Goal: Task Accomplishment & Management: Manage account settings

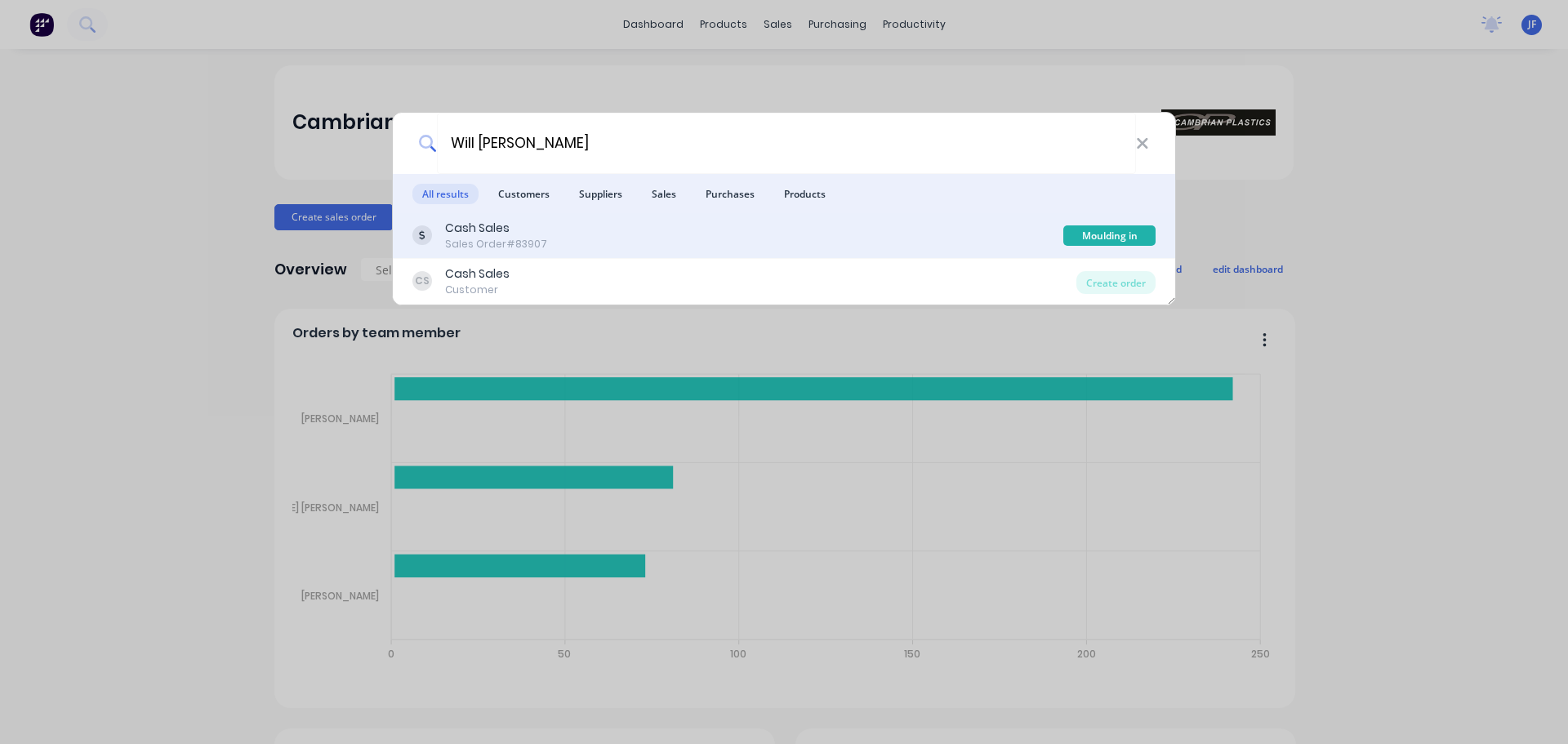
type input "Will Fifita"
click at [795, 232] on div "Cash Sales Sales Order #83907" at bounding box center [738, 235] width 651 height 32
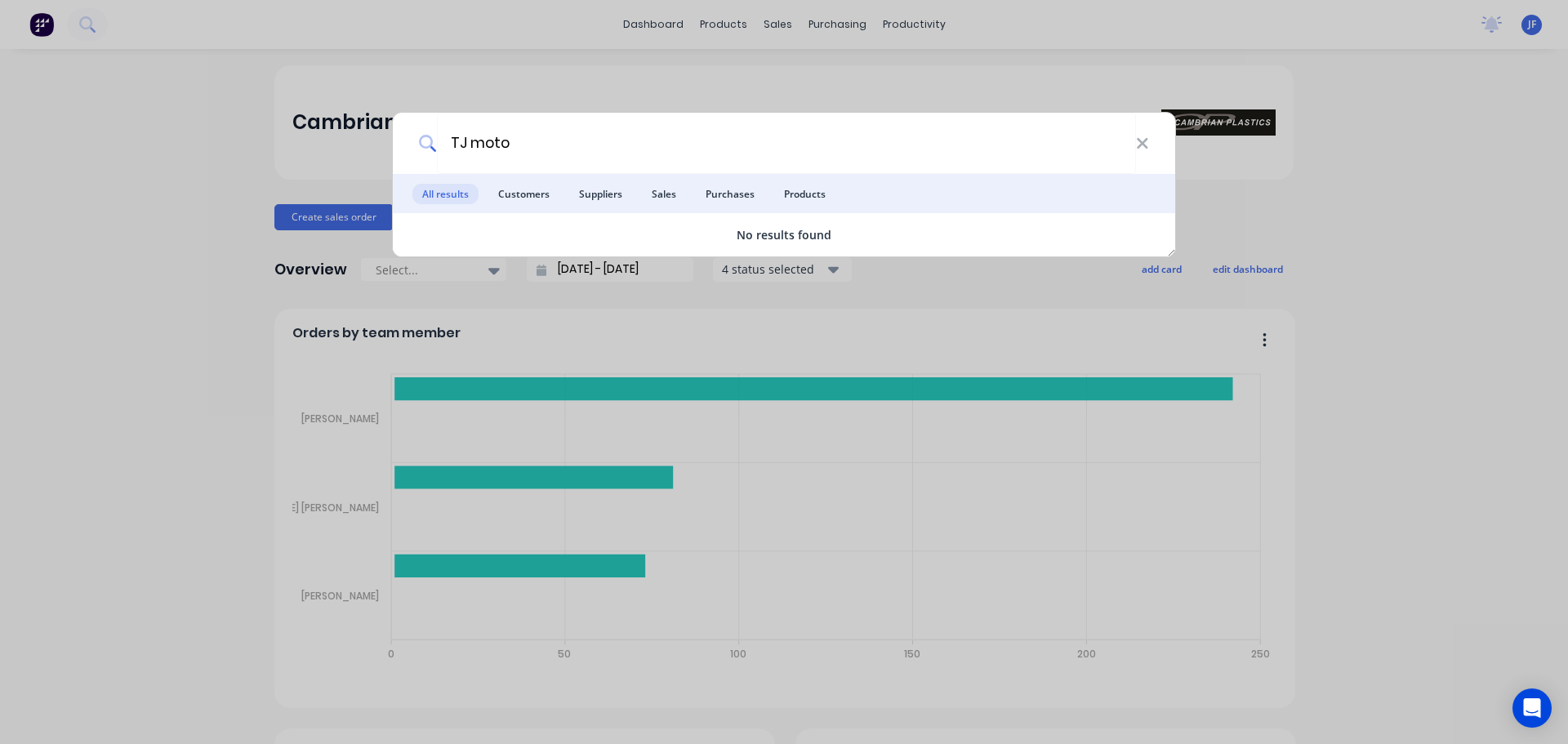
type input "TJ moto"
drag, startPoint x: 700, startPoint y: 75, endPoint x: 765, endPoint y: 48, distance: 70.4
click at [702, 74] on div "TJ moto All results Customers Suppliers Sales Purchases Products No results fou…" at bounding box center [784, 372] width 1568 height 744
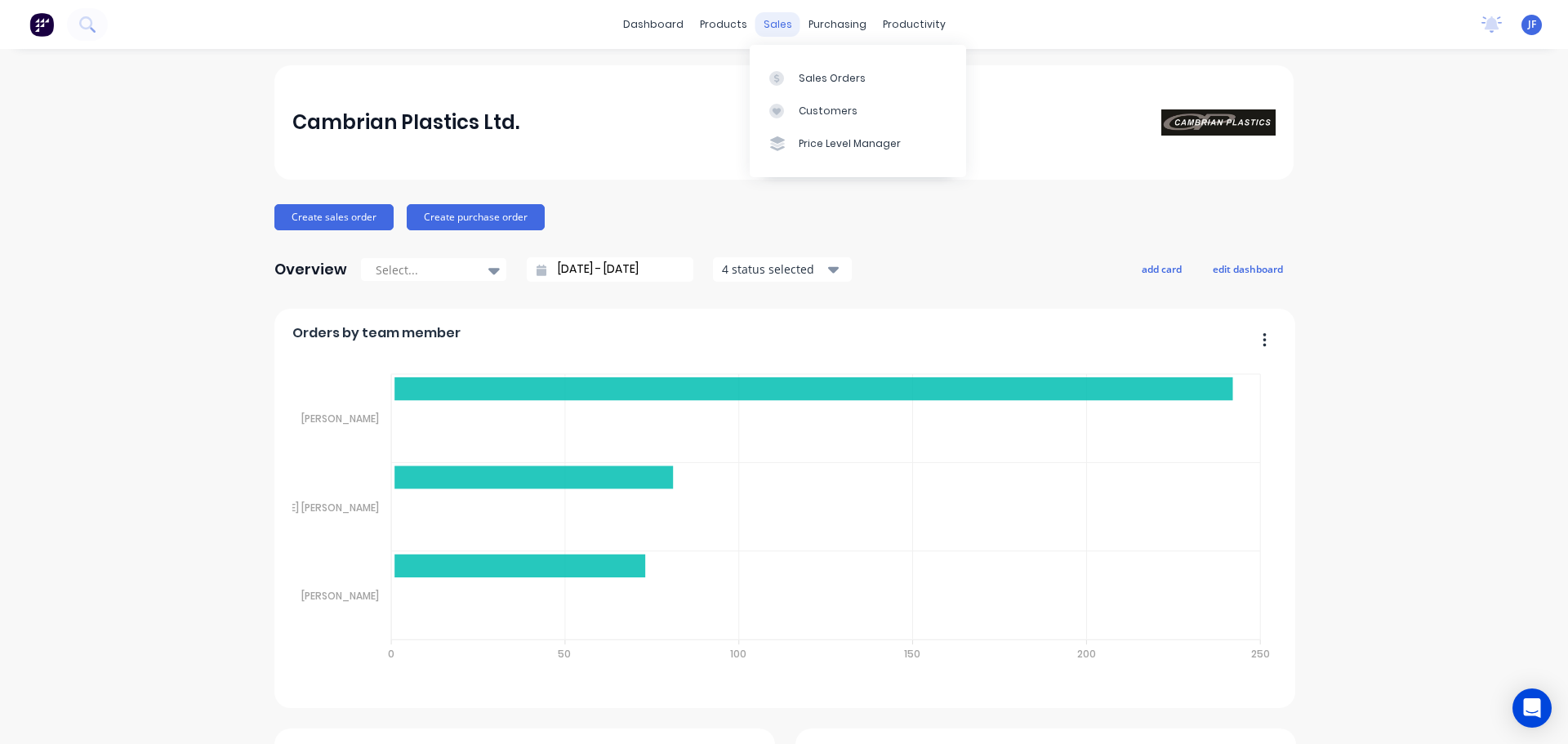
click at [776, 20] on div "sales" at bounding box center [777, 25] width 45 height 25
click at [799, 87] on link "Sales Orders" at bounding box center [858, 77] width 217 height 32
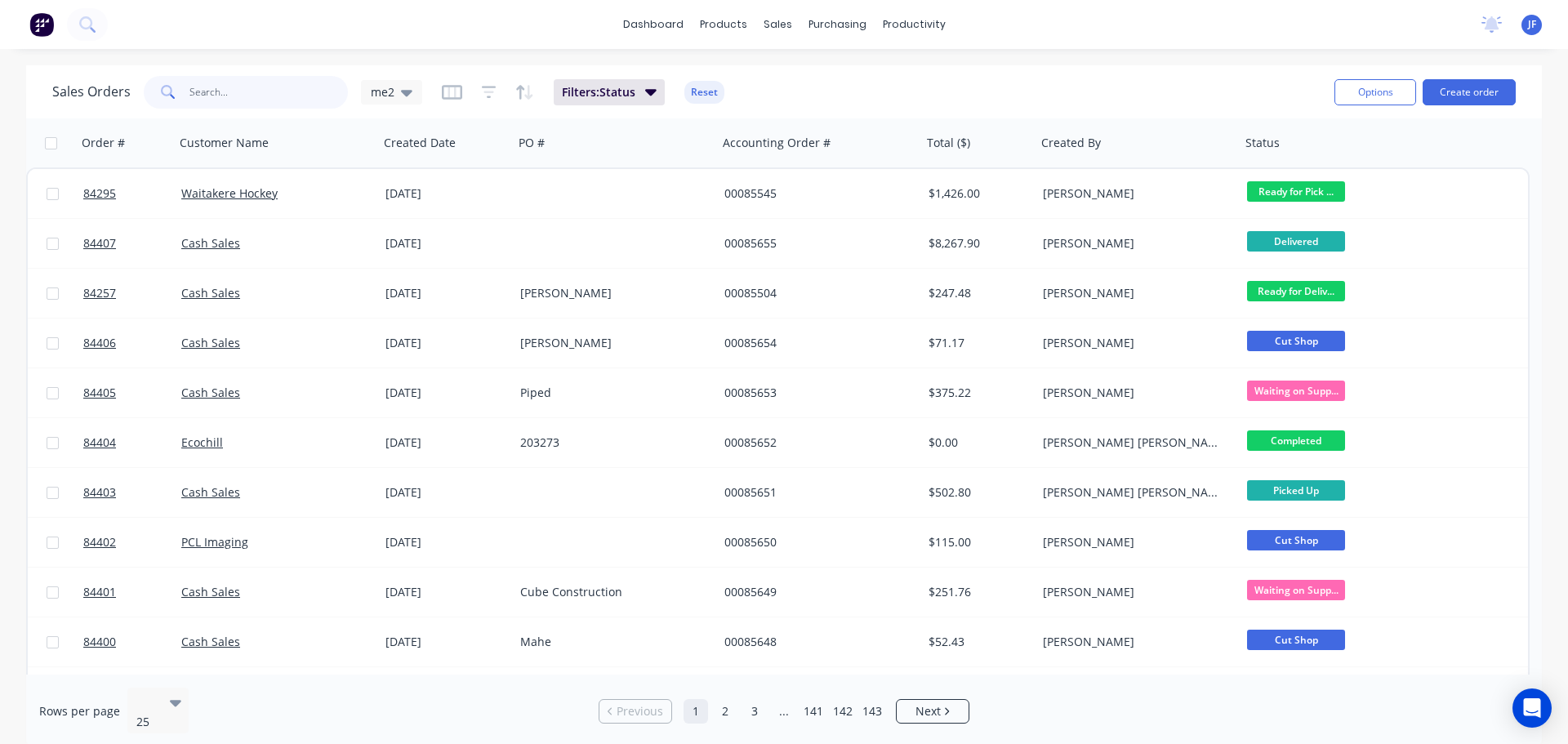
click at [311, 101] on input "text" at bounding box center [269, 92] width 160 height 32
click at [310, 104] on input "text" at bounding box center [269, 92] width 160 height 32
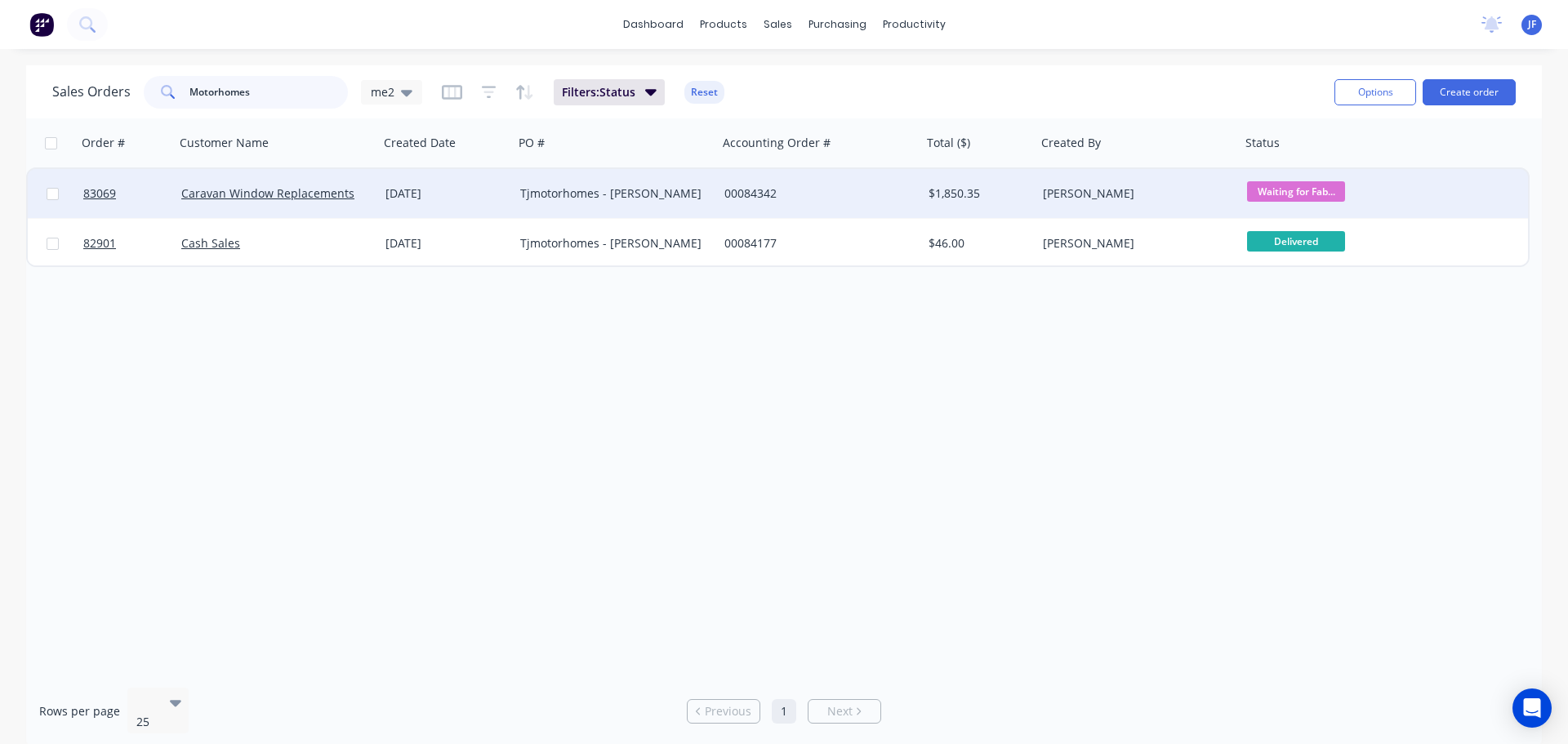
type input "Motorhomes"
click at [672, 185] on div "Tjmotorhomes - Terry" at bounding box center [610, 193] width 182 height 17
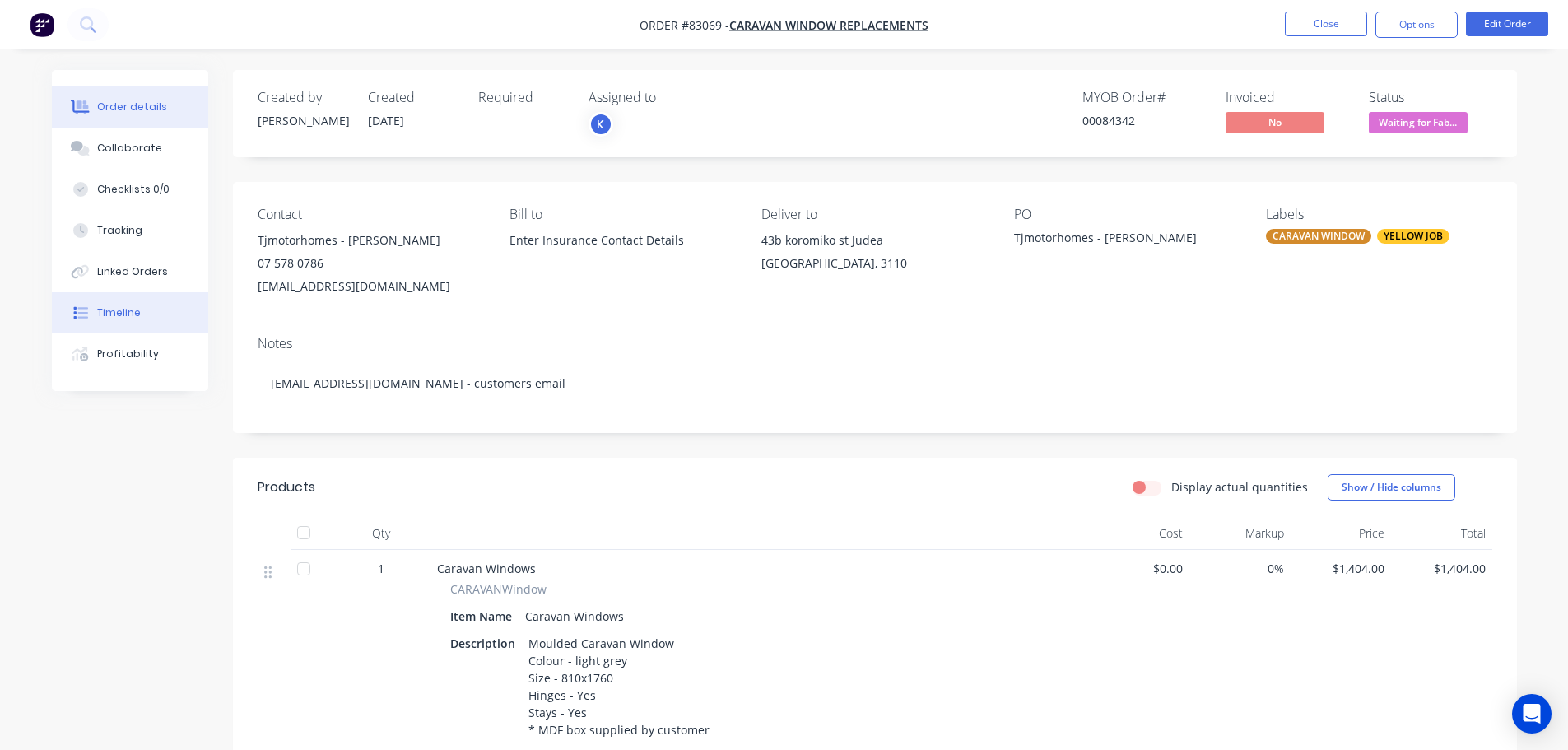
click at [84, 318] on icon at bounding box center [82, 312] width 10 height 11
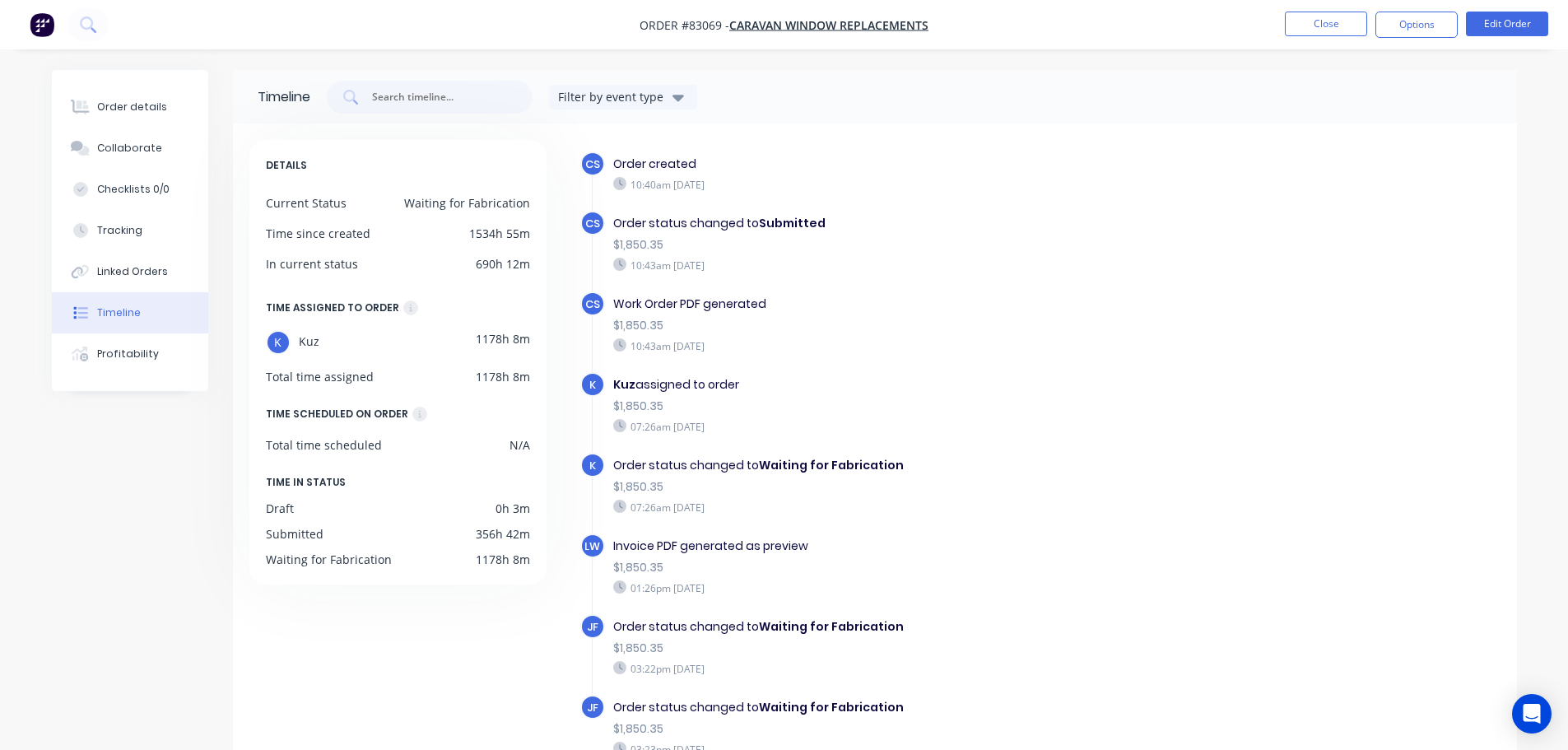
click at [124, 66] on div "Order details Collaborate Checklists 0/0 Tracking Linked Orders Timeline Profit…" at bounding box center [784, 423] width 1568 height 846
click at [147, 104] on div "Order details" at bounding box center [132, 107] width 70 height 15
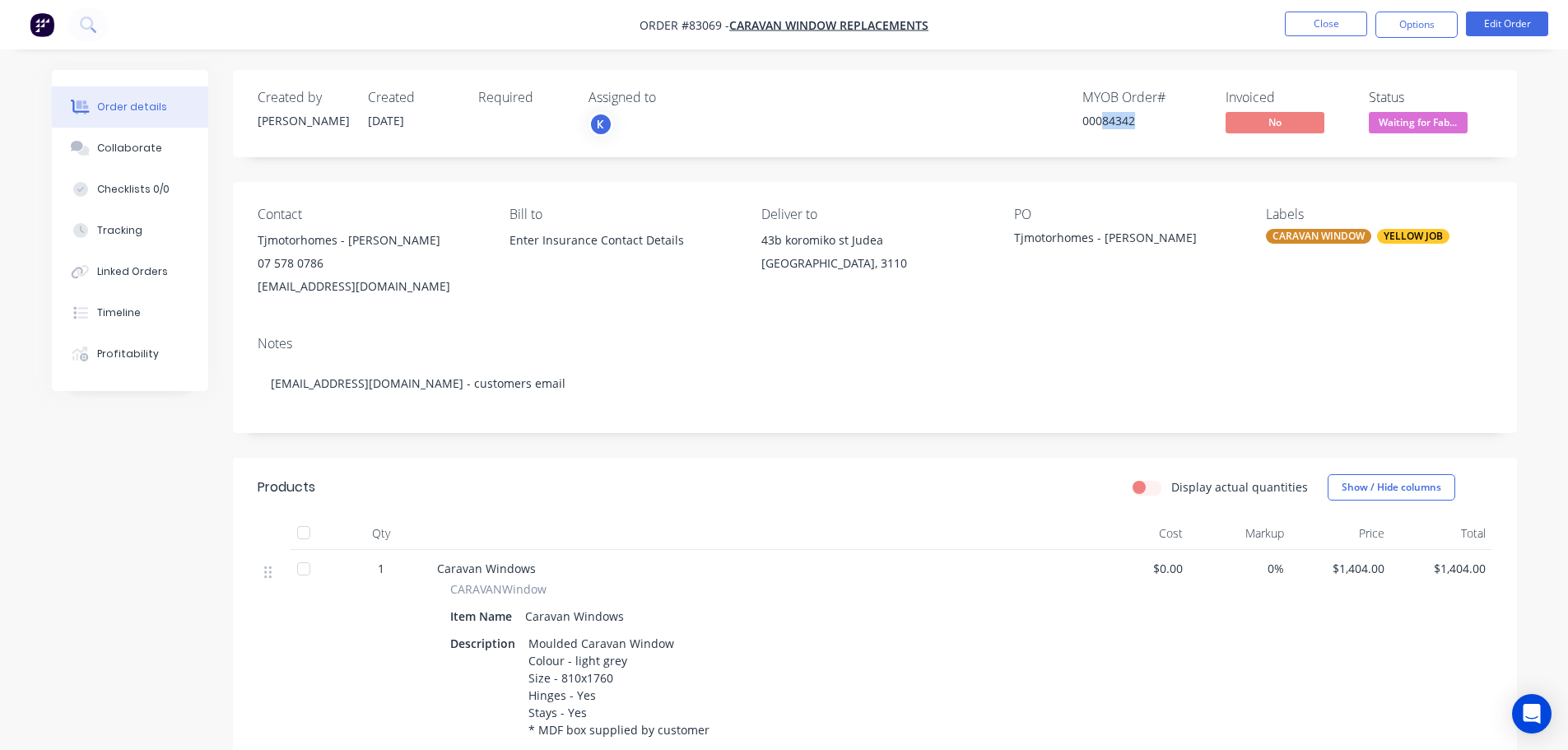
drag, startPoint x: 1102, startPoint y: 119, endPoint x: 1181, endPoint y: 131, distance: 79.9
click at [1181, 131] on div "MYOB Order # 00084342" at bounding box center [1144, 113] width 124 height 48
copy div "84342"
click at [1127, 119] on div "00084342" at bounding box center [1144, 121] width 124 height 18
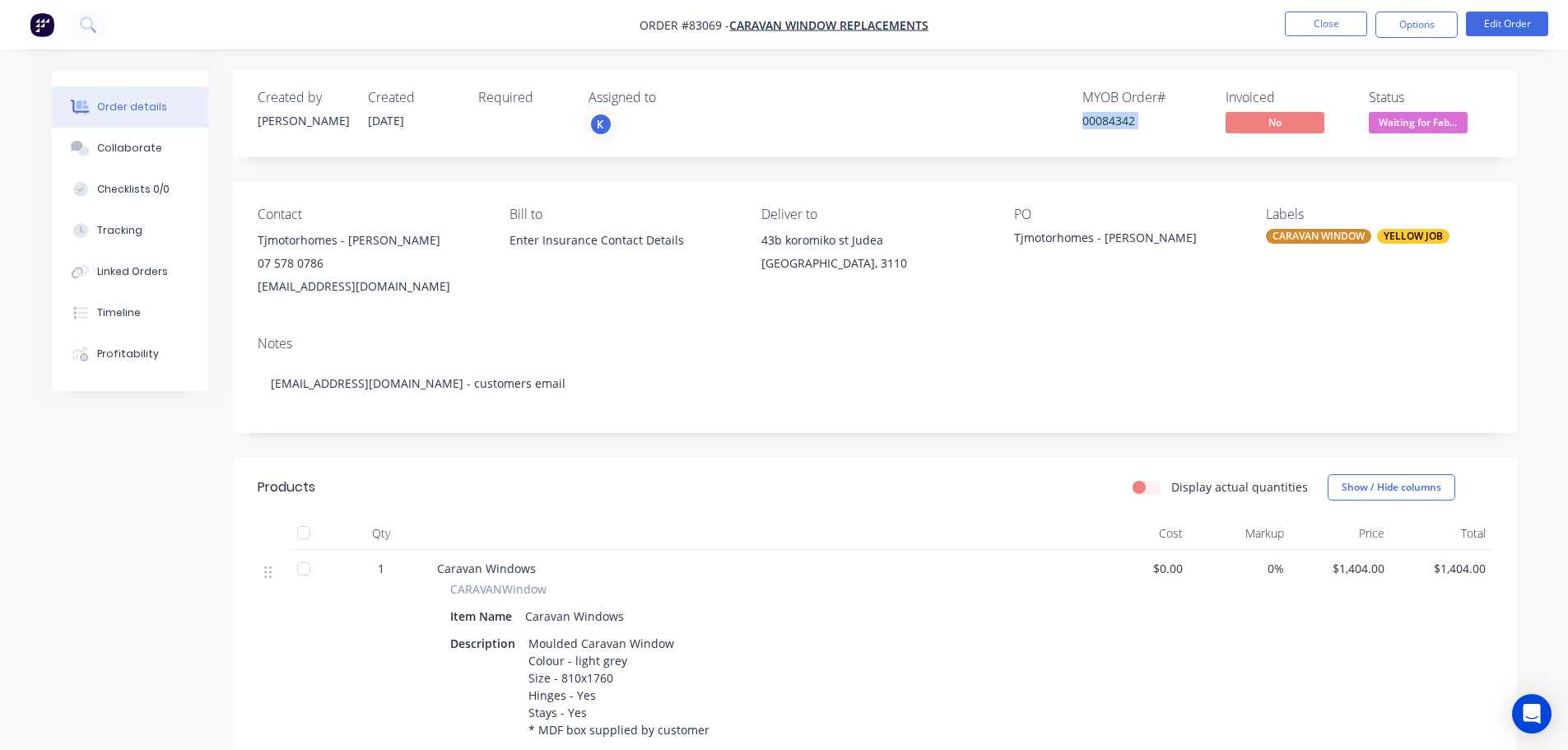
click at [1127, 119] on div "00084342" at bounding box center [1144, 121] width 124 height 18
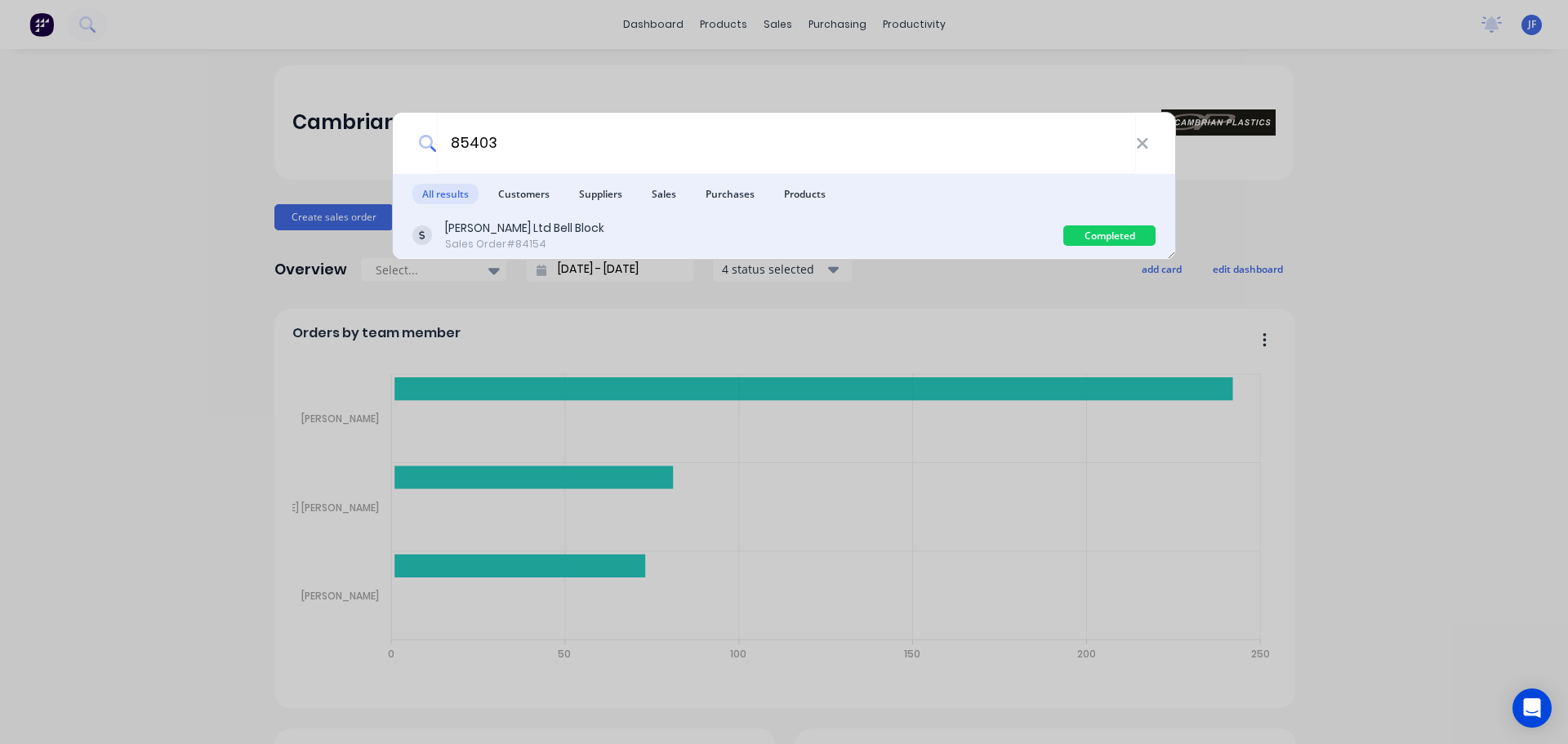
type input "85403"
click at [777, 225] on div "J.A. Russell Ltd Bell Block Sales Order #84154" at bounding box center [738, 235] width 651 height 32
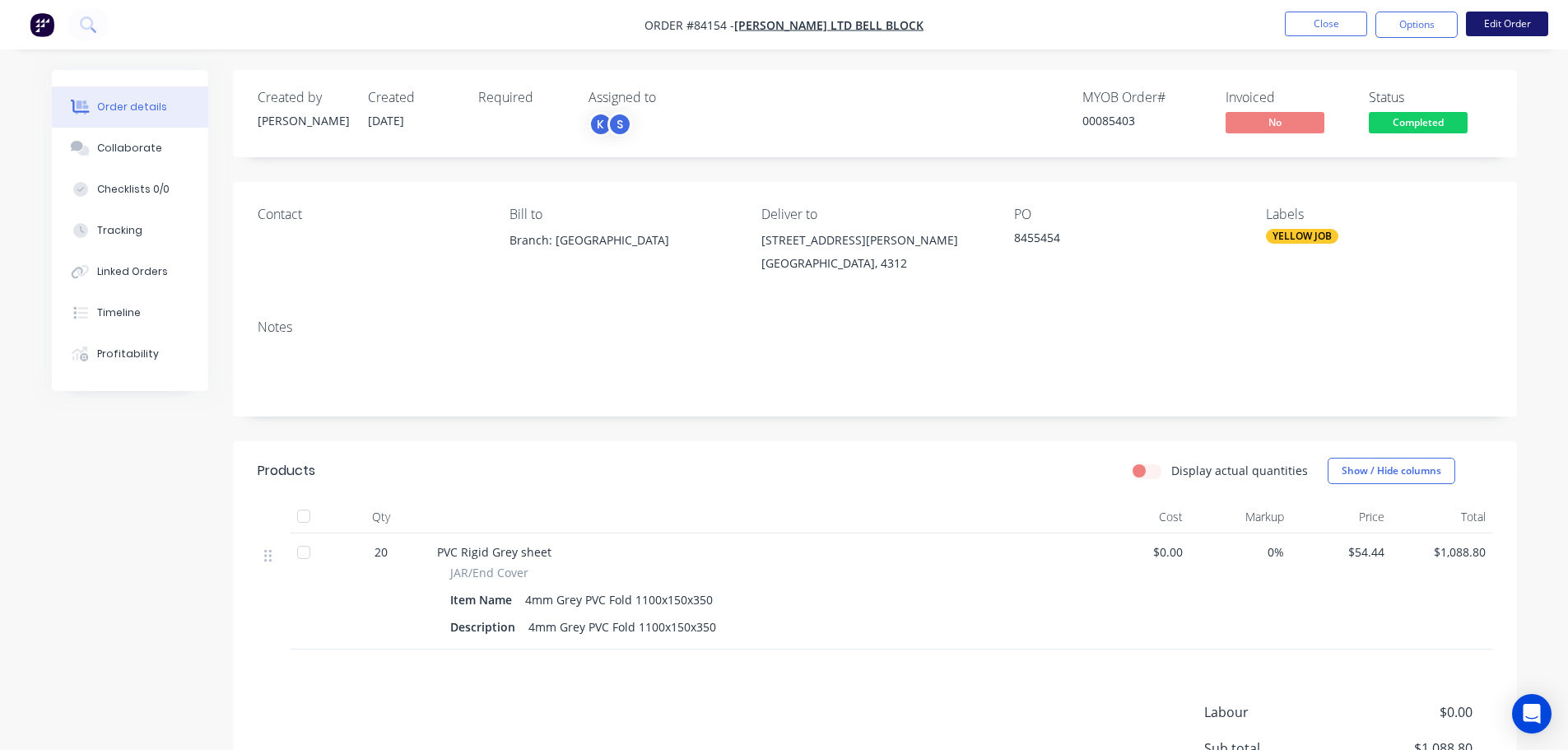
click at [1497, 24] on button "Edit Order" at bounding box center [1506, 24] width 82 height 25
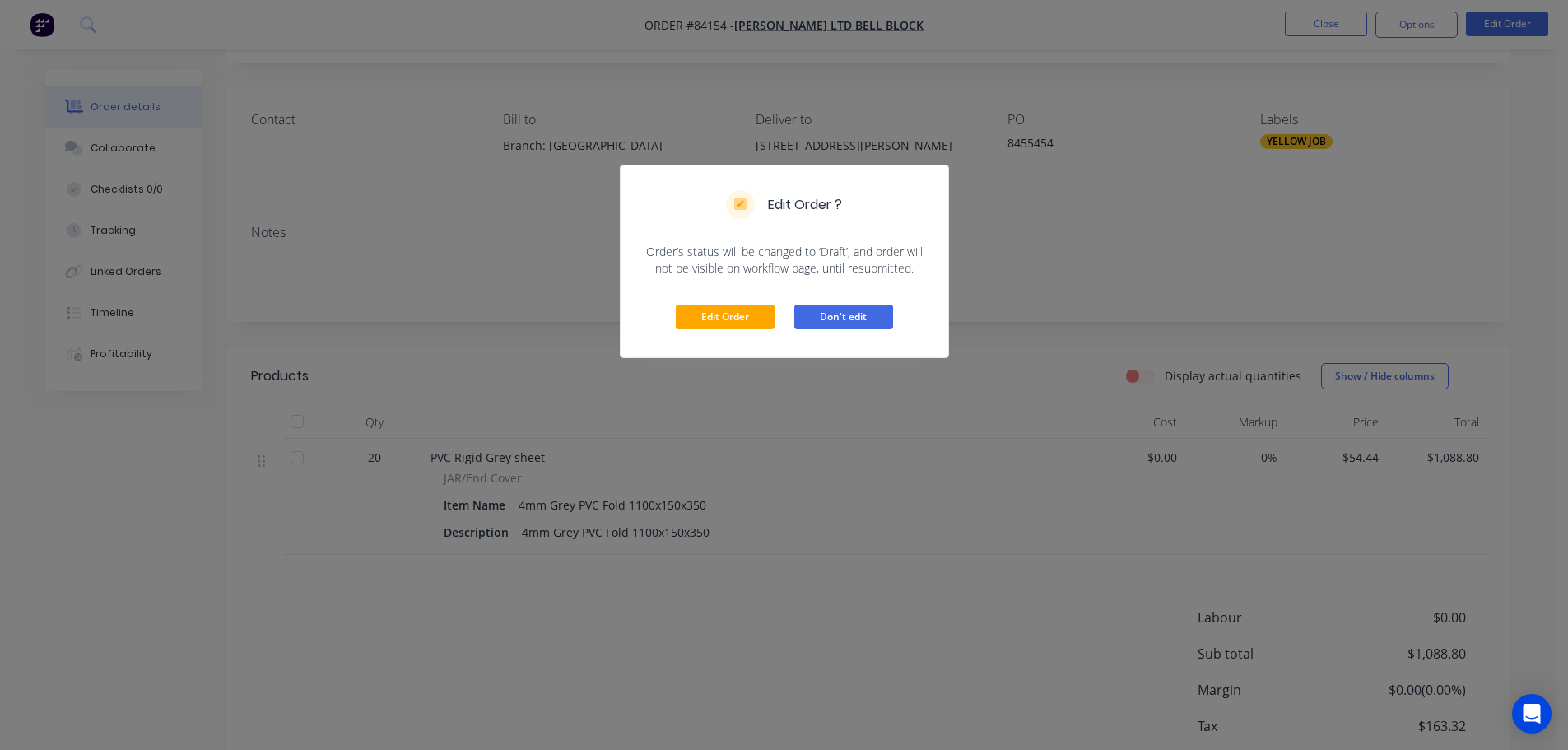
scroll to position [193, 0]
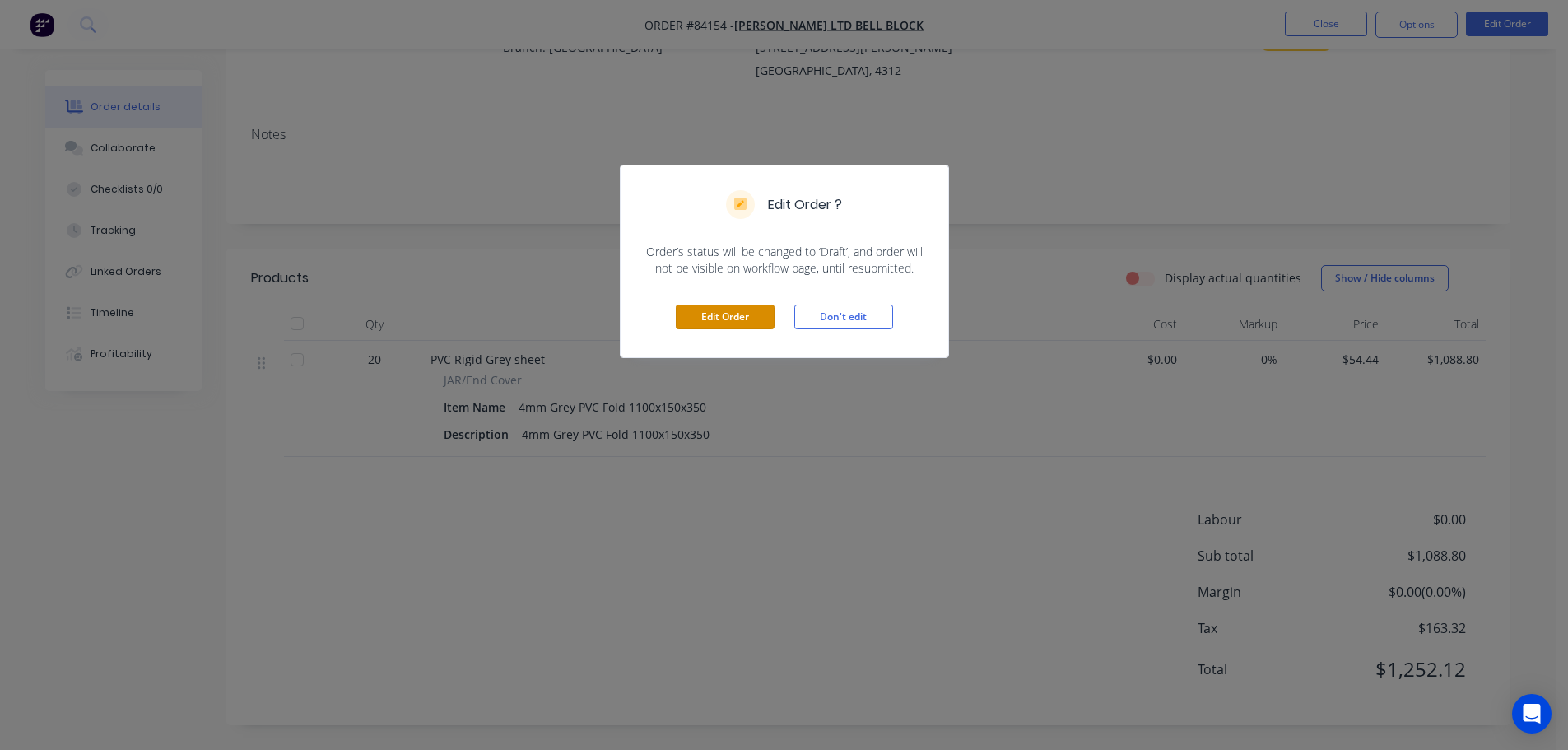
drag, startPoint x: 745, startPoint y: 305, endPoint x: 759, endPoint y: 321, distance: 21.3
click at [744, 305] on button "Edit Order" at bounding box center [725, 318] width 99 height 25
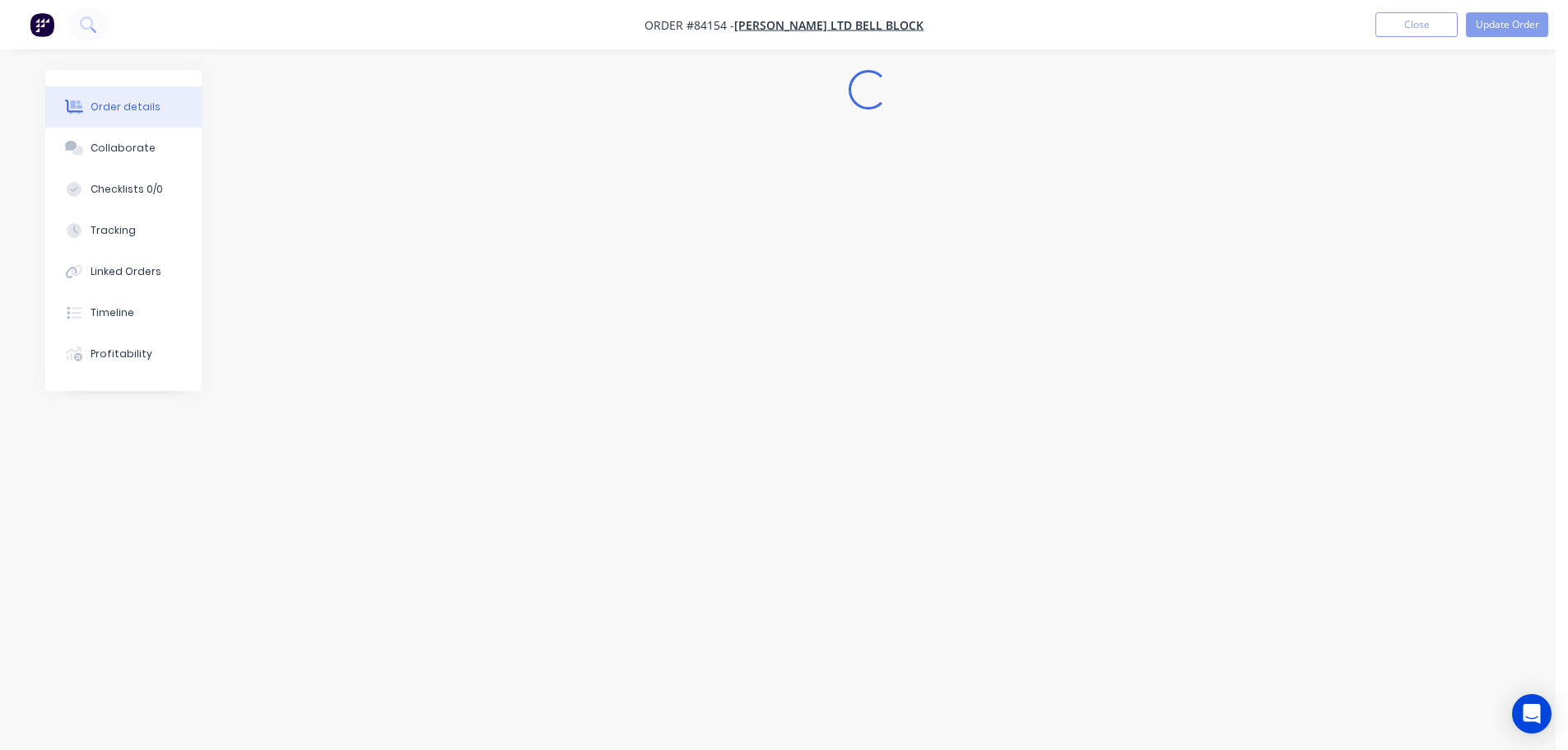
scroll to position [0, 0]
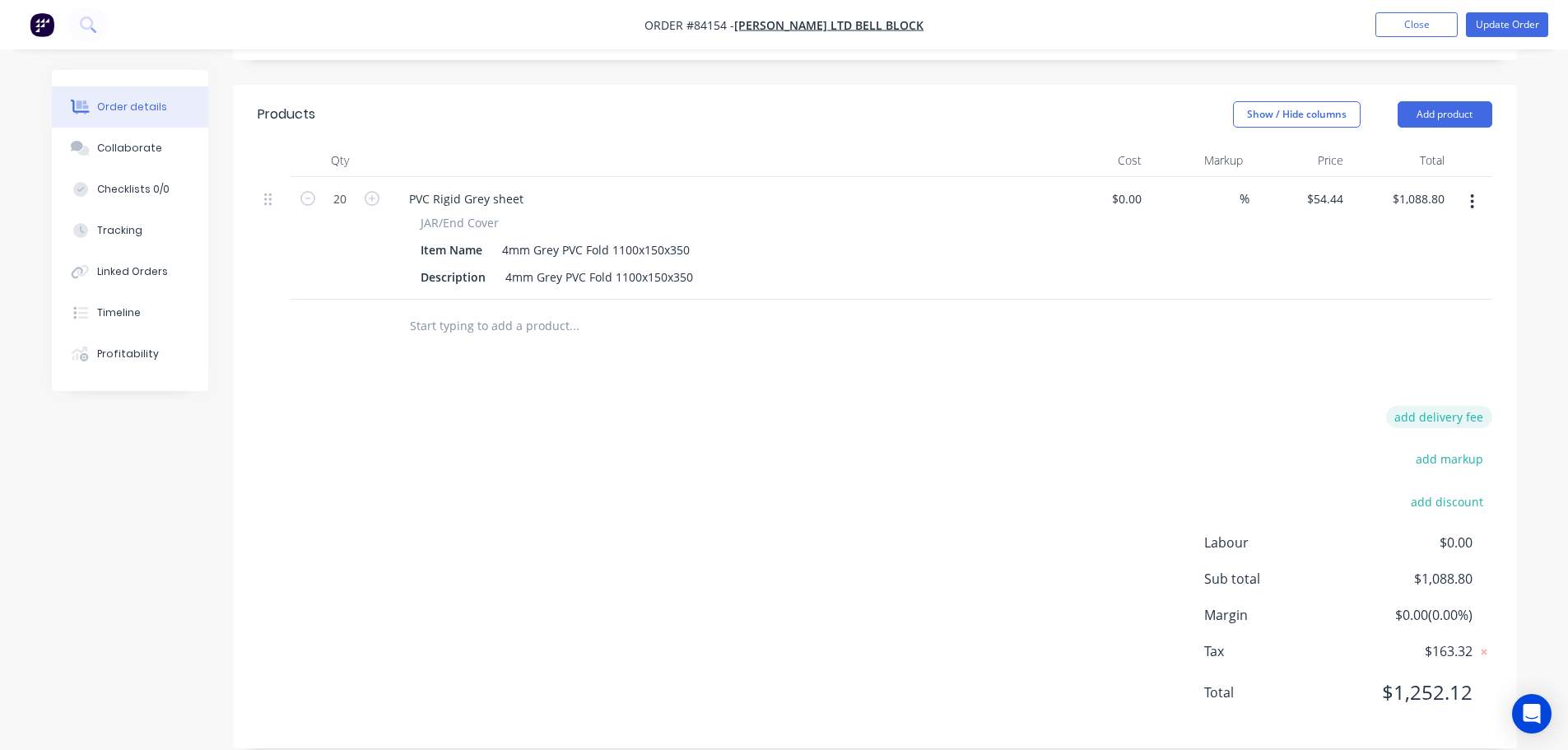
click at [1420, 406] on button "add delivery fee" at bounding box center [1439, 417] width 106 height 22
type input "110"
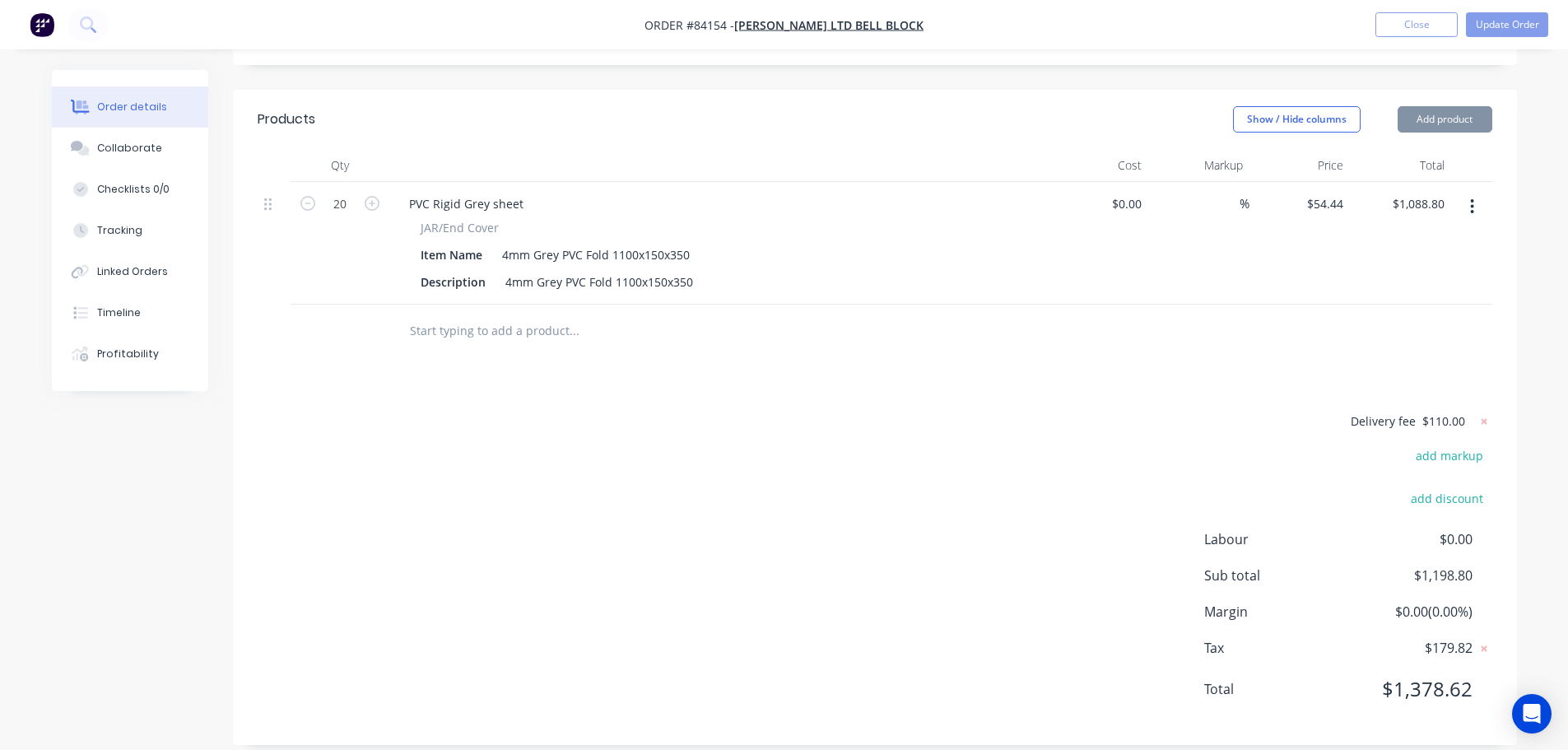
scroll to position [391, 0]
click at [1427, 374] on div "Products Show / Hide columns Add product Qty Cost Markup Price Total 20 PVC Rig…" at bounding box center [875, 420] width 1284 height 655
click at [1526, 25] on button "Update Order" at bounding box center [1506, 25] width 82 height 25
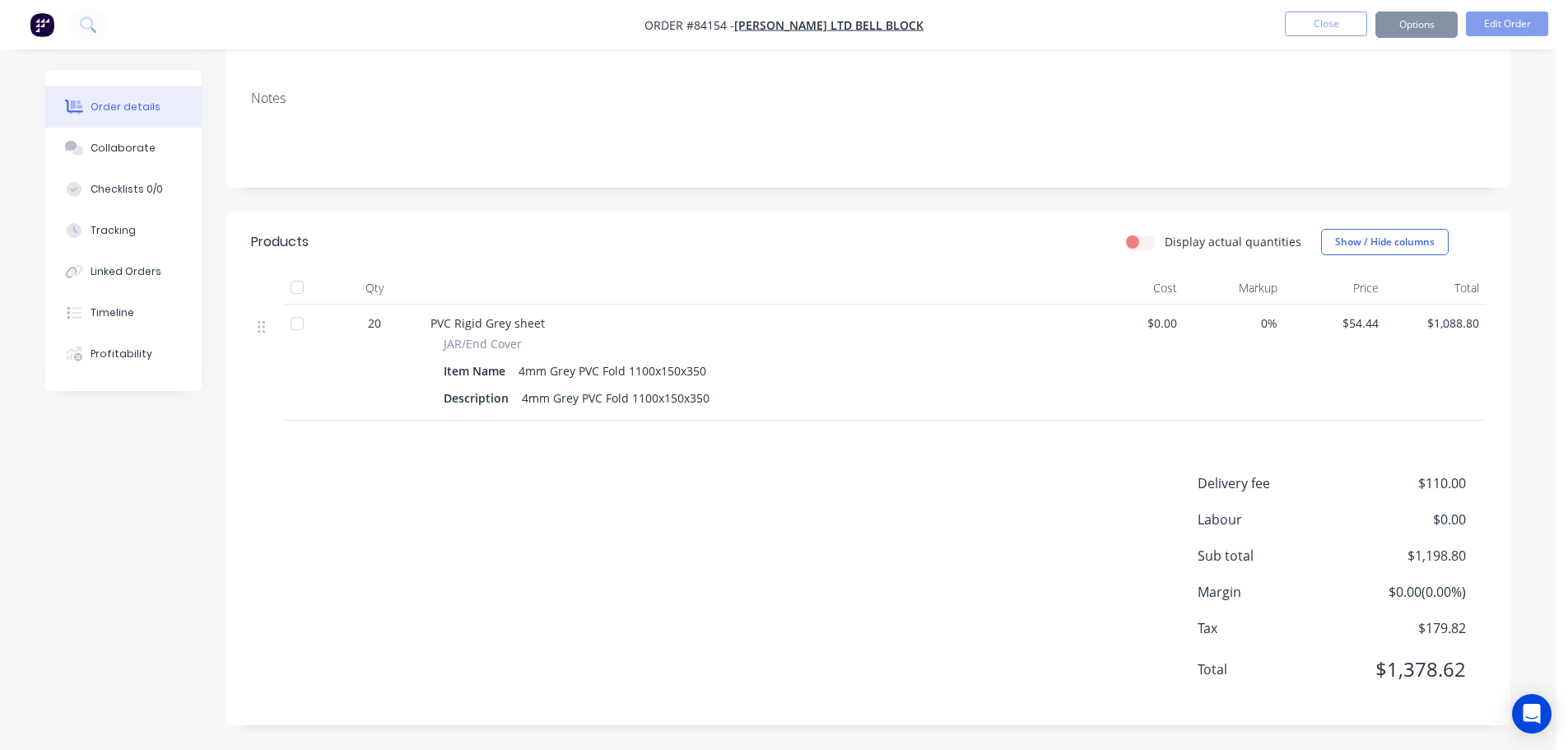
scroll to position [0, 0]
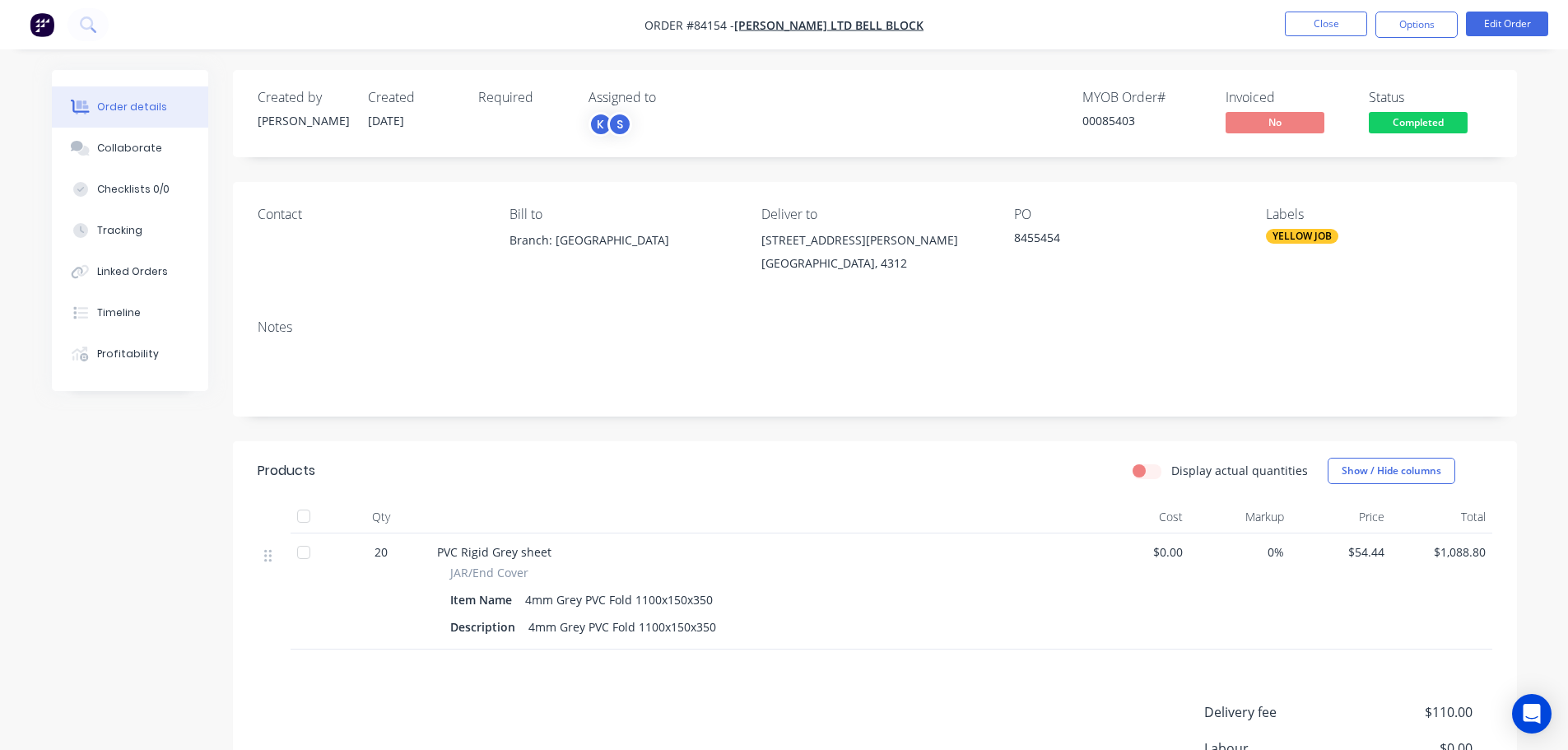
click at [1438, 118] on span "Completed" at bounding box center [1418, 122] width 99 height 20
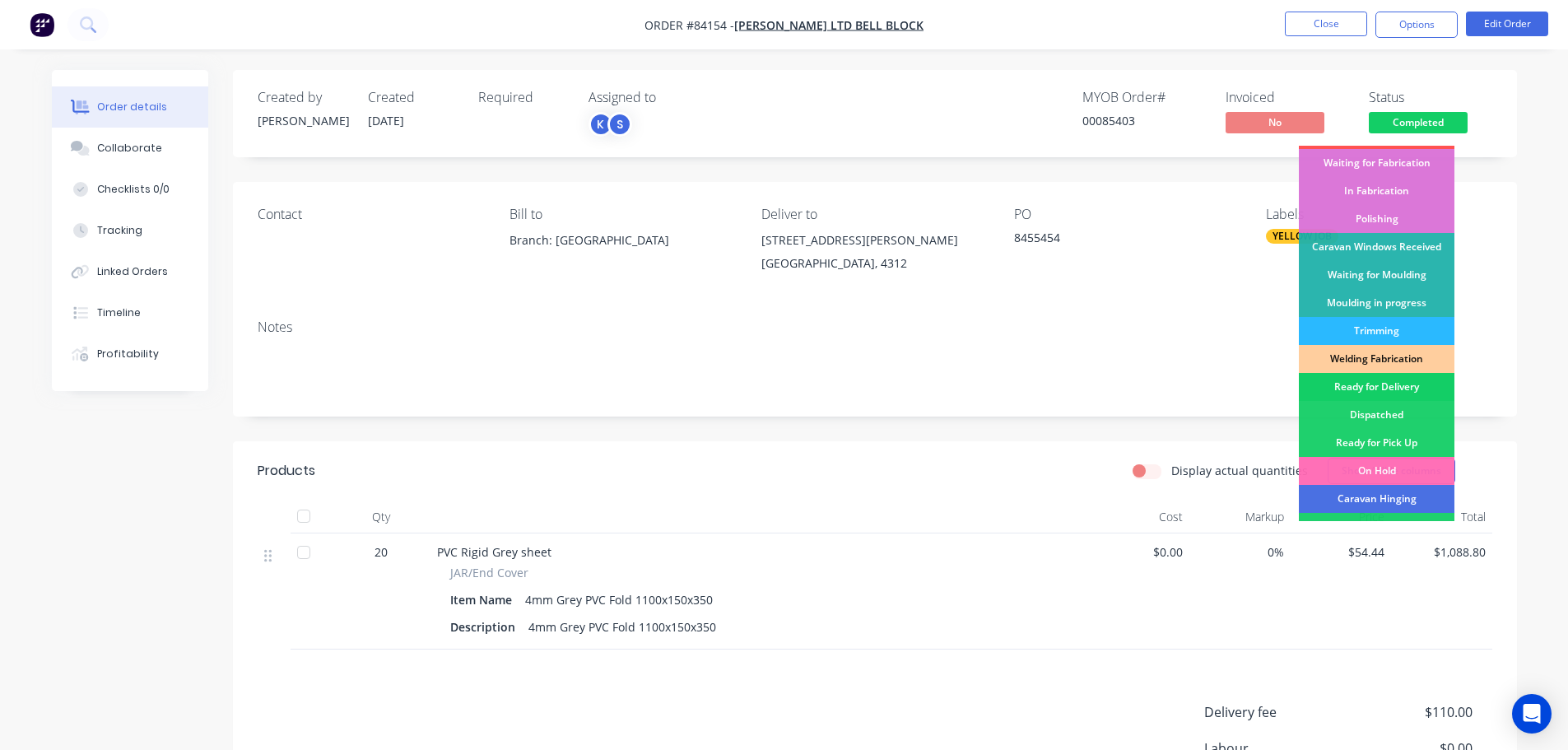
scroll to position [325, 0]
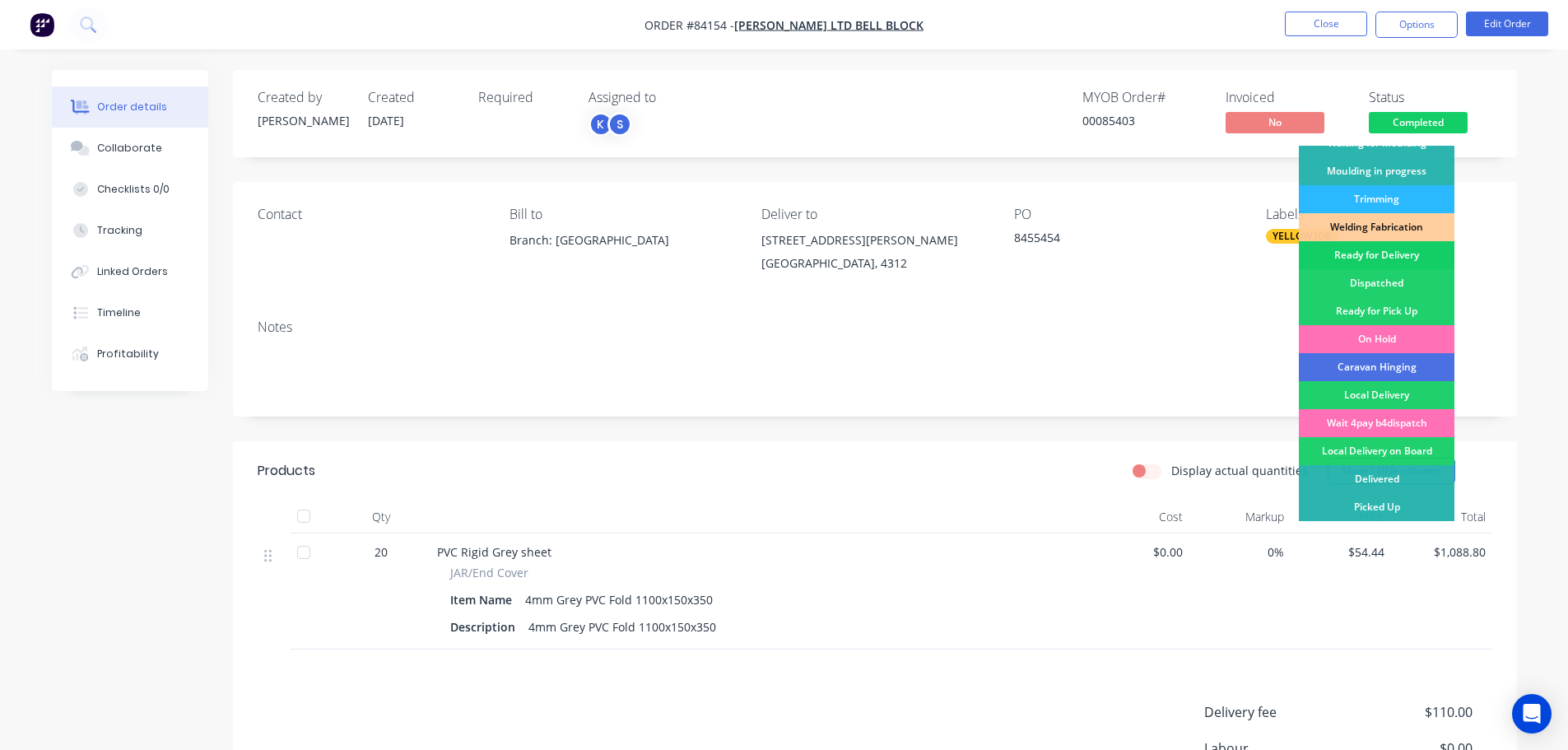
click at [1417, 266] on div "Ready for Delivery" at bounding box center [1376, 256] width 156 height 28
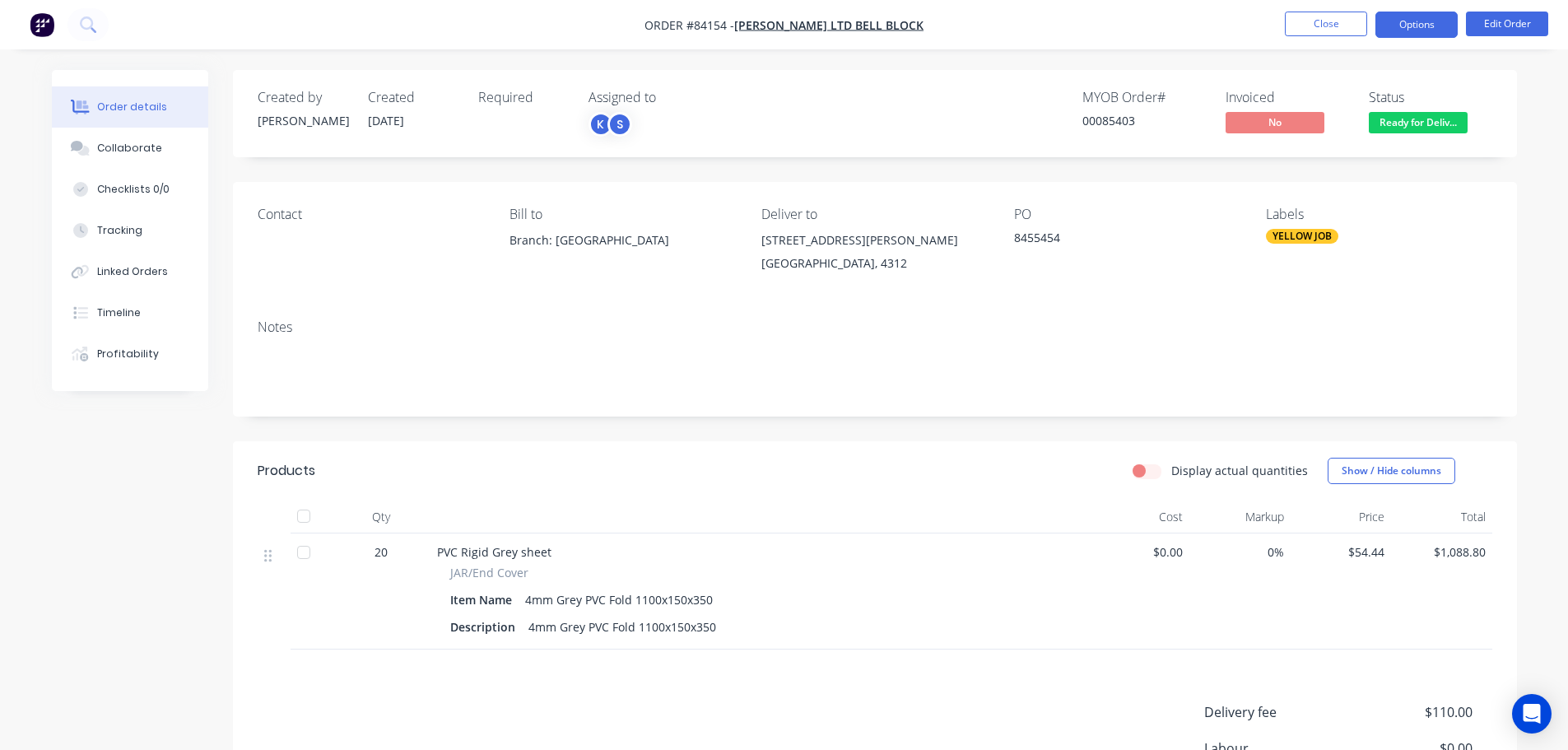
click at [1404, 26] on button "Options" at bounding box center [1416, 25] width 82 height 27
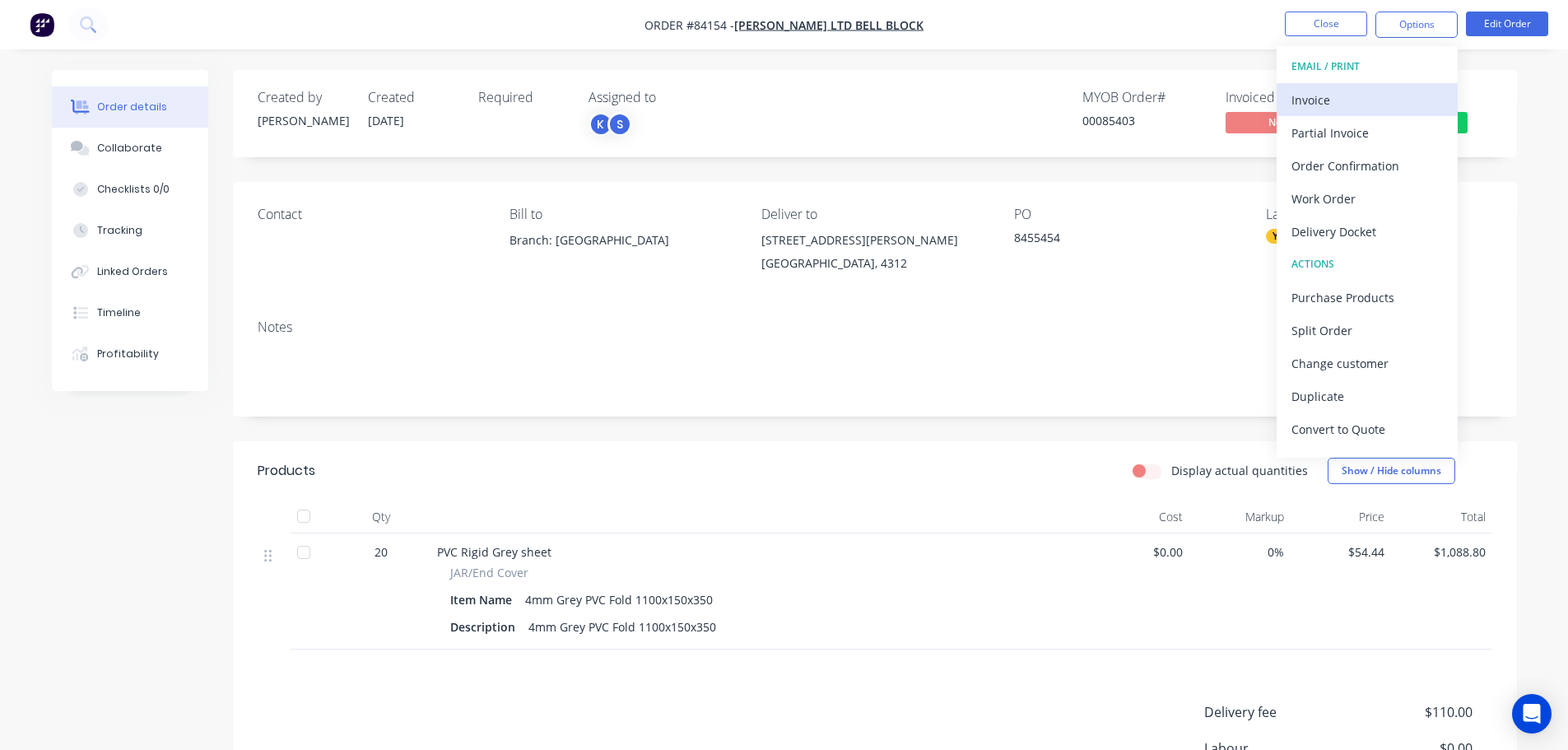
click at [1368, 86] on button "Invoice" at bounding box center [1366, 99] width 181 height 33
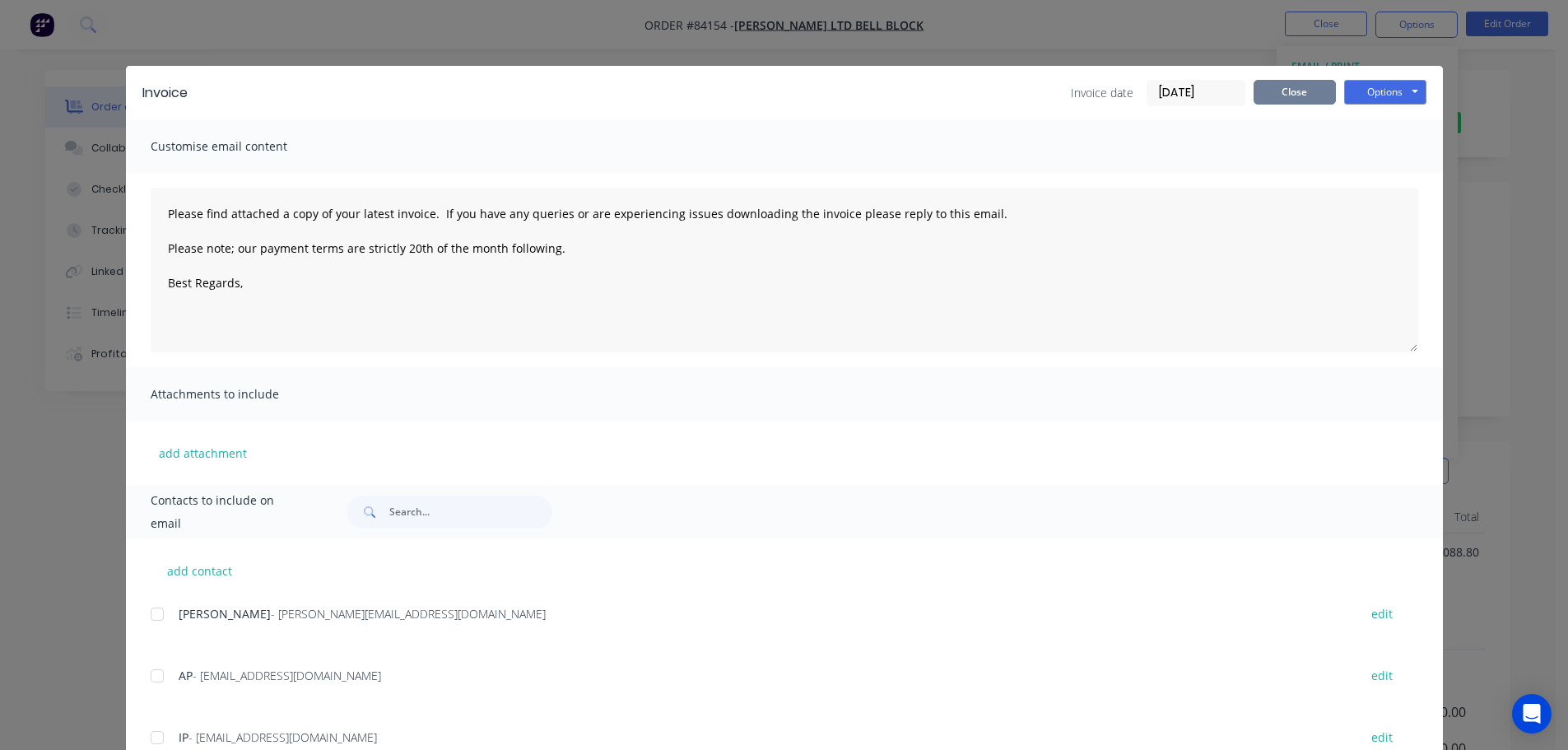
click at [1267, 99] on button "Close" at bounding box center [1294, 92] width 82 height 25
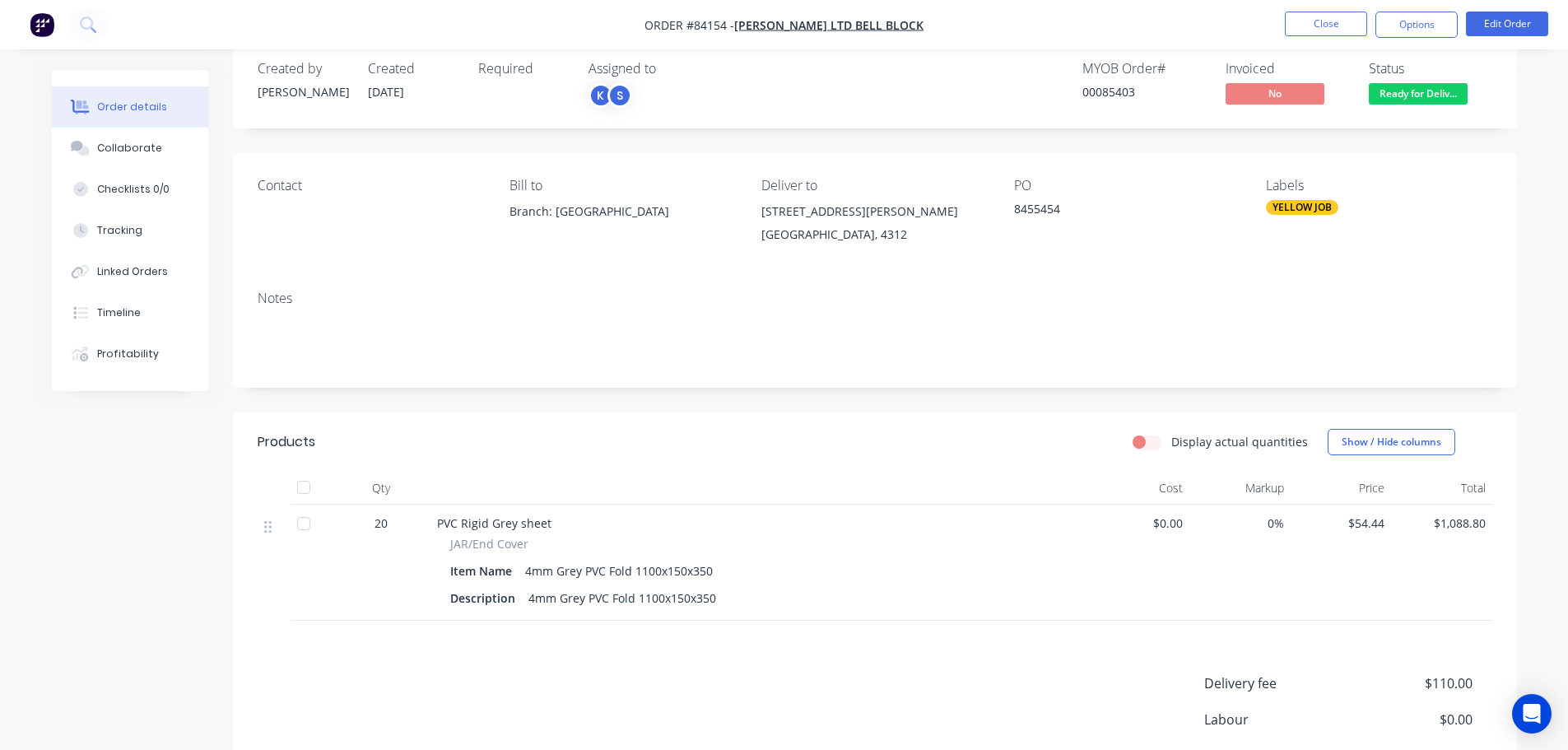
scroll to position [0, 0]
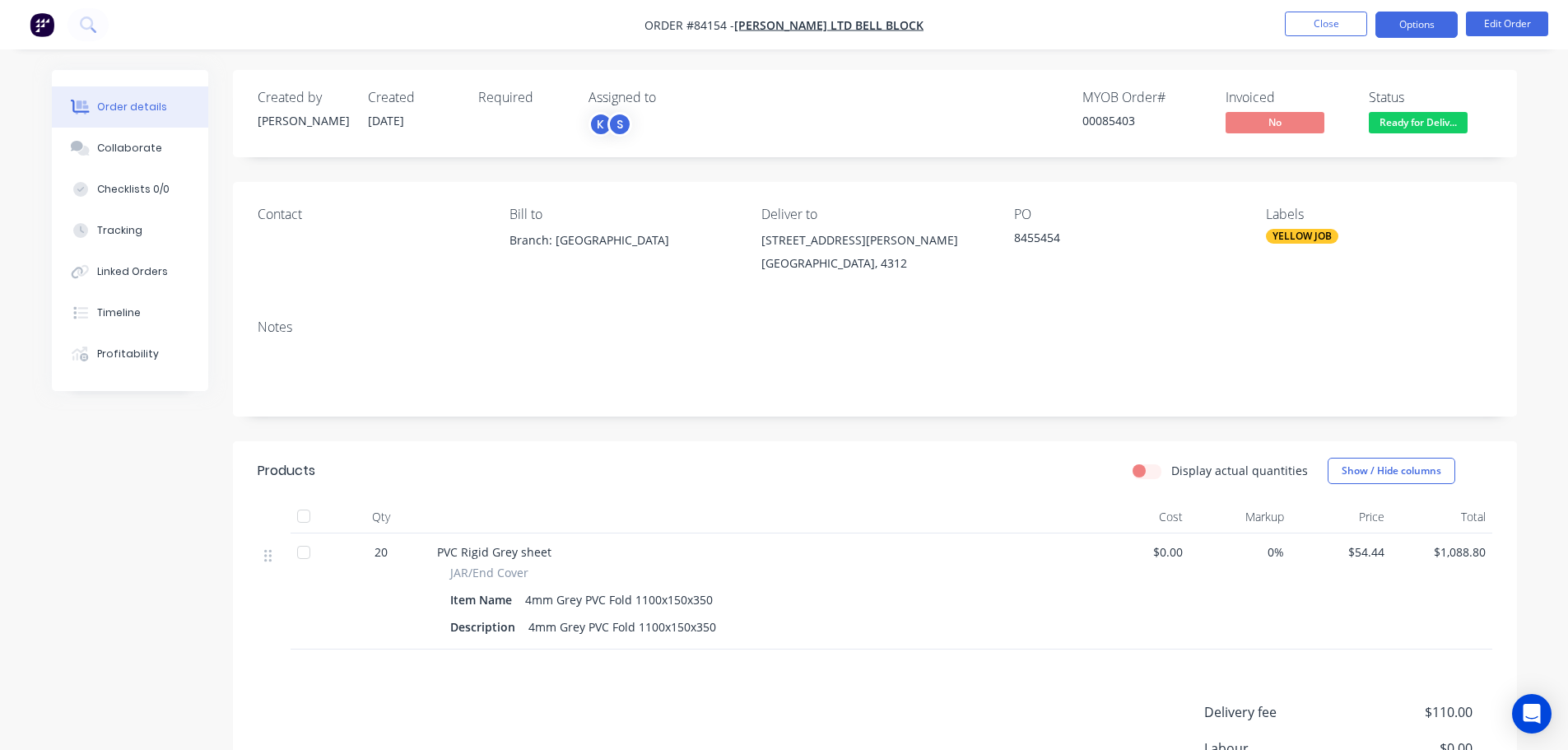
click at [1382, 23] on button "Options" at bounding box center [1416, 25] width 82 height 27
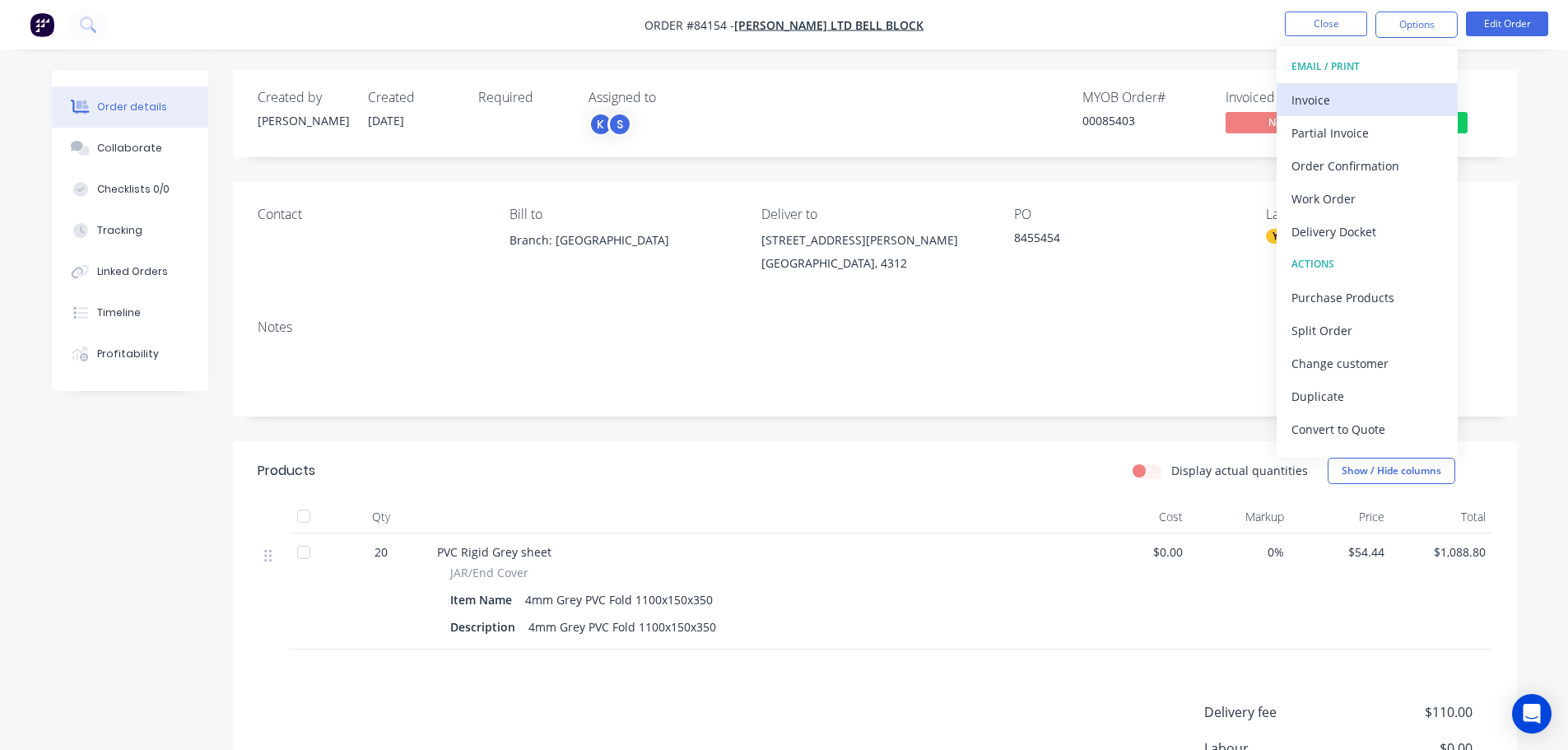
click at [1352, 106] on div "Invoice" at bounding box center [1366, 100] width 151 height 24
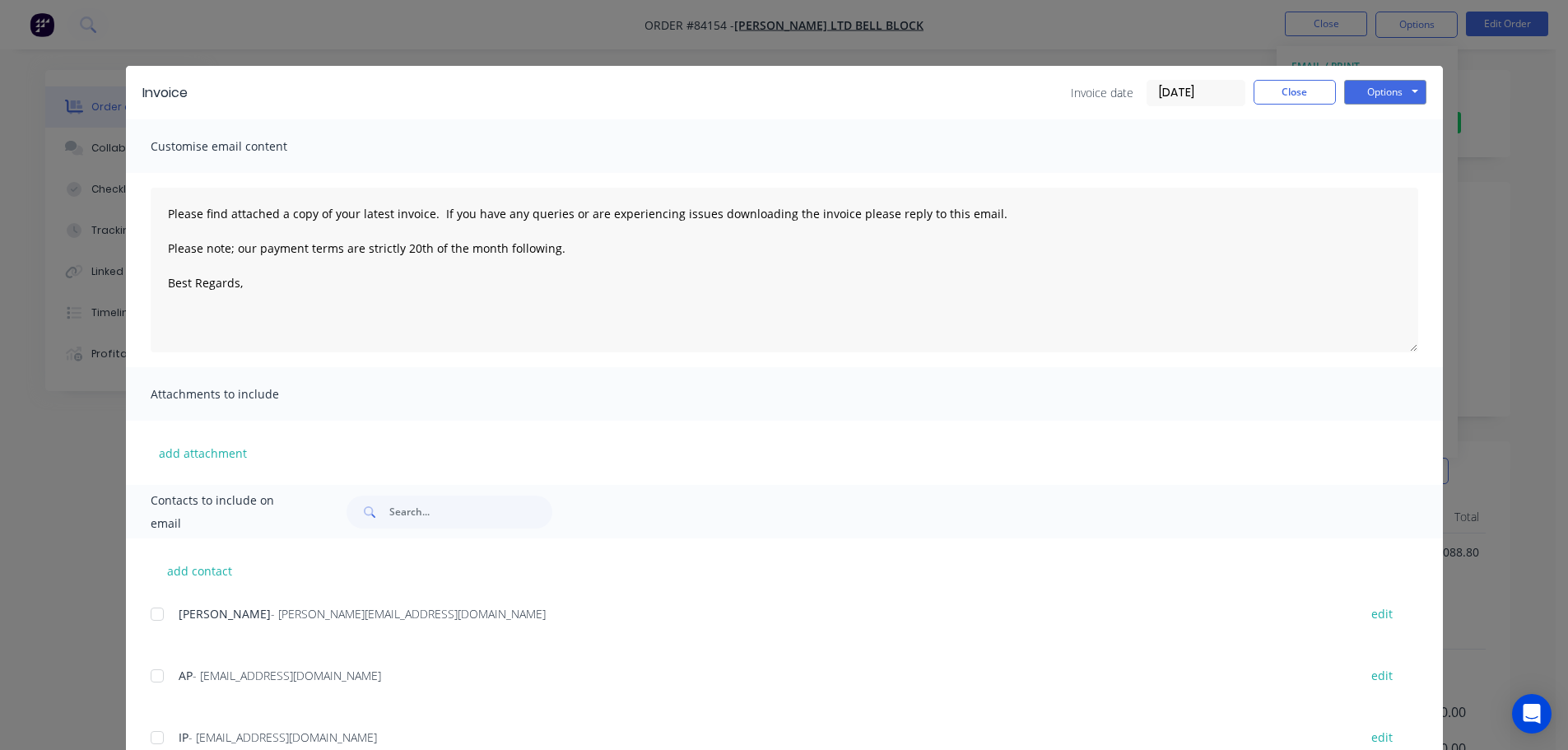
scroll to position [123, 0]
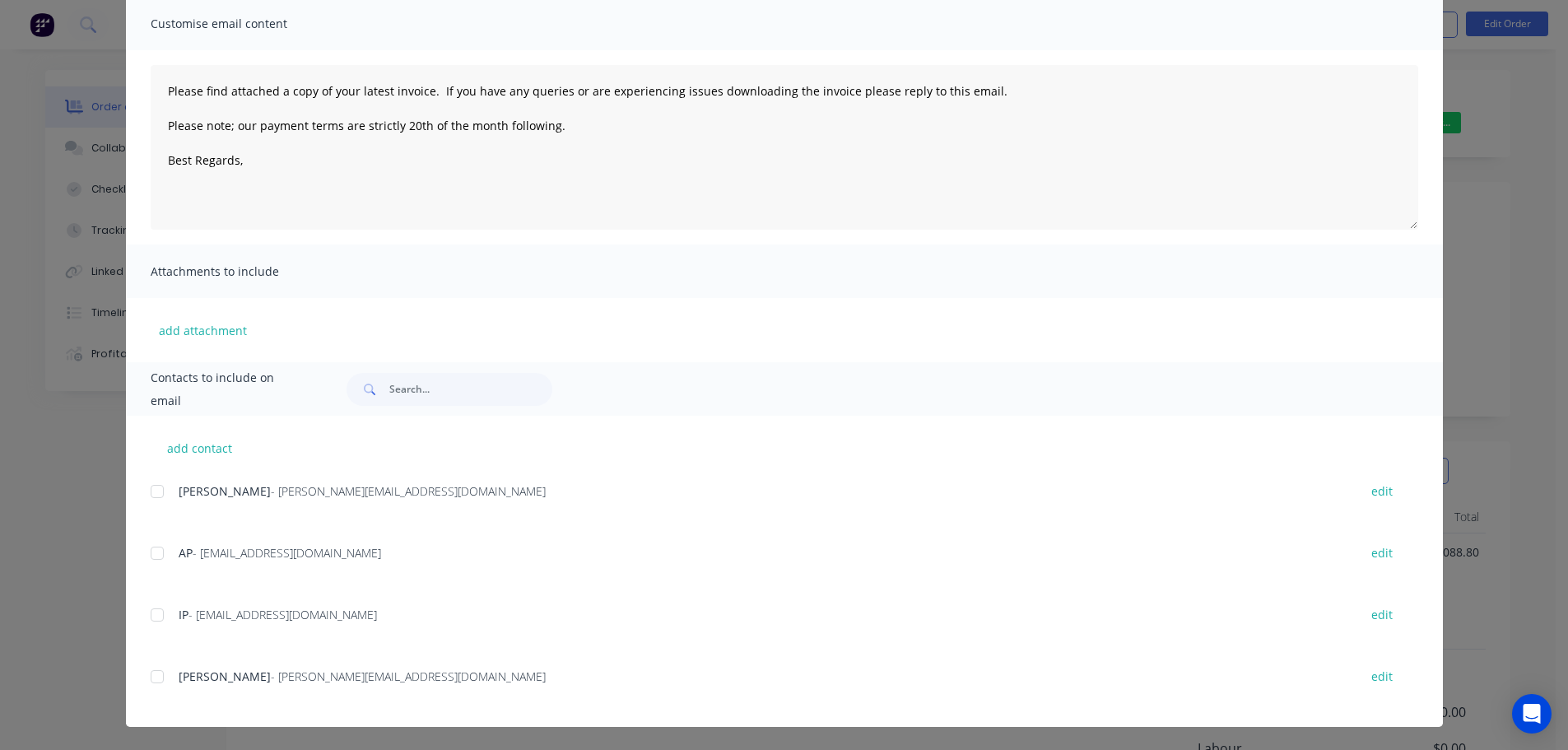
click at [156, 546] on div at bounding box center [156, 553] width 33 height 33
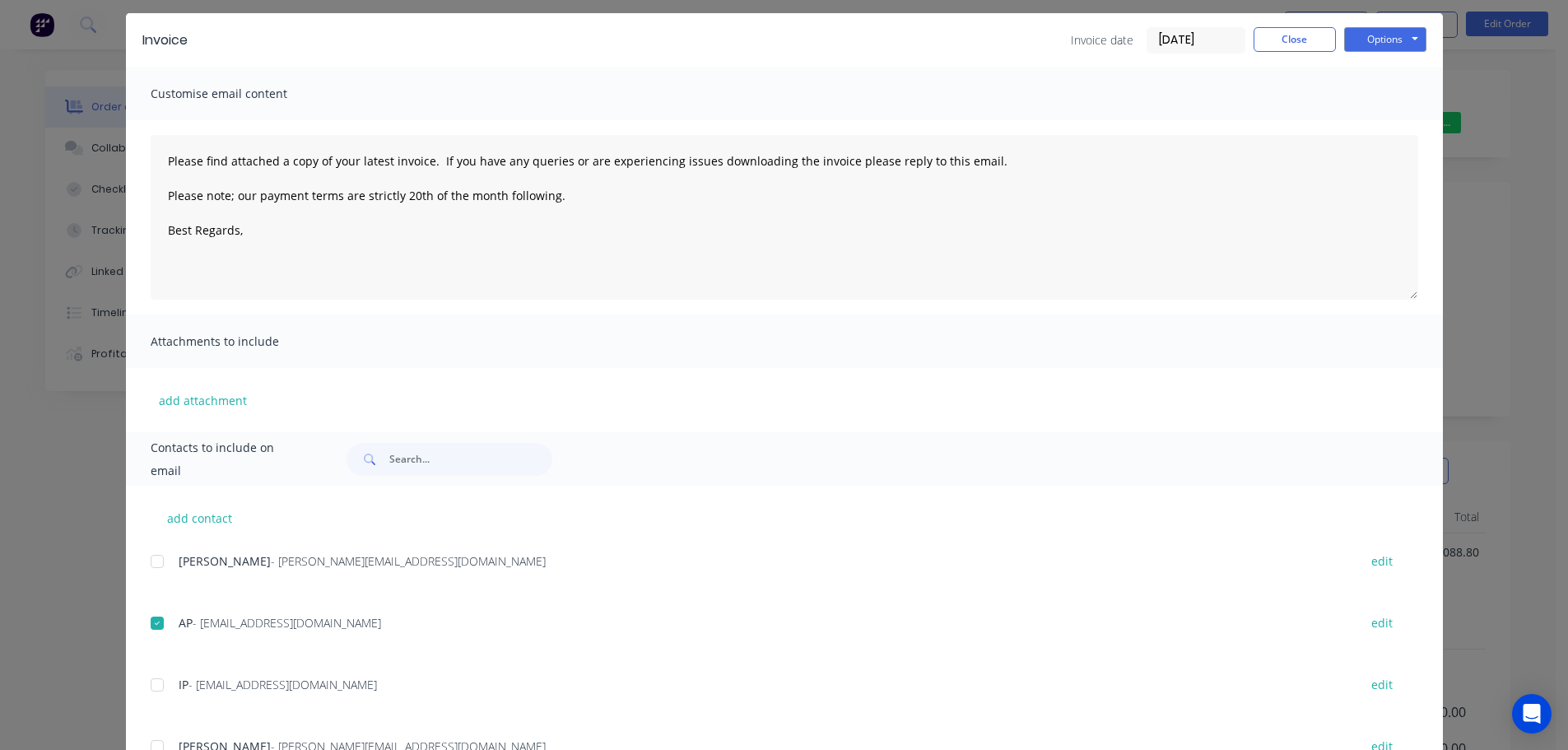
scroll to position [0, 0]
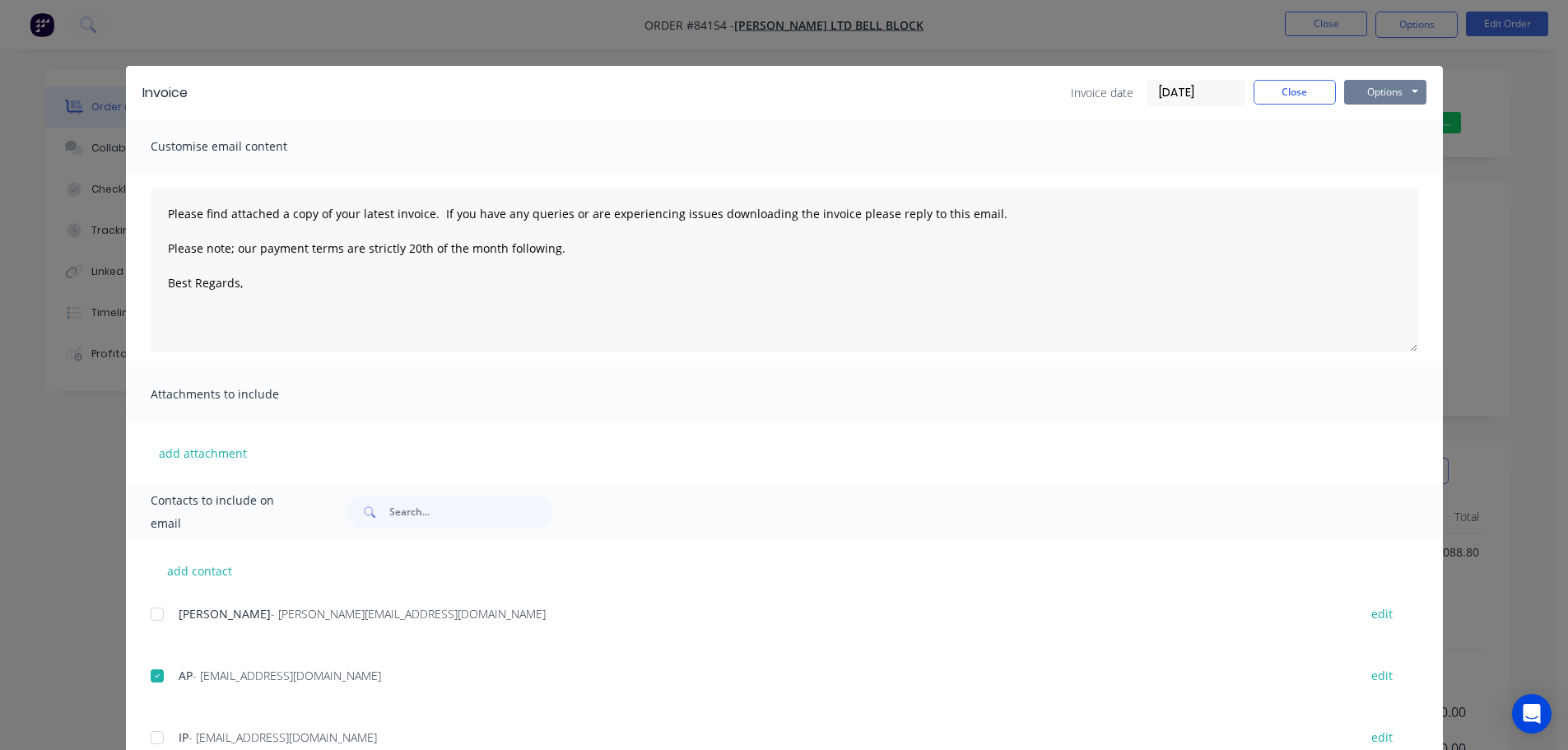
click at [1370, 92] on button "Options" at bounding box center [1385, 92] width 82 height 25
click at [1347, 185] on button "Email" at bounding box center [1397, 175] width 105 height 27
type textarea "Please find attached a copy of your latest invoice. If you have any queries or …"
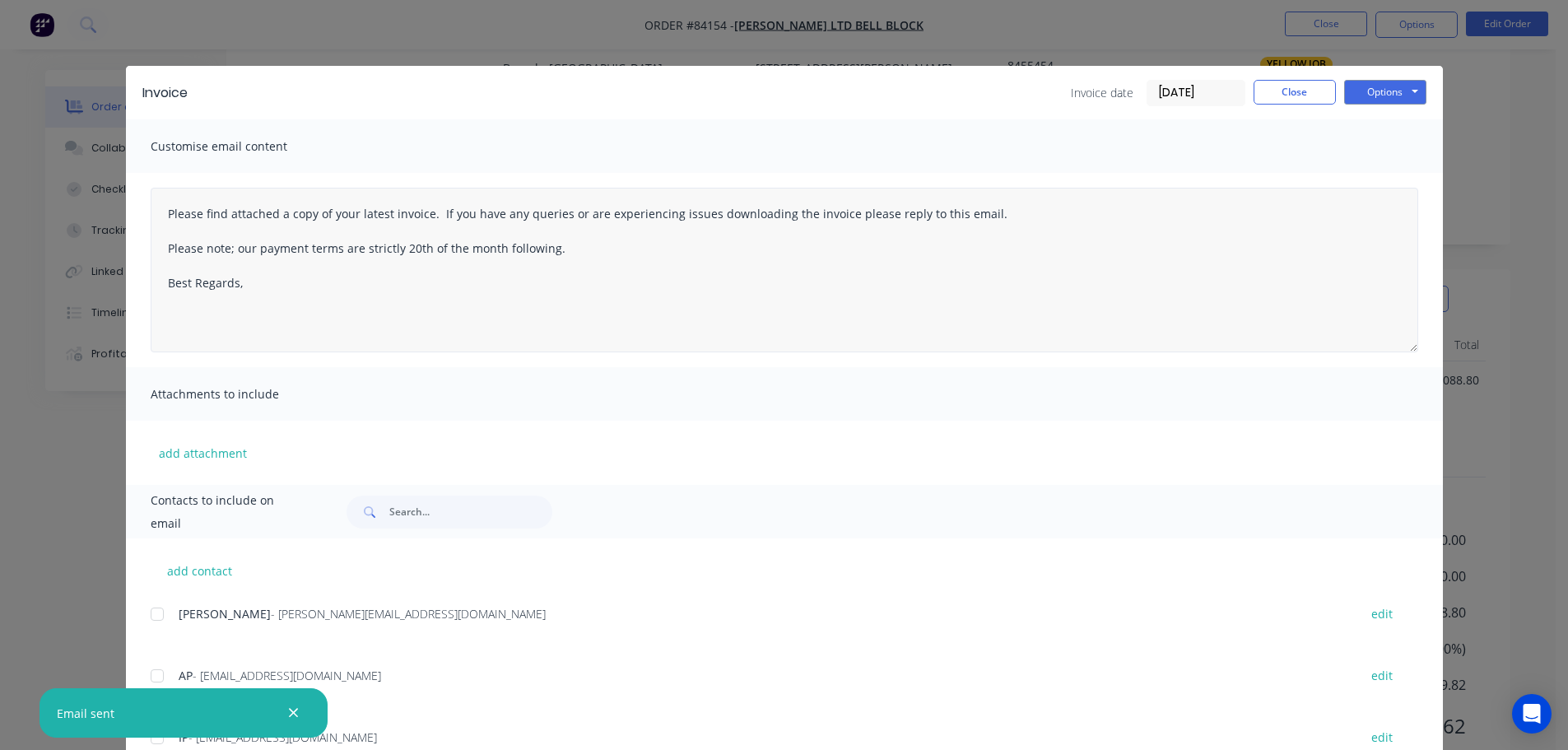
scroll to position [173, 0]
drag, startPoint x: 1269, startPoint y: 86, endPoint x: 1297, endPoint y: 40, distance: 53.9
click at [1275, 87] on button "Close" at bounding box center [1294, 92] width 82 height 25
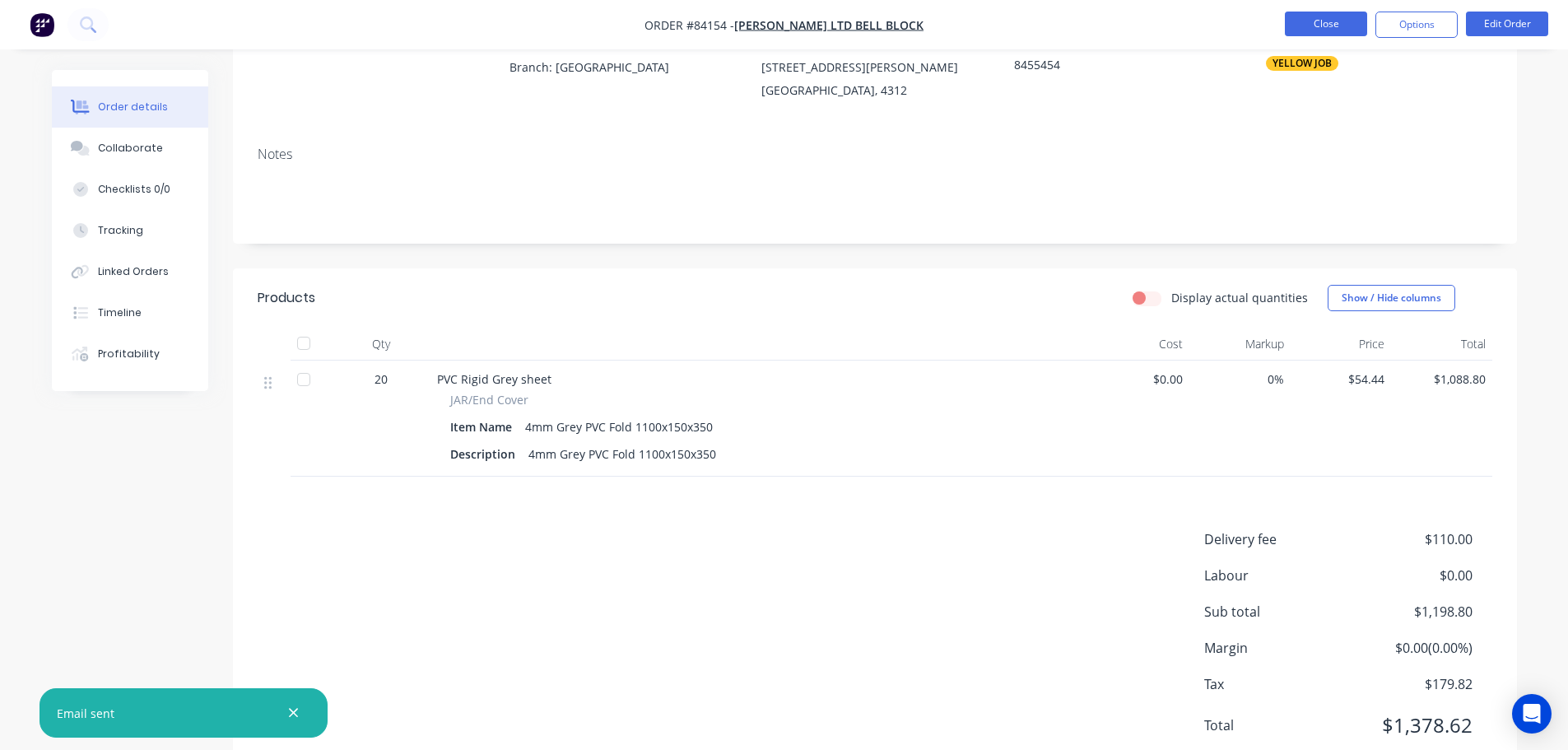
click at [1303, 28] on button "Close" at bounding box center [1326, 24] width 82 height 25
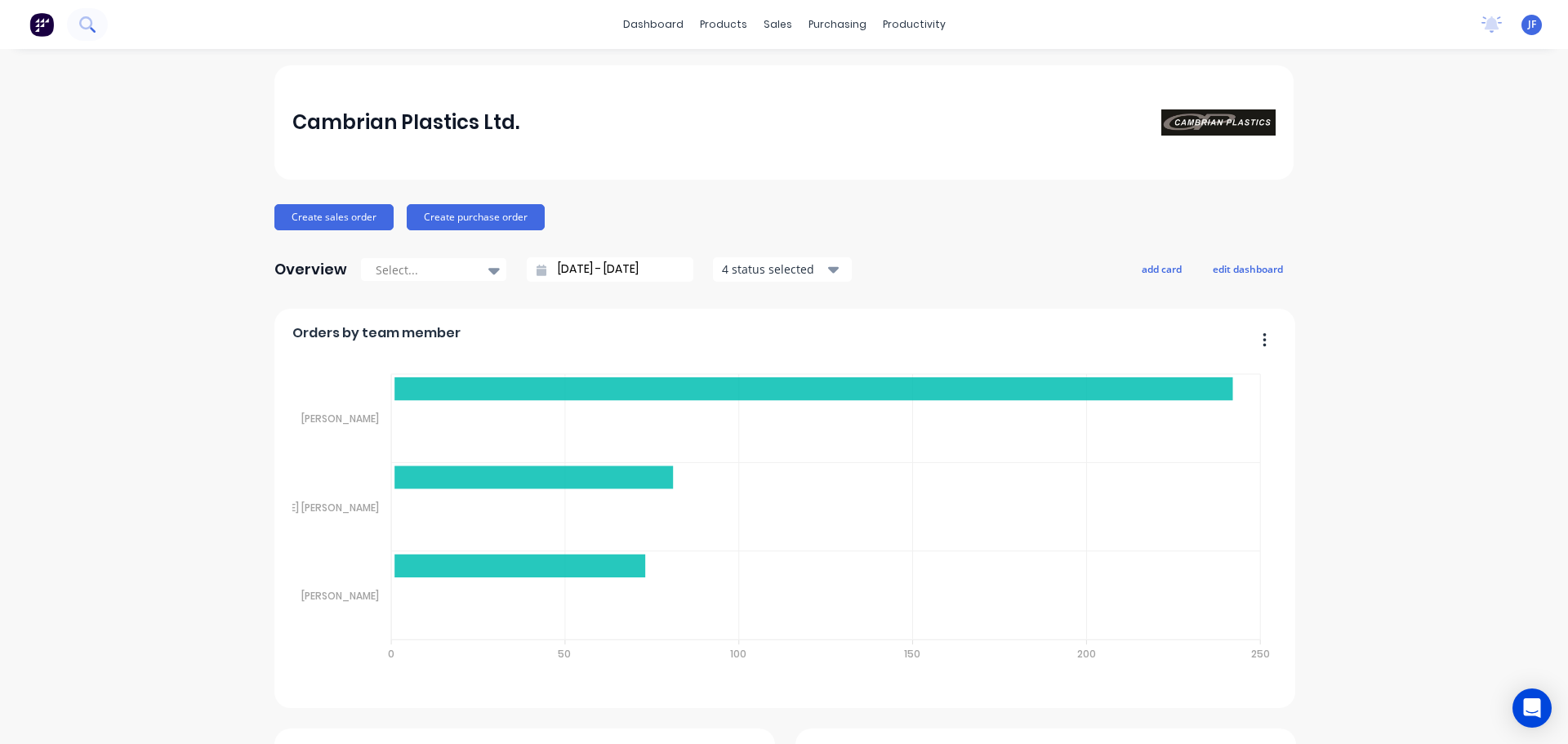
click at [95, 26] on icon at bounding box center [87, 25] width 16 height 16
click at [88, 16] on button at bounding box center [87, 24] width 41 height 32
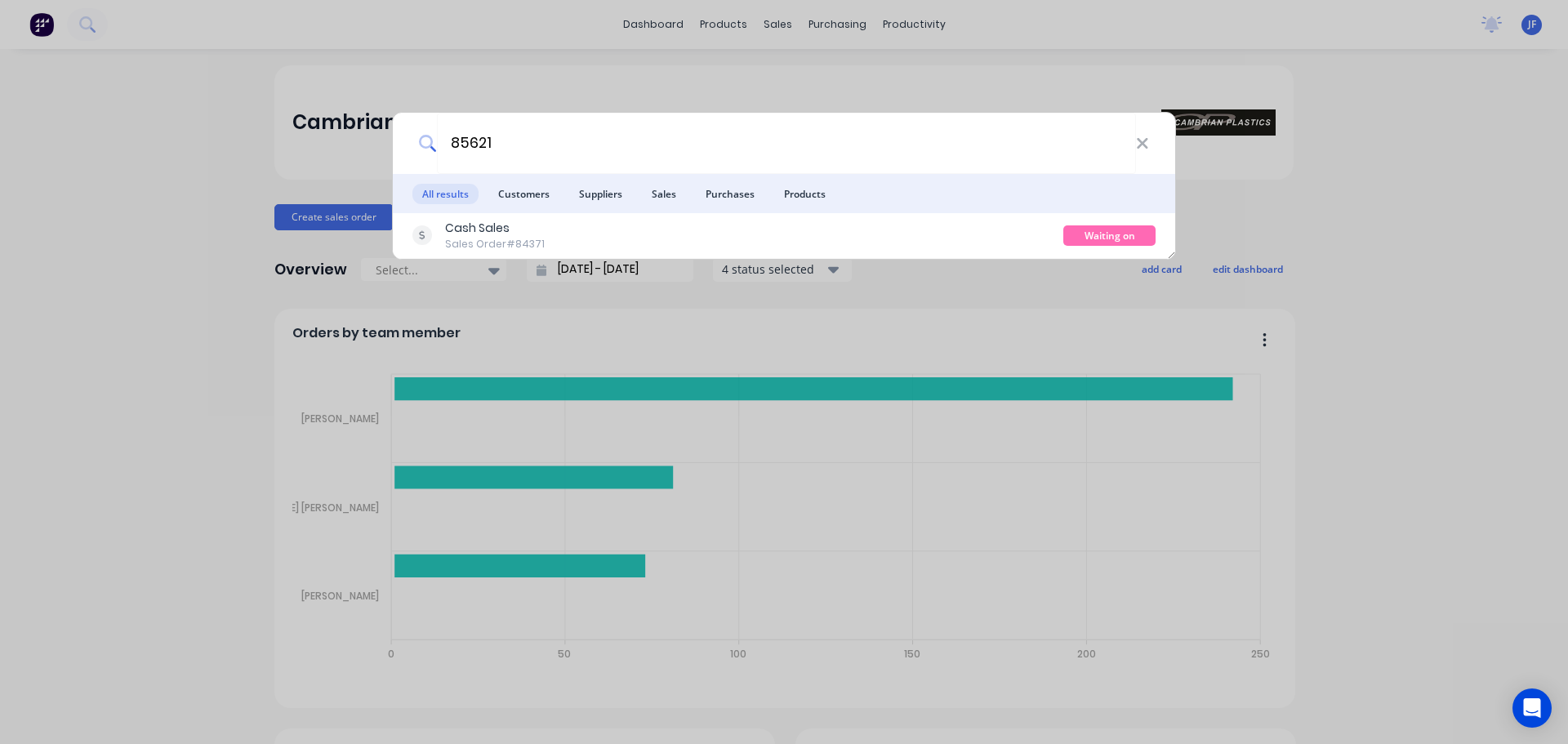
type input "85621"
click at [986, 209] on ul "All results Customers Suppliers Sales Purchases Products" at bounding box center [784, 193] width 782 height 39
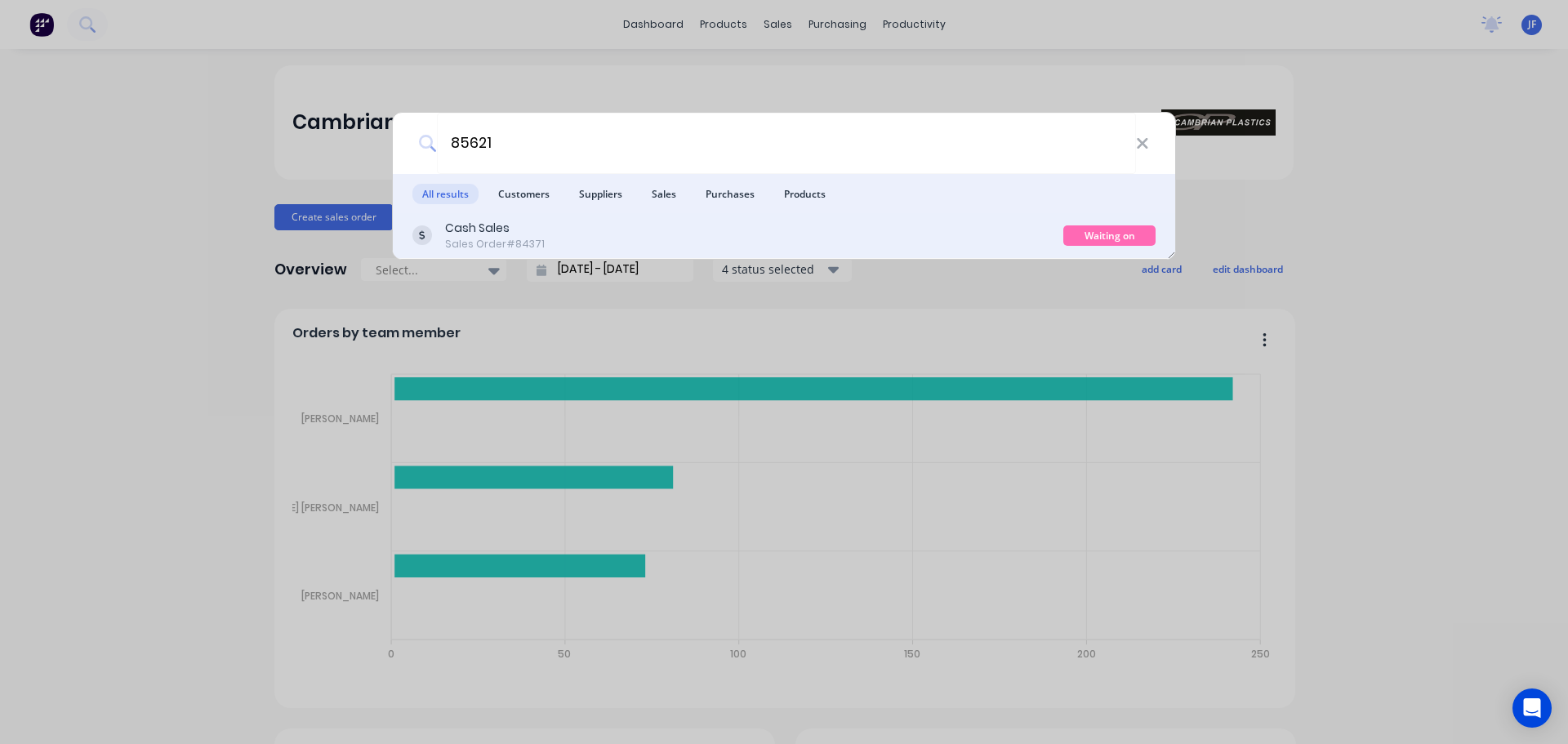
click at [980, 249] on div "Cash Sales Sales Order #84371" at bounding box center [738, 235] width 651 height 32
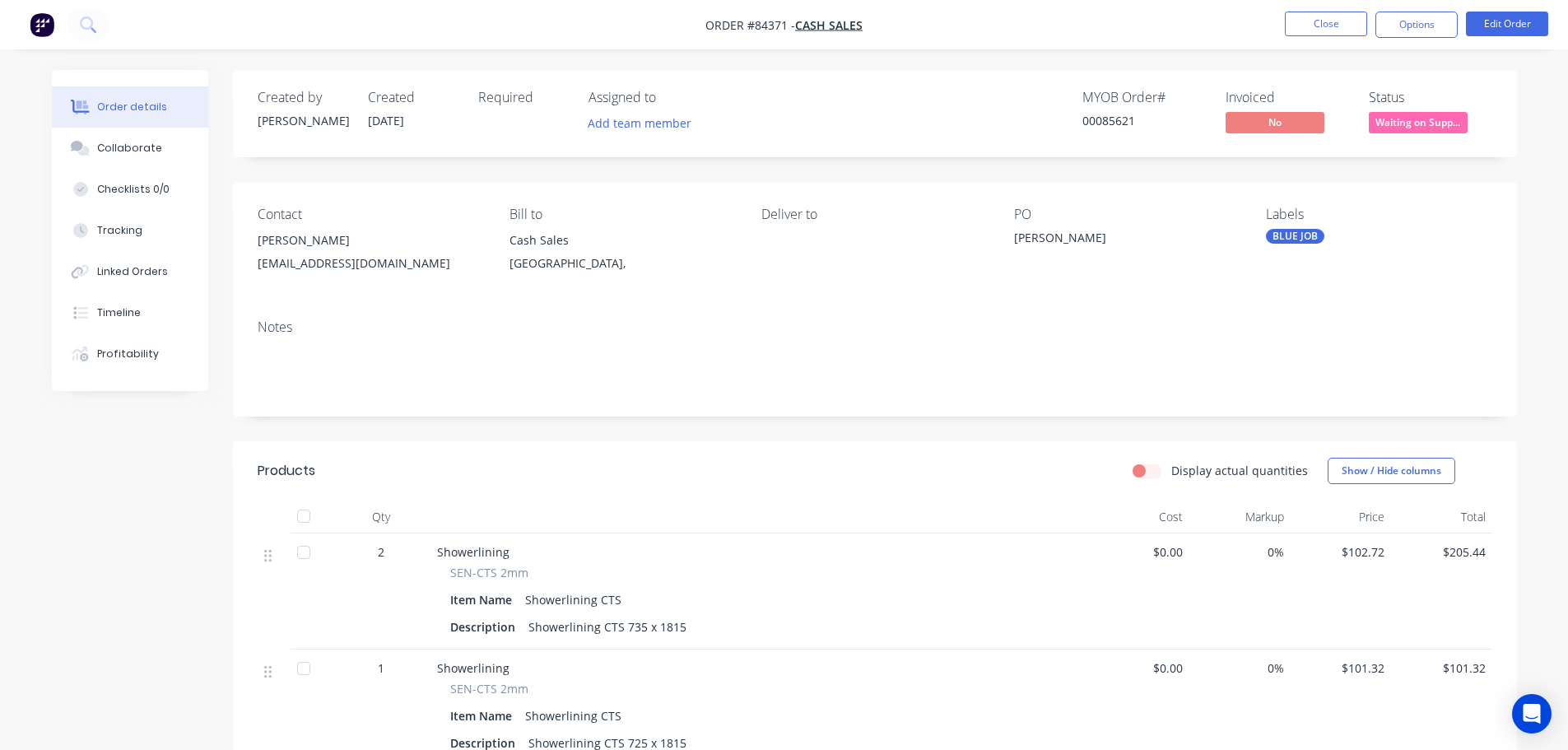
click at [1420, 123] on span "Waiting on Supp..." at bounding box center [1418, 122] width 99 height 20
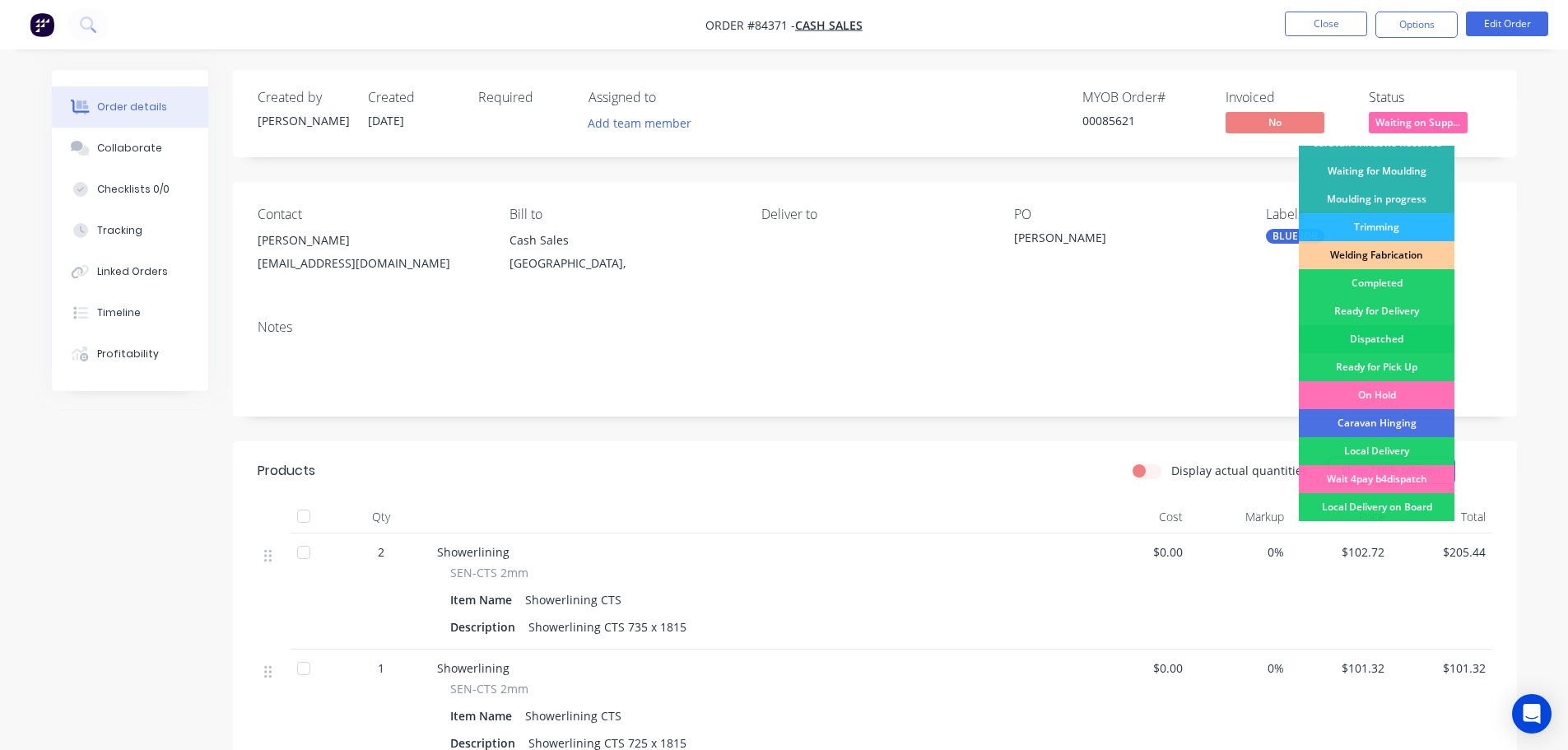
scroll to position [325, 0]
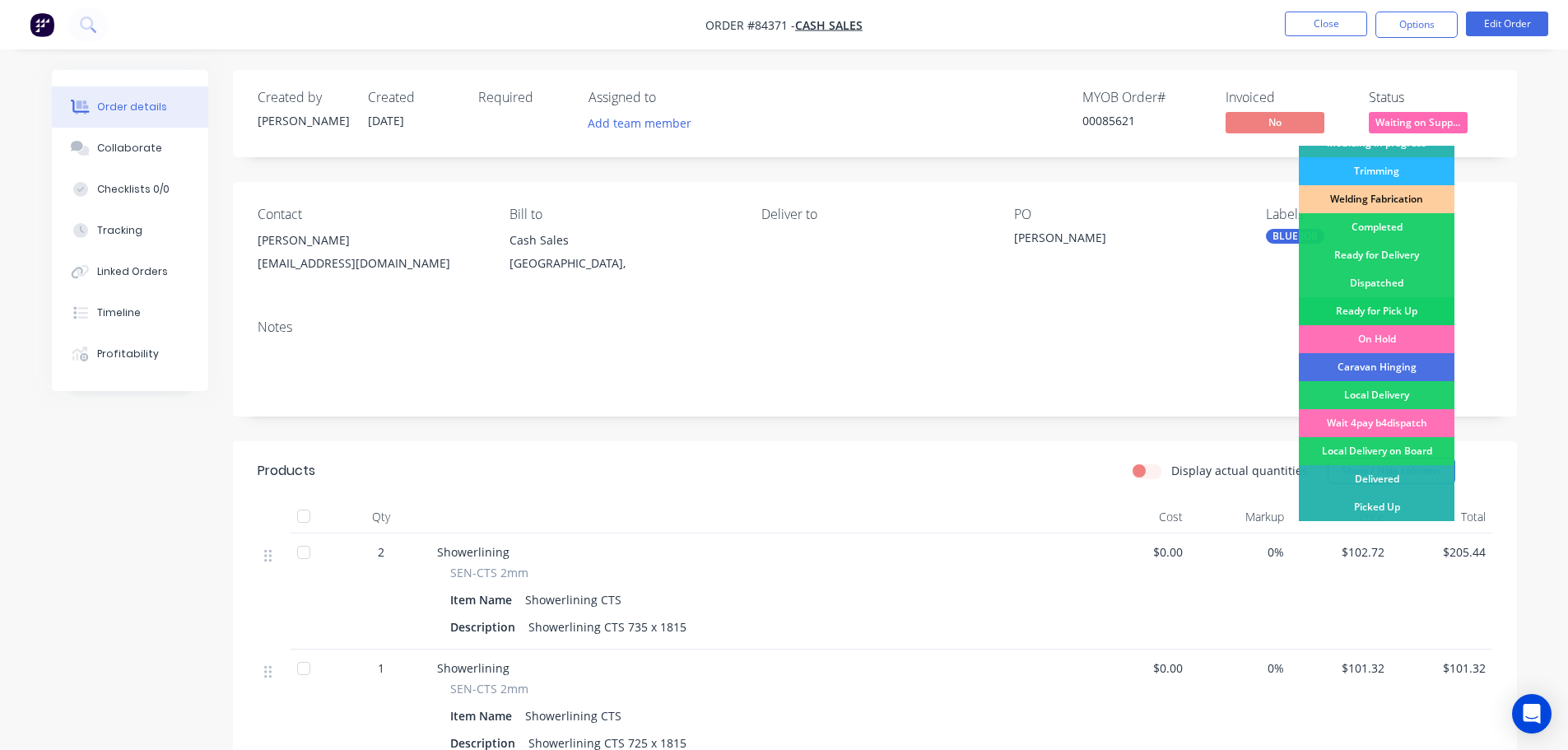
click at [1412, 302] on div "Ready for Pick Up" at bounding box center [1376, 311] width 156 height 28
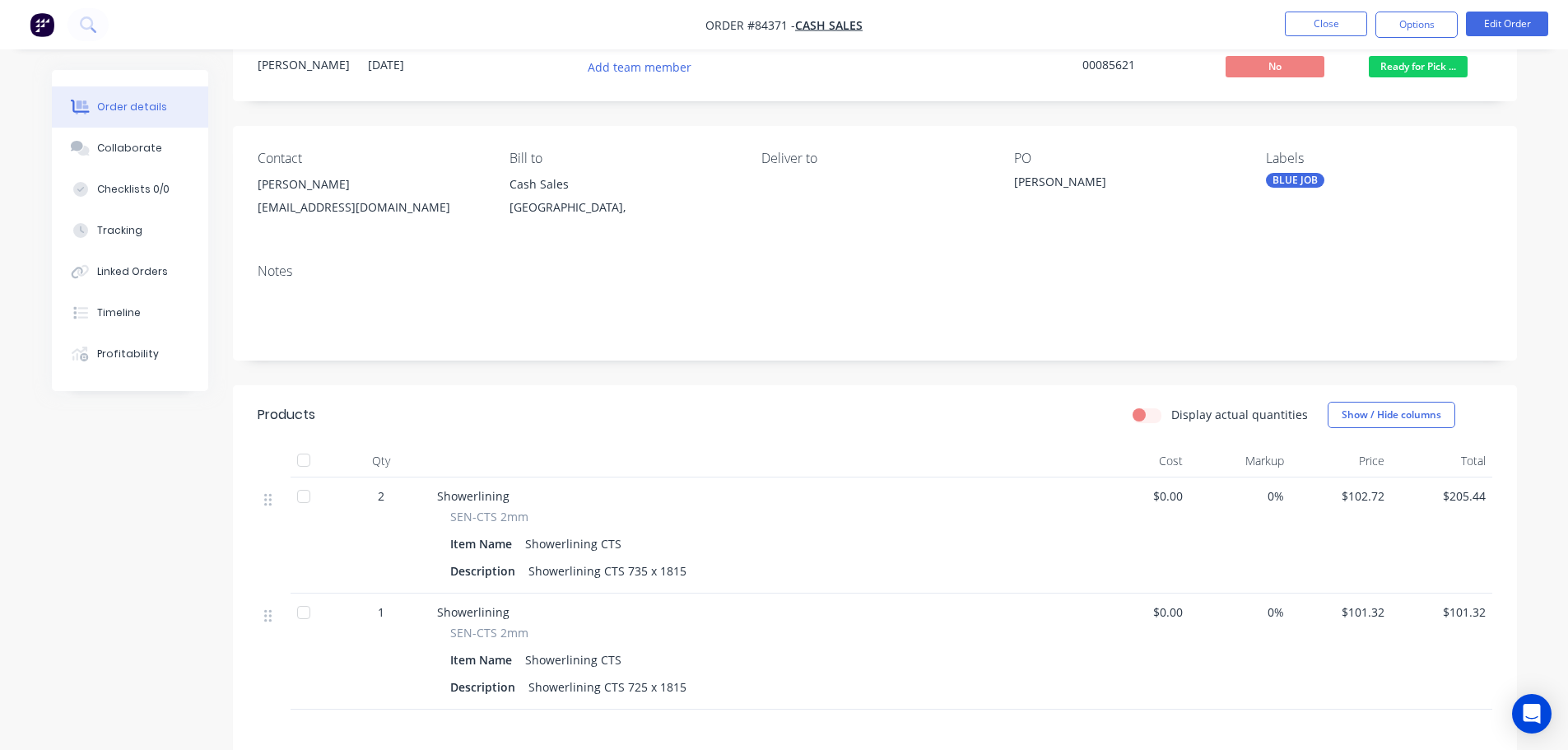
scroll to position [0, 0]
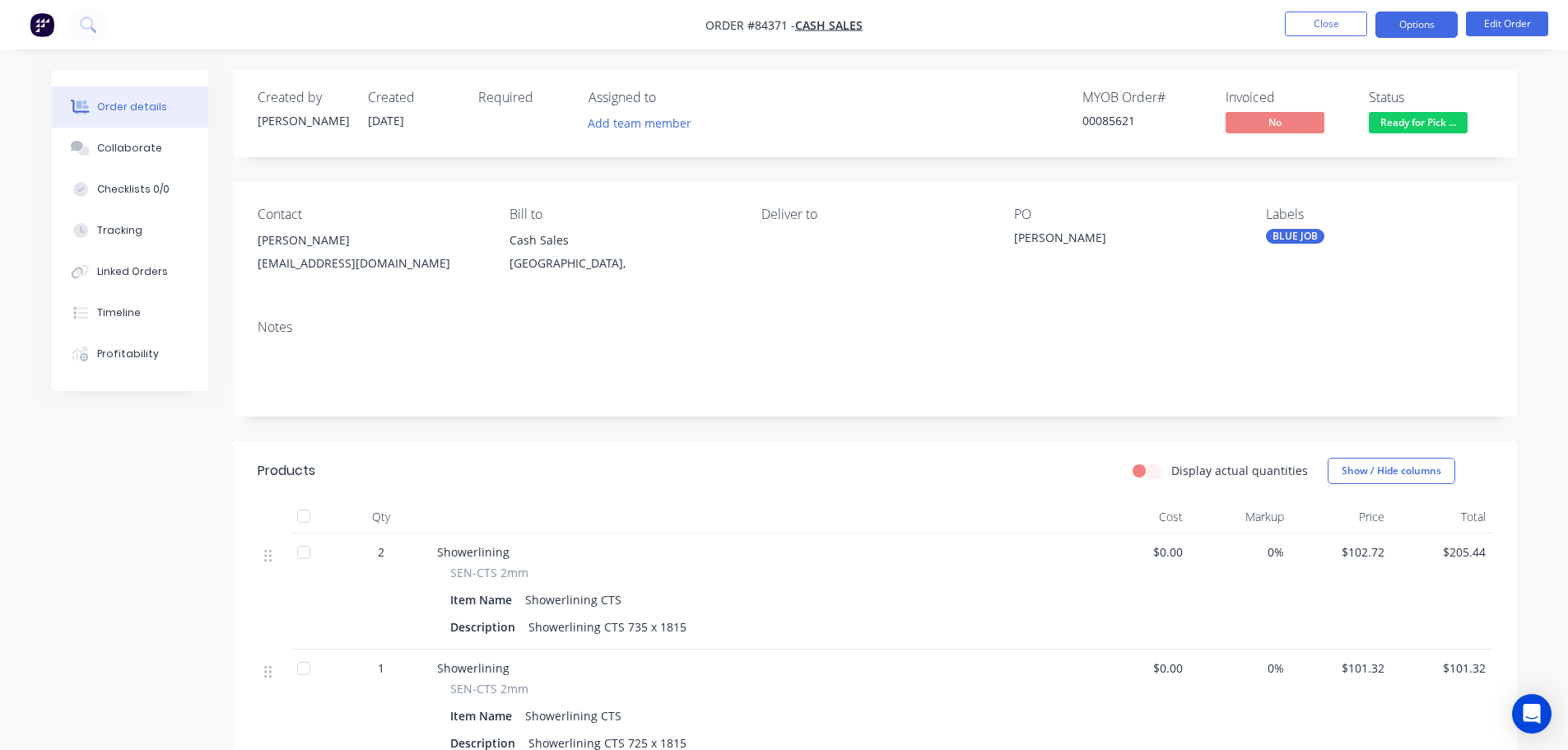
click at [1425, 25] on button "Options" at bounding box center [1416, 25] width 82 height 27
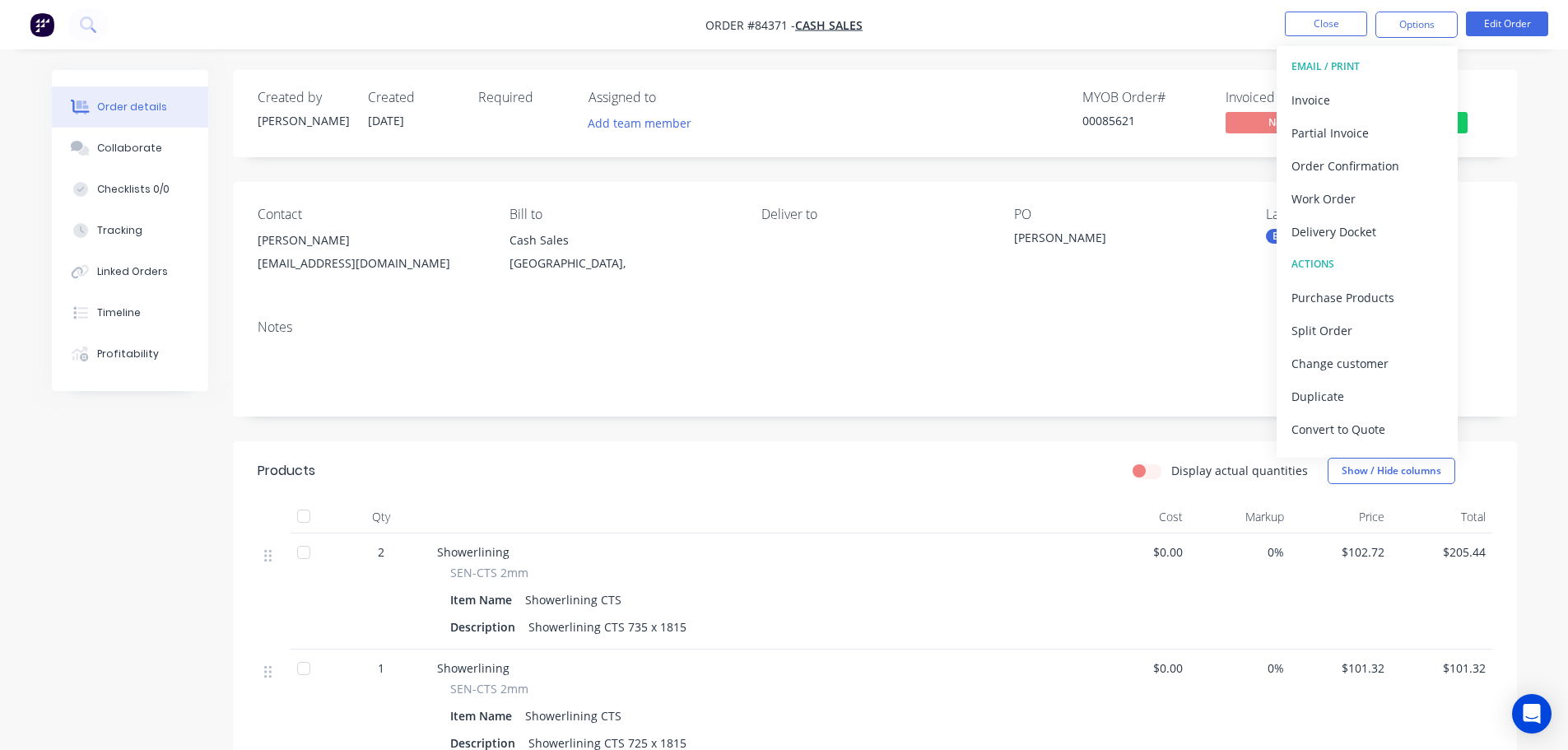
click at [1391, 79] on button "EMAIL / PRINT" at bounding box center [1366, 66] width 181 height 33
click at [1391, 88] on div "Invoice" at bounding box center [1366, 100] width 151 height 24
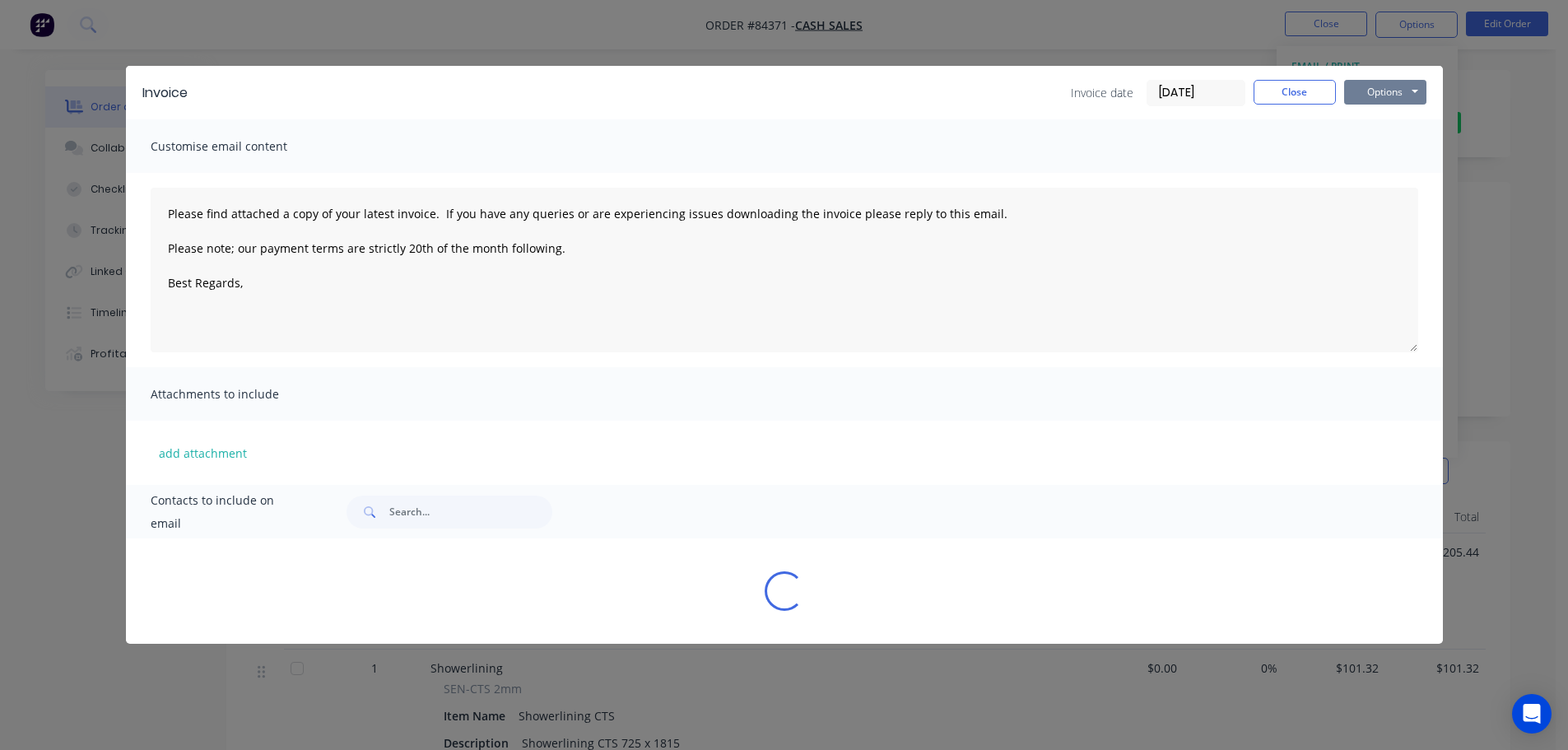
click at [1401, 81] on button "Options" at bounding box center [1385, 92] width 82 height 25
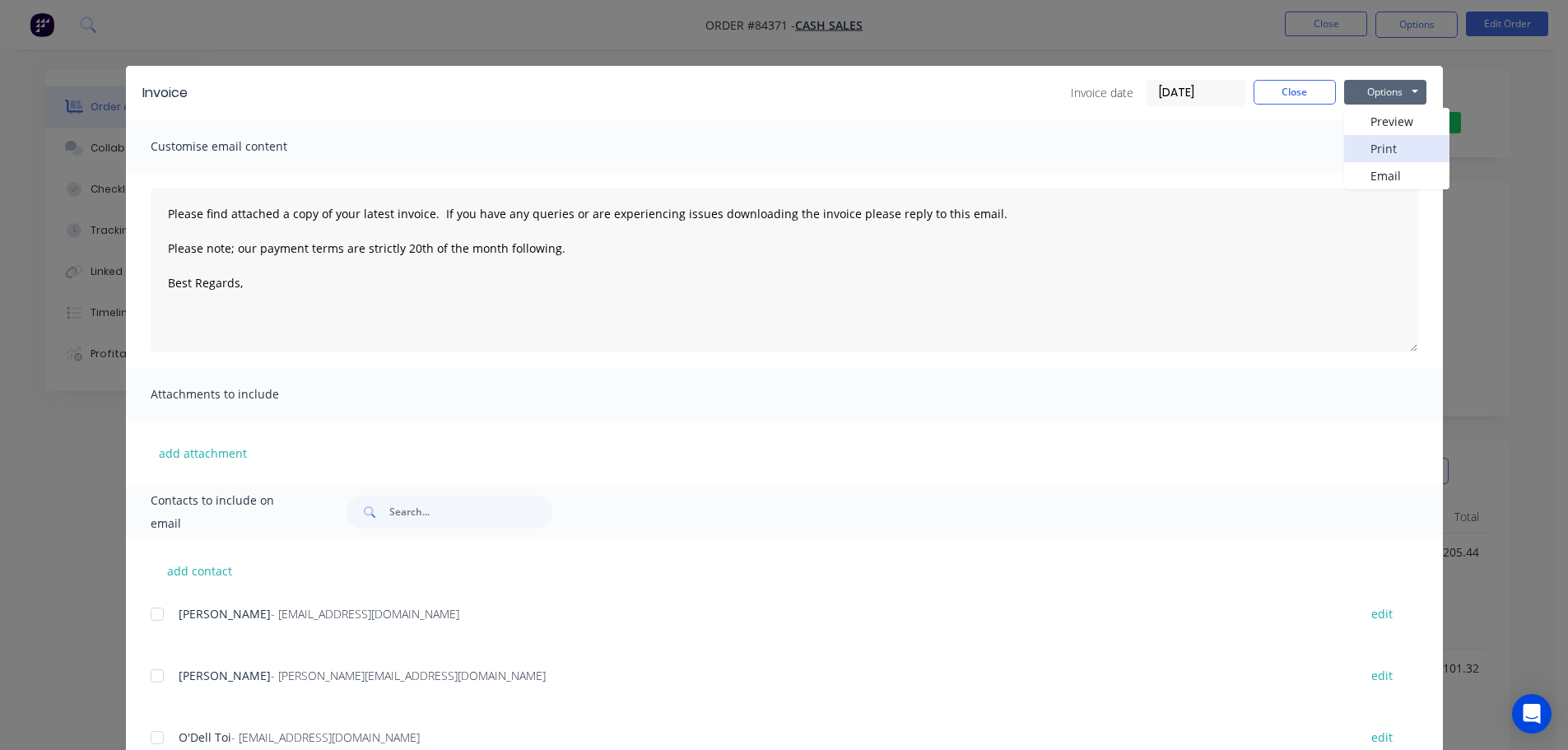
click at [1397, 144] on button "Print" at bounding box center [1397, 149] width 105 height 27
click at [73, 20] on div "Invoice Invoice date [DATE] Close Options Preview Print Email Customise email c…" at bounding box center [784, 375] width 1568 height 750
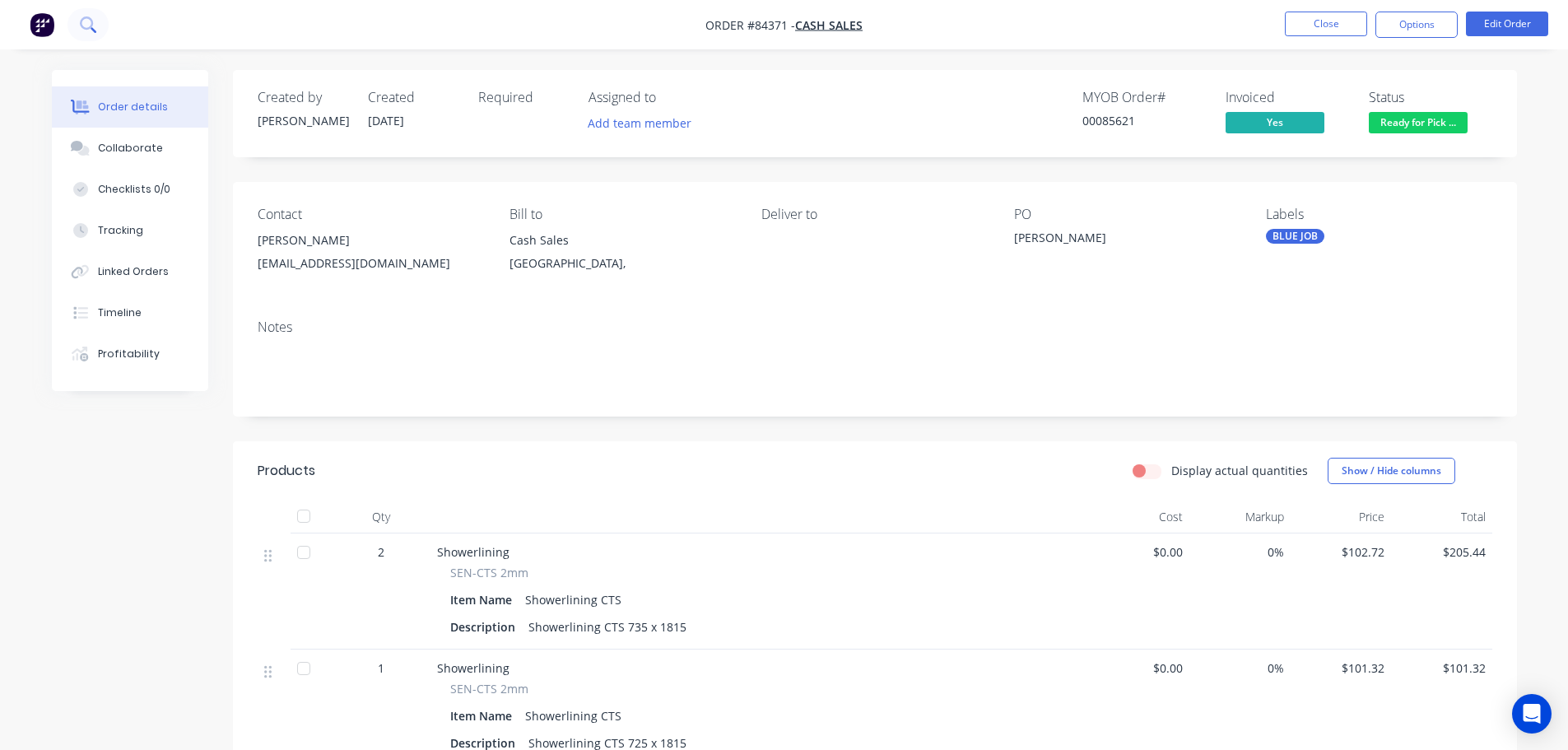
click at [86, 21] on icon at bounding box center [88, 25] width 16 height 16
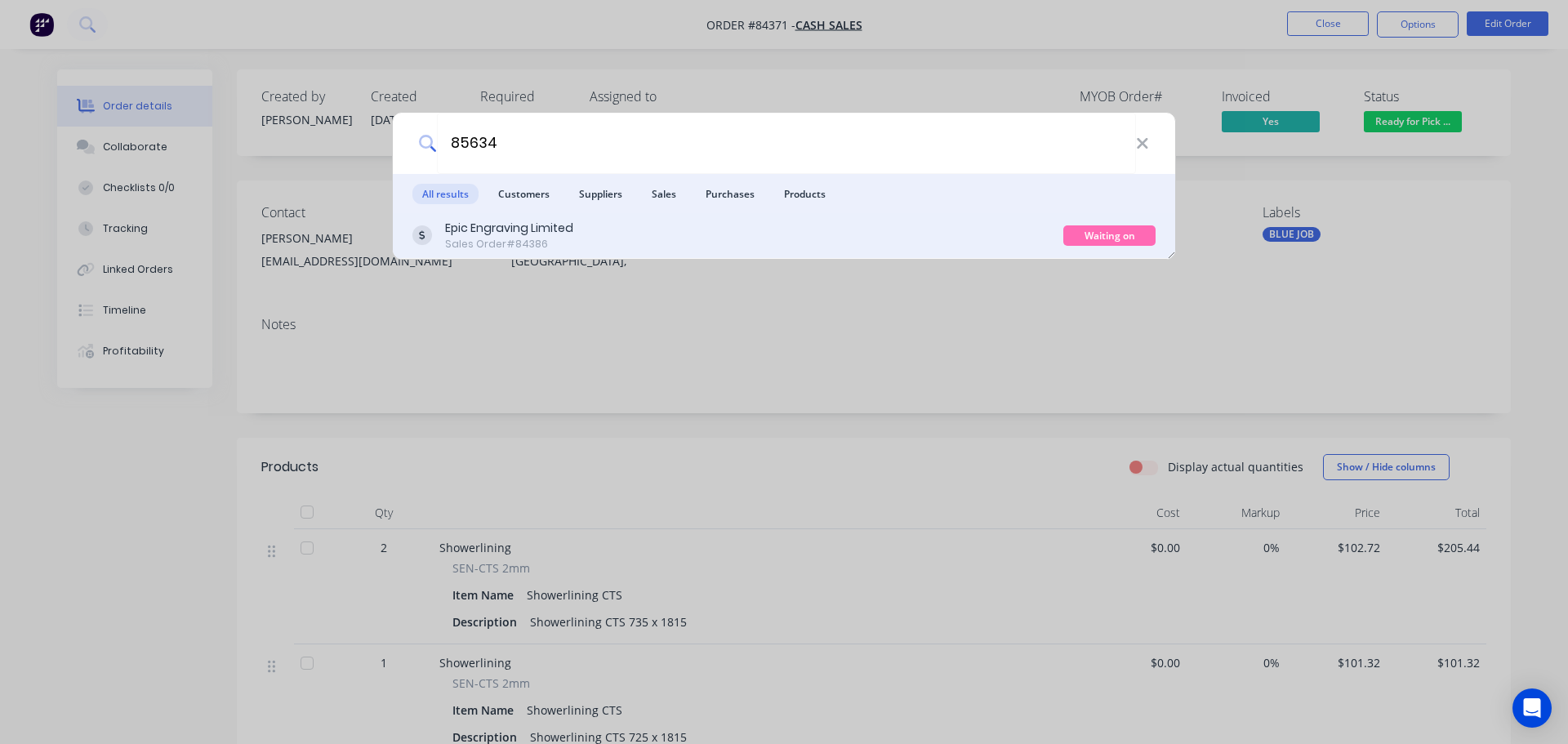
type input "85634"
click at [605, 240] on div "Epic Engraving Limited Sales Order #84386" at bounding box center [738, 235] width 651 height 32
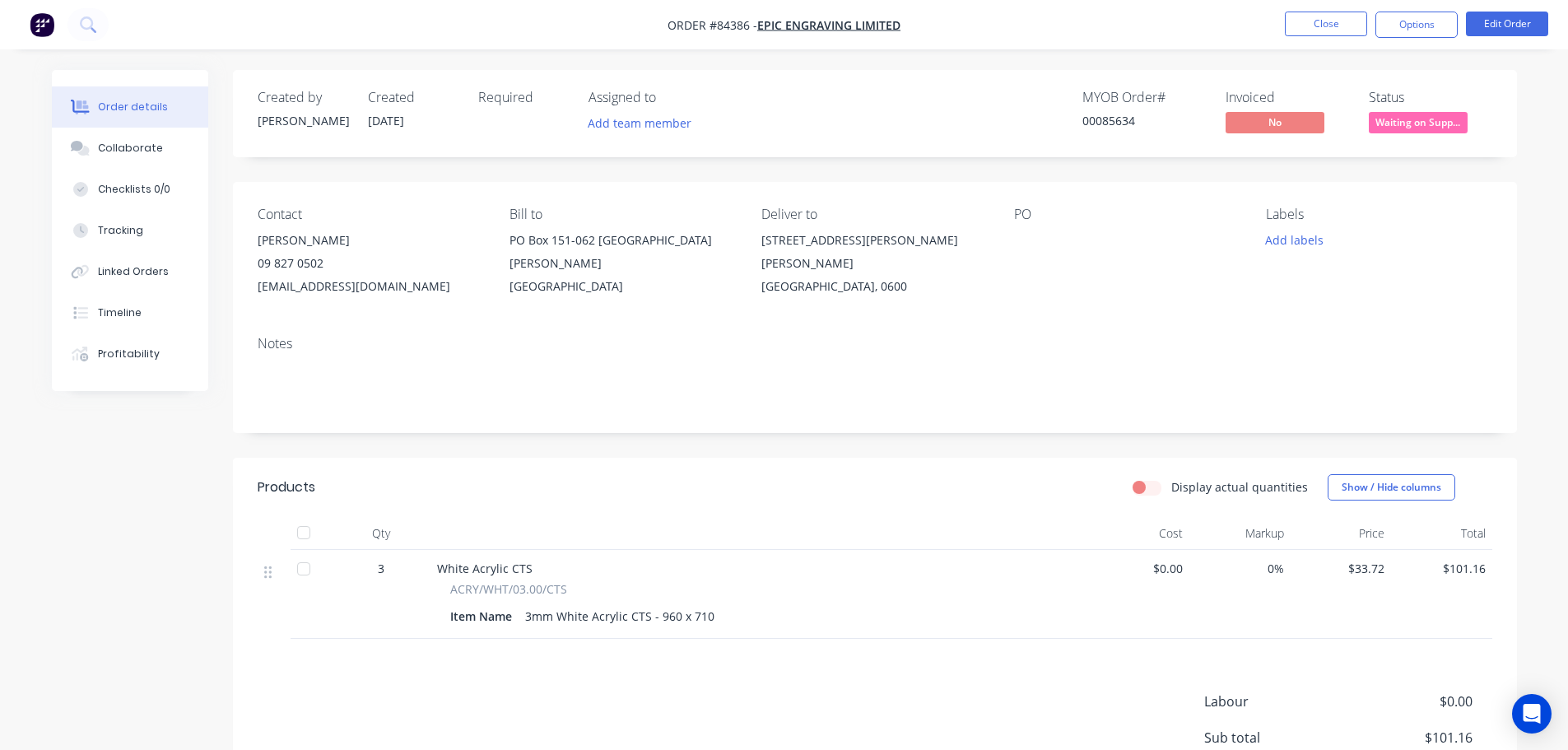
click at [1419, 122] on span "Waiting on Supp..." at bounding box center [1418, 122] width 99 height 20
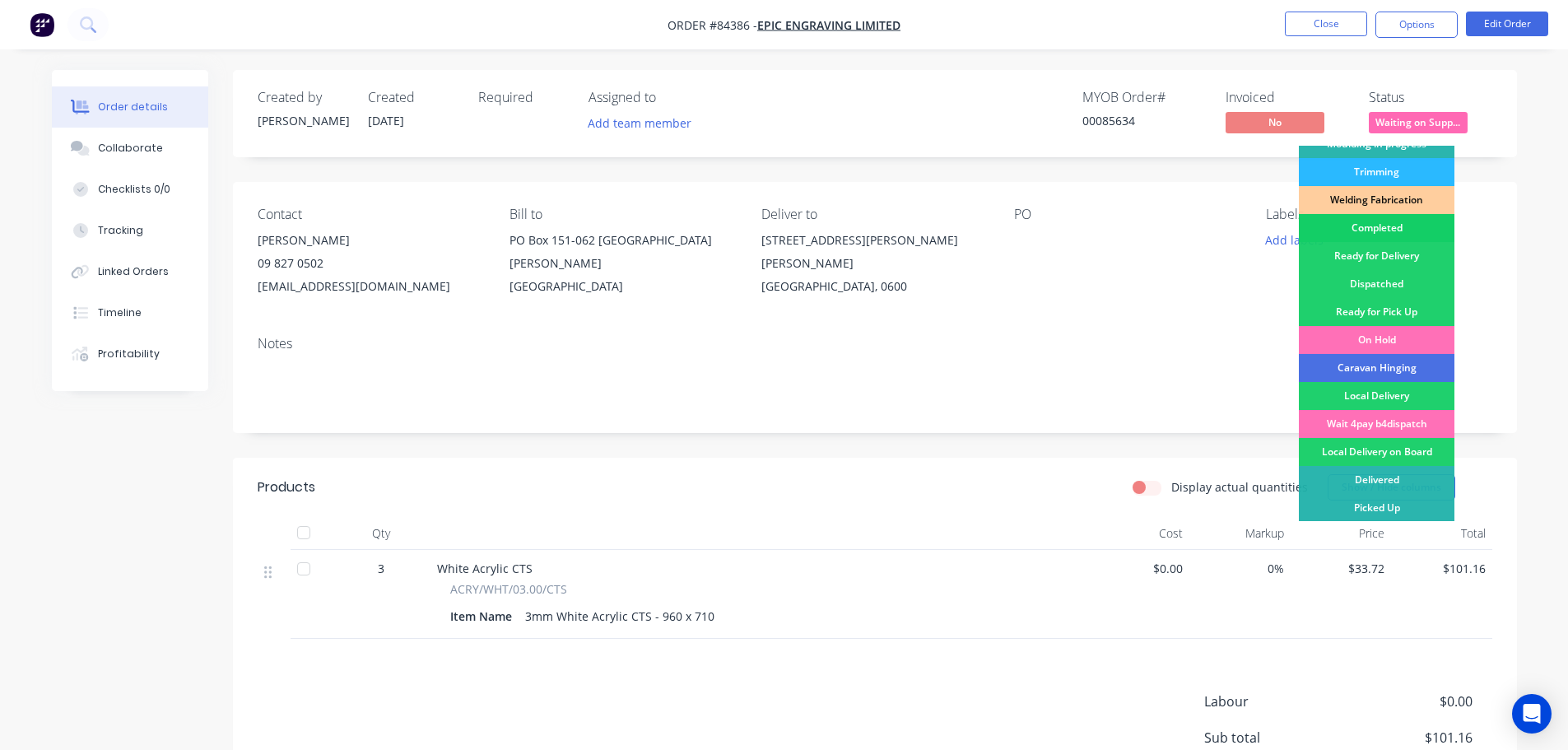
scroll to position [325, 0]
click at [1412, 252] on div "Ready for Delivery" at bounding box center [1376, 256] width 156 height 28
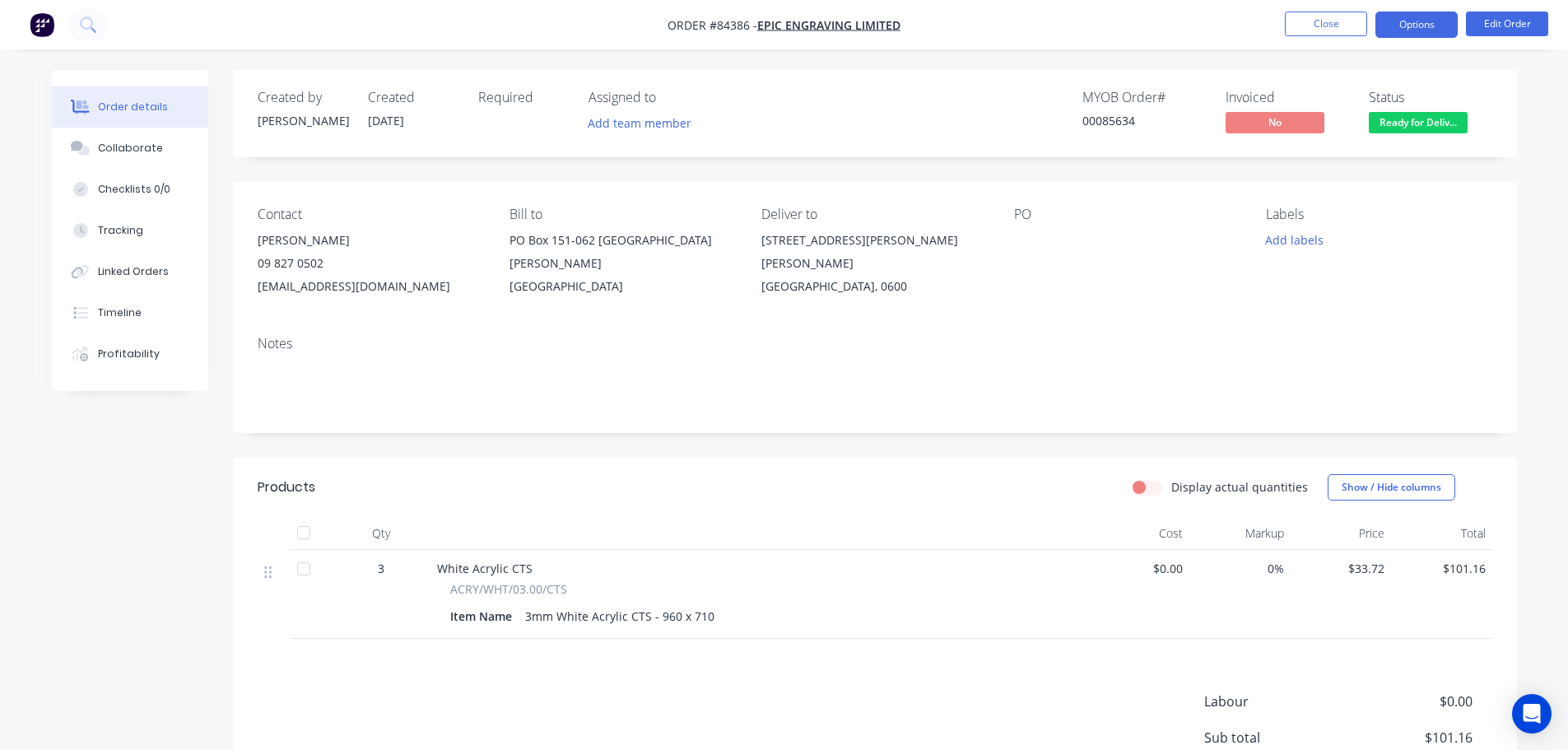
click at [1410, 26] on button "Options" at bounding box center [1416, 25] width 82 height 27
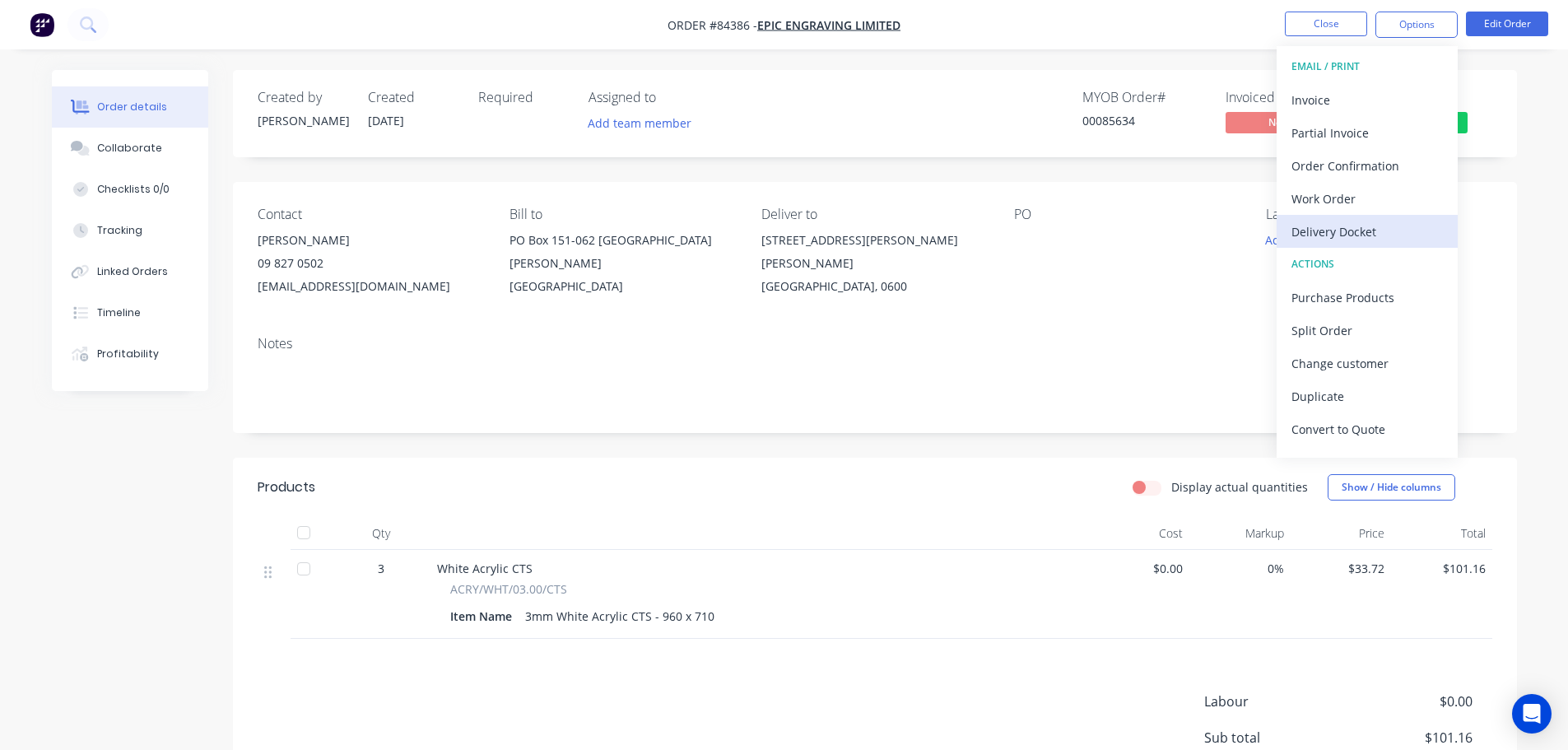
click at [1363, 229] on div "Delivery Docket" at bounding box center [1366, 232] width 151 height 24
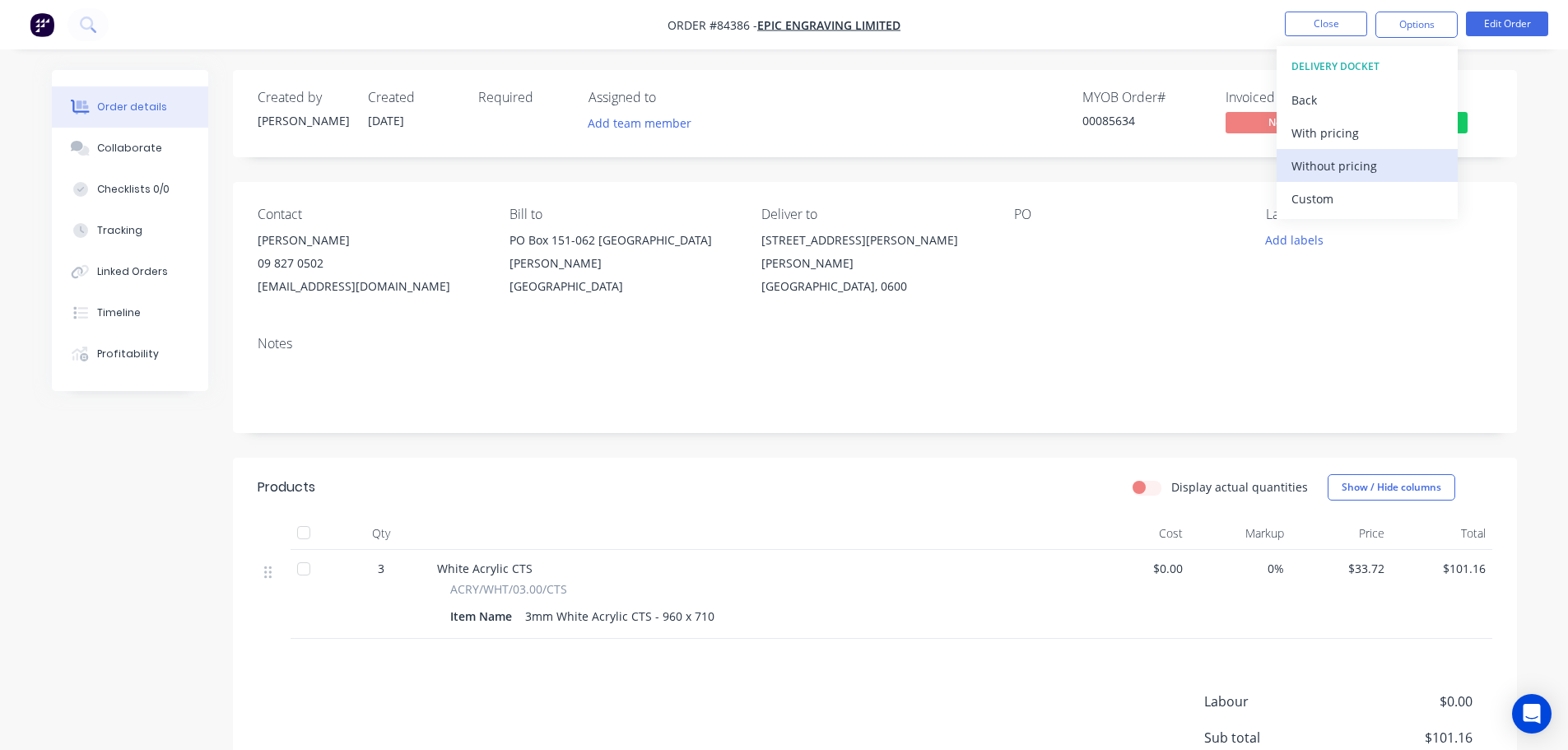
click at [1353, 165] on div "Without pricing" at bounding box center [1366, 165] width 151 height 24
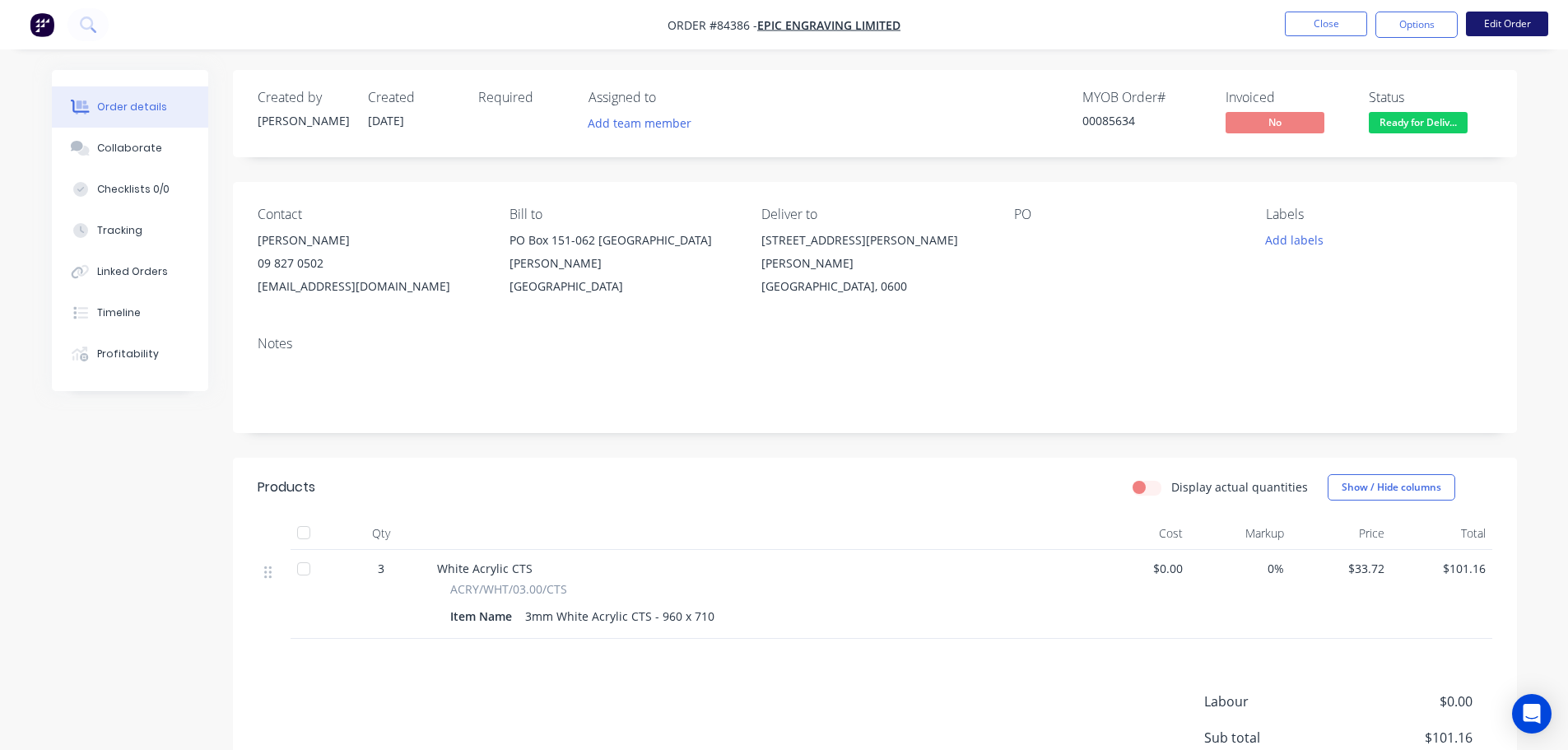
click at [1473, 20] on button "Edit Order" at bounding box center [1506, 24] width 82 height 25
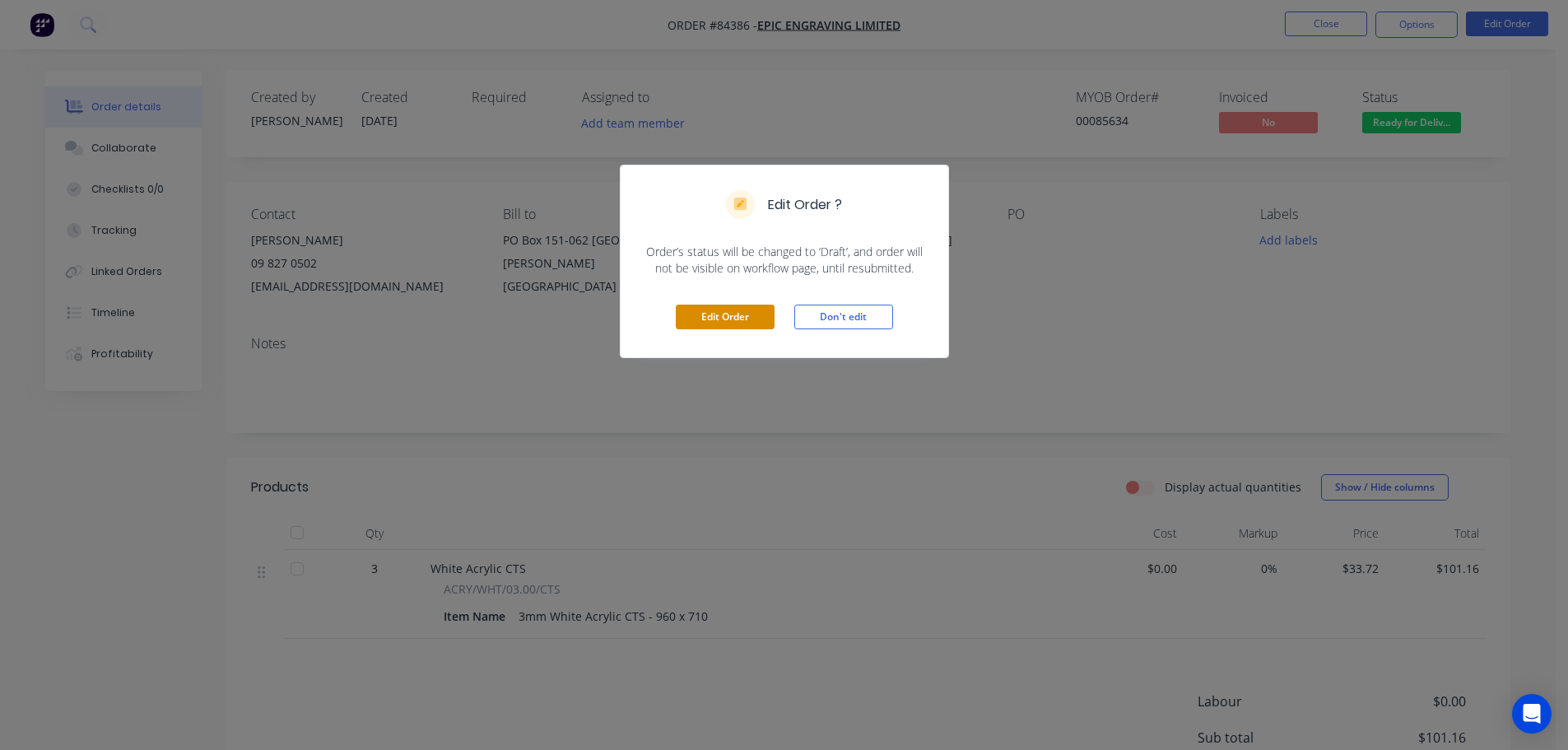
click at [745, 321] on button "Edit Order" at bounding box center [725, 318] width 99 height 25
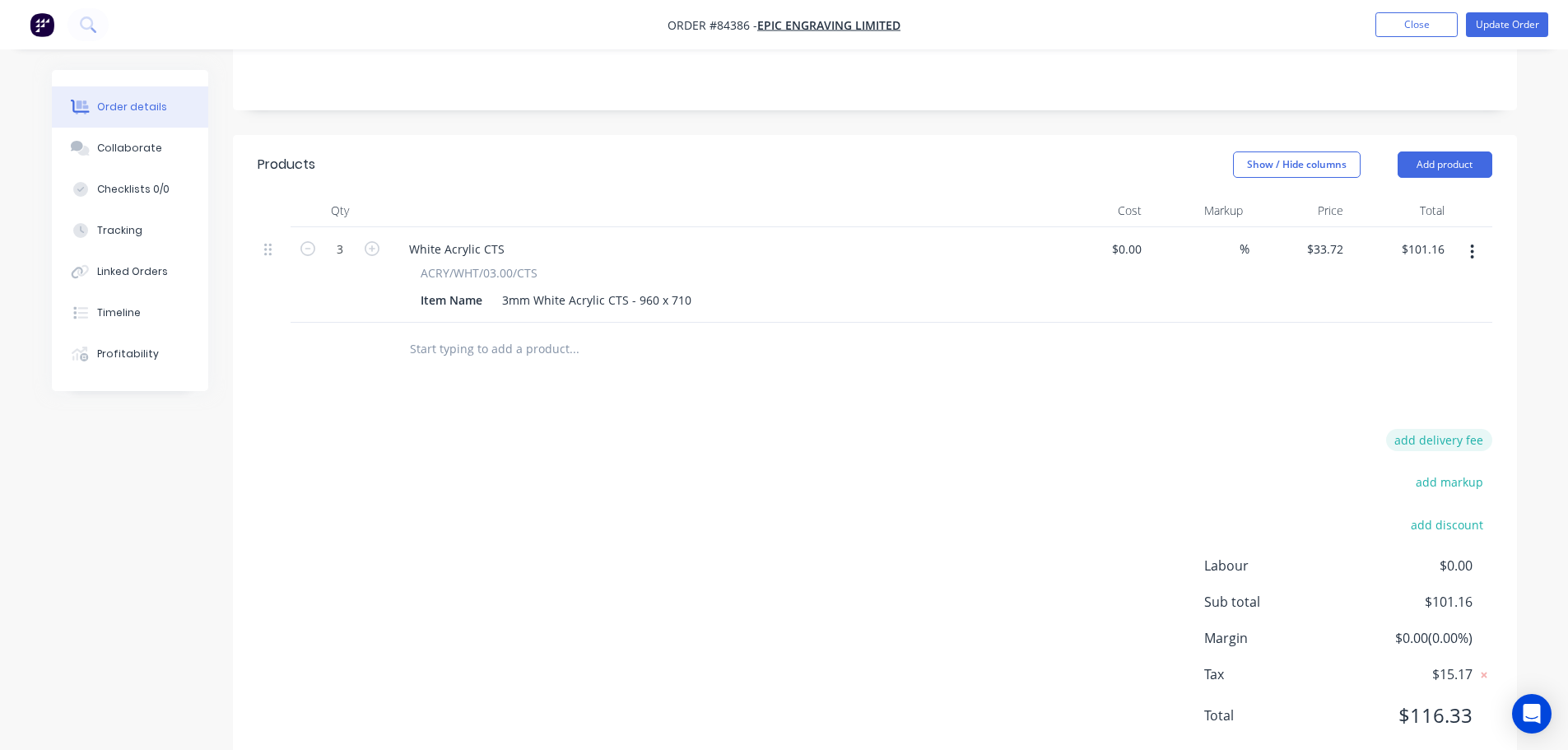
click at [1441, 429] on button "add delivery fee" at bounding box center [1439, 440] width 106 height 22
type input "15"
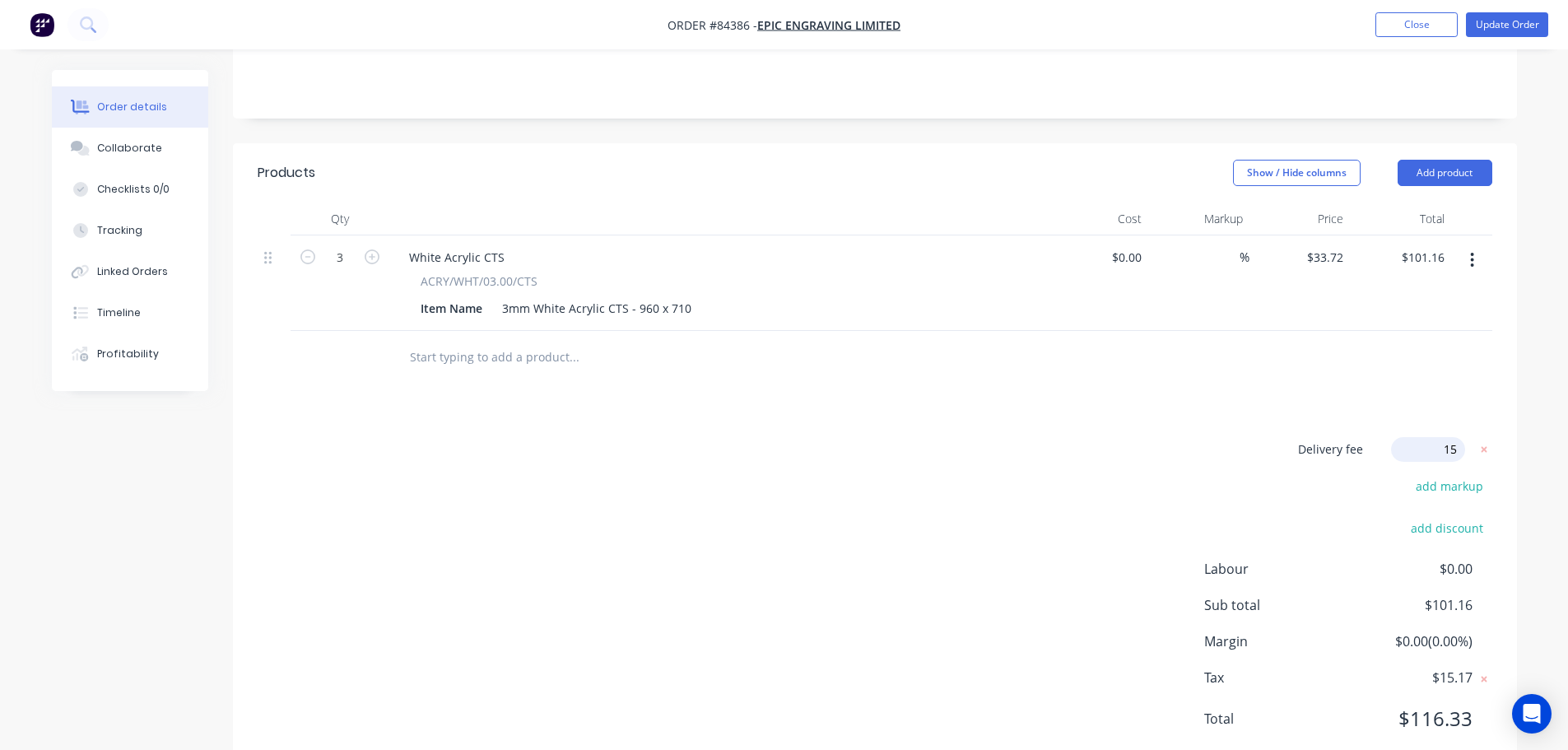
click at [1417, 332] on div at bounding box center [874, 357] width 1235 height 54
click at [1516, 12] on button "Update Order" at bounding box center [1506, 25] width 82 height 25
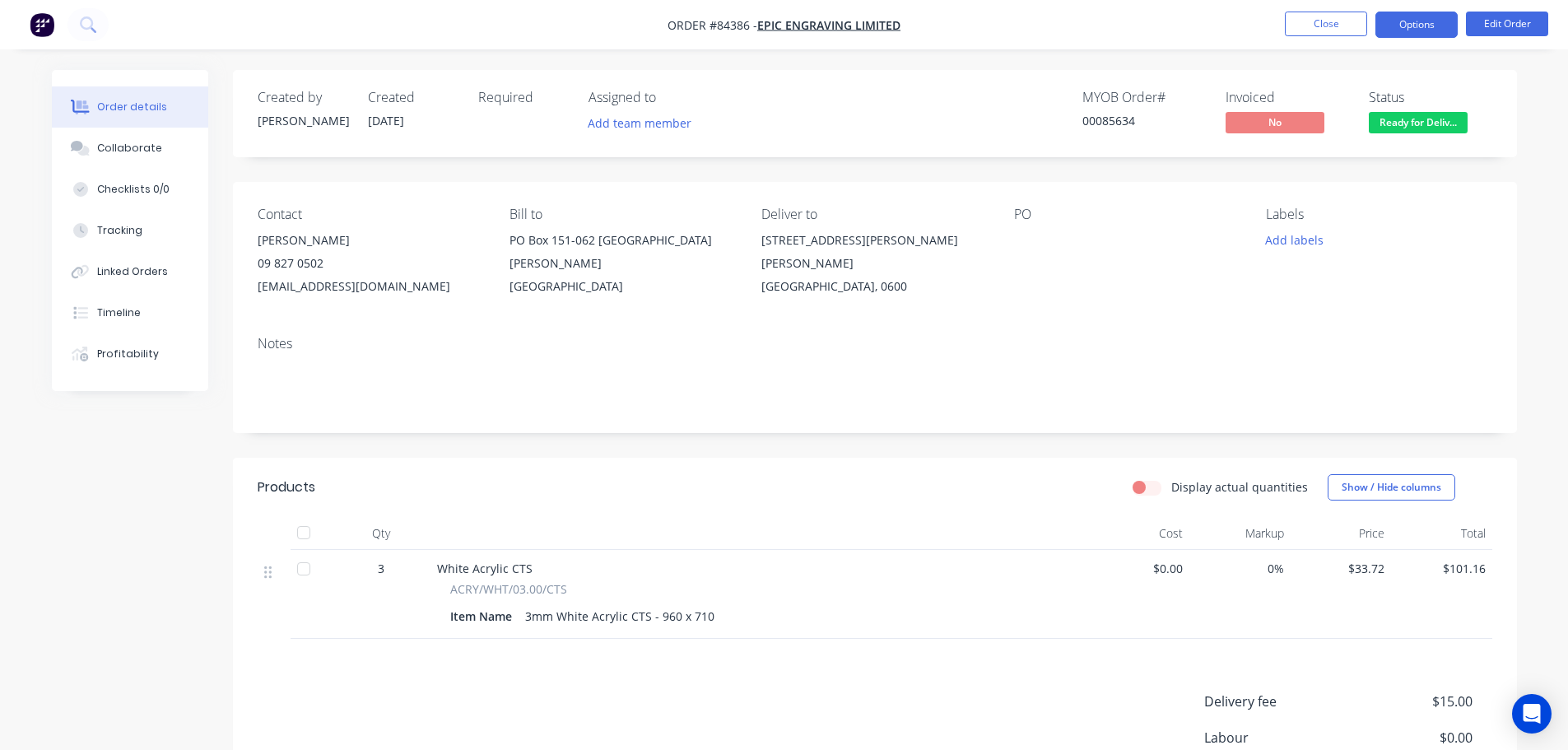
click at [1412, 18] on button "Options" at bounding box center [1416, 25] width 82 height 27
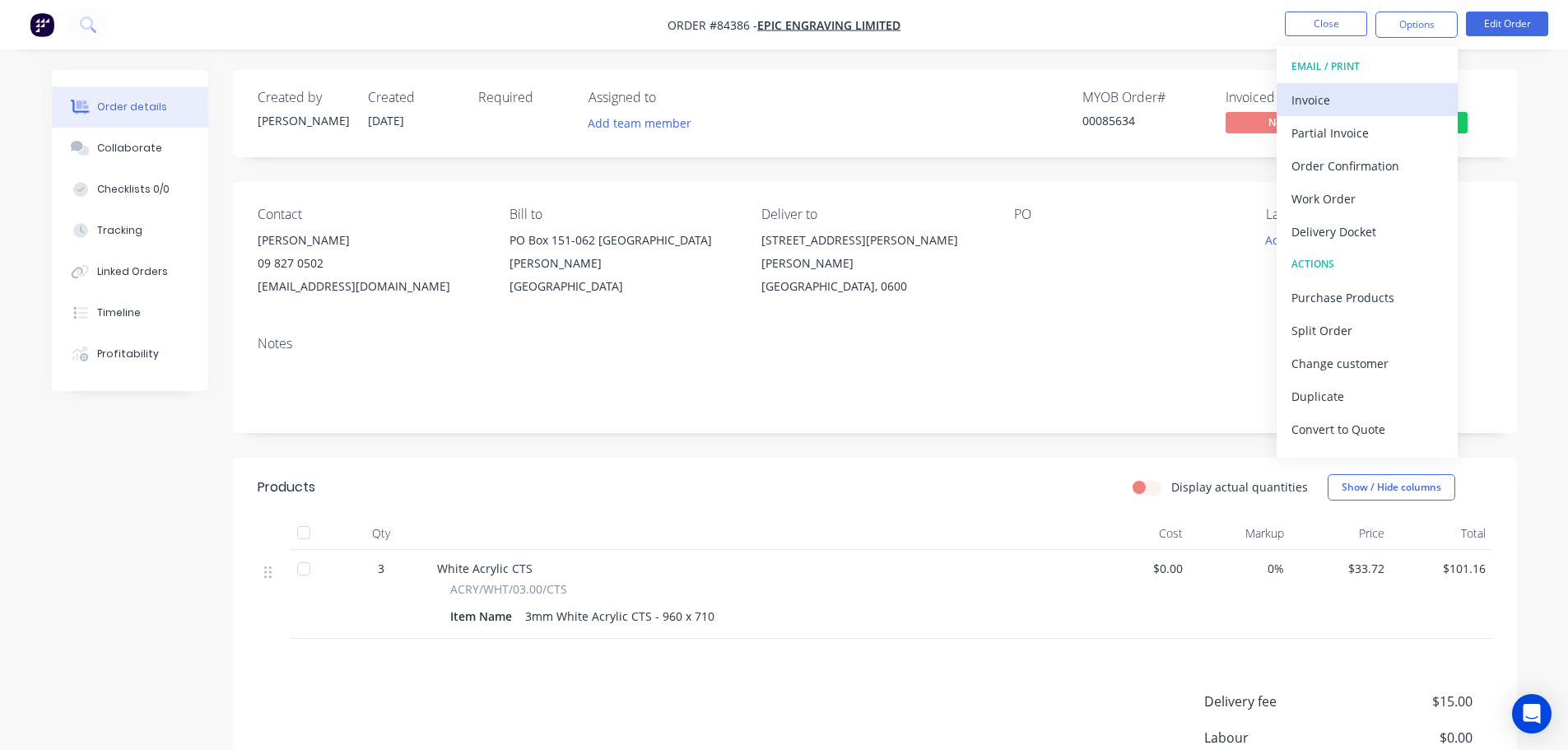
click at [1397, 95] on div "Invoice" at bounding box center [1366, 100] width 151 height 24
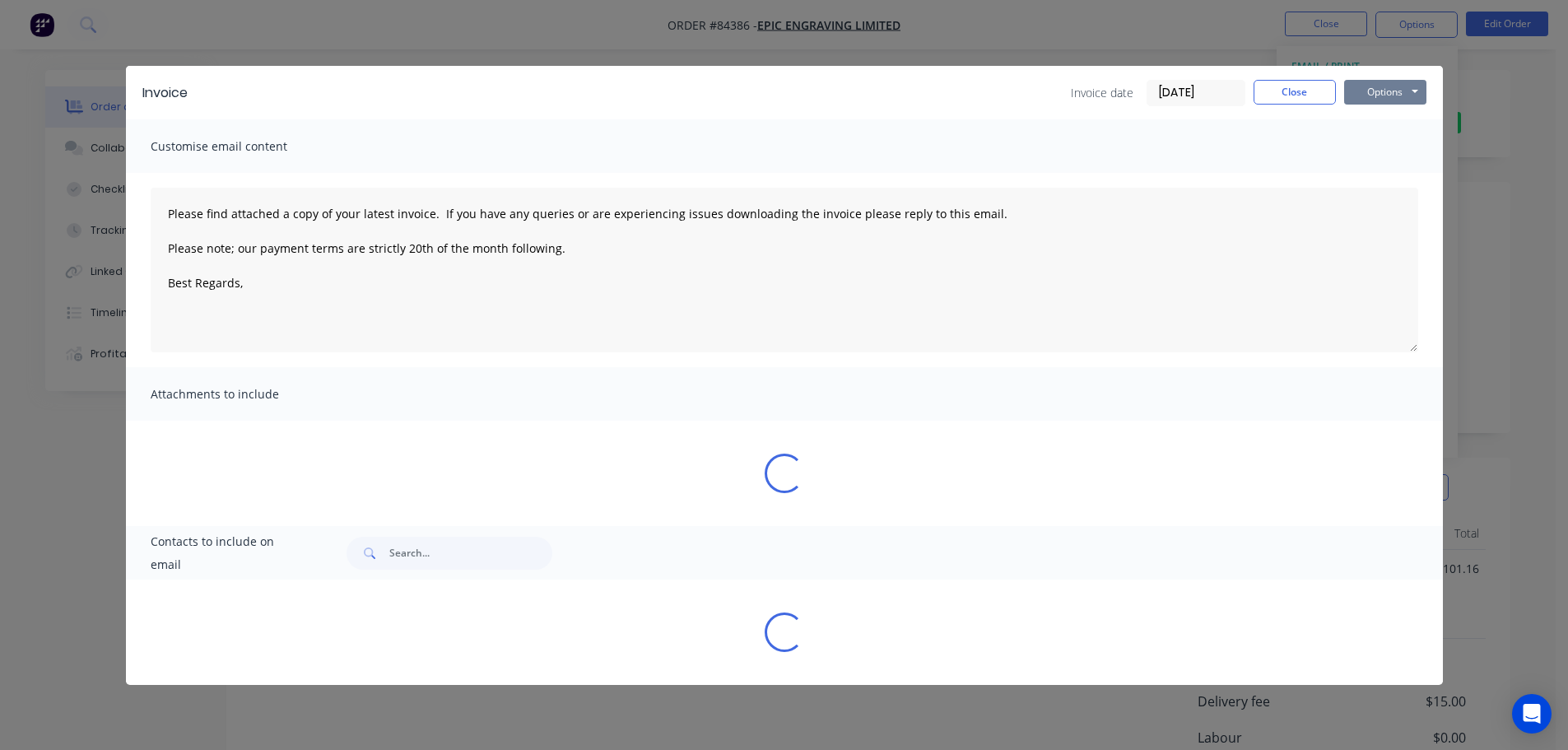
click at [1404, 88] on button "Options" at bounding box center [1385, 92] width 82 height 25
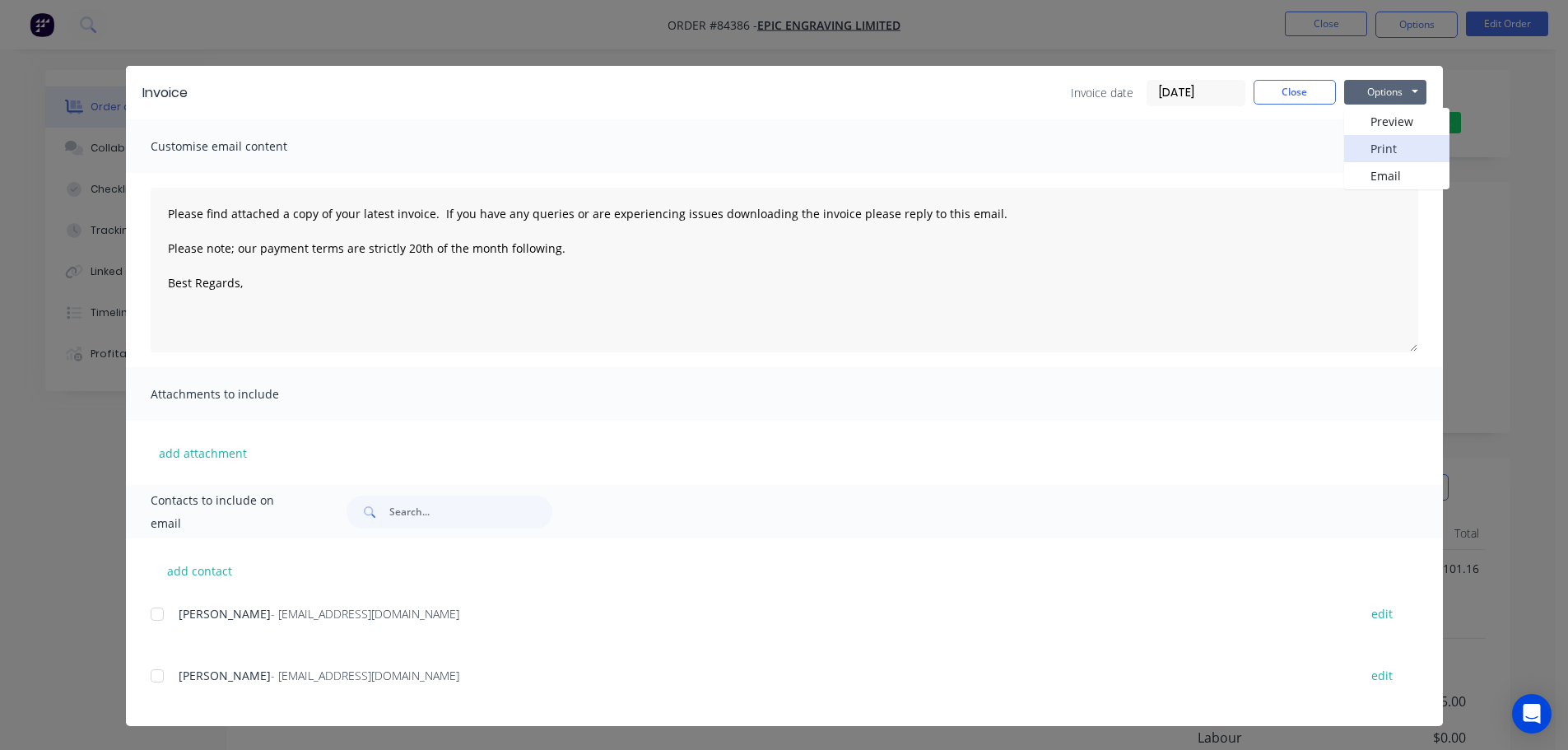
click at [1397, 145] on button "Print" at bounding box center [1397, 149] width 105 height 27
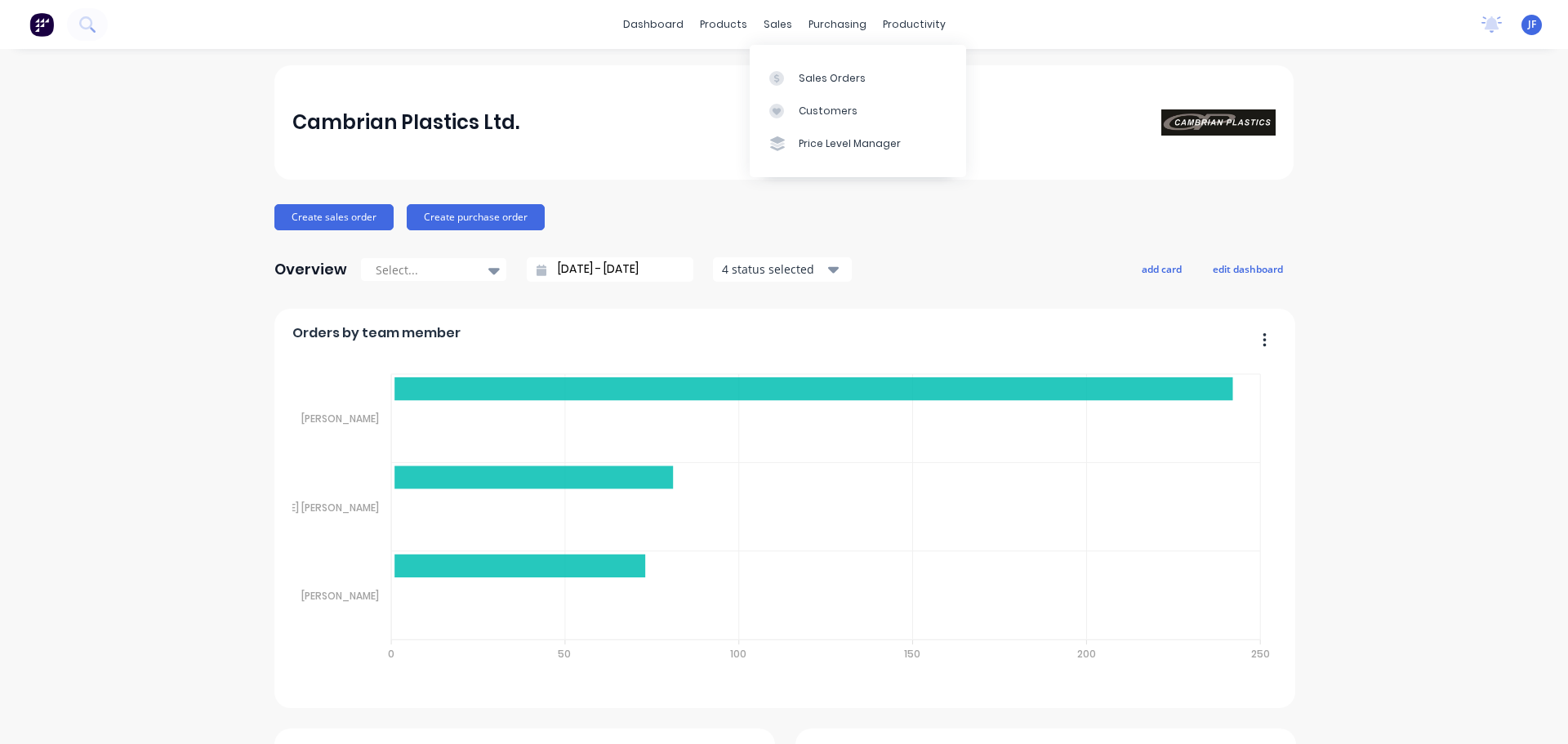
click at [796, 60] on div "Sales Orders Customers Price Level Manager" at bounding box center [858, 111] width 217 height 132
click at [801, 68] on link "Sales Orders" at bounding box center [858, 77] width 217 height 32
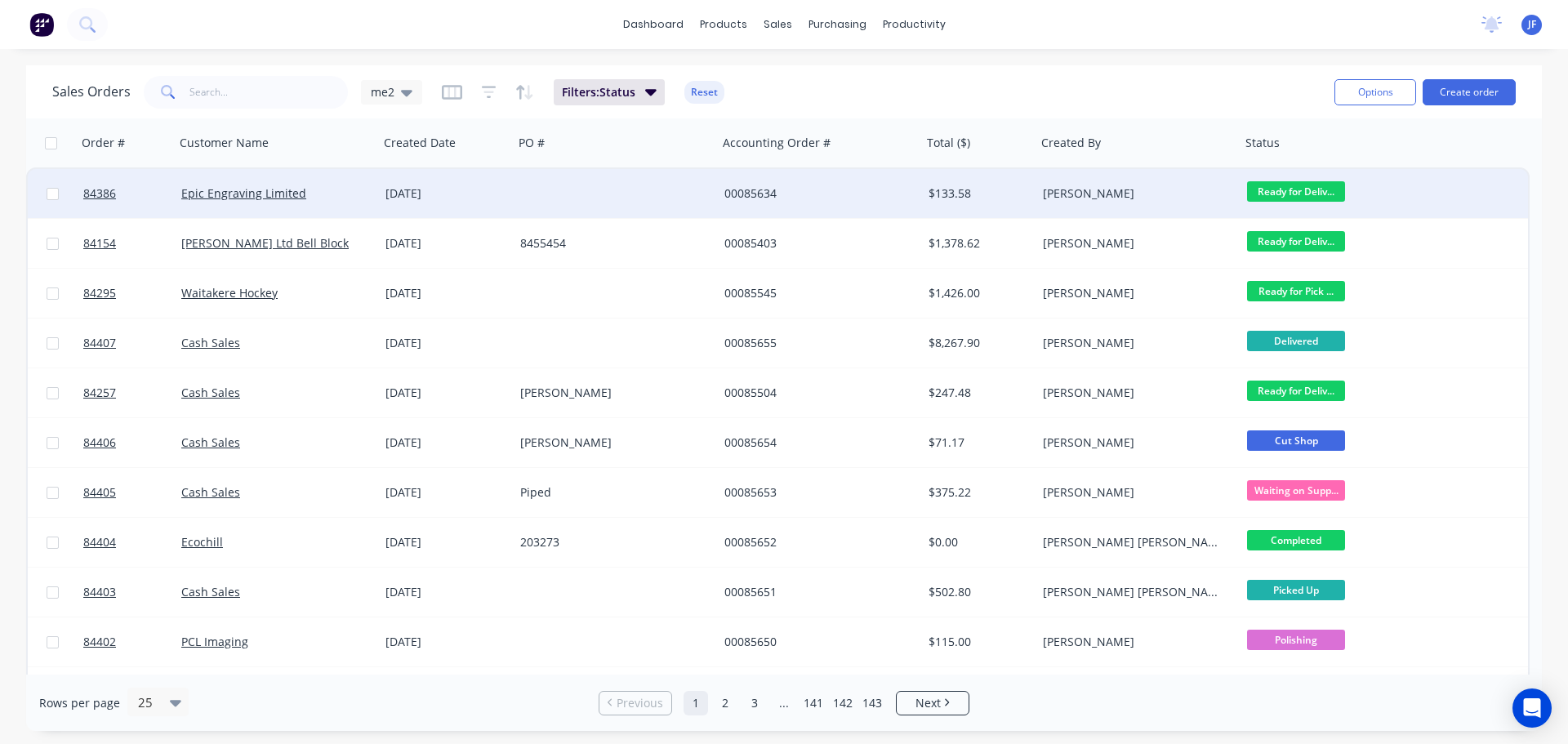
click at [624, 208] on div at bounding box center [616, 194] width 204 height 49
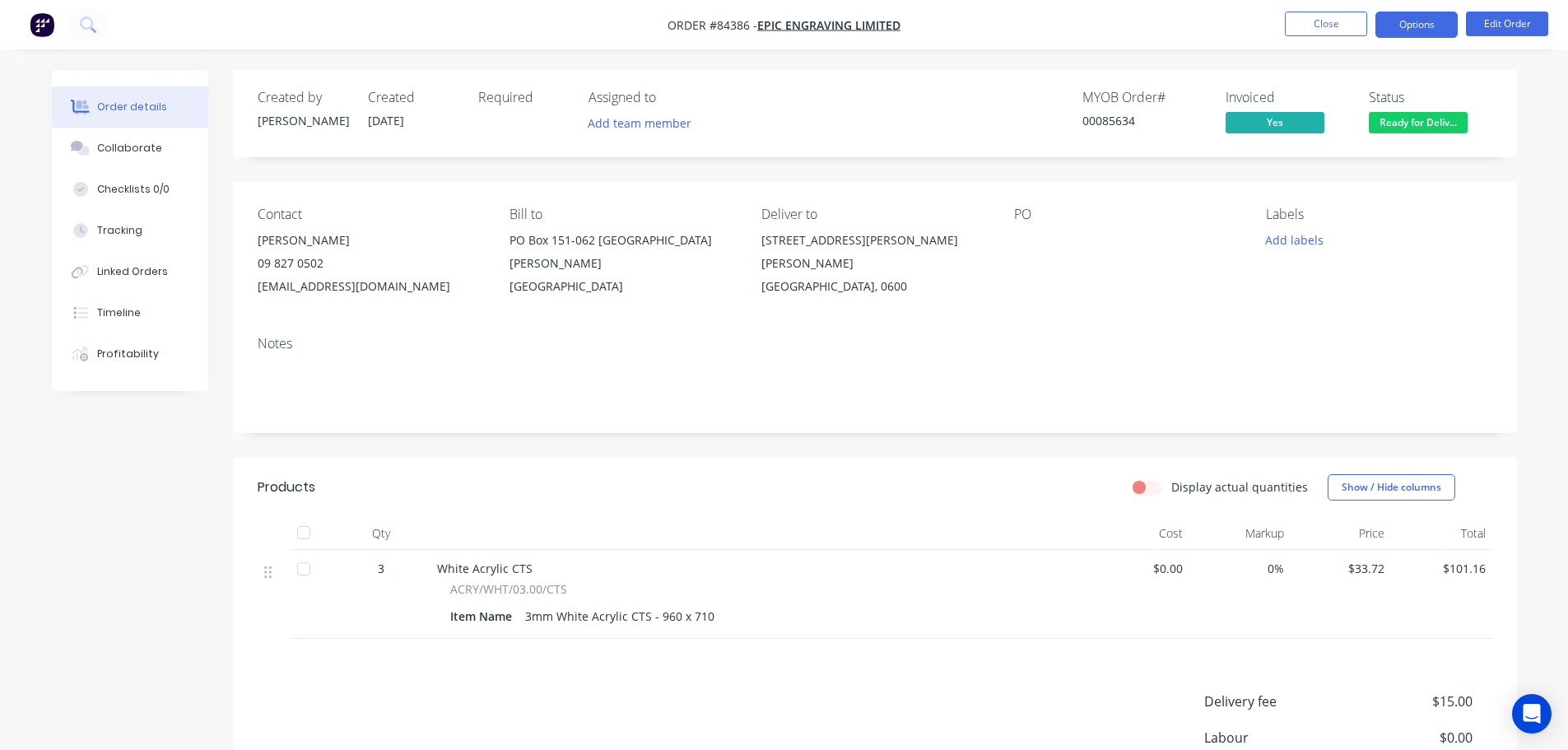
click at [1444, 27] on button "Options" at bounding box center [1416, 25] width 82 height 27
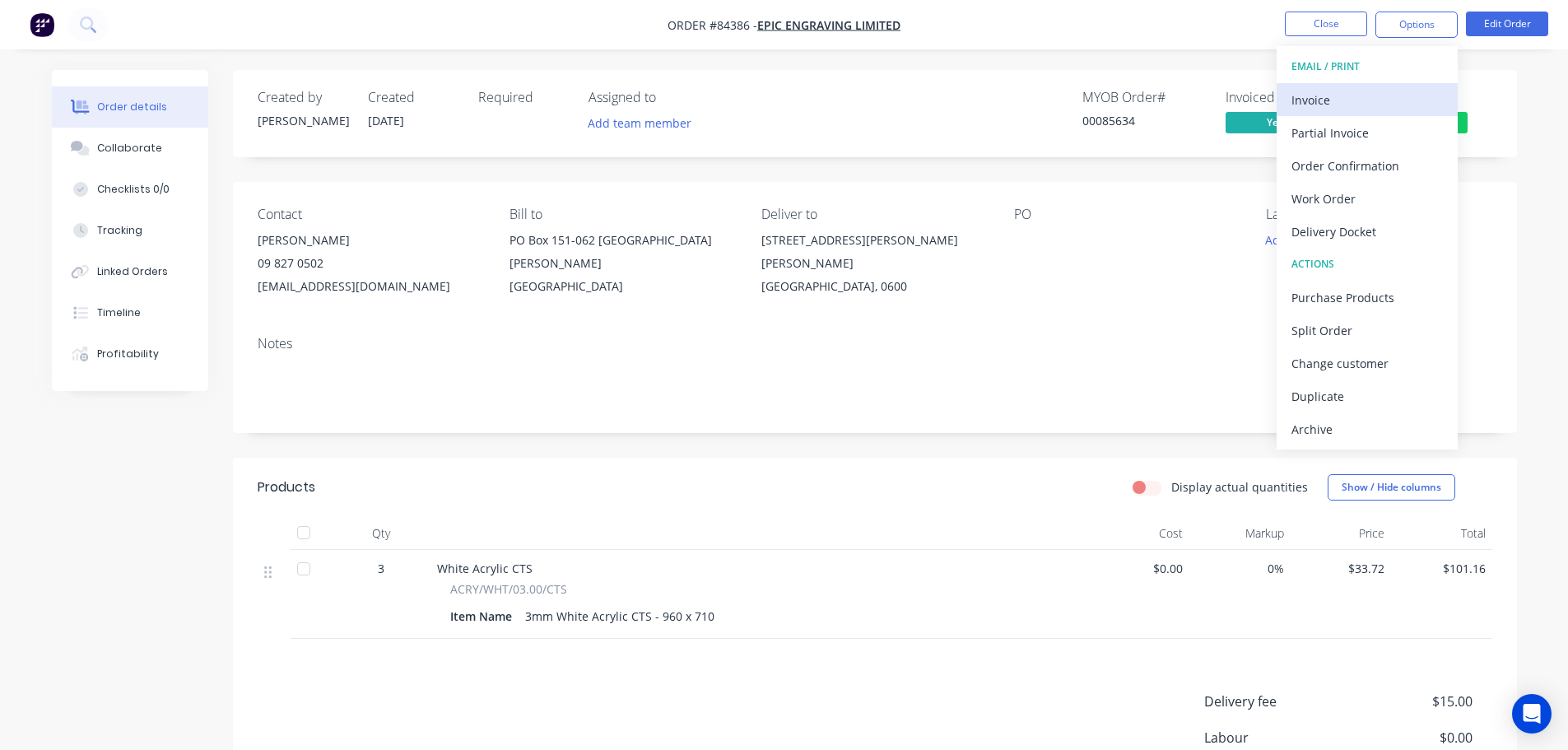
click at [1370, 100] on div "Invoice" at bounding box center [1366, 100] width 151 height 24
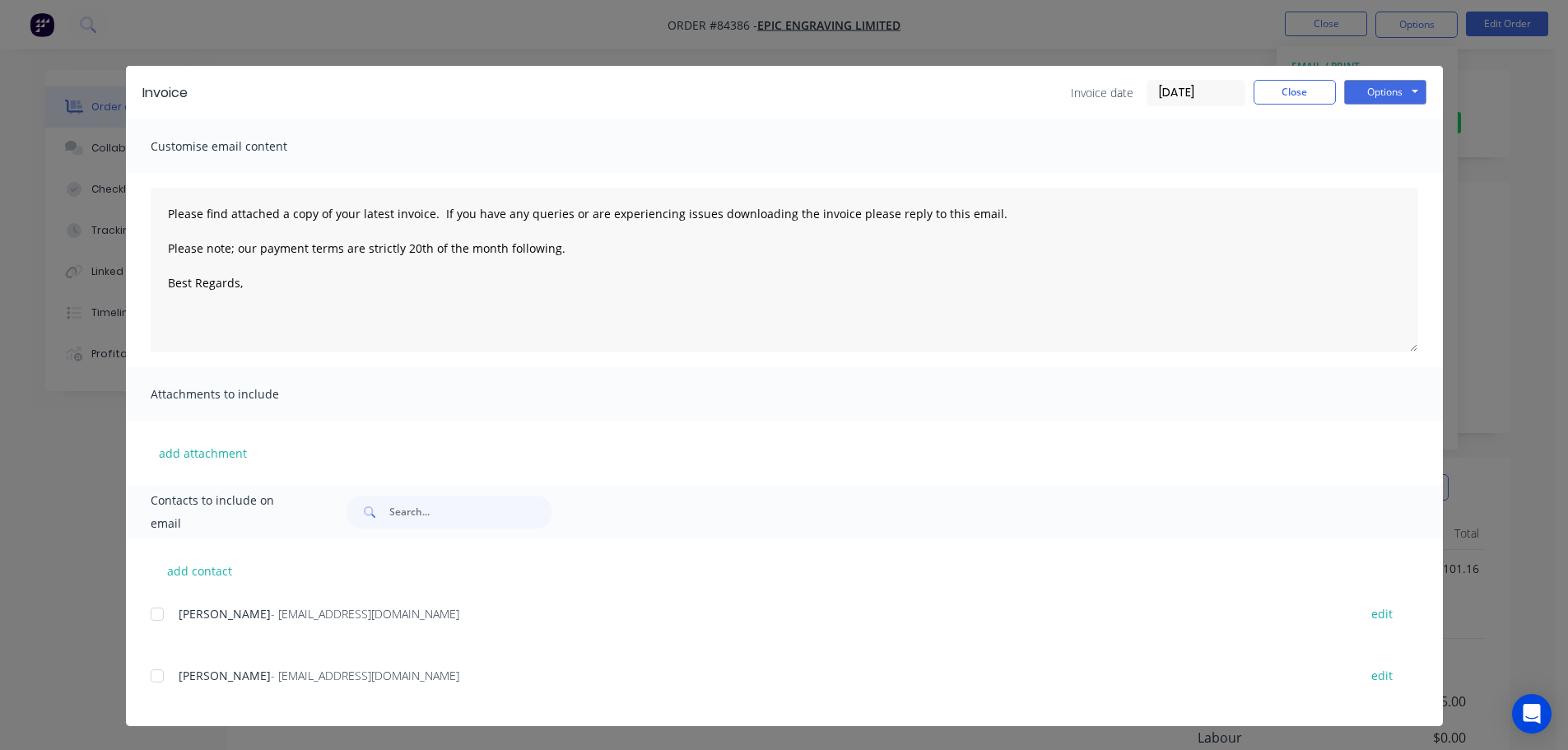
click at [162, 612] on div at bounding box center [156, 614] width 33 height 33
click at [1381, 84] on button "Options" at bounding box center [1385, 92] width 82 height 25
click at [1383, 172] on button "Email" at bounding box center [1397, 175] width 105 height 27
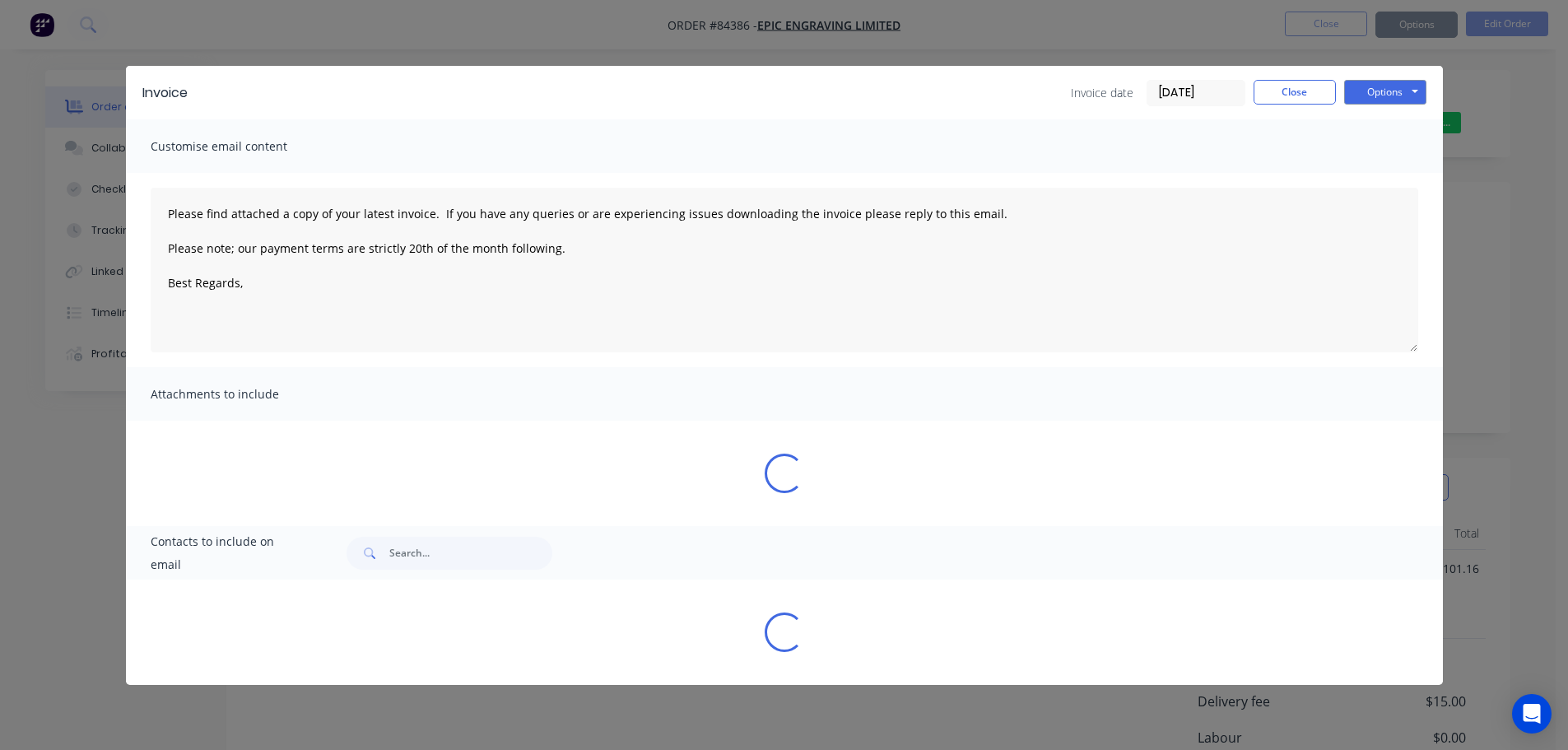
type textarea "Please find attached a copy of your latest invoice. If you have any queries or …"
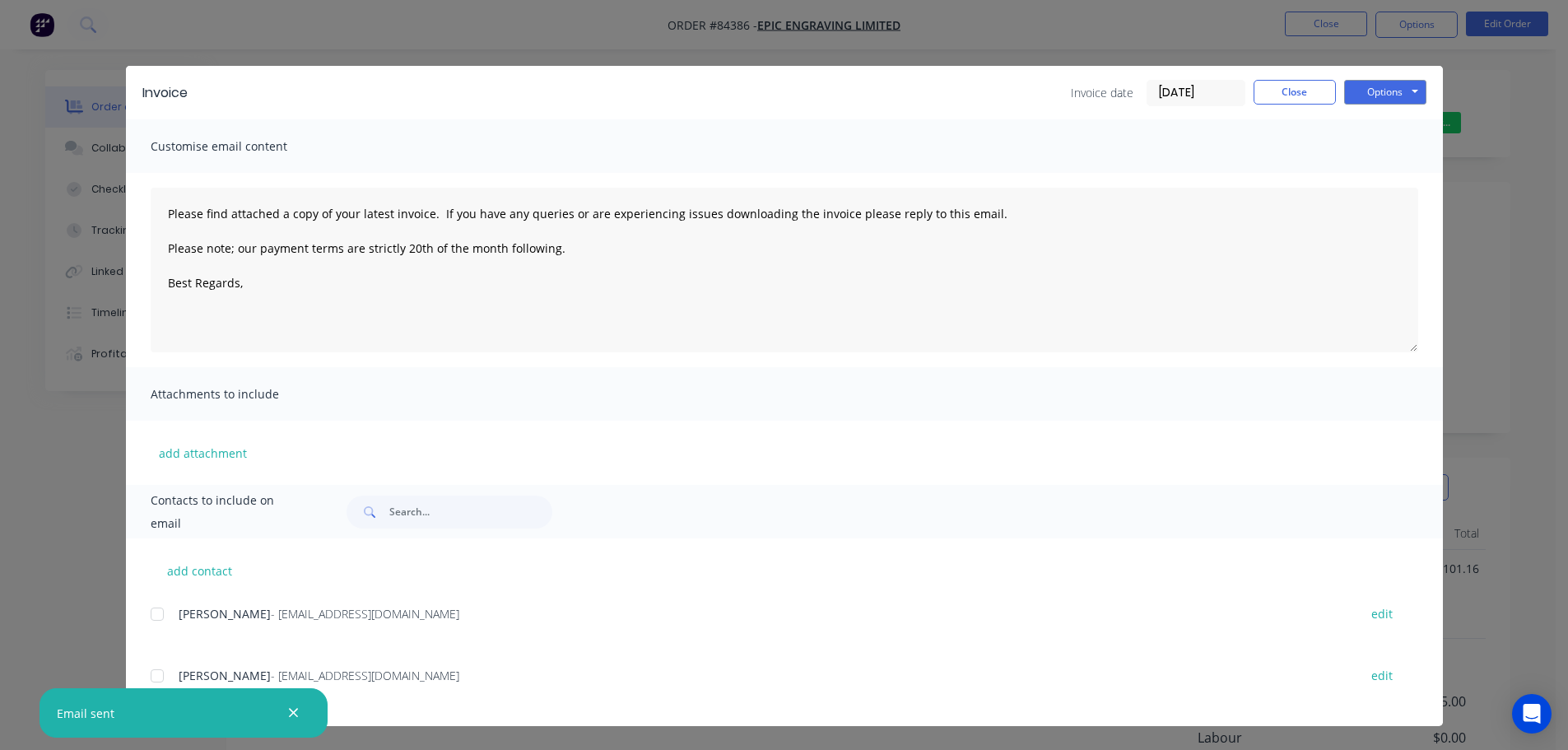
click at [6, 122] on div "Invoice Invoice date 05/09/25 Close Options Preview Print Email Customise email…" at bounding box center [784, 375] width 1568 height 750
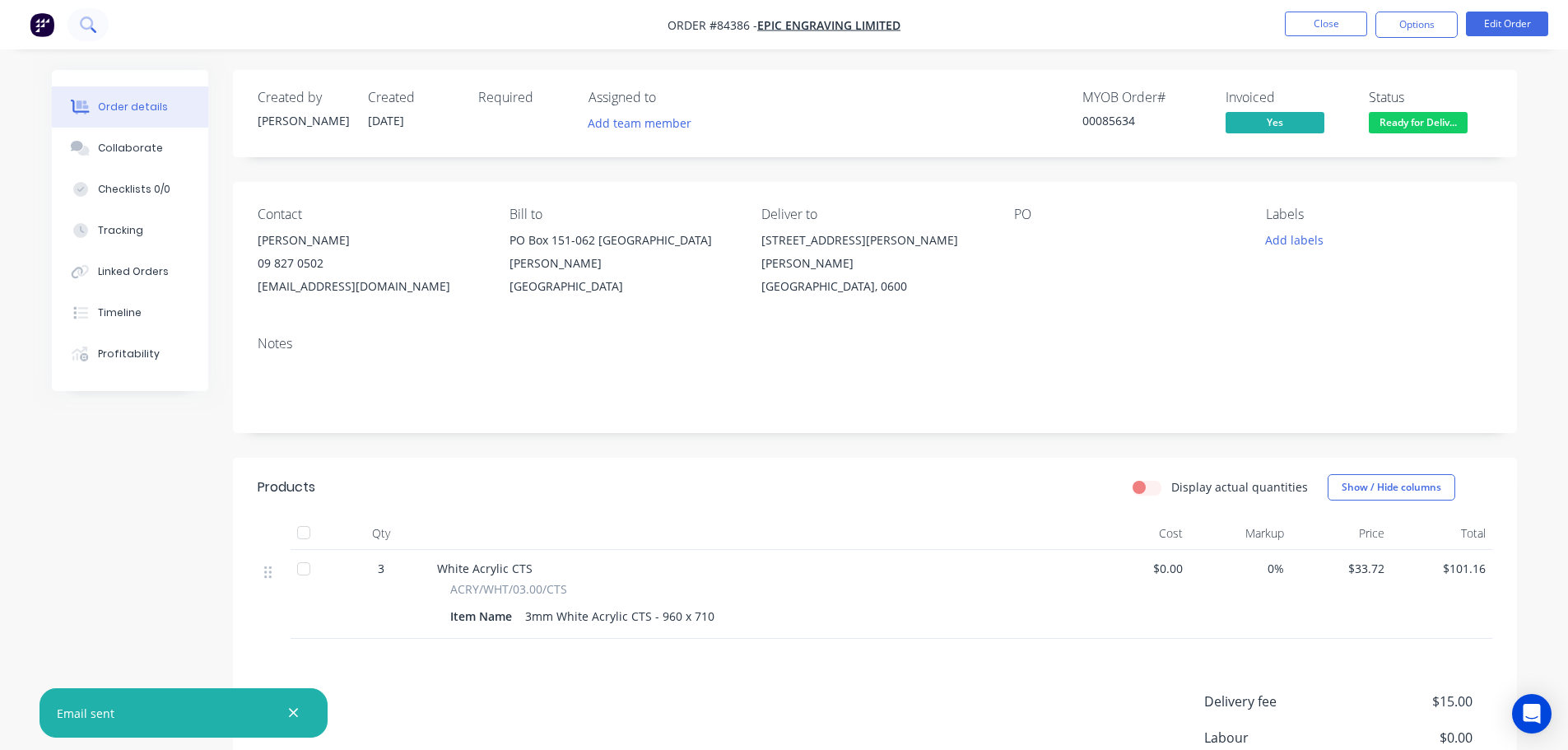
click at [80, 32] on icon at bounding box center [88, 25] width 16 height 16
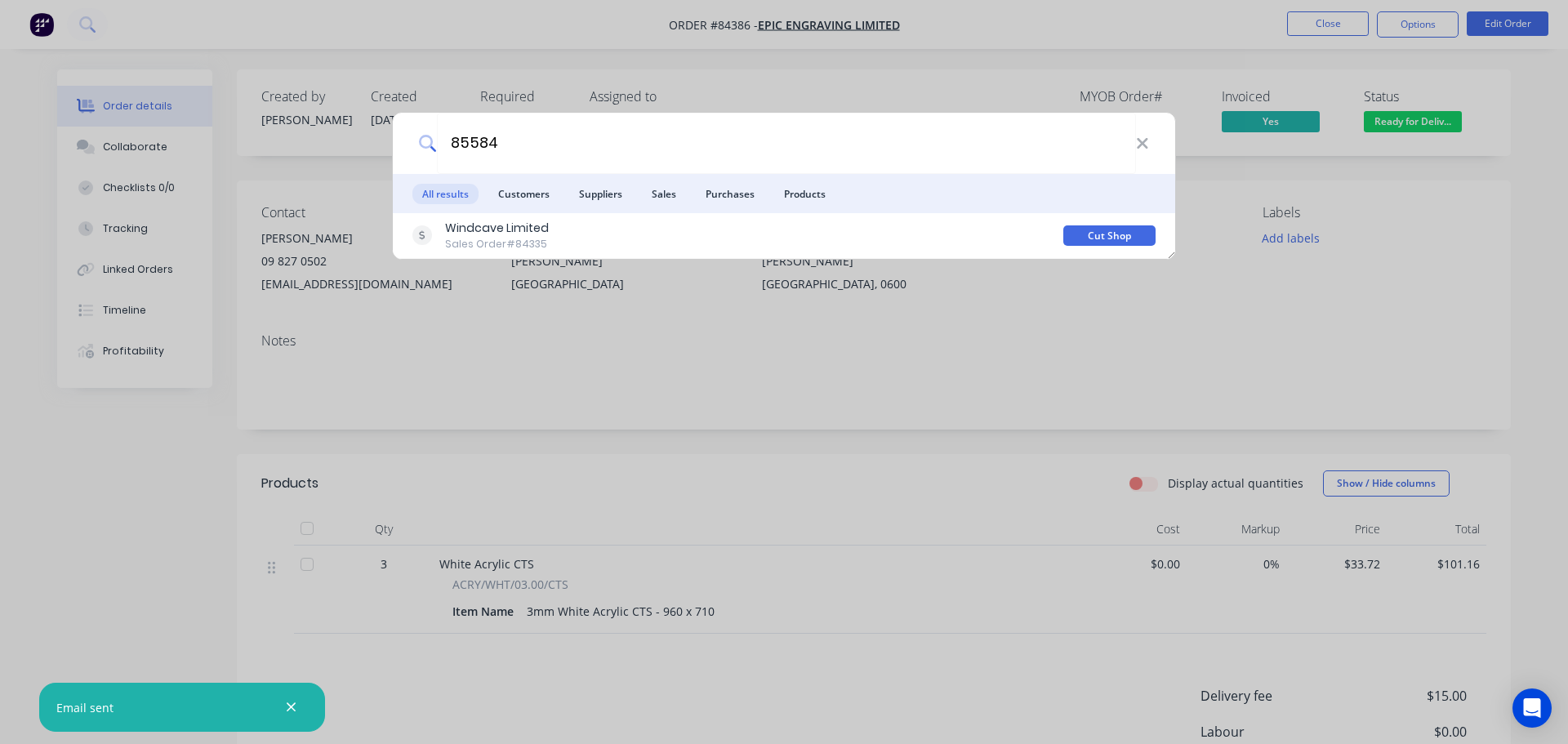
type input "85584"
click at [991, 68] on div "85584 All results Customers Suppliers Sales Purchases Products Windcave Limited…" at bounding box center [784, 372] width 1568 height 744
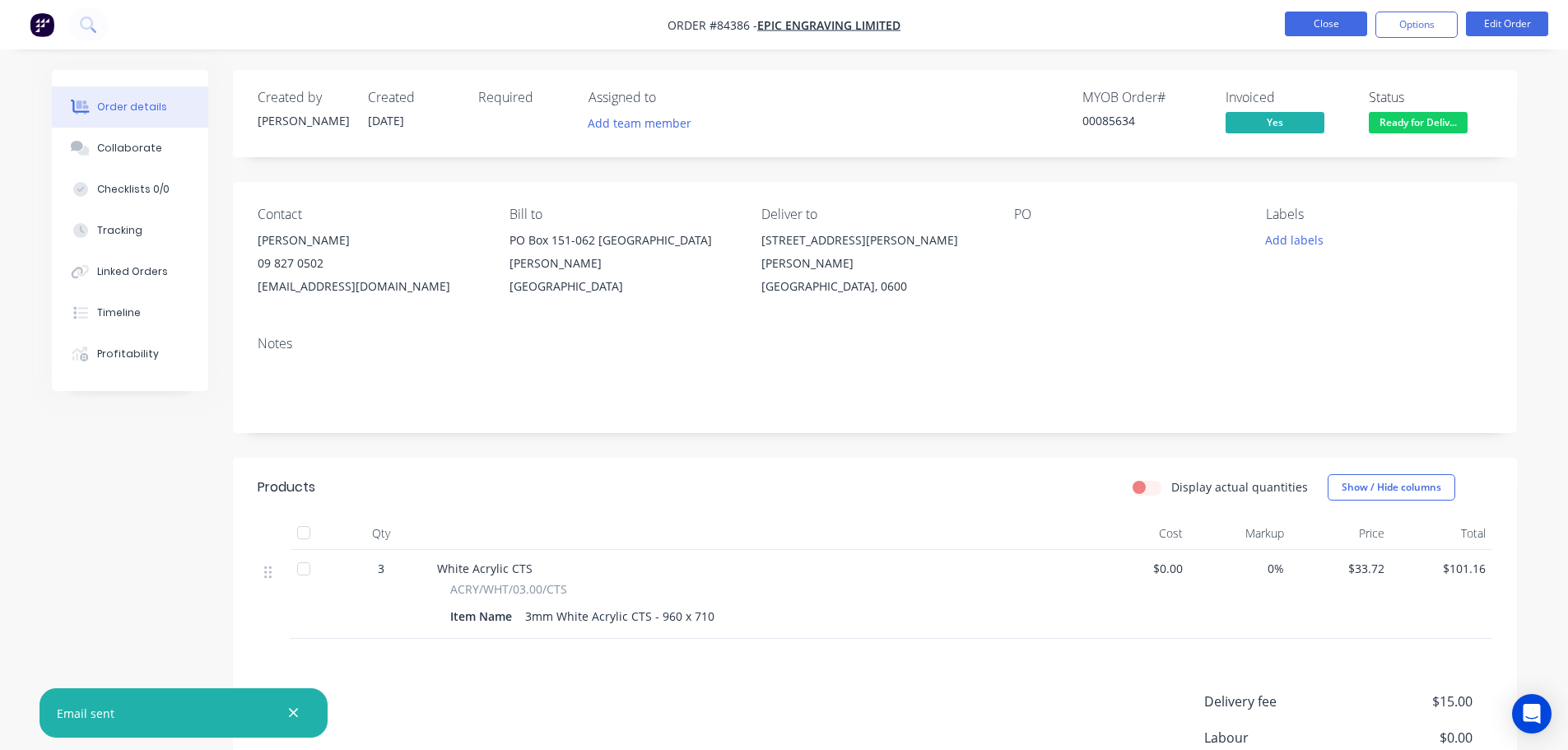
click at [1346, 22] on button "Close" at bounding box center [1326, 24] width 82 height 25
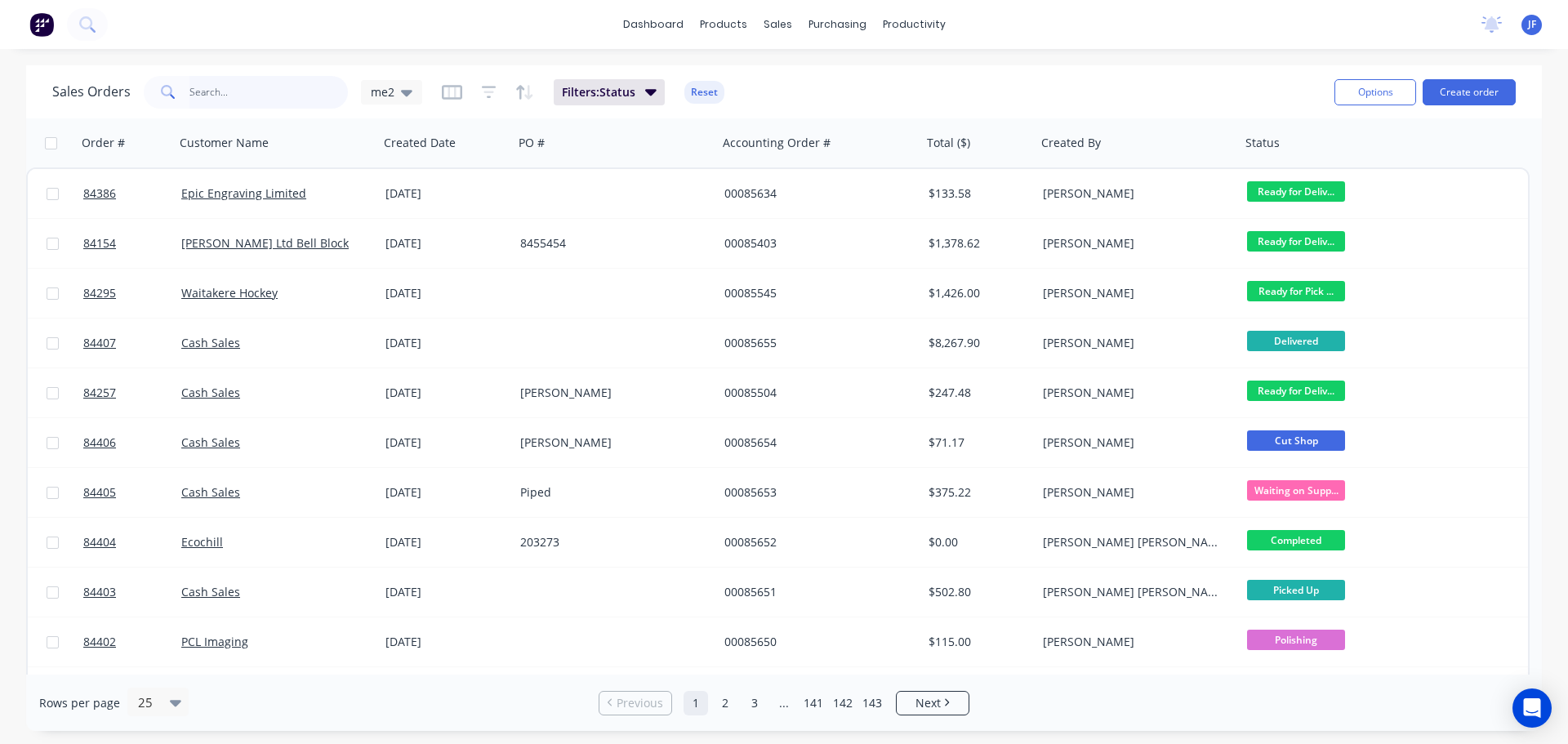
click at [314, 81] on input "text" at bounding box center [269, 92] width 160 height 32
type input "85630"
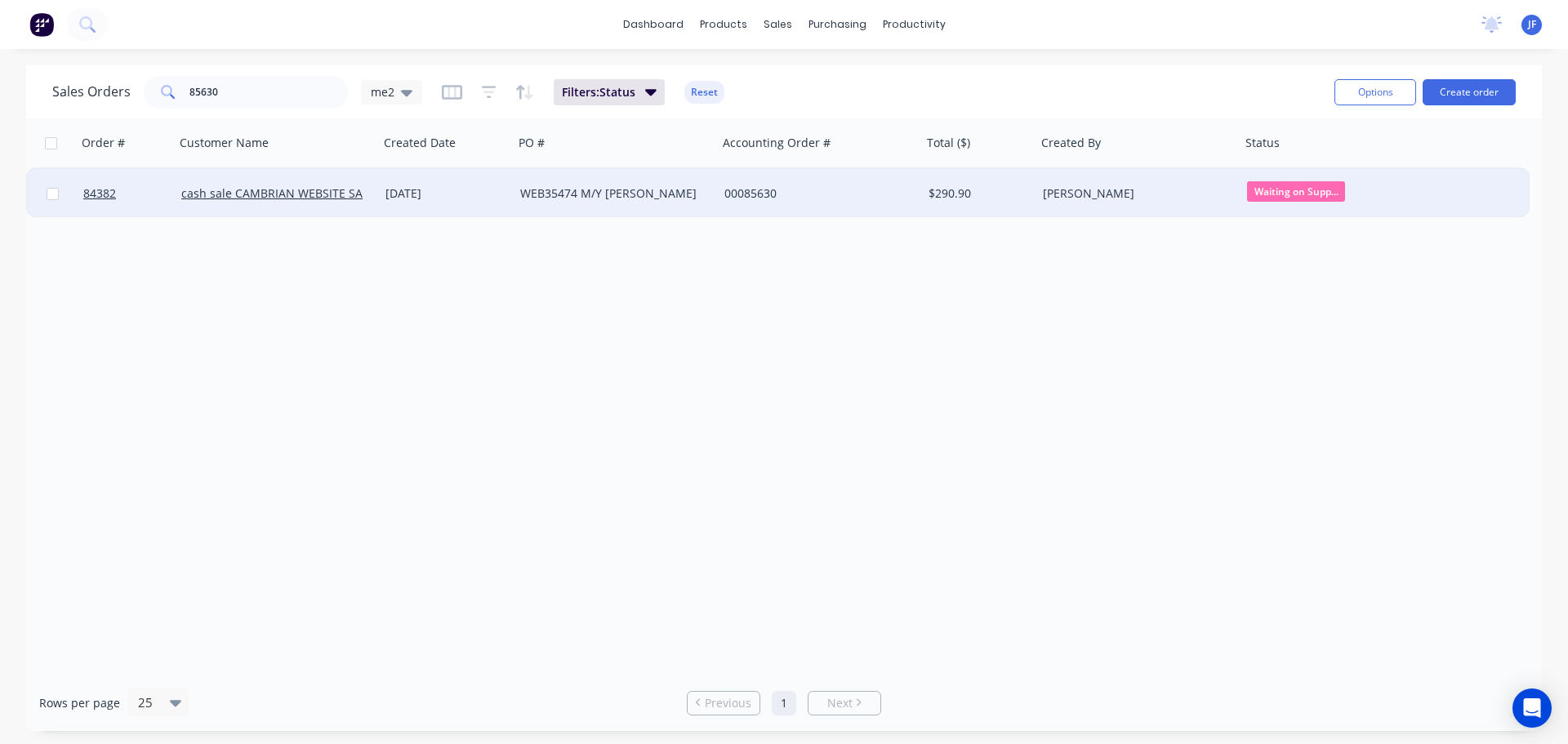
click at [1180, 199] on div "[PERSON_NAME]" at bounding box center [1133, 193] width 182 height 17
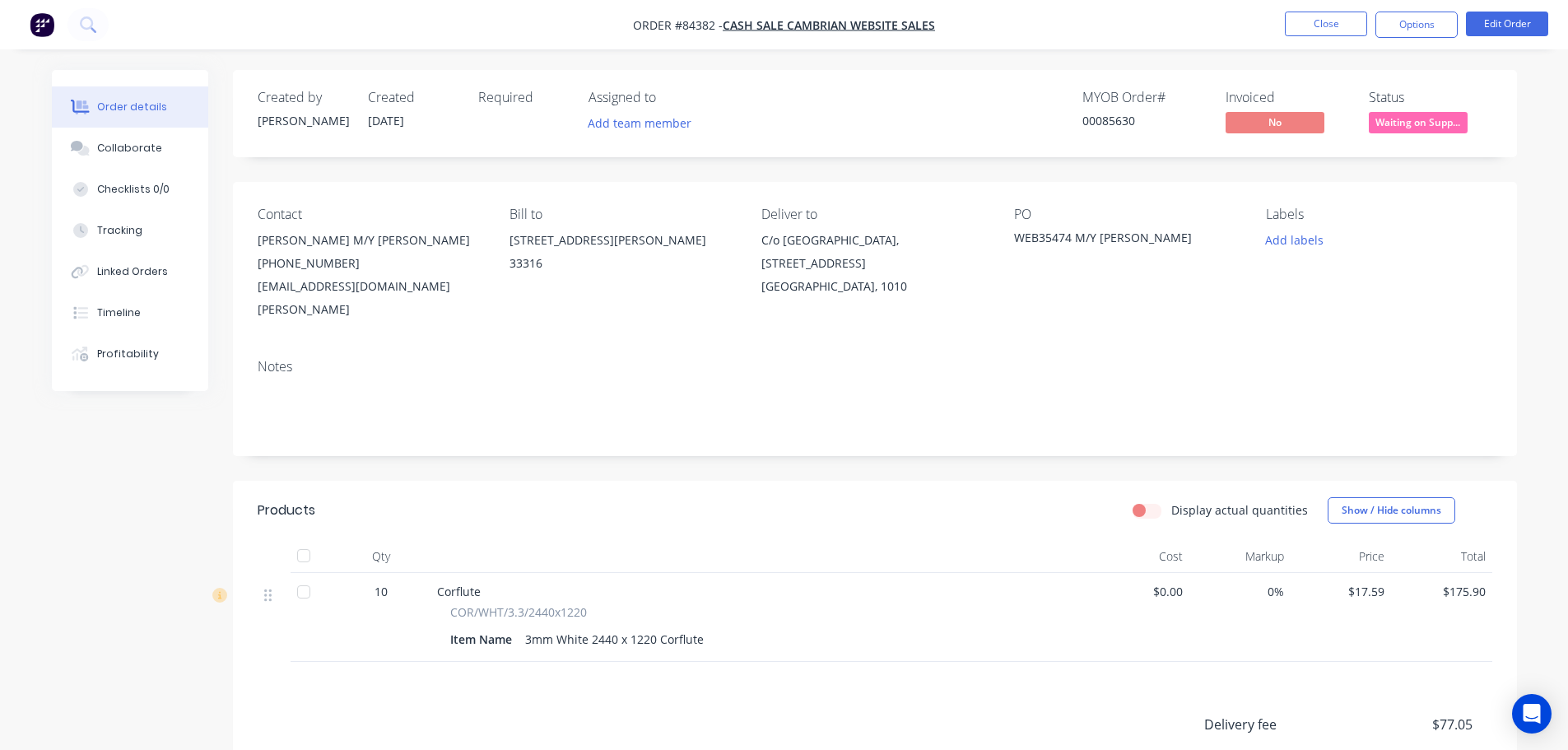
click at [1442, 123] on span "Waiting on Supp..." at bounding box center [1418, 122] width 99 height 20
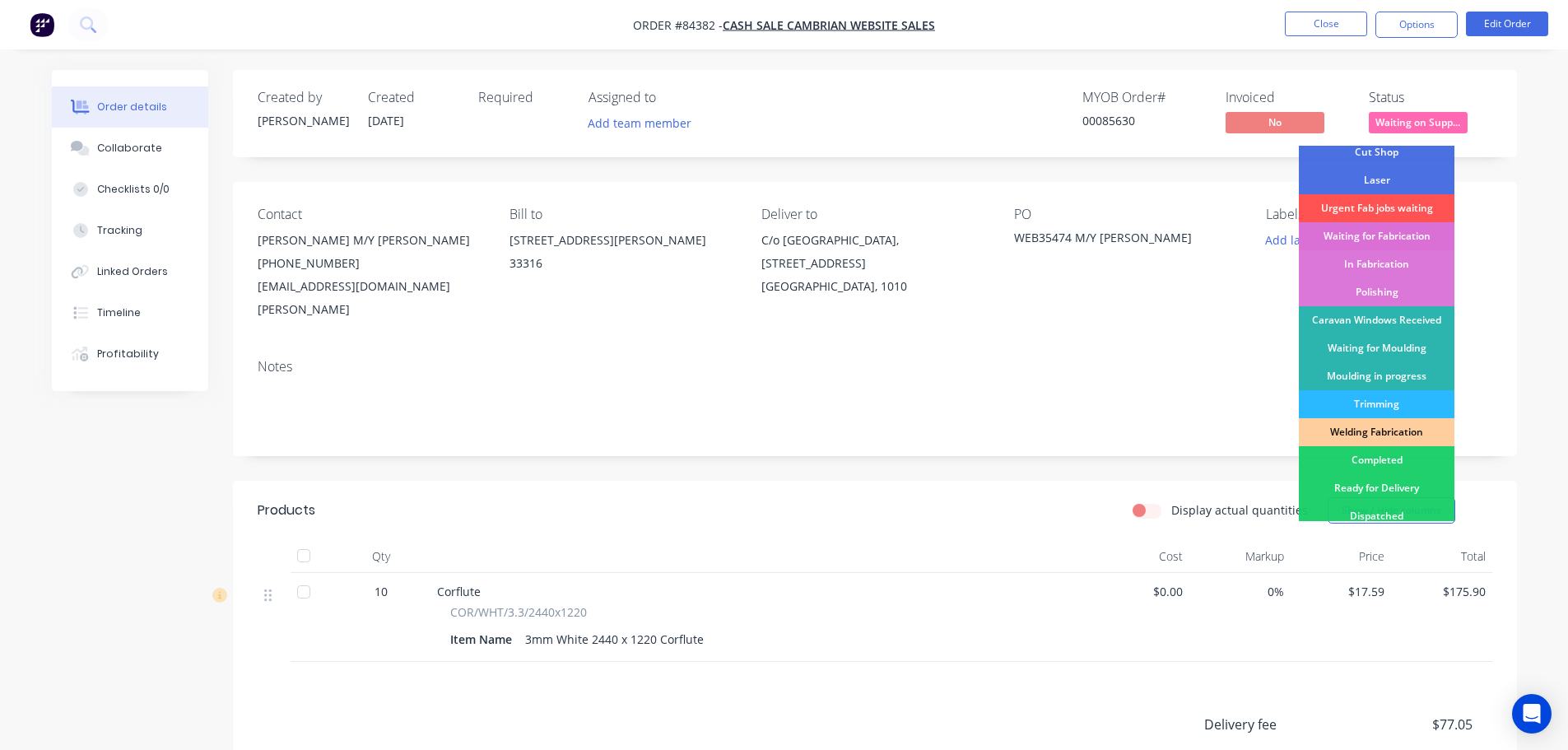
scroll to position [325, 0]
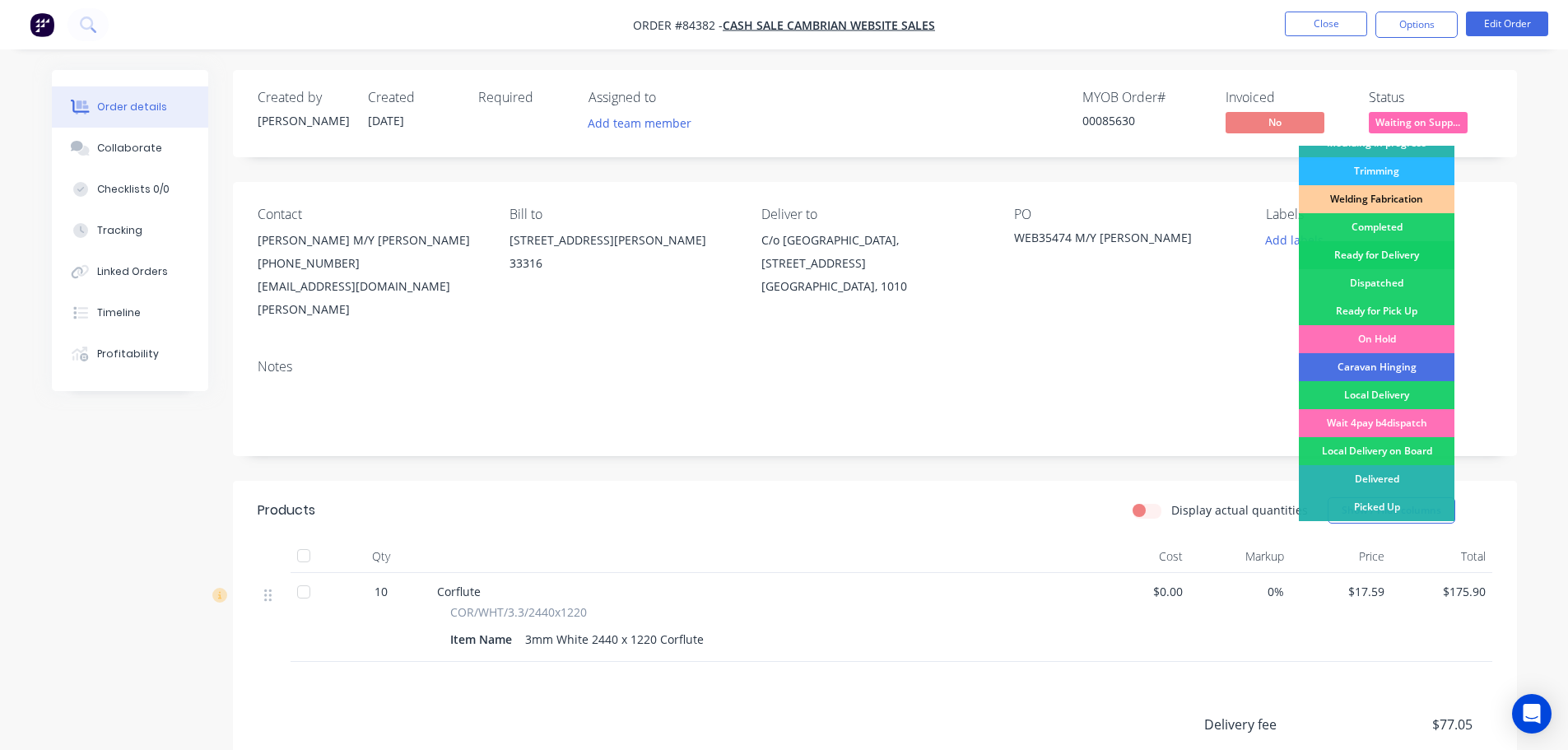
click at [1402, 252] on div "Ready for Delivery" at bounding box center [1376, 256] width 156 height 28
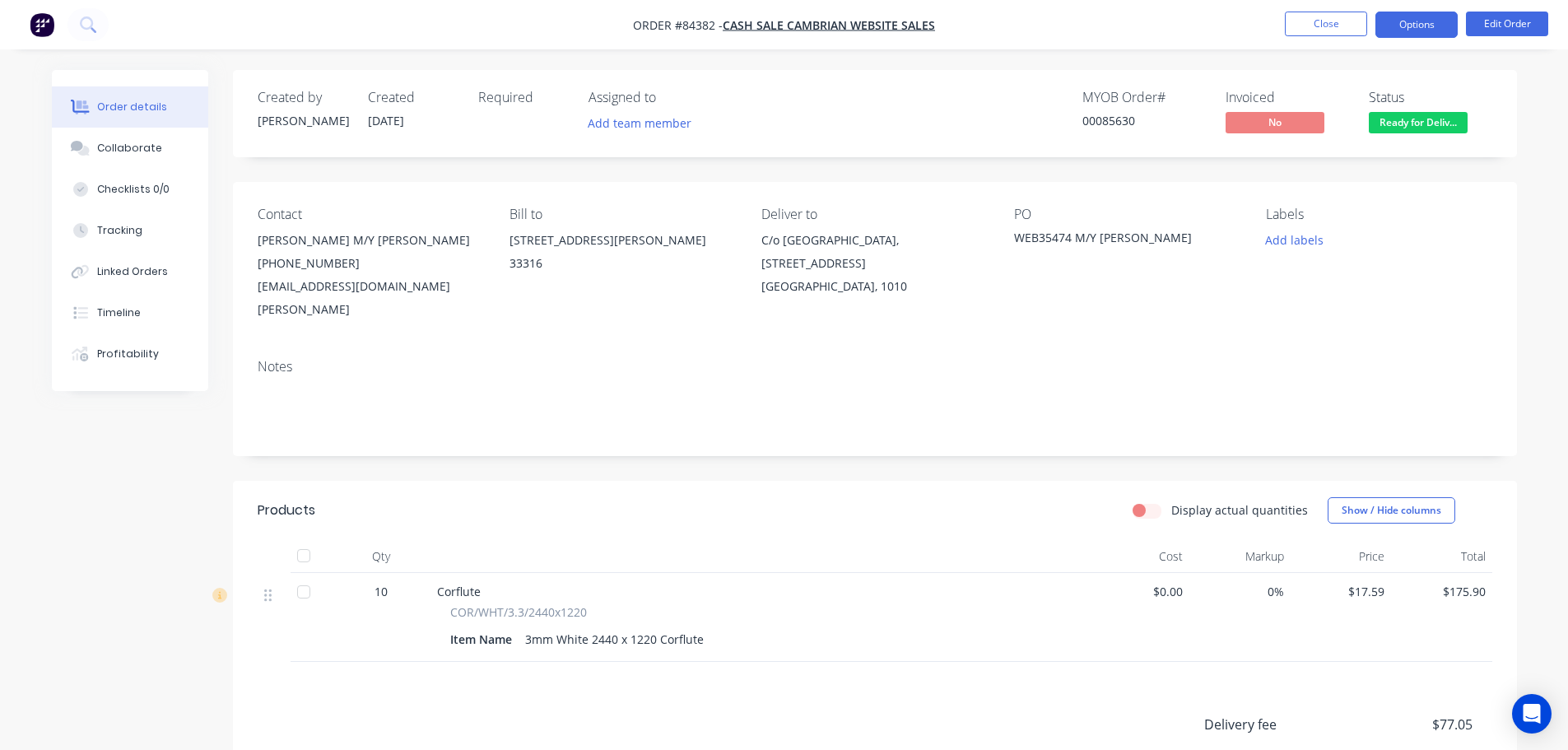
click at [1409, 26] on button "Options" at bounding box center [1416, 25] width 82 height 27
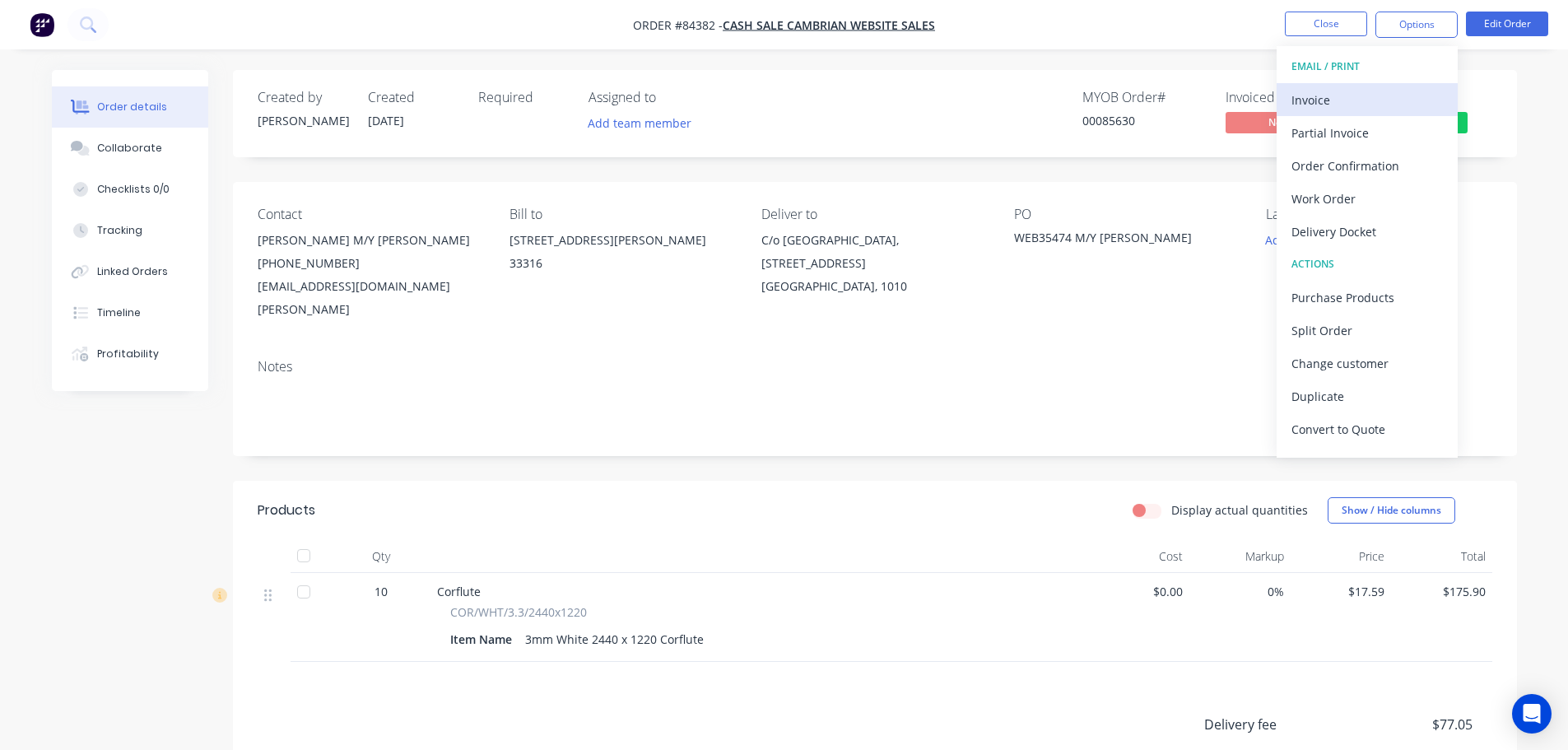
click at [1350, 93] on div "Invoice" at bounding box center [1366, 100] width 151 height 24
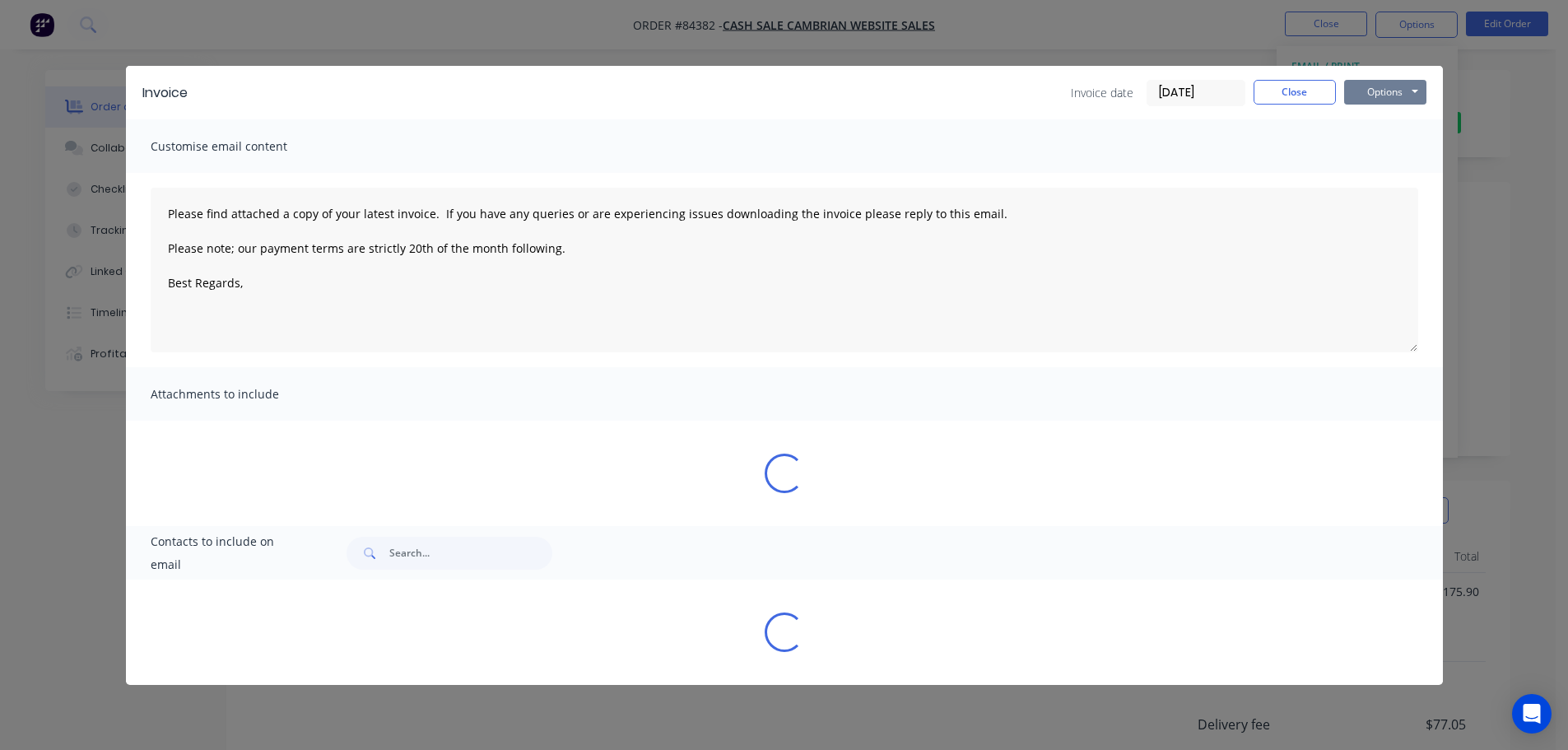
click at [1402, 88] on button "Options" at bounding box center [1385, 92] width 82 height 25
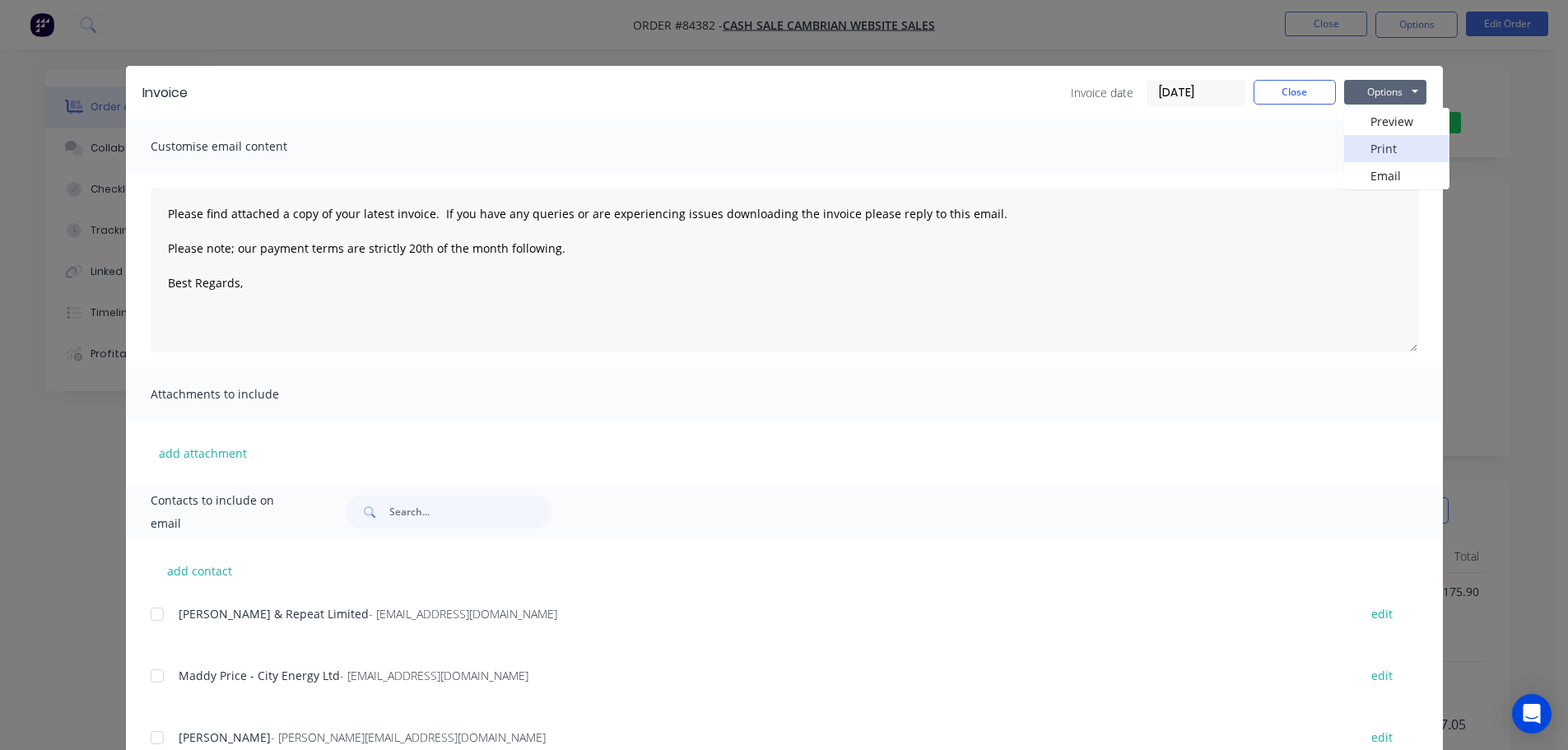
click at [1400, 153] on button "Print" at bounding box center [1397, 149] width 105 height 27
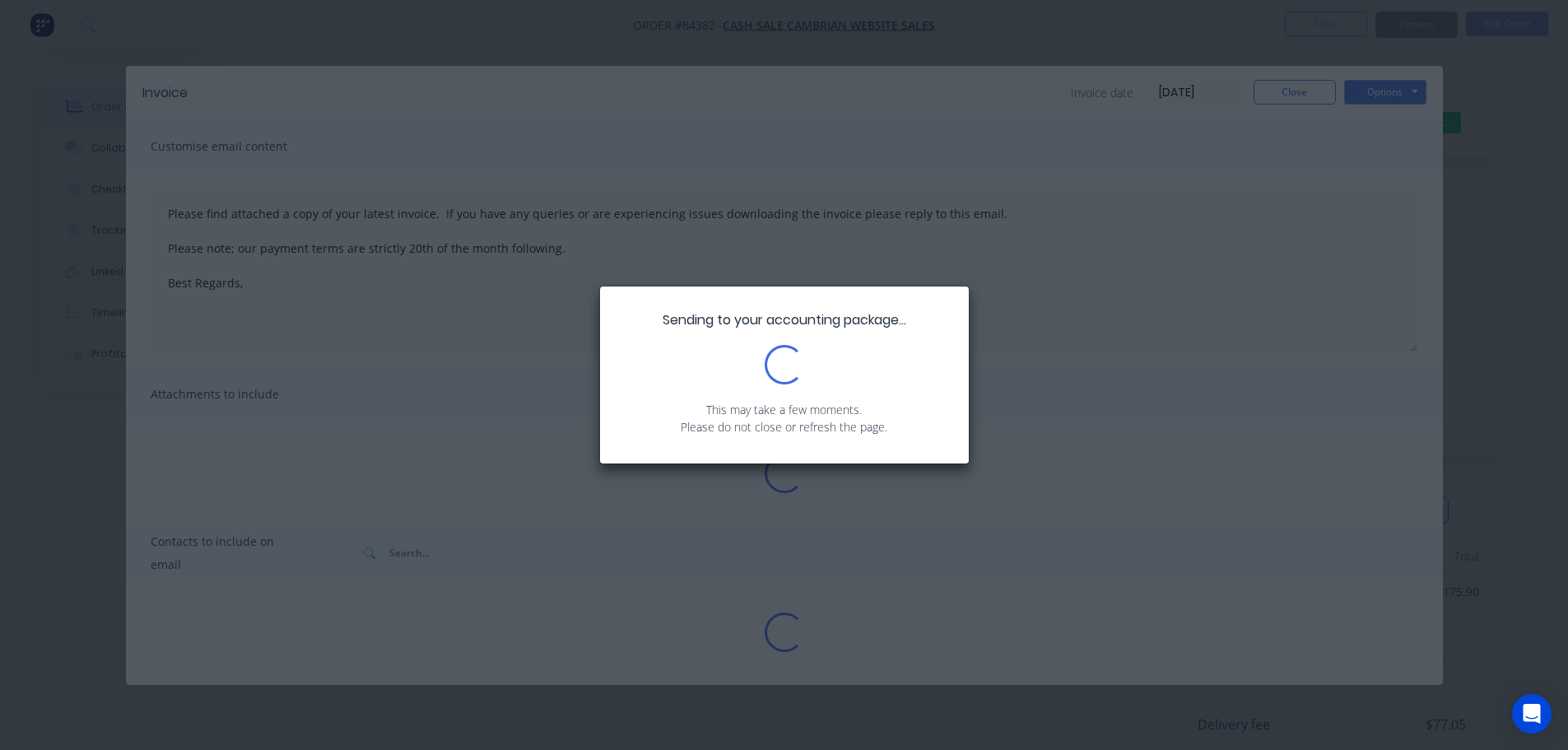
type textarea "Please find attached a copy of your latest invoice. If you have any queries or …"
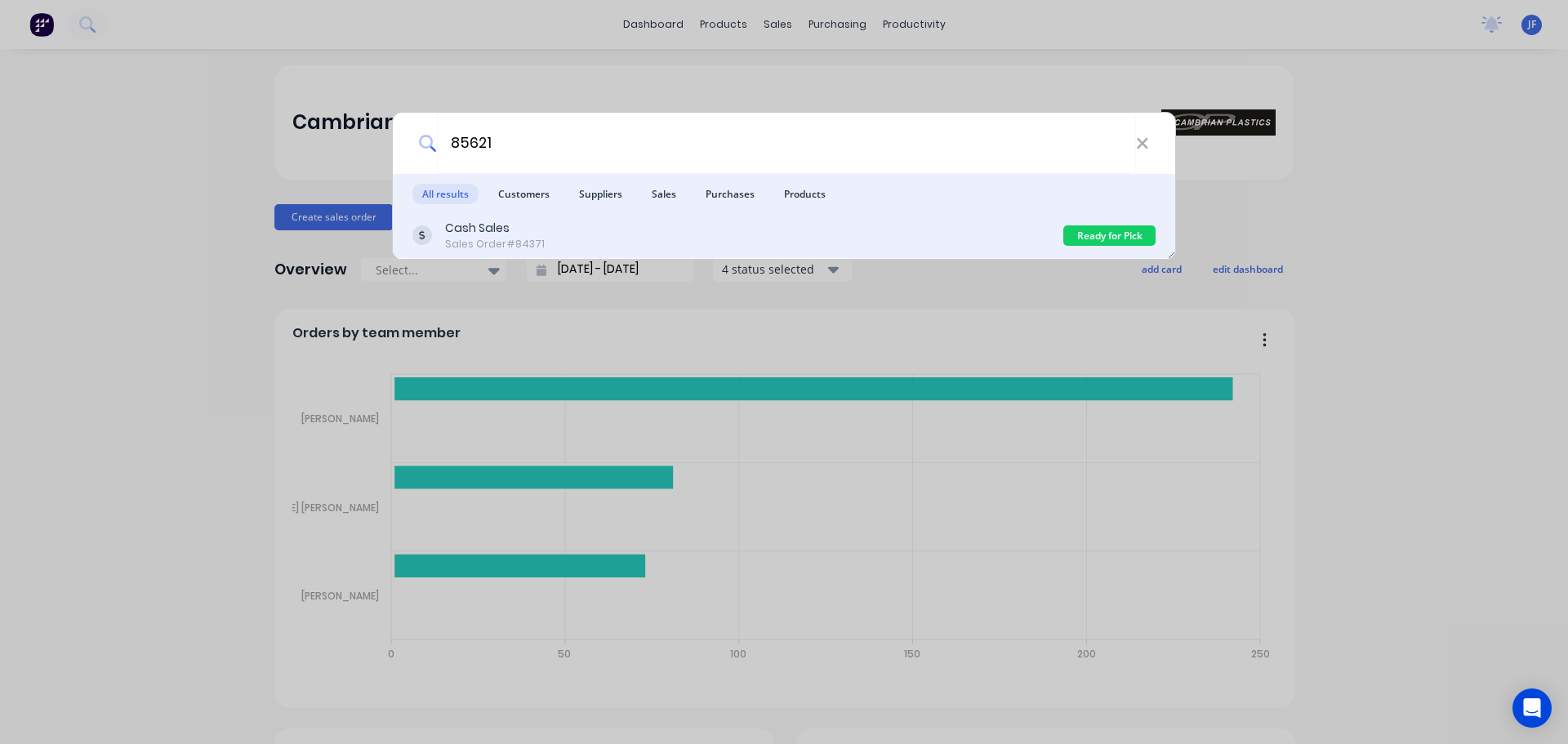
type input "85621"
click at [541, 228] on div "Cash Sales Sales Order #84371" at bounding box center [738, 235] width 651 height 32
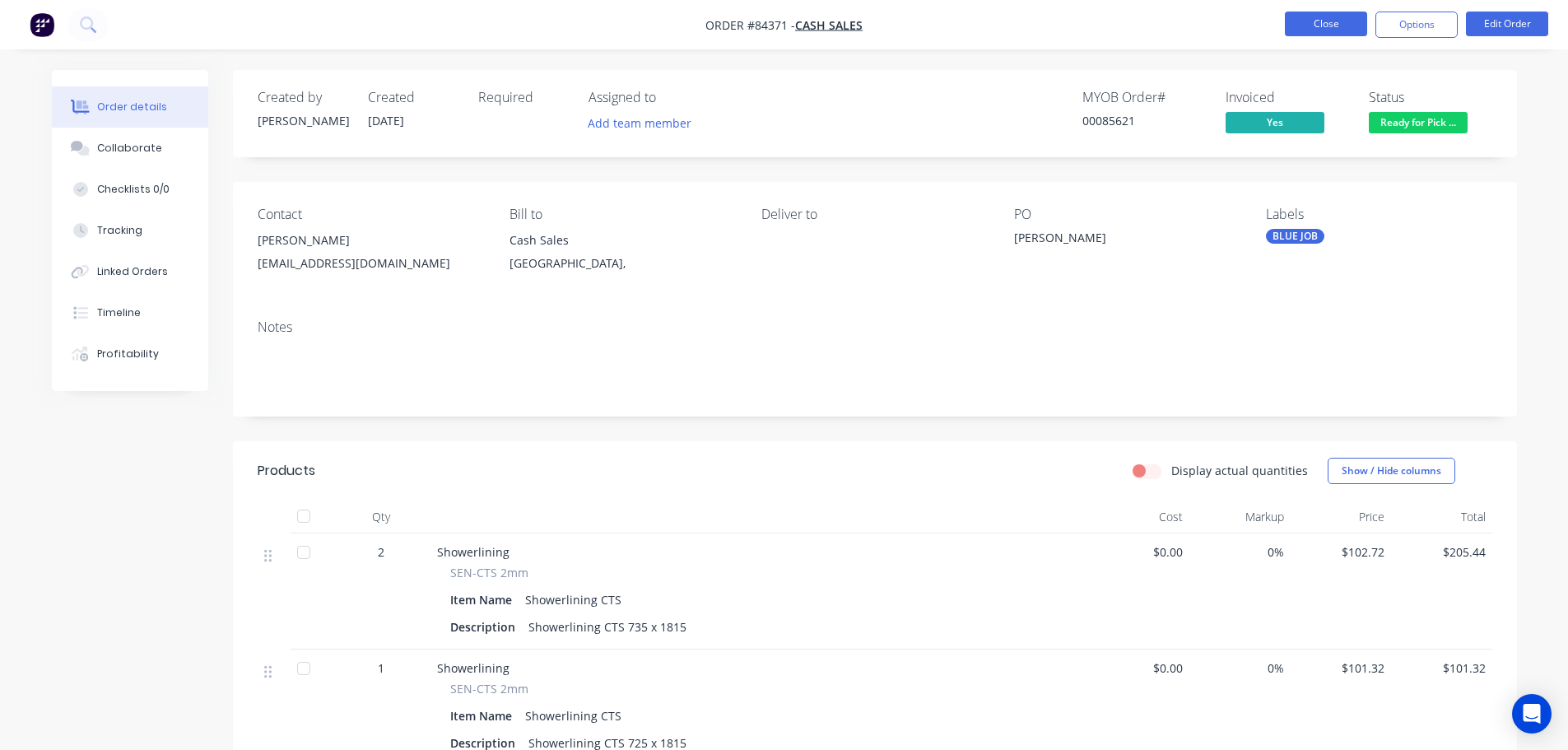
click at [1312, 31] on button "Close" at bounding box center [1326, 24] width 82 height 25
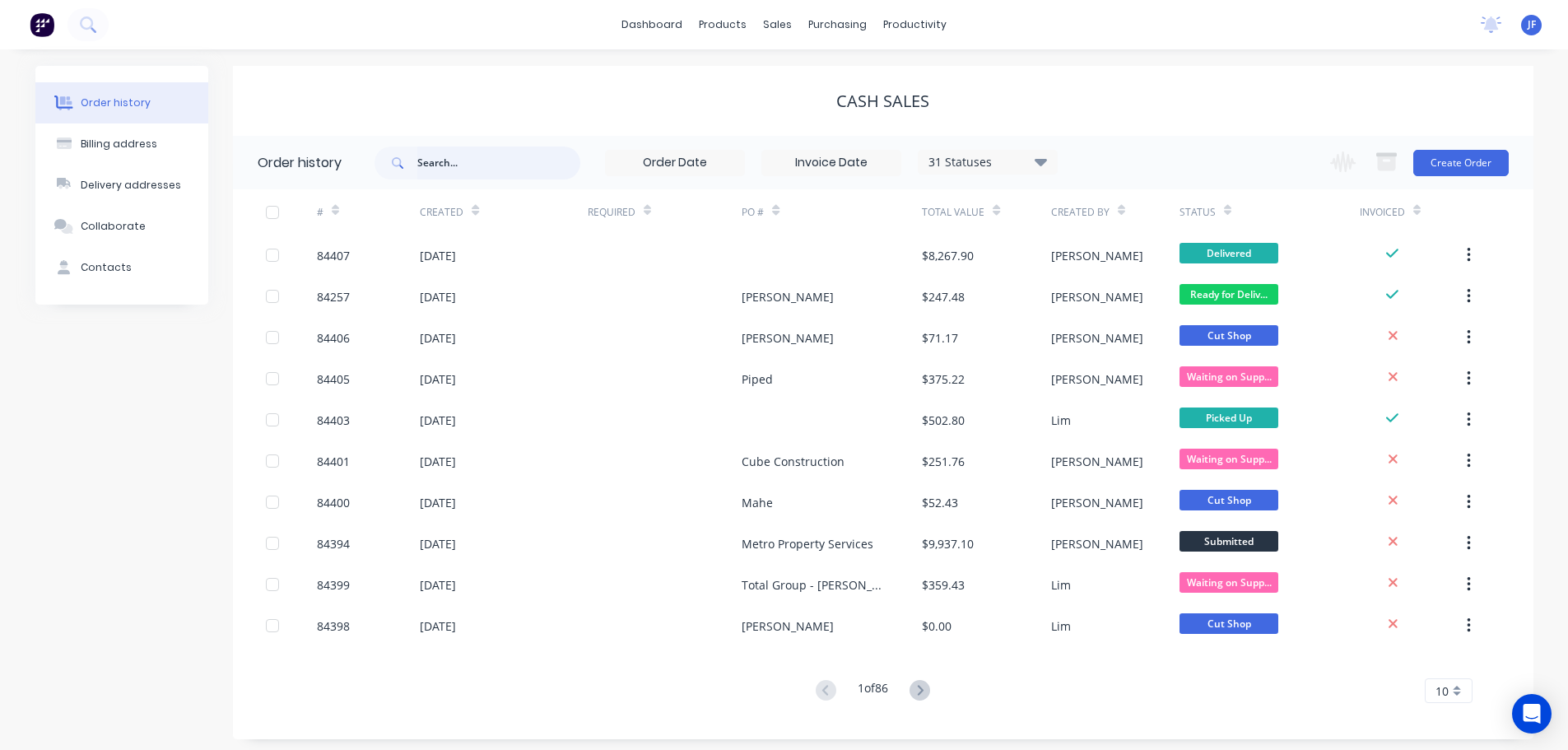
click at [452, 158] on input "text" at bounding box center [499, 163] width 163 height 33
type input "85621"
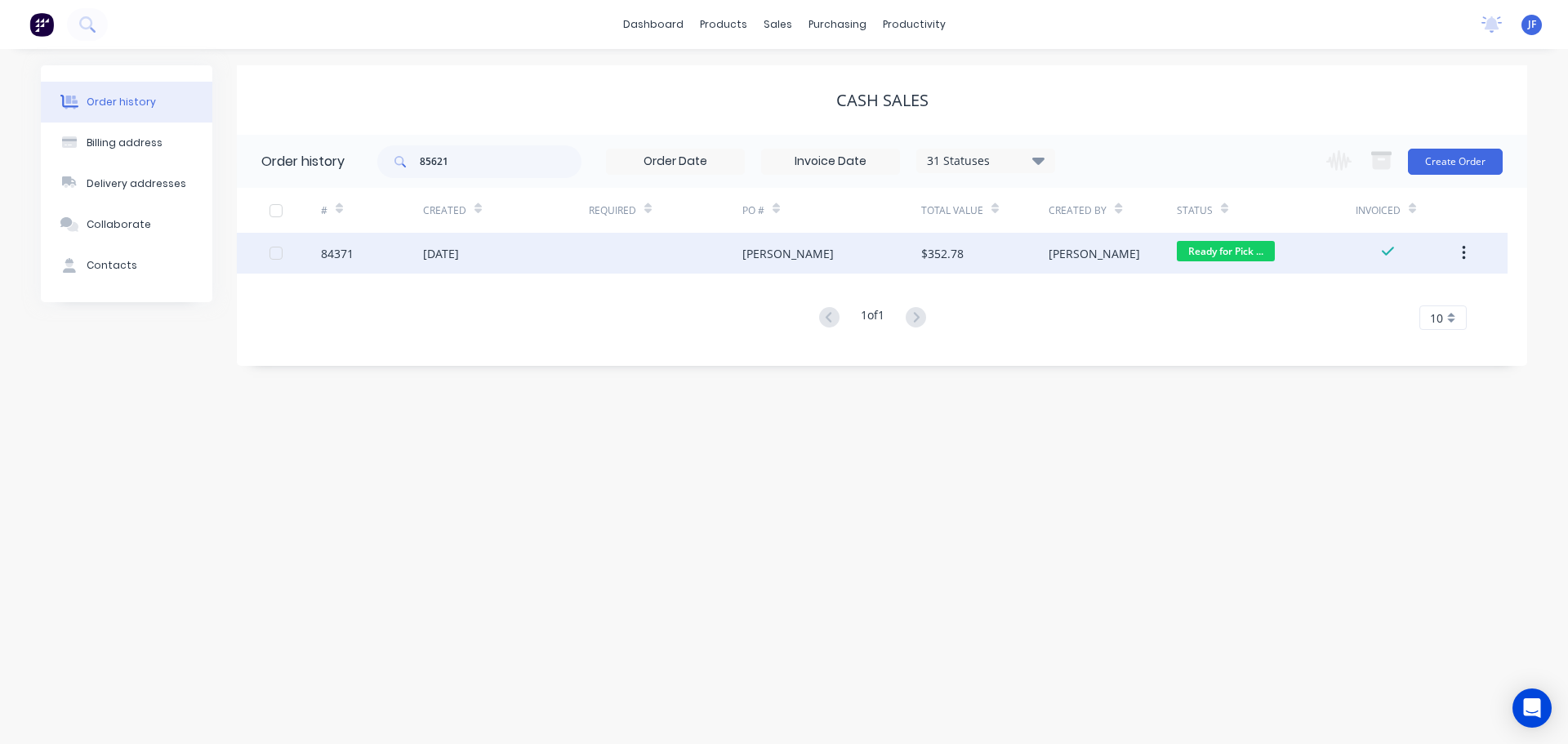
click at [1122, 252] on div "[PERSON_NAME]" at bounding box center [1112, 253] width 127 height 41
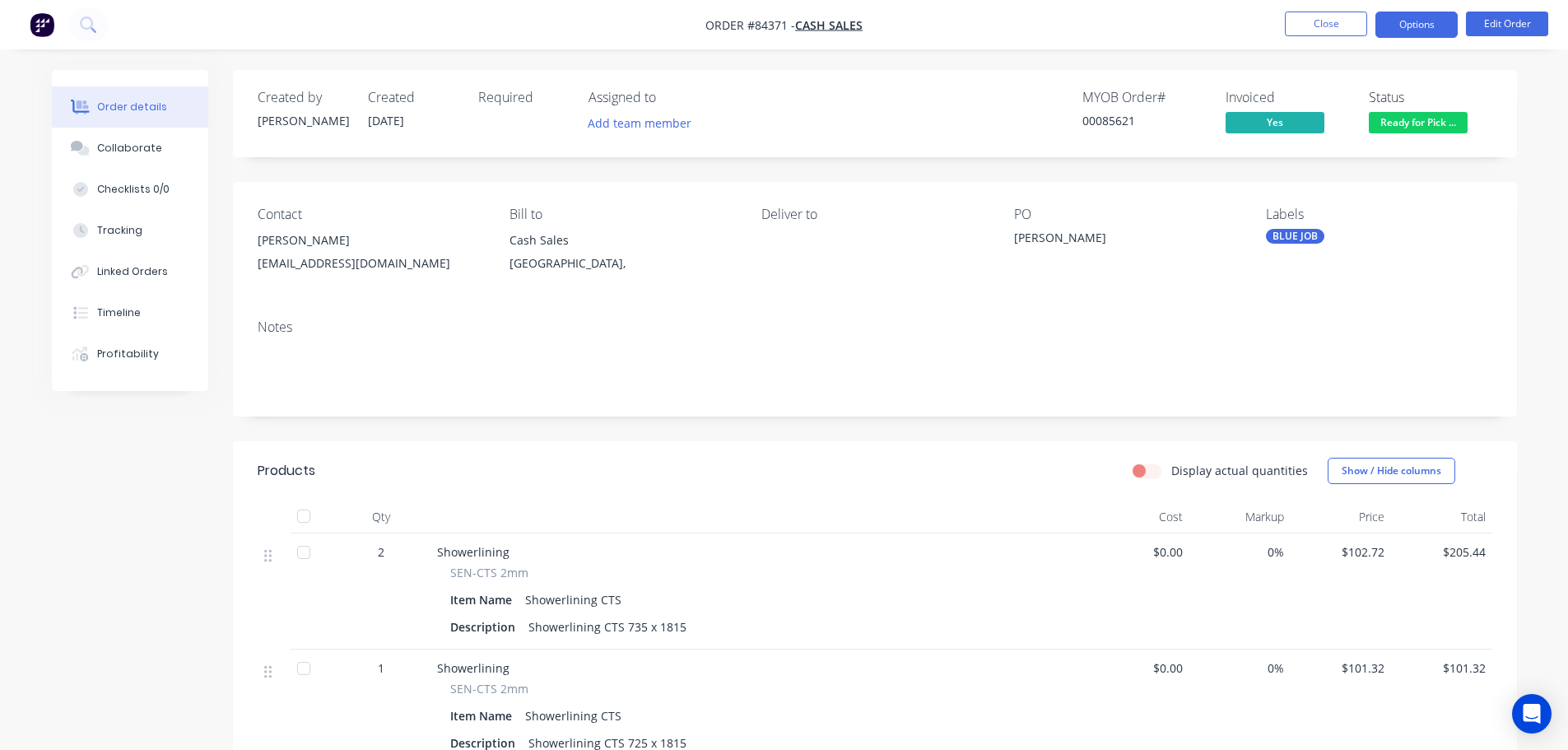
click at [1397, 15] on button "Options" at bounding box center [1416, 25] width 82 height 27
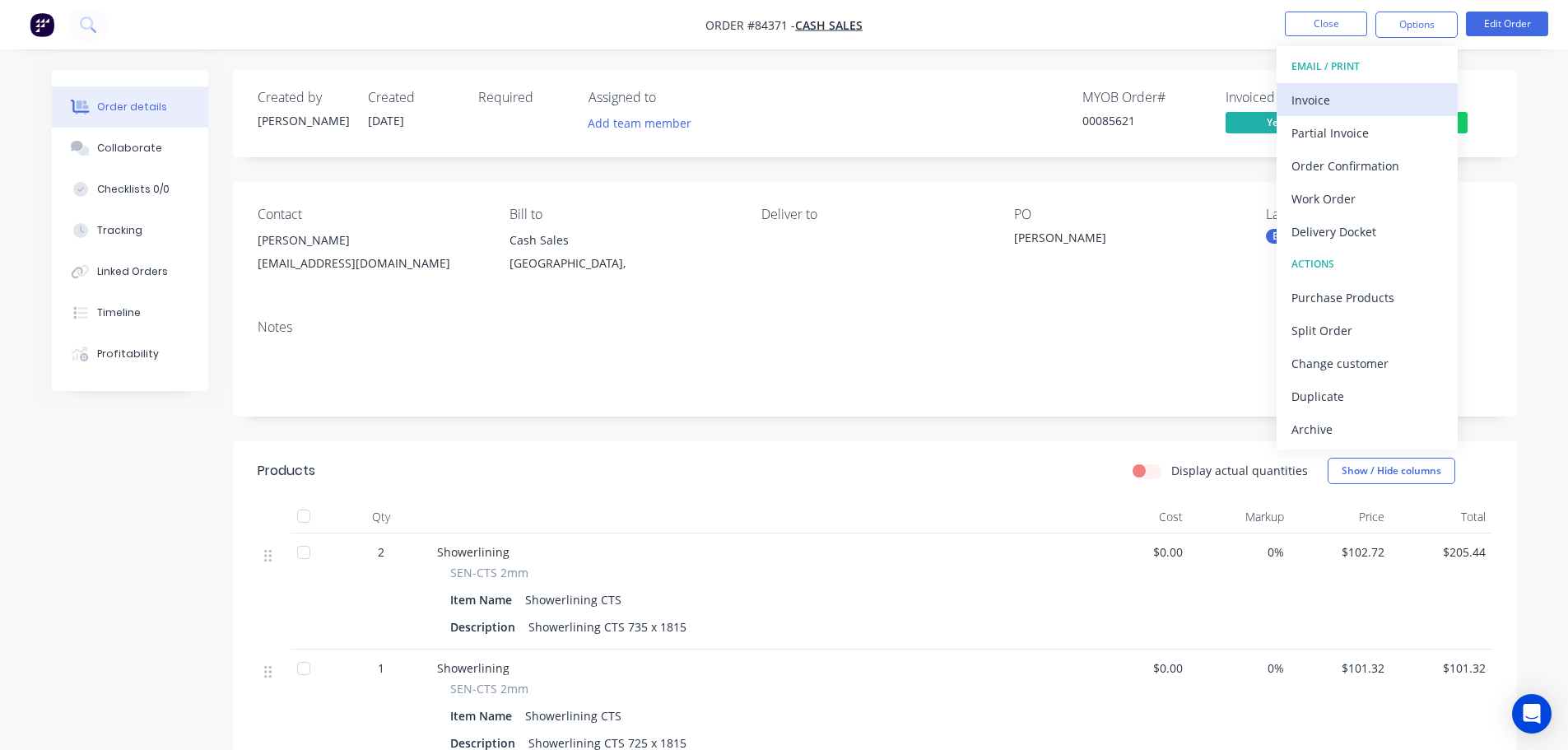
click at [1371, 99] on div "Invoice" at bounding box center [1366, 100] width 151 height 24
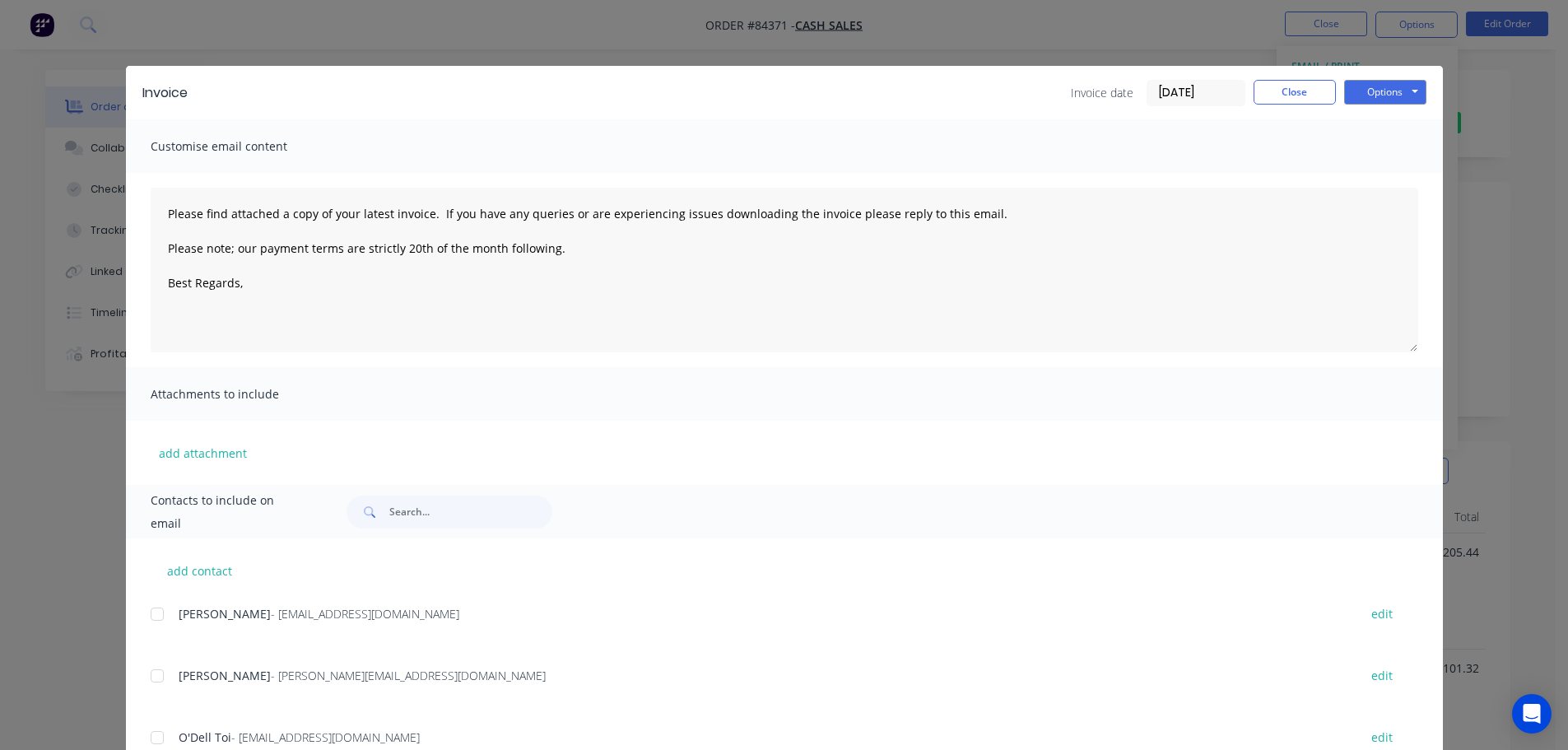
click at [459, 530] on div "Contacts to include on email" at bounding box center [784, 511] width 1317 height 54
click at [459, 491] on div "Contacts to include on email" at bounding box center [784, 511] width 1317 height 54
click at [467, 517] on input "text" at bounding box center [470, 512] width 163 height 33
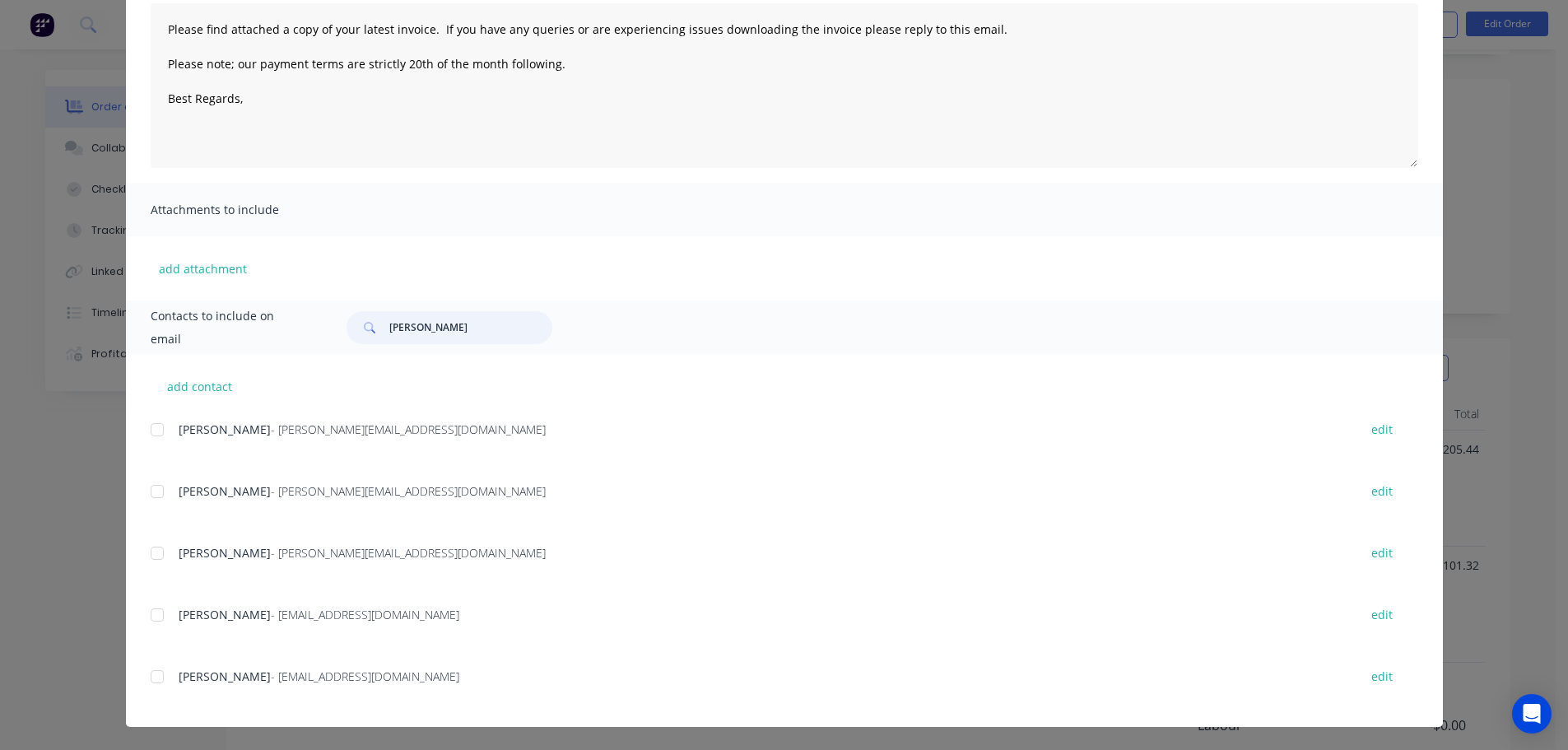
scroll to position [165, 0]
type input "aaron"
click at [138, 676] on div "add contact Aaron Clark - Aaron@lml.nz edit Aaron Dickson - aaron@nulookhenders…" at bounding box center [784, 540] width 1317 height 373
click at [144, 677] on div "add contact Aaron Clark - Aaron@lml.nz edit Aaron Dickson - aaron@nulookhenders…" at bounding box center [784, 540] width 1317 height 373
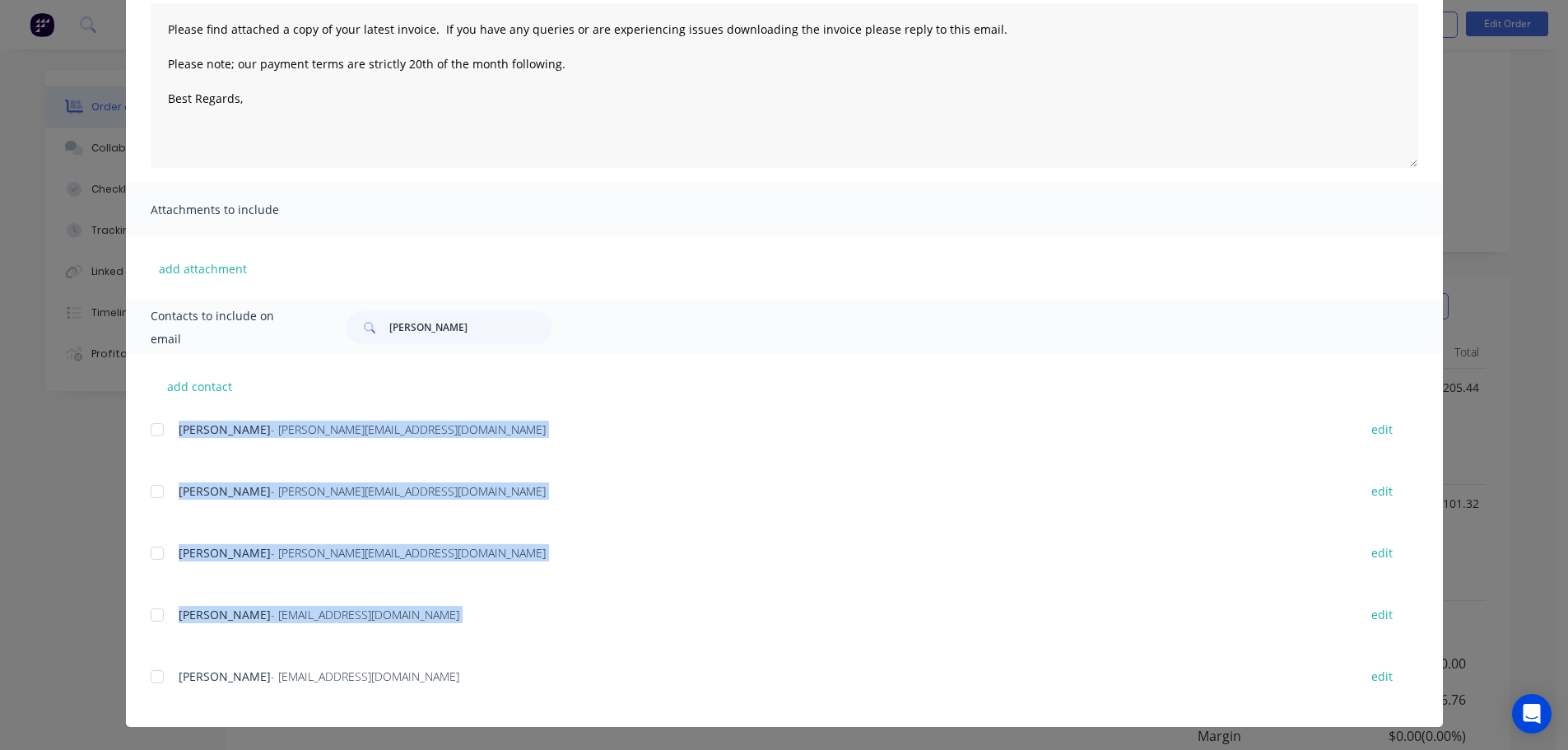
click at [161, 676] on div at bounding box center [156, 677] width 33 height 33
click at [517, 570] on div "Aaron Taylor - aaron.taylornz77@gmail.com edit" at bounding box center [796, 562] width 1292 height 42
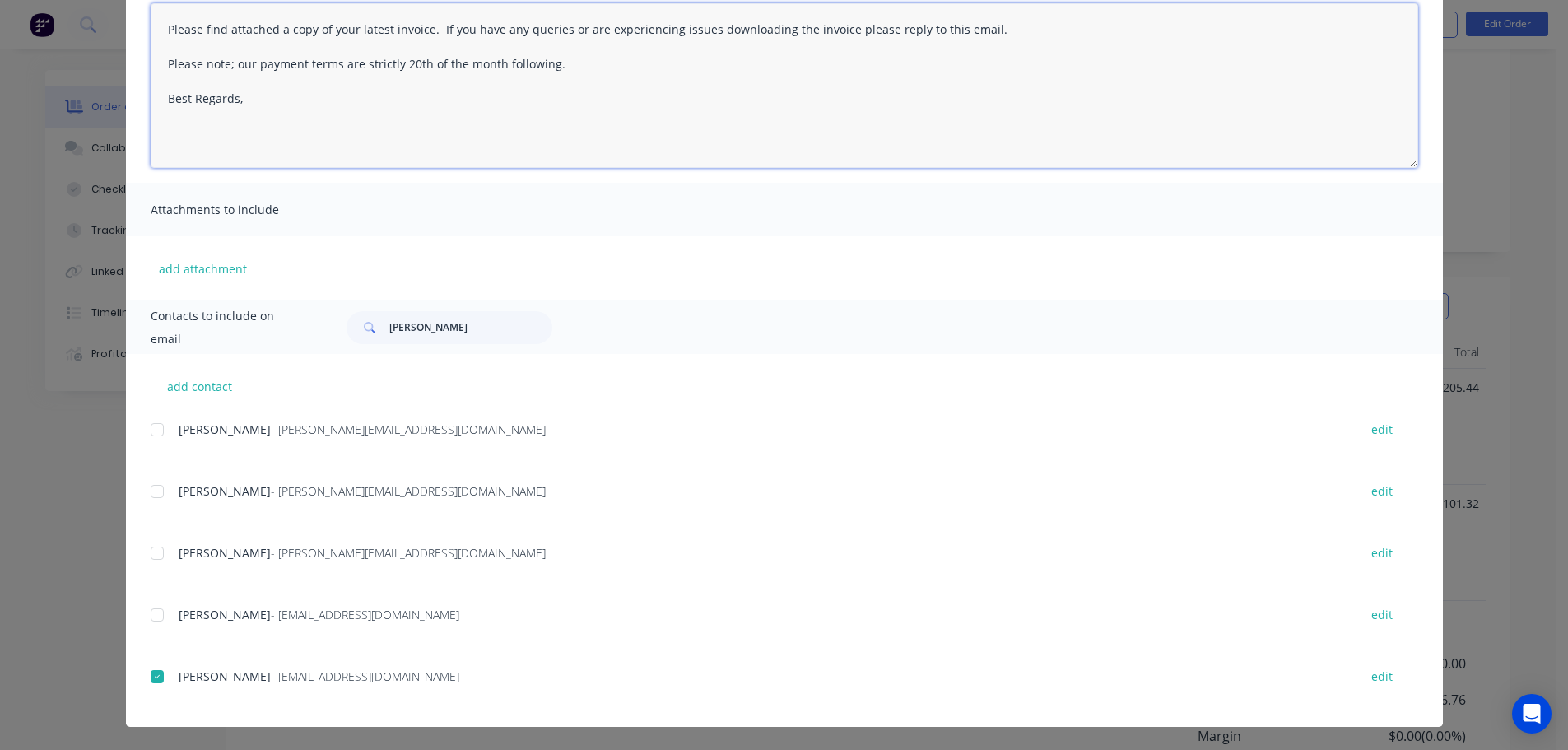
click at [257, 80] on textarea "Please find attached a copy of your latest invoice. If you have any queries or …" at bounding box center [784, 86] width 1267 height 165
paste textarea "Hi, your order is now ready for collection."
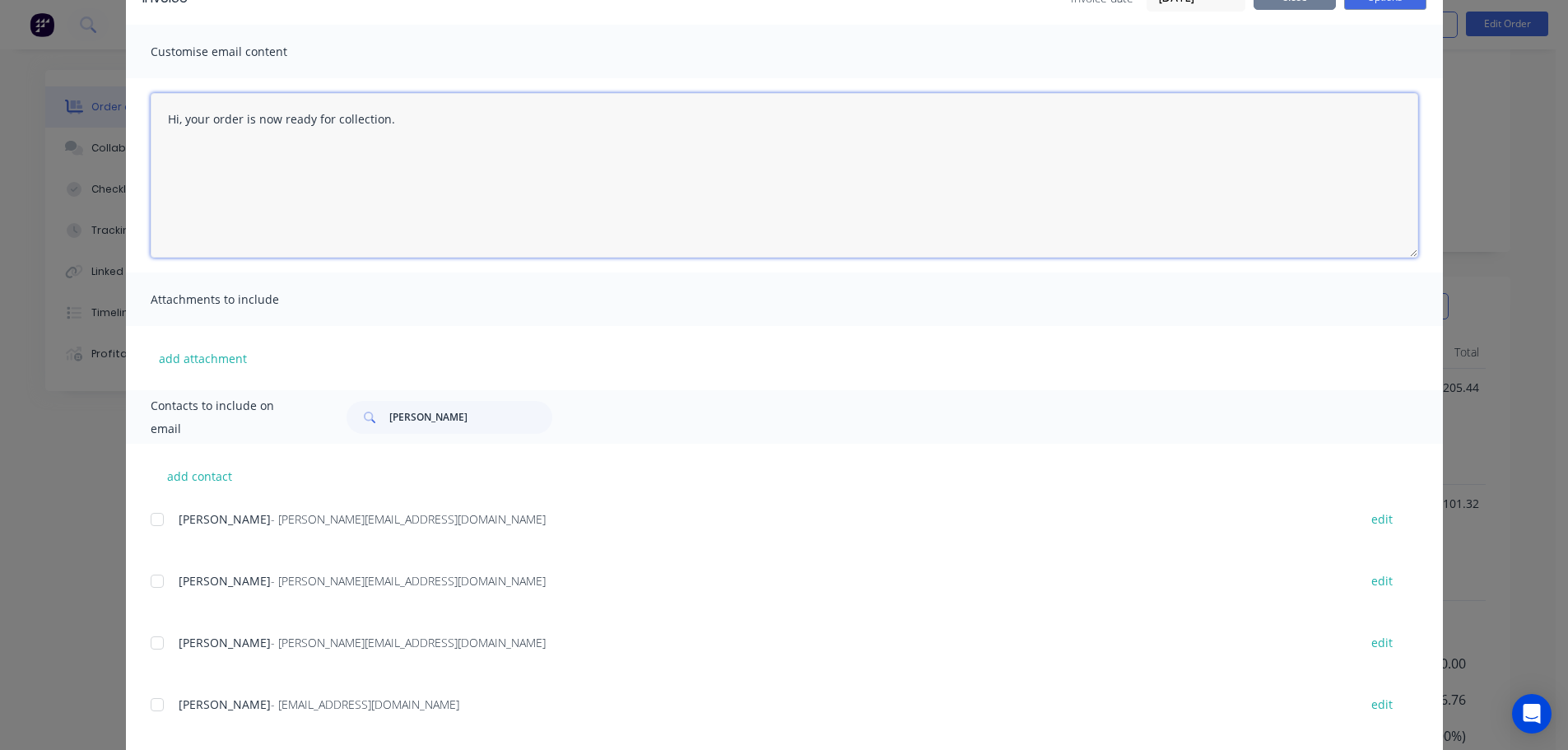
scroll to position [0, 0]
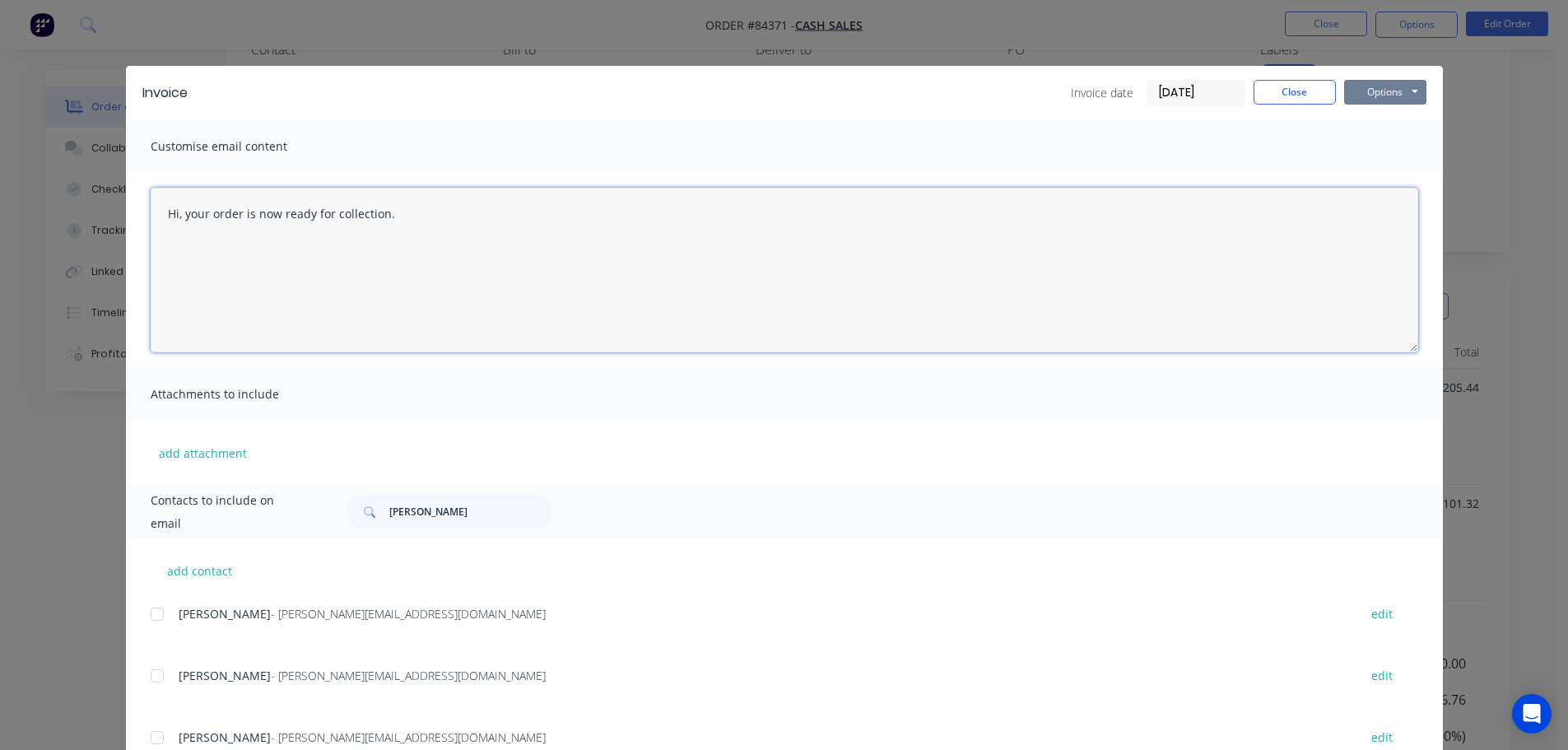
type textarea "Hi, your order is now ready for collection."
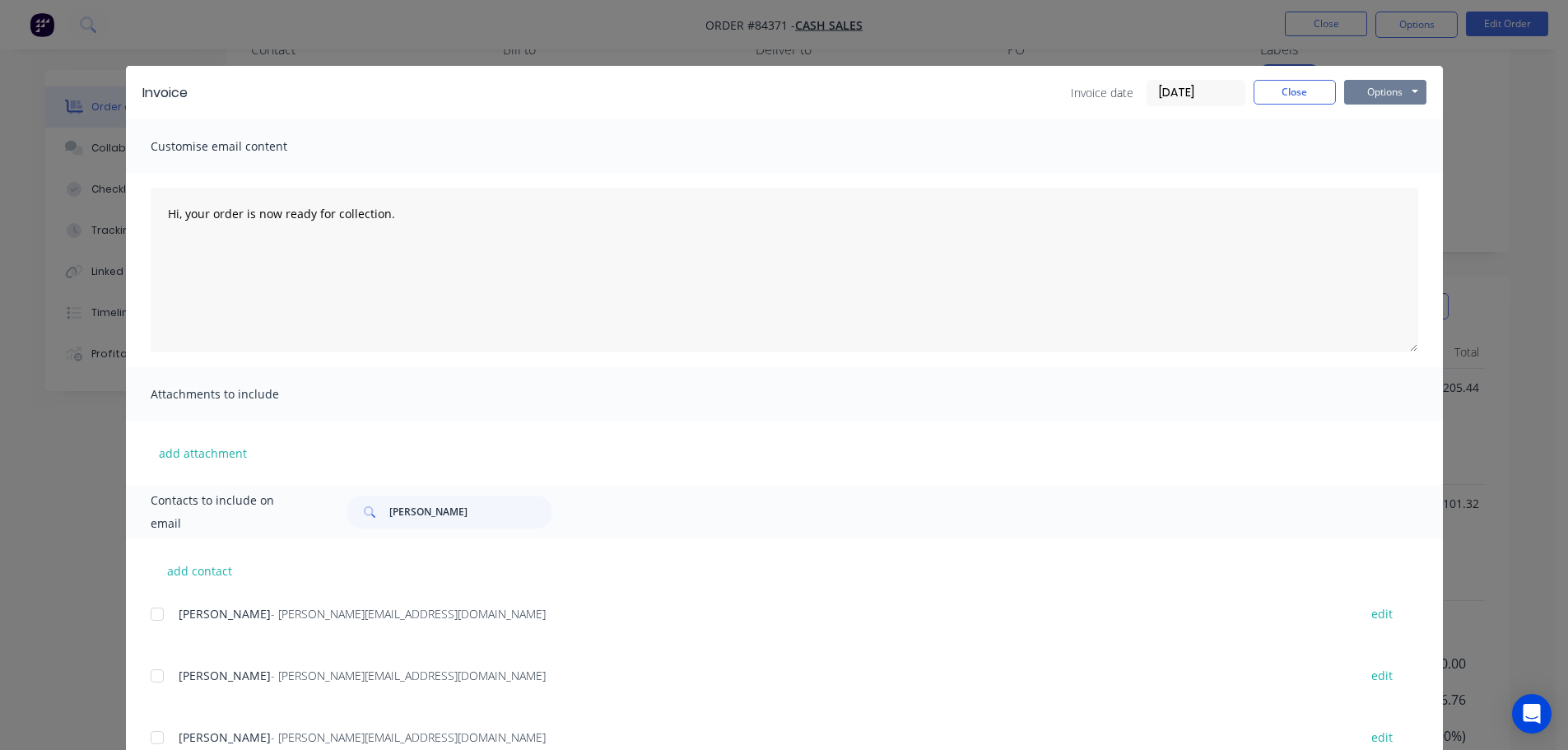
click at [1396, 81] on button "Options" at bounding box center [1385, 92] width 82 height 25
click at [1399, 167] on button "Email" at bounding box center [1397, 175] width 105 height 27
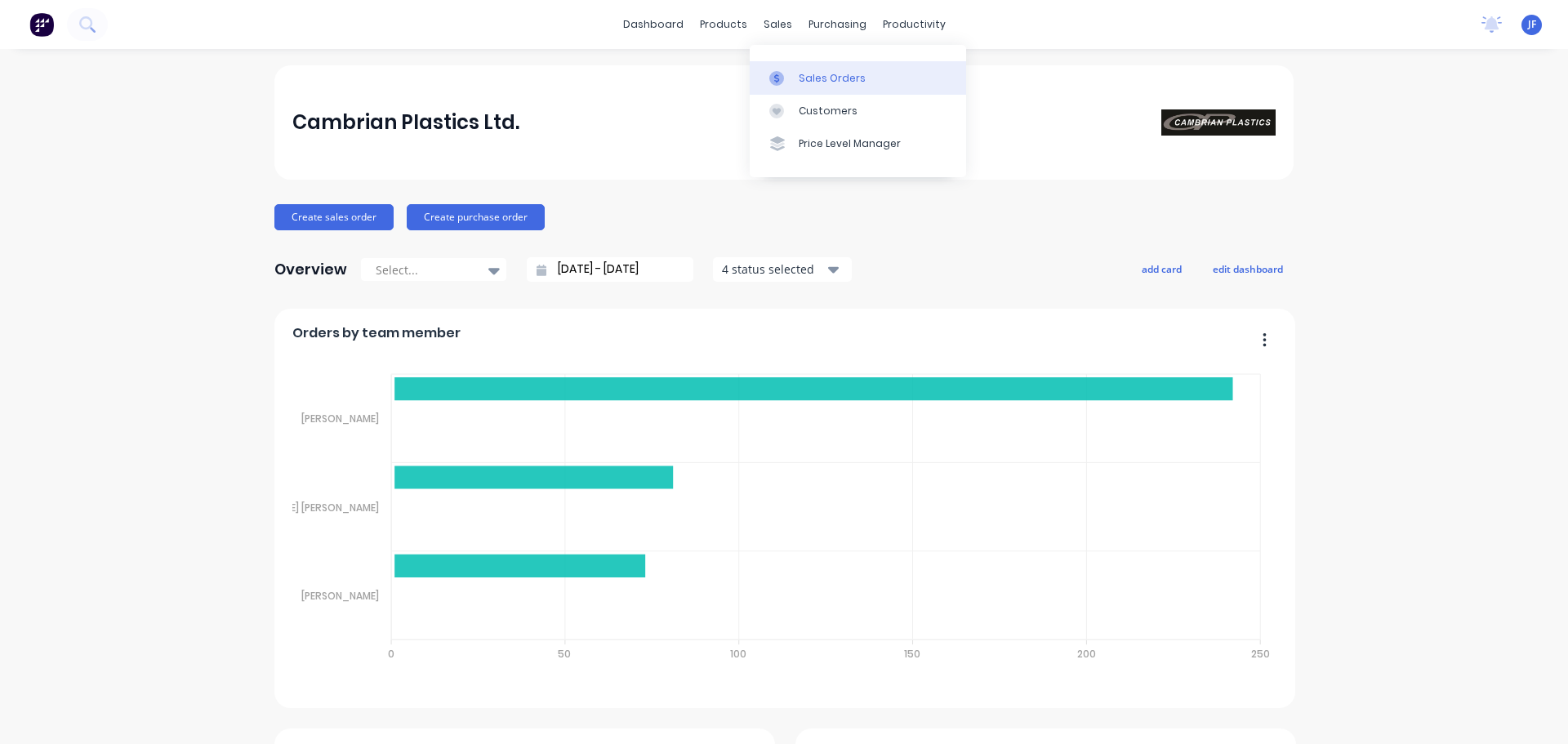
click at [811, 93] on link "Sales Orders" at bounding box center [858, 77] width 217 height 32
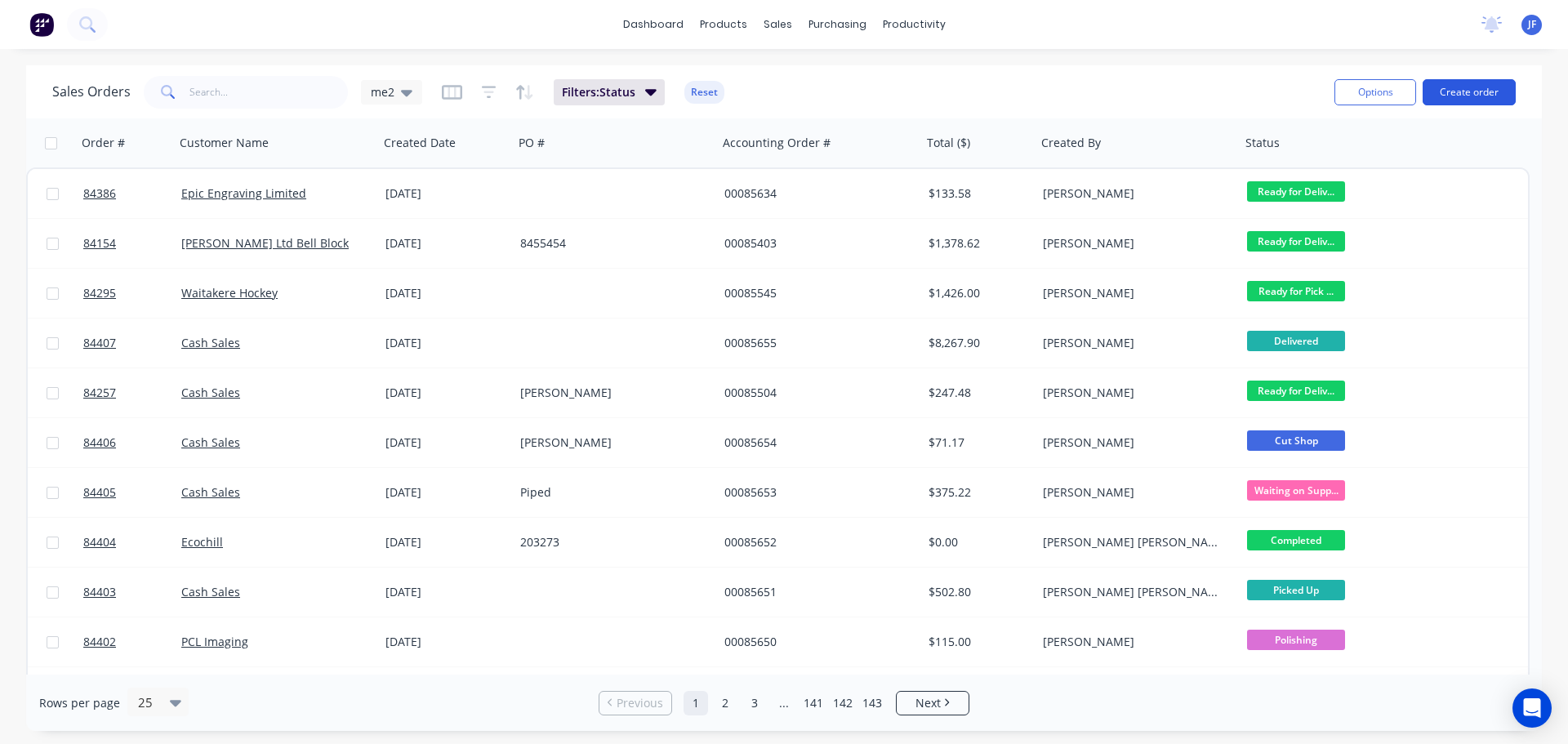
click at [1503, 96] on button "Create order" at bounding box center [1469, 92] width 93 height 26
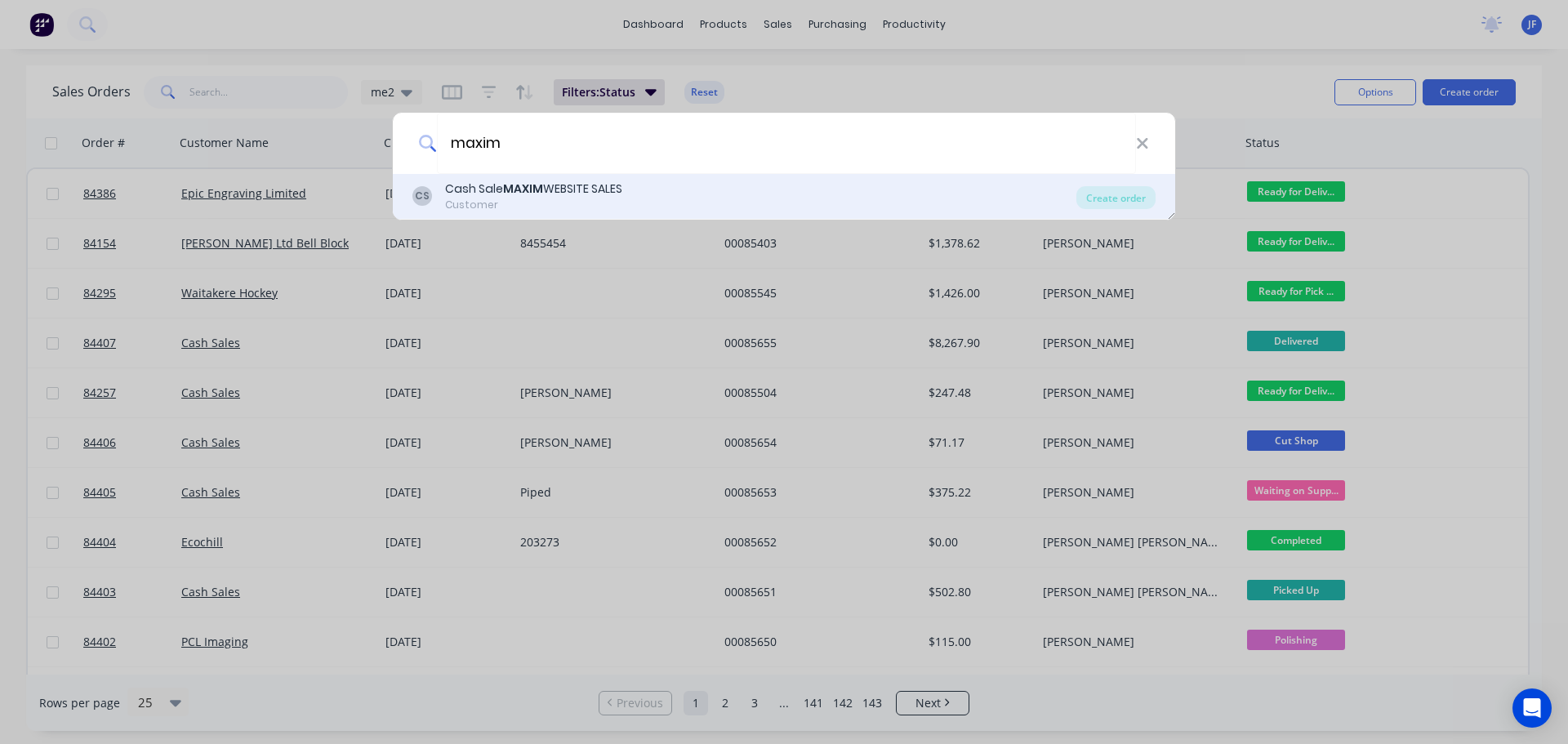
type input "maxim"
click at [749, 200] on div "CS Cash Sale MAXIM WEBSITE SALES Customer" at bounding box center [744, 197] width 664 height 32
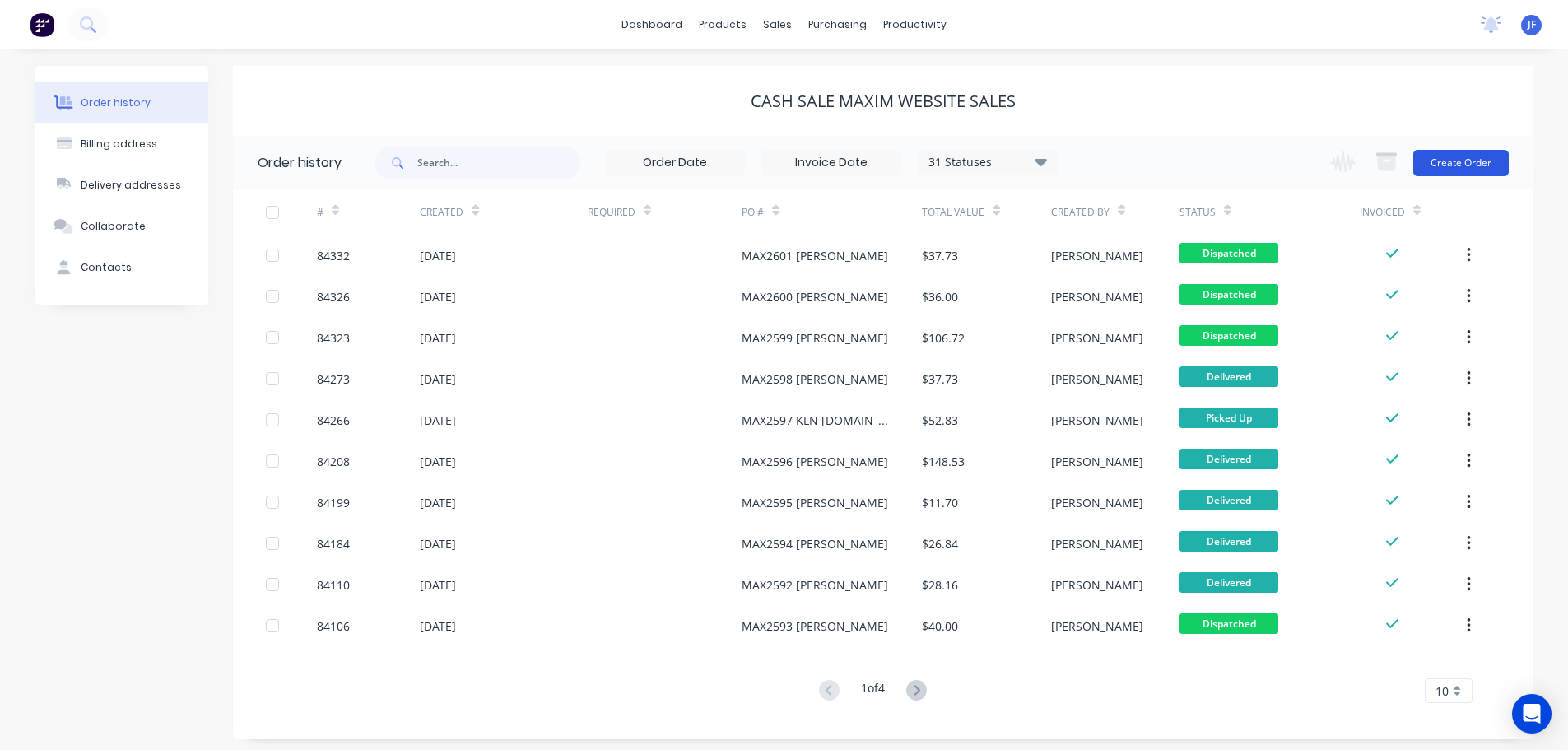
click at [1427, 170] on button "Create Order" at bounding box center [1461, 163] width 95 height 27
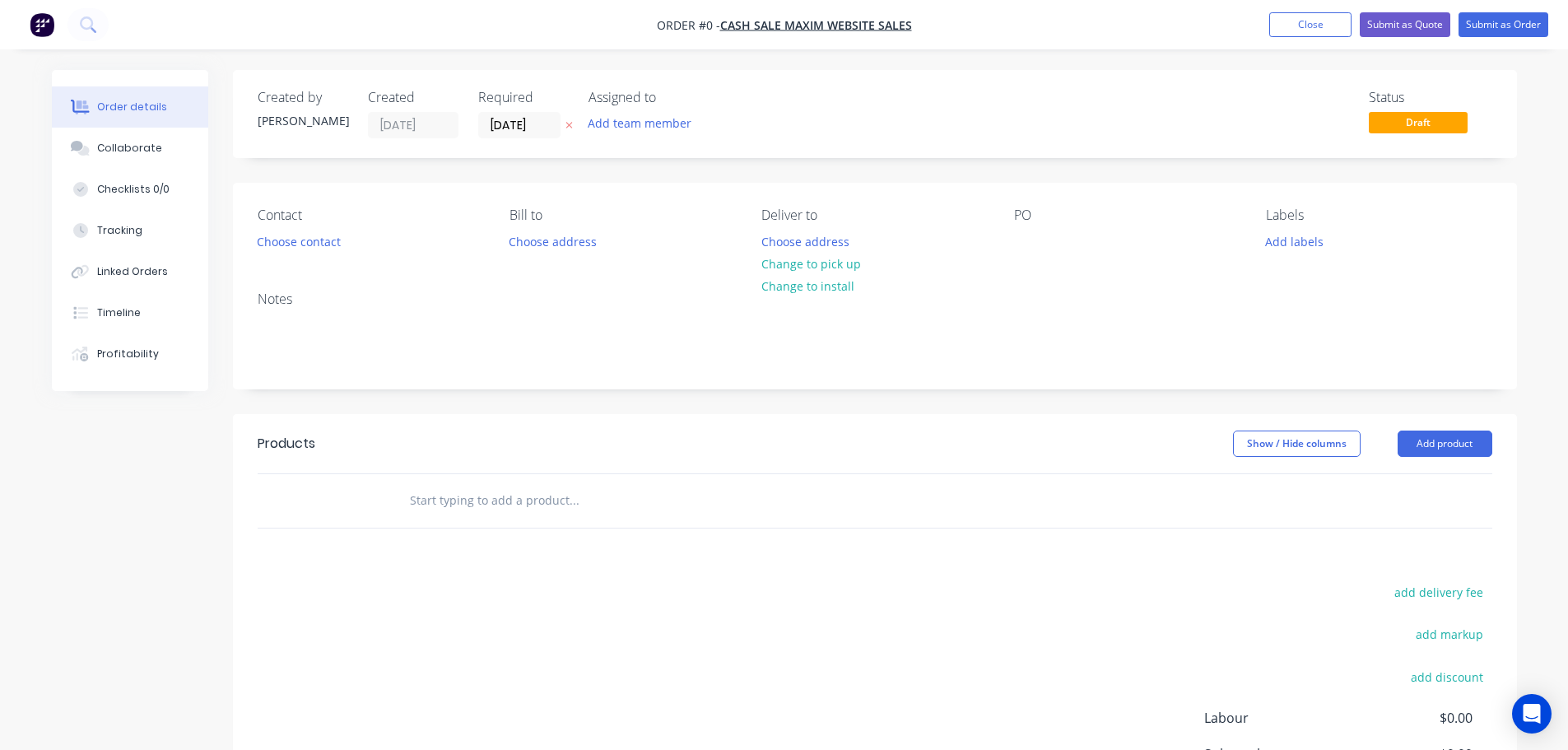
click at [567, 134] on div at bounding box center [569, 126] width 18 height 27
click at [567, 126] on icon at bounding box center [568, 126] width 6 height 6
click at [280, 240] on button "Choose contact" at bounding box center [298, 241] width 102 height 22
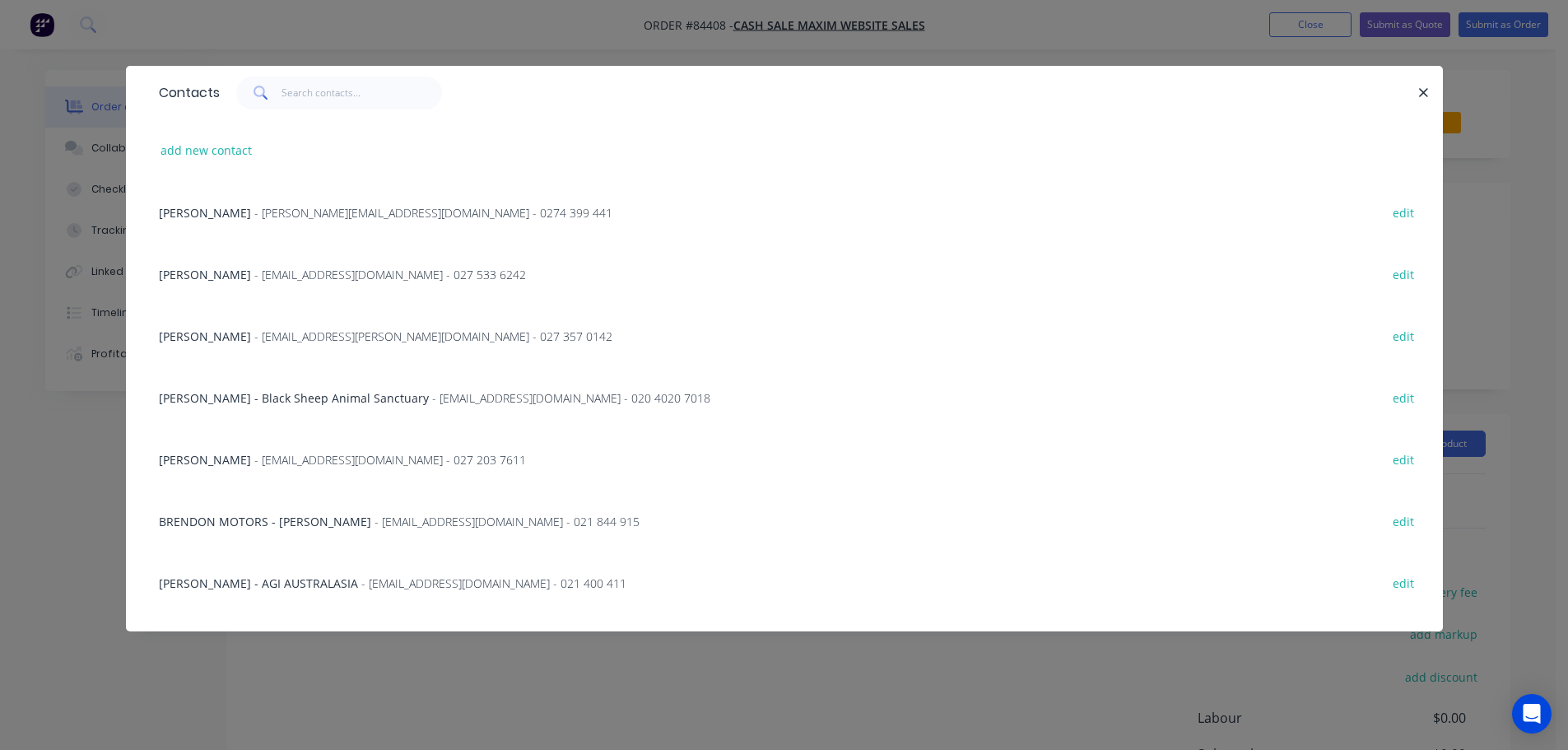
click at [208, 135] on div "add new contact" at bounding box center [784, 150] width 1267 height 62
click at [209, 145] on button "add new contact" at bounding box center [206, 149] width 109 height 22
select select "NZ"
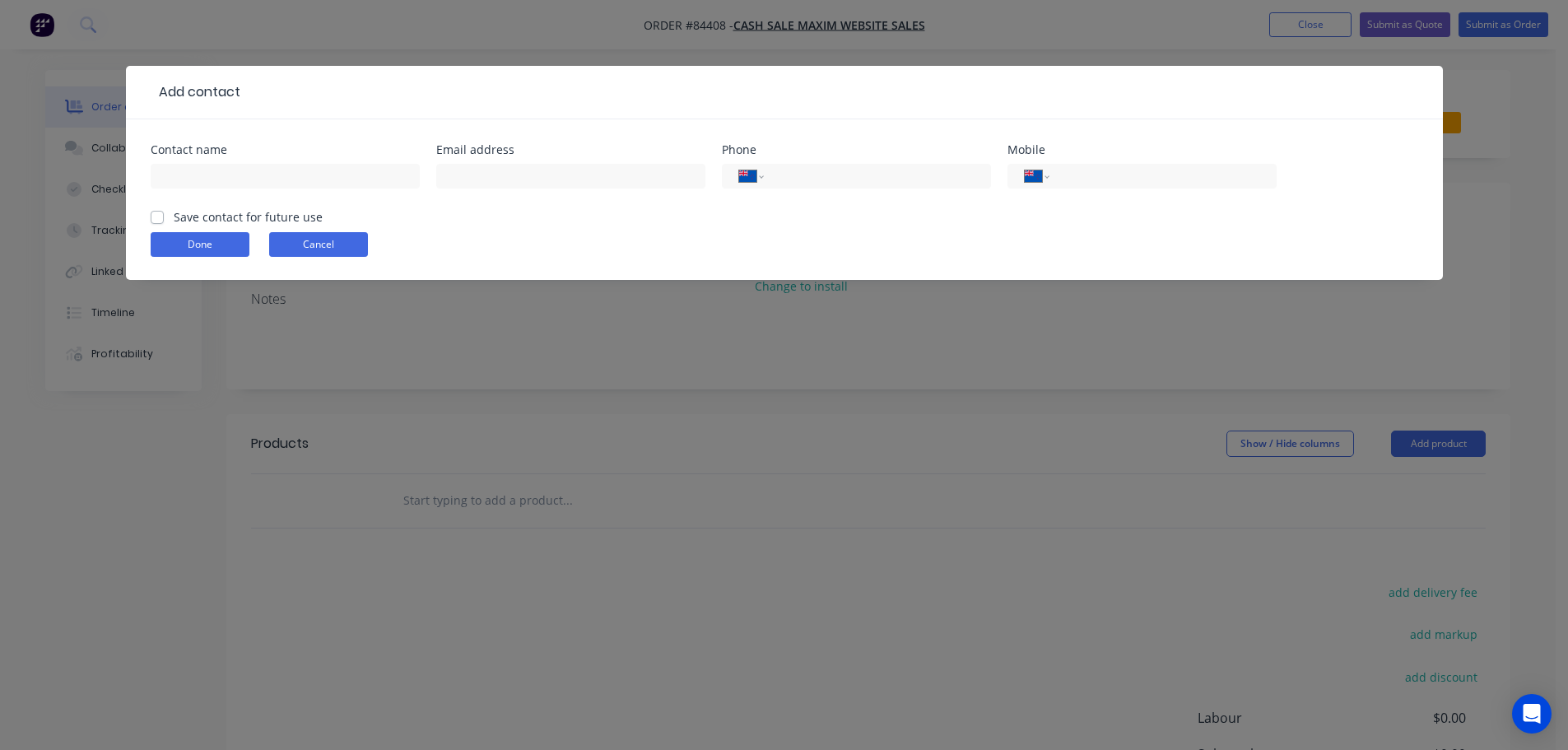
click at [304, 244] on button "Cancel" at bounding box center [318, 245] width 99 height 25
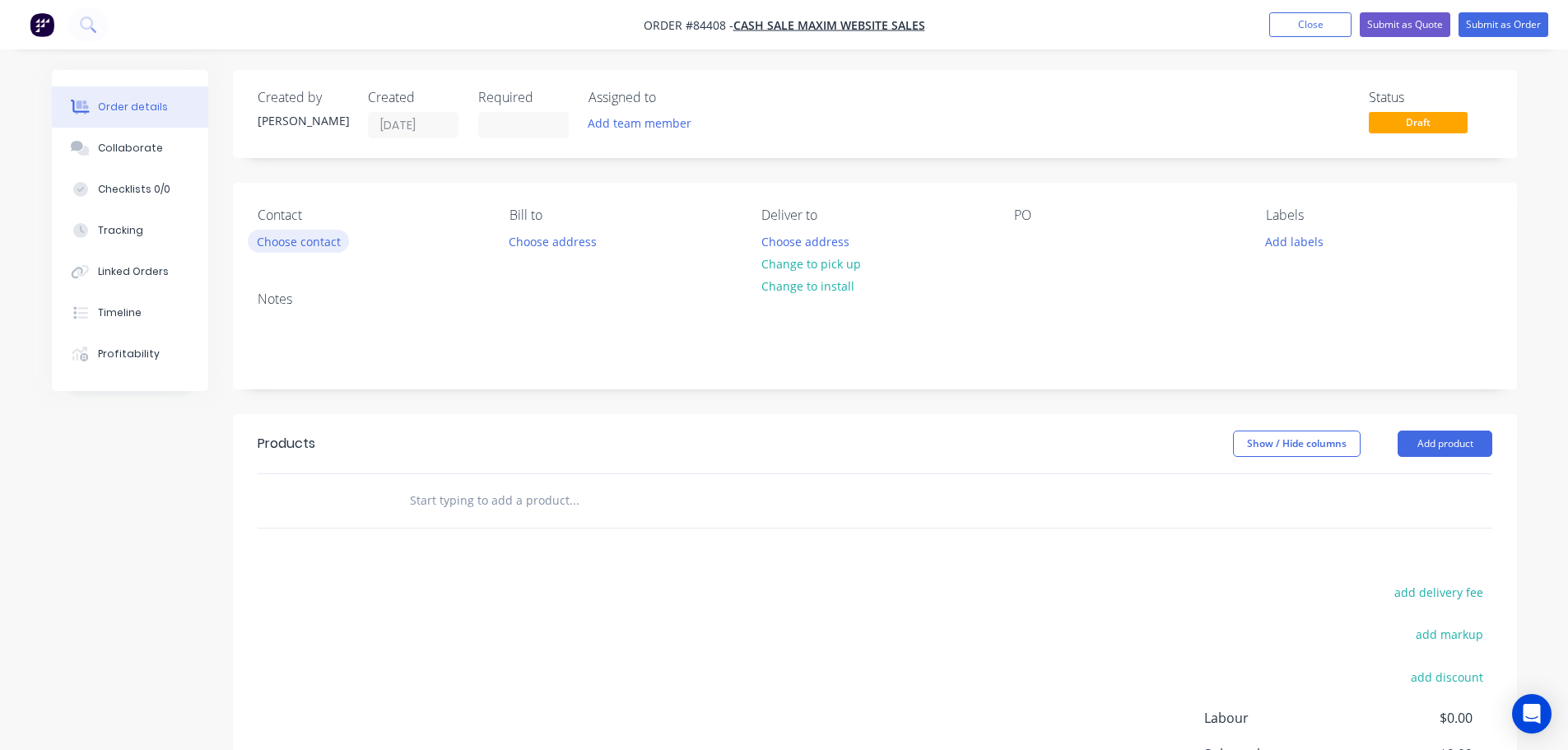
click at [308, 237] on button "Choose contact" at bounding box center [298, 241] width 102 height 22
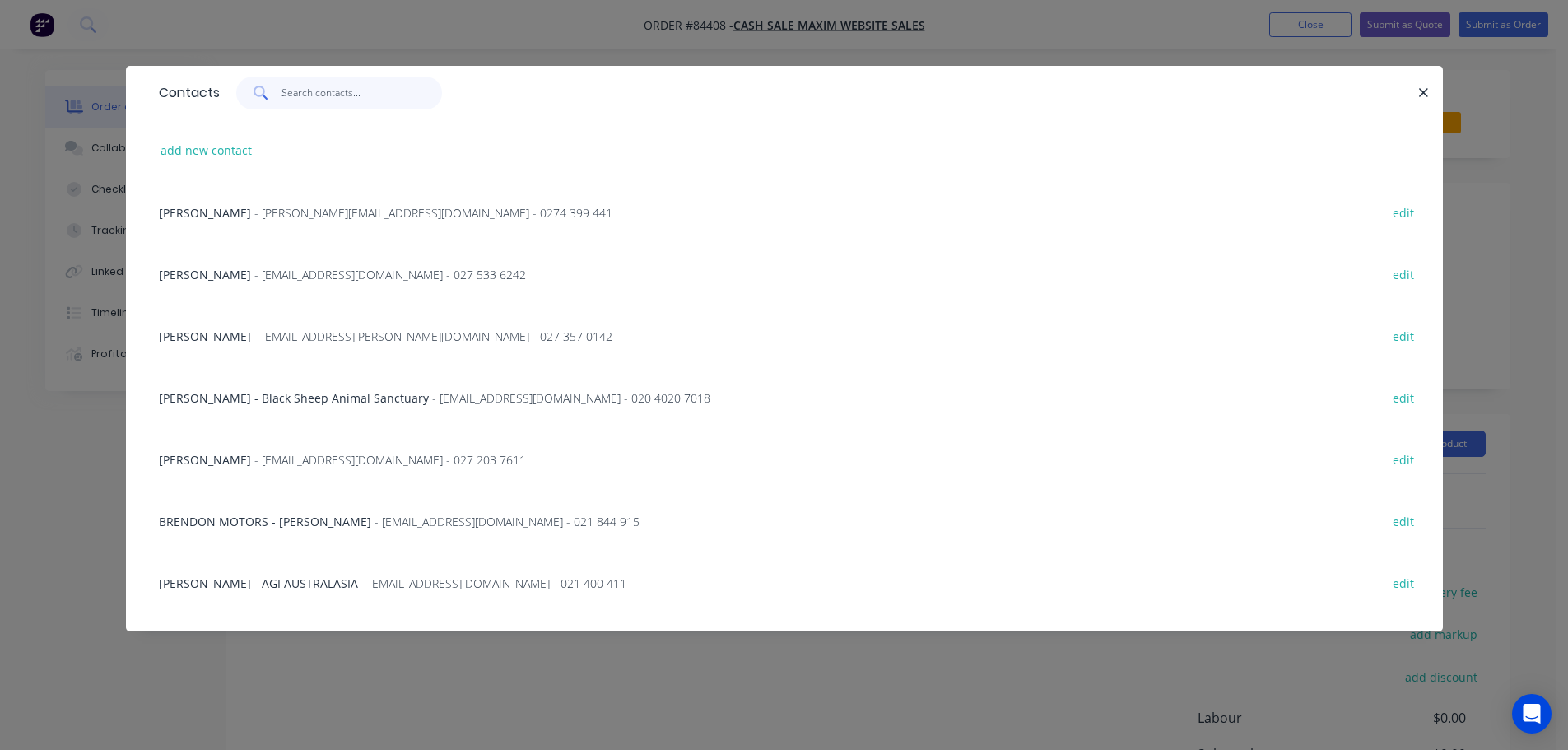
click at [361, 97] on input "text" at bounding box center [362, 93] width 161 height 33
paste input "Steven Beale"
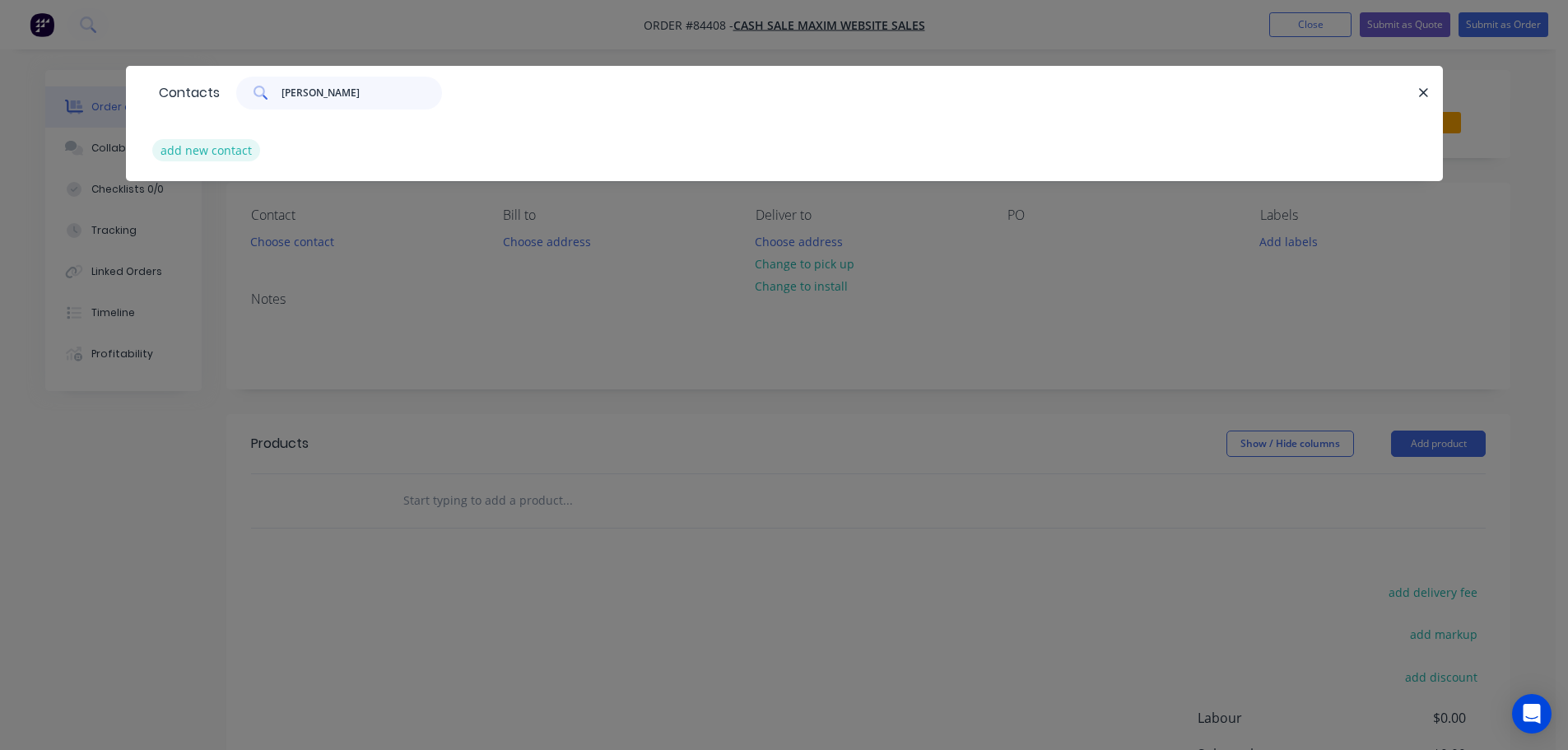
type input "Steven Beale"
click at [200, 149] on button "add new contact" at bounding box center [206, 149] width 109 height 22
select select "NZ"
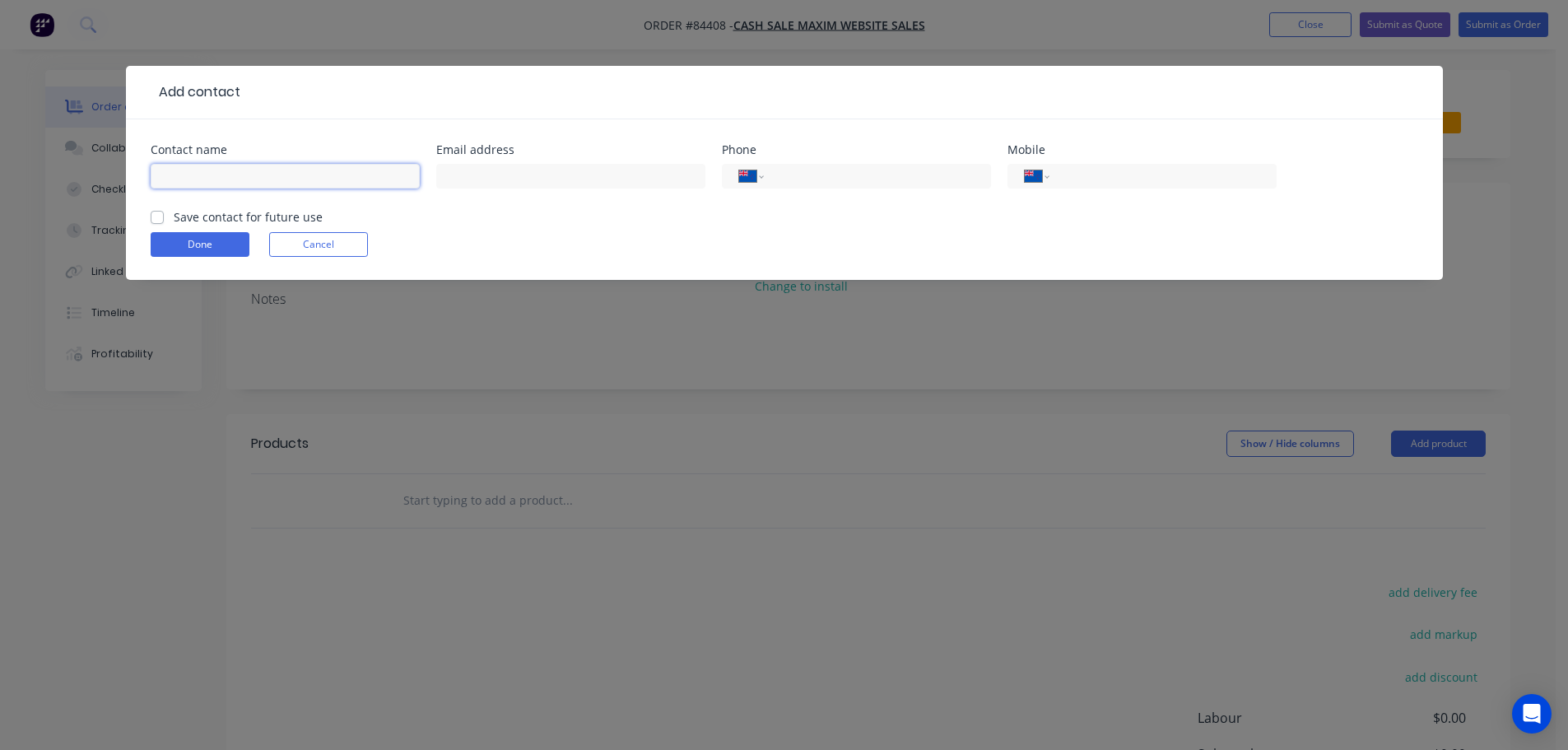
click at [225, 173] on input "text" at bounding box center [285, 176] width 269 height 25
paste input "Steven Beale"
type input "Steven Beale"
click at [221, 220] on label "Save contact for future use" at bounding box center [247, 218] width 149 height 18
click at [164, 220] on input "Save contact for future use" at bounding box center [156, 217] width 13 height 16
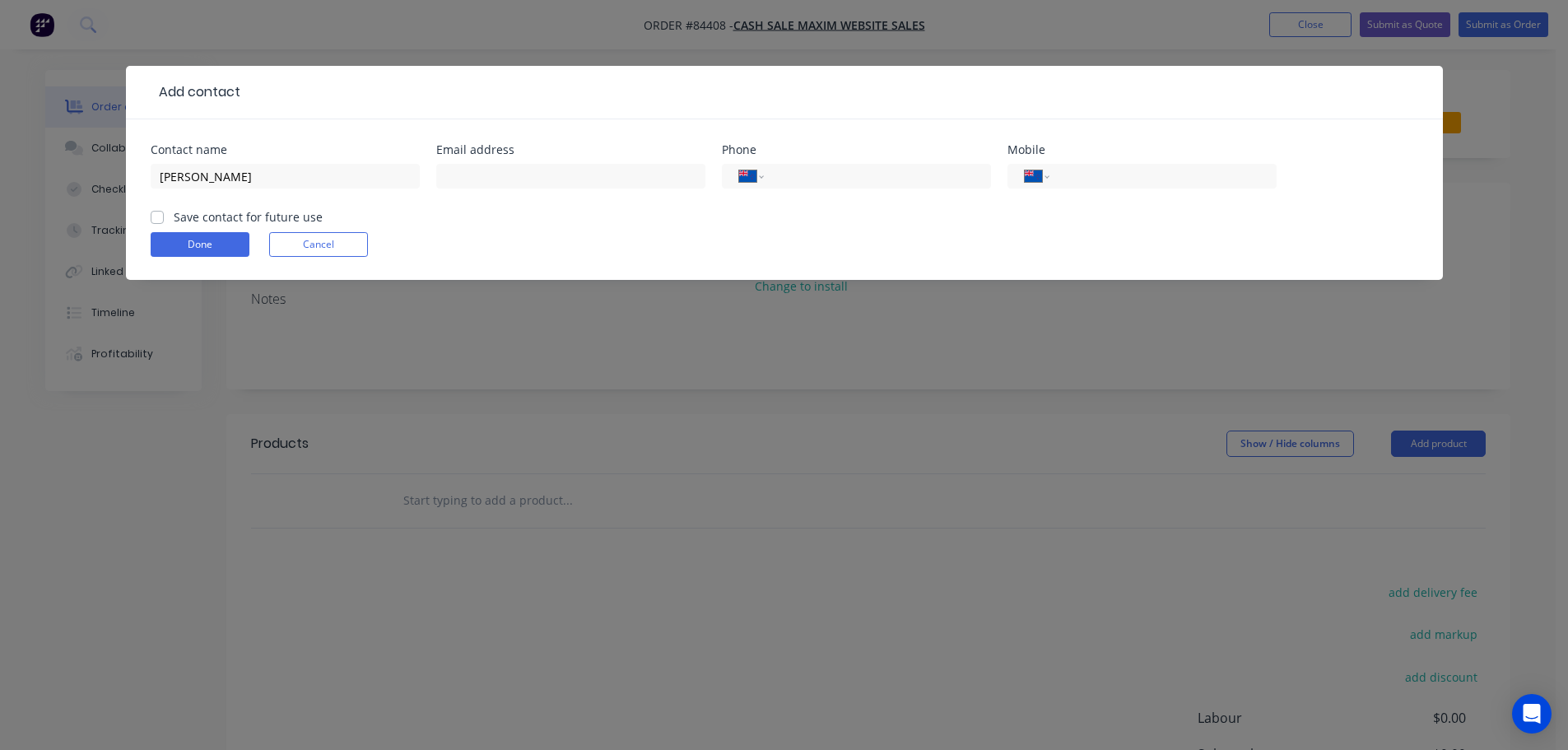
checkbox input "true"
click at [473, 177] on input "text" at bounding box center [571, 176] width 269 height 25
paste input "stevo@windowslive.com"
type input "stevo@windowslive.com"
click at [1196, 165] on div "International Afghanistan Åland Islands Albania Algeria American Samoa Andorra …" at bounding box center [1142, 176] width 269 height 25
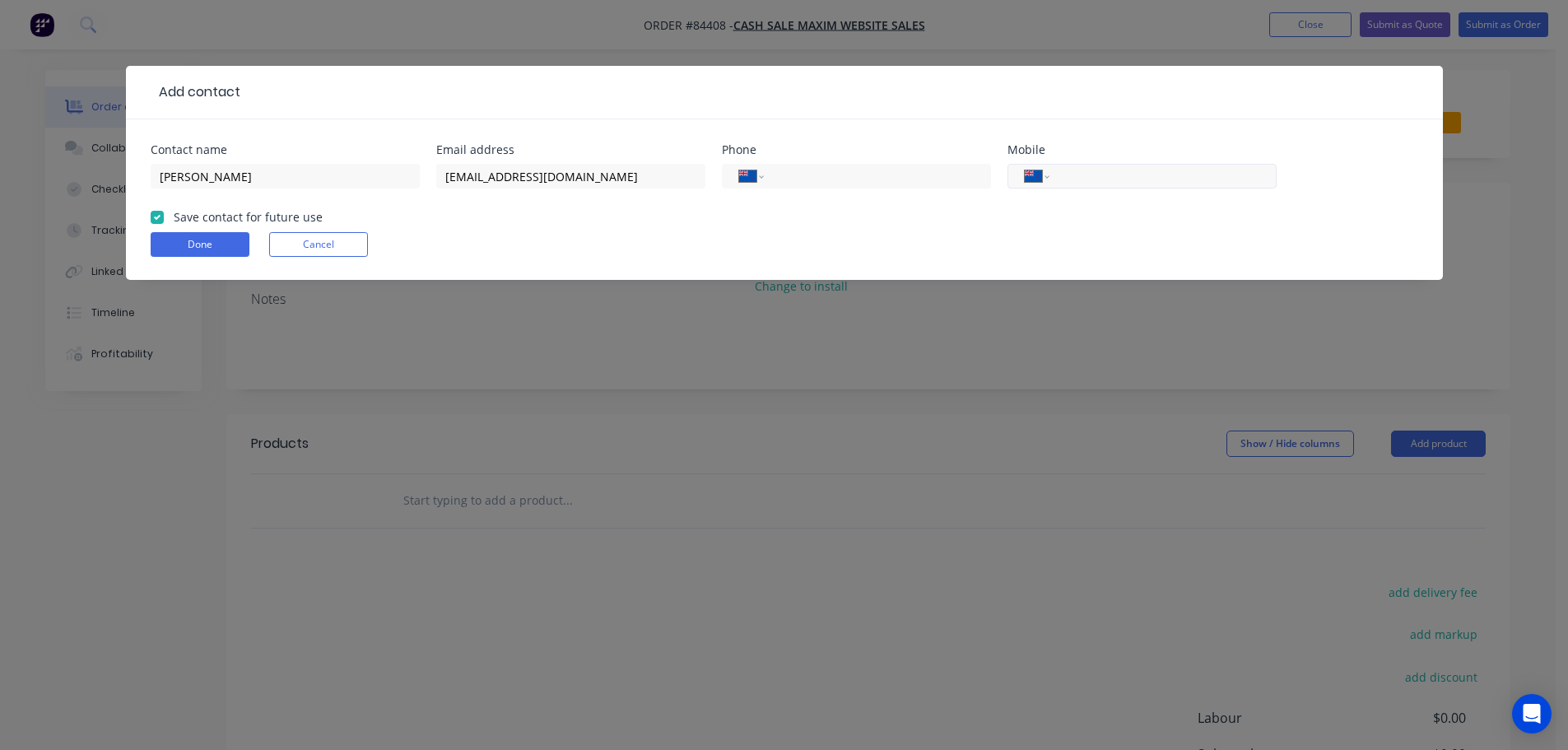
click at [1161, 167] on input "tel" at bounding box center [1159, 176] width 197 height 19
paste input "027 371 4204"
type input "027 371 4204"
click at [226, 241] on button "Done" at bounding box center [200, 245] width 99 height 25
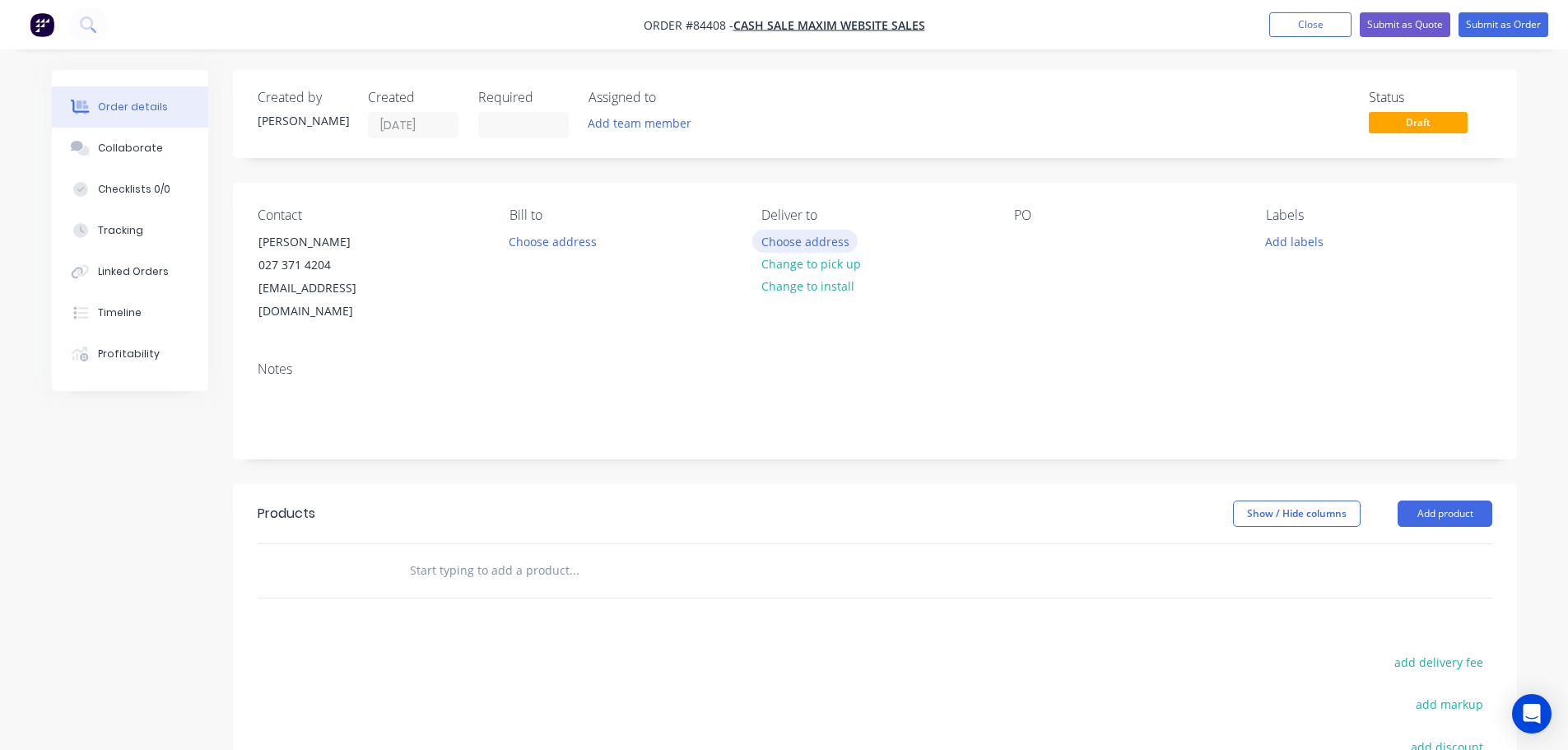
click at [822, 243] on button "Choose address" at bounding box center [804, 241] width 105 height 22
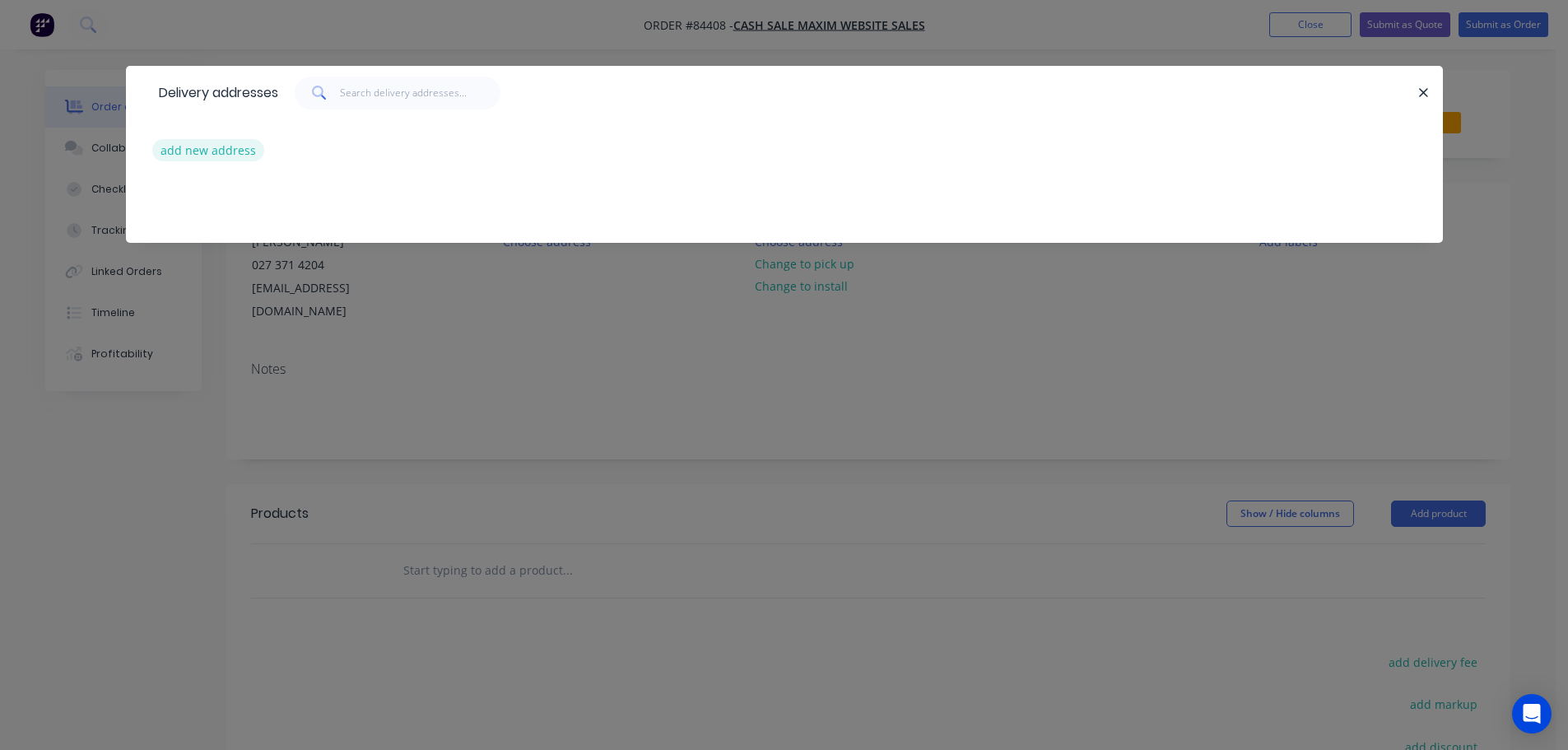
click at [187, 144] on button "add new address" at bounding box center [209, 149] width 113 height 22
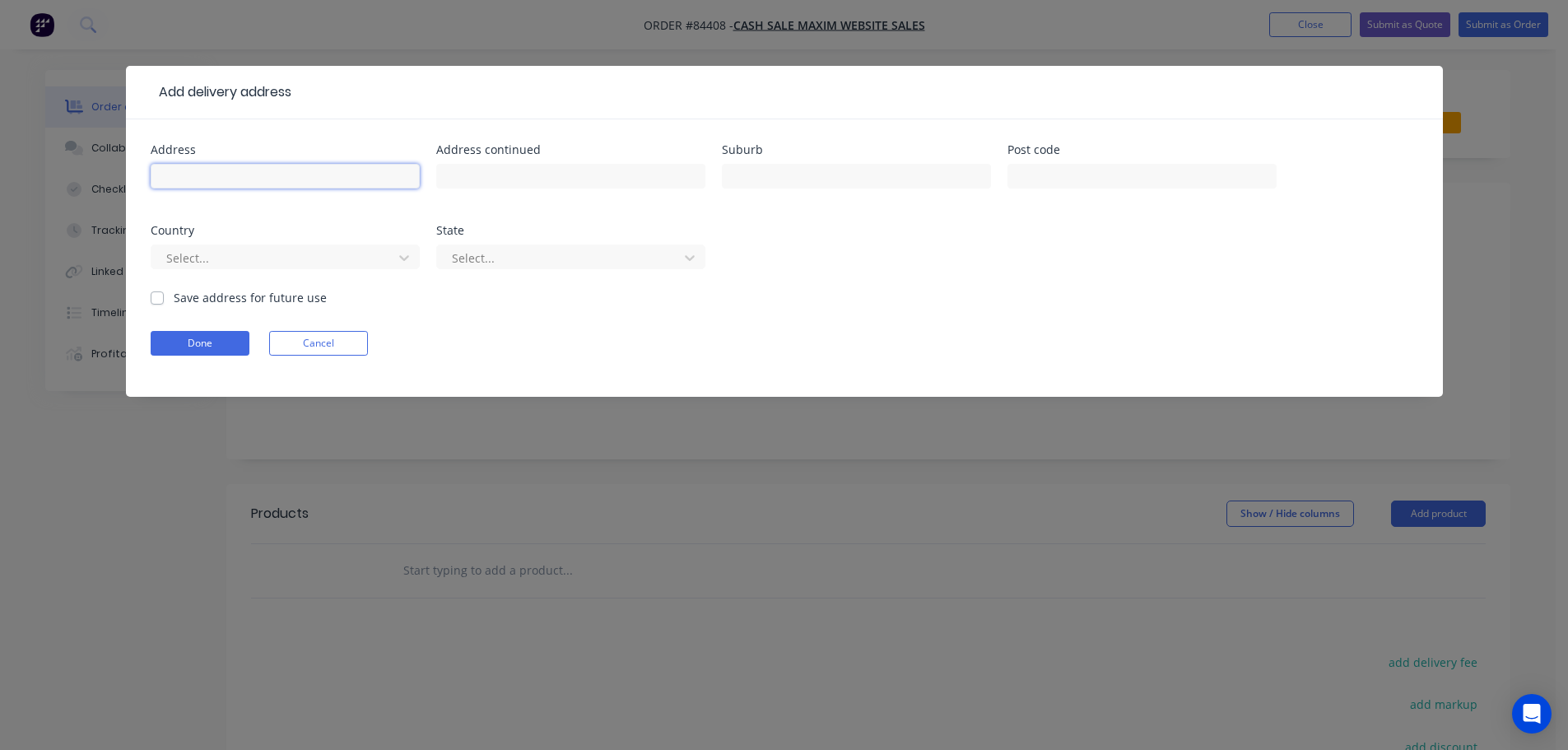
click at [260, 179] on input "text" at bounding box center [285, 176] width 269 height 25
paste input "35 Tivoli Place Bishopdale CAN"
click at [264, 180] on input "35 Tivoli Place Bishopdale CAN" at bounding box center [285, 176] width 269 height 25
type input "35 Tivoli Place CAN"
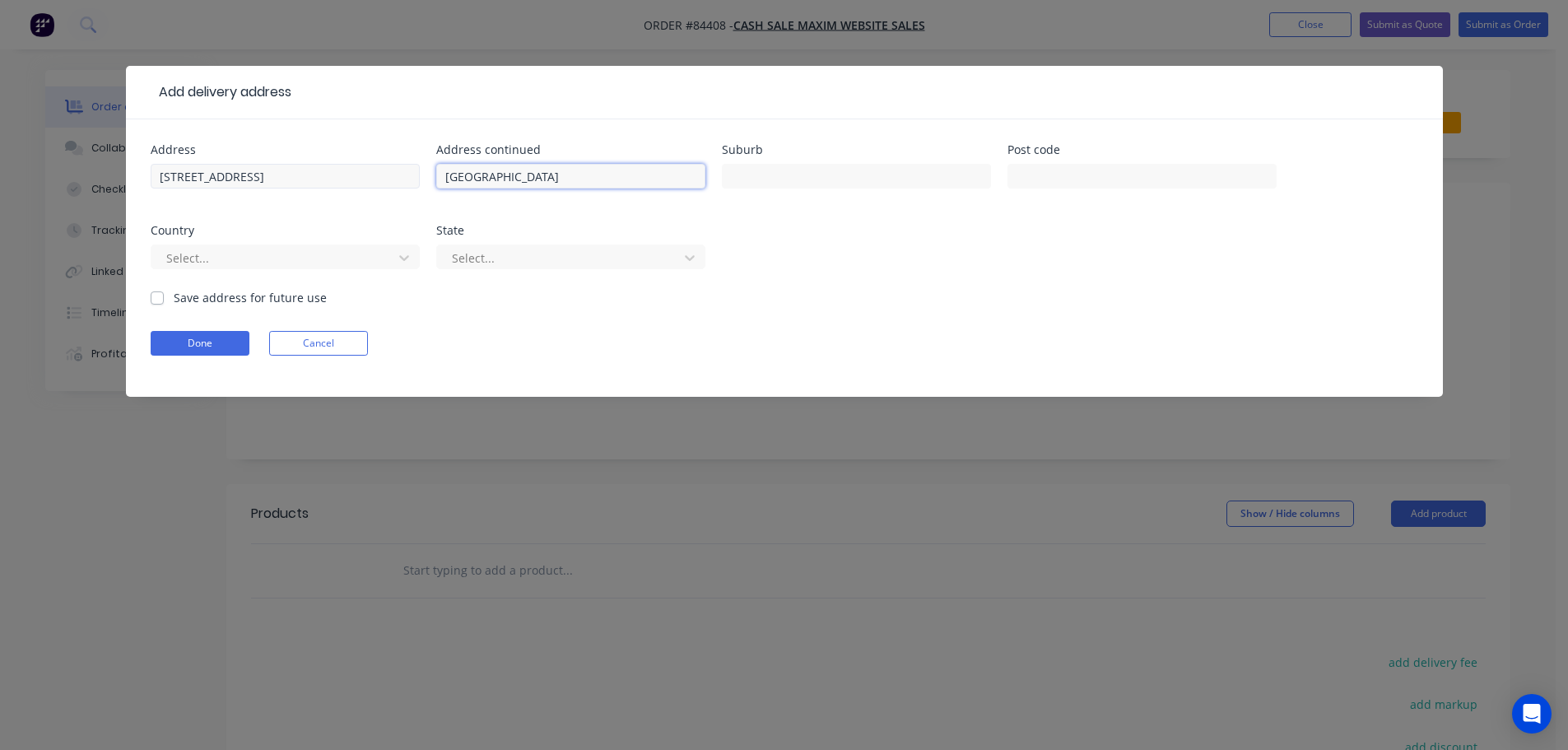
type input "Bishopdale"
click at [248, 179] on input "35 Tivoli Place CAN" at bounding box center [285, 176] width 269 height 25
type input "35 Tivoli Place"
click at [851, 187] on div at bounding box center [856, 184] width 269 height 49
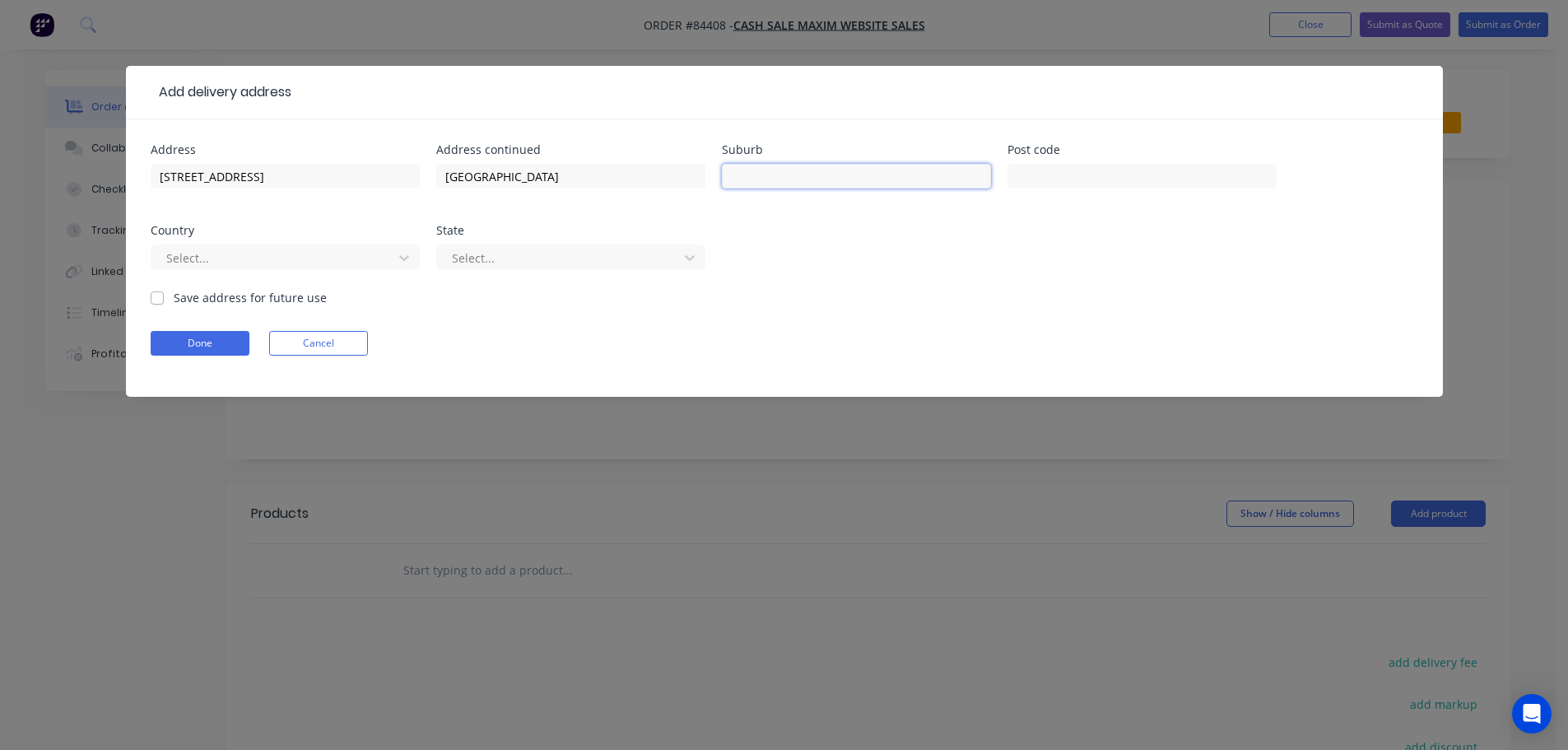
click at [850, 186] on input "text" at bounding box center [856, 176] width 269 height 25
paste input "Christchurch 8053"
click at [817, 172] on input "Christchurch 8053" at bounding box center [856, 176] width 269 height 25
click at [817, 173] on input "Christchurch 8053" at bounding box center [856, 176] width 269 height 25
type input "Christchurch"
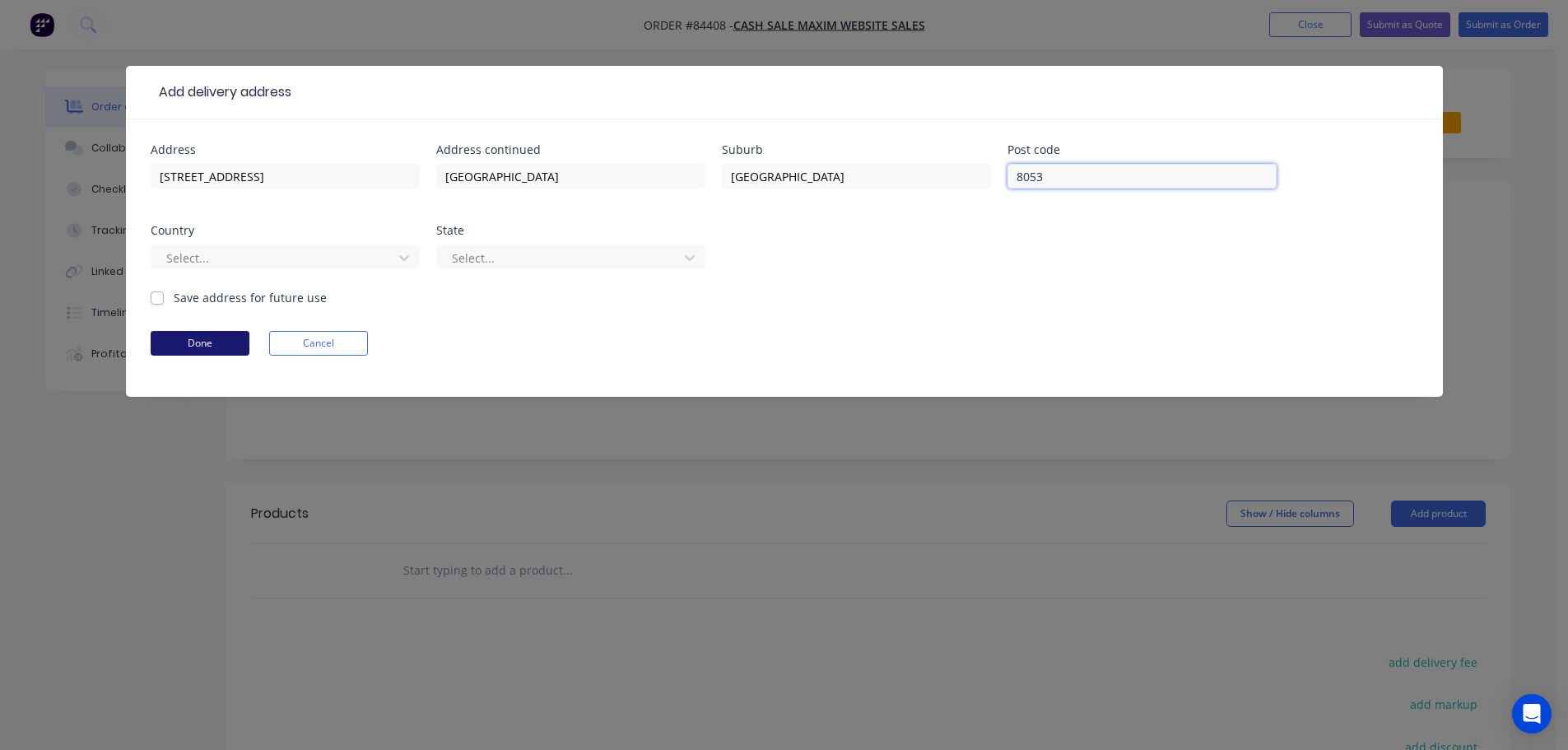
type input "8053"
click at [230, 341] on button "Done" at bounding box center [200, 343] width 99 height 25
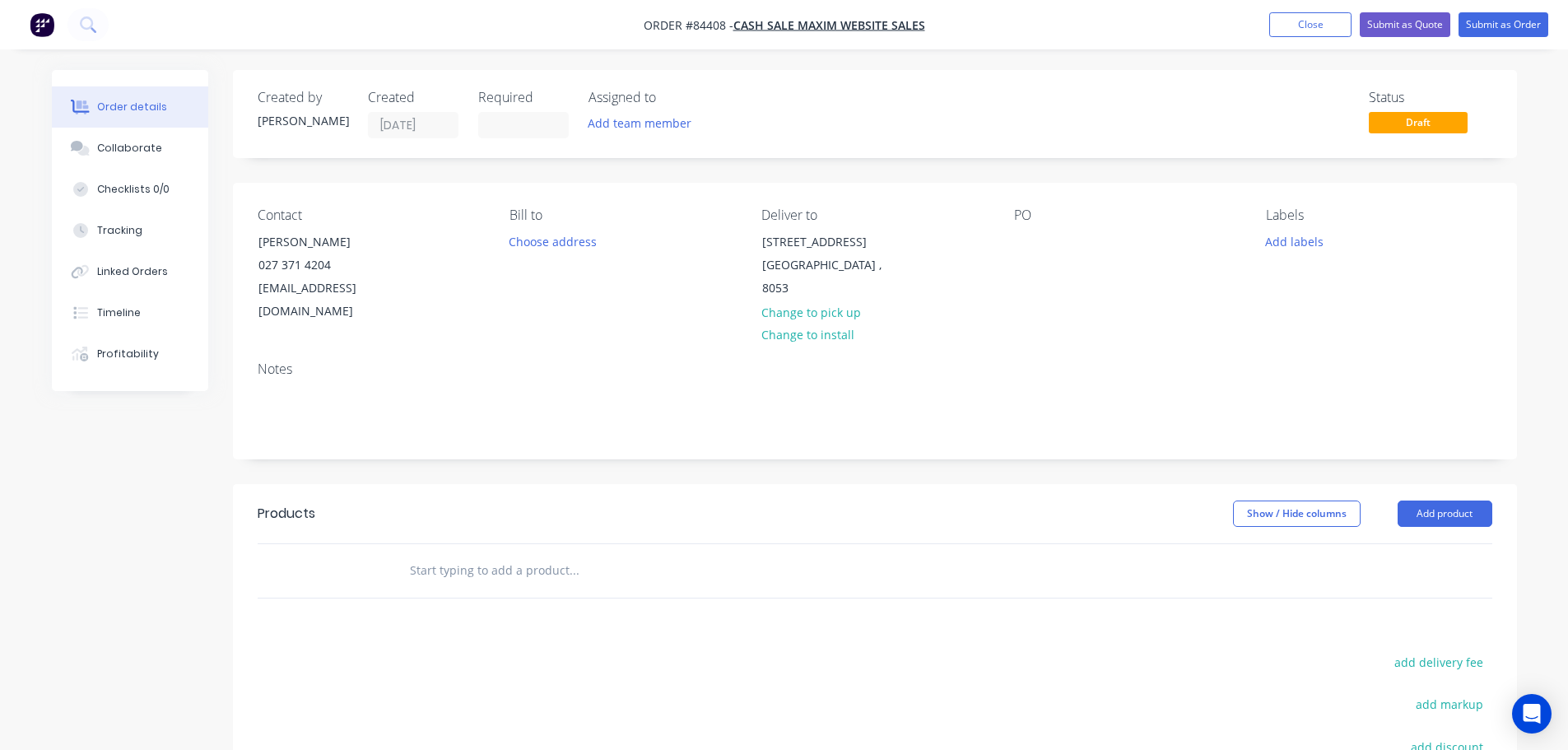
click at [1044, 233] on div "PO" at bounding box center [1126, 265] width 225 height 116
click at [1033, 233] on div at bounding box center [1027, 241] width 27 height 24
click at [627, 555] on input "text" at bounding box center [574, 570] width 329 height 33
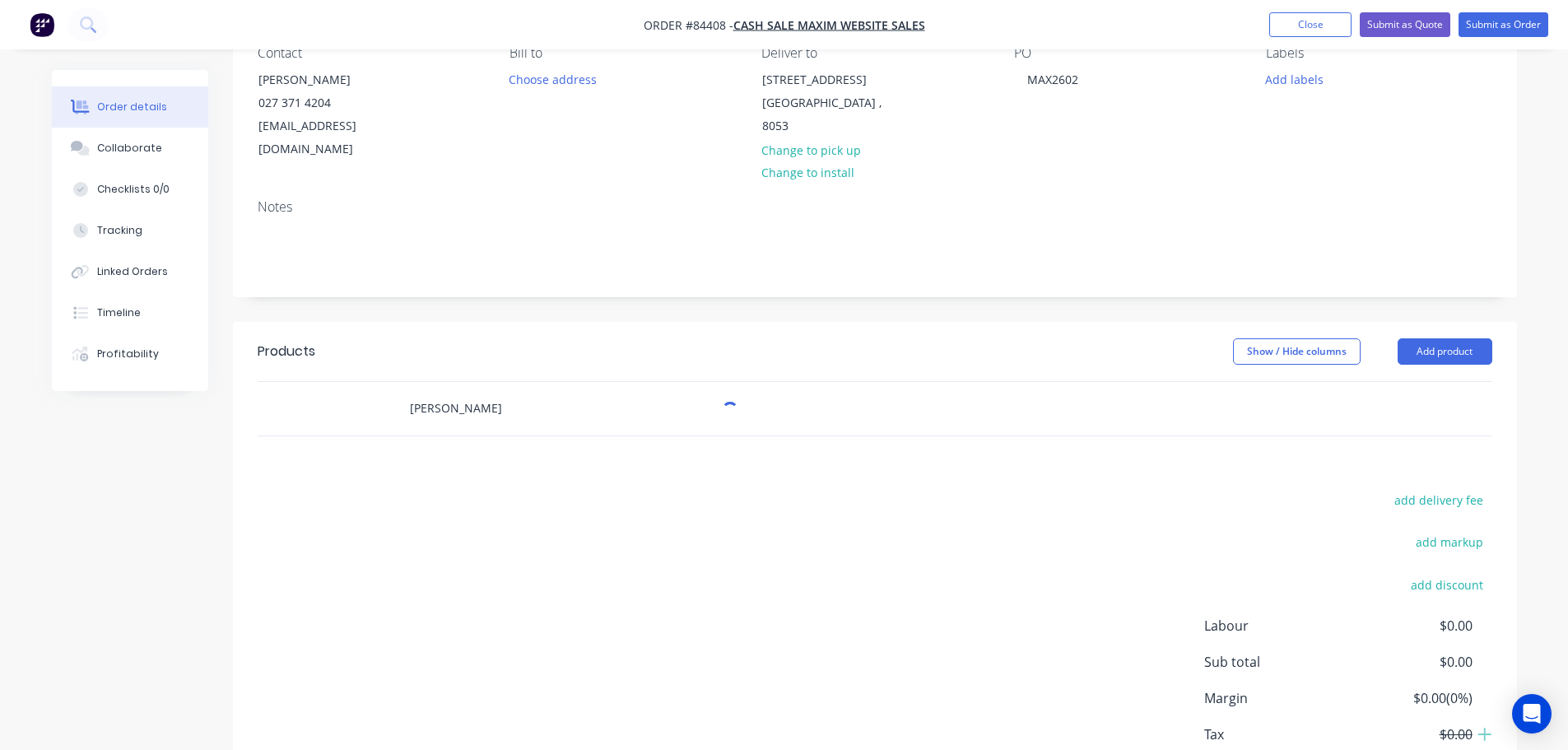
scroll to position [245, 0]
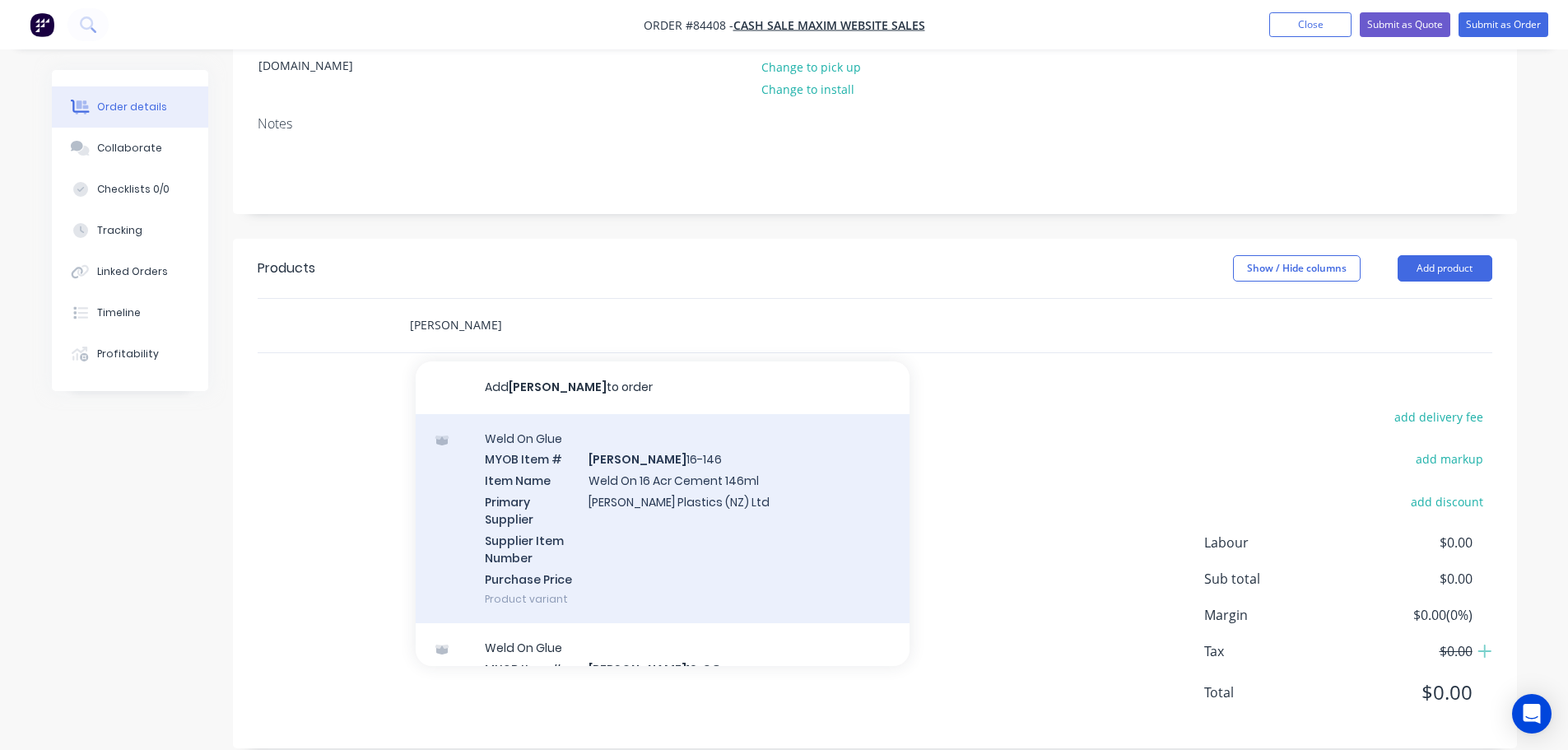
type input "weldon"
click at [668, 451] on div "Weld On Glue MYOB Item # WELDON 16-146 Item Name Weld On 16 Acr Cement 146ml Pr…" at bounding box center [662, 518] width 494 height 210
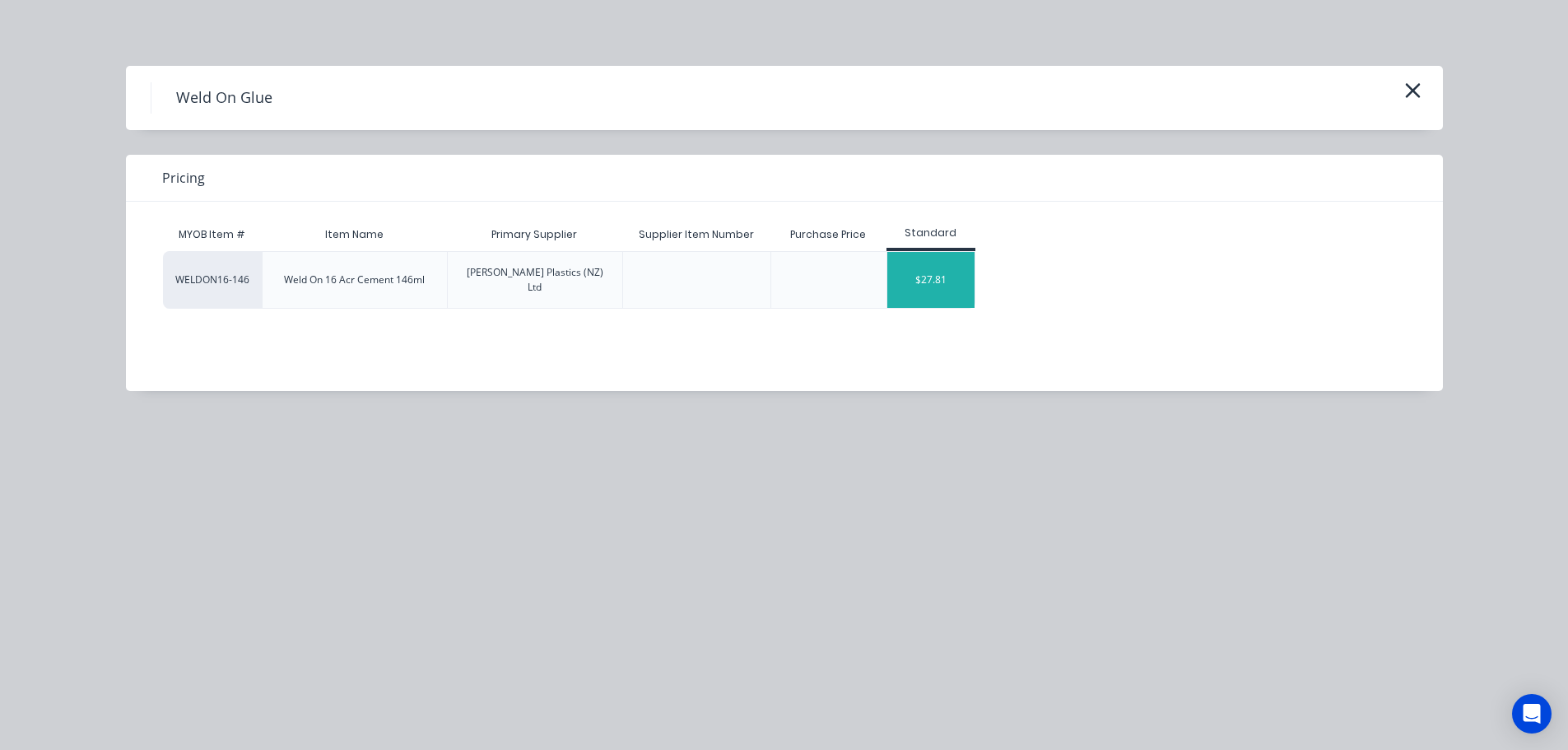
click at [941, 267] on div "$27.81" at bounding box center [932, 279] width 88 height 56
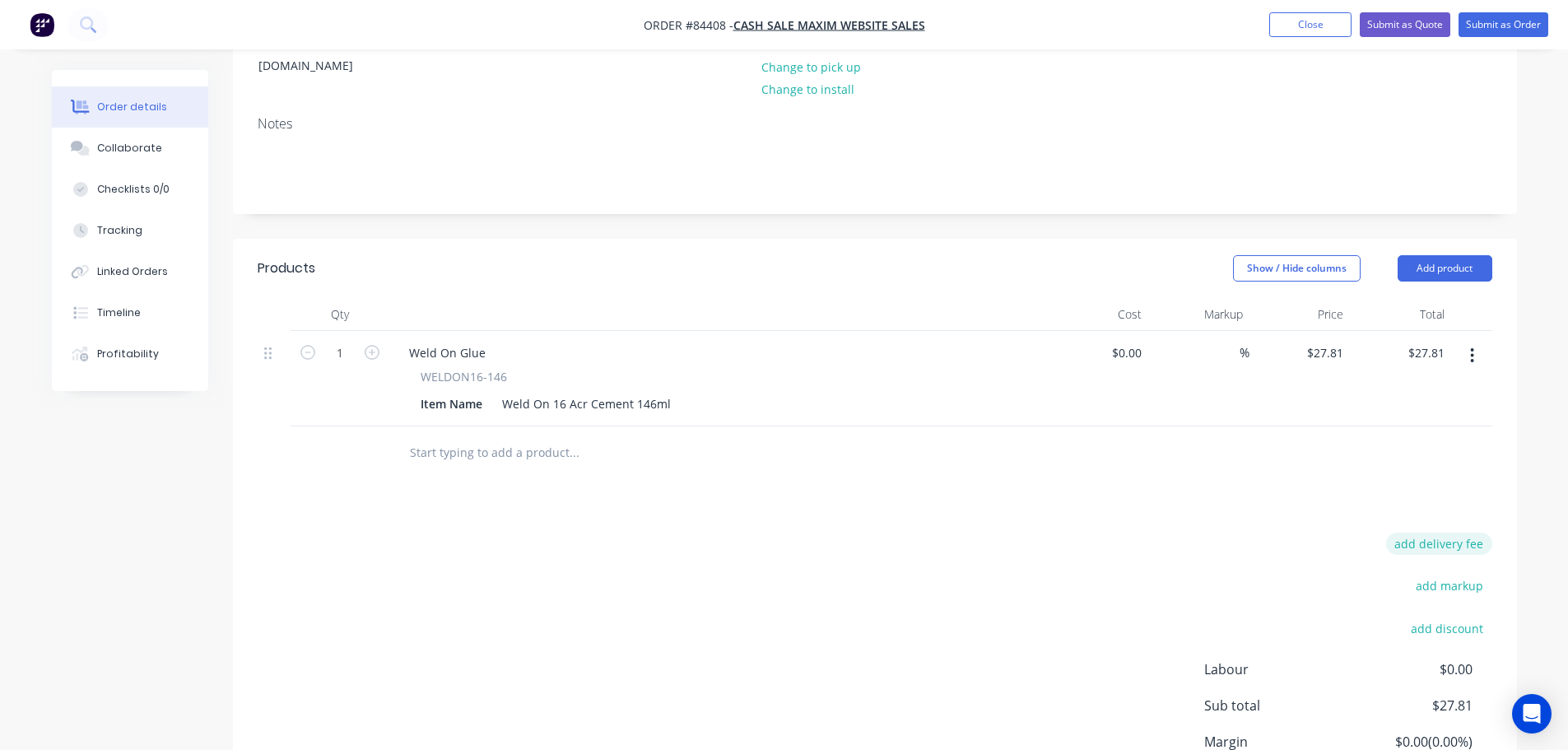
click at [1471, 532] on button "add delivery fee" at bounding box center [1439, 543] width 106 height 22
type input "5"
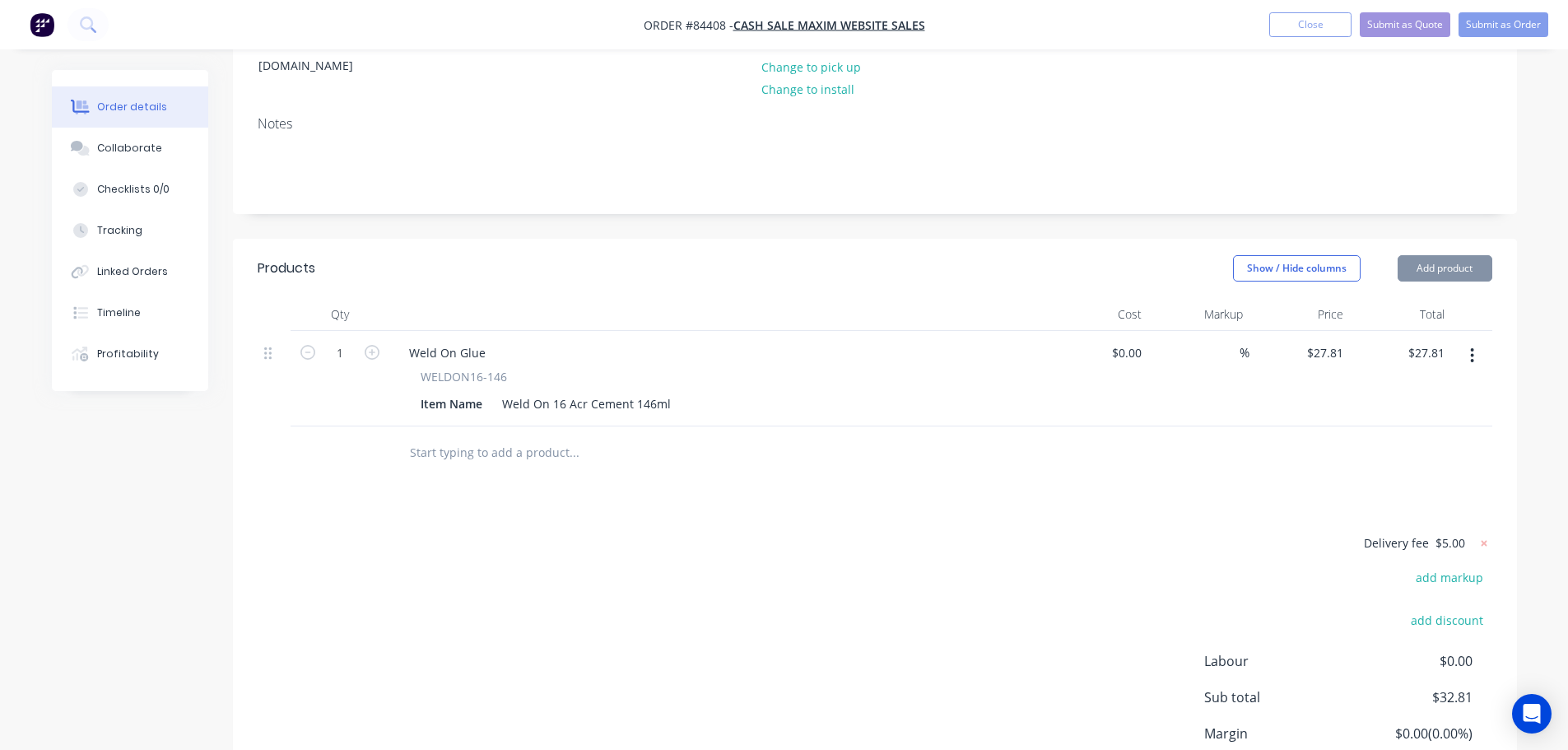
click at [1441, 426] on div at bounding box center [874, 453] width 1235 height 54
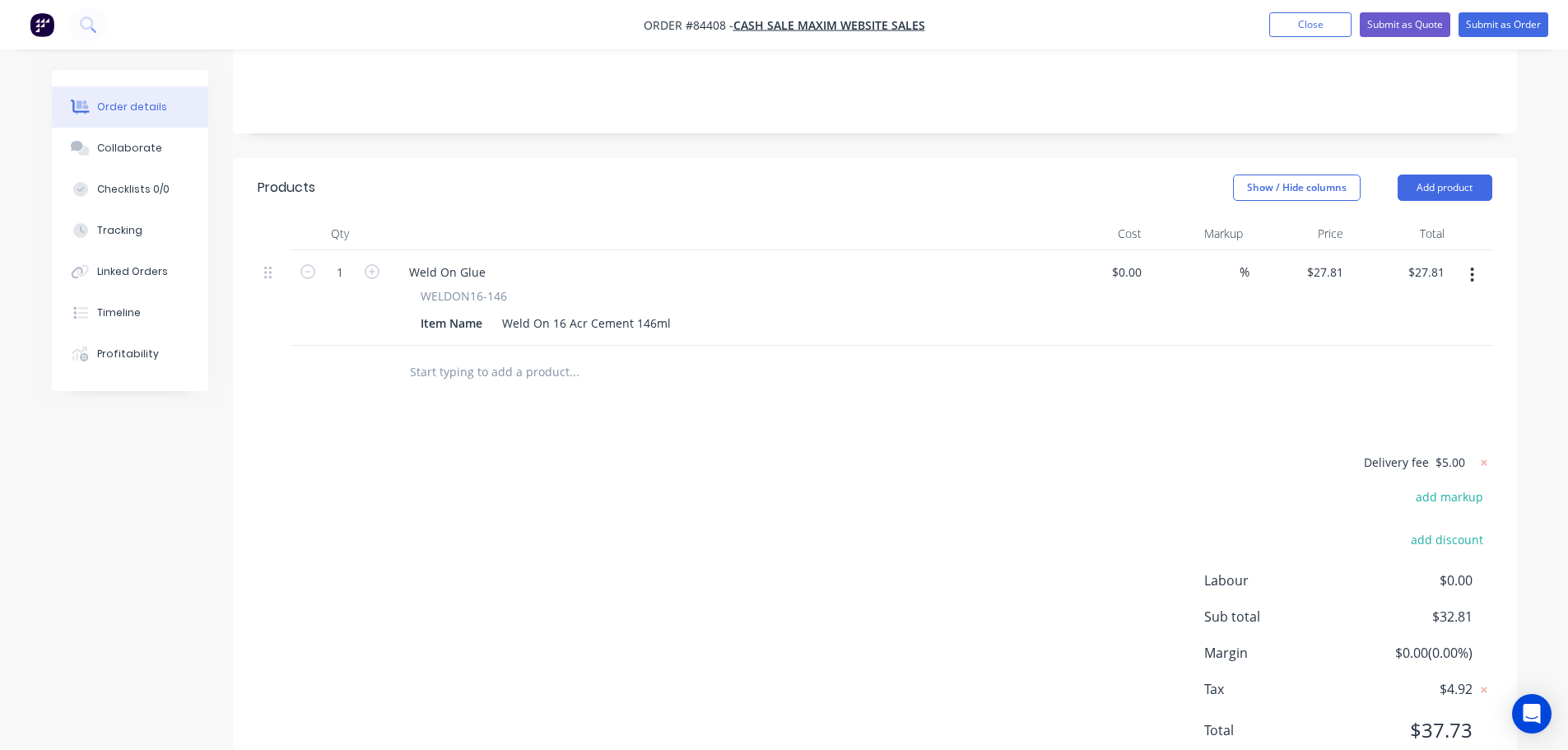
scroll to position [364, 0]
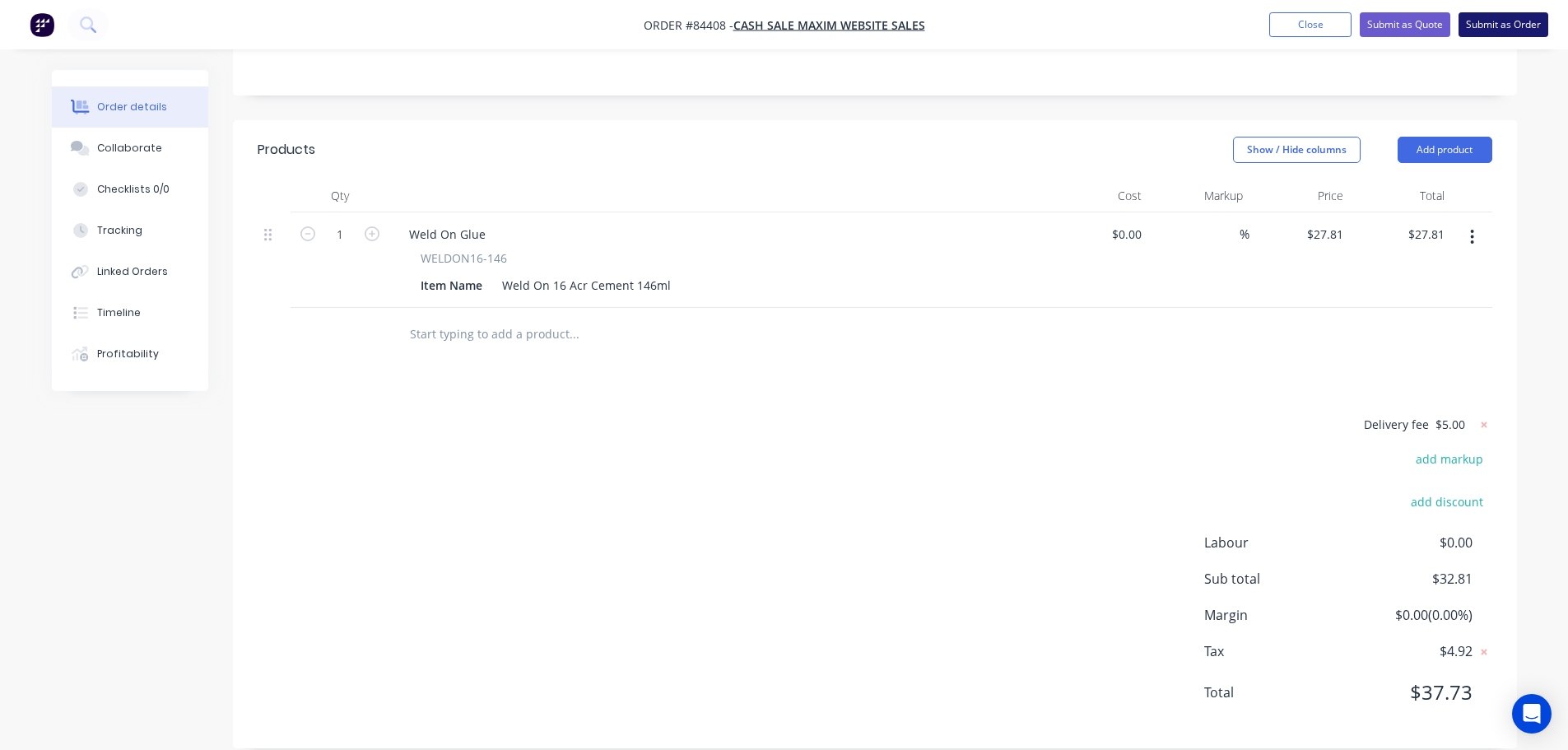
click at [1510, 28] on button "Submit as Order" at bounding box center [1503, 25] width 89 height 25
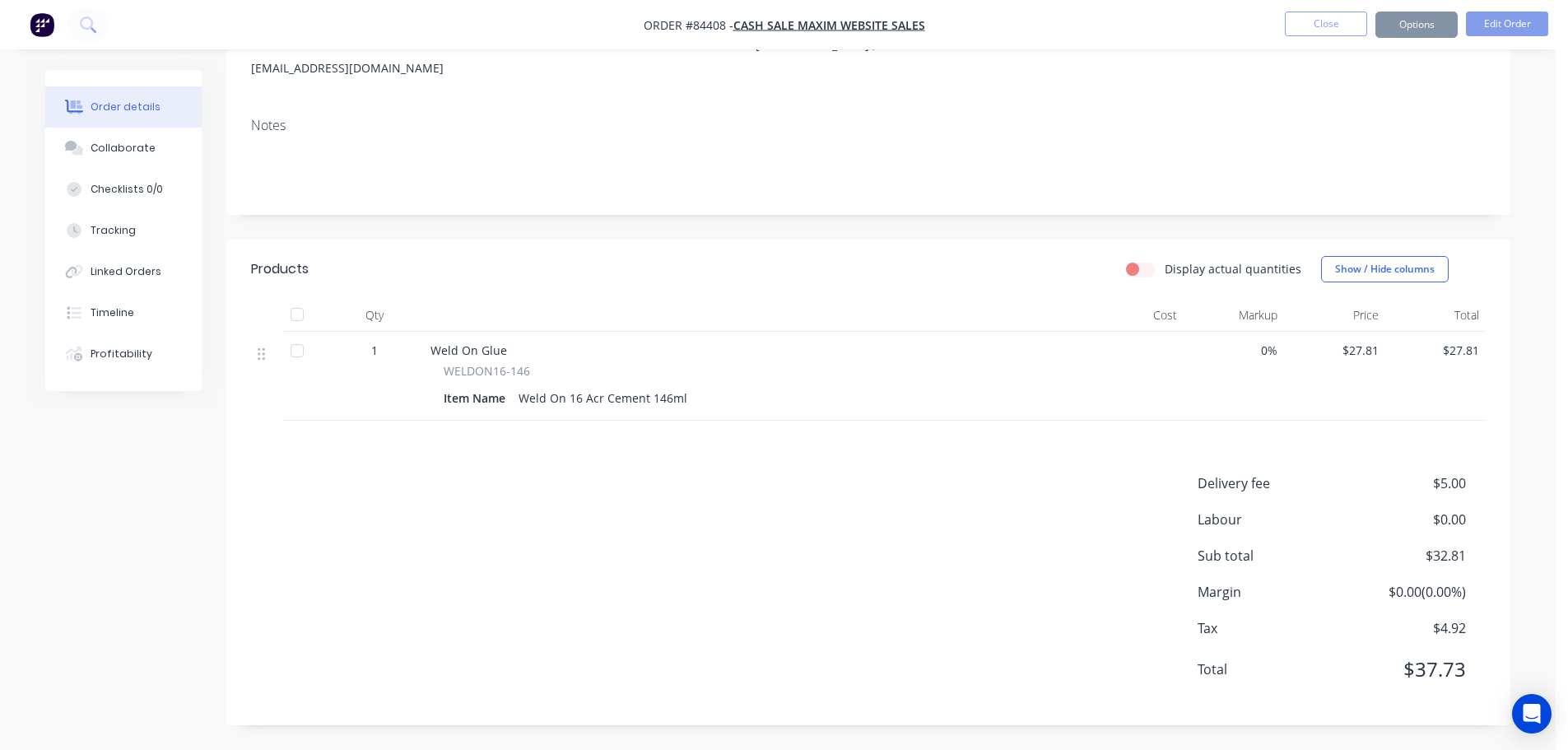
scroll to position [0, 0]
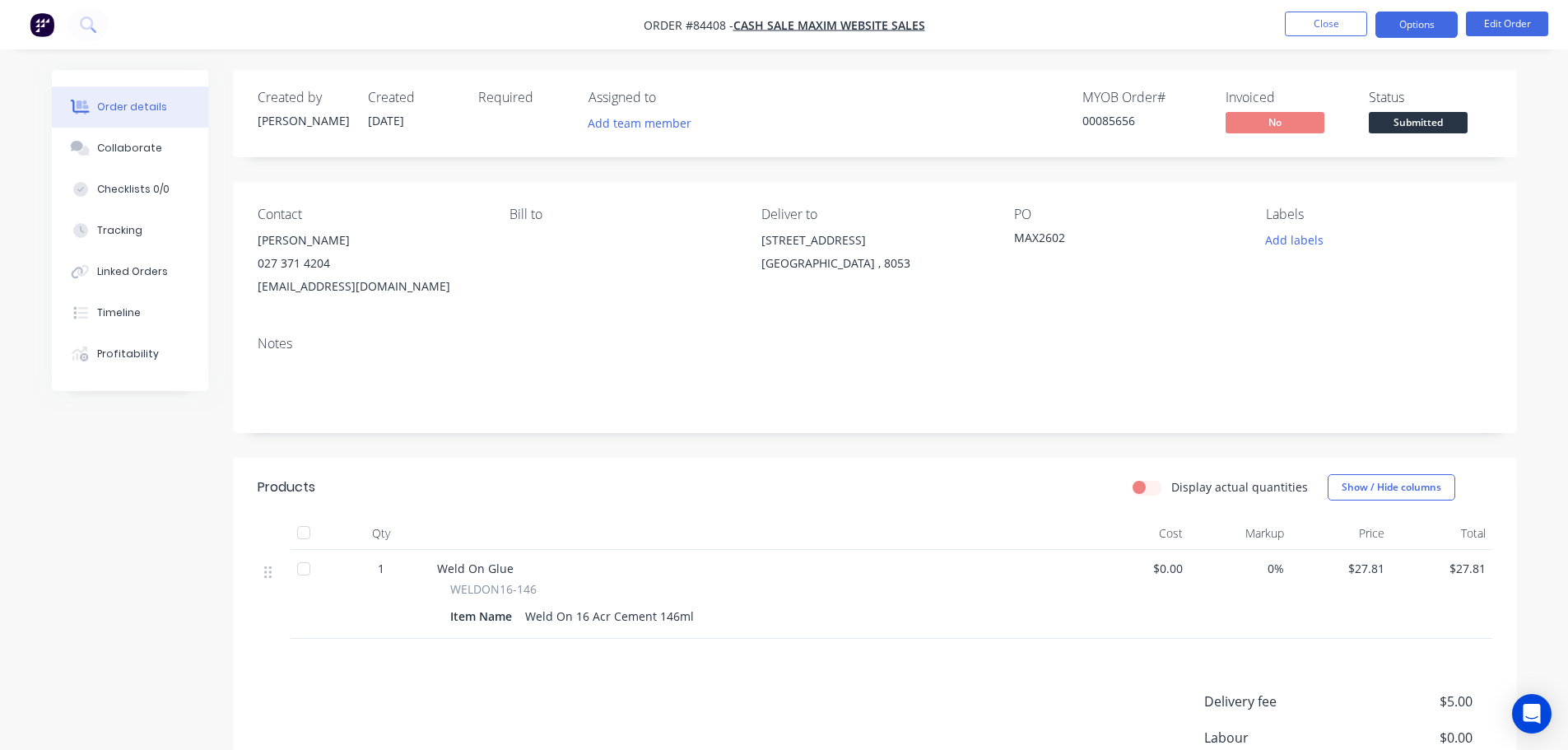
click at [1416, 29] on button "Options" at bounding box center [1416, 25] width 82 height 27
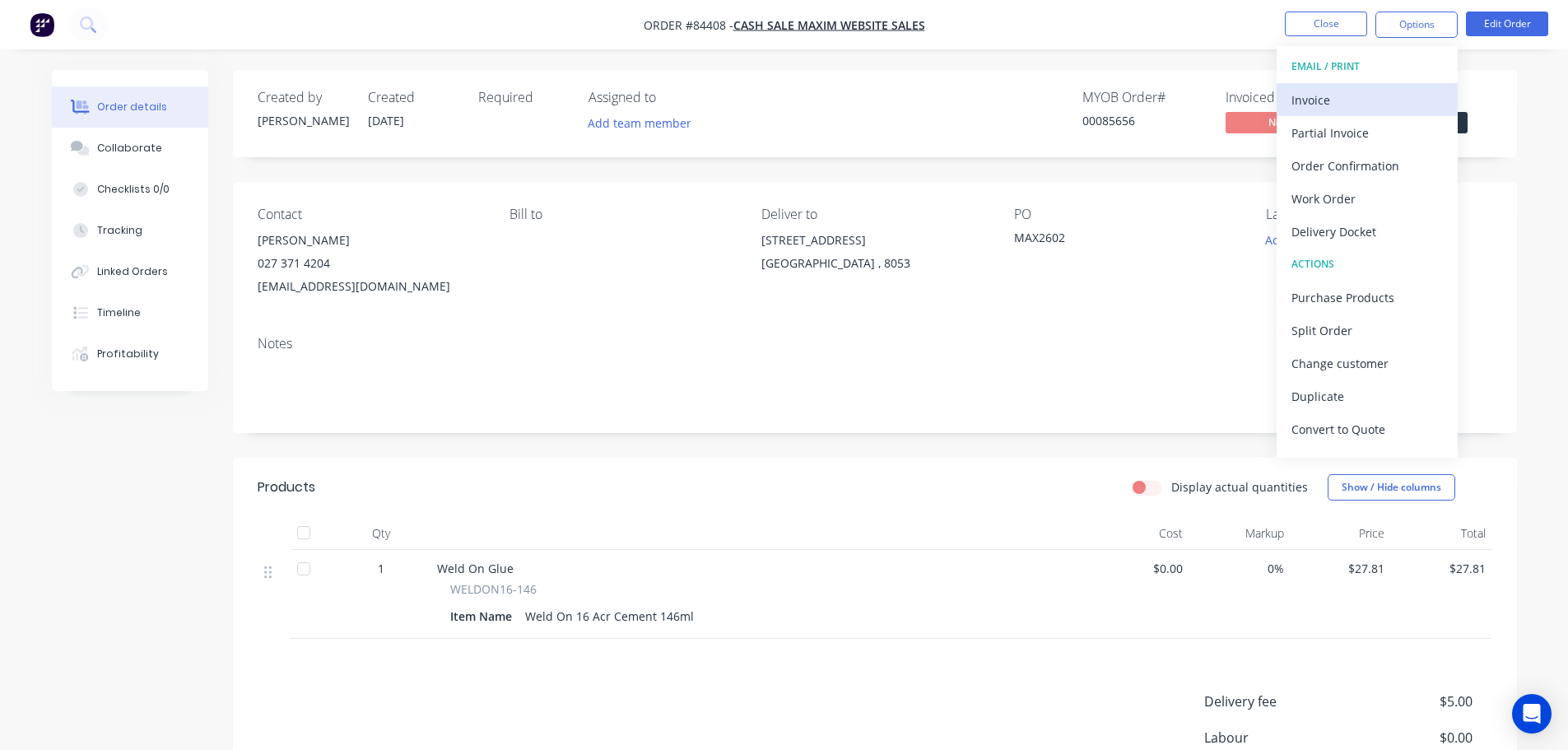
click at [1396, 99] on div "Invoice" at bounding box center [1366, 100] width 151 height 24
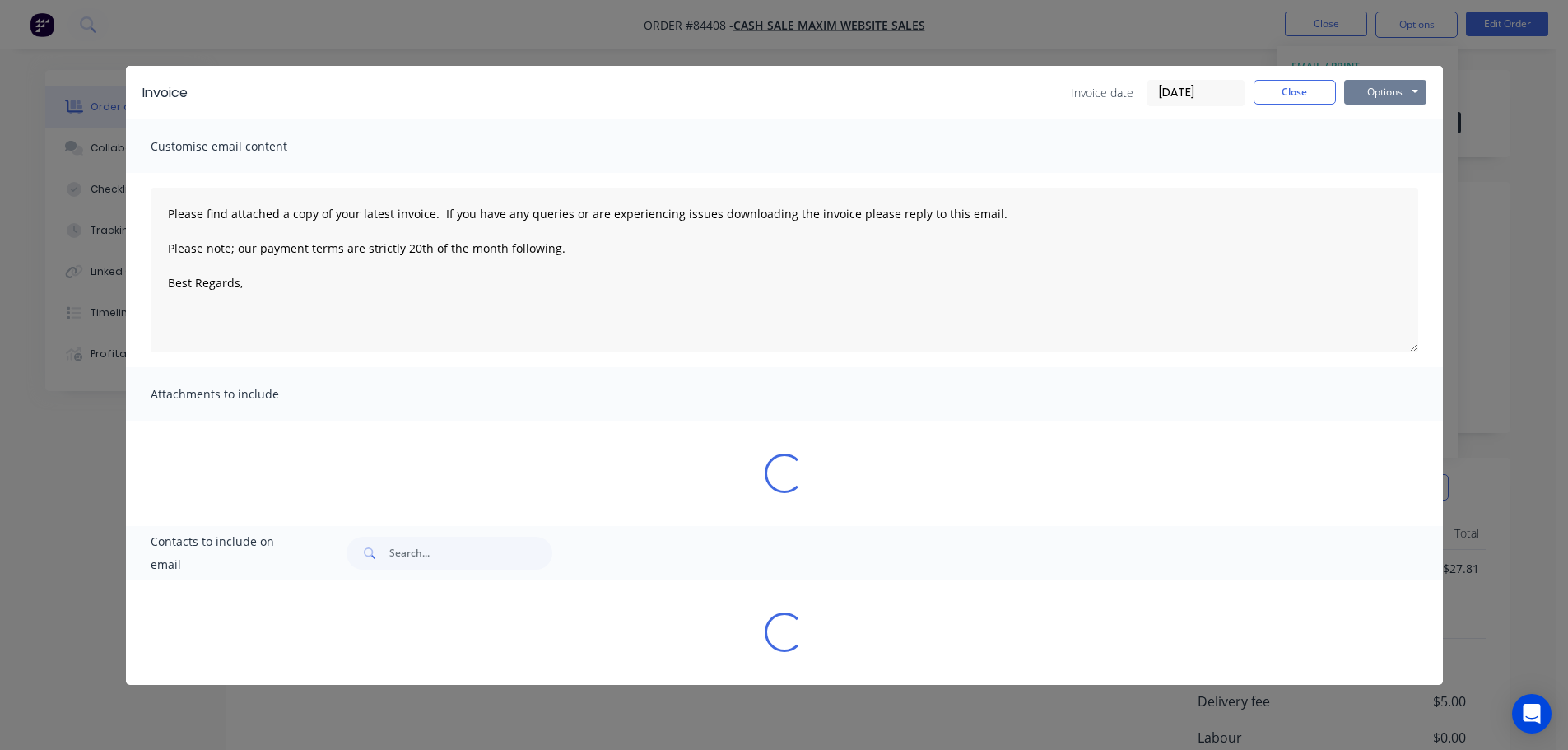
click at [1398, 95] on button "Options" at bounding box center [1385, 92] width 82 height 25
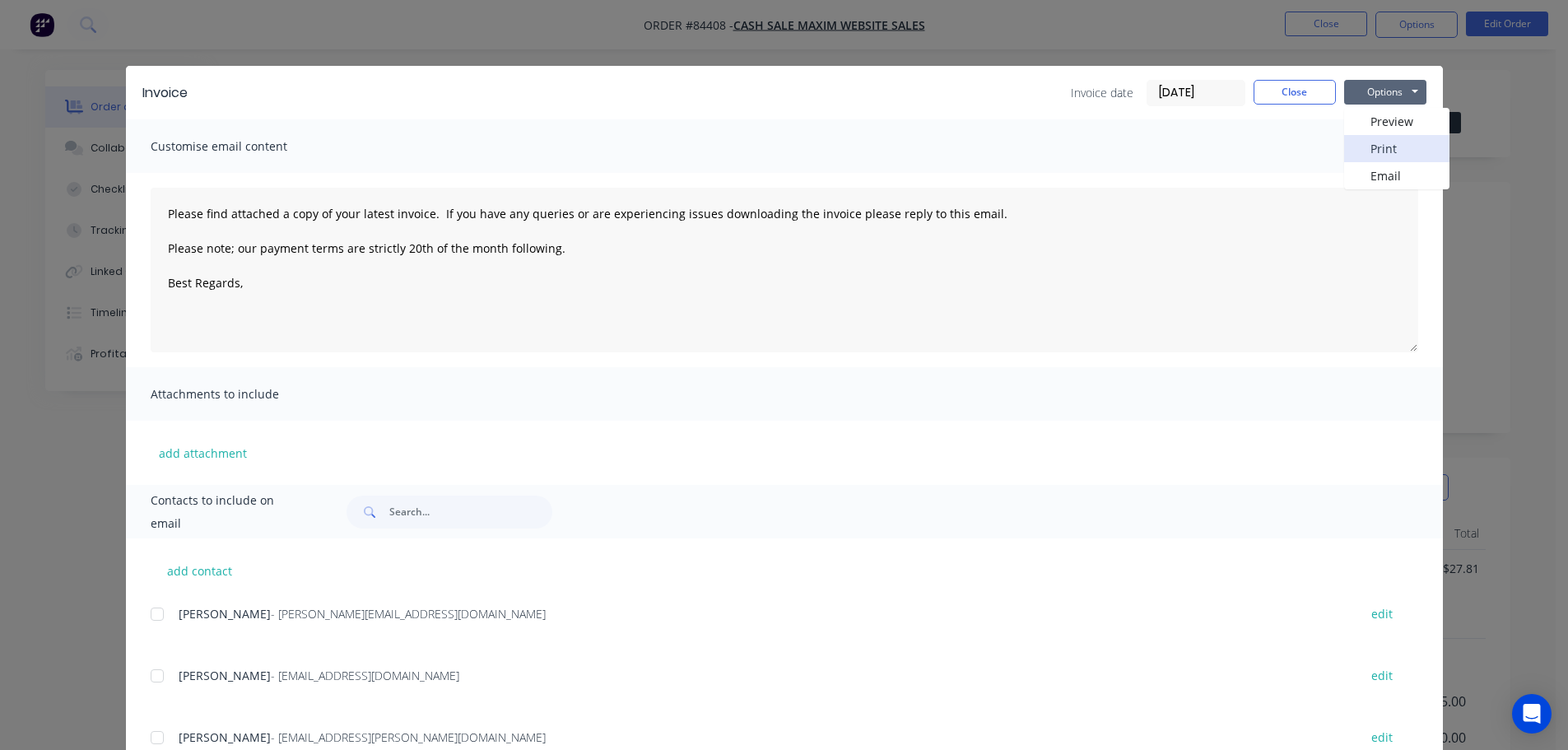
click at [1396, 148] on button "Print" at bounding box center [1397, 149] width 105 height 27
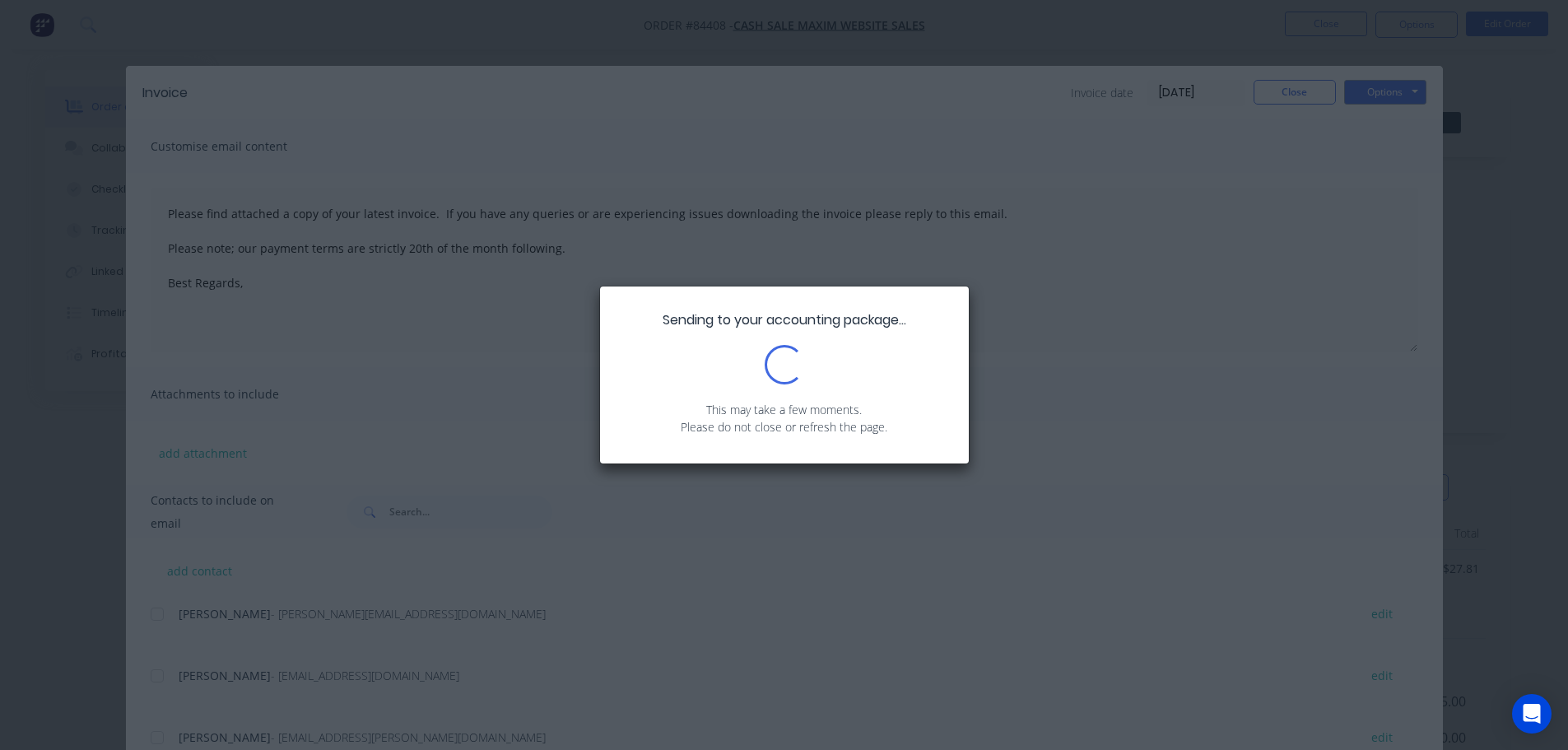
type textarea "Please find attached a copy of your latest invoice. If you have any queries or …"
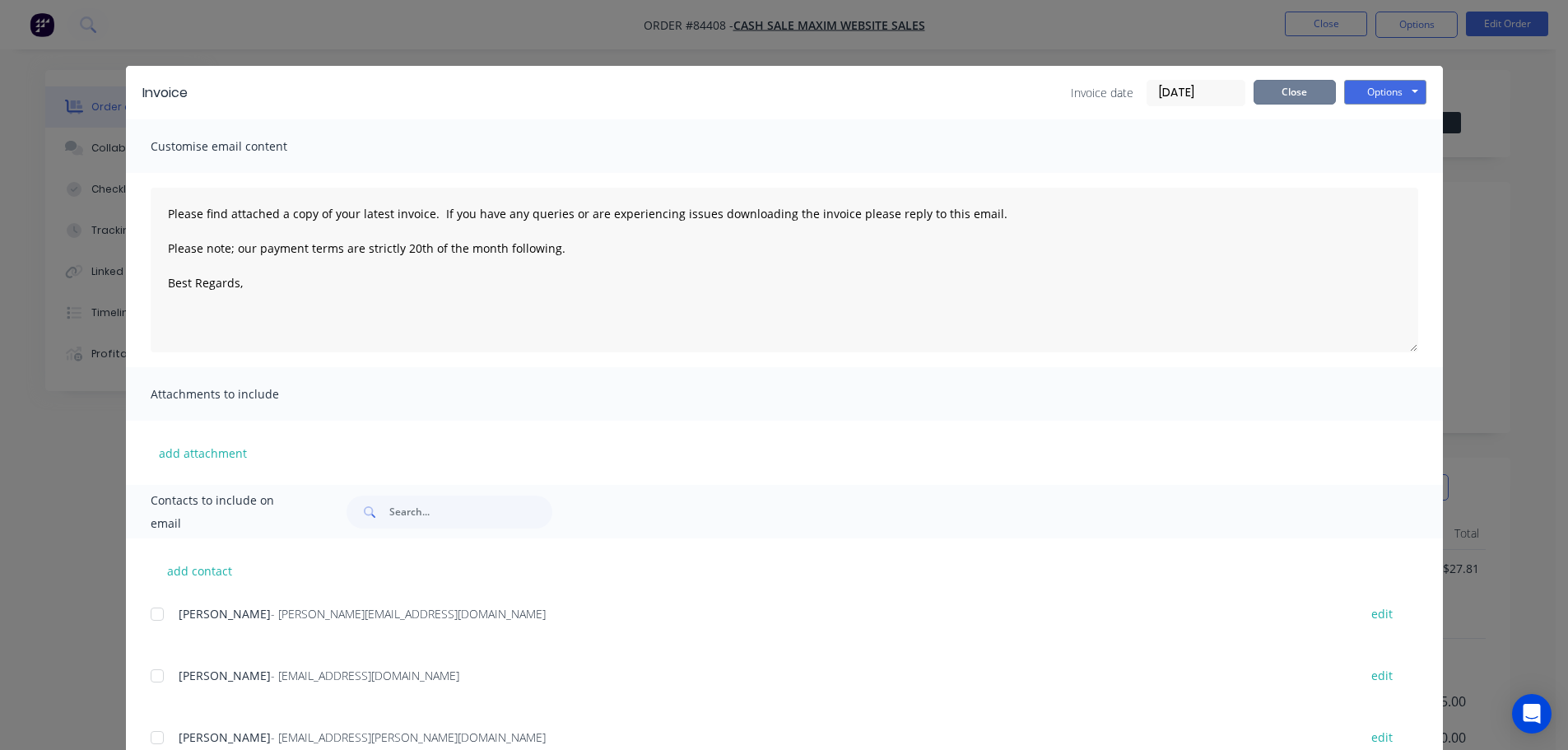
drag, startPoint x: 1310, startPoint y: 95, endPoint x: 1394, endPoint y: 102, distance: 84.3
click at [1312, 94] on button "Close" at bounding box center [1294, 92] width 82 height 25
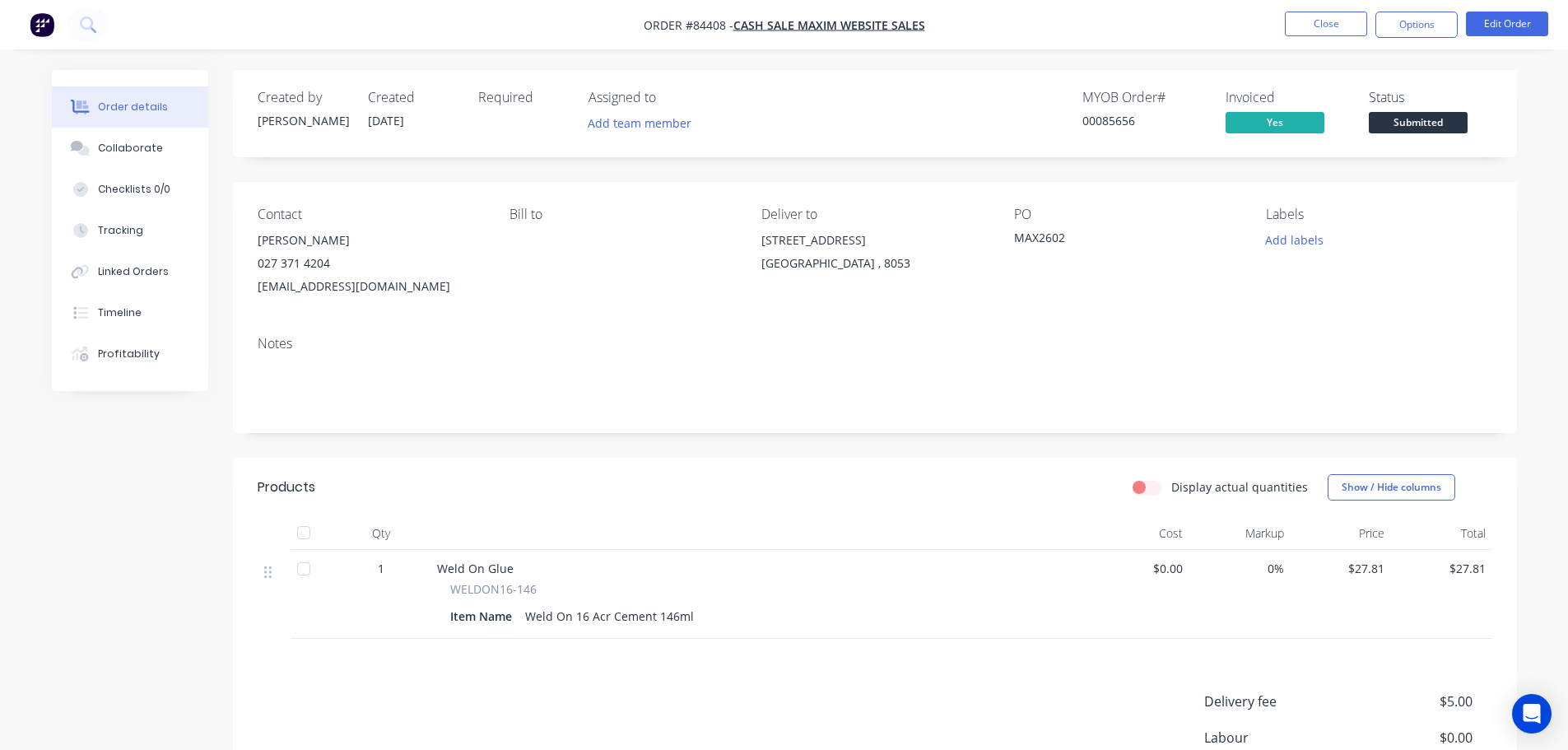
click at [1435, 111] on div "Status Submitted" at bounding box center [1430, 113] width 124 height 48
click at [1430, 132] on span "Submitted" at bounding box center [1418, 122] width 99 height 20
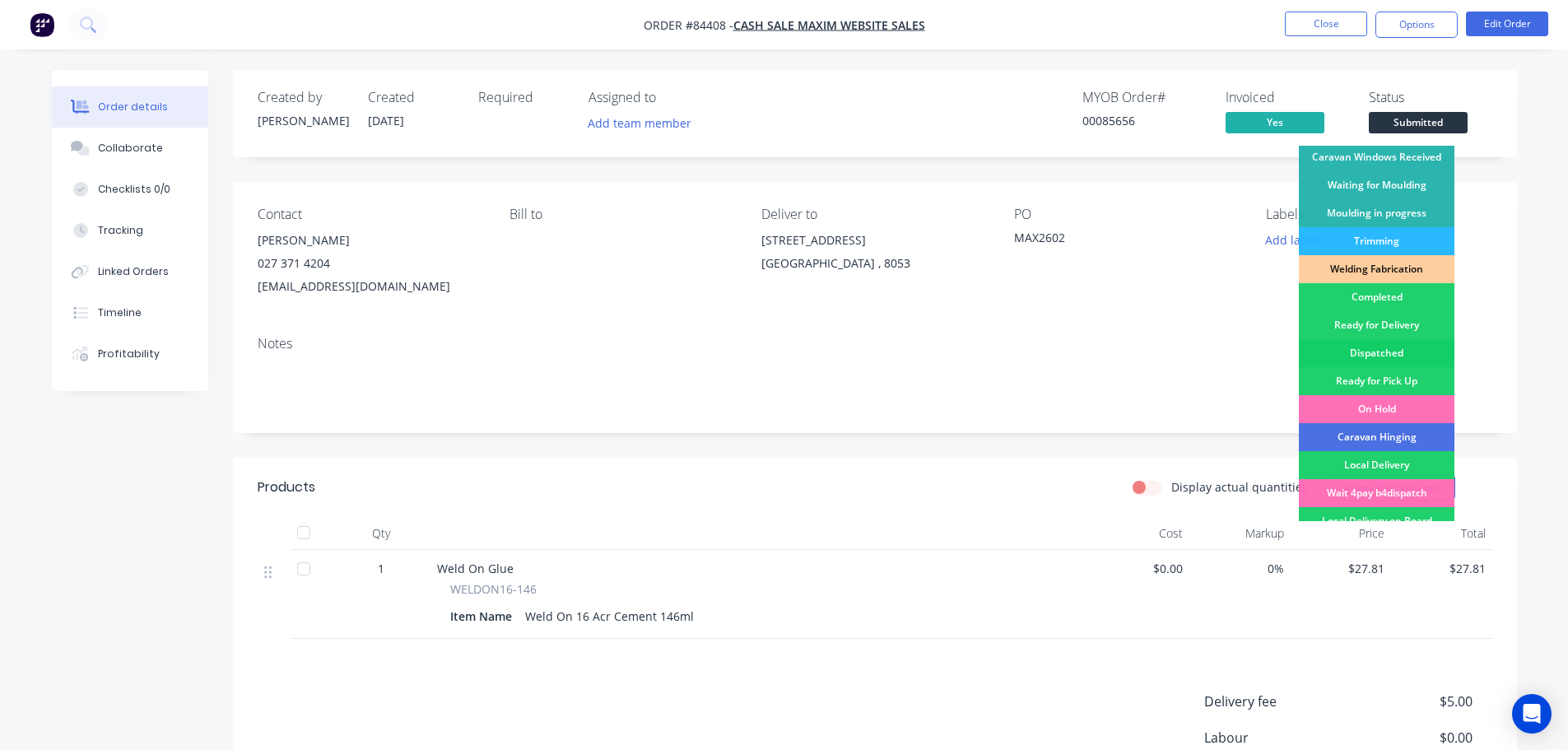
scroll to position [325, 0]
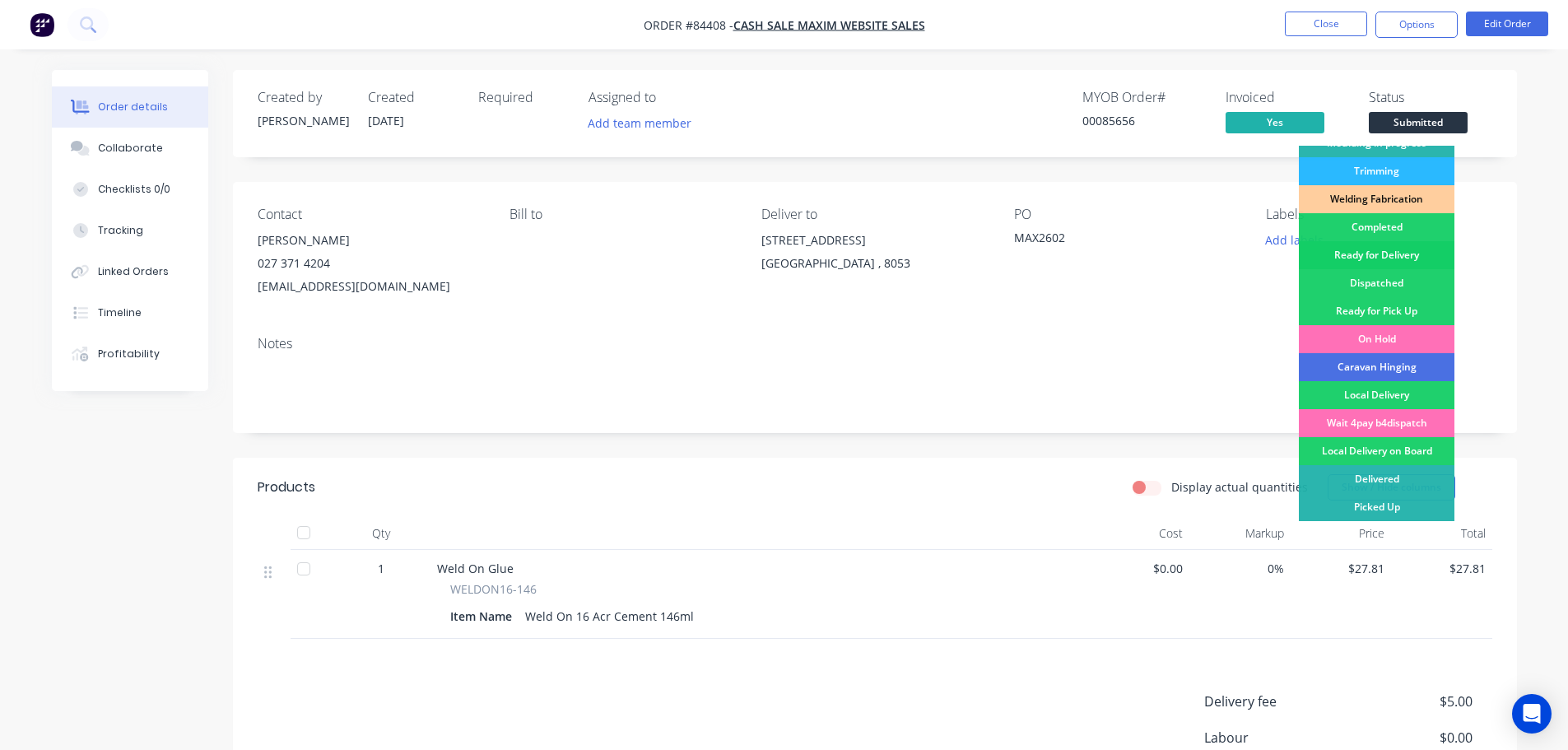
click at [1408, 262] on div "Ready for Delivery" at bounding box center [1376, 256] width 156 height 28
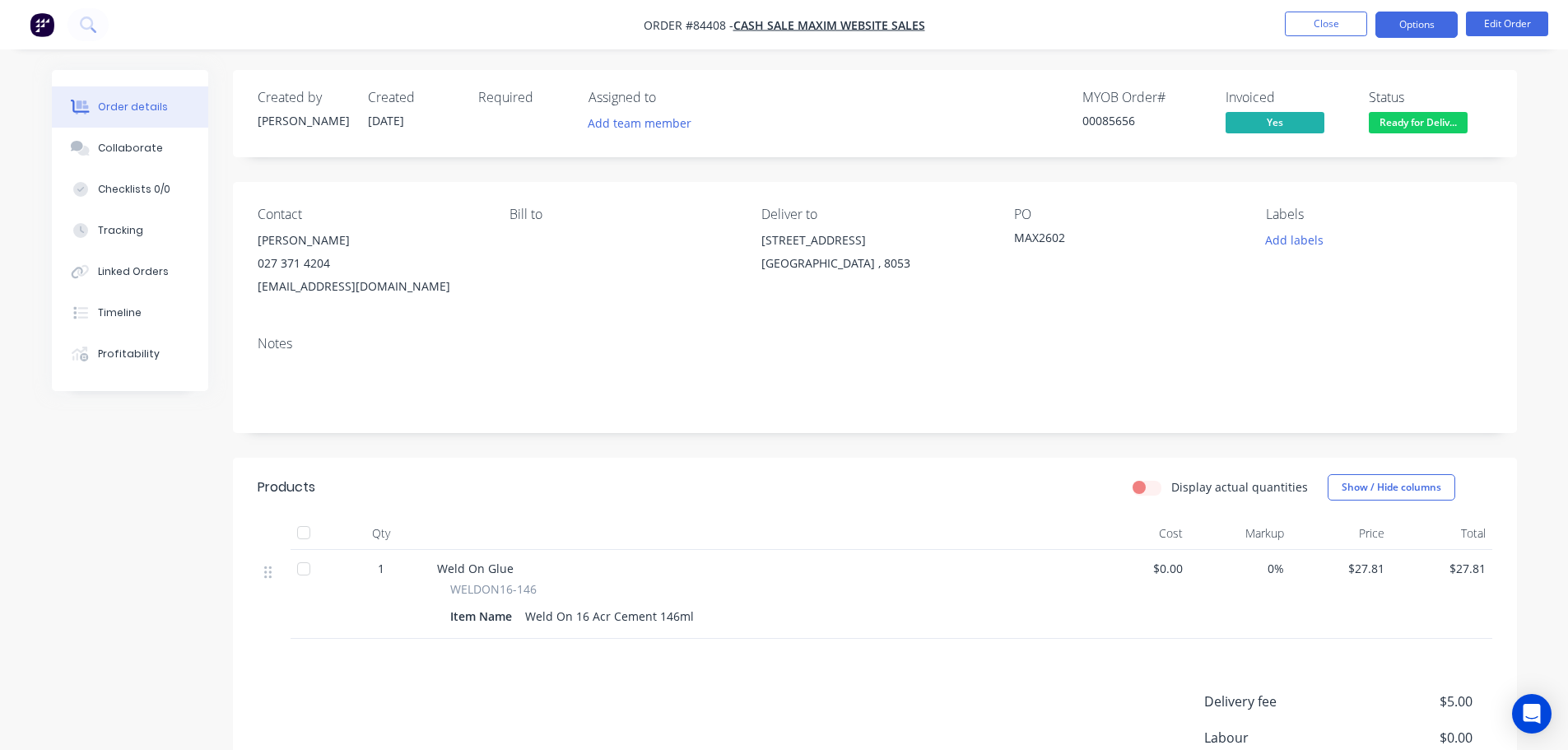
click at [1416, 18] on button "Options" at bounding box center [1416, 25] width 82 height 27
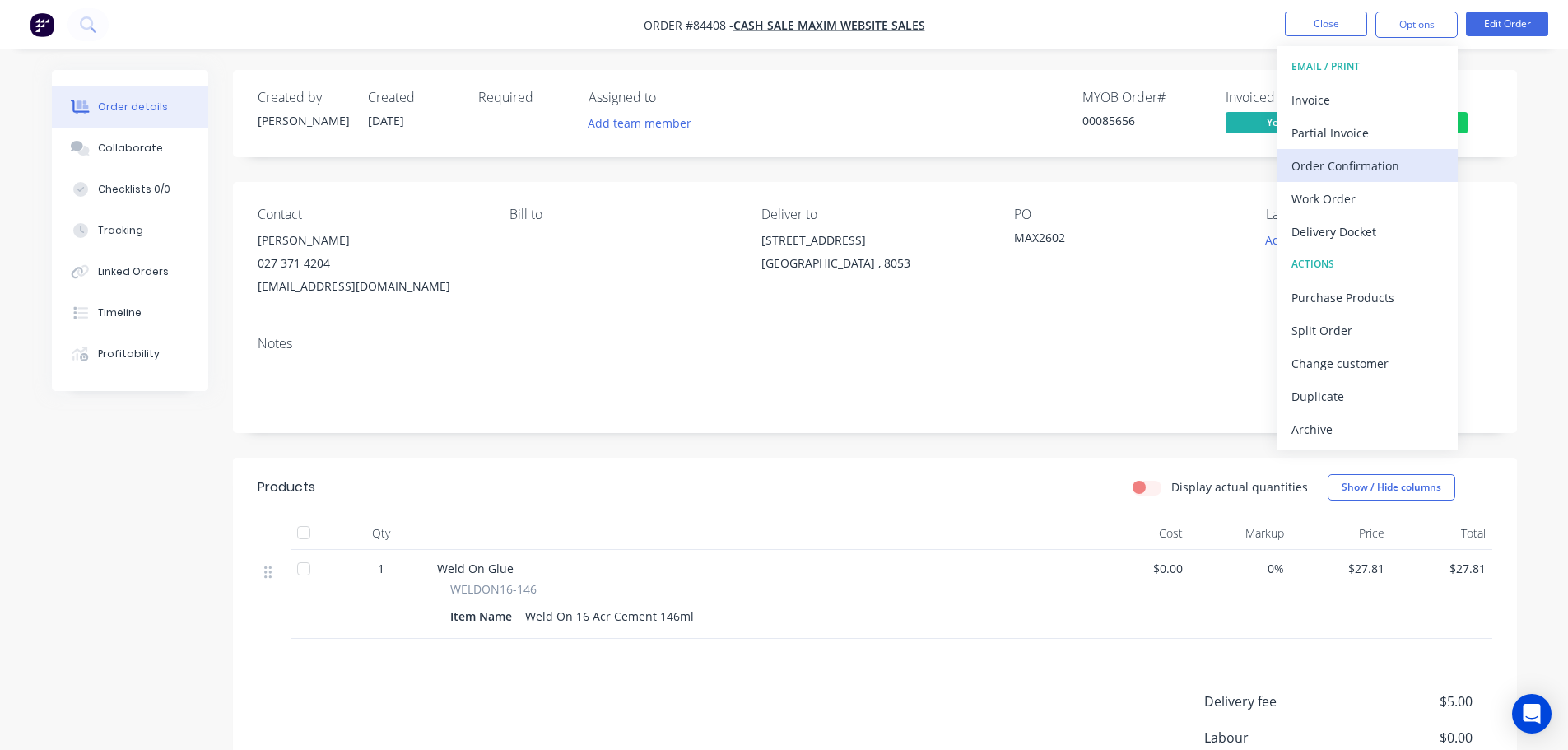
click at [1368, 170] on div "Order Confirmation" at bounding box center [1366, 165] width 151 height 24
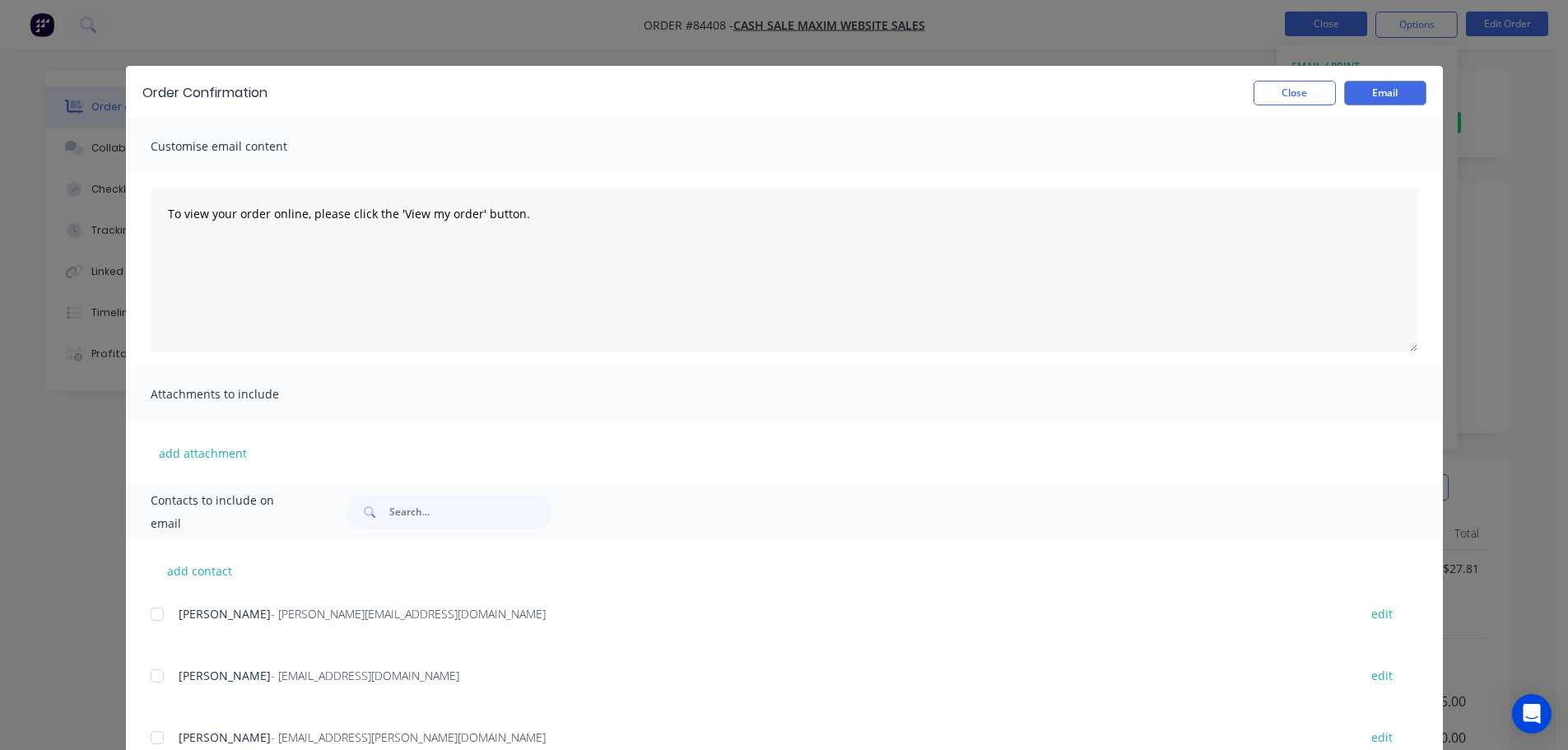
drag, startPoint x: 893, startPoint y: 37, endPoint x: 1327, endPoint y: 30, distance: 434.1
click at [902, 35] on div "Order Confirmation Close Email Customise email content To view your order onlin…" at bounding box center [784, 375] width 1568 height 750
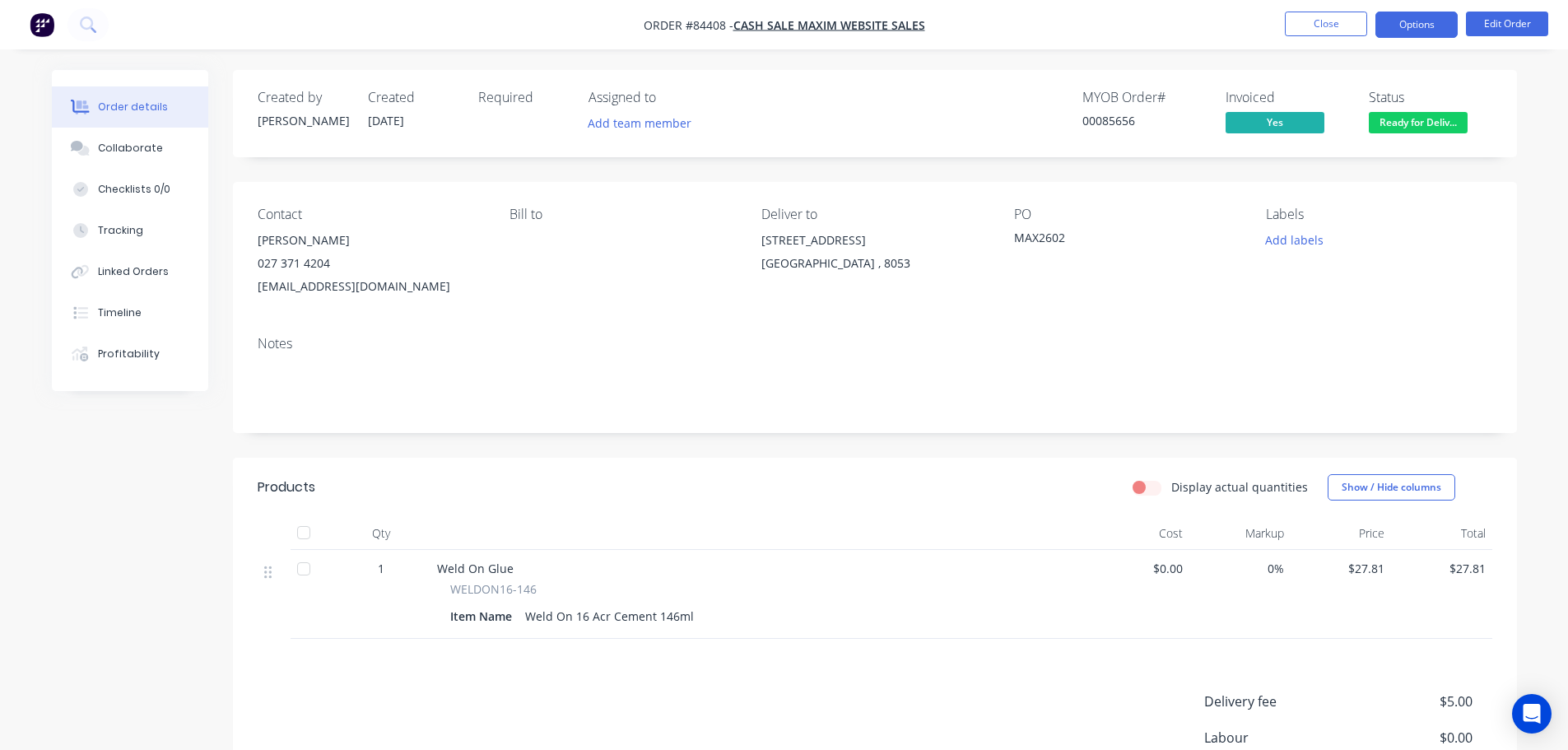
click at [1415, 23] on button "Options" at bounding box center [1416, 25] width 82 height 27
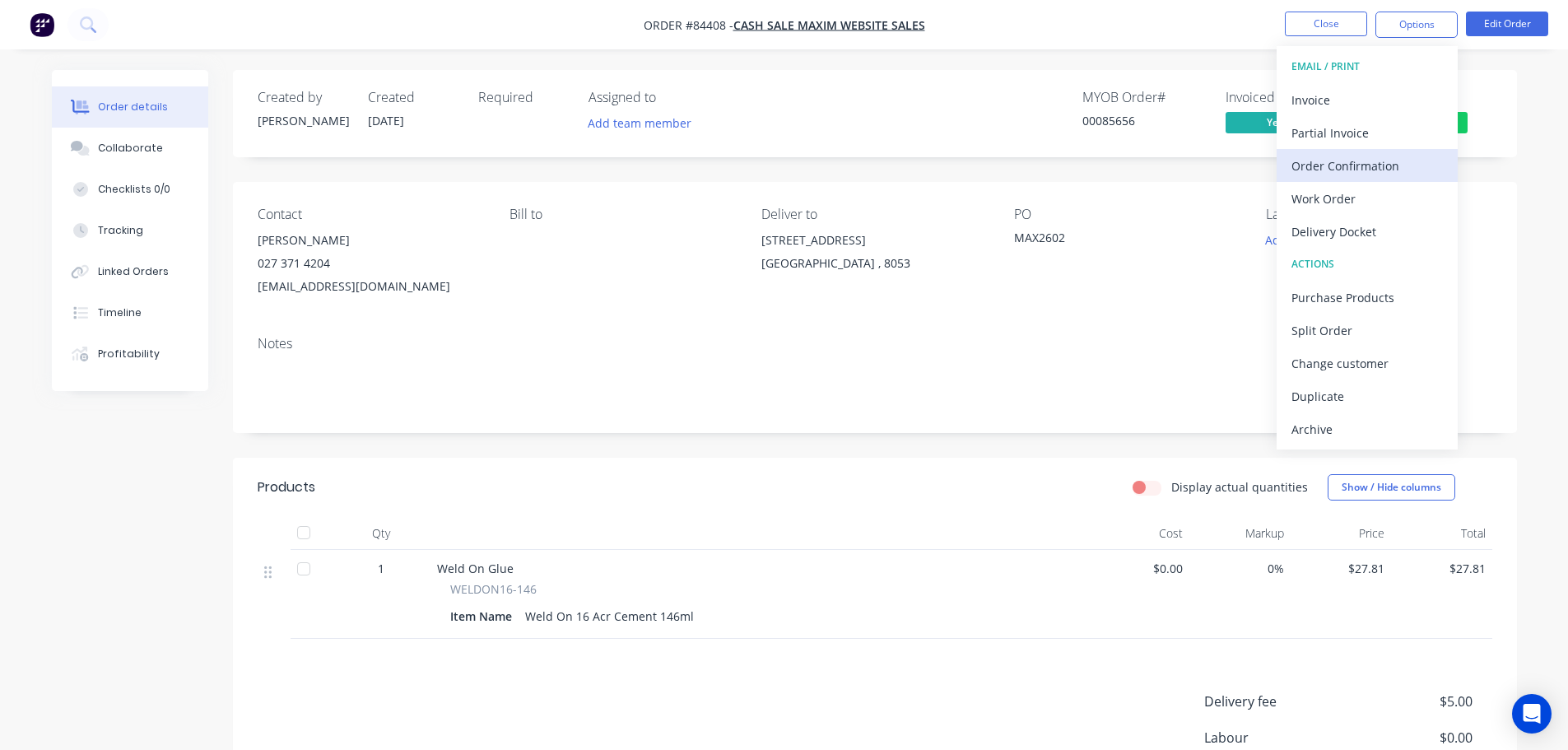
click at [1402, 159] on div "Order Confirmation" at bounding box center [1366, 165] width 151 height 24
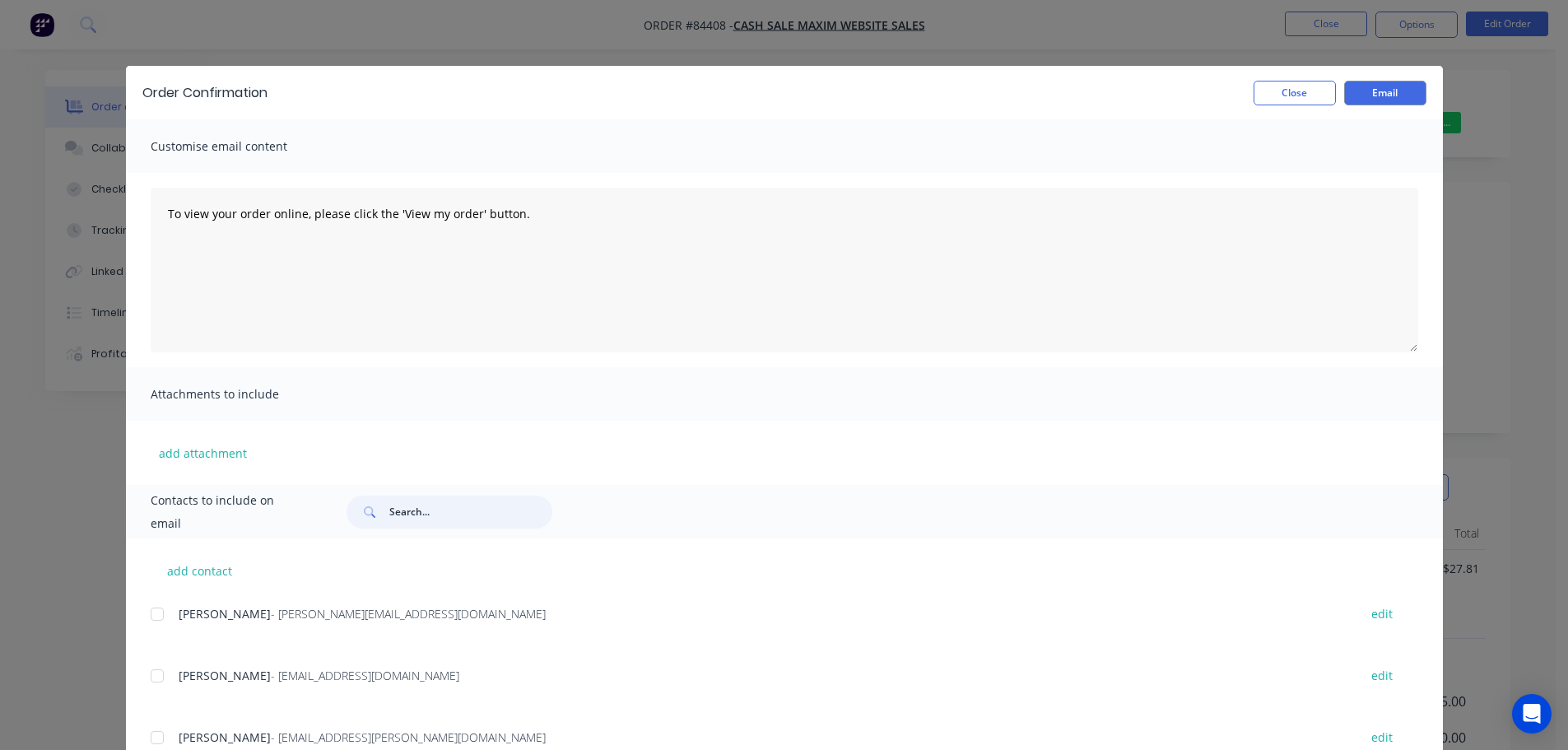
click at [452, 502] on input "text" at bounding box center [470, 512] width 163 height 33
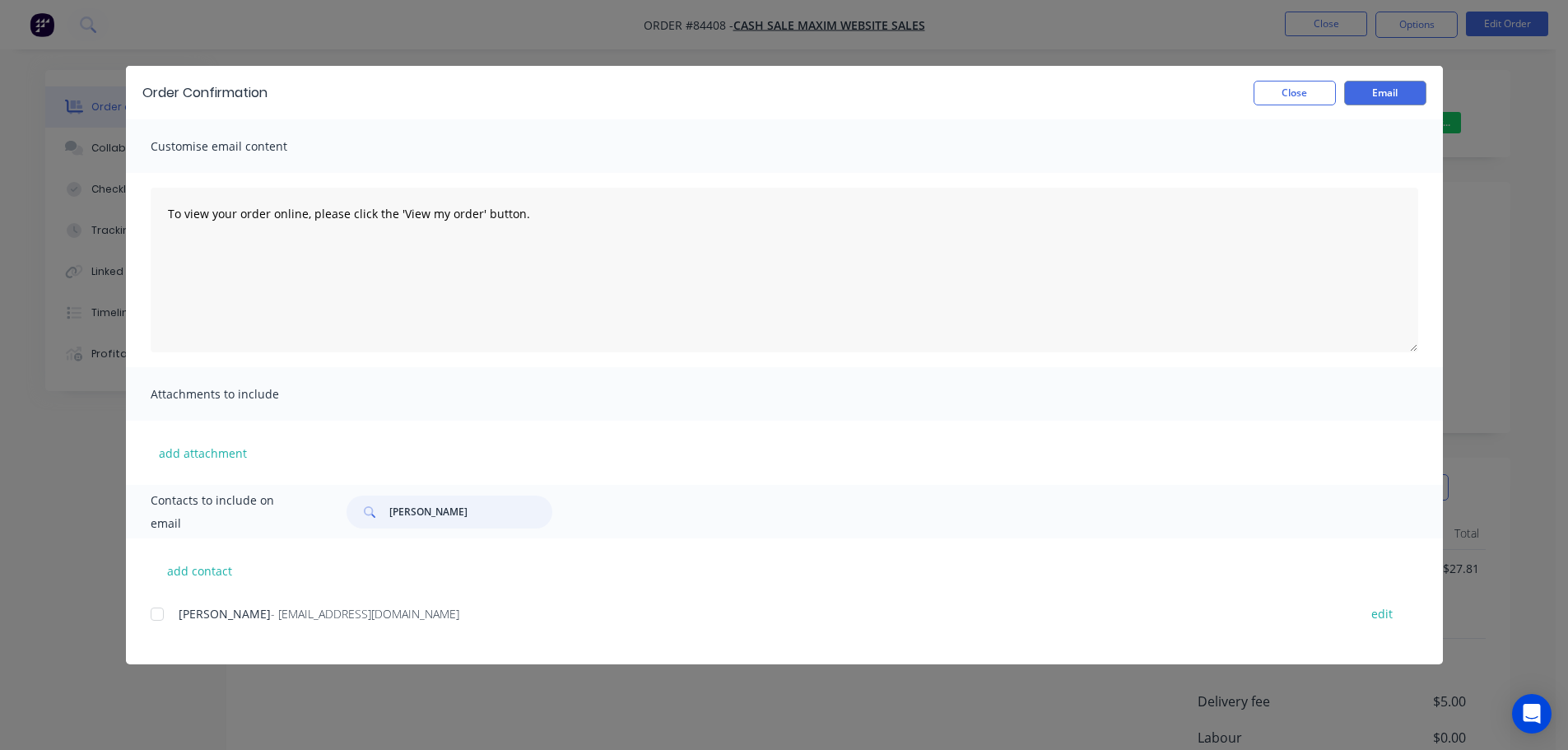
click at [162, 609] on div at bounding box center [156, 614] width 33 height 33
type input "steven"
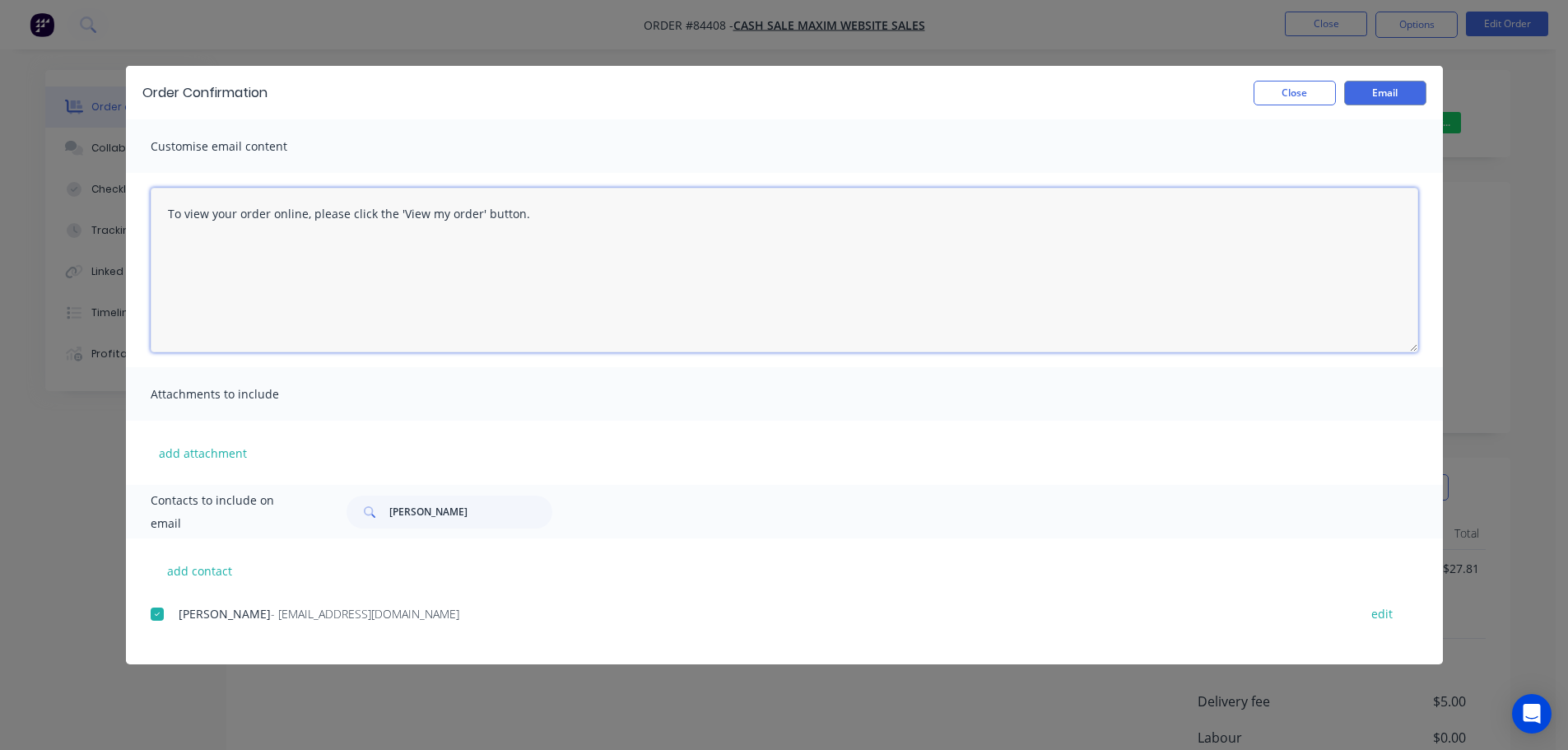
click at [363, 209] on textarea "To view your order online, please click the 'View my order' button." at bounding box center [784, 270] width 1267 height 165
paste textarea "hank you for your order, confirmation of your order is attached. Your order wil…"
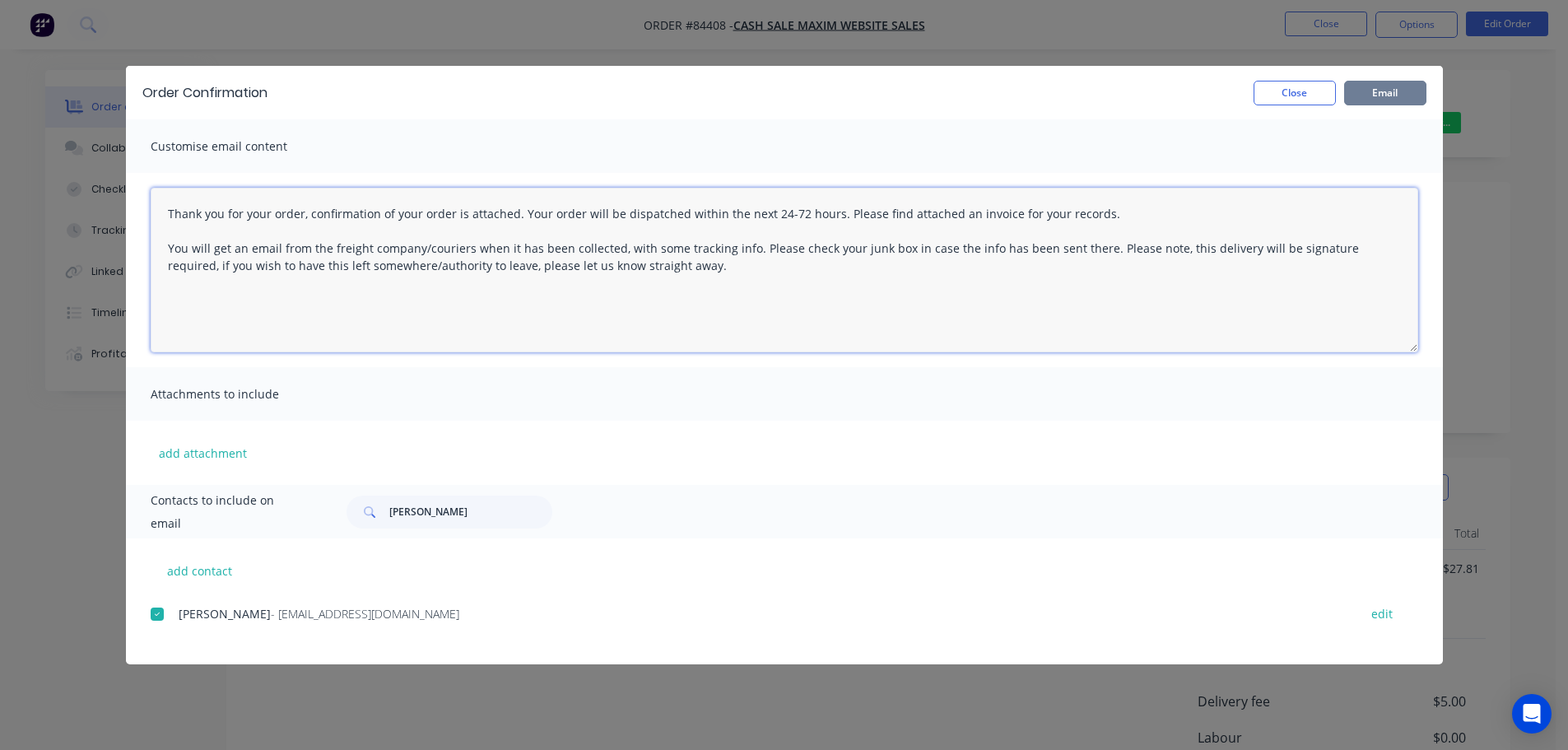
type textarea "Thank you for your order, confirmation of your order is attached. Your order wi…"
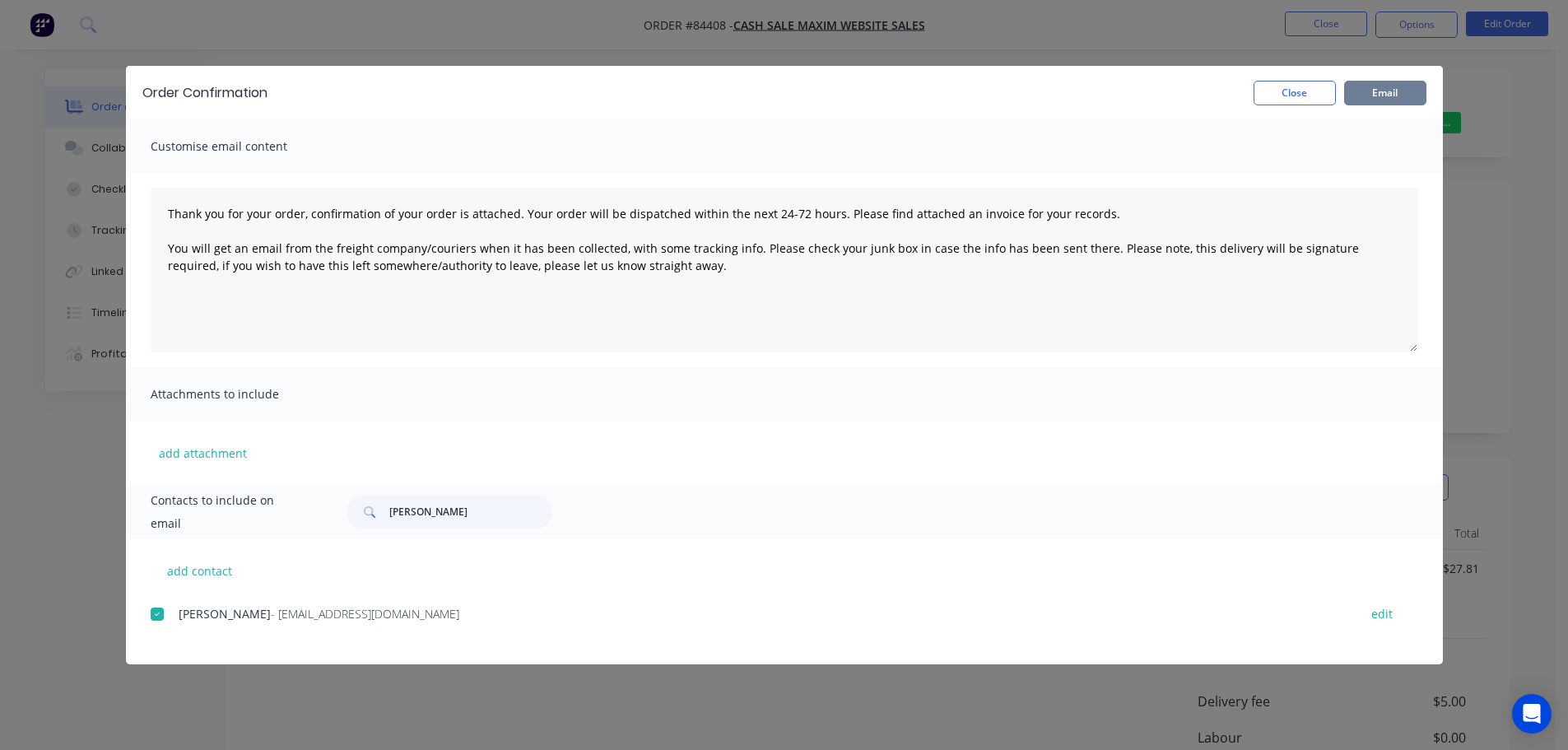
click at [1393, 102] on button "Email" at bounding box center [1385, 93] width 82 height 25
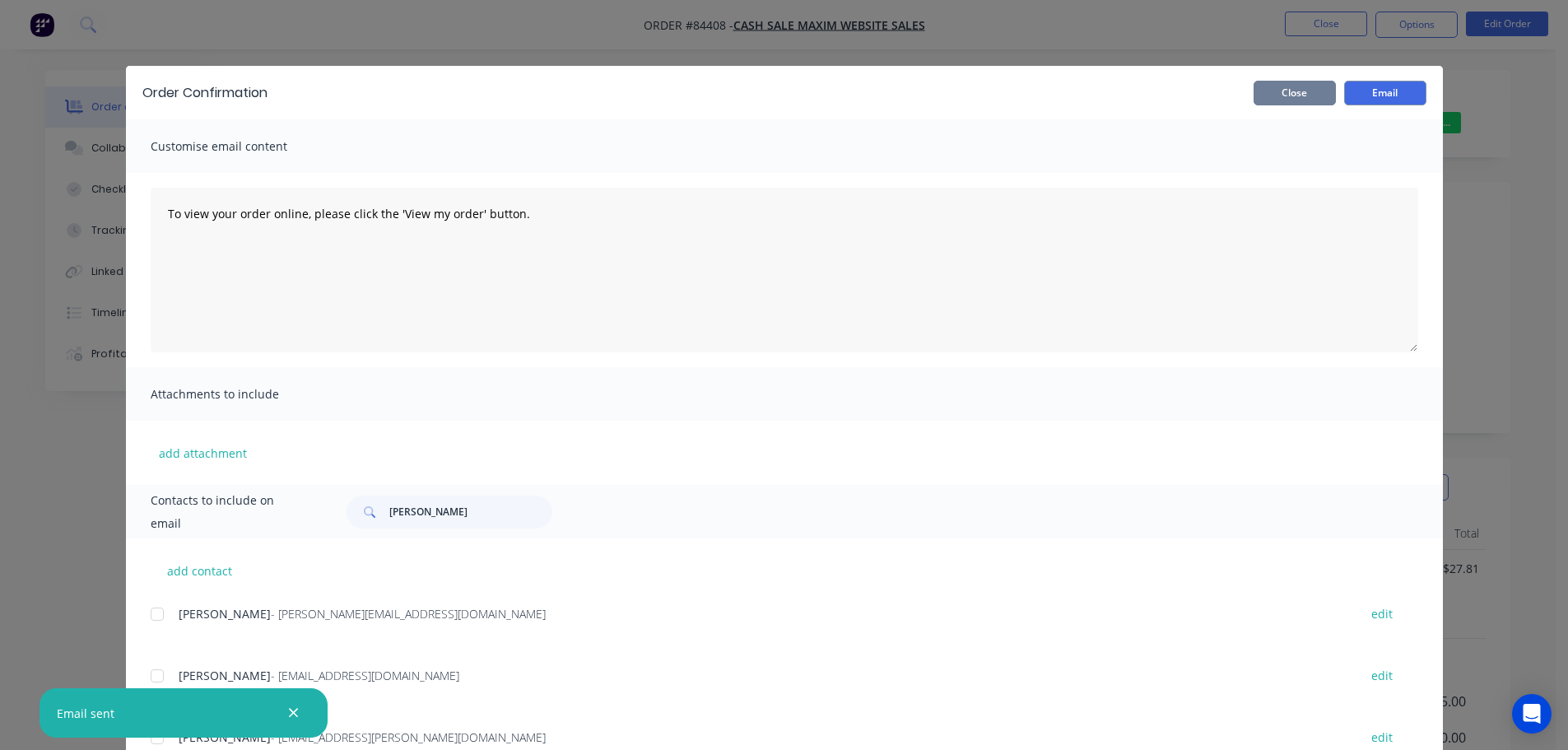
click at [1296, 102] on button "Close" at bounding box center [1294, 93] width 82 height 25
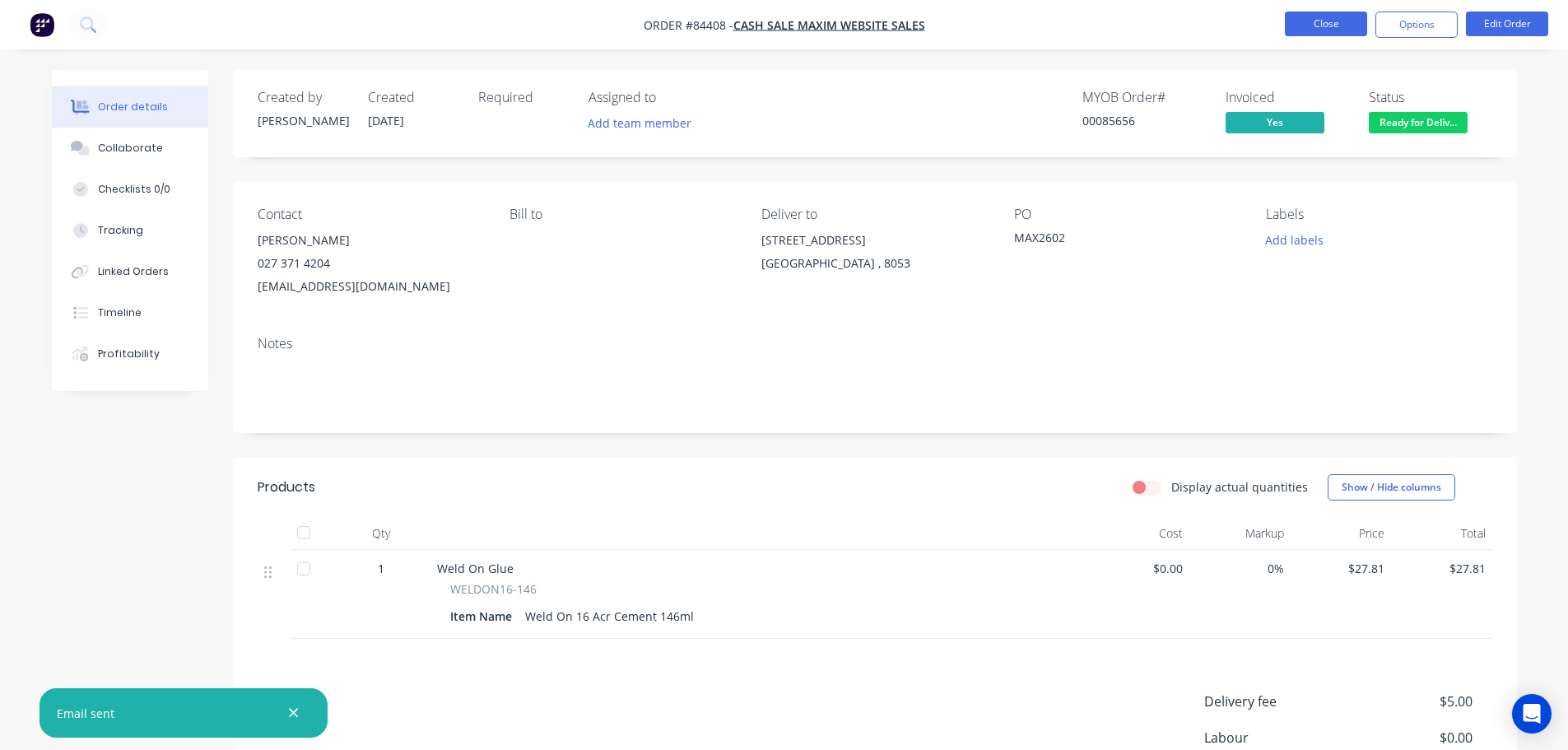
click at [1326, 18] on button "Close" at bounding box center [1326, 24] width 82 height 25
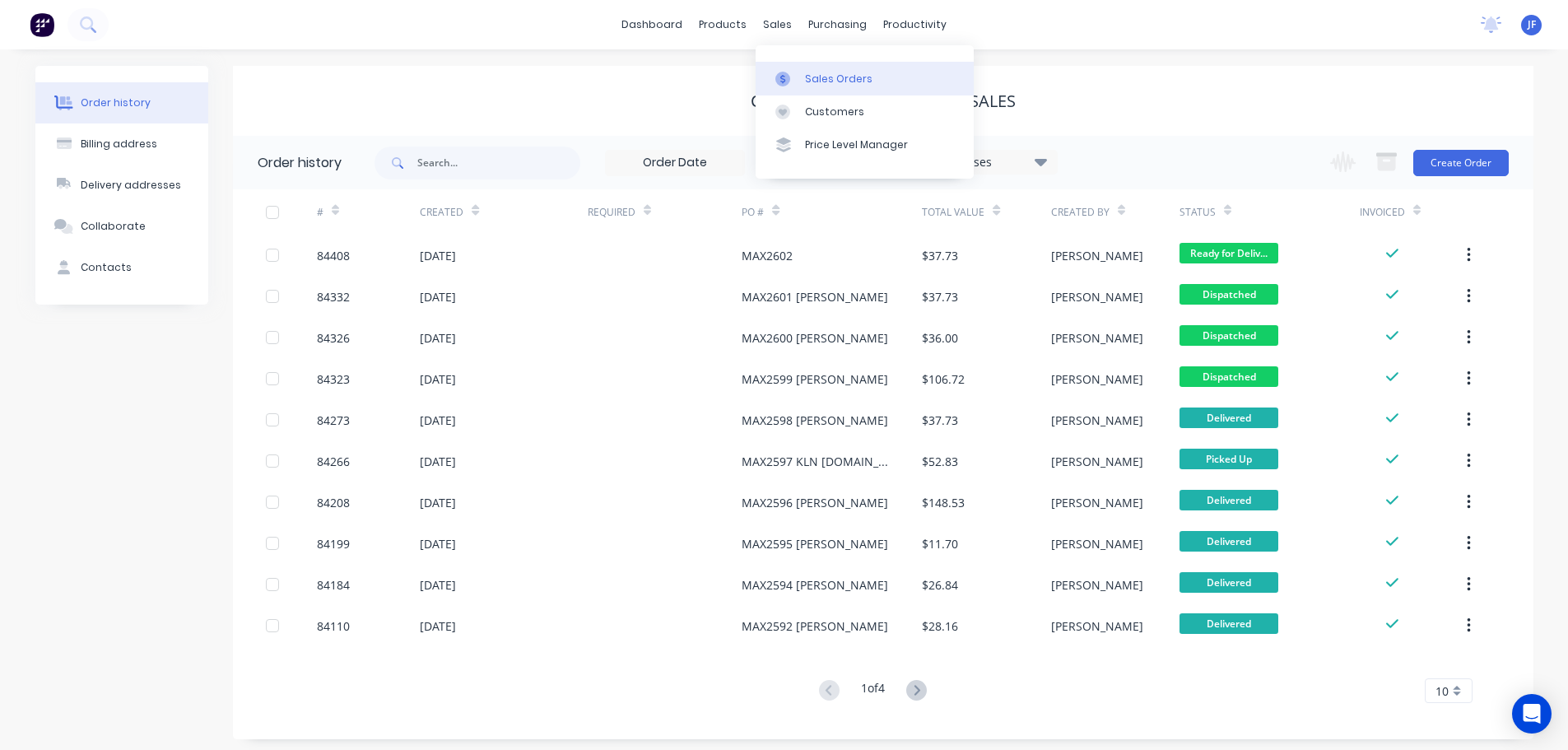
click at [799, 74] on div at bounding box center [788, 79] width 25 height 15
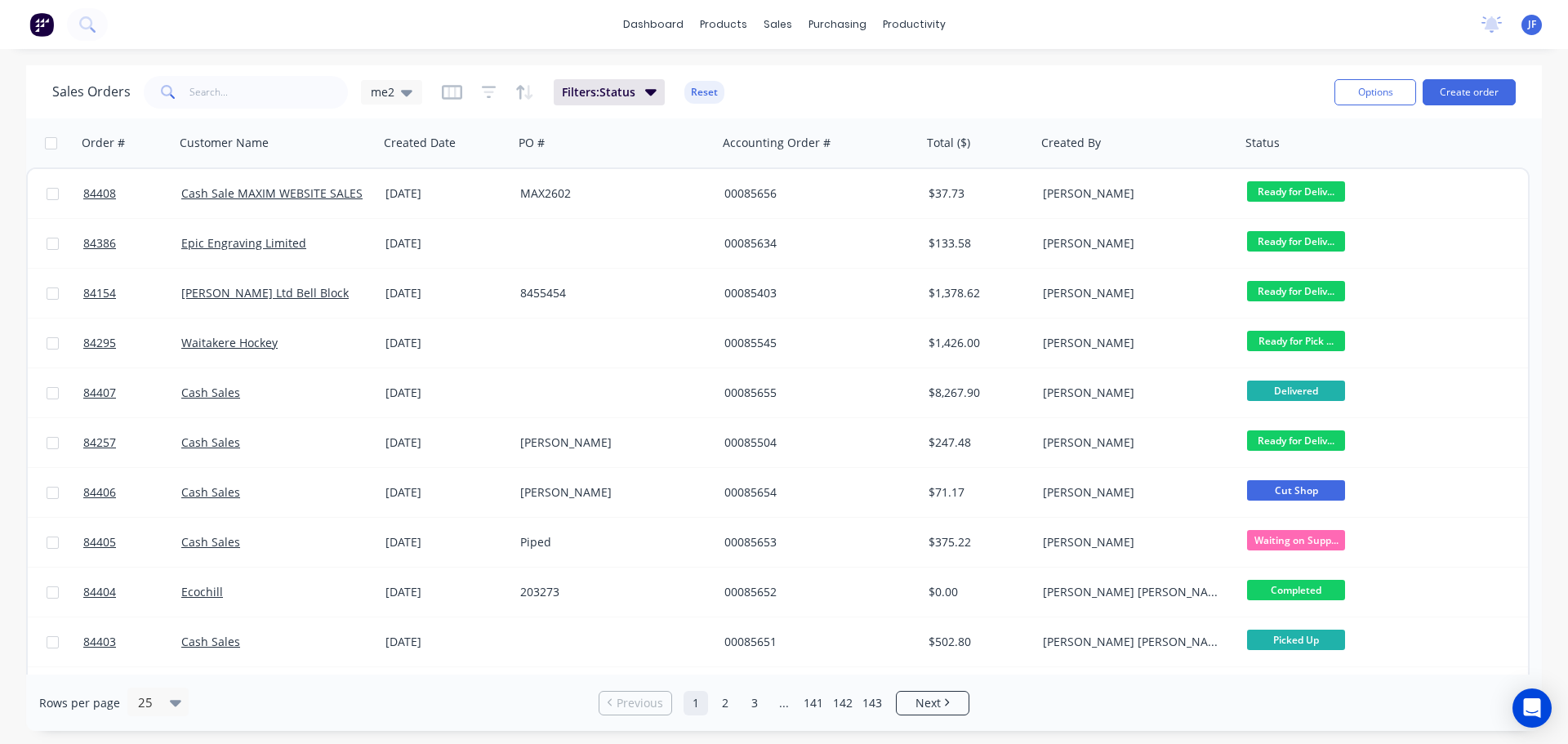
click at [1499, 77] on div "Options Create order" at bounding box center [1422, 92] width 188 height 40
click at [1499, 87] on button "Create order" at bounding box center [1469, 92] width 93 height 26
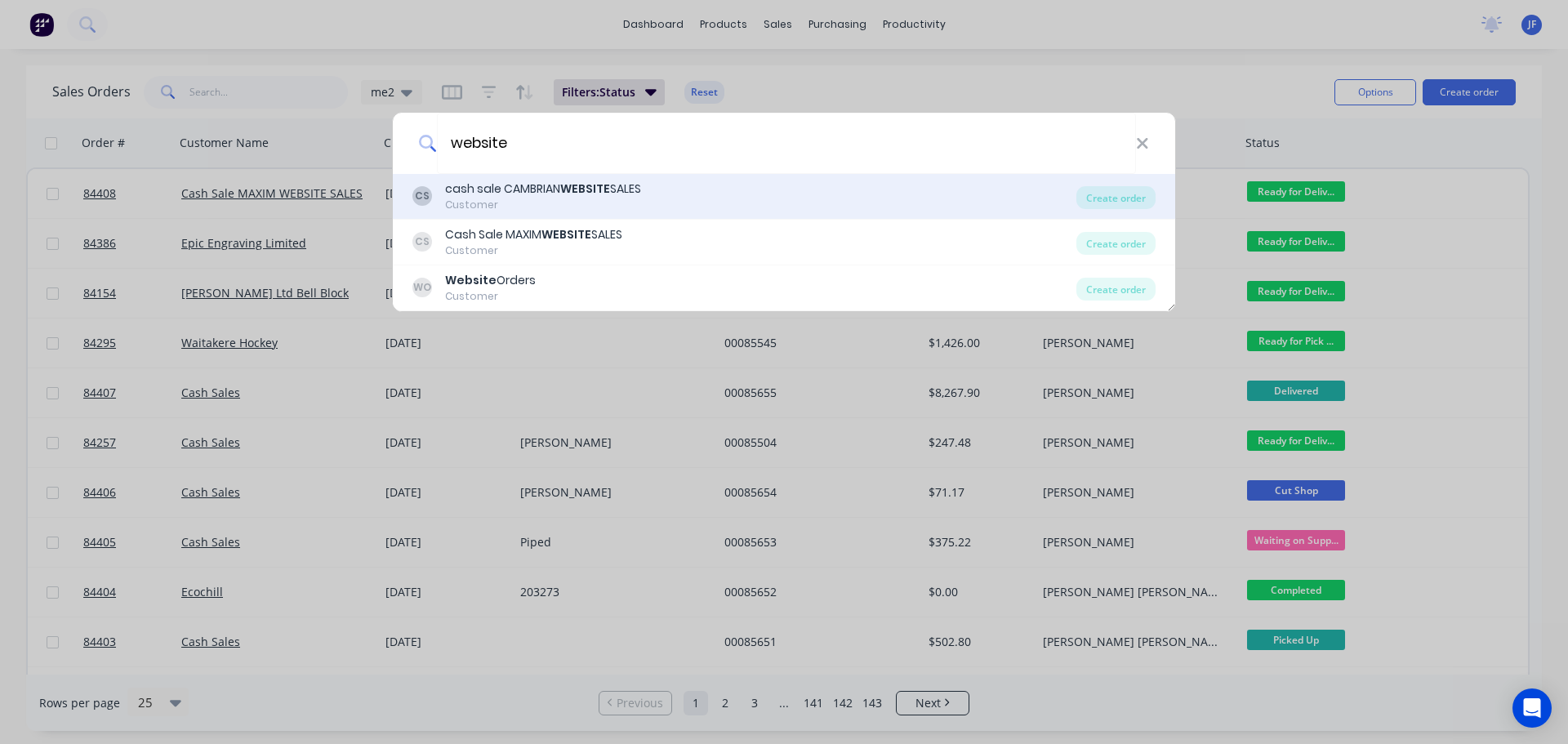
type input "website"
click at [823, 205] on div "CS cash sale CAMBRIAN WEBSITE SALES Customer" at bounding box center [744, 197] width 664 height 32
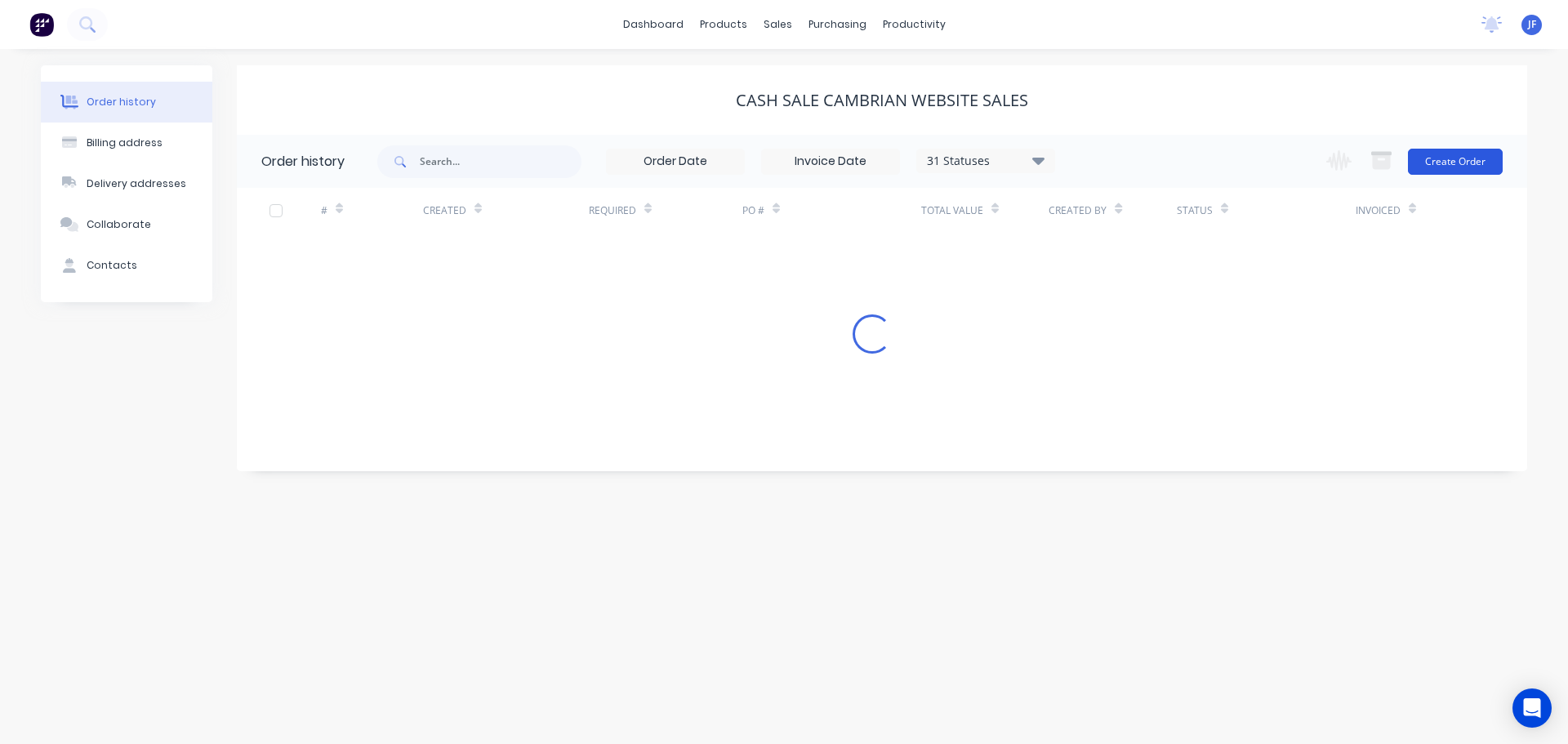
click at [1440, 161] on button "Create Order" at bounding box center [1455, 161] width 95 height 26
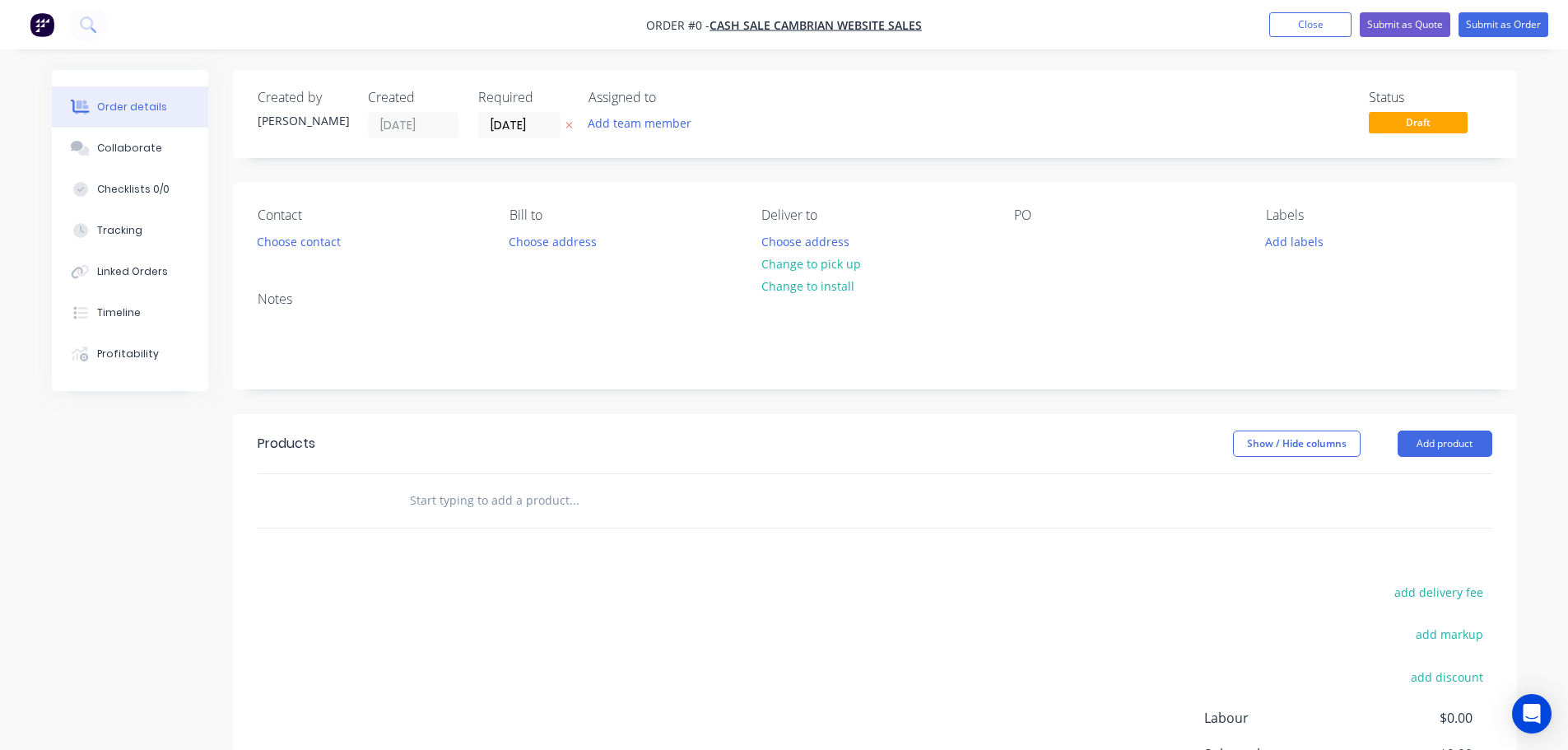
click at [567, 133] on button at bounding box center [569, 125] width 18 height 19
click at [294, 248] on button "Choose contact" at bounding box center [298, 241] width 102 height 22
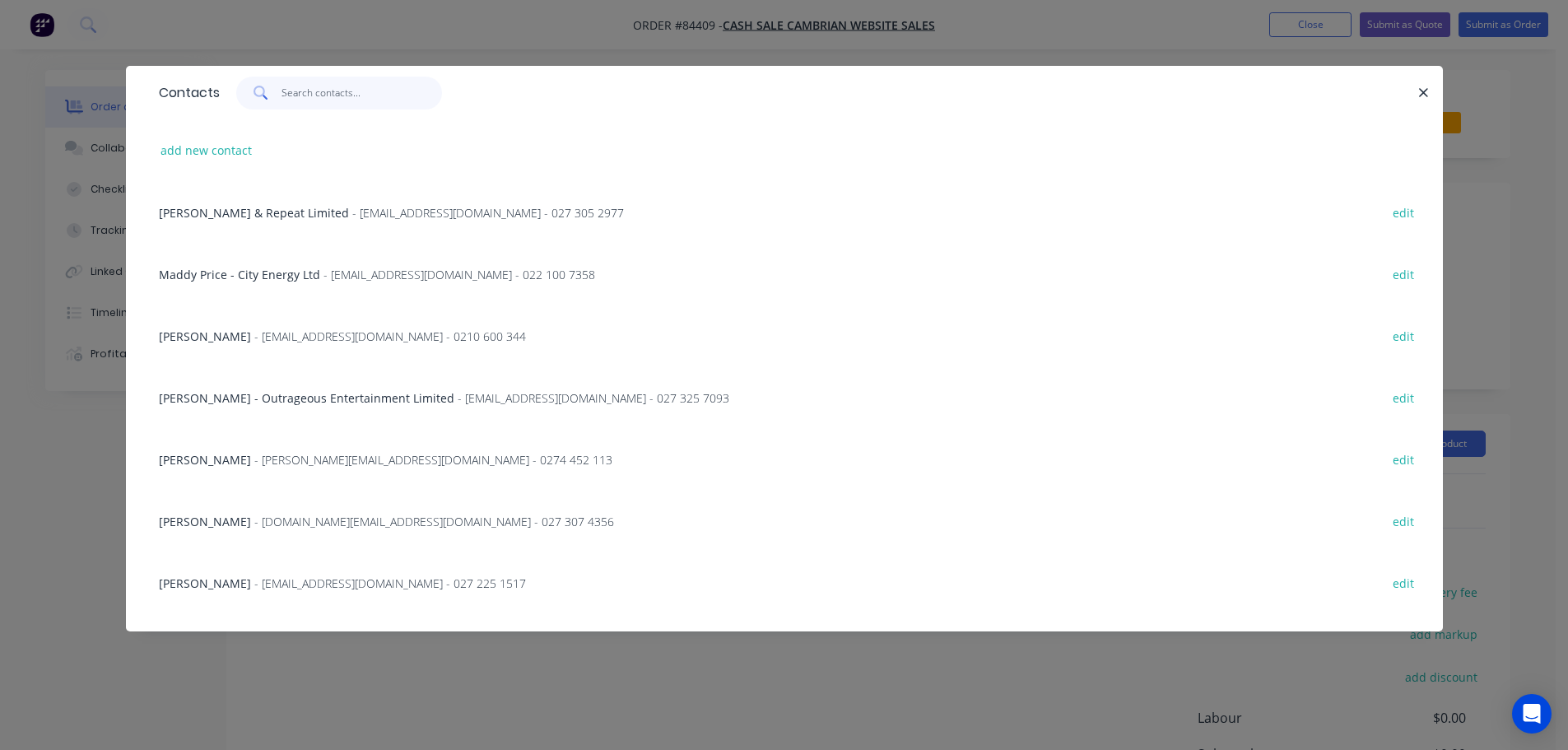
click at [349, 99] on input "text" at bounding box center [362, 93] width 161 height 33
paste input "Henry Bayne"
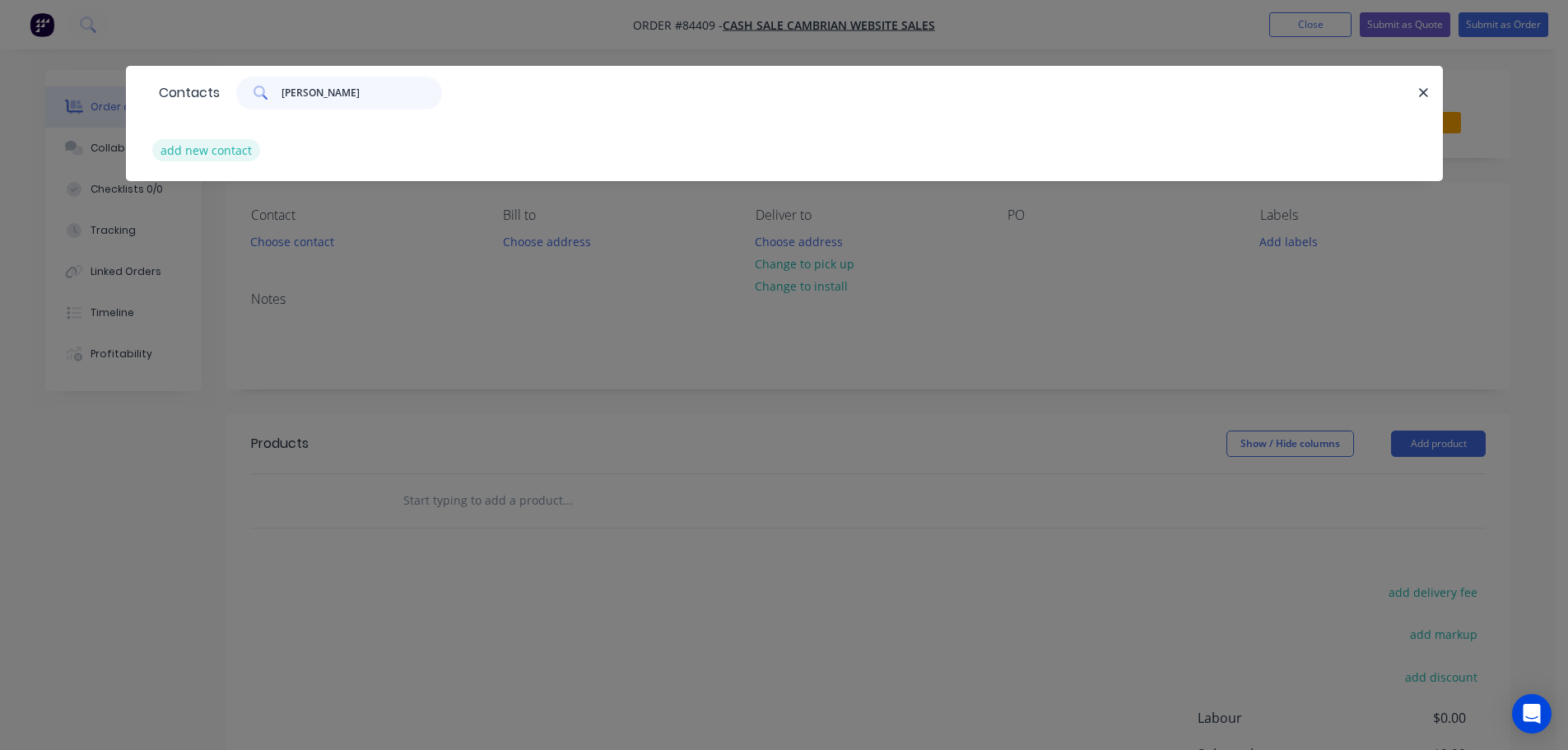
type input "Henry Bayne"
click at [187, 149] on button "add new contact" at bounding box center [206, 149] width 109 height 22
select select "NZ"
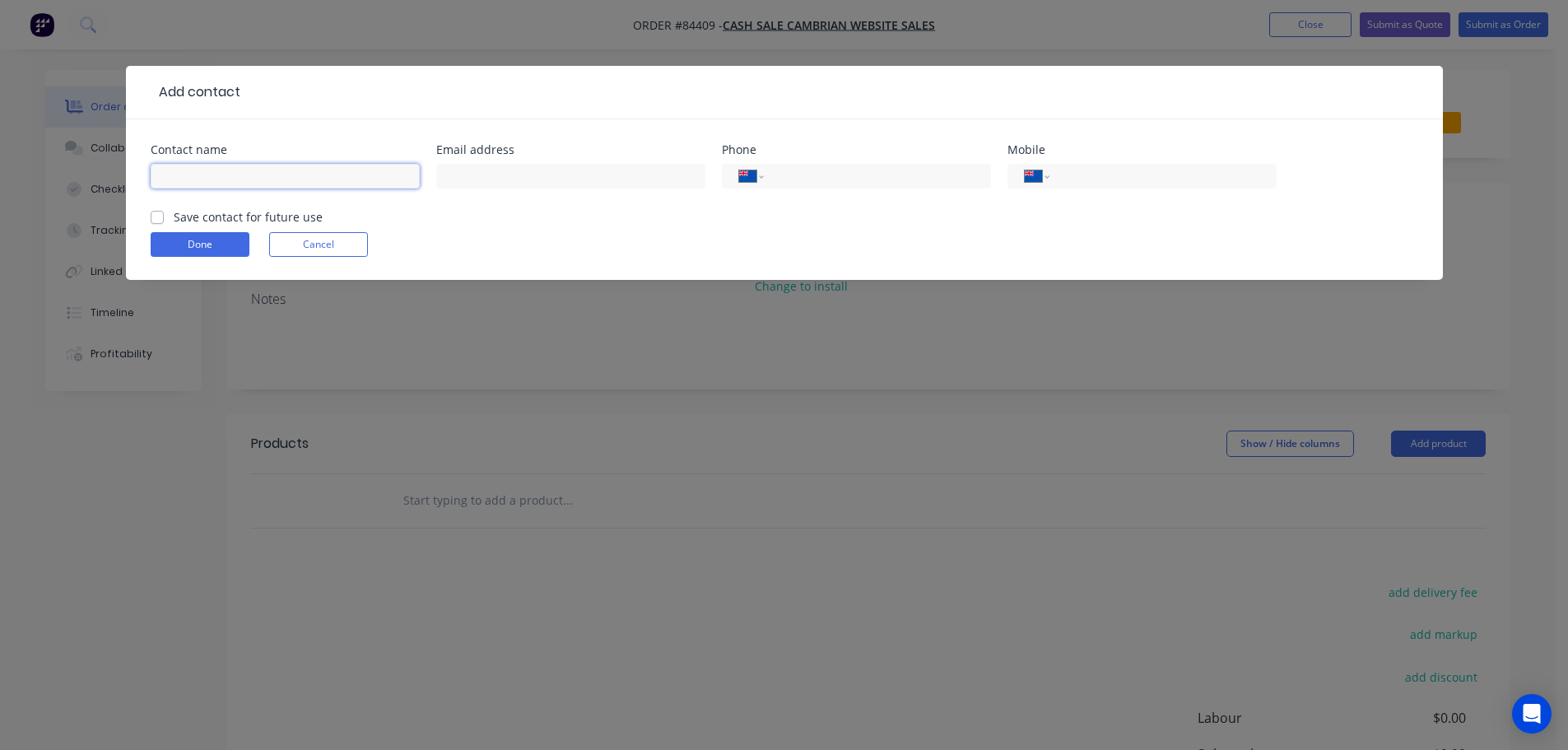
click at [267, 170] on input "text" at bounding box center [285, 176] width 269 height 25
paste input "Henry Bayne"
type input "Henry Bayne"
click at [245, 210] on label "Save contact for future use" at bounding box center [247, 218] width 149 height 18
click at [164, 210] on input "Save contact for future use" at bounding box center [156, 217] width 13 height 16
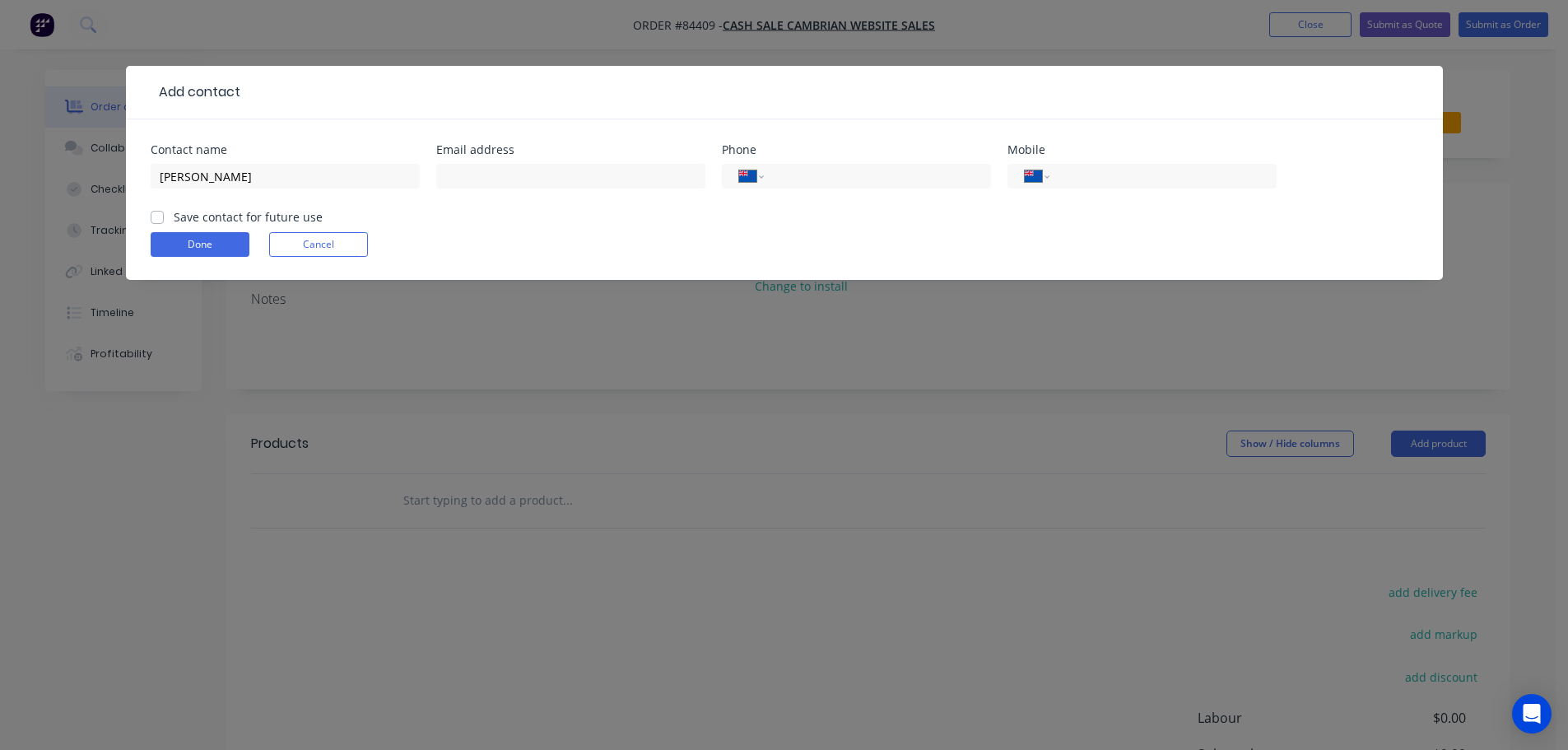
checkbox input "true"
click at [1146, 169] on input "tel" at bounding box center [1159, 176] width 197 height 19
paste input "020 4002 5290"
type input "020 4002 5290"
drag, startPoint x: 574, startPoint y: 180, endPoint x: 549, endPoint y: 185, distance: 25.5
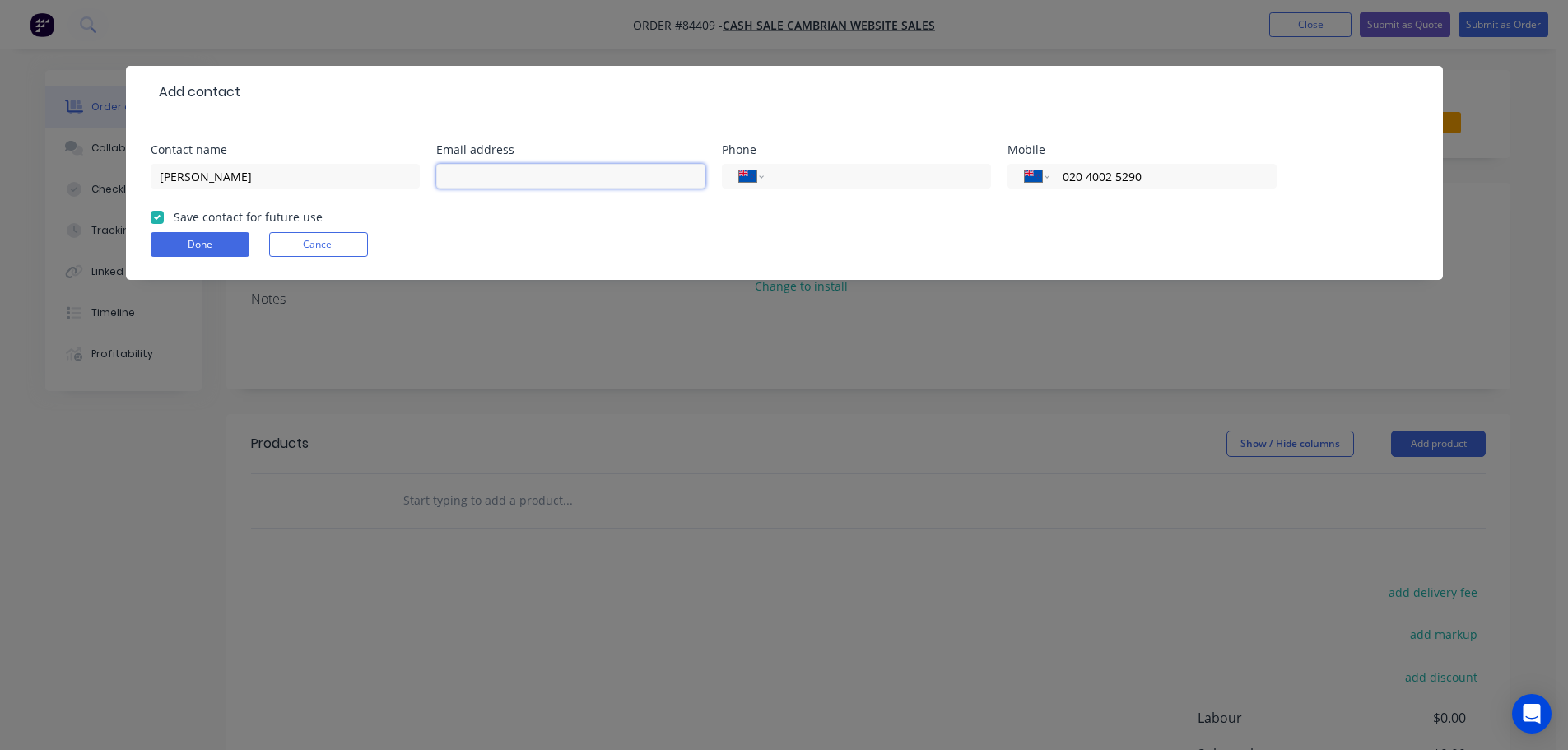
click at [574, 180] on input "text" at bounding box center [571, 176] width 269 height 25
paste input "henry.bayne5276@gmail.com"
type input "henry.bayne5276@gmail.com"
click at [178, 243] on button "Done" at bounding box center [200, 245] width 99 height 25
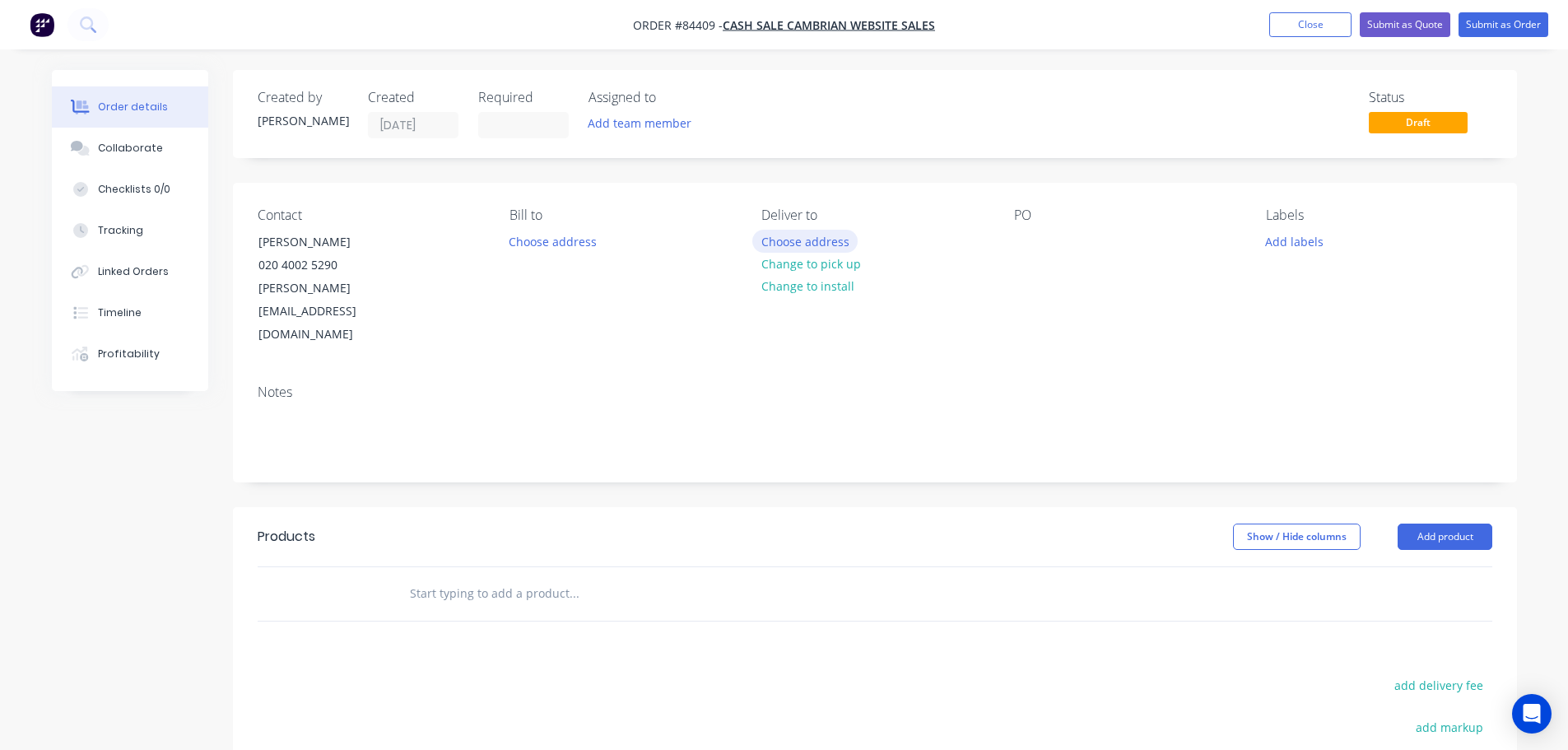
click at [810, 242] on button "Choose address" at bounding box center [804, 241] width 105 height 22
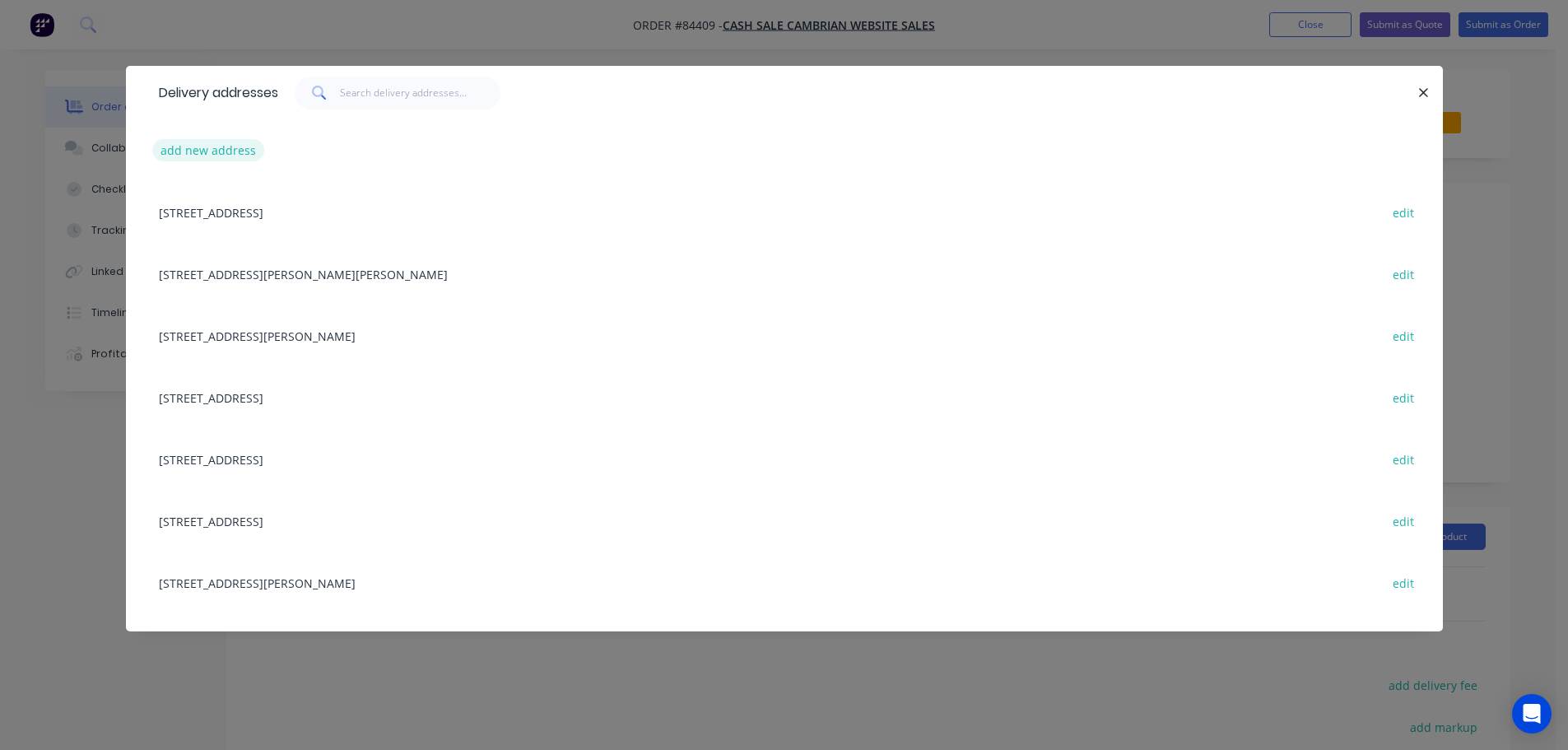
click at [210, 139] on button "add new address" at bounding box center [209, 149] width 113 height 22
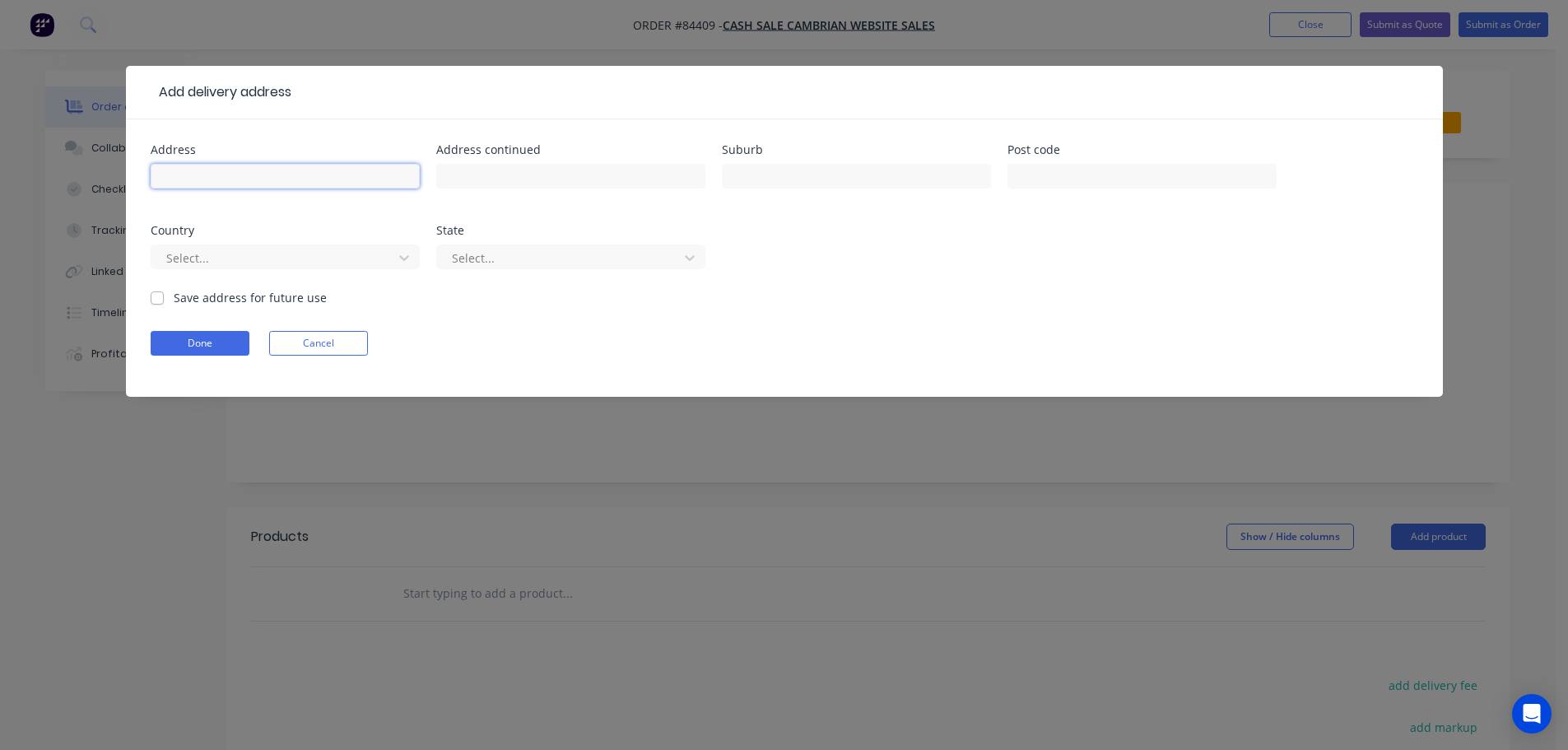
click at [222, 167] on input "text" at bounding box center [285, 176] width 269 height 25
paste input "12 Wairau Road"
type input "12 Wairau Road"
drag, startPoint x: 508, startPoint y: 179, endPoint x: 487, endPoint y: 188, distance: 22.8
click at [508, 179] on input "text" at bounding box center [571, 176] width 269 height 25
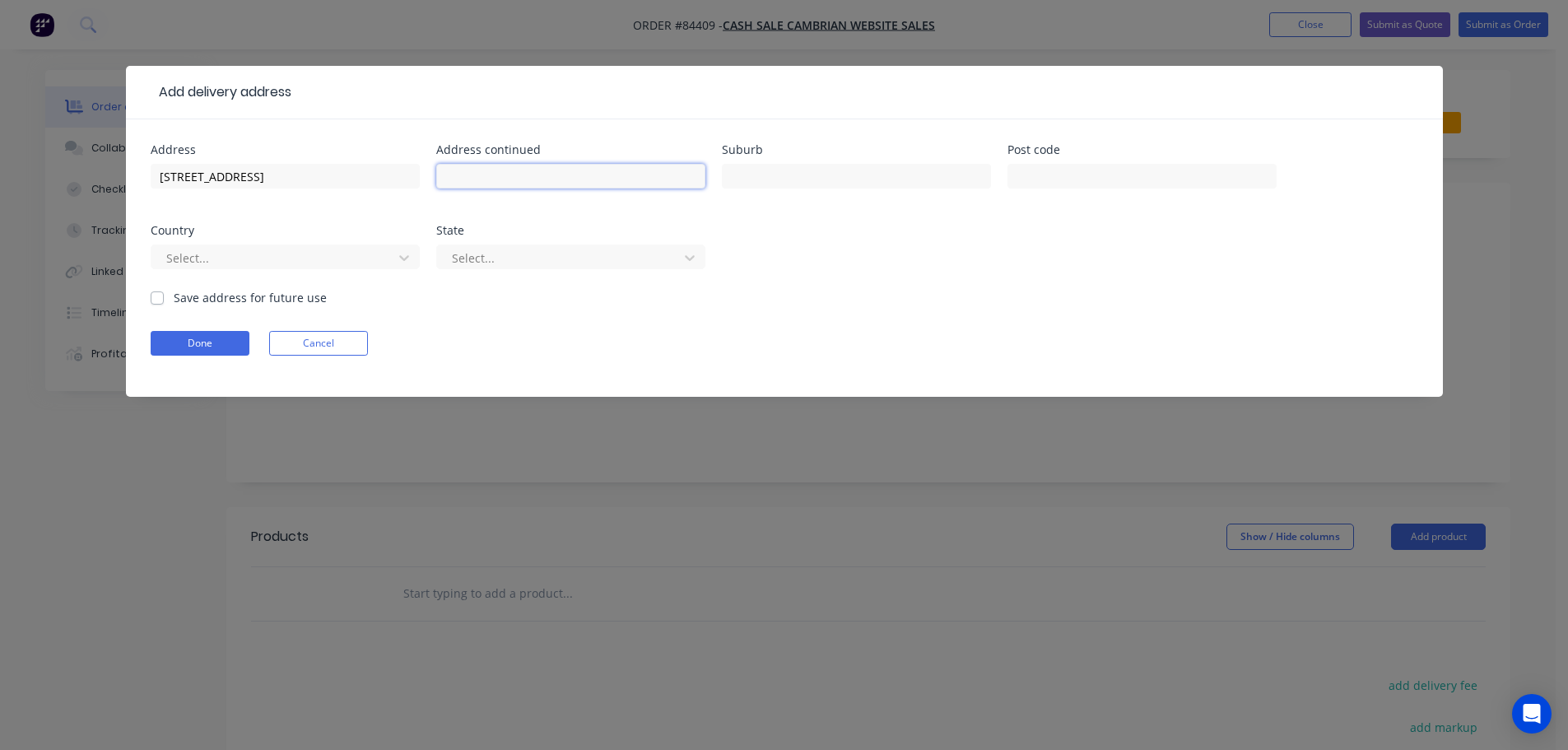
paste input "Picton"
type input "Picton"
click at [1015, 186] on input "text" at bounding box center [1142, 176] width 269 height 25
paste input "7220"
type input "7220"
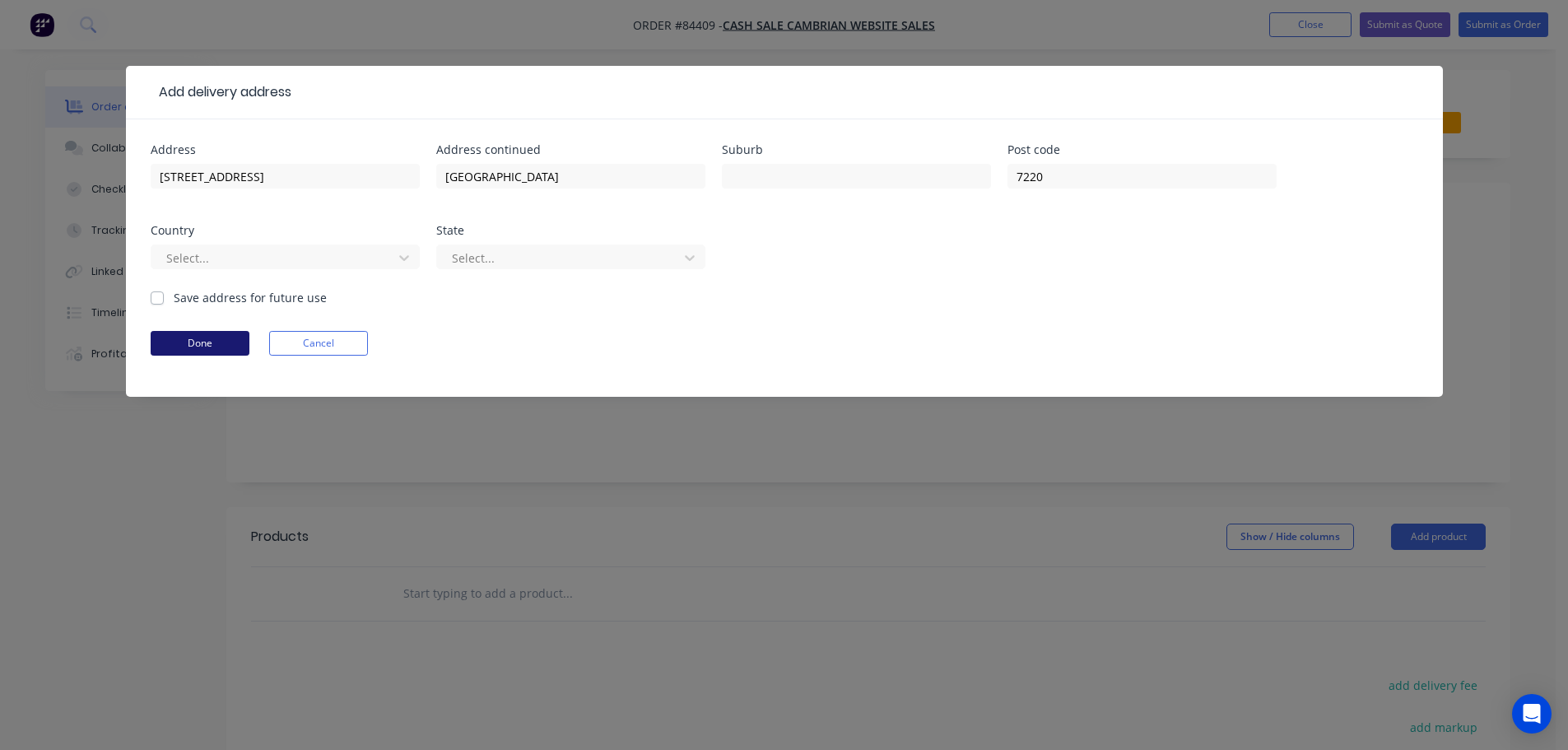
click at [198, 348] on button "Done" at bounding box center [200, 343] width 99 height 25
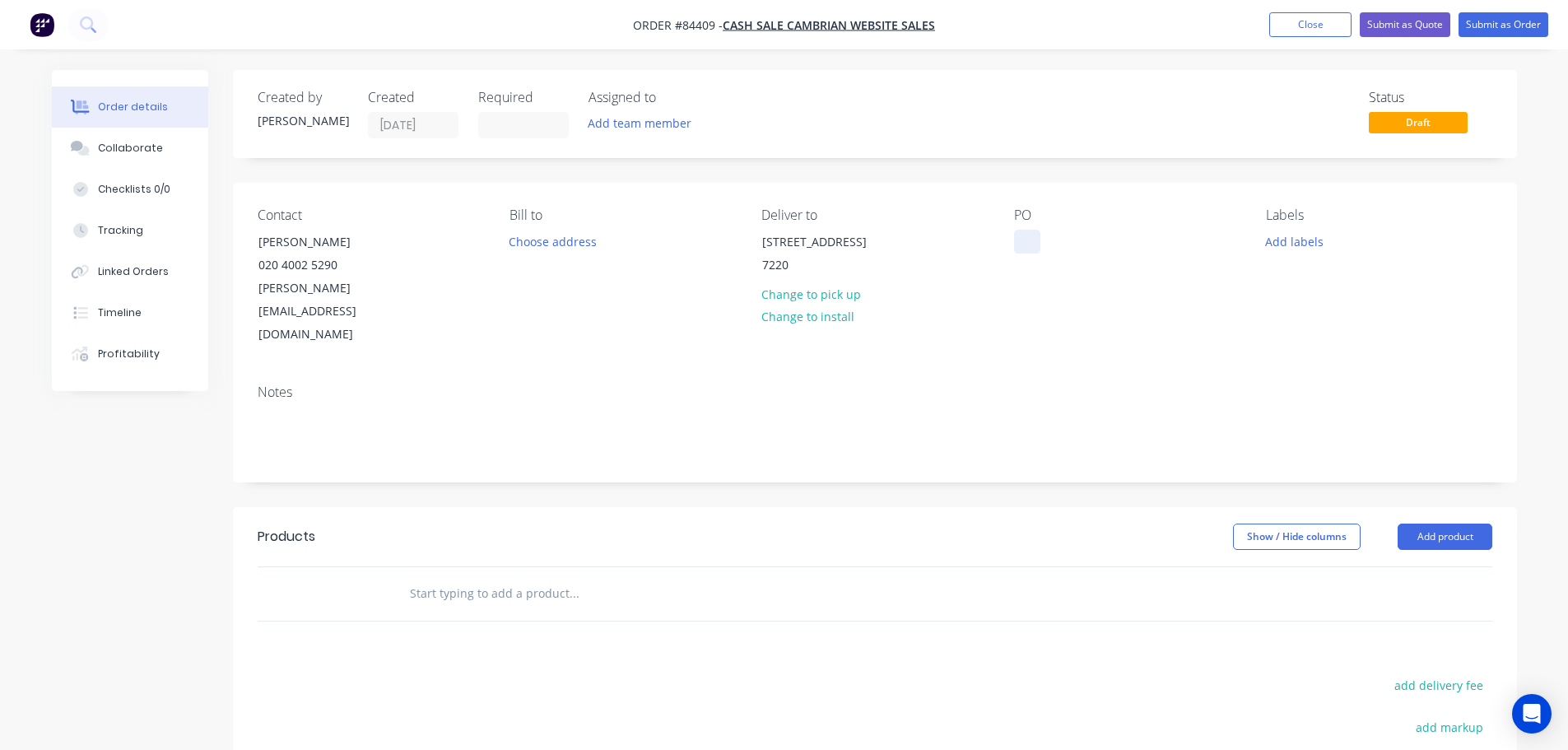
click at [1024, 242] on div at bounding box center [1027, 241] width 27 height 24
drag, startPoint x: 256, startPoint y: 239, endPoint x: 500, endPoint y: 246, distance: 244.1
click at [479, 248] on div "Contact Henry Bayne 020 4002 5290 henry.bayne5276@gmail.com" at bounding box center [369, 277] width 225 height 139
copy div "Henry Bayne"
click at [1092, 234] on div "WEB35479" at bounding box center [1055, 241] width 84 height 24
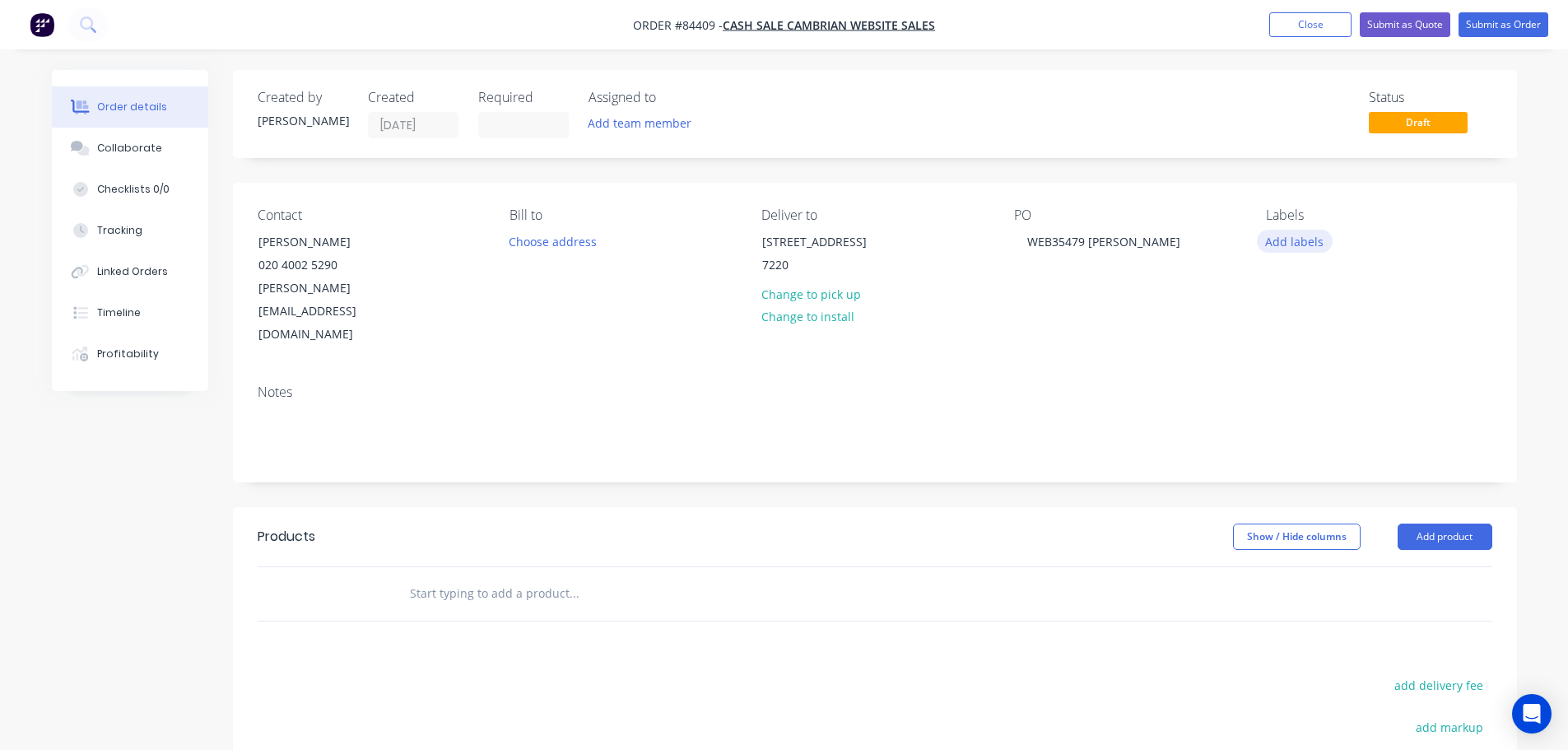
click at [1275, 237] on button "Add labels" at bounding box center [1295, 241] width 76 height 22
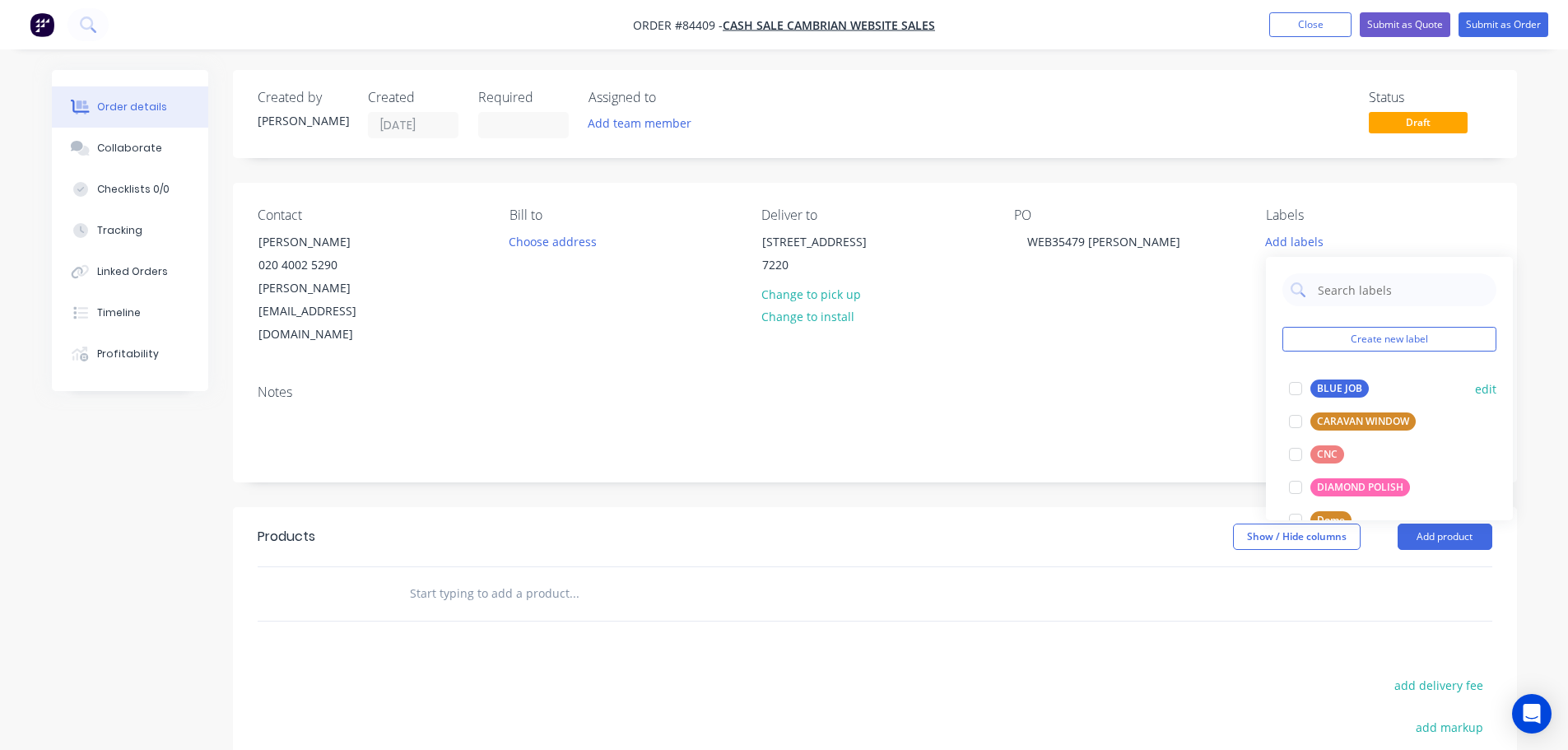
click at [1302, 392] on div at bounding box center [1295, 388] width 33 height 33
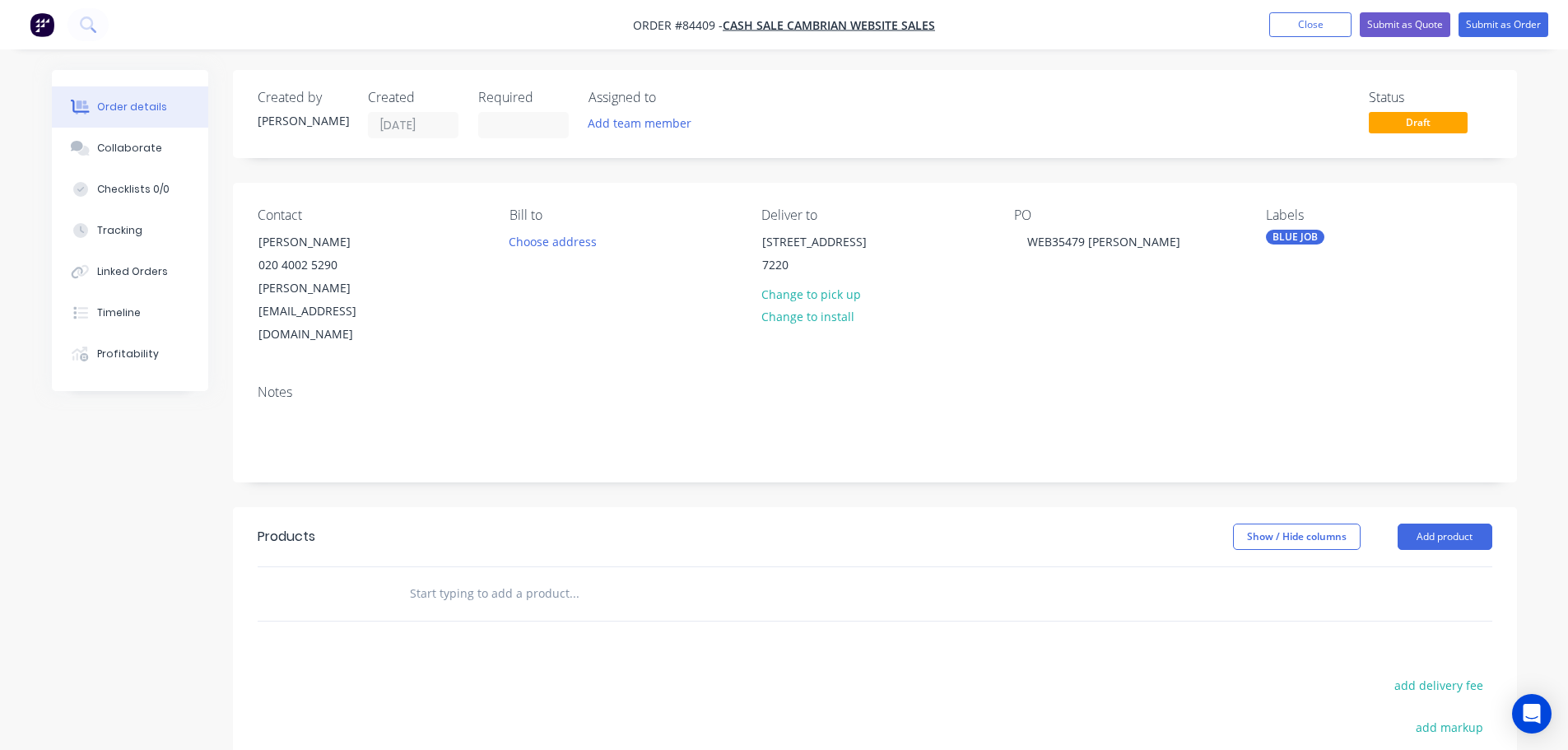
click at [498, 578] on input "text" at bounding box center [574, 593] width 329 height 33
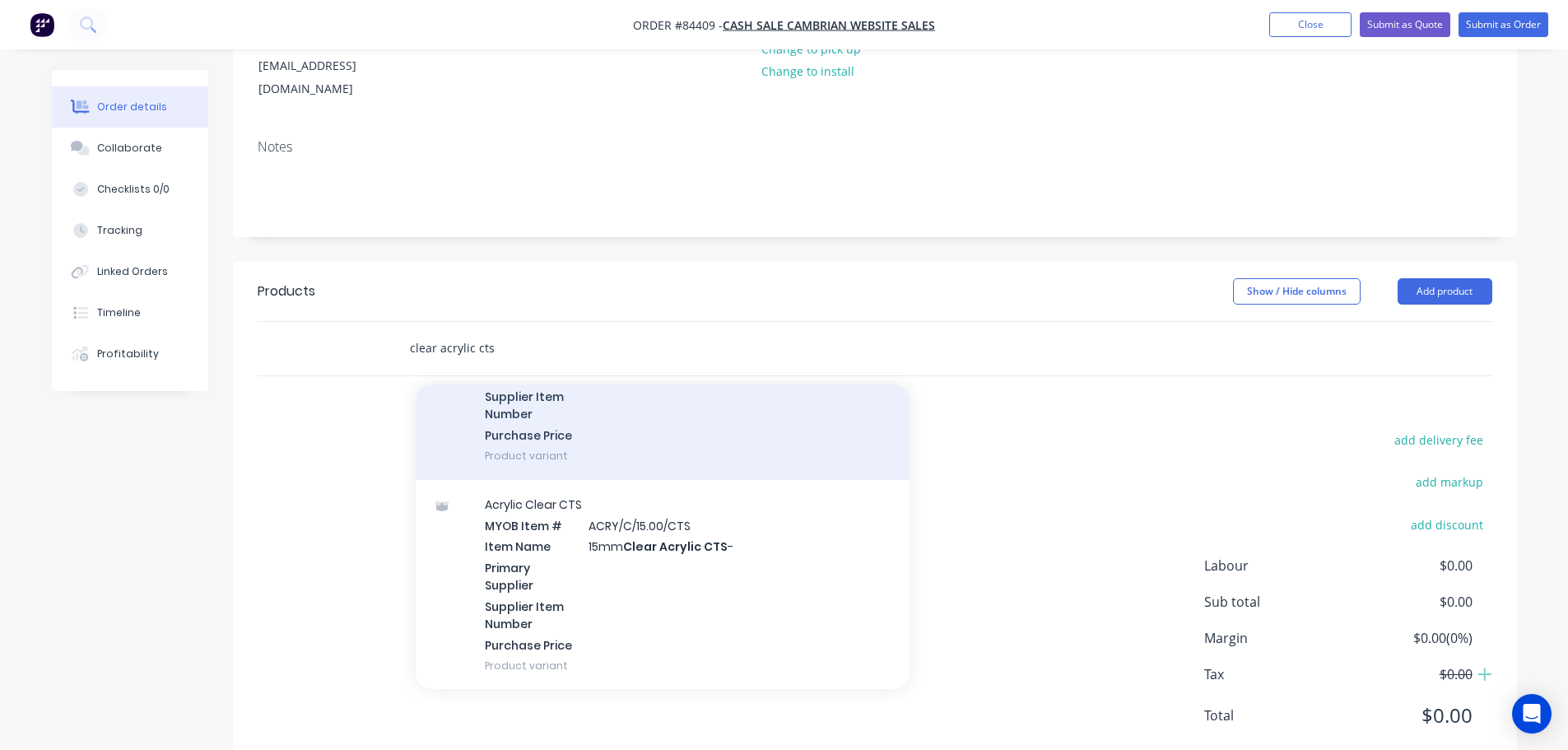
scroll to position [1812, 0]
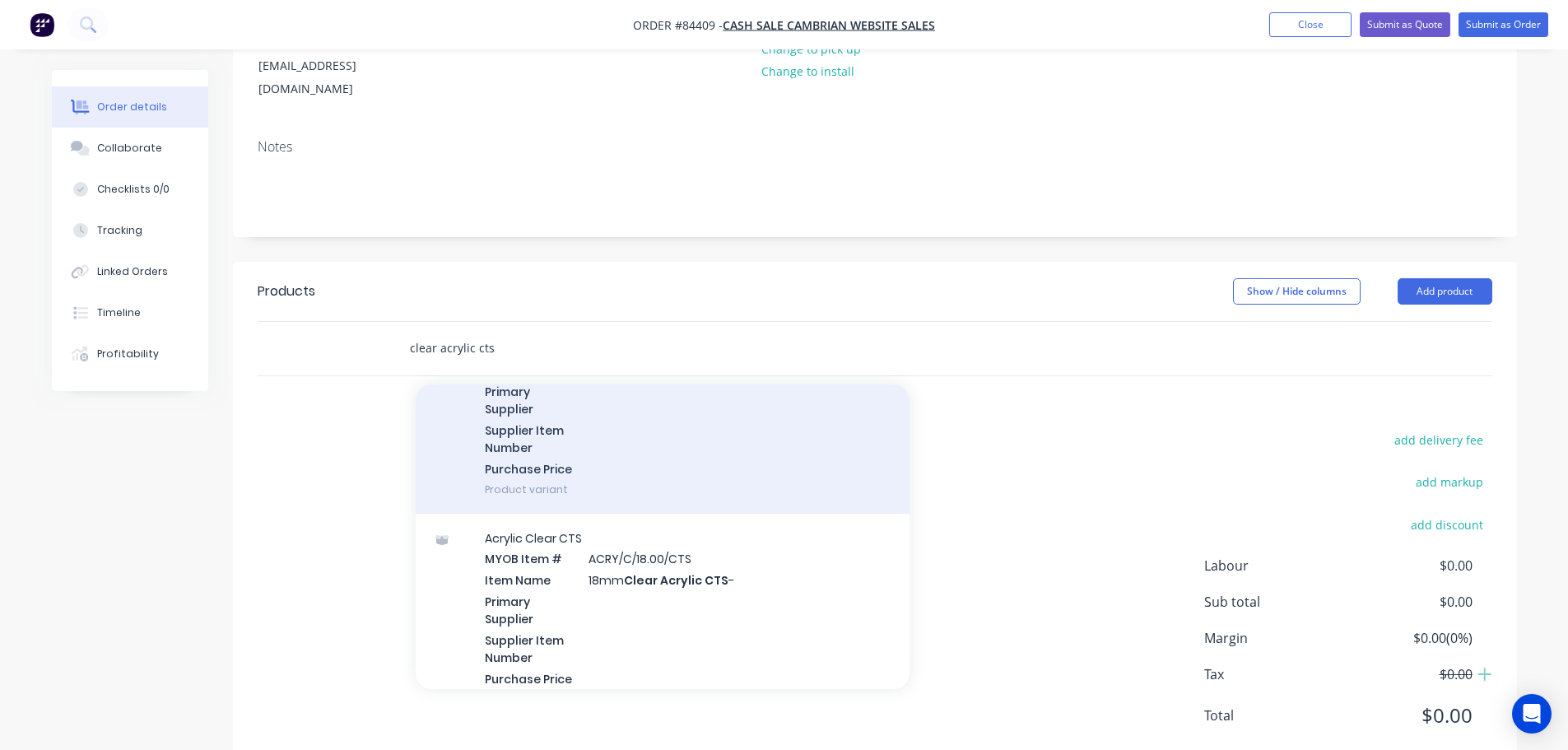
type input "clear acrylic cts"
click at [613, 436] on div "Acrylic Clear CTS MYOB Item # ACRY/C/15.00/CTS Item Name 15mm Clear Acrylic CTS…" at bounding box center [662, 409] width 494 height 210
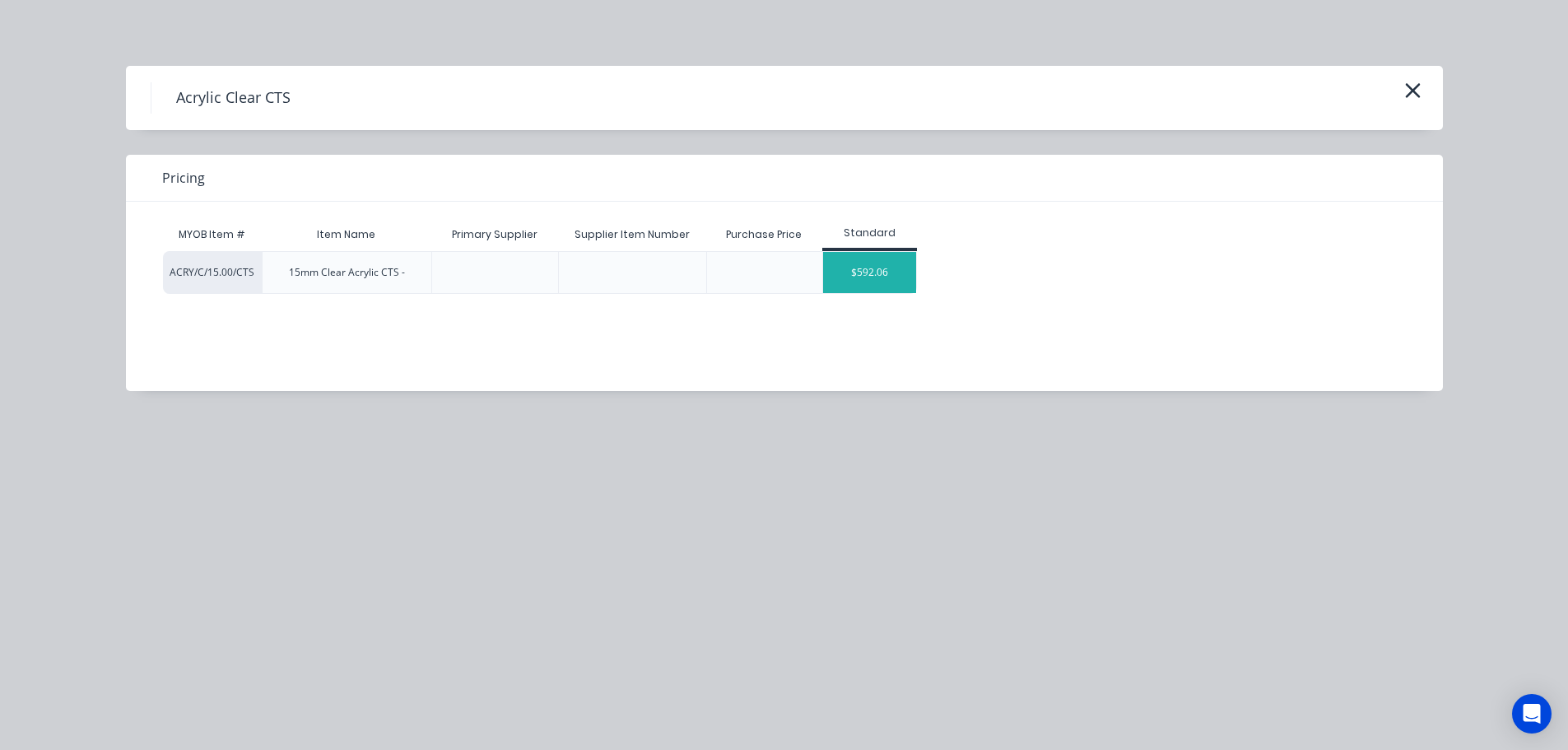
click at [873, 272] on div "$592.06" at bounding box center [869, 272] width 93 height 42
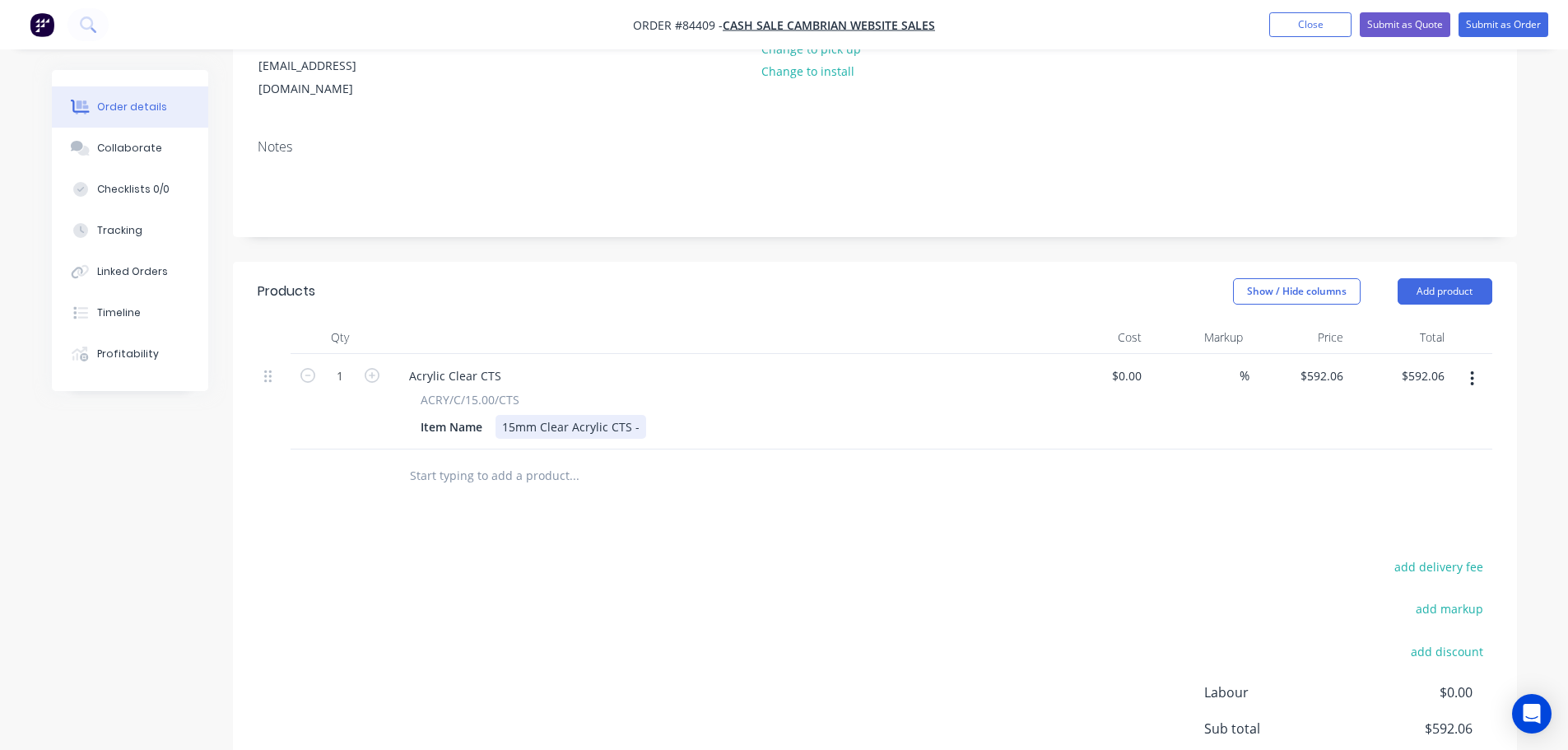
click at [637, 415] on div "15mm Clear Acrylic CTS -" at bounding box center [571, 426] width 150 height 24
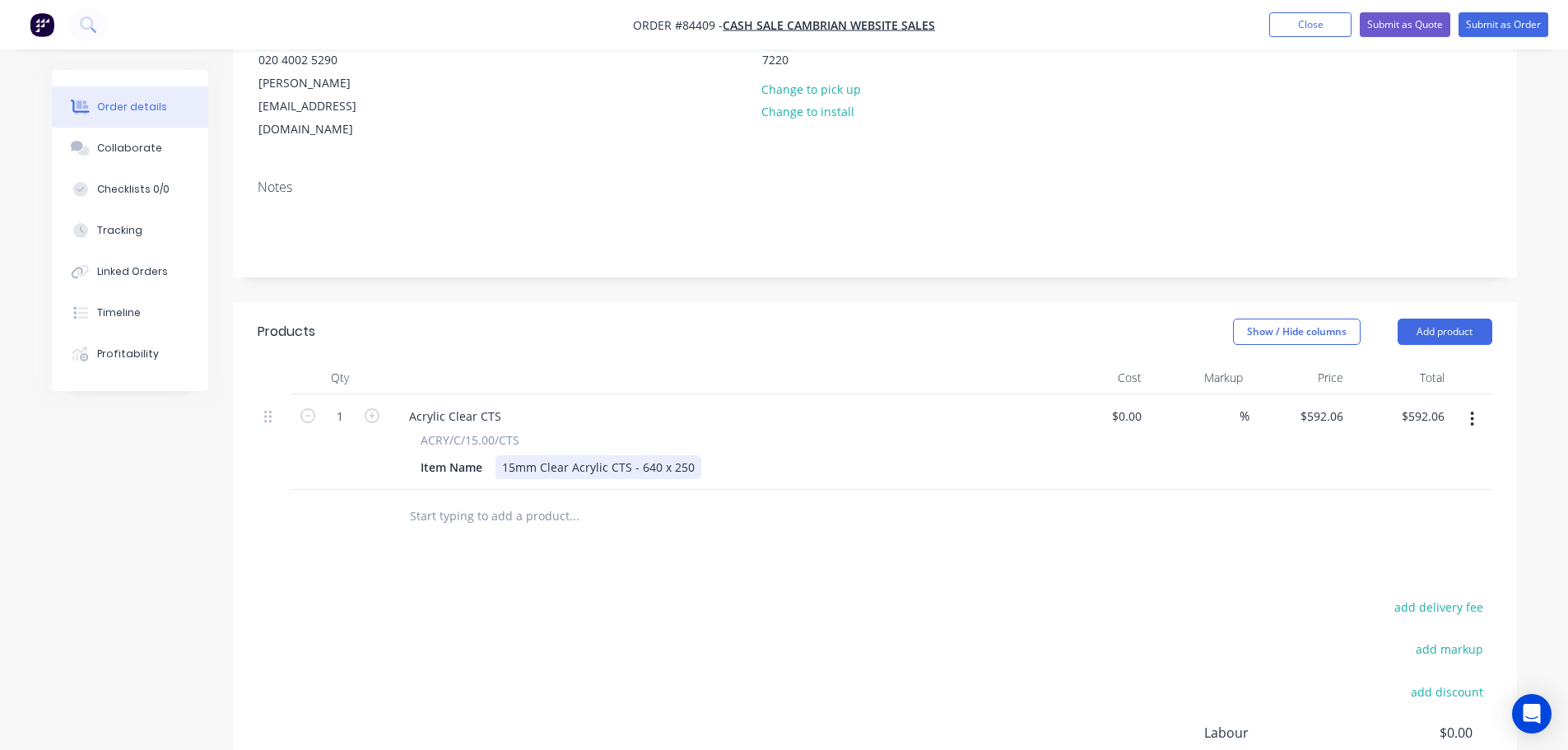
scroll to position [245, 0]
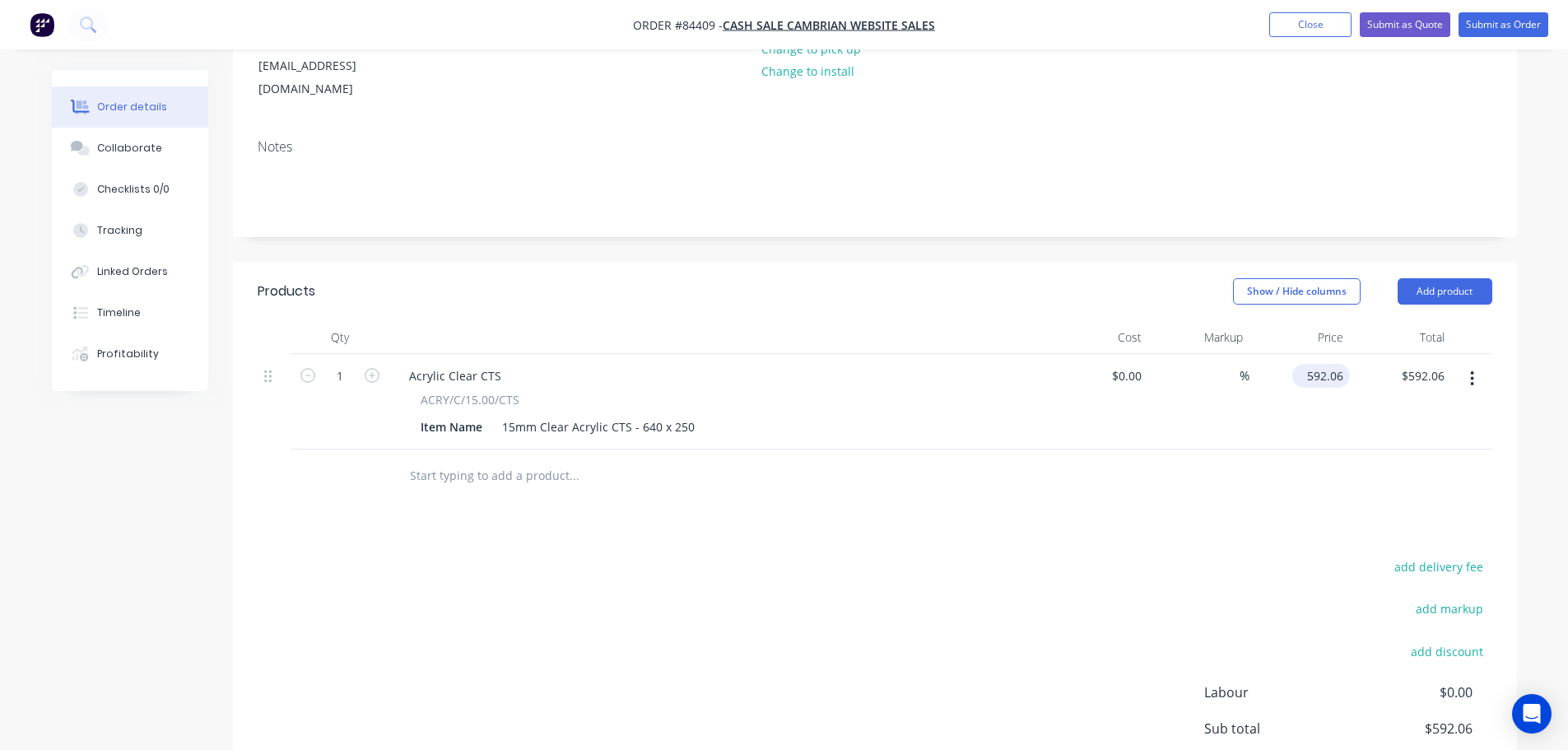
click at [1335, 364] on input "592.06" at bounding box center [1324, 376] width 51 height 24
type input "$52.94"
click at [1280, 449] on div at bounding box center [874, 476] width 1235 height 54
click at [1317, 364] on input "52.94" at bounding box center [1330, 376] width 38 height 24
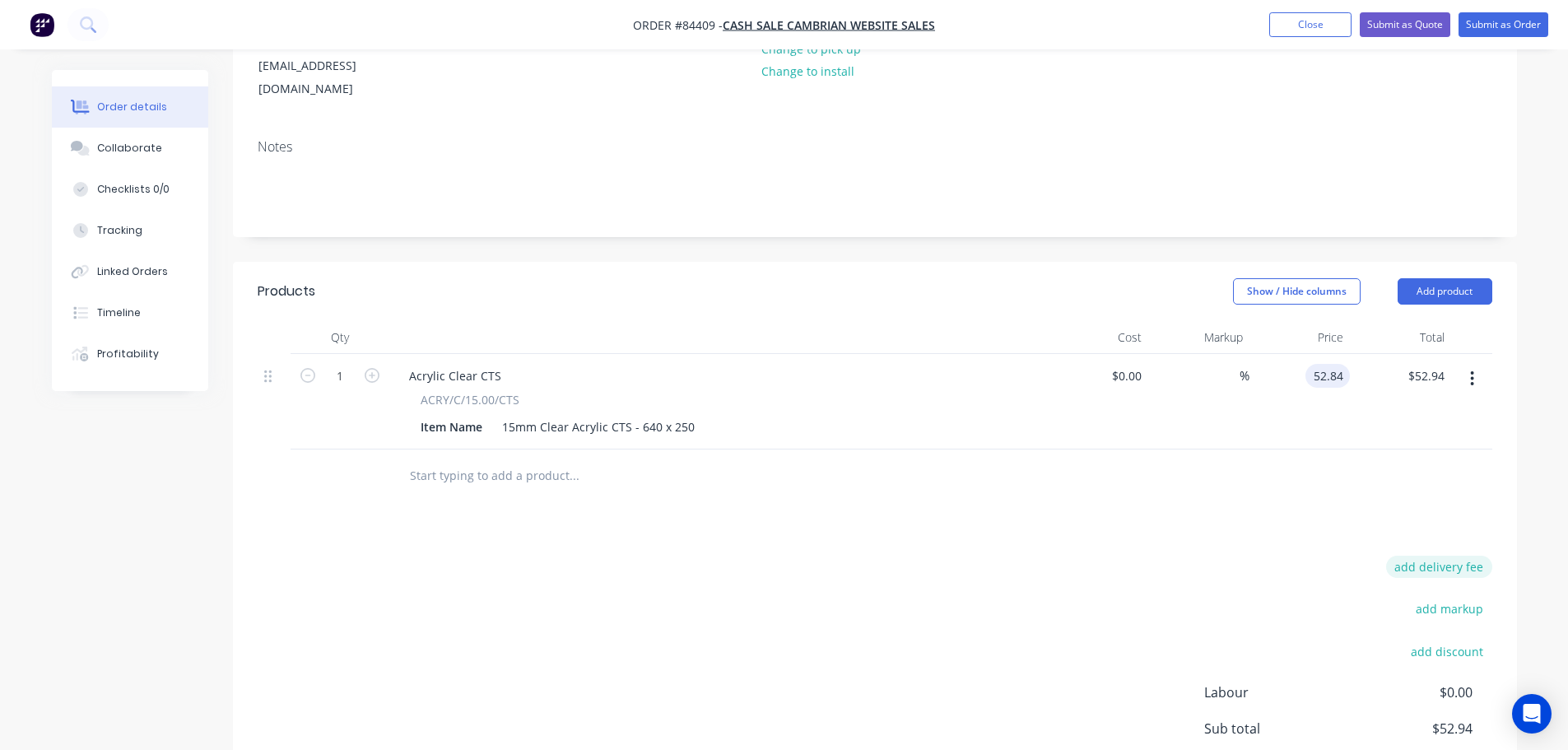
type input "$52.84"
click at [1444, 556] on button "add delivery fee" at bounding box center [1439, 567] width 106 height 22
type input "25"
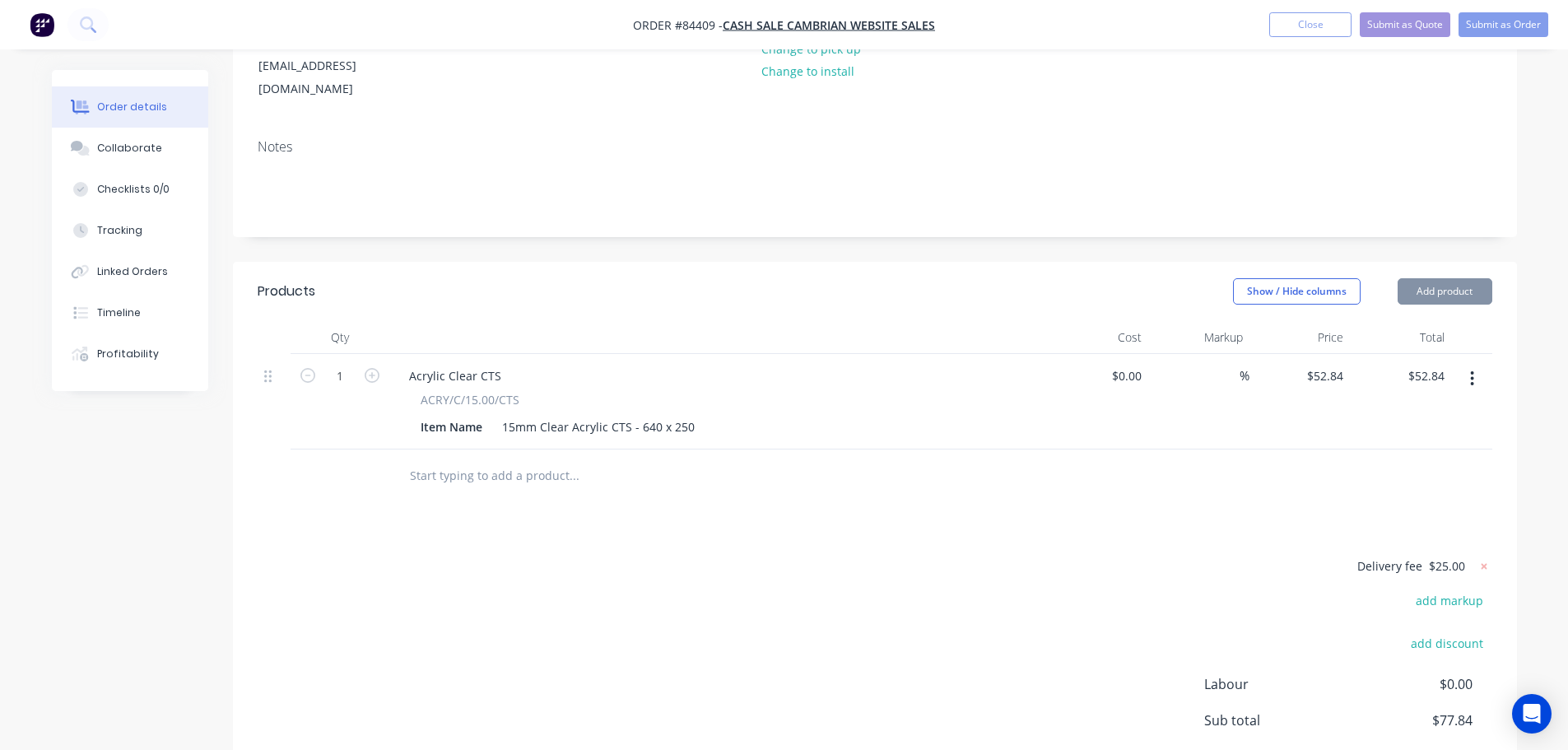
click at [1099, 556] on div "Delivery fee $25.00 add markup add discount Labour $0.00 Sub total $77.84 Margi…" at bounding box center [874, 711] width 1235 height 310
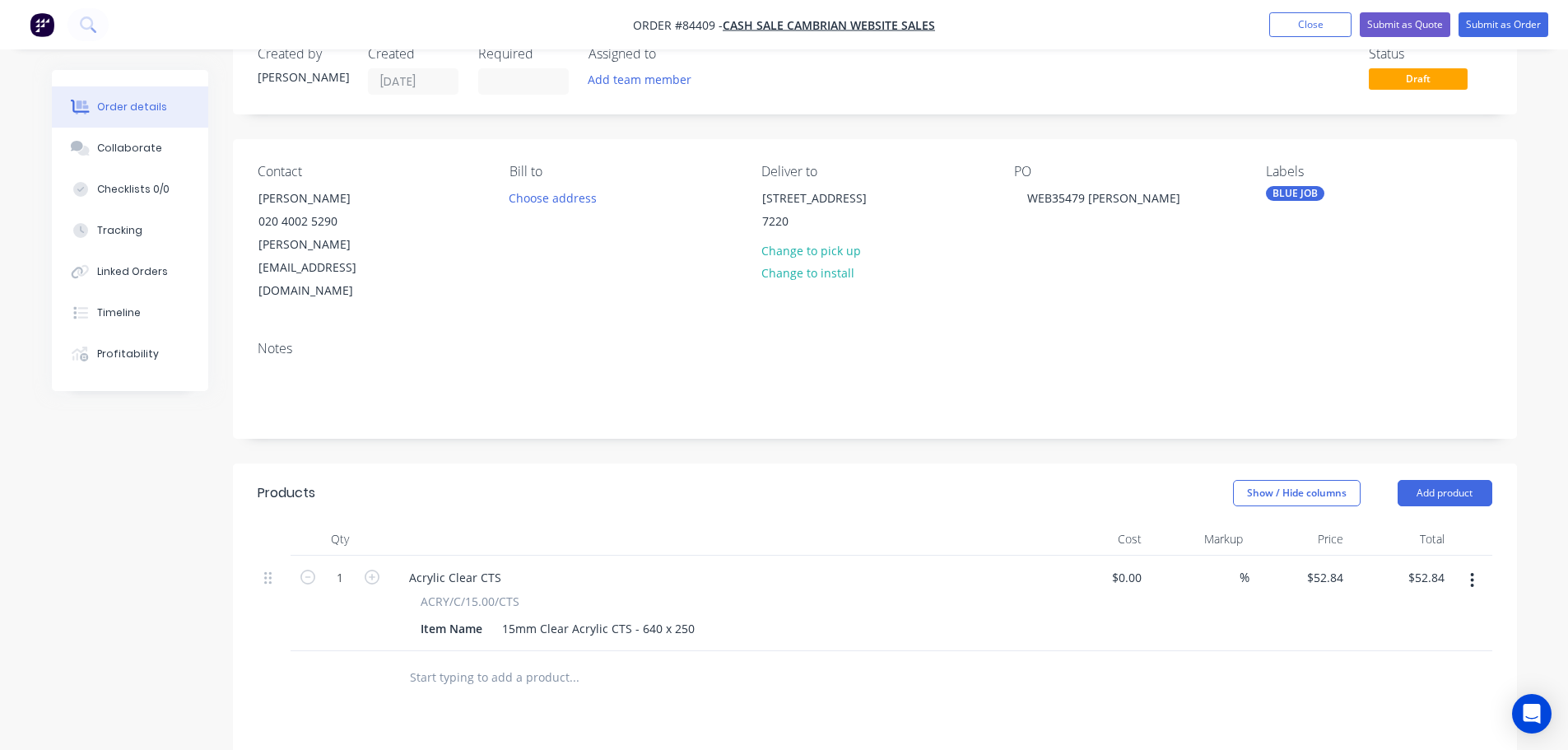
scroll to position [0, 0]
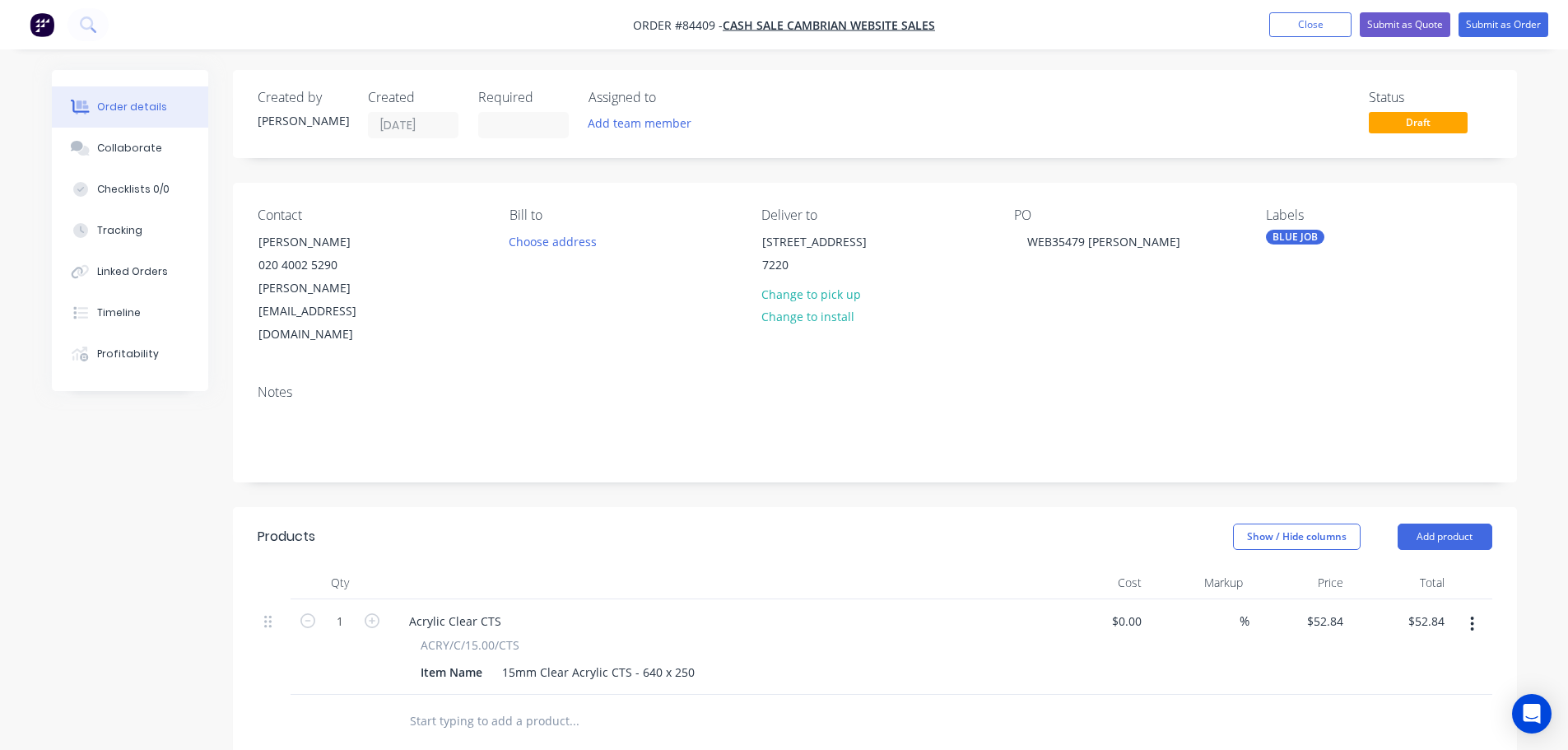
click at [1526, 11] on nav "Order #84409 - cash sale CAMBRIAN WEBSITE SALES Add product Close Submit as Quo…" at bounding box center [784, 25] width 1568 height 50
click at [1500, 30] on button "Submit as Order" at bounding box center [1503, 25] width 89 height 25
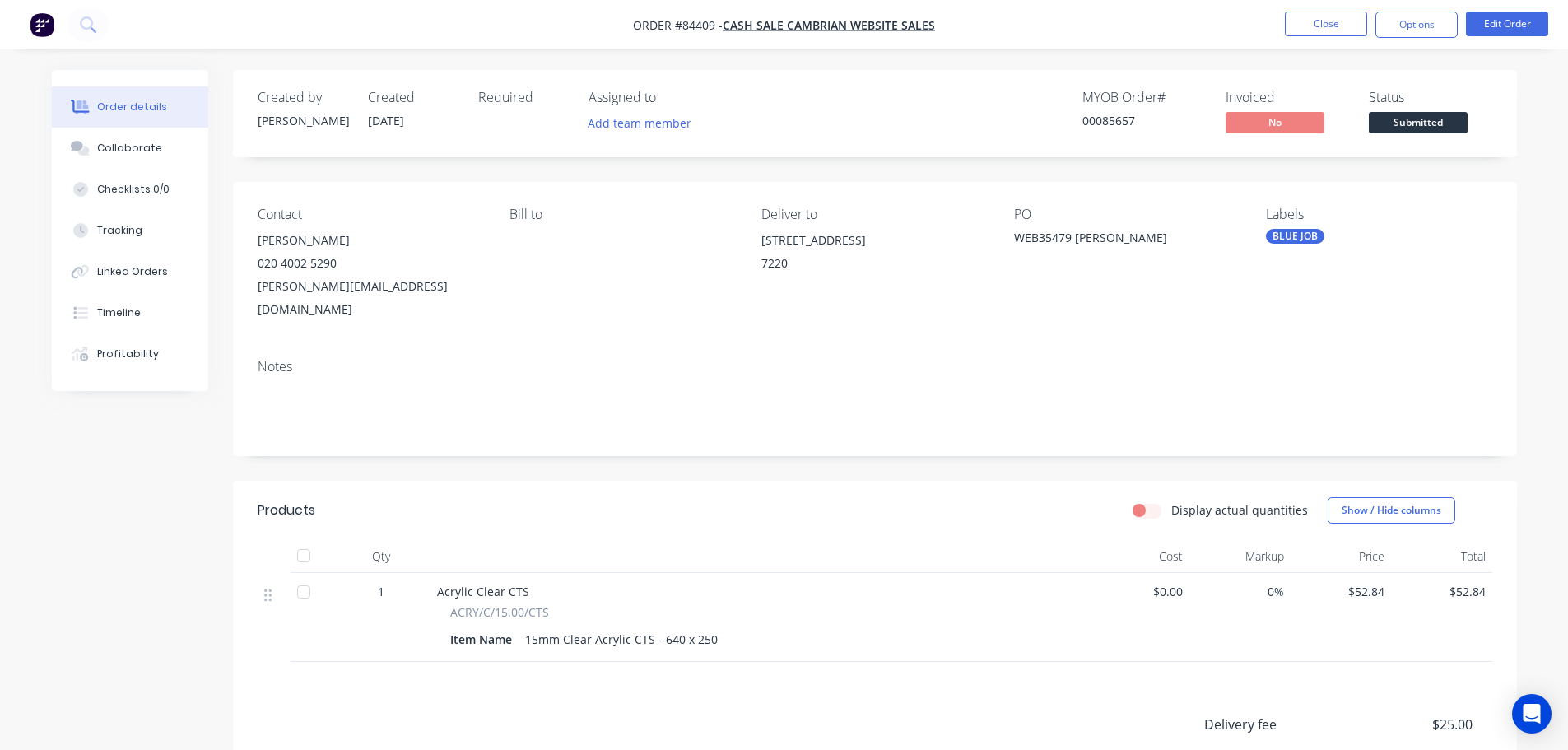
click at [1113, 119] on div "00085657" at bounding box center [1144, 121] width 124 height 18
copy div "00085657"
click at [1441, 18] on button "Options" at bounding box center [1416, 25] width 82 height 27
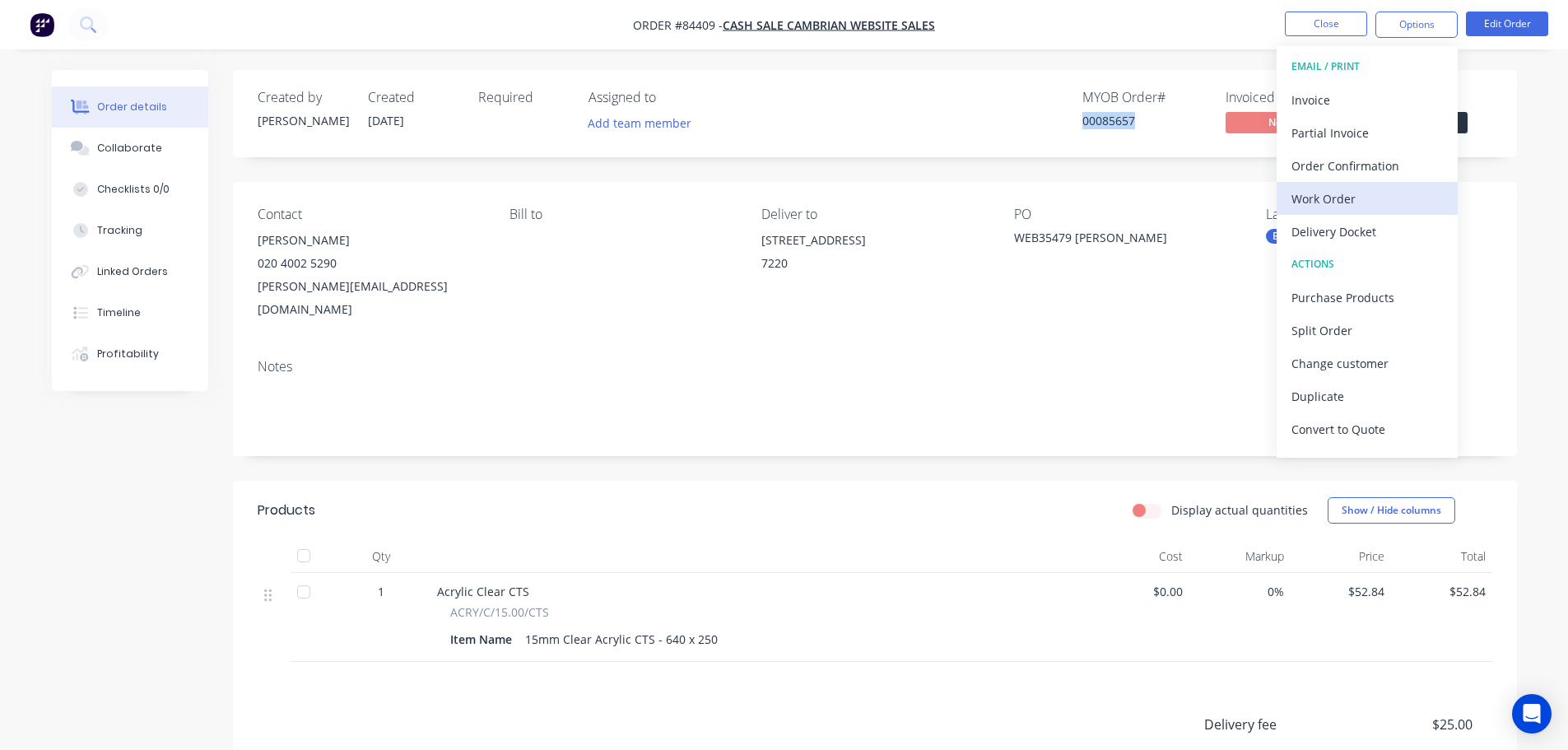
click at [1355, 197] on div "Work Order" at bounding box center [1366, 198] width 151 height 24
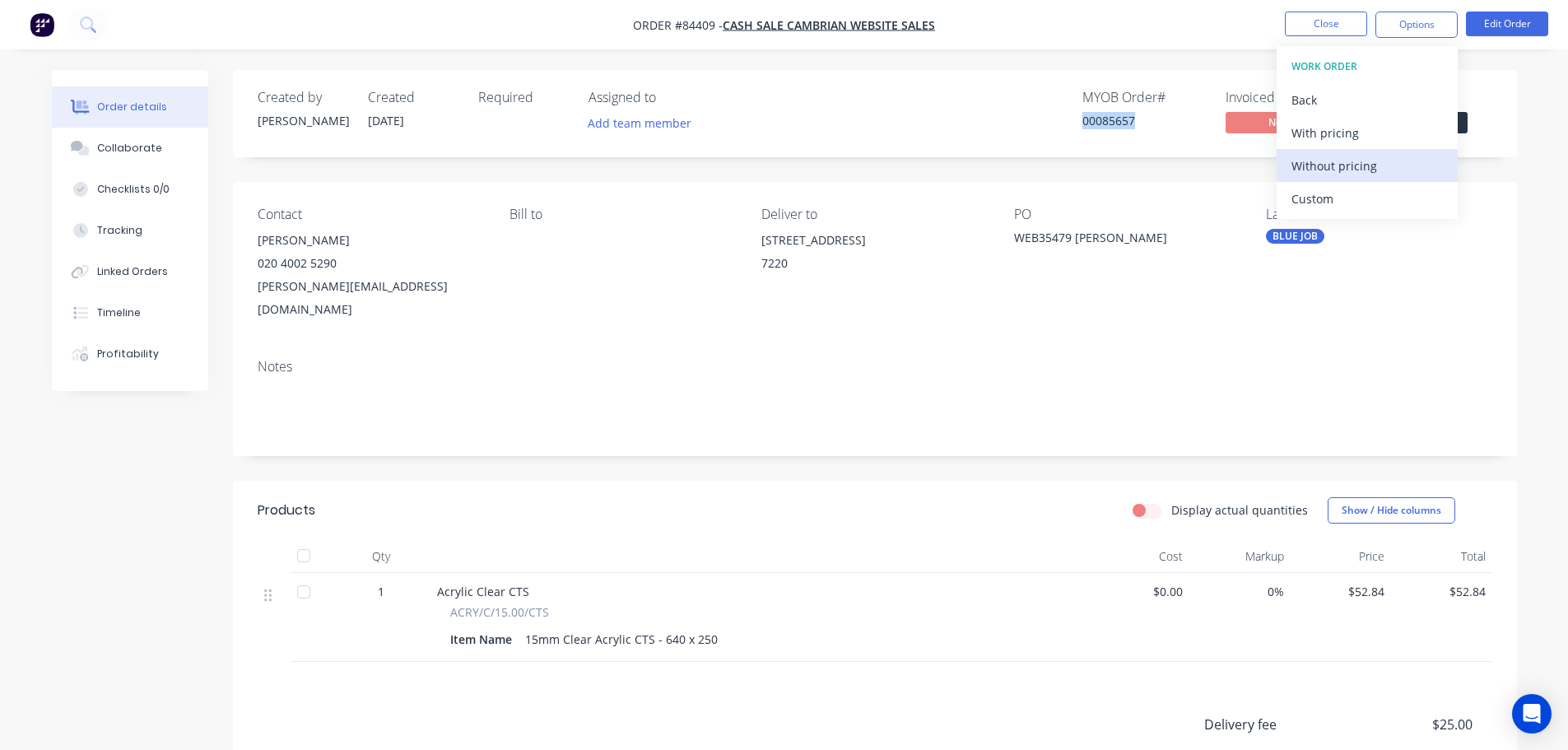
click at [1355, 152] on button "Without pricing" at bounding box center [1366, 165] width 181 height 33
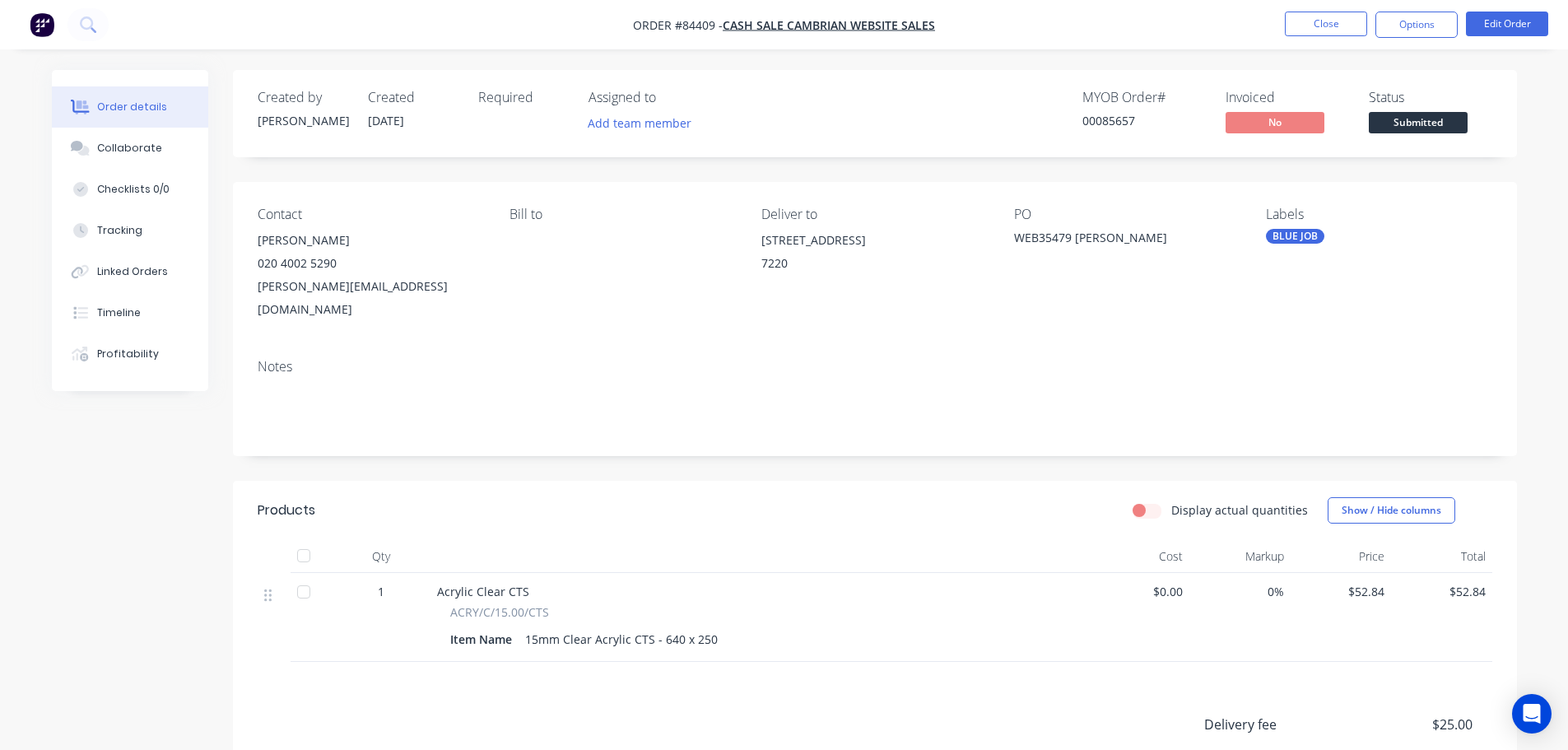
click at [1027, 268] on div "PO WEB35479 Henry Bayne" at bounding box center [1126, 264] width 225 height 114
click at [1395, 27] on button "Options" at bounding box center [1416, 25] width 82 height 27
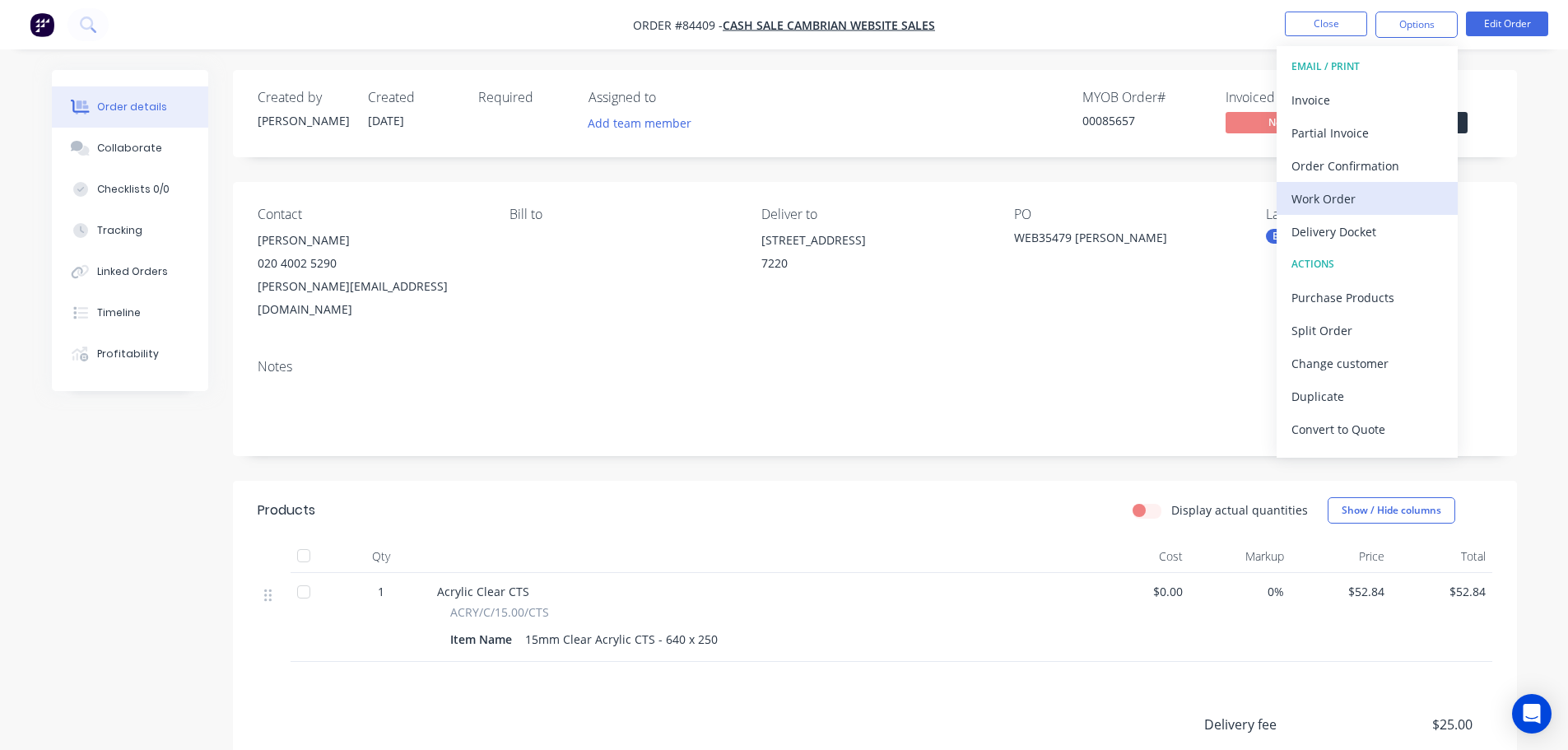
click at [1383, 205] on div "Work Order" at bounding box center [1366, 198] width 151 height 24
click at [1316, 196] on div "Custom" at bounding box center [1366, 198] width 151 height 24
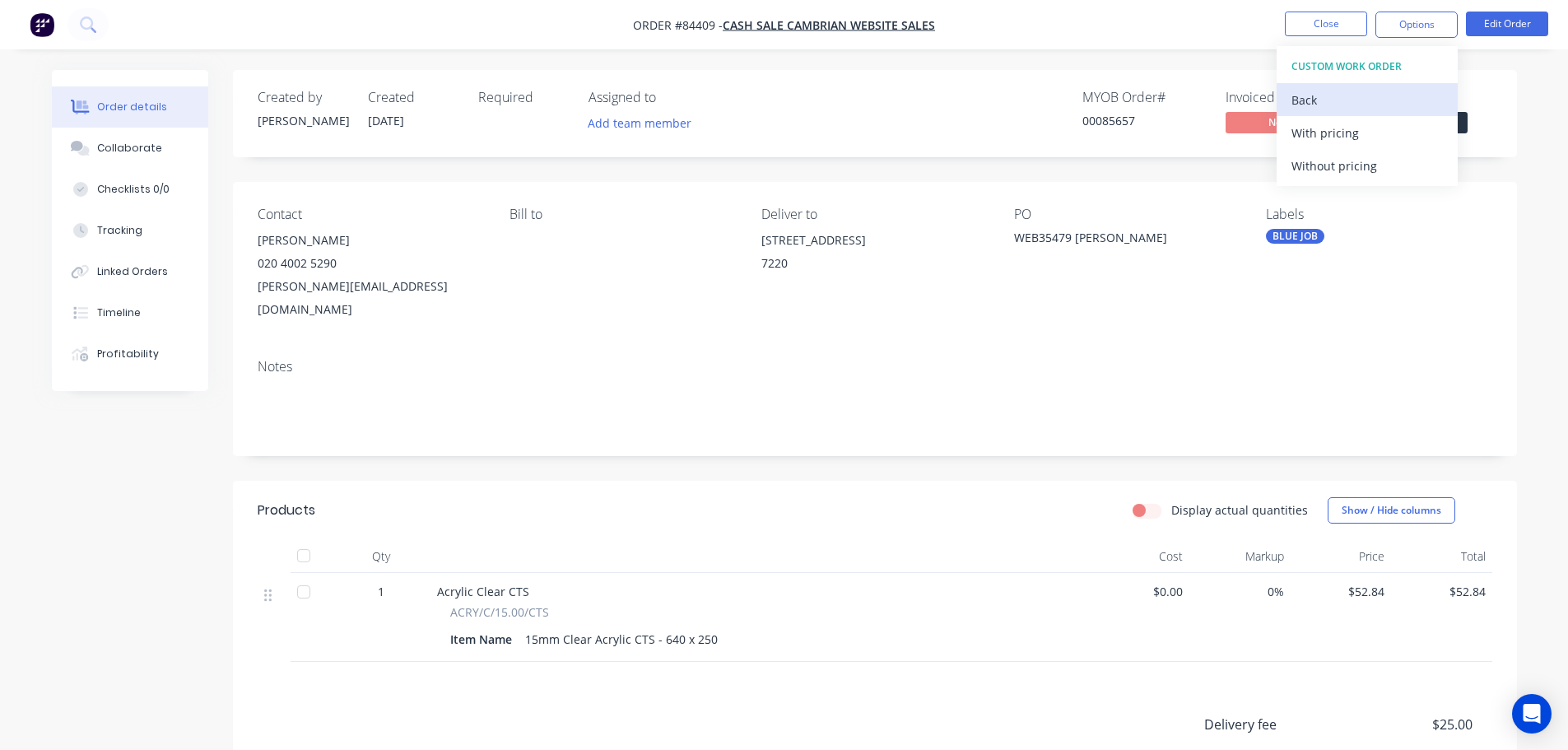
click at [1302, 99] on div "Back" at bounding box center [1366, 100] width 151 height 24
click at [1312, 96] on div "Back" at bounding box center [1366, 100] width 151 height 24
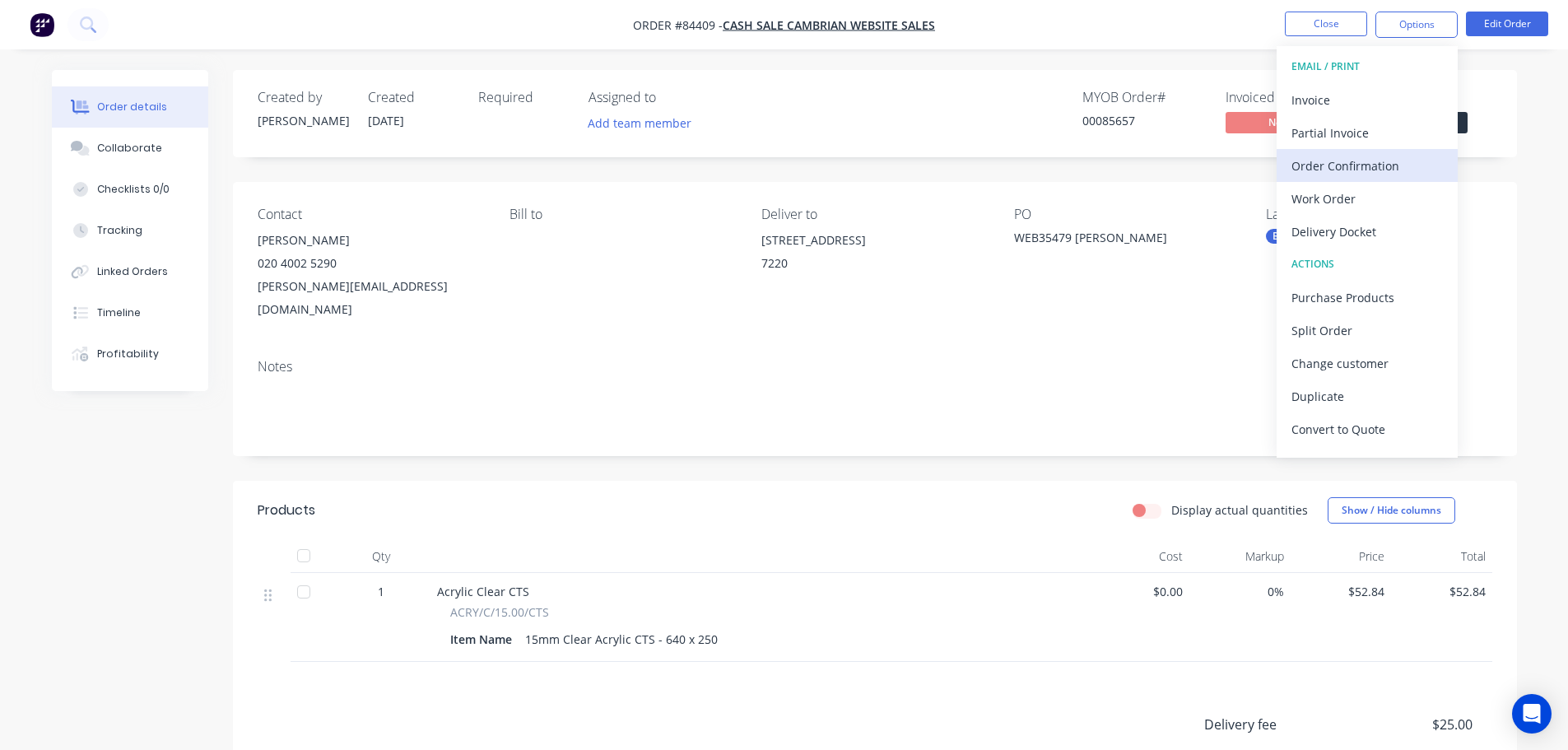
click at [1374, 158] on div "Order Confirmation" at bounding box center [1366, 165] width 151 height 24
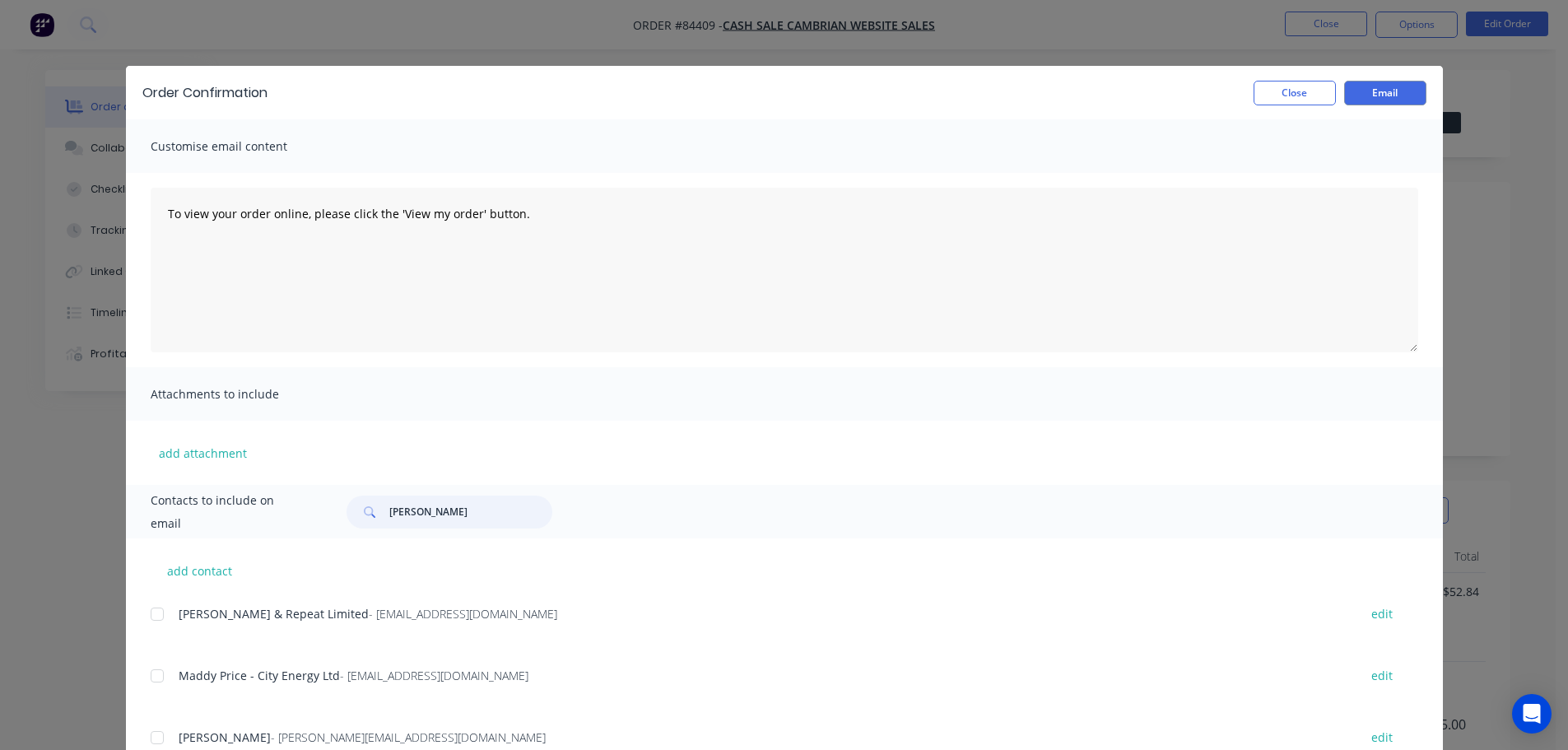
click at [402, 515] on input "steven" at bounding box center [470, 512] width 163 height 33
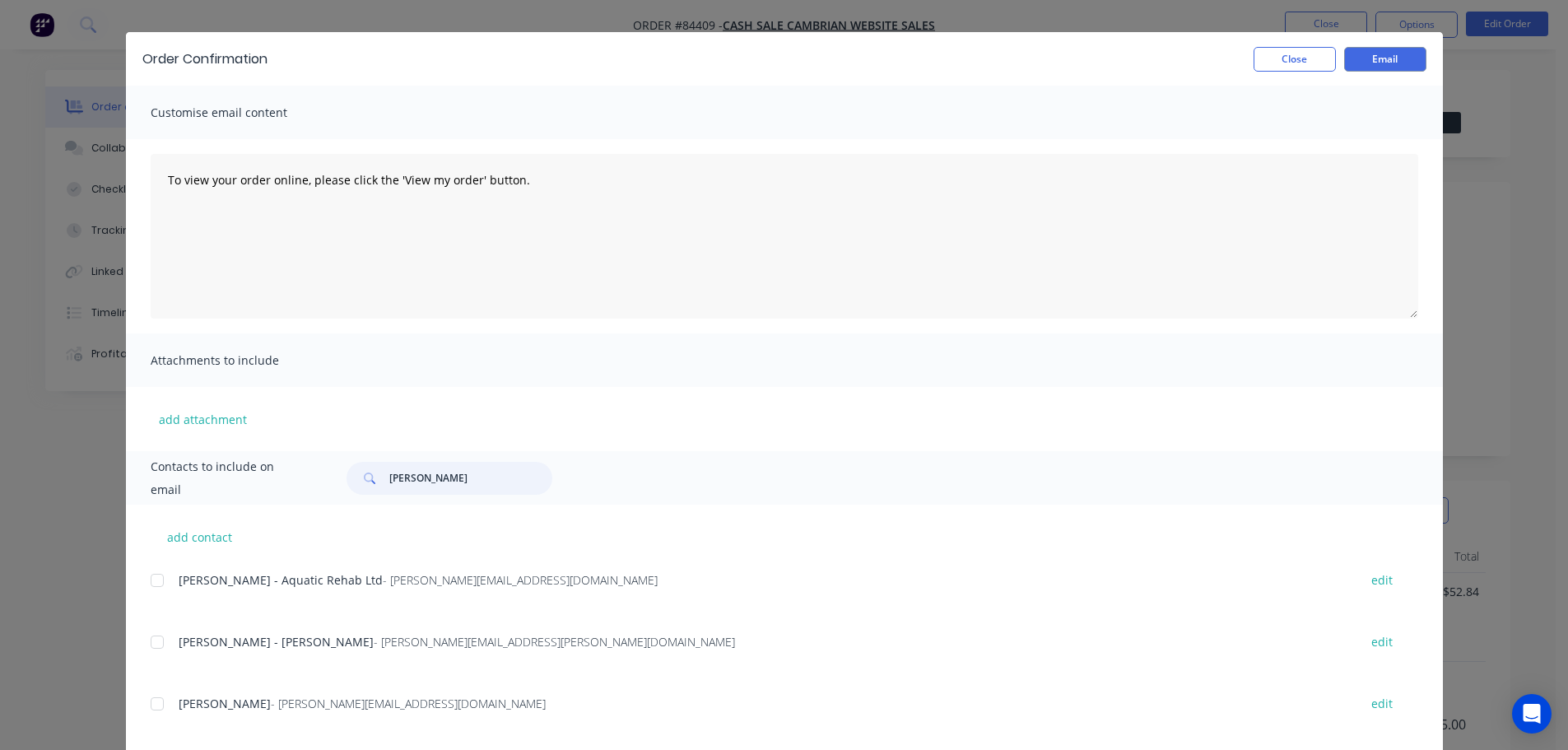
scroll to position [61, 0]
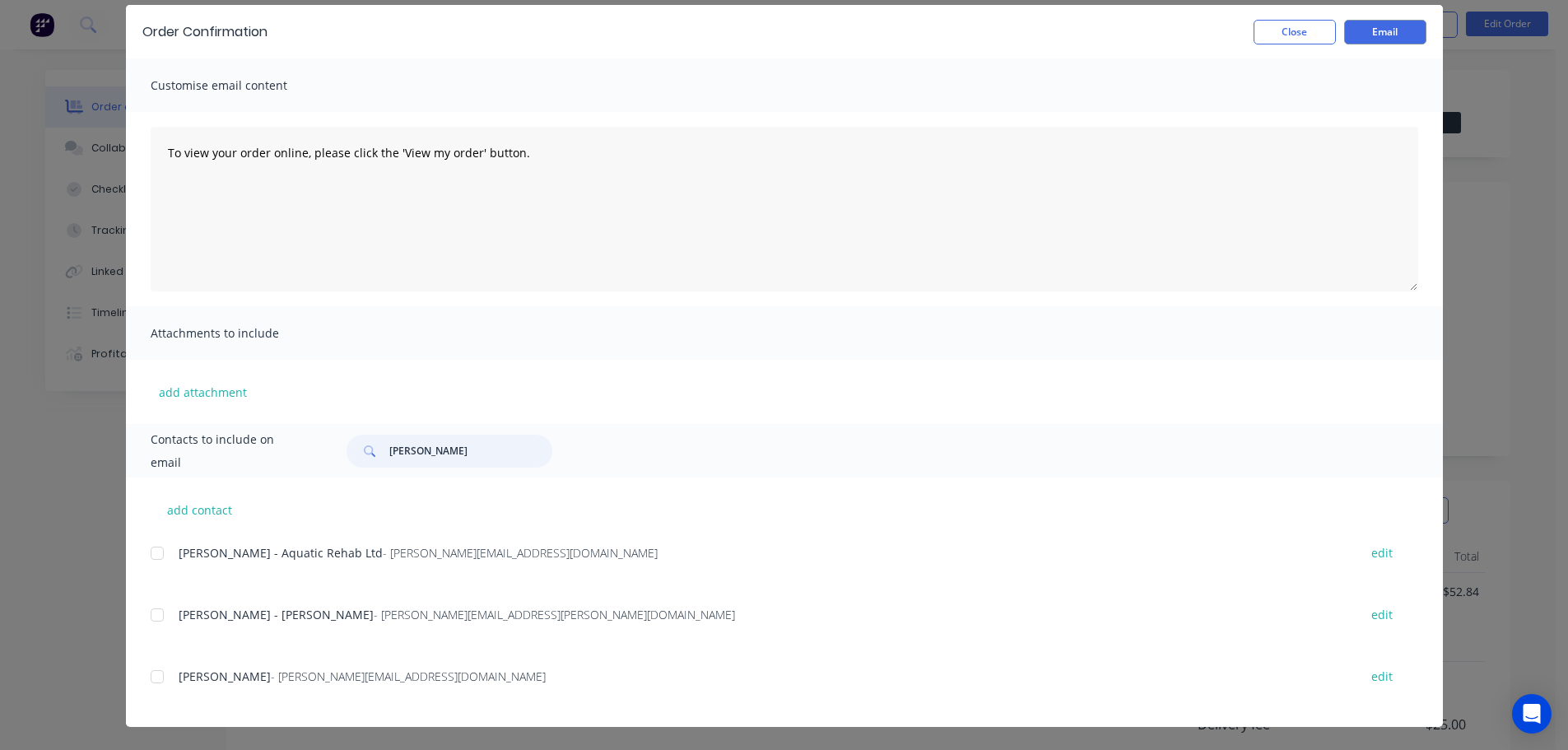
click at [157, 677] on div at bounding box center [156, 677] width 33 height 33
type input "henry"
click at [461, 182] on textarea "To view your order online, please click the 'View my order' button." at bounding box center [784, 209] width 1267 height 165
paste textarea "hank you for your order, confirmation of your order is attached. Your order wil…"
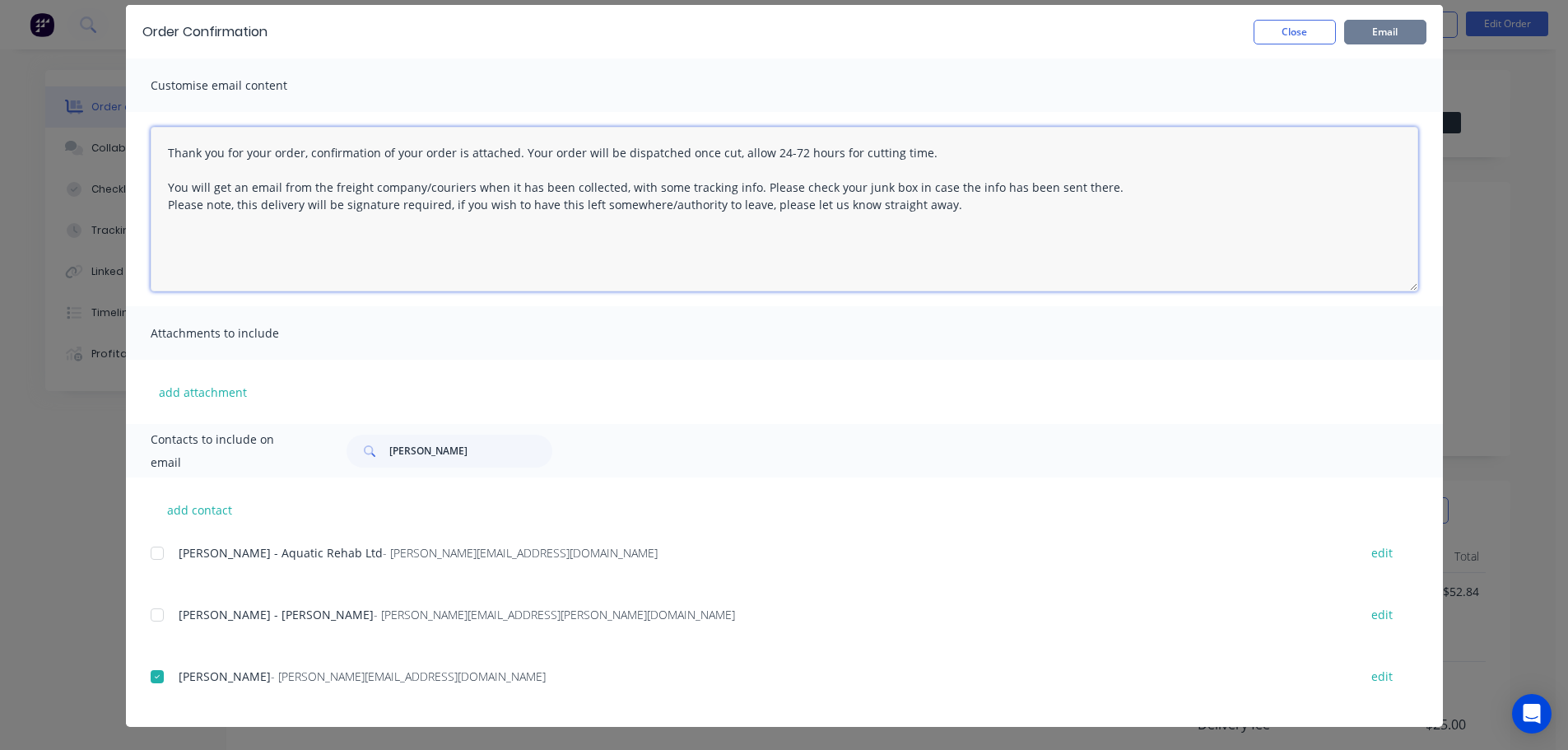
type textarea "Thank you for your order, confirmation of your order is attached. Your order wi…"
click at [1402, 32] on button "Email" at bounding box center [1385, 32] width 82 height 25
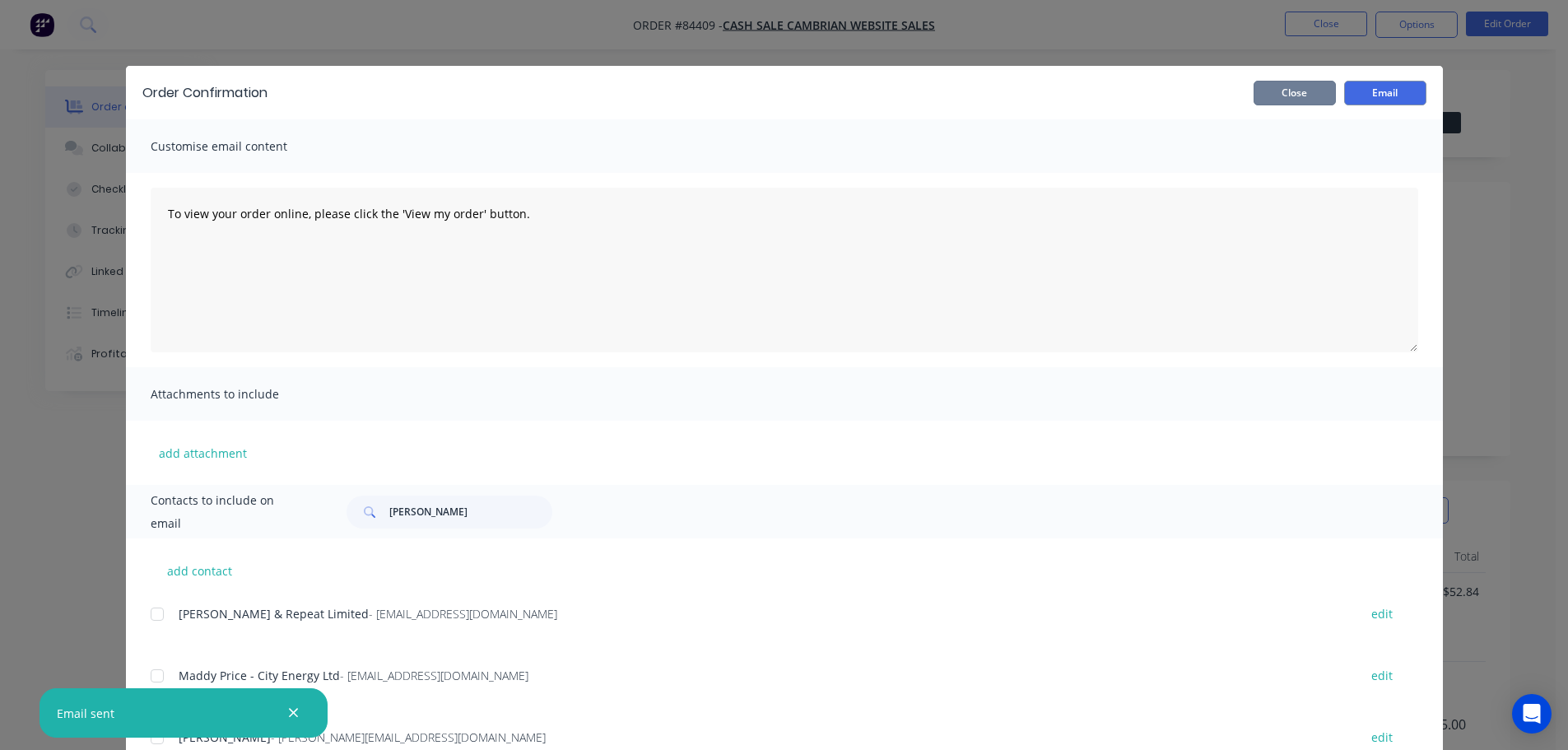
click at [1320, 81] on button "Close" at bounding box center [1294, 93] width 82 height 25
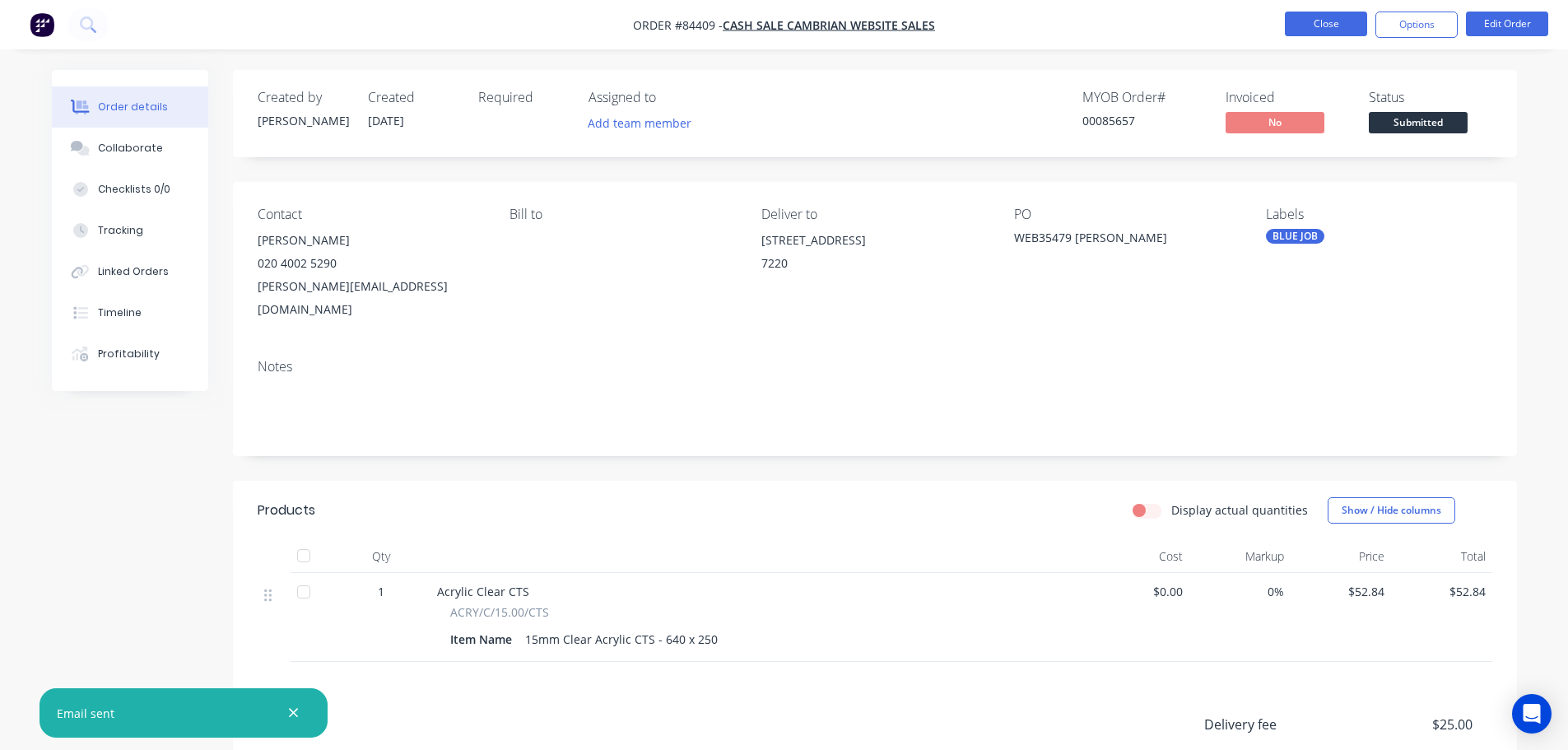
click at [1321, 31] on button "Close" at bounding box center [1326, 24] width 82 height 25
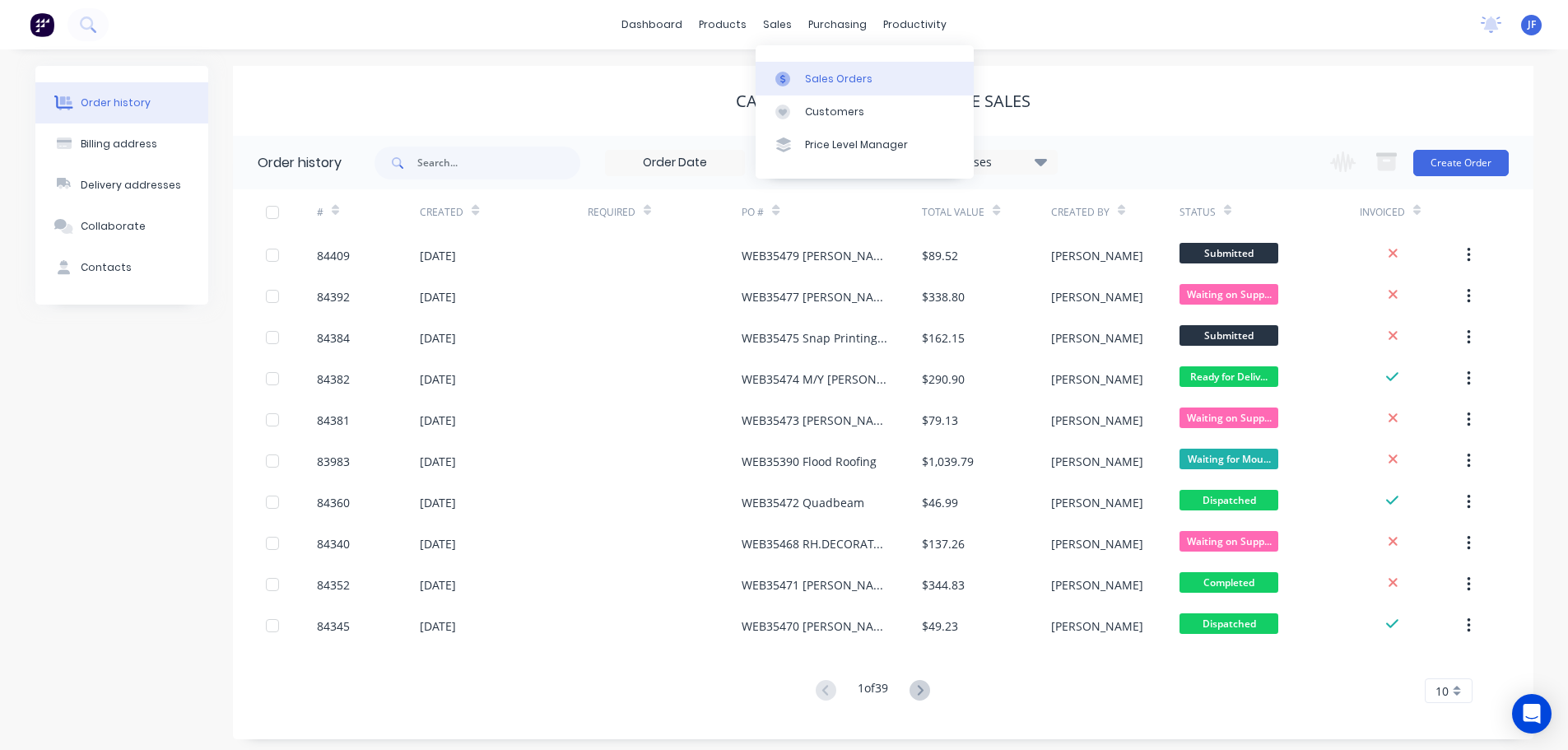
click at [814, 70] on link "Sales Orders" at bounding box center [864, 78] width 218 height 33
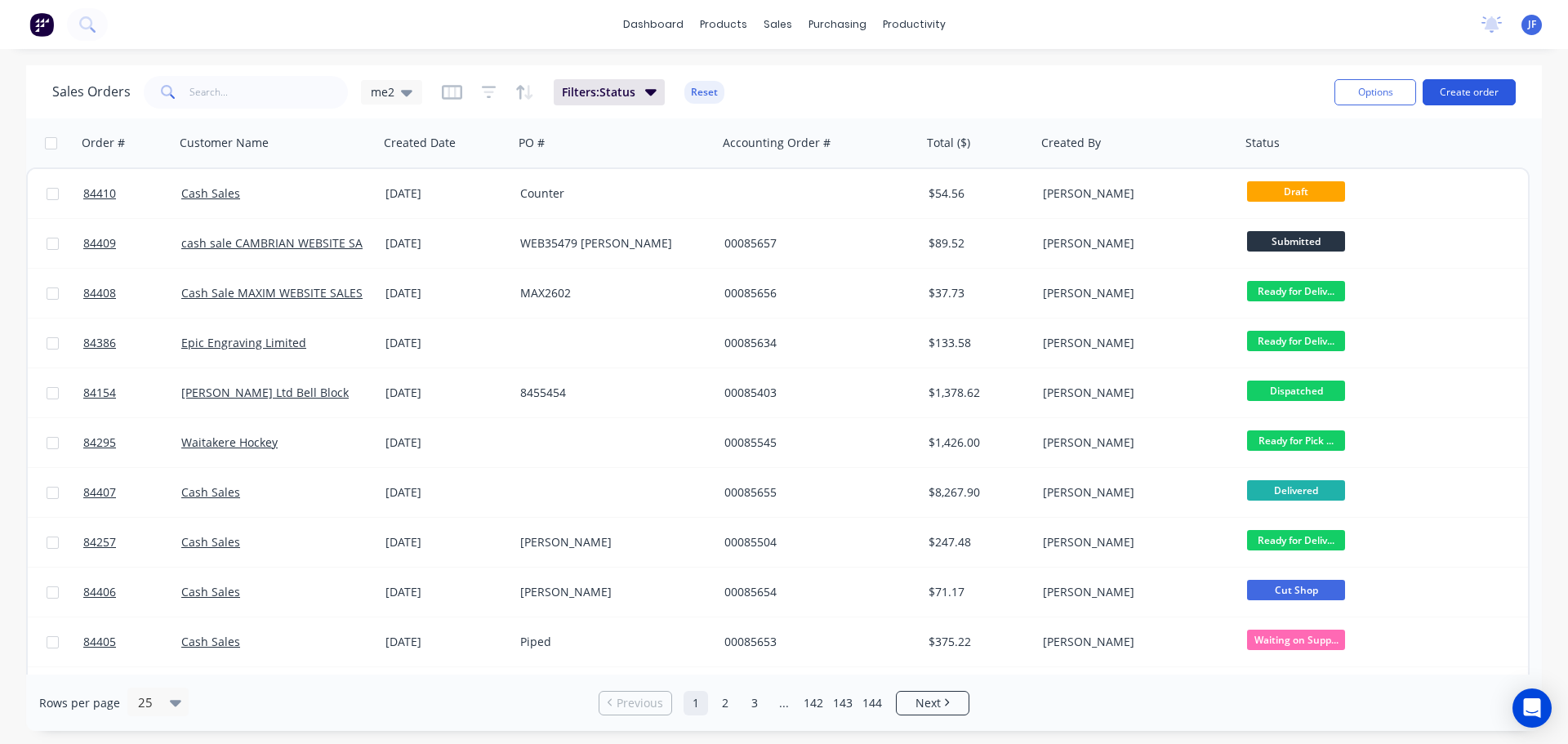
click at [1458, 89] on button "Create order" at bounding box center [1469, 92] width 93 height 26
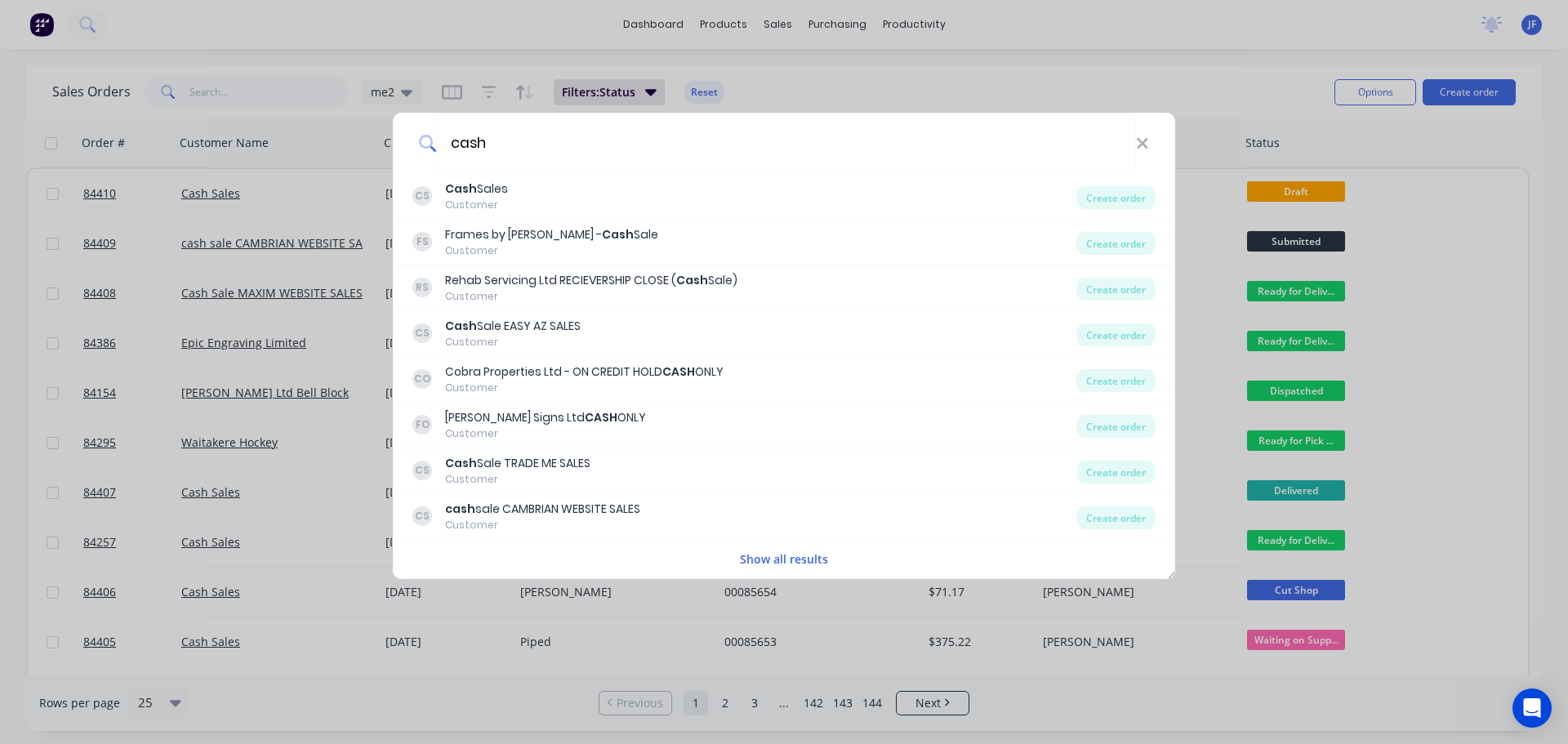
type input "cash"
click at [576, 194] on div "CS Cash Sales Customer" at bounding box center [744, 197] width 664 height 32
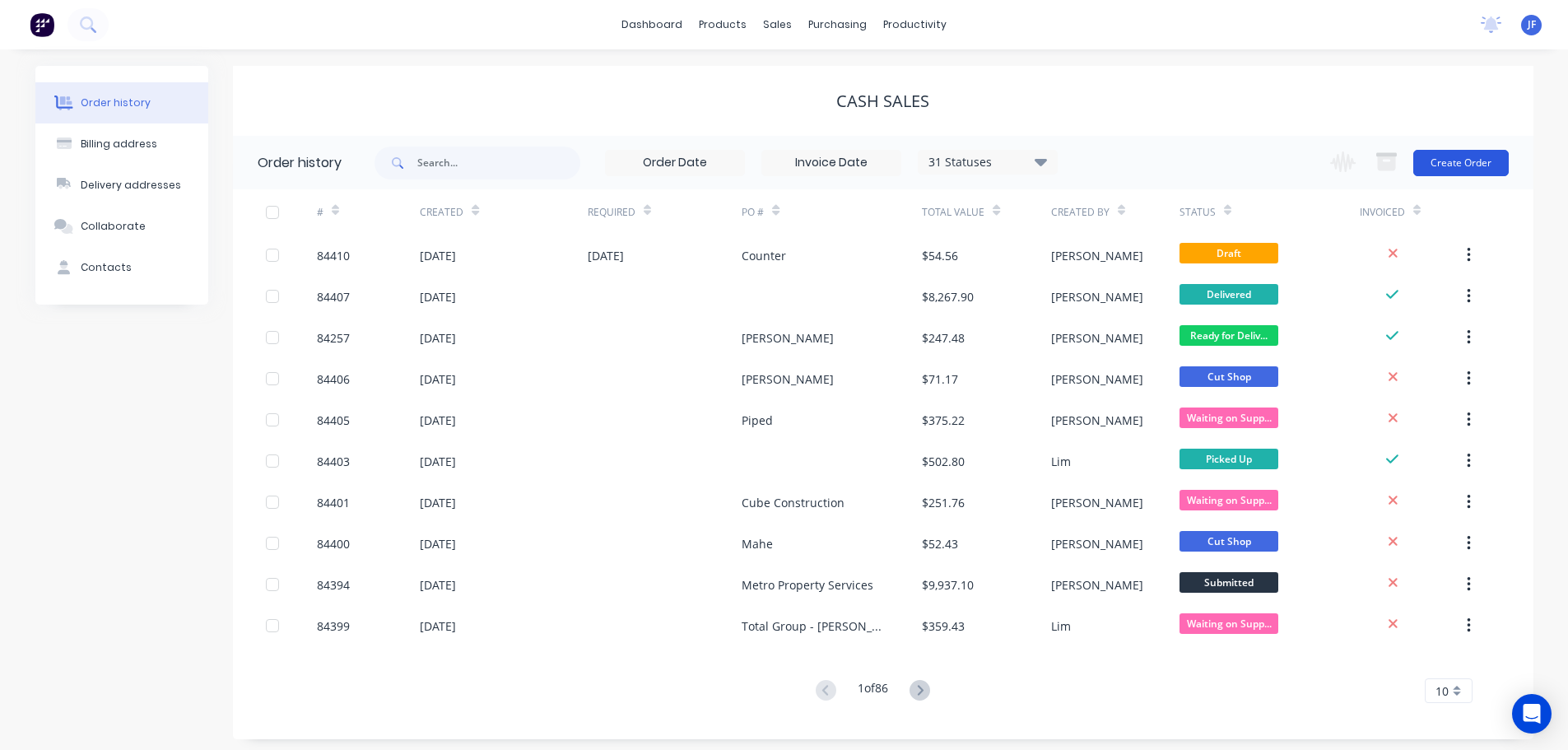
click at [1463, 162] on button "Create Order" at bounding box center [1461, 163] width 95 height 27
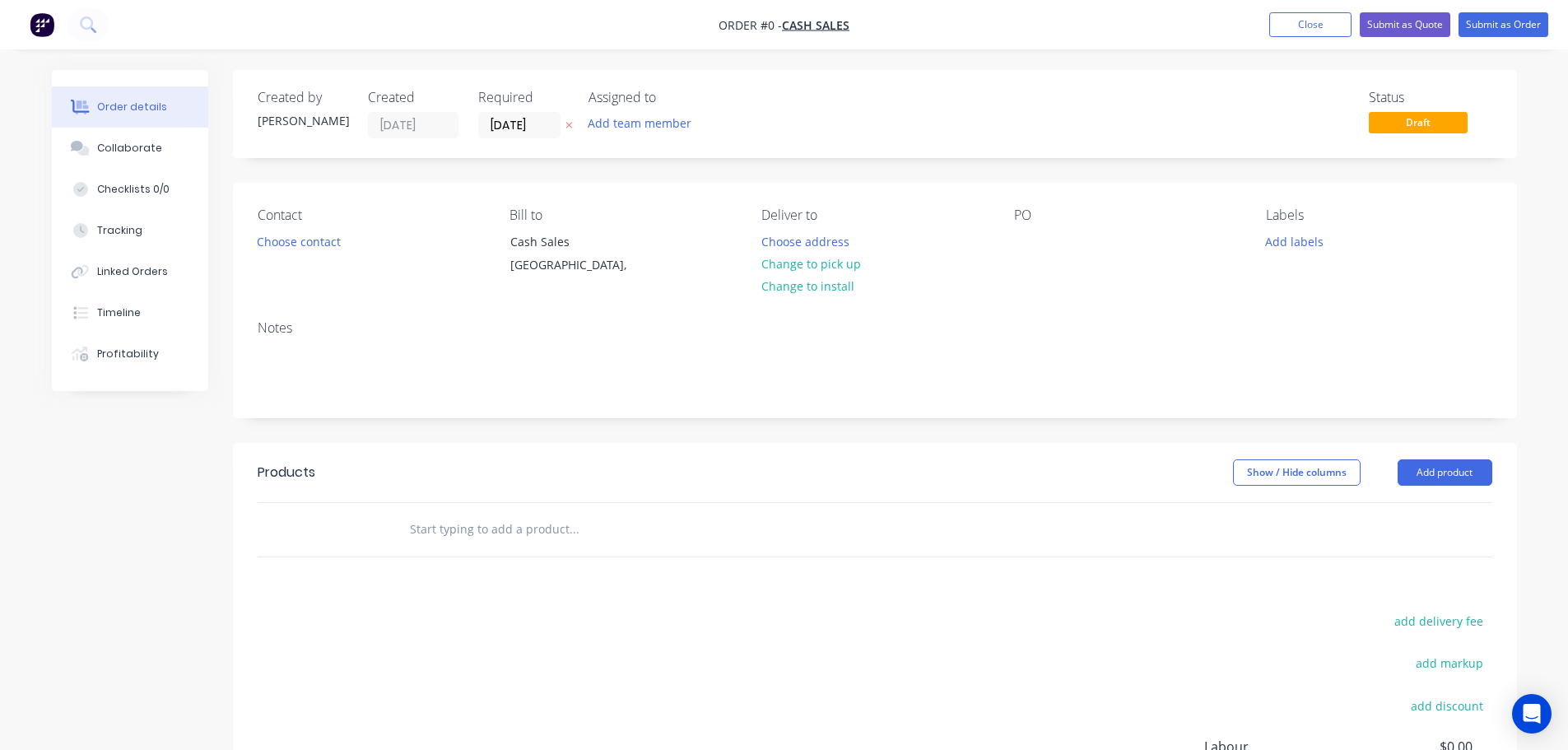
click at [571, 120] on icon at bounding box center [569, 125] width 7 height 10
click at [287, 244] on button "Choose contact" at bounding box center [298, 241] width 102 height 22
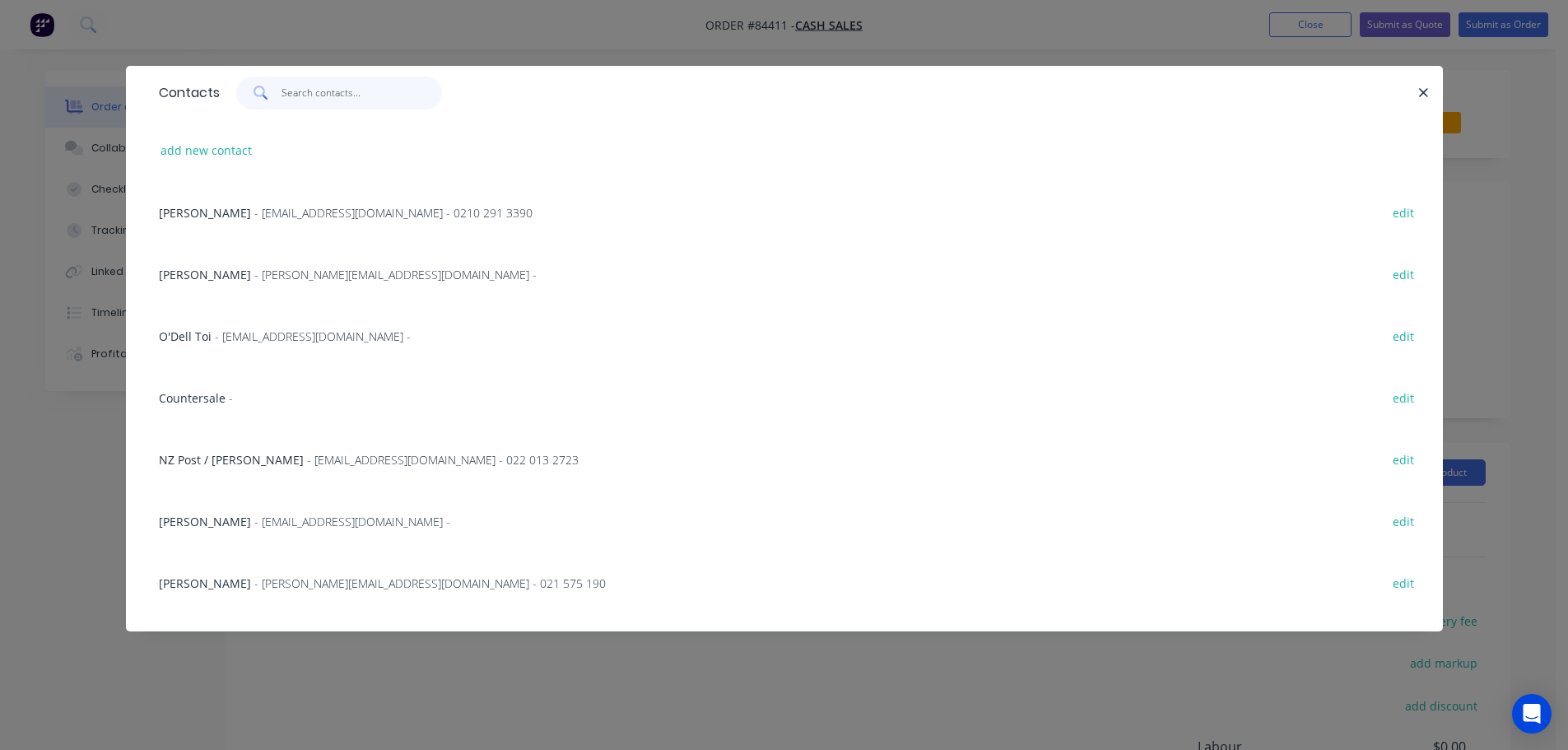
click at [297, 98] on input "text" at bounding box center [362, 93] width 161 height 33
paste input "Manaia Marine 6/68 Marsden Bay Drive Marsden Point 0118"
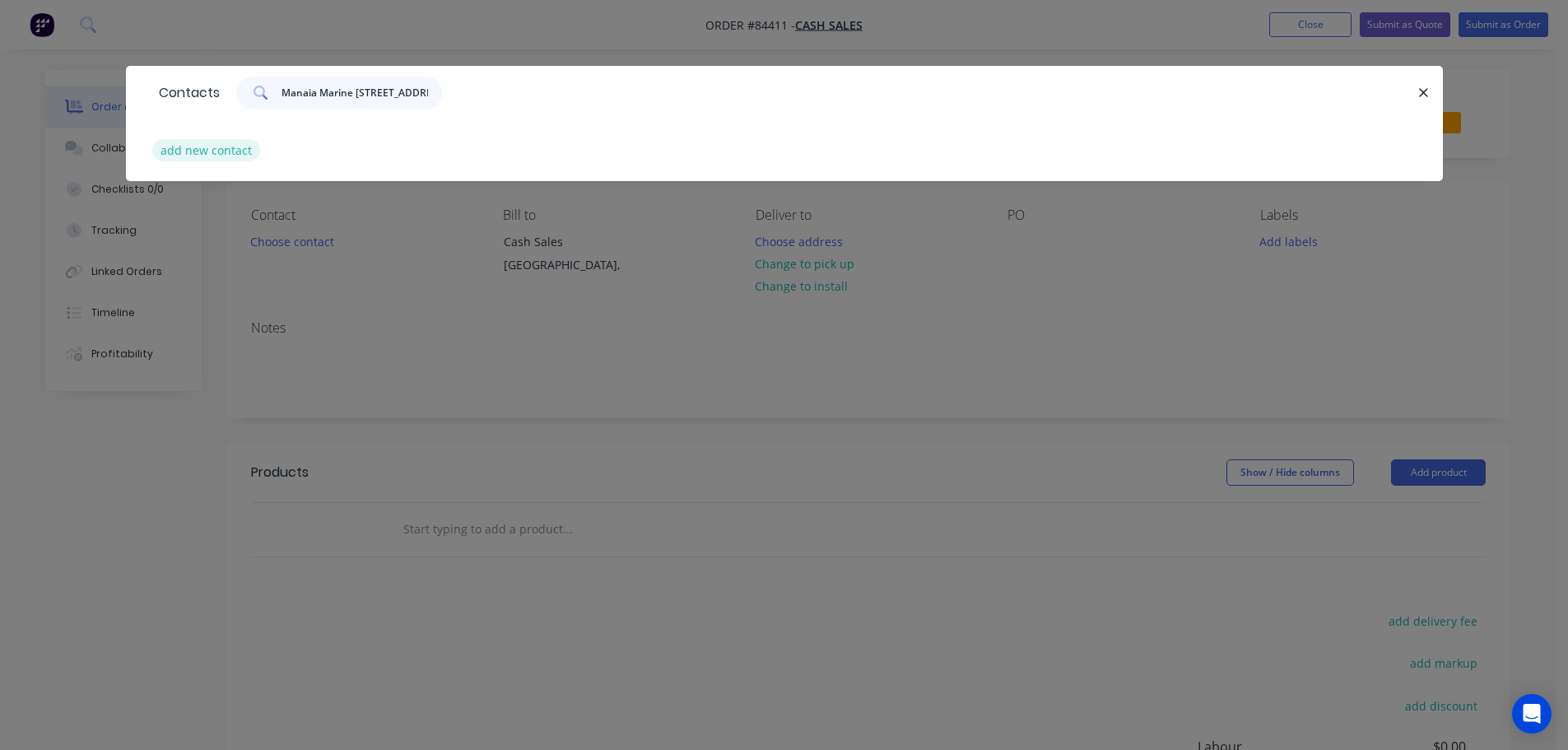
scroll to position [0, 138]
type input "Manaia Marine 6/68 Marsden Bay Drive Marsden Point 0118"
click at [234, 149] on button "add new contact" at bounding box center [206, 149] width 109 height 22
select select "NZ"
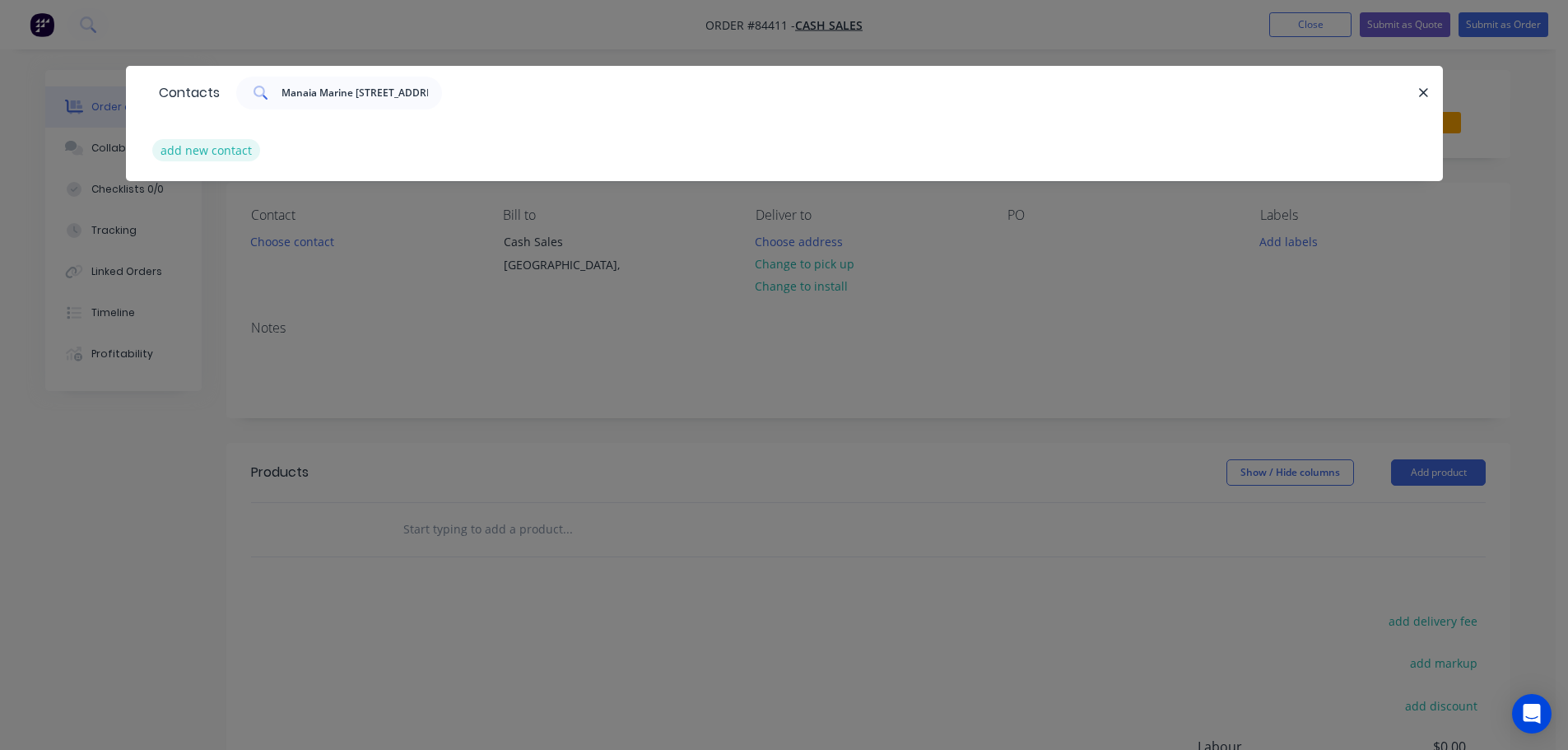
select select "NZ"
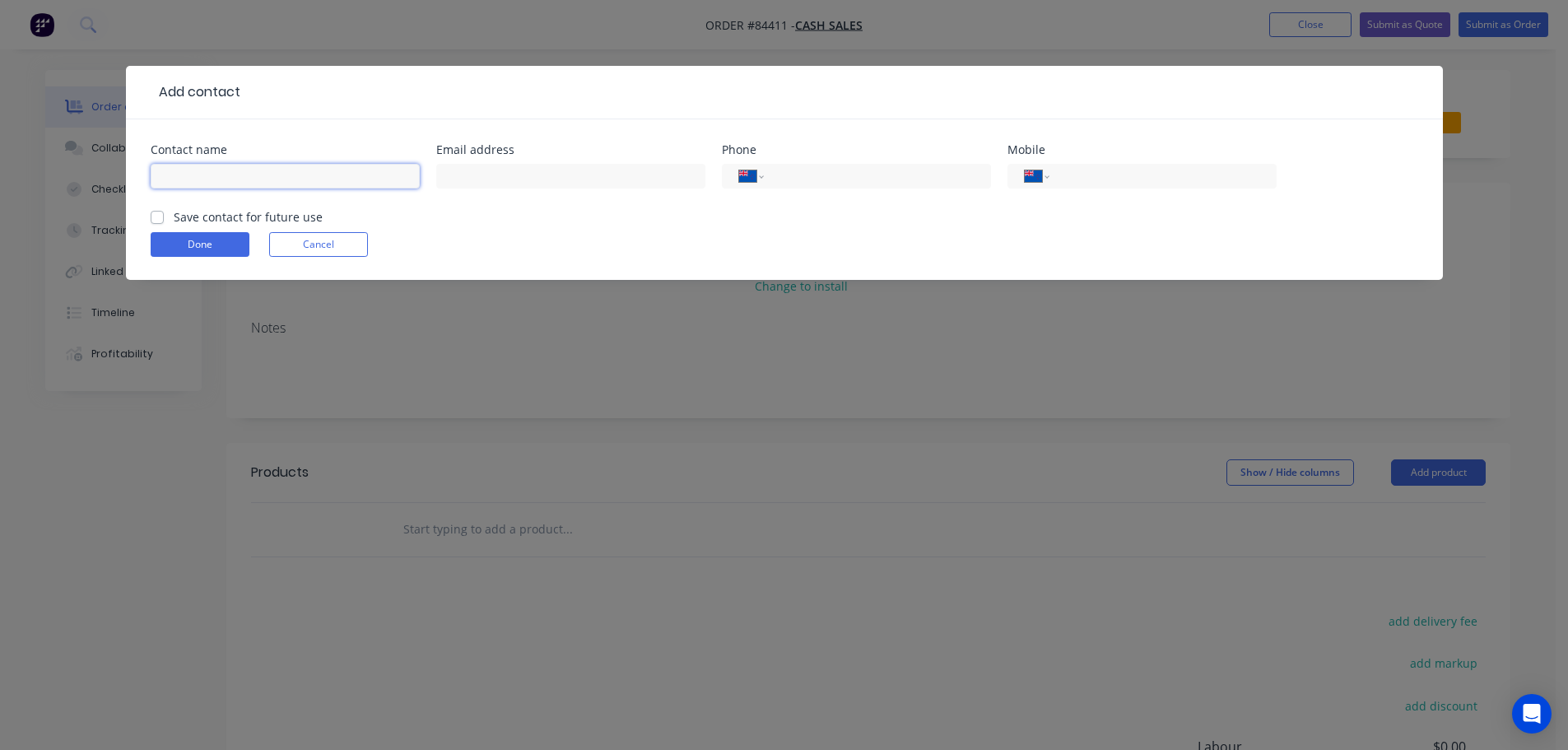
click at [269, 173] on input "text" at bounding box center [285, 176] width 269 height 25
click at [330, 236] on form "Contact name Email address Phone International Afghanistan Åland Islands Albani…" at bounding box center [784, 212] width 1267 height 136
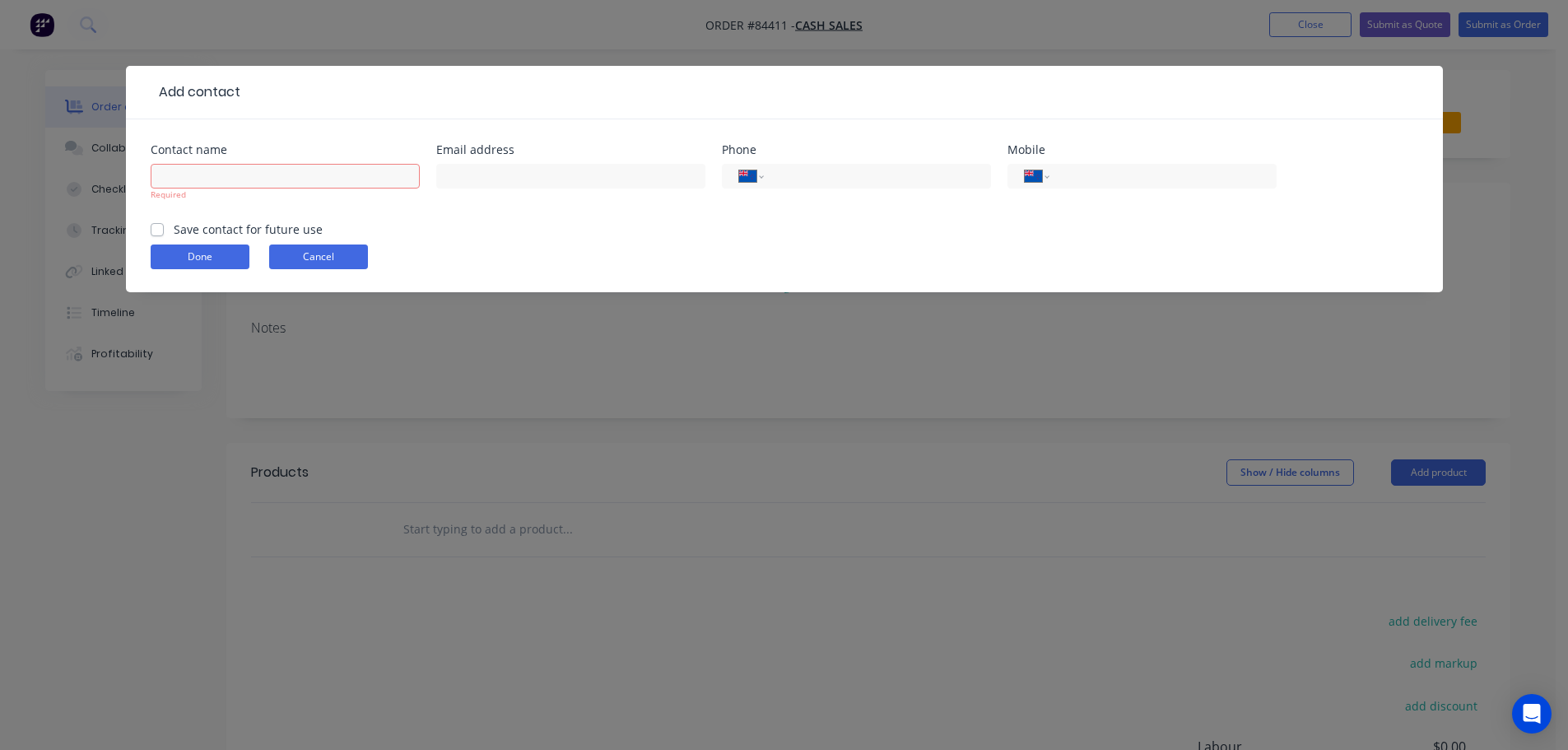
click at [320, 254] on button "Cancel" at bounding box center [318, 257] width 99 height 25
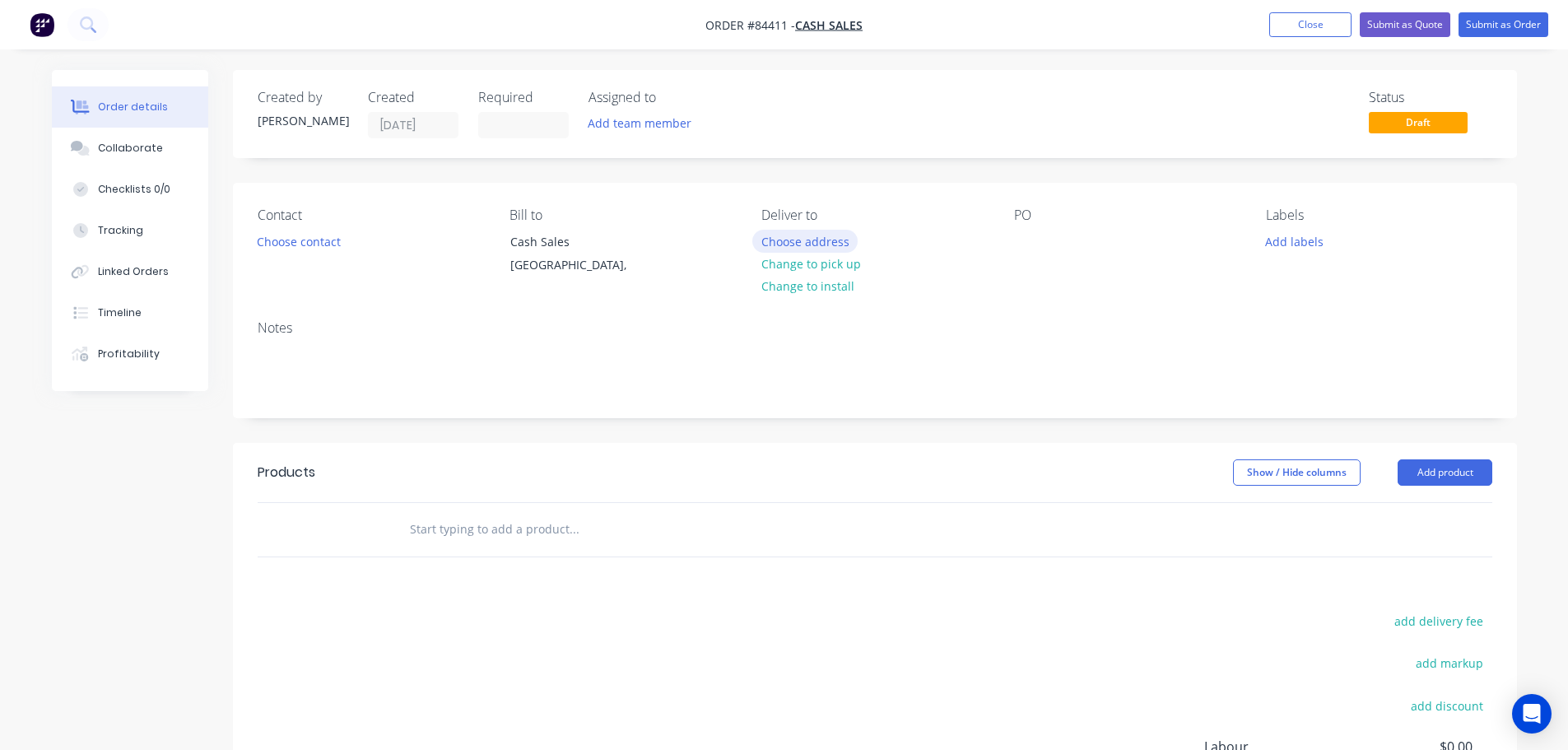
click at [800, 237] on button "Choose address" at bounding box center [804, 241] width 105 height 22
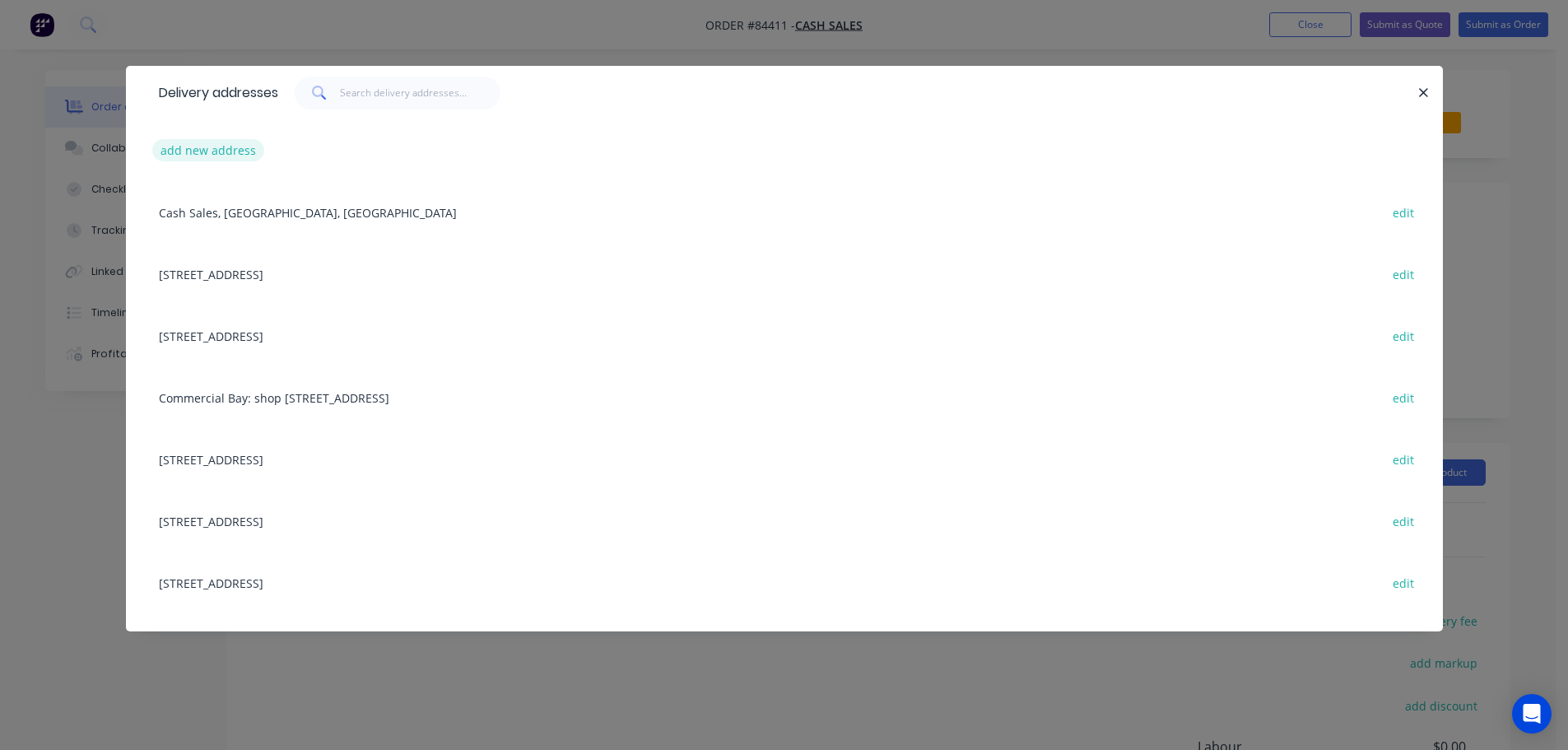
click at [204, 157] on button "add new address" at bounding box center [209, 149] width 113 height 22
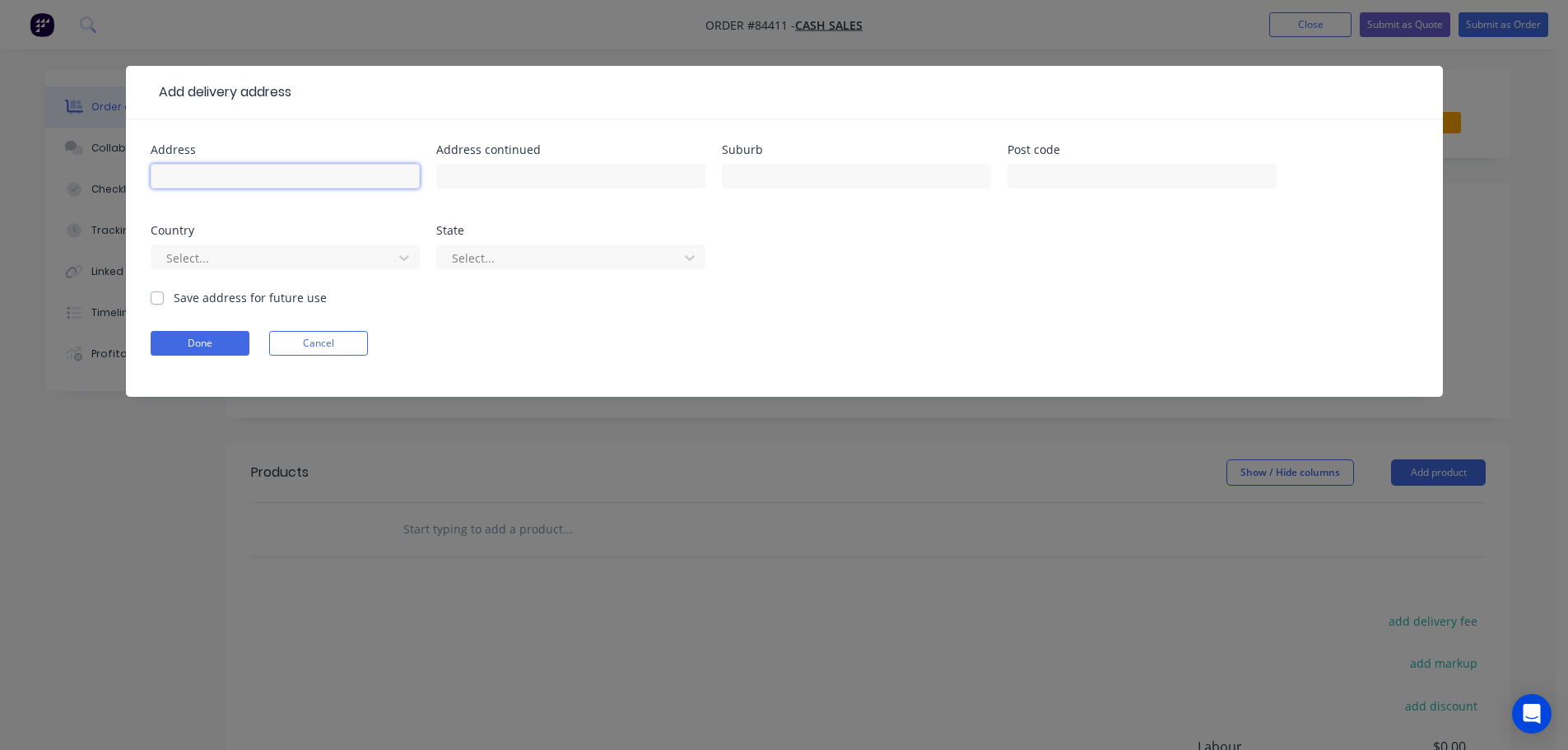
click at [209, 186] on input "text" at bounding box center [285, 176] width 269 height 25
paste input "Manaia Marine 6/68 Marsden Bay Drive Marsden Point 0118"
click at [270, 174] on input "Manaia Marine 6/68 Marsden Bay Drive Marsden Point 0118" at bounding box center [285, 176] width 269 height 25
click at [396, 177] on input "Manaia Marine 6/68 Marsden Bay Drive Marsden Point 0118" at bounding box center [285, 176] width 269 height 25
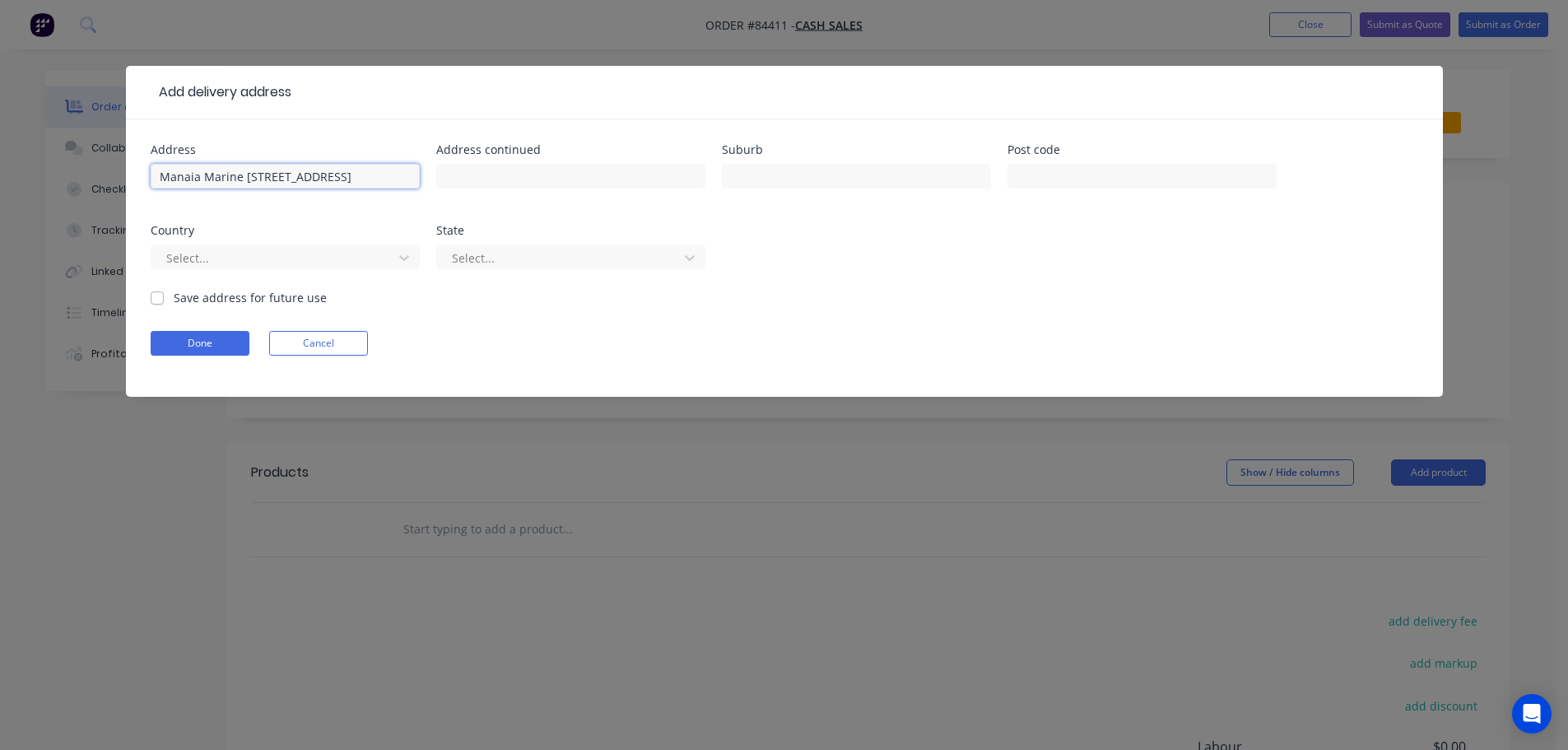
click at [396, 177] on input "Manaia Marine 6/68 Marsden Bay Drive Marsden Point 0118" at bounding box center [285, 176] width 269 height 25
type input "Manaia Marine 6/68 Marsden Bay Drive Marsden Point"
type input "0118"
click at [240, 179] on input "Manaia Marine 6/68 Marsden Bay Drive Marsden Point" at bounding box center [285, 176] width 269 height 25
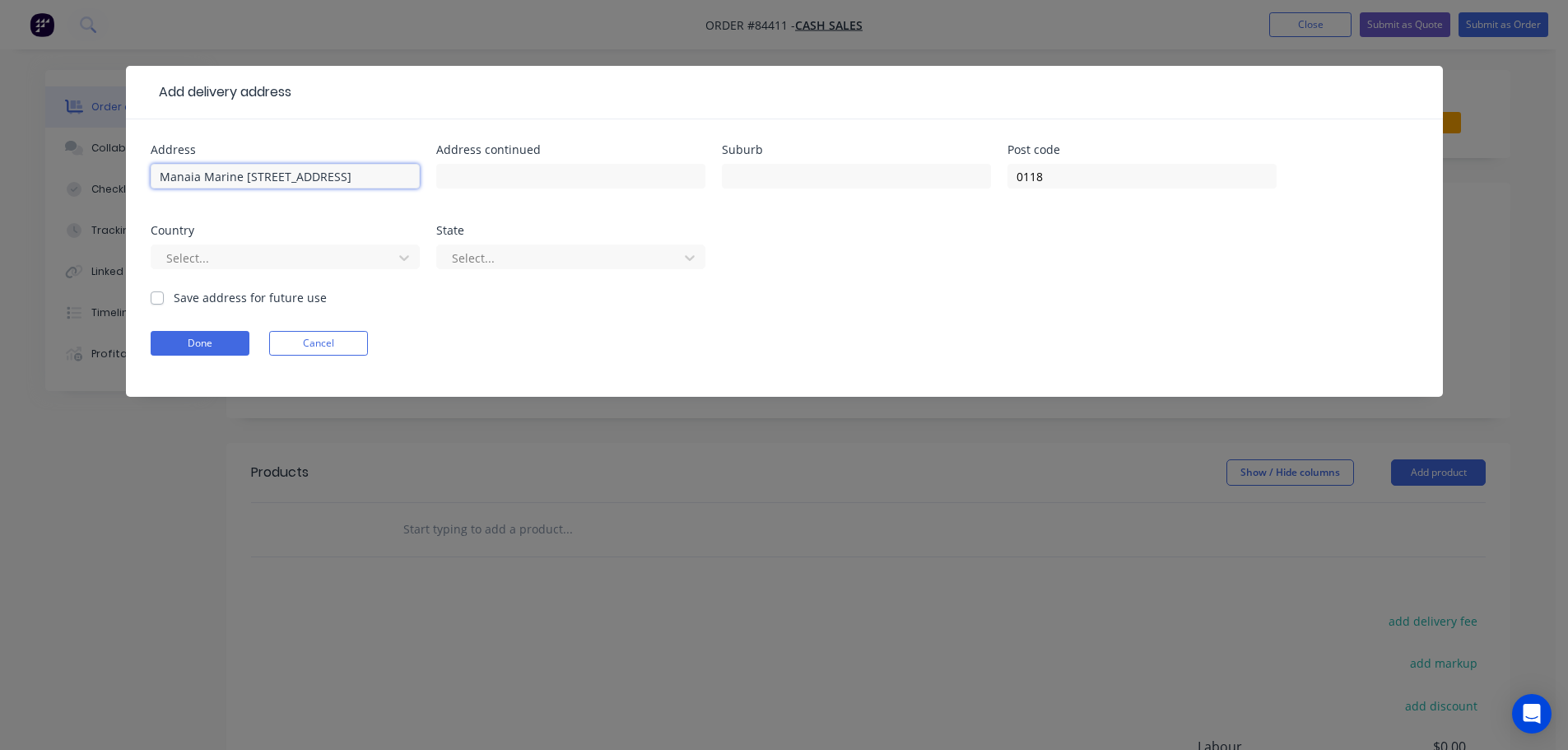
drag, startPoint x: 241, startPoint y: 178, endPoint x: 91, endPoint y: 185, distance: 150.2
click at [92, 185] on div "Add delivery address Address Manaia Marine 6/68 Marsden Bay Drive Marsden Point…" at bounding box center [784, 375] width 1568 height 750
click at [162, 176] on input "6/68 Marsden Bay Drive Marsden Point" at bounding box center [285, 176] width 269 height 25
click at [265, 176] on input "6/68 Marsden Bay Drive Marsden Point" at bounding box center [285, 176] width 269 height 25
click at [291, 178] on input "6/68 Marsden Bay Drive Marsden Point" at bounding box center [285, 176] width 269 height 25
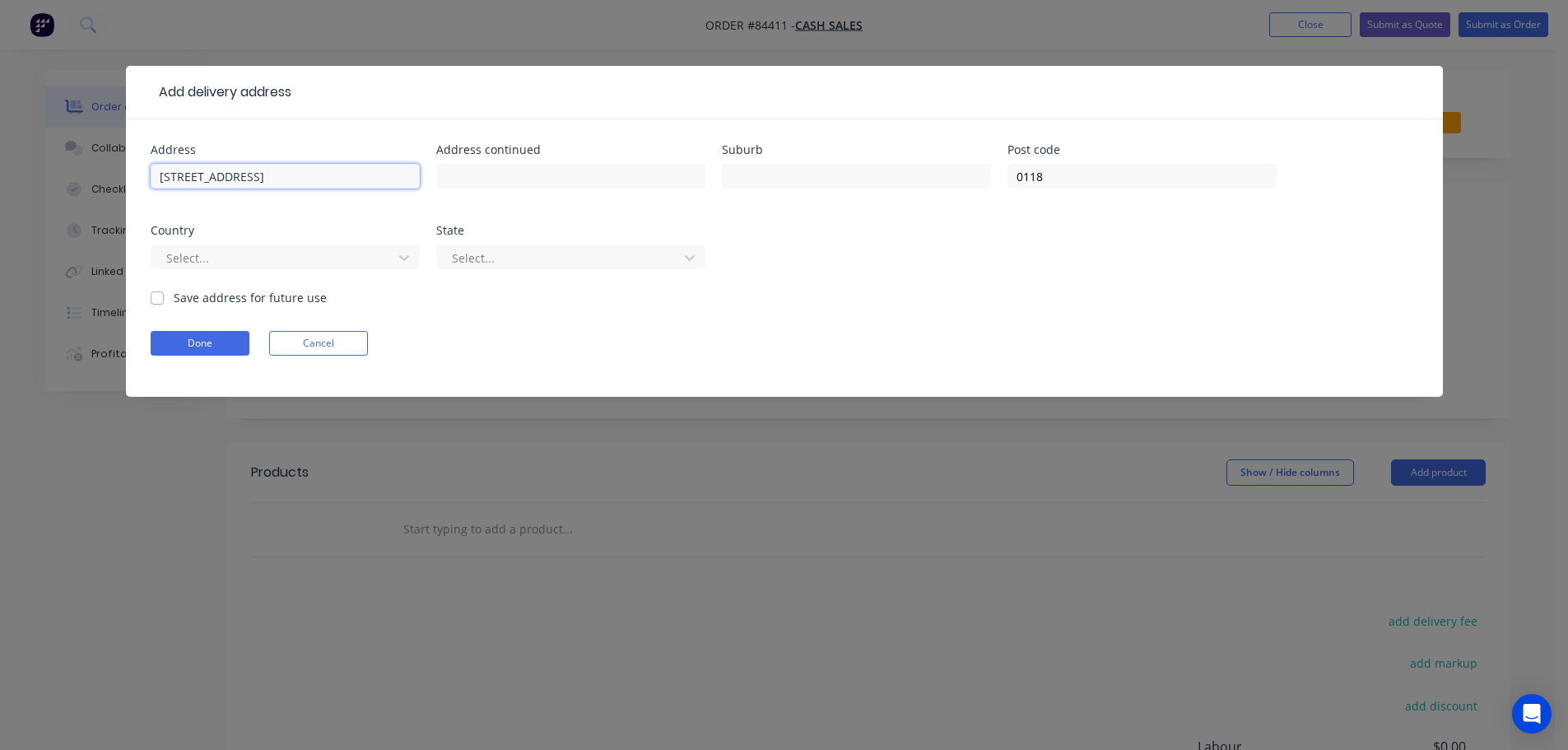
click at [291, 178] on input "6/68 Marsden Bay Drive Marsden Point" at bounding box center [285, 176] width 269 height 25
click at [293, 176] on input "6/68 Marsden Bay Drive Marsden Point" at bounding box center [285, 176] width 269 height 25
click at [290, 175] on input "6/68 Marsden Bay Drive Marsden Point" at bounding box center [285, 176] width 269 height 25
click at [293, 175] on input "6/68 Marsden Bay Drive Marsden Point" at bounding box center [285, 176] width 269 height 25
drag, startPoint x: 292, startPoint y: 175, endPoint x: 394, endPoint y: 176, distance: 102.0
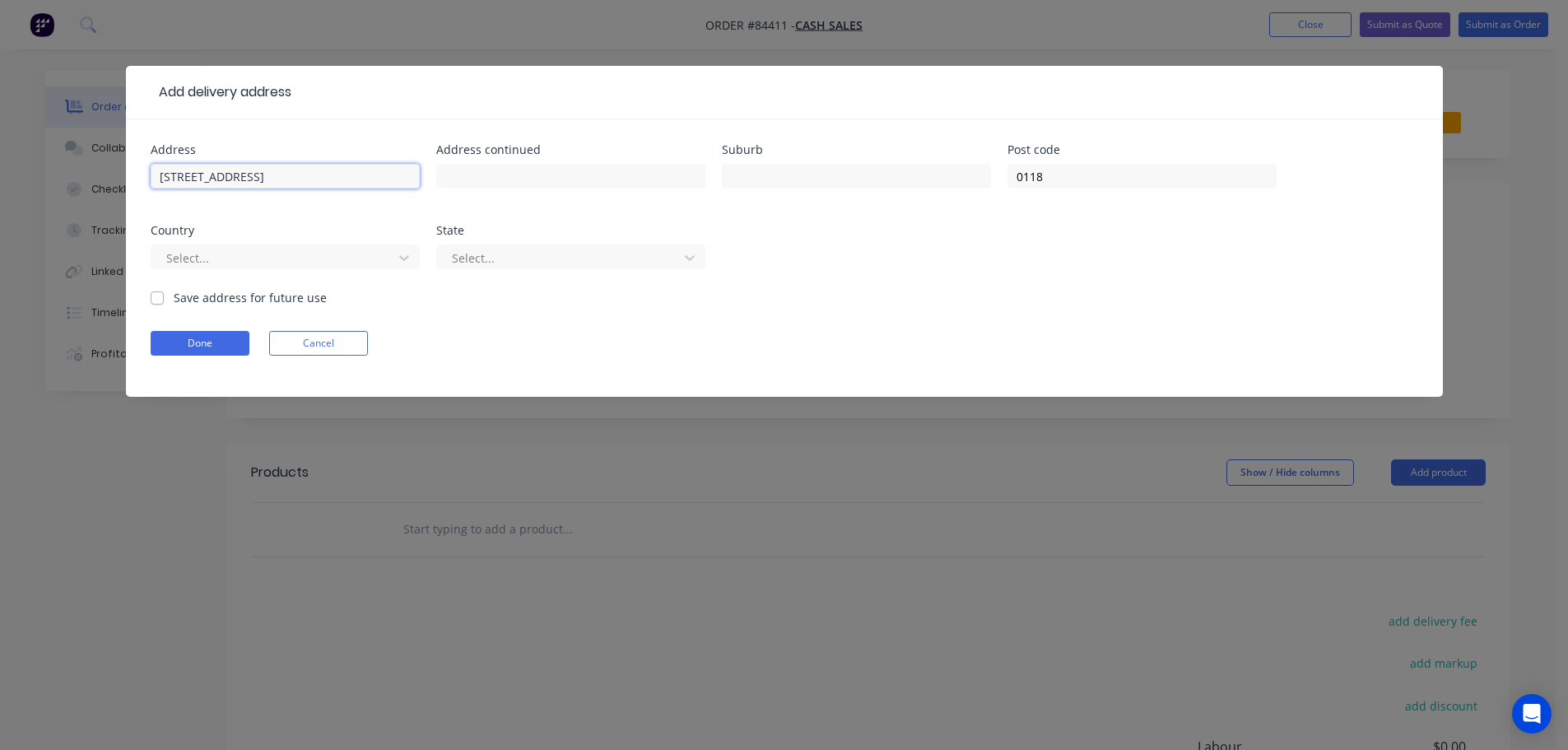
click at [394, 176] on input "6/68 Marsden Bay Drive Marsden Point" at bounding box center [285, 176] width 269 height 25
type input "6/68 Marsden Bay Drive"
type input "Marsden Point"
click at [201, 339] on button "Done" at bounding box center [200, 343] width 99 height 25
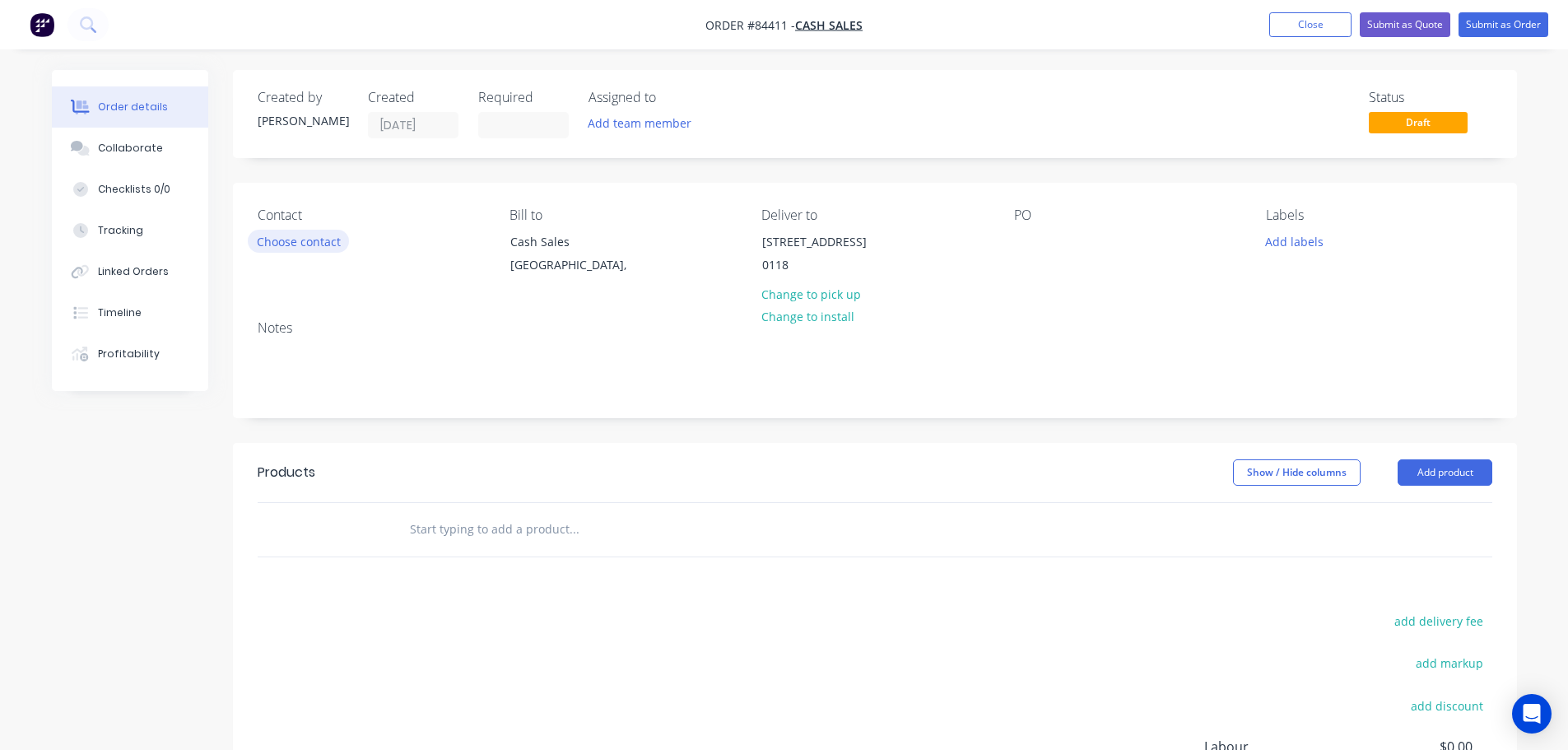
click at [319, 245] on button "Choose contact" at bounding box center [298, 241] width 102 height 22
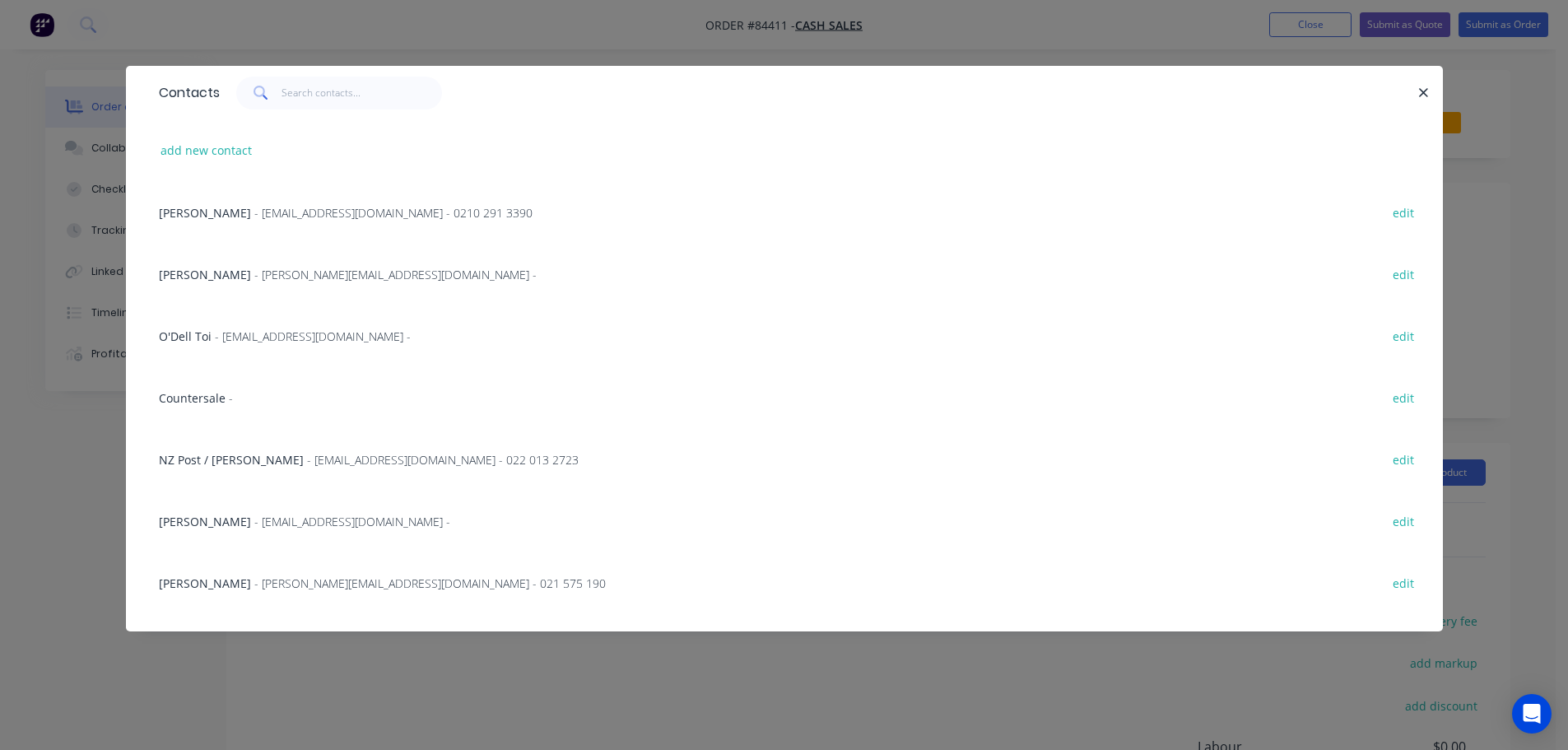
click at [273, 111] on div "Contacts" at bounding box center [784, 92] width 1317 height 54
click at [293, 100] on input "text" at bounding box center [362, 93] width 161 height 33
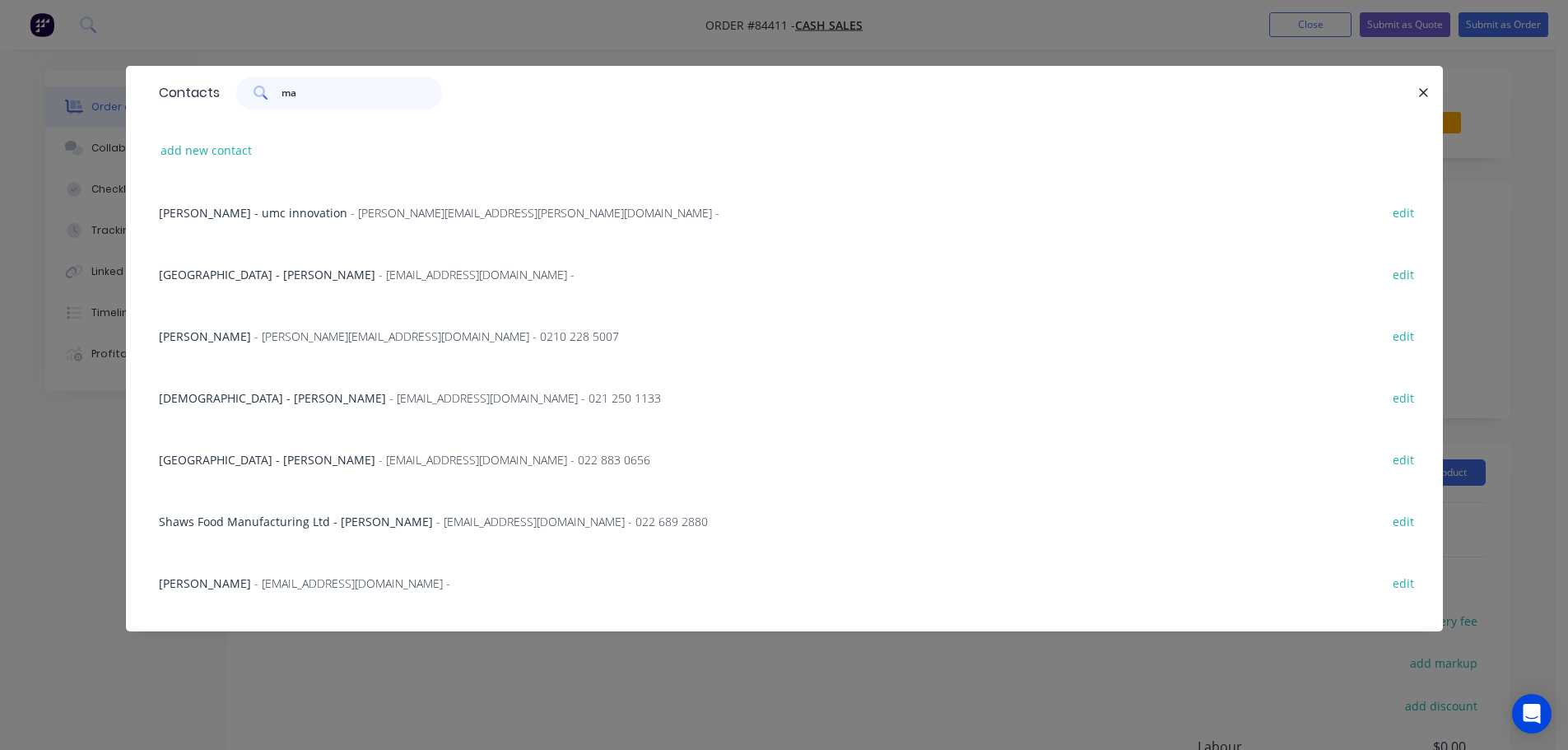
type input "m"
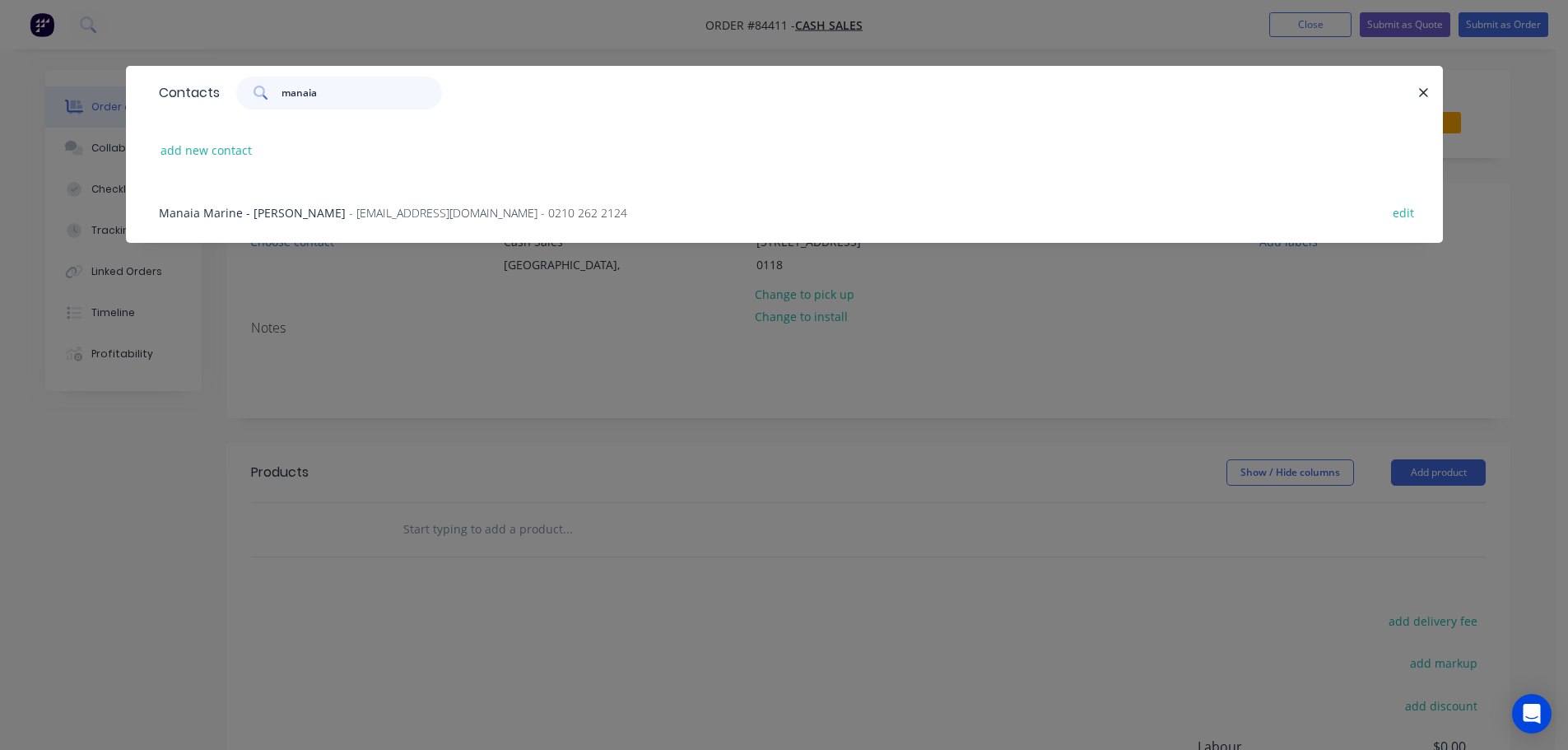
type input "manaia"
click at [200, 136] on div "add new contact" at bounding box center [784, 150] width 1267 height 62
click at [204, 149] on button "add new contact" at bounding box center [206, 149] width 109 height 22
select select "NZ"
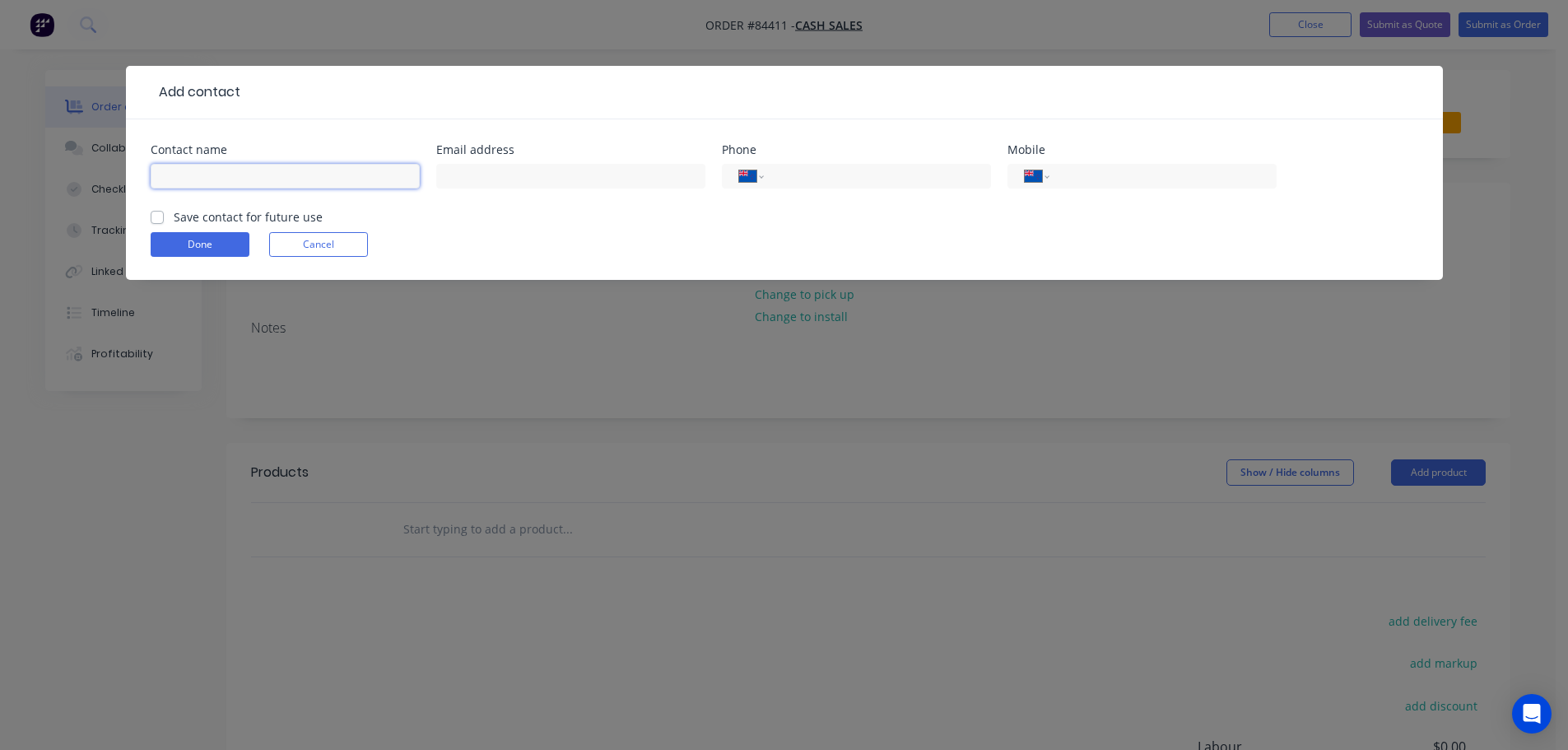
click at [356, 182] on input "text" at bounding box center [285, 176] width 269 height 25
paste input "Manaia Marine"
type input "Manaia Marine"
click at [293, 217] on label "Save contact for future use" at bounding box center [247, 218] width 149 height 18
click at [164, 217] on input "Save contact for future use" at bounding box center [156, 217] width 13 height 16
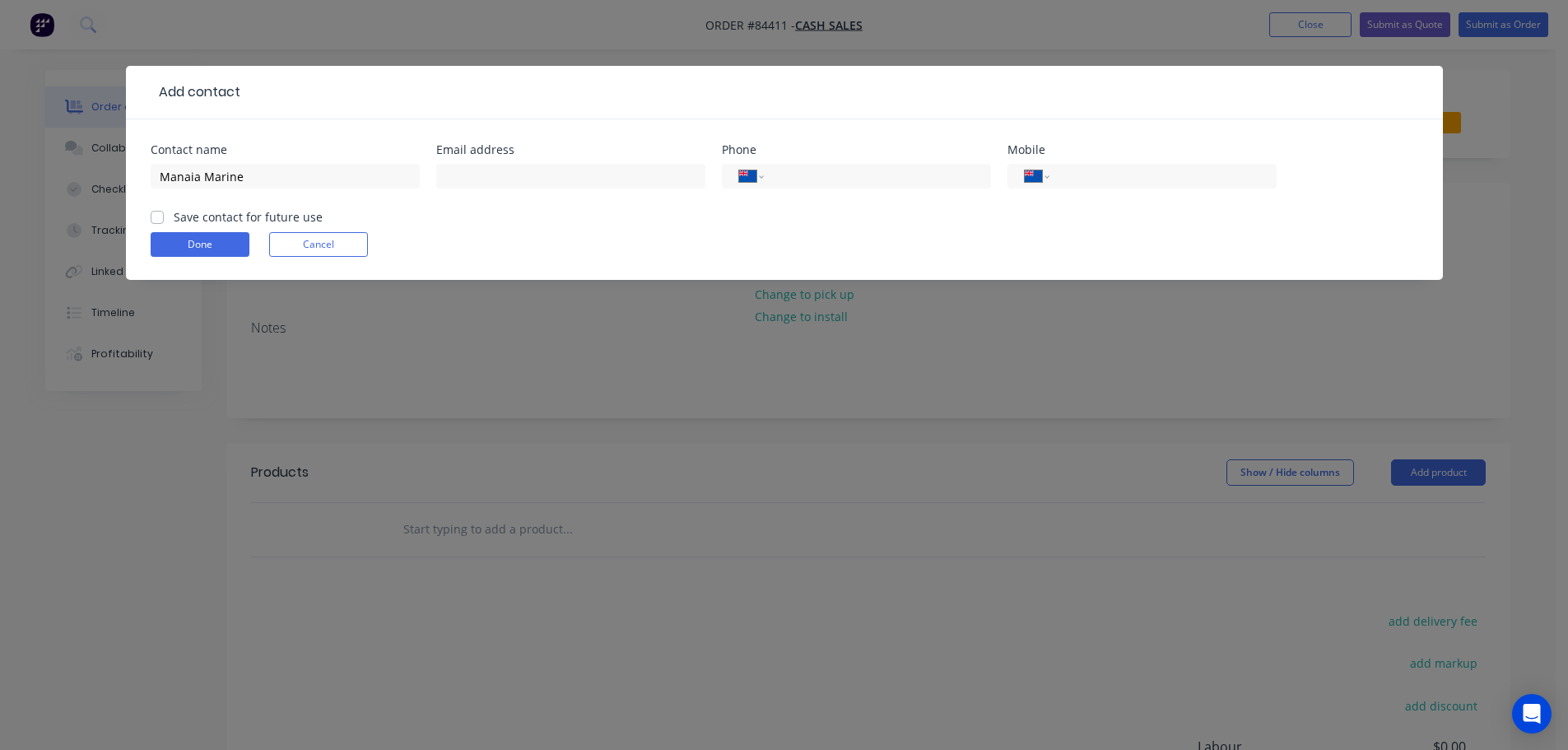
checkbox input "true"
click at [301, 183] on input "Manaia Marine" at bounding box center [285, 176] width 269 height 25
click at [375, 176] on input "Manaia Marine -" at bounding box center [285, 176] width 269 height 25
paste input "Kyle Taylor"
type input "Manaia Marine - Kyle Taylor"
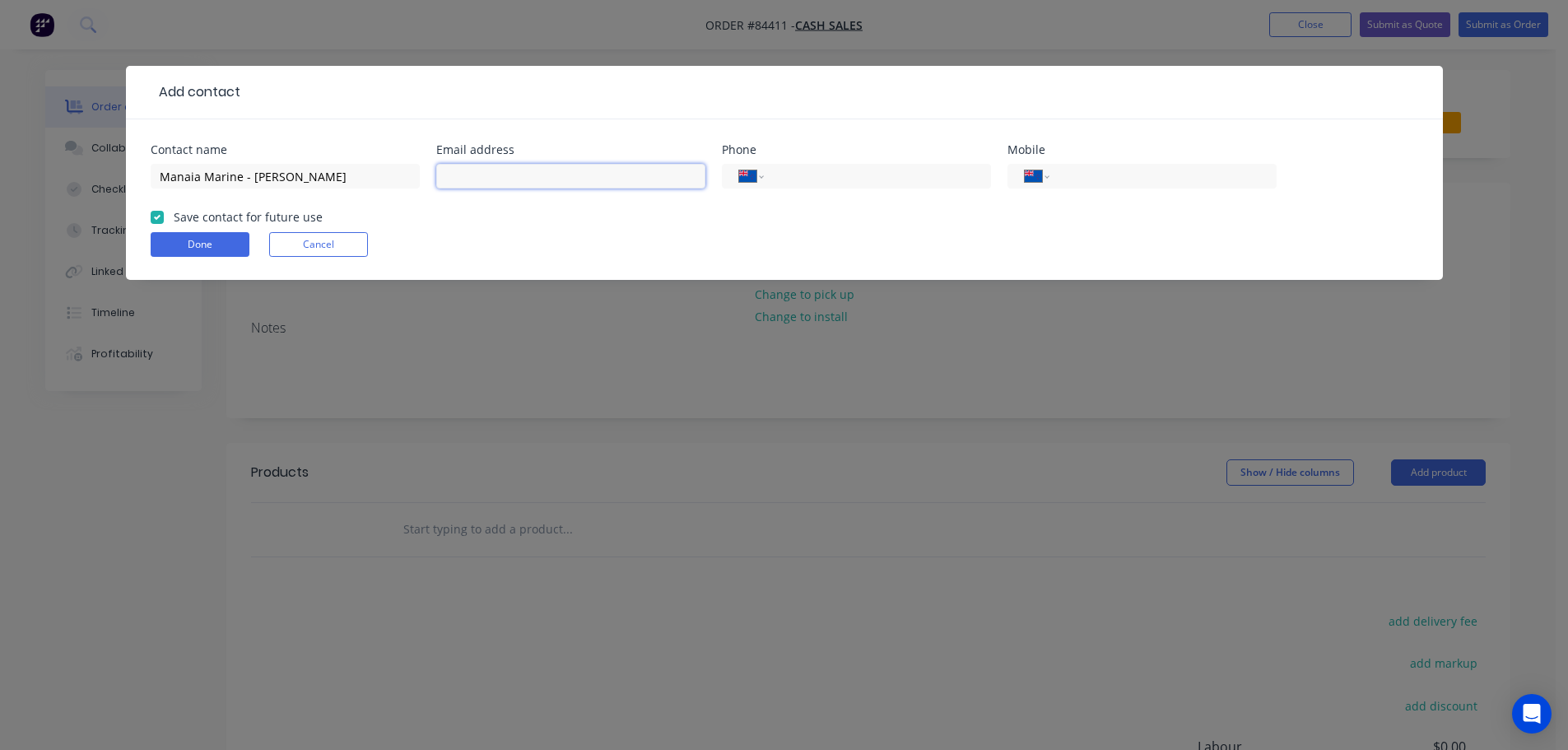
click at [575, 178] on input "text" at bounding box center [571, 176] width 269 height 25
paste input "Kyle@manaiamarine.co.nz"
type input "Kyle@manaiamarine.co.nz"
click at [1136, 187] on div "International Afghanistan Åland Islands Albania Algeria American Samoa Andorra …" at bounding box center [1142, 176] width 269 height 25
click at [1115, 181] on input "tel" at bounding box center [1159, 176] width 197 height 19
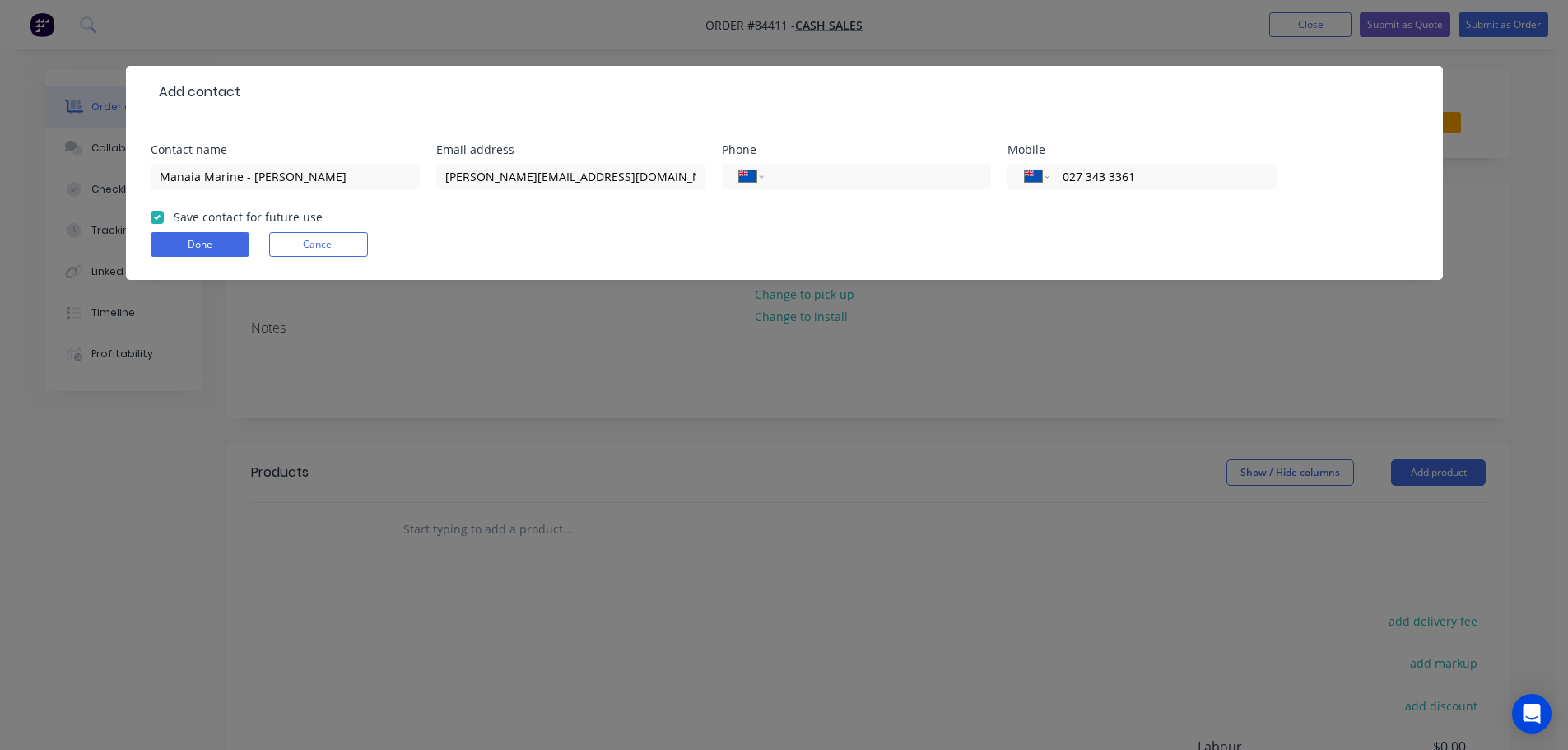
type input "027 343 3361"
click at [203, 256] on button "Done" at bounding box center [200, 245] width 99 height 25
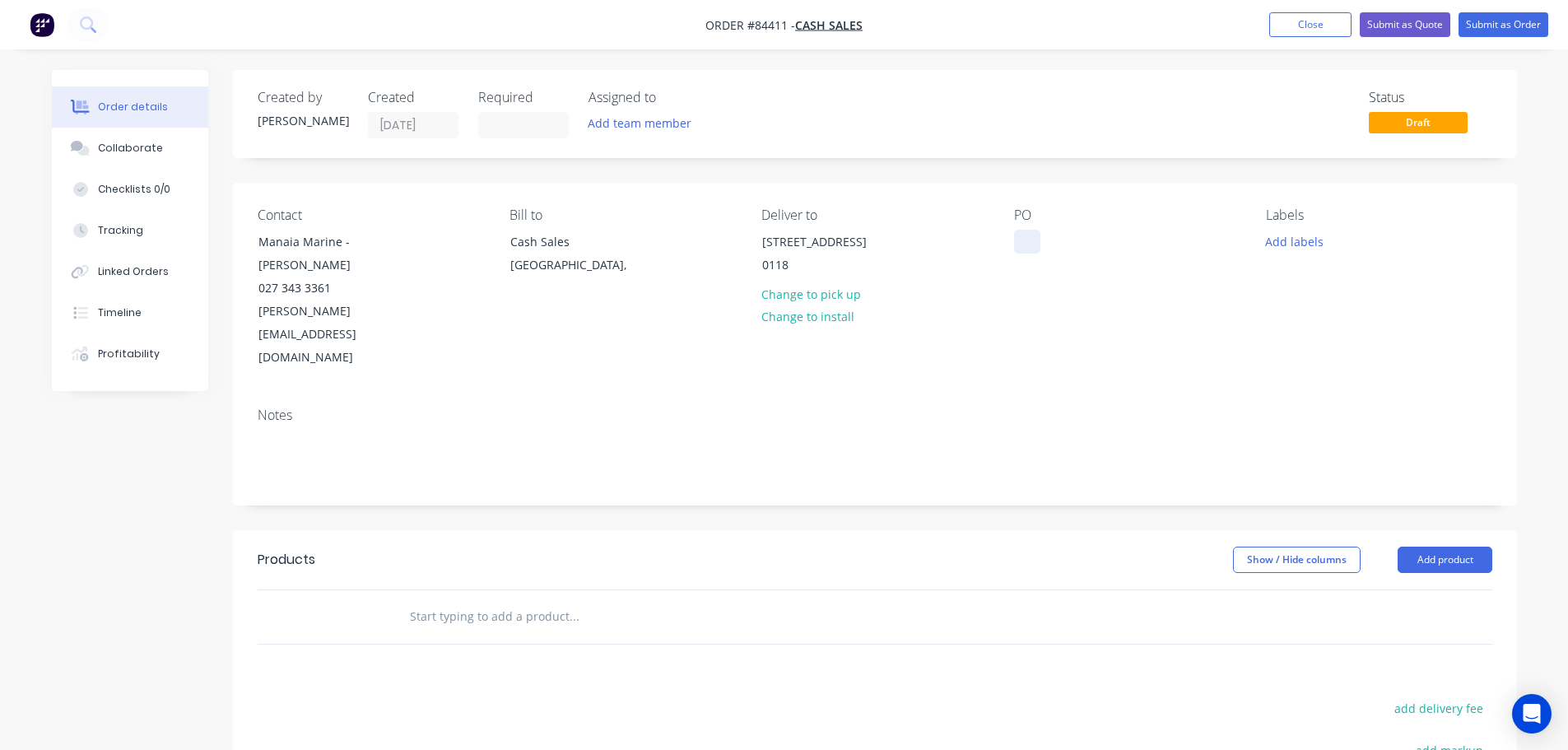
click at [1036, 244] on div at bounding box center [1027, 241] width 27 height 24
click at [1294, 237] on button "Add labels" at bounding box center [1295, 241] width 76 height 22
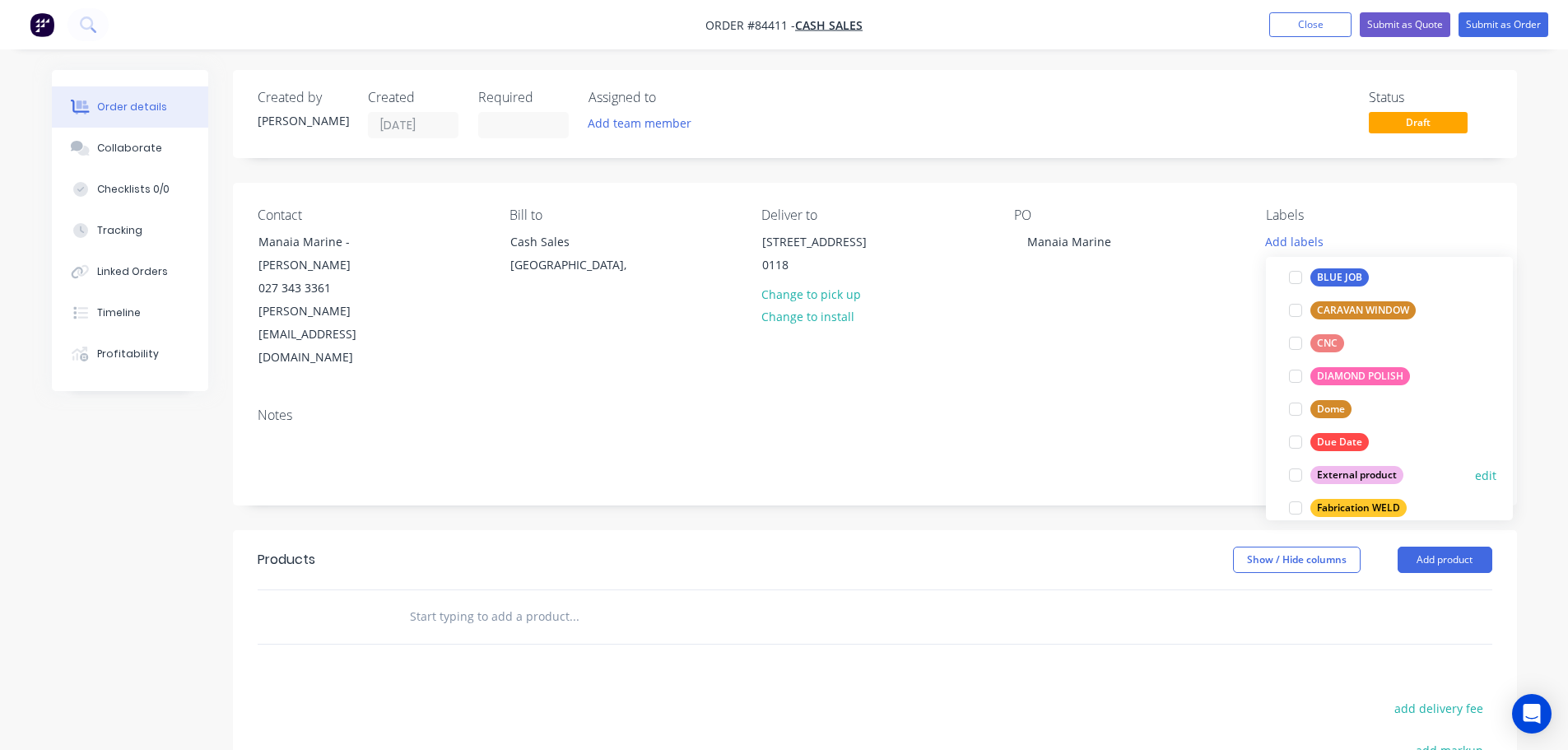
scroll to position [165, 0]
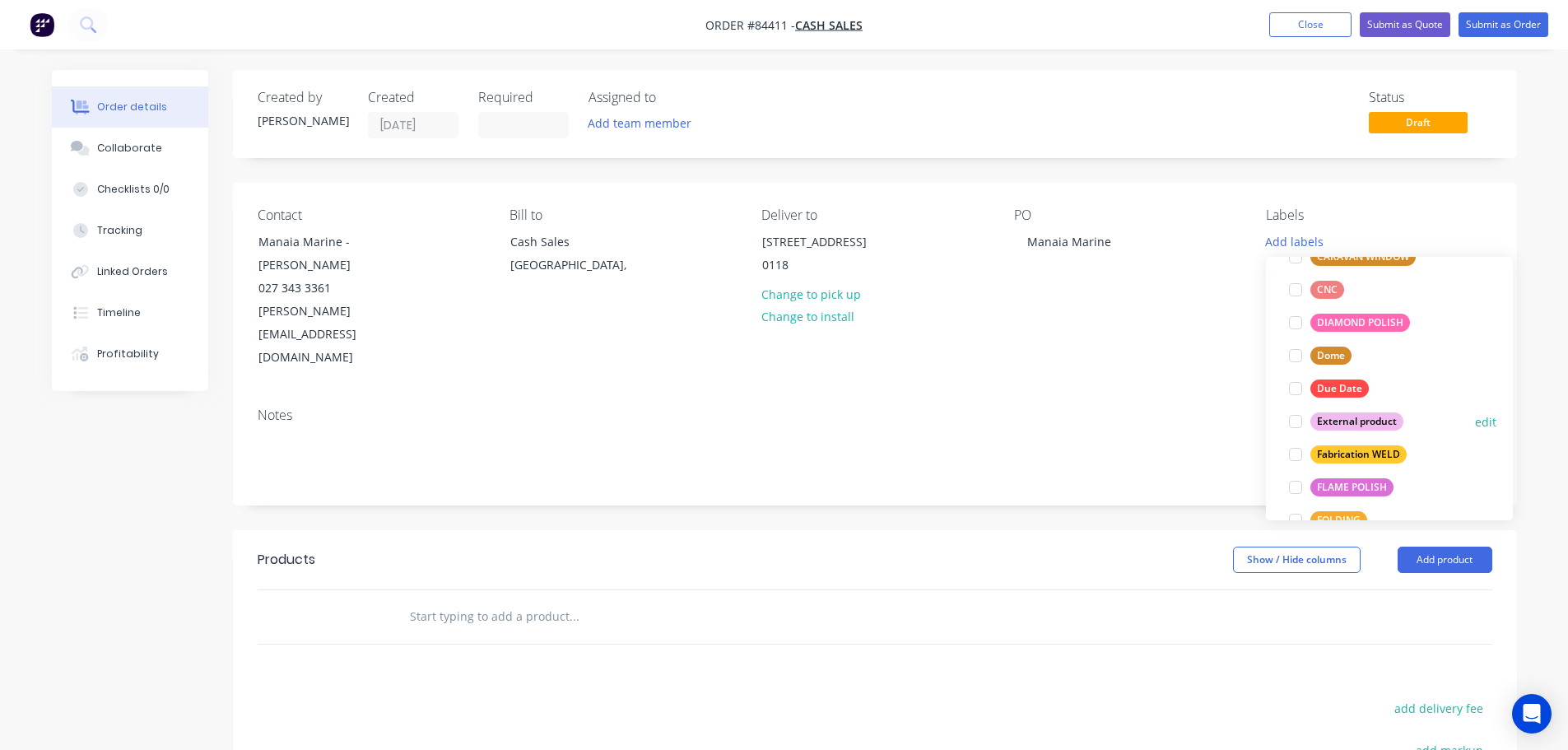
click at [1336, 425] on div "External product" at bounding box center [1356, 422] width 93 height 18
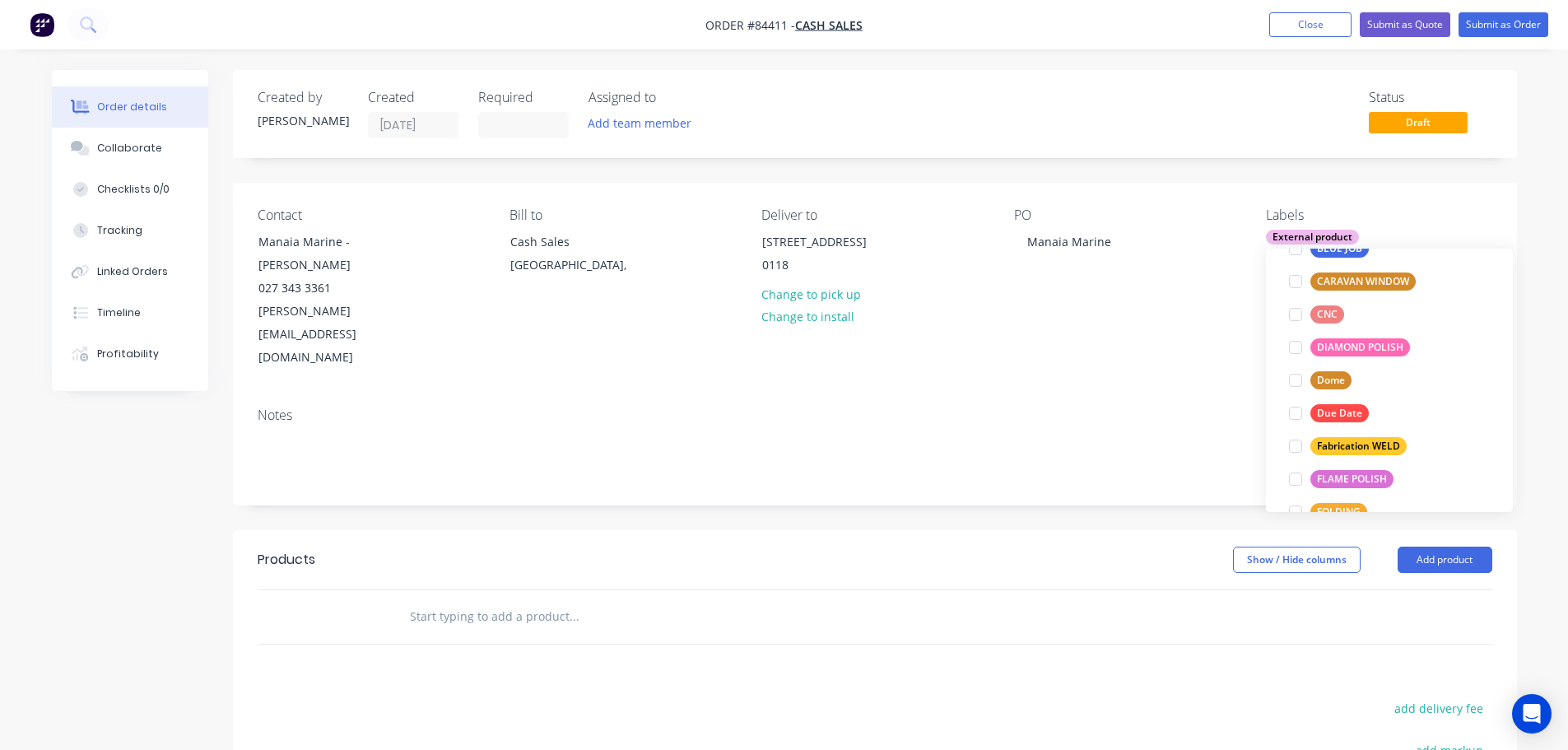
scroll to position [0, 0]
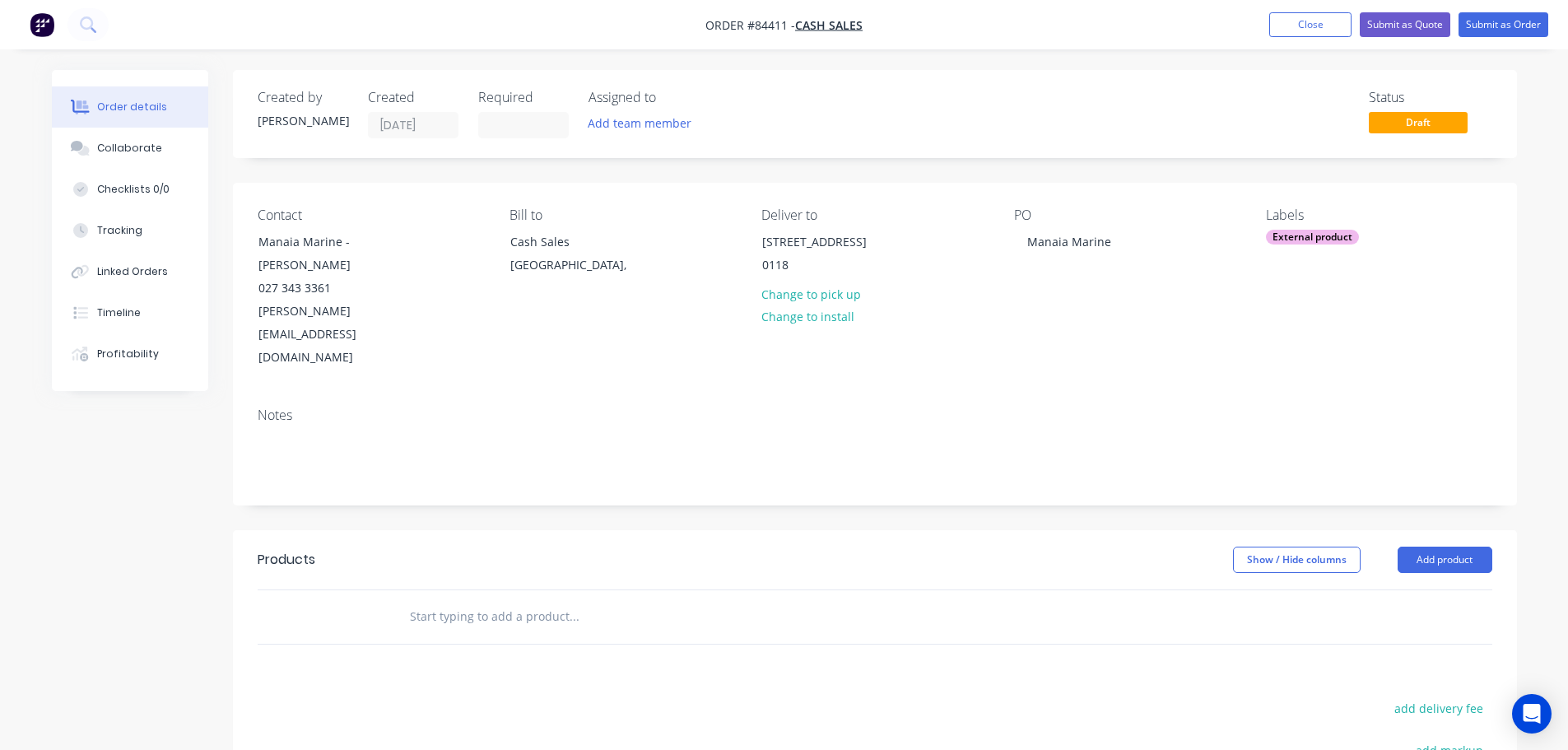
click at [537, 601] on input "text" at bounding box center [574, 616] width 329 height 33
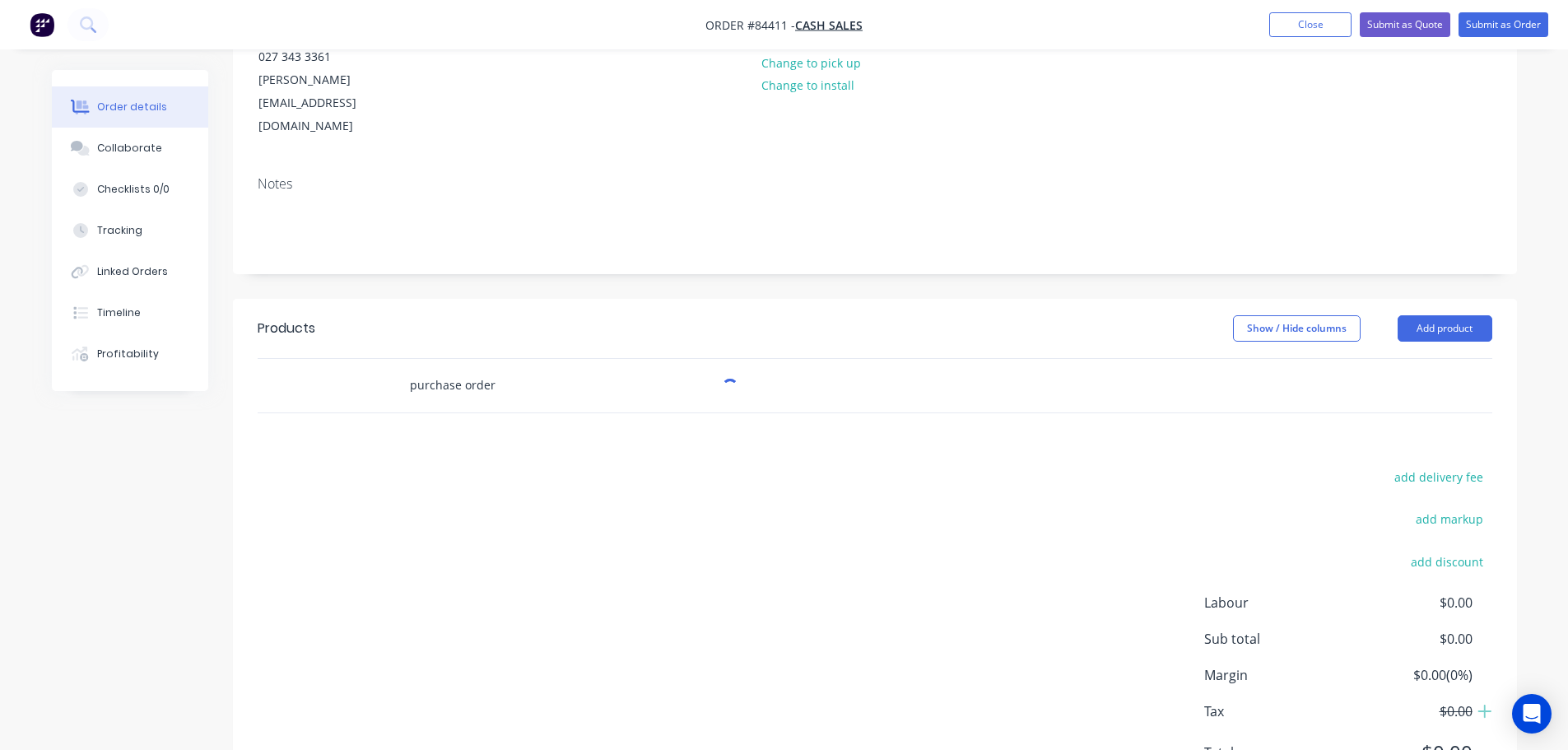
scroll to position [269, 0]
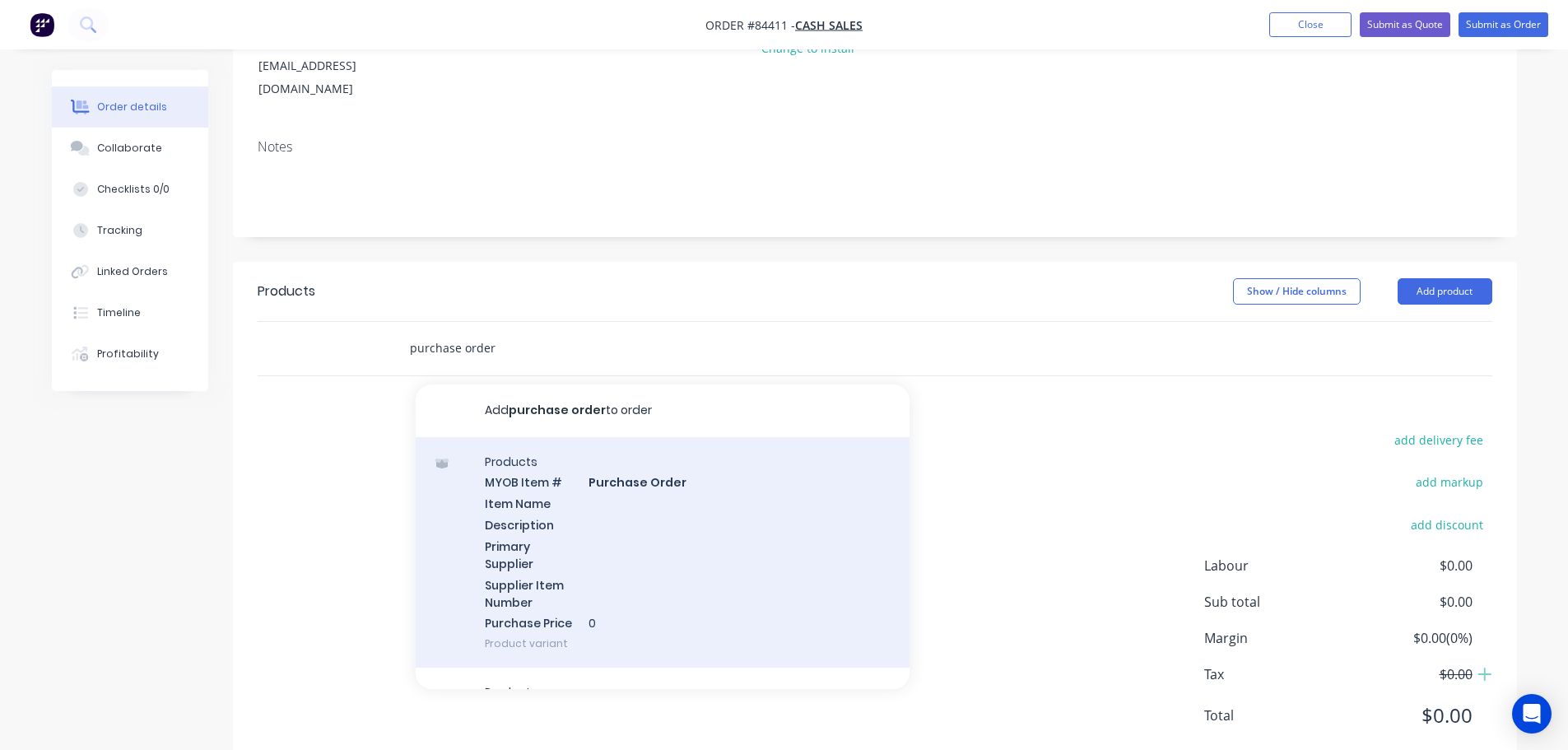
type input "purchase order"
click at [532, 451] on div "Products MYOB Item # Purchase Order Item Name Description Primary Supplier Supp…" at bounding box center [662, 553] width 494 height 232
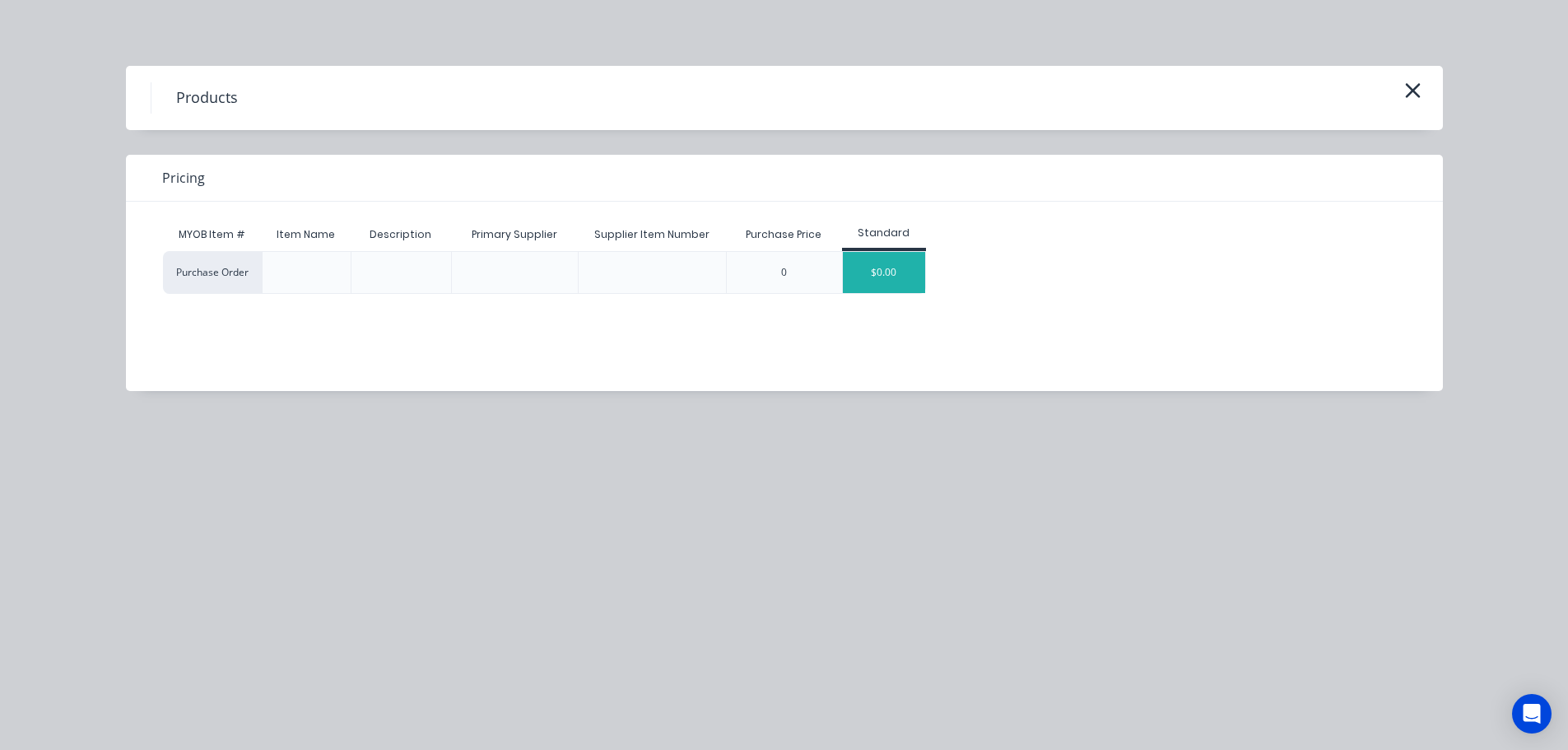
click at [892, 269] on div "$0.00" at bounding box center [883, 272] width 82 height 42
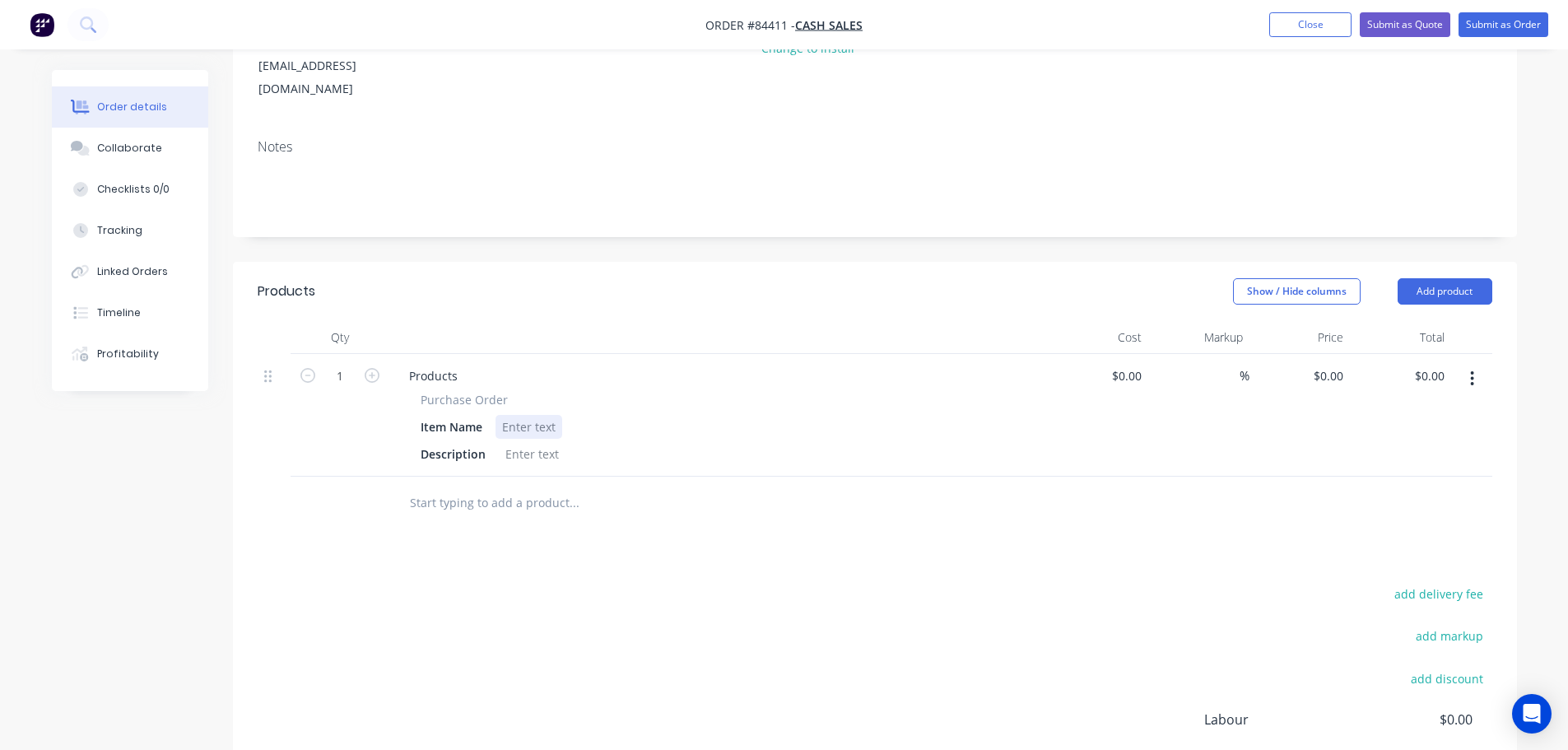
click at [555, 415] on div at bounding box center [529, 426] width 66 height 24
paste div
drag, startPoint x: 419, startPoint y: 355, endPoint x: 550, endPoint y: 361, distance: 131.1
click at [550, 391] on div "Purchase Order Item Name JB341 Description" at bounding box center [719, 428] width 645 height 75
copy span "Purchase Order"
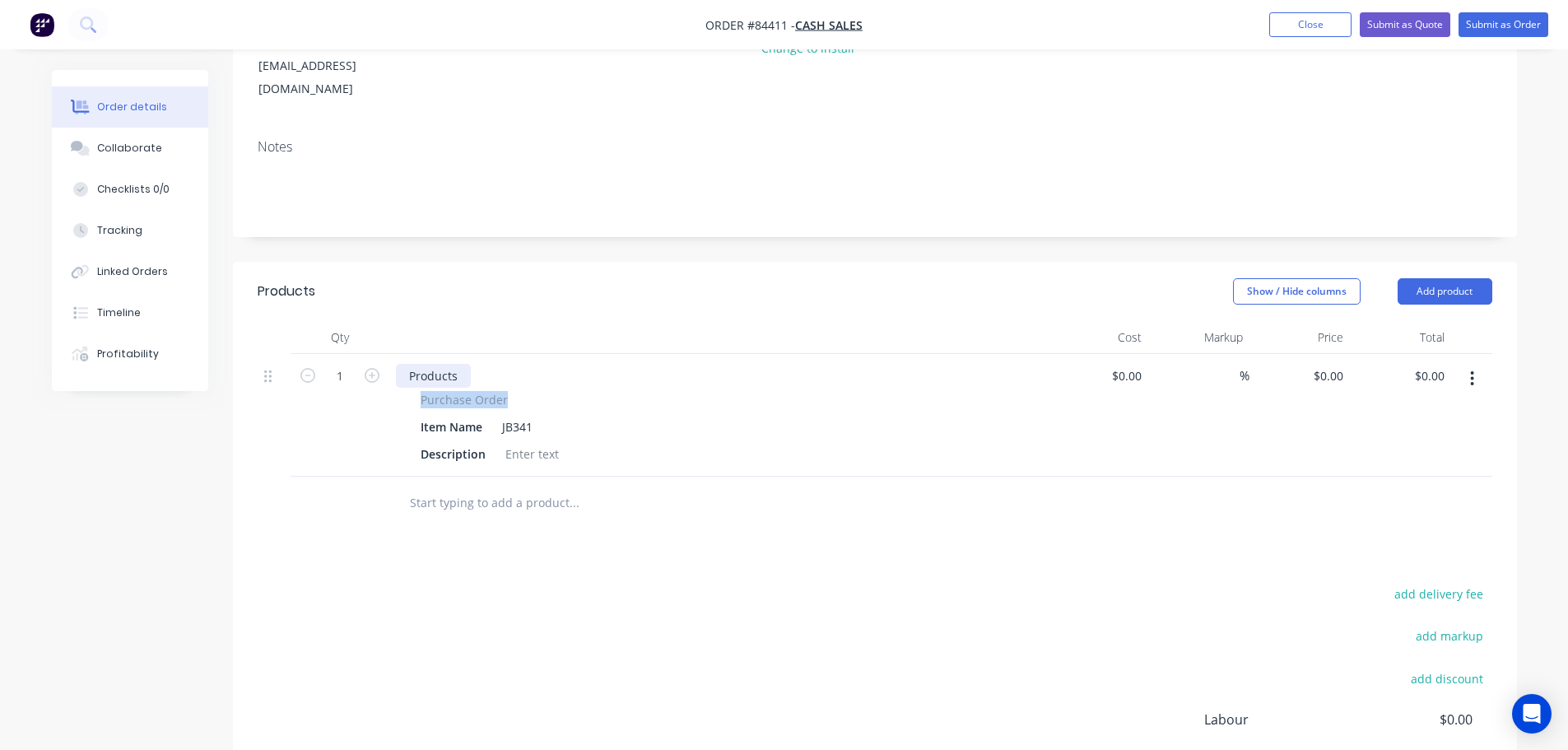
click at [441, 364] on div "Products" at bounding box center [433, 376] width 75 height 24
paste div
click at [299, 365] on button "button" at bounding box center [308, 374] width 21 height 18
type input "0"
click at [445, 486] on input "text" at bounding box center [574, 502] width 329 height 33
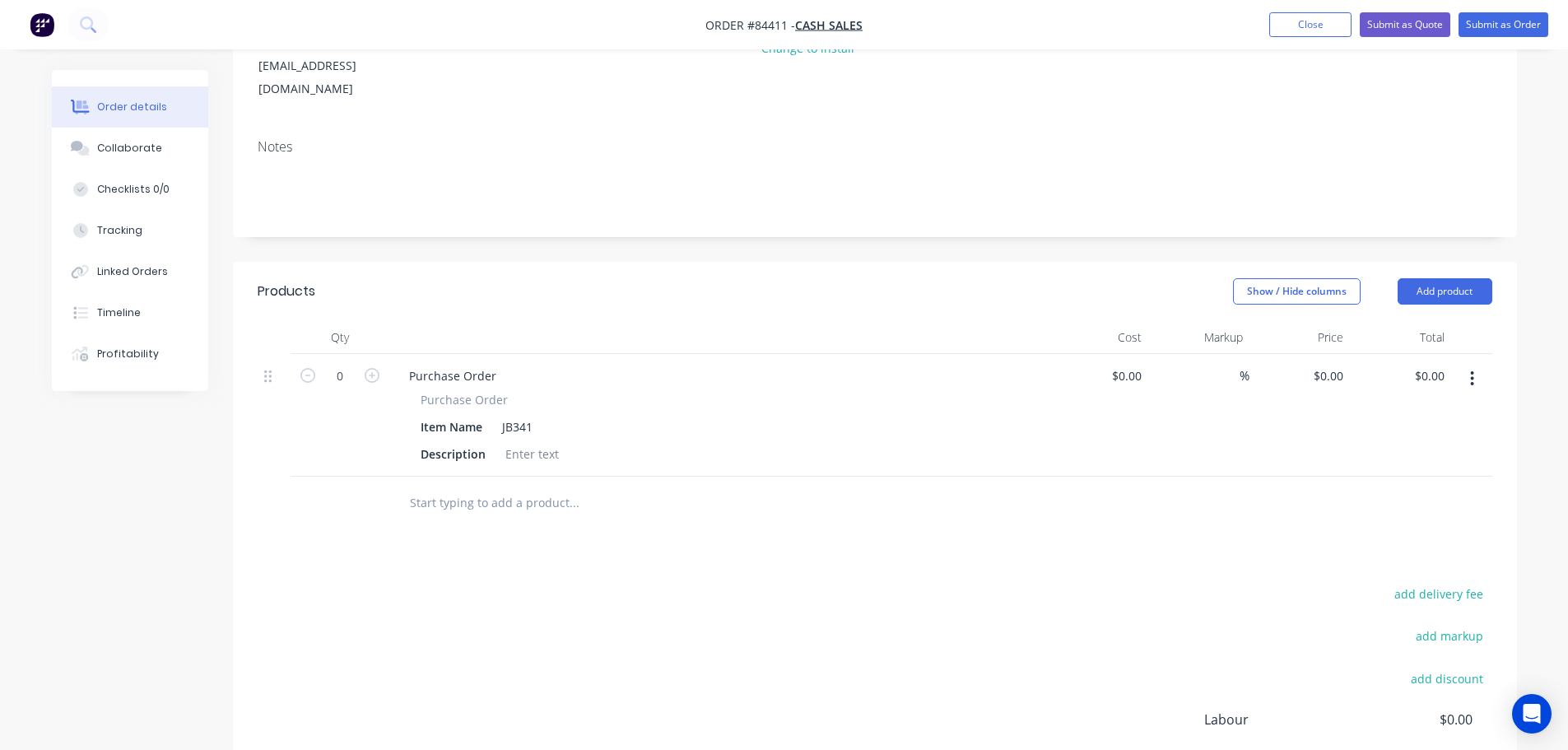
click at [500, 486] on input "text" at bounding box center [574, 502] width 329 height 33
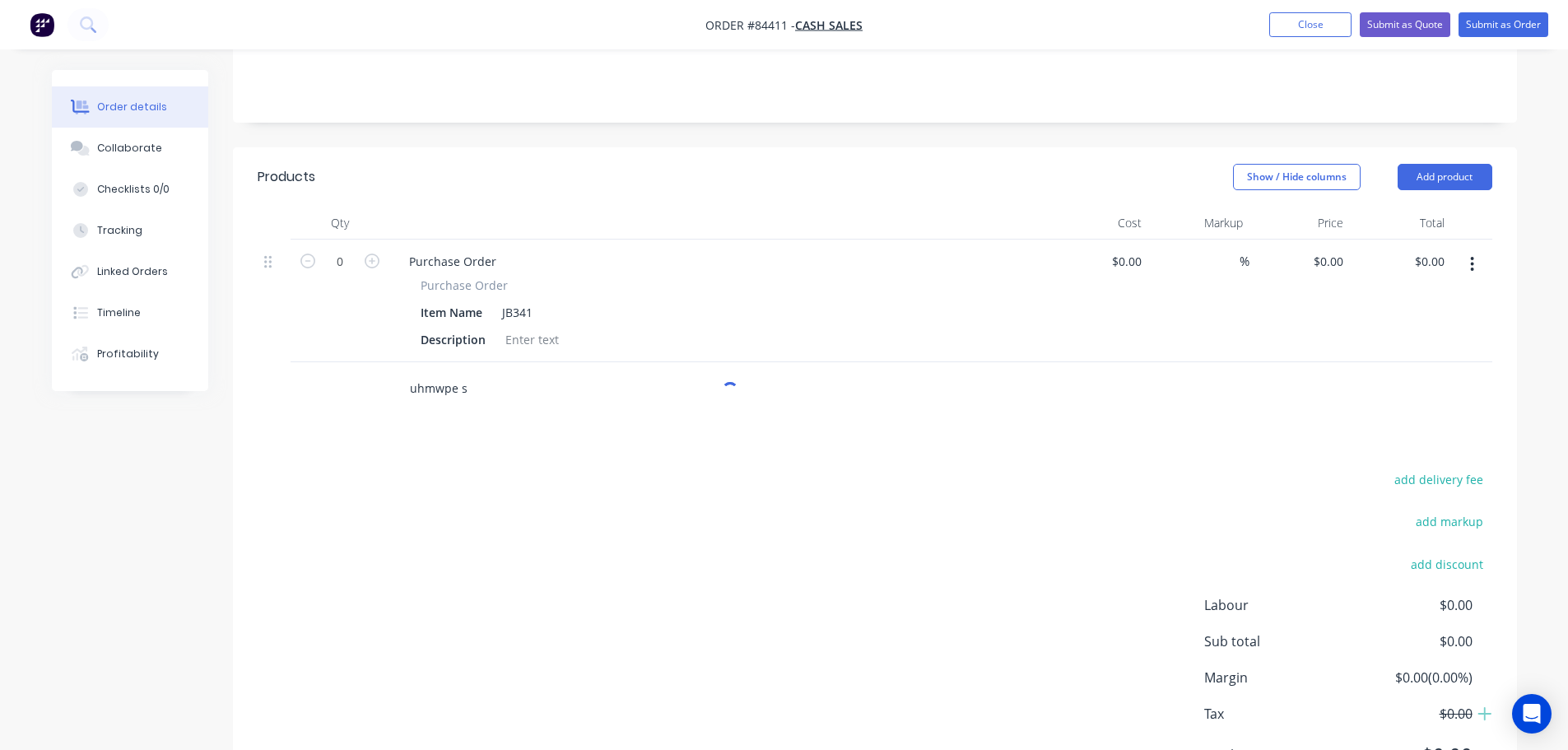
scroll to position [423, 0]
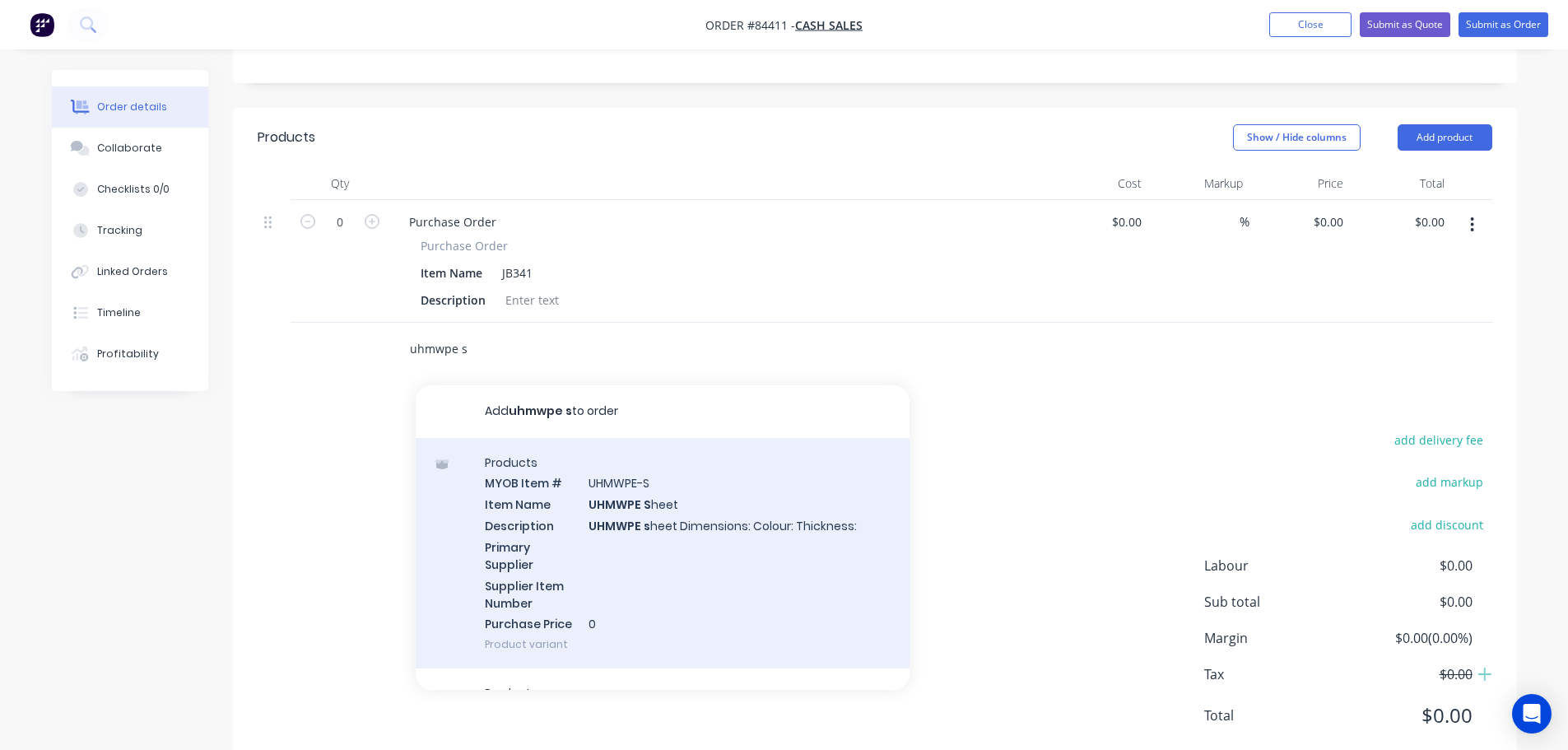
type input "uhmwpe s"
click at [655, 583] on div "Products MYOB Item # UHMWPE-S Item Name UHMWPE S heet Description UHMWPE s heet…" at bounding box center [662, 554] width 494 height 232
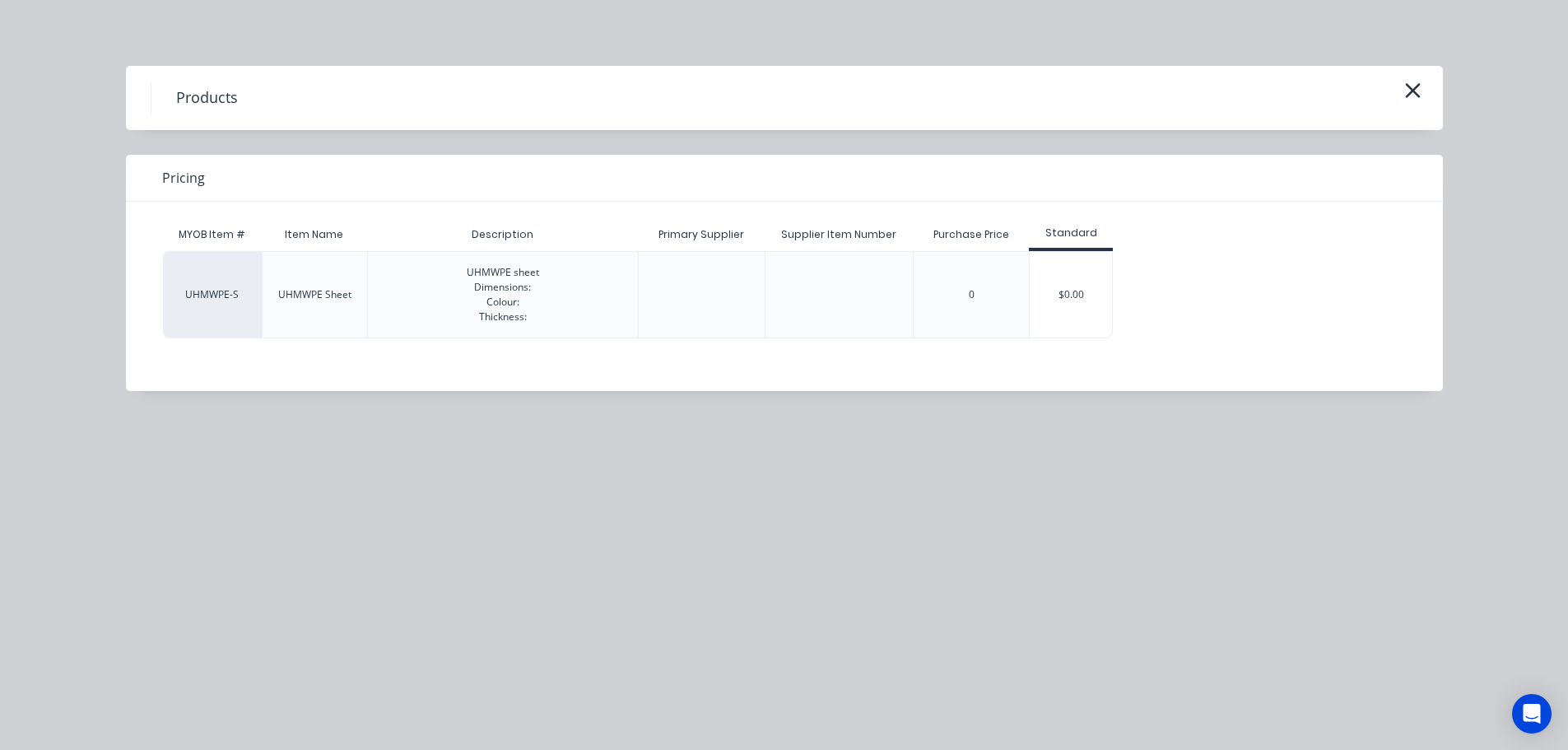
click at [1054, 298] on div "$0.00" at bounding box center [1070, 295] width 82 height 86
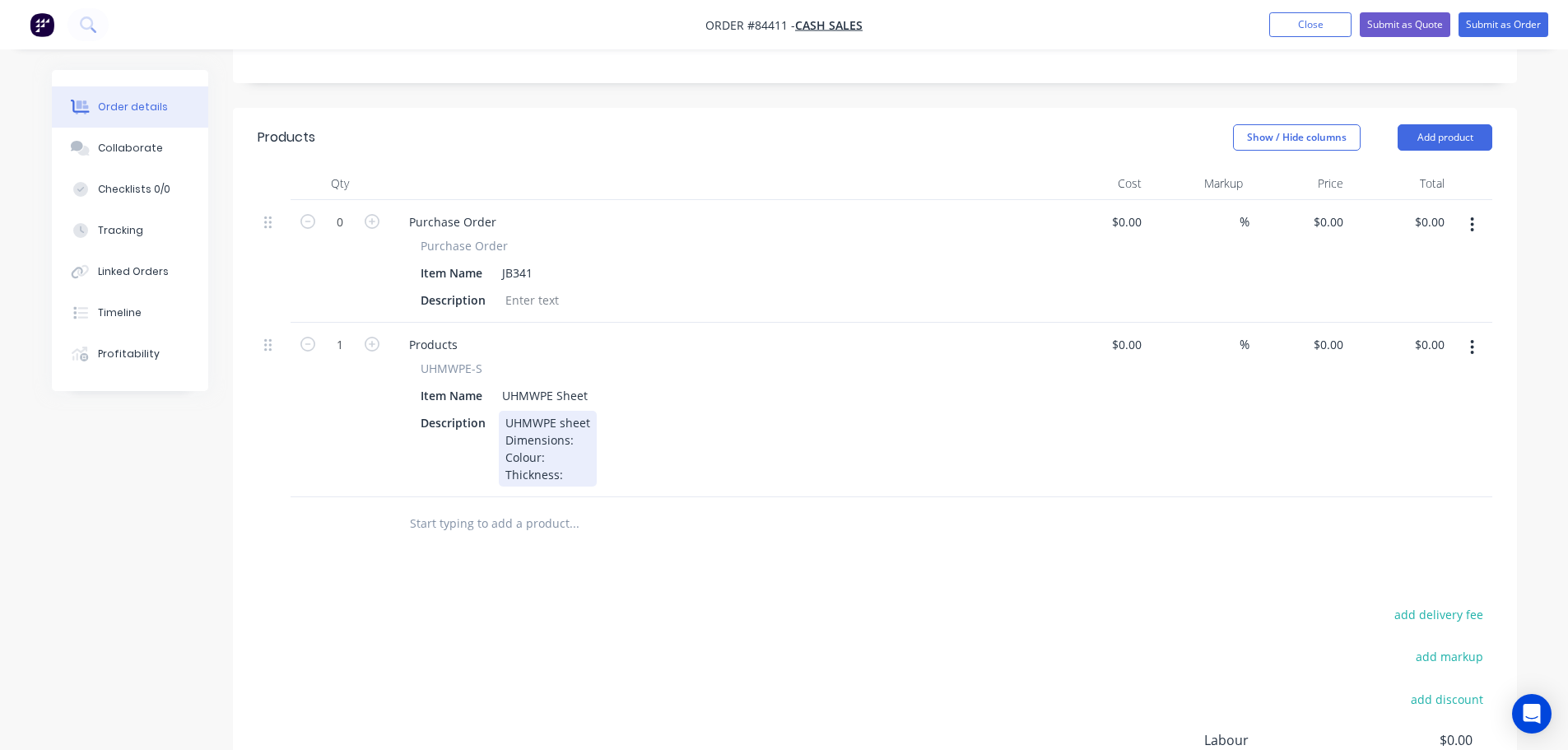
click at [574, 411] on div "UHMWPE sheet Dimensions: Colour: Thickness:" at bounding box center [547, 449] width 98 height 76
click at [581, 415] on div "UHMWPE sheet Dimensions: 80 x 1440 Colour: Thickness:" at bounding box center [567, 449] width 137 height 76
click at [592, 425] on div "UHMWPE sheet Dimensions: 80 x 1440 Colour: Thickness:" at bounding box center [567, 449] width 137 height 76
click at [563, 411] on div "UHMWPE sheet Dimensions: 80 x 1440 Colour: Thickness: 10mm" at bounding box center [567, 449] width 137 height 76
drag, startPoint x: 422, startPoint y: 326, endPoint x: 503, endPoint y: 320, distance: 81.2
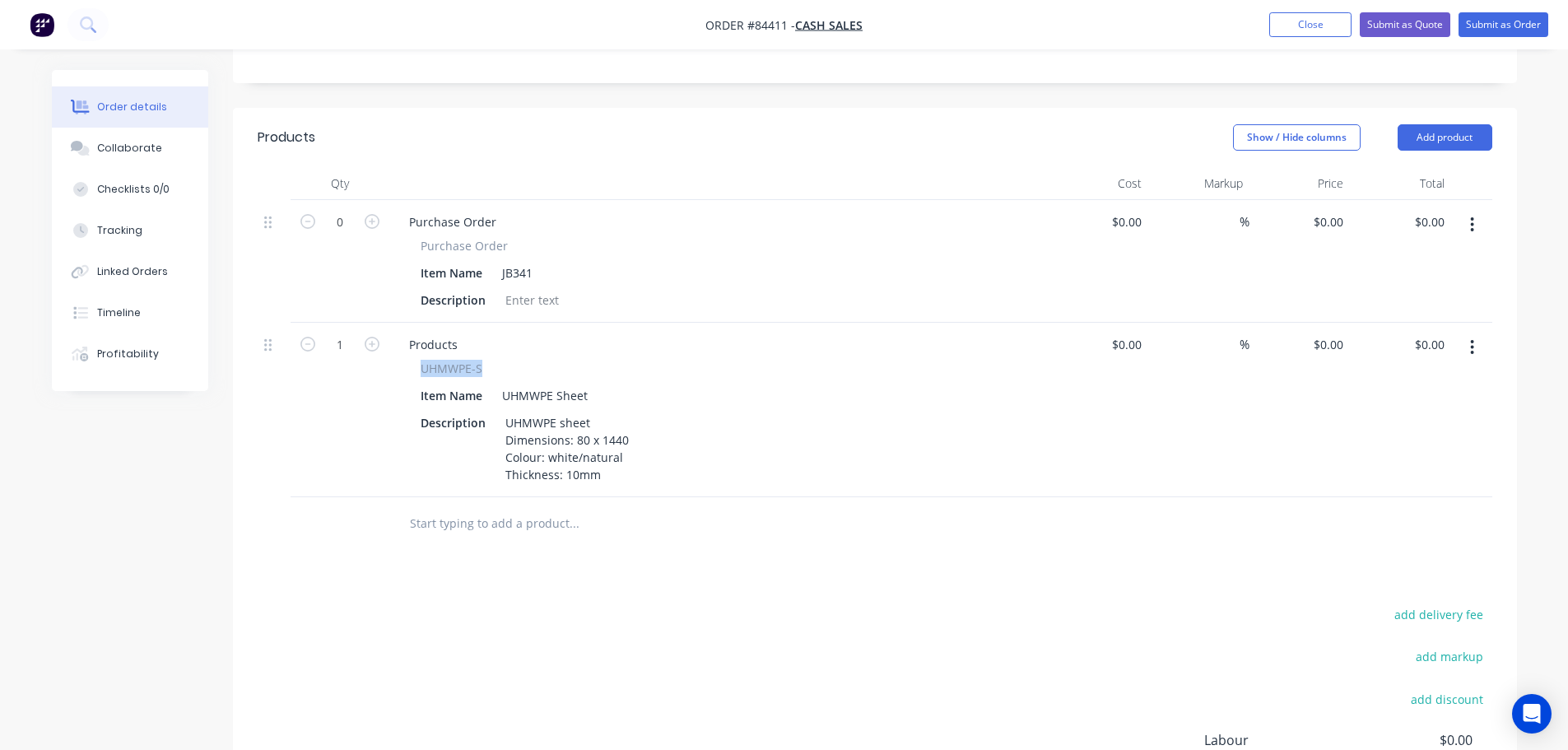
click at [517, 360] on div "UHMWPE-S" at bounding box center [719, 369] width 596 height 18
copy span "UHMWPE-S"
click at [455, 333] on div "Products" at bounding box center [433, 344] width 75 height 24
paste div
click at [1481, 333] on button "button" at bounding box center [1472, 348] width 39 height 30
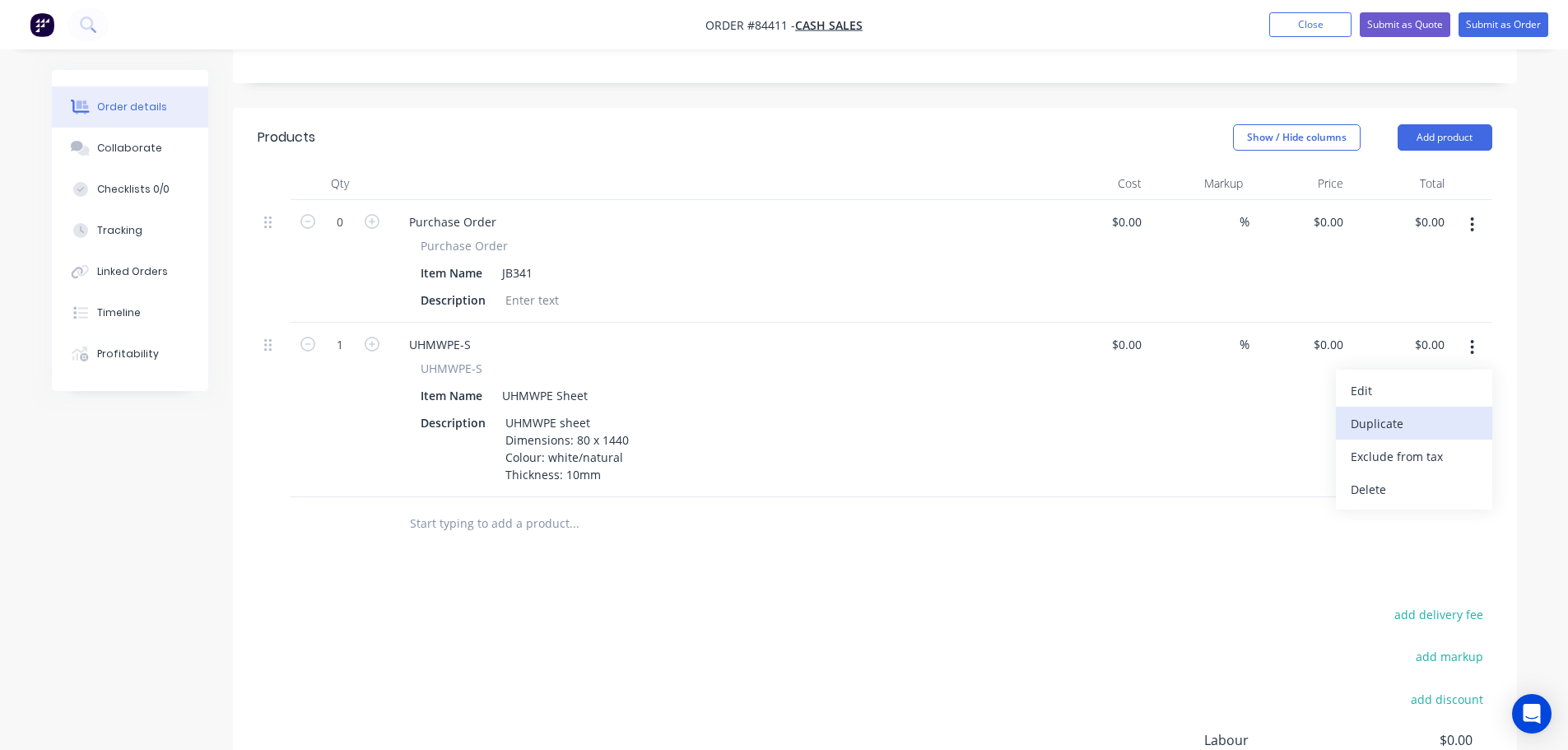
click at [1433, 412] on div "Duplicate" at bounding box center [1413, 424] width 126 height 24
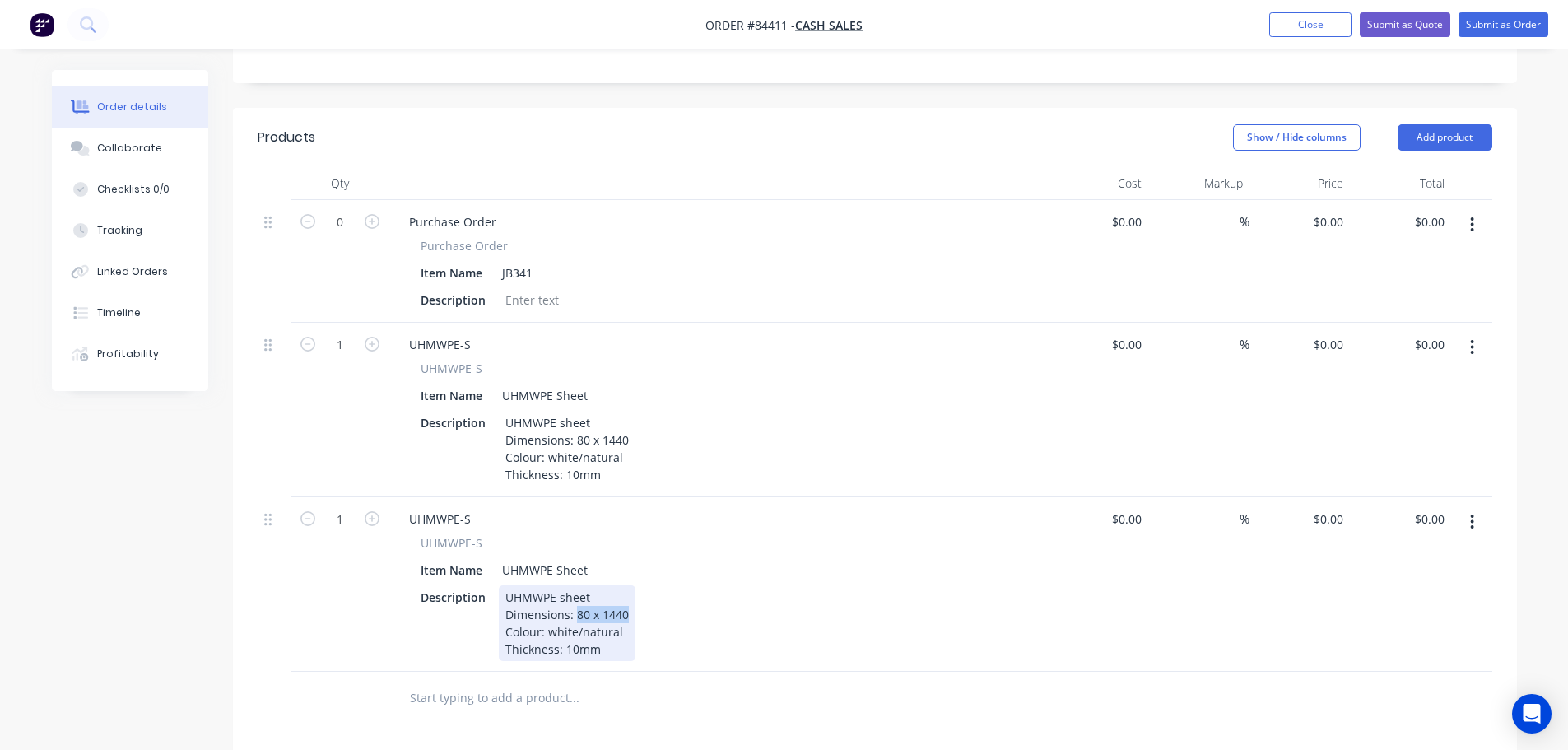
drag, startPoint x: 574, startPoint y: 570, endPoint x: 723, endPoint y: 569, distance: 149.0
click at [723, 585] on div "Description UHMWPE sheet Dimensions: 80 x 1440 Colour: white/natural Thickness:…" at bounding box center [715, 624] width 603 height 76
click at [359, 508] on input "1" at bounding box center [339, 520] width 42 height 25
click at [1468, 508] on button "button" at bounding box center [1472, 523] width 39 height 30
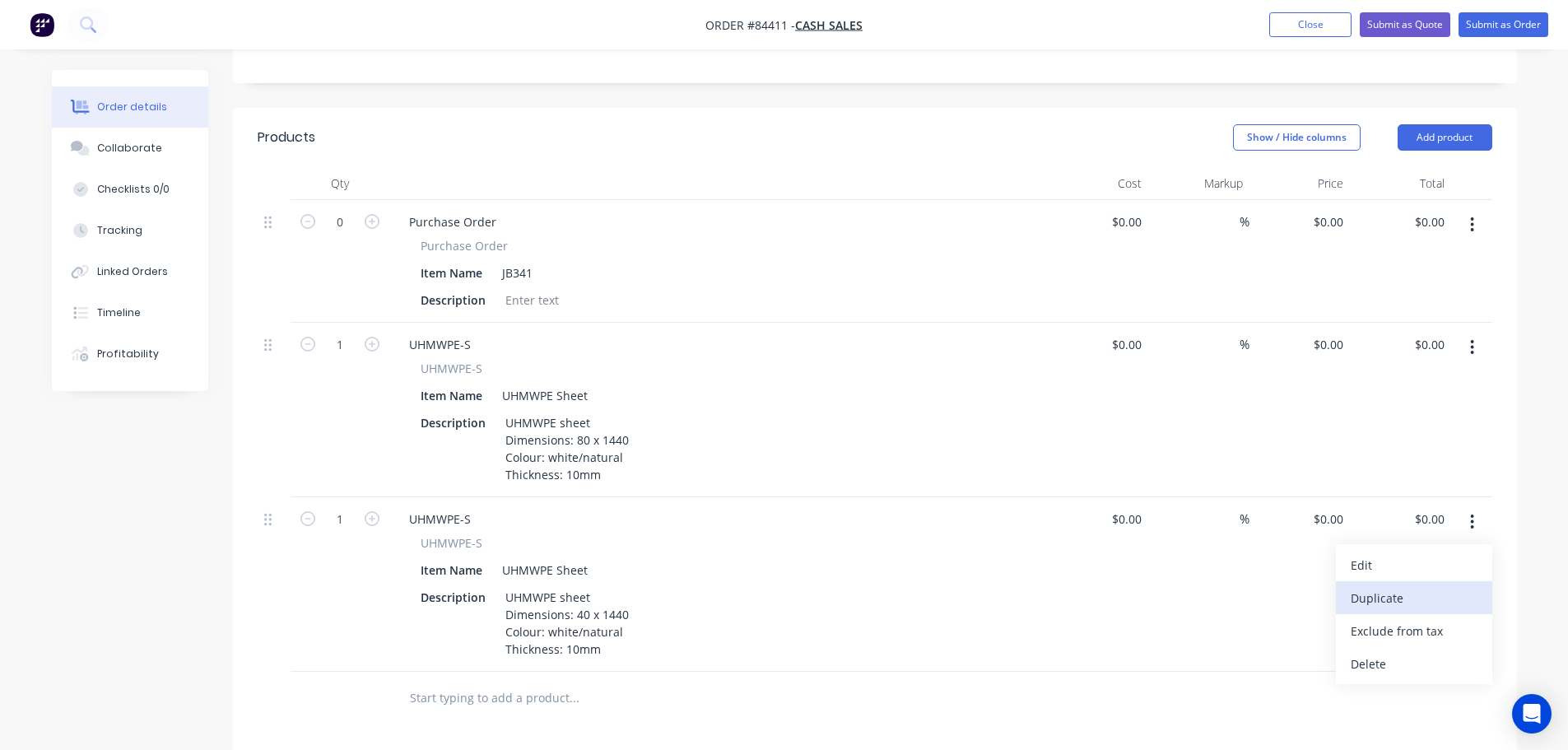
click at [1412, 586] on div "Duplicate" at bounding box center [1413, 598] width 126 height 24
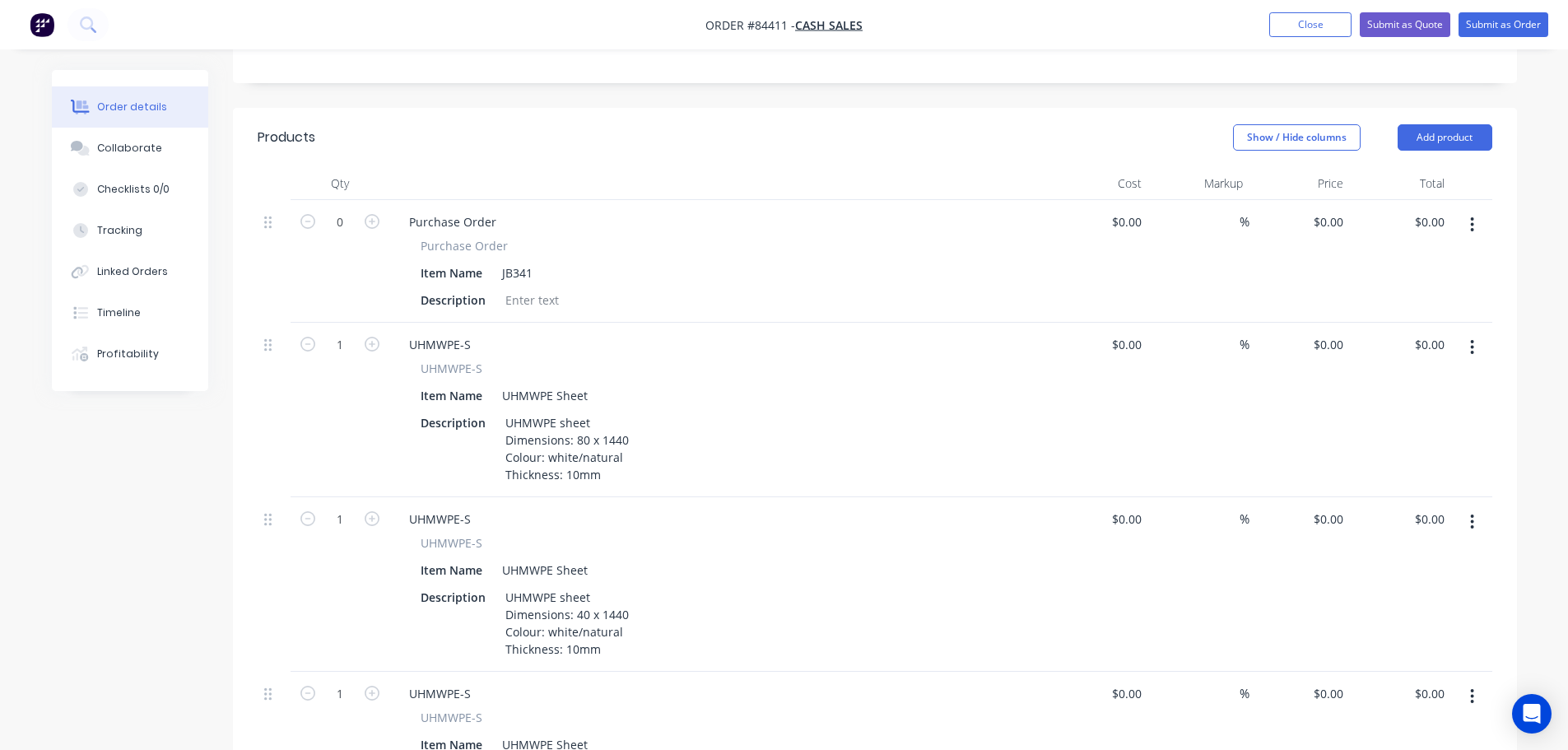
click at [371, 506] on form "1" at bounding box center [339, 518] width 86 height 25
click at [371, 511] on icon "button" at bounding box center [371, 518] width 15 height 15
type input "2"
click at [369, 686] on icon "button" at bounding box center [371, 693] width 15 height 15
type input "2"
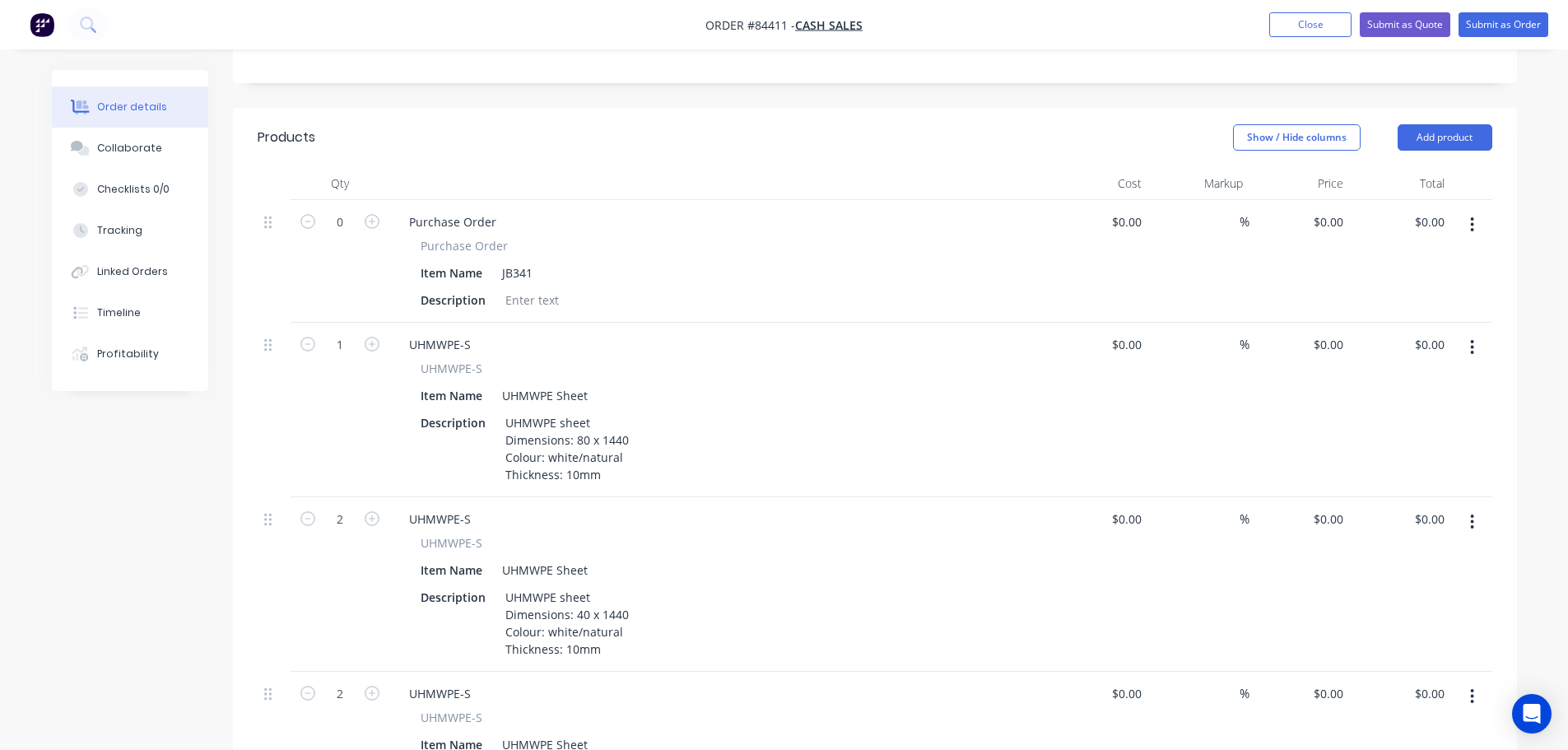
scroll to position [752, 0]
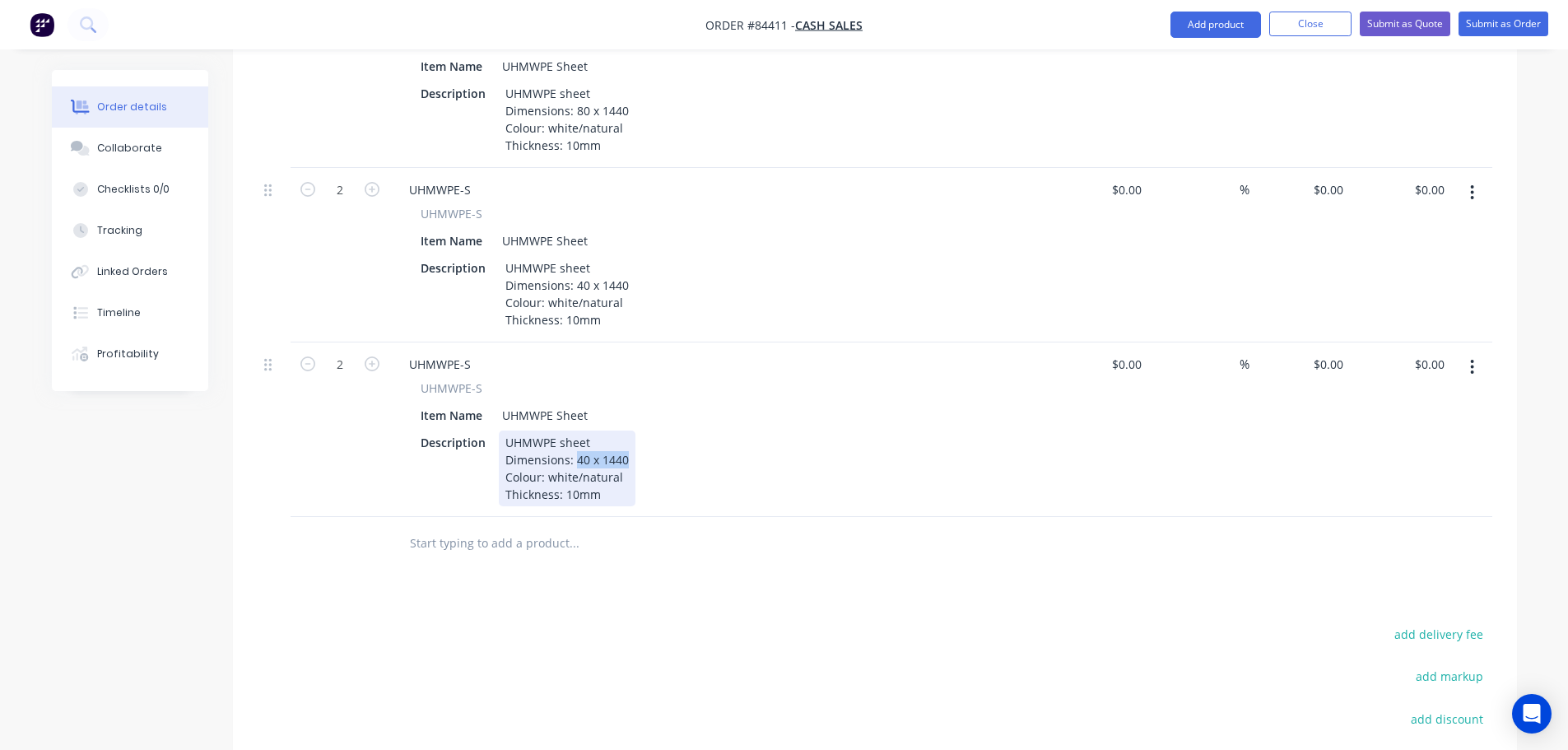
drag, startPoint x: 572, startPoint y: 409, endPoint x: 677, endPoint y: 416, distance: 105.2
click at [677, 431] on div "Description UHMWPE sheet Dimensions: 40 x 1440 Colour: white/natural Thickness:…" at bounding box center [715, 469] width 603 height 76
click at [1479, 353] on button "button" at bounding box center [1472, 368] width 39 height 30
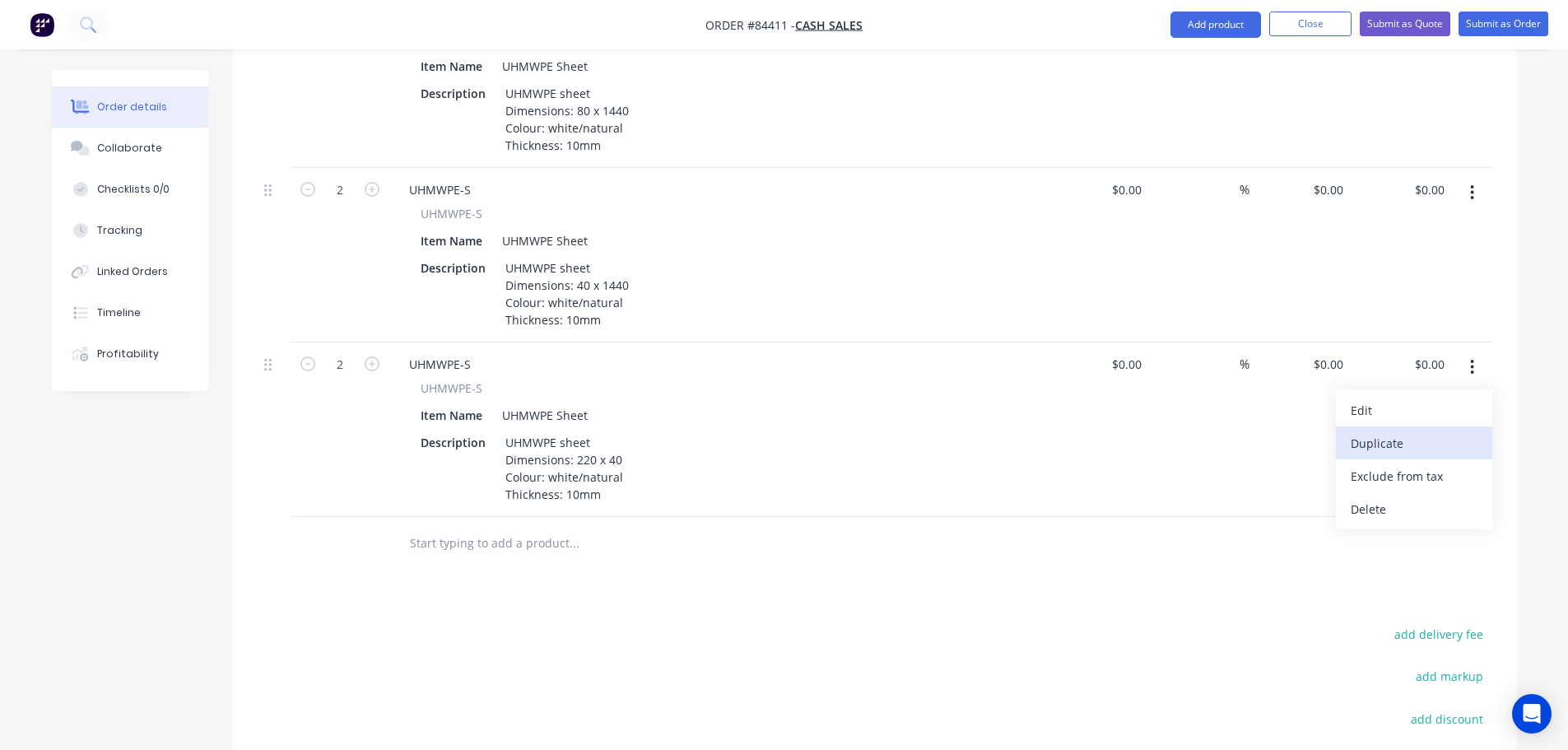
click at [1454, 432] on div "Duplicate" at bounding box center [1413, 443] width 126 height 24
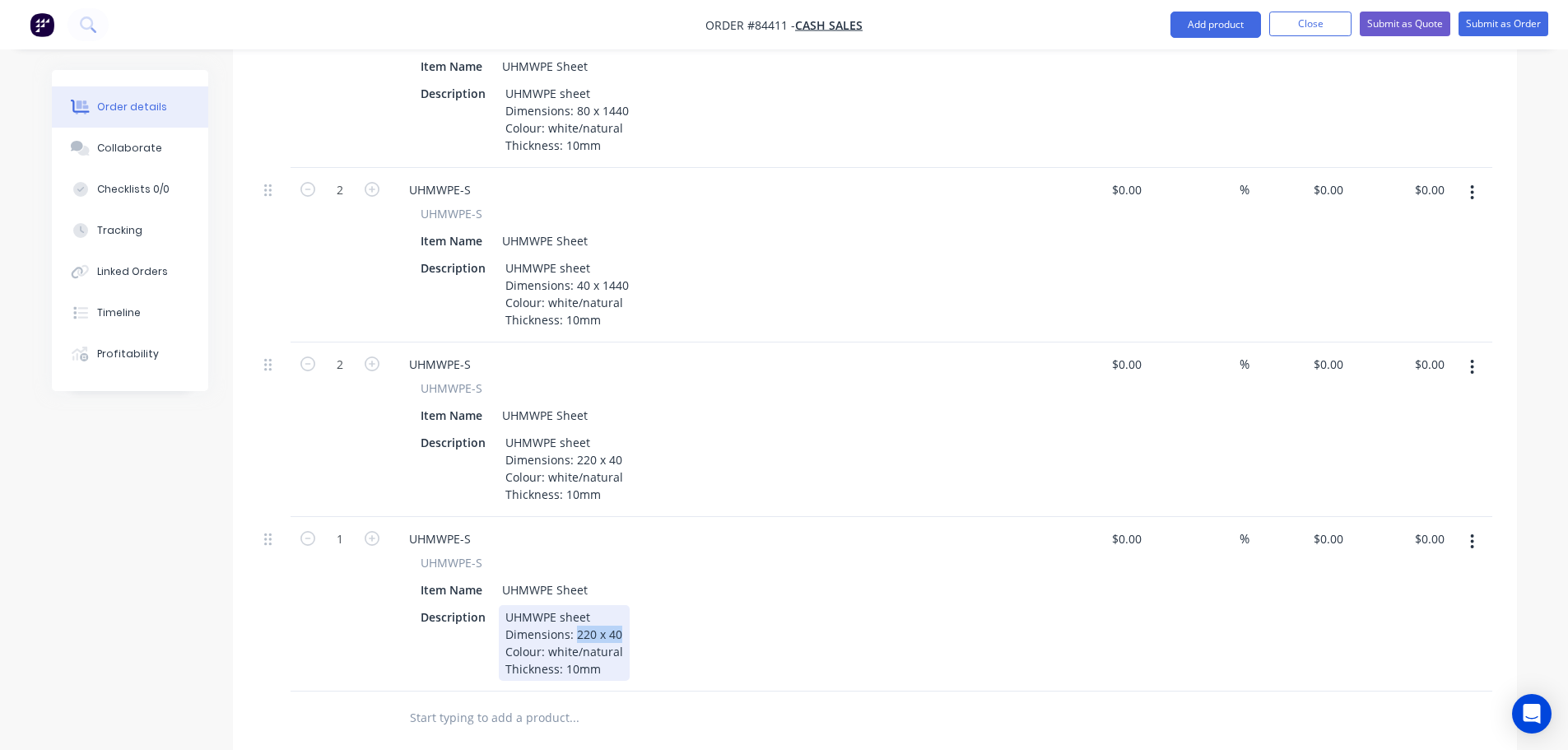
drag, startPoint x: 574, startPoint y: 589, endPoint x: 761, endPoint y: 591, distance: 187.0
click at [761, 605] on div "Description UHMWPE sheet Dimensions: 220 x 40 Colour: white/natural Thickness: …" at bounding box center [715, 643] width 603 height 76
click at [1321, 517] on div "0 $0.00" at bounding box center [1299, 604] width 102 height 174
type input "15.84"
type input "0"
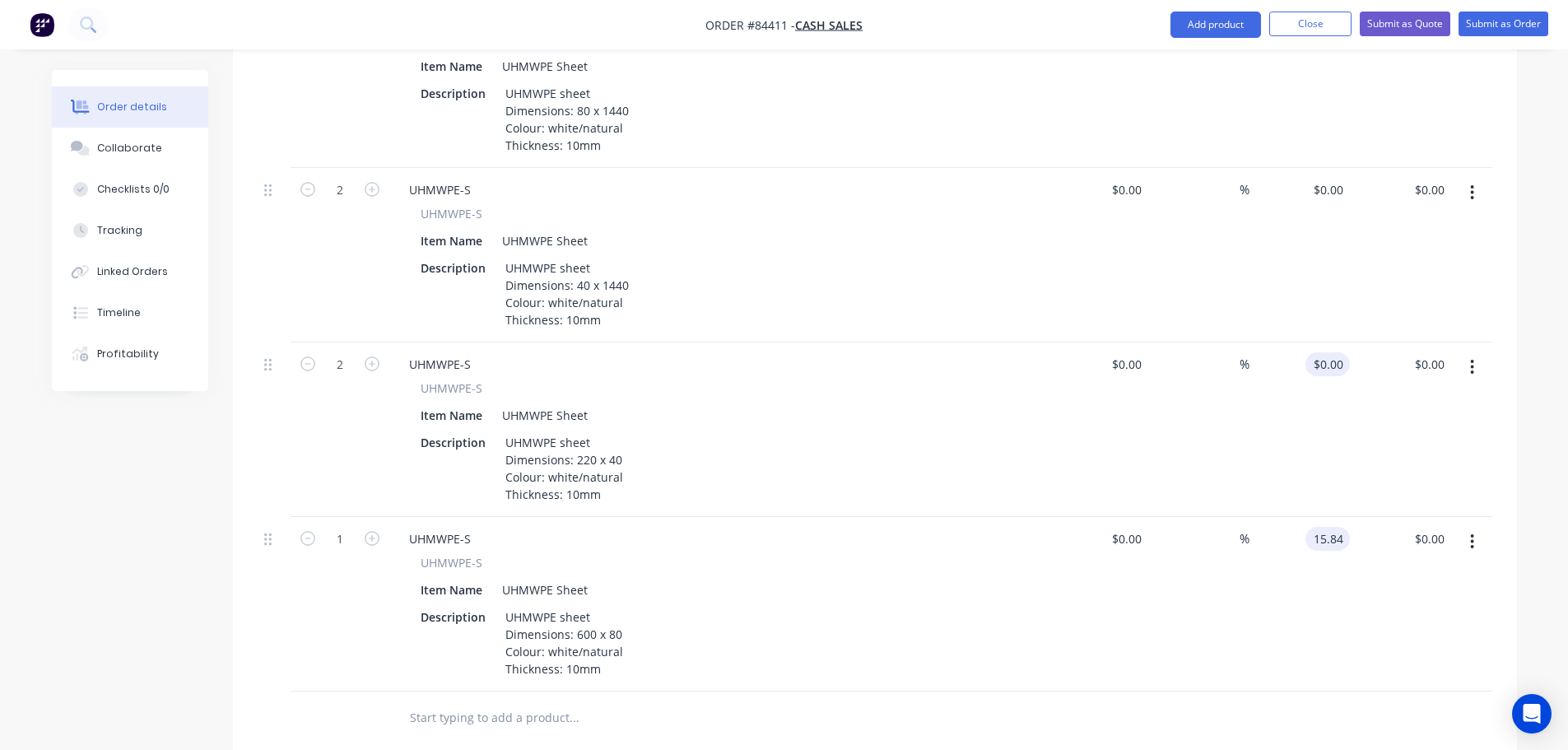
type input "$15.84"
click at [1321, 342] on div "0 $0.00" at bounding box center [1299, 429] width 102 height 174
type input "2.90"
type input "0"
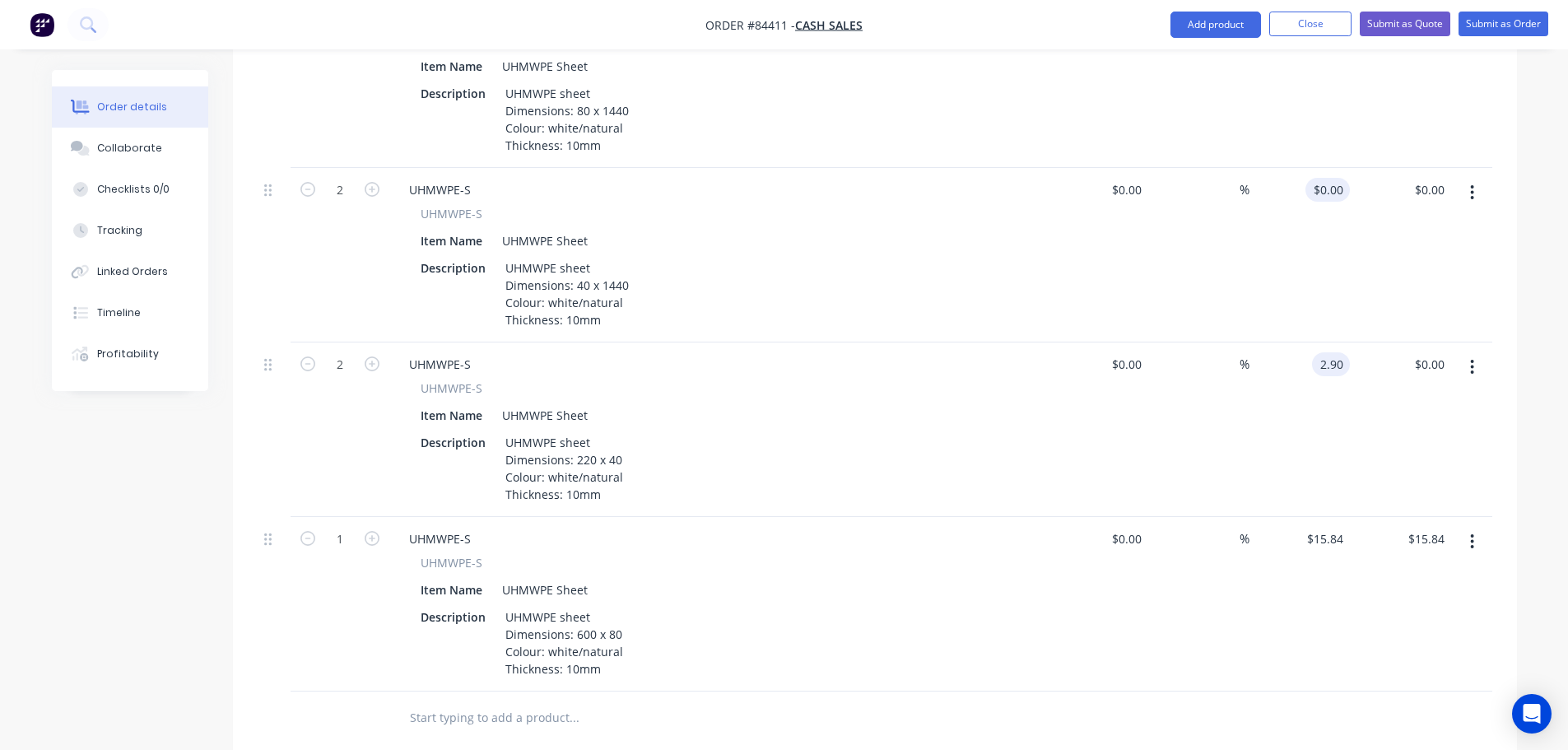
type input "$2.90"
type input "$5.80"
click at [1330, 178] on div "0 $0.00" at bounding box center [1328, 189] width 44 height 24
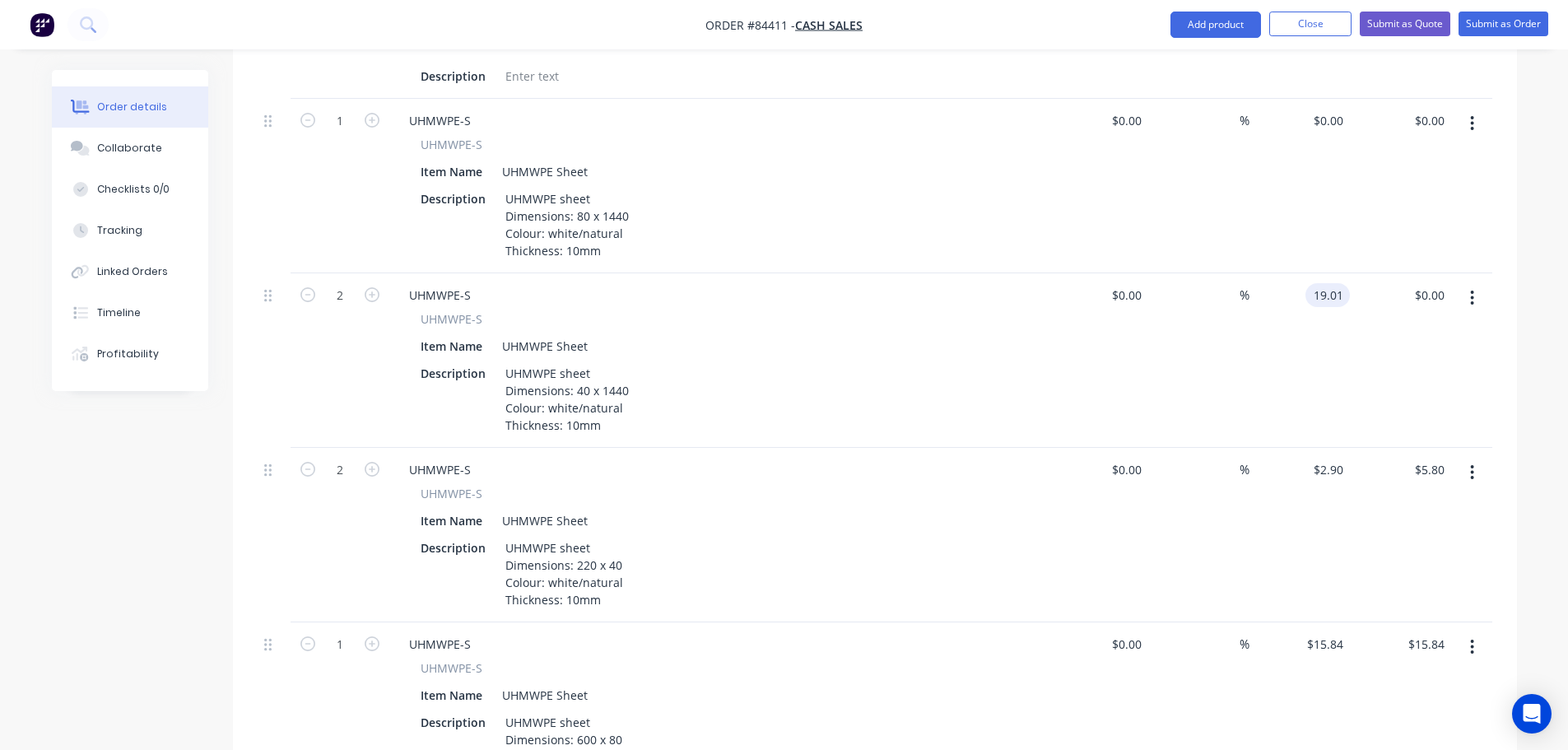
scroll to position [587, 0]
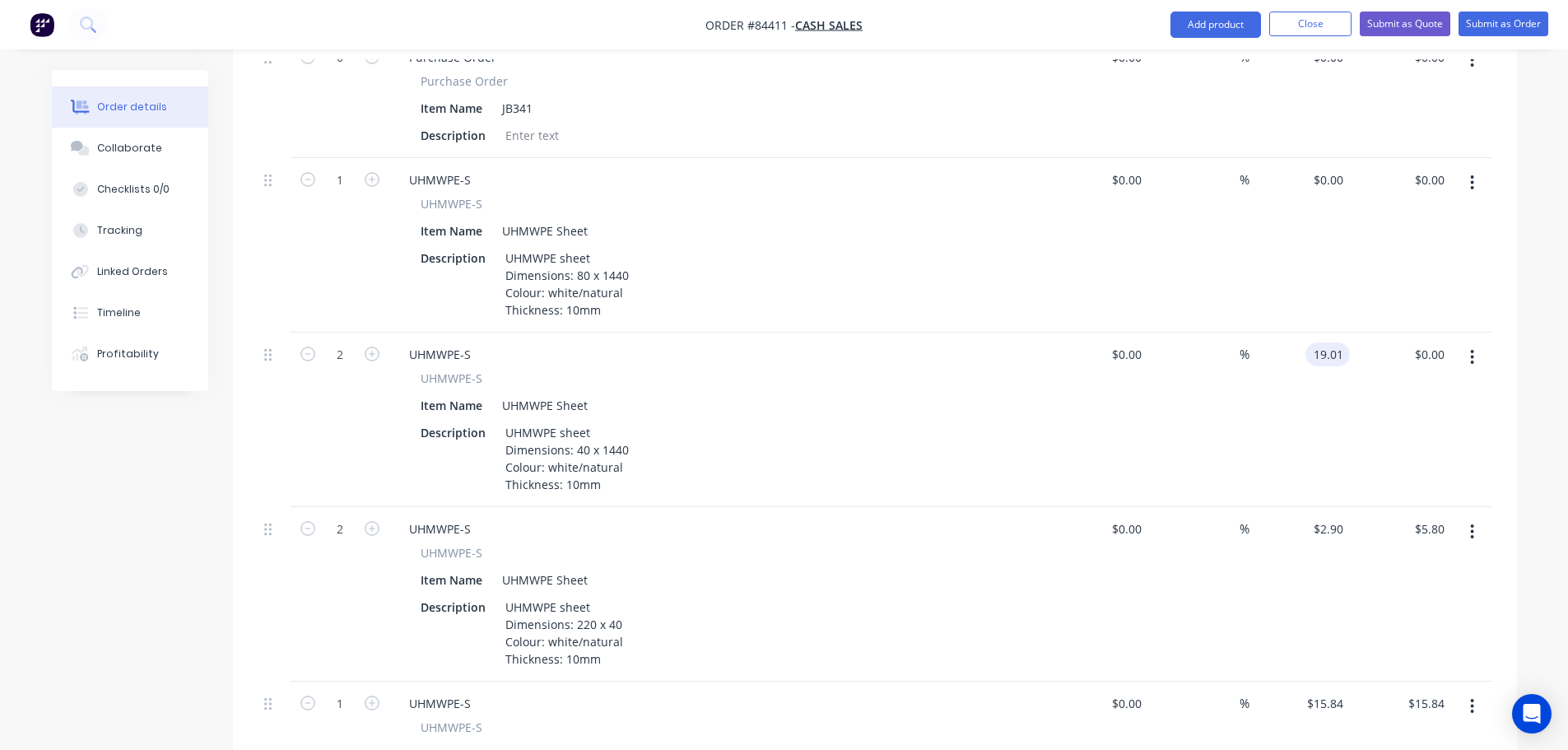
type input "$19.01"
type input "$38.02"
click at [1321, 158] on div "$0.00 $0.00" at bounding box center [1299, 245] width 102 height 174
click at [1319, 158] on div "0 0" at bounding box center [1299, 245] width 102 height 174
type input "$38.02"
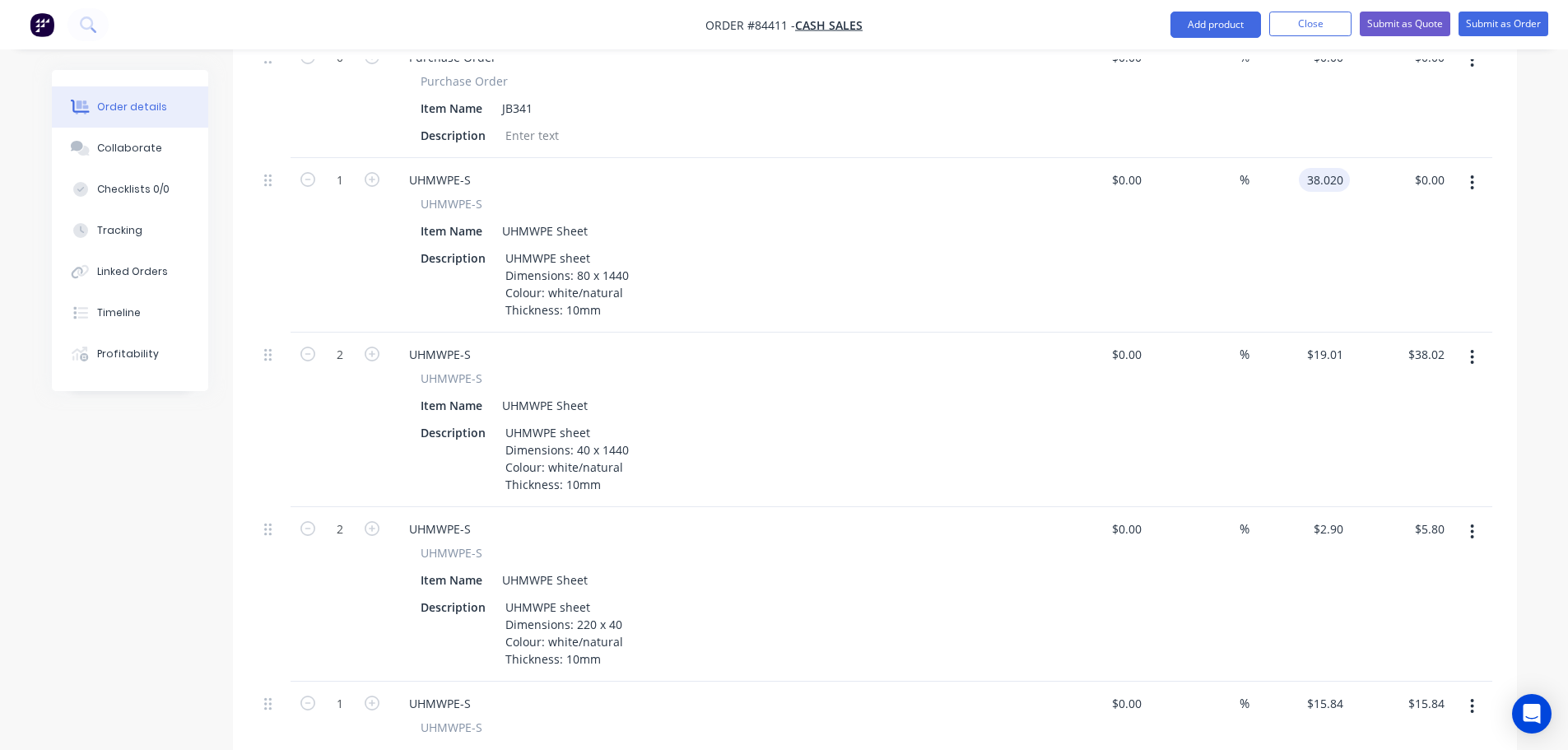
type input "$38.02"
click at [1341, 188] on div "$38.02 38.020" at bounding box center [1299, 245] width 102 height 174
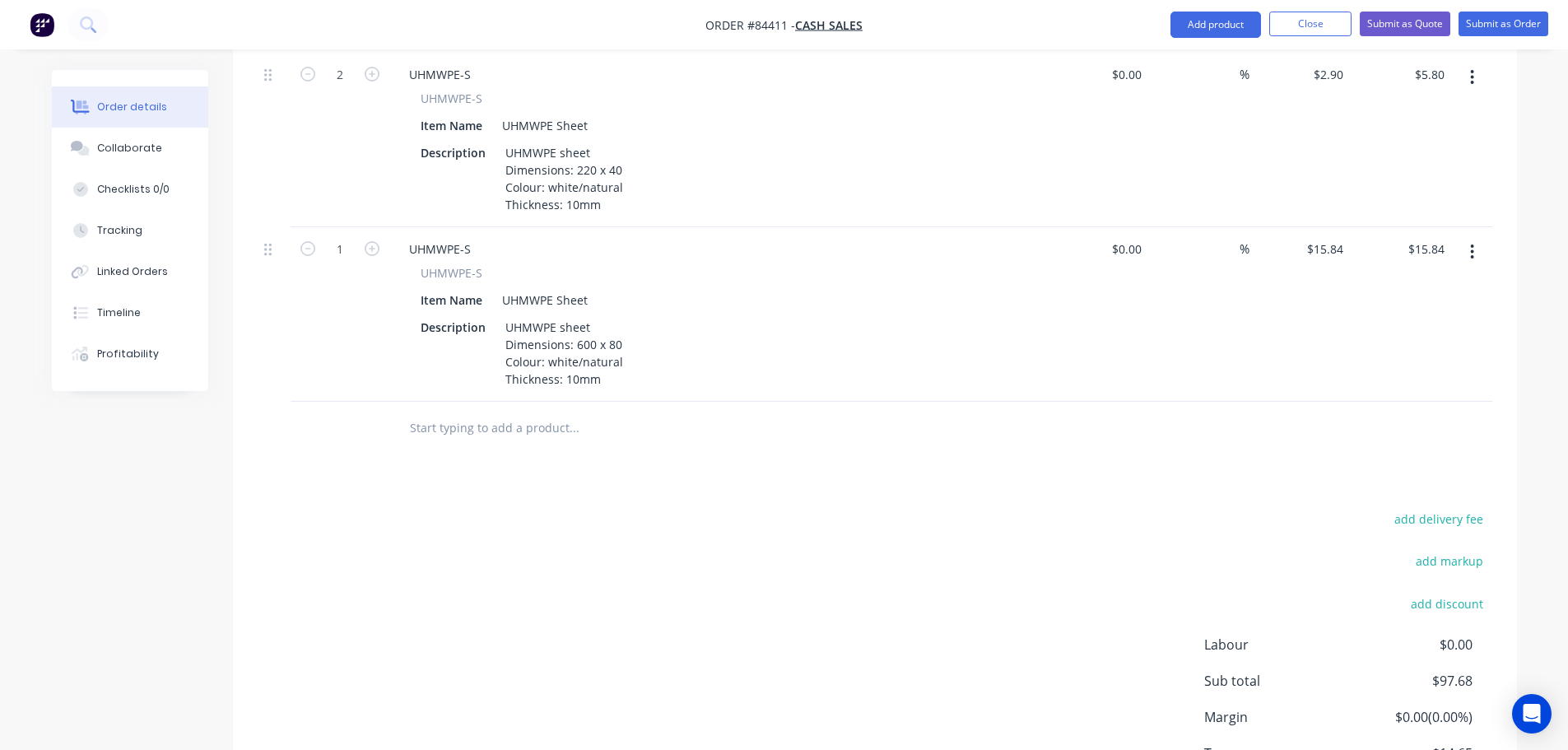
scroll to position [1082, 0]
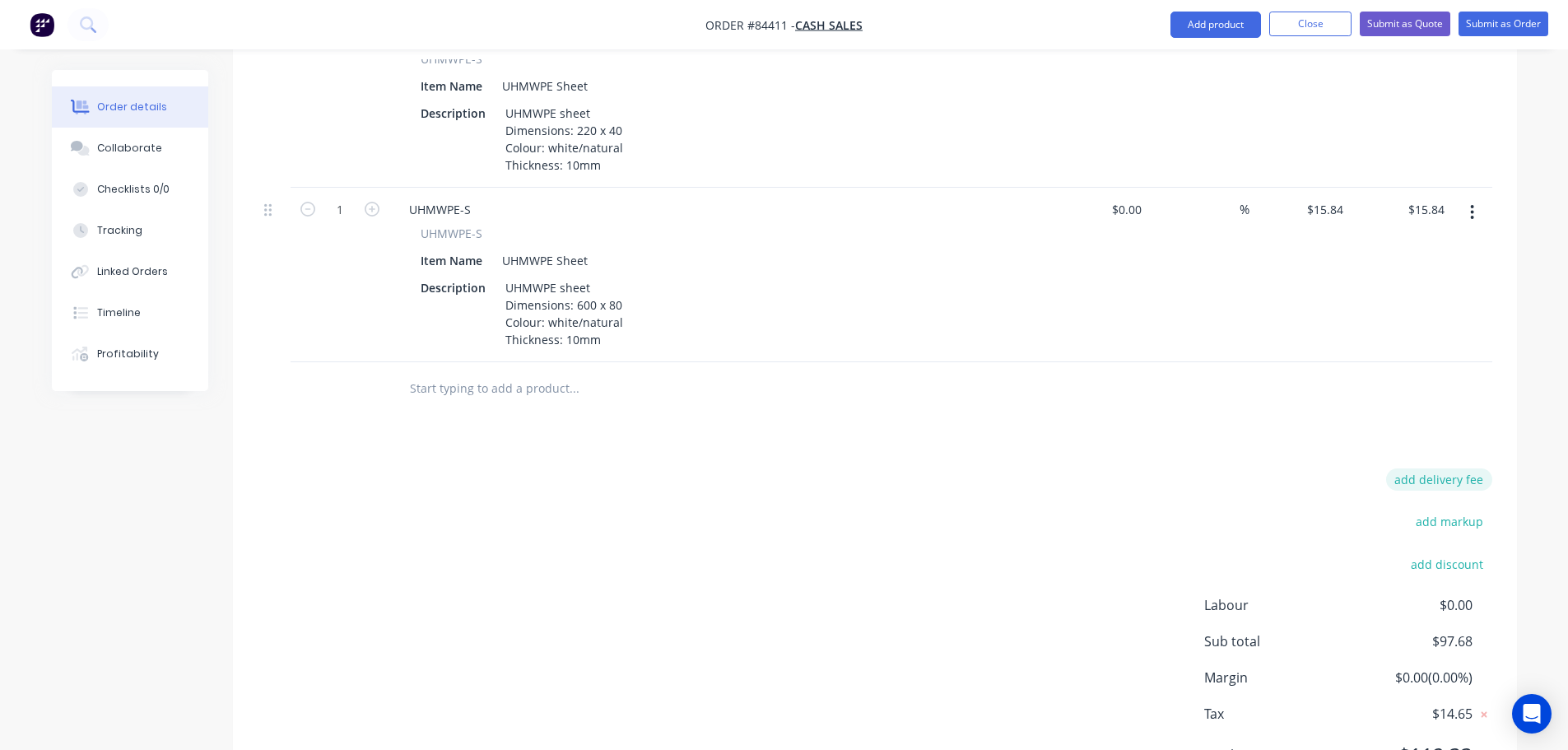
click at [1430, 469] on button "add delivery fee" at bounding box center [1439, 479] width 106 height 22
type input "14"
click at [1005, 489] on div "Delivery fee Delivery fee Delivery fee name (Optional) 14 14 $0 add markup add …" at bounding box center [874, 625] width 1235 height 314
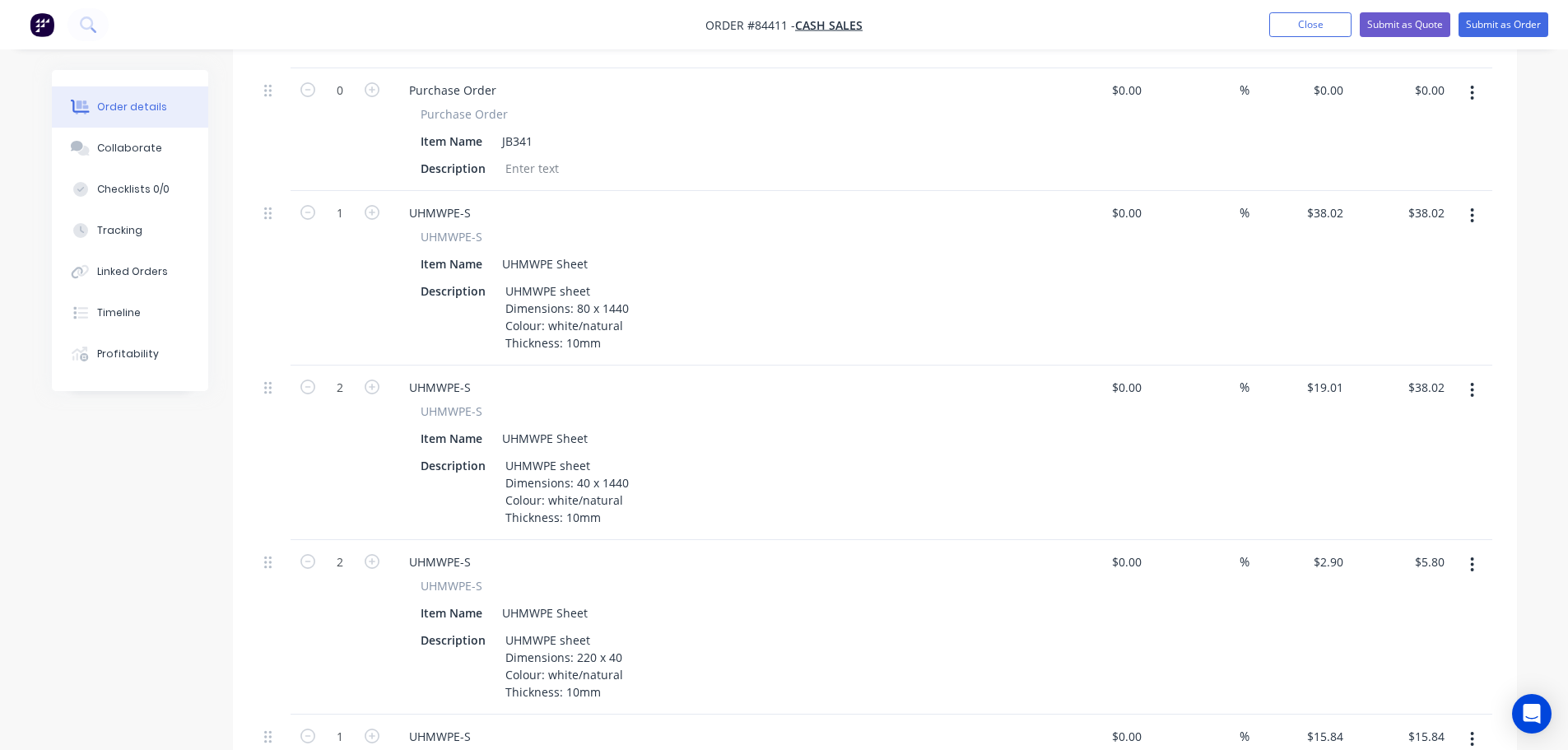
scroll to position [0, 0]
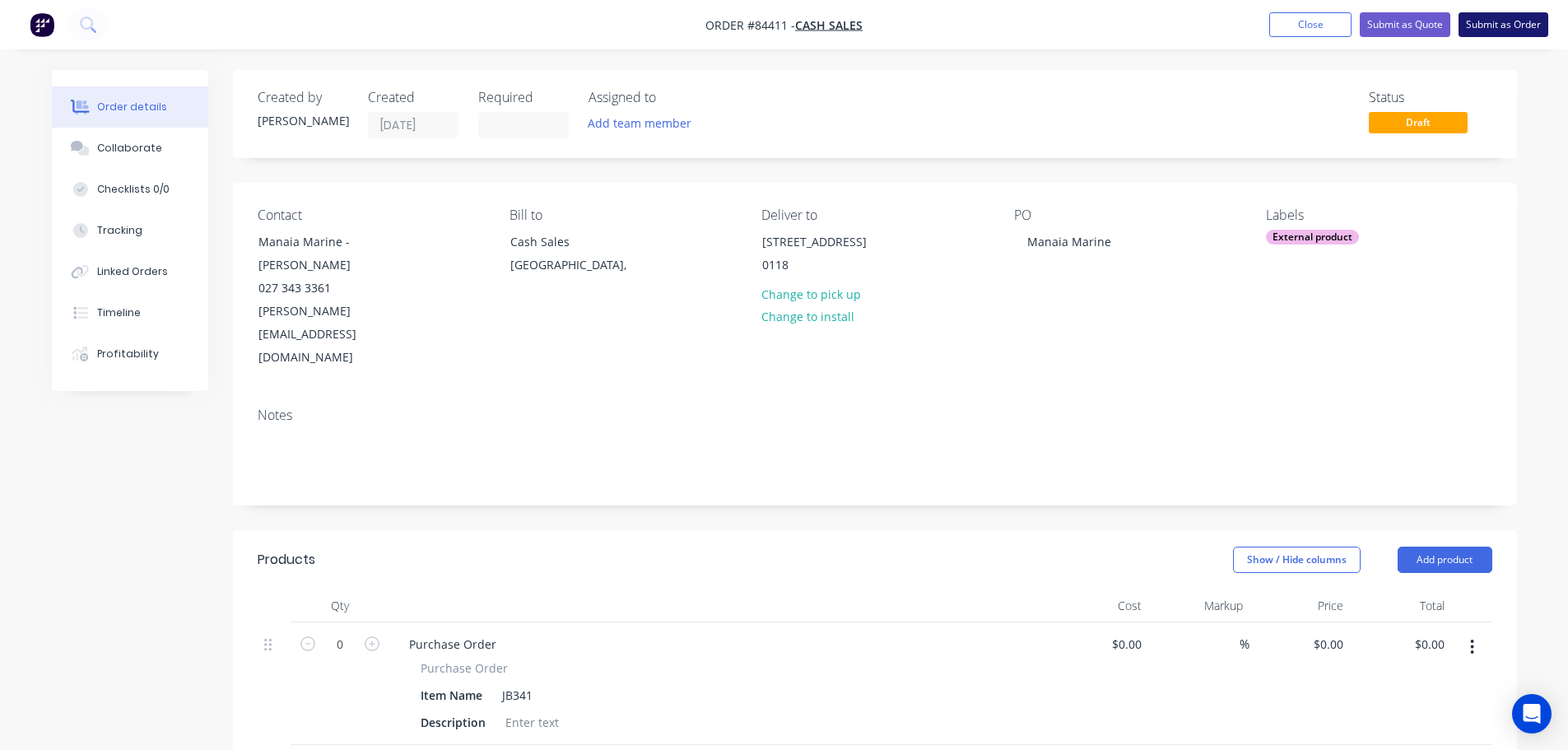
click at [1488, 22] on button "Submit as Order" at bounding box center [1503, 25] width 89 height 25
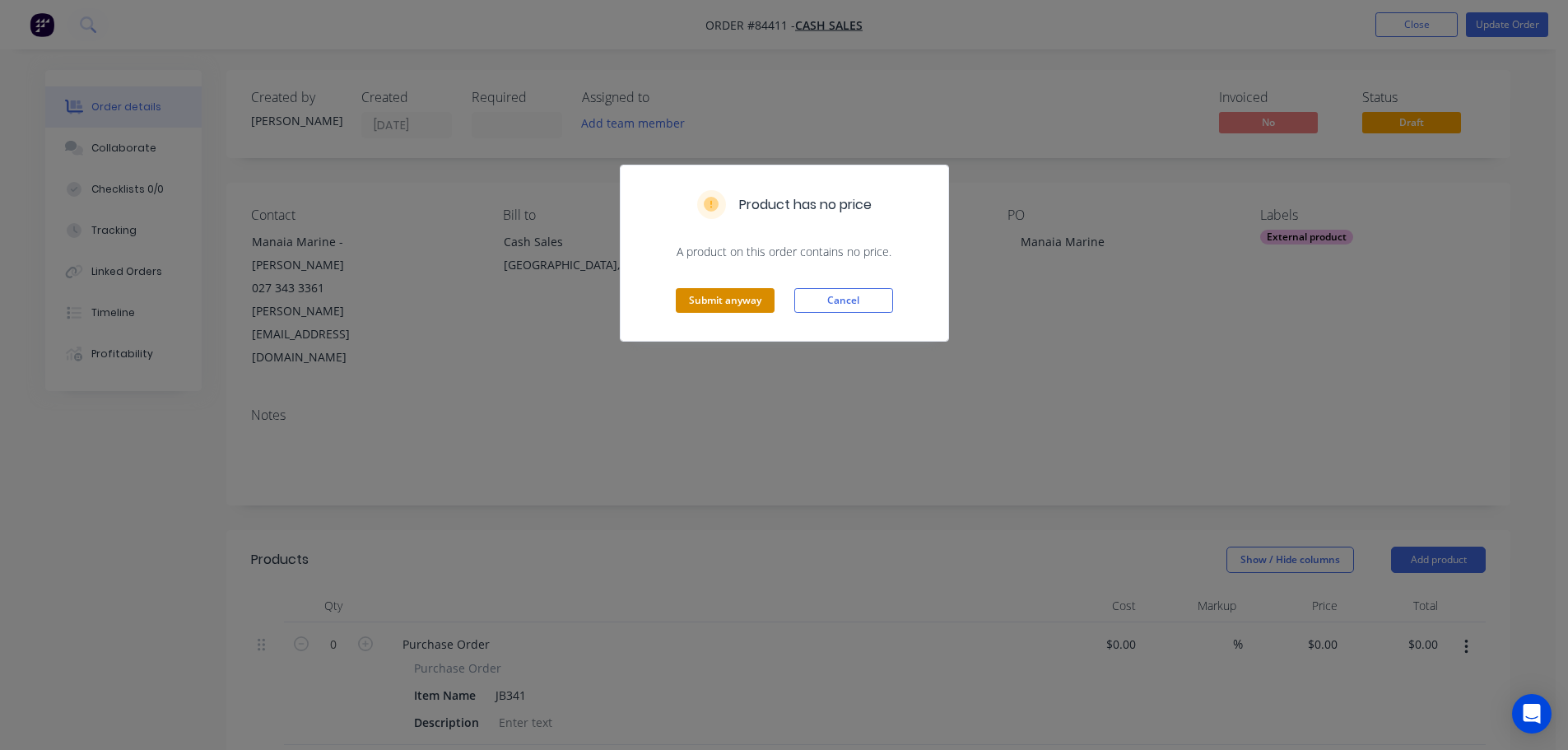
click at [705, 305] on button "Submit anyway" at bounding box center [725, 301] width 99 height 25
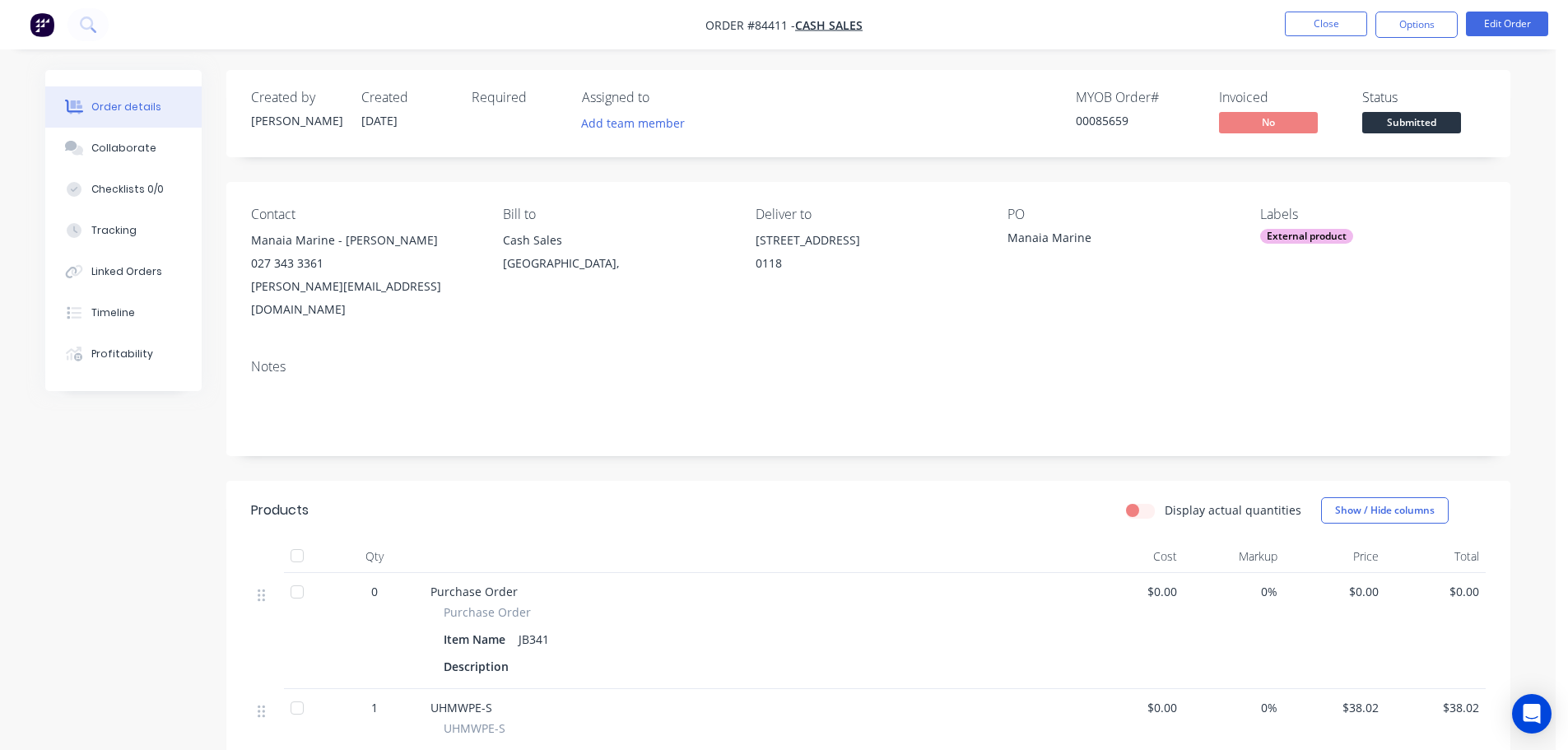
click at [1403, 39] on nav "Order #84411 - Cash Sales Close Options Edit Order" at bounding box center [784, 25] width 1568 height 50
click at [1396, 30] on button "Options" at bounding box center [1416, 25] width 82 height 27
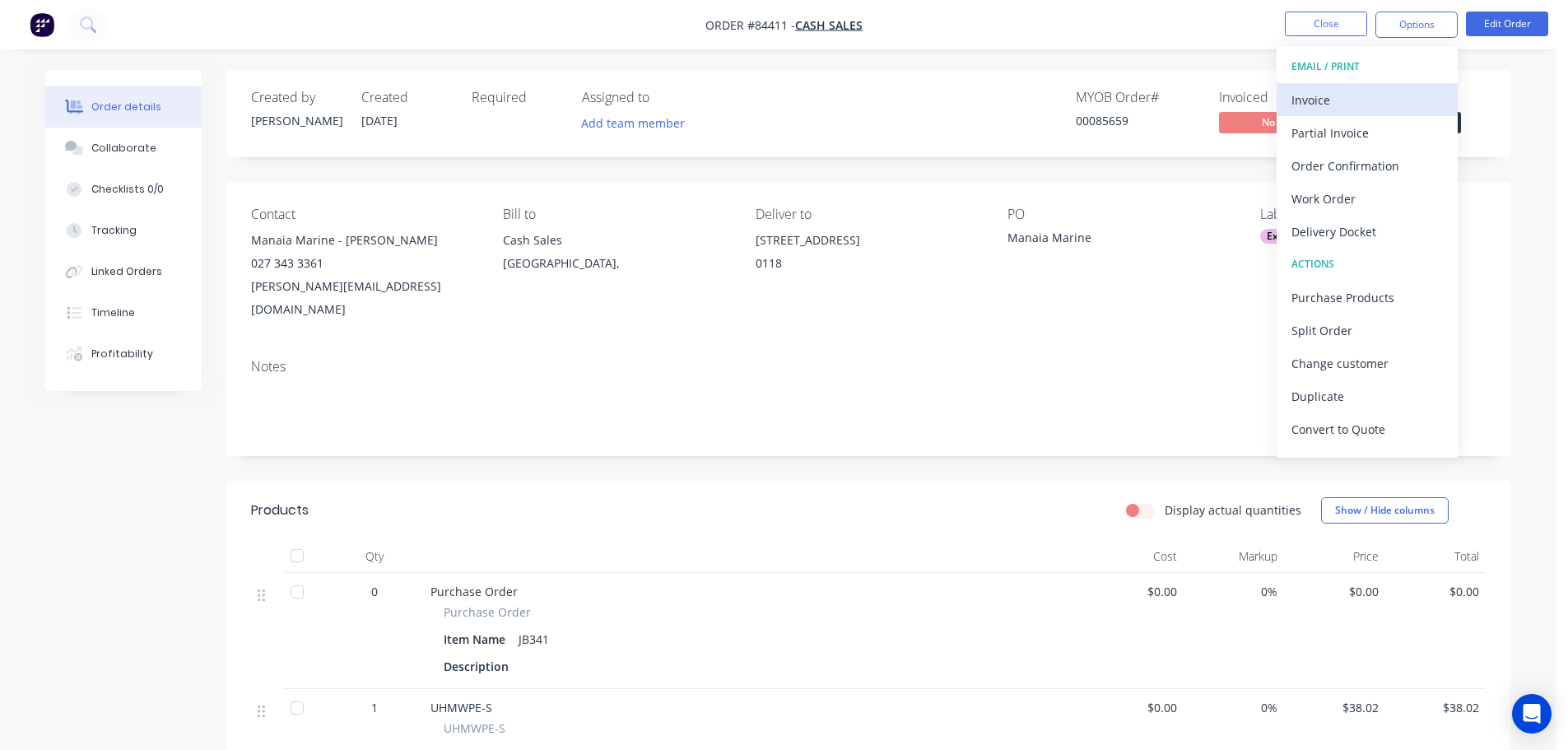
click at [1373, 90] on div "Invoice" at bounding box center [1366, 100] width 151 height 24
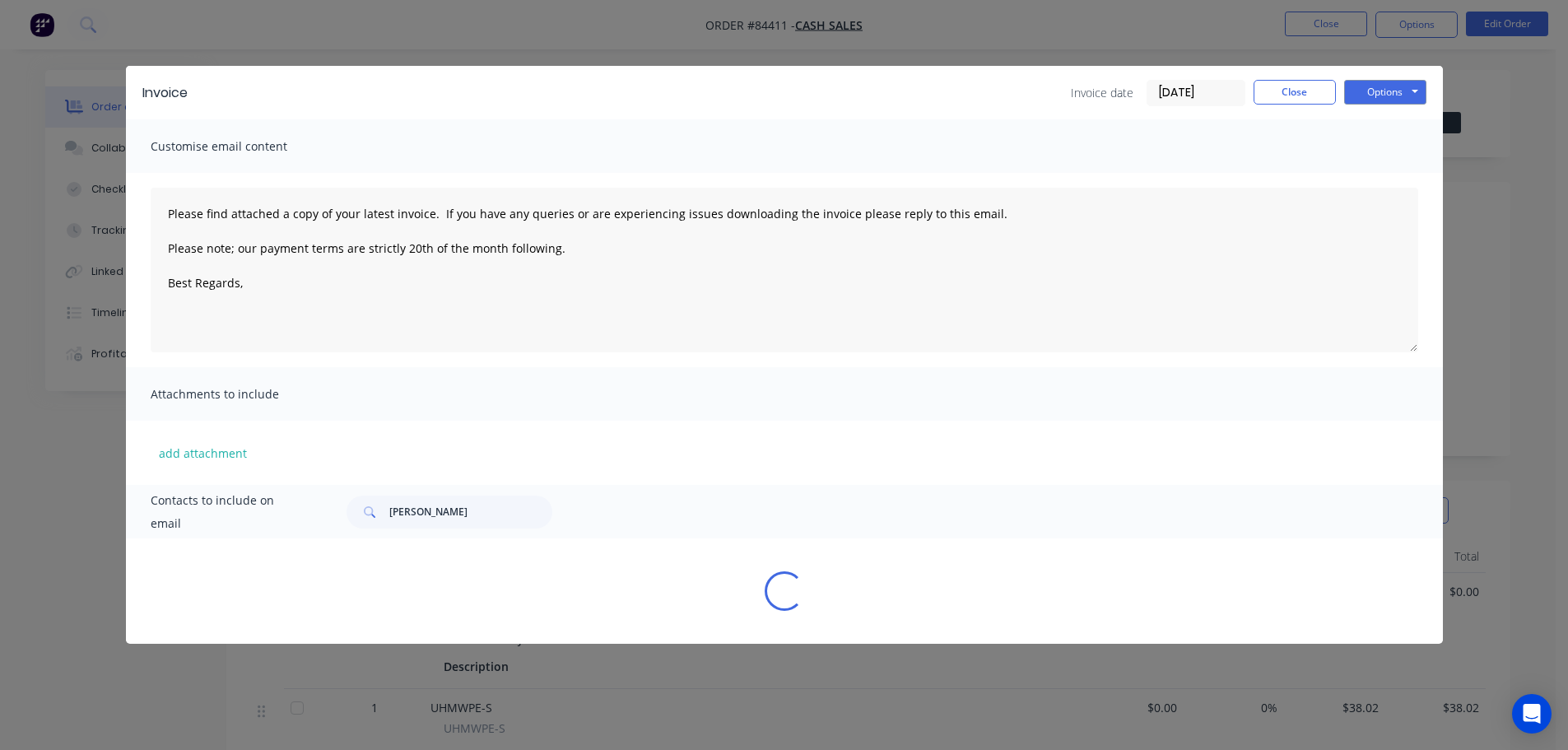
click at [1383, 88] on button "Options" at bounding box center [1385, 92] width 82 height 25
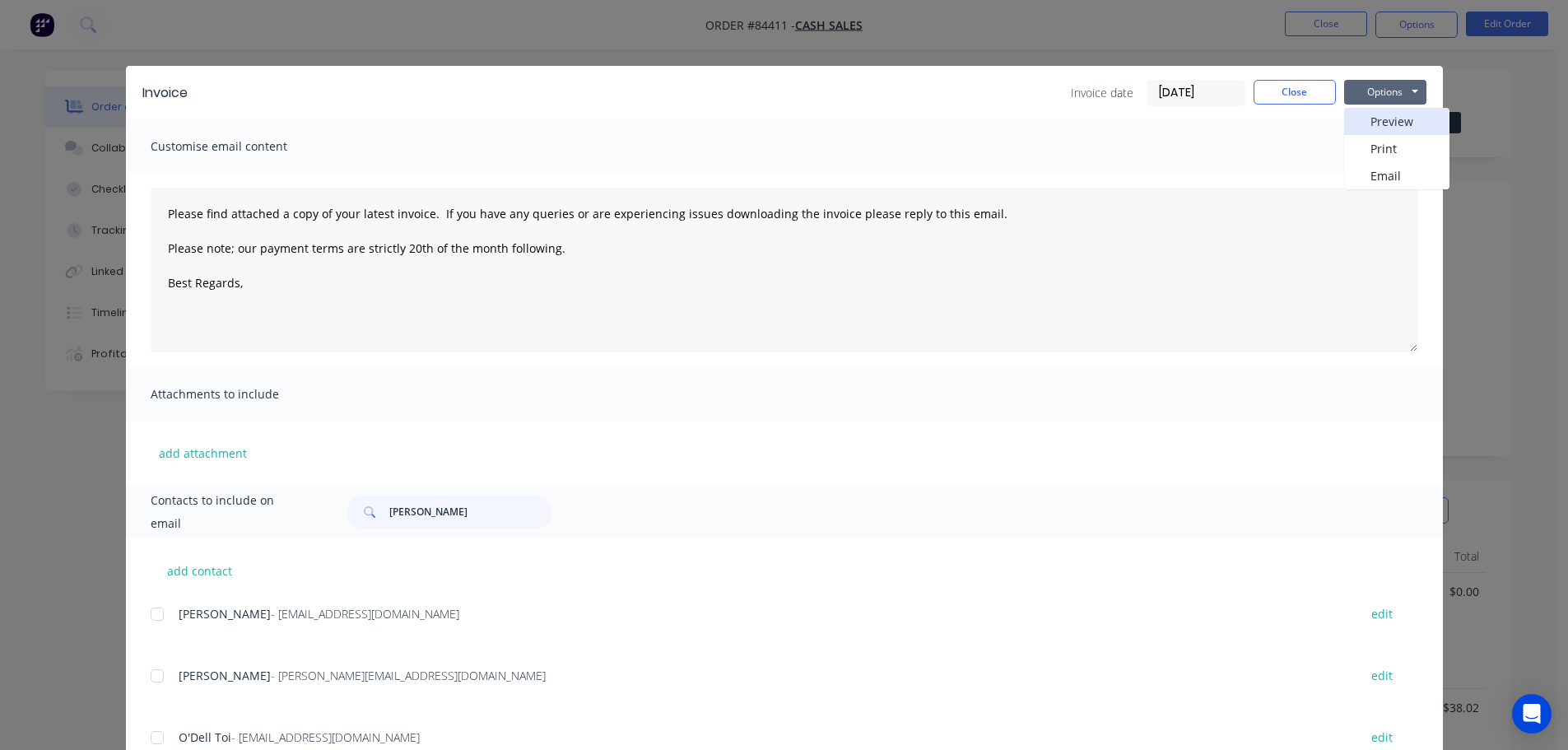
click at [1389, 119] on button "Preview" at bounding box center [1397, 121] width 105 height 27
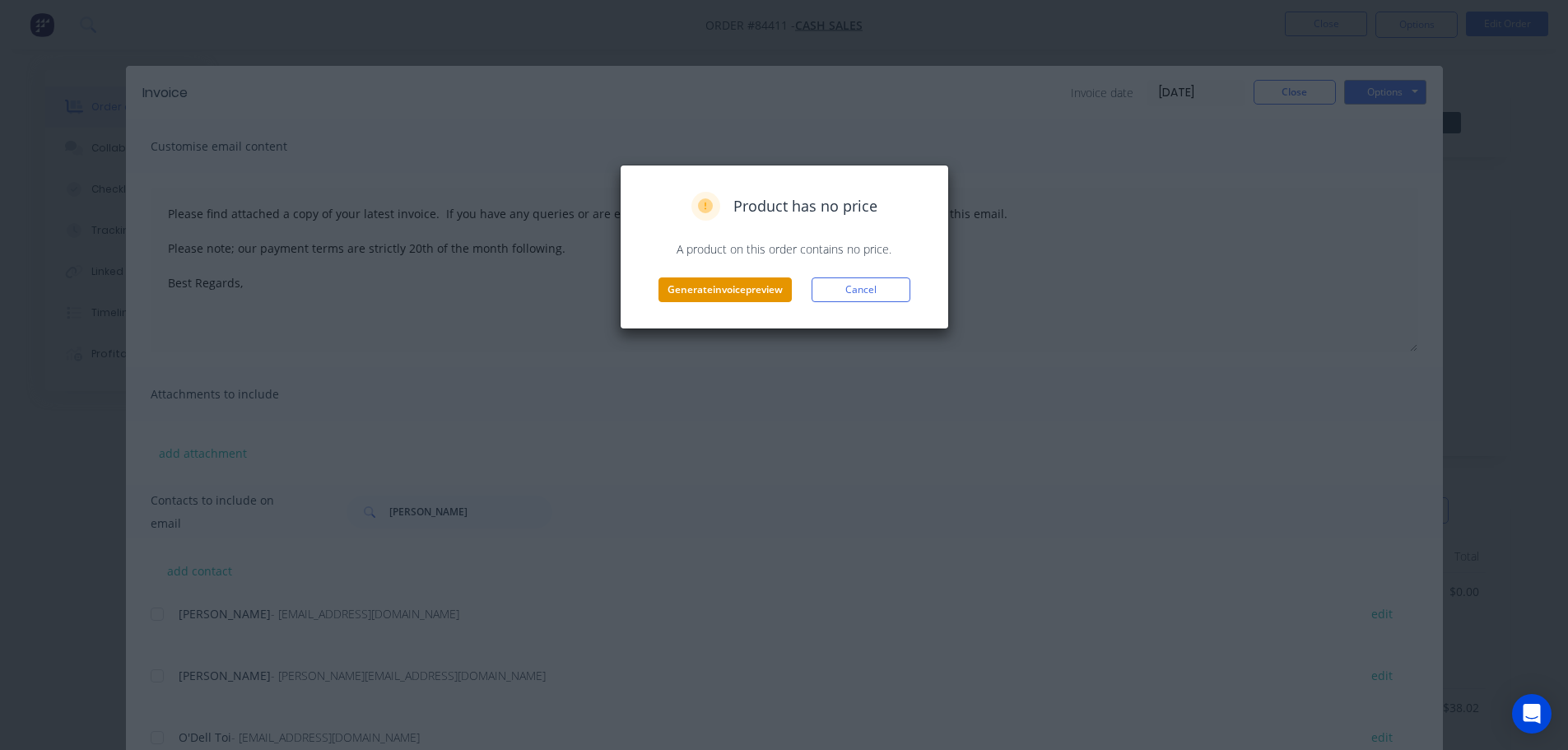
click at [692, 297] on button "Generate invoice preview" at bounding box center [725, 290] width 133 height 25
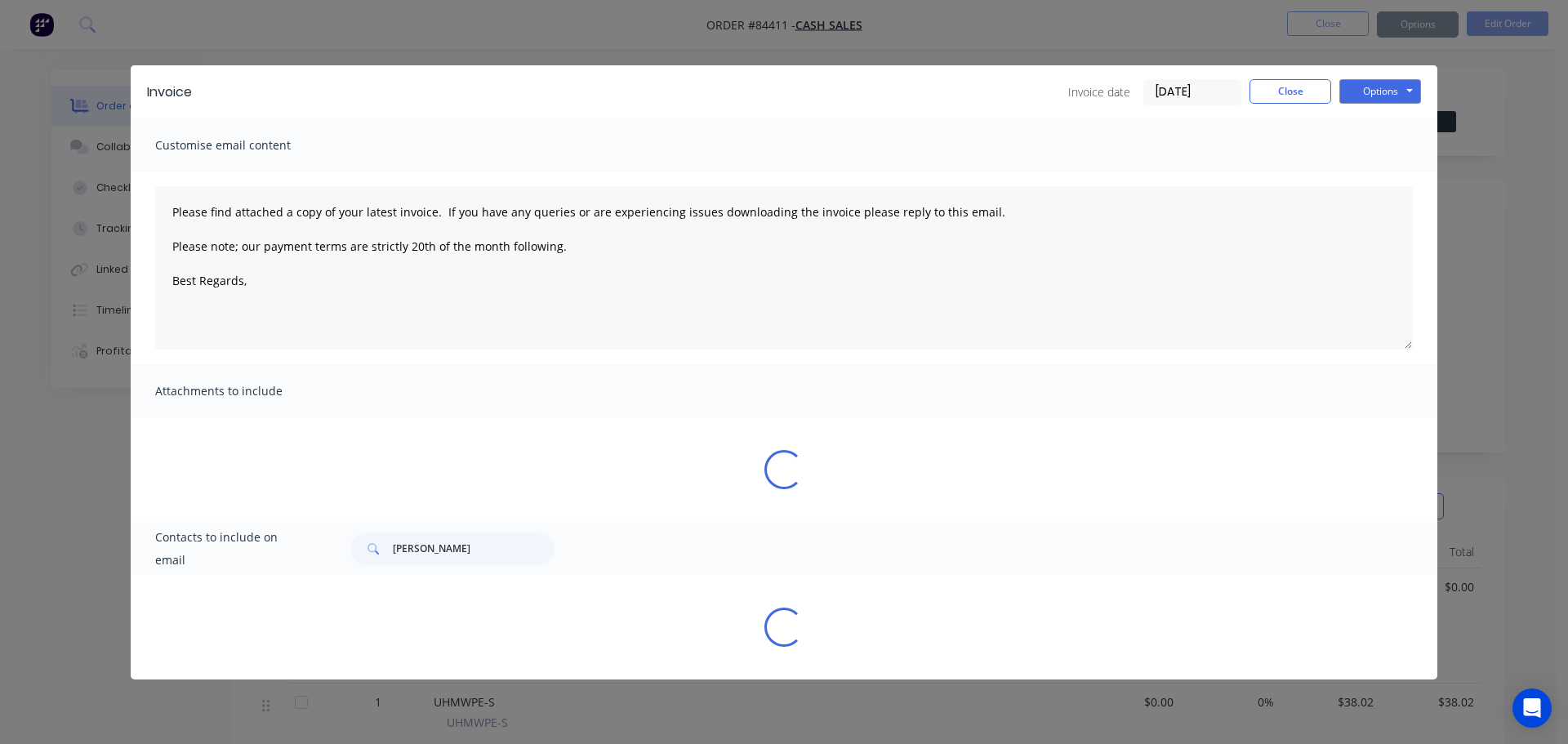
type textarea "Please find attached a copy of your latest invoice. If you have any queries or …"
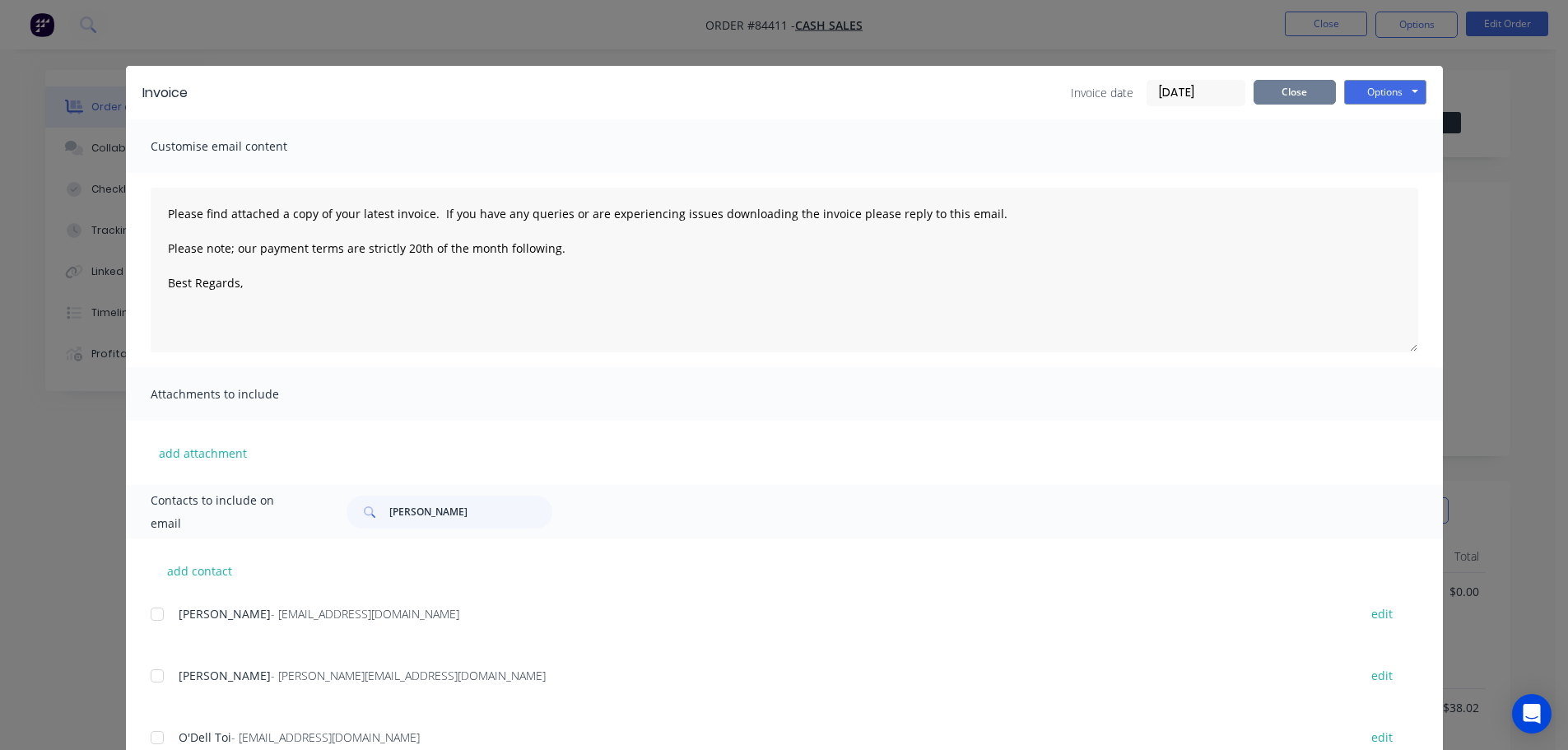
drag, startPoint x: 1291, startPoint y: 89, endPoint x: 1379, endPoint y: 38, distance: 101.7
click at [1296, 87] on button "Close" at bounding box center [1294, 92] width 82 height 25
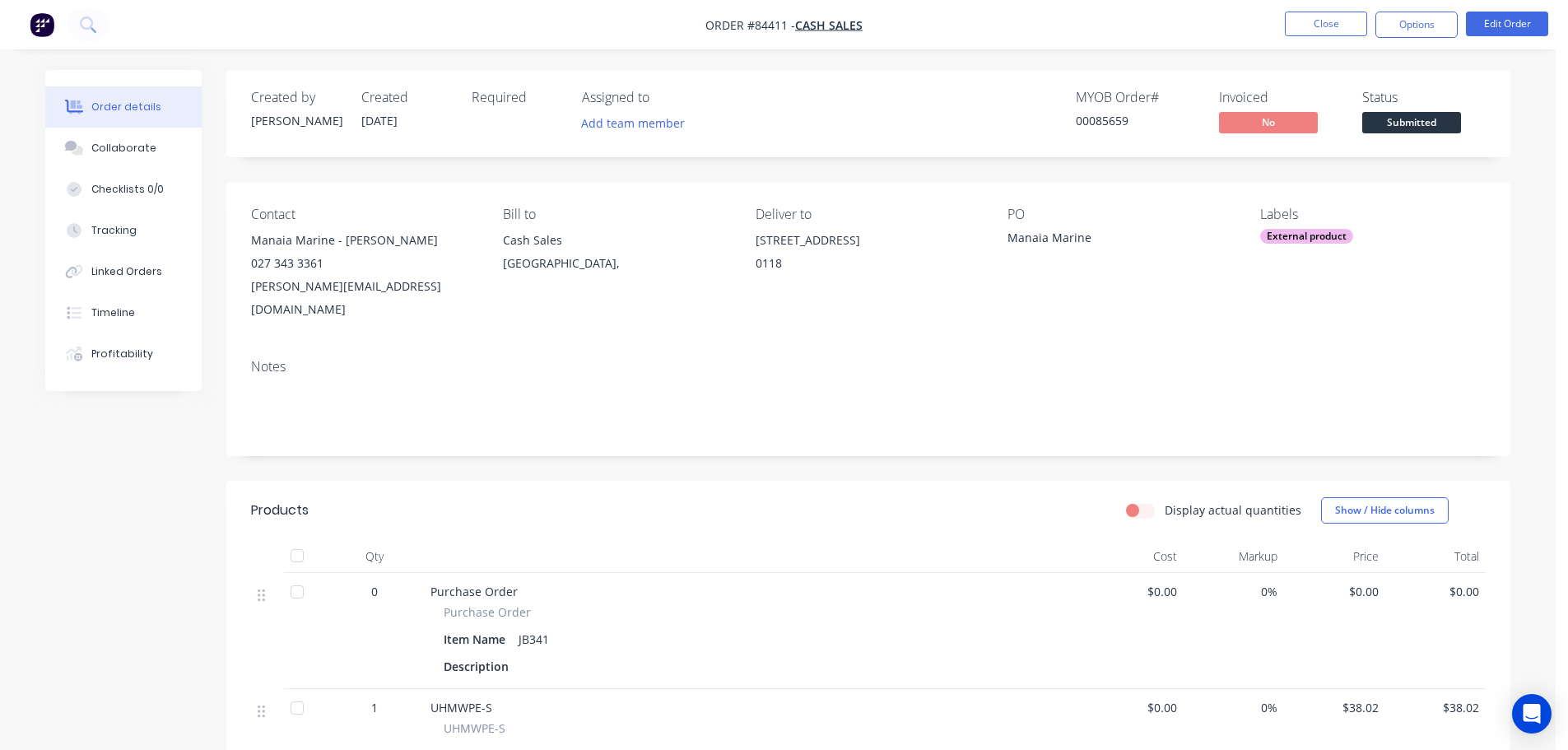
click at [1424, 10] on nav "Order #84411 - Cash Sales Close Options Edit Order" at bounding box center [784, 25] width 1568 height 50
click at [1420, 20] on button "Options" at bounding box center [1416, 25] width 82 height 27
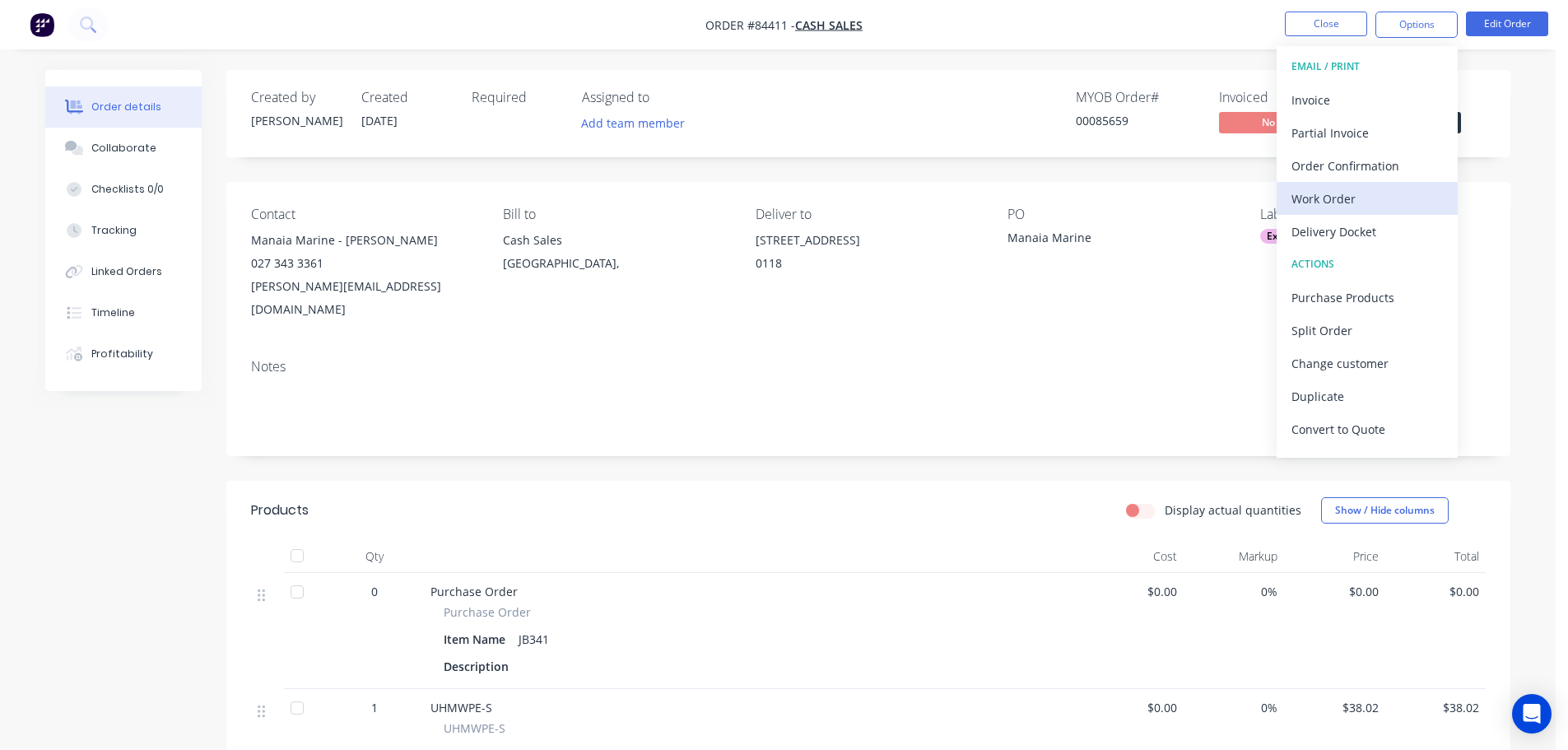
click at [1344, 197] on div "Work Order" at bounding box center [1366, 198] width 151 height 24
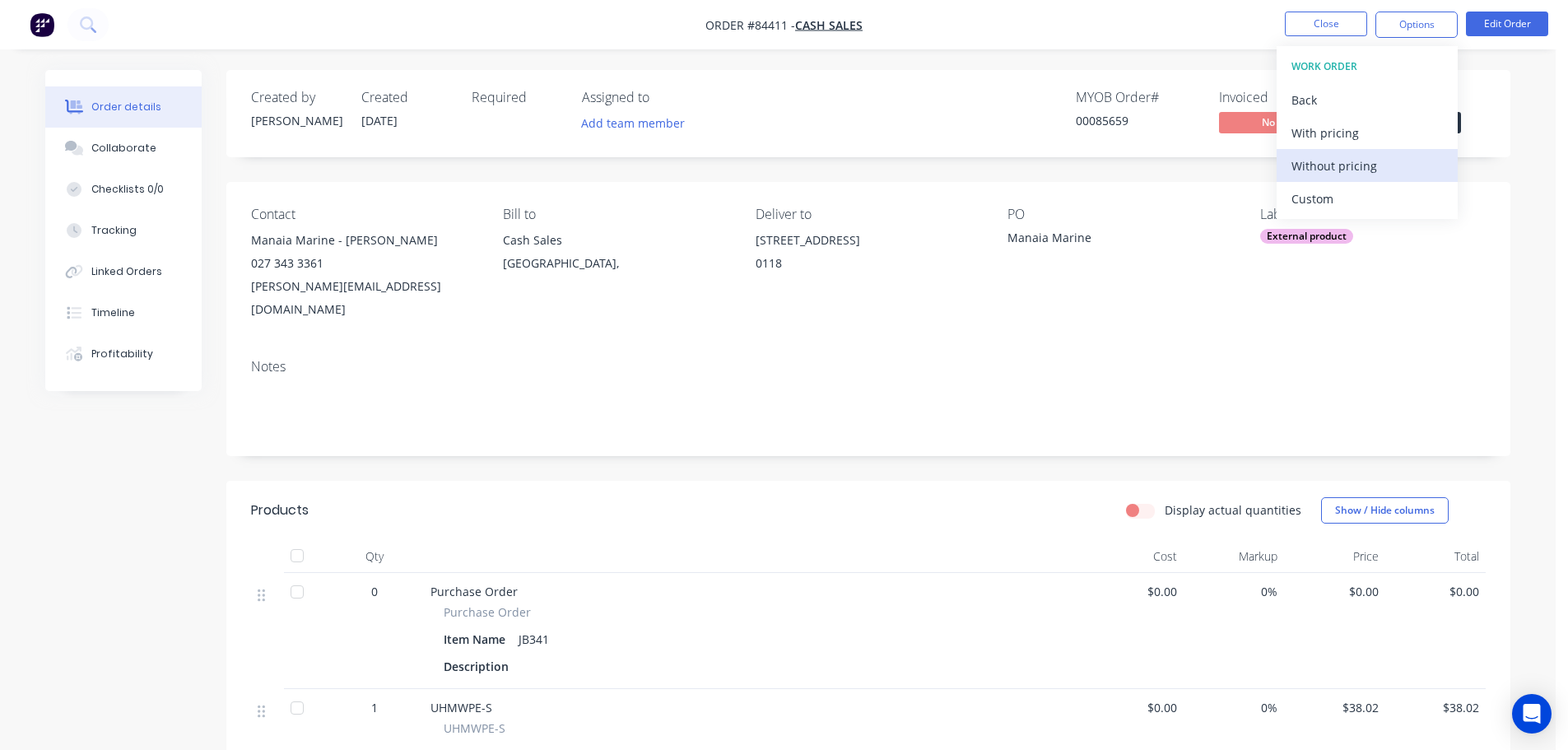
click at [1346, 170] on div "Without pricing" at bounding box center [1366, 165] width 151 height 24
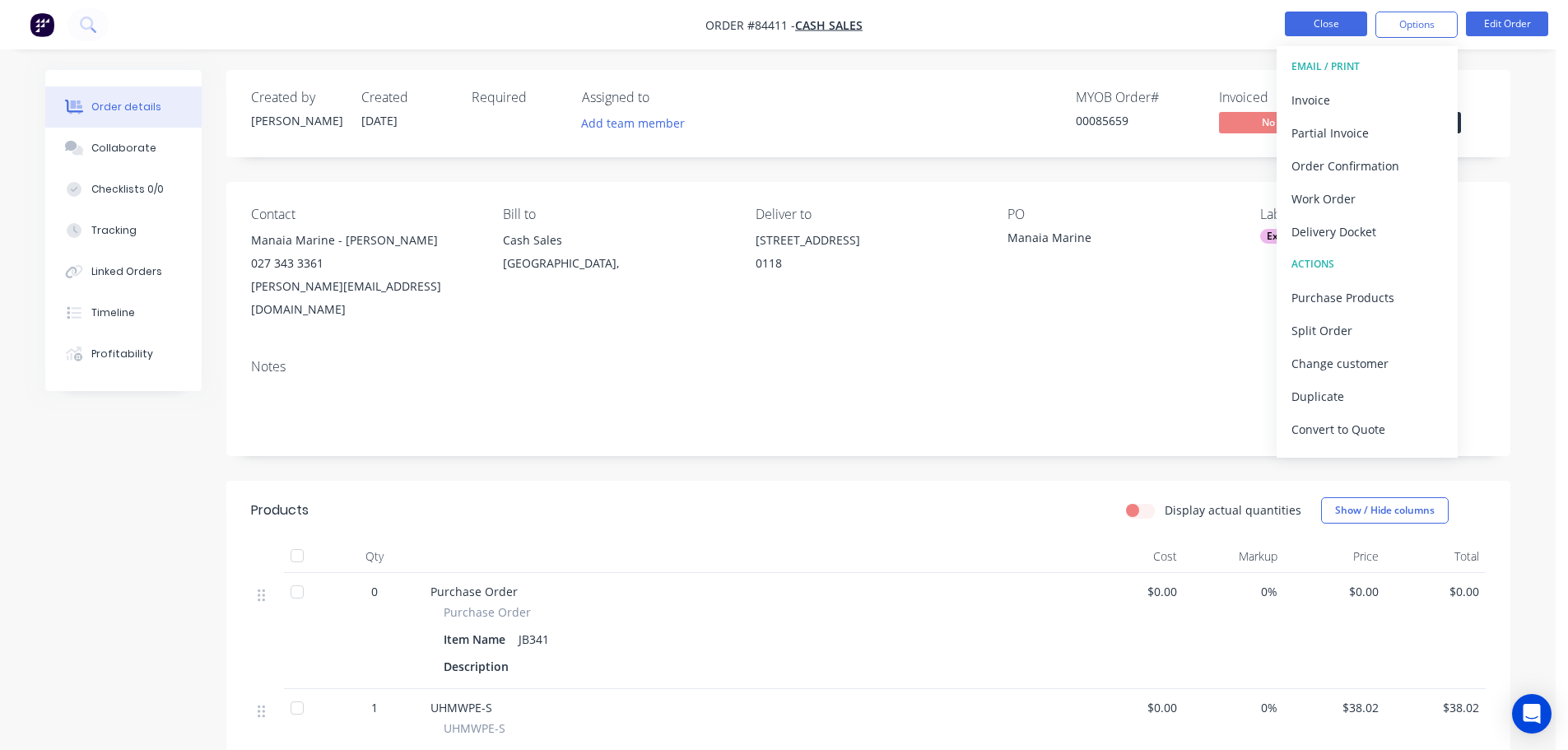
click at [1309, 20] on button "Close" at bounding box center [1326, 24] width 82 height 25
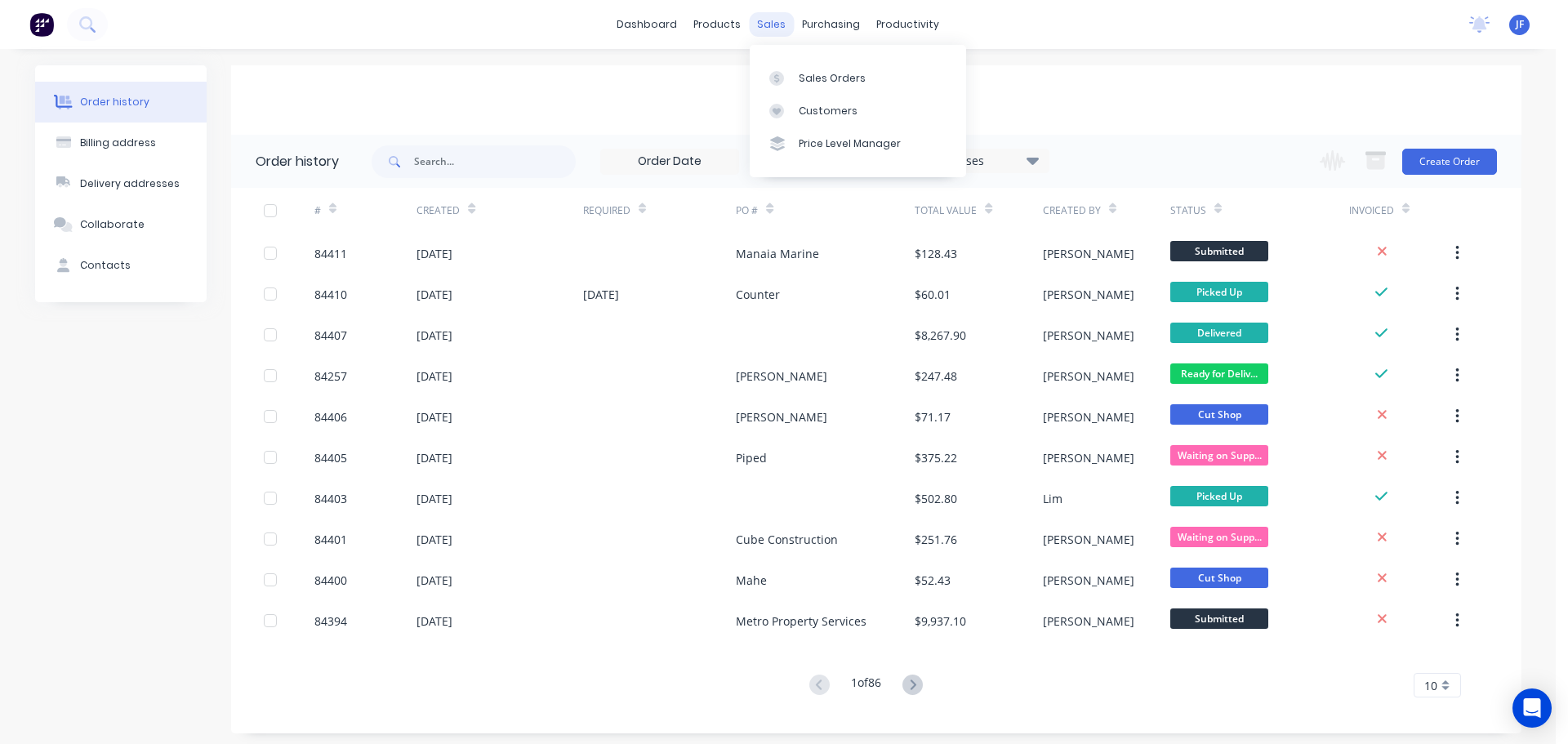
click at [780, 25] on div "sales" at bounding box center [771, 25] width 45 height 25
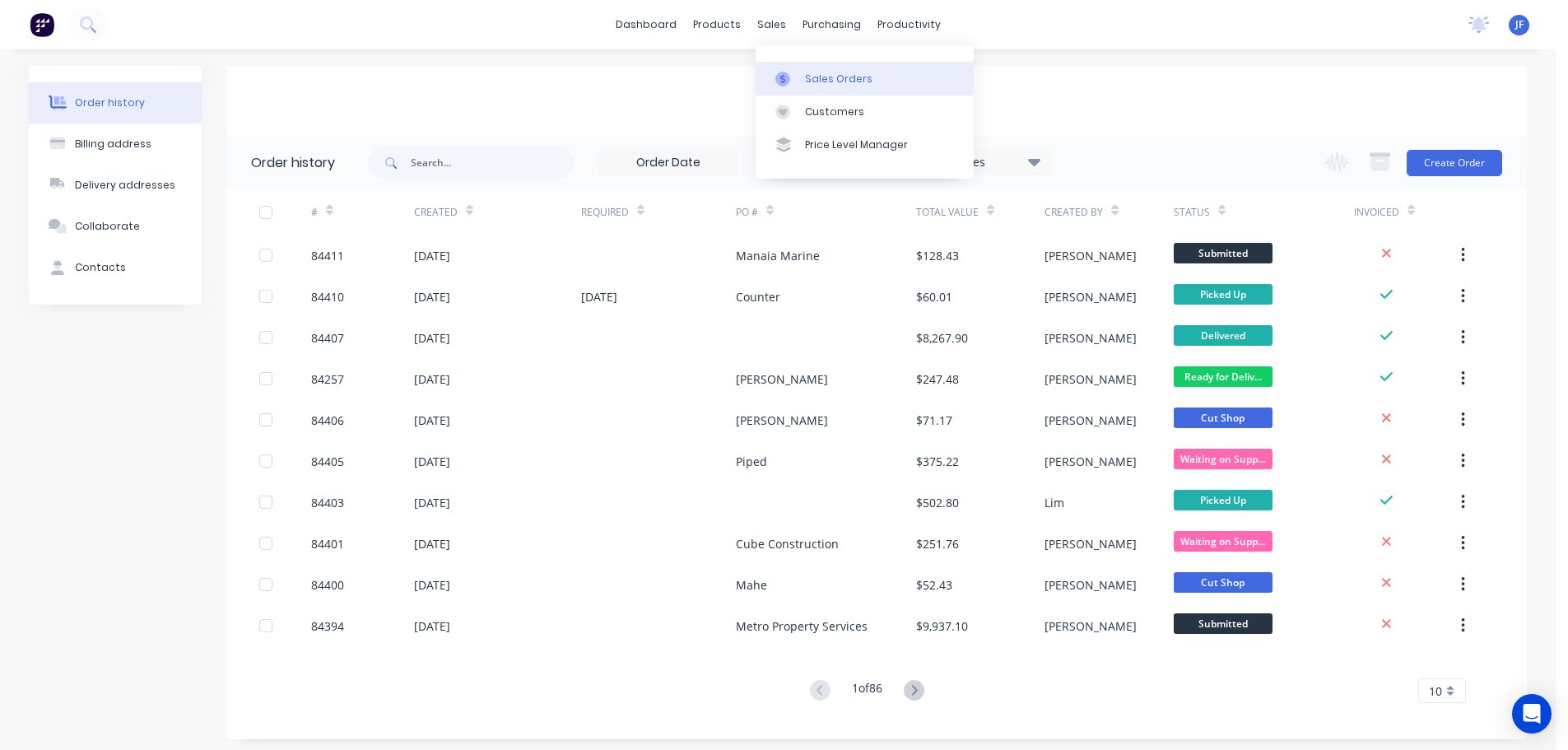
click at [805, 73] on div "Sales Orders" at bounding box center [839, 79] width 67 height 15
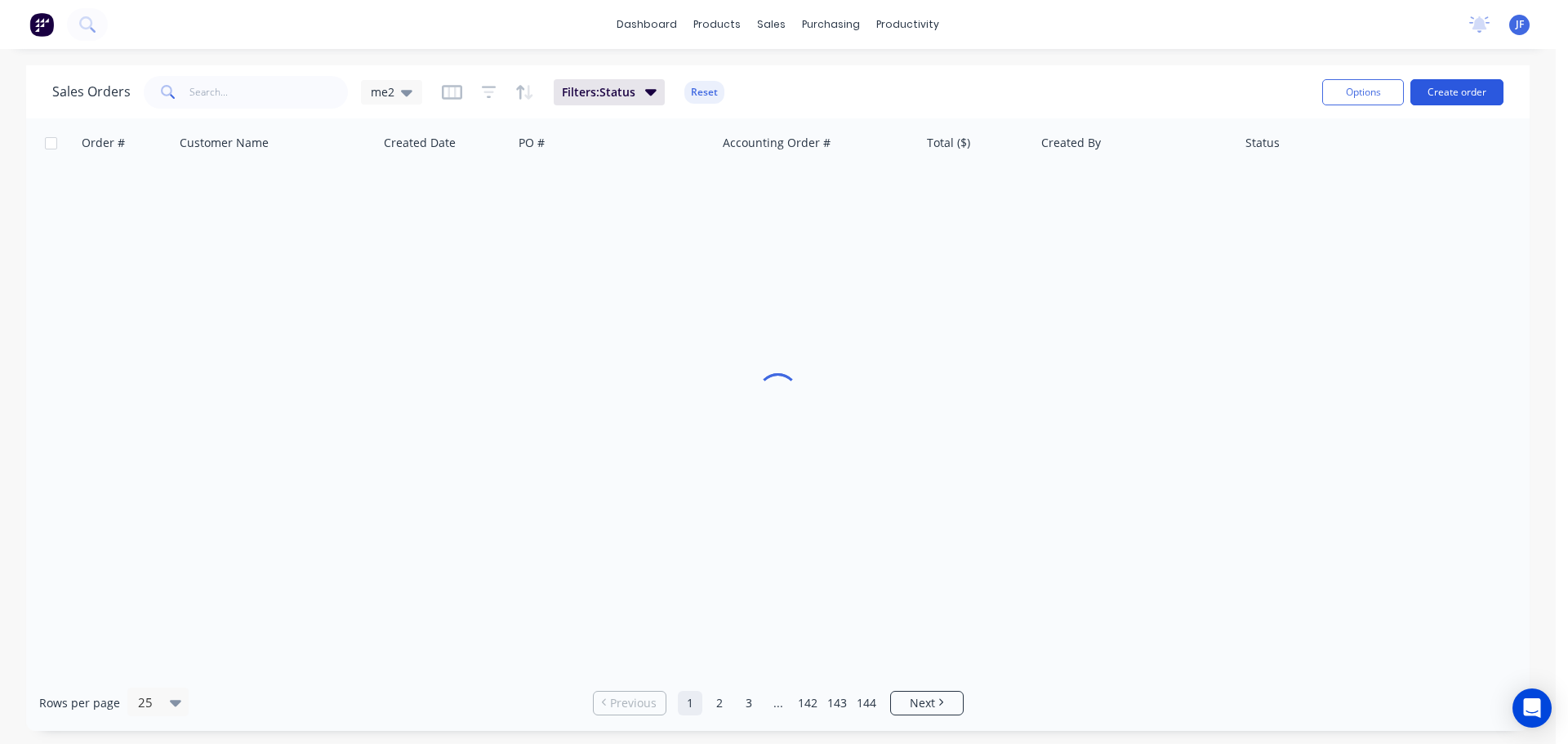
click at [1429, 89] on button "Create order" at bounding box center [1457, 92] width 93 height 26
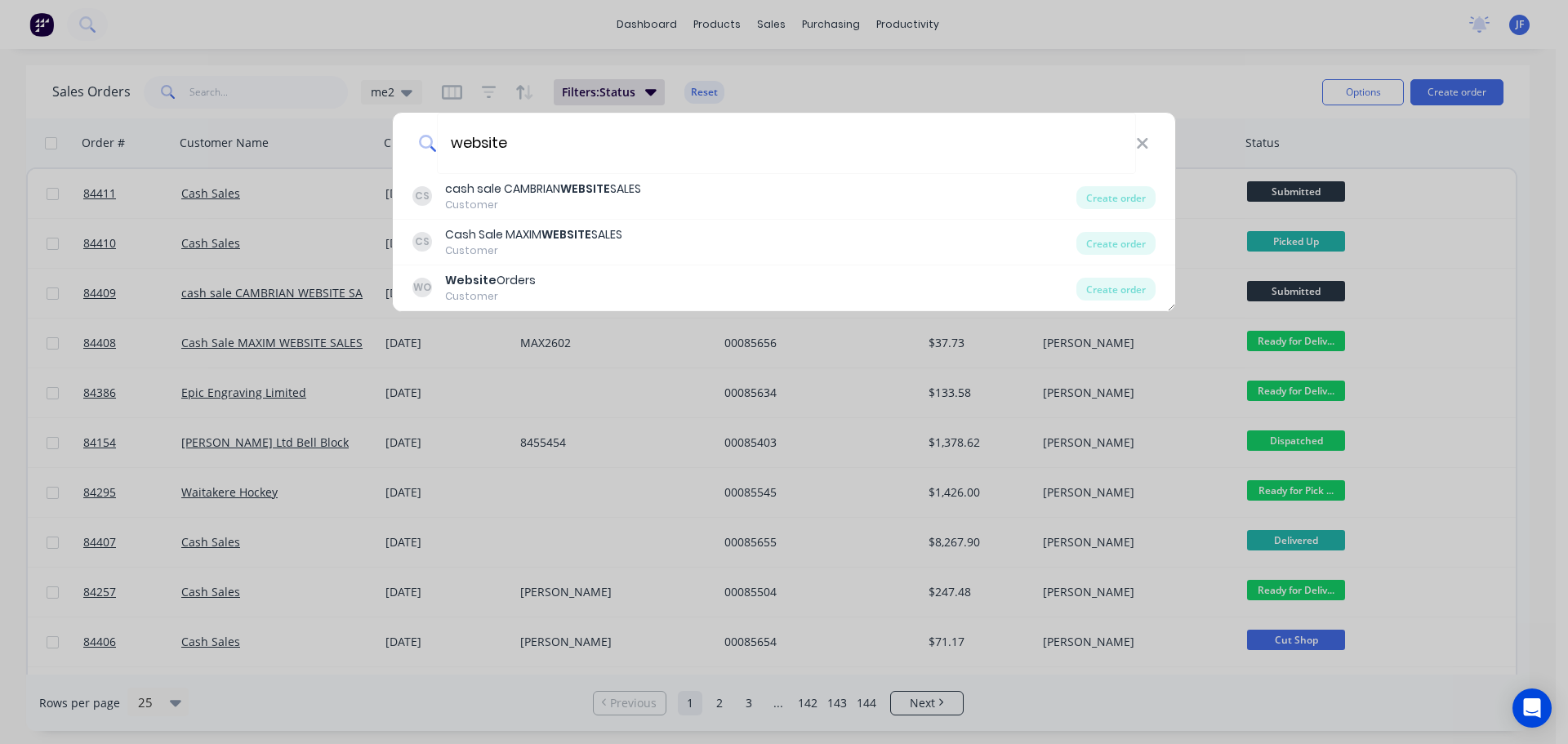
type input "website"
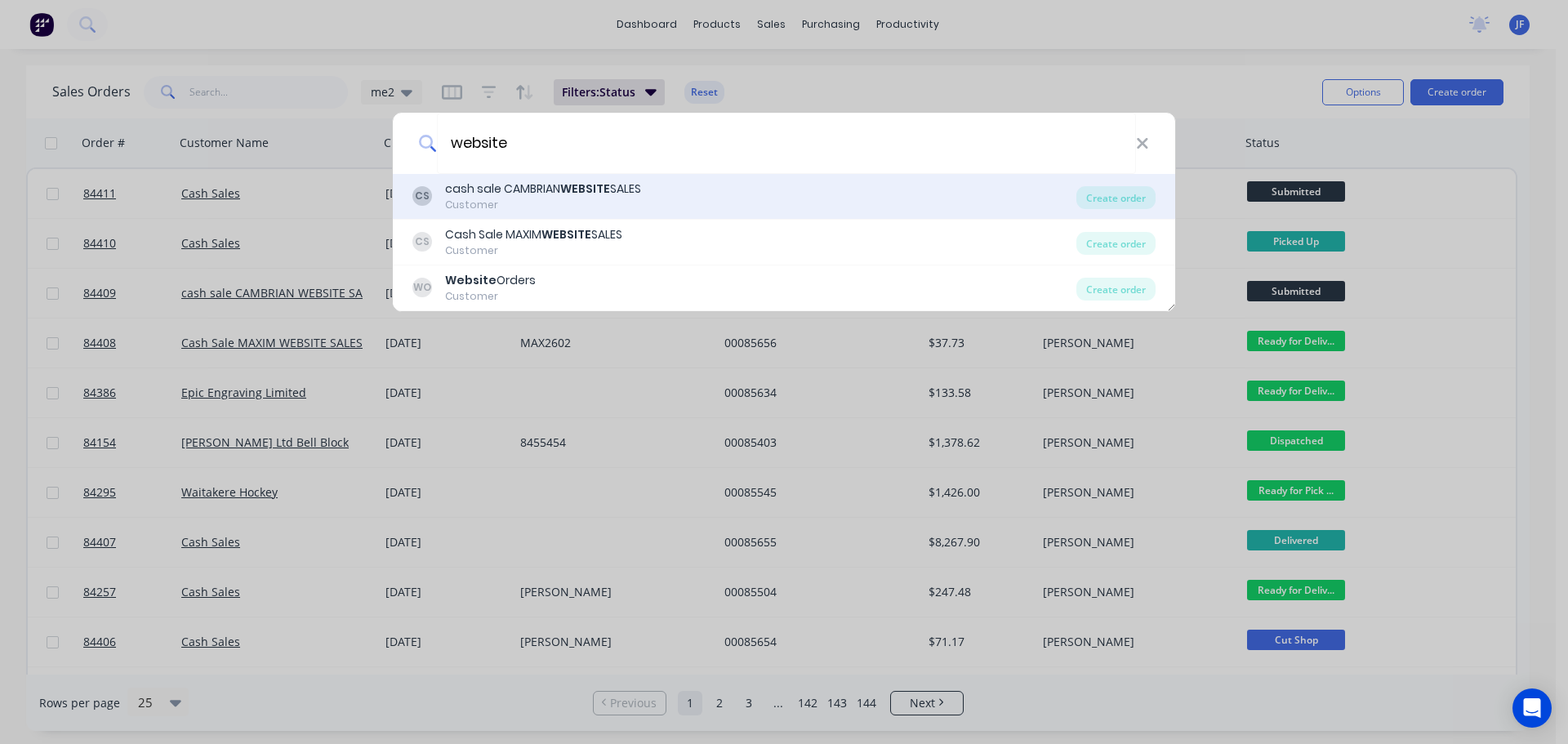
click at [735, 210] on div "CS cash sale CAMBRIAN WEBSITE SALES Customer" at bounding box center [744, 197] width 664 height 32
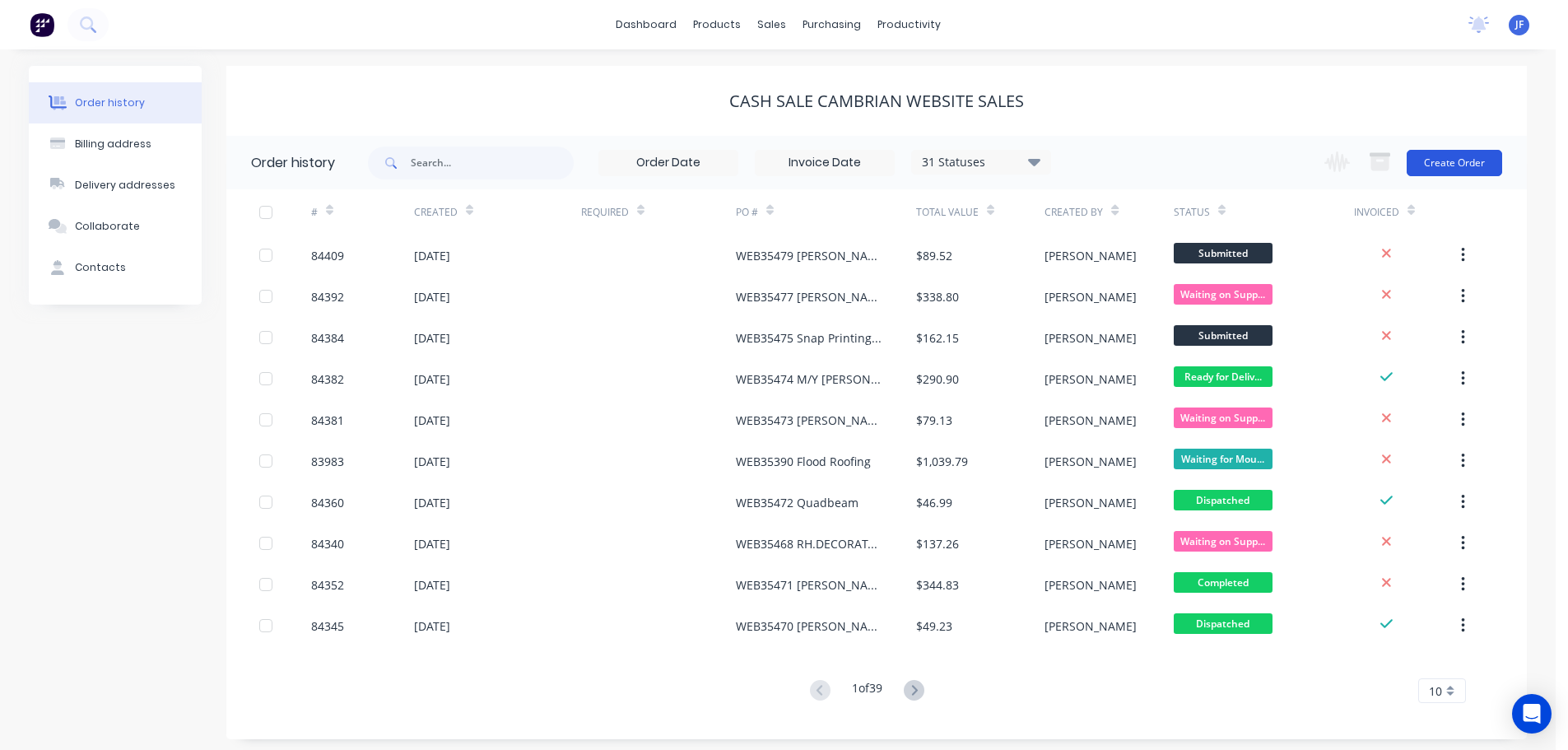
click at [1479, 150] on button "Create Order" at bounding box center [1454, 163] width 95 height 27
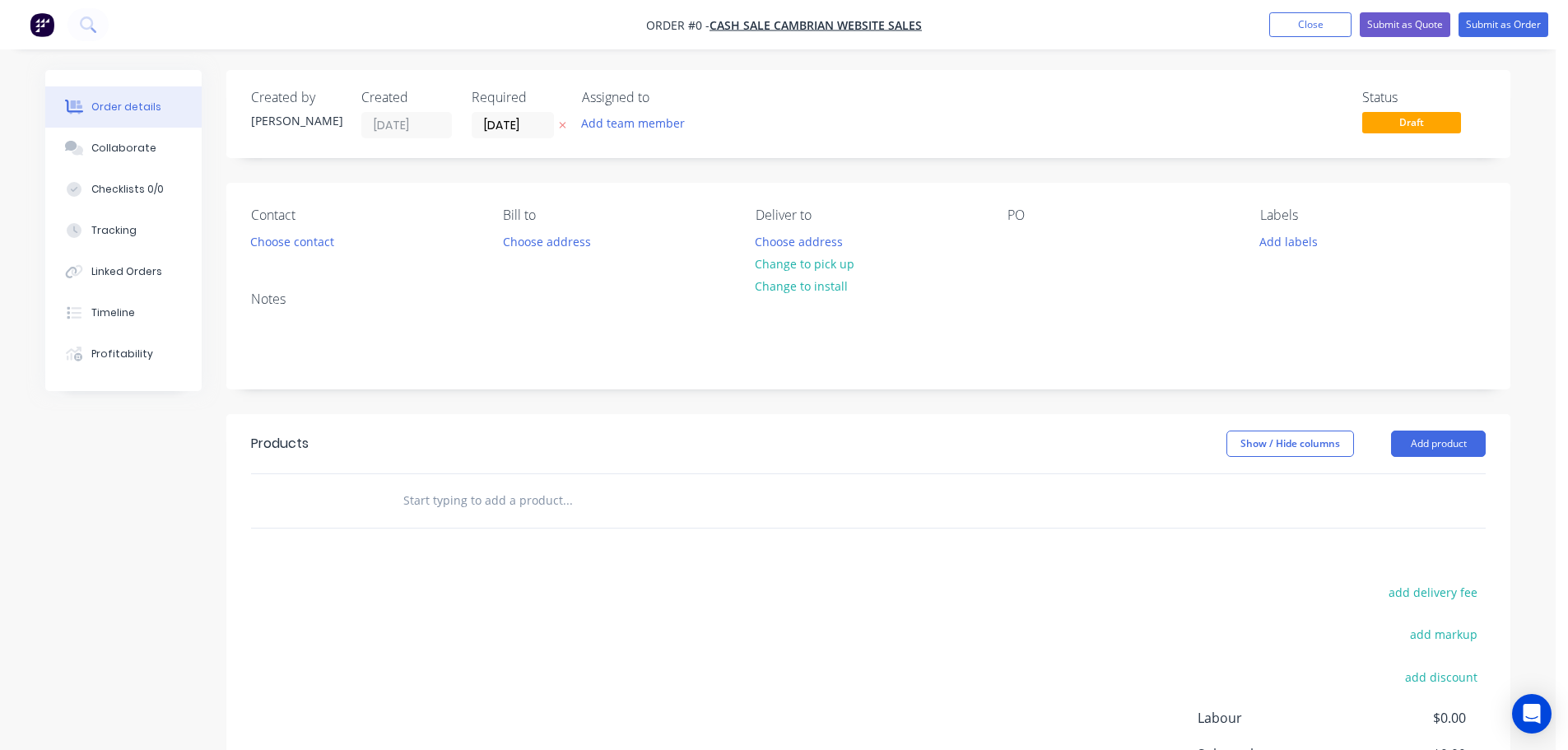
click at [564, 127] on icon at bounding box center [562, 125] width 7 height 10
click at [337, 248] on button "Choose contact" at bounding box center [293, 241] width 102 height 22
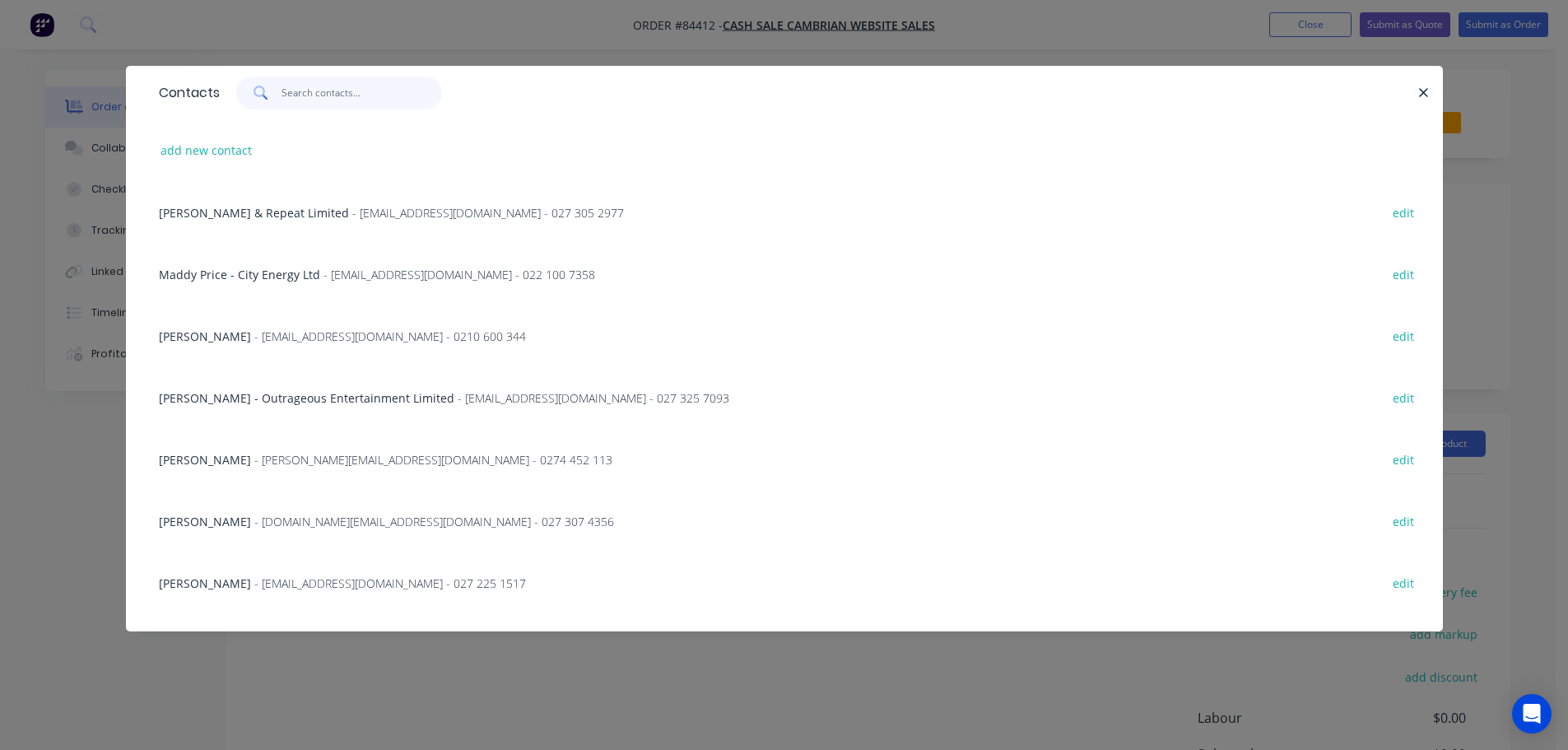
click at [377, 95] on input "text" at bounding box center [362, 93] width 161 height 33
paste input "GatePro Limited"
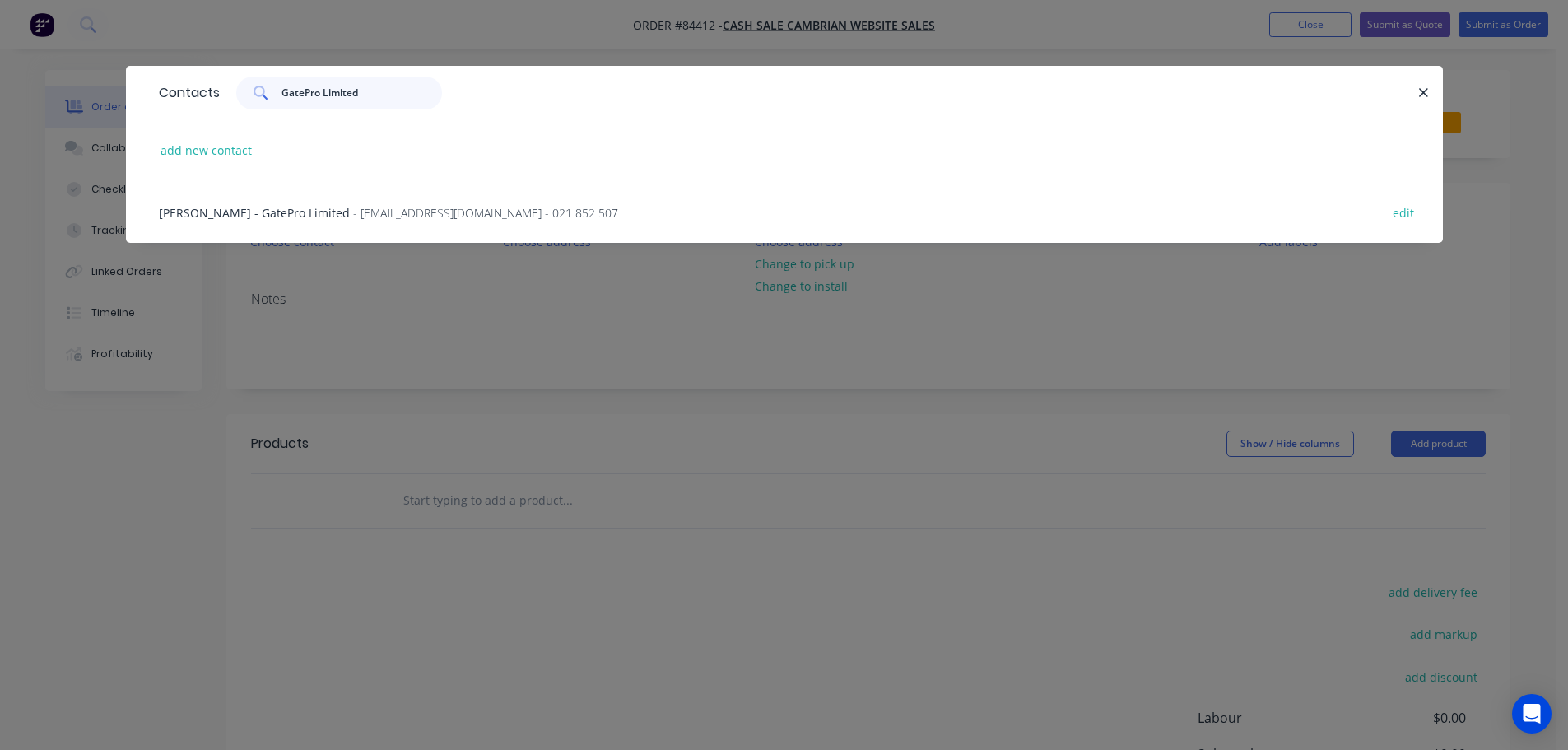
type input "GatePro Limited"
click at [282, 210] on span "Kyle Simpson - GatePro Limited" at bounding box center [255, 213] width 191 height 16
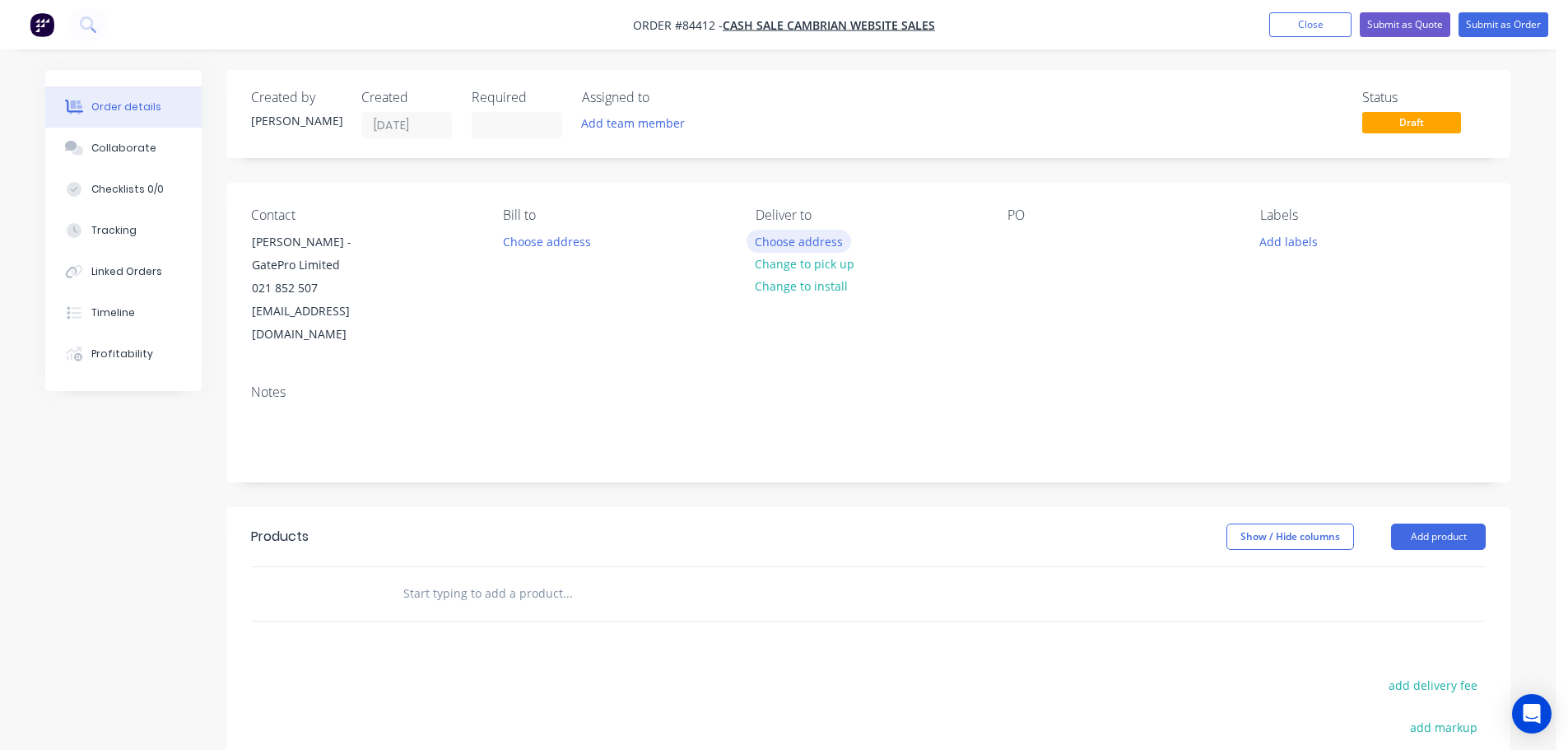
click at [812, 241] on button "Choose address" at bounding box center [799, 241] width 105 height 22
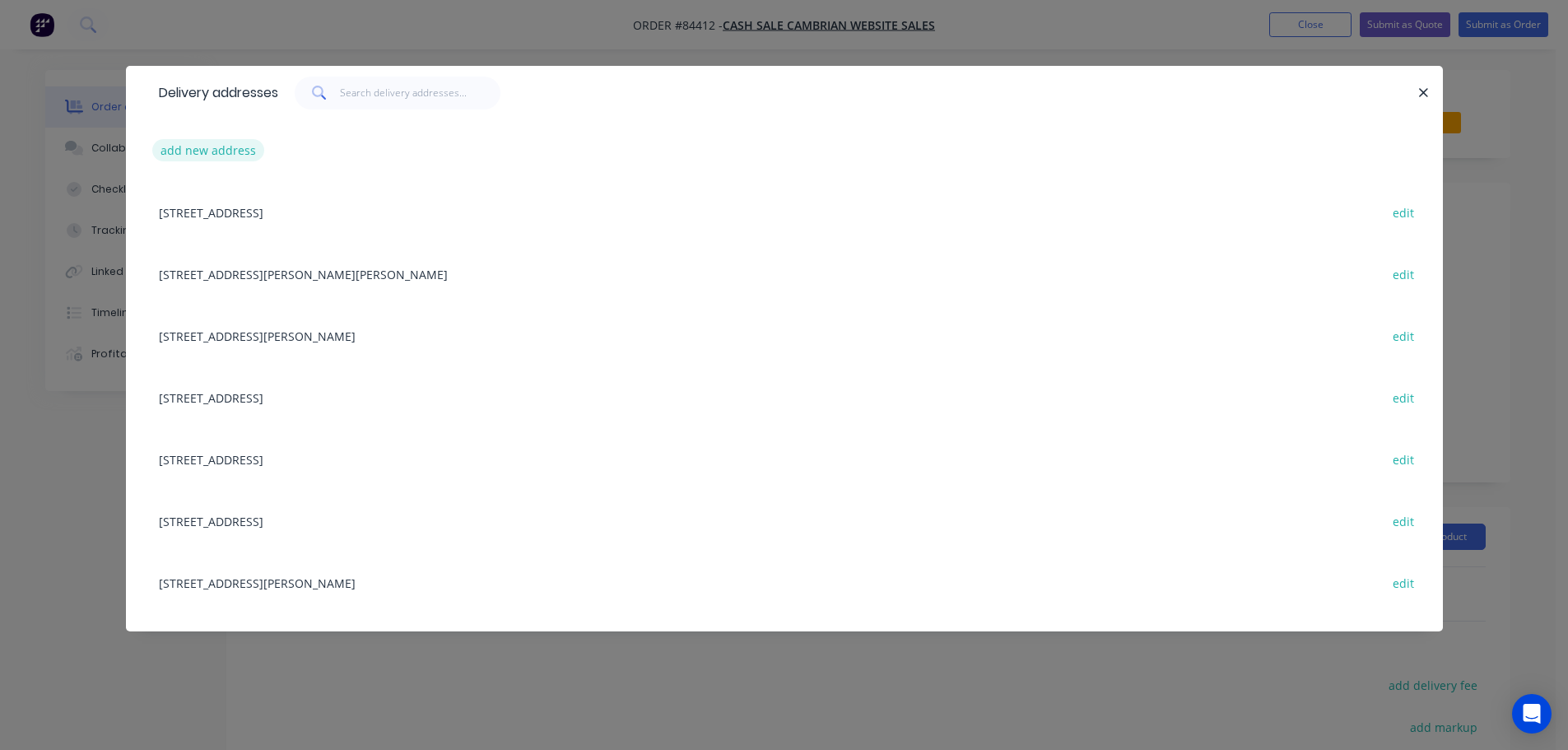
click at [219, 157] on button "add new address" at bounding box center [209, 149] width 113 height 22
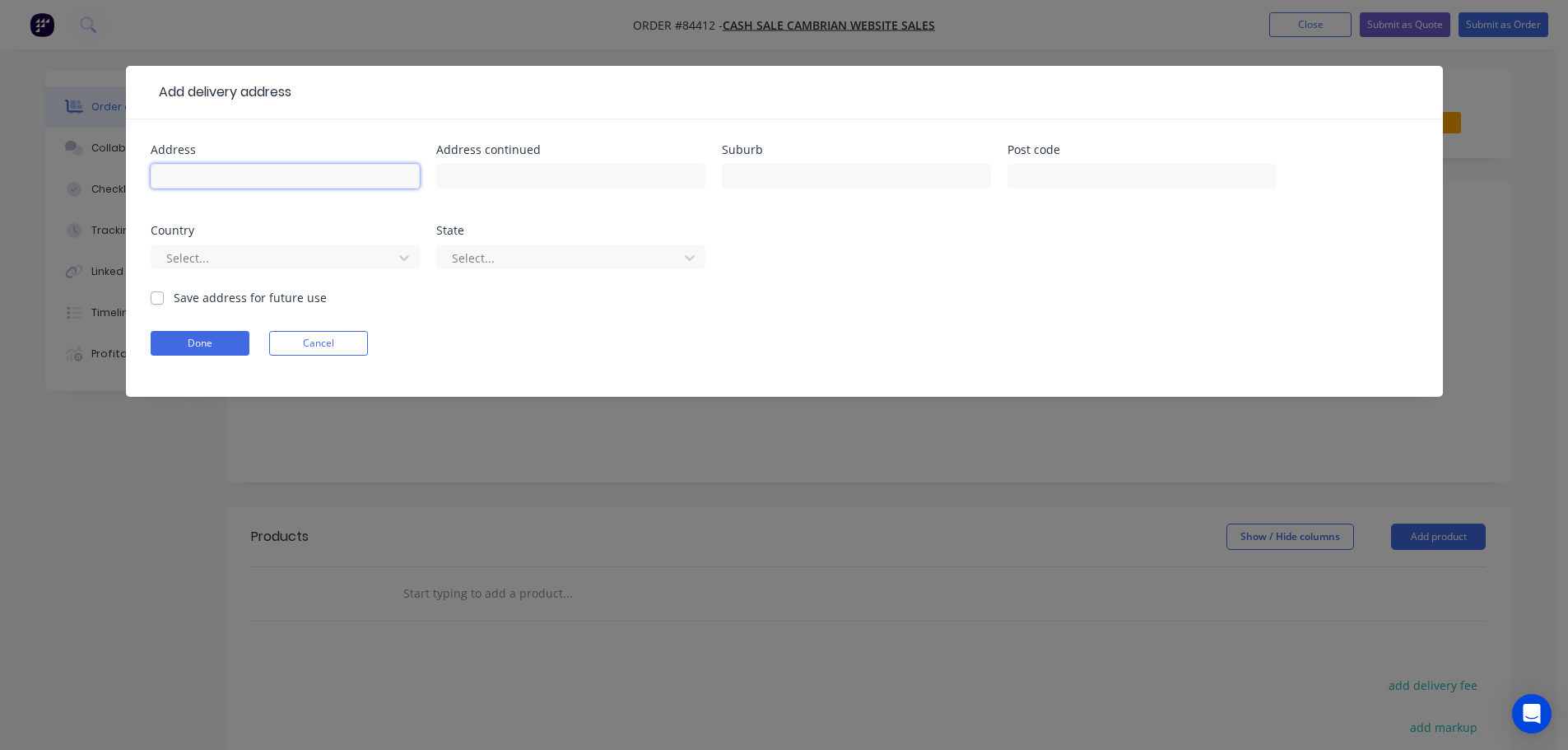
click at [232, 177] on input "text" at bounding box center [285, 176] width 269 height 25
paste input "5 Kapiakauri Rd One Tree Point 0118"
click at [332, 180] on input "5 Kapiakauri Rd One Tree Point 0118" at bounding box center [285, 176] width 269 height 25
click at [342, 177] on input "5 Kapiakauri Rd One Tree Point 0118" at bounding box center [285, 176] width 269 height 25
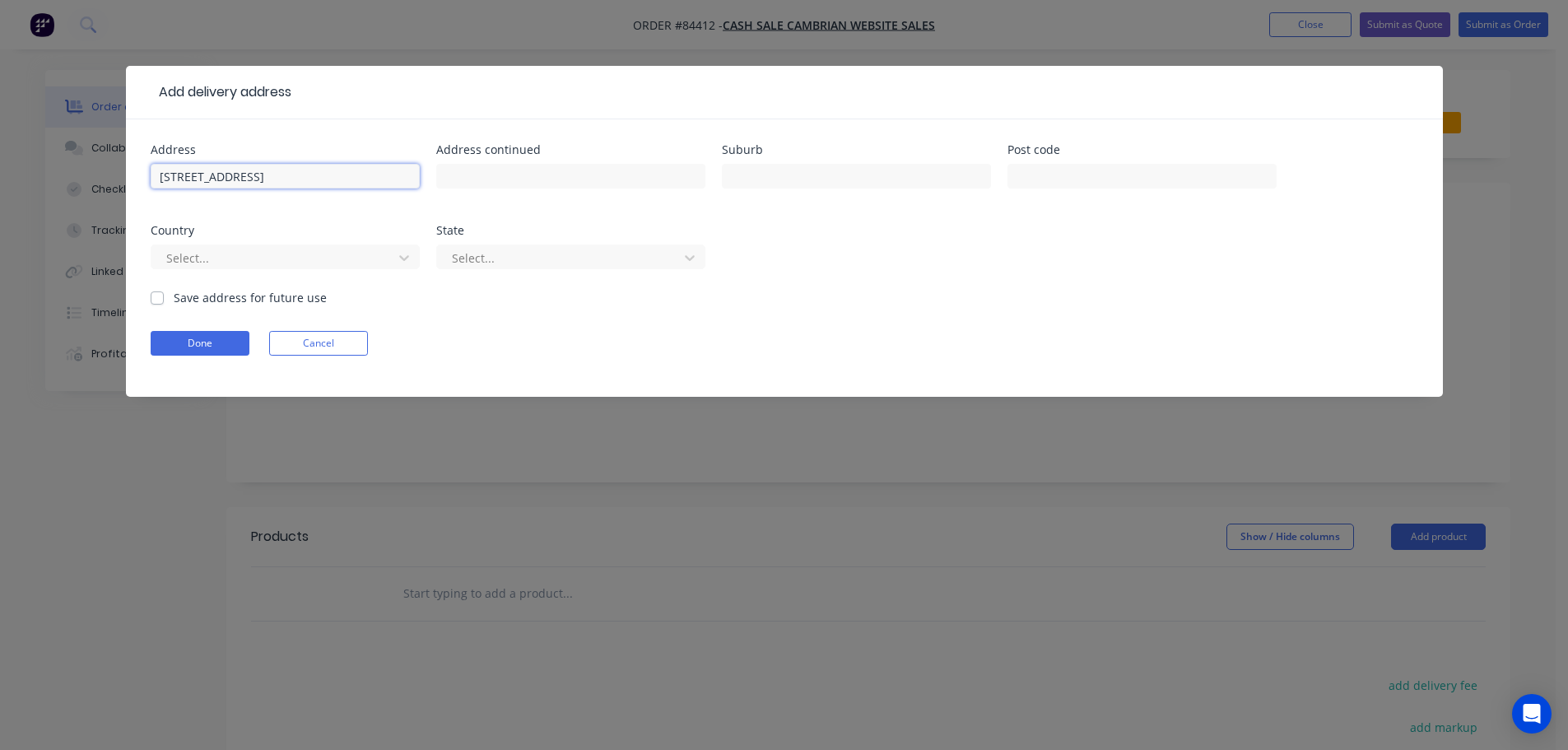
click at [342, 177] on input "5 Kapiakauri Rd One Tree Point 0118" at bounding box center [285, 176] width 269 height 25
type input "5 Kapiakauri Rd One Tree Point"
type input "0118"
drag, startPoint x: 245, startPoint y: 179, endPoint x: 356, endPoint y: 184, distance: 111.1
click at [355, 184] on input "5 Kapiakauri Rd One Tree Point" at bounding box center [285, 176] width 269 height 25
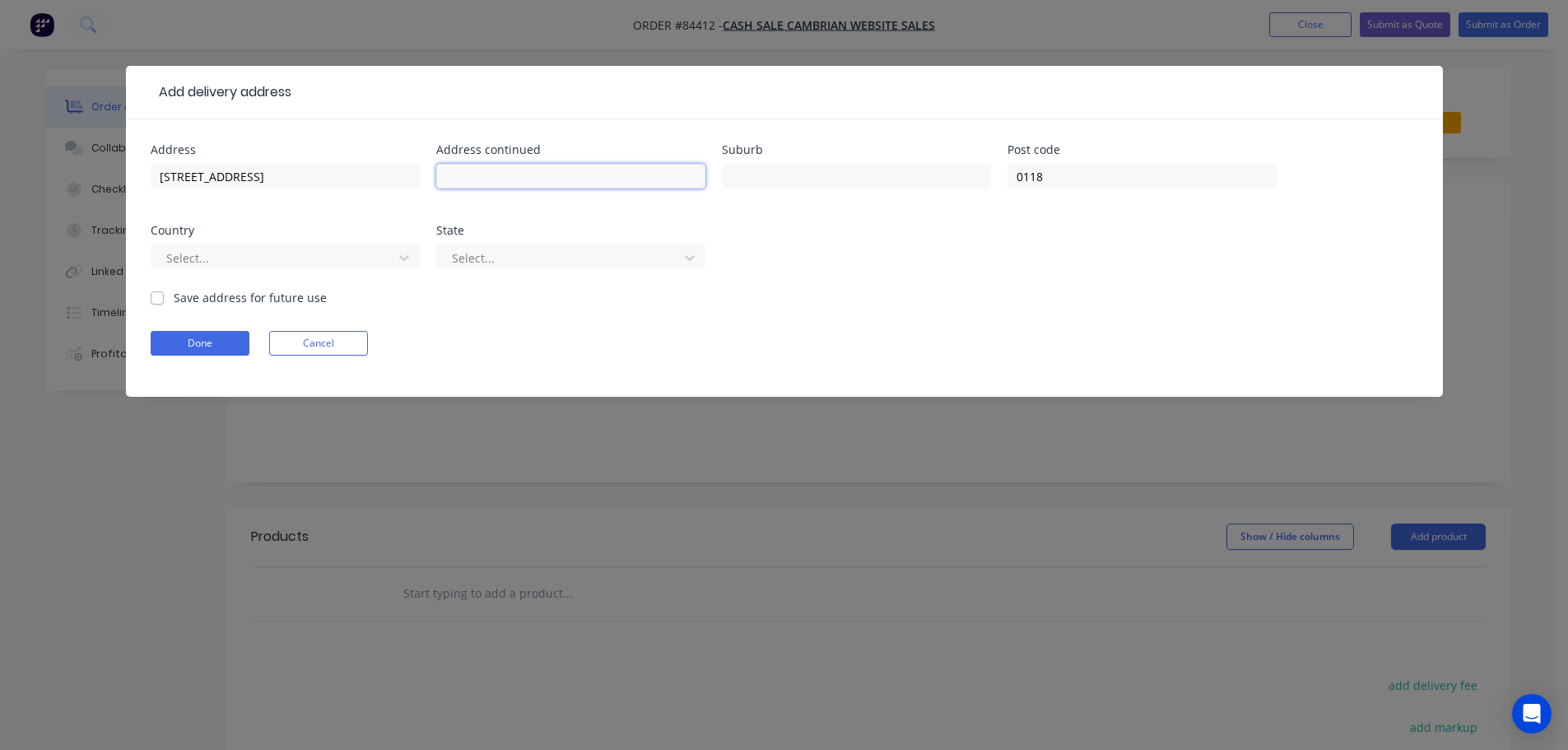
click at [485, 168] on input "text" at bounding box center [571, 176] width 269 height 25
paste input "One Tree Point"
type input "One Tree Point"
drag, startPoint x: 341, startPoint y: 176, endPoint x: 247, endPoint y: 184, distance: 94.3
click at [247, 184] on input "5 Kapiakauri Rd One Tree Point" at bounding box center [285, 176] width 269 height 25
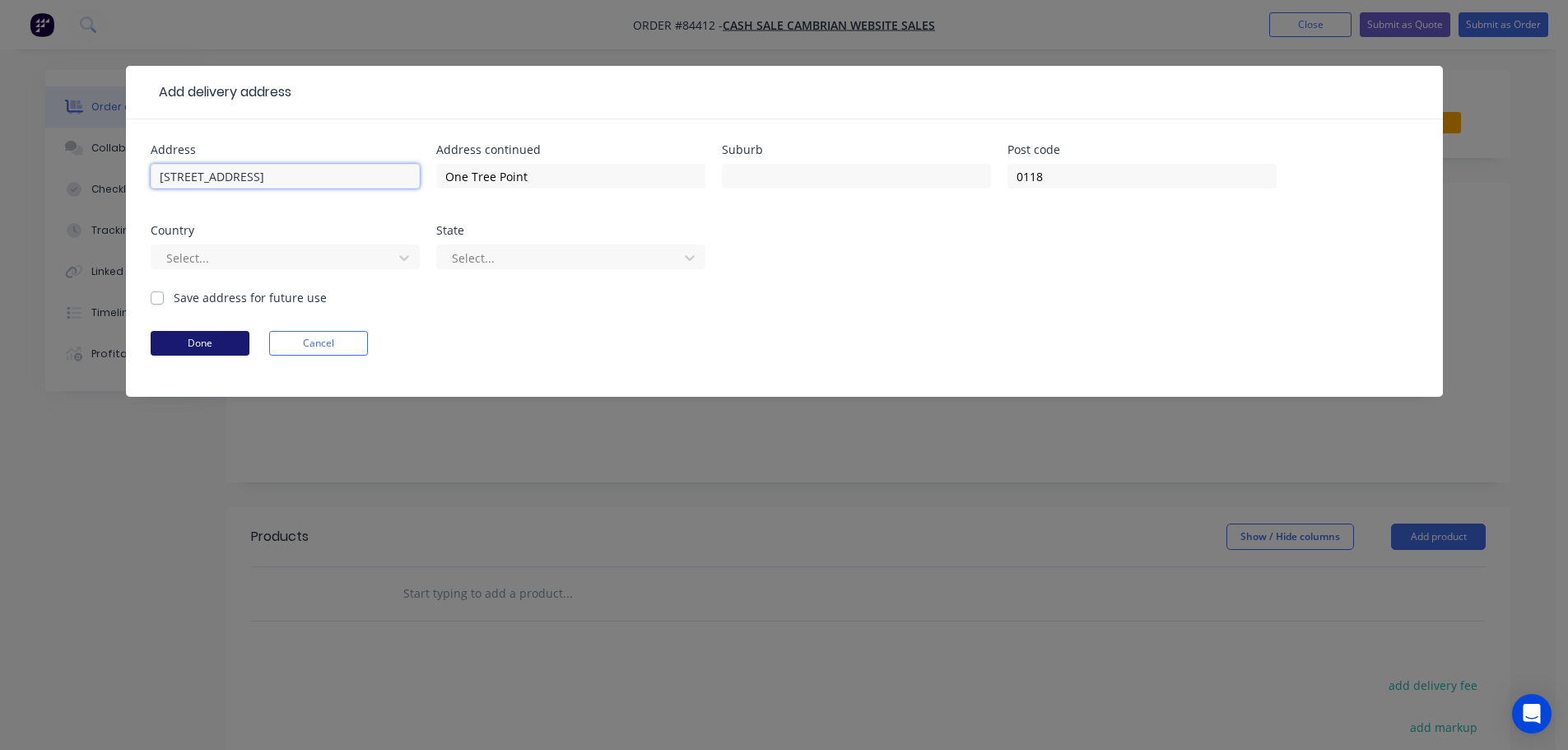
type input "5 Kapiakauri Rd"
click at [182, 341] on button "Done" at bounding box center [200, 343] width 99 height 25
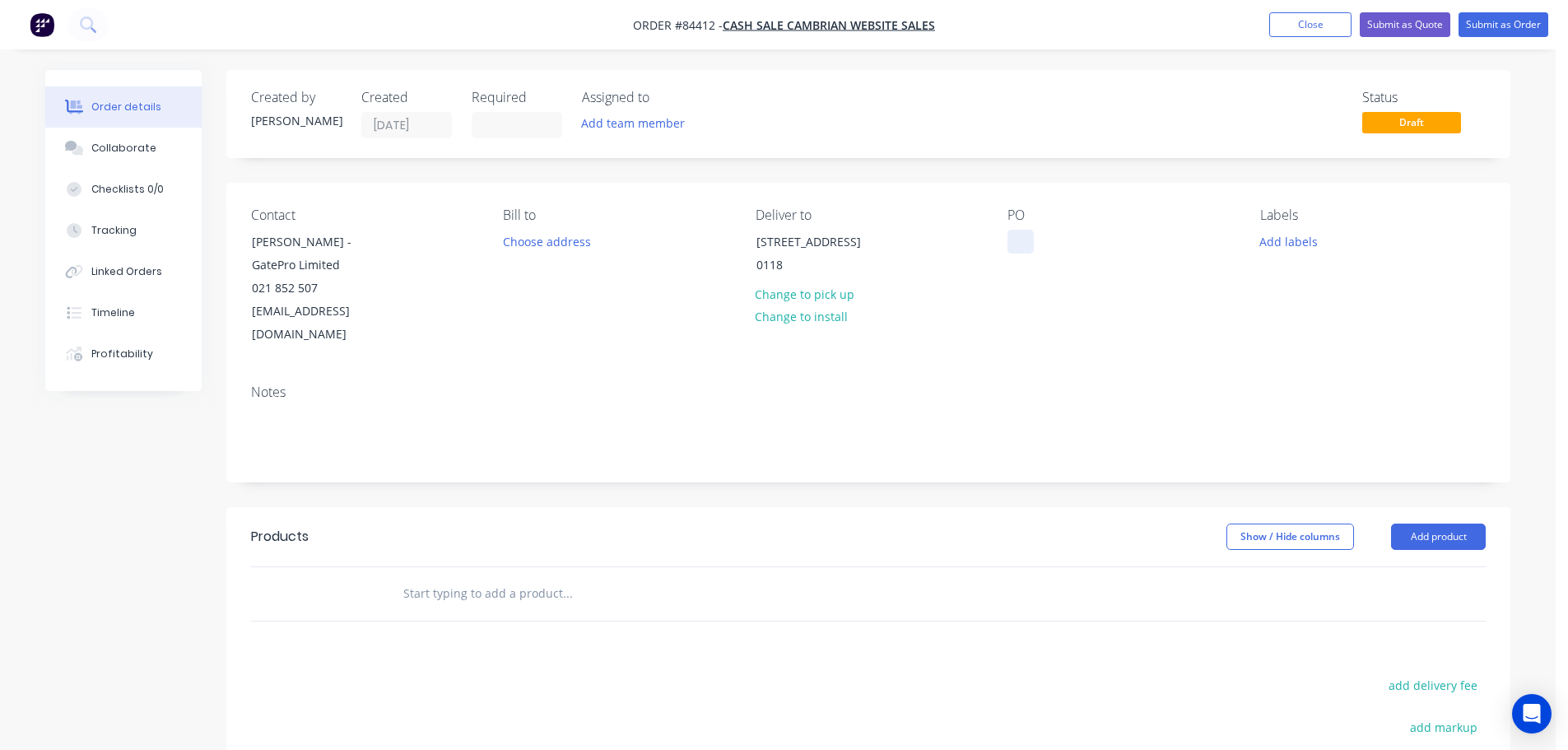
click at [1019, 237] on div at bounding box center [1021, 241] width 27 height 24
drag, startPoint x: 335, startPoint y: 241, endPoint x: 435, endPoint y: 264, distance: 102.6
click at [435, 264] on div "Contact Kyle Simpson - GatePro Limited 021 852 507 info@gatepro.co.nz" at bounding box center [363, 277] width 225 height 139
copy div "GatePro Limited"
click at [1088, 245] on div "WEB35480" at bounding box center [1049, 241] width 84 height 24
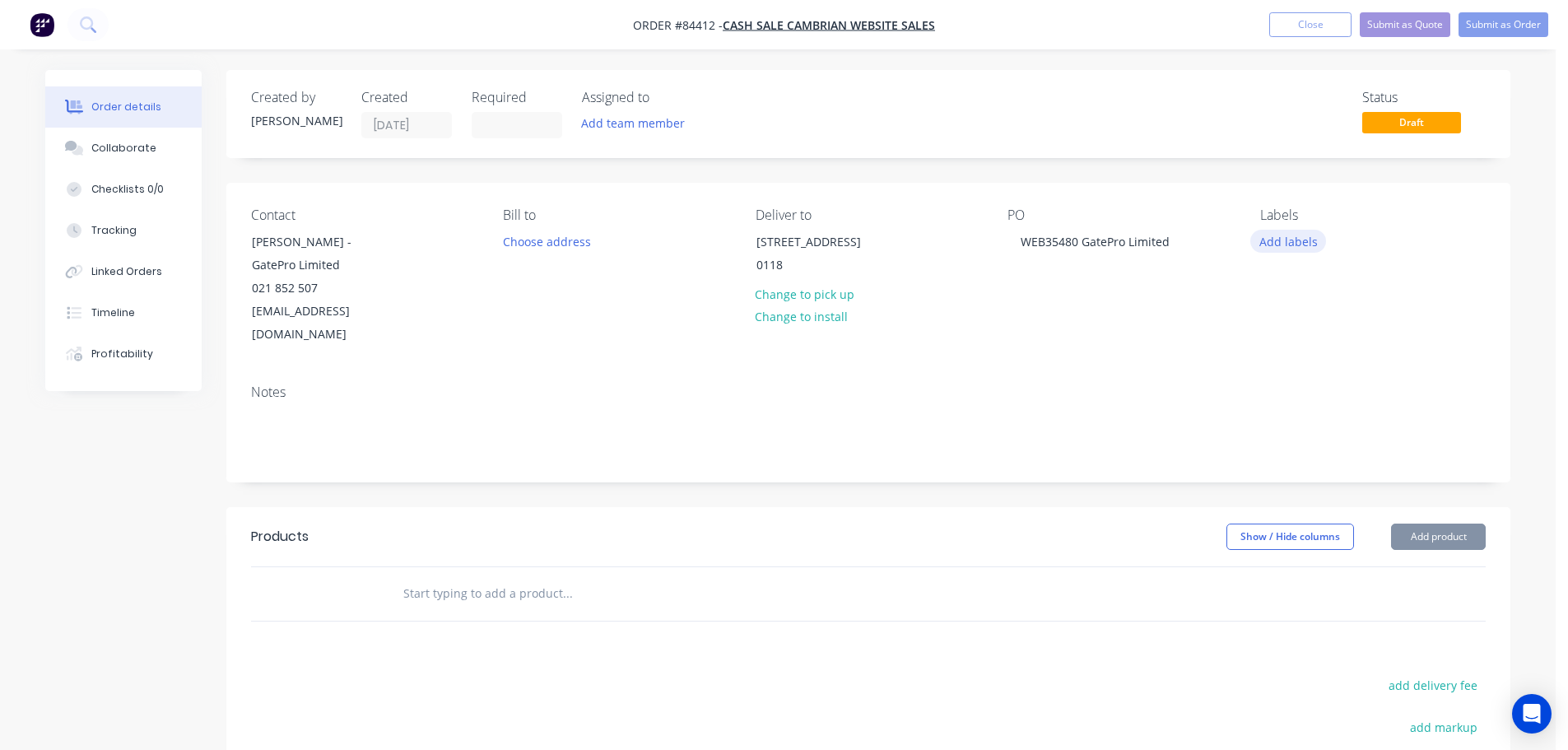
click at [1288, 239] on button "Add labels" at bounding box center [1288, 241] width 76 height 22
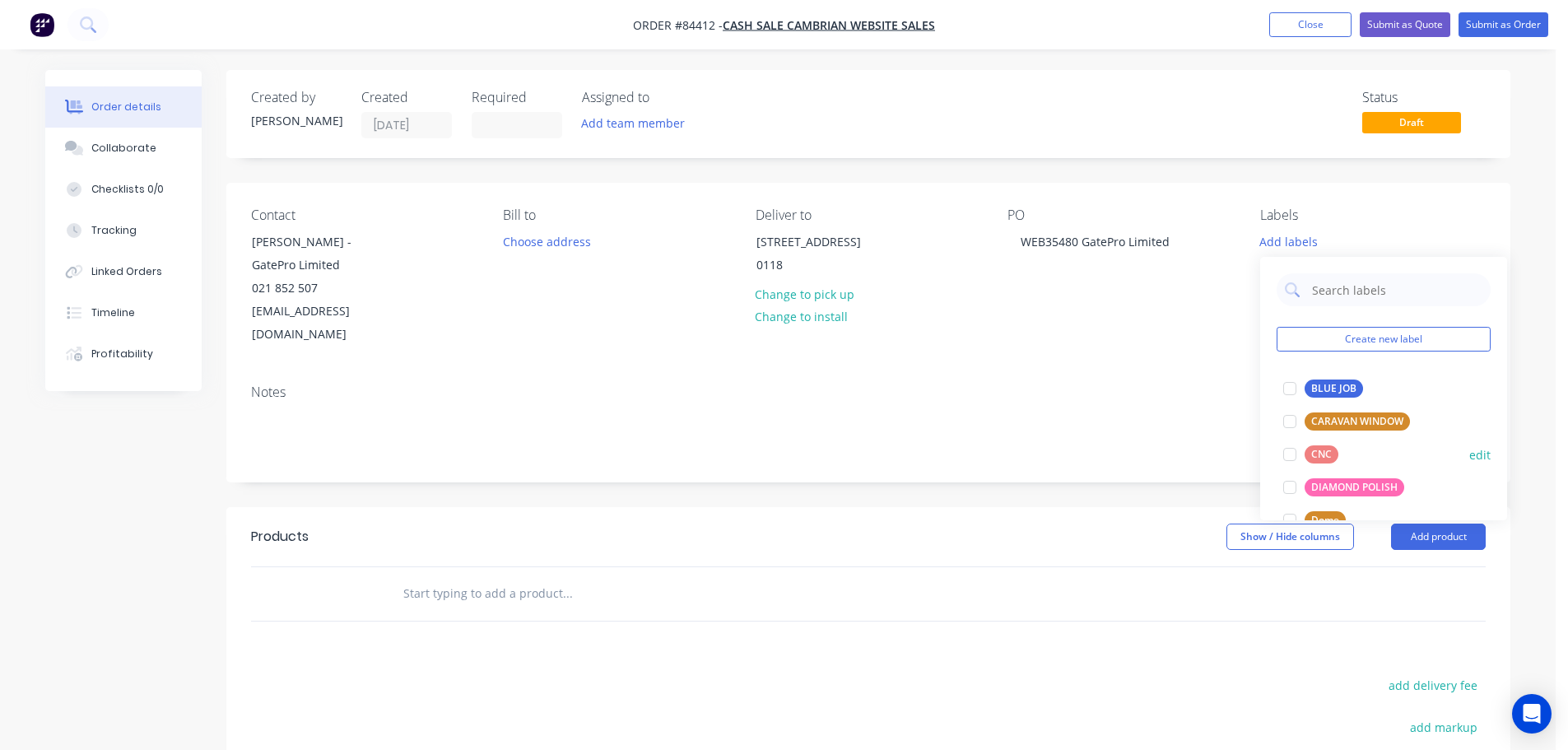
scroll to position [329, 0]
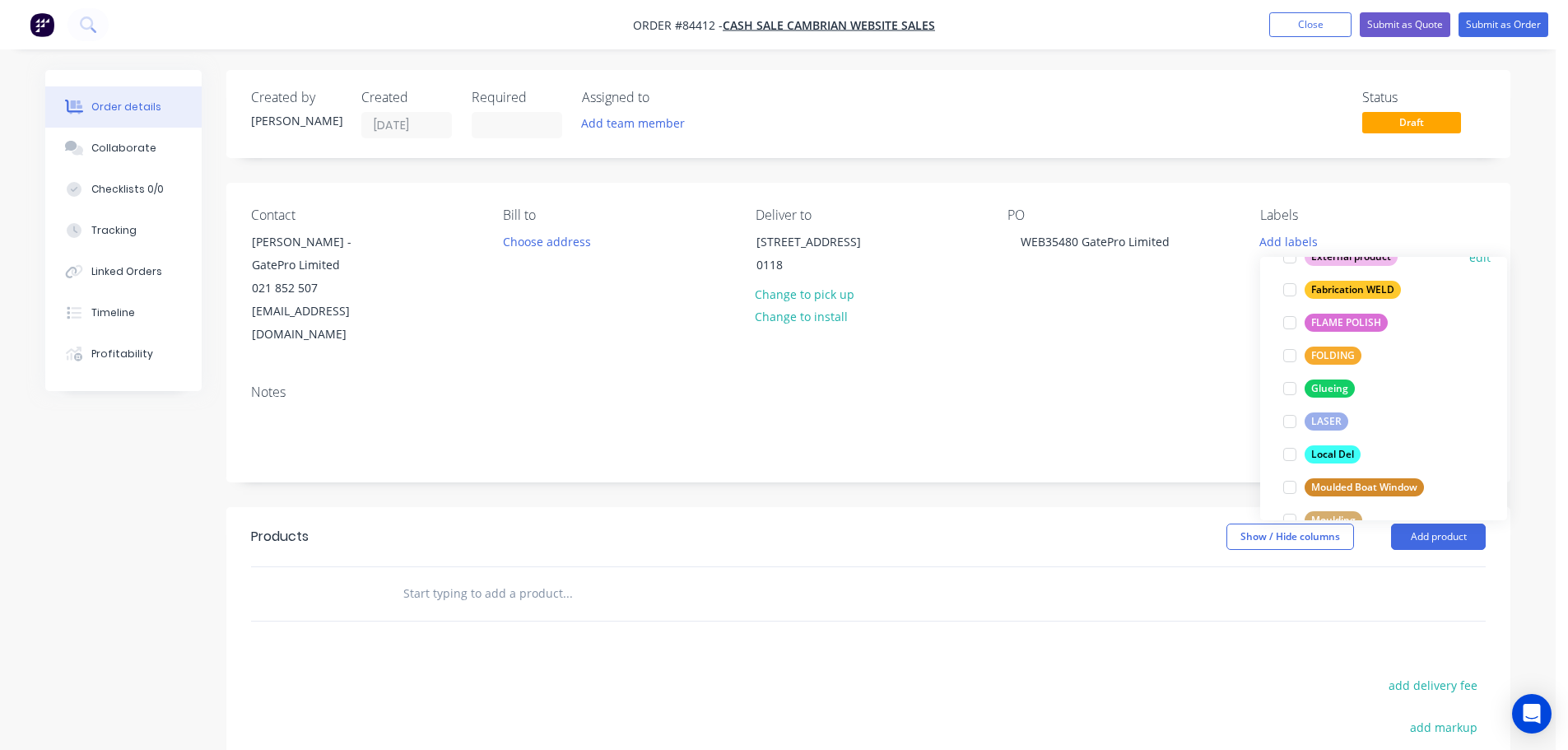
click at [1334, 263] on div "External product" at bounding box center [1351, 256] width 93 height 18
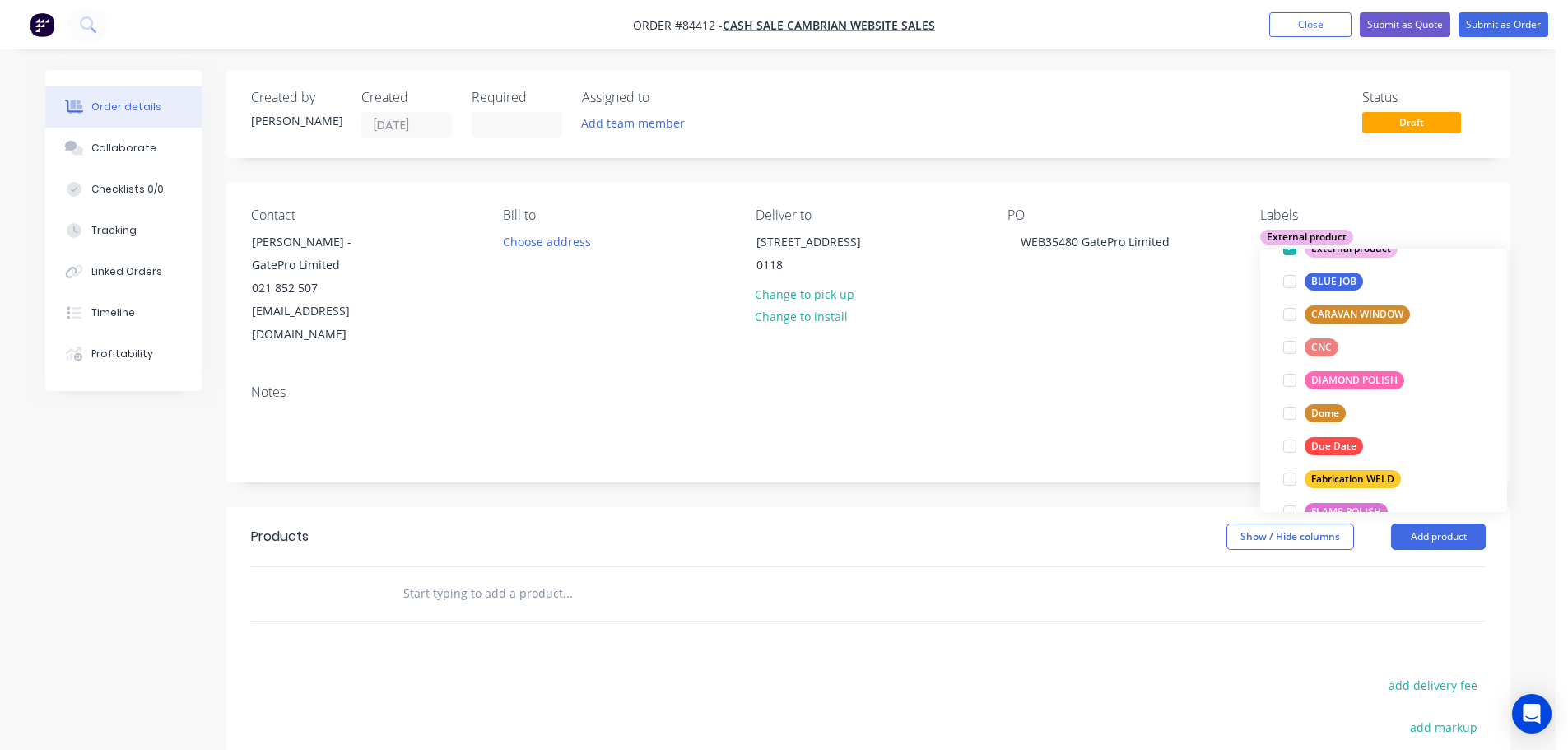
click at [556, 568] on div at bounding box center [679, 594] width 592 height 54
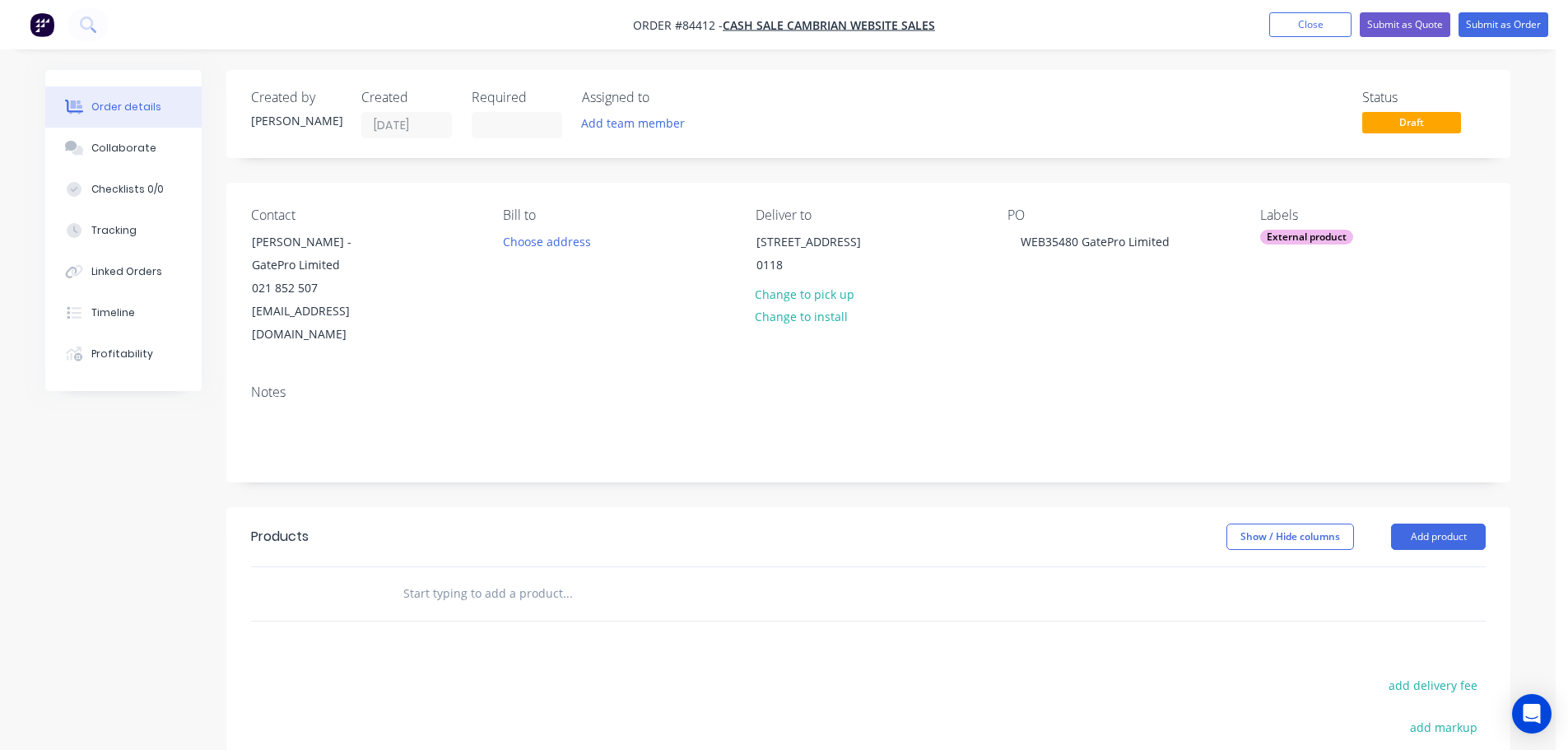
click at [535, 578] on input "text" at bounding box center [567, 593] width 329 height 33
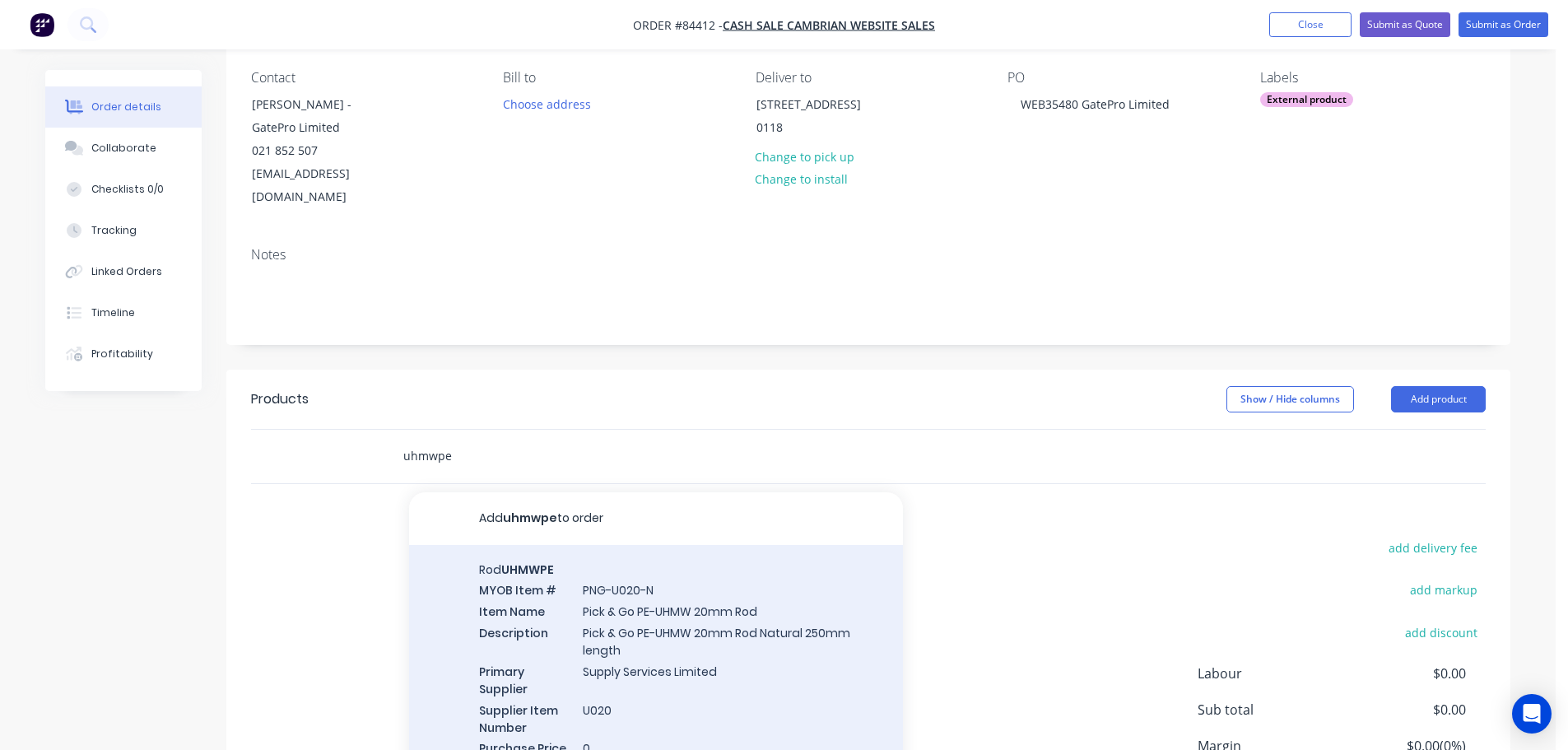
scroll to position [269, 0]
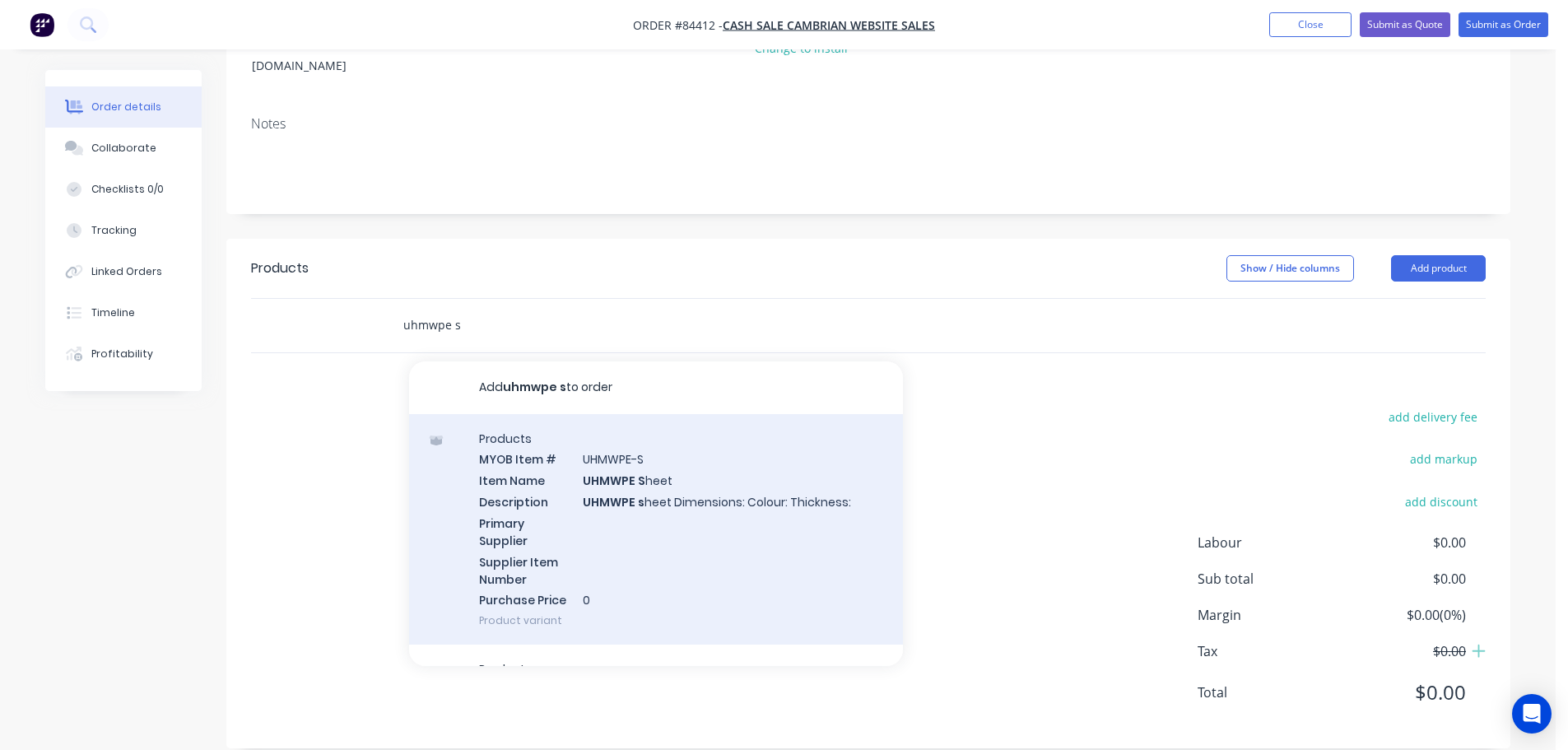
type input "uhmwpe s"
click at [620, 448] on div "Products MYOB Item # UHMWPE-S Item Name UHMWPE S heet Description UHMWPE s heet…" at bounding box center [656, 530] width 494 height 232
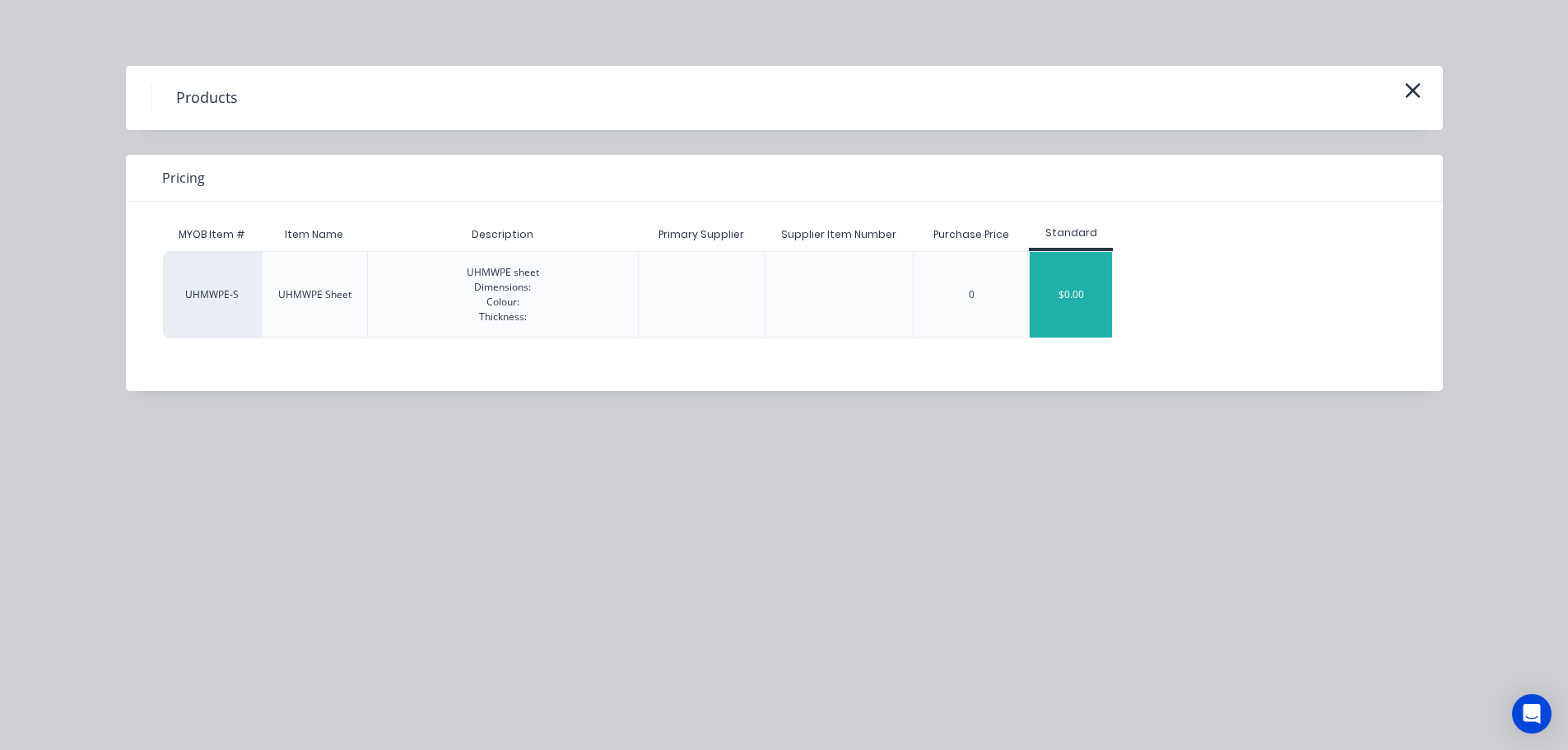
click at [1058, 297] on div "$0.00" at bounding box center [1070, 295] width 82 height 86
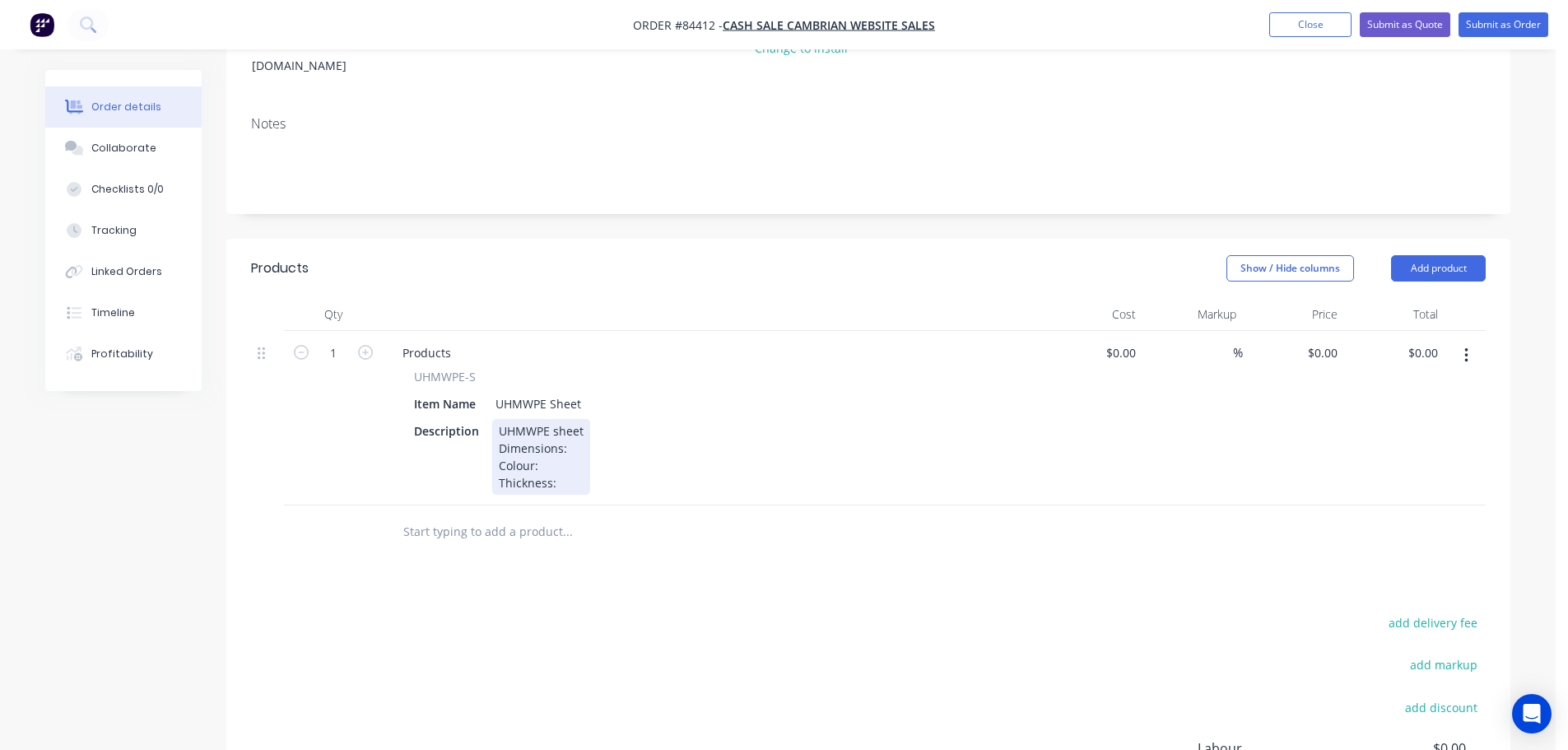
click at [578, 423] on div "UHMWPE sheet Dimensions: Colour: Thickness:" at bounding box center [541, 457] width 98 height 76
click at [578, 438] on div "UHMWPE sheet Dimensions: 40 x 1100 Colour: Thickness:" at bounding box center [560, 457] width 137 height 76
click at [583, 462] on div "UHMWPE sheet Dimensions: 40 x 1100 Colour: black Thickness:" at bounding box center [560, 457] width 137 height 76
click at [1325, 341] on div "0 0" at bounding box center [1334, 352] width 19 height 24
type input "$7.33"
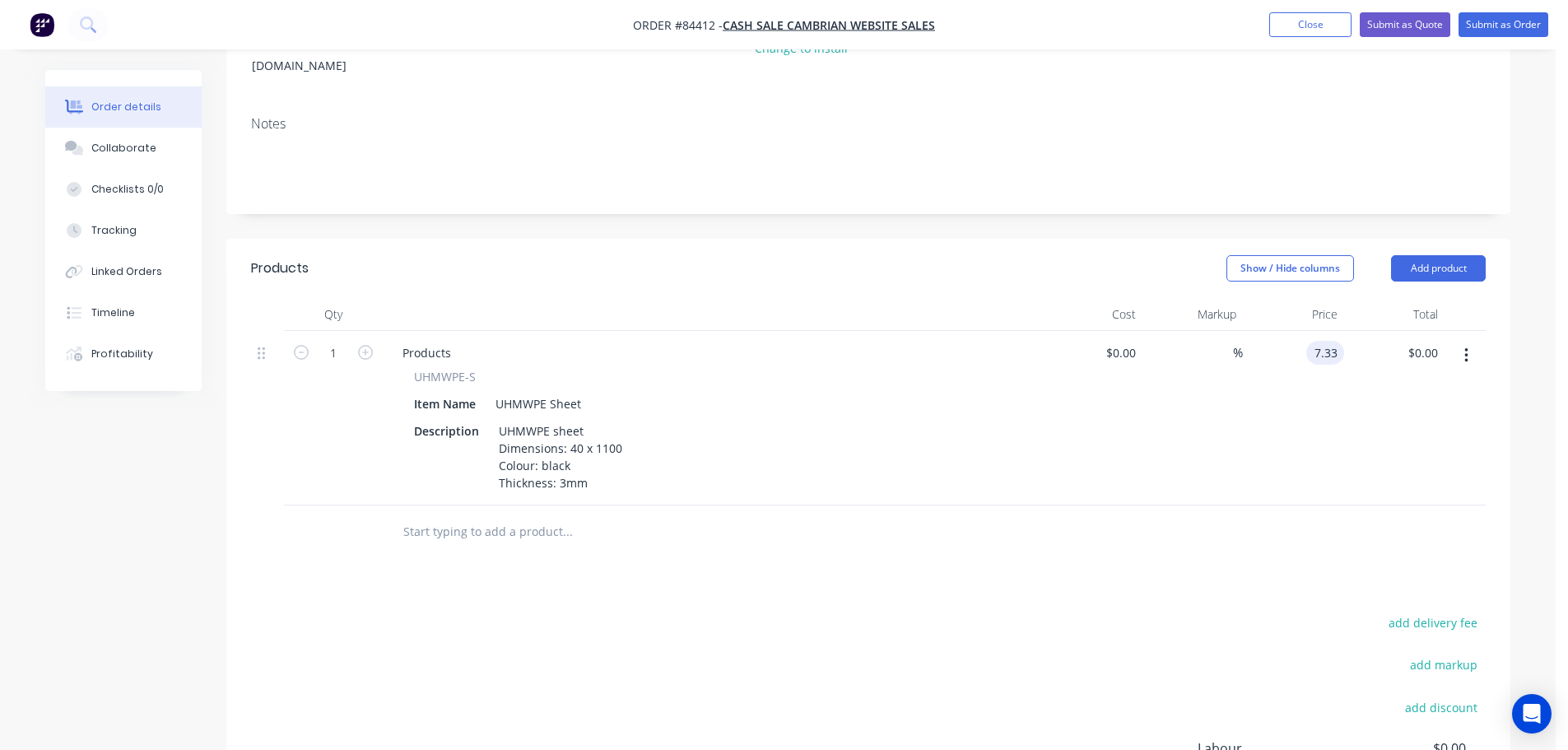
type input "$7.33"
drag, startPoint x: 412, startPoint y: 350, endPoint x: 445, endPoint y: 336, distance: 35.8
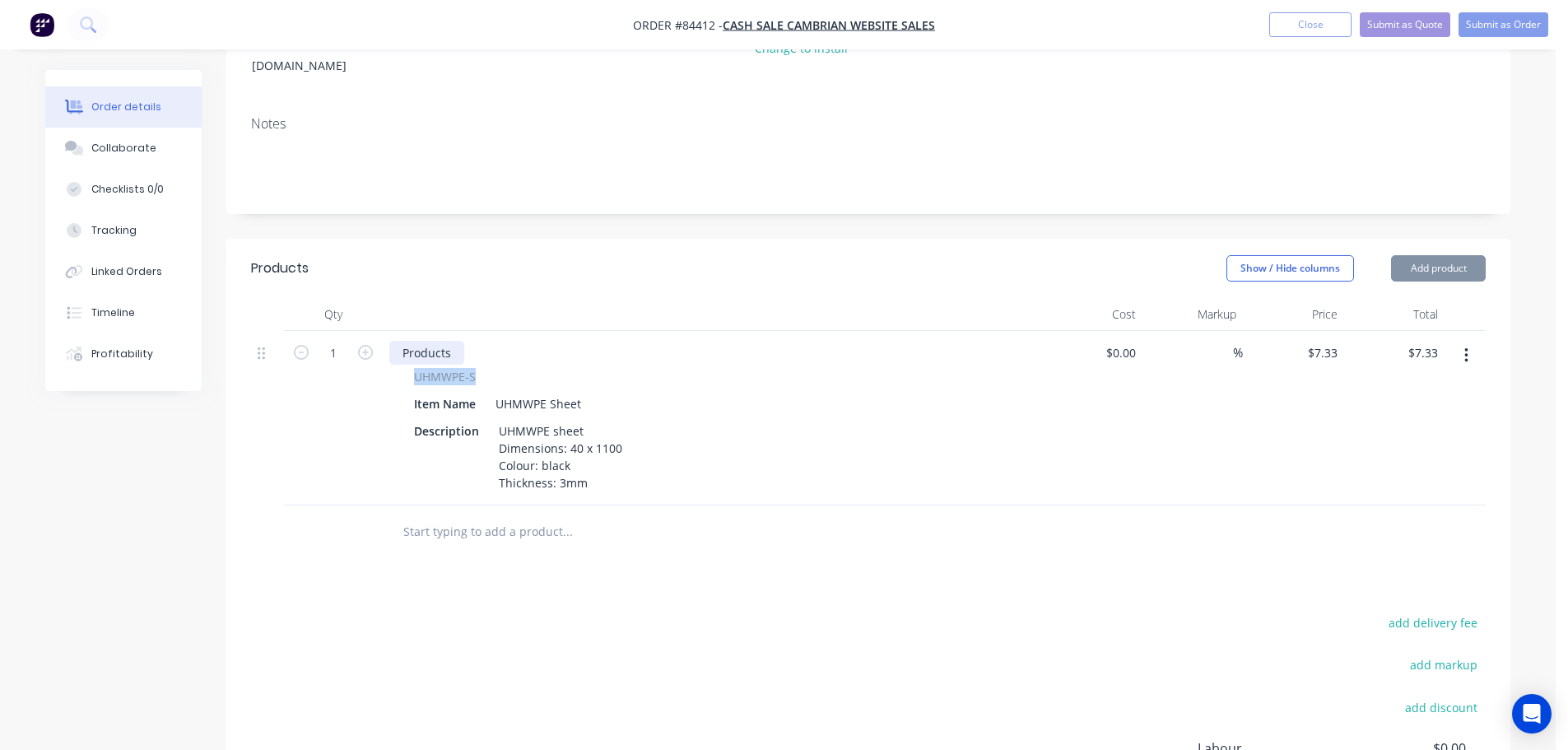
click at [500, 368] on div "UHMWPE-S Item Name UHMWPE Sheet Description UHMWPE sheet Dimensions: 40 x 1100 …" at bounding box center [712, 431] width 645 height 126
copy span "UHMWPE-S"
click at [434, 341] on div "Products" at bounding box center [426, 352] width 75 height 24
paste div
click at [1469, 341] on button "button" at bounding box center [1466, 356] width 39 height 30
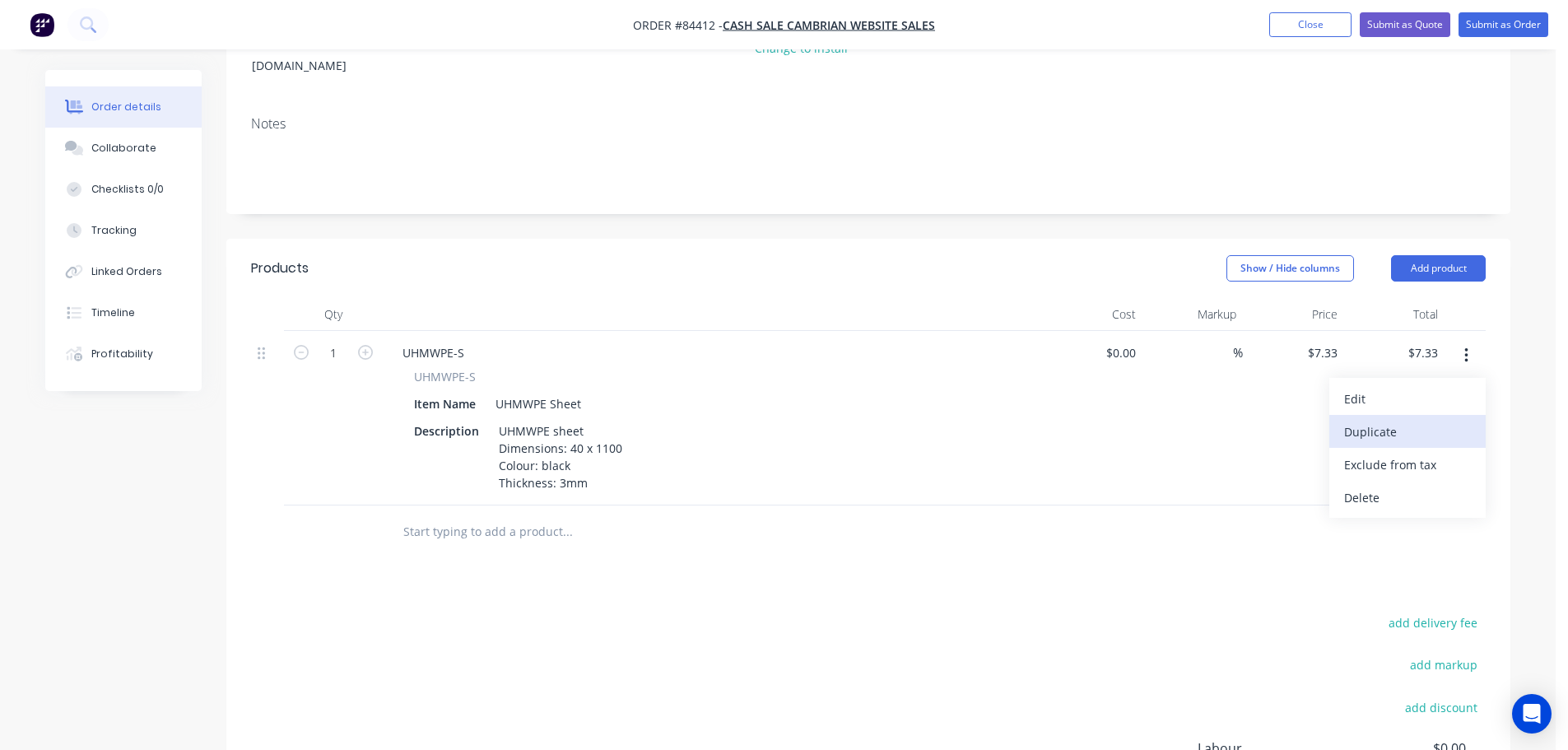
click at [1427, 420] on div "Duplicate" at bounding box center [1407, 432] width 126 height 24
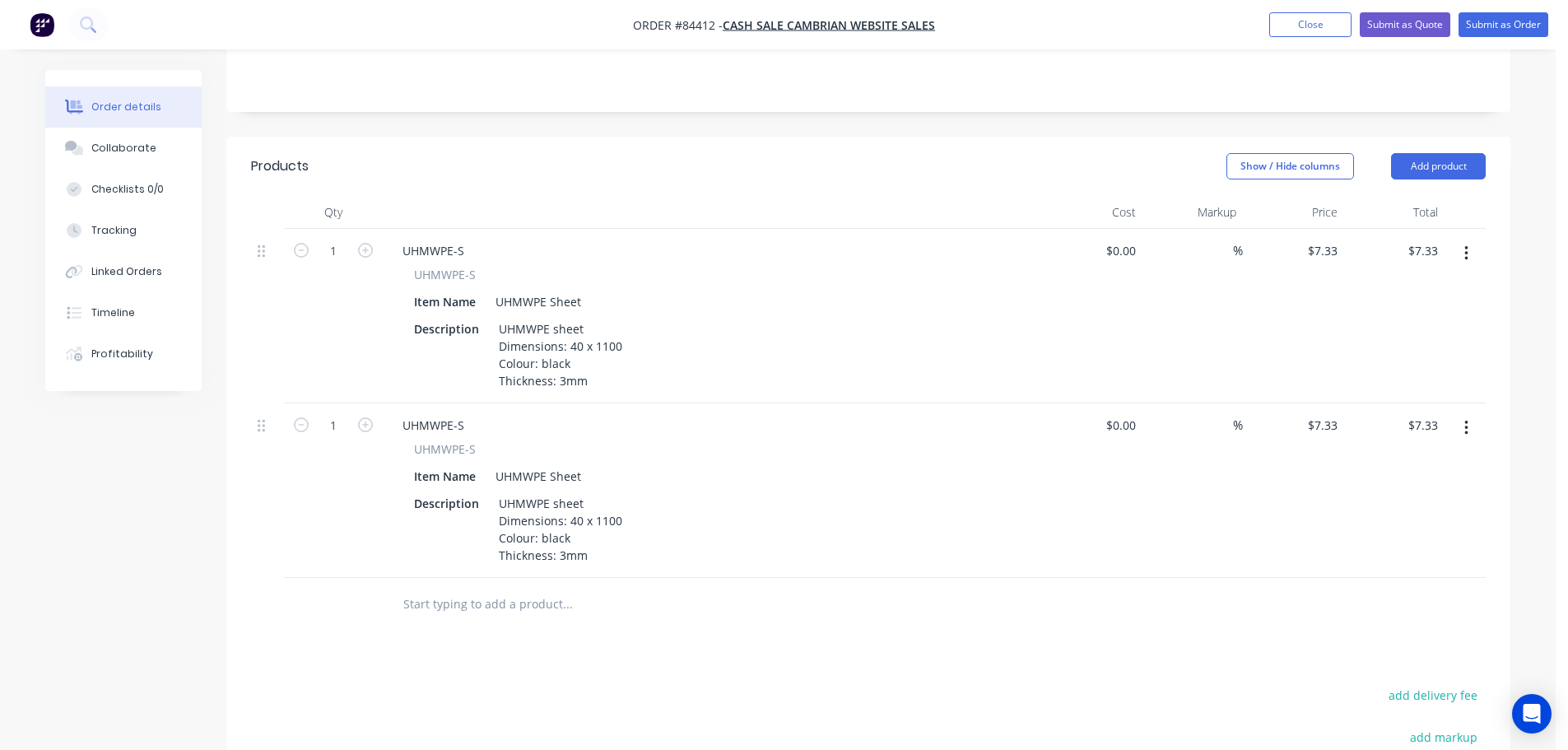
scroll to position [433, 0]
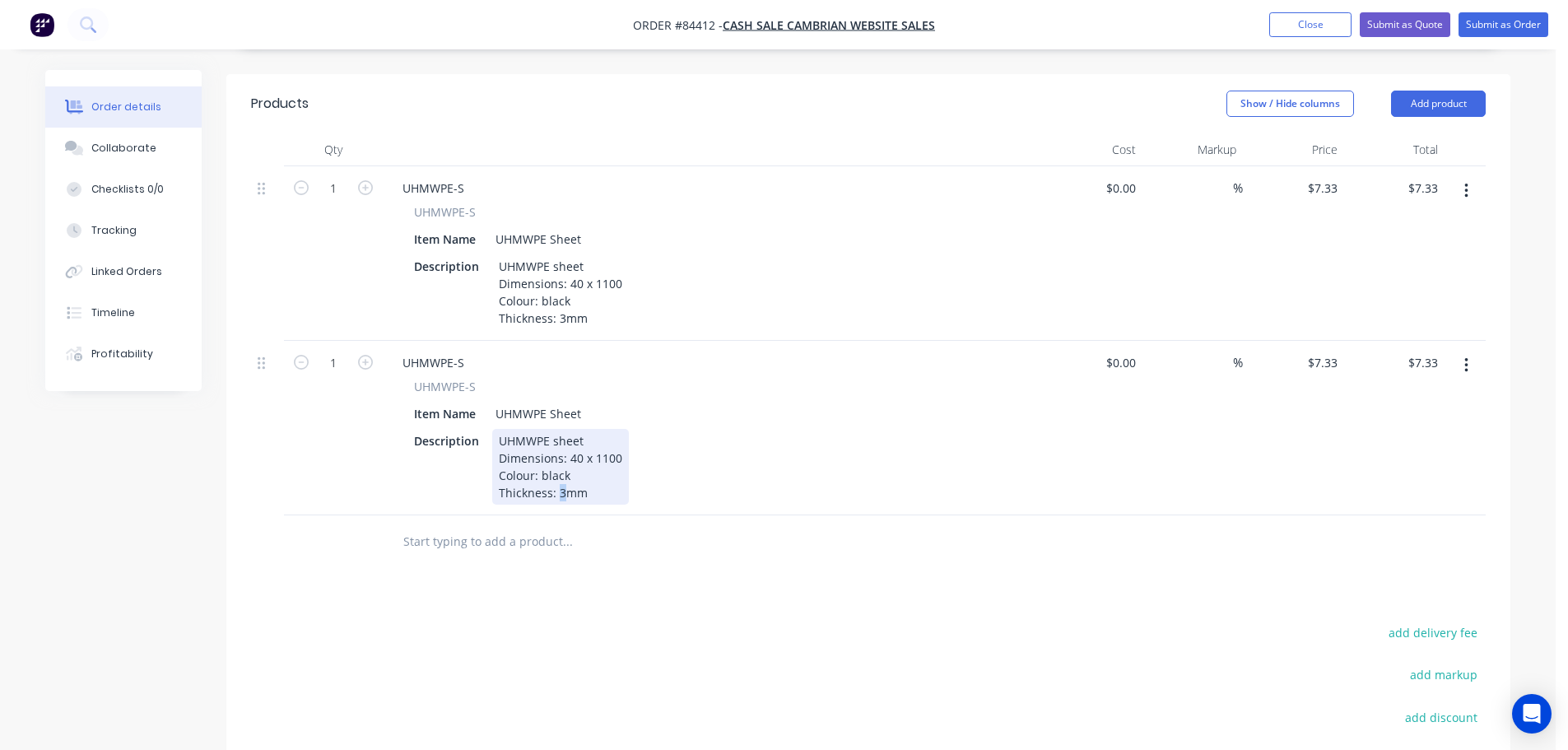
click at [556, 467] on div "UHMWPE sheet Dimensions: 40 x 1100 Colour: black Thickness: 3mm" at bounding box center [560, 467] width 137 height 76
click at [1326, 351] on input "7.33" at bounding box center [1328, 363] width 31 height 24
type input "$12.09"
click at [1245, 446] on div "$12.09 12.09" at bounding box center [1293, 427] width 102 height 174
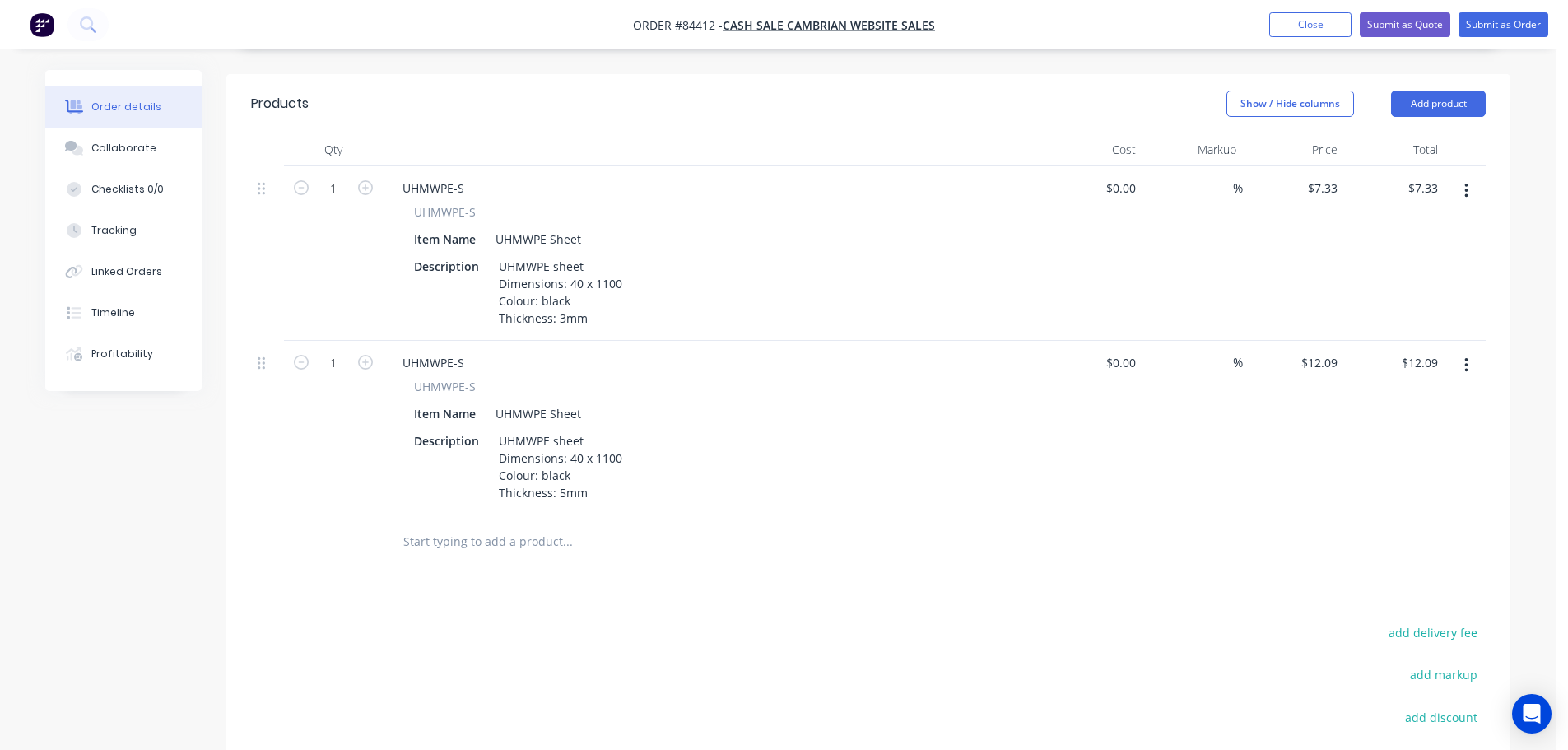
click at [1461, 351] on button "button" at bounding box center [1466, 366] width 39 height 30
click at [1417, 430] on div "Duplicate" at bounding box center [1407, 441] width 126 height 24
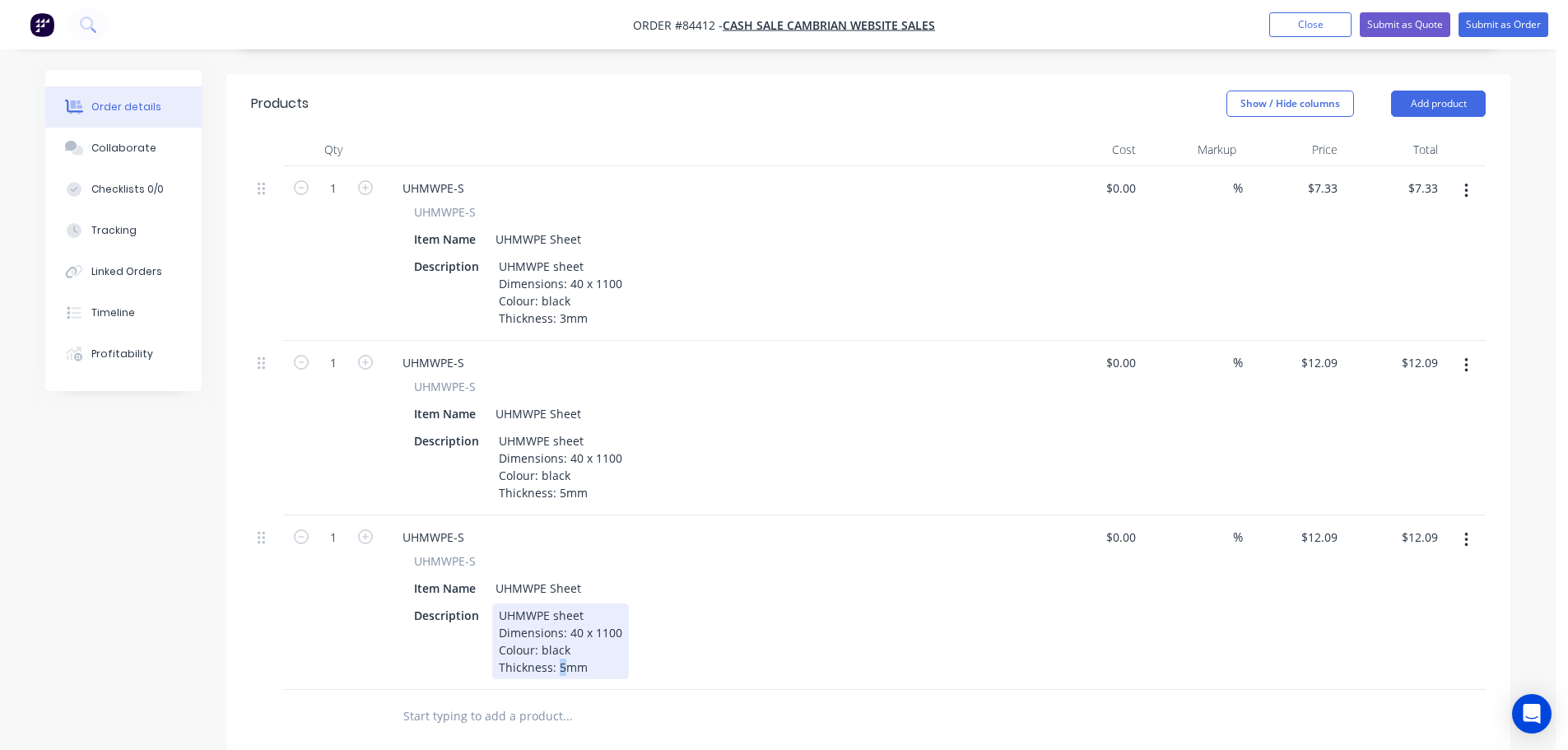
click at [559, 651] on div "UHMWPE sheet Dimensions: 40 x 1100 Colour: black Thickness: 5mm" at bounding box center [560, 642] width 137 height 76
click at [1312, 525] on input "12.09" at bounding box center [1321, 537] width 44 height 24
type input "$10.33"
drag, startPoint x: 1436, startPoint y: 670, endPoint x: 1461, endPoint y: 559, distance: 113.8
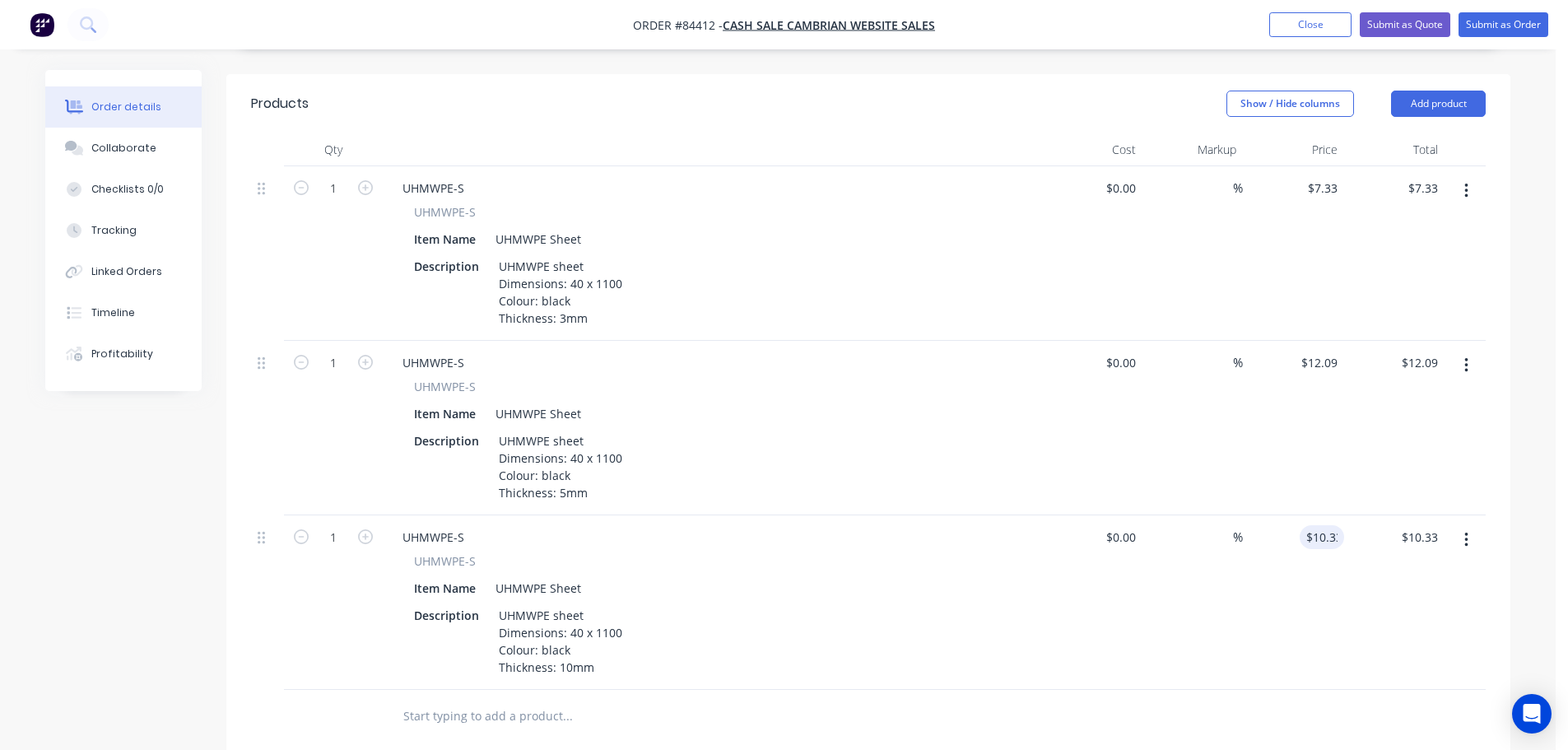
click at [1436, 690] on div at bounding box center [868, 716] width 1235 height 54
click at [1462, 530] on button "button" at bounding box center [1466, 540] width 39 height 30
click at [1434, 604] on div "Duplicate" at bounding box center [1407, 616] width 126 height 24
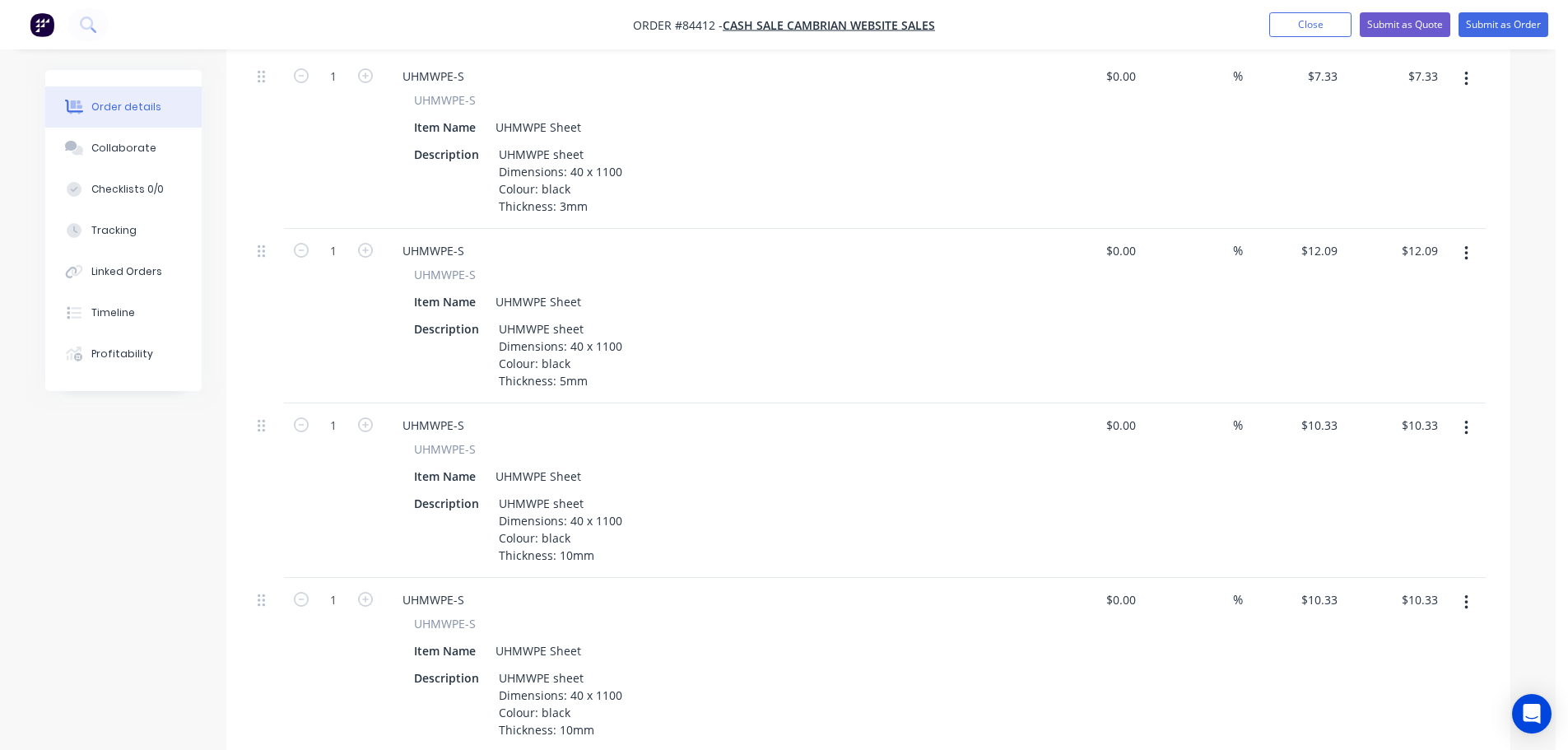
scroll to position [598, 0]
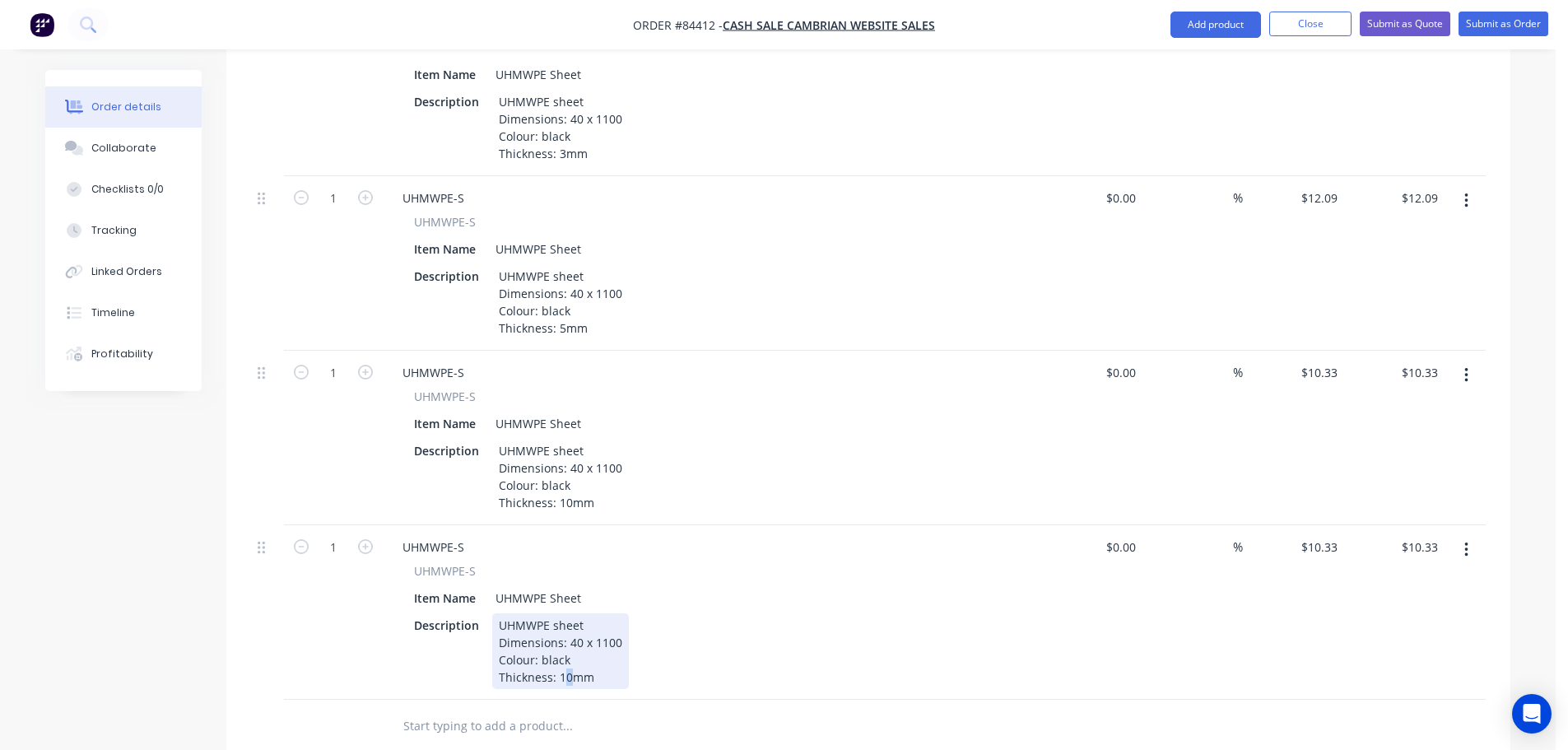
click at [567, 656] on div "UHMWPE sheet Dimensions: 40 x 1100 Colour: black Thickness: 10mm" at bounding box center [560, 652] width 137 height 76
click at [1306, 535] on div "10.33 $10.33" at bounding box center [1321, 547] width 44 height 24
type input "$16.15"
click at [1298, 634] on div "$16.15 16.15" at bounding box center [1293, 612] width 102 height 174
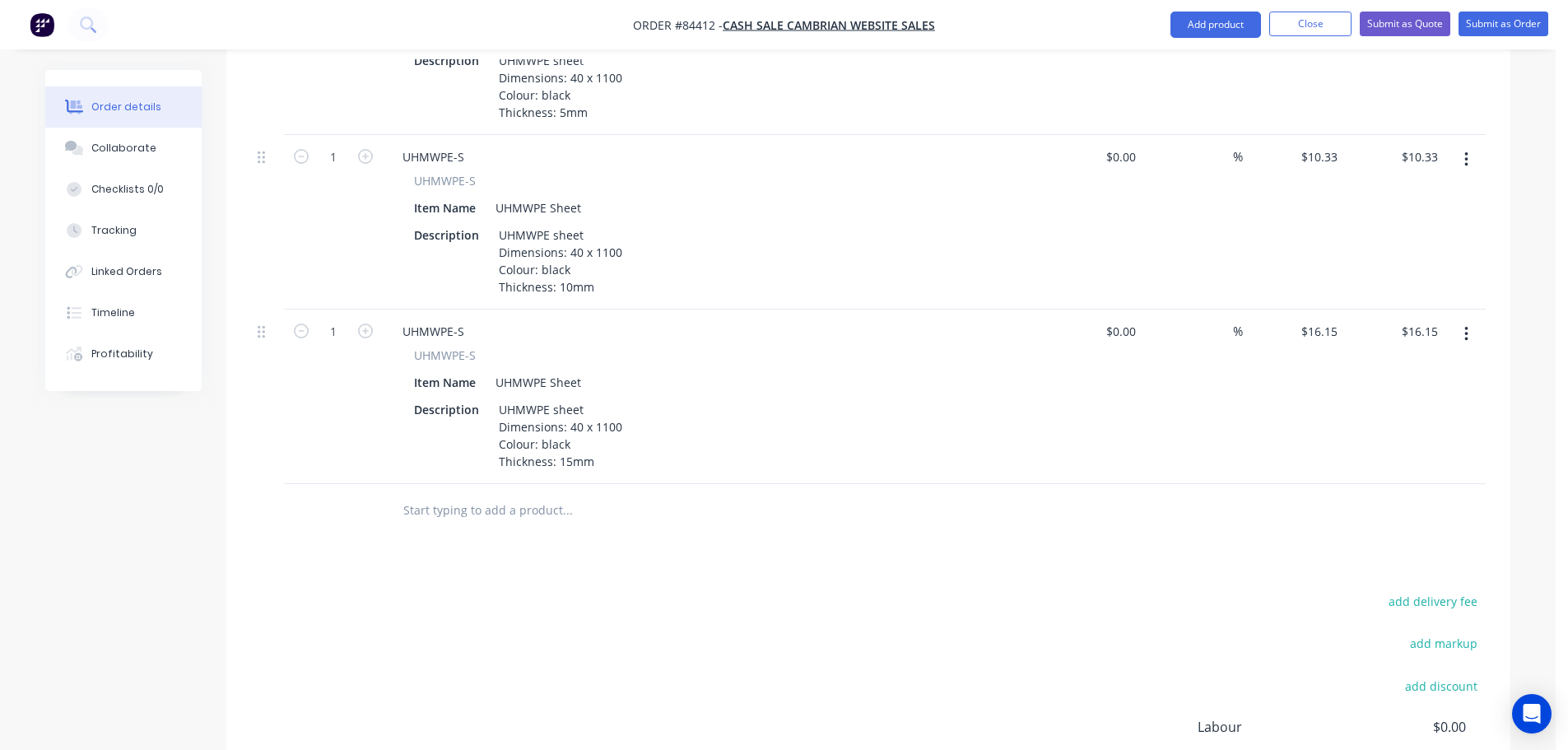
scroll to position [927, 0]
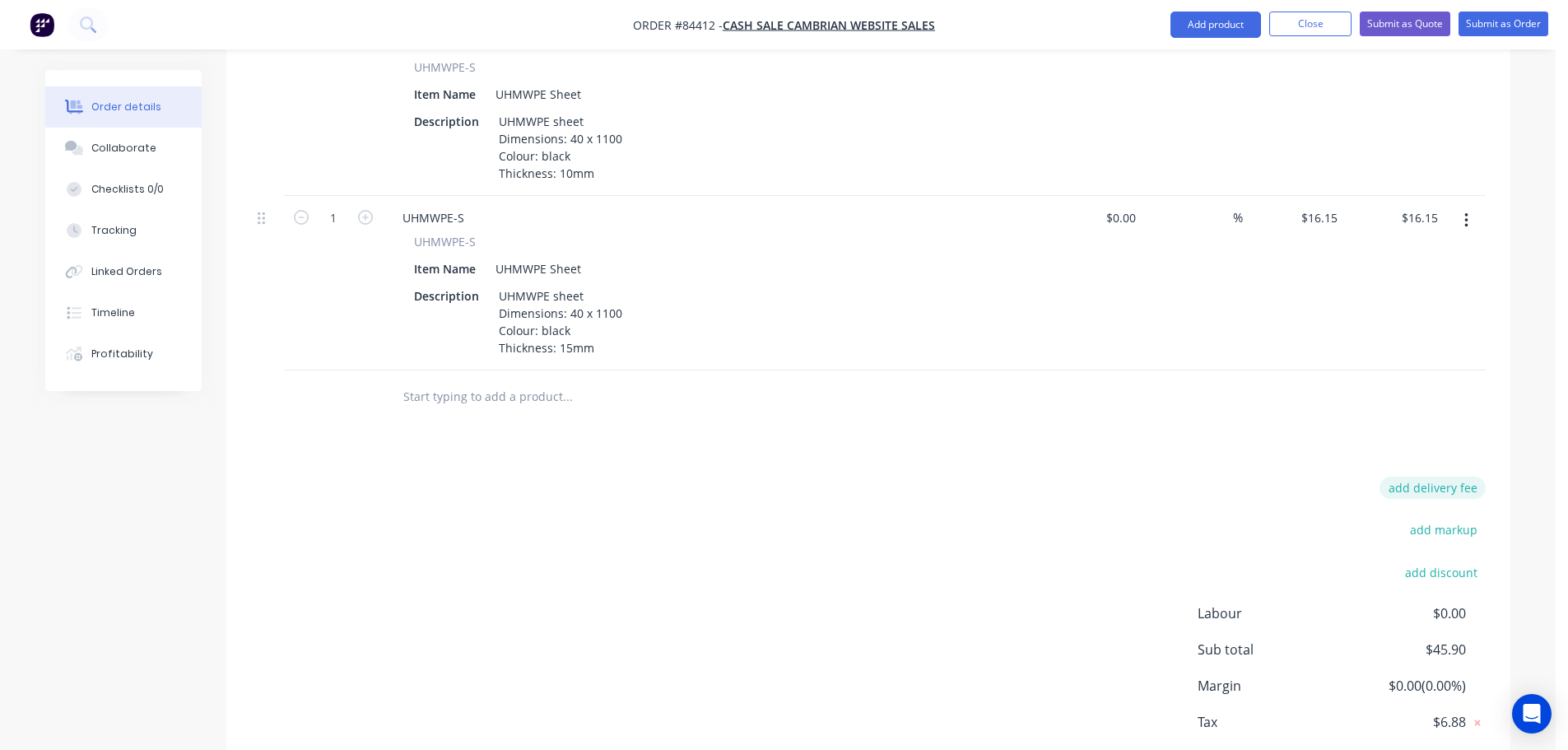
click at [1397, 477] on div "add delivery fee" at bounding box center [1382, 497] width 206 height 42
click at [1396, 477] on button "add delivery fee" at bounding box center [1433, 487] width 106 height 22
type input "15"
click at [1237, 490] on div "Delivery fee Delivery fee Delivery fee name (Optional) 15 15 $0 add markup add …" at bounding box center [868, 633] width 1235 height 314
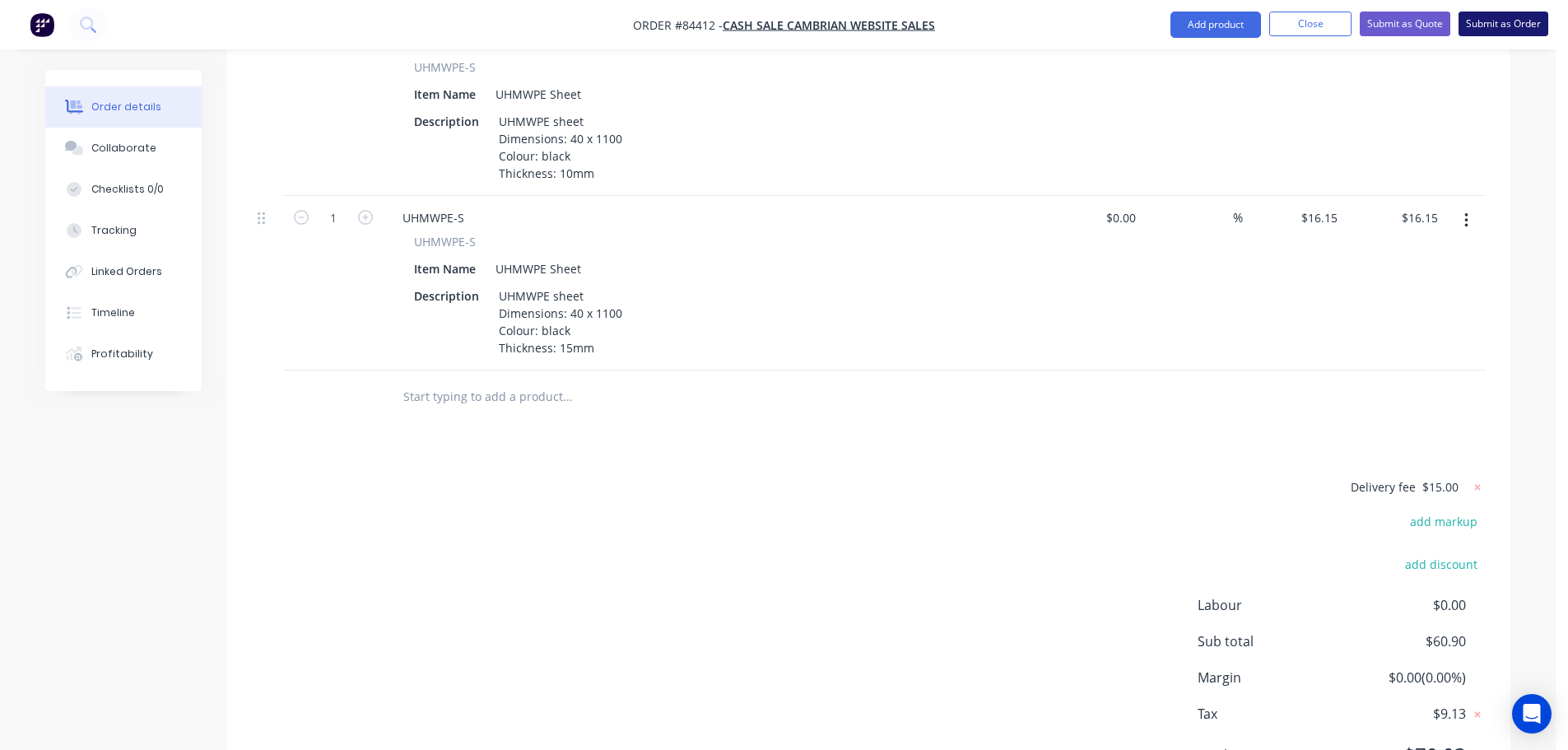
click at [1512, 19] on button "Submit as Order" at bounding box center [1503, 24] width 89 height 25
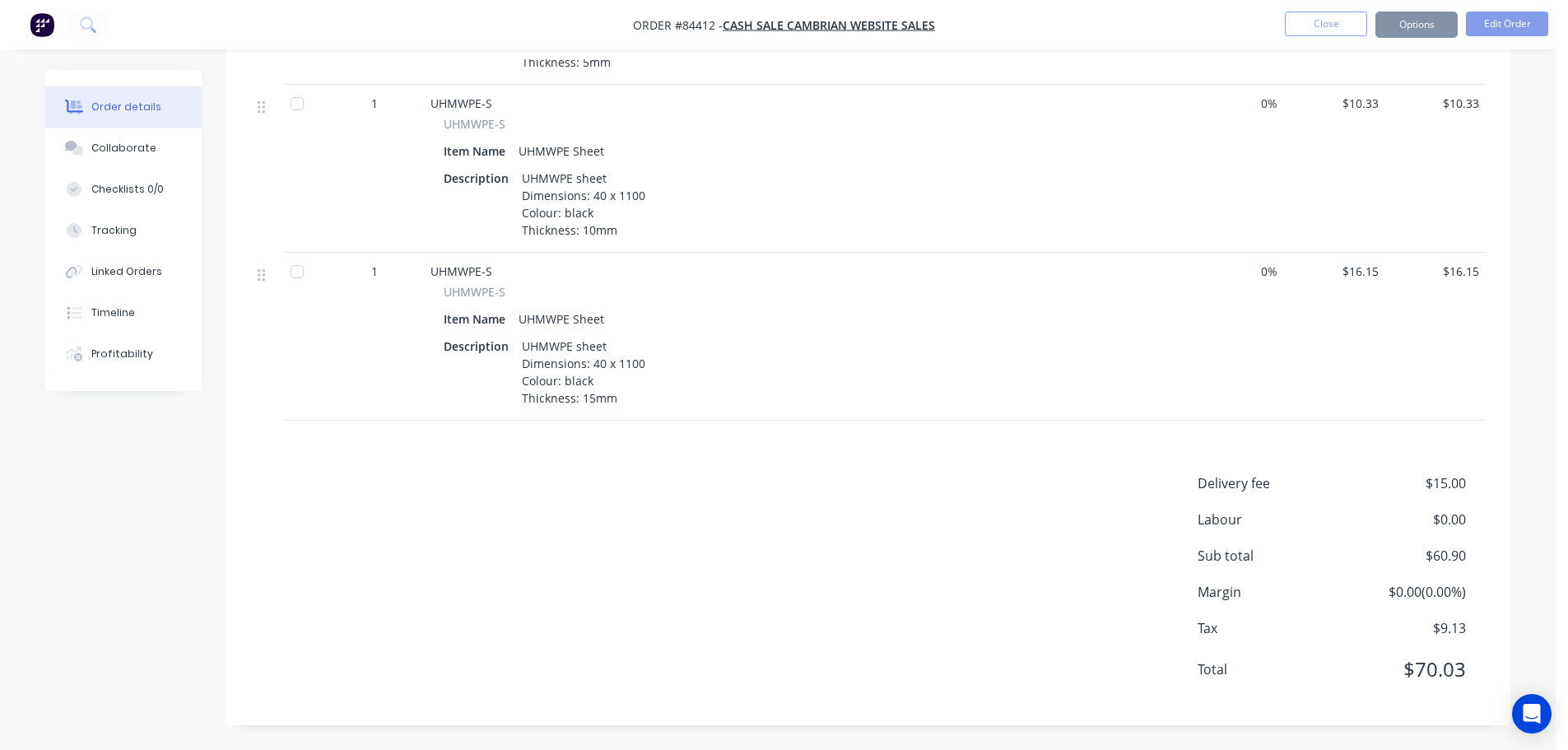
scroll to position [0, 0]
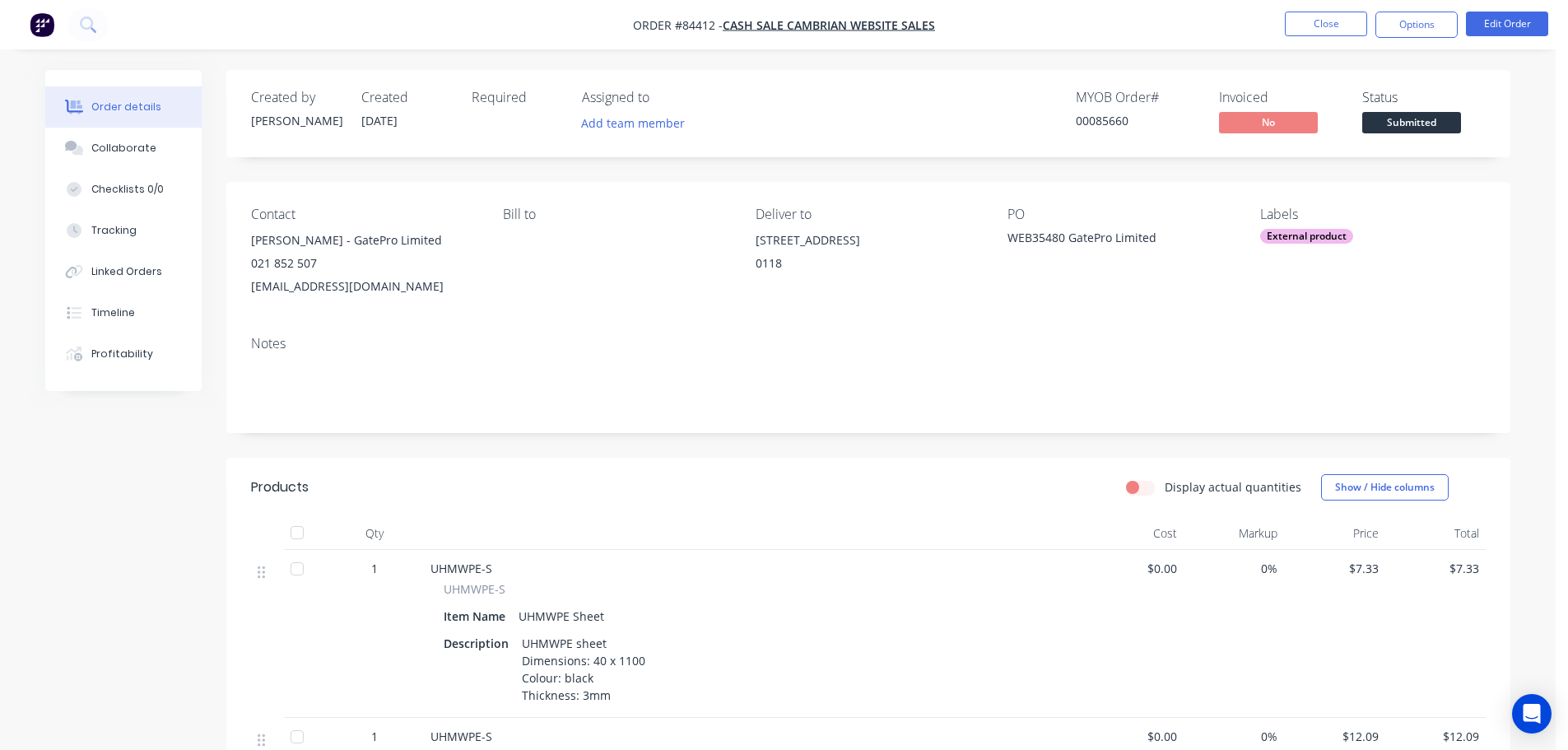
click at [1119, 121] on div "00085660" at bounding box center [1138, 121] width 124 height 18
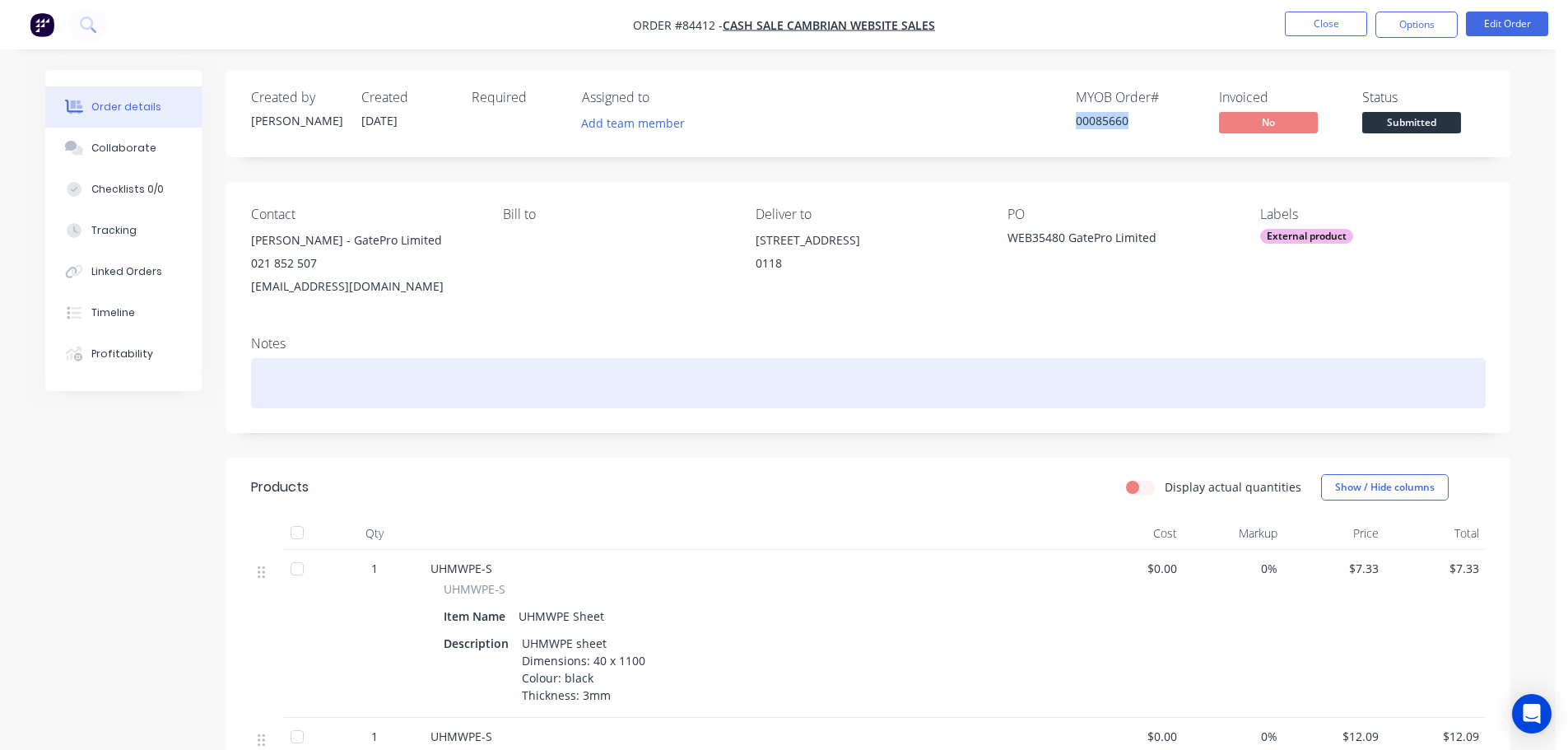
copy div "00085660"
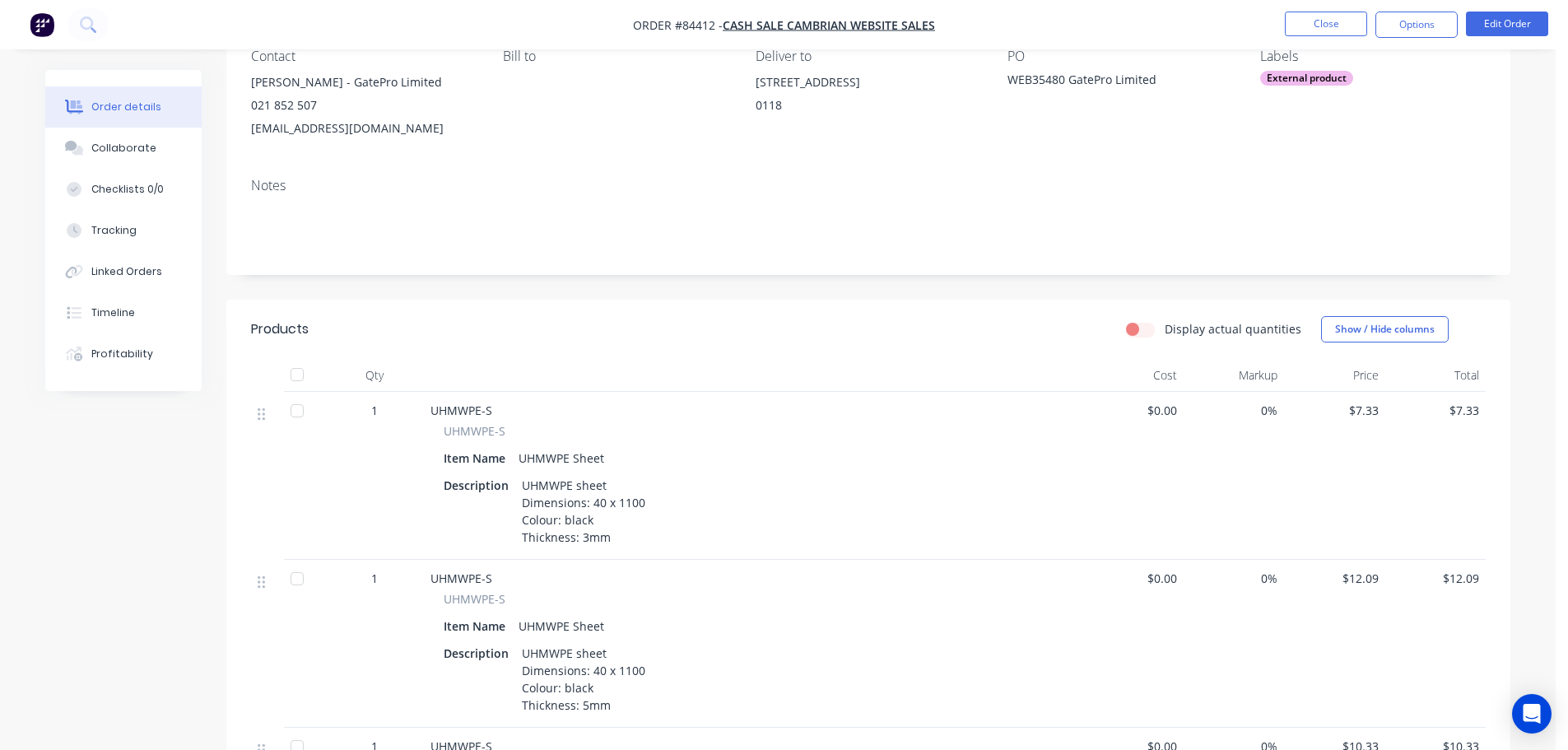
scroll to position [165, 0]
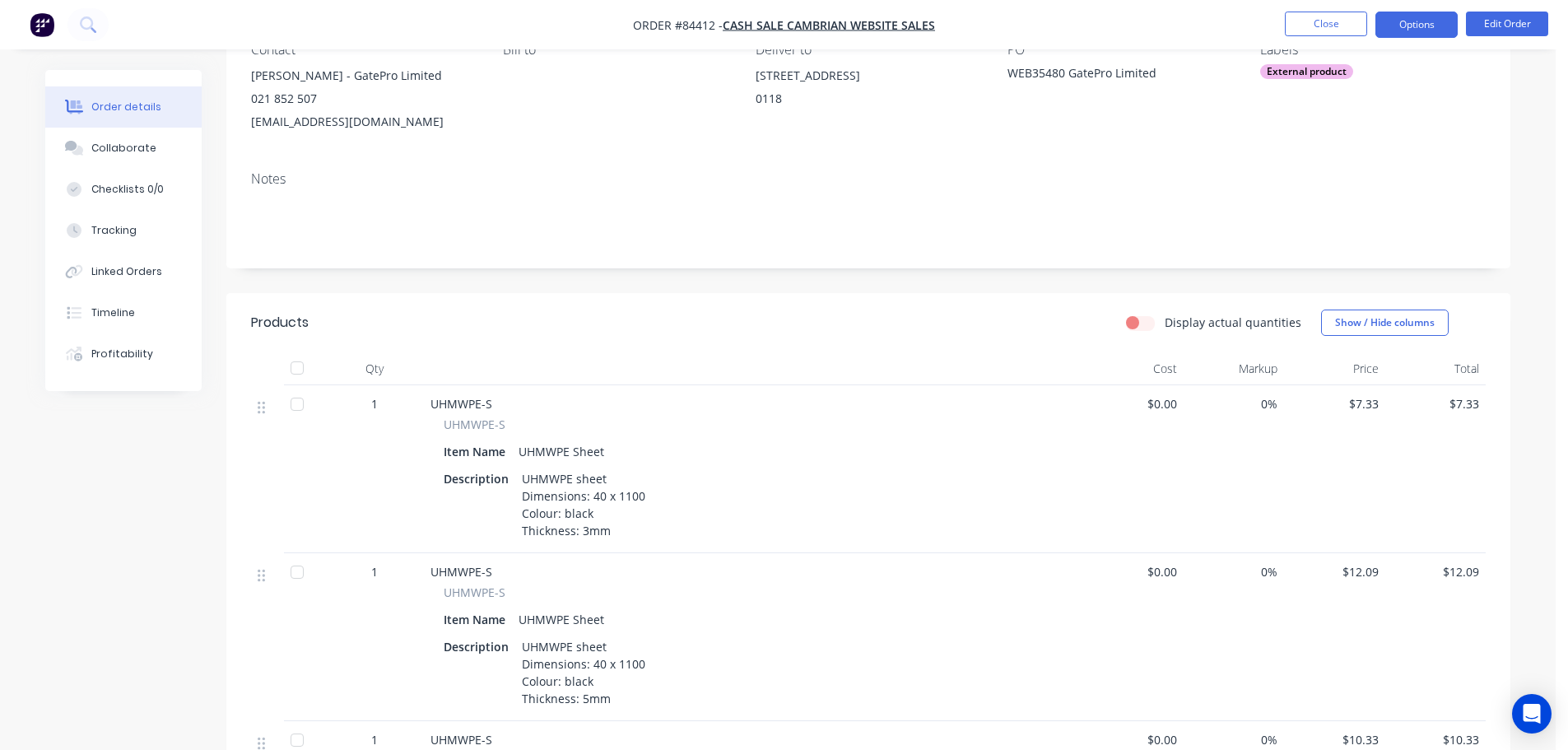
click at [1448, 23] on button "Options" at bounding box center [1416, 25] width 82 height 27
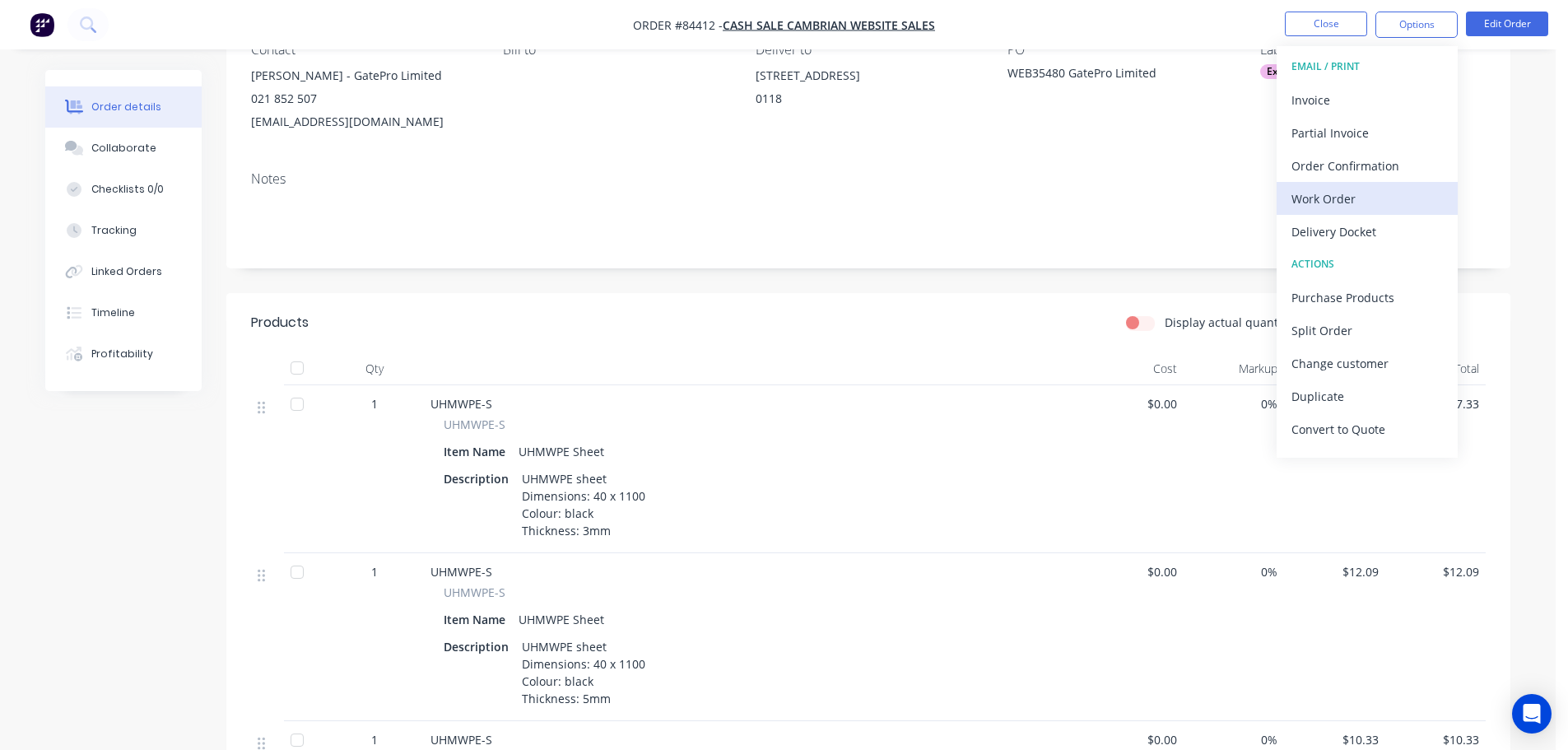
click at [1388, 191] on div "Work Order" at bounding box center [1366, 198] width 151 height 24
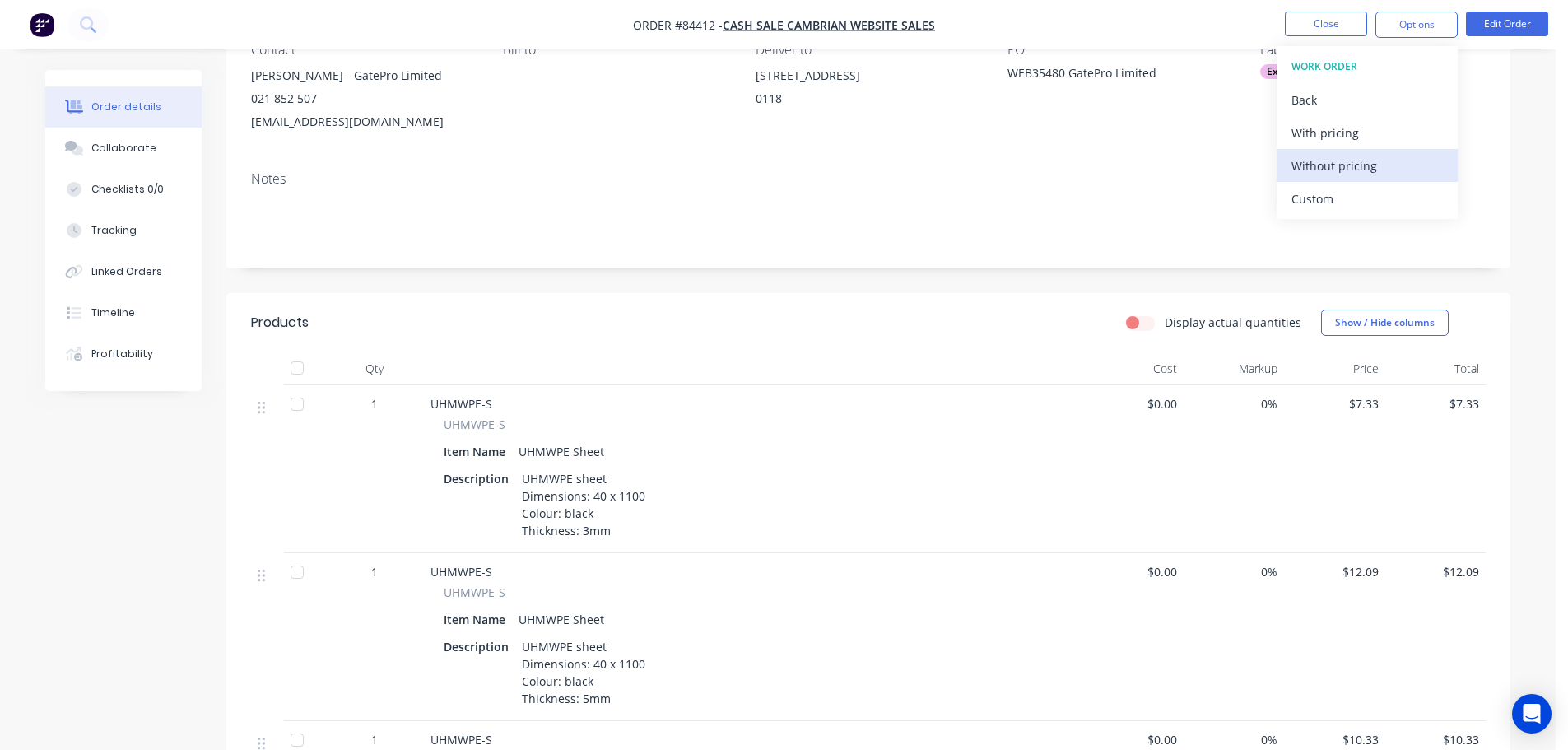
click at [1388, 167] on div "Without pricing" at bounding box center [1366, 165] width 151 height 24
click at [1331, 165] on div "Order Confirmation" at bounding box center [1366, 165] width 151 height 24
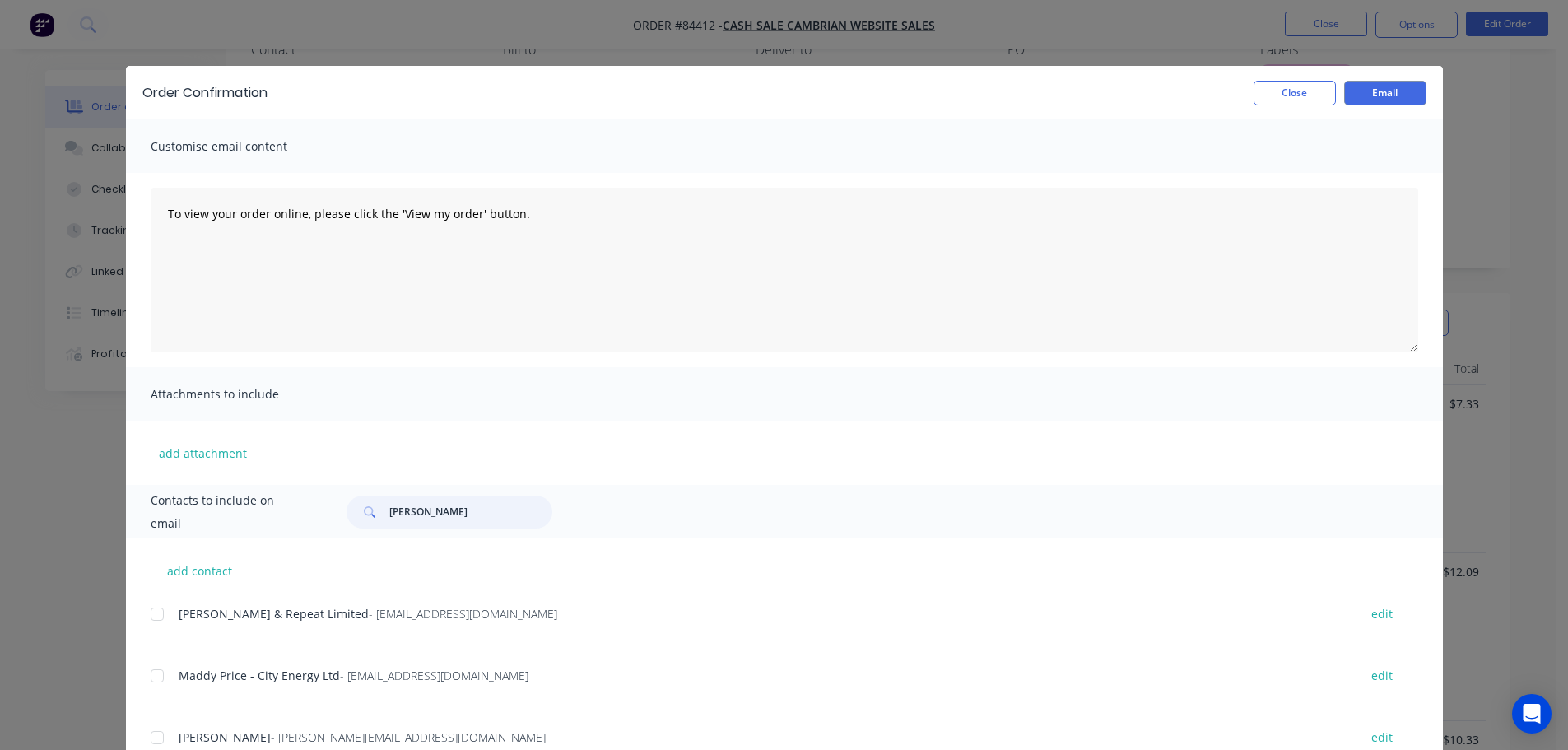
click at [456, 498] on input "henry" at bounding box center [470, 512] width 163 height 33
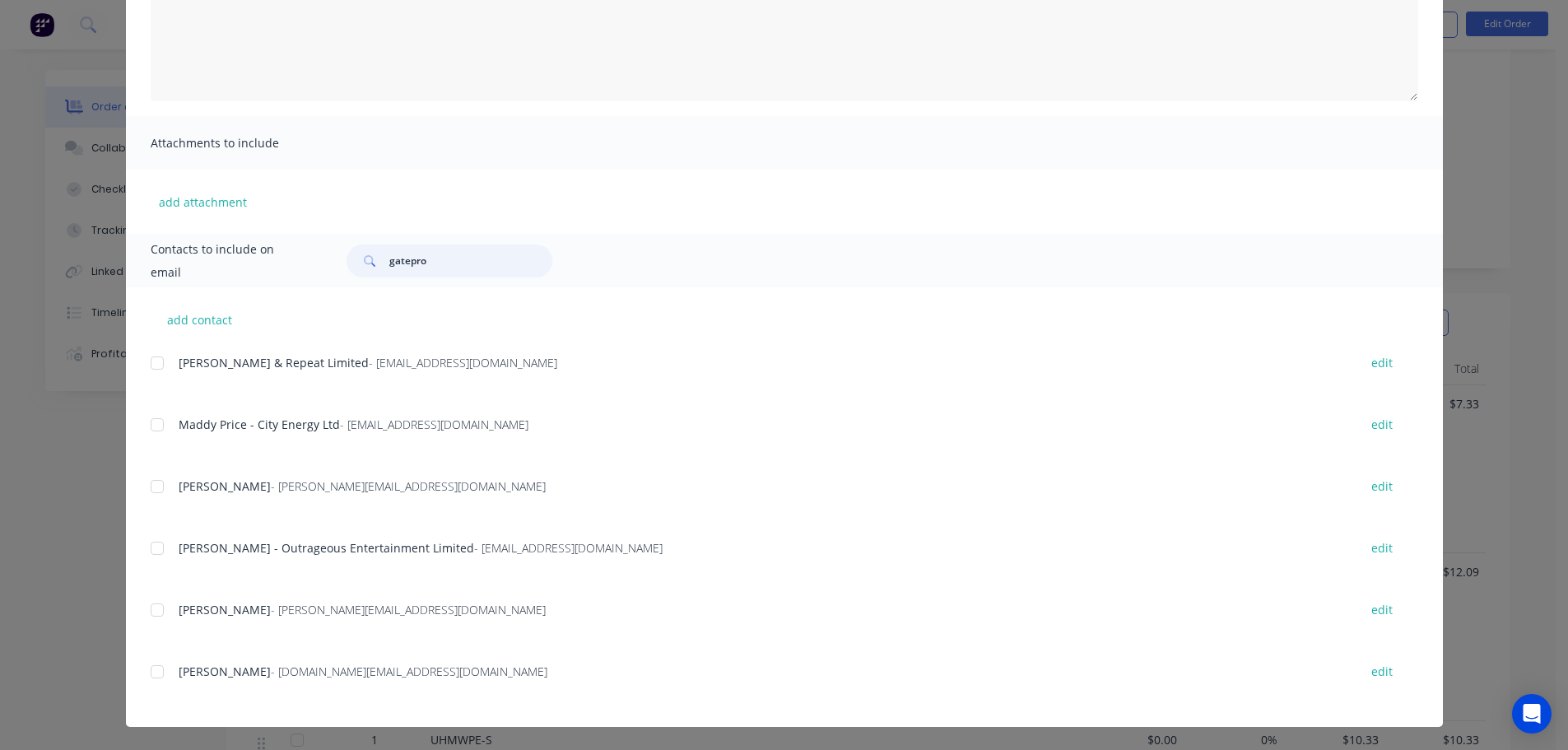
scroll to position [0, 0]
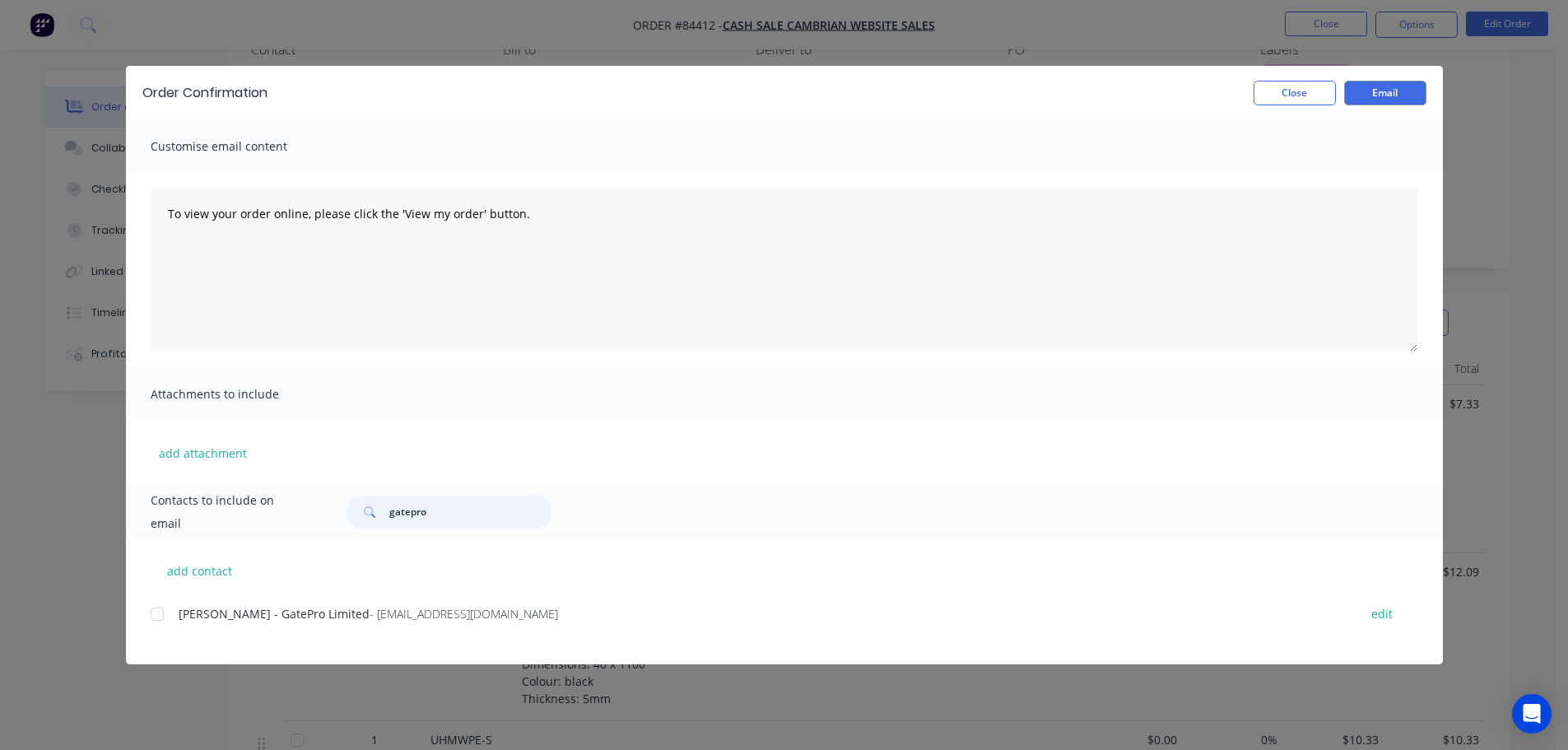
click at [155, 628] on div at bounding box center [156, 614] width 33 height 33
type input "gatepro"
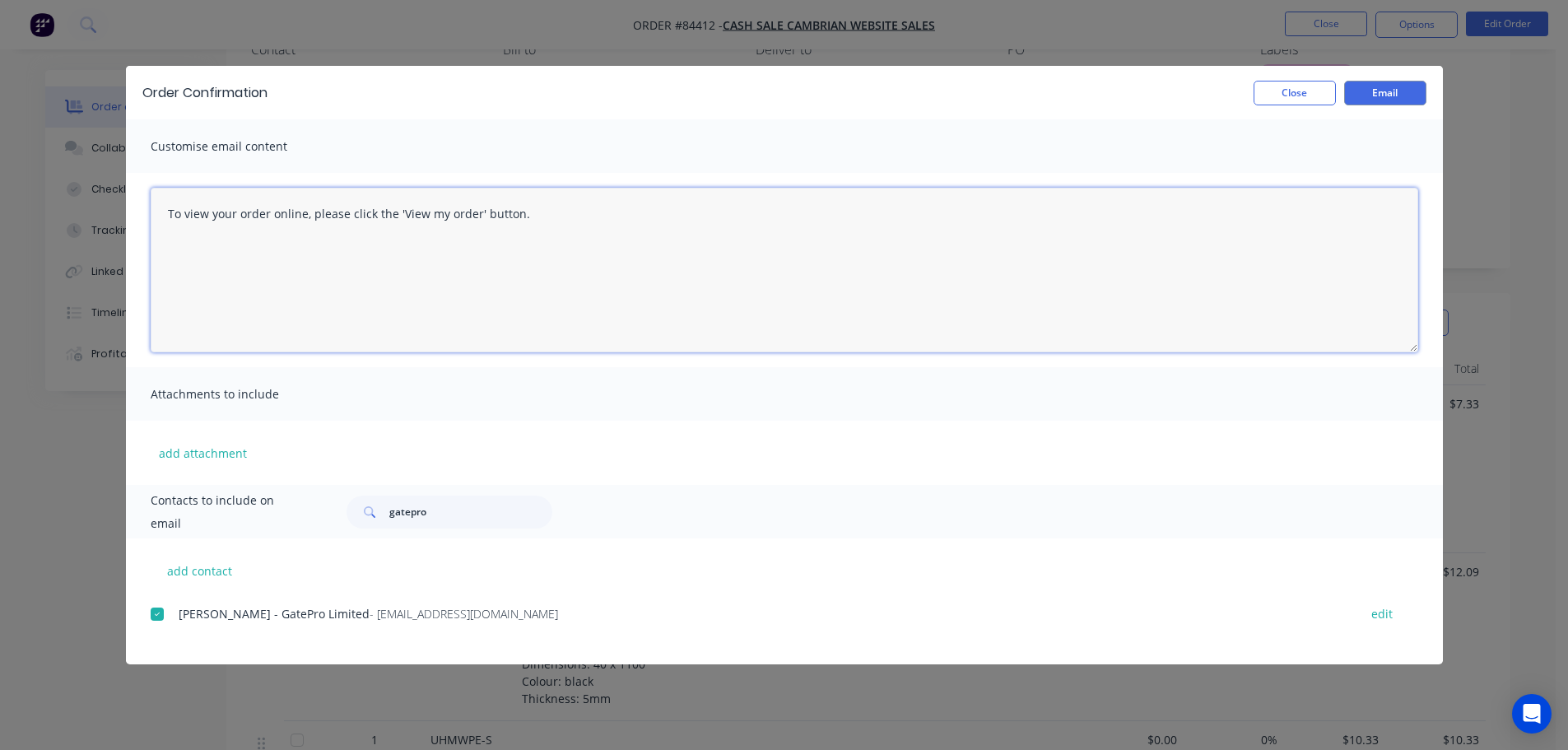
click at [640, 312] on textarea "To view your order online, please click the 'View my order' button." at bounding box center [784, 270] width 1267 height 165
paste textarea "hank you for your order, confirmation of your order is attached. Your order wil…"
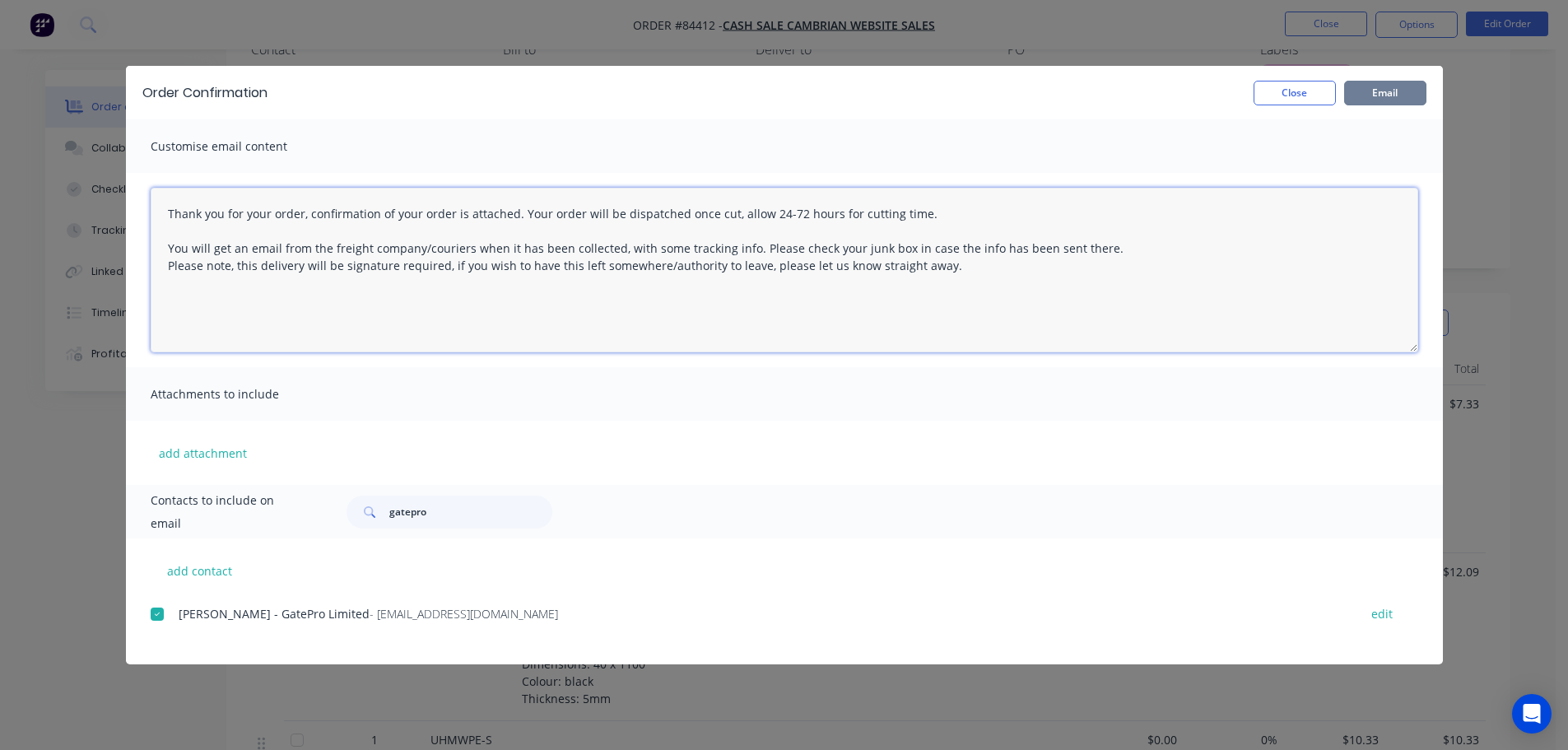
type textarea "Thank you for your order, confirmation of your order is attached. Your order wi…"
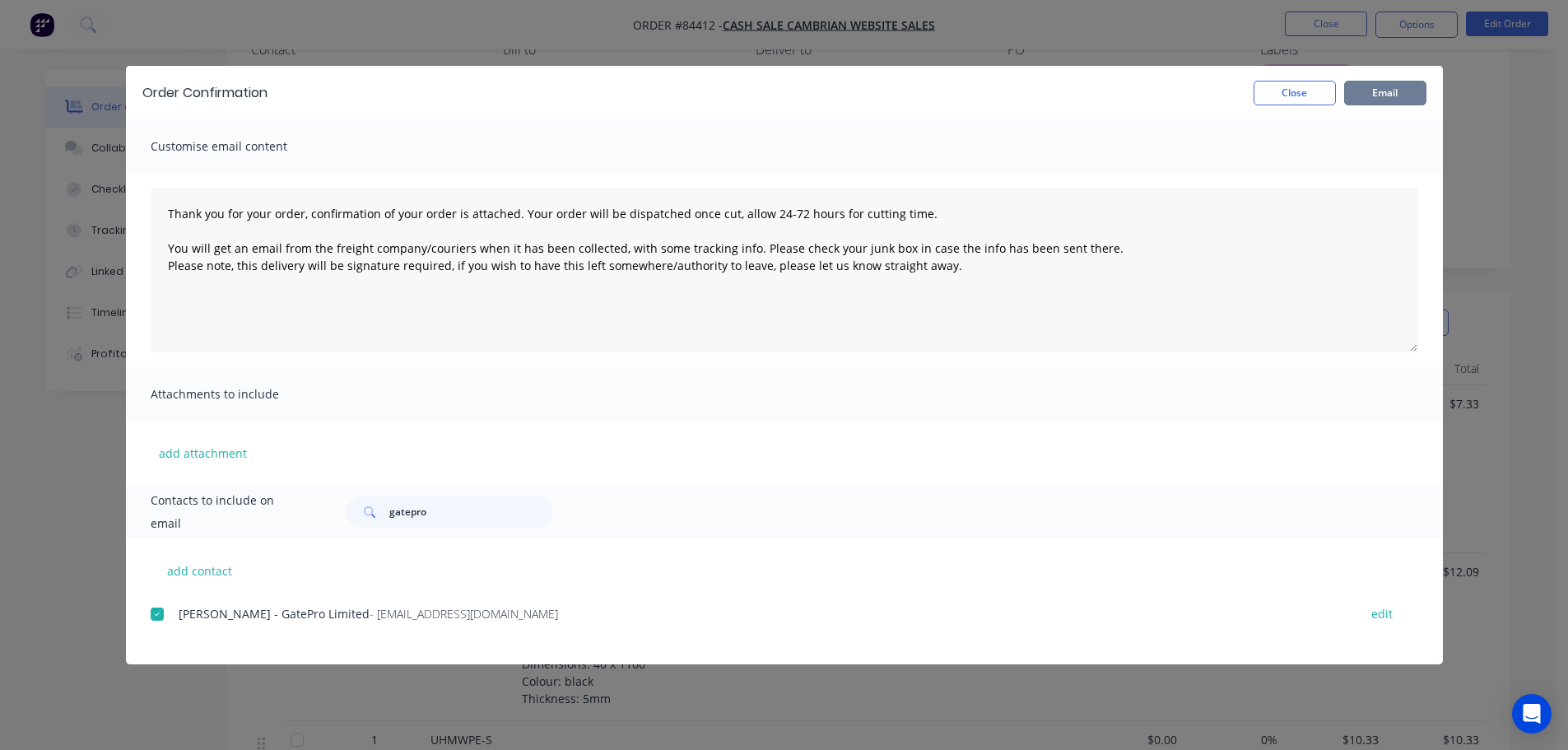
drag, startPoint x: 1403, startPoint y: 98, endPoint x: 1232, endPoint y: 100, distance: 171.0
click at [1403, 97] on button "Email" at bounding box center [1385, 93] width 82 height 25
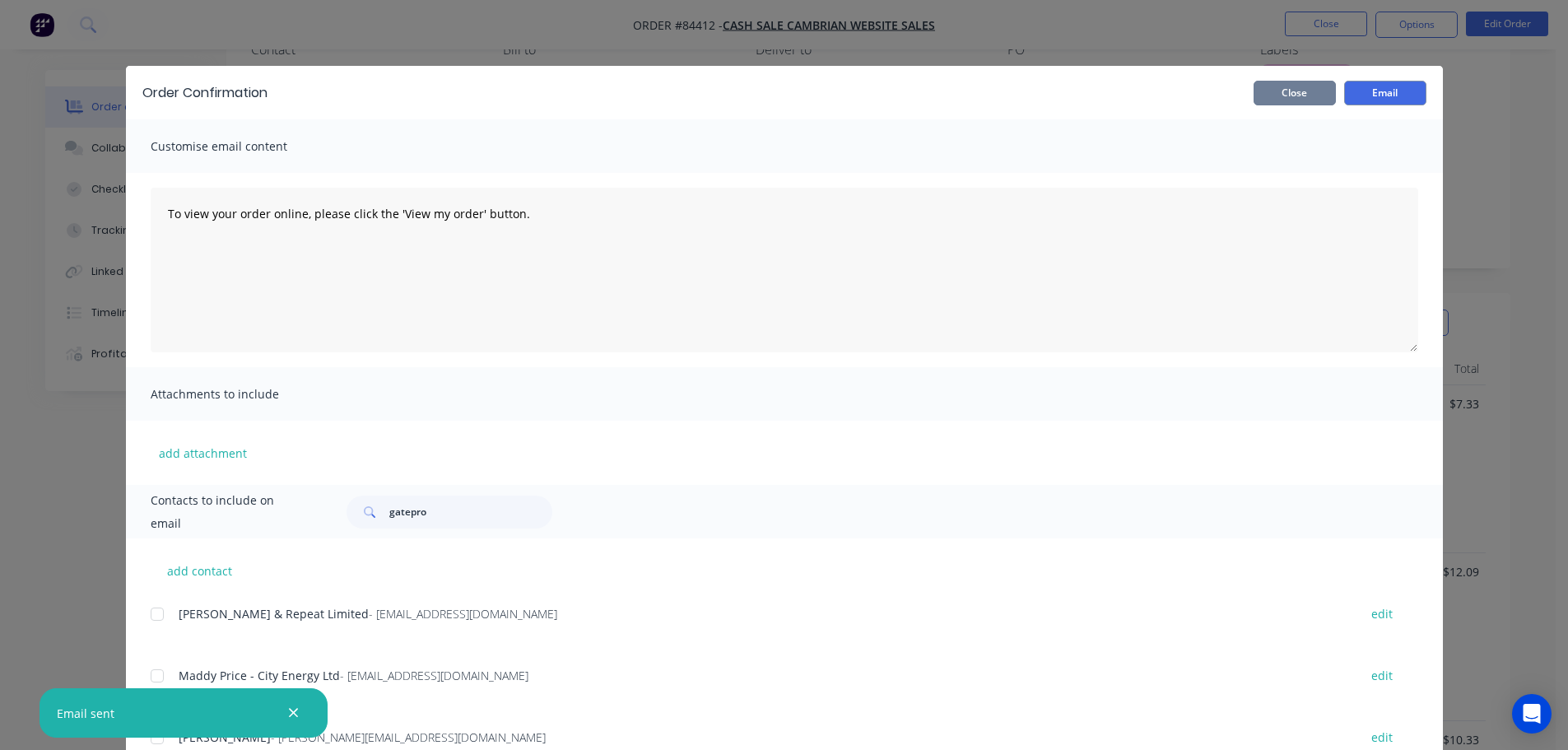
click at [1283, 89] on button "Close" at bounding box center [1294, 93] width 82 height 25
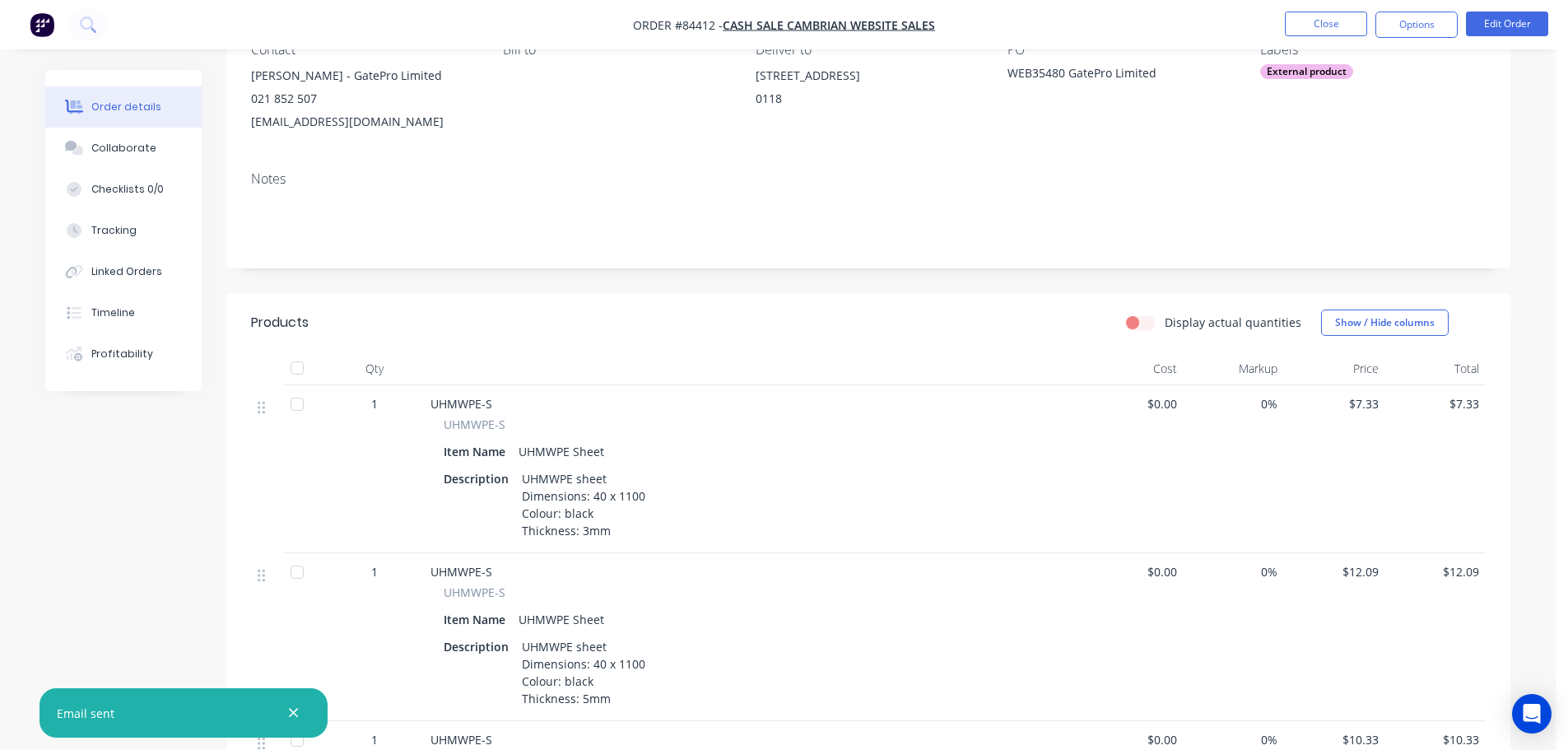
click at [1108, 280] on div "Created by Jess Created 05/09/25 Required Assigned to Add team member MYOB Orde…" at bounding box center [868, 633] width 1284 height 1457
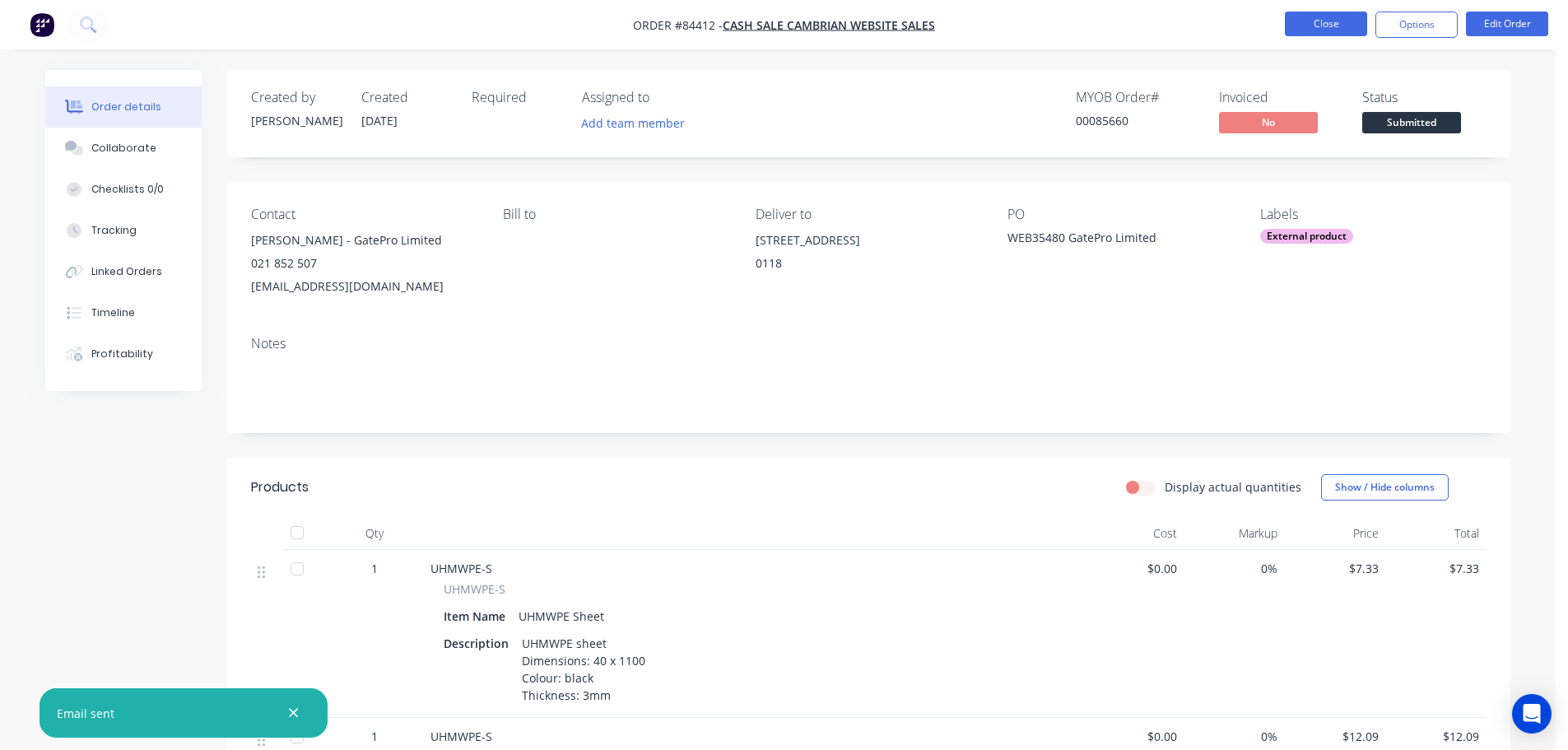
drag, startPoint x: 1339, startPoint y: 40, endPoint x: 1334, endPoint y: 30, distance: 11.2
click at [1337, 38] on nav "Order #84412 - cash sale CAMBRIAN WEBSITE SALES Close Options Edit Order" at bounding box center [784, 25] width 1568 height 50
click at [1333, 27] on button "Close" at bounding box center [1326, 24] width 82 height 25
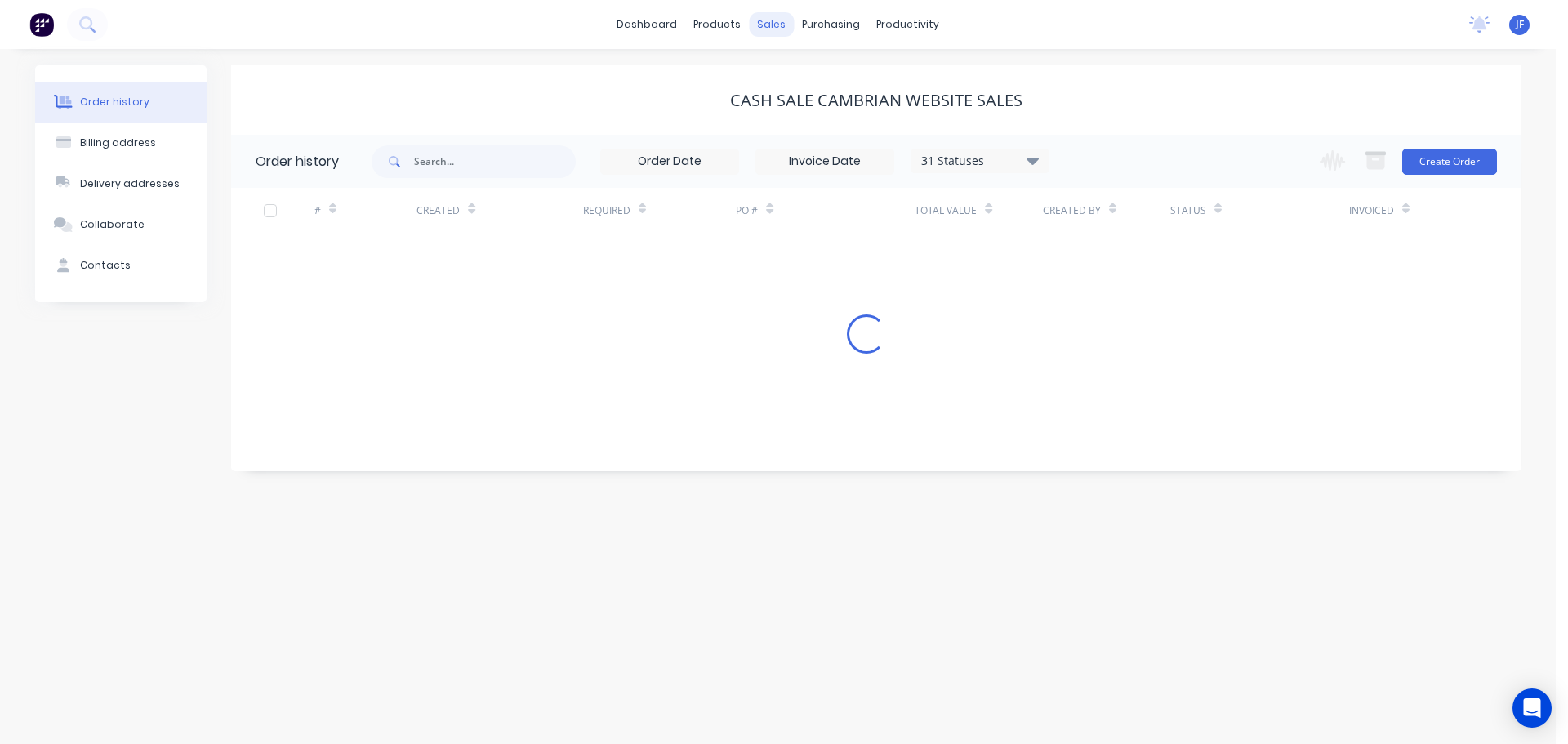
click at [773, 25] on div "sales" at bounding box center [771, 25] width 45 height 25
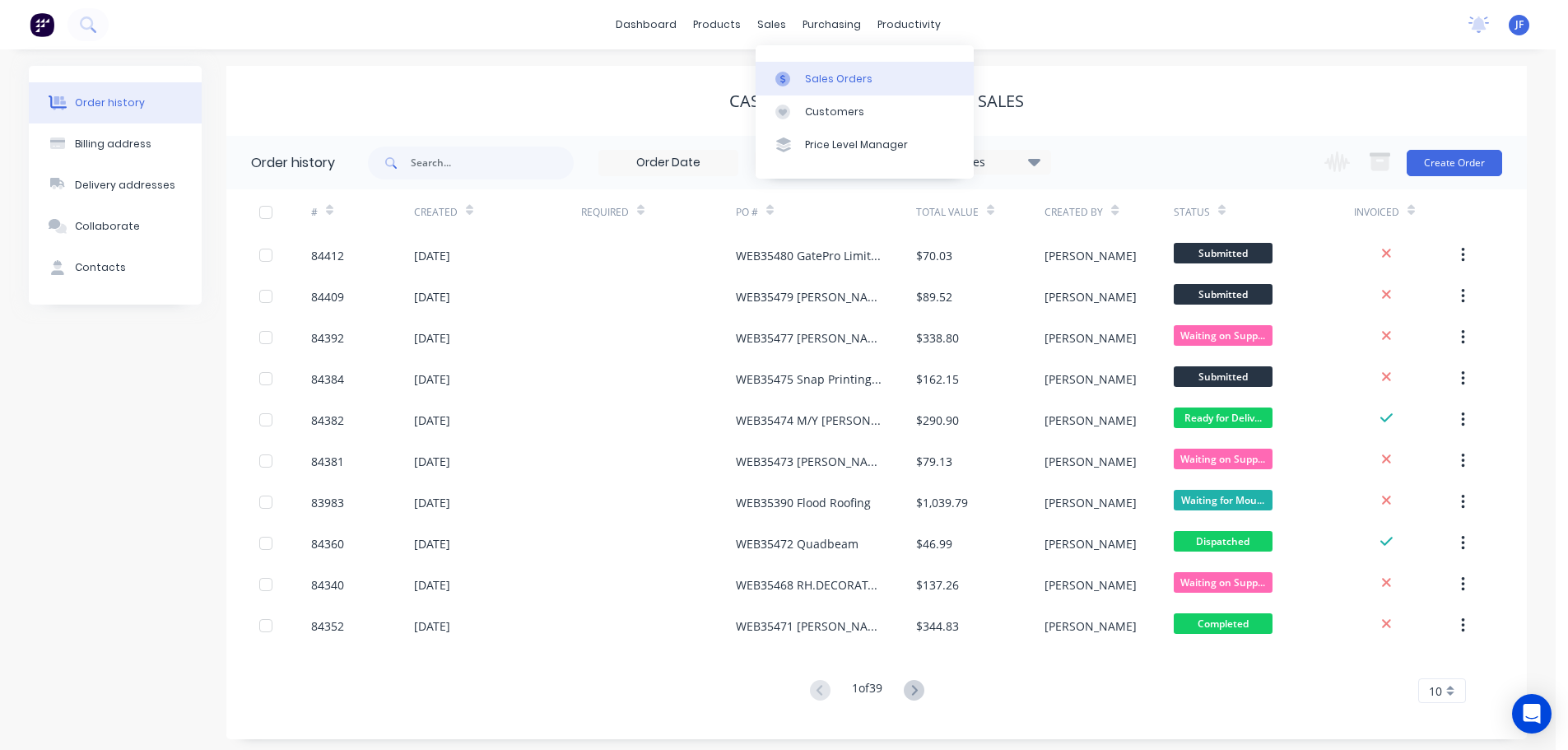
click at [806, 74] on div "Sales Orders" at bounding box center [839, 79] width 67 height 15
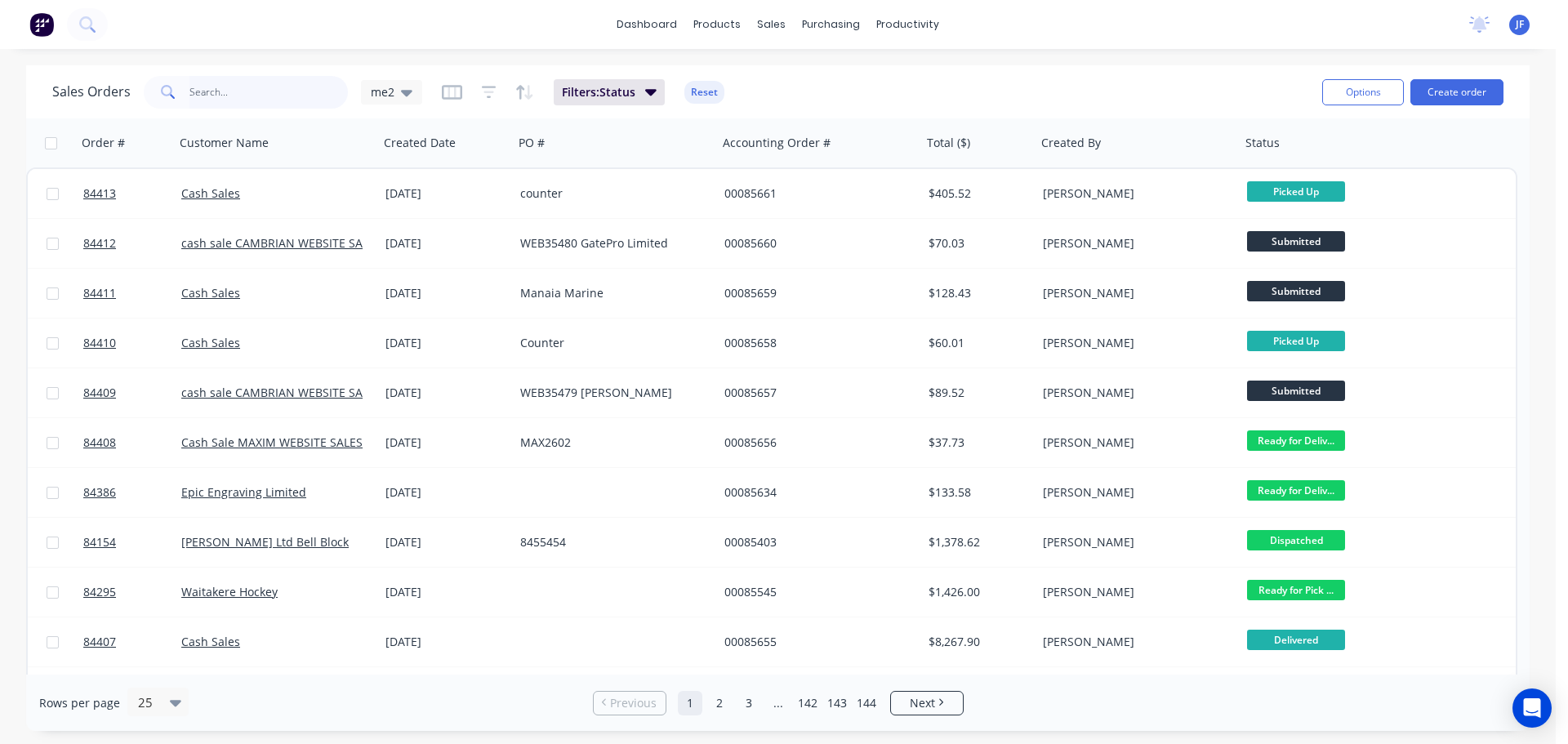
click at [286, 94] on input "text" at bounding box center [269, 92] width 160 height 32
type input "parnell"
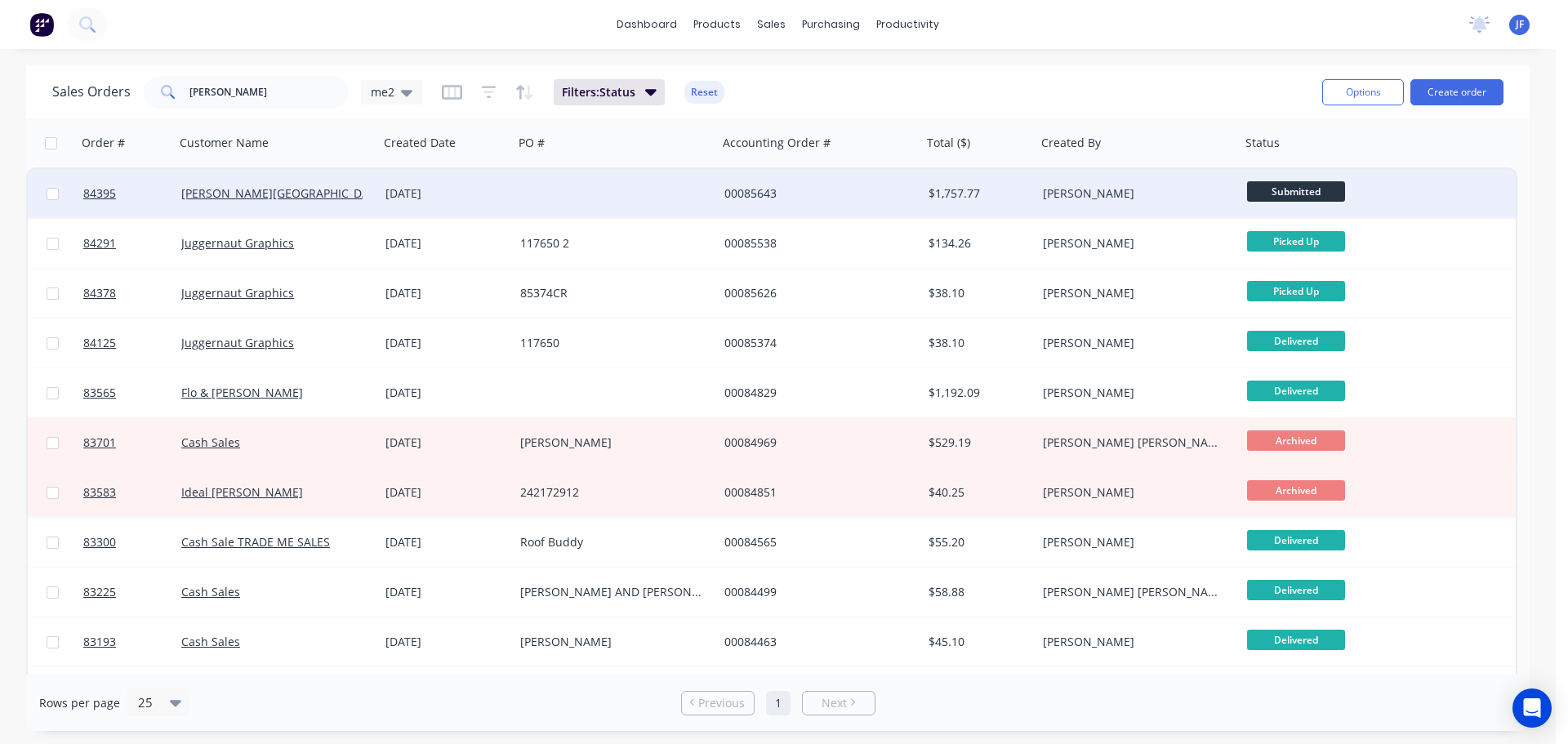
click at [472, 211] on div "[DATE]" at bounding box center [446, 194] width 135 height 49
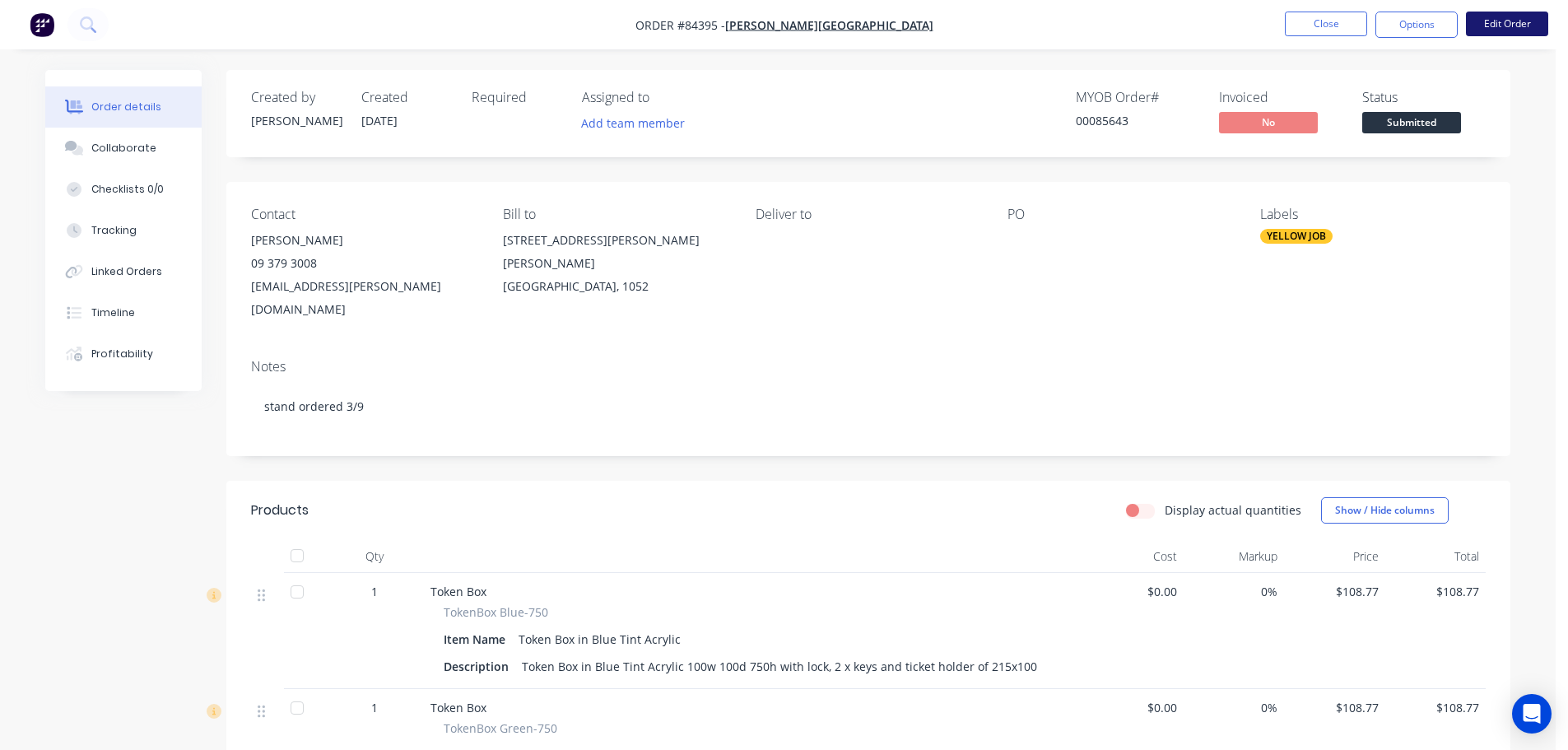
click at [1488, 25] on button "Edit Order" at bounding box center [1506, 24] width 82 height 25
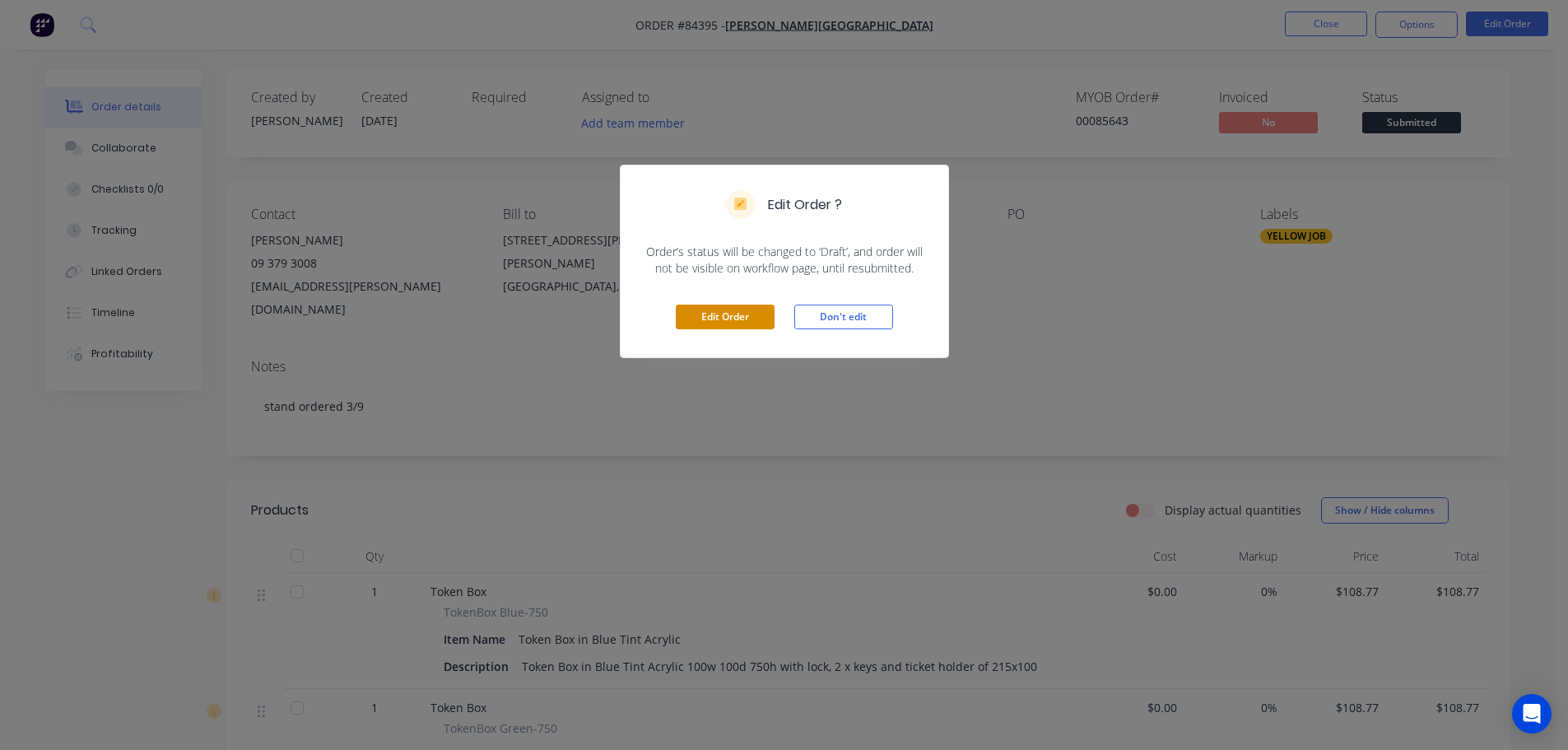
click at [723, 320] on button "Edit Order" at bounding box center [725, 318] width 99 height 25
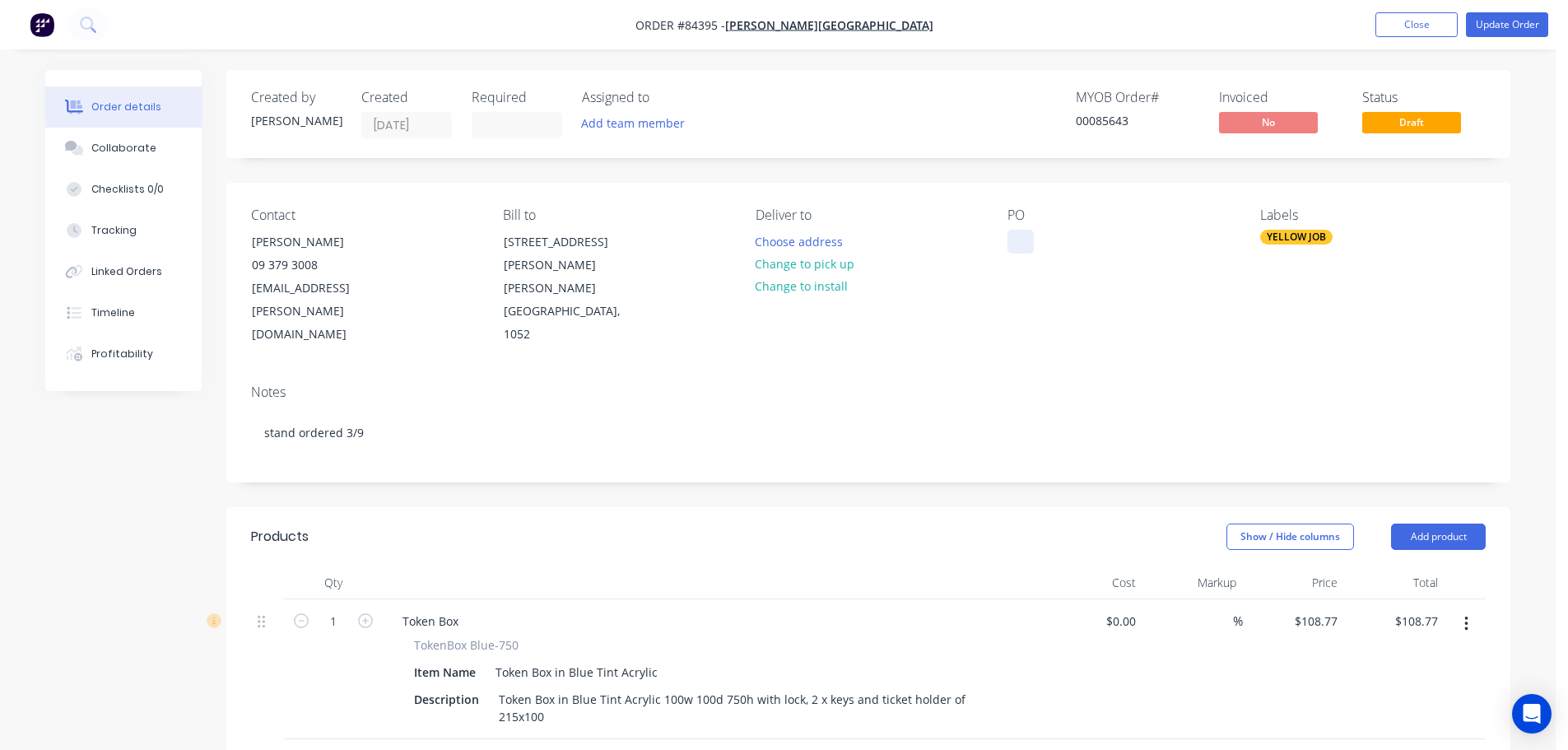
click at [1023, 241] on div at bounding box center [1021, 241] width 27 height 24
paste div
click at [795, 237] on button "Choose address" at bounding box center [799, 241] width 105 height 22
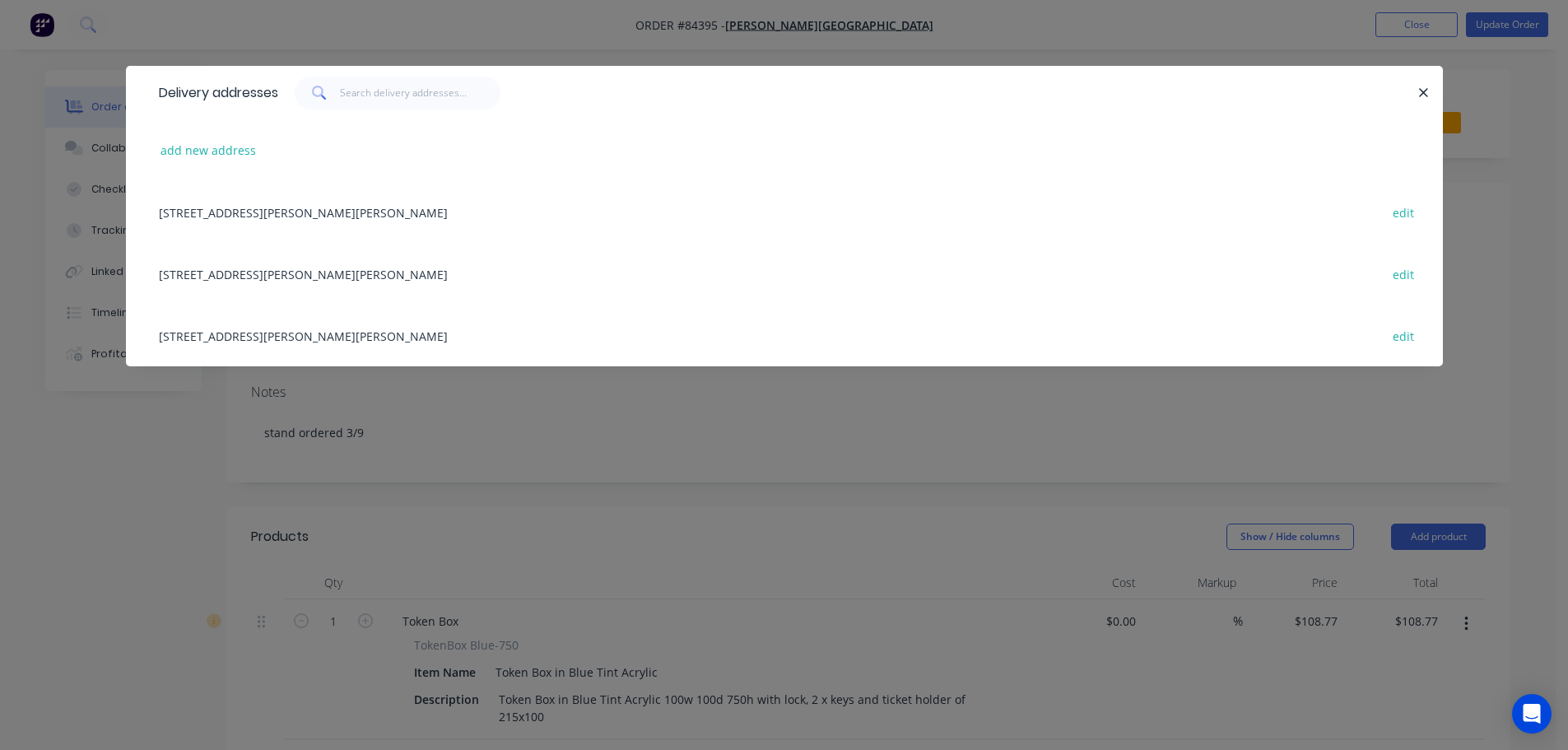
click at [246, 266] on div "48 St Stephens Avenue Parnell, Auckland edit" at bounding box center [784, 274] width 1267 height 62
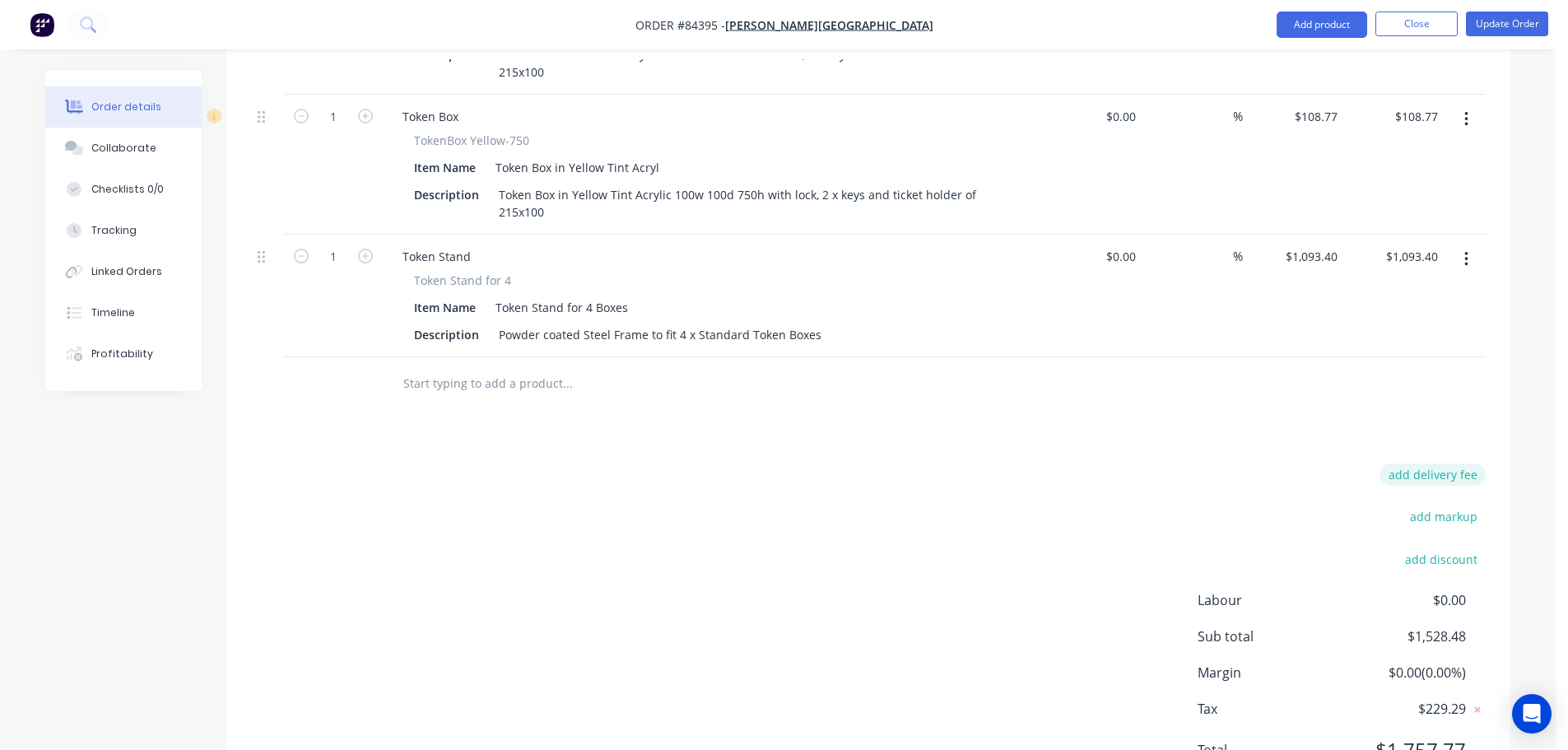
click at [1452, 463] on button "add delivery fee" at bounding box center [1433, 474] width 106 height 22
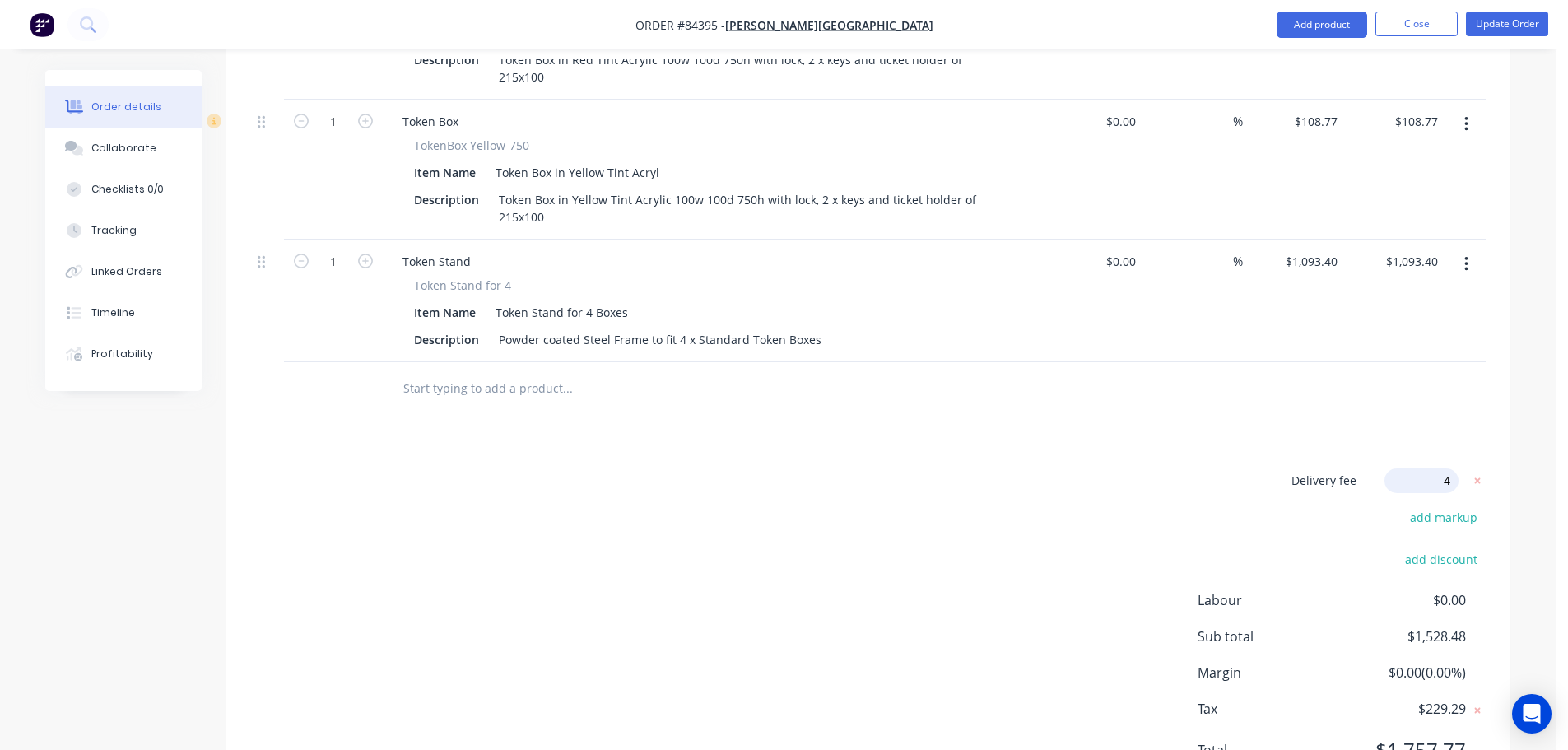
type input "40"
click at [874, 472] on div "Delivery fee $40.00 add markup add discount Labour $0.00 Sub total $1,568.48 Ma…" at bounding box center [868, 627] width 1235 height 310
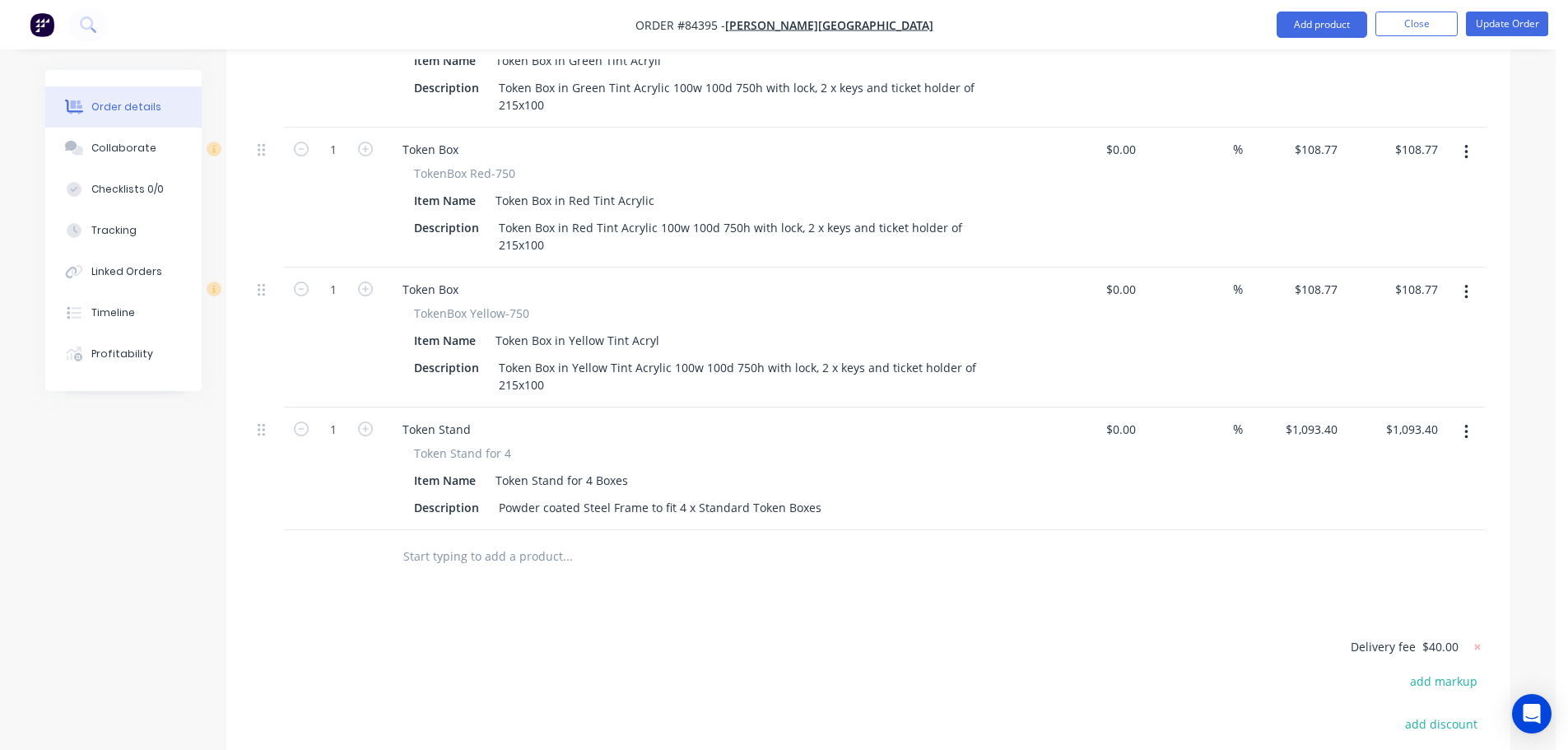
scroll to position [916, 0]
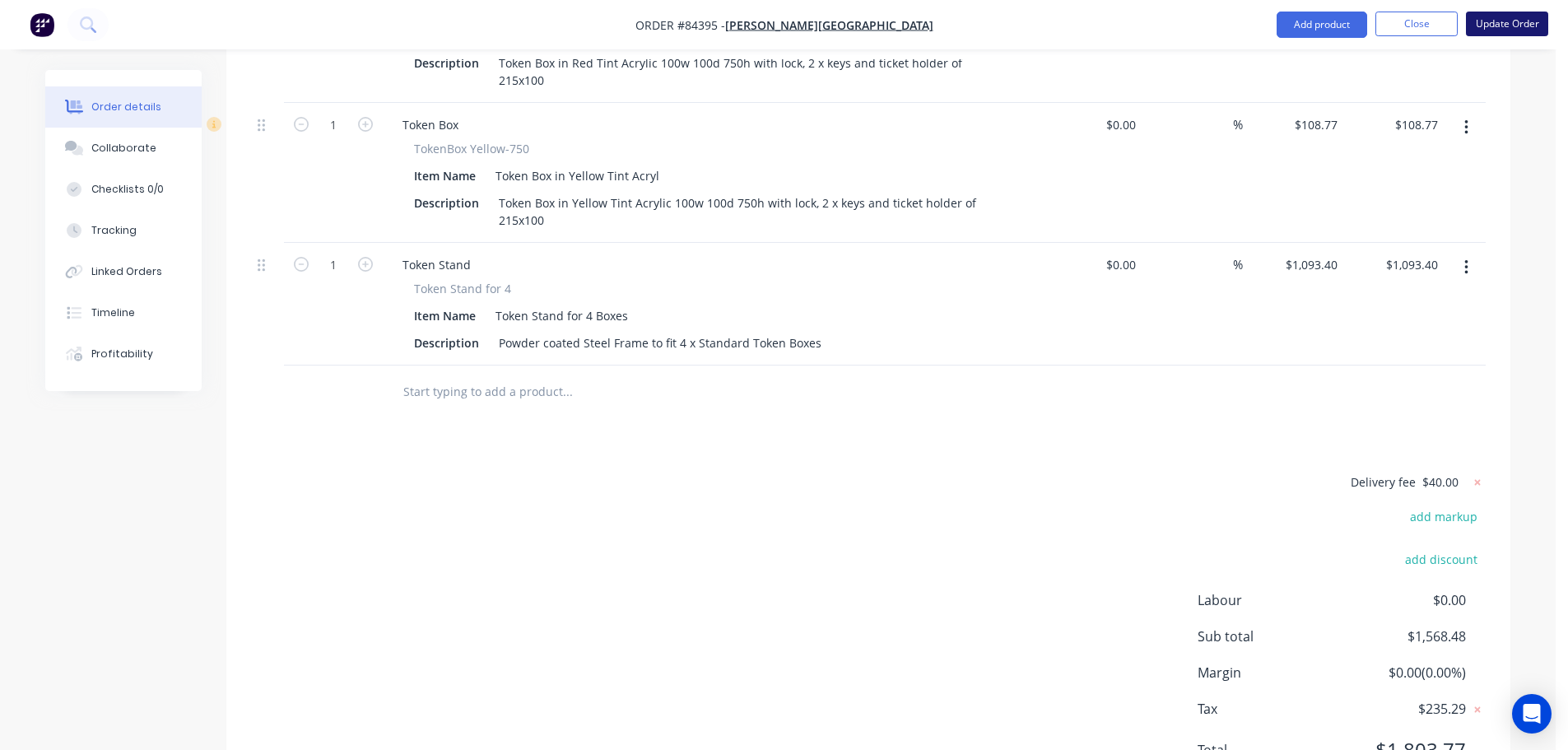
click at [1512, 20] on button "Update Order" at bounding box center [1506, 24] width 82 height 25
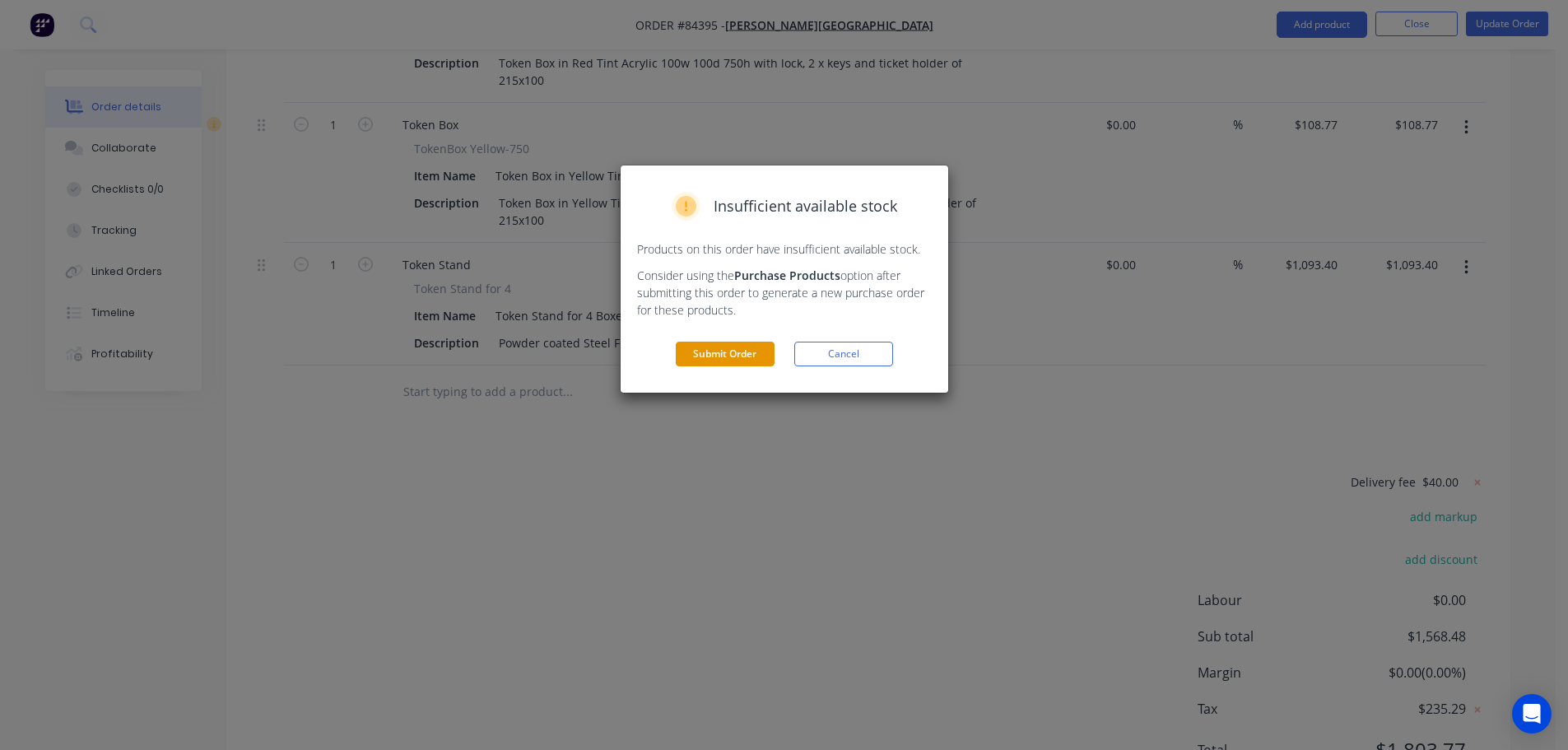
click at [752, 348] on button "Submit Order" at bounding box center [725, 354] width 99 height 25
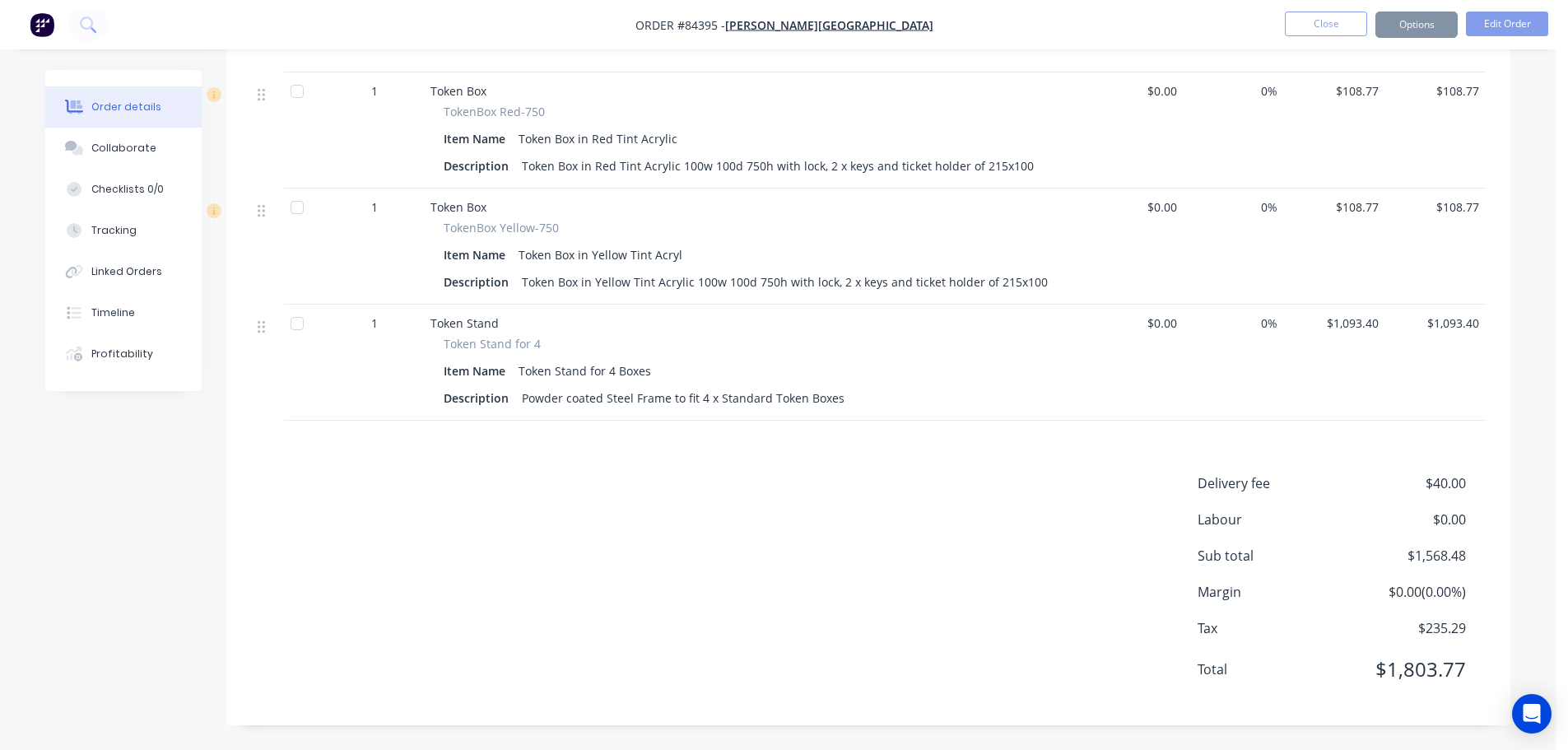
scroll to position [710, 0]
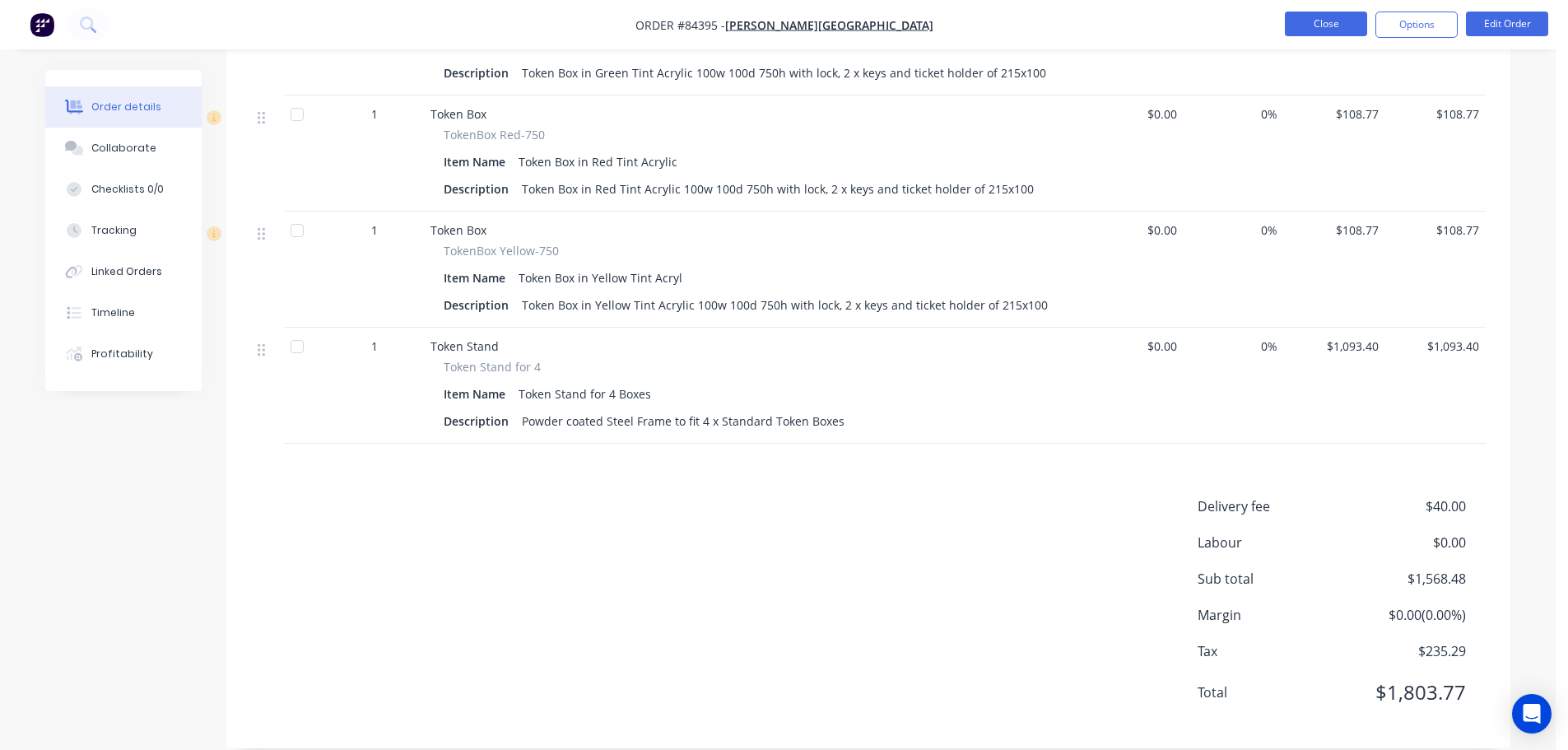
click at [1298, 21] on button "Close" at bounding box center [1326, 24] width 82 height 25
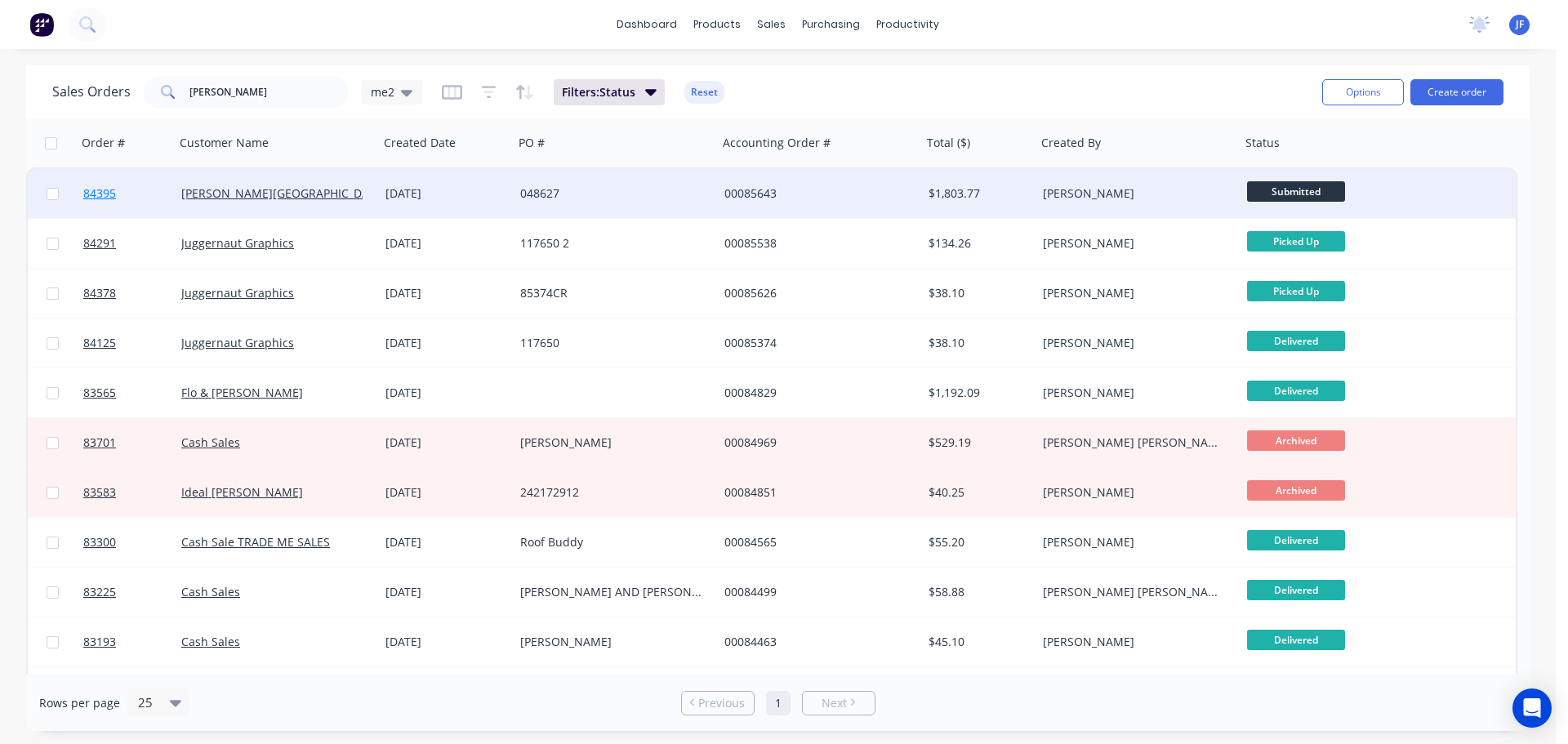
click at [144, 191] on link "84395" at bounding box center [132, 194] width 98 height 49
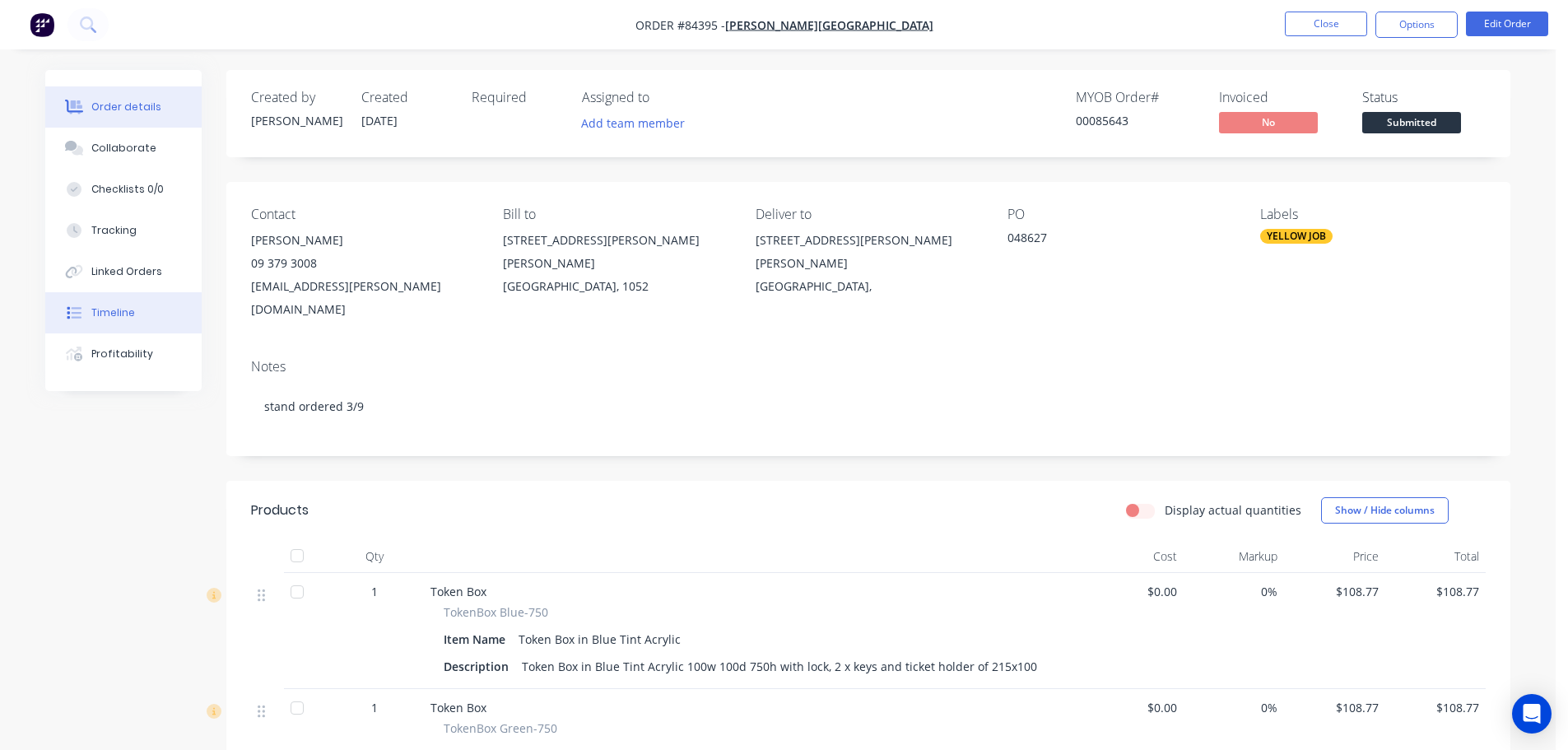
click at [105, 308] on div "Timeline" at bounding box center [112, 312] width 43 height 15
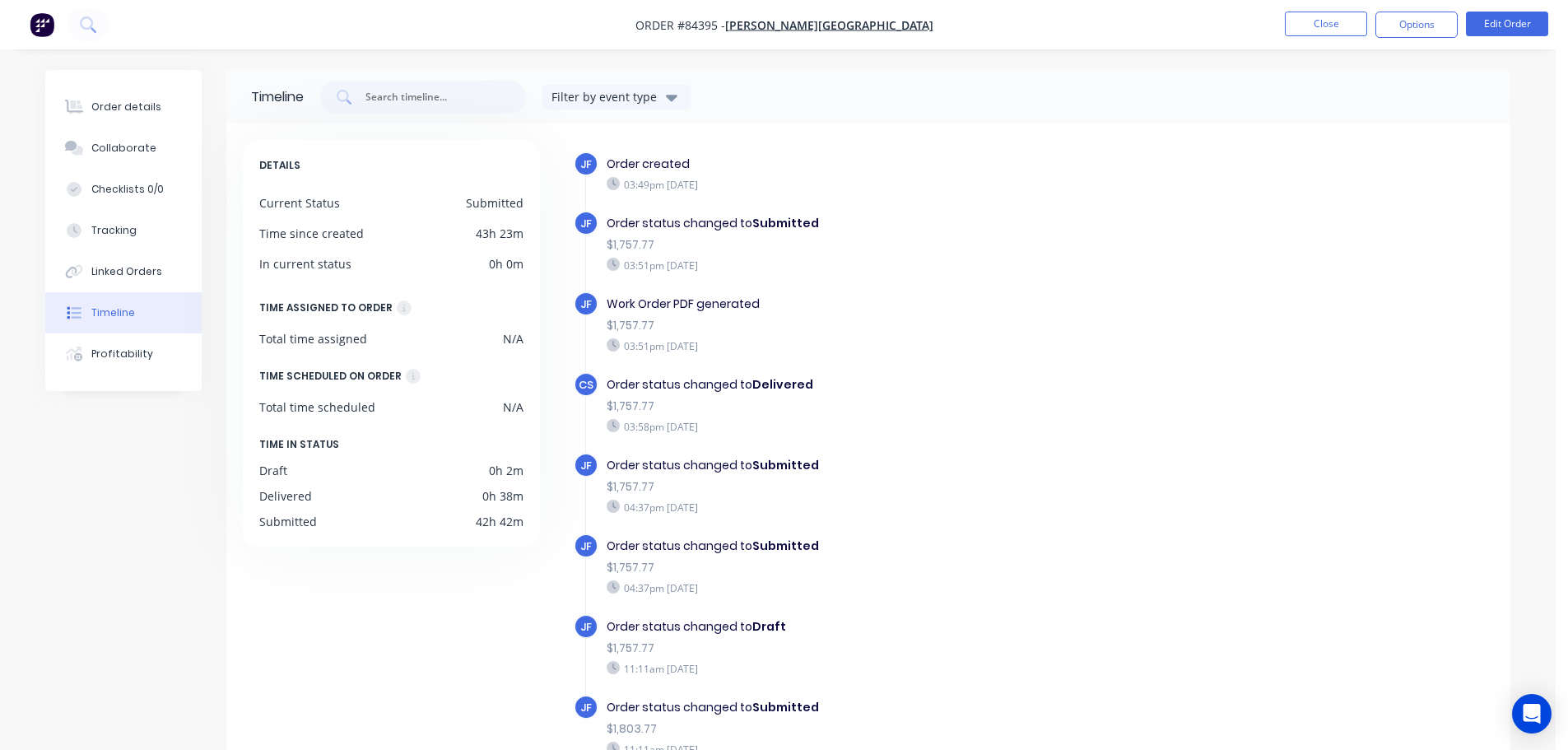
scroll to position [96, 0]
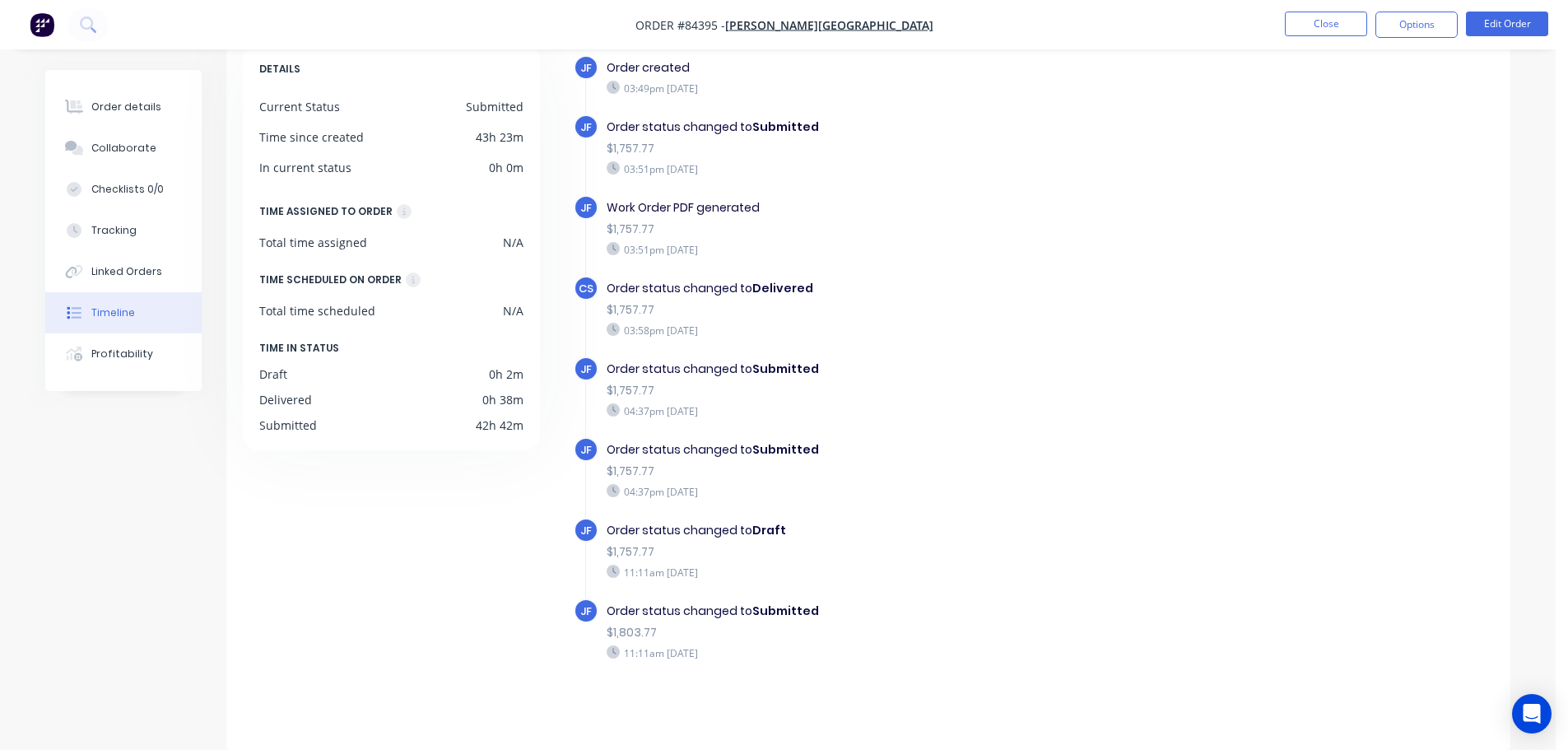
click at [43, 28] on img "button" at bounding box center [42, 25] width 25 height 25
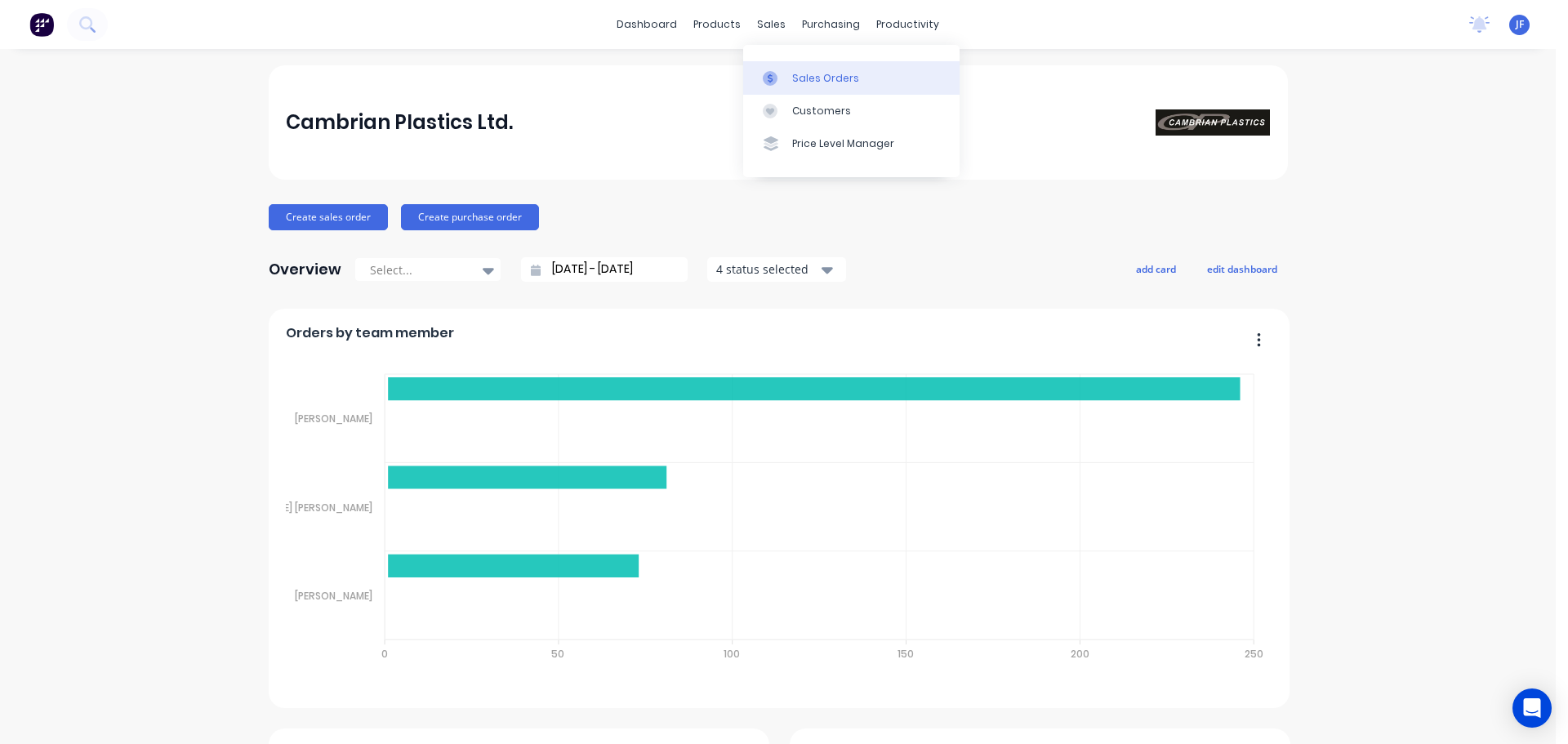
click at [782, 68] on link "Sales Orders" at bounding box center [851, 77] width 217 height 32
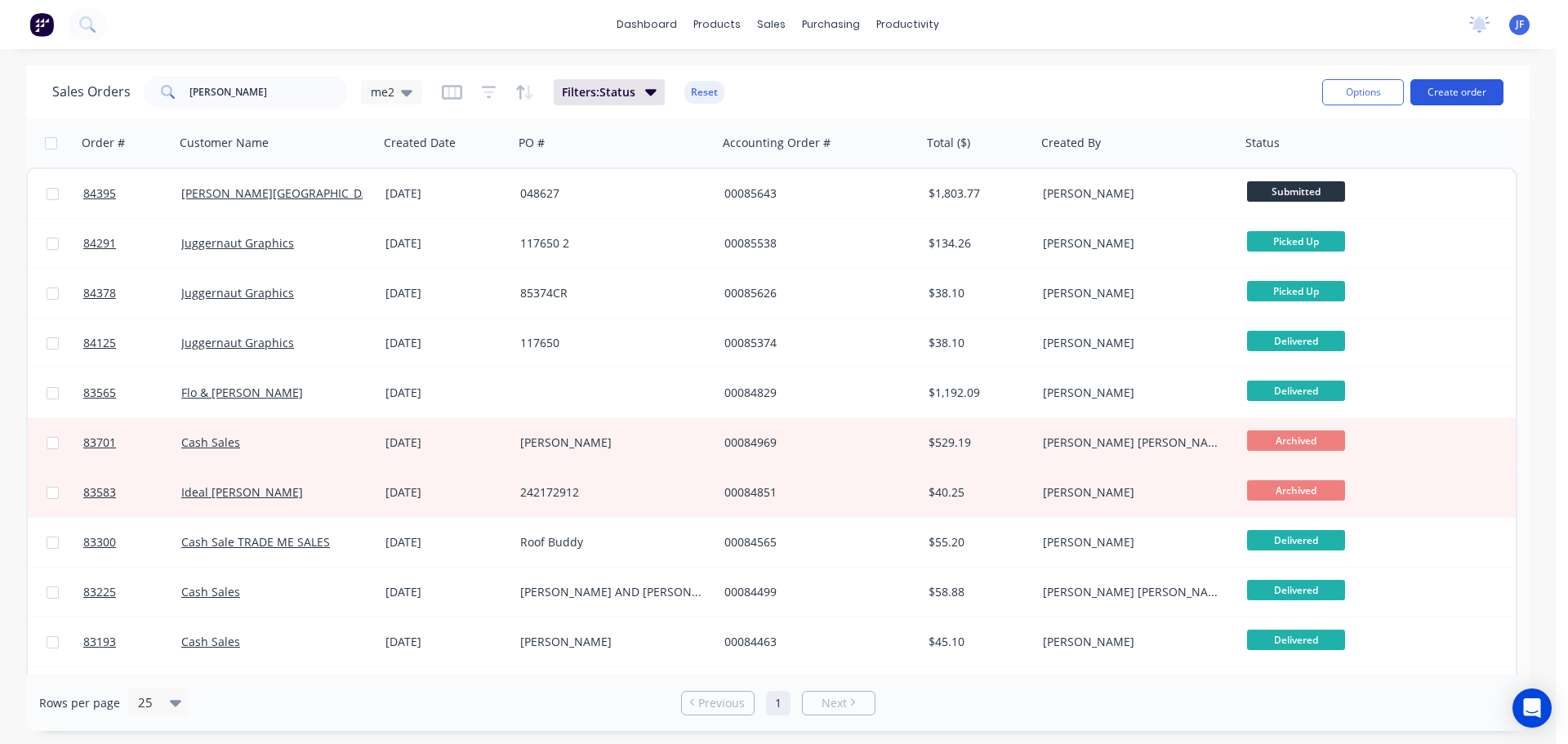
click at [1454, 89] on button "Create order" at bounding box center [1457, 92] width 93 height 26
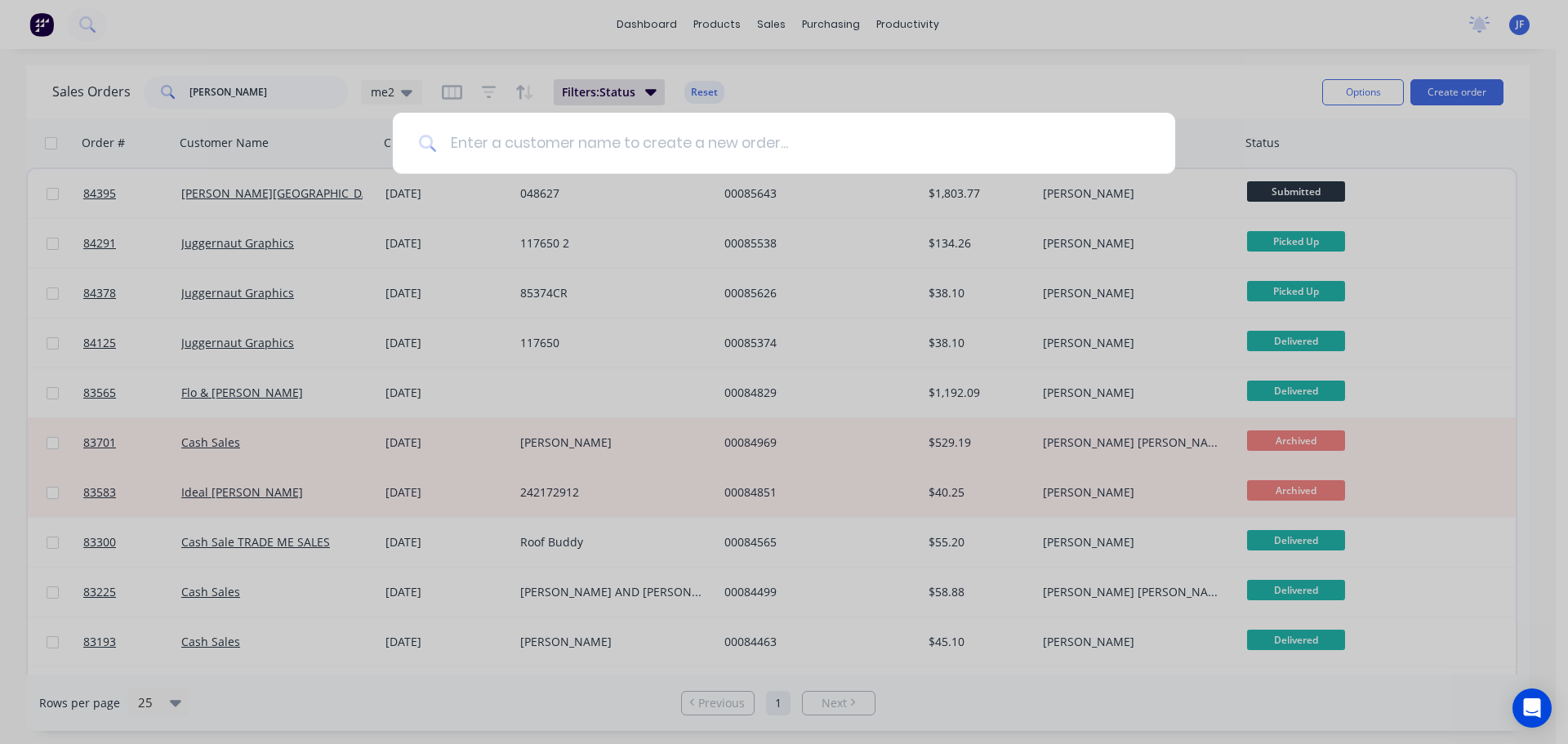
type input "c"
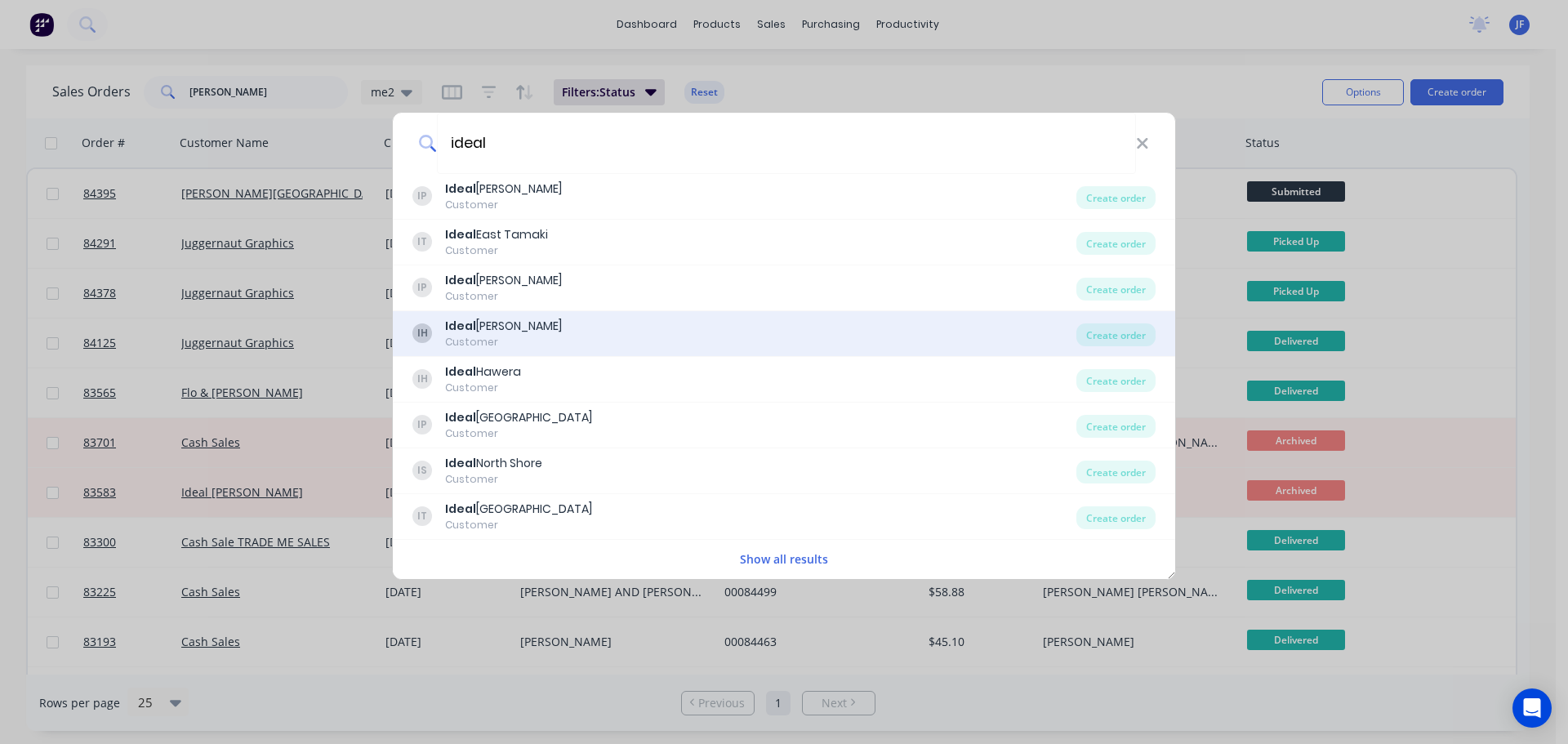
type input "ideal"
click at [615, 318] on div "IH Ideal Hamilton Customer" at bounding box center [744, 333] width 664 height 32
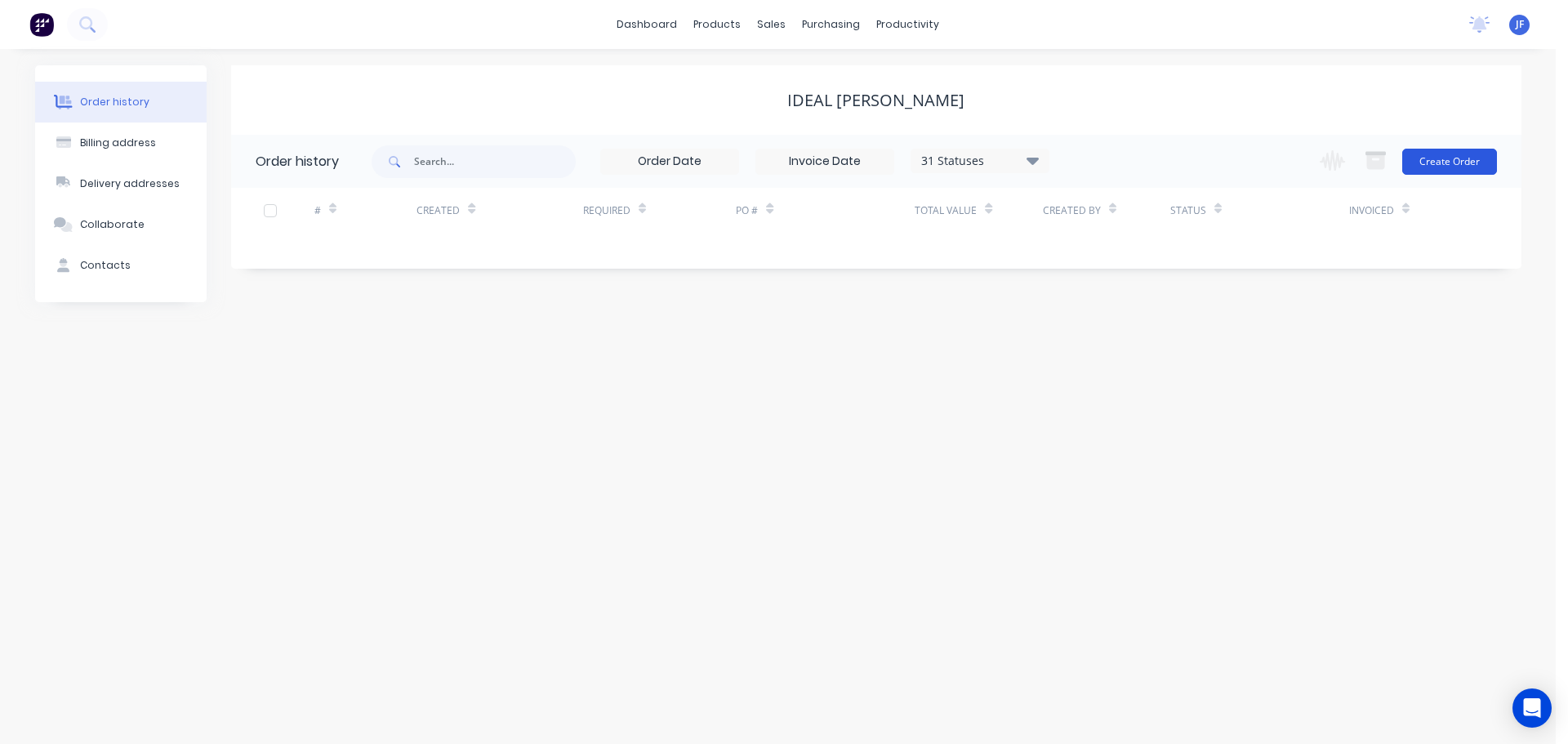
click at [1485, 154] on button "Create Order" at bounding box center [1450, 161] width 95 height 26
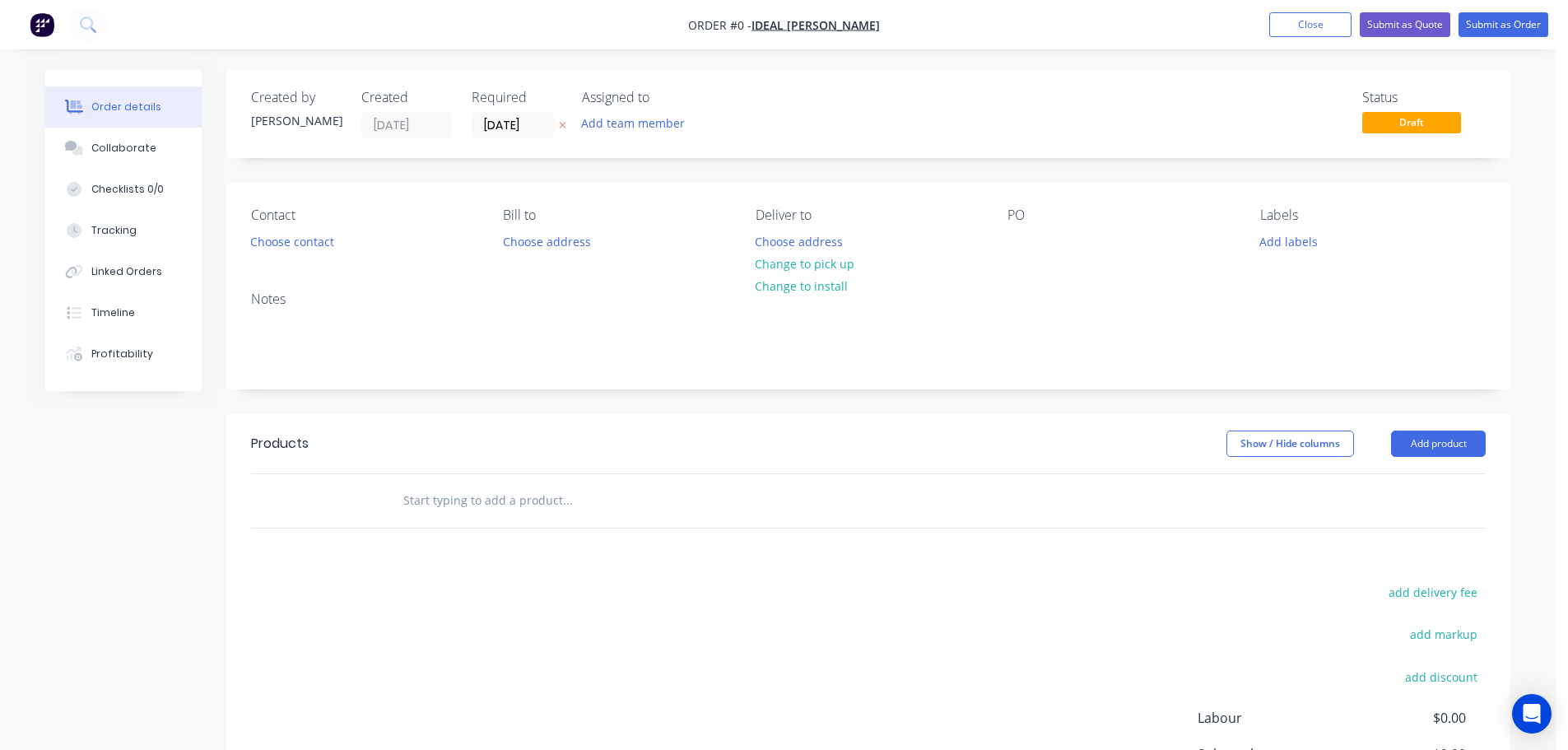
click at [561, 119] on button at bounding box center [563, 125] width 18 height 19
click at [292, 247] on button "Choose contact" at bounding box center [293, 241] width 102 height 22
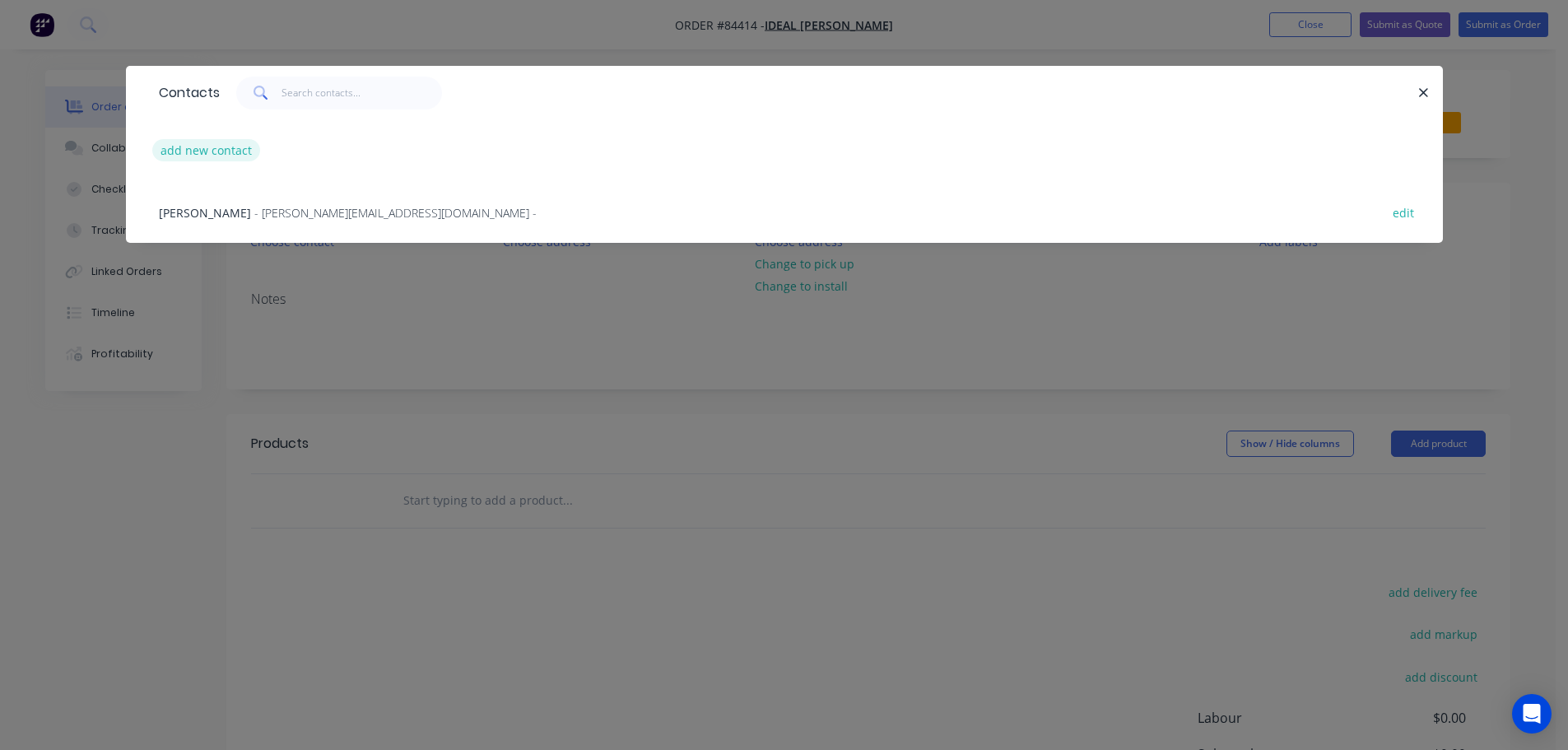
click at [199, 149] on button "add new contact" at bounding box center [206, 149] width 109 height 22
select select "NZ"
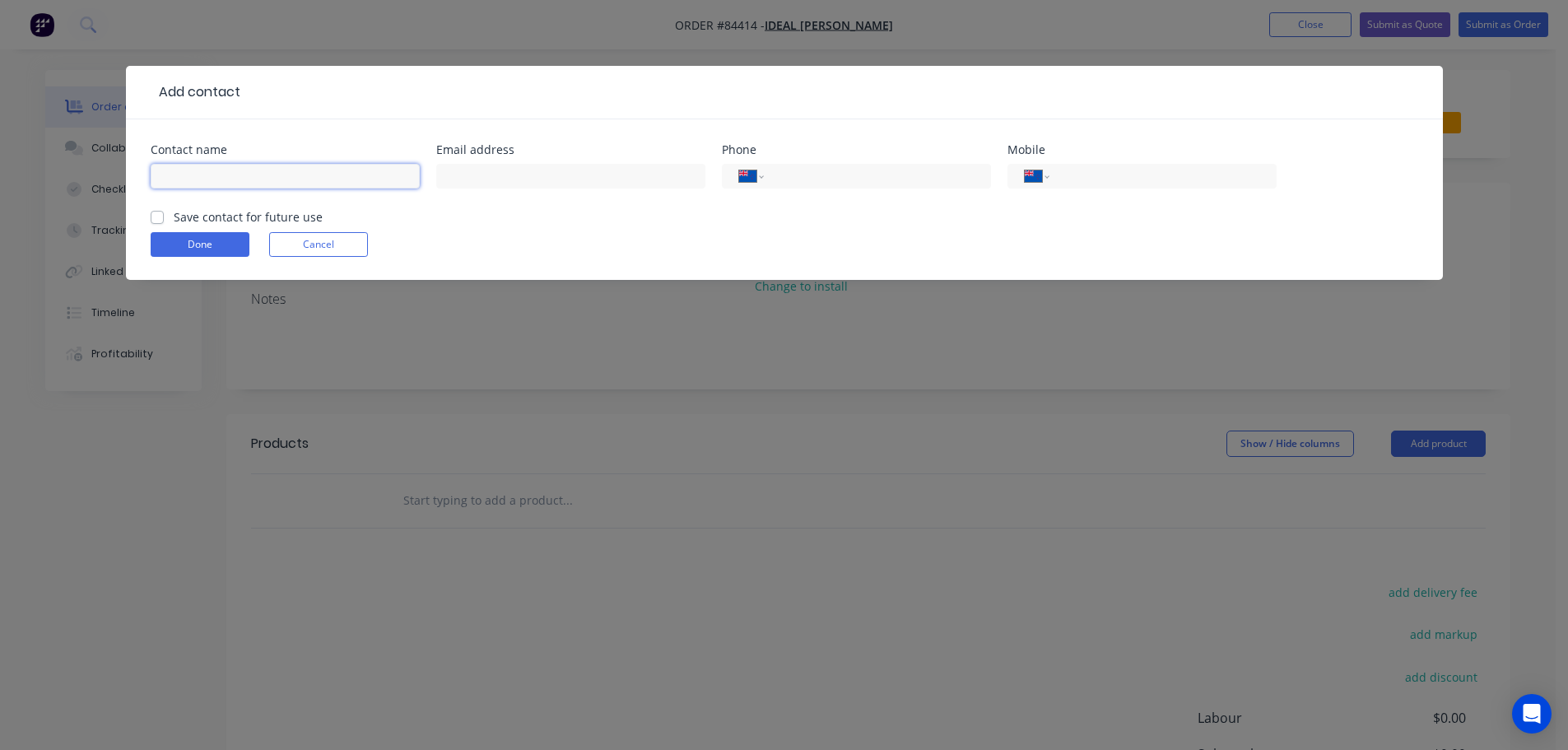
click at [222, 170] on input "text" at bounding box center [285, 176] width 269 height 25
paste input "Quinten Mellish"
type input "Quinten Mellish"
click at [221, 214] on label "Save contact for future use" at bounding box center [247, 218] width 149 height 18
click at [164, 214] on input "Save contact for future use" at bounding box center [156, 217] width 13 height 16
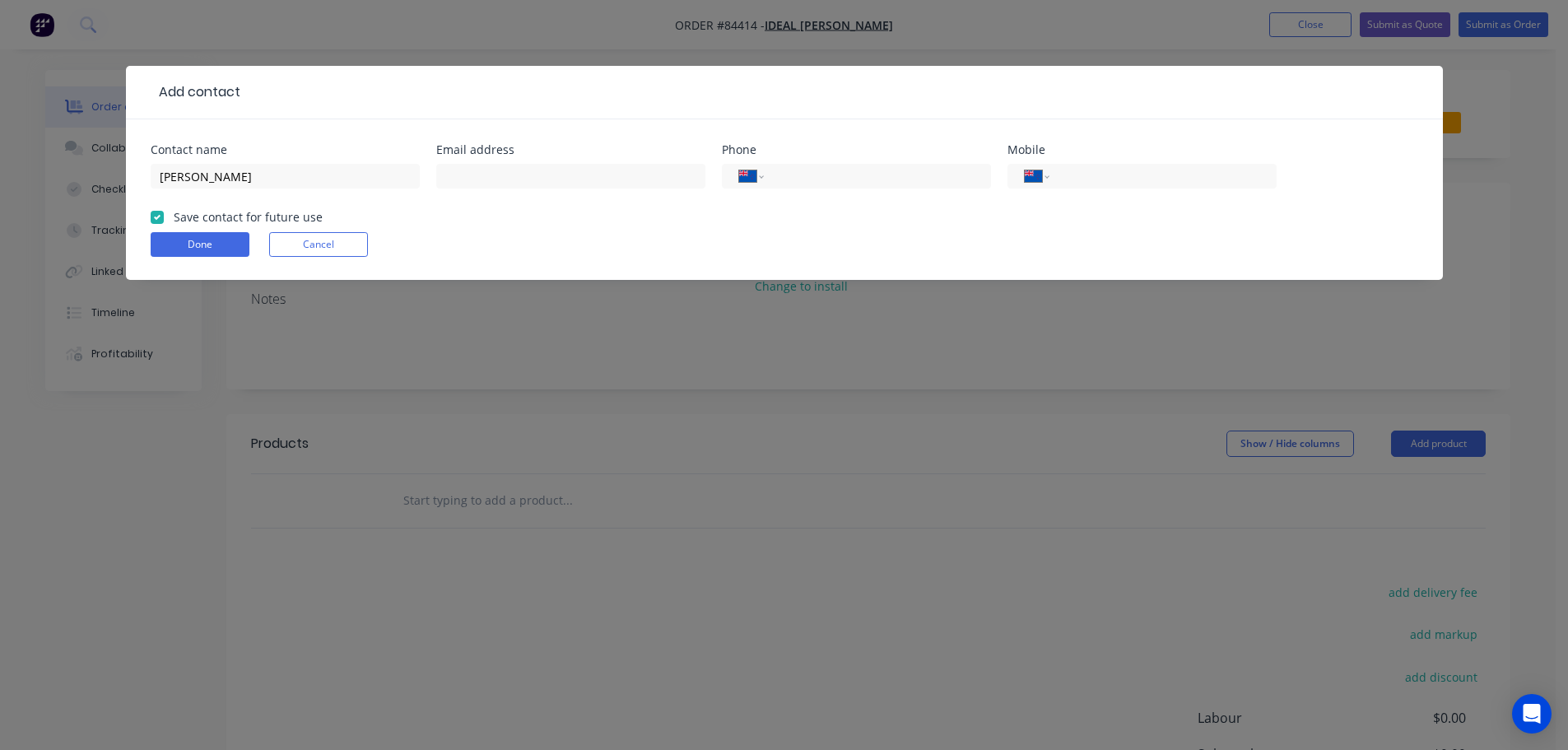
checkbox input "true"
click at [1110, 202] on div "International Afghanistan Åland Islands Albania Algeria American Samoa Andorra …" at bounding box center [1142, 184] width 269 height 49
click at [1118, 187] on div "International Afghanistan Åland Islands Albania Algeria American Samoa Andorra …" at bounding box center [1142, 176] width 269 height 25
click at [1115, 174] on input "tel" at bounding box center [1159, 176] width 197 height 19
paste input "0274 789 882"
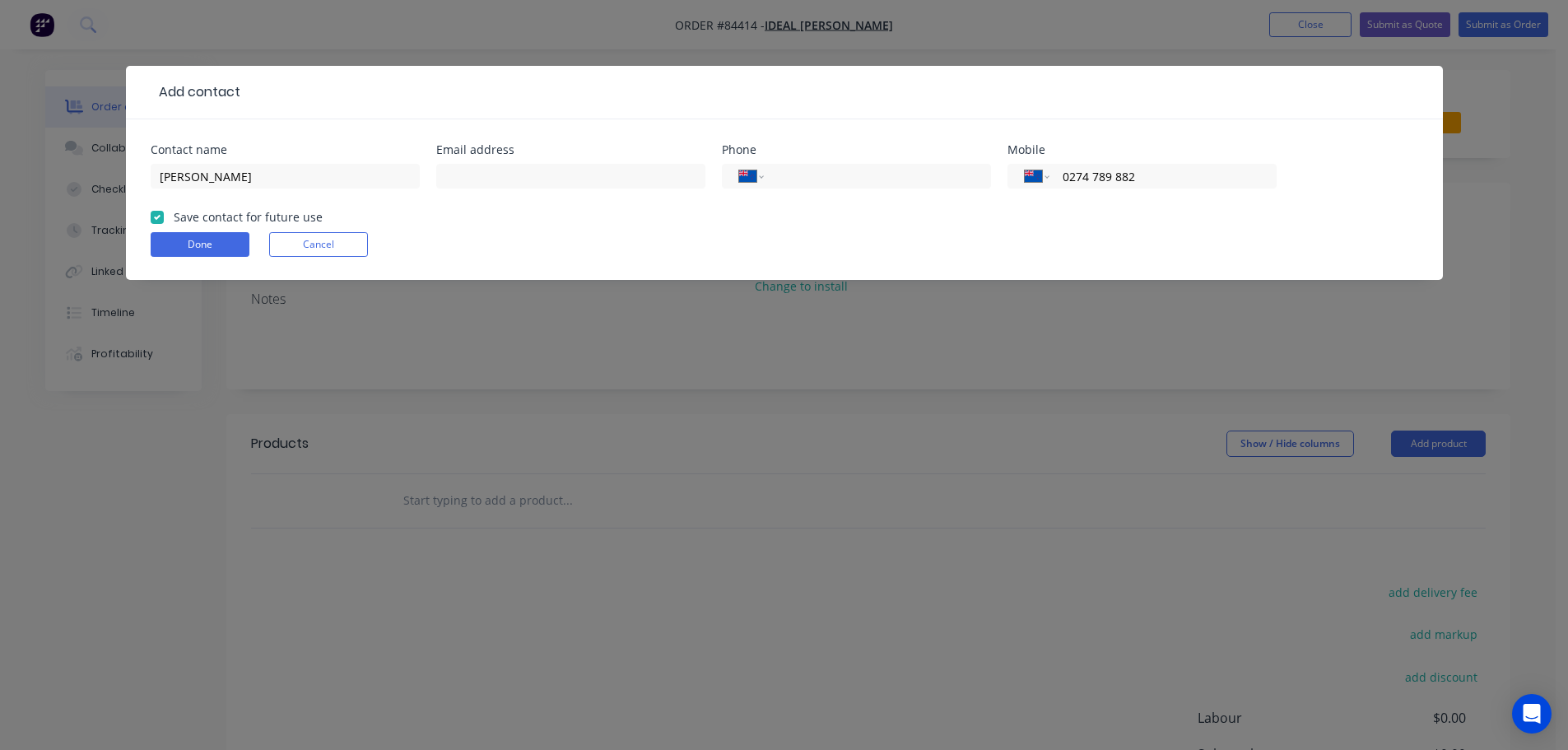
type input "0274 789 882"
click at [481, 182] on input "text" at bounding box center [571, 176] width 269 height 25
paste input "Quinten.mellish@ideal.co.nz"
type input "Quinten.mellish@ideal.co.nz"
click at [186, 241] on button "Done" at bounding box center [200, 245] width 99 height 25
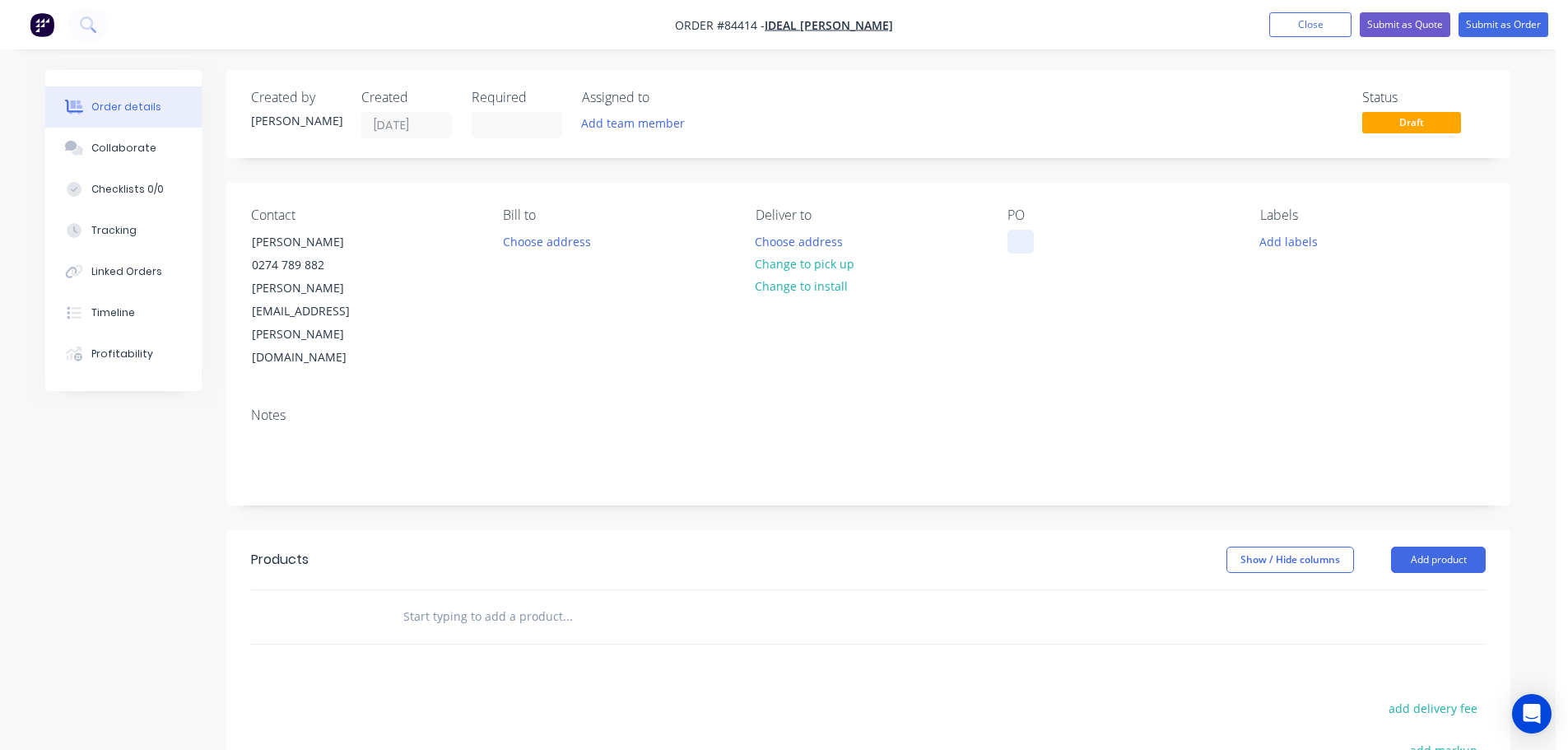
click at [1010, 242] on div at bounding box center [1021, 241] width 27 height 24
click at [1027, 248] on div at bounding box center [1021, 241] width 27 height 24
click at [810, 531] on header "Products Show / Hide columns Add product" at bounding box center [868, 560] width 1284 height 59
click at [828, 233] on button "Choose address" at bounding box center [799, 241] width 105 height 22
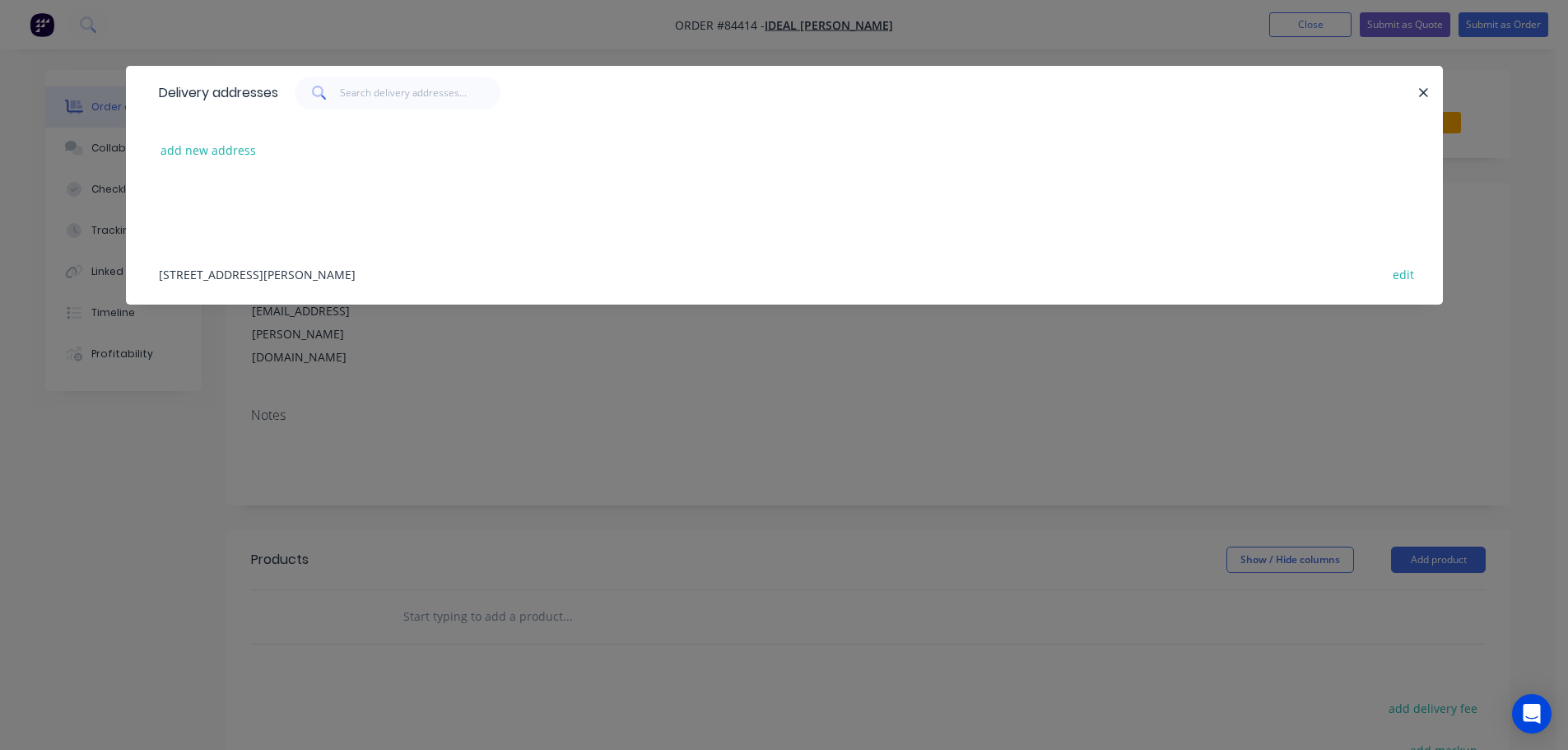
click at [324, 278] on div "26 Somerset Street Frankton Hamilton 3204 edit" at bounding box center [784, 274] width 1267 height 62
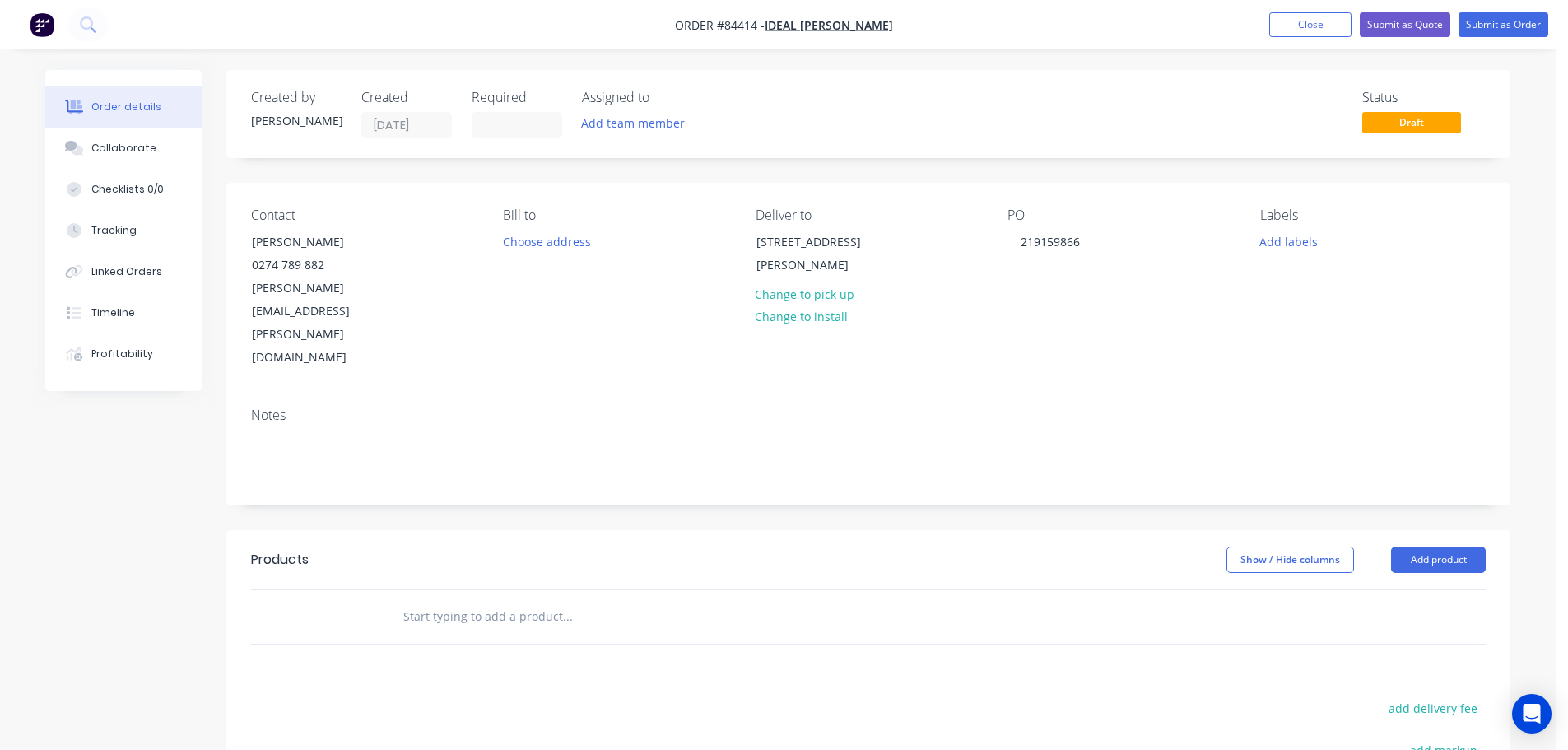
click at [467, 601] on input "text" at bounding box center [567, 616] width 329 height 33
click at [555, 601] on input "pan20" at bounding box center [567, 616] width 329 height 33
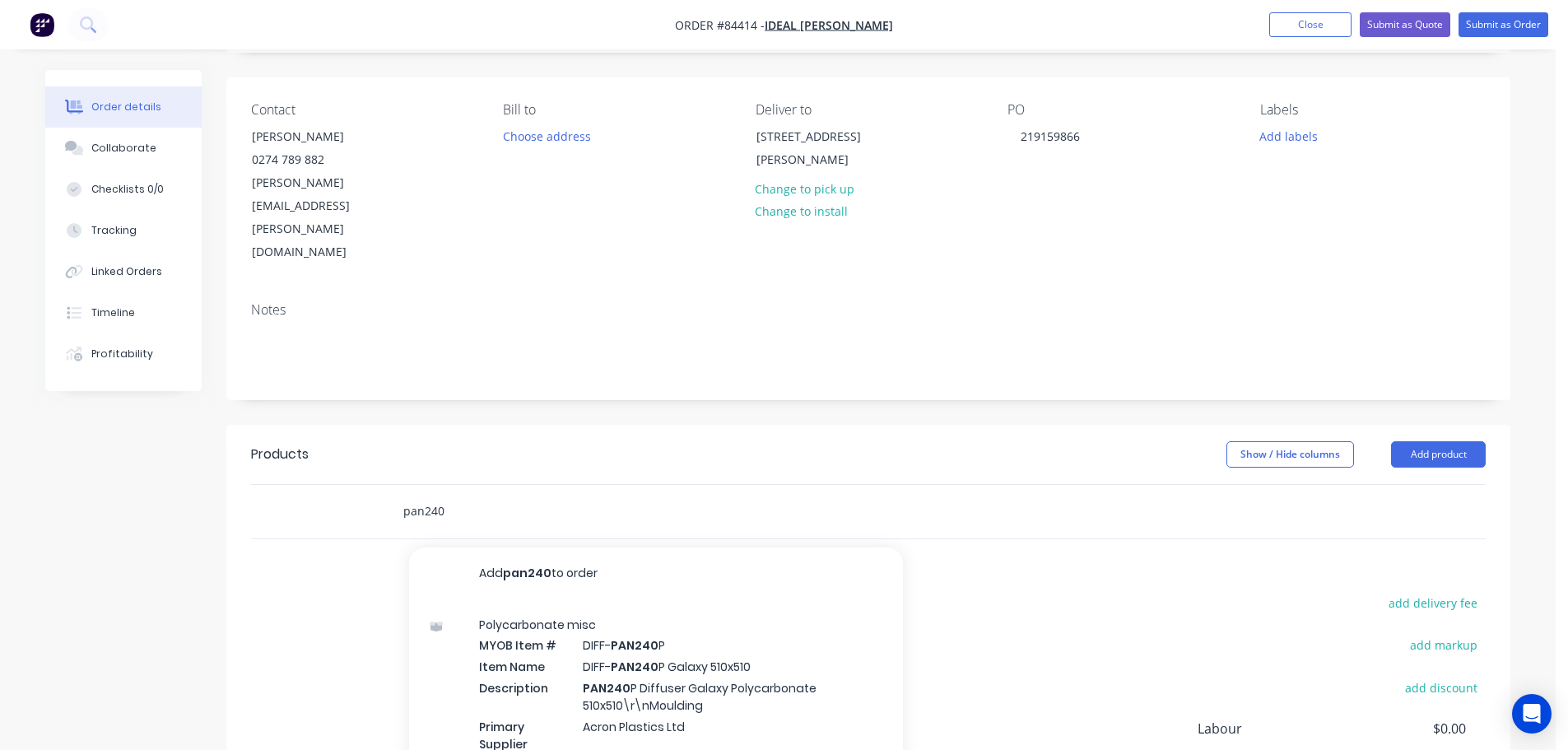
scroll to position [165, 0]
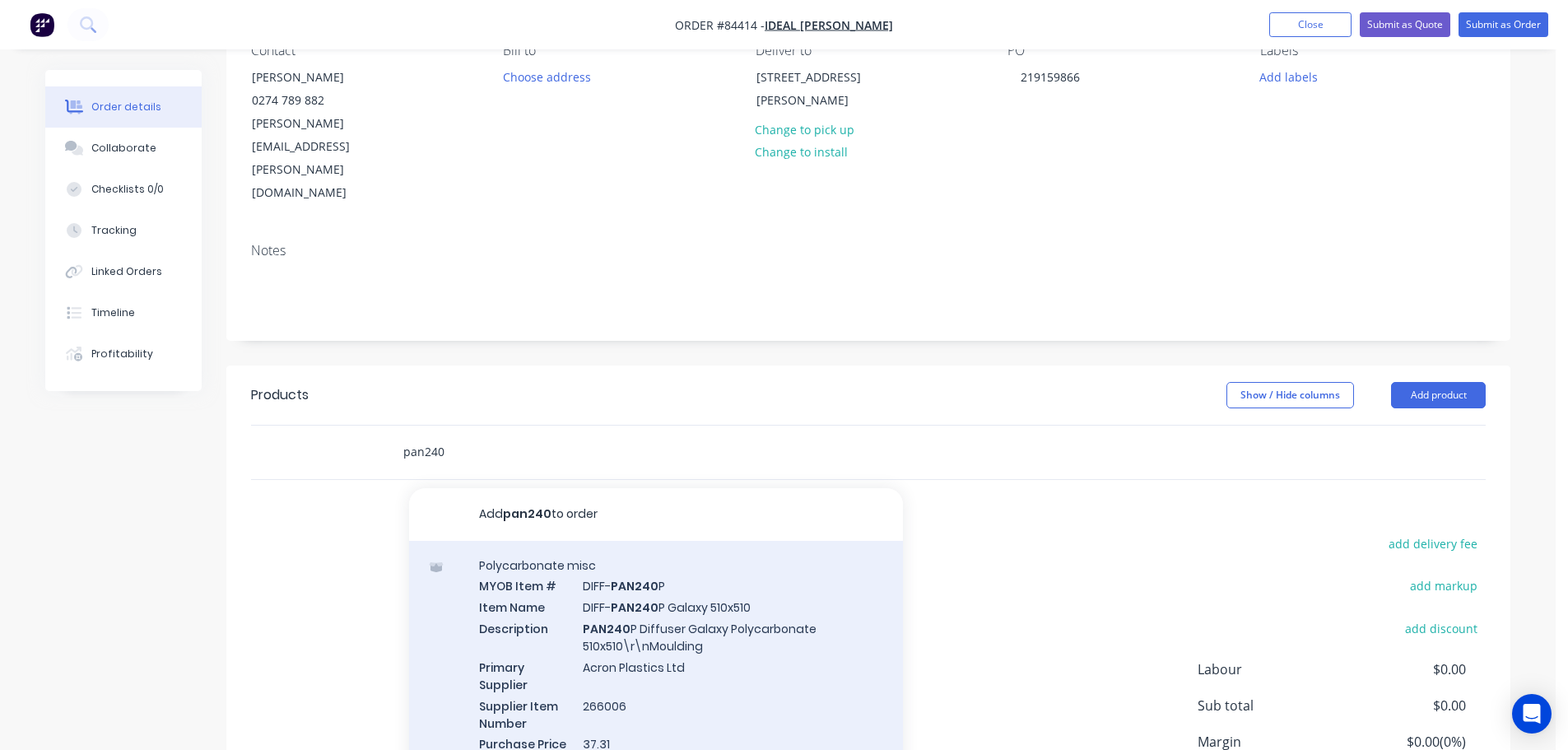
type input "pan240"
click at [616, 581] on div "Polycarbonate misc MYOB Item # DIFF- PAN240 P Item Name DIFF- PAN240 P Galaxy 5…" at bounding box center [656, 665] width 494 height 249
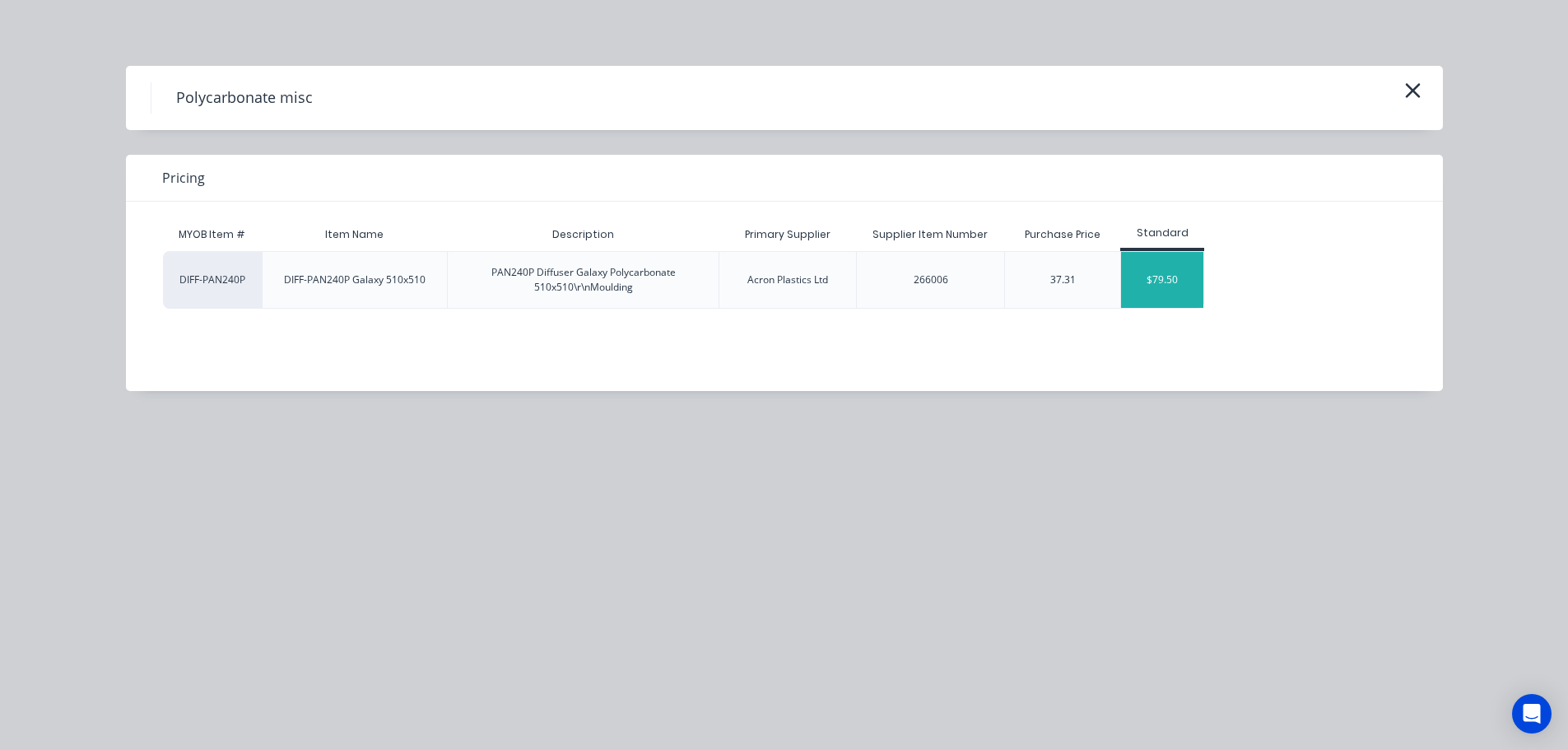
click at [1133, 281] on div "$79.50" at bounding box center [1161, 279] width 82 height 56
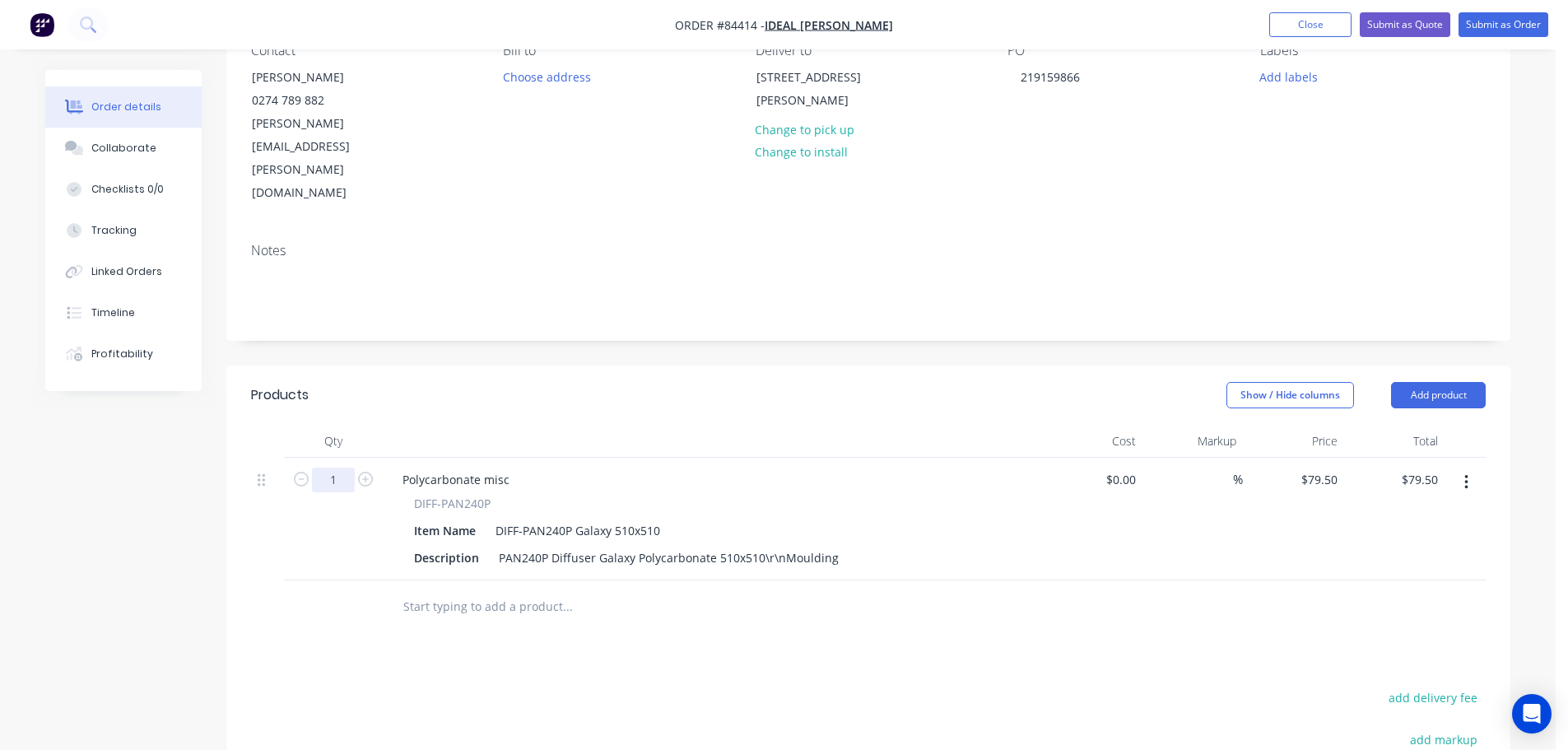
click at [340, 468] on input "1" at bounding box center [333, 480] width 42 height 25
type input "5"
type input "$397.50"
drag, startPoint x: 630, startPoint y: 627, endPoint x: 493, endPoint y: 683, distance: 148.0
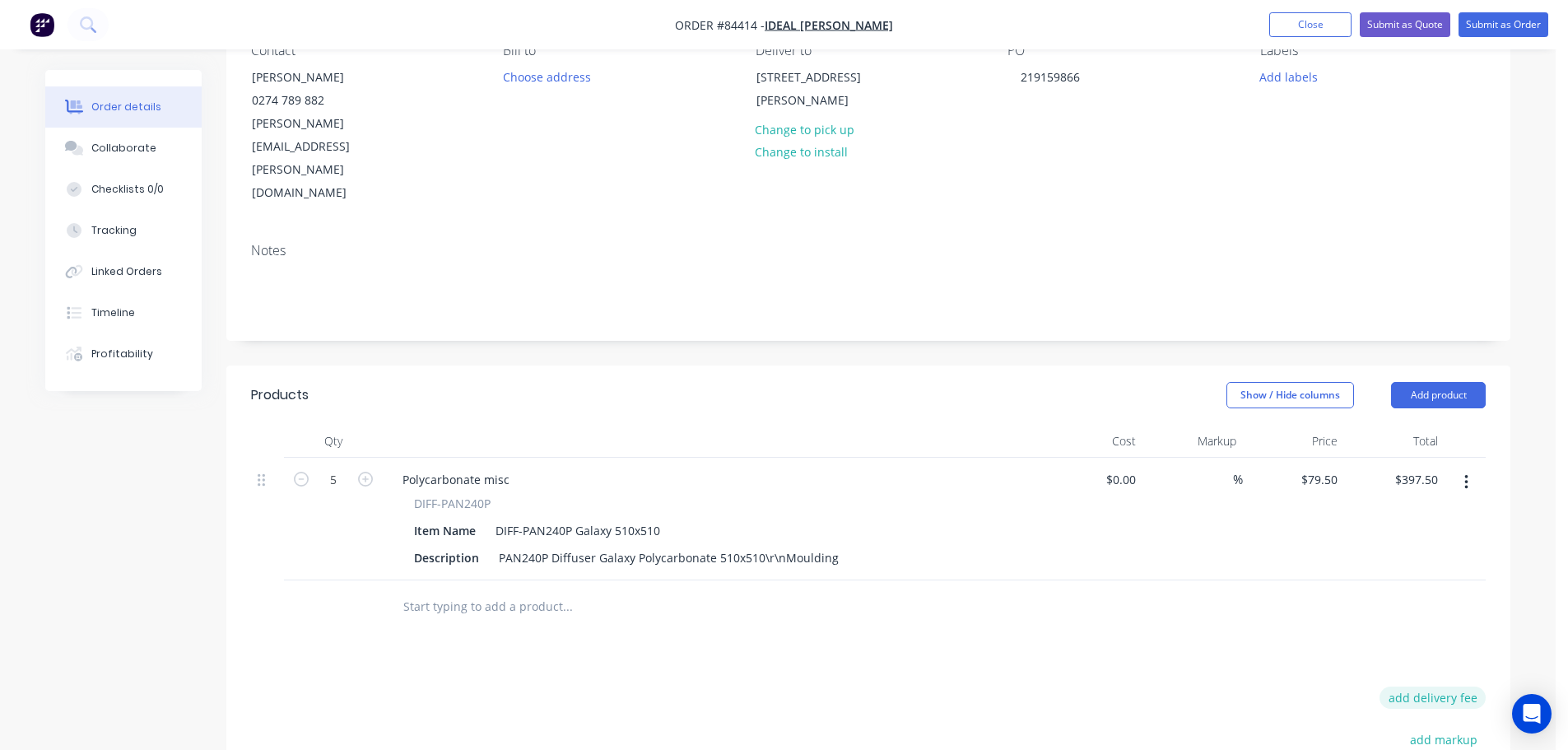
click at [1410, 687] on button "add delivery fee" at bounding box center [1433, 698] width 106 height 22
type input "30"
click at [932, 585] on div "Products Show / Hide columns Add product Qty Cost Markup Price Total 5 Polycarb…" at bounding box center [868, 695] width 1284 height 660
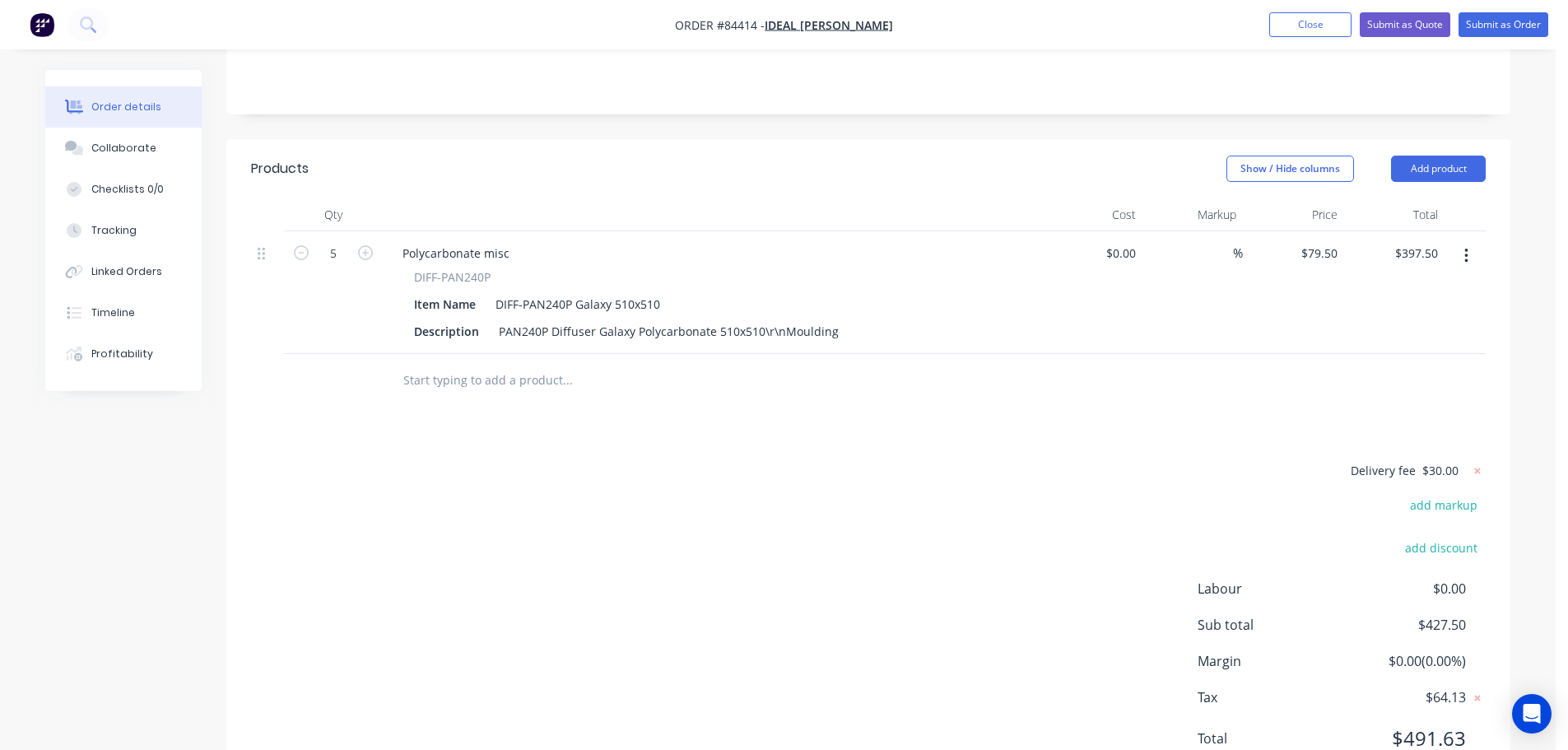
scroll to position [0, 0]
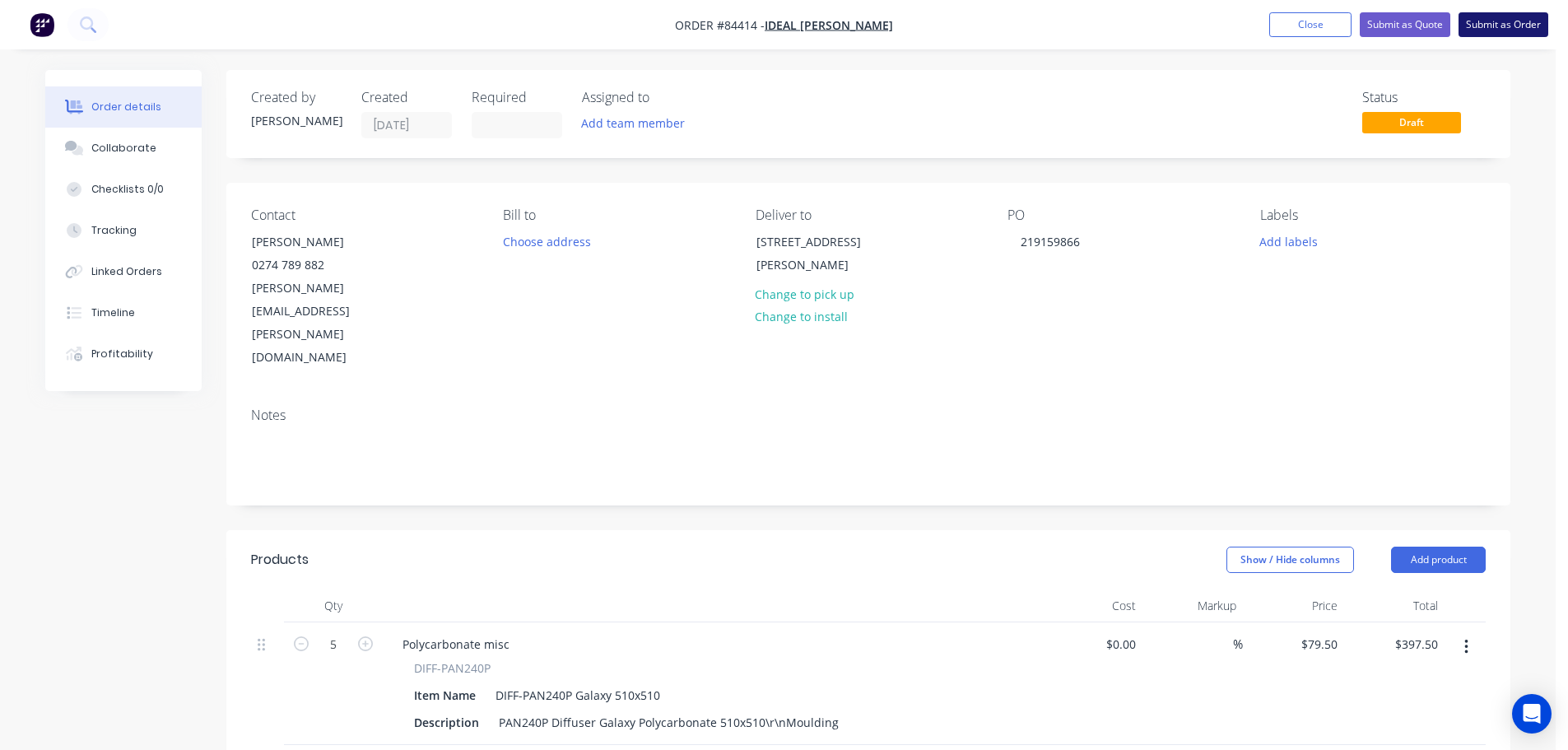
click at [1476, 26] on button "Submit as Order" at bounding box center [1503, 25] width 89 height 25
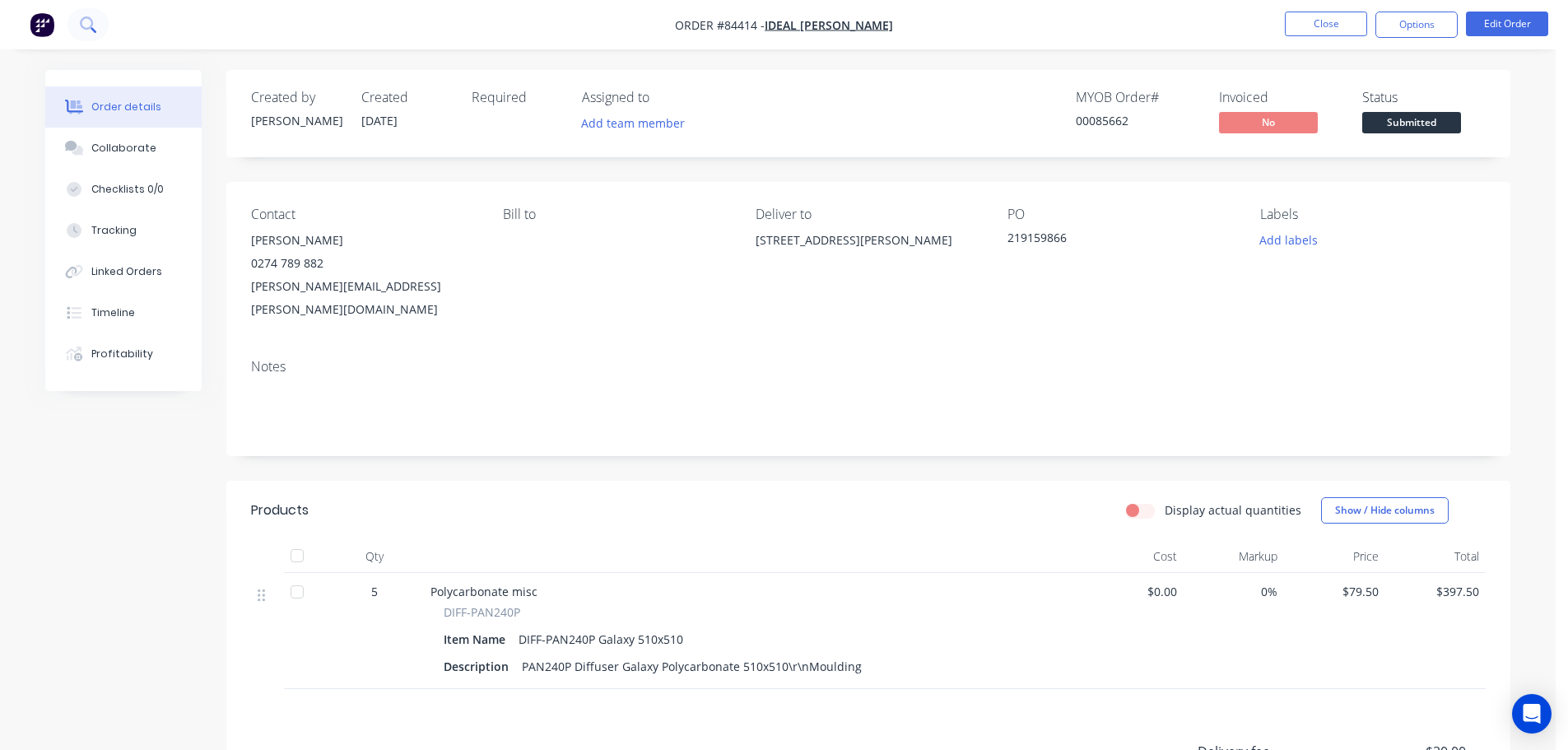
click at [96, 30] on button at bounding box center [88, 24] width 42 height 33
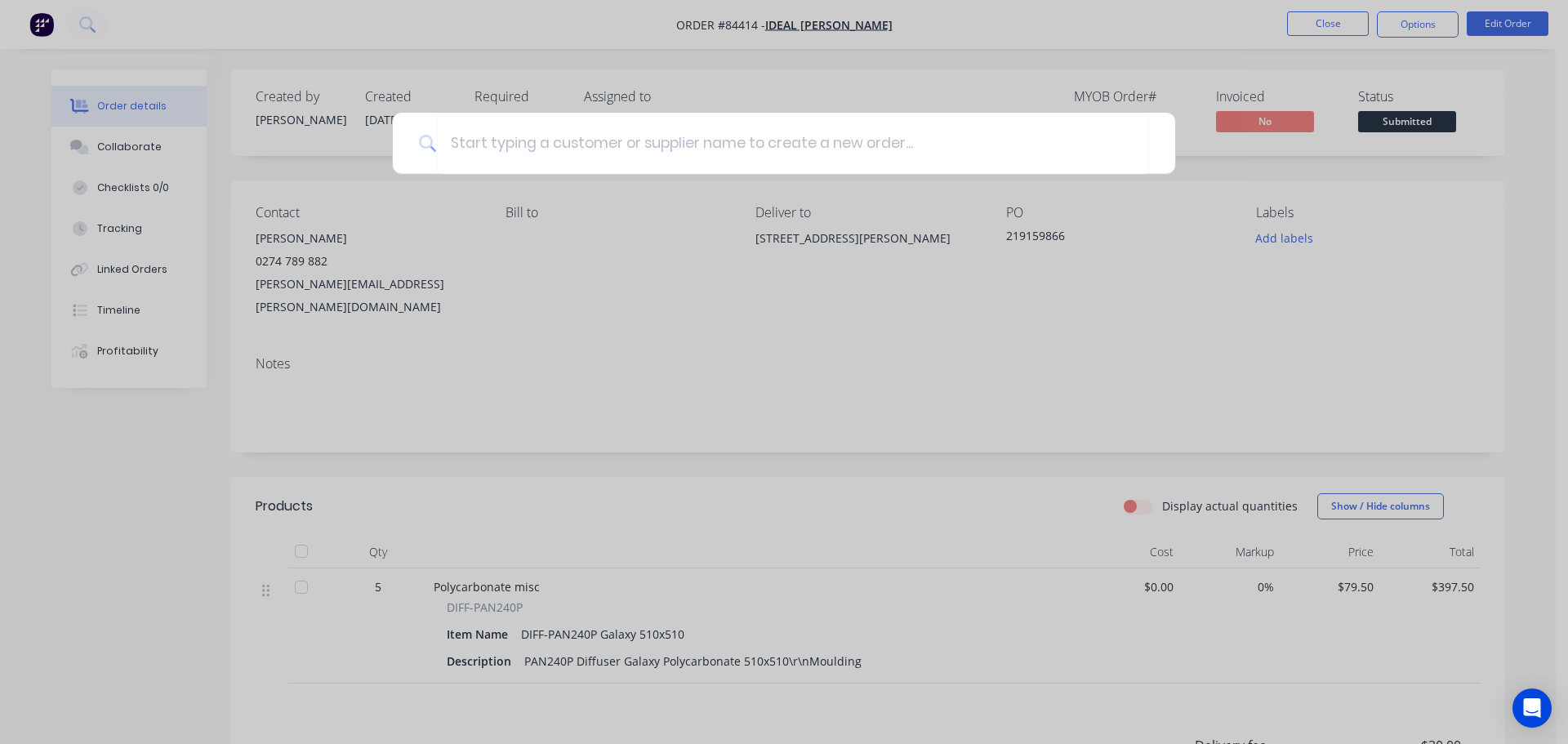
click at [1182, 65] on div at bounding box center [784, 372] width 1568 height 744
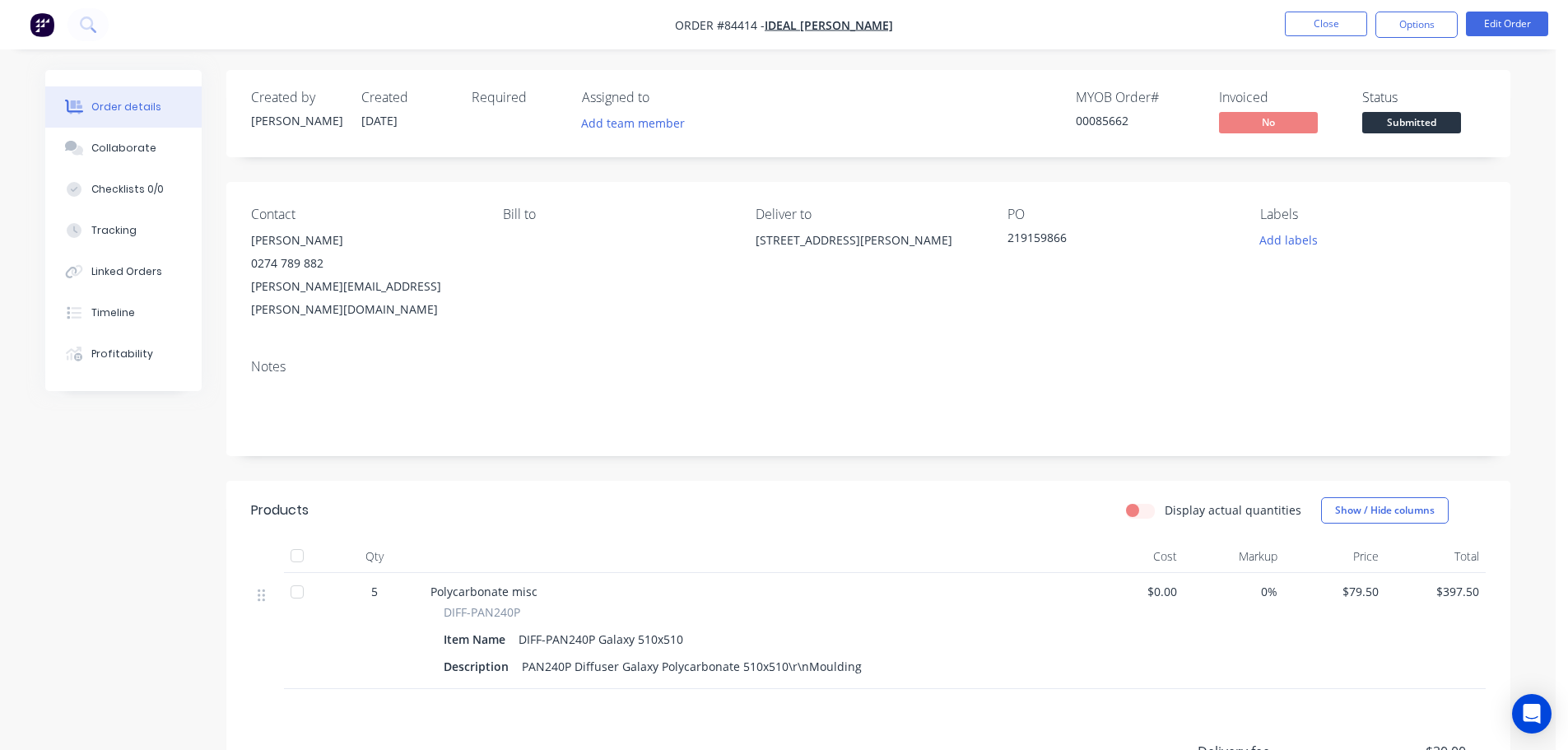
click at [1421, 121] on span "Submitted" at bounding box center [1412, 122] width 99 height 20
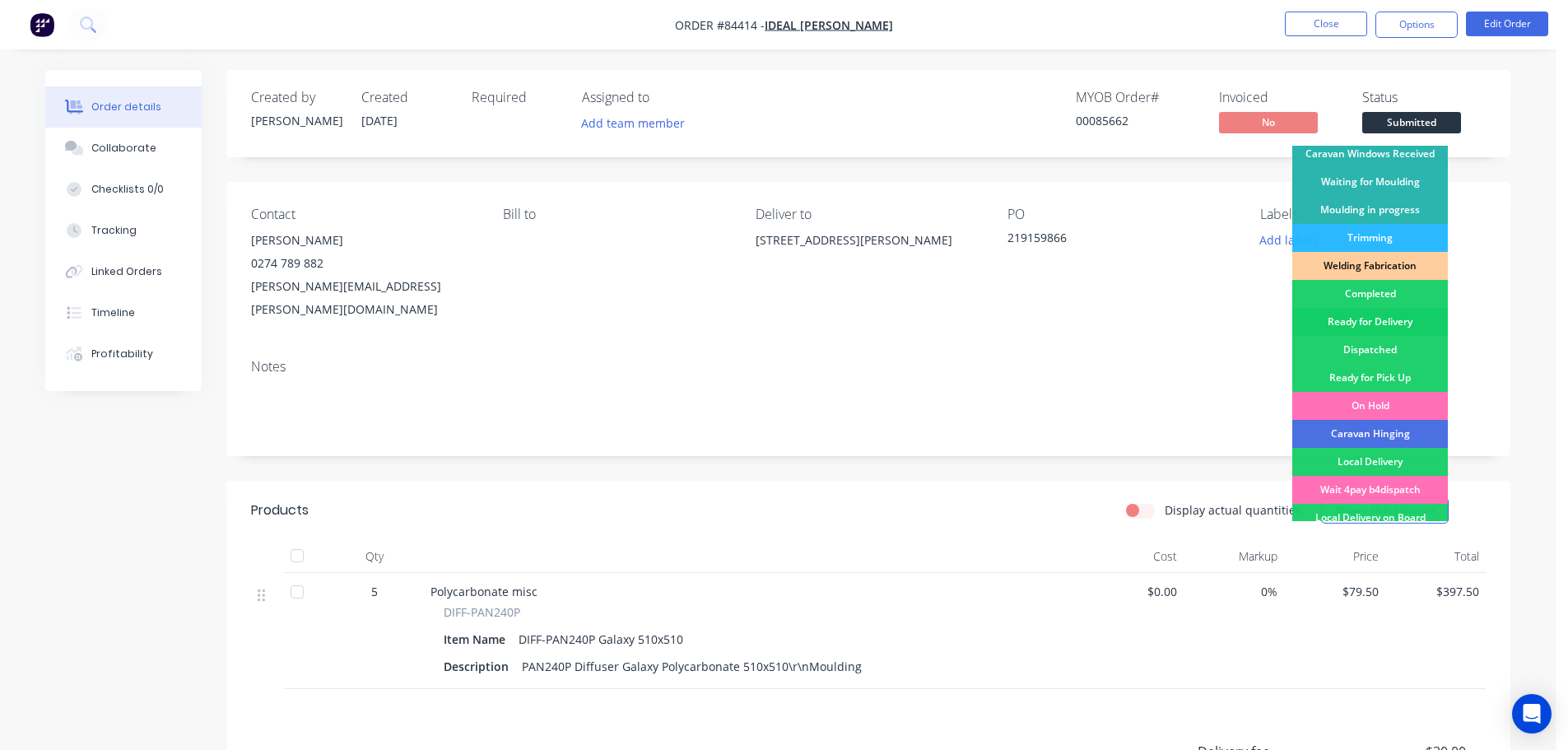
scroll to position [325, 0]
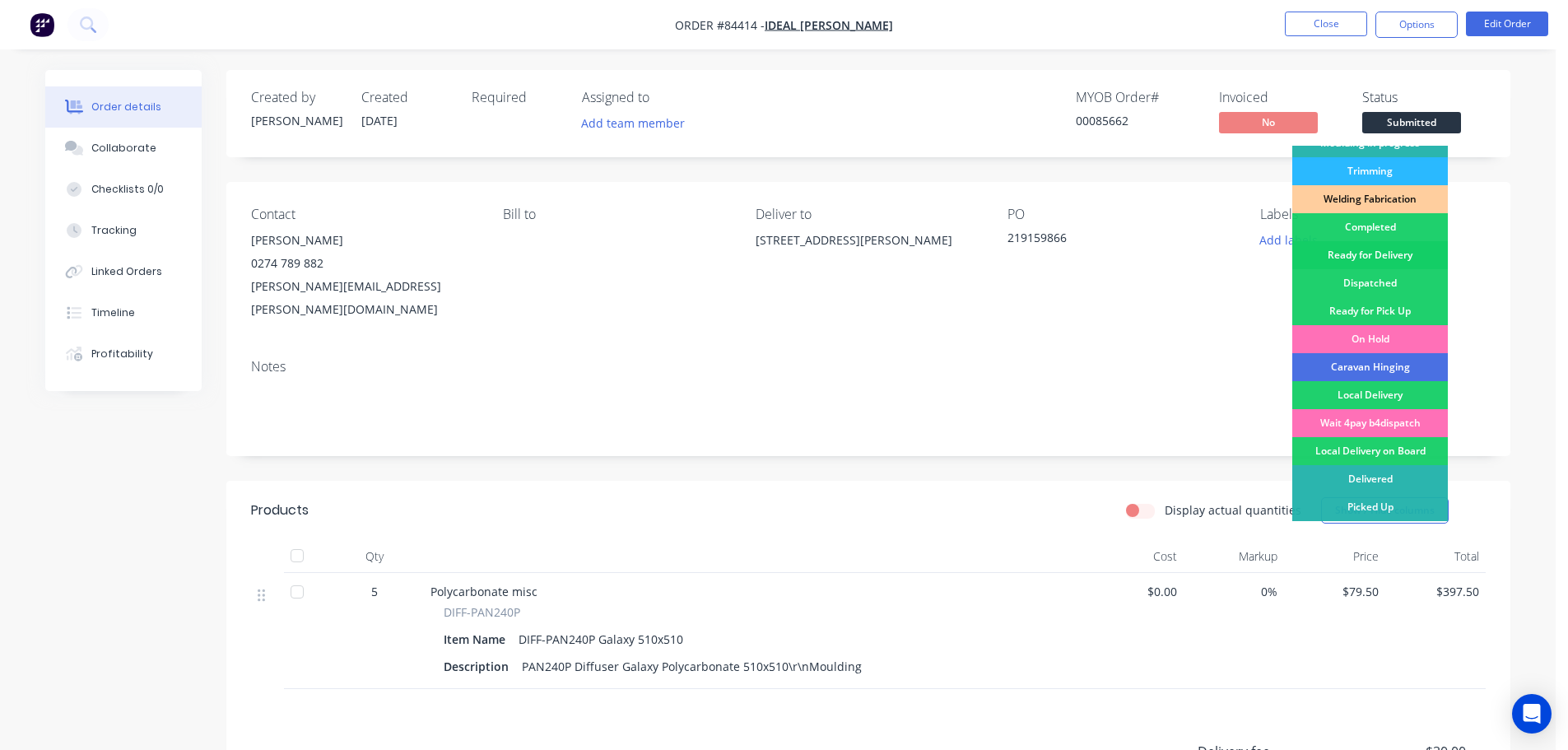
click at [1386, 254] on div "Ready for Delivery" at bounding box center [1370, 256] width 156 height 28
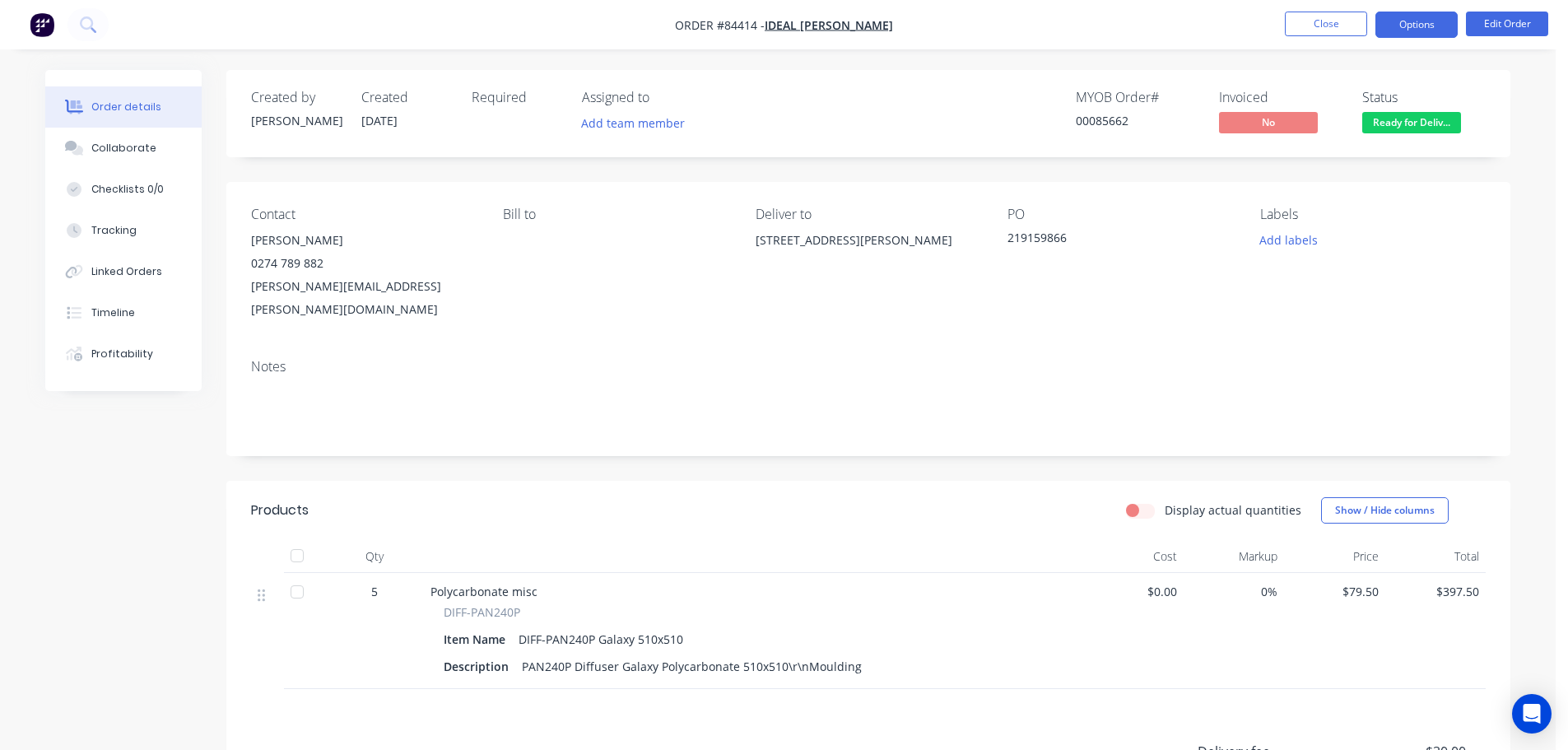
click at [1420, 32] on button "Options" at bounding box center [1416, 25] width 82 height 27
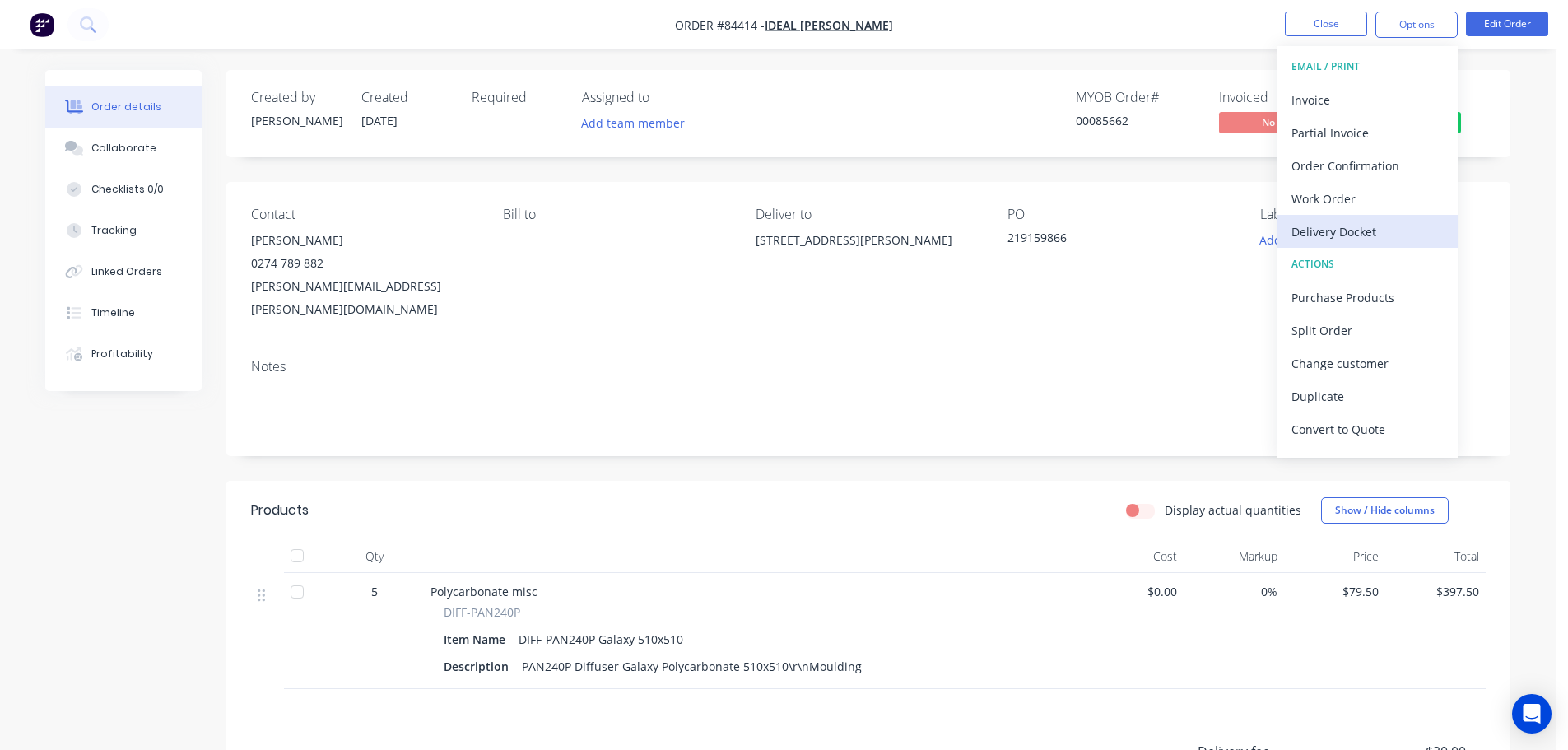
click at [1362, 228] on div "Delivery Docket" at bounding box center [1366, 232] width 151 height 24
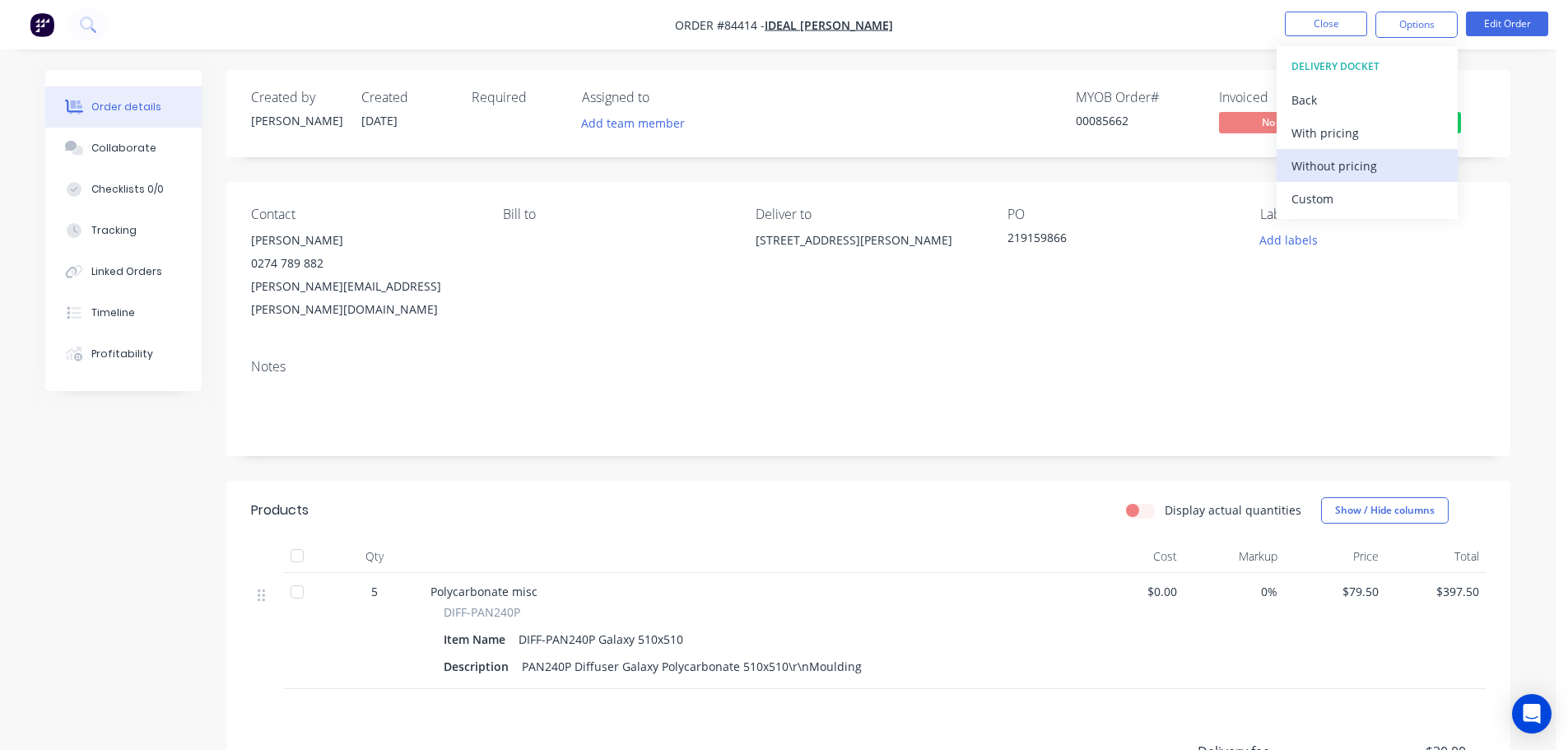
click at [1363, 172] on div "Without pricing" at bounding box center [1366, 165] width 151 height 24
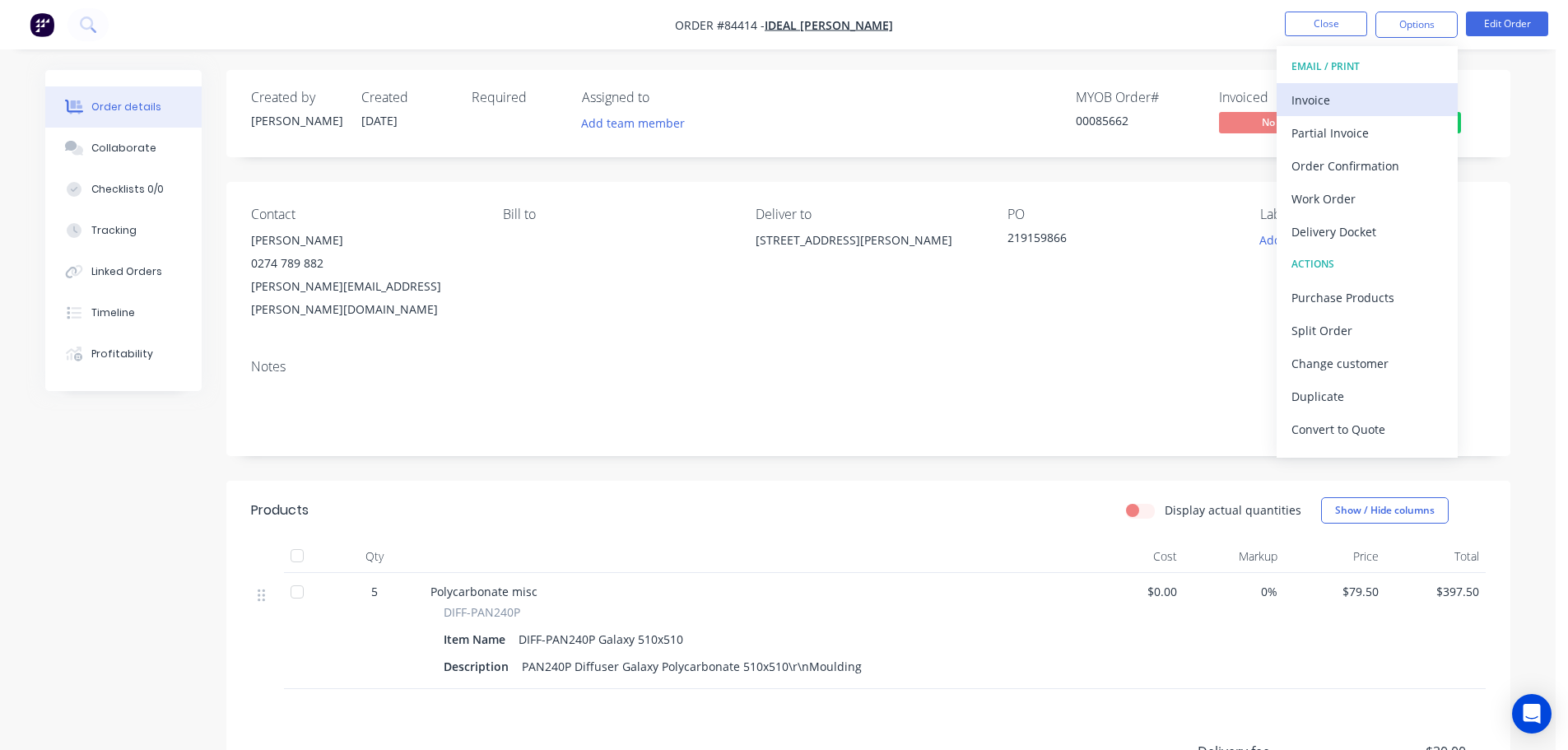
click at [1364, 109] on div "Invoice" at bounding box center [1366, 100] width 151 height 24
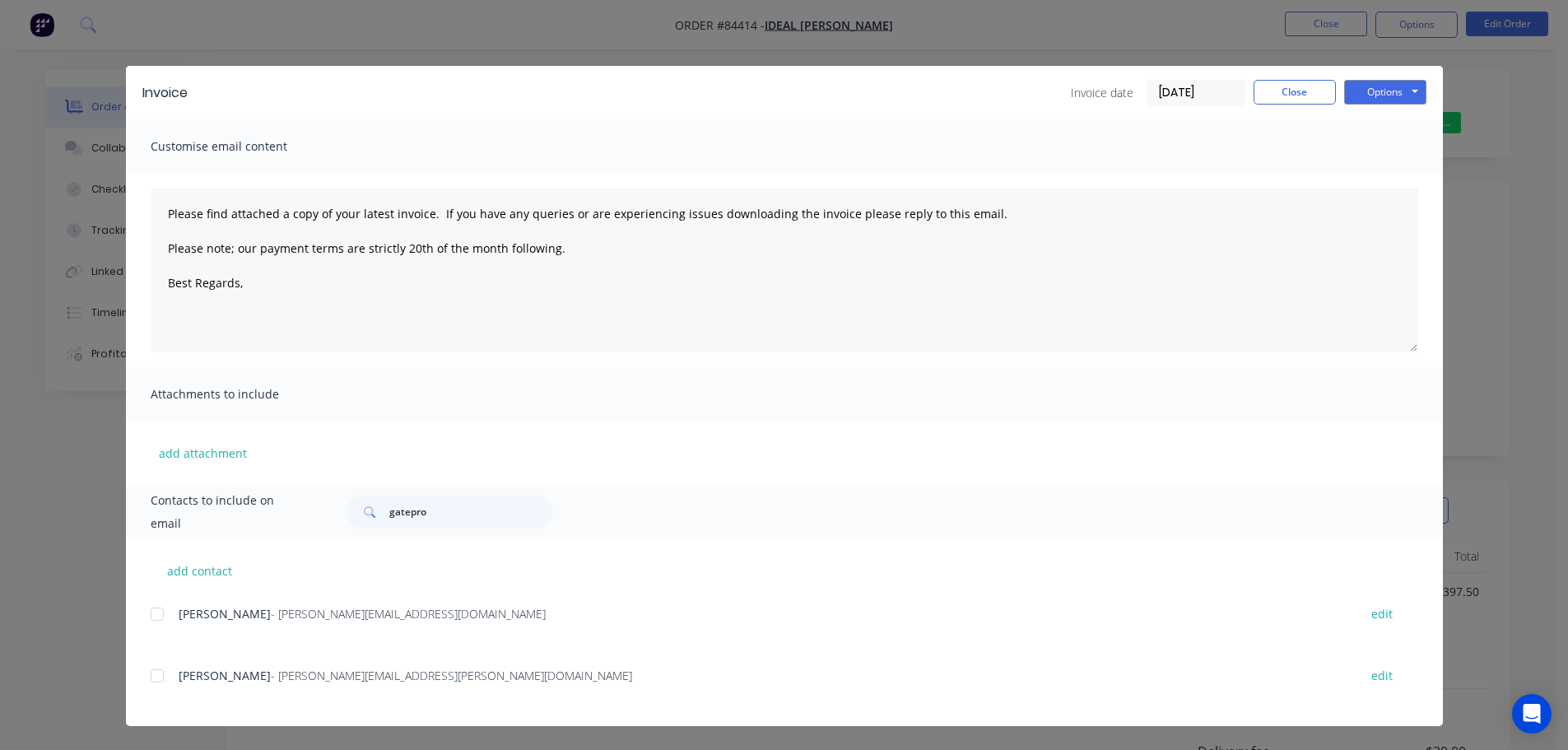
click at [163, 668] on div at bounding box center [156, 676] width 33 height 33
click at [150, 604] on div at bounding box center [156, 614] width 33 height 33
click at [158, 674] on div at bounding box center [156, 676] width 33 height 33
click at [1401, 95] on button "Options" at bounding box center [1385, 92] width 82 height 25
click at [1367, 167] on button "Email" at bounding box center [1397, 175] width 105 height 27
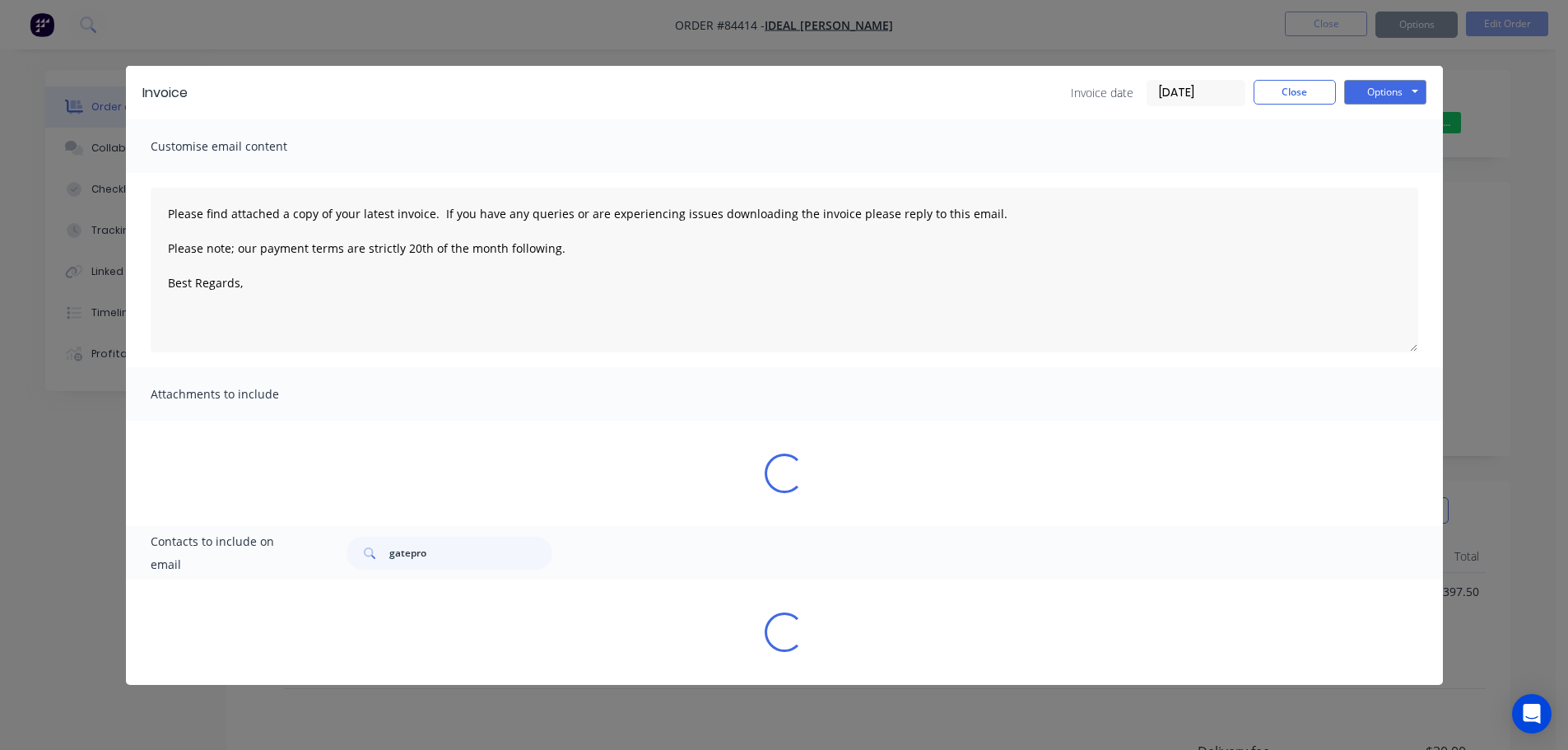
type textarea "Please find attached a copy of your latest invoice. If you have any queries or …"
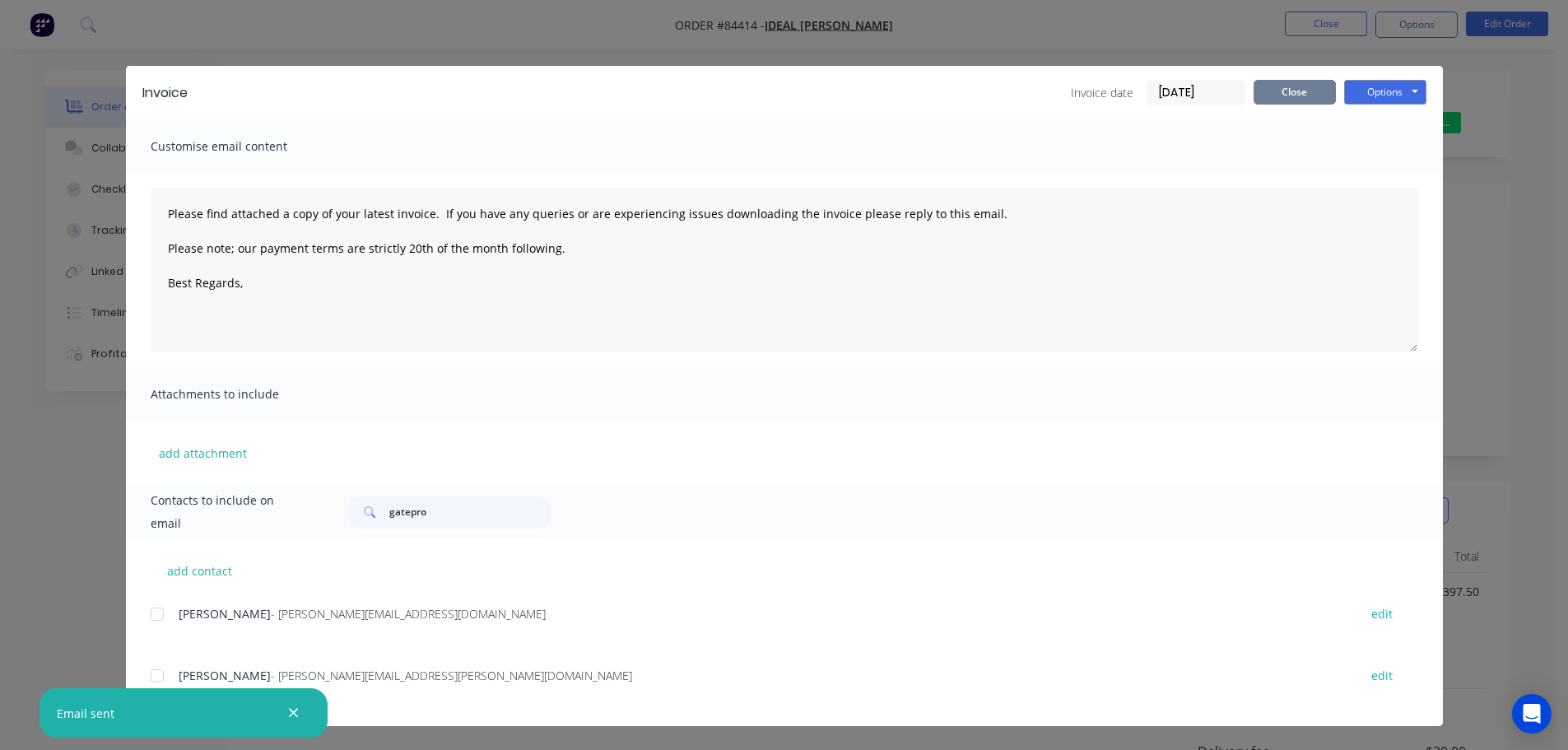
click at [1308, 86] on button "Close" at bounding box center [1294, 92] width 82 height 25
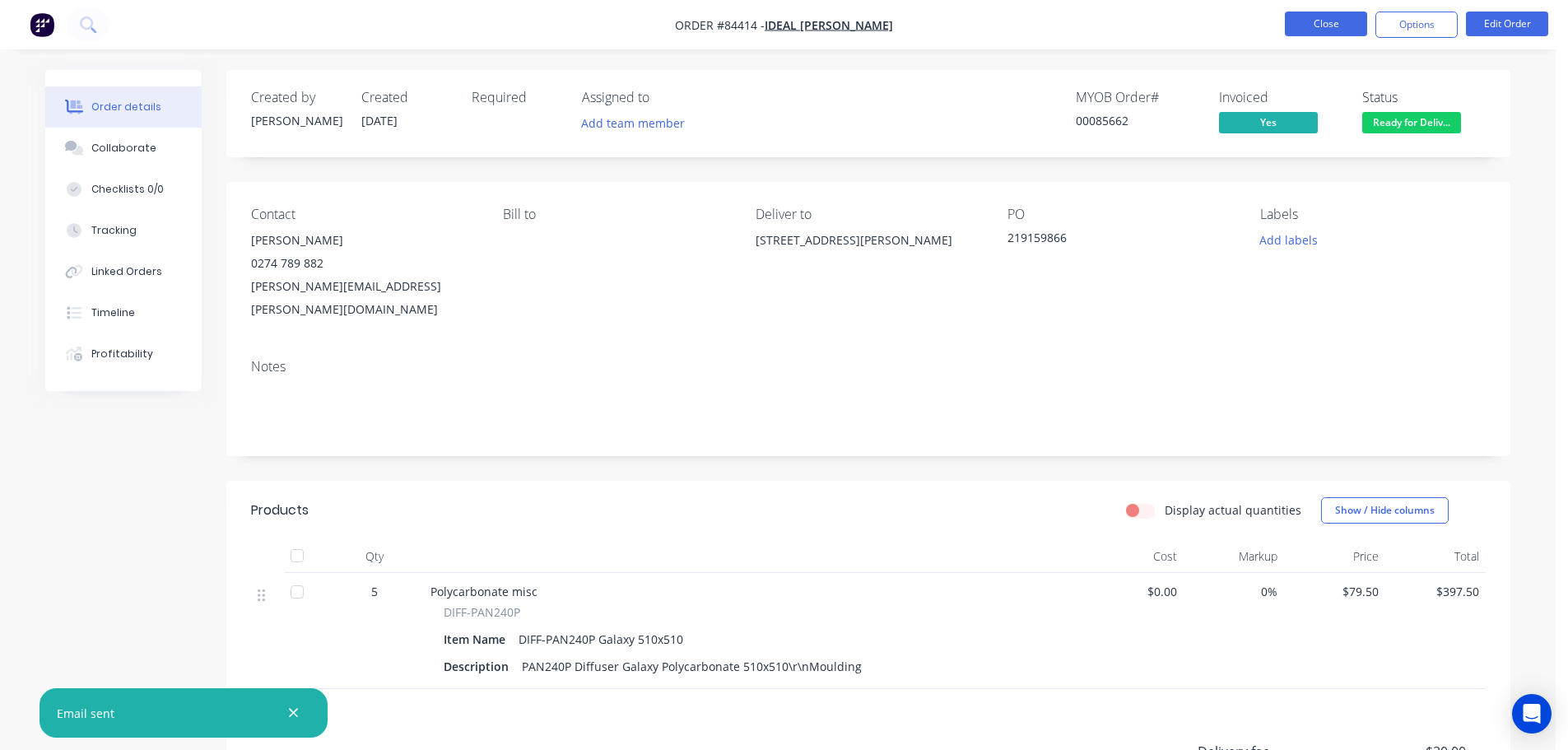
click at [1344, 18] on button "Close" at bounding box center [1326, 24] width 82 height 25
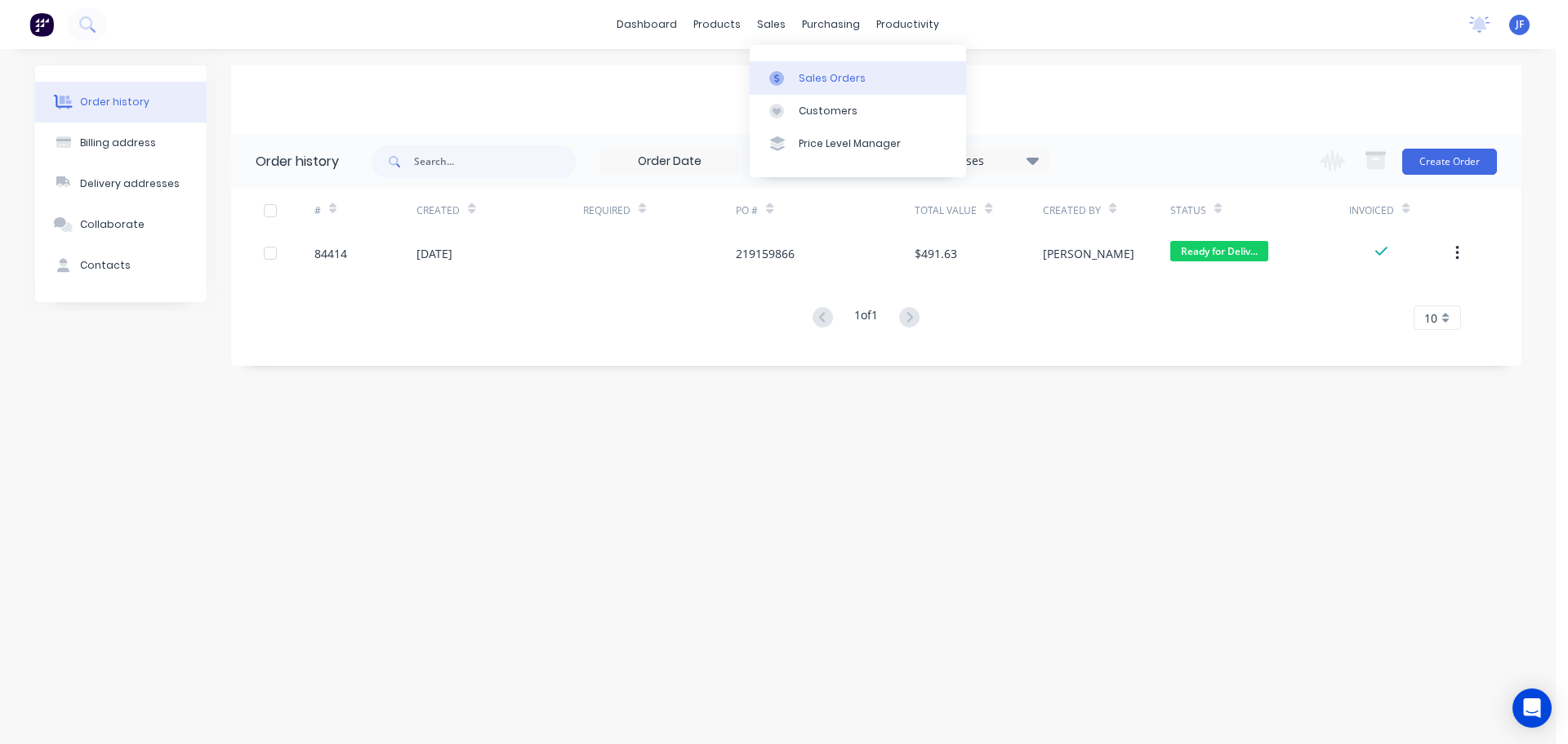
click at [788, 79] on div at bounding box center [781, 78] width 25 height 15
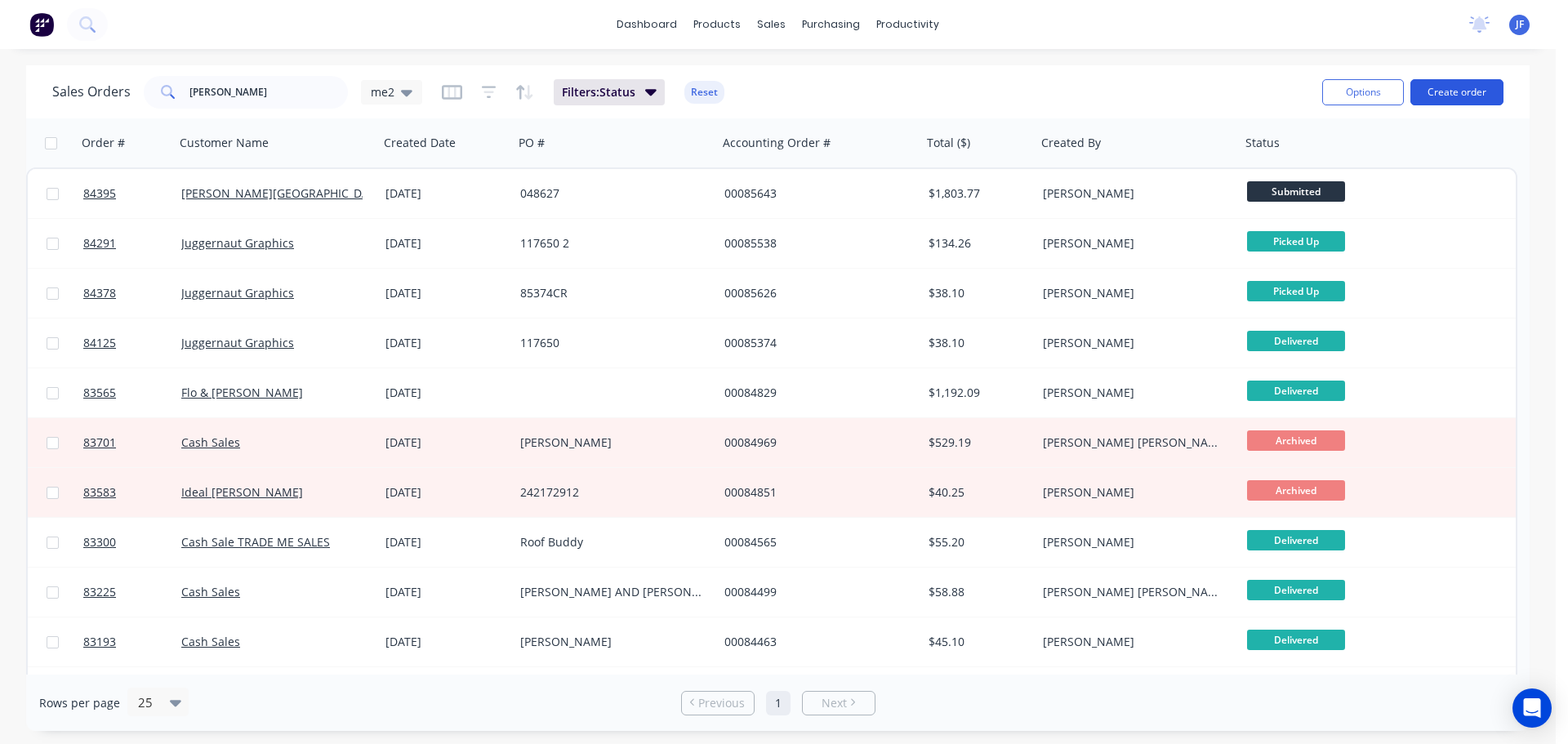
click at [1439, 89] on button "Create order" at bounding box center [1457, 92] width 93 height 26
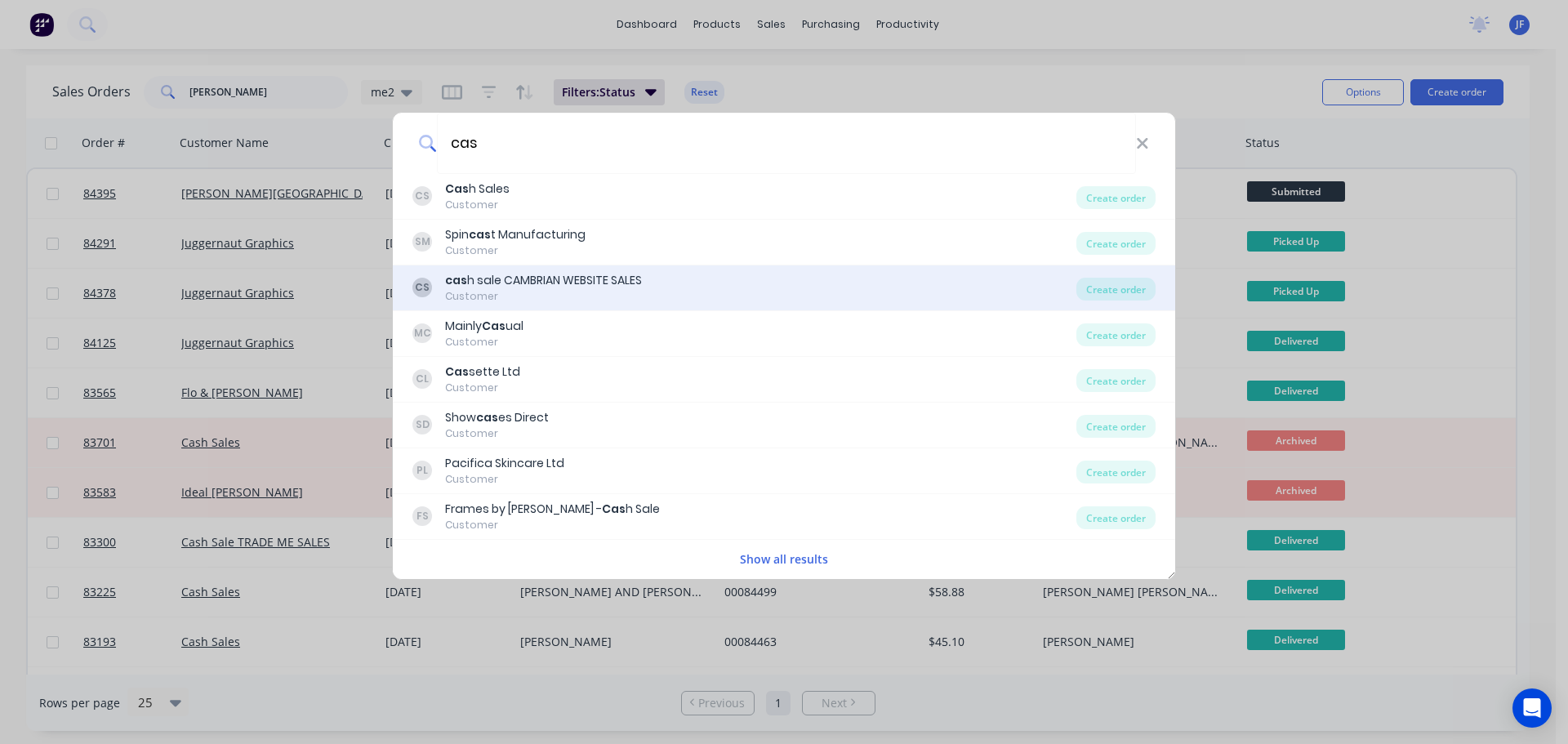
type input "cas"
click at [628, 295] on div "Customer" at bounding box center [543, 297] width 196 height 15
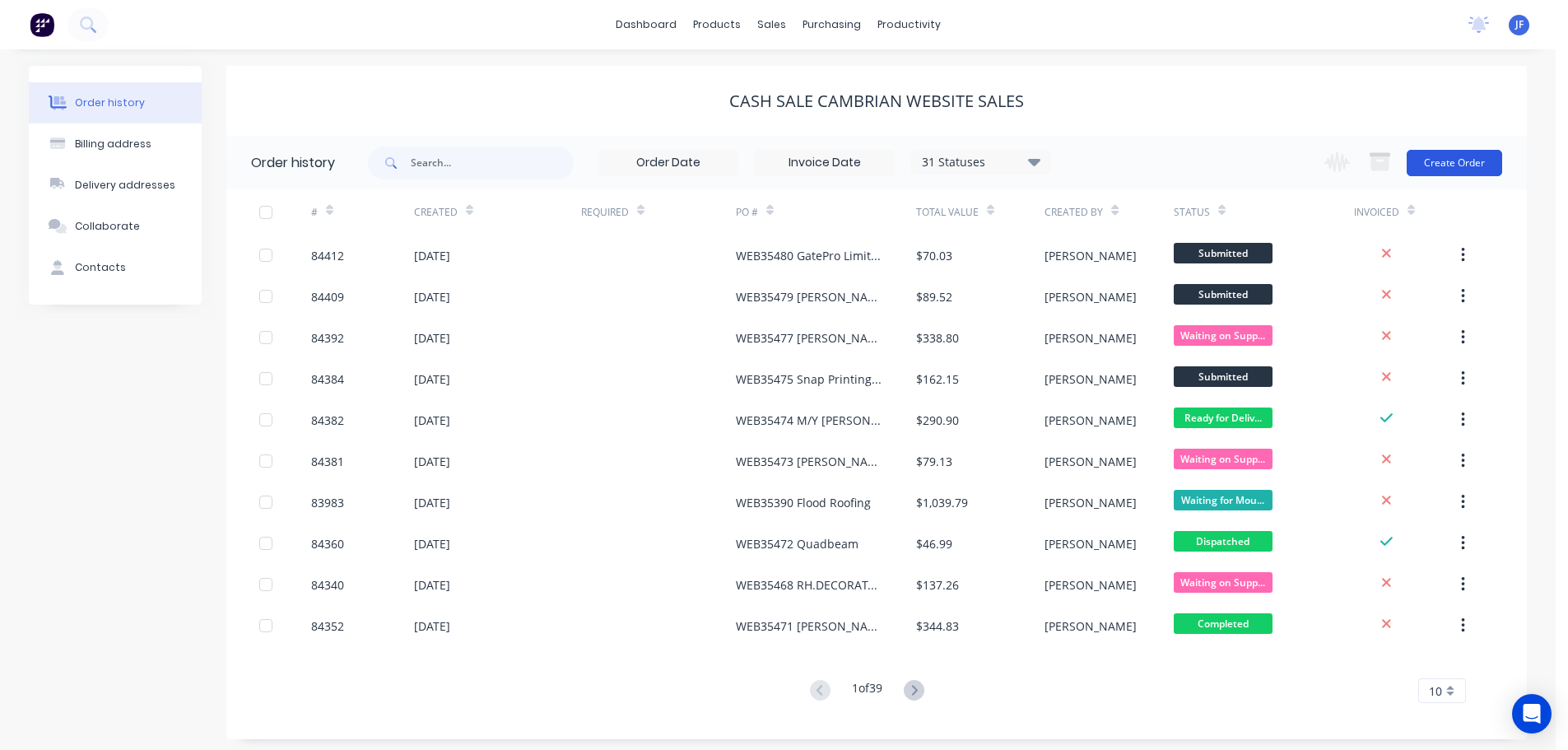
click at [1435, 161] on button "Create Order" at bounding box center [1454, 163] width 95 height 27
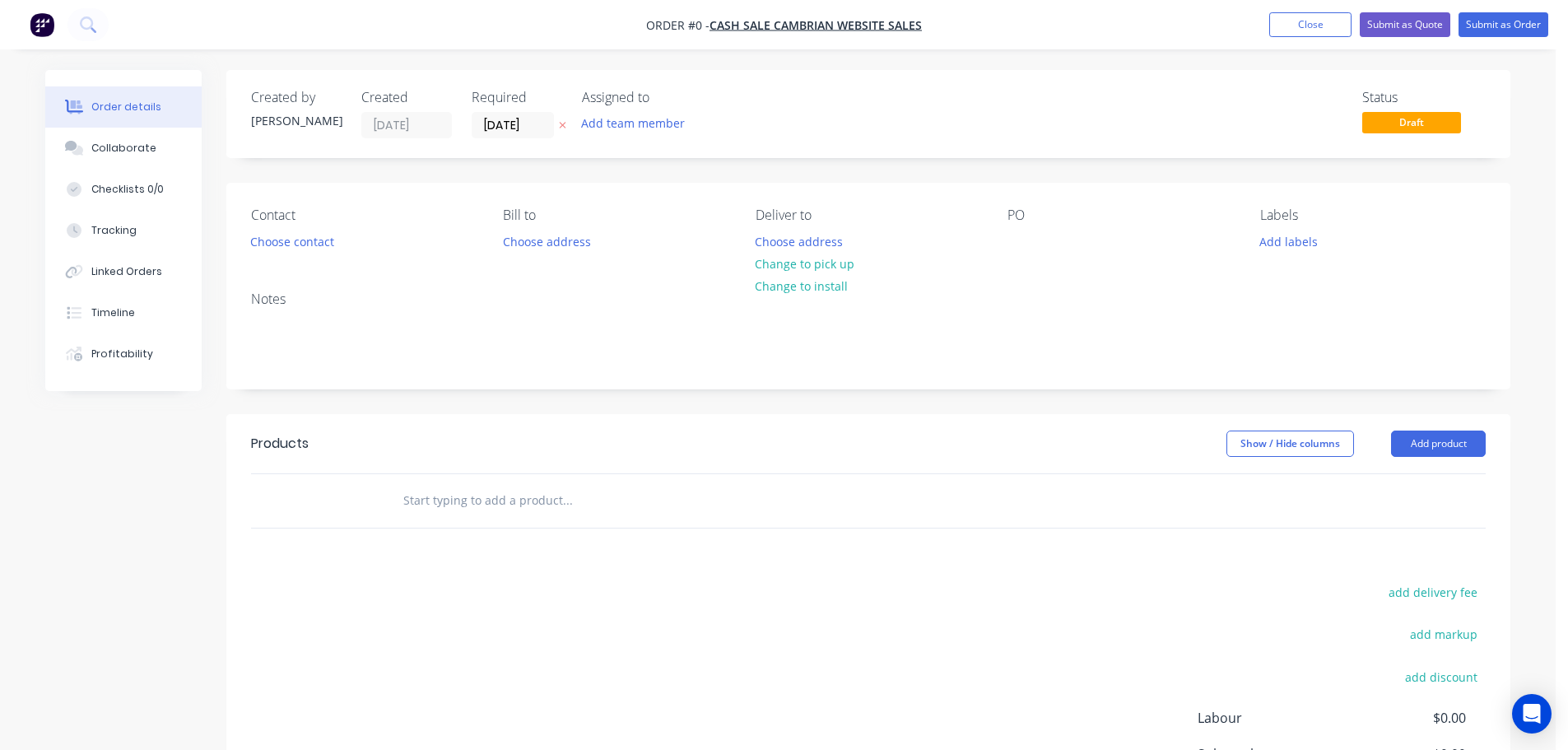
click at [555, 122] on button at bounding box center [563, 125] width 18 height 19
click at [287, 245] on button "Choose contact" at bounding box center [293, 241] width 102 height 22
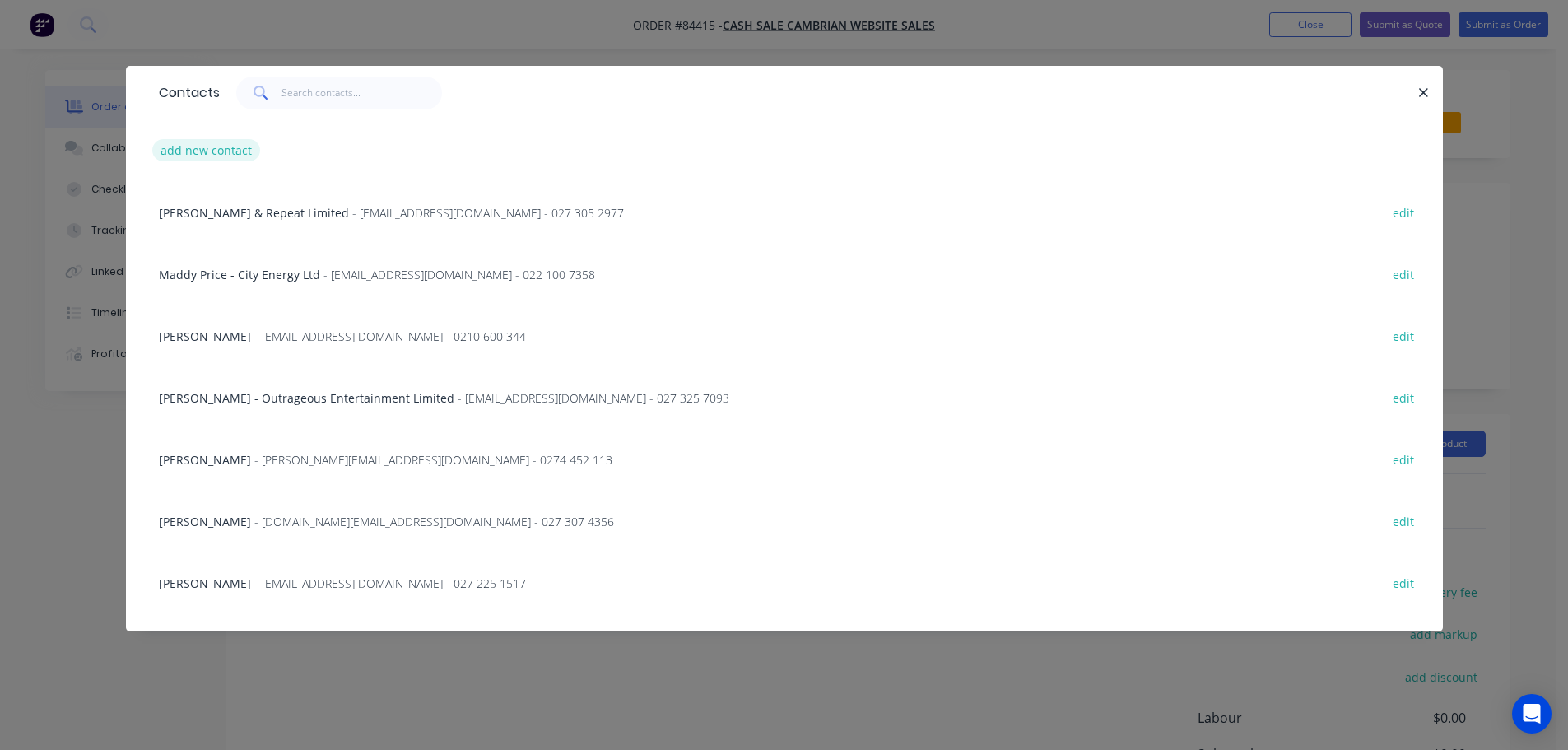
click at [221, 149] on button "add new contact" at bounding box center [206, 149] width 109 height 22
select select "NZ"
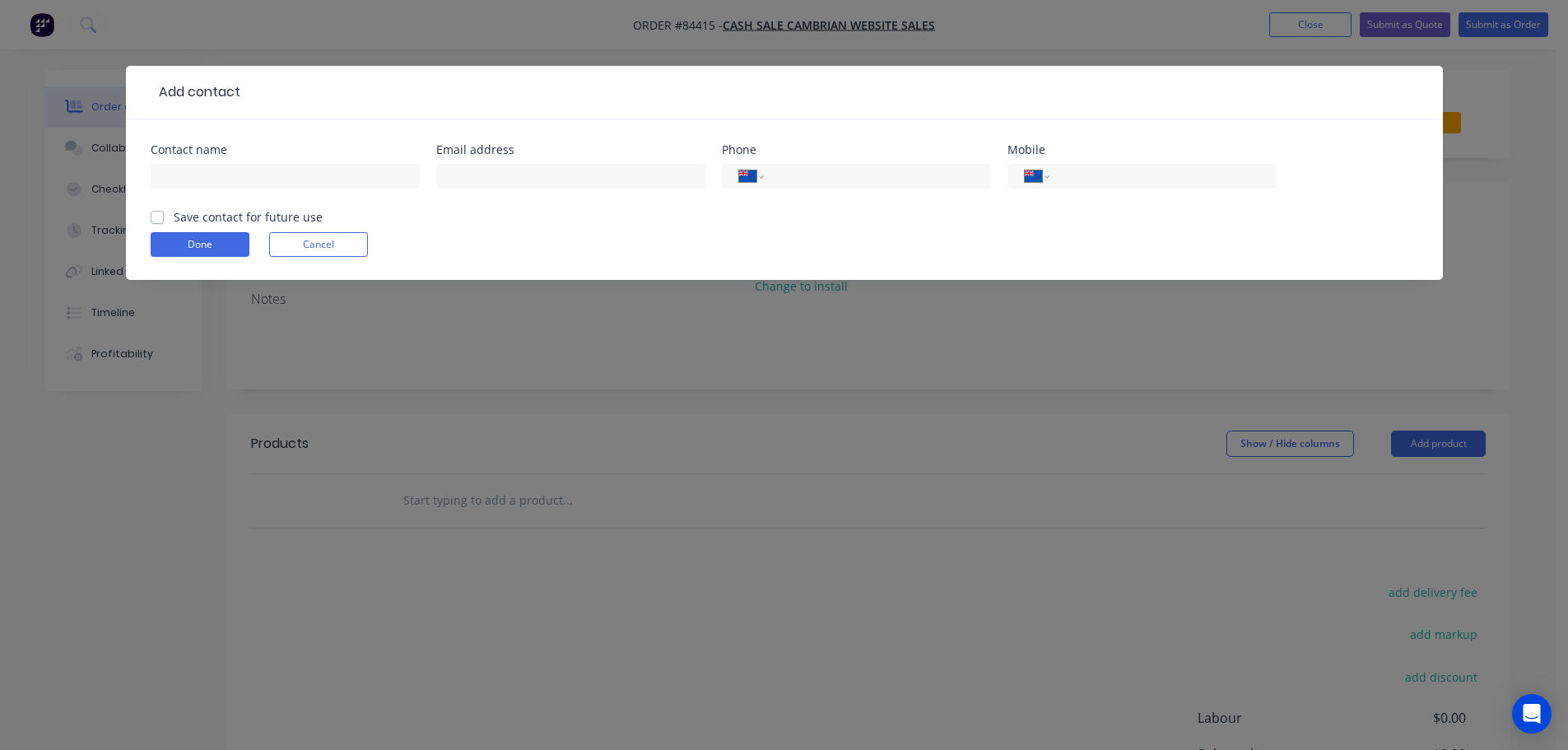
click at [331, 238] on button "Cancel" at bounding box center [318, 245] width 99 height 25
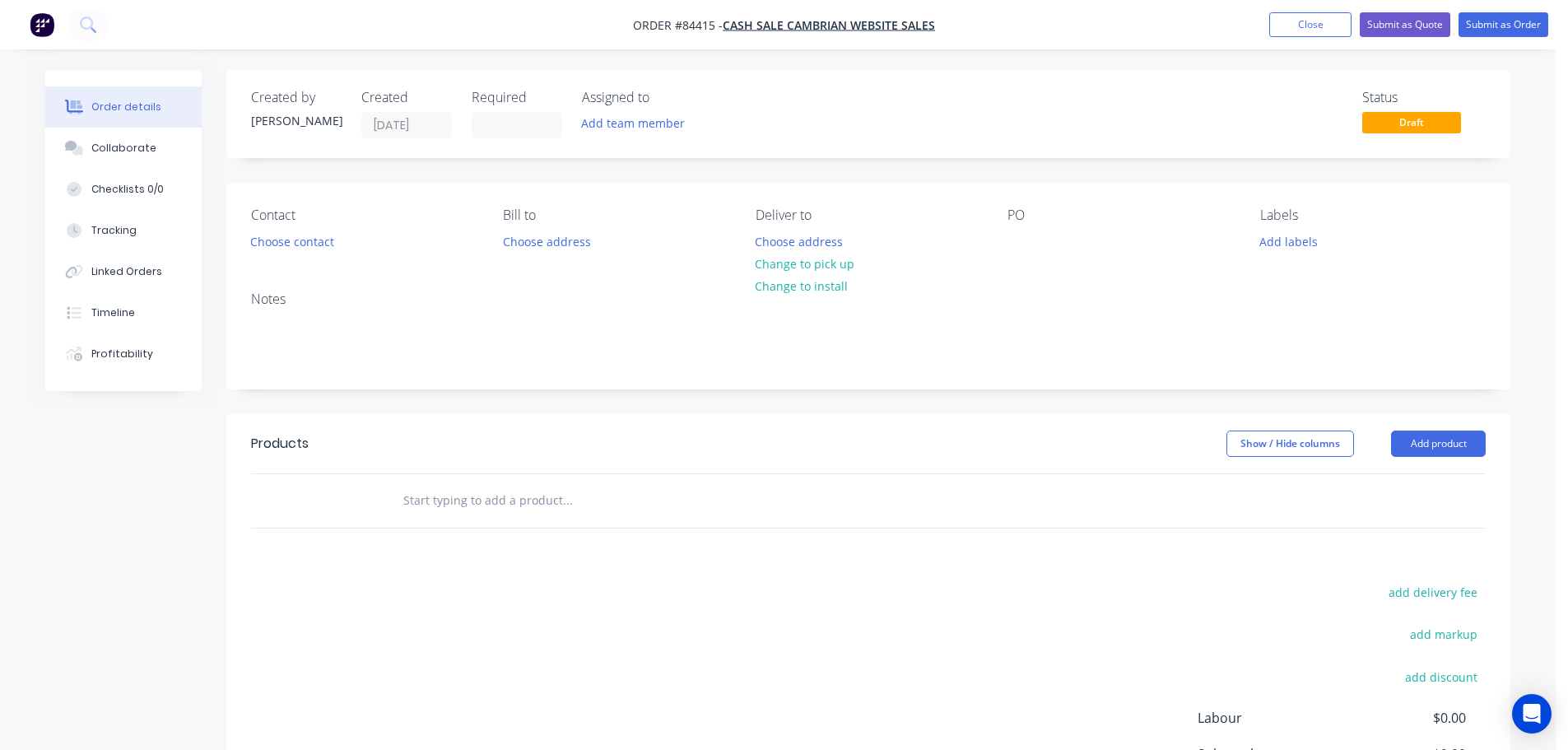
click at [316, 207] on div "Contact Choose contact Bill to Choose address Deliver to Choose address Change …" at bounding box center [868, 231] width 1284 height 96
click at [305, 239] on button "Choose contact" at bounding box center [293, 241] width 102 height 22
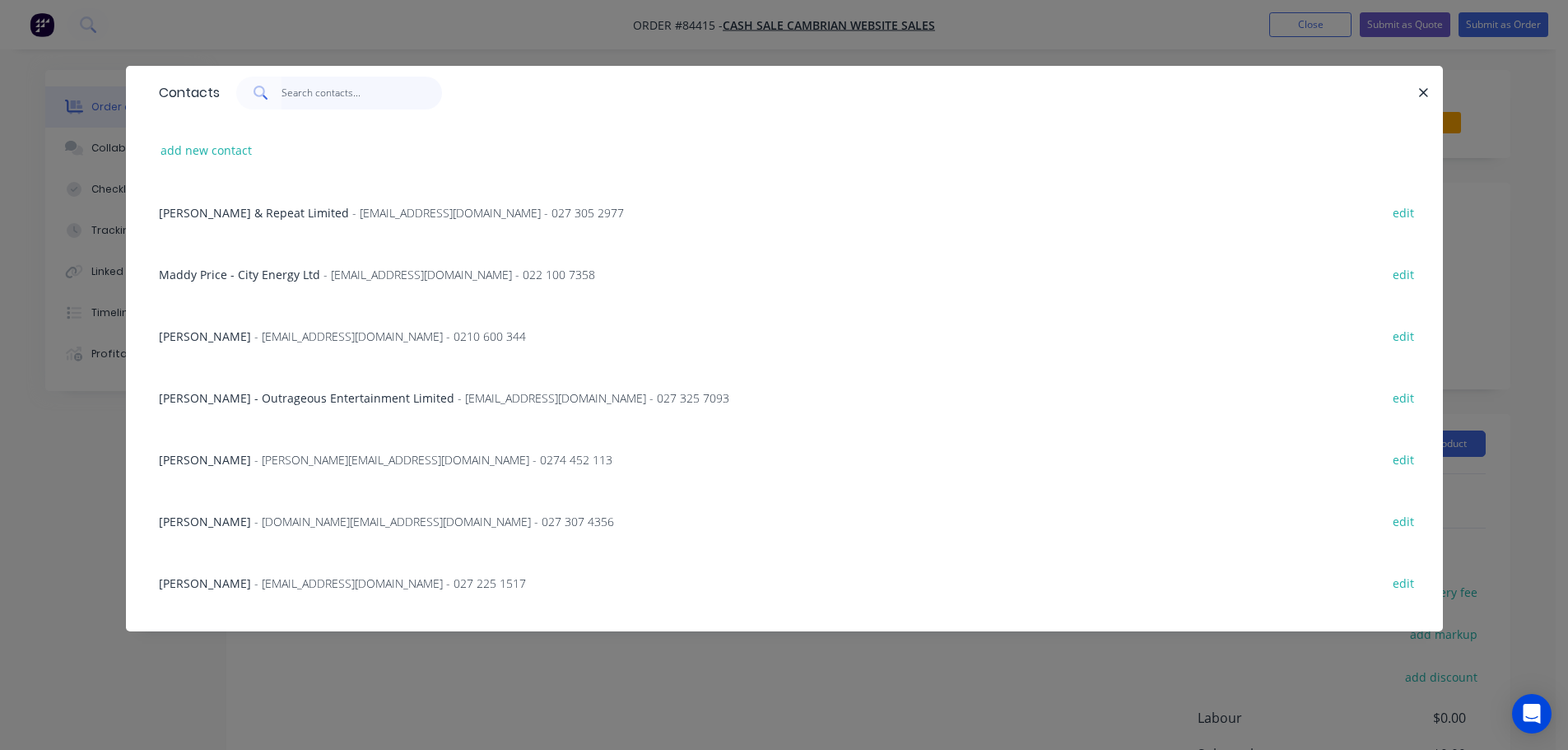
click at [336, 90] on input "text" at bounding box center [362, 93] width 161 height 33
paste input "Don Scott"
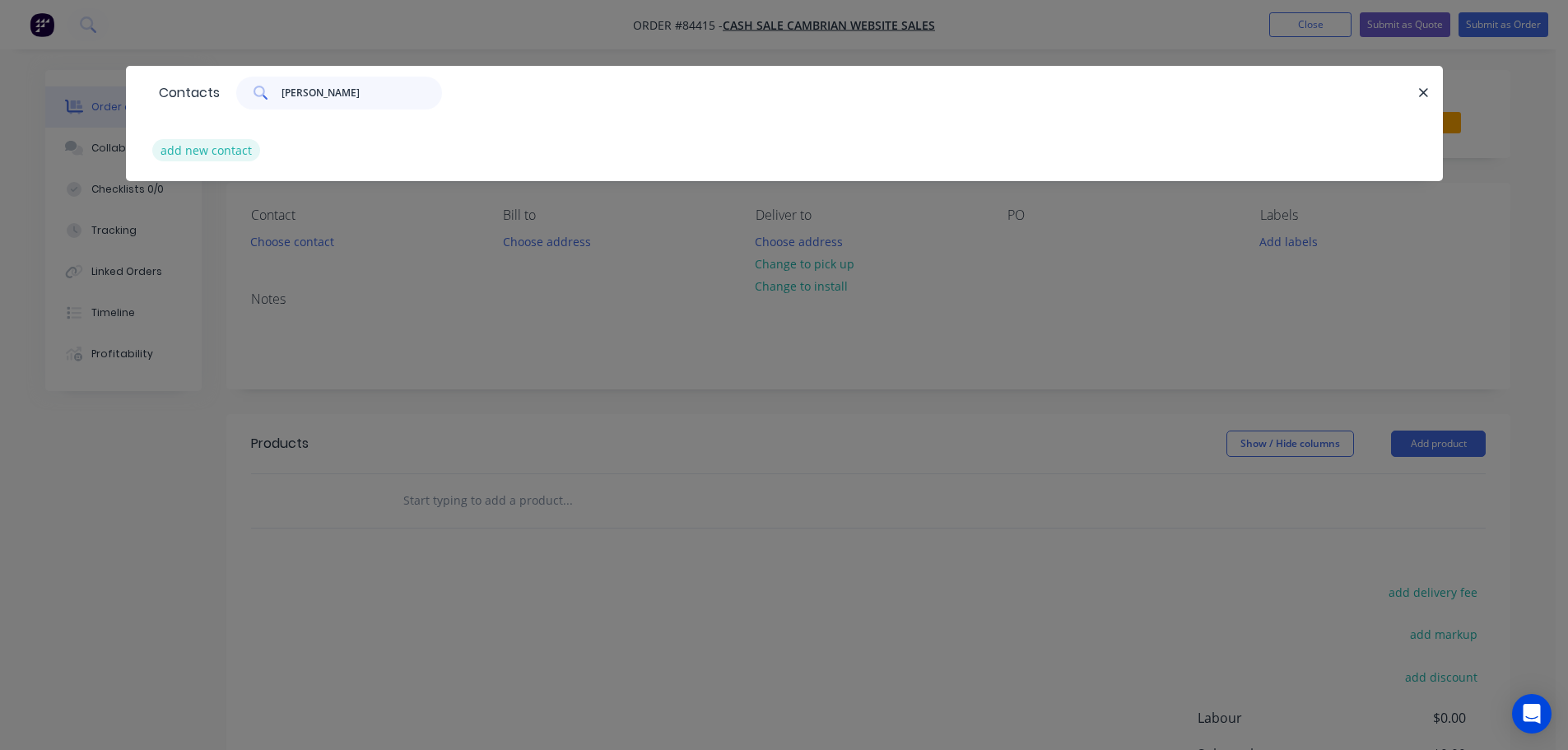
type input "Don Scott"
click at [232, 162] on button "add new contact" at bounding box center [206, 149] width 109 height 22
select select "NZ"
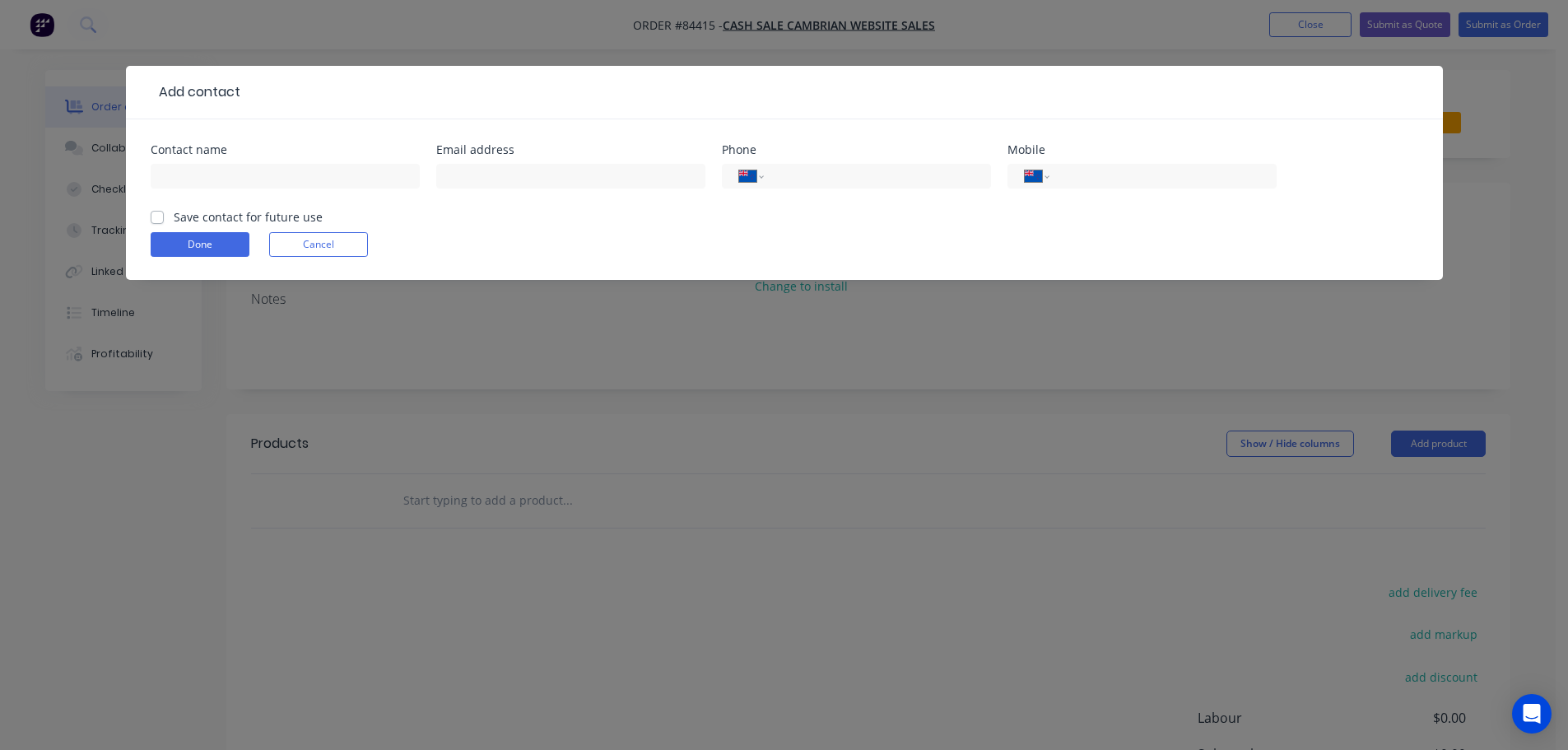
click at [233, 182] on input "text" at bounding box center [285, 176] width 269 height 25
type input "Don Scott"
click at [220, 221] on label "Save contact for future use" at bounding box center [247, 218] width 149 height 18
click at [164, 221] on input "Save contact for future use" at bounding box center [156, 217] width 13 height 16
checkbox input "true"
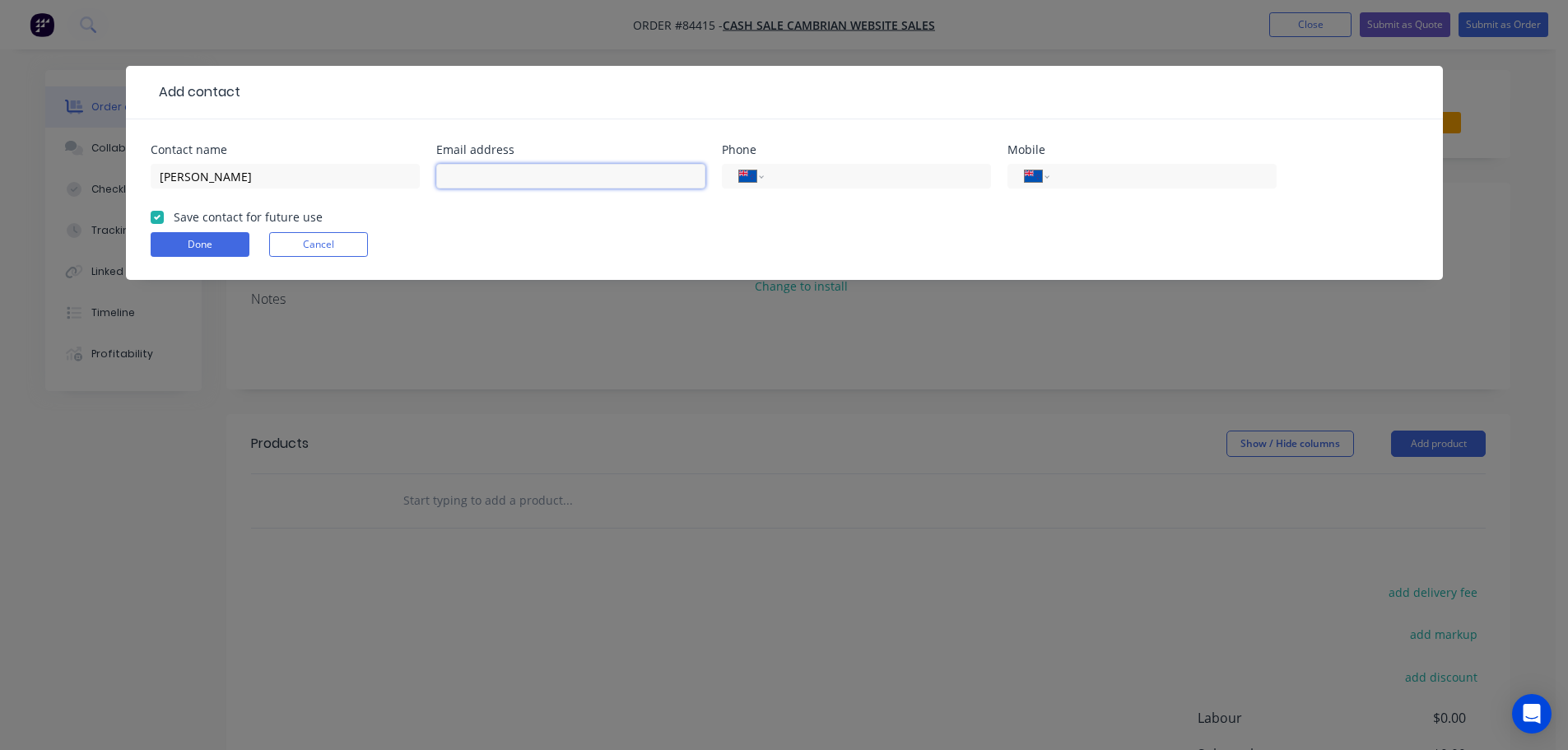
click at [538, 172] on input "text" at bounding box center [571, 176] width 269 height 25
paste input "don-heather.scott@xtra.co.nz"
type input "don-heather.scott@xtra.co.nz"
click at [1182, 165] on div "International Afghanistan Åland Islands Albania Algeria American Samoa Andorra …" at bounding box center [1142, 176] width 269 height 25
click at [1180, 173] on input "tel" at bounding box center [1159, 176] width 197 height 19
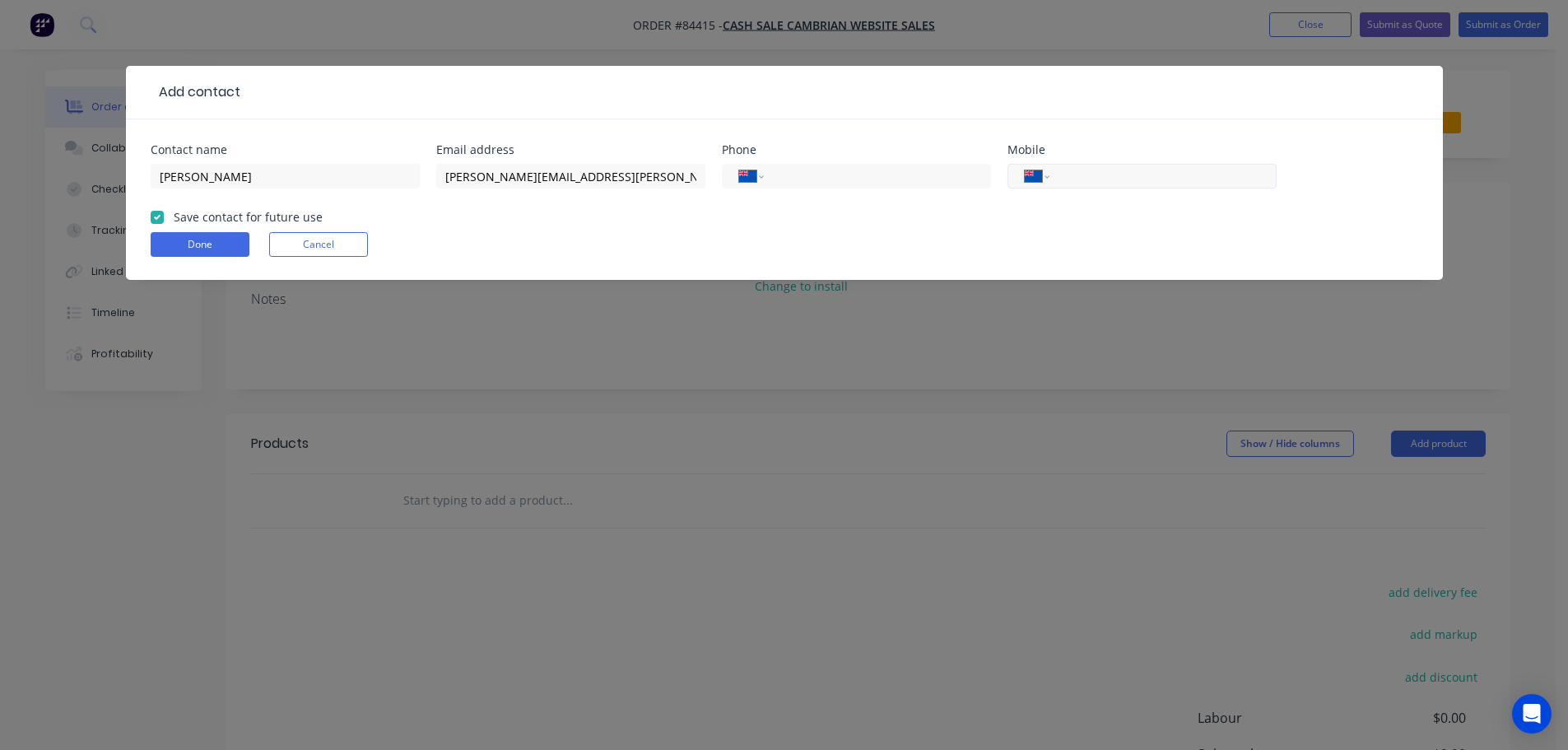
paste input "027 287 0909"
type input "027 287 0909"
drag, startPoint x: 183, startPoint y: 245, endPoint x: 189, endPoint y: 238, distance: 9.2
click at [183, 245] on button "Done" at bounding box center [200, 245] width 99 height 25
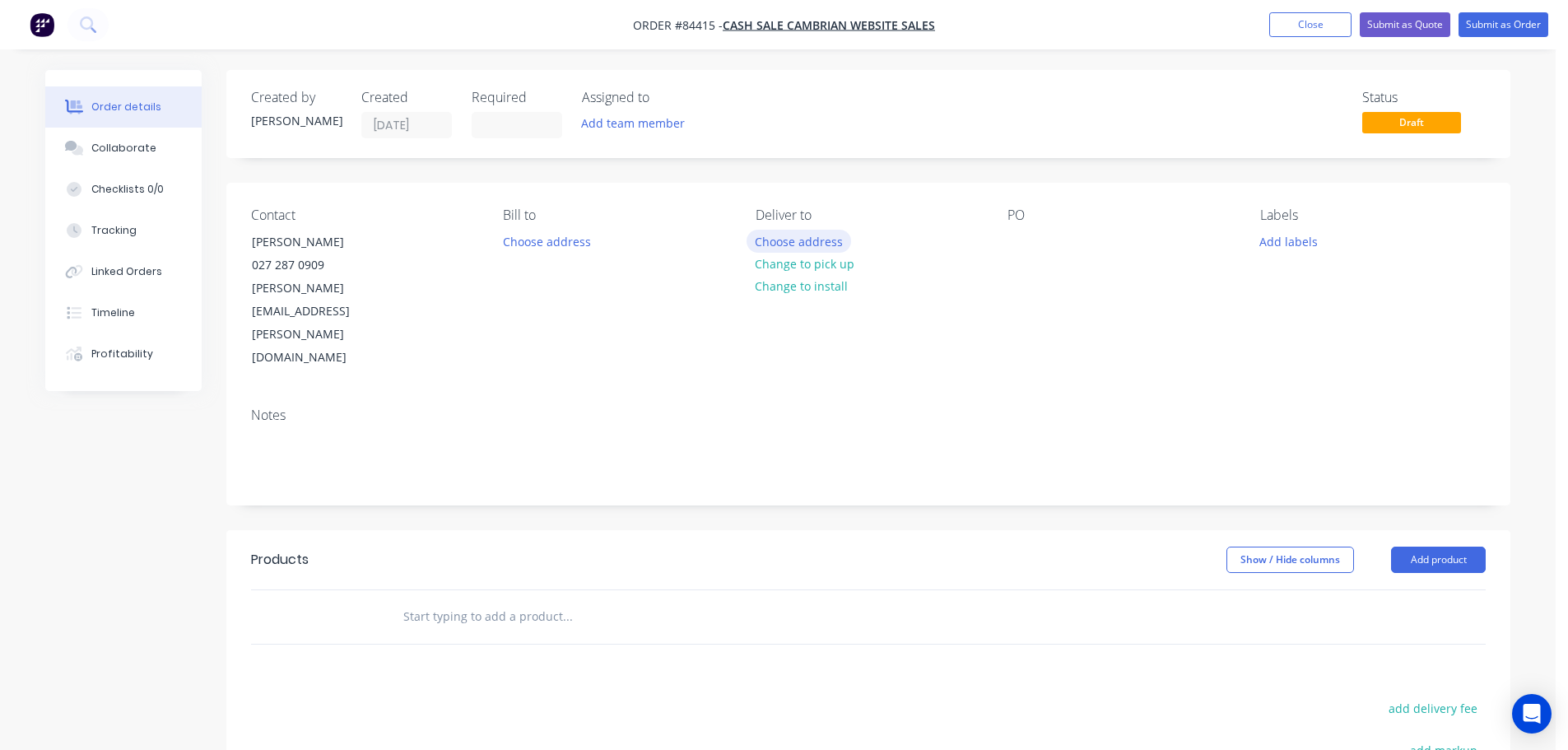
click at [823, 237] on button "Choose address" at bounding box center [799, 241] width 105 height 22
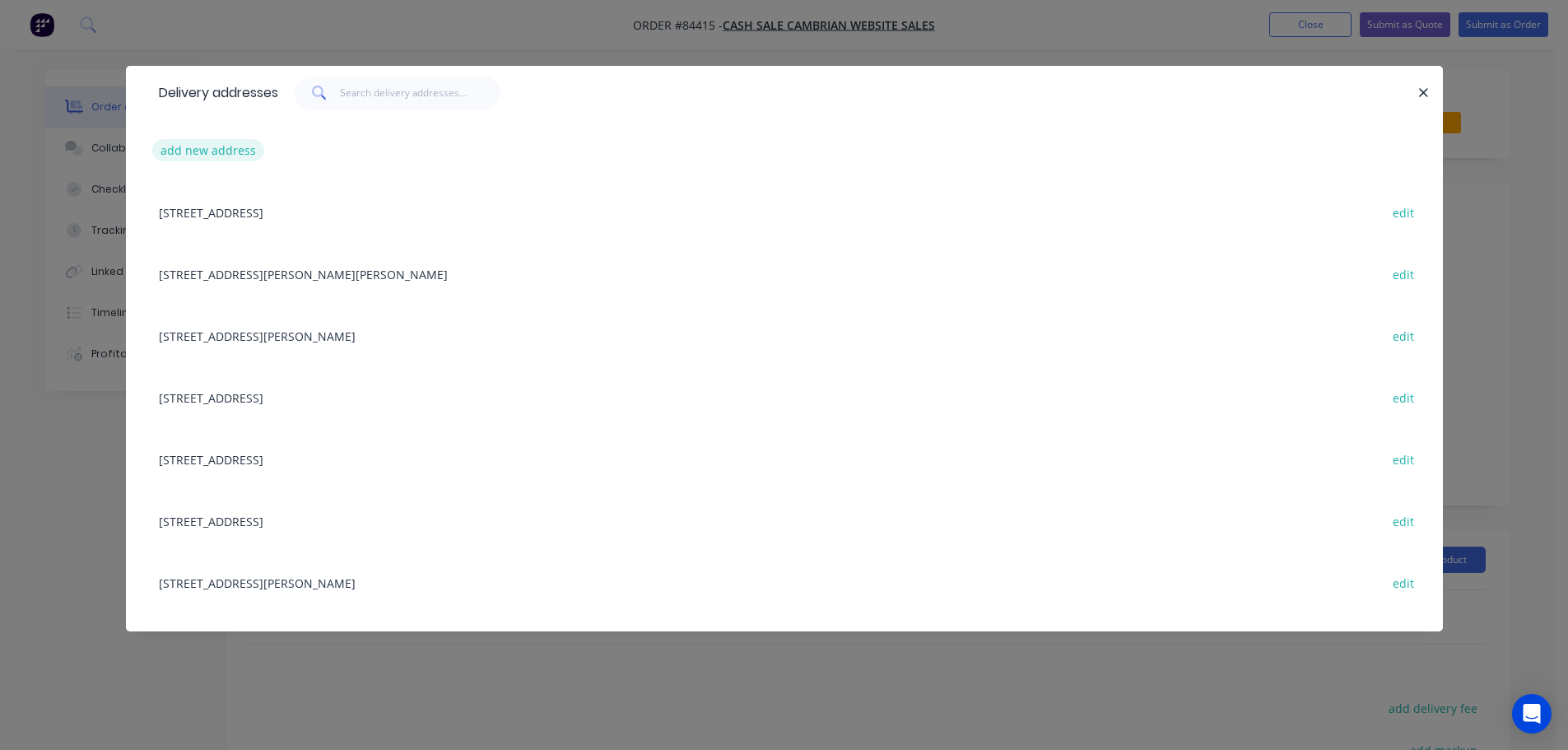
click at [245, 159] on button "add new address" at bounding box center [209, 149] width 113 height 22
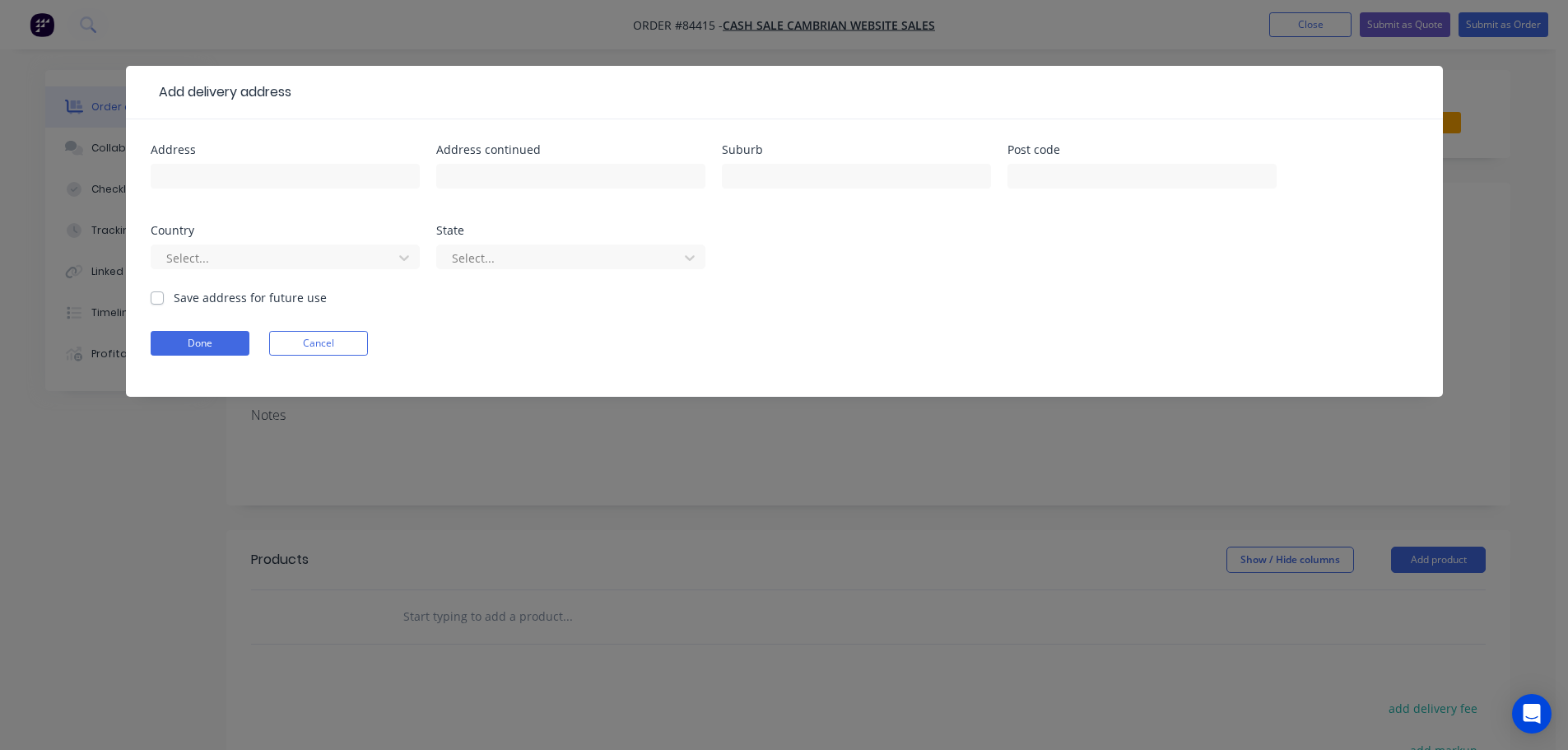
click at [256, 184] on input "text" at bounding box center [285, 176] width 269 height 25
click at [363, 179] on input "92 Buick Crescent Palmerston North 4412" at bounding box center [285, 176] width 269 height 25
click at [364, 179] on input "92 Buick Crescent Palmerston North 4412" at bounding box center [285, 176] width 269 height 25
type input "92 Buick Crescent Palmerston North"
type input "4412"
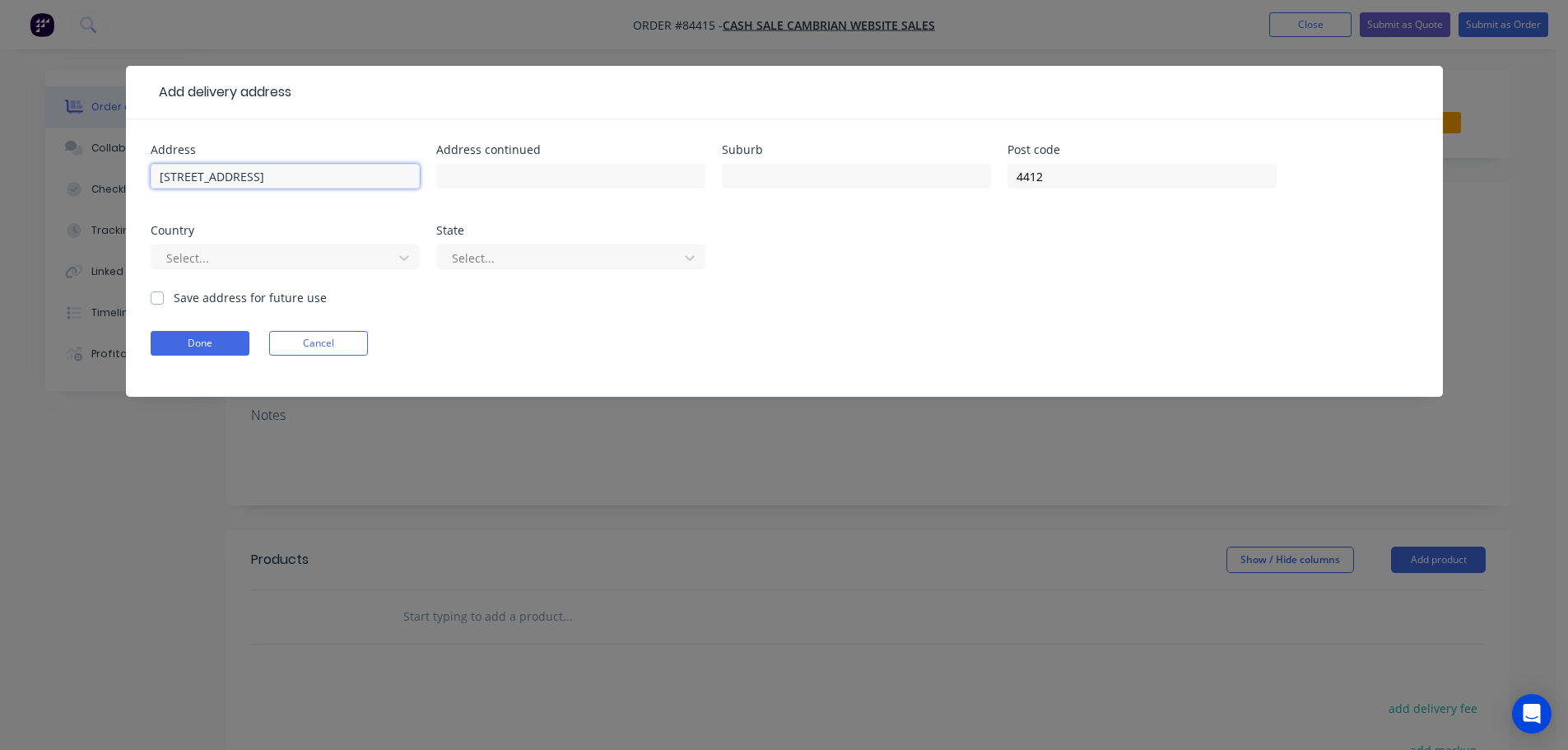
drag, startPoint x: 257, startPoint y: 180, endPoint x: 414, endPoint y: 184, distance: 157.1
click at [414, 184] on input "92 Buick Crescent Palmerston North" at bounding box center [285, 176] width 269 height 25
type input "92 Buick Crescent"
type input "Palmerston North"
click at [199, 342] on button "Done" at bounding box center [200, 343] width 99 height 25
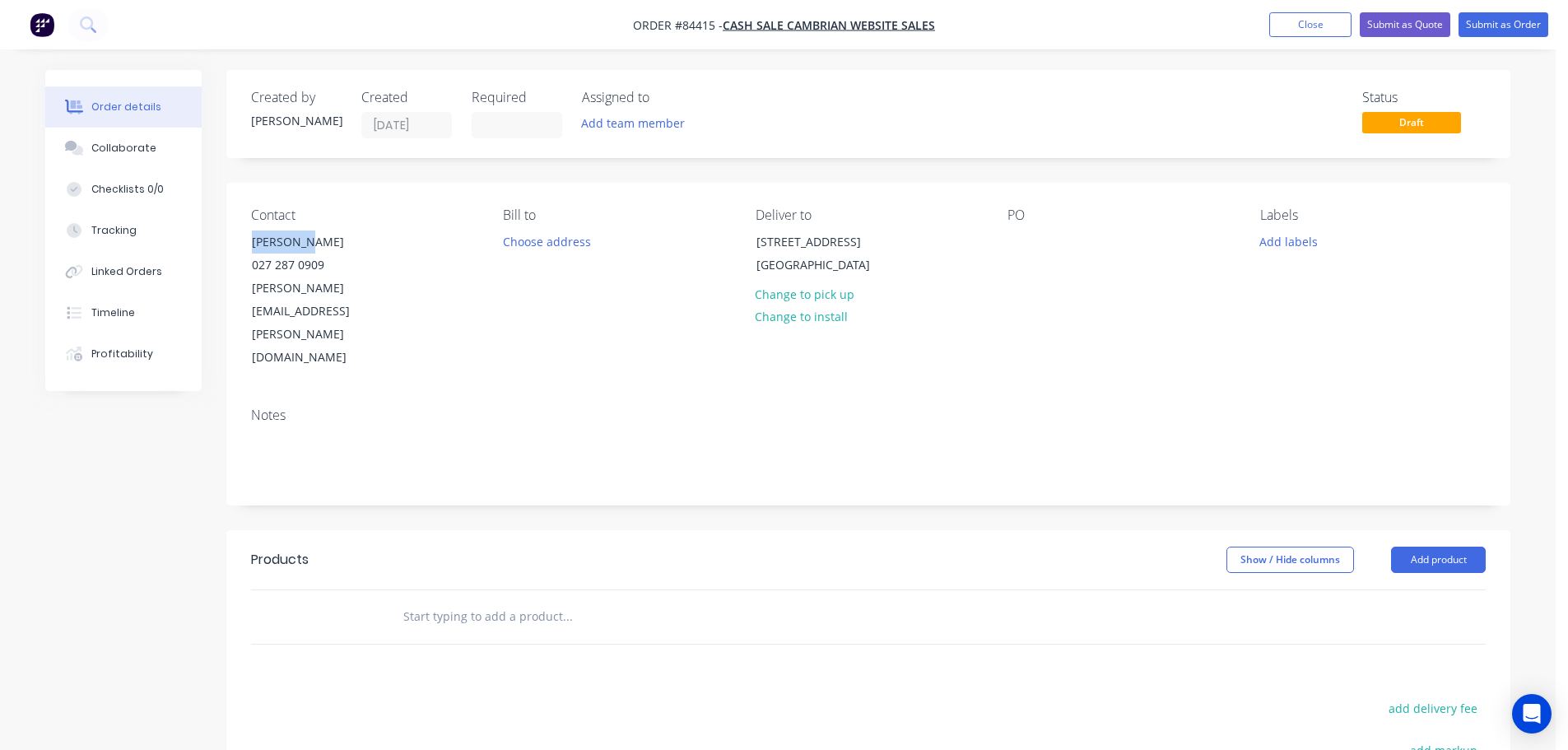
drag, startPoint x: 250, startPoint y: 239, endPoint x: 446, endPoint y: 248, distance: 196.2
click at [446, 248] on div "Contact Don Scott 027 287 0909 don-heather.scott@xtra.co.nz" at bounding box center [363, 288] width 225 height 162
copy div "Don Scott"
click at [1022, 235] on div at bounding box center [1021, 241] width 27 height 24
paste div
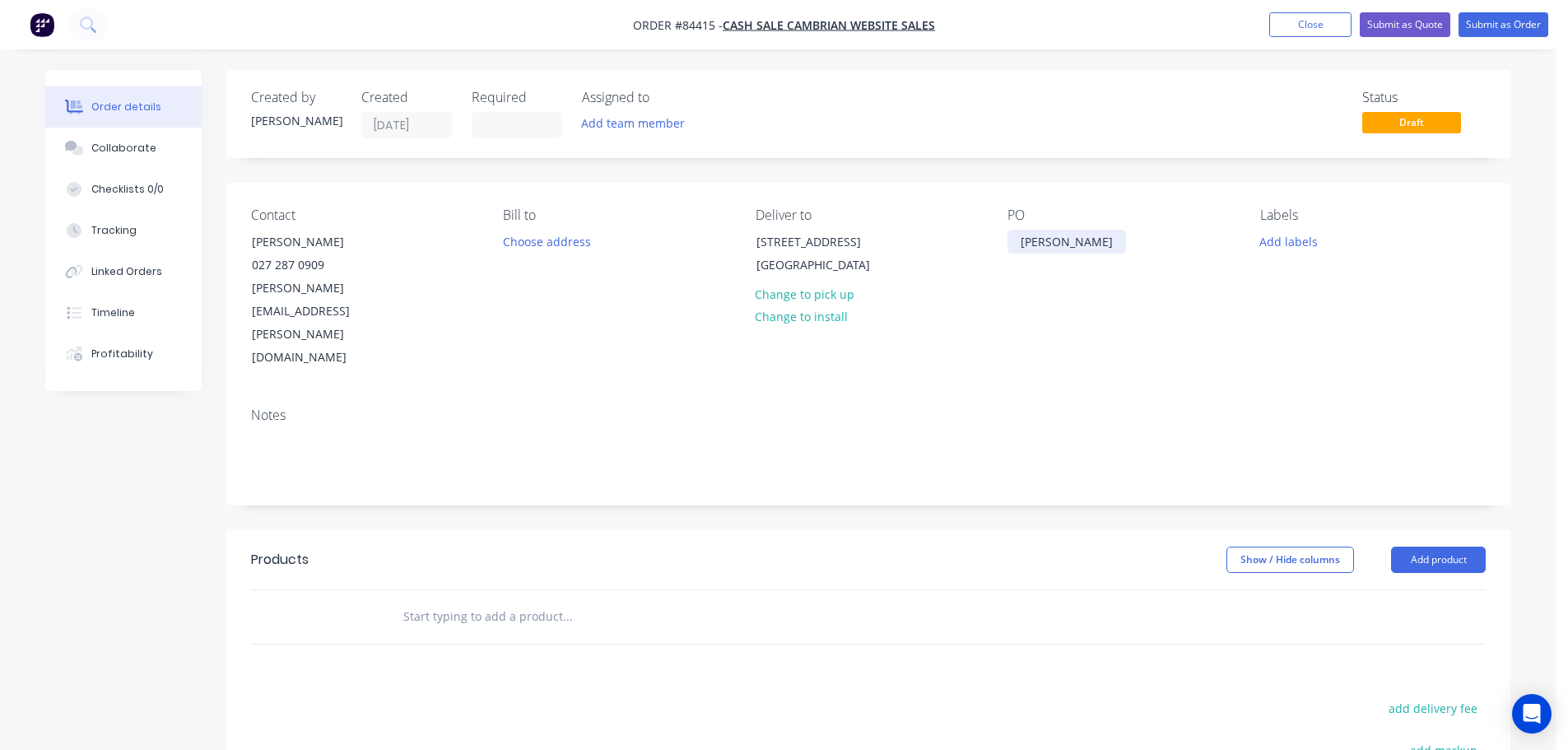
click at [1020, 240] on div "Don Scott" at bounding box center [1067, 241] width 118 height 24
click at [1288, 245] on button "Add labels" at bounding box center [1288, 241] width 76 height 22
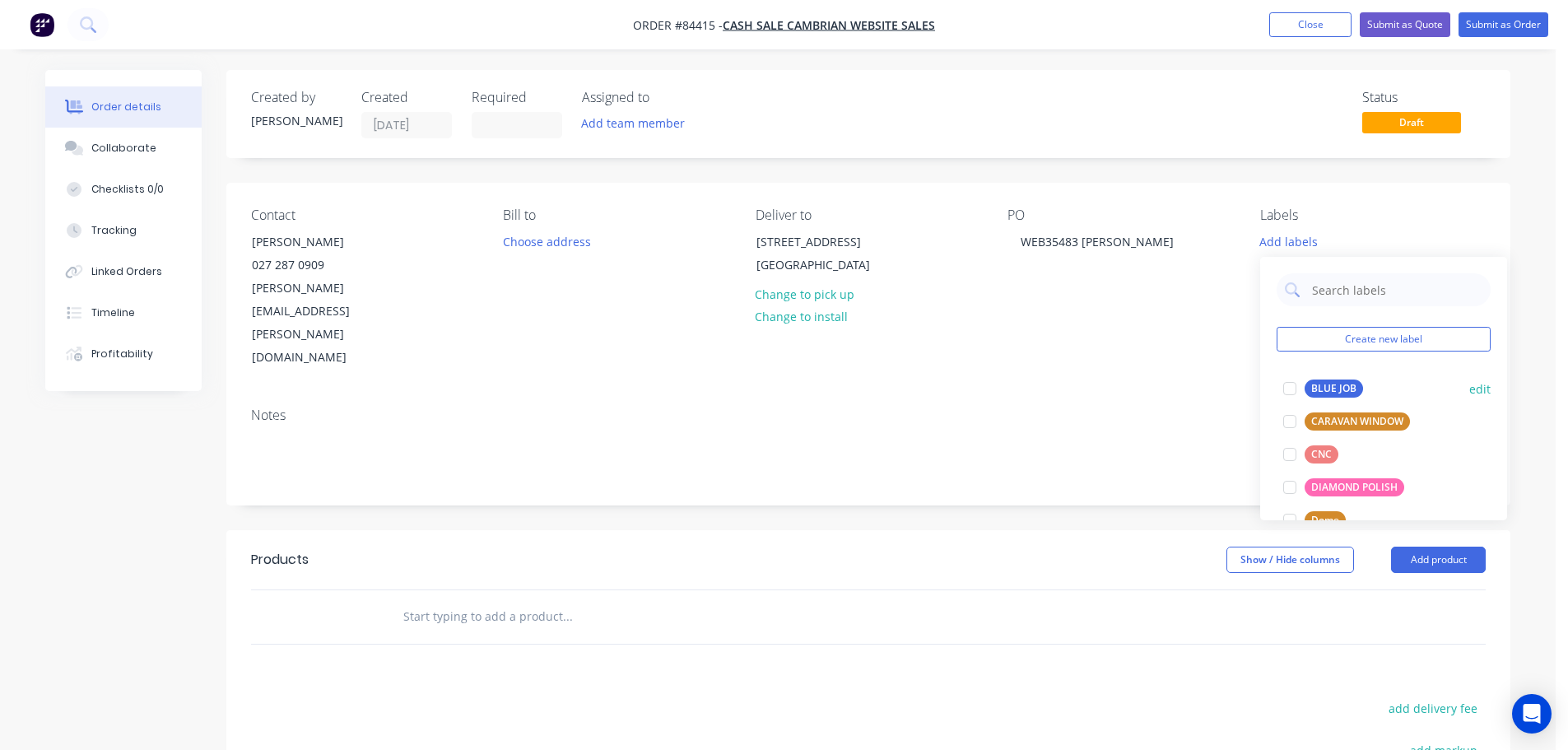
click at [1307, 378] on button "BLUE JOB" at bounding box center [1322, 388] width 93 height 23
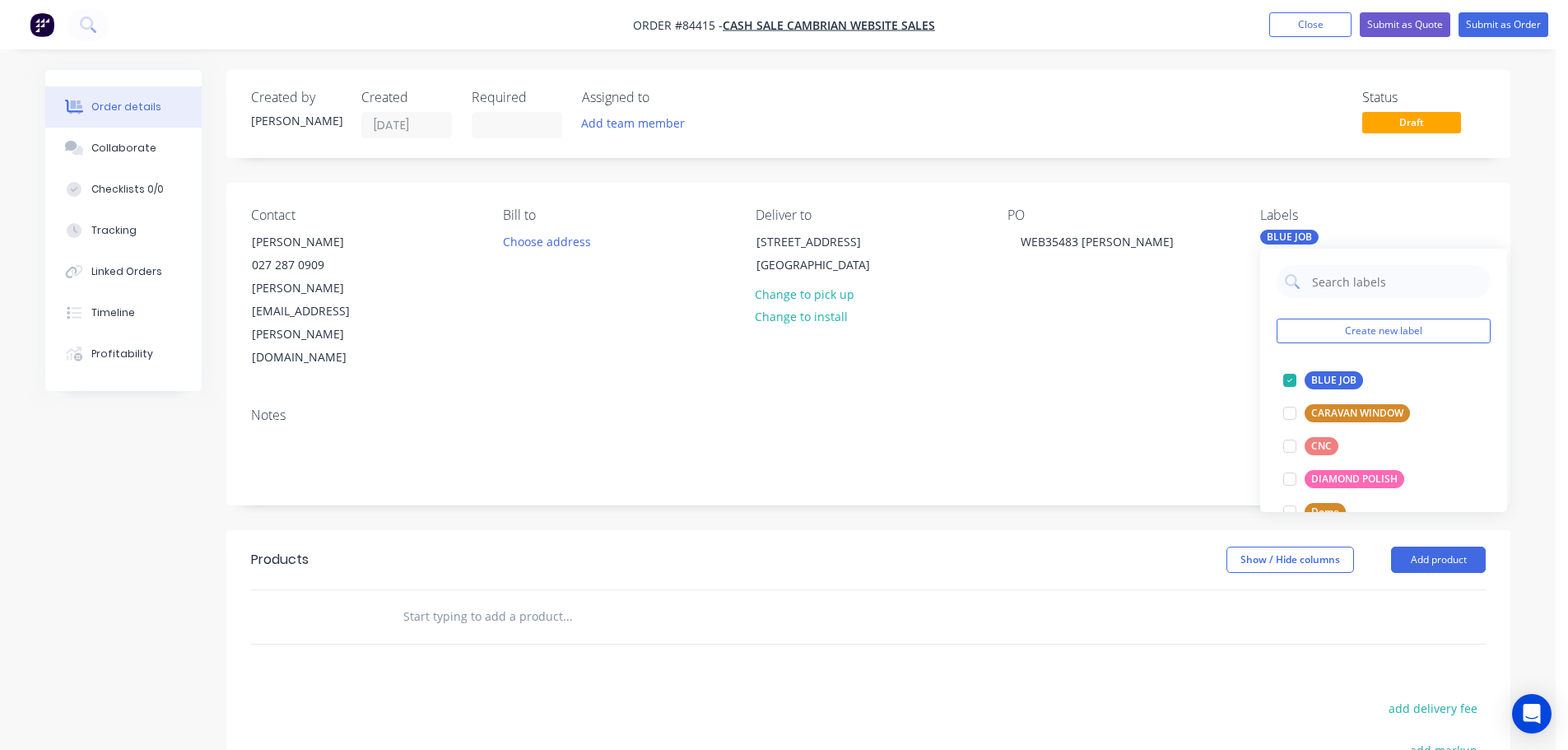
click at [670, 601] on input "text" at bounding box center [567, 616] width 329 height 33
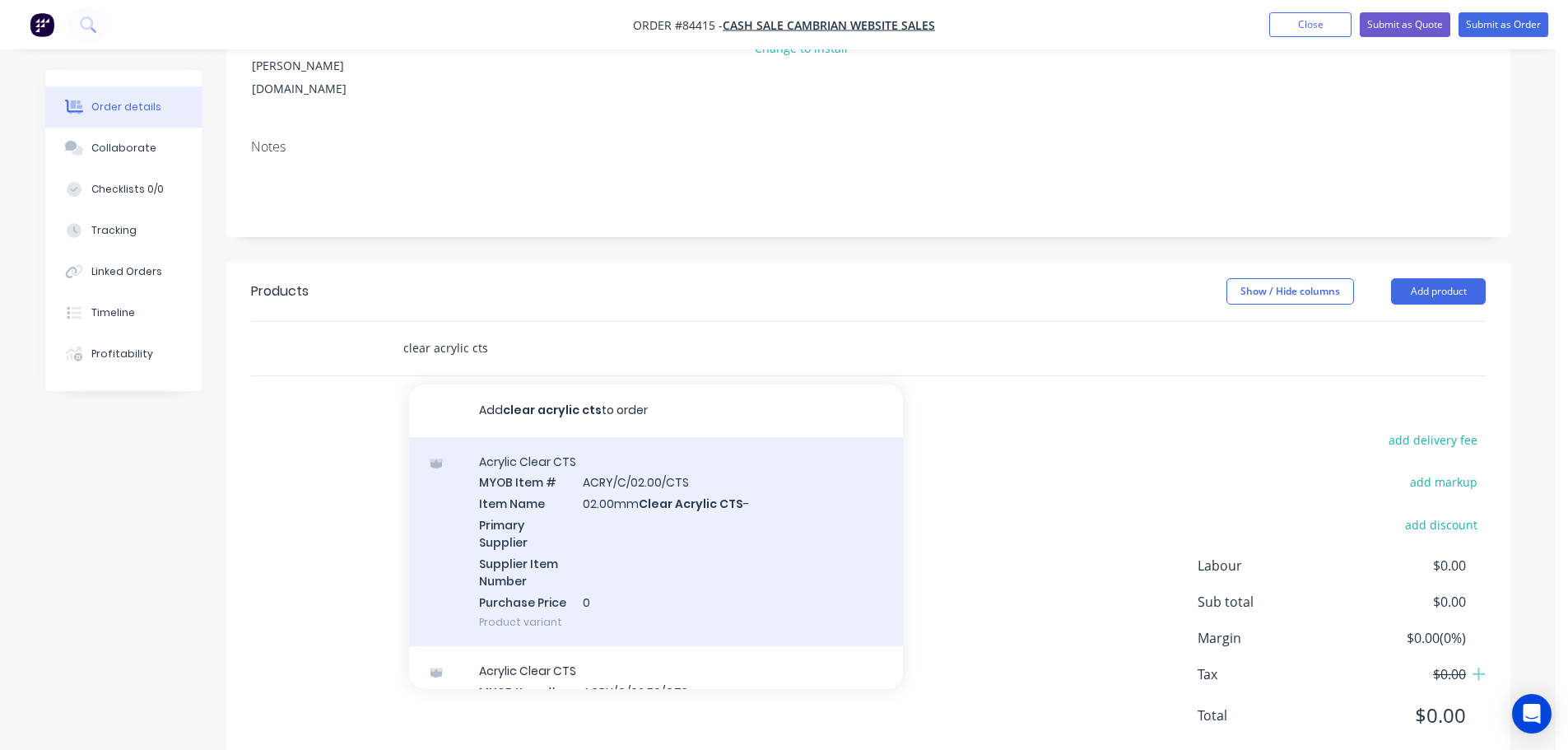
scroll to position [329, 0]
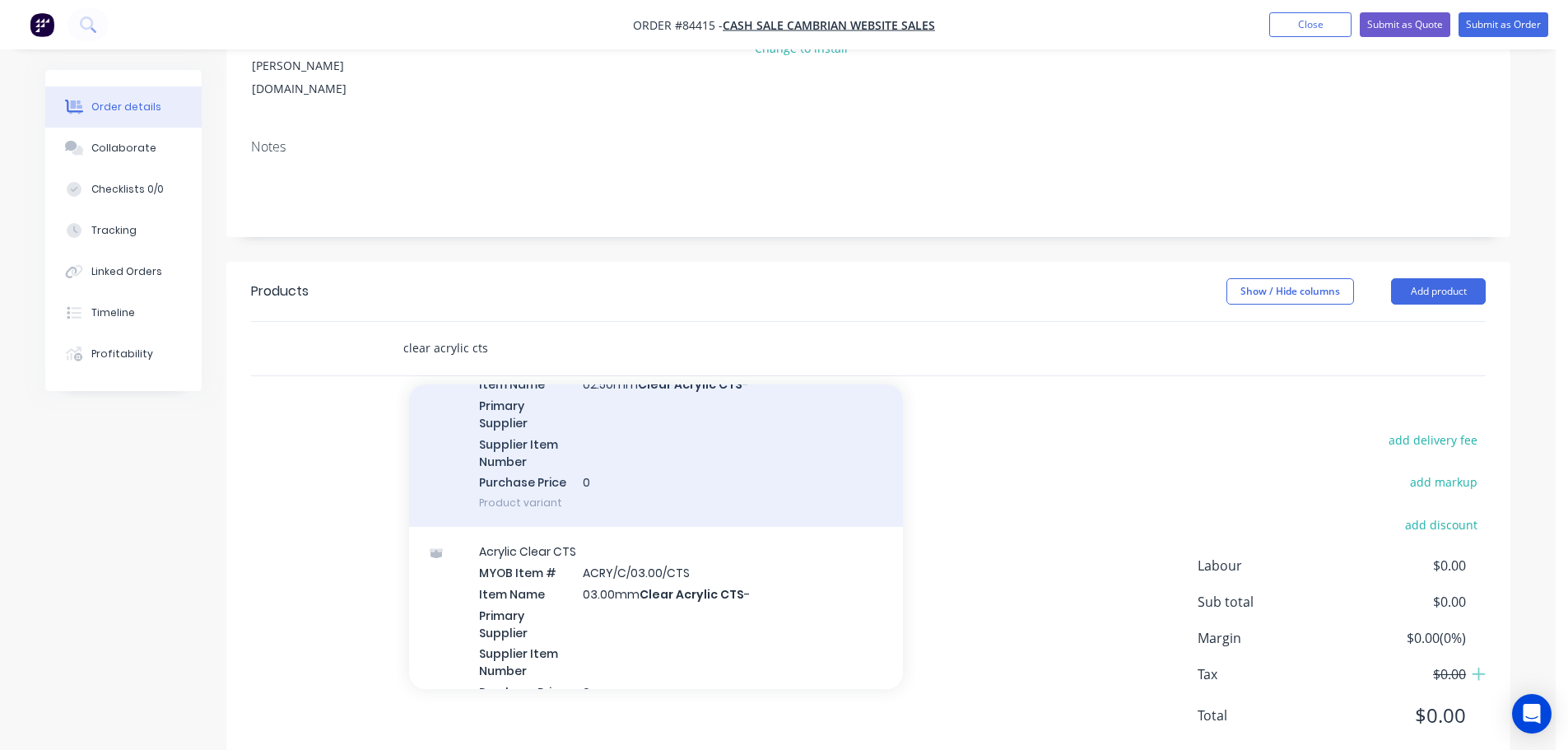
type input "clear acrylic cts"
click at [654, 390] on div "Acrylic Clear CTS MYOB Item # ACRY/C/02.50/CTS Item Name 02.50mm Clear Acrylic …" at bounding box center [656, 421] width 494 height 210
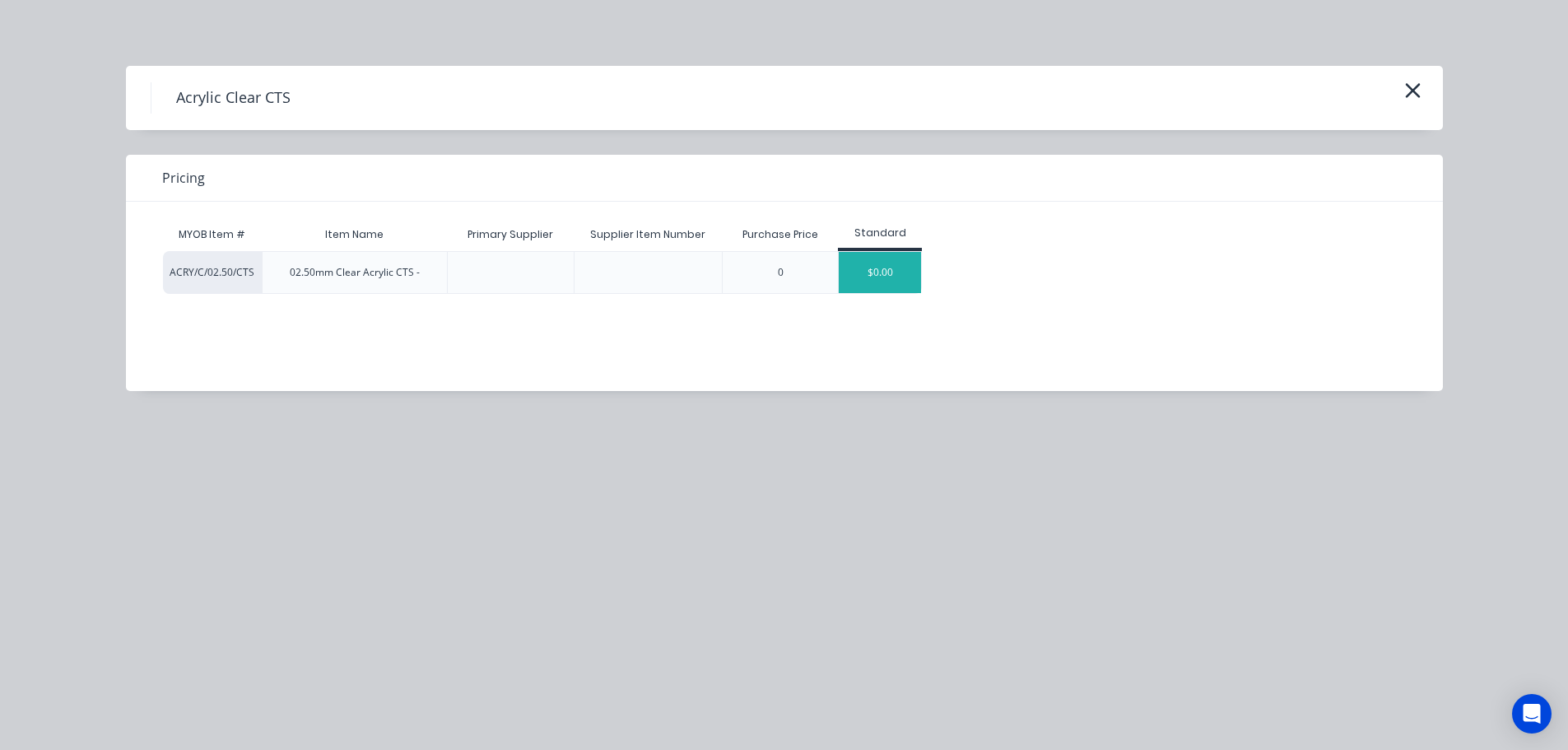
click at [902, 275] on div "$0.00" at bounding box center [879, 272] width 82 height 42
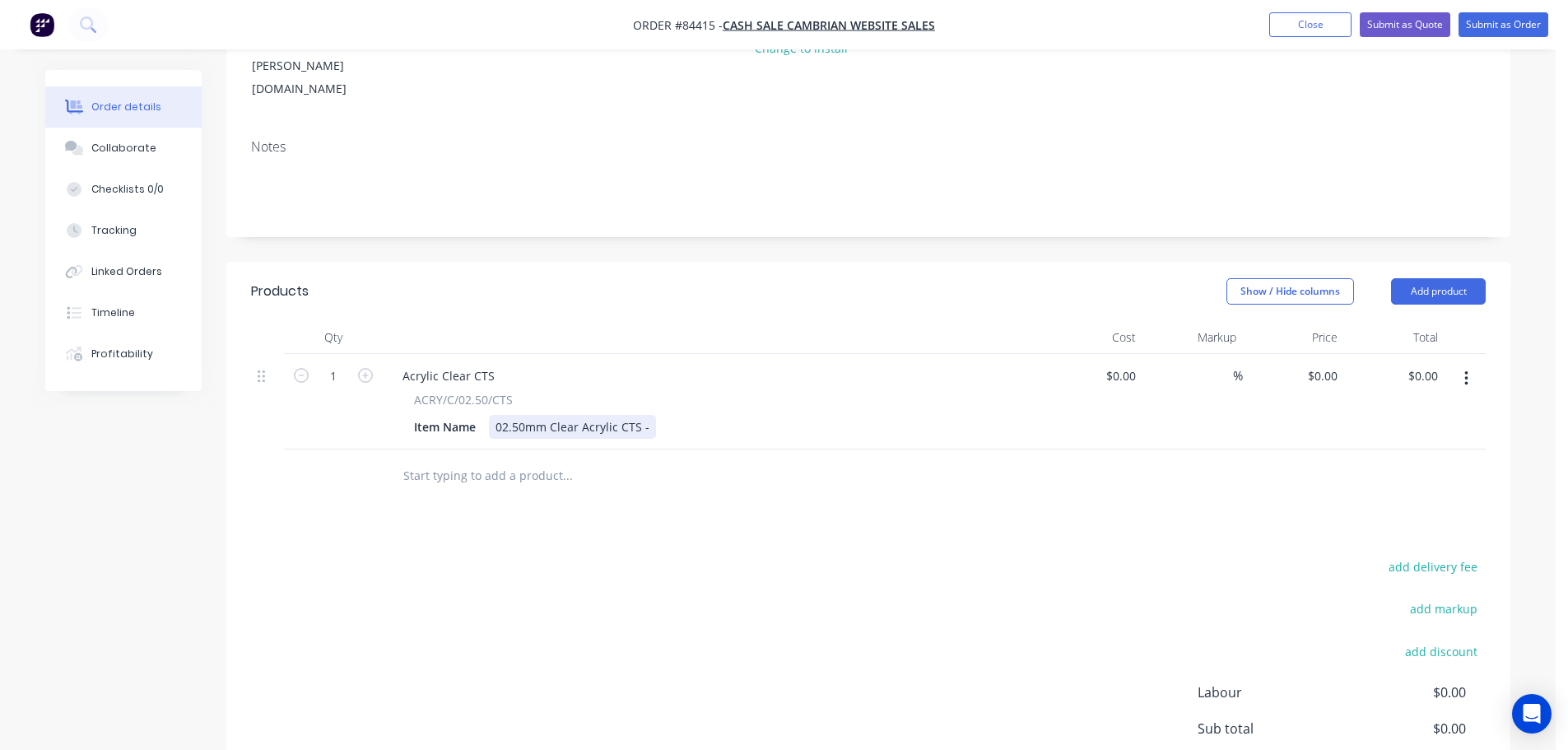
click at [651, 415] on div "02.50mm Clear Acrylic CTS -" at bounding box center [572, 426] width 167 height 24
click at [776, 485] on div "Products Show / Hide columns Add product Qty Cost Markup Price Total 1 Acrylic …" at bounding box center [868, 580] width 1284 height 637
click at [1326, 364] on input "0" at bounding box center [1325, 376] width 38 height 24
type input "$33.68"
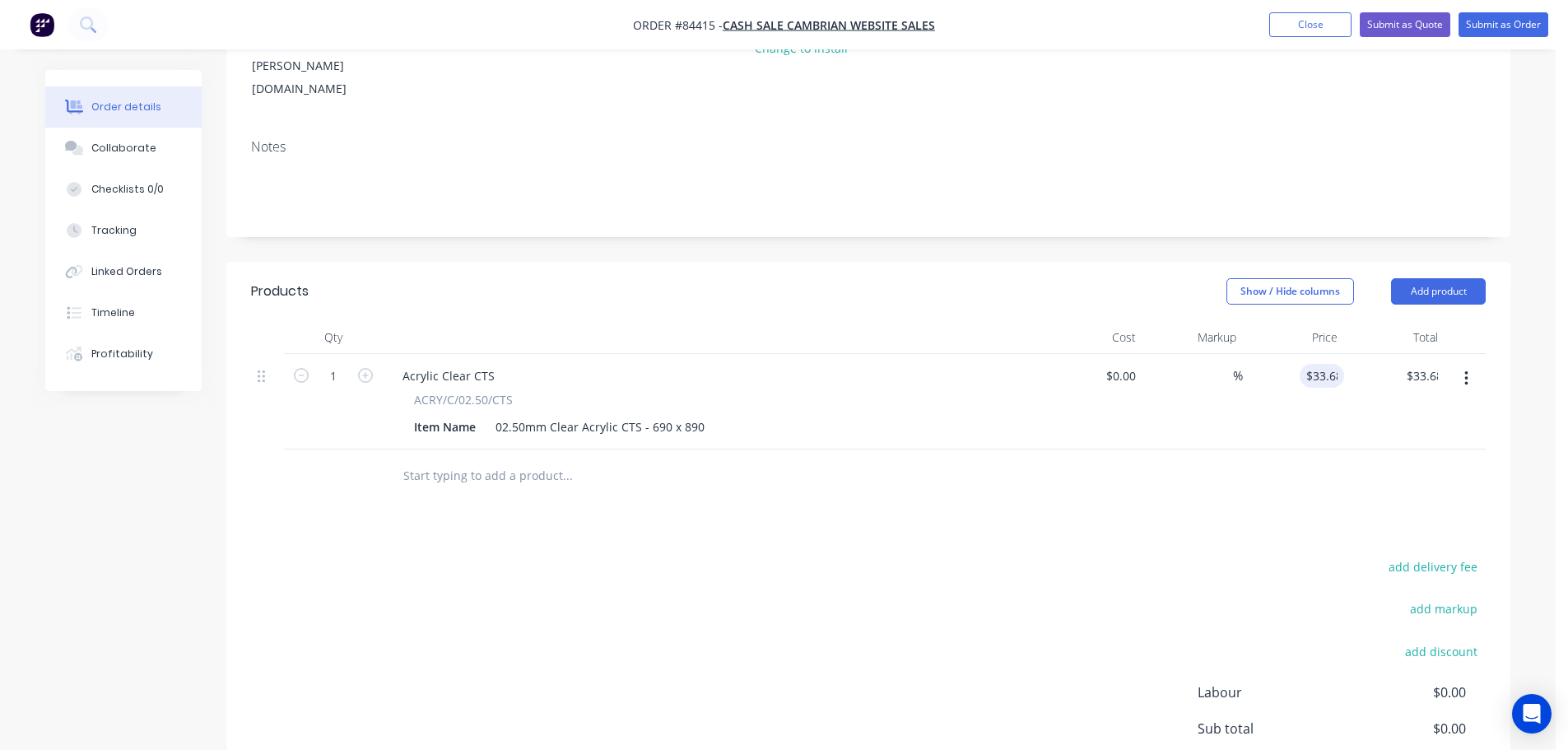
click at [1190, 449] on div at bounding box center [868, 476] width 1235 height 54
click at [1442, 504] on div "Products Show / Hide columns Add product Qty Cost Markup Price Total 1 Acrylic …" at bounding box center [868, 580] width 1284 height 637
click at [1441, 556] on button "add delivery fee" at bounding box center [1433, 567] width 106 height 22
type input "15"
click at [770, 494] on div "Products Show / Hide columns Add product Qty Cost Markup Price Total 1 Acrylic …" at bounding box center [868, 578] width 1284 height 632
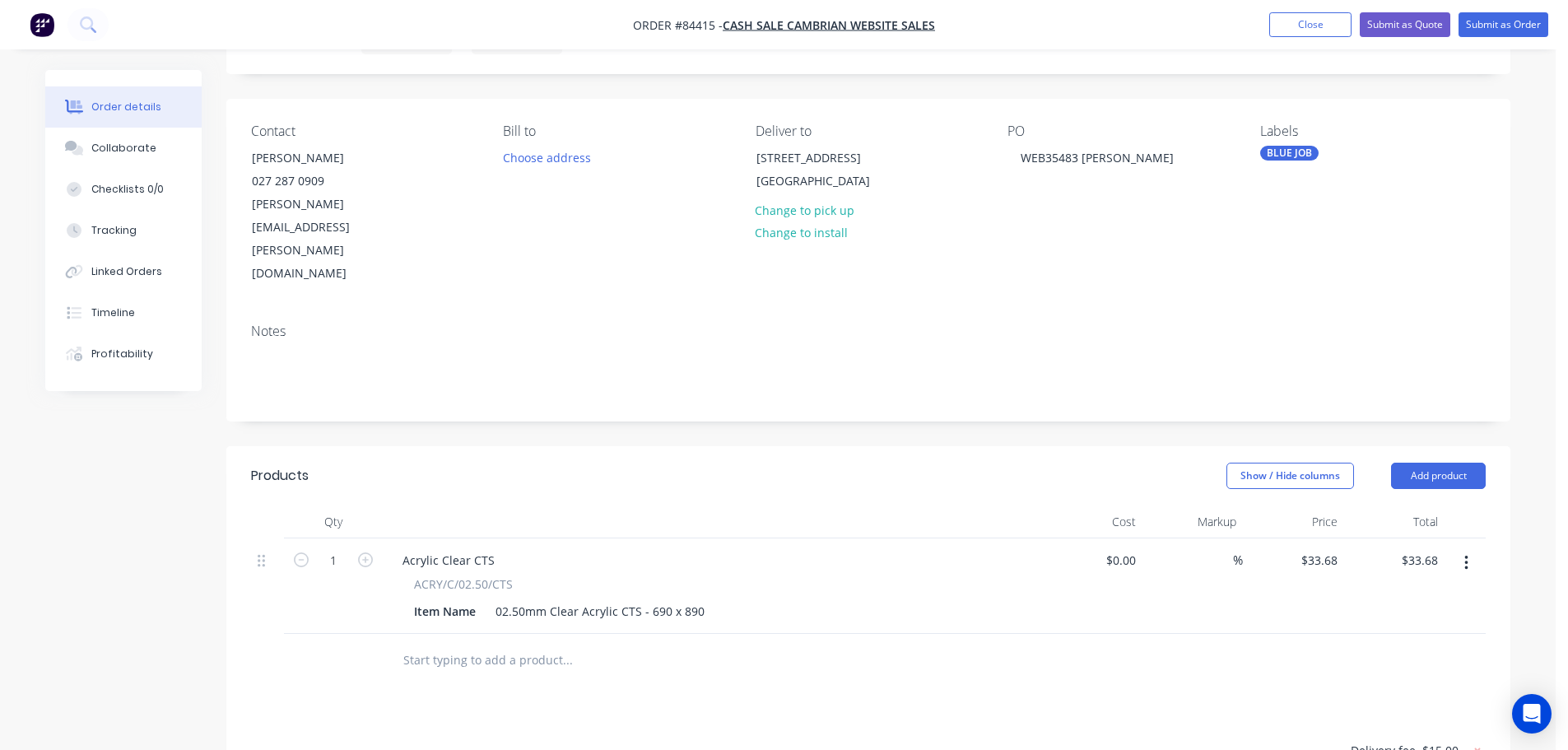
scroll to position [0, 0]
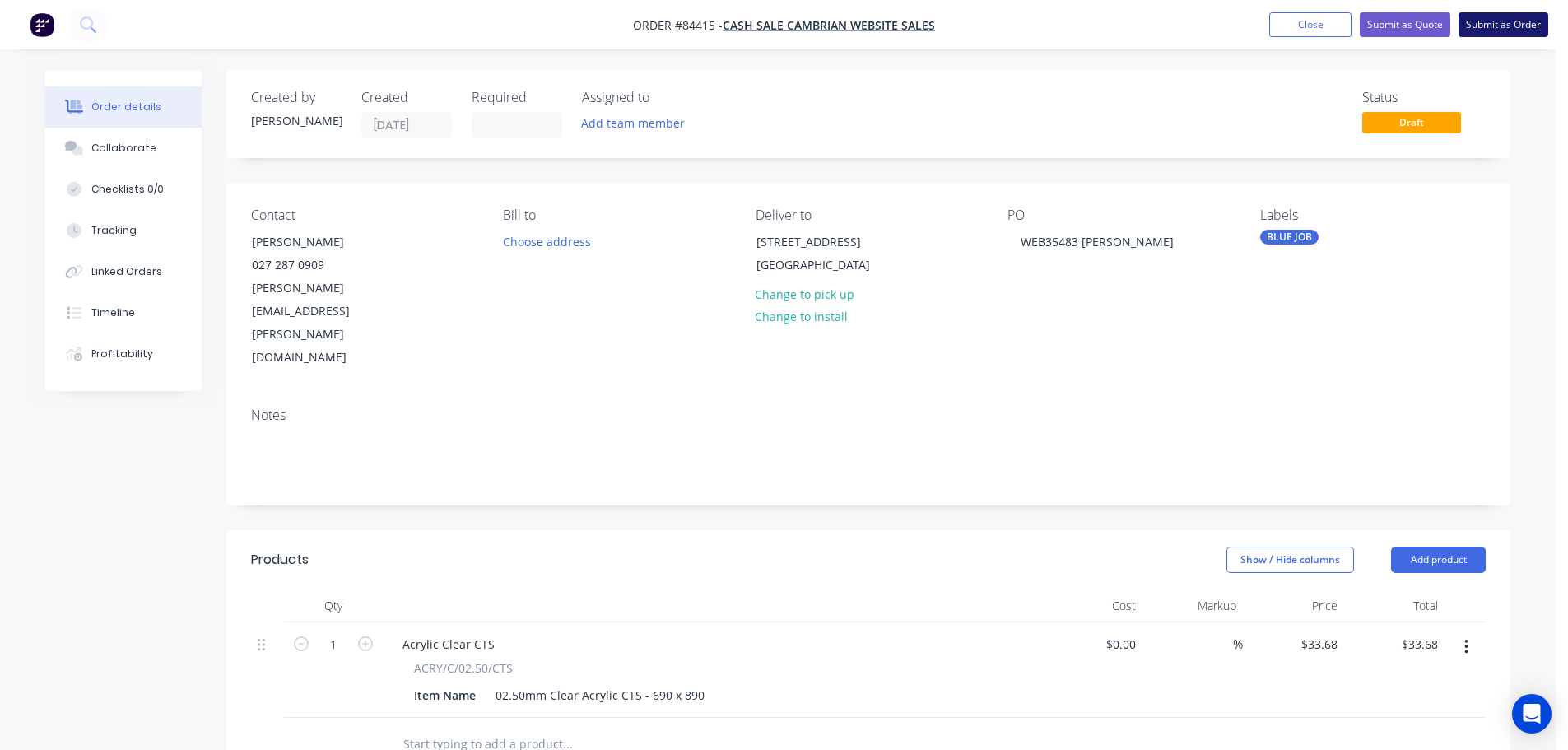
click at [1488, 29] on button "Submit as Order" at bounding box center [1503, 25] width 89 height 25
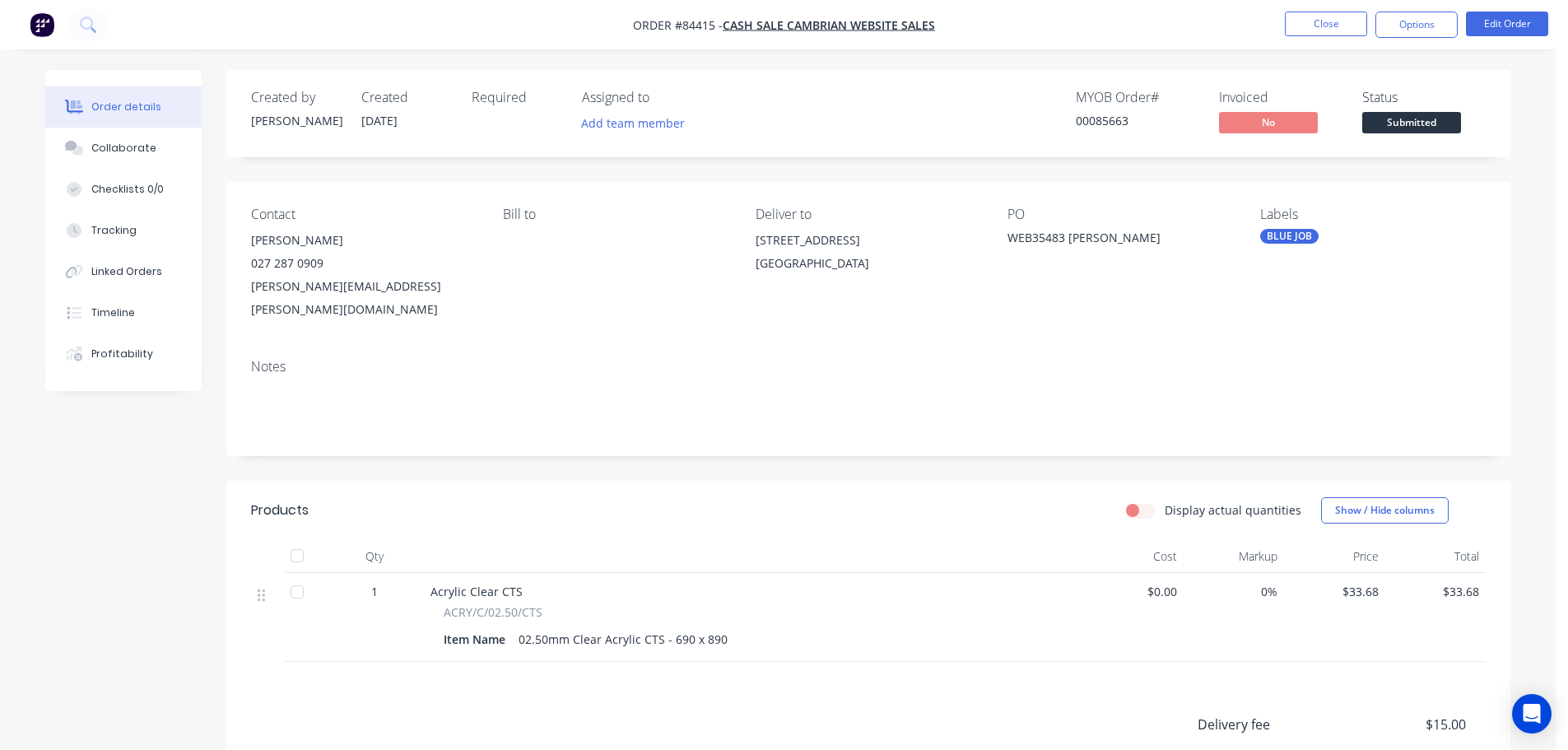
click at [1111, 117] on div "00085663" at bounding box center [1138, 121] width 124 height 18
copy div "00085663"
click at [1404, 29] on button "Options" at bounding box center [1416, 25] width 82 height 27
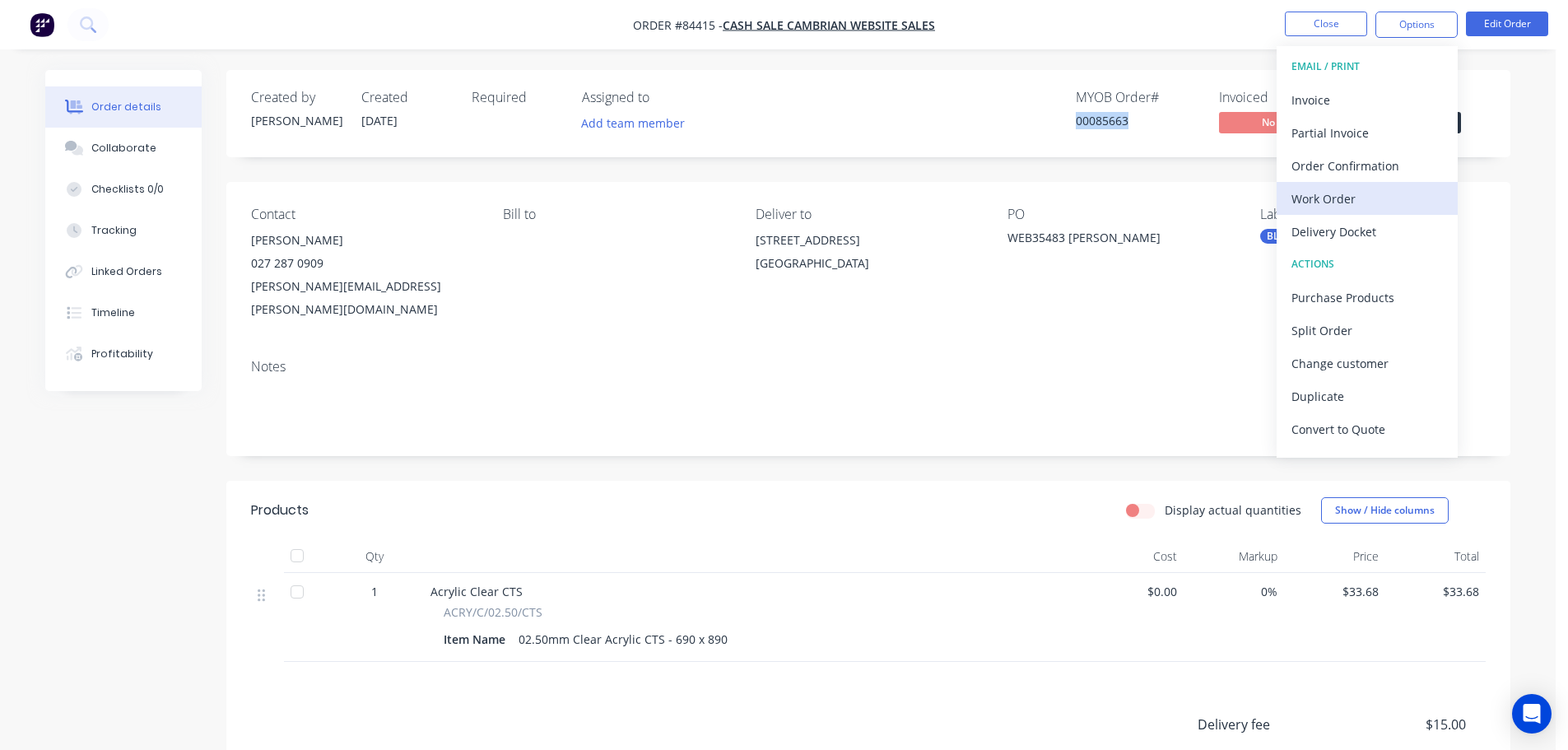
click at [1366, 210] on div "Work Order" at bounding box center [1366, 198] width 151 height 24
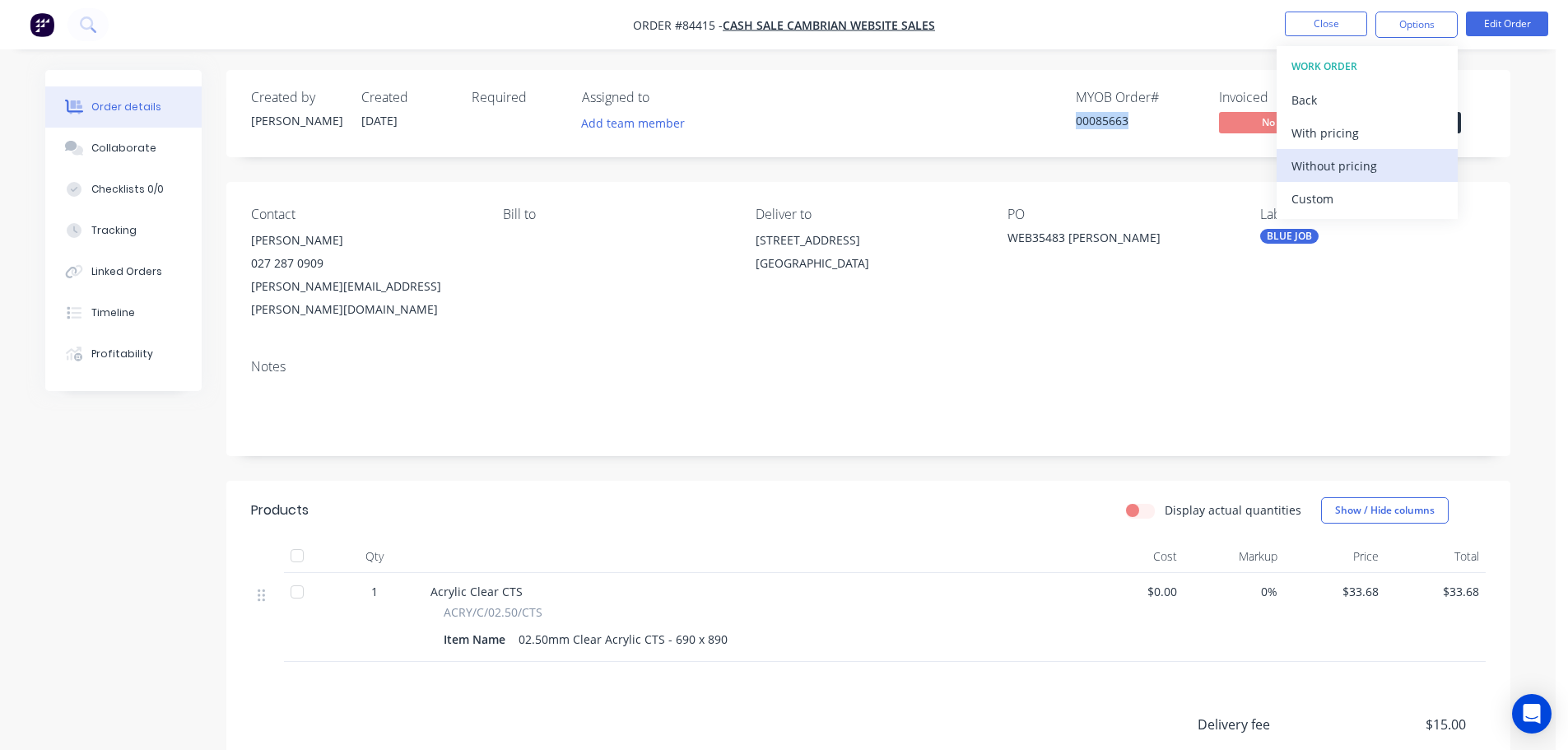
drag, startPoint x: 1366, startPoint y: 210, endPoint x: 1361, endPoint y: 162, distance: 48.3
click at [1361, 162] on div "Without pricing" at bounding box center [1366, 165] width 151 height 24
click at [1358, 160] on div "Order Confirmation" at bounding box center [1366, 165] width 151 height 24
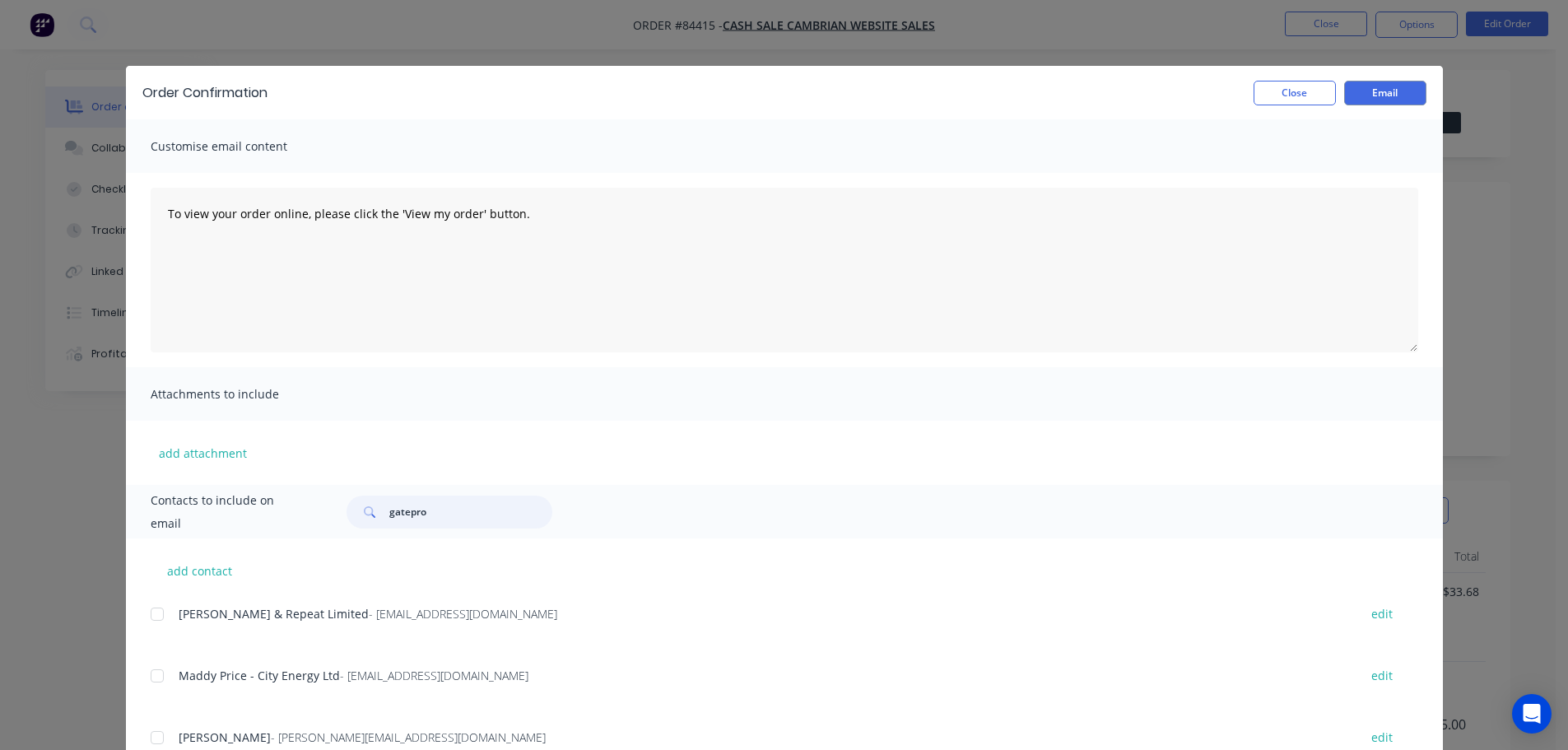
click at [448, 518] on input "gatepro" at bounding box center [470, 512] width 163 height 33
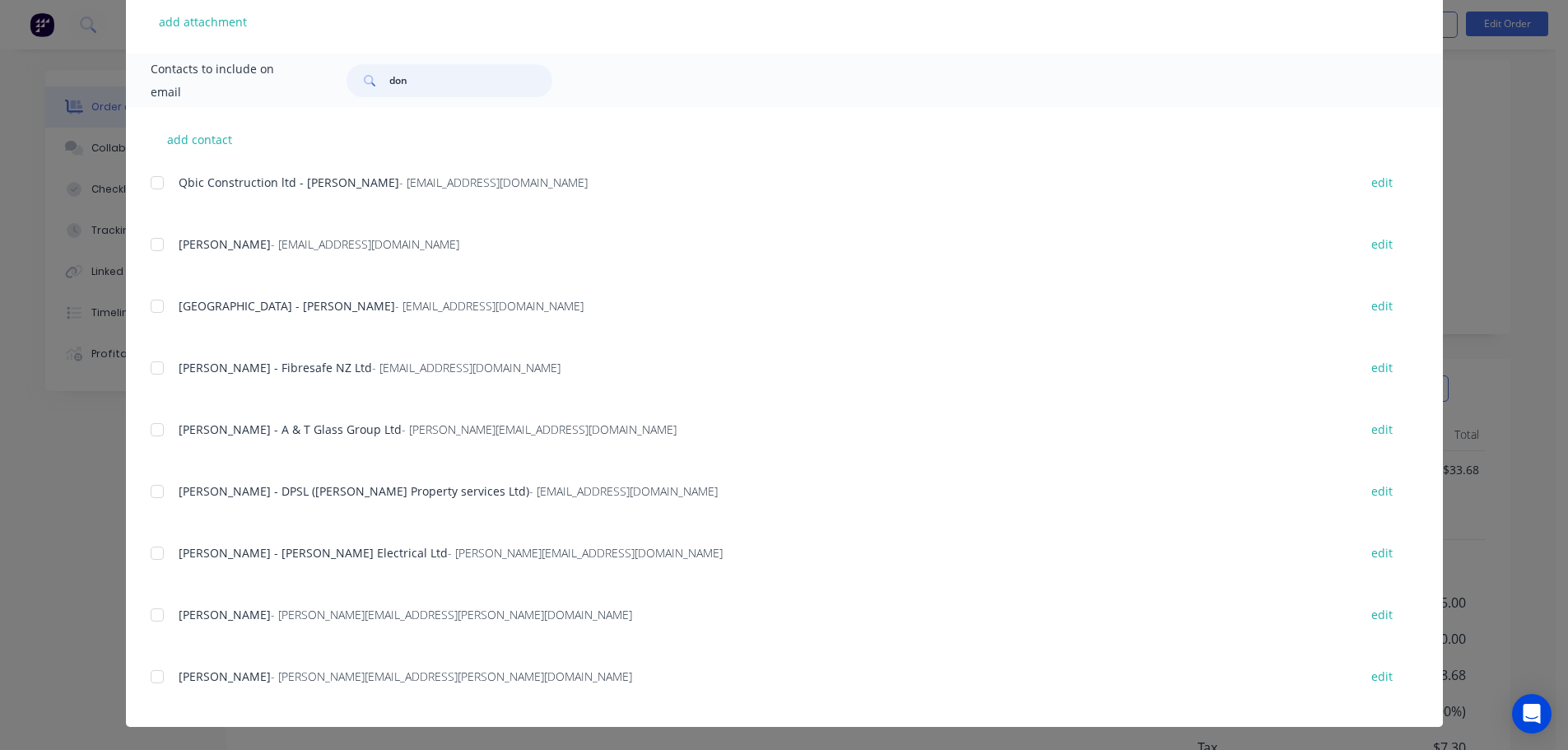
scroll to position [218, 0]
click at [155, 670] on div at bounding box center [156, 677] width 33 height 33
type input "don"
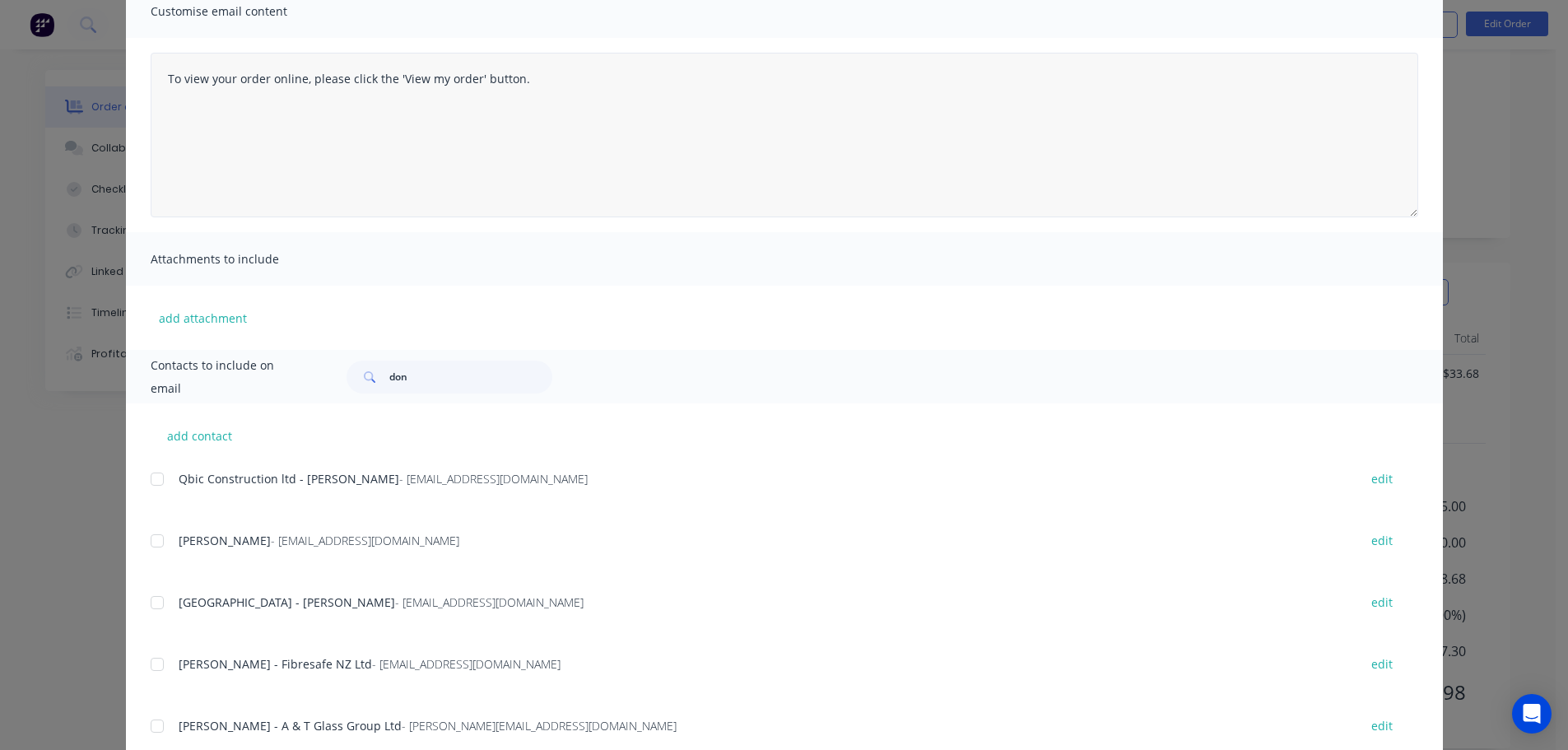
scroll to position [0, 0]
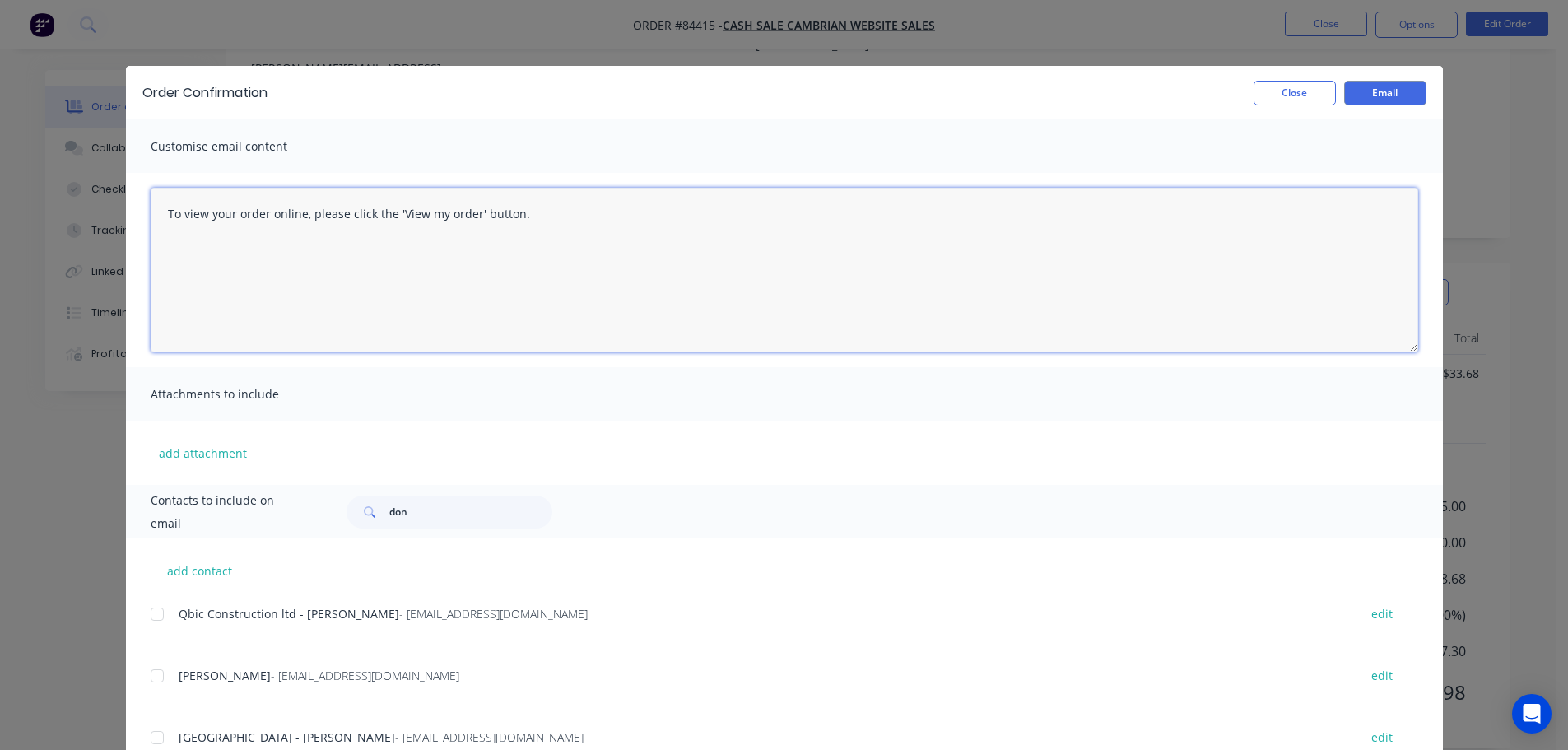
drag, startPoint x: 471, startPoint y: 317, endPoint x: 1259, endPoint y: 136, distance: 808.5
click at [475, 317] on textarea "To view your order online, please click the 'View my order' button." at bounding box center [784, 270] width 1267 height 165
paste textarea "hank you for your order, confirmation of your order is attached. Your order wil…"
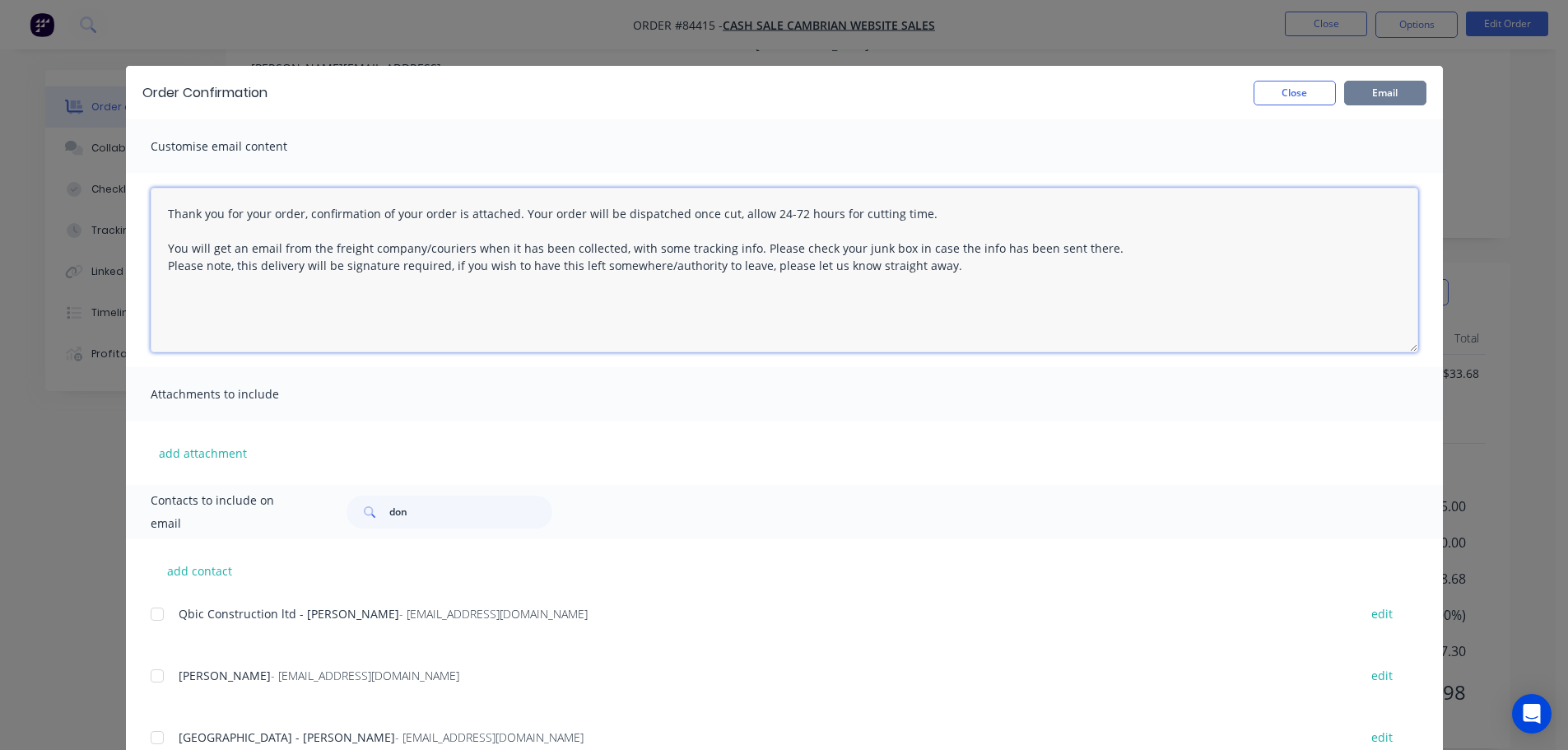
type textarea "Thank you for your order, confirmation of your order is attached. Your order wi…"
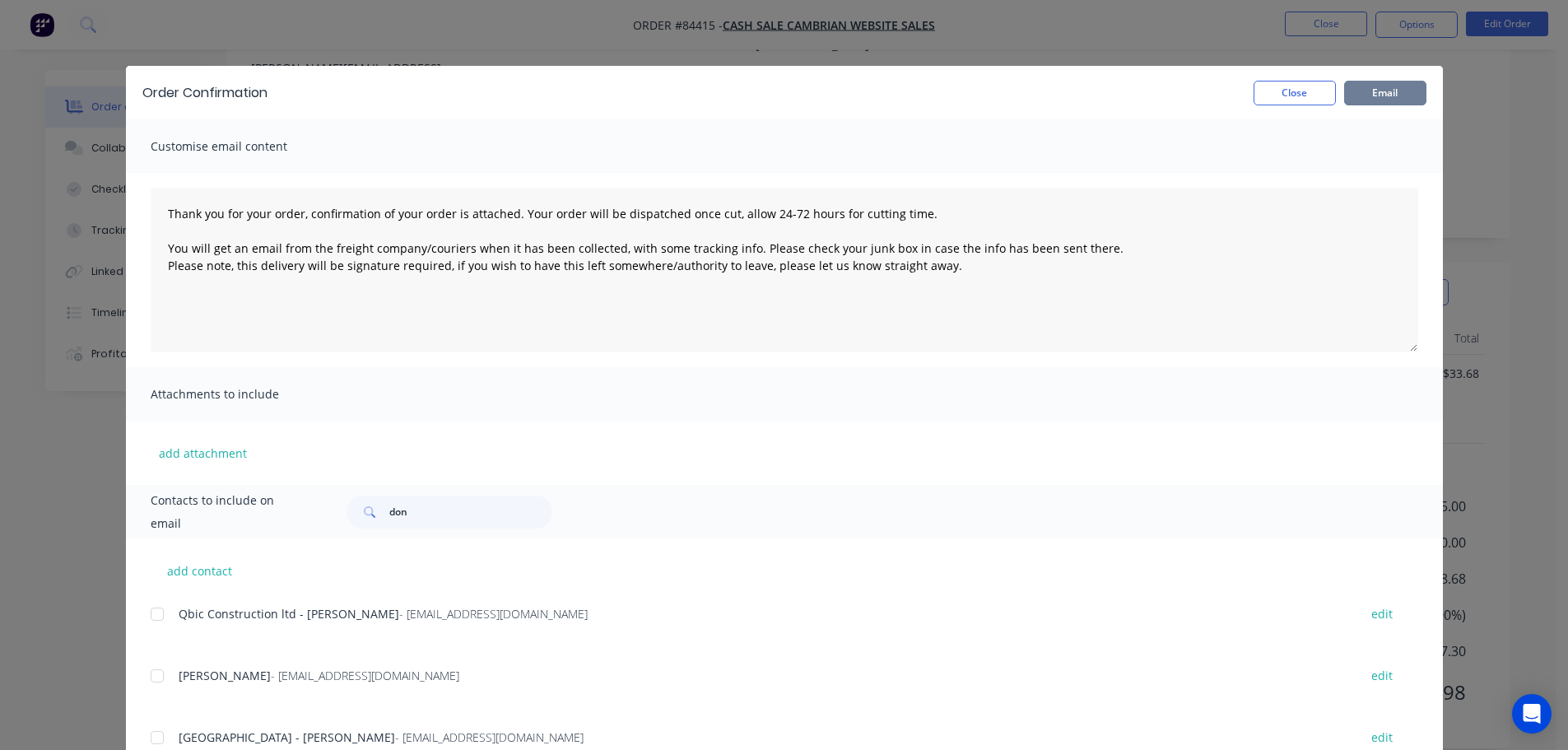
click at [1398, 92] on button "Email" at bounding box center [1385, 93] width 82 height 25
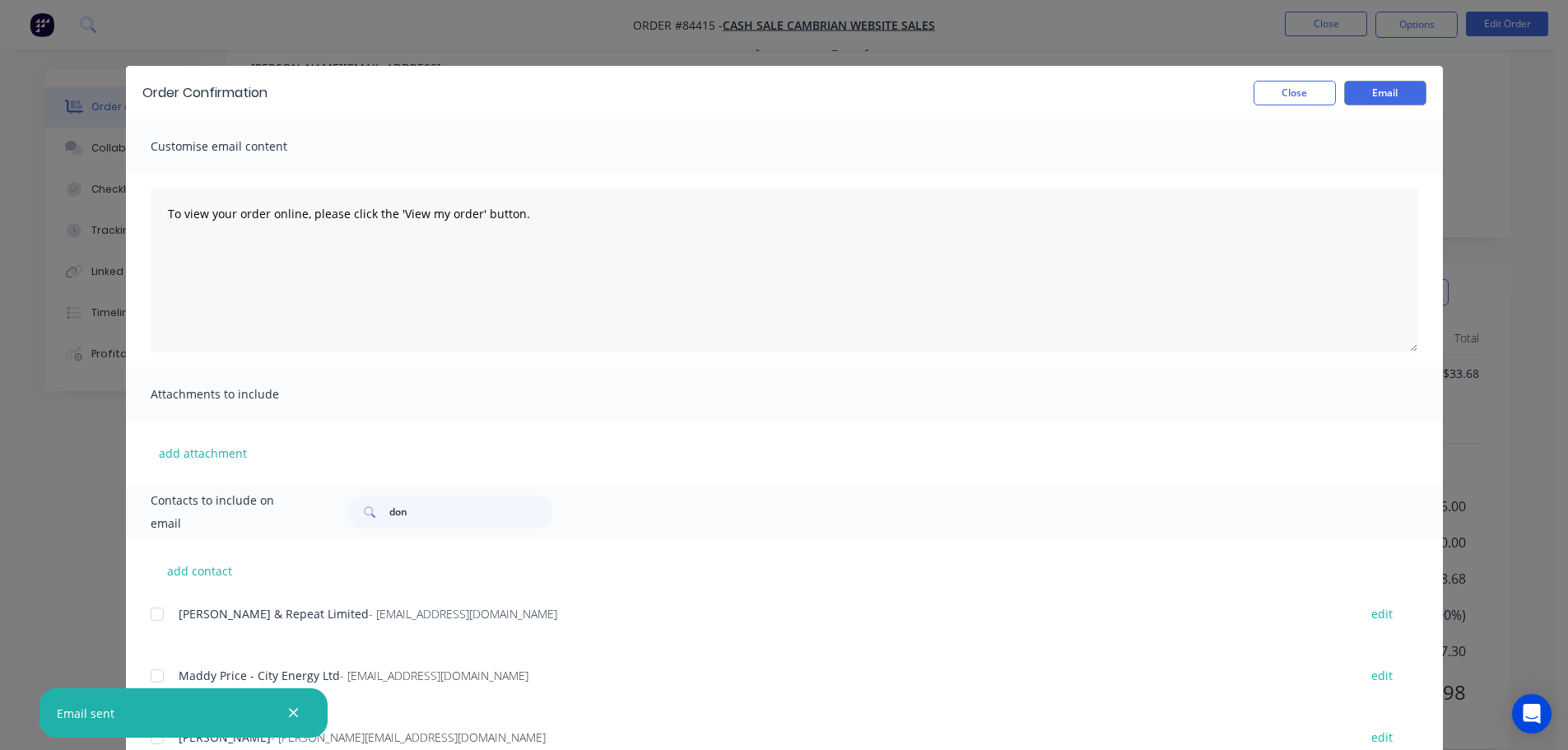
click at [542, 37] on div "Order Confirmation Close Email Customise email content To view your order onlin…" at bounding box center [784, 375] width 1568 height 750
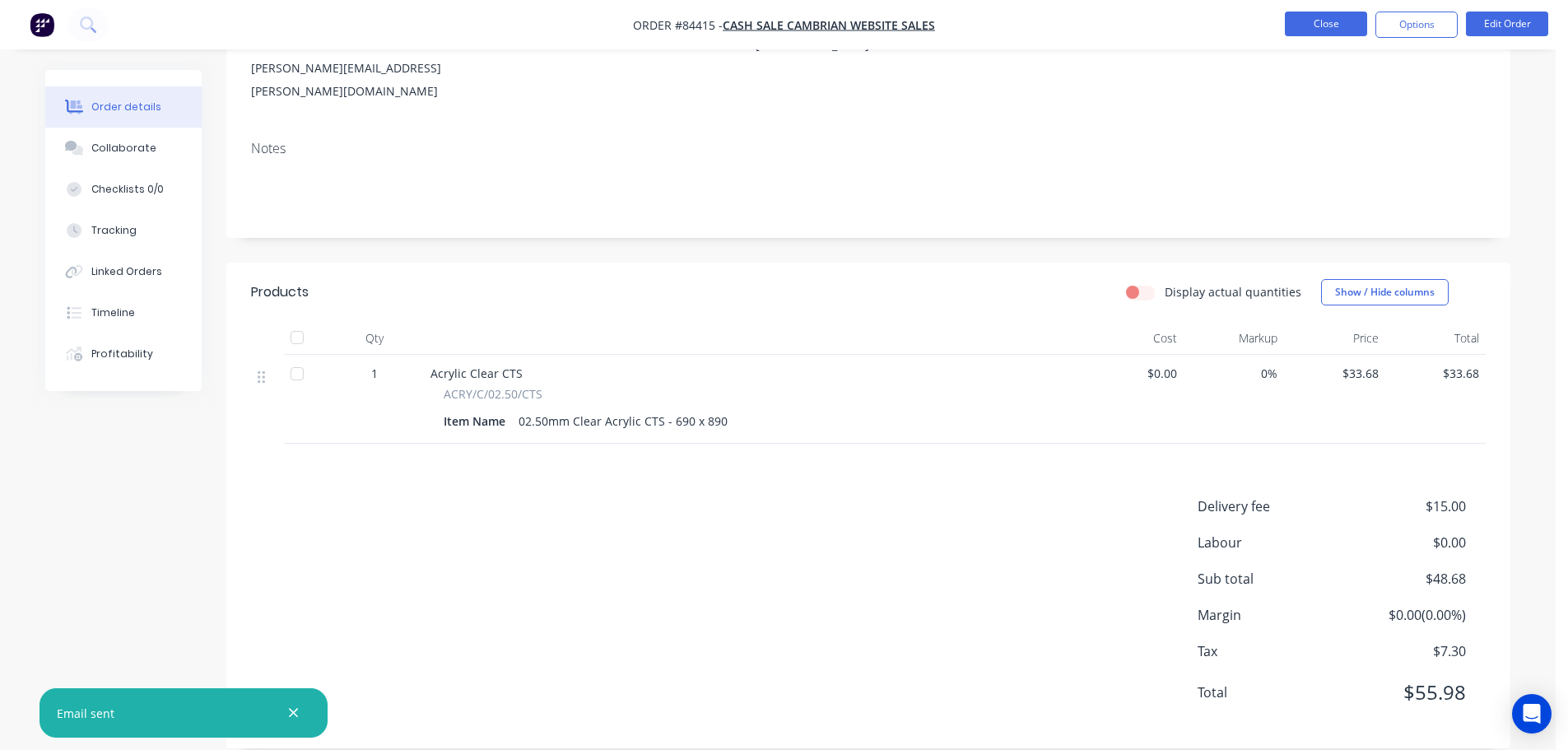
click at [1325, 19] on button "Close" at bounding box center [1326, 24] width 82 height 25
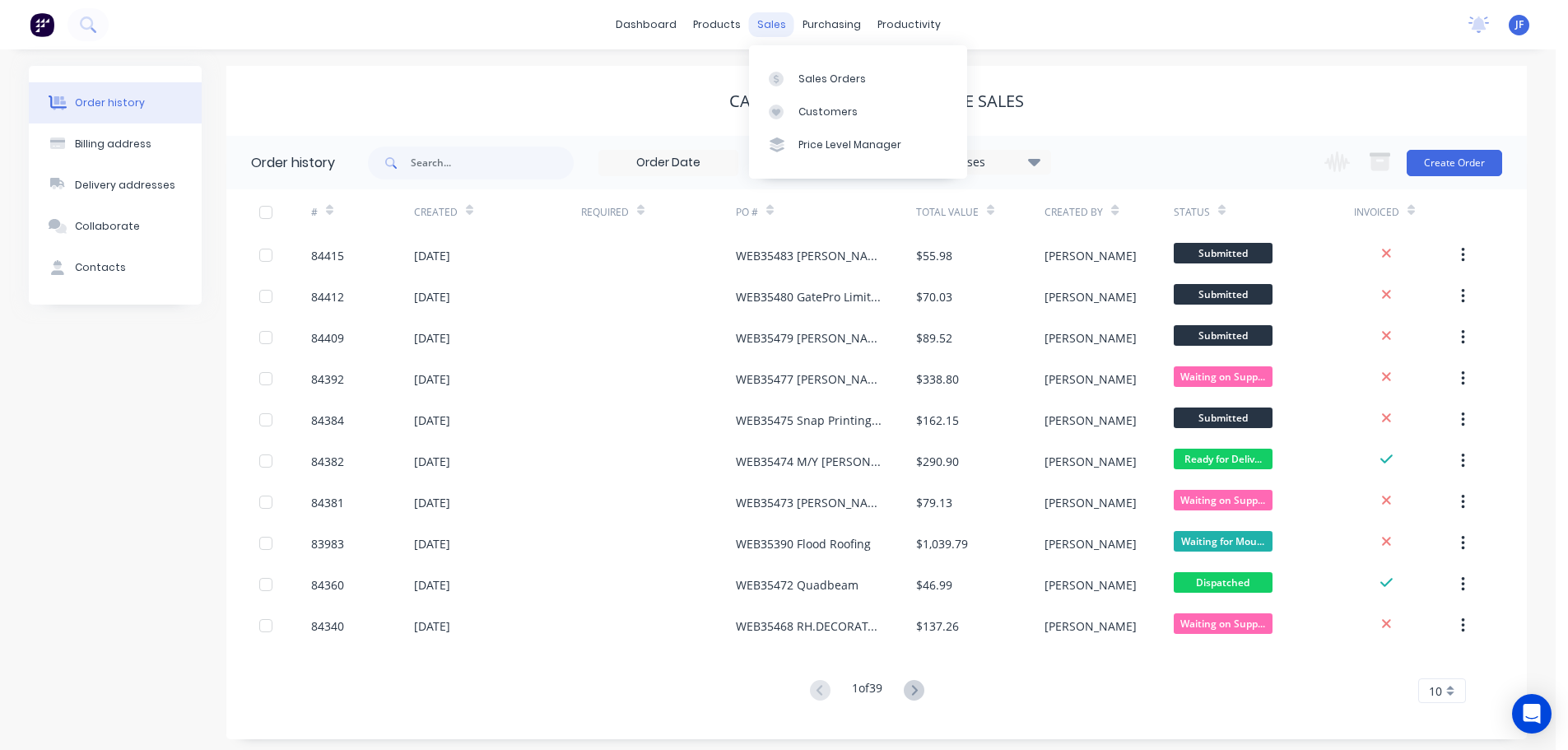
click at [773, 35] on div "sales" at bounding box center [771, 25] width 45 height 25
click at [790, 73] on div at bounding box center [781, 79] width 25 height 15
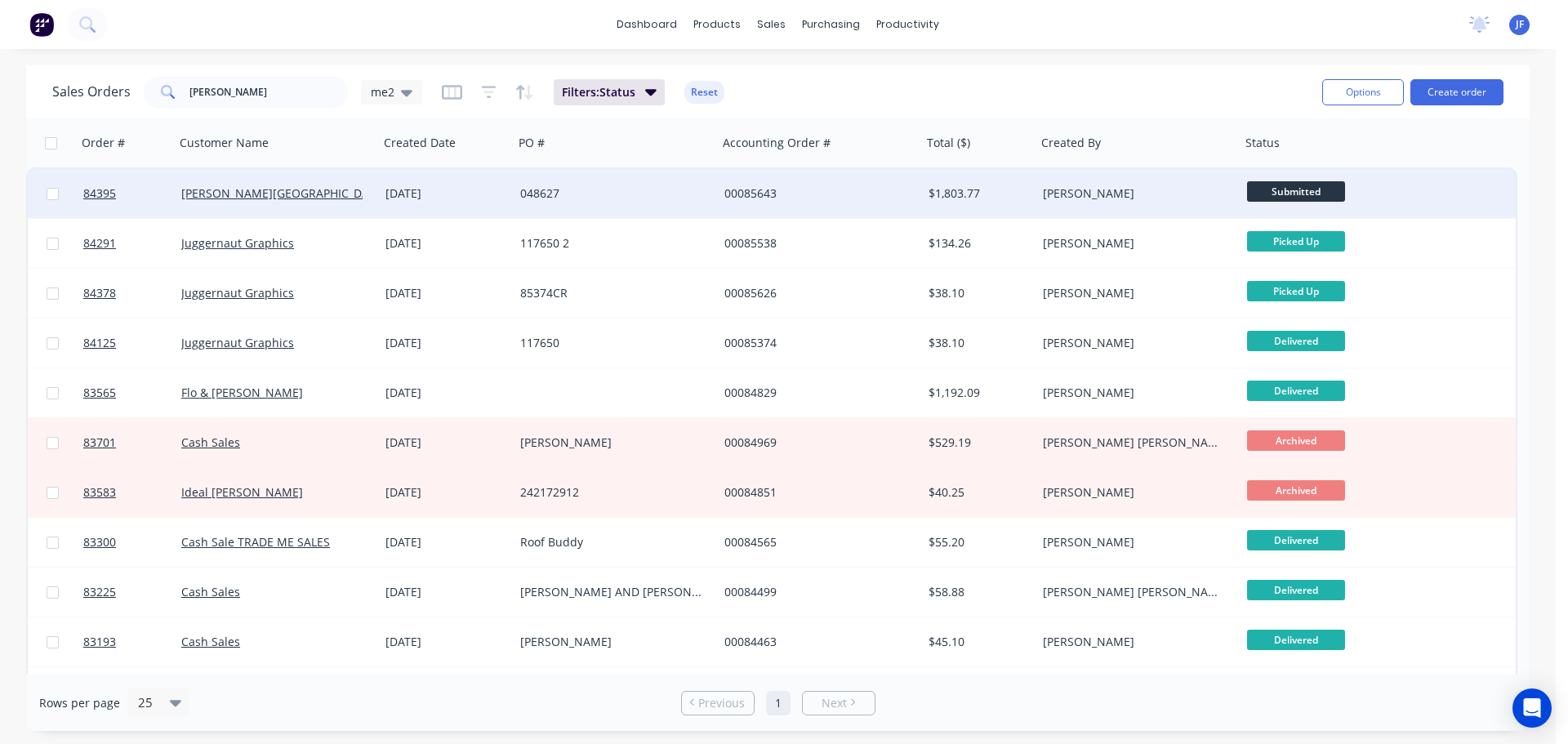
click at [479, 209] on div "[DATE]" at bounding box center [446, 194] width 135 height 49
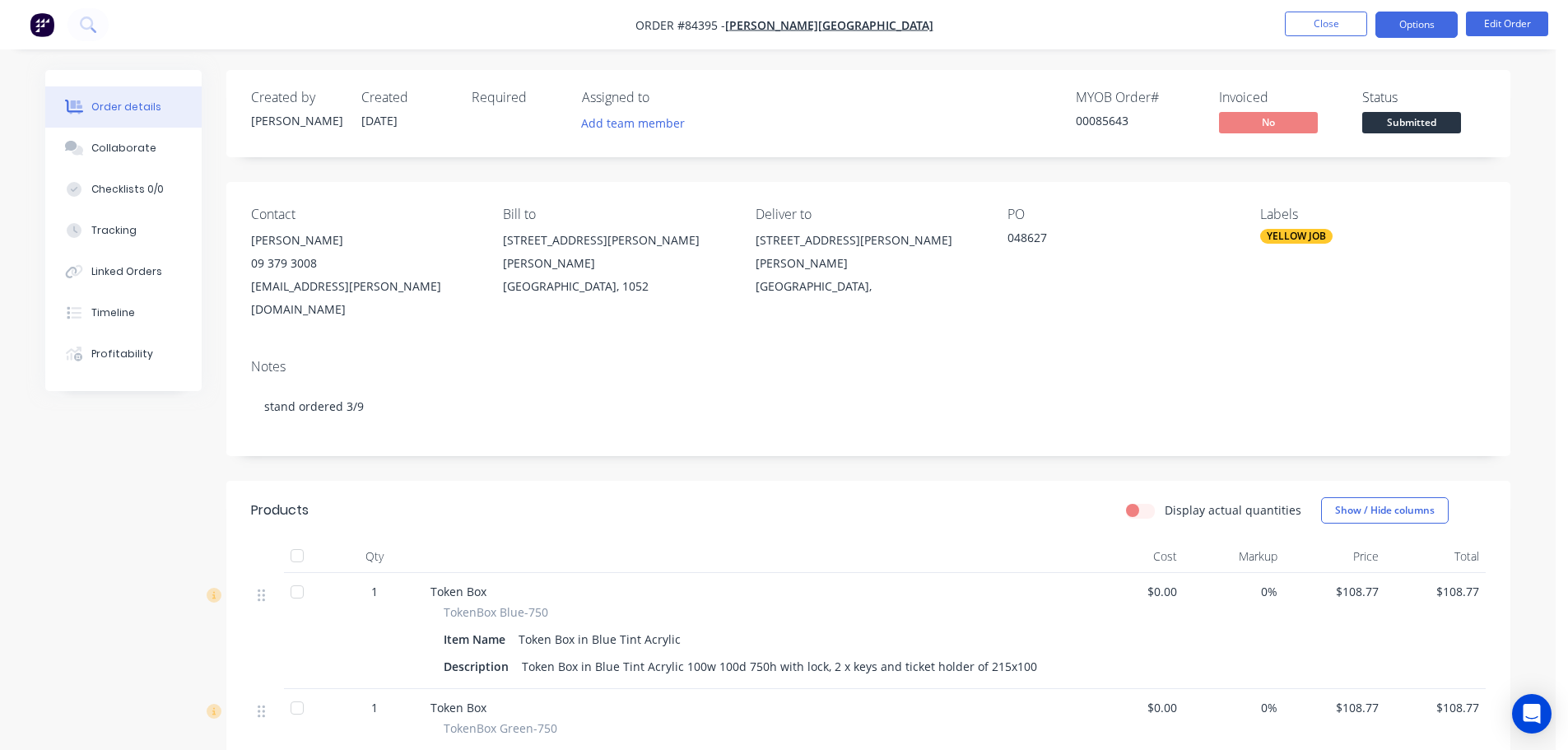
click at [1412, 23] on button "Options" at bounding box center [1416, 25] width 82 height 27
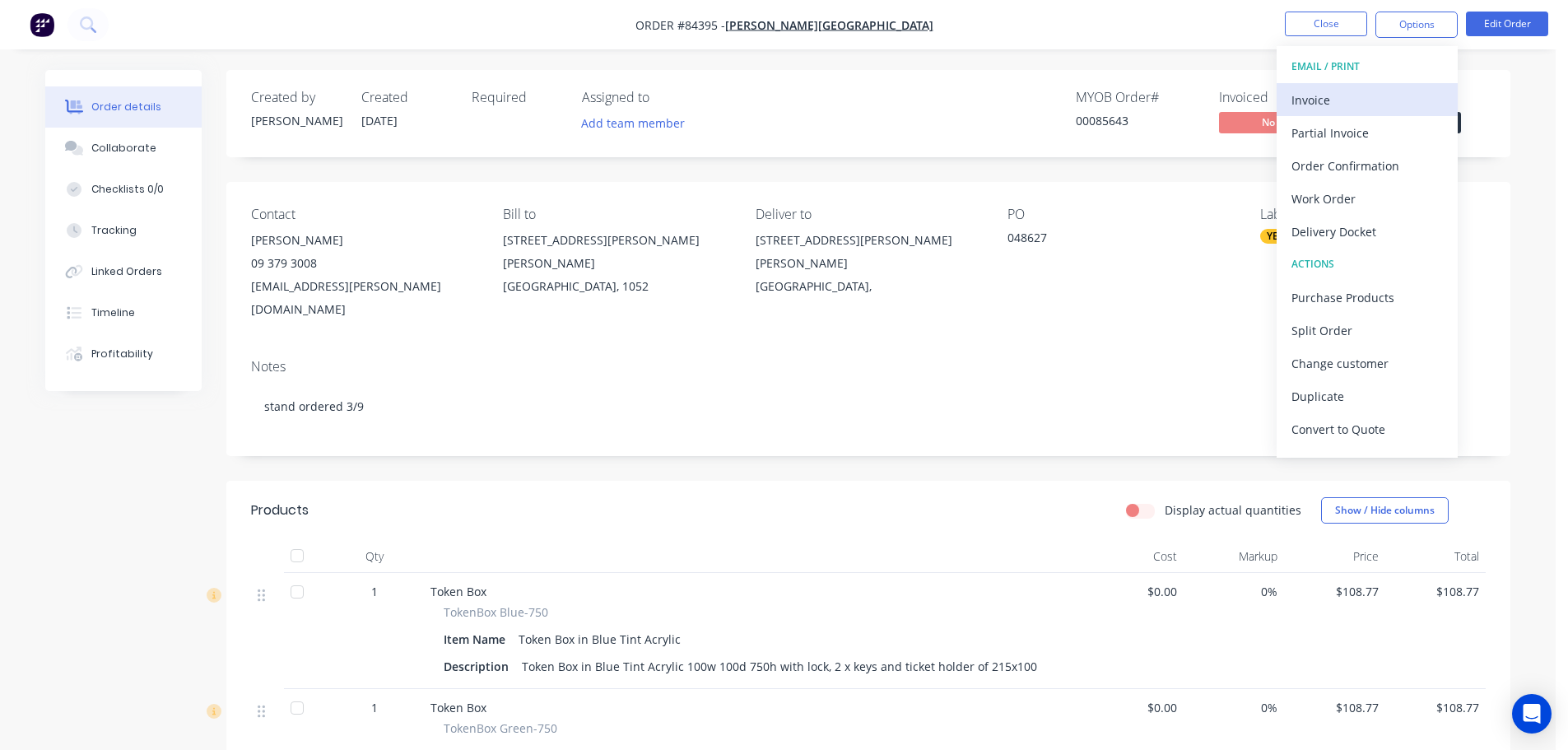
click at [1374, 93] on div "Invoice" at bounding box center [1366, 100] width 151 height 24
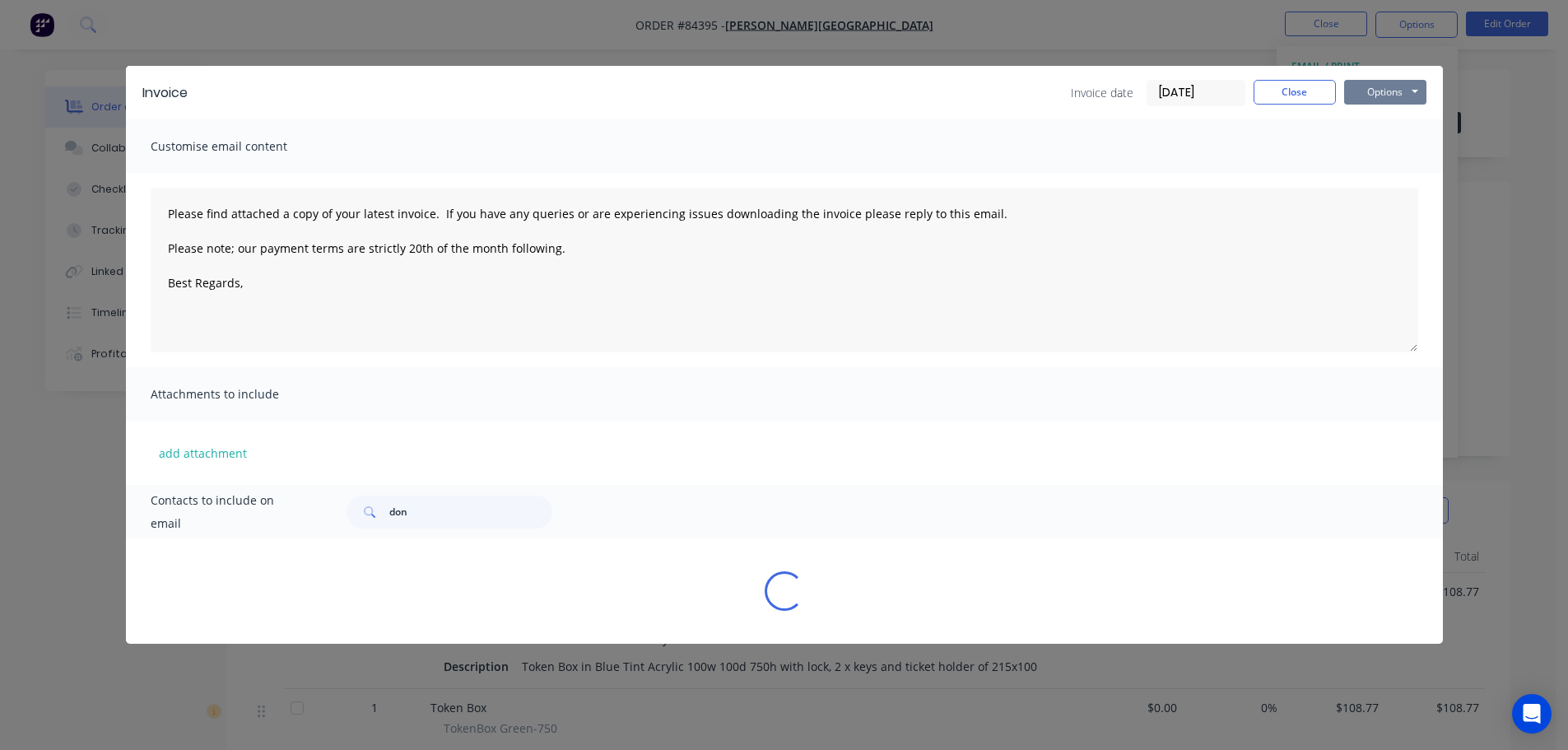
click at [1379, 89] on button "Options" at bounding box center [1385, 92] width 82 height 25
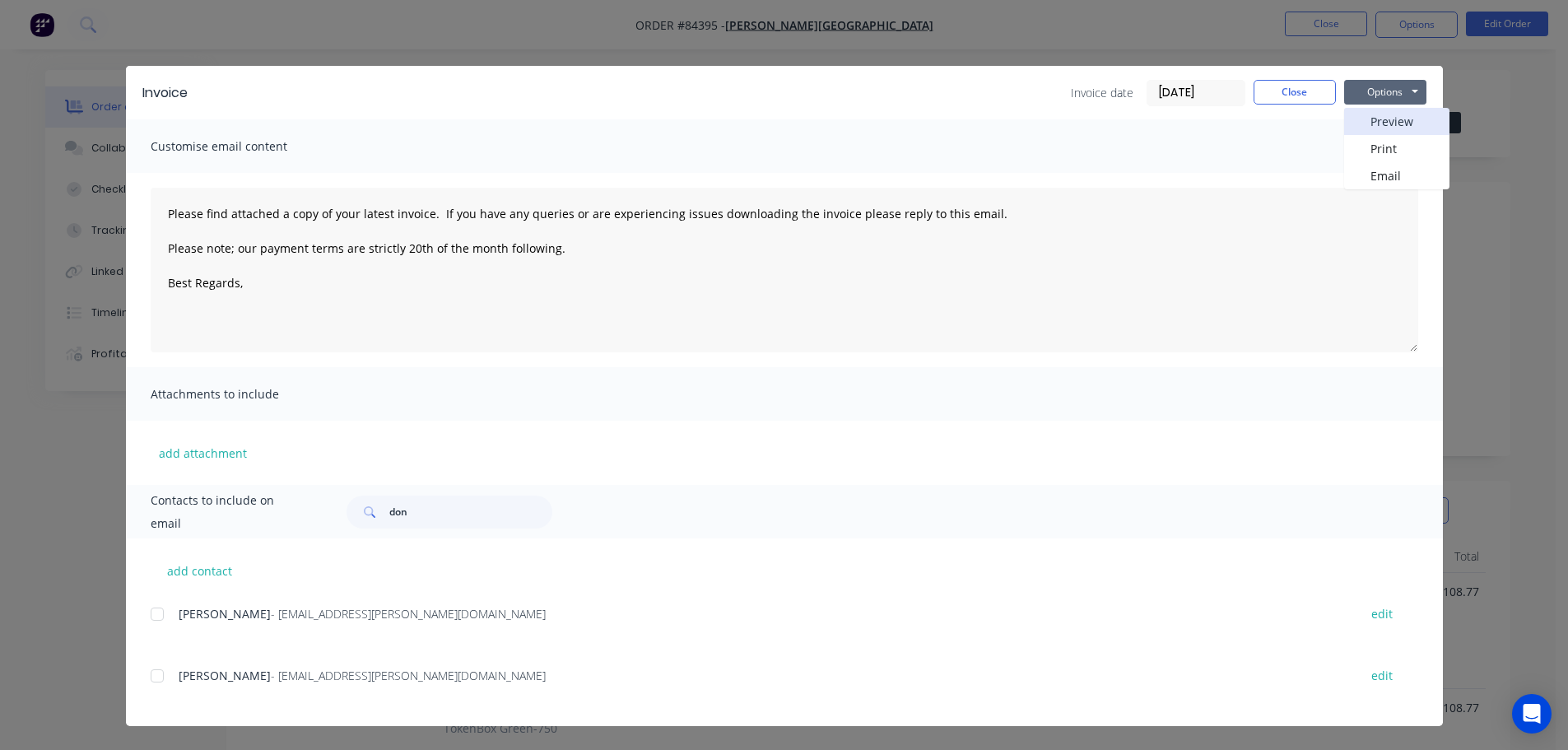
click at [1386, 126] on button "Preview" at bounding box center [1397, 121] width 105 height 27
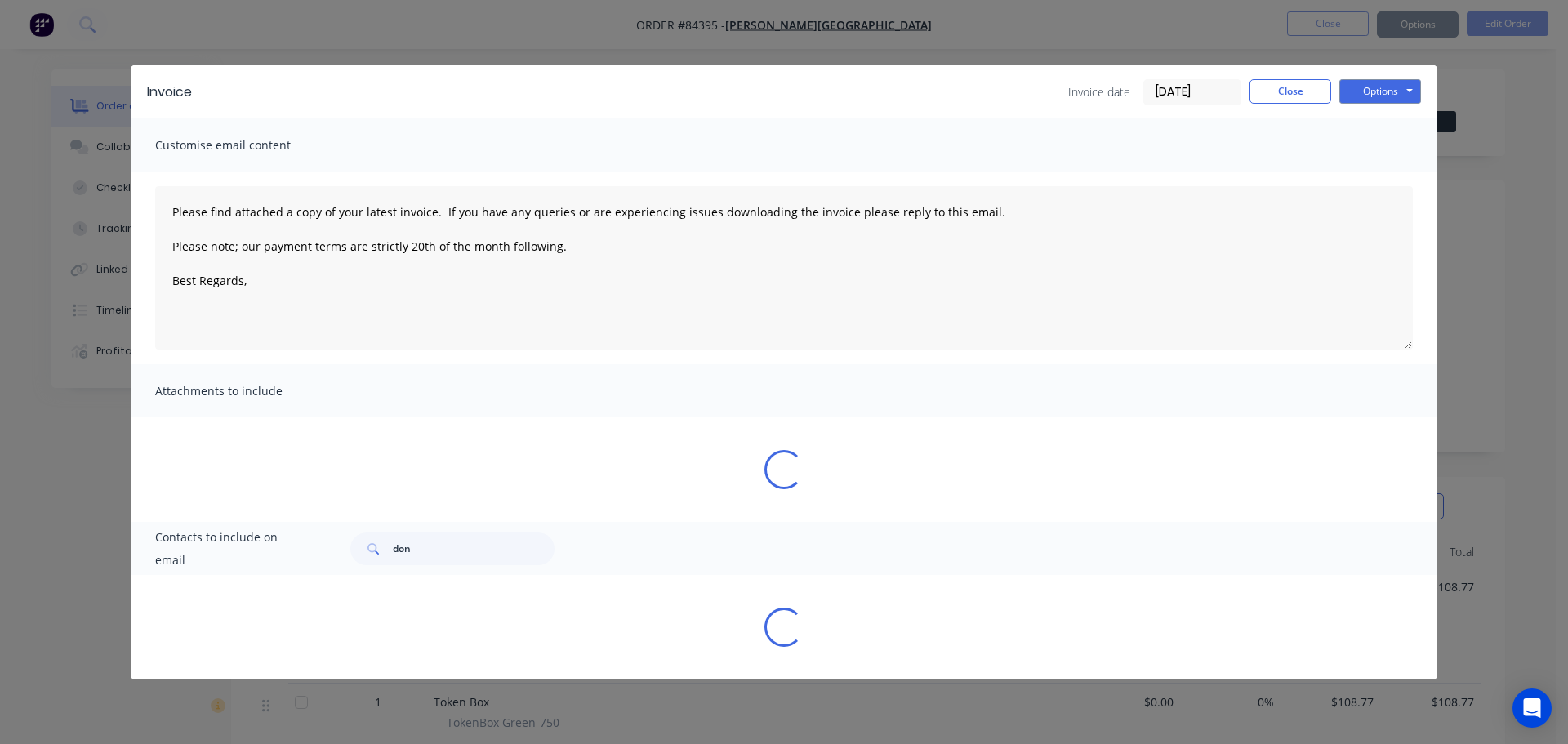
type textarea "Please find attached a copy of your latest invoice. If you have any queries or …"
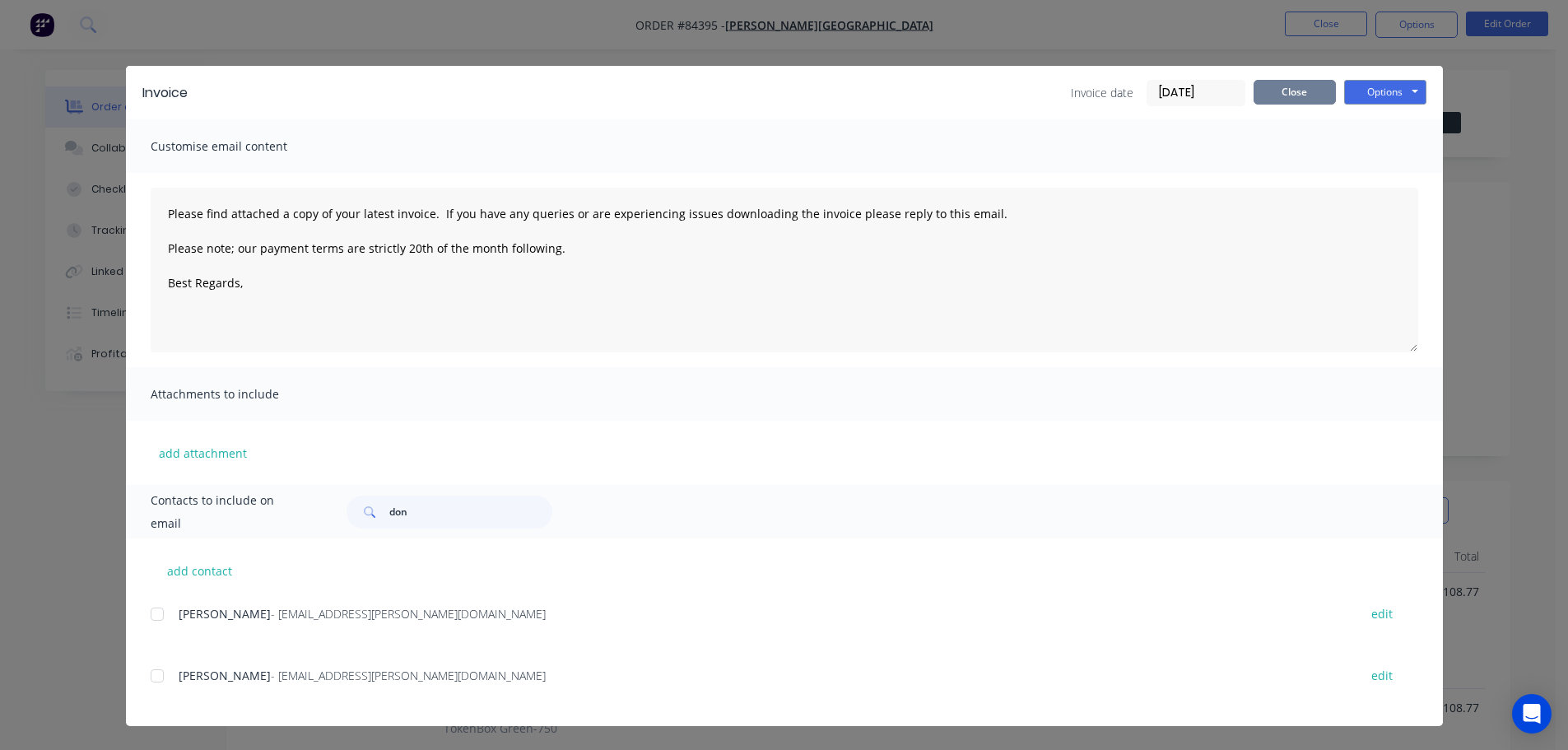
click at [1312, 86] on button "Close" at bounding box center [1294, 92] width 82 height 25
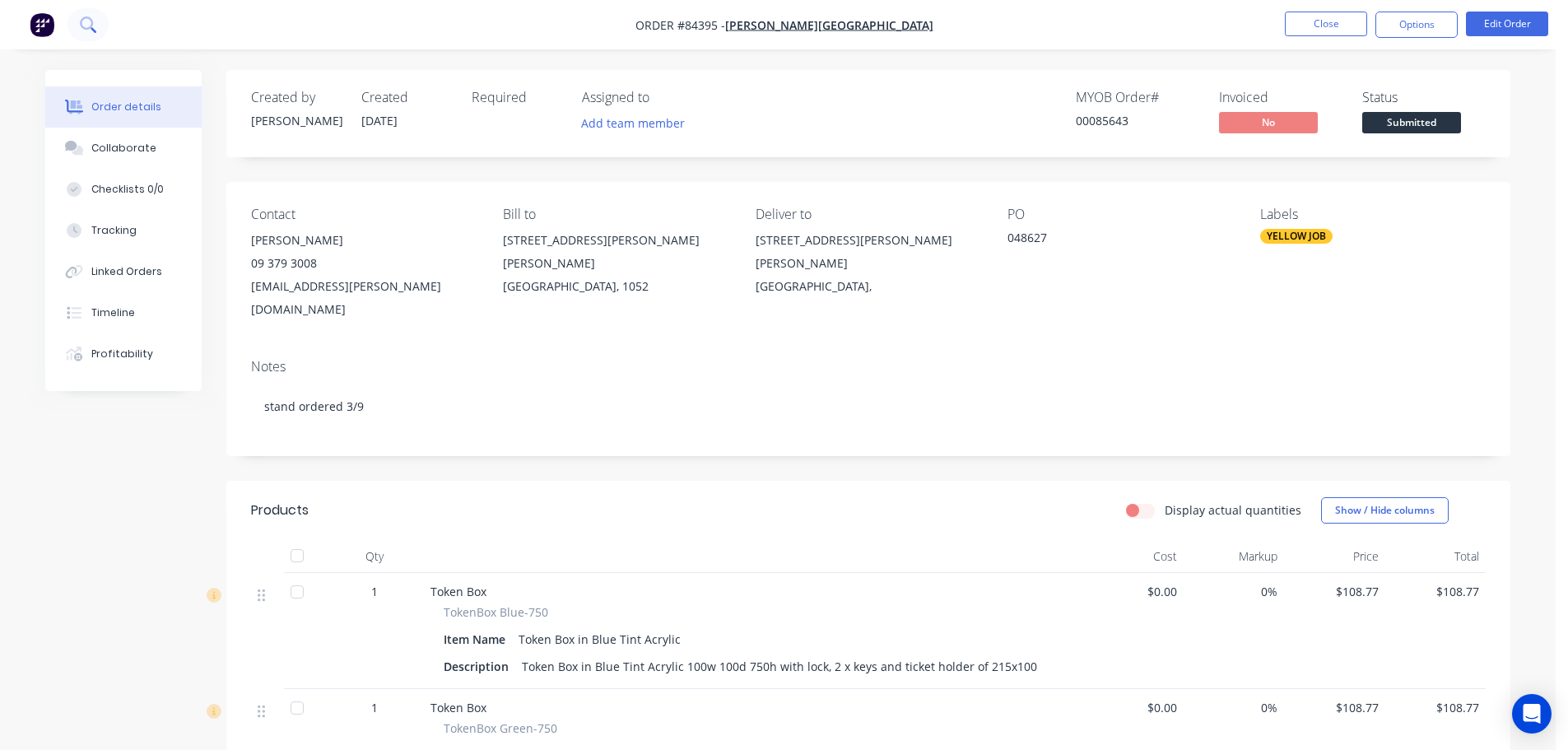
click at [93, 19] on icon at bounding box center [88, 25] width 16 height 16
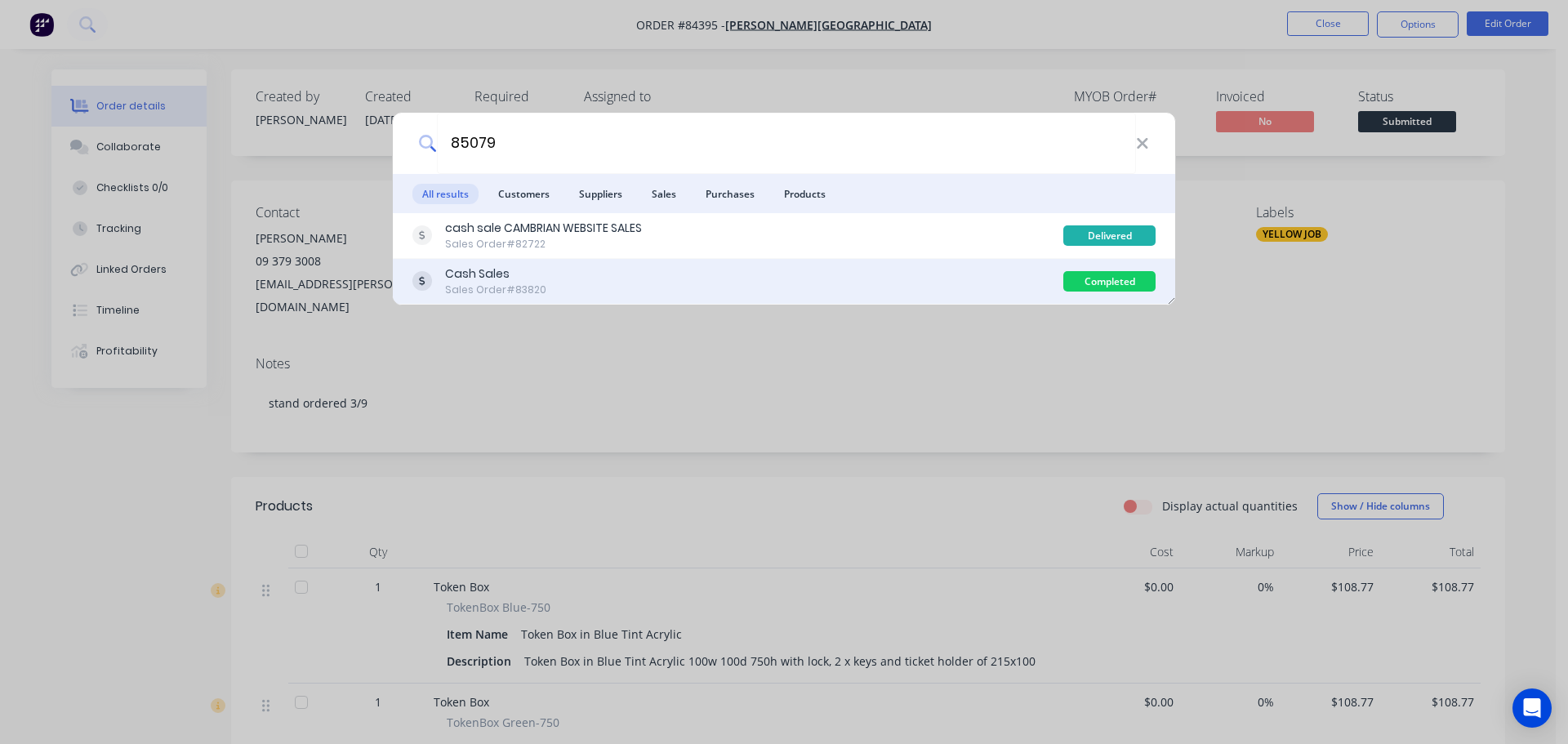
type input "85079"
click at [670, 280] on div "Cash Sales Sales Order #83820" at bounding box center [738, 282] width 651 height 32
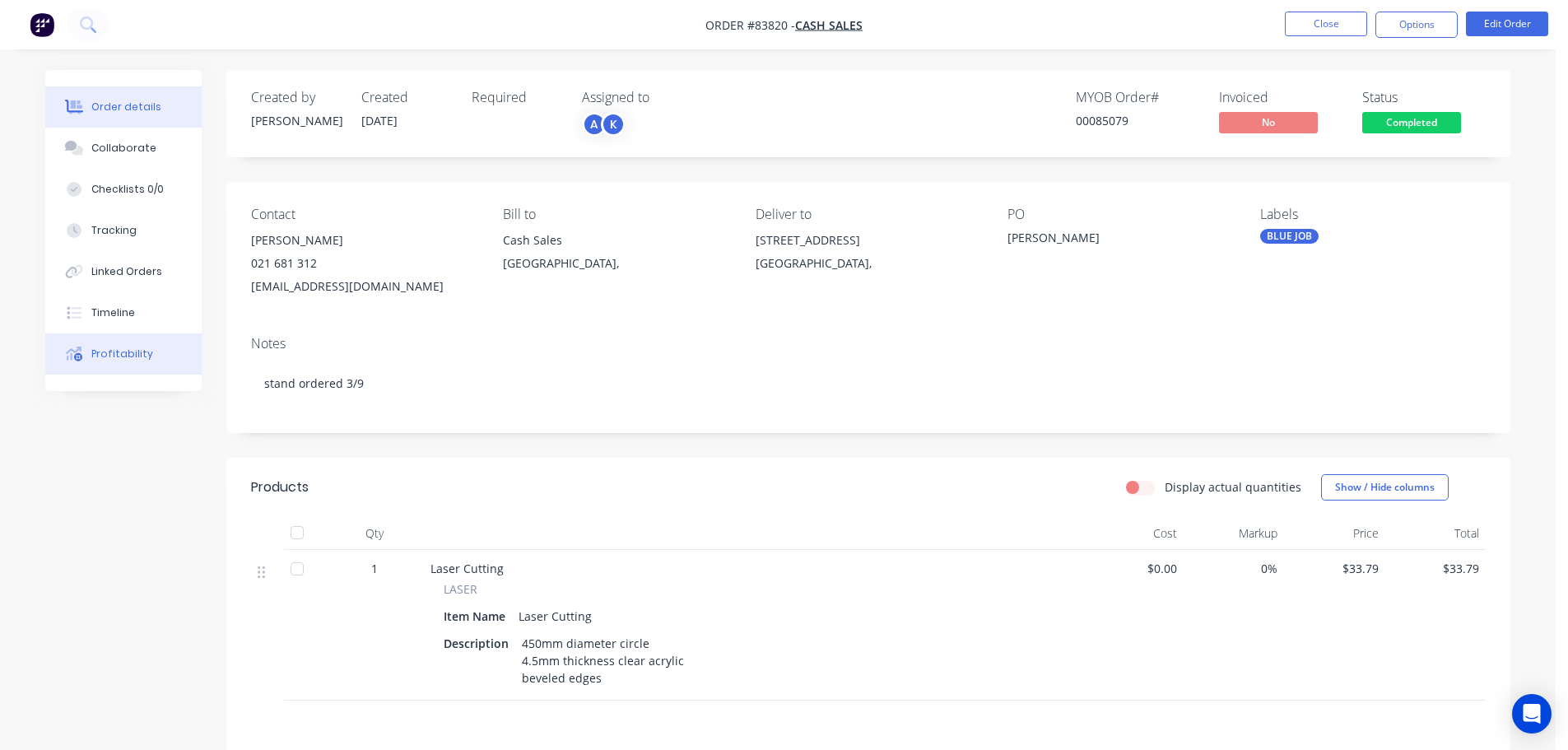
click at [110, 333] on button "Profitability" at bounding box center [123, 354] width 156 height 42
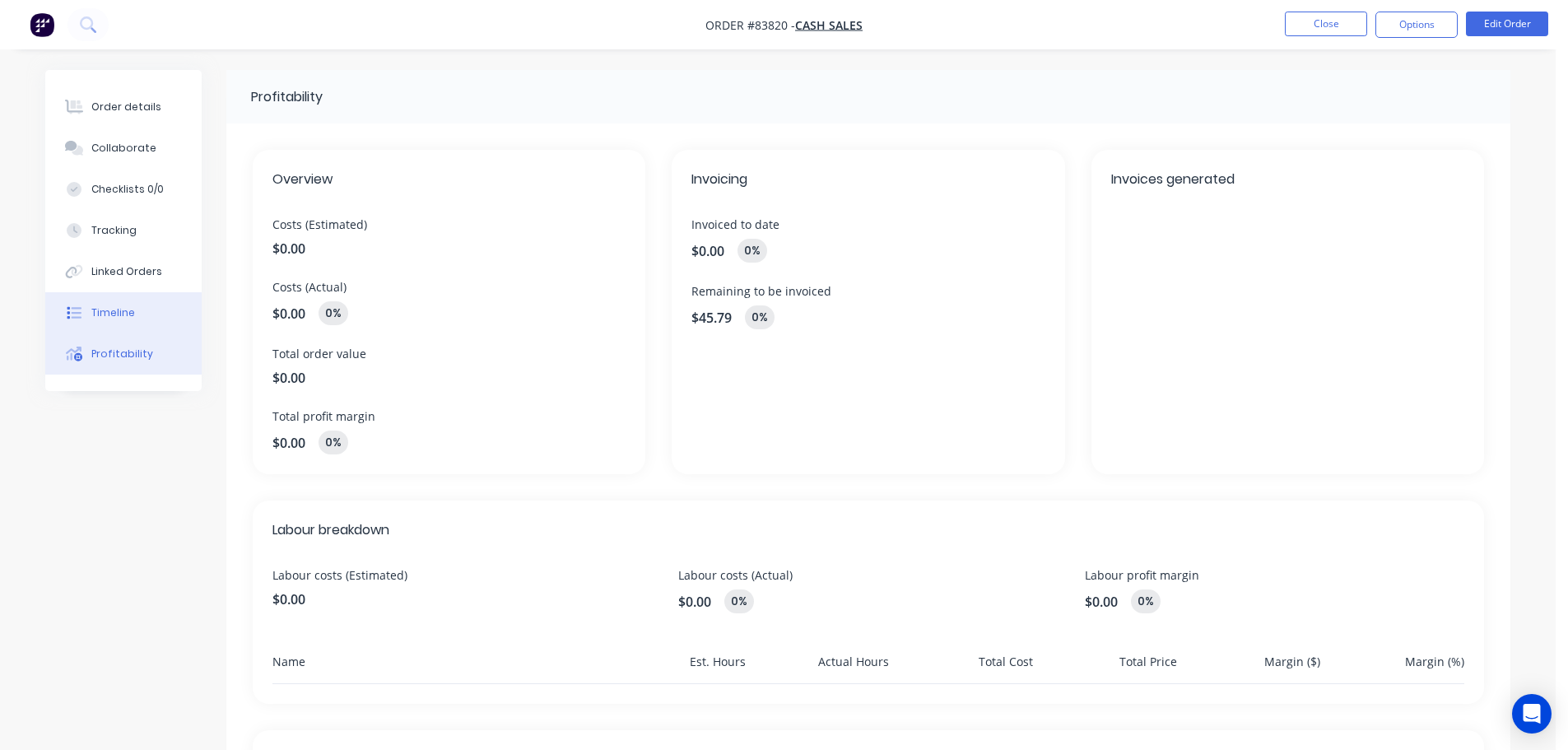
click at [110, 320] on button "Timeline" at bounding box center [123, 313] width 156 height 42
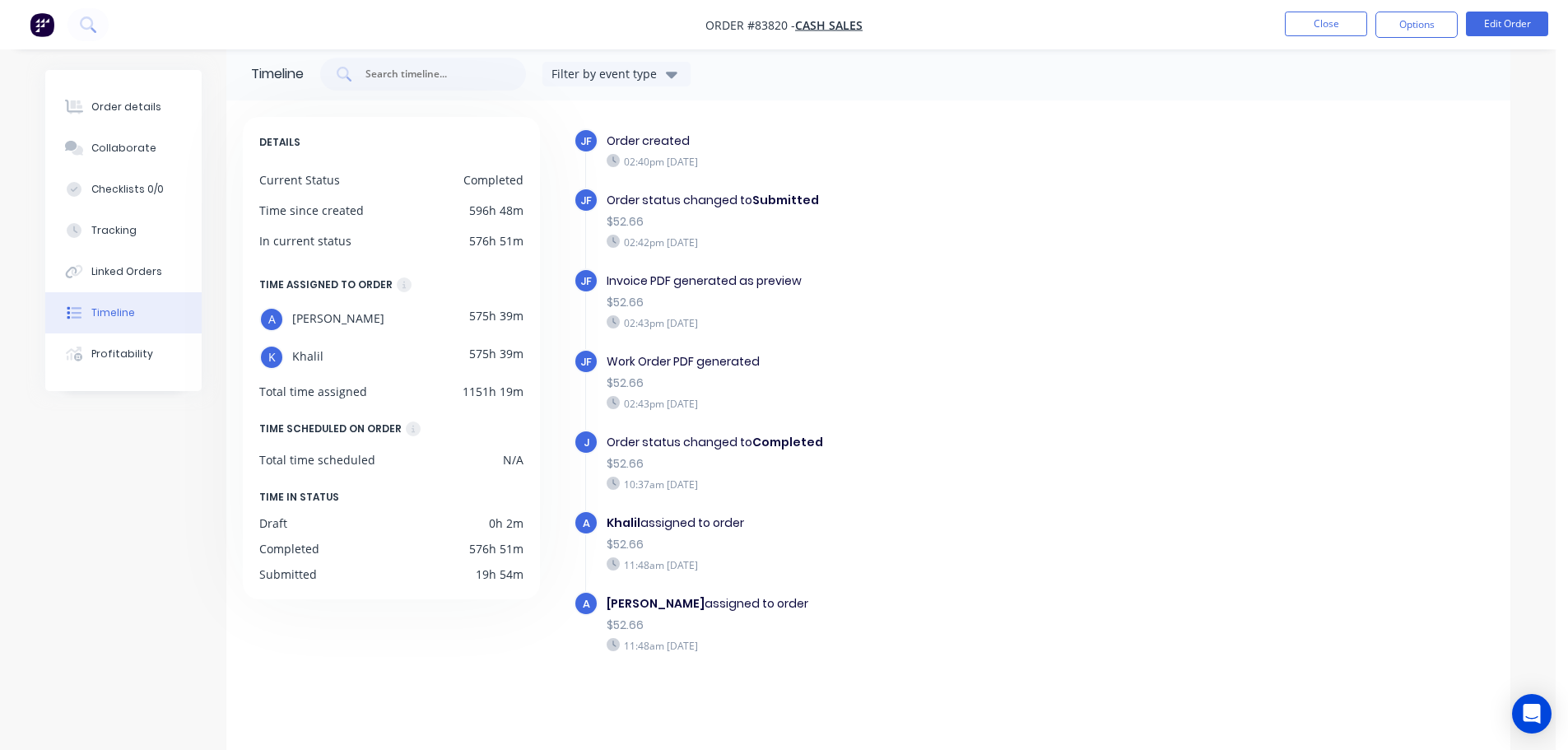
scroll to position [30, 0]
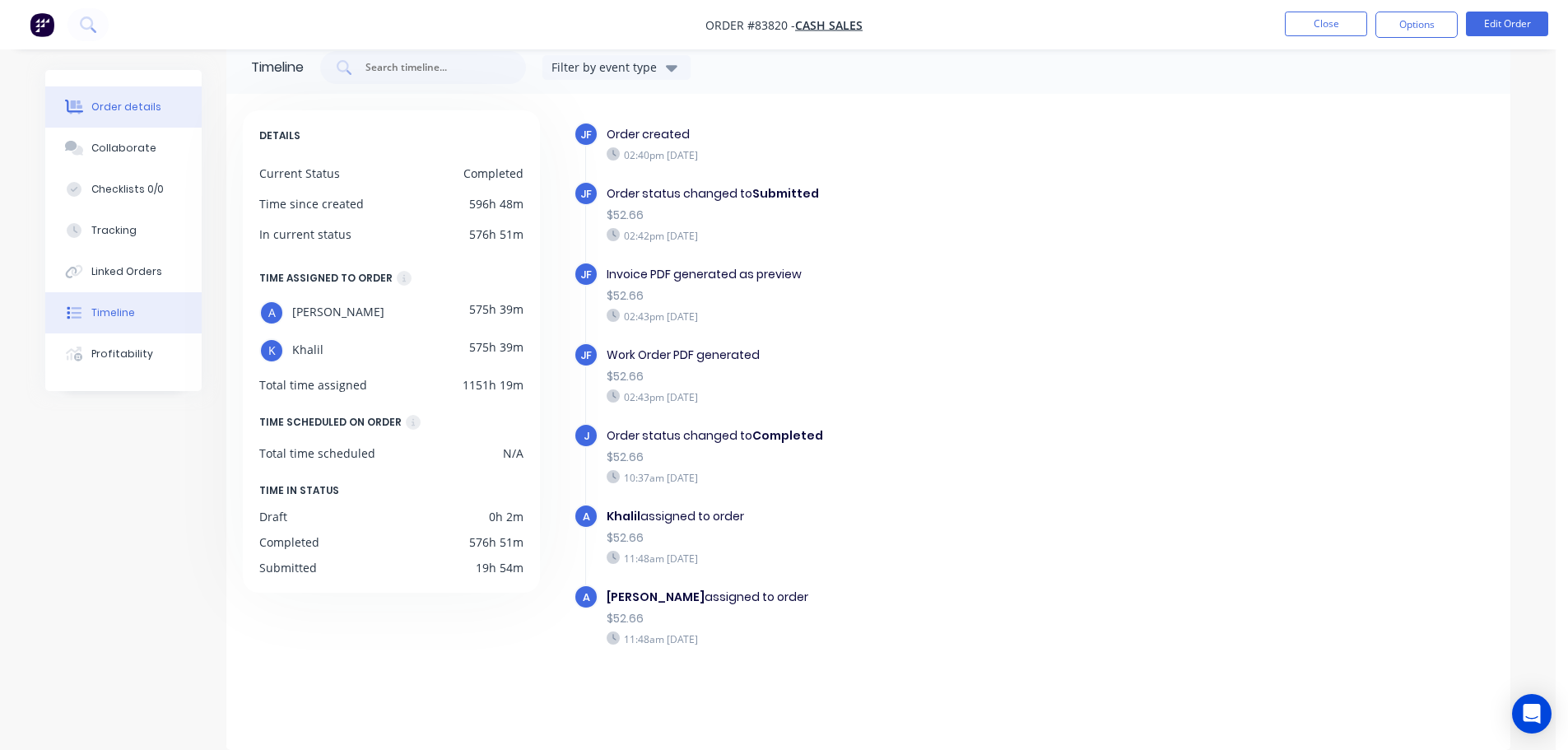
click at [178, 102] on button "Order details" at bounding box center [123, 107] width 156 height 42
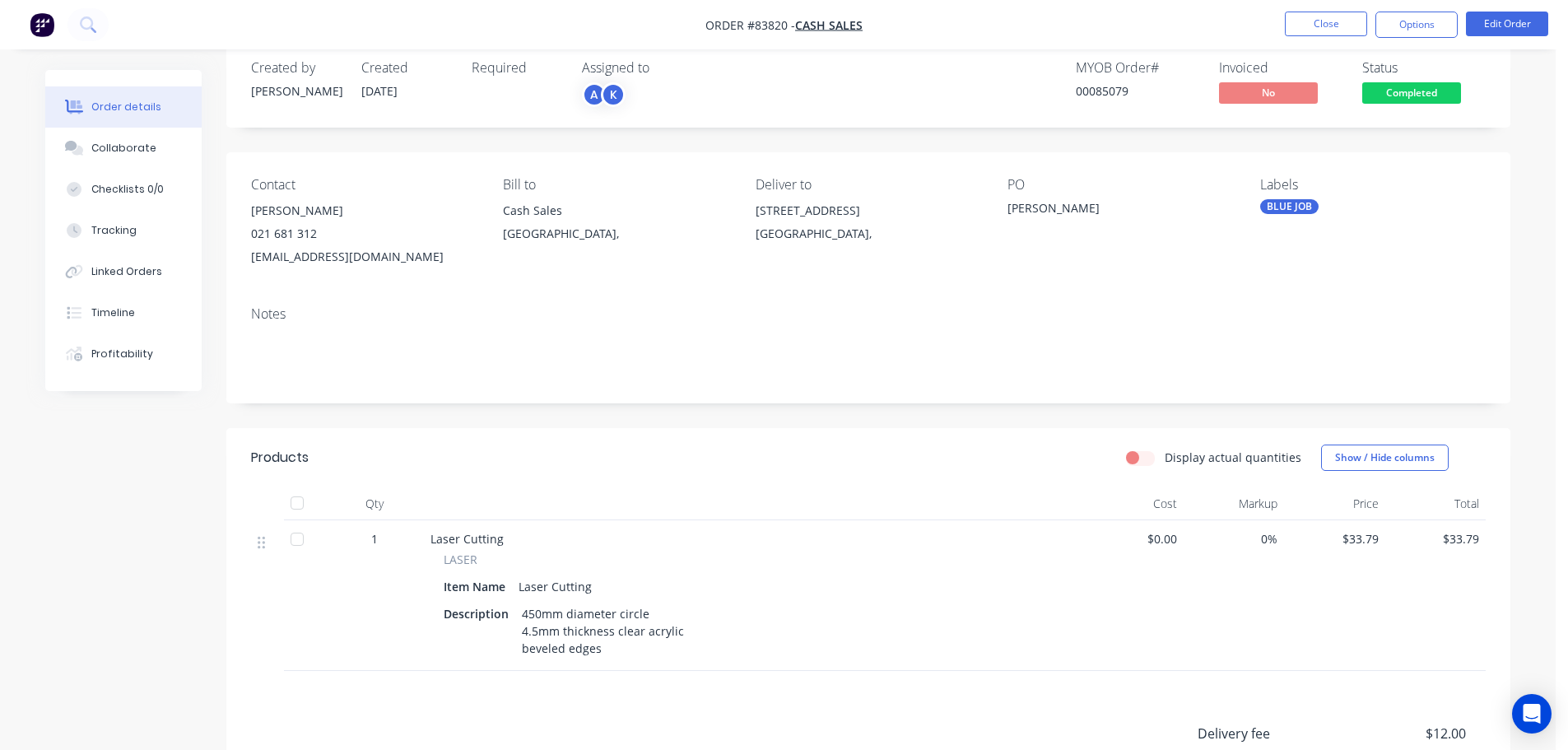
click at [640, 180] on div "Bill to" at bounding box center [615, 185] width 225 height 16
click at [1529, 23] on button "Edit Order" at bounding box center [1506, 24] width 82 height 25
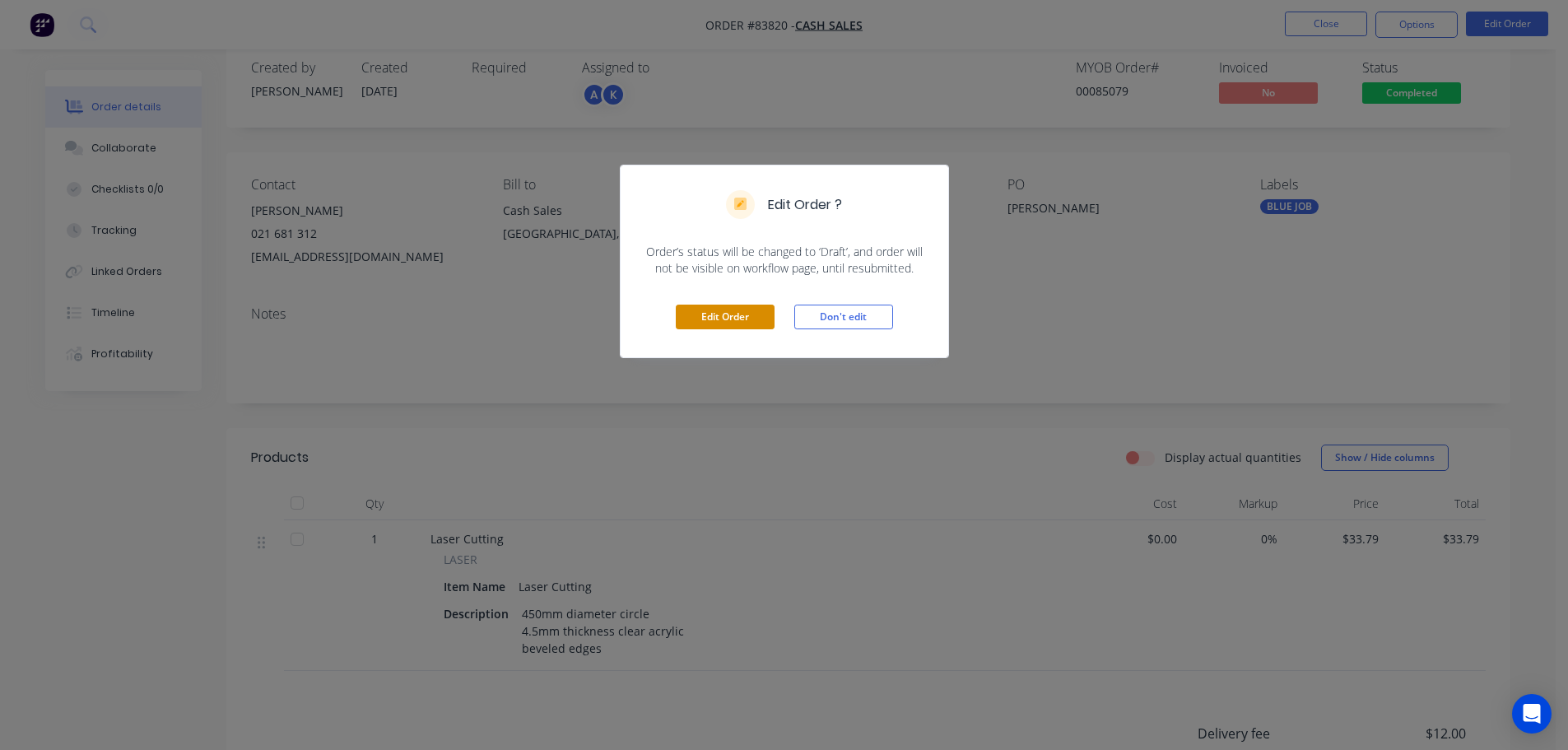
click at [734, 310] on button "Edit Order" at bounding box center [725, 318] width 99 height 25
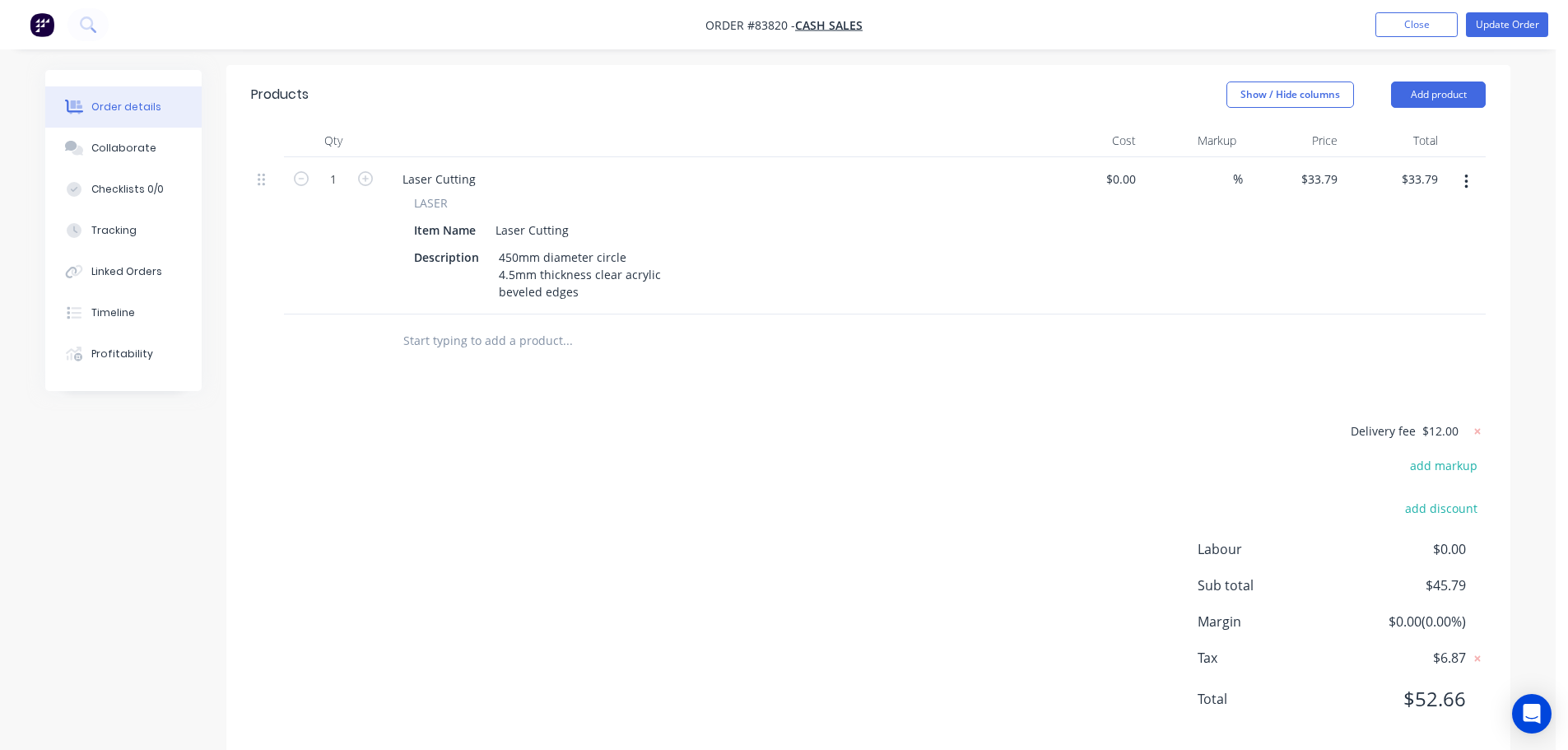
scroll to position [425, 0]
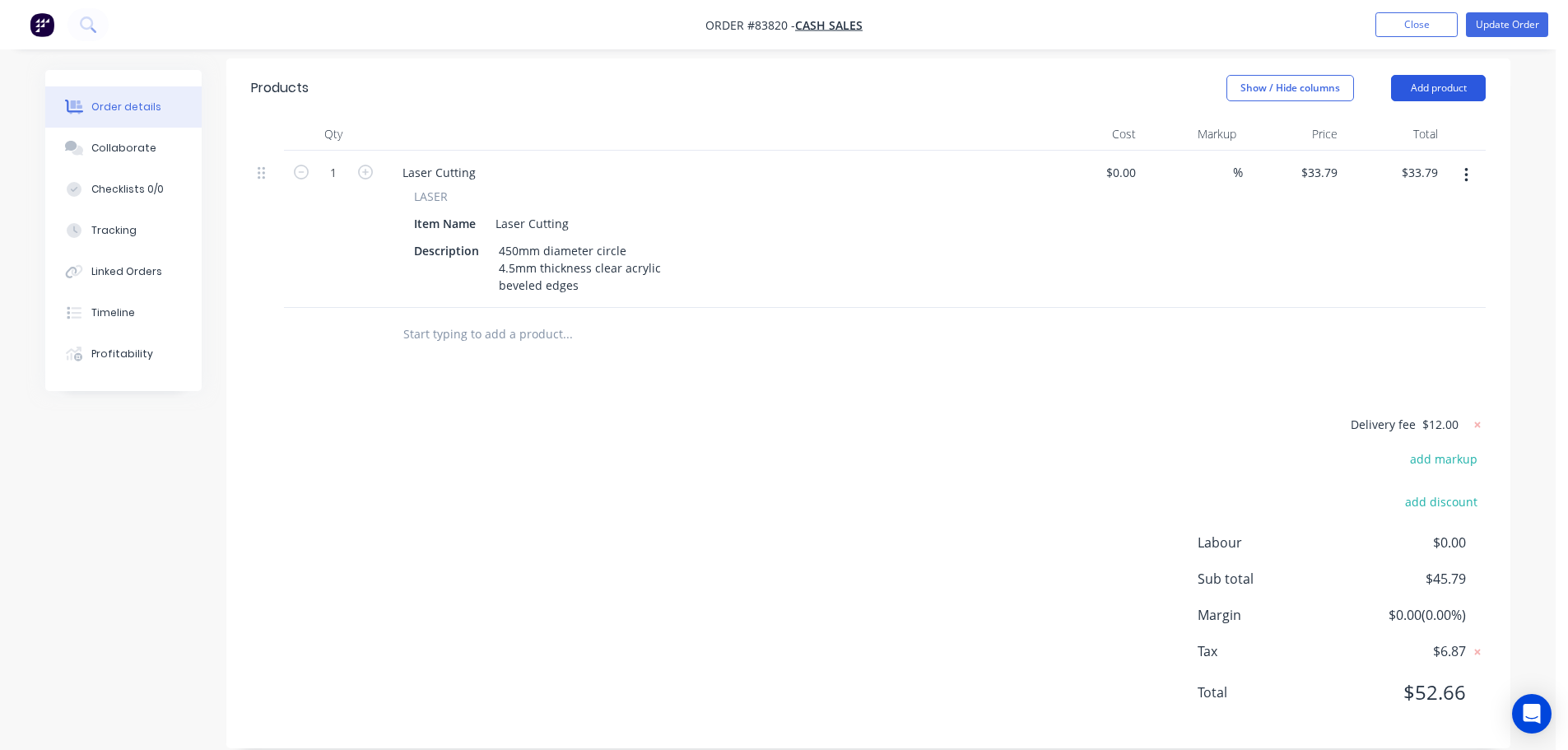
click at [1457, 75] on button "Add product" at bounding box center [1438, 88] width 95 height 27
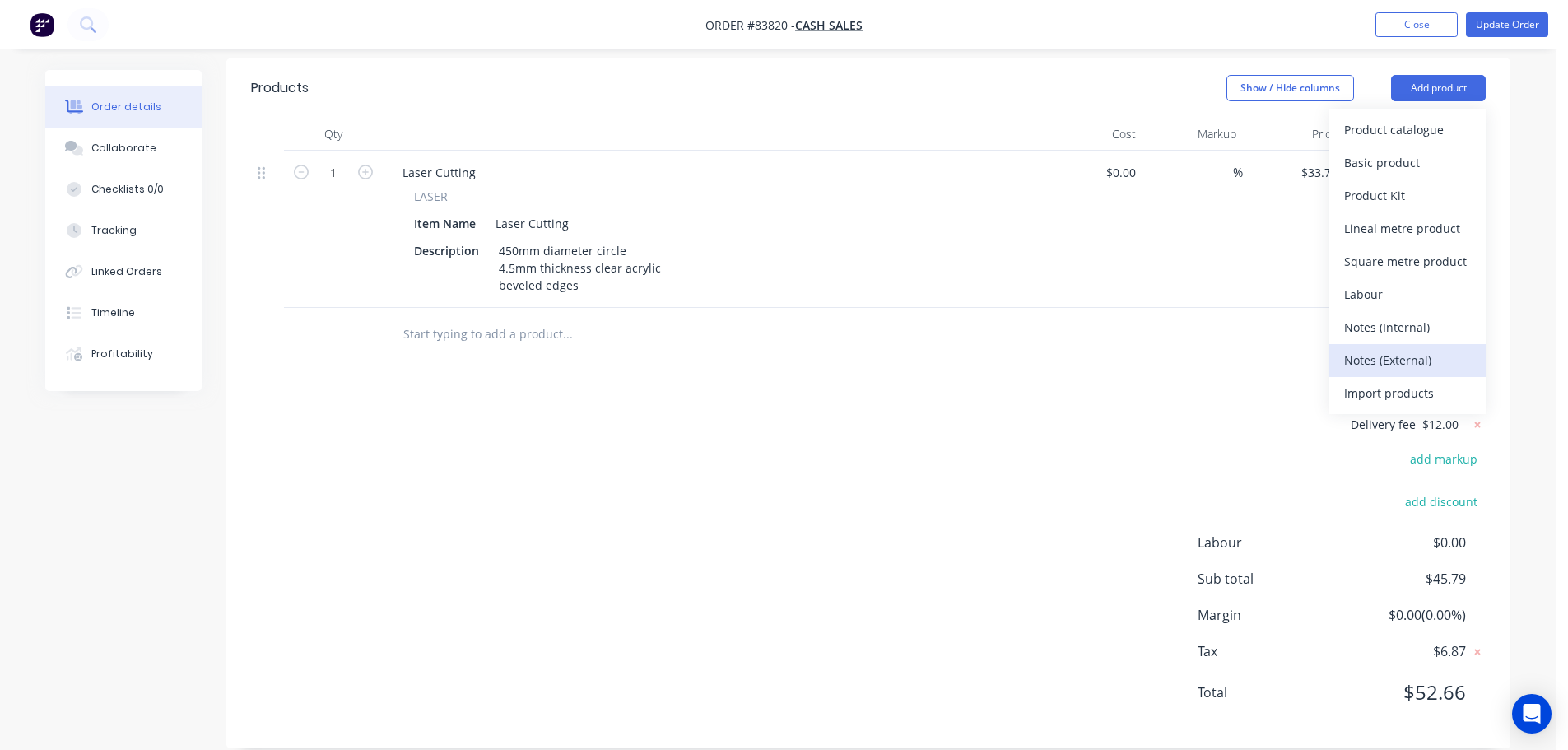
drag, startPoint x: 1406, startPoint y: 333, endPoint x: 811, endPoint y: 351, distance: 595.3
click at [1404, 348] on div "Notes (External)" at bounding box center [1407, 360] width 126 height 24
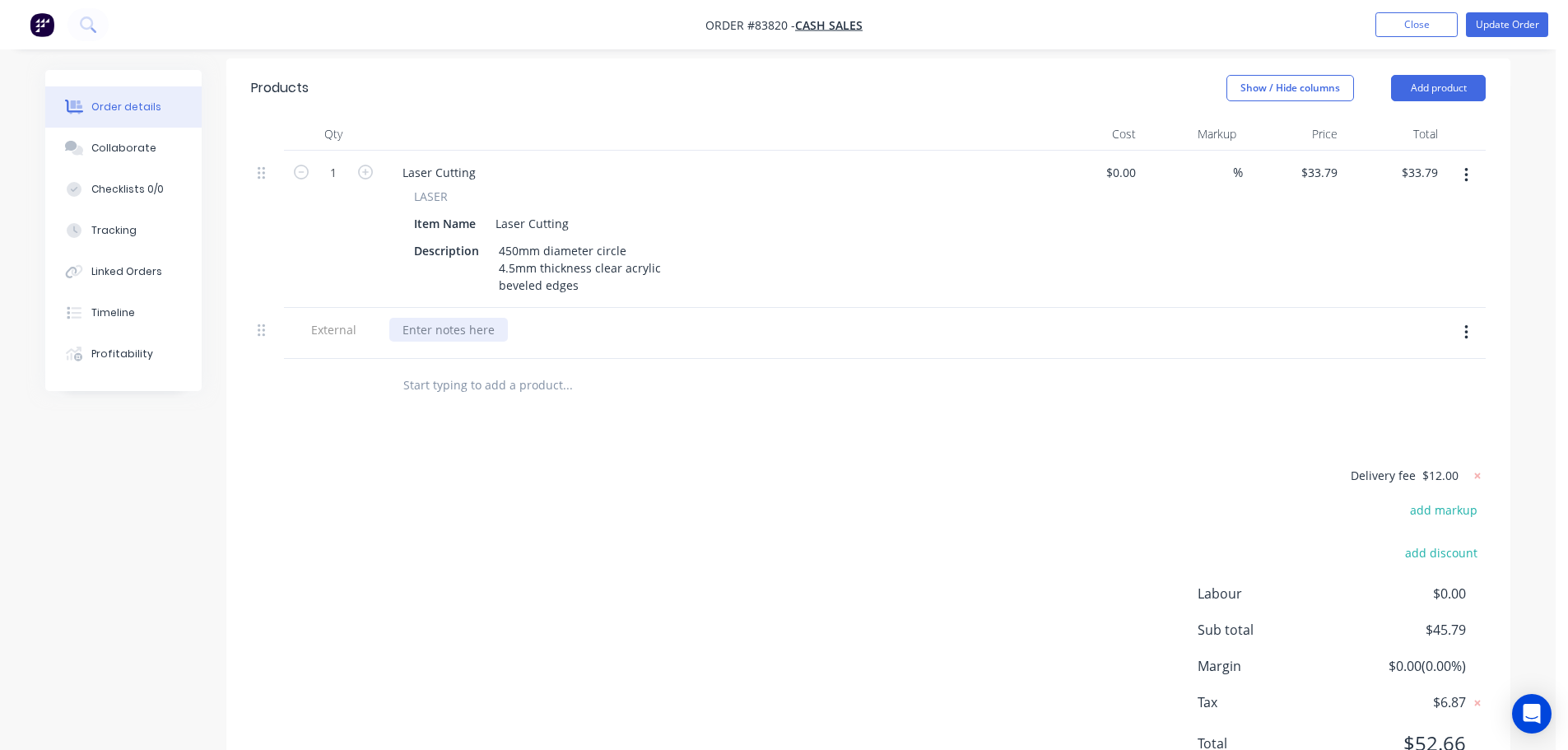
click at [473, 318] on div at bounding box center [448, 329] width 118 height 24
paste div
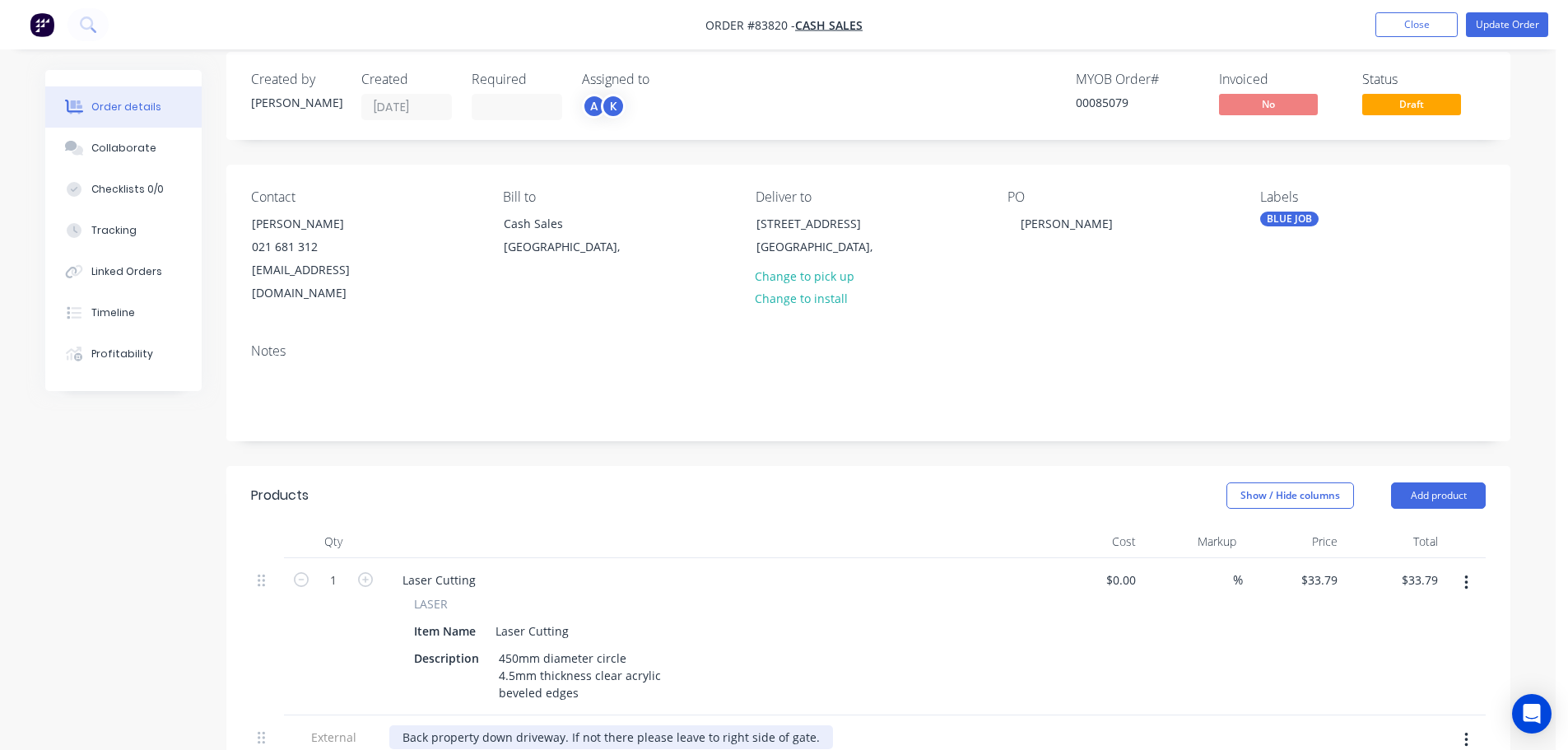
scroll to position [0, 0]
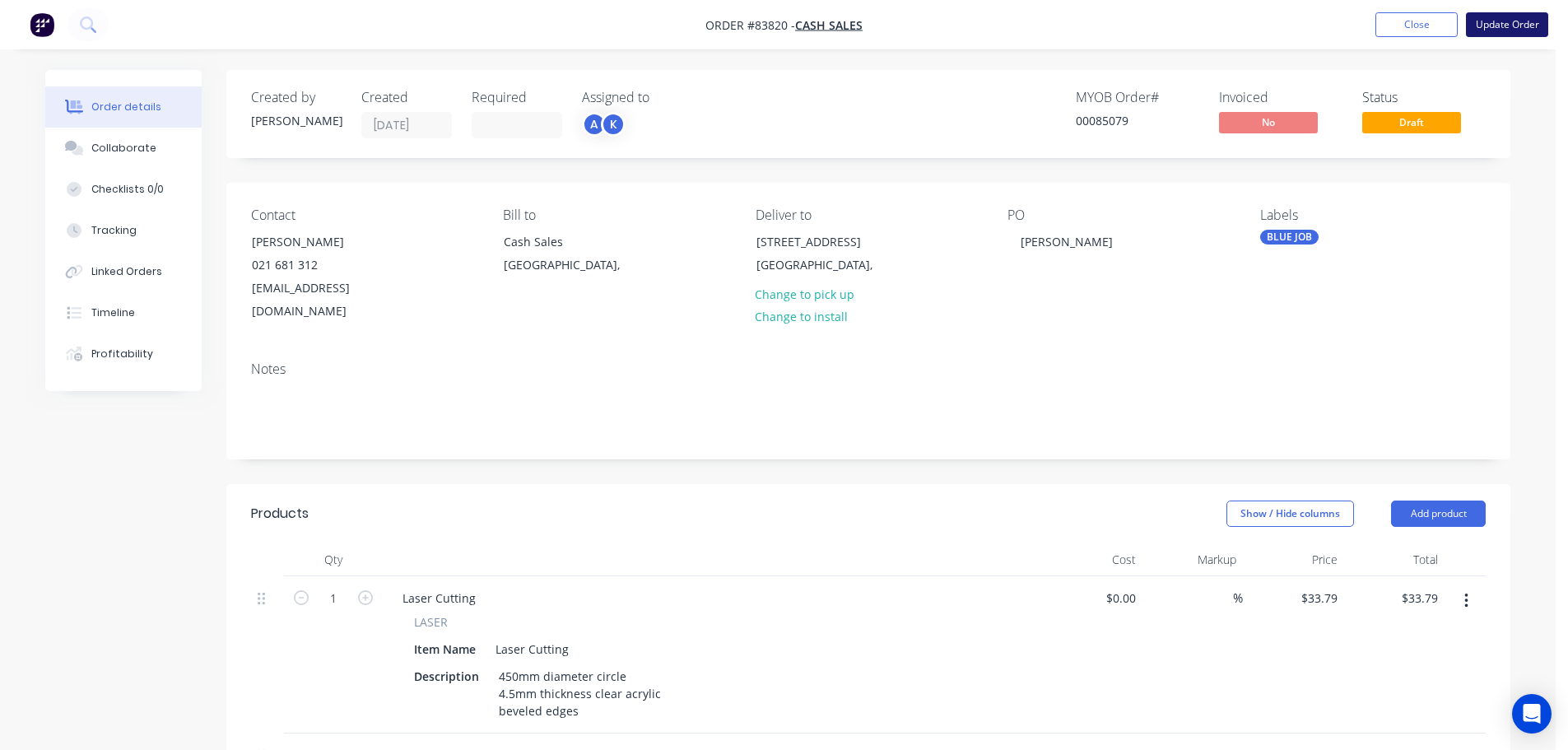
click at [1486, 23] on button "Update Order" at bounding box center [1506, 25] width 82 height 25
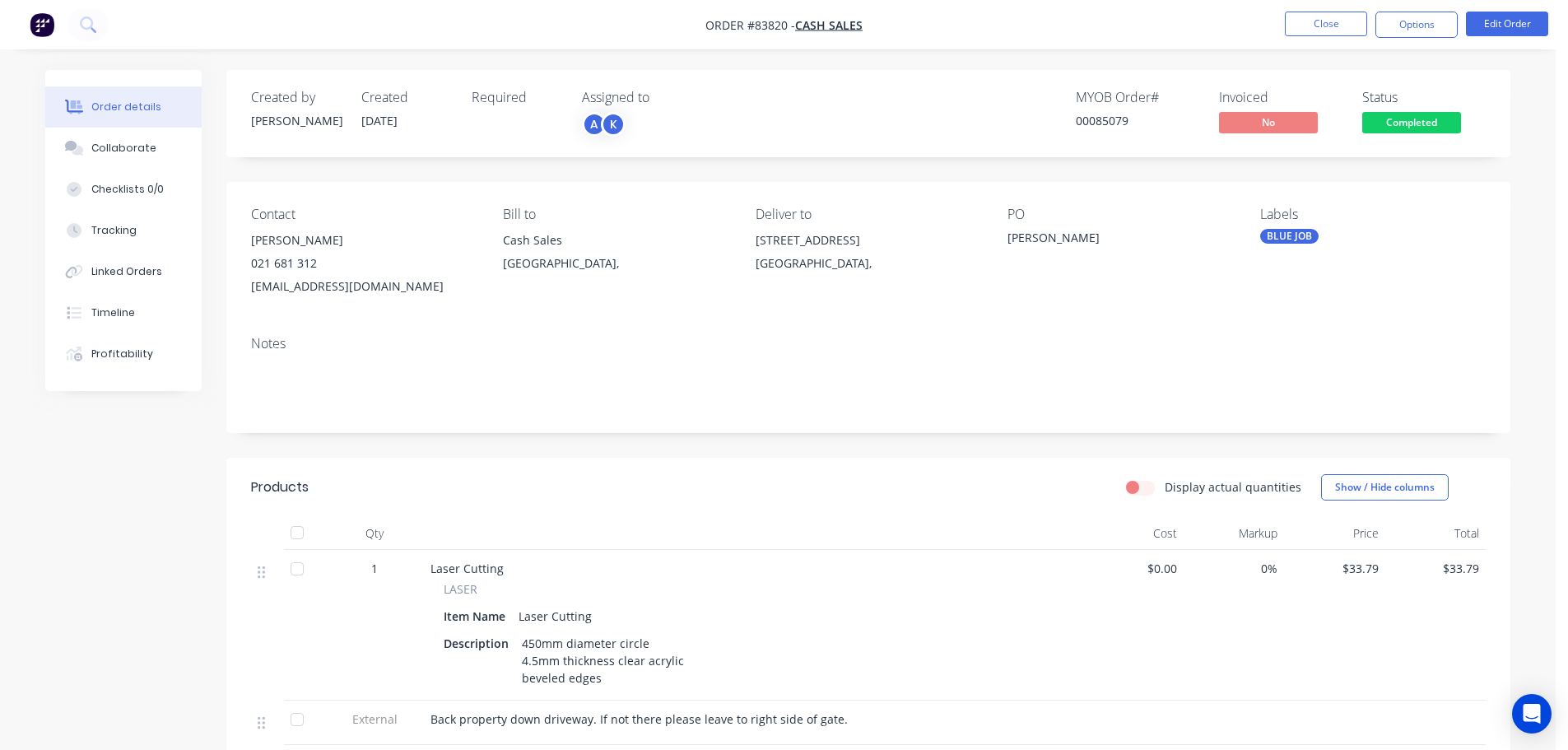
click at [1411, 126] on span "Completed" at bounding box center [1412, 122] width 99 height 20
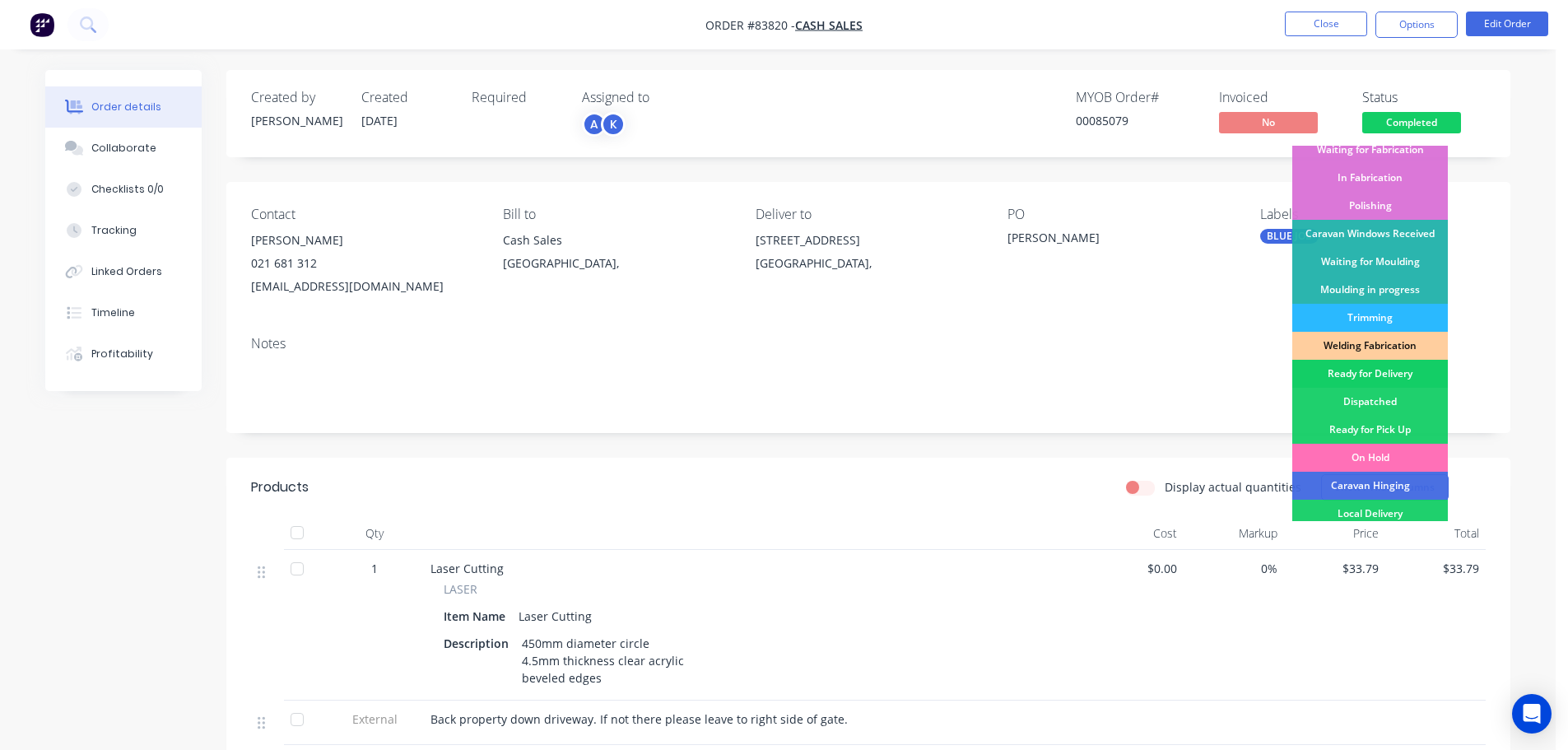
scroll to position [325, 0]
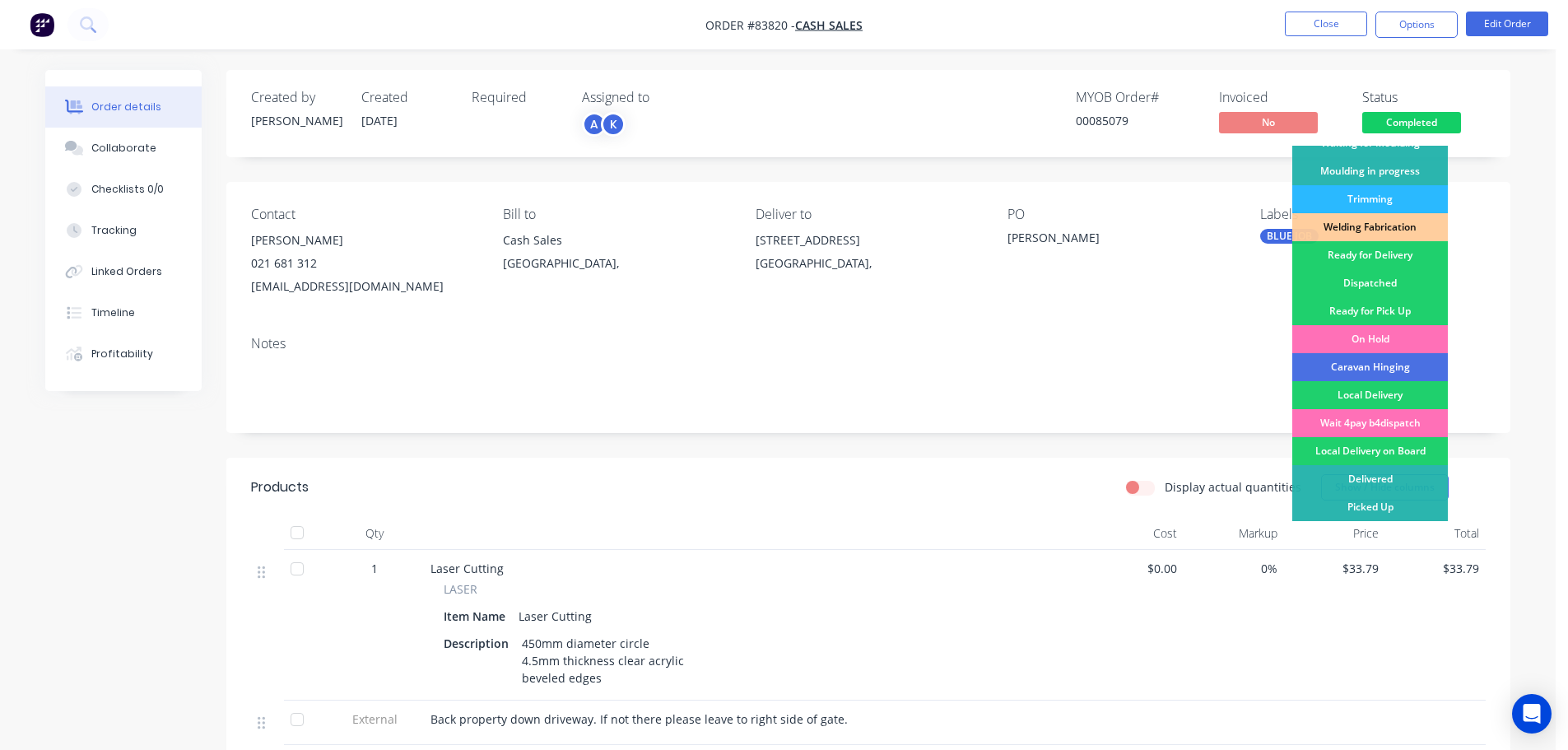
click at [1400, 264] on div "Ready for Delivery" at bounding box center [1370, 256] width 156 height 28
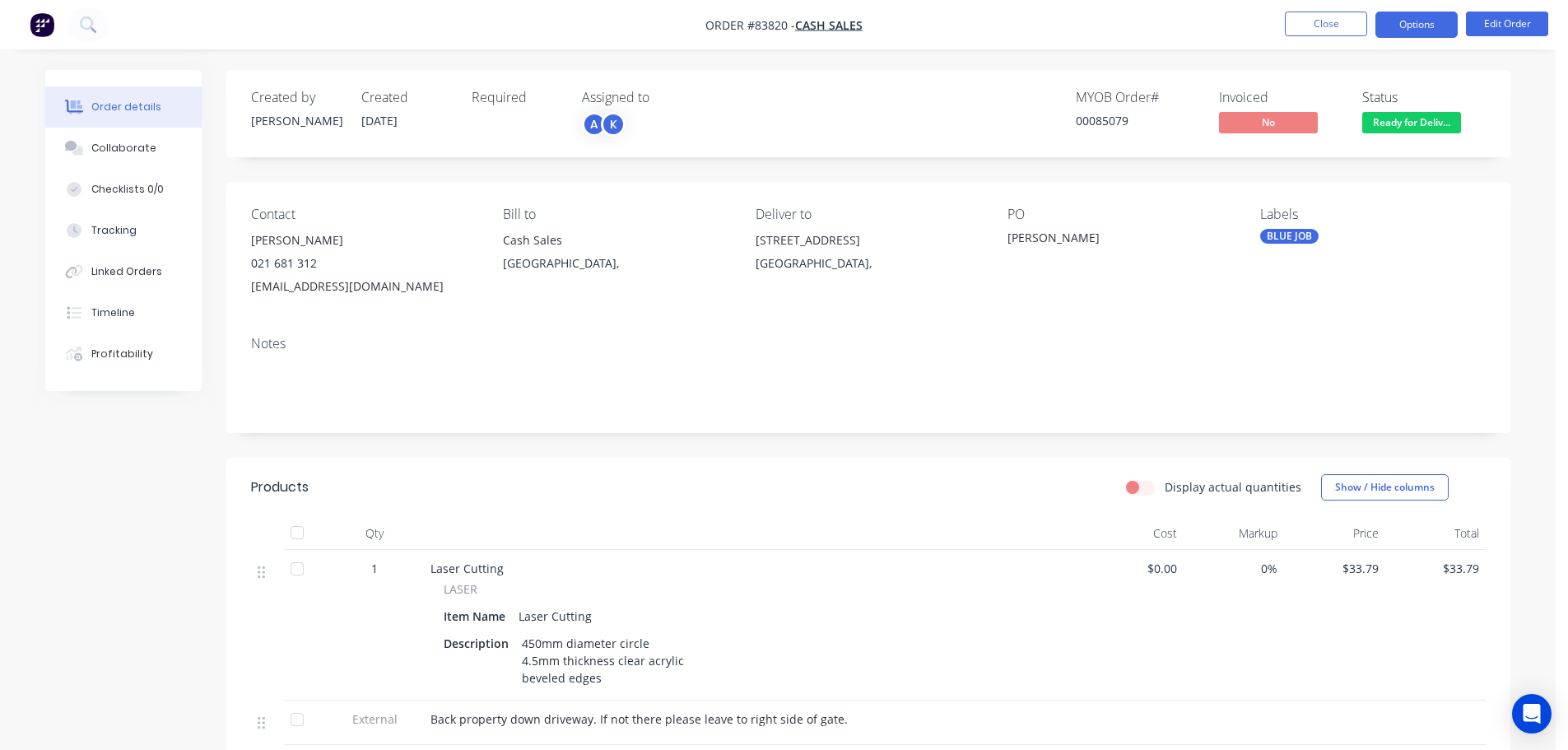
click at [1415, 18] on button "Options" at bounding box center [1416, 25] width 82 height 27
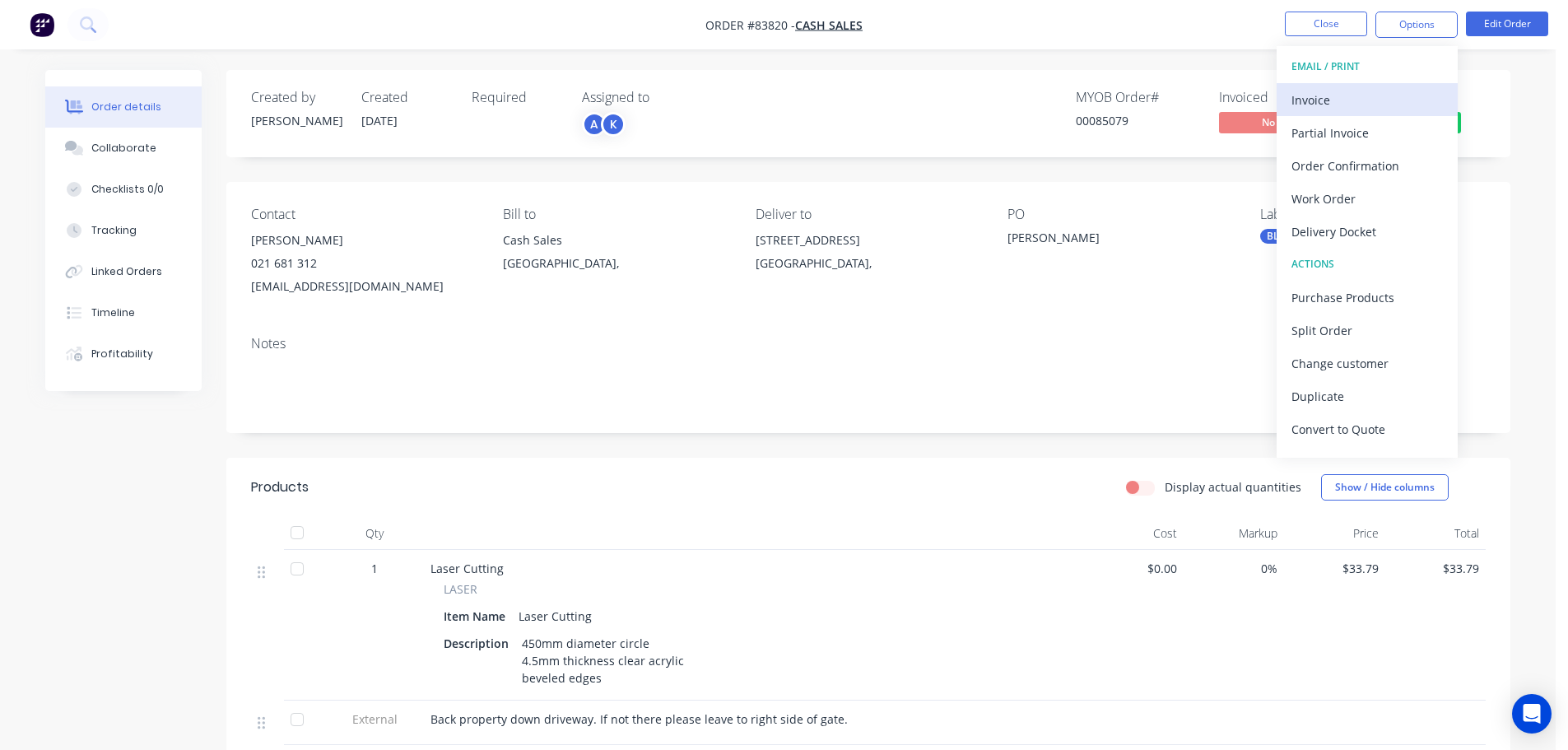
click at [1379, 94] on div "Invoice" at bounding box center [1366, 100] width 151 height 24
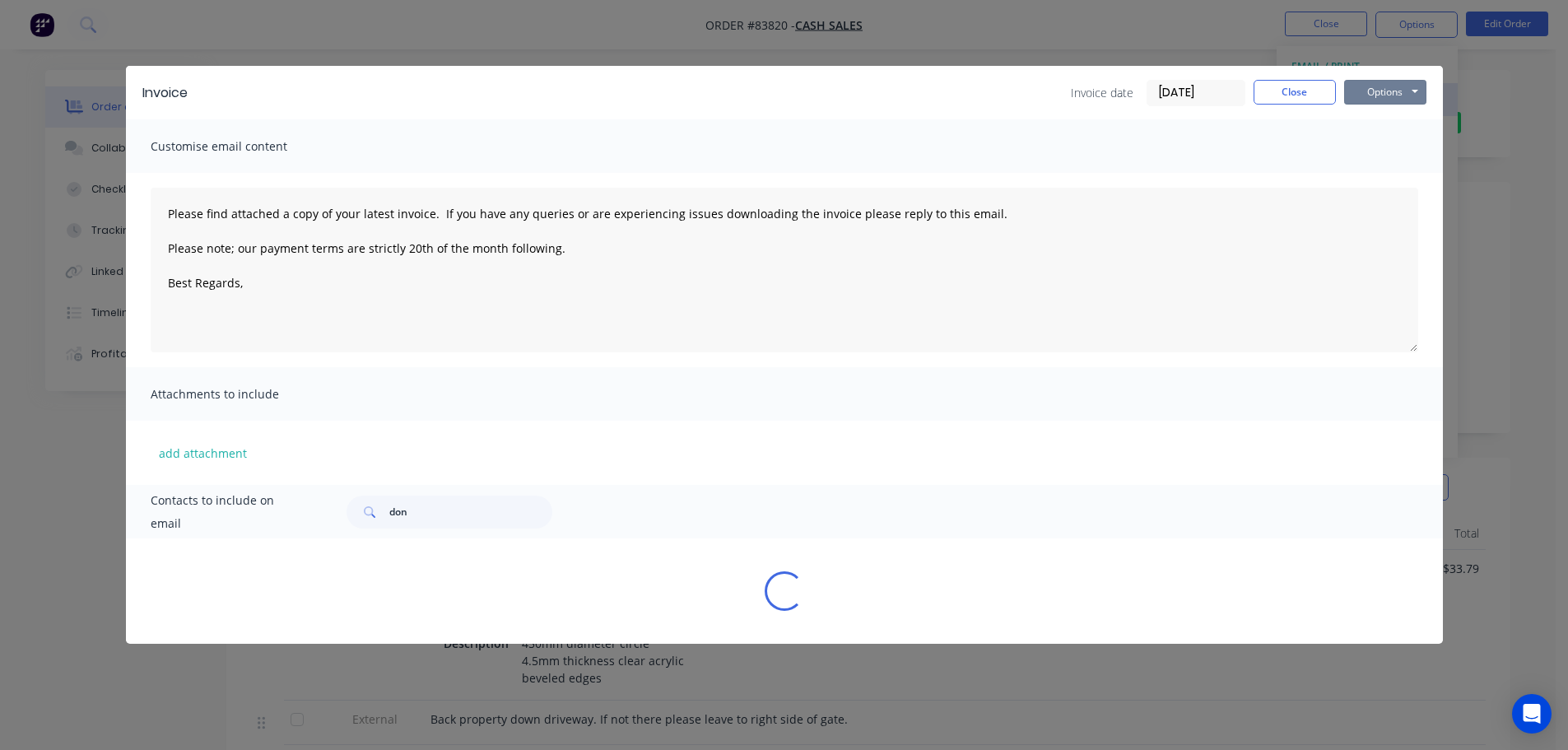
click at [1404, 88] on button "Options" at bounding box center [1385, 92] width 82 height 25
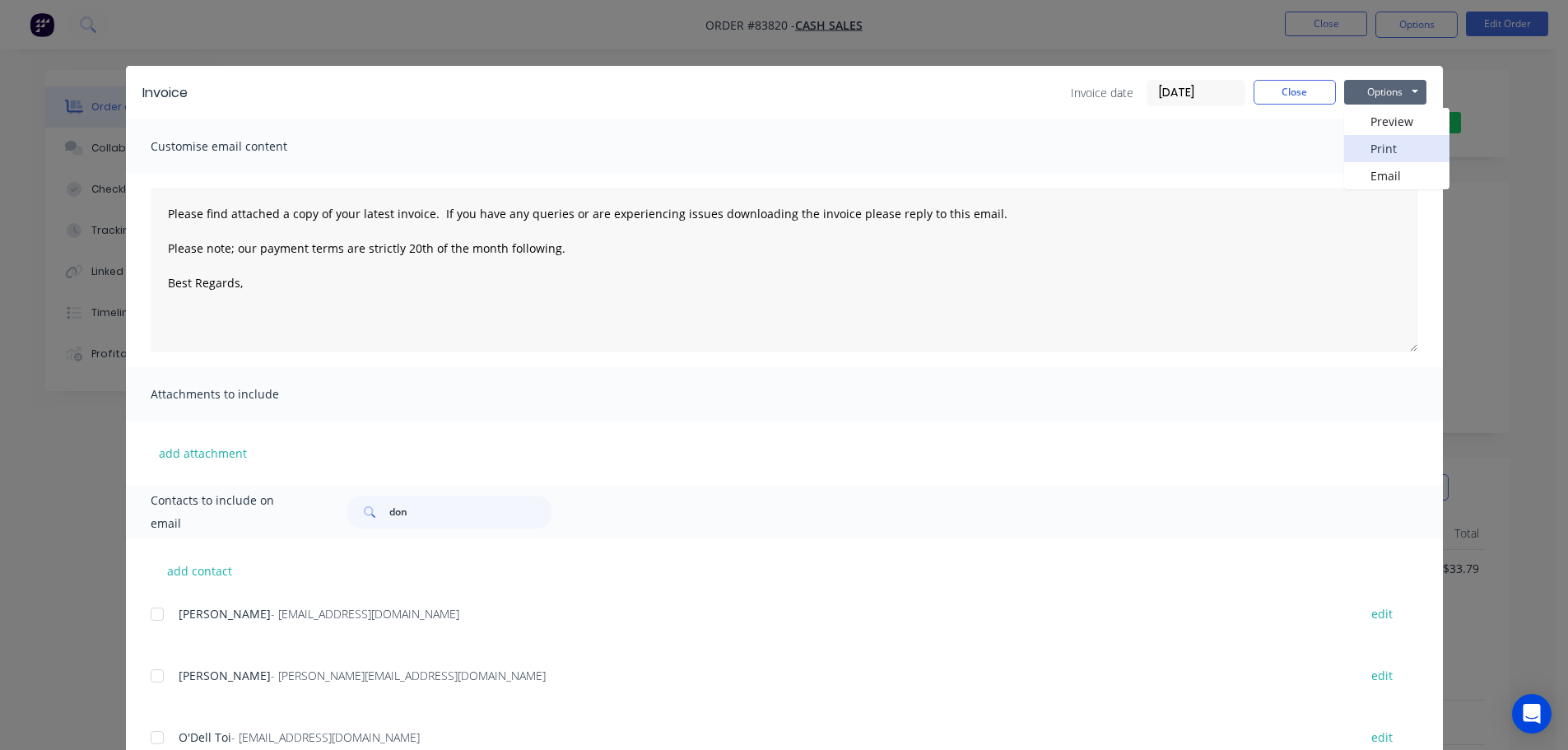
click at [1393, 144] on button "Print" at bounding box center [1397, 149] width 105 height 27
type textarea "Please find attached a copy of your latest invoice. If you have any queries or …"
click at [1280, 91] on button "Close" at bounding box center [1294, 92] width 82 height 25
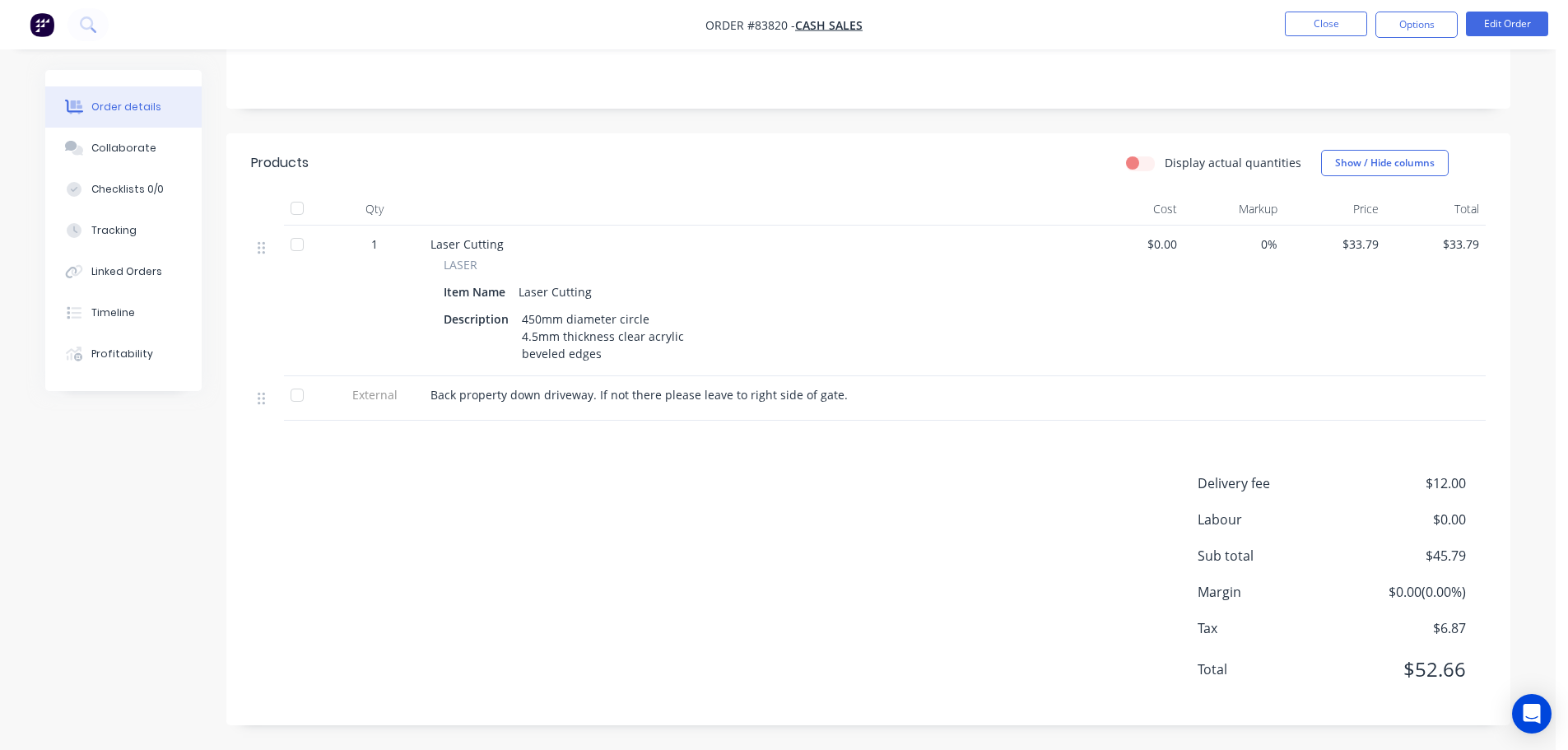
click at [461, 168] on div "Products" at bounding box center [382, 163] width 263 height 27
click at [1327, 24] on button "Close" at bounding box center [1326, 24] width 82 height 25
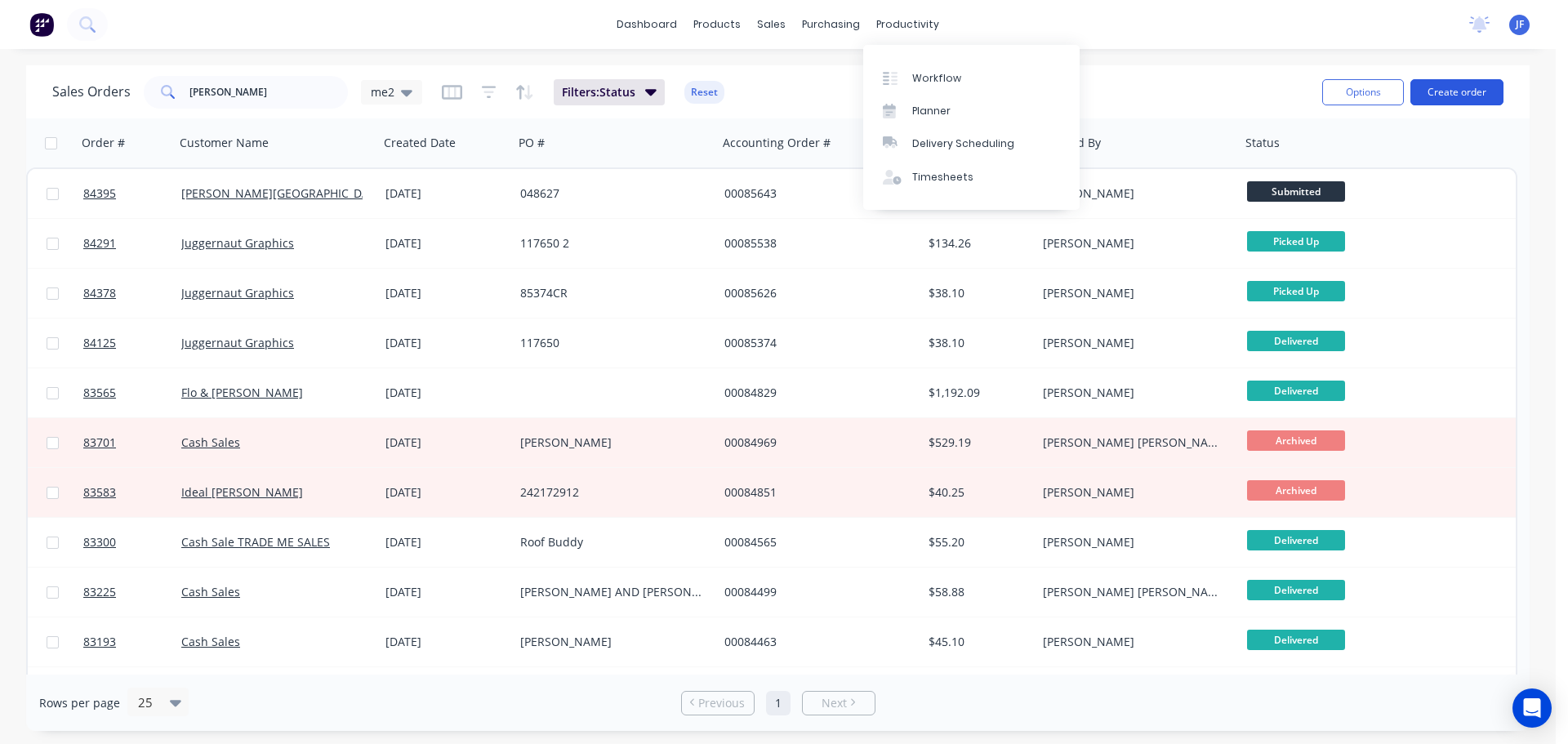
click at [1445, 80] on button "Create order" at bounding box center [1457, 92] width 93 height 26
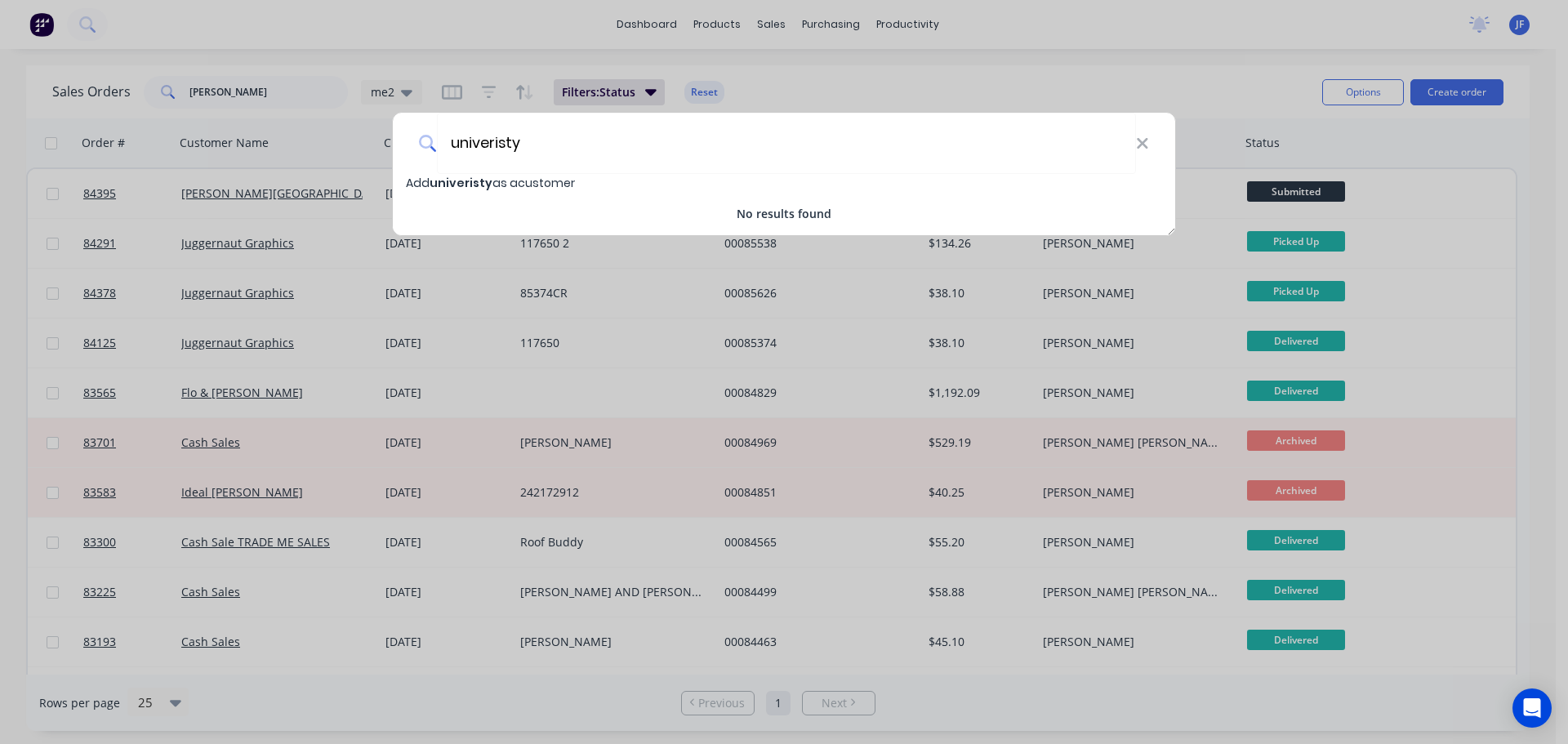
type input "u"
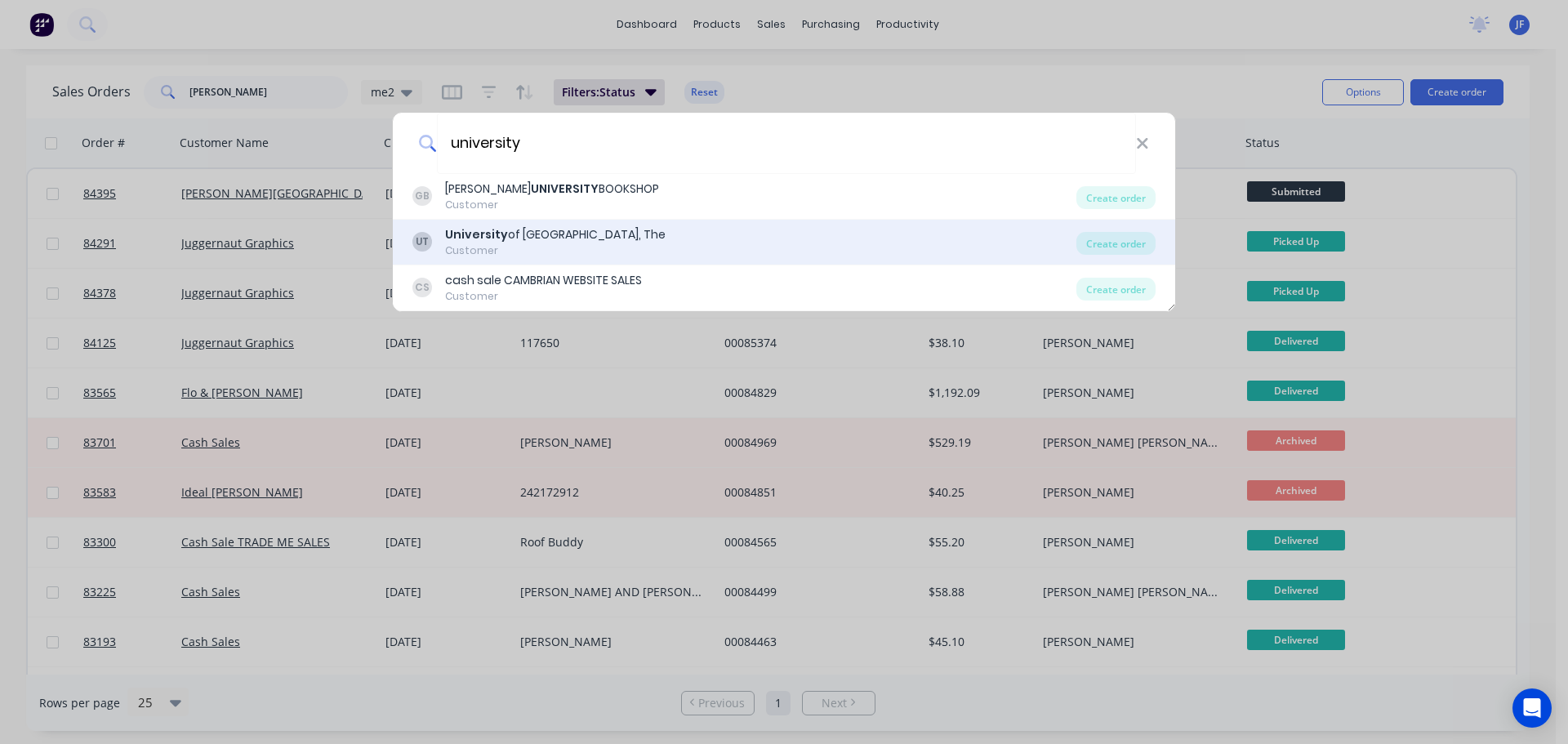
type input "university"
click at [634, 234] on div "UT University of Auckland, The Customer" at bounding box center [744, 242] width 664 height 32
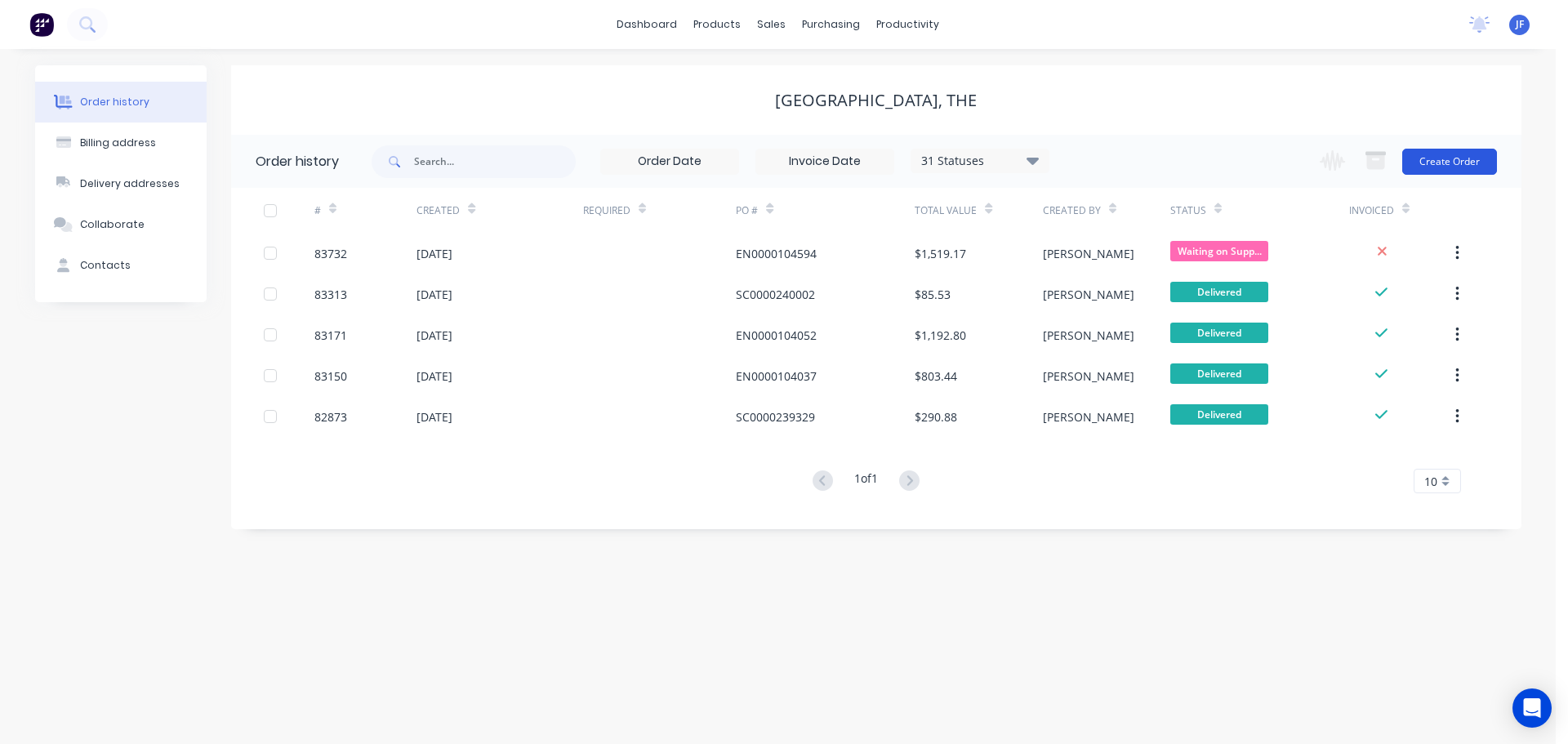
click at [1480, 155] on button "Create Order" at bounding box center [1450, 161] width 95 height 26
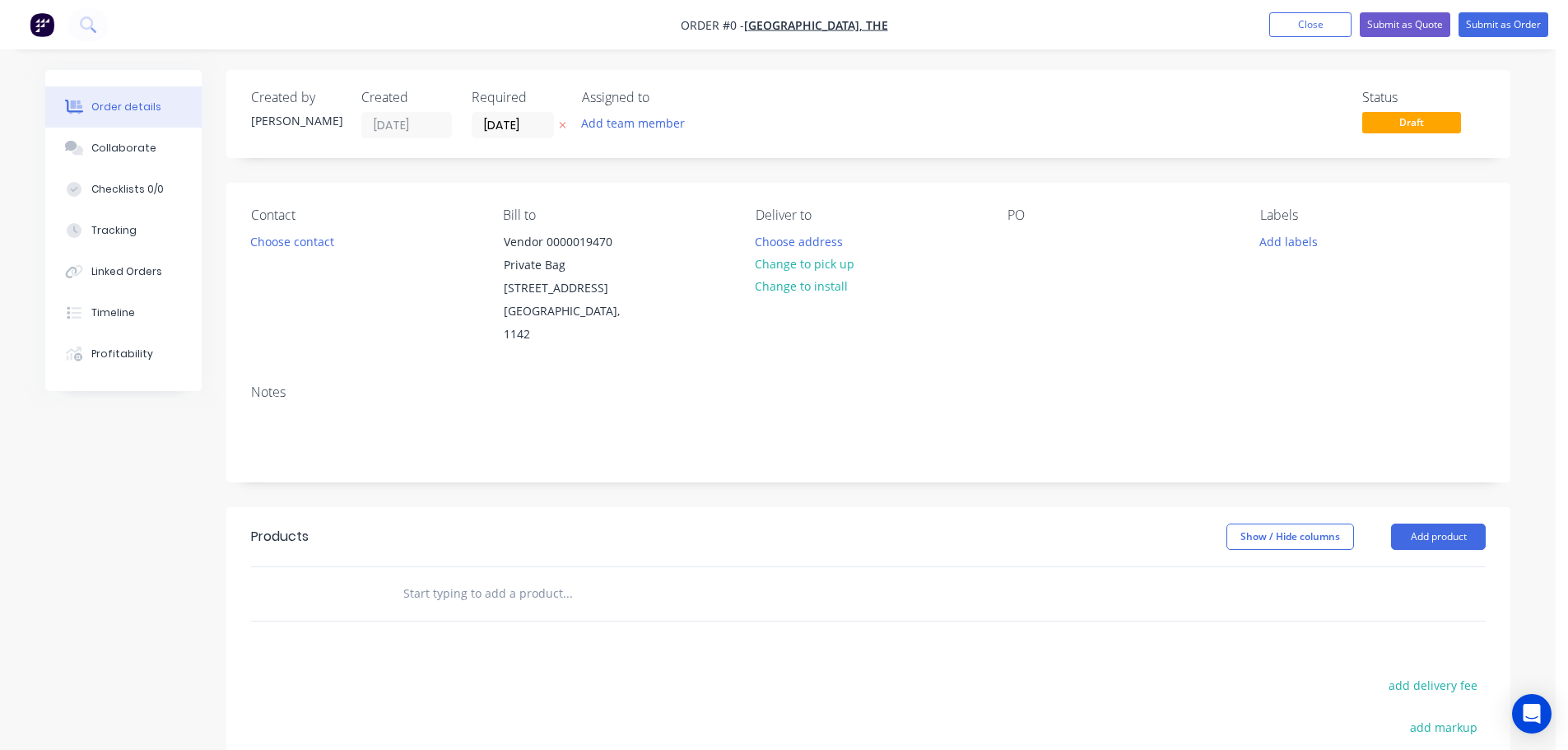
click at [563, 126] on icon at bounding box center [562, 126] width 6 height 6
click at [312, 239] on button "Choose contact" at bounding box center [293, 241] width 102 height 22
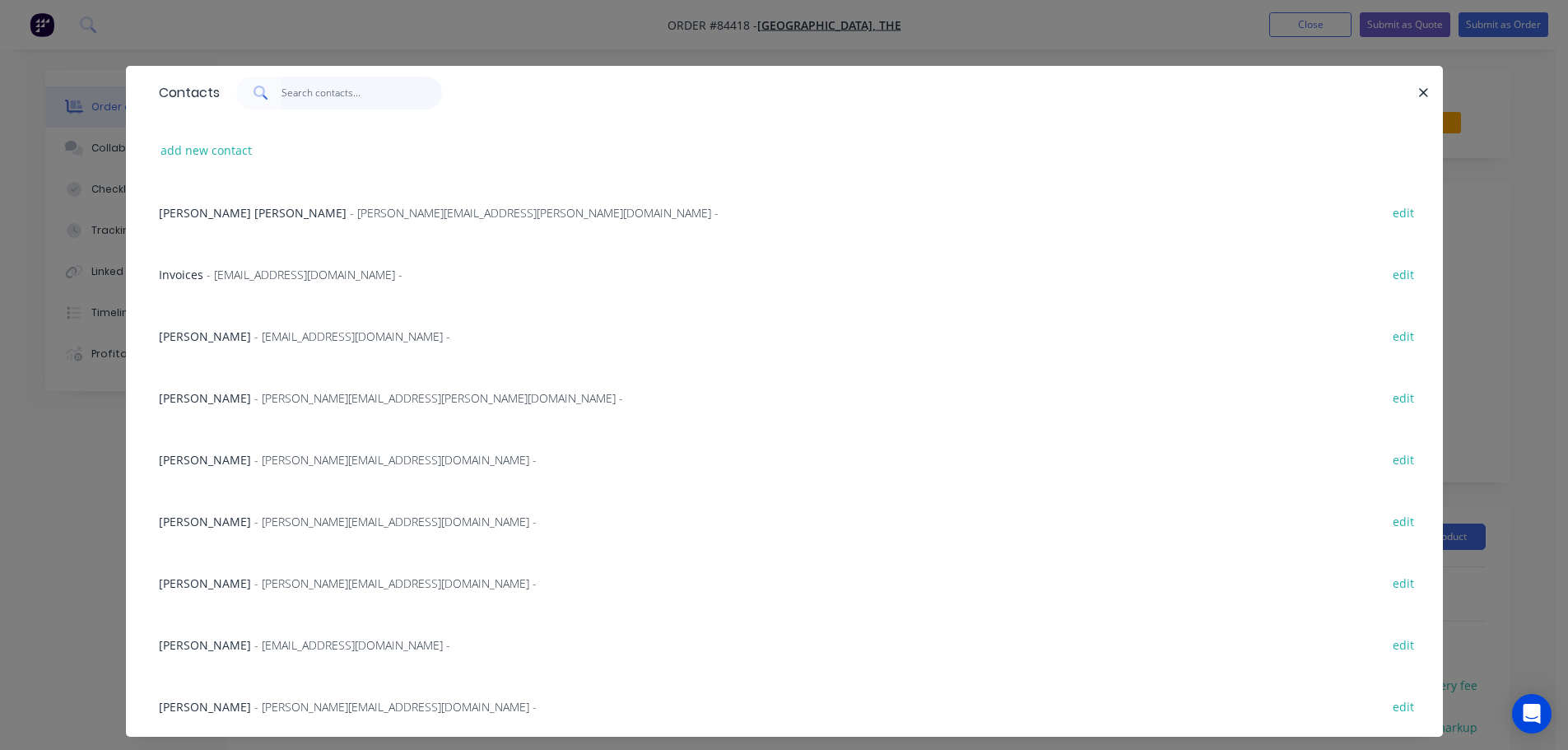
click at [313, 96] on input "text" at bounding box center [362, 93] width 161 height 33
paste input "ella.lis@auckland.ac.nz"
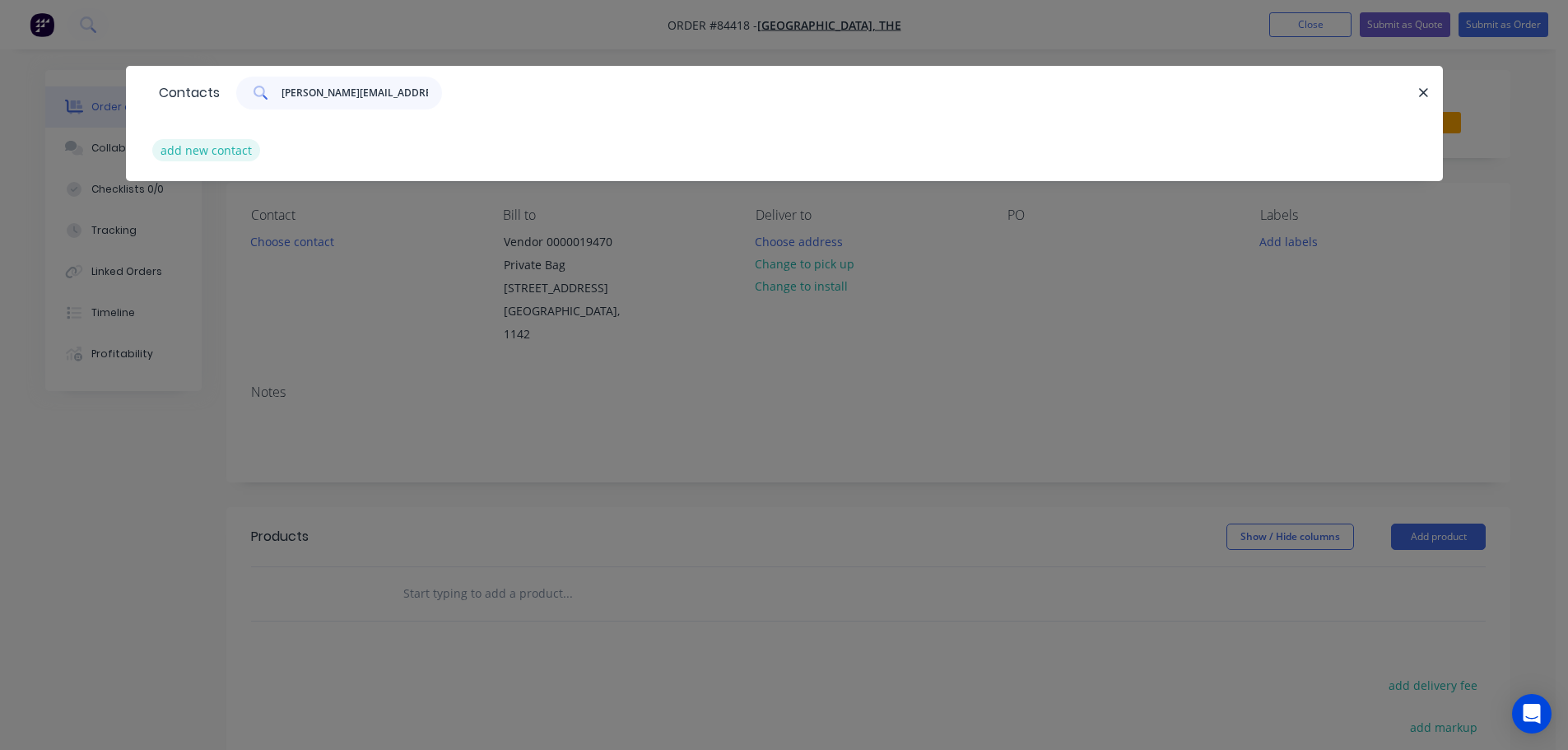
type input "ella.lis@auckland.ac.nz"
click at [229, 148] on button "add new contact" at bounding box center [206, 149] width 109 height 22
select select "NZ"
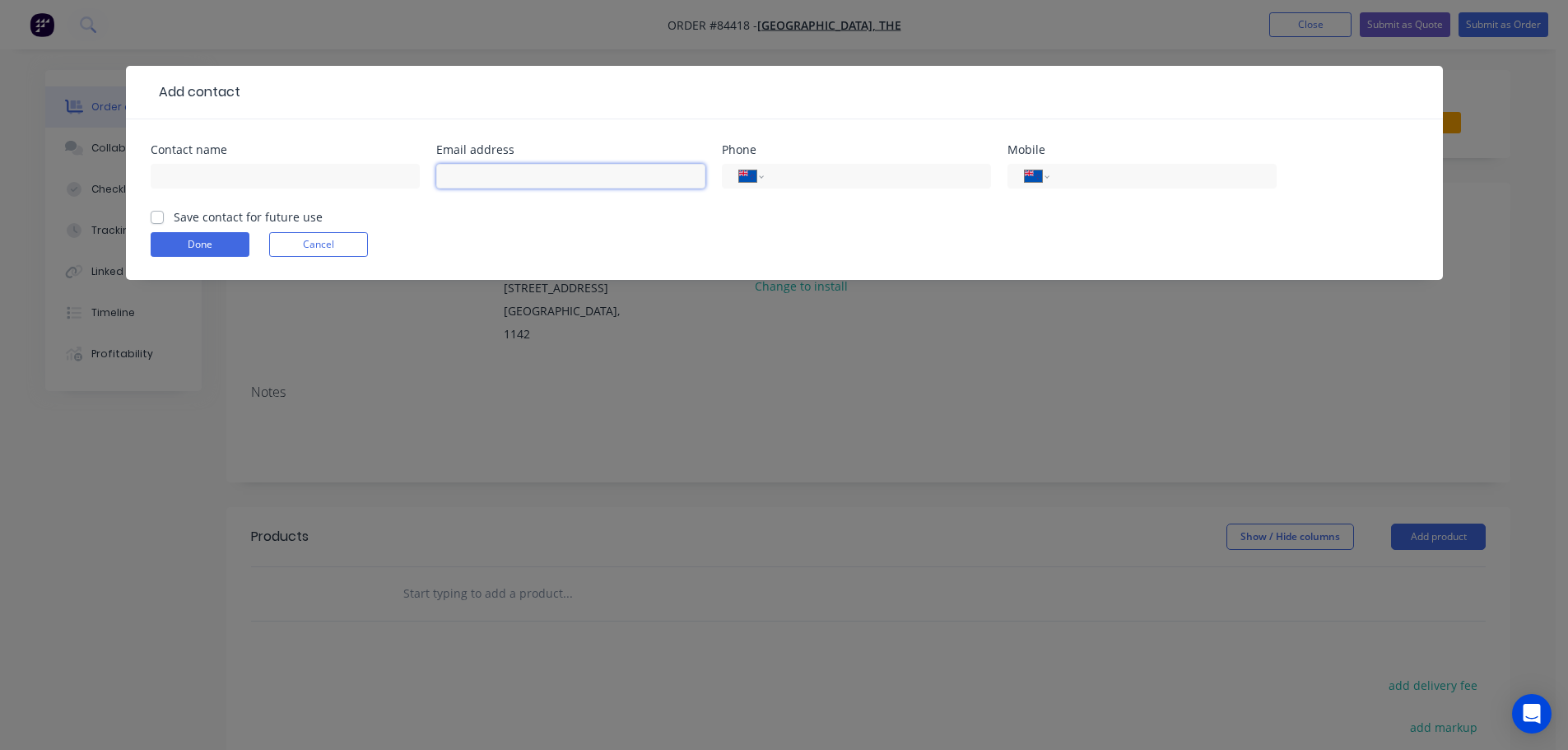
click at [504, 184] on input "text" at bounding box center [571, 176] width 269 height 25
paste input "ella.lis@auckland.ac.nz"
type input "ella.lis@auckland.ac.nz"
click at [346, 181] on input "text" at bounding box center [285, 176] width 269 height 25
type input "Ella Lis"
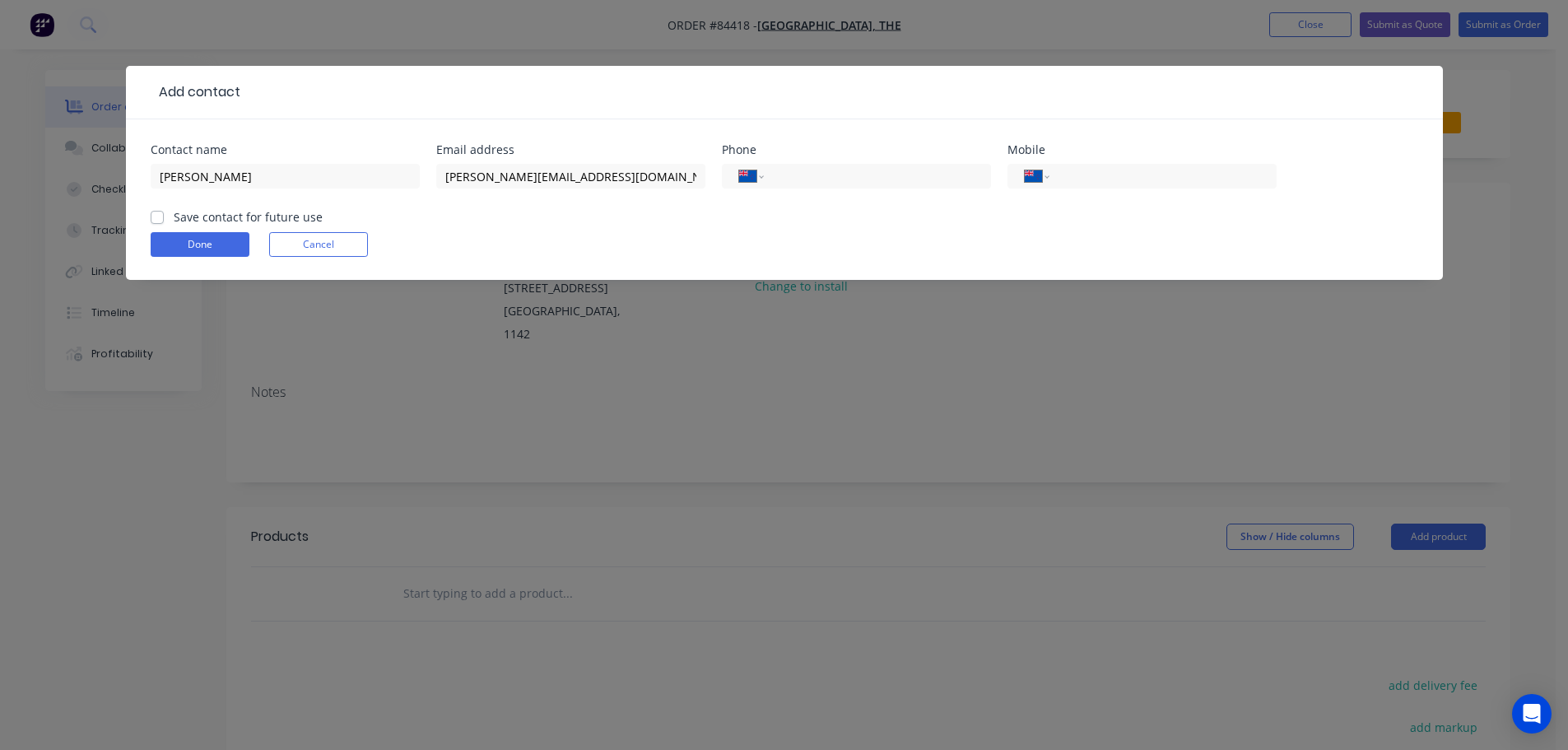
click at [264, 217] on label "Save contact for future use" at bounding box center [247, 218] width 149 height 18
click at [164, 217] on input "Save contact for future use" at bounding box center [156, 217] width 13 height 16
checkbox input "true"
click at [890, 178] on input "tel" at bounding box center [873, 176] width 197 height 19
paste input "09 923 6410"
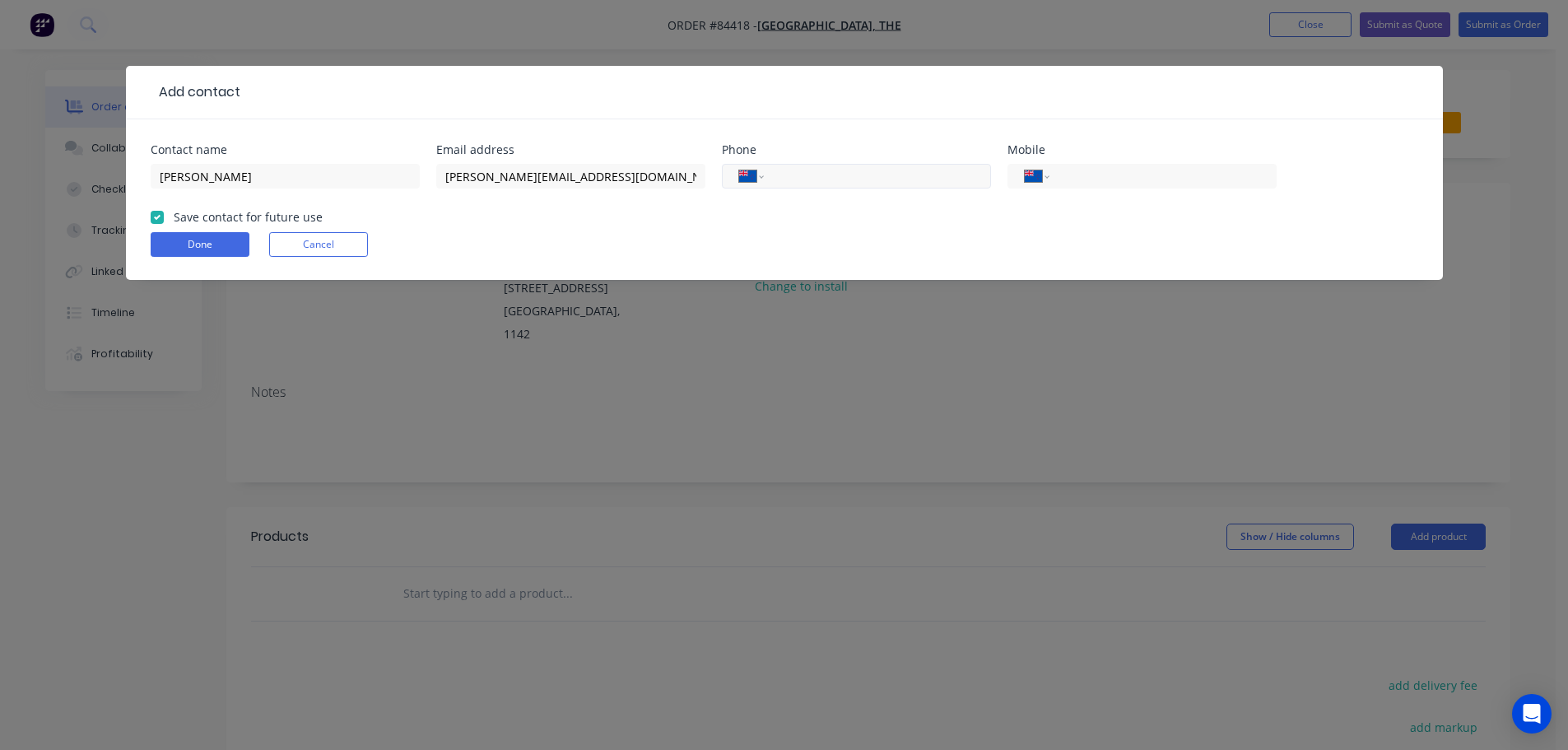
type input "09 923 6410"
select select "AU"
type input "09 923 6410"
click at [198, 249] on button "Done" at bounding box center [200, 245] width 99 height 25
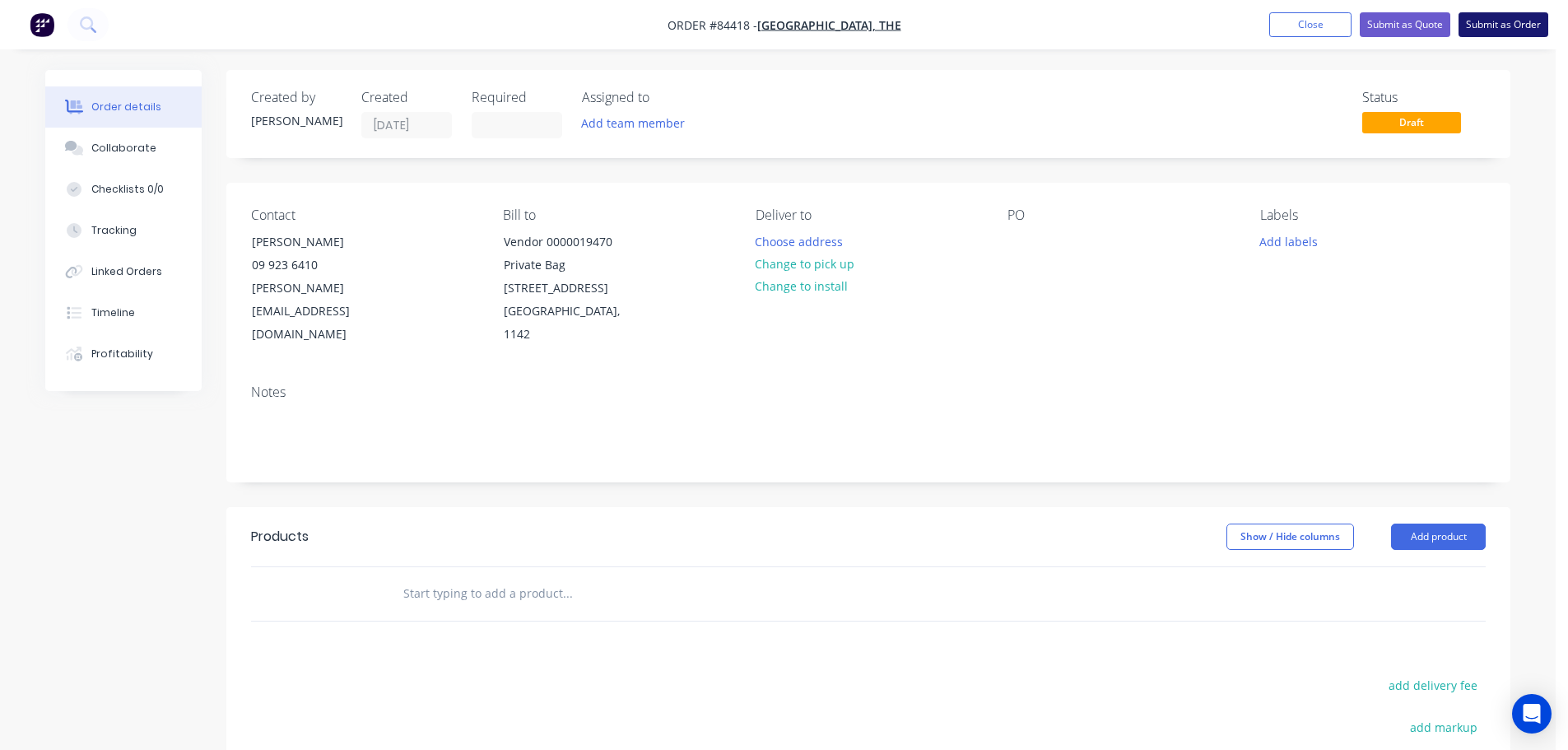
click at [1480, 18] on button "Submit as Order" at bounding box center [1503, 25] width 89 height 25
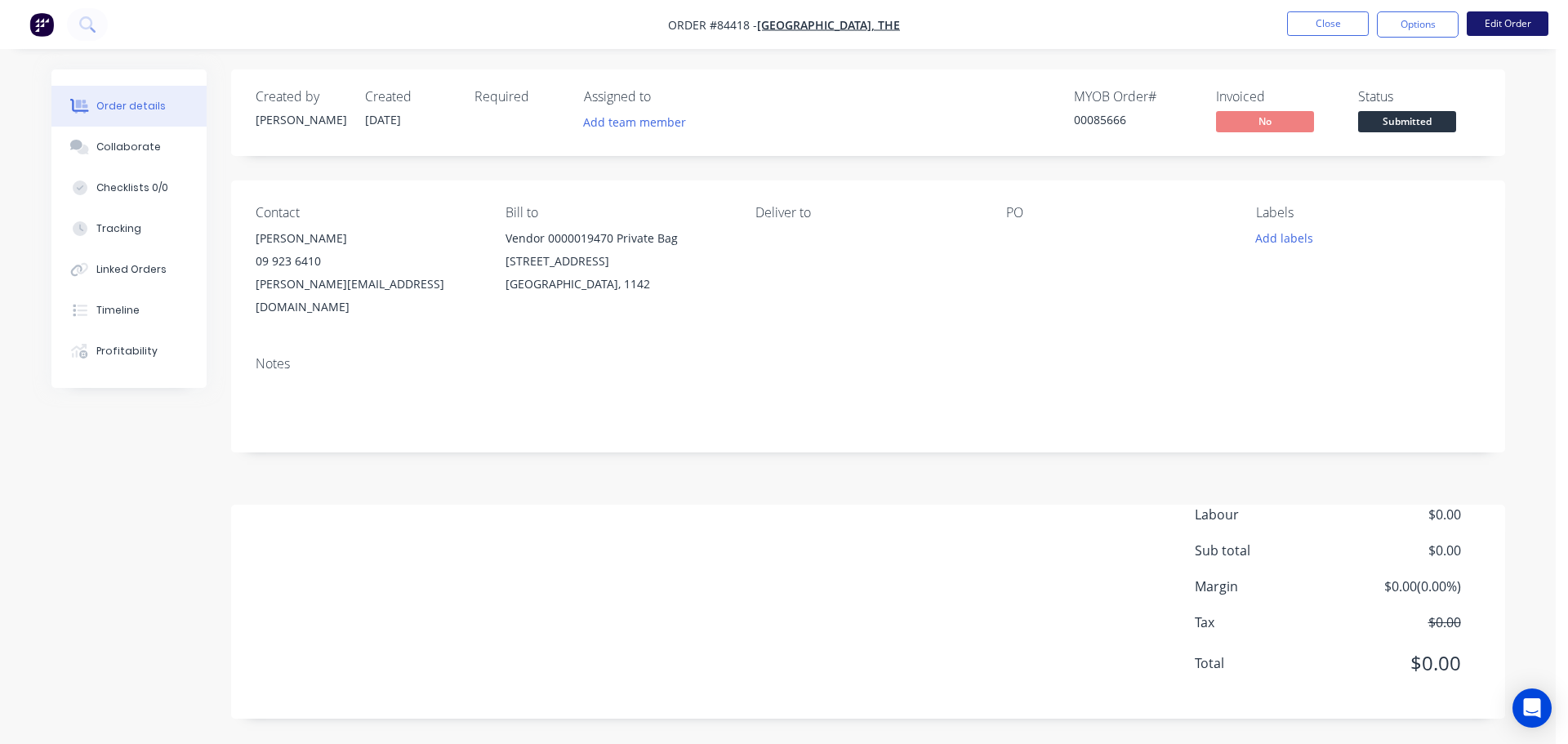
click at [1500, 21] on button "Edit Order" at bounding box center [1507, 24] width 82 height 25
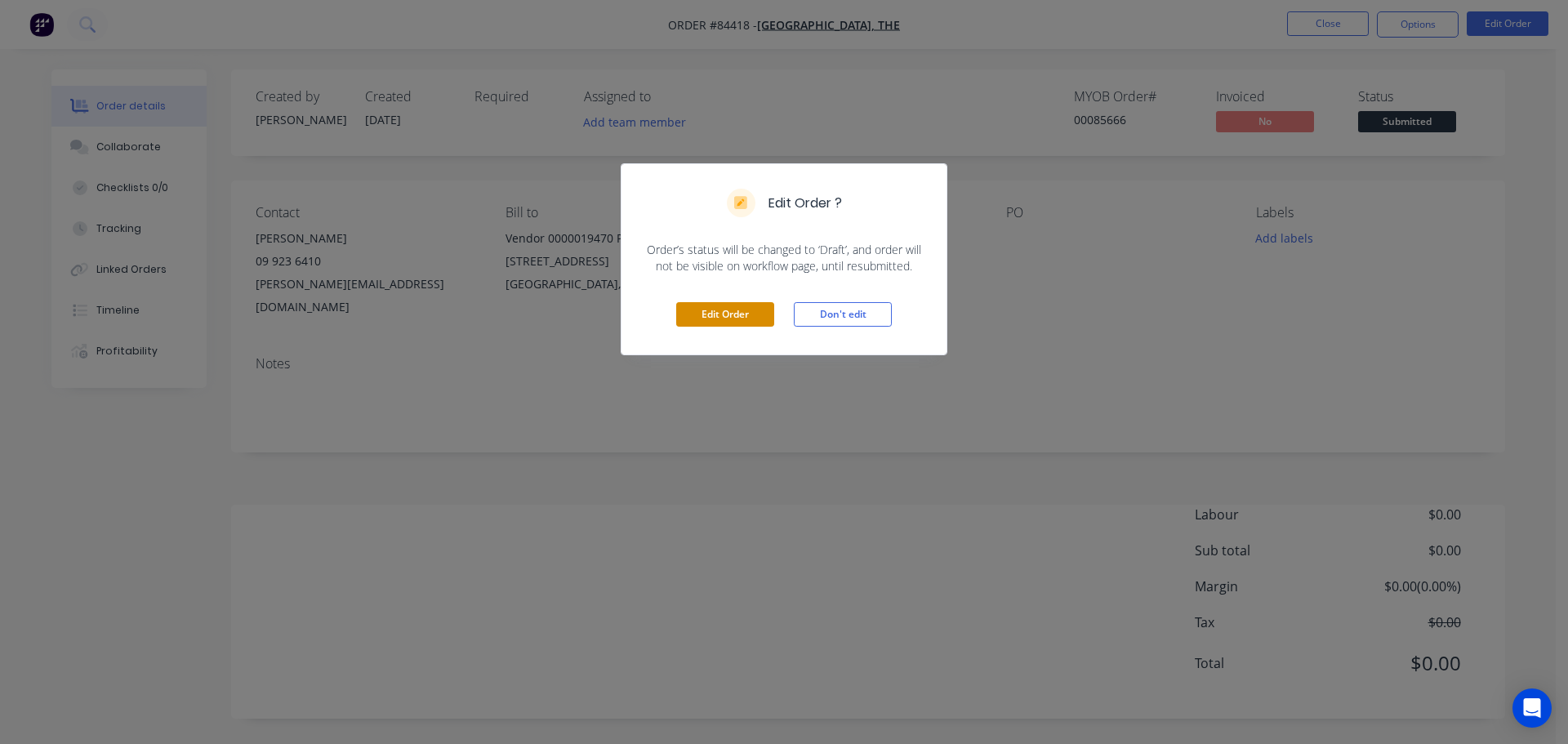
click at [738, 312] on button "Edit Order" at bounding box center [725, 315] width 98 height 25
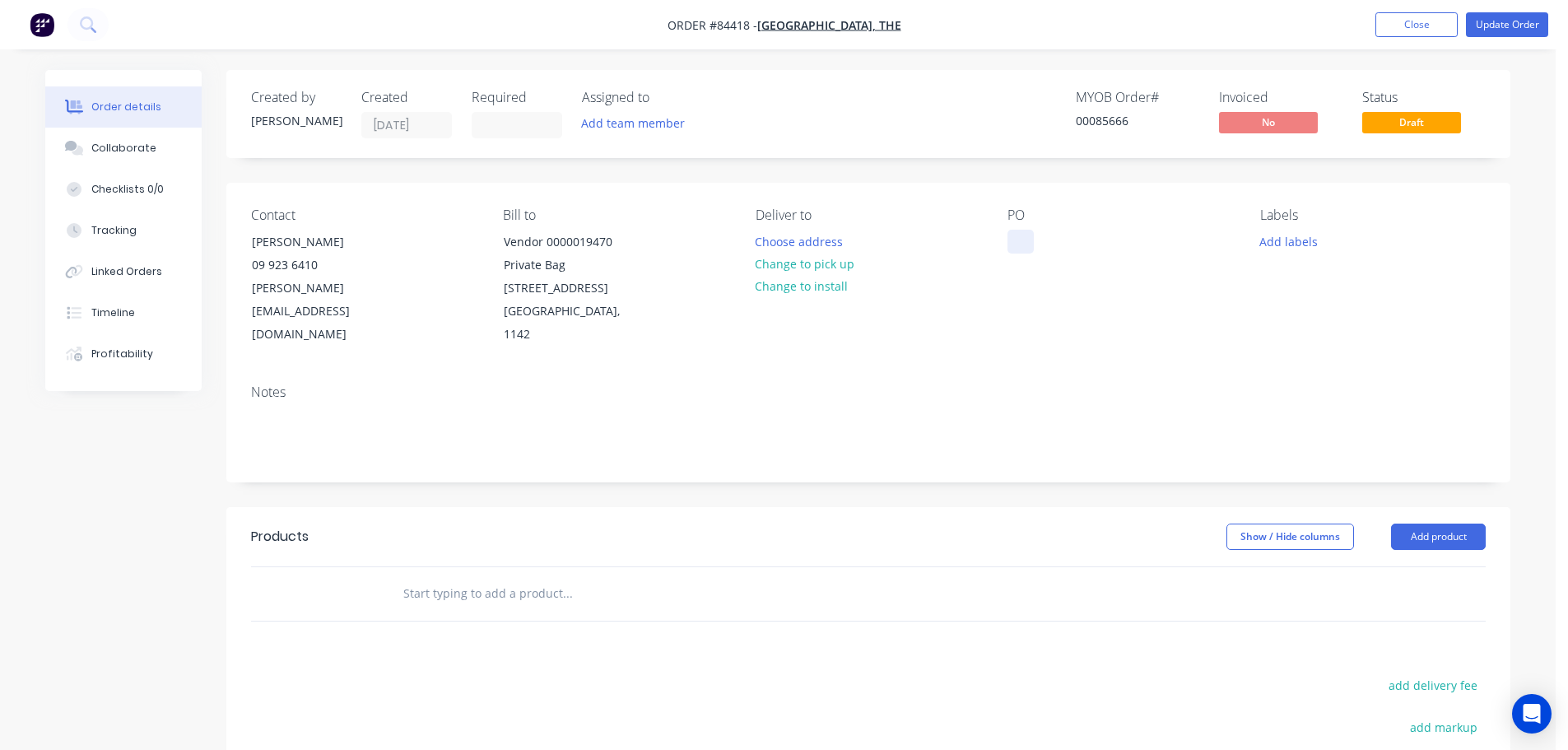
click at [1009, 234] on div at bounding box center [1021, 241] width 27 height 24
paste div
click at [620, 578] on input "text" at bounding box center [567, 593] width 329 height 33
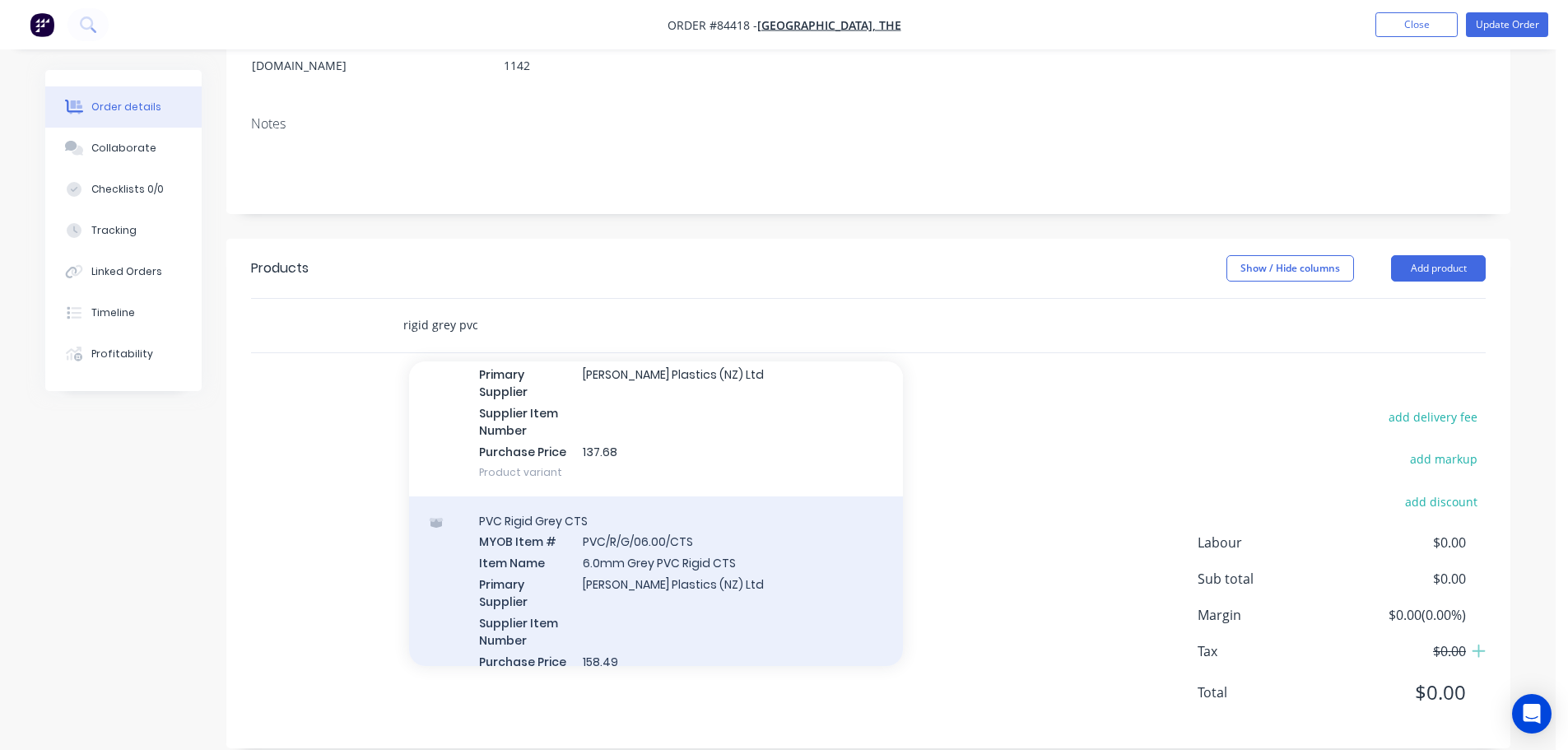
scroll to position [5600, 0]
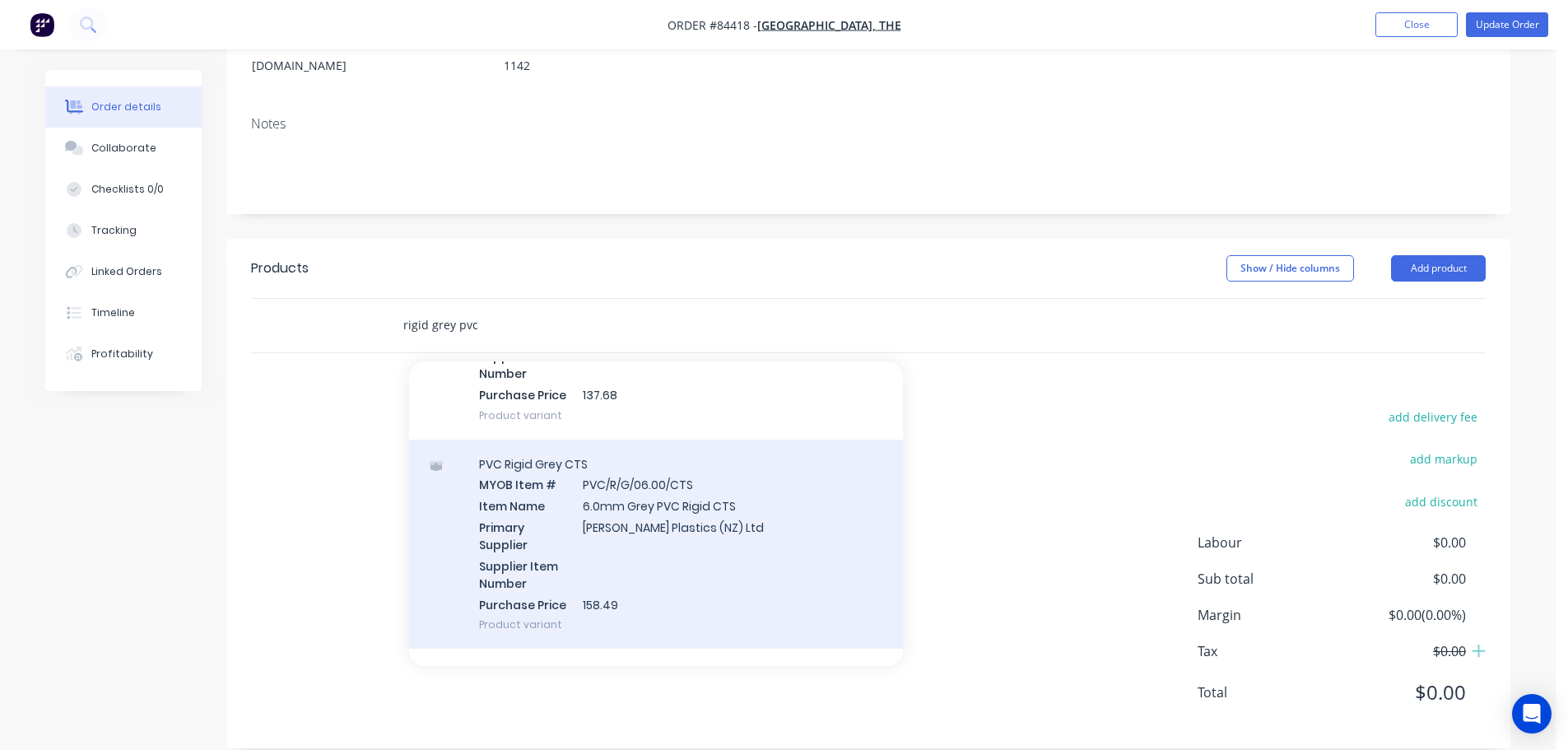
type input "rigid grey pvc"
click at [687, 543] on div "PVC Rigid Grey CTS MYOB Item # PVC/R/G/06.00/CTS Item Name 6.0mm Grey PVC Rigid…" at bounding box center [656, 544] width 494 height 210
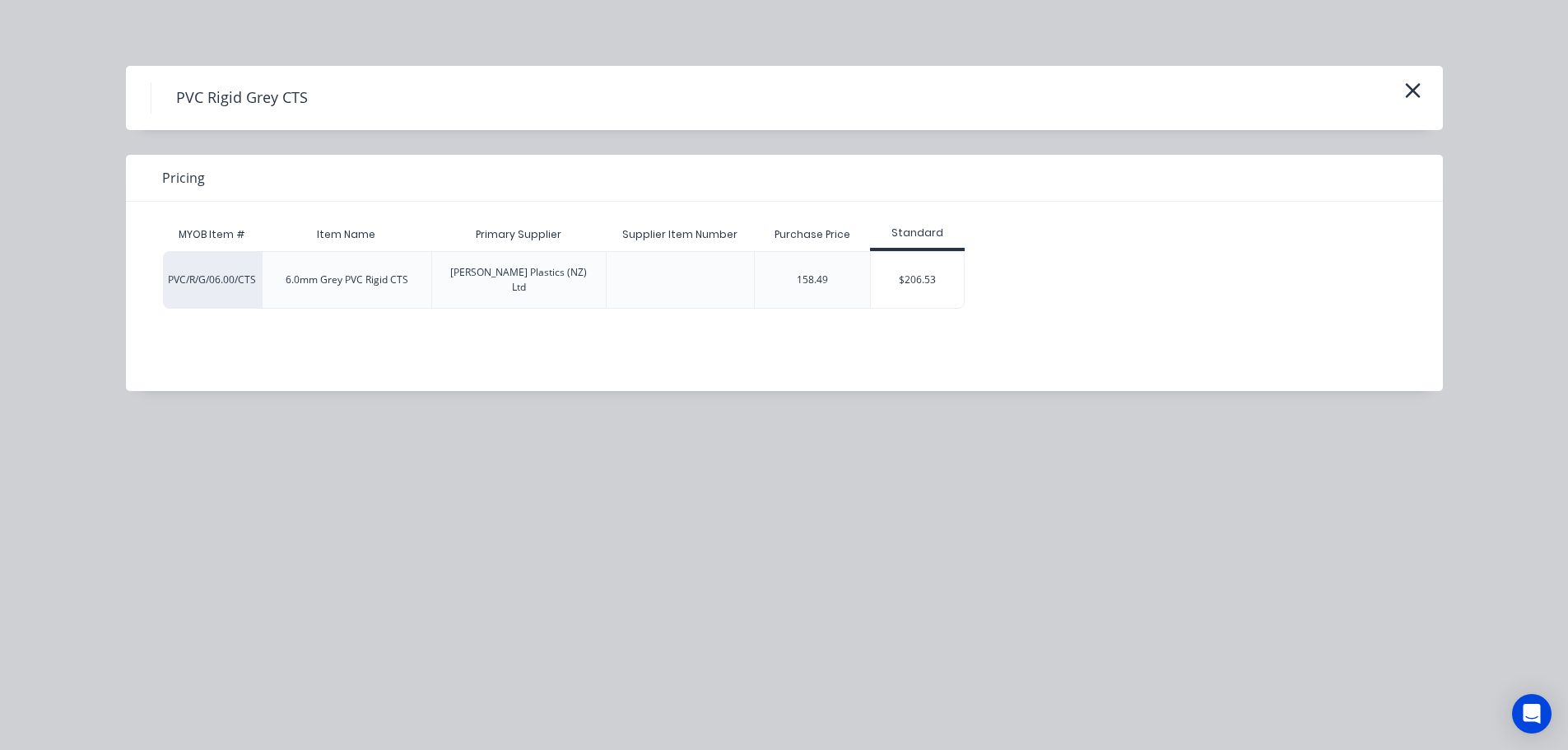
drag, startPoint x: 895, startPoint y: 261, endPoint x: 879, endPoint y: 270, distance: 18.4
click at [895, 262] on div "$206.53" at bounding box center [917, 279] width 93 height 56
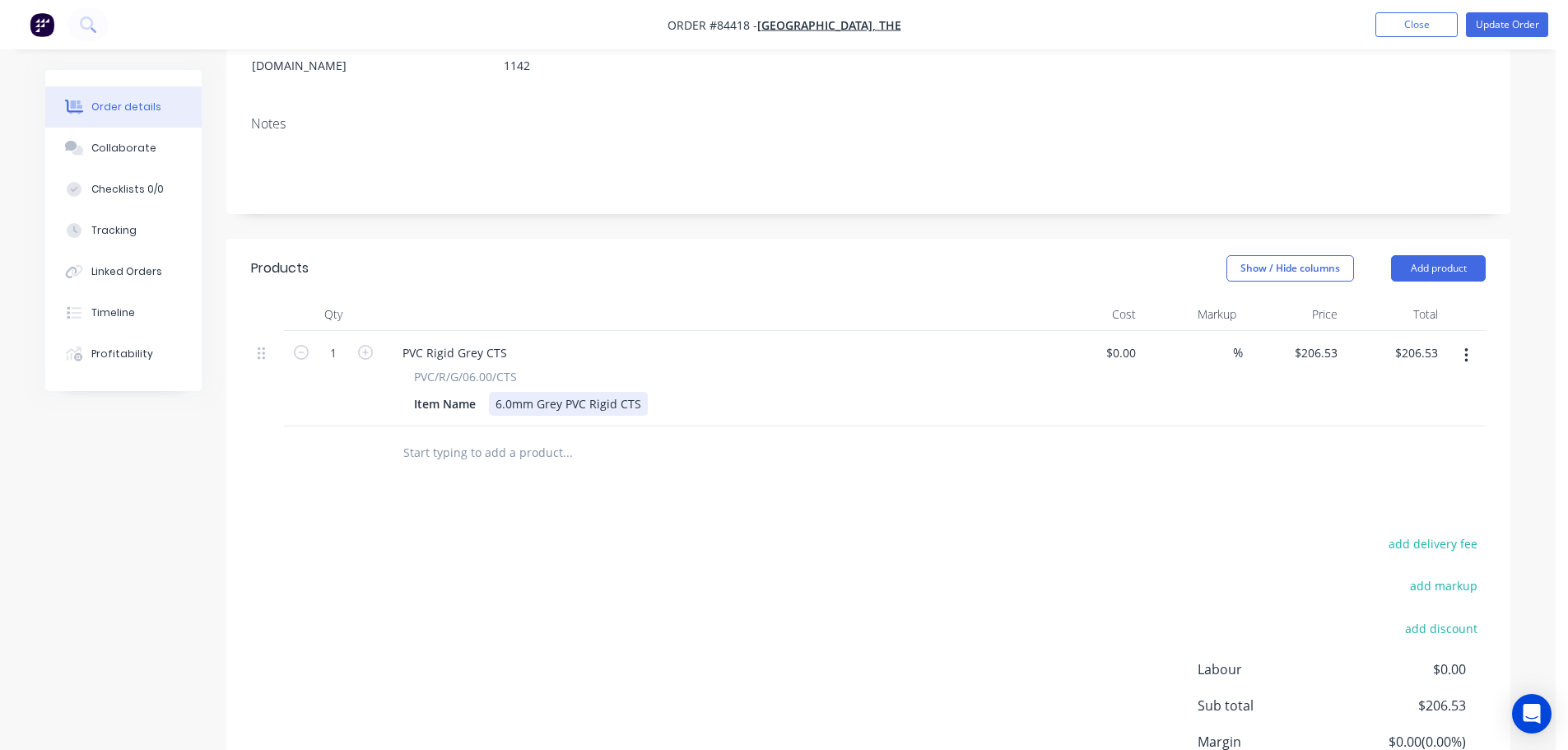
click at [639, 392] on div "6.0mm Grey PVC Rigid CTS" at bounding box center [568, 403] width 159 height 24
click at [583, 480] on div "Products Show / Hide columns Add product Qty Cost Markup Price Total 1 PVC Rigi…" at bounding box center [868, 557] width 1284 height 637
click at [345, 341] on input "1" at bounding box center [333, 353] width 42 height 25
click at [358, 342] on button "button" at bounding box center [365, 351] width 21 height 18
type input "2"
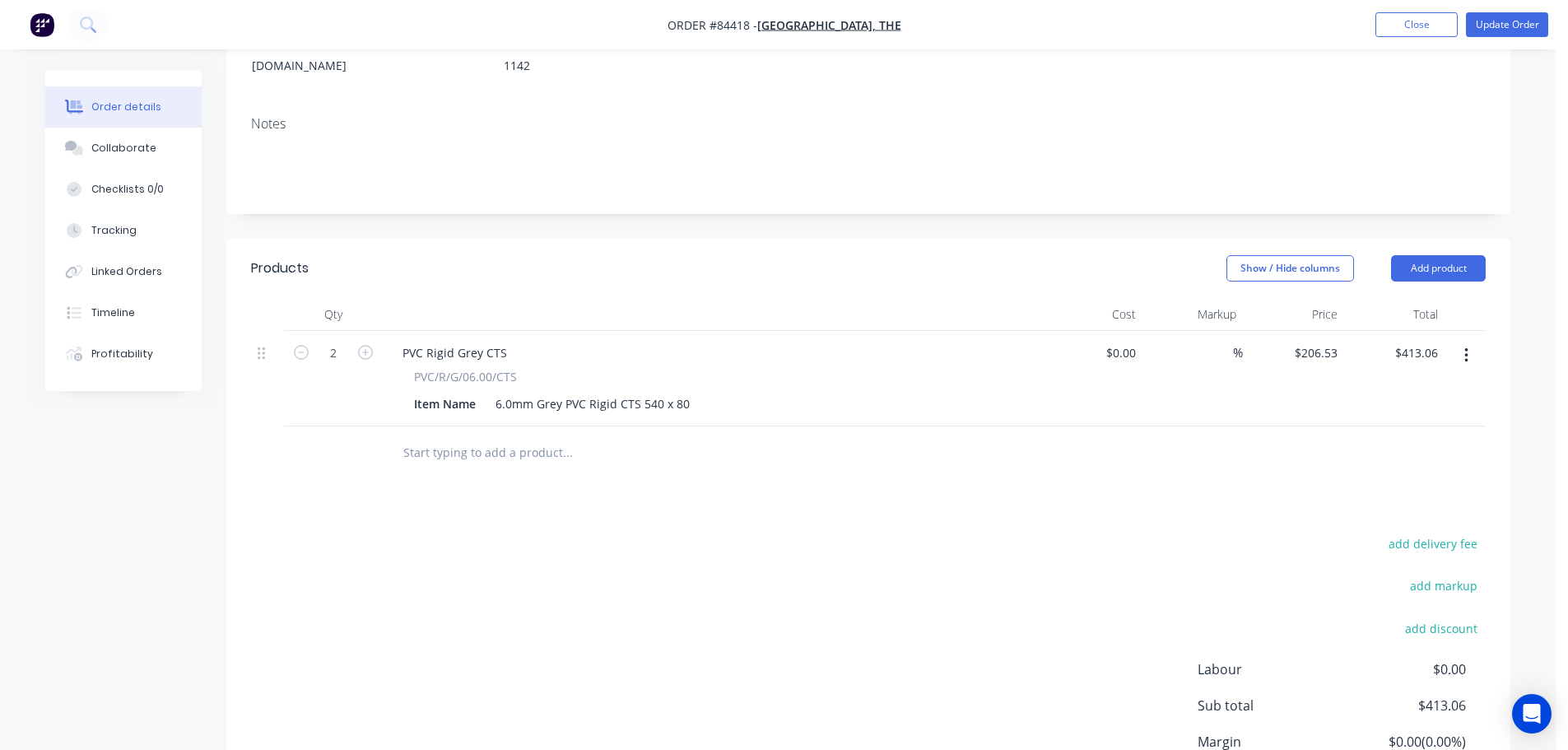
drag, startPoint x: 898, startPoint y: 664, endPoint x: 1059, endPoint y: 538, distance: 204.4
click at [904, 660] on div "add delivery fee add markup add discount Labour $0.00 Sub total $413.06 Margin …" at bounding box center [868, 691] width 1235 height 318
click at [1409, 341] on input "413.06" at bounding box center [1419, 352] width 51 height 24
type input "17.82"
type input "$8.91"
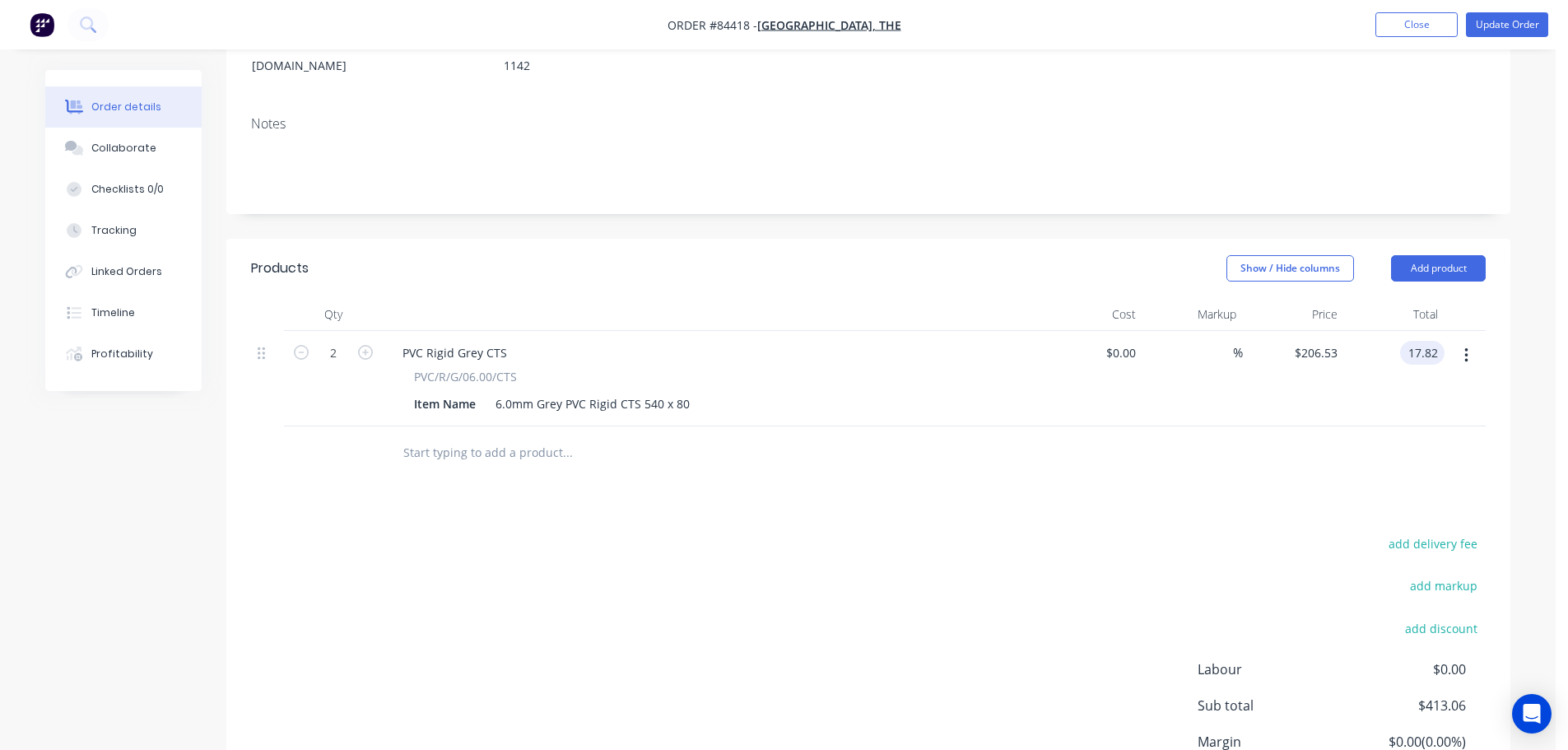
type input "$17.82"
click at [1259, 370] on div "$8.91 $8.91" at bounding box center [1293, 379] width 102 height 96
click at [1461, 341] on button "button" at bounding box center [1466, 356] width 39 height 30
click at [423, 437] on input "text" at bounding box center [567, 453] width 329 height 33
click at [506, 437] on input "text" at bounding box center [567, 453] width 329 height 33
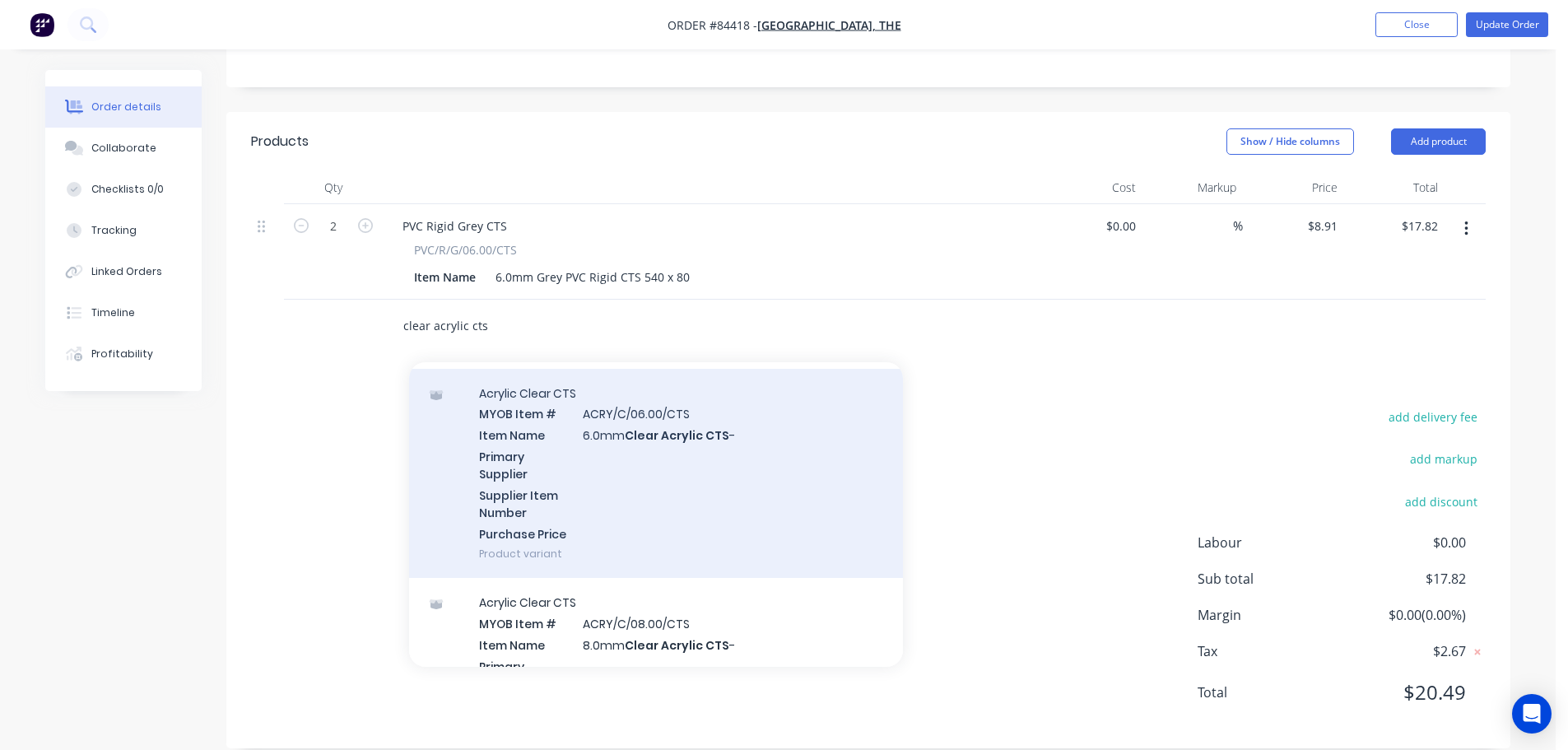
scroll to position [823, 0]
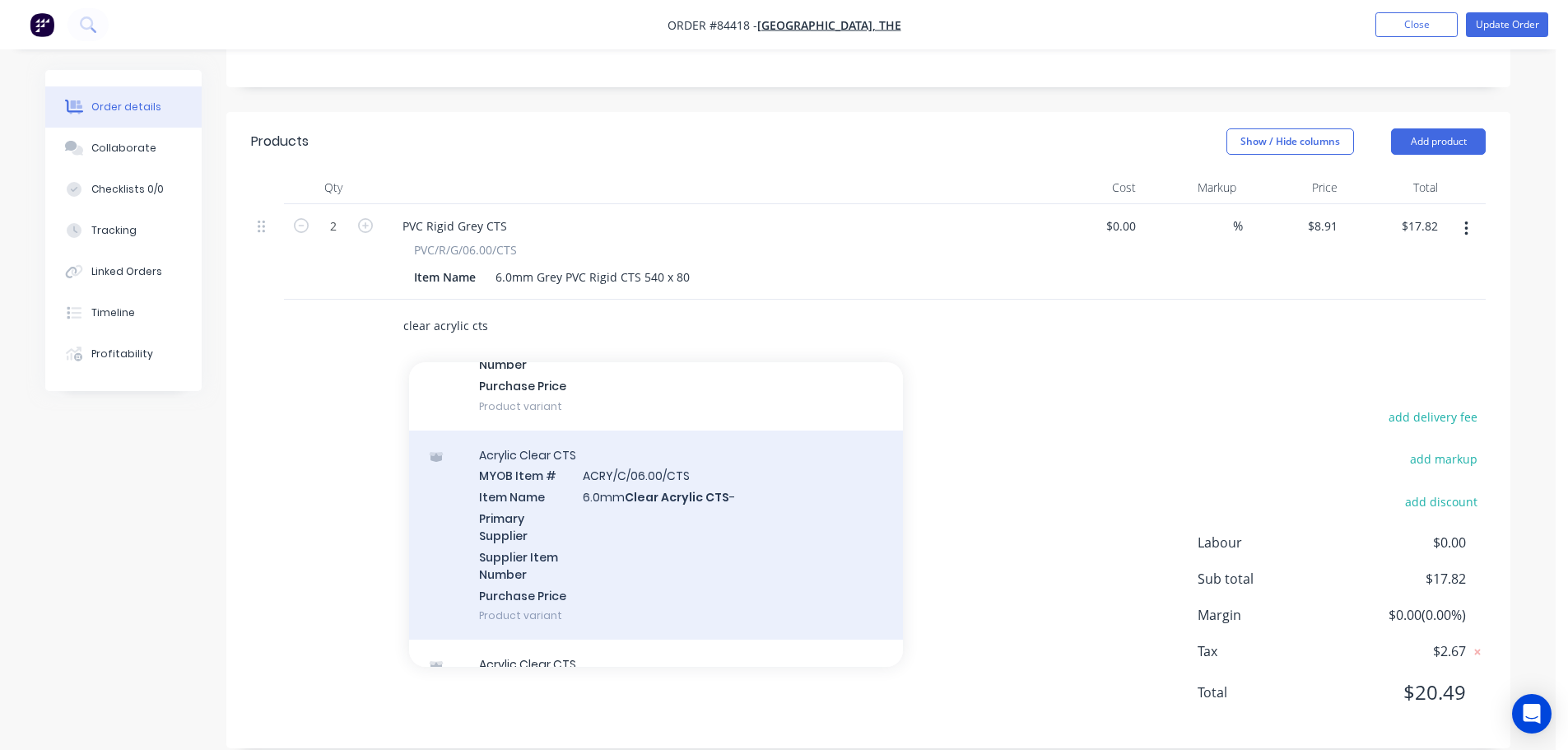
type input "clear acrylic cts"
click at [621, 472] on div "Acrylic Clear CTS MYOB Item # ACRY/C/06.00/CTS Item Name 6.0mm Clear Acrylic CT…" at bounding box center [656, 535] width 494 height 210
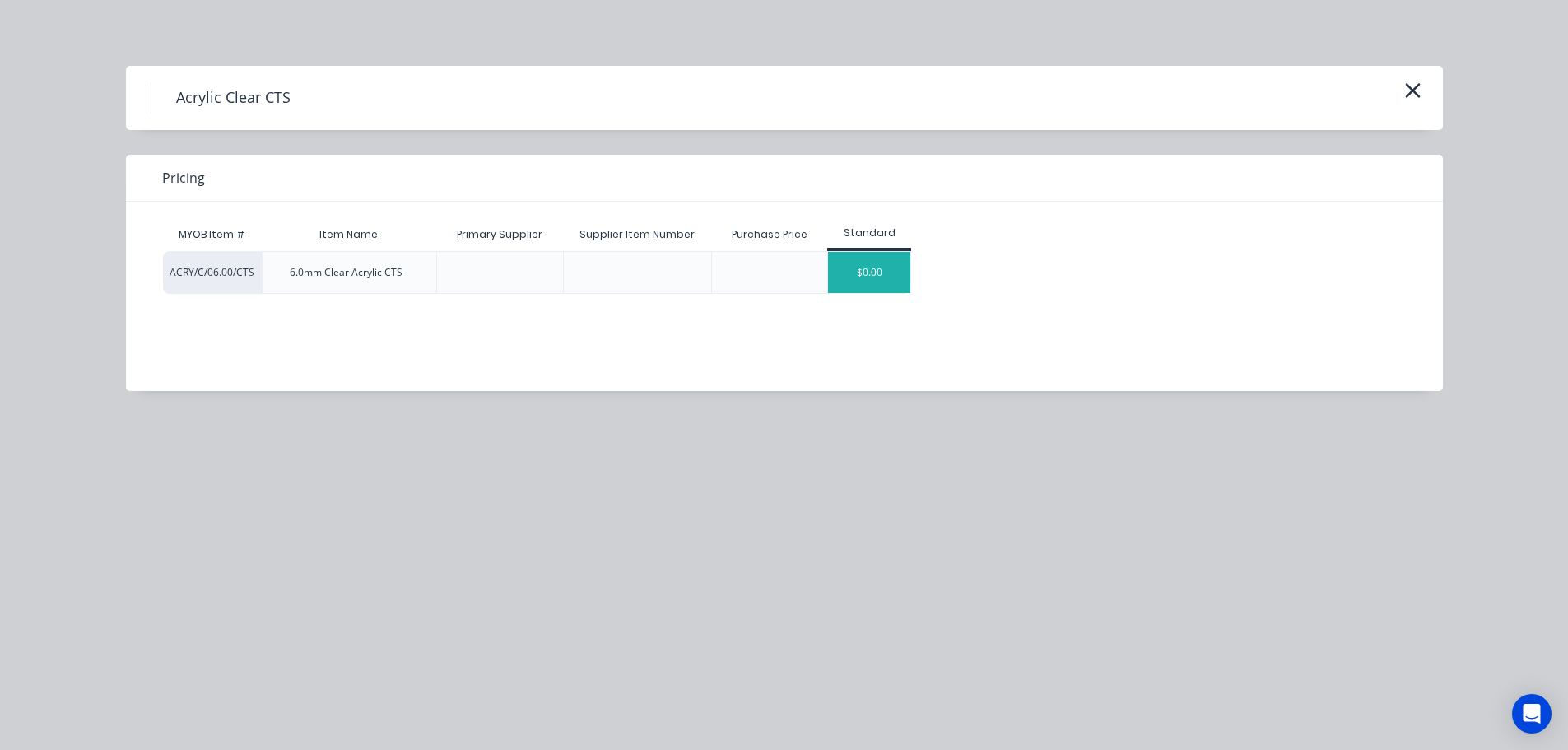
click at [863, 269] on div "$0.00" at bounding box center [869, 272] width 82 height 42
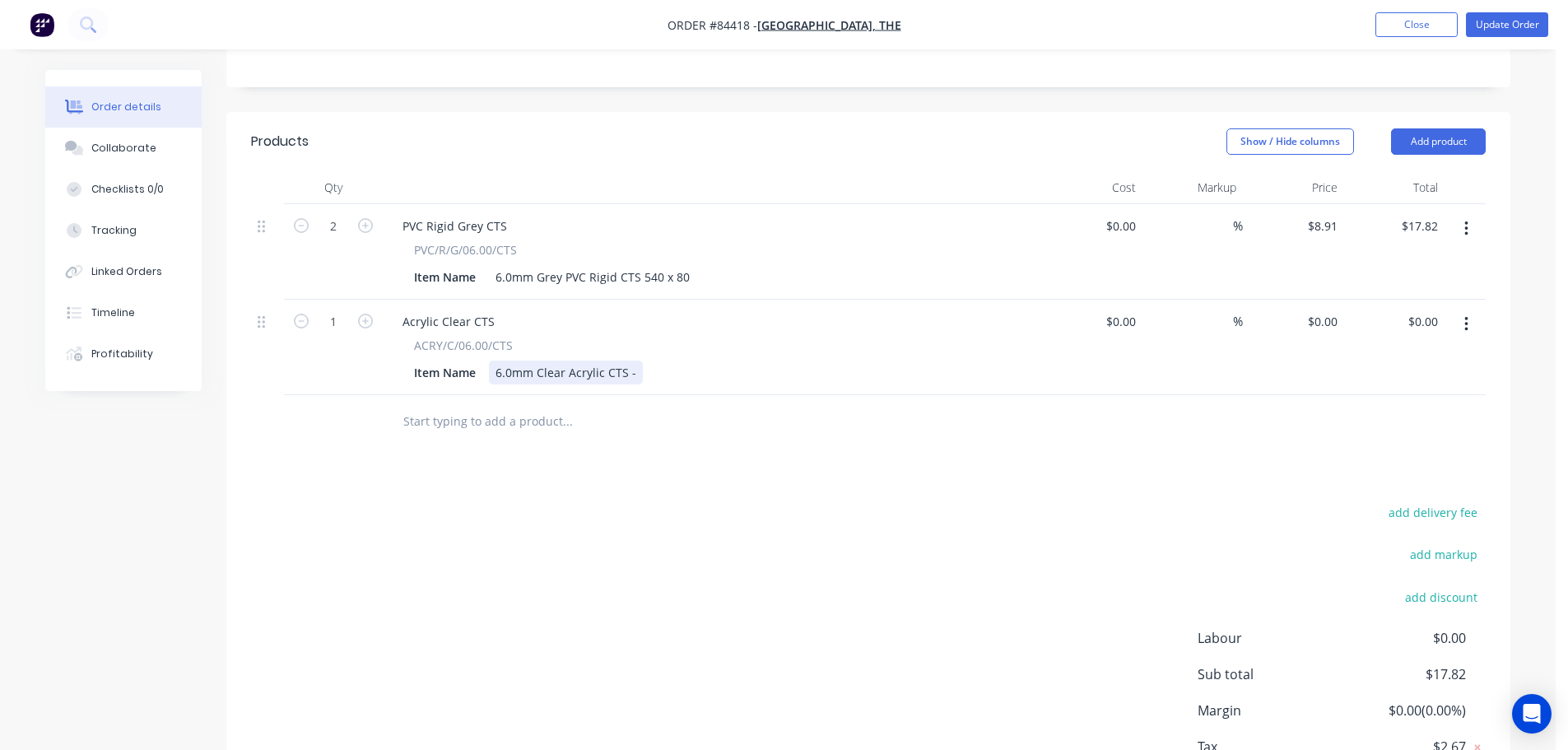
click at [640, 361] on div "Item Name 6.0mm Clear Acrylic CTS -" at bounding box center [709, 372] width 603 height 24
drag, startPoint x: 369, startPoint y: 296, endPoint x: 416, endPoint y: 293, distance: 47.1
click at [368, 314] on icon "button" at bounding box center [365, 321] width 15 height 15
type input "2"
click at [1425, 310] on input "0.00" at bounding box center [1425, 321] width 38 height 24
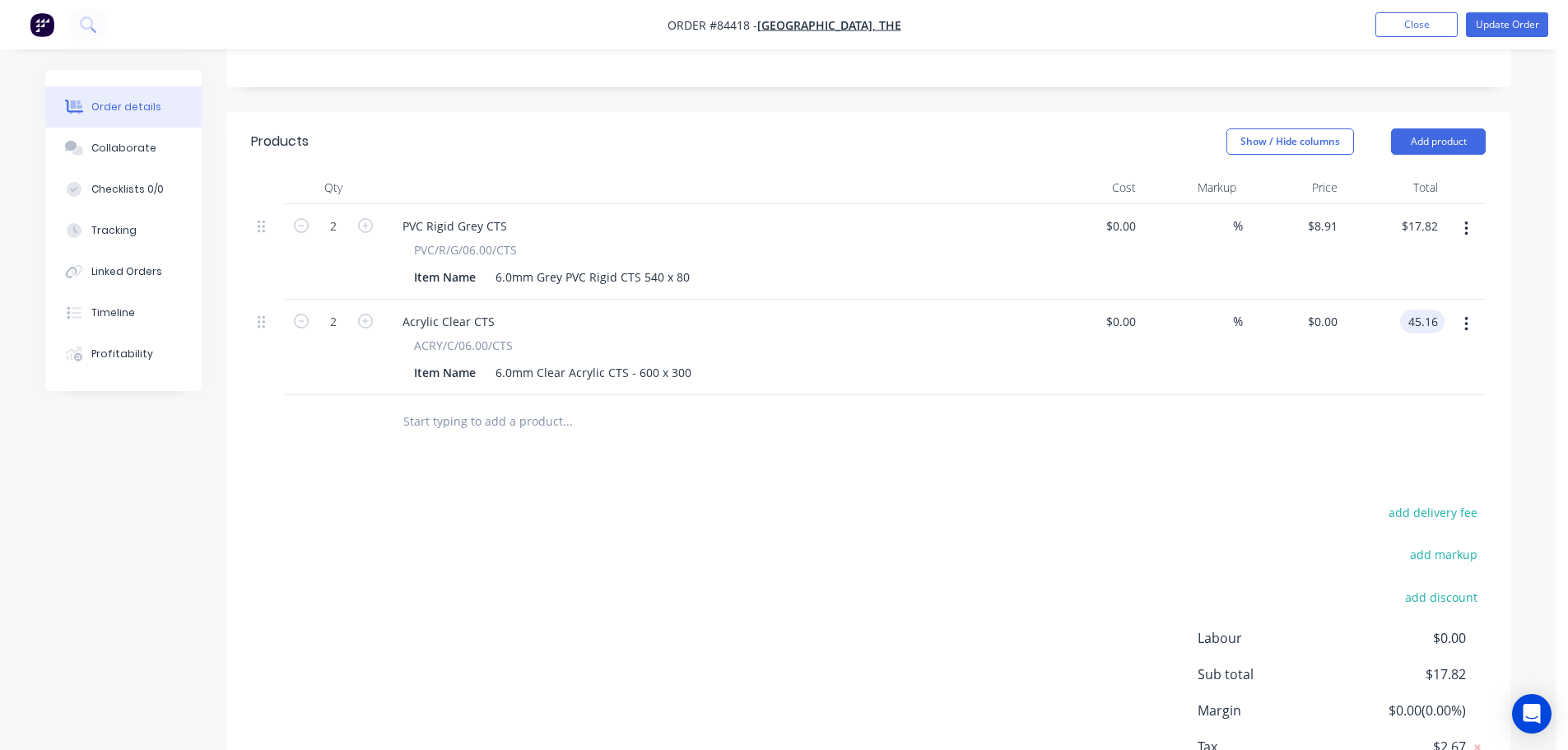
type input "45.16"
type input "$22.58"
type input "$45.16"
click at [1283, 395] on div at bounding box center [868, 422] width 1235 height 54
click at [1463, 310] on button "button" at bounding box center [1466, 325] width 39 height 30
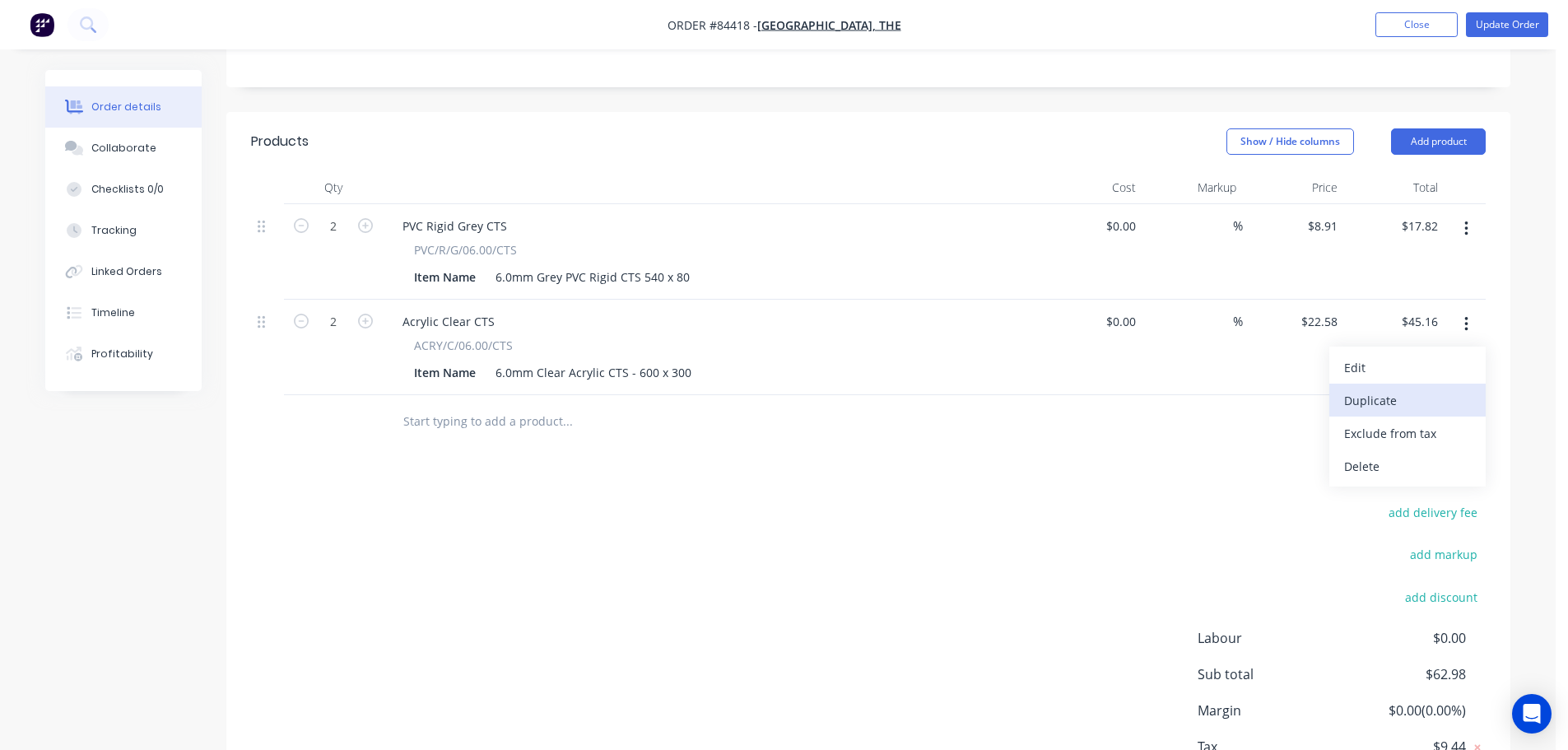
click at [1427, 389] on div "Duplicate" at bounding box center [1407, 401] width 126 height 24
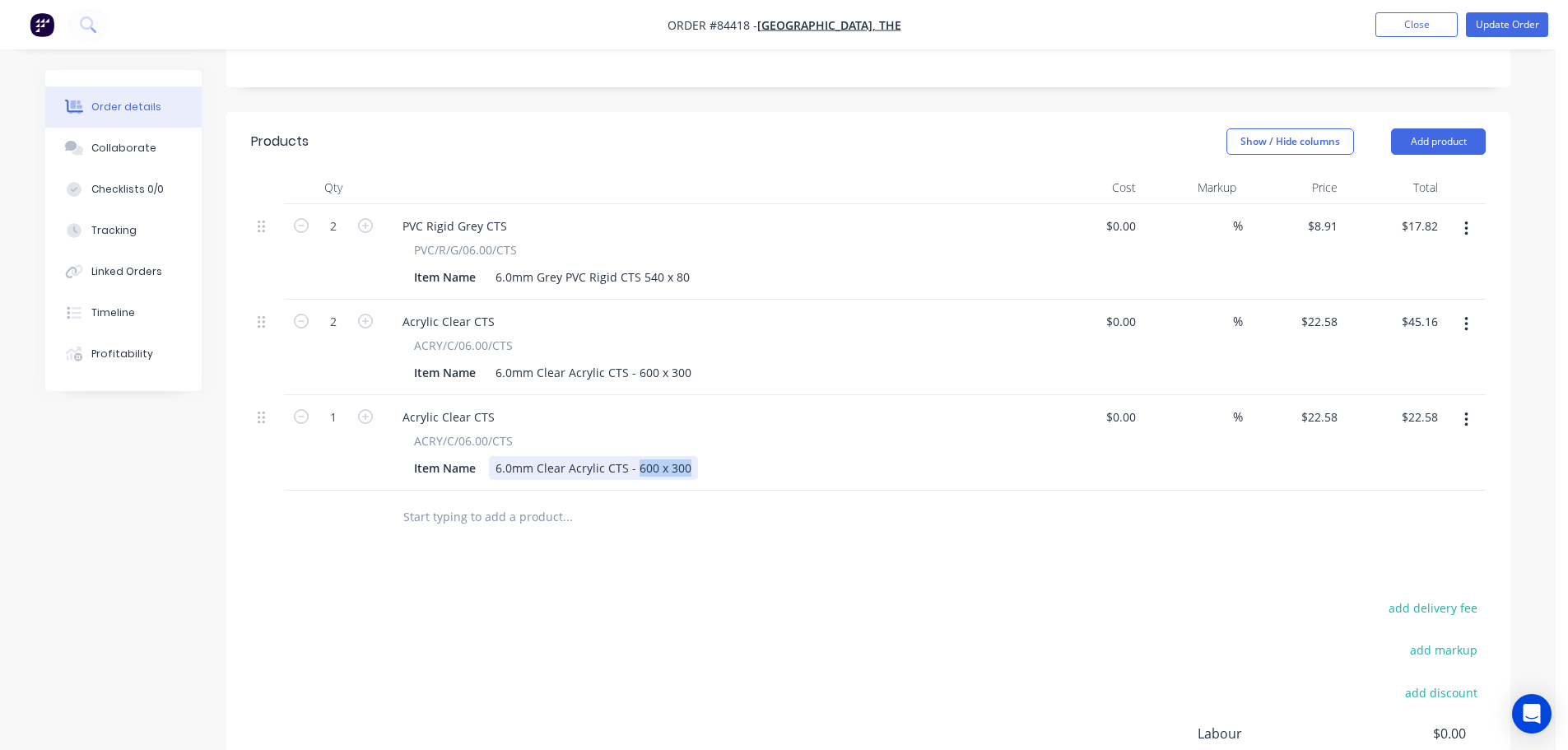
drag, startPoint x: 634, startPoint y: 449, endPoint x: 818, endPoint y: 461, distance: 184.4
click at [818, 461] on div "Acrylic Clear CTS ACRY/C/06.00/CTS Item Name 6.0mm Clear Acrylic CTS - 600 x 300" at bounding box center [712, 443] width 658 height 96
click at [1415, 405] on input "22.58" at bounding box center [1425, 417] width 38 height 24
type input "10.04"
type input "$10.04"
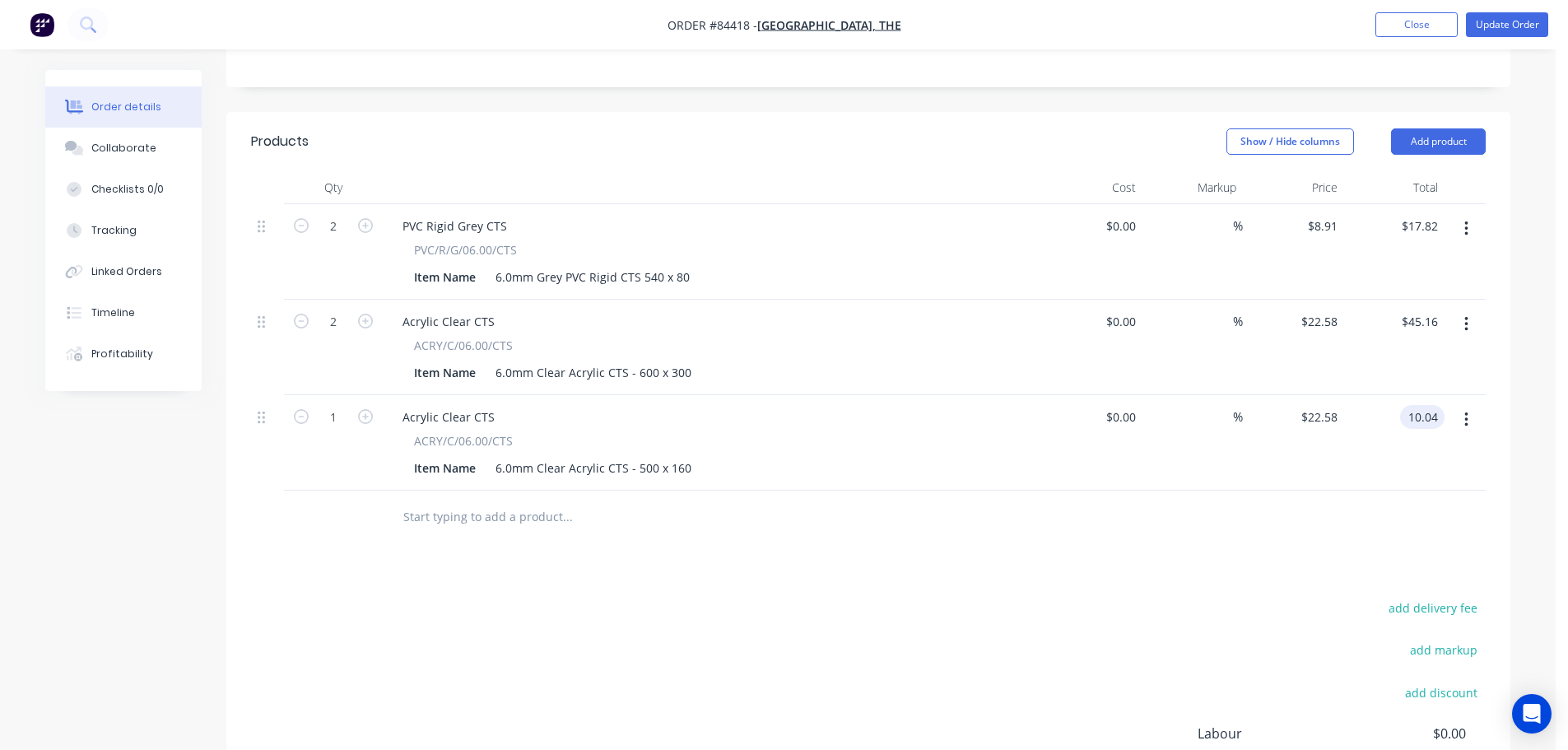
type input "$10.04"
click at [531, 518] on div at bounding box center [679, 517] width 592 height 54
click at [529, 501] on input "text" at bounding box center [567, 517] width 329 height 33
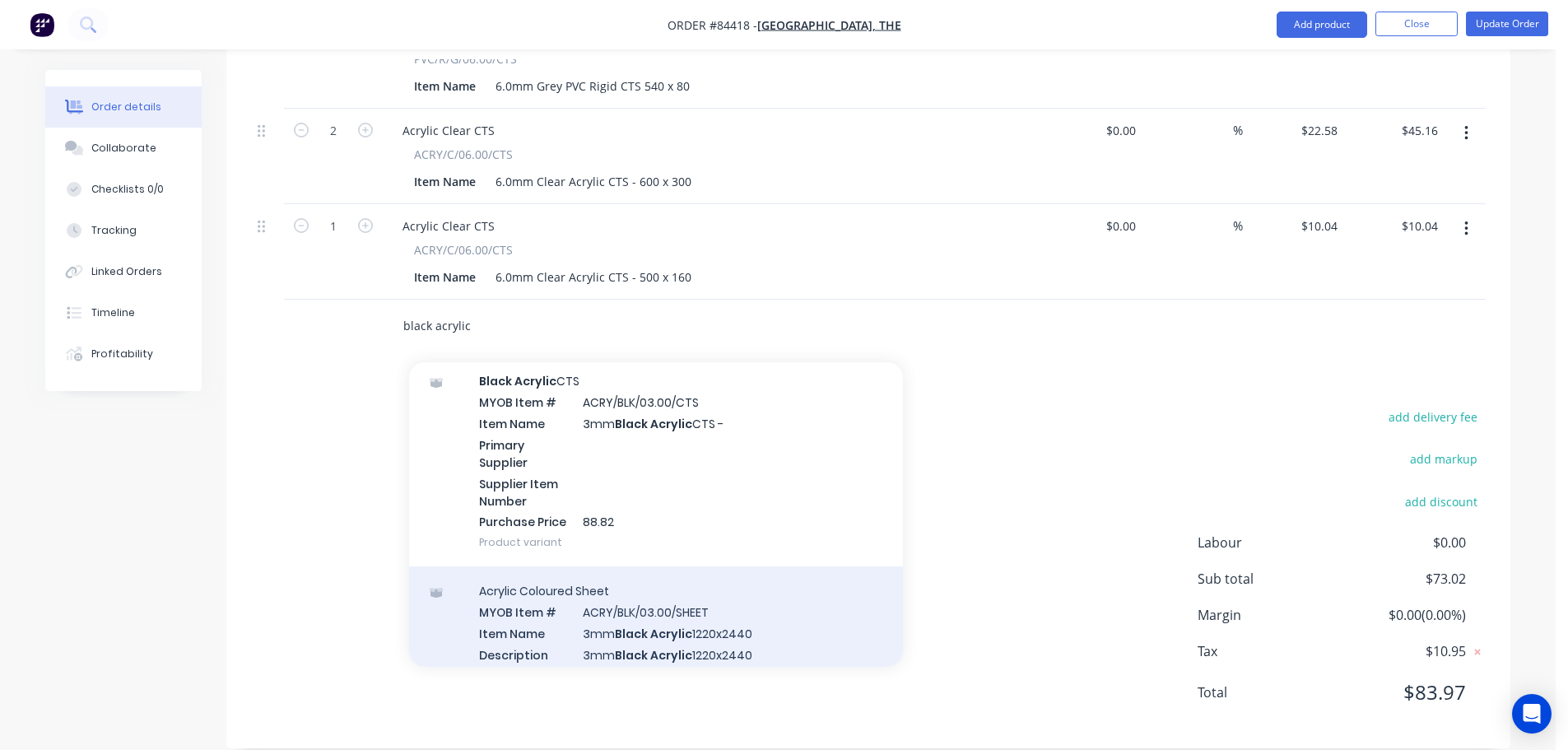
scroll to position [329, 0]
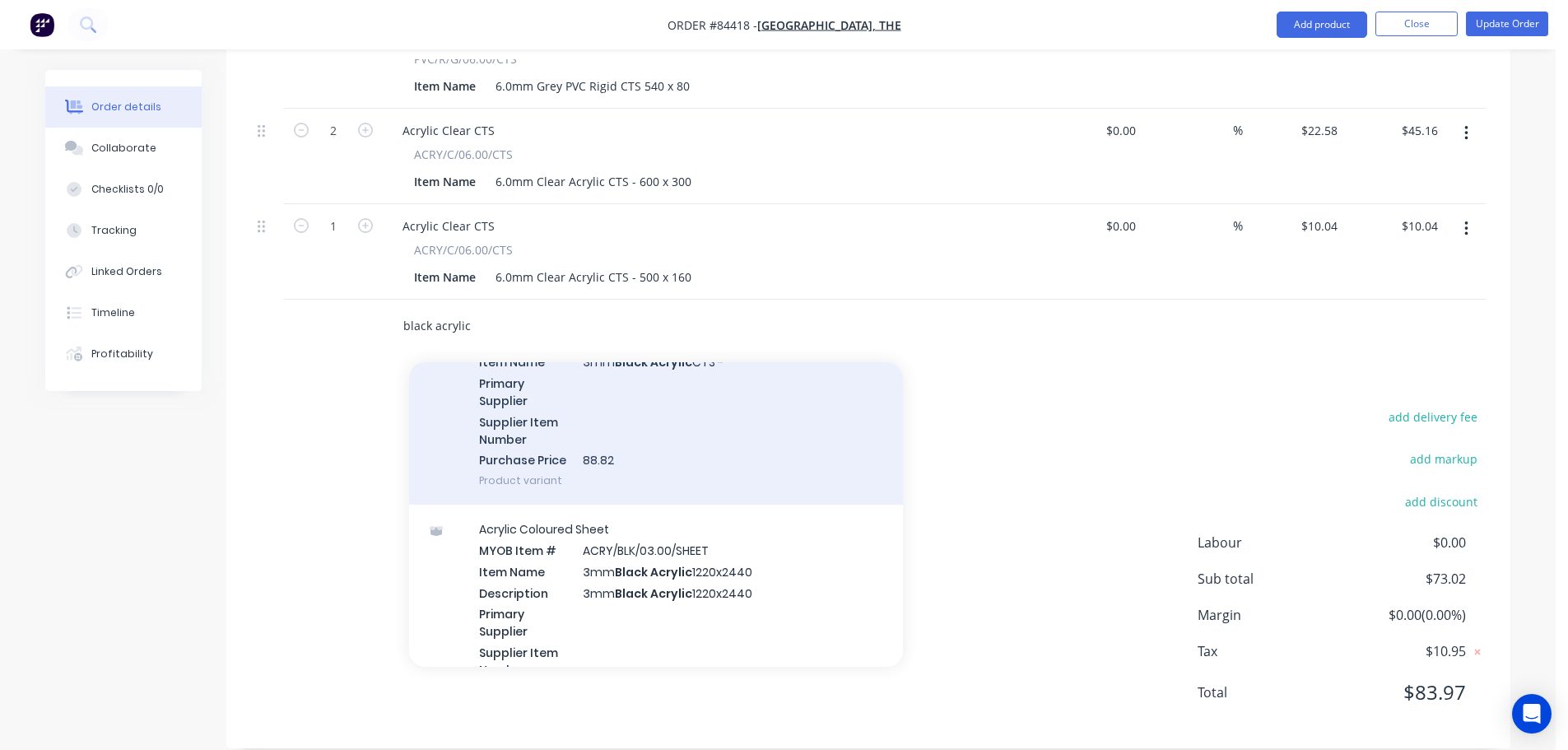
type input "black acrylic"
click at [651, 359] on div "Black Acrylic CTS MYOB Item # ACRY/BLK/03.00/CTS Item Name 3mm Black Acrylic CT…" at bounding box center [656, 399] width 494 height 210
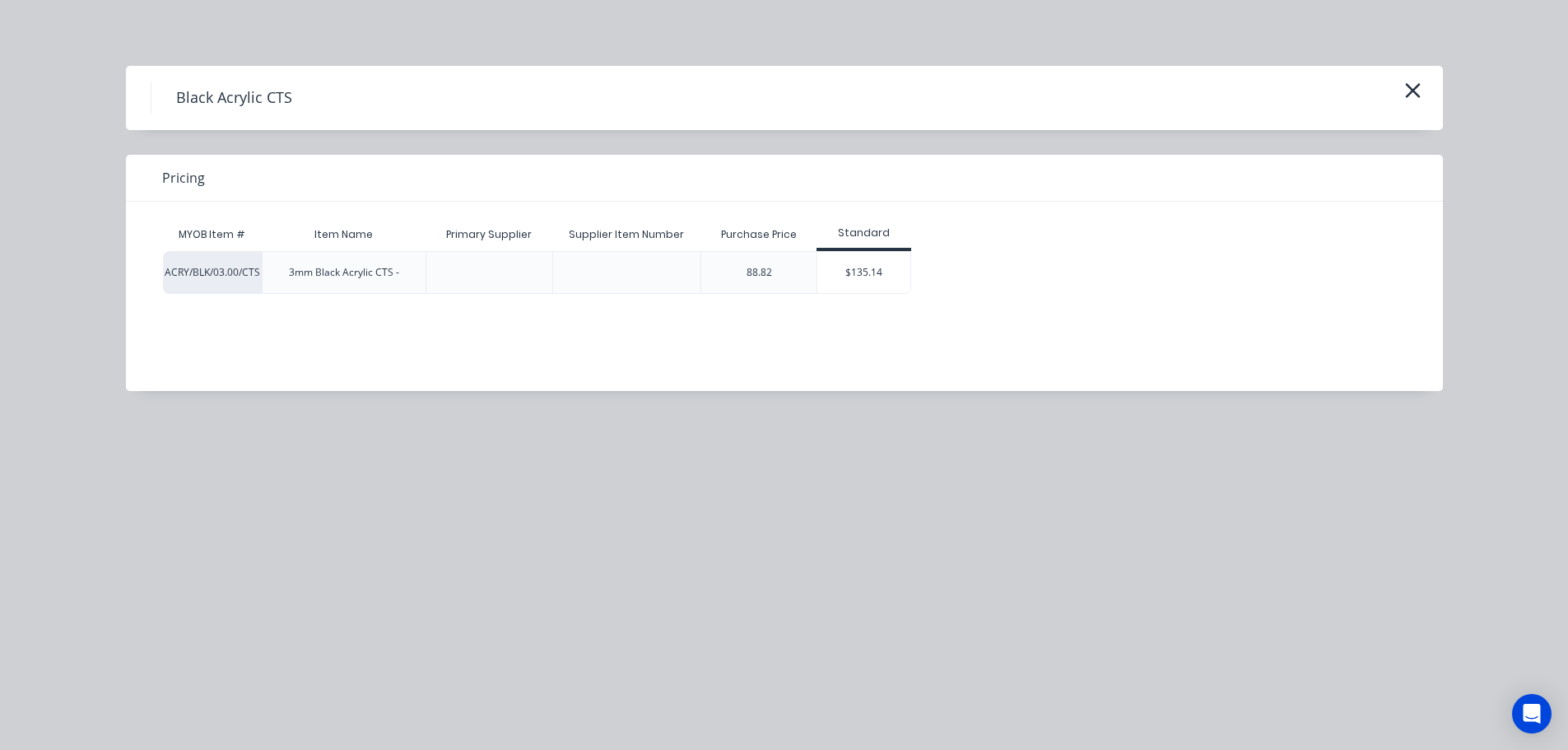
click at [874, 267] on div "$135.14" at bounding box center [864, 272] width 93 height 42
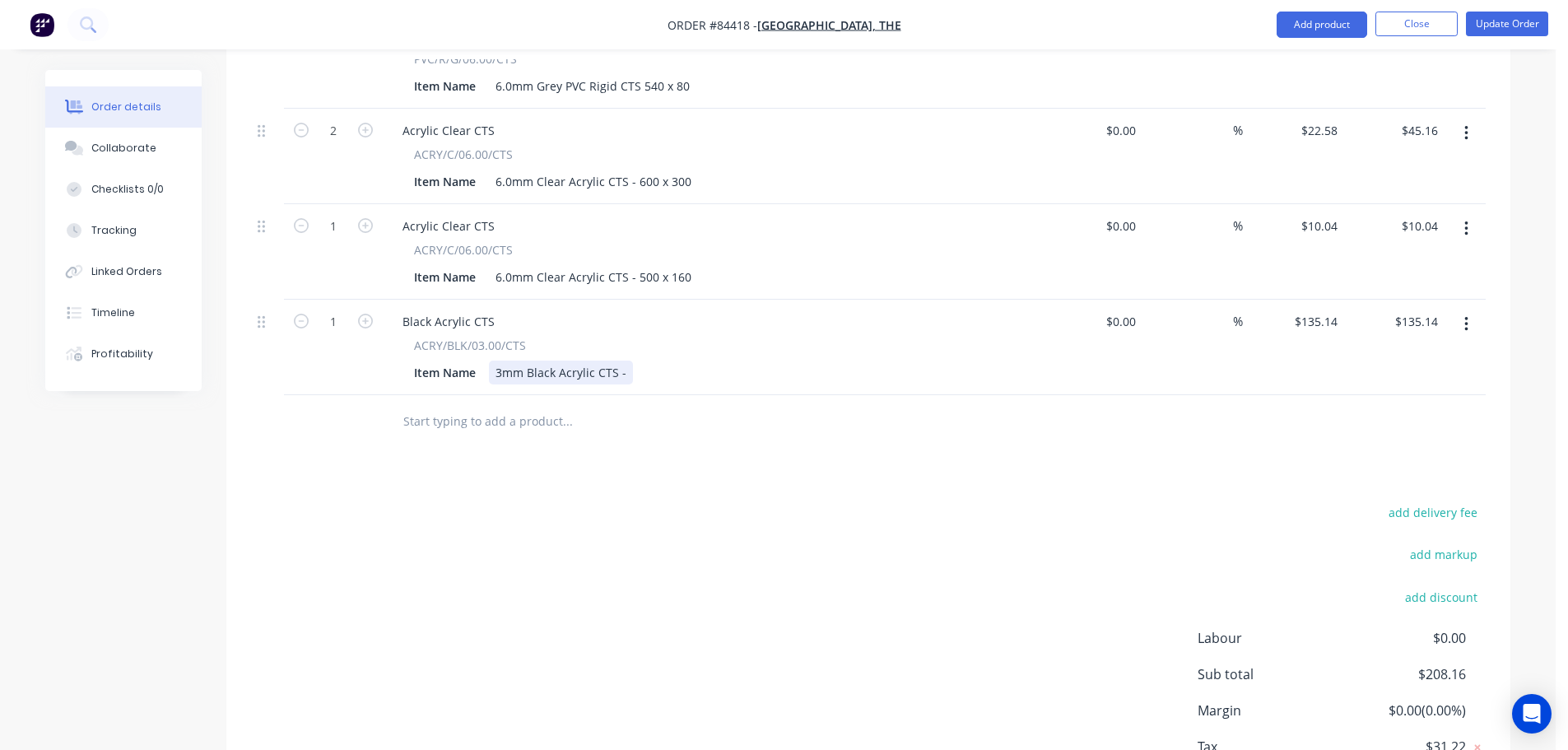
click at [628, 361] on div "3mm Black Acrylic CTS -" at bounding box center [560, 372] width 144 height 24
click at [1406, 310] on input "135.14" at bounding box center [1419, 321] width 51 height 24
click at [369, 300] on div "1" at bounding box center [333, 348] width 99 height 96
click at [370, 314] on icon "button" at bounding box center [365, 321] width 15 height 15
click at [1421, 310] on input "2.00" at bounding box center [1428, 321] width 31 height 24
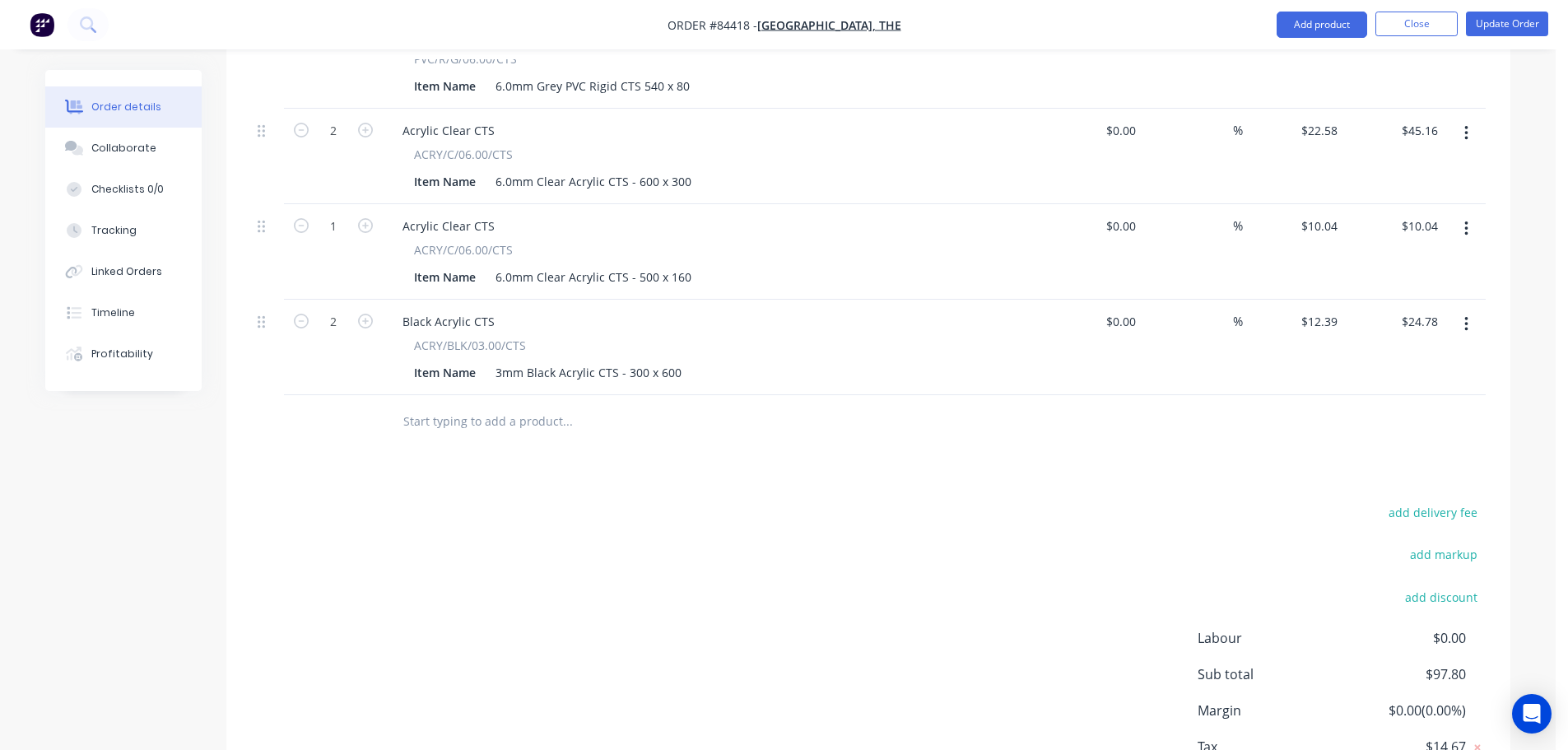
drag, startPoint x: 1439, startPoint y: 380, endPoint x: 1465, endPoint y: 333, distance: 53.7
click at [1441, 395] on div at bounding box center [868, 422] width 1235 height 54
click at [1471, 310] on button "button" at bounding box center [1466, 325] width 39 height 30
click at [1429, 389] on div "Duplicate" at bounding box center [1407, 401] width 126 height 24
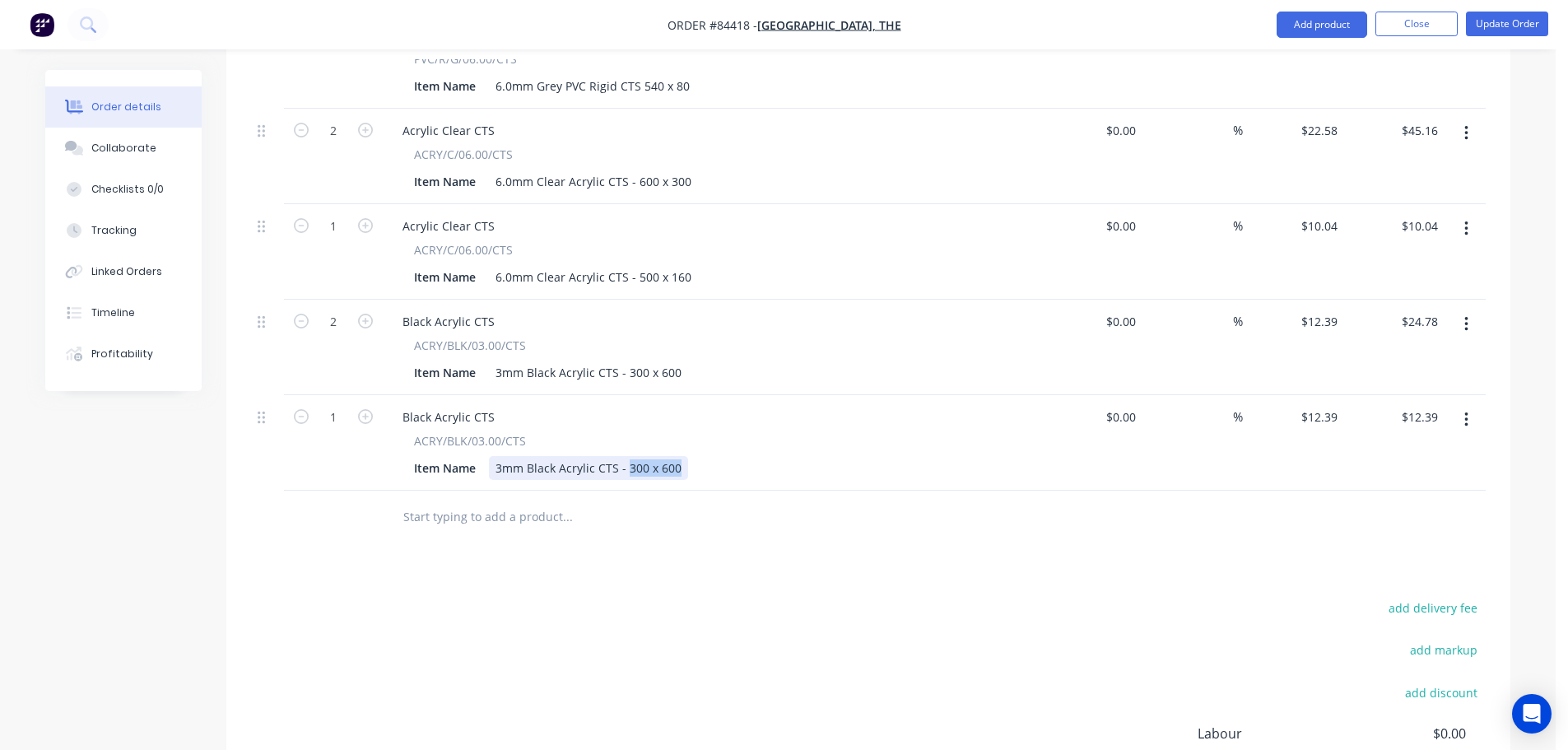
drag, startPoint x: 626, startPoint y: 439, endPoint x: 757, endPoint y: 457, distance: 132.2
click at [757, 457] on div "Black Acrylic CTS ACRY/BLK/03.00/CTS Item Name 3mm Black Acrylic CTS - 300 x 600" at bounding box center [712, 443] width 658 height 96
click at [780, 513] on div at bounding box center [679, 517] width 592 height 54
click at [1317, 405] on input "12.39" at bounding box center [1325, 417] width 38 height 24
click at [1311, 497] on div at bounding box center [868, 517] width 1235 height 54
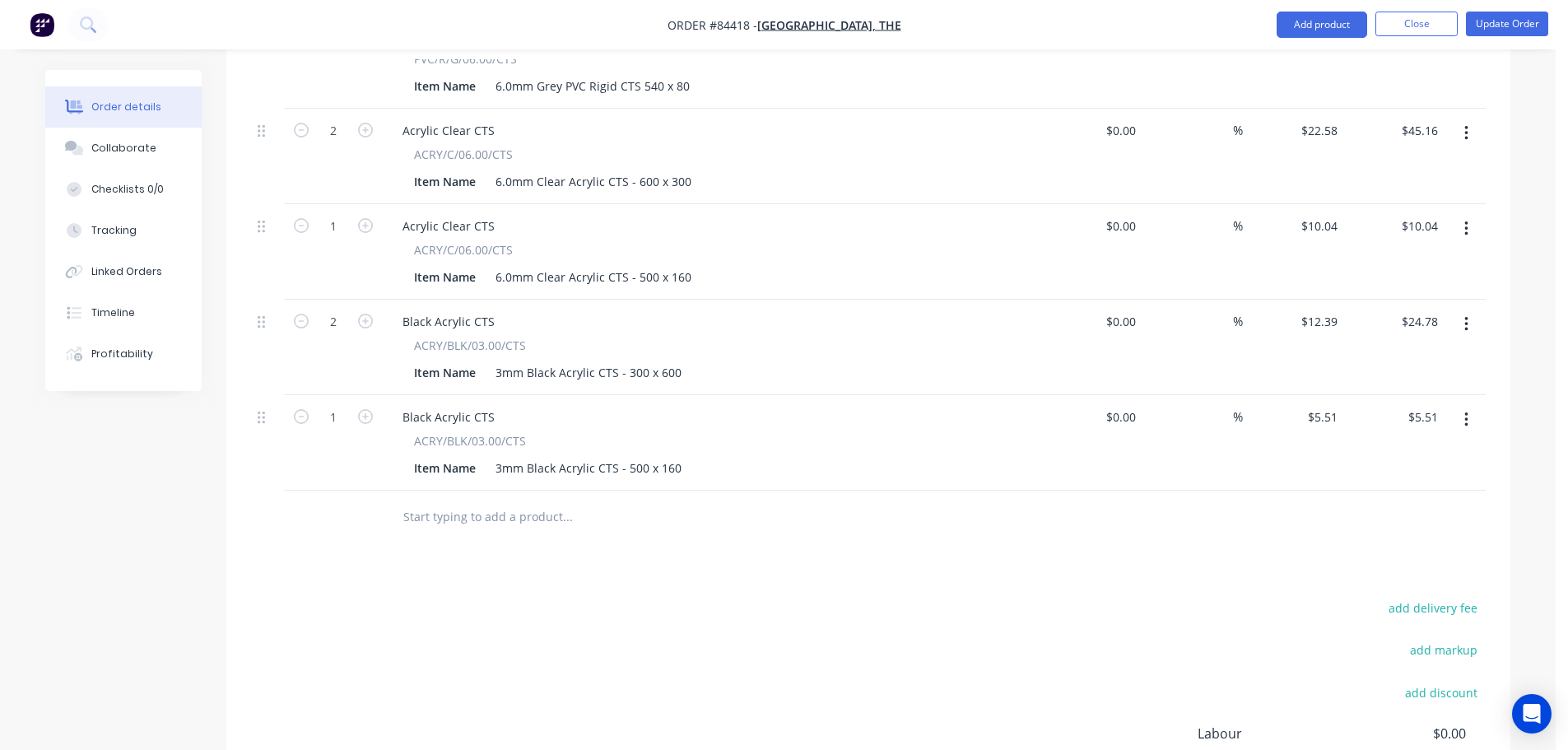
click at [548, 501] on input "text" at bounding box center [567, 517] width 329 height 33
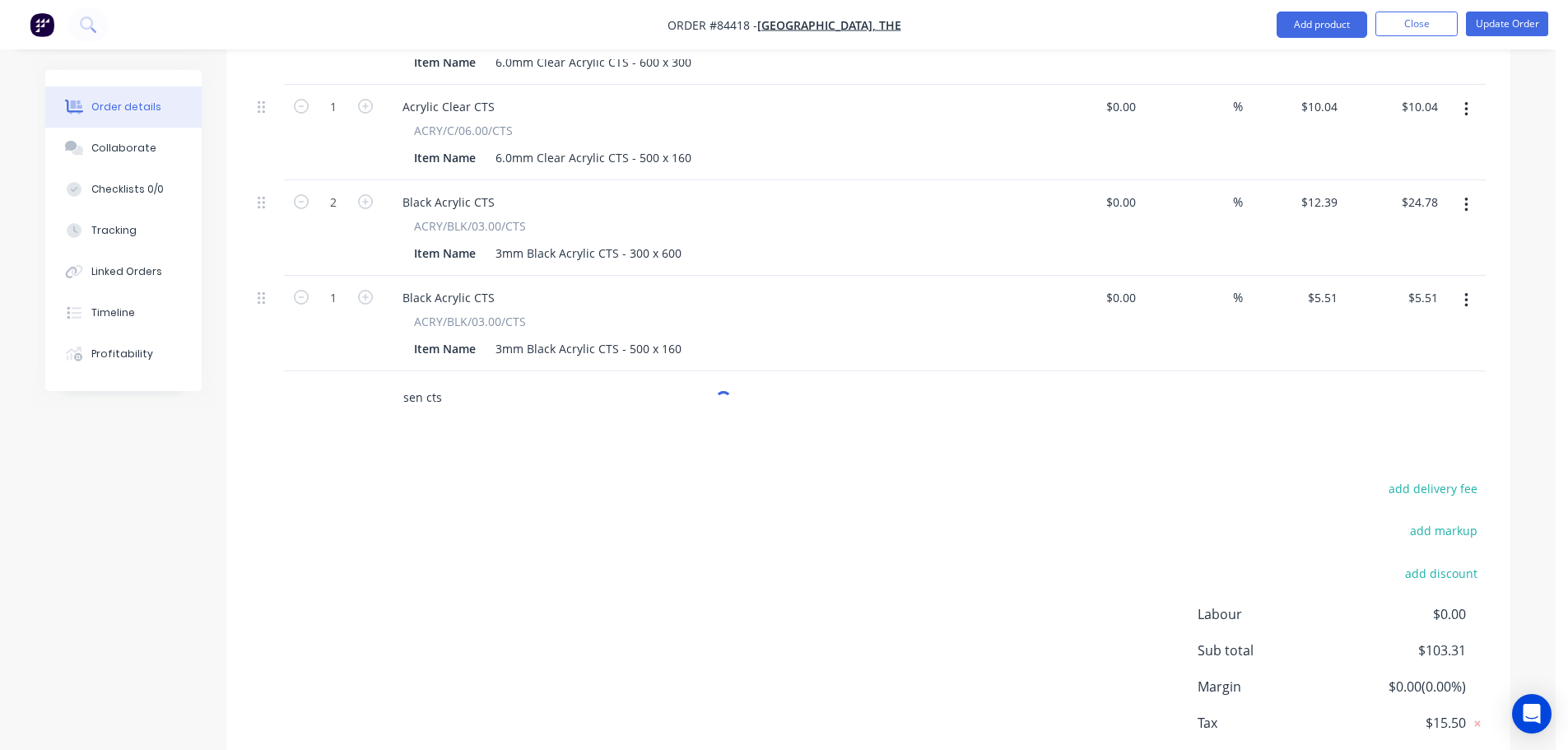
scroll to position [777, 0]
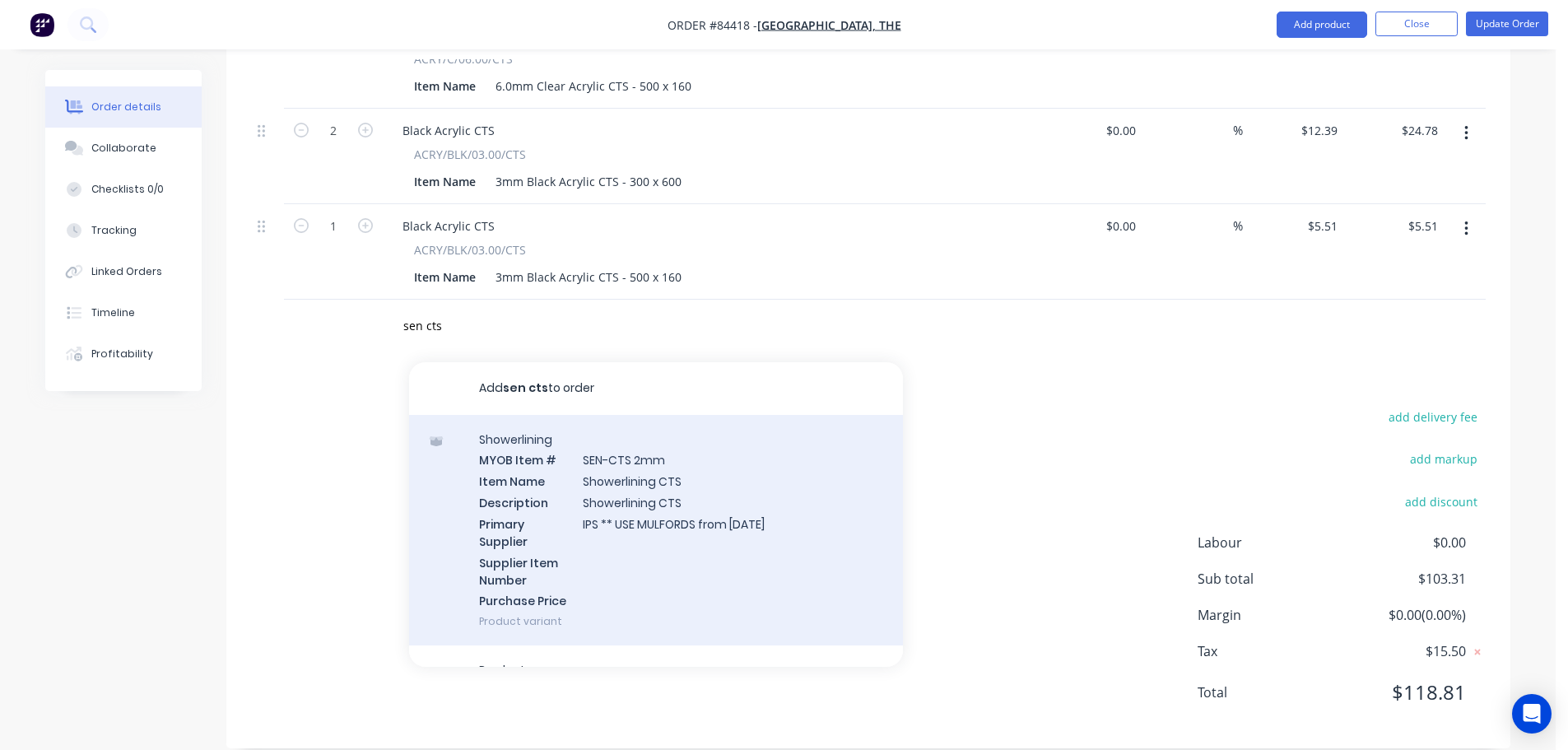
click at [571, 489] on div "Showerlining MYOB Item # SEN-CTS 2mm Item Name Showerlining CTS Description Sho…" at bounding box center [656, 531] width 494 height 232
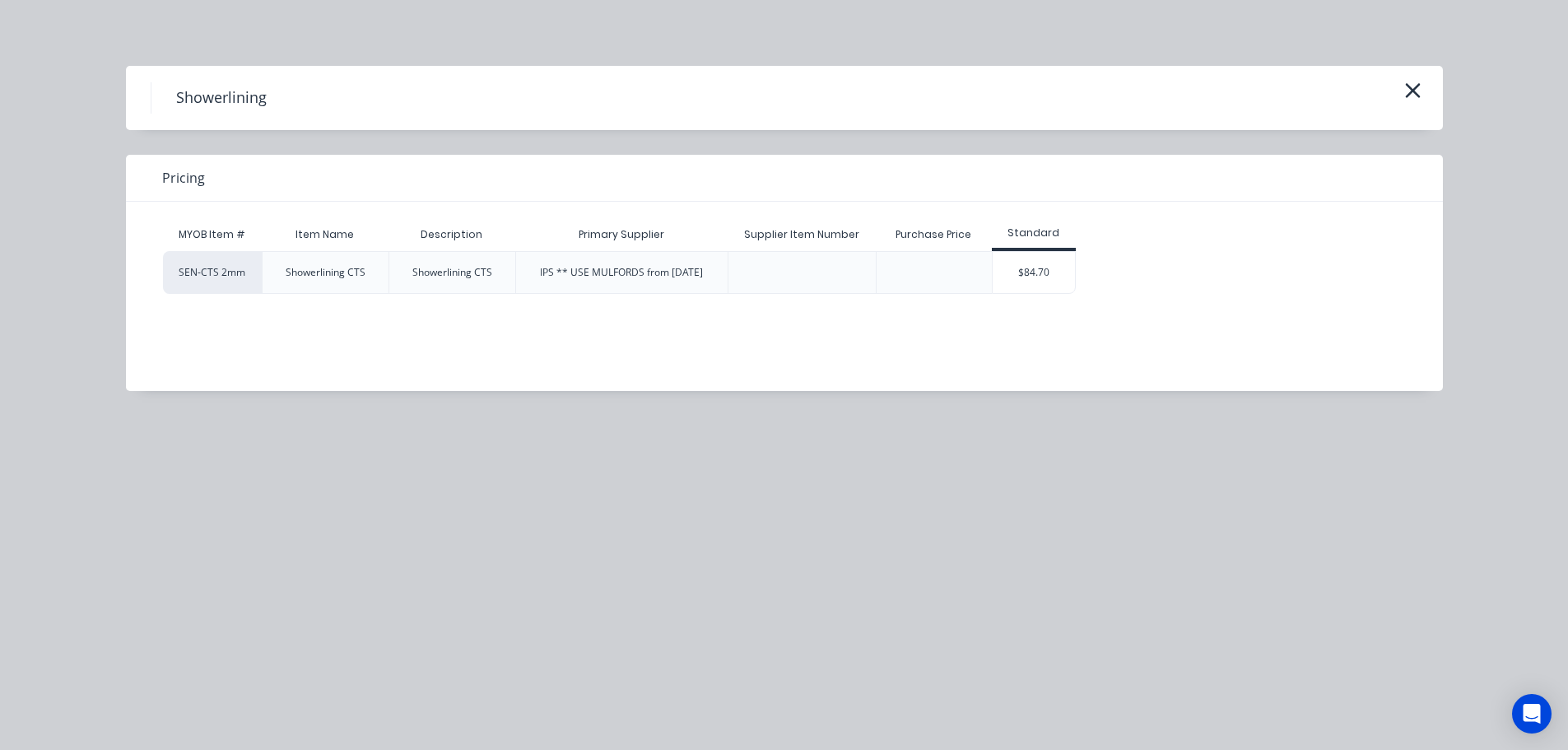
click at [1012, 273] on div "$84.70" at bounding box center [1033, 272] width 82 height 42
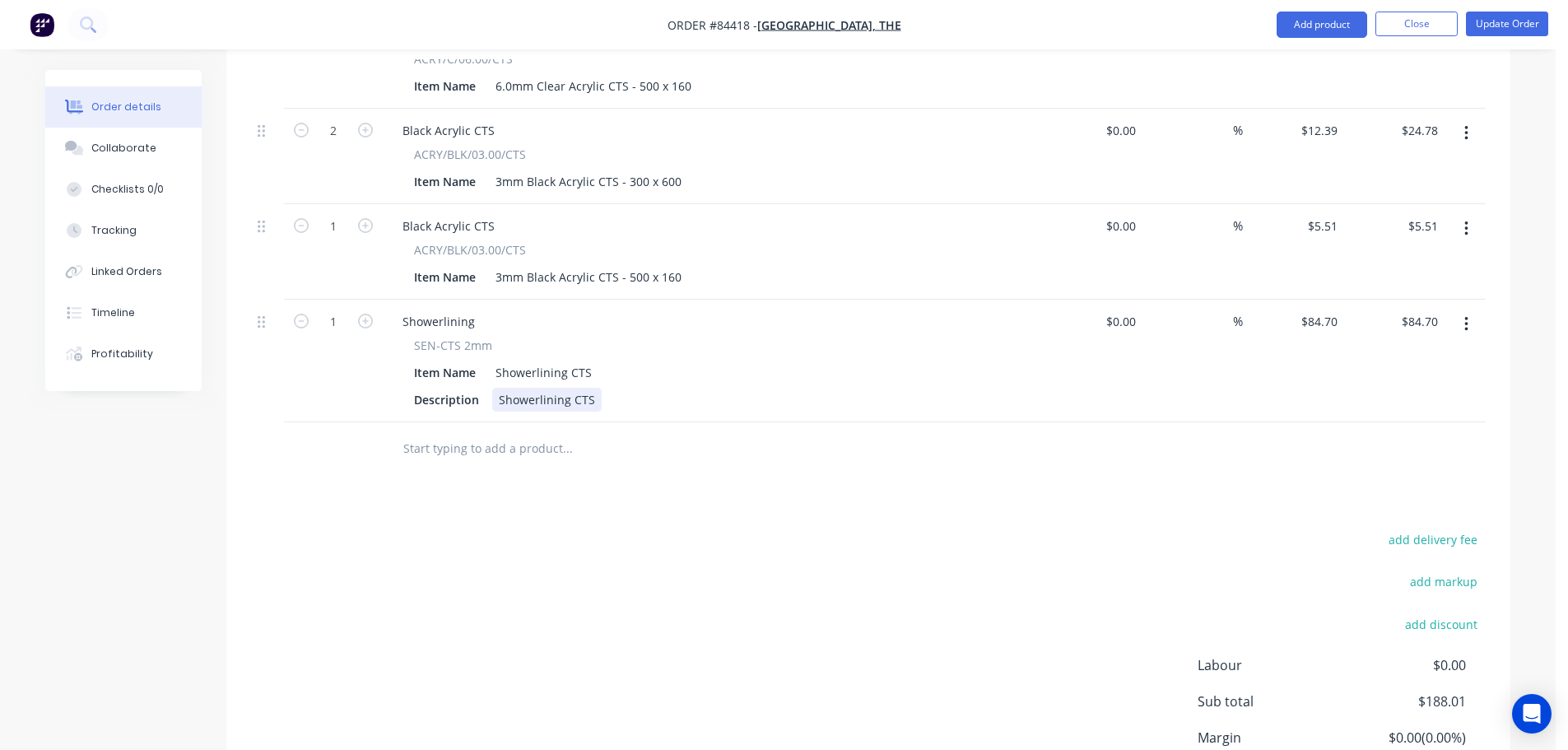
click at [597, 388] on div "Description Showerlining CTS" at bounding box center [709, 400] width 603 height 24
click at [364, 314] on icon "button" at bounding box center [365, 321] width 15 height 15
click at [1421, 310] on input "169.40" at bounding box center [1419, 321] width 51 height 24
drag, startPoint x: 1256, startPoint y: 486, endPoint x: 963, endPoint y: 431, distance: 298.1
click at [1256, 487] on div "Products Show / Hide columns Add product Qty Cost Markup Price Total 2 PVC Rigi…" at bounding box center [868, 301] width 1284 height 1142
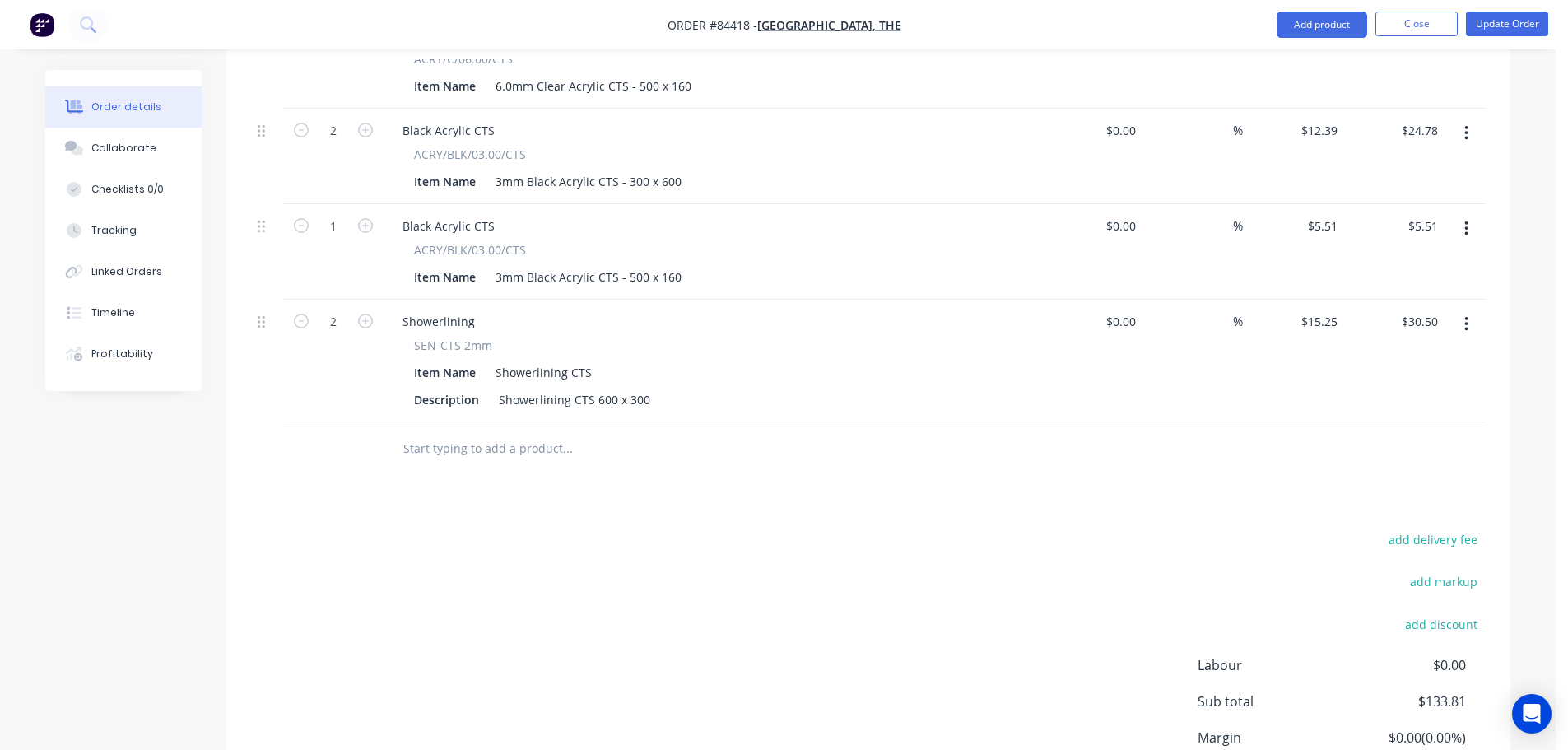
click at [1465, 316] on icon "button" at bounding box center [1466, 325] width 4 height 18
click at [1412, 389] on div "Duplicate" at bounding box center [1407, 401] width 126 height 24
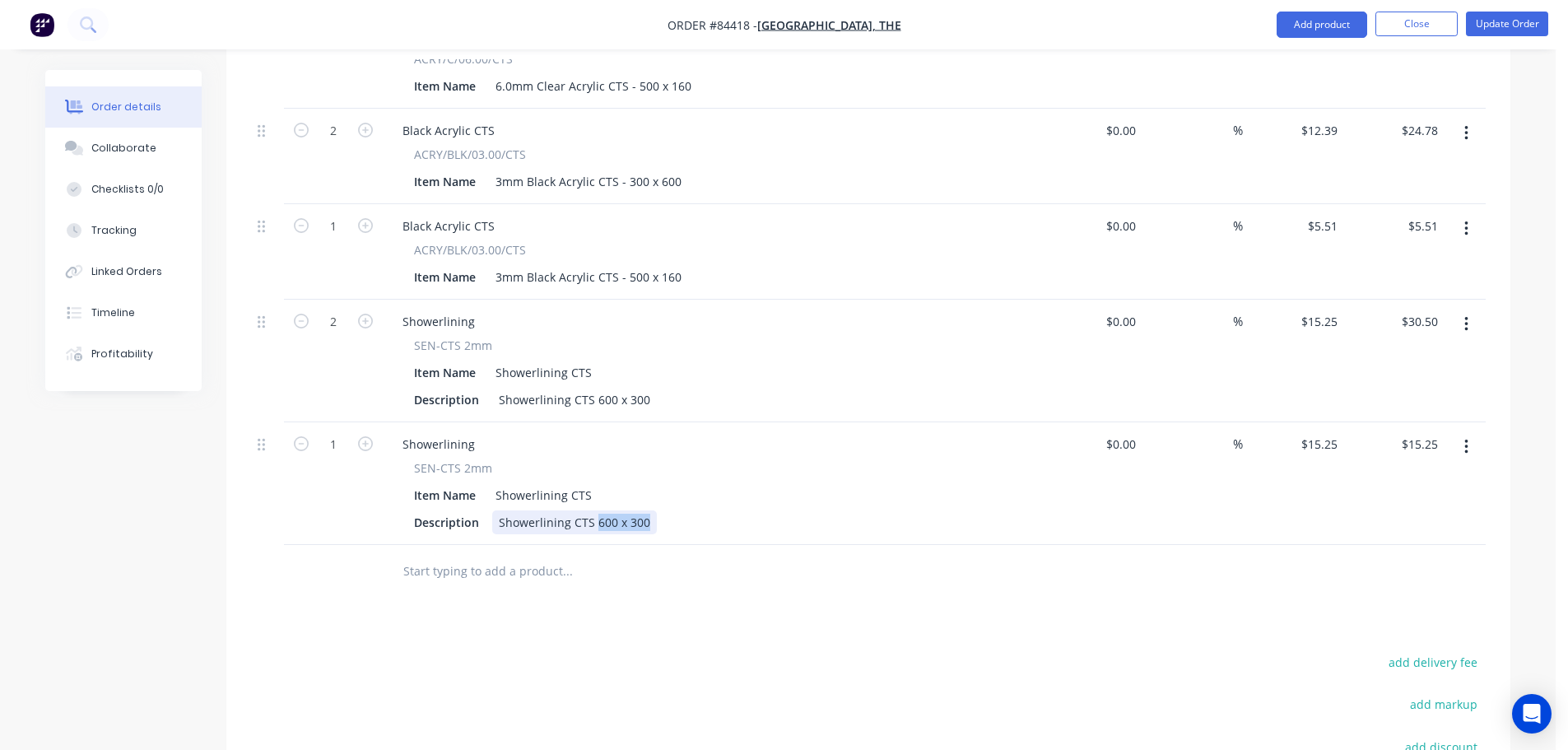
drag, startPoint x: 595, startPoint y: 500, endPoint x: 830, endPoint y: 522, distance: 236.0
click at [830, 522] on div "Qty Cost Markup Price Total 2 PVC Rigid Grey CTS PVC/R/G/06.00/CTS Item Name 6.…" at bounding box center [868, 194] width 1284 height 809
click at [615, 510] on div "Showerlining CTS 500 160" at bounding box center [572, 522] width 159 height 24
click at [692, 562] on input "text" at bounding box center [567, 571] width 329 height 33
click at [621, 510] on div "Showerlining CTS 500 c 160" at bounding box center [575, 522] width 164 height 24
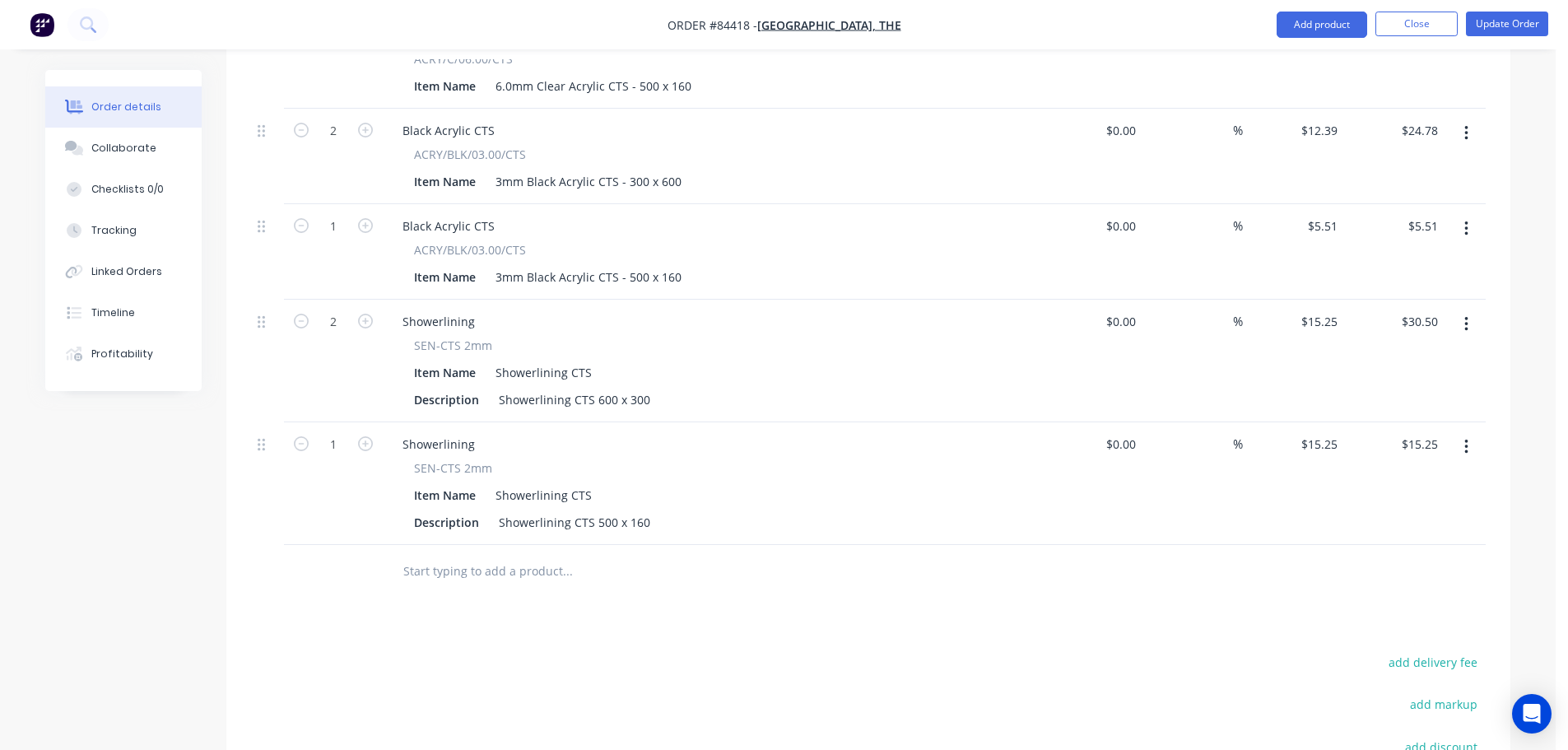
click at [652, 568] on div at bounding box center [679, 571] width 592 height 54
click at [1426, 432] on input "15.25" at bounding box center [1425, 444] width 38 height 24
click at [1357, 545] on div at bounding box center [868, 571] width 1235 height 54
click at [1133, 559] on div at bounding box center [868, 571] width 1235 height 54
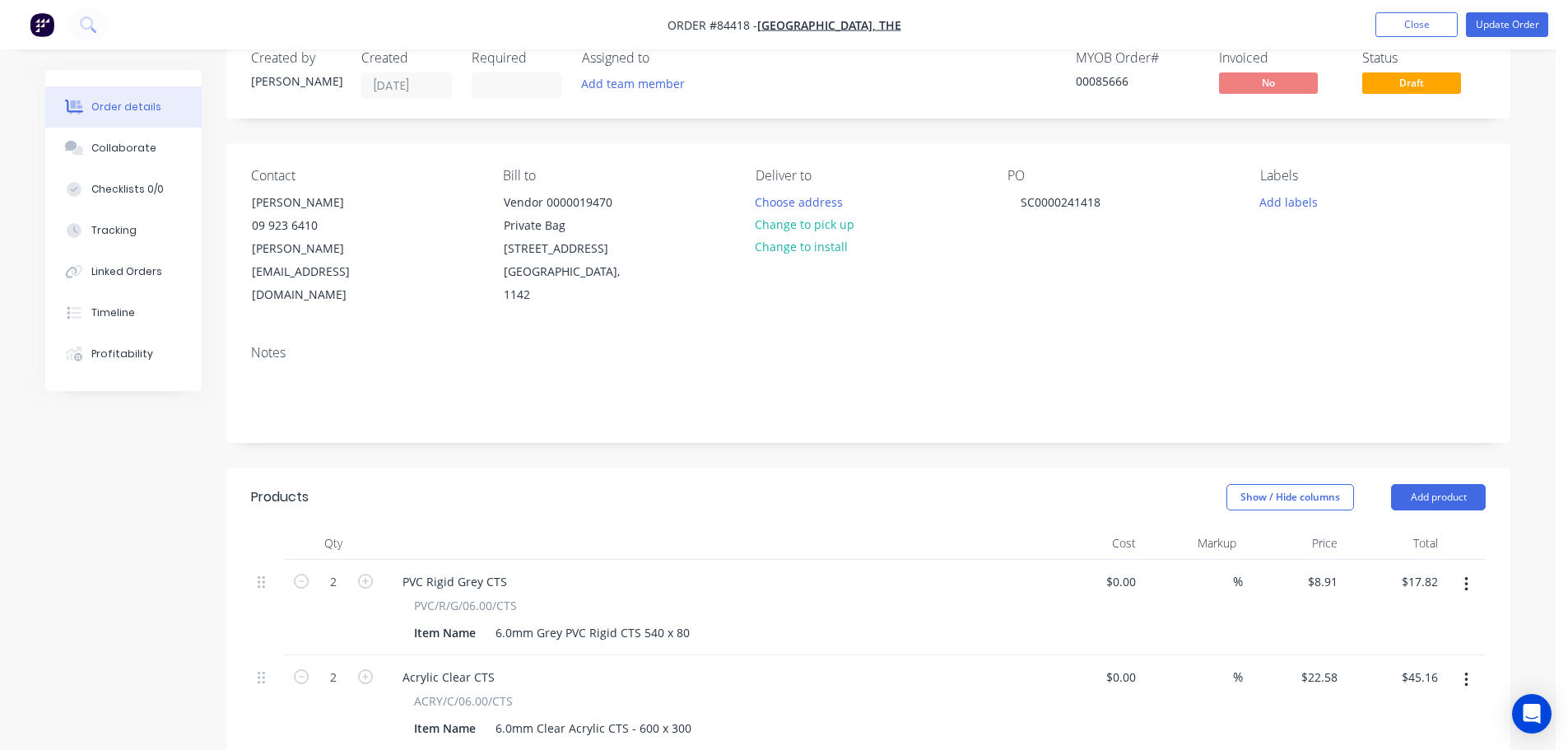
scroll to position [0, 0]
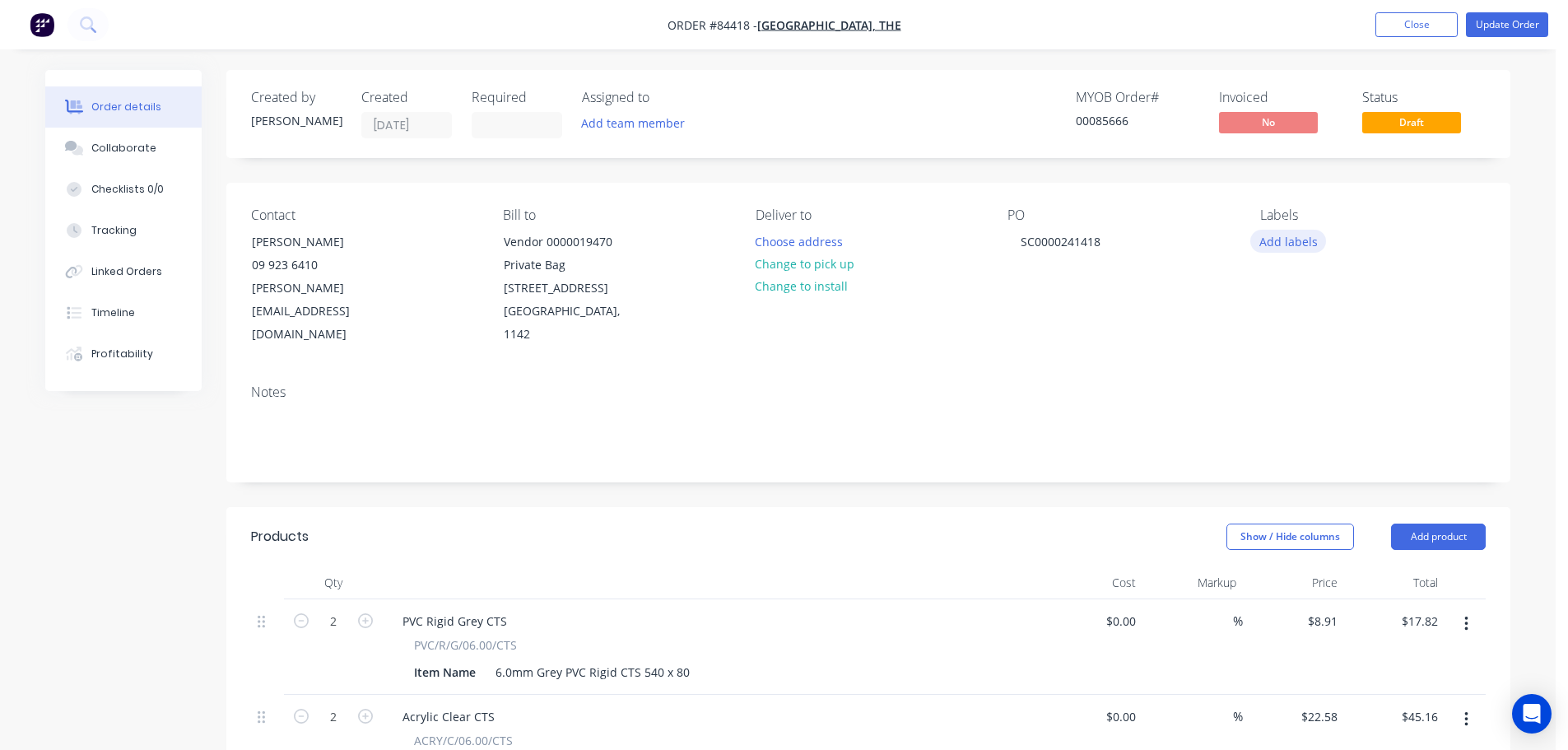
click at [1312, 241] on button "Add labels" at bounding box center [1288, 241] width 76 height 22
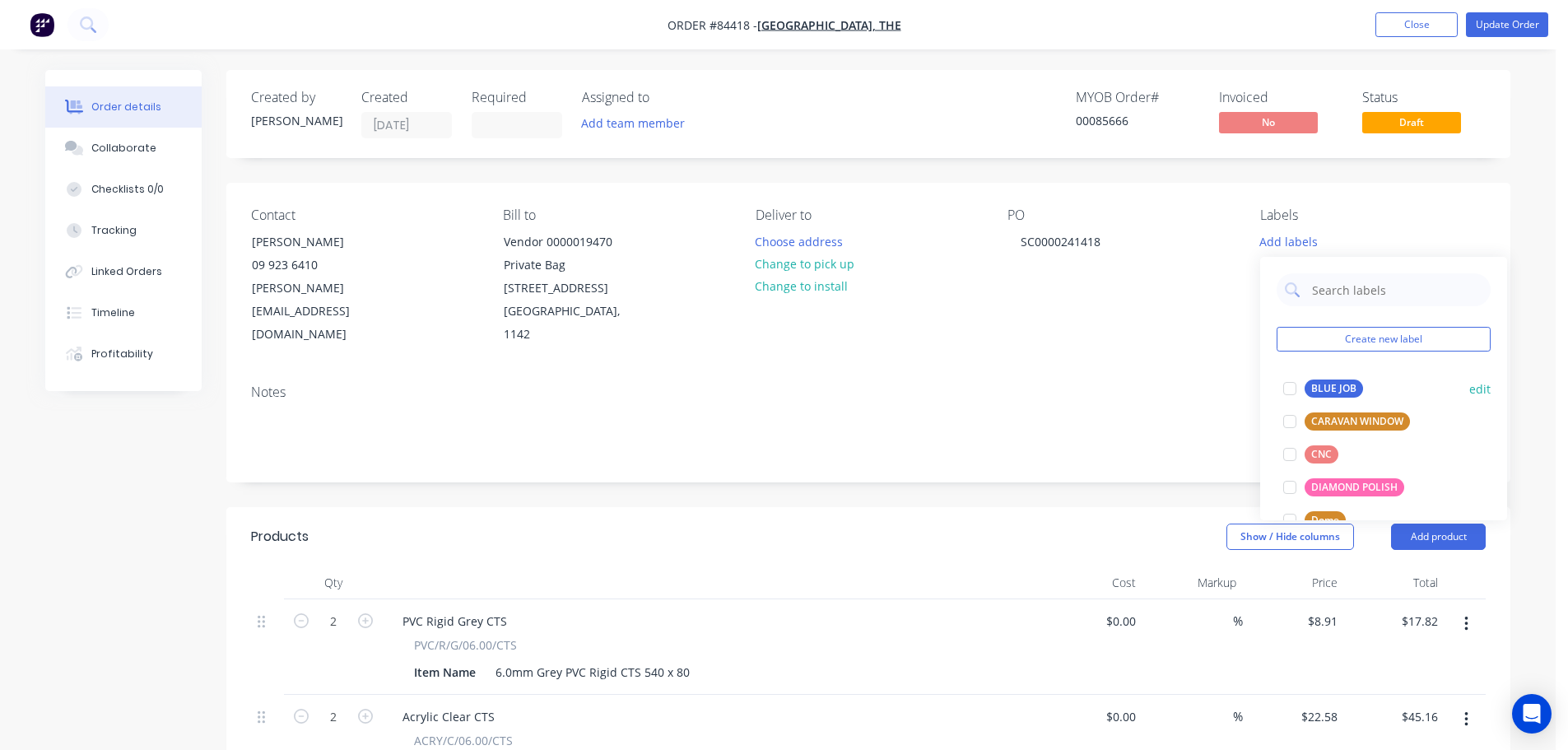
click at [1300, 377] on div at bounding box center [1289, 388] width 33 height 33
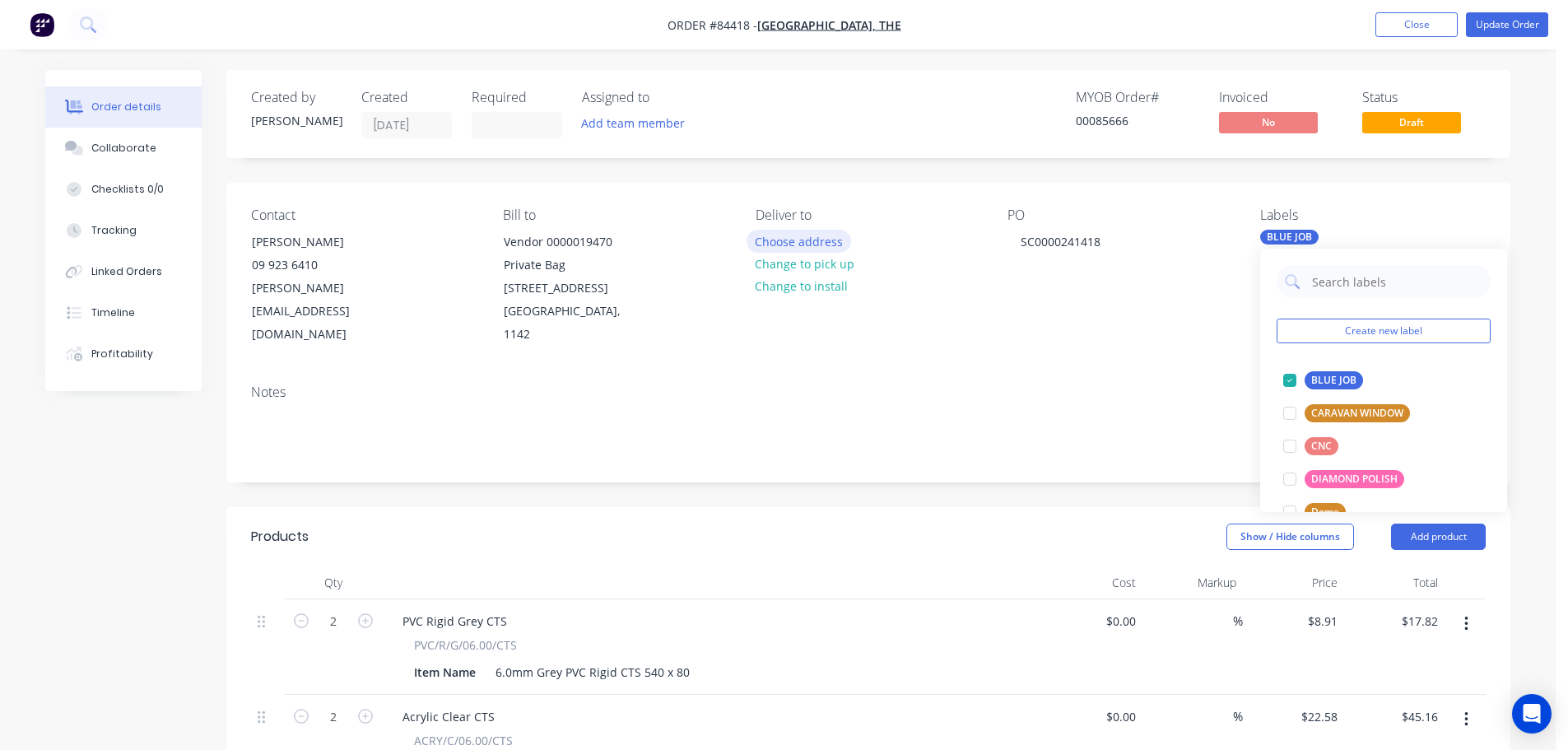
click at [767, 235] on button "Choose address" at bounding box center [799, 241] width 105 height 22
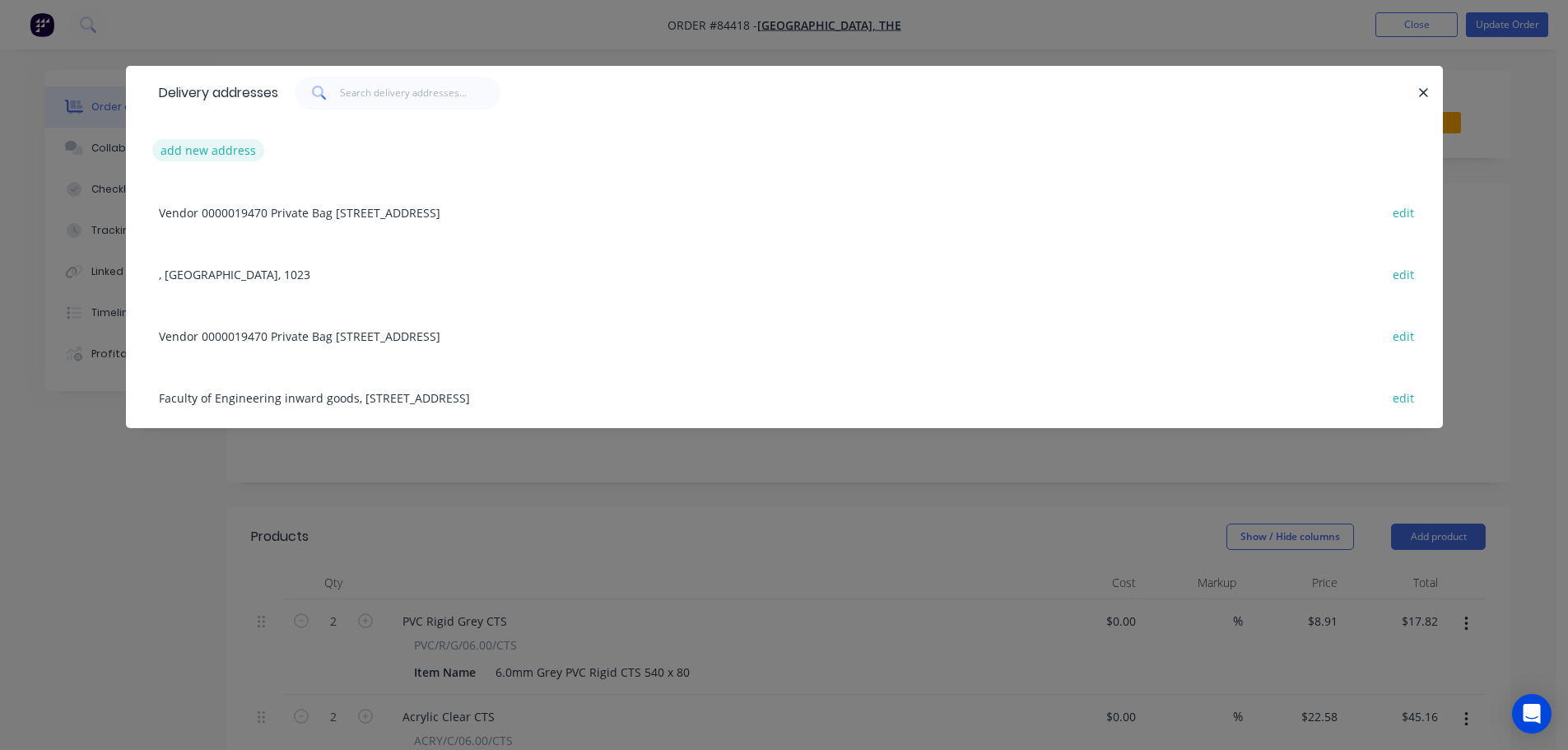
click at [249, 146] on button "add new address" at bounding box center [209, 149] width 113 height 22
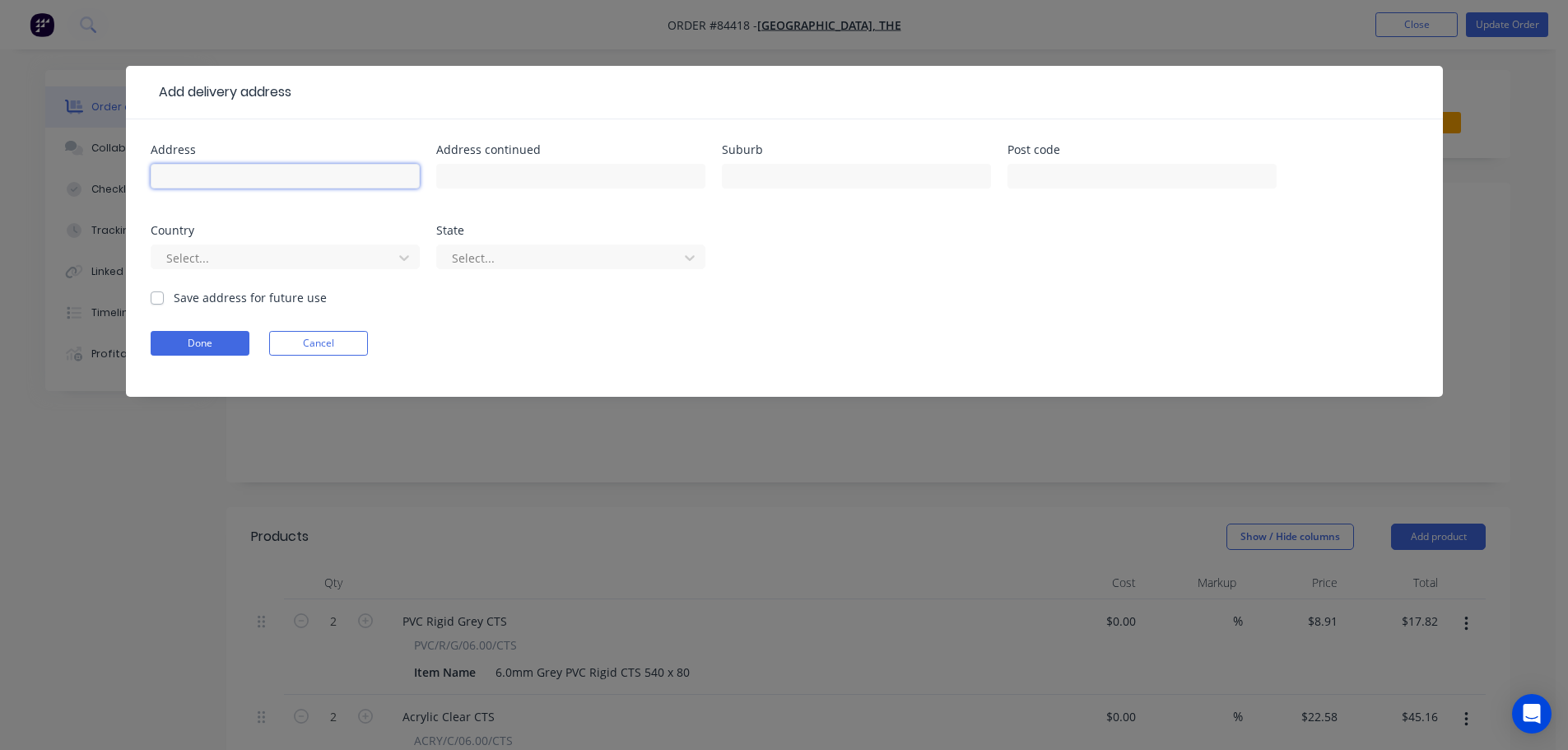
click at [250, 186] on input "text" at bounding box center [285, 176] width 269 height 25
paste input "110N-1050 School of Biological Sciences 3a Symonds St Rm 1050, L1, Thomas Build…"
click at [335, 176] on input "110N-1050 School of Biological Sciences 3a Symonds St Rm 1050, L1, Thomas Build…" at bounding box center [285, 176] width 269 height 25
click at [399, 176] on input "110N-1050 School of Biological Sciences 3a Symonds St Rm 1050, L1, Thomas Build…" at bounding box center [285, 176] width 269 height 25
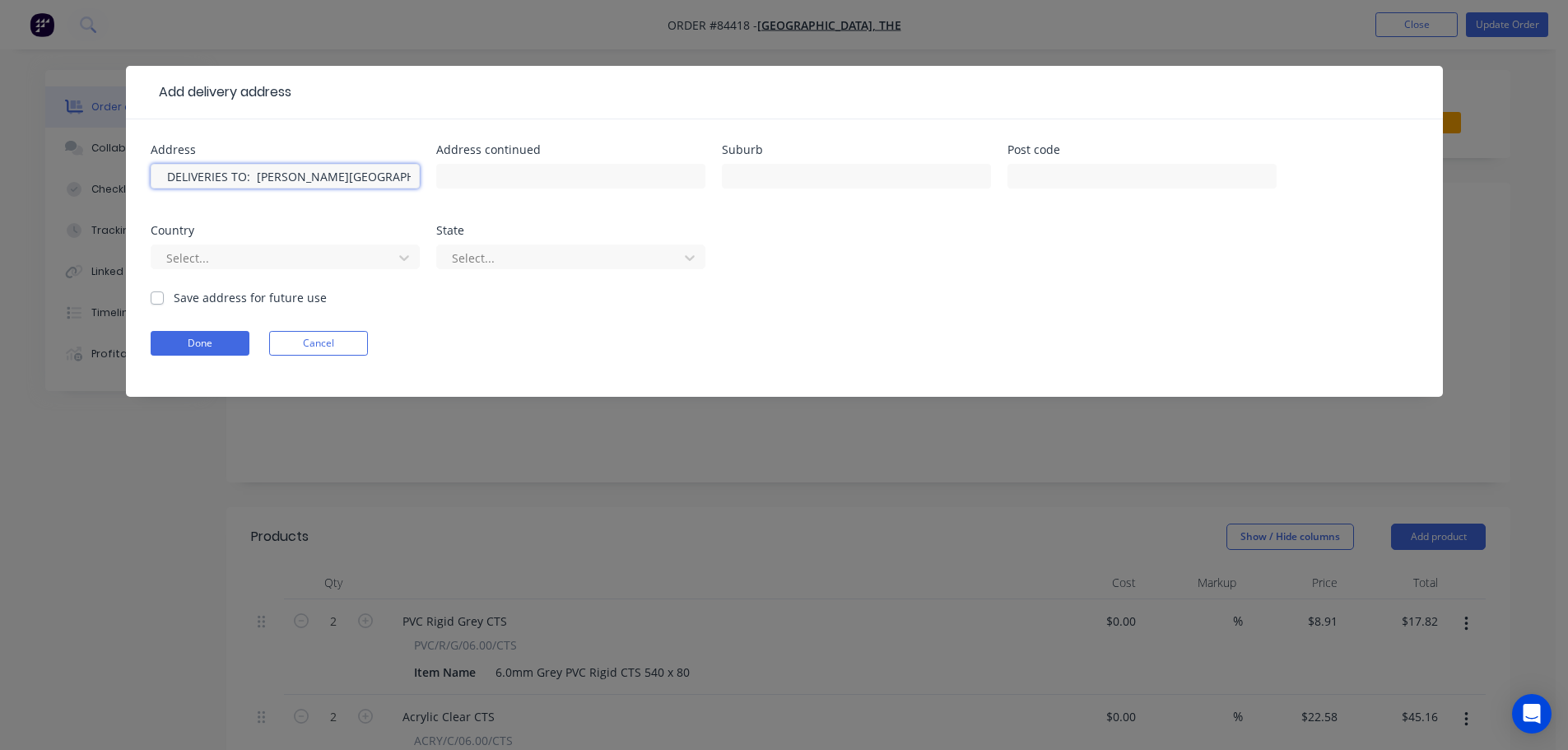
click at [400, 175] on input "110N-1050 School of Biological Sciences 3a Symonds St Rm 1050, L1, Thomas Build…" at bounding box center [285, 176] width 269 height 25
drag, startPoint x: 375, startPoint y: 175, endPoint x: 515, endPoint y: 177, distance: 140.0
click at [515, 177] on div "Address 110N-1050 School of Biological Sciences 3a Symonds St Rm 1050, L1, Thom…" at bounding box center [784, 217] width 1267 height 145
click at [385, 178] on input "110N-1050 School of Biological Sciences 3a Symonds St Rm 1050, L1, Thomas Build…" at bounding box center [285, 176] width 269 height 25
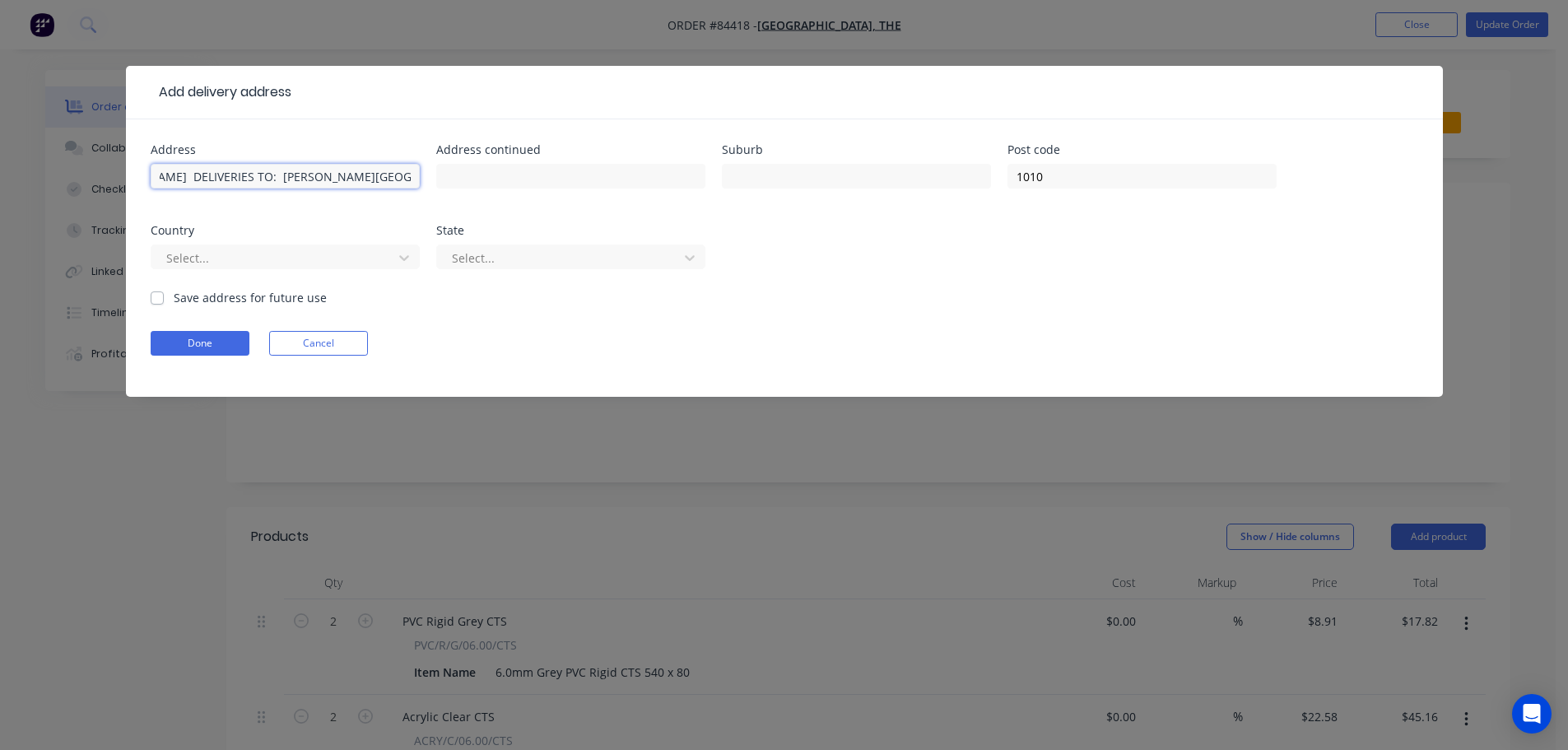
click at [385, 178] on input "110N-1050 School of Biological Sciences 3a Symonds St Rm 1050, L1, Thomas Build…" at bounding box center [285, 176] width 269 height 25
click at [316, 163] on div "110N-1050 School of Biological Sciences 3a Symonds St Rm 1050, L1, Thomas Build…" at bounding box center [285, 184] width 269 height 49
click at [319, 178] on input "110N-1050 School of Biological Sciences 3a Symonds St Rm 1050, L1, Thomas Build…" at bounding box center [285, 176] width 269 height 25
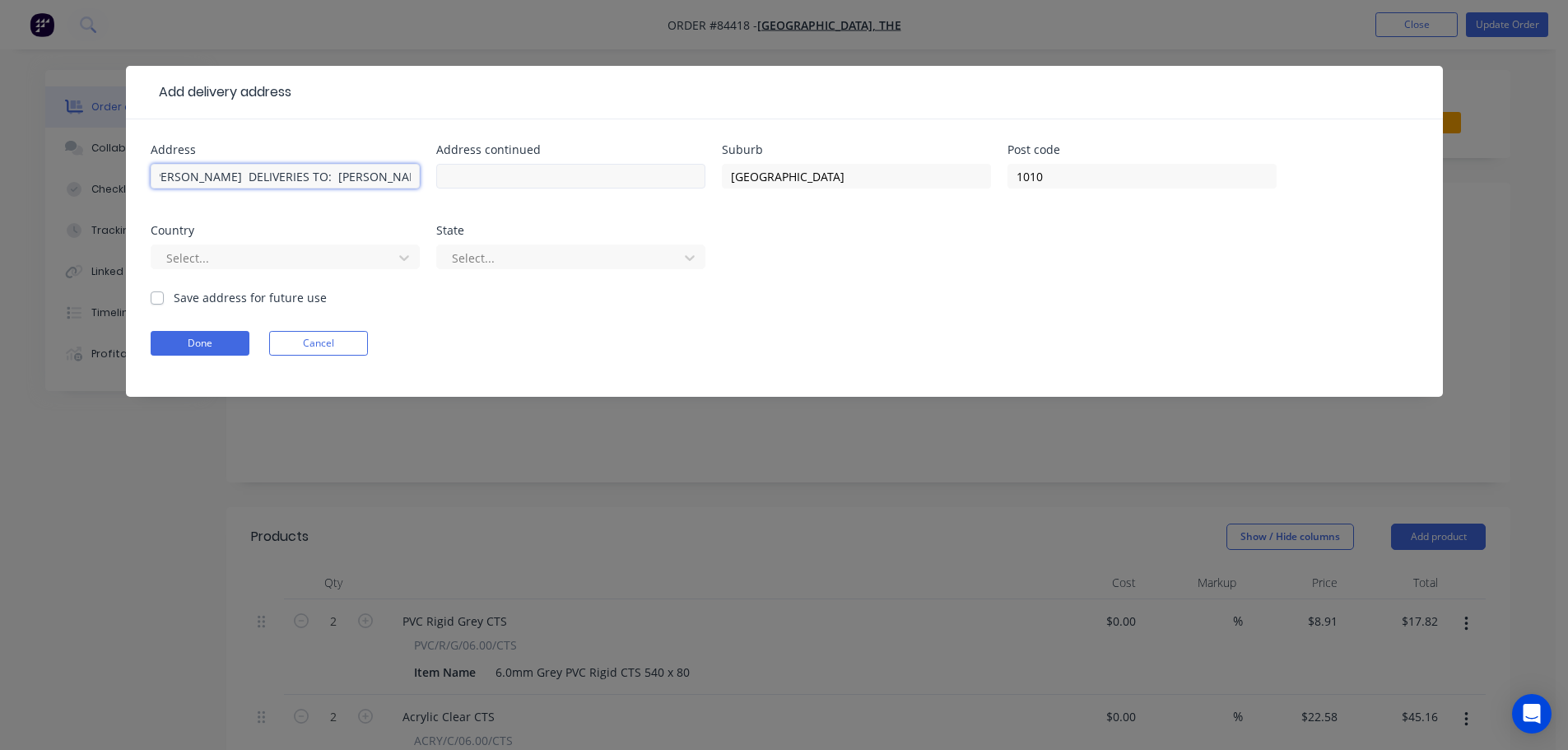
drag, startPoint x: 364, startPoint y: 179, endPoint x: 453, endPoint y: 180, distance: 89.0
click at [453, 180] on div "Address 110N-1050 School of Biological Sciences 3a Symonds St Rm 1050, L1, Thom…" at bounding box center [784, 217] width 1267 height 145
click at [356, 183] on input "110N-1050 School of Biological Sciences 3a Symonds St Rm 1050, L1, Thomas Build…" at bounding box center [285, 176] width 269 height 25
click at [229, 174] on input "110N-1050 School of Biological Sciences 3a Symonds St Rm 1050, L1, Thomas Build…" at bounding box center [285, 176] width 269 height 25
drag, startPoint x: 228, startPoint y: 174, endPoint x: 414, endPoint y: 175, distance: 186.0
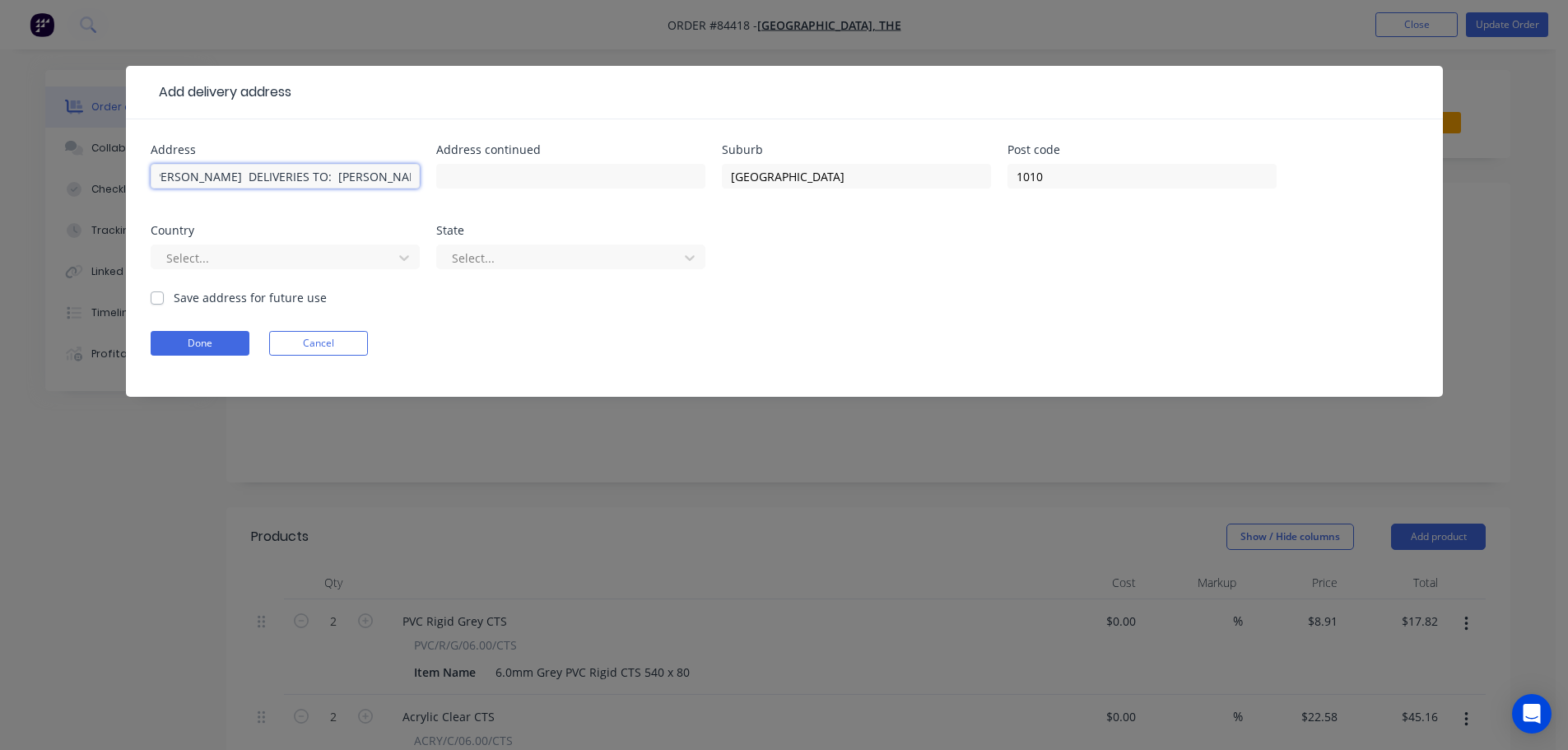
click at [414, 175] on input "110N-1050 School of Biological Sciences 3a Symonds St Rm 1050, L1, Thomas Build…" at bounding box center [285, 176] width 269 height 25
click at [378, 177] on input "110N-1050 School of Biological Sciences 3a Symonds St Rm 1050, L1, Thomas Build…" at bounding box center [285, 176] width 269 height 25
click at [369, 177] on input "110N-1050 School of Biological Sciences 3a Symonds St Rm 1050, L1, Thomas Build…" at bounding box center [285, 176] width 269 height 25
drag, startPoint x: 404, startPoint y: 177, endPoint x: 234, endPoint y: 184, distance: 170.1
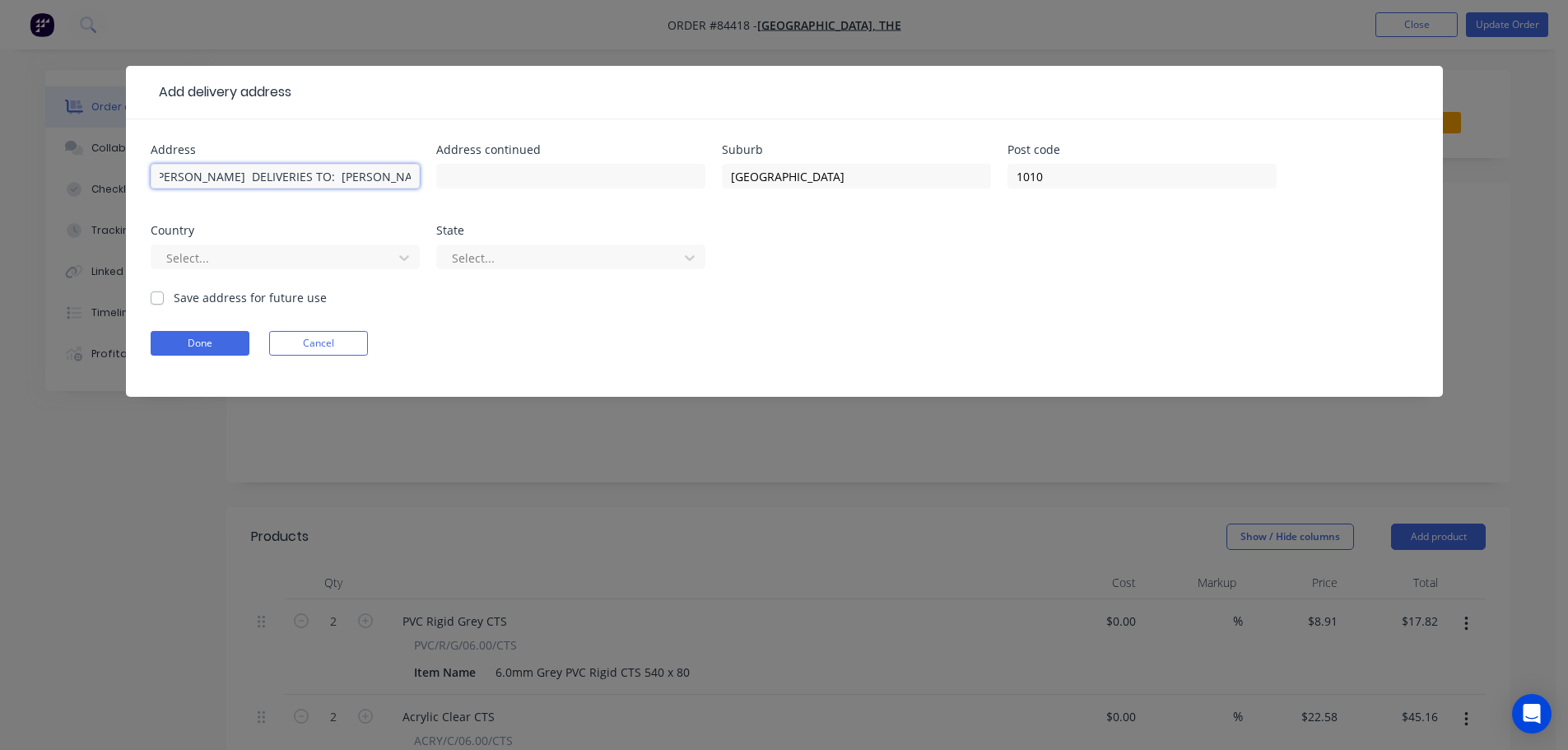
click at [234, 184] on input "110N-1050 School of Biological Sciences 3a Symonds St Rm 1050, L1, Thomas Build…" at bounding box center [285, 176] width 269 height 25
click at [375, 176] on input "110N-1050 School of Biological Sciences 3a Symonds St Rm 1050, L1, Thomas Build…" at bounding box center [285, 176] width 269 height 25
drag, startPoint x: 310, startPoint y: 182, endPoint x: 494, endPoint y: 188, distance: 184.1
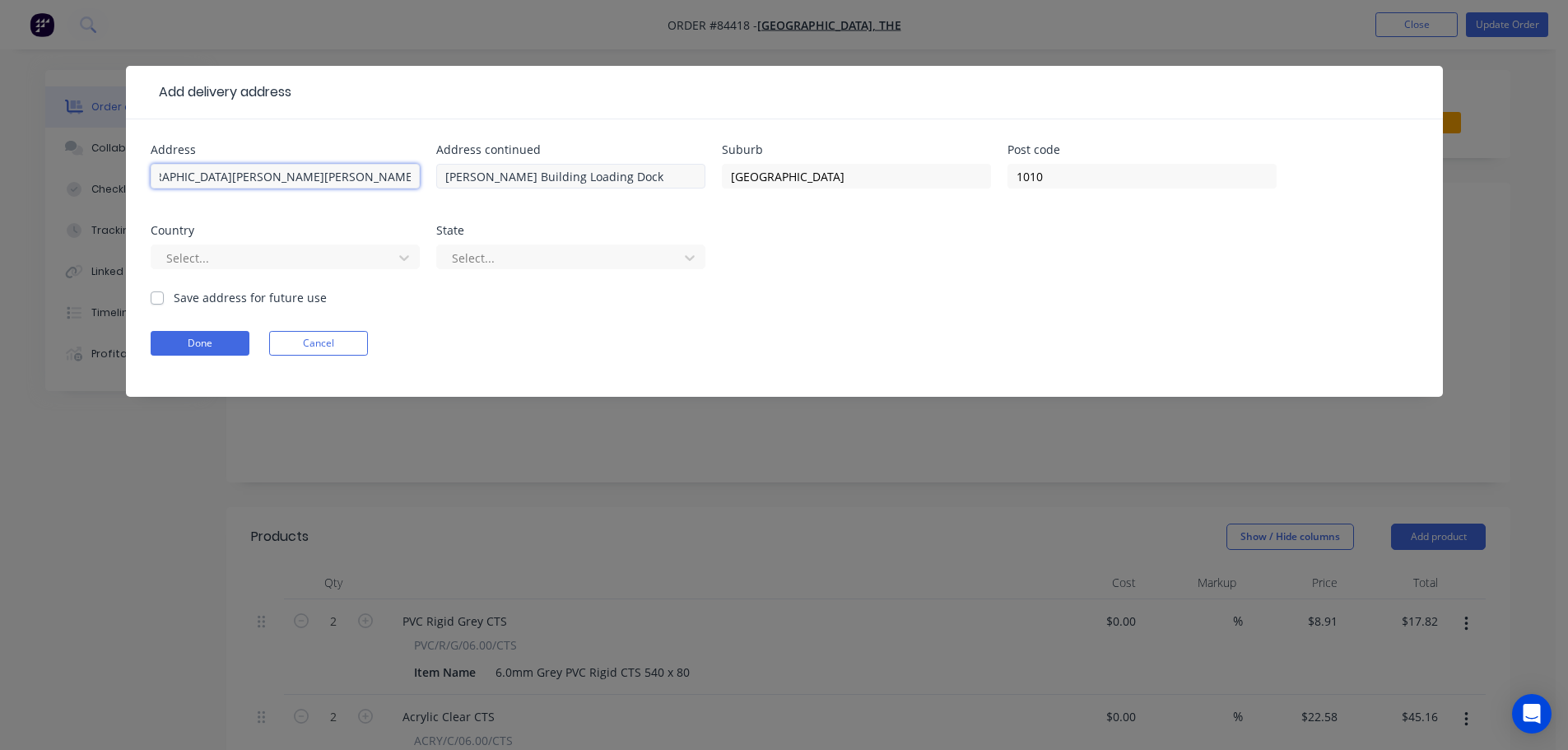
click at [494, 188] on div "Address 110N-1050 School of Biological Sciences 3a Symonds St Rm 1050, L1, Thom…" at bounding box center [784, 217] width 1267 height 145
click at [364, 173] on input "110N-1050 School of Biological Sciences 3a Symonds St Rm 1050, L1, Thomas Build…" at bounding box center [285, 176] width 269 height 25
click at [317, 179] on input "110N-1050 School of Biological Sciences 3a Symonds St Rm 1050, L1, Thomas Build…" at bounding box center [285, 176] width 269 height 25
click at [314, 179] on input "110N-1050 School of Biological Sciences 3a Symonds St Rm 1050, L1, Thomas Build…" at bounding box center [285, 176] width 269 height 25
drag, startPoint x: 309, startPoint y: 178, endPoint x: 454, endPoint y: 191, distance: 145.6
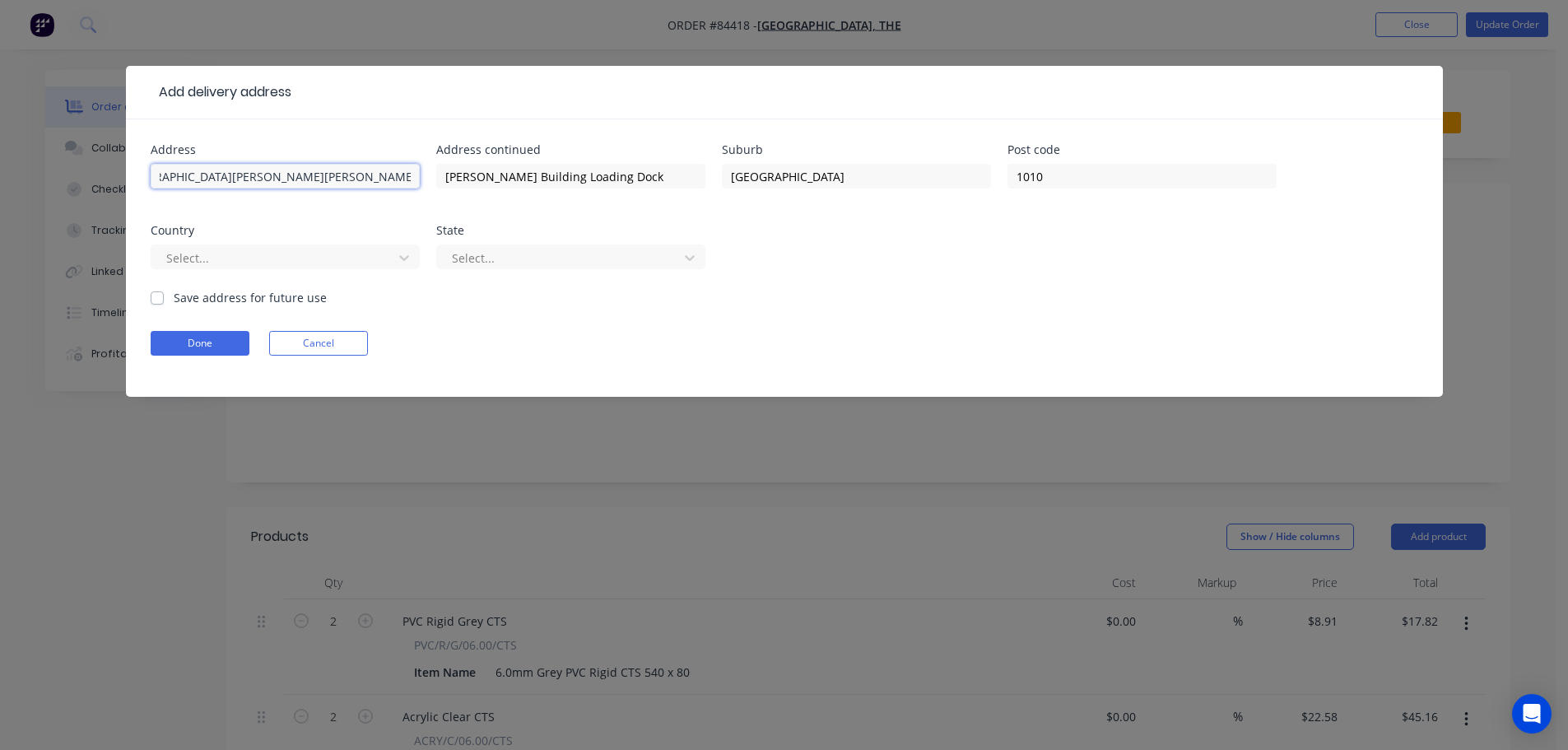
click at [454, 191] on div "Address 110N-1050 School of Biological Sciences 3a Symonds St Rm 1050, L1, Thom…" at bounding box center [784, 217] width 1267 height 145
drag, startPoint x: 259, startPoint y: 173, endPoint x: 105, endPoint y: 175, distance: 154.0
click at [105, 175] on div "Add delivery address Address 110N-1050 School of Biological Sciences 3a Symonds…" at bounding box center [784, 375] width 1568 height 750
drag, startPoint x: 194, startPoint y: 338, endPoint x: 301, endPoint y: 165, distance: 203.4
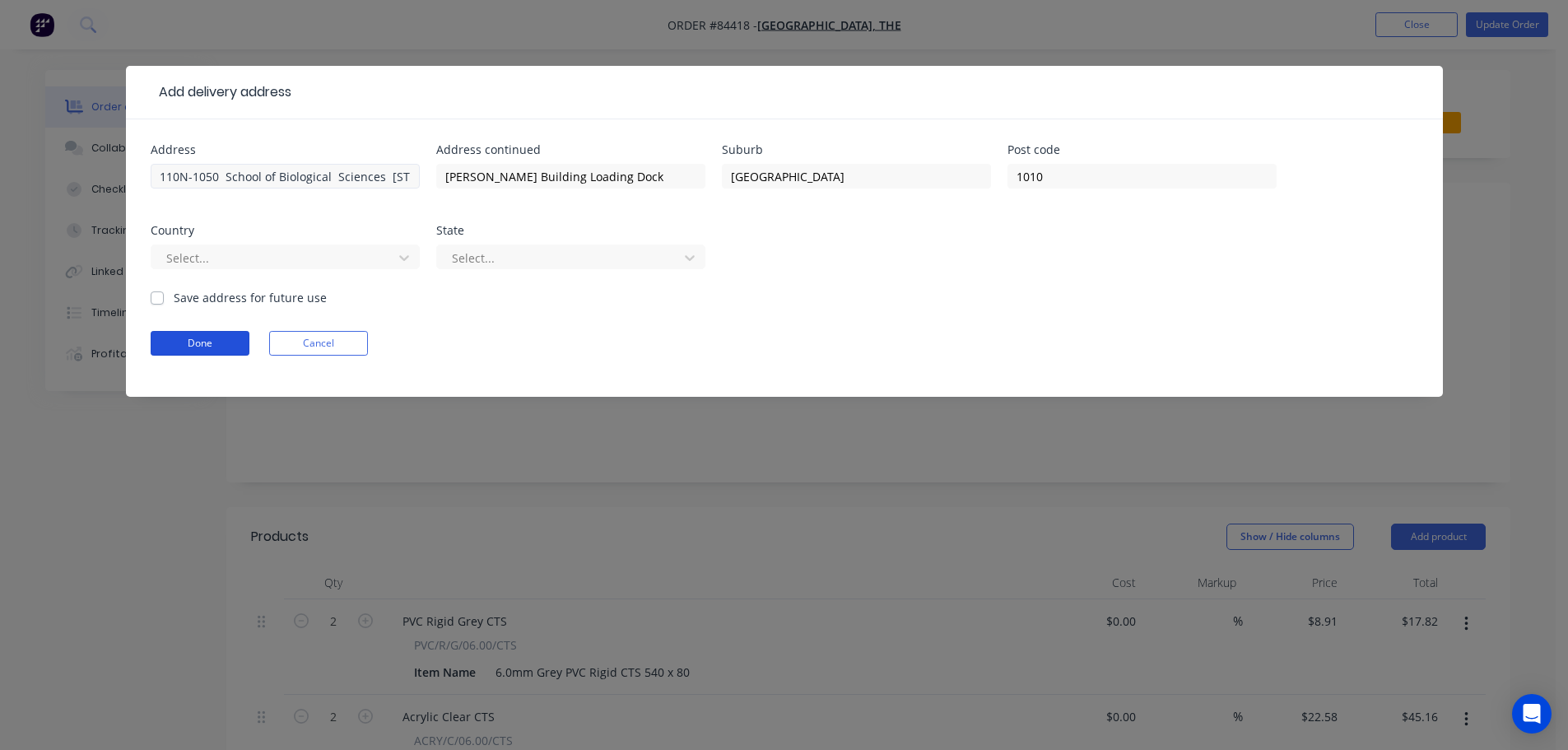
click at [301, 165] on form "Address 110N-1050 School of Biological Sciences 3a Symonds St Rm 1050, L1, Thom…" at bounding box center [784, 271] width 1267 height 253
click at [218, 299] on label "Save address for future use" at bounding box center [249, 298] width 153 height 18
click at [164, 299] on input "Save address for future use" at bounding box center [156, 297] width 13 height 16
click at [204, 342] on button "Done" at bounding box center [200, 343] width 99 height 25
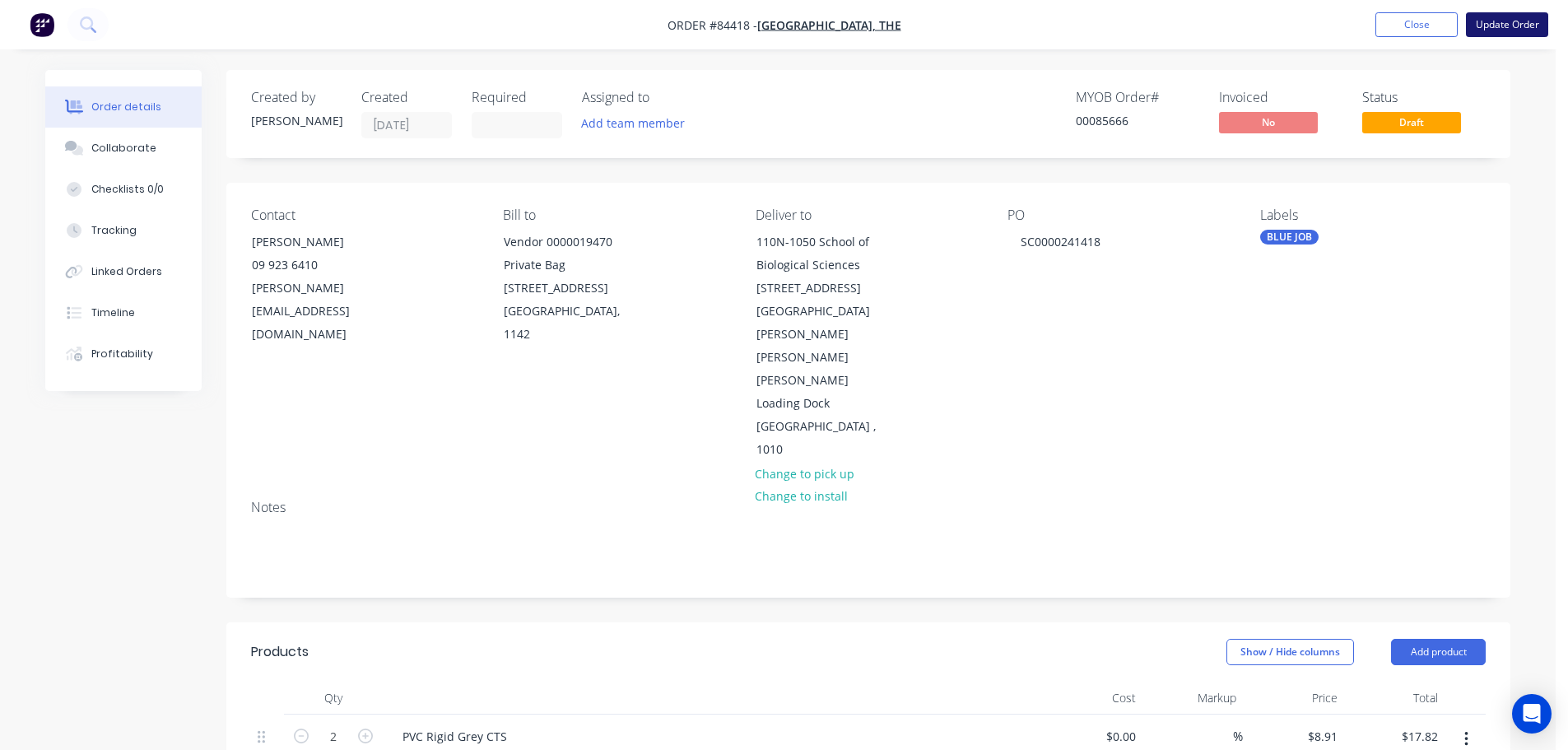
click at [1476, 24] on button "Update Order" at bounding box center [1506, 25] width 82 height 25
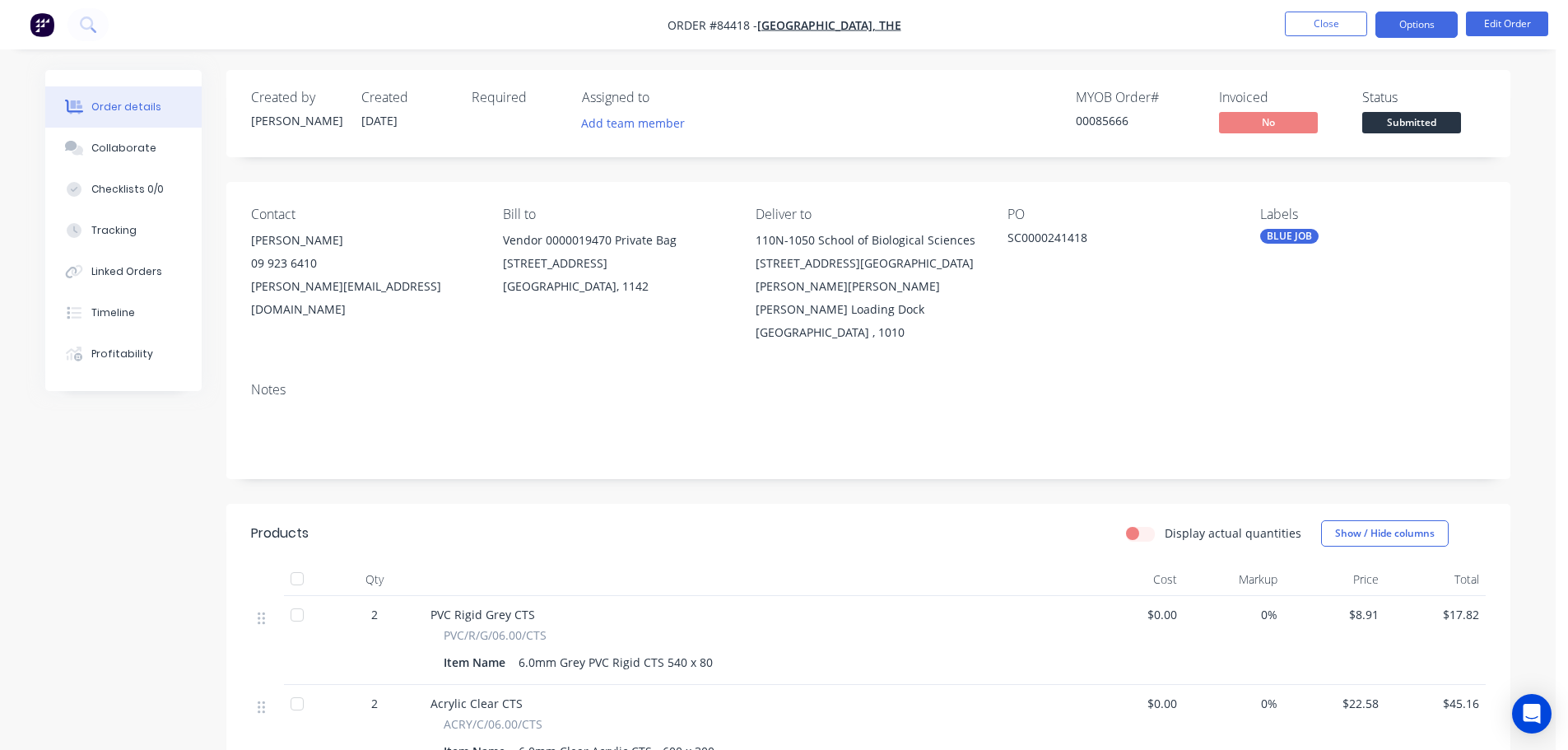
click at [1414, 30] on button "Options" at bounding box center [1416, 25] width 82 height 27
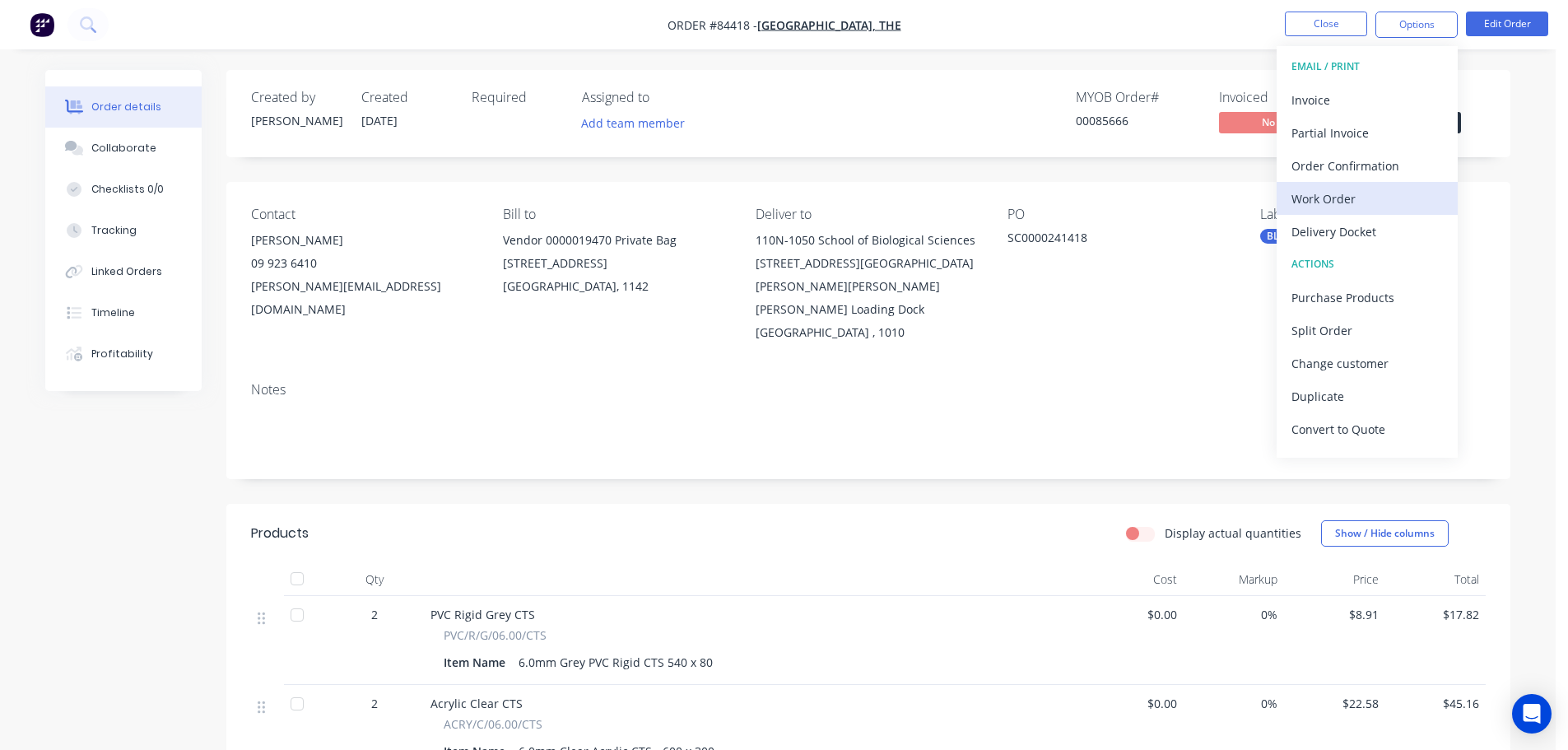
click at [1370, 195] on div "Work Order" at bounding box center [1366, 198] width 151 height 24
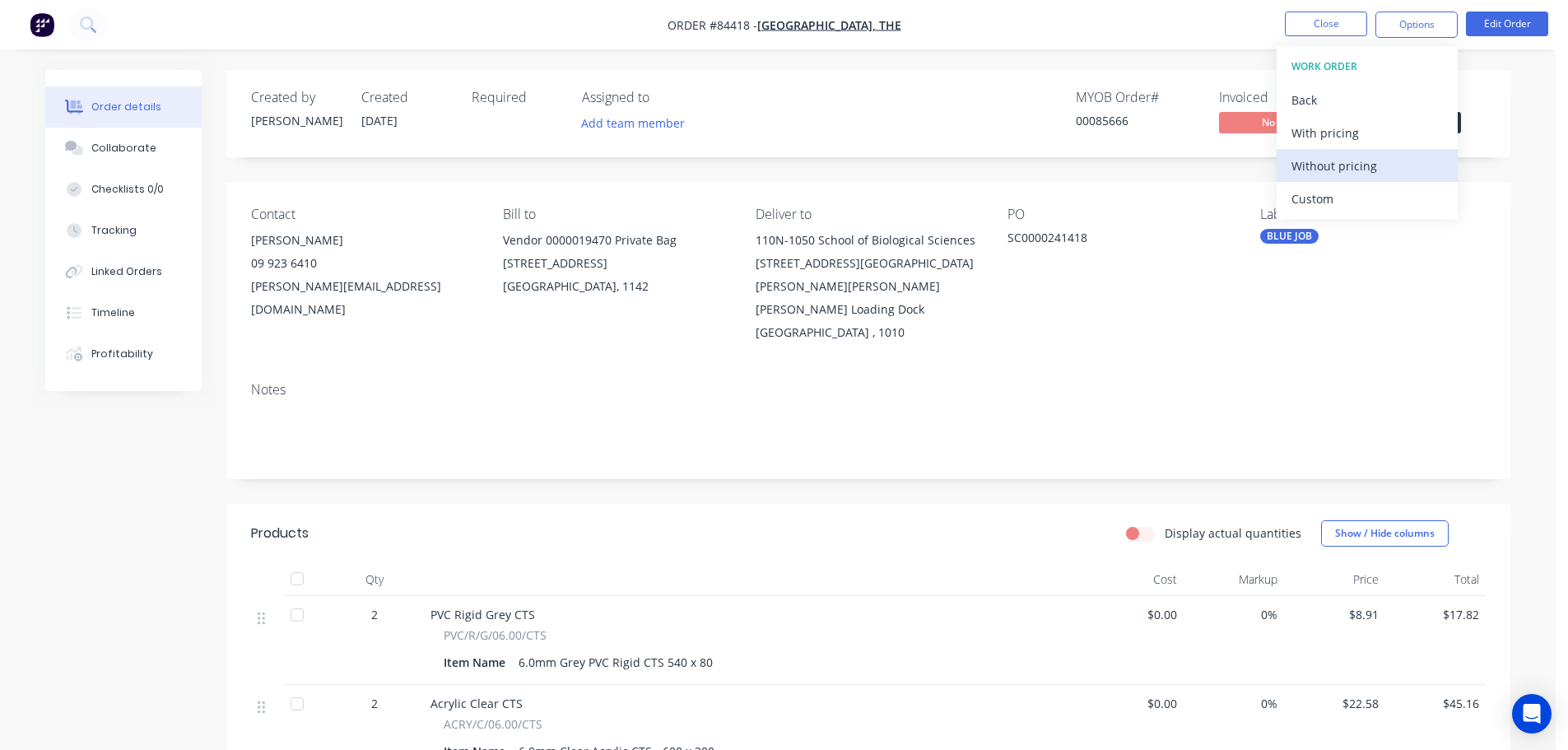
click at [1369, 162] on div "Without pricing" at bounding box center [1366, 165] width 151 height 24
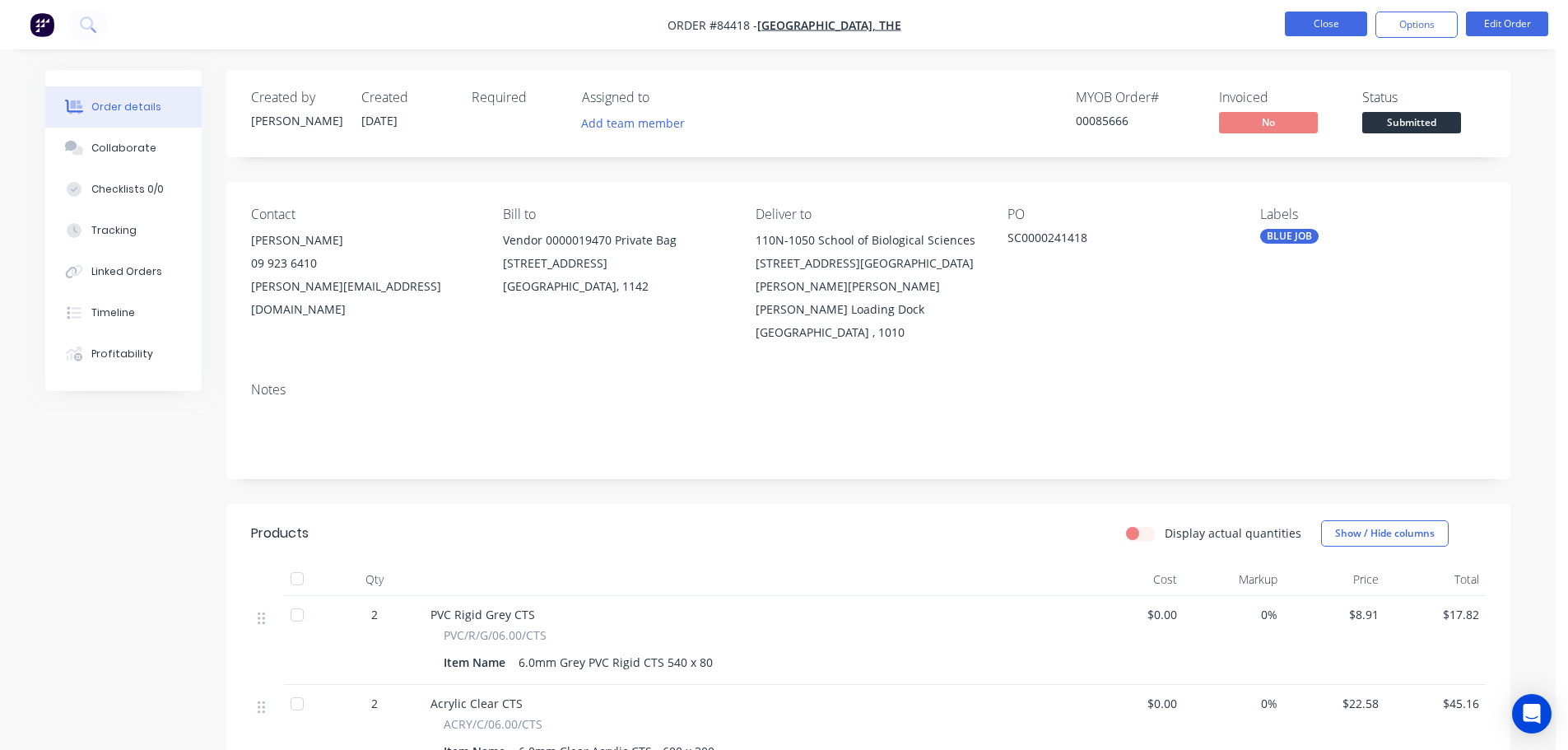
click at [1298, 27] on button "Close" at bounding box center [1326, 24] width 82 height 25
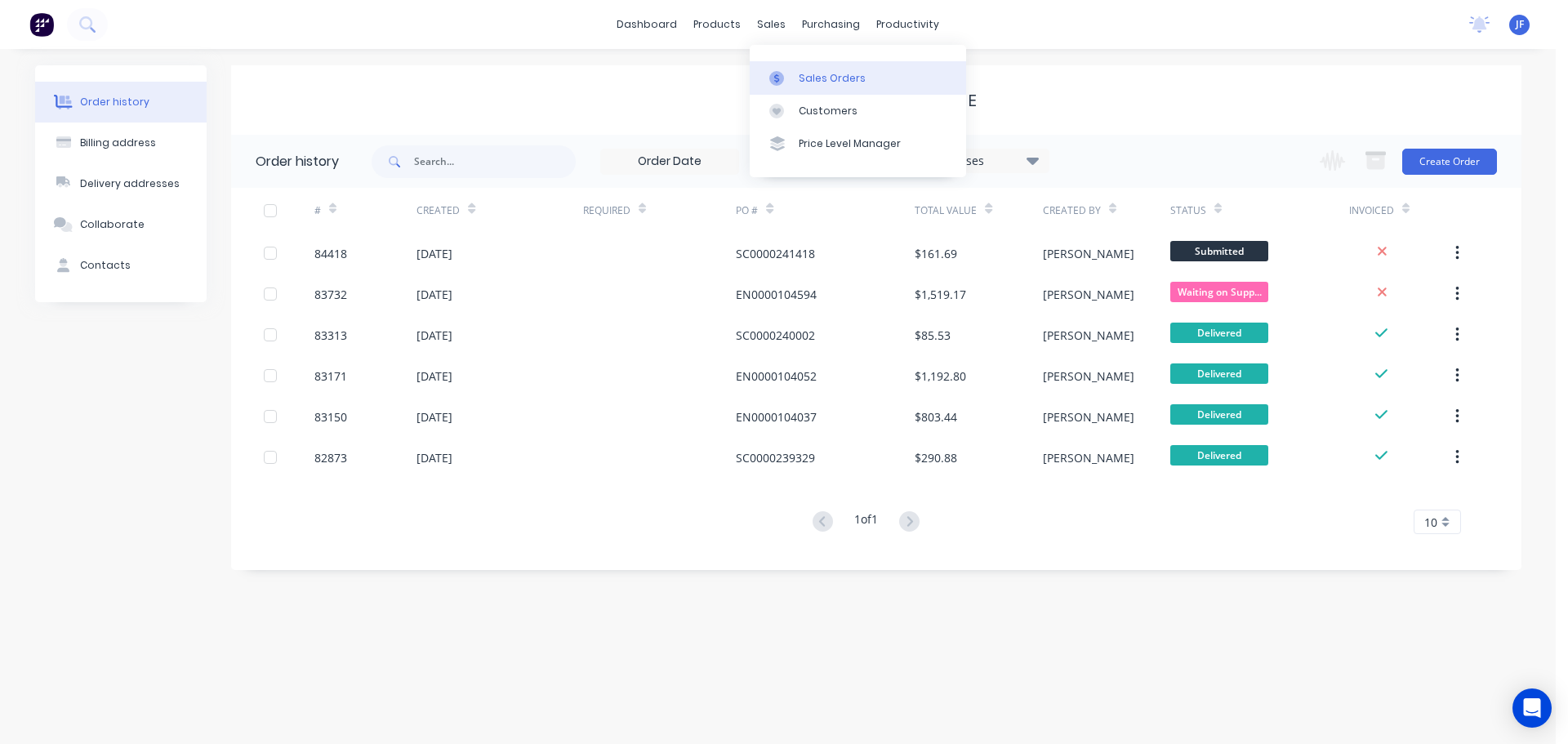
click at [830, 88] on link "Sales Orders" at bounding box center [858, 77] width 217 height 32
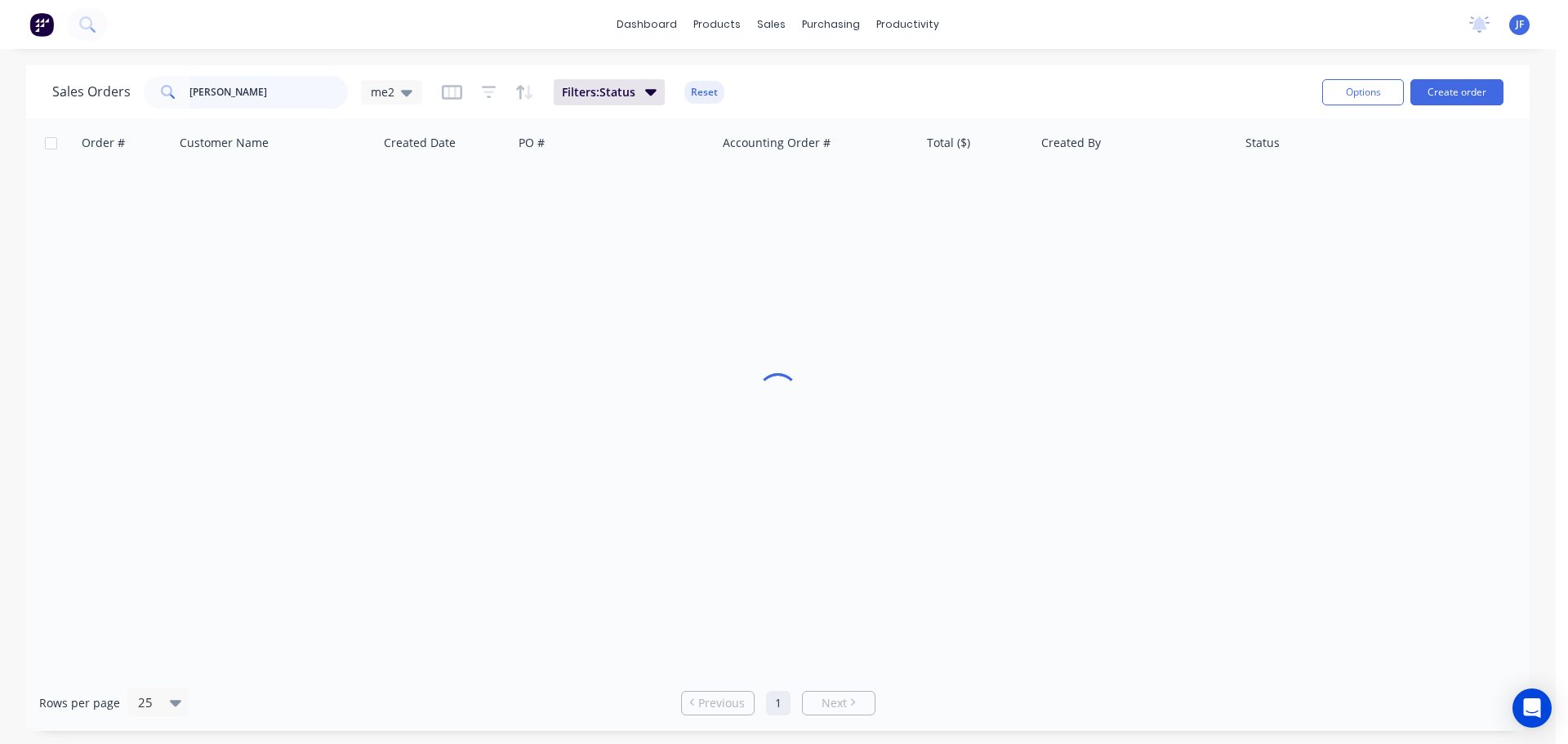
click at [222, 89] on input "parnell" at bounding box center [269, 92] width 160 height 32
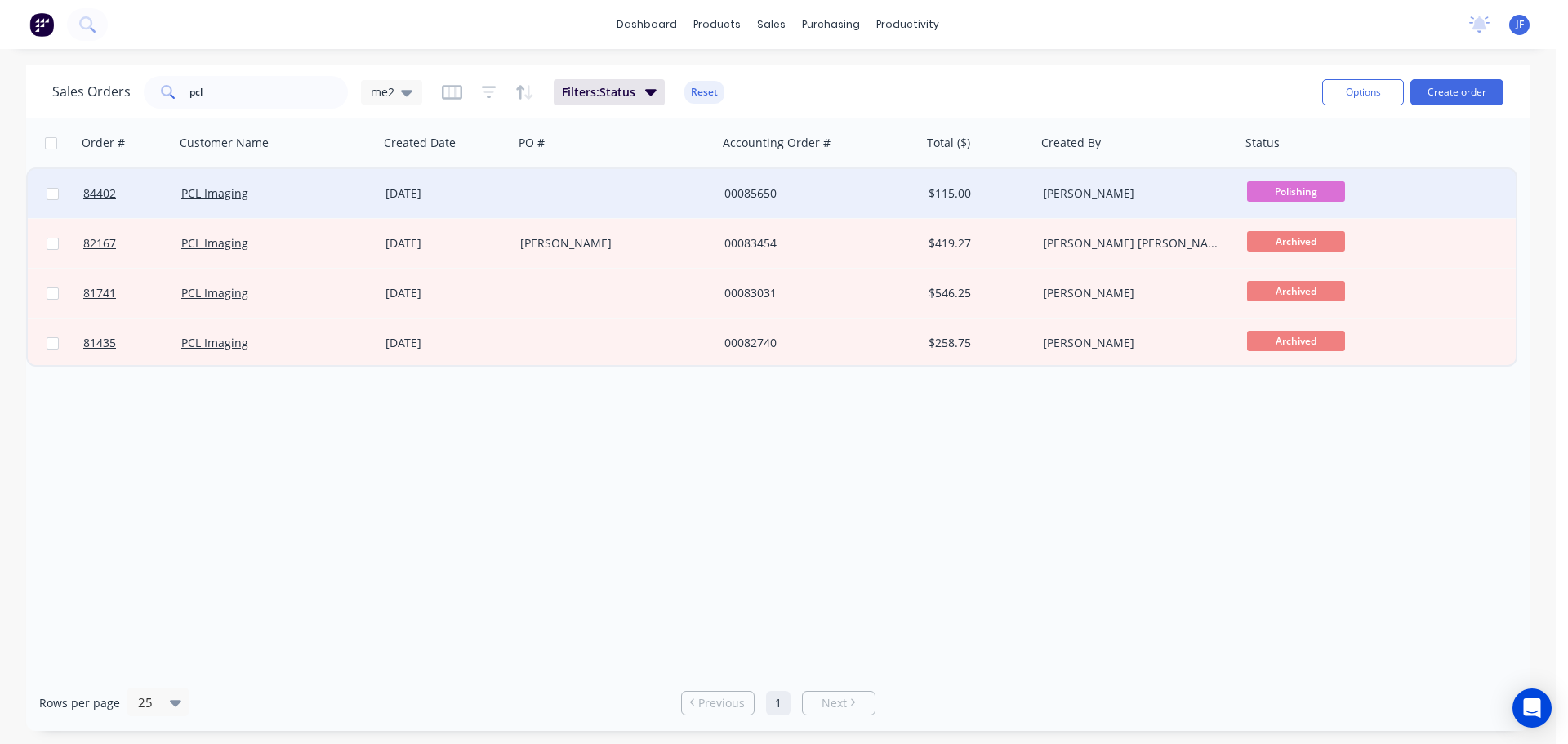
click at [745, 193] on div "00085650" at bounding box center [815, 193] width 182 height 17
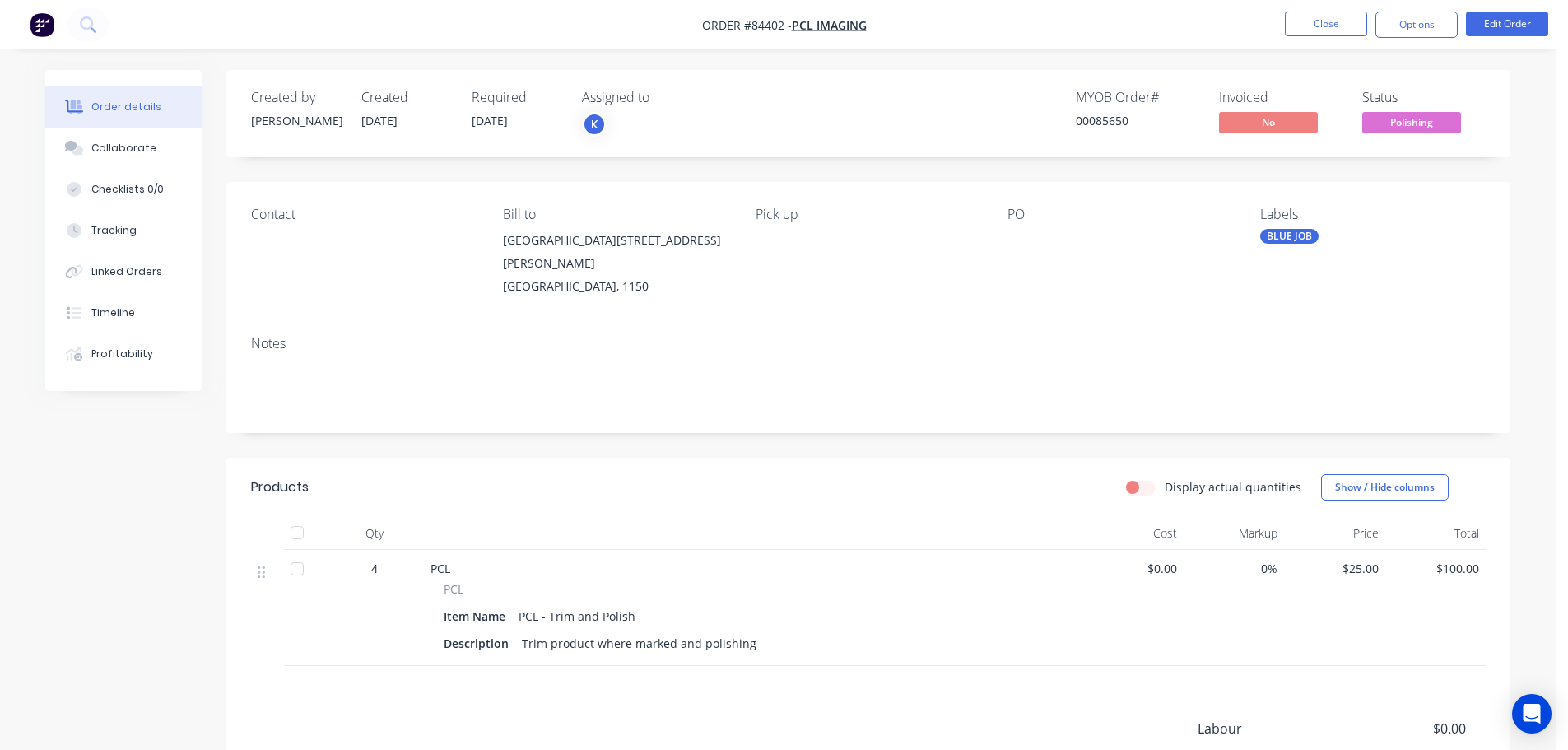
click at [1142, 54] on div "Order details Collaborate Checklists 0/0 Tracking Linked Orders Timeline Profit…" at bounding box center [778, 479] width 1556 height 960
click at [85, 25] on icon at bounding box center [88, 25] width 16 height 16
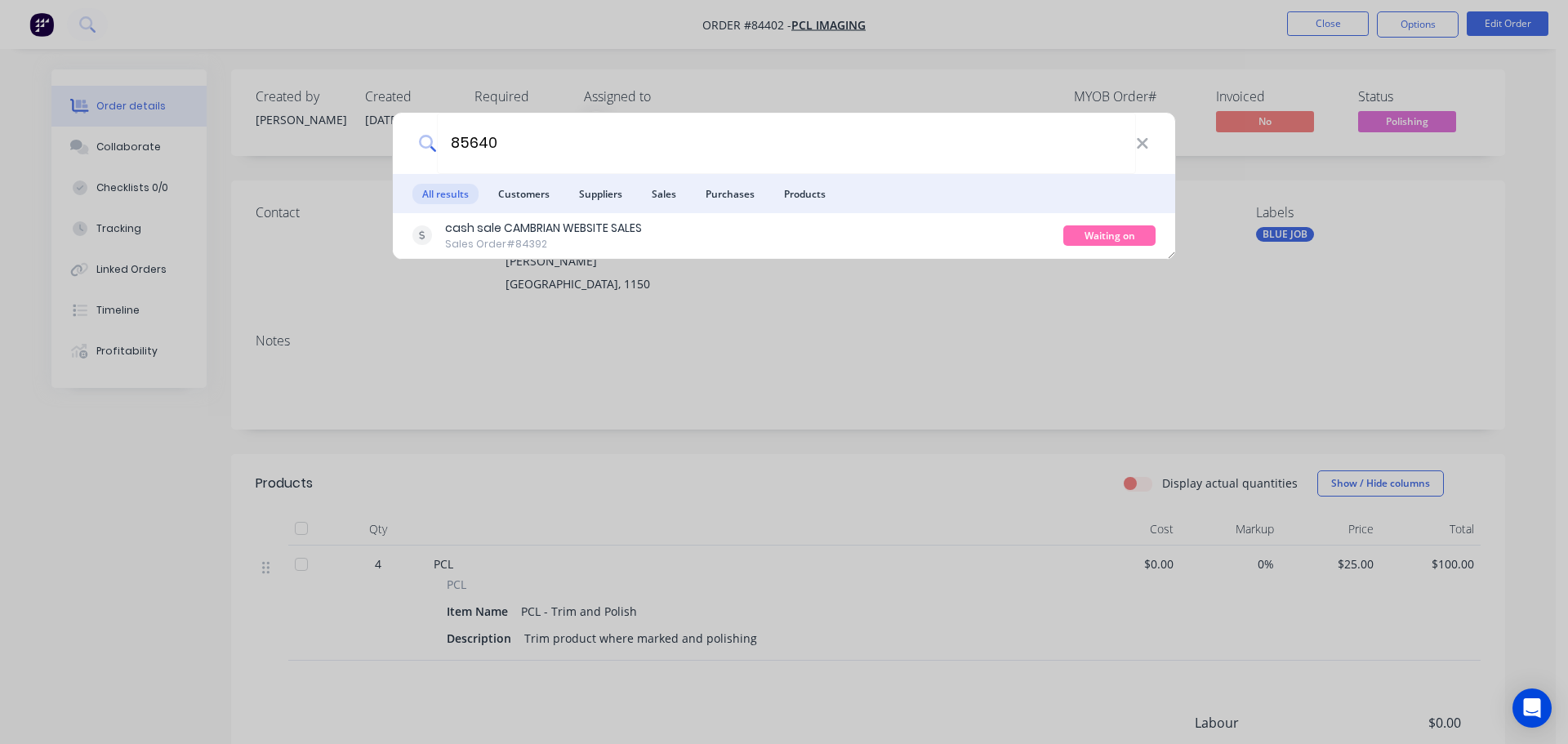
click at [986, 227] on div "cash sale CAMBRIAN WEBSITE SALES Sales Order #84392" at bounding box center [738, 235] width 651 height 32
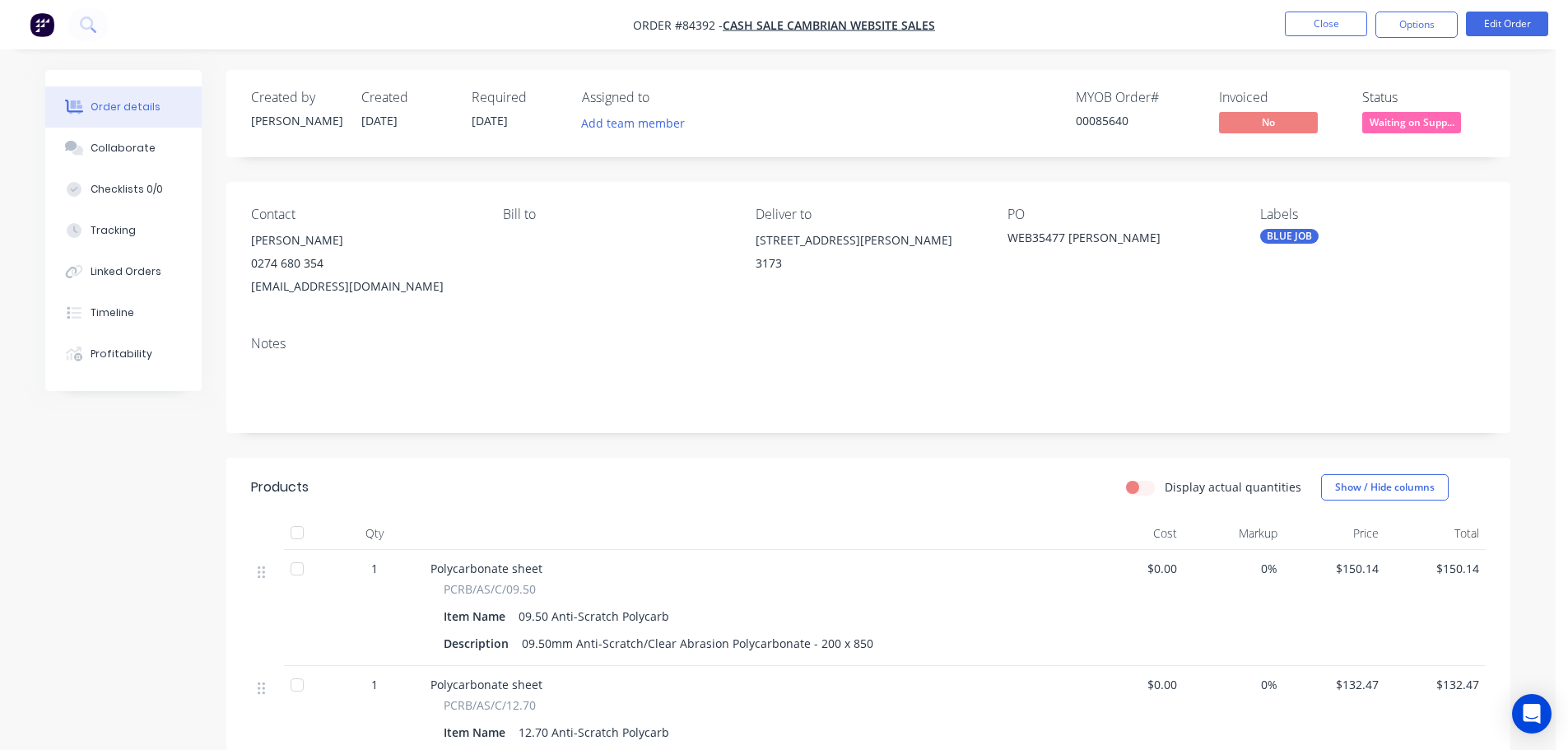
click at [1415, 128] on span "Waiting on Supp..." at bounding box center [1412, 122] width 99 height 20
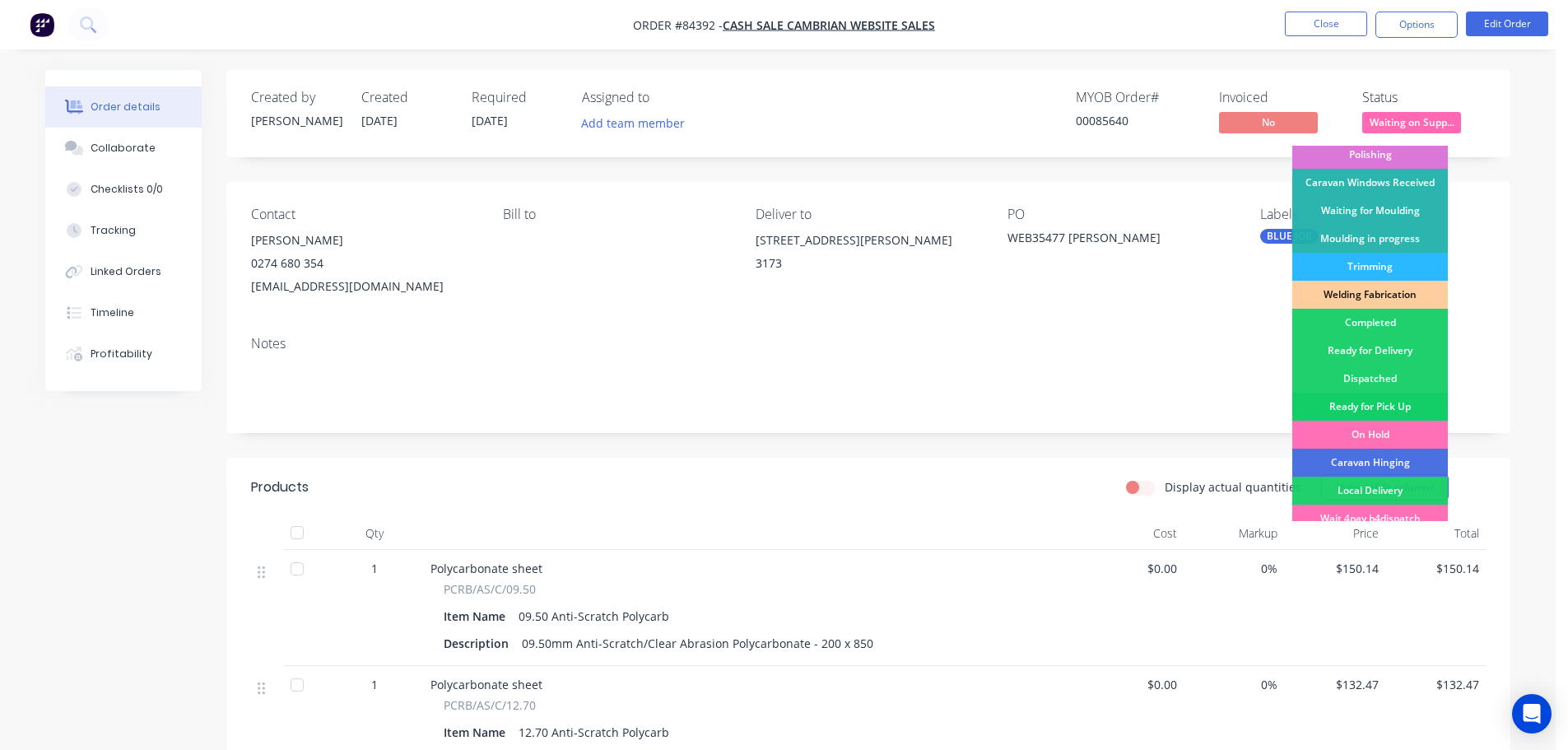
scroll to position [325, 0]
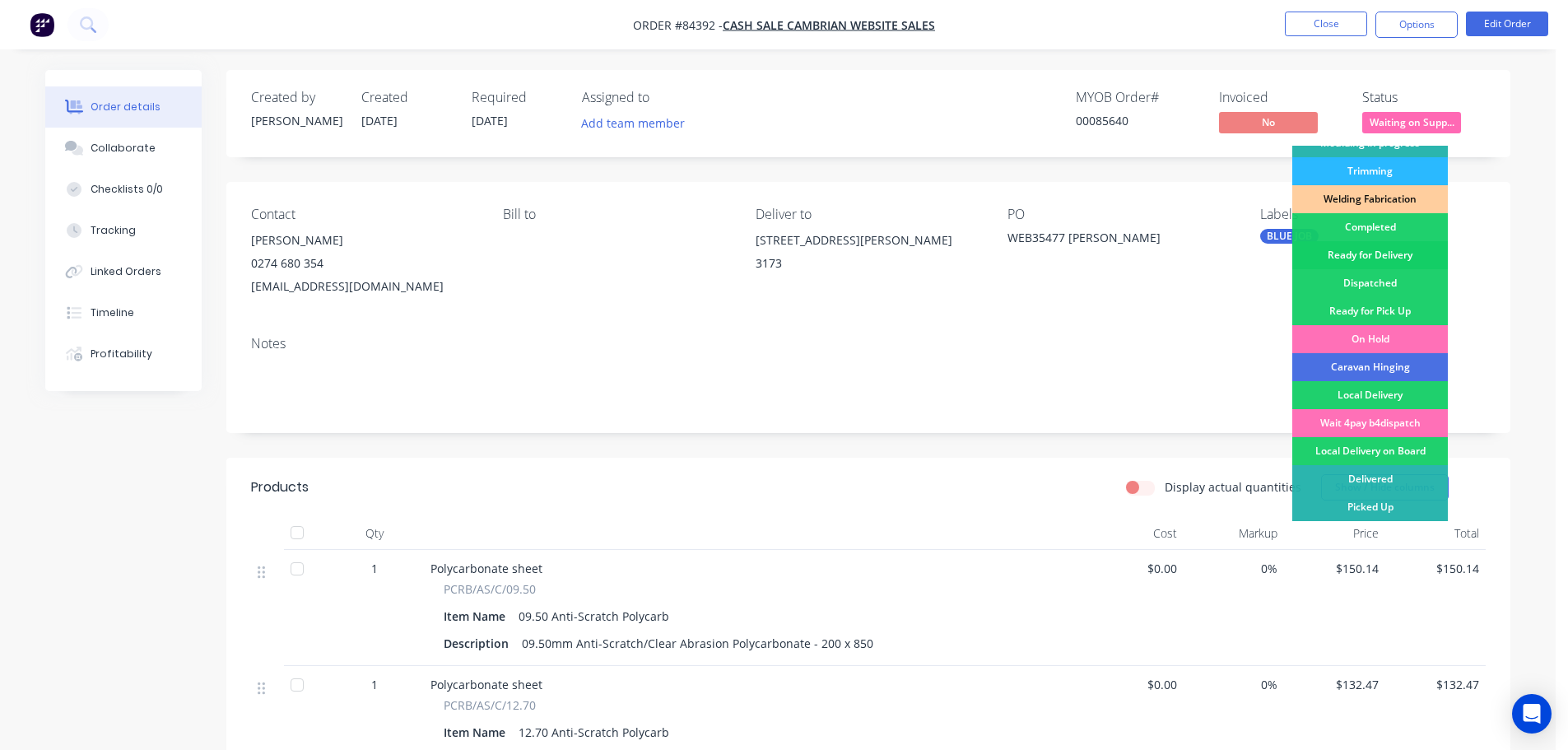
click at [1381, 255] on div "Ready for Delivery" at bounding box center [1370, 256] width 156 height 28
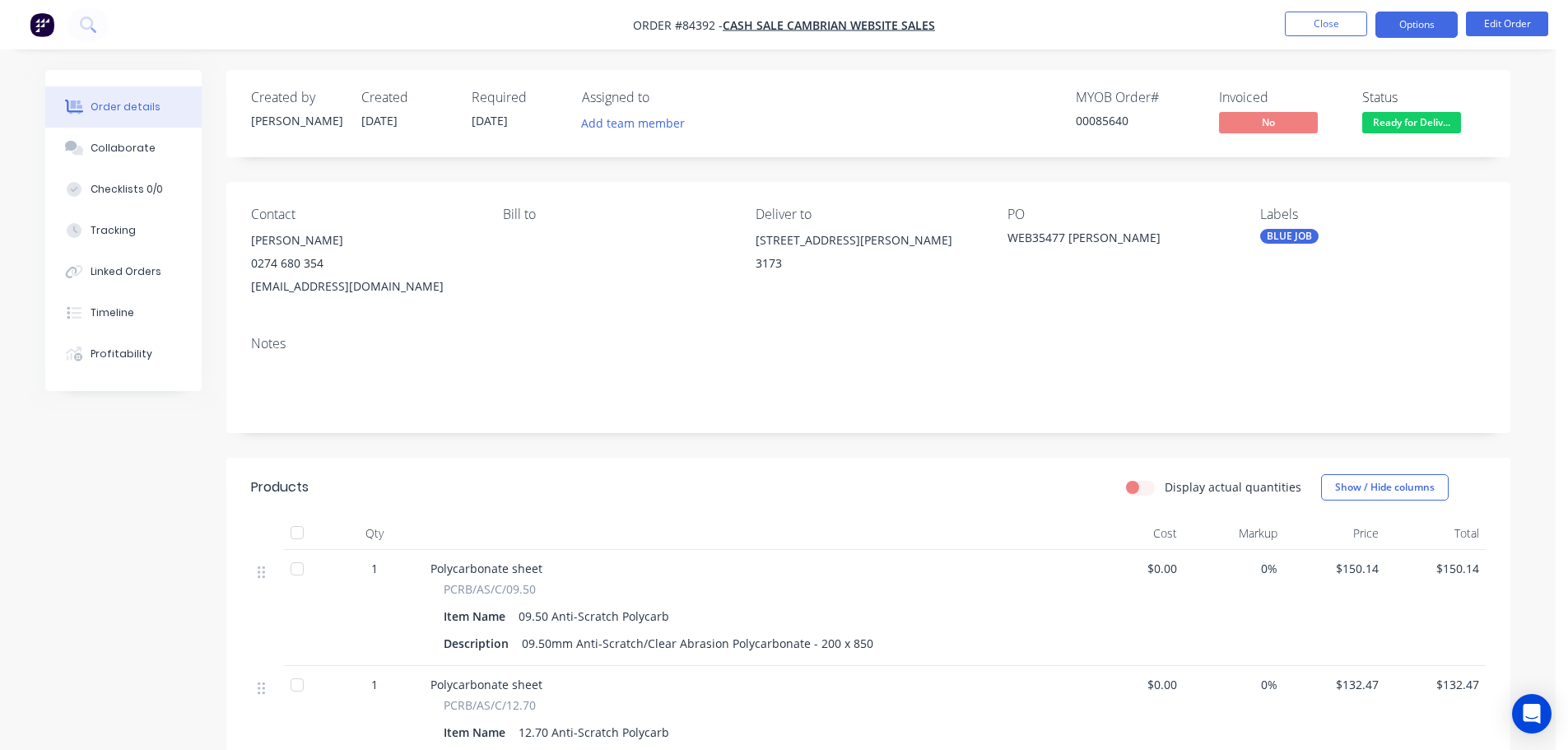
drag, startPoint x: 1418, startPoint y: 24, endPoint x: 1400, endPoint y: 41, distance: 24.8
click at [1417, 24] on button "Options" at bounding box center [1416, 25] width 82 height 27
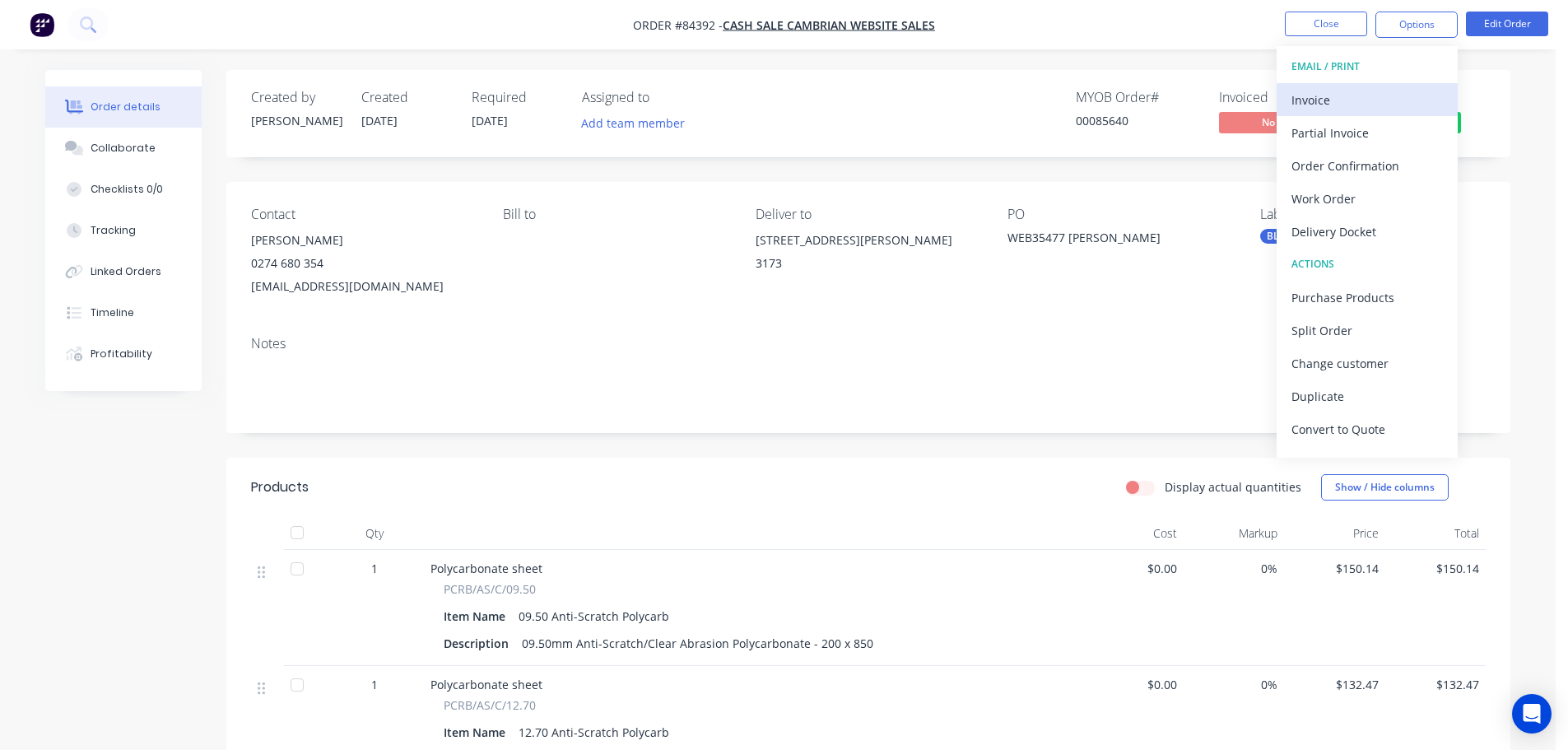
click at [1321, 97] on div "Invoice" at bounding box center [1366, 100] width 151 height 24
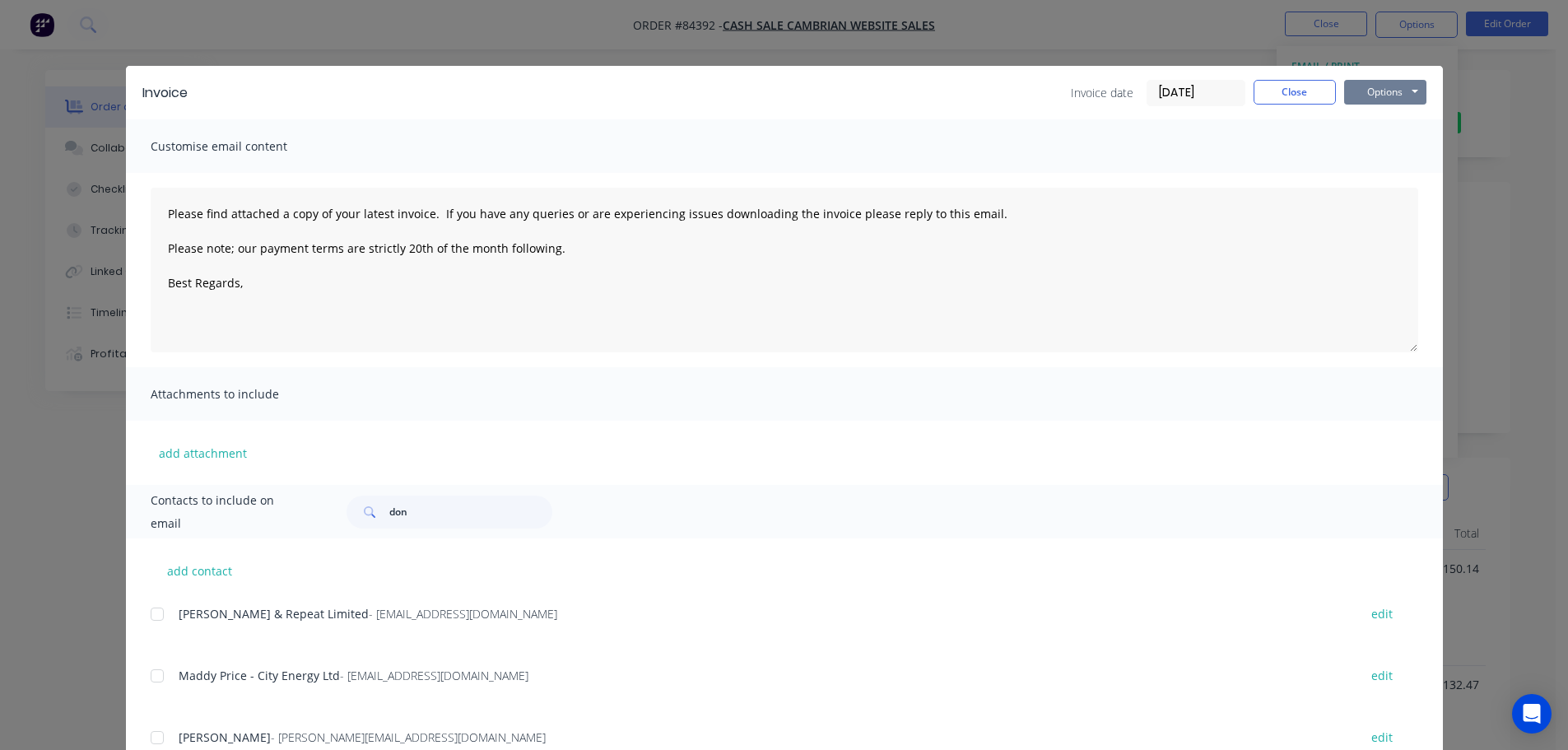
click at [1364, 96] on button "Options" at bounding box center [1385, 92] width 82 height 25
click at [1378, 151] on button "Print" at bounding box center [1397, 149] width 105 height 27
click at [1276, 87] on button "Close" at bounding box center [1294, 92] width 82 height 25
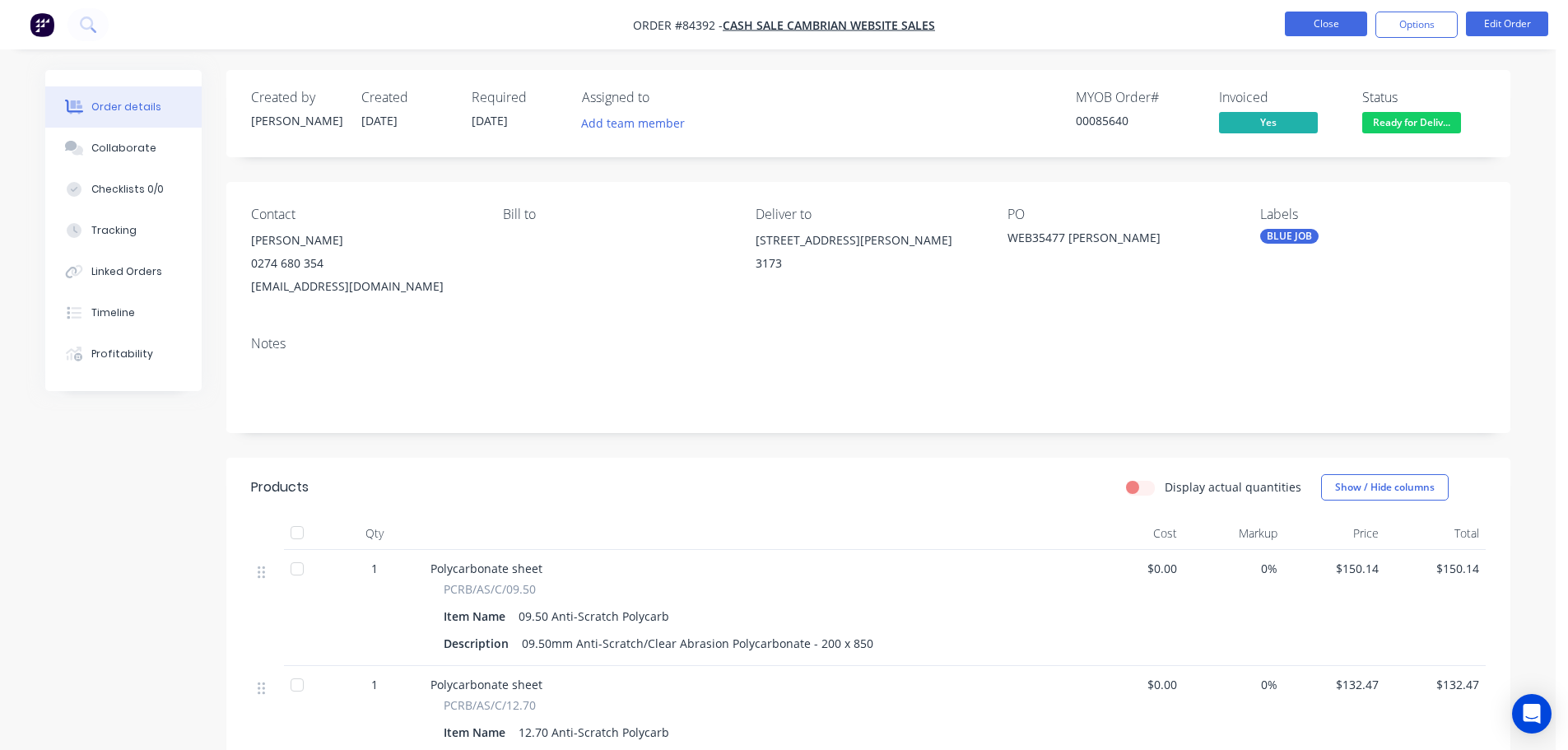
click at [1323, 17] on button "Close" at bounding box center [1326, 24] width 82 height 25
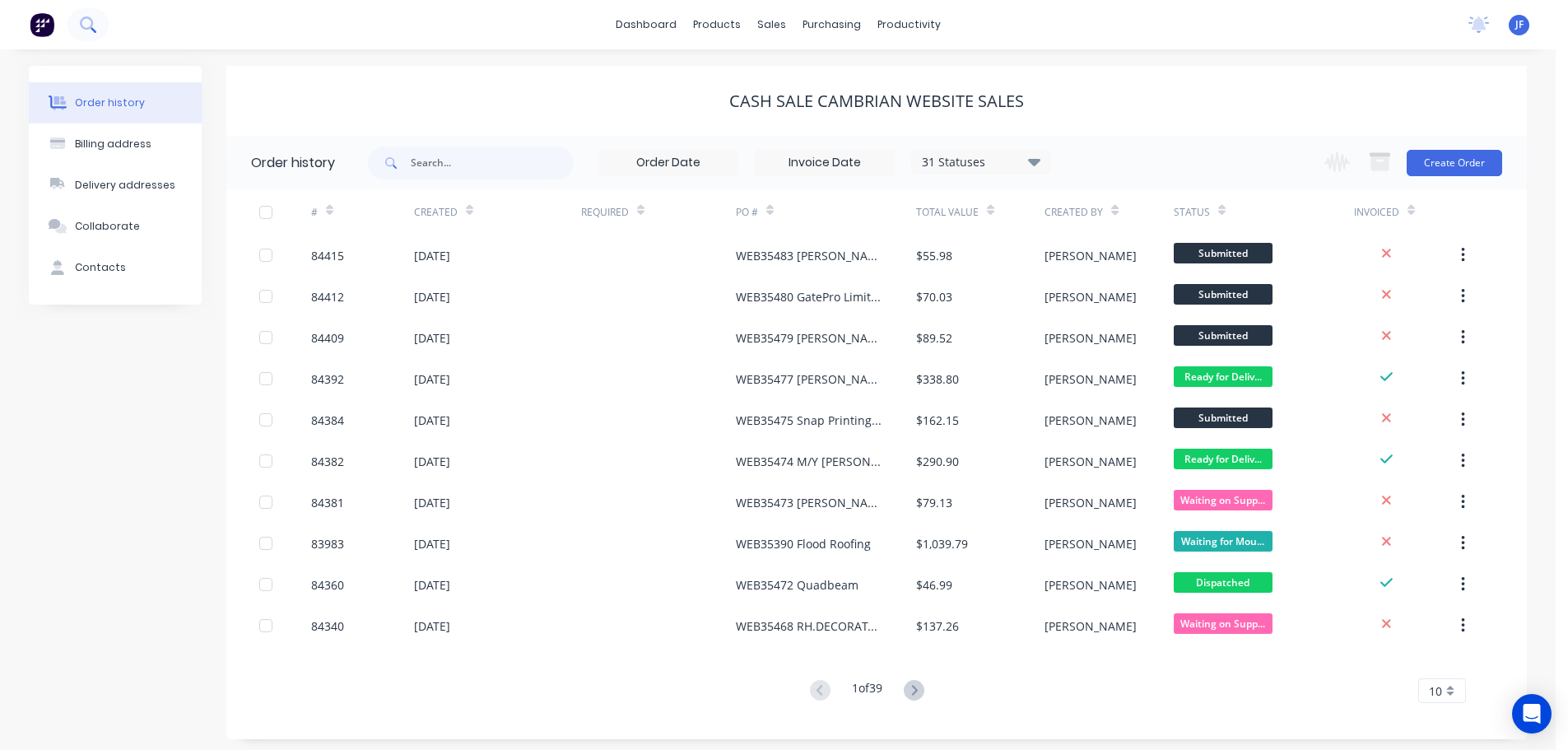
click at [79, 27] on button at bounding box center [88, 24] width 42 height 33
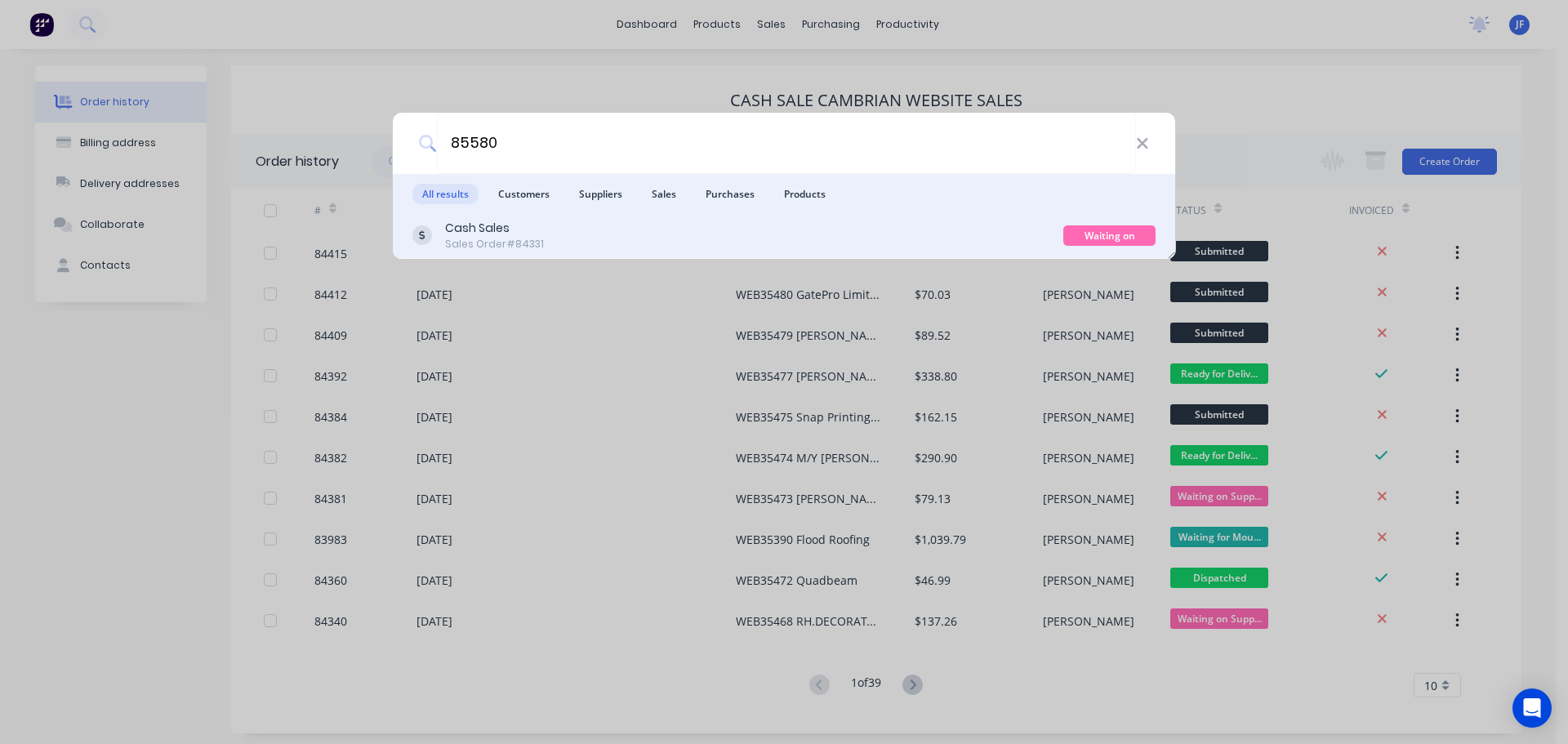
click at [1033, 237] on div "Cash Sales Sales Order #84331" at bounding box center [738, 235] width 651 height 32
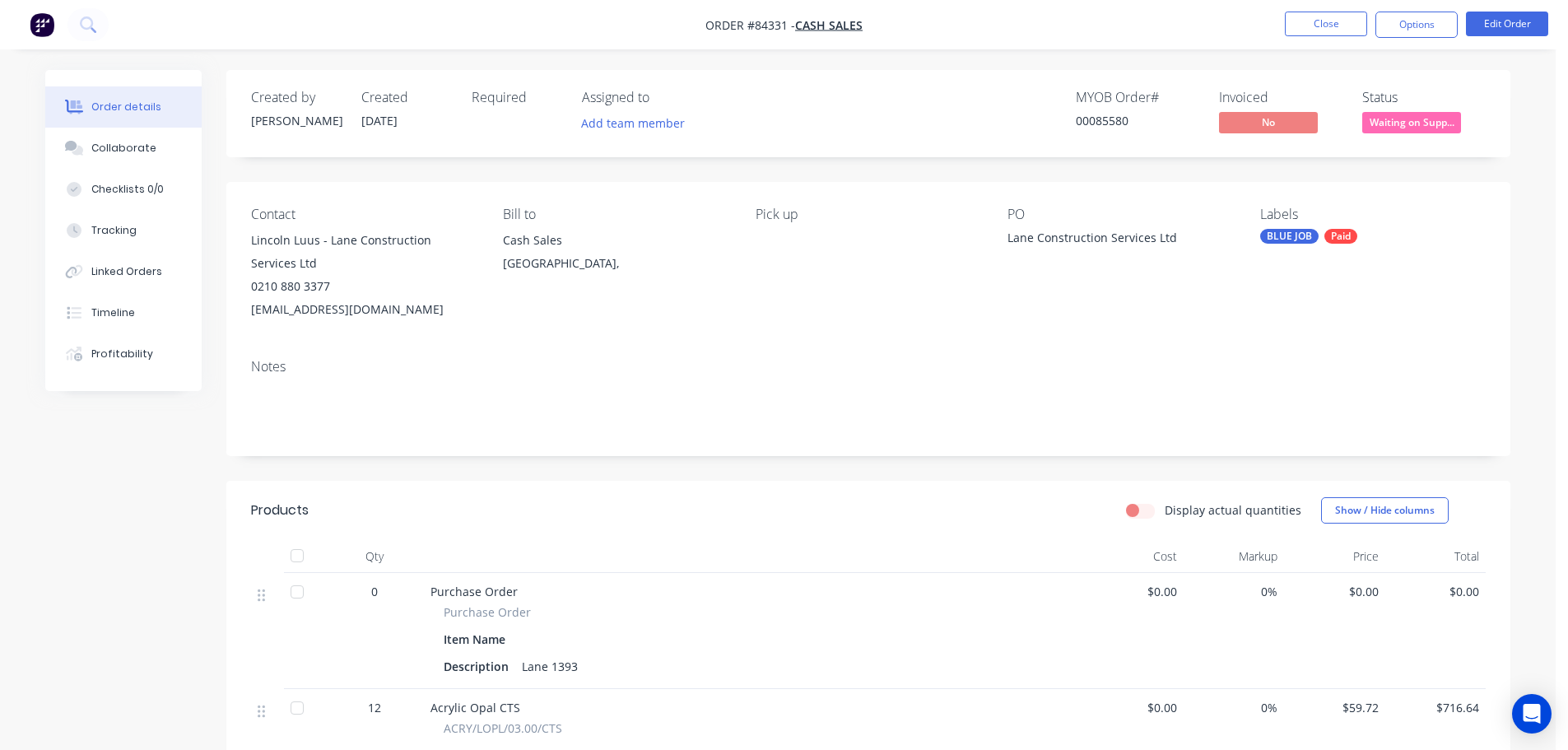
click at [1392, 118] on span "Waiting on Supp..." at bounding box center [1412, 122] width 99 height 20
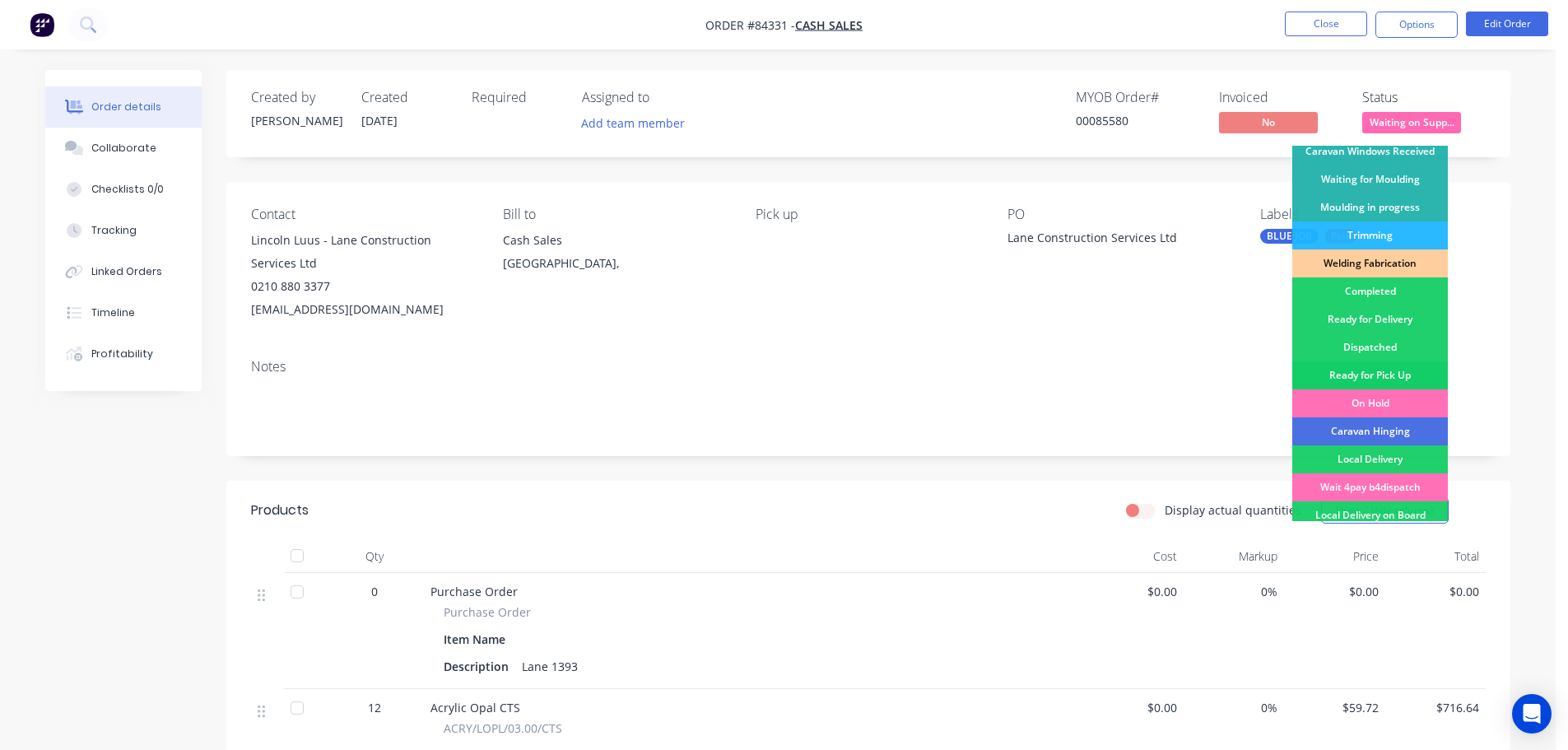
scroll to position [325, 0]
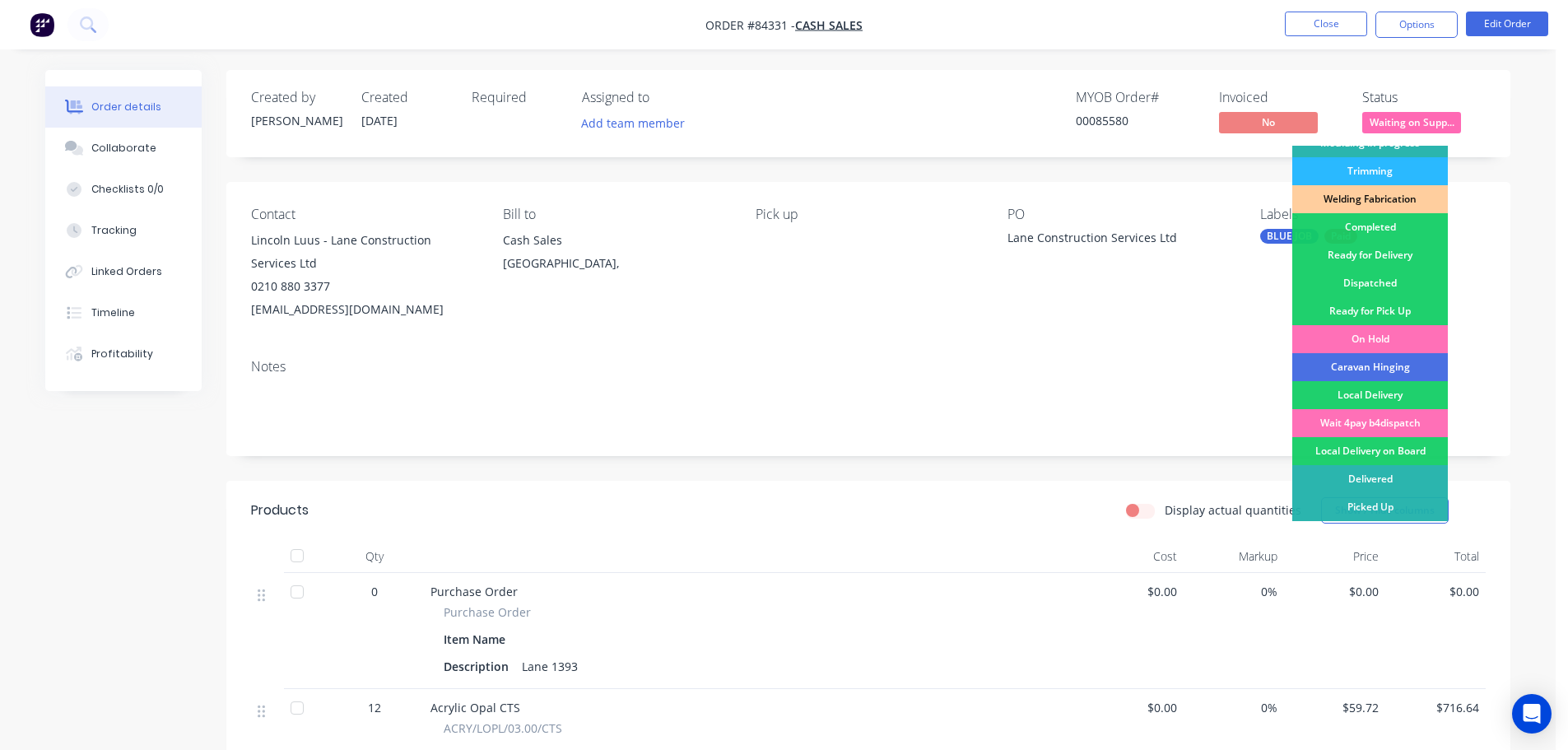
drag, startPoint x: 1382, startPoint y: 305, endPoint x: 1409, endPoint y: 103, distance: 203.8
click at [1382, 304] on div "Ready for Pick Up" at bounding box center [1370, 311] width 156 height 28
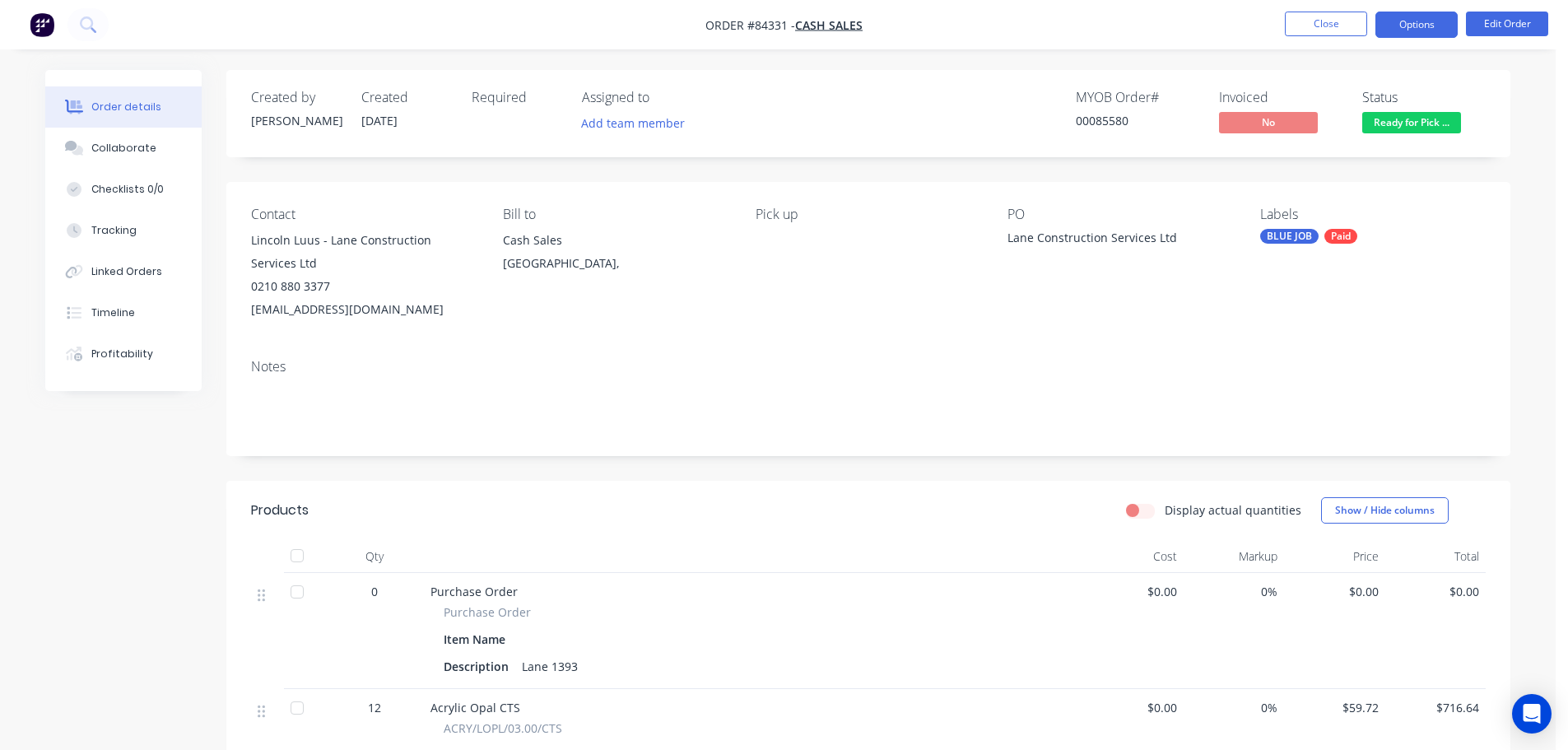
click at [1404, 34] on button "Options" at bounding box center [1416, 25] width 82 height 27
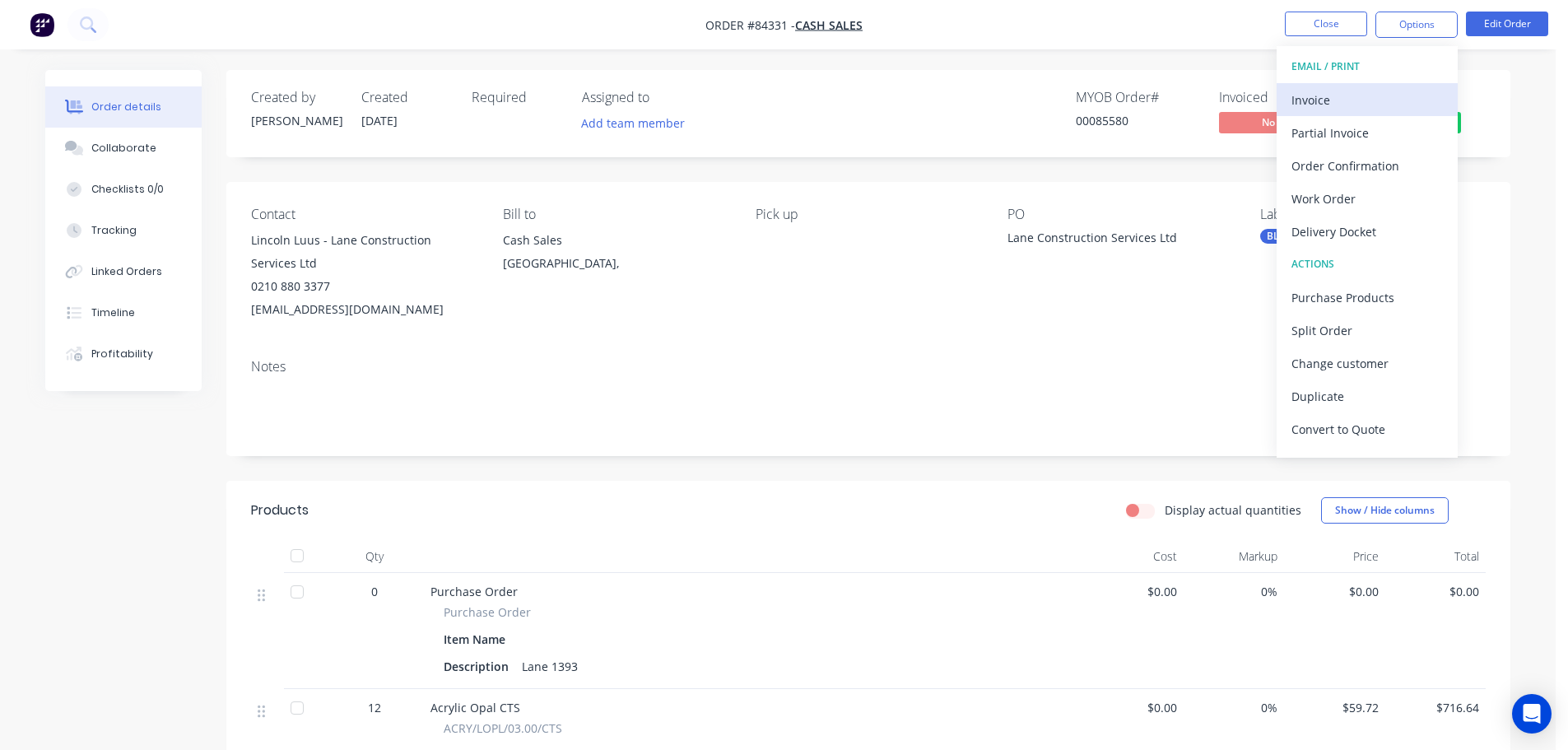
click at [1340, 98] on div "Invoice" at bounding box center [1366, 100] width 151 height 24
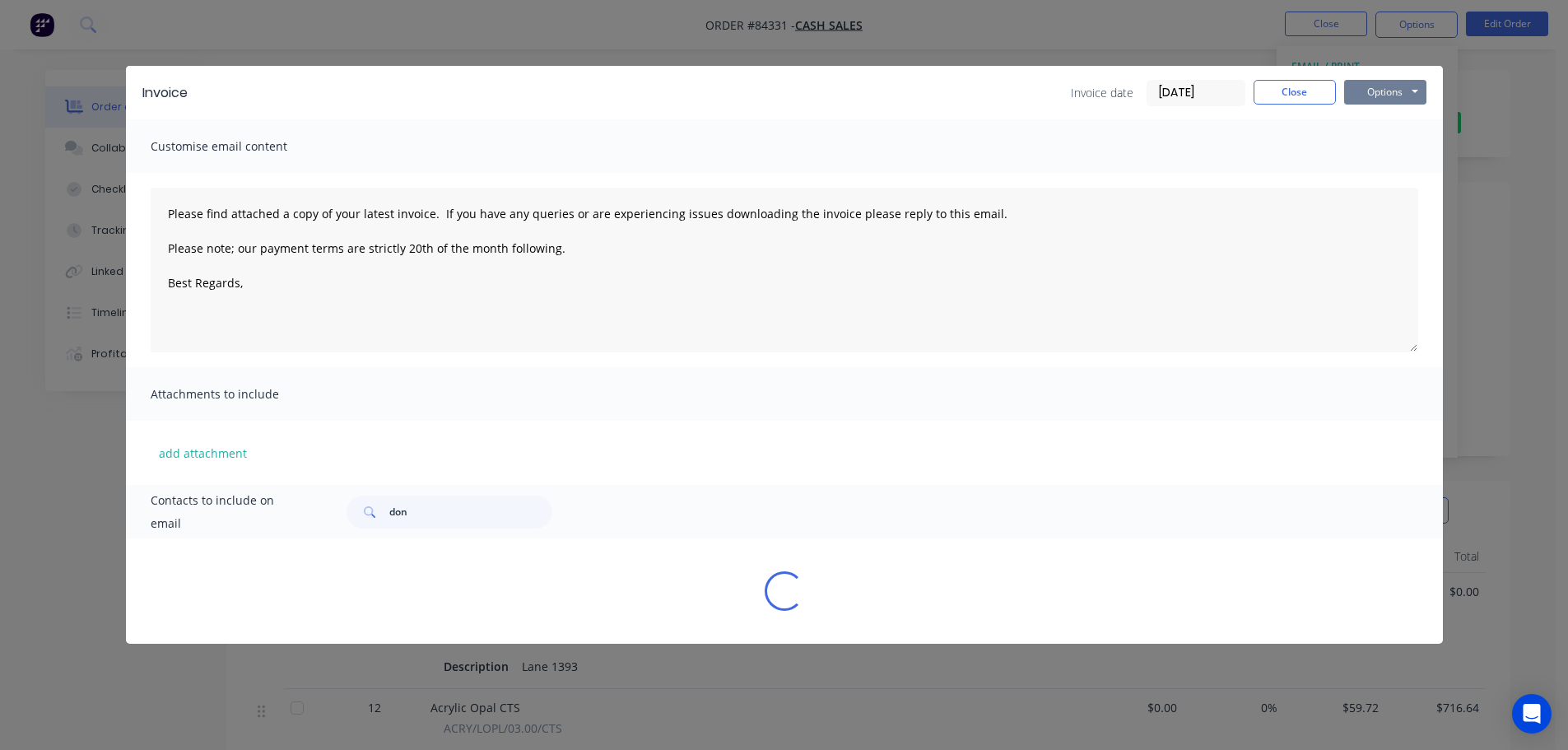
click at [1369, 89] on button "Options" at bounding box center [1385, 92] width 82 height 25
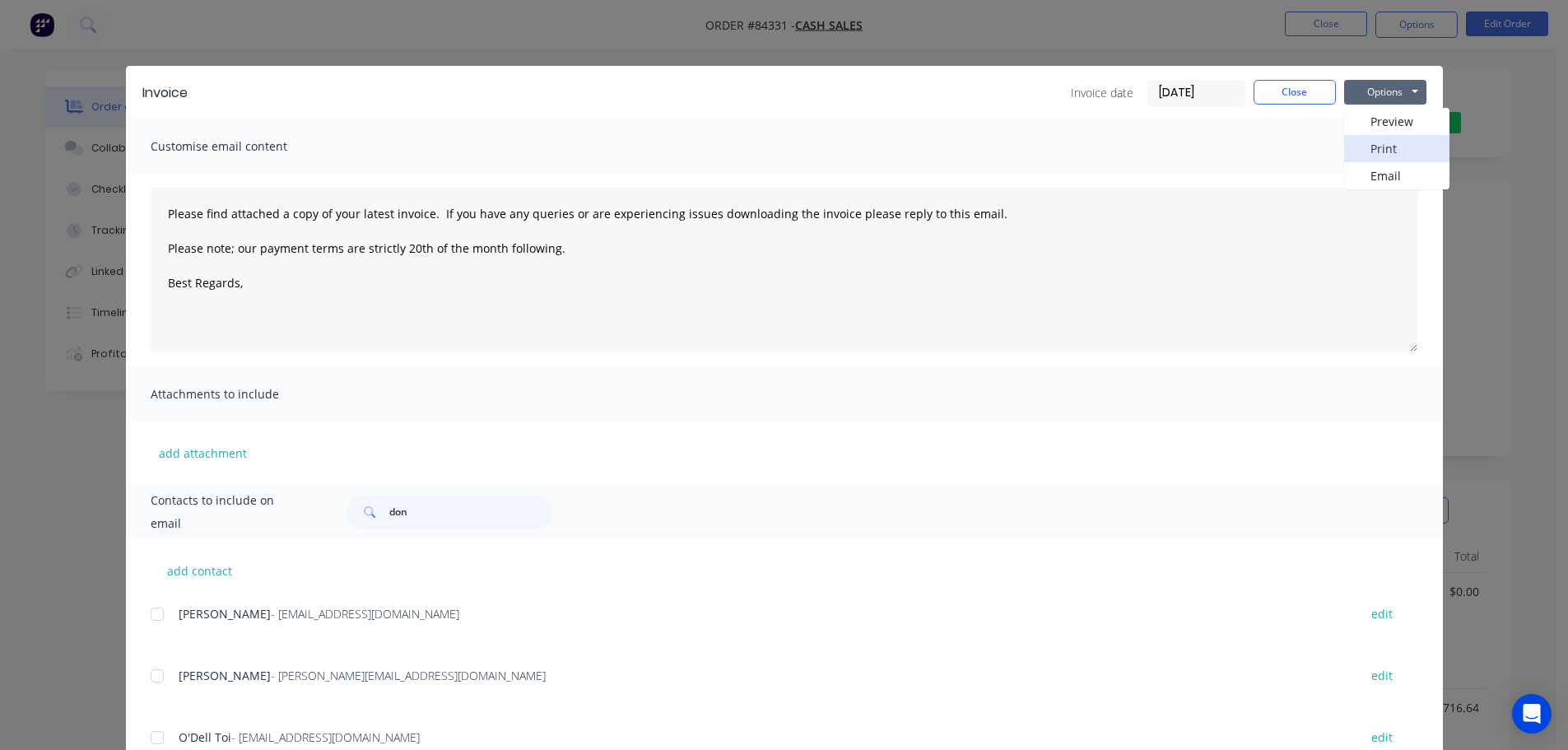
click at [1374, 146] on button "Print" at bounding box center [1397, 149] width 105 height 27
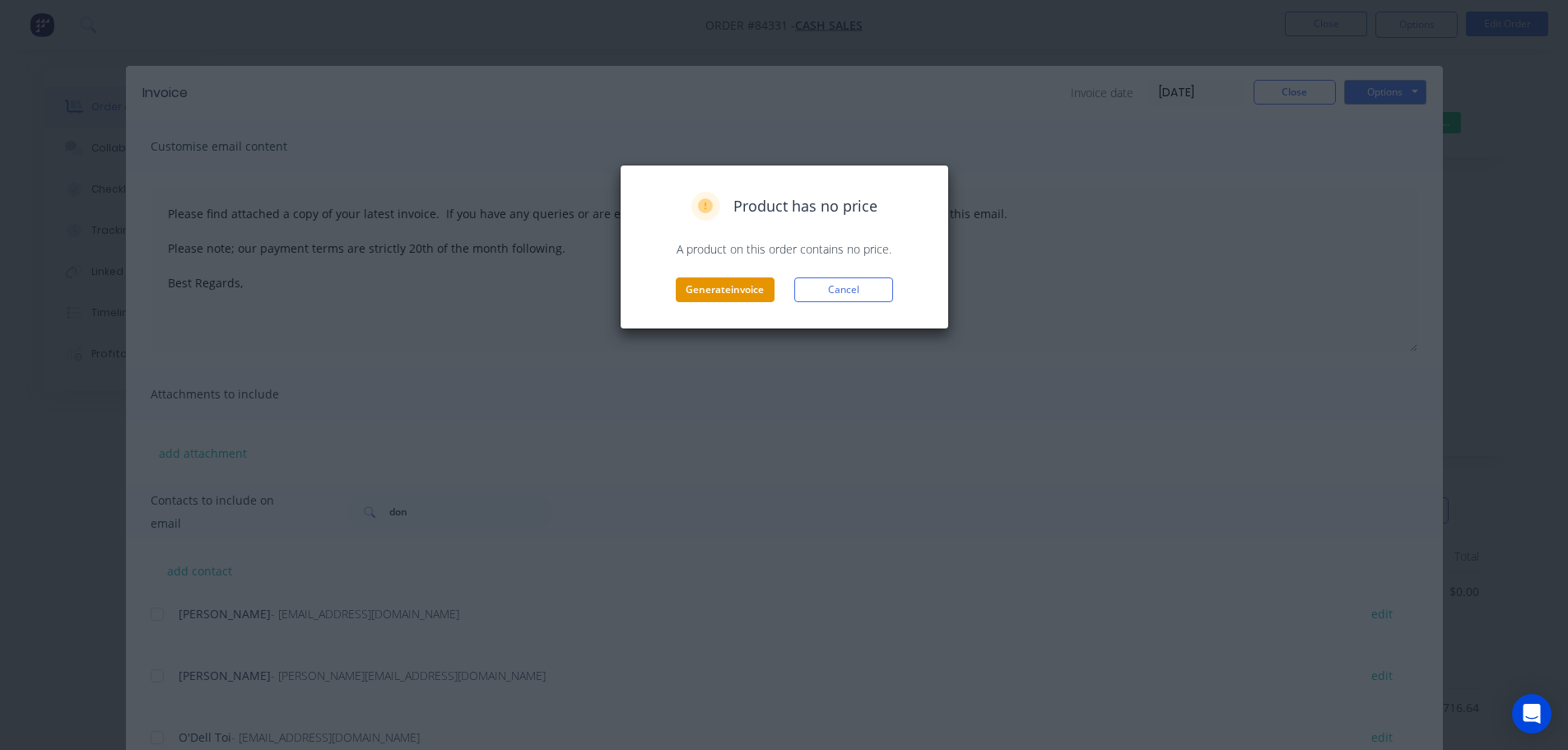
click at [727, 283] on button "Generate invoice" at bounding box center [725, 290] width 99 height 25
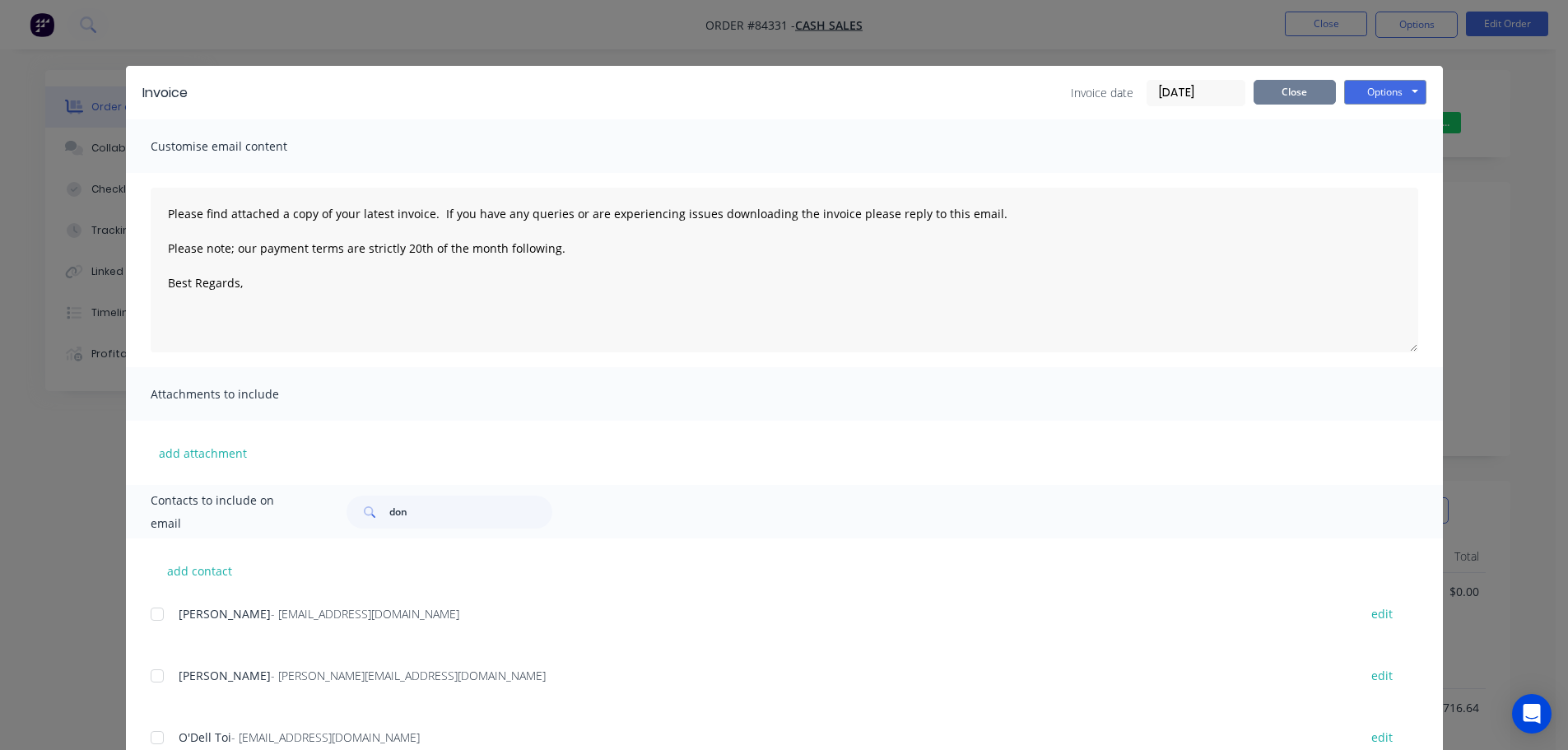
click at [1301, 90] on button "Close" at bounding box center [1294, 92] width 82 height 25
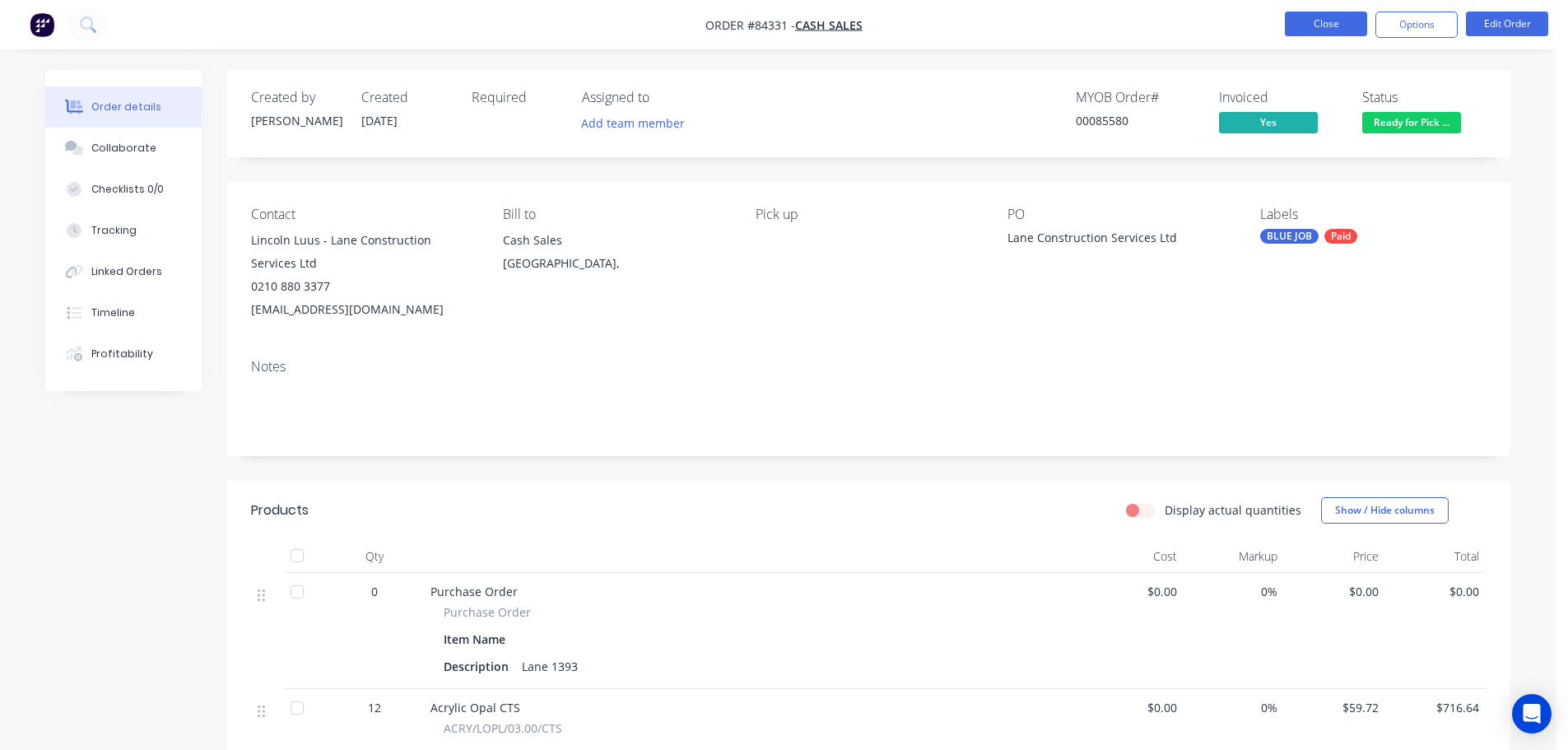
click at [1351, 21] on button "Close" at bounding box center [1326, 24] width 82 height 25
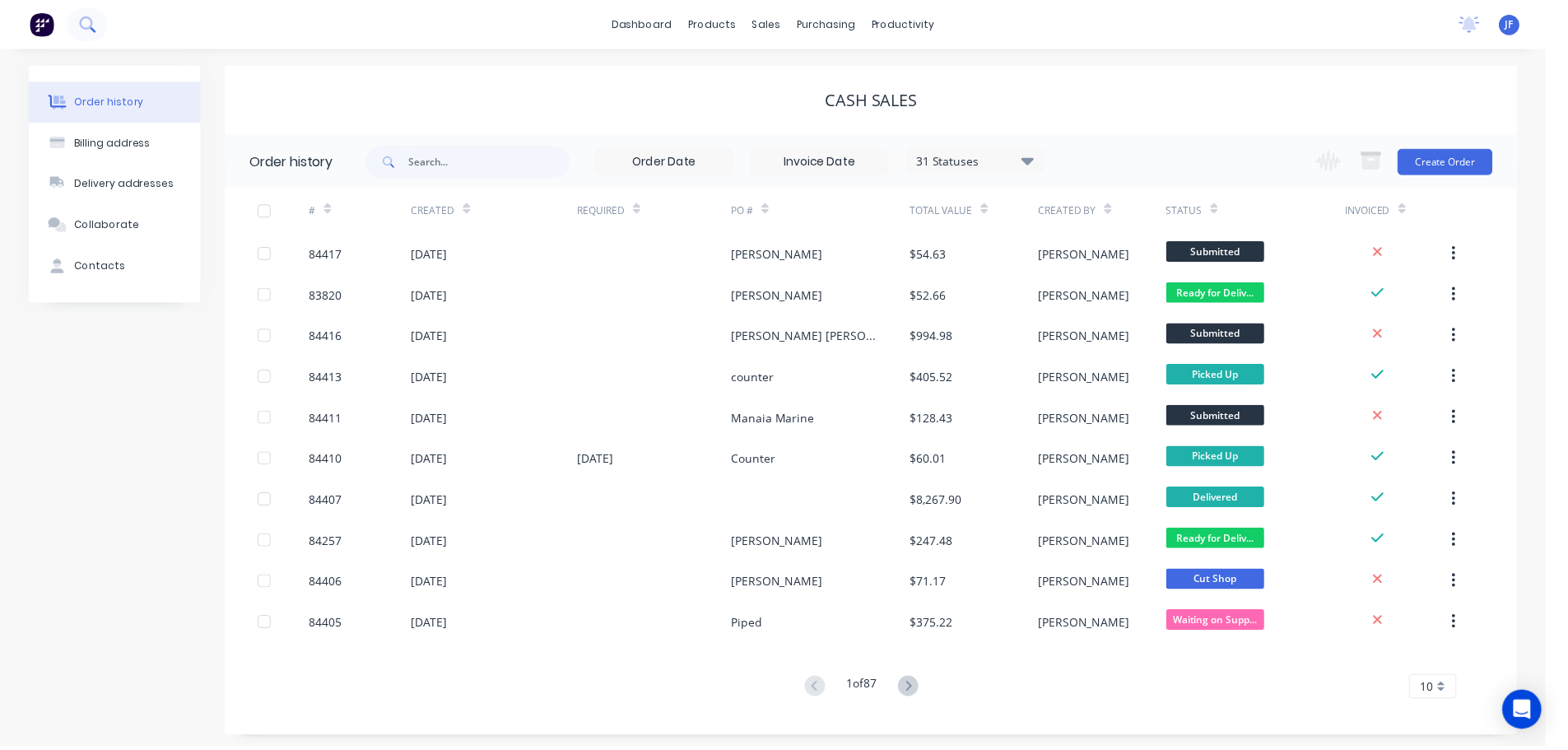
click at [88, 29] on icon at bounding box center [86, 23] width 13 height 13
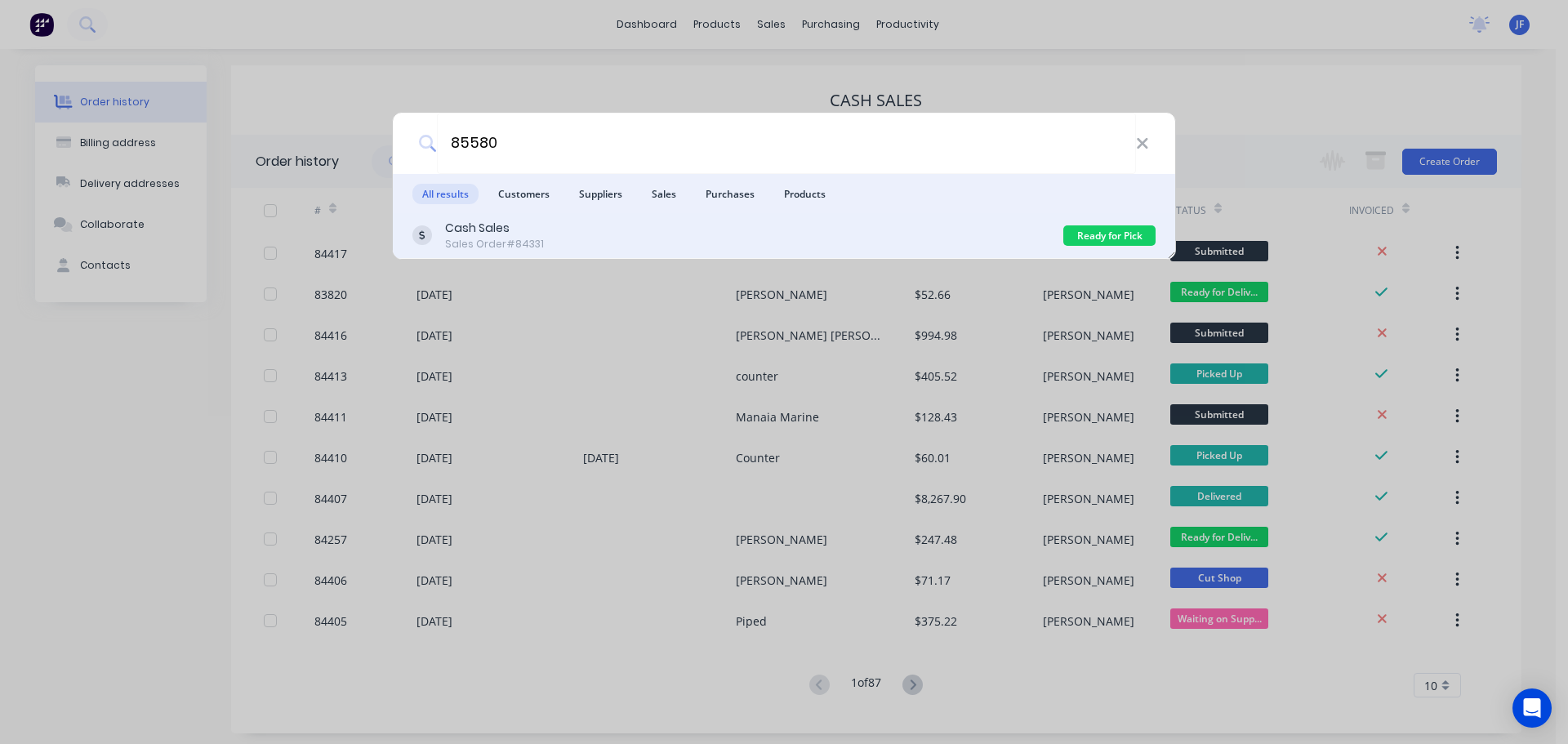
click at [963, 240] on div "Cash Sales Sales Order #84331" at bounding box center [738, 235] width 651 height 32
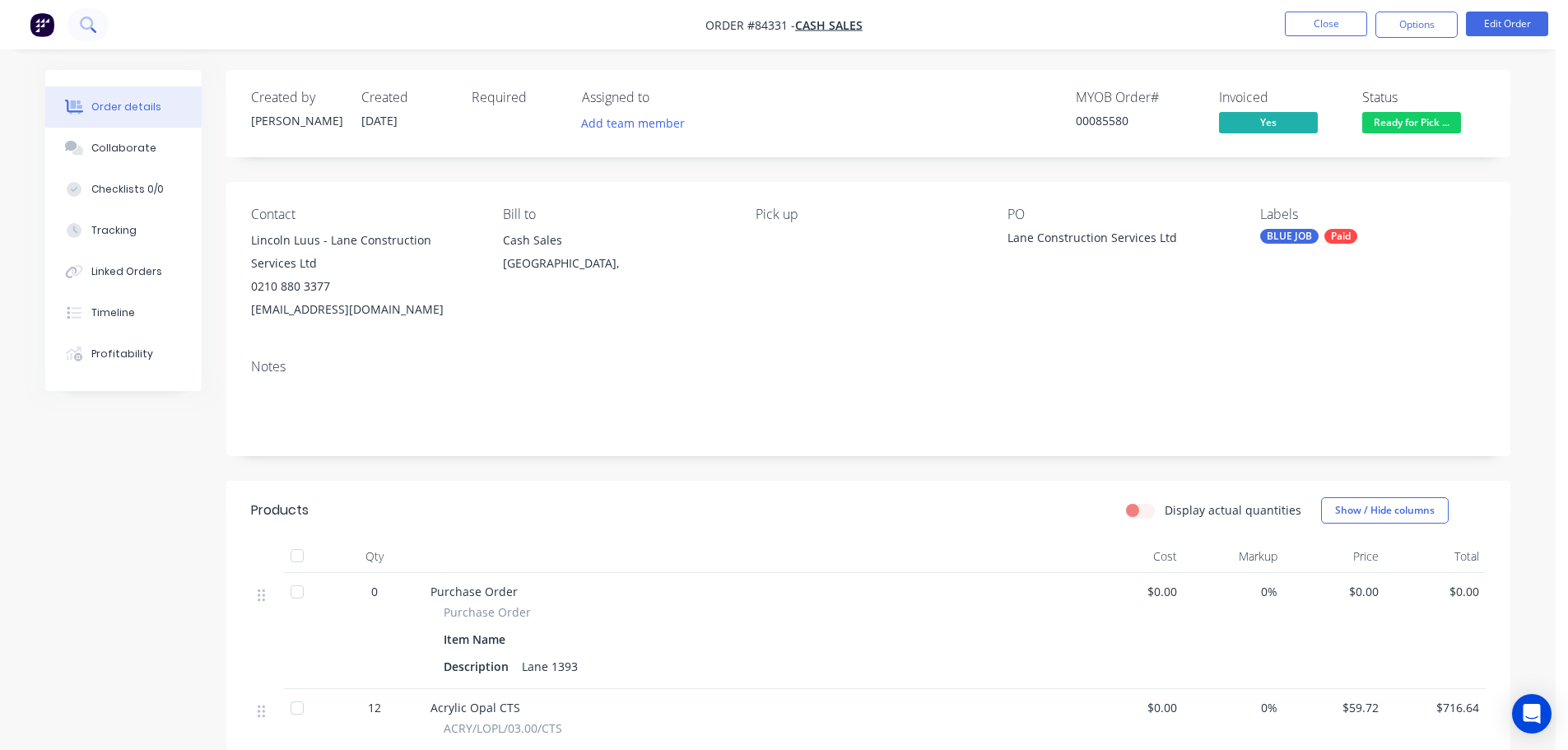
click at [80, 16] on button at bounding box center [88, 24] width 42 height 33
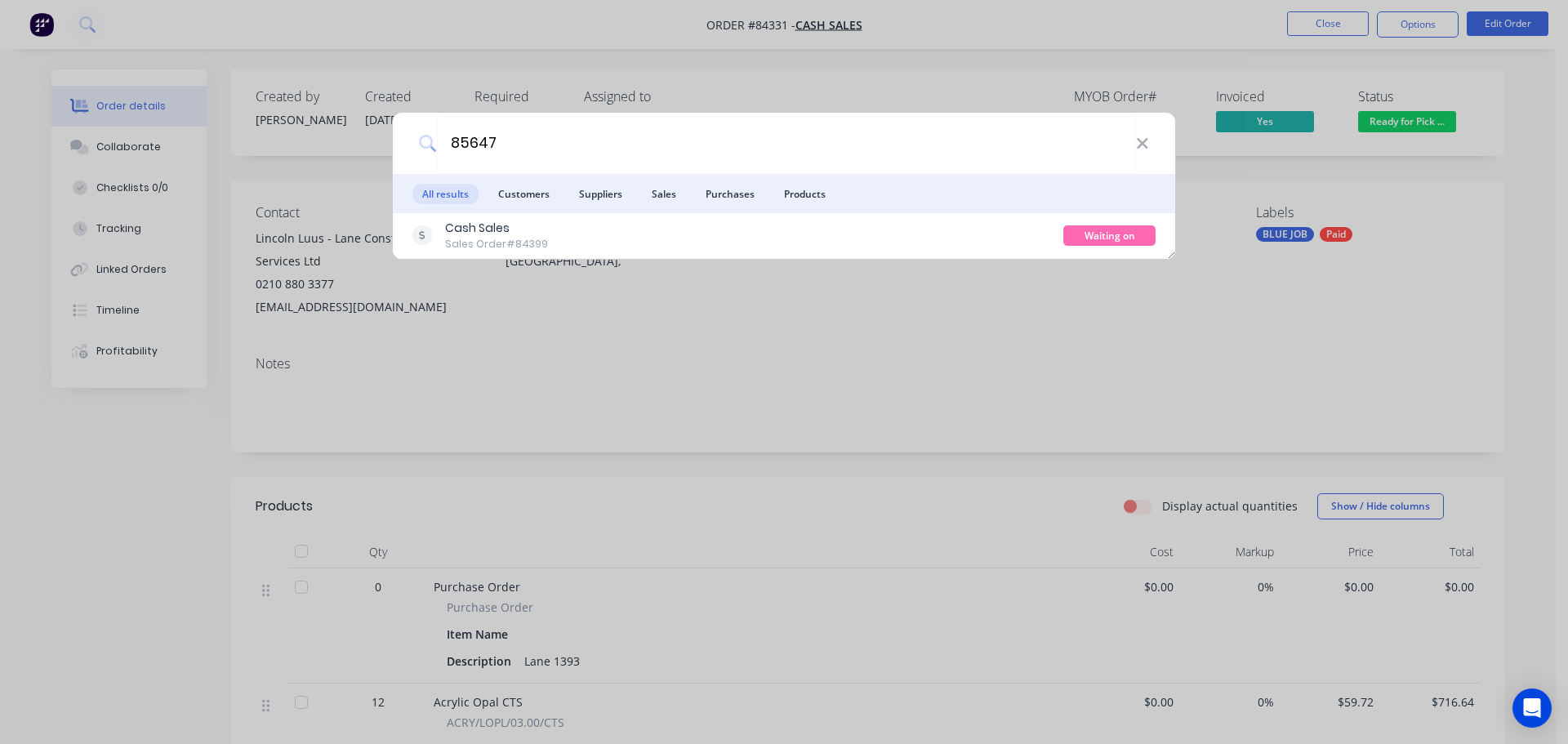
drag, startPoint x: 957, startPoint y: 227, endPoint x: 973, endPoint y: 221, distance: 17.1
click at [958, 227] on div "Cash Sales Sales Order #84399" at bounding box center [738, 235] width 651 height 32
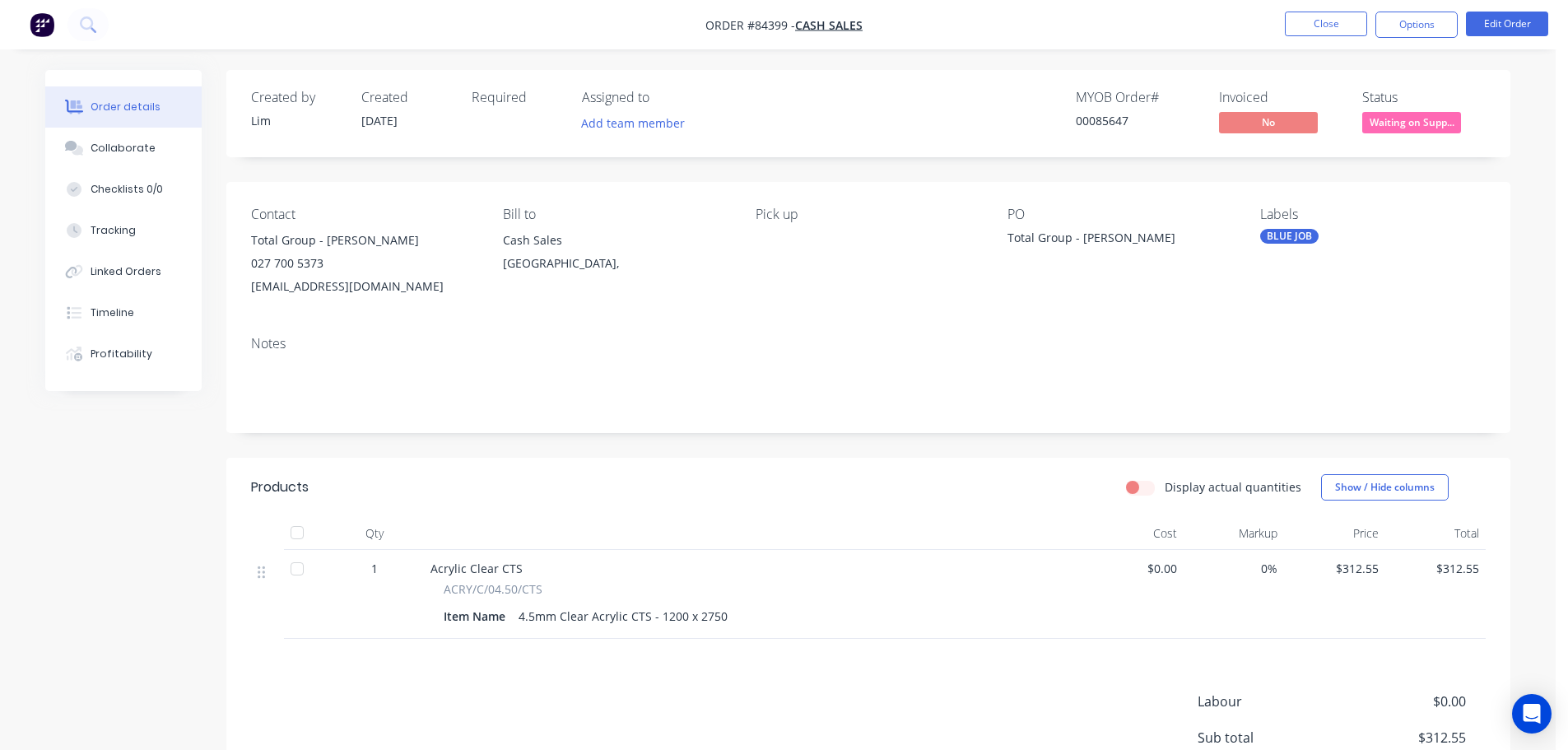
click at [1397, 133] on span "Waiting on Supp..." at bounding box center [1412, 122] width 99 height 20
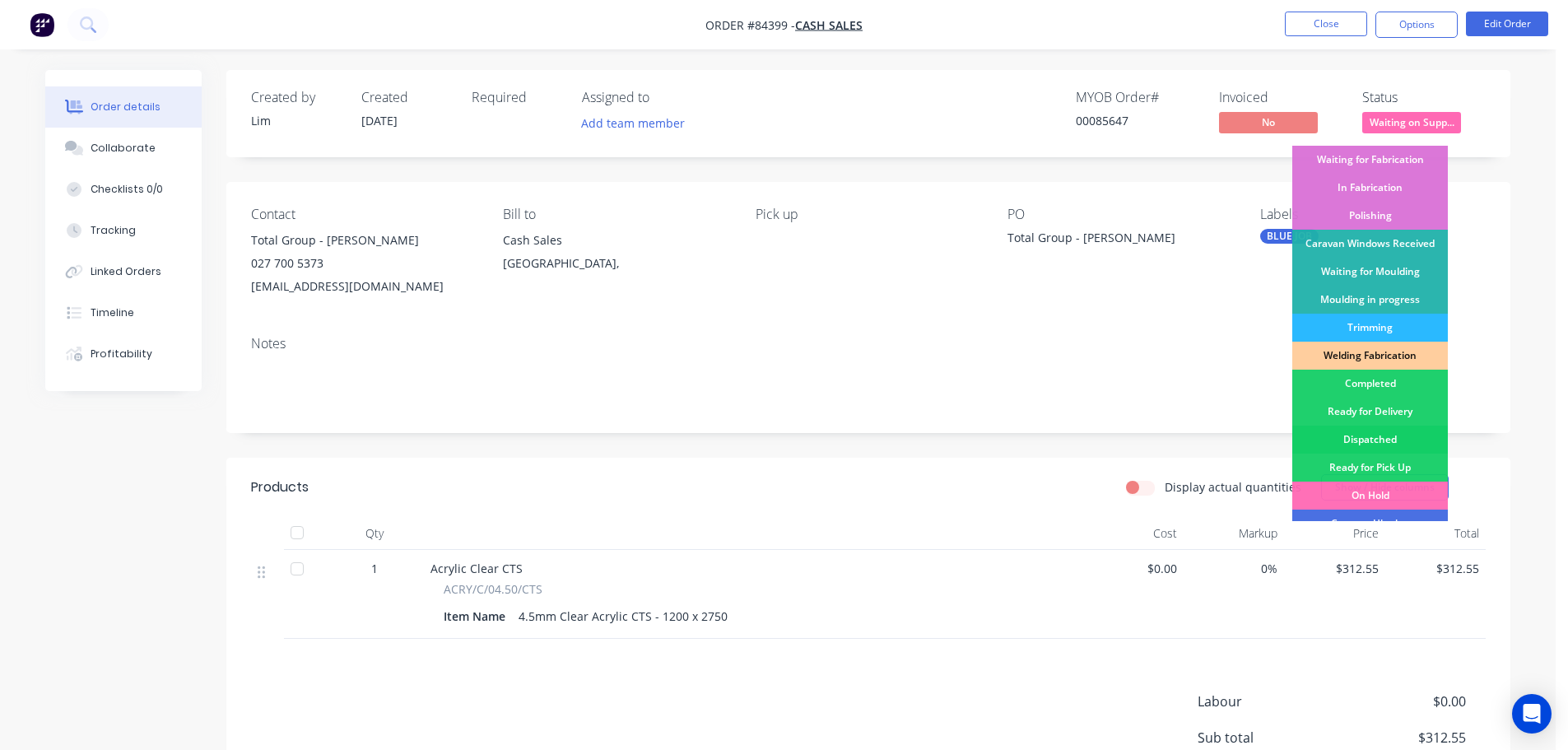
scroll to position [325, 0]
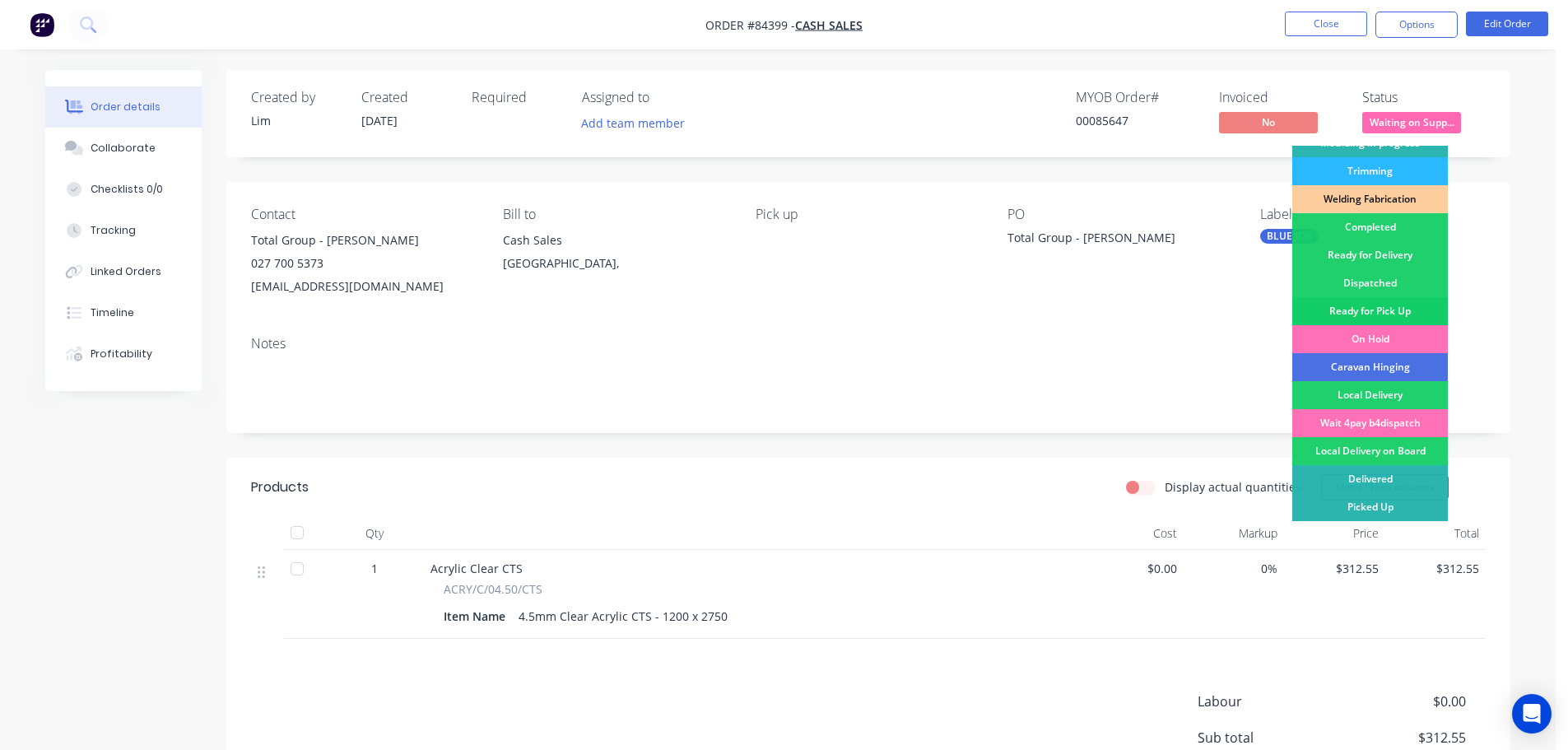
click at [1412, 307] on div "Ready for Pick Up" at bounding box center [1370, 311] width 156 height 28
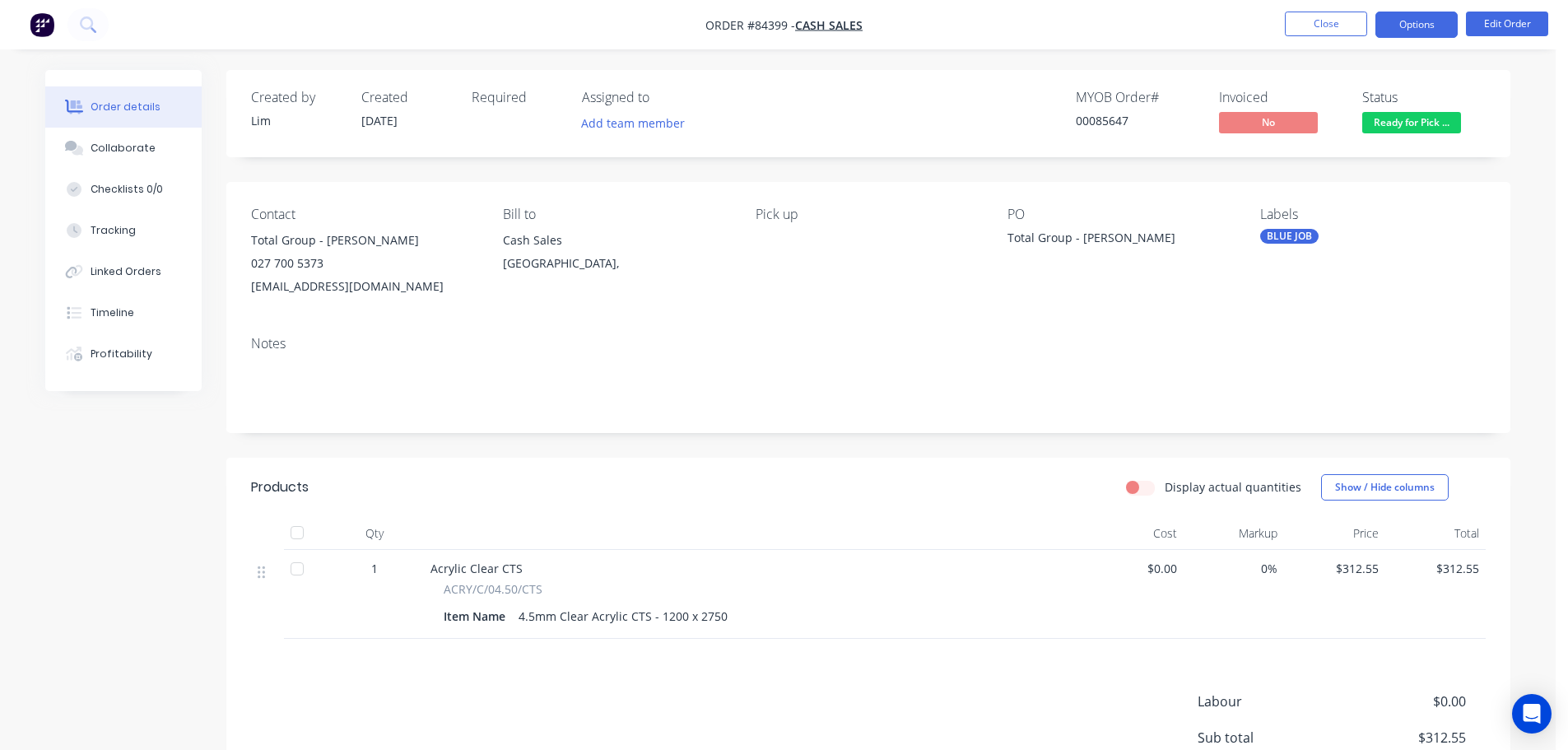
click at [1422, 30] on button "Options" at bounding box center [1416, 25] width 82 height 27
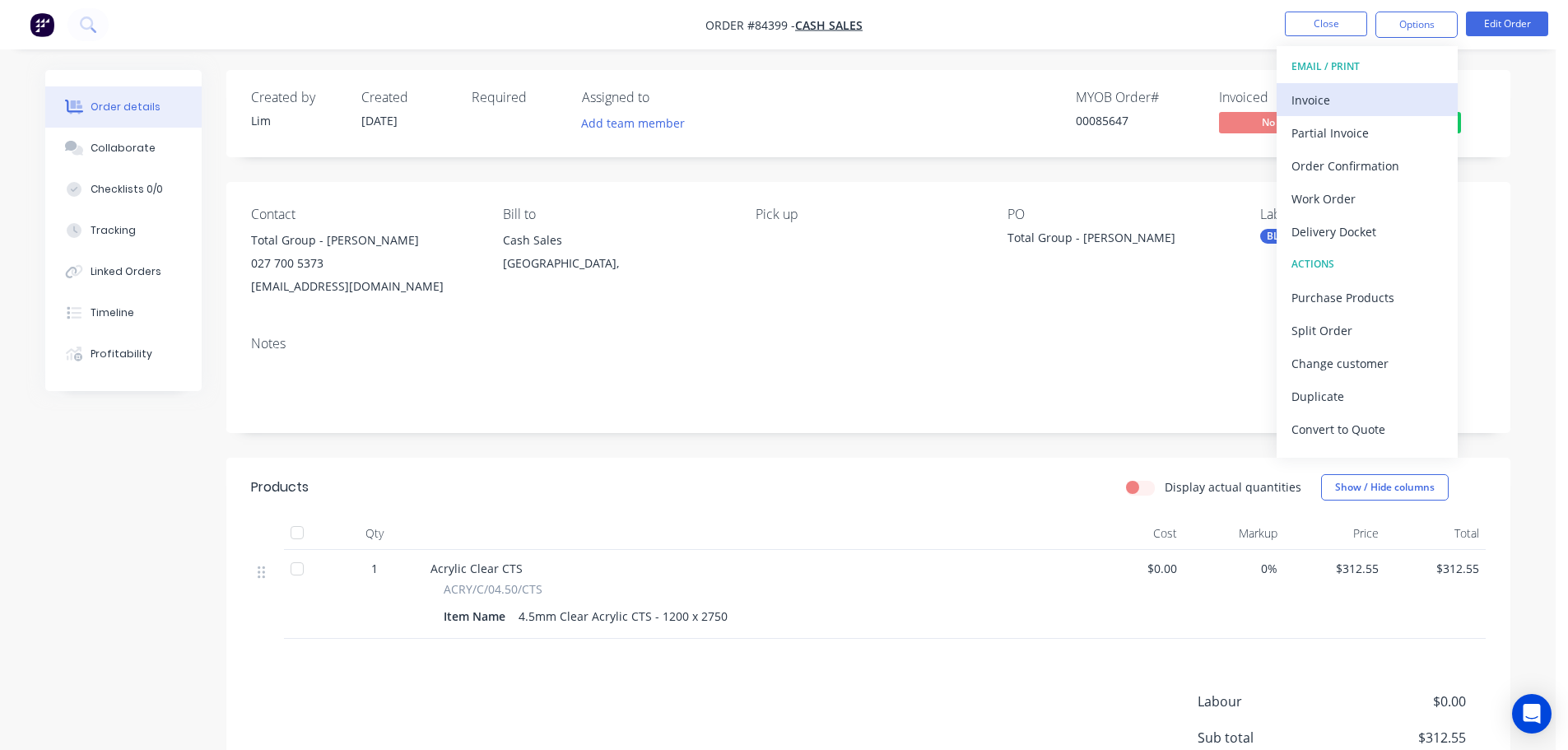
click at [1366, 99] on div "Invoice" at bounding box center [1366, 100] width 151 height 24
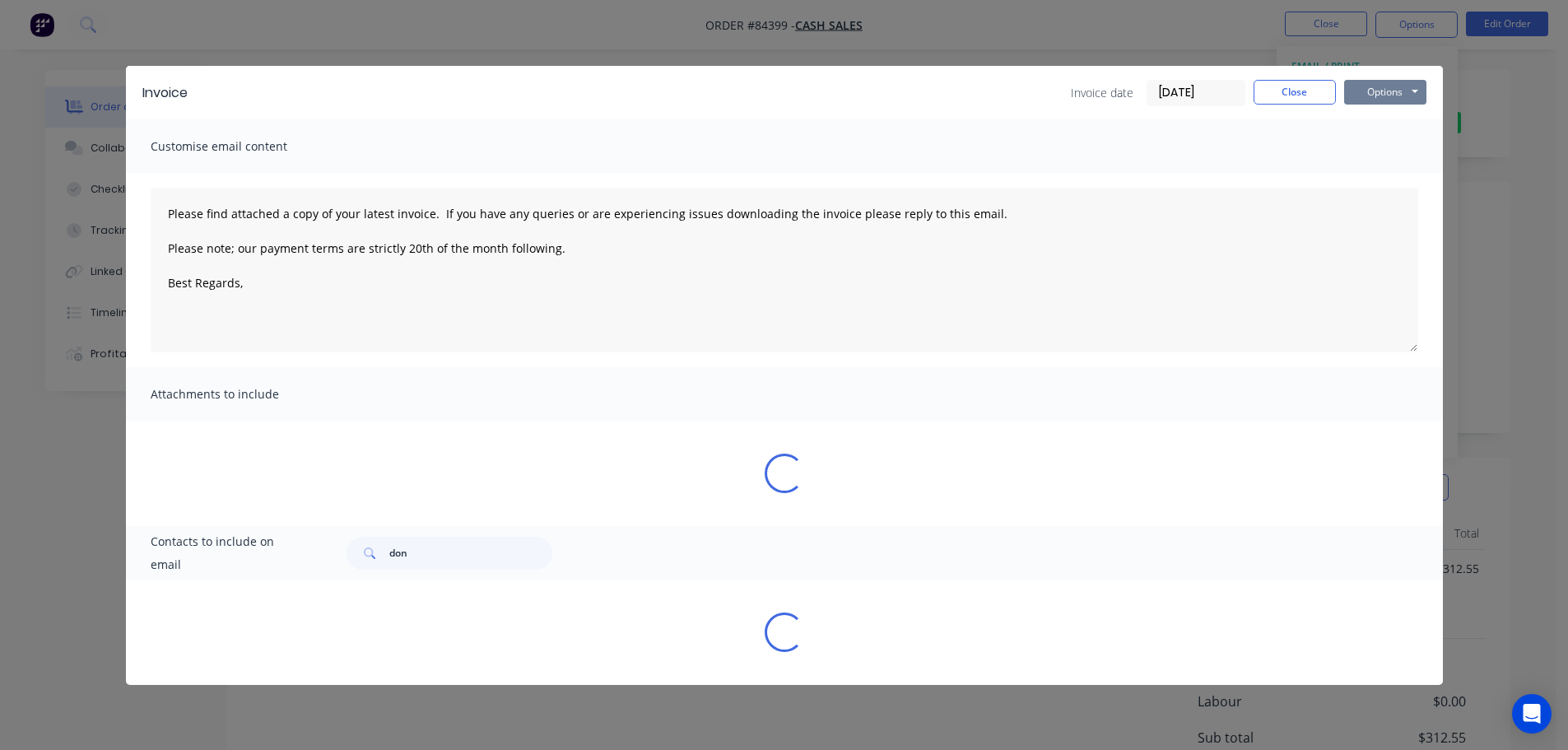
click at [1398, 90] on button "Options" at bounding box center [1385, 92] width 82 height 25
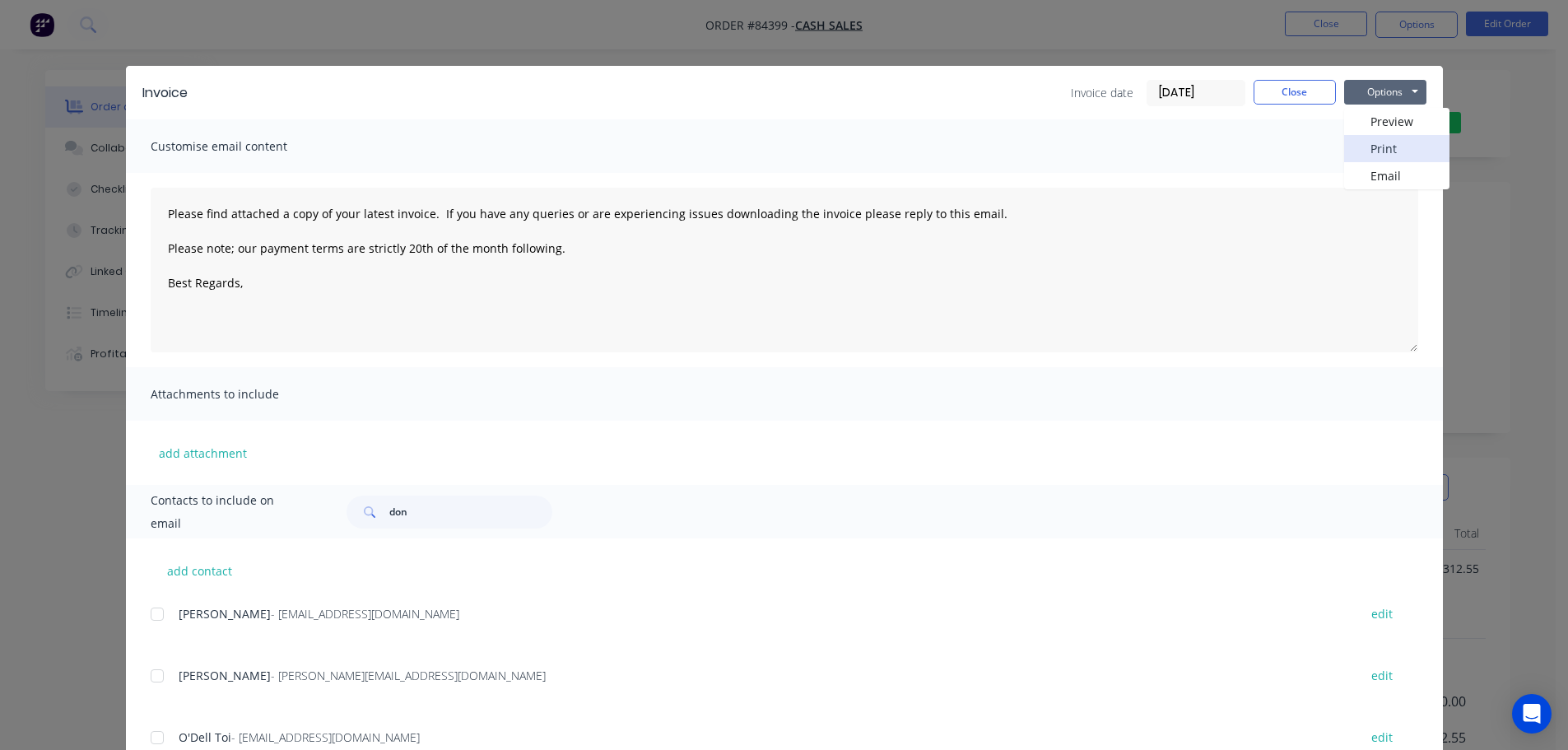
click at [1400, 148] on button "Print" at bounding box center [1397, 149] width 105 height 27
click at [84, 32] on div "Invoice Invoice date 05/09/25 Close Options Preview Print Email Customise email…" at bounding box center [784, 375] width 1568 height 750
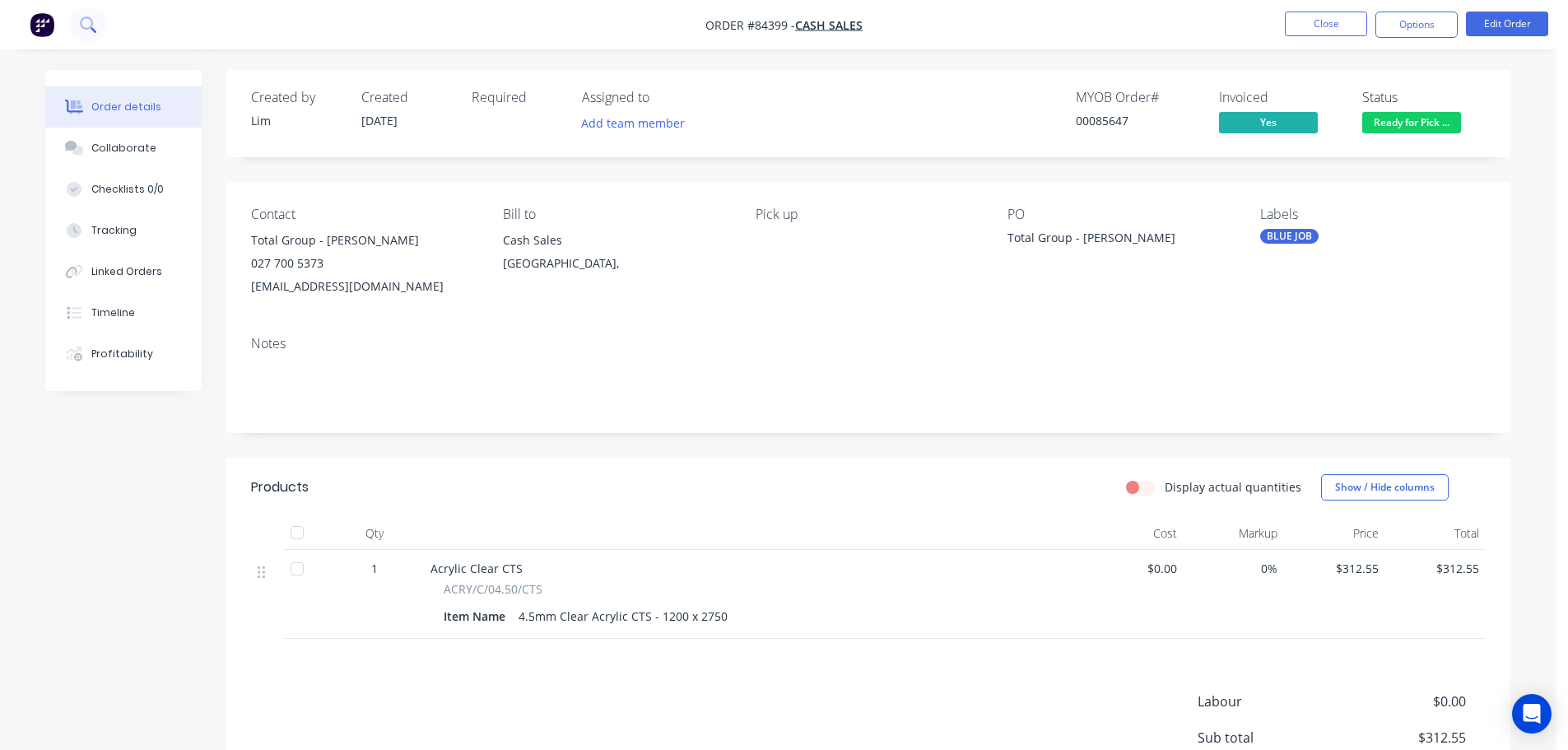
click at [89, 30] on icon at bounding box center [88, 25] width 16 height 16
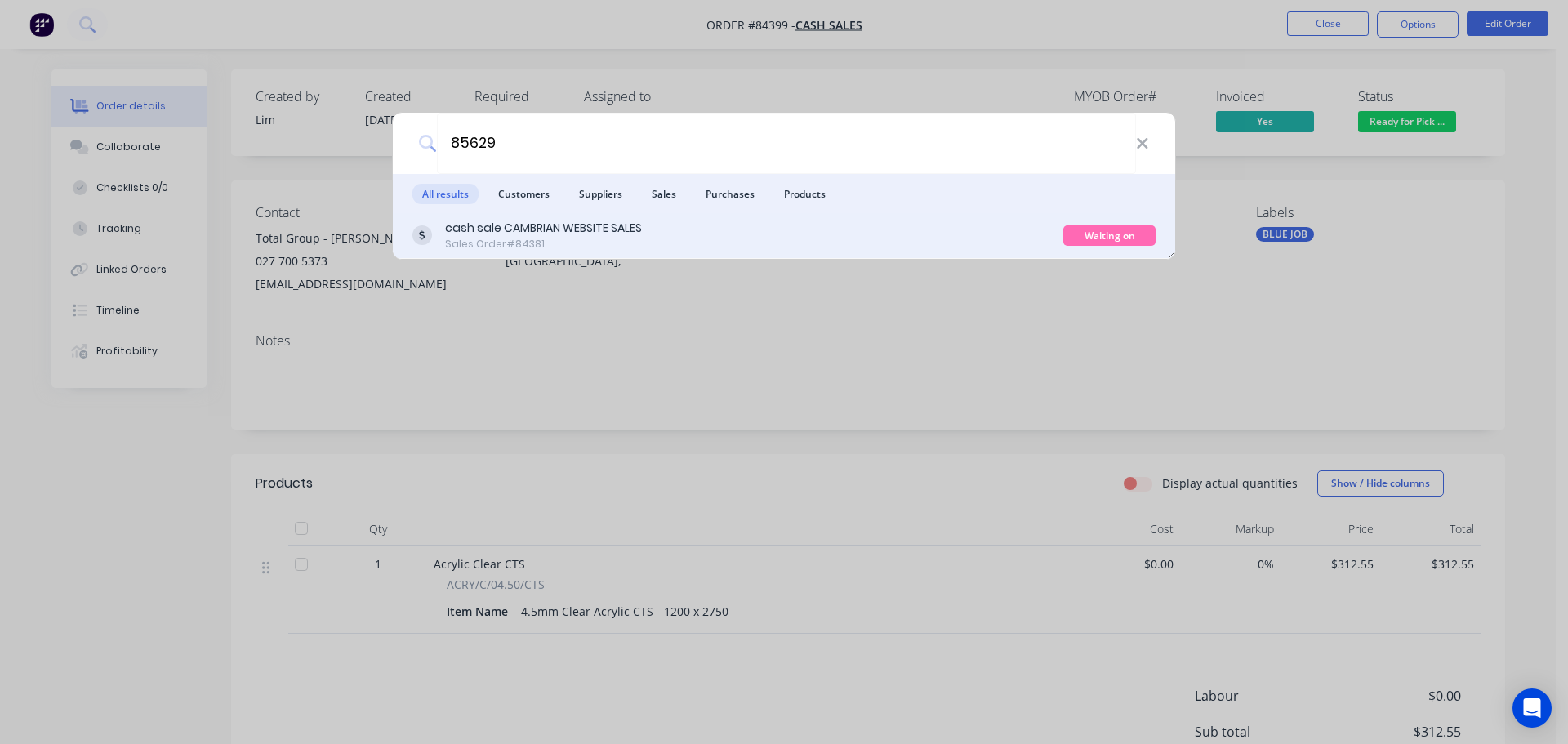
click at [747, 224] on div "cash sale CAMBRIAN WEBSITE SALES Sales Order #84381" at bounding box center [738, 235] width 651 height 32
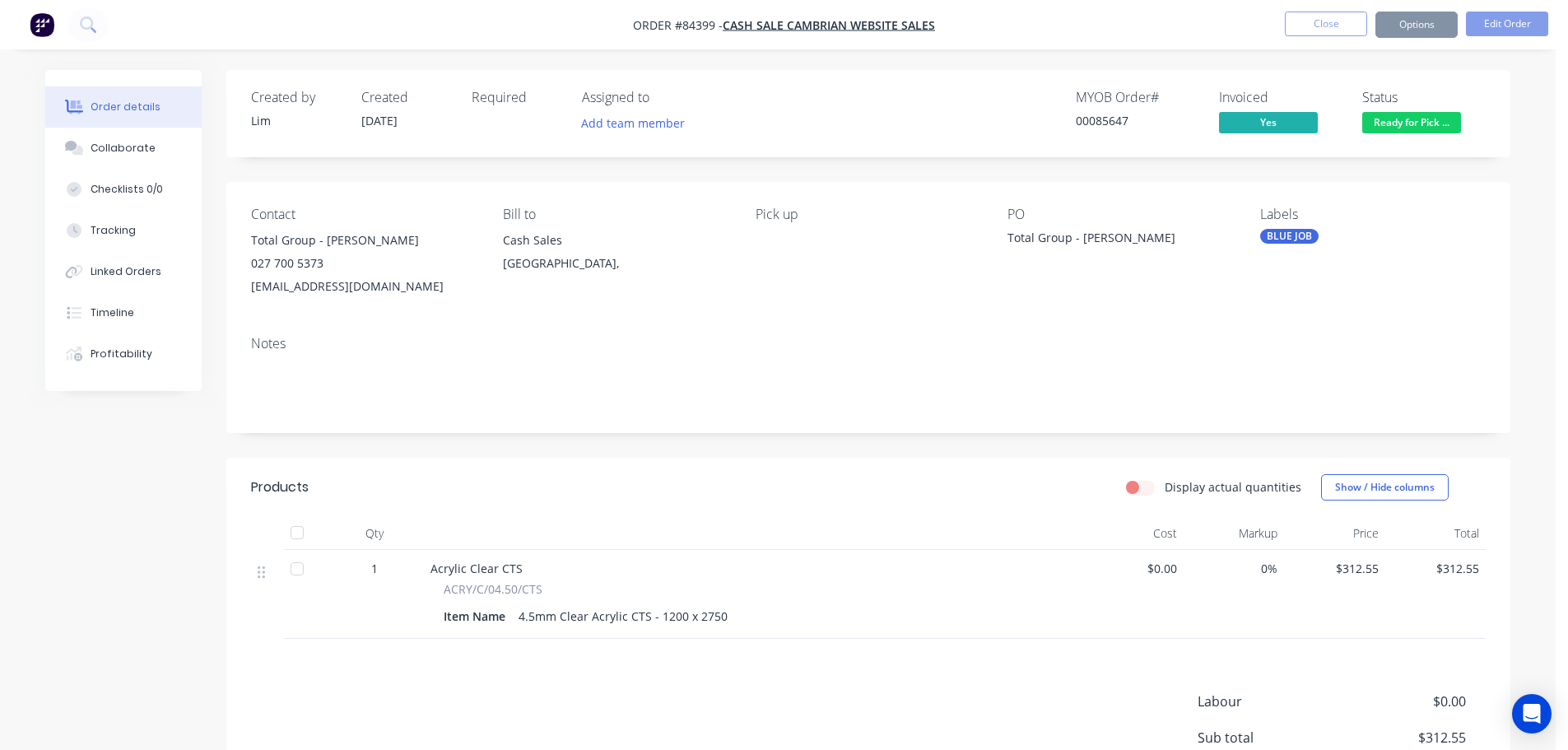
click at [1403, 124] on span "Ready for Pick ..." at bounding box center [1412, 122] width 99 height 20
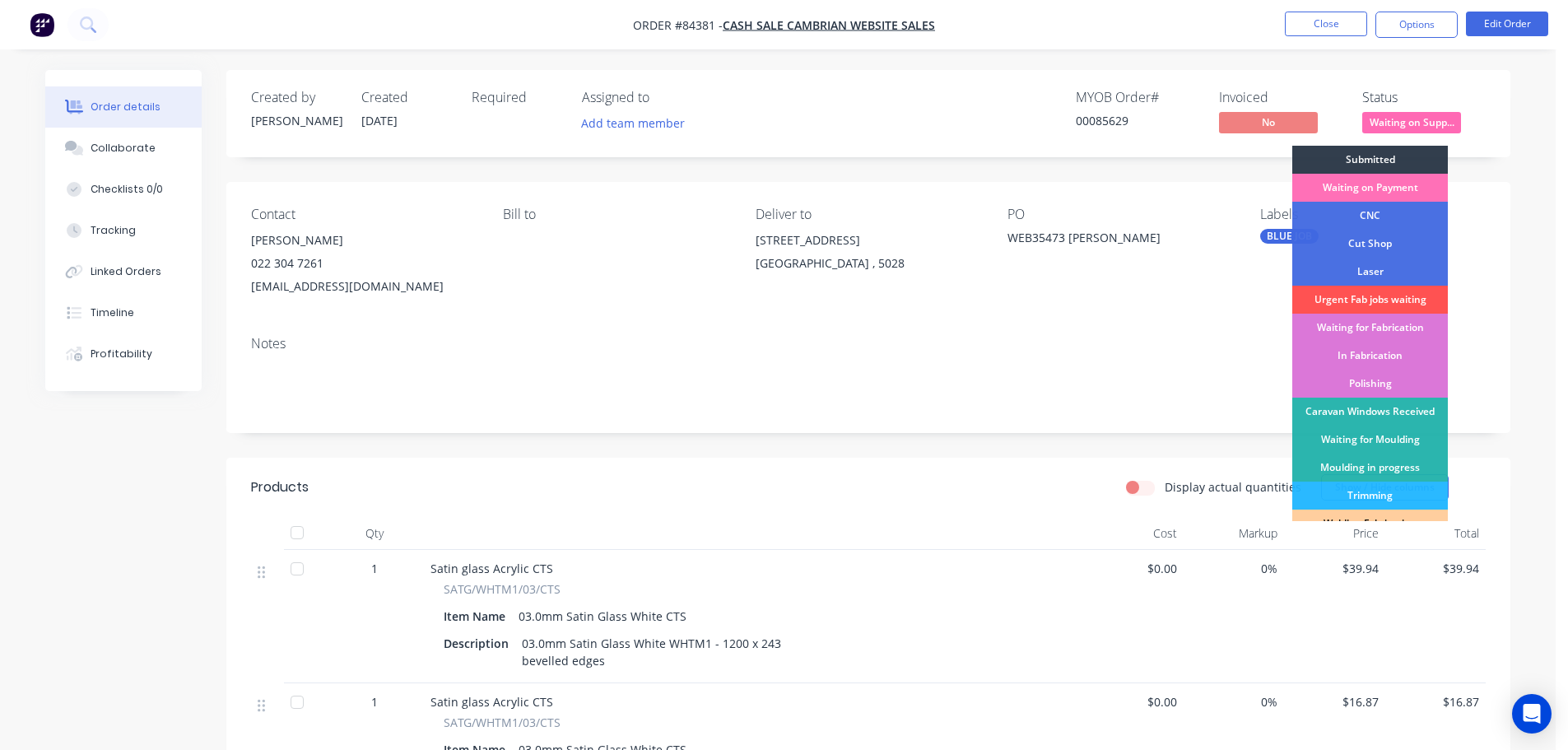
scroll to position [325, 0]
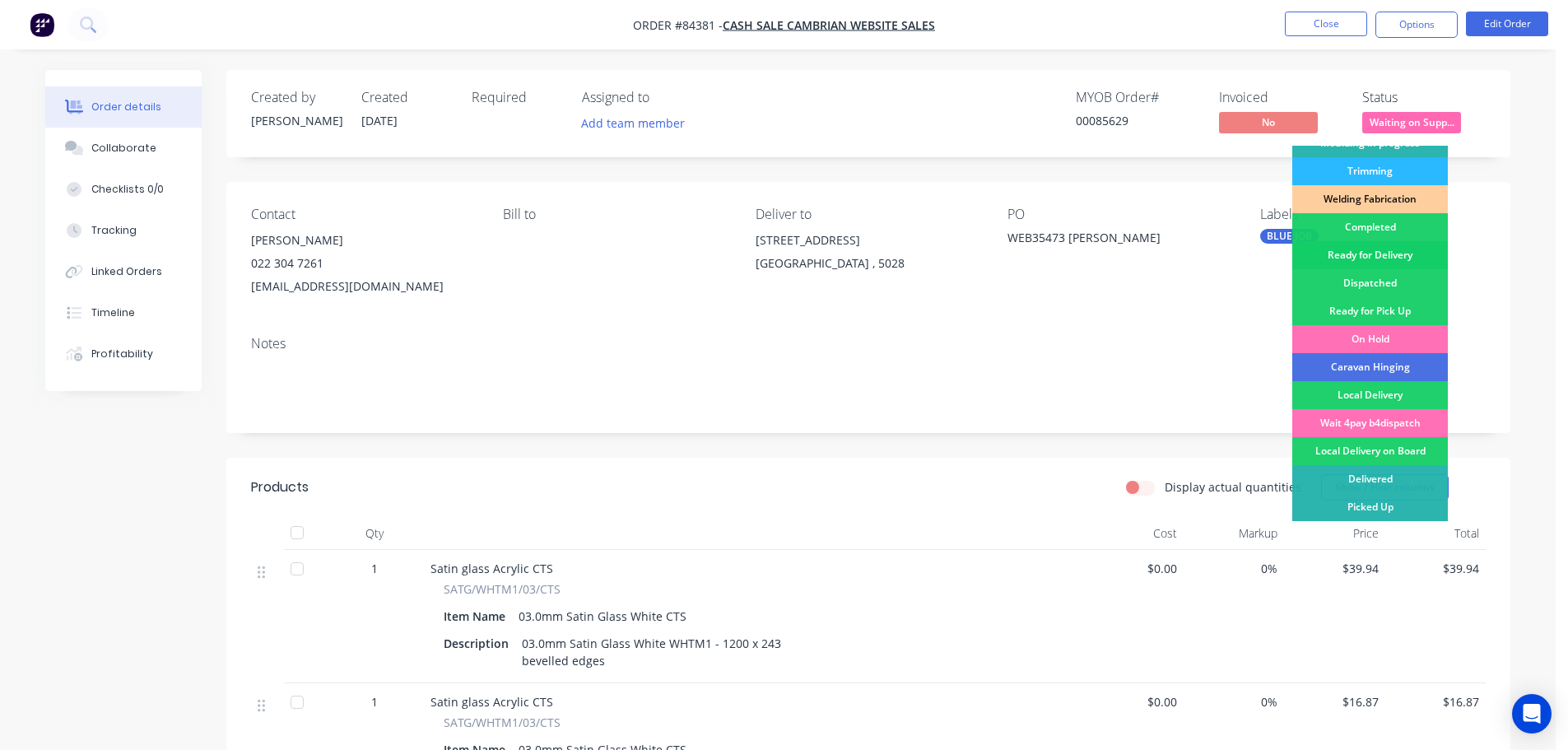
click at [1382, 257] on div "Ready for Delivery" at bounding box center [1370, 256] width 156 height 28
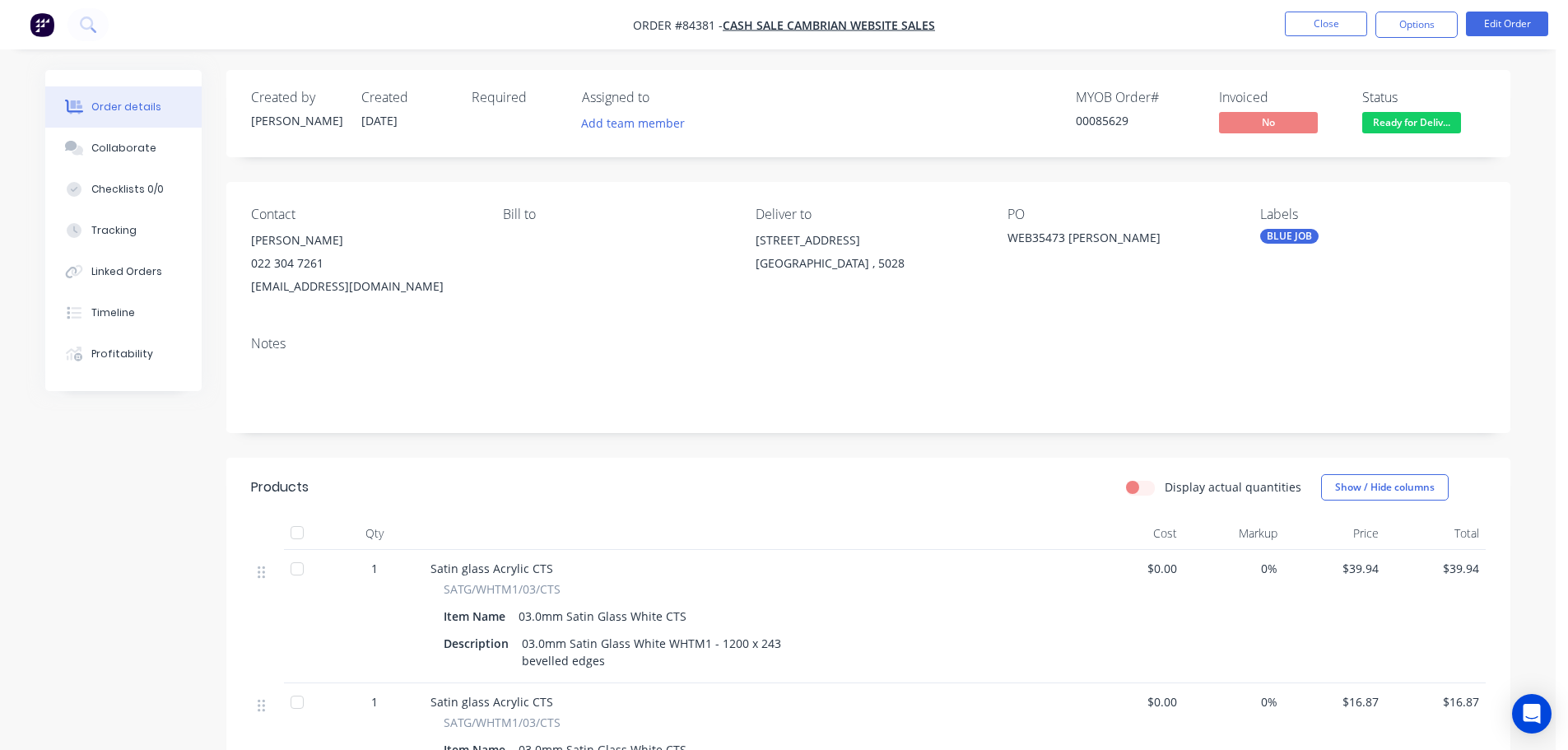
click at [1429, 126] on span "Ready for Deliv..." at bounding box center [1412, 122] width 99 height 20
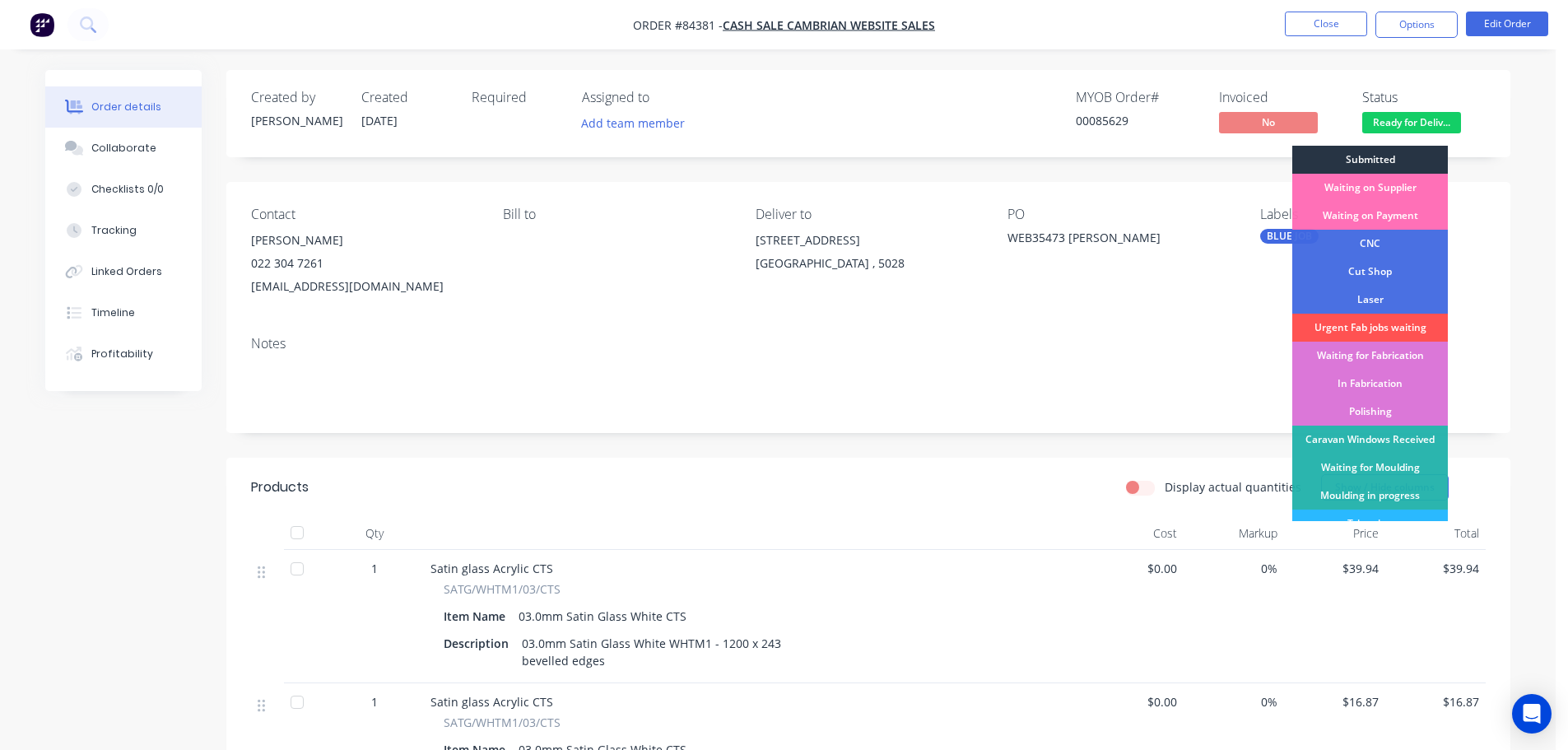
click at [1428, 149] on div "Submitted" at bounding box center [1370, 160] width 156 height 28
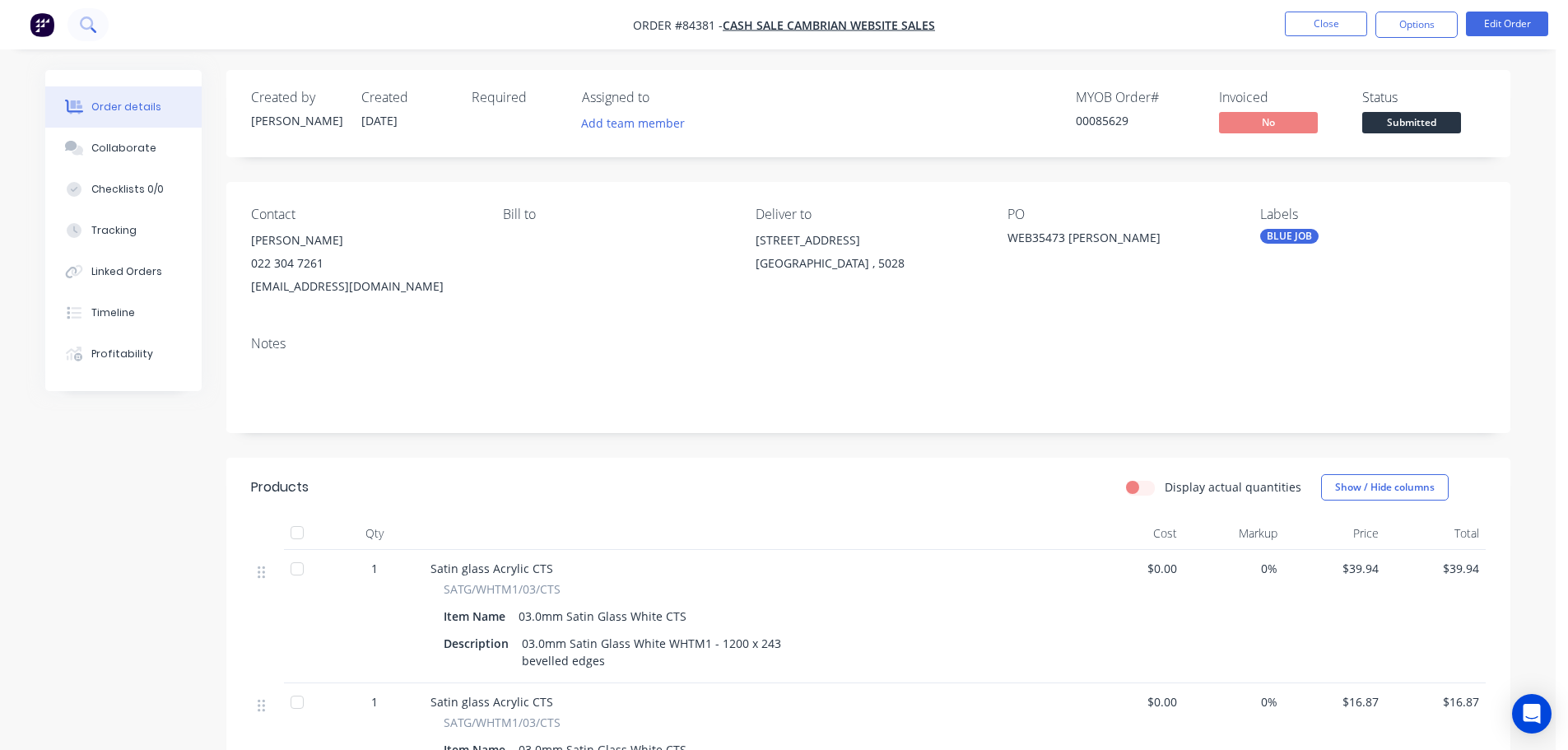
click at [95, 15] on button at bounding box center [88, 24] width 42 height 33
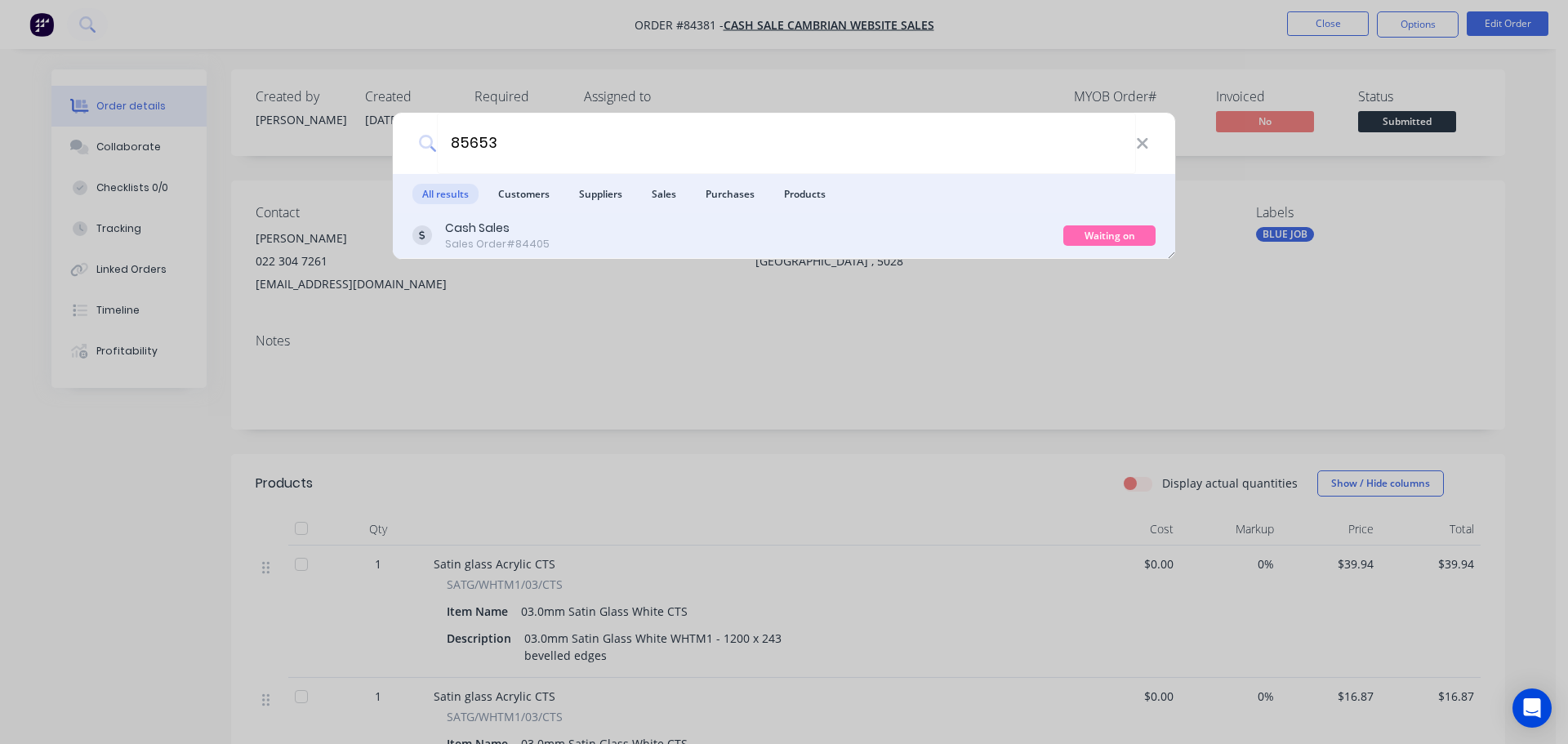
click at [975, 240] on div "Cash Sales Sales Order #84405" at bounding box center [738, 235] width 651 height 32
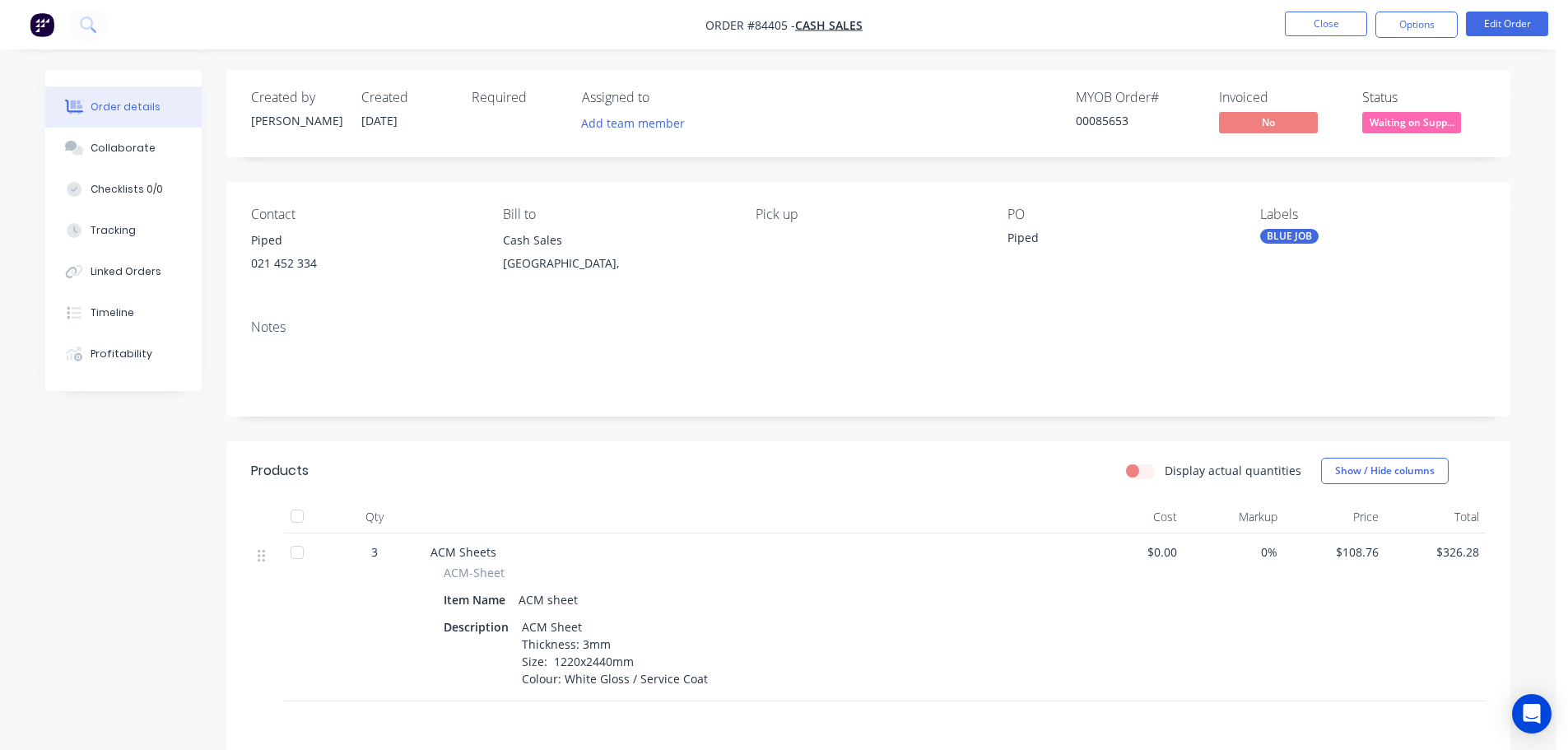
click at [1453, 118] on span "Waiting on Supp..." at bounding box center [1412, 122] width 99 height 20
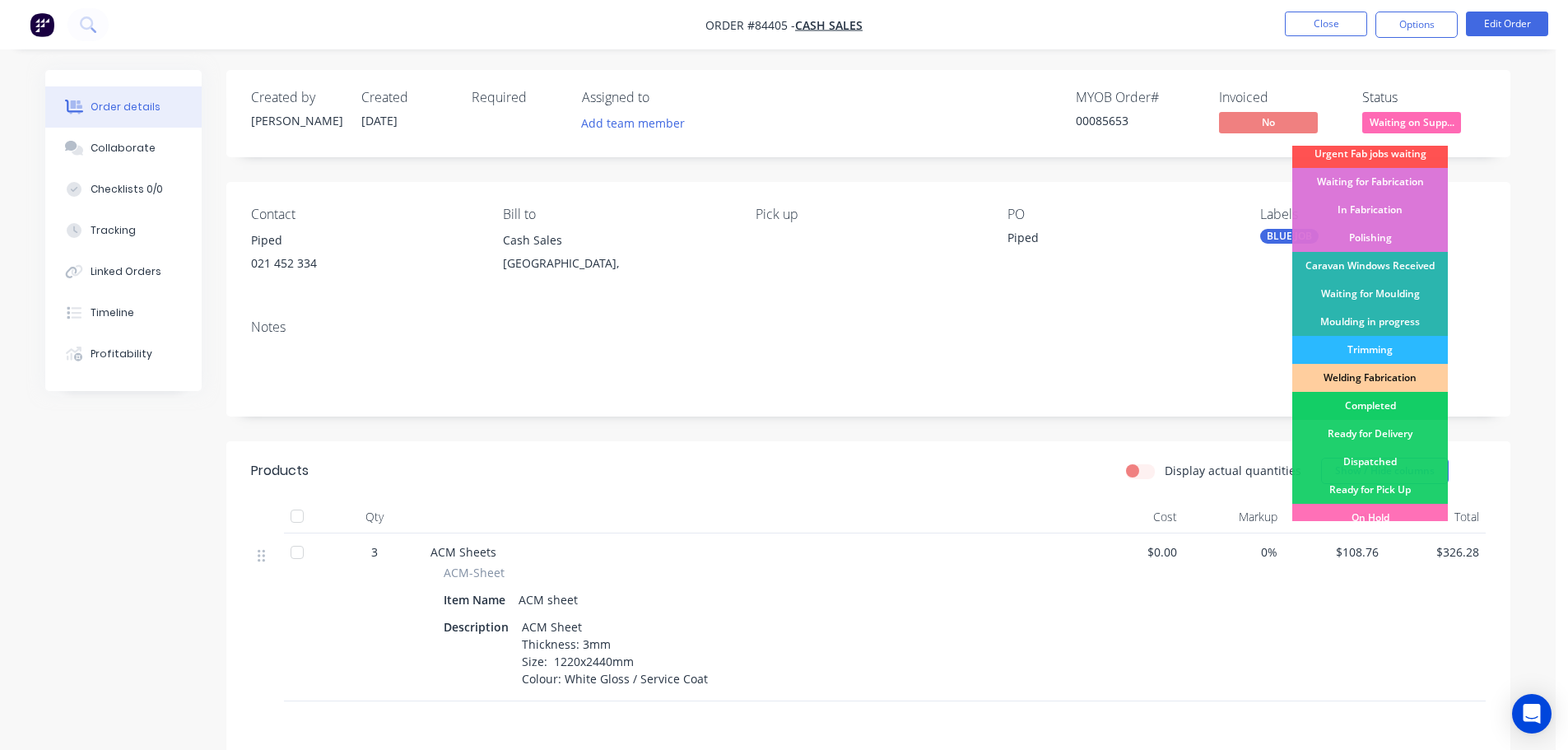
scroll to position [325, 0]
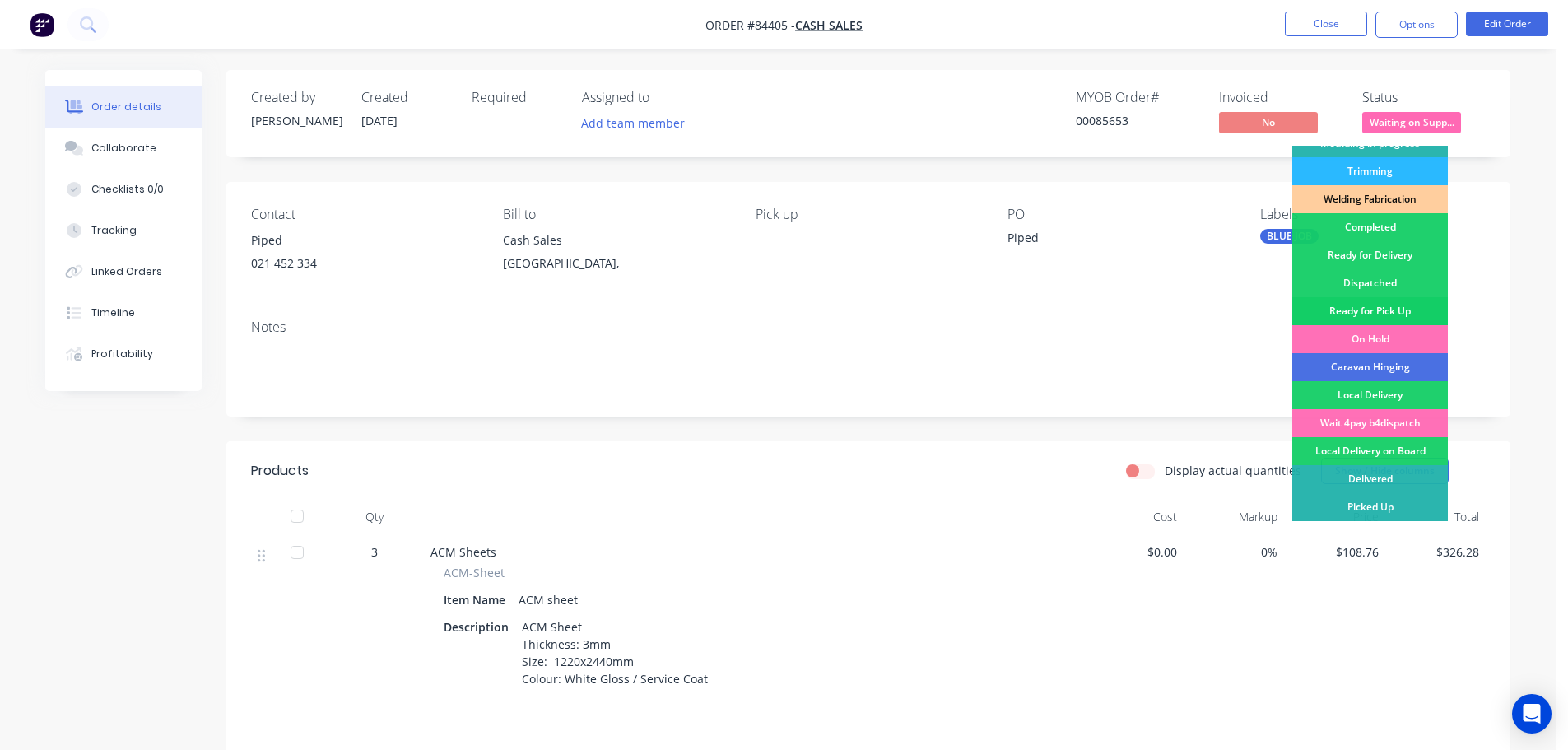
click at [1392, 301] on div "Ready for Pick Up" at bounding box center [1370, 311] width 156 height 28
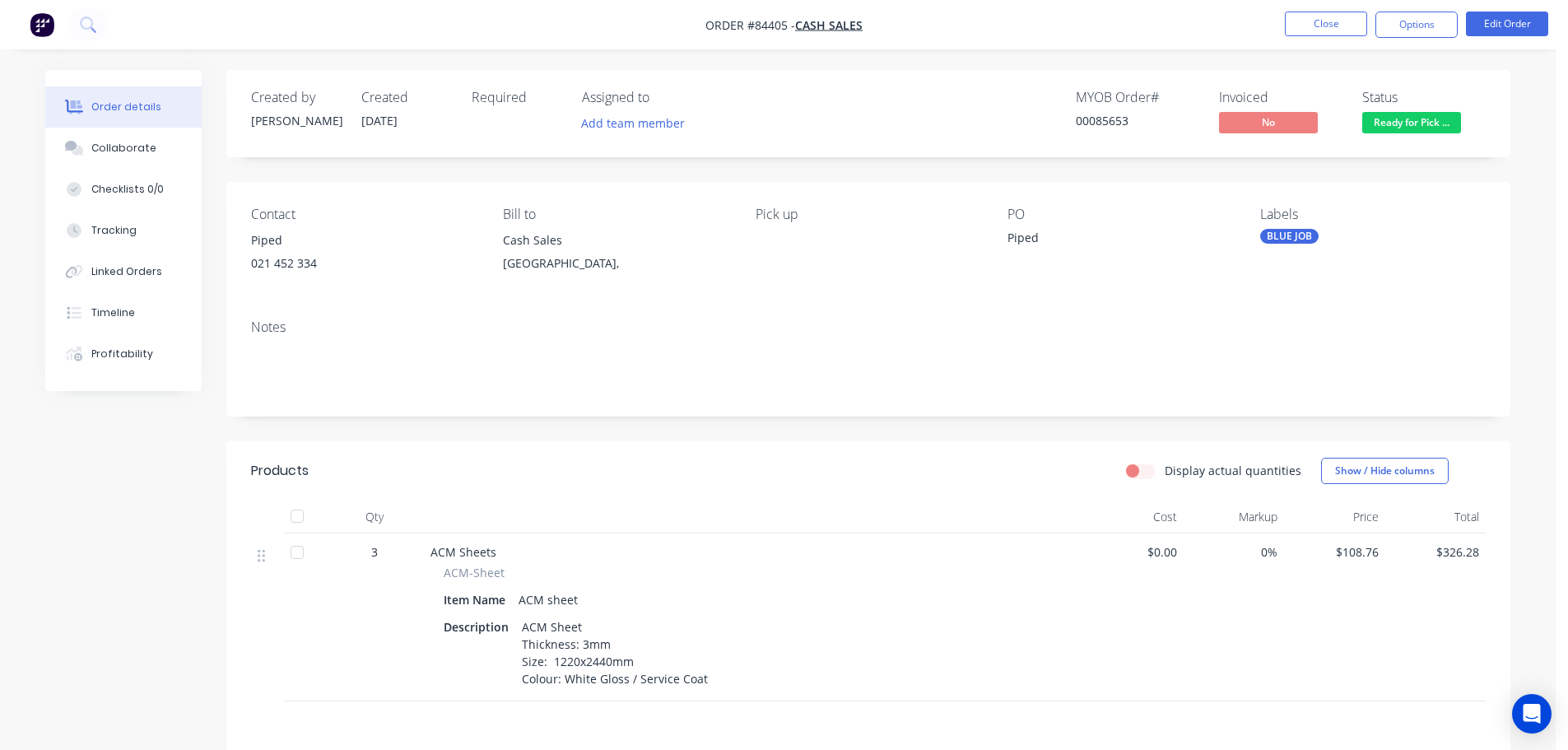
drag, startPoint x: 1400, startPoint y: 28, endPoint x: 1392, endPoint y: 42, distance: 16.1
click at [1400, 27] on button "Options" at bounding box center [1416, 25] width 82 height 27
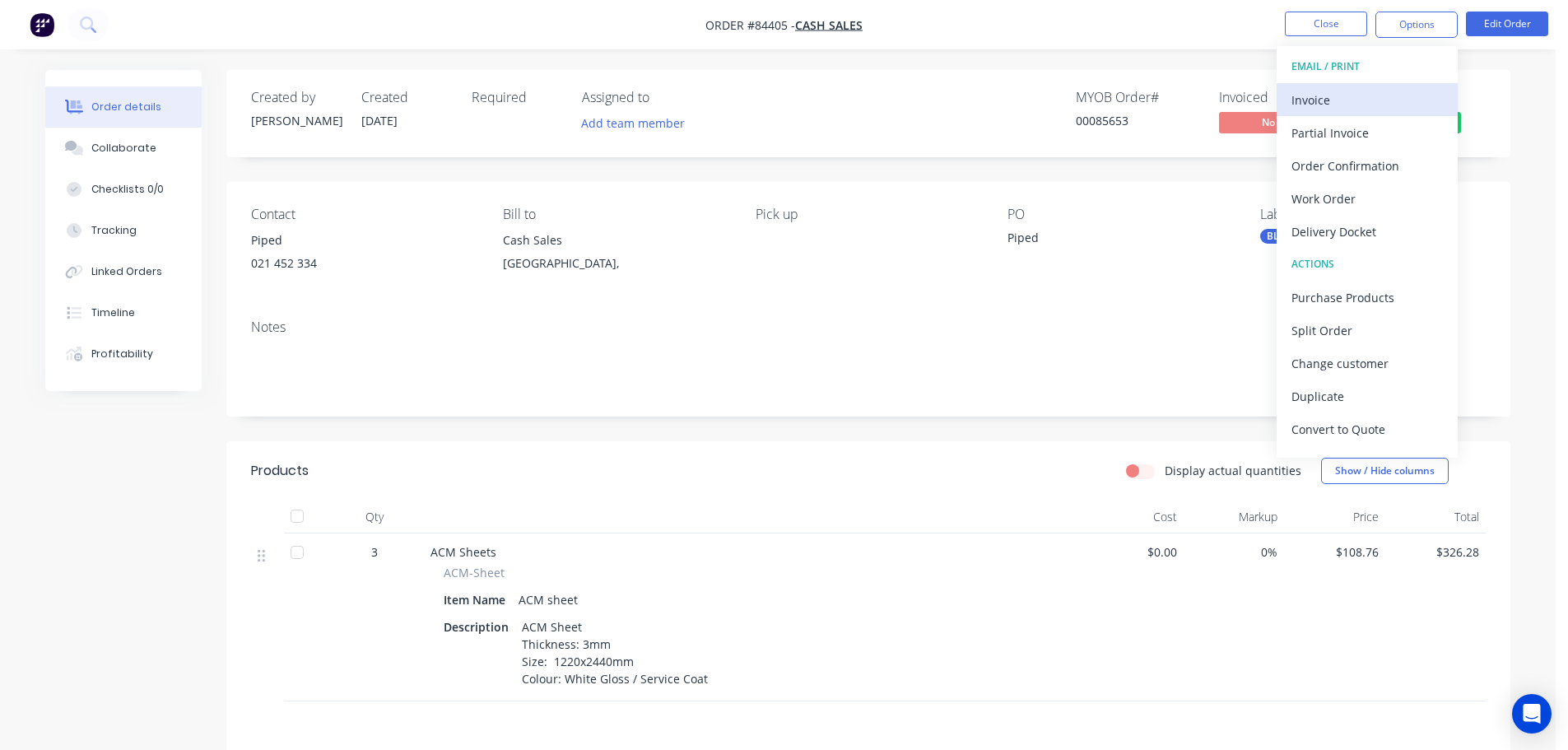
click at [1369, 91] on div "Invoice" at bounding box center [1366, 100] width 151 height 24
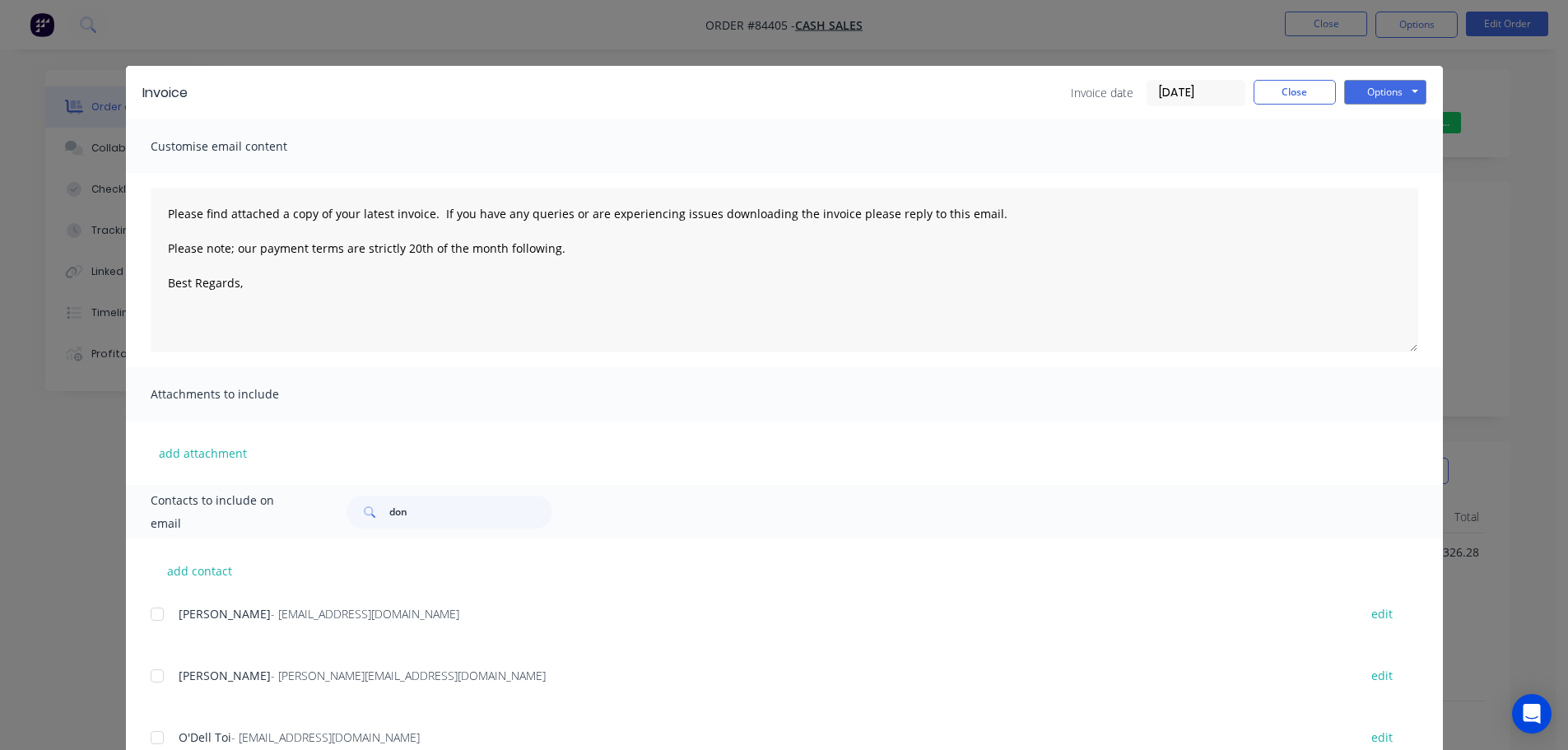
click at [1379, 89] on button "Options" at bounding box center [1385, 92] width 82 height 25
click at [1383, 149] on button "Print" at bounding box center [1397, 149] width 105 height 27
drag, startPoint x: 1319, startPoint y: 101, endPoint x: 1321, endPoint y: 81, distance: 20.1
click at [1319, 100] on button "Close" at bounding box center [1294, 92] width 82 height 25
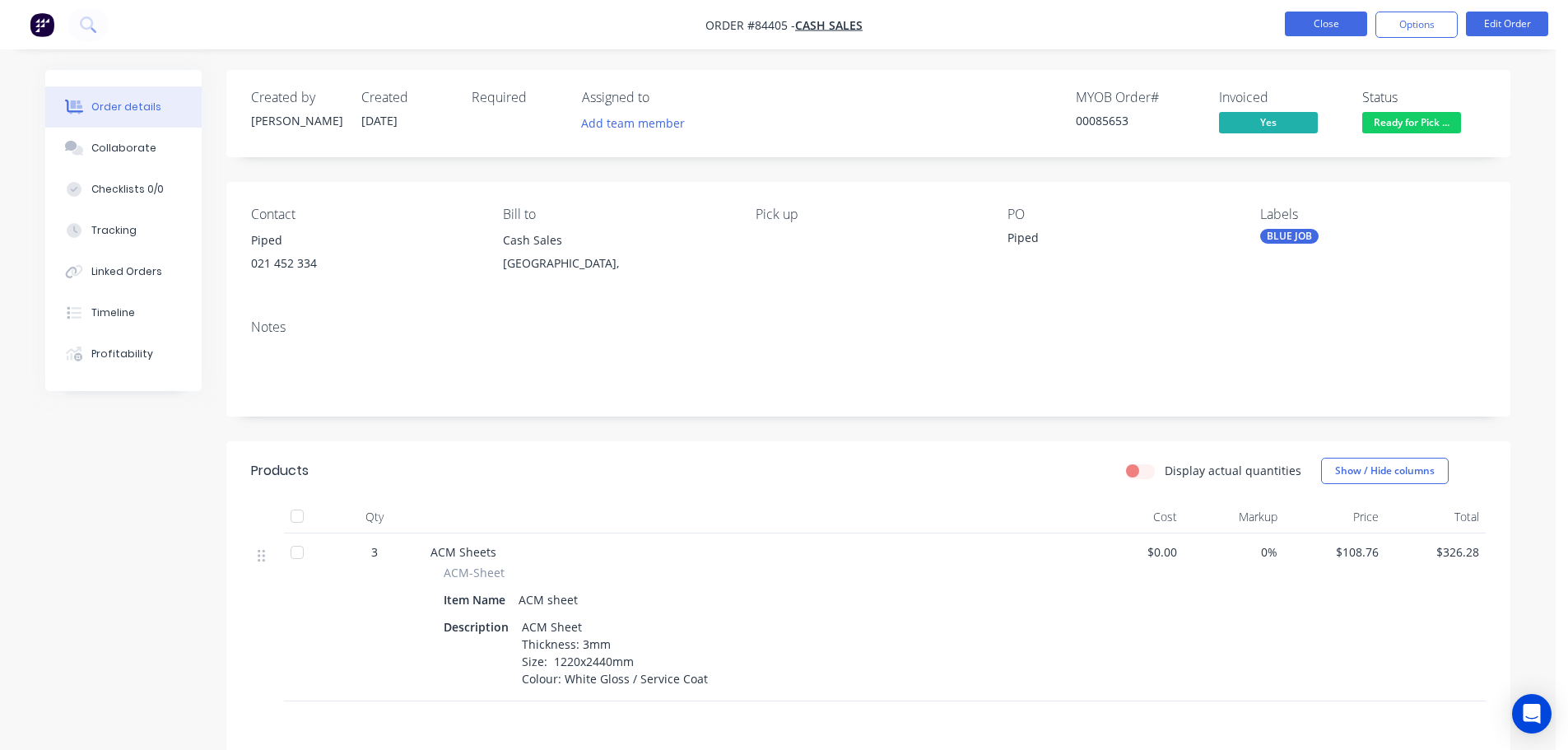
click at [1331, 27] on button "Close" at bounding box center [1326, 24] width 82 height 25
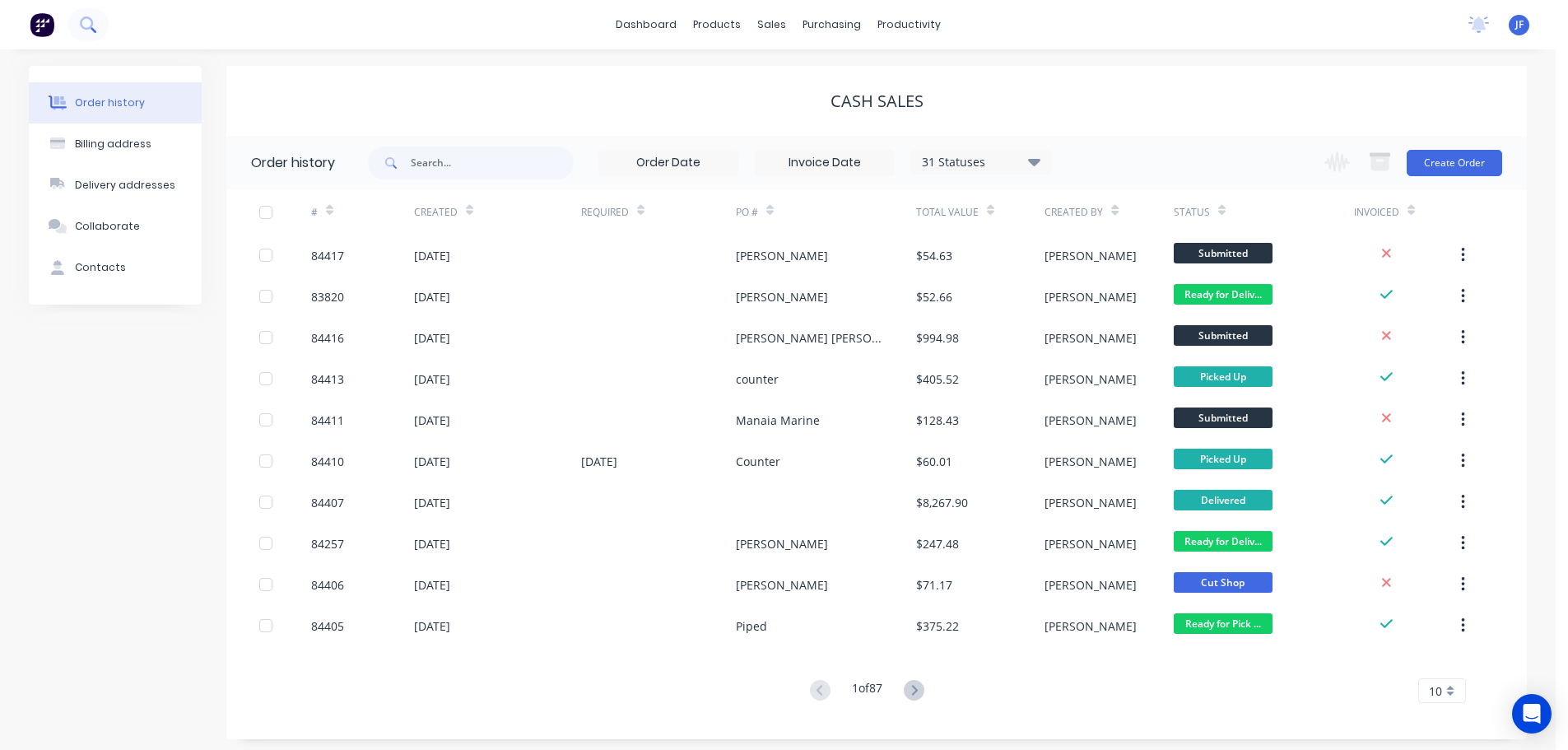
click at [93, 22] on icon at bounding box center [88, 25] width 16 height 16
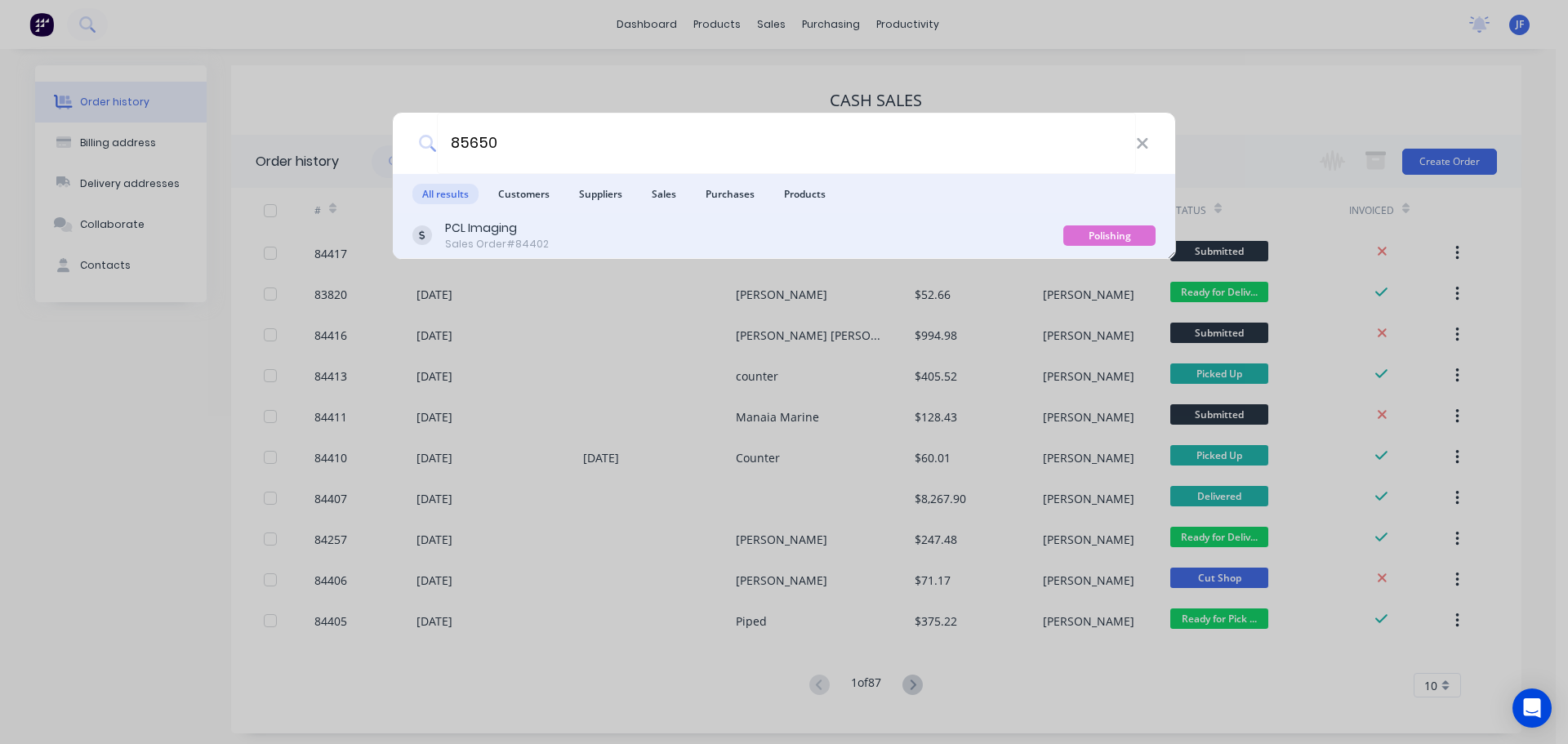
click at [563, 224] on div "PCL Imaging Sales Order #84402" at bounding box center [738, 235] width 651 height 32
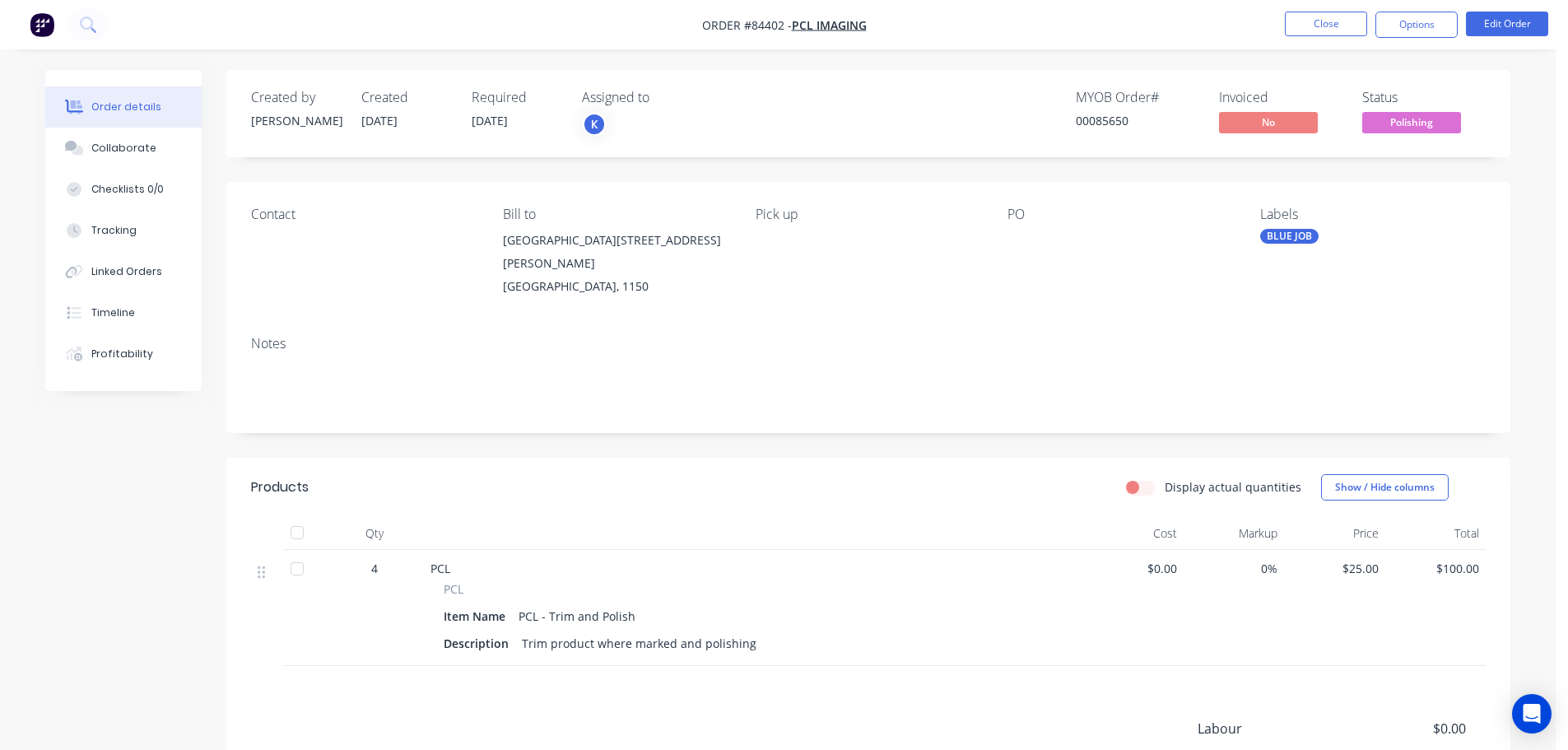
click at [1404, 39] on nav "Order #84402 - PCL Imaging Close Options Edit Order" at bounding box center [784, 25] width 1568 height 50
click at [1404, 26] on button "Options" at bounding box center [1416, 25] width 82 height 27
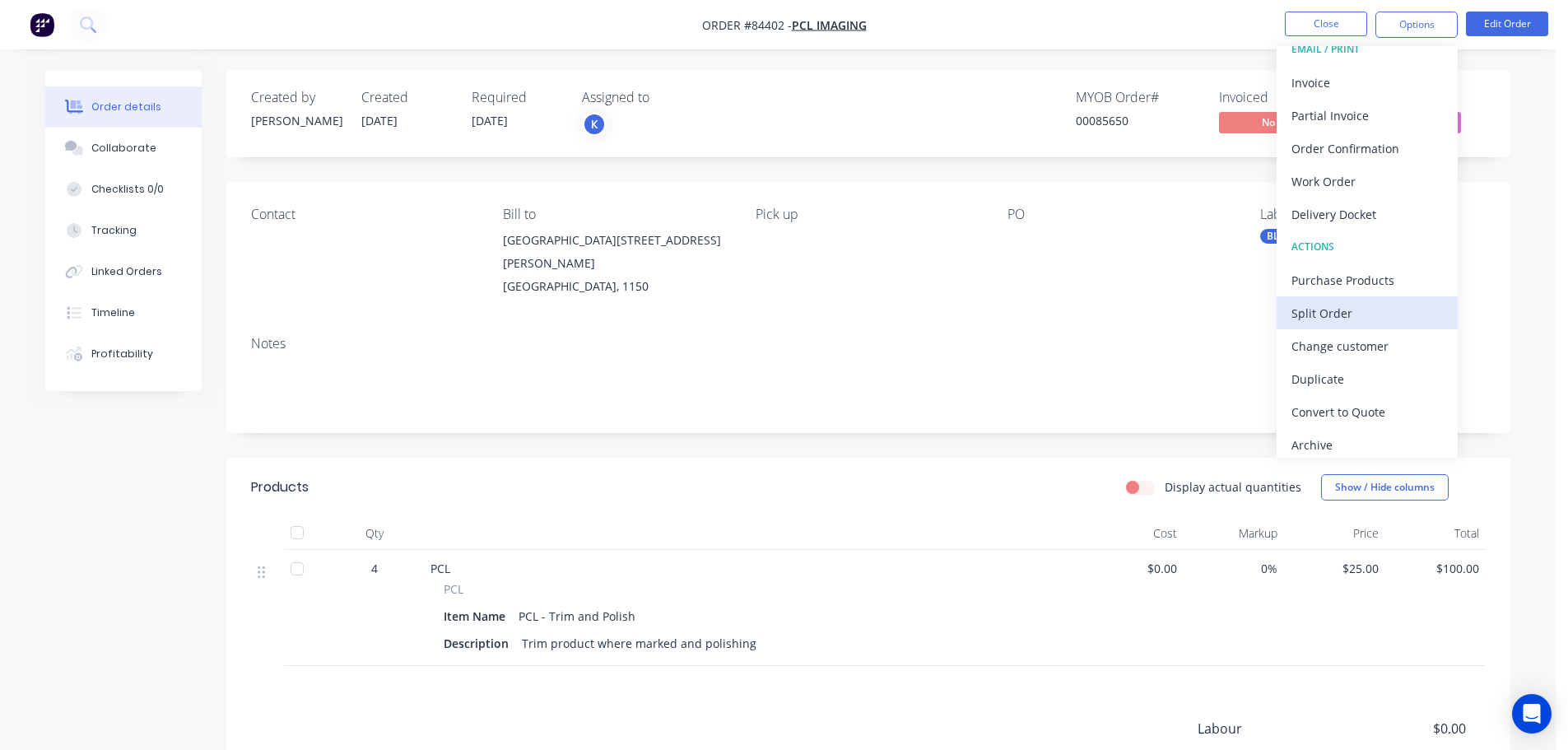
scroll to position [25, 0]
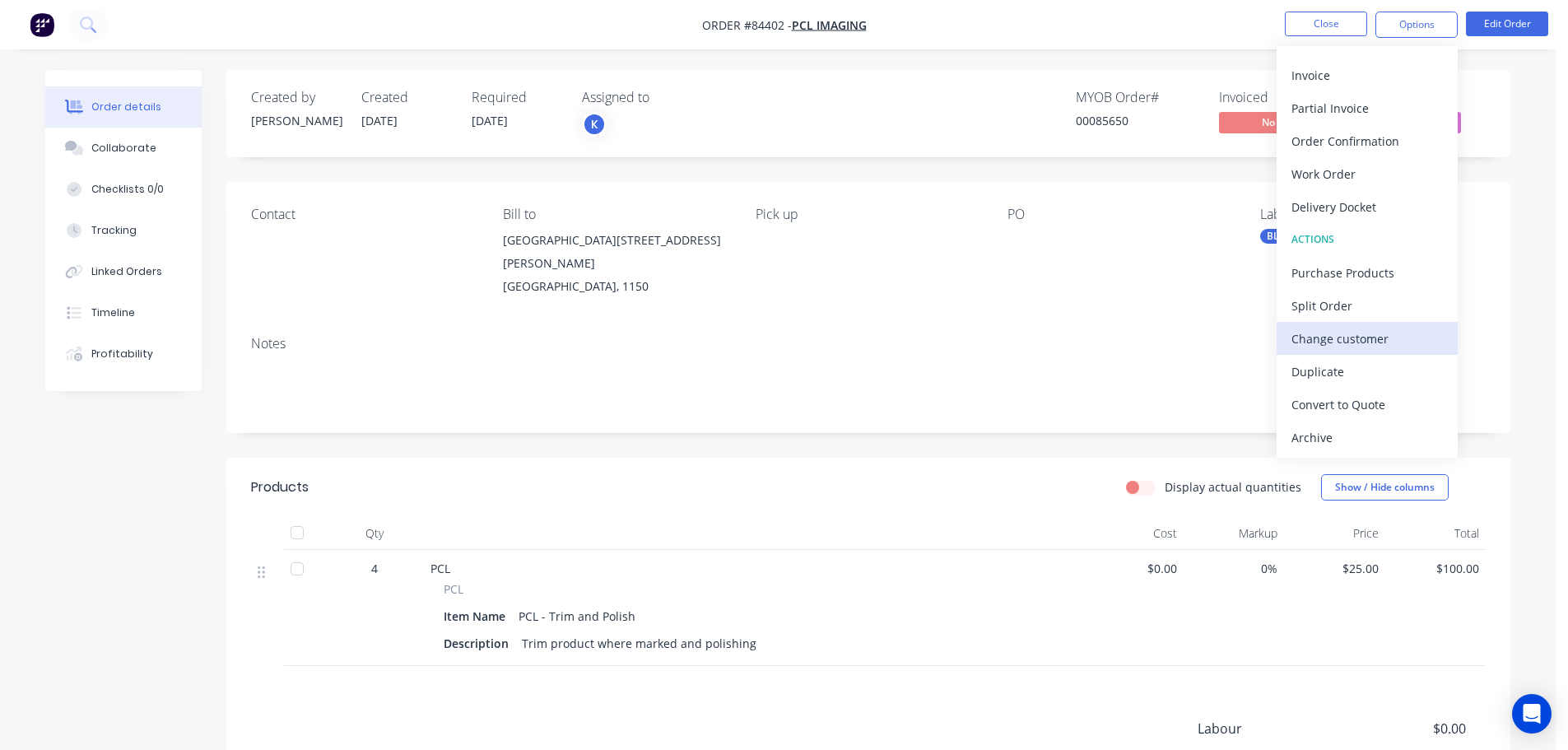
click at [1340, 336] on div "Change customer" at bounding box center [1366, 339] width 151 height 24
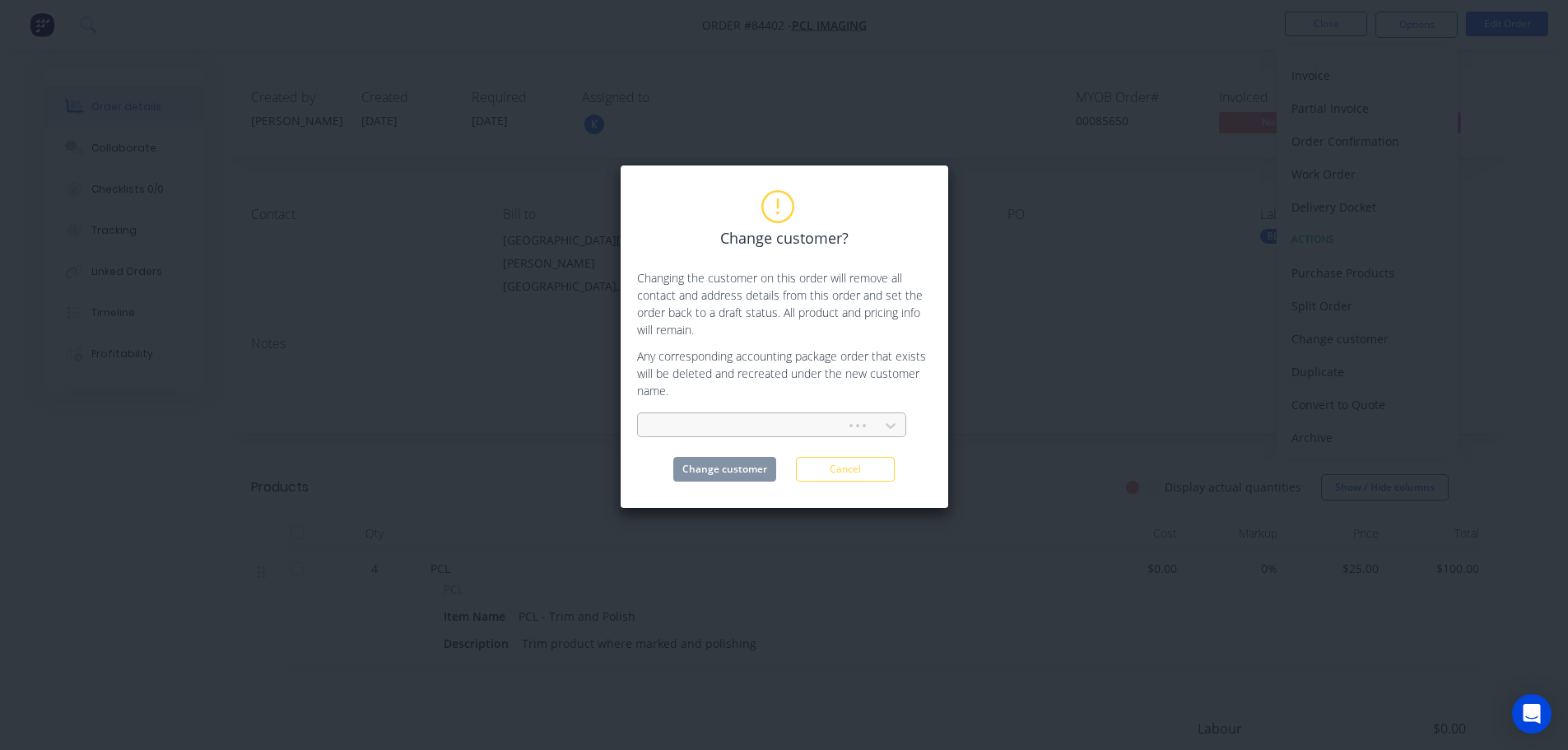
click at [710, 413] on div at bounding box center [772, 425] width 269 height 25
click at [760, 458] on div "The Black and White Box Limited" at bounding box center [772, 463] width 269 height 30
click at [757, 464] on button "Change customer" at bounding box center [725, 470] width 103 height 25
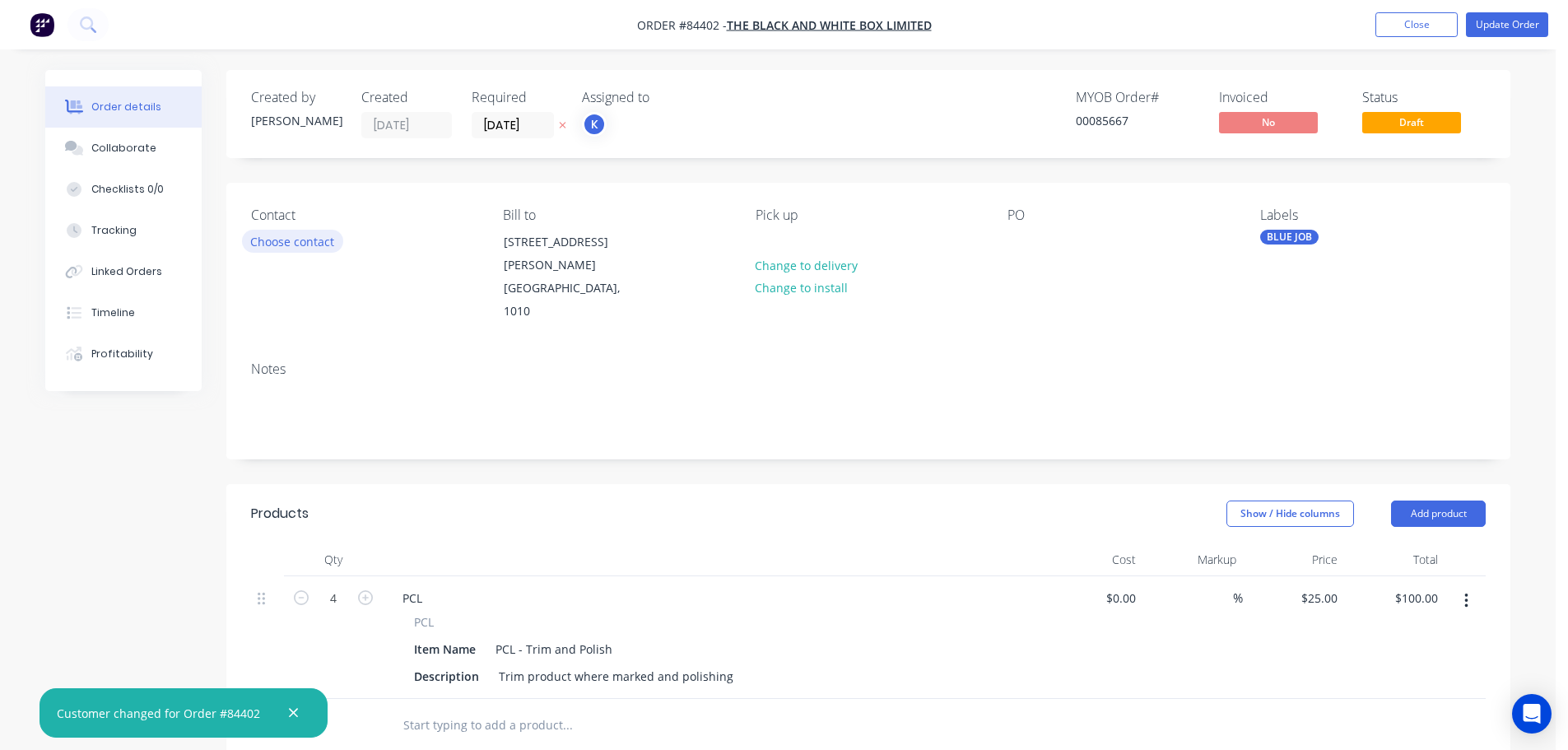
click at [285, 240] on button "Choose contact" at bounding box center [293, 241] width 102 height 22
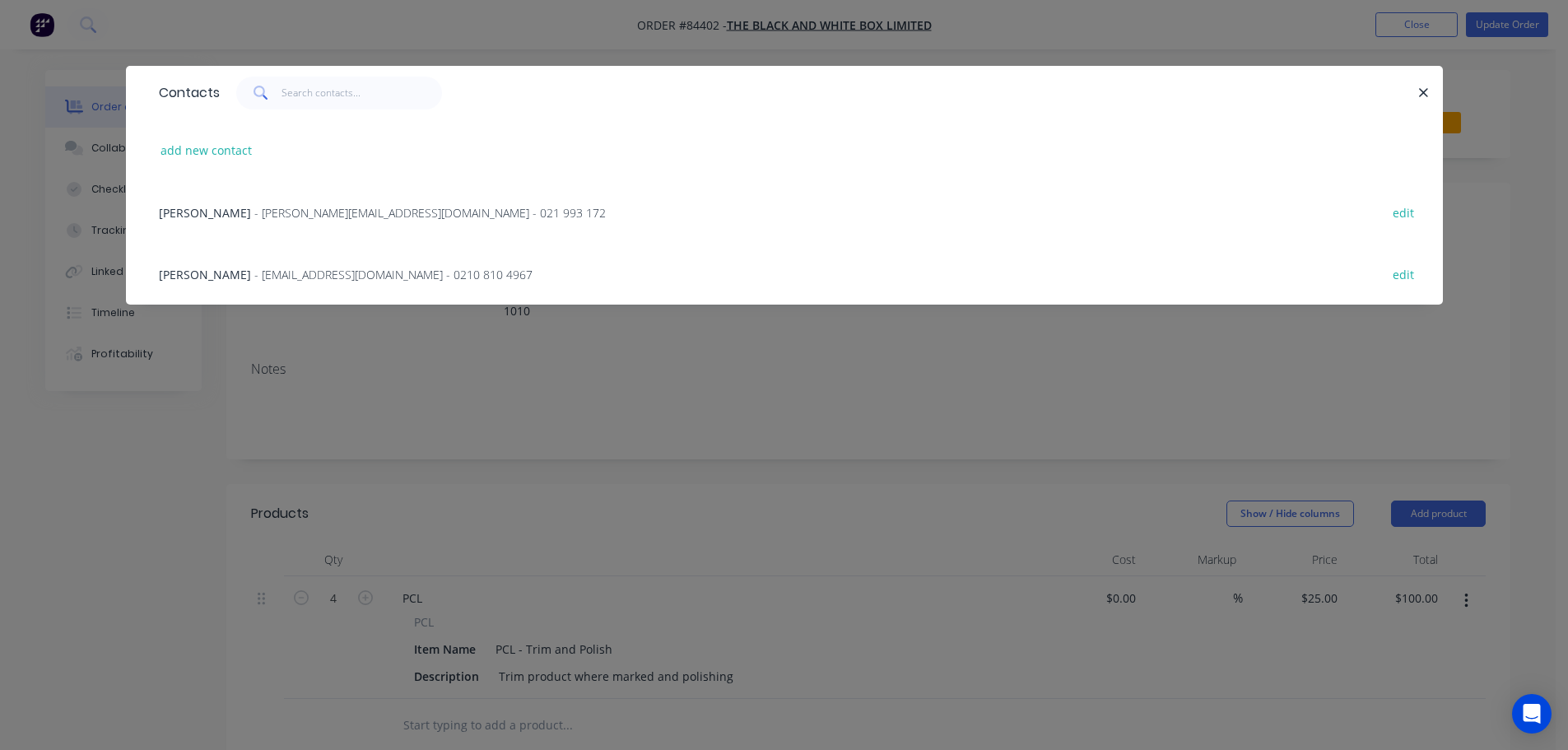
click at [308, 221] on div "Chris Culverwell - chris@theblackandwhitebox.co.nz - 021 993 172" at bounding box center [383, 213] width 447 height 18
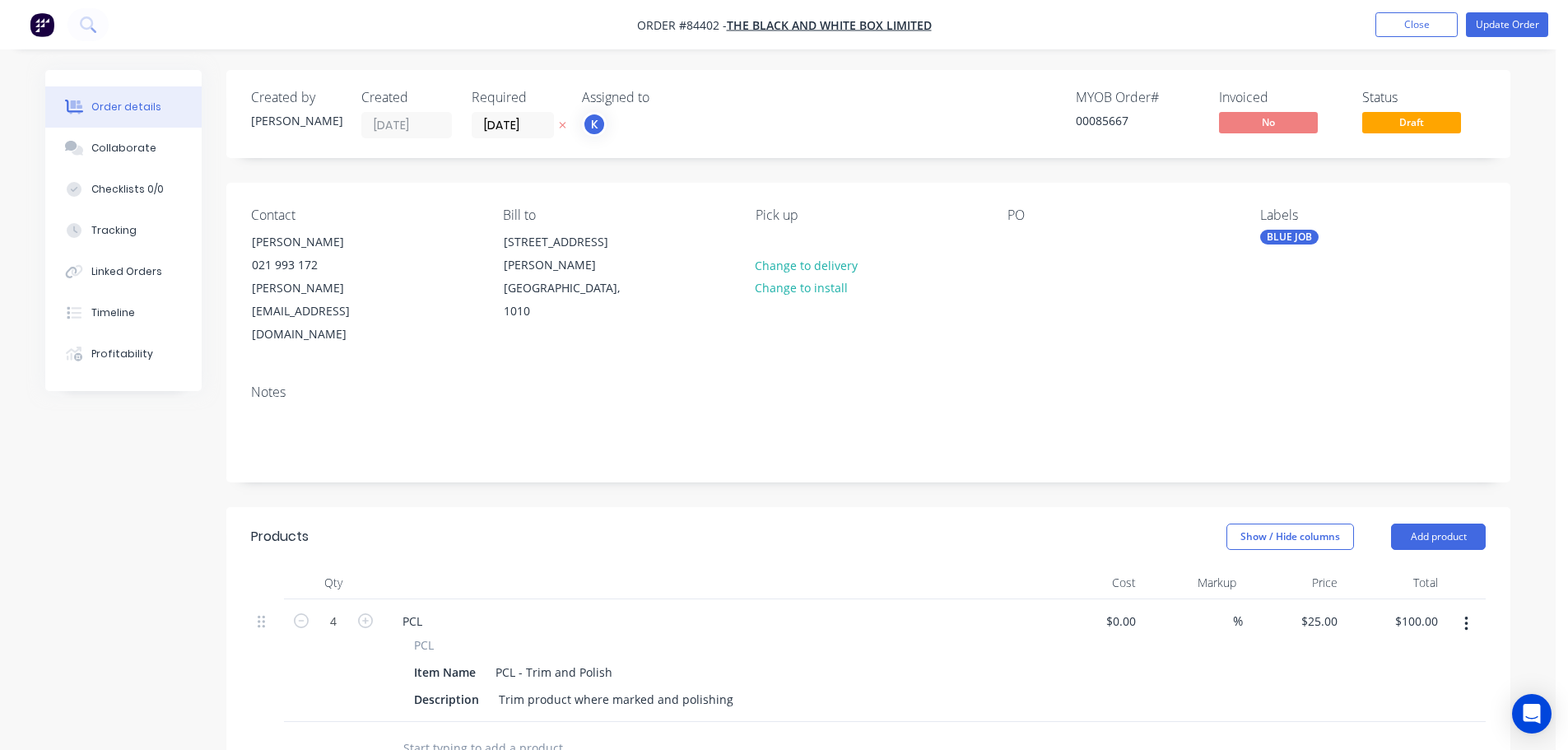
click at [563, 126] on icon at bounding box center [562, 126] width 6 height 6
click at [1475, 39] on nav "Order #84402 - The Black and White Box Limited Add product Close Update Order" at bounding box center [784, 25] width 1568 height 50
click at [1492, 19] on button "Update Order" at bounding box center [1506, 25] width 82 height 25
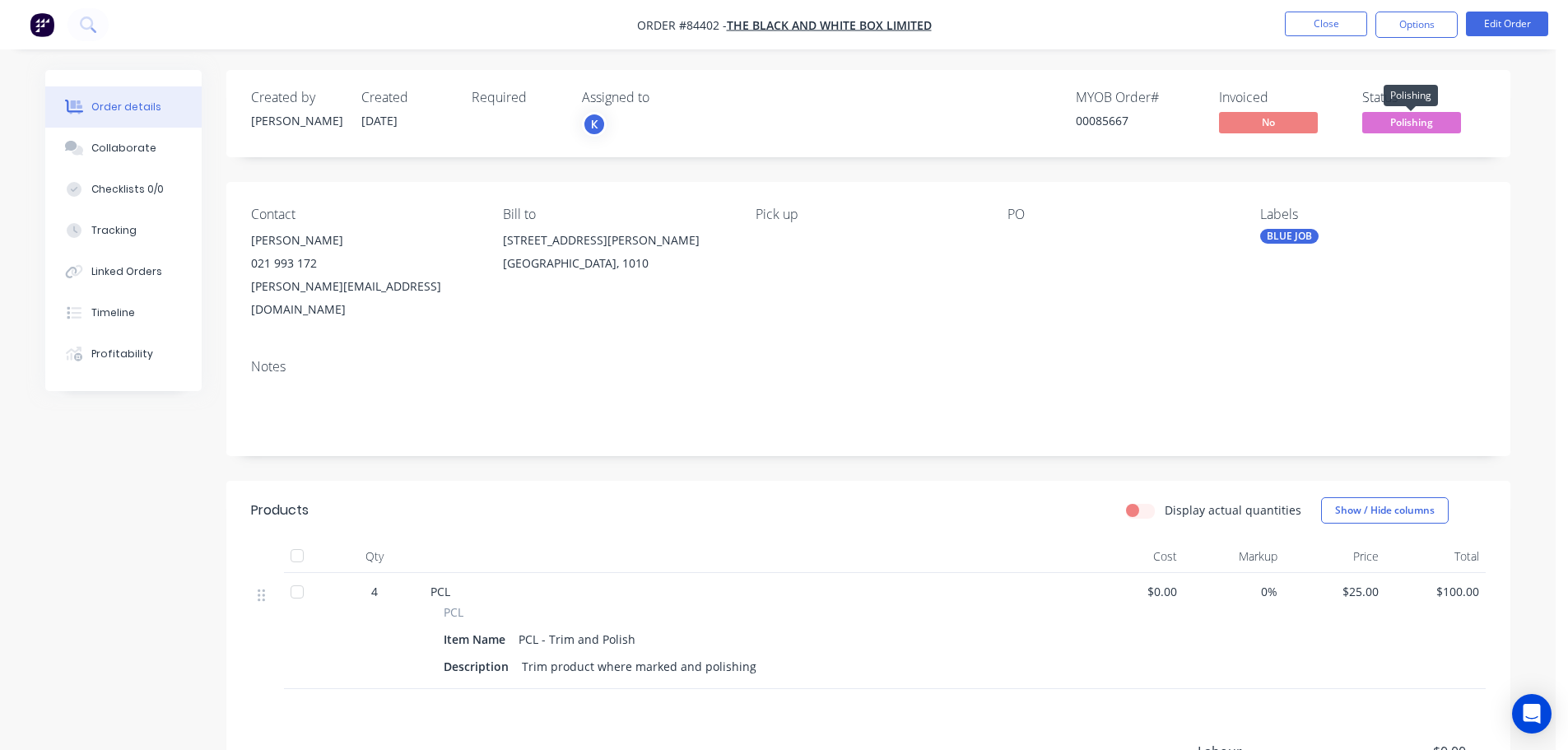
click at [1410, 112] on span "Polishing" at bounding box center [1412, 122] width 99 height 20
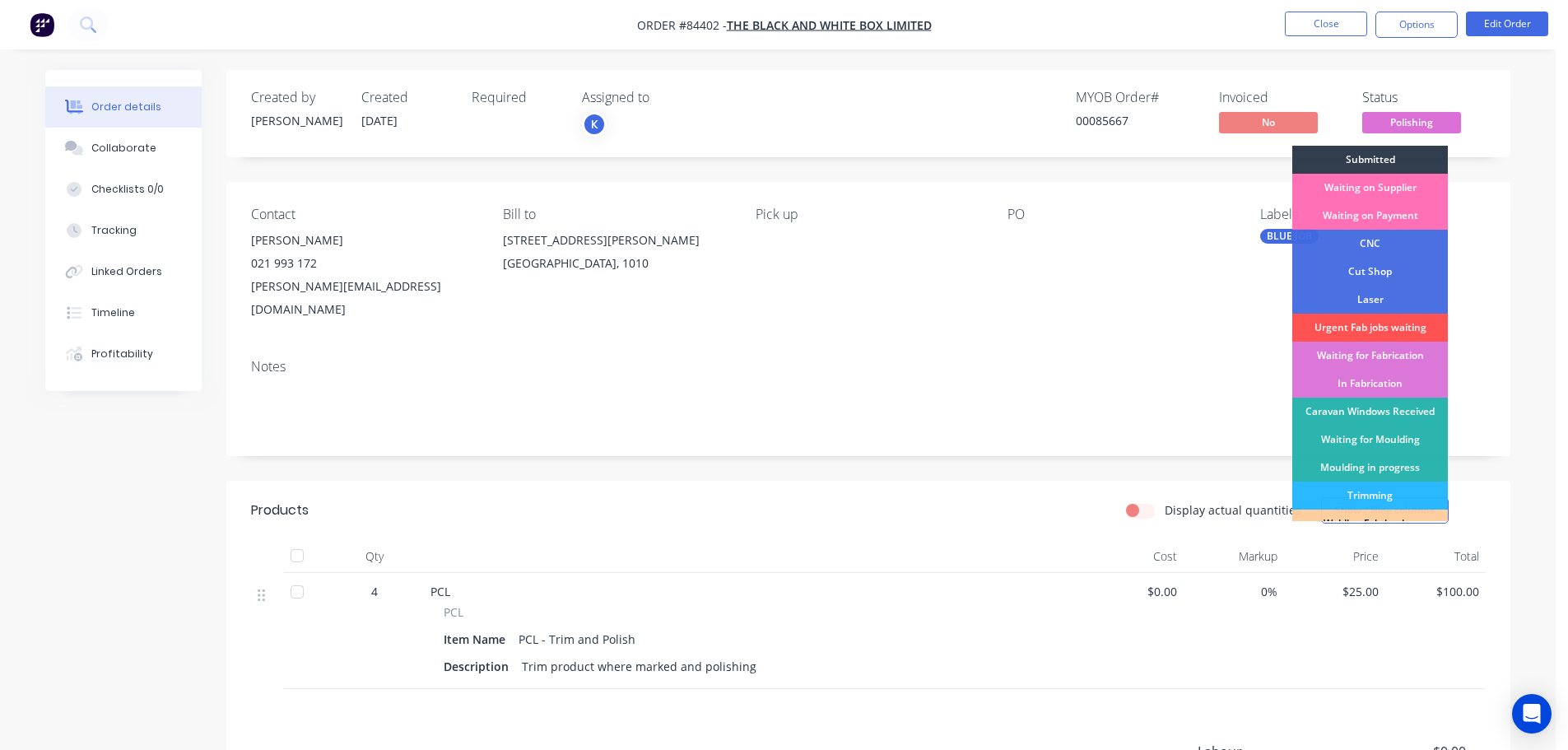
click at [1333, 81] on div "Created by Chantal Created 04/09/25 Required Assigned to K MYOB Order # 0008566…" at bounding box center [868, 113] width 1284 height 88
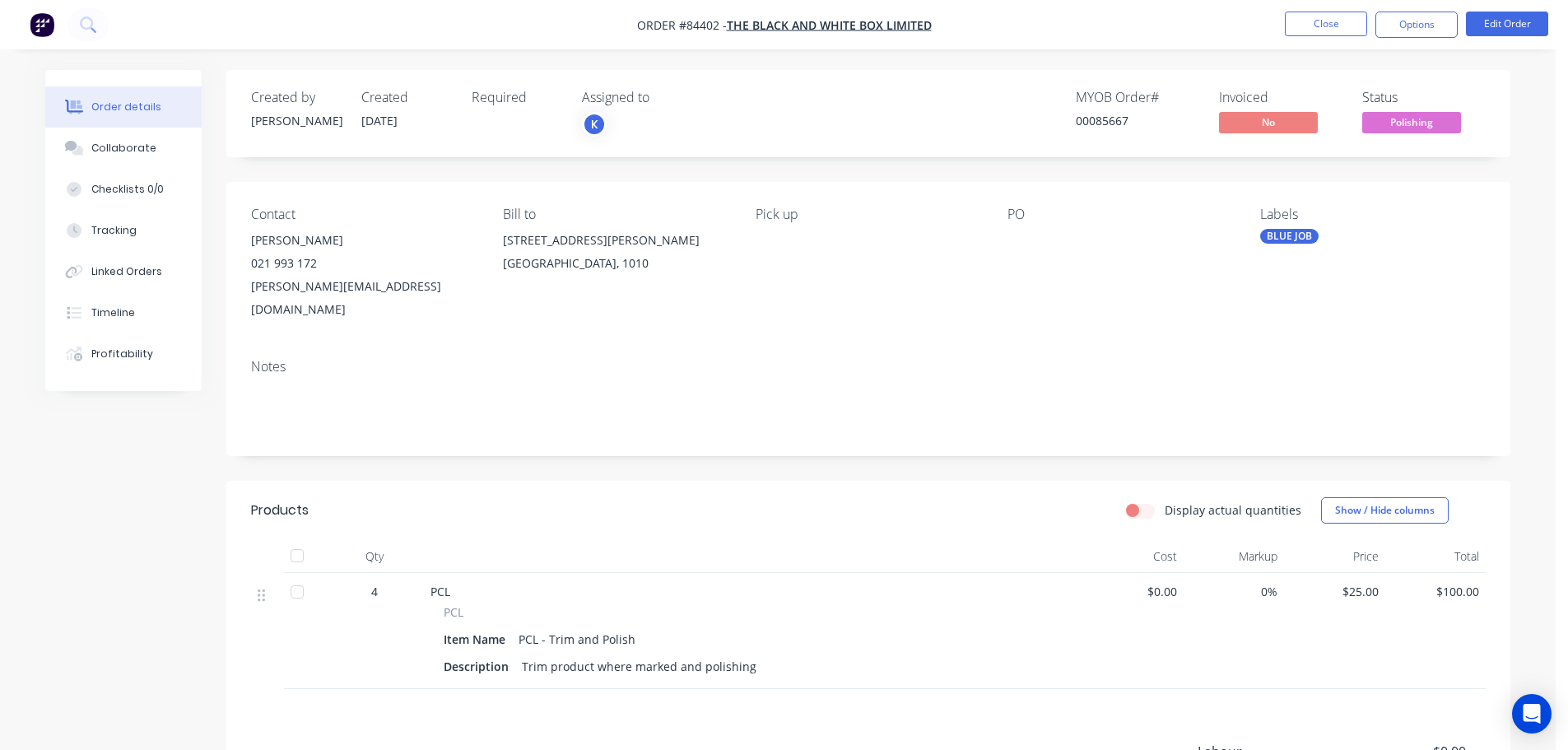
click at [1331, 88] on div "Created by Chantal Created 04/09/25 Required Assigned to K MYOB Order # 0008566…" at bounding box center [868, 113] width 1284 height 88
click at [88, 35] on button at bounding box center [88, 24] width 42 height 33
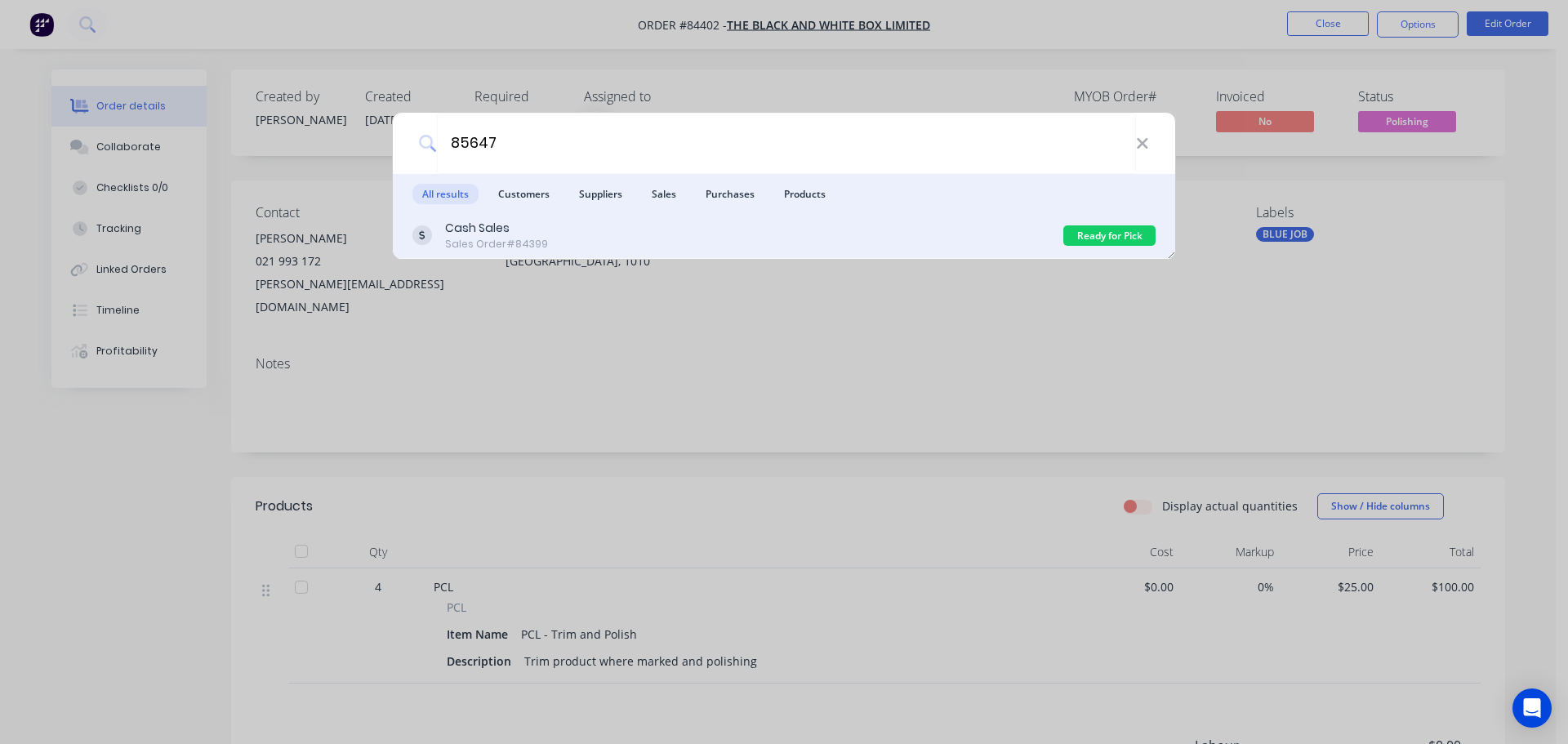
click at [1014, 231] on div "Cash Sales Sales Order #84399" at bounding box center [738, 235] width 651 height 32
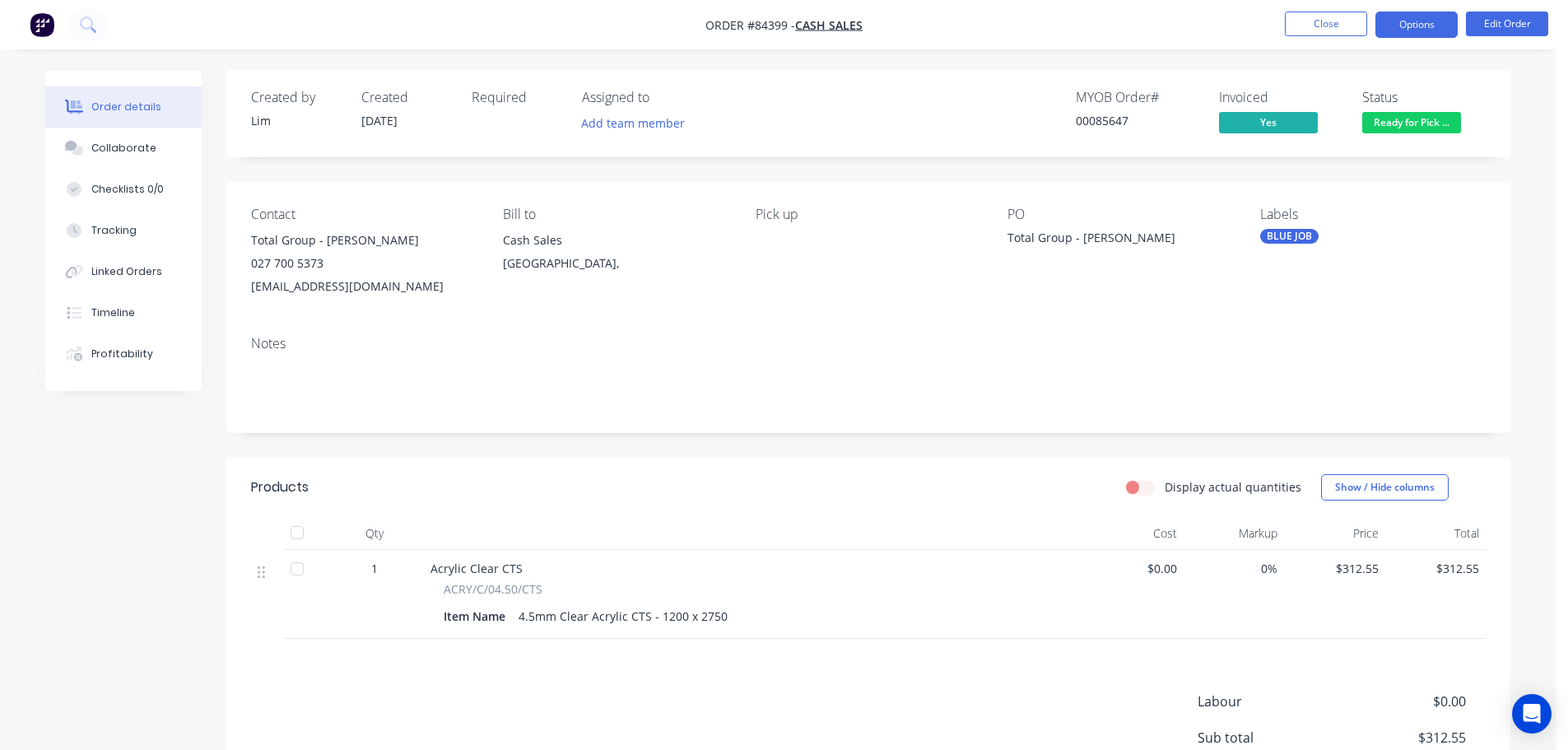
click at [1409, 30] on button "Options" at bounding box center [1416, 25] width 82 height 27
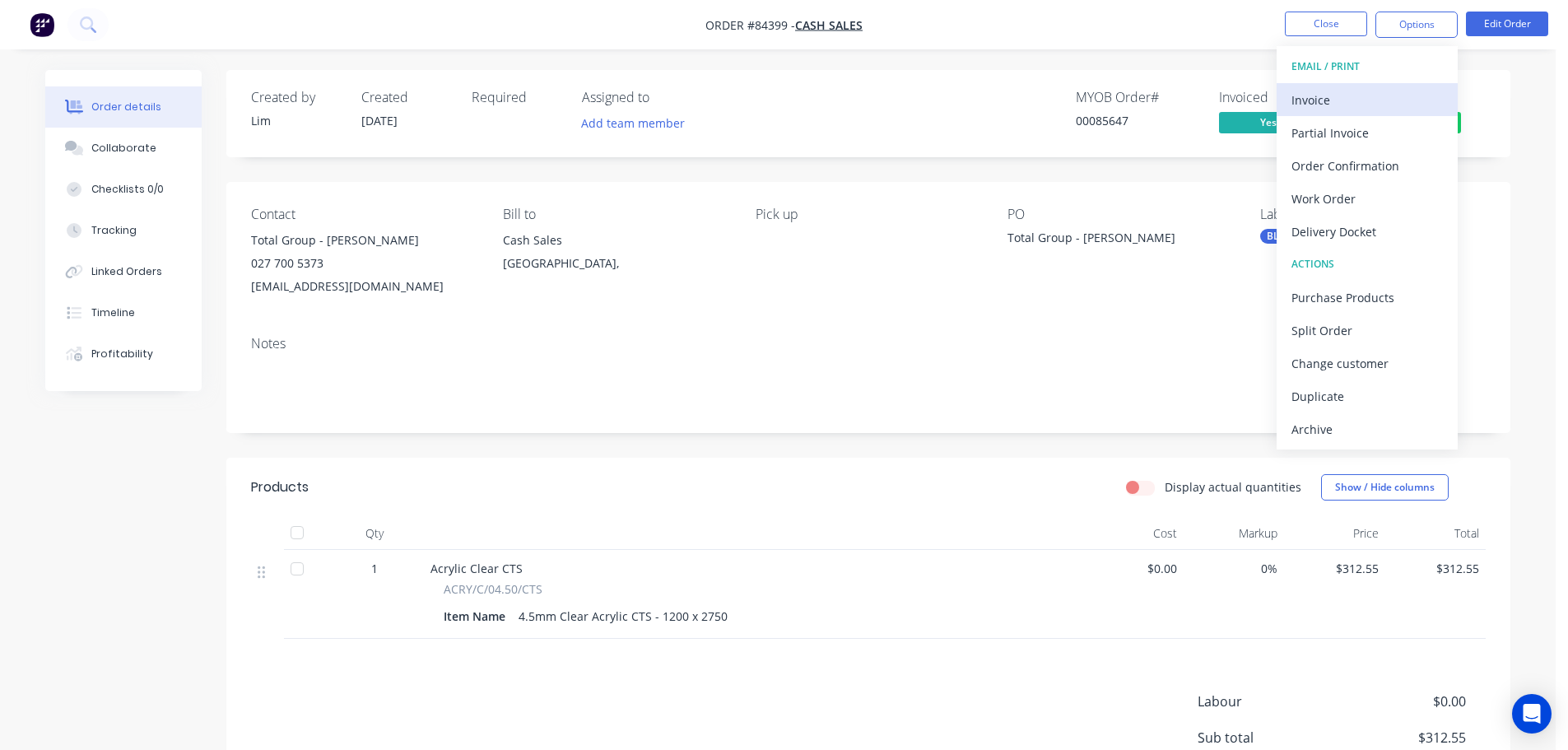
click at [1365, 98] on div "Invoice" at bounding box center [1366, 100] width 151 height 24
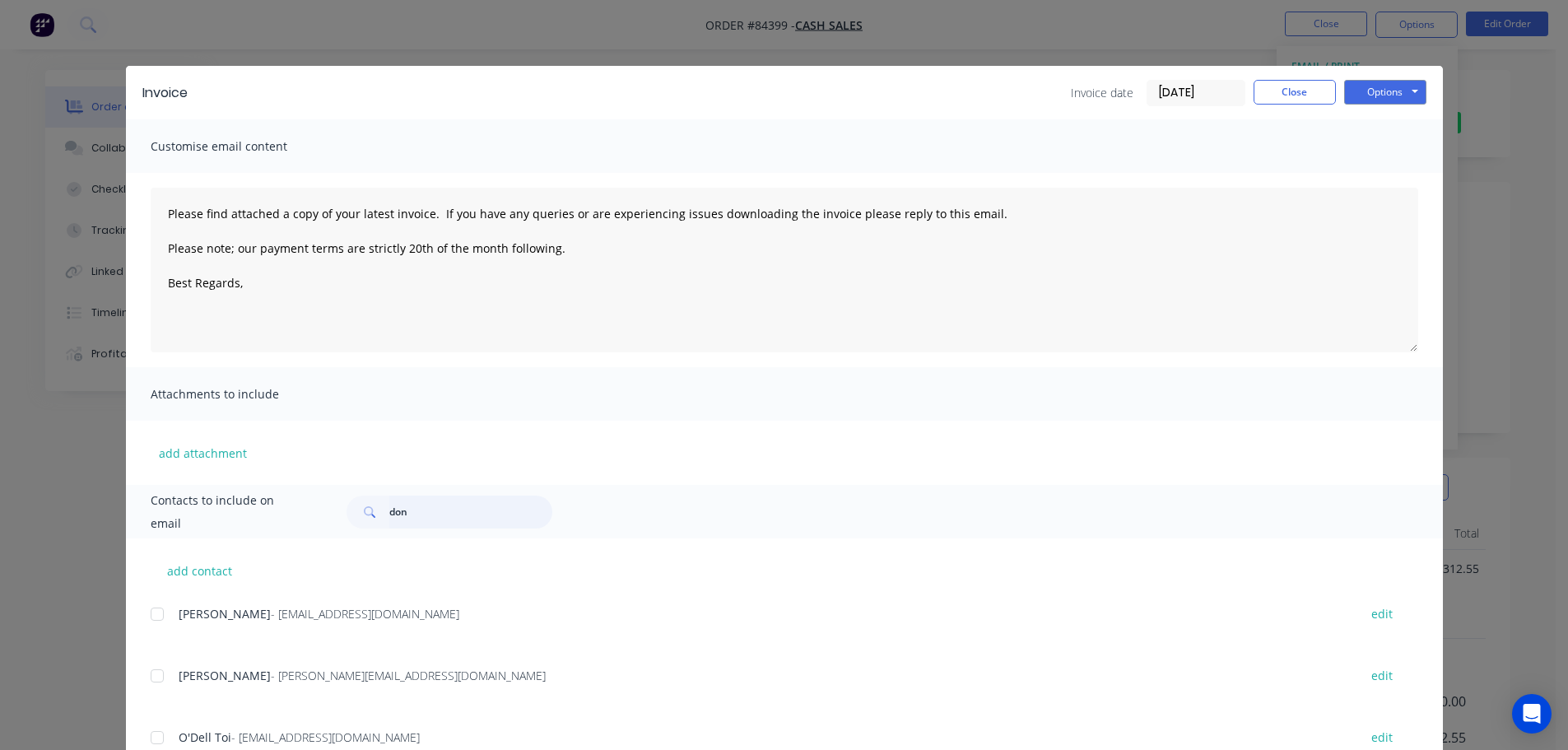
click at [438, 512] on input "don" at bounding box center [470, 512] width 163 height 33
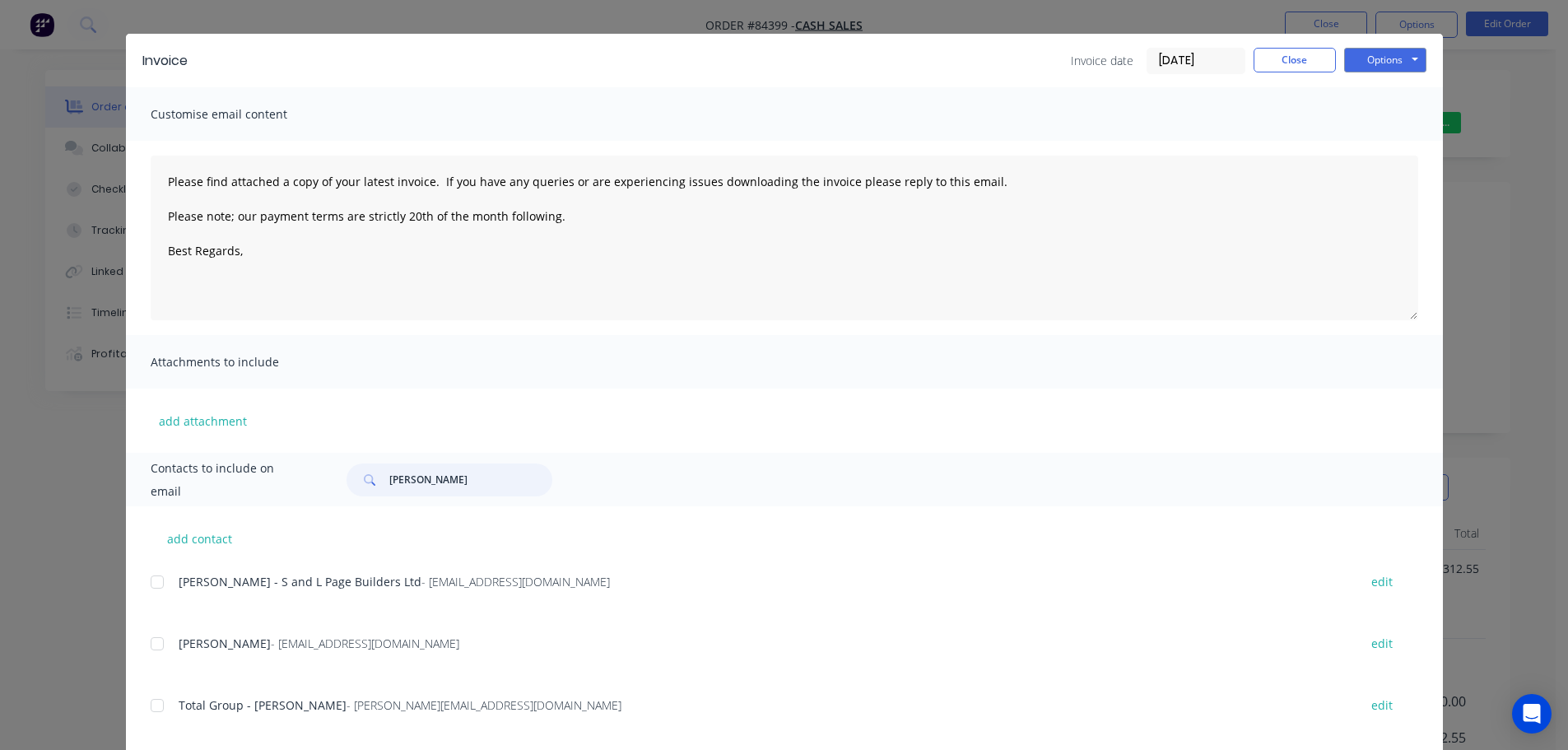
scroll to position [61, 0]
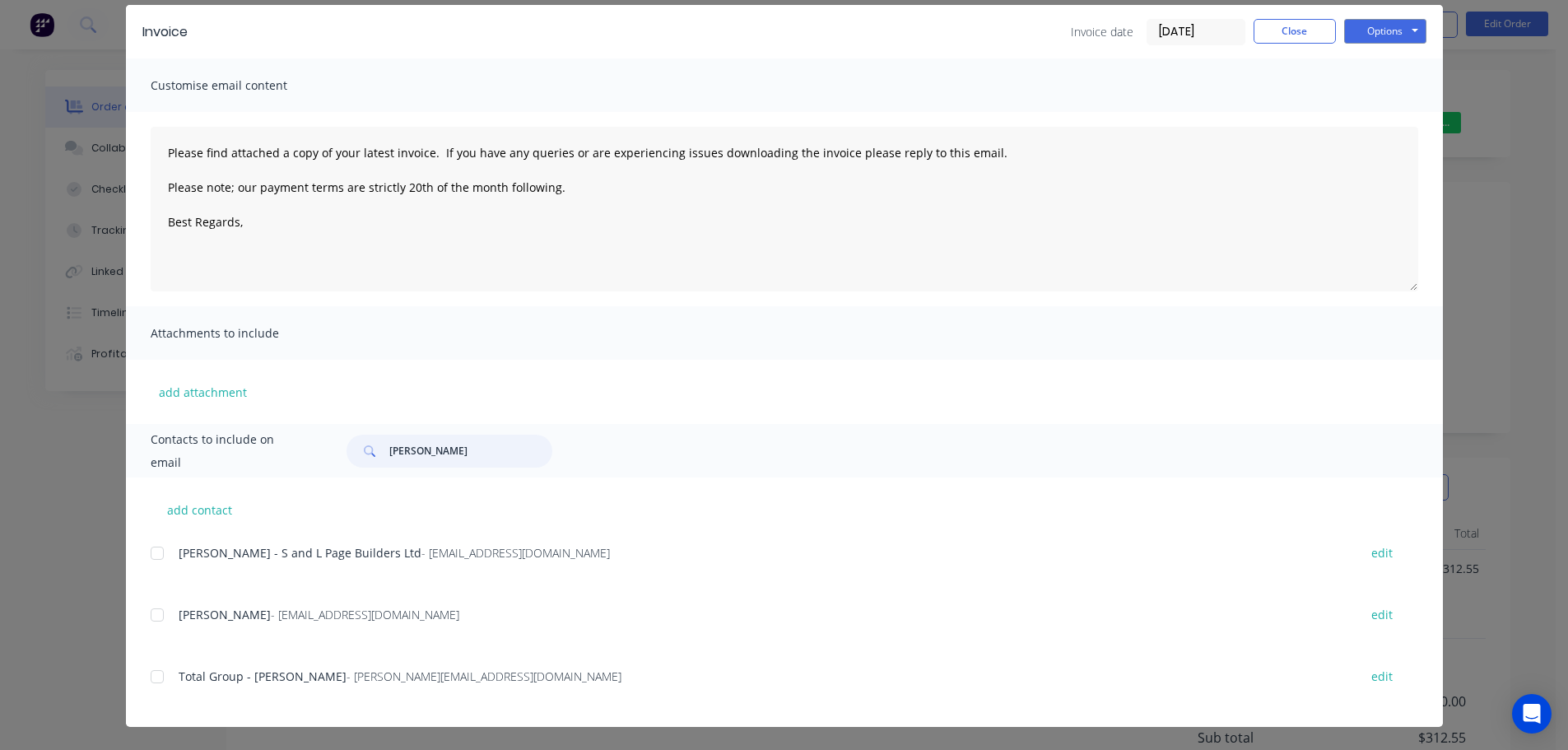
click at [153, 666] on div at bounding box center [156, 677] width 33 height 33
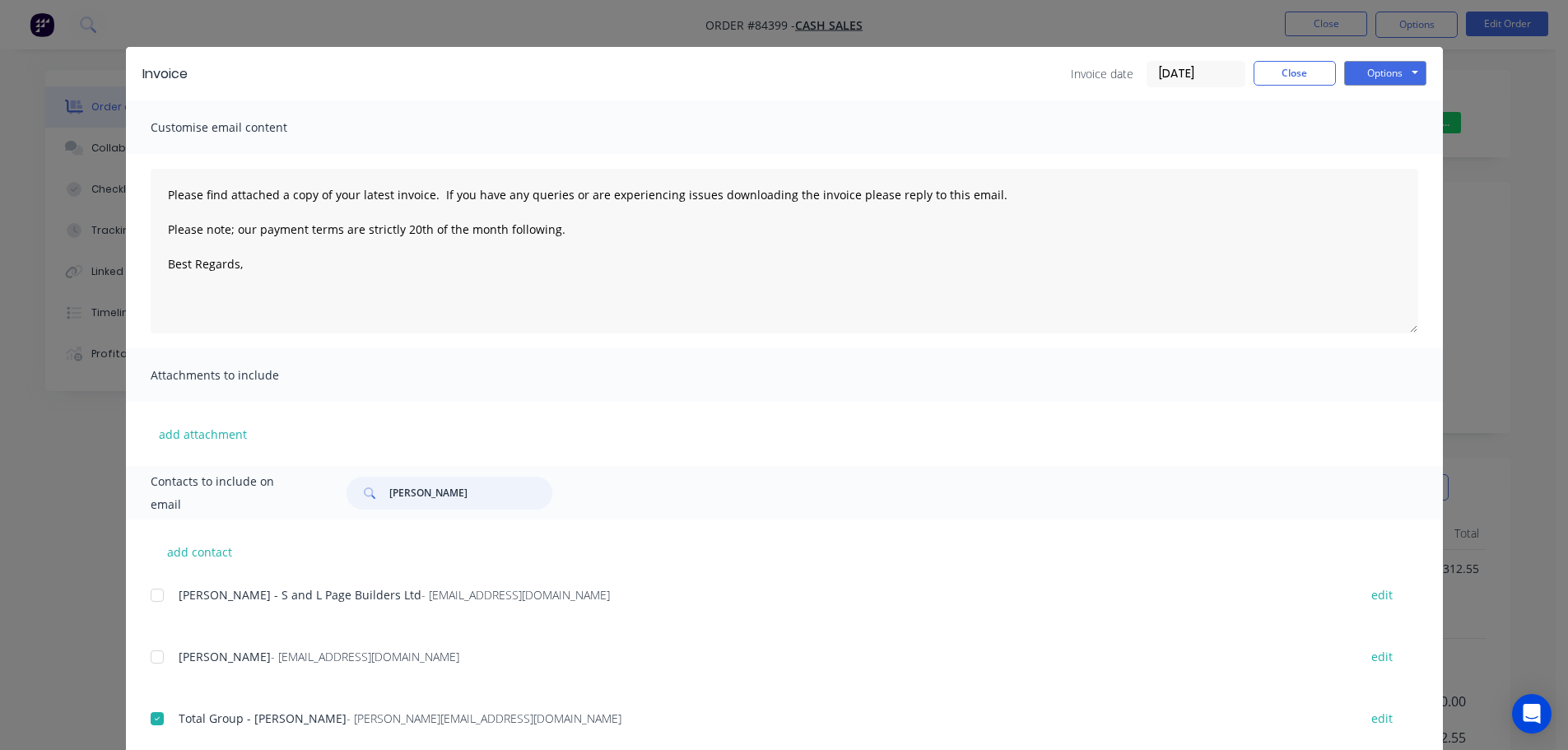
scroll to position [0, 0]
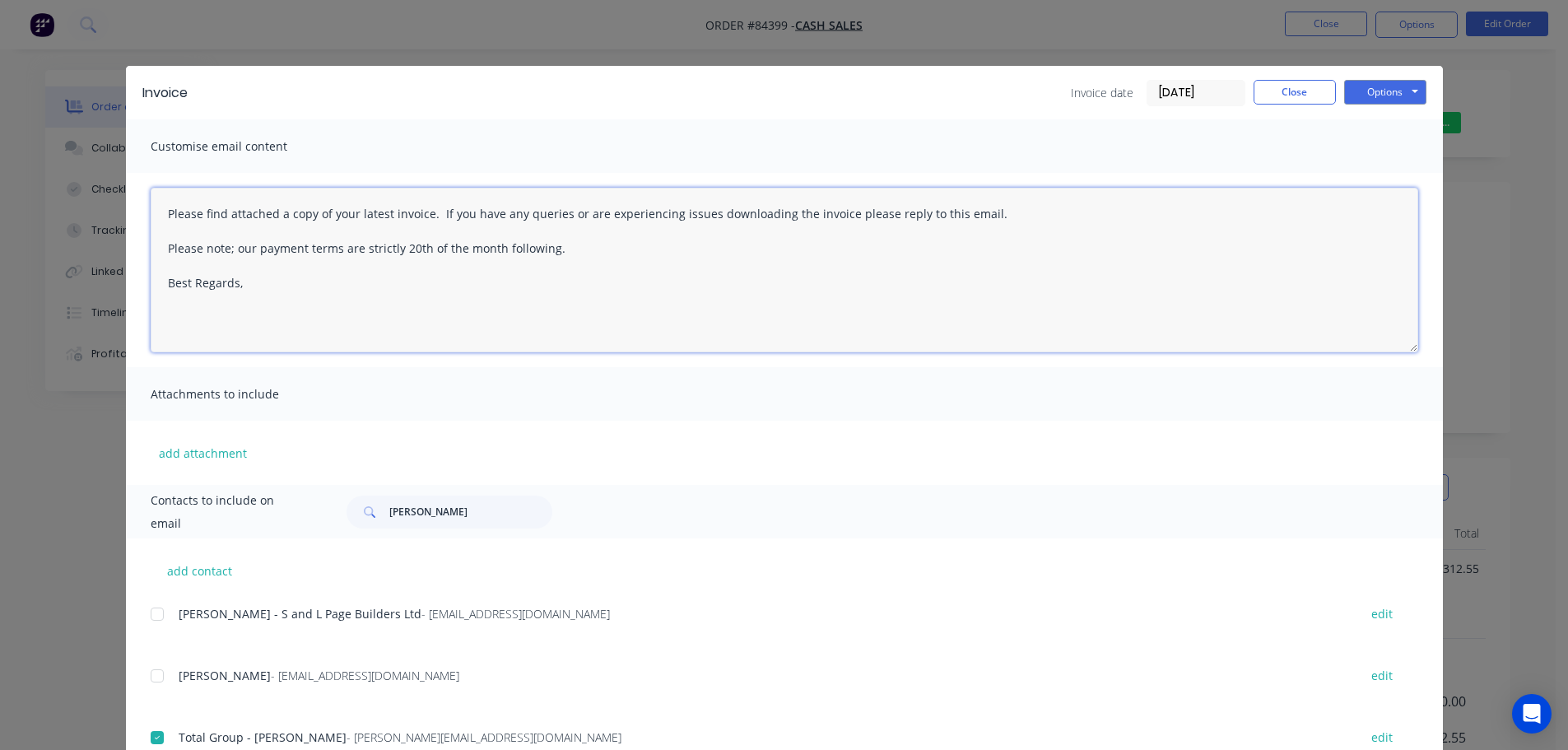
drag, startPoint x: 363, startPoint y: 246, endPoint x: 510, endPoint y: 242, distance: 147.1
click at [364, 246] on textarea "Please find attached a copy of your latest invoice. If you have any queries or …" at bounding box center [784, 270] width 1267 height 165
paste textarea "Hi, your order is now ready for collection."
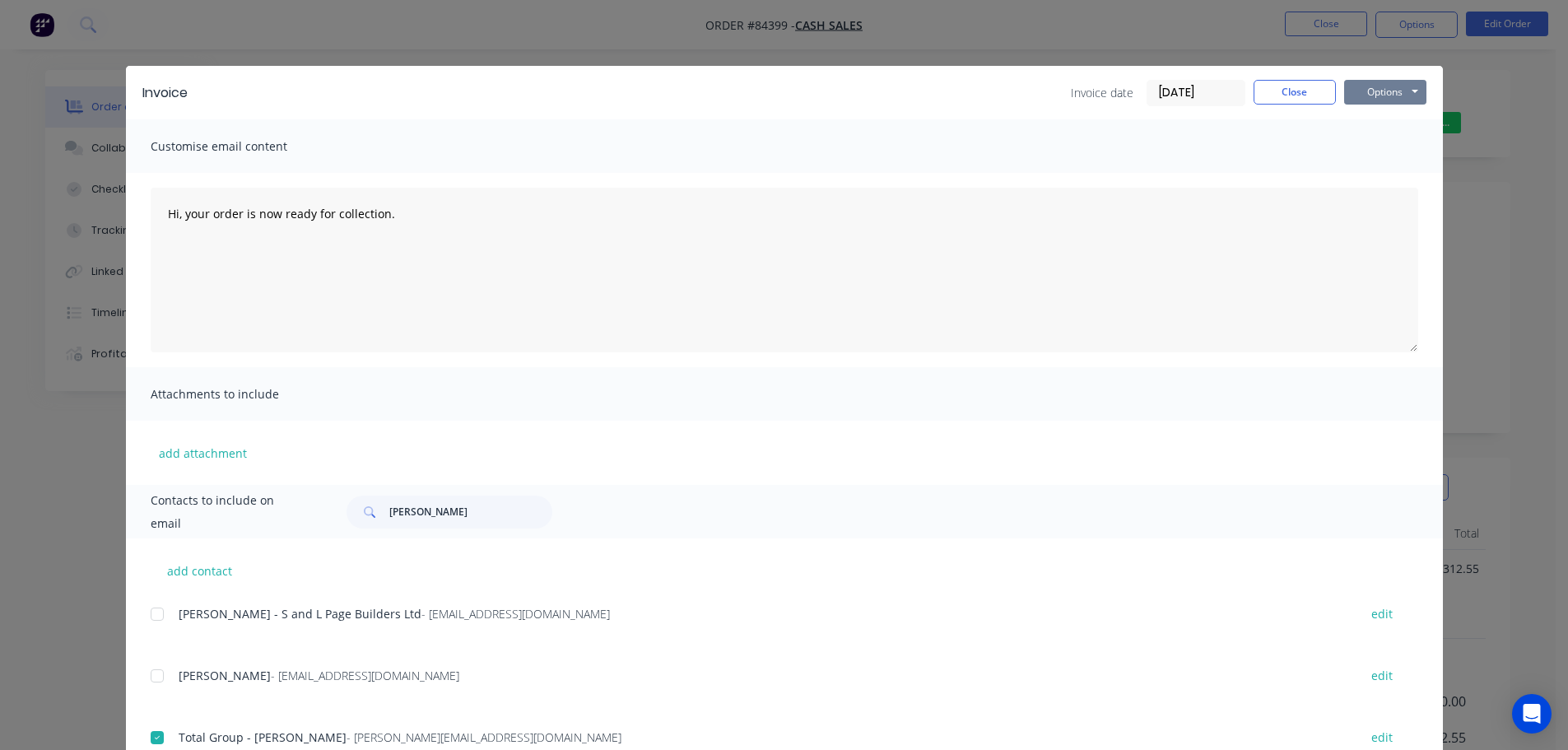
click at [1374, 98] on button "Options" at bounding box center [1385, 92] width 82 height 25
click at [1394, 170] on button "Email" at bounding box center [1397, 175] width 105 height 27
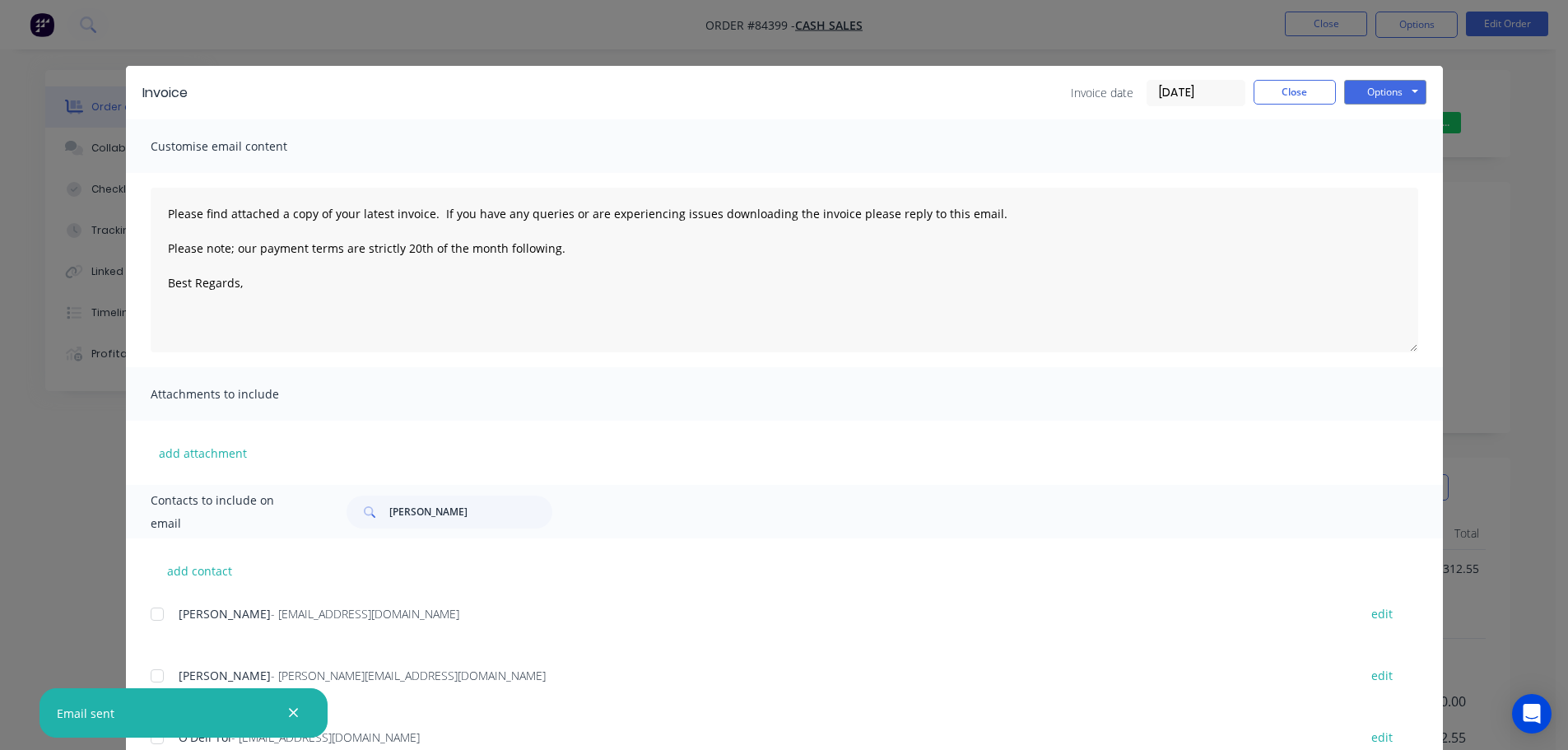
click at [293, 709] on icon "button" at bounding box center [293, 713] width 11 height 15
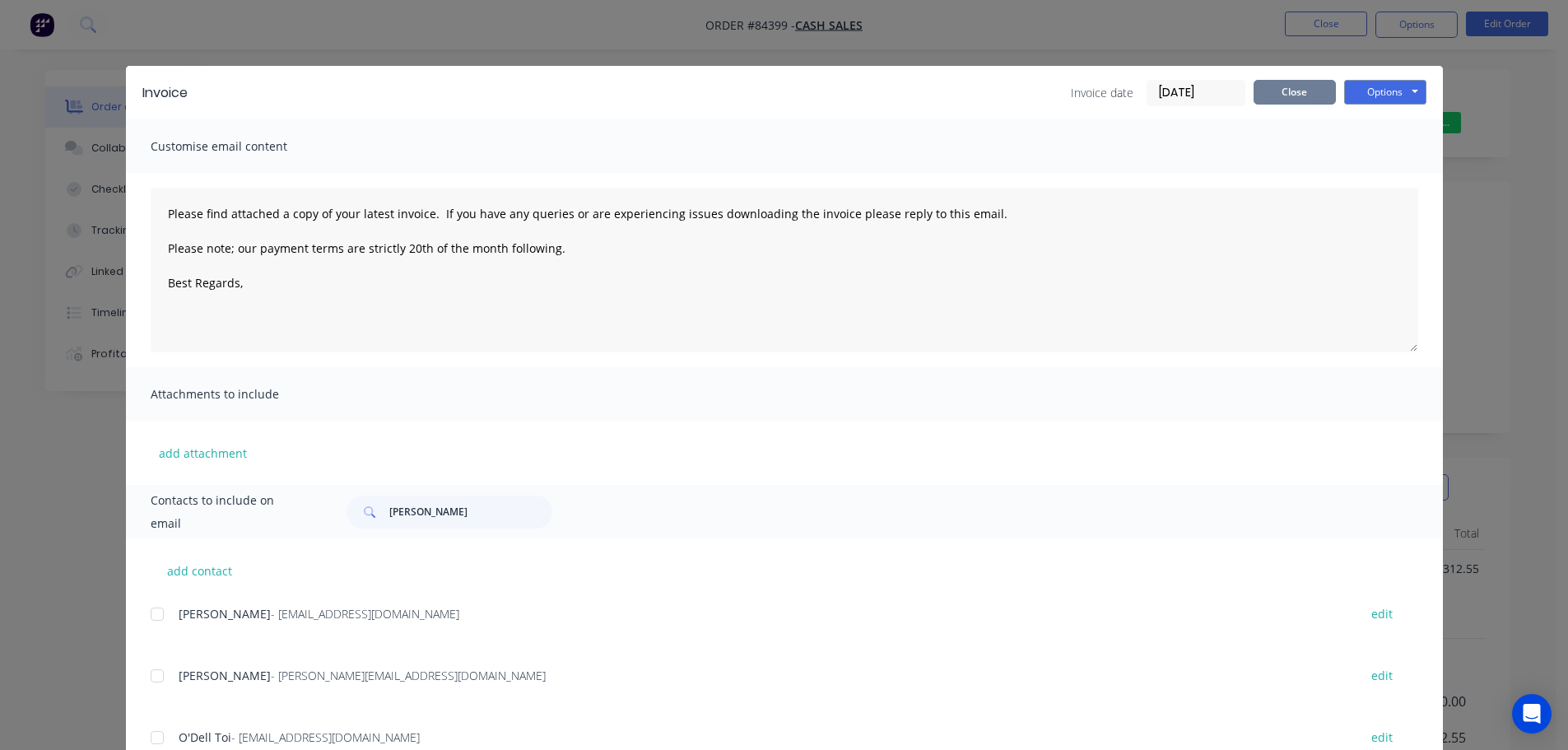
click at [1295, 85] on button "Close" at bounding box center [1294, 92] width 82 height 25
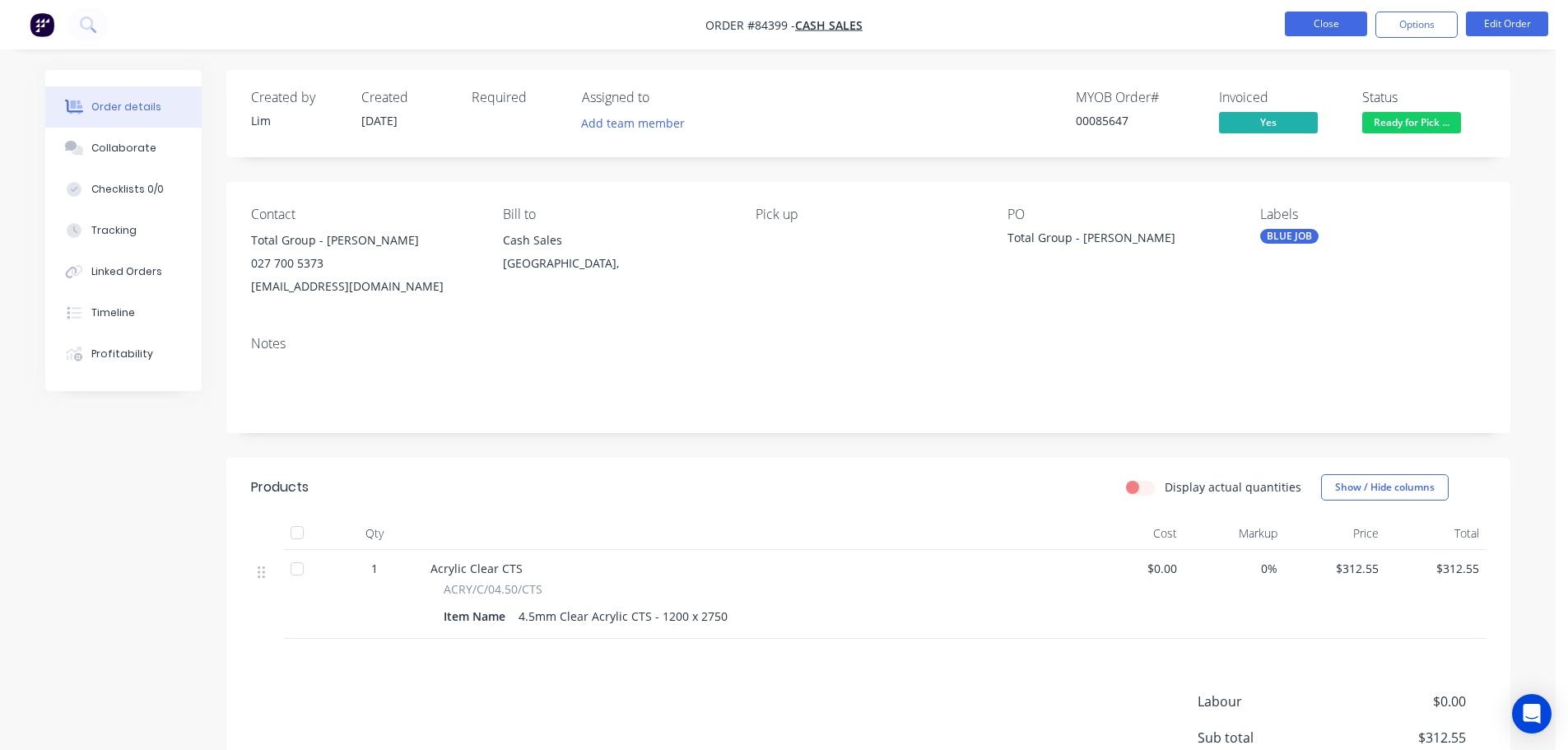
click at [1302, 20] on button "Close" at bounding box center [1326, 24] width 82 height 25
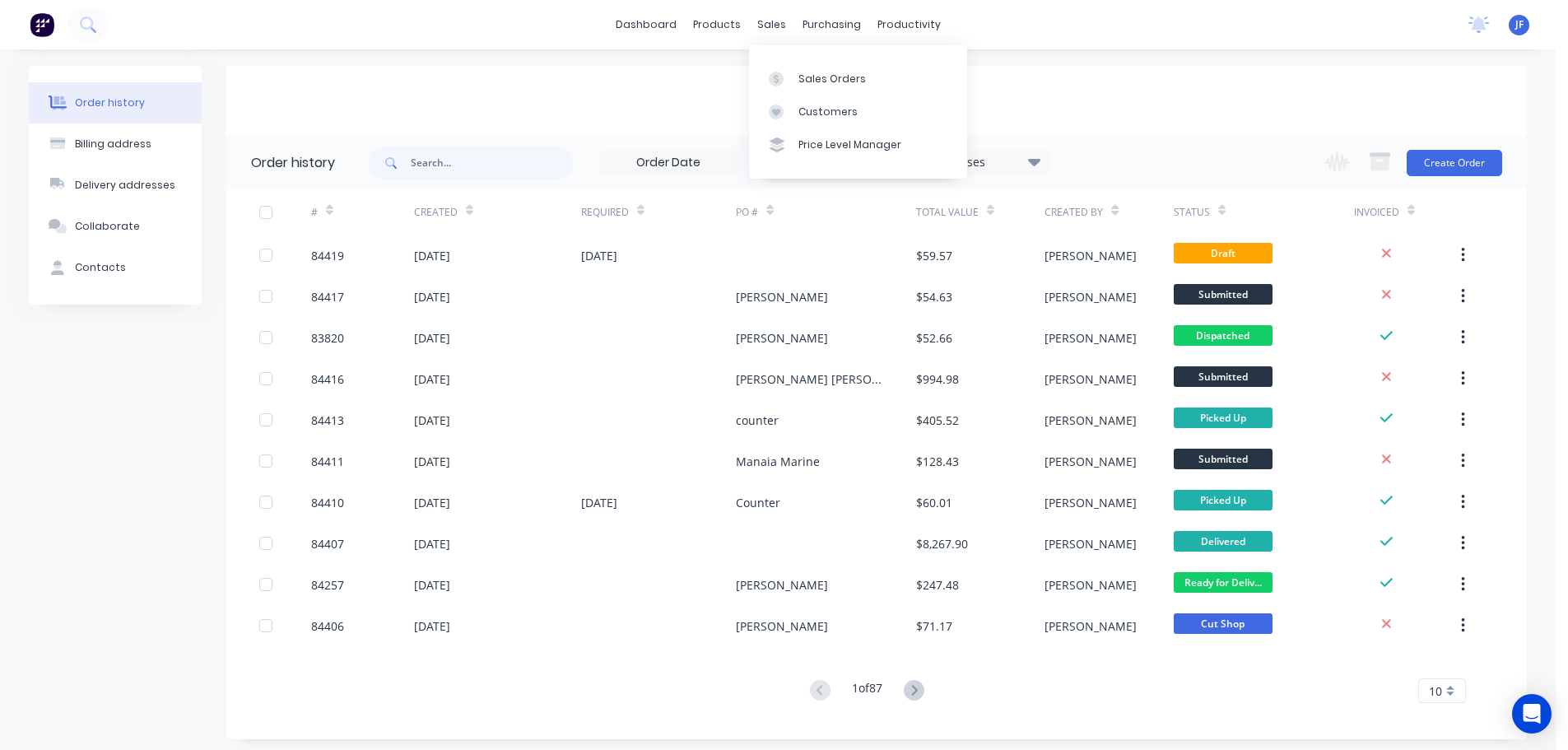
drag, startPoint x: 773, startPoint y: 33, endPoint x: 783, endPoint y: 58, distance: 26.9
click at [773, 33] on div "sales" at bounding box center [771, 25] width 45 height 25
click at [786, 61] on div "Sales Orders Customers Price Level Manager" at bounding box center [857, 111] width 218 height 133
click at [784, 78] on div at bounding box center [781, 79] width 25 height 15
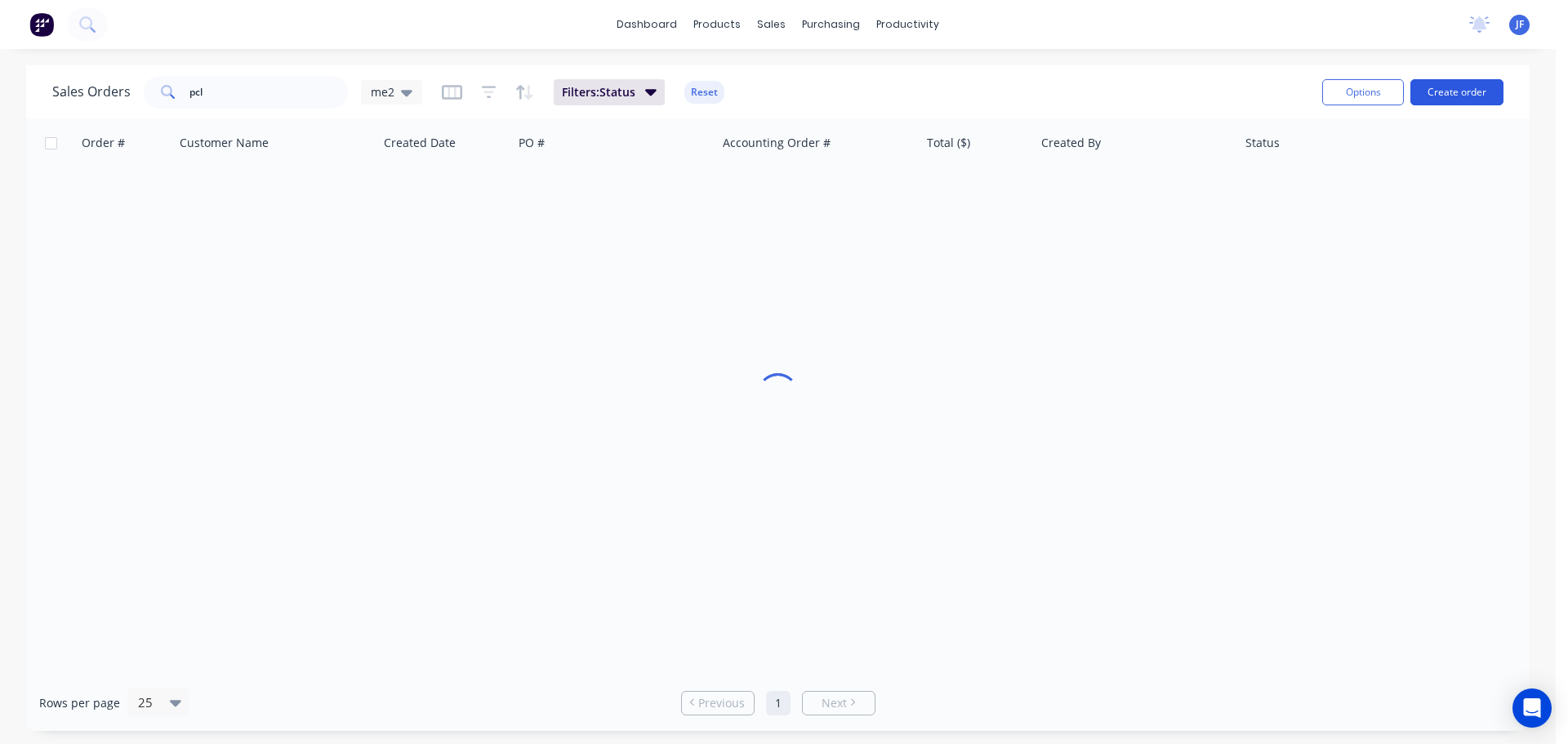
click at [1467, 92] on button "Create order" at bounding box center [1457, 92] width 93 height 26
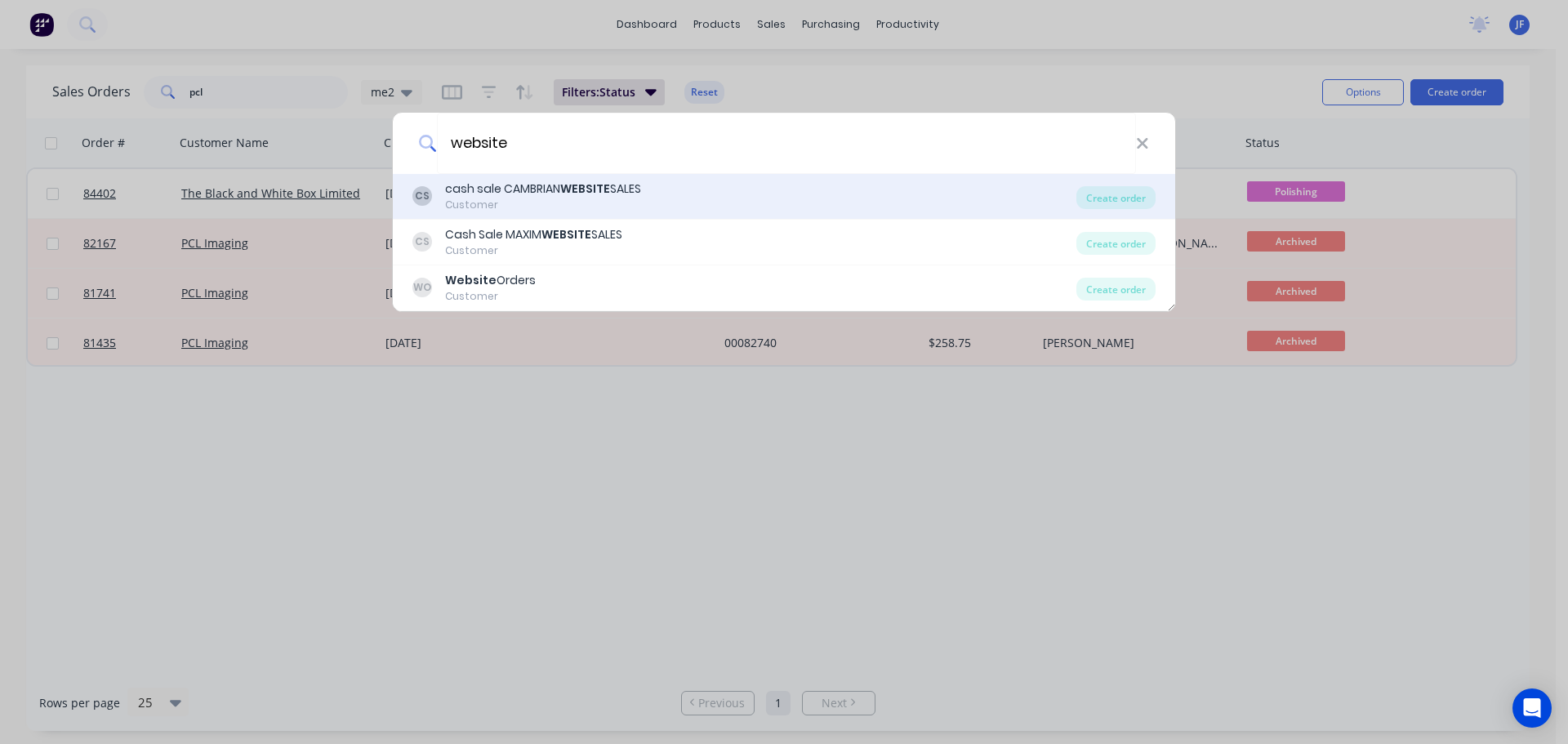
click at [927, 200] on div "CS cash sale CAMBRIAN WEBSITE SALES Customer" at bounding box center [744, 197] width 664 height 32
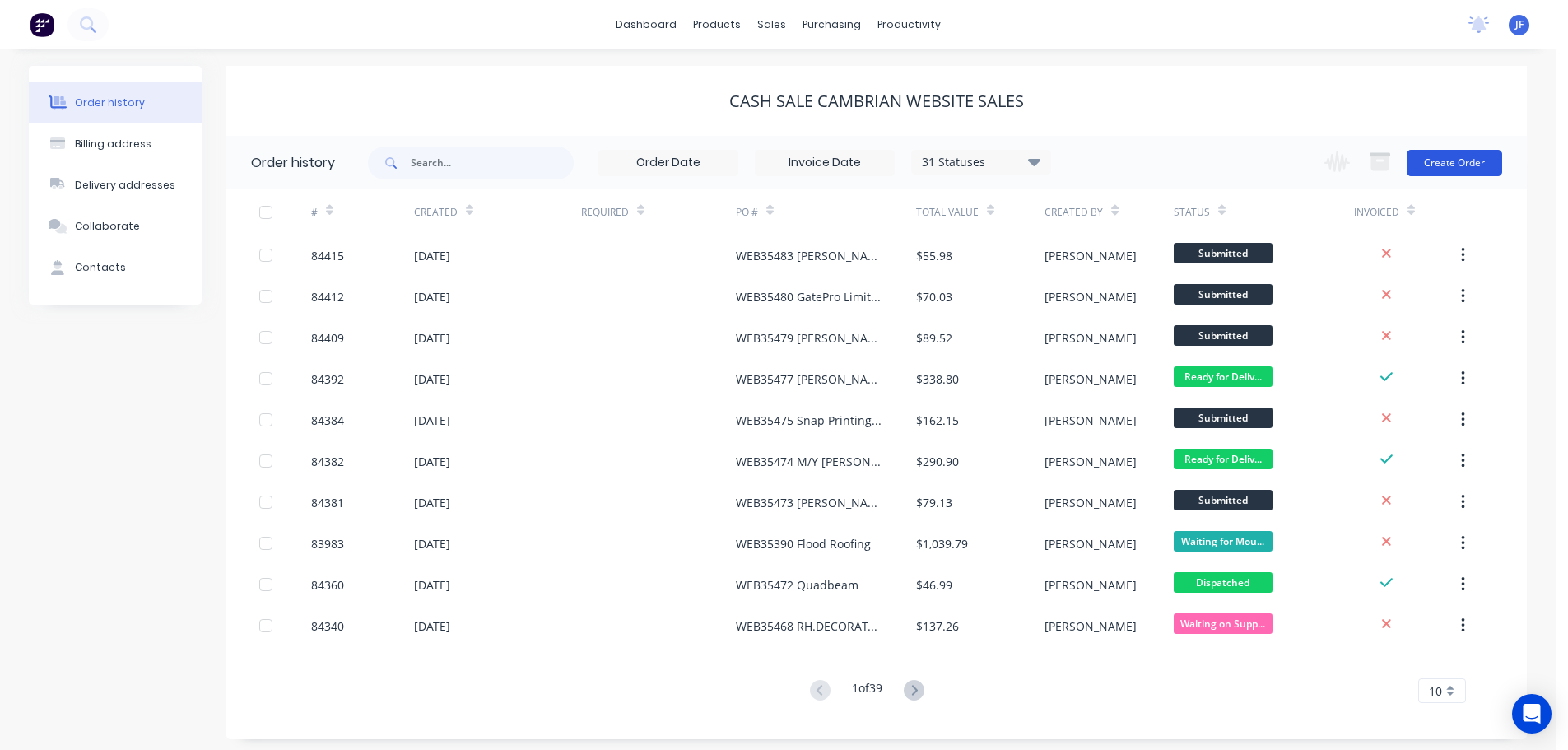
click at [1464, 173] on button "Create Order" at bounding box center [1454, 163] width 95 height 27
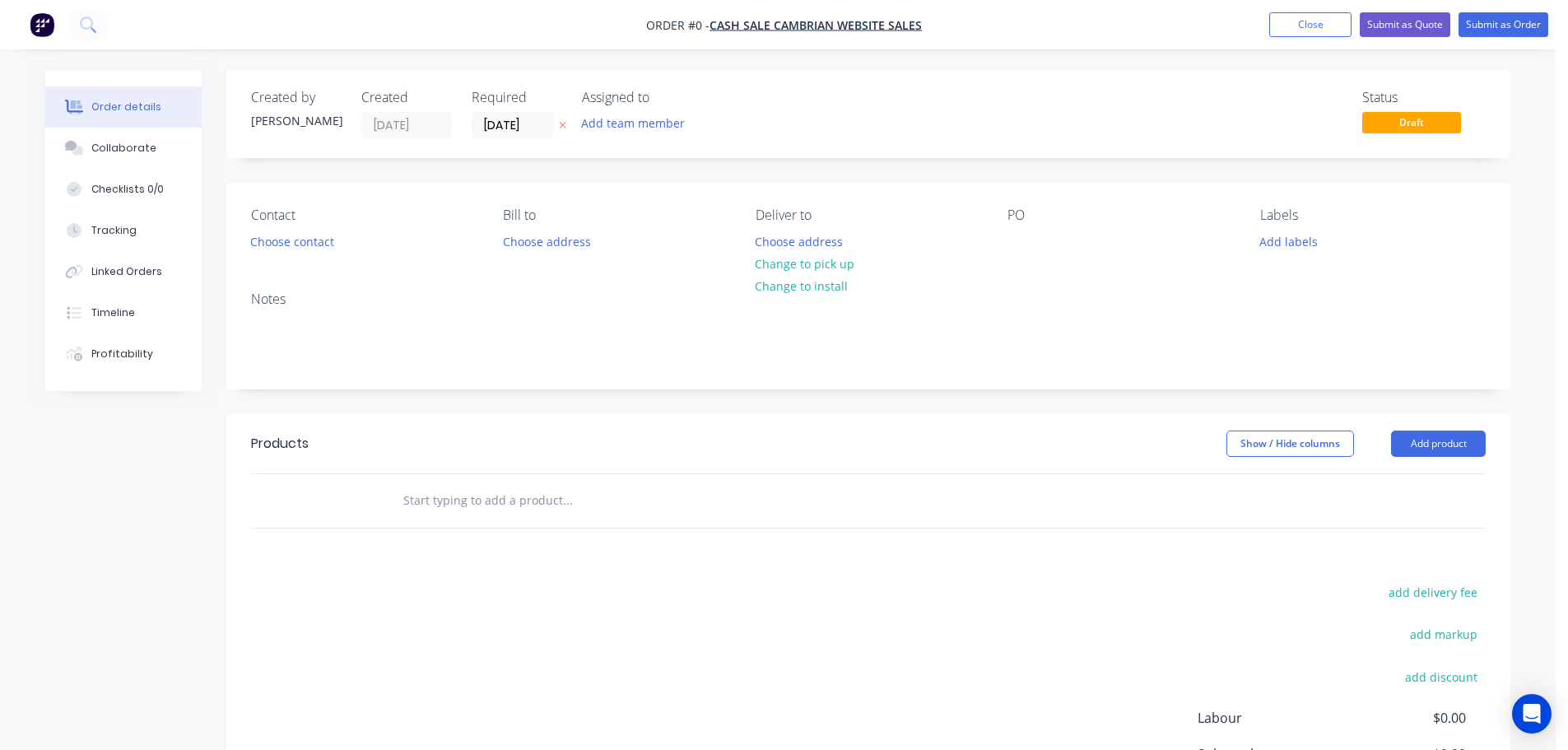
click at [559, 120] on icon at bounding box center [562, 125] width 7 height 10
click at [293, 242] on button "Choose contact" at bounding box center [293, 241] width 102 height 22
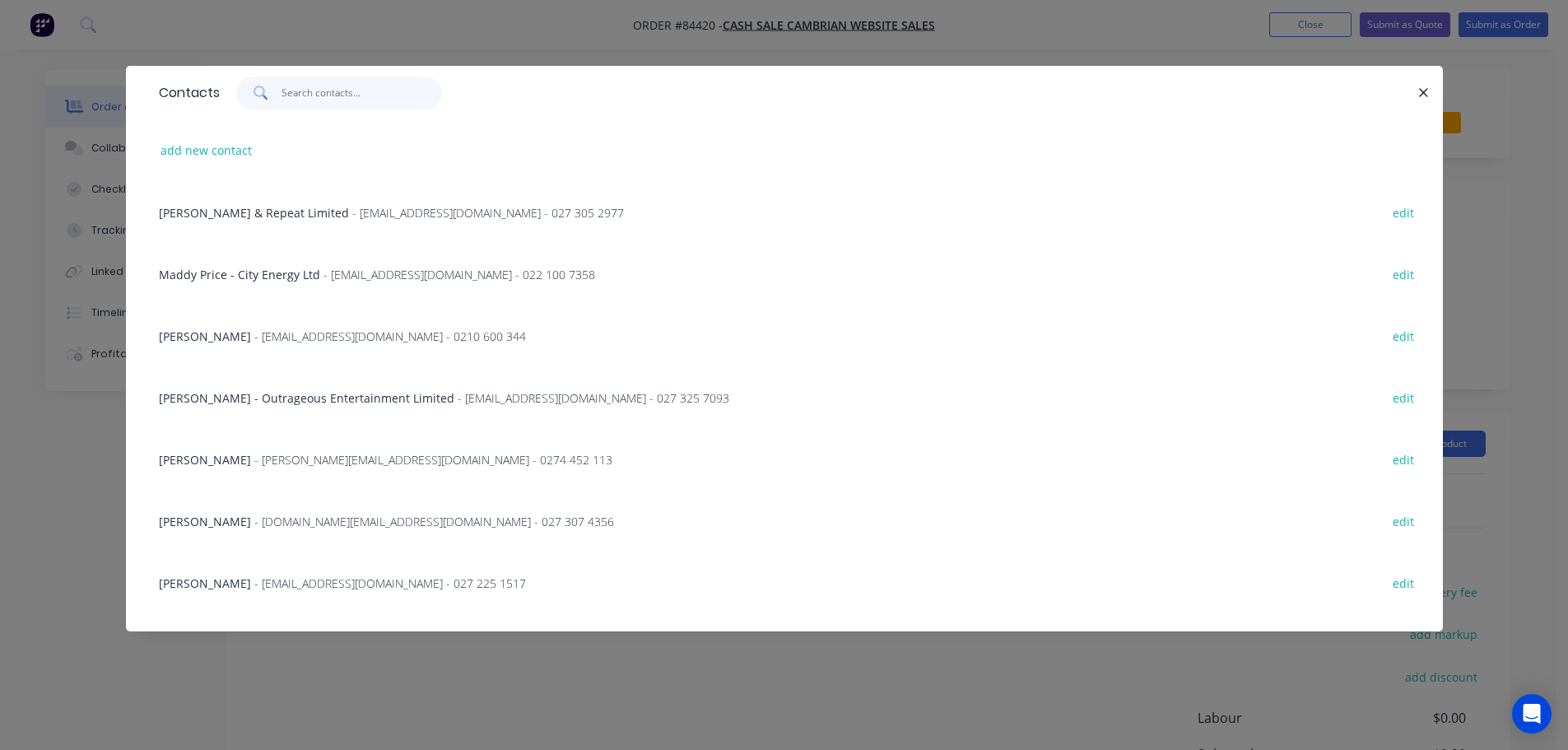
click at [386, 80] on input "text" at bounding box center [362, 93] width 161 height 33
paste input "Isaac Walker"
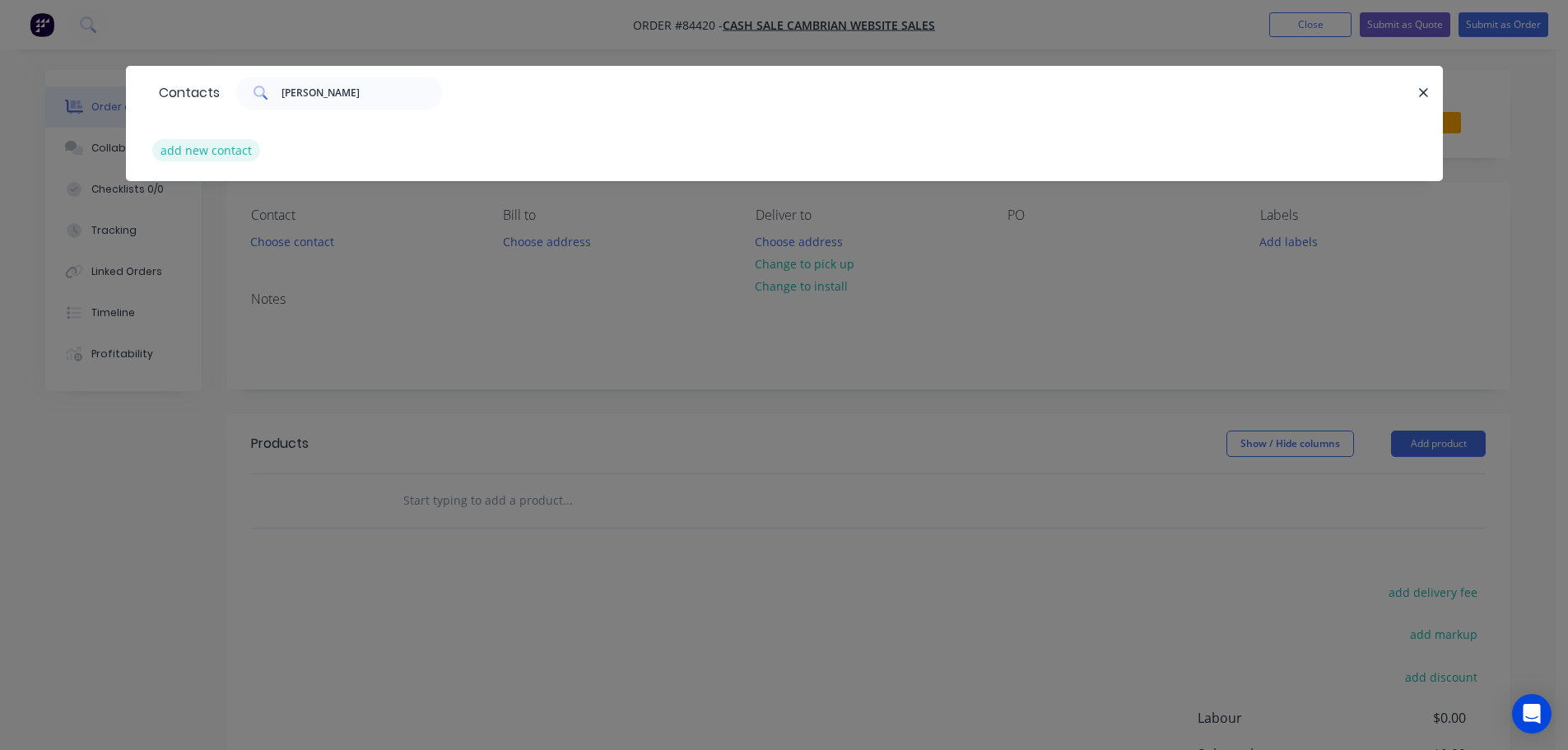
click at [257, 149] on div "add new contact" at bounding box center [784, 150] width 1267 height 62
click at [246, 156] on button "add new contact" at bounding box center [206, 149] width 109 height 22
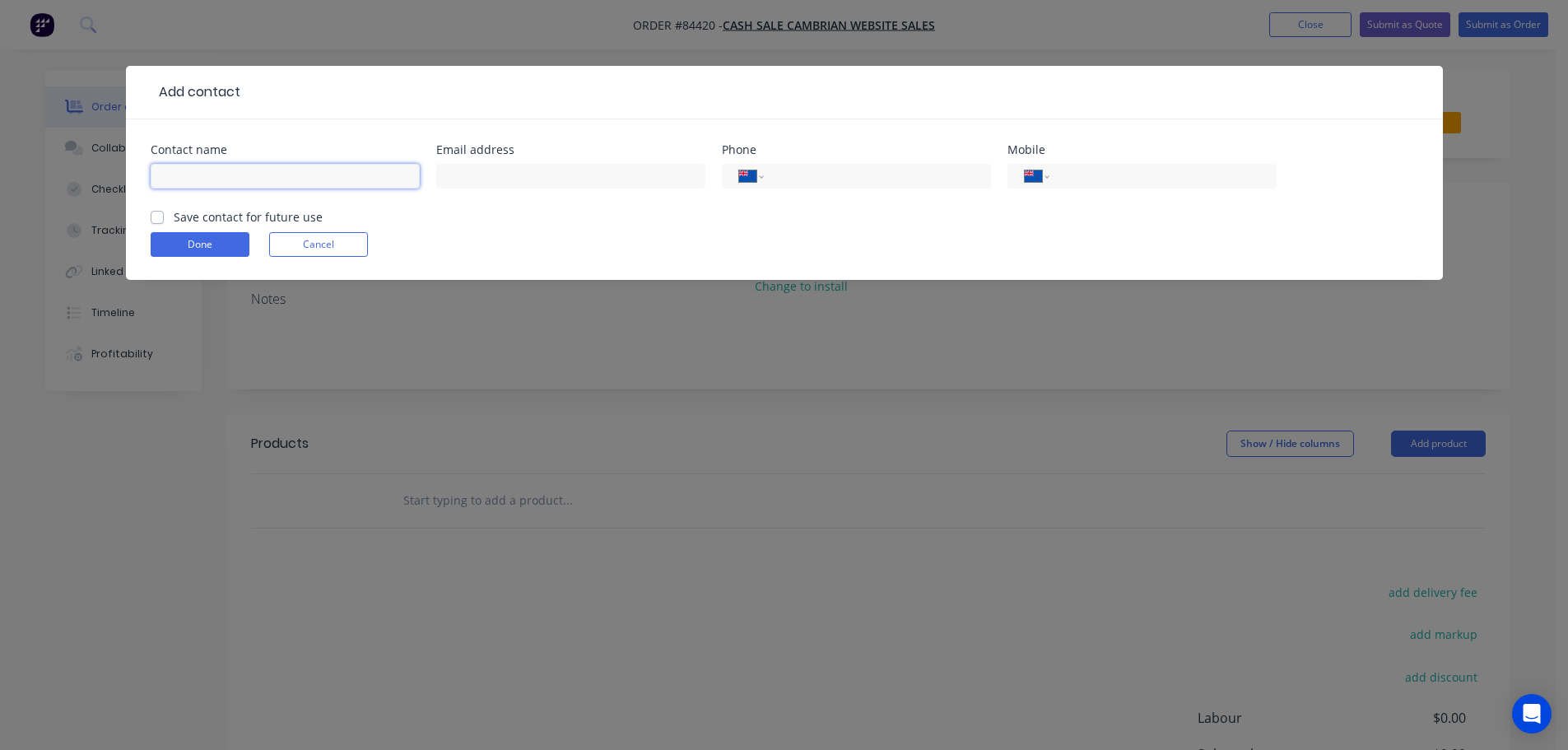
click at [255, 171] on input "text" at bounding box center [285, 176] width 269 height 25
paste input "Isaac Walker"
click at [260, 212] on label "Save contact for future use" at bounding box center [247, 218] width 149 height 18
click at [164, 212] on input "Save contact for future use" at bounding box center [156, 217] width 13 height 16
click at [1085, 172] on input "tel" at bounding box center [1159, 176] width 197 height 19
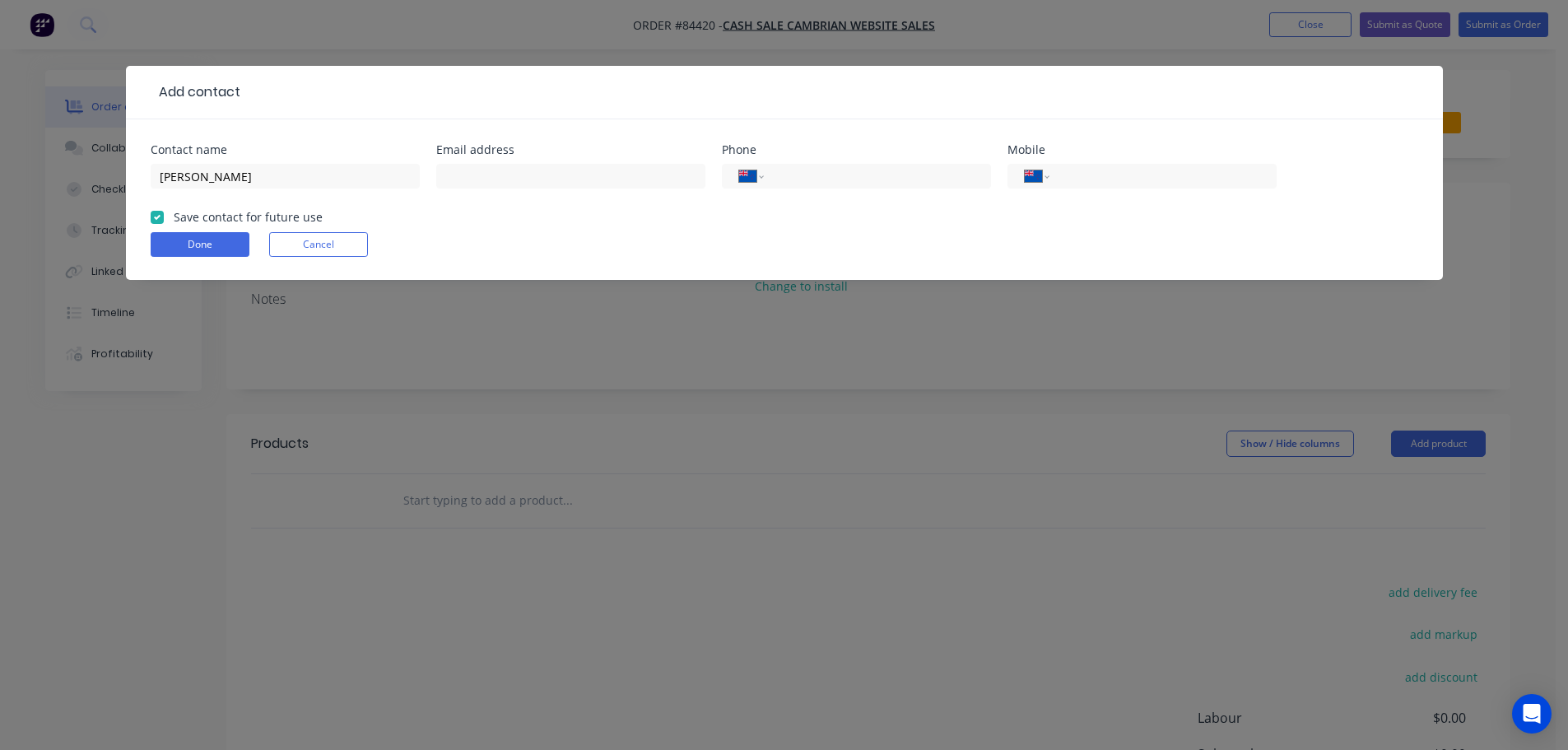
paste input "020 4171 4833"
click at [512, 187] on input "text" at bounding box center [571, 176] width 269 height 25
paste input "isaac@plaspoke.co.nz"
click at [183, 245] on button "Done" at bounding box center [200, 245] width 99 height 25
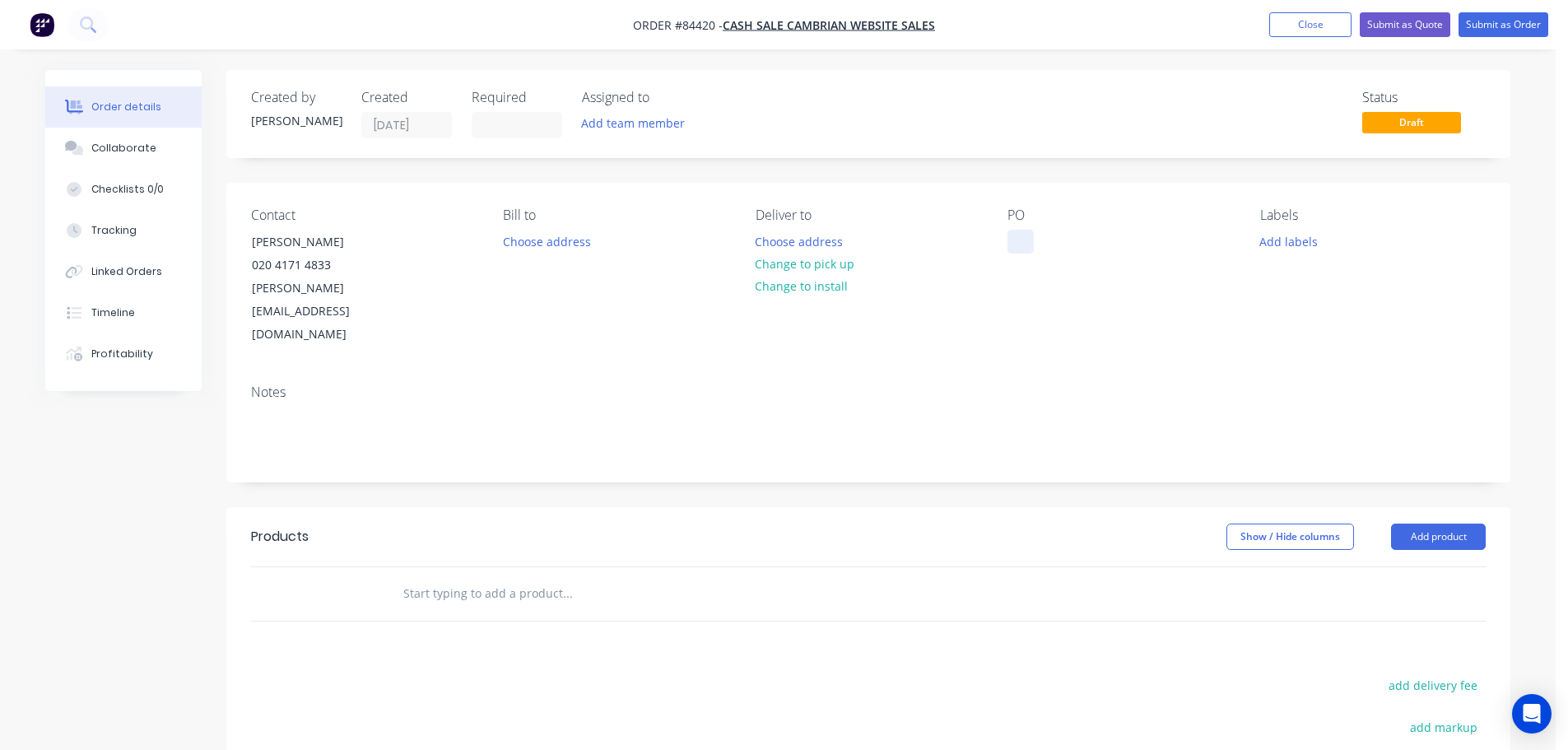
click at [1022, 233] on div at bounding box center [1021, 241] width 27 height 24
click at [821, 245] on button "Choose address" at bounding box center [799, 241] width 105 height 22
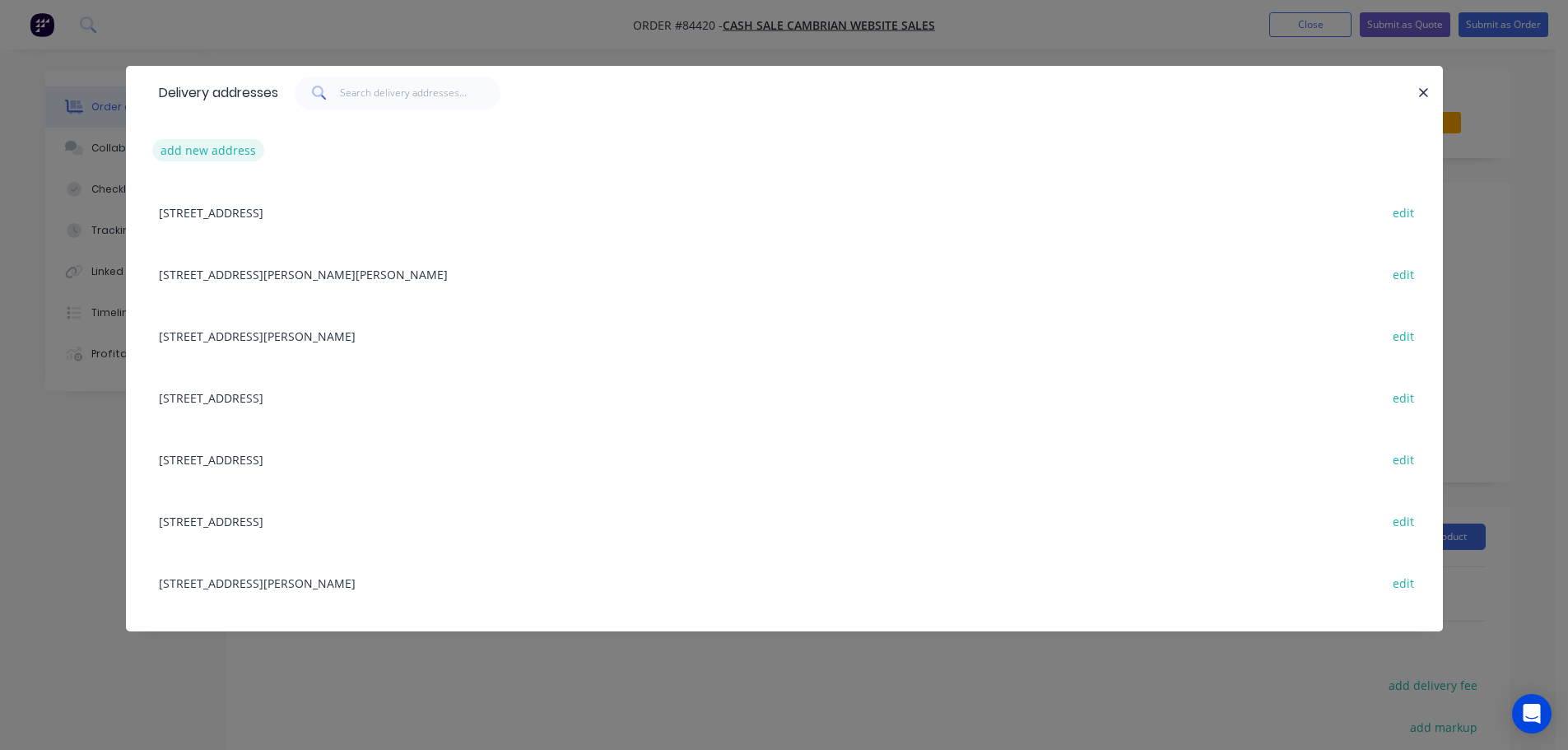
click at [186, 158] on button "add new address" at bounding box center [209, 149] width 113 height 22
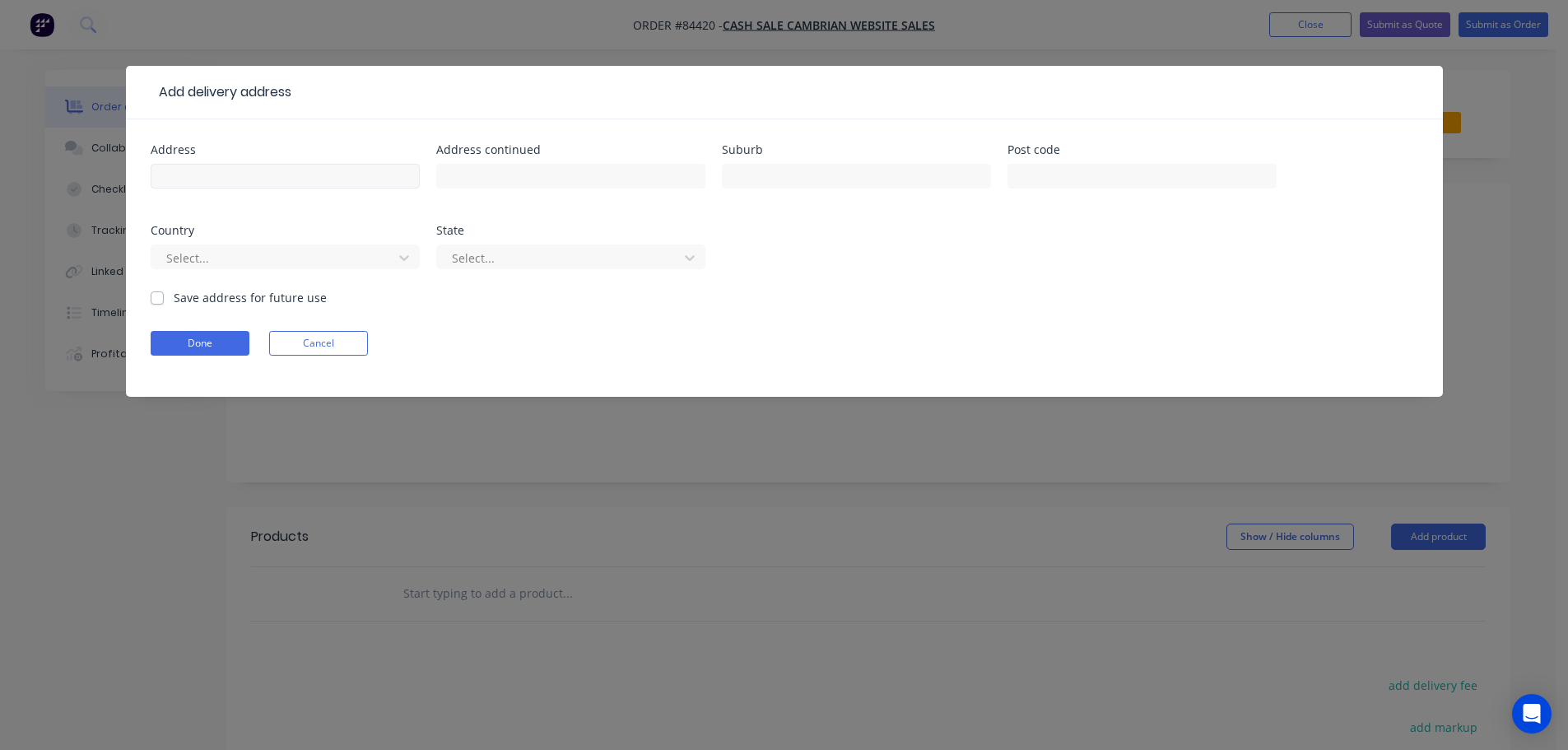
drag, startPoint x: 261, startPoint y: 153, endPoint x: 263, endPoint y: 166, distance: 13.2
click at [262, 165] on div "Address" at bounding box center [285, 176] width 269 height 65
click at [263, 169] on input "text" at bounding box center [285, 176] width 269 height 25
paste input "95 St Annes Cres Wattle Downs 2103"
click at [343, 170] on input "95 St Annes Cres Wattle Downs 2103" at bounding box center [285, 176] width 269 height 25
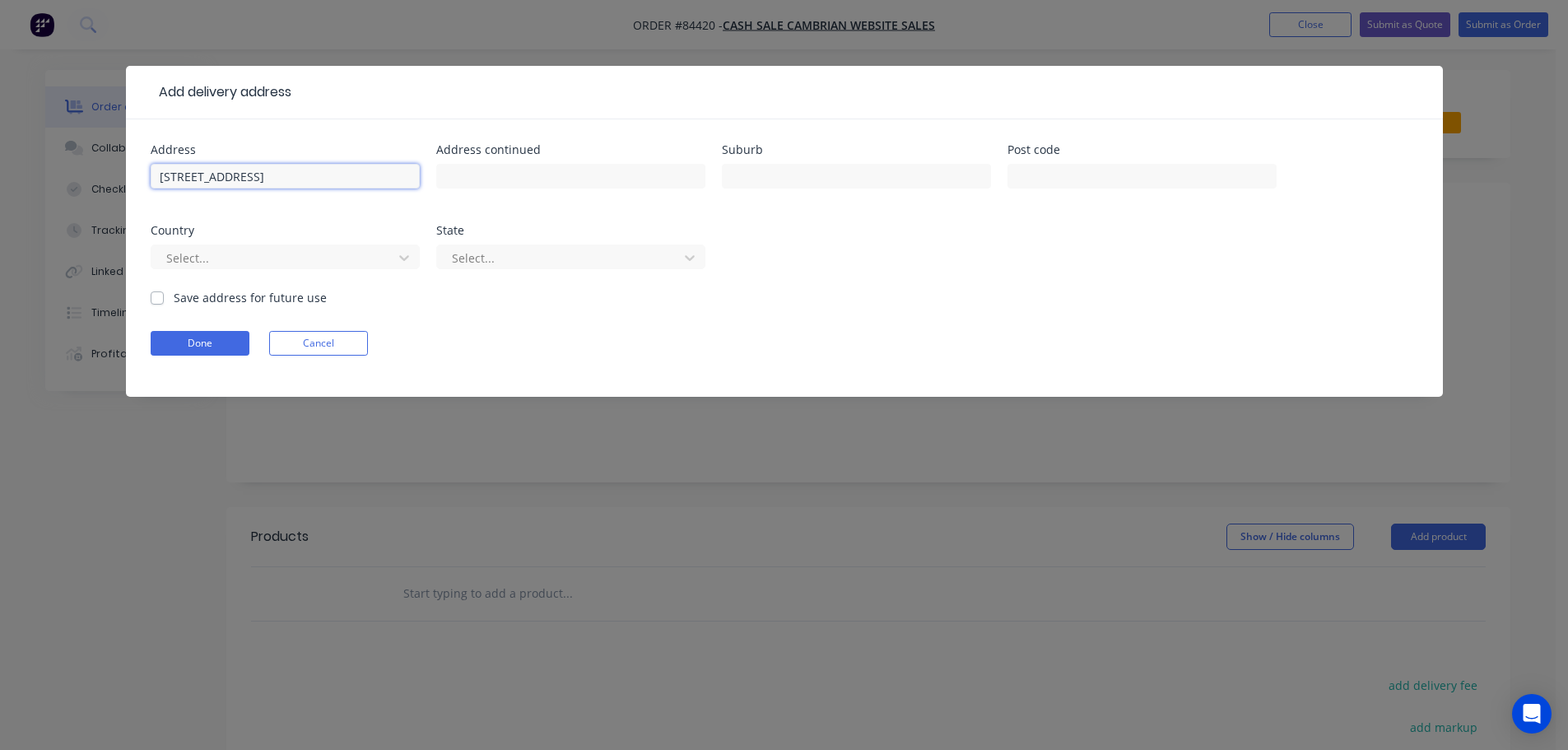
click at [343, 170] on input "95 St Annes Cres Wattle Downs 2103" at bounding box center [285, 176] width 269 height 25
drag, startPoint x: 255, startPoint y: 177, endPoint x: 389, endPoint y: 179, distance: 134.0
click at [389, 179] on input "95 St Annes Cres Wattle Downs" at bounding box center [285, 176] width 269 height 25
click at [195, 341] on button "Done" at bounding box center [200, 343] width 99 height 25
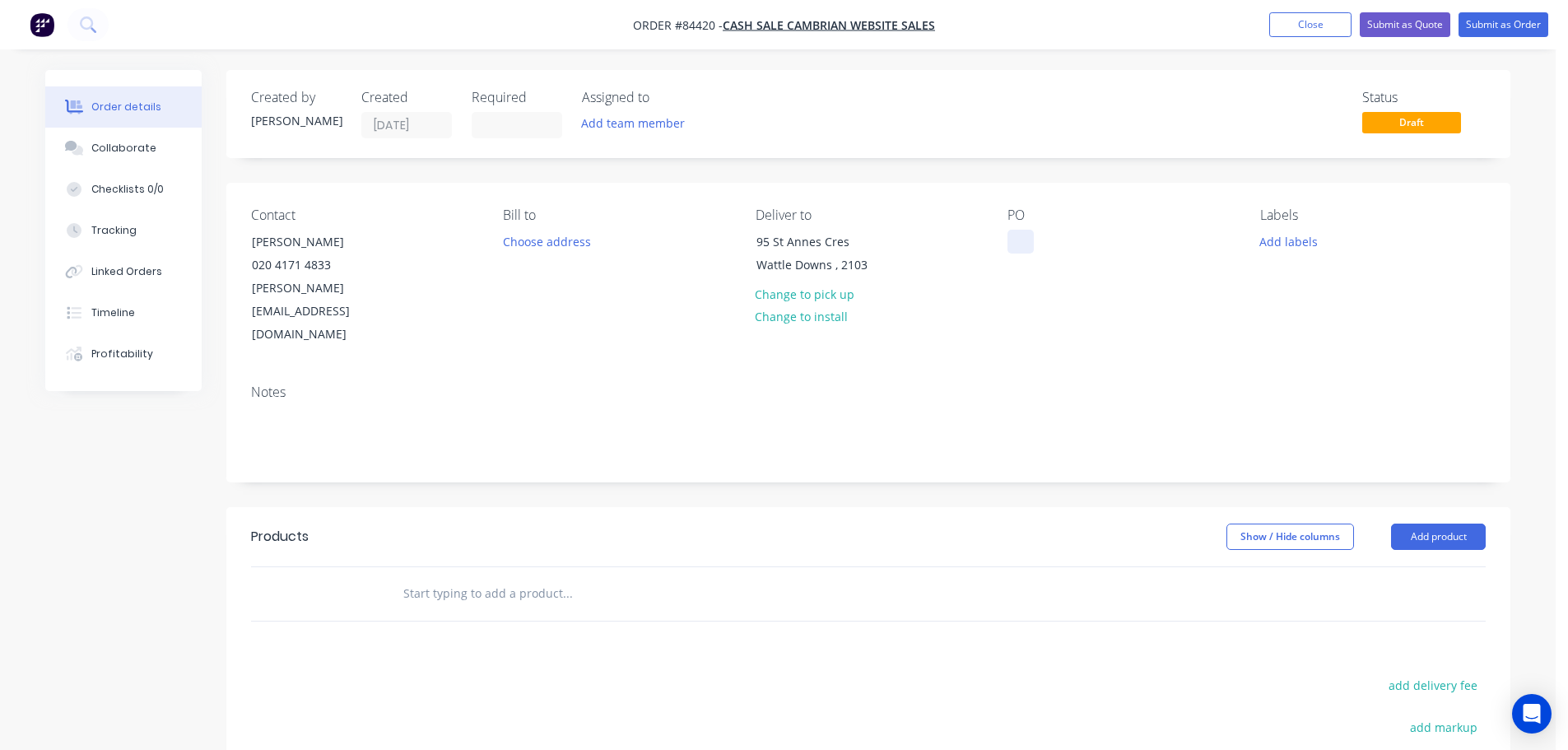
click at [1022, 241] on div at bounding box center [1021, 241] width 27 height 24
drag, startPoint x: 232, startPoint y: 227, endPoint x: 577, endPoint y: 237, distance: 345.1
click at [472, 233] on div "Contact Isaac Walker 020 4171 4833 isaac@plaspoke.co.nz Bill to Choose address …" at bounding box center [868, 277] width 1284 height 188
copy div "Isaac Walker"
click at [1091, 241] on div "WEB35484" at bounding box center [1049, 241] width 84 height 24
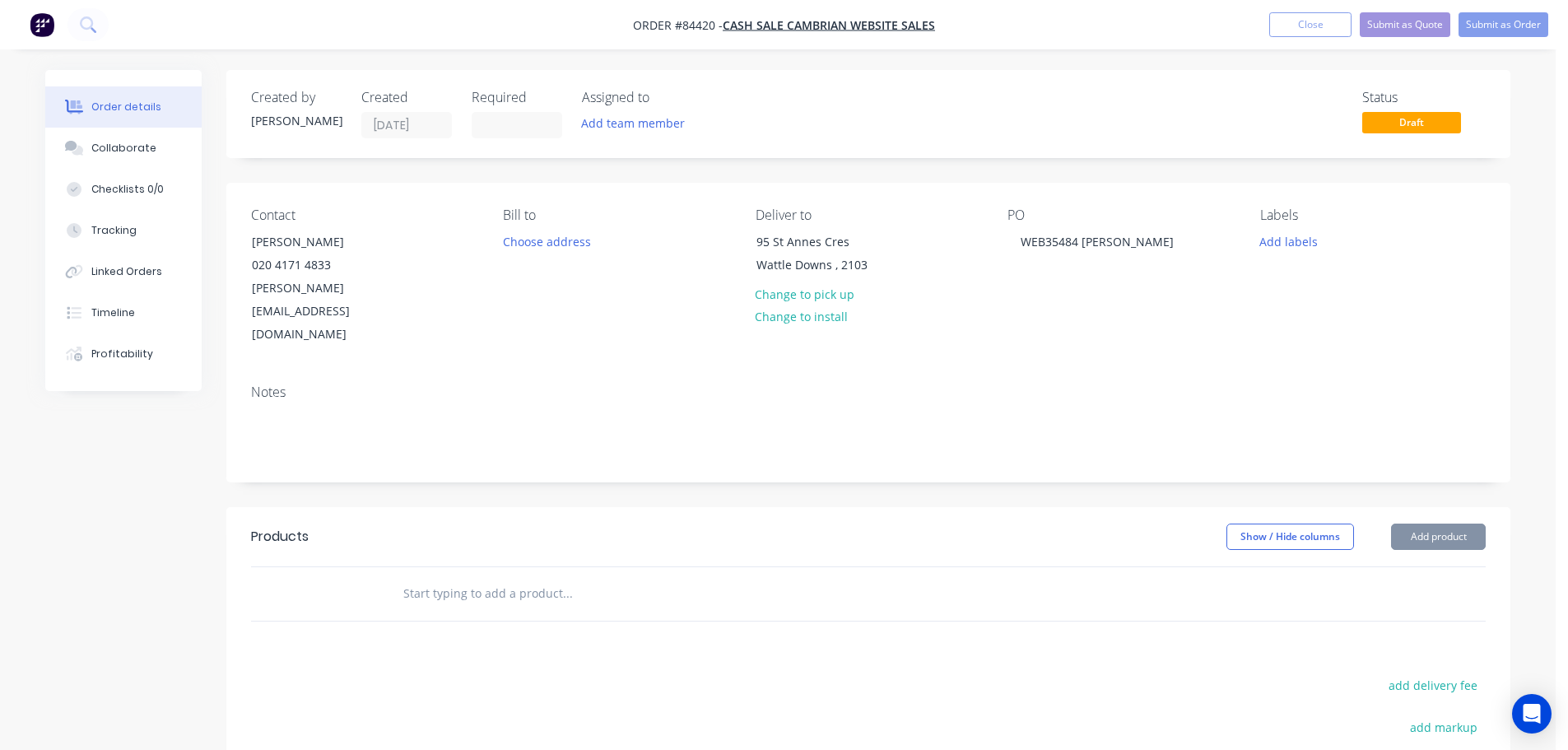
click at [573, 578] on input "text" at bounding box center [567, 593] width 329 height 33
click at [85, 30] on icon at bounding box center [88, 25] width 16 height 16
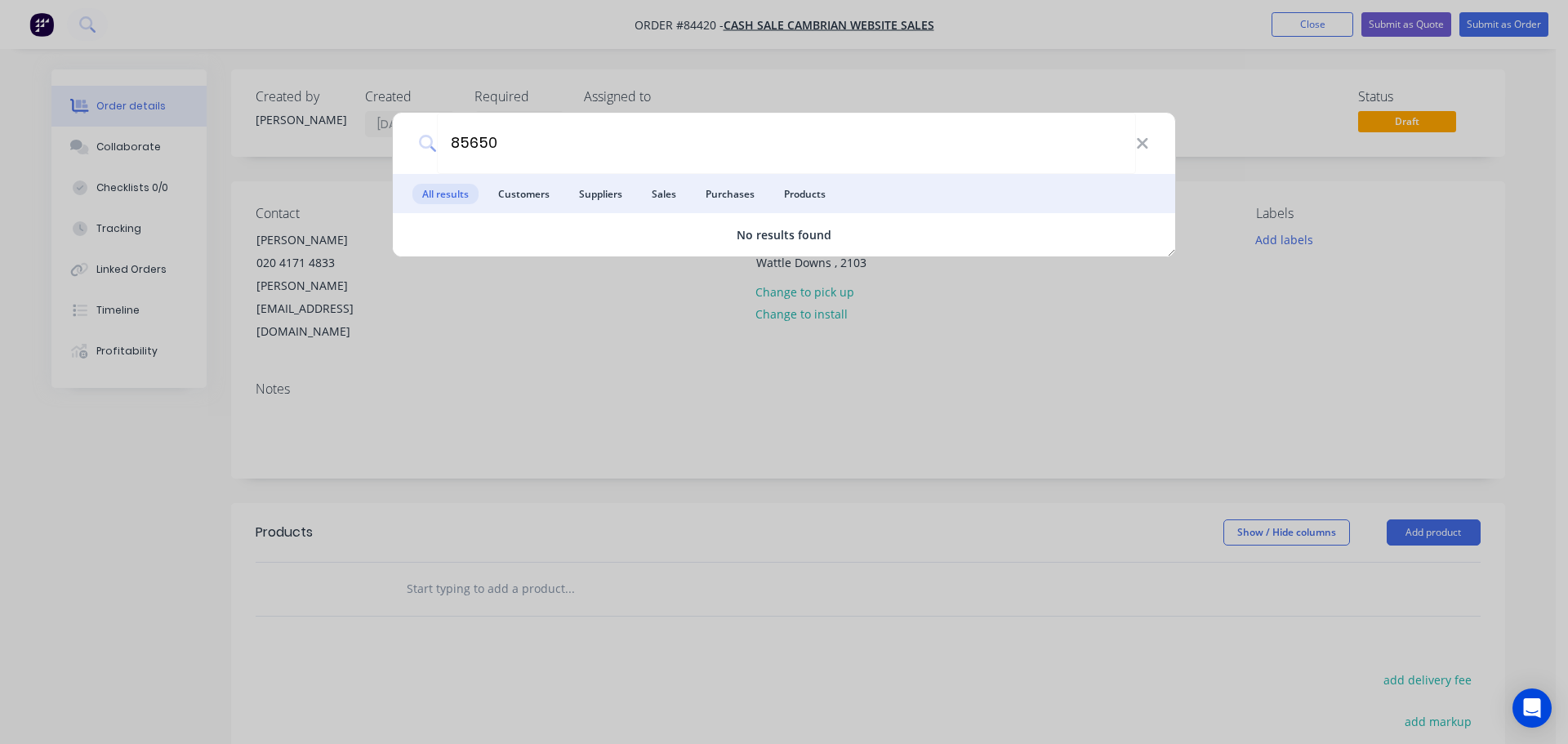
drag, startPoint x: 655, startPoint y: 87, endPoint x: 695, endPoint y: 75, distance: 41.8
click at [657, 86] on div "85650 All results Customers Suppliers Sales Purchases Products No results found" at bounding box center [784, 372] width 1568 height 744
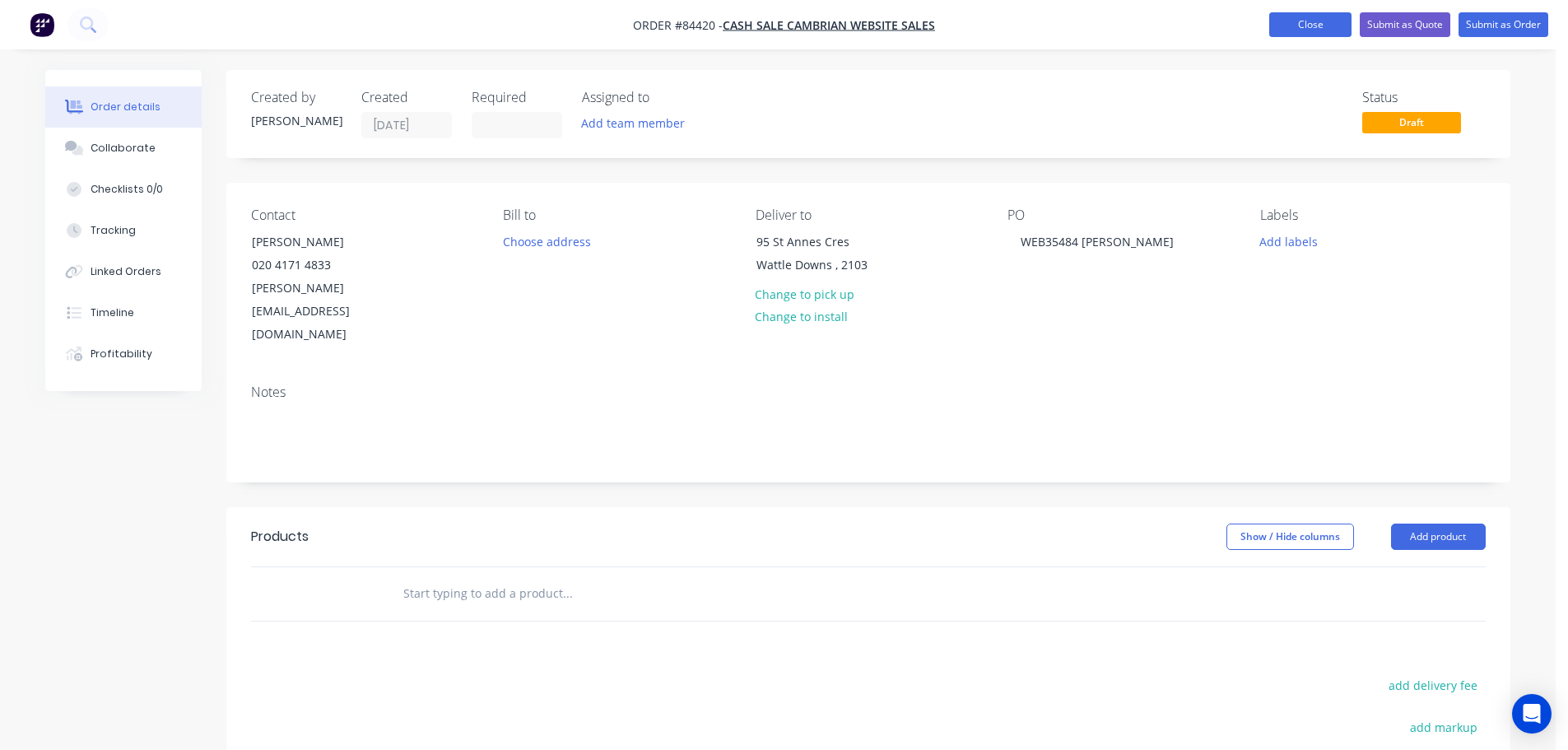
click at [1297, 30] on button "Close" at bounding box center [1310, 25] width 82 height 25
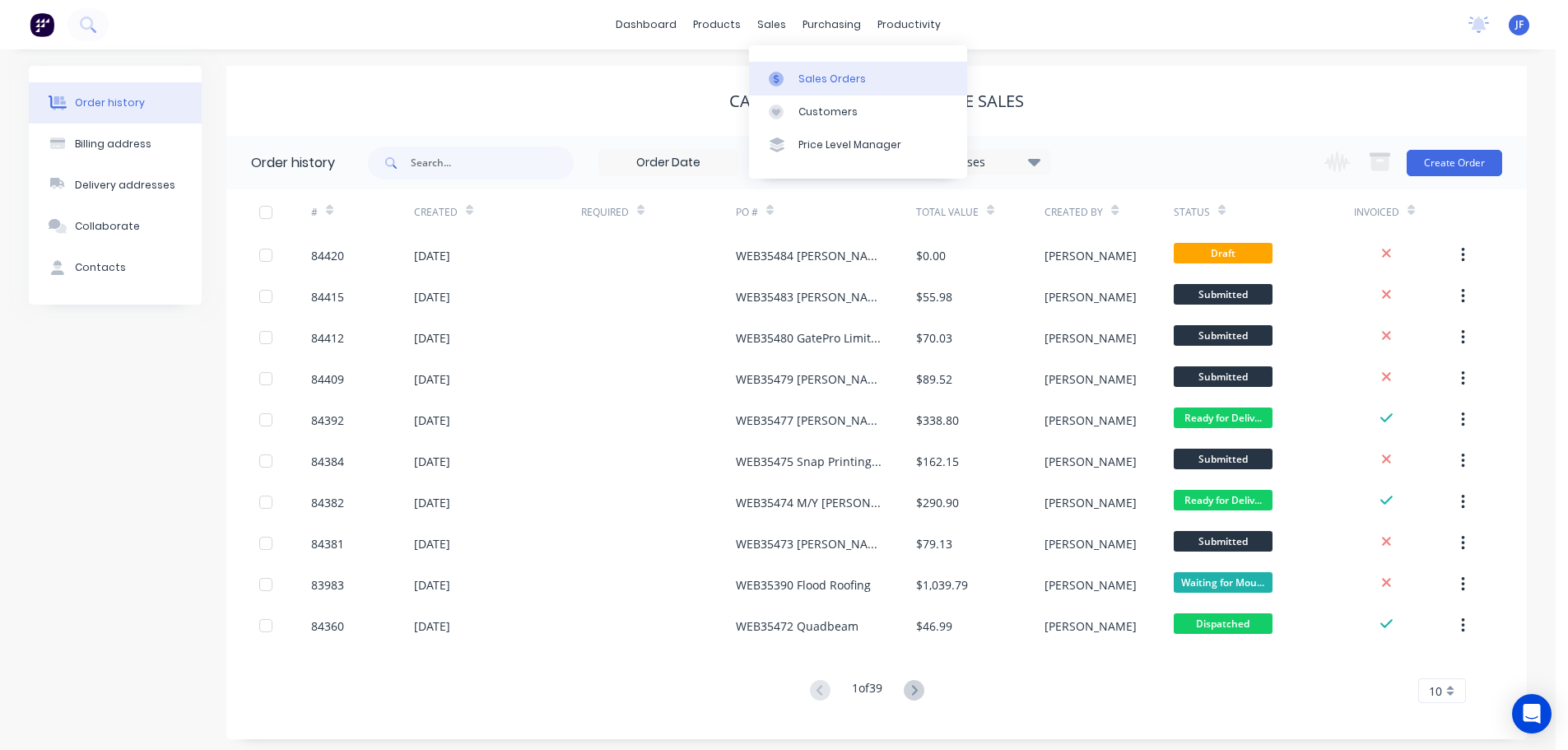
click at [804, 72] on div "Sales Orders" at bounding box center [832, 79] width 67 height 15
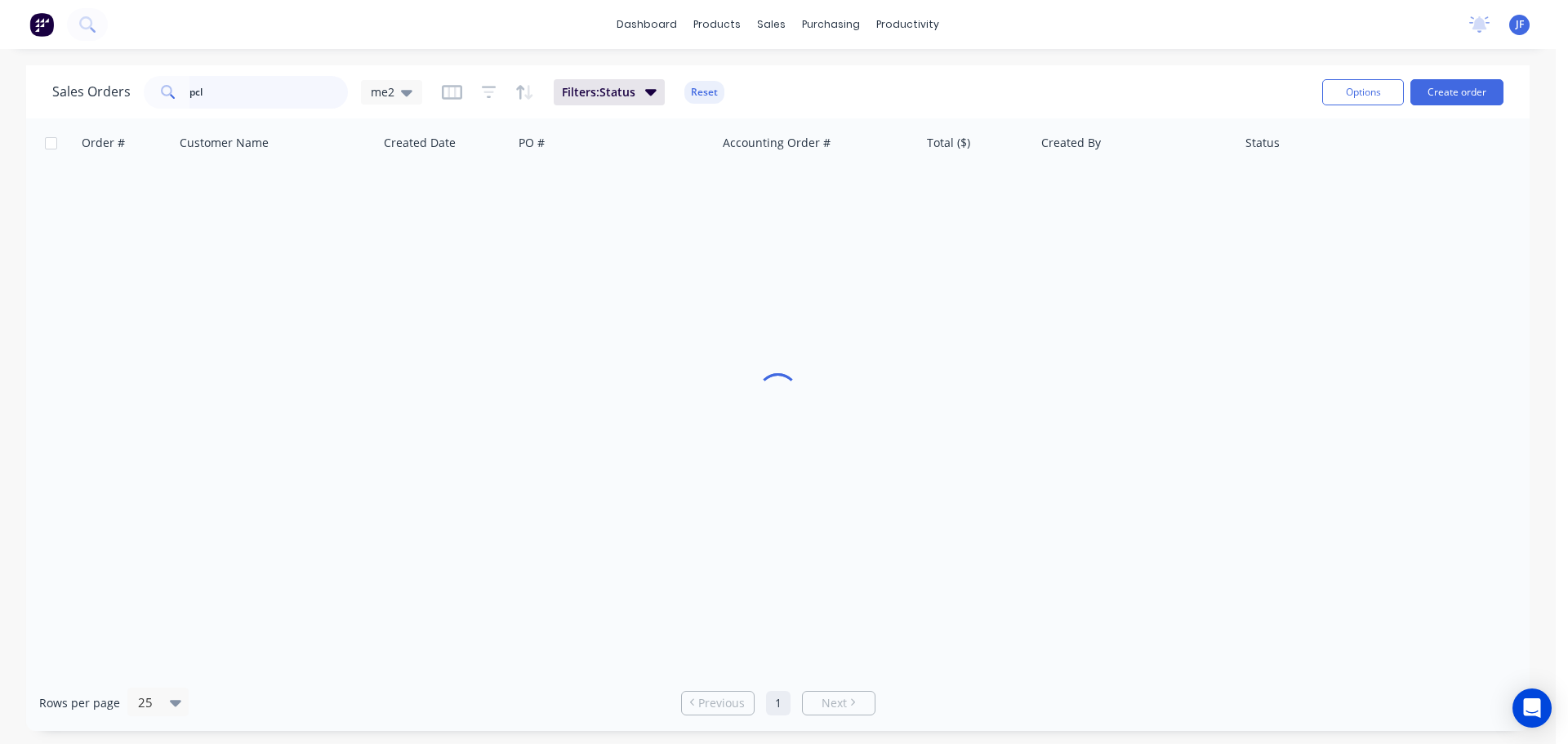
click at [314, 88] on input "pcl" at bounding box center [269, 92] width 160 height 32
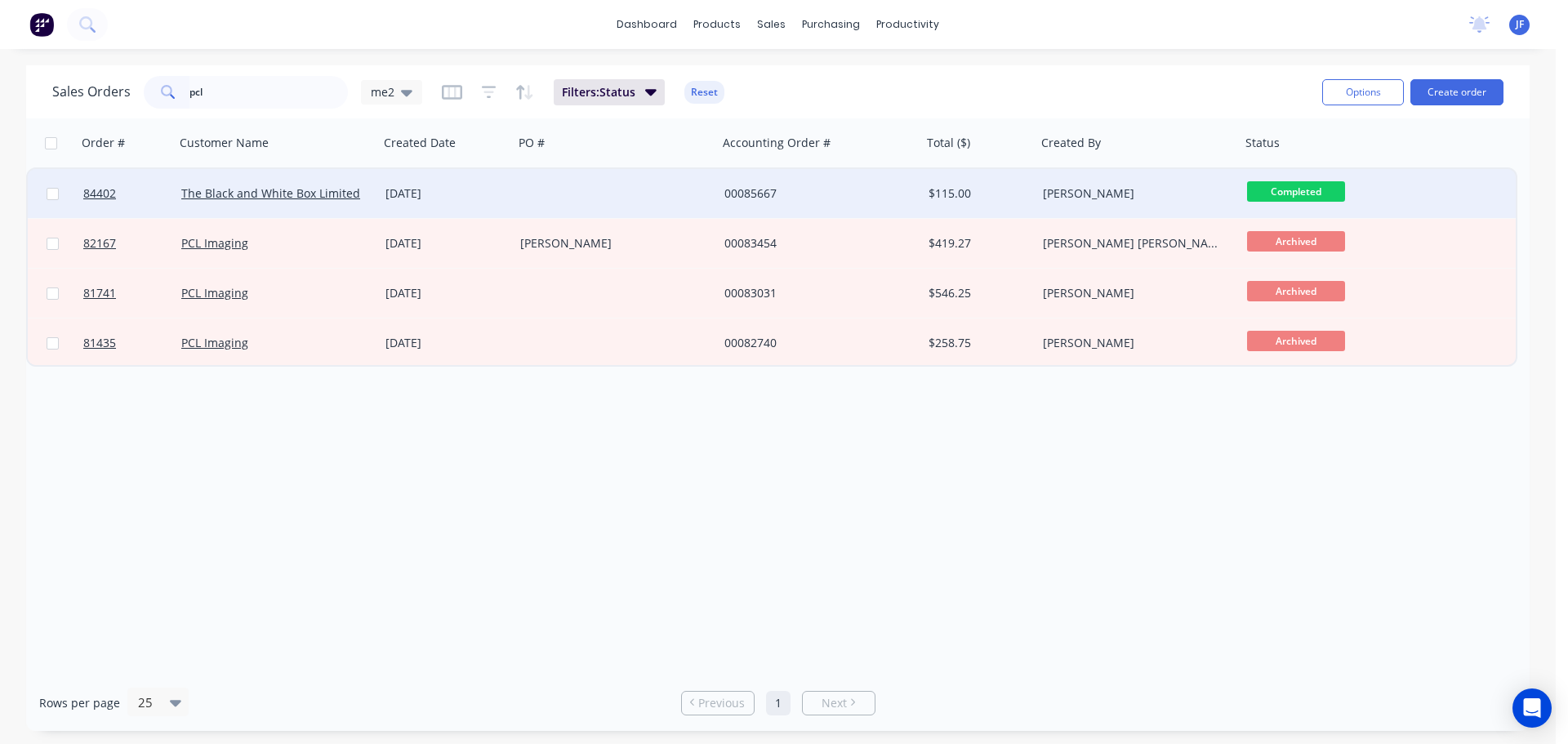
click at [739, 195] on div "00085667" at bounding box center [815, 193] width 182 height 17
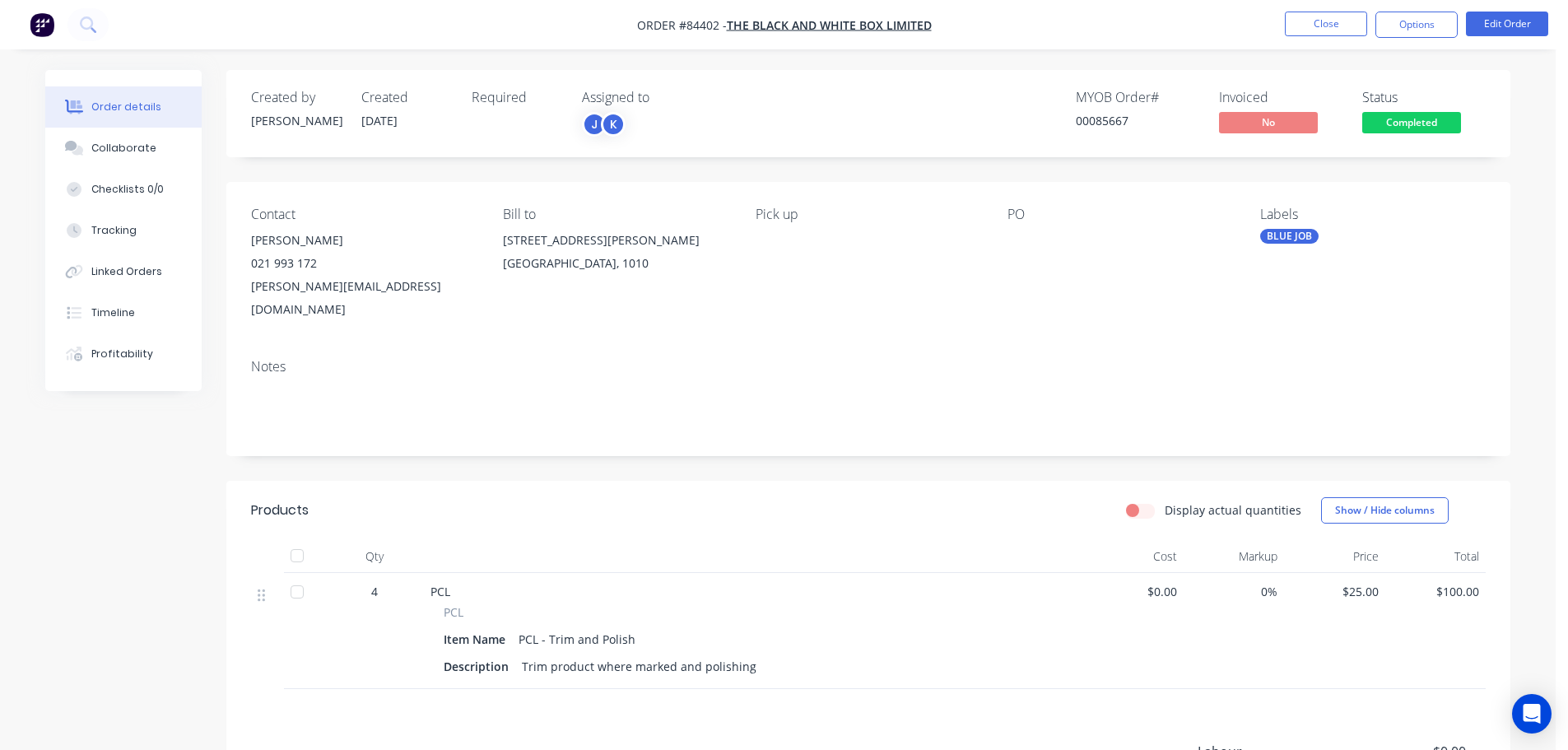
click at [1418, 121] on span "Completed" at bounding box center [1412, 122] width 99 height 20
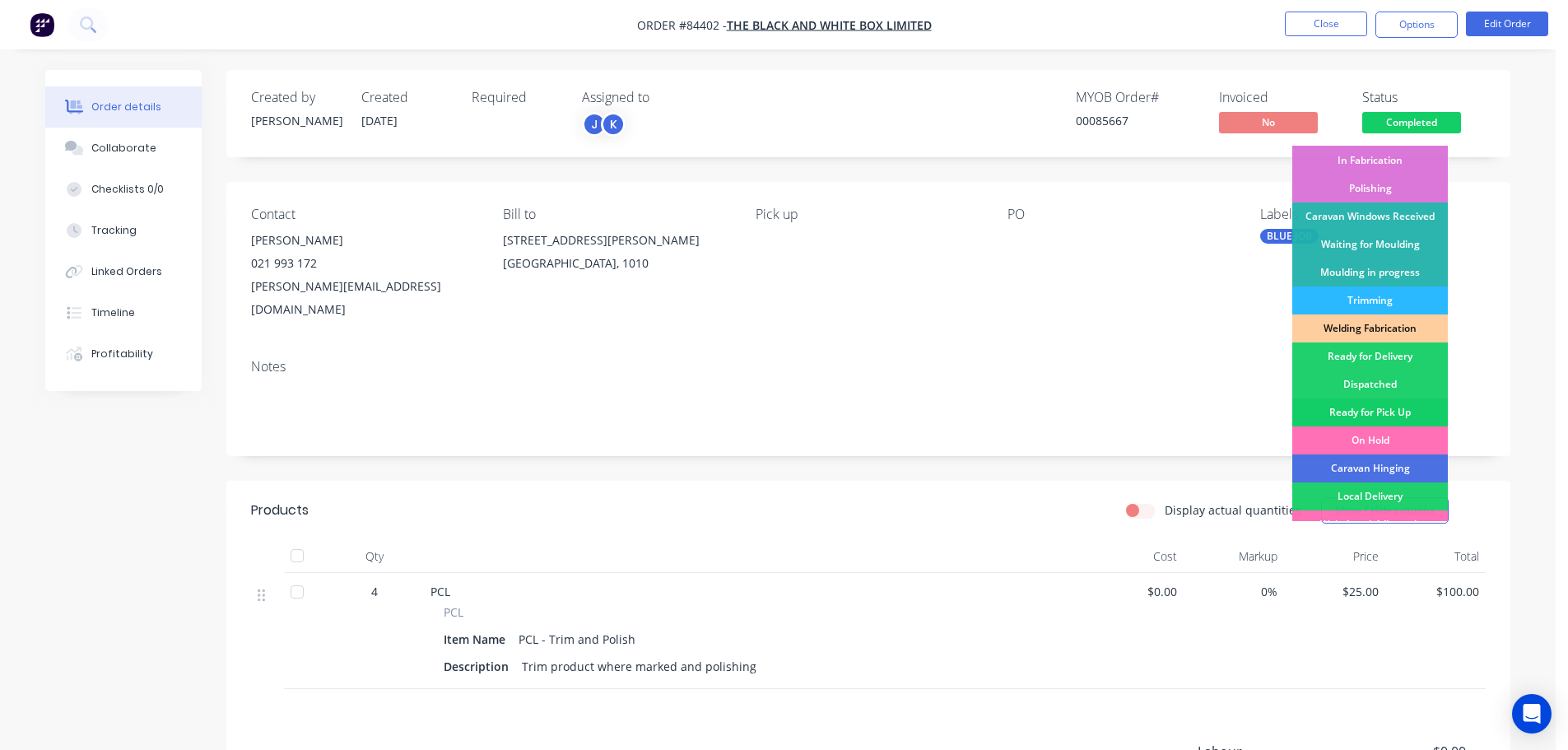
scroll to position [325, 0]
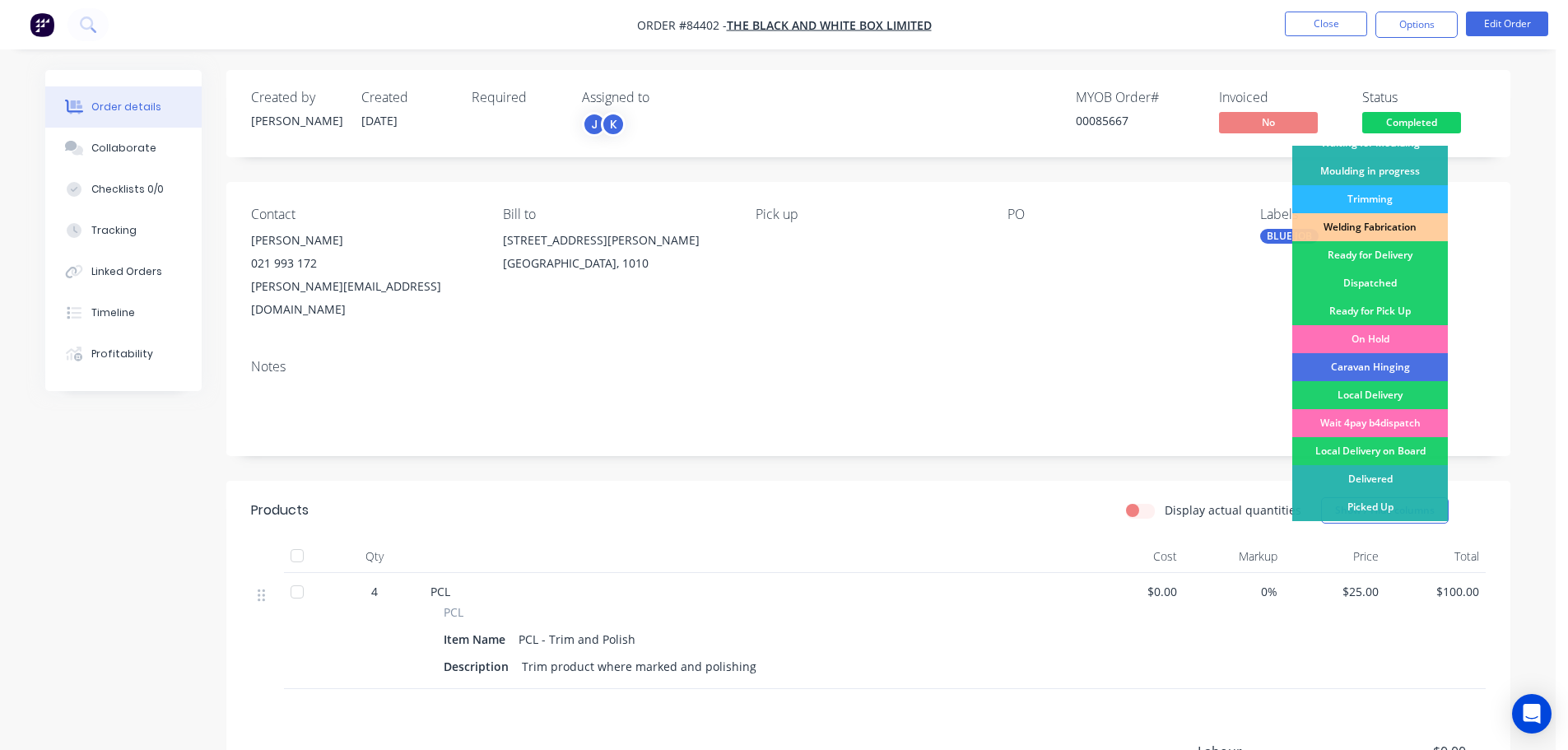
click at [1391, 504] on div "Picked Up" at bounding box center [1370, 508] width 156 height 28
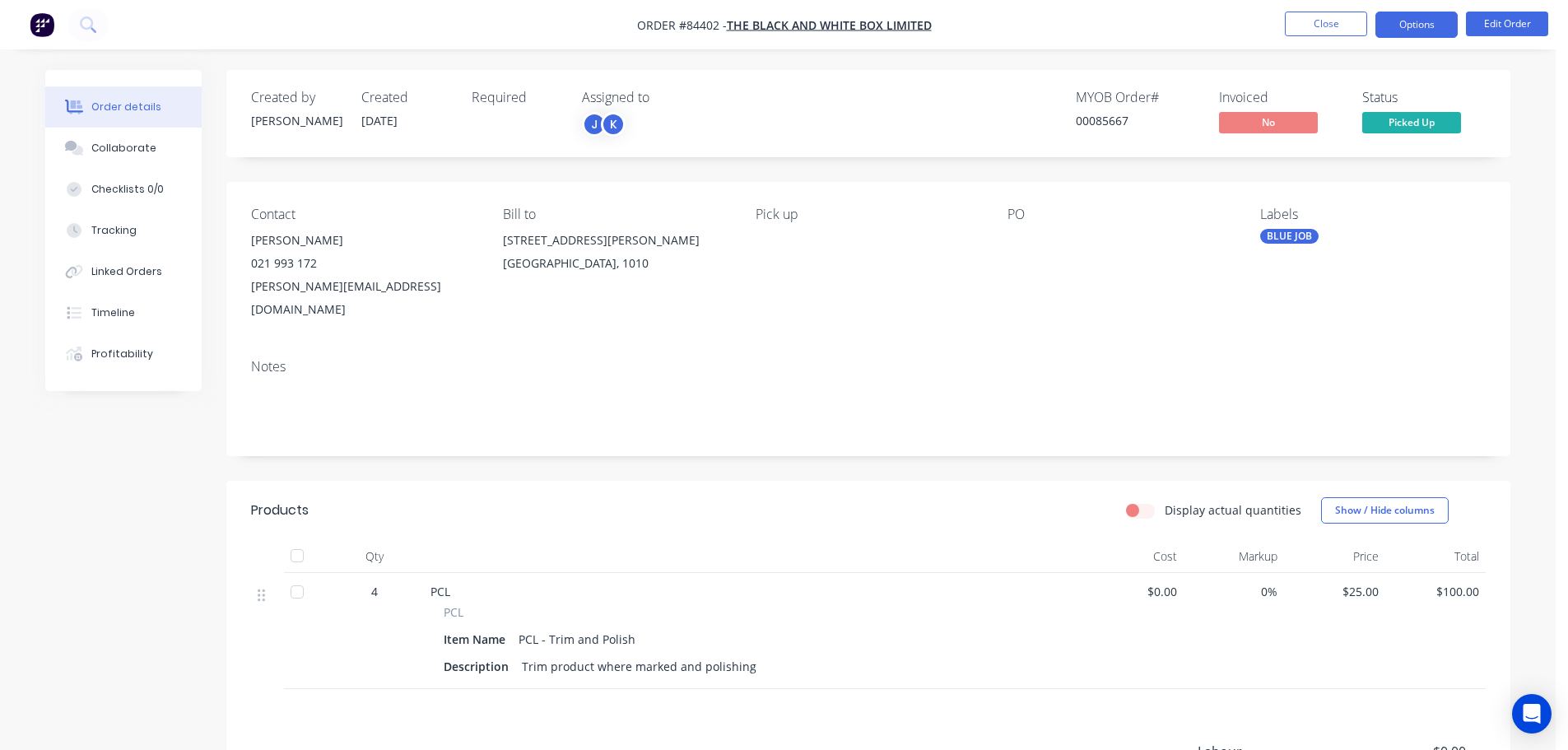
click at [1417, 26] on button "Options" at bounding box center [1416, 25] width 82 height 27
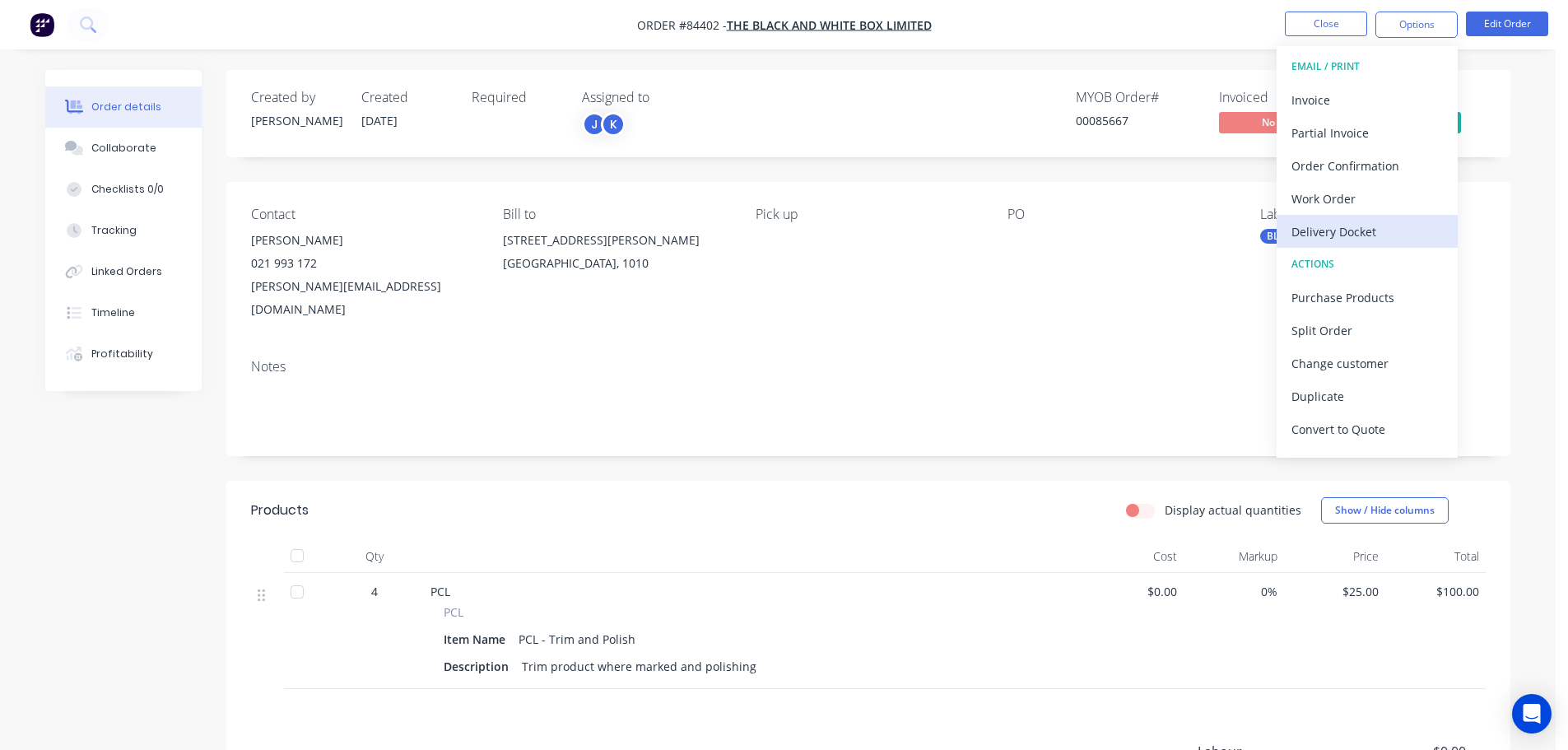
click at [1331, 241] on div "Delivery Docket" at bounding box center [1366, 232] width 151 height 24
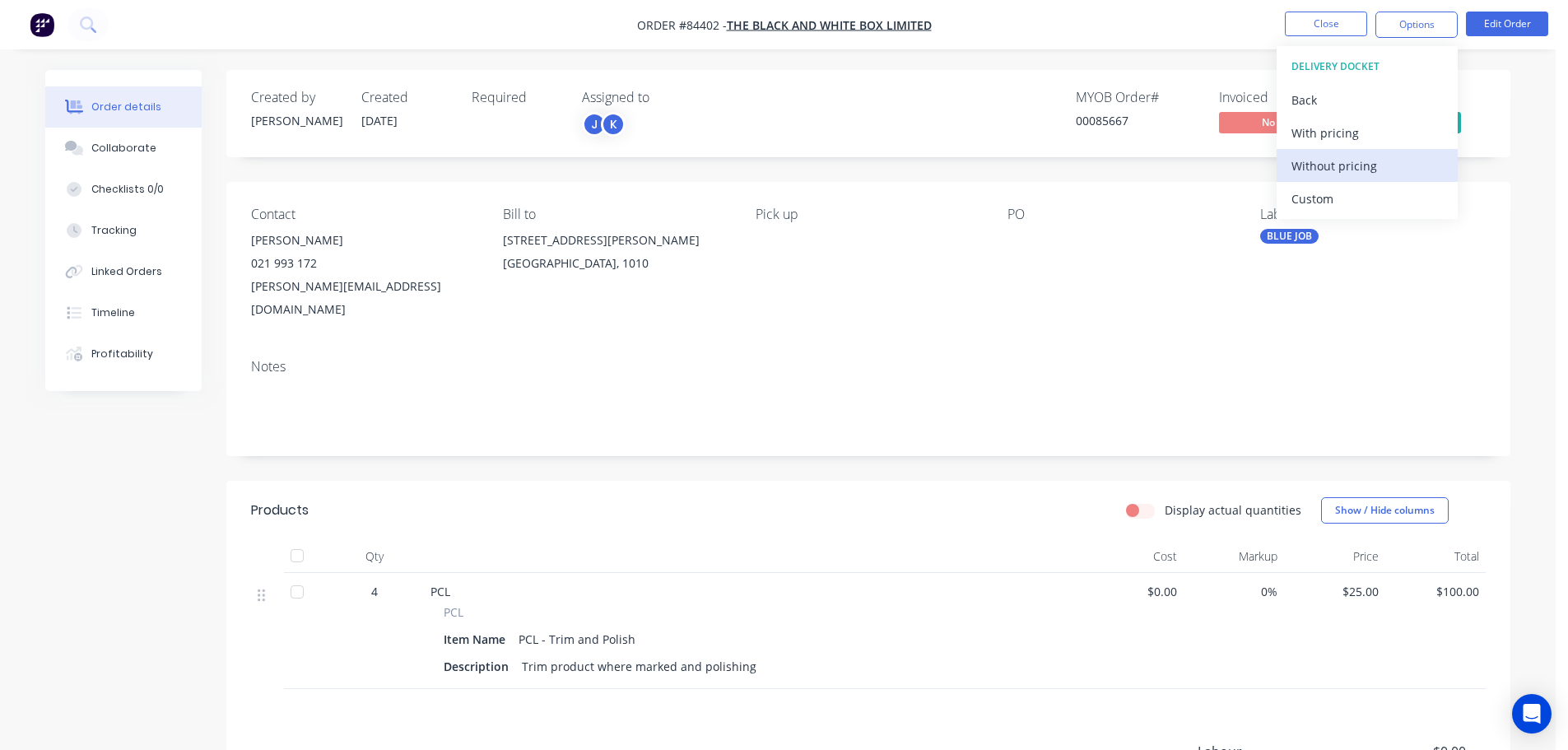
click at [1349, 172] on div "Without pricing" at bounding box center [1366, 165] width 151 height 24
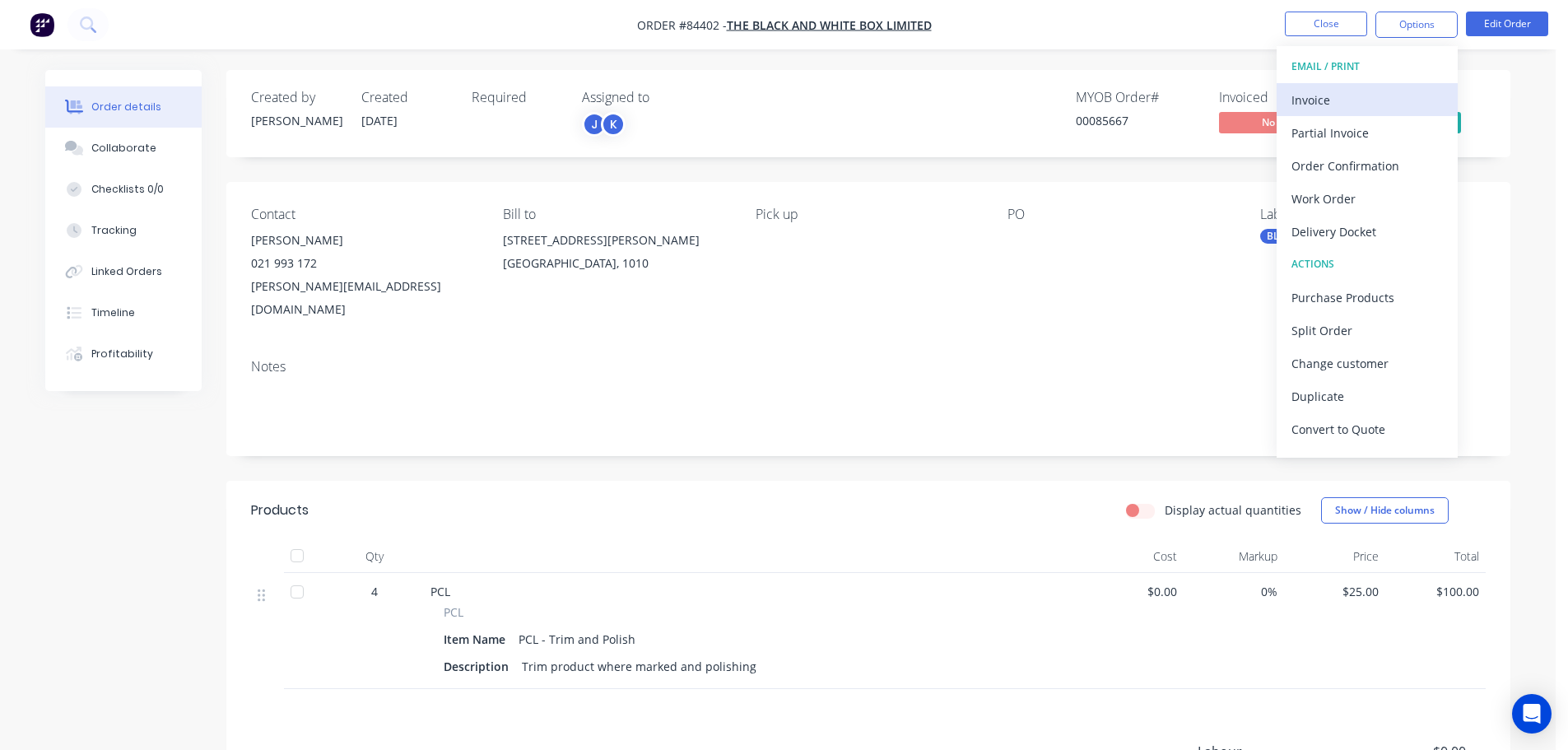
click at [1358, 101] on div "Invoice" at bounding box center [1366, 100] width 151 height 24
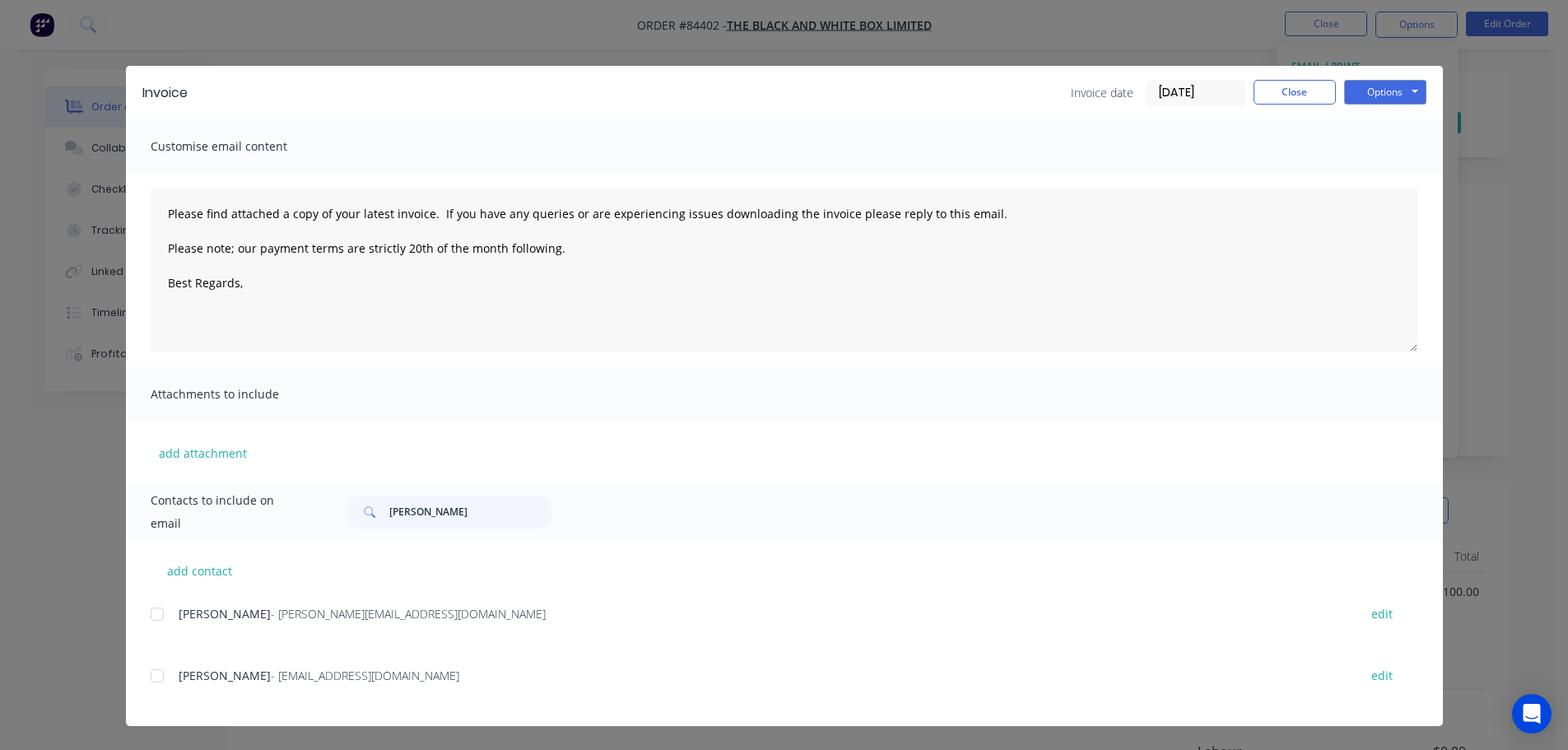
click at [168, 683] on div at bounding box center [156, 676] width 33 height 33
click at [1415, 99] on button "Options" at bounding box center [1385, 92] width 82 height 25
click at [1403, 173] on button "Email" at bounding box center [1397, 175] width 105 height 27
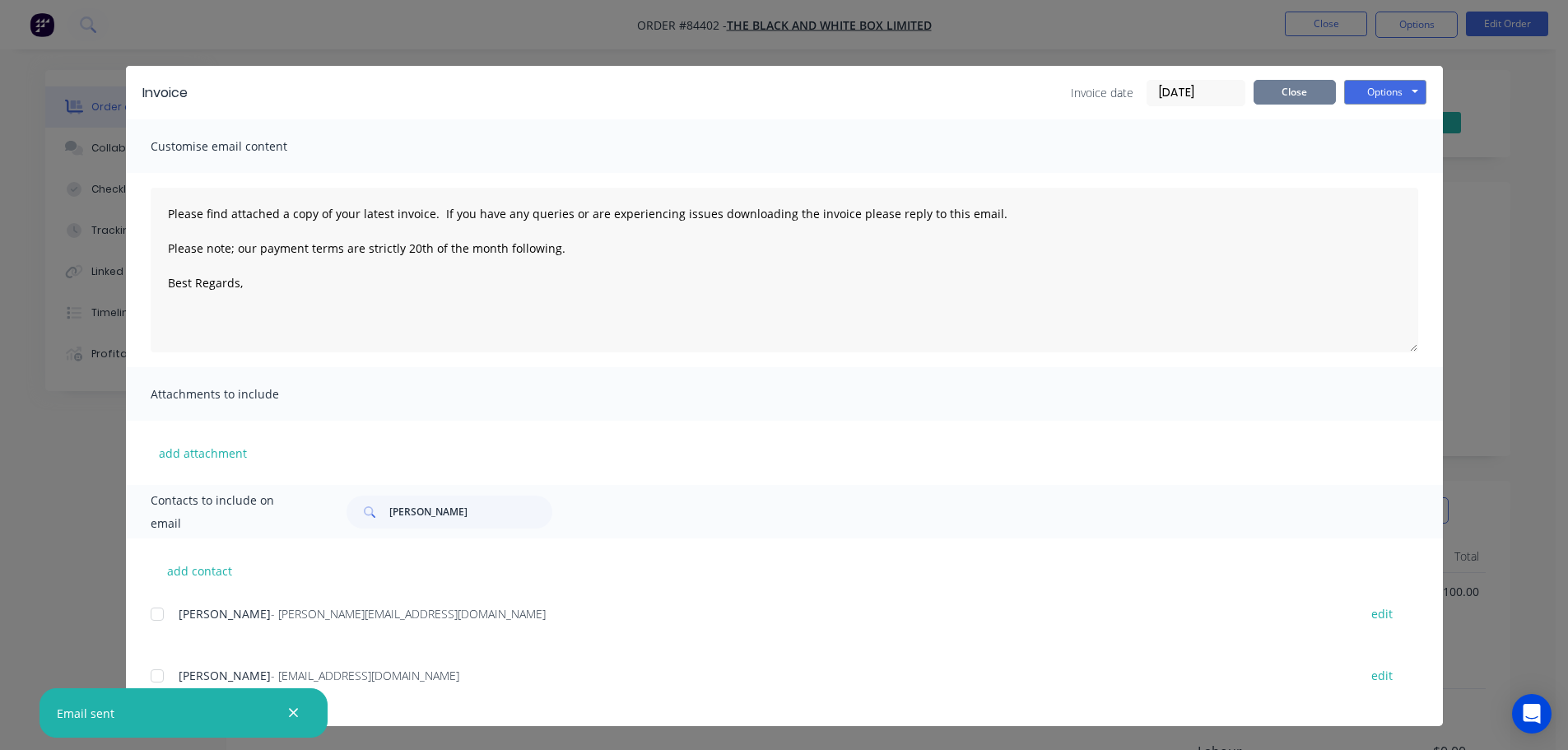
click at [1333, 94] on button "Close" at bounding box center [1294, 92] width 82 height 25
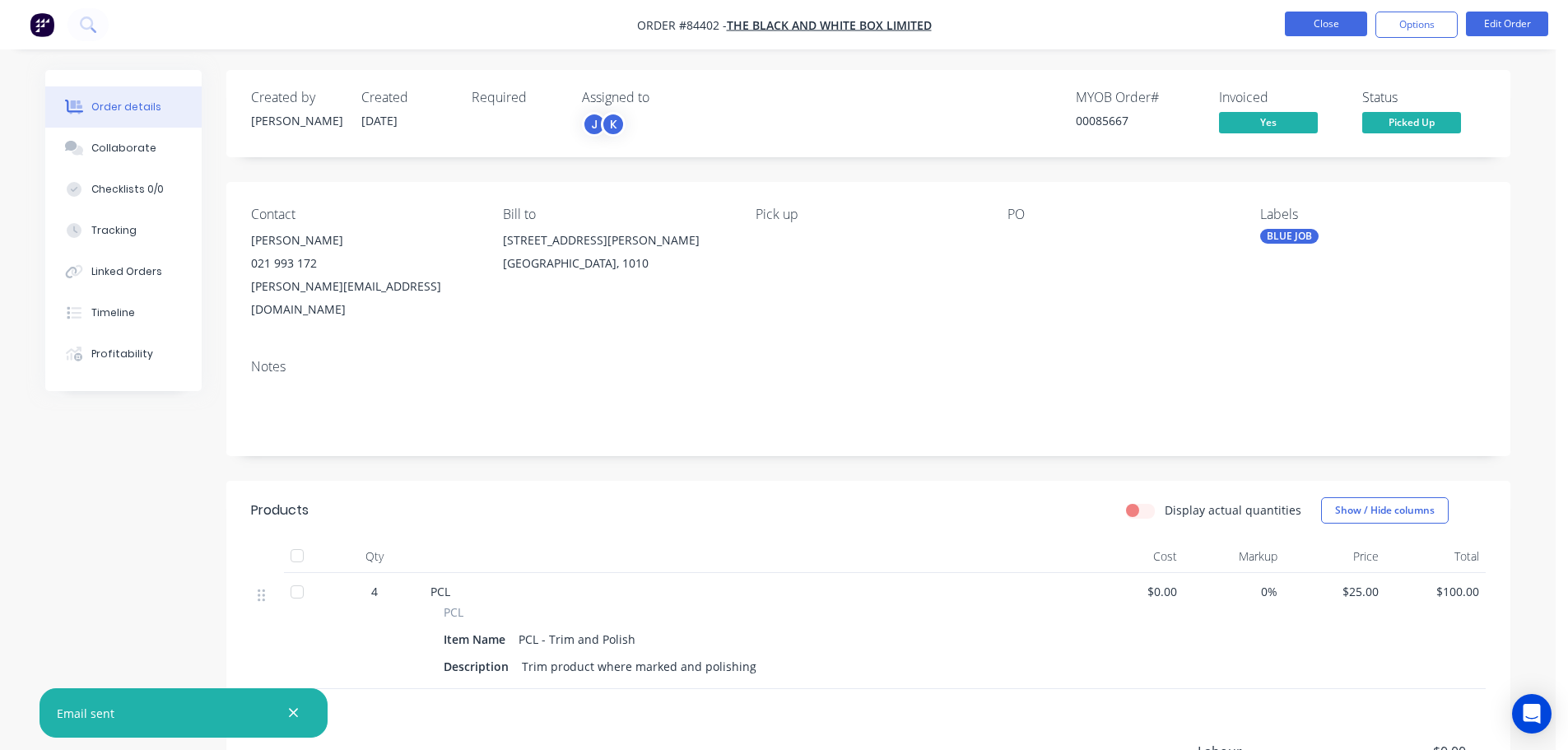
click at [1304, 24] on button "Close" at bounding box center [1326, 24] width 82 height 25
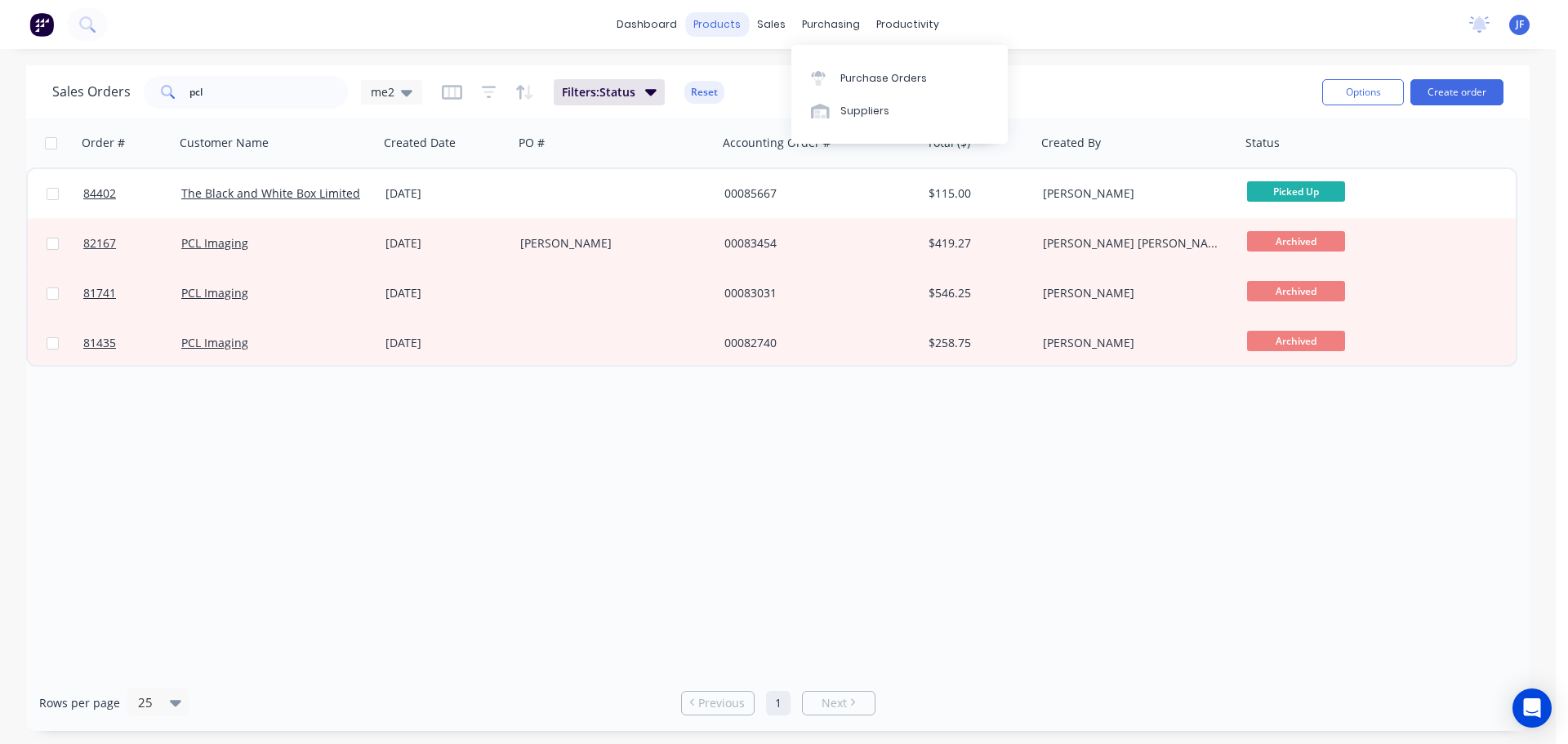
click at [738, 17] on div "products" at bounding box center [716, 25] width 64 height 25
click at [807, 73] on div "Sales Orders" at bounding box center [832, 78] width 67 height 15
click at [212, 88] on input "pcl" at bounding box center [269, 92] width 160 height 32
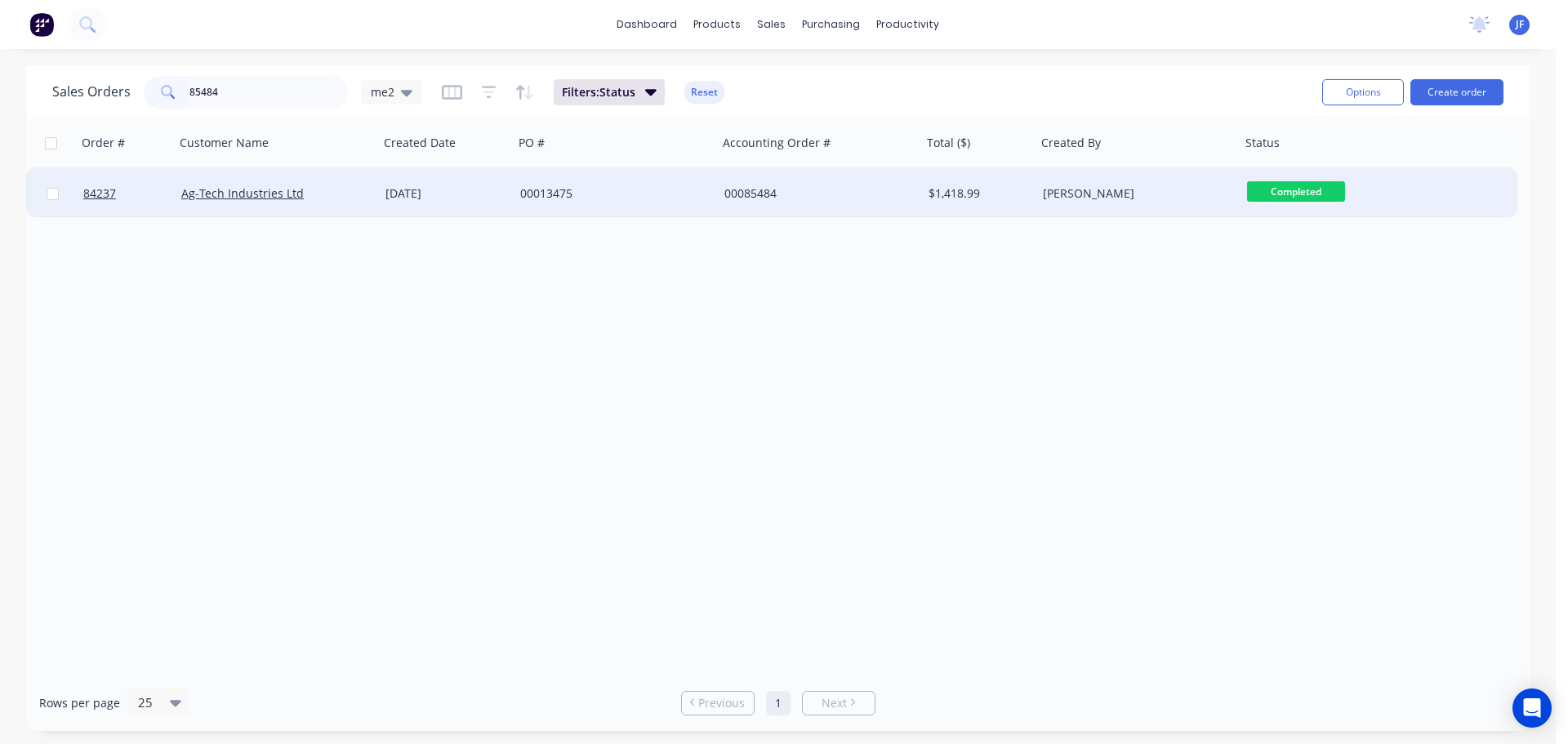
click at [992, 201] on div "$1,418.99" at bounding box center [977, 193] width 96 height 17
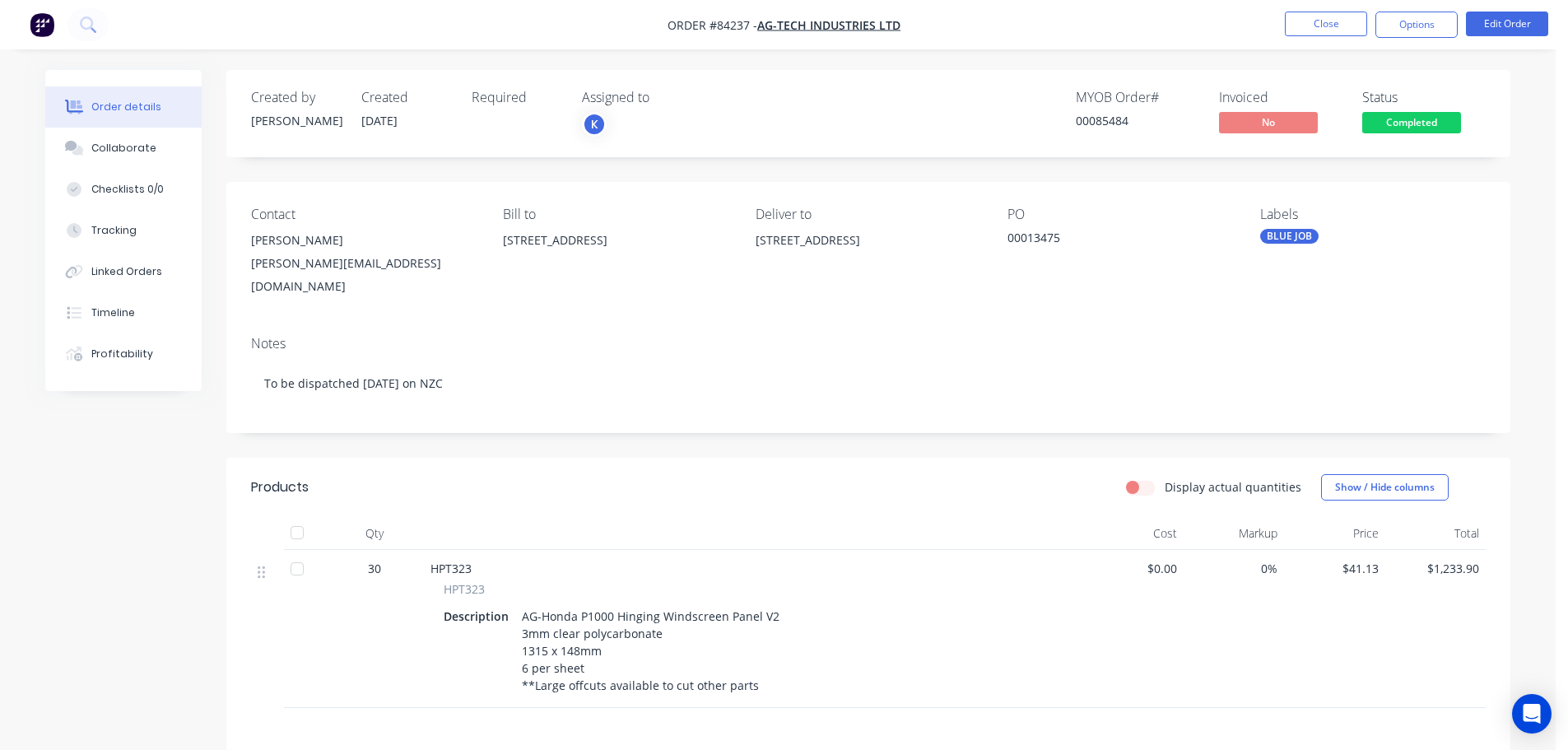
click at [1420, 124] on span "Completed" at bounding box center [1412, 122] width 99 height 20
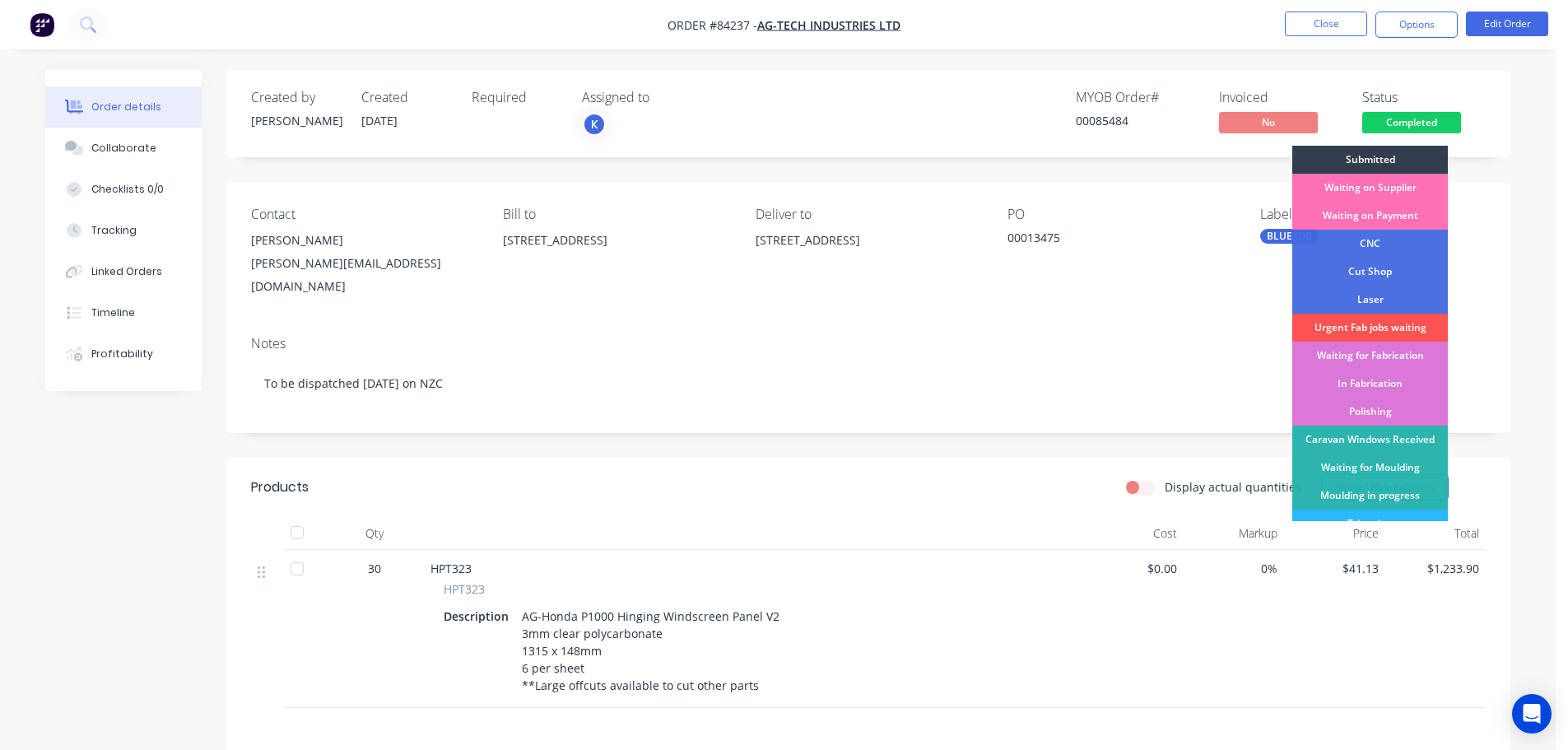
click at [1002, 165] on div "Created by Jess Created 28/08/25 Required Assigned to K MYOB Order # 00085484 I…" at bounding box center [868, 523] width 1284 height 907
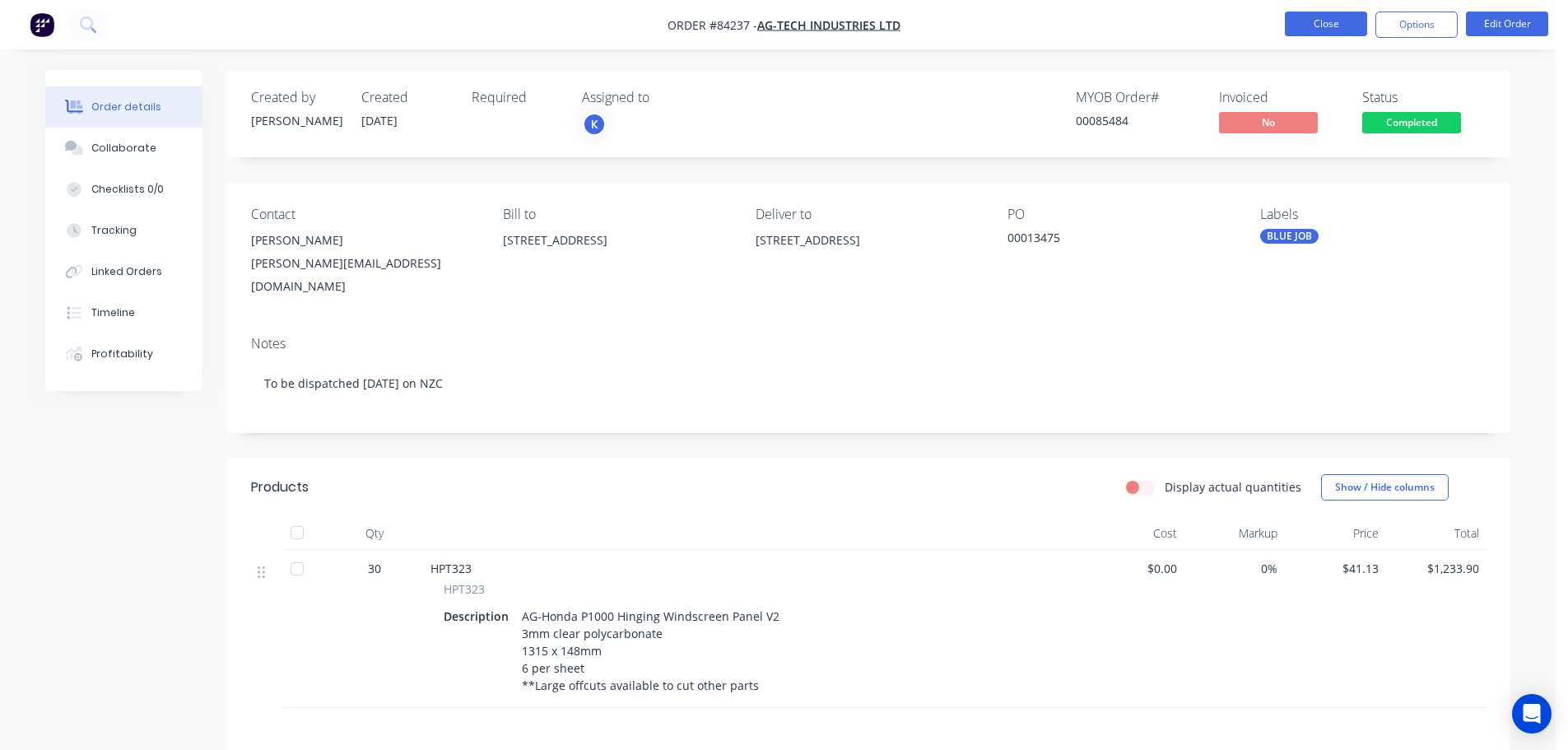
click at [1326, 16] on button "Close" at bounding box center [1326, 24] width 82 height 25
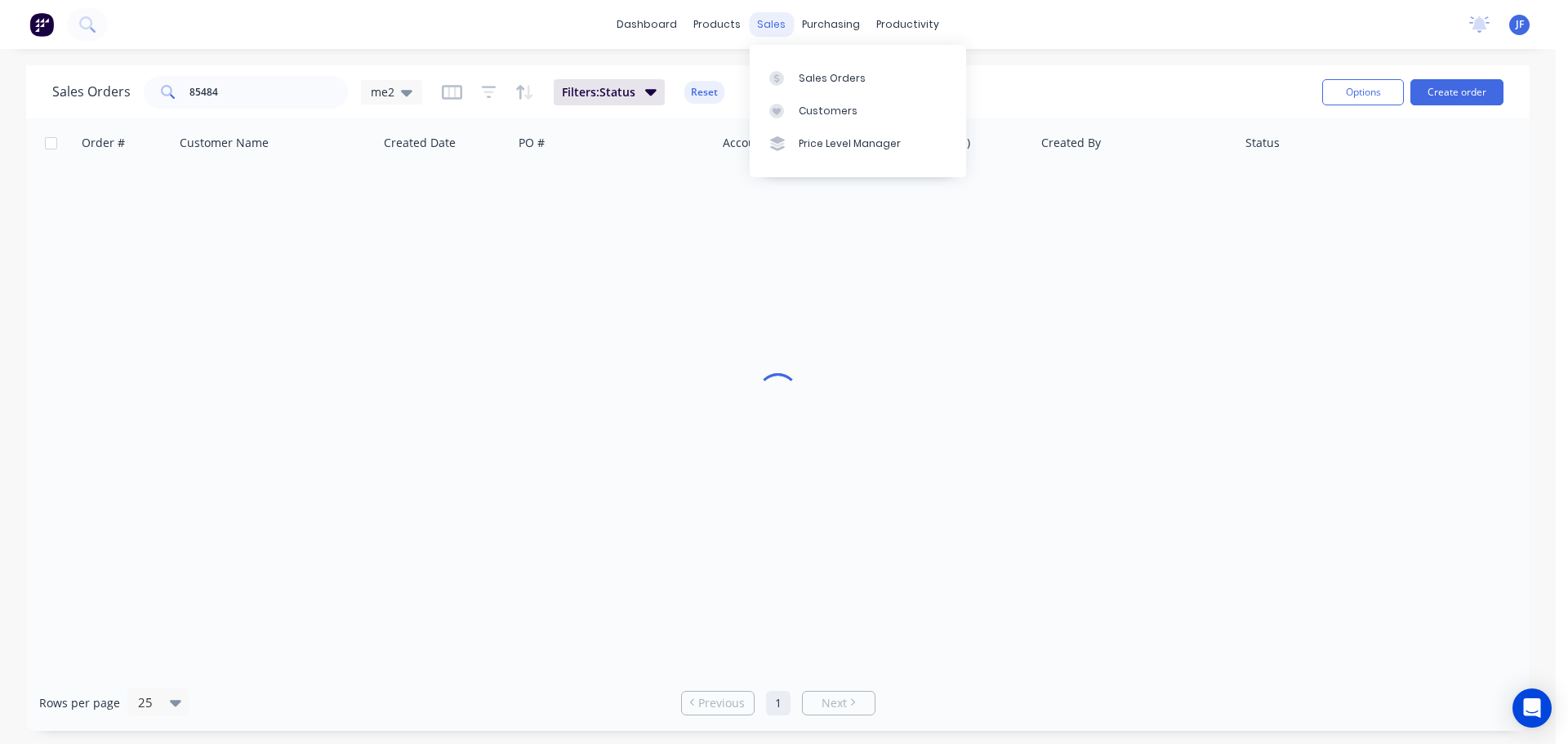
click at [772, 32] on div "sales" at bounding box center [771, 25] width 45 height 25
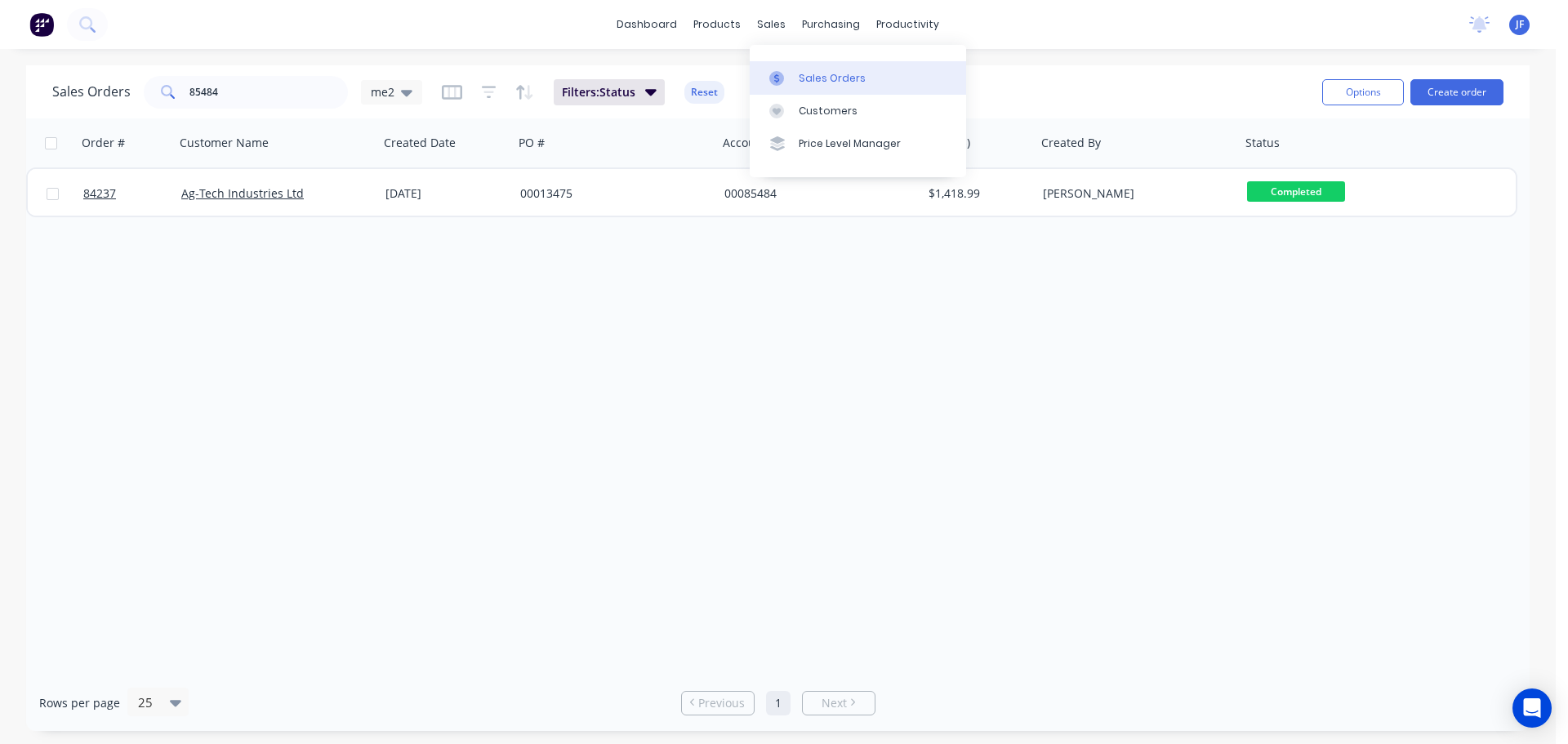
drag, startPoint x: 792, startPoint y: 82, endPoint x: 781, endPoint y: 87, distance: 12.1
click at [792, 82] on div at bounding box center [781, 78] width 25 height 15
click at [252, 100] on input "85484" at bounding box center [269, 92] width 160 height 32
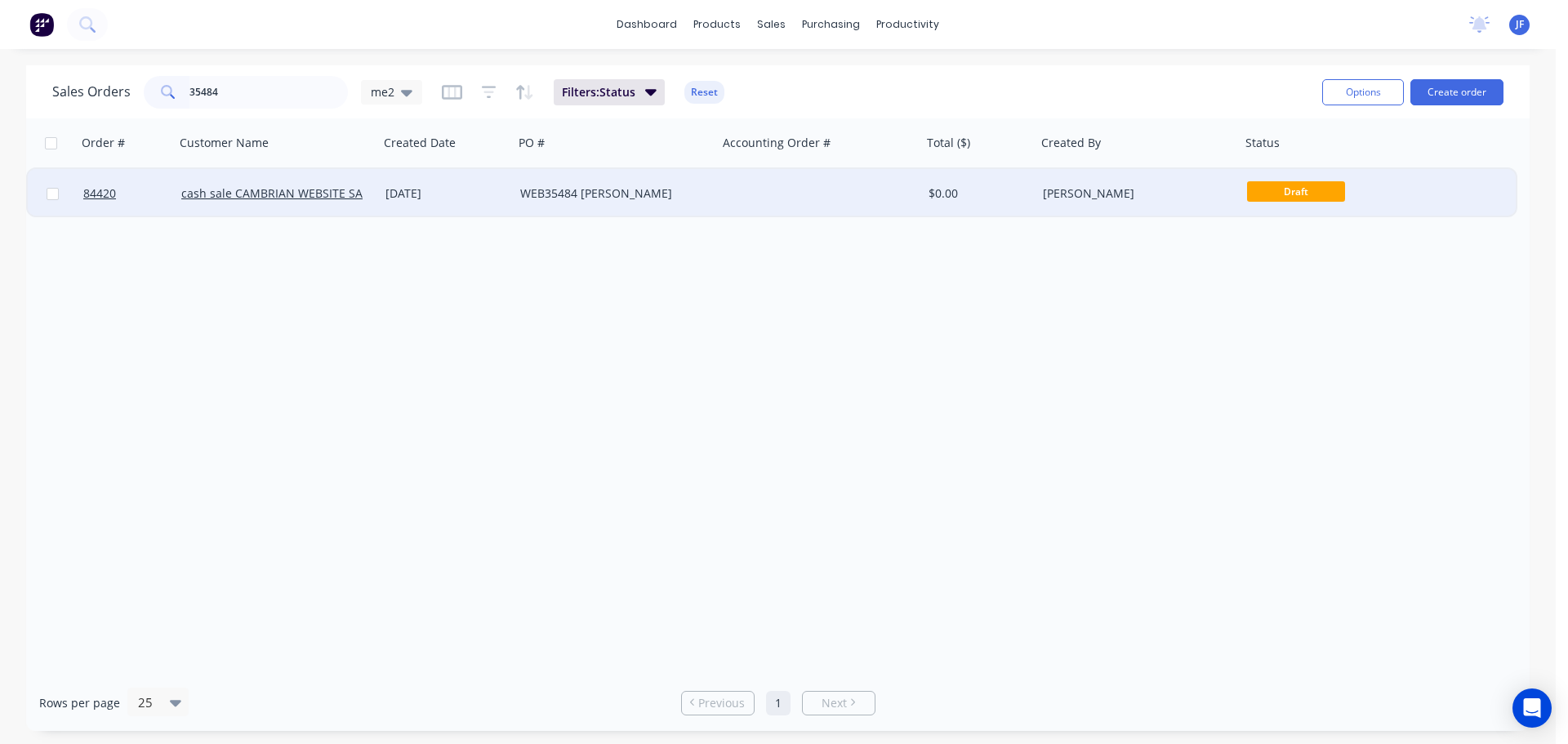
click at [861, 182] on div at bounding box center [819, 194] width 204 height 49
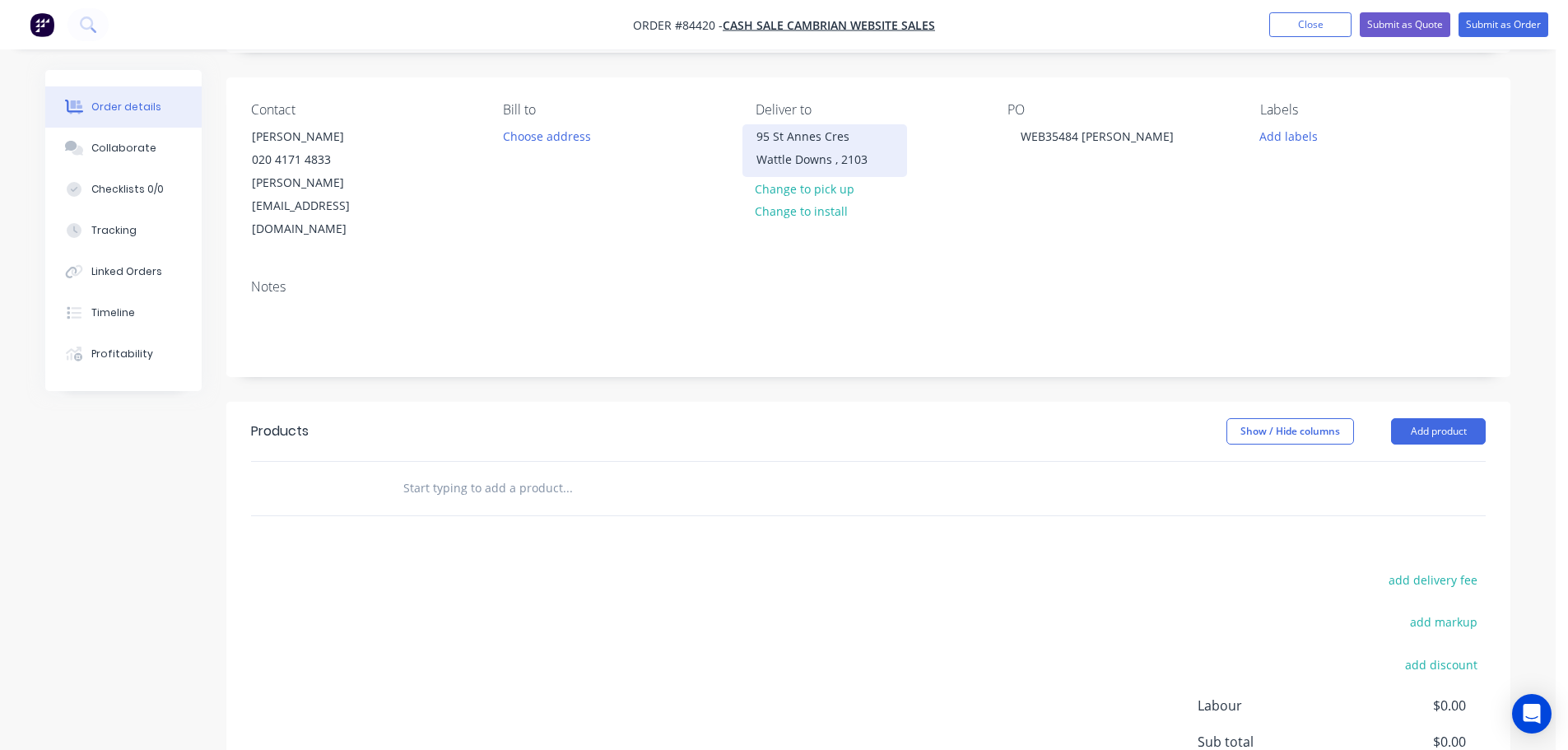
scroll to position [165, 0]
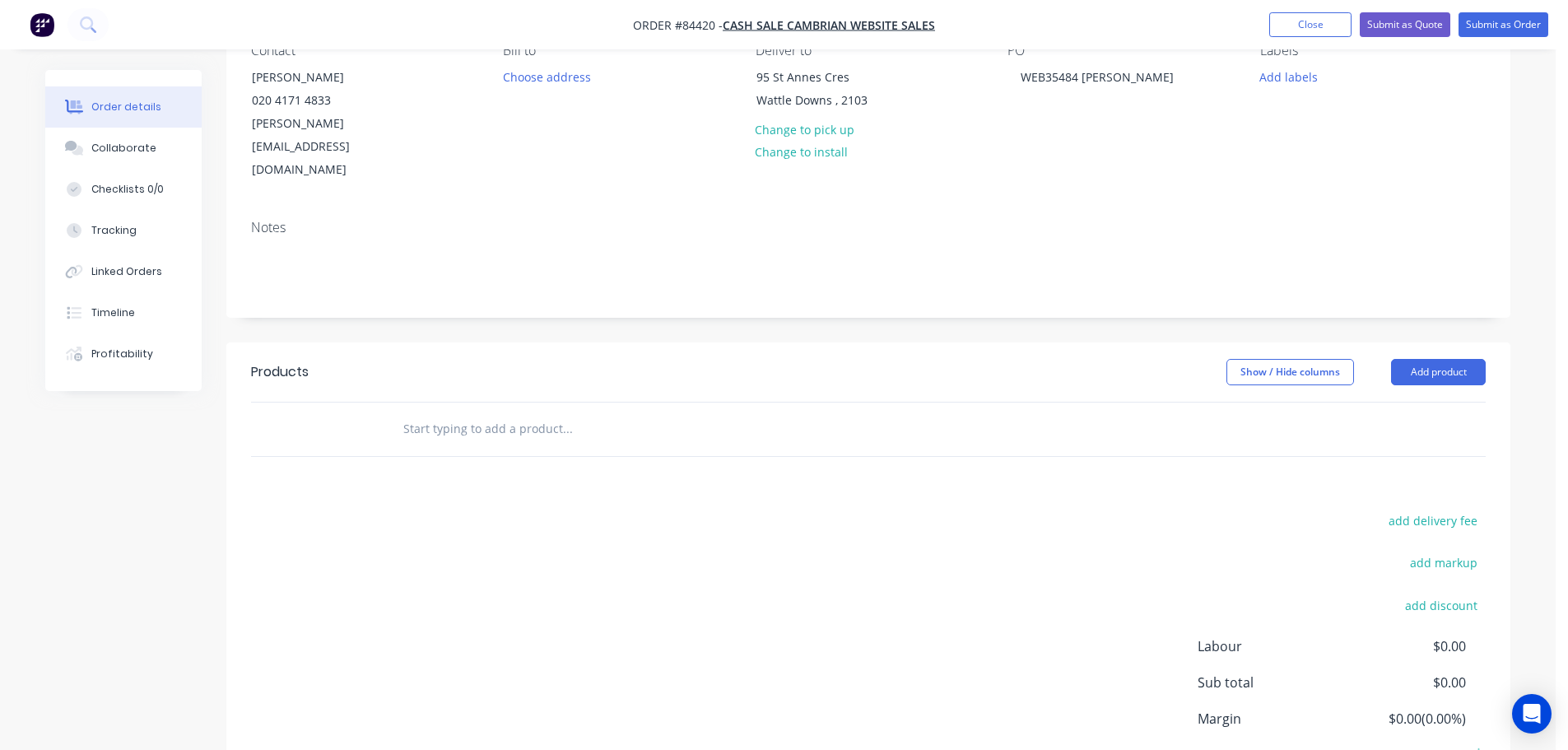
click at [567, 413] on input "text" at bounding box center [567, 429] width 329 height 33
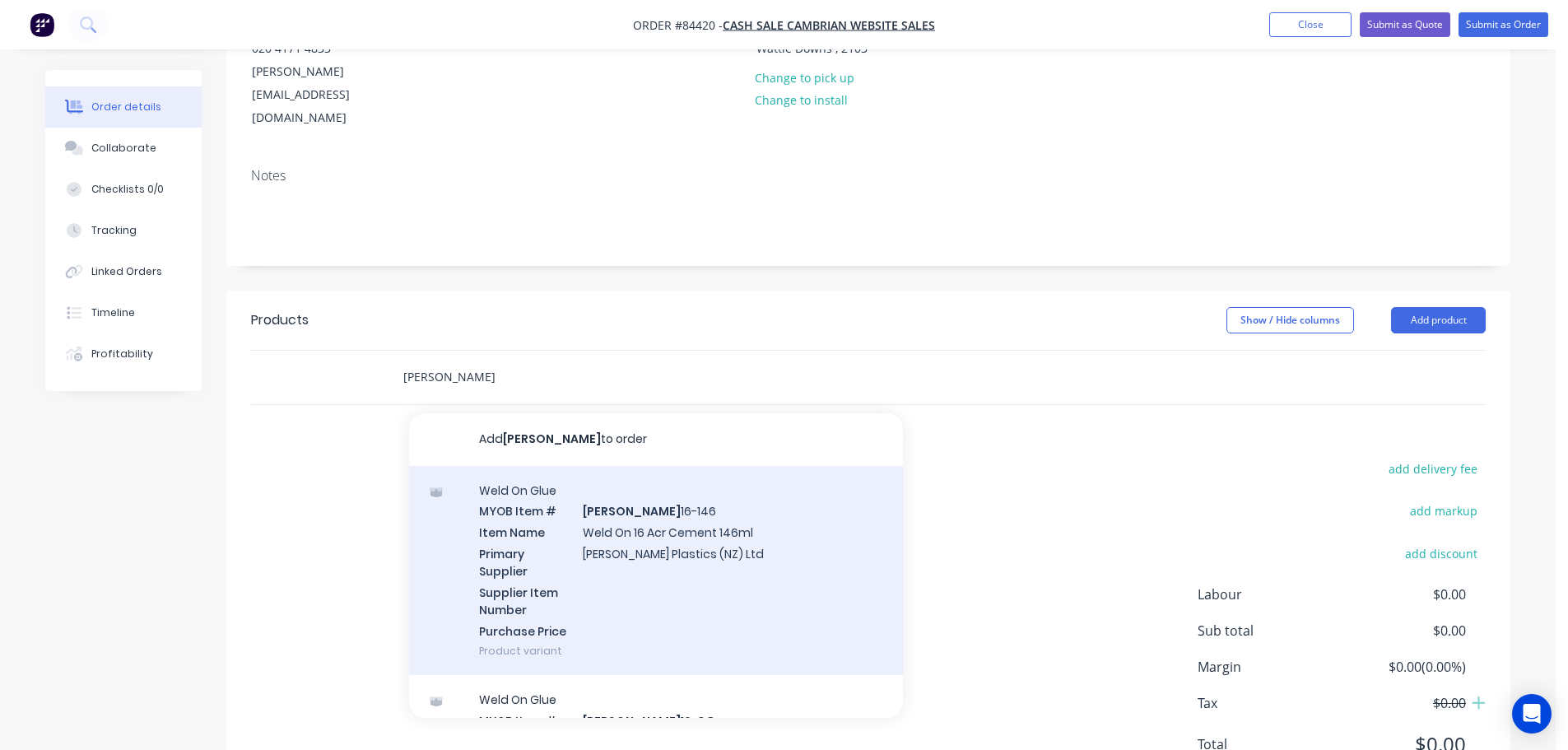
scroll to position [245, 0]
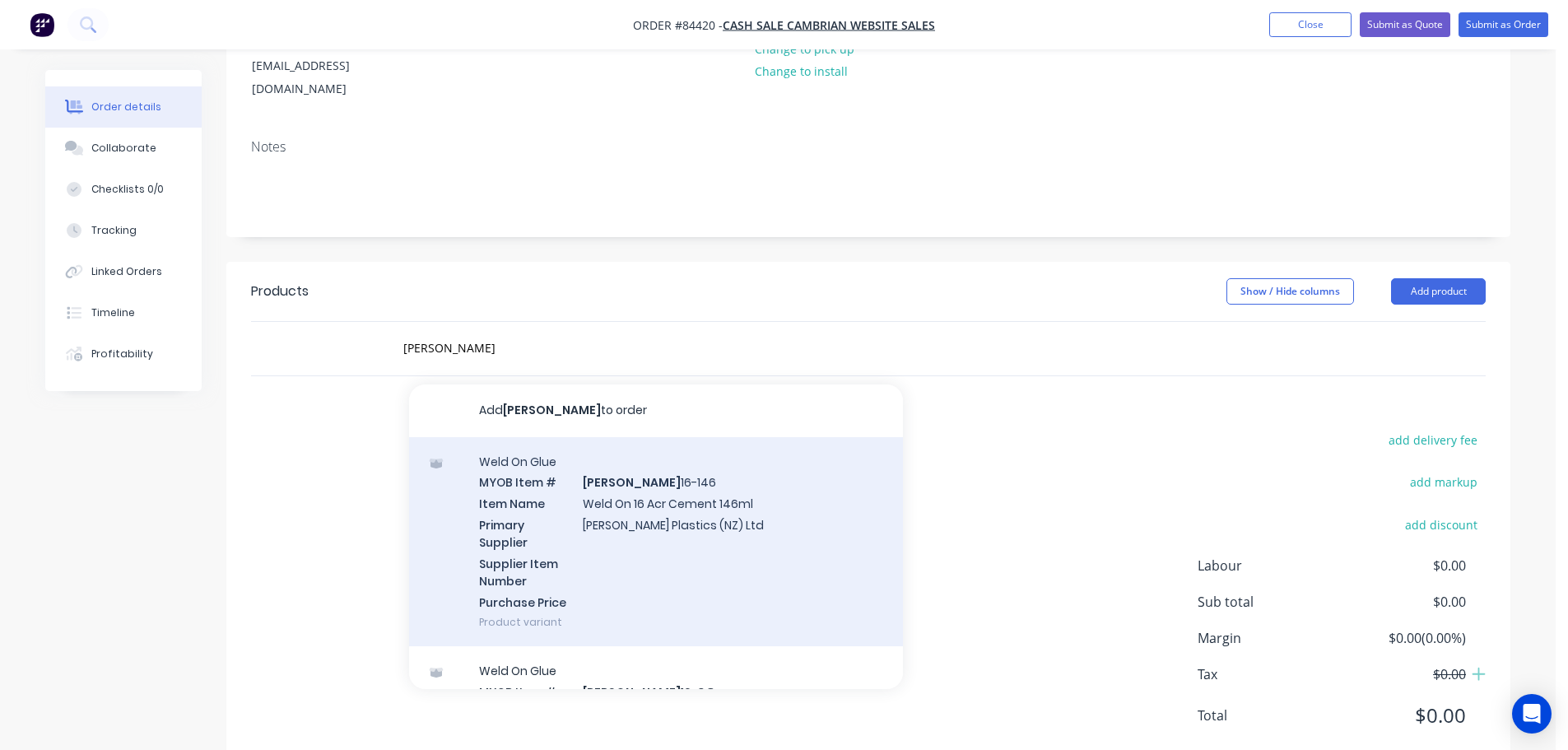
click at [626, 437] on div "Weld On Glue MYOB Item # WELDON 16-146 Item Name Weld On 16 Acr Cement 146ml Pr…" at bounding box center [656, 541] width 494 height 210
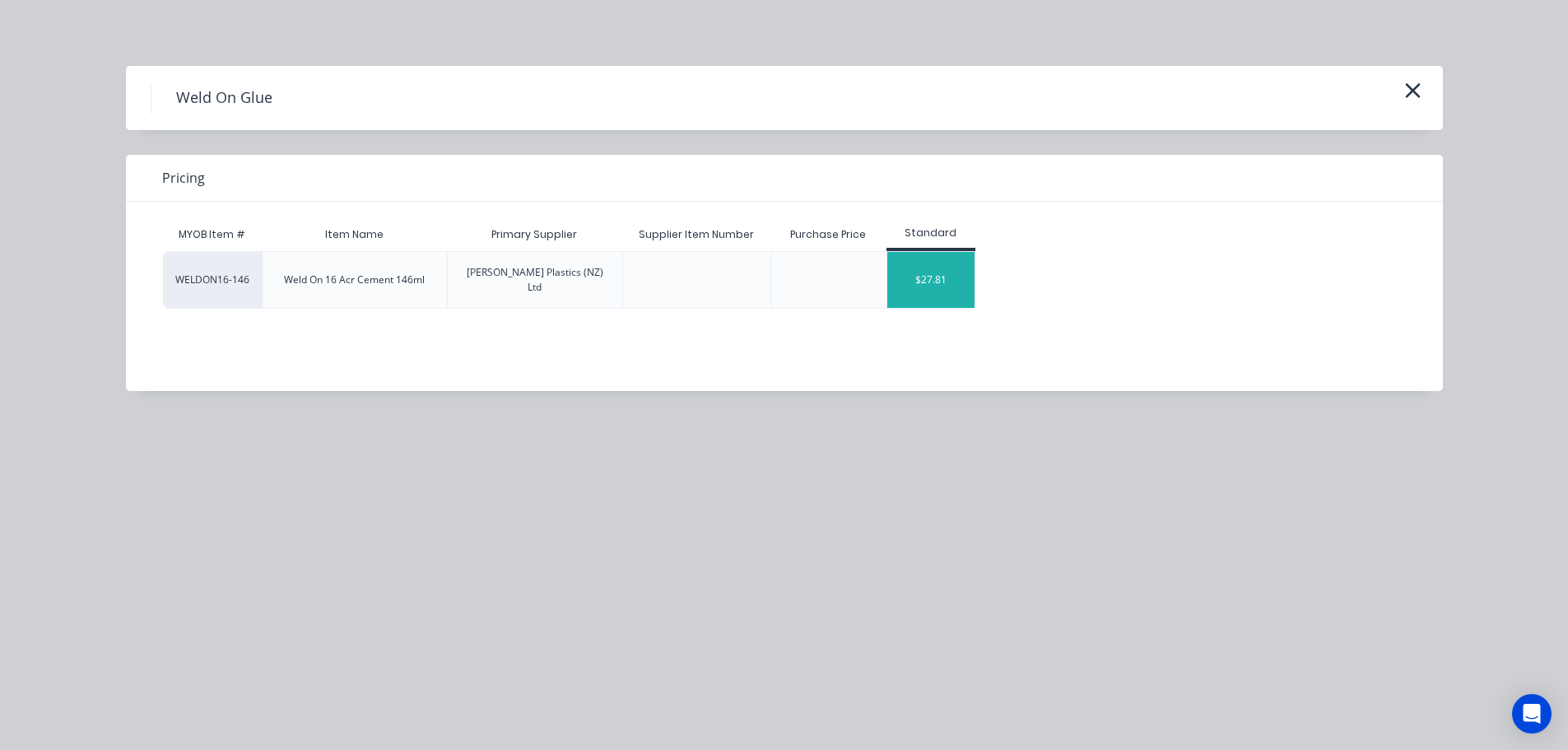
click at [970, 264] on div "$27.81" at bounding box center [932, 279] width 88 height 56
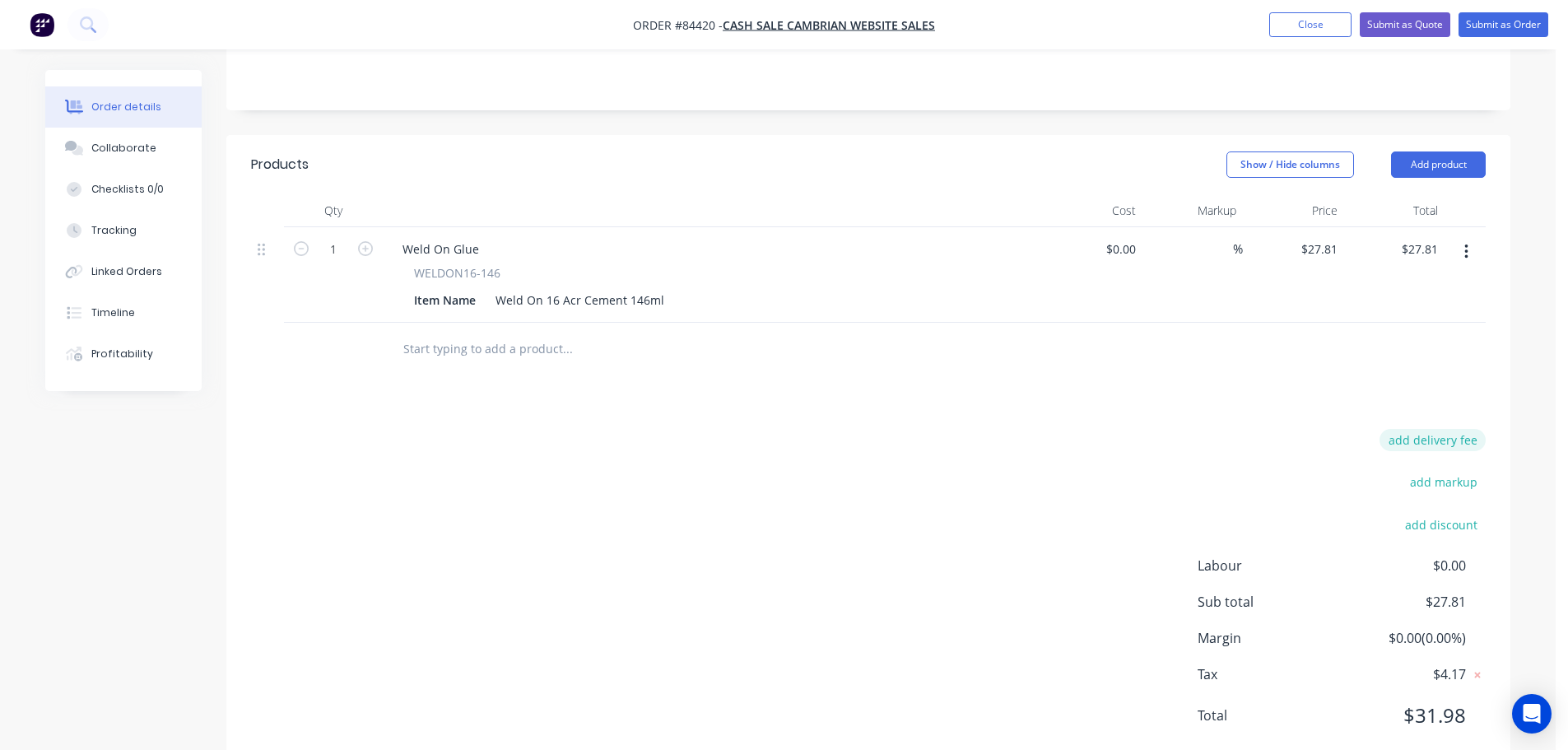
click at [1454, 429] on button "add delivery fee" at bounding box center [1433, 440] width 106 height 22
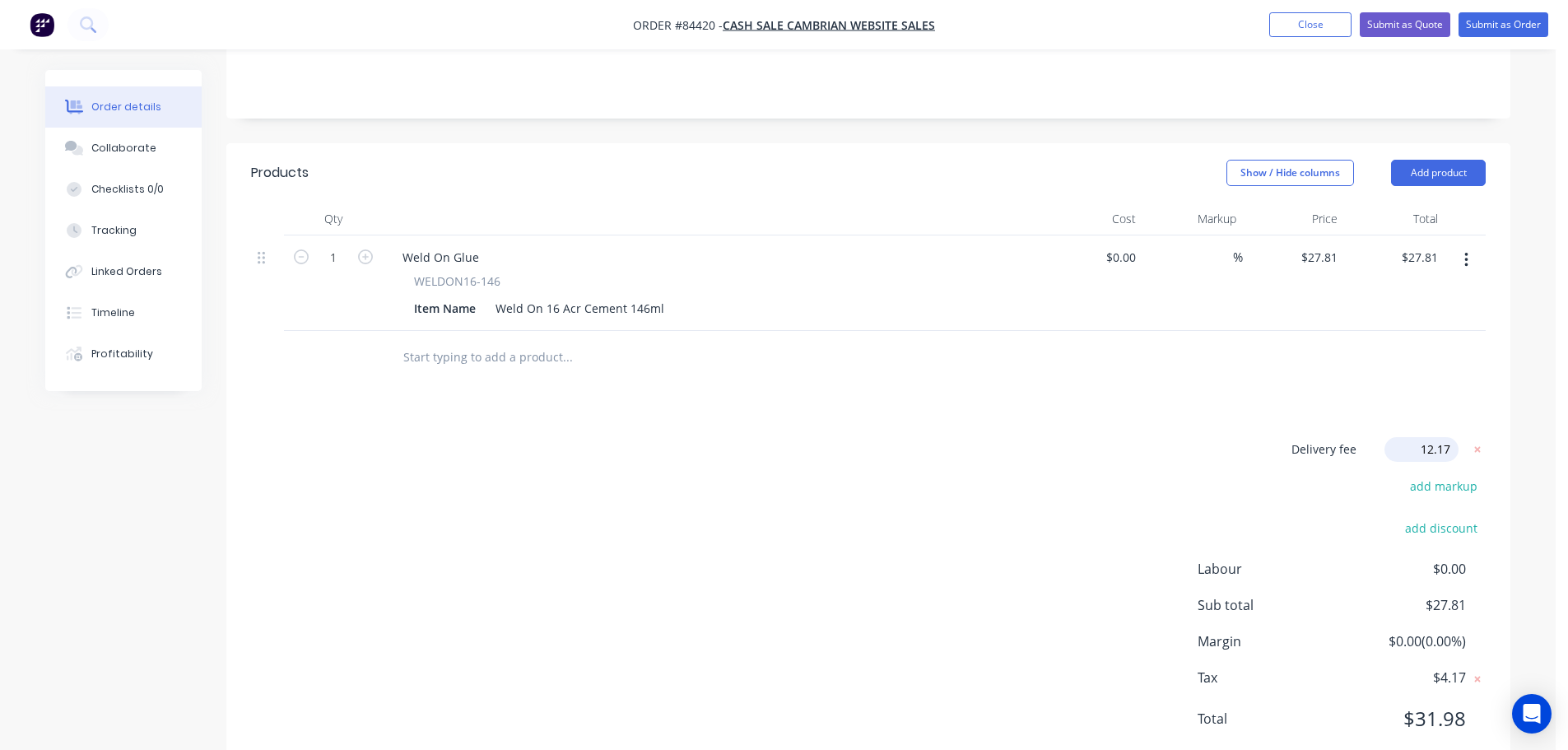
click at [651, 521] on div "Delivery fee Delivery fee Delivery fee name (Optional) 12.17 12.17 $0 add marku…" at bounding box center [868, 593] width 1235 height 314
click at [1414, 160] on button "Add product" at bounding box center [1438, 173] width 95 height 27
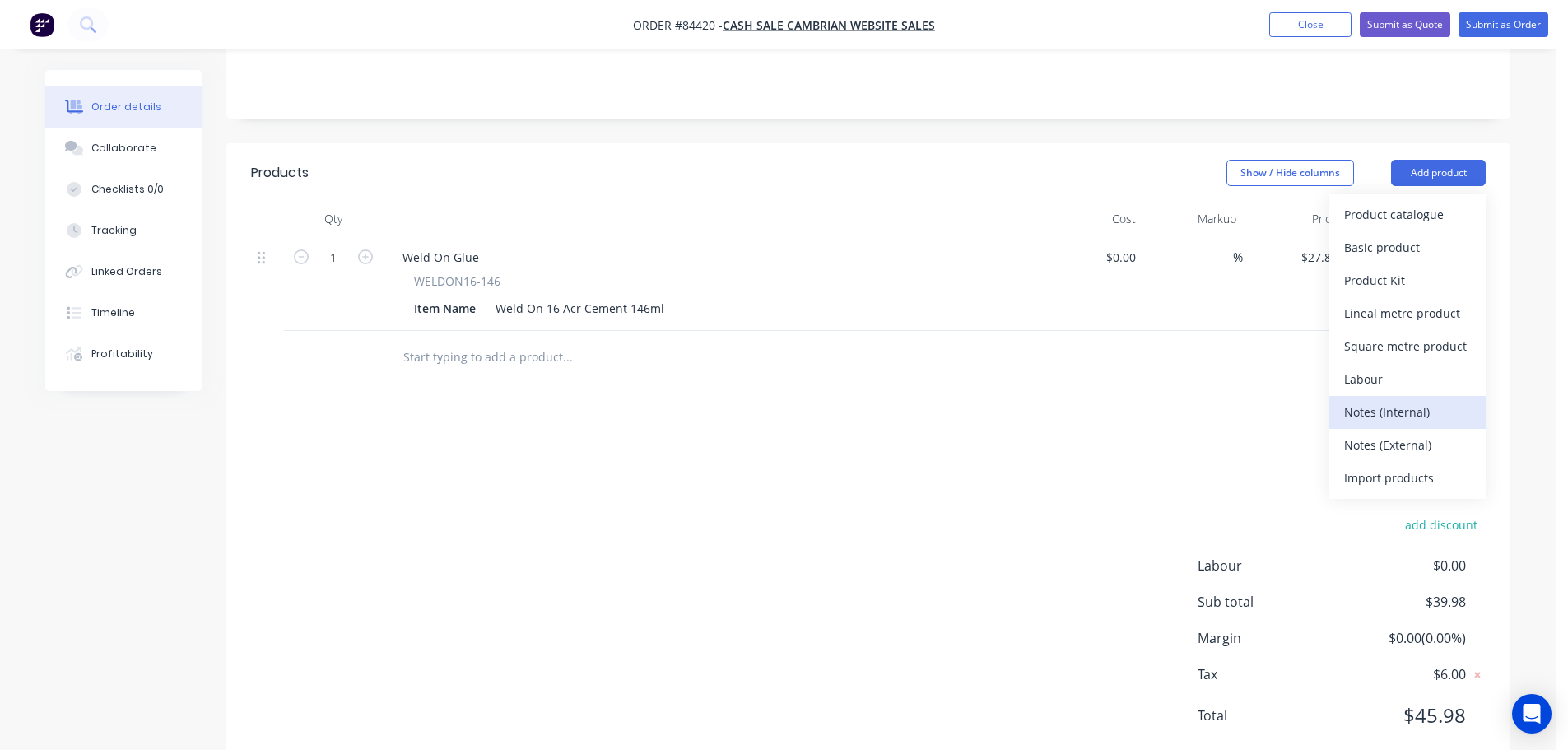
click at [1377, 396] on button "Notes (Internal)" at bounding box center [1407, 412] width 156 height 33
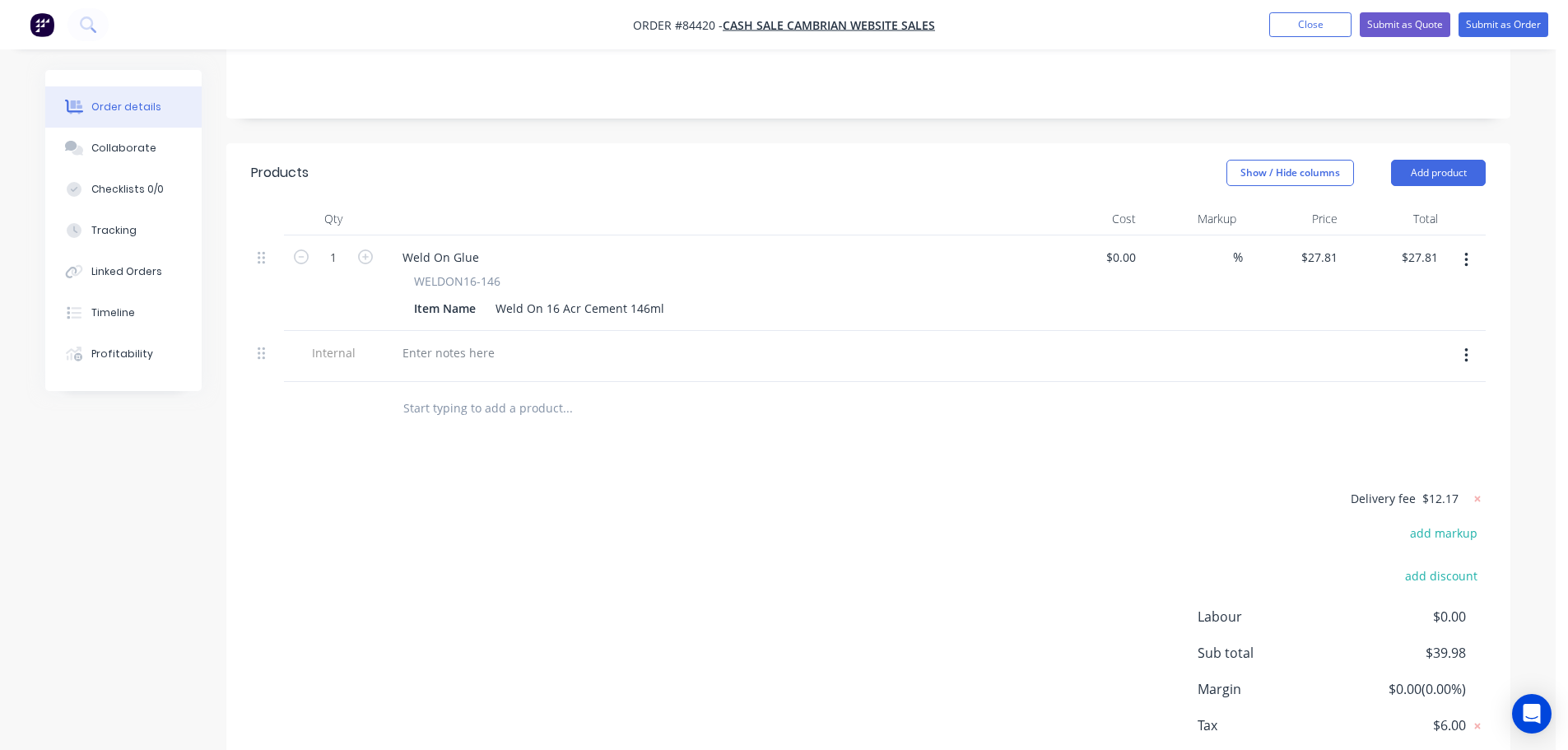
click at [1466, 347] on icon "button" at bounding box center [1466, 356] width 4 height 18
click at [1447, 420] on div "Delete" at bounding box center [1407, 432] width 126 height 24
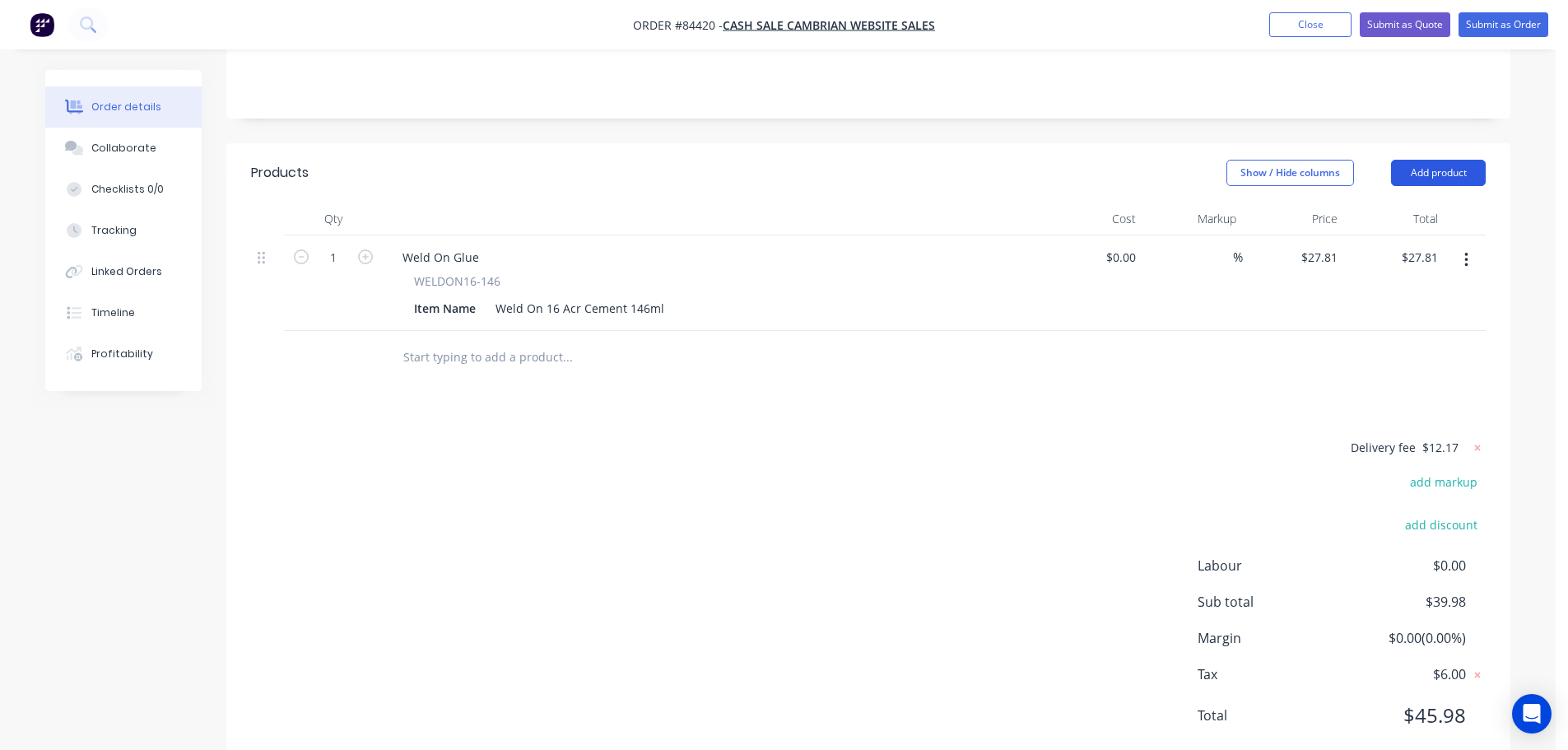
drag, startPoint x: 1460, startPoint y: 120, endPoint x: 1452, endPoint y: 139, distance: 20.6
click at [1457, 160] on button "Add product" at bounding box center [1438, 173] width 95 height 27
drag, startPoint x: 1396, startPoint y: 387, endPoint x: 1128, endPoint y: 375, distance: 268.3
click at [1396, 433] on div "Notes (External)" at bounding box center [1407, 445] width 126 height 24
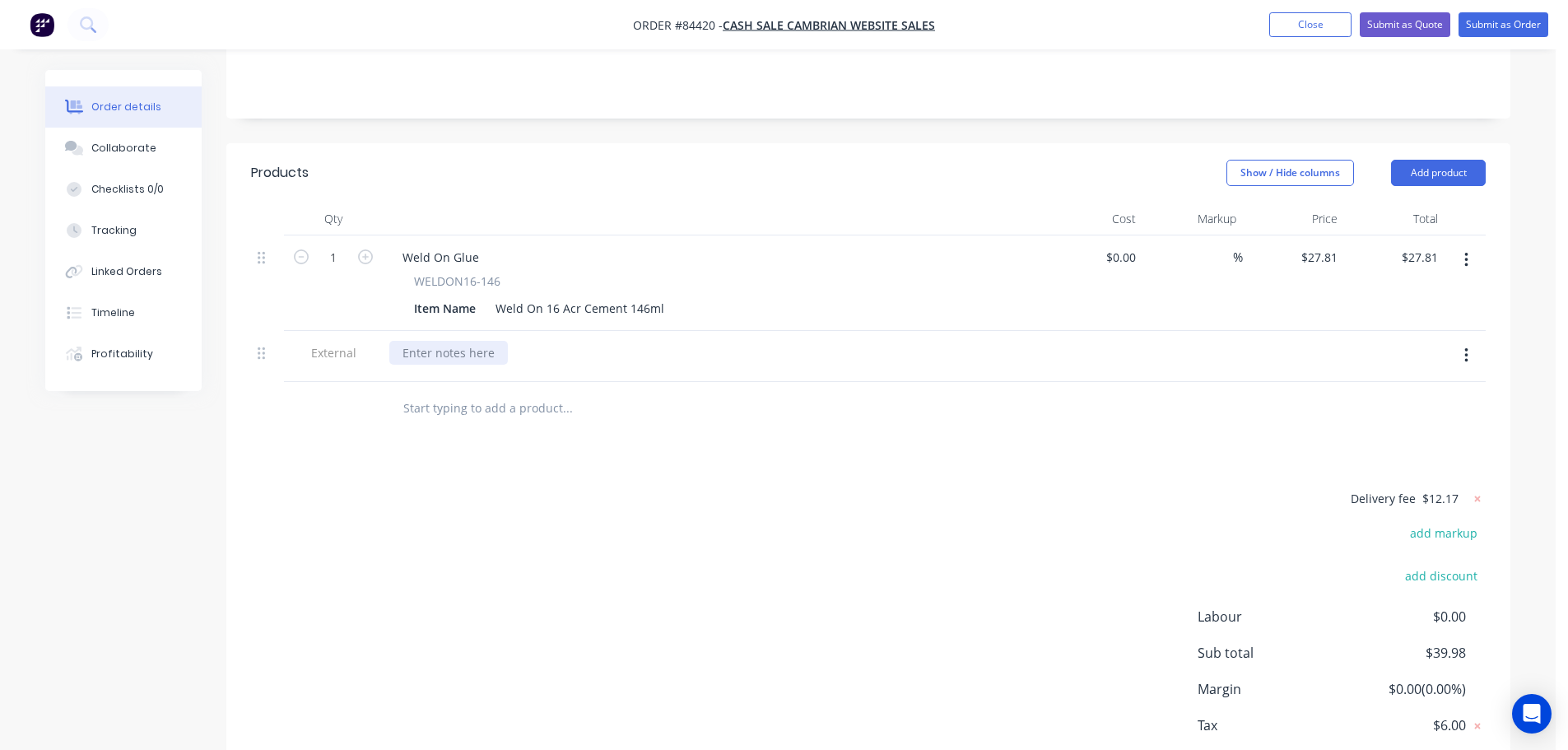
click at [430, 341] on div at bounding box center [448, 352] width 118 height 24
paste div
click at [495, 488] on div "Delivery fee $12.17 add markup add discount Labour $0.00 Sub total $39.98 Margi…" at bounding box center [868, 643] width 1235 height 310
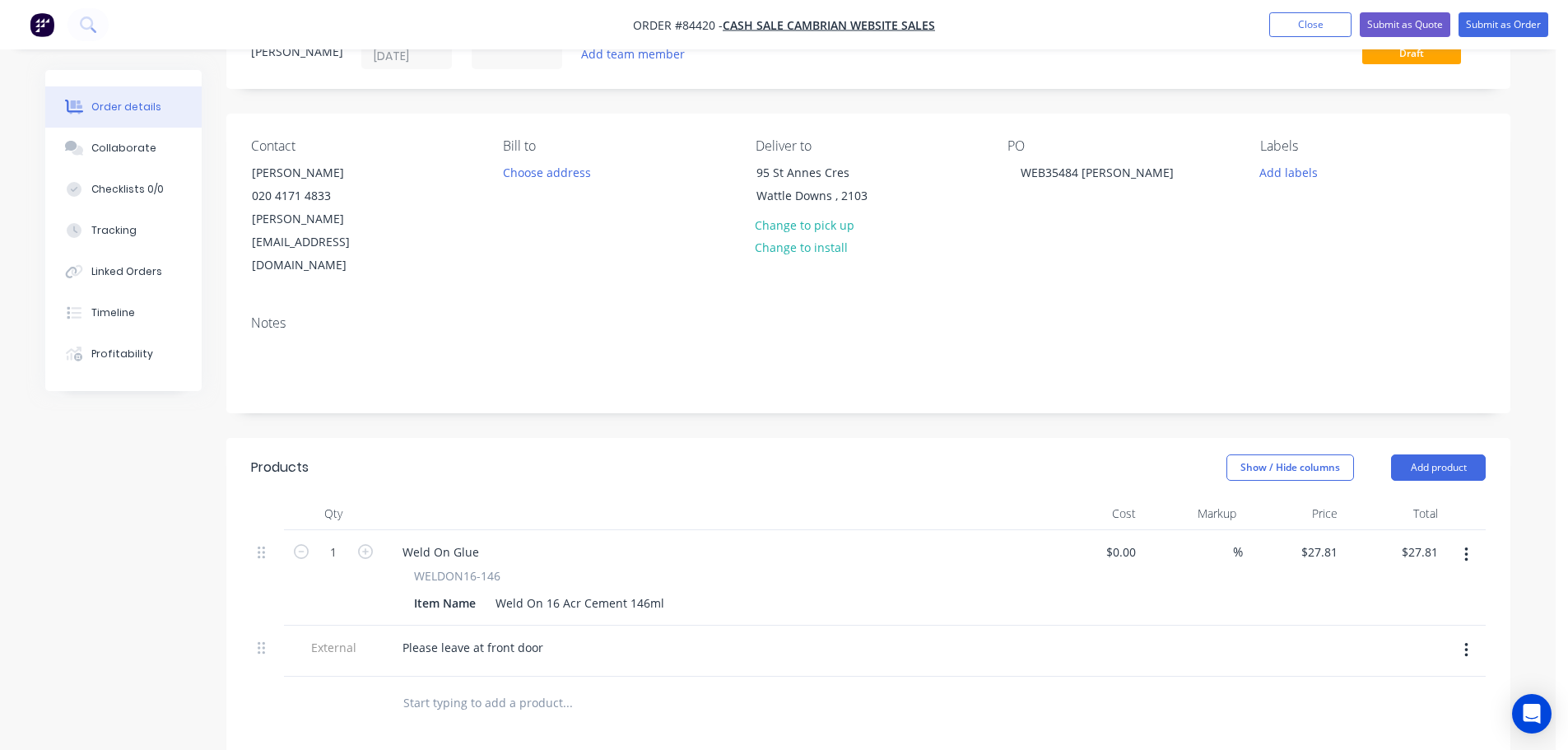
scroll to position [0, 0]
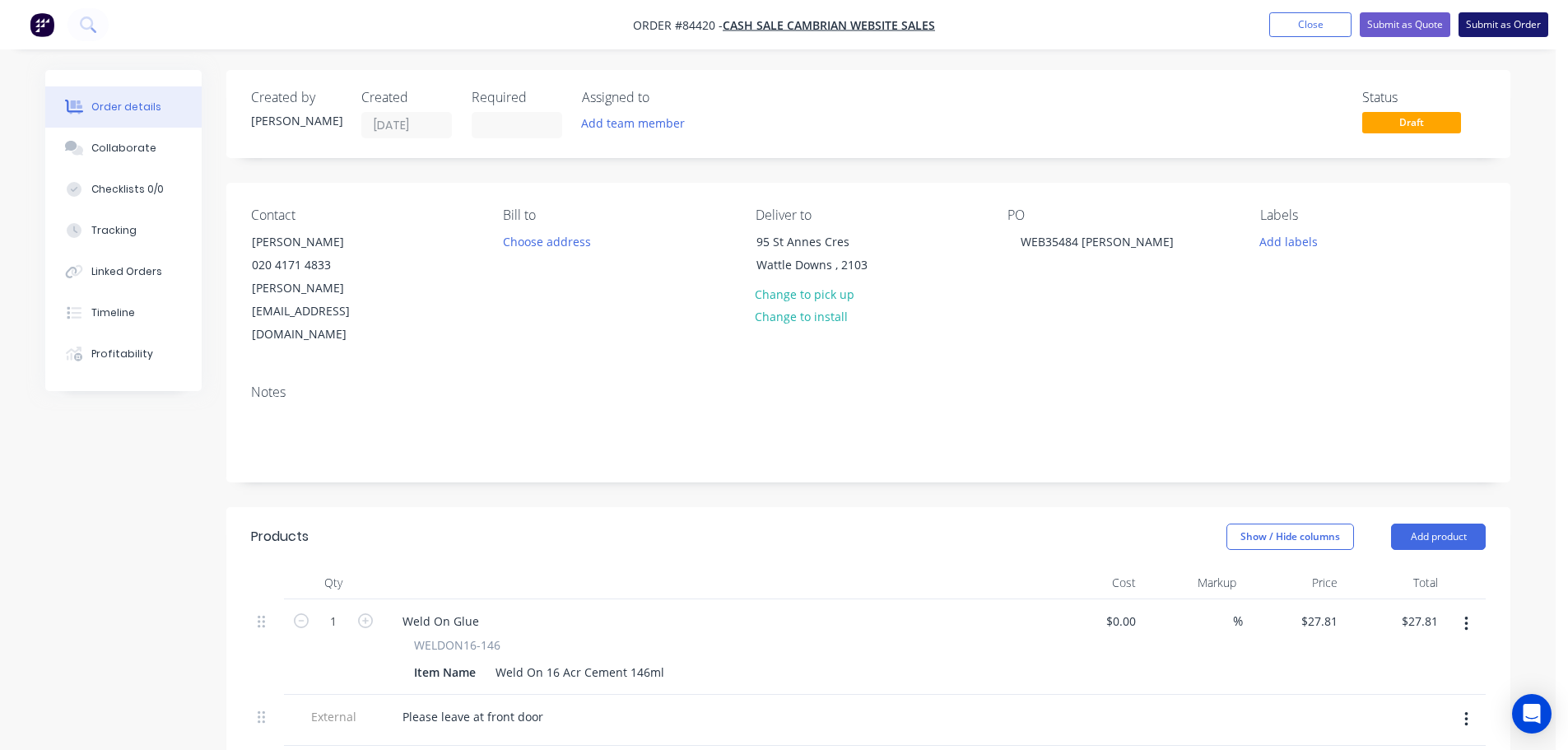
click at [1510, 22] on button "Submit as Order" at bounding box center [1503, 25] width 89 height 25
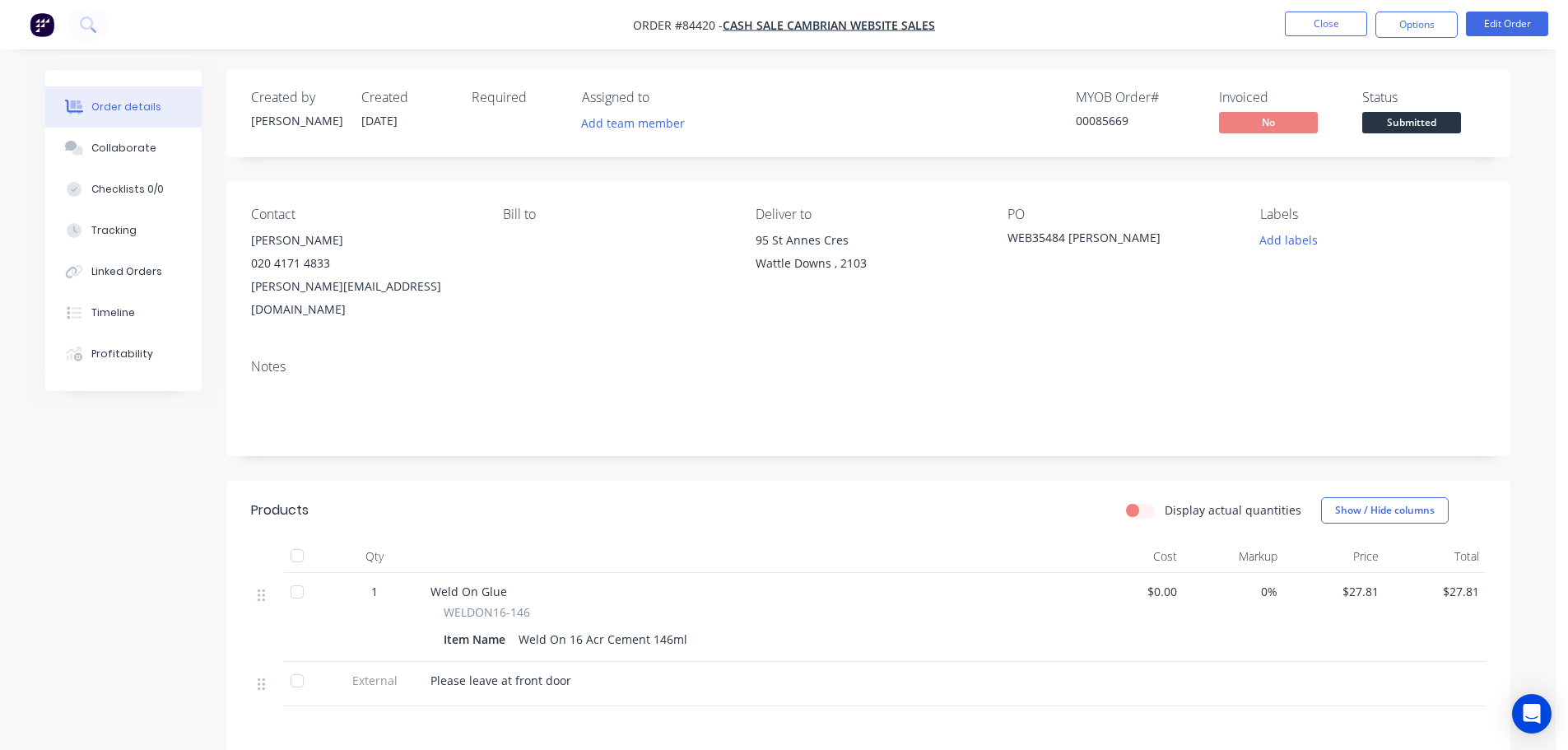
click at [1121, 124] on div "00085669" at bounding box center [1138, 121] width 124 height 18
click at [1415, 34] on button "Options" at bounding box center [1416, 25] width 82 height 27
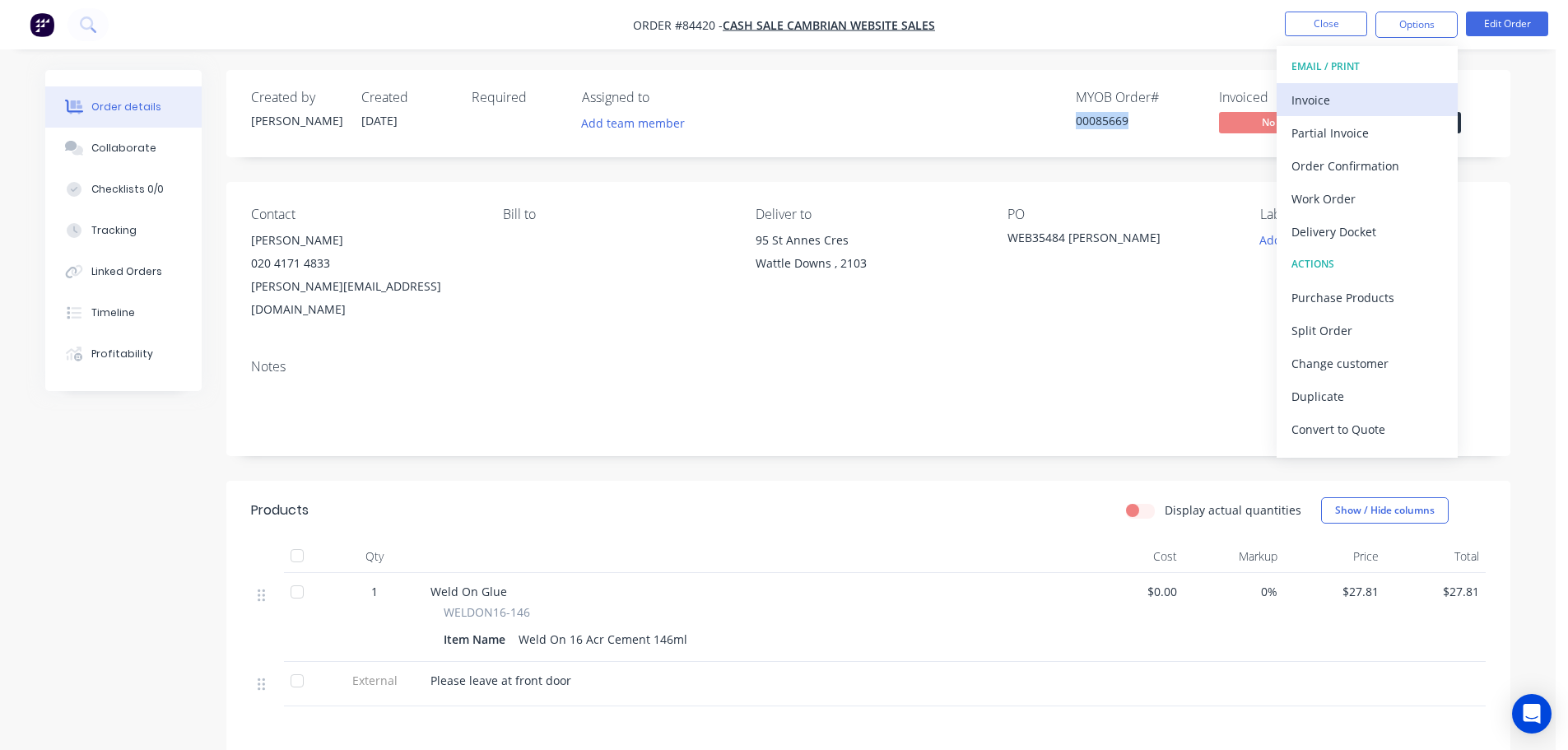
click at [1384, 96] on div "Invoice" at bounding box center [1366, 100] width 151 height 24
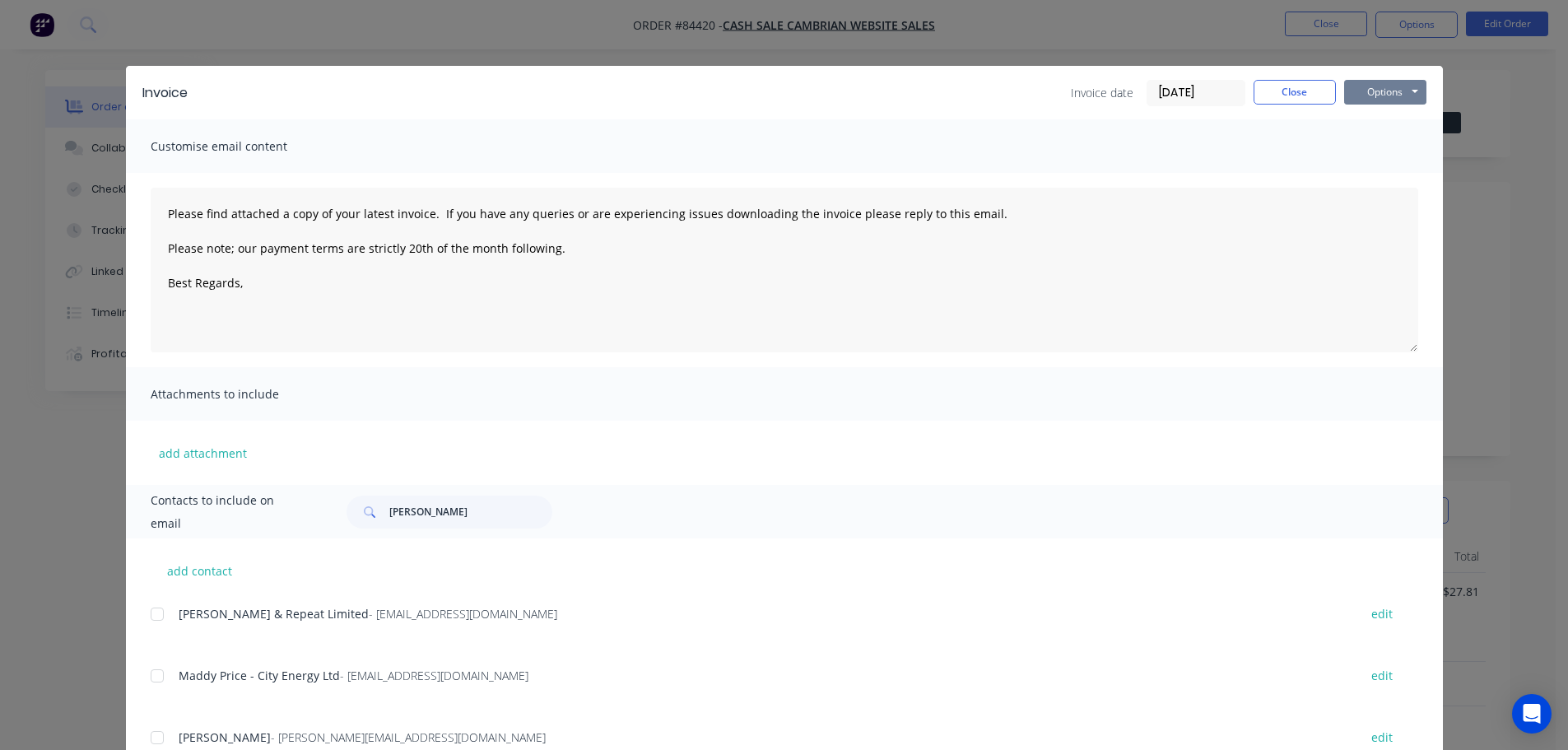
click at [1388, 95] on button "Options" at bounding box center [1385, 92] width 82 height 25
click at [1389, 149] on button "Print" at bounding box center [1397, 149] width 105 height 27
click at [1283, 100] on button "Close" at bounding box center [1294, 92] width 82 height 25
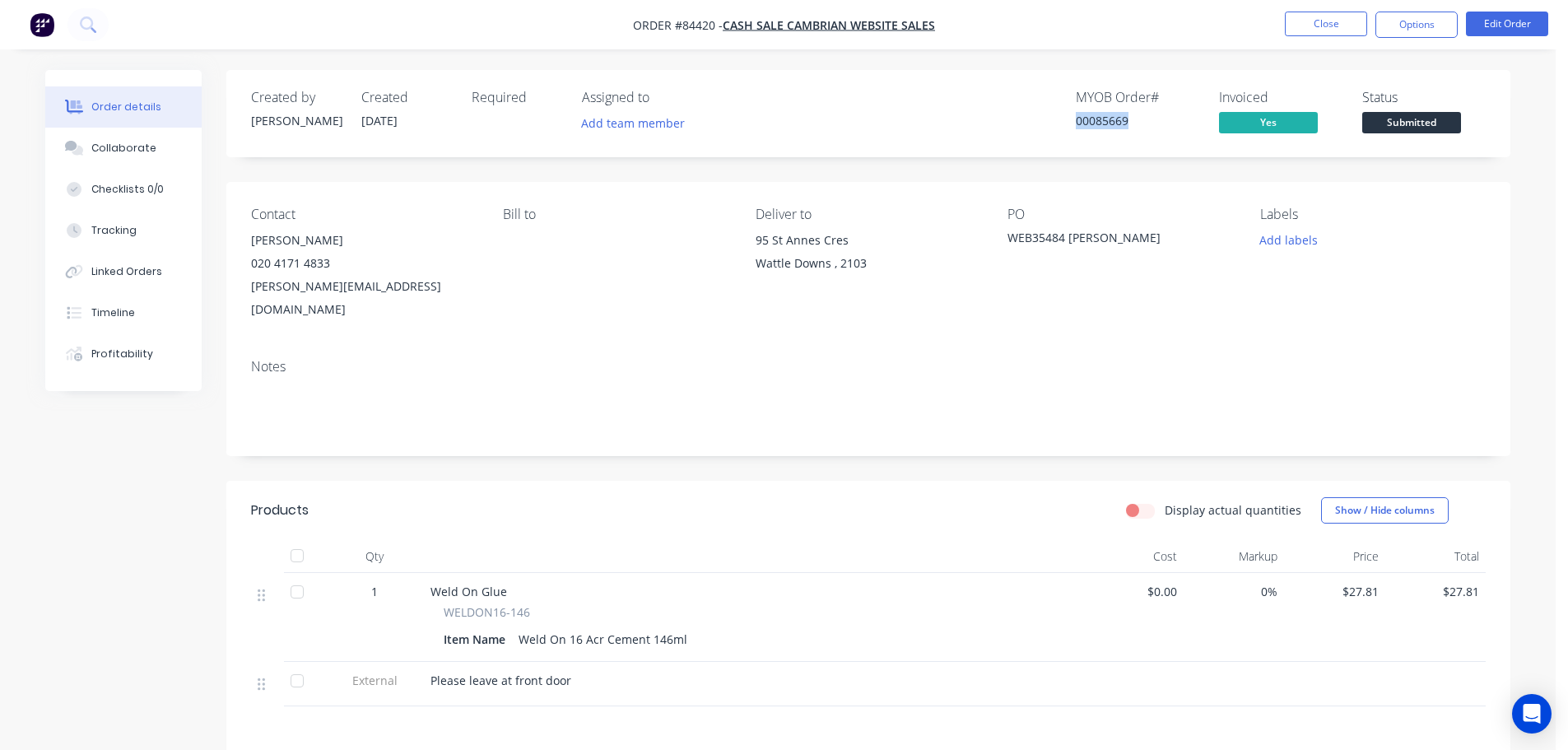
click at [1410, 120] on span "Submitted" at bounding box center [1412, 122] width 99 height 20
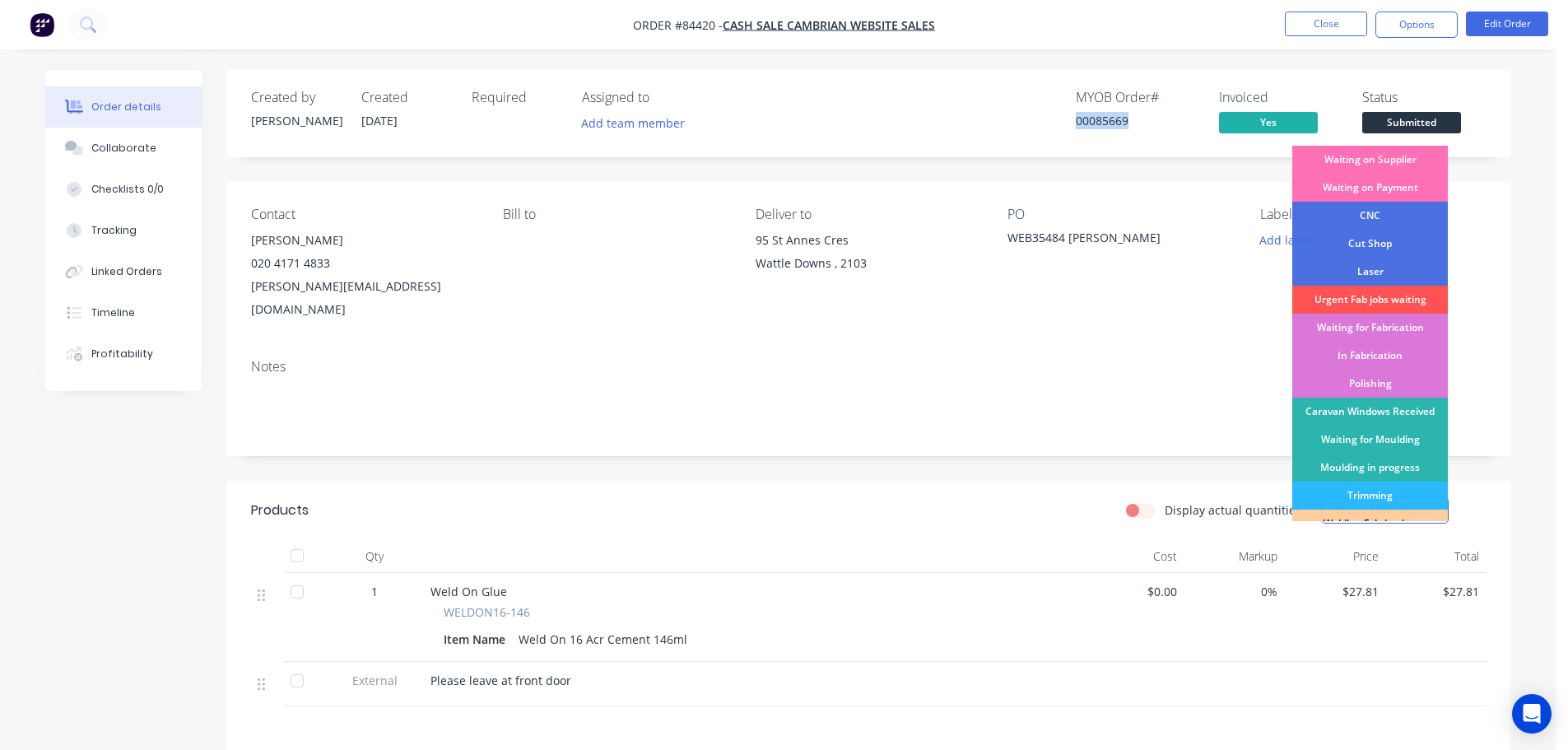
scroll to position [325, 0]
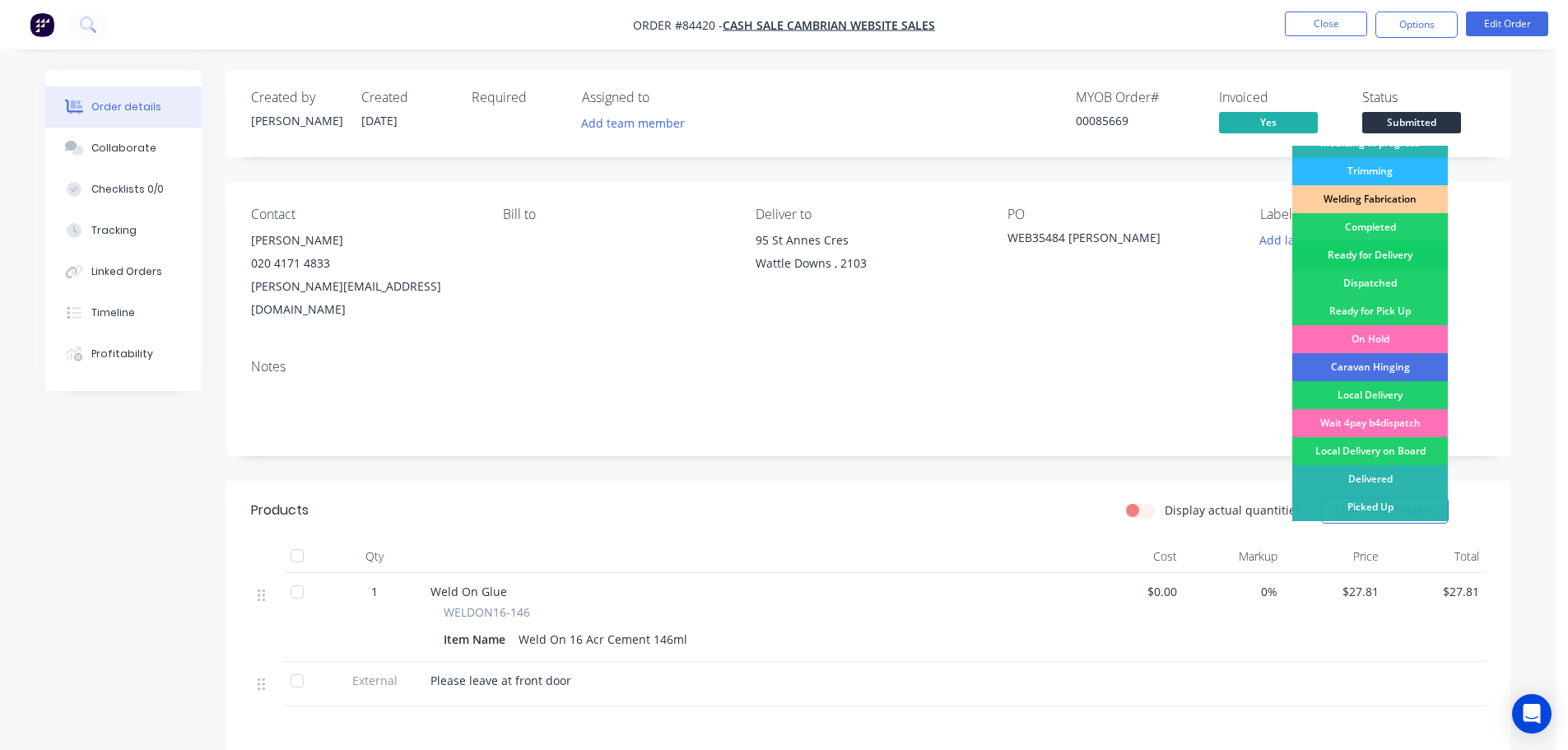
click at [1372, 262] on div "Ready for Delivery" at bounding box center [1370, 256] width 156 height 28
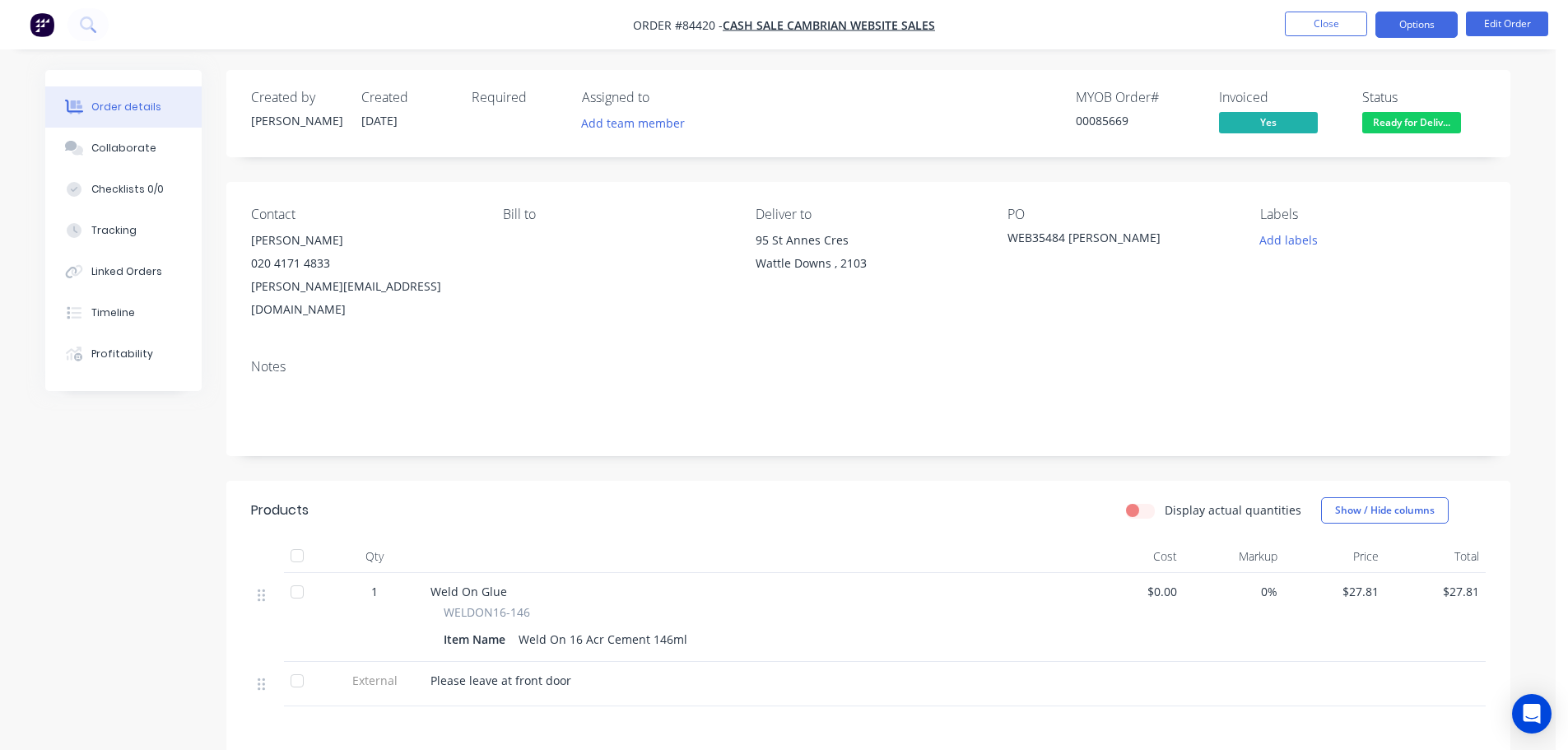
click at [1433, 21] on button "Options" at bounding box center [1416, 25] width 82 height 27
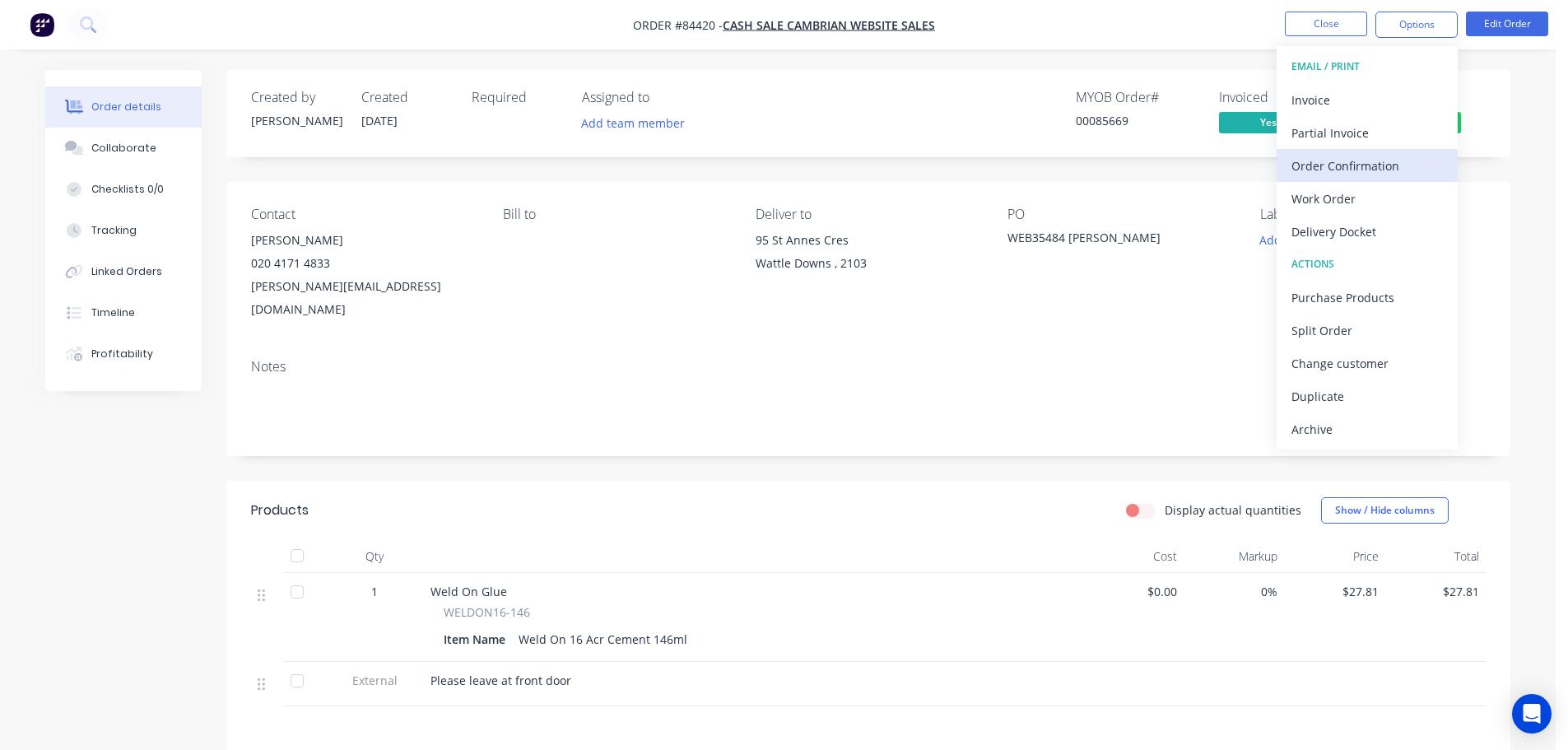
click at [1402, 152] on button "Order Confirmation" at bounding box center [1366, 165] width 181 height 33
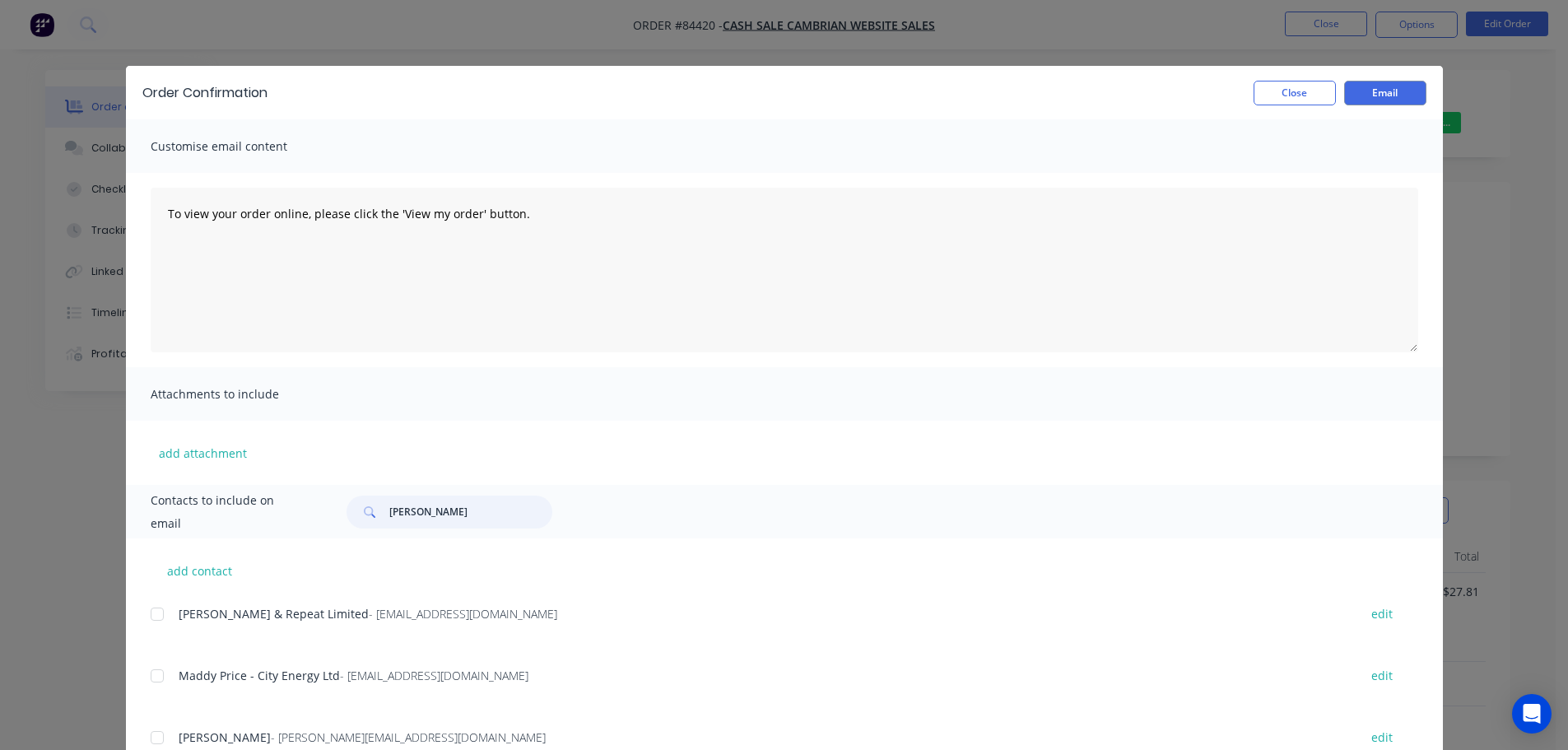
click at [461, 509] on input "stuart" at bounding box center [470, 512] width 163 height 33
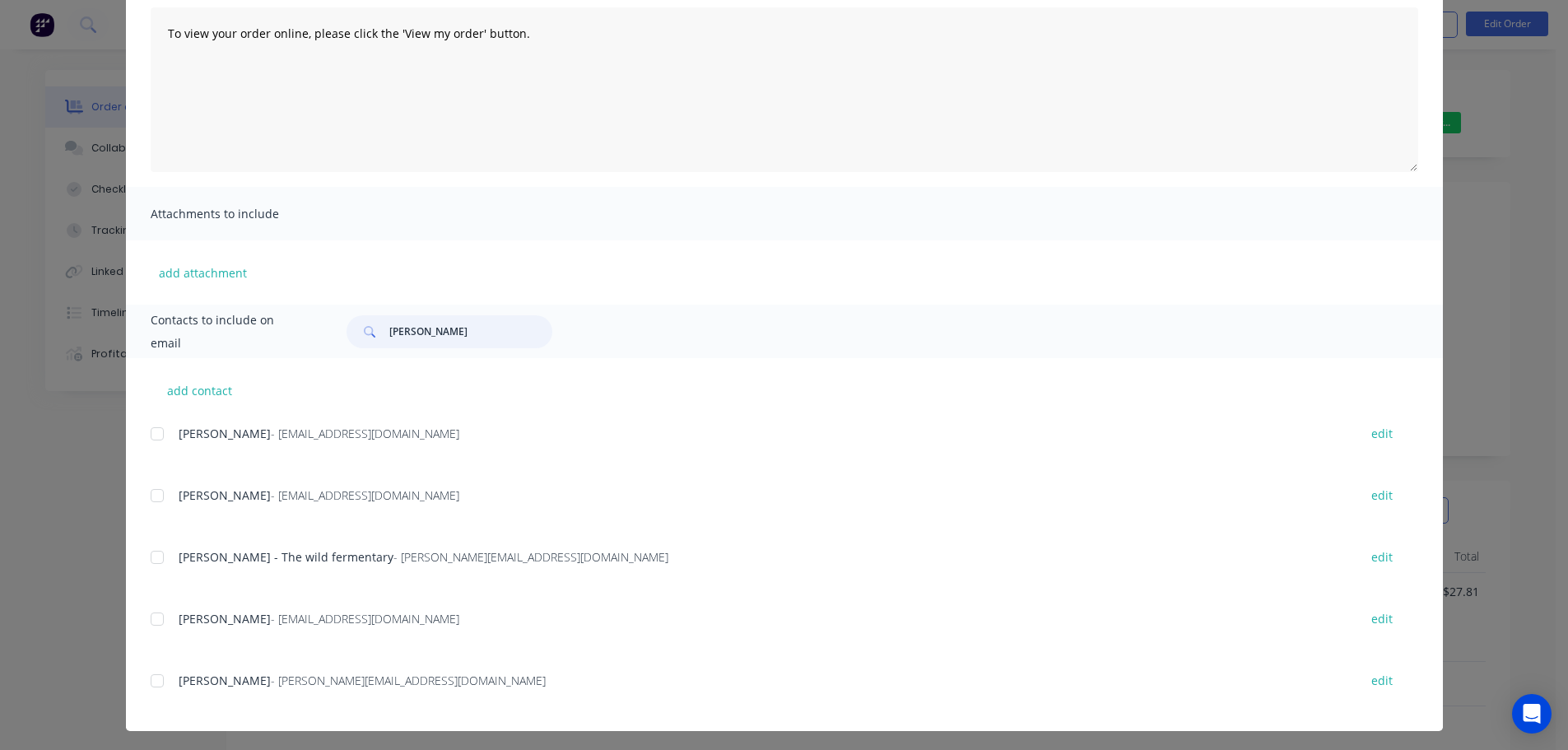
scroll to position [185, 0]
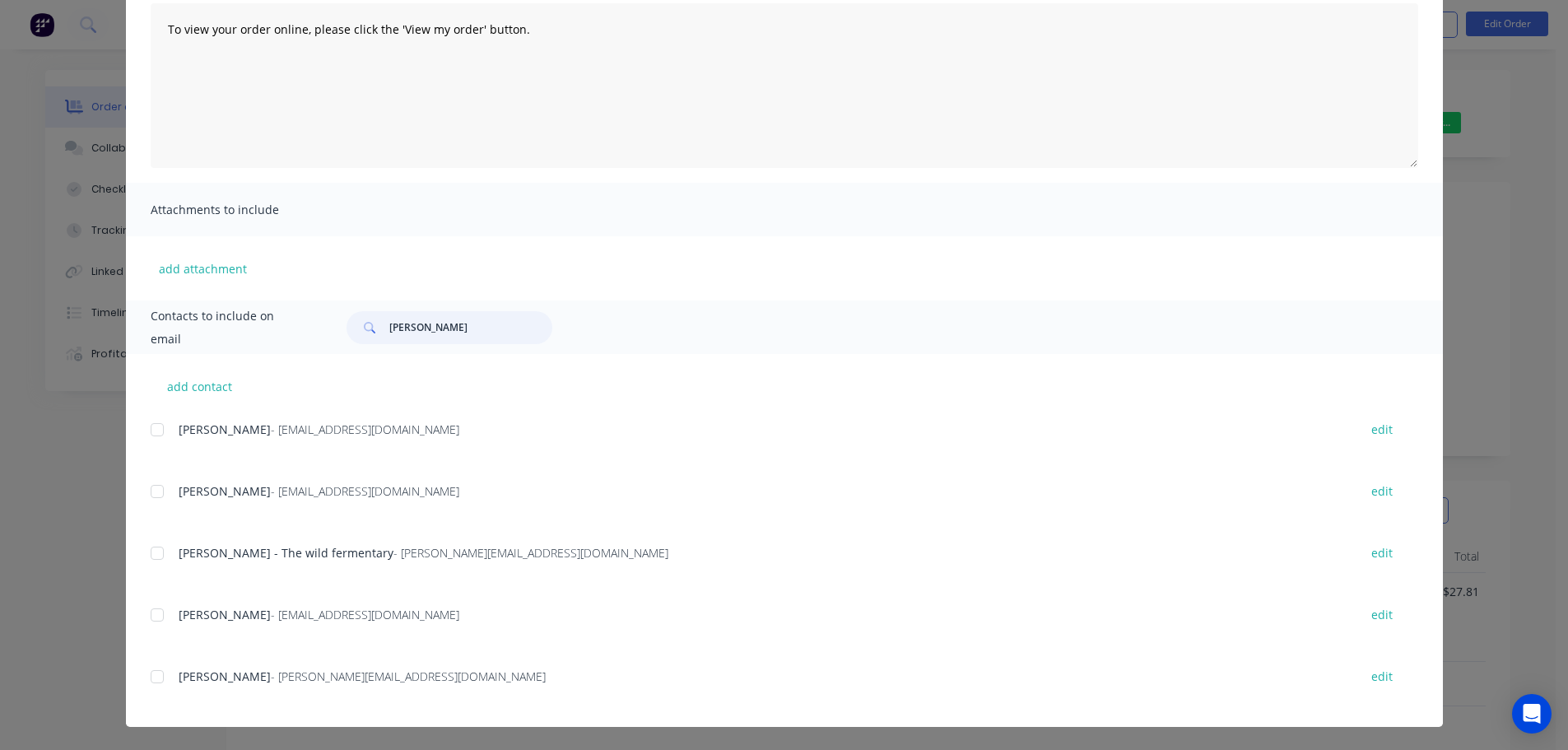
click at [151, 671] on div at bounding box center [156, 677] width 33 height 33
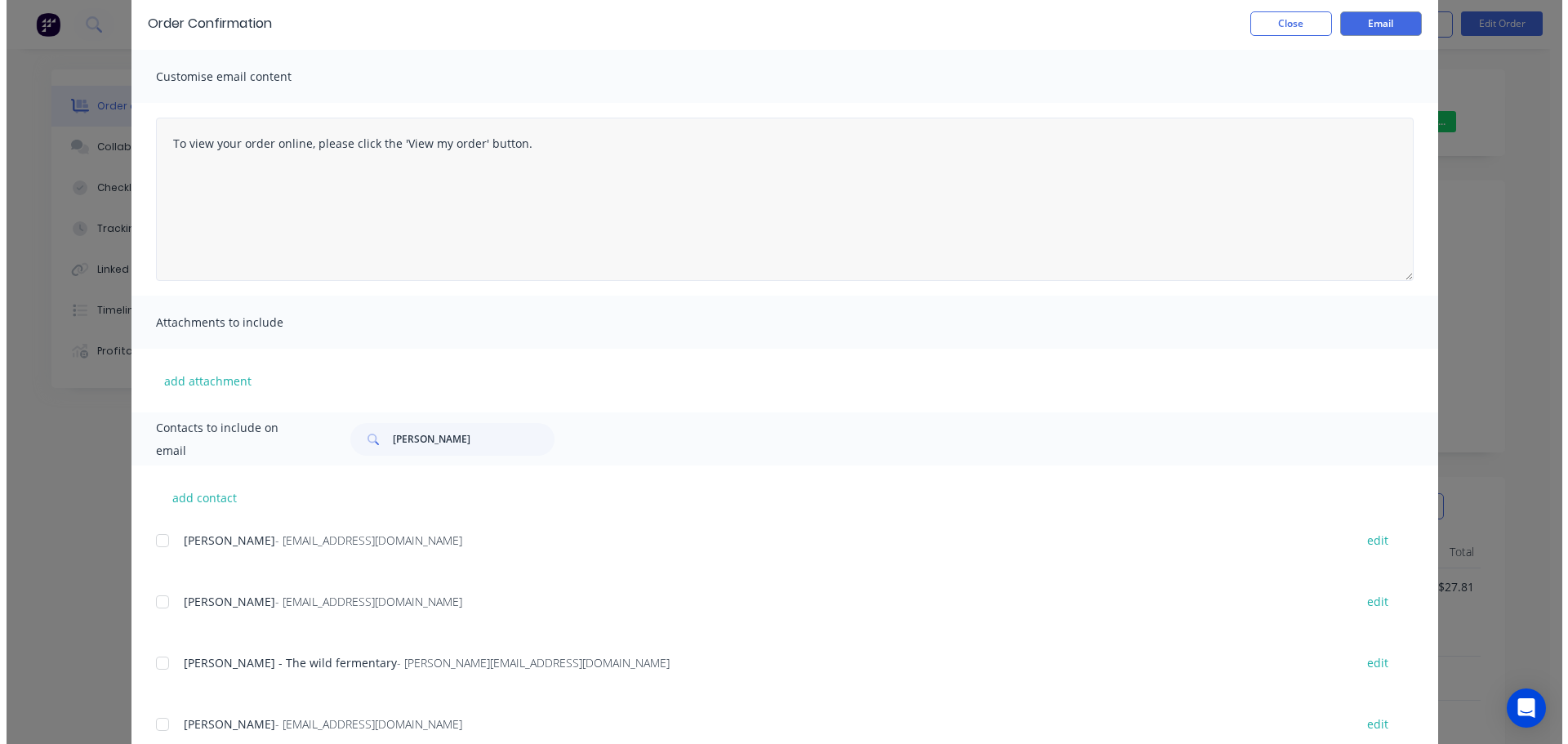
scroll to position [0, 0]
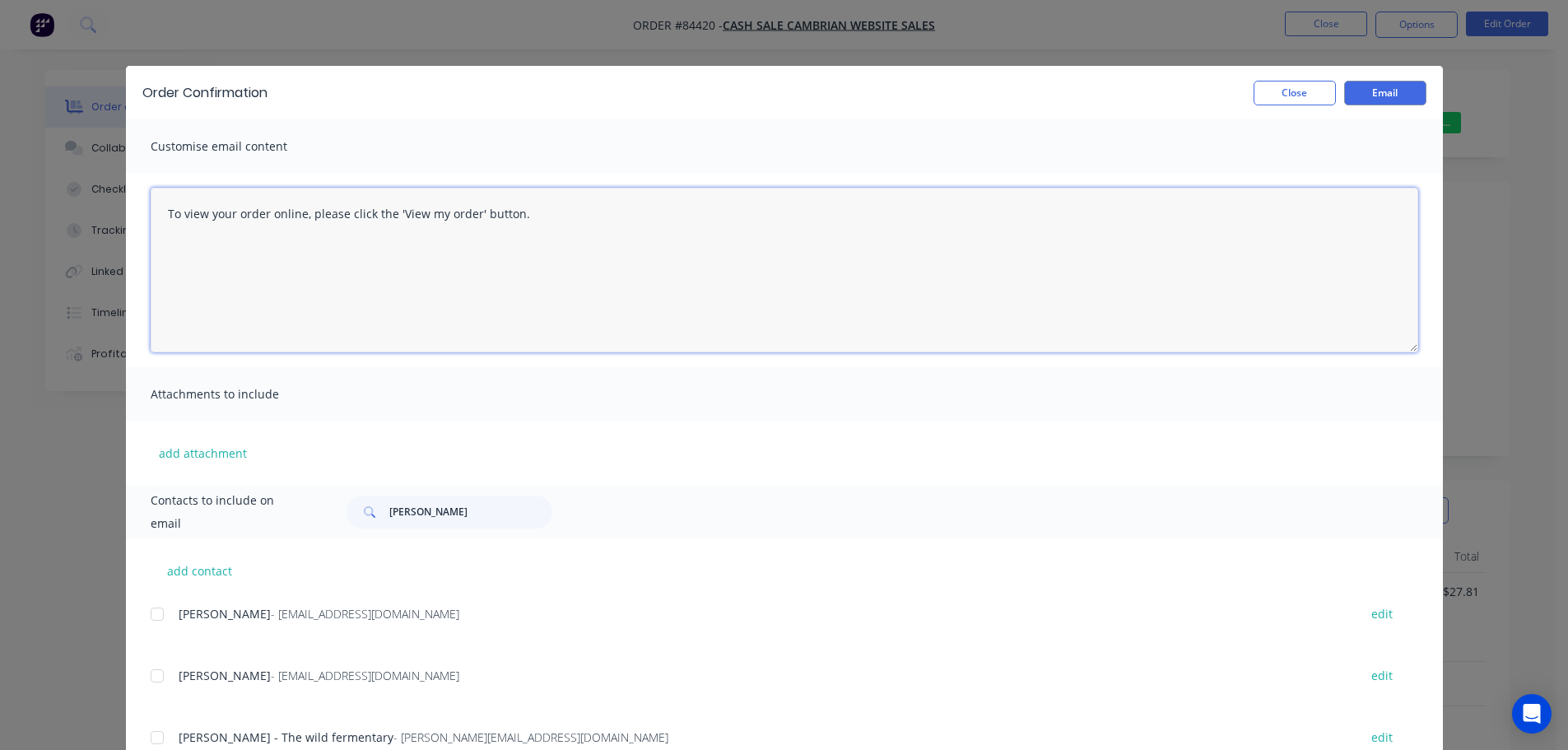
drag, startPoint x: 651, startPoint y: 194, endPoint x: 680, endPoint y: 190, distance: 29.3
click at [651, 194] on textarea "To view your order online, please click the 'View my order' button." at bounding box center [784, 270] width 1267 height 165
paste textarea "hank you for your order, confirmation of your order is attached. Your order wil…"
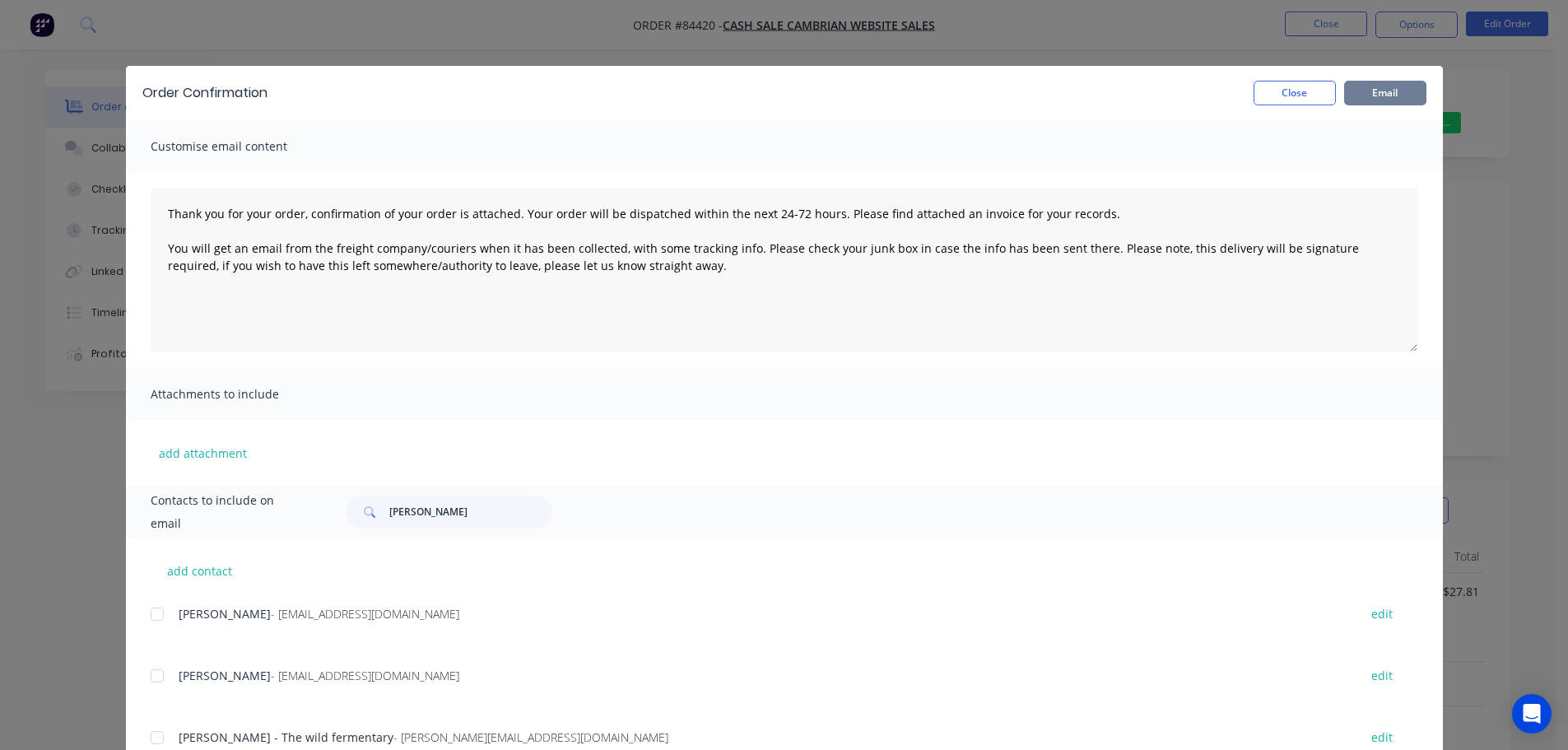
click at [1390, 98] on button "Email" at bounding box center [1385, 93] width 82 height 25
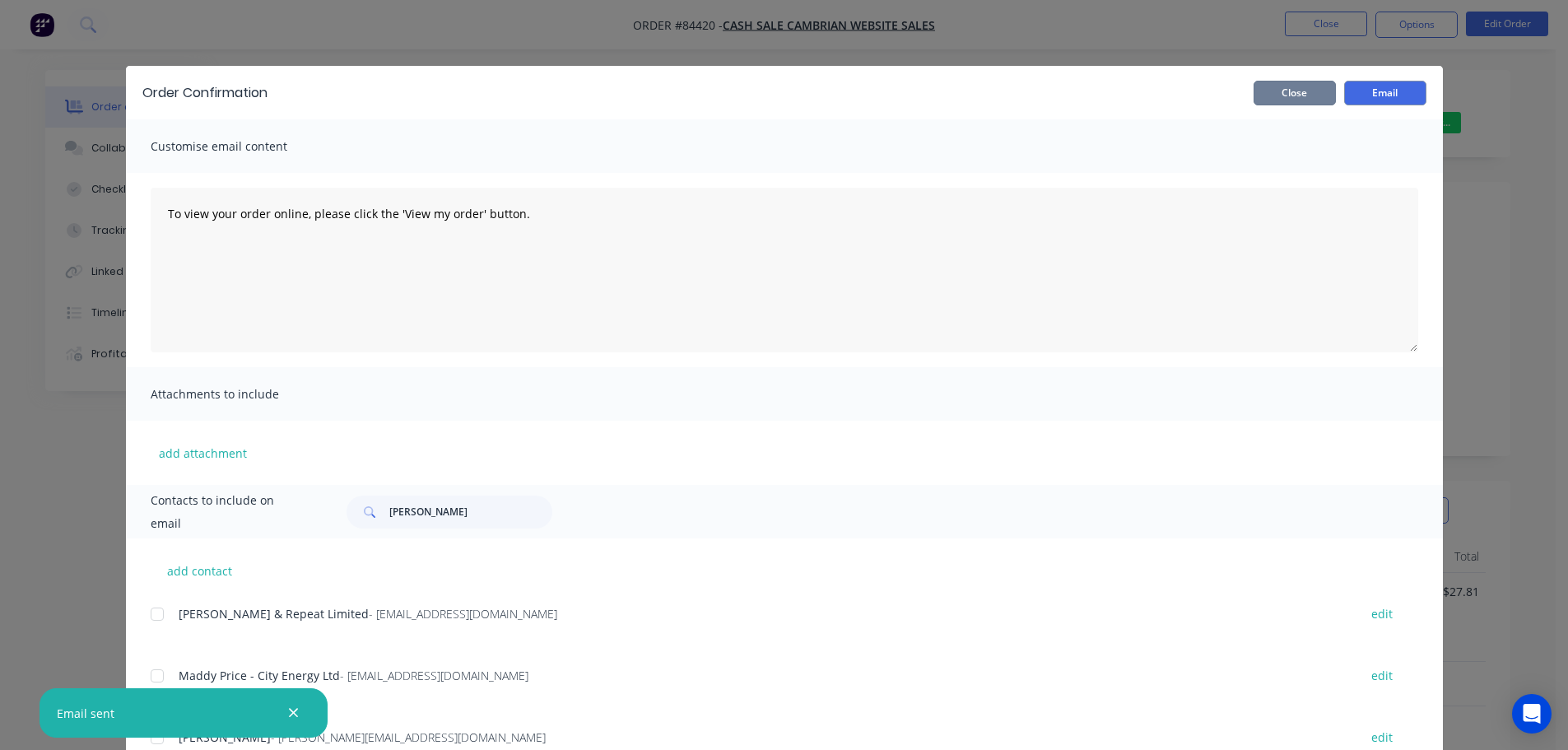
drag, startPoint x: 1314, startPoint y: 90, endPoint x: 1057, endPoint y: 115, distance: 258.2
click at [1314, 90] on button "Close" at bounding box center [1294, 93] width 82 height 25
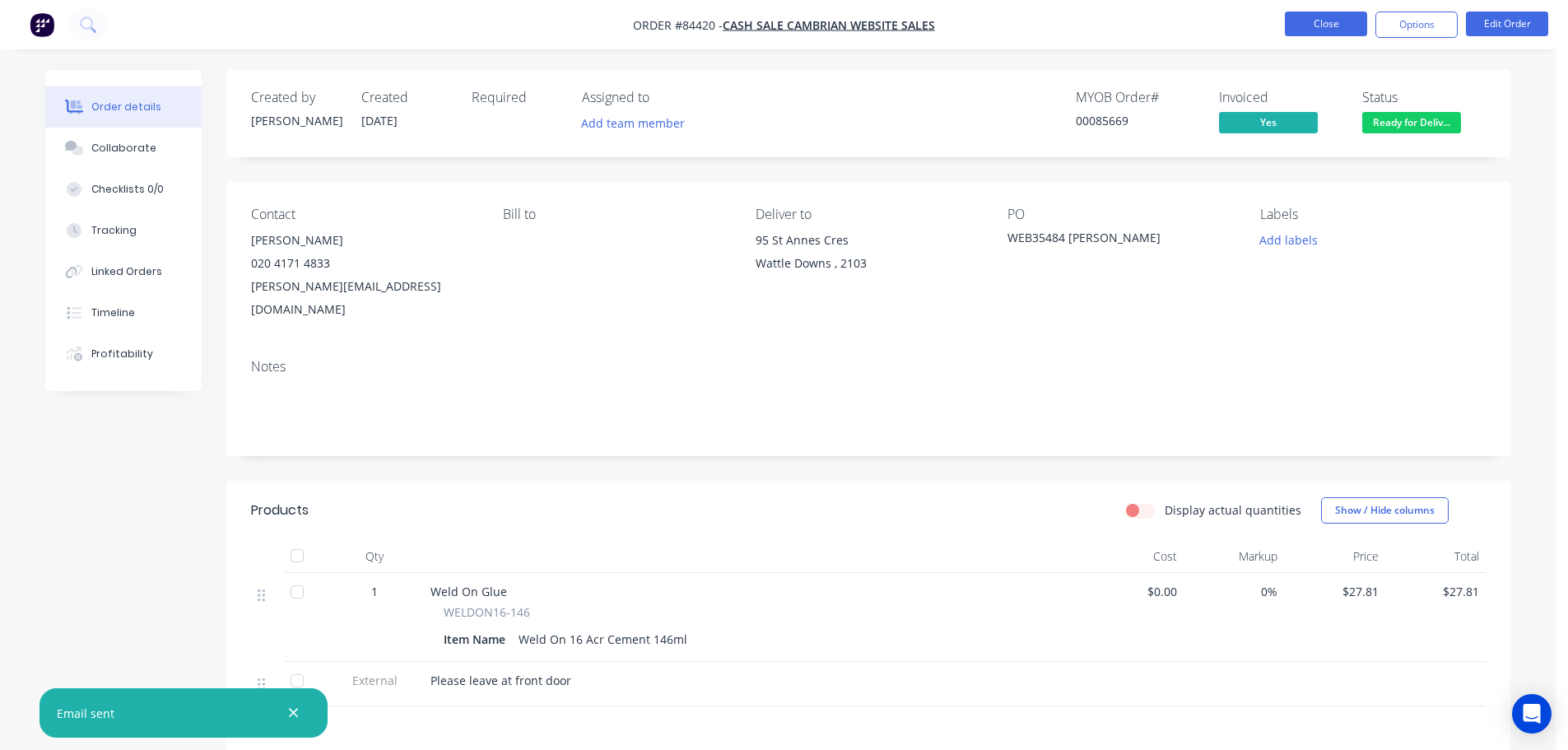
click at [1321, 18] on button "Close" at bounding box center [1326, 24] width 82 height 25
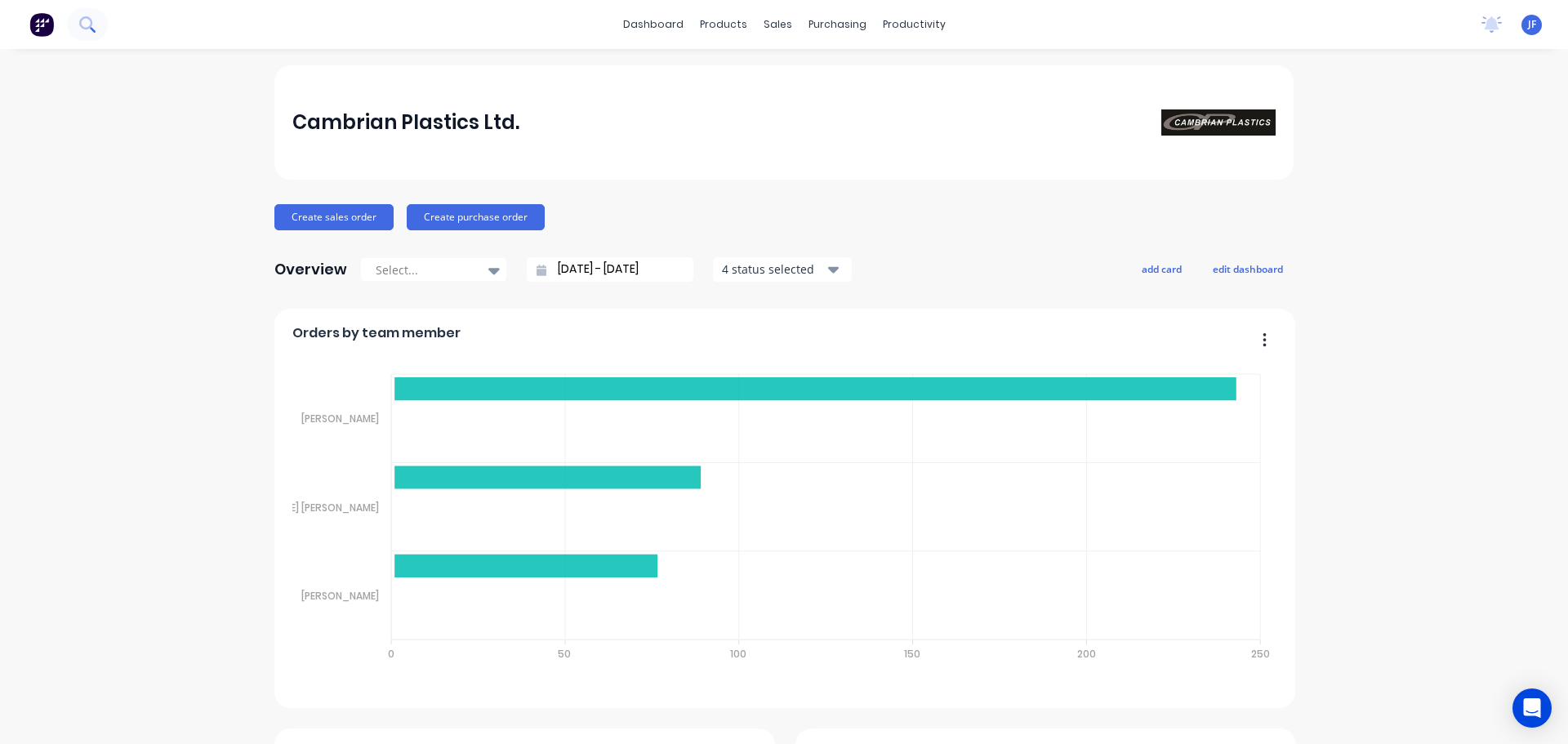
click at [89, 27] on icon at bounding box center [85, 23] width 13 height 13
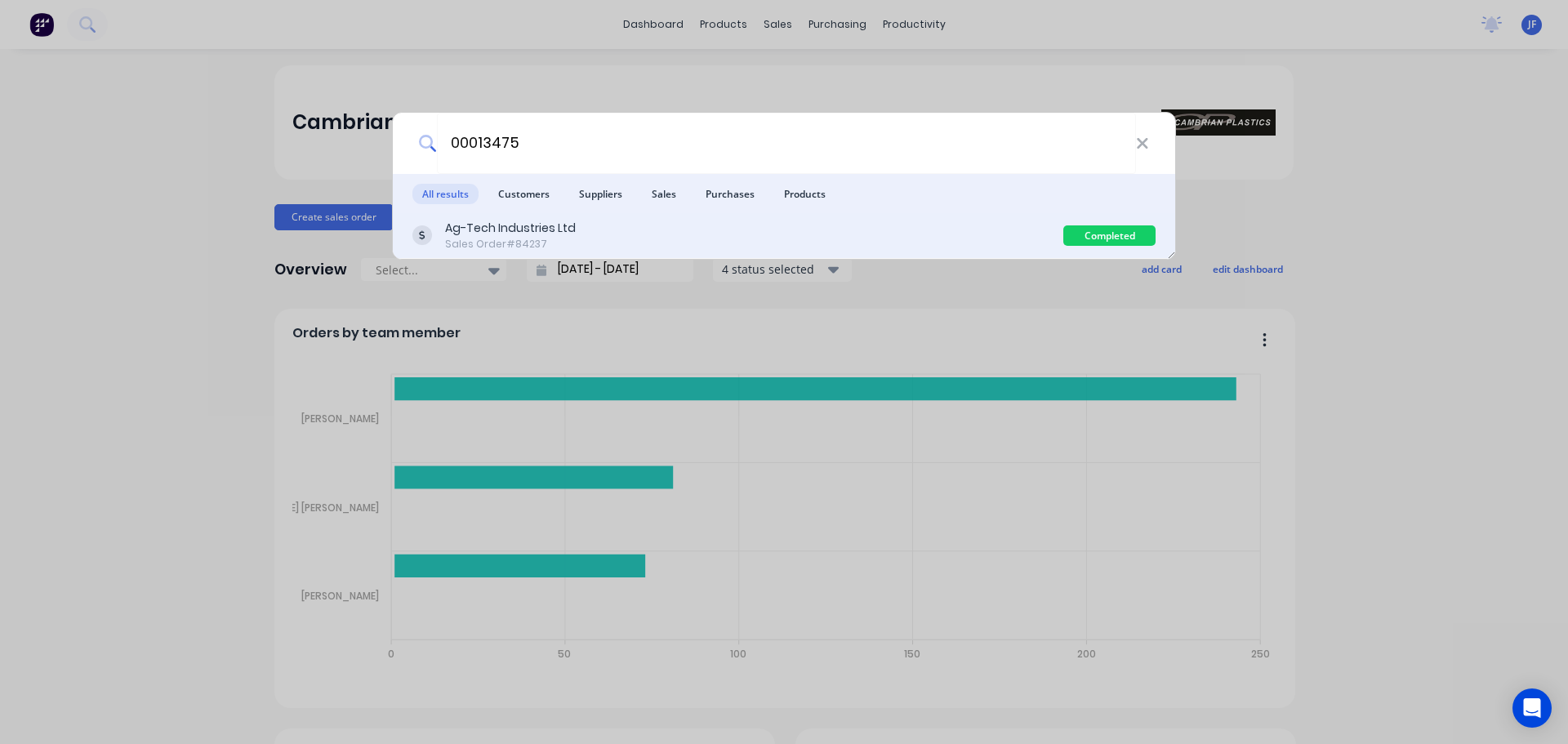
type input "00013475"
click at [570, 240] on div "Sales Order #84237" at bounding box center [510, 244] width 131 height 15
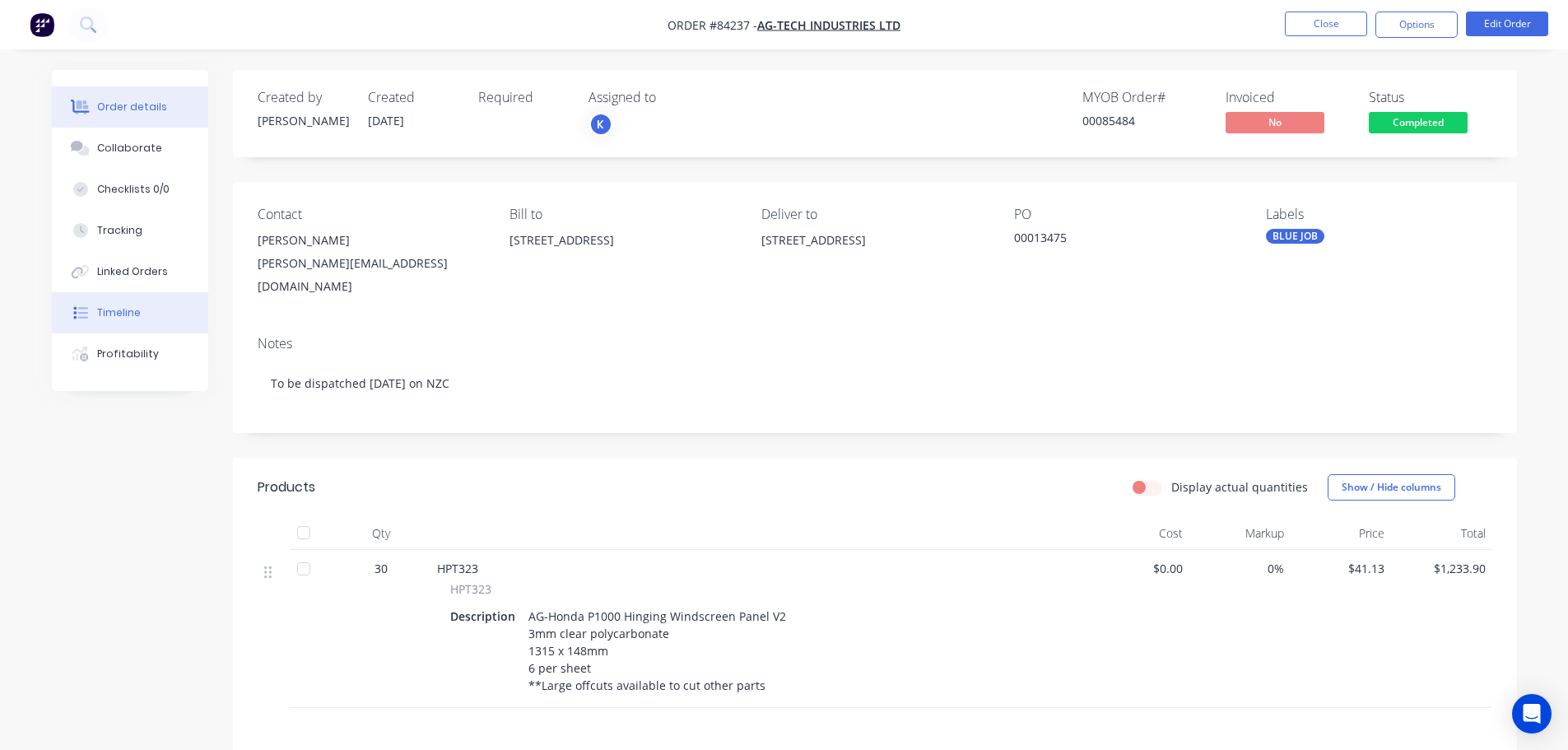
click at [112, 313] on div "Timeline" at bounding box center [118, 312] width 43 height 15
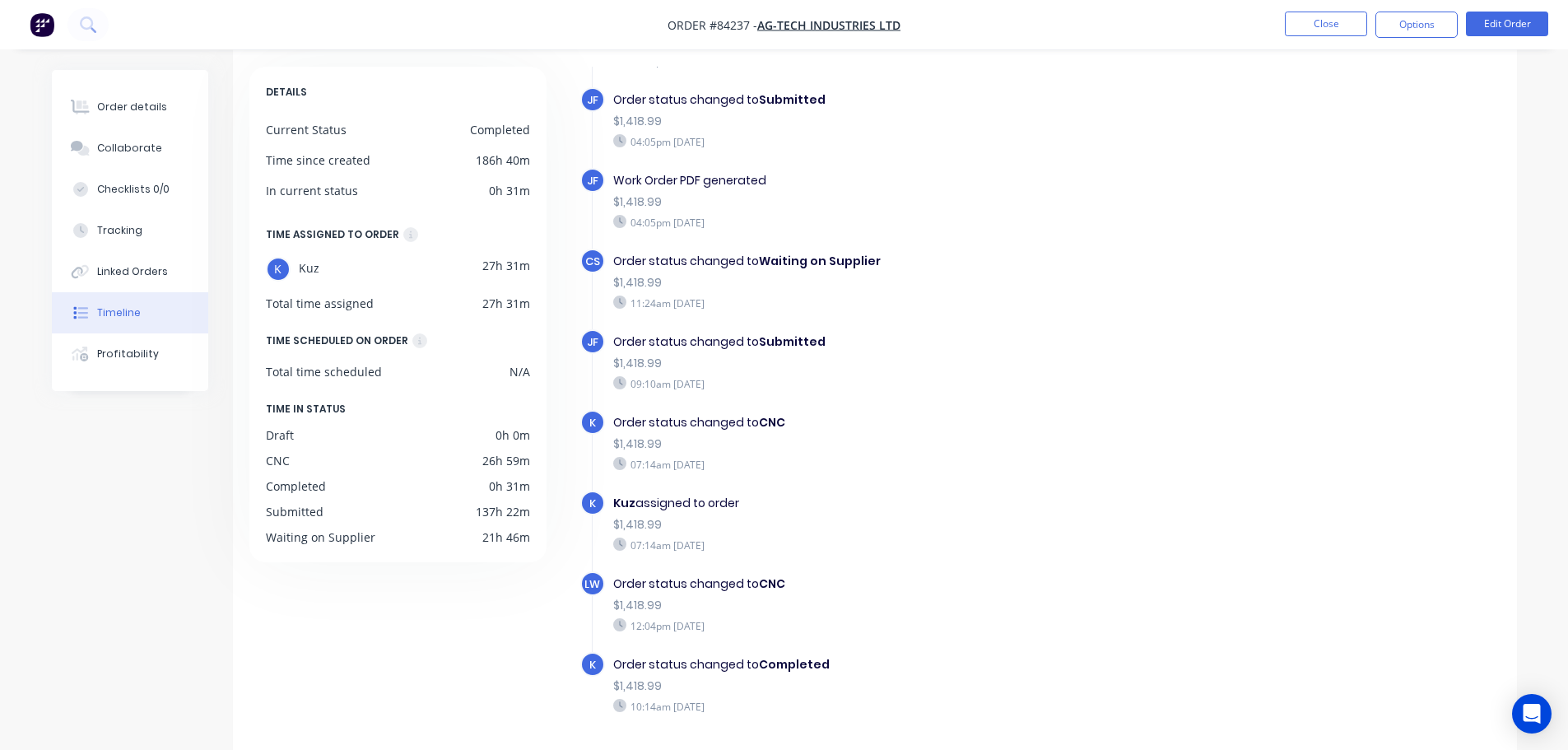
scroll to position [126, 0]
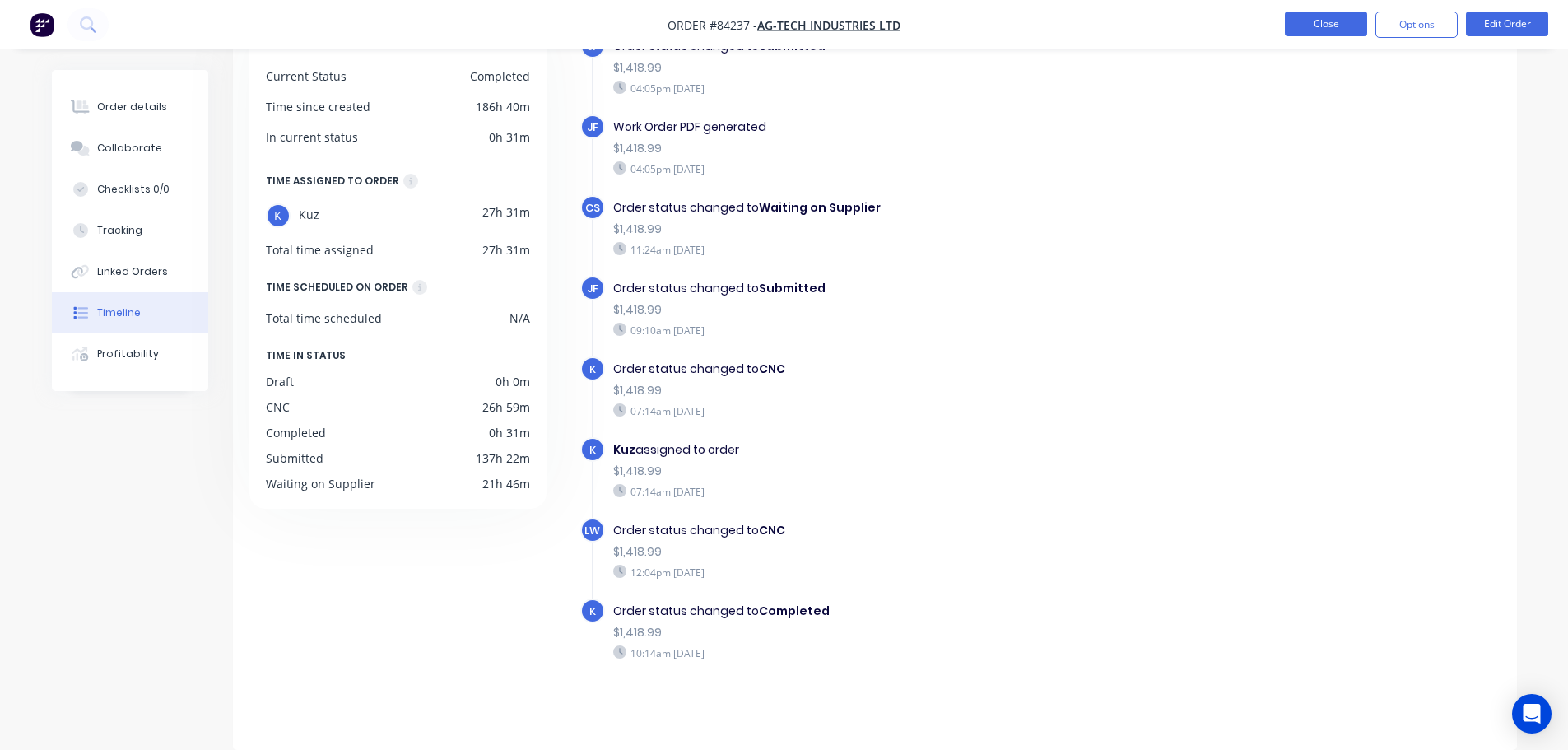
click at [1321, 31] on button "Close" at bounding box center [1326, 24] width 82 height 25
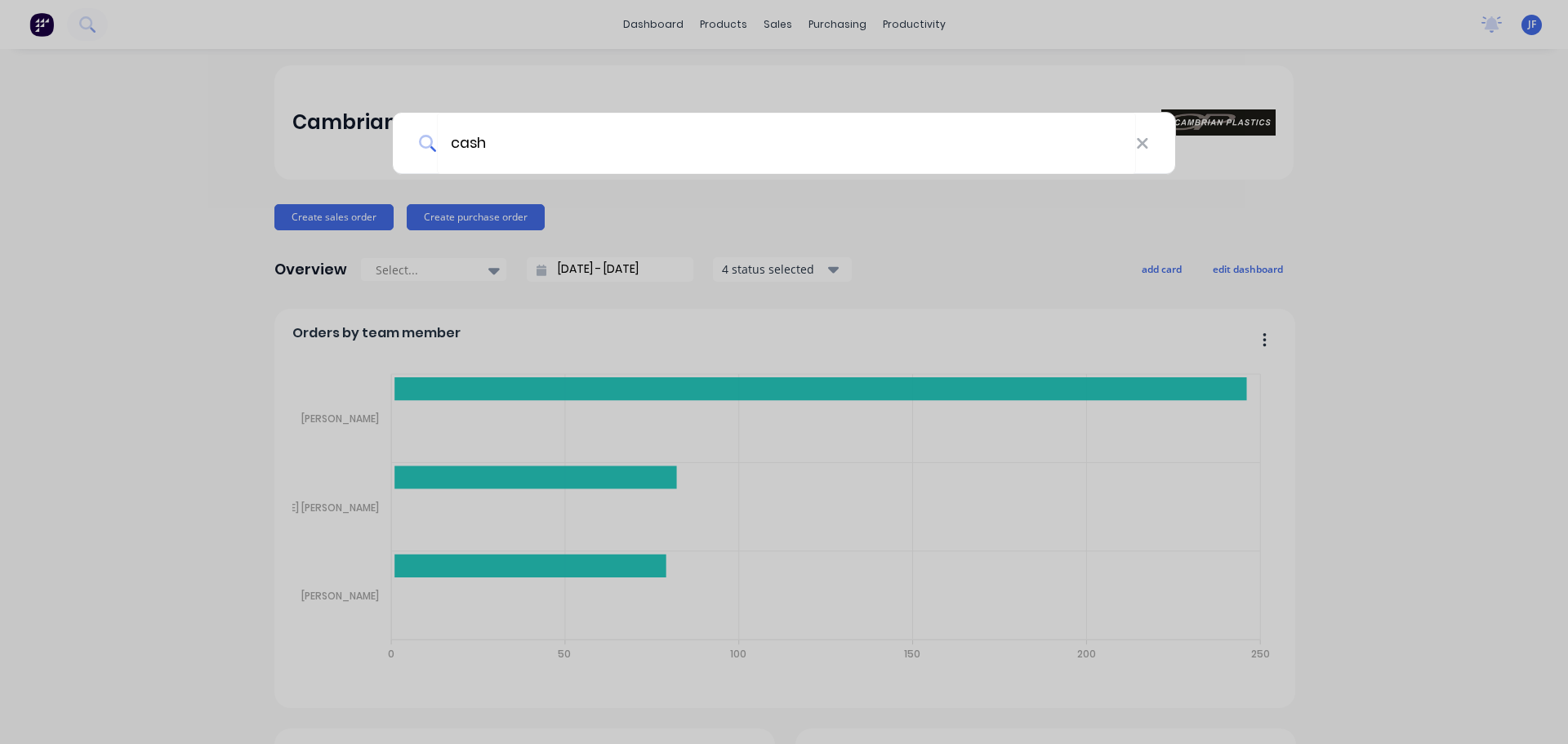
type input "cash"
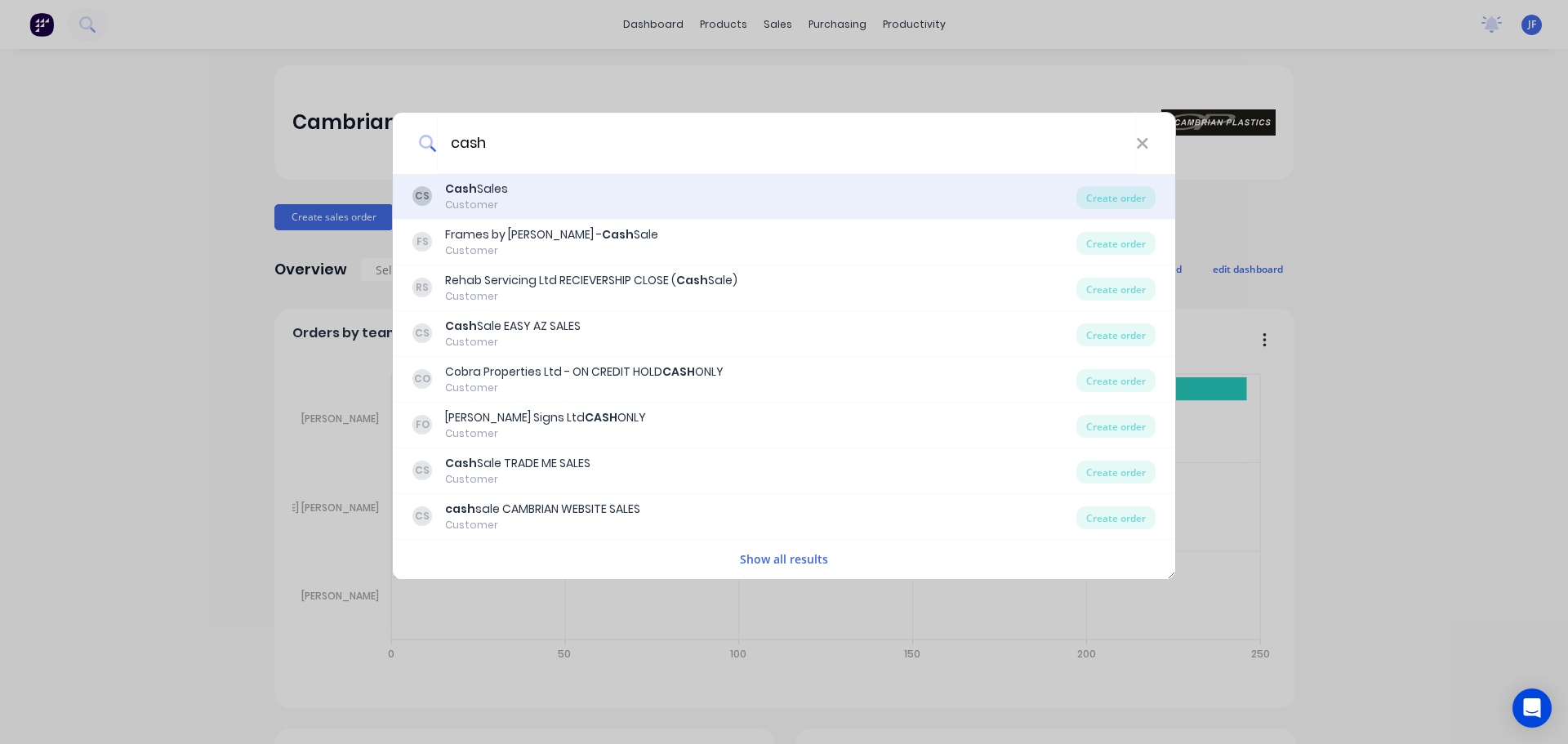
click at [708, 177] on div "CS Cash Sales Customer Create order" at bounding box center [784, 197] width 782 height 46
click at [688, 209] on div "CS Cash Sales Customer" at bounding box center [744, 197] width 664 height 32
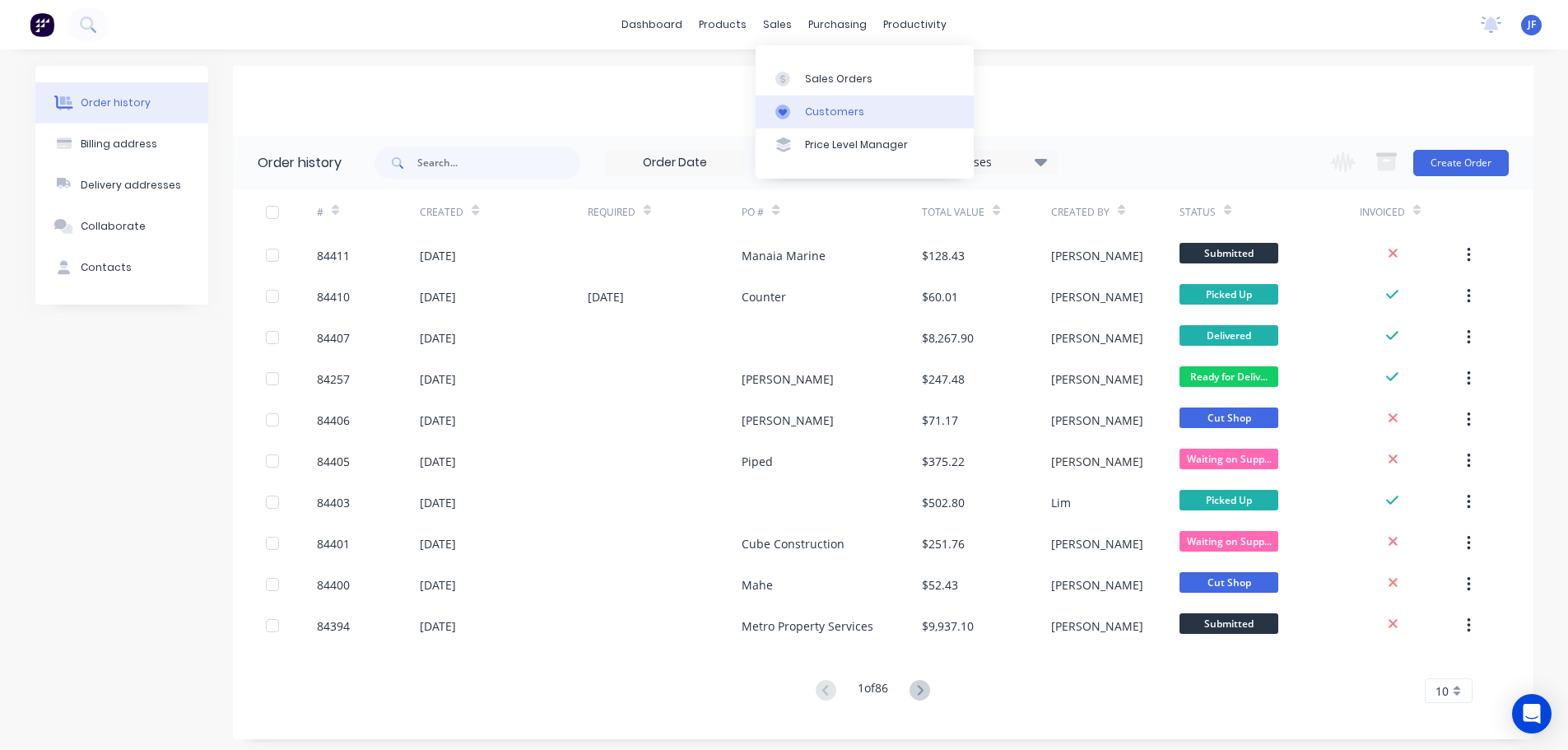
click at [820, 96] on link "Customers" at bounding box center [864, 111] width 218 height 33
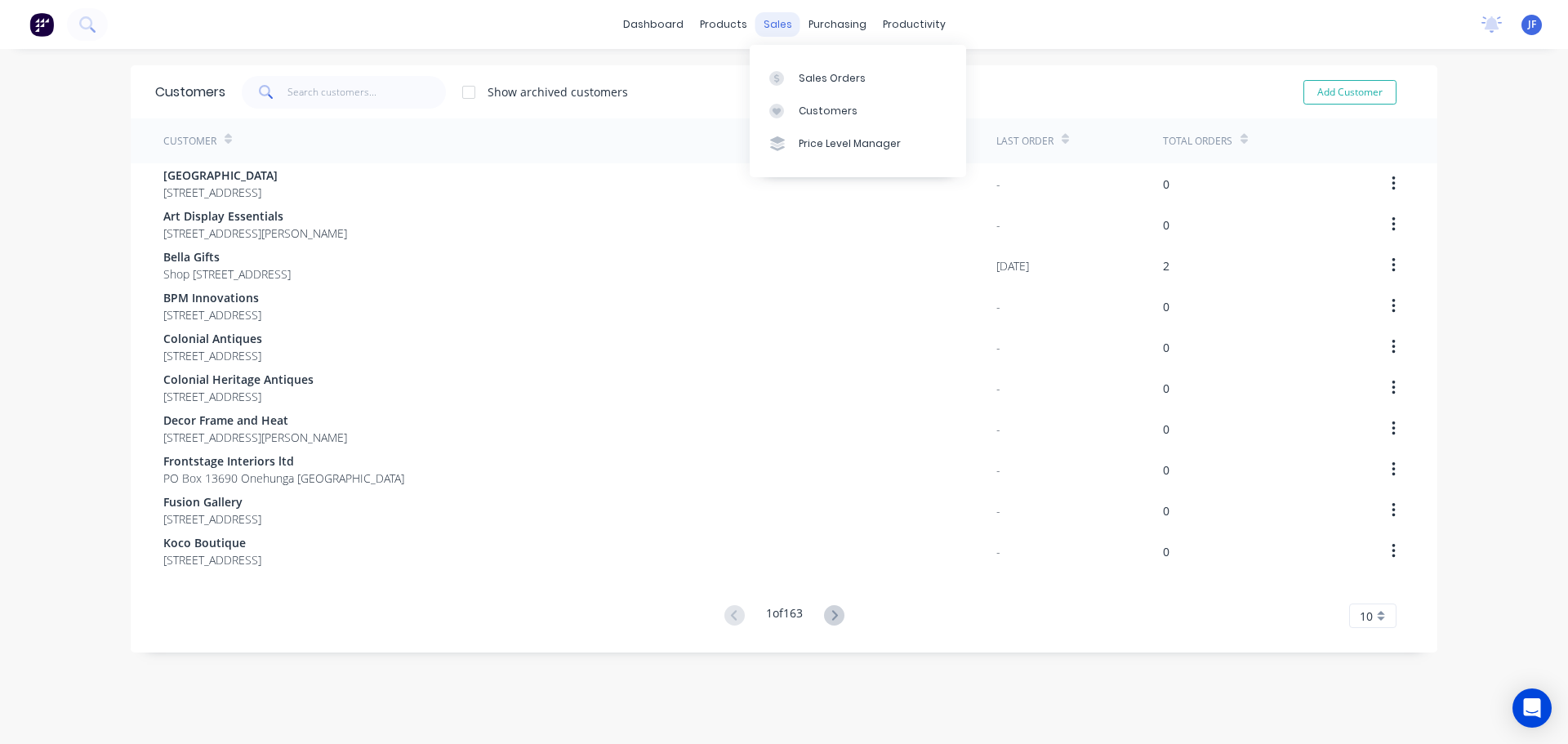
click at [766, 30] on div "sales" at bounding box center [777, 25] width 45 height 25
click at [795, 77] on link "Sales Orders" at bounding box center [858, 77] width 217 height 32
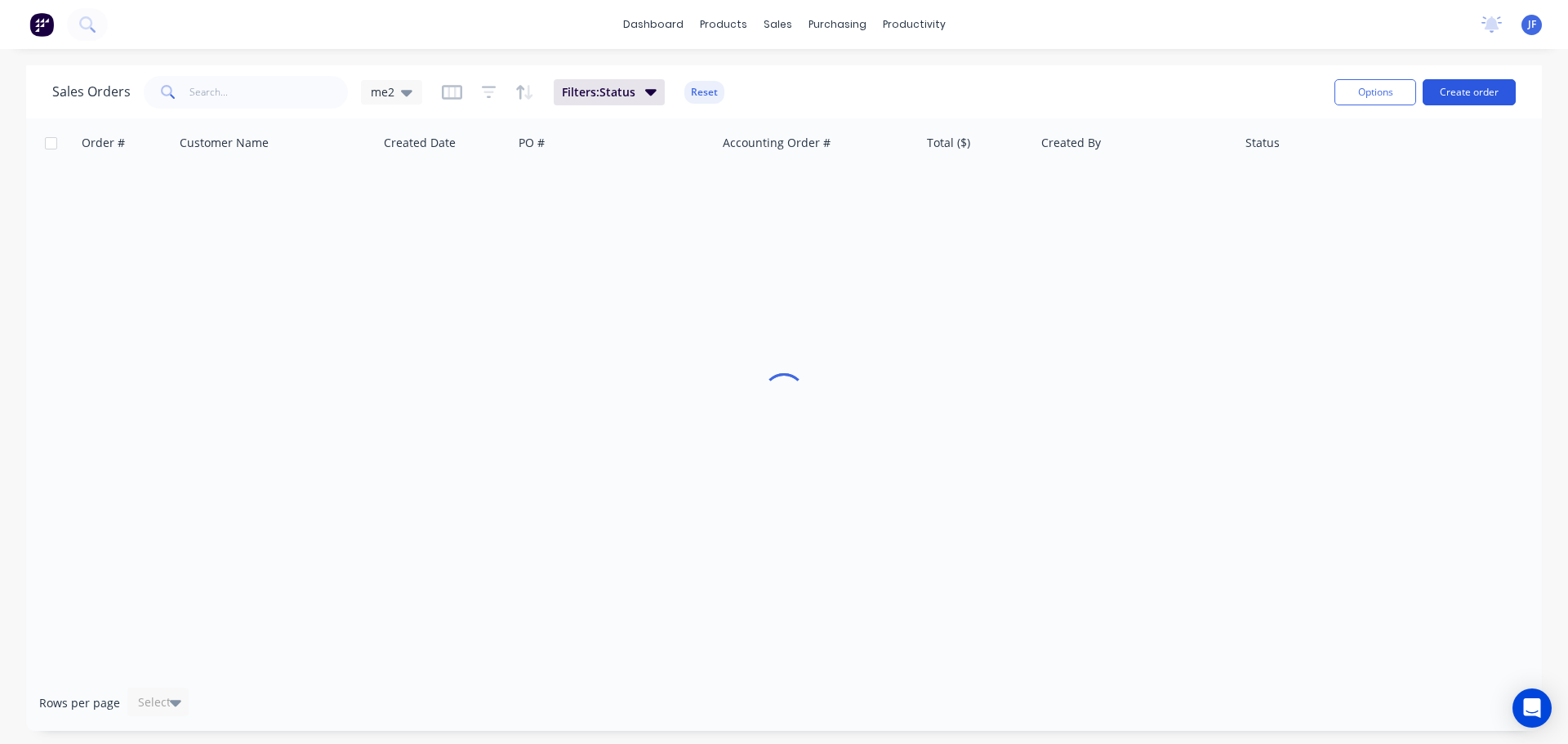
click at [1448, 97] on button "Create order" at bounding box center [1469, 92] width 93 height 26
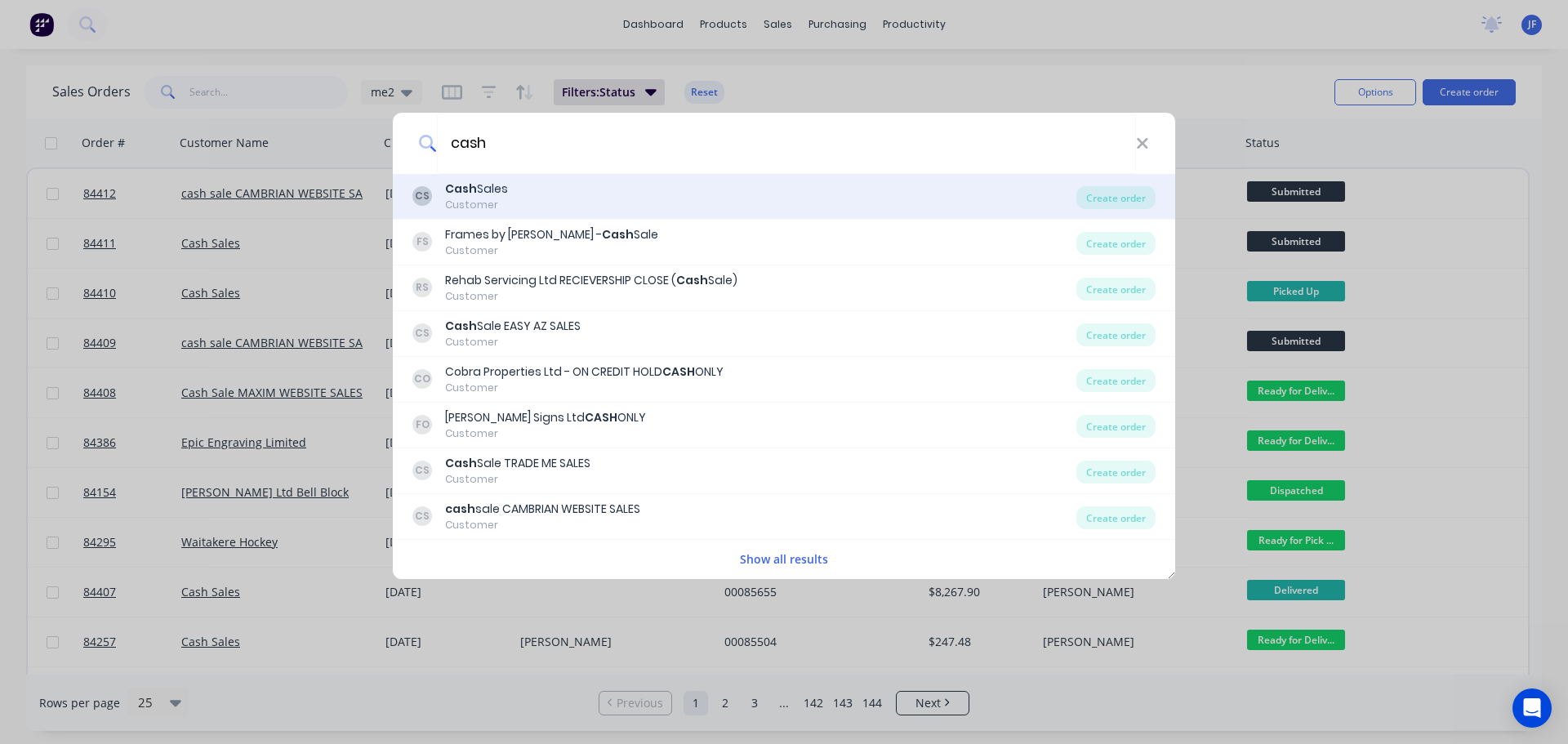
type input "cash"
click at [598, 214] on div "CS Cash Sales Customer Create order" at bounding box center [784, 197] width 782 height 46
click at [966, 205] on div "CS Cash Sales Customer" at bounding box center [744, 197] width 664 height 32
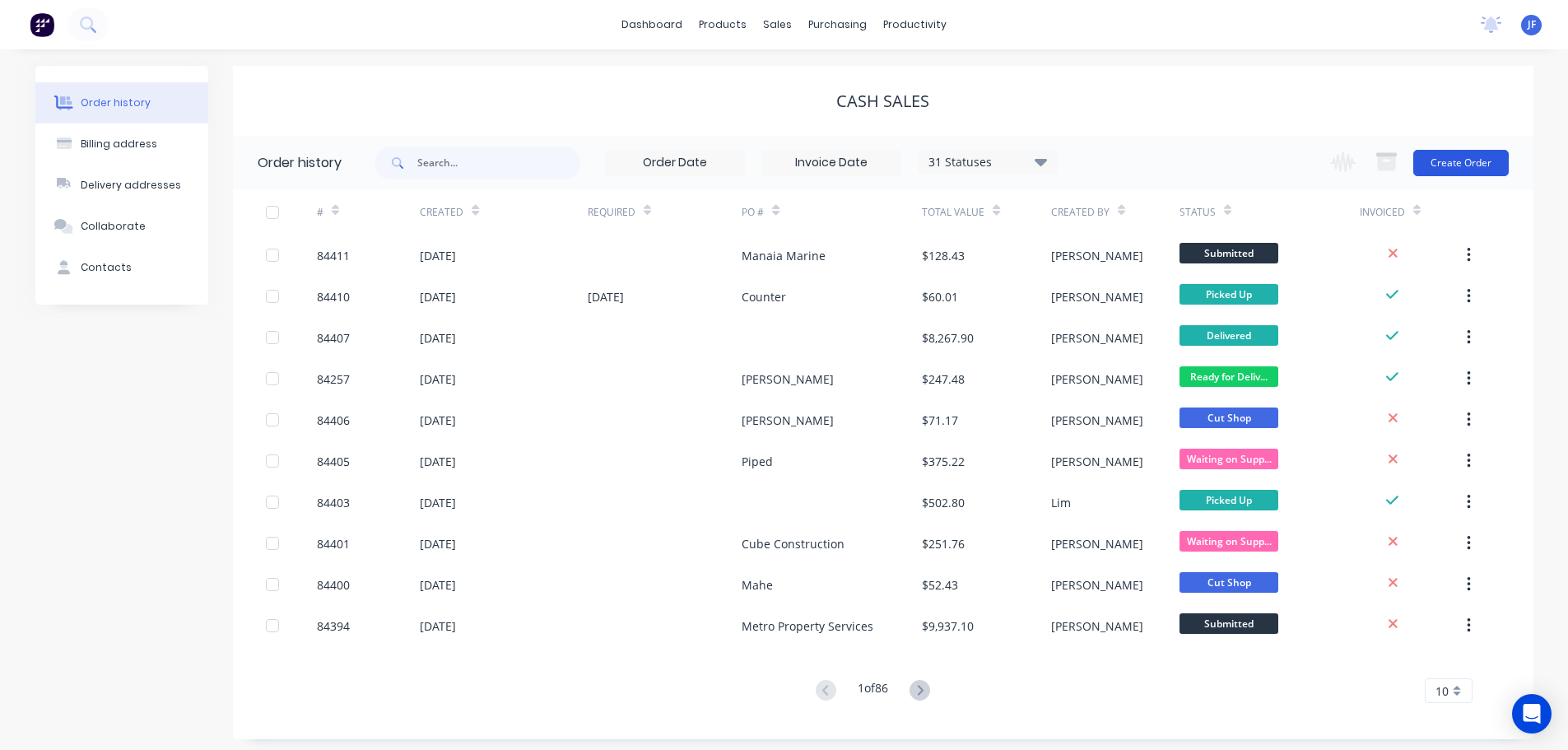
click at [1474, 157] on button "Create Order" at bounding box center [1461, 163] width 95 height 27
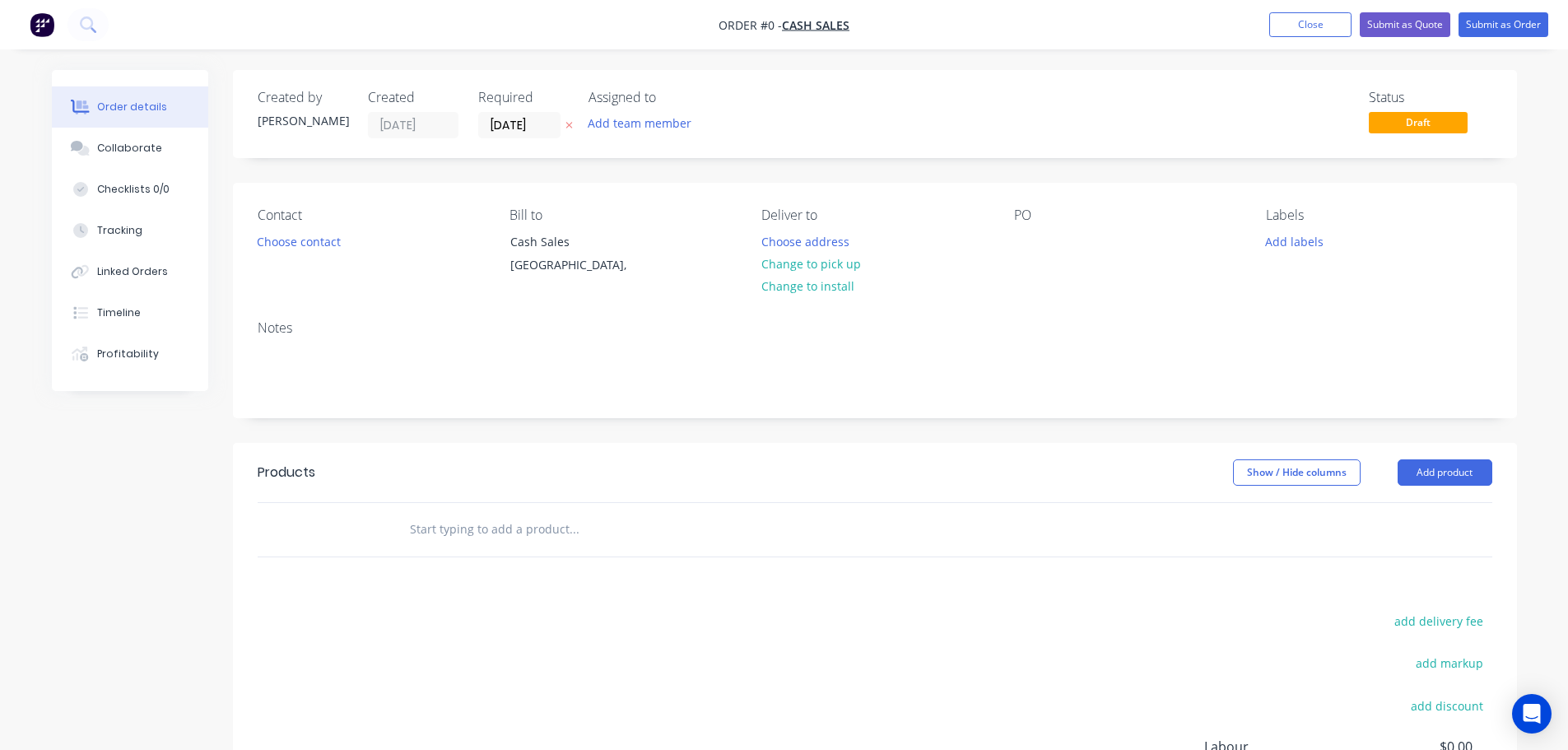
click at [567, 121] on icon at bounding box center [569, 125] width 7 height 10
click at [295, 246] on button "Choose contact" at bounding box center [298, 241] width 102 height 22
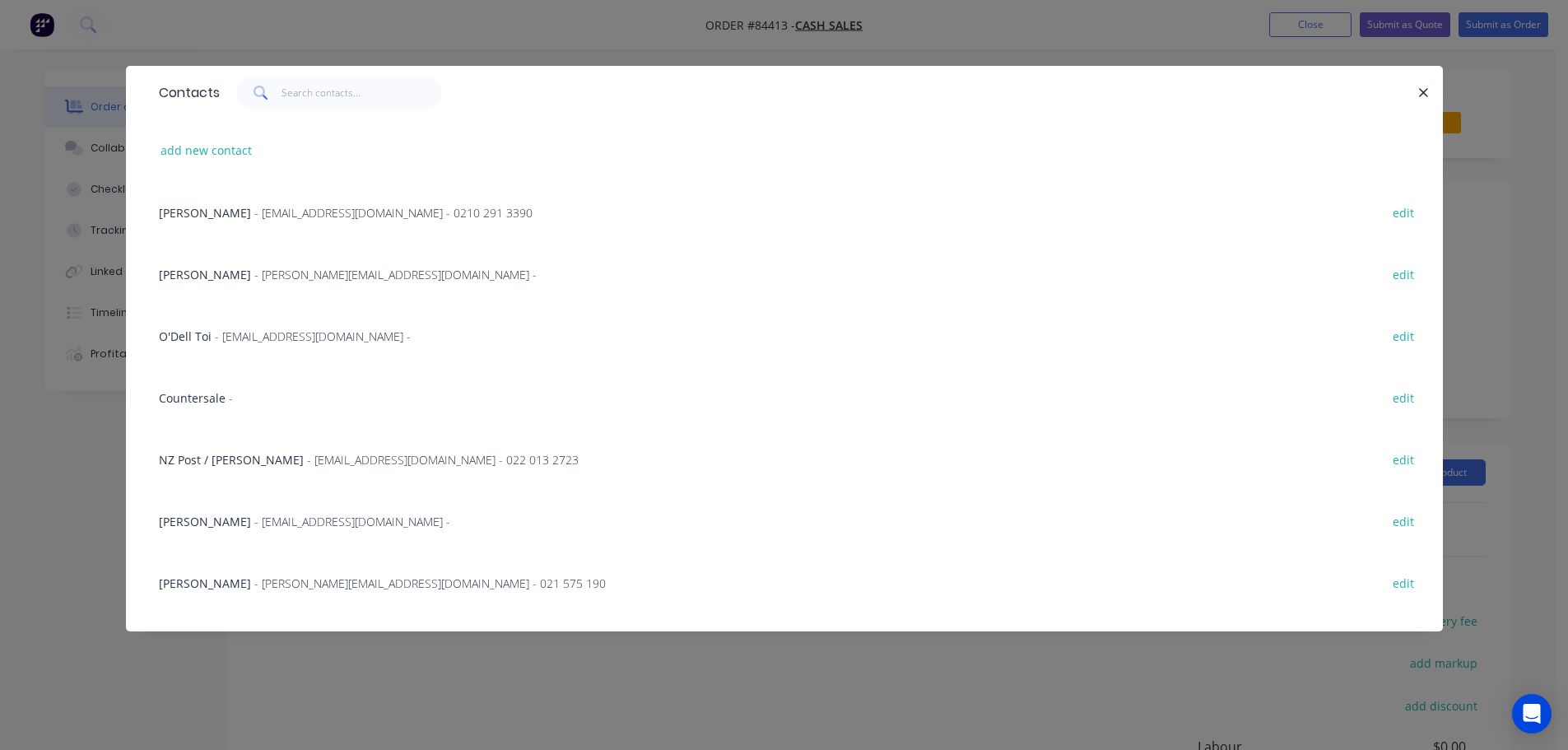
click at [205, 401] on span "Countersale" at bounding box center [192, 398] width 66 height 16
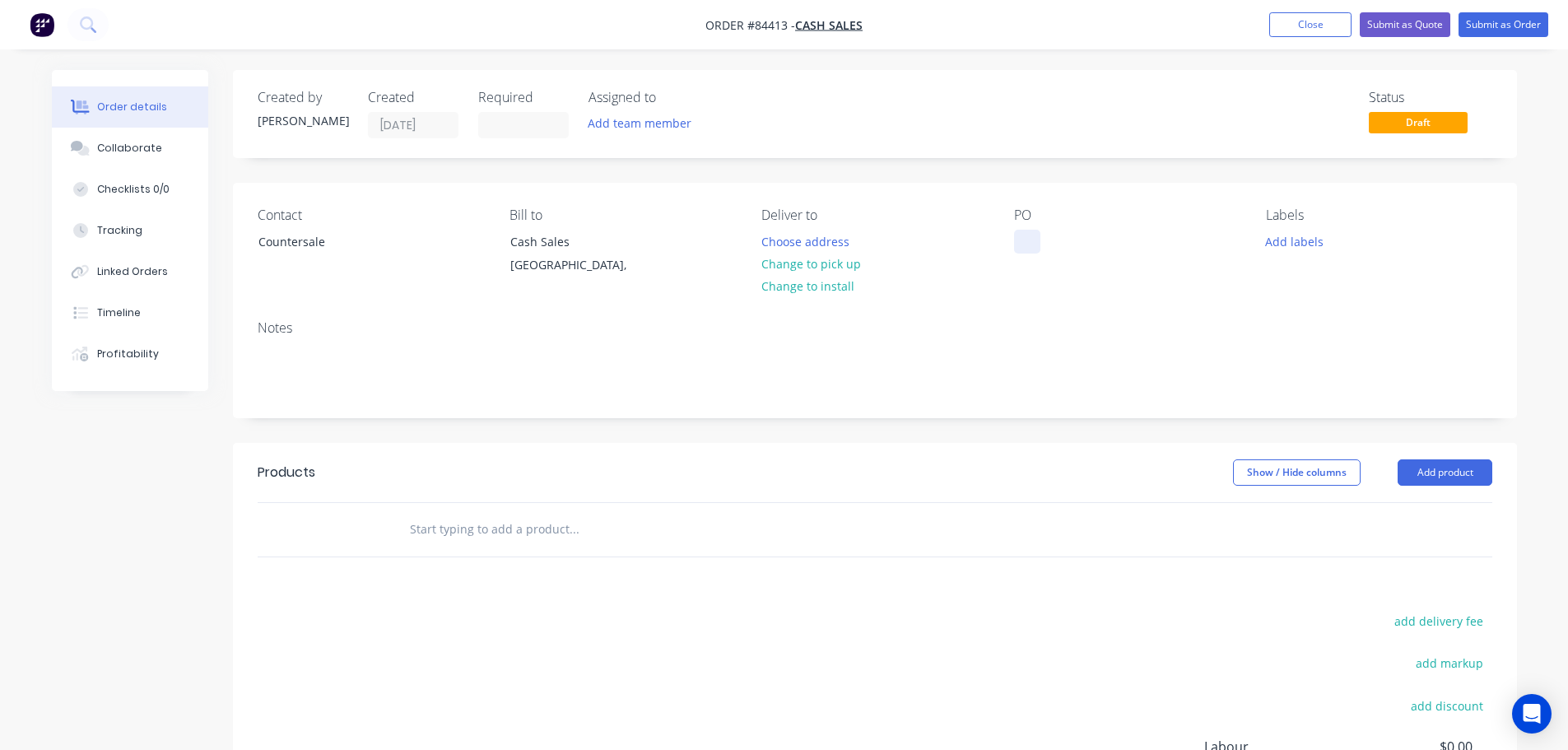
click at [1031, 241] on div at bounding box center [1027, 241] width 27 height 24
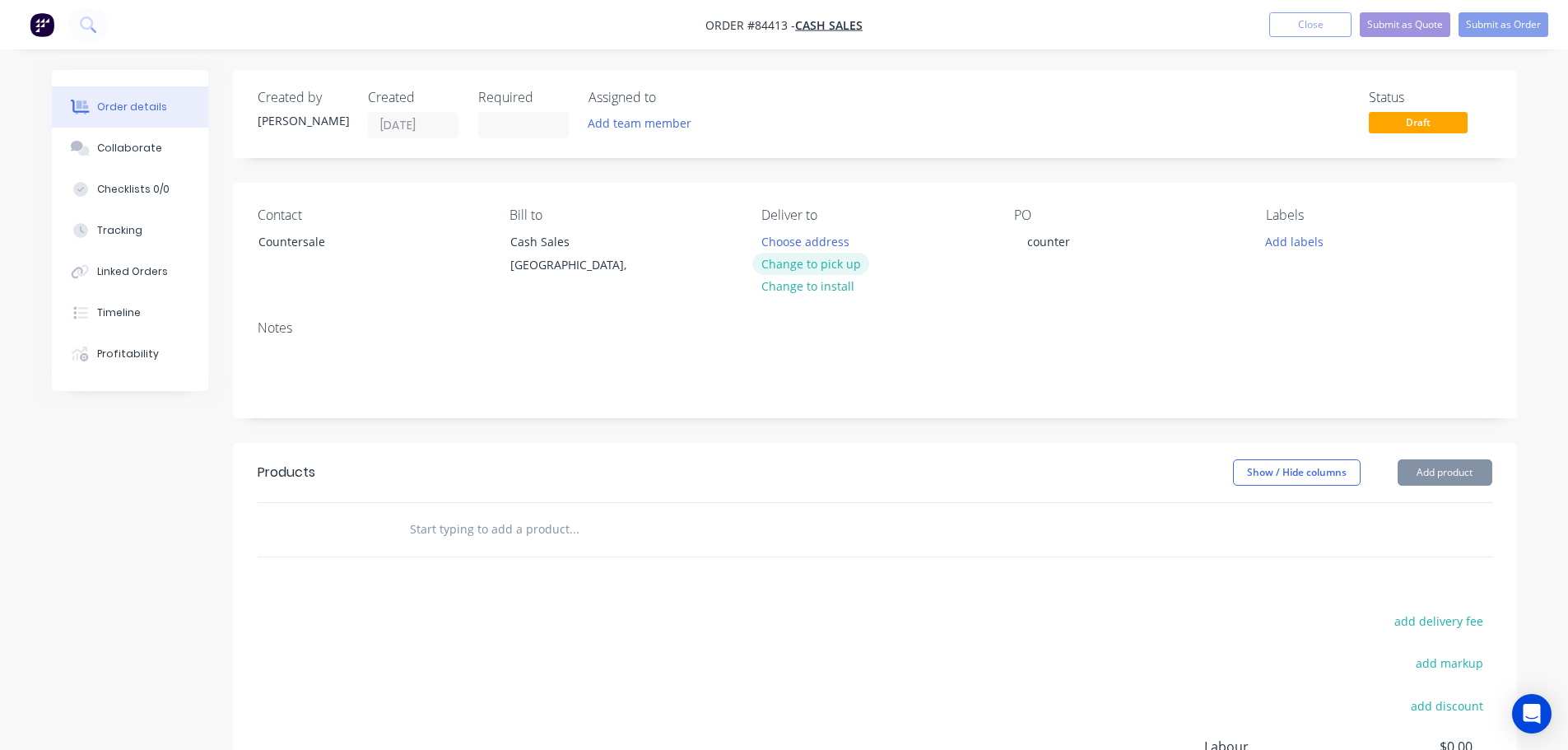
click at [834, 269] on button "Change to pick up" at bounding box center [811, 264] width 117 height 22
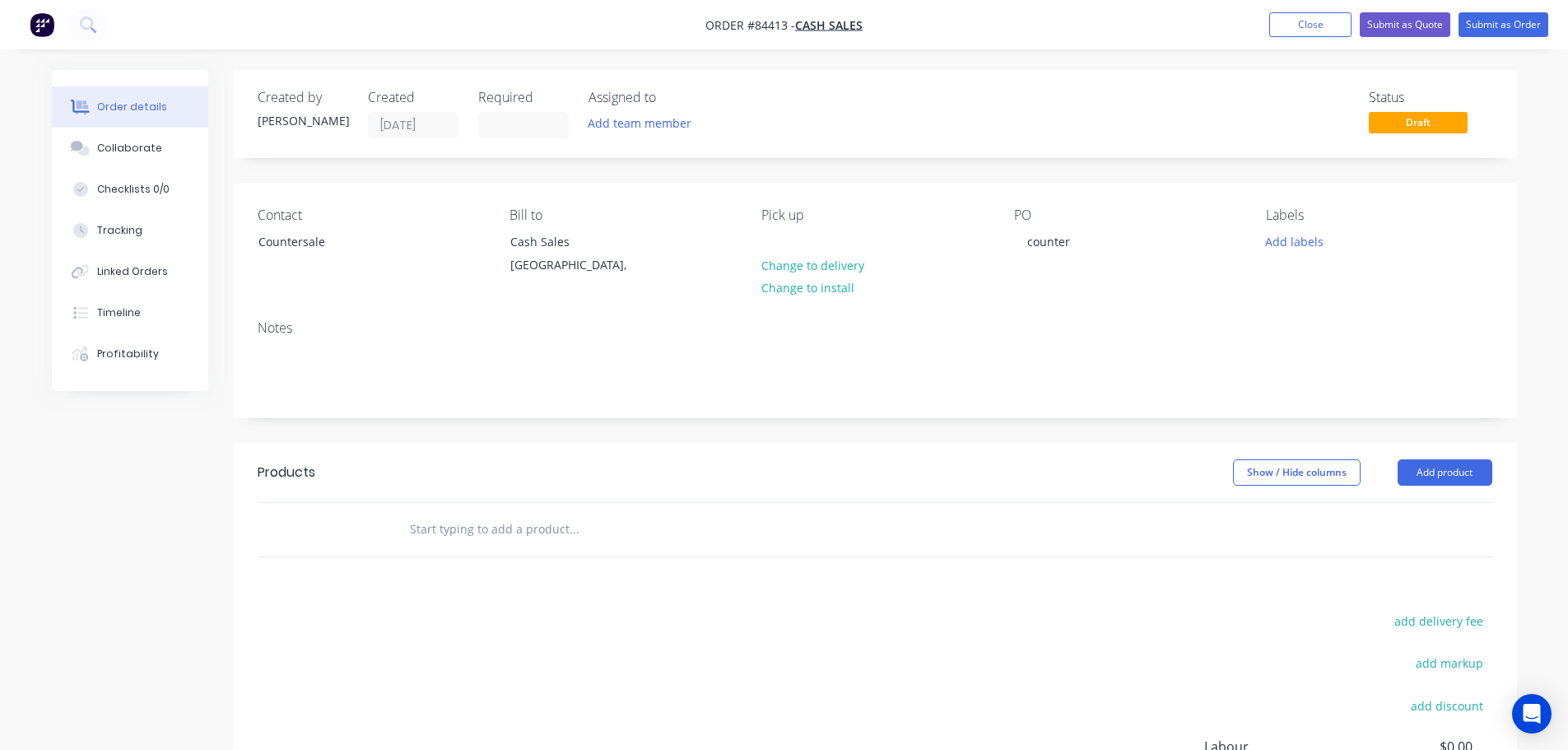
click at [582, 544] on input "text" at bounding box center [574, 529] width 329 height 33
type input "c"
type input "/"
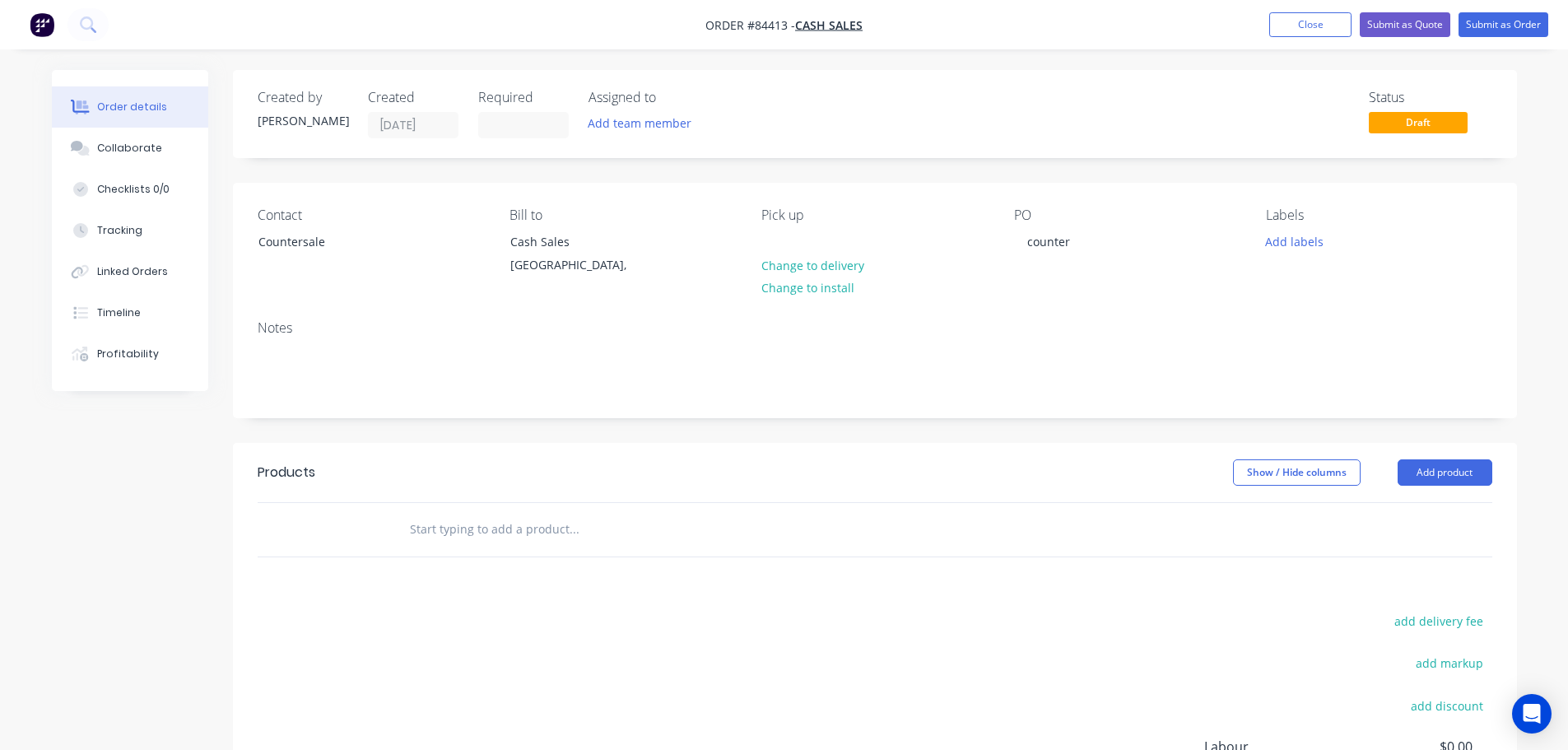
click at [436, 526] on input "text" at bounding box center [574, 529] width 329 height 33
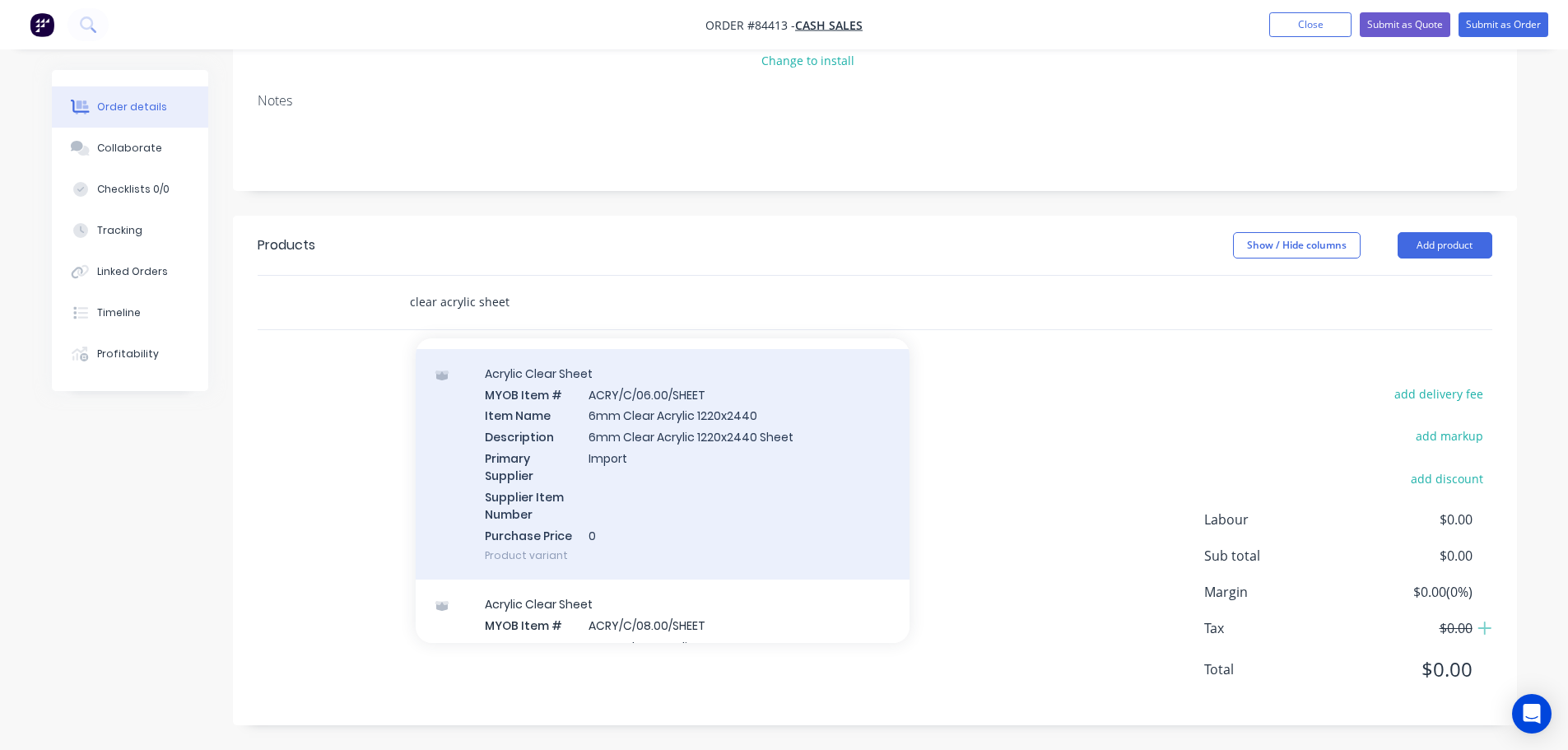
scroll to position [1153, 0]
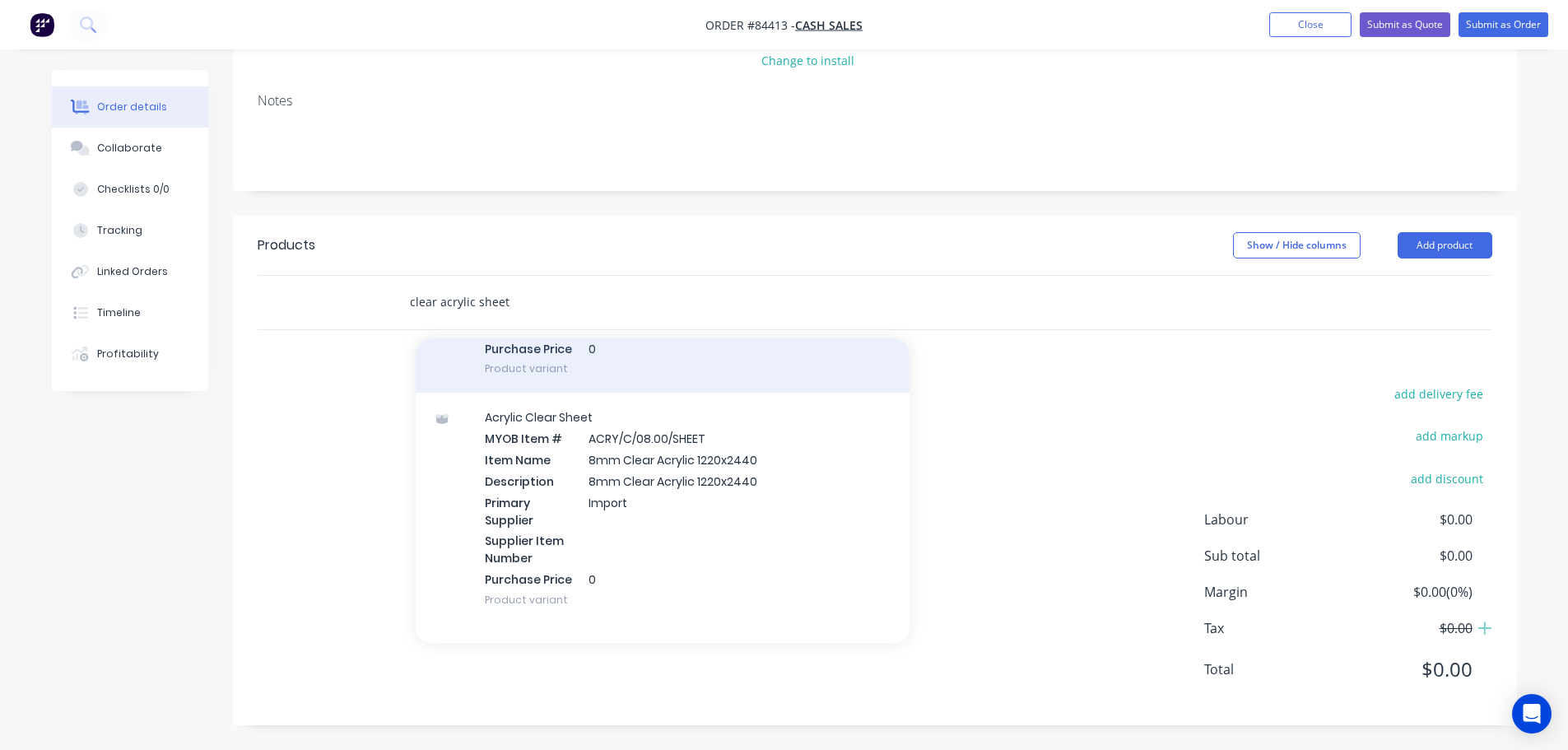
type input "clear acrylic sheet"
click at [610, 500] on div "Acrylic Clear Sheet MYOB Item # ACRY/C/08.00/SHEET Item Name 8mm Clear Acrylic …" at bounding box center [662, 509] width 494 height 232
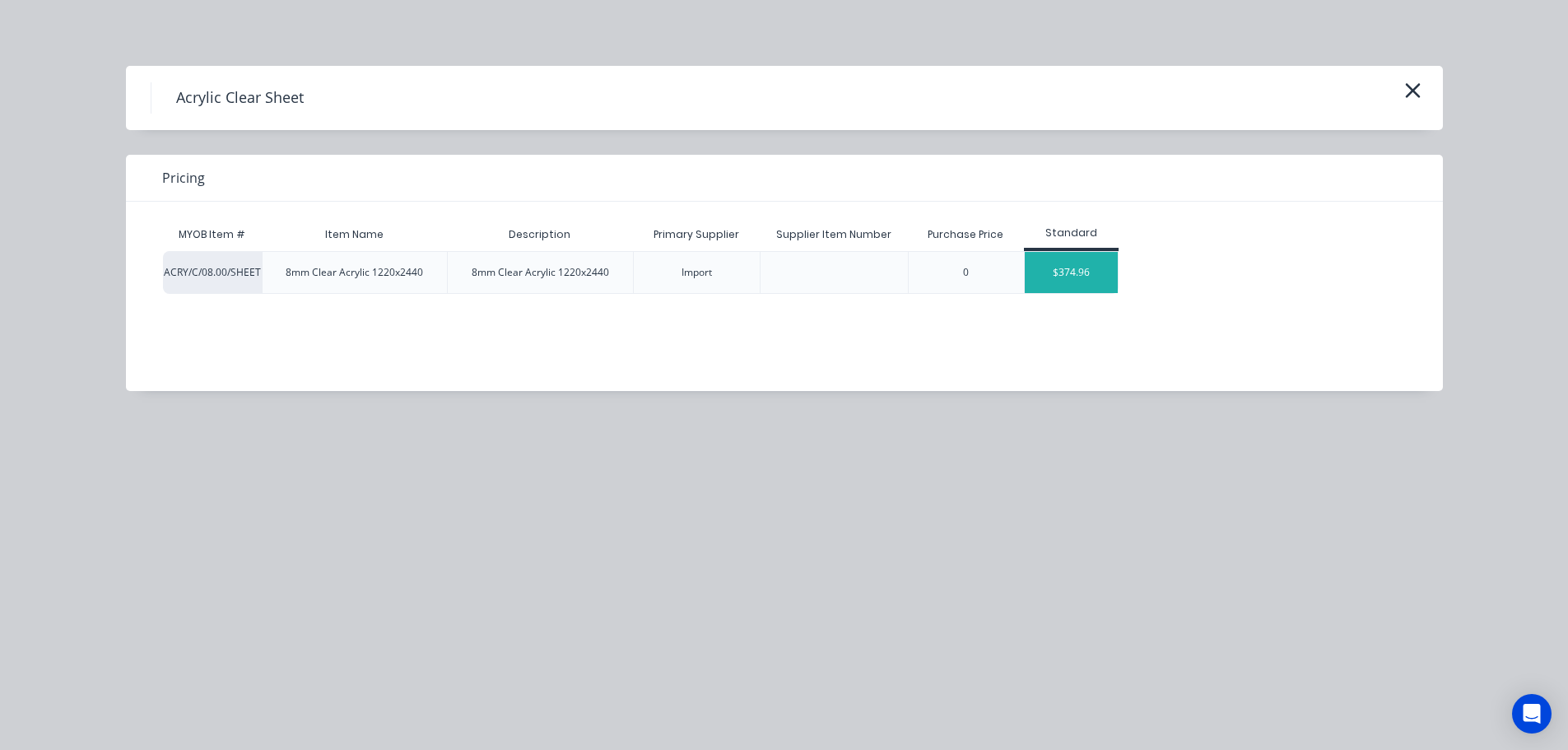
click at [1064, 281] on div "$374.96" at bounding box center [1070, 272] width 93 height 42
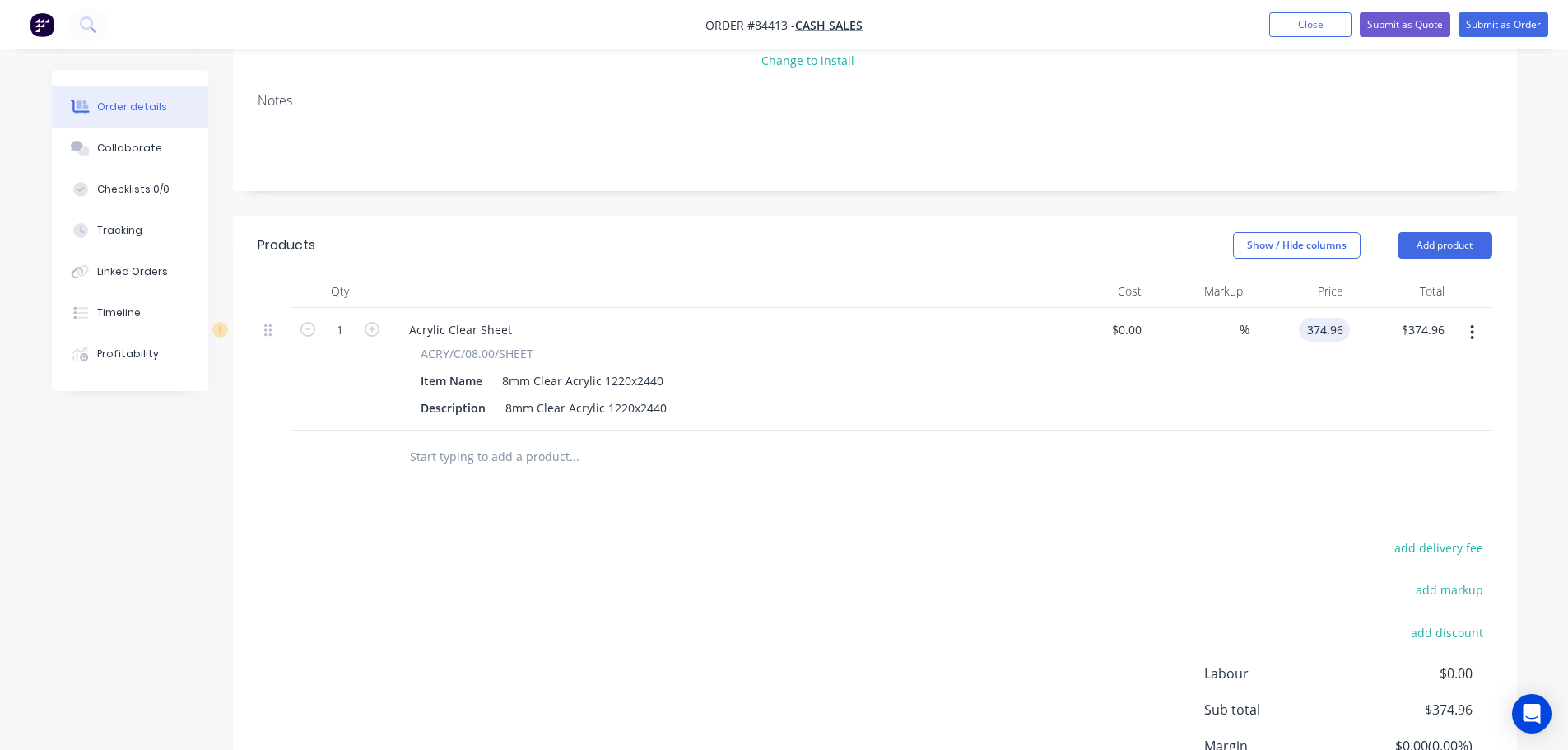
click at [1348, 329] on input "374.96" at bounding box center [1328, 329] width 44 height 24
click at [1323, 330] on input "374.96" at bounding box center [1324, 329] width 51 height 24
paste input "52.63"
type input "$352.63"
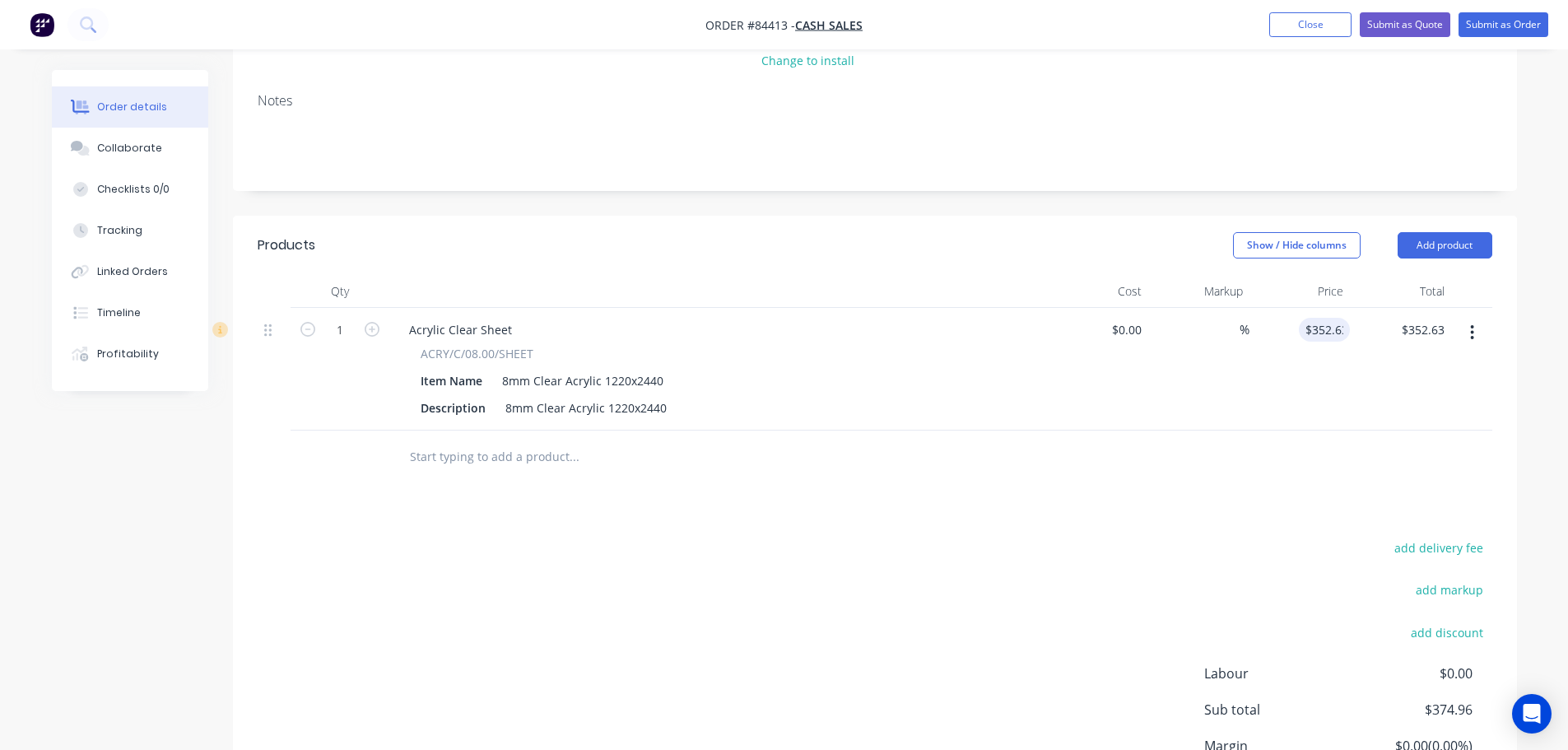
click at [1276, 395] on div "$352.63 352.63" at bounding box center [1299, 369] width 102 height 123
click at [1471, 31] on button "Submit as Order" at bounding box center [1503, 25] width 89 height 25
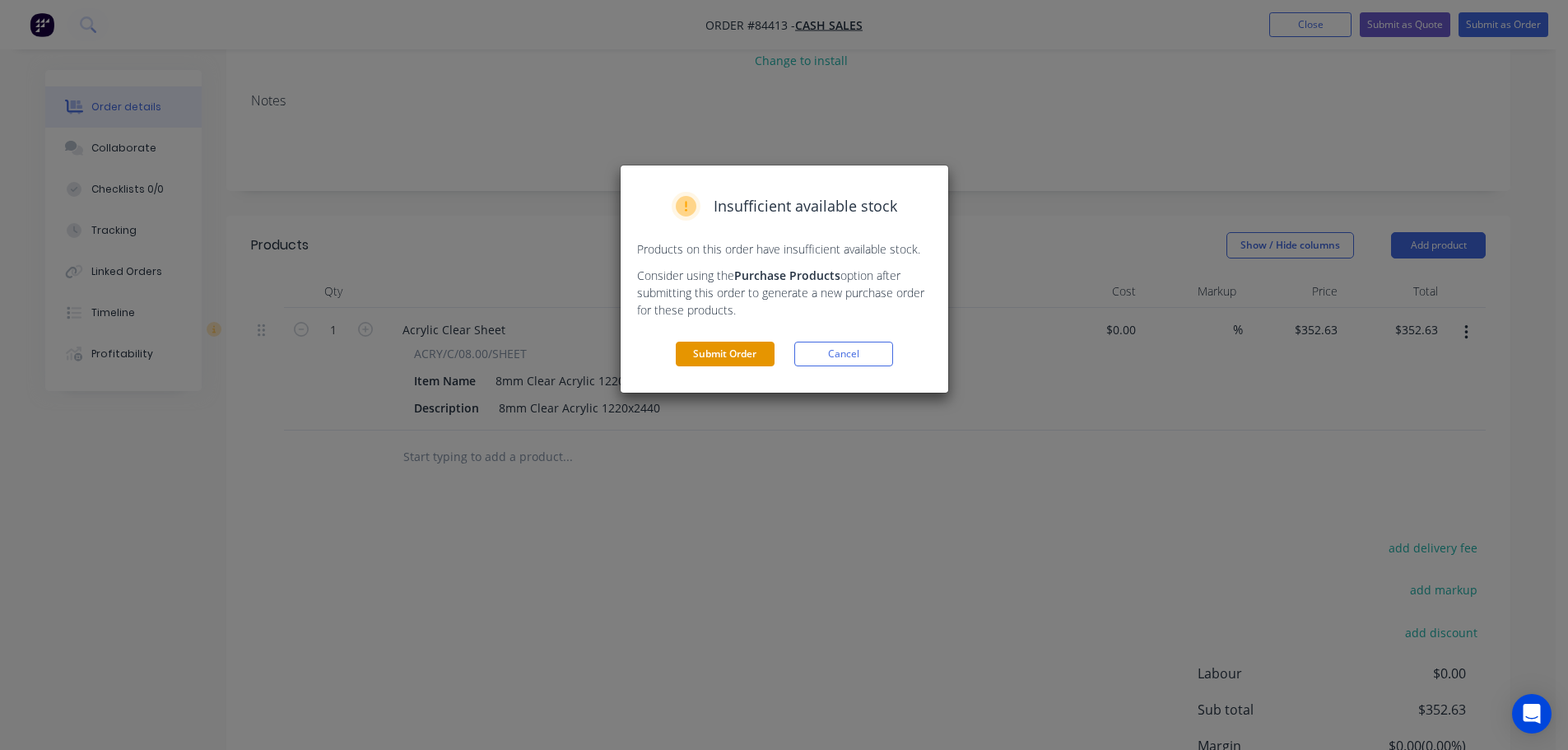
click at [725, 344] on button "Submit Order" at bounding box center [725, 354] width 99 height 25
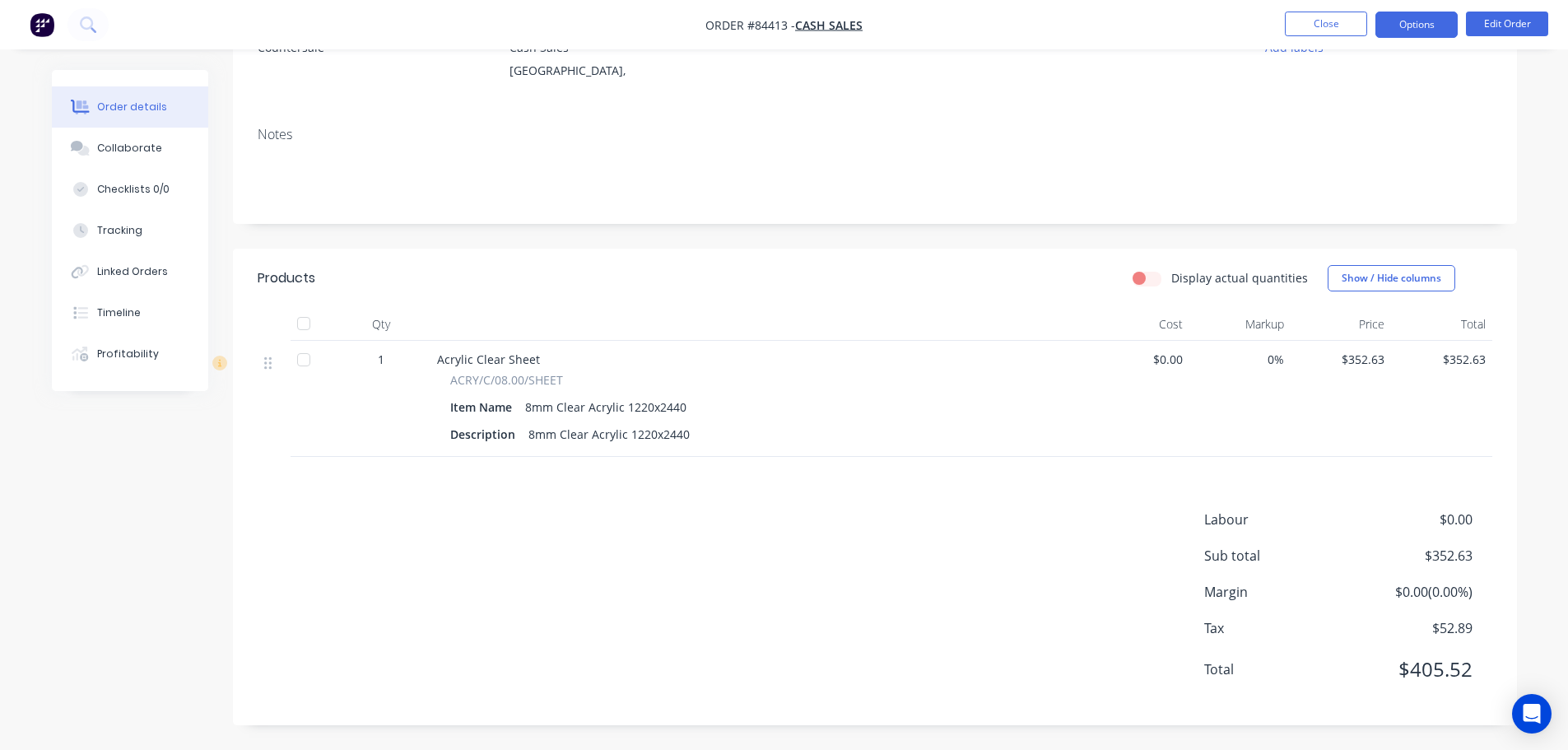
click at [1386, 23] on button "Options" at bounding box center [1416, 25] width 82 height 27
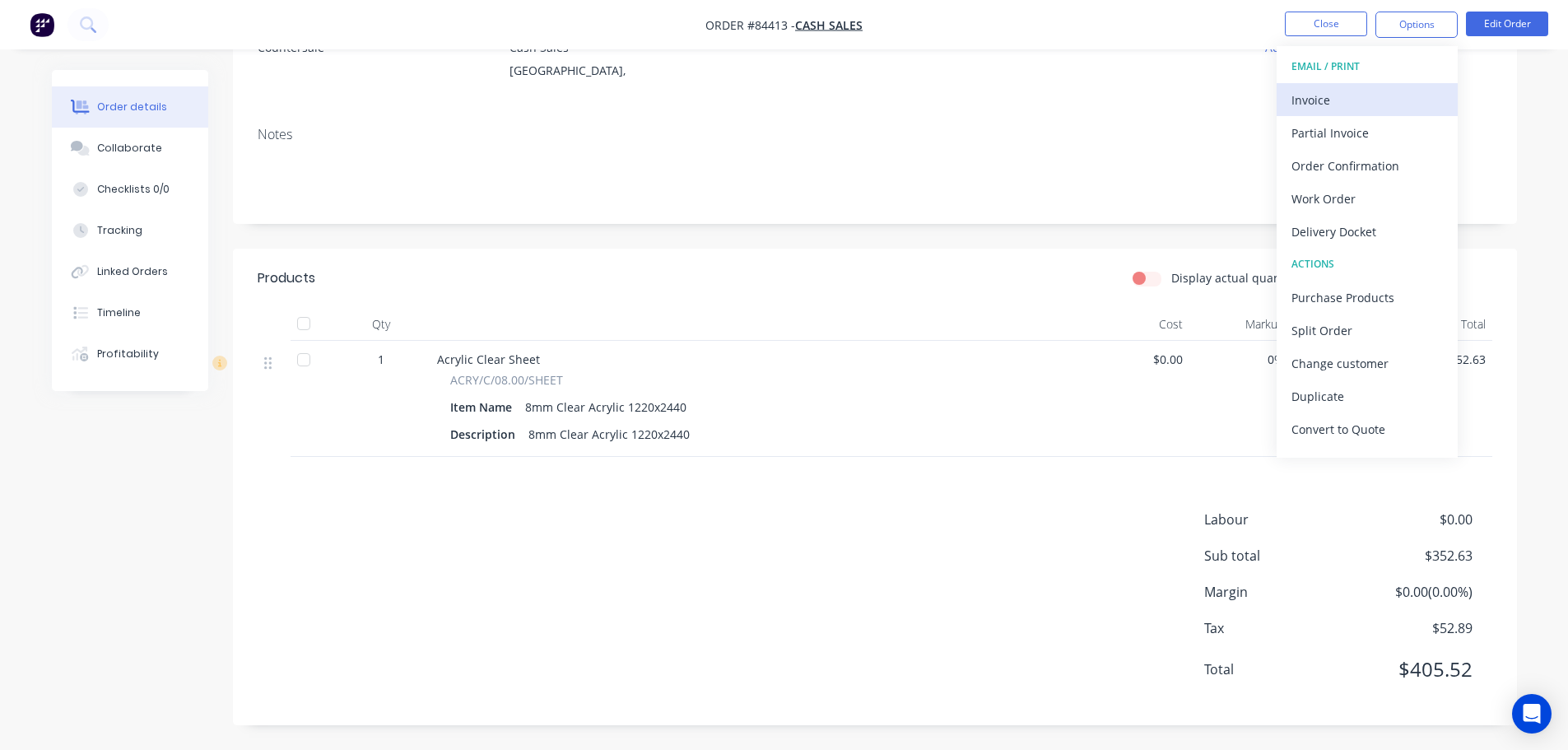
click at [1336, 109] on div "Invoice" at bounding box center [1366, 100] width 151 height 24
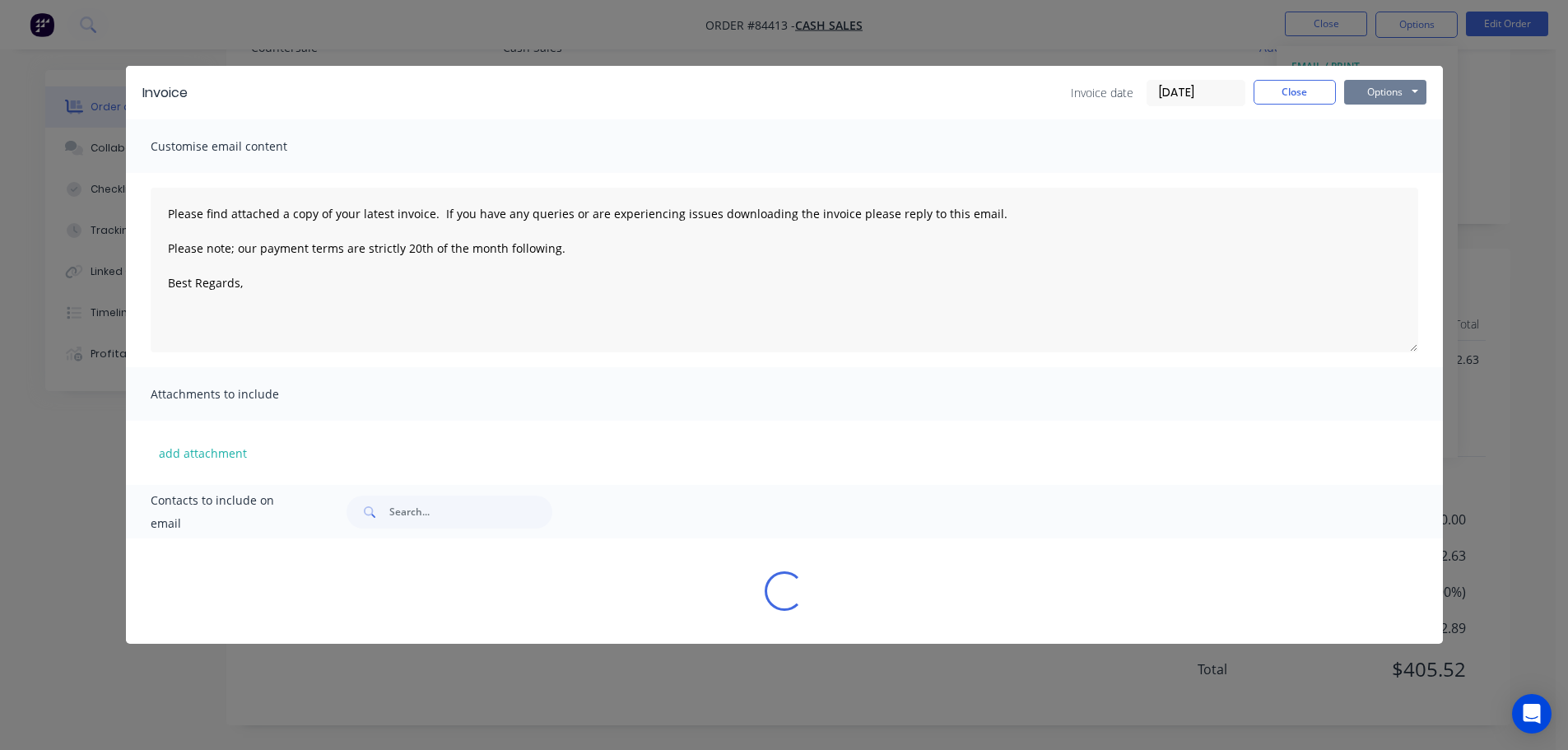
click at [1398, 91] on button "Options" at bounding box center [1385, 92] width 82 height 25
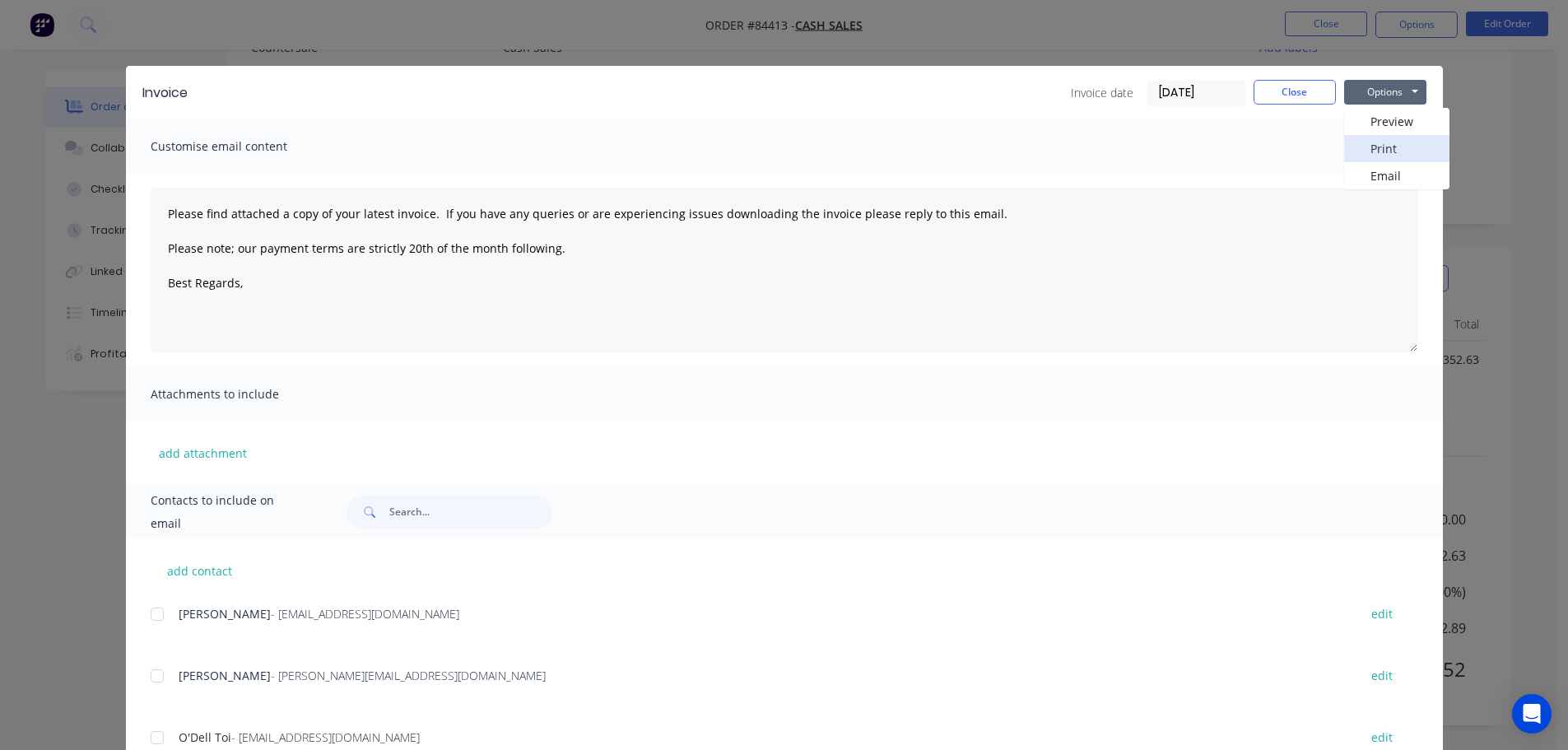
click at [1375, 153] on button "Print" at bounding box center [1397, 149] width 105 height 27
type textarea "Please find attached a copy of your latest invoice. If you have any queries or …"
drag, startPoint x: 1275, startPoint y: 107, endPoint x: 1277, endPoint y: 95, distance: 12.2
click at [1275, 106] on div "Invoice Invoice date [DATE] Close Options Preview Print Email" at bounding box center [784, 92] width 1317 height 54
click at [1277, 95] on button "Close" at bounding box center [1294, 92] width 82 height 25
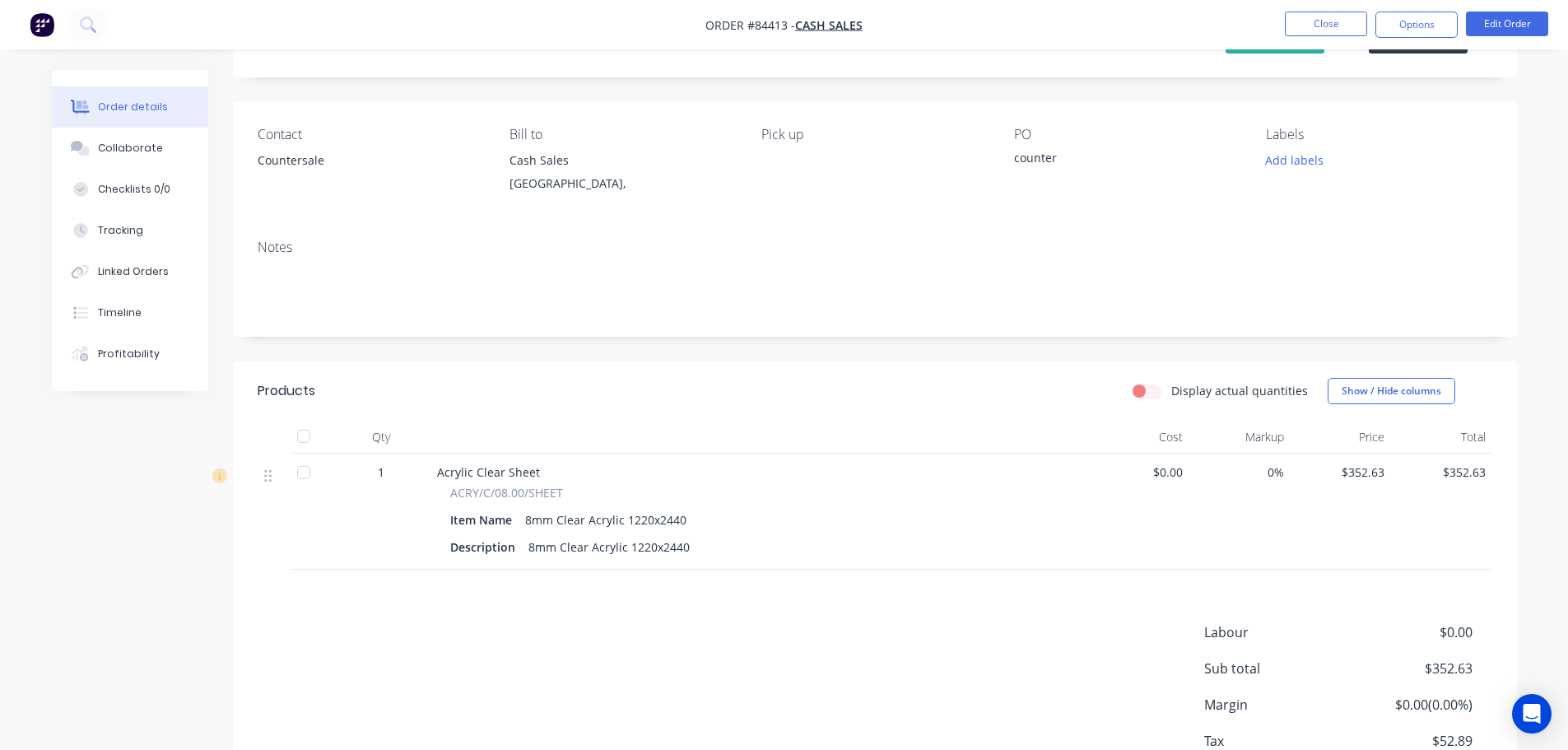
scroll to position [0, 0]
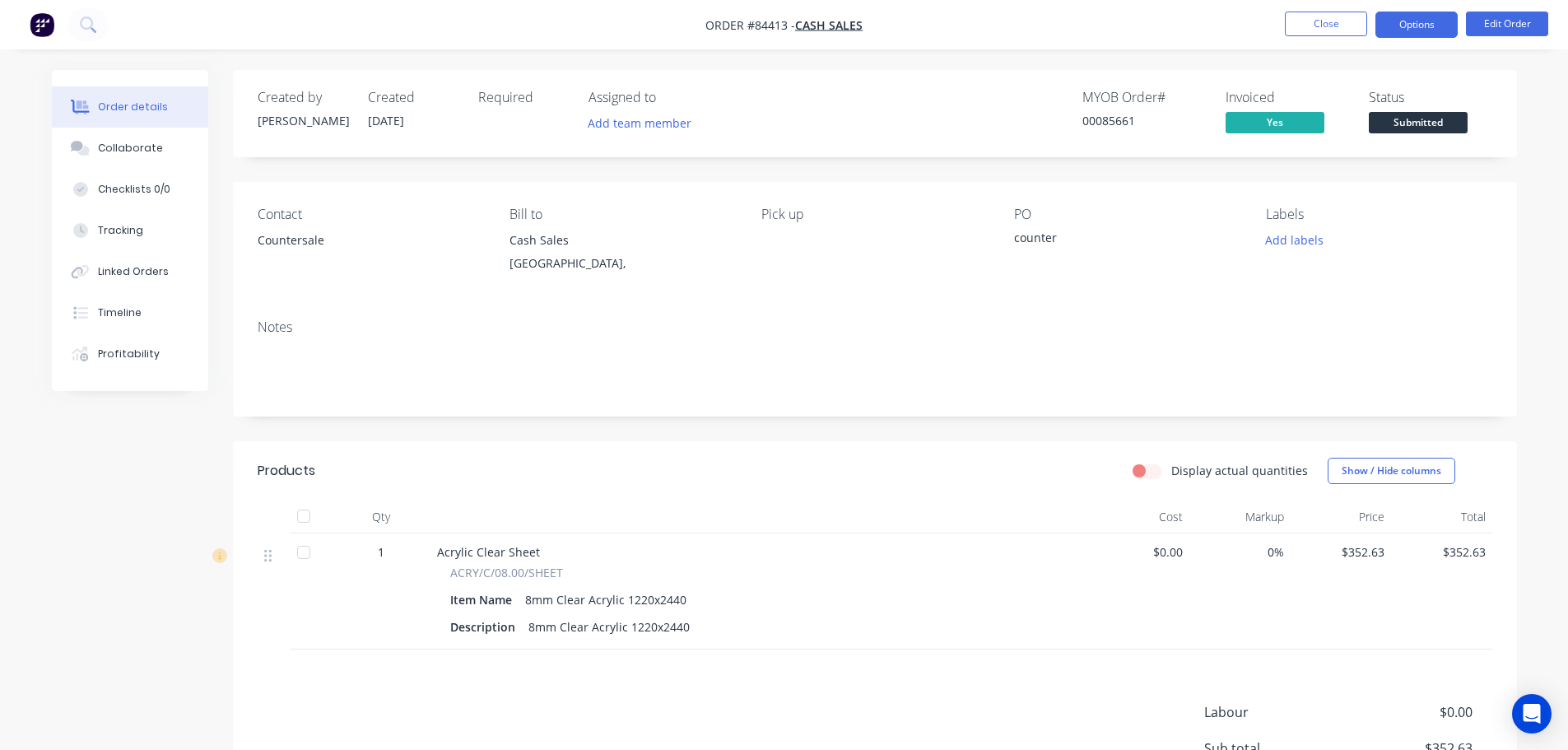
click at [1387, 23] on button "Options" at bounding box center [1416, 25] width 82 height 27
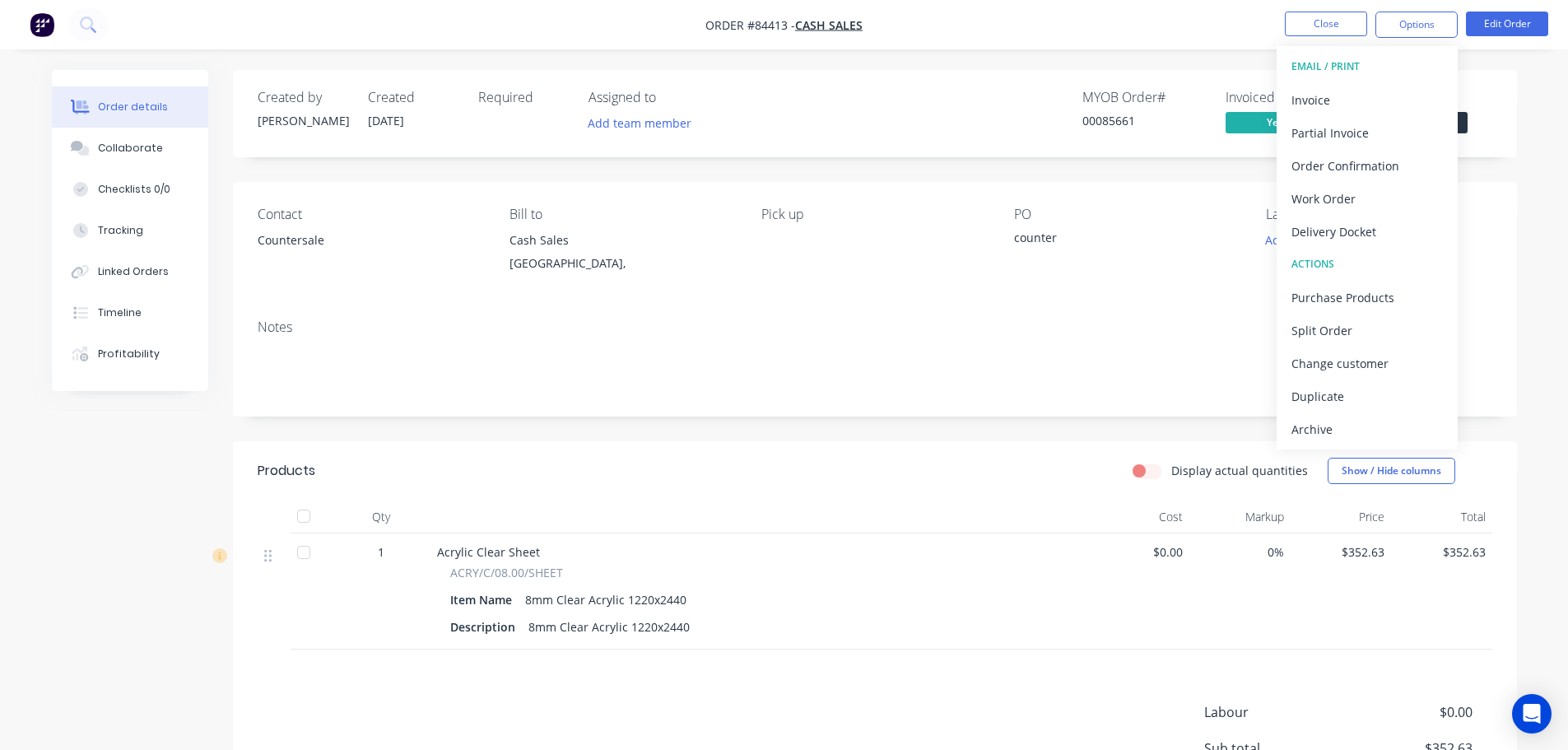
click at [1237, 47] on nav "Order #84413 - Cash Sales Close Options EMAIL / PRINT Invoice Partial Invoice O…" at bounding box center [784, 25] width 1568 height 50
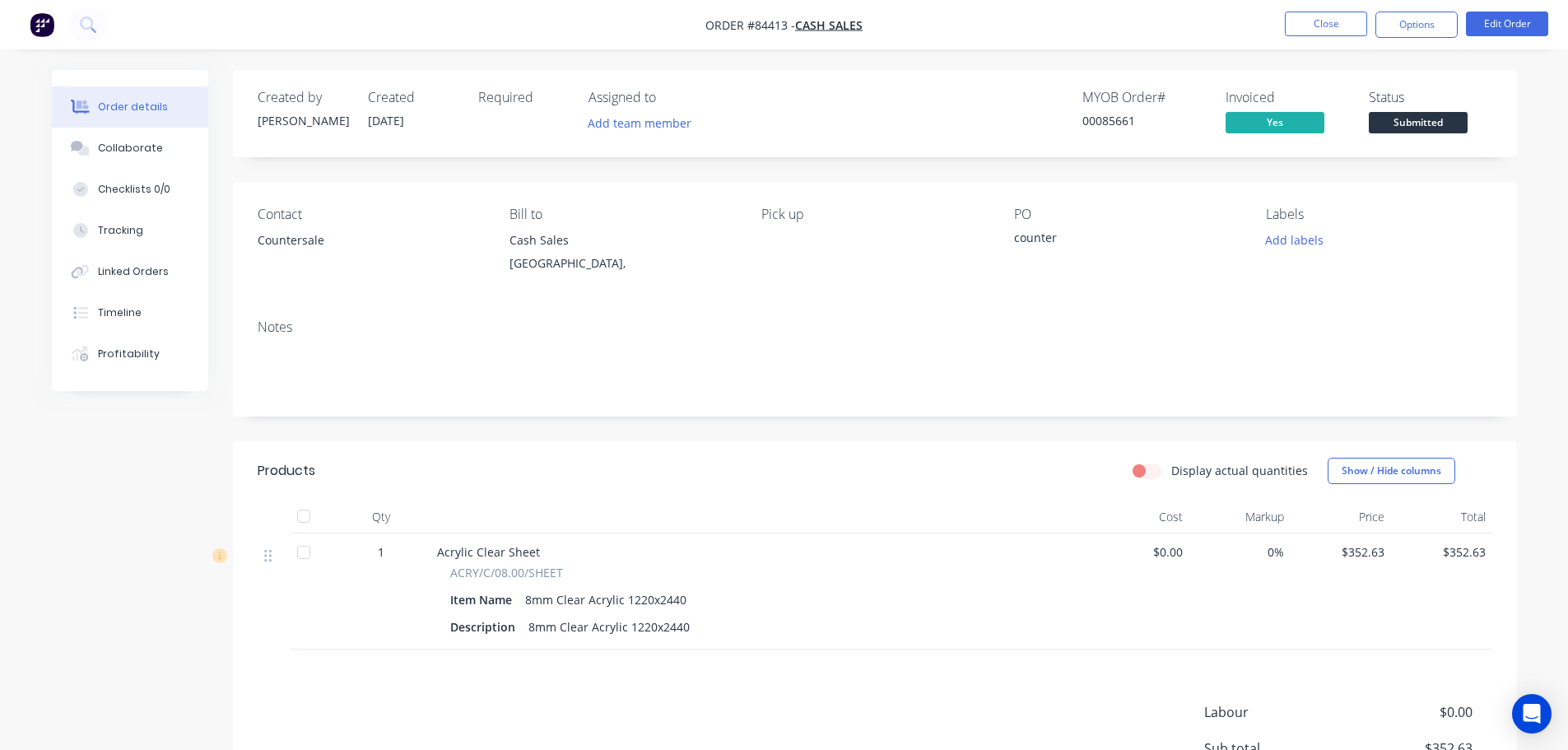
click at [1435, 126] on span "Submitted" at bounding box center [1418, 122] width 99 height 20
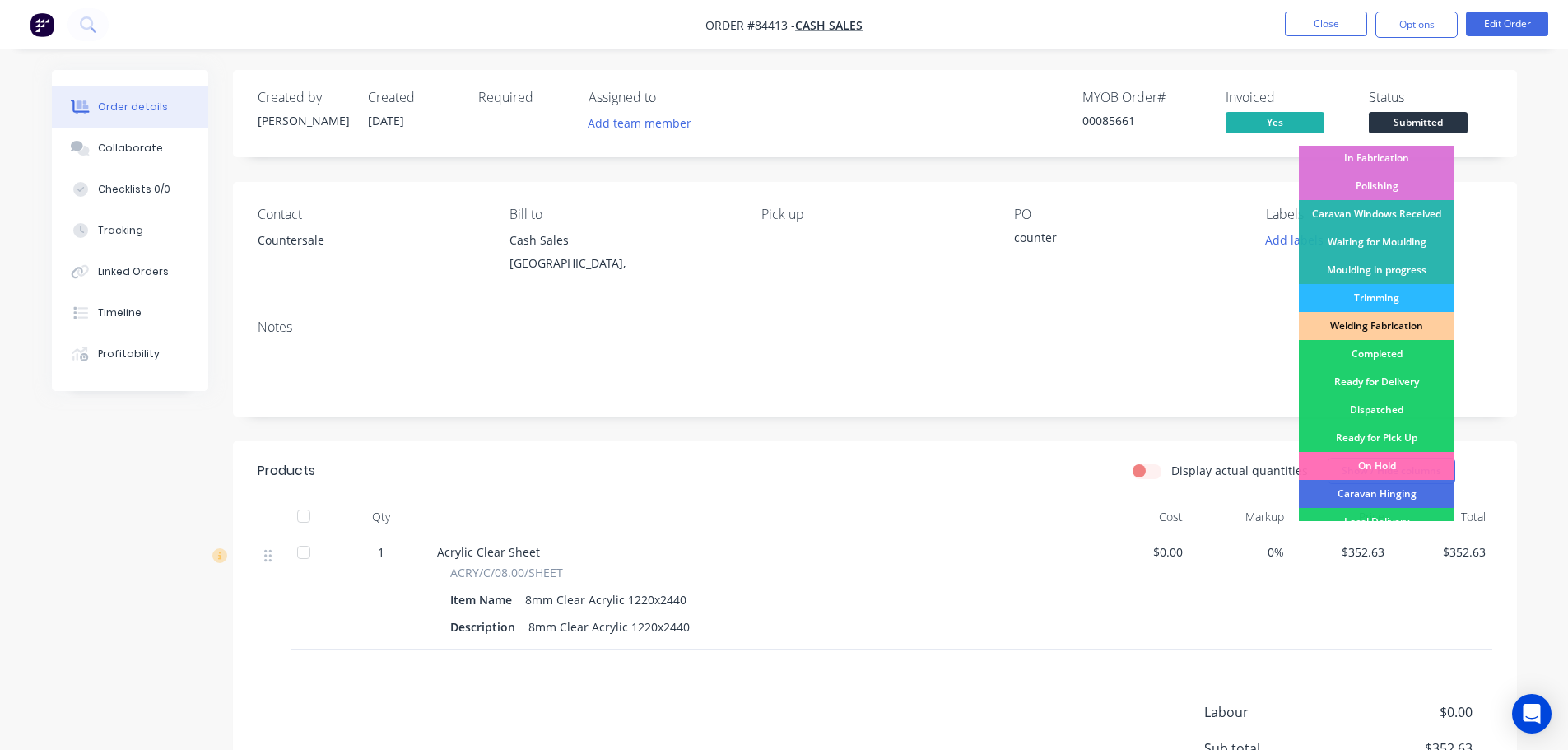
scroll to position [325, 0]
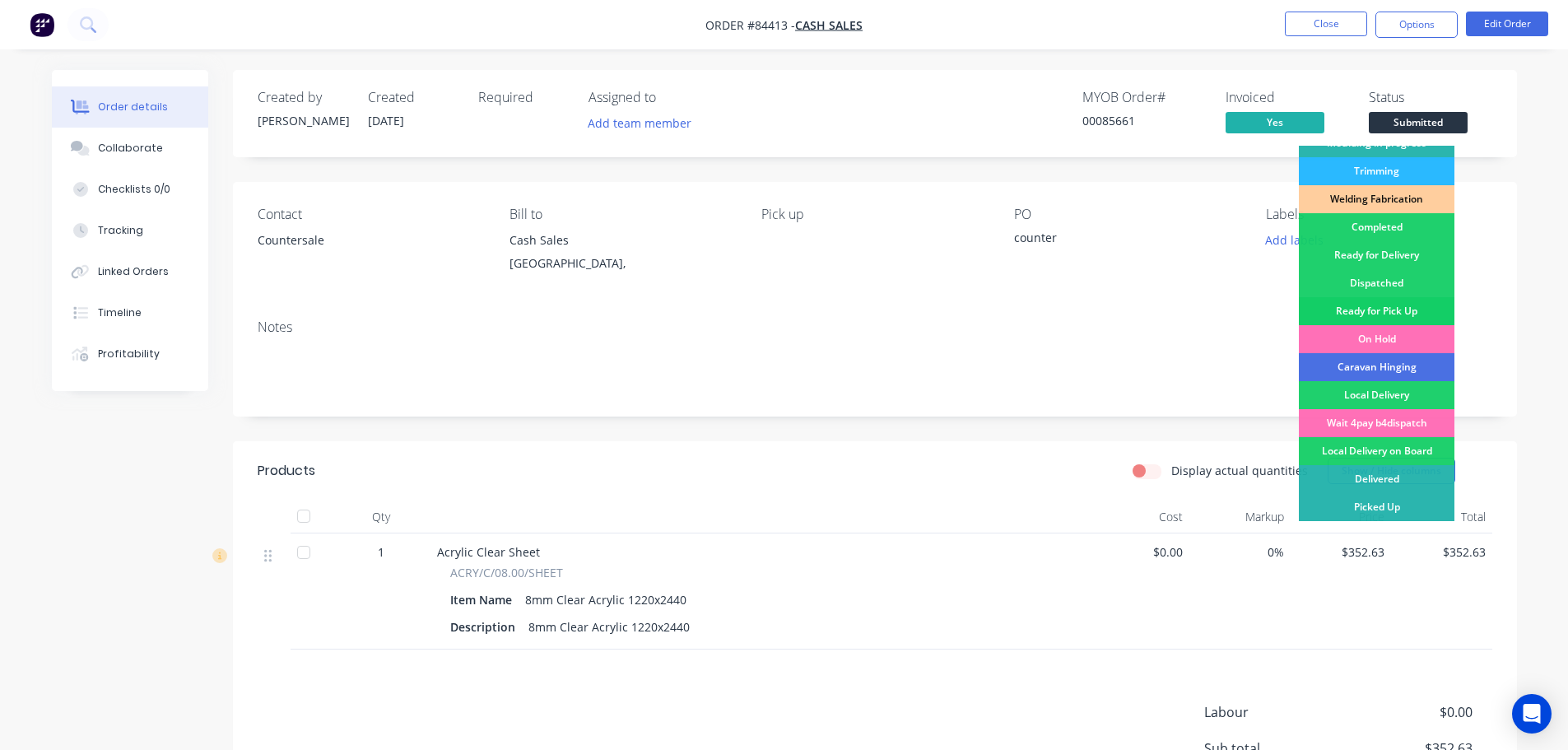
click at [1411, 319] on div "Ready for Pick Up" at bounding box center [1376, 311] width 156 height 28
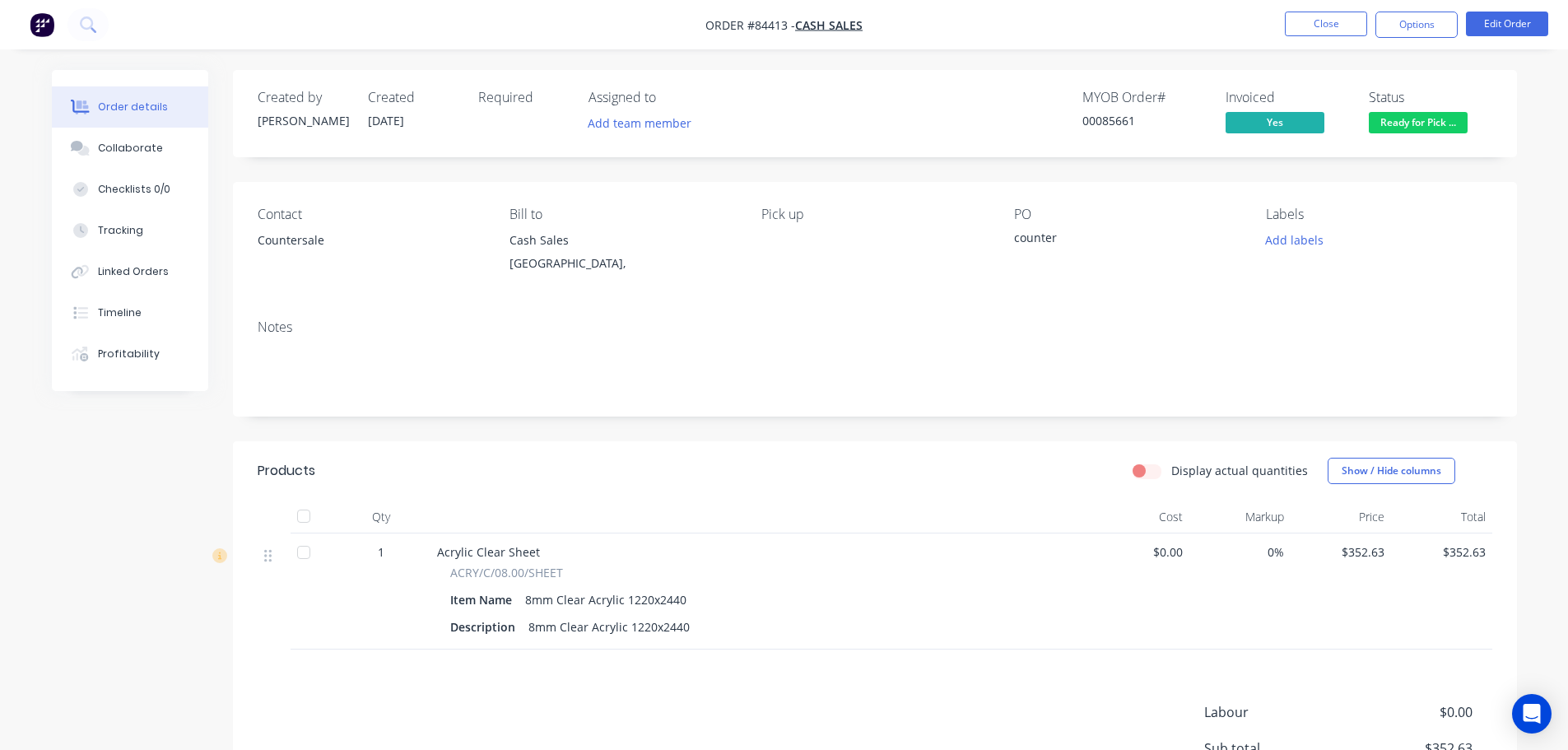
click at [1404, 111] on div "Status Ready for Pick ..." at bounding box center [1430, 113] width 124 height 48
click at [1421, 126] on span "Ready for Pick ..." at bounding box center [1418, 122] width 99 height 20
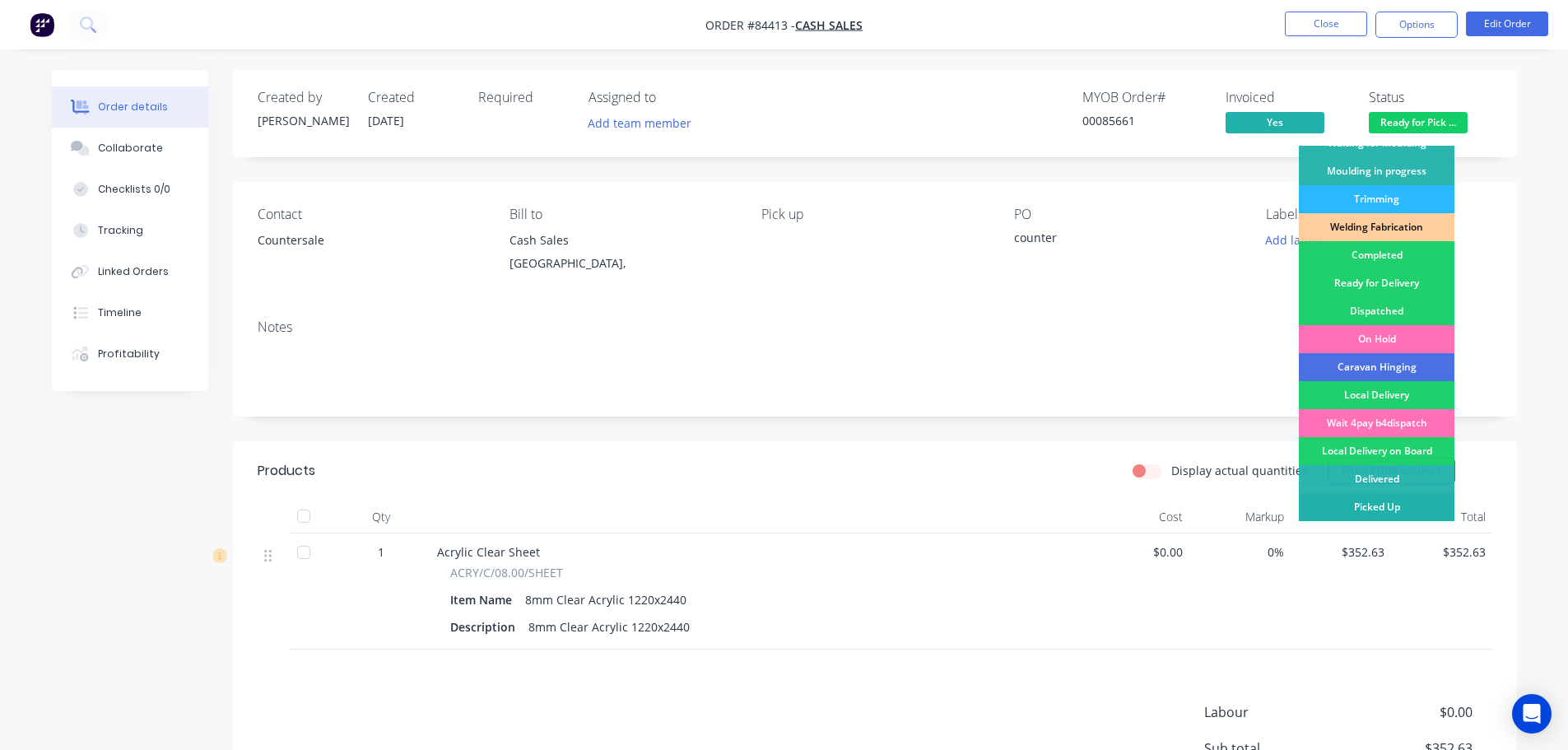
click at [1394, 503] on div "Picked Up" at bounding box center [1376, 508] width 156 height 28
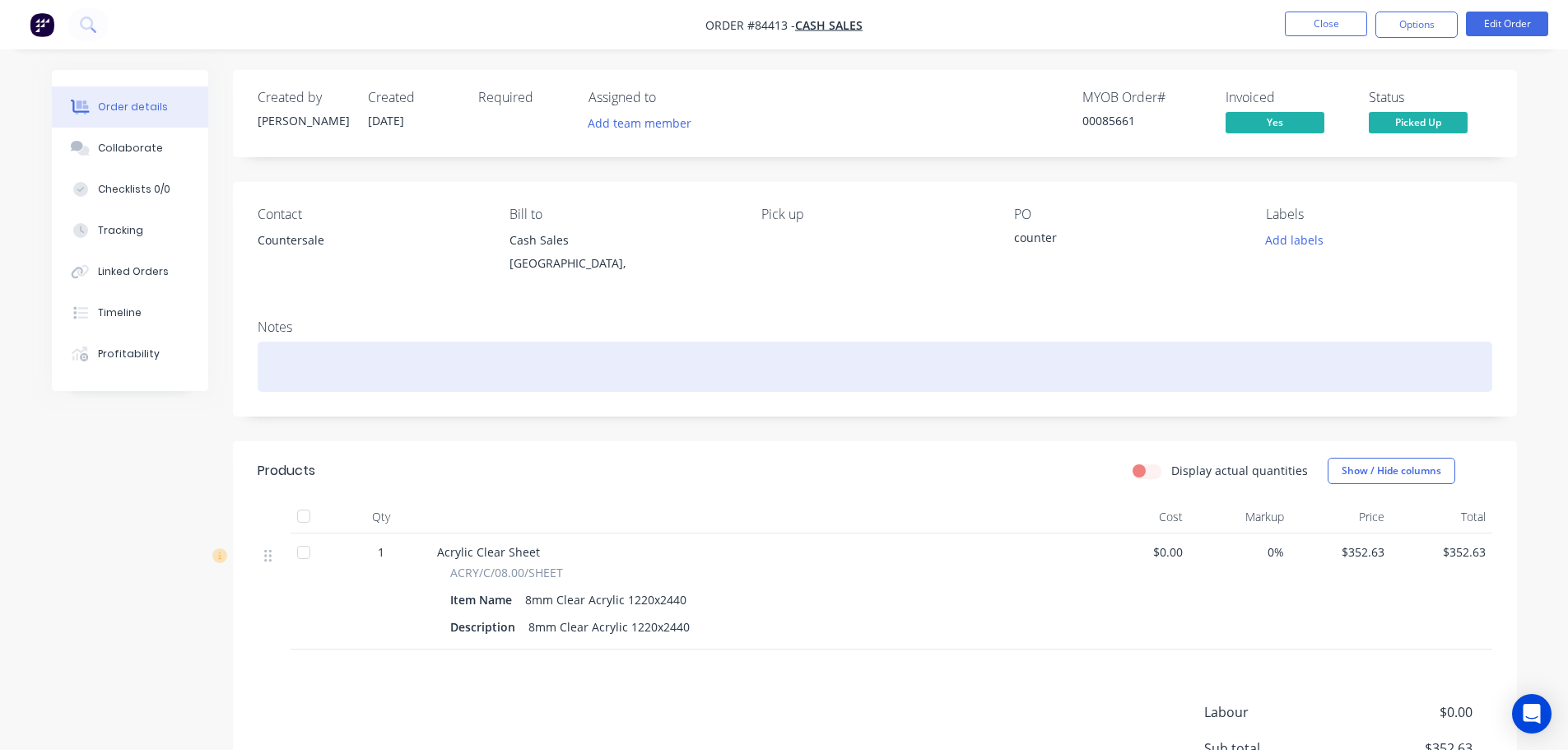
click at [1235, 344] on div at bounding box center [874, 366] width 1235 height 50
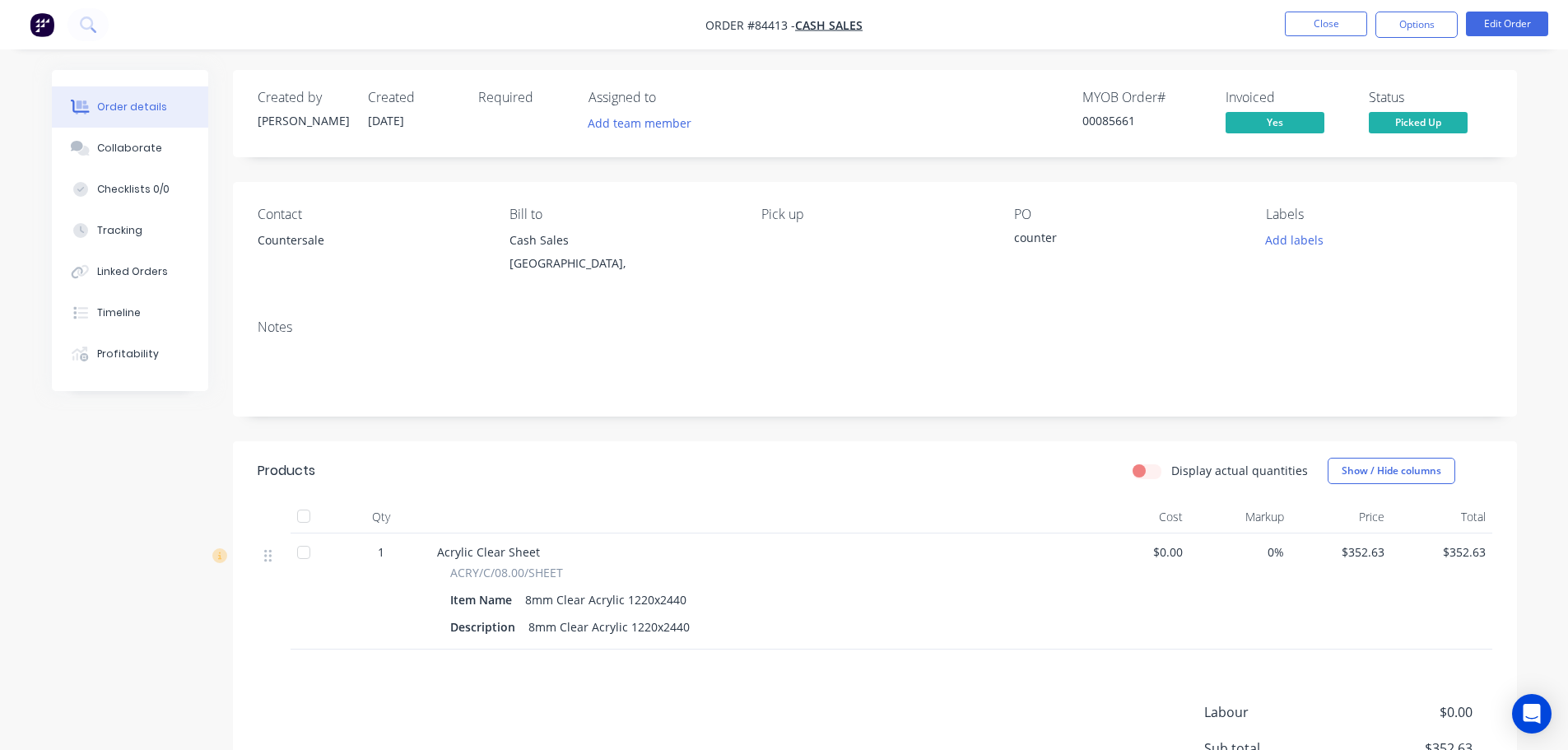
click at [1347, 9] on nav "Order #84413 - Cash Sales Close Options Edit Order" at bounding box center [784, 25] width 1568 height 50
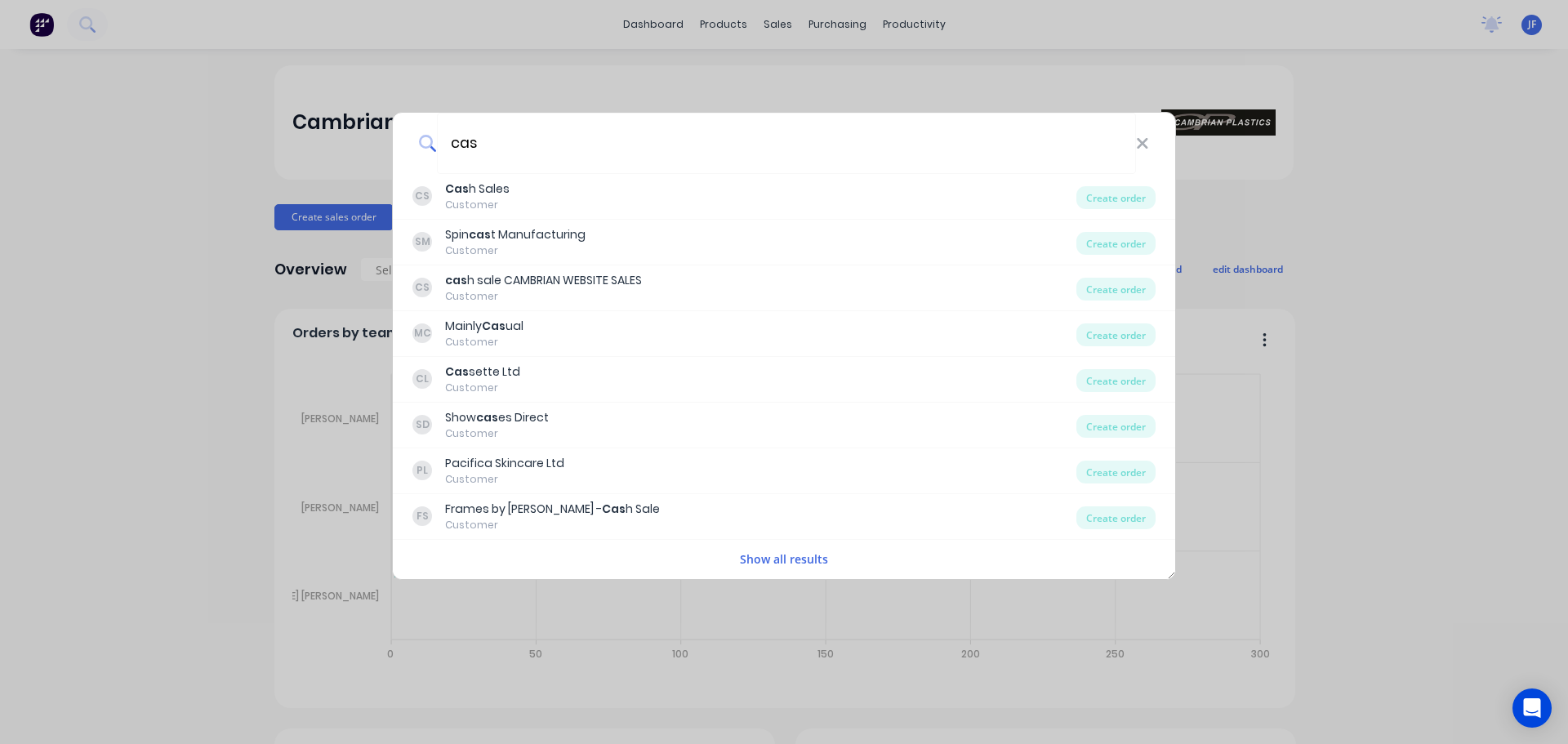
type input "cas"
click at [132, 246] on div "cas CS Cas h Sales Customer Create order SM Spin cas t Manufacturing Customer C…" at bounding box center [784, 372] width 1568 height 744
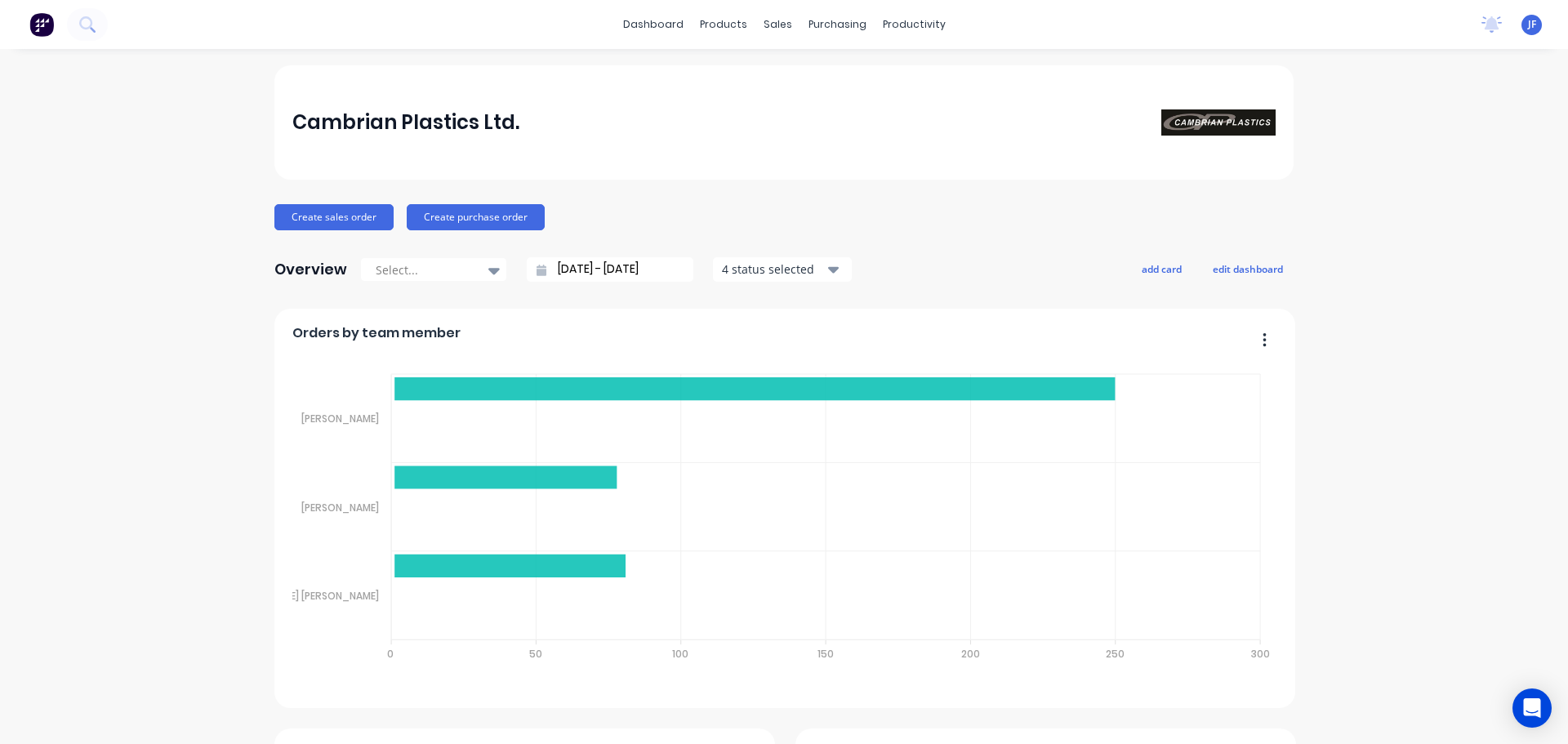
click at [655, 271] on input "[DATE] - [DATE]" at bounding box center [617, 269] width 140 height 25
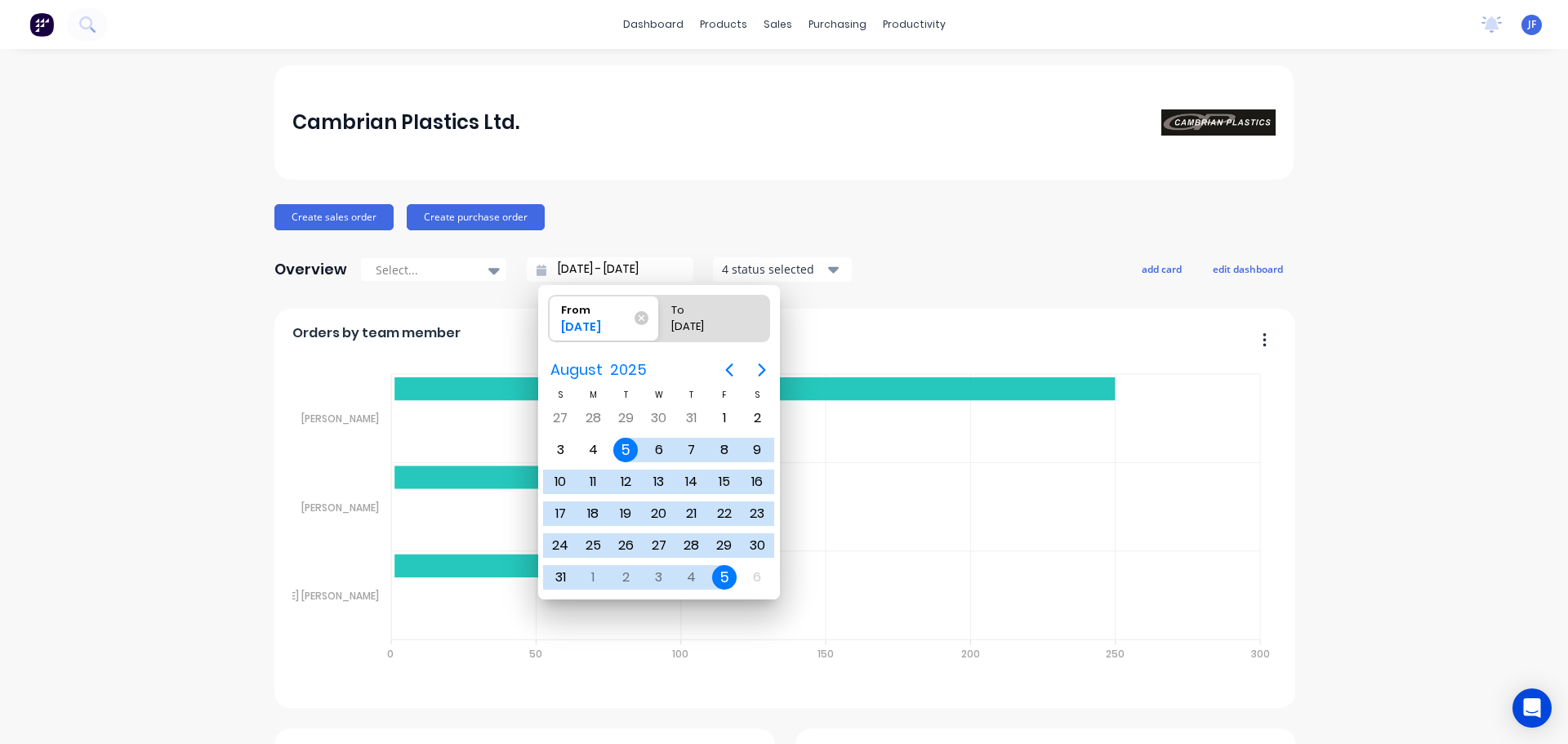
click at [537, 272] on icon at bounding box center [541, 270] width 10 height 11
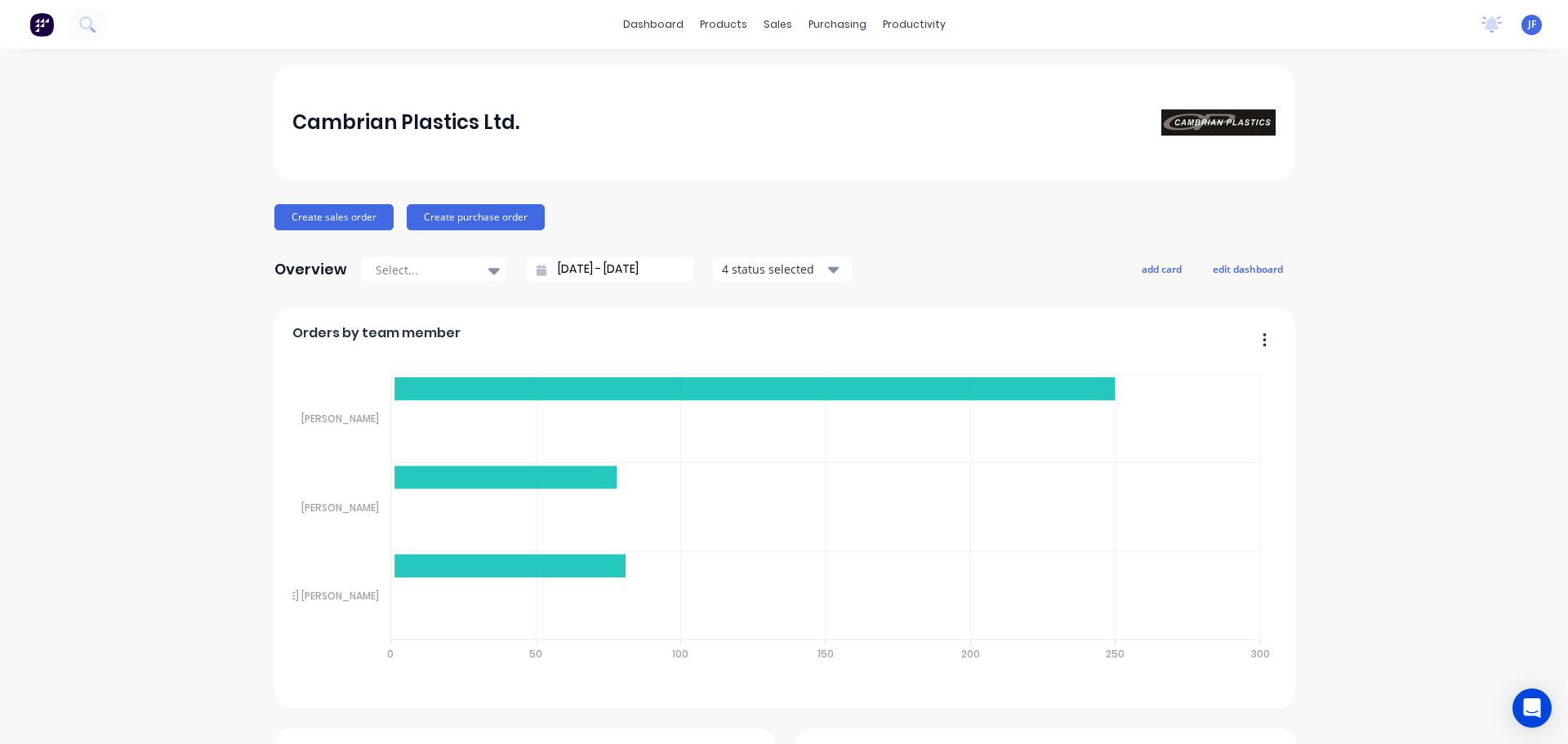
click at [537, 265] on icon at bounding box center [541, 270] width 10 height 11
click at [538, 273] on icon at bounding box center [541, 270] width 10 height 11
click at [577, 270] on input "[DATE] - [DATE]" at bounding box center [617, 269] width 140 height 25
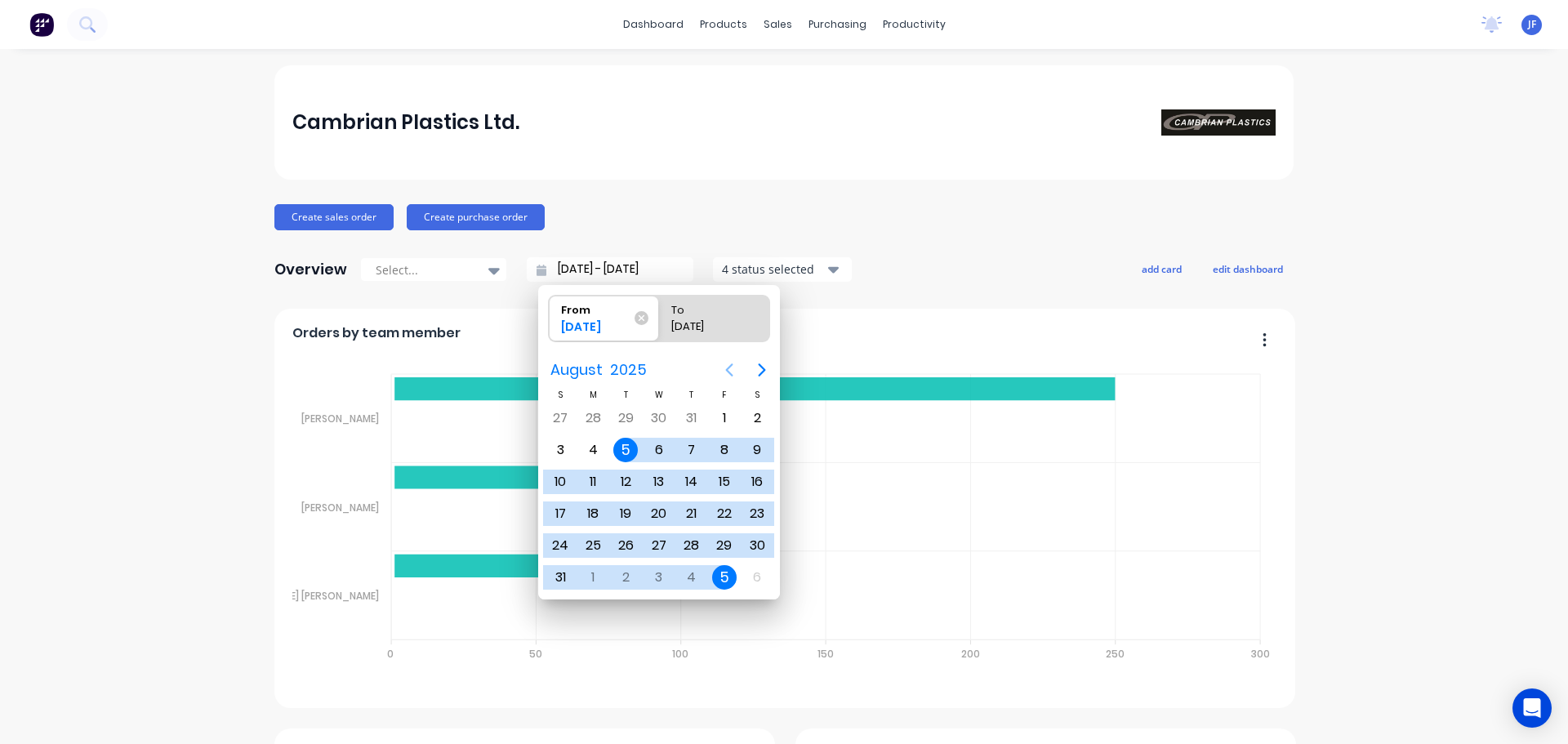
click at [726, 369] on icon "Previous page" at bounding box center [730, 369] width 7 height 13
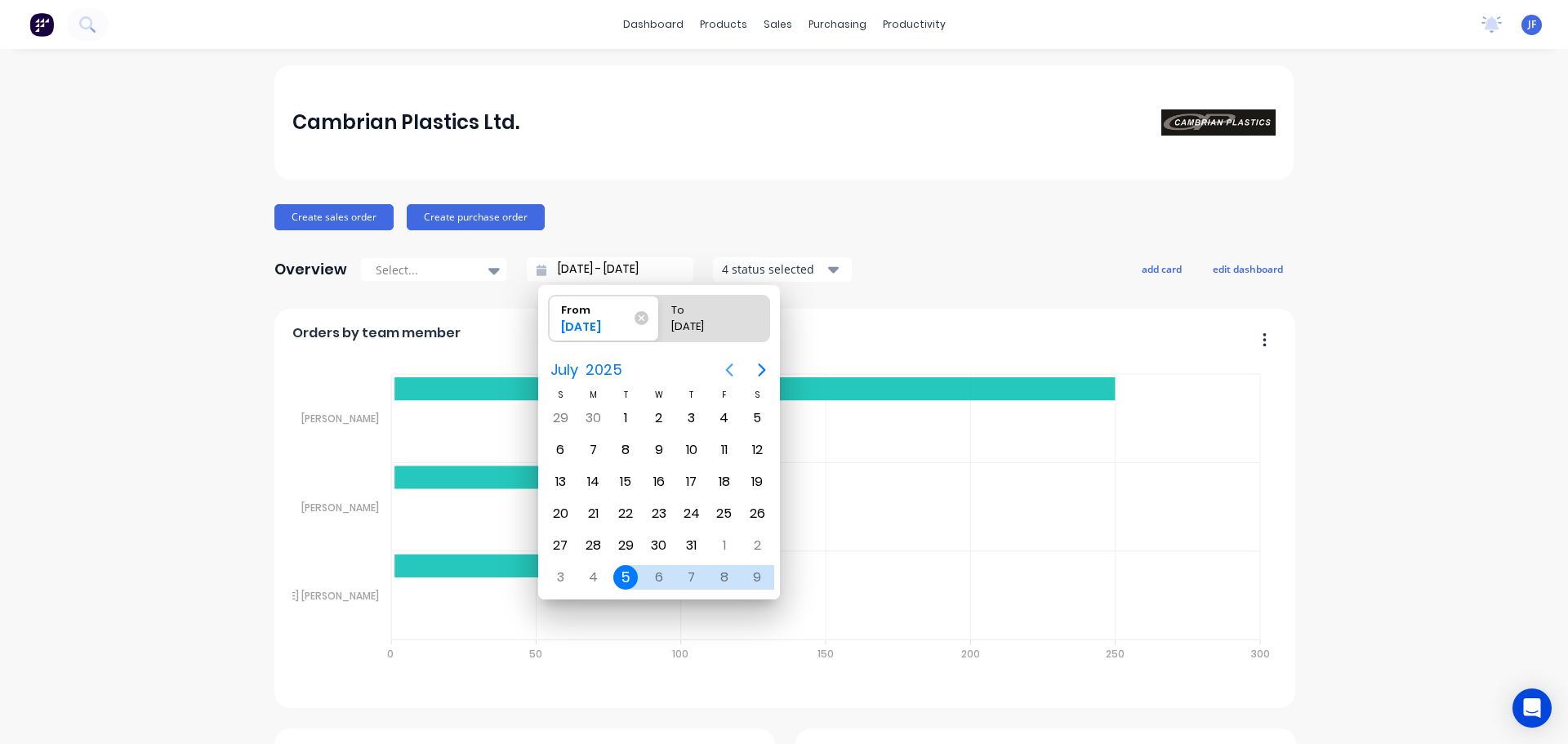
click at [726, 369] on icon "Previous page" at bounding box center [730, 369] width 7 height 13
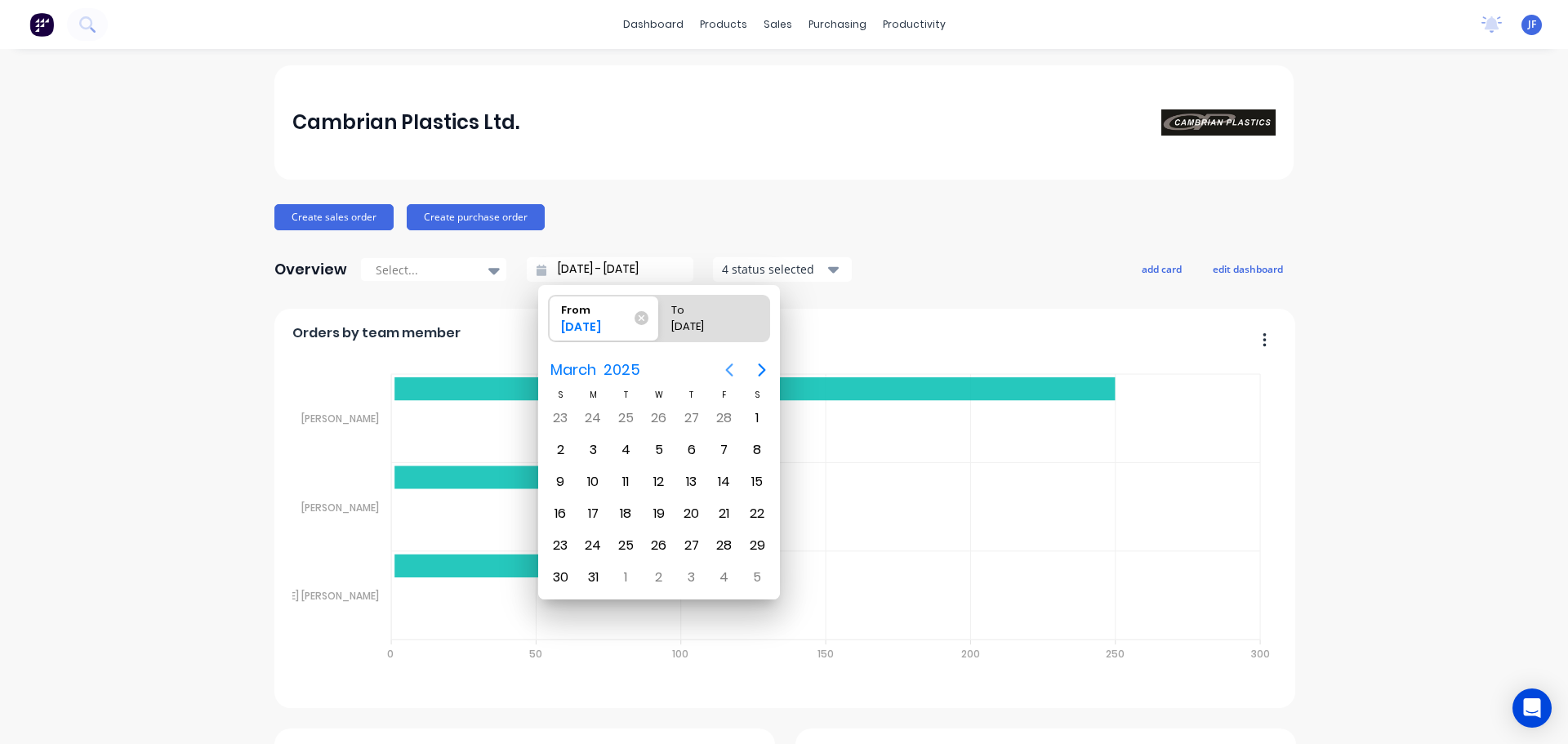
click at [726, 369] on icon "Previous page" at bounding box center [730, 369] width 7 height 13
click at [755, 368] on icon "Next page" at bounding box center [762, 370] width 19 height 19
click at [755, 368] on icon "Next page" at bounding box center [762, 370] width 19 height 19
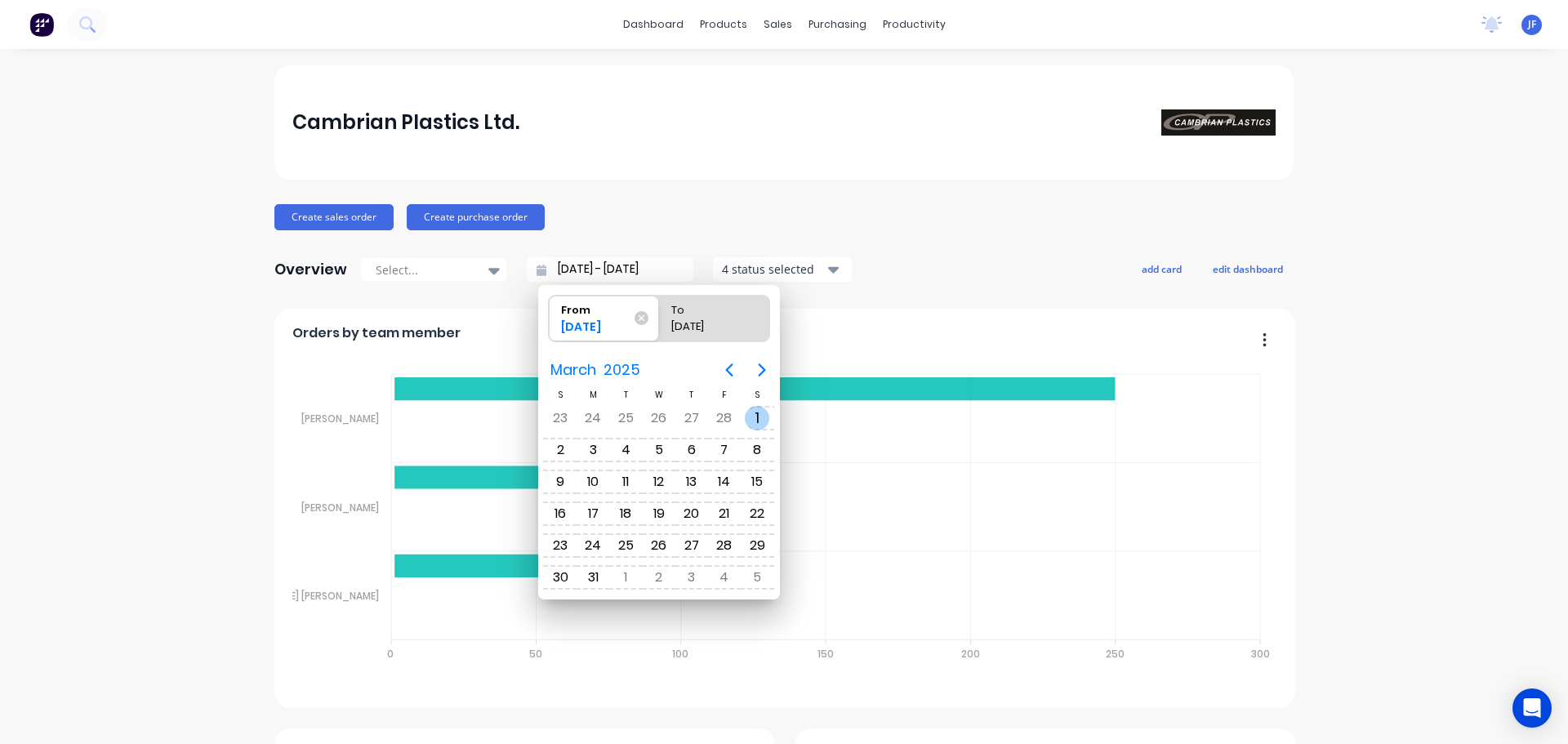
click at [752, 414] on div "1" at bounding box center [757, 418] width 25 height 25
type input "[DATE] - [DATE]"
radio input "false"
radio input "true"
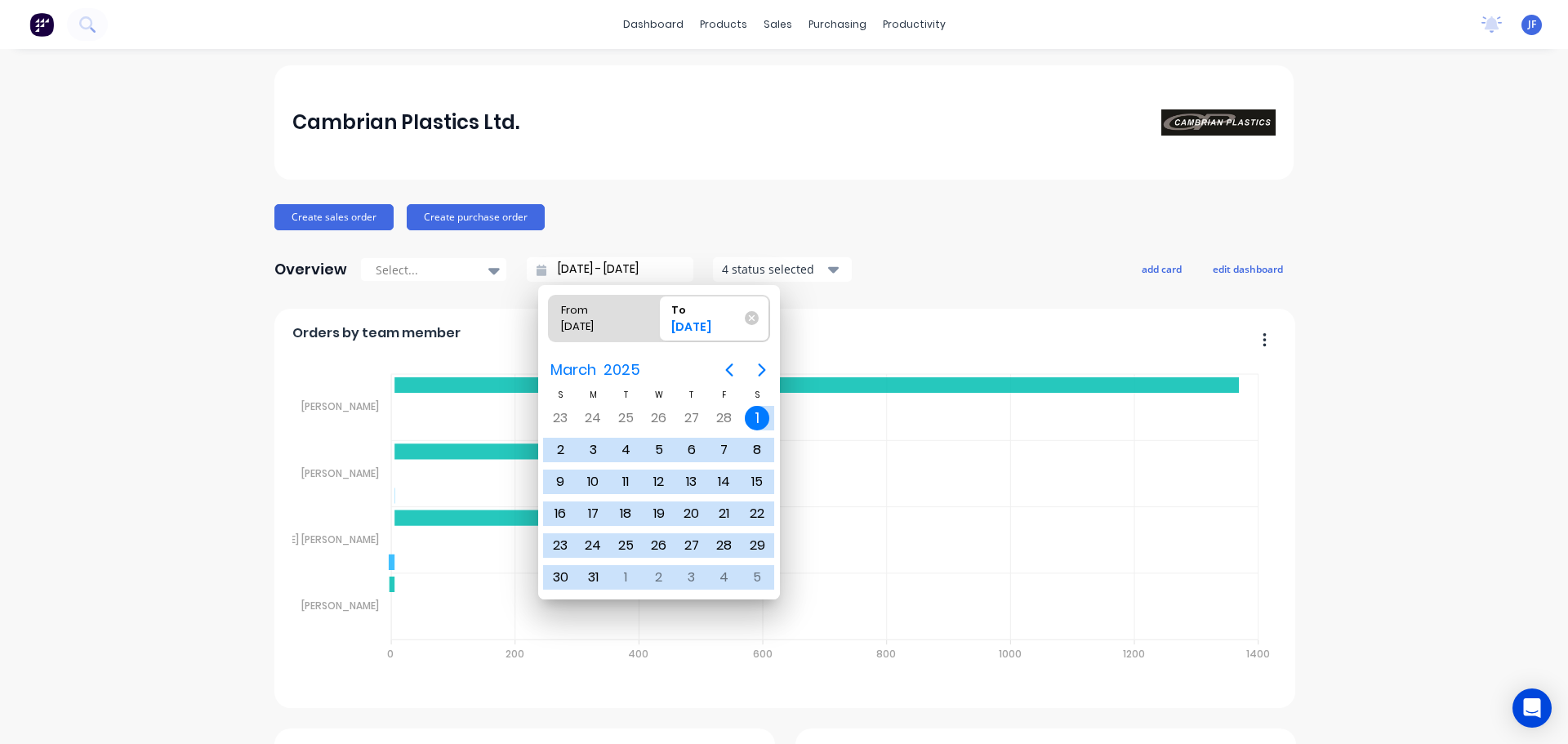
click at [902, 309] on div "Orders by team member Sales Quotes Purchases [PERSON_NAME] [PERSON_NAME] [PERSO…" at bounding box center [785, 508] width 1021 height 399
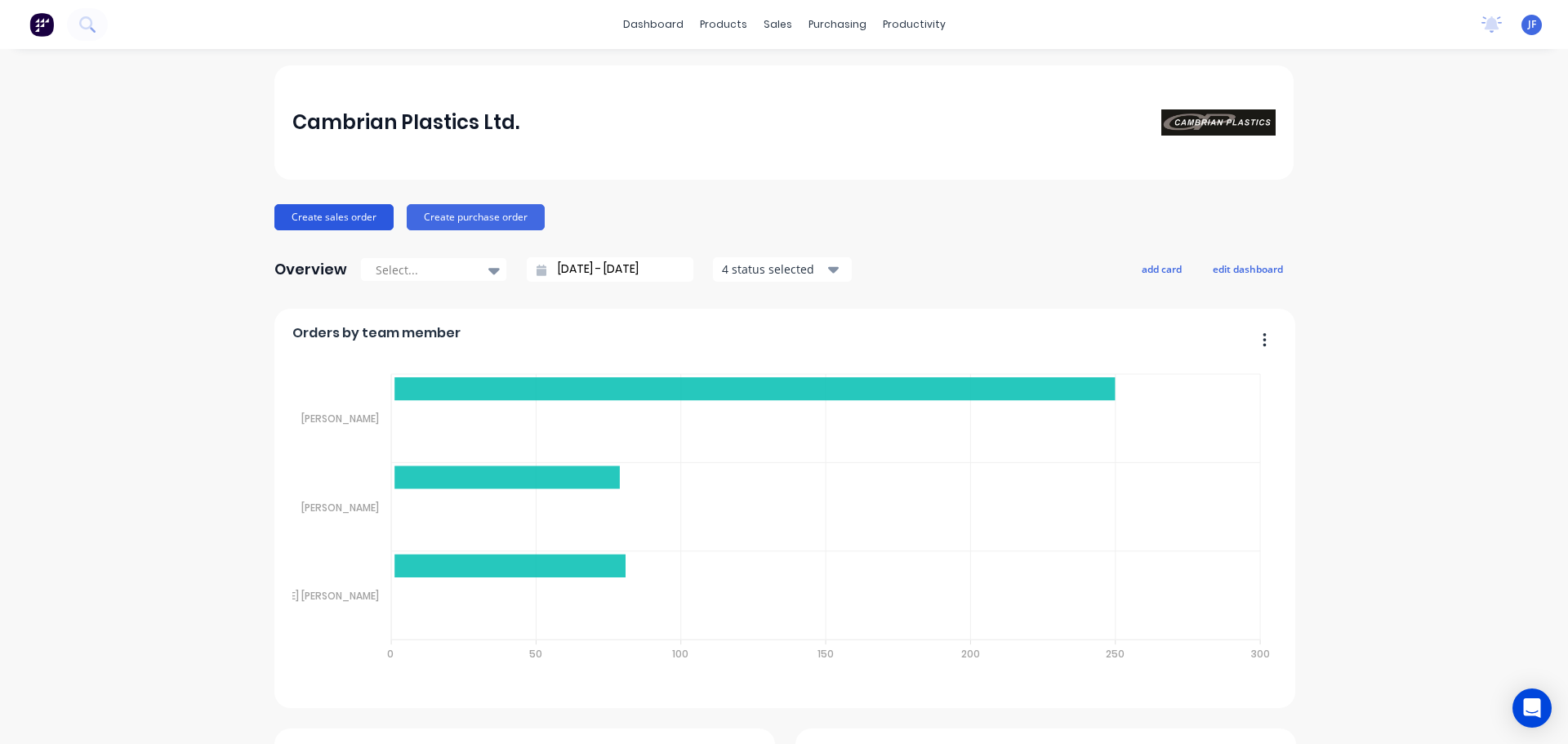
click at [339, 209] on button "Create sales order" at bounding box center [334, 218] width 119 height 26
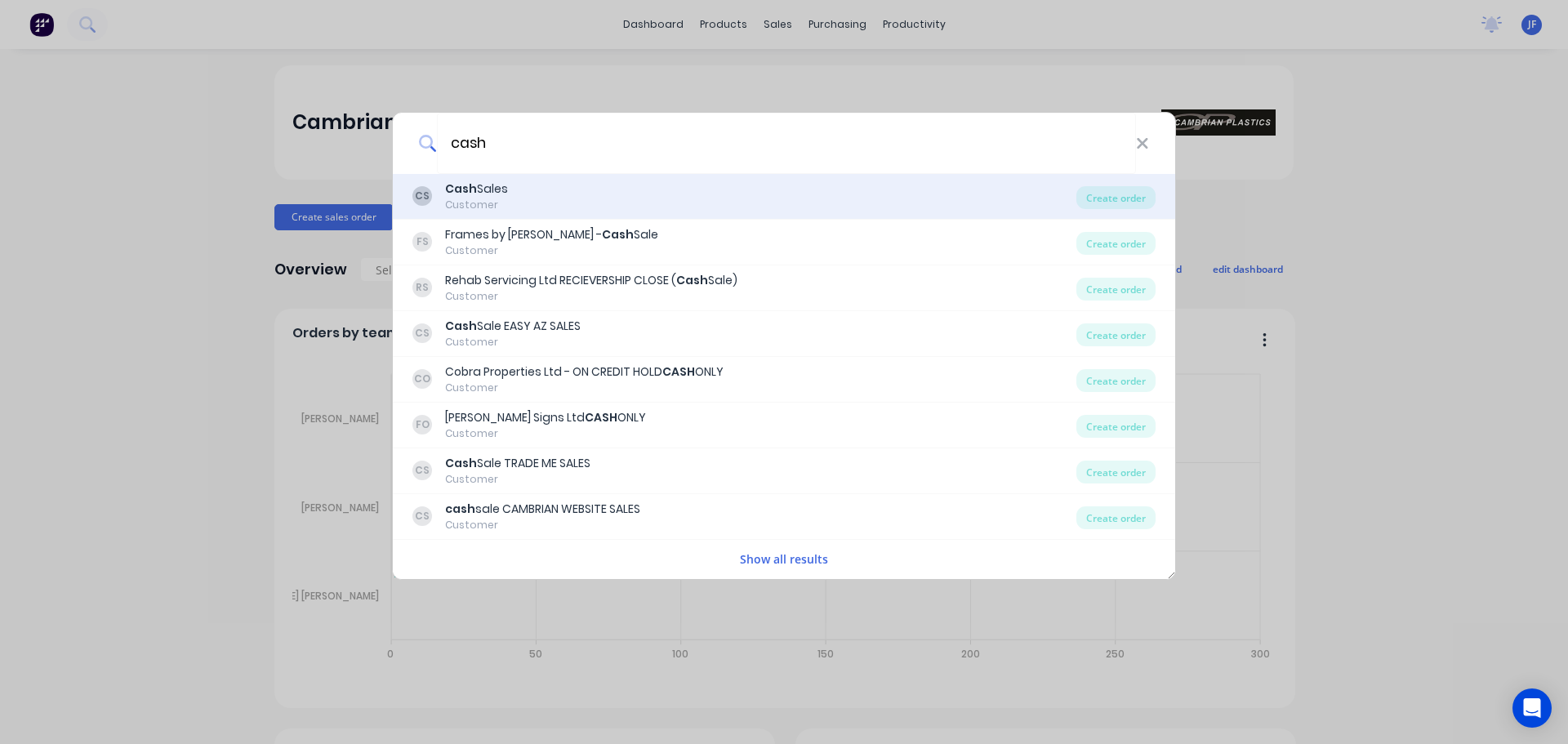
type input "cash"
click at [586, 196] on div "CS Cash Sales Customer" at bounding box center [744, 197] width 664 height 32
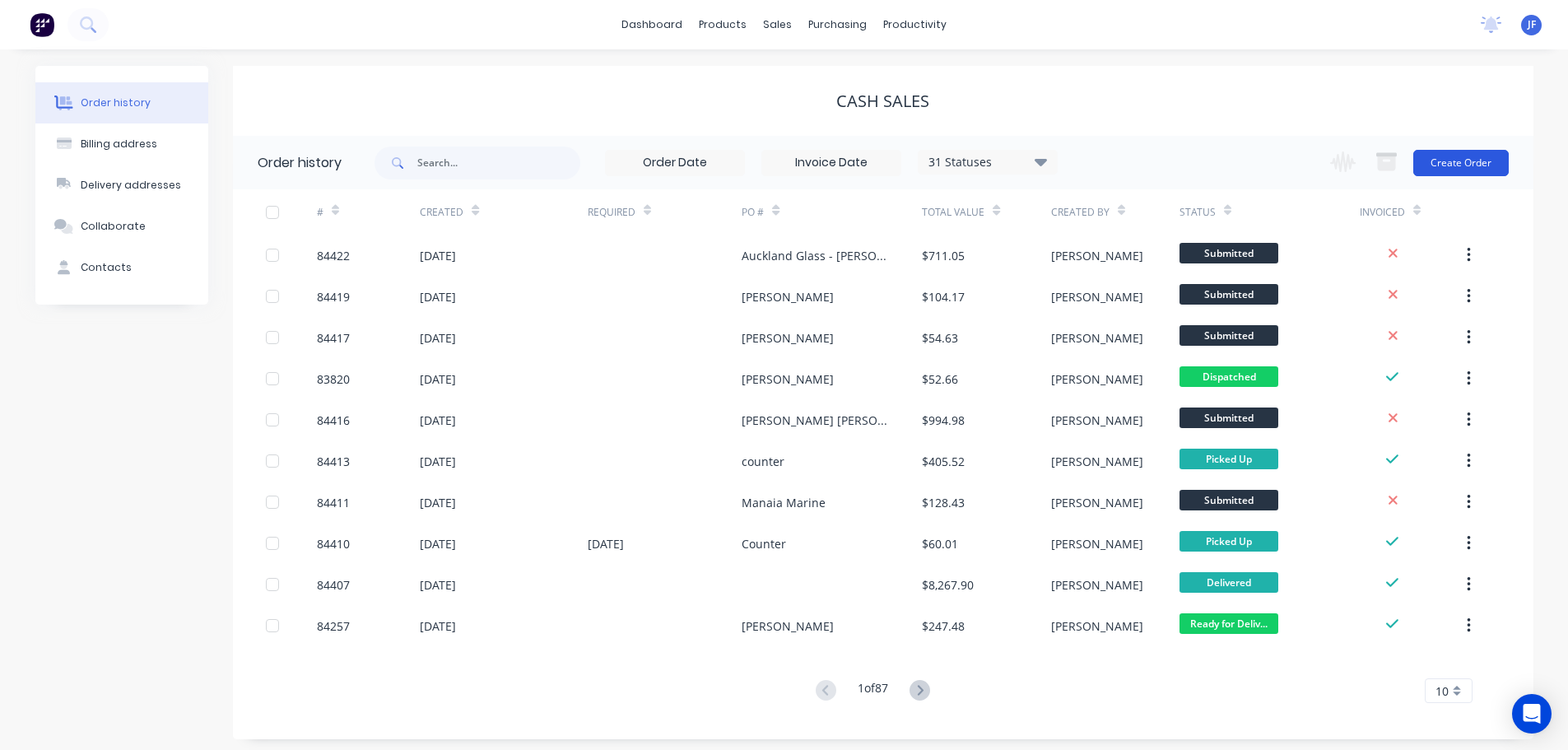
click at [1479, 157] on button "Create Order" at bounding box center [1461, 163] width 95 height 27
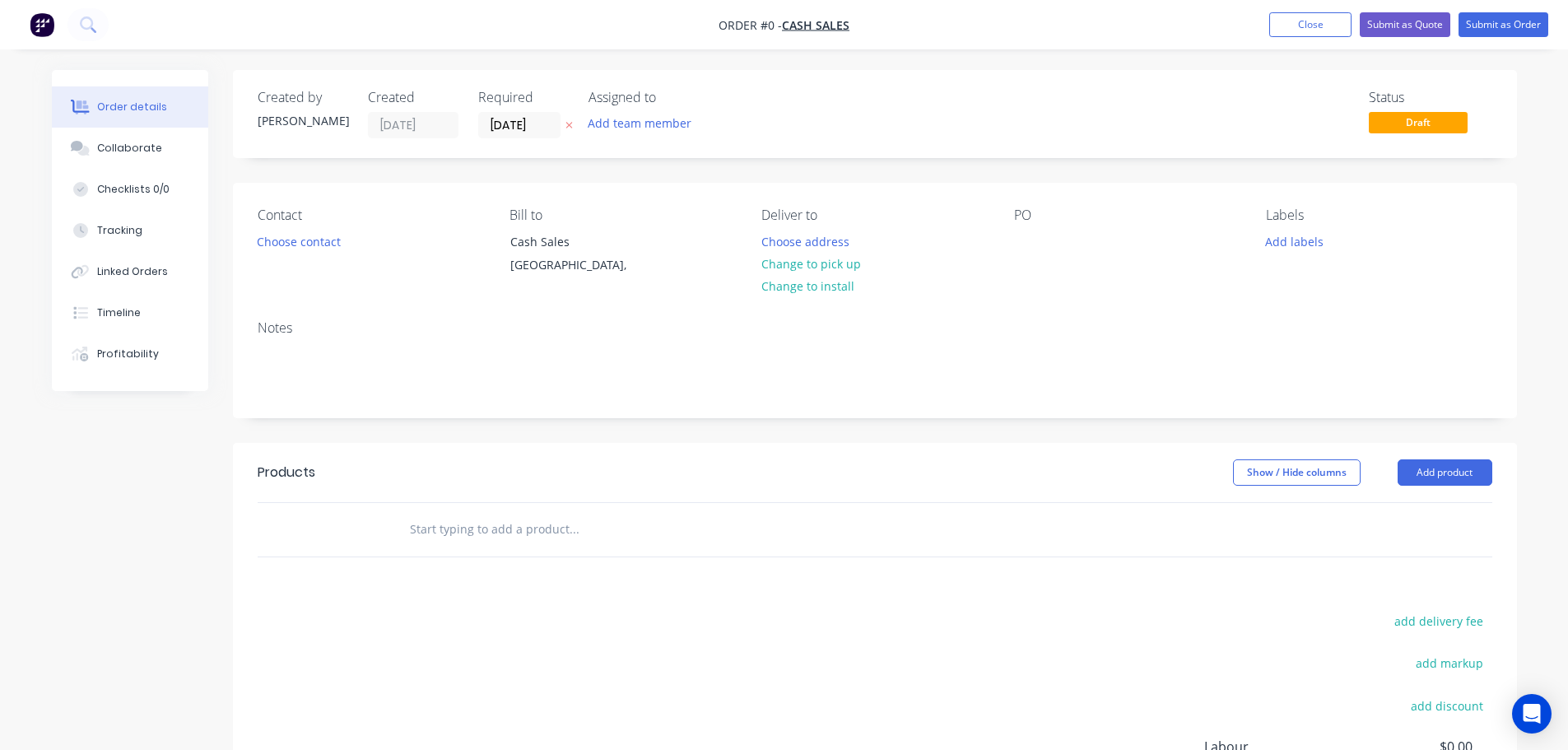
click at [571, 119] on button at bounding box center [569, 125] width 18 height 19
click at [310, 244] on button "Choose contact" at bounding box center [298, 241] width 102 height 22
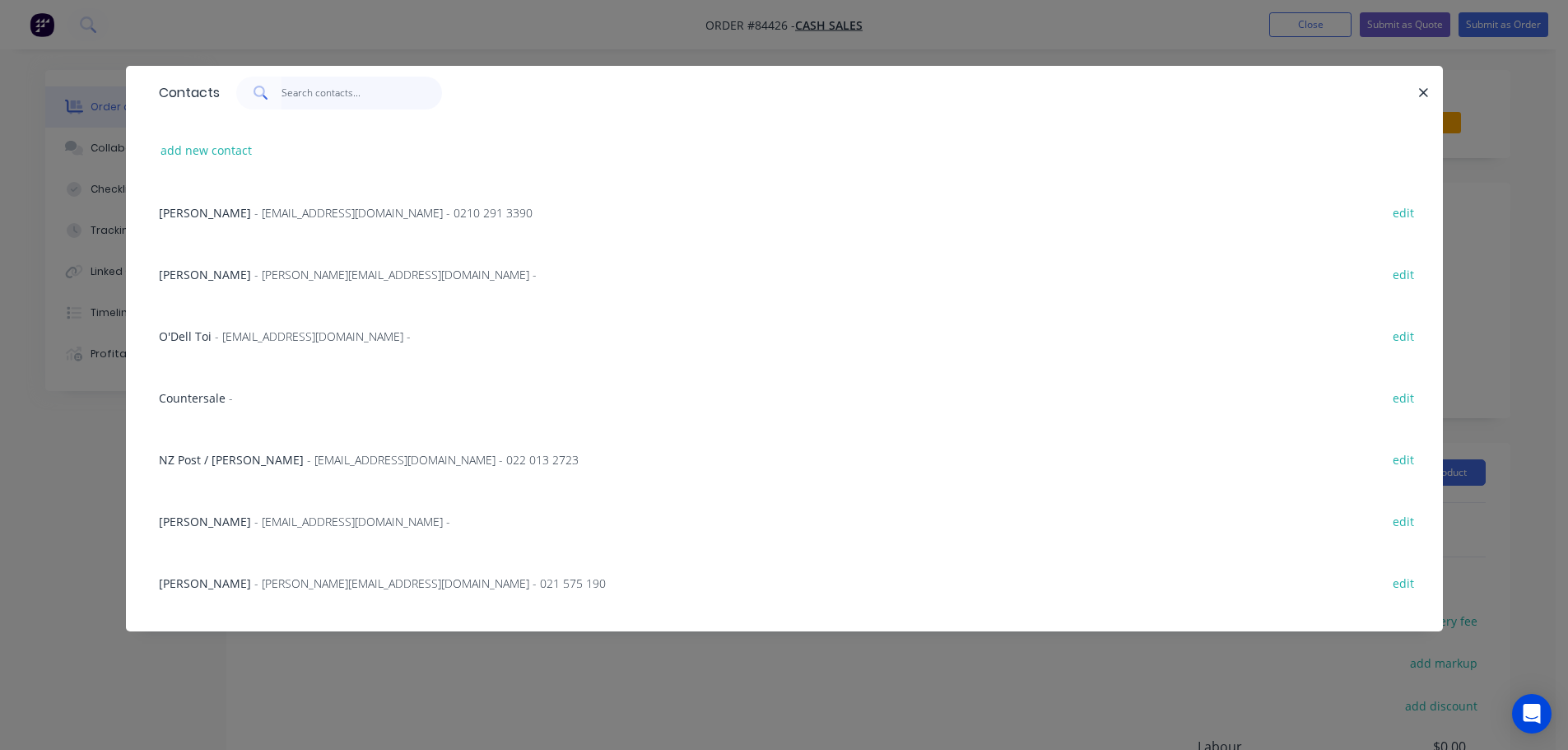
click at [282, 103] on input "text" at bounding box center [362, 93] width 161 height 33
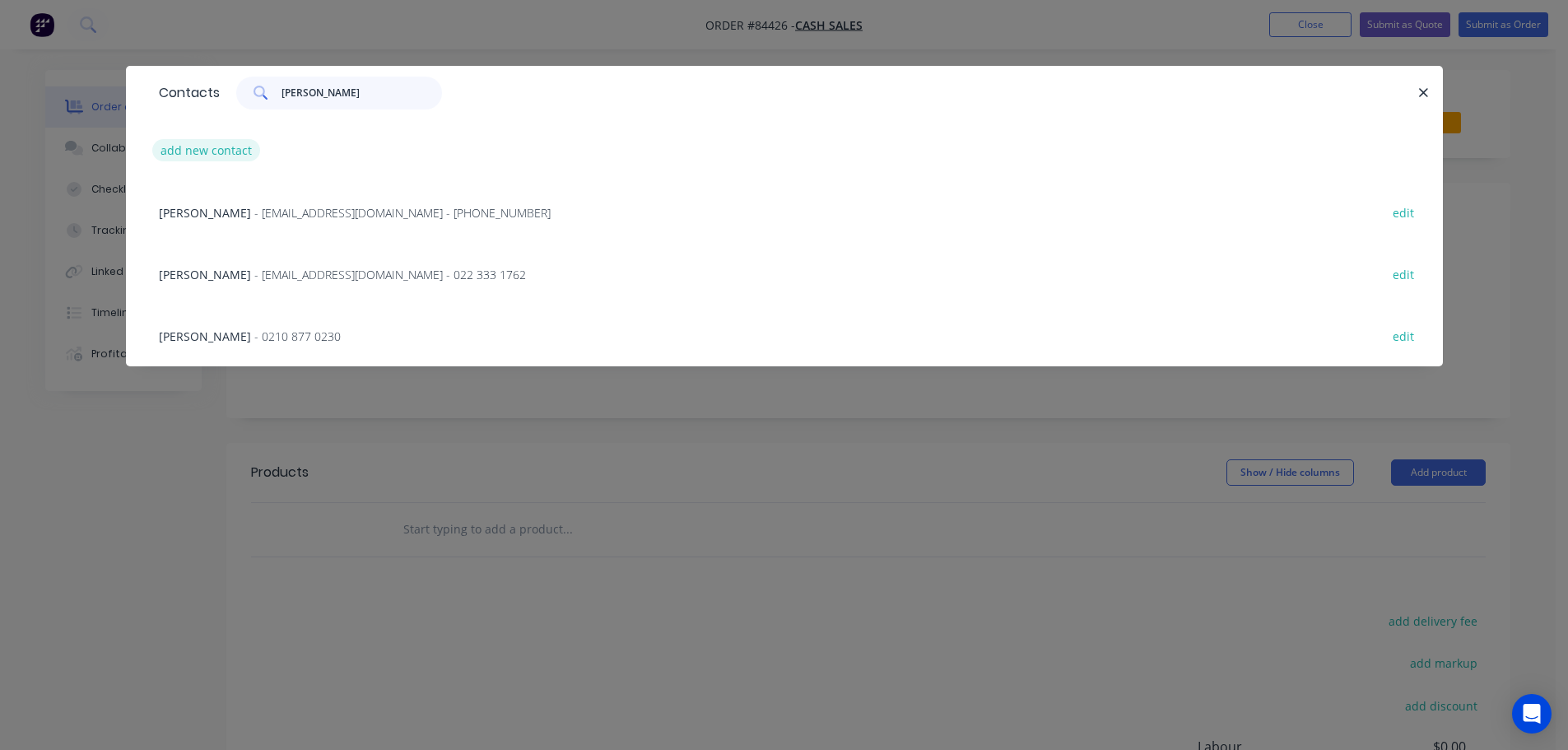
type input "geoff"
click at [188, 153] on button "add new contact" at bounding box center [206, 149] width 109 height 22
select select "NZ"
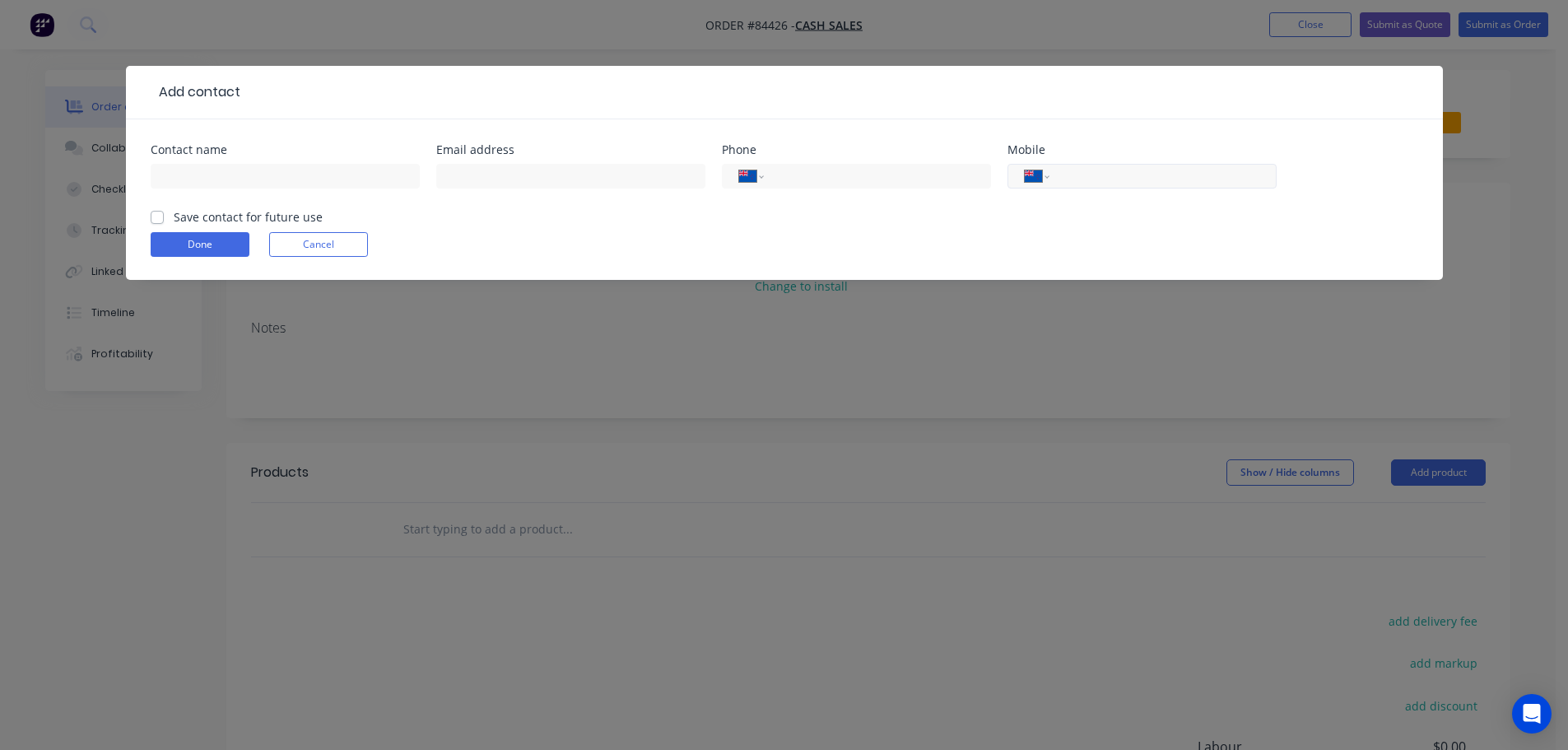
click at [1119, 170] on input "tel" at bounding box center [1159, 176] width 197 height 19
paste input "021 453 969"
type input "021 453 969"
click at [215, 171] on input "text" at bounding box center [285, 176] width 269 height 25
paste input "Geoffrey Askew"
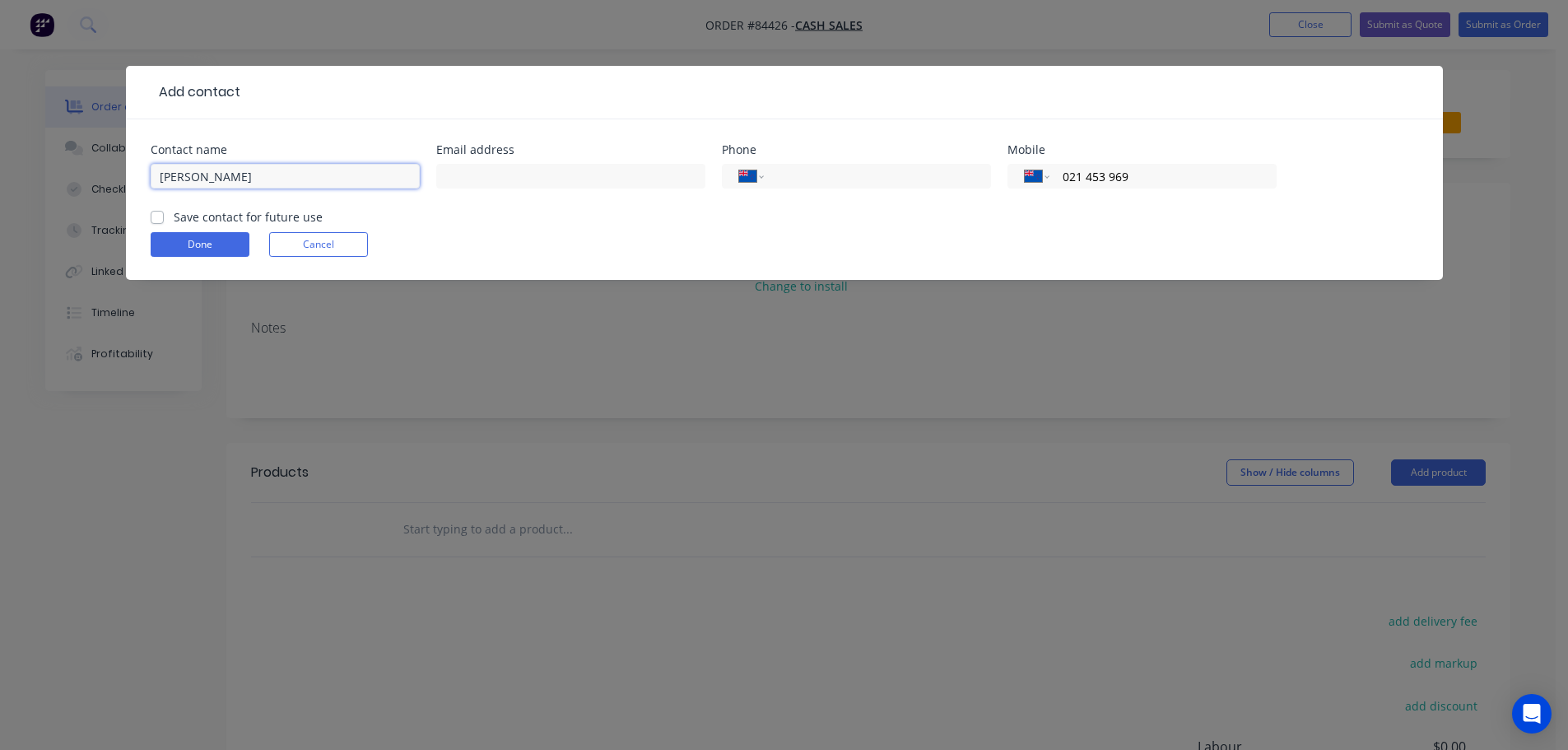
click at [283, 184] on input "Geoffrey Askew" at bounding box center [285, 176] width 269 height 25
paste input "Baseline Ltd"
type input "Geoffrey Askew - Baseline Ltd"
click at [293, 208] on div "Geoffrey Askew - Baseline Ltd" at bounding box center [285, 184] width 269 height 49
click at [265, 214] on label "Save contact for future use" at bounding box center [247, 218] width 149 height 18
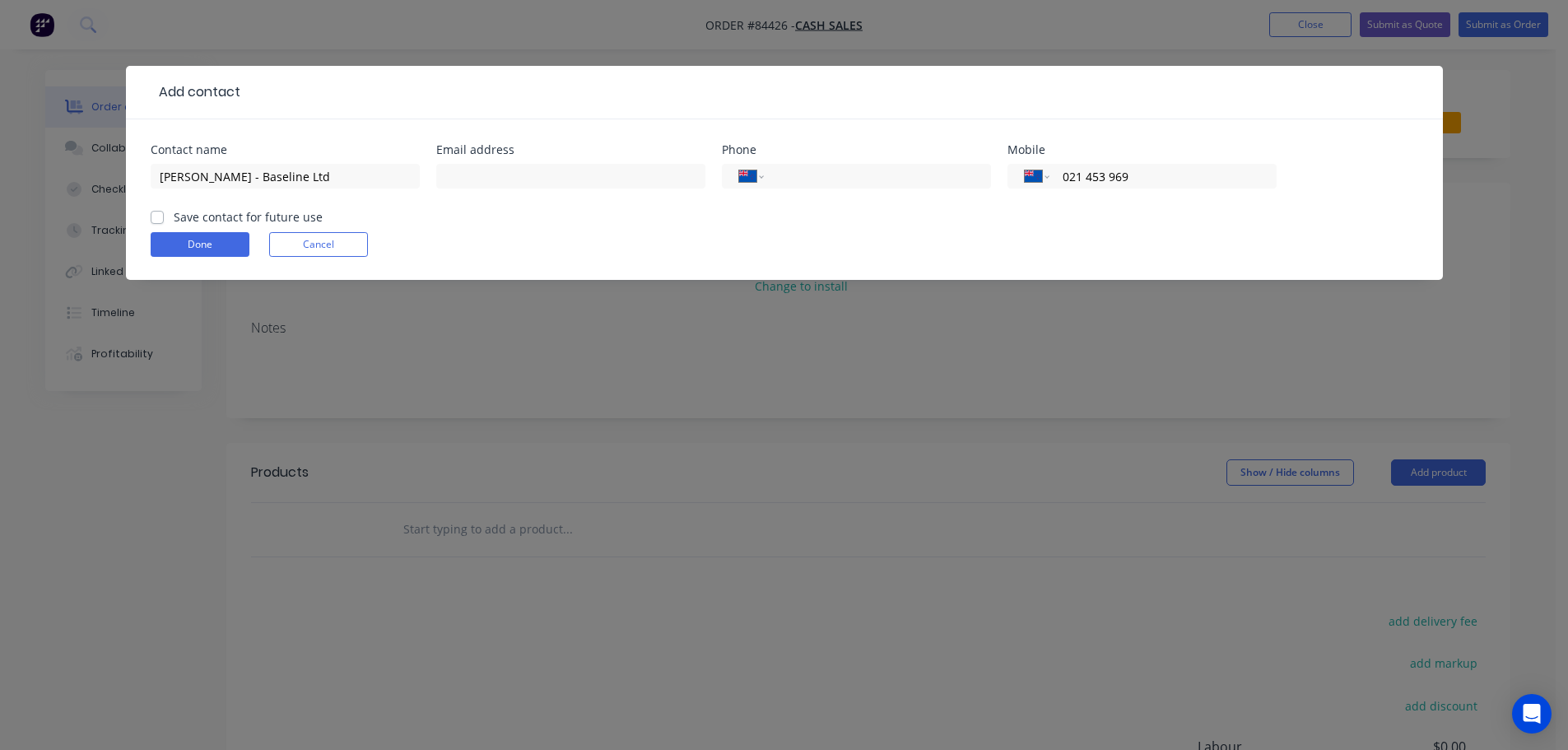
click at [164, 214] on input "Save contact for future use" at bounding box center [156, 217] width 13 height 16
checkbox input "true"
click at [453, 176] on input "text" at bounding box center [571, 176] width 269 height 25
paste input "Baseline@buildwellington.co.nz"
type input "Baseline@buildwellington.co.nz"
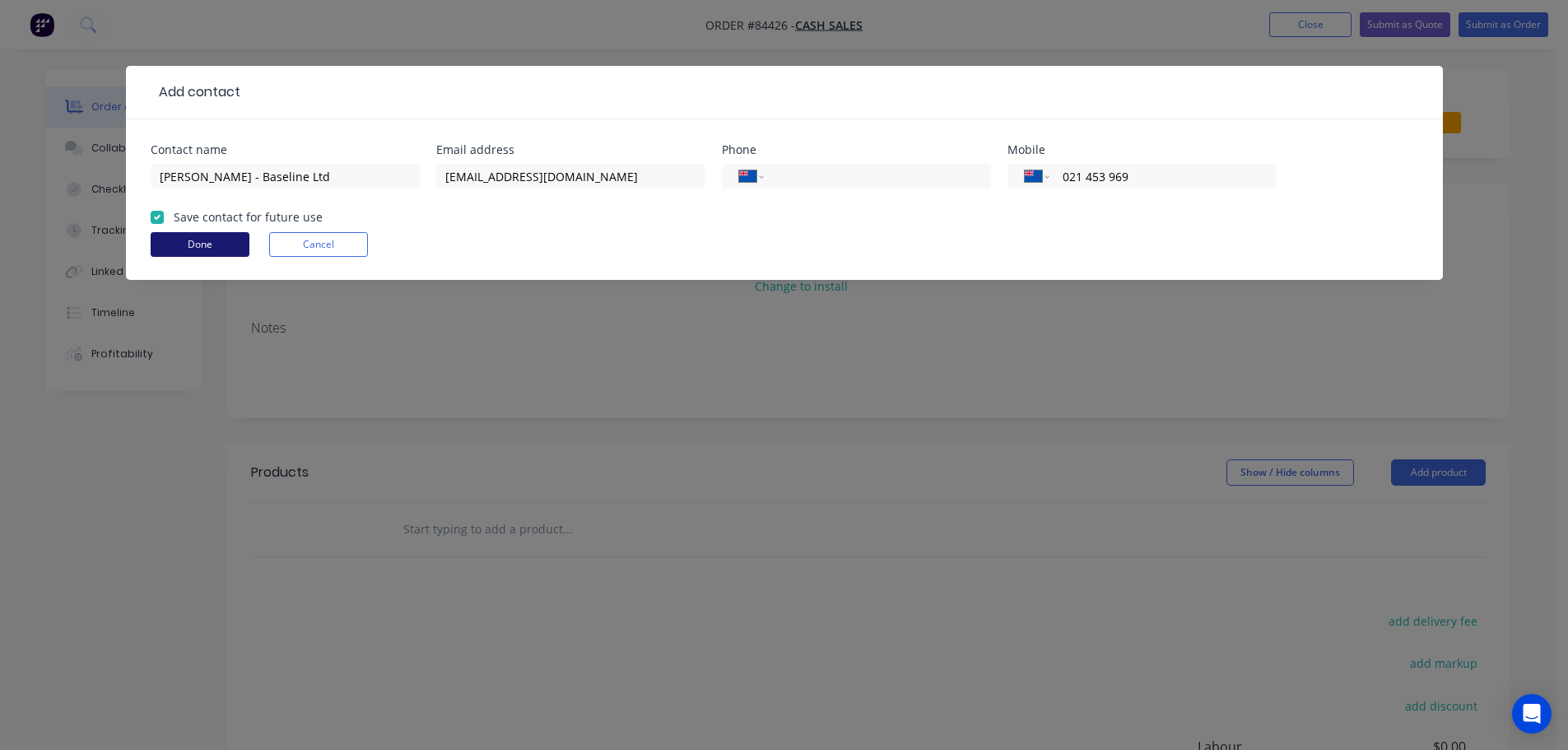
click at [234, 235] on button "Done" at bounding box center [200, 245] width 99 height 25
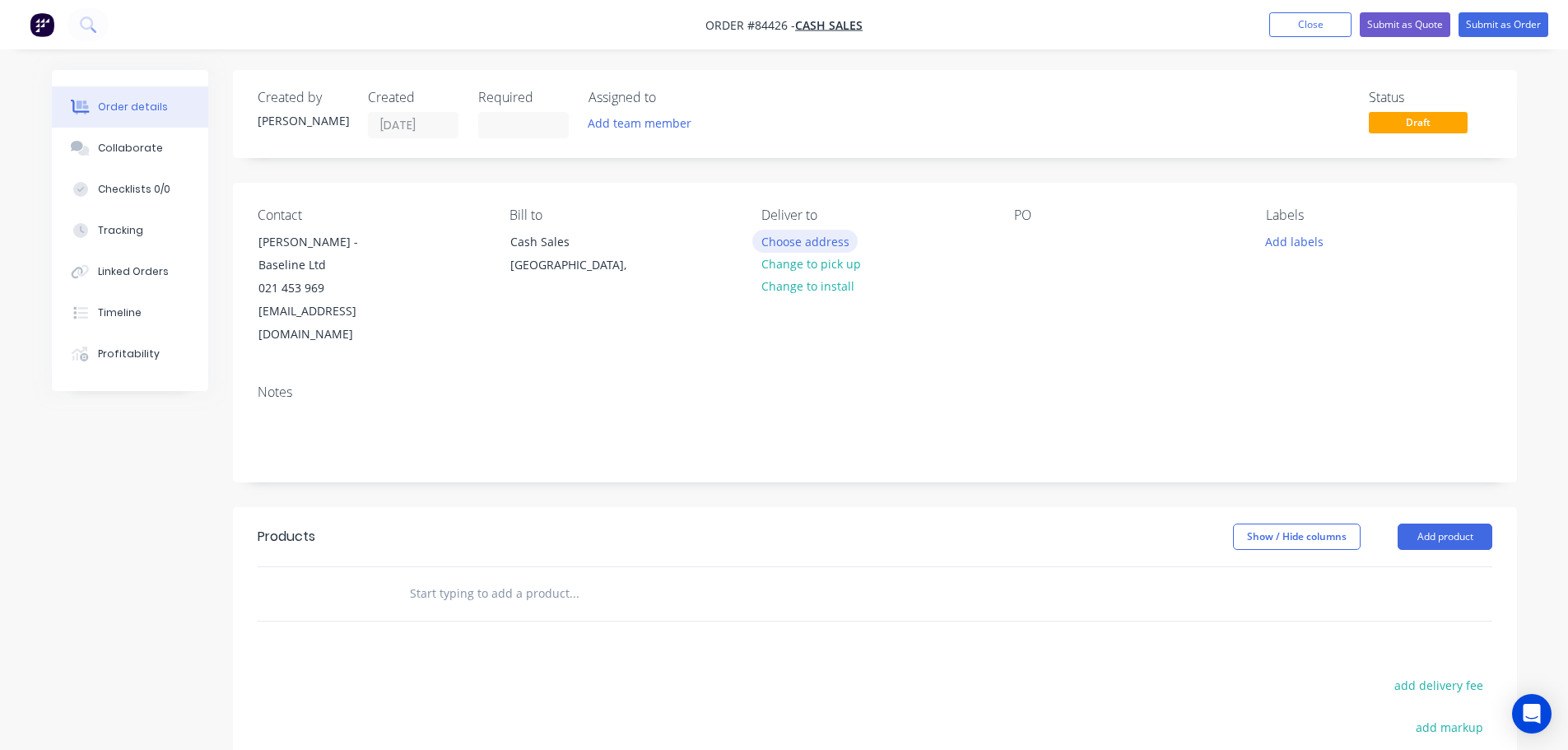
click at [833, 241] on button "Choose address" at bounding box center [804, 241] width 105 height 22
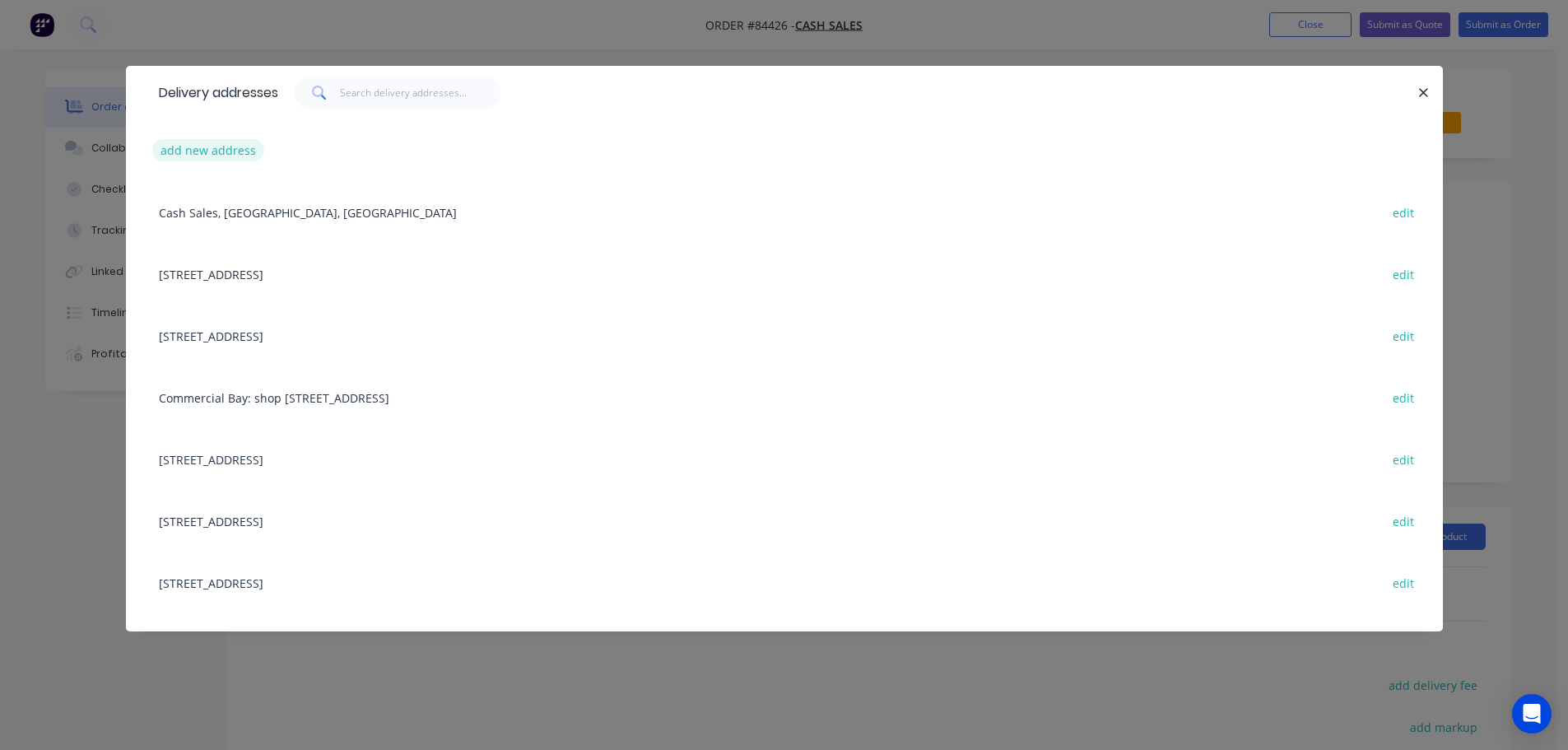
click at [237, 143] on button "add new address" at bounding box center [209, 149] width 113 height 22
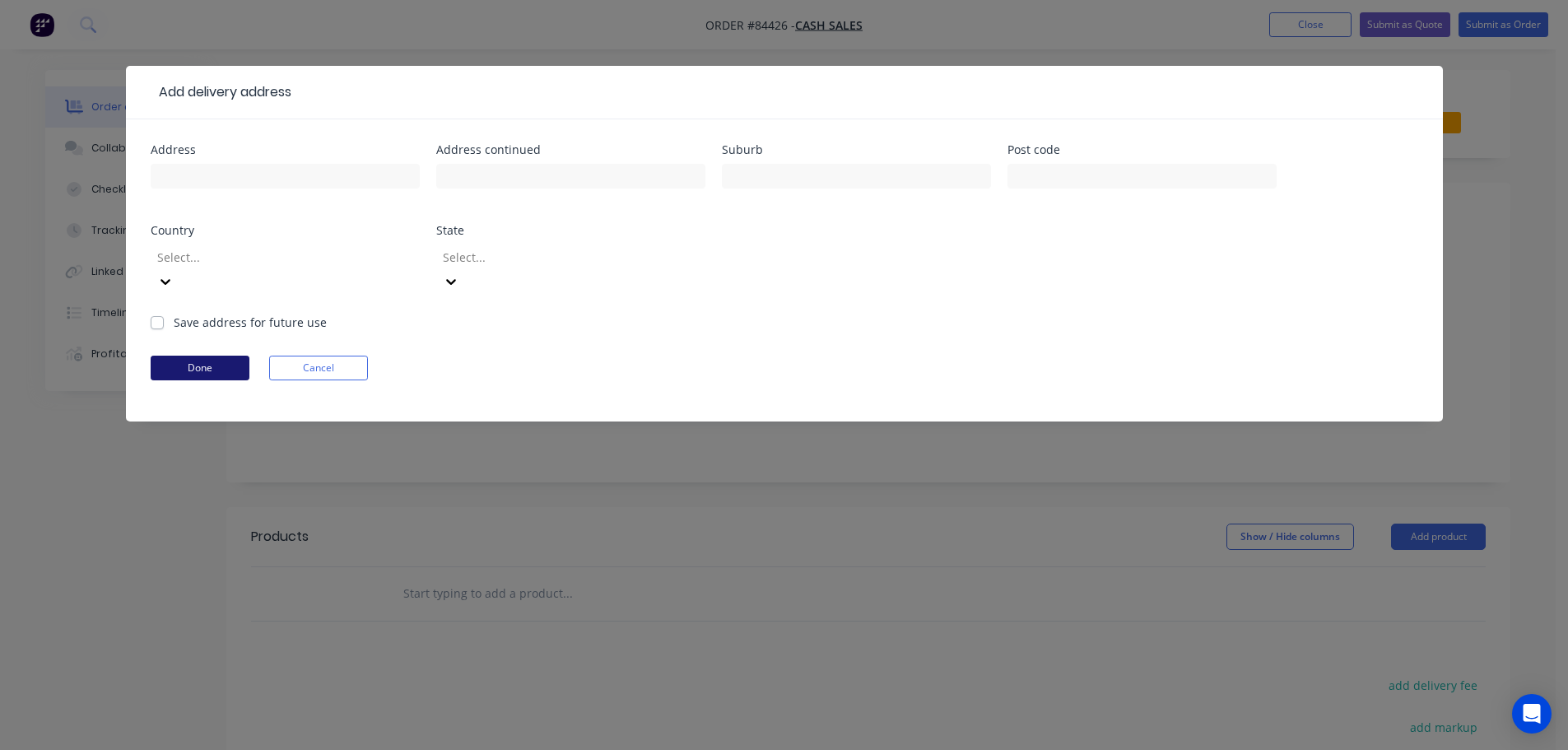
click at [202, 356] on button "Done" at bounding box center [200, 368] width 99 height 25
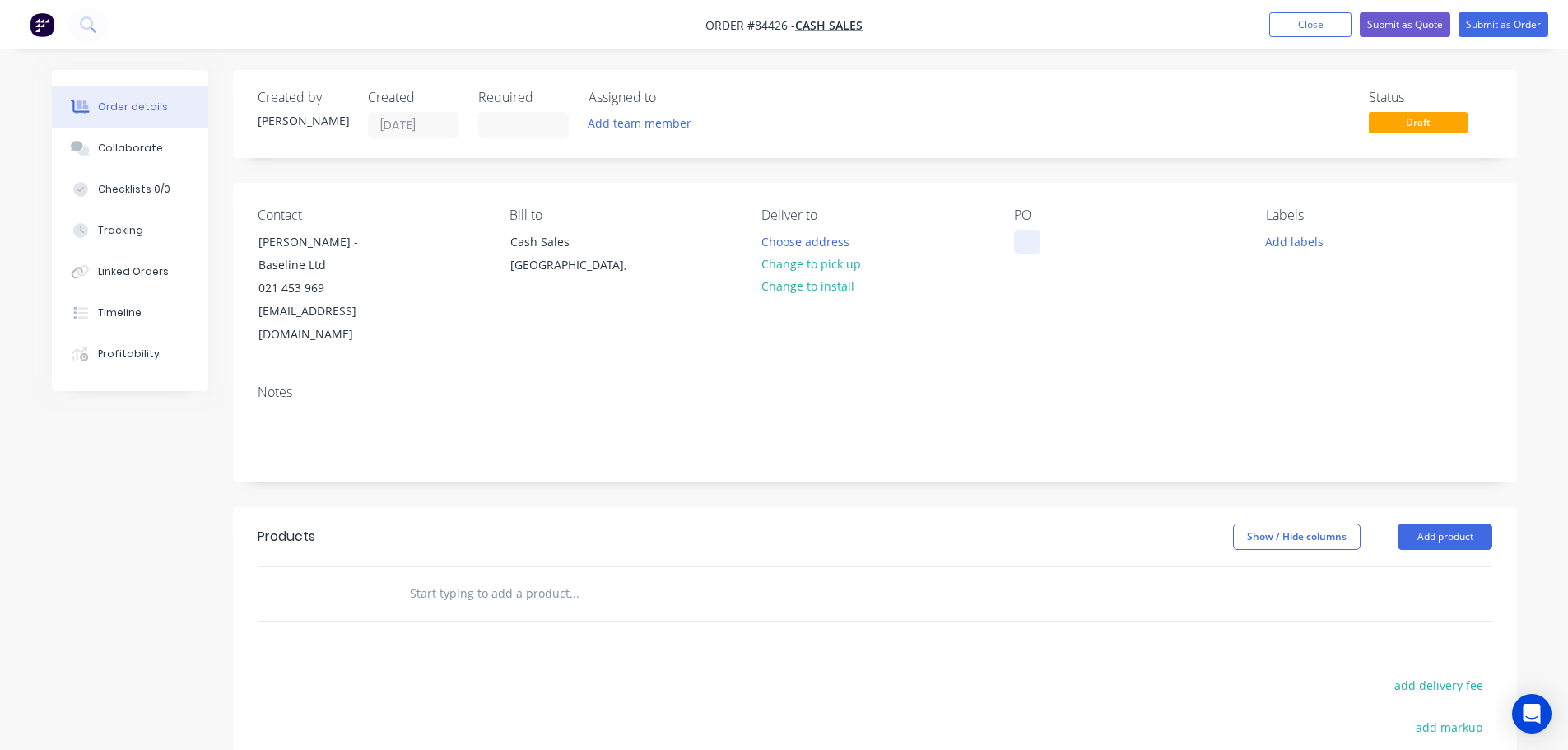
click at [1031, 233] on div at bounding box center [1027, 241] width 27 height 24
drag, startPoint x: 256, startPoint y: 265, endPoint x: 909, endPoint y: 238, distance: 653.6
click at [469, 272] on div "Contact Geoffrey Askew - Baseline Ltd 021 453 969 Baseline@buildwellington.co.nz" at bounding box center [369, 277] width 225 height 139
copy div "Baseline Ltd"
click at [1035, 237] on div at bounding box center [1027, 241] width 27 height 24
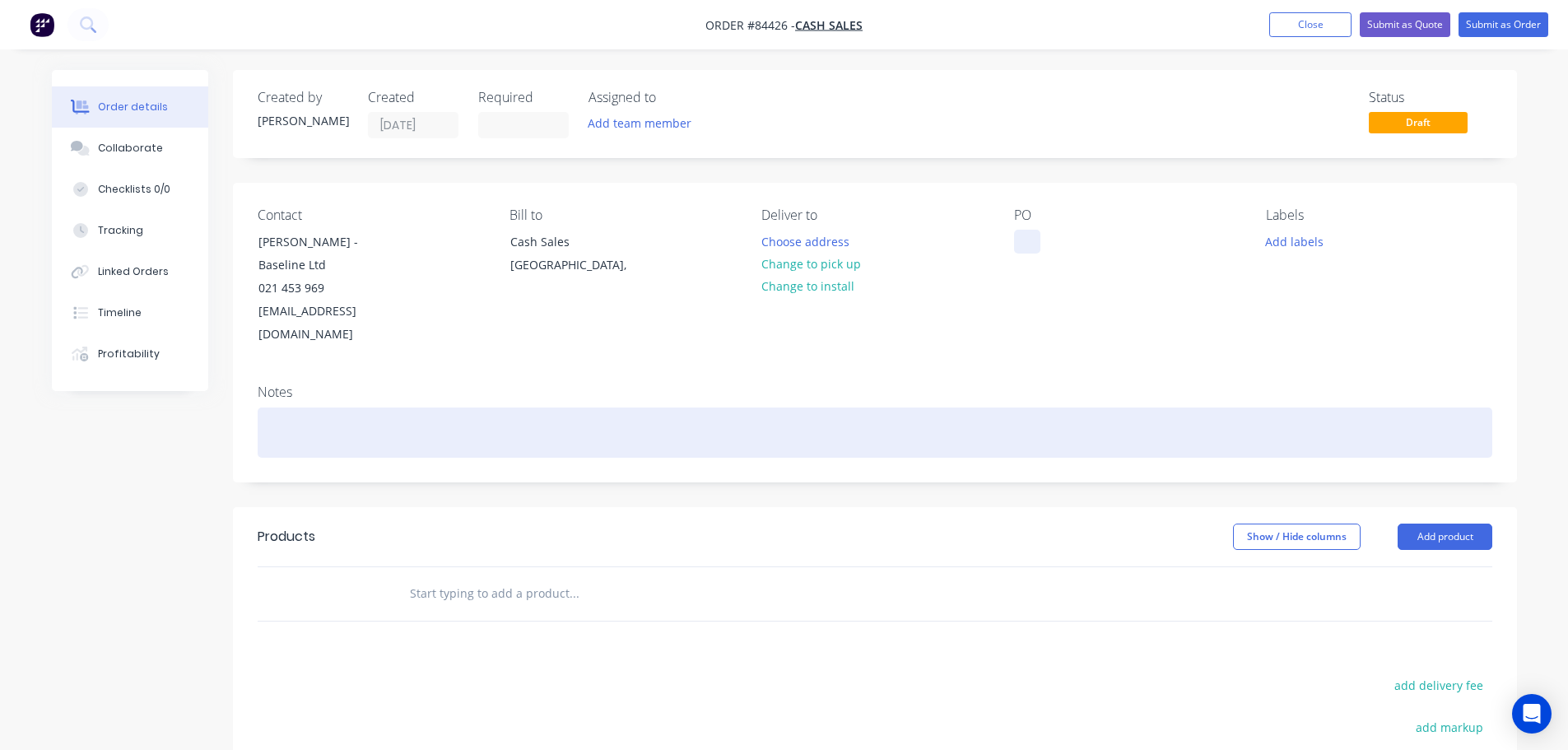
paste div
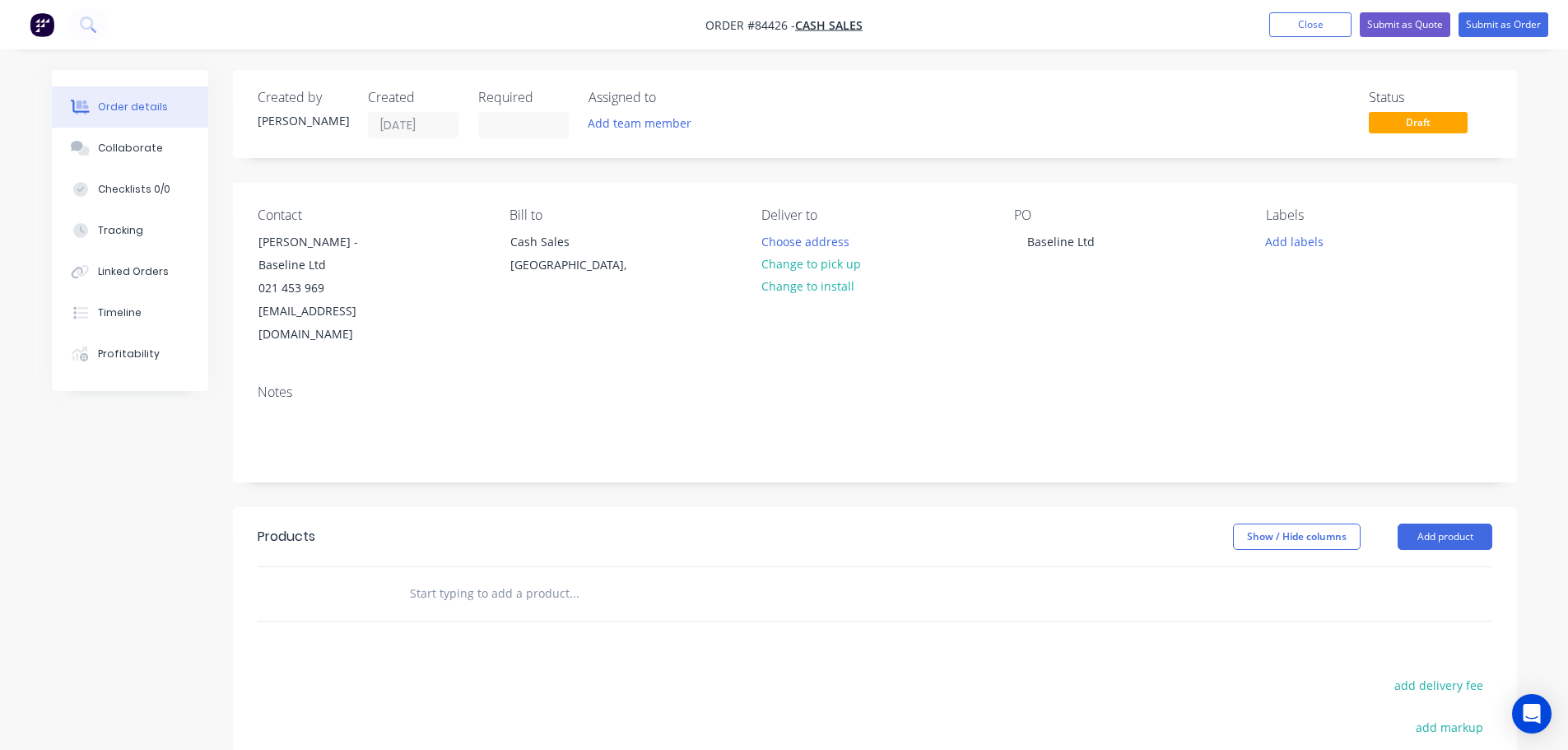
click at [592, 578] on input "text" at bounding box center [574, 593] width 329 height 33
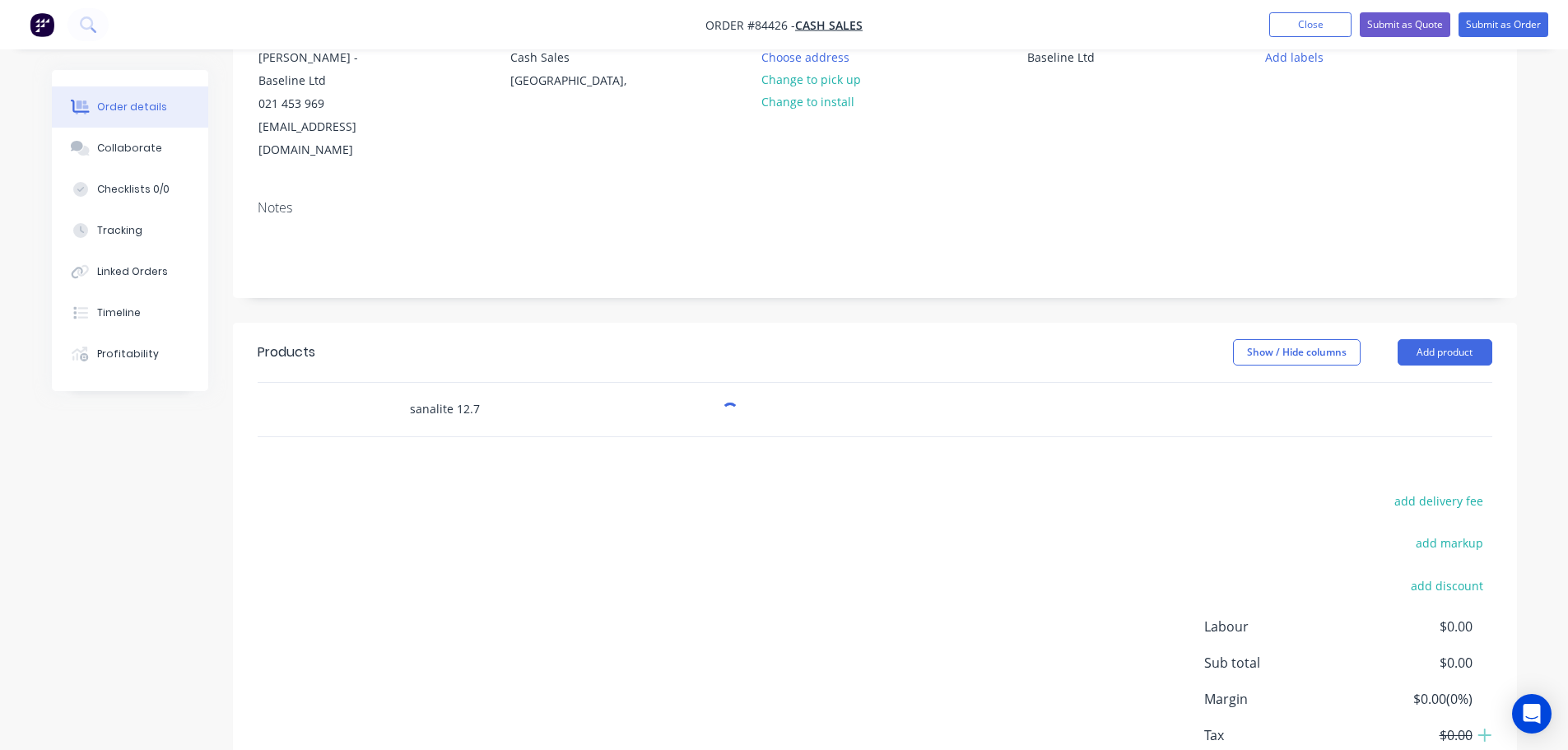
scroll to position [269, 0]
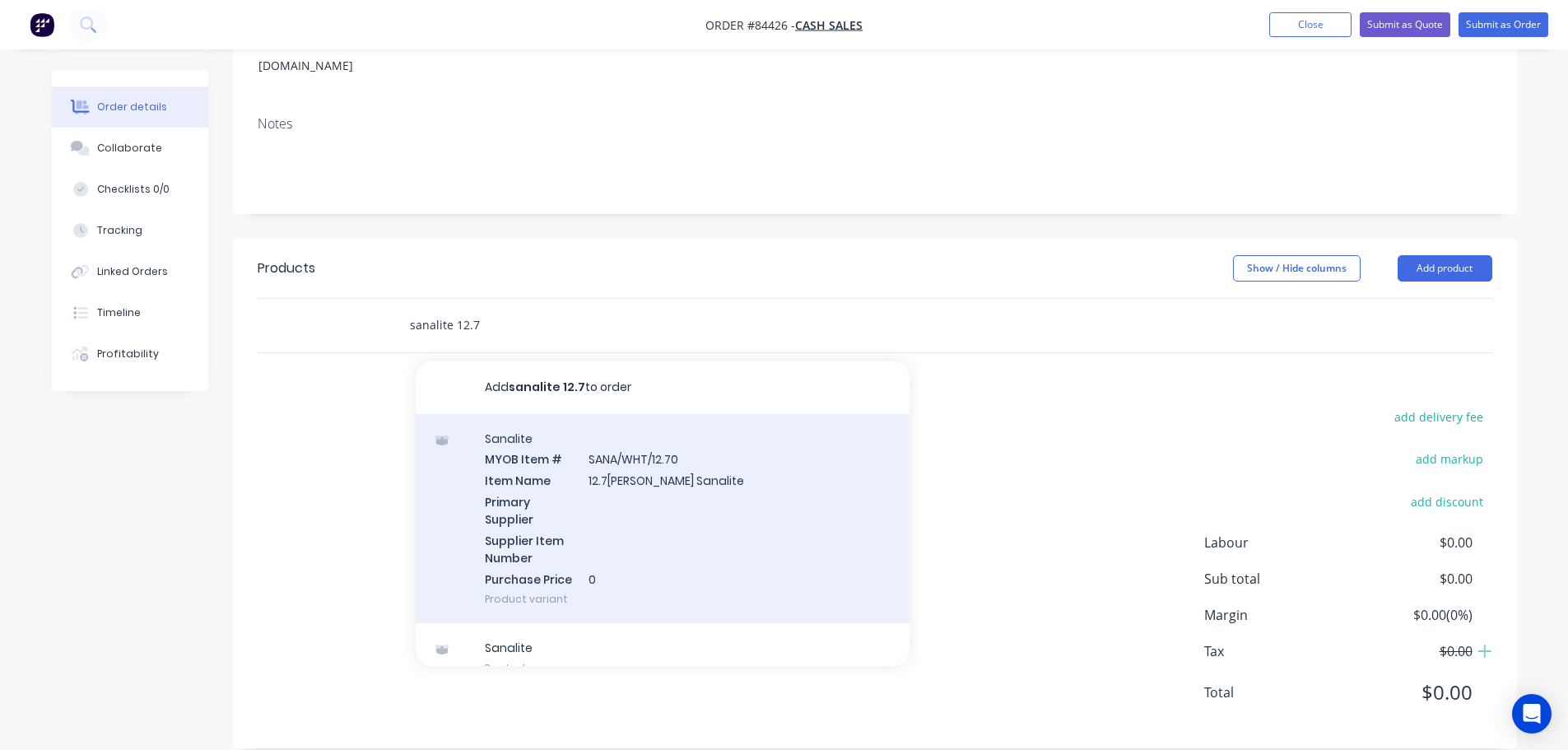
type input "sanalite 12.7"
click at [589, 496] on div "Sanalite MYOB Item # SANA/WHT/12.70 Item Name 12.7mm White Sanalite Primary Sup…" at bounding box center [662, 518] width 494 height 210
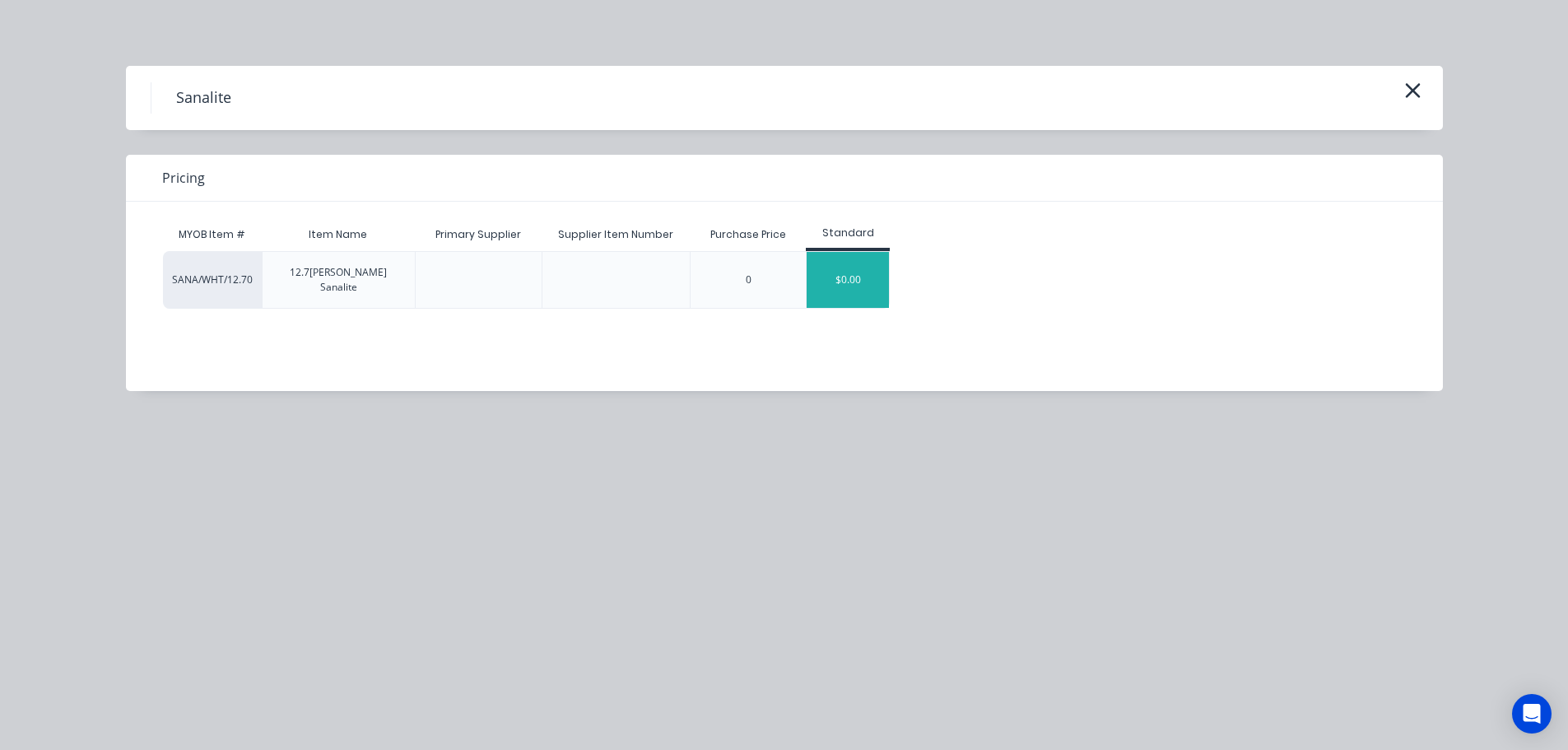
click at [876, 263] on div "$0.00" at bounding box center [848, 279] width 82 height 56
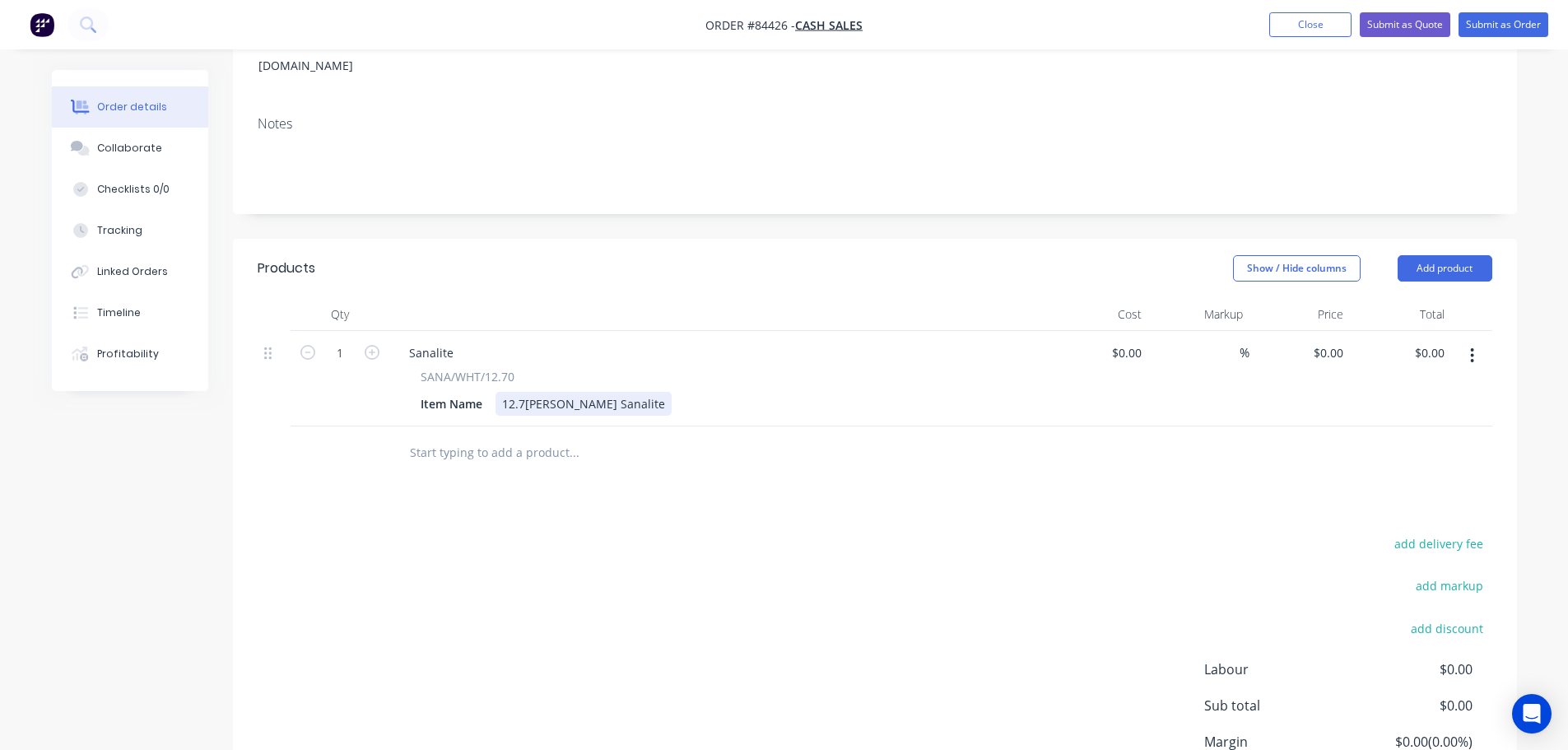
click at [630, 392] on div "12.7mm White Sanalite" at bounding box center [583, 403] width 176 height 24
click at [1407, 532] on button "add delivery fee" at bounding box center [1439, 543] width 106 height 22
type input "17"
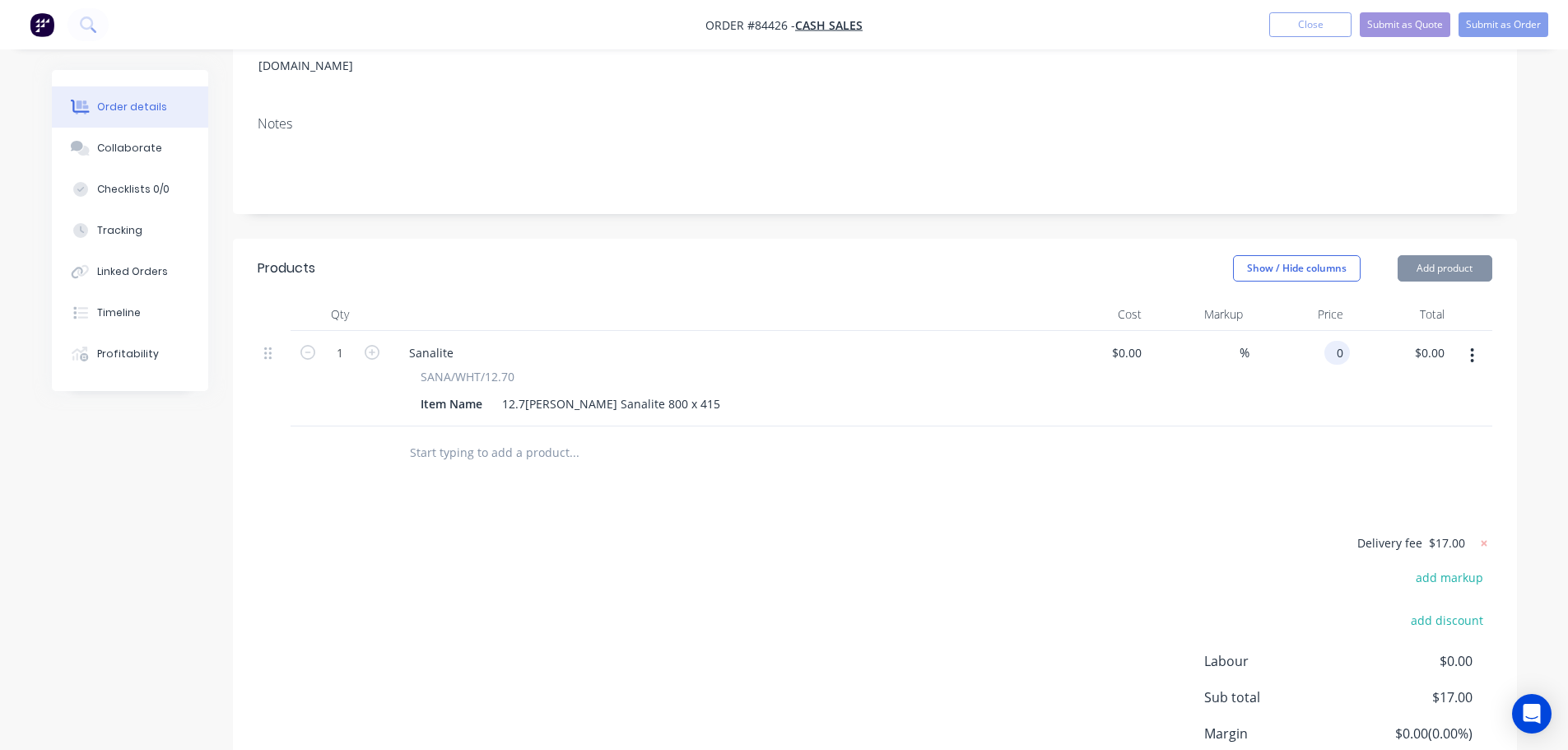
click at [1336, 341] on input "0" at bounding box center [1340, 352] width 19 height 24
type input "$155.70"
click at [742, 586] on div "Delivery fee $17.00 add markup add discount Labour $0.00 Sub total $17.00 Margi…" at bounding box center [874, 687] width 1235 height 310
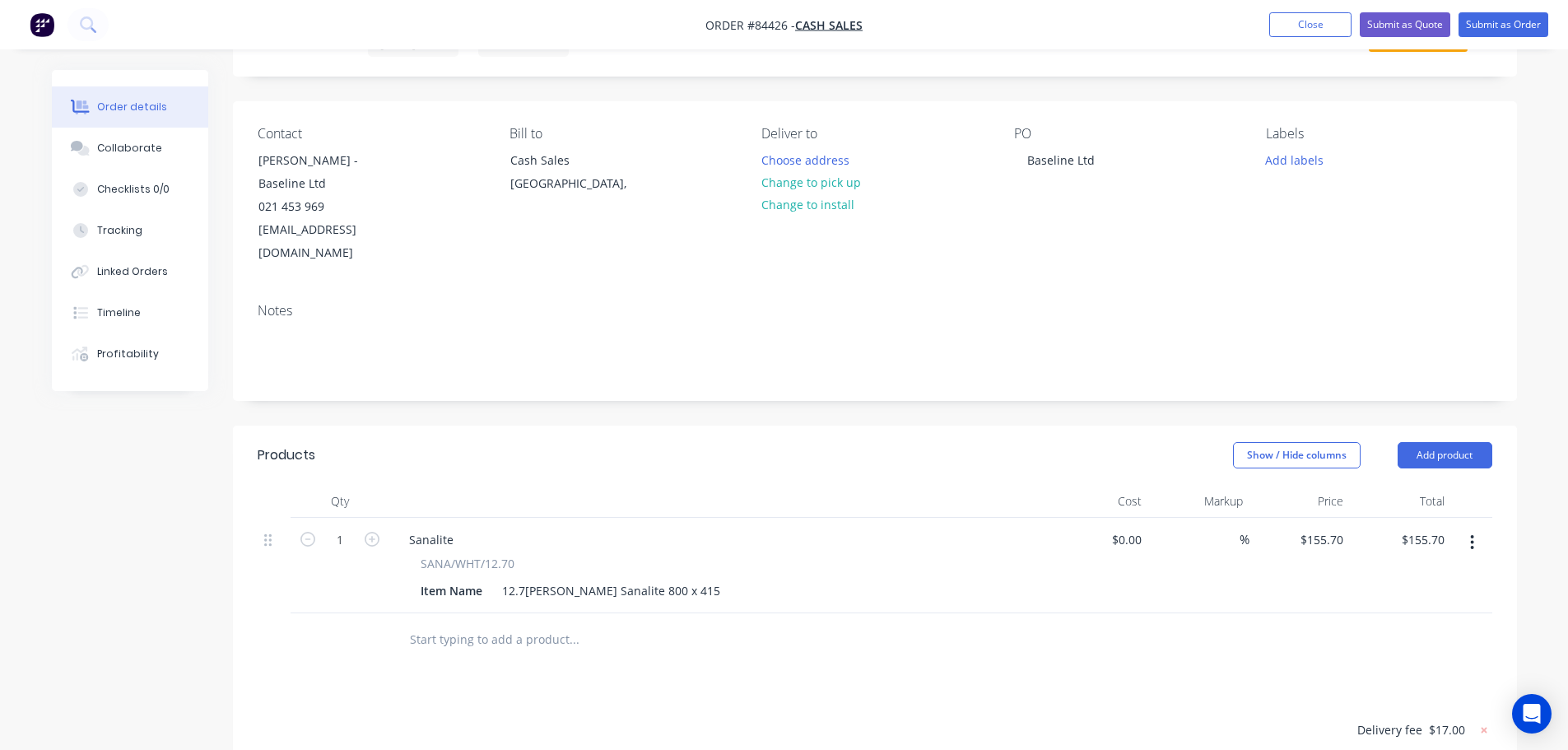
scroll to position [0, 0]
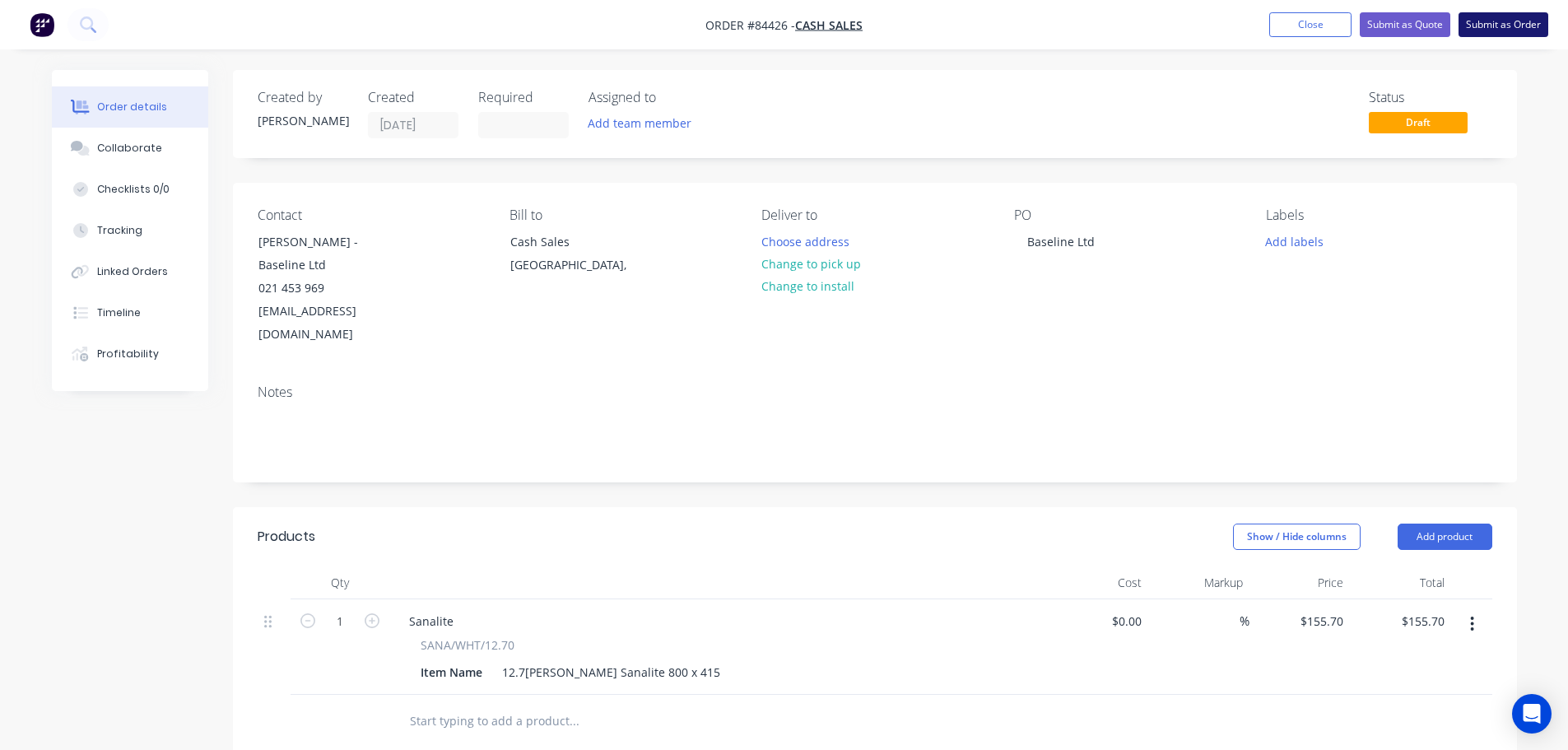
click at [1480, 18] on button "Submit as Order" at bounding box center [1503, 25] width 89 height 25
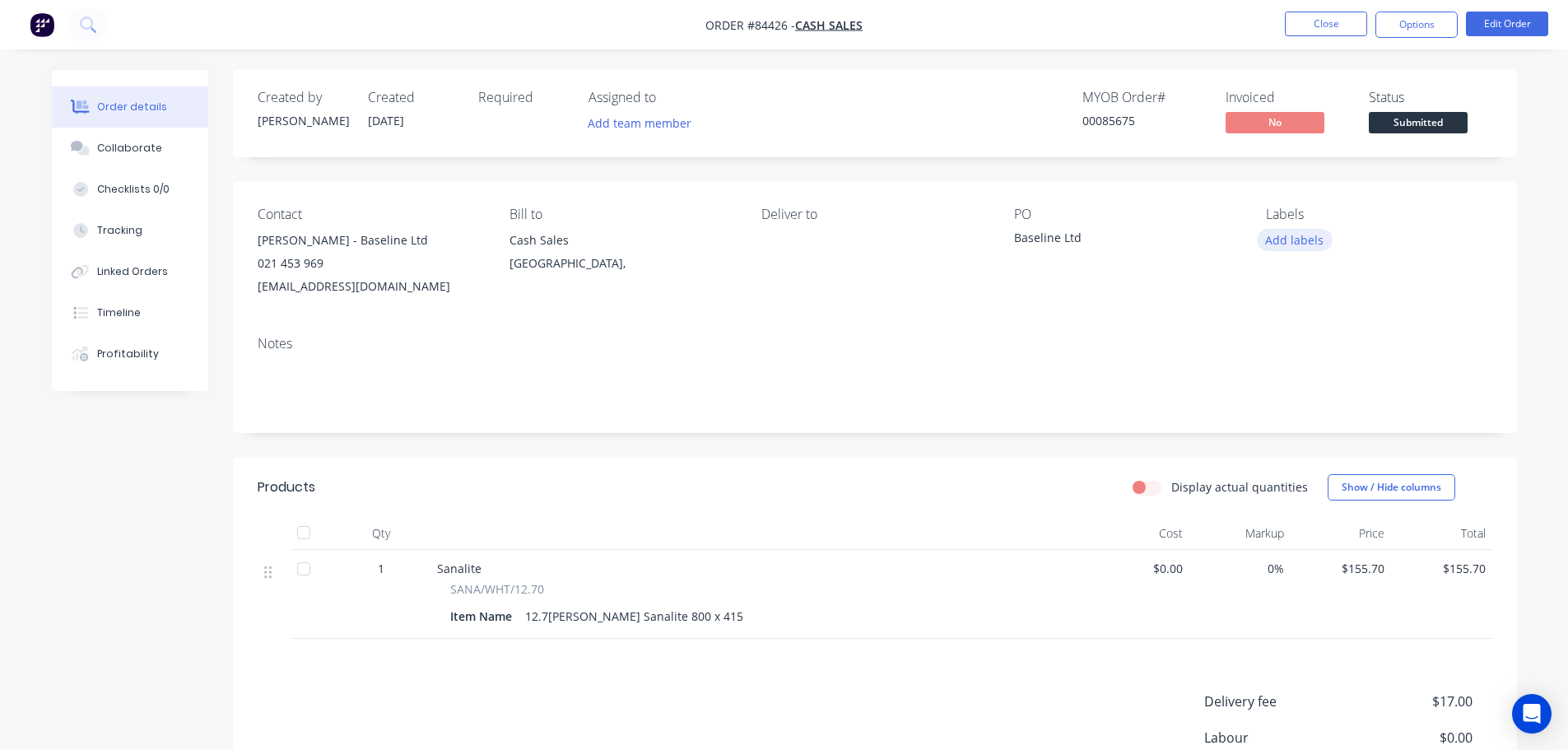
click at [1299, 233] on button "Add labels" at bounding box center [1295, 240] width 76 height 22
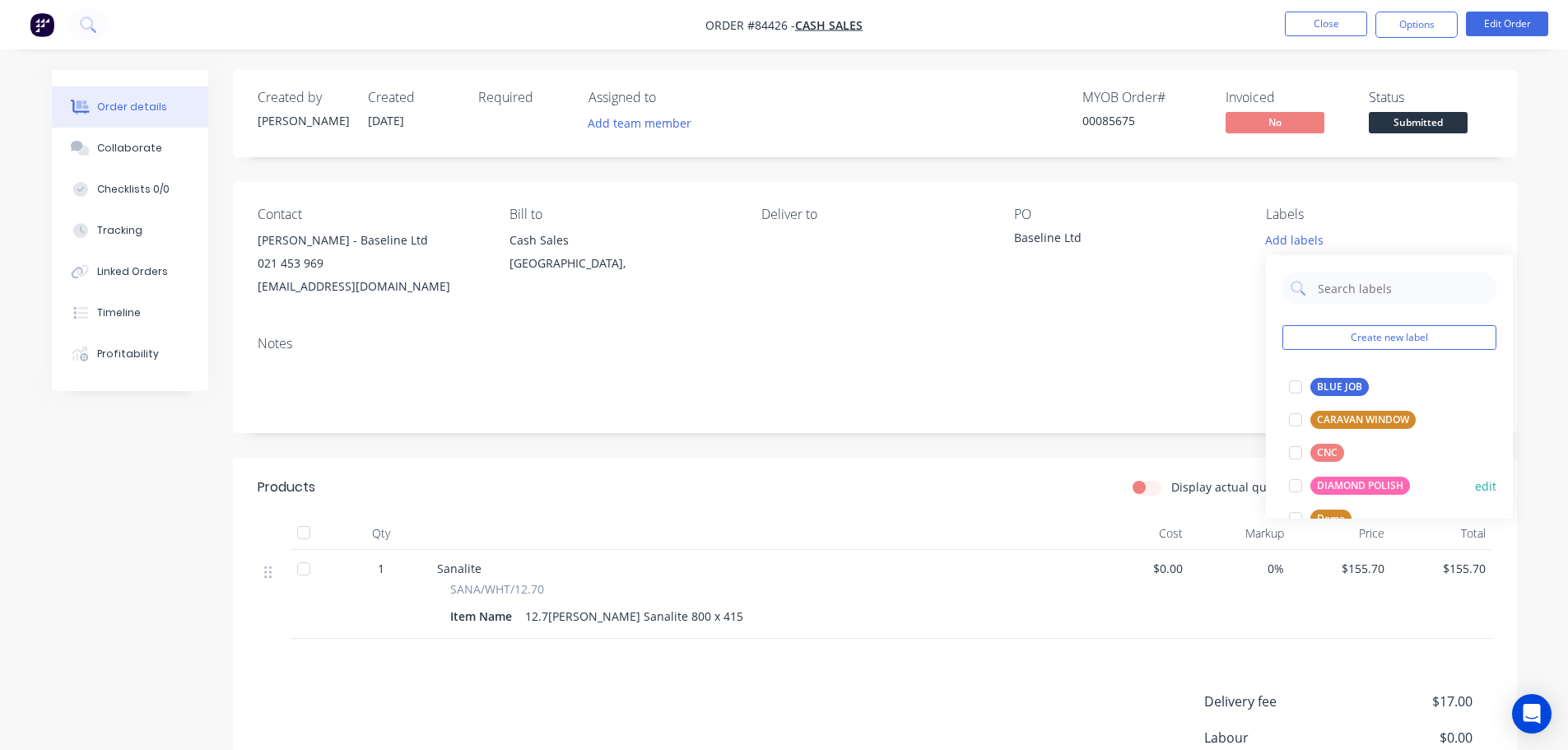
scroll to position [165, 0]
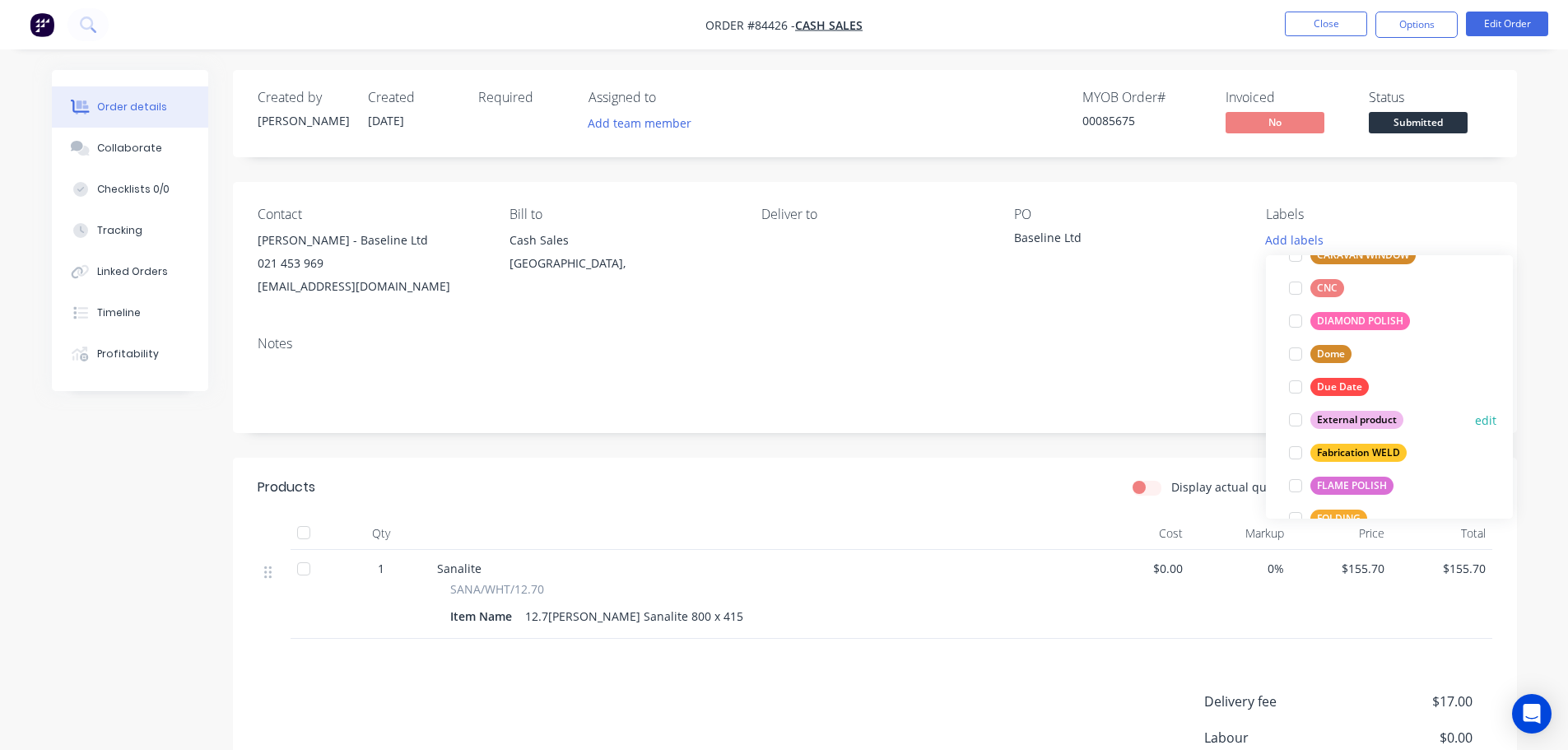
click at [1333, 419] on div "External product" at bounding box center [1356, 420] width 93 height 18
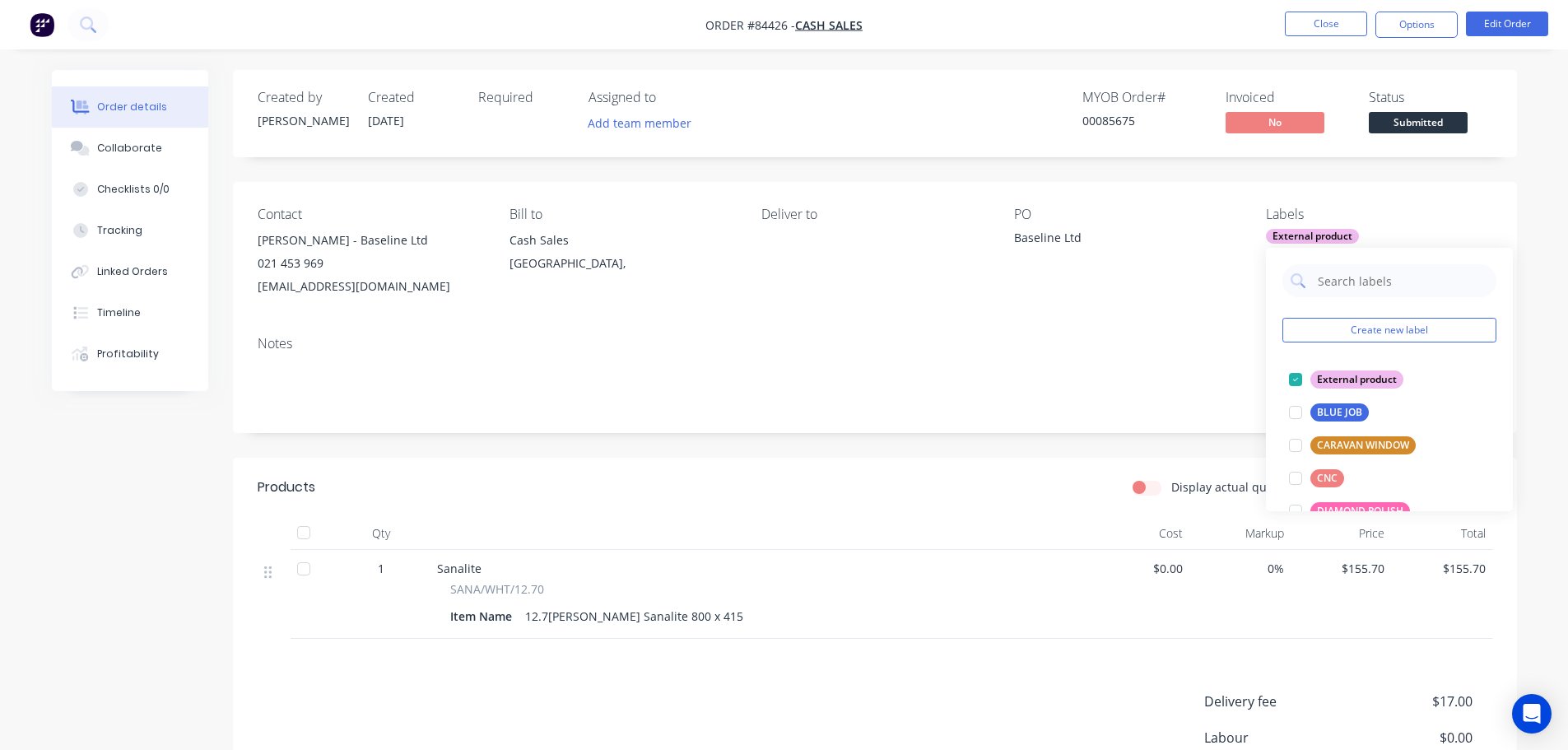
click at [1412, 40] on nav "Order #84426 - Cash Sales Close Options Edit Order" at bounding box center [784, 25] width 1568 height 50
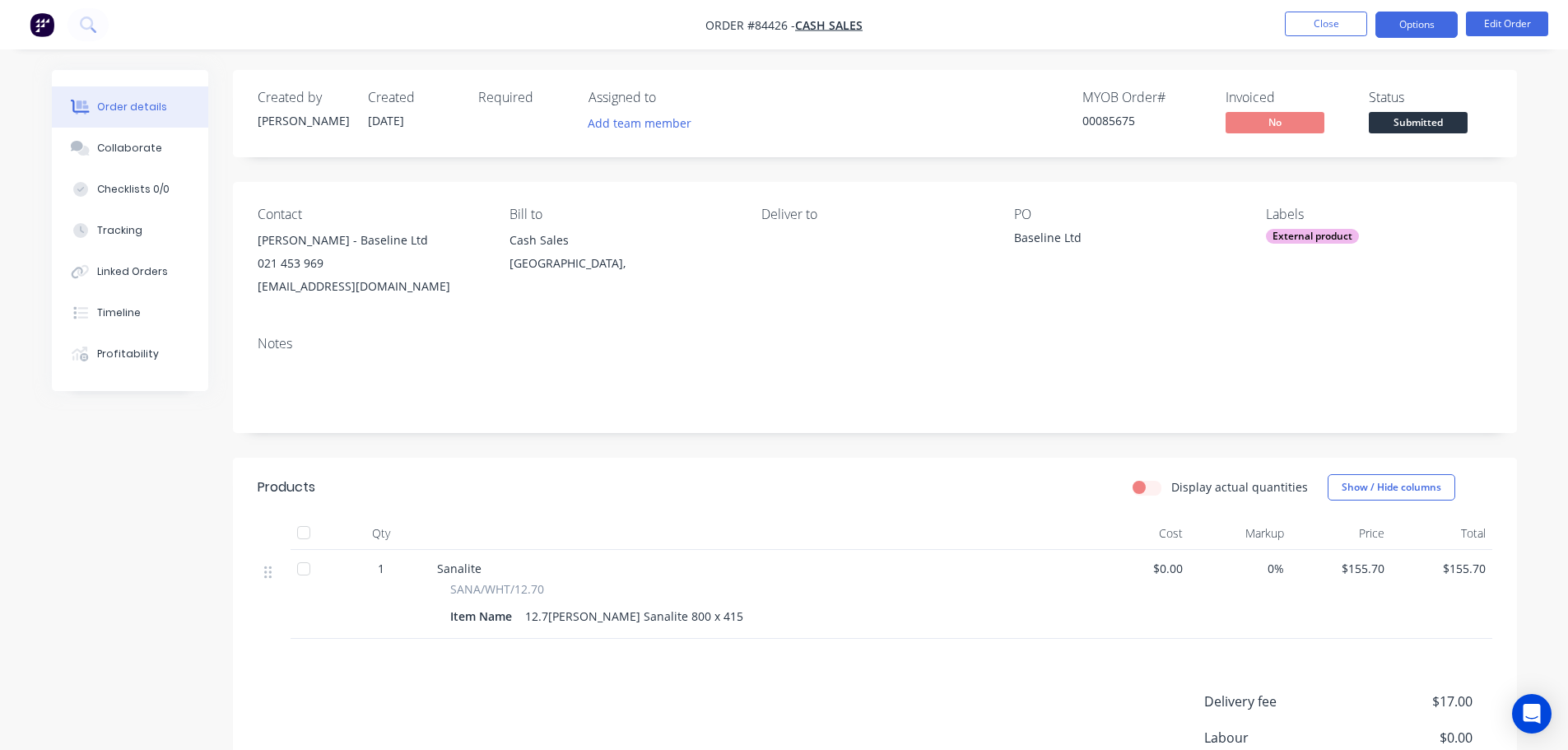
click at [1428, 24] on button "Options" at bounding box center [1416, 25] width 82 height 27
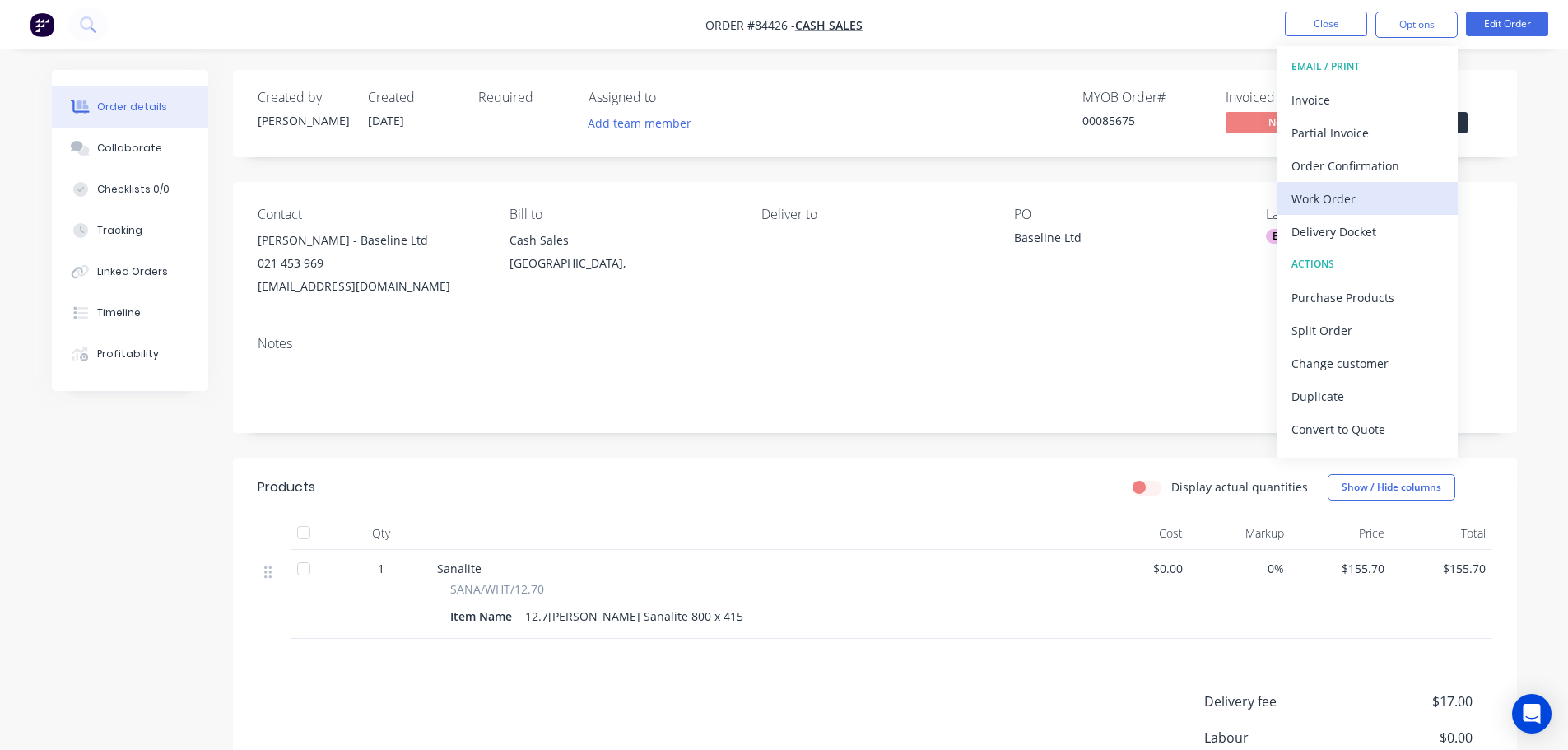
click at [1333, 193] on div "Work Order" at bounding box center [1366, 198] width 151 height 24
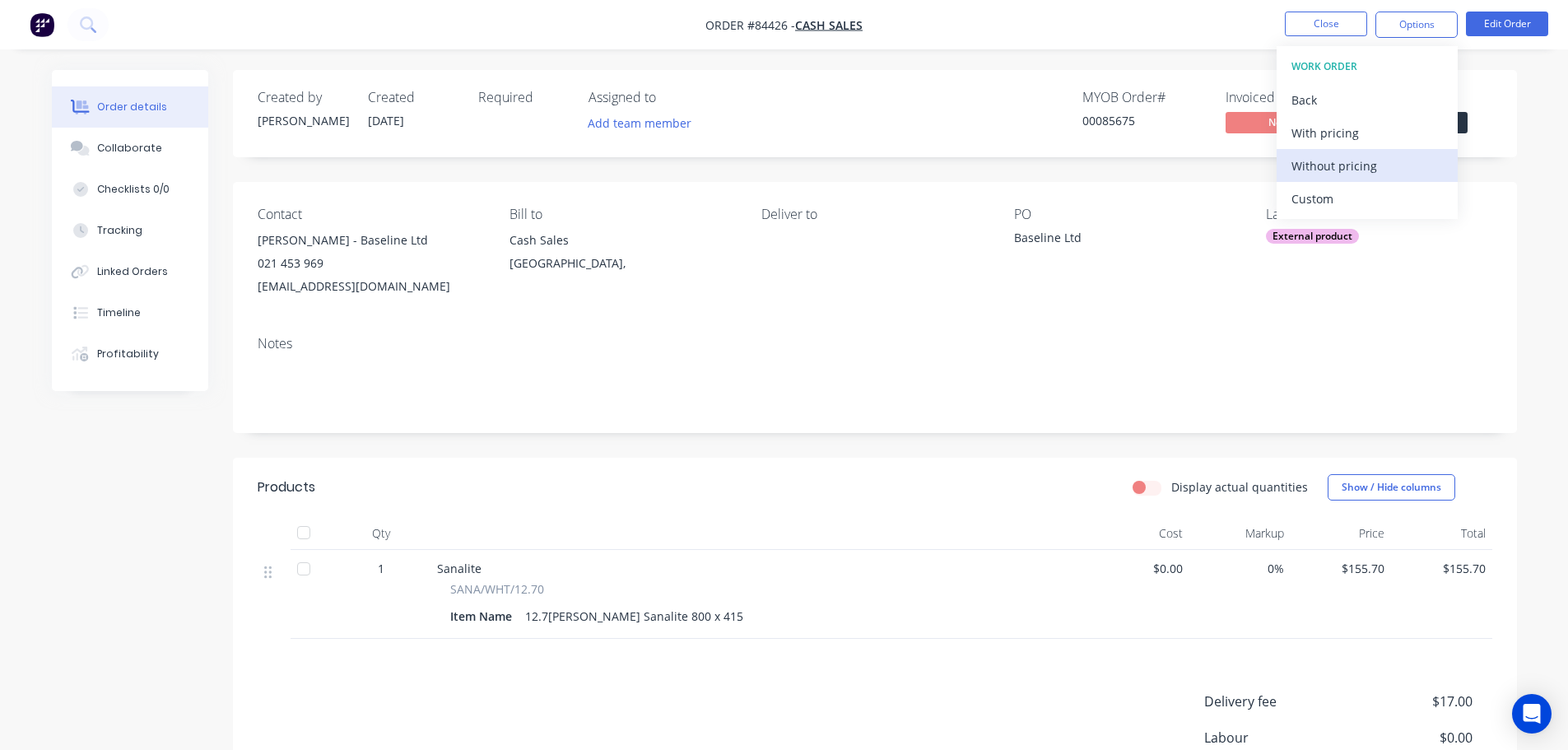
click at [1336, 163] on div "Without pricing" at bounding box center [1366, 165] width 151 height 24
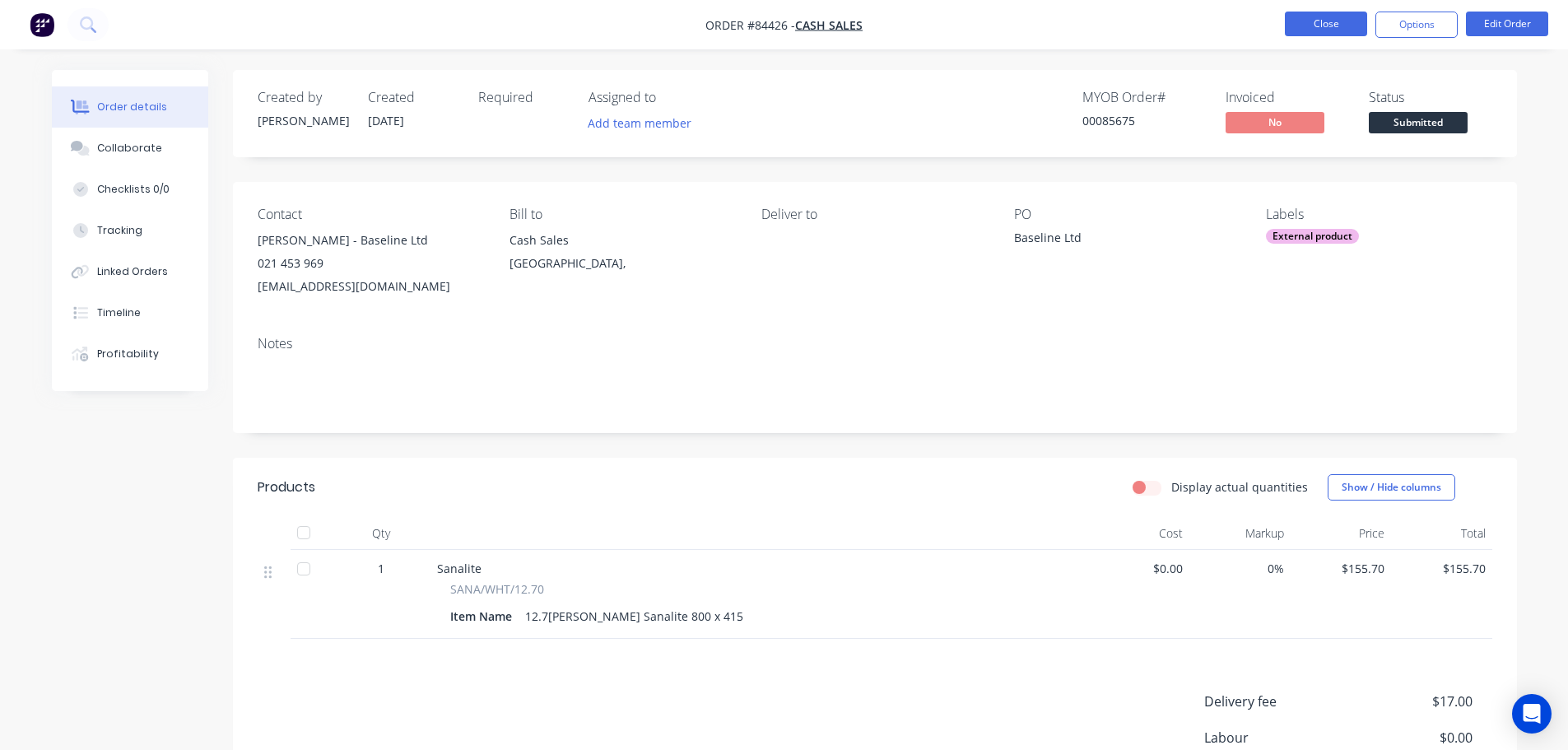
click at [1324, 20] on button "Close" at bounding box center [1326, 24] width 82 height 25
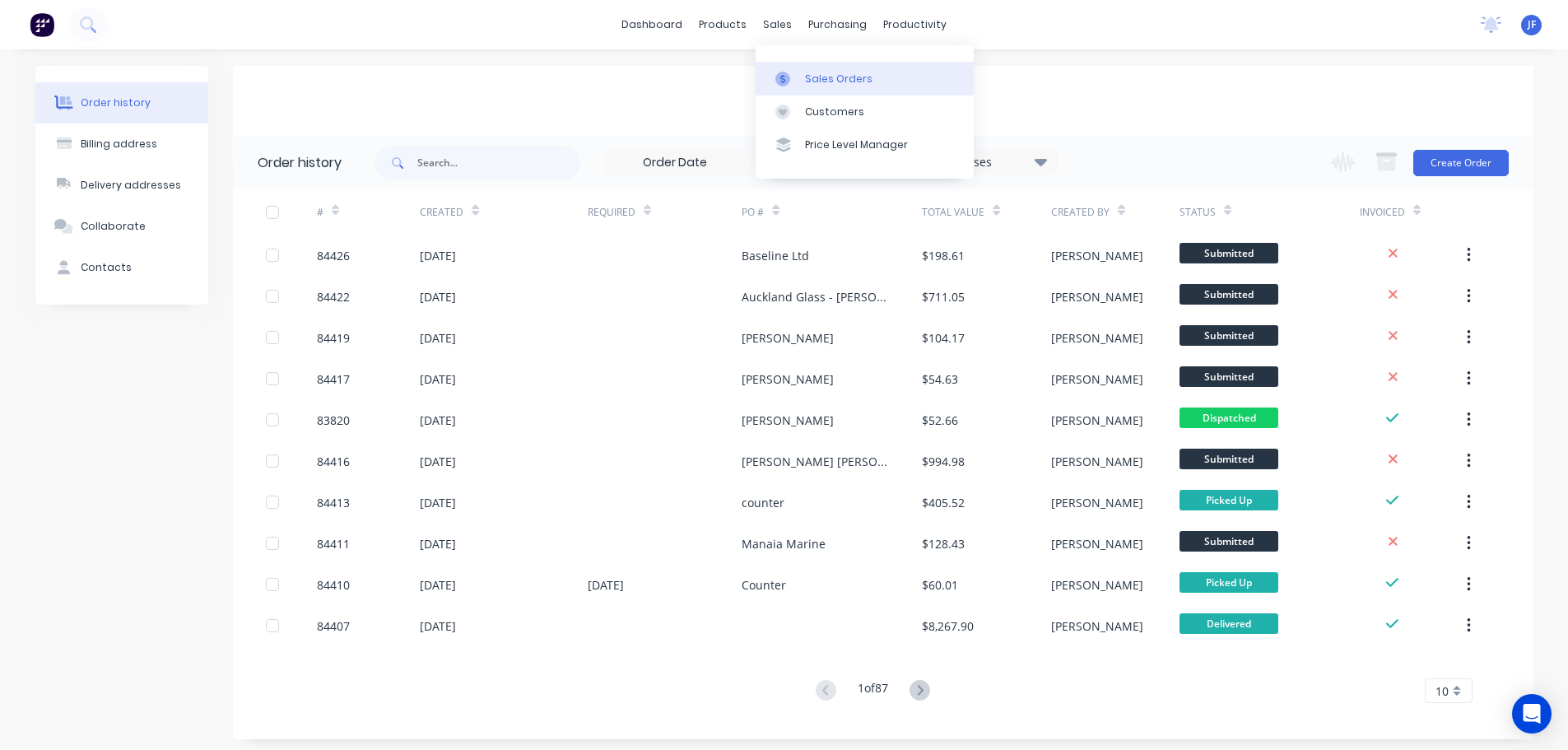
drag, startPoint x: 808, startPoint y: 67, endPoint x: 819, endPoint y: 66, distance: 11.0
click at [808, 67] on link "Sales Orders" at bounding box center [864, 78] width 218 height 33
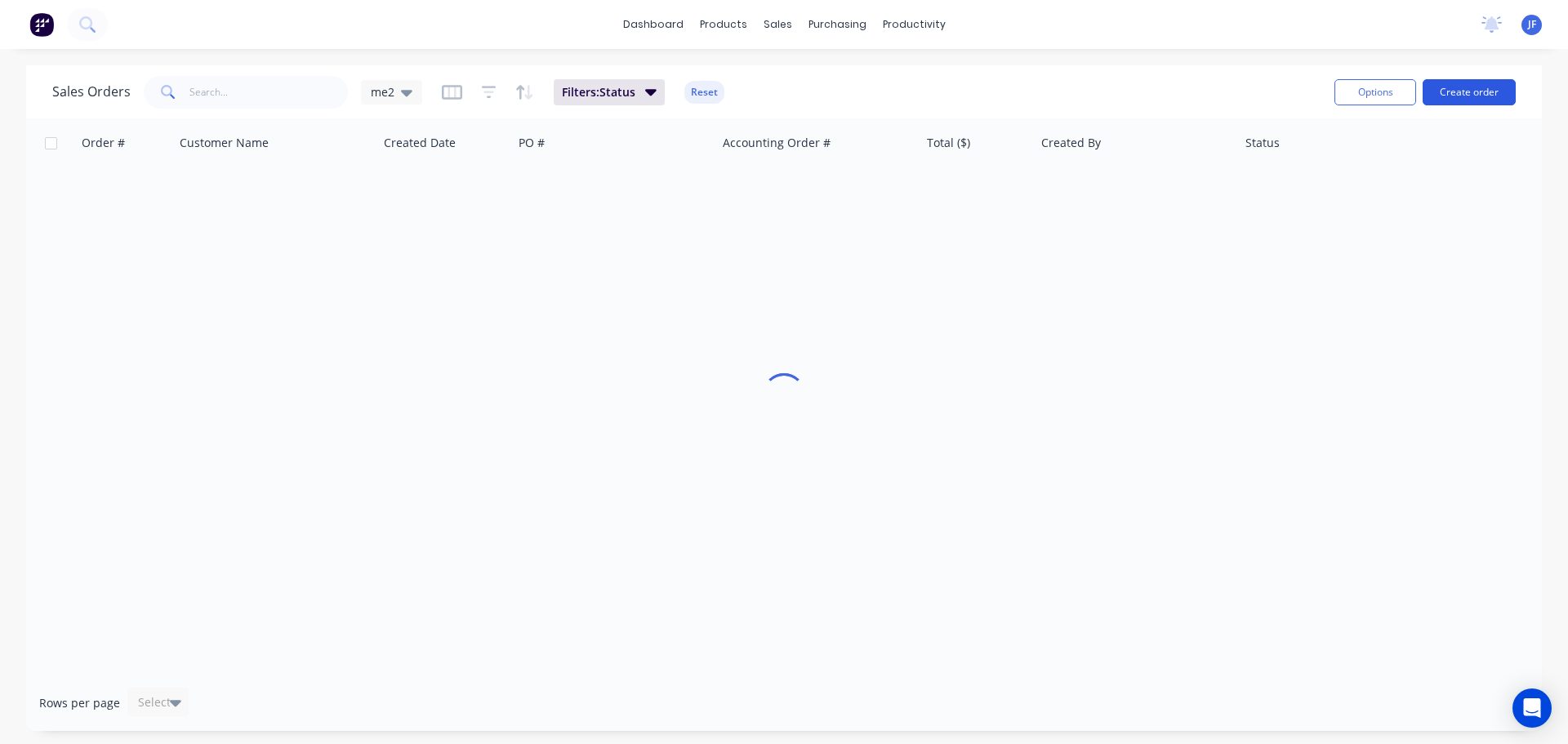
click at [1481, 82] on button "Create order" at bounding box center [1469, 92] width 93 height 26
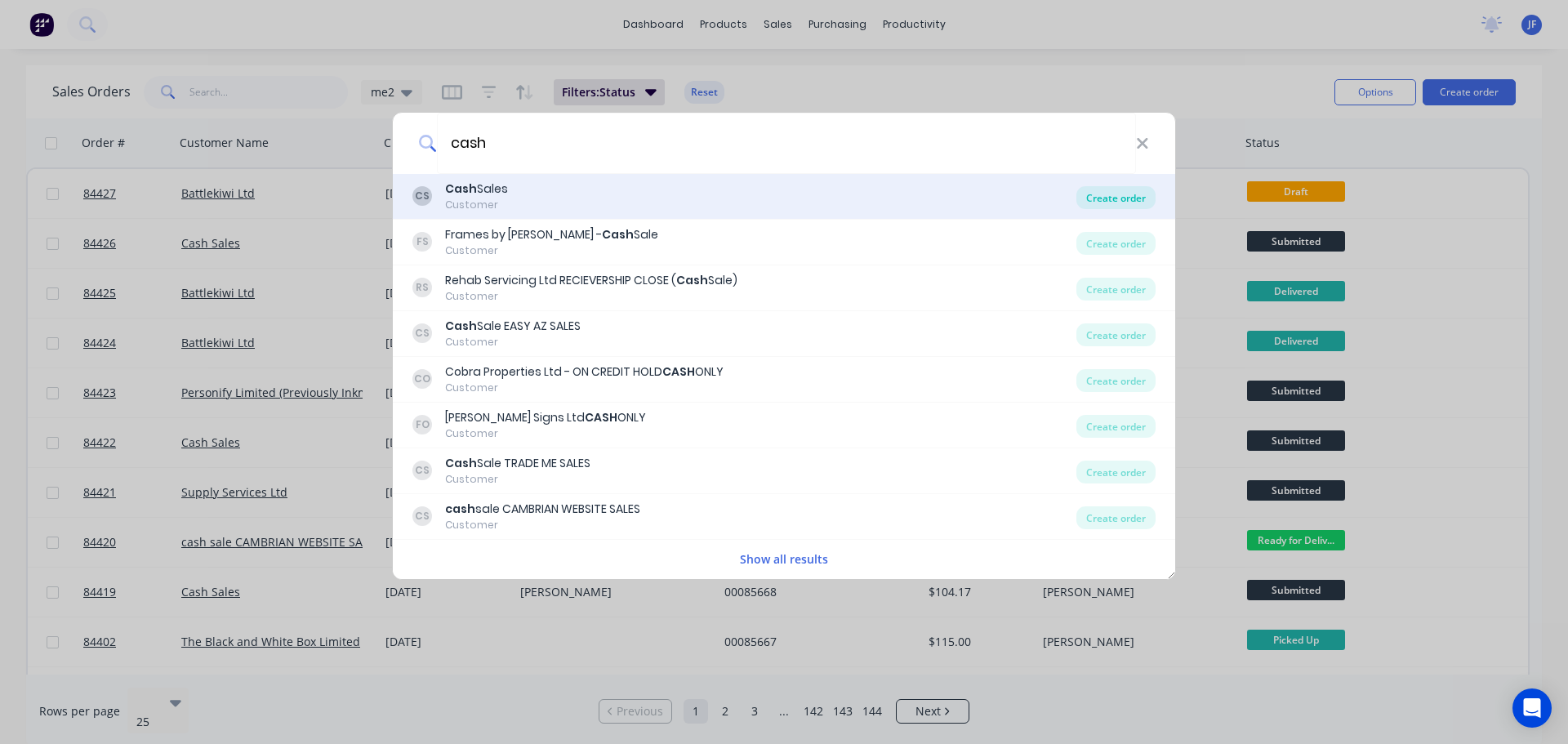
type input "cash"
click at [1137, 189] on div "Create order" at bounding box center [1115, 197] width 79 height 23
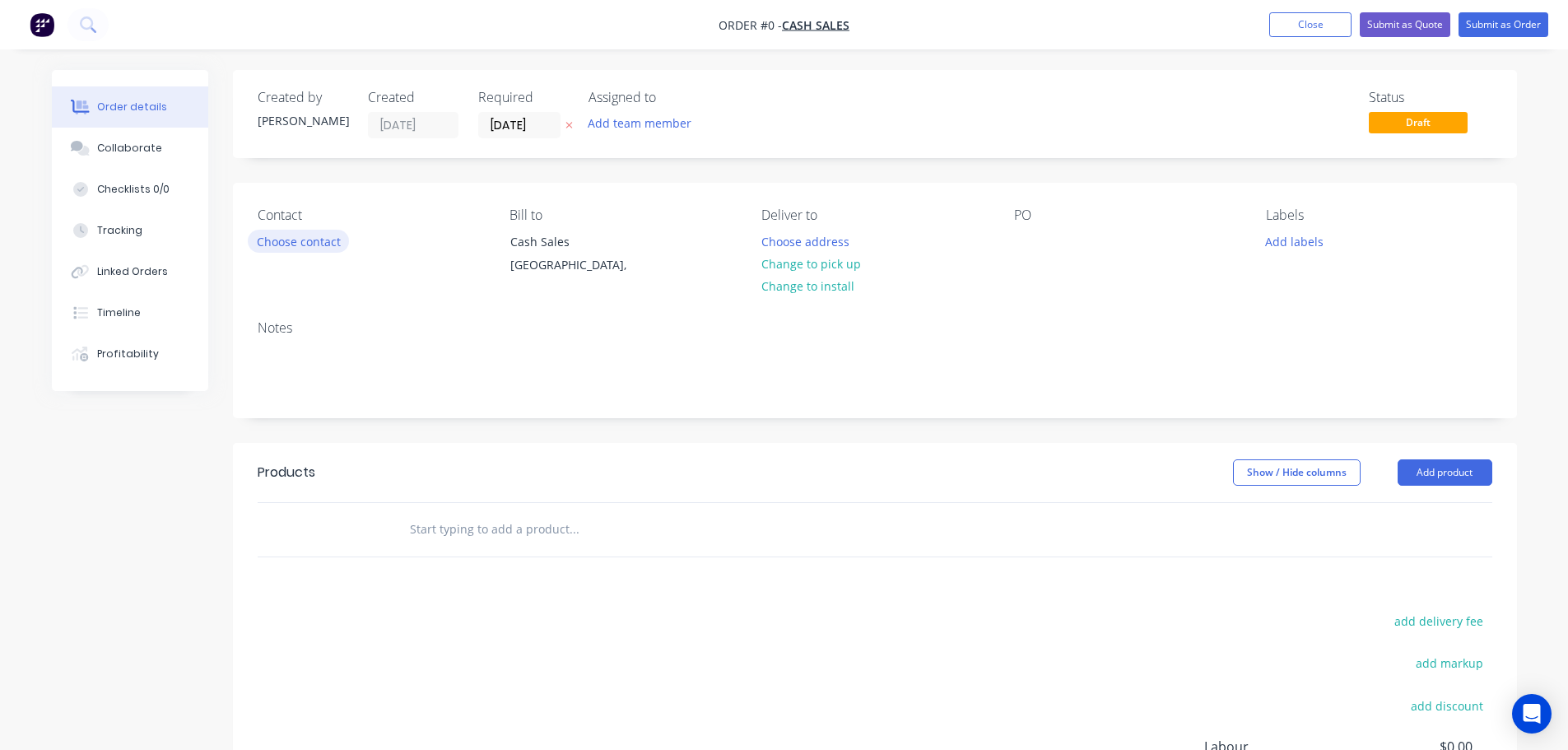
click at [301, 243] on button "Choose contact" at bounding box center [298, 241] width 102 height 22
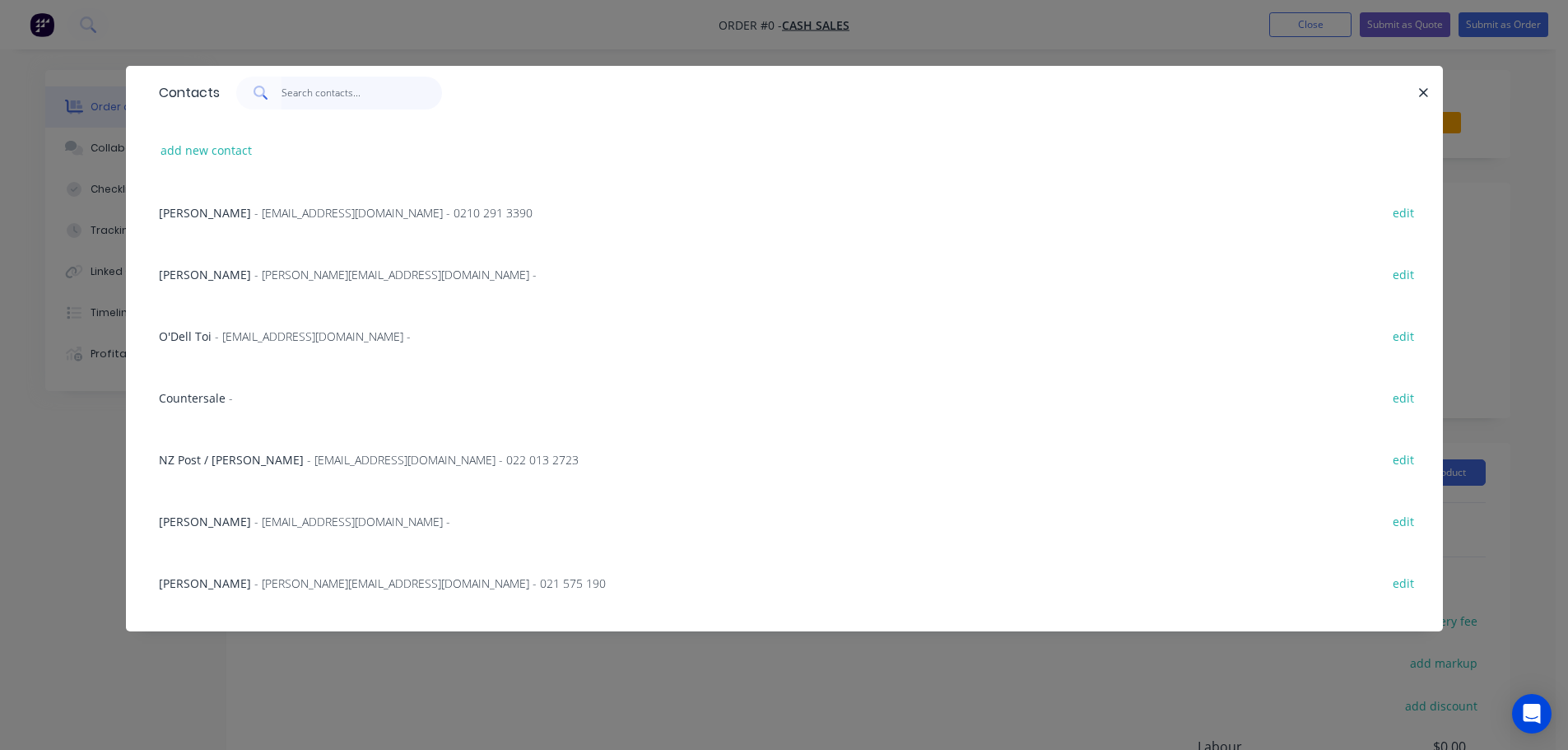
click at [347, 96] on input "text" at bounding box center [362, 93] width 161 height 33
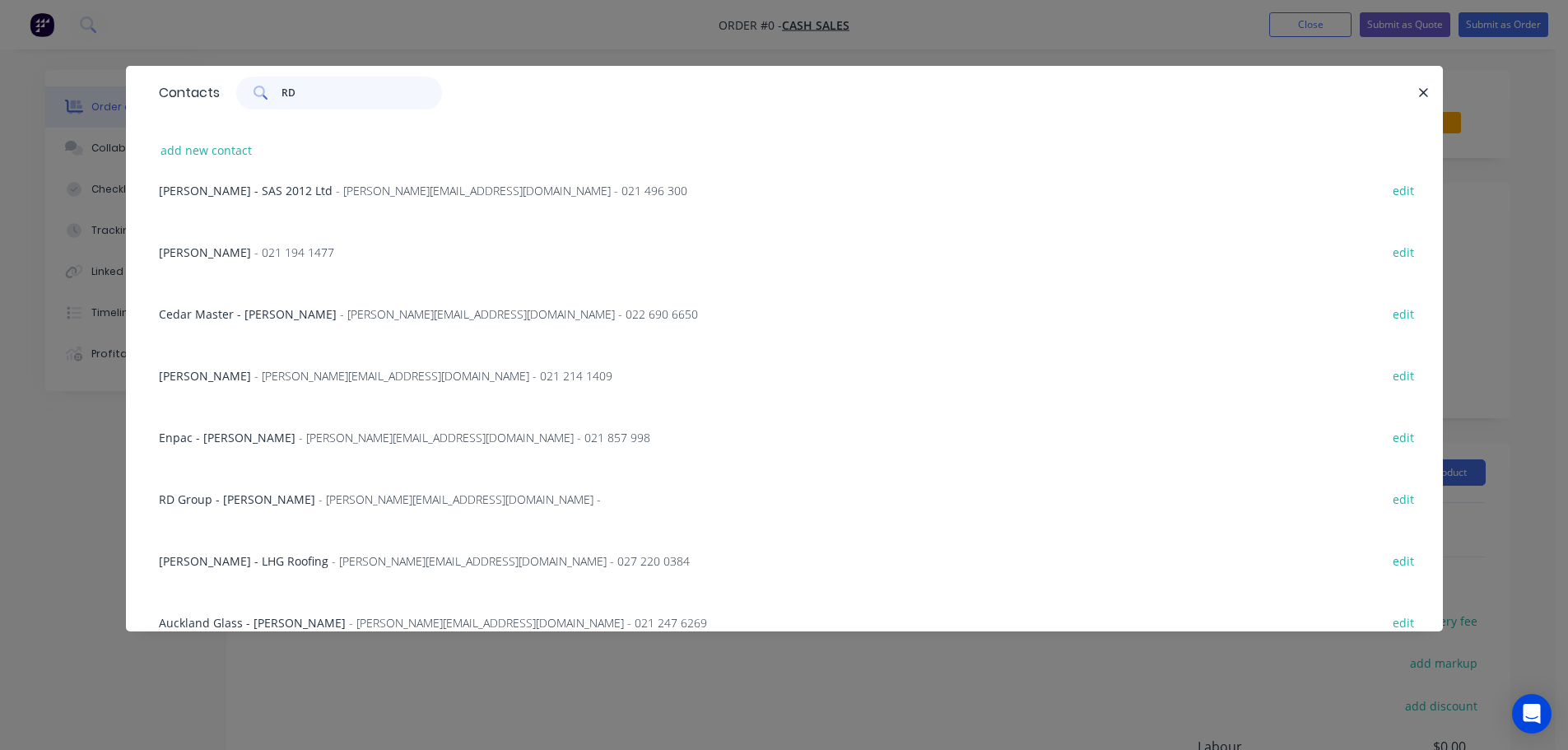
scroll to position [329, 0]
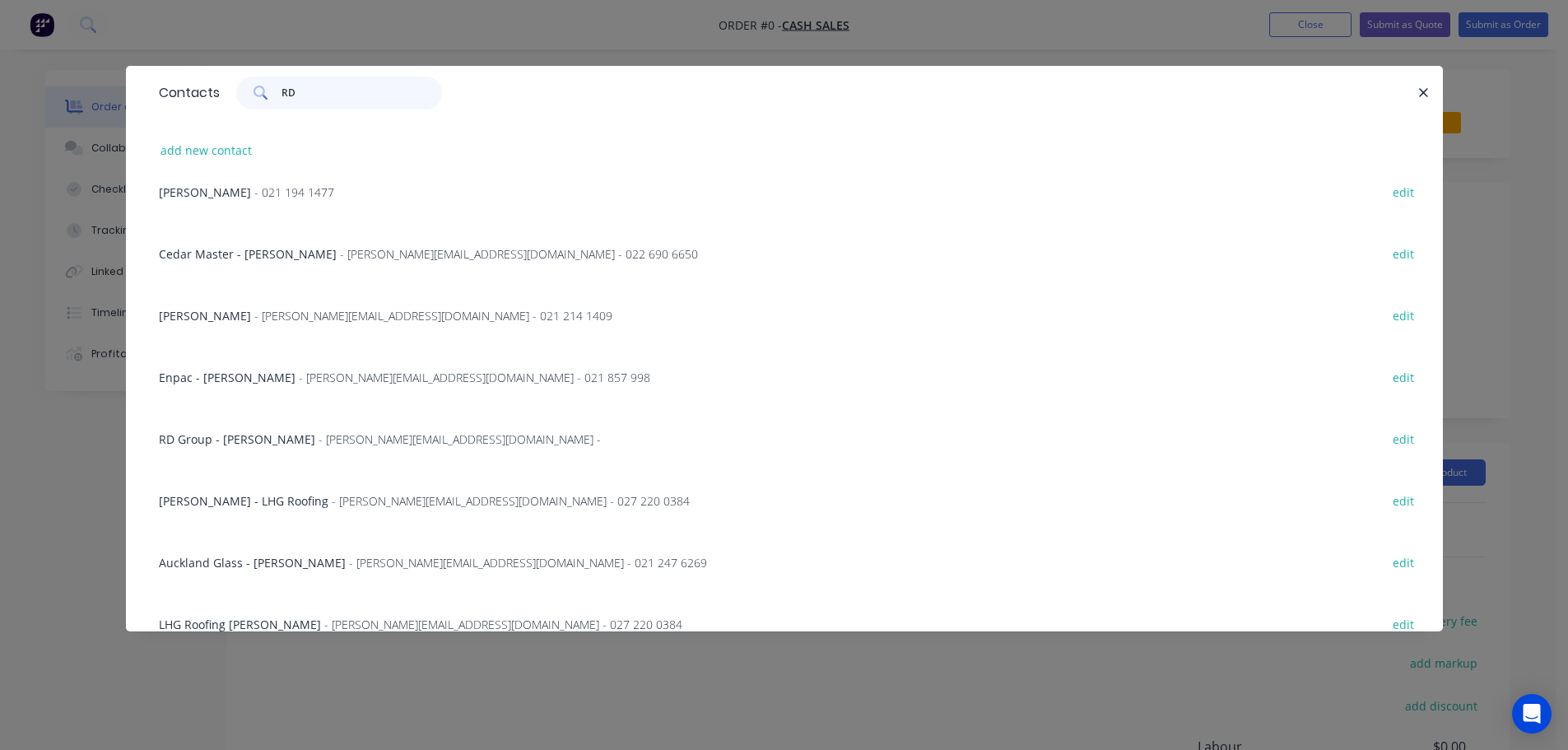
type input "RD"
click at [283, 454] on div "RD Group - Lauren Cater - Lauren.Cater@rd.co.nz - edit" at bounding box center [784, 439] width 1267 height 62
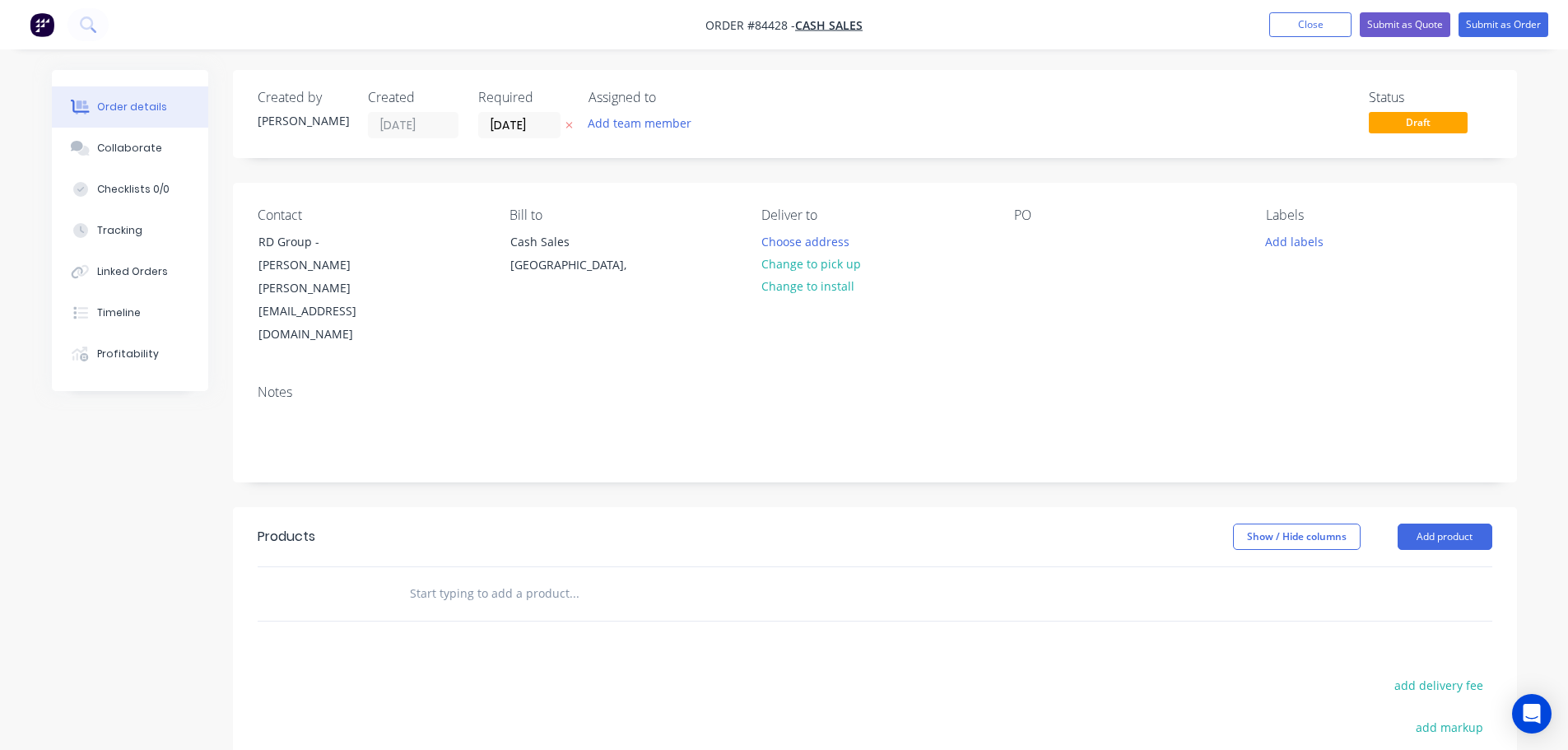
click at [573, 125] on button at bounding box center [569, 125] width 18 height 19
drag, startPoint x: 309, startPoint y: 240, endPoint x: 238, endPoint y: 241, distance: 71.0
click at [238, 241] on div "Contact RD Group - Lauren Cater Lauren.Cater@rd.co.nz Bill to Cash Sales Auckla…" at bounding box center [875, 277] width 1284 height 188
copy div "RD Group"
click at [1022, 237] on div at bounding box center [1027, 241] width 27 height 24
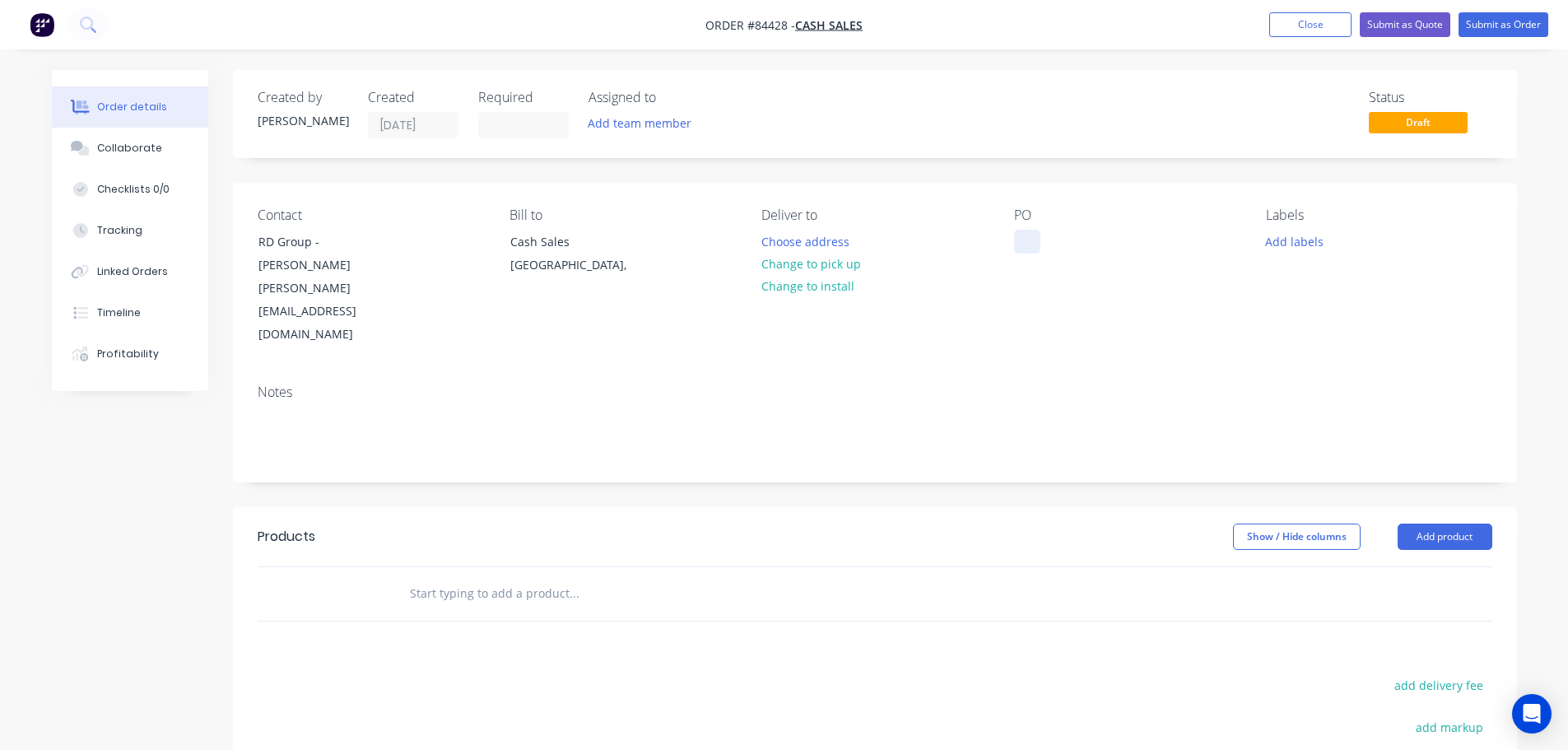
paste div
click at [1101, 242] on div "RD Group PO" at bounding box center [1063, 241] width 99 height 24
click at [1161, 305] on div "Contact RD Group - Lauren Cater Lauren.Cater@rd.co.nz Bill to Cash Sales Auckla…" at bounding box center [875, 277] width 1284 height 188
click at [651, 508] on header "Products Show / Hide columns Add product" at bounding box center [875, 537] width 1284 height 59
click at [462, 578] on input "text" at bounding box center [574, 593] width 329 height 33
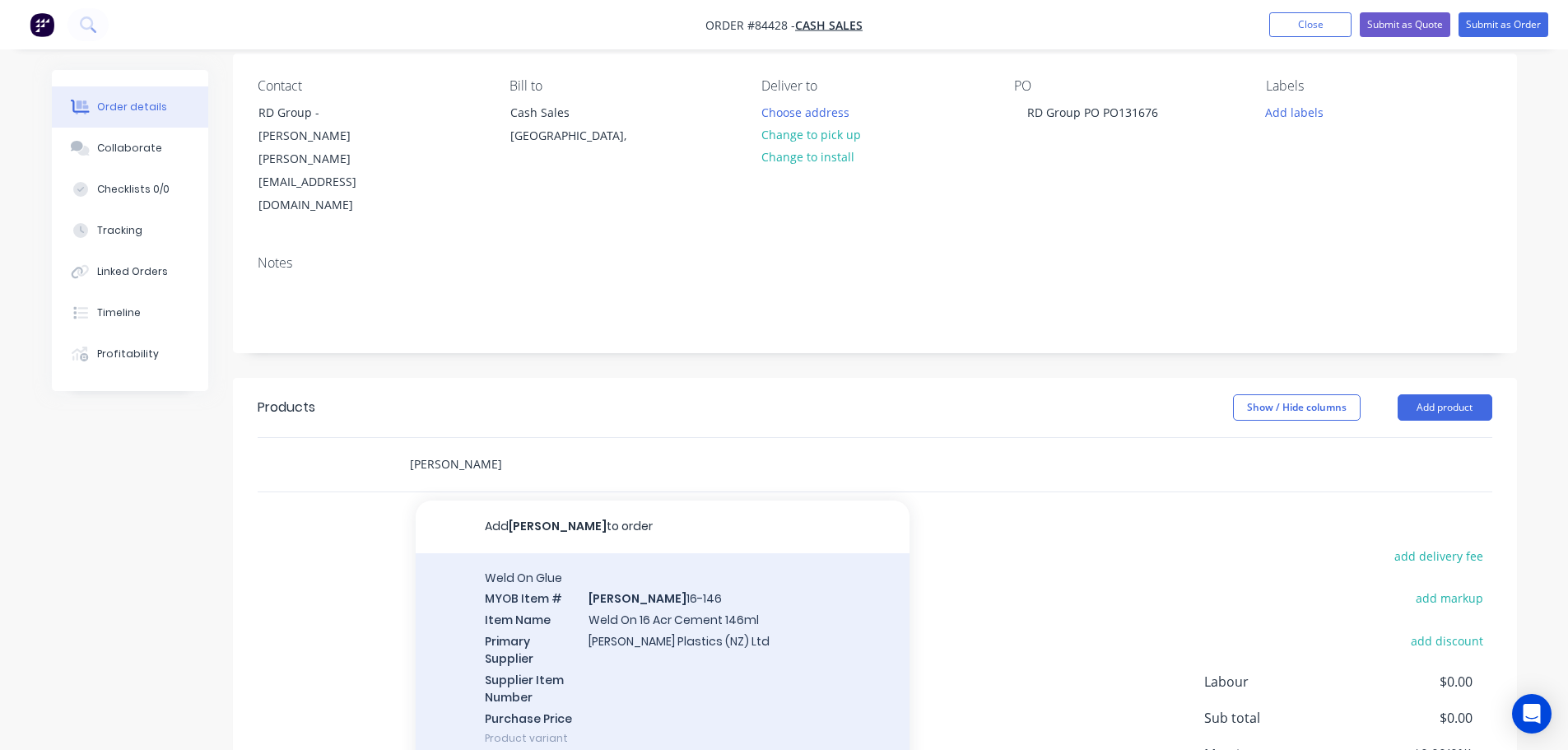
scroll to position [227, 0]
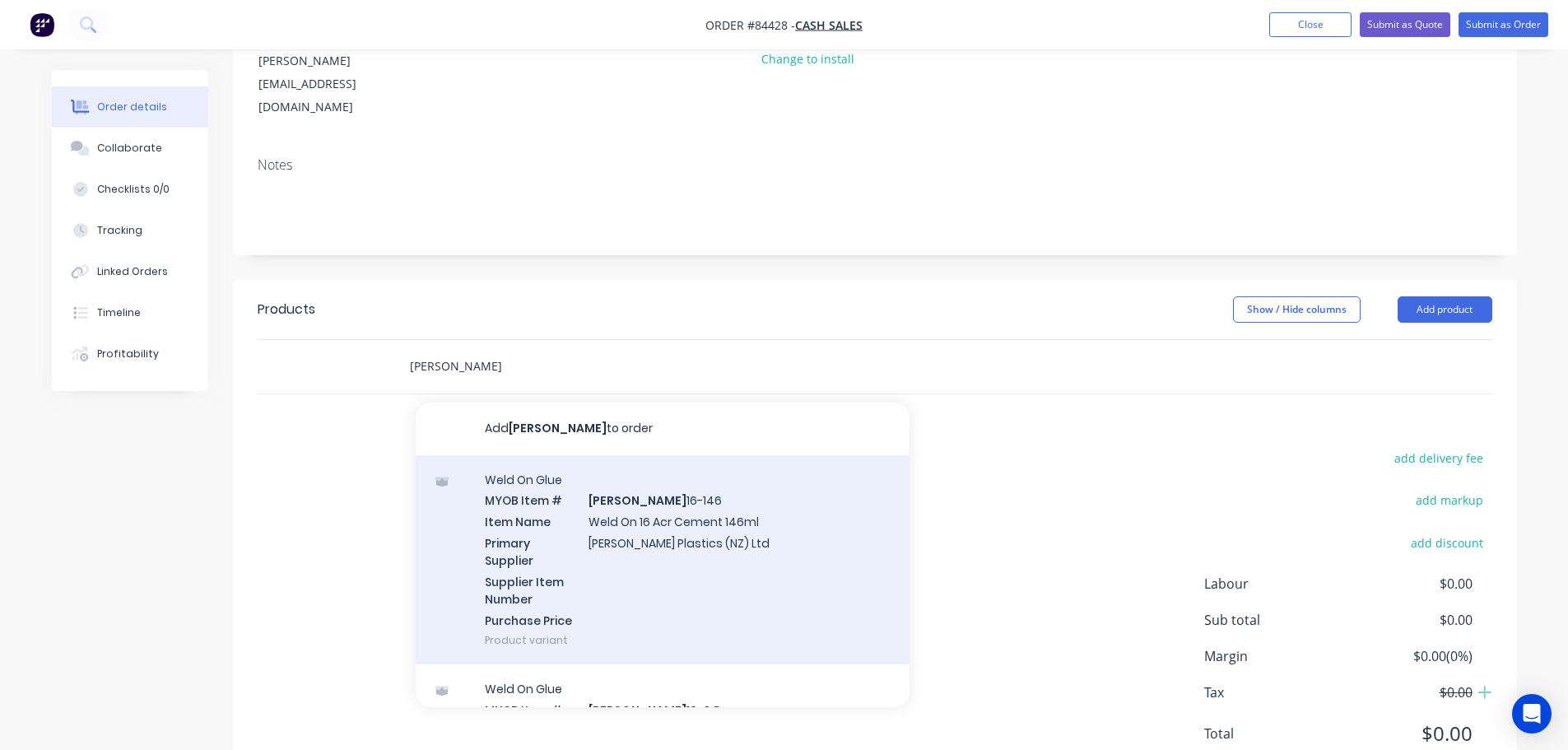
type input "weldon"
click at [582, 506] on div "Weld On Glue MYOB Item # WELDON 16-146 Item Name Weld On 16 Acr Cement 146ml Pr…" at bounding box center [662, 560] width 494 height 210
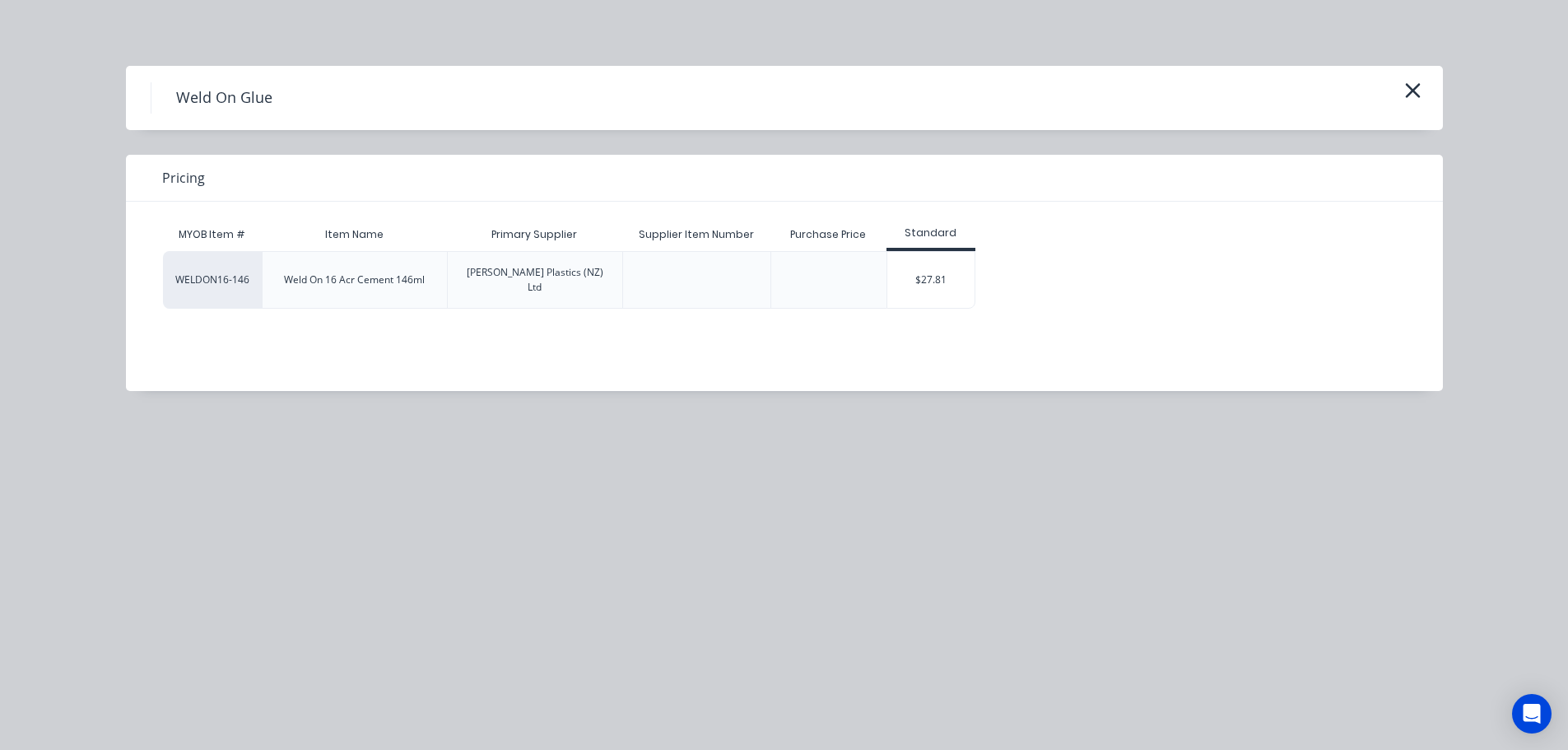
click at [946, 280] on div "$27.81" at bounding box center [932, 279] width 88 height 56
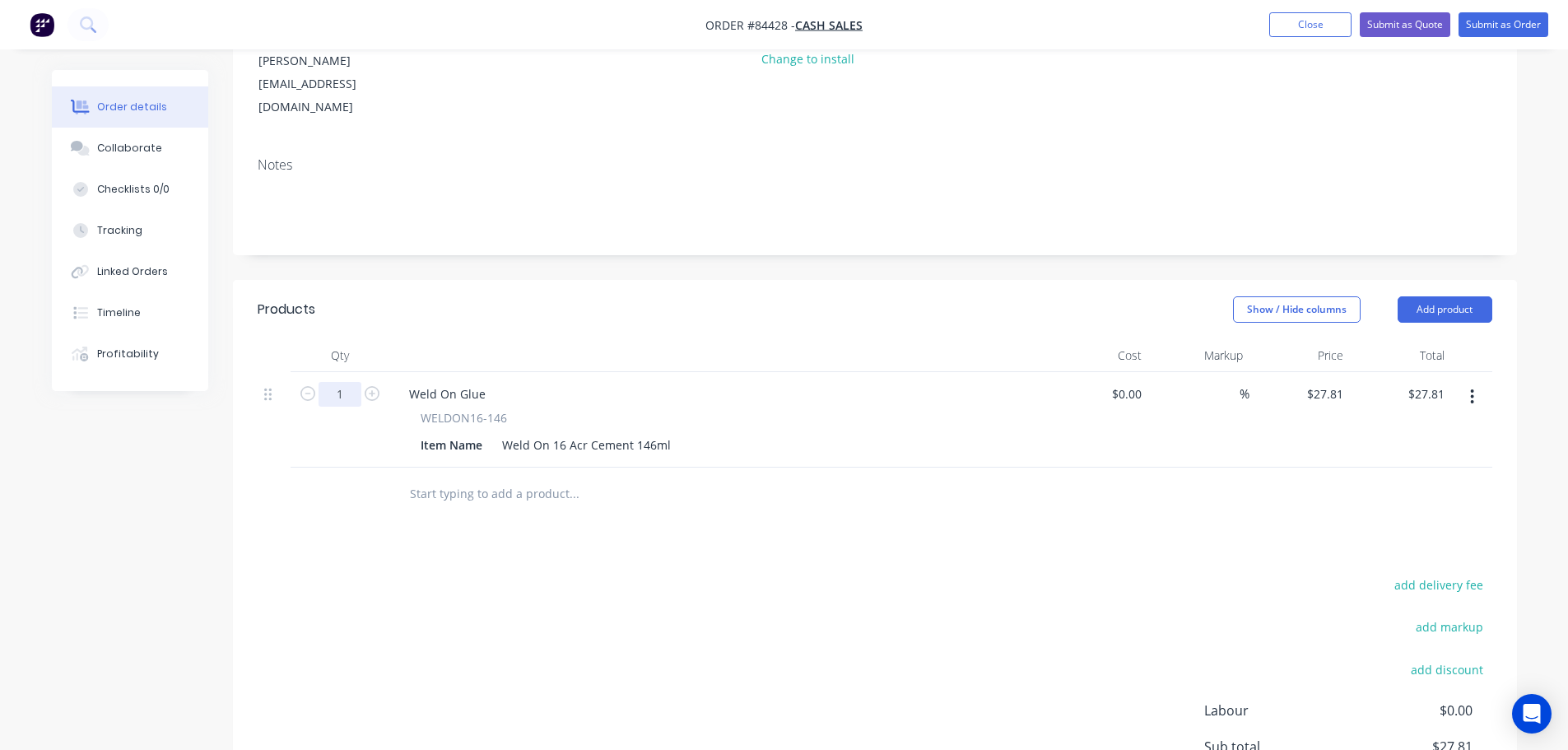
click at [349, 382] on input "1" at bounding box center [339, 394] width 42 height 25
type input "12"
type input "$333.72"
drag, startPoint x: 878, startPoint y: 540, endPoint x: 939, endPoint y: 504, distance: 70.8
click at [879, 574] on div "add delivery fee add markup add discount Labour $0.00 Sub total $333.72 Margin …" at bounding box center [874, 732] width 1235 height 318
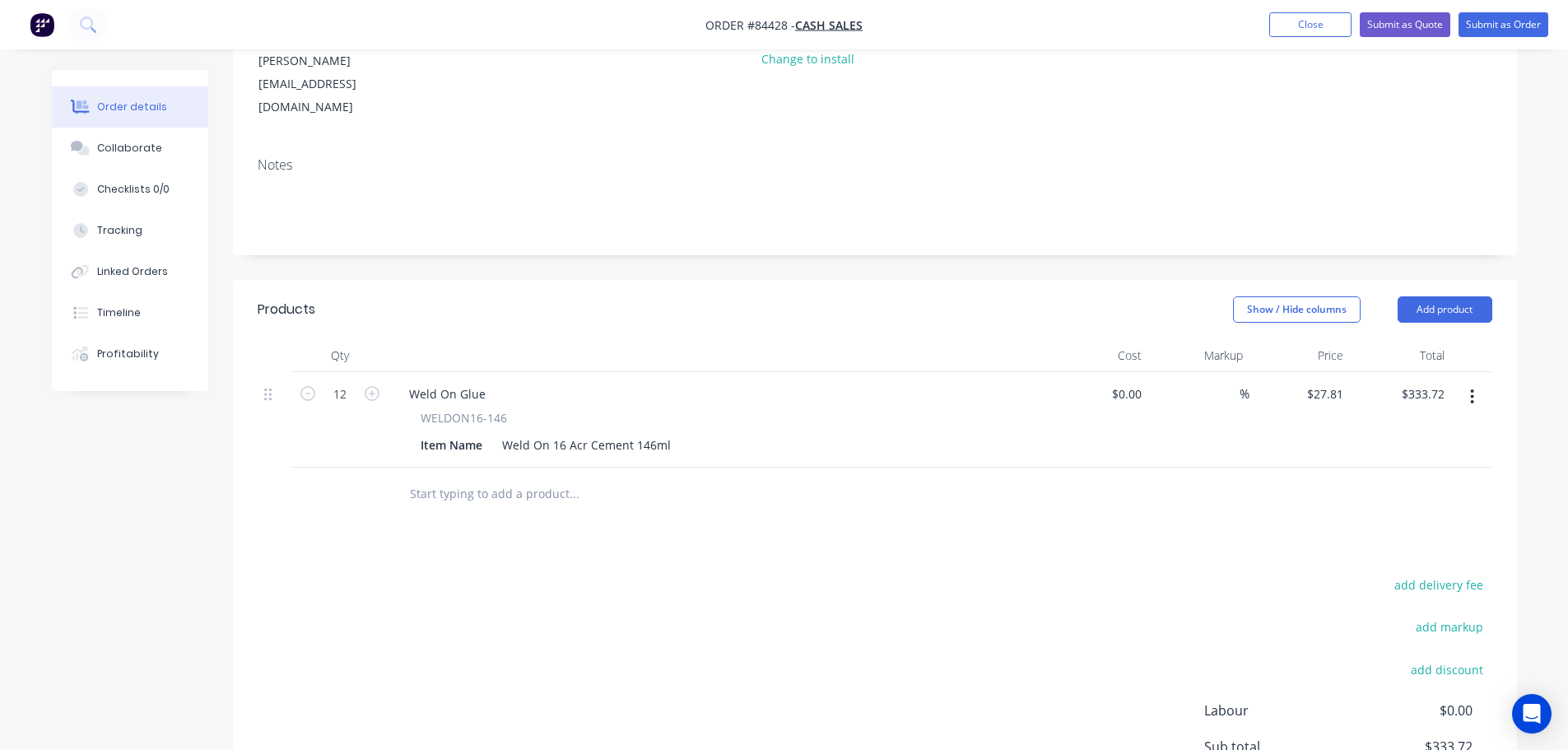
click at [1300, 504] on div "Products Show / Hide columns Add product Qty Cost Markup Price Total 12 Weld On…" at bounding box center [875, 599] width 1284 height 637
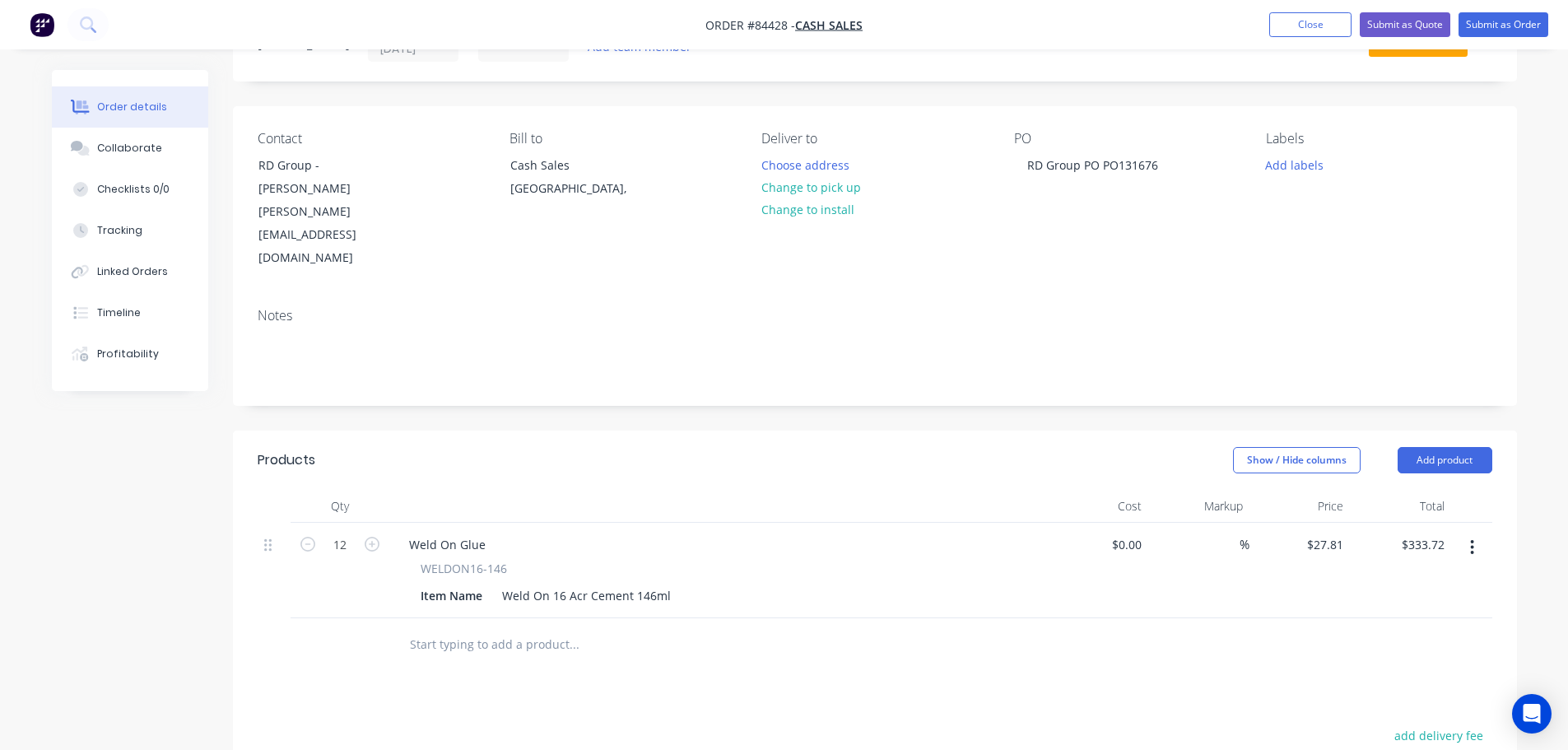
scroll to position [0, 0]
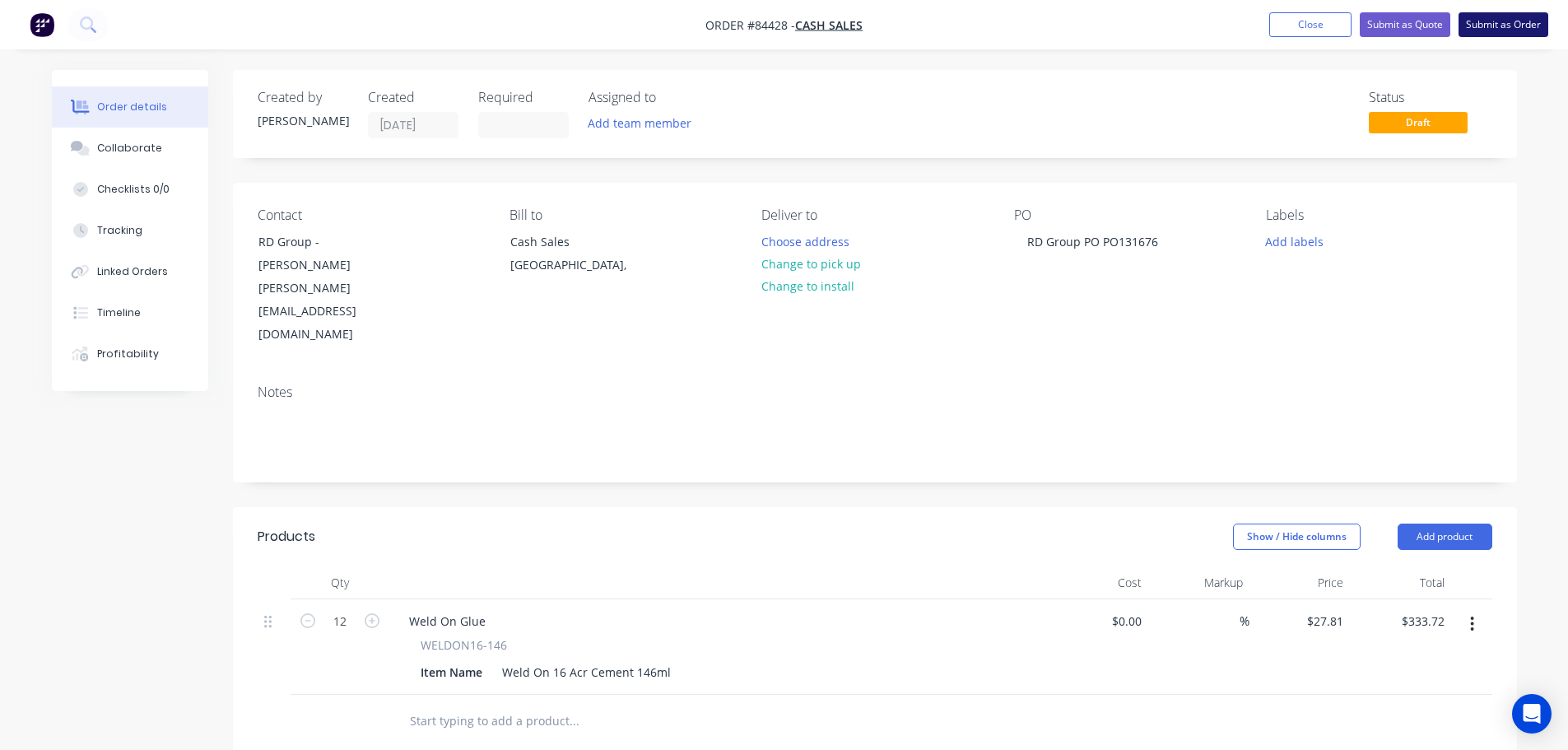
click at [1498, 25] on button "Submit as Order" at bounding box center [1503, 25] width 89 height 25
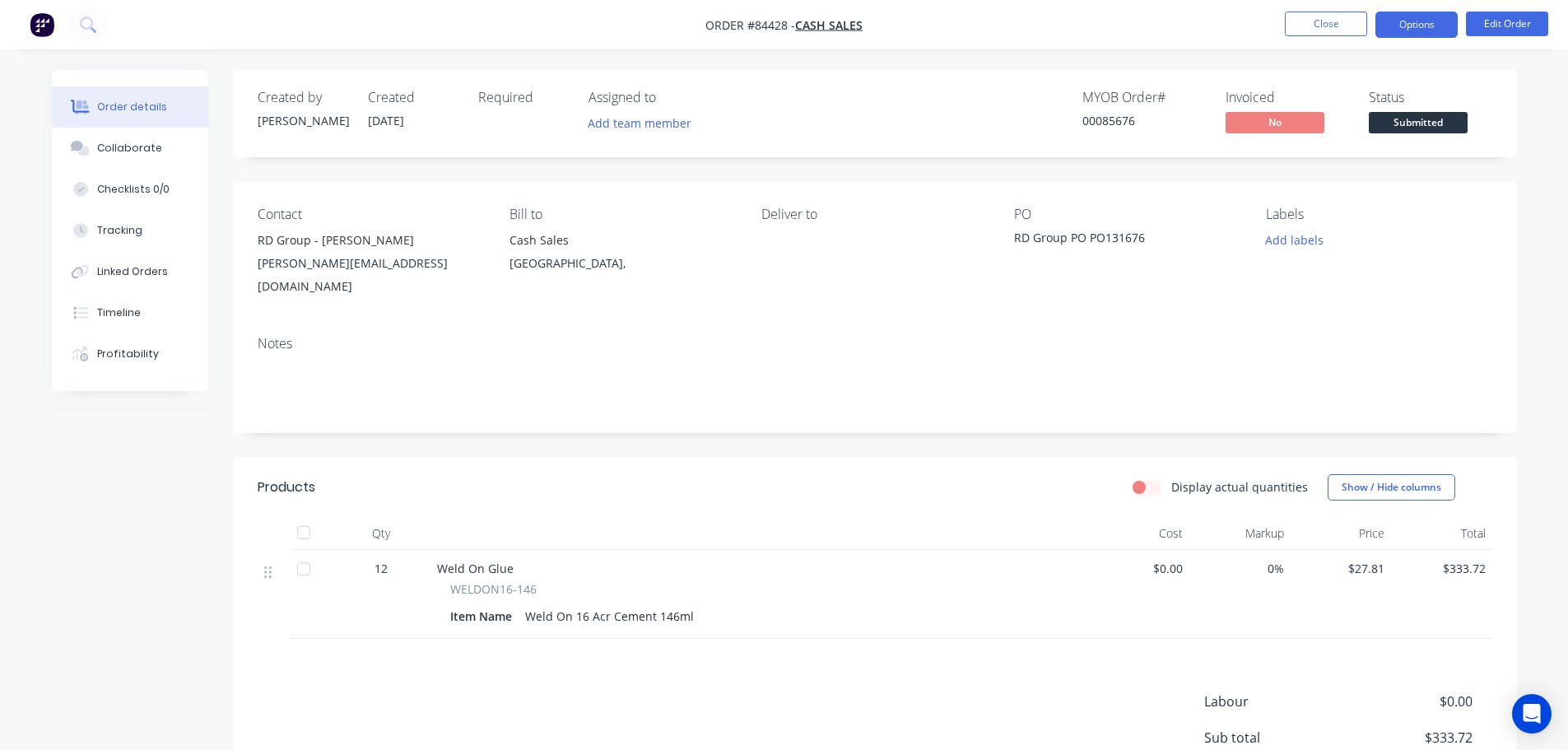
click at [1428, 30] on button "Options" at bounding box center [1416, 25] width 82 height 27
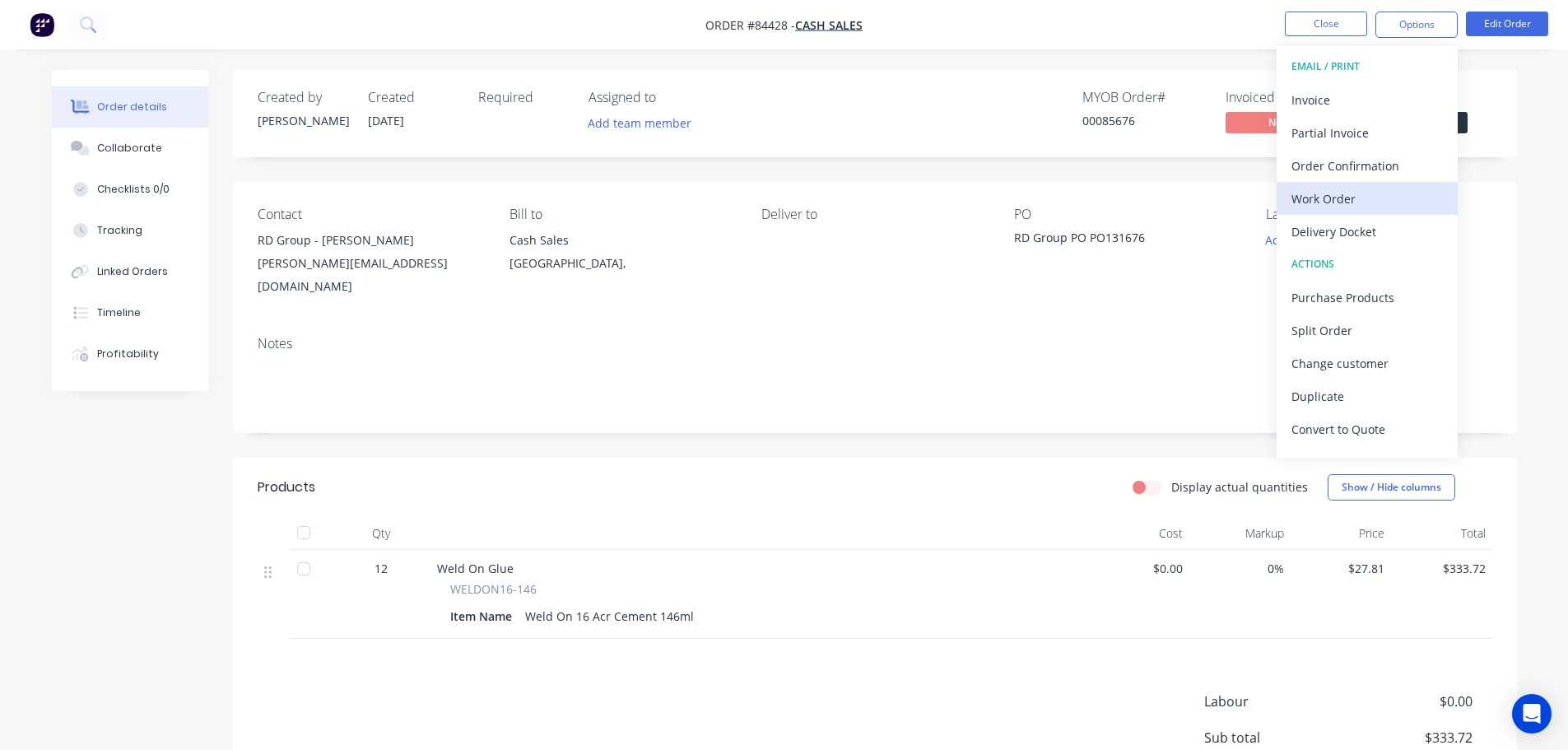
click at [1366, 197] on div "Work Order" at bounding box center [1366, 198] width 151 height 24
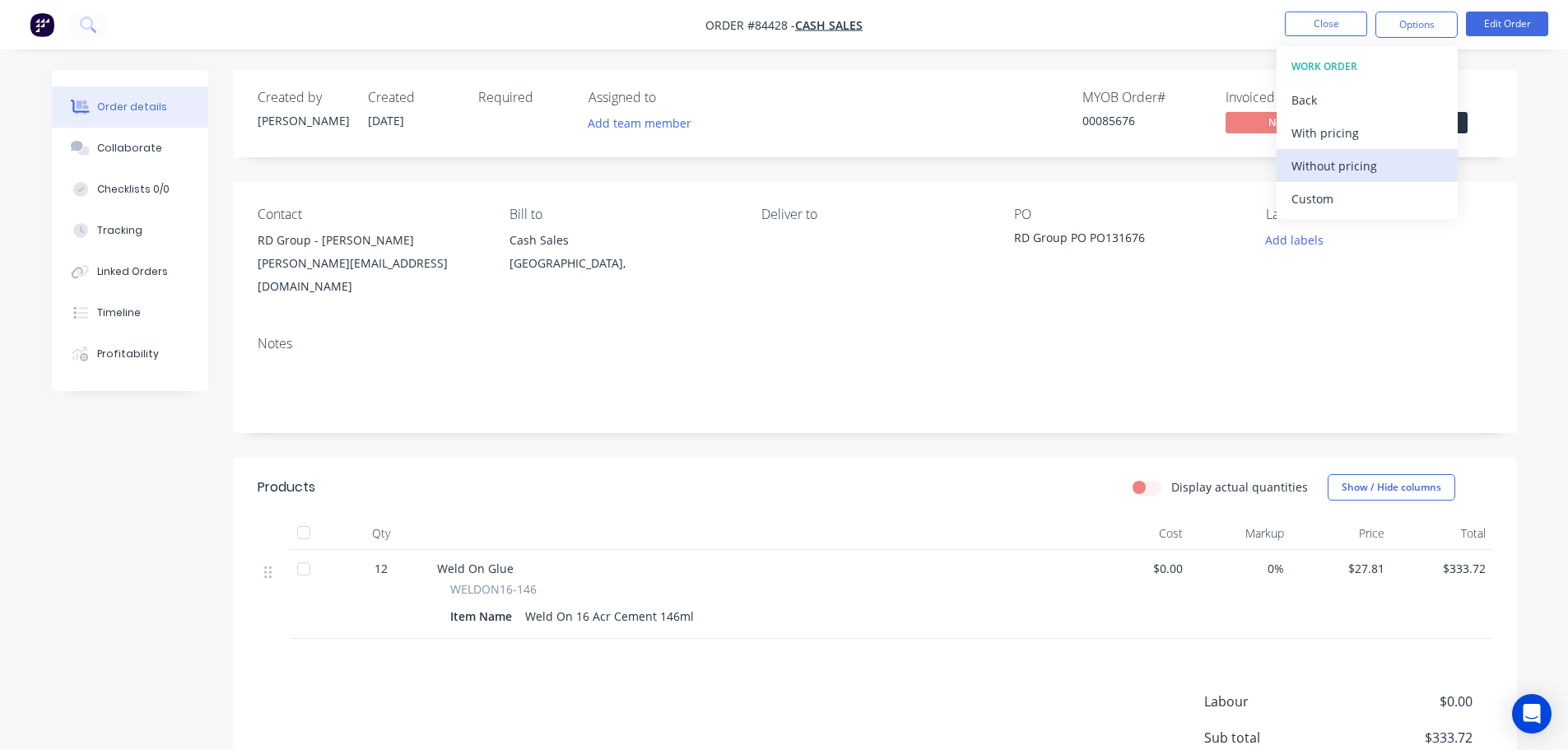
click at [1364, 166] on div "Without pricing" at bounding box center [1366, 165] width 151 height 24
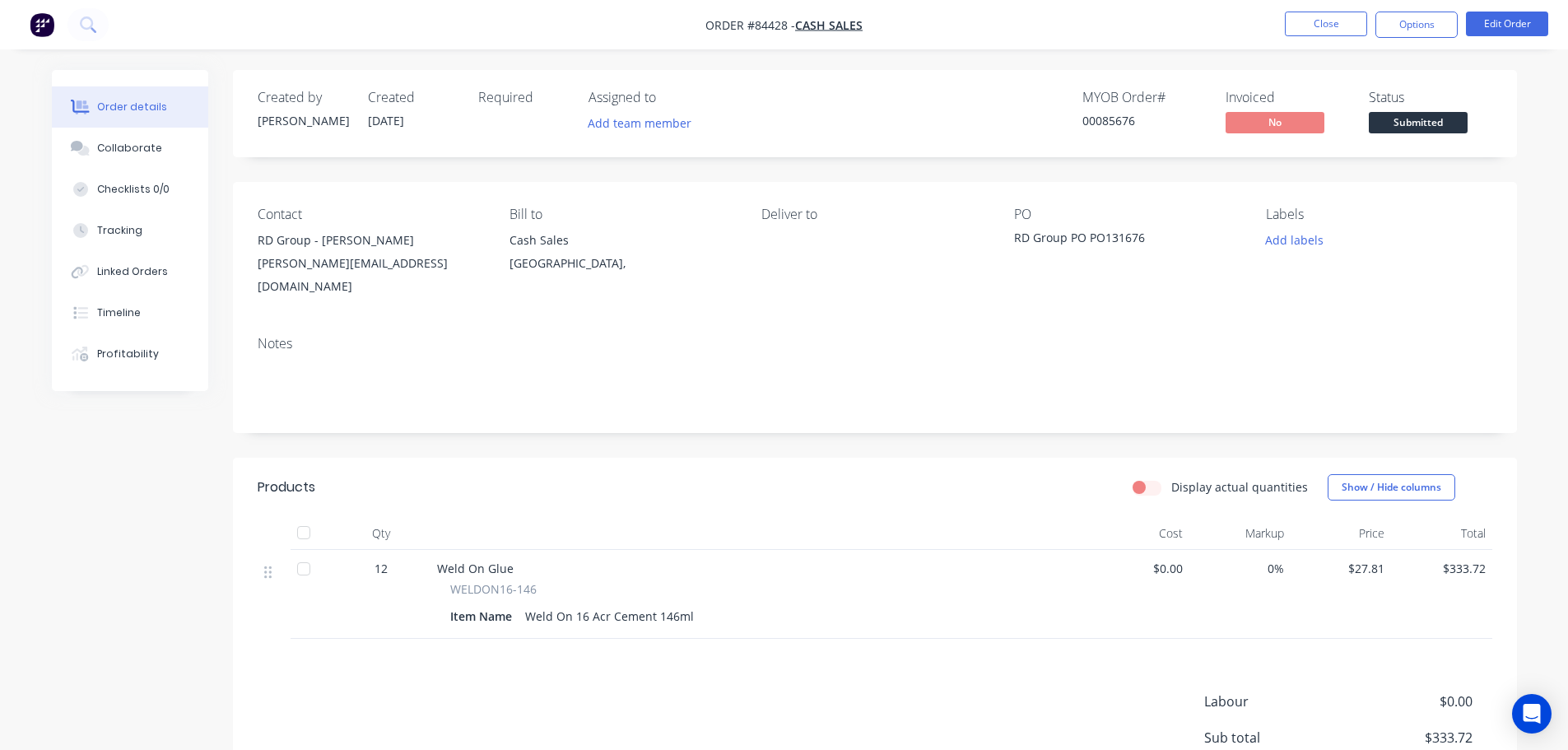
click at [780, 56] on div "Order details Collaborate Checklists 0/0 Tracking Linked Orders Timeline Profit…" at bounding box center [784, 466] width 1568 height 932
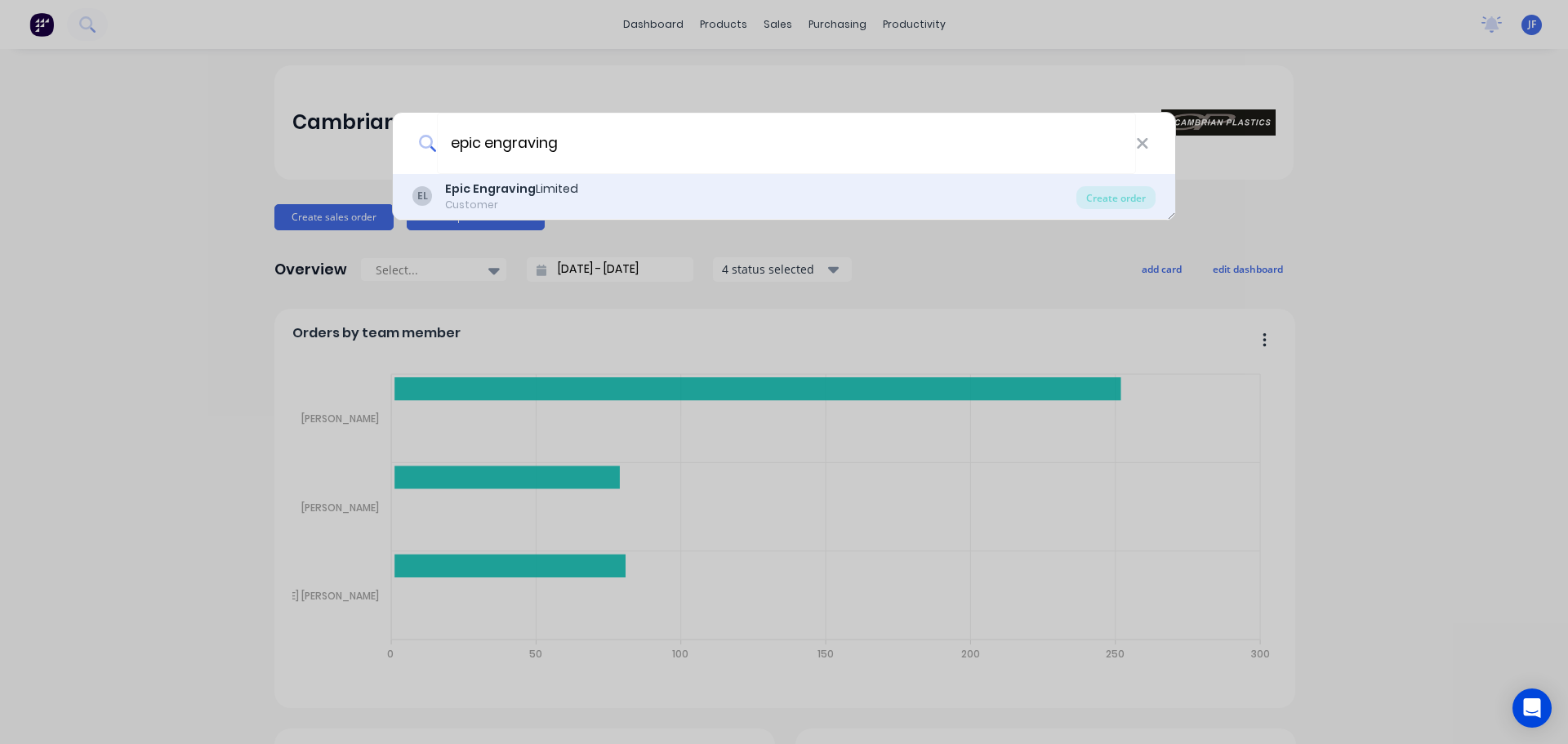
type input "epic engraving"
click at [599, 210] on div "EL Epic Engraving Limited Customer" at bounding box center [744, 197] width 664 height 32
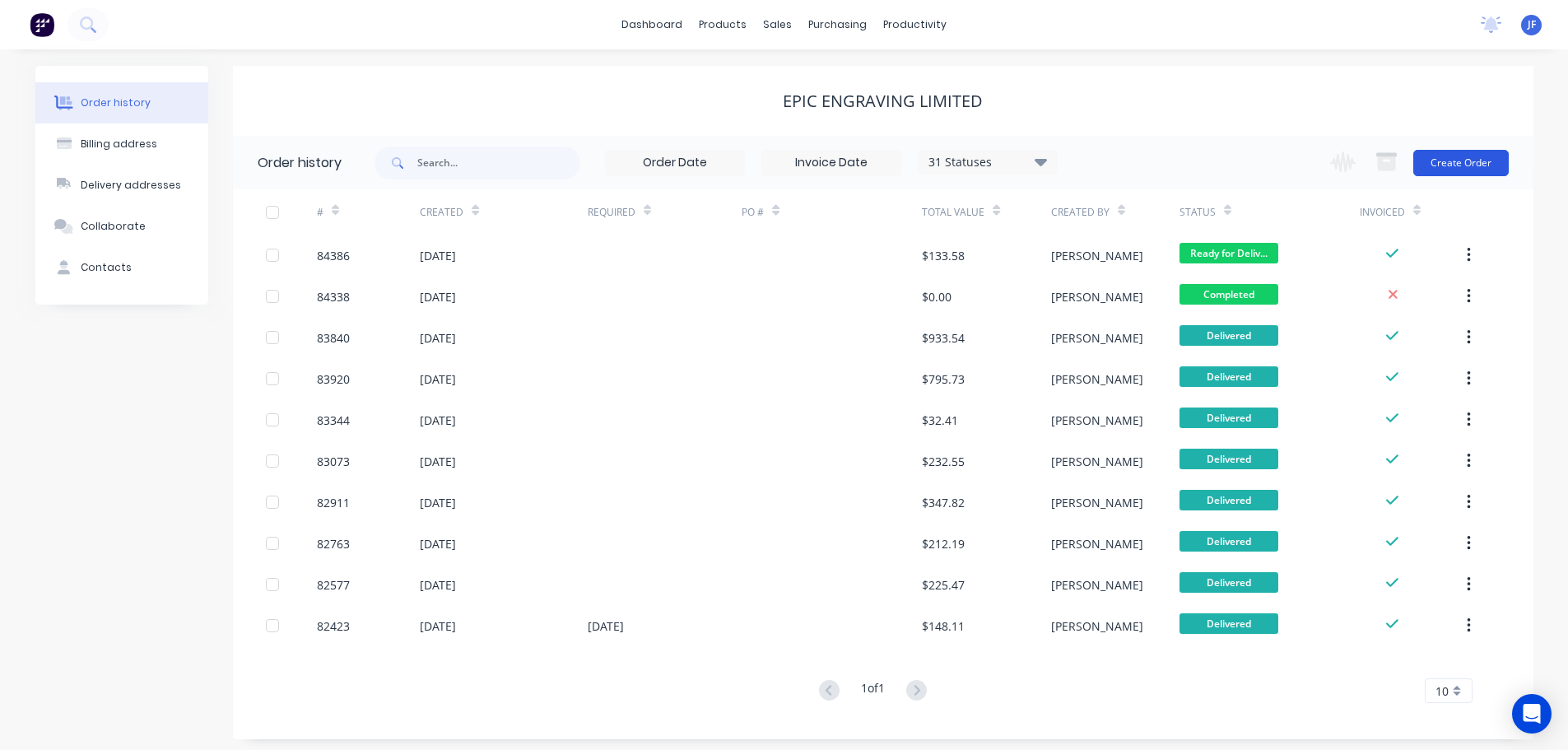
click at [1447, 161] on button "Create Order" at bounding box center [1461, 163] width 95 height 27
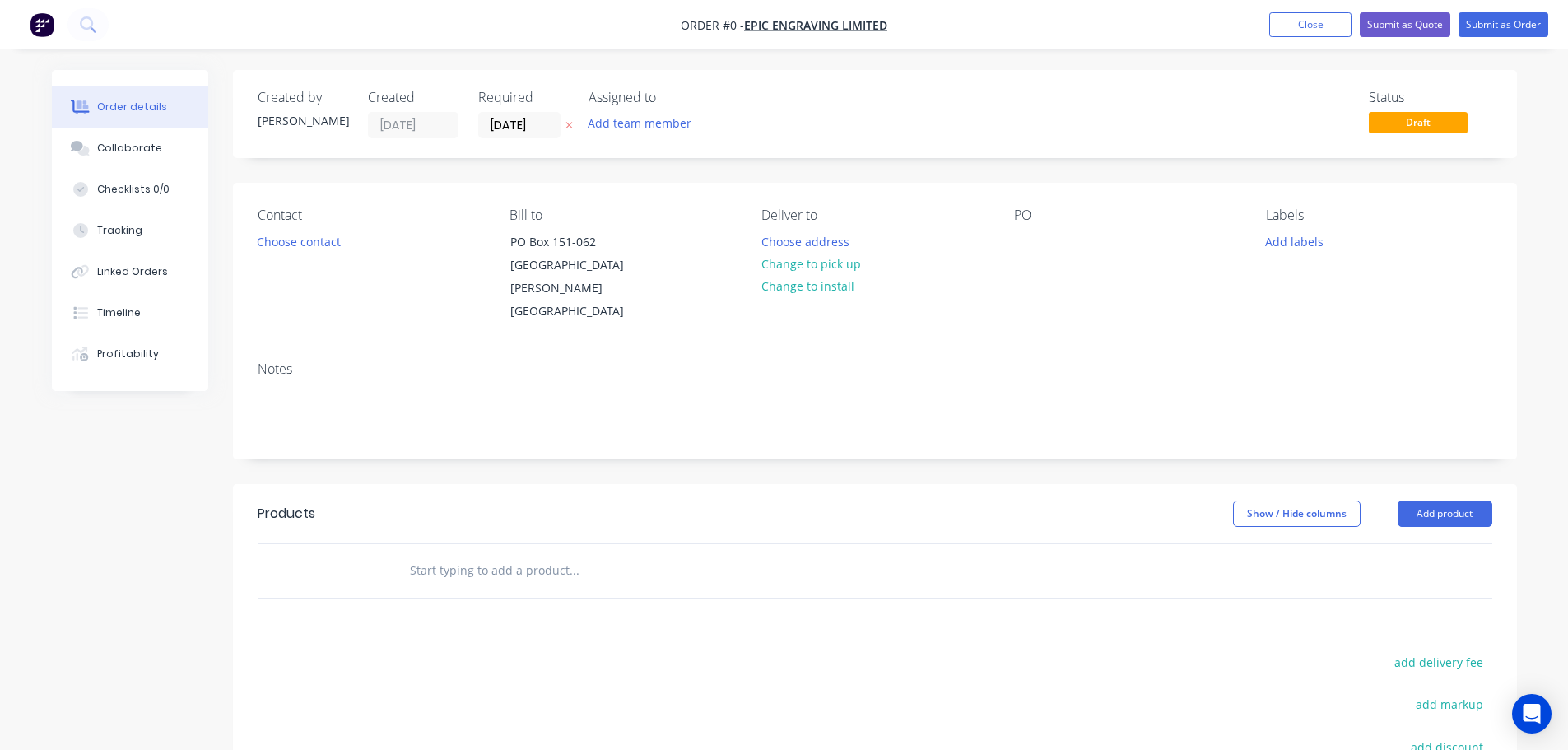
click at [571, 126] on icon at bounding box center [569, 125] width 7 height 10
click at [325, 249] on button "Choose contact" at bounding box center [298, 241] width 102 height 22
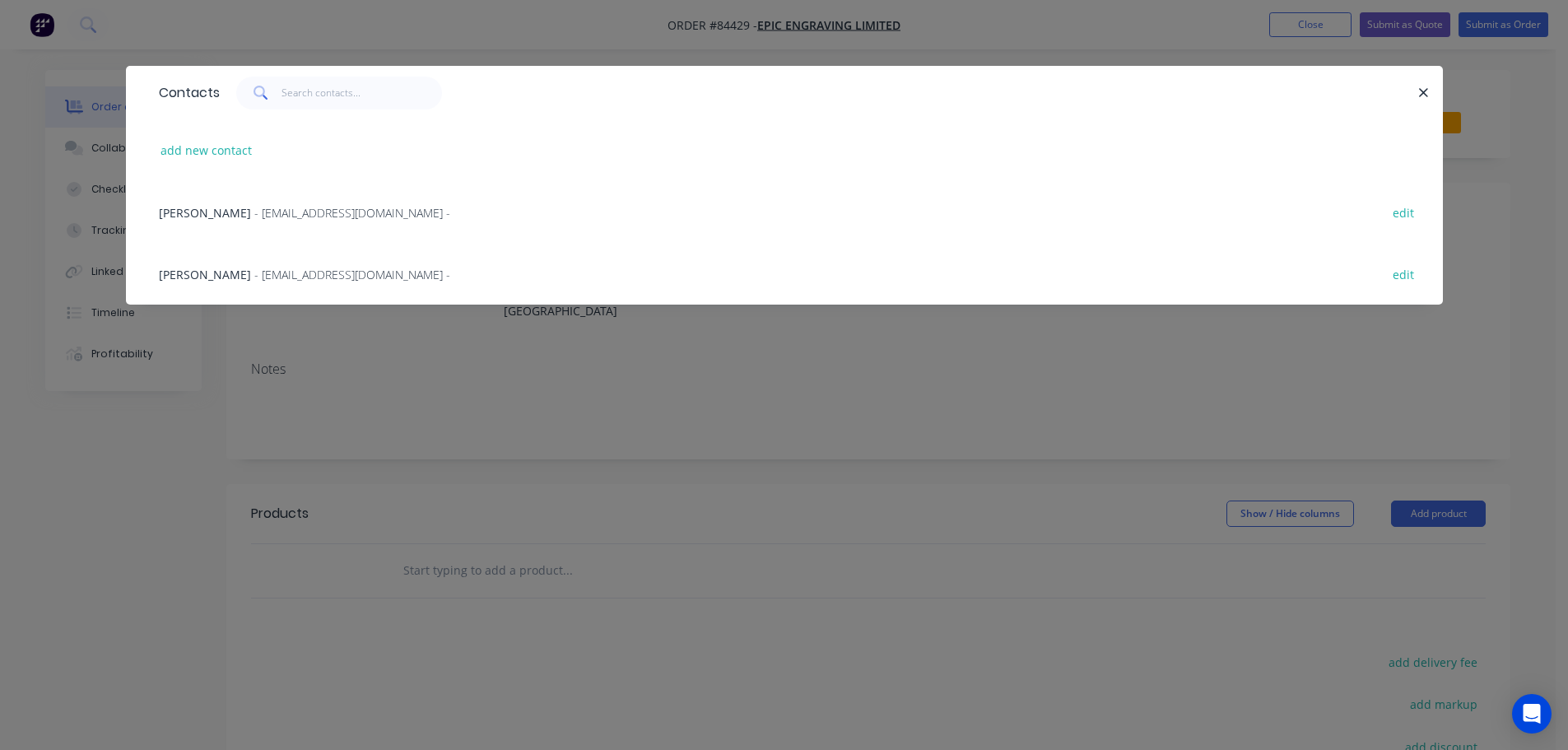
click at [293, 269] on span "- sales@epicengraving.co.nz -" at bounding box center [353, 275] width 196 height 16
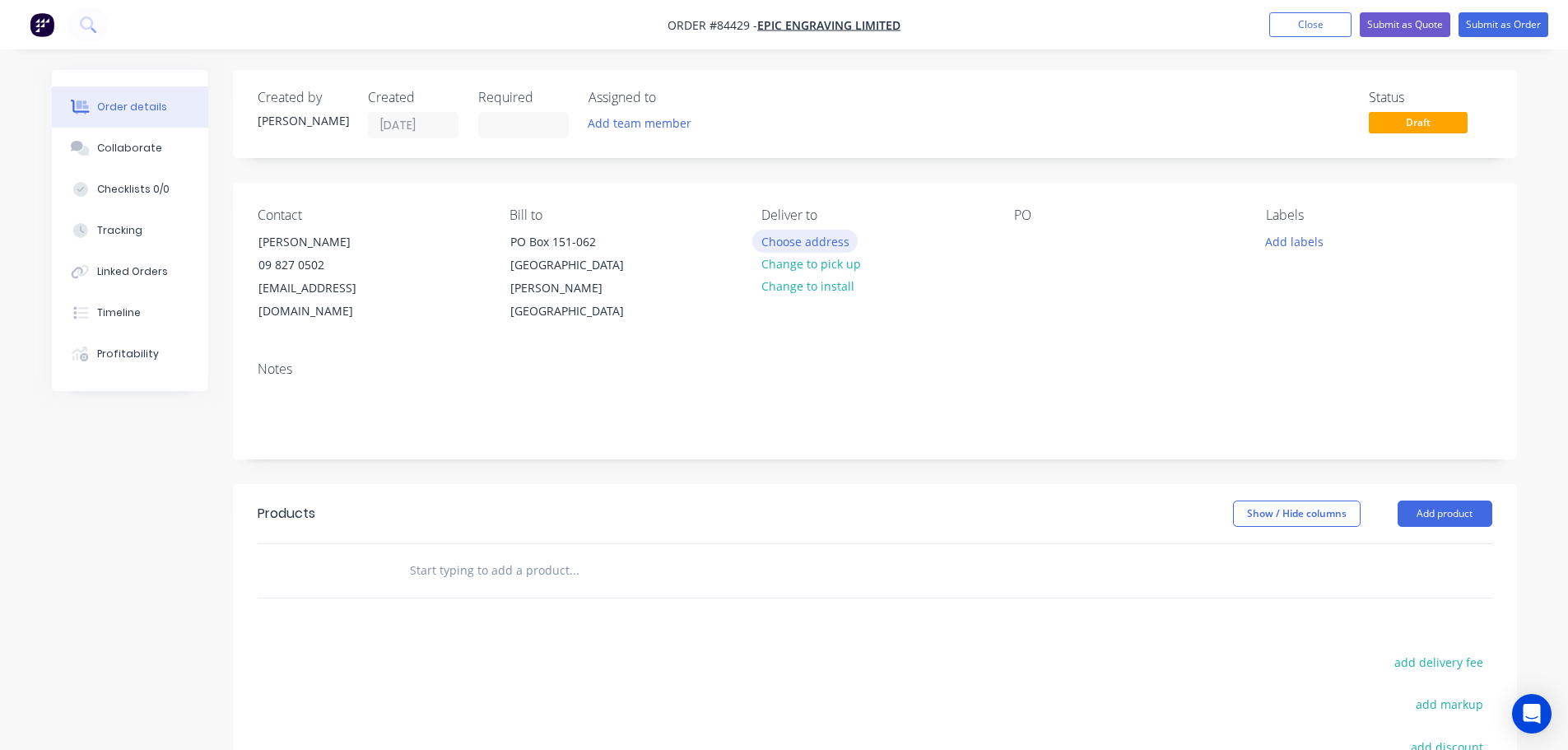
click at [791, 239] on button "Choose address" at bounding box center [804, 241] width 105 height 22
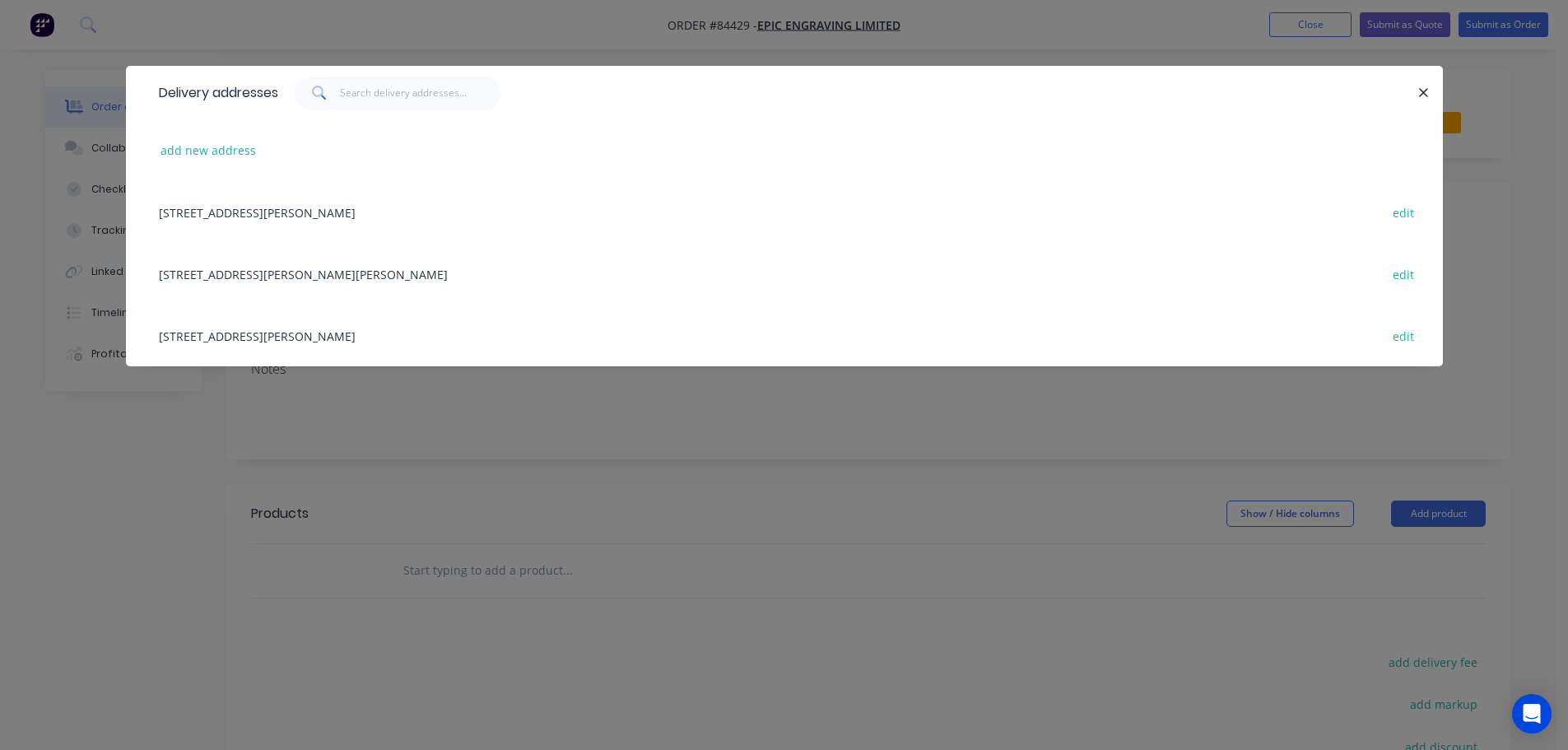
click at [275, 276] on div "18H Clark Street New Lynn, Waitakere City, 0600 edit" at bounding box center [784, 274] width 1267 height 62
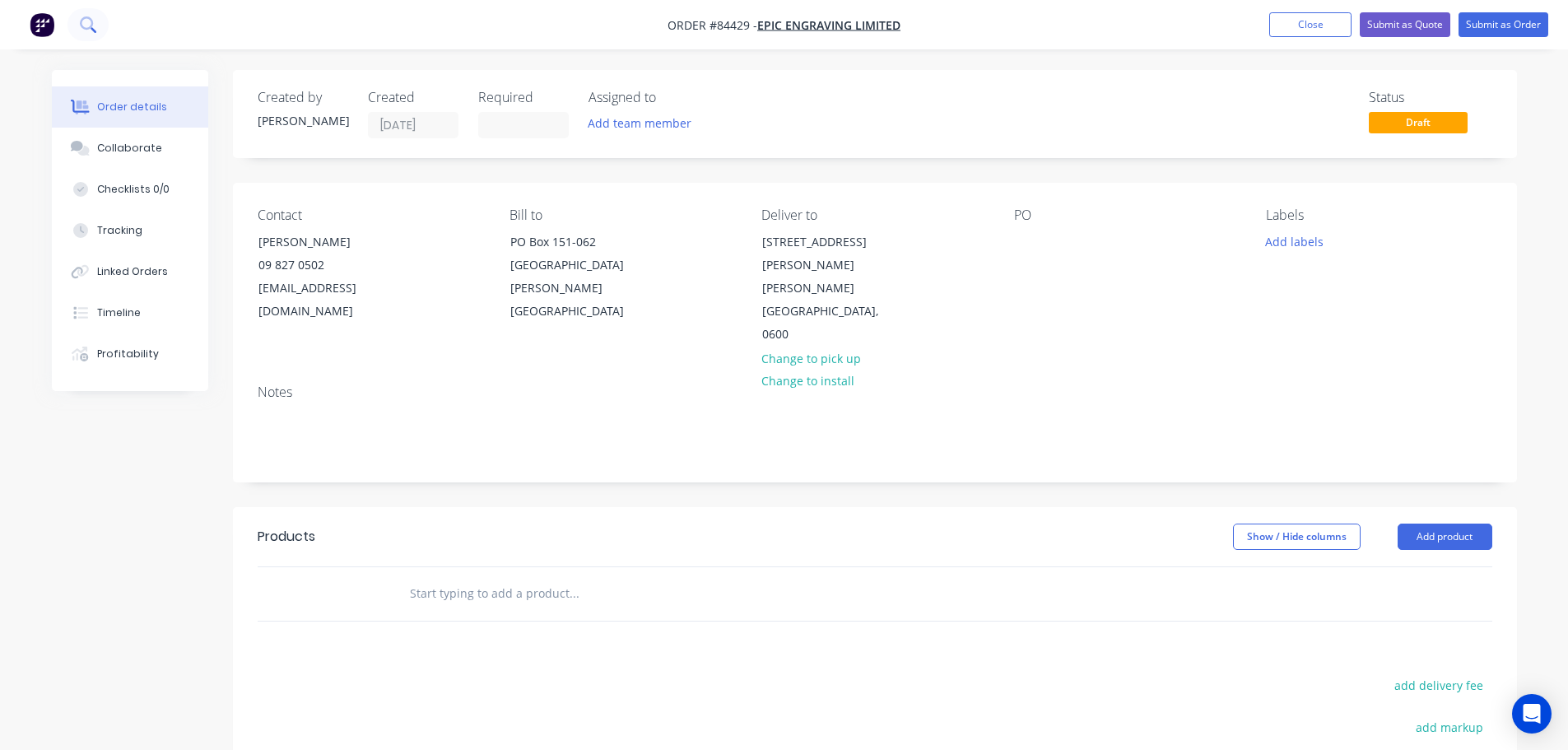
click at [90, 20] on icon at bounding box center [86, 23] width 13 height 13
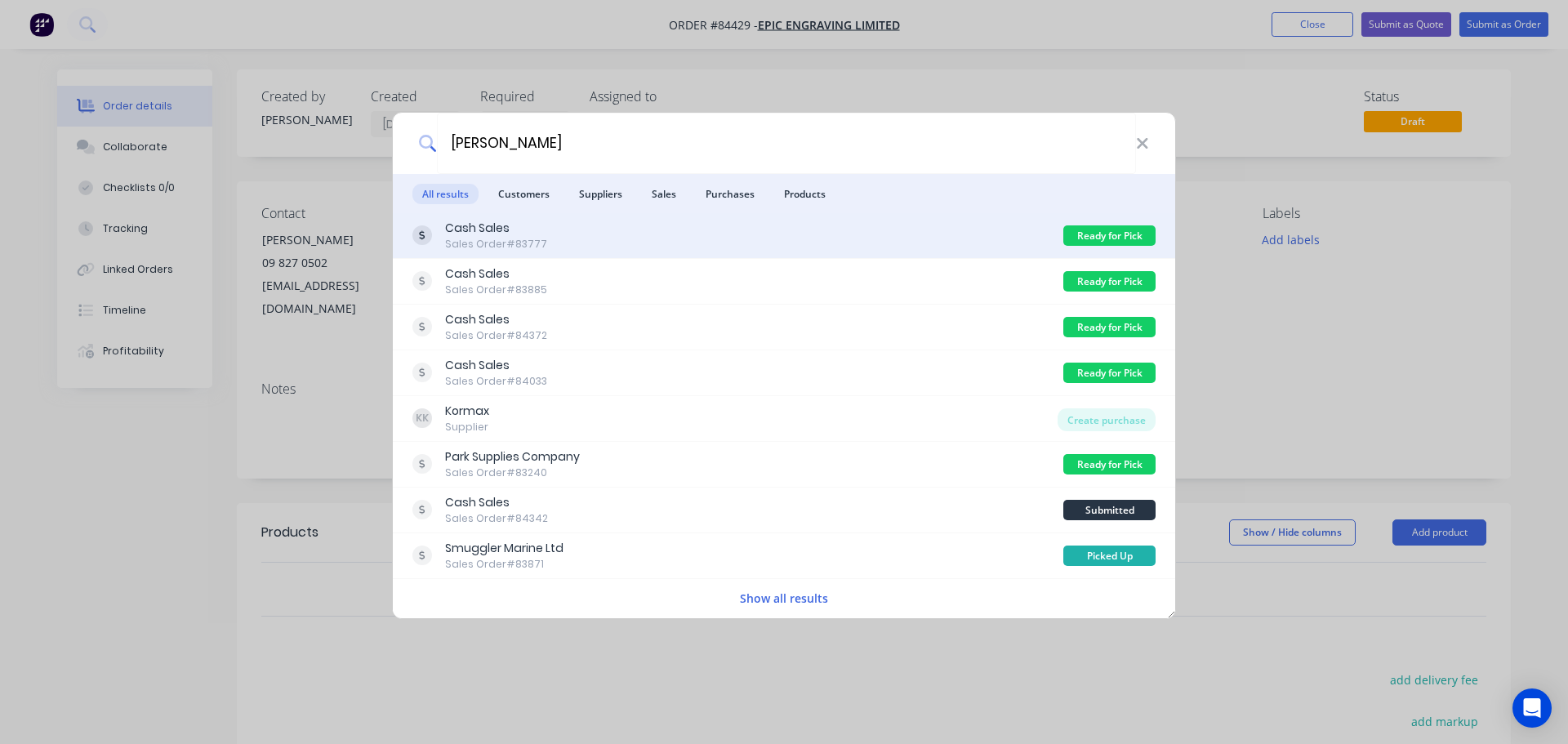
type input "josh"
click at [670, 230] on div "Cash Sales Sales Order #83777" at bounding box center [738, 235] width 651 height 32
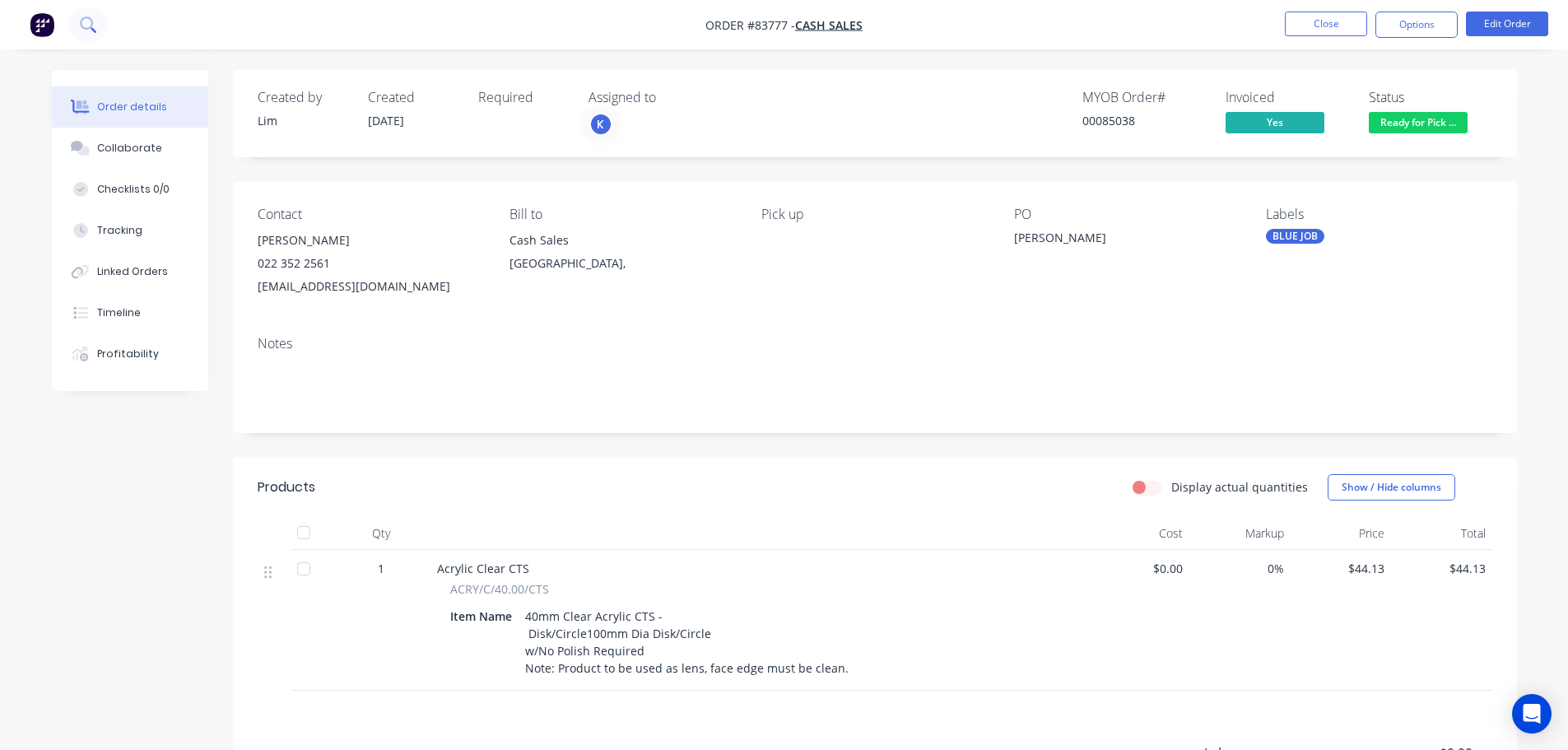
click at [102, 29] on button at bounding box center [88, 24] width 42 height 33
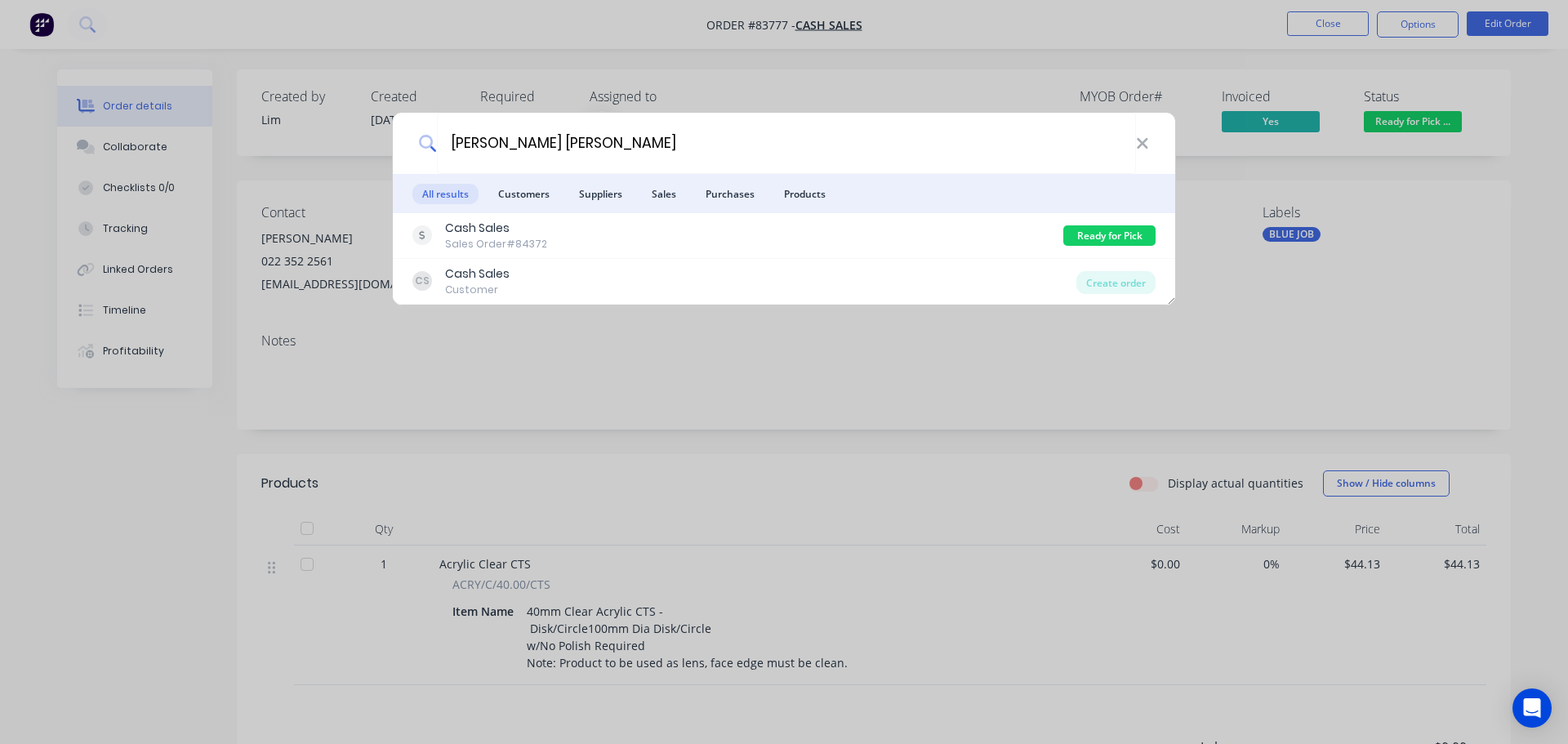
type input "josh carm"
click at [986, 240] on div "Cash Sales Sales Order #84372" at bounding box center [738, 235] width 651 height 32
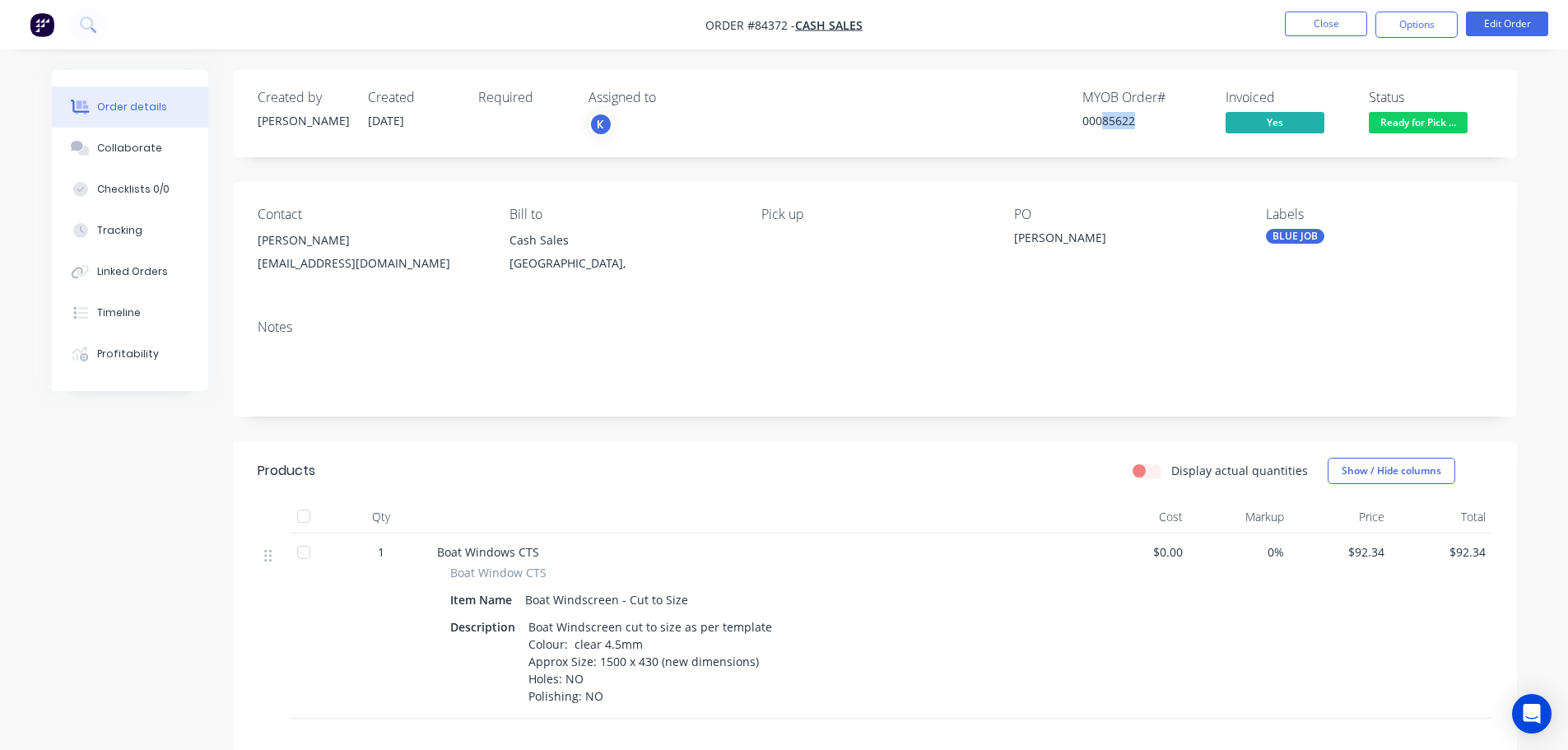
drag, startPoint x: 1101, startPoint y: 122, endPoint x: 1146, endPoint y: 127, distance: 45.3
click at [1146, 127] on div "00085622" at bounding box center [1144, 121] width 124 height 18
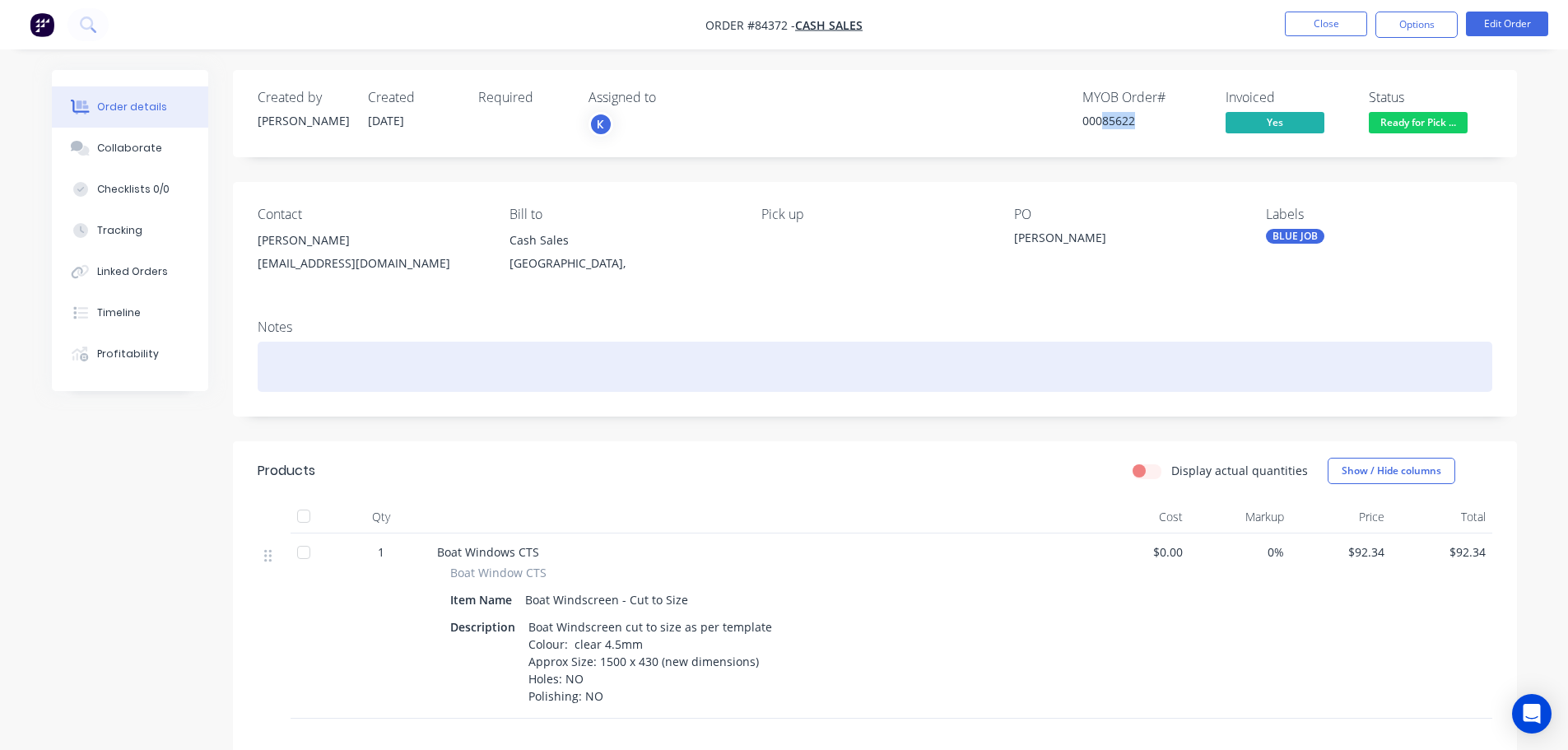
copy div "85622"
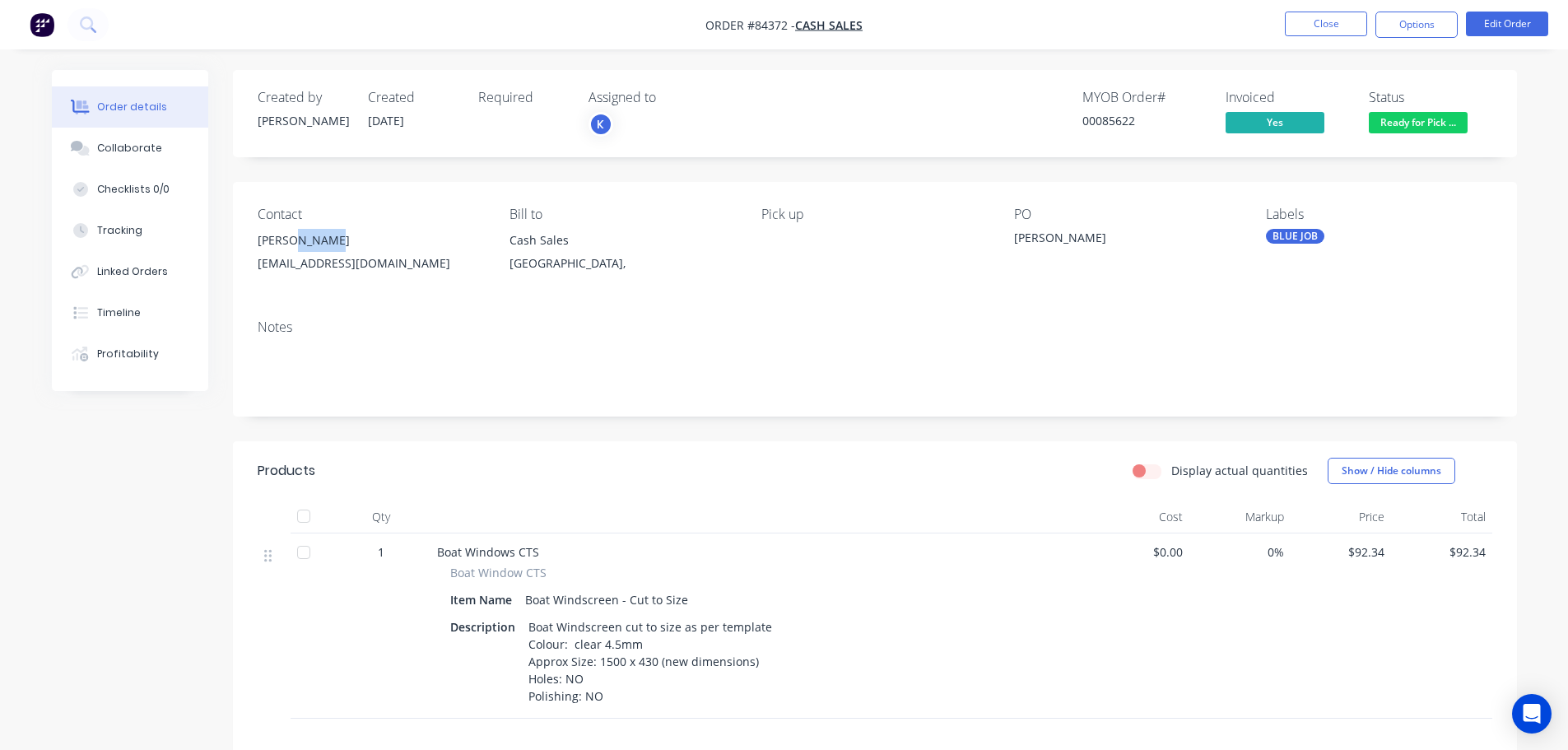
drag, startPoint x: 312, startPoint y: 239, endPoint x: 287, endPoint y: 239, distance: 25.0
click at [287, 239] on div "Josh Carmine" at bounding box center [369, 241] width 225 height 23
click at [1332, 18] on button "Close" at bounding box center [1326, 24] width 82 height 25
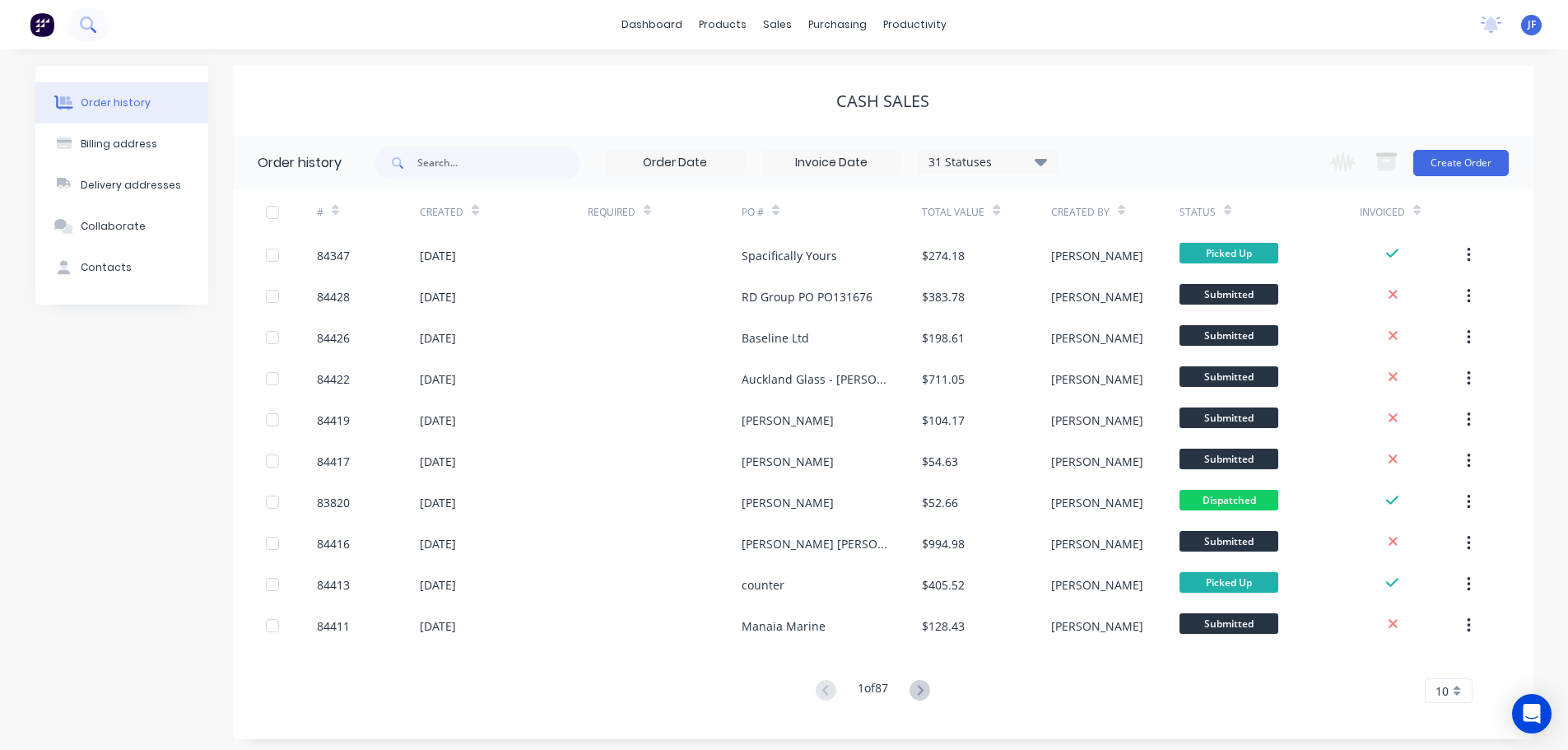
click at [79, 33] on button at bounding box center [88, 24] width 42 height 33
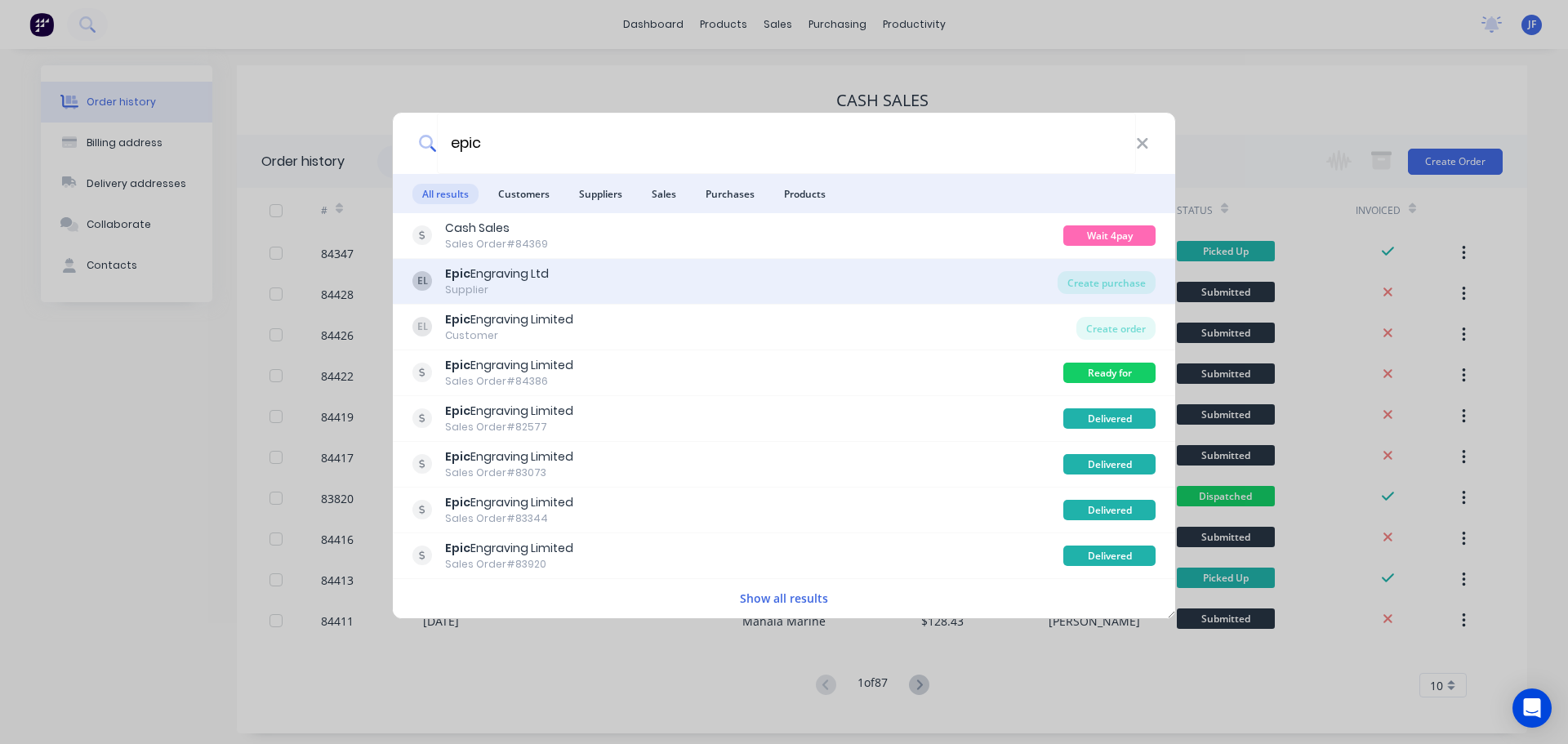
type input "epic"
click at [559, 281] on div "EL Epic Engraving Ltd Supplier" at bounding box center [735, 282] width 645 height 32
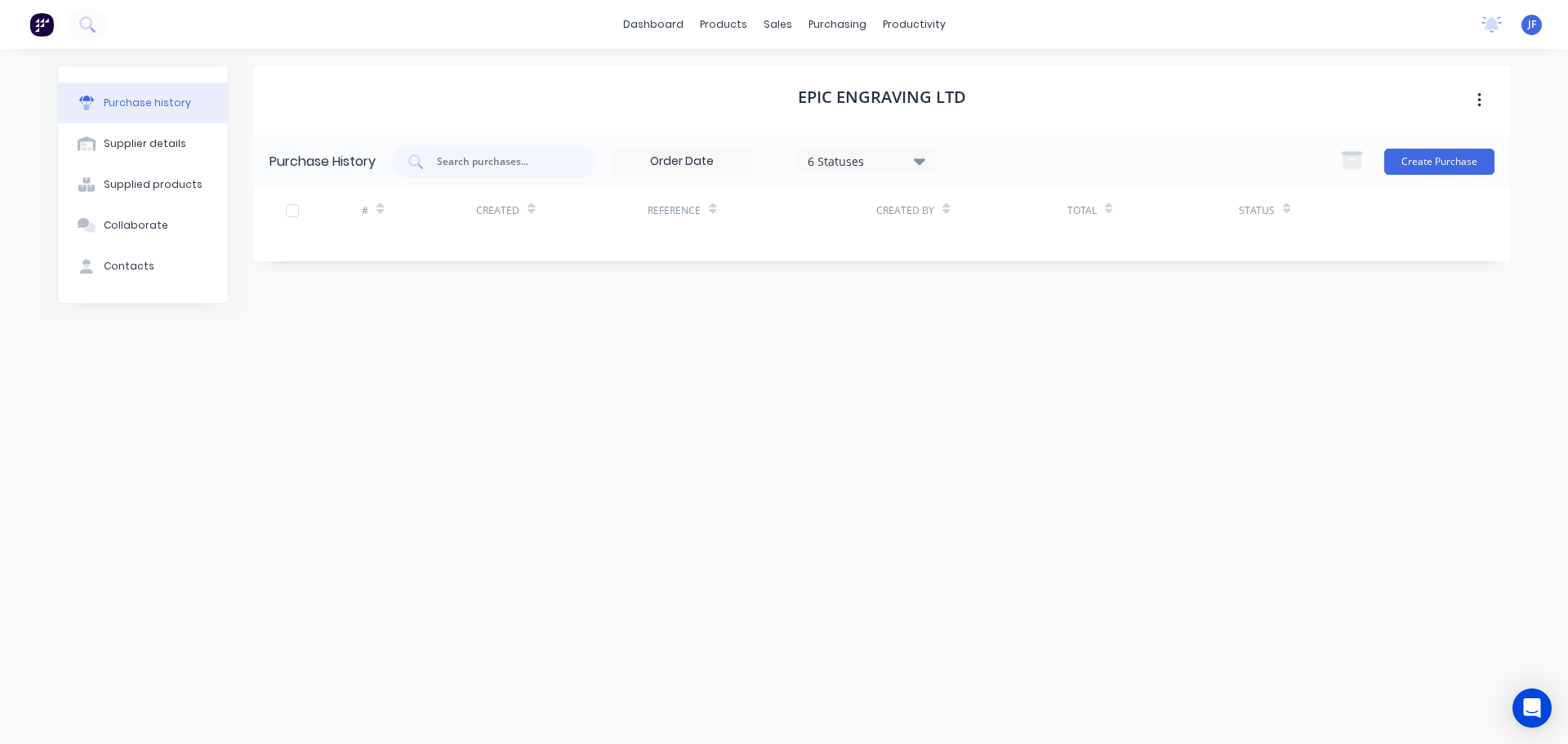
click at [529, 74] on div "Epic Engraving Ltd" at bounding box center [882, 99] width 1258 height 69
click at [56, 24] on button at bounding box center [41, 24] width 34 height 32
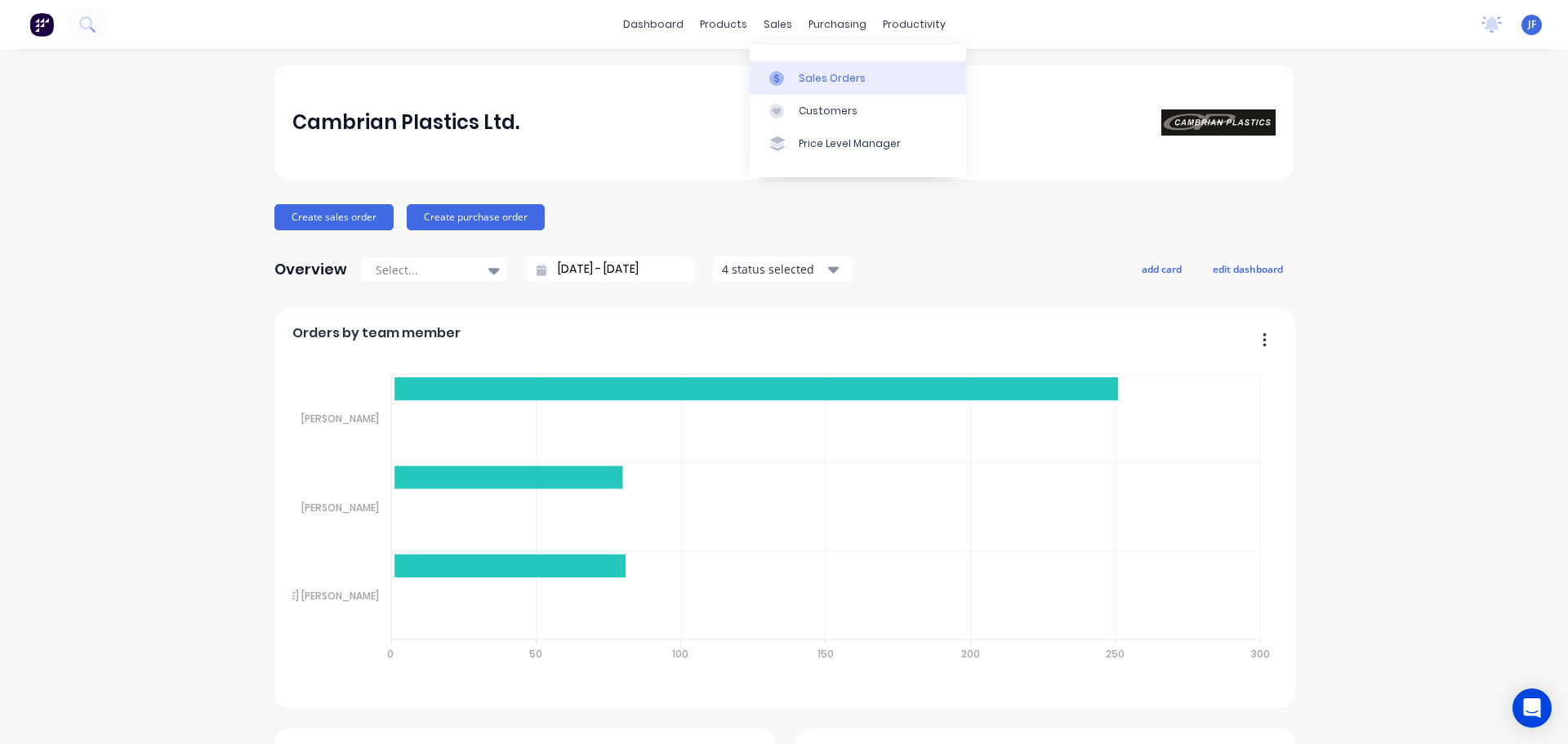
click at [788, 72] on div at bounding box center [781, 78] width 25 height 15
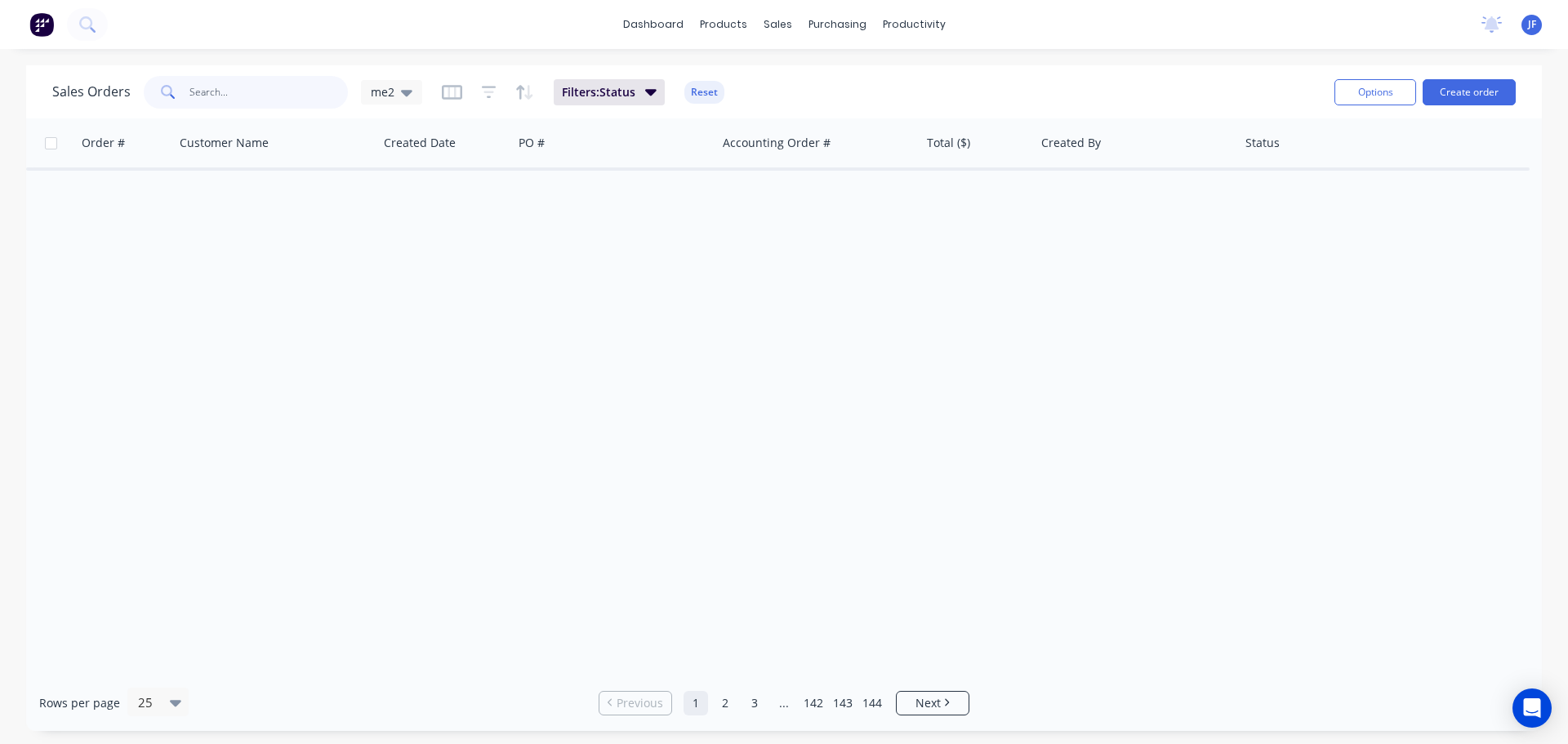
click at [217, 95] on input "text" at bounding box center [269, 92] width 160 height 32
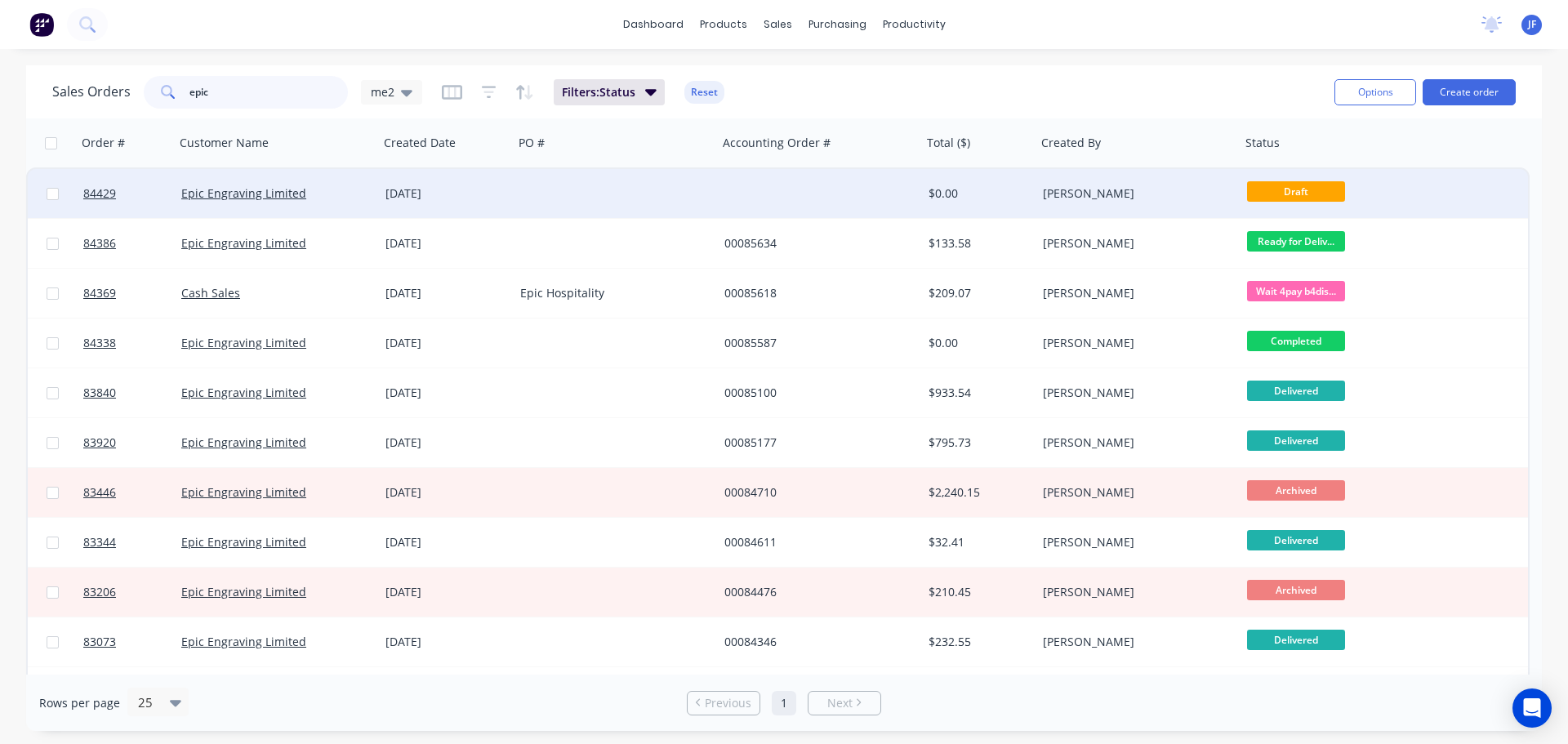
type input "epic"
click at [342, 193] on div "Epic Engraving Limited" at bounding box center [272, 193] width 182 height 17
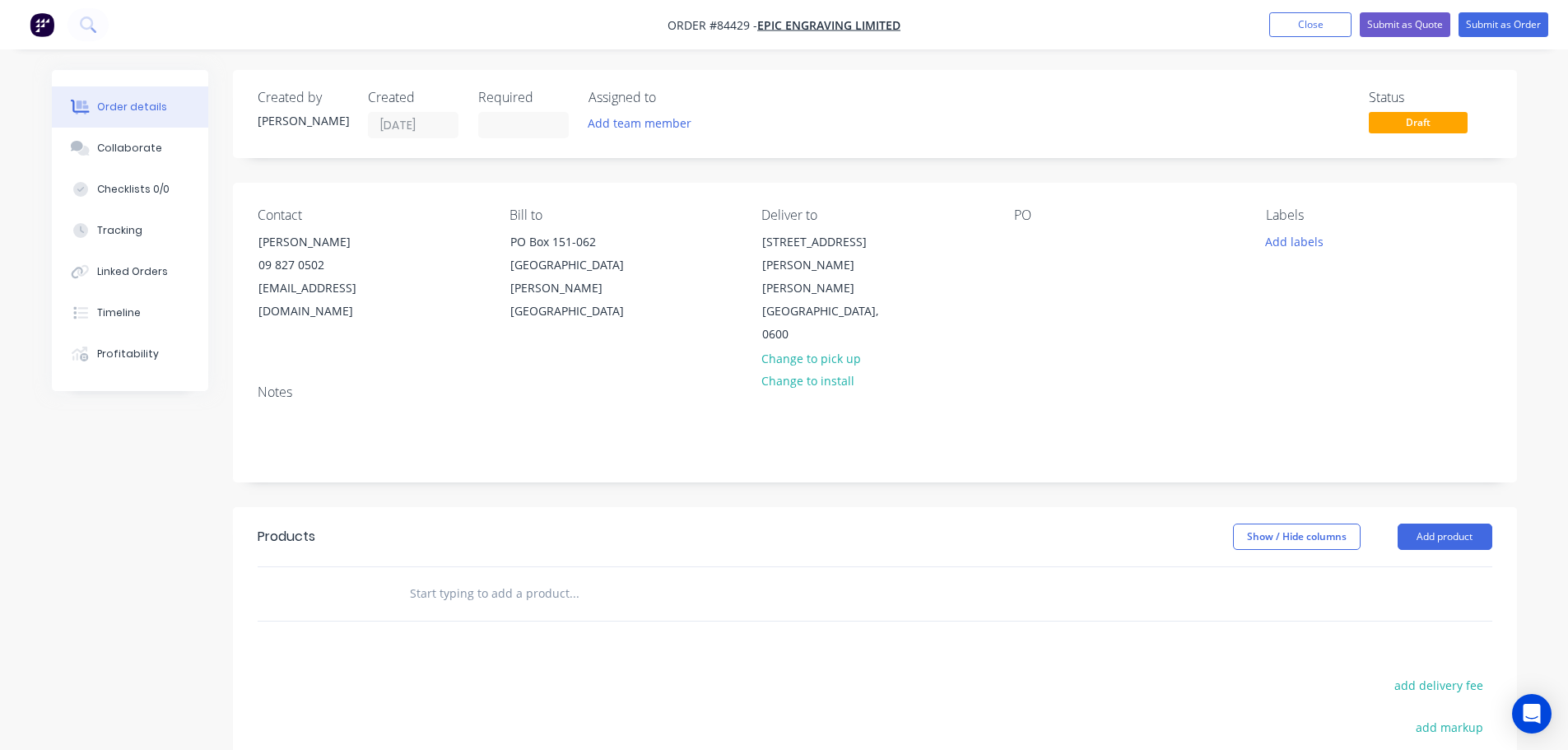
click at [507, 578] on input "text" at bounding box center [574, 593] width 329 height 33
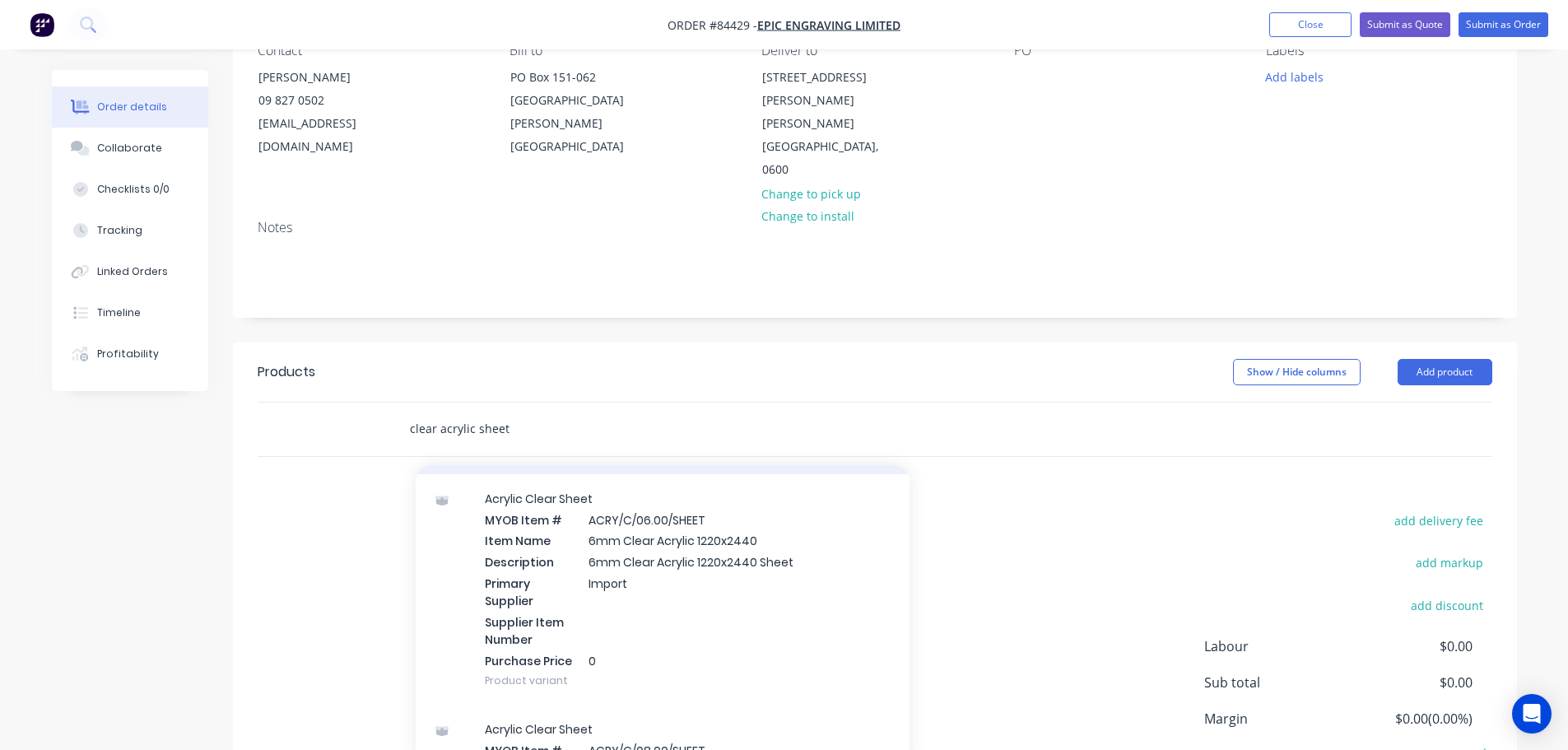
scroll to position [988, 0]
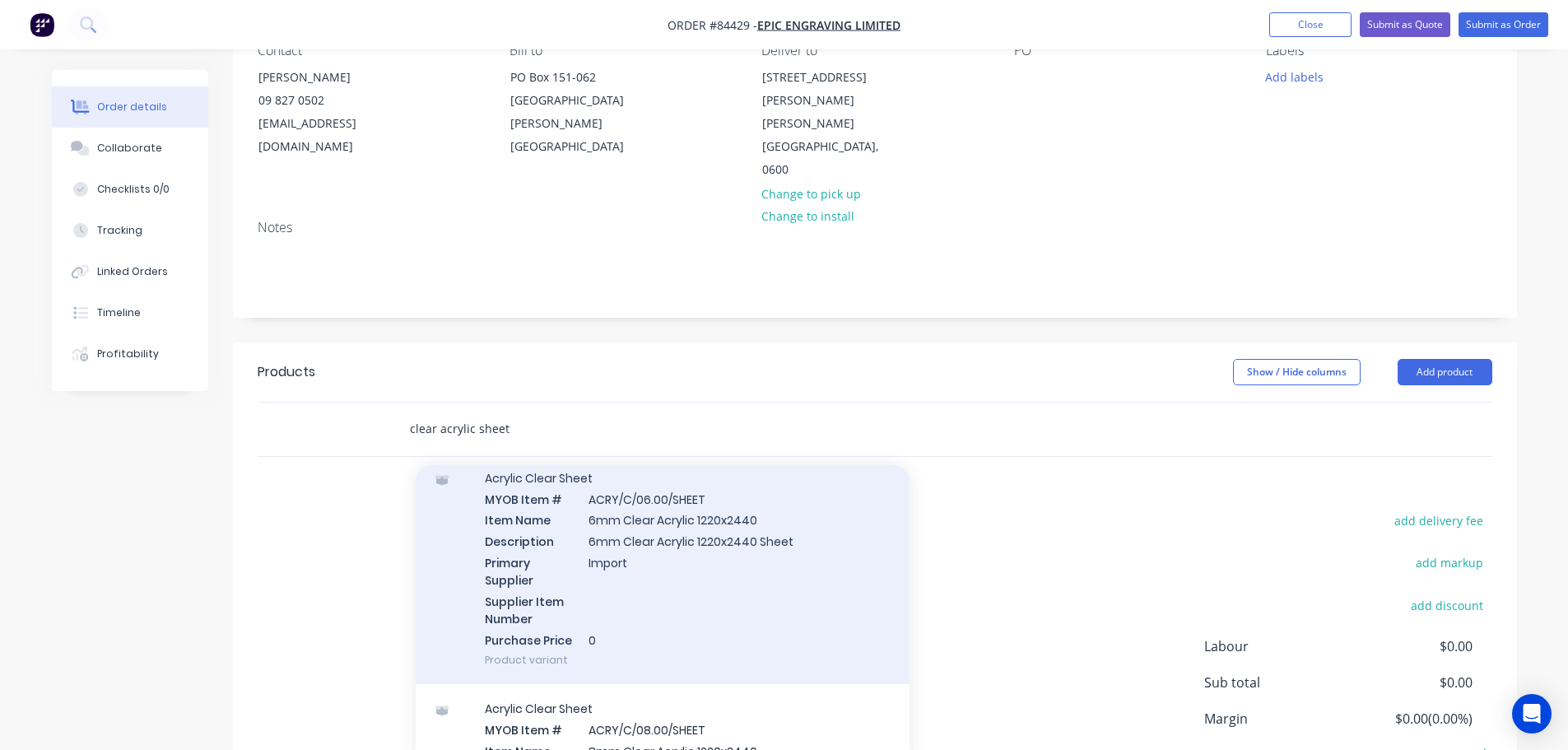
type input "clear acrylic sheet"
click at [669, 543] on div "Acrylic Clear Sheet MYOB Item # ACRY/C/06.00/SHEET Item Name 6mm Clear Acrylic …" at bounding box center [662, 570] width 494 height 232
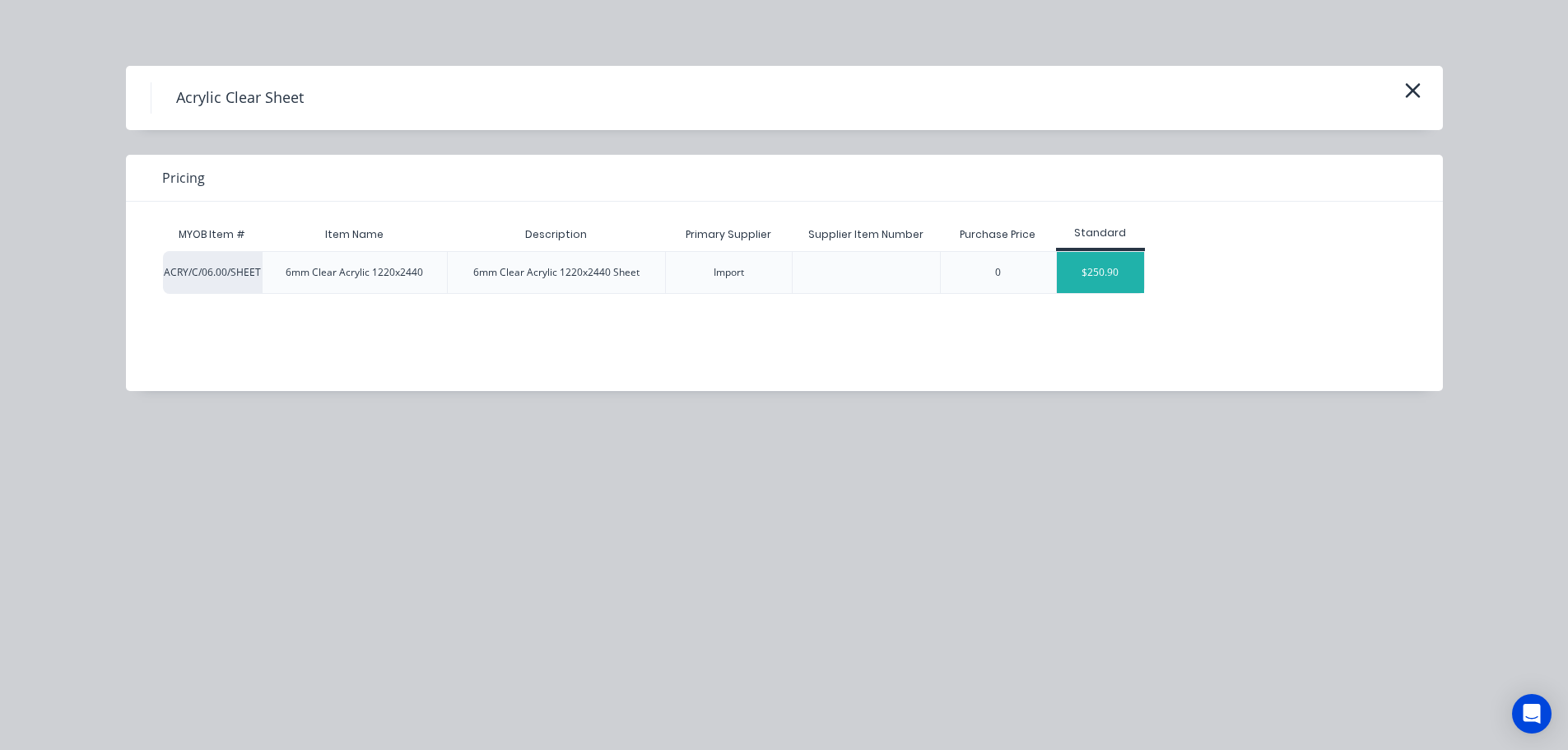
click at [1112, 267] on div "$250.90" at bounding box center [1101, 272] width 88 height 42
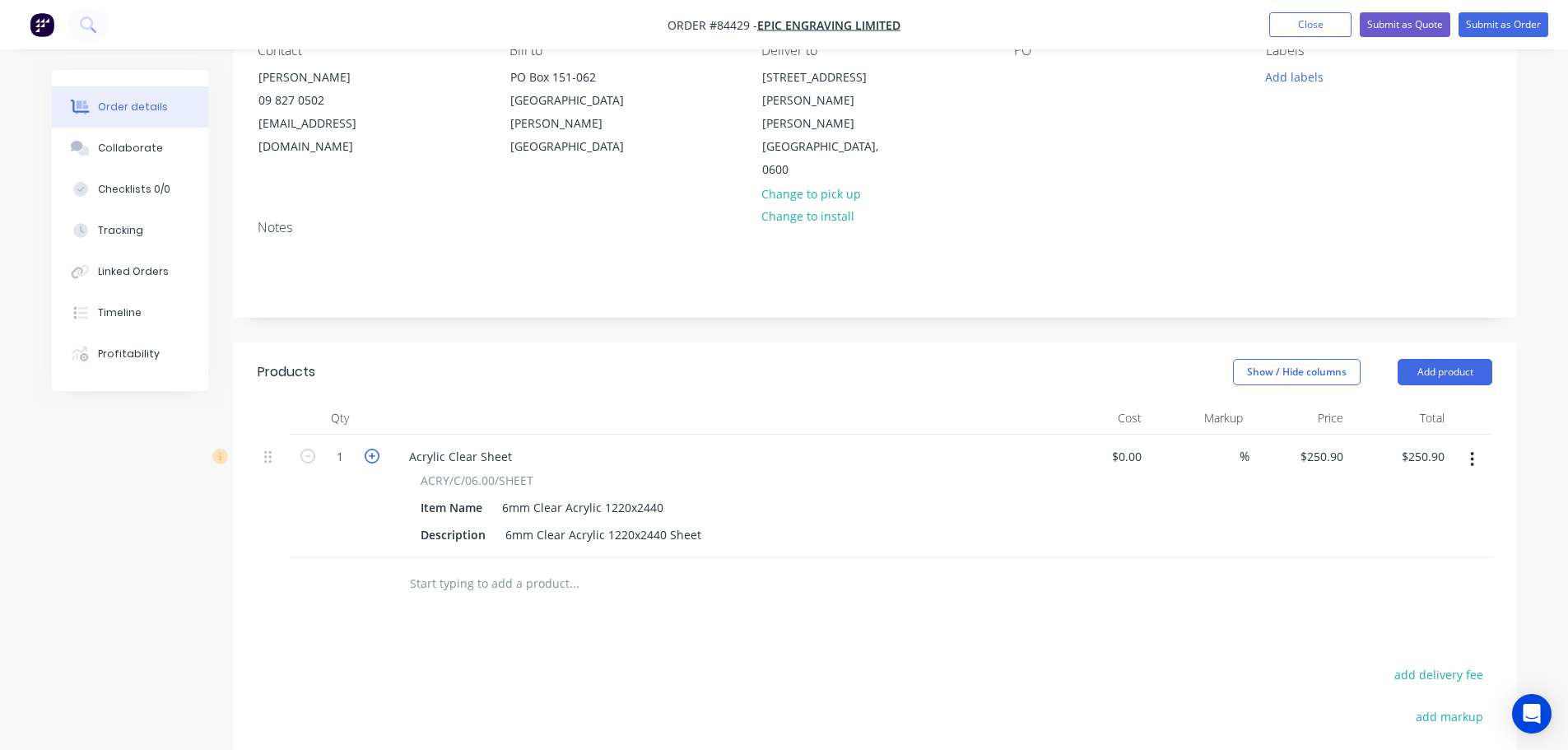
click at [373, 448] on icon "button" at bounding box center [371, 455] width 15 height 15
type input "2"
type input "$501.80"
click at [699, 523] on div "6mm Clear Acrylic 1220x2440 Sheet" at bounding box center [603, 534] width 209 height 24
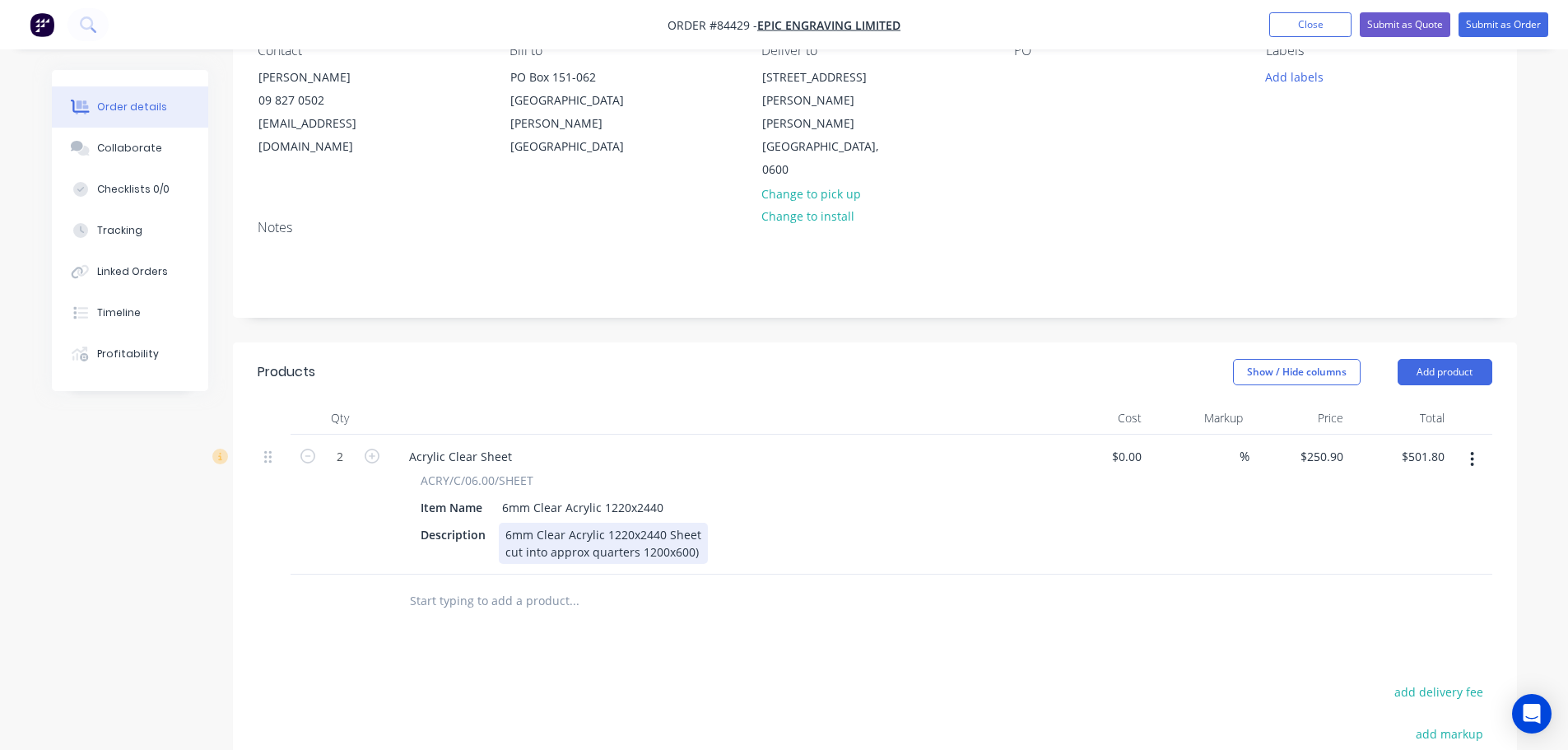
click at [640, 523] on div "6mm Clear Acrylic 1220x2440 Sheet cut into approx quarters 1200x600)" at bounding box center [603, 543] width 209 height 42
click at [694, 523] on div "6mm Clear Acrylic 1220x2440 Sheet cut into approx quarters (1200x600)" at bounding box center [603, 543] width 209 height 42
click at [1102, 513] on div "$0.00 $0.00" at bounding box center [1098, 505] width 102 height 140
click at [1440, 681] on button "add delivery fee" at bounding box center [1439, 692] width 106 height 22
type input "40"
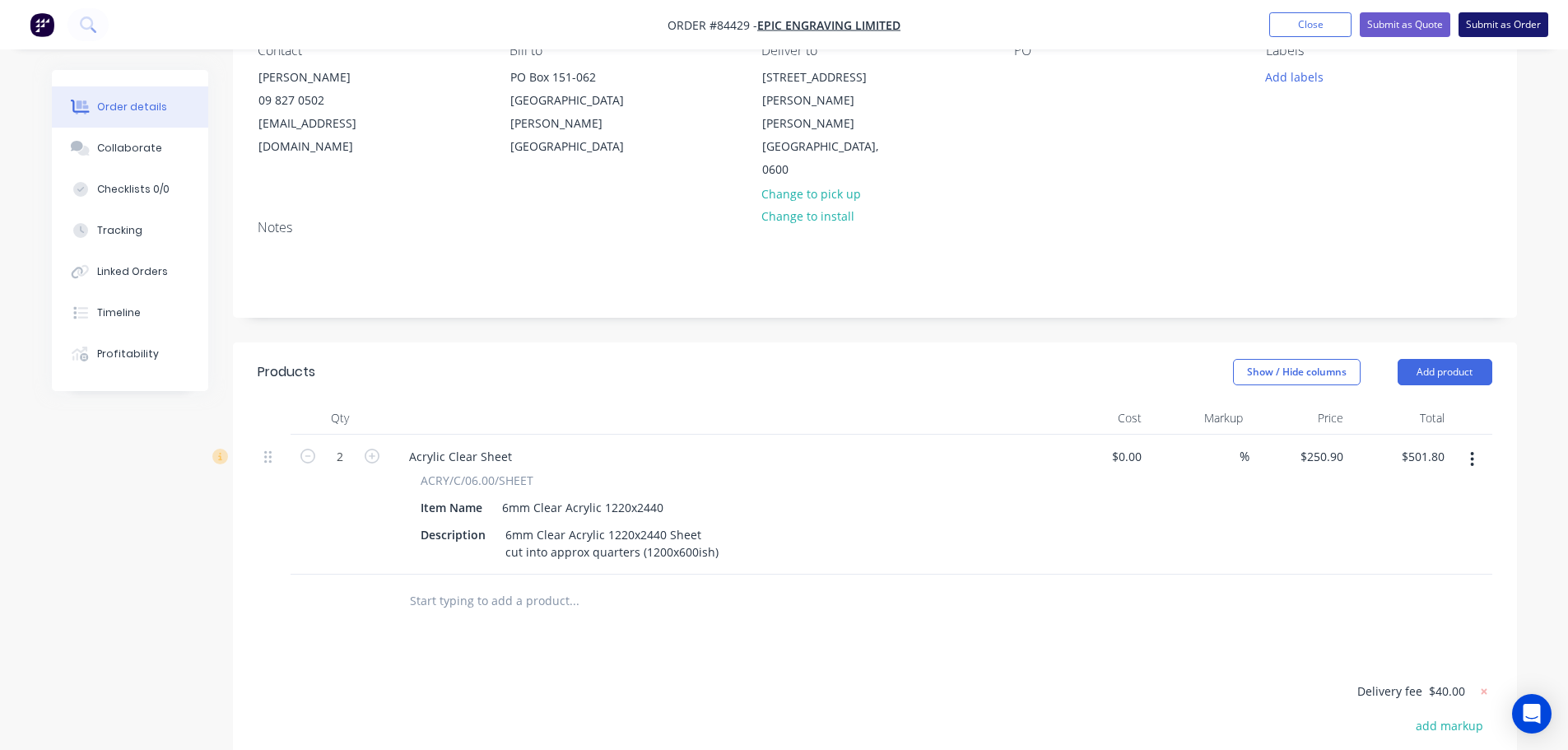
click at [1543, 27] on button "Submit as Order" at bounding box center [1503, 25] width 89 height 25
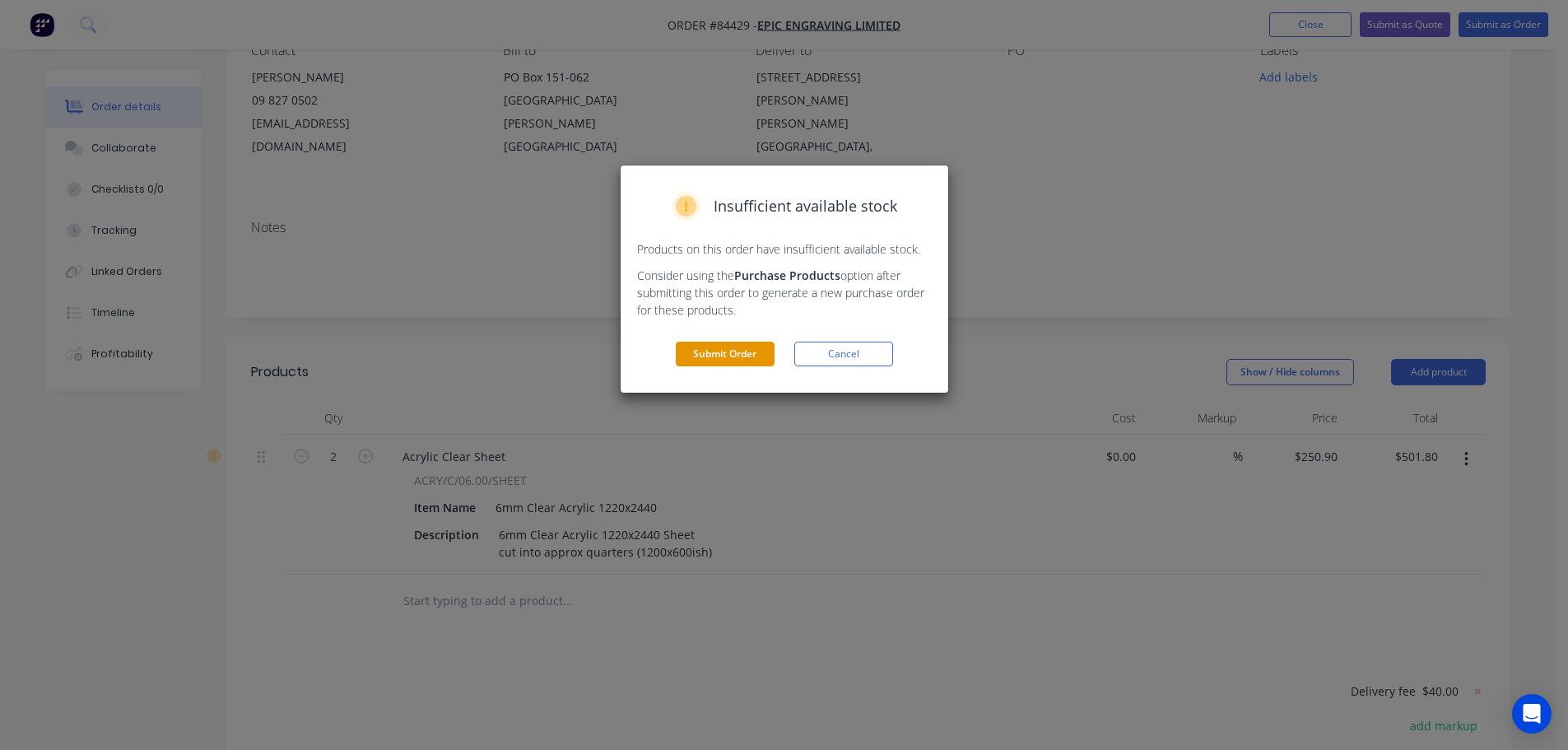
click at [743, 350] on button "Submit Order" at bounding box center [725, 354] width 99 height 25
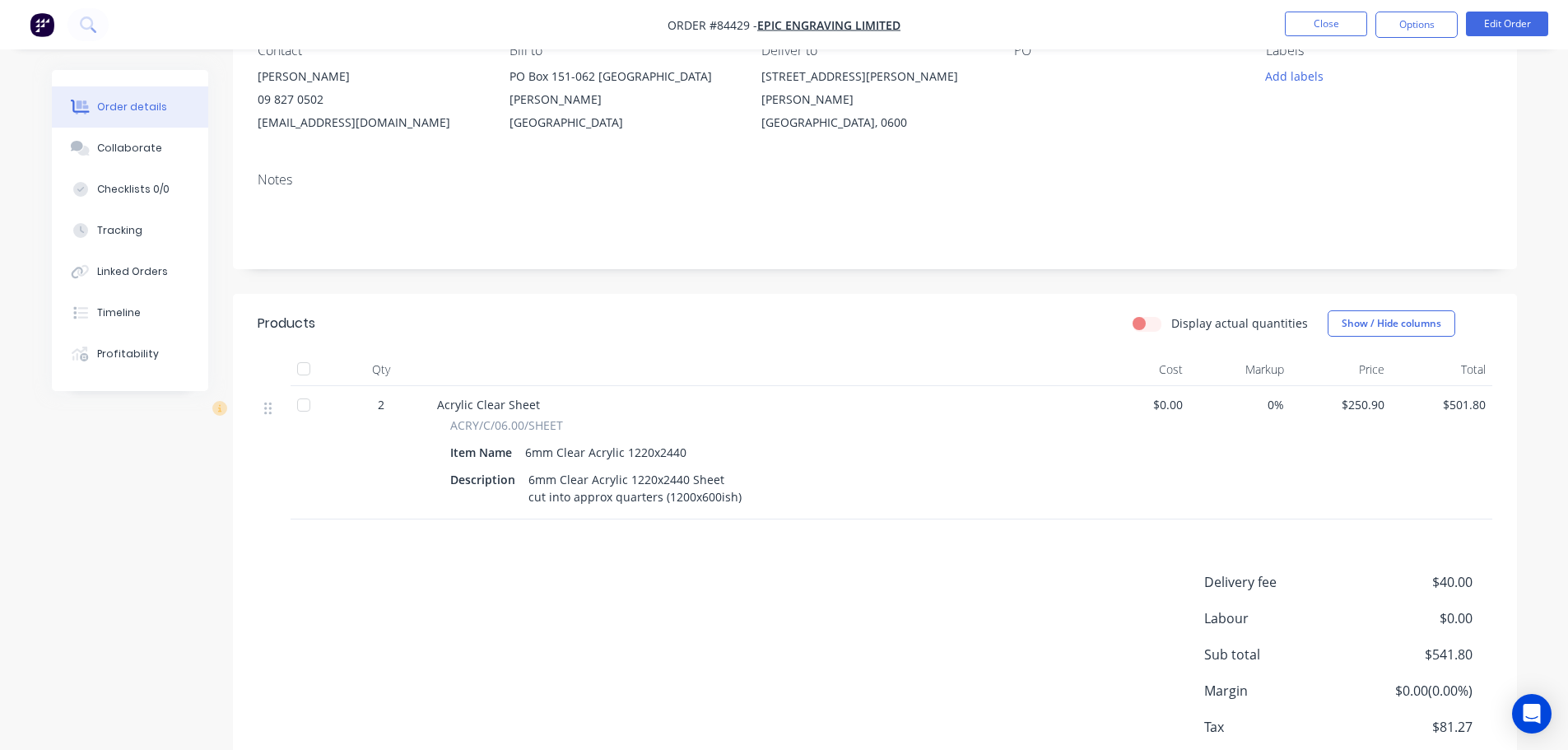
scroll to position [0, 0]
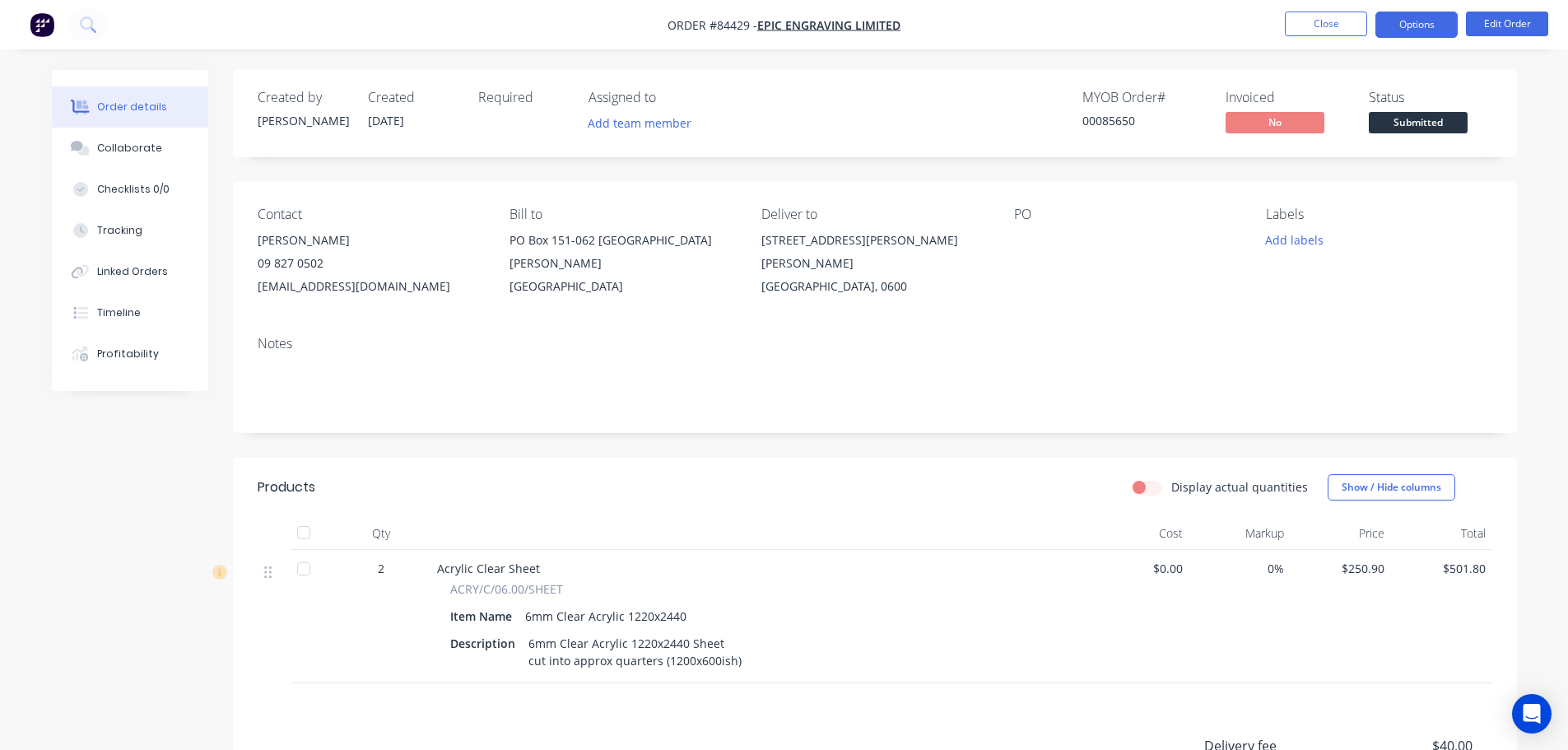
click at [1393, 26] on button "Options" at bounding box center [1416, 25] width 82 height 27
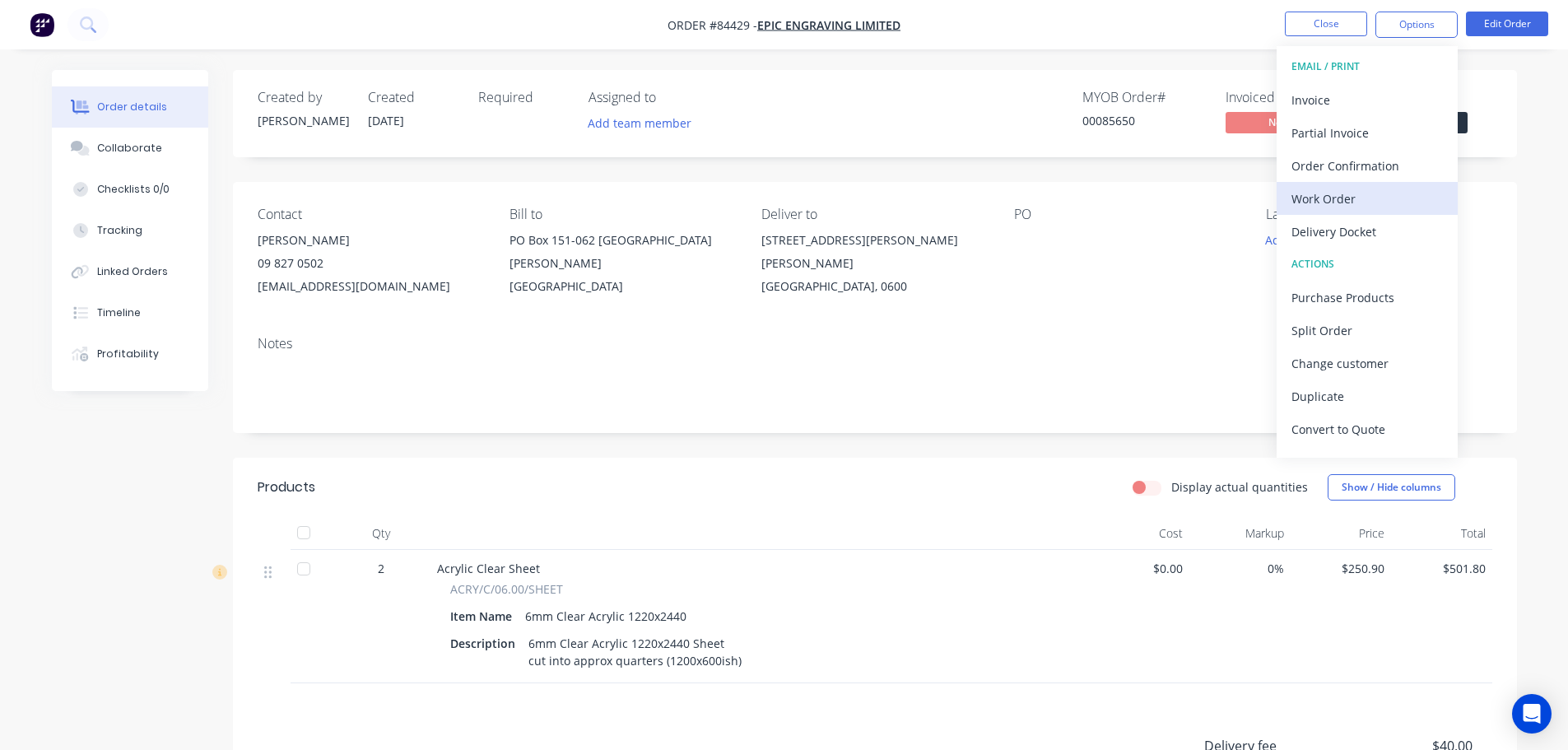
click at [1363, 206] on div "Work Order" at bounding box center [1366, 198] width 151 height 24
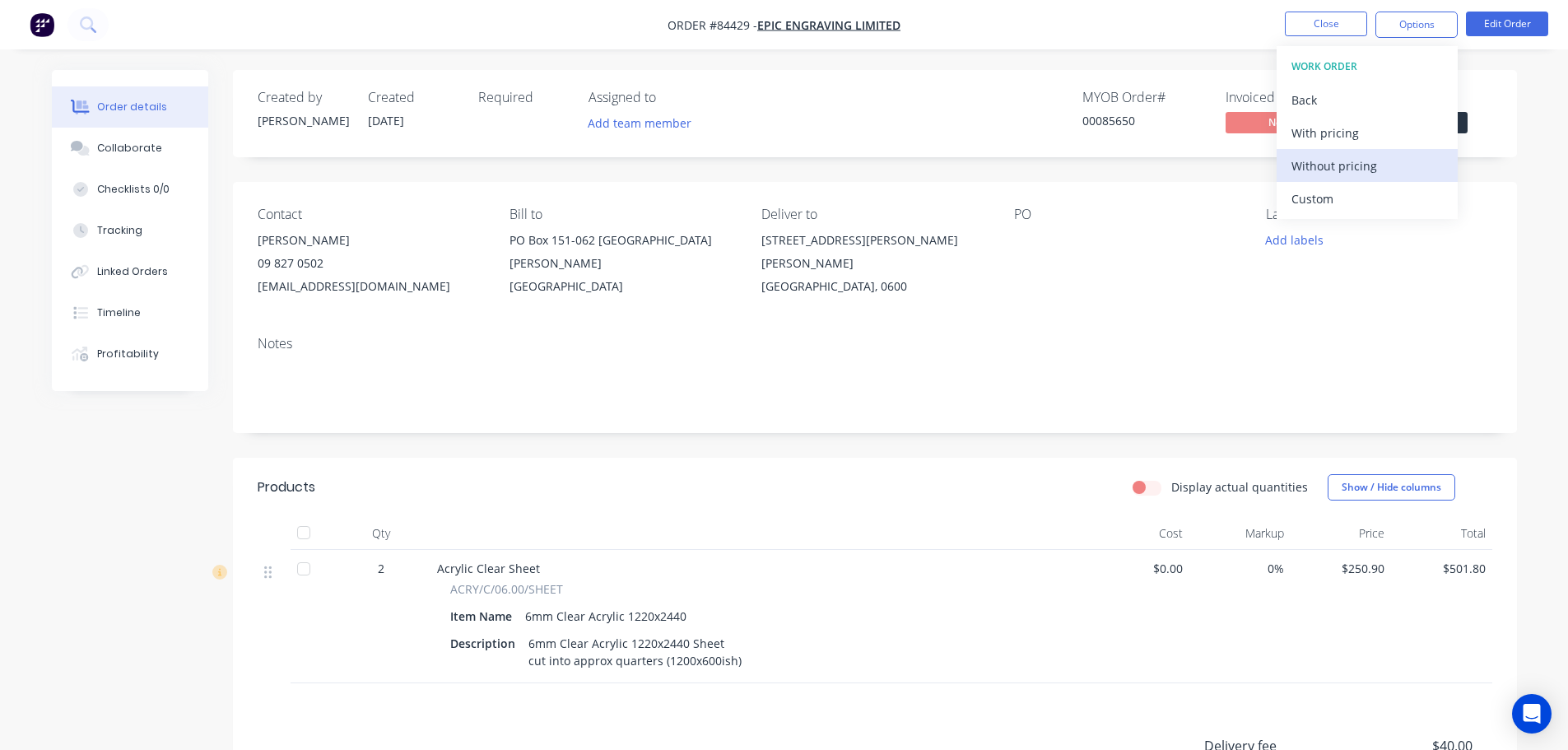
click at [1365, 170] on div "Without pricing" at bounding box center [1366, 165] width 151 height 24
click at [1283, 26] on ul "Close Options EMAIL / PRINT Invoice Partial Invoice Order Confirmation Work Ord…" at bounding box center [1416, 25] width 303 height 27
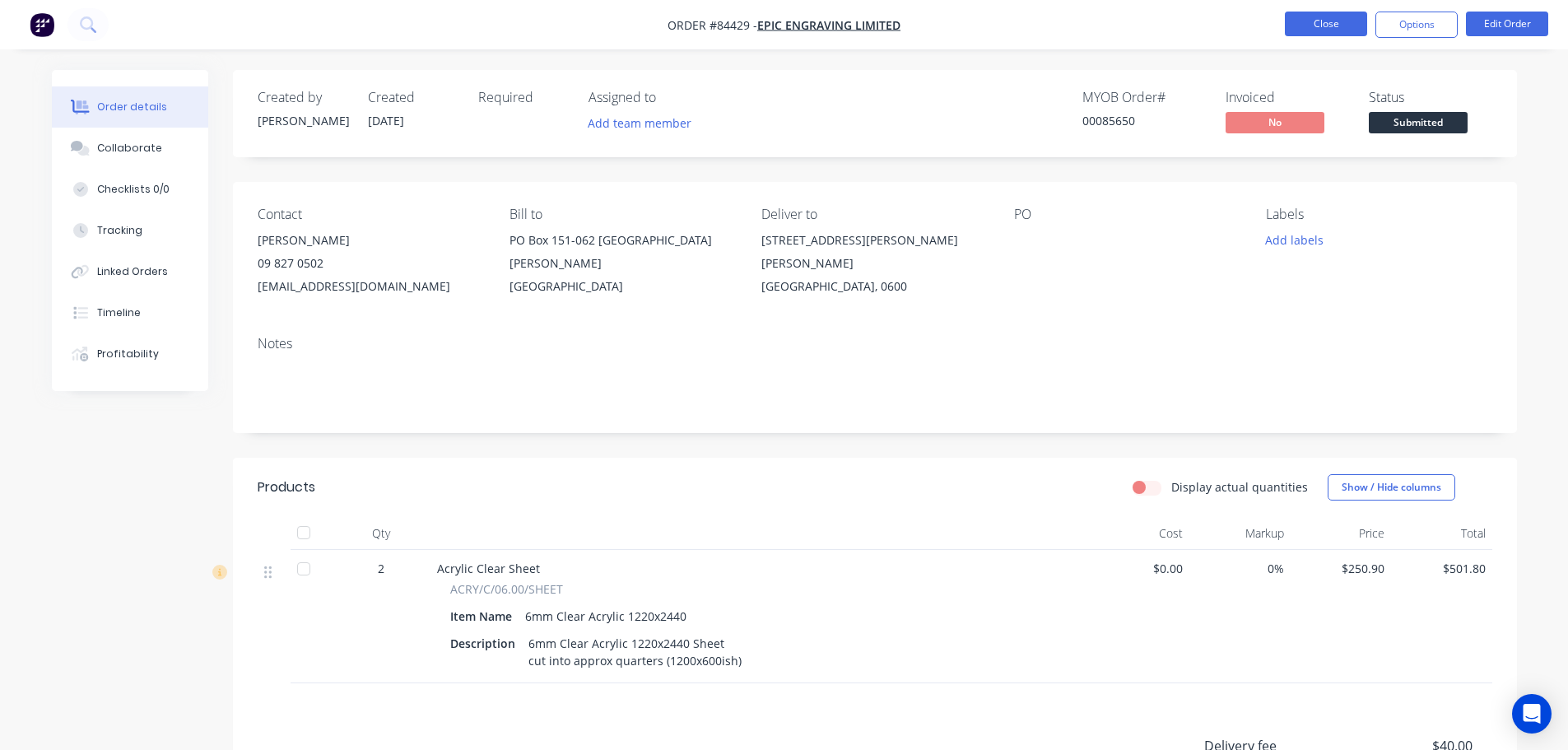
click at [1333, 23] on button "Close" at bounding box center [1326, 24] width 82 height 25
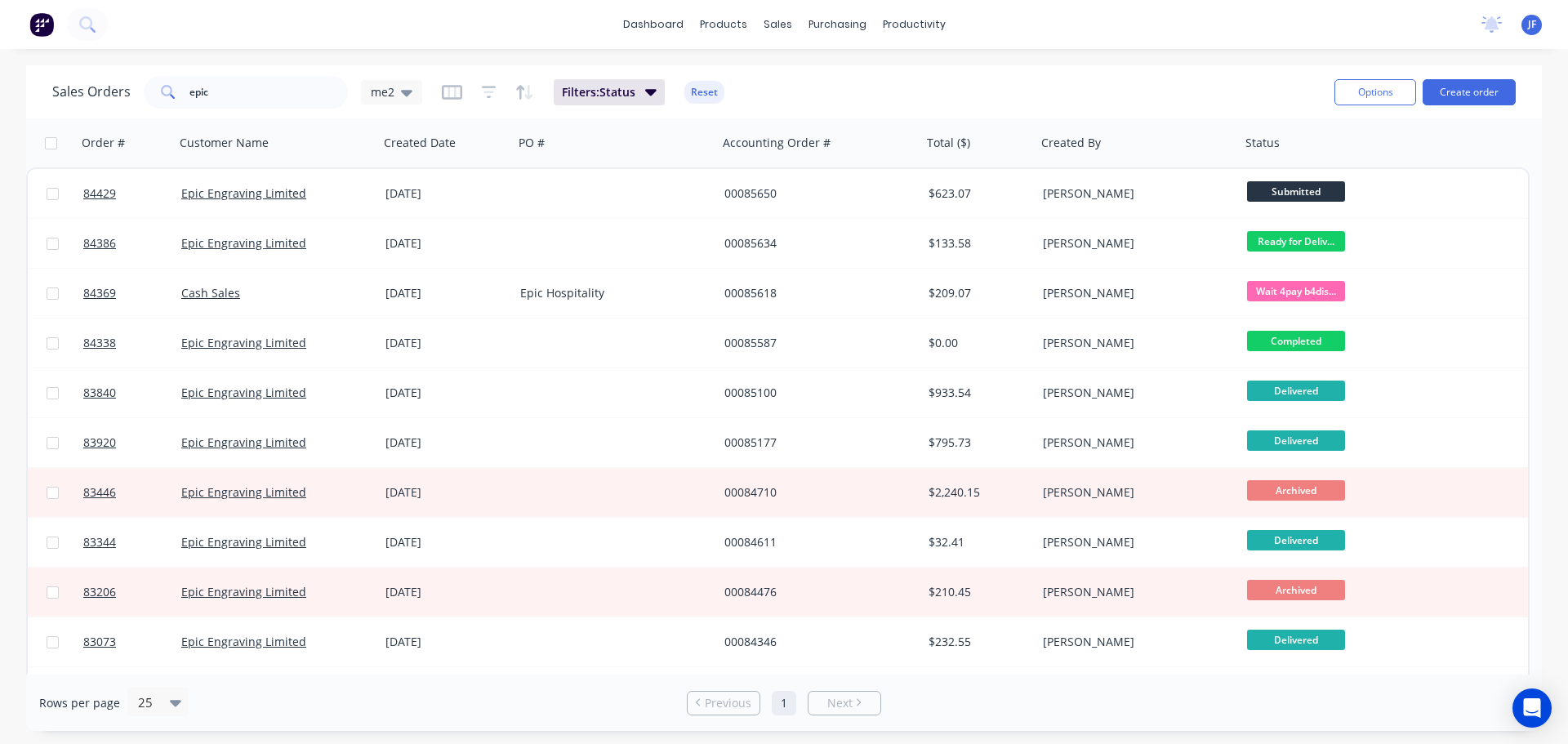
click at [39, 14] on img at bounding box center [42, 25] width 25 height 25
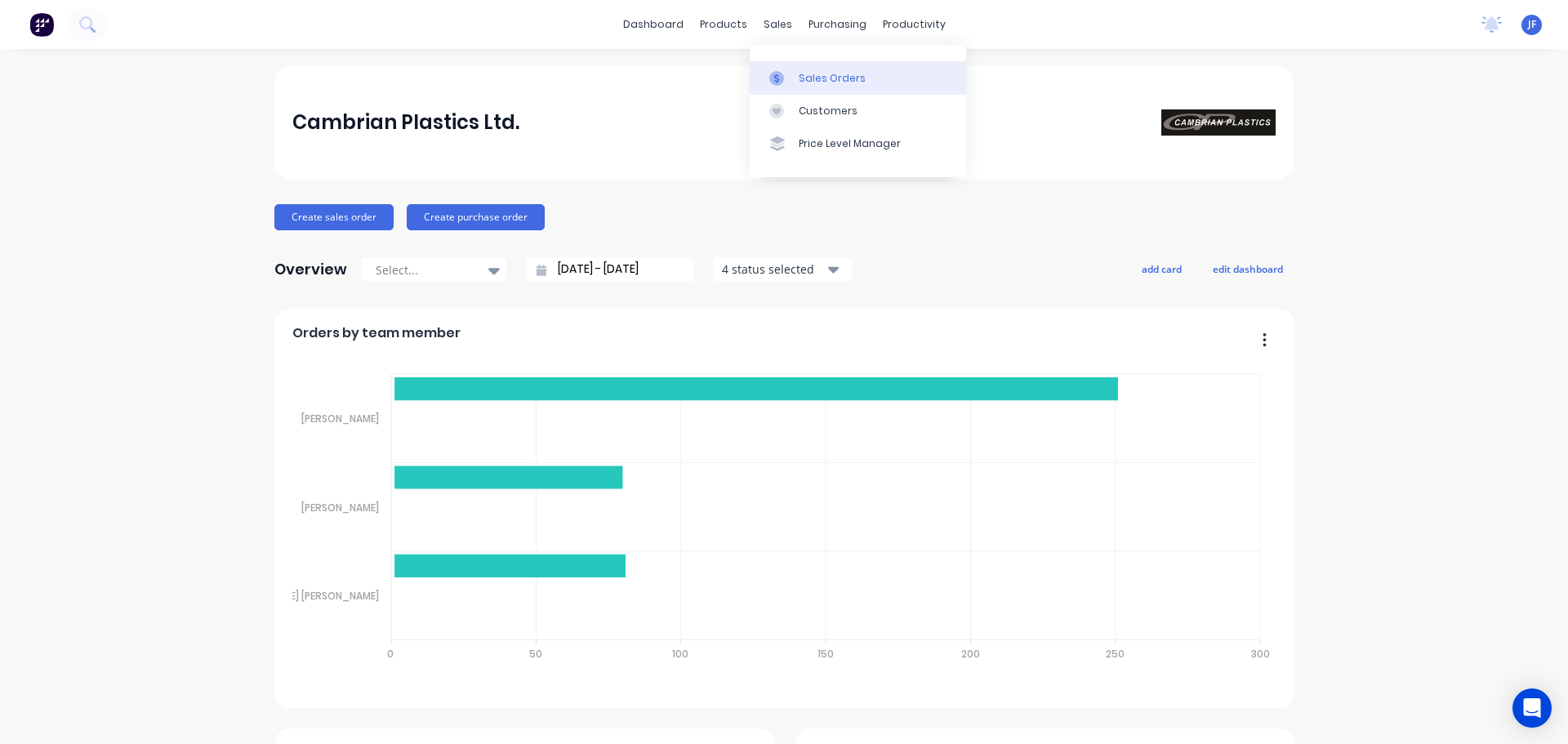
click at [794, 75] on link "Sales Orders" at bounding box center [858, 77] width 217 height 32
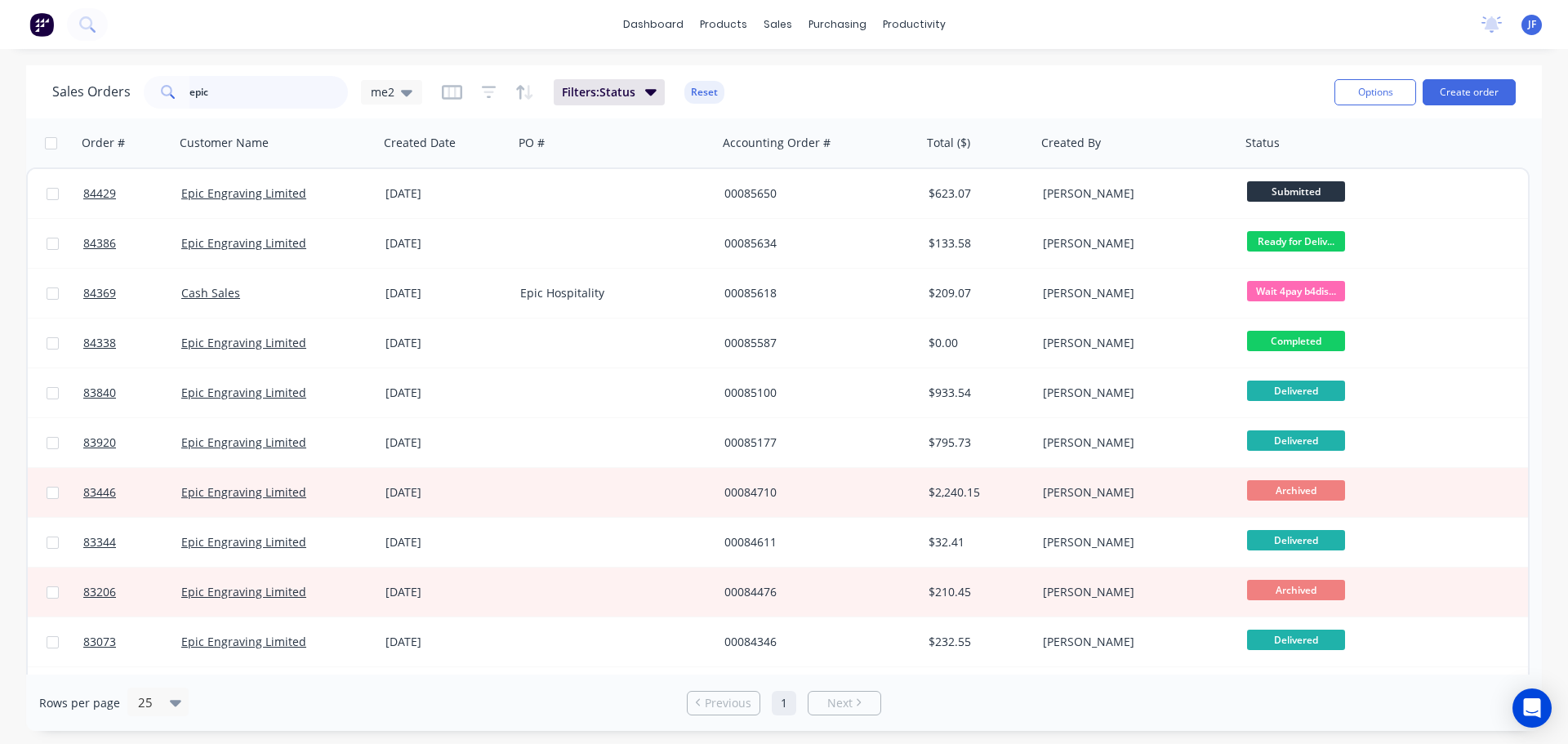
click at [279, 99] on input "epic" at bounding box center [269, 92] width 160 height 32
type input "base"
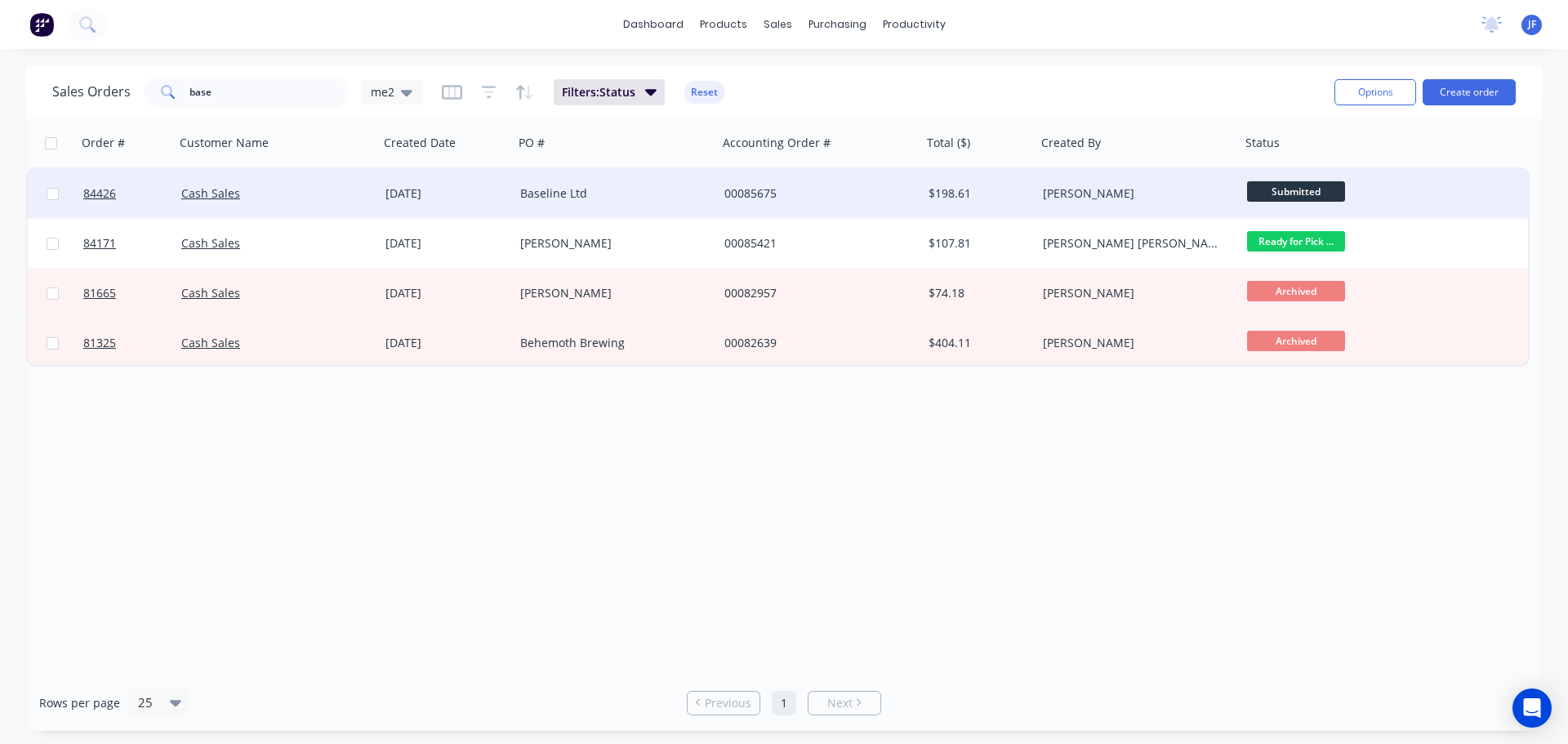
click at [533, 203] on div "Baseline Ltd" at bounding box center [616, 194] width 204 height 49
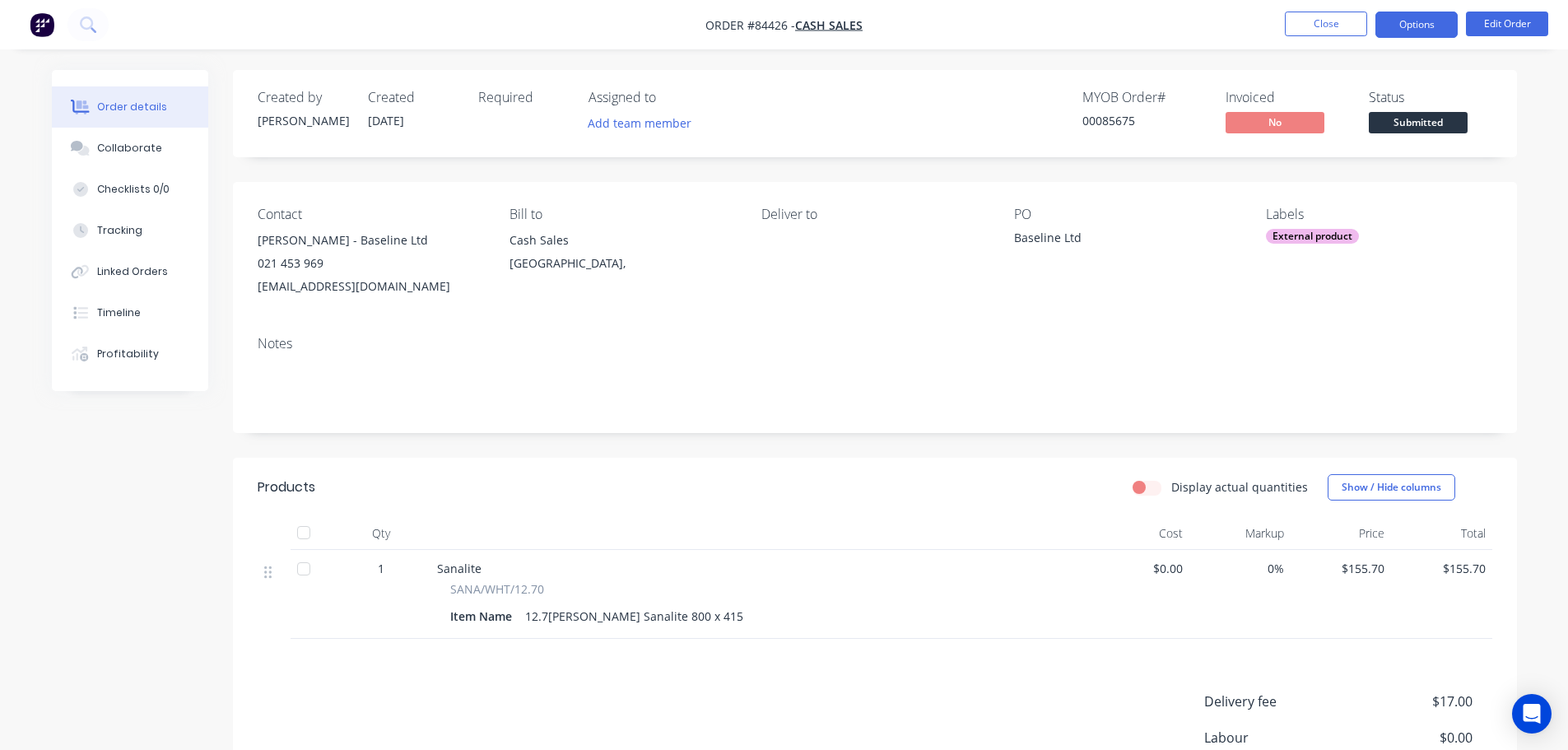
click at [1407, 20] on button "Options" at bounding box center [1416, 25] width 82 height 27
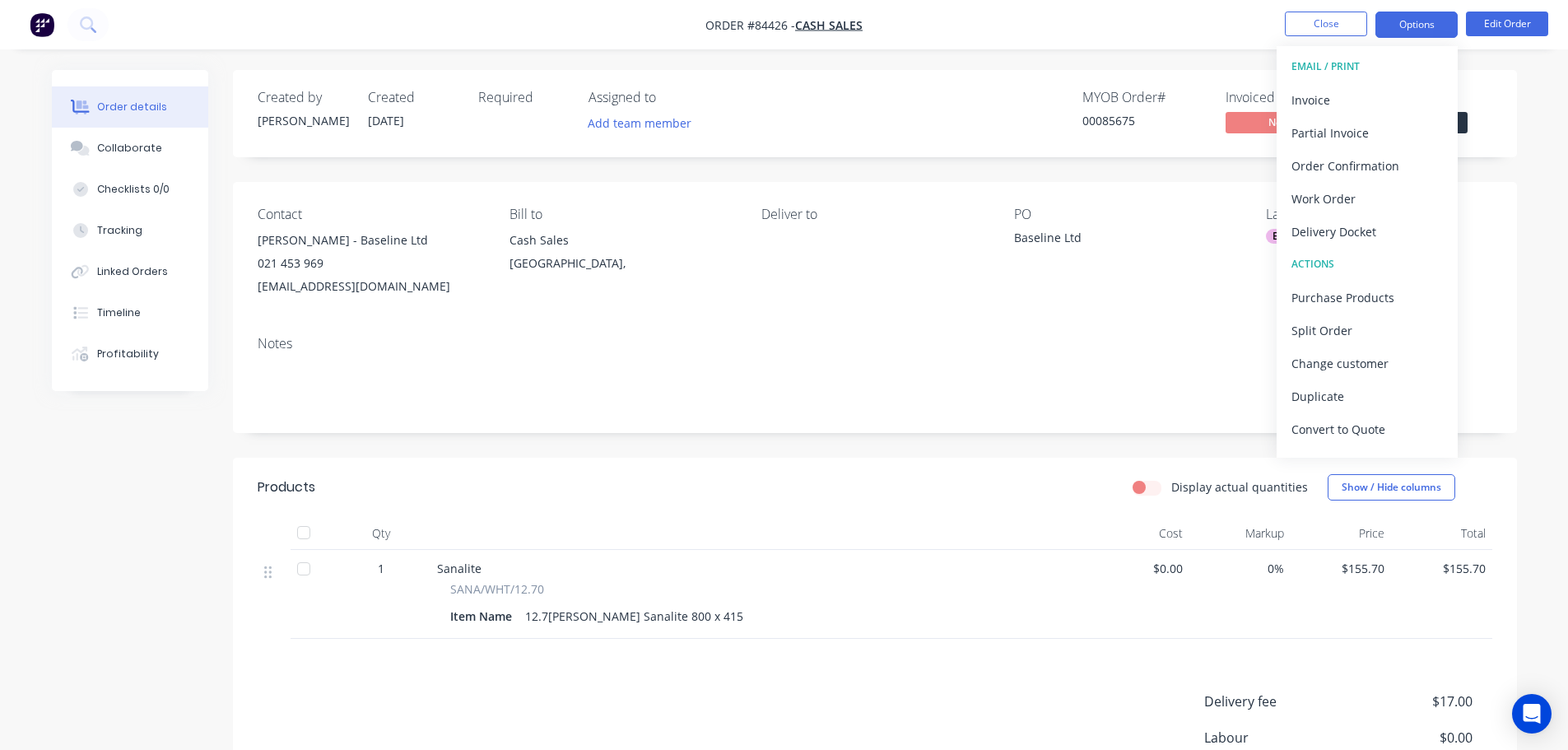
click at [1407, 20] on button "Options" at bounding box center [1416, 25] width 82 height 27
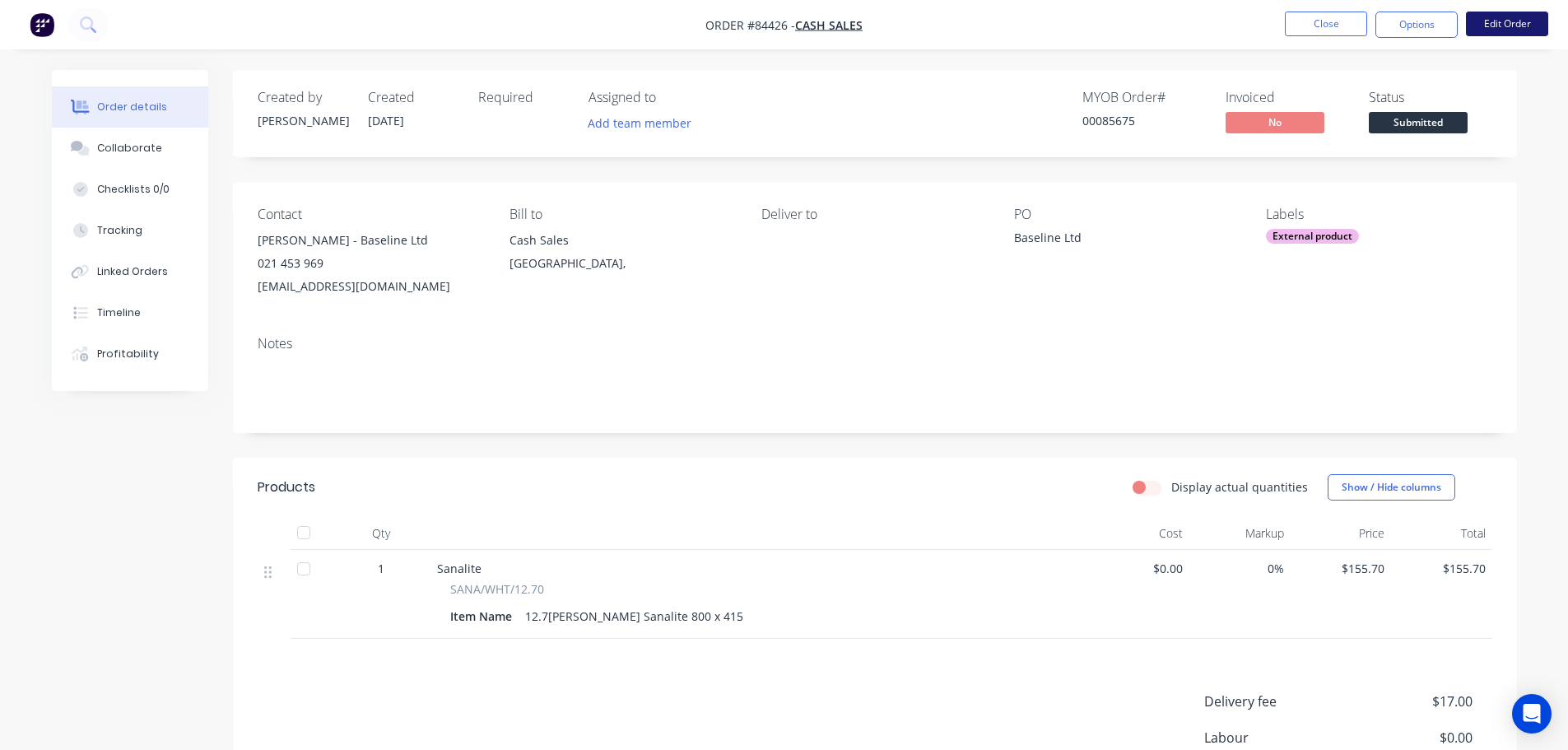
click at [1501, 19] on button "Edit Order" at bounding box center [1506, 24] width 82 height 25
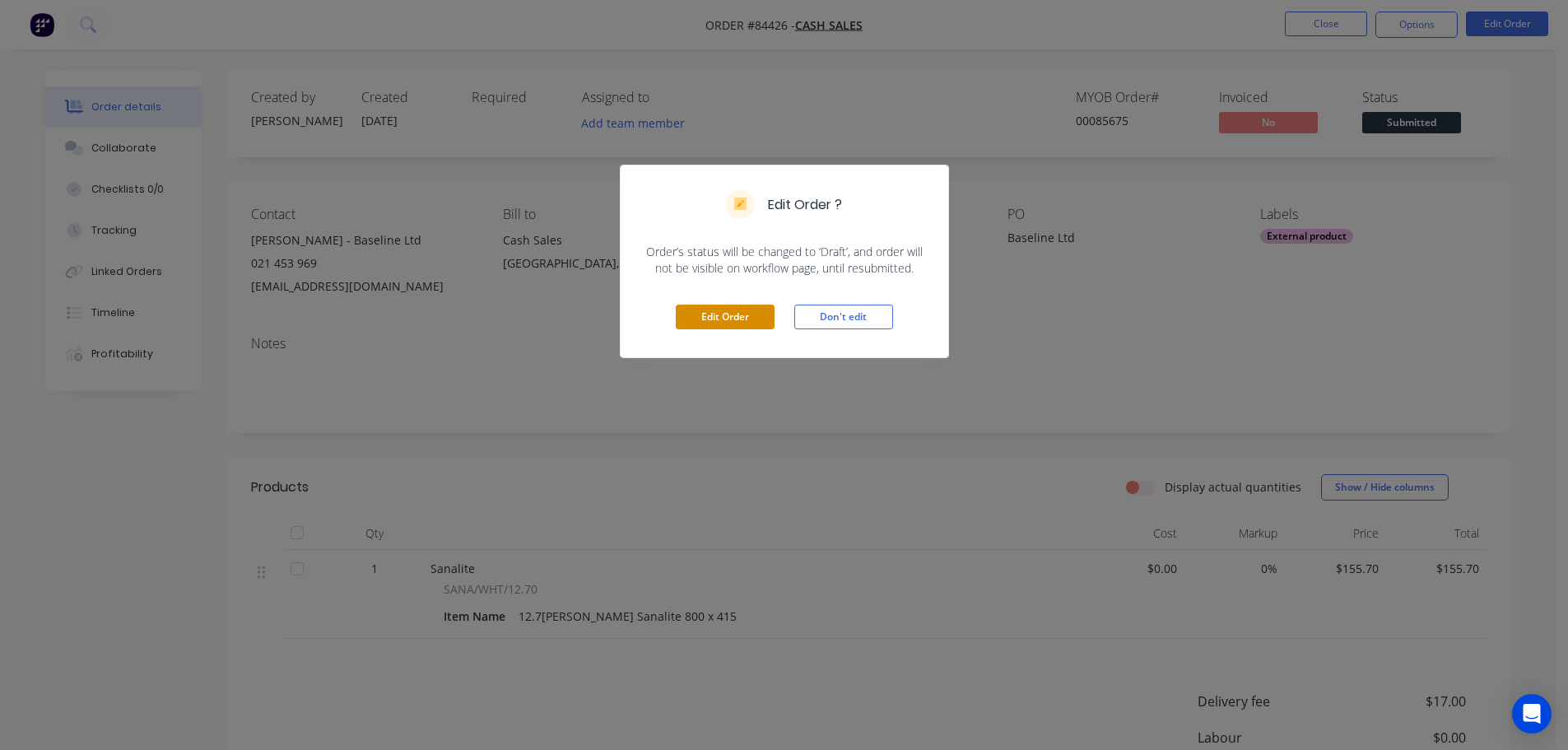
click at [747, 305] on button "Edit Order" at bounding box center [725, 318] width 99 height 25
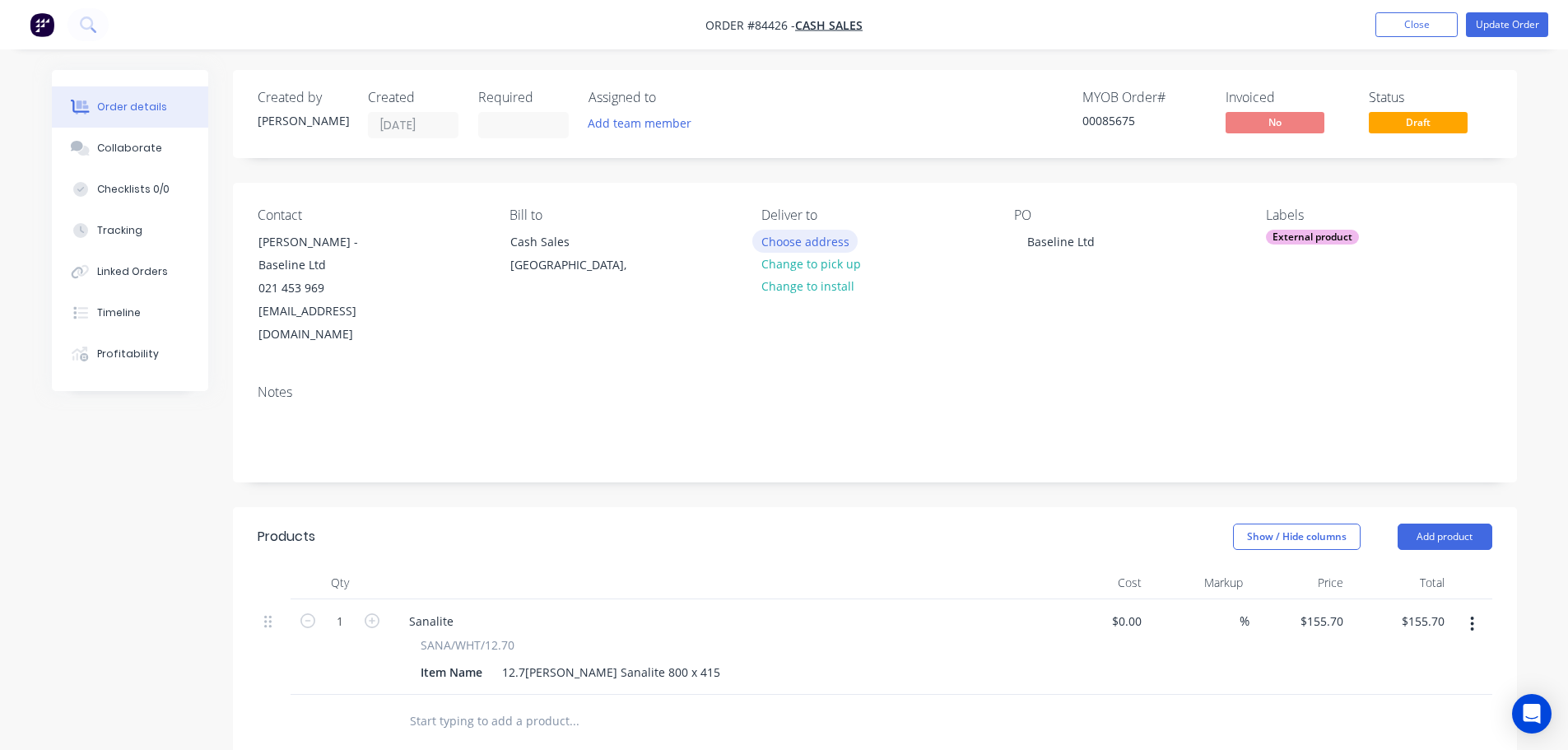
click at [797, 232] on button "Choose address" at bounding box center [804, 241] width 105 height 22
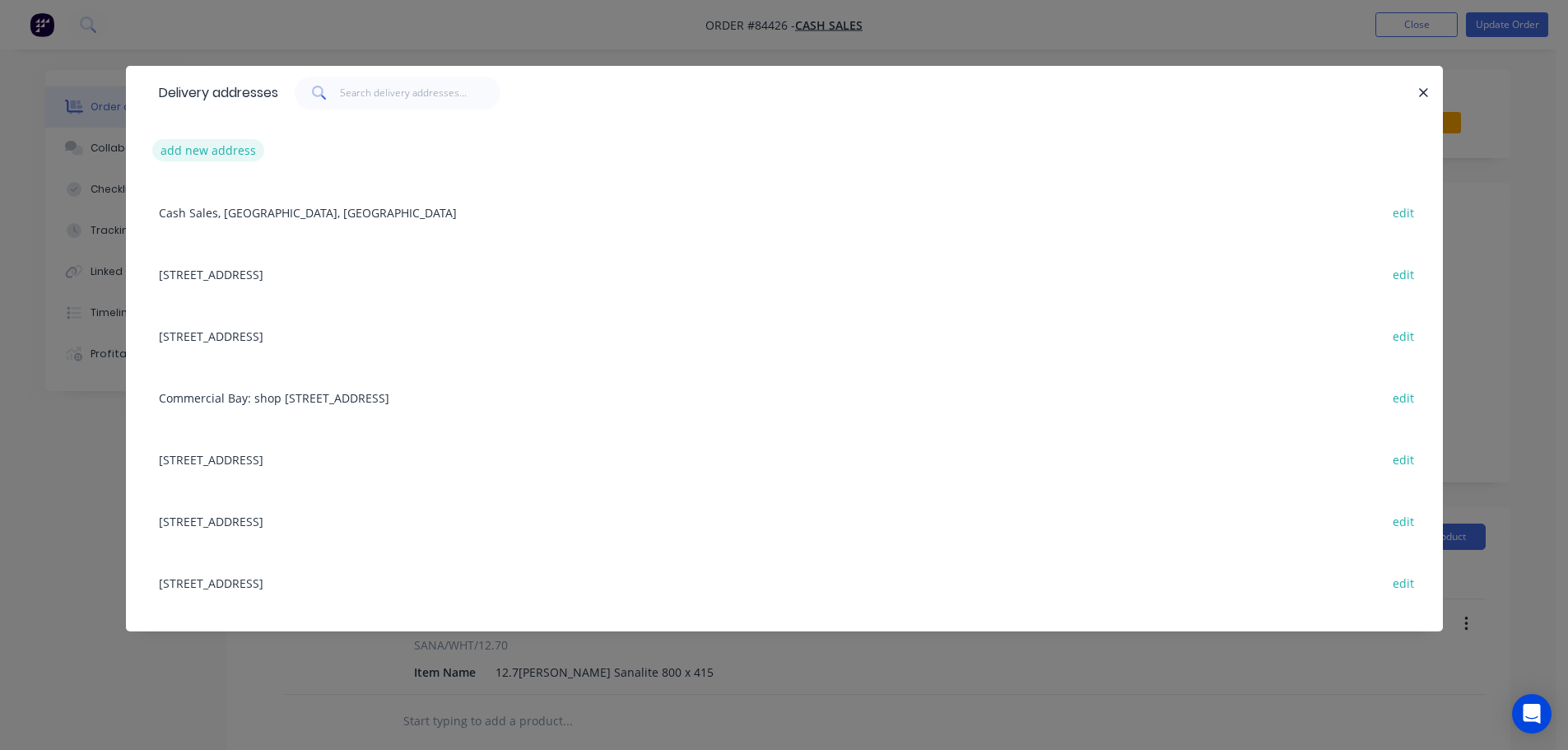
click at [237, 155] on button "add new address" at bounding box center [209, 149] width 113 height 22
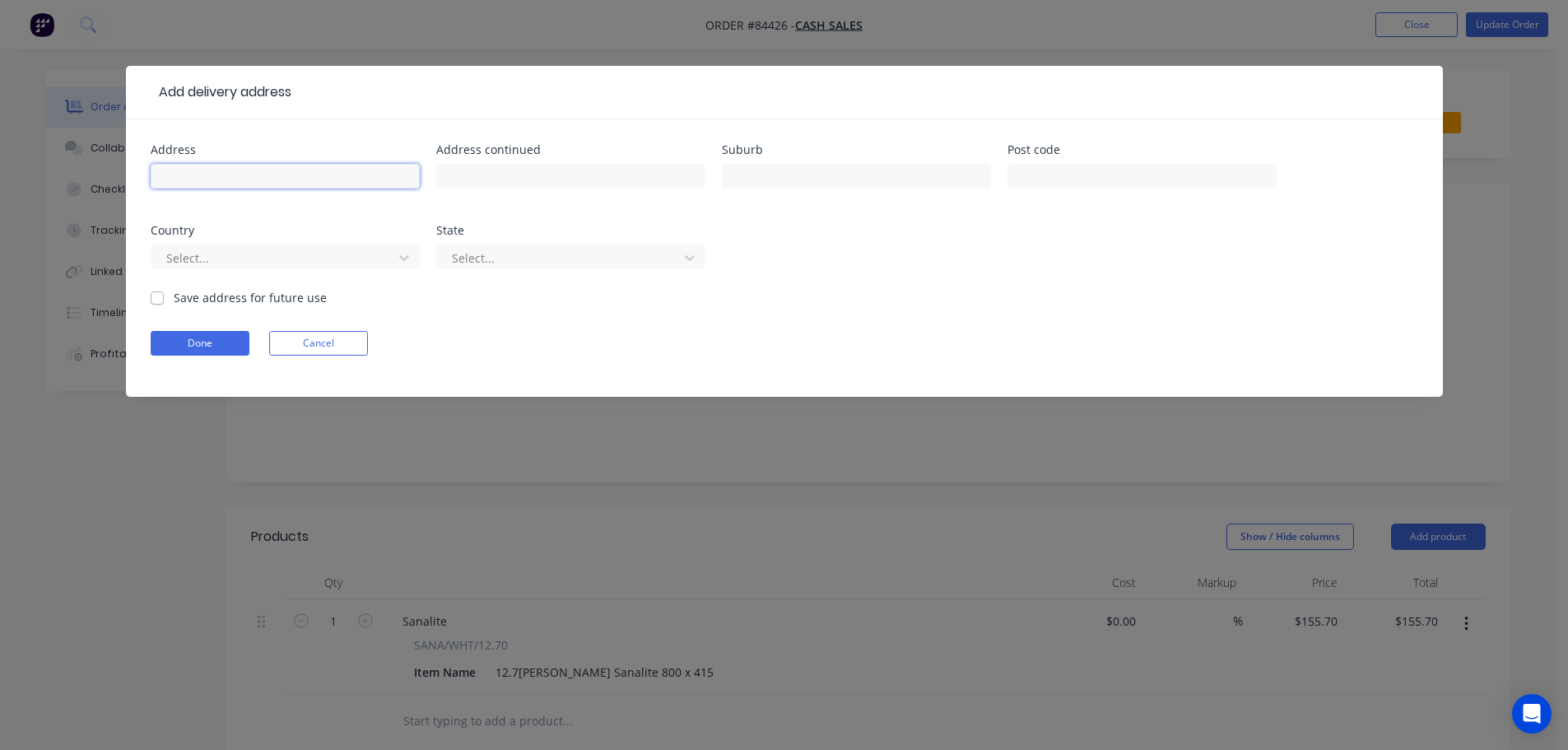
click at [245, 171] on input "text" at bounding box center [285, 176] width 269 height 25
paste input "4 Puru Crescent, Lyall Bay. Wellington 6022"
click at [323, 179] on input "4 Puru Crescent, Lyall Bay. Wellington 6022" at bounding box center [285, 176] width 269 height 25
type input "4 Puru Crescent, Lyall Bay. Wellington 6022"
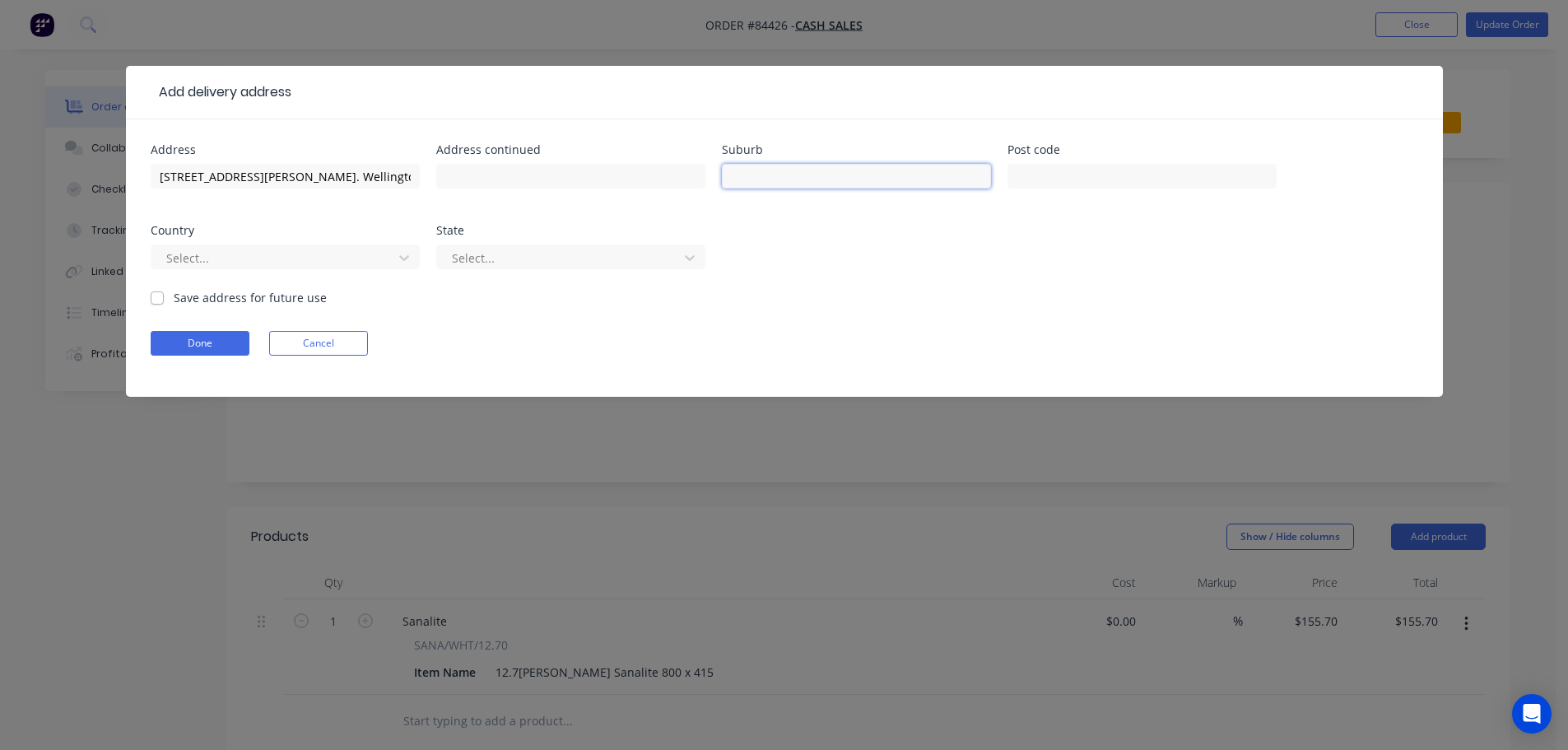
click at [784, 178] on input "text" at bounding box center [856, 176] width 269 height 25
paste input "Wellington"
type input "Wellington"
click at [382, 180] on input "4 Puru Crescent, Lyall Bay. Wellington 6022" at bounding box center [285, 176] width 269 height 25
click at [377, 180] on input "4 Puru Crescent, Lyall Bay. Wellington 6022" at bounding box center [285, 176] width 269 height 25
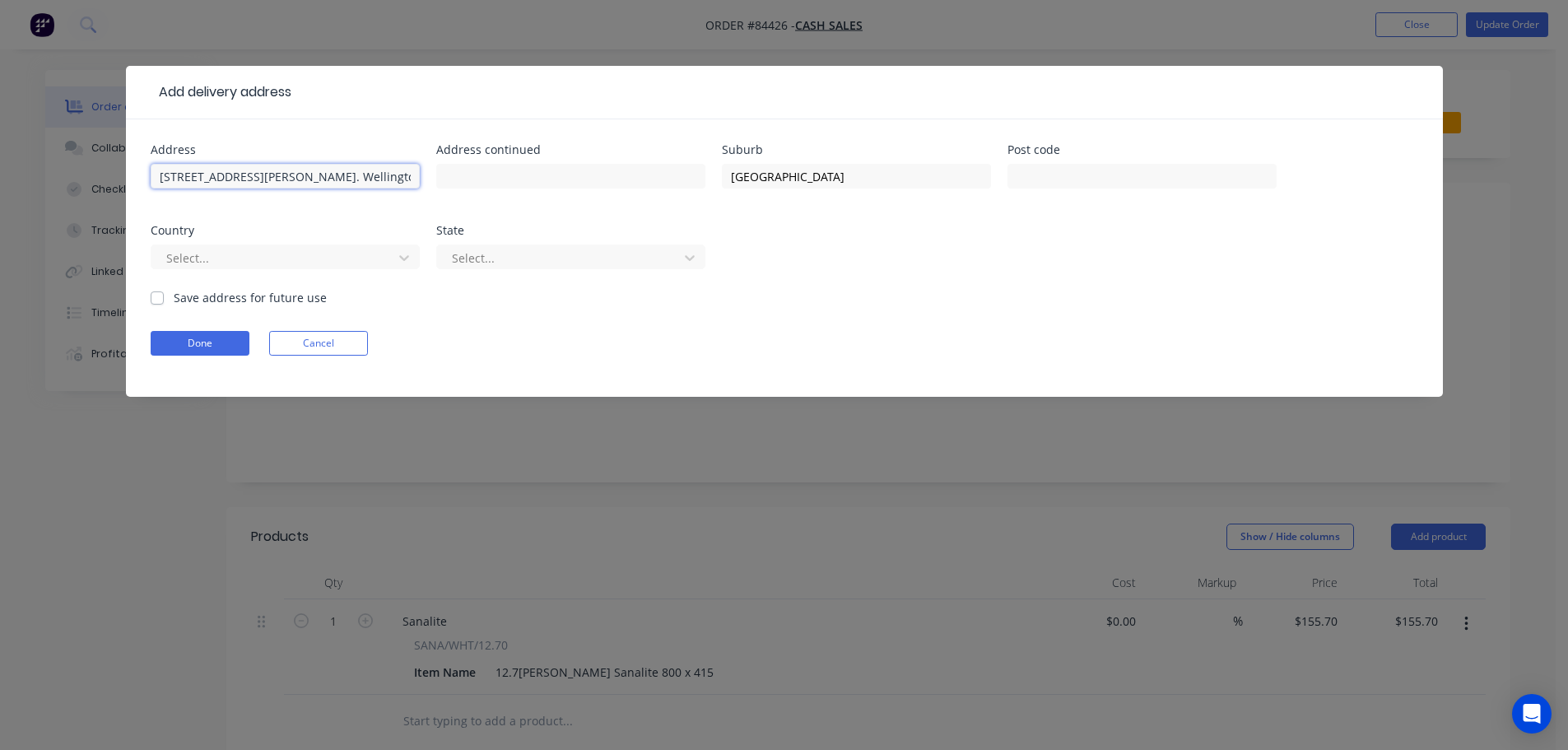
click at [377, 180] on input "4 Puru Crescent, Lyall Bay. Wellington 6022" at bounding box center [285, 176] width 269 height 25
type input "4 Puru Crescent, Lyall Bay. Wellington"
type input "6022"
click at [271, 177] on input "4 Puru Crescent, Lyall Bay. Wellington" at bounding box center [285, 176] width 269 height 25
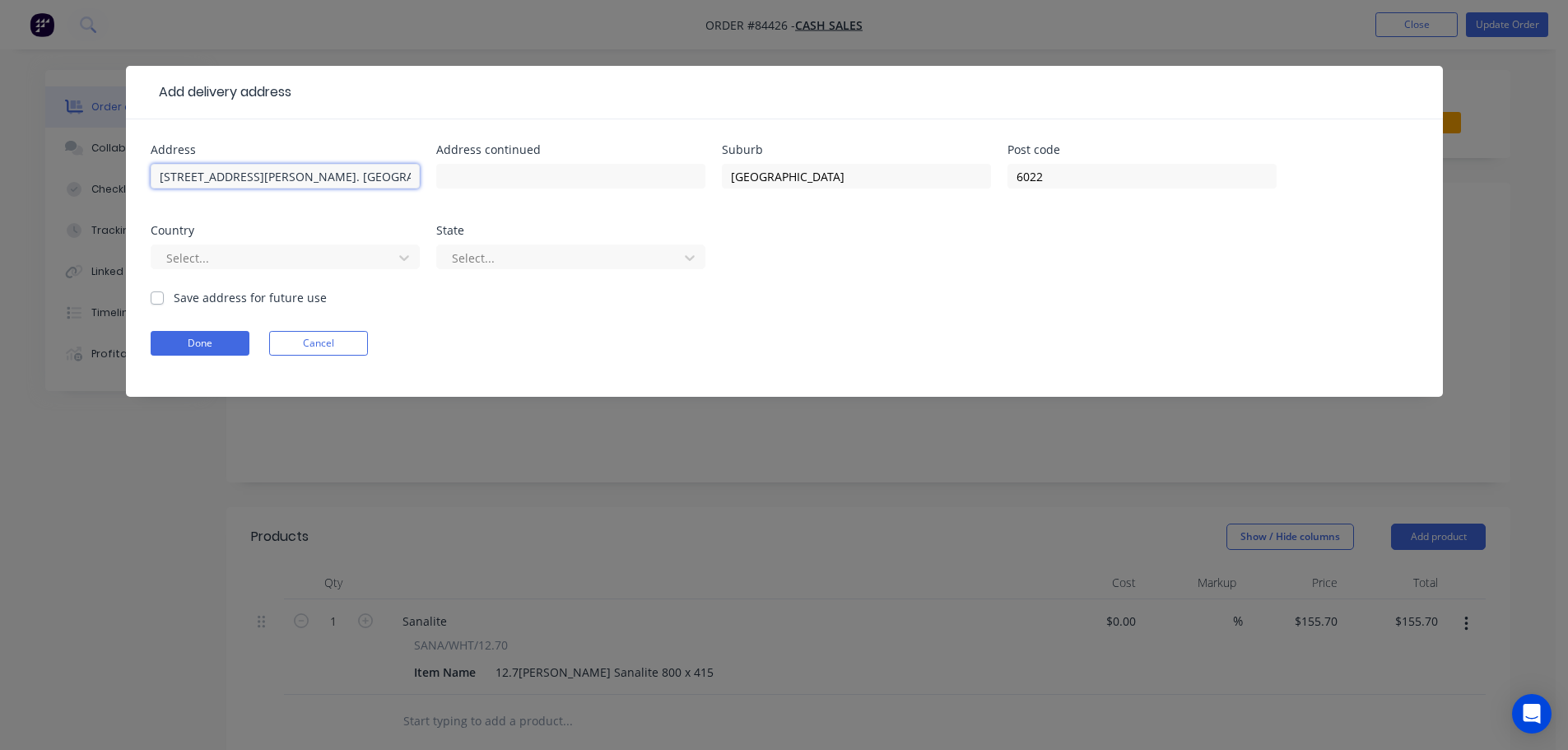
click at [250, 177] on input "4 Puru Crescent, Lyall Bay. Wellington" at bounding box center [285, 176] width 269 height 25
drag, startPoint x: 250, startPoint y: 177, endPoint x: 295, endPoint y: 180, distance: 45.1
click at [295, 180] on input "4 Puru Crescent, Lyall Bay. Wellington" at bounding box center [285, 176] width 269 height 25
type input "4 Puru Crescent, . Wellington"
type input "Lyall Bay"
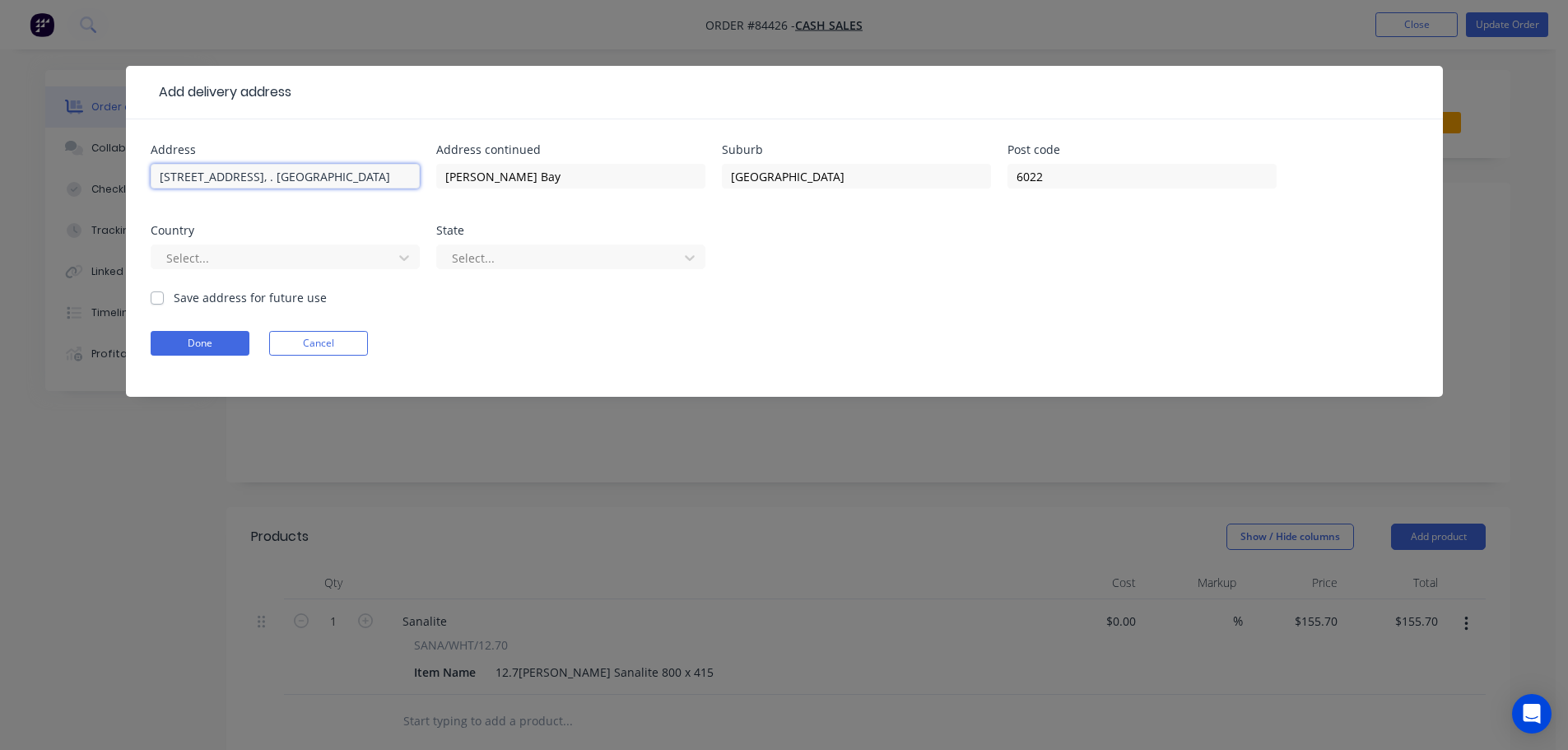
drag, startPoint x: 369, startPoint y: 177, endPoint x: 245, endPoint y: 180, distance: 124.0
click at [245, 180] on input "4 Puru Crescent, . Wellington" at bounding box center [285, 176] width 269 height 25
type input "4 Puru Crescent"
click at [212, 349] on button "Done" at bounding box center [200, 343] width 99 height 25
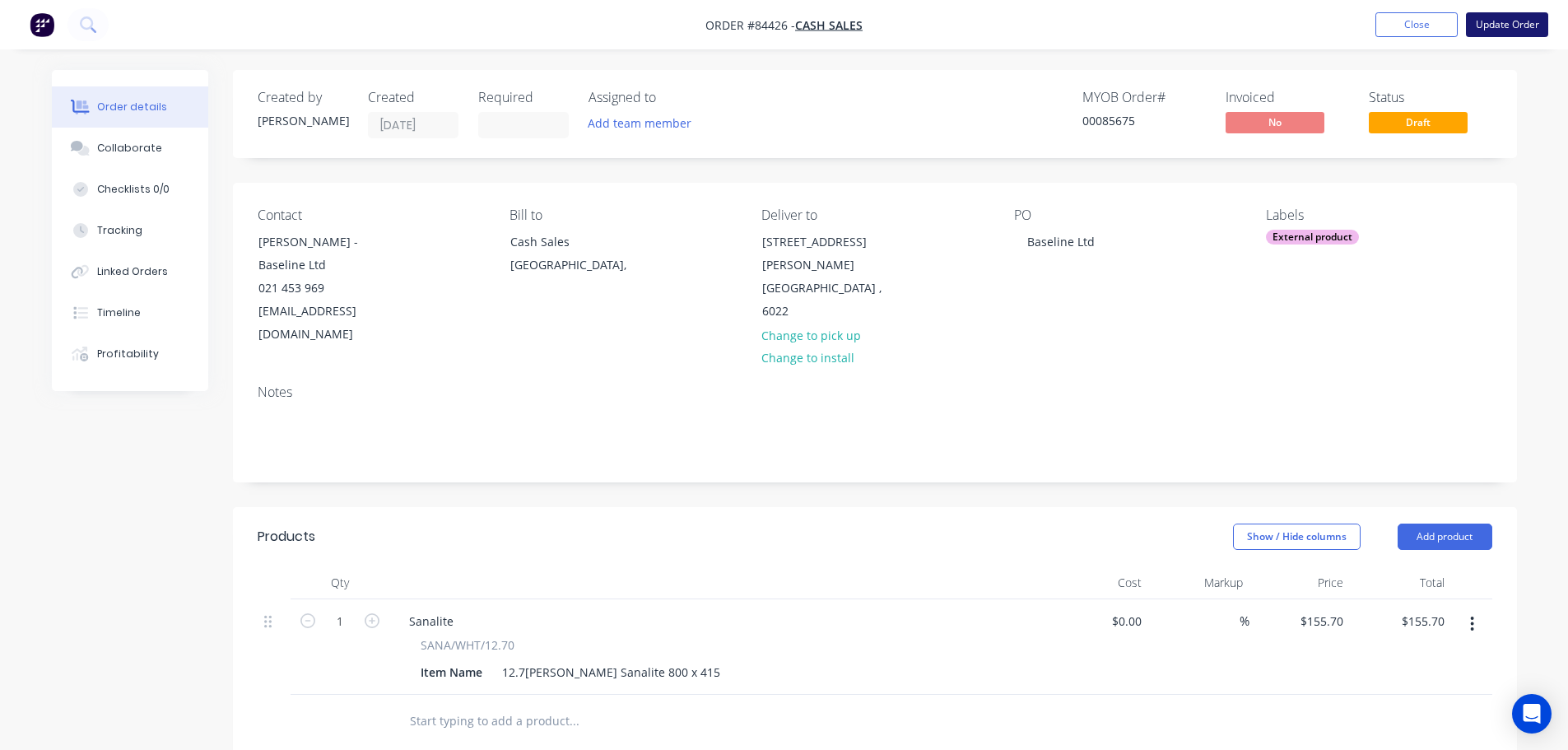
click at [1512, 26] on button "Update Order" at bounding box center [1506, 25] width 82 height 25
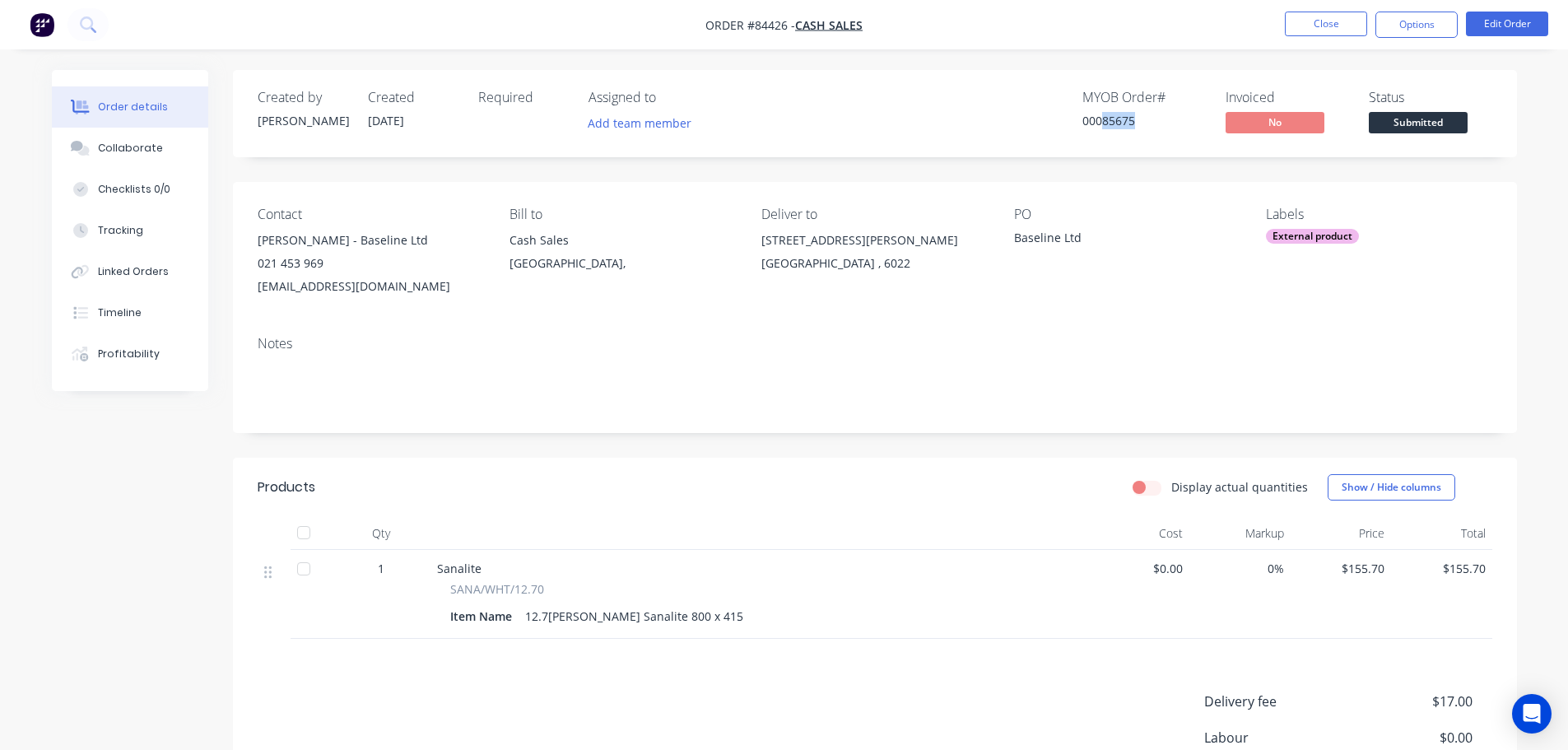
drag, startPoint x: 1101, startPoint y: 120, endPoint x: 1154, endPoint y: 134, distance: 54.8
click at [1154, 134] on div "MYOB Order # 00085675" at bounding box center [1144, 113] width 124 height 48
copy div "85675"
click at [1420, 24] on button "Options" at bounding box center [1416, 25] width 82 height 27
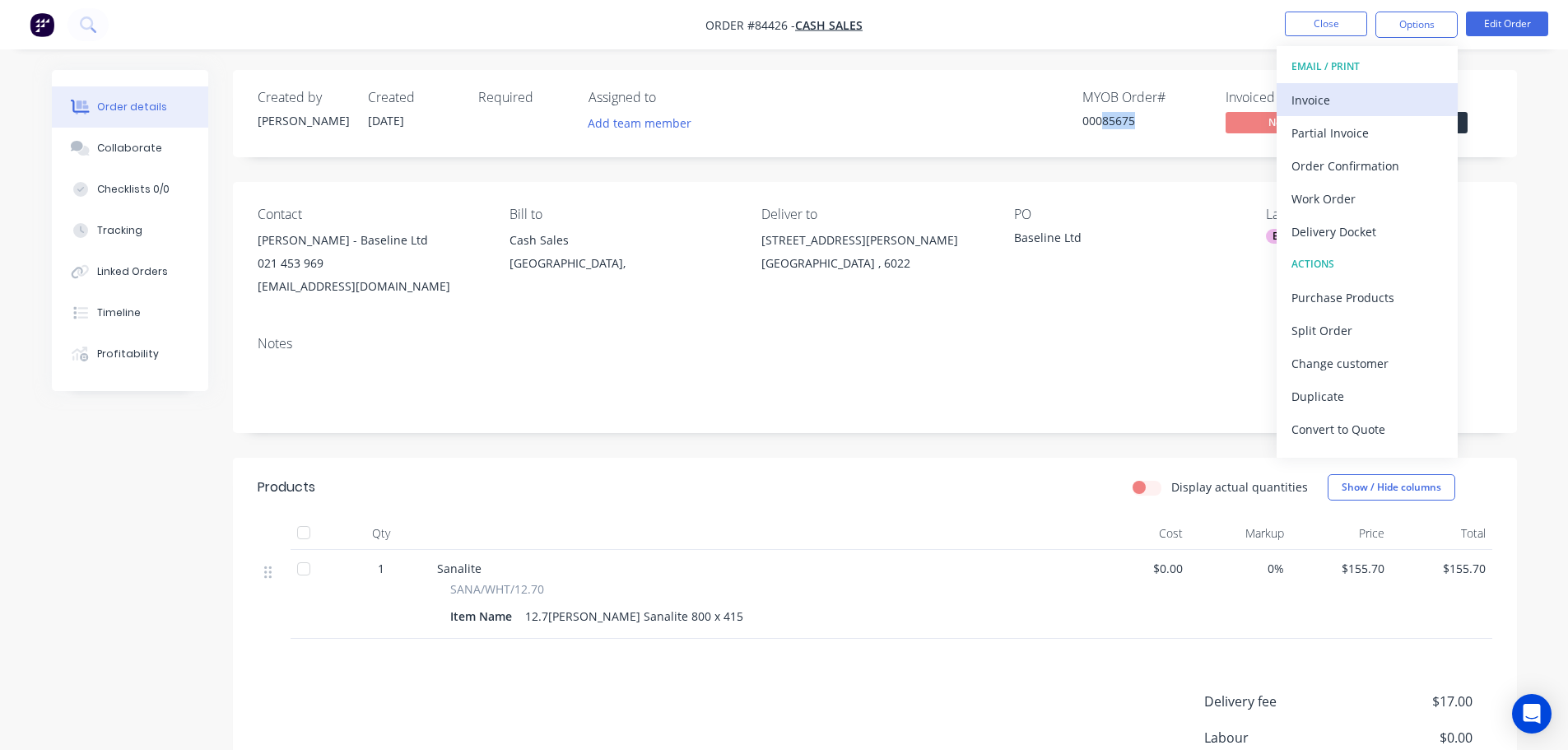
click at [1380, 89] on div "Invoice" at bounding box center [1366, 100] width 151 height 24
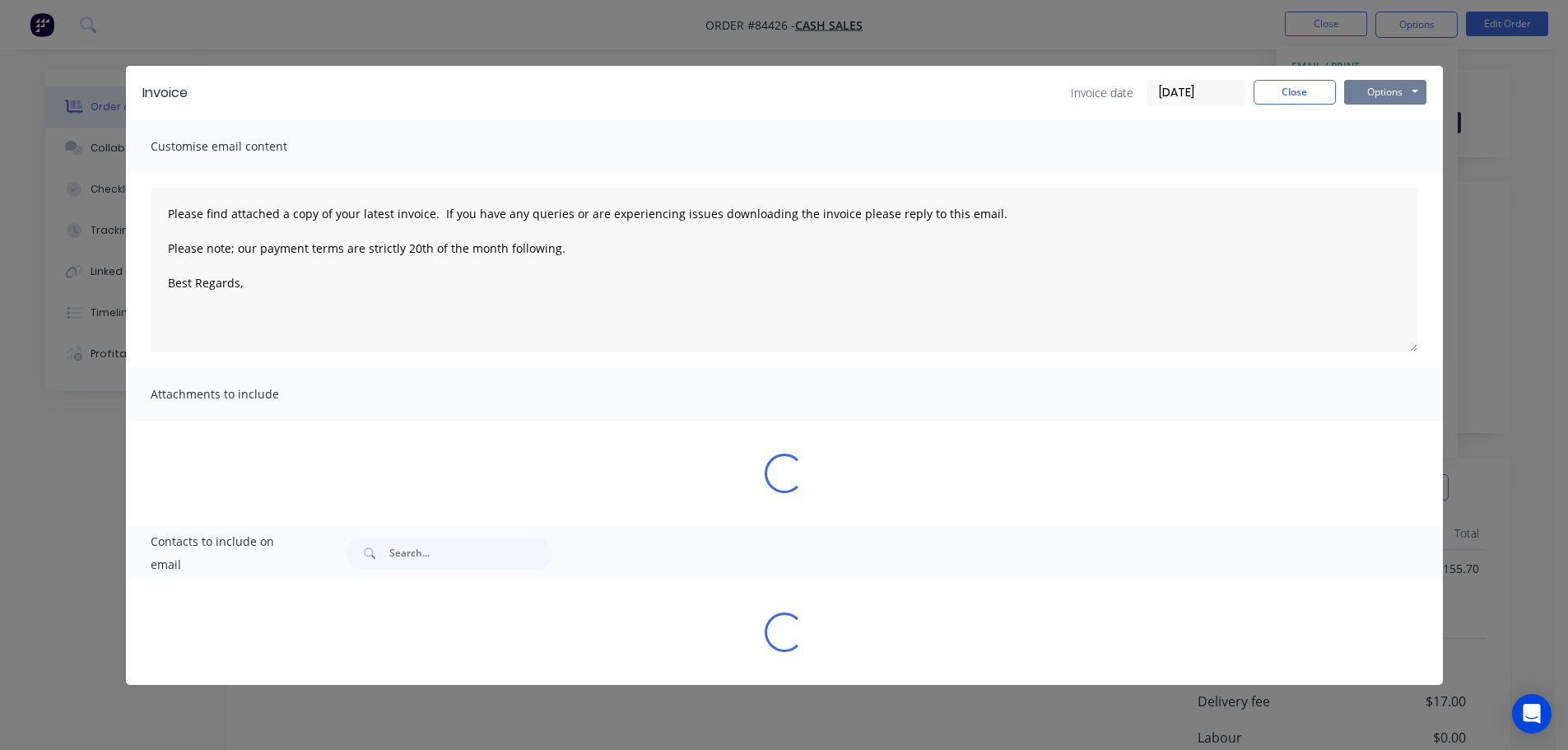
click at [1386, 86] on button "Options" at bounding box center [1385, 92] width 82 height 25
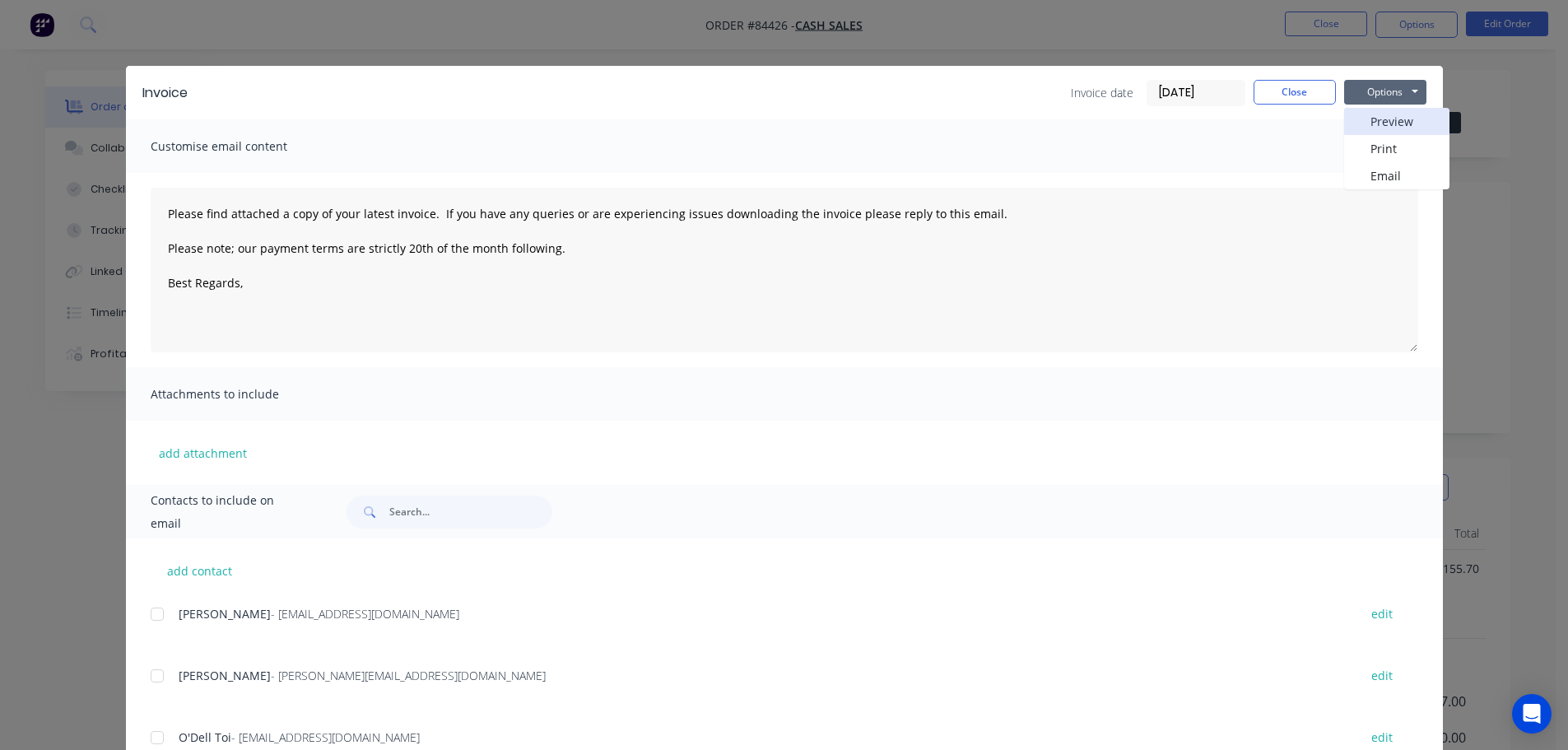
click at [1383, 115] on button "Preview" at bounding box center [1397, 121] width 105 height 27
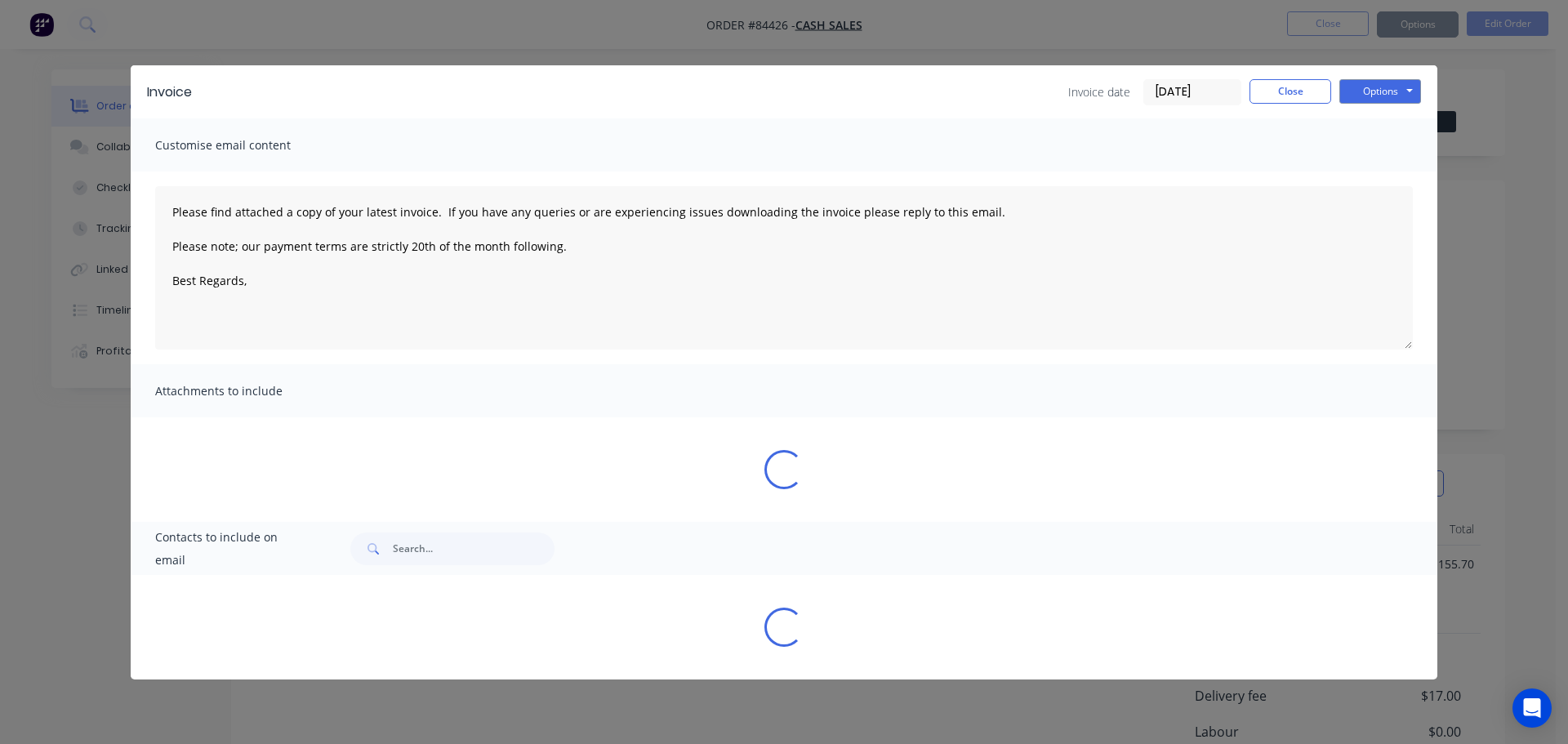
type textarea "Please find attached a copy of your latest invoice. If you have any queries or …"
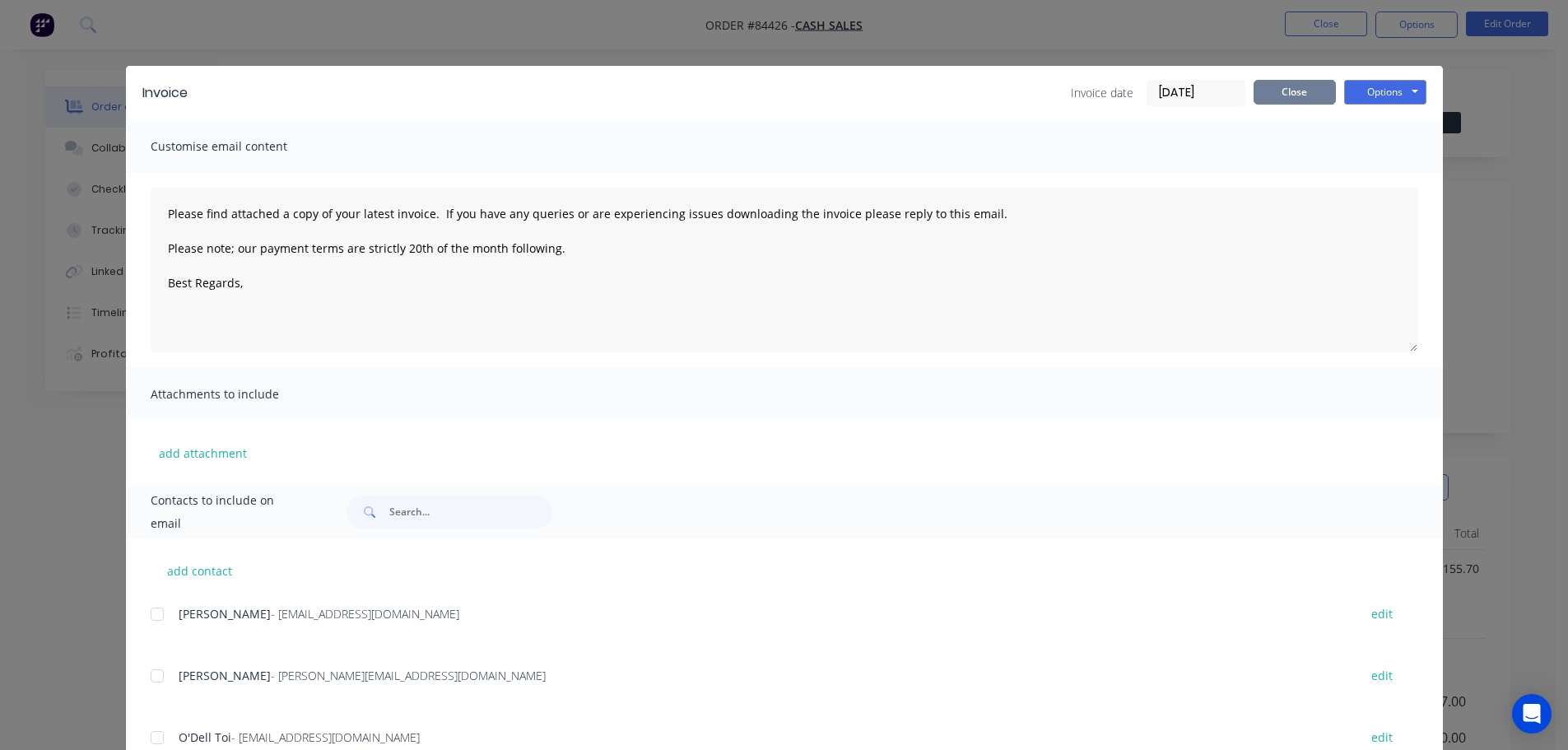
click at [1276, 94] on button "Close" at bounding box center [1294, 92] width 82 height 25
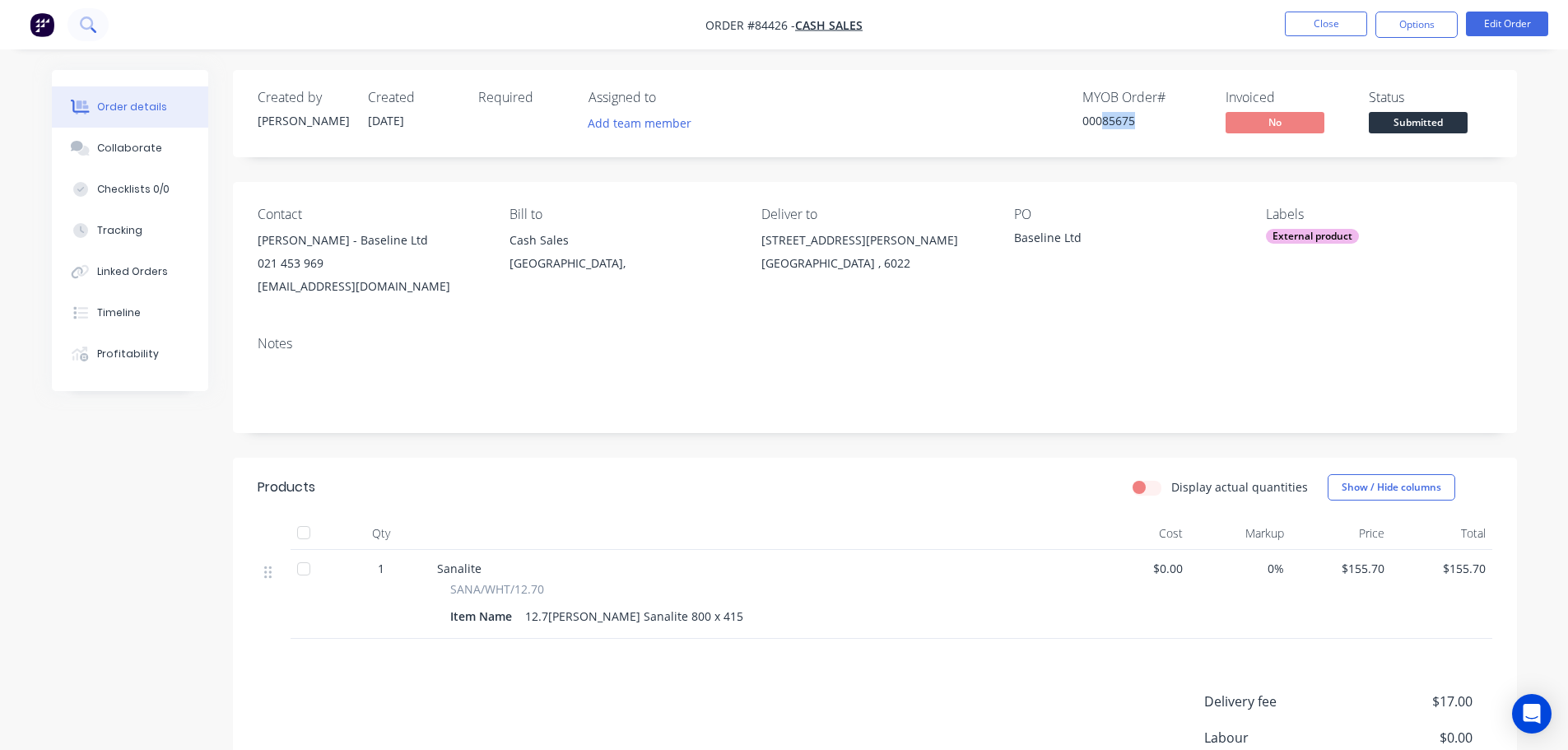
click at [82, 14] on button at bounding box center [88, 24] width 42 height 33
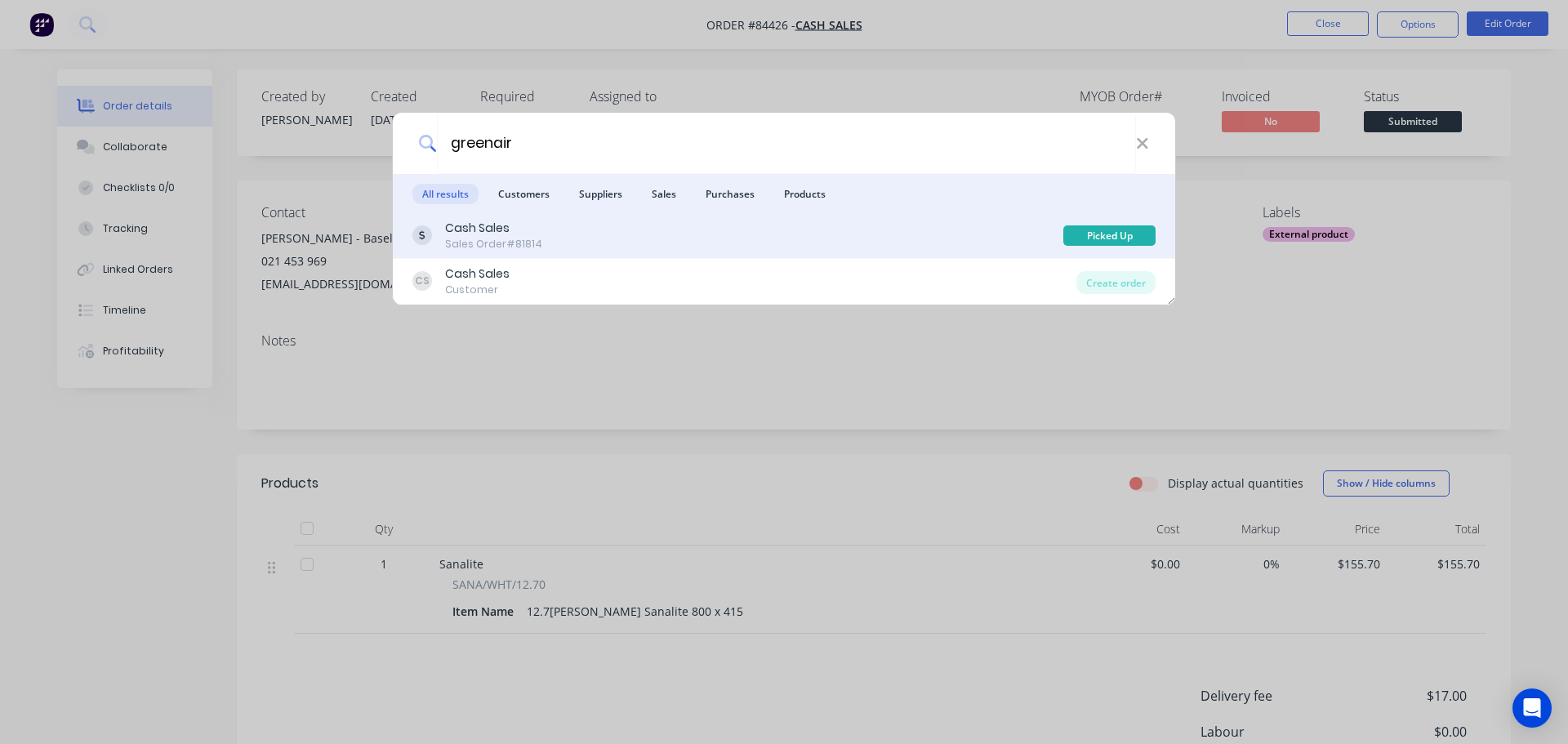
type input "greenair"
click at [887, 253] on div "Cash Sales Sales Order #81814 Picked Up" at bounding box center [784, 236] width 782 height 46
click at [654, 249] on div "Cash Sales Sales Order #81814" at bounding box center [738, 235] width 651 height 32
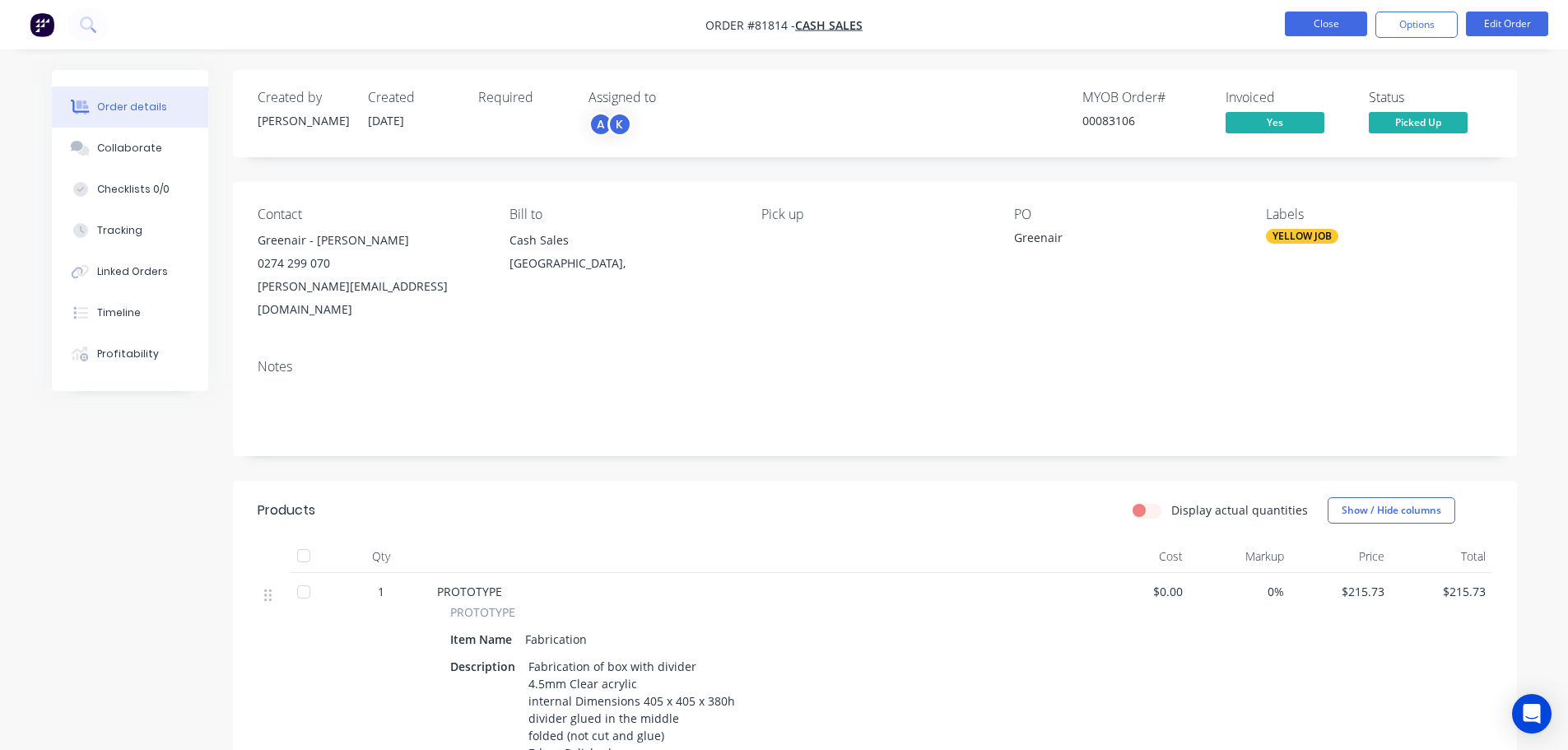
click at [1311, 28] on button "Close" at bounding box center [1326, 24] width 82 height 25
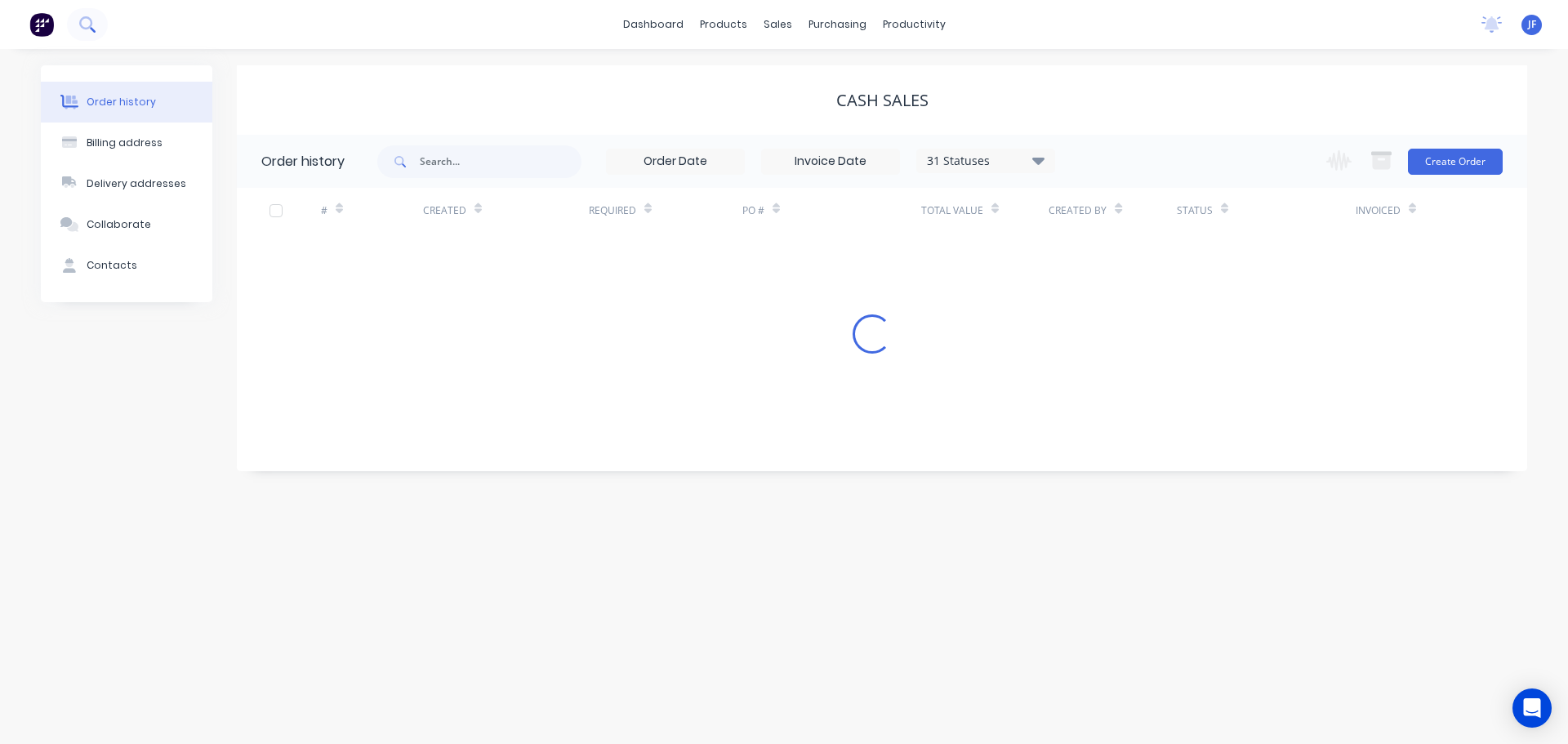
click at [95, 23] on icon at bounding box center [87, 25] width 16 height 16
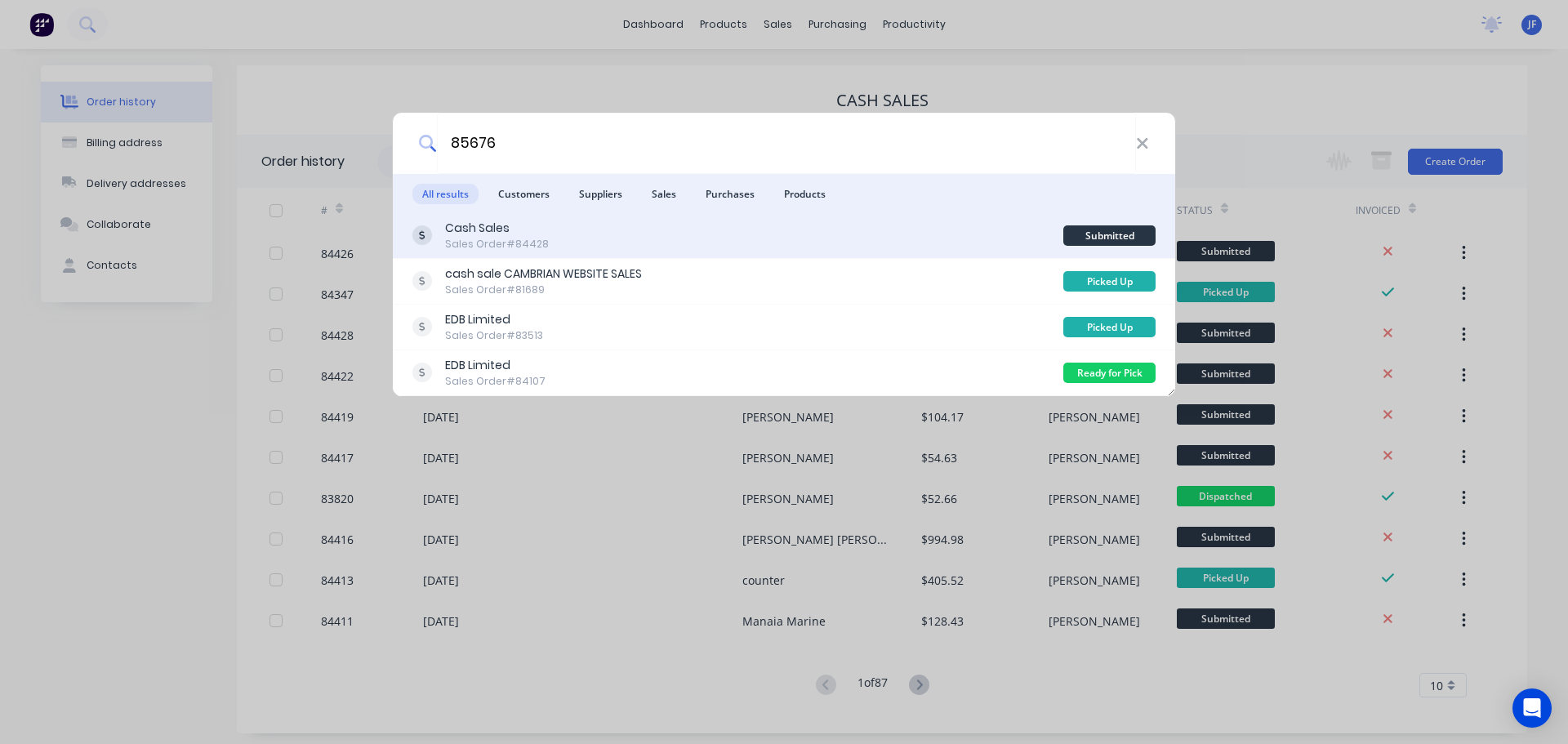
type input "85676"
click at [823, 235] on div "Cash Sales Sales Order #84428" at bounding box center [738, 235] width 651 height 32
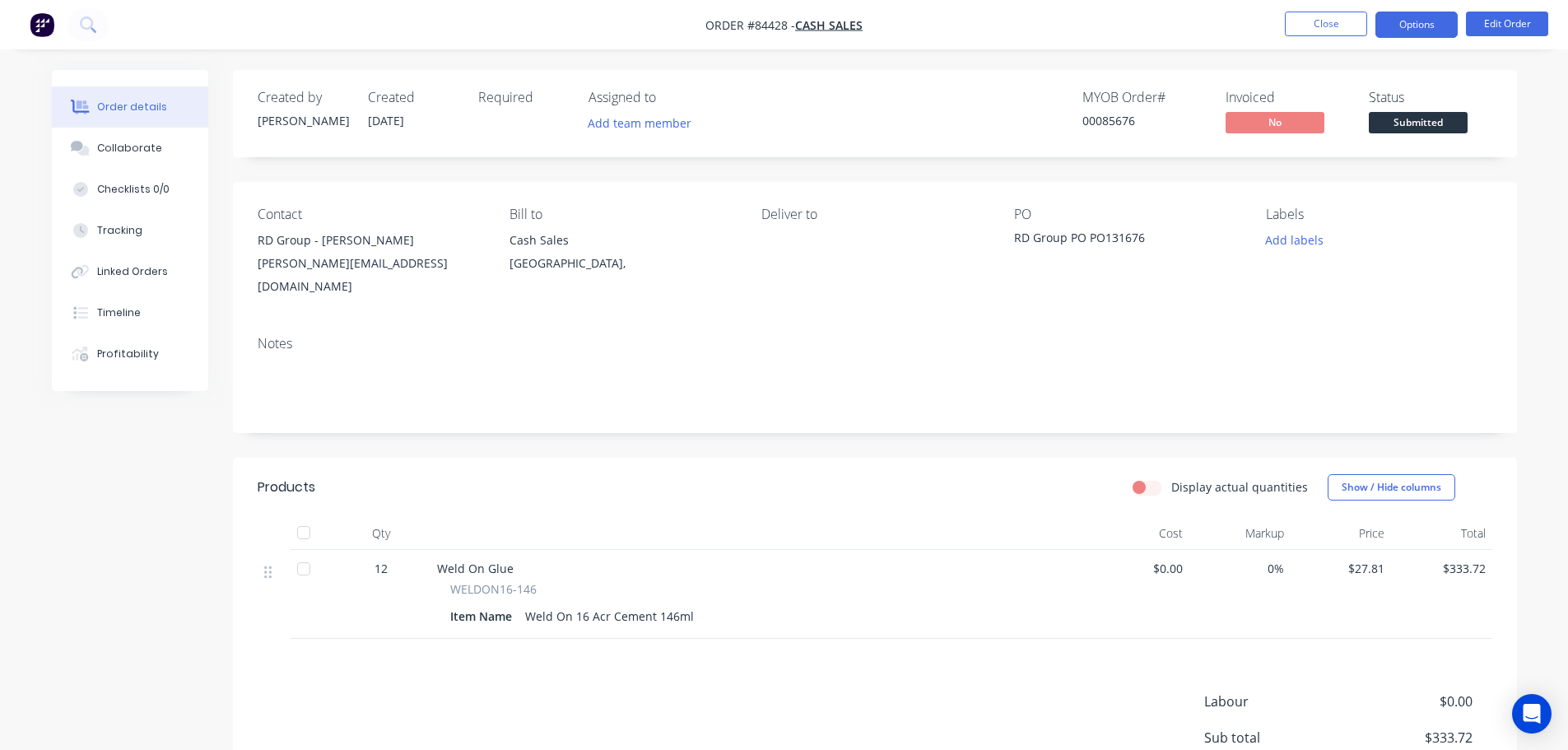
click at [1451, 16] on button "Options" at bounding box center [1416, 25] width 82 height 27
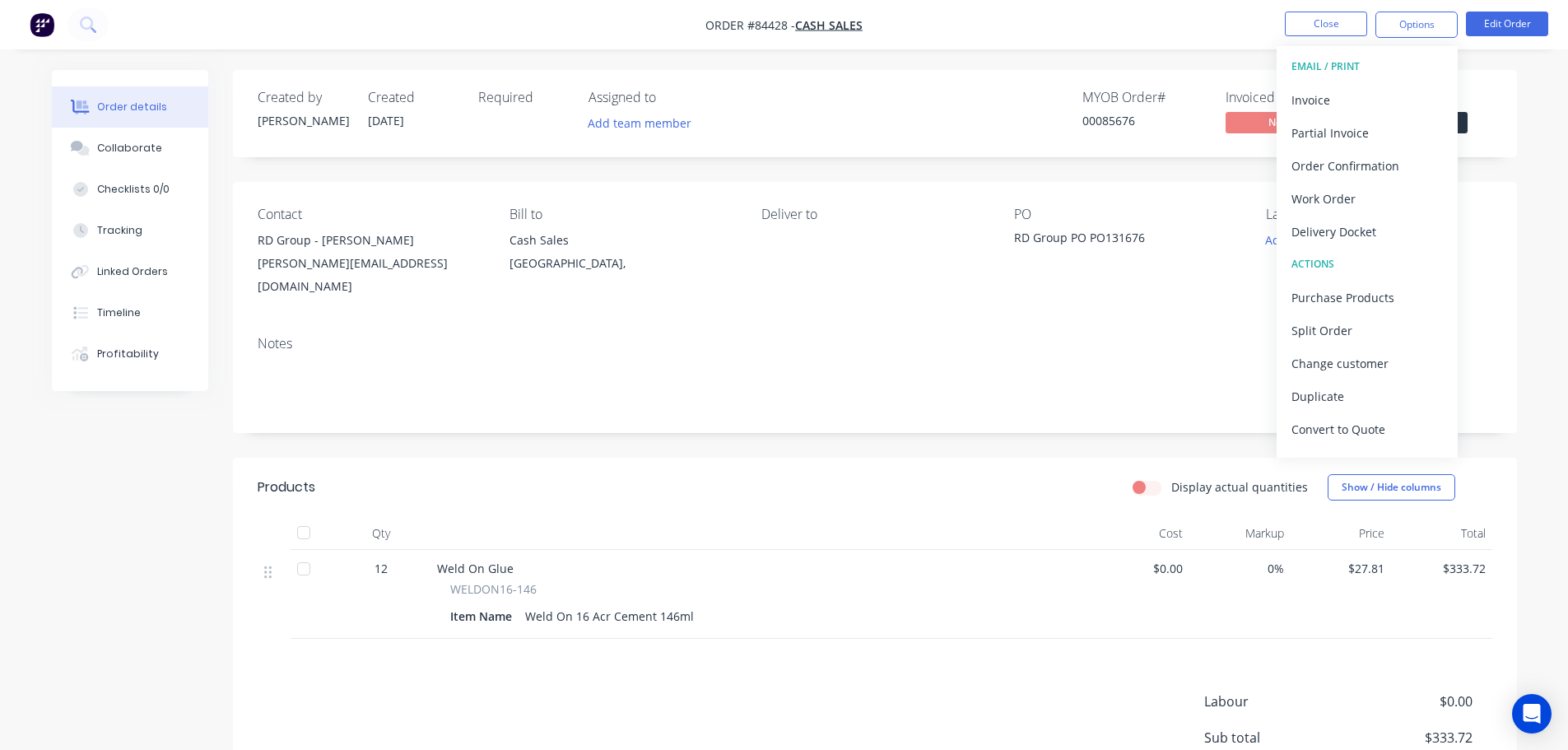
click at [1381, 82] on button "EMAIL / PRINT" at bounding box center [1366, 66] width 181 height 33
click at [1391, 88] on div "Invoice" at bounding box center [1366, 100] width 151 height 24
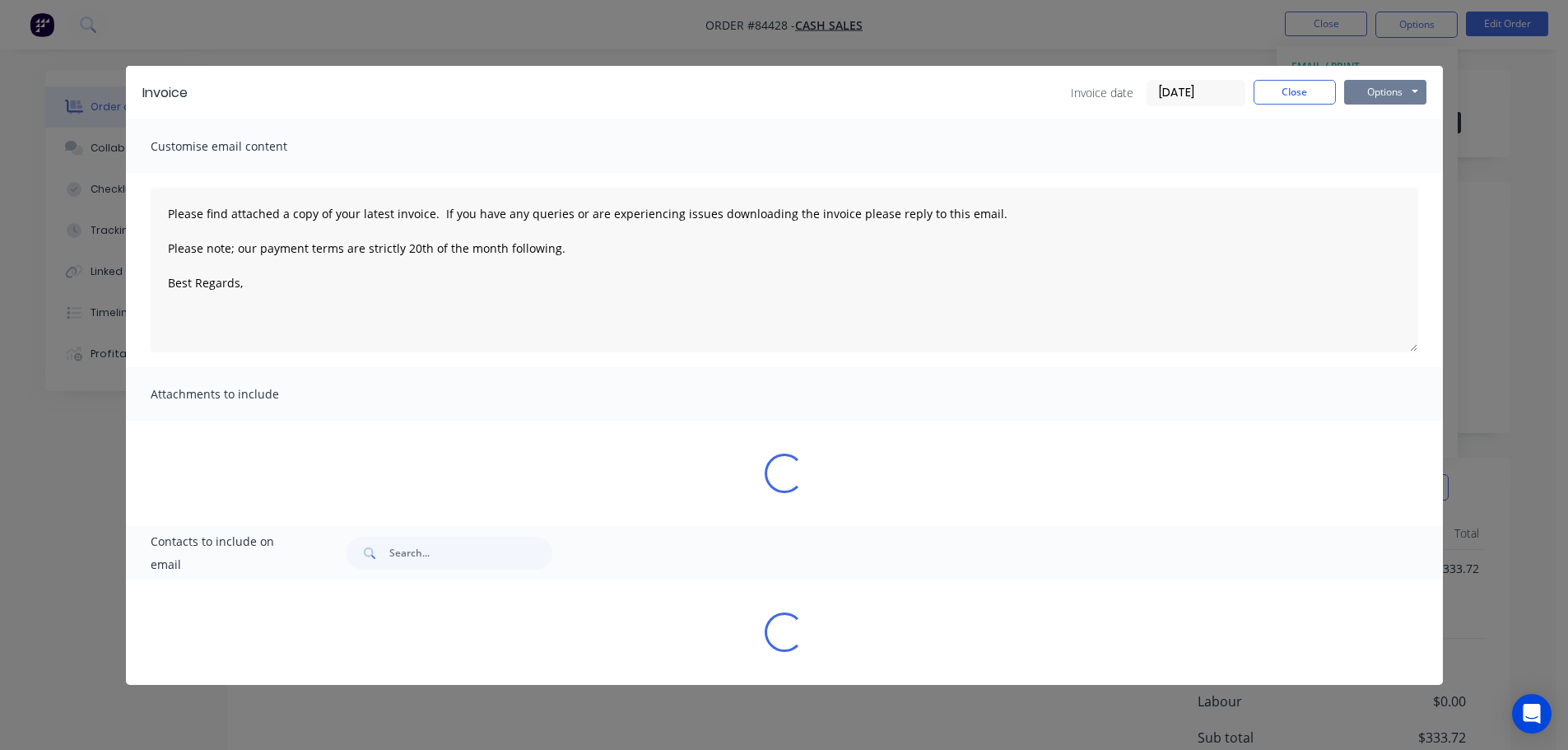
click at [1394, 86] on button "Options" at bounding box center [1385, 92] width 82 height 25
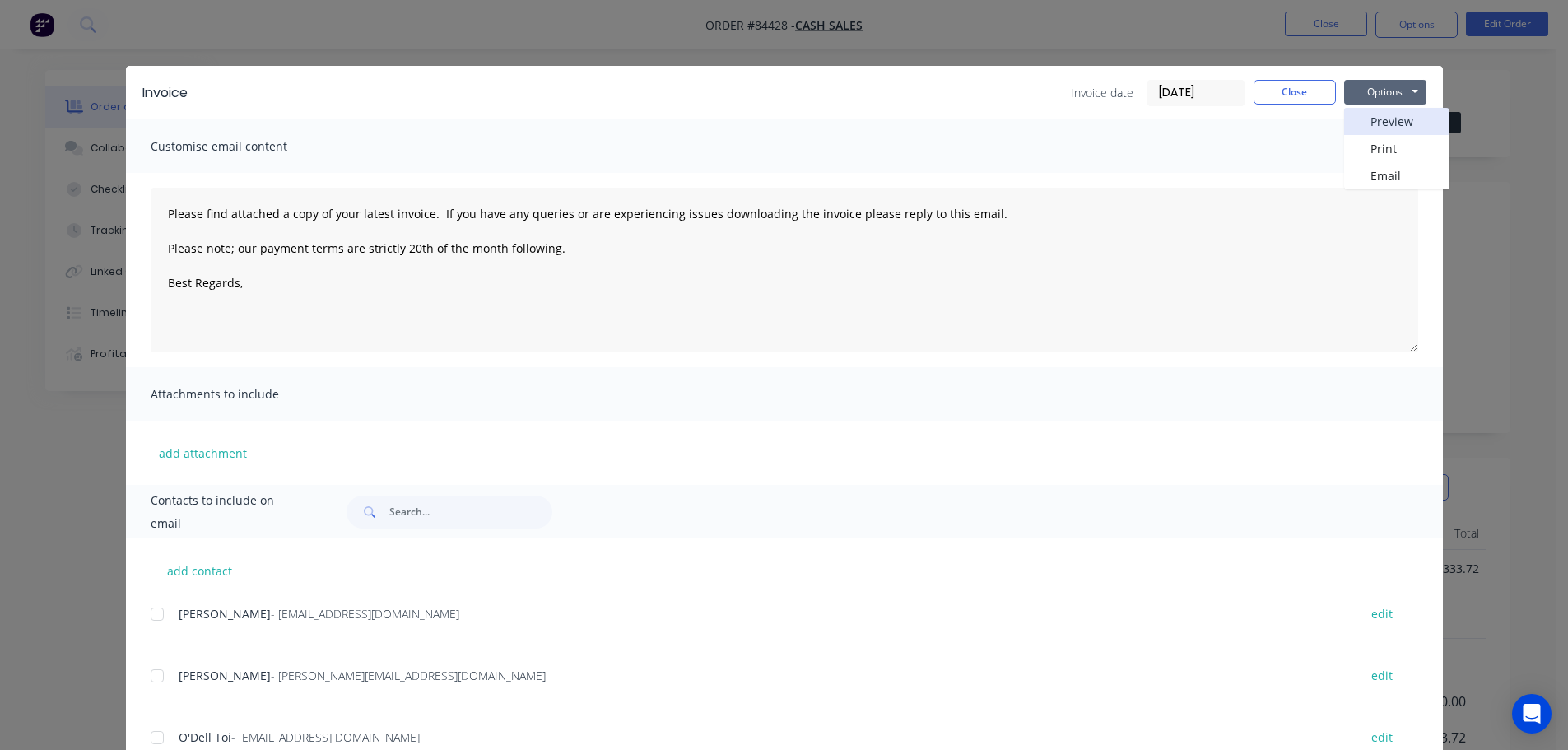
click at [1399, 114] on button "Preview" at bounding box center [1397, 121] width 105 height 27
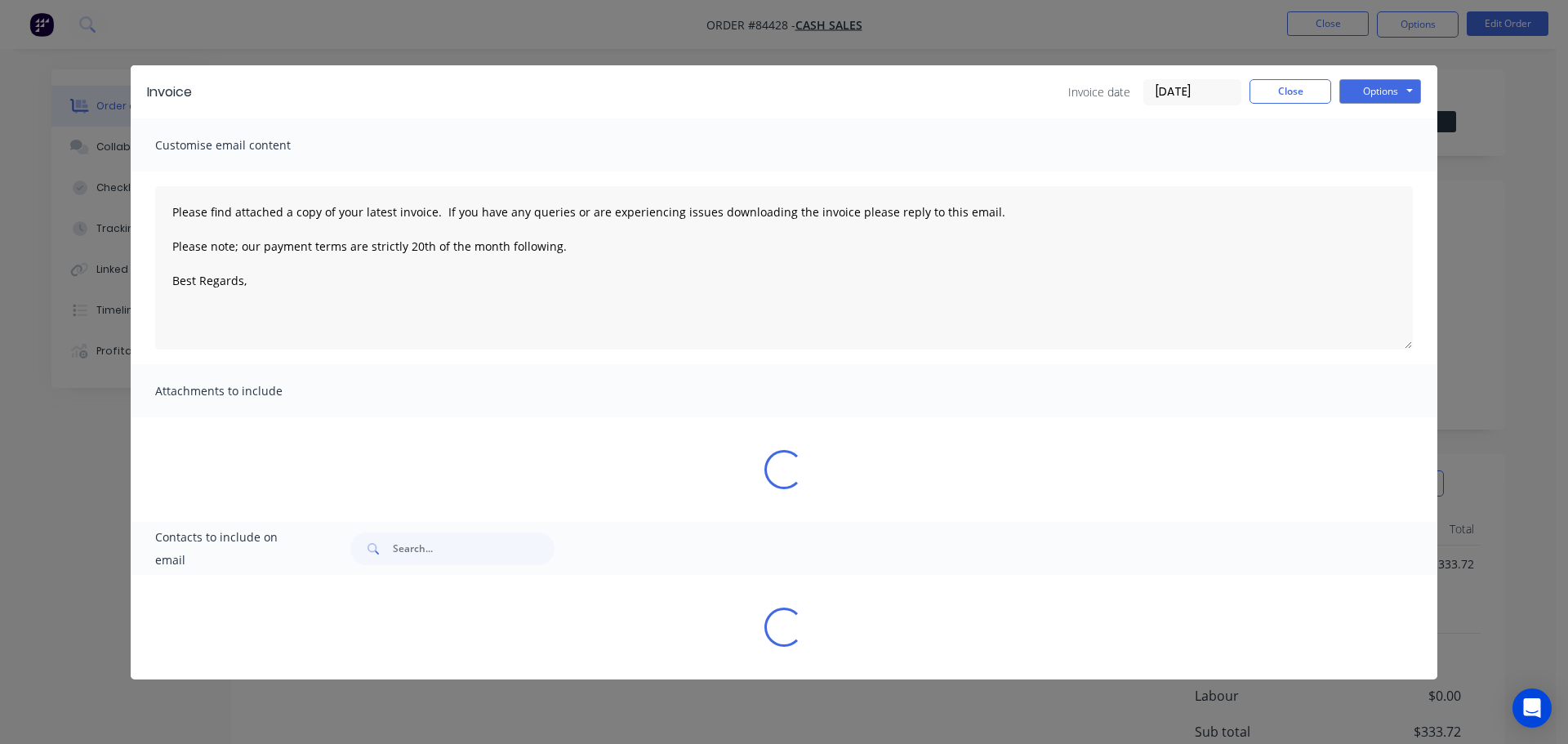
type textarea "Please find attached a copy of your latest invoice. If you have any queries or …"
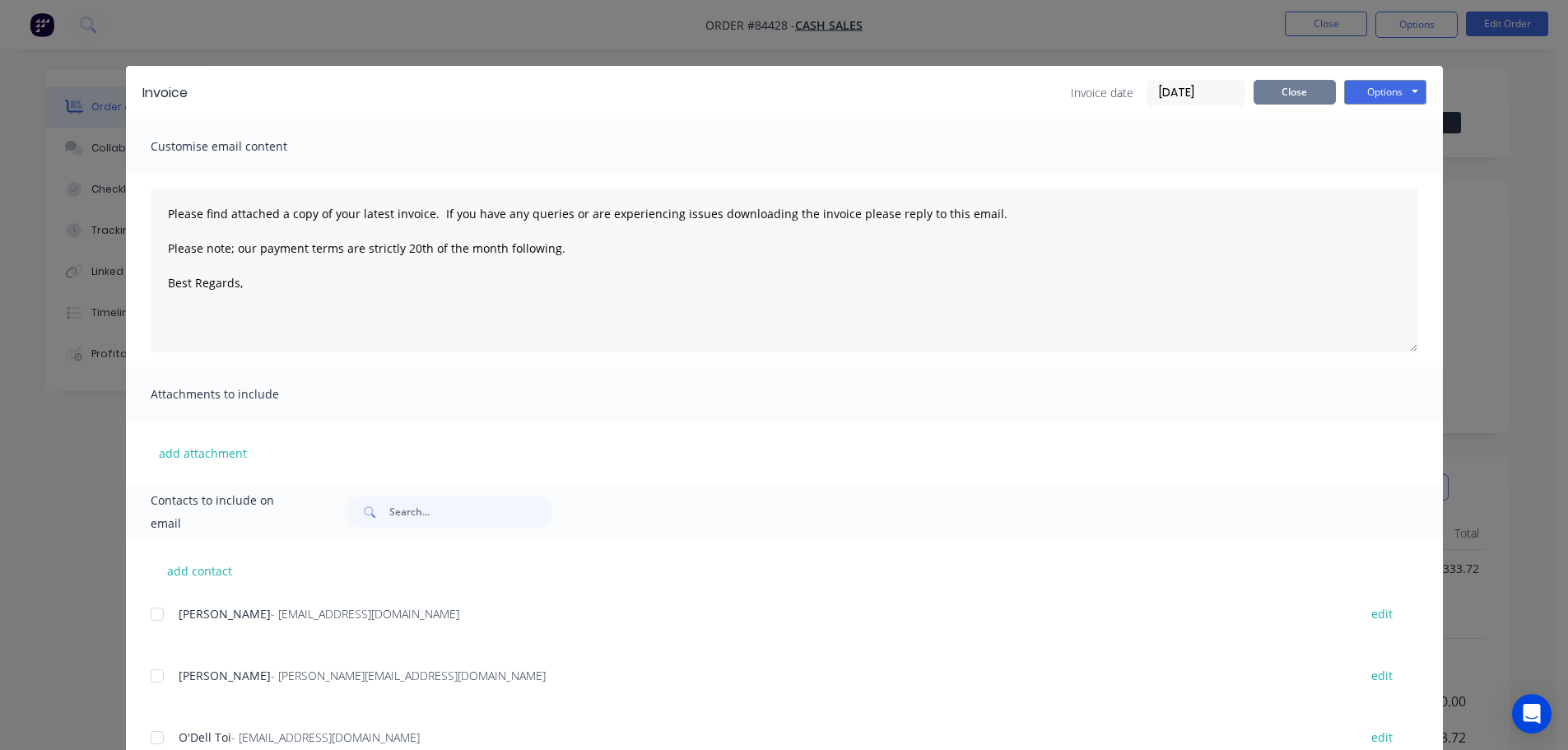
click at [1297, 96] on button "Close" at bounding box center [1294, 92] width 82 height 25
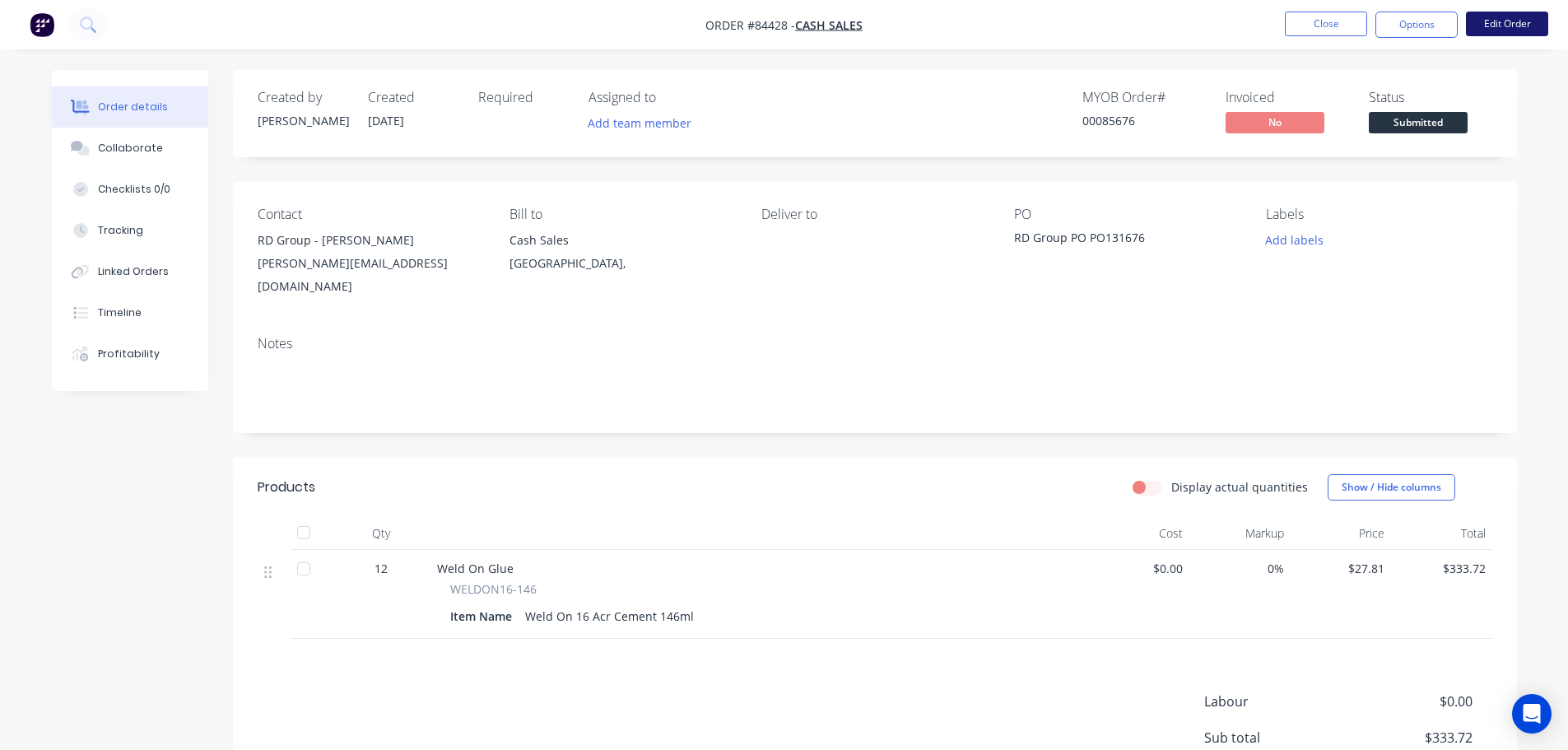
click at [1500, 34] on button "Edit Order" at bounding box center [1506, 24] width 82 height 25
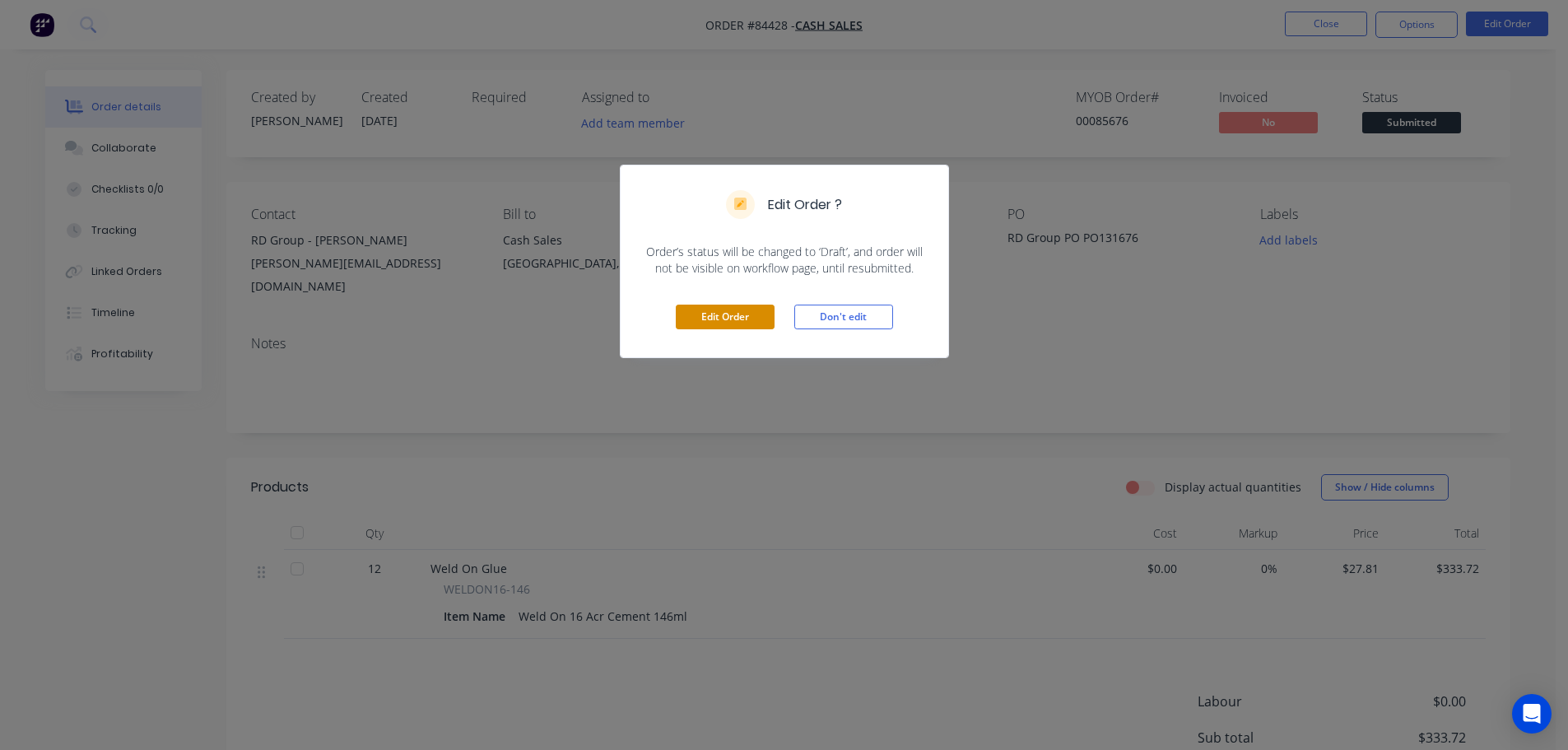
click at [735, 310] on button "Edit Order" at bounding box center [725, 318] width 99 height 25
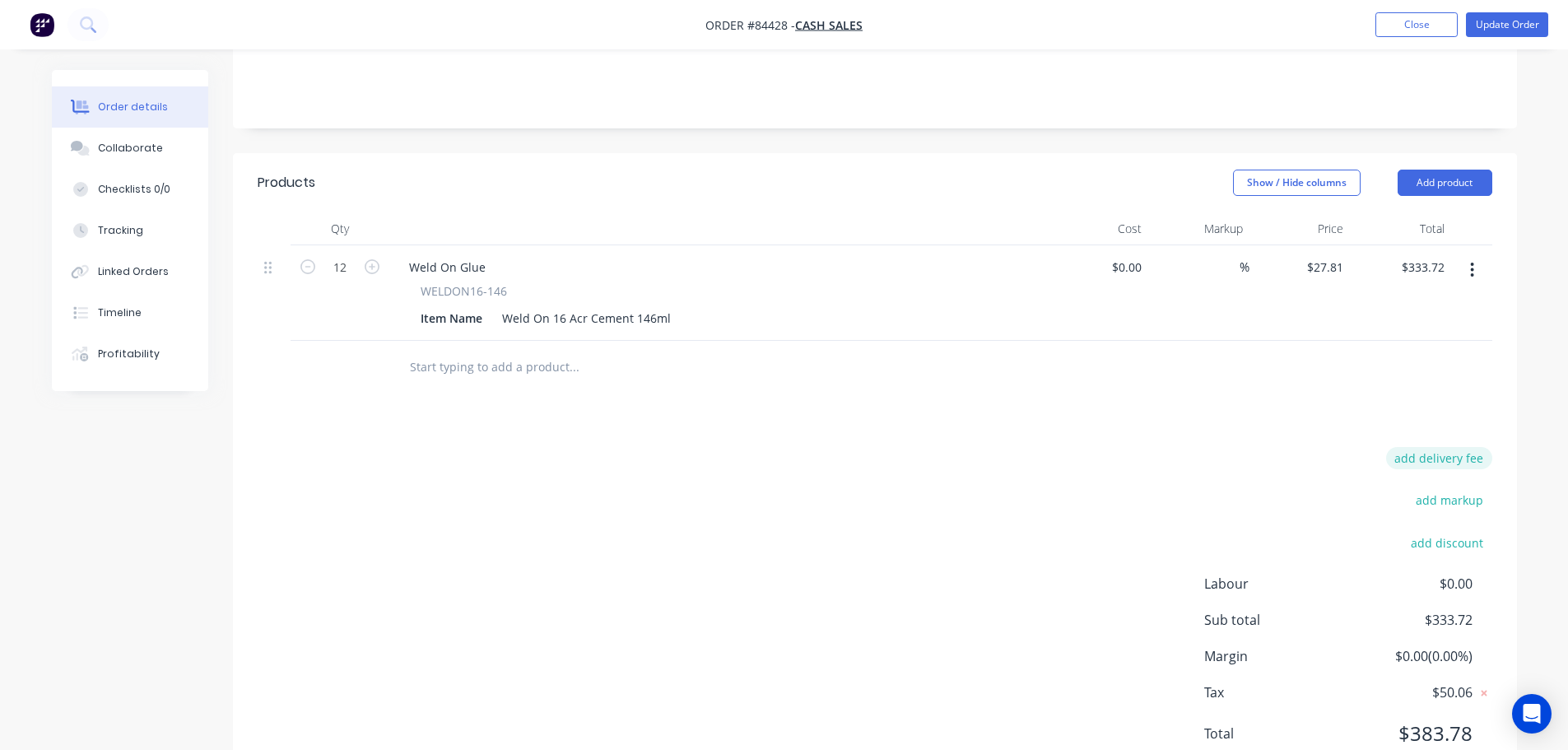
click at [1433, 448] on button "add delivery fee" at bounding box center [1439, 458] width 106 height 22
type input "12"
click at [1501, 9] on nav "Order #84428 - Cash Sales Add product Close Update Order" at bounding box center [784, 25] width 1568 height 50
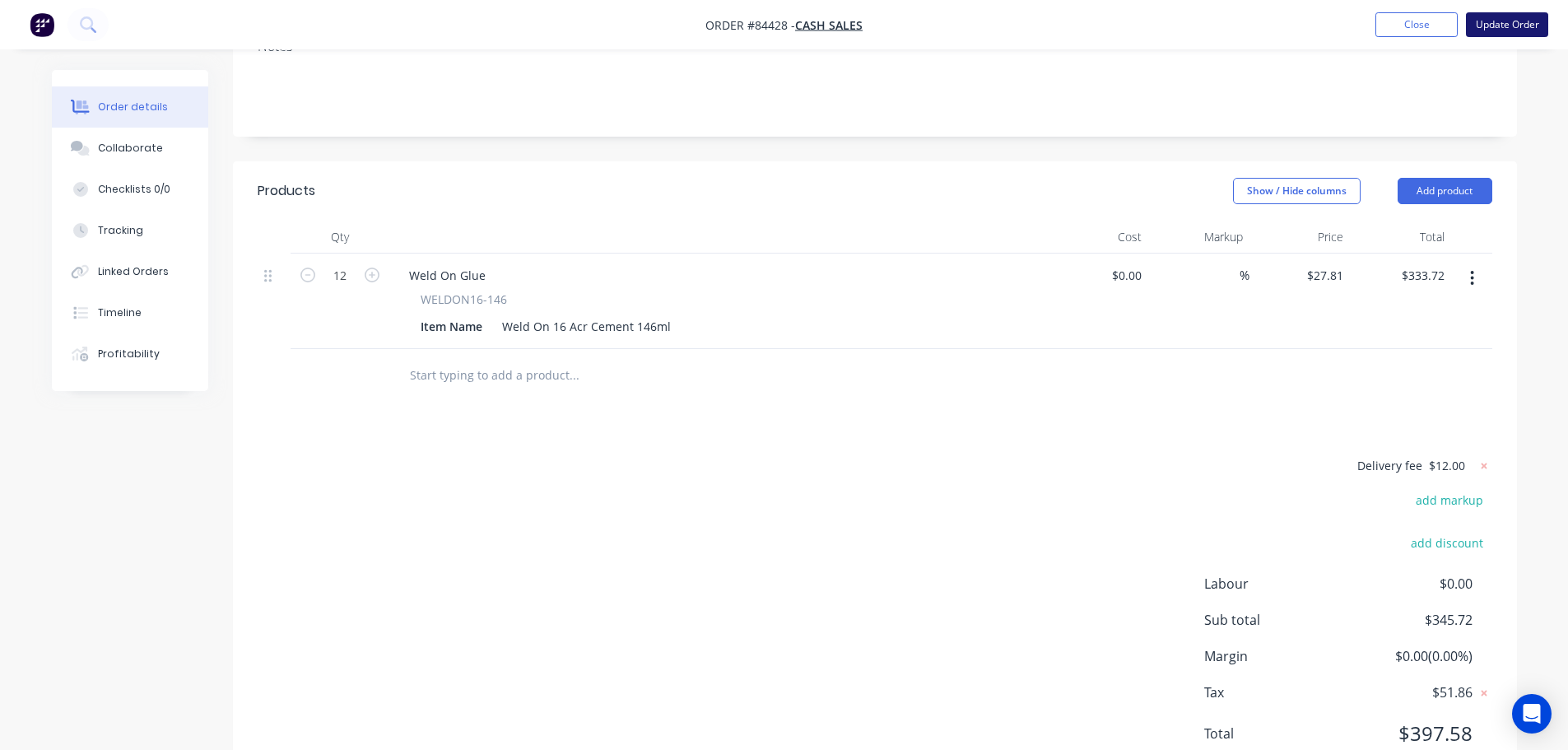
click at [1510, 24] on button "Update Order" at bounding box center [1506, 25] width 82 height 25
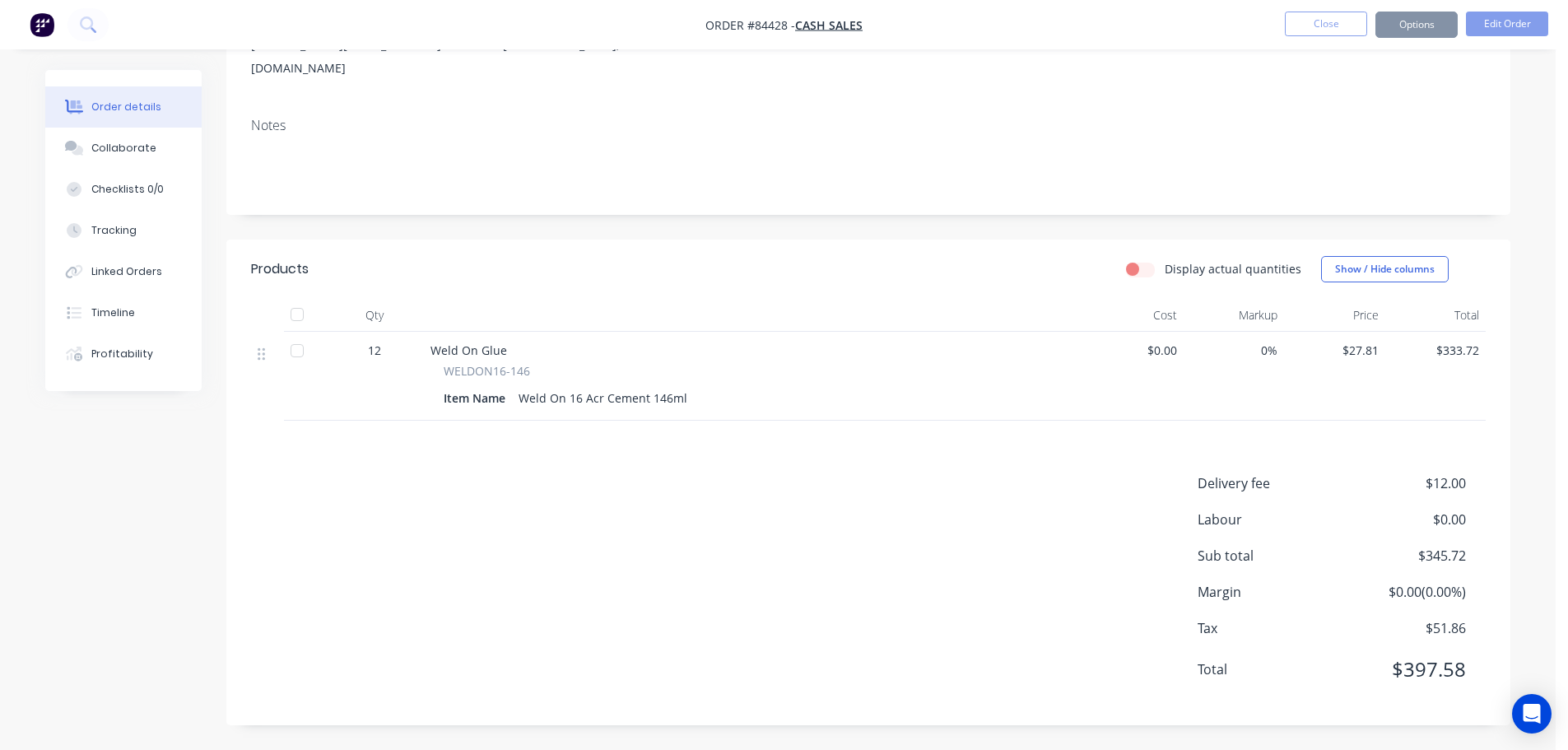
scroll to position [0, 0]
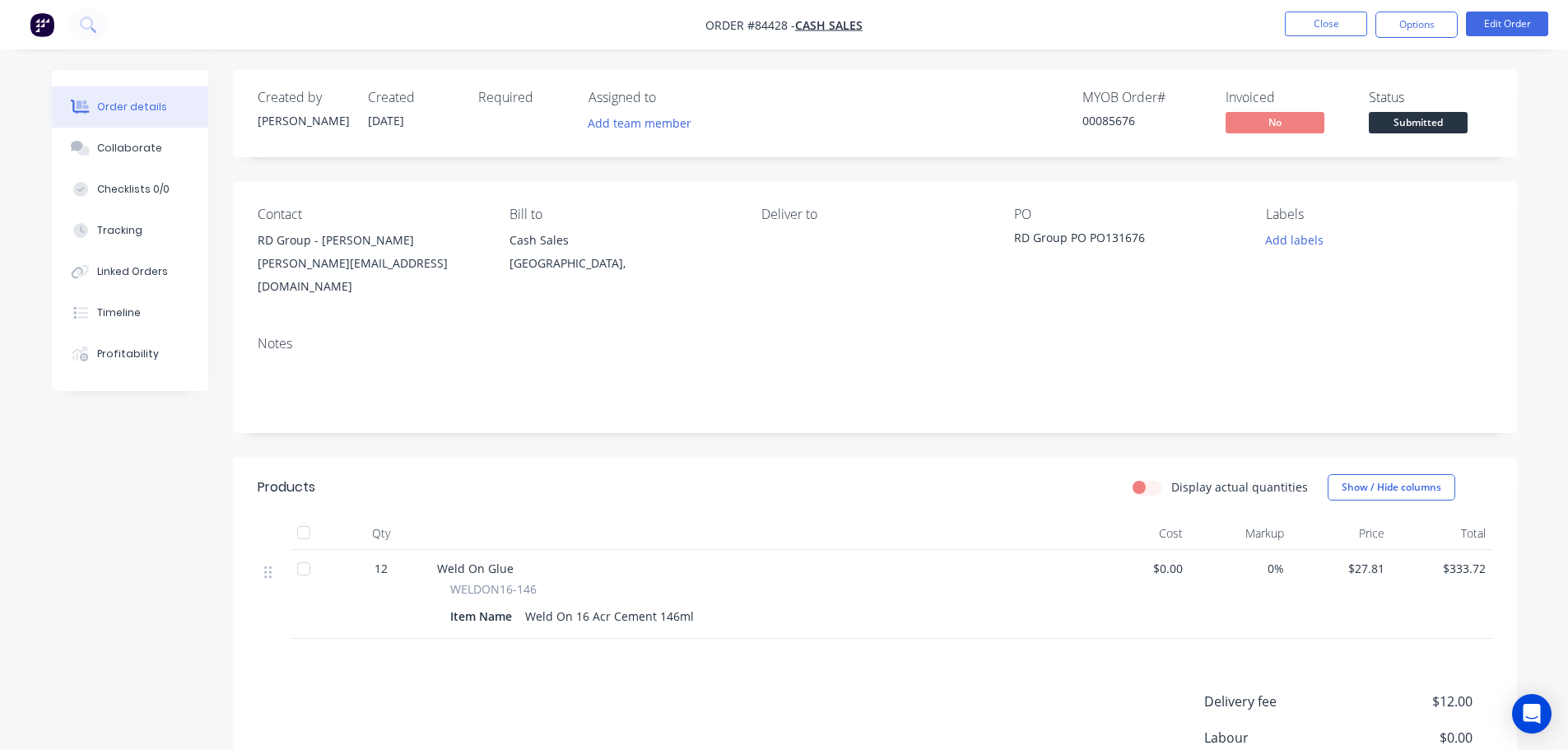
click at [1419, 5] on nav "Order #84428 - Cash Sales Close Options Edit Order" at bounding box center [784, 25] width 1568 height 50
click at [1420, 18] on button "Options" at bounding box center [1416, 25] width 82 height 27
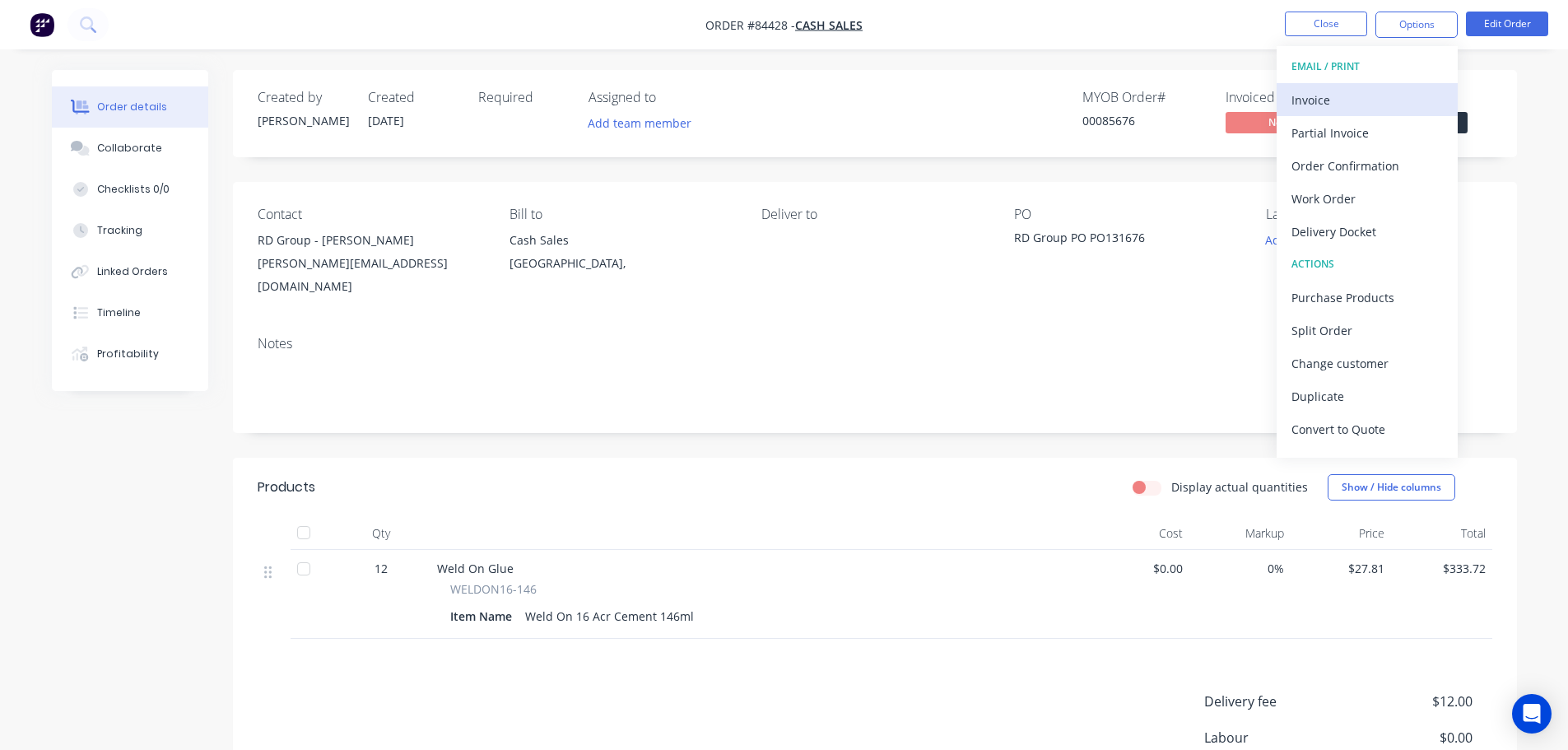
click at [1368, 99] on div "Invoice" at bounding box center [1366, 100] width 151 height 24
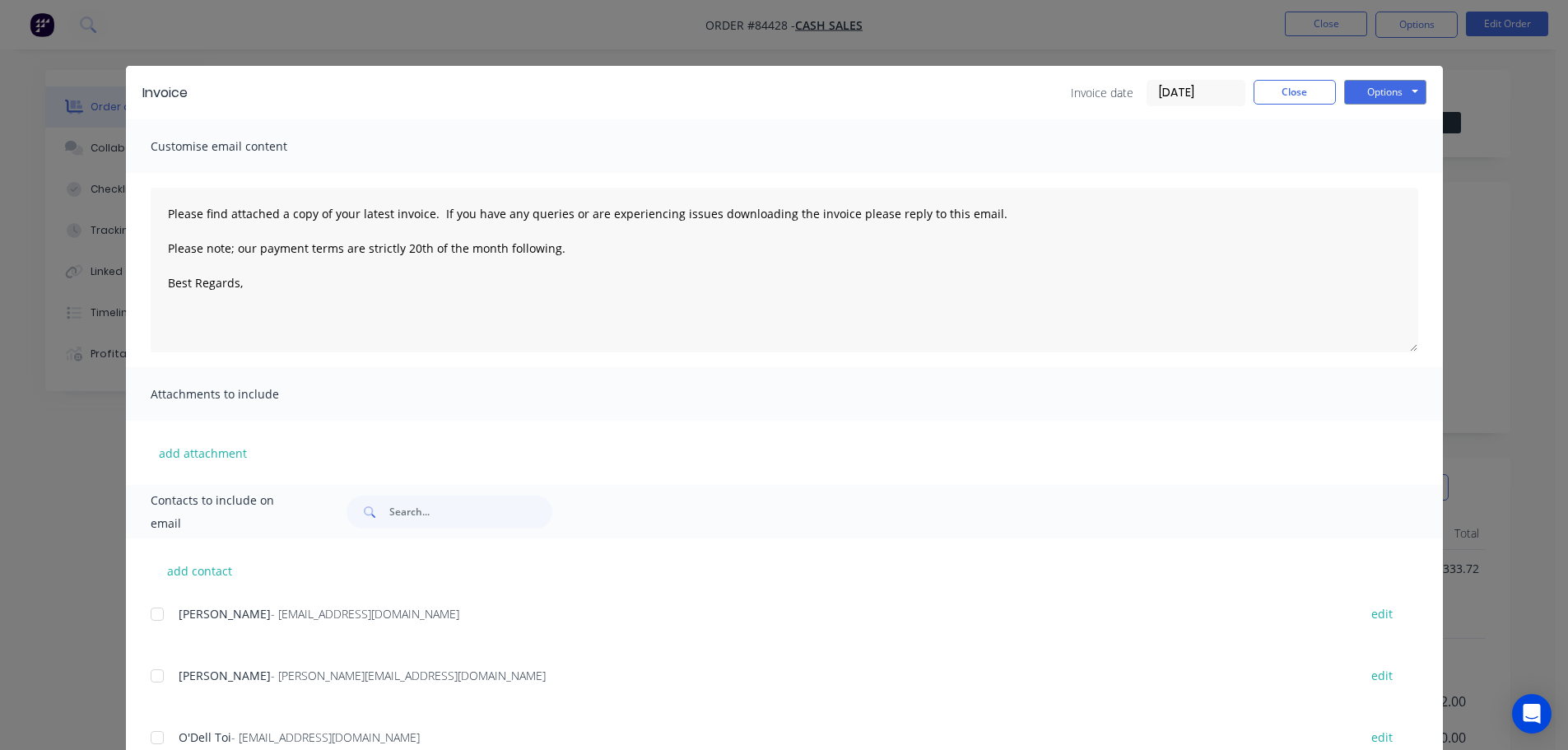
click at [1405, 88] on button "Options" at bounding box center [1385, 92] width 82 height 25
click at [1399, 119] on button "Preview" at bounding box center [1397, 121] width 105 height 27
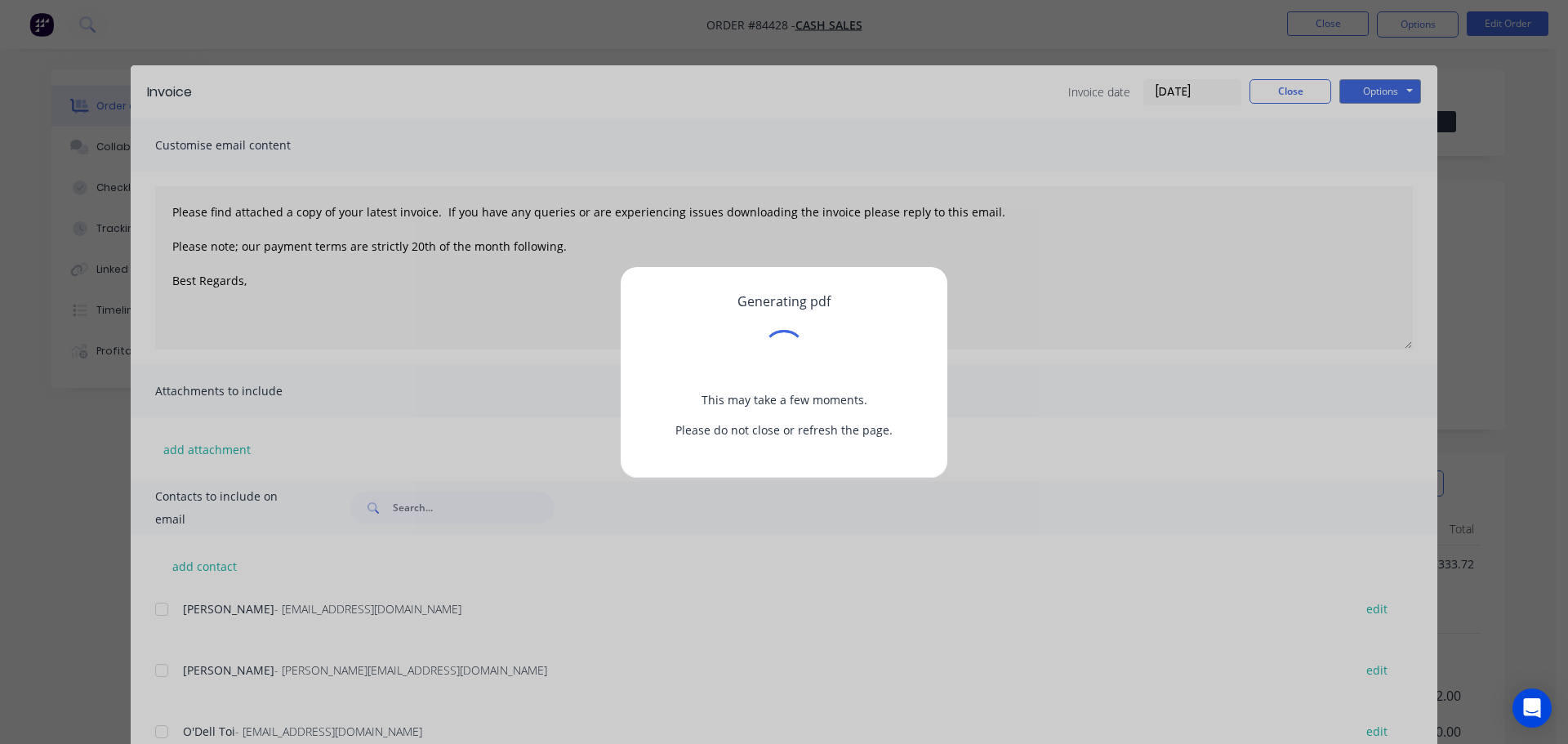
drag, startPoint x: 853, startPoint y: 286, endPoint x: 835, endPoint y: 282, distance: 18.4
click at [849, 286] on div "Generating pdf This may take a few moments. Please do not close or refresh the …" at bounding box center [784, 372] width 326 height 211
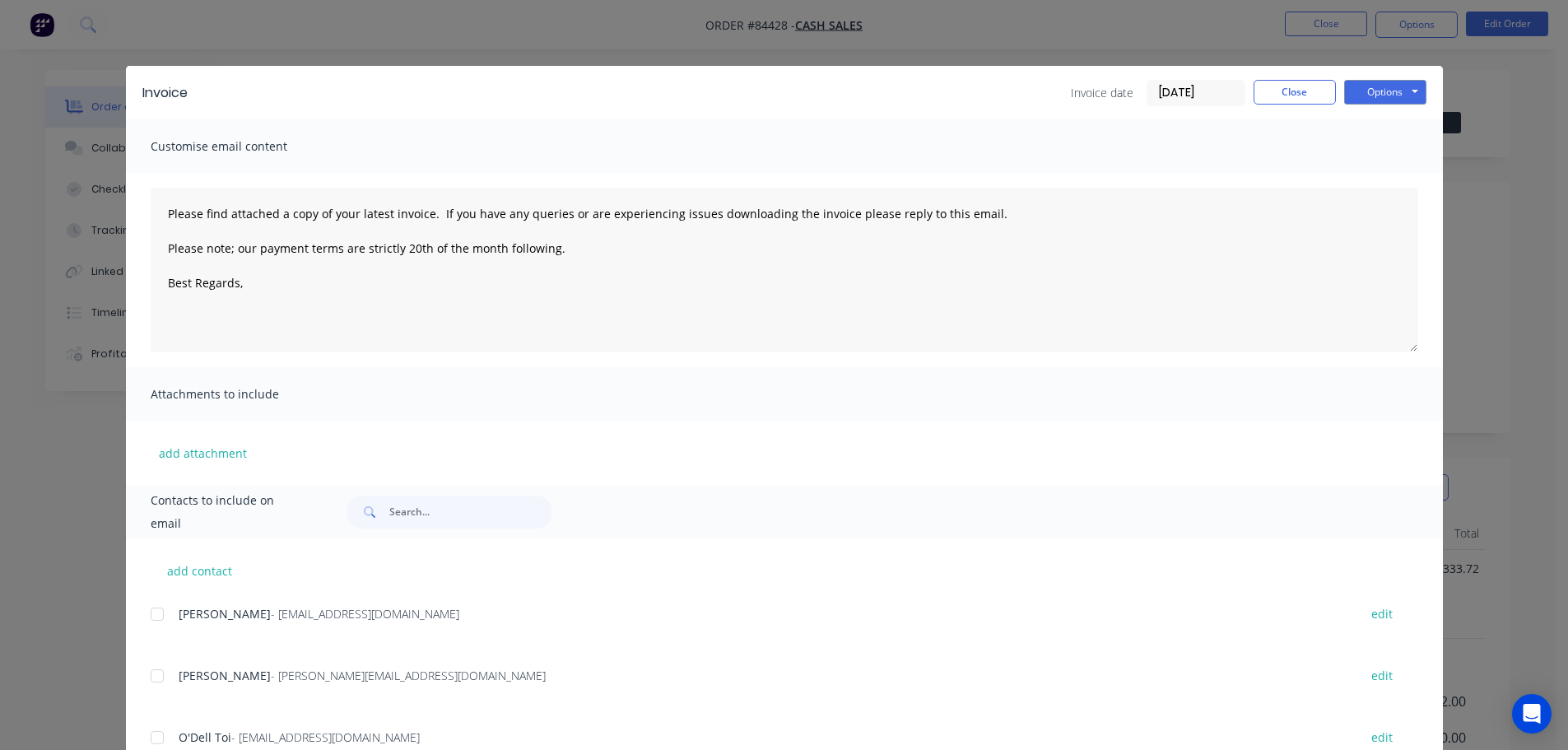
type textarea "Please find attached a copy of your latest invoice. If you have any queries or …"
click at [1273, 86] on button "Close" at bounding box center [1294, 92] width 82 height 25
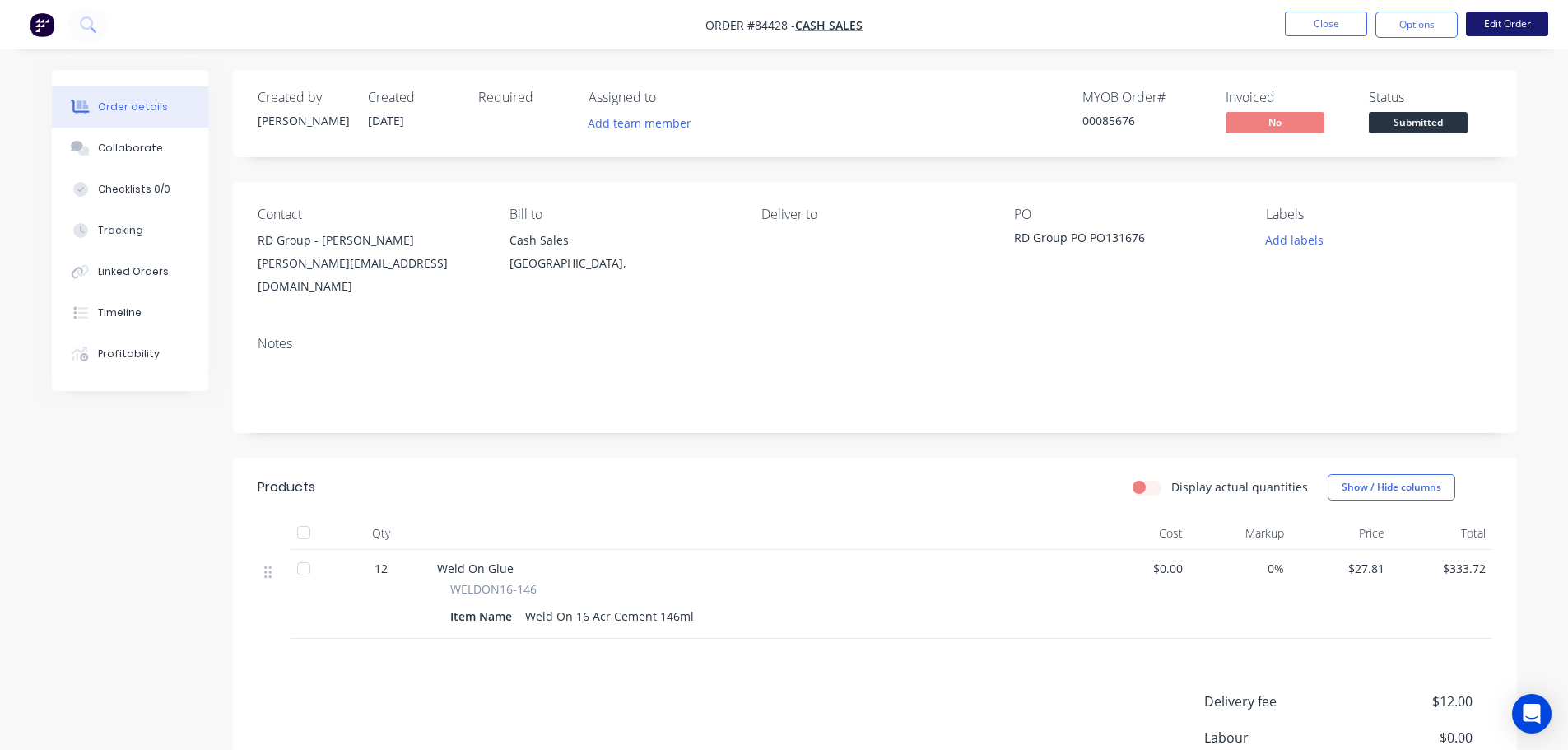
click at [1528, 22] on button "Edit Order" at bounding box center [1506, 24] width 82 height 25
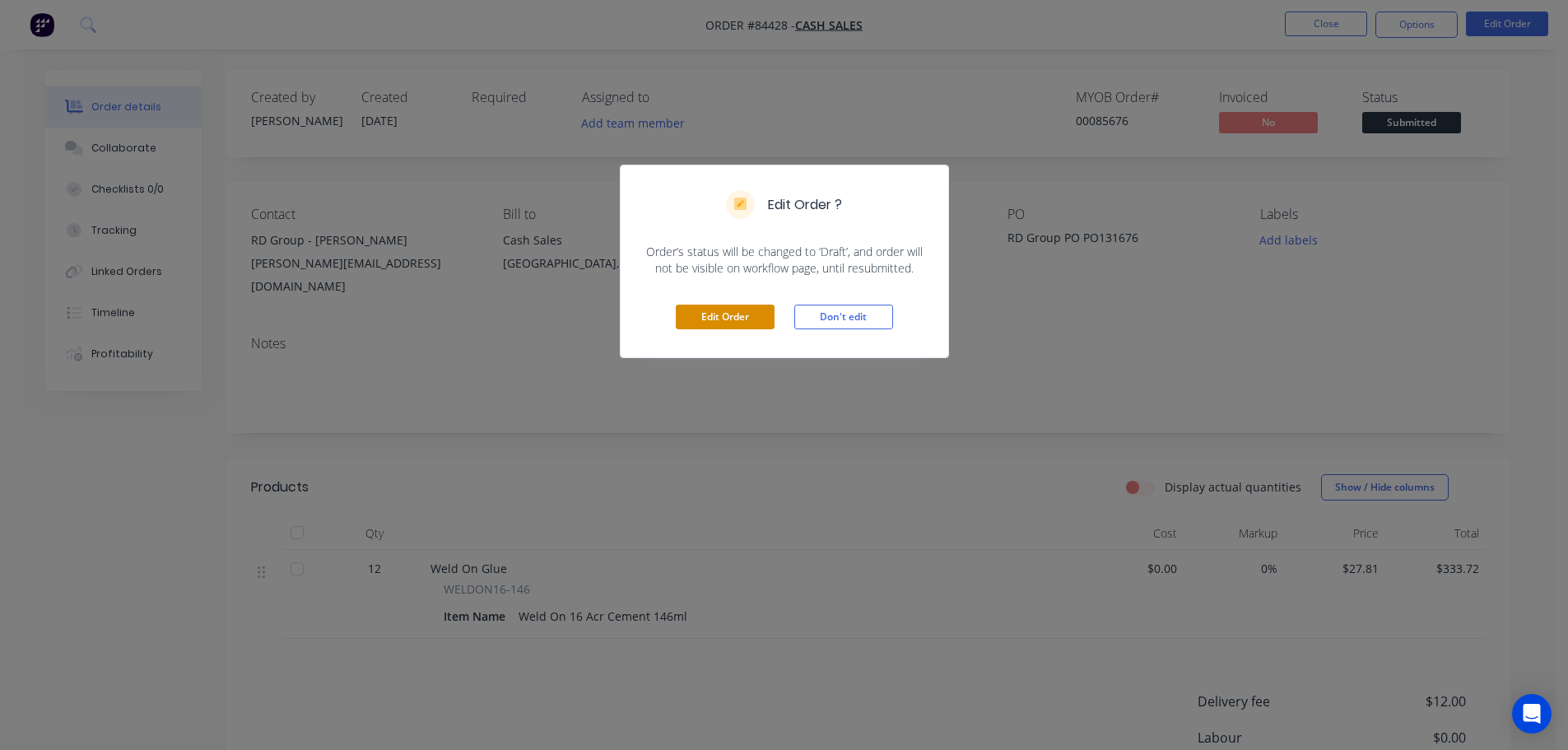
click at [745, 318] on button "Edit Order" at bounding box center [725, 318] width 99 height 25
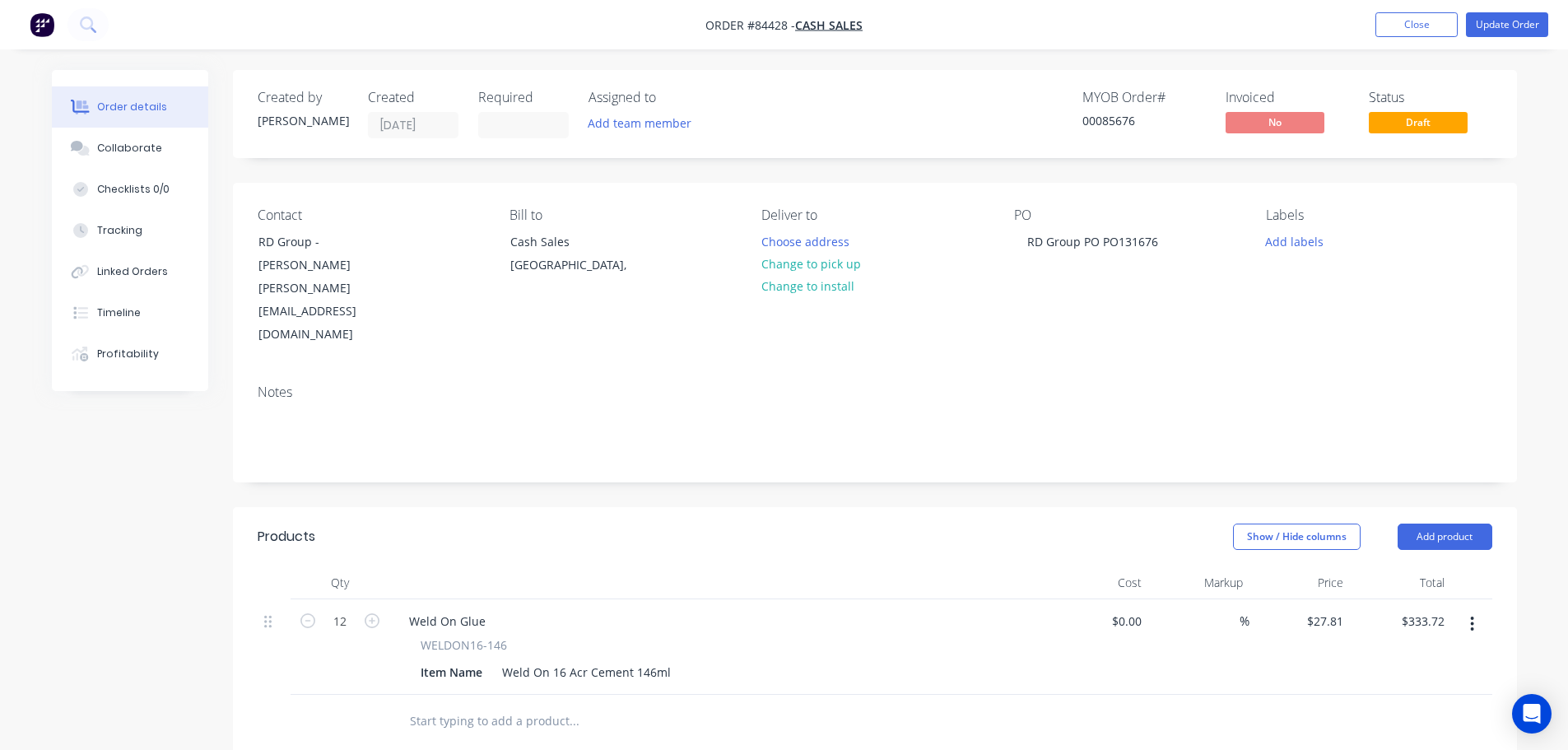
click at [504, 705] on input "text" at bounding box center [574, 721] width 329 height 33
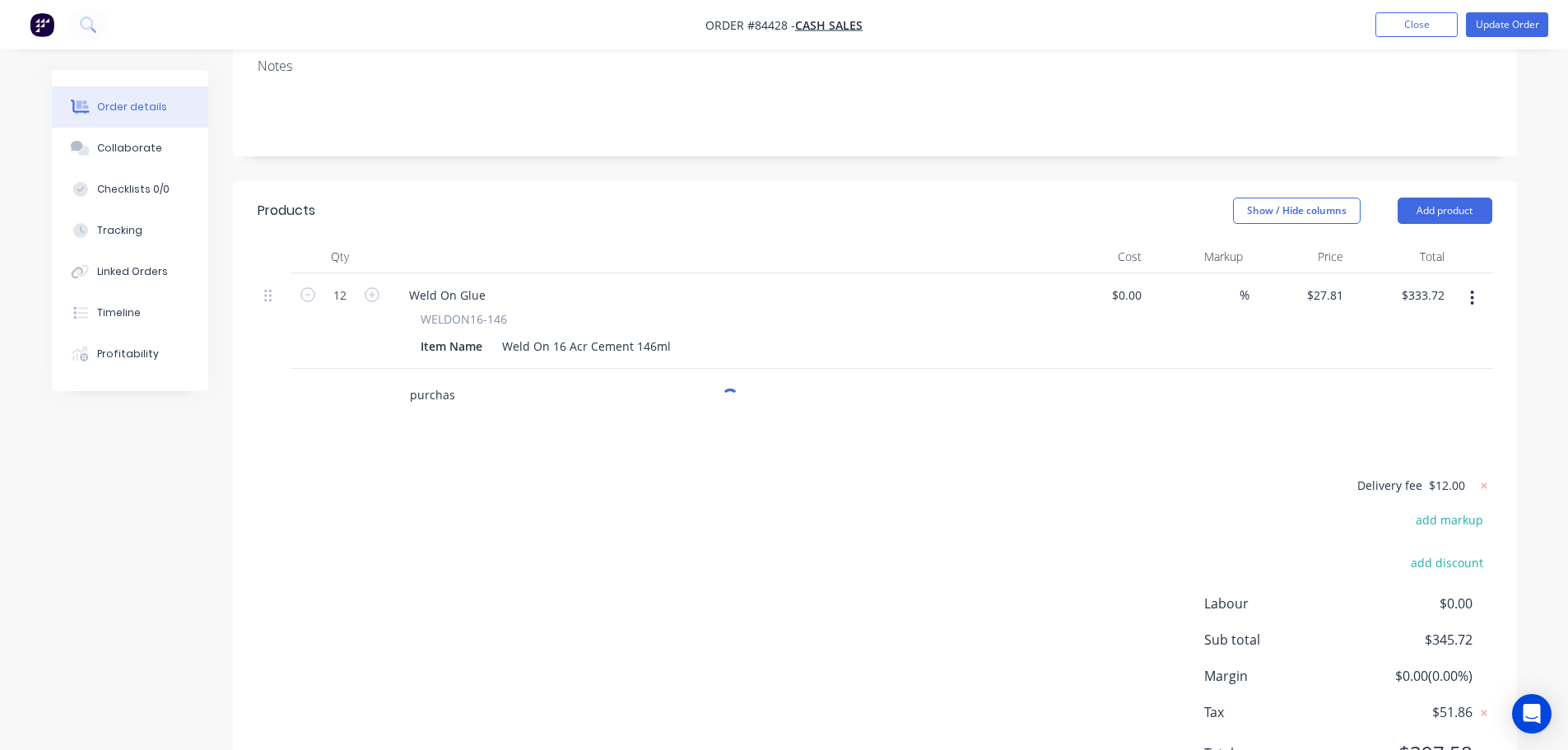
scroll to position [329, 0]
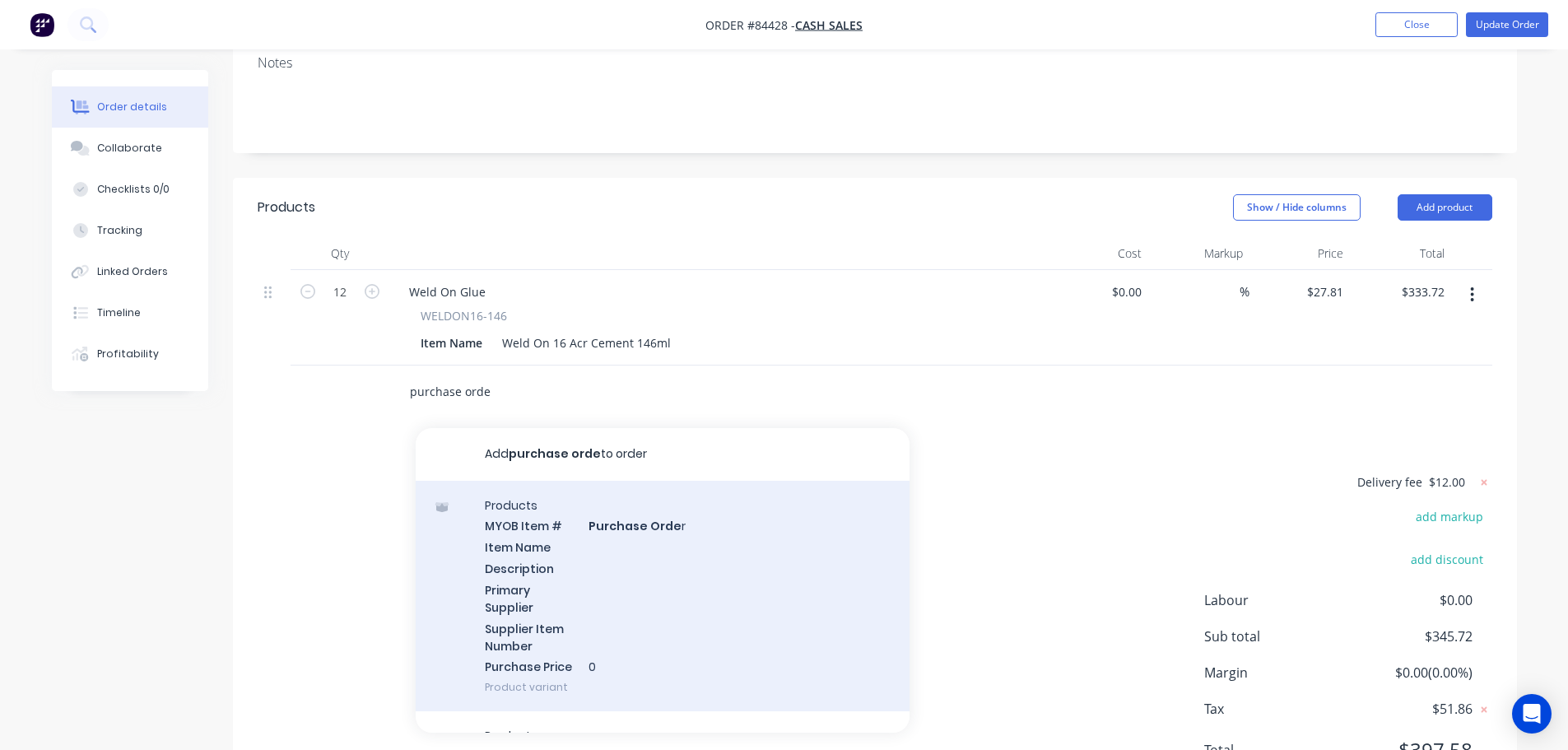
type input "purchase orde"
click at [615, 520] on div "Products MYOB Item # Purchase Orde r Item Name Description Primary Supplier Sup…" at bounding box center [662, 597] width 494 height 232
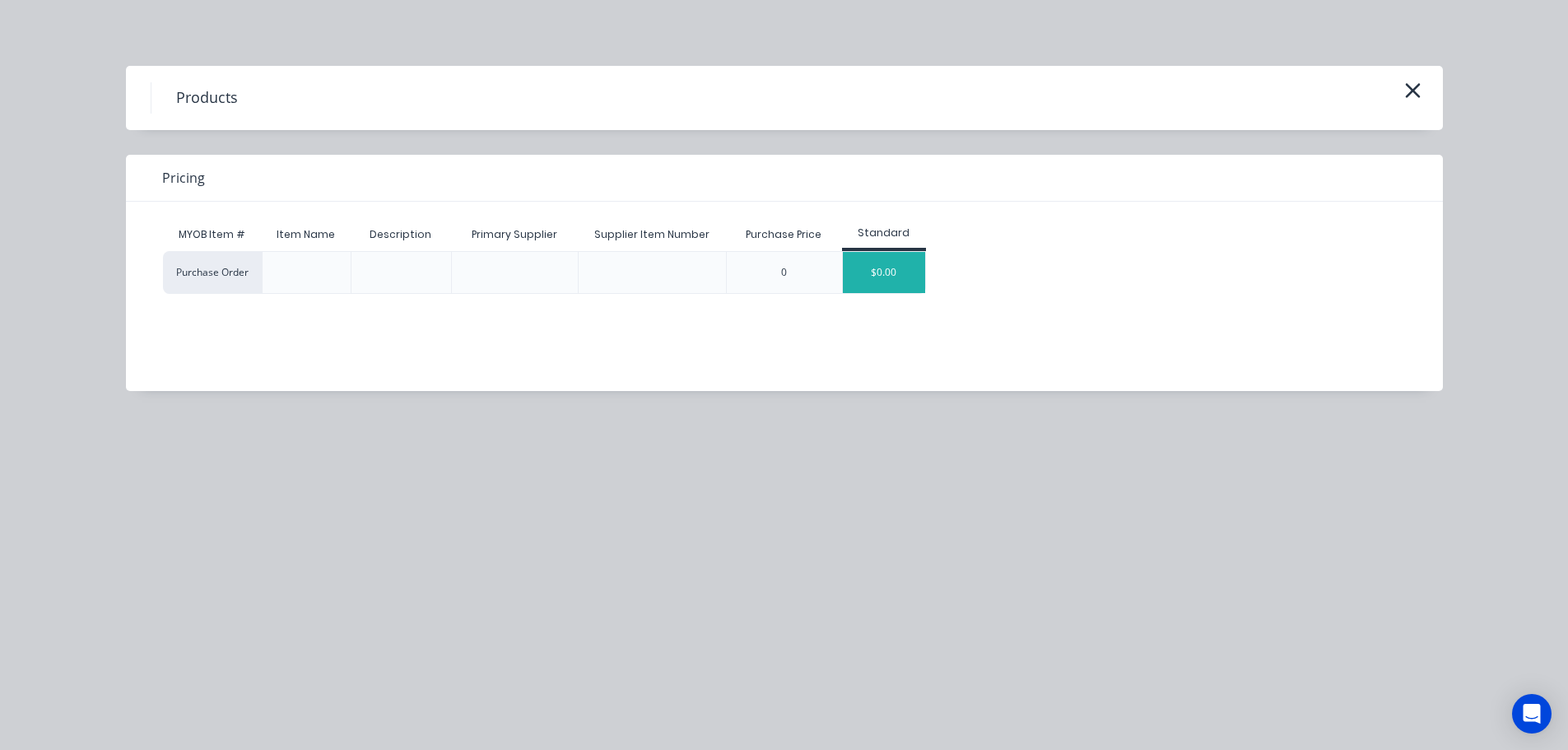
click at [895, 279] on div "$0.00" at bounding box center [883, 272] width 82 height 42
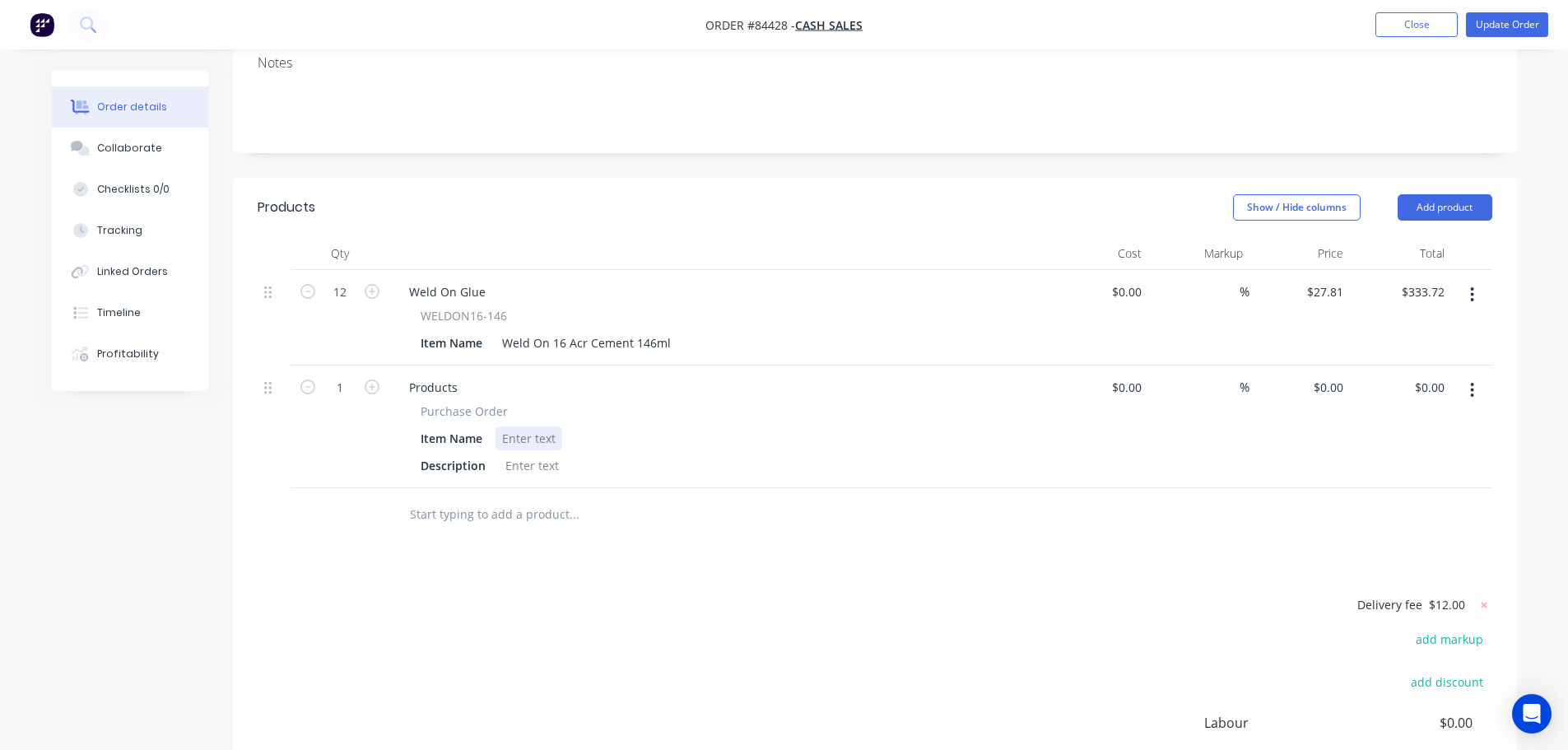
drag, startPoint x: 527, startPoint y: 373, endPoint x: 515, endPoint y: 367, distance: 13.4
click at [527, 426] on div at bounding box center [529, 438] width 66 height 24
paste div
drag, startPoint x: 422, startPoint y: 348, endPoint x: 514, endPoint y: 341, distance: 92.3
click at [529, 402] on div "Purchase Order" at bounding box center [719, 411] width 596 height 18
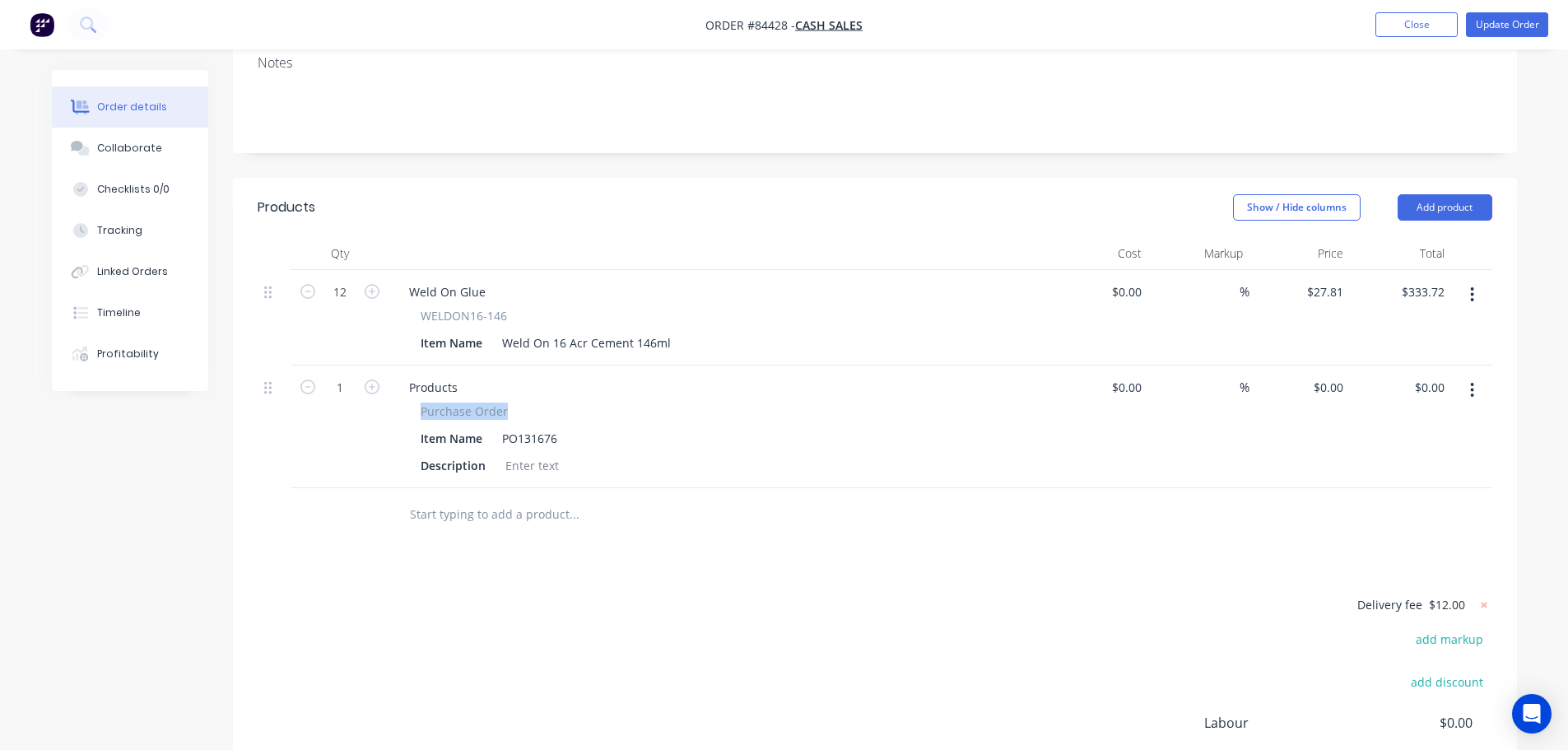
copy span "Purchase Order"
click at [434, 376] on div "Products" at bounding box center [433, 387] width 75 height 24
paste div
click at [318, 376] on input "1" at bounding box center [339, 388] width 42 height 25
click at [304, 379] on icon "button" at bounding box center [308, 386] width 15 height 15
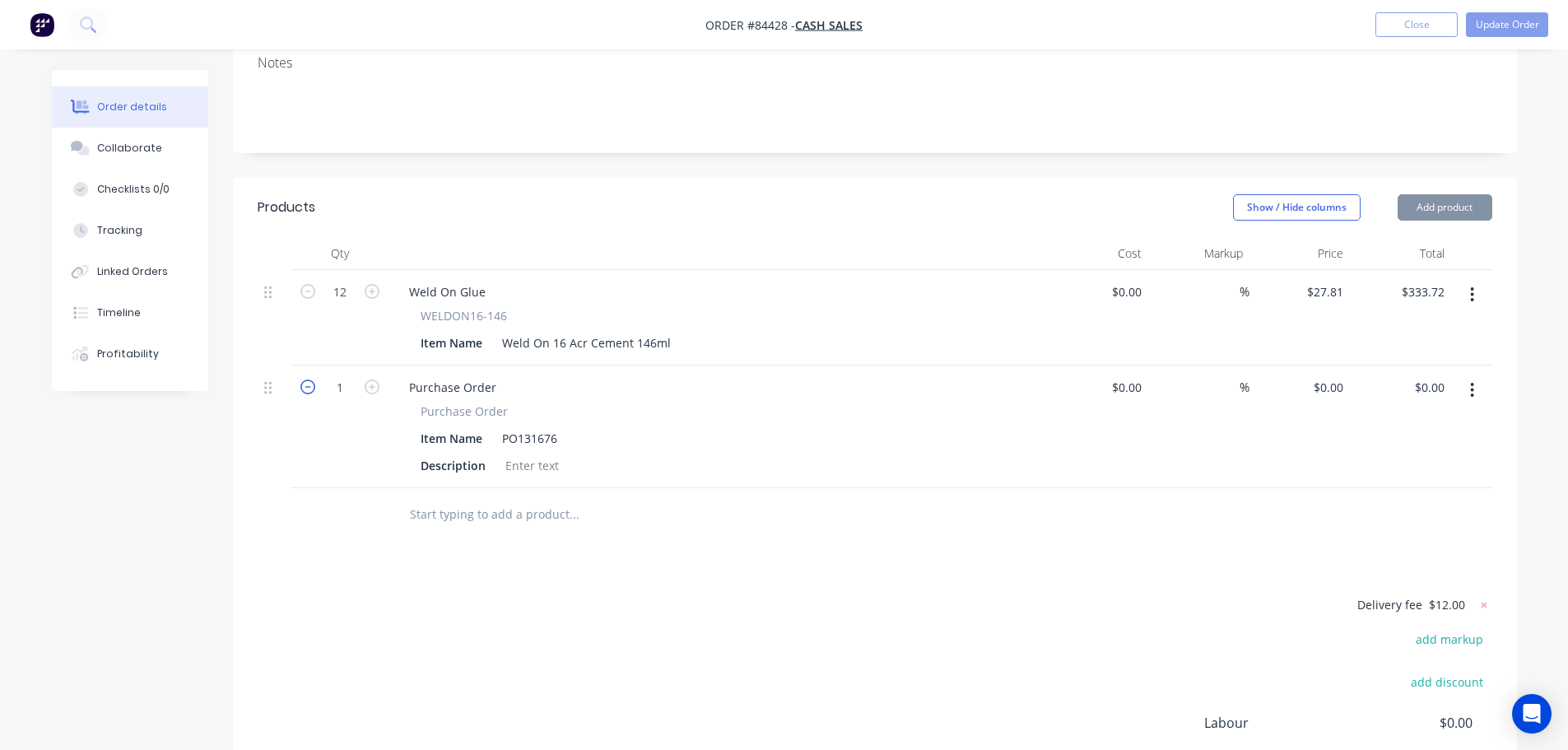
type input "0"
click at [466, 498] on input "text" at bounding box center [574, 514] width 329 height 33
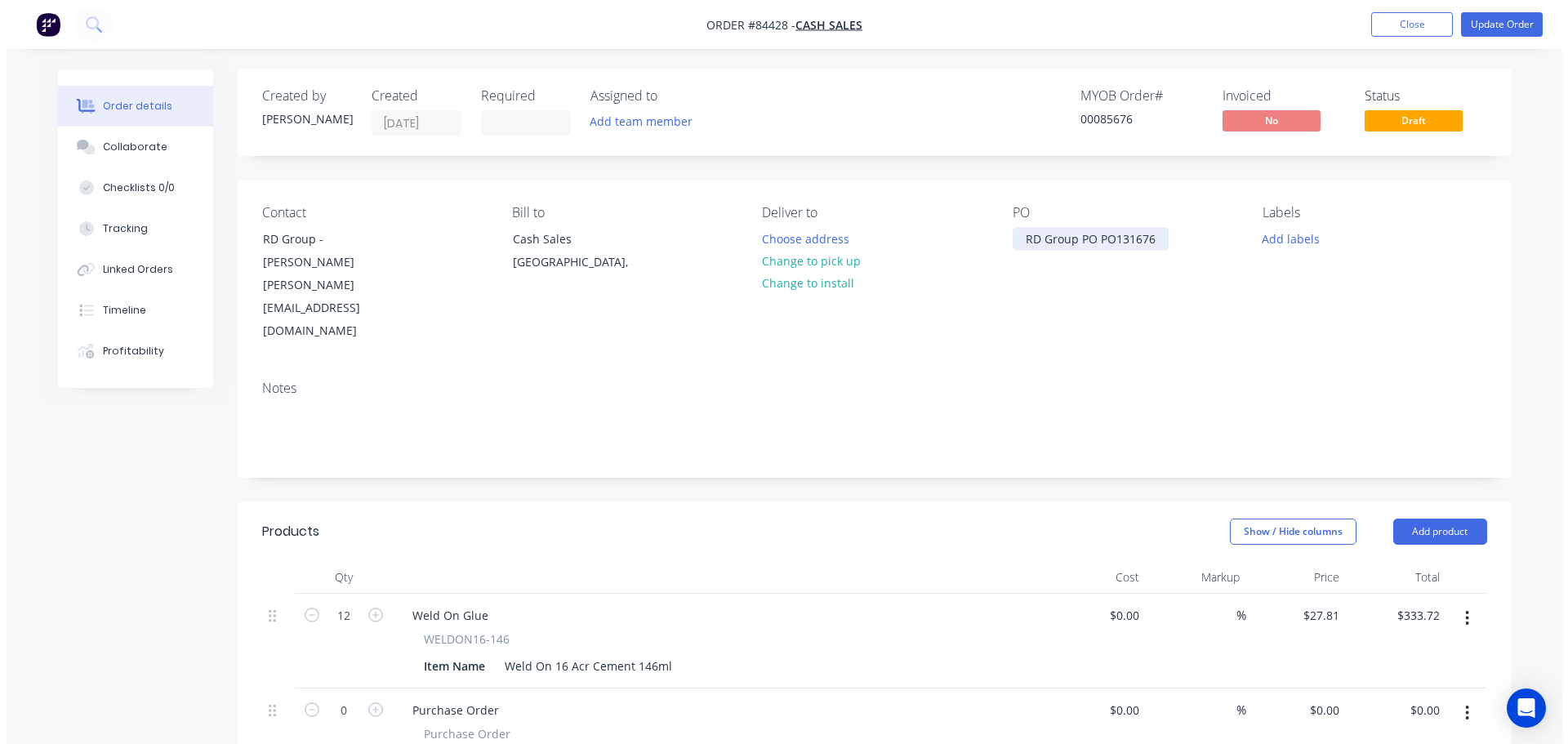
scroll to position [0, 0]
click at [820, 241] on button "Choose address" at bounding box center [798, 239] width 104 height 22
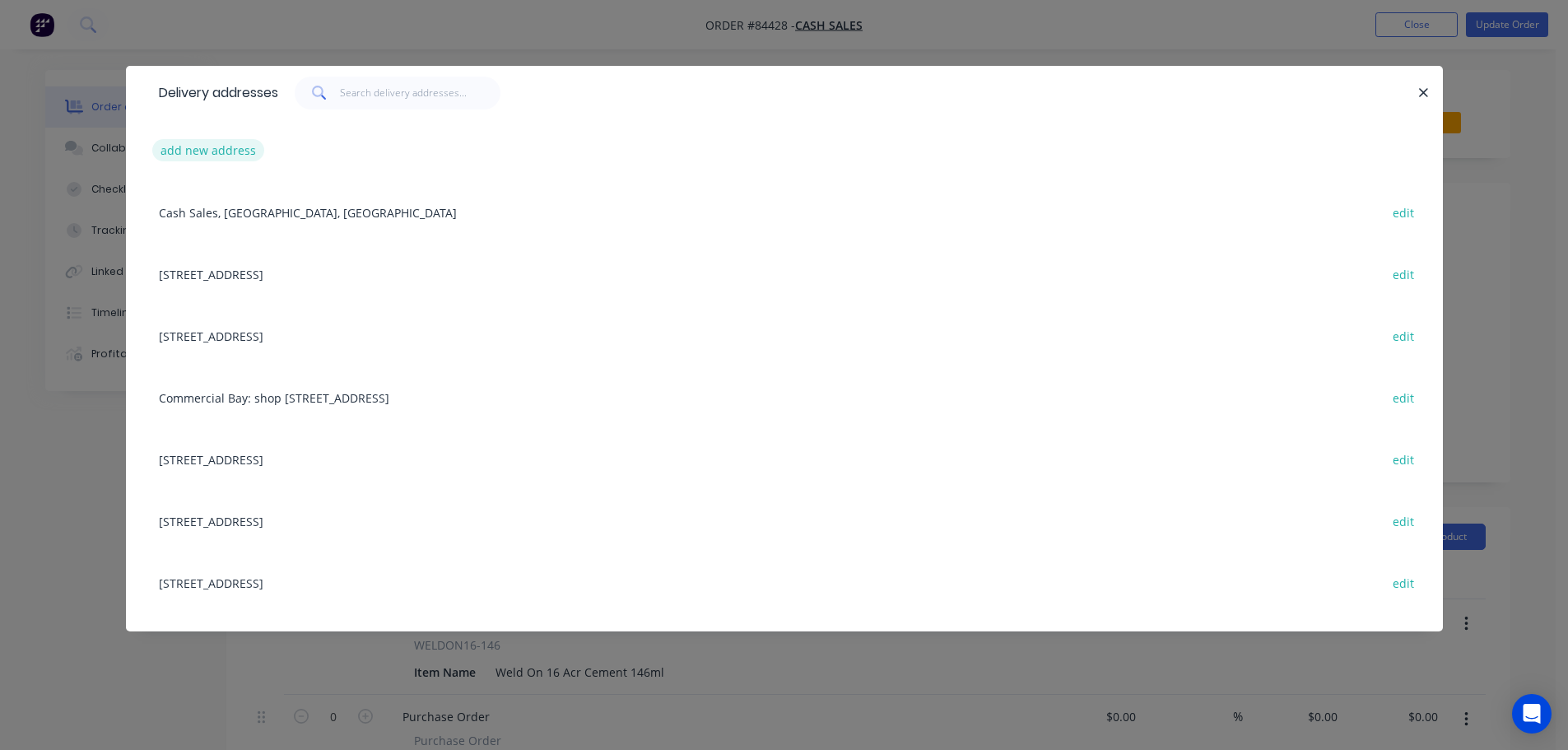
click at [247, 155] on button "add new address" at bounding box center [209, 149] width 113 height 22
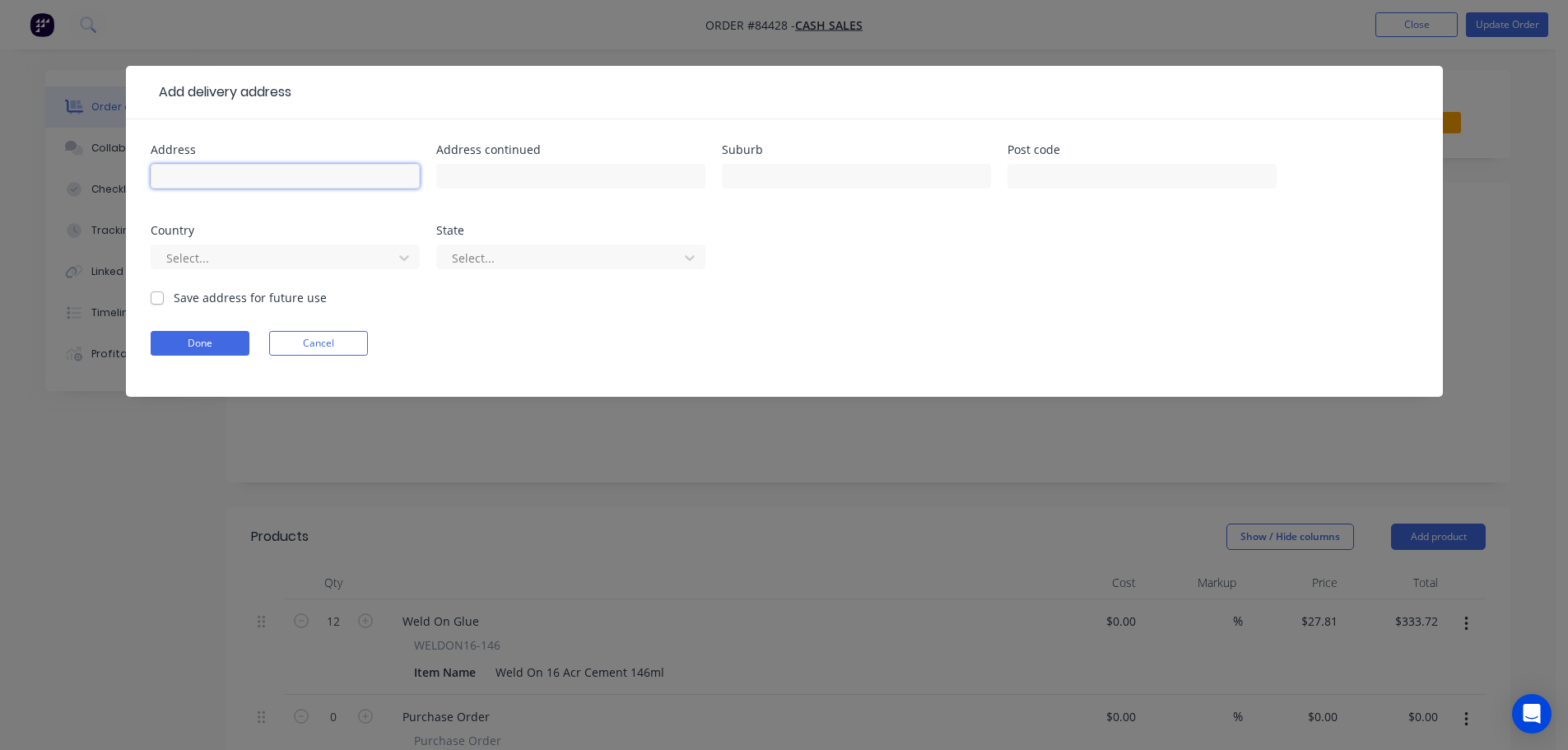
click at [249, 175] on input "text" at bounding box center [285, 176] width 269 height 25
paste input "6 Clemway Place Henderson Auckland 0610"
type input "6 Clemway Place Henderson Auckland 0610"
drag, startPoint x: 218, startPoint y: 342, endPoint x: 538, endPoint y: 345, distance: 320.0
click at [217, 342] on button "Done" at bounding box center [200, 343] width 99 height 25
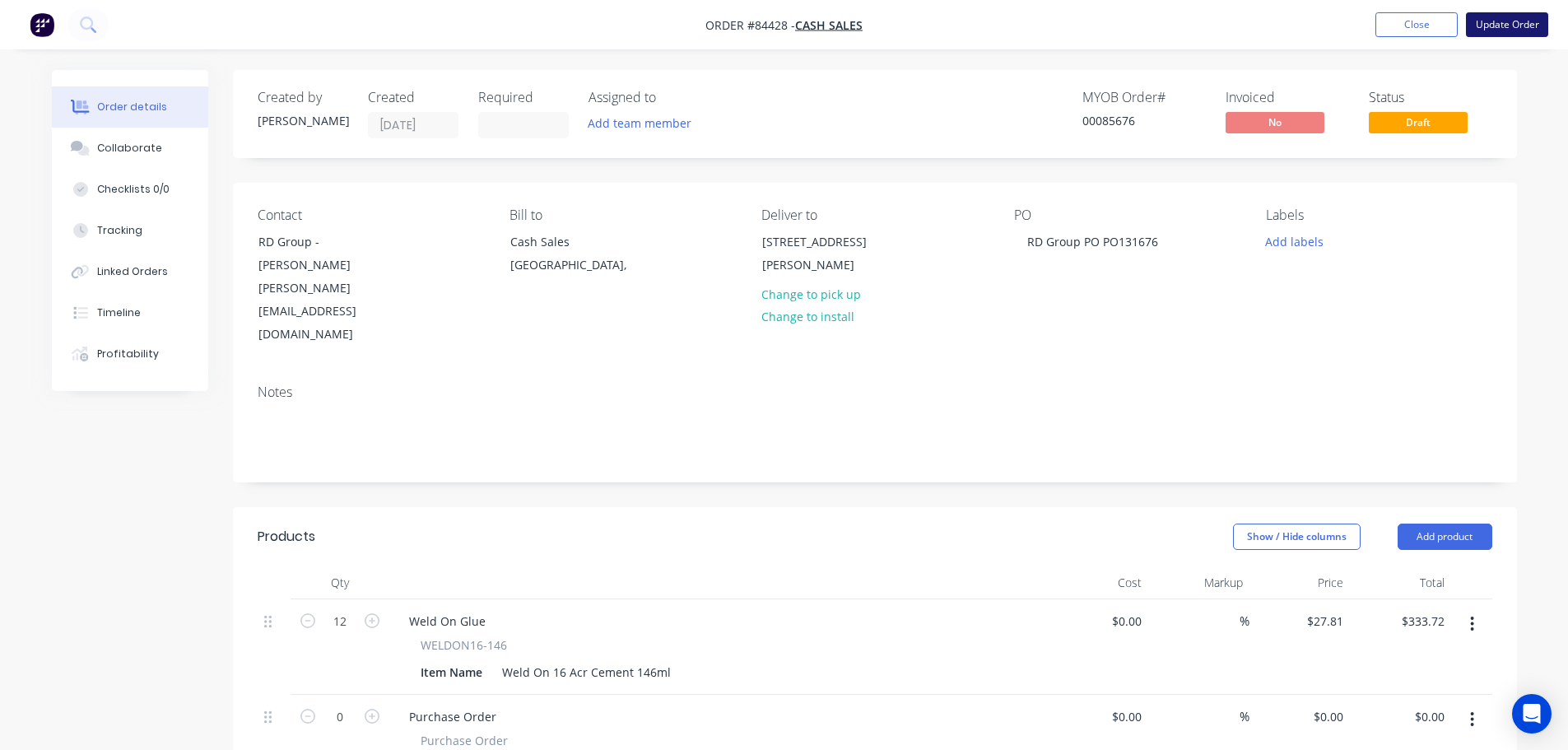
click at [1529, 21] on button "Update Order" at bounding box center [1506, 25] width 82 height 25
type input "$27.81"
type input "$333.72"
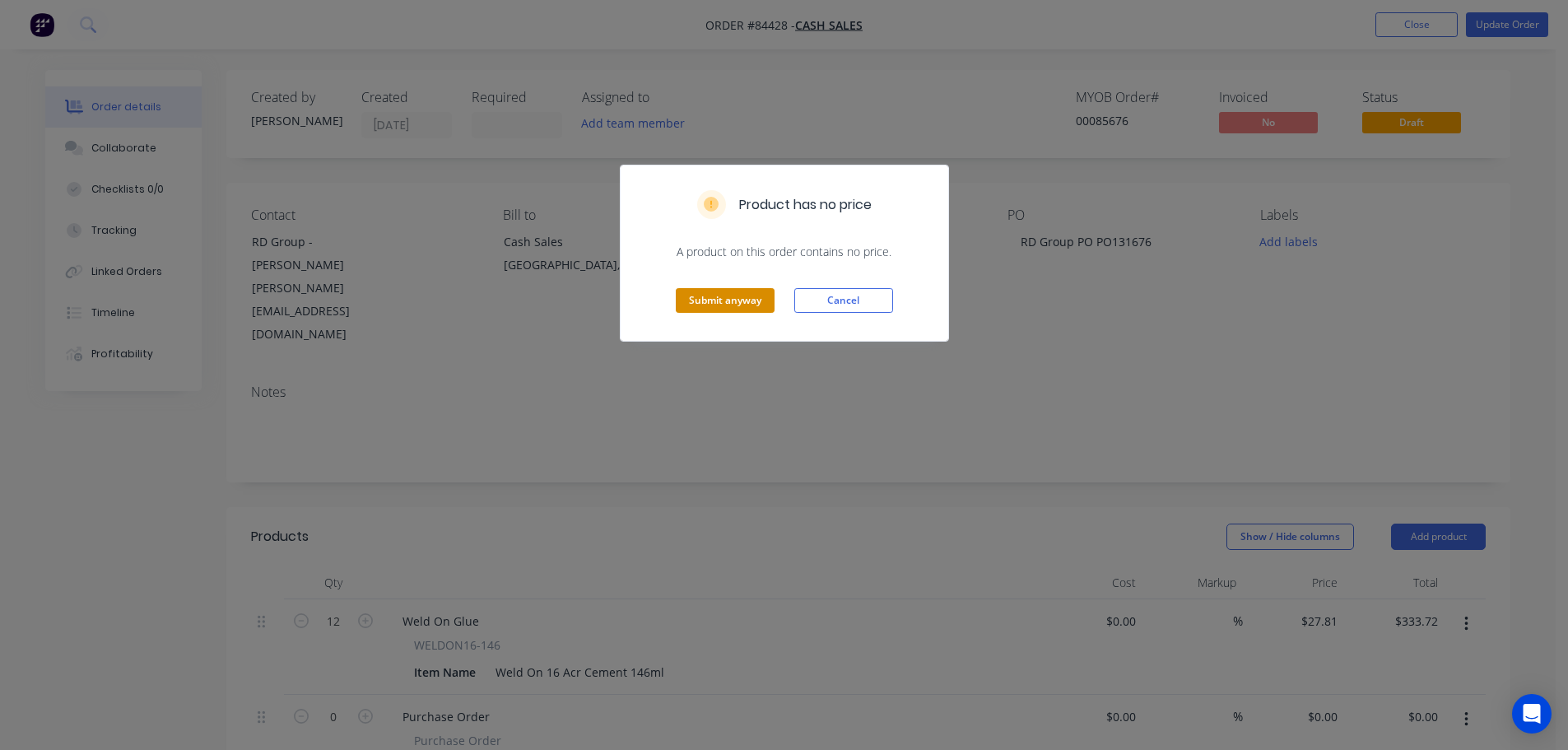
click at [720, 299] on button "Submit anyway" at bounding box center [725, 301] width 99 height 25
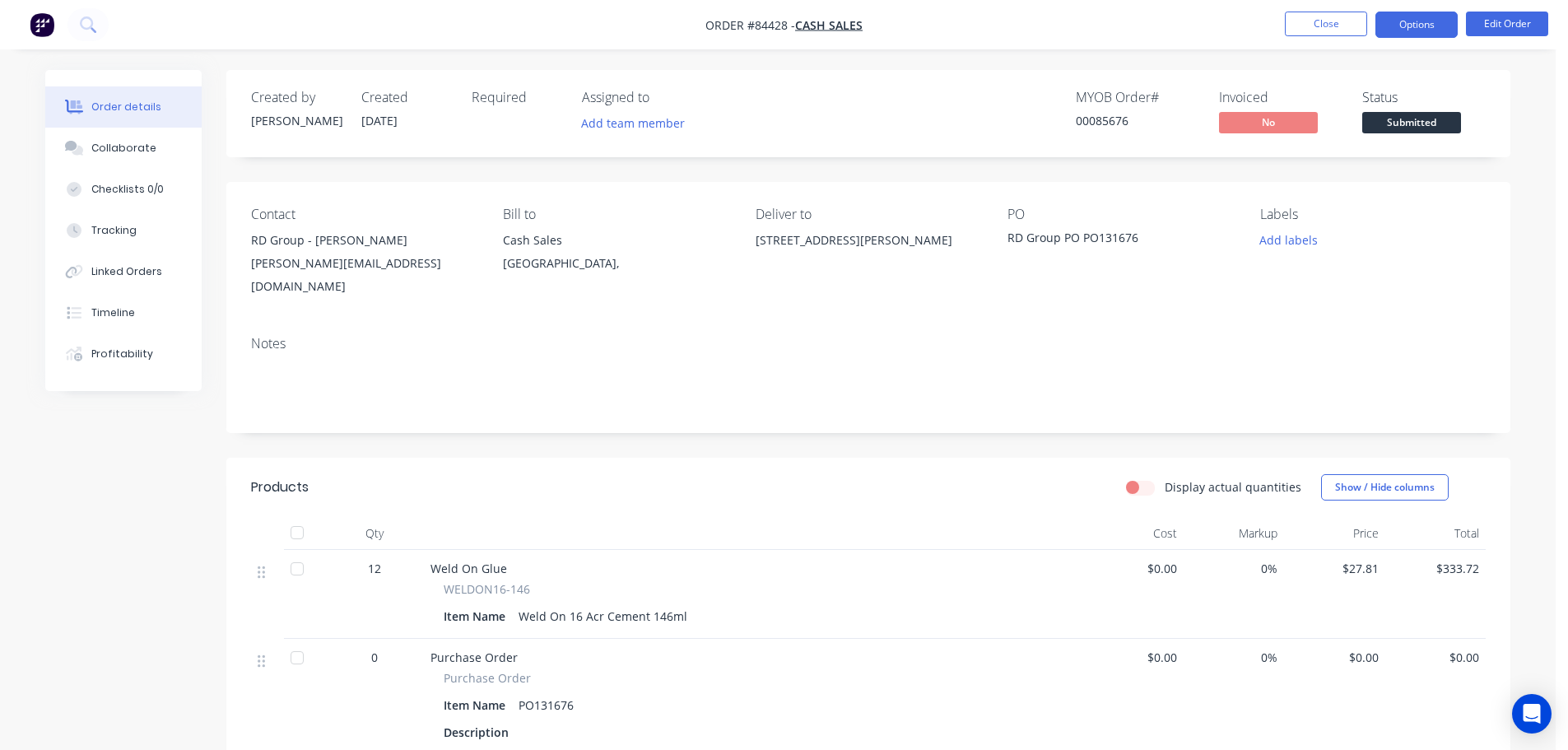
click at [1422, 37] on nav "Order #84428 - Cash Sales Close Options Edit Order" at bounding box center [784, 25] width 1568 height 50
click at [1417, 31] on button "Options" at bounding box center [1416, 25] width 82 height 27
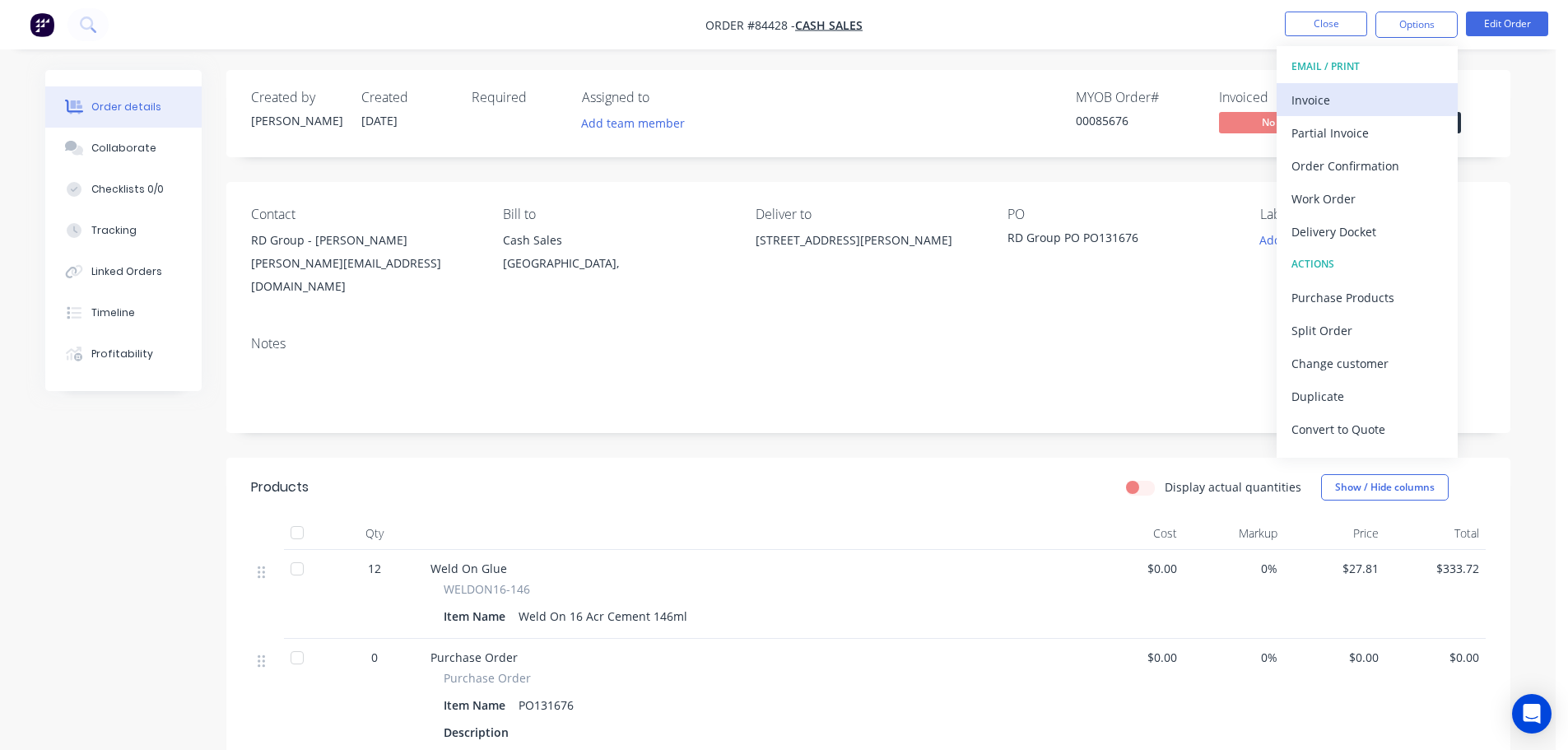
click at [1380, 96] on div "Invoice" at bounding box center [1366, 100] width 151 height 24
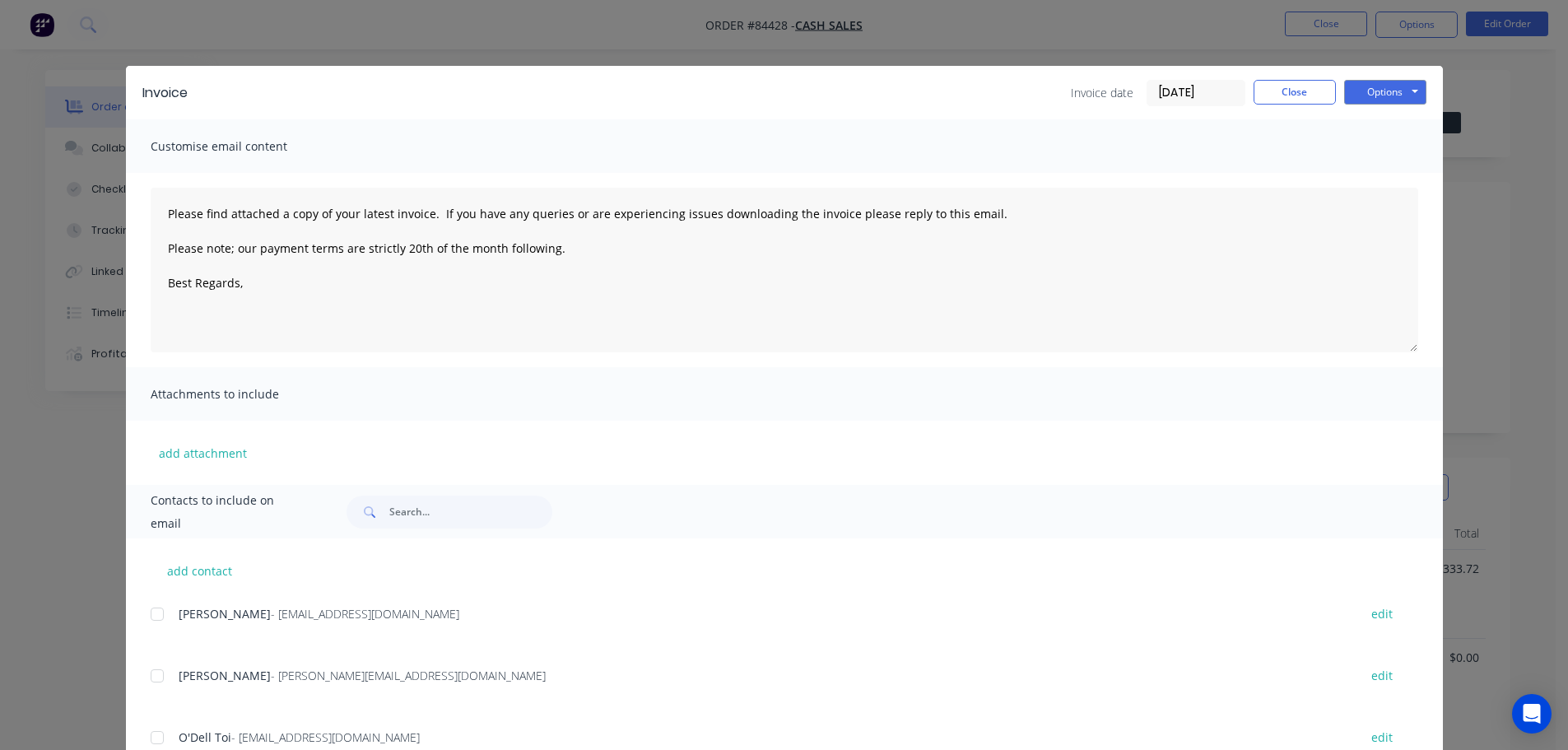
click at [1388, 93] on button "Options" at bounding box center [1385, 92] width 82 height 25
click at [1389, 119] on button "Preview" at bounding box center [1397, 121] width 105 height 27
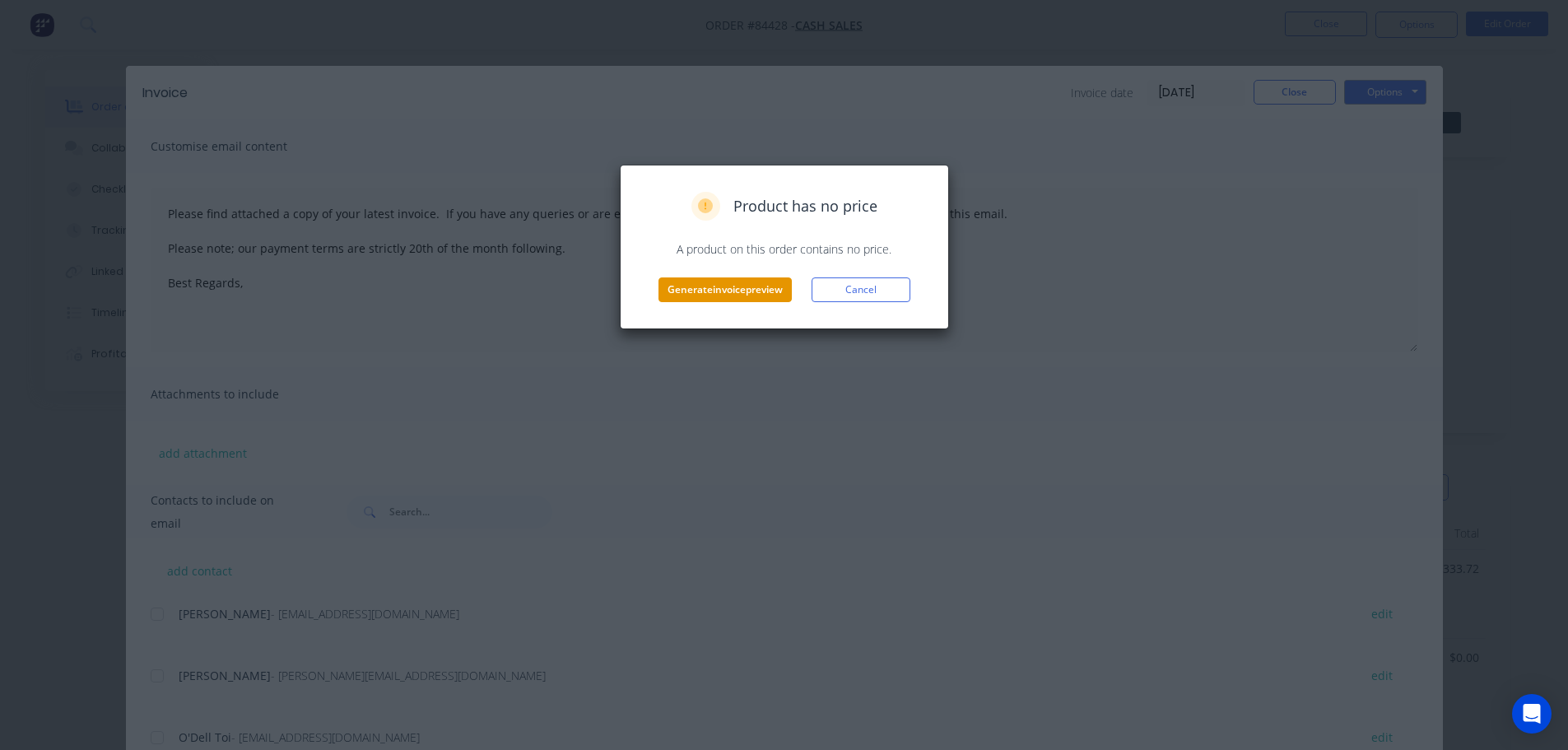
click at [704, 278] on button "Generate invoice preview" at bounding box center [725, 290] width 133 height 25
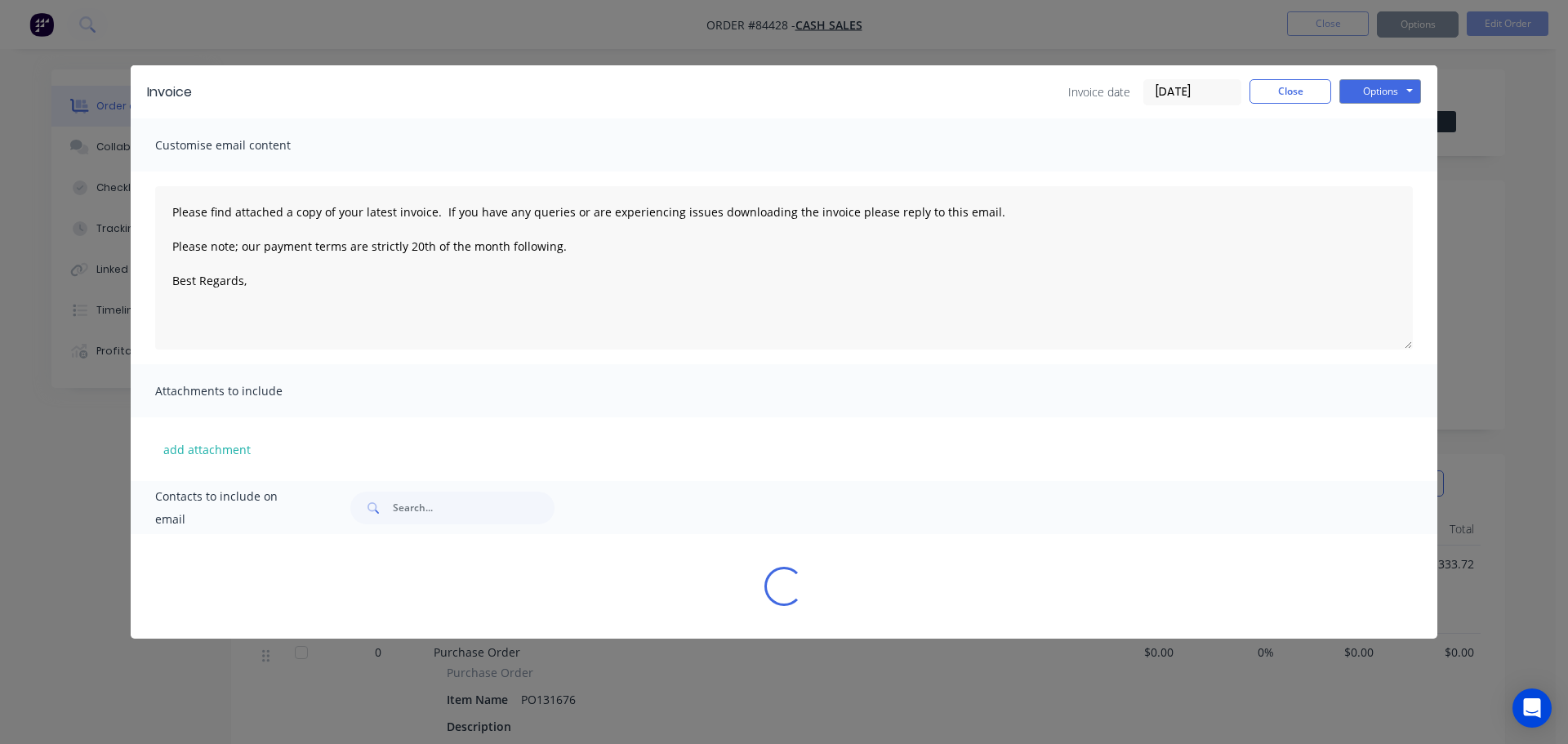
type textarea "Please find attached a copy of your latest invoice. If you have any queries or …"
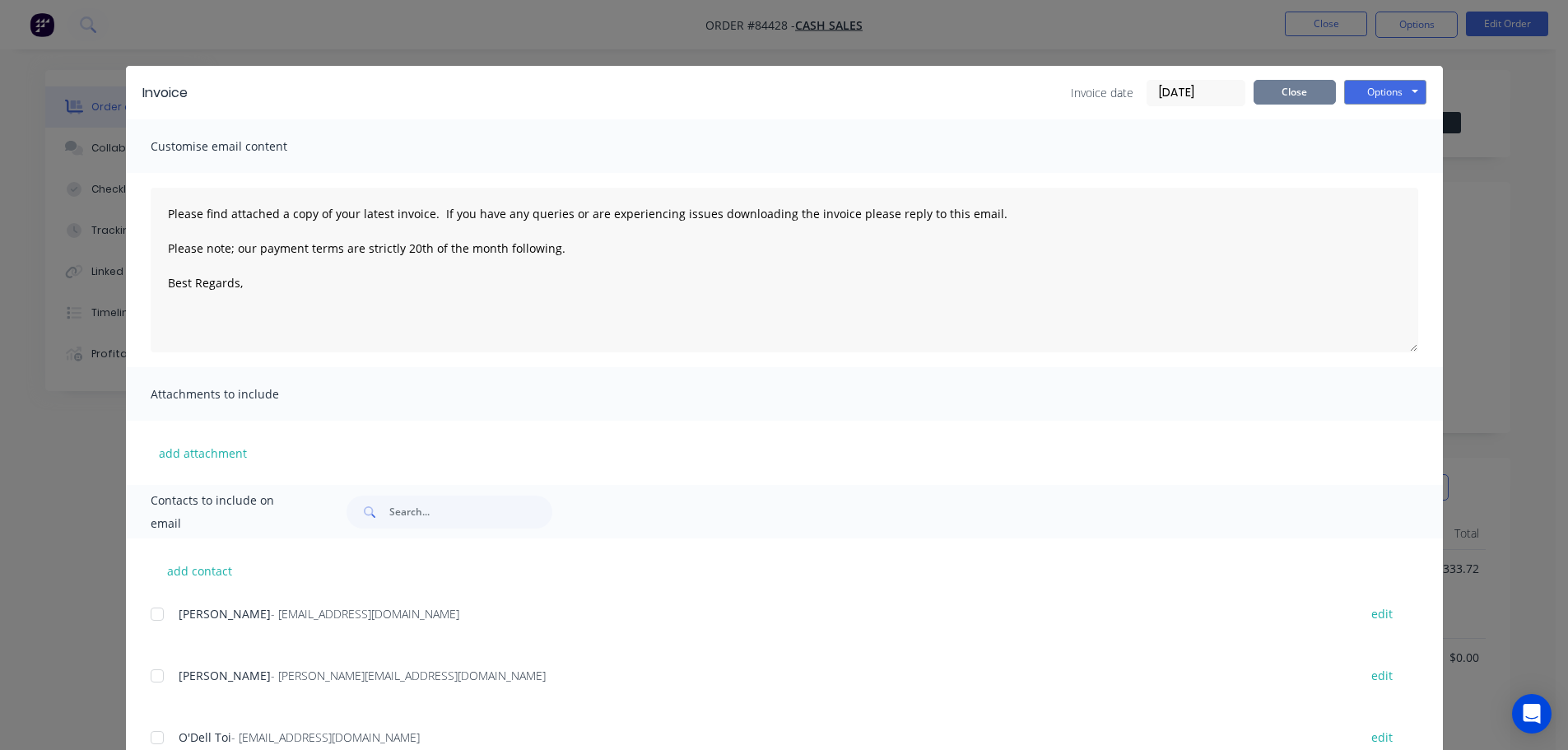
click at [1293, 88] on button "Close" at bounding box center [1294, 92] width 82 height 25
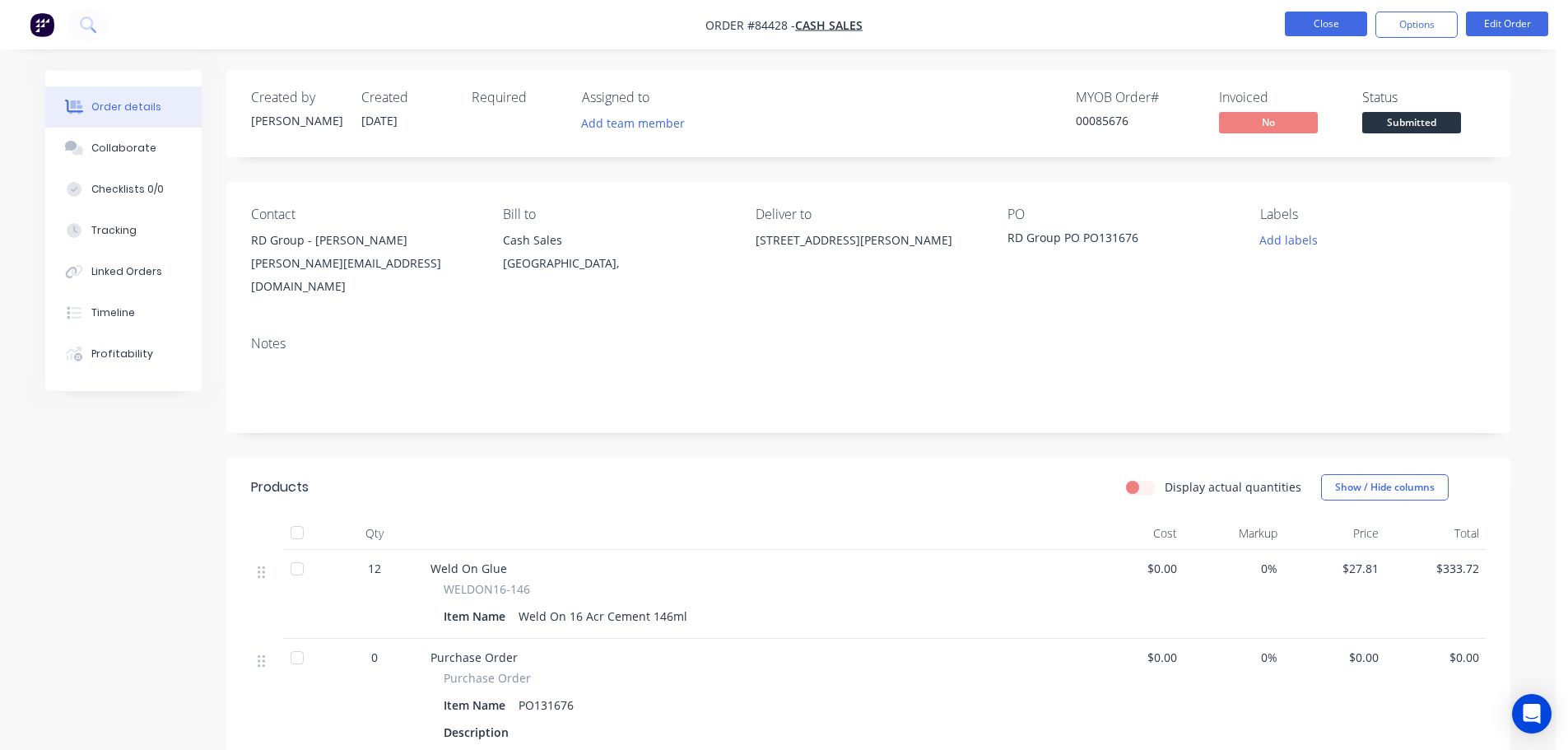
click at [1336, 31] on button "Close" at bounding box center [1326, 24] width 82 height 25
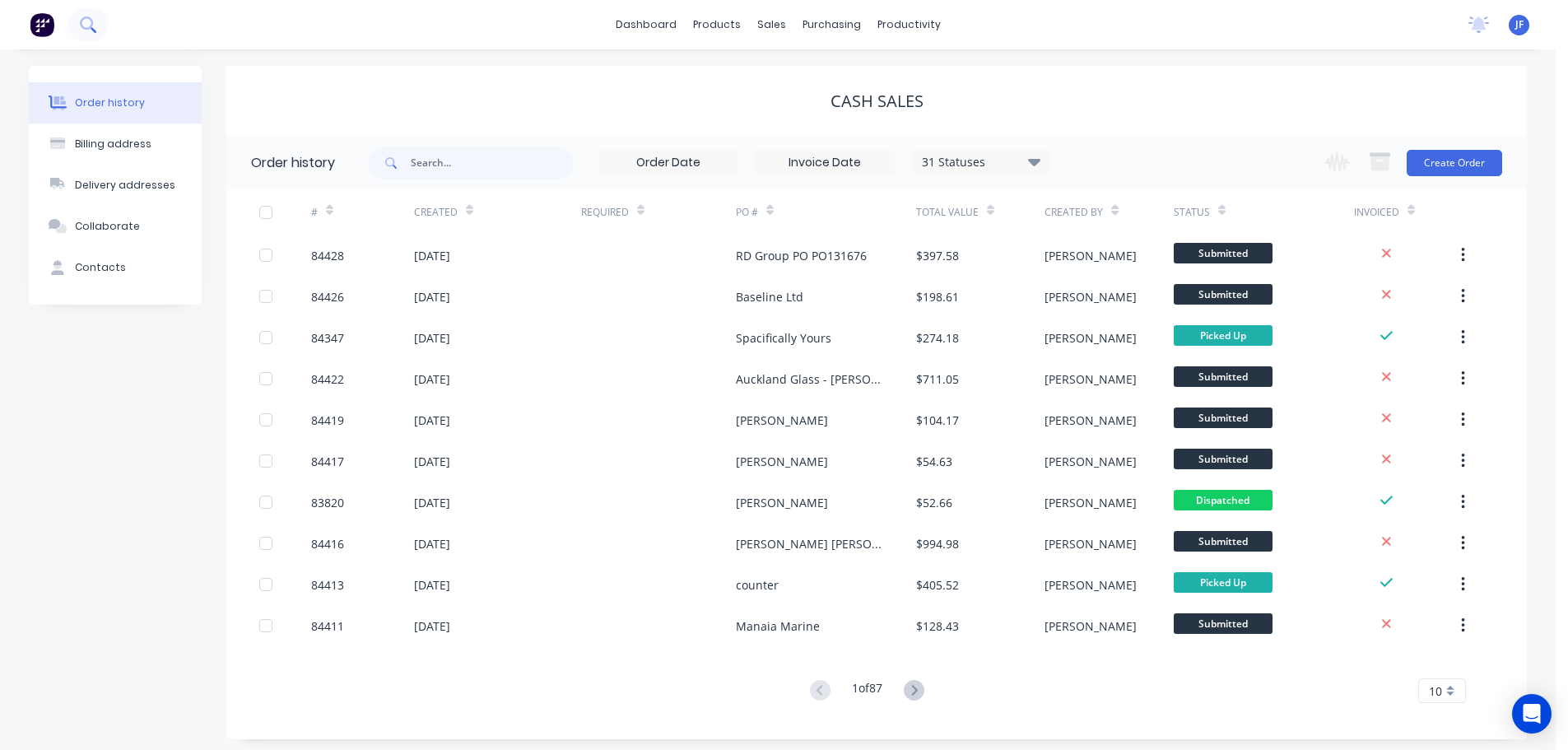
click at [93, 18] on icon at bounding box center [88, 25] width 16 height 16
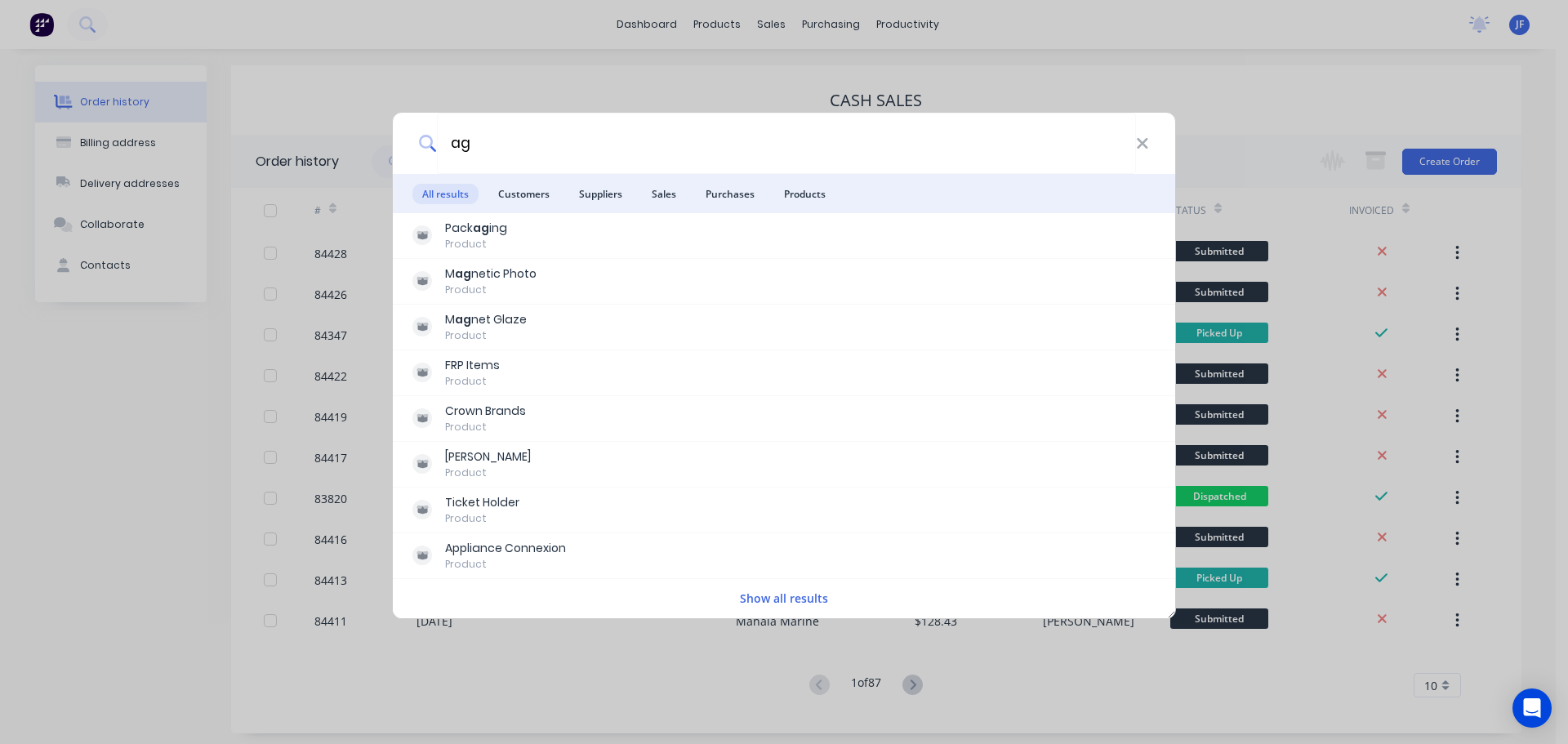
type input "ag"
click at [873, 84] on div "ag All results Customers Suppliers Sales Purchases Products Pack ag ing Product…" at bounding box center [784, 372] width 1568 height 744
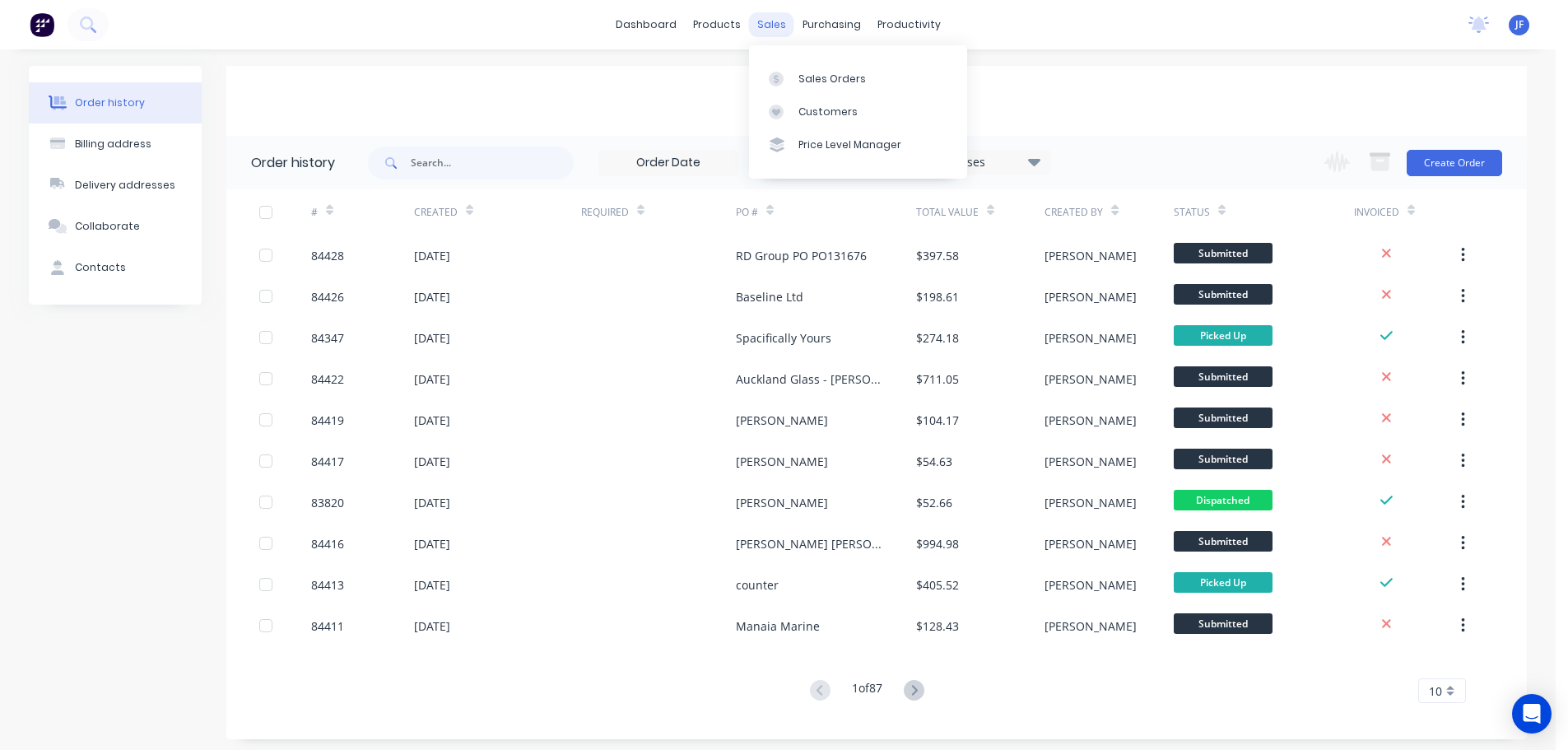
click at [775, 22] on div "sales" at bounding box center [771, 25] width 45 height 25
click at [815, 88] on link "Sales Orders" at bounding box center [857, 78] width 218 height 33
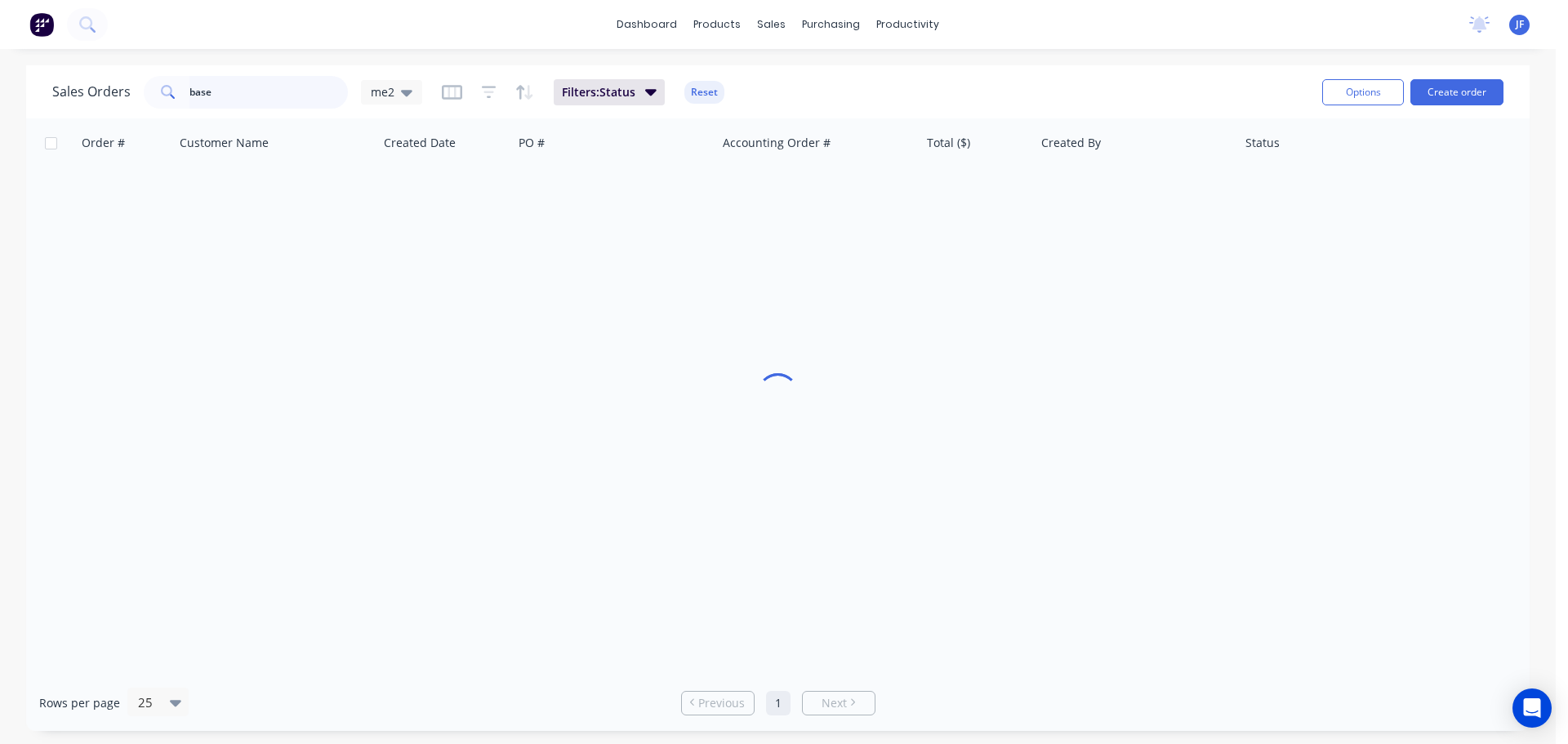
click at [288, 89] on input "base" at bounding box center [269, 92] width 160 height 32
type input "ag tech"
click at [242, 94] on input "ag tech" at bounding box center [269, 92] width 160 height 32
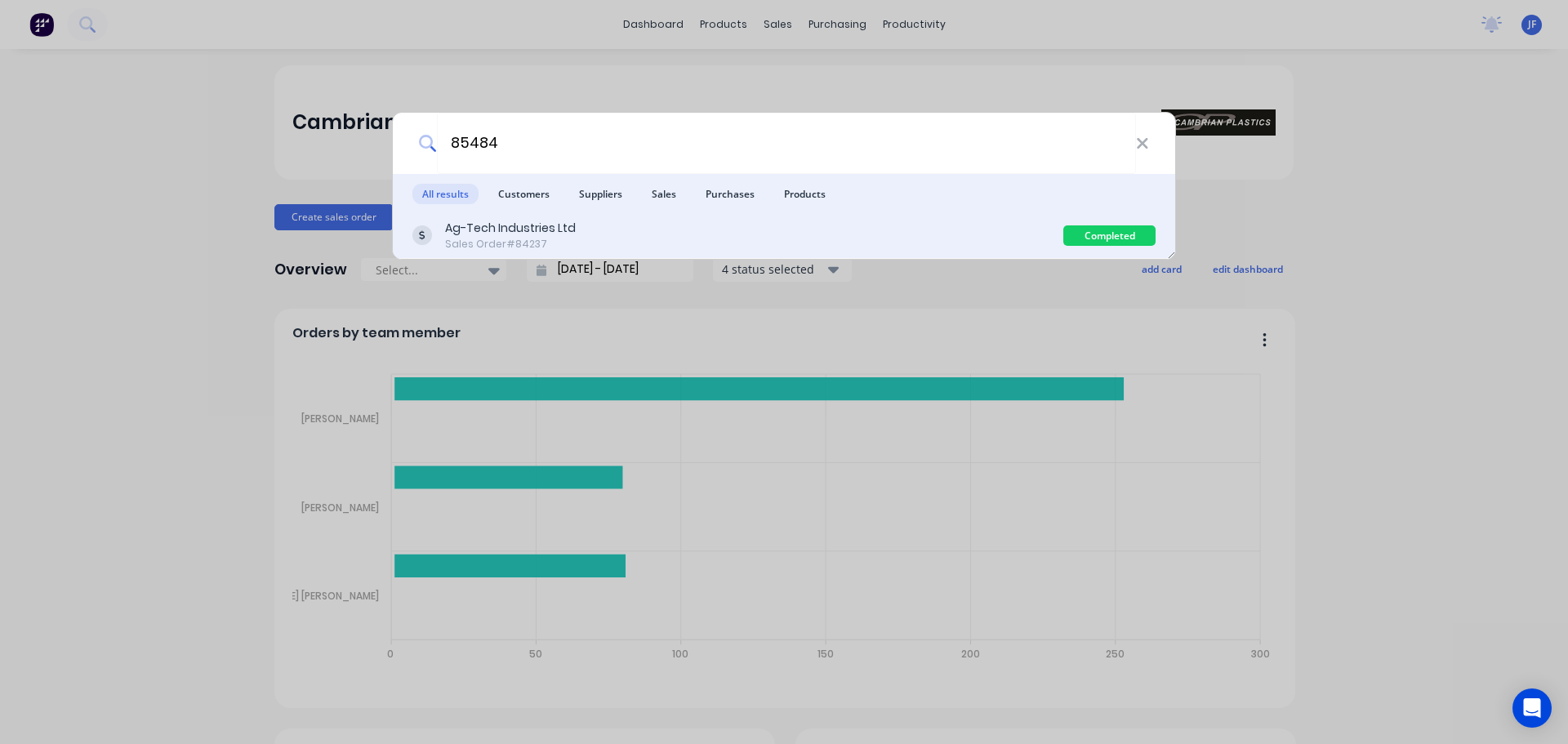
type input "85484"
click at [964, 214] on div "Ag-Tech Industries Ltd Sales Order #84237 Completed" at bounding box center [784, 236] width 782 height 46
click at [950, 232] on div "Ag-Tech Industries Ltd Sales Order #84237" at bounding box center [738, 235] width 651 height 32
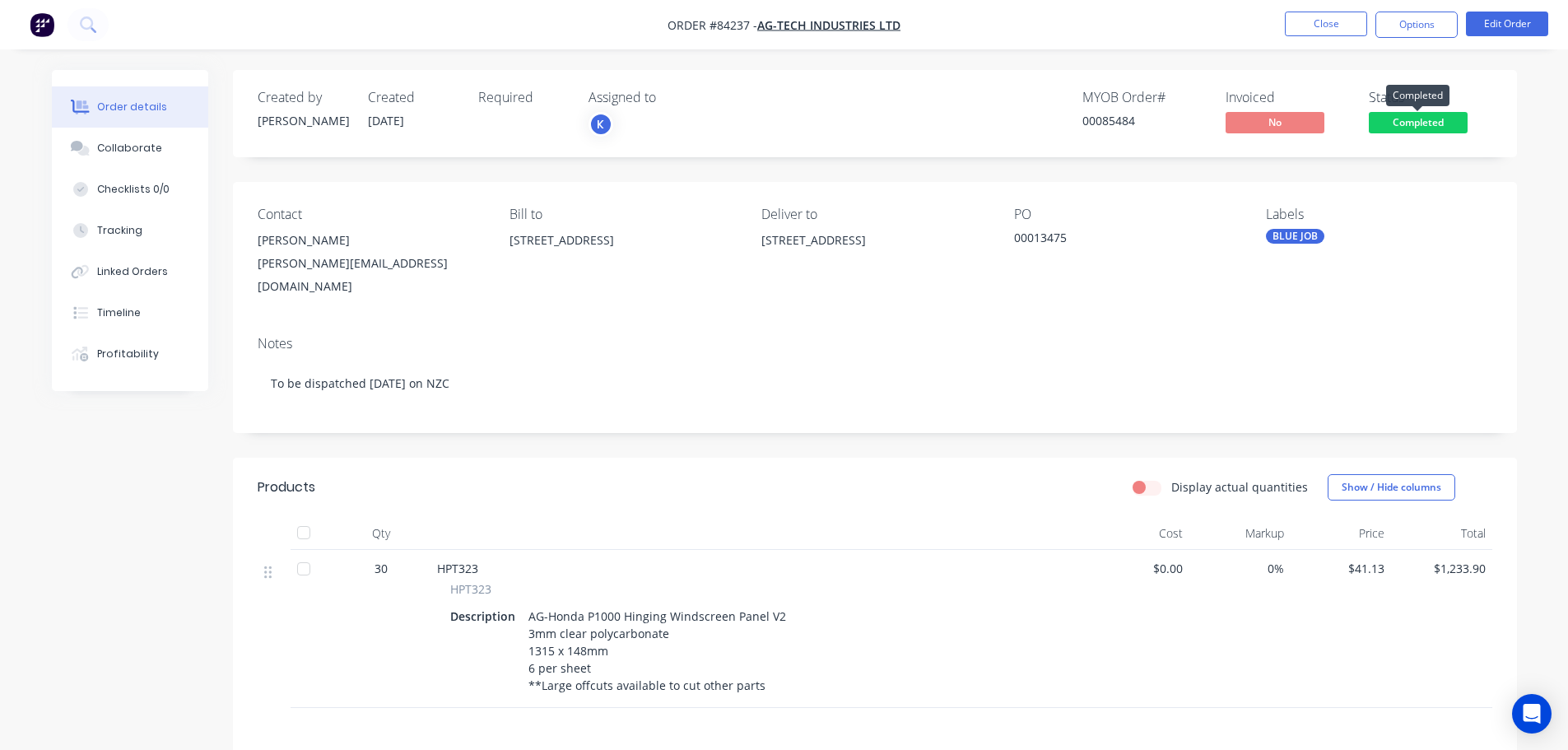
click at [1441, 126] on span "Completed" at bounding box center [1418, 122] width 99 height 20
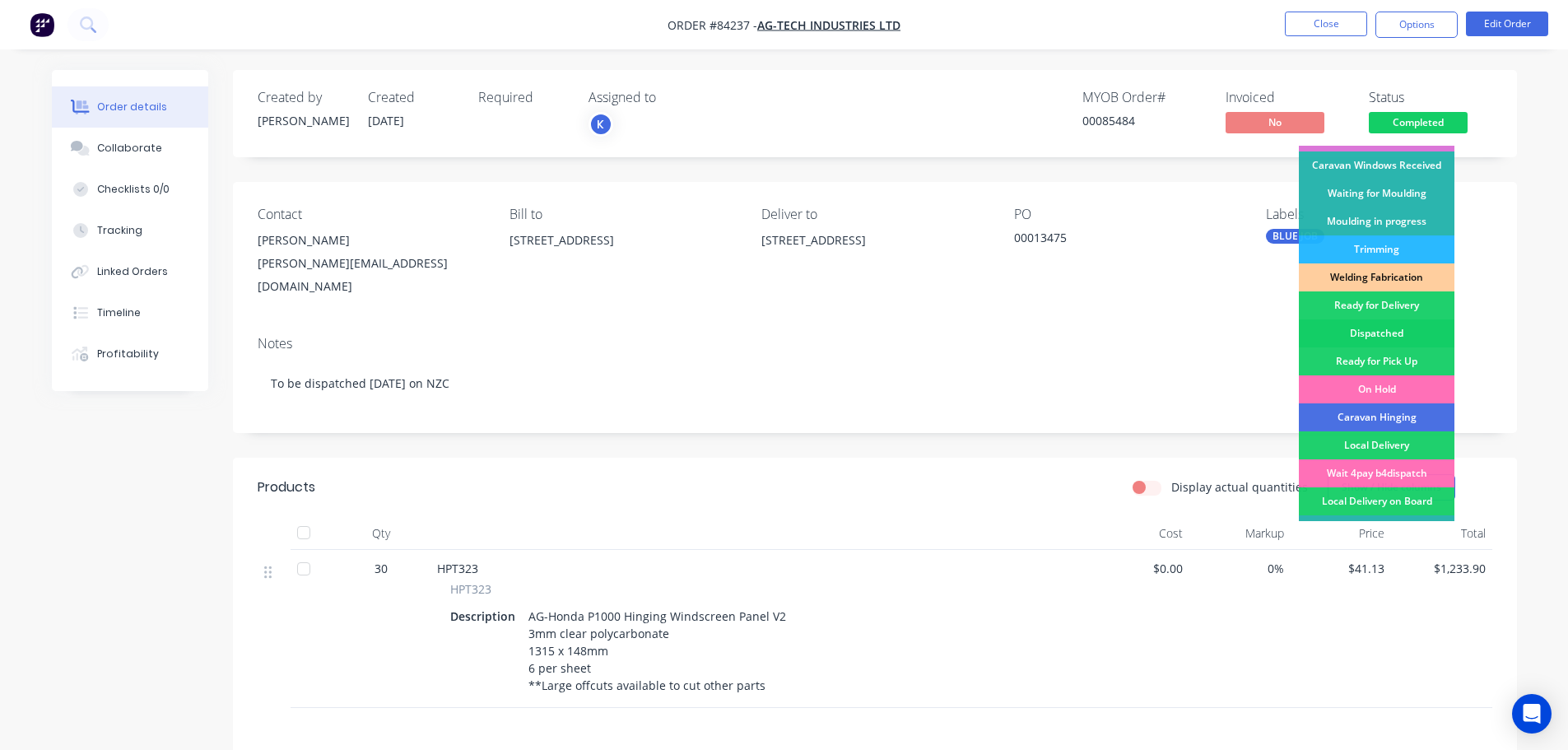
scroll to position [325, 0]
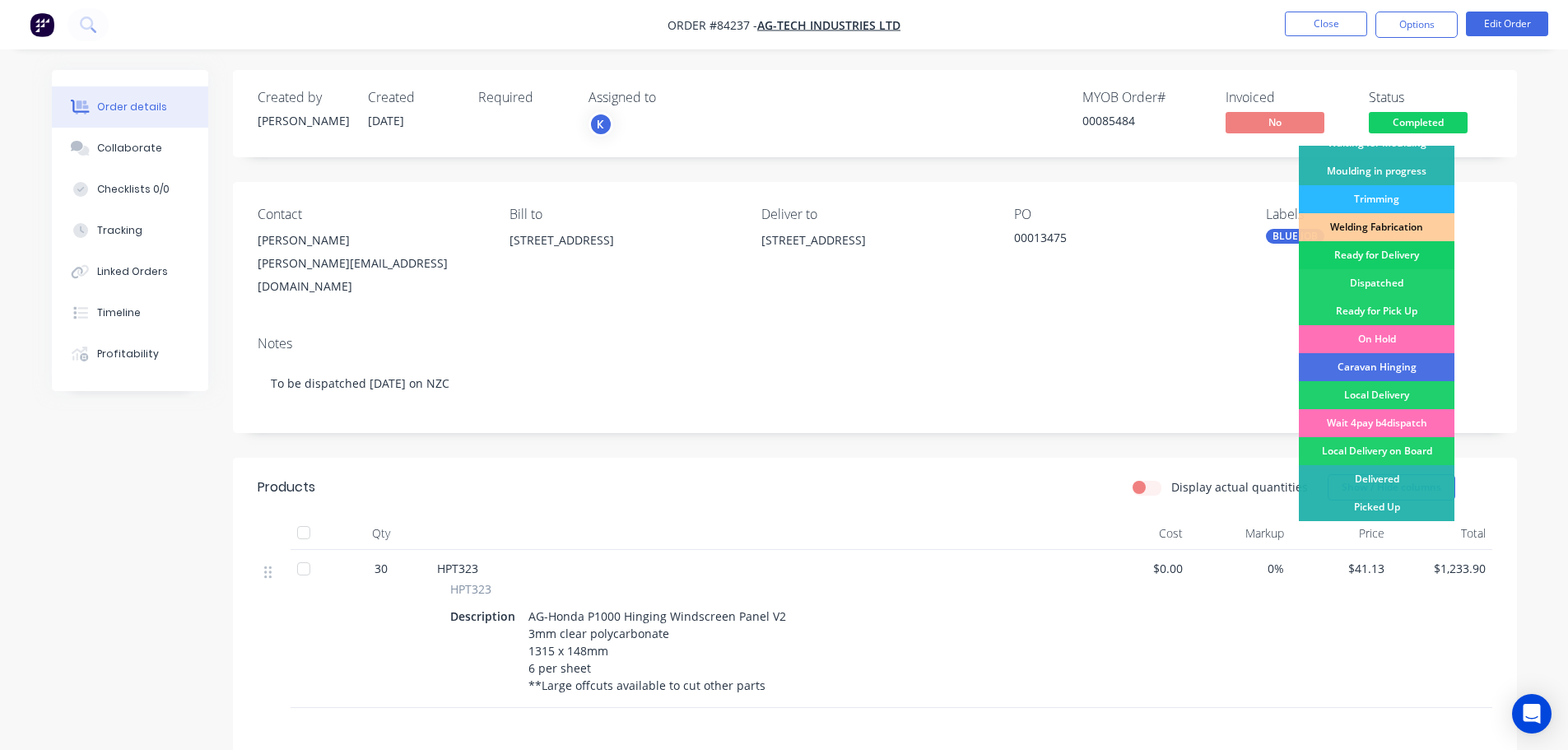
click at [1397, 255] on div "Ready for Delivery" at bounding box center [1376, 256] width 156 height 28
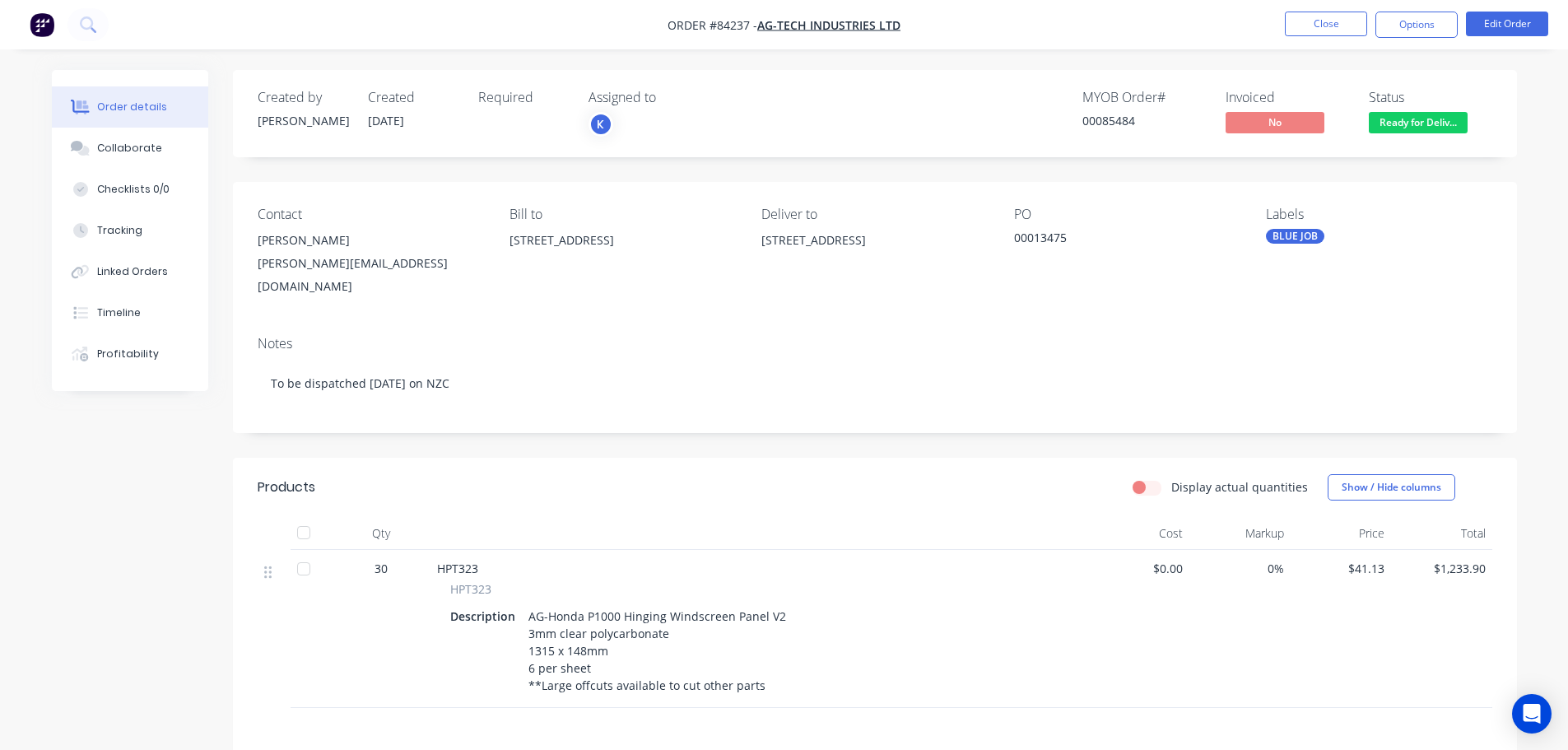
click at [1429, 38] on nav "Order #84237 - Ag-Tech Industries Ltd Close Options Edit Order" at bounding box center [784, 25] width 1568 height 50
click at [1399, 30] on button "Options" at bounding box center [1416, 25] width 82 height 27
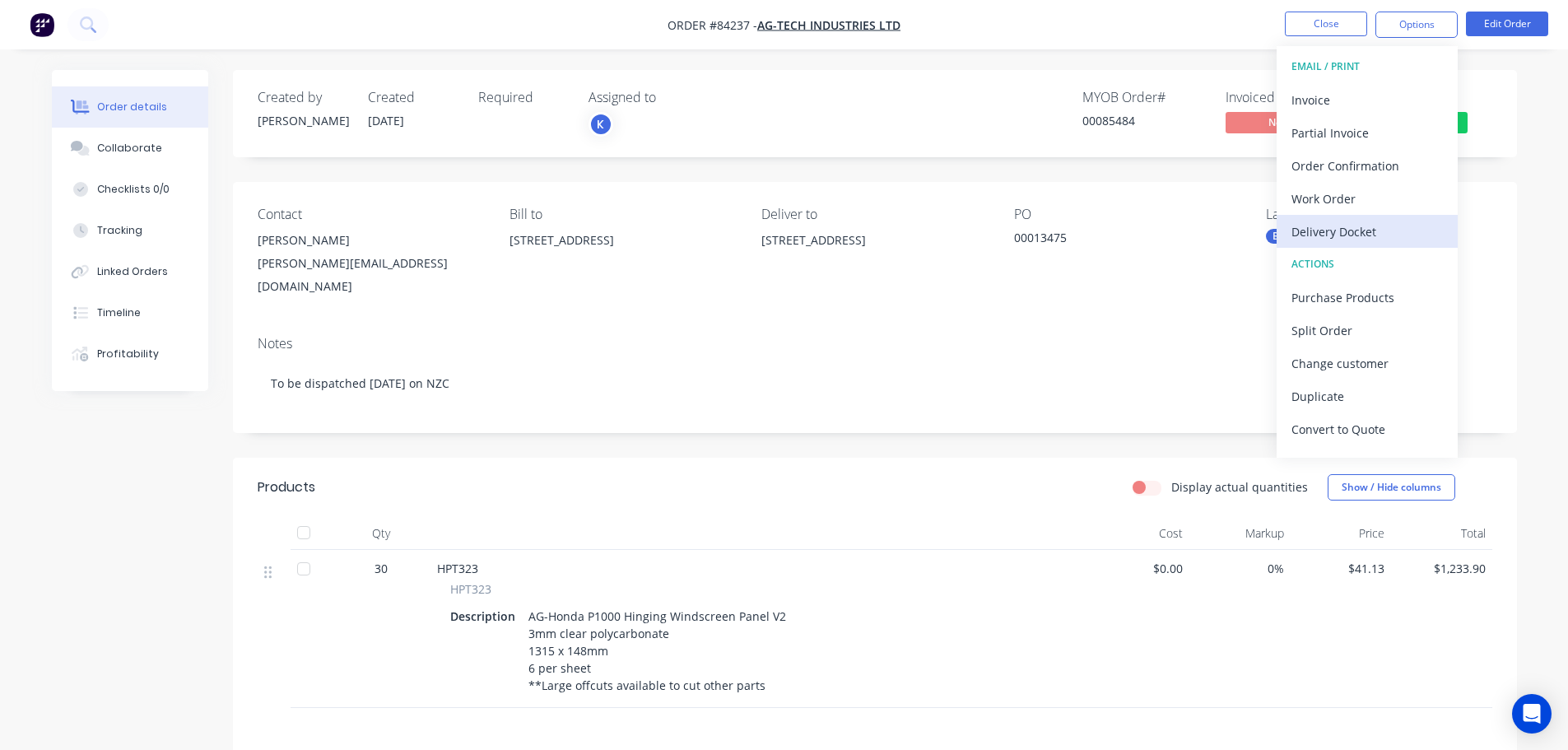
click at [1325, 234] on div "Delivery Docket" at bounding box center [1366, 232] width 151 height 24
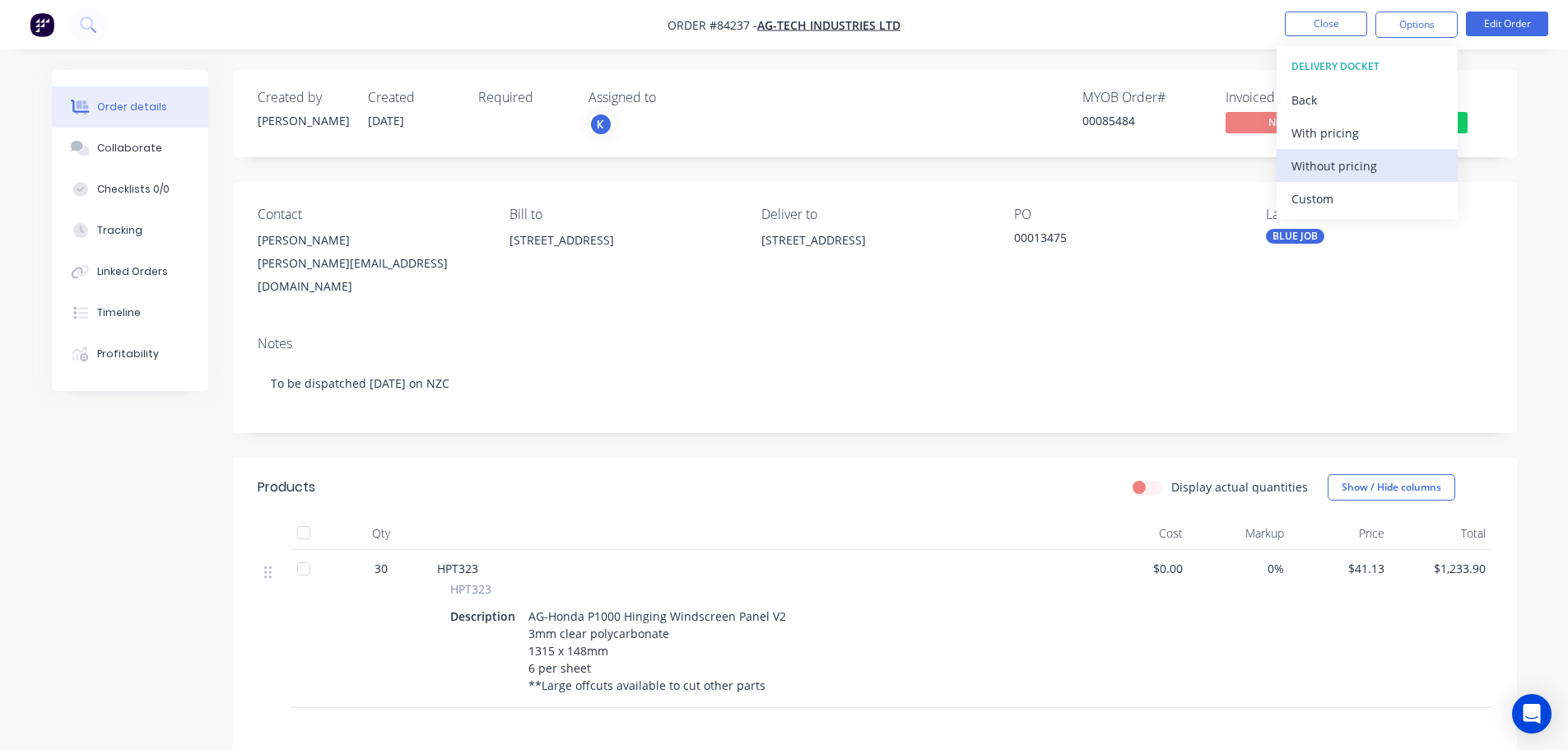
click at [1336, 172] on div "Without pricing" at bounding box center [1366, 165] width 151 height 24
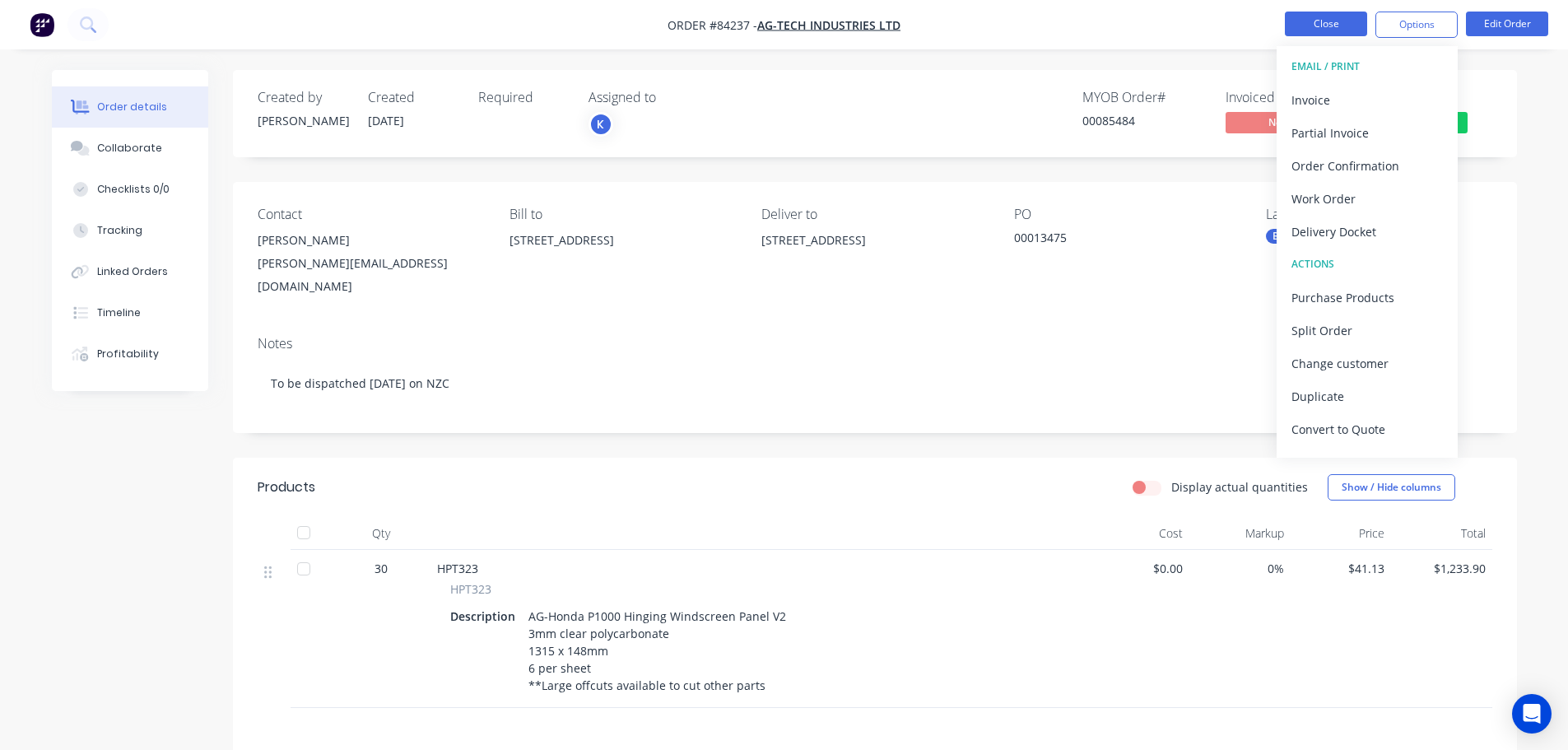
click at [1326, 27] on button "Close" at bounding box center [1326, 24] width 82 height 25
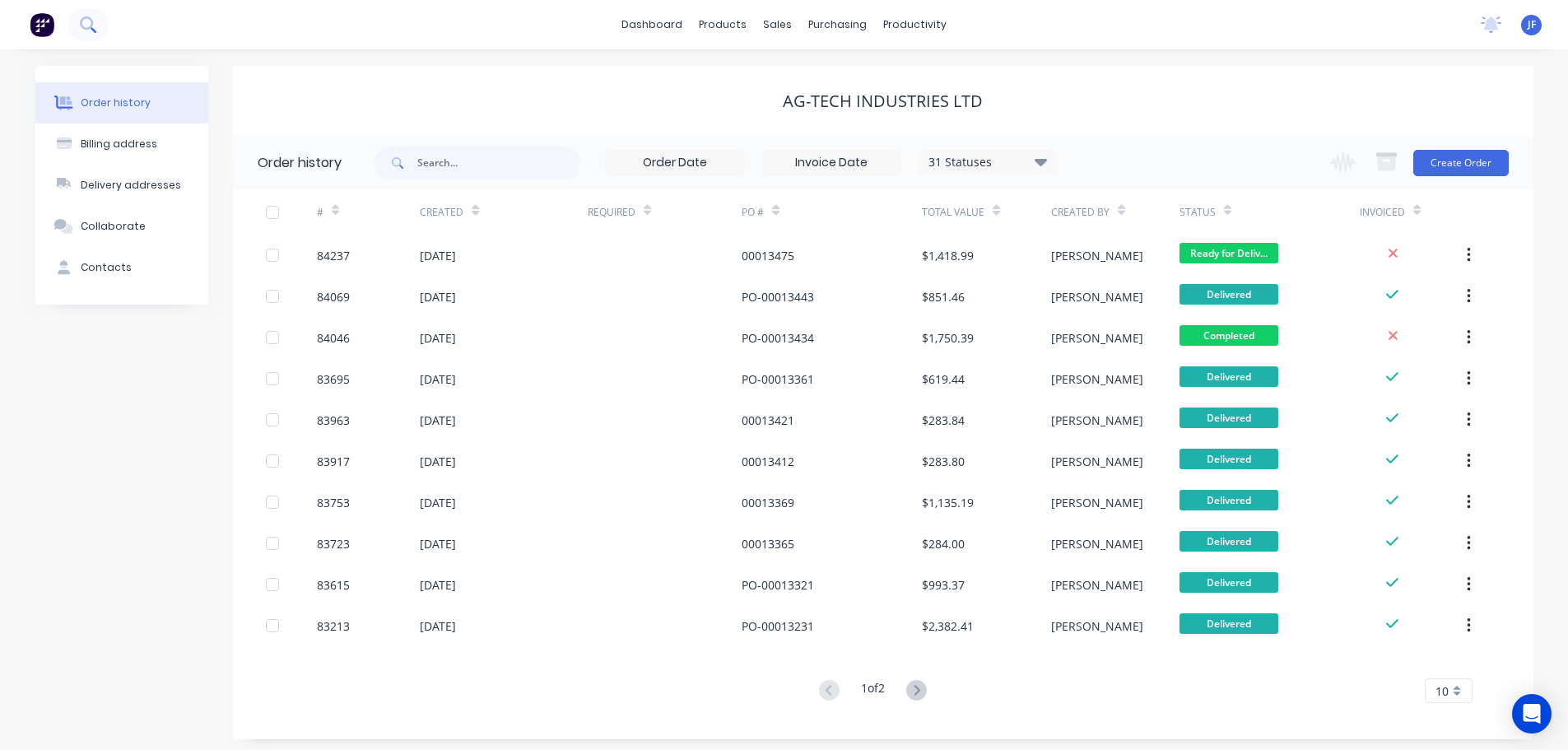
click at [89, 24] on icon at bounding box center [88, 25] width 16 height 16
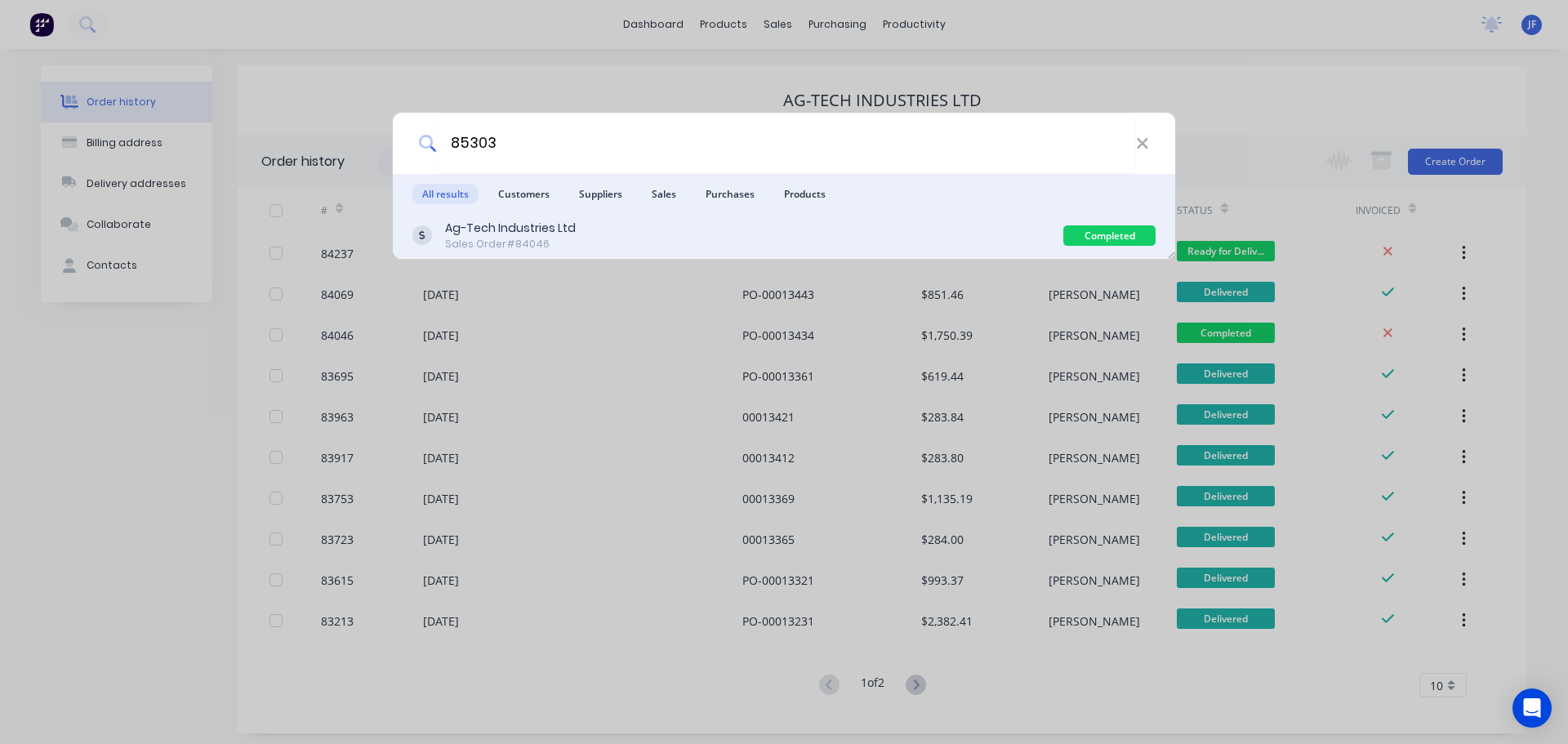
type input "85303"
click at [1008, 236] on div "Ag-Tech Industries Ltd Sales Order #84046" at bounding box center [738, 235] width 651 height 32
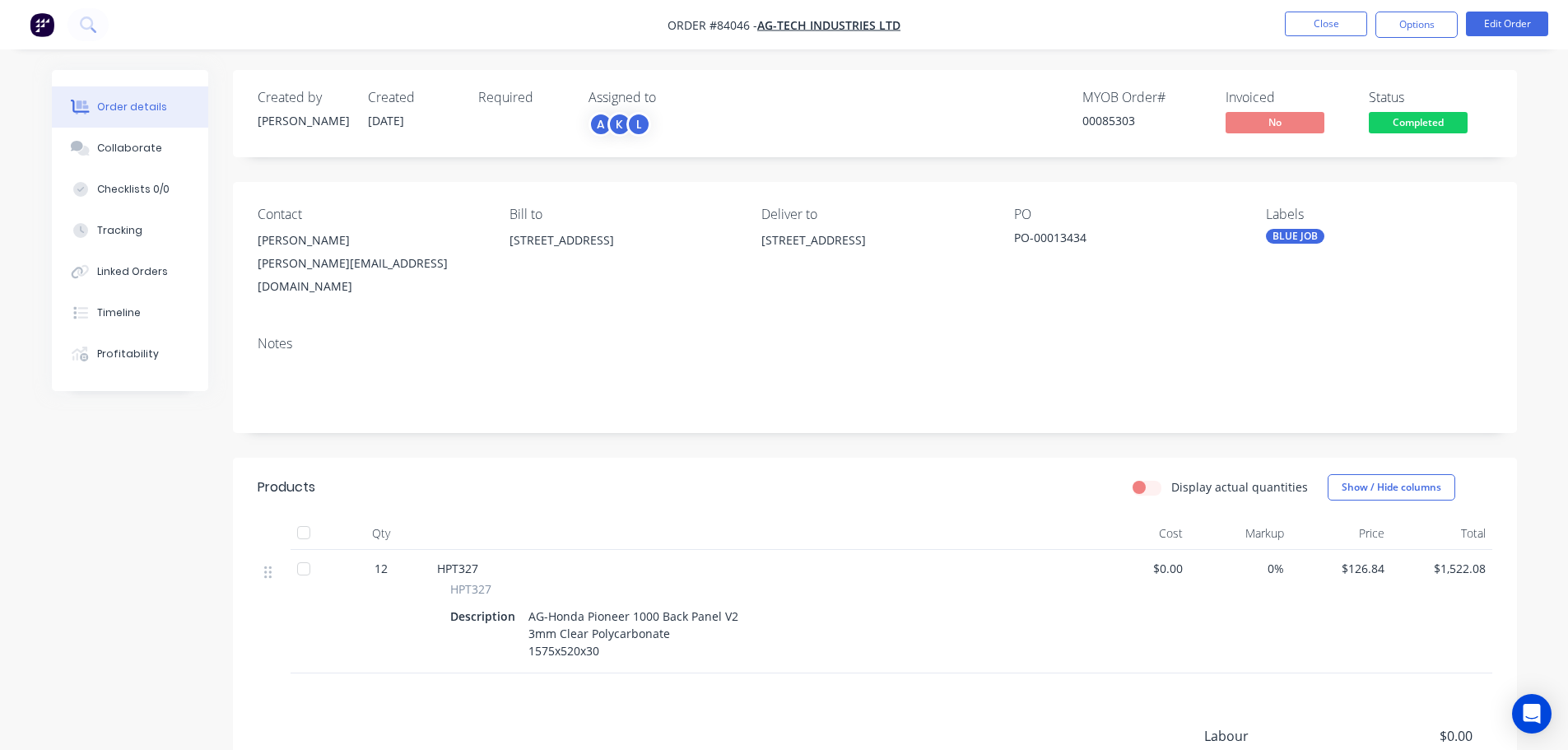
click at [1453, 126] on span "Completed" at bounding box center [1418, 122] width 99 height 20
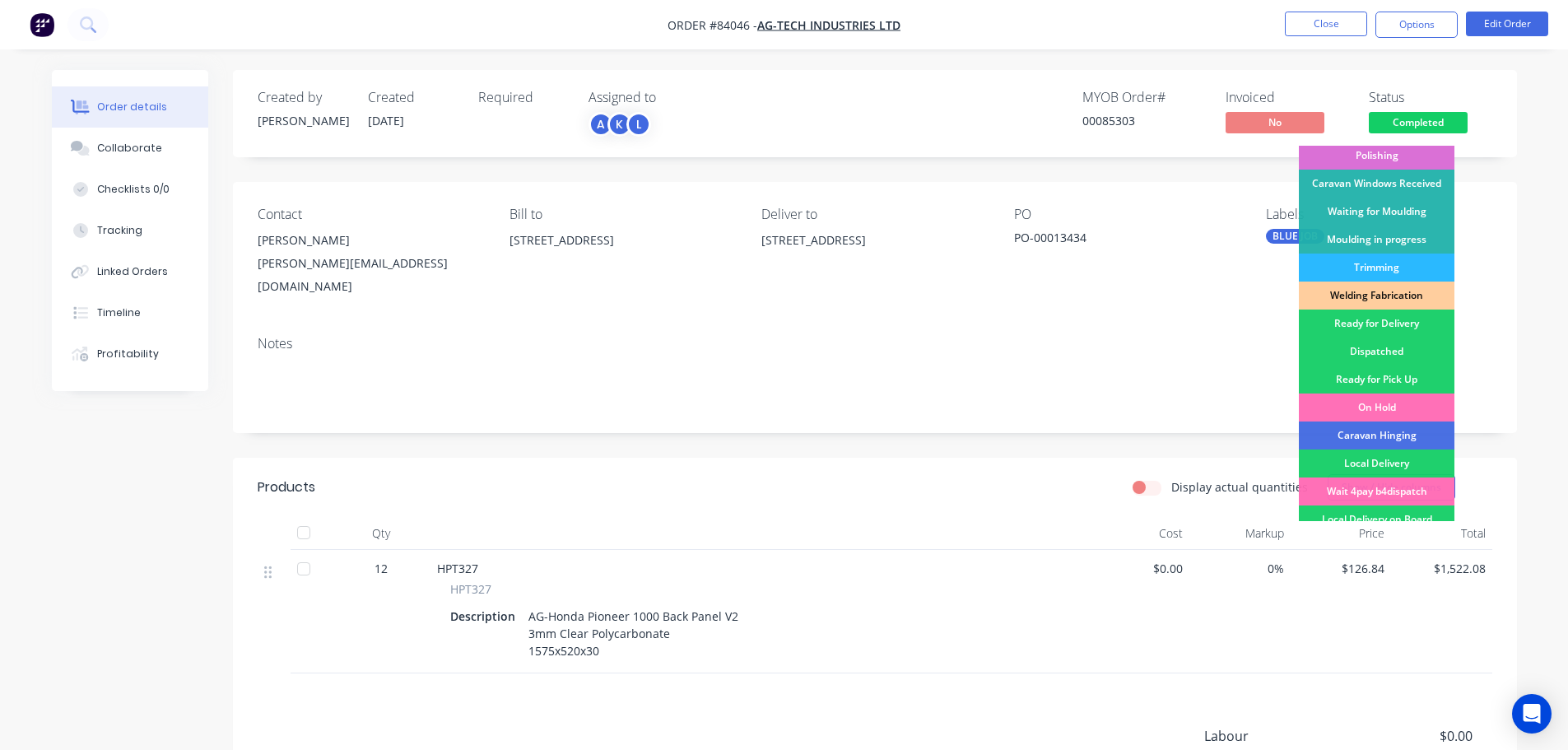
scroll to position [325, 0]
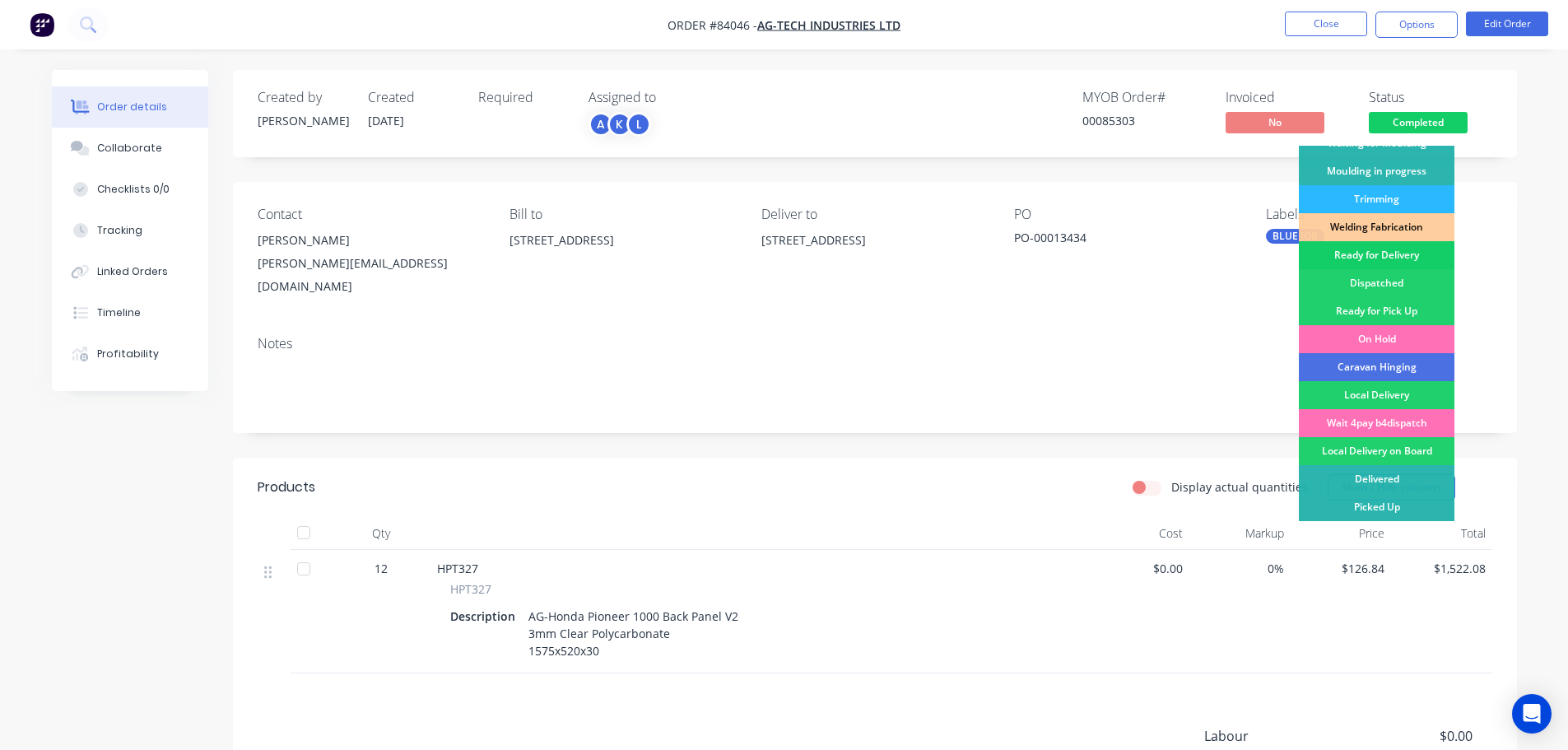
click at [1403, 257] on div "Ready for Delivery" at bounding box center [1376, 256] width 156 height 28
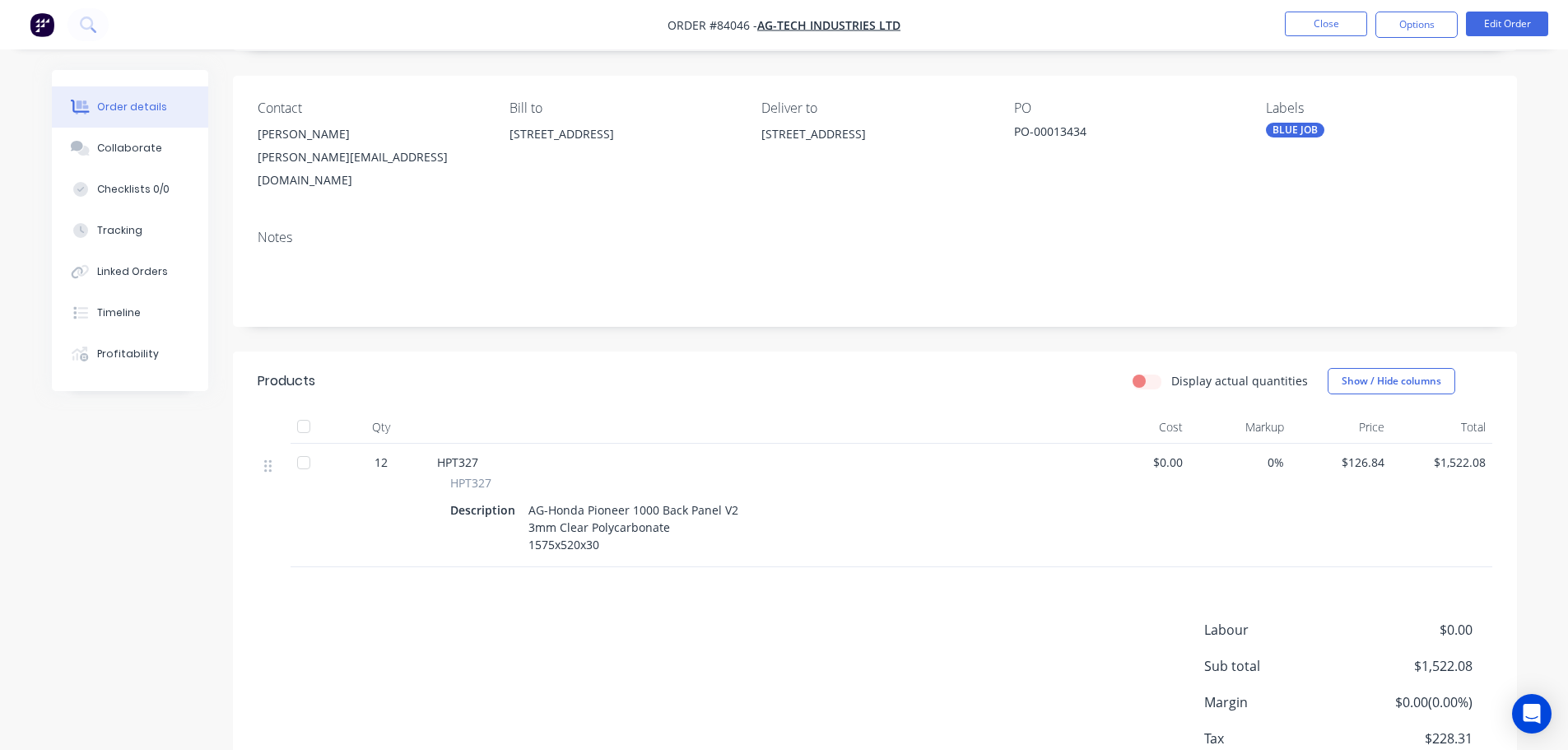
scroll to position [0, 0]
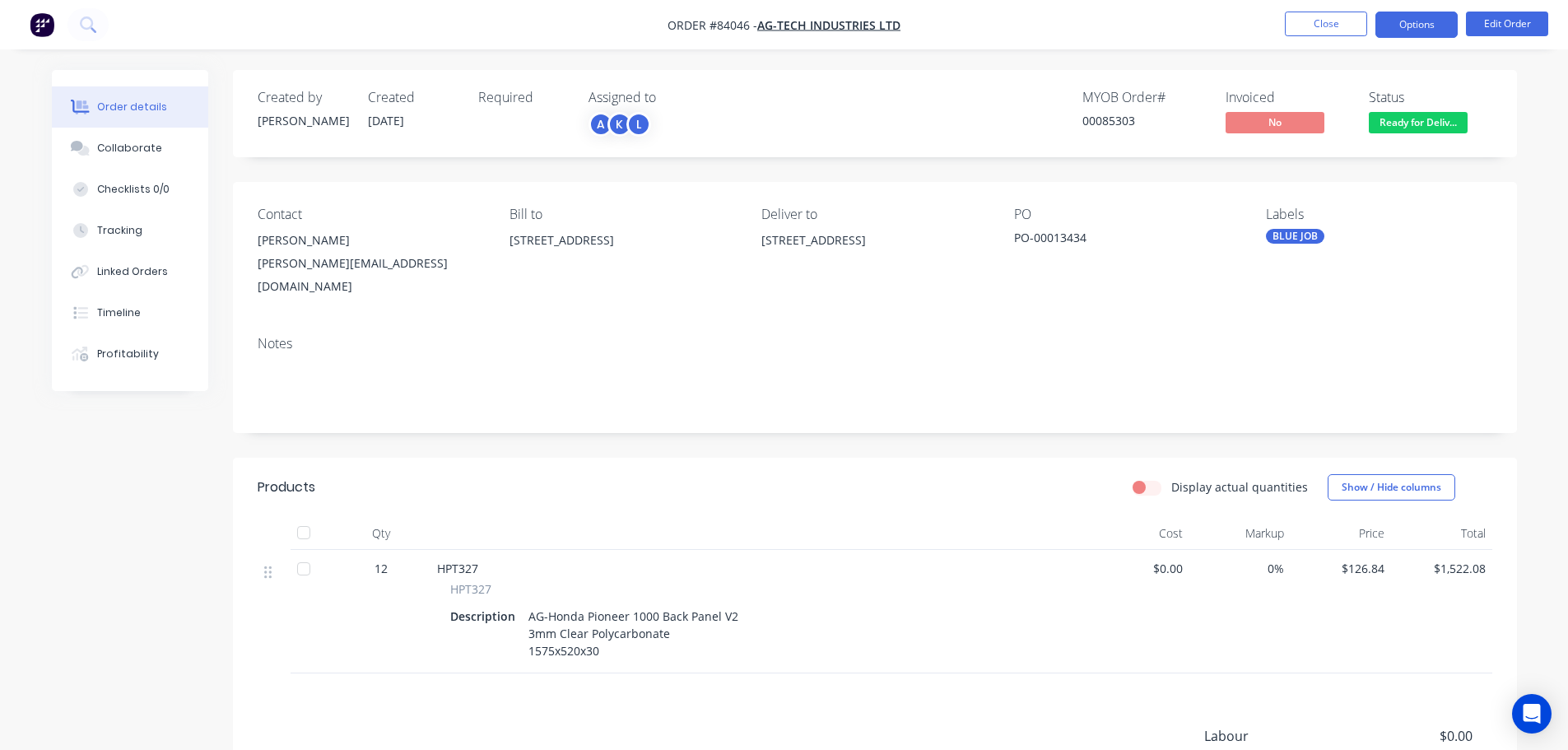
click at [1434, 21] on button "Options" at bounding box center [1416, 25] width 82 height 27
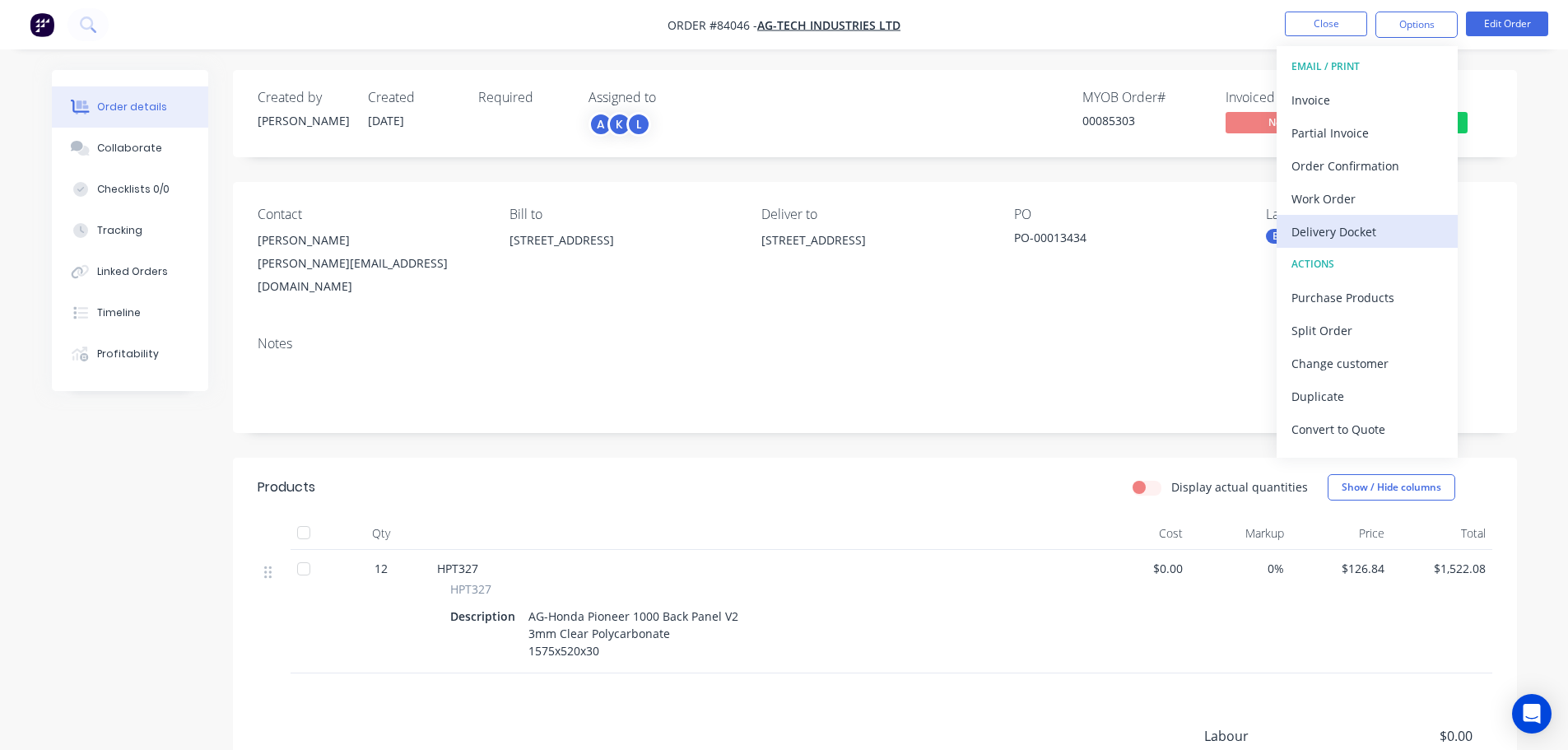
click at [1346, 230] on div "Delivery Docket" at bounding box center [1366, 232] width 151 height 24
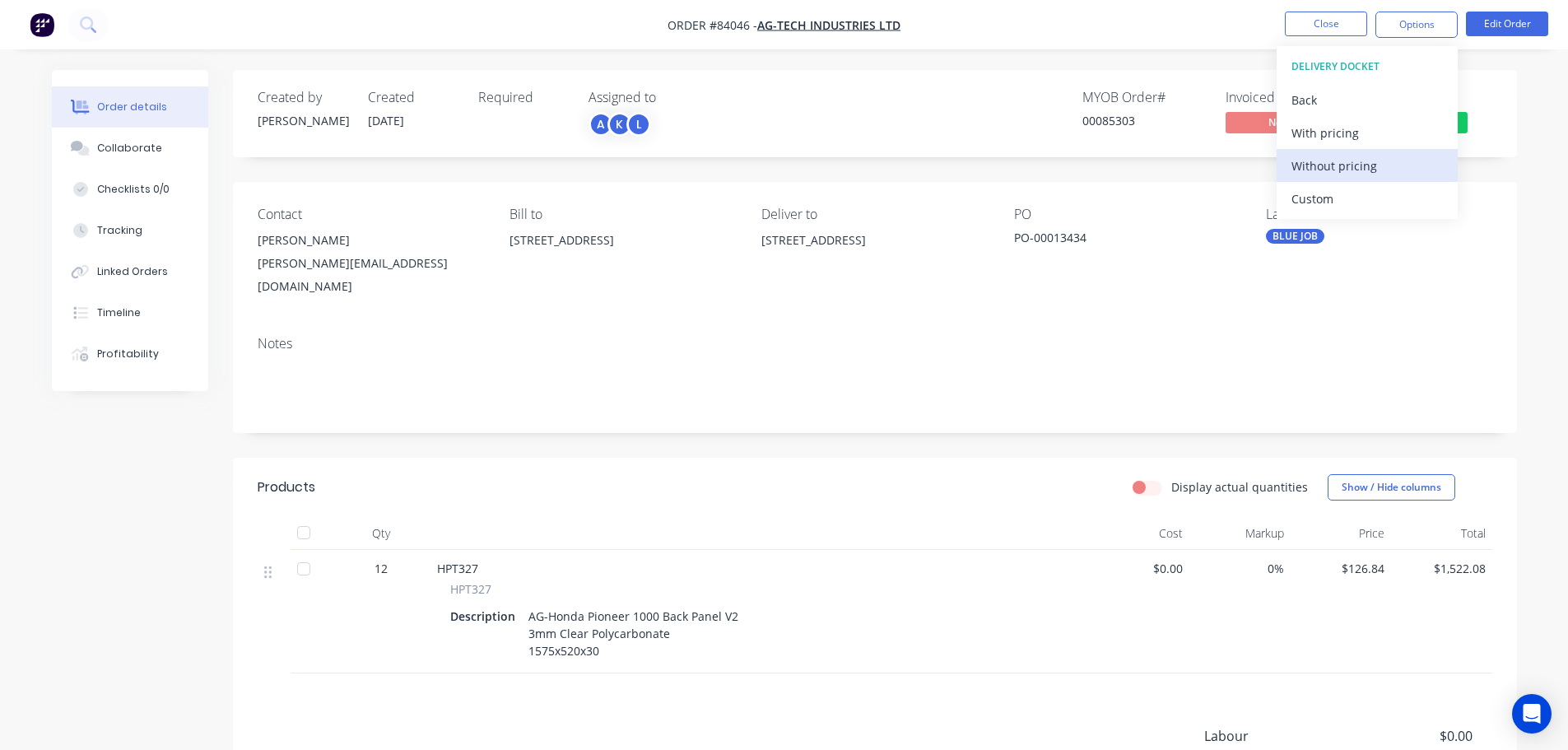
click at [1343, 171] on div "Without pricing" at bounding box center [1366, 165] width 151 height 24
click at [380, 42] on nav "Order #84046 - Ag-Tech Industries Ltd Close Options EMAIL / PRINT Invoice Parti…" at bounding box center [784, 25] width 1568 height 50
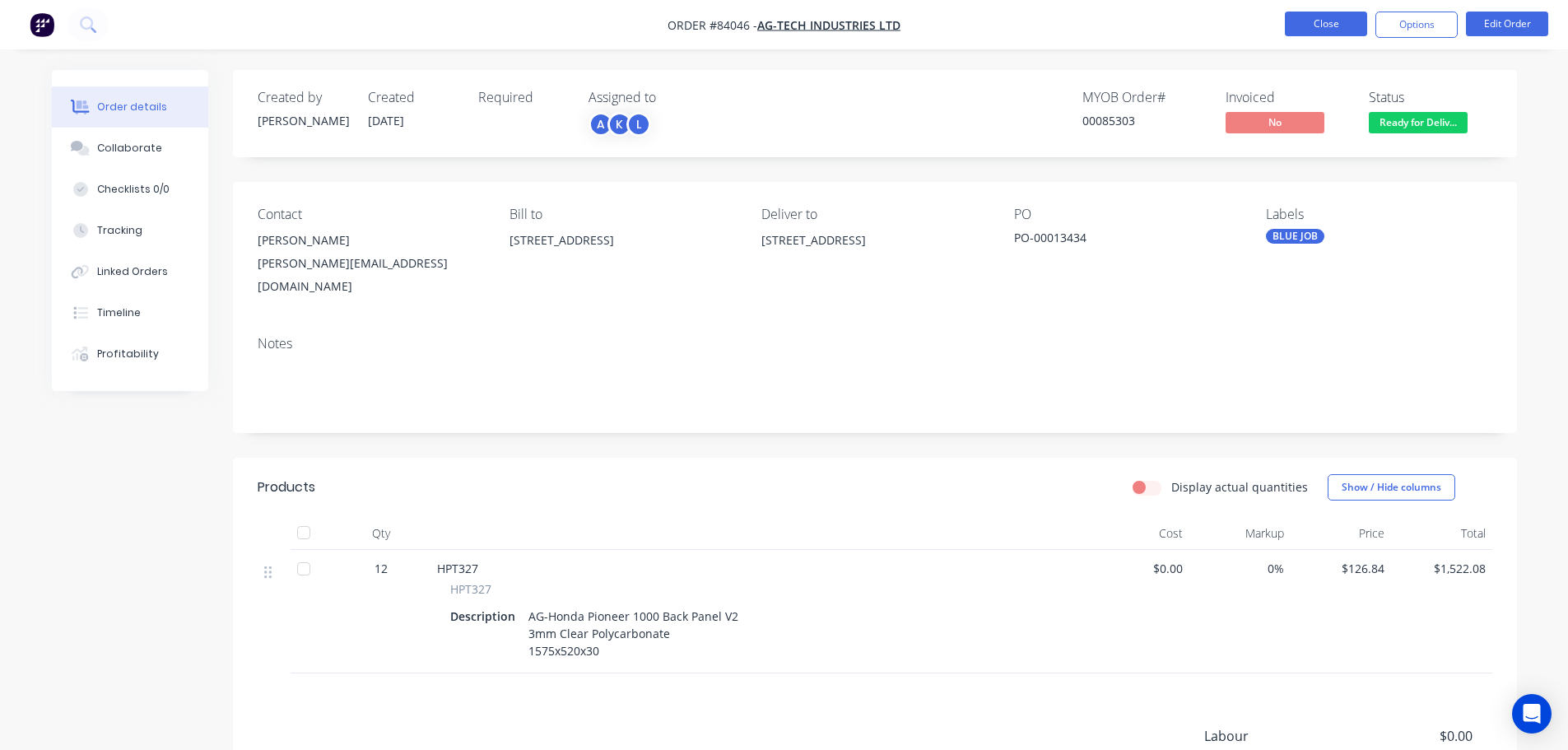
click at [1339, 22] on button "Close" at bounding box center [1326, 24] width 82 height 25
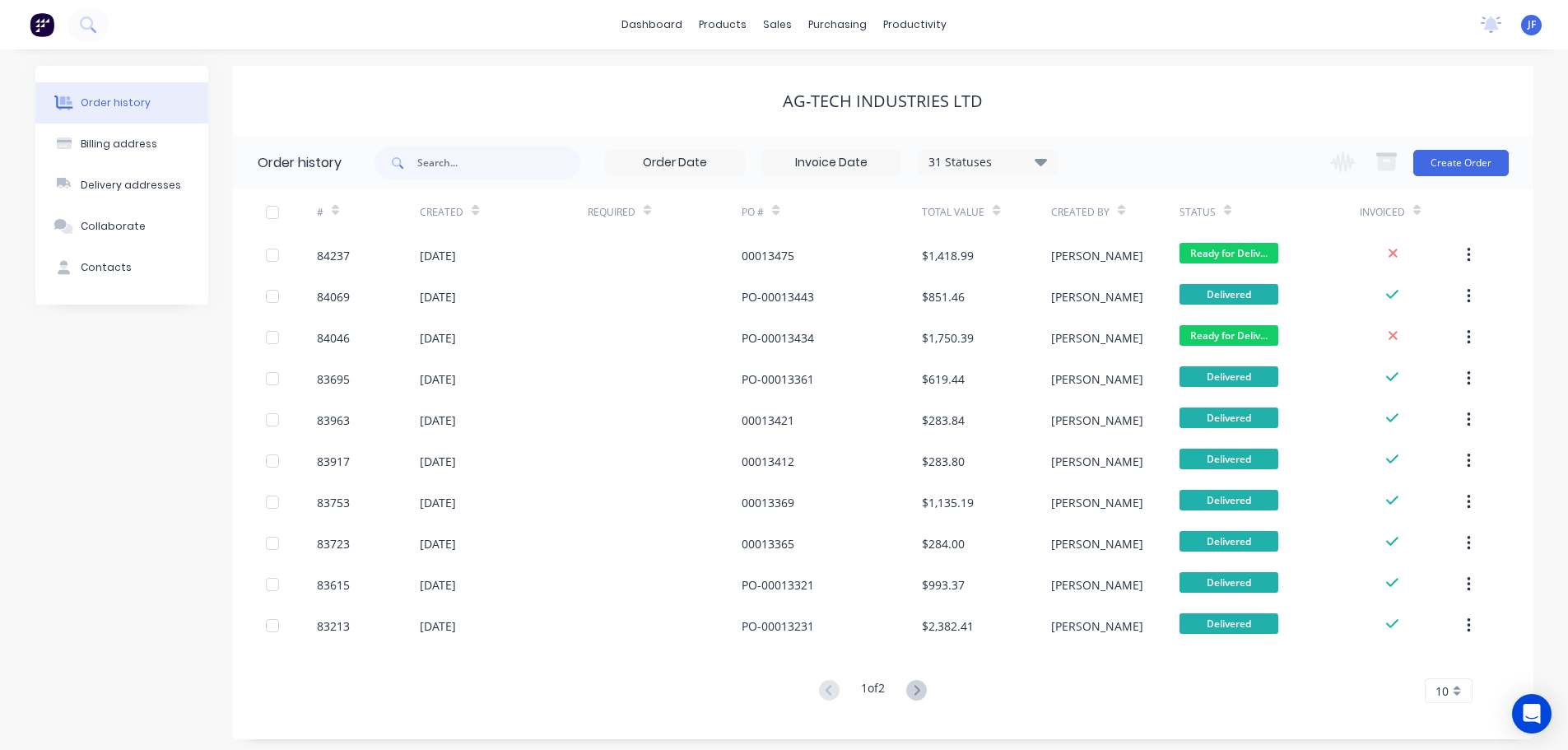
click at [66, 34] on div at bounding box center [54, 24] width 109 height 33
click at [89, 33] on button at bounding box center [88, 24] width 42 height 33
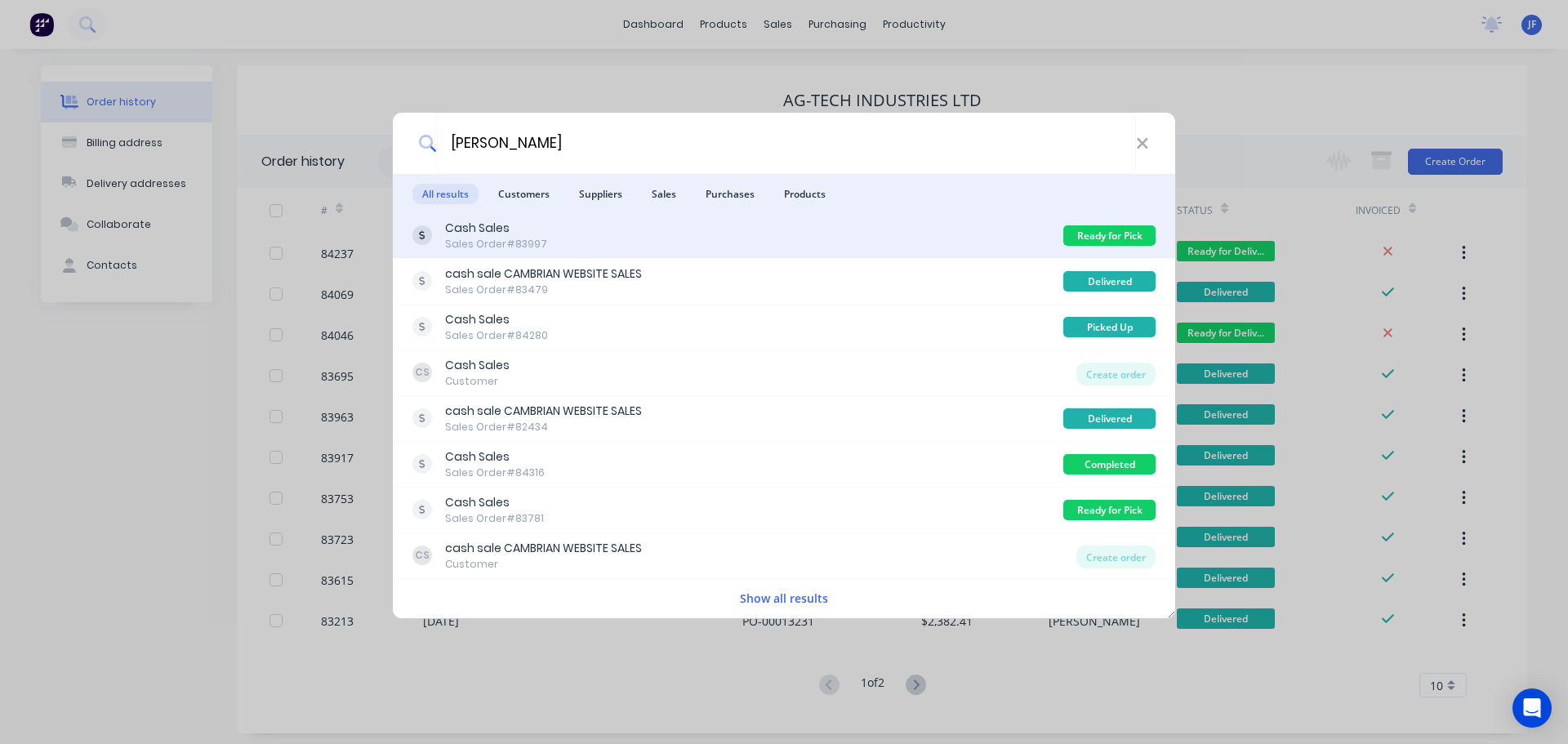
type input "campbell"
click at [581, 238] on div "Cash Sales Sales Order #83997" at bounding box center [738, 235] width 651 height 32
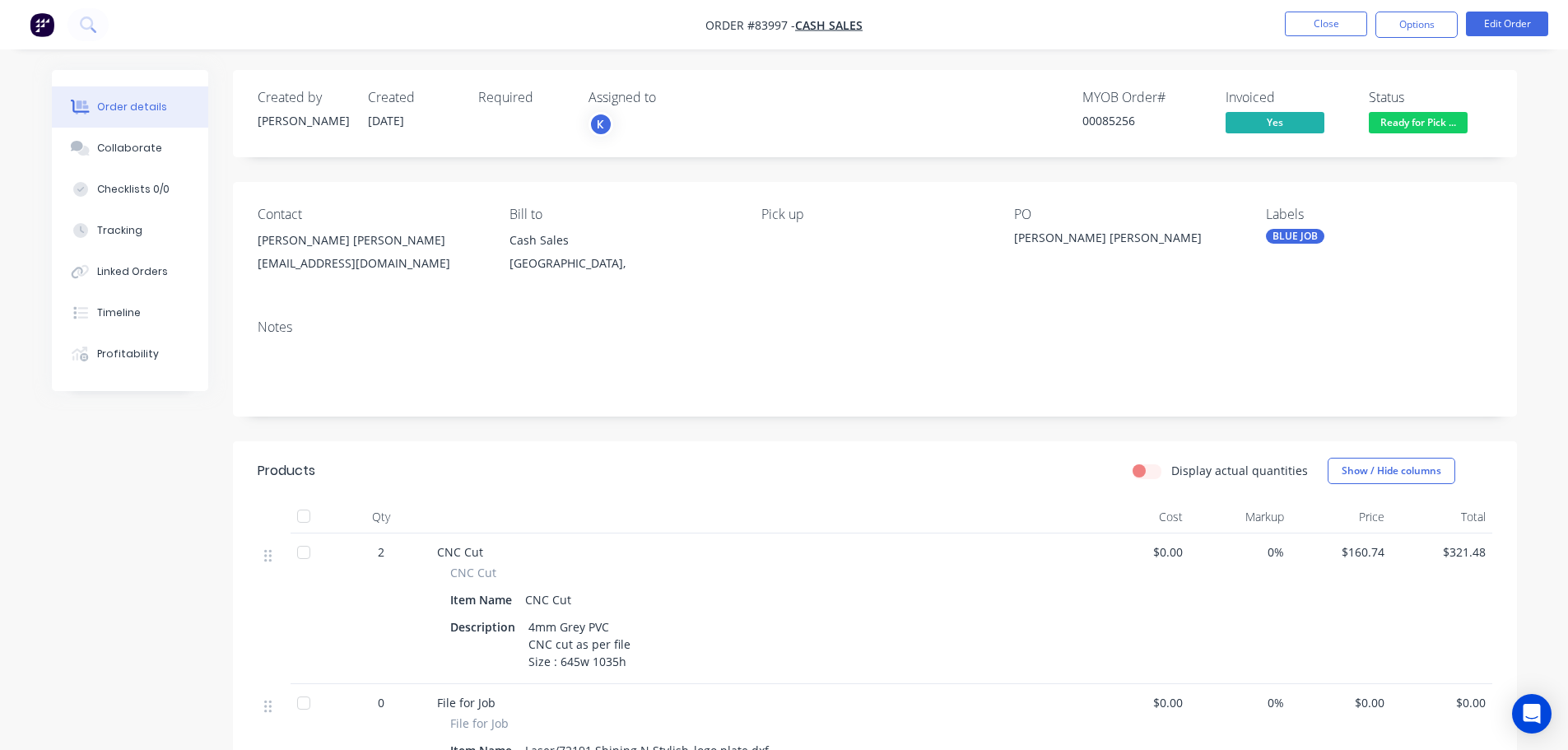
click at [1449, 122] on span "Ready for Pick ..." at bounding box center [1418, 122] width 99 height 20
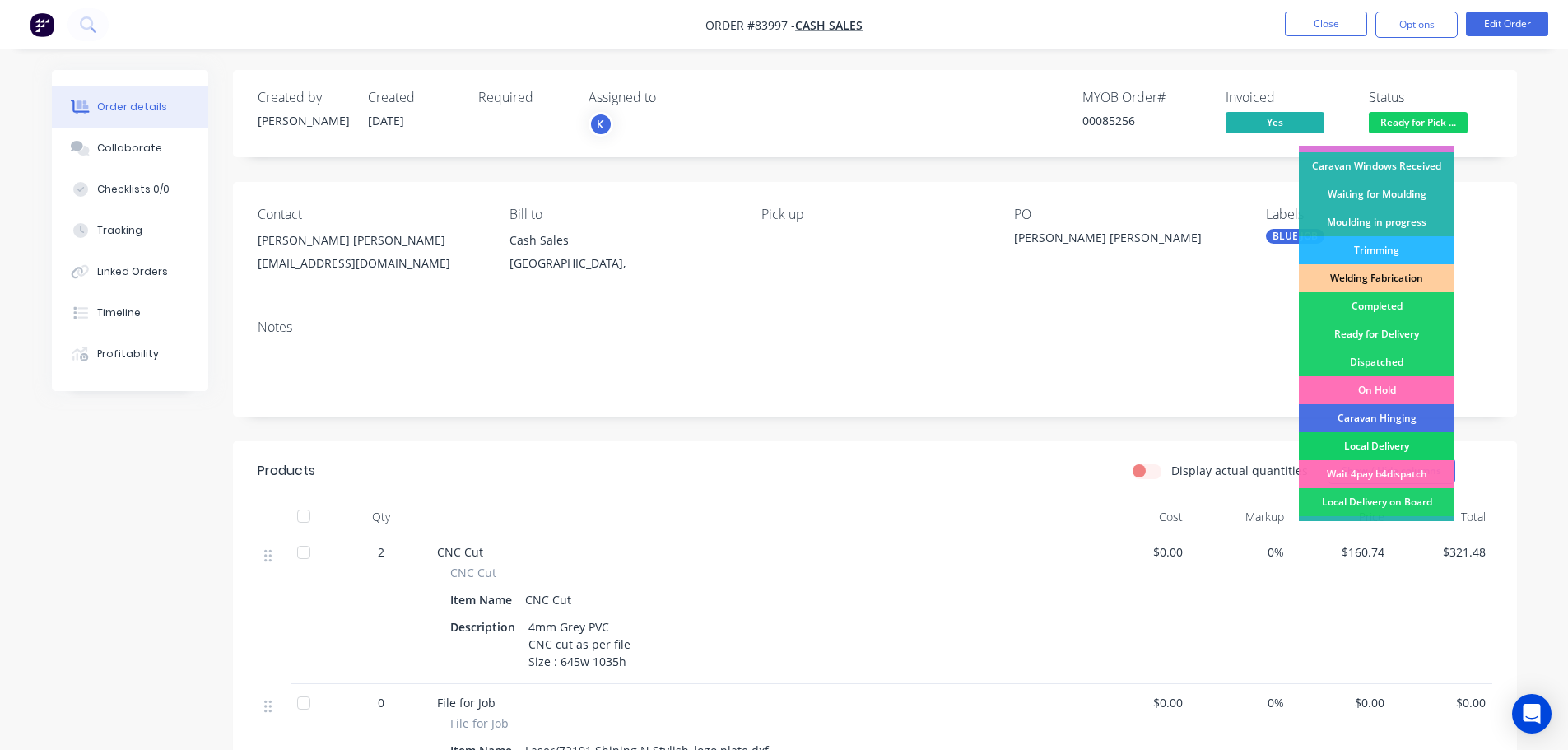
scroll to position [325, 0]
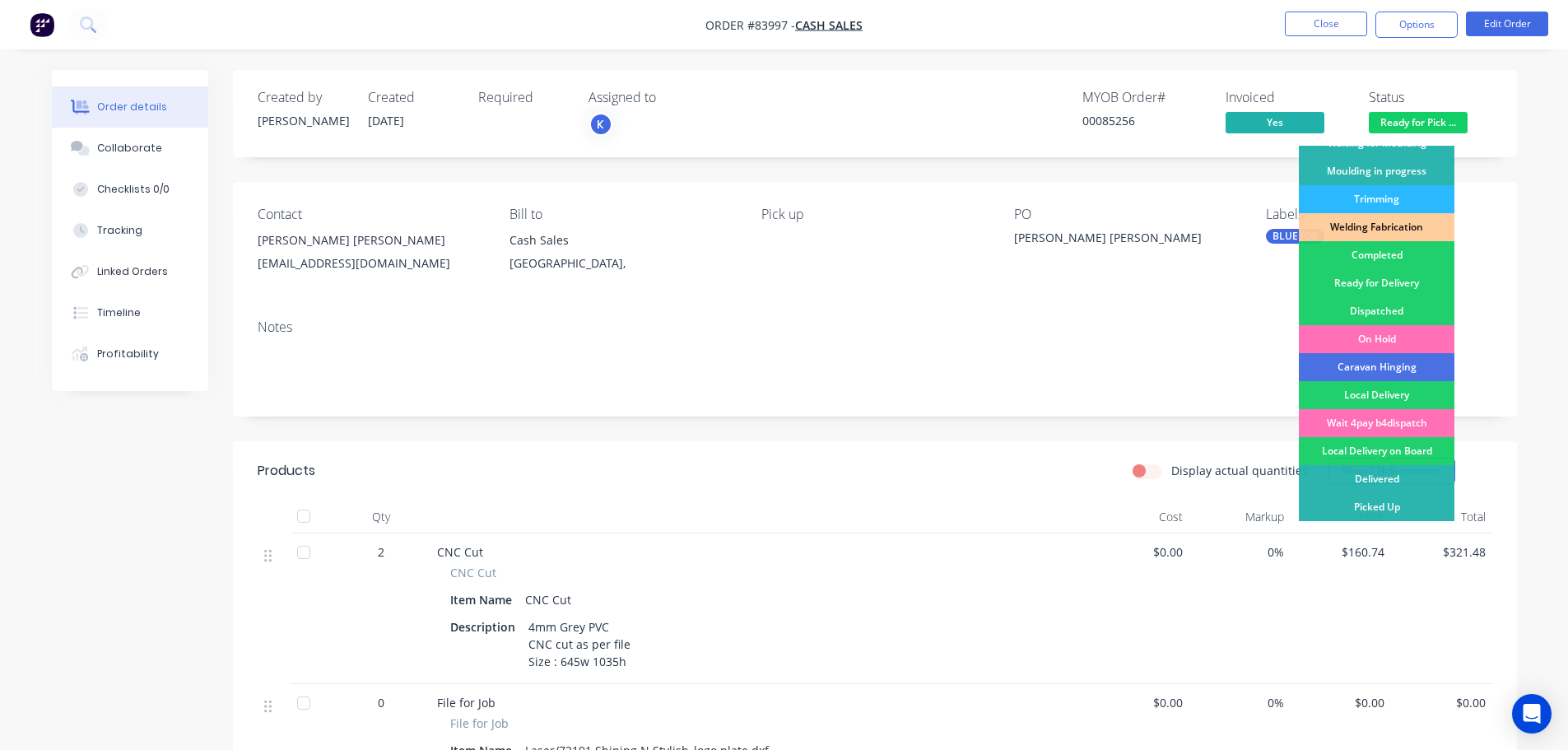
click at [1410, 493] on div "Delivered" at bounding box center [1376, 479] width 156 height 28
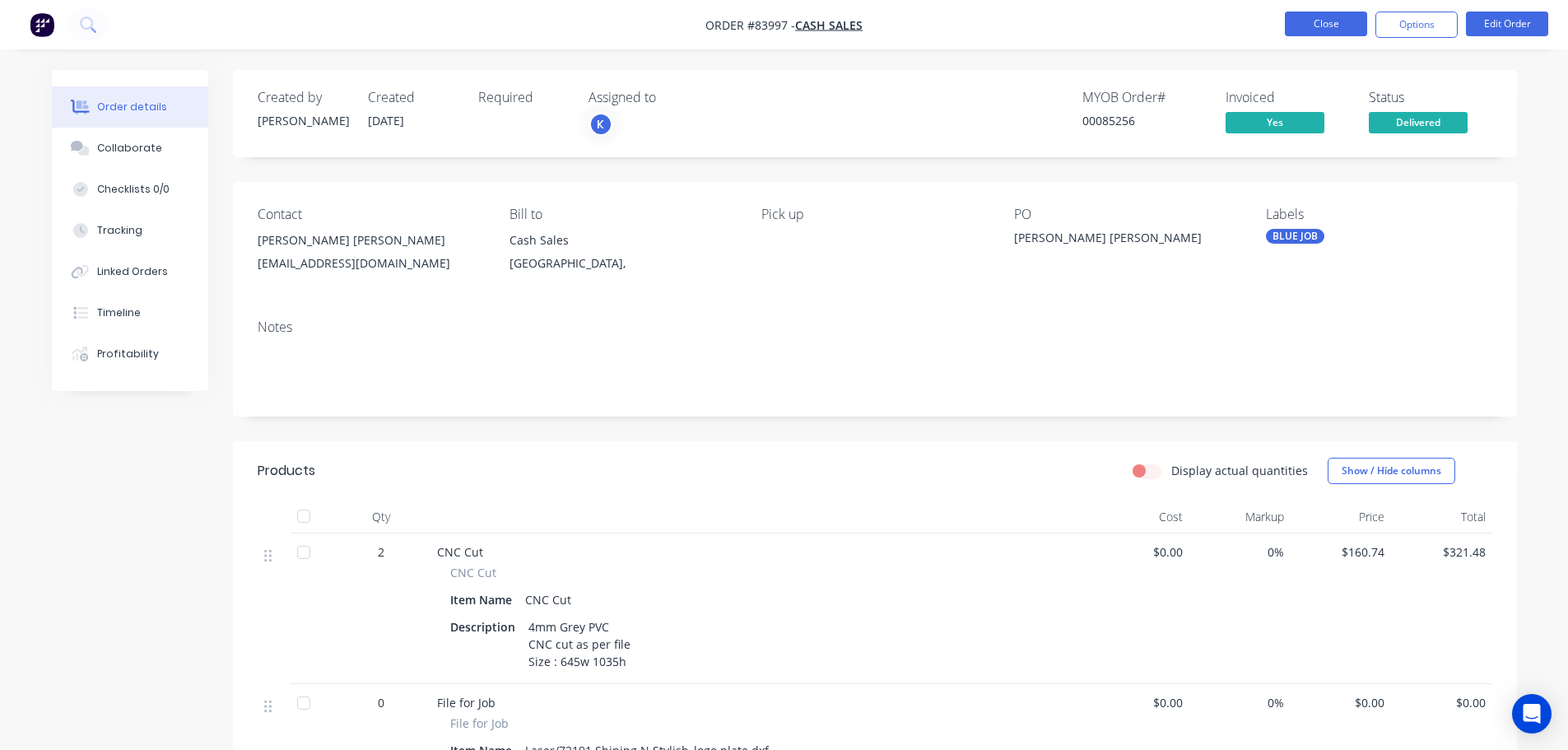
click at [1320, 27] on button "Close" at bounding box center [1326, 24] width 82 height 25
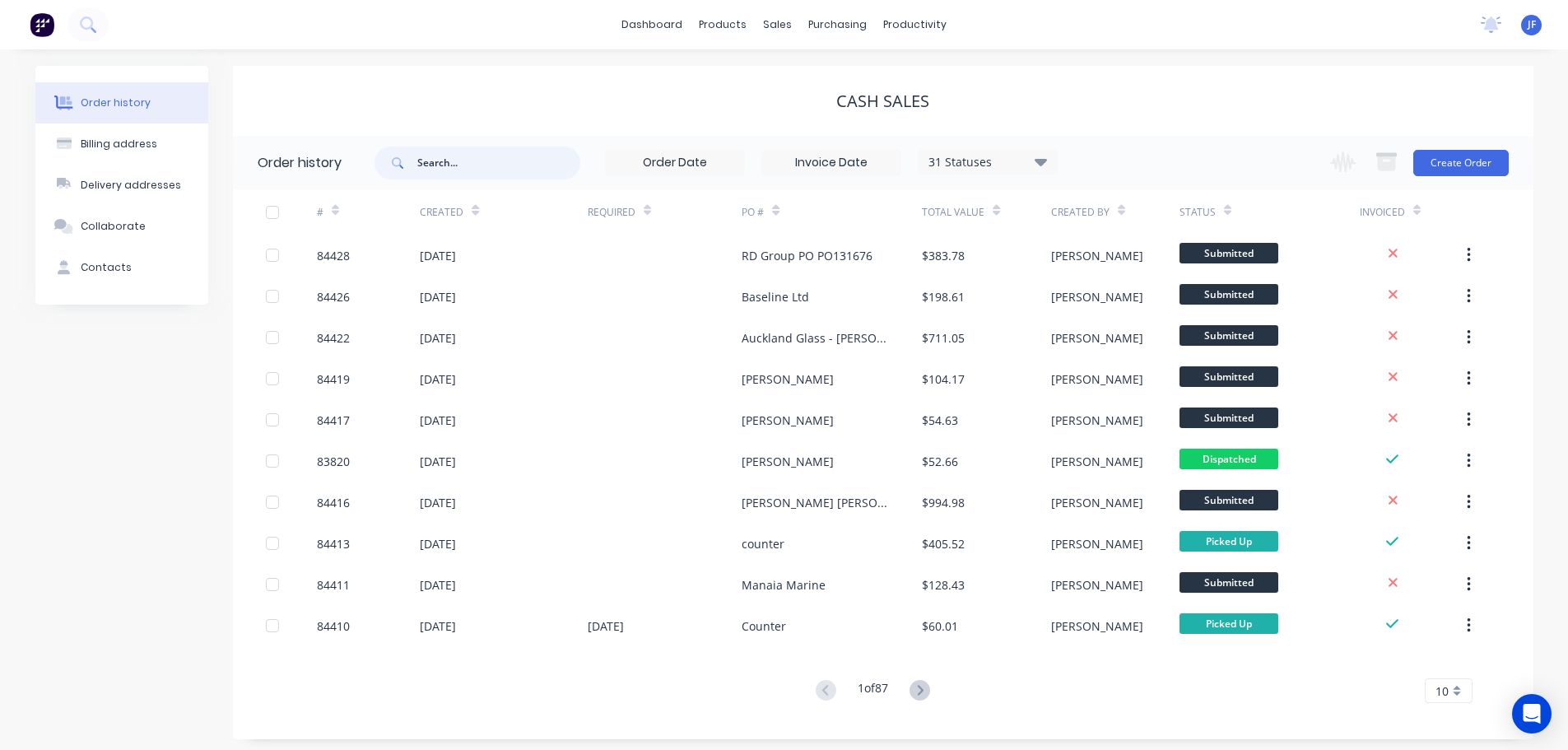
click at [474, 164] on input "text" at bounding box center [499, 163] width 163 height 33
type input "campbell"
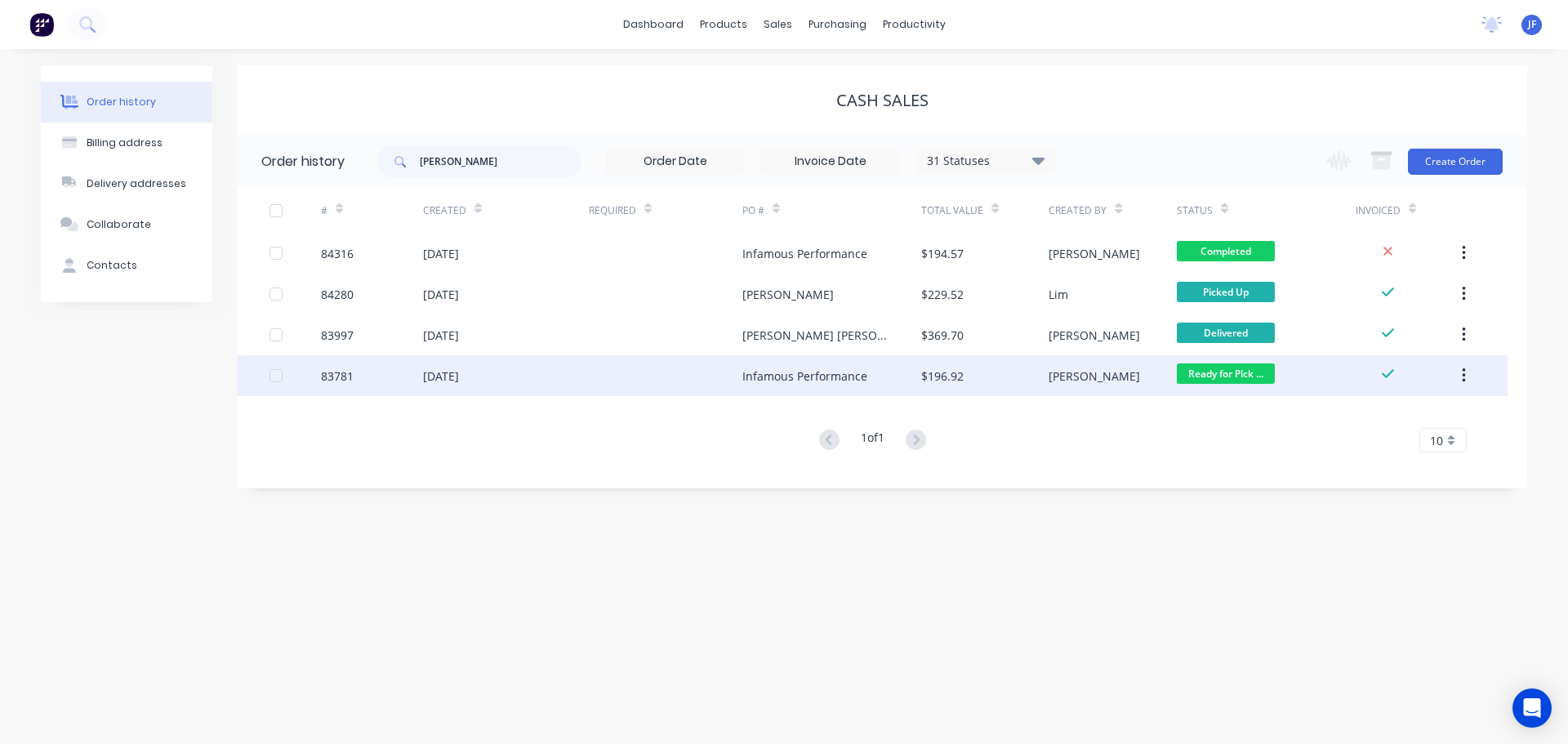
click at [823, 380] on div "Infamous Performance" at bounding box center [804, 376] width 125 height 18
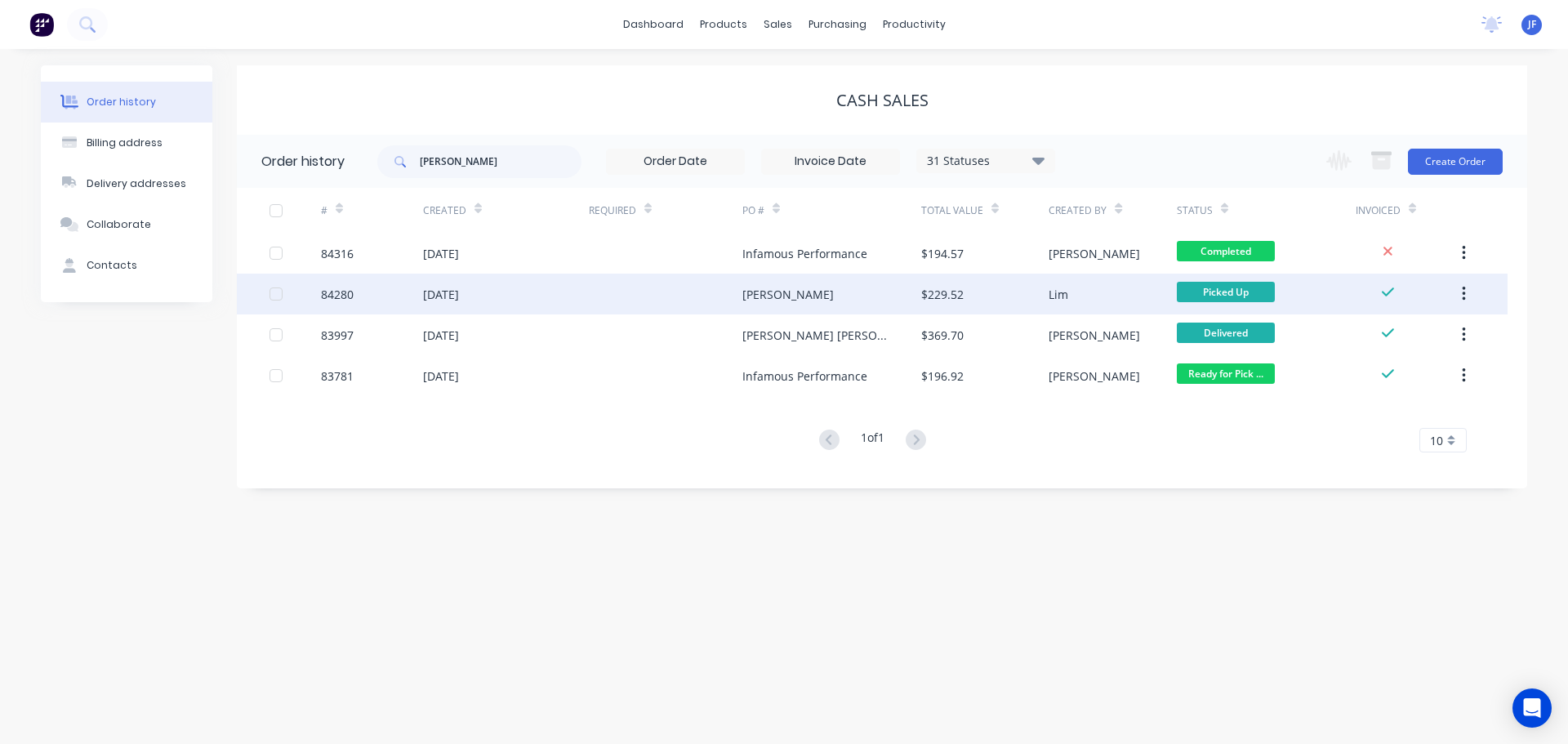
click at [873, 307] on div "Campbell" at bounding box center [831, 294] width 179 height 41
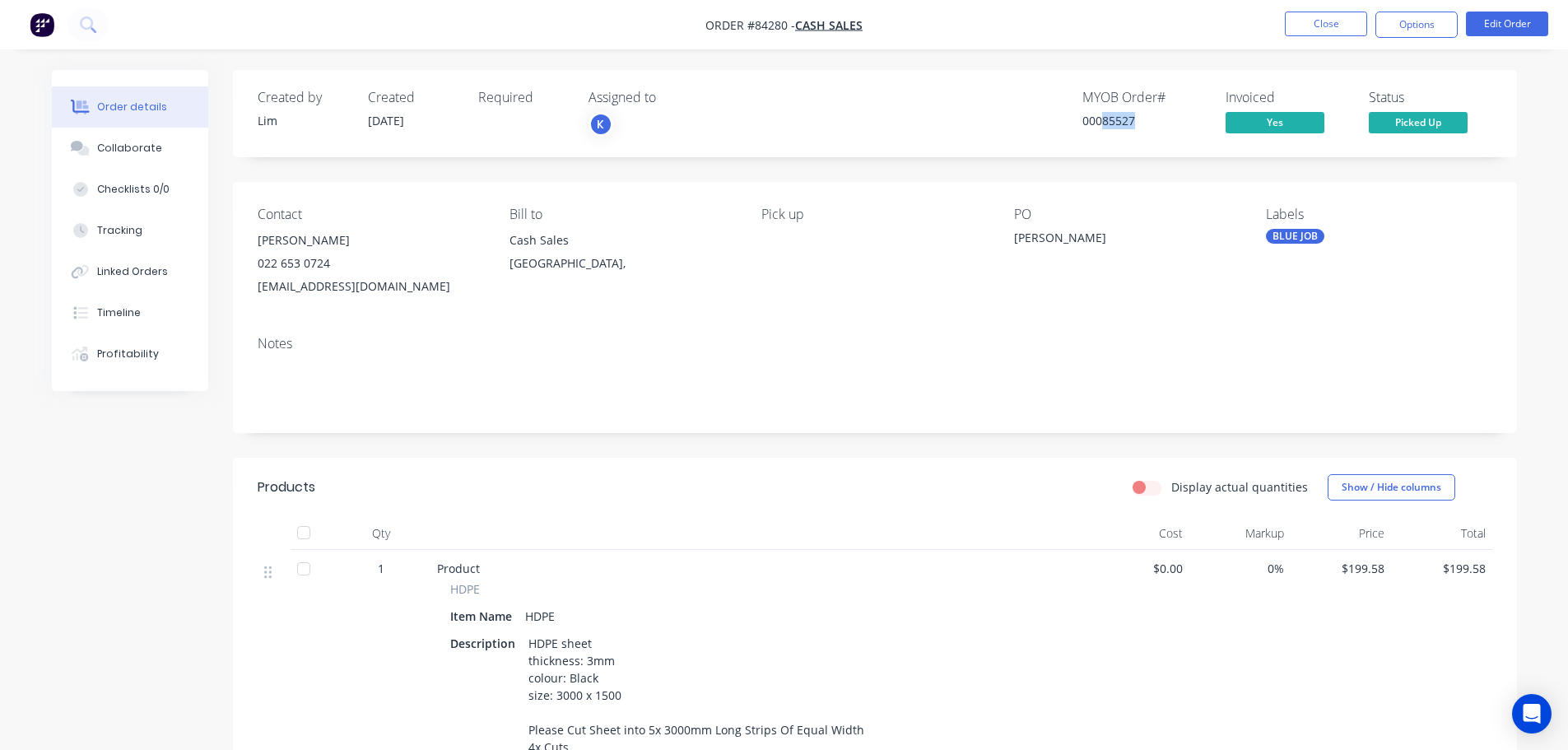
drag, startPoint x: 1103, startPoint y: 122, endPoint x: 1159, endPoint y: 126, distance: 56.1
click at [1159, 126] on div "00085527" at bounding box center [1144, 121] width 124 height 18
copy div "85527"
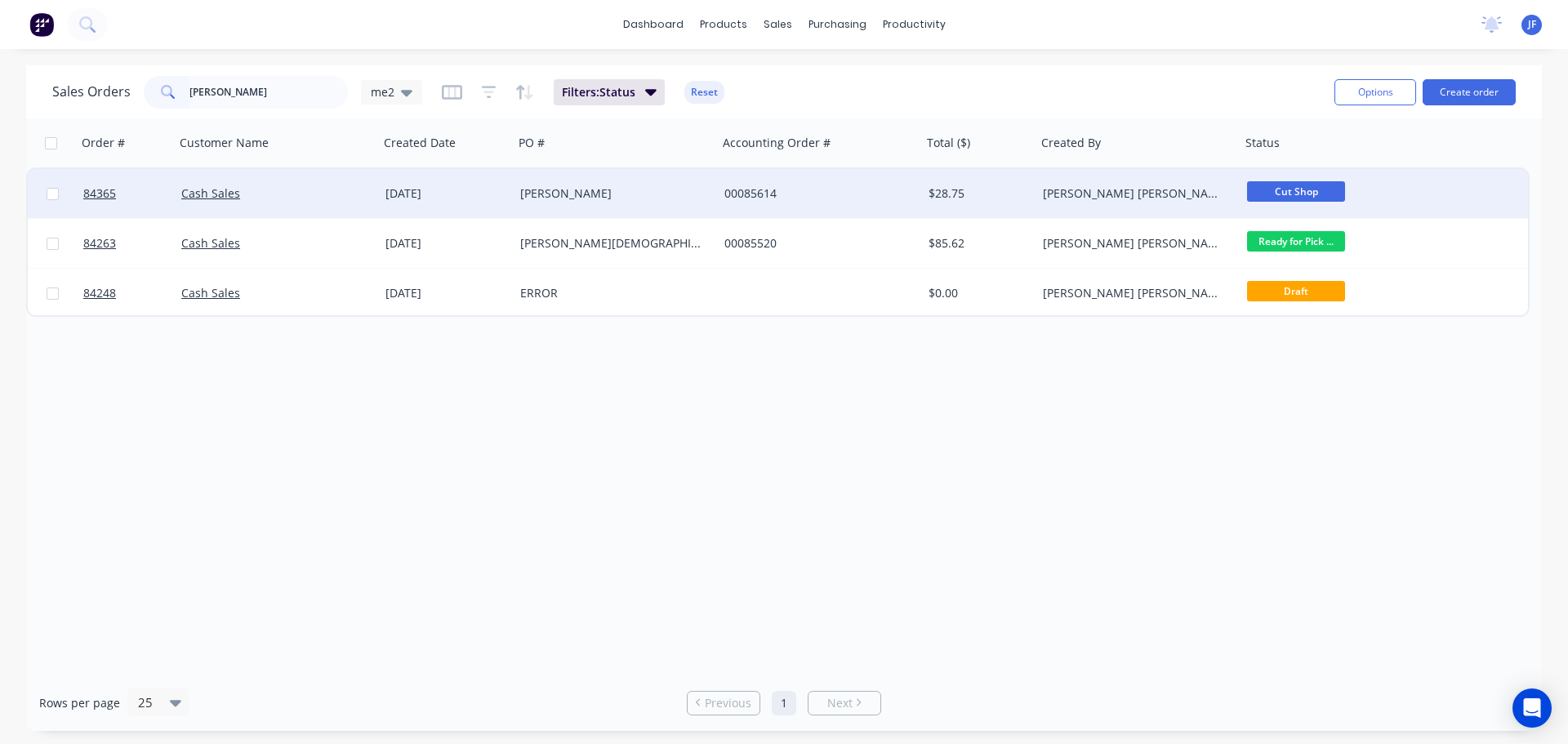
type input "[PERSON_NAME]"
click at [679, 181] on div "[PERSON_NAME]" at bounding box center [616, 194] width 204 height 49
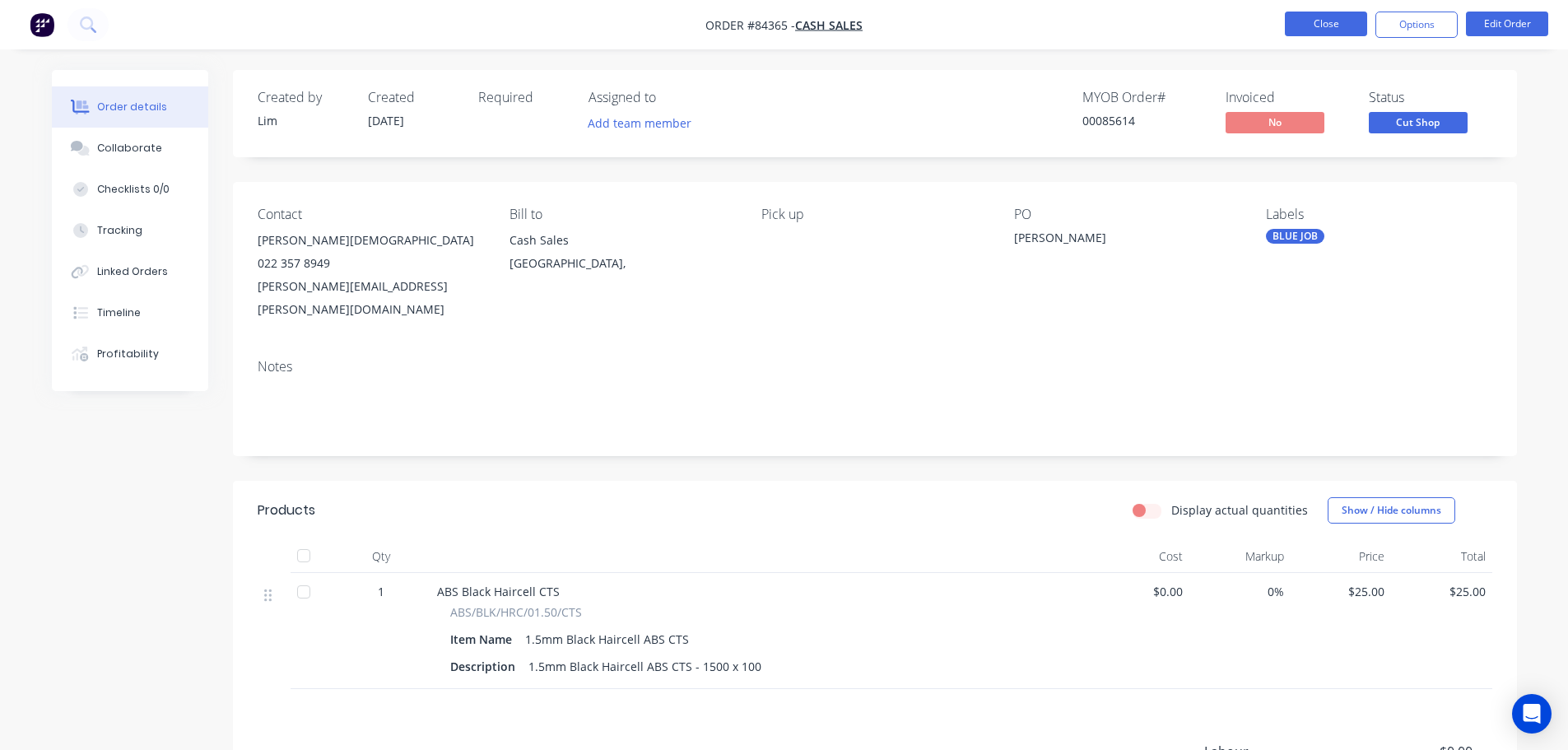
click at [1309, 29] on button "Close" at bounding box center [1326, 24] width 82 height 25
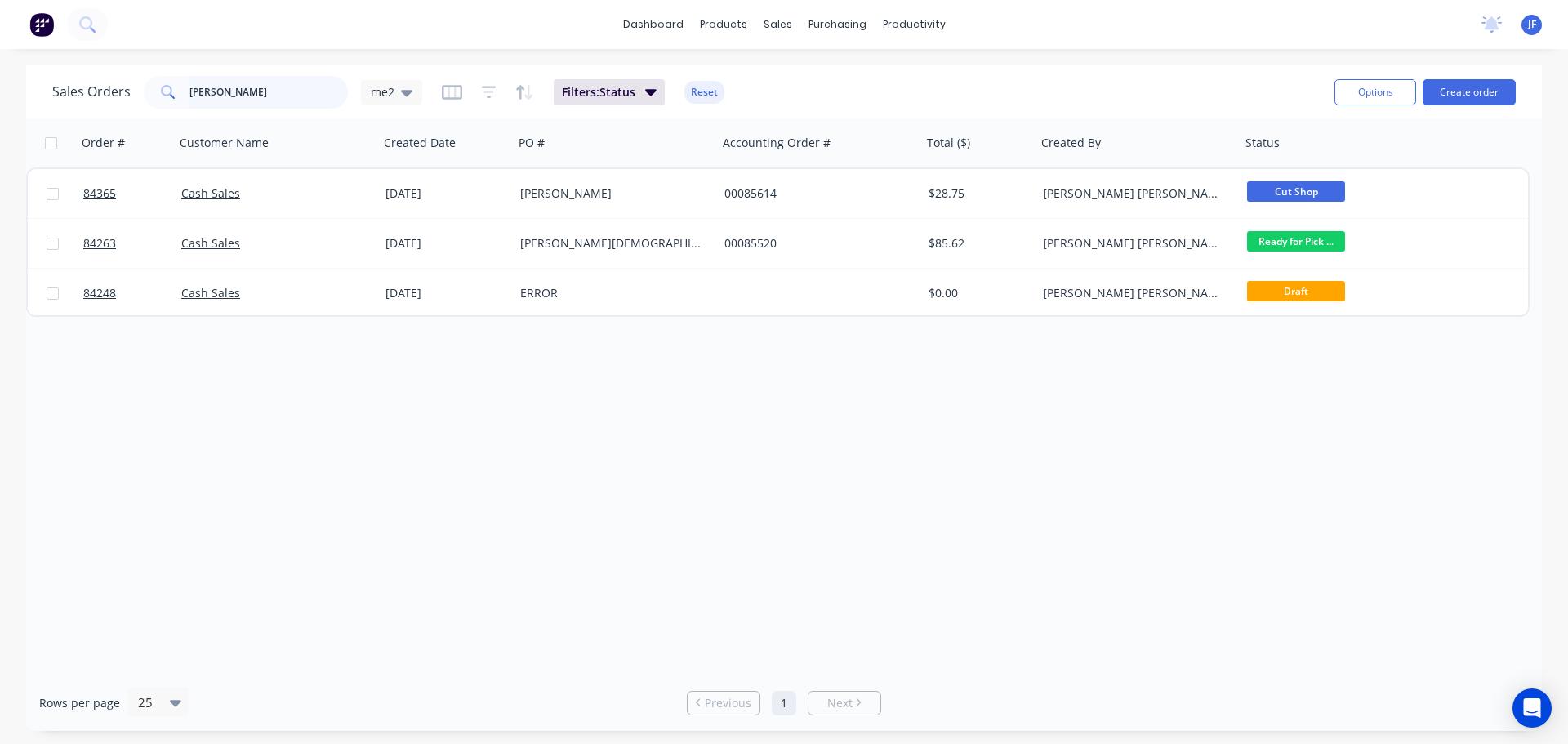
click at [252, 85] on input "[PERSON_NAME]" at bounding box center [269, 92] width 160 height 32
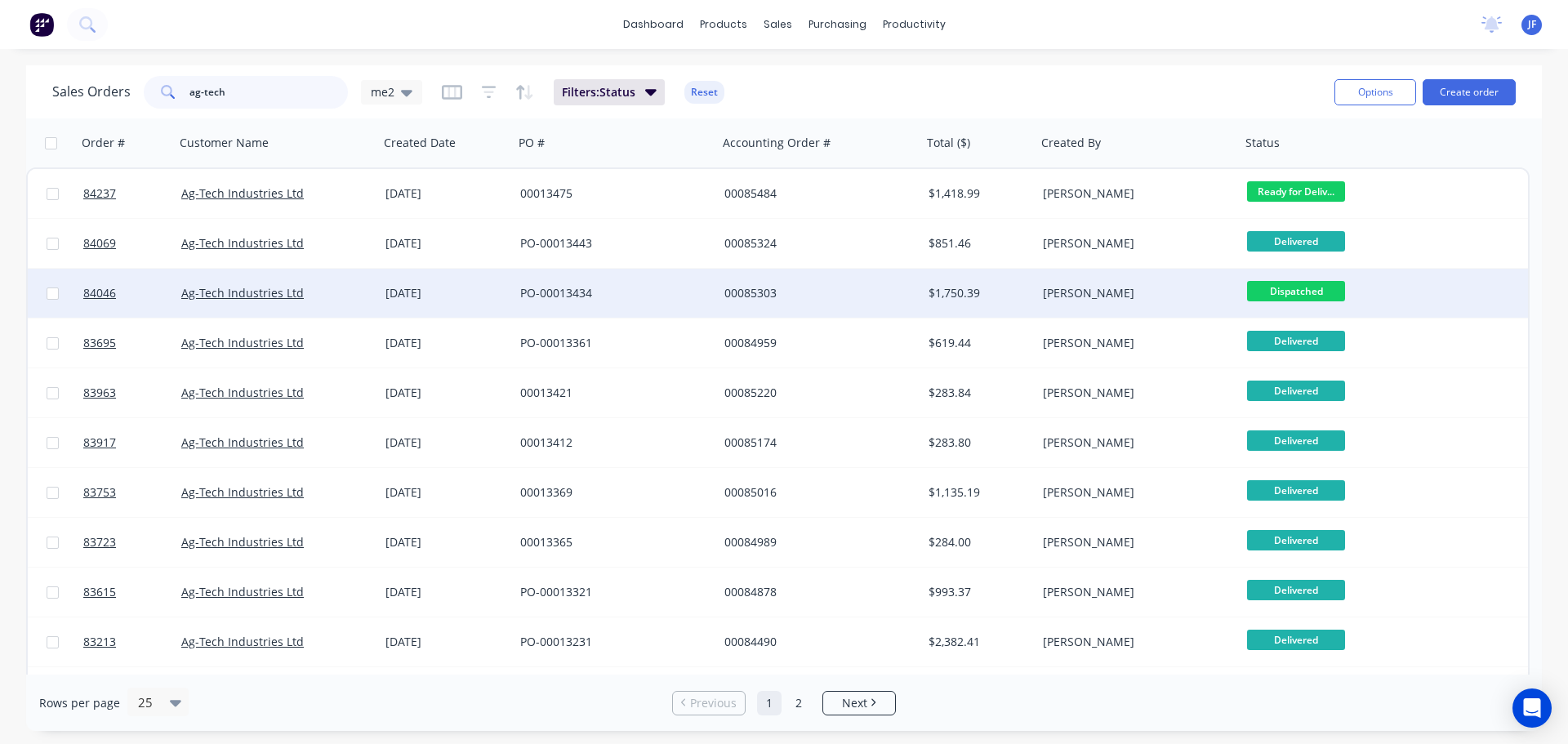
type input "ag-tech"
click at [833, 288] on div "00085303" at bounding box center [815, 293] width 182 height 17
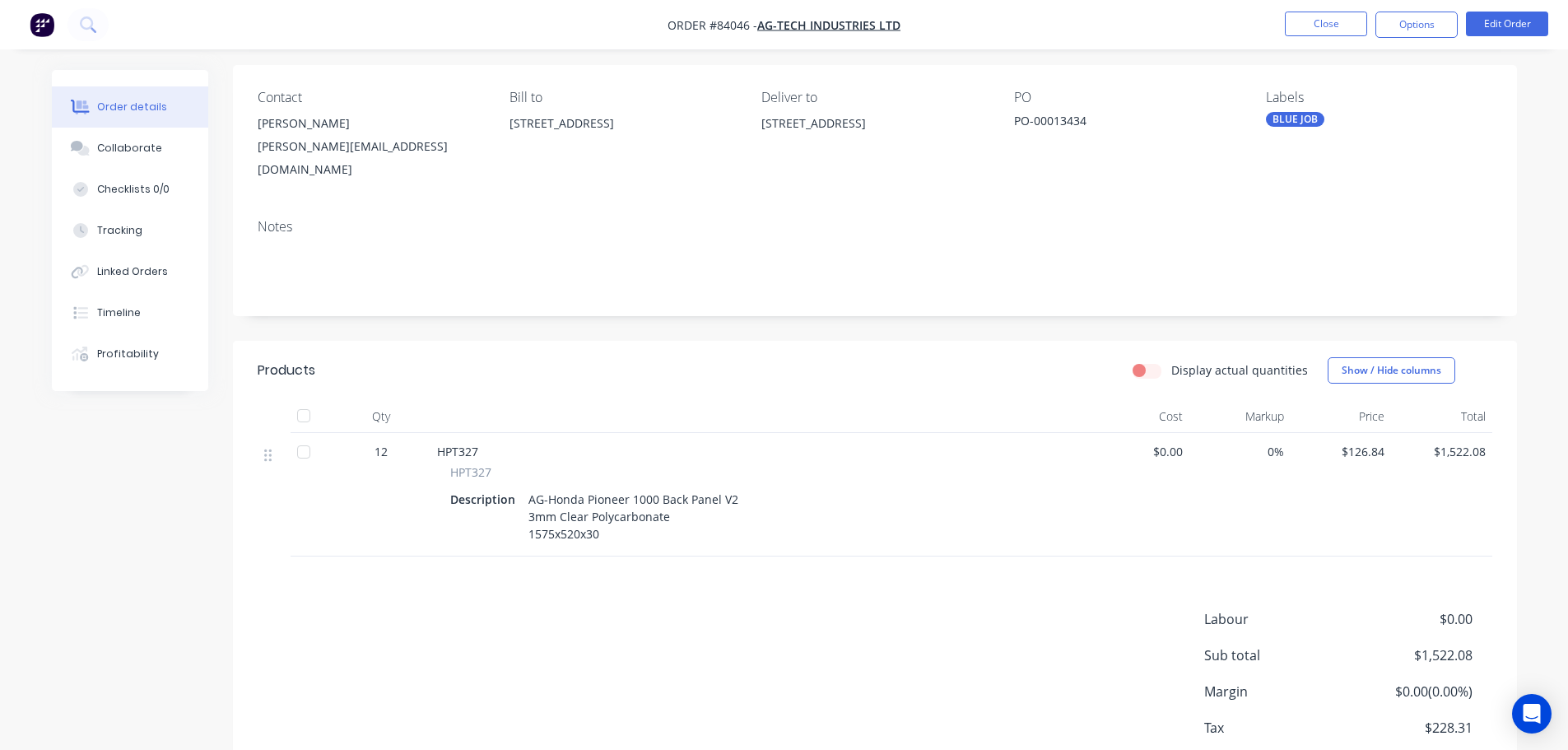
scroll to position [200, 0]
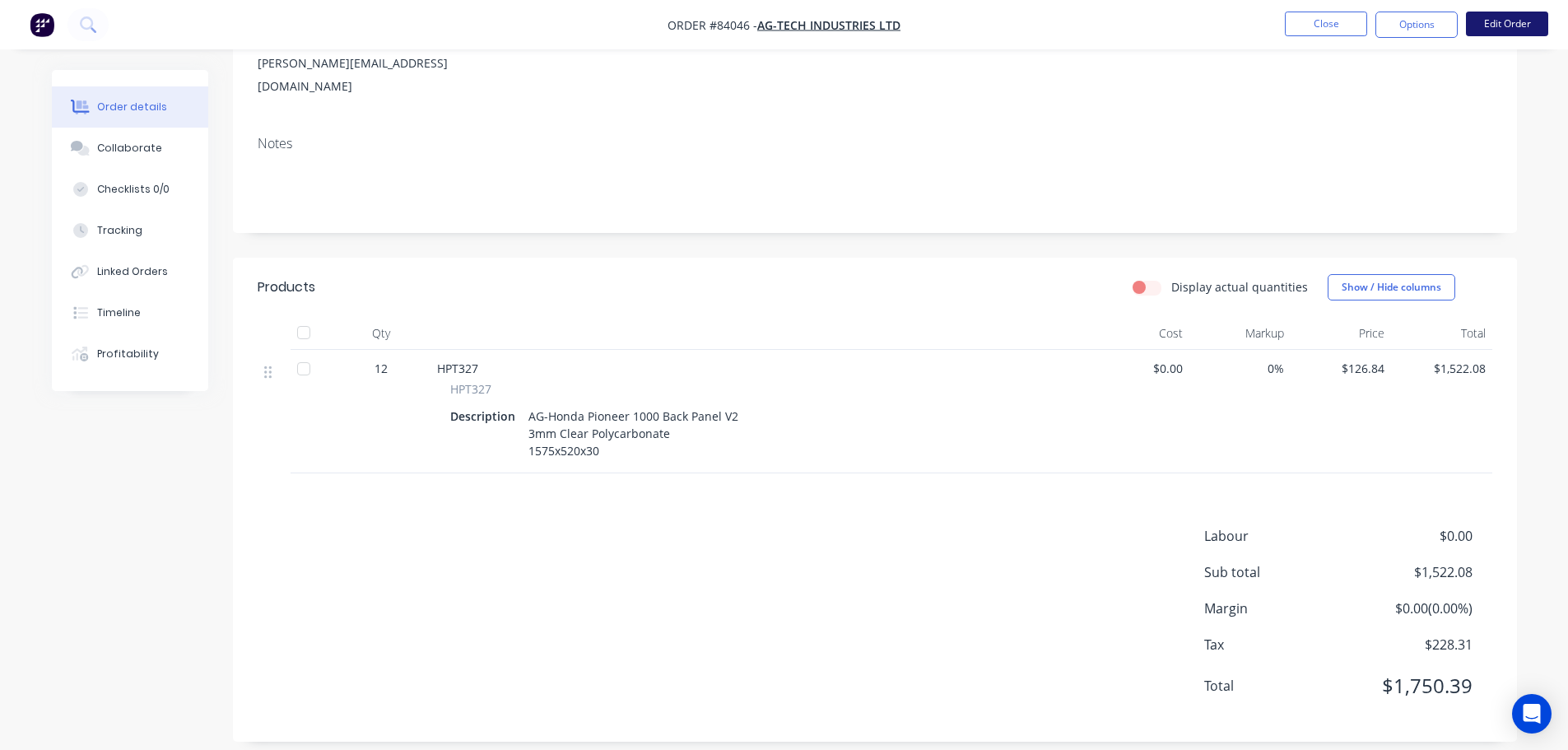
click at [1499, 18] on button "Edit Order" at bounding box center [1506, 24] width 82 height 25
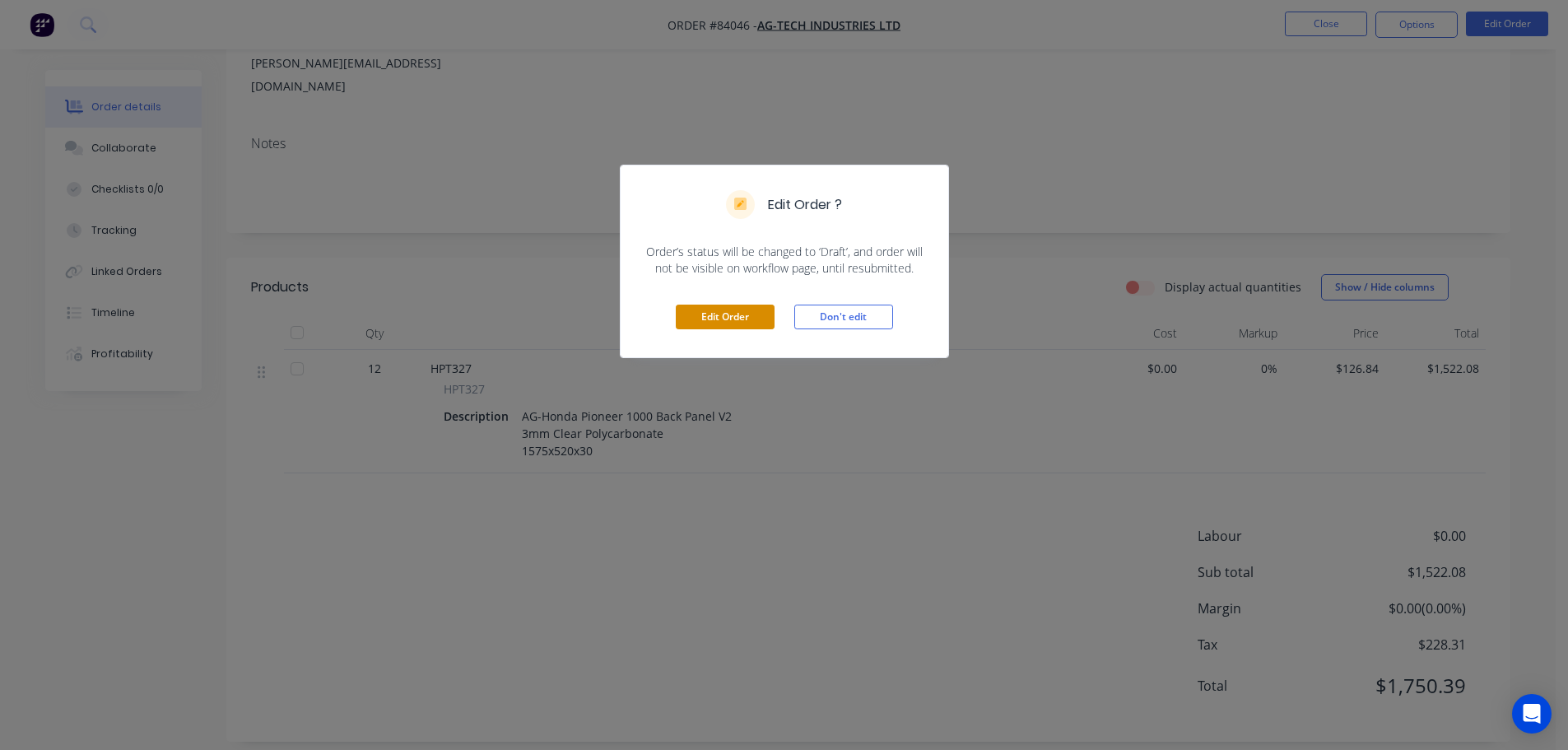
click at [698, 322] on button "Edit Order" at bounding box center [725, 318] width 99 height 25
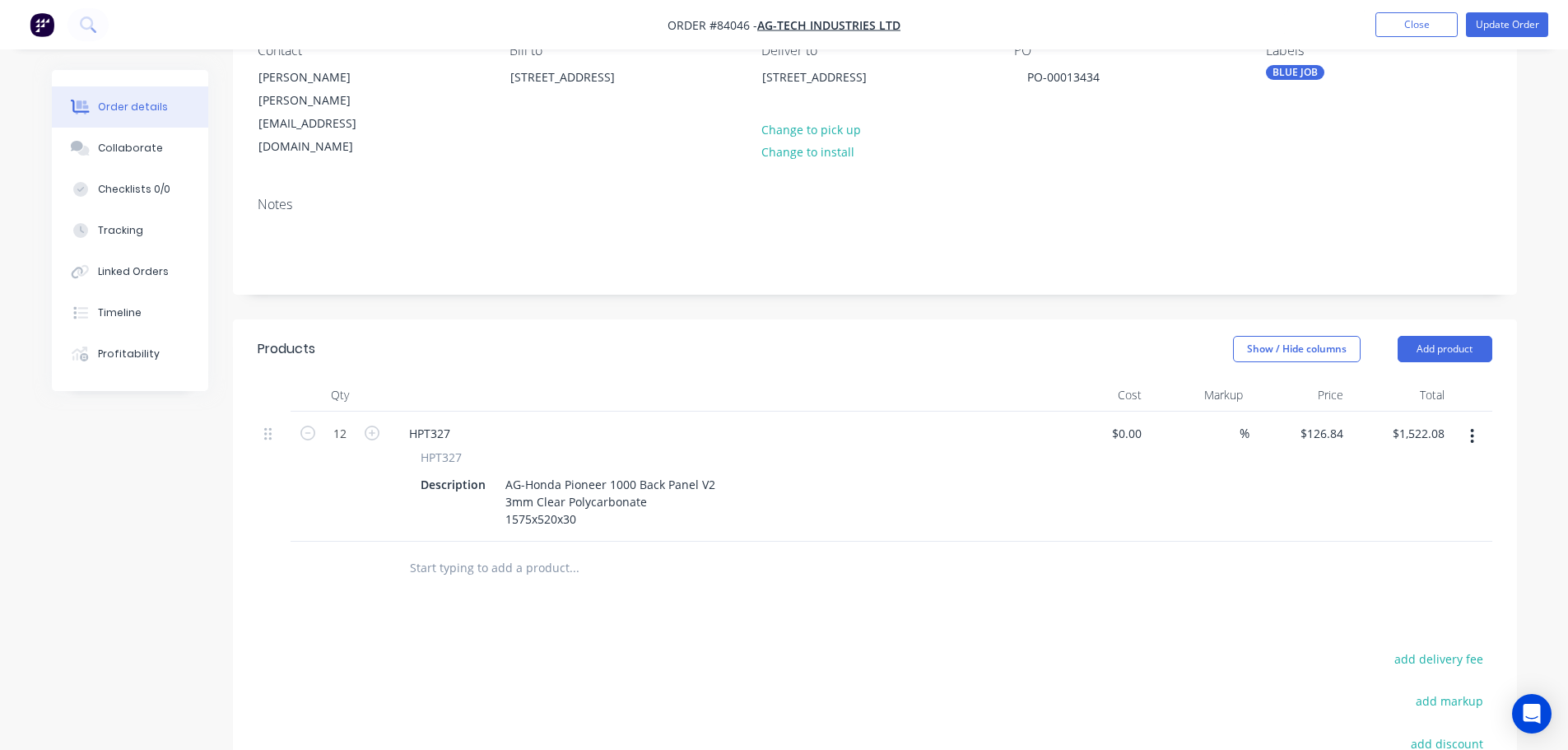
scroll to position [329, 0]
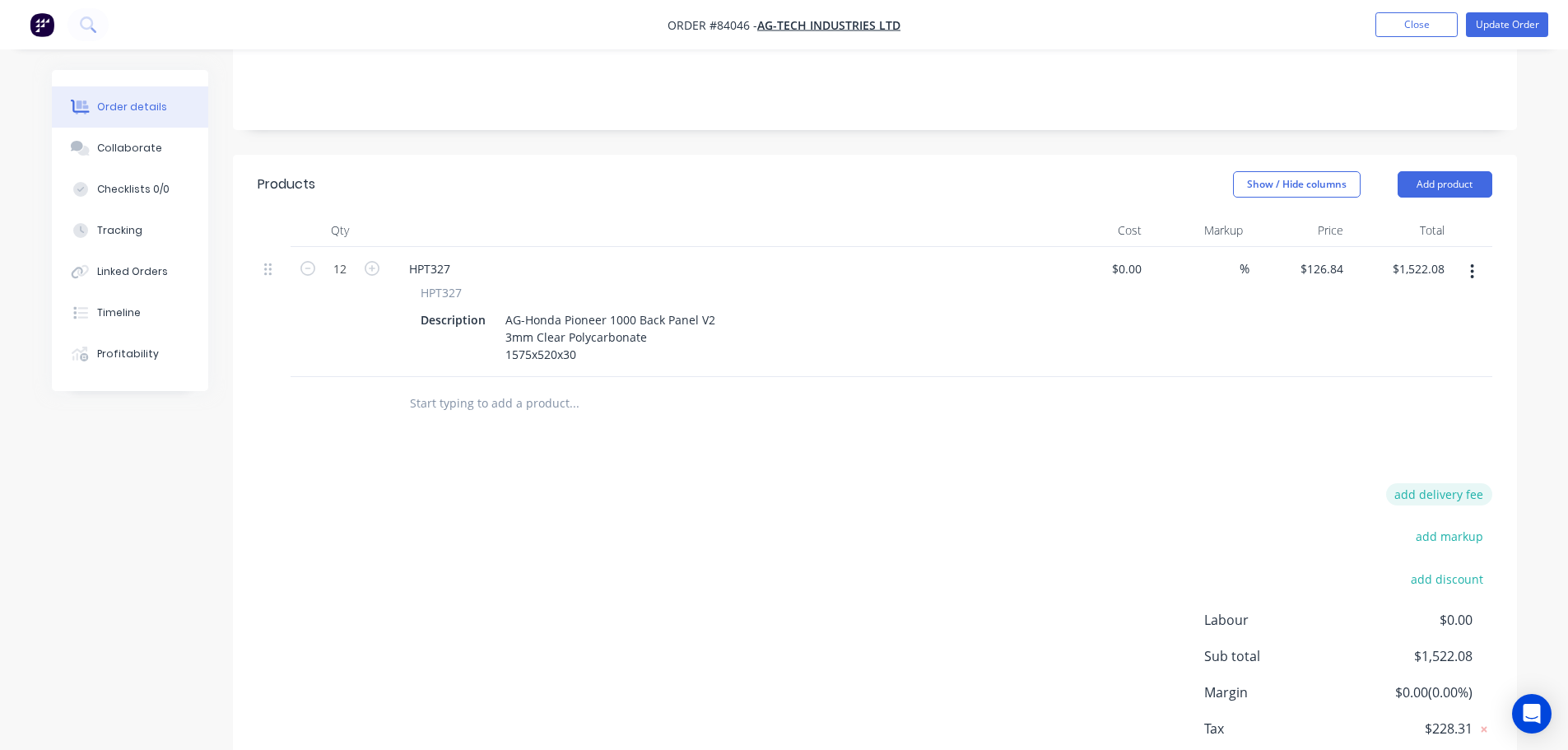
click at [1449, 484] on button "add delivery fee" at bounding box center [1439, 494] width 106 height 22
type input "60"
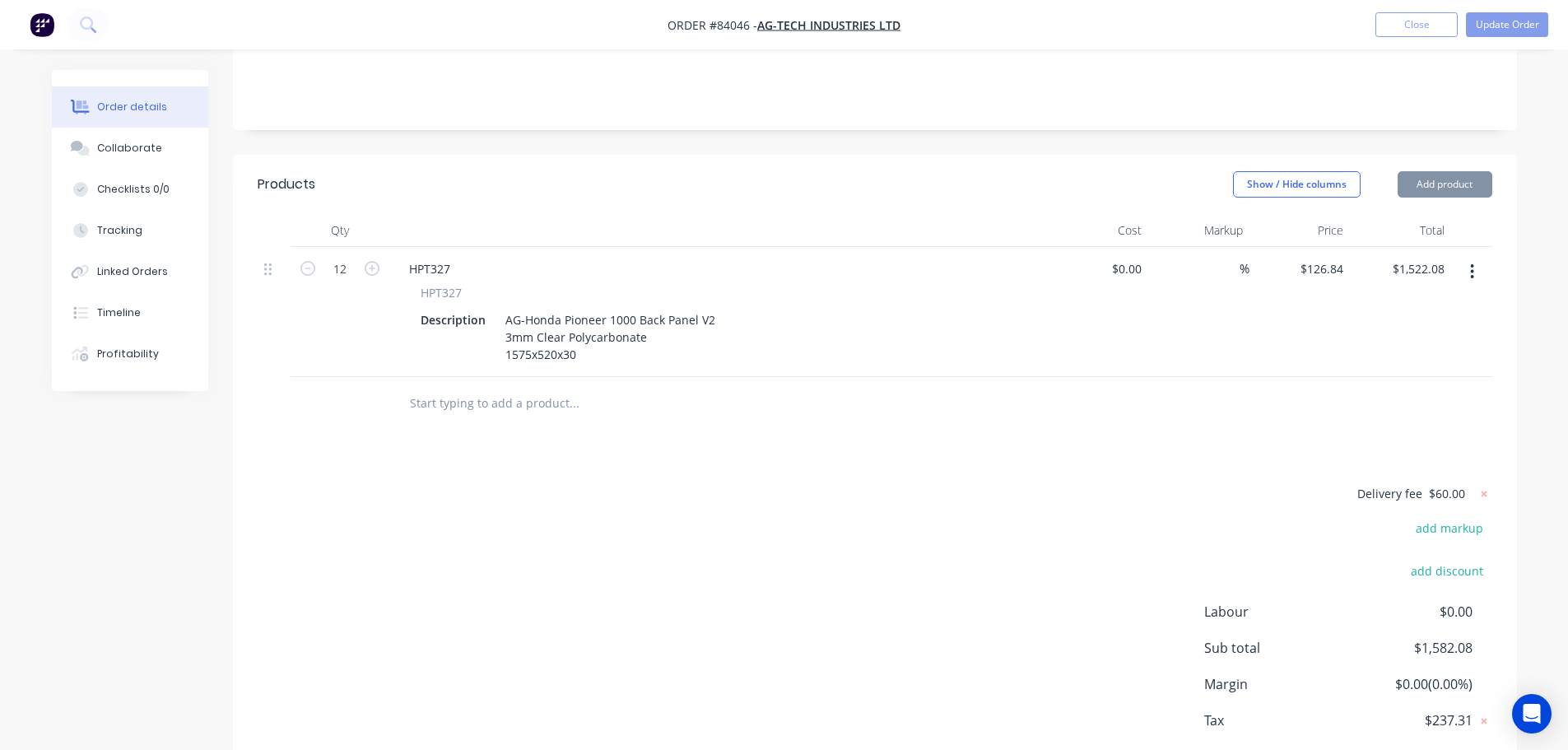
click at [1176, 425] on div "Products Show / Hide columns Add product Qty Cost Markup Price Total 12 HPT327 …" at bounding box center [875, 486] width 1284 height 663
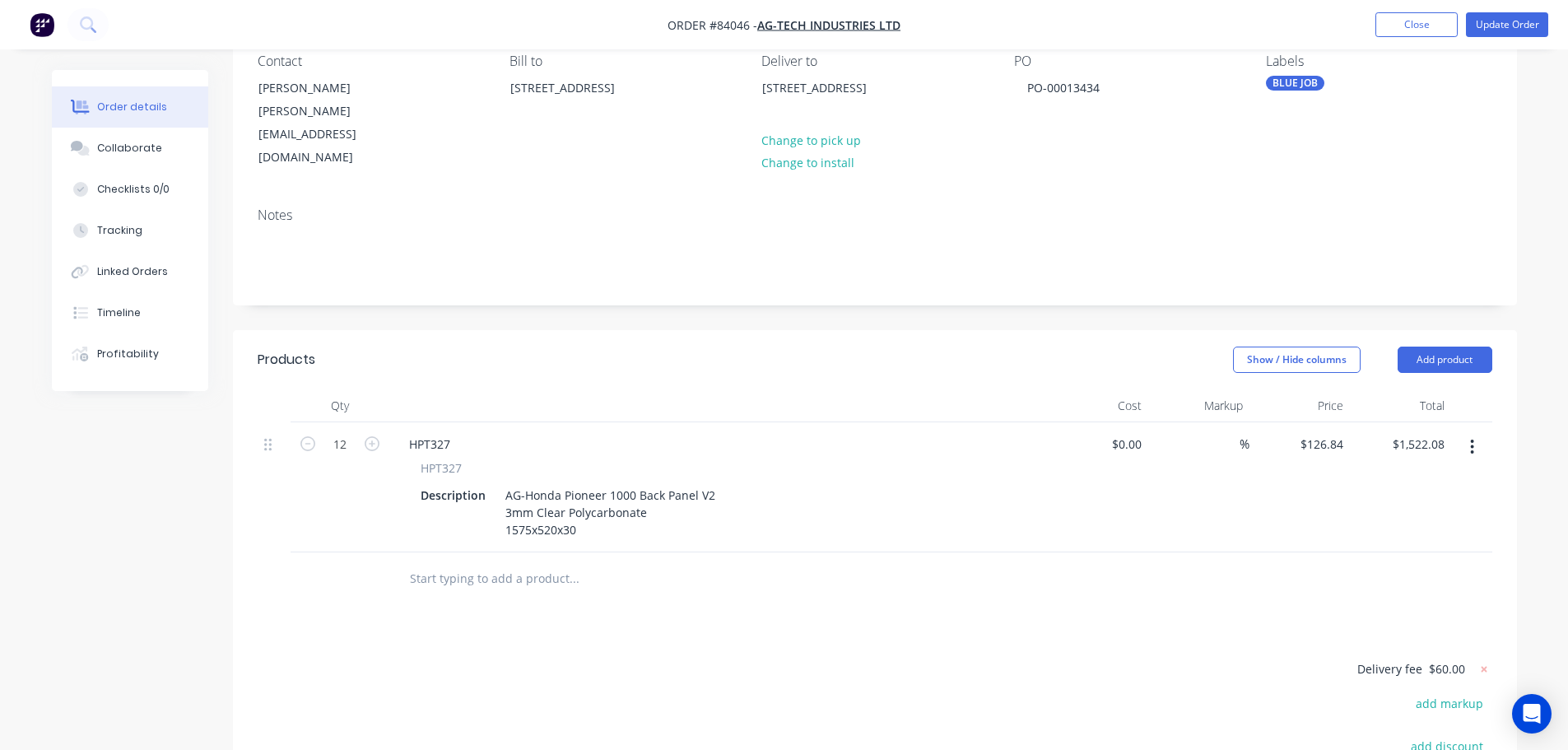
scroll to position [0, 0]
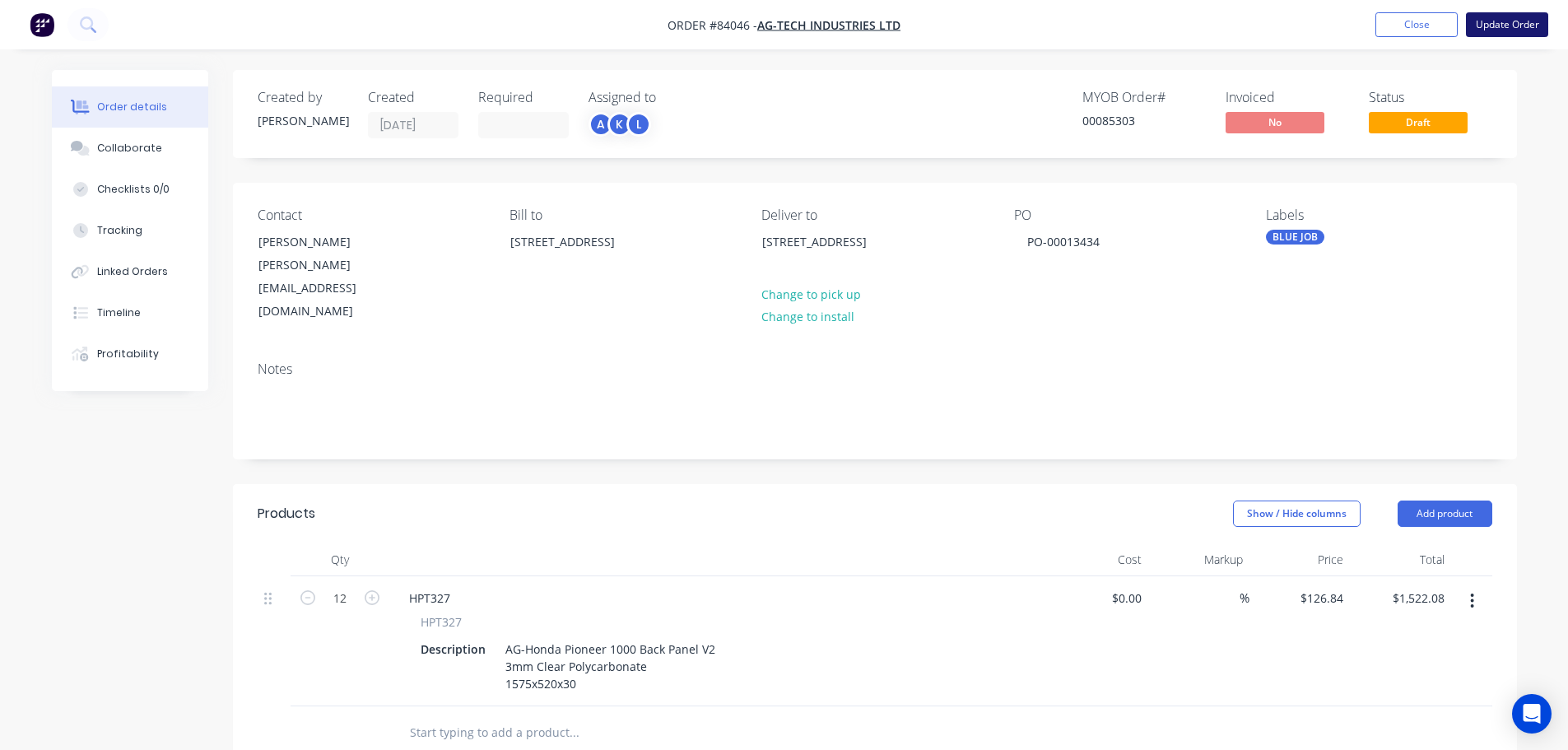
click at [1522, 28] on button "Update Order" at bounding box center [1506, 25] width 82 height 25
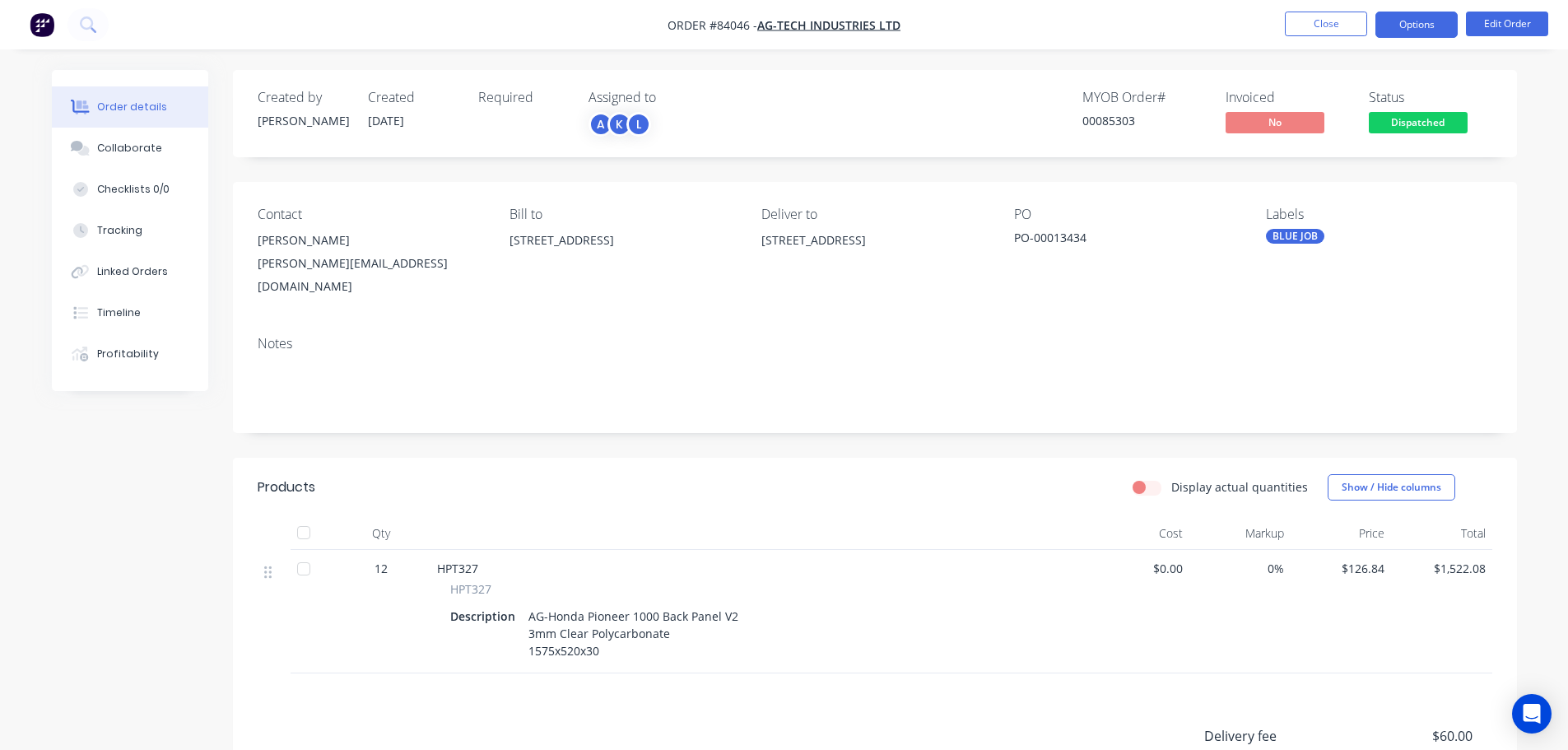
click at [1433, 21] on button "Options" at bounding box center [1416, 25] width 82 height 27
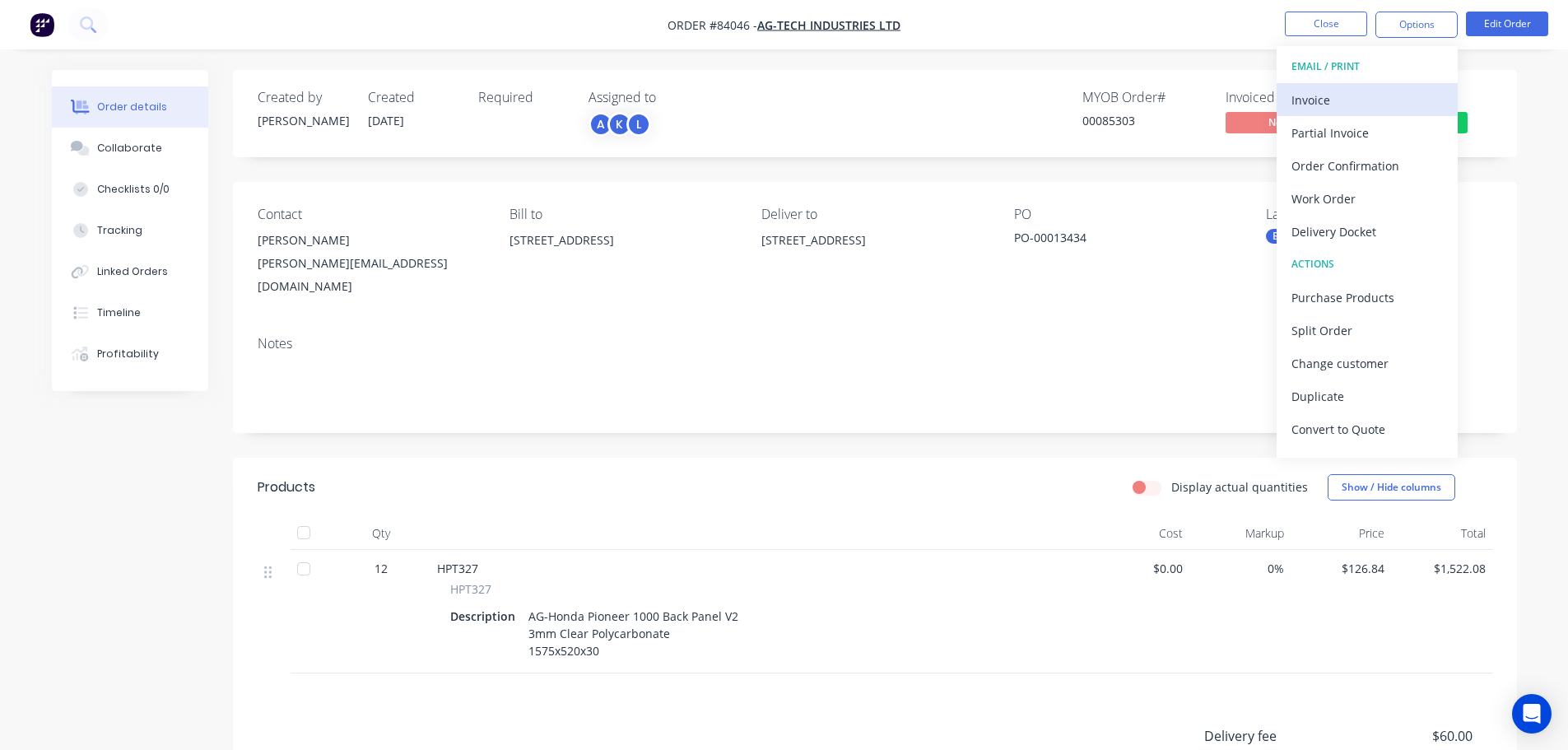
click at [1344, 94] on div "Invoice" at bounding box center [1366, 100] width 151 height 24
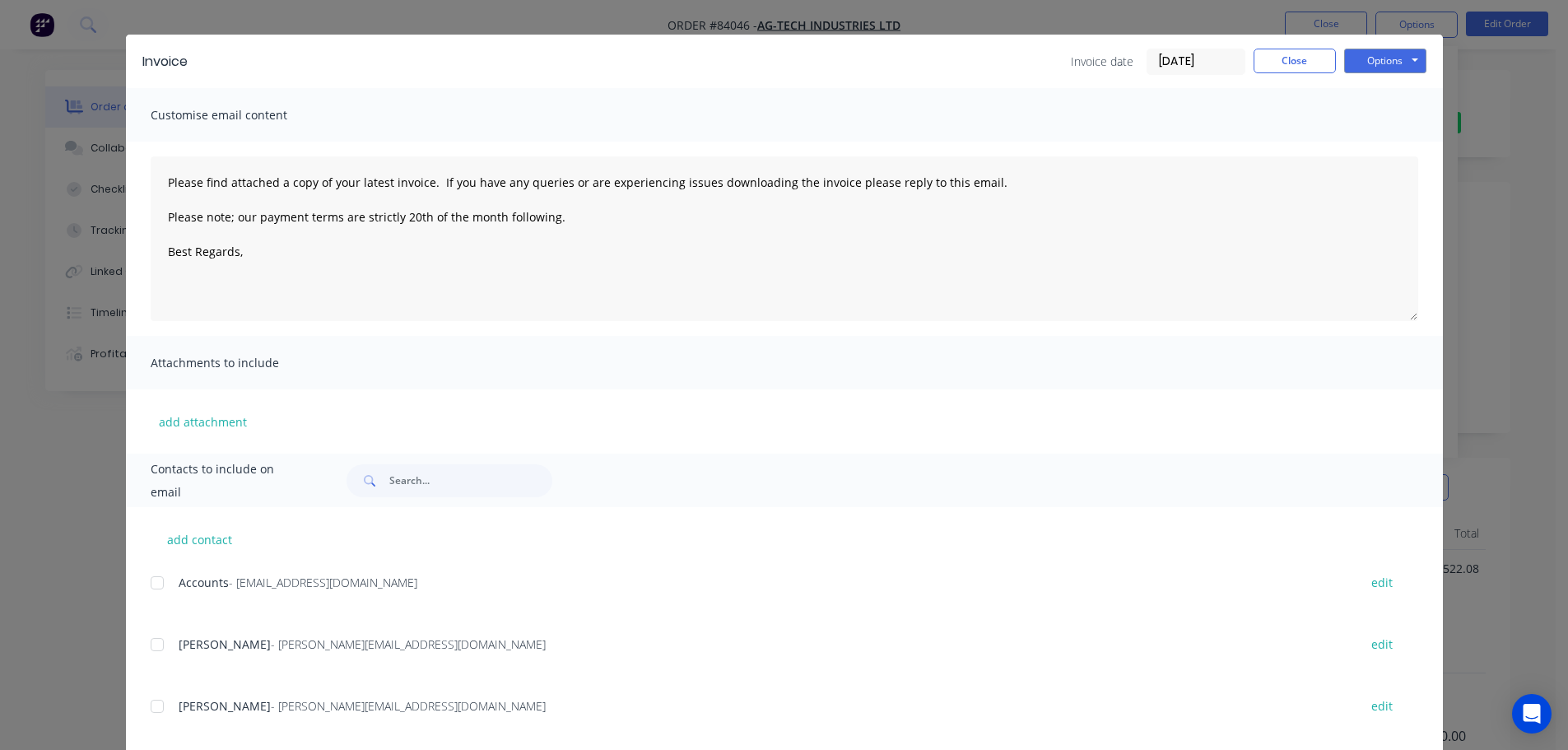
scroll to position [61, 0]
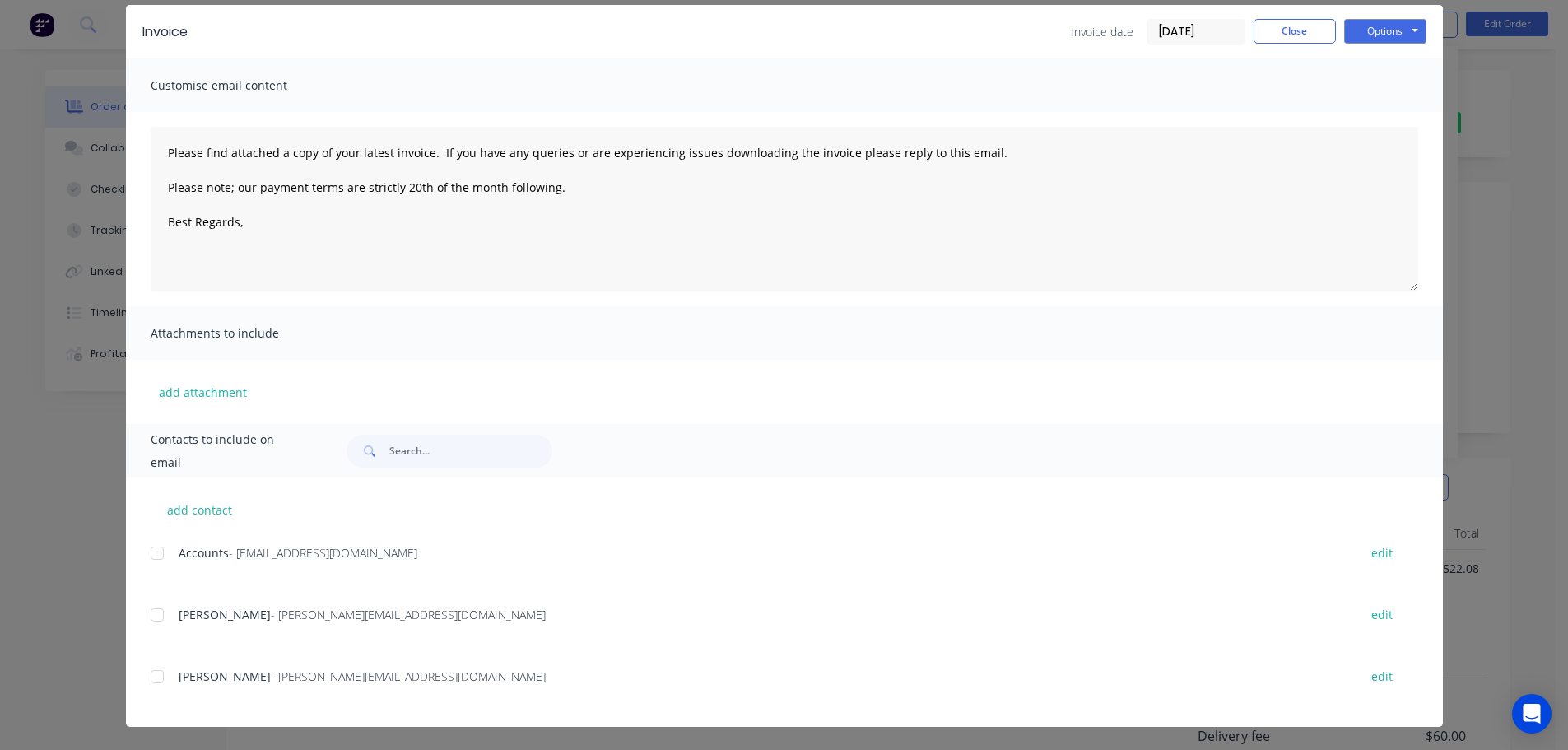
click at [158, 550] on div at bounding box center [156, 553] width 33 height 33
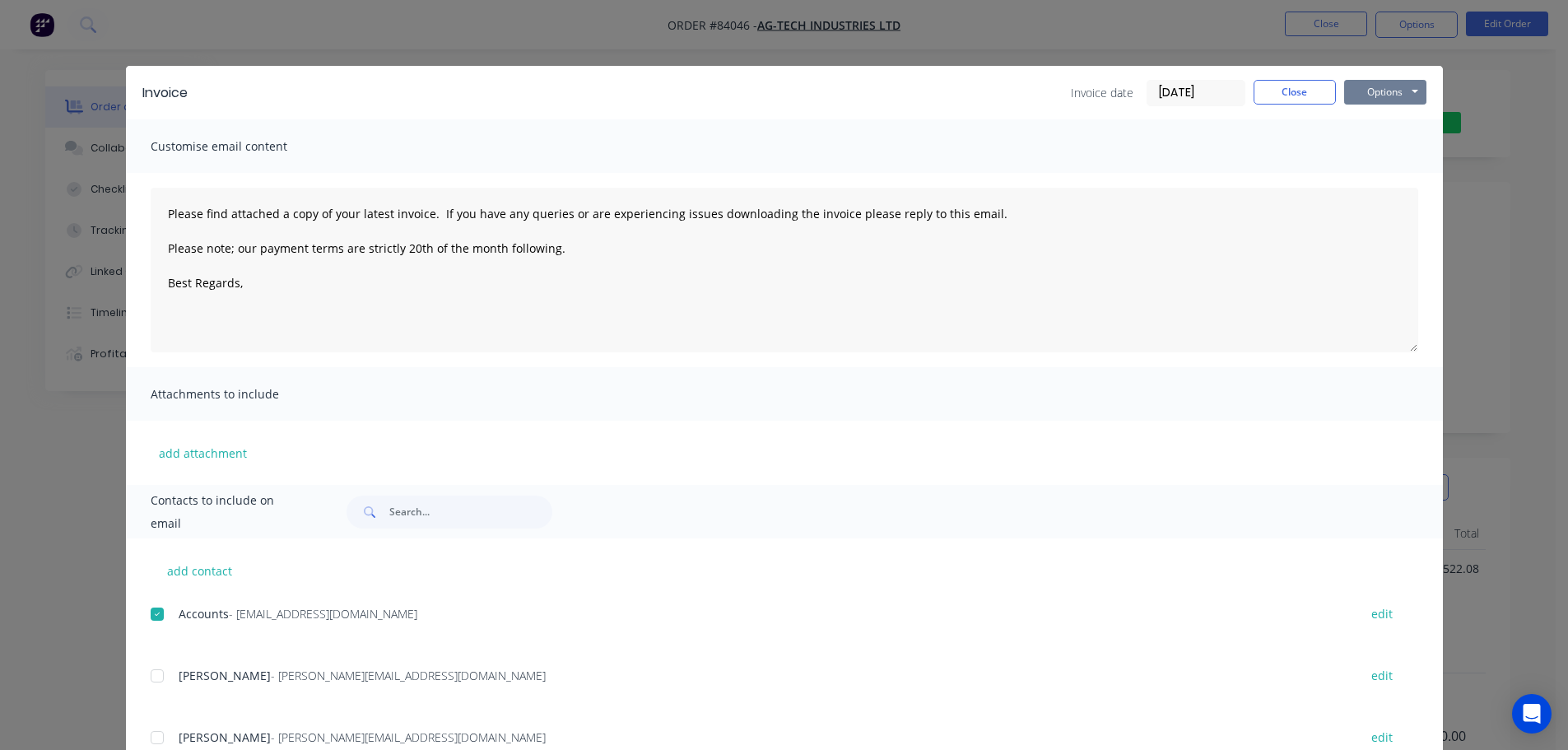
click at [1370, 100] on button "Options" at bounding box center [1385, 92] width 82 height 25
click at [1368, 173] on button "Email" at bounding box center [1397, 175] width 105 height 27
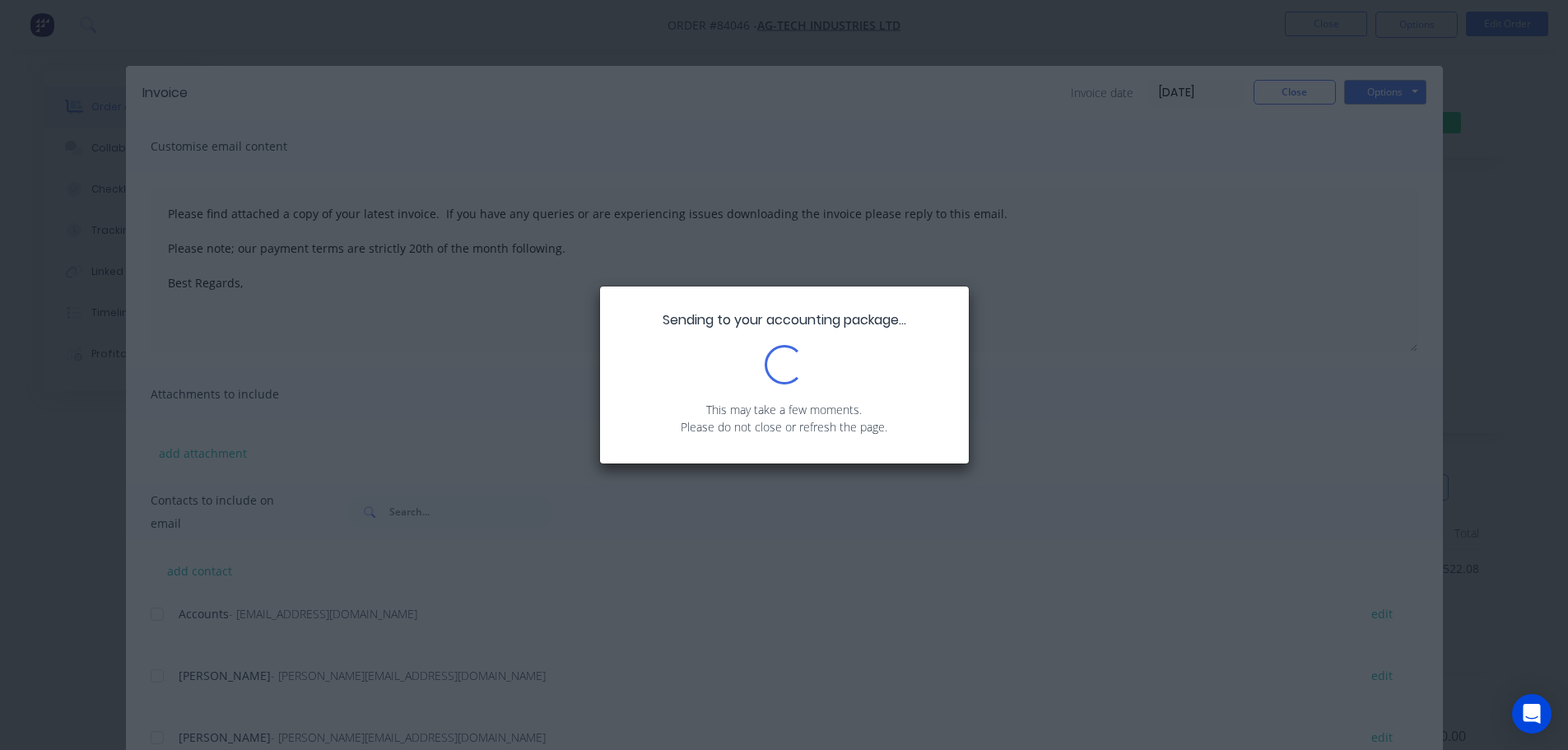
type textarea "Please find attached a copy of your latest invoice. If you have any queries or …"
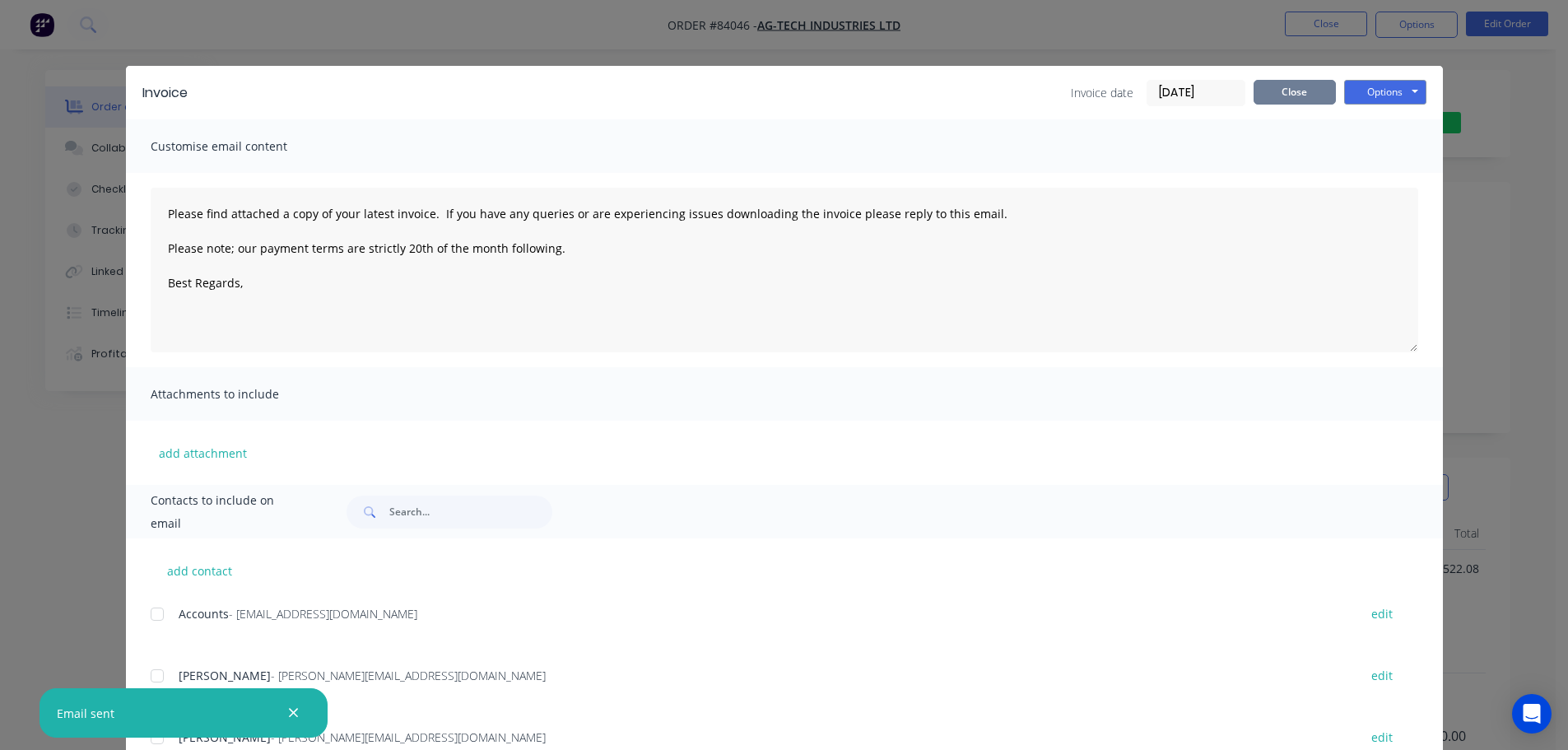
click at [1289, 84] on button "Close" at bounding box center [1294, 92] width 82 height 25
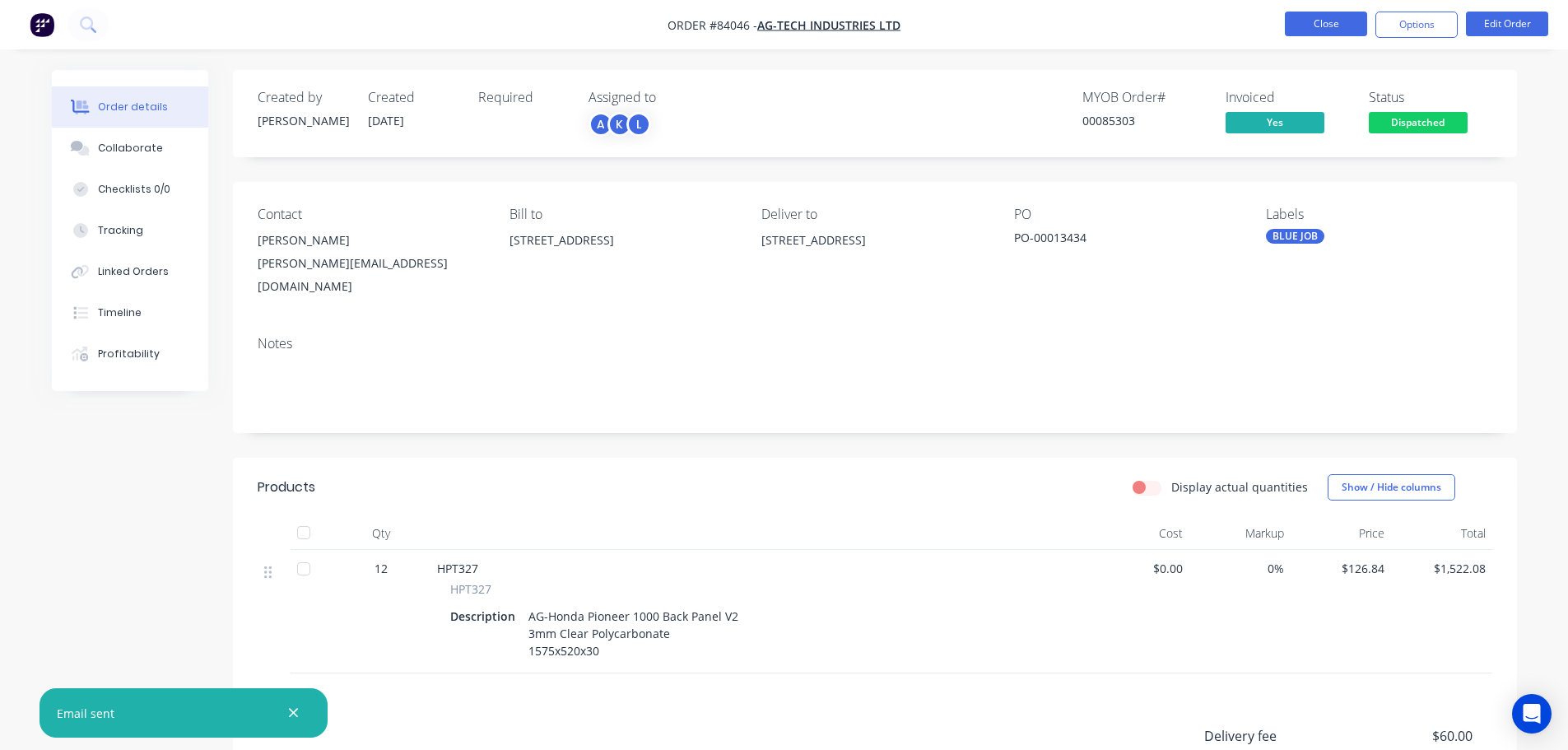
click at [1314, 34] on button "Close" at bounding box center [1326, 24] width 82 height 25
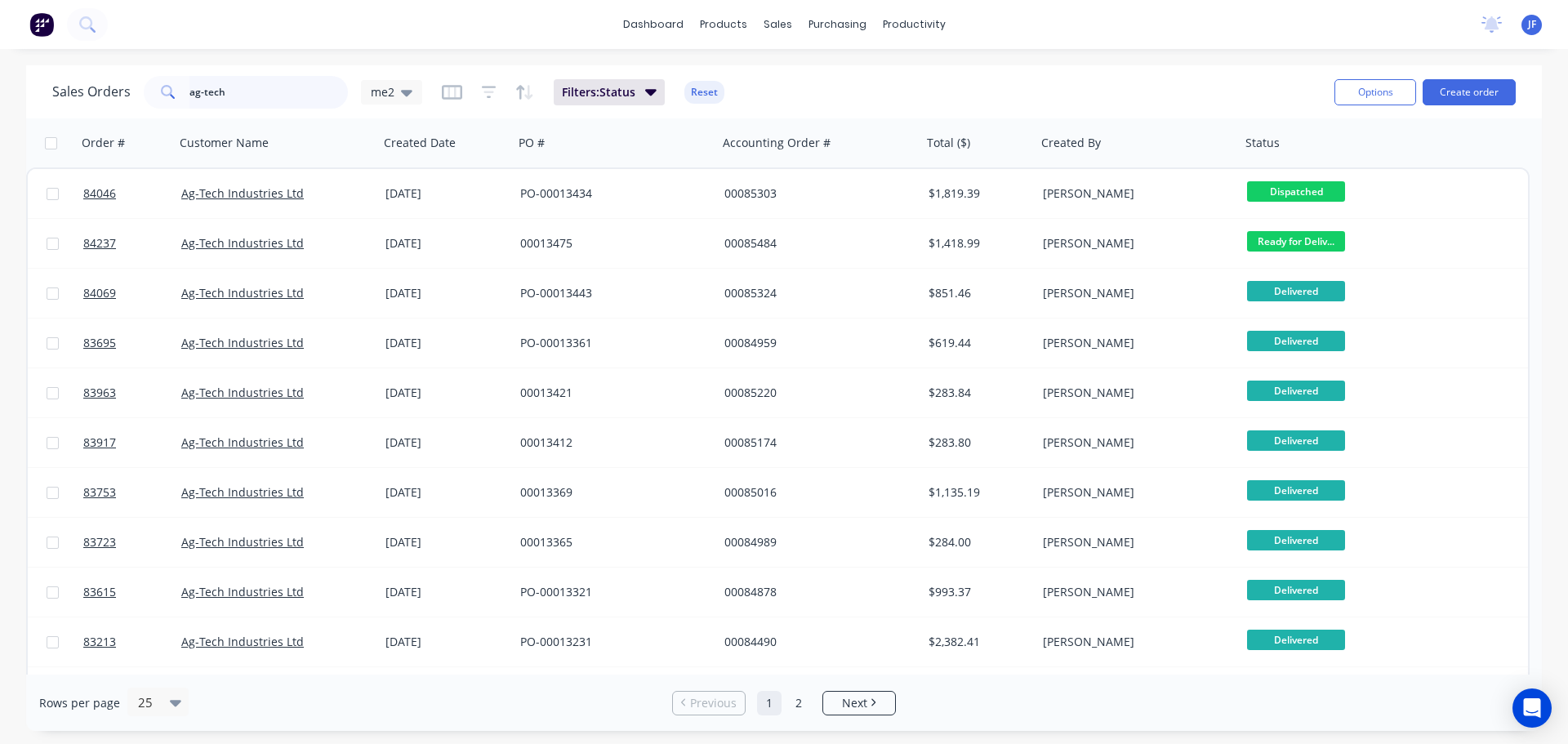
click at [234, 107] on input "ag-tech" at bounding box center [269, 92] width 160 height 32
click at [233, 104] on input "ag-tech" at bounding box center [269, 92] width 160 height 32
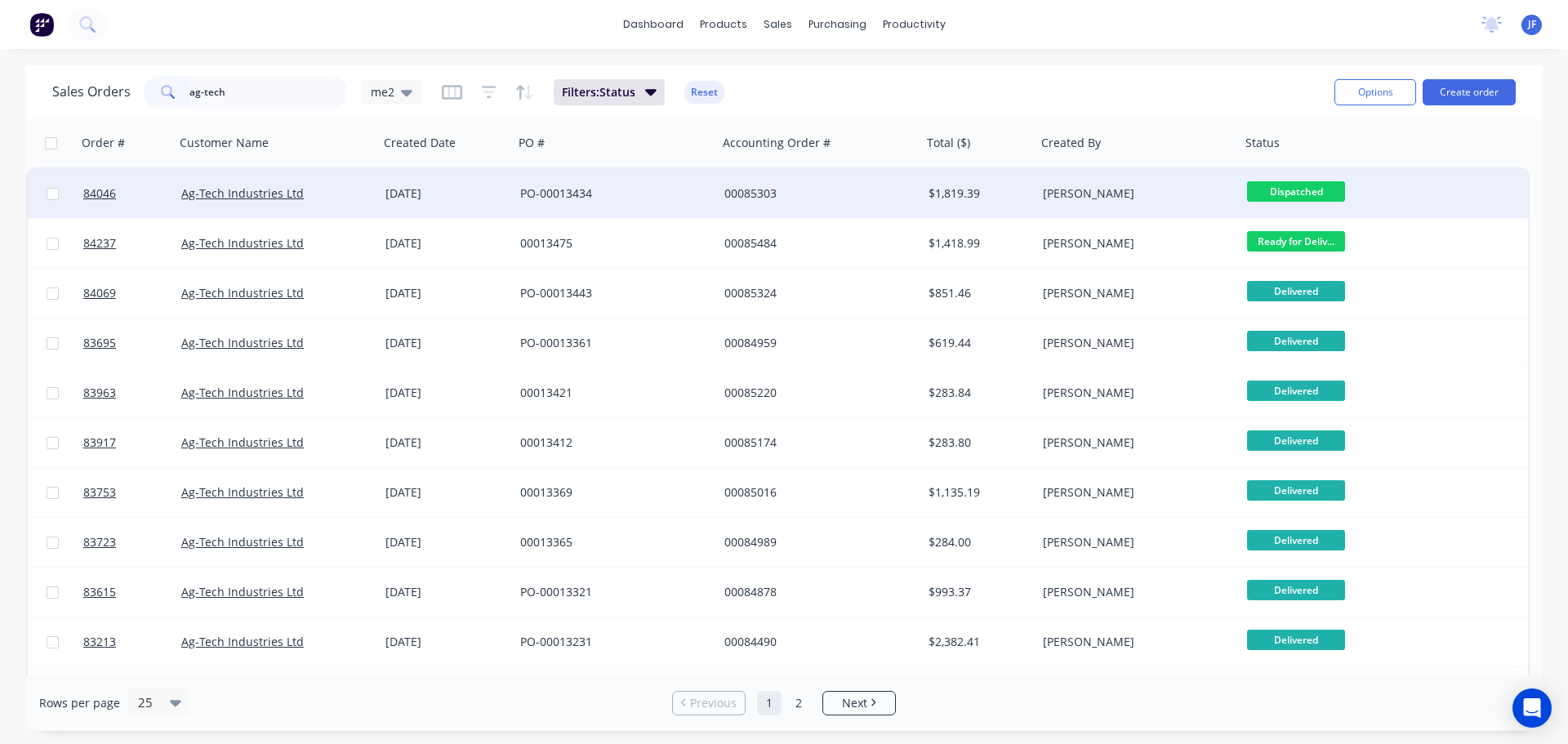
click at [1181, 196] on div "[PERSON_NAME]" at bounding box center [1133, 193] width 182 height 17
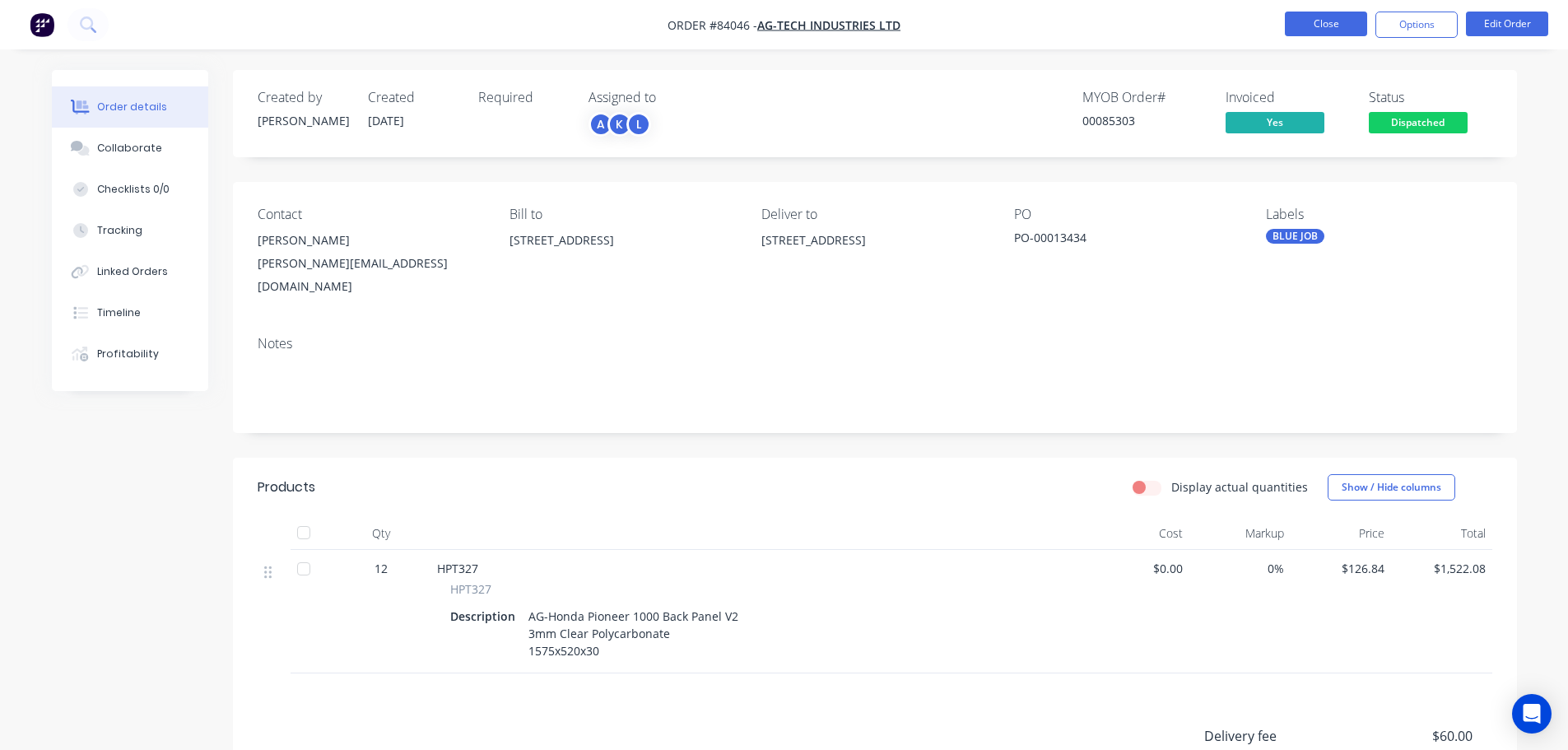
click at [1322, 18] on button "Close" at bounding box center [1326, 24] width 82 height 25
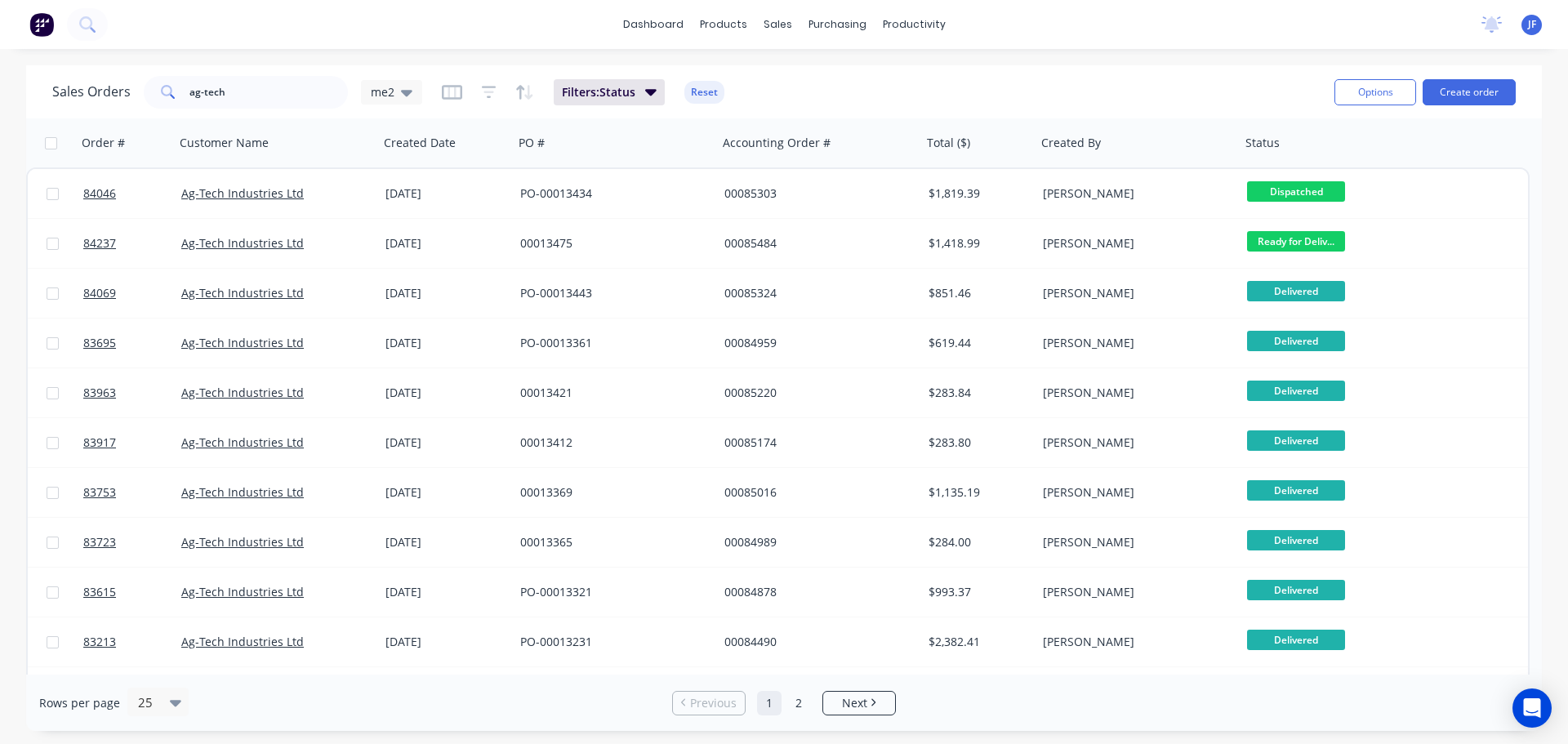
click at [1239, 101] on div "Sales Orders ag-tech me2 Filters: Status Reset" at bounding box center [687, 92] width 1269 height 40
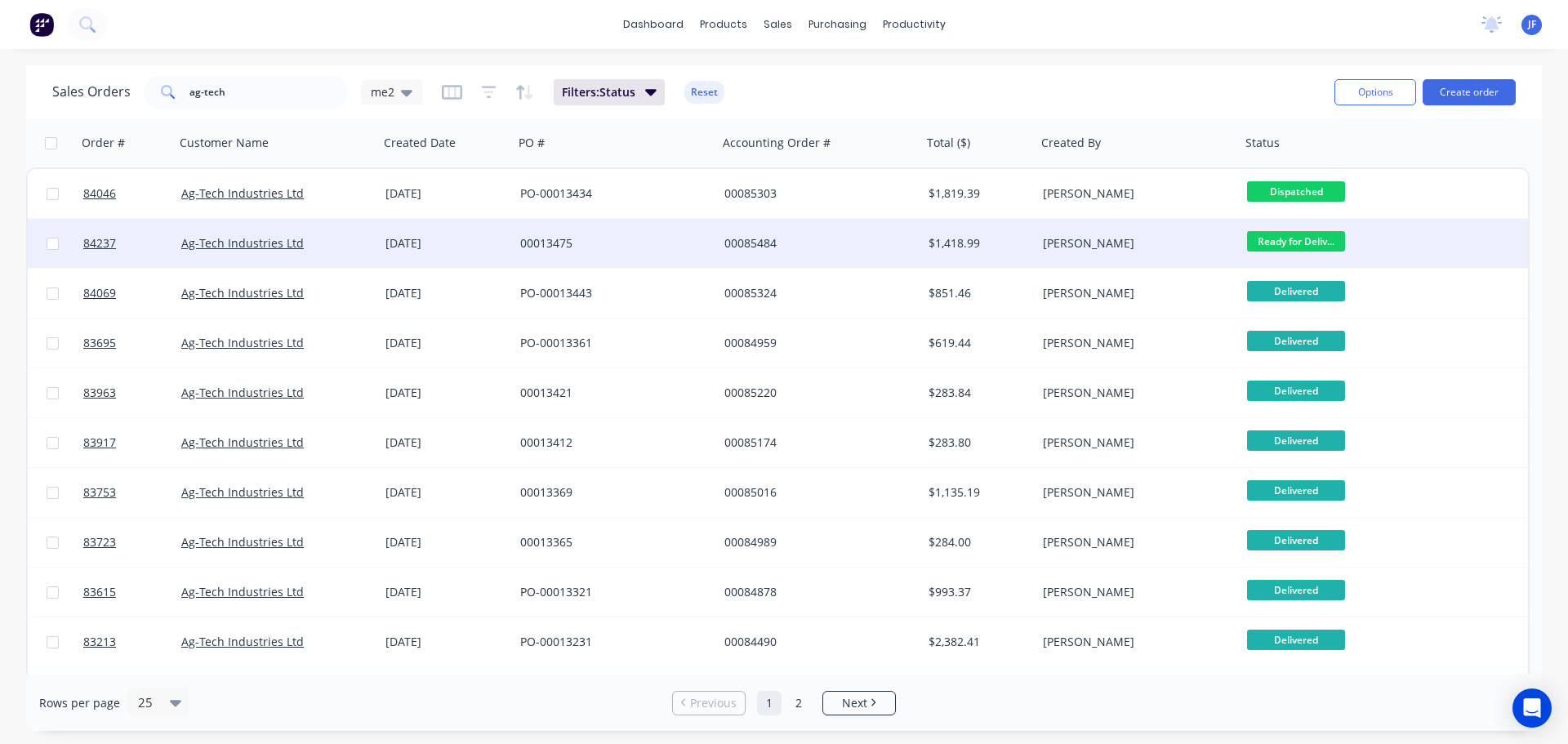
click at [1204, 240] on div "[PERSON_NAME]" at bounding box center [1133, 243] width 182 height 17
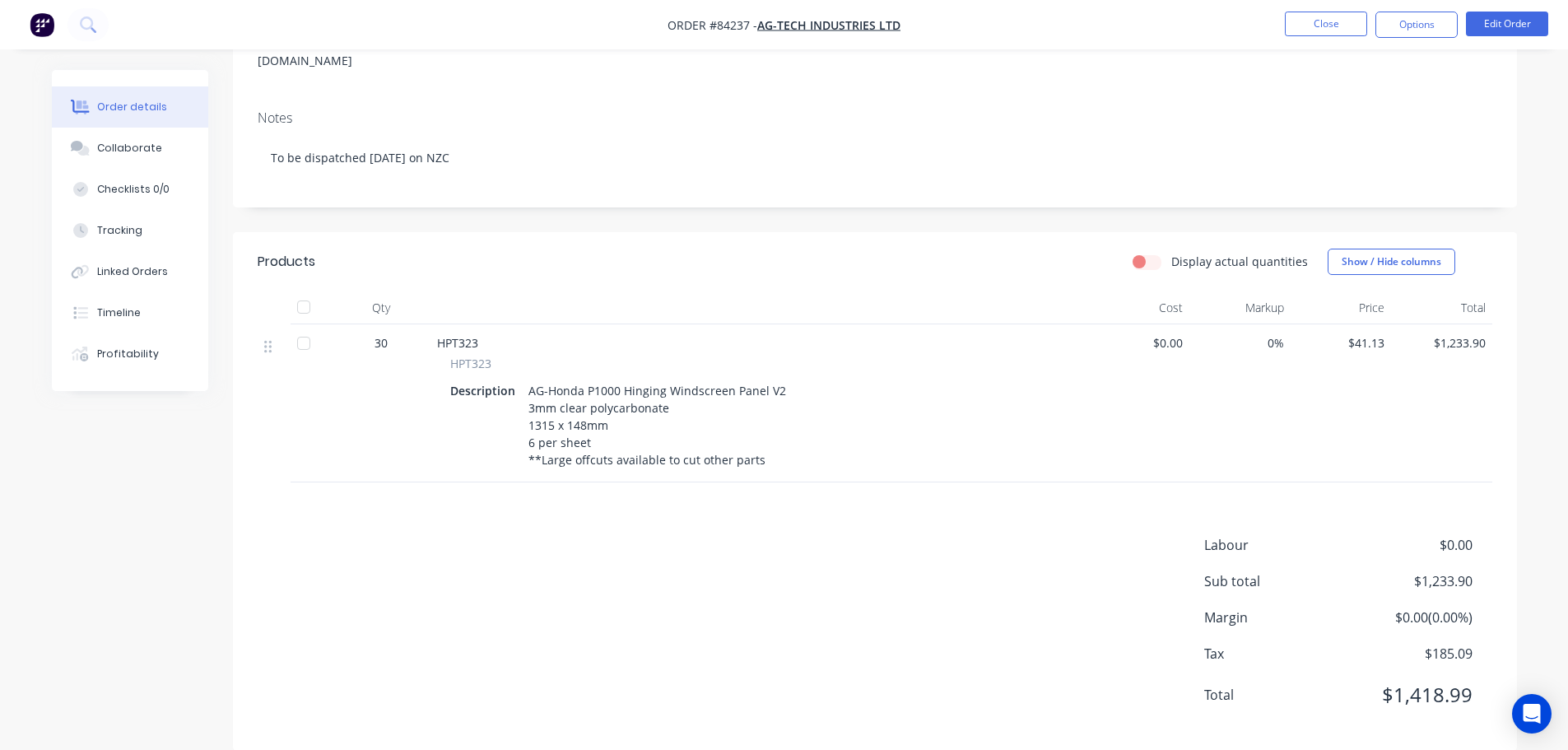
scroll to position [234, 0]
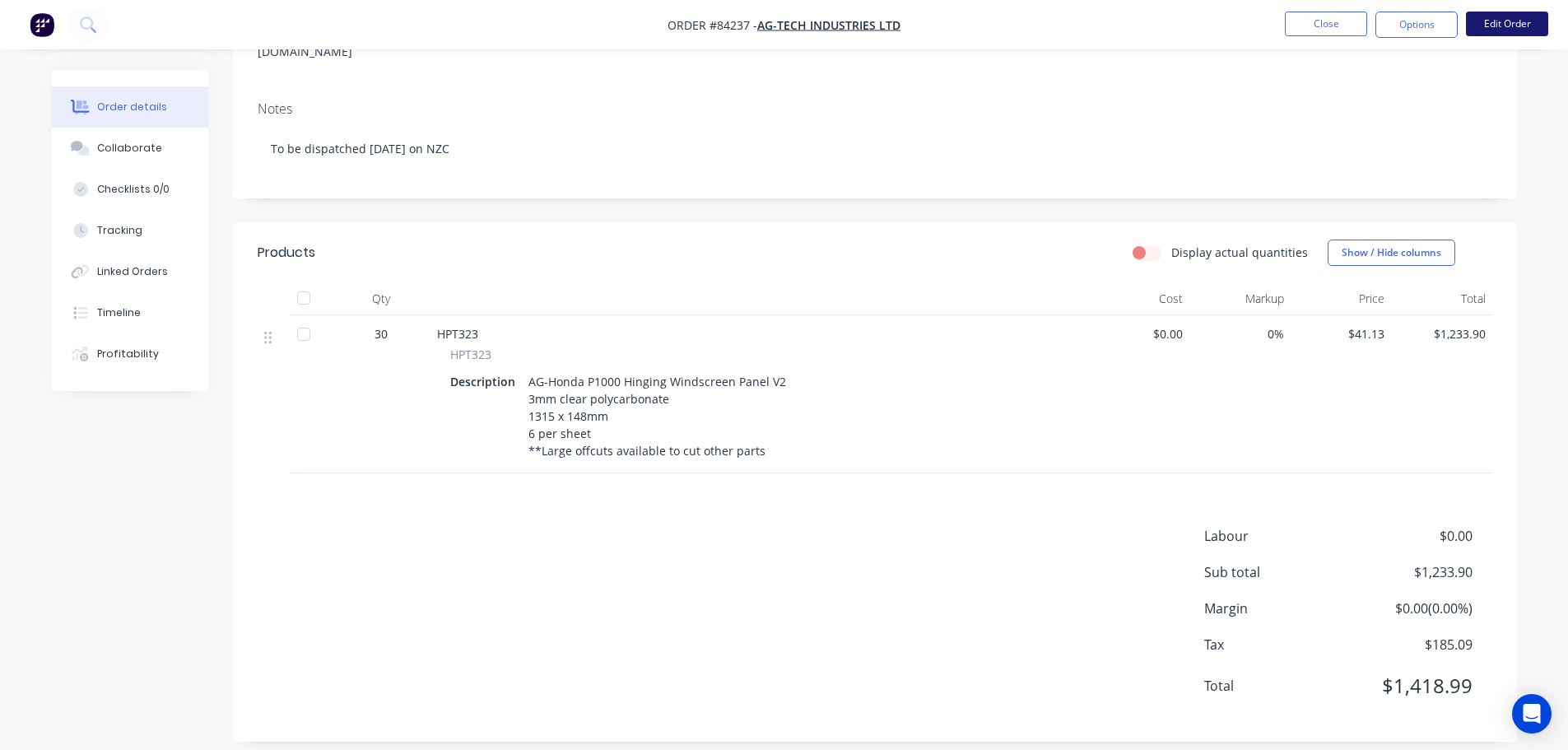
click at [1505, 19] on button "Edit Order" at bounding box center [1506, 24] width 82 height 25
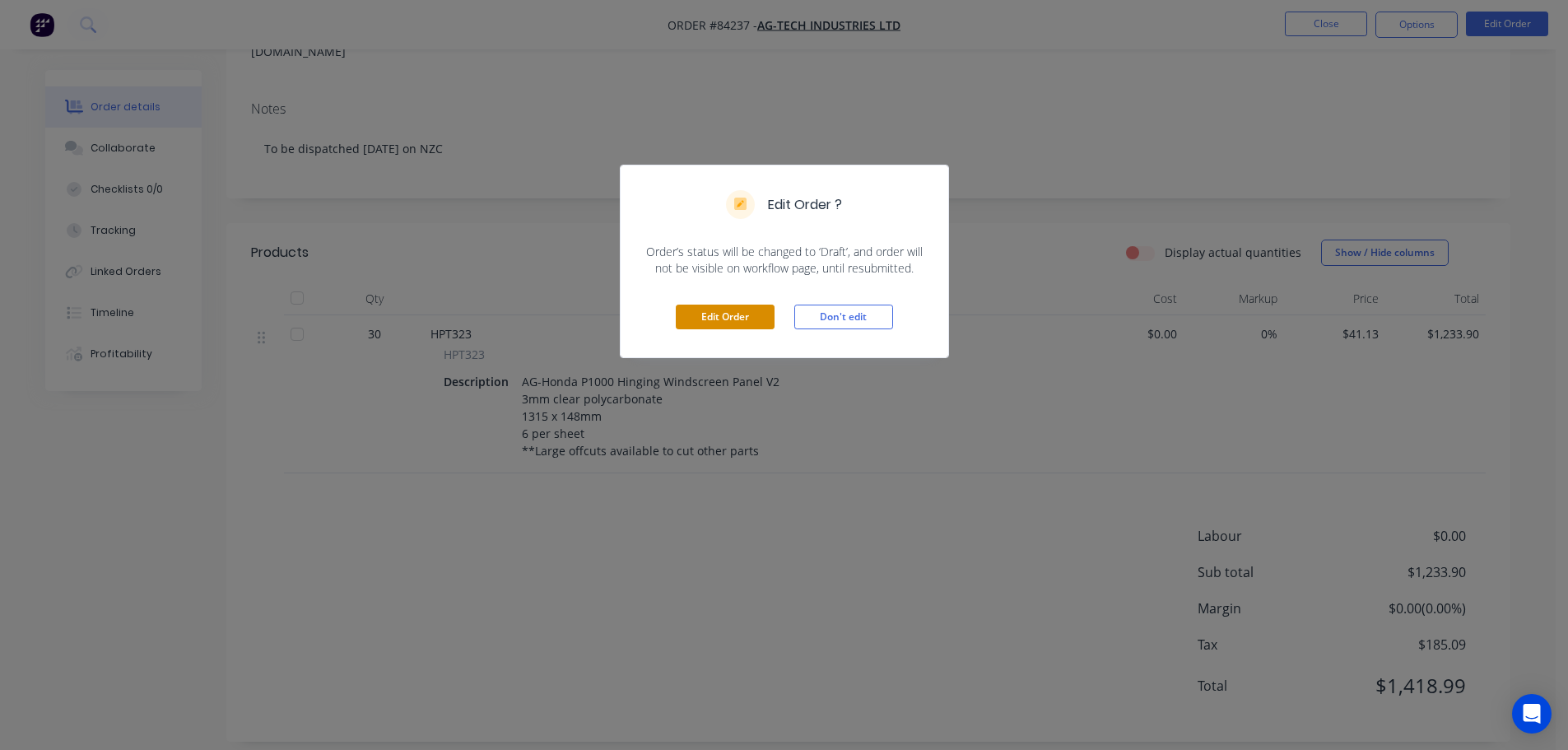
click at [755, 310] on button "Edit Order" at bounding box center [725, 318] width 99 height 25
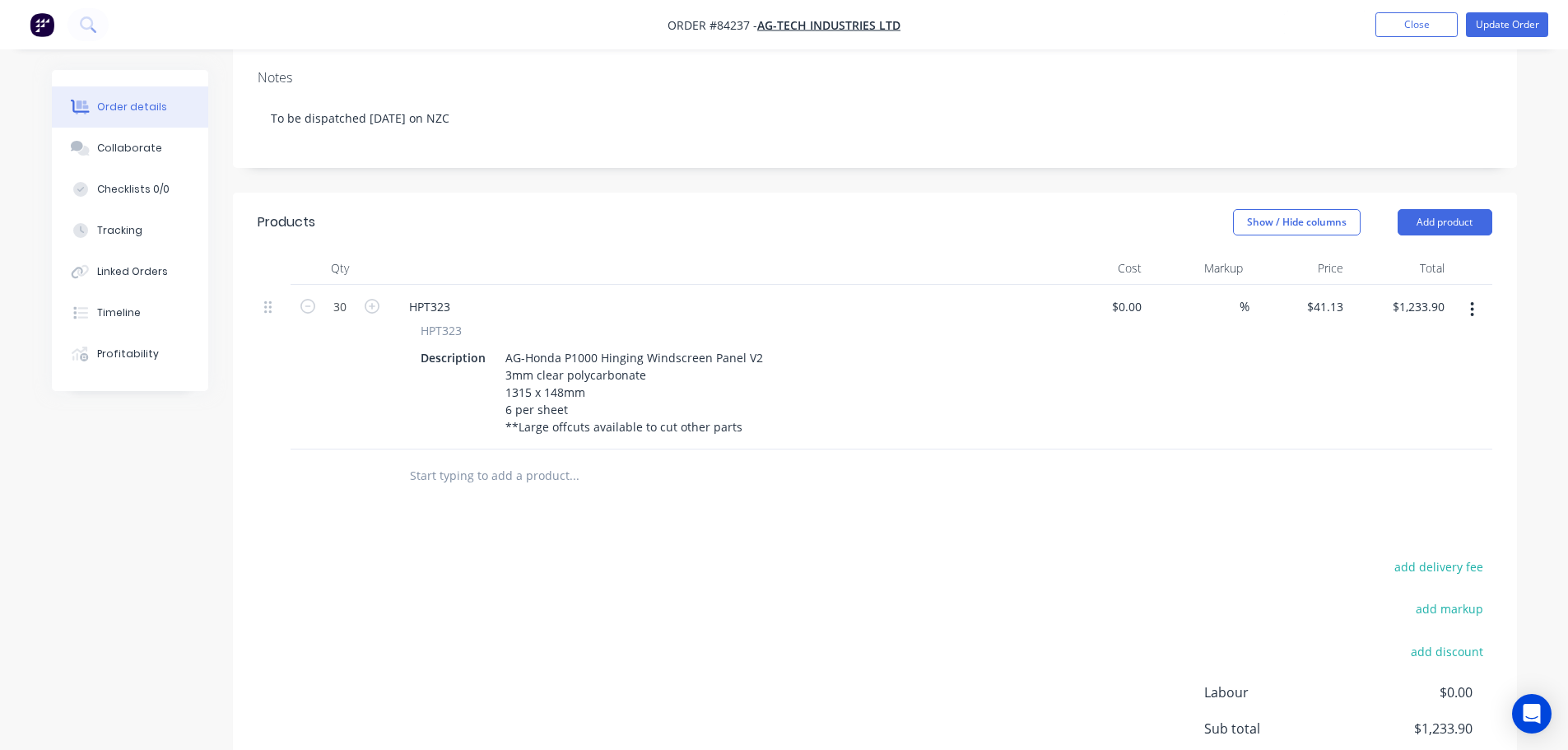
scroll to position [329, 0]
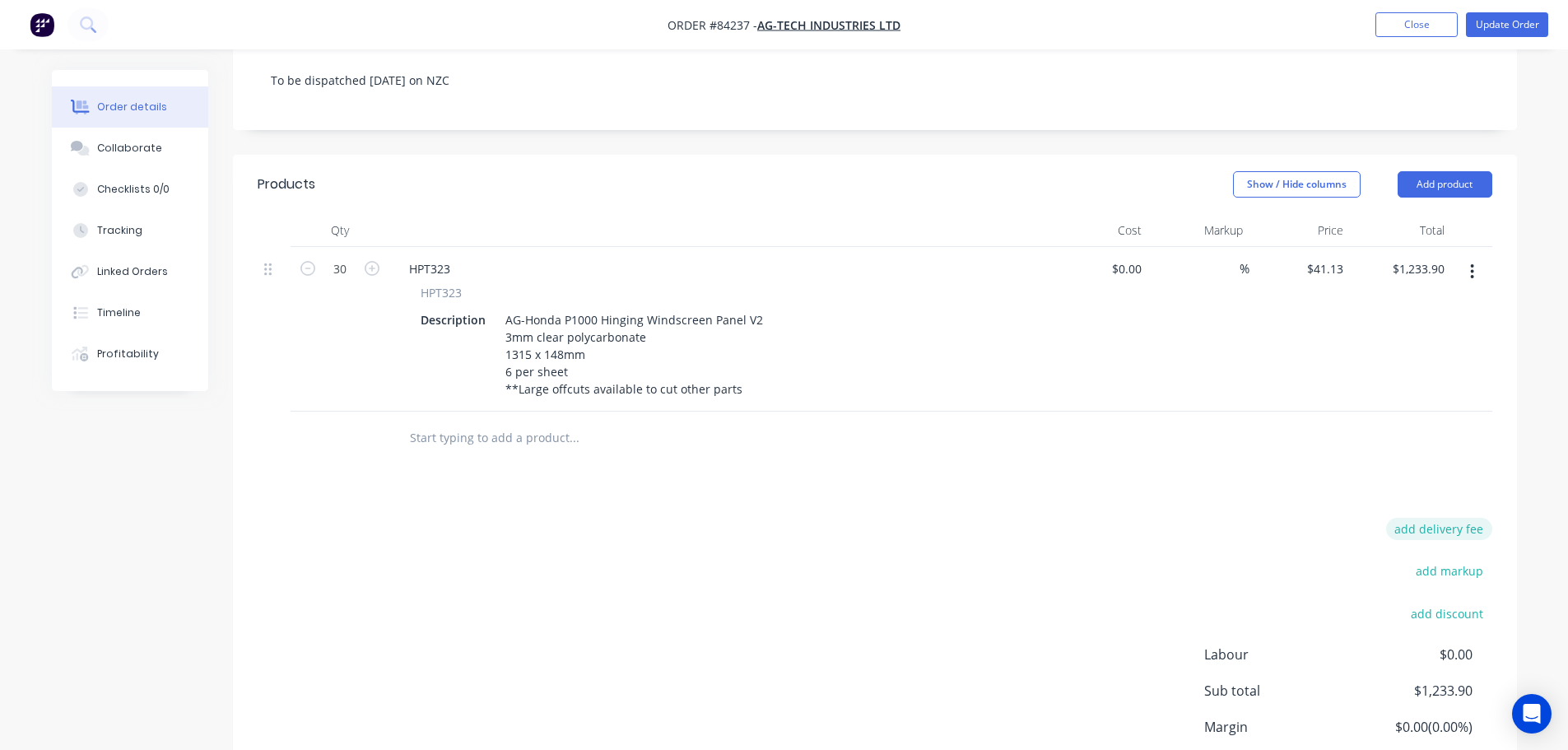
click at [1440, 518] on button "add delivery fee" at bounding box center [1439, 529] width 106 height 22
type input "32"
click at [1496, 30] on button "Update Order" at bounding box center [1506, 25] width 82 height 25
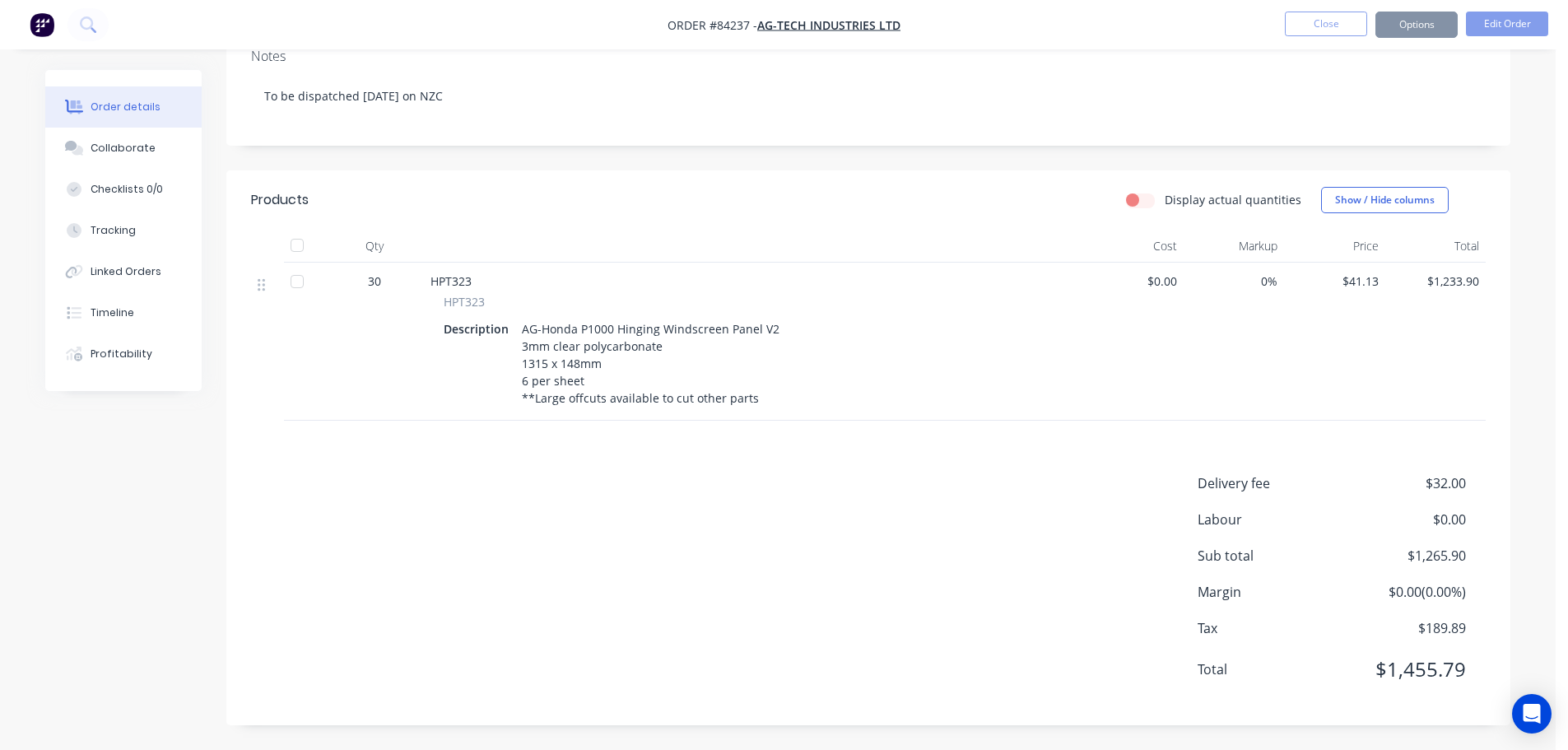
scroll to position [0, 0]
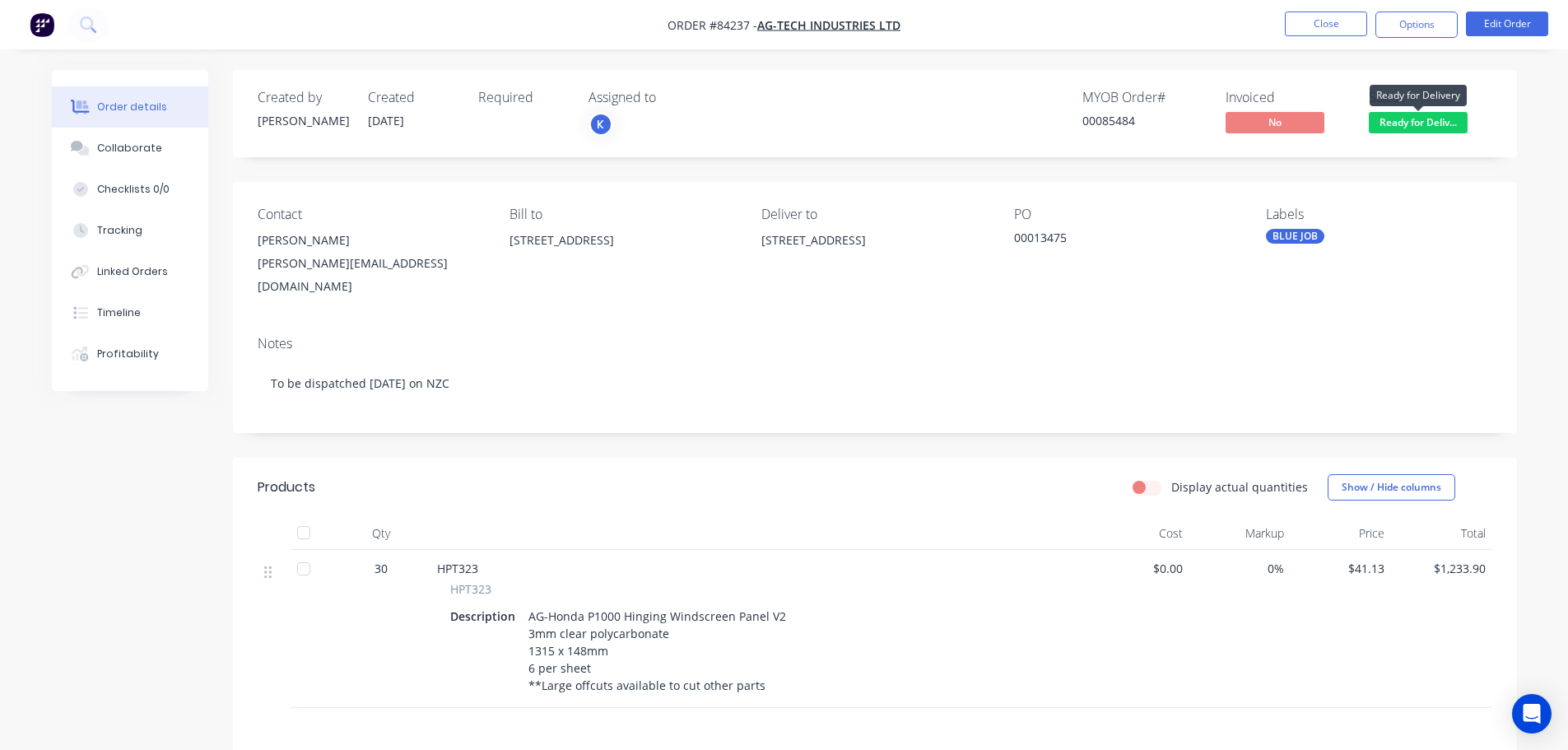
click at [1412, 122] on span "Ready for Deliv..." at bounding box center [1418, 122] width 99 height 20
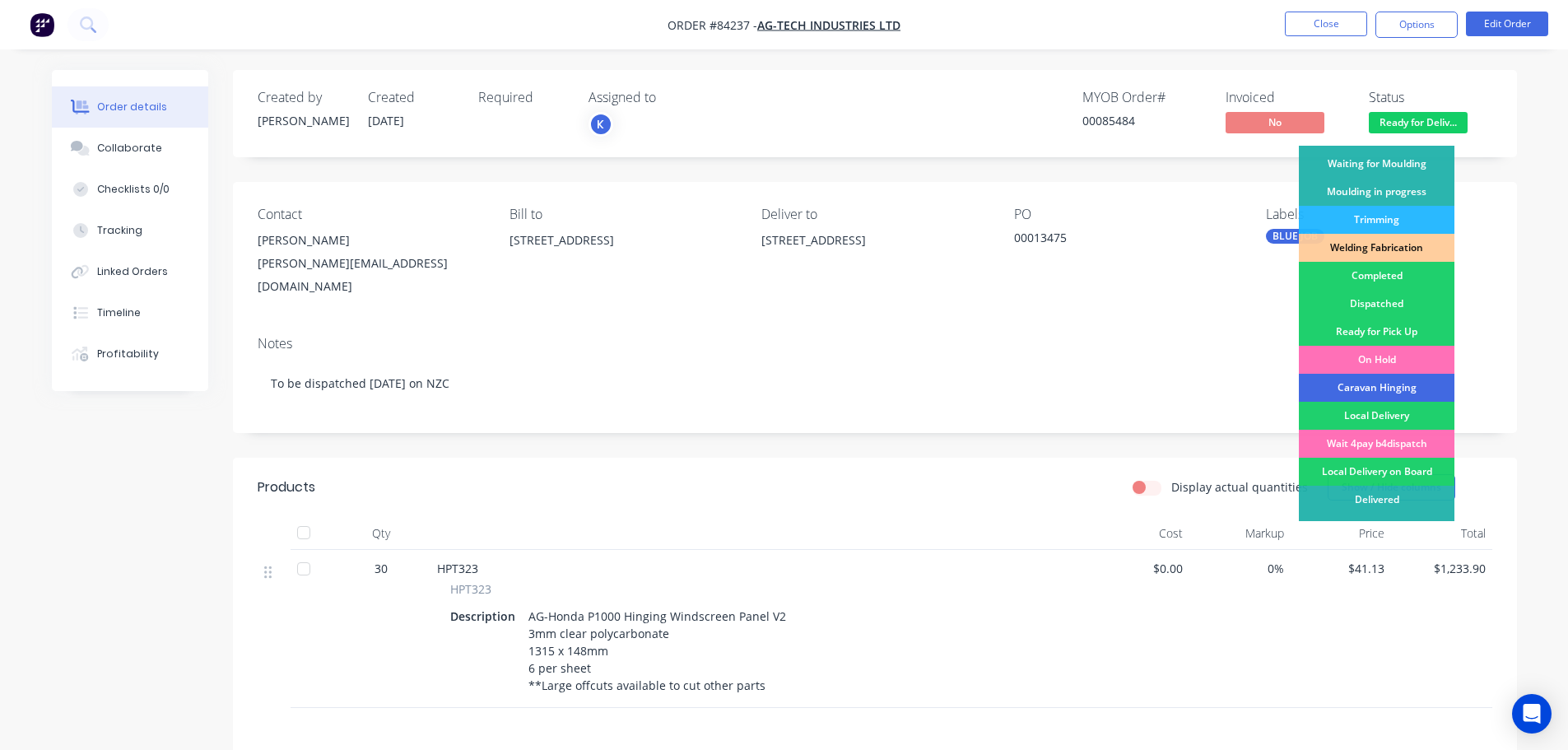
scroll to position [325, 0]
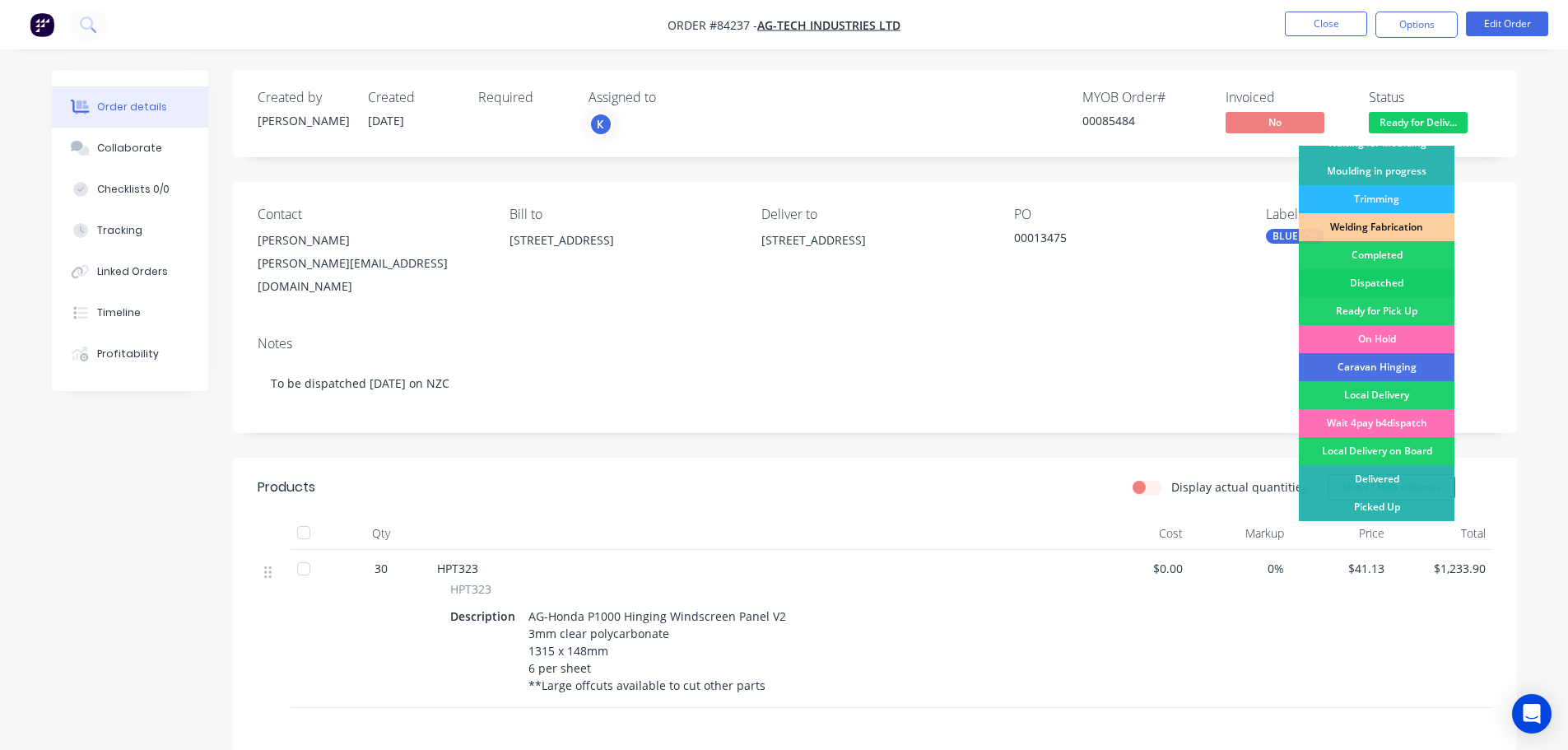
click at [1378, 282] on div "Dispatched" at bounding box center [1376, 283] width 156 height 28
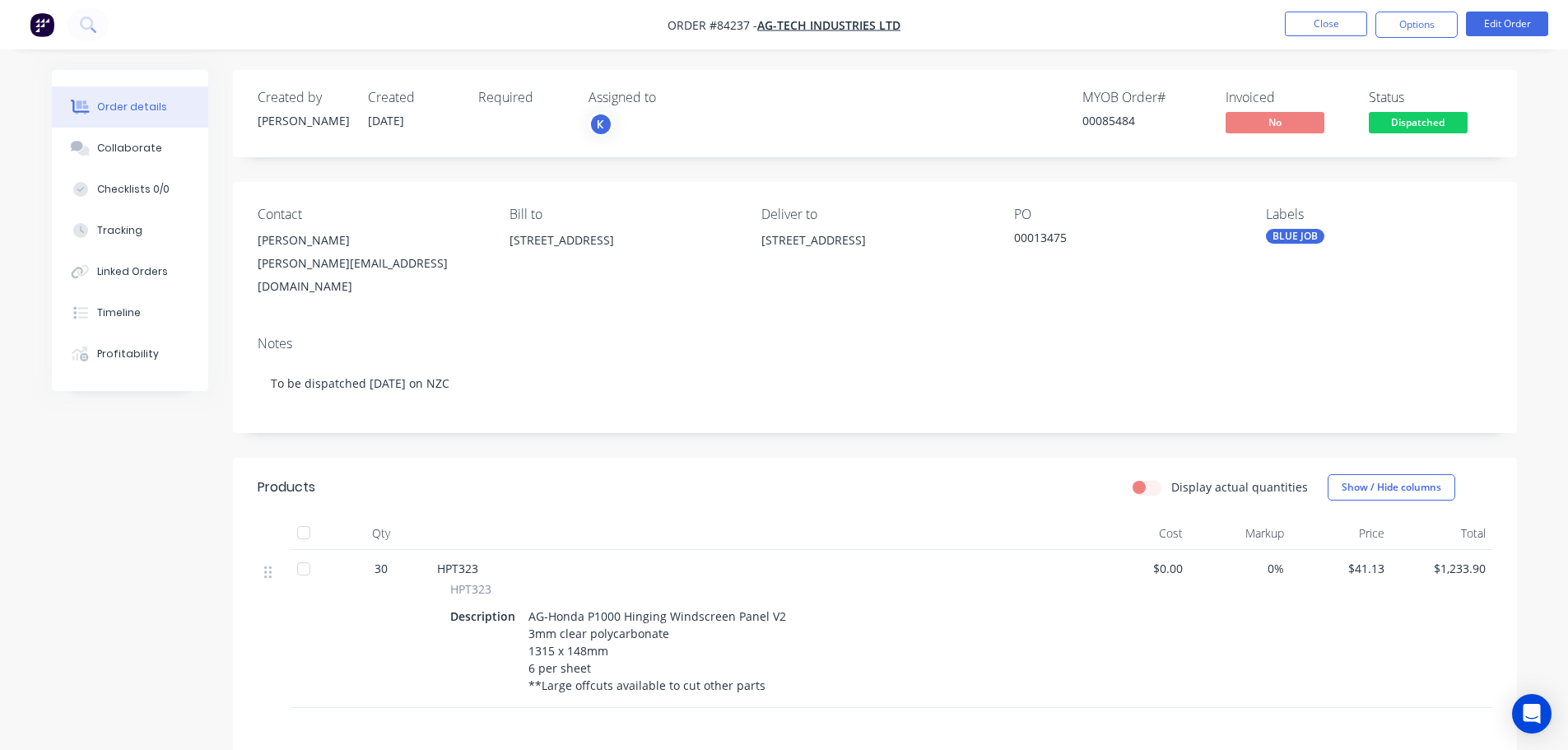
drag, startPoint x: 1462, startPoint y: 59, endPoint x: 1429, endPoint y: 11, distance: 58.2
click at [1462, 57] on div "Order details Collaborate Checklists 0/0 Tracking Linked Orders Timeline Profit…" at bounding box center [784, 518] width 1568 height 1037
click at [1427, 18] on button "Options" at bounding box center [1416, 25] width 82 height 27
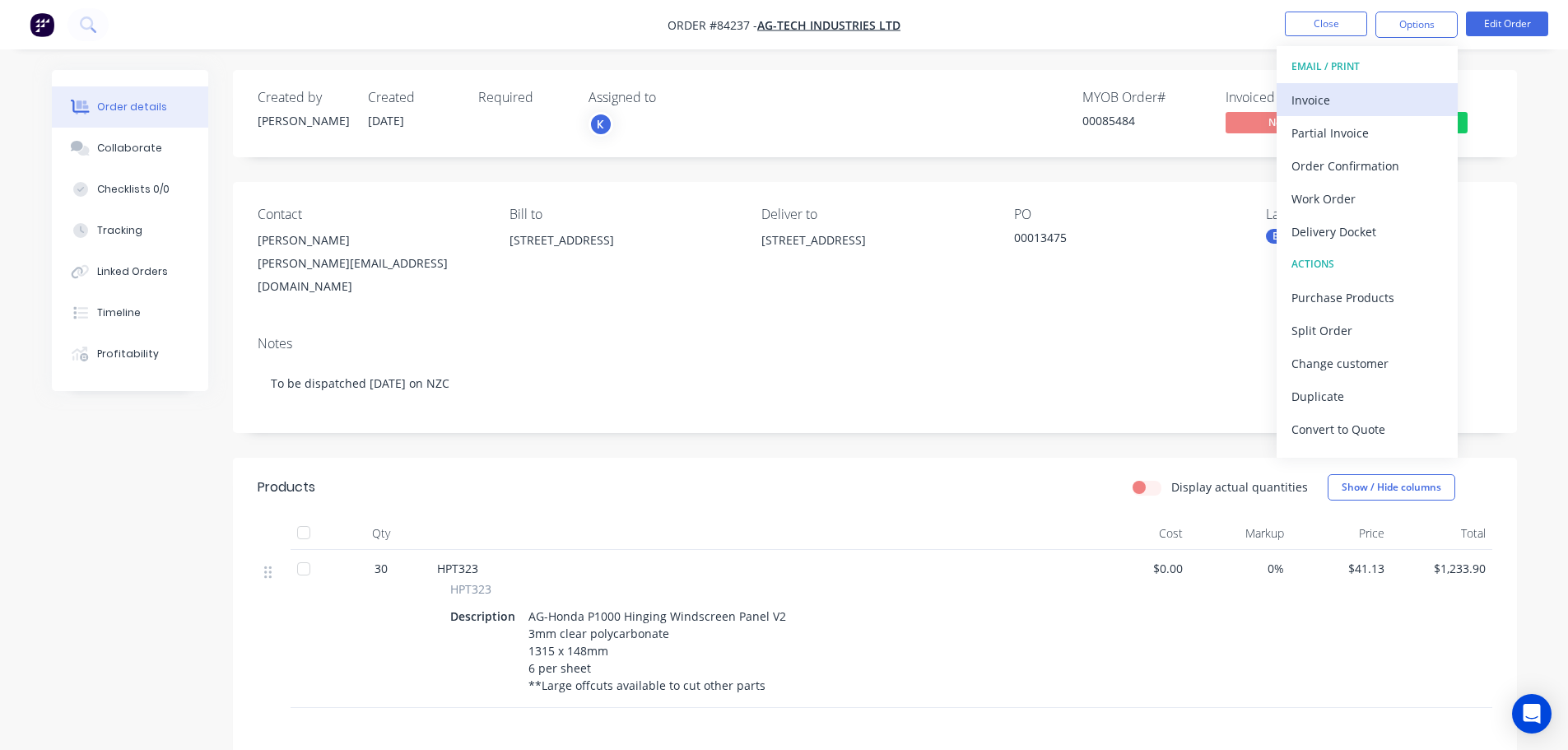
click at [1358, 110] on div "Invoice" at bounding box center [1366, 100] width 151 height 24
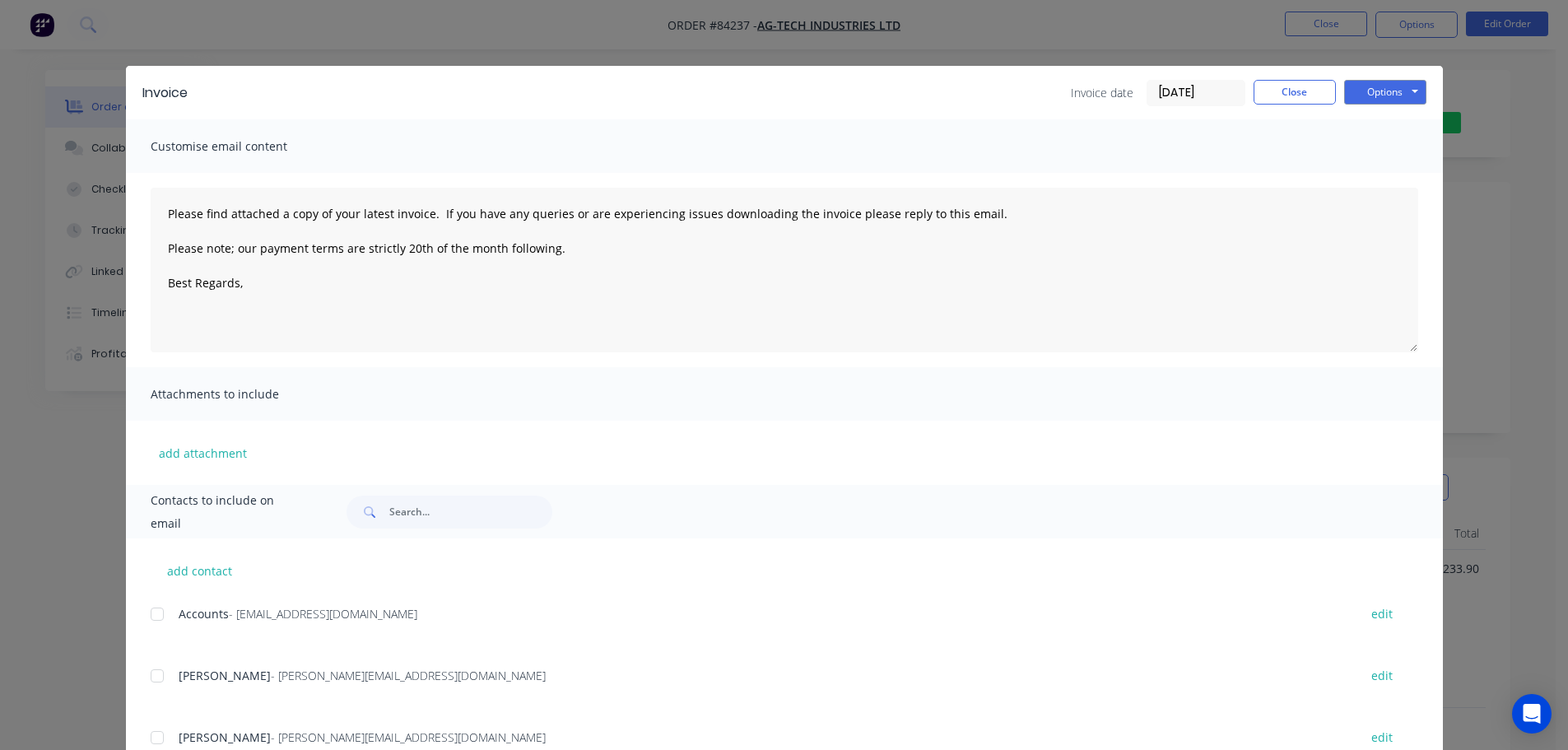
click at [152, 616] on div at bounding box center [156, 614] width 33 height 33
click at [1367, 89] on button "Options" at bounding box center [1385, 92] width 82 height 25
click at [1381, 169] on button "Email" at bounding box center [1397, 175] width 105 height 27
type textarea "Please find attached a copy of your latest invoice. If you have any queries or …"
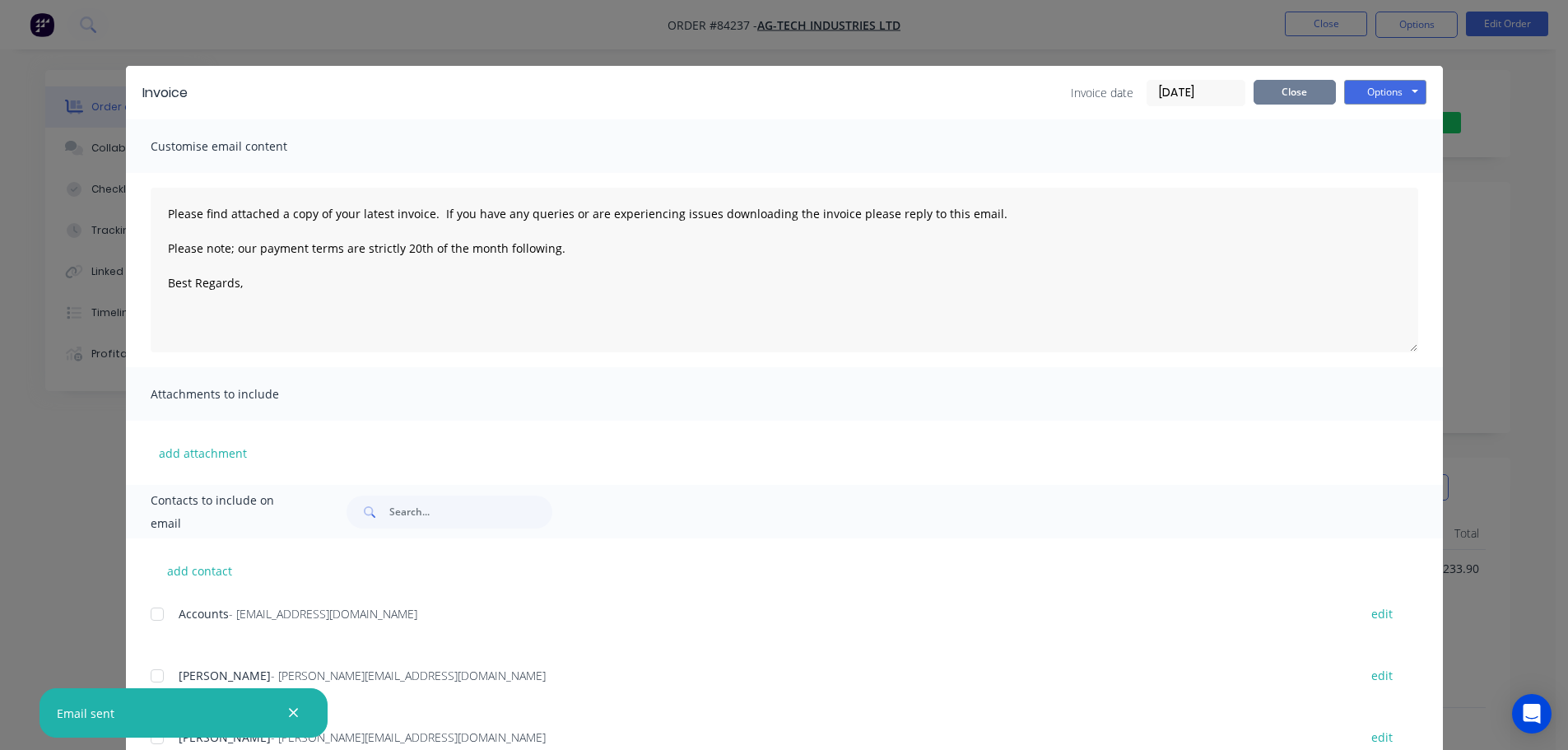
drag, startPoint x: 1281, startPoint y: 90, endPoint x: 1321, endPoint y: 22, distance: 78.9
click at [1283, 89] on button "Close" at bounding box center [1294, 92] width 82 height 25
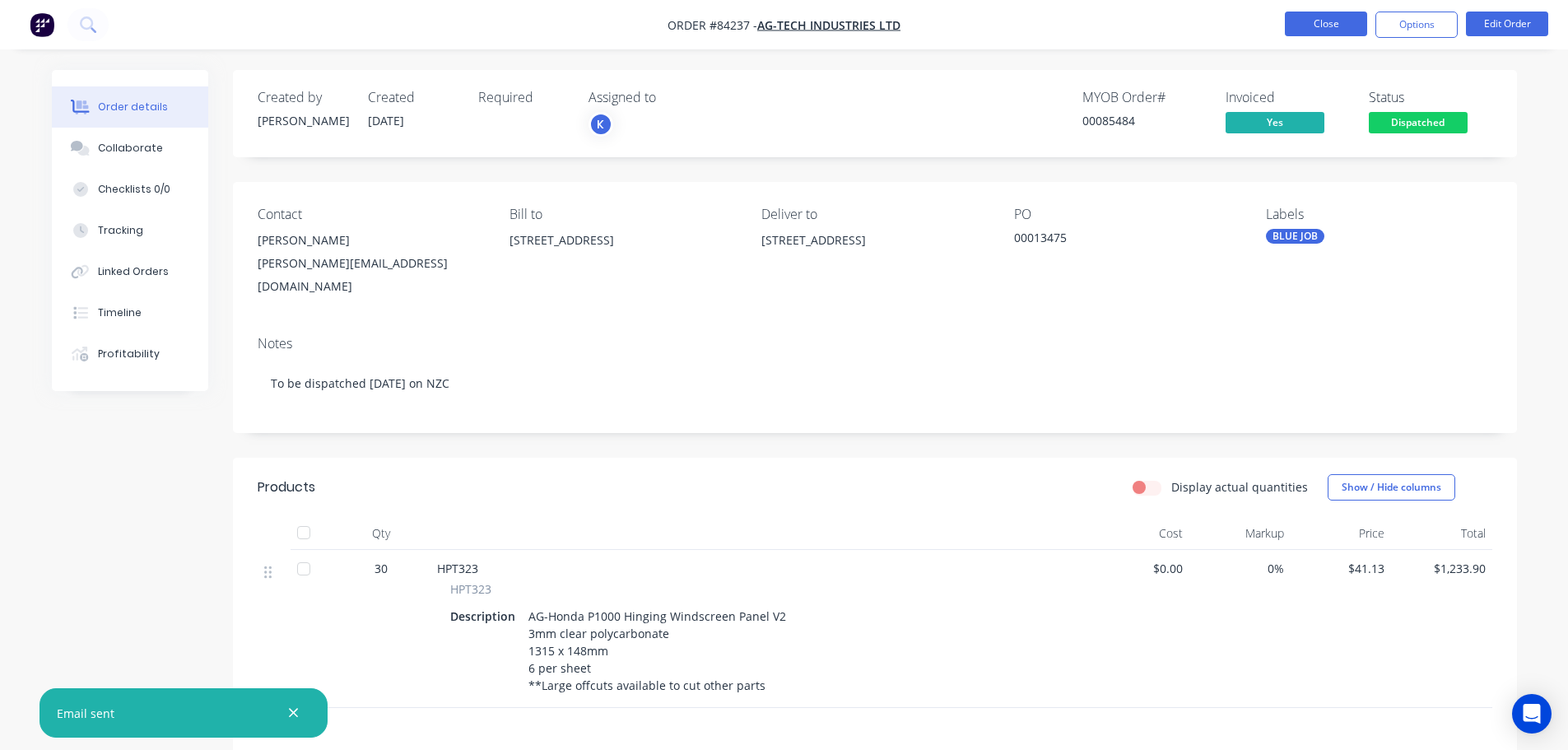
click at [1322, 17] on button "Close" at bounding box center [1326, 24] width 82 height 25
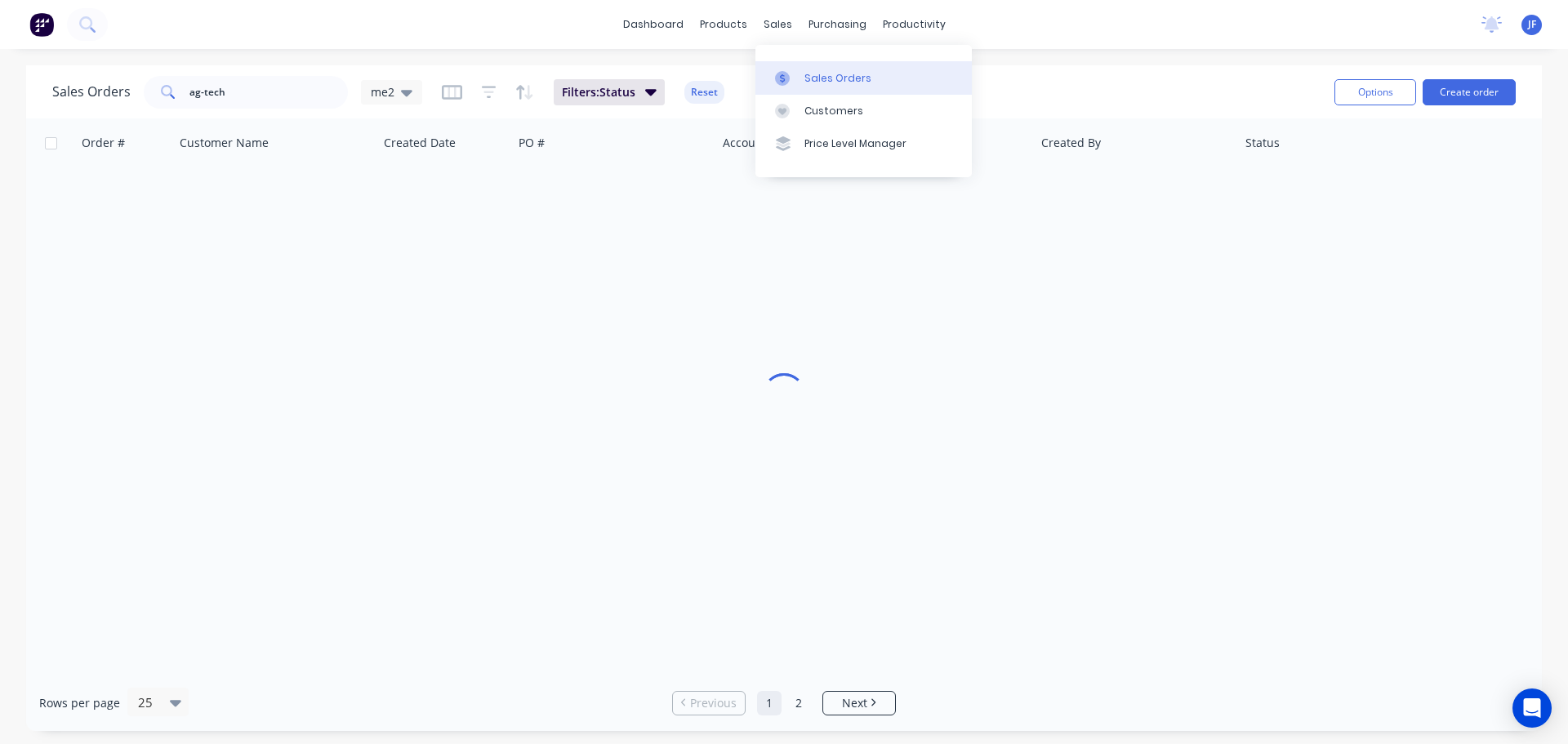
click at [783, 25] on div "sales" at bounding box center [777, 25] width 45 height 25
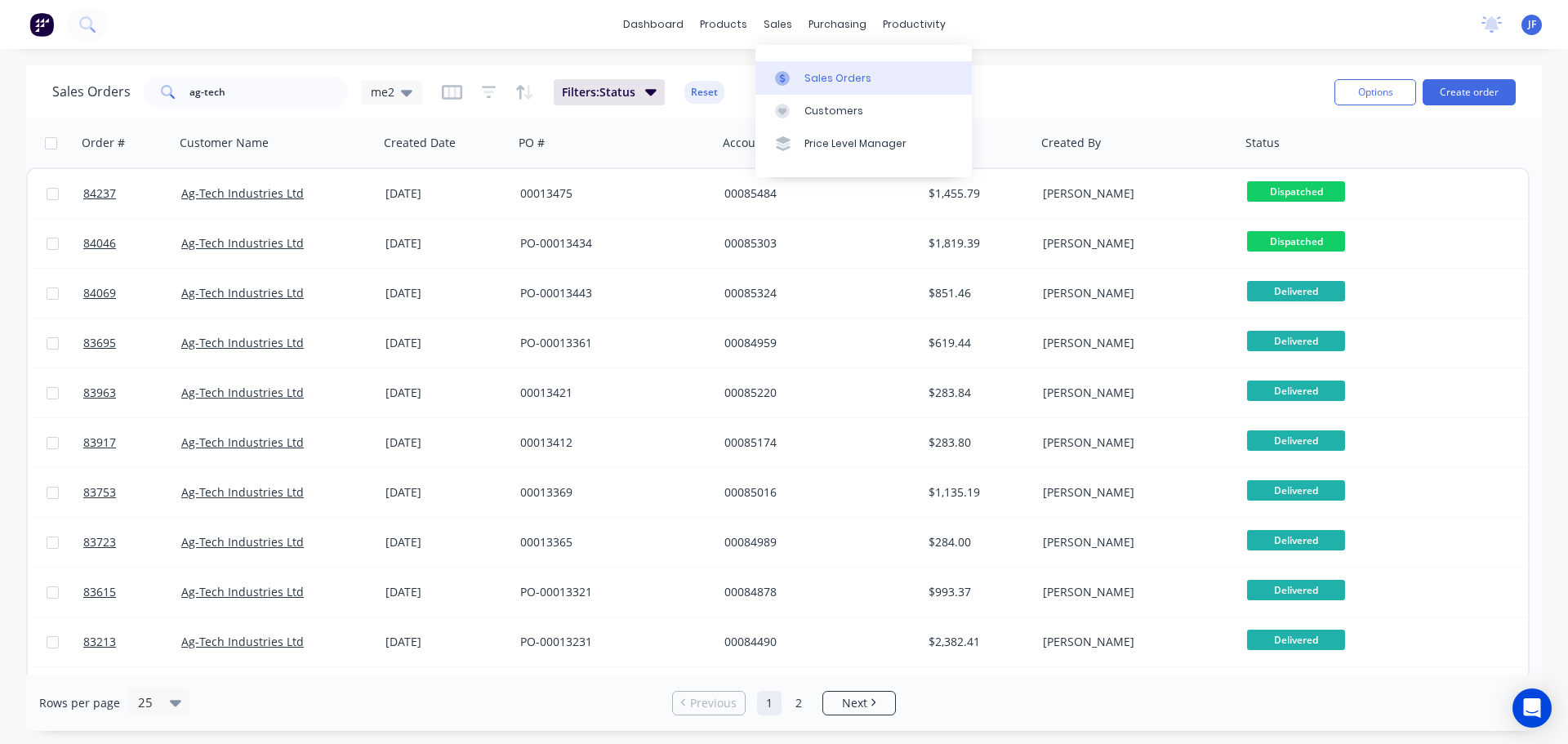
click at [801, 70] on link "Sales Orders" at bounding box center [863, 77] width 217 height 32
click at [799, 73] on div at bounding box center [788, 78] width 25 height 15
click at [1101, 83] on div "Sales Orders ag-tech me2 Filters: Status Reset" at bounding box center [687, 92] width 1269 height 40
click at [1446, 91] on button "Create order" at bounding box center [1469, 92] width 93 height 26
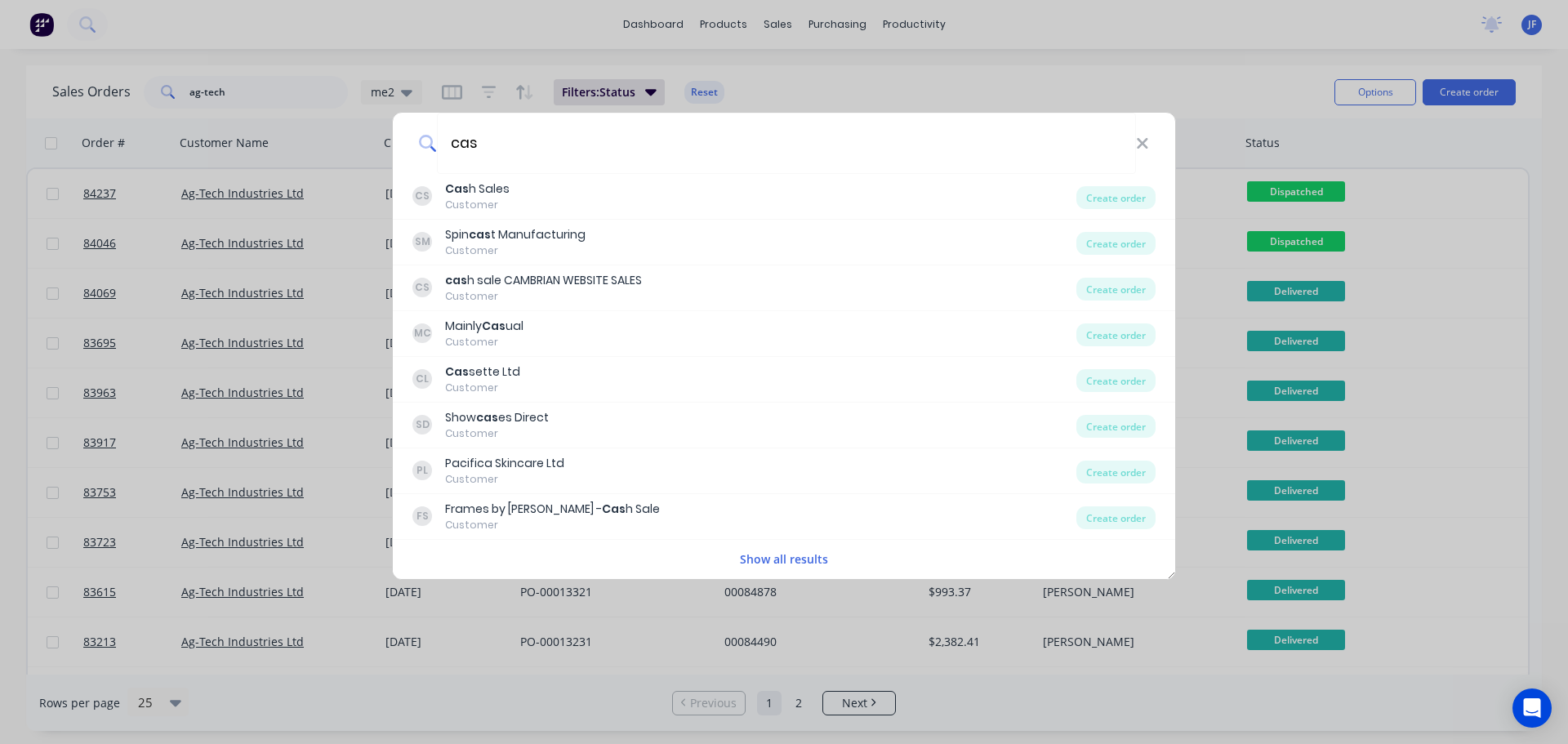
type input "cas"
click at [610, 204] on div "CS Cas h Sales Customer" at bounding box center [744, 197] width 664 height 32
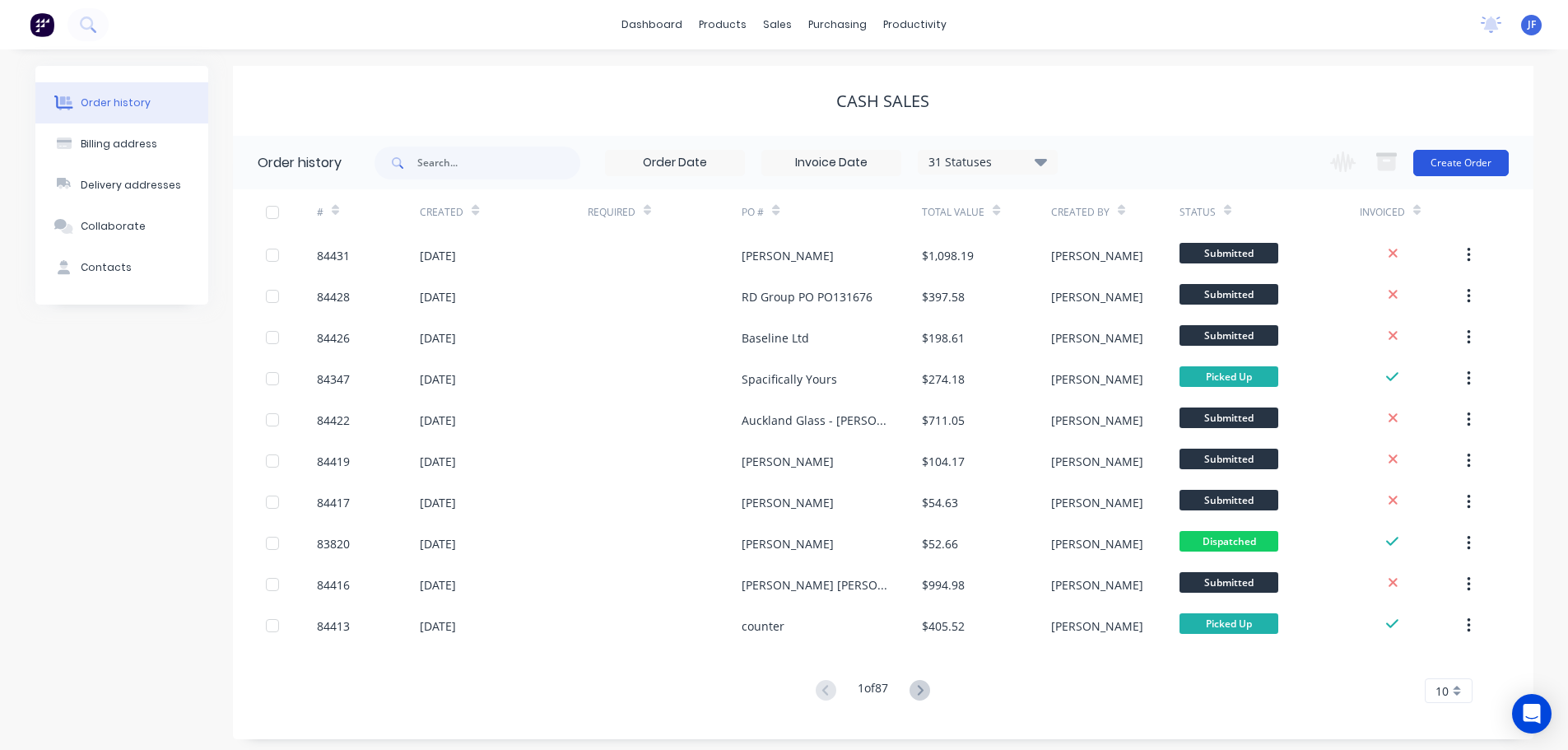
click at [1467, 163] on button "Create Order" at bounding box center [1461, 163] width 95 height 27
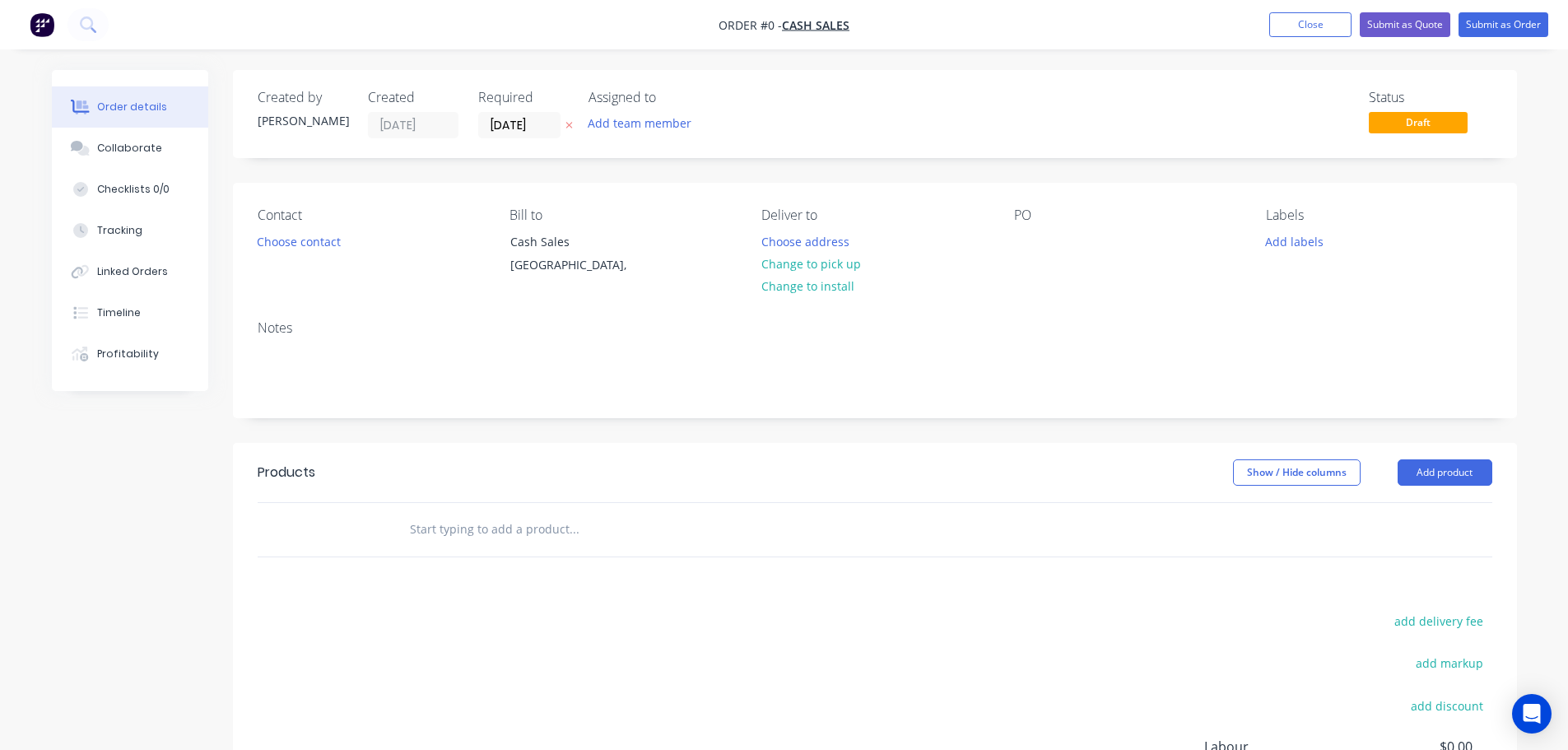
click at [567, 126] on icon at bounding box center [568, 126] width 6 height 6
click at [325, 245] on button "Choose contact" at bounding box center [298, 241] width 102 height 22
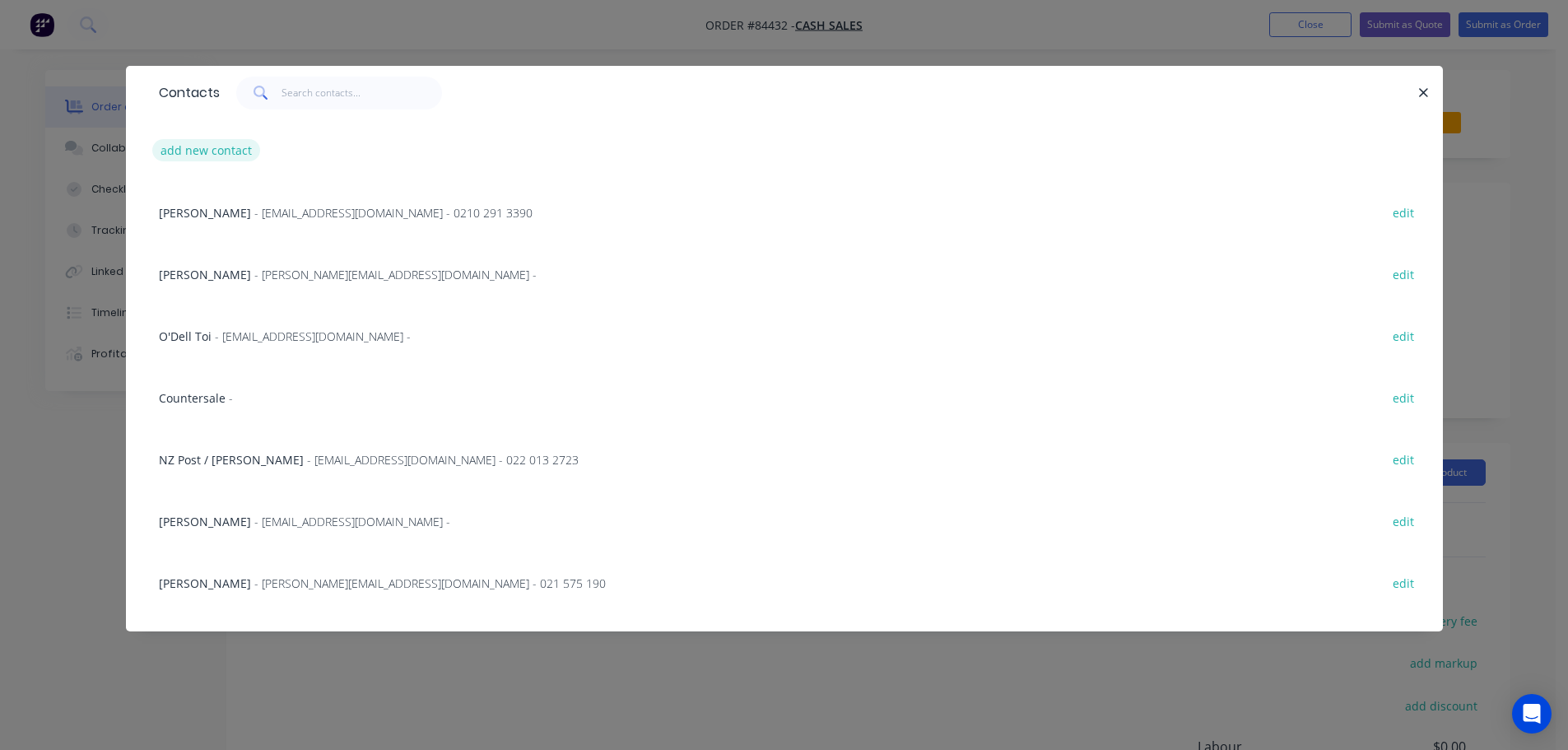
click at [191, 157] on button "add new contact" at bounding box center [206, 149] width 109 height 22
select select "NZ"
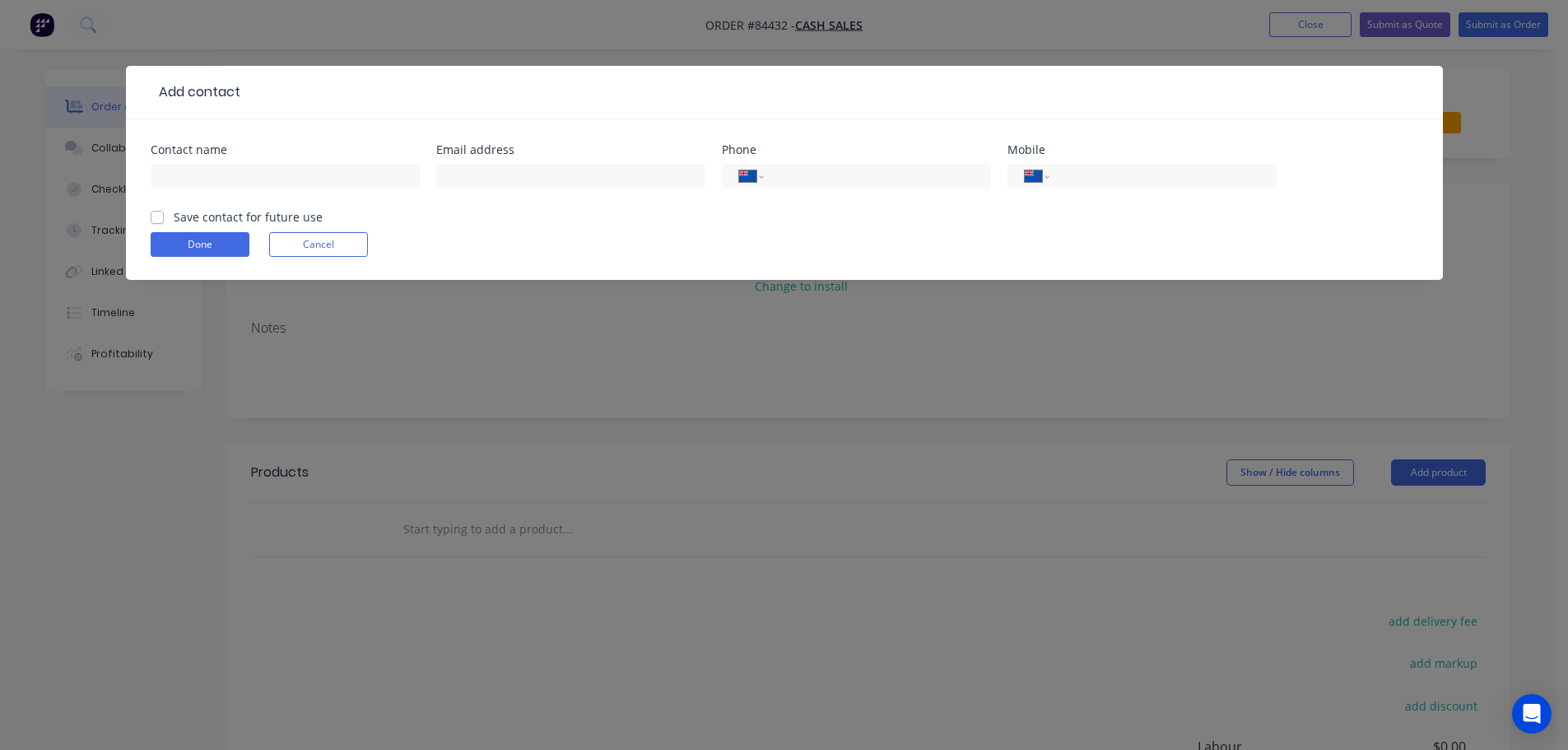
click at [202, 190] on div at bounding box center [285, 184] width 269 height 49
click at [209, 58] on div "Add contact Contact name Email address Phone International [GEOGRAPHIC_DATA] [G…" at bounding box center [784, 375] width 1568 height 750
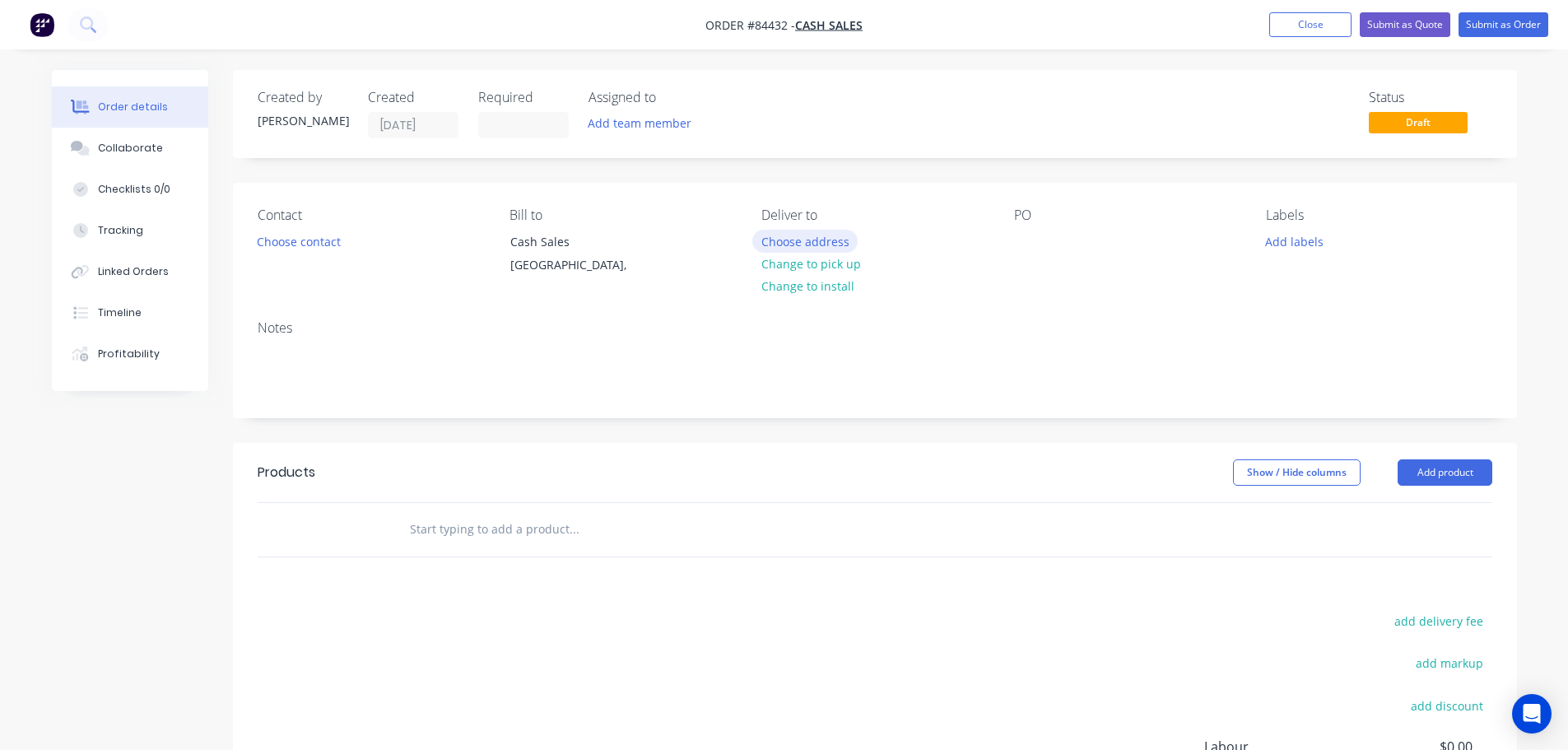
click at [800, 233] on button "Choose address" at bounding box center [804, 241] width 105 height 22
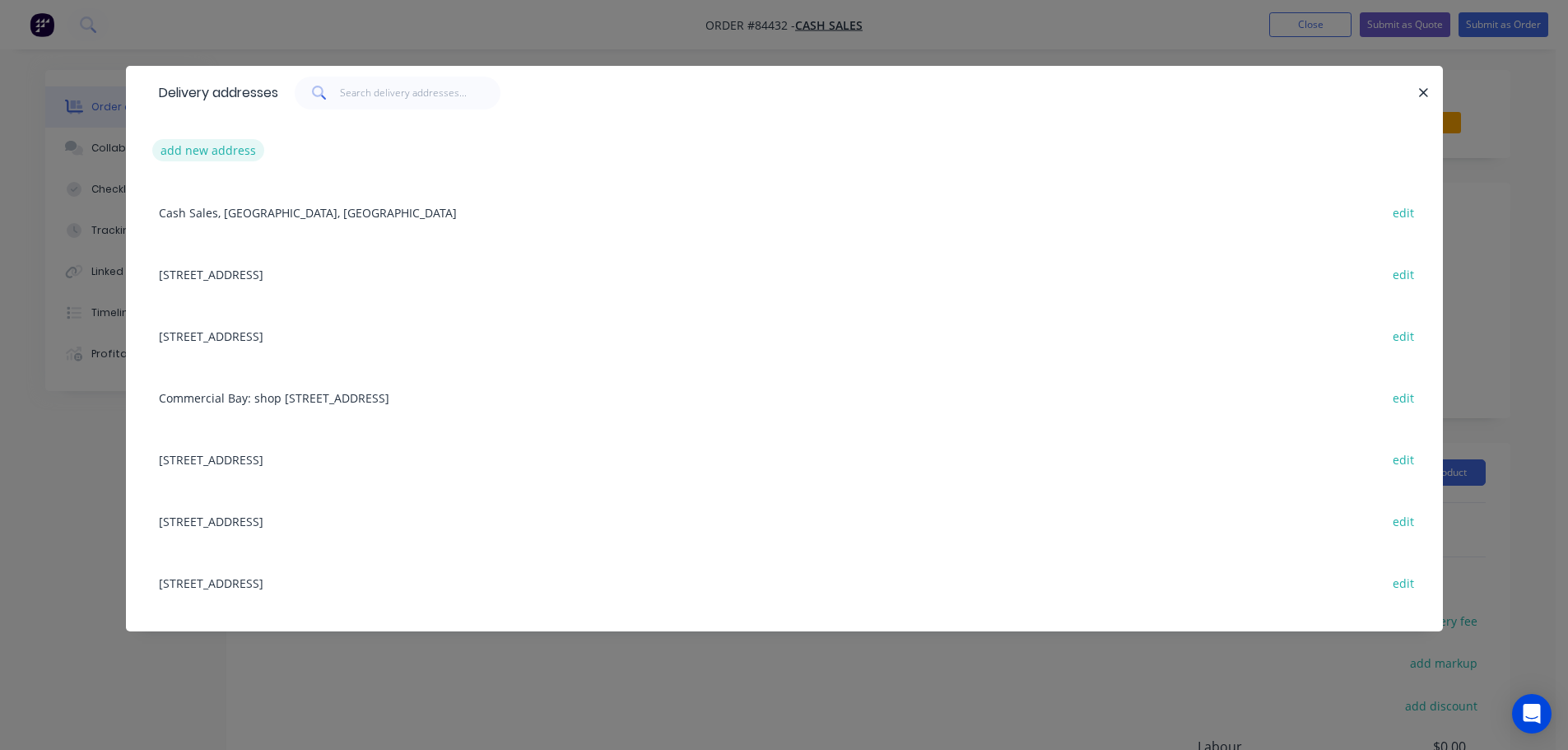
click at [240, 155] on button "add new address" at bounding box center [209, 149] width 113 height 22
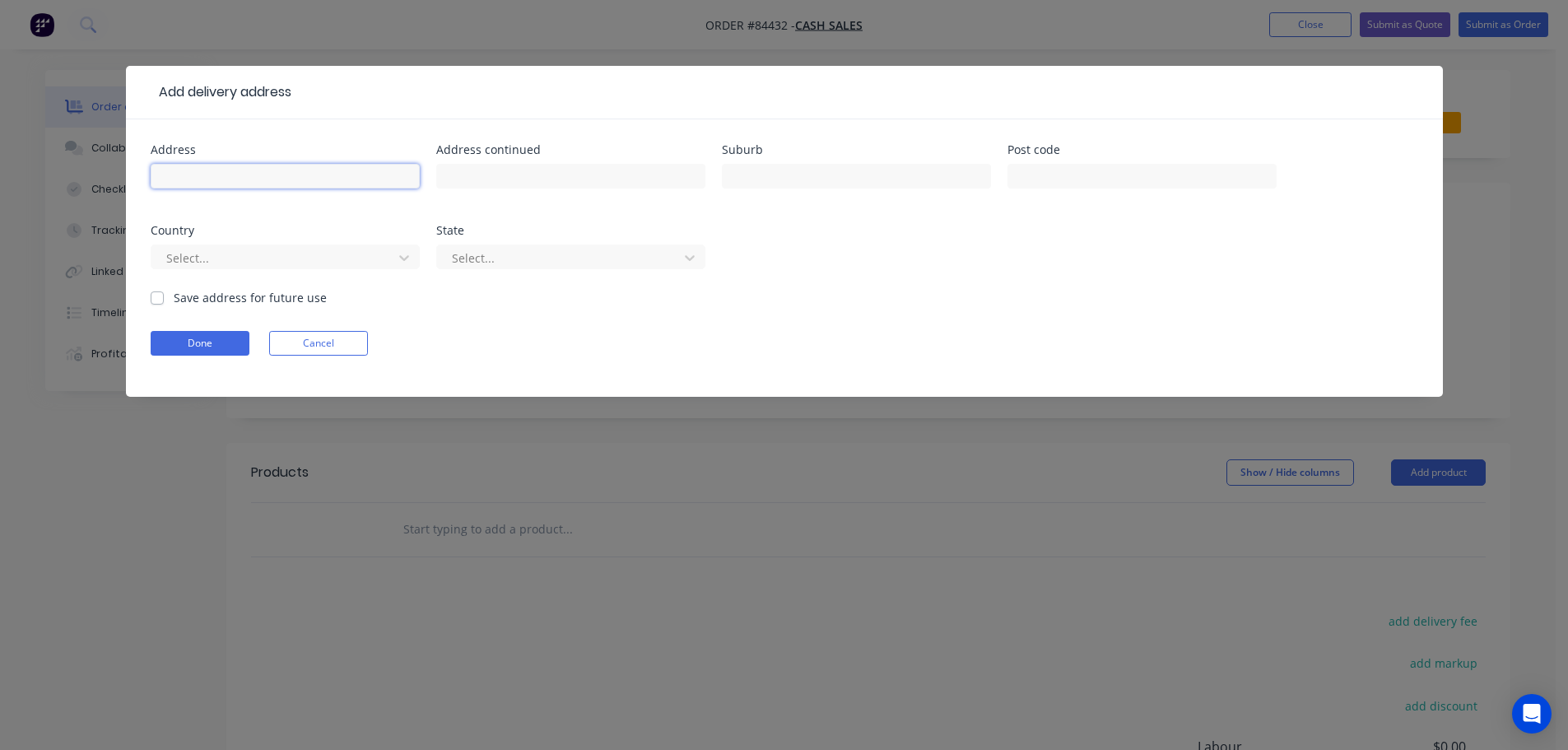
click at [247, 174] on input "text" at bounding box center [285, 176] width 269 height 25
paste input "[STREET_ADDRESS]"
click at [349, 179] on input "[STREET_ADDRESS]" at bounding box center [285, 176] width 269 height 25
click at [356, 179] on input "[STREET_ADDRESS]" at bounding box center [285, 176] width 269 height 25
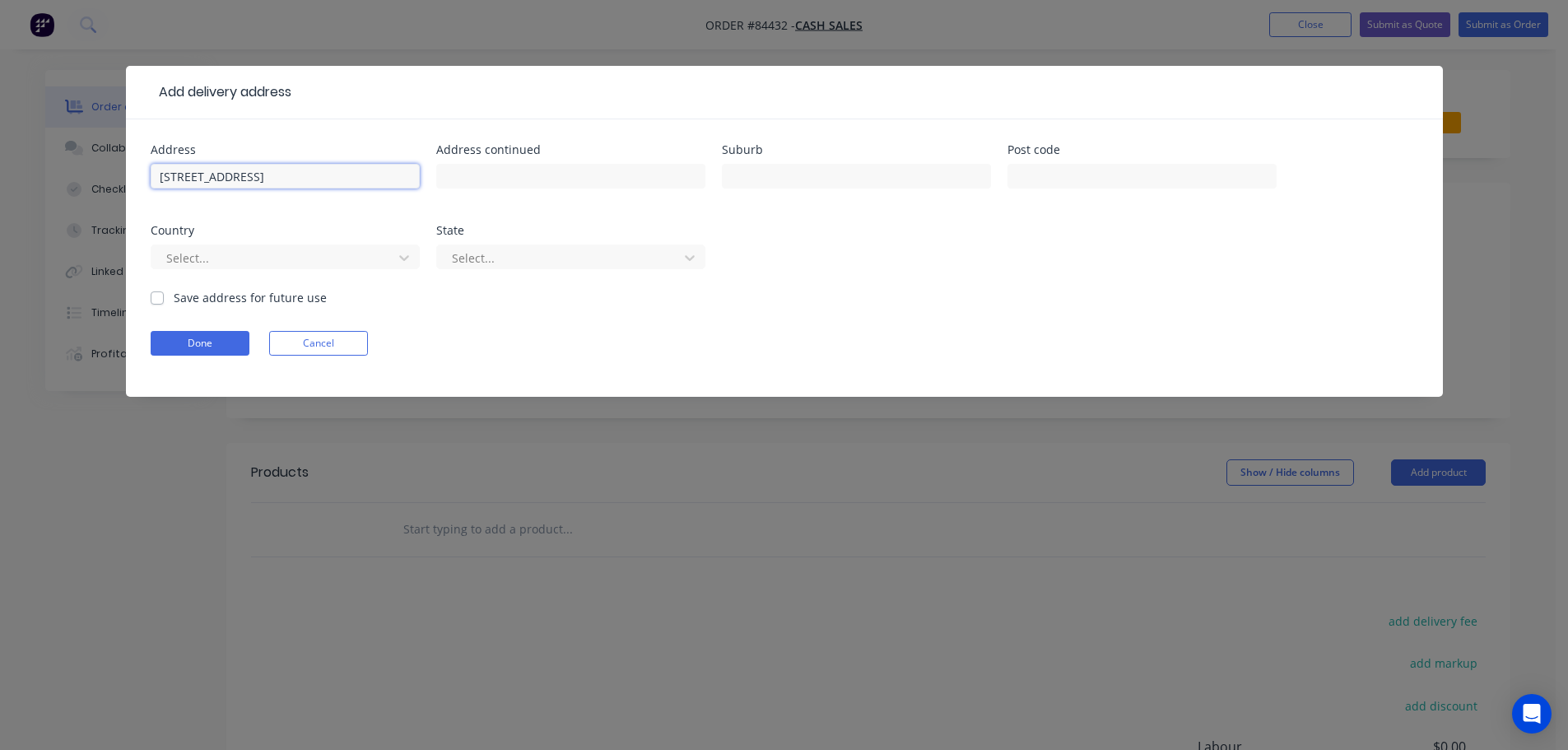
click at [334, 177] on input "[STREET_ADDRESS]" at bounding box center [285, 176] width 269 height 25
type input "[STREET_ADDRESS]"
type input "9305"
click at [285, 180] on input "[STREET_ADDRESS]" at bounding box center [285, 176] width 269 height 25
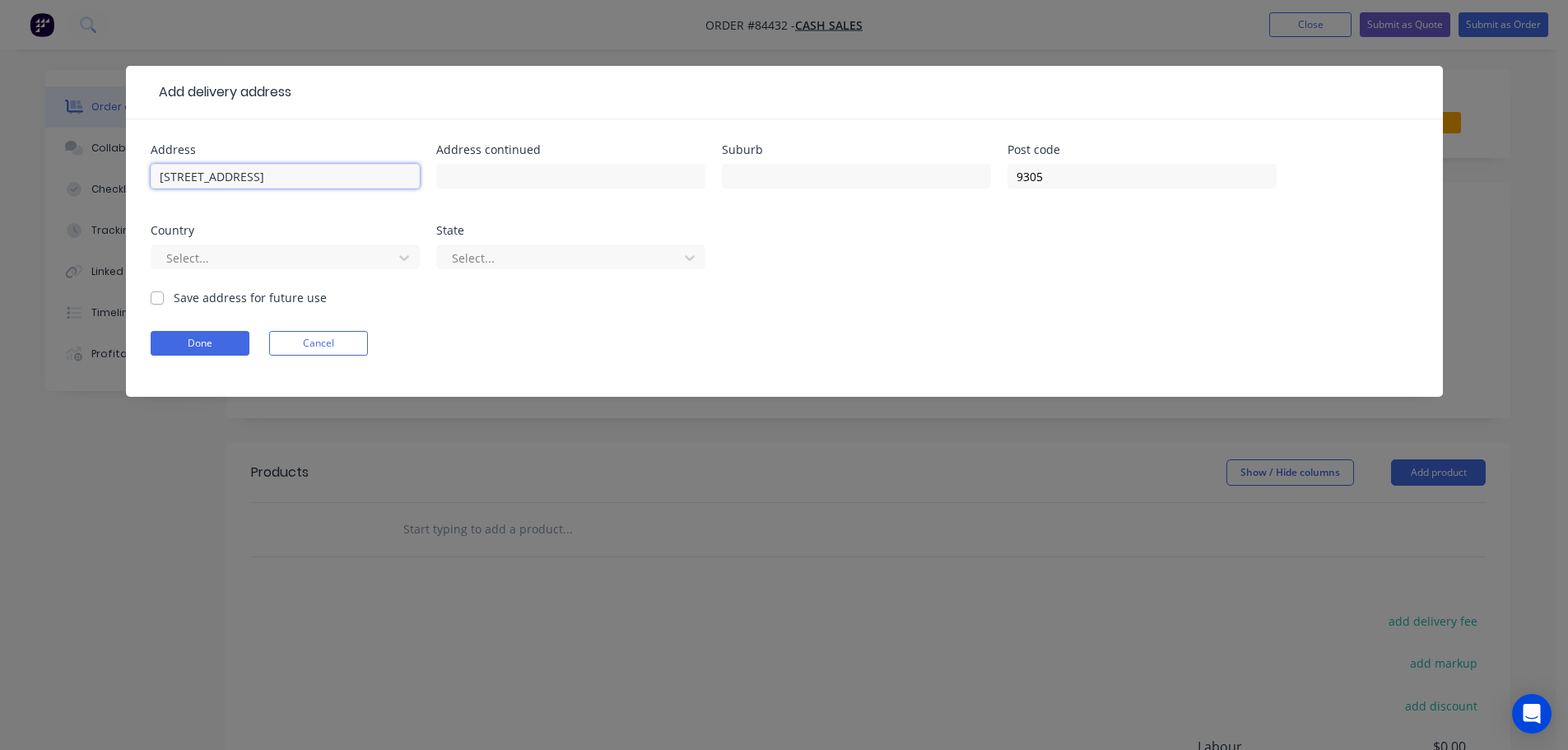
click at [285, 180] on input "[STREET_ADDRESS]" at bounding box center [285, 176] width 269 height 25
type input "[STREET_ADDRESS]"
type input "Wanaka"
click at [285, 177] on input "[STREET_ADDRESS]" at bounding box center [285, 176] width 269 height 25
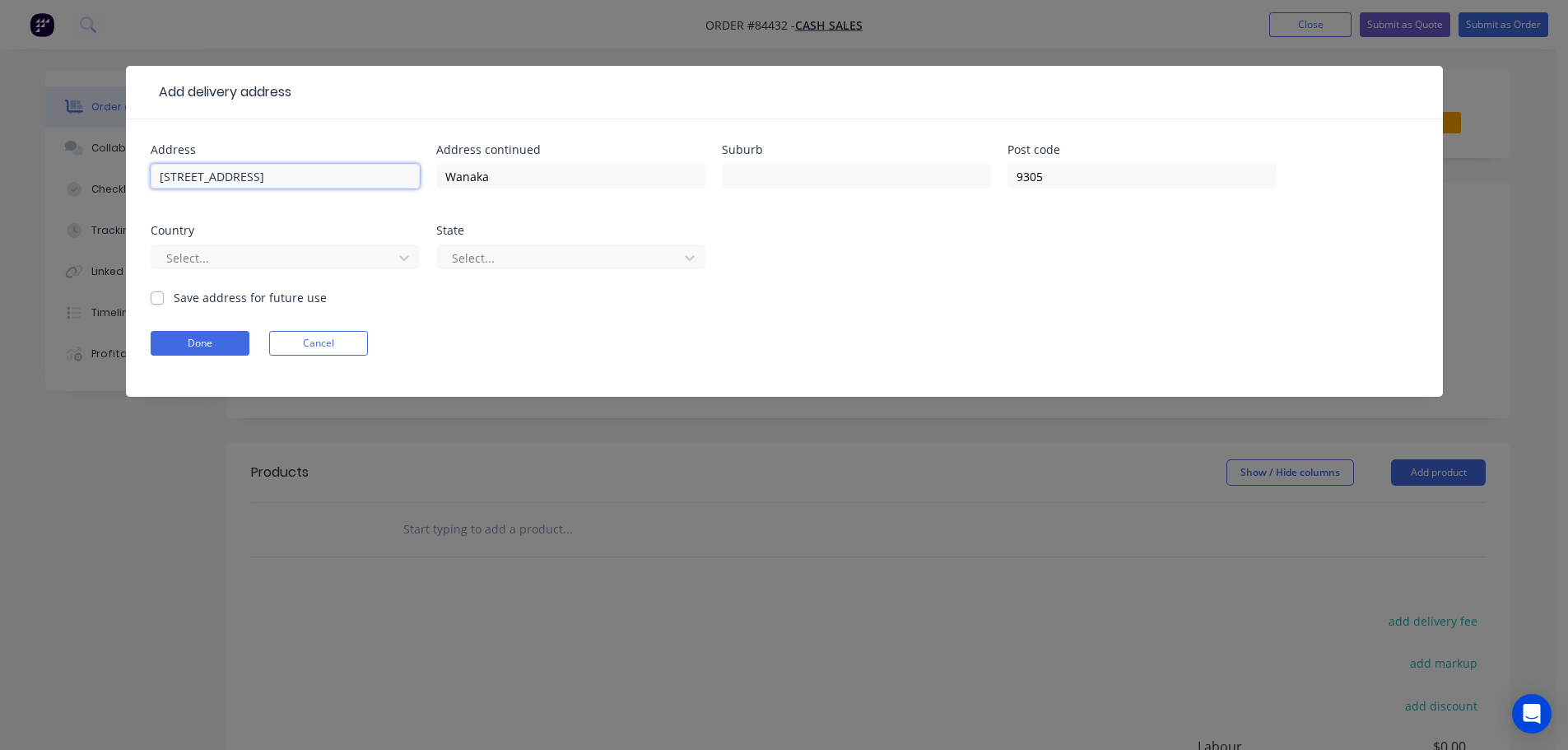
type input "[STREET_ADDRESS] ,"
type input "otago"
drag, startPoint x: 360, startPoint y: 177, endPoint x: 260, endPoint y: 181, distance: 100.1
click at [260, 181] on input "[STREET_ADDRESS] ," at bounding box center [285, 176] width 269 height 25
type input "[STREET_ADDRESS]"
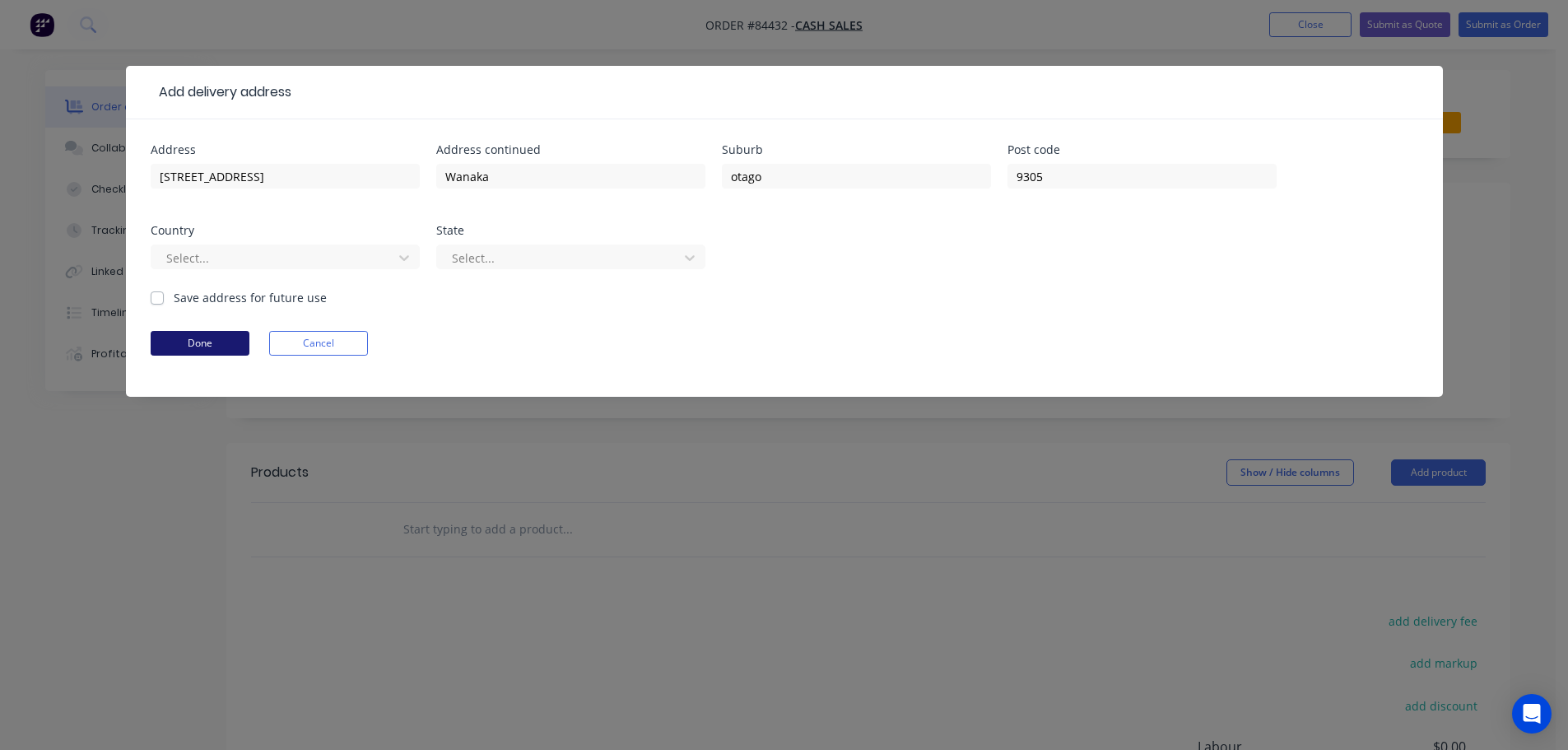
click at [216, 347] on button "Done" at bounding box center [200, 343] width 99 height 25
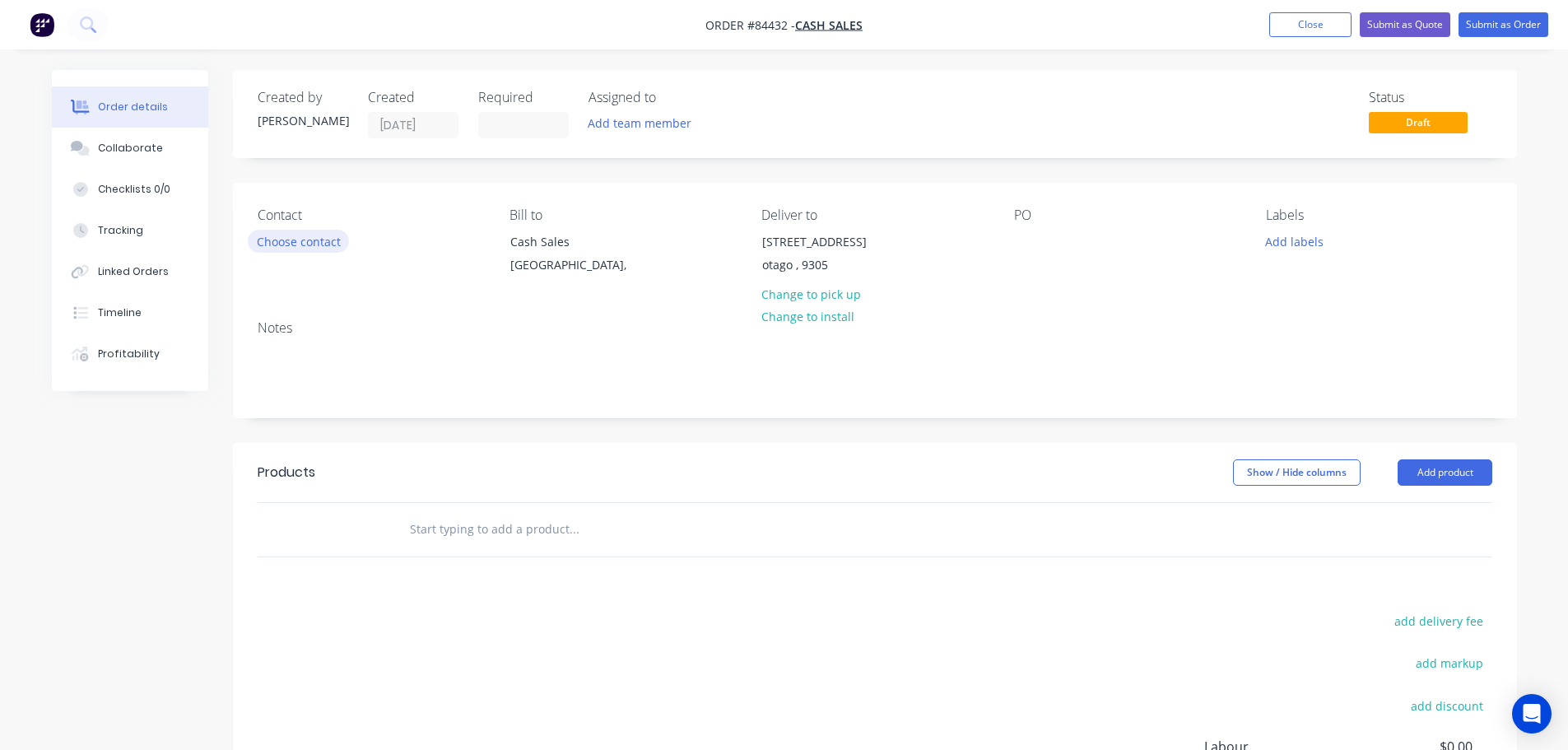
click at [329, 241] on button "Choose contact" at bounding box center [298, 241] width 102 height 22
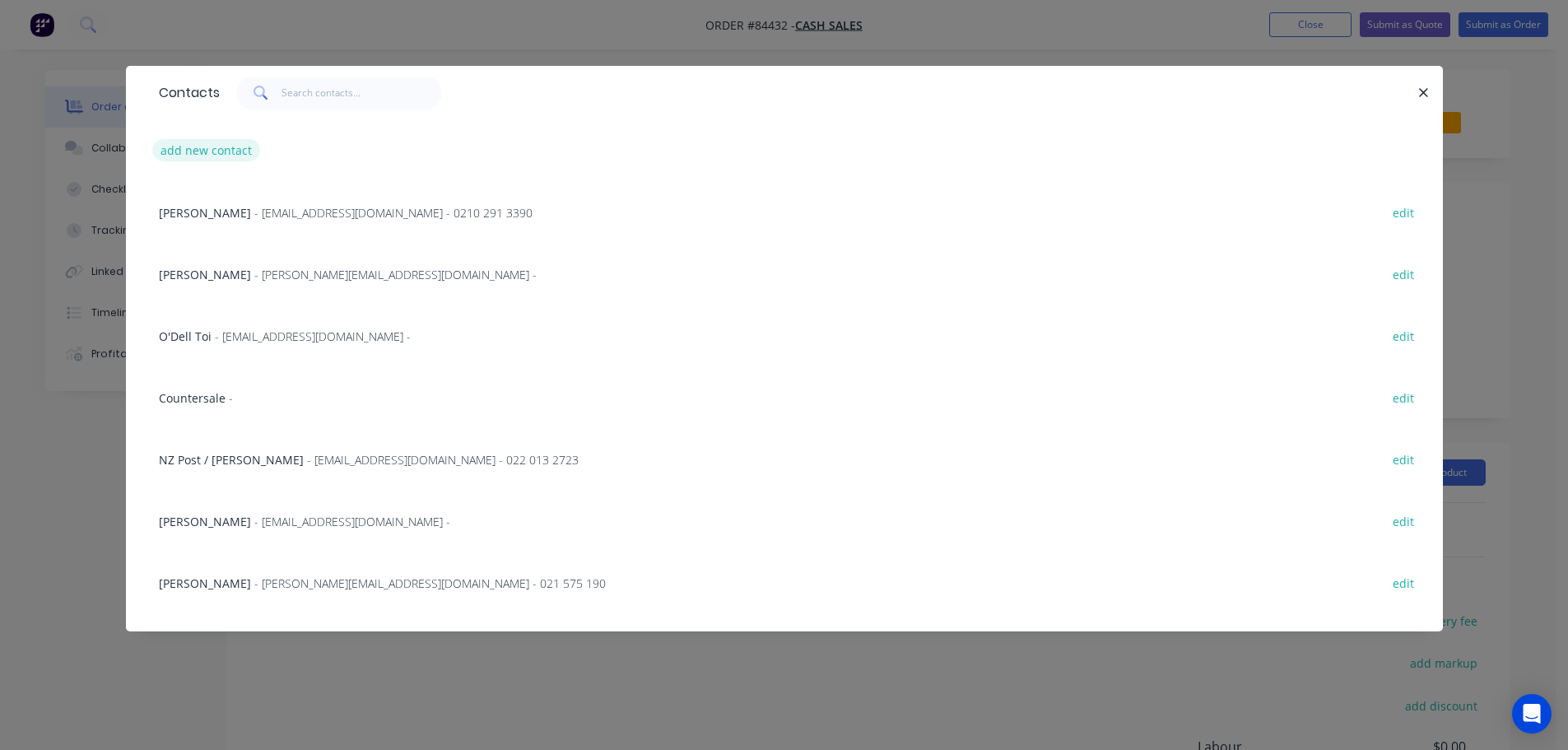
click at [217, 151] on button "add new contact" at bounding box center [206, 149] width 109 height 22
select select "NZ"
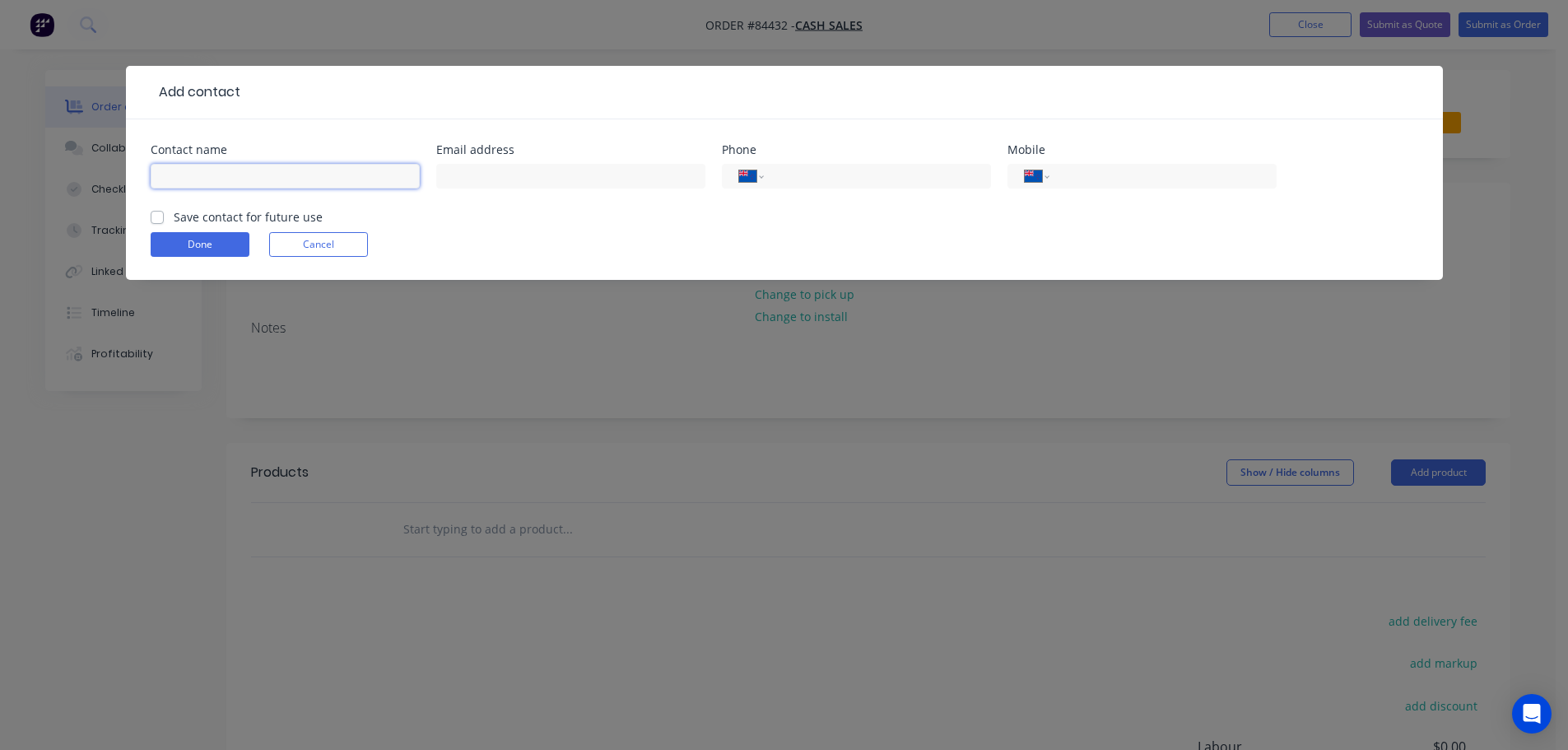
click at [226, 171] on input "text" at bounding box center [285, 176] width 269 height 25
paste input "[PERSON_NAME]"
type input "[PERSON_NAME]"
click at [285, 214] on label "Save contact for future use" at bounding box center [247, 218] width 149 height 18
click at [164, 214] on input "Save contact for future use" at bounding box center [156, 217] width 13 height 16
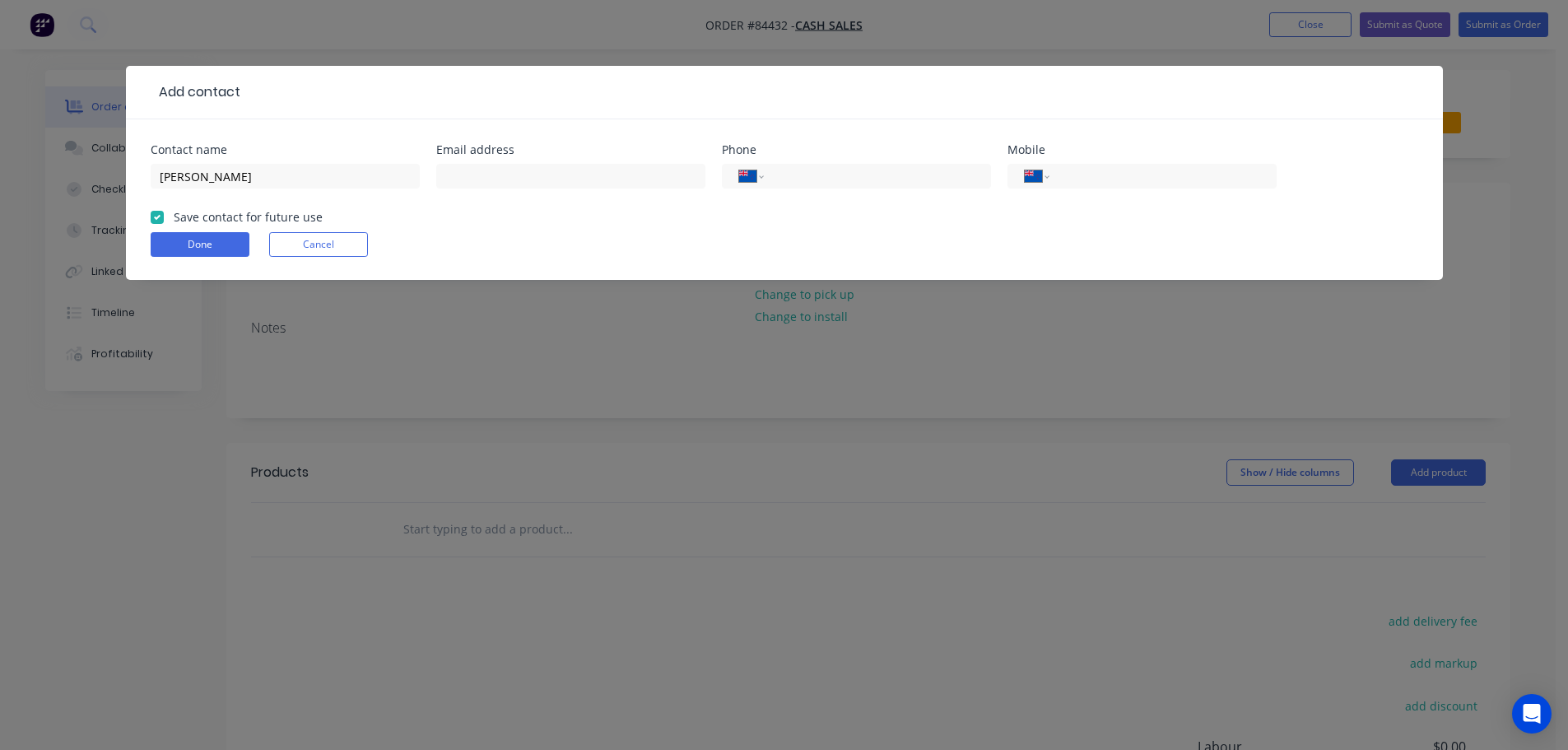
checkbox input "true"
click at [628, 174] on input "text" at bounding box center [571, 176] width 269 height 25
paste input "[EMAIL_ADDRESS][DOMAIN_NAME]"
type input "[EMAIL_ADDRESS][DOMAIN_NAME]"
click at [302, 180] on input "[PERSON_NAME]" at bounding box center [285, 176] width 269 height 25
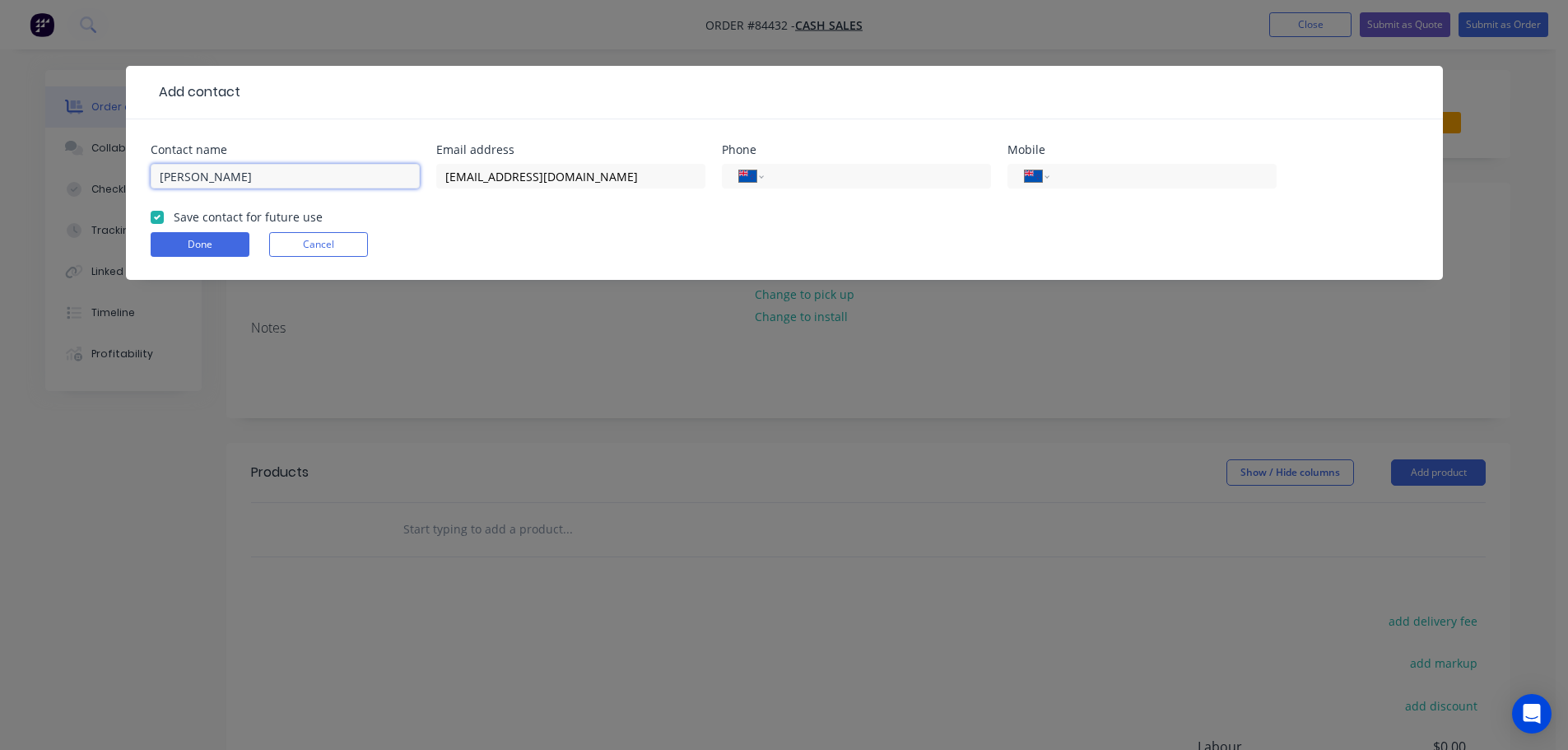
paste input "Riorda"
click at [222, 182] on input "[PERSON_NAME]" at bounding box center [285, 176] width 269 height 25
type input "[PERSON_NAME]"
click at [226, 249] on button "Done" at bounding box center [200, 245] width 99 height 25
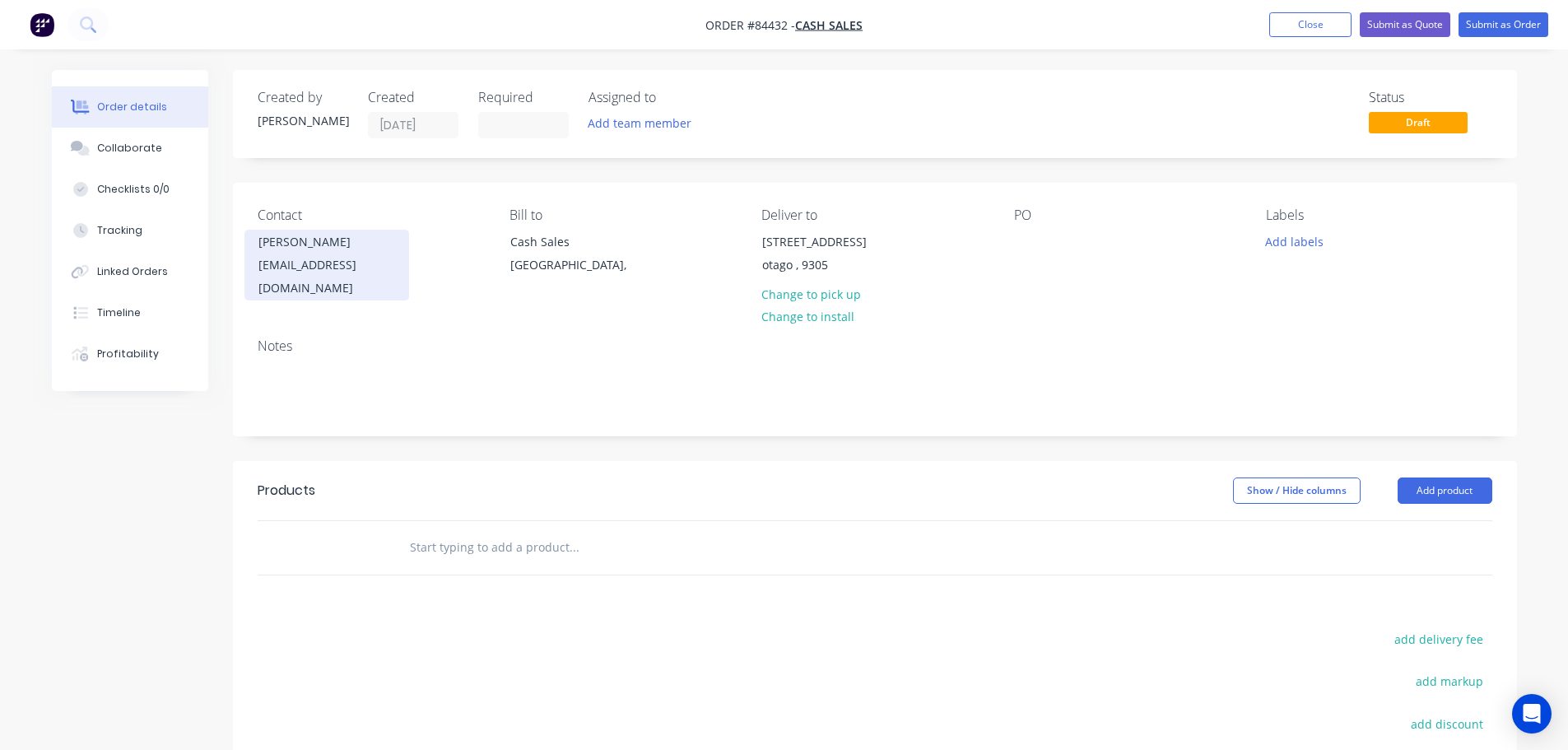
drag, startPoint x: 248, startPoint y: 238, endPoint x: 371, endPoint y: 245, distance: 123.2
click at [371, 245] on div "[PERSON_NAME] [EMAIL_ADDRESS][DOMAIN_NAME]" at bounding box center [327, 265] width 164 height 71
copy div "[PERSON_NAME]"
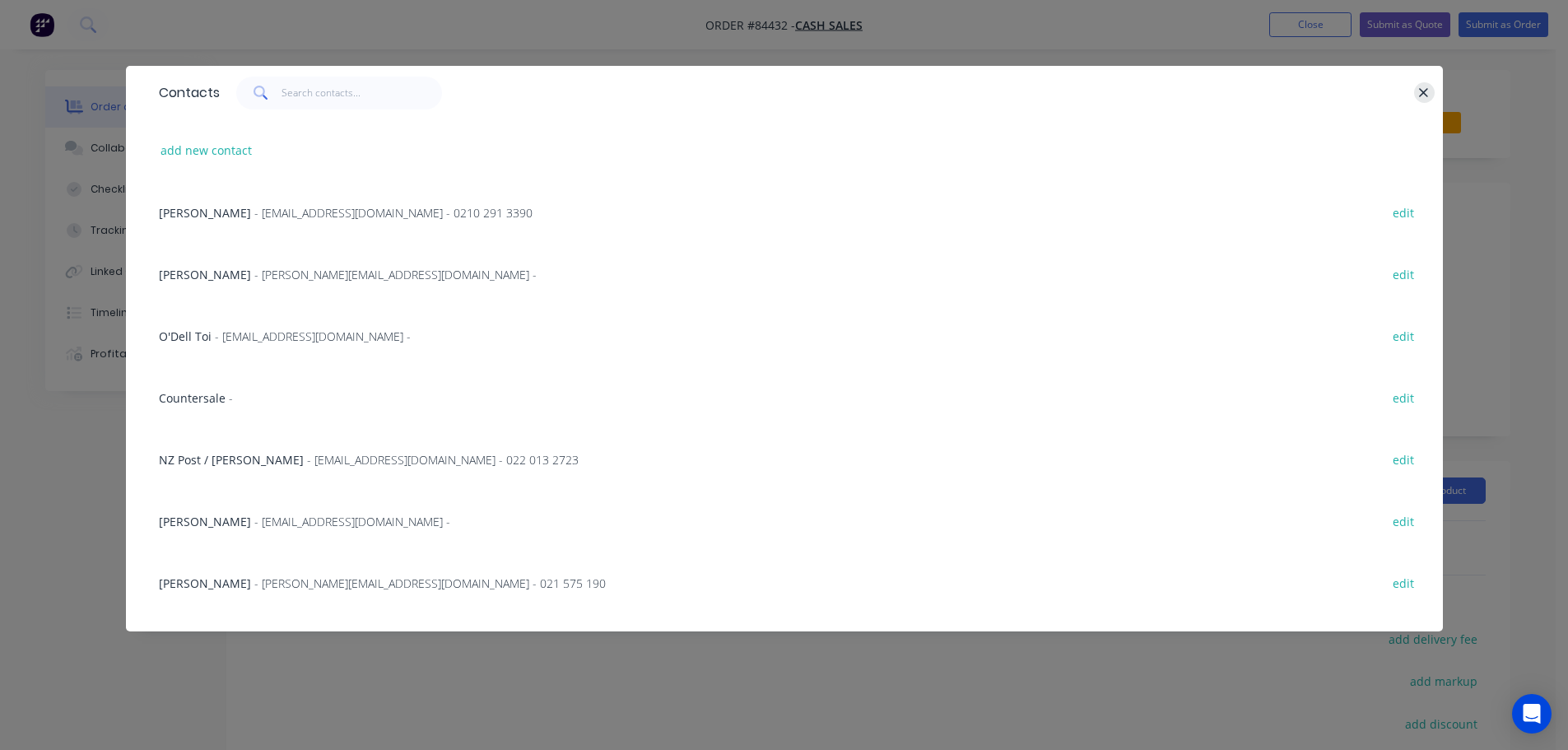
click at [1419, 95] on icon "button" at bounding box center [1423, 93] width 11 height 15
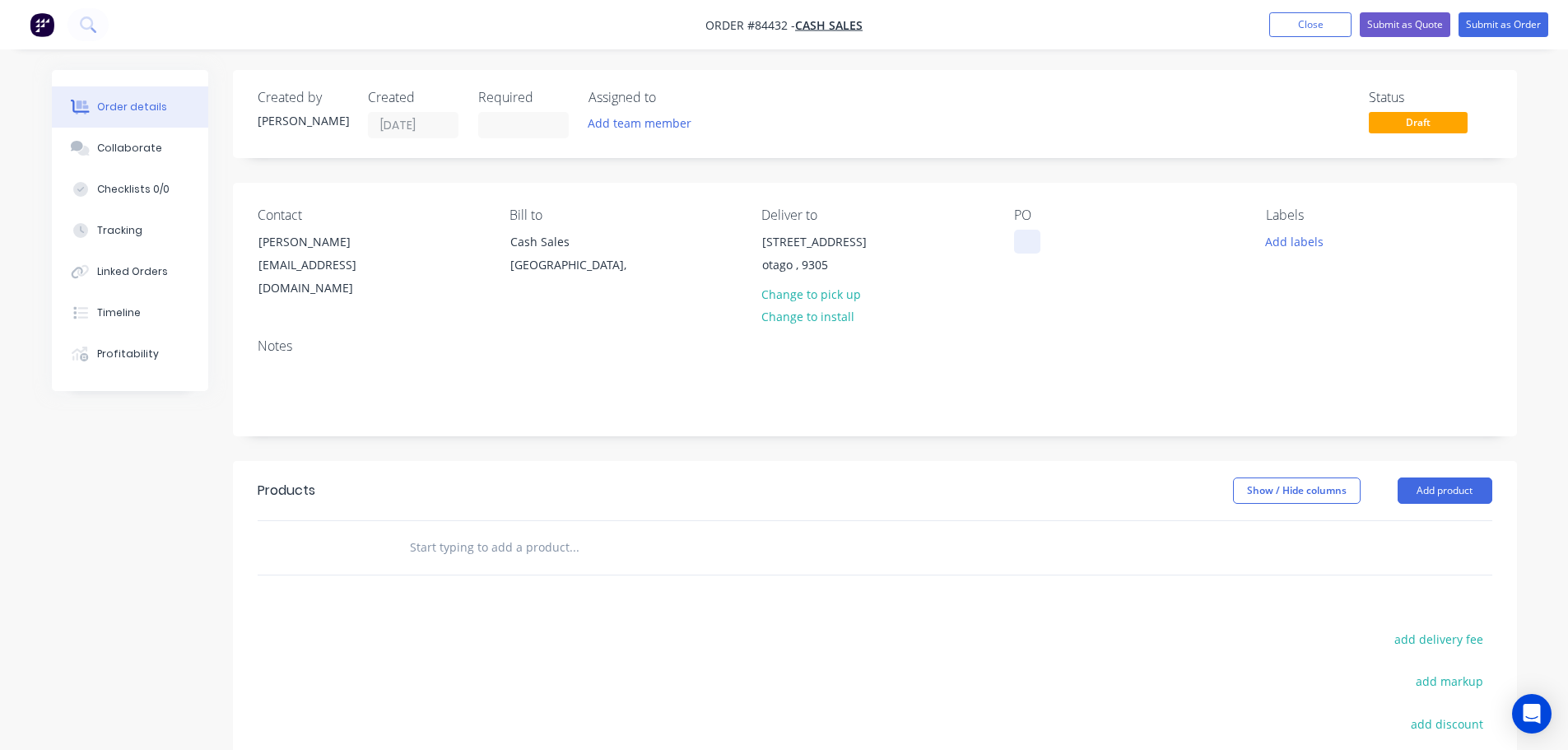
click at [1026, 231] on div at bounding box center [1027, 241] width 27 height 24
paste div
click at [538, 552] on input "text" at bounding box center [574, 547] width 329 height 33
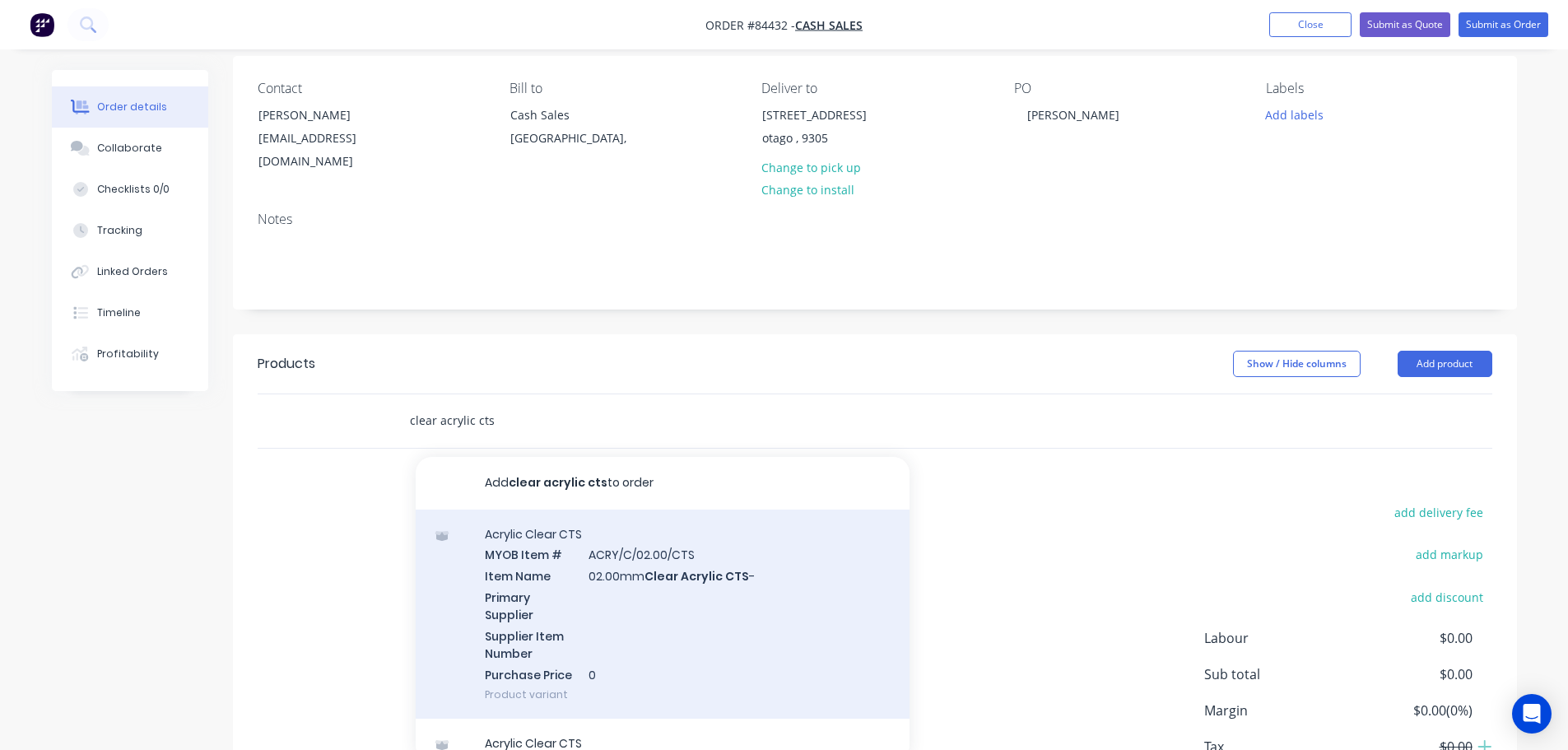
scroll to position [165, 0]
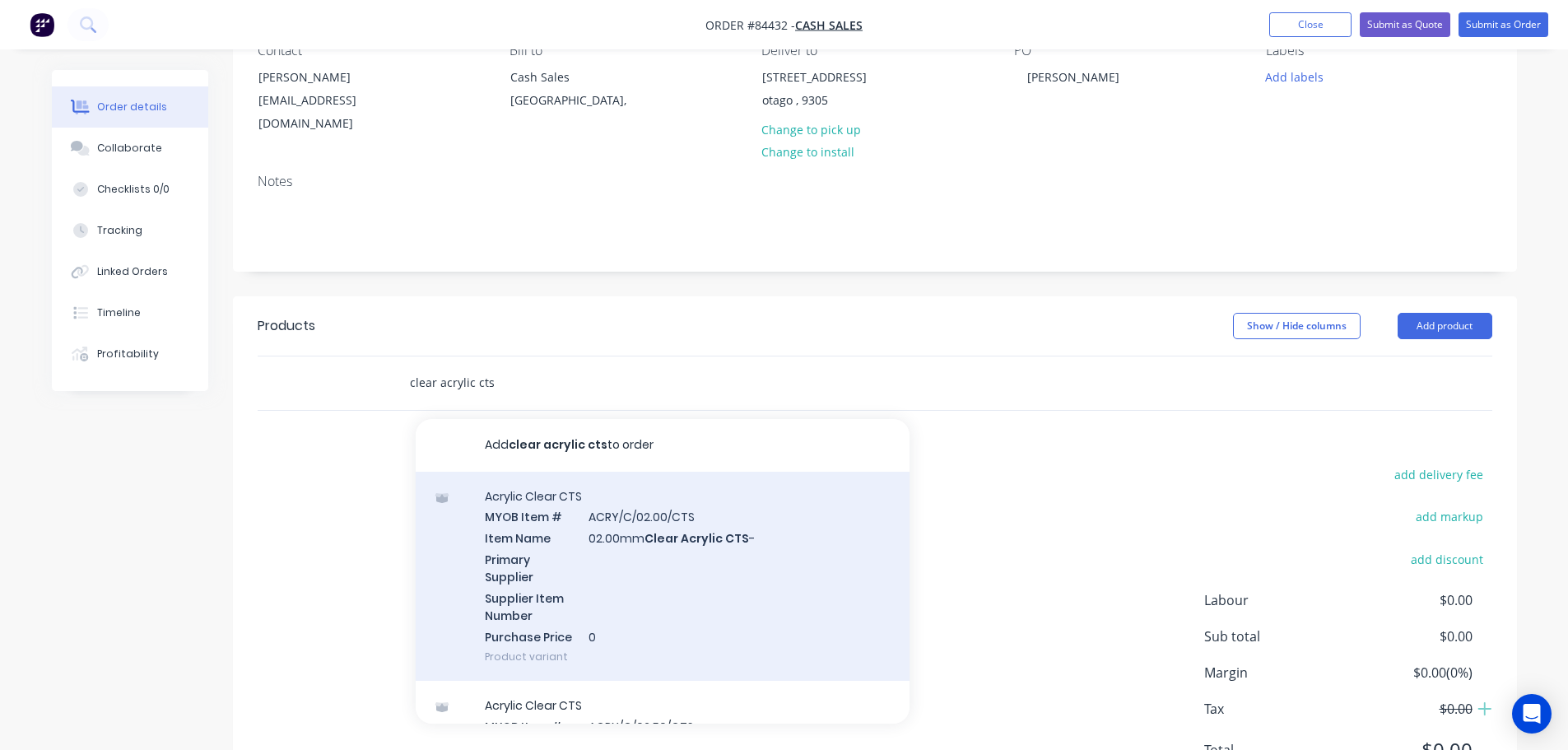
type input "clear acrylic cts"
click at [631, 616] on div "Acrylic Clear CTS MYOB Item # ACRY/C/02.00/CTS Item Name 02.00mm Clear Acrylic …" at bounding box center [662, 577] width 494 height 210
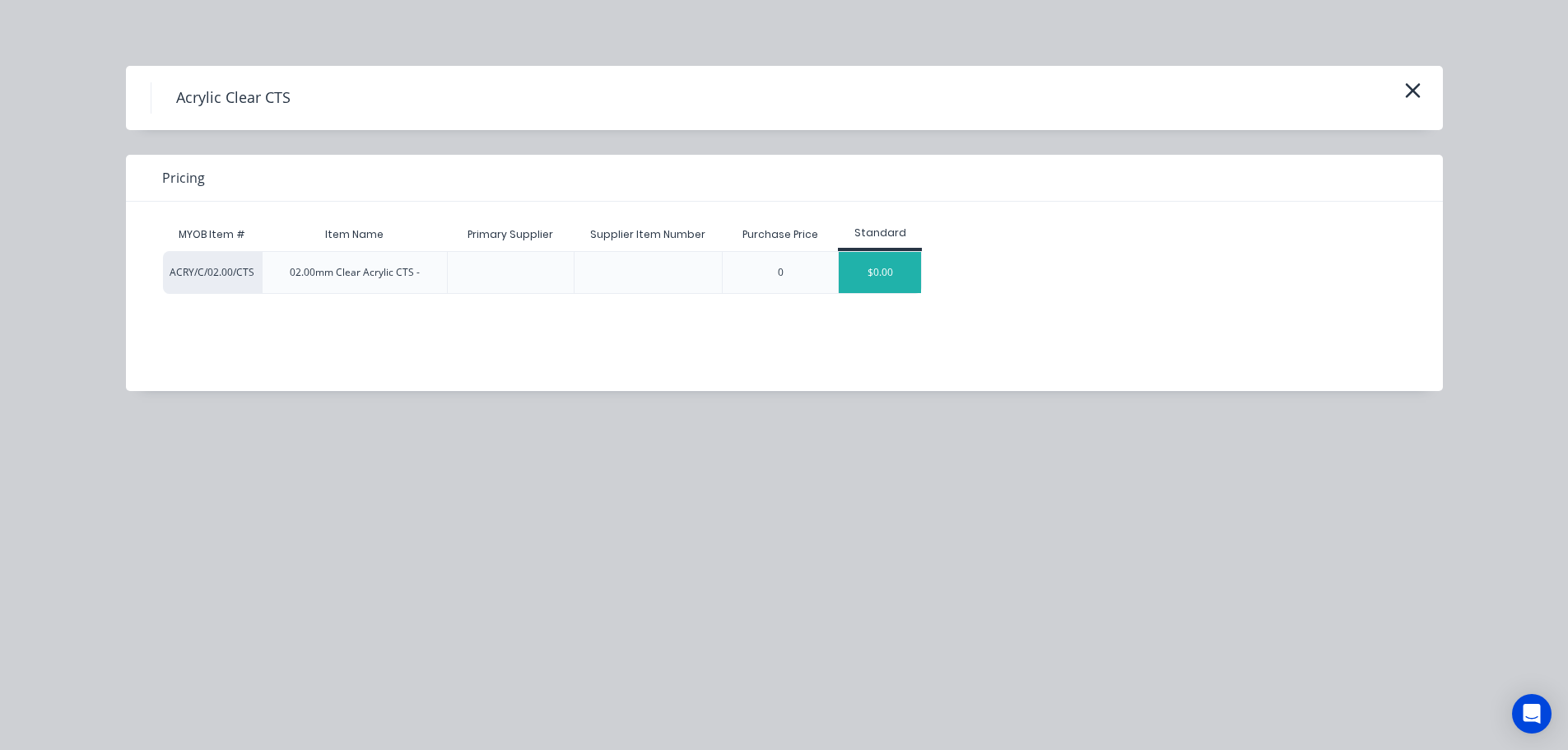
click at [883, 268] on div "$0.00" at bounding box center [879, 272] width 82 height 42
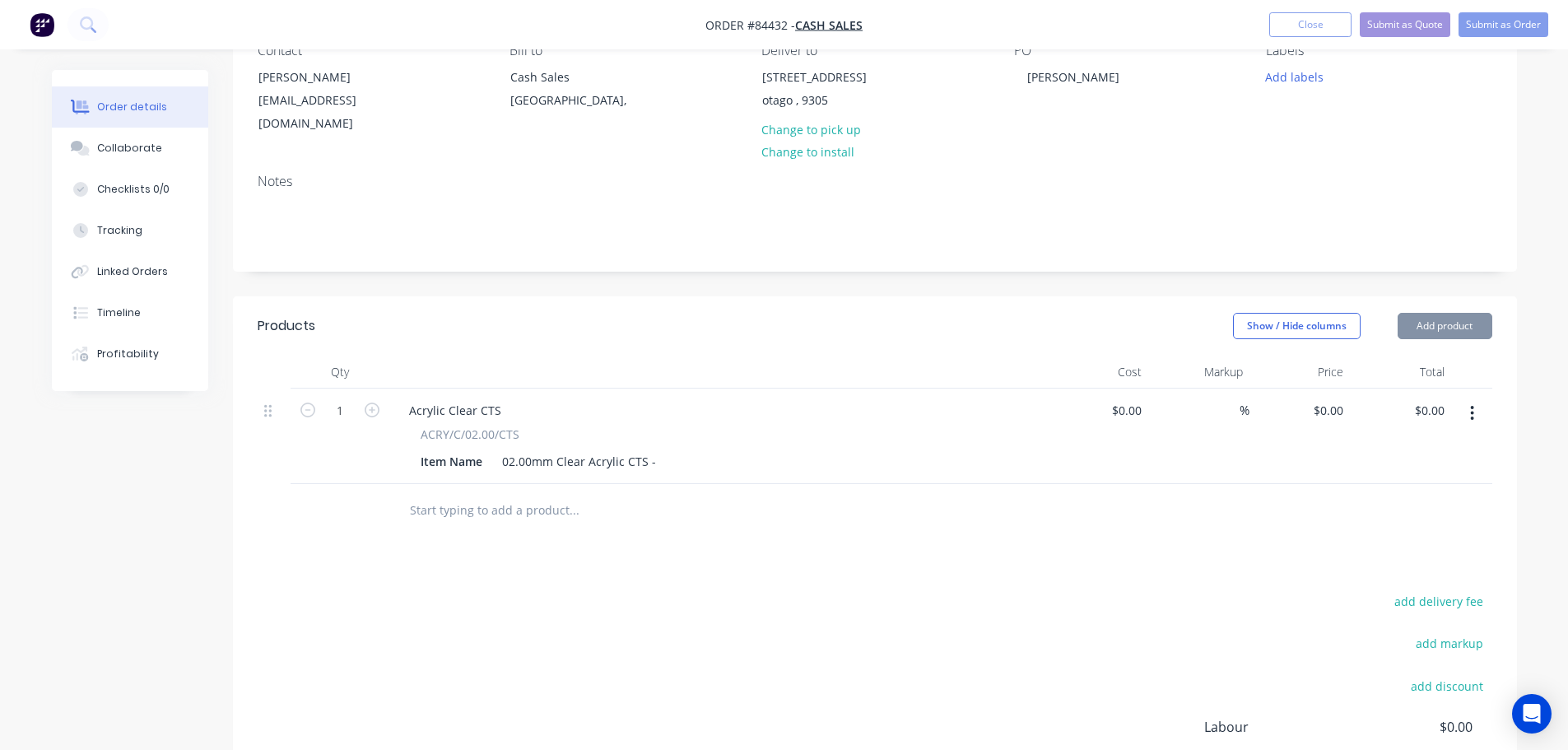
click at [657, 467] on div "02.00mm Clear Acrylic CTS -" at bounding box center [579, 461] width 167 height 24
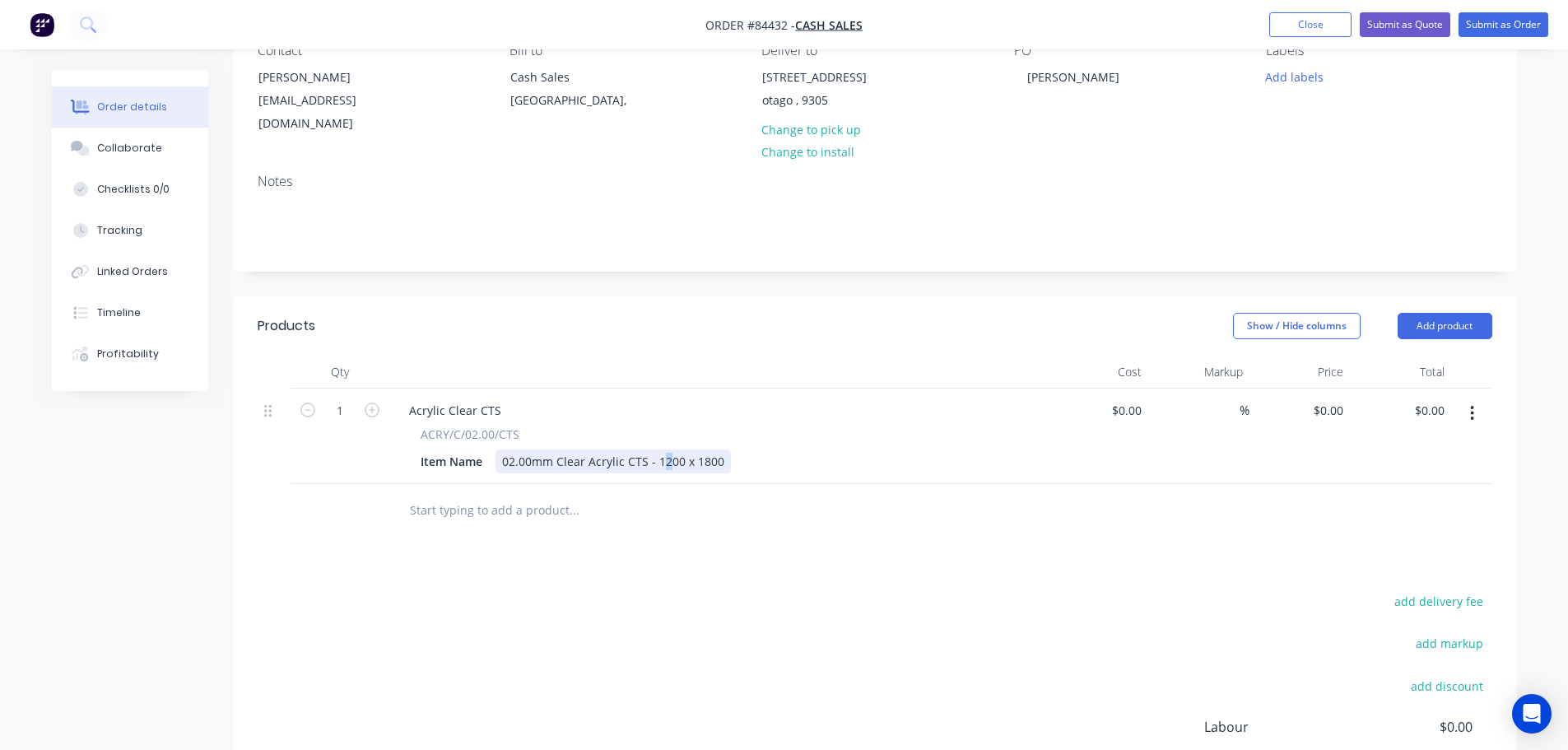
click at [661, 461] on div "02.00mm Clear Acrylic CTS - 1200 x 1800" at bounding box center [613, 461] width 235 height 24
click at [1328, 418] on div "0 $0.00" at bounding box center [1328, 410] width 44 height 24
type input "$83.73"
click at [1459, 600] on button "add delivery fee" at bounding box center [1439, 601] width 106 height 22
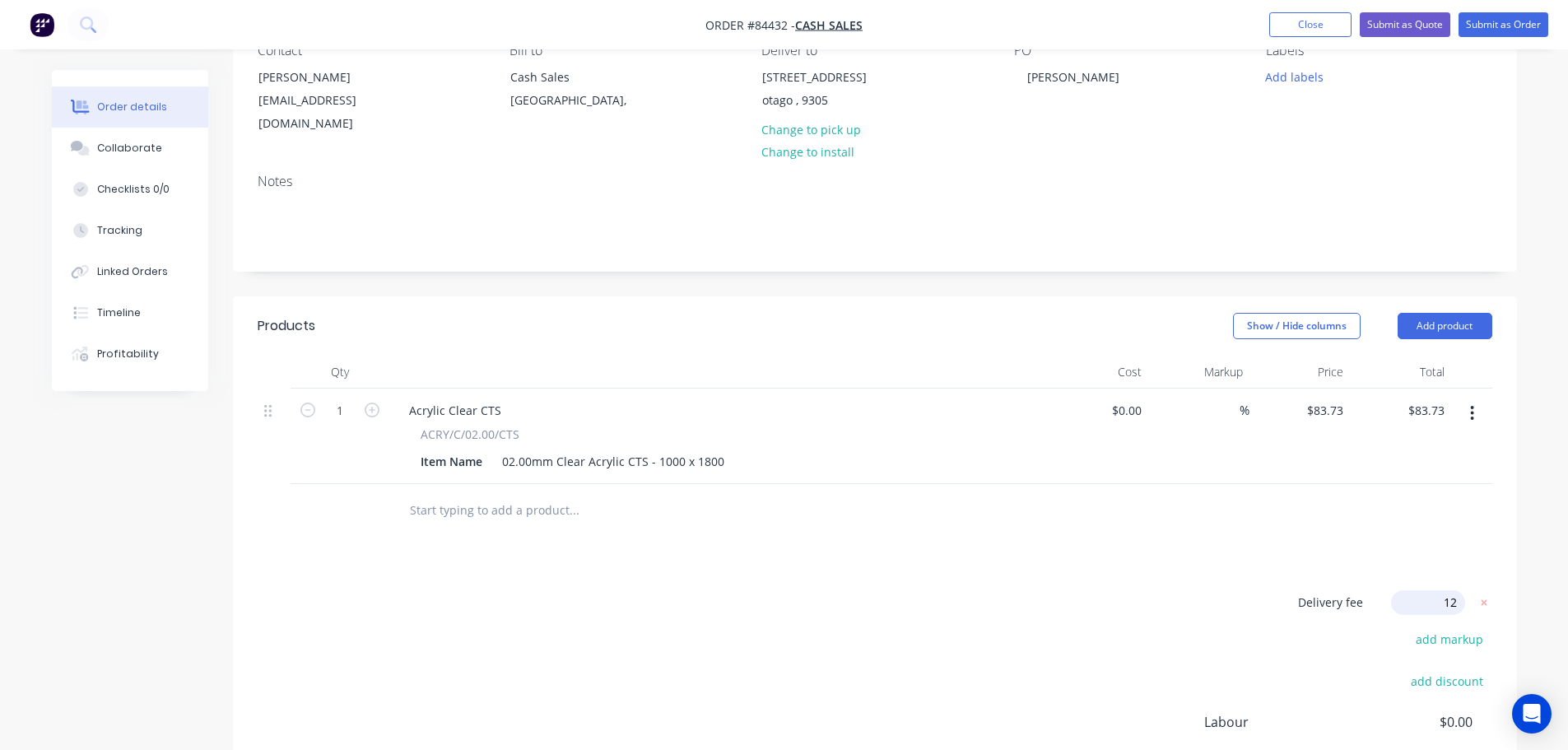
type input "120"
click at [1121, 593] on div "Delivery fee Delivery fee Delivery fee name (Optional) 120 120 $0 add markup ad…" at bounding box center [874, 747] width 1235 height 314
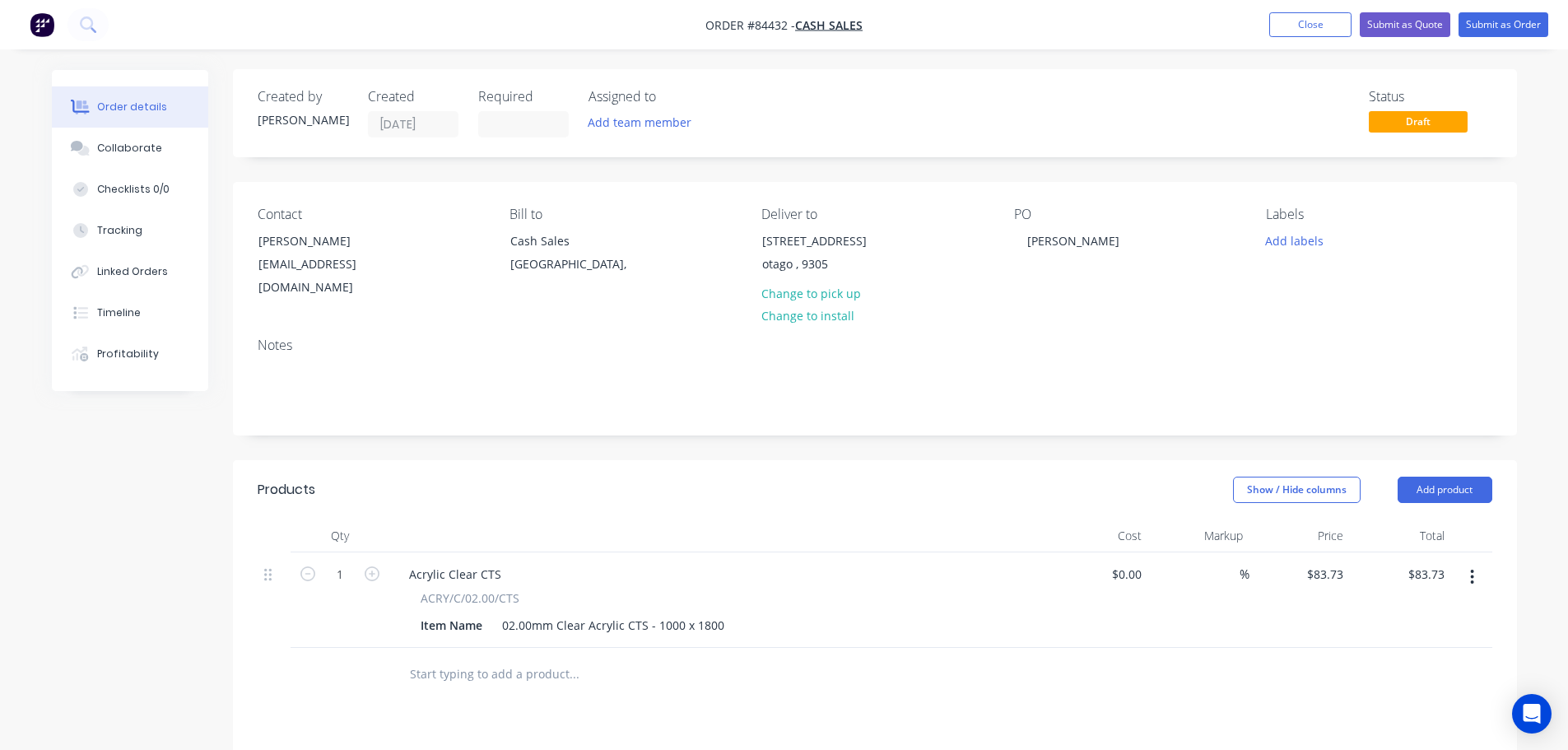
scroll to position [0, 0]
click at [1496, 20] on button "Submit as Order" at bounding box center [1503, 25] width 89 height 25
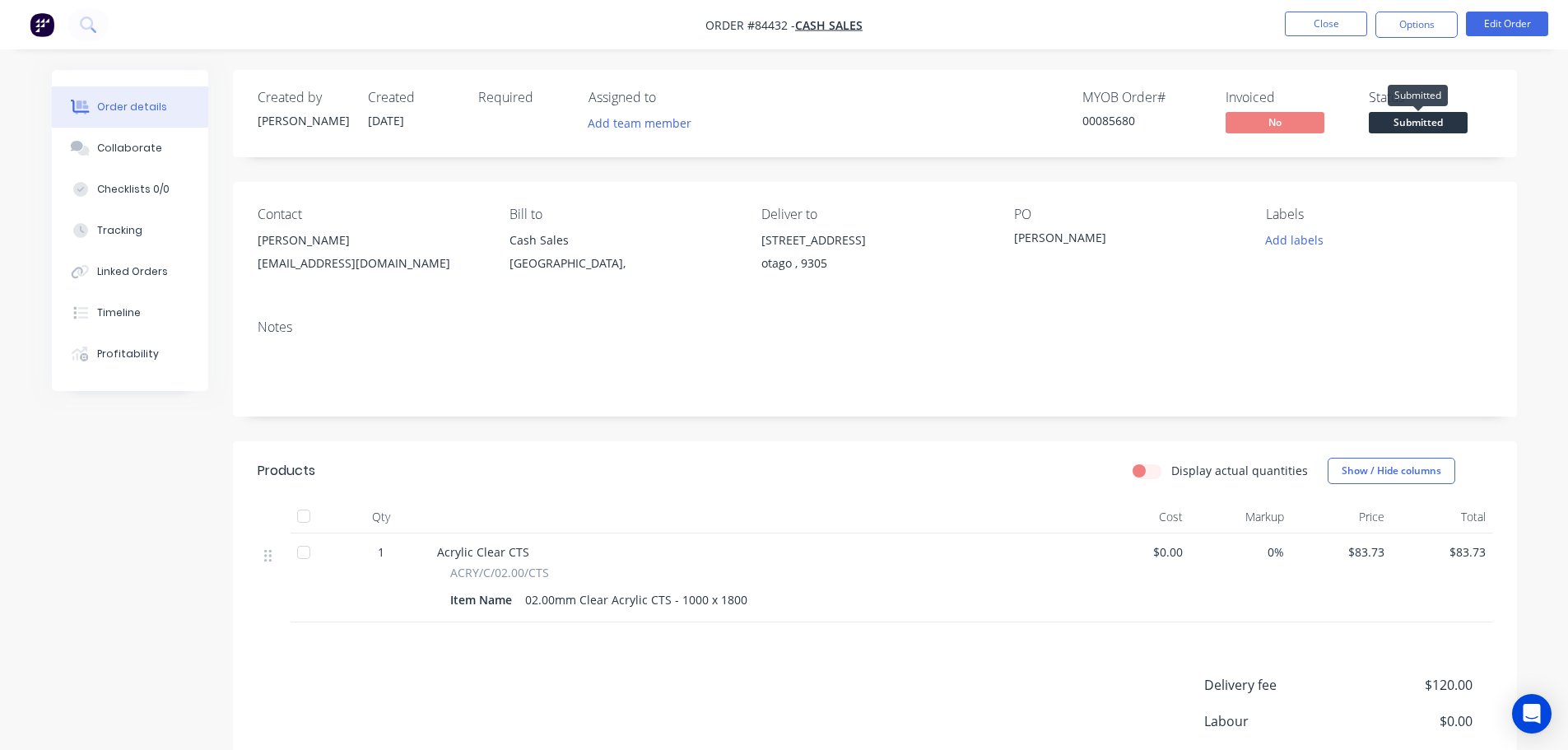
click at [1414, 113] on span "Submitted" at bounding box center [1418, 122] width 99 height 20
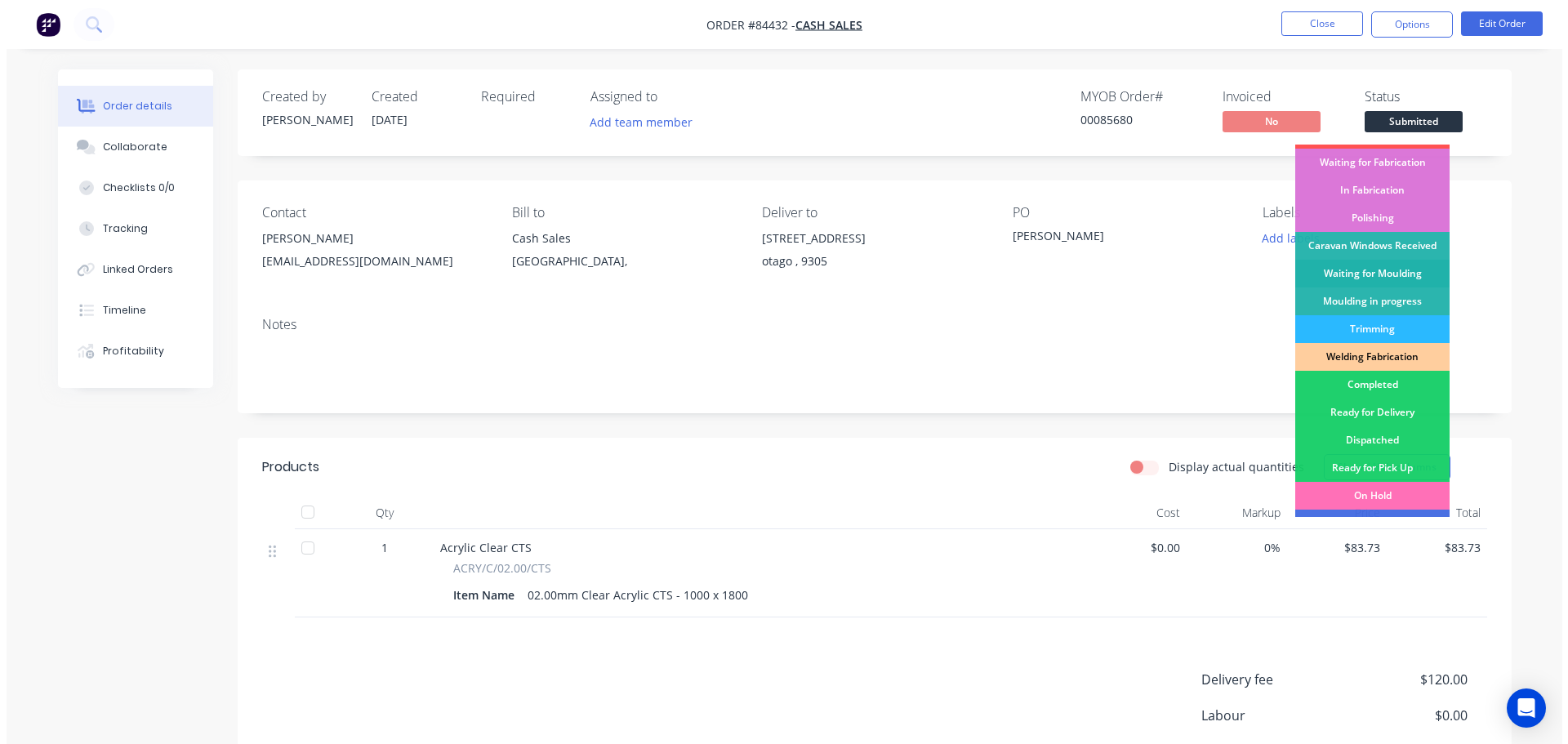
scroll to position [322, 0]
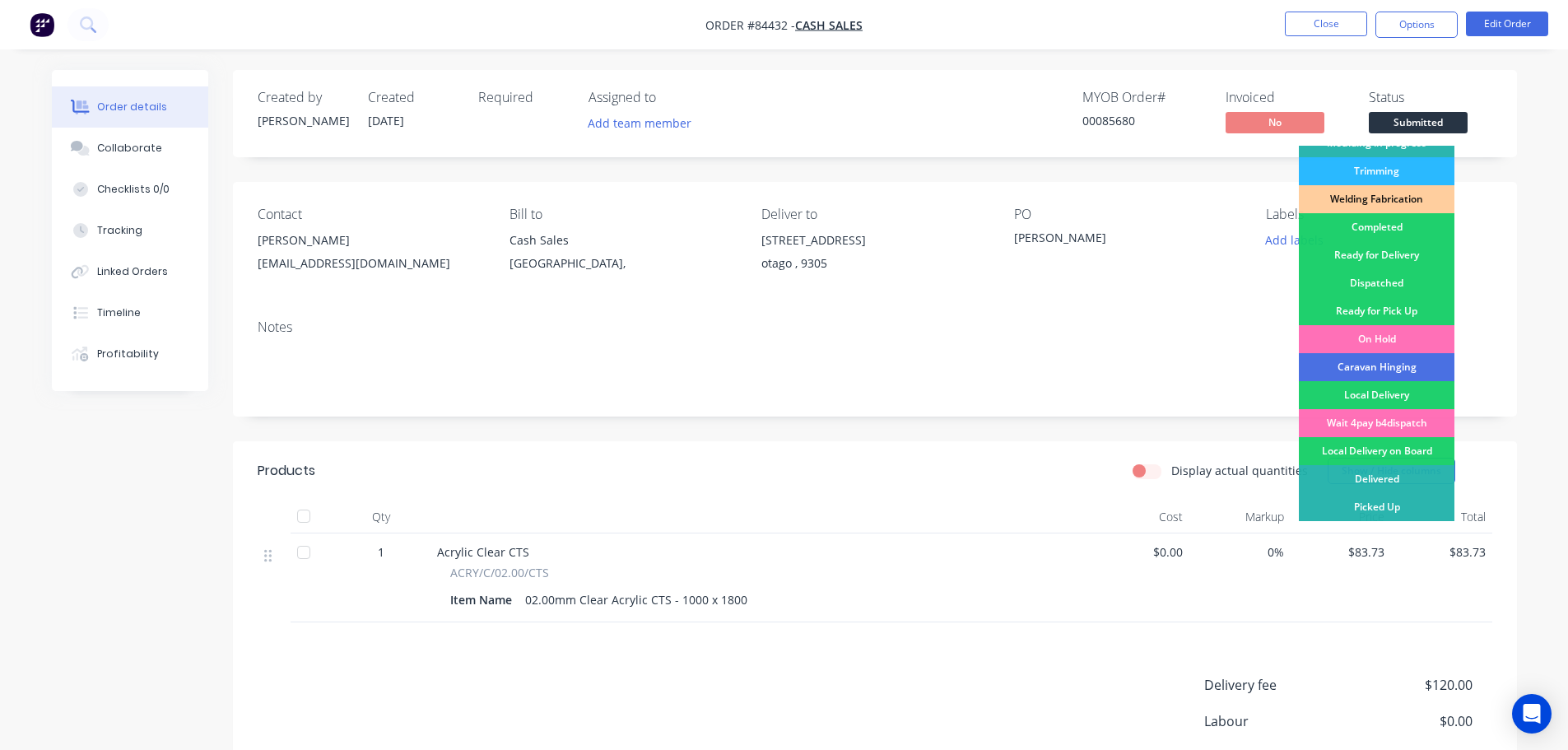
drag, startPoint x: 1235, startPoint y: 184, endPoint x: 1427, endPoint y: 57, distance: 230.2
click at [1236, 184] on div "Contact [PERSON_NAME] [EMAIL_ADDRESS][DOMAIN_NAME] Bill to Cash Sales [GEOGRAPH…" at bounding box center [875, 244] width 1284 height 125
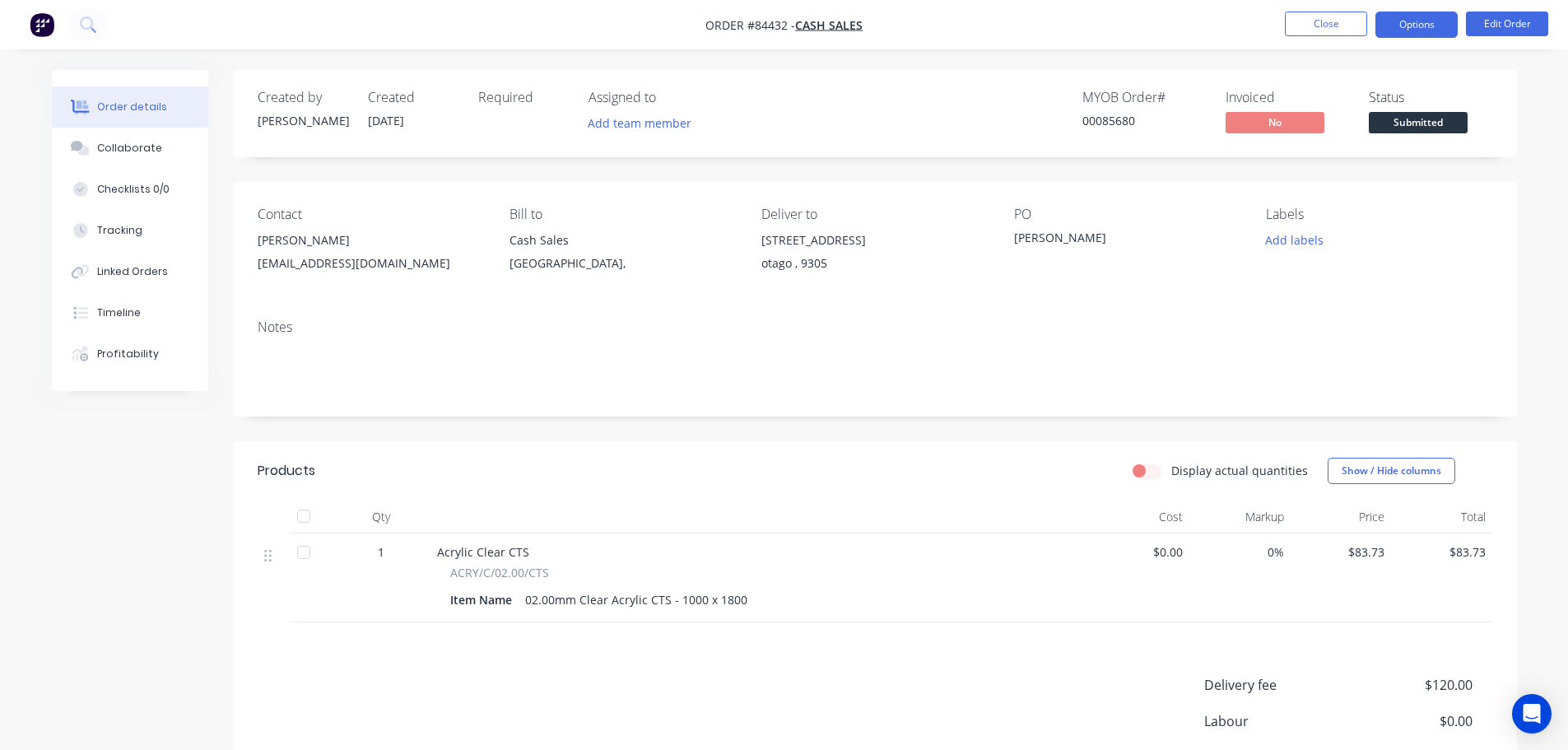
click at [1427, 24] on button "Options" at bounding box center [1416, 25] width 82 height 27
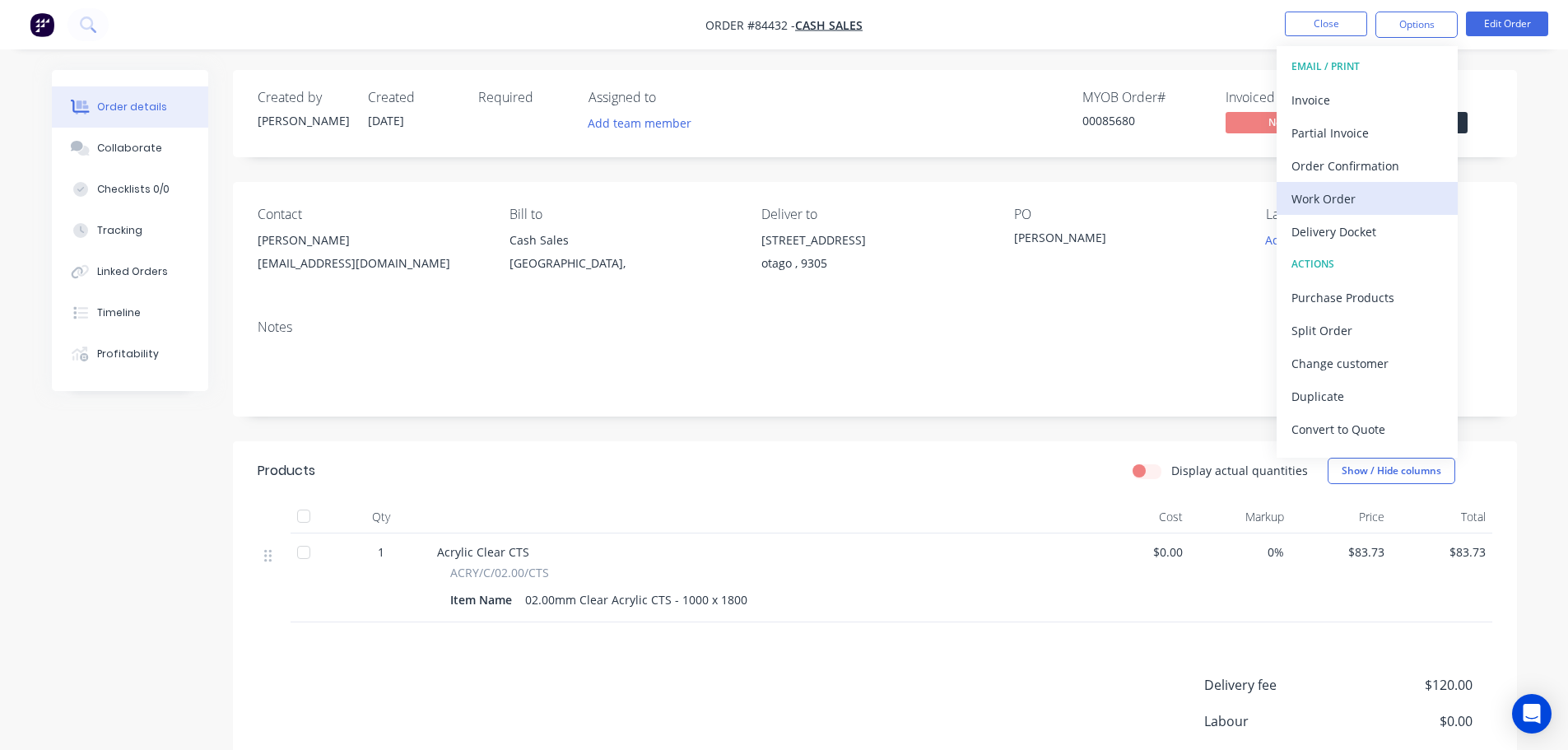
click at [1343, 201] on div "Work Order" at bounding box center [1366, 198] width 151 height 24
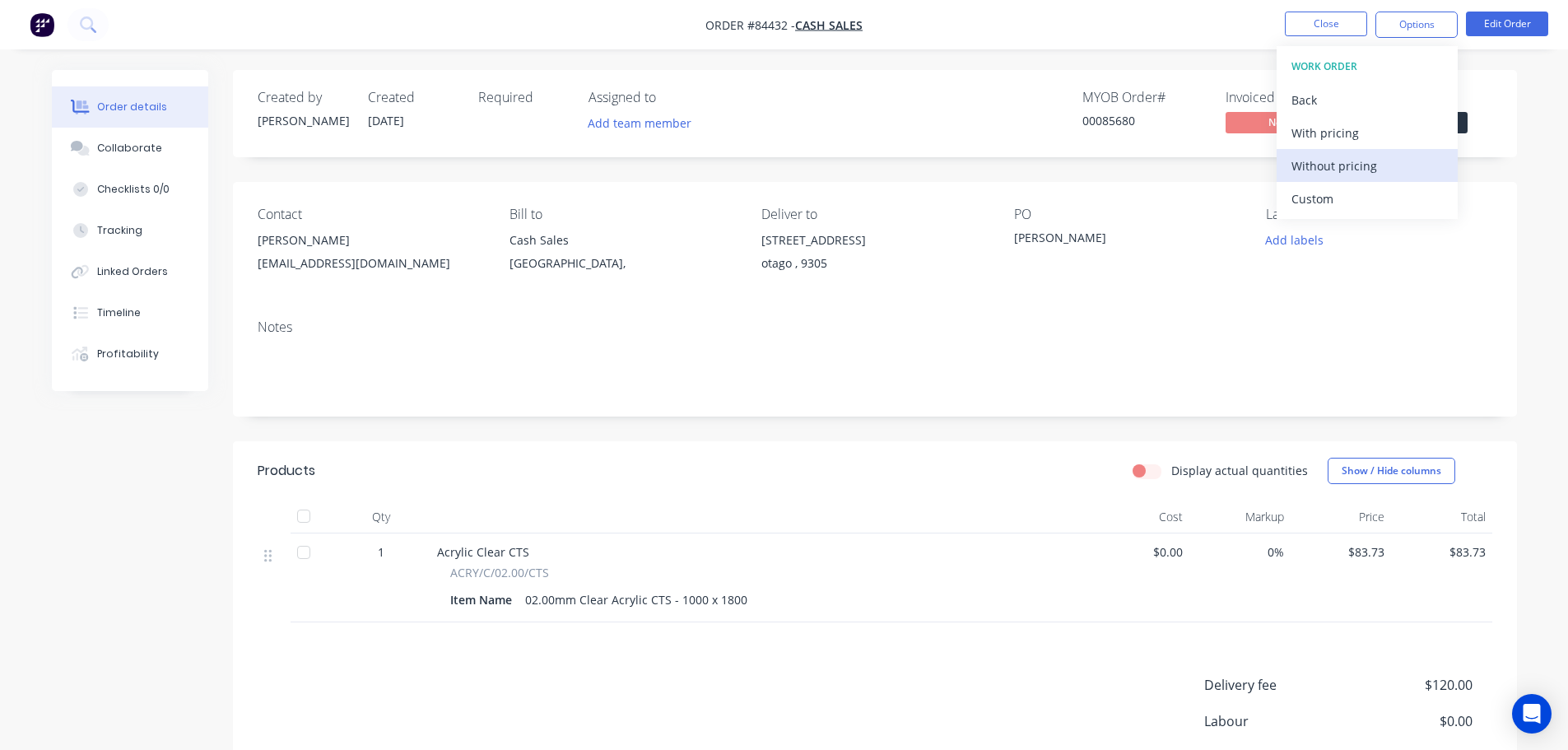
click at [1344, 169] on div "Without pricing" at bounding box center [1366, 165] width 151 height 24
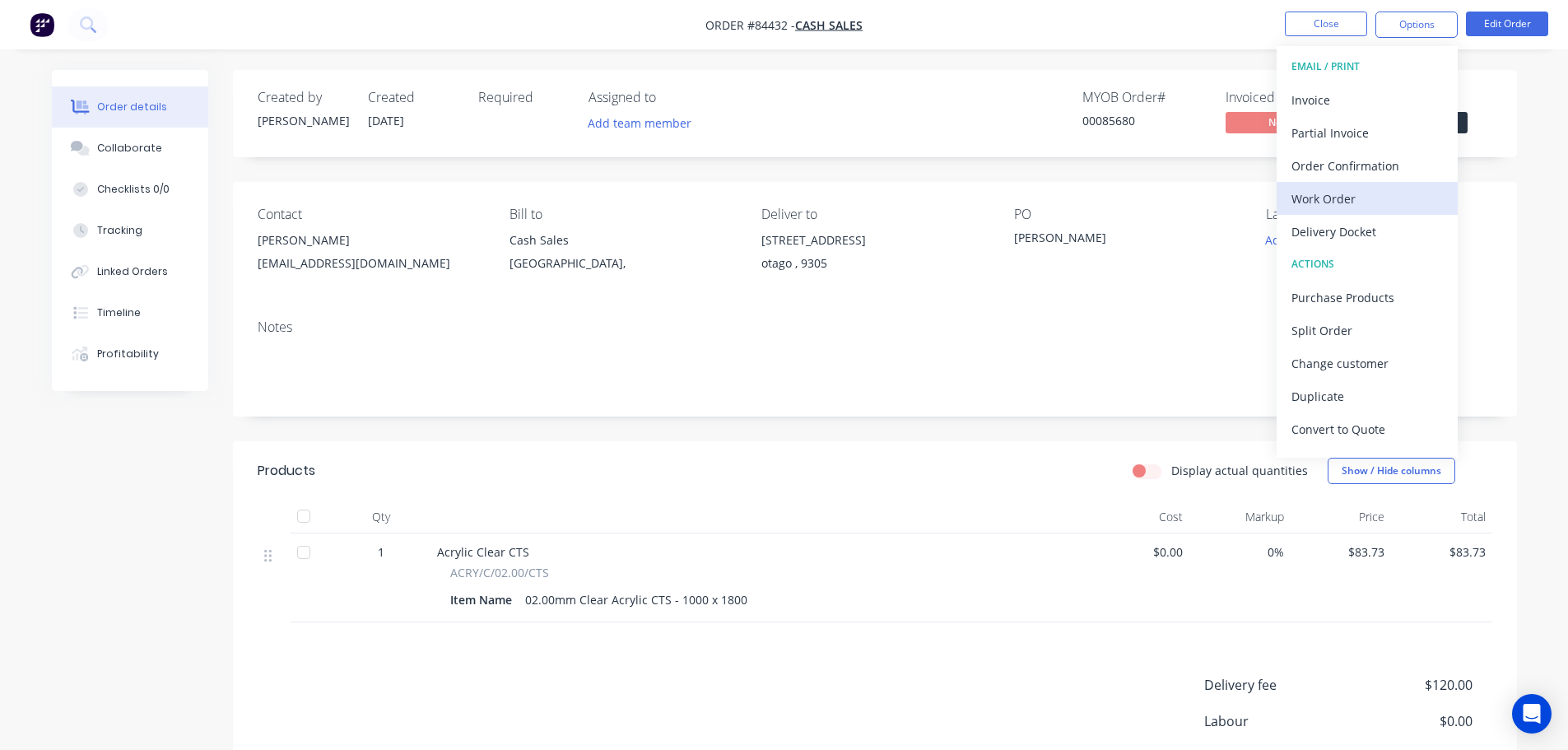
click at [1368, 201] on div "Work Order" at bounding box center [1366, 198] width 151 height 24
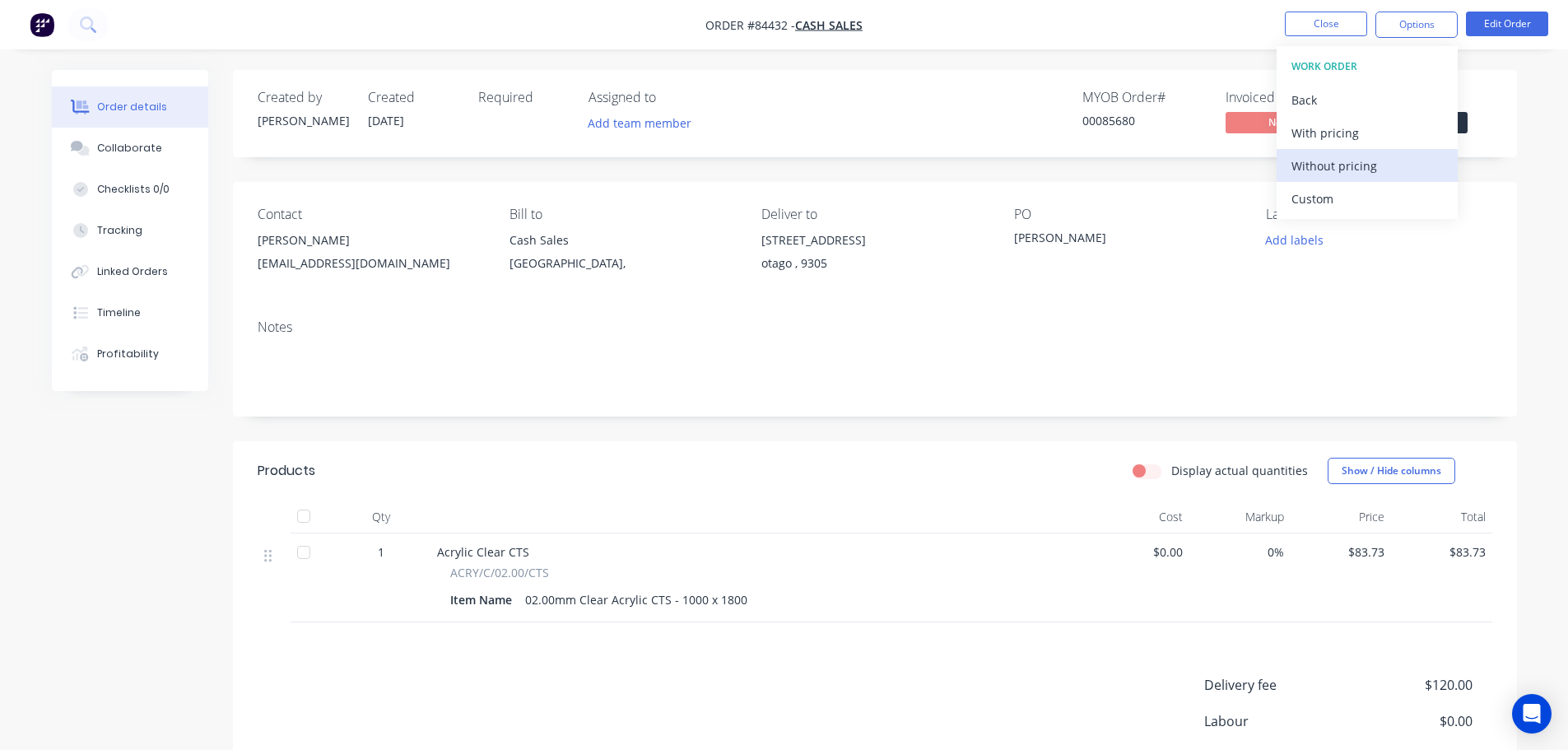
click at [1372, 171] on div "Without pricing" at bounding box center [1366, 165] width 151 height 24
click at [95, 27] on icon at bounding box center [88, 25] width 16 height 16
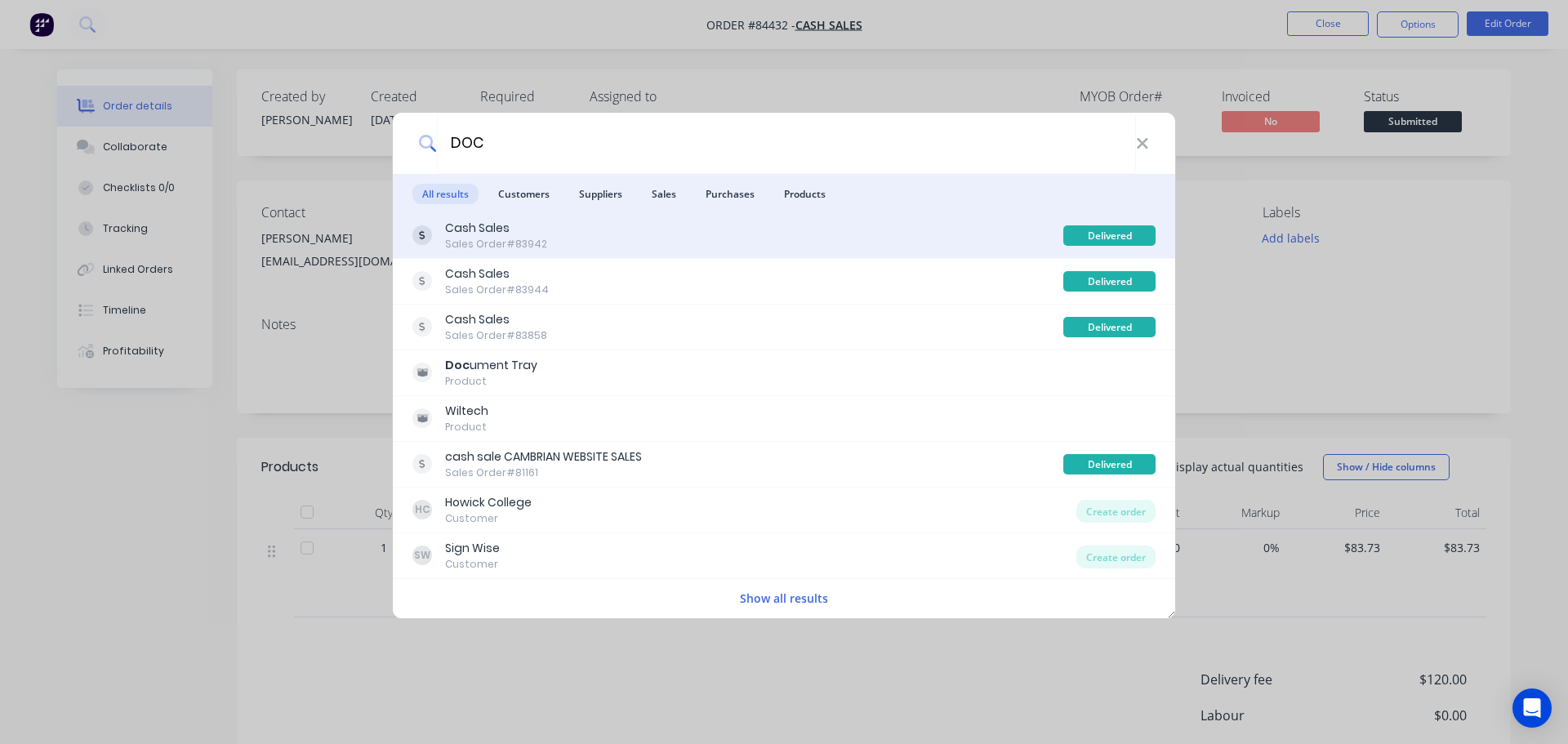
type input "DOC"
click at [790, 250] on div "Cash Sales Sales Order #83942" at bounding box center [738, 235] width 651 height 32
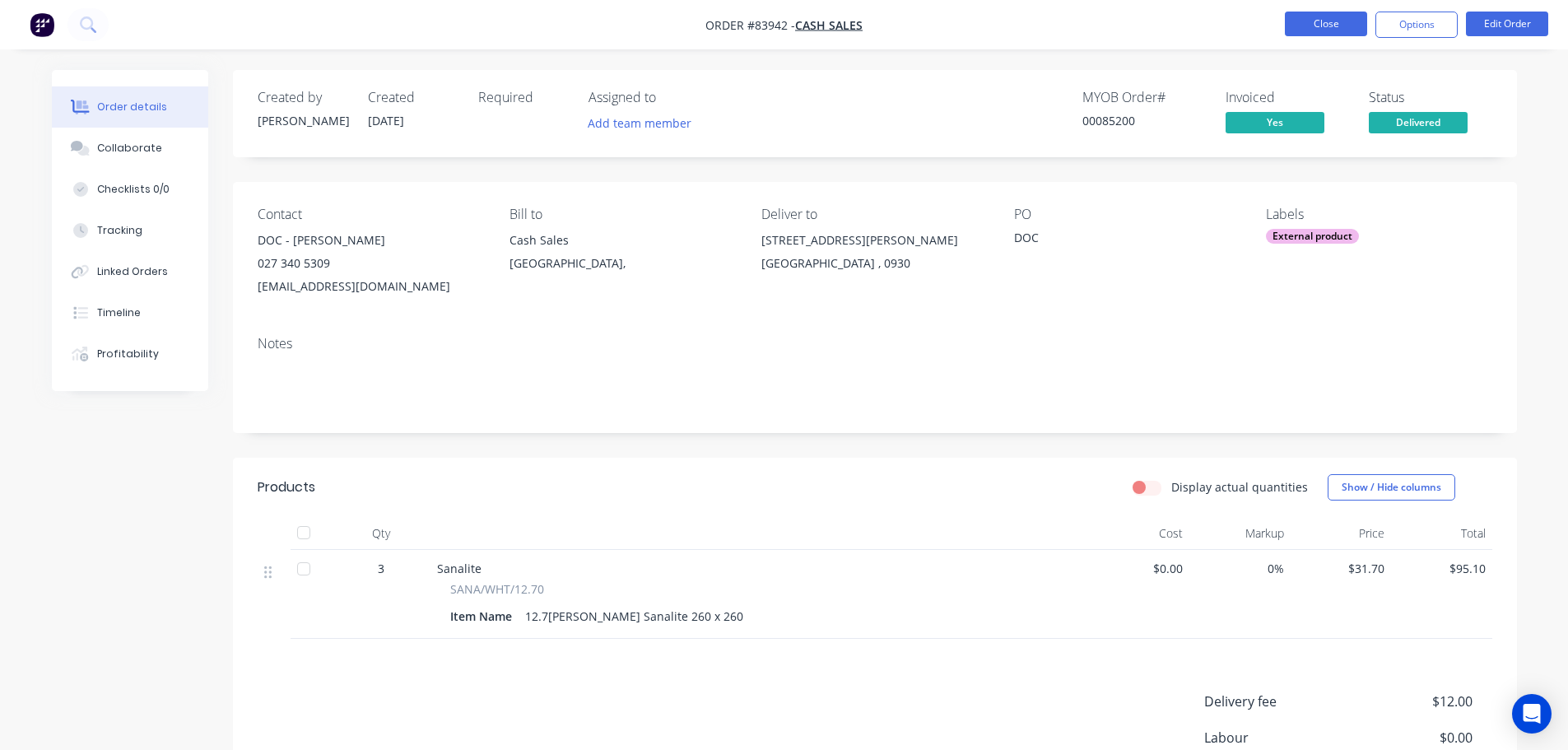
click at [1324, 22] on button "Close" at bounding box center [1326, 24] width 82 height 25
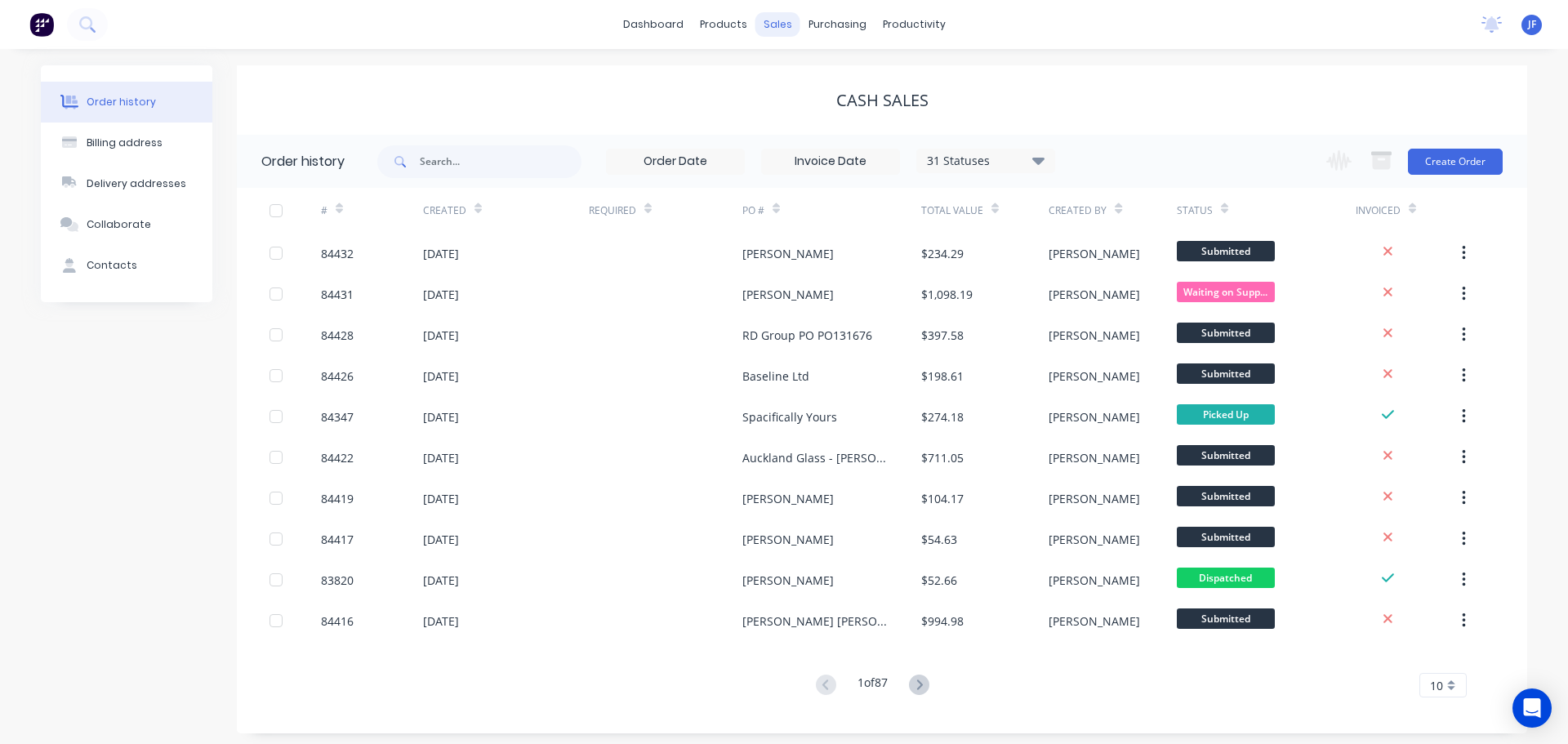
click at [765, 24] on div "sales" at bounding box center [777, 25] width 45 height 25
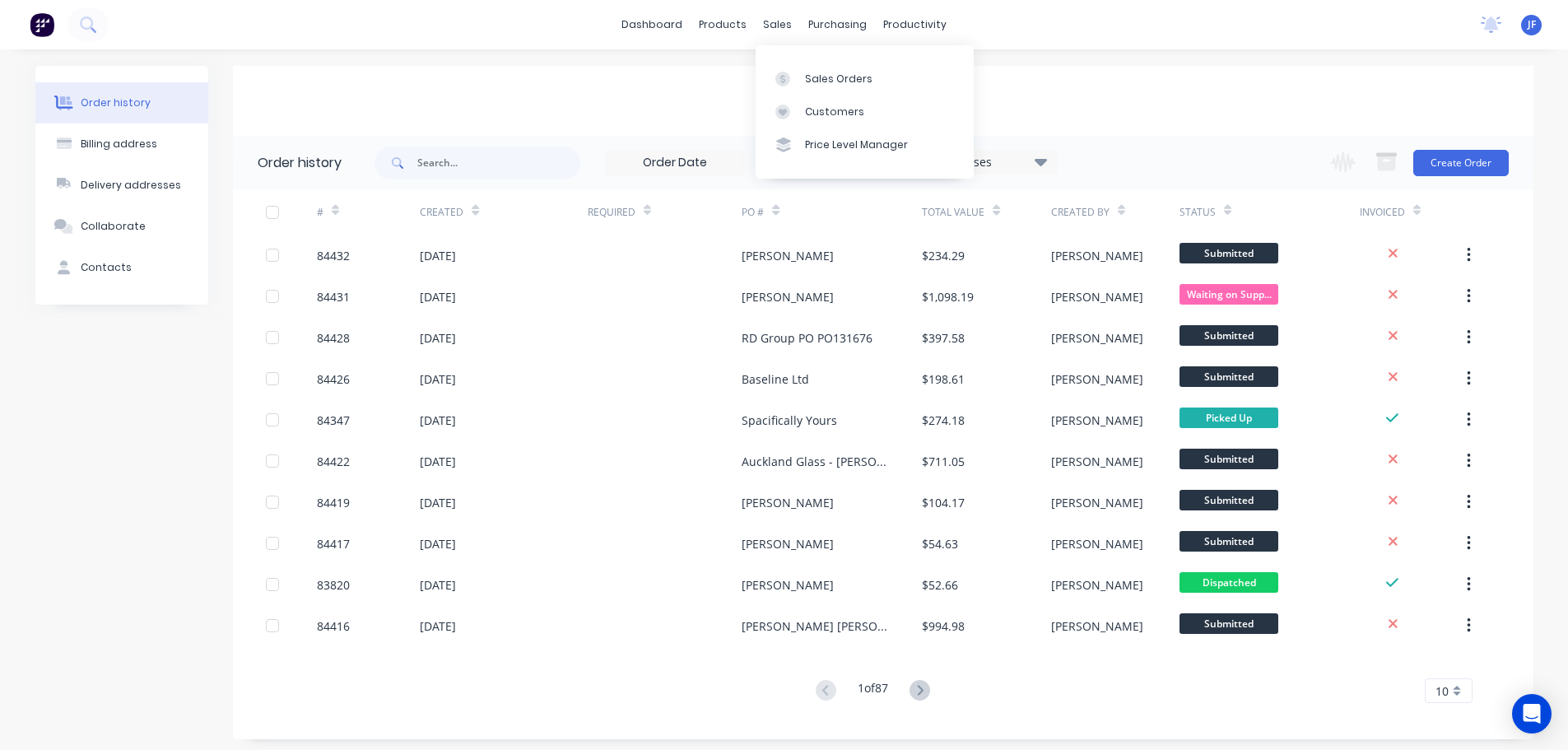
click at [790, 61] on div "Sales Orders Customers Price Level Manager" at bounding box center [864, 111] width 218 height 133
click at [796, 79] on div at bounding box center [788, 79] width 25 height 15
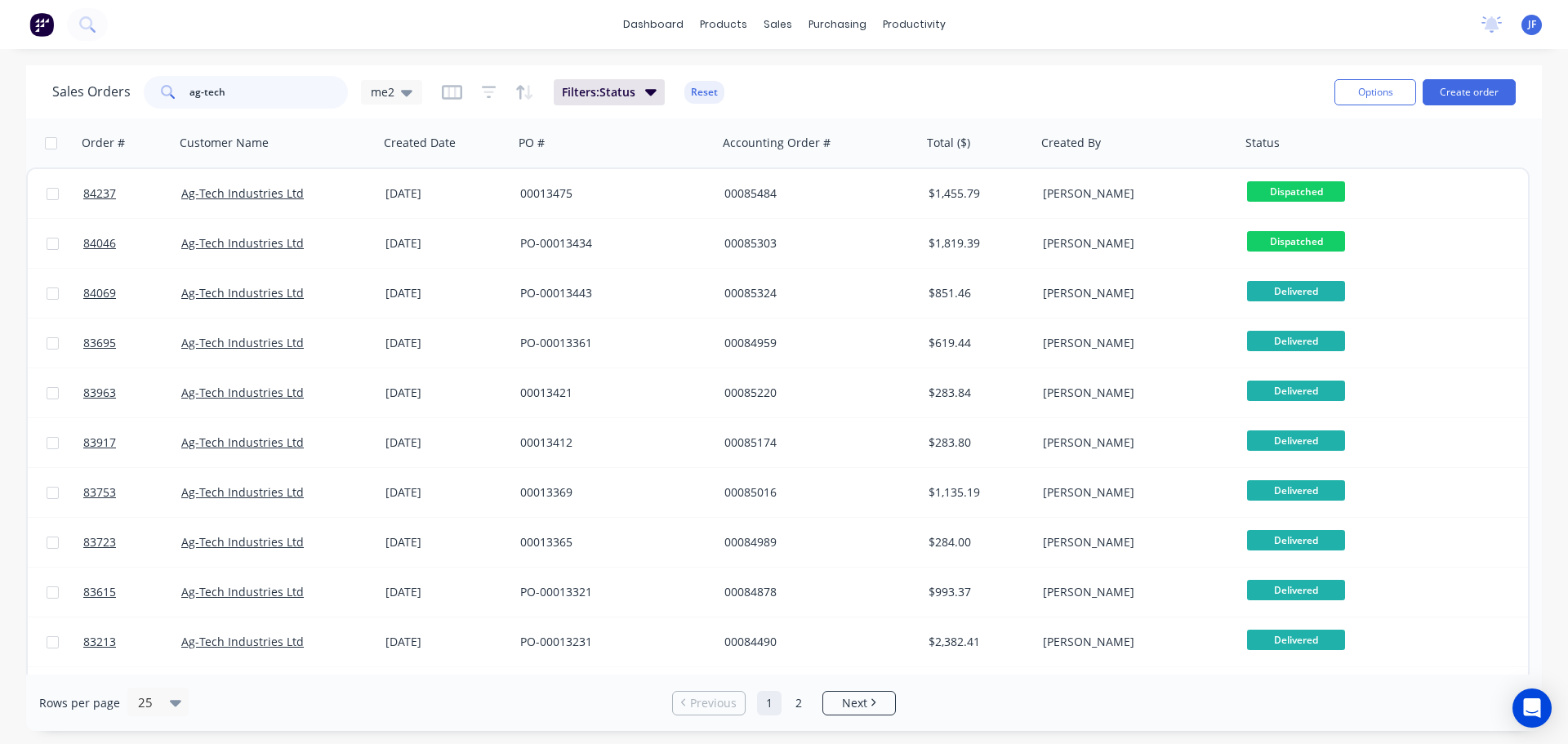
click at [253, 88] on input "ag-tech" at bounding box center [269, 92] width 160 height 32
type input "DOC"
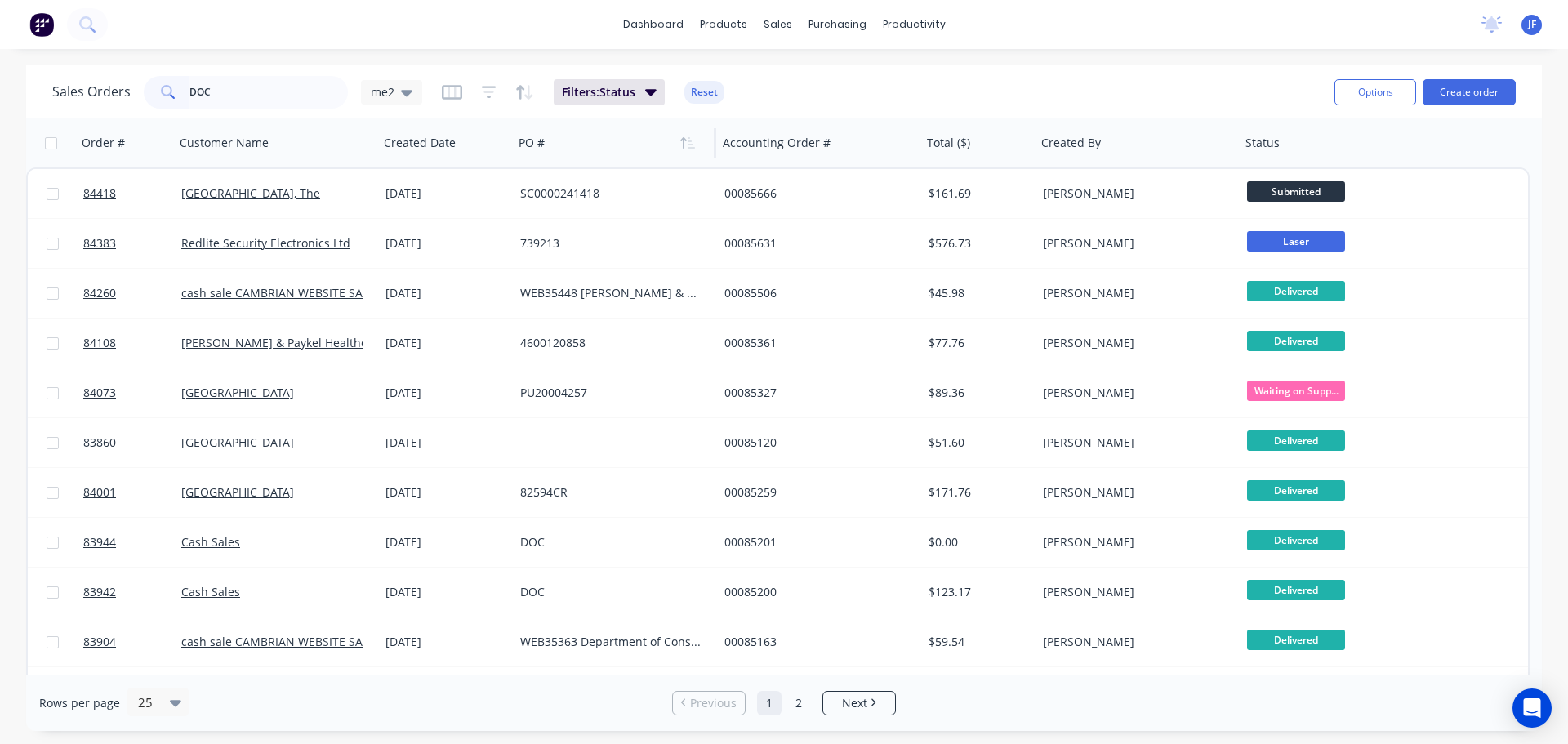
click at [563, 140] on div at bounding box center [609, 142] width 182 height 32
click at [688, 147] on icon "button" at bounding box center [688, 143] width 15 height 13
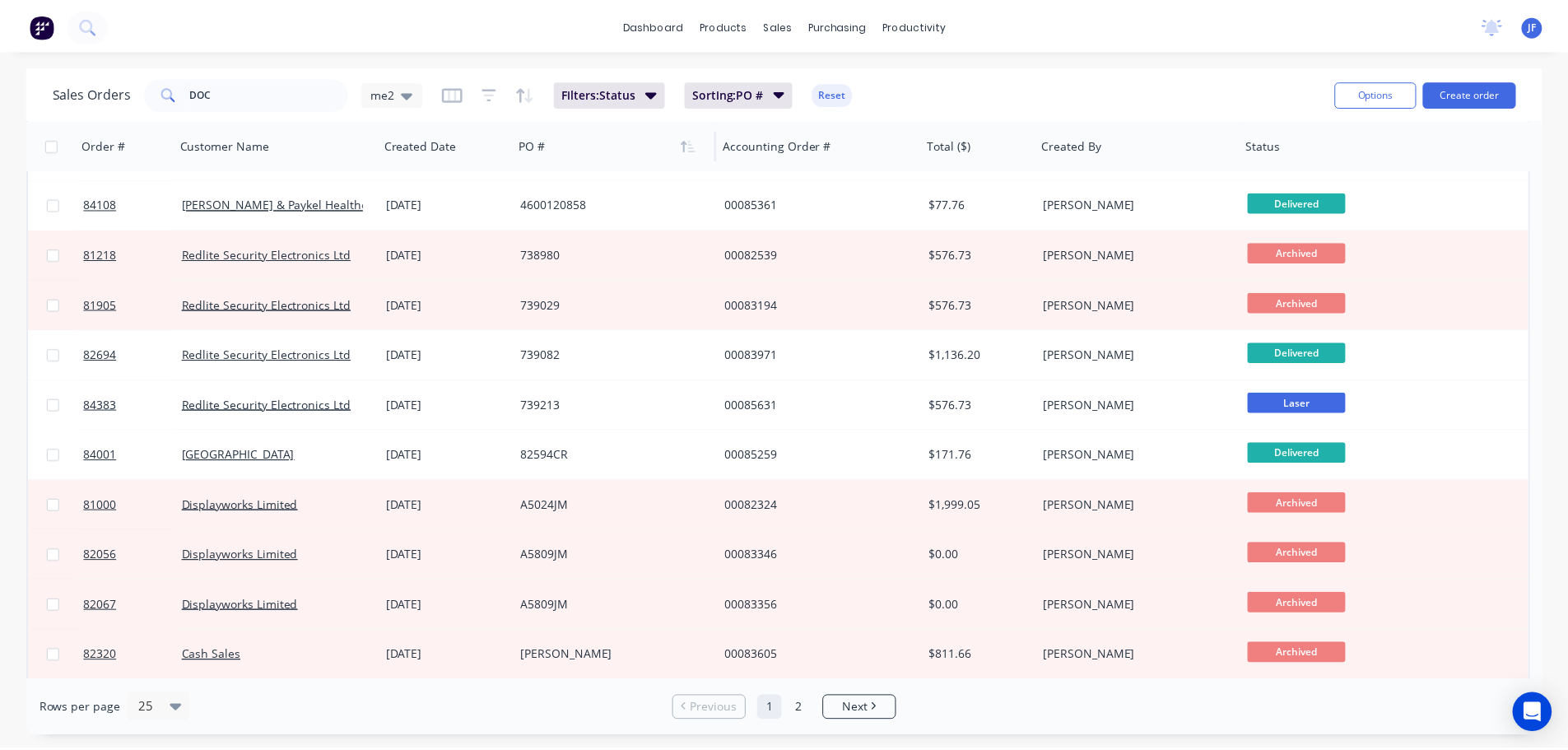
scroll to position [745, 0]
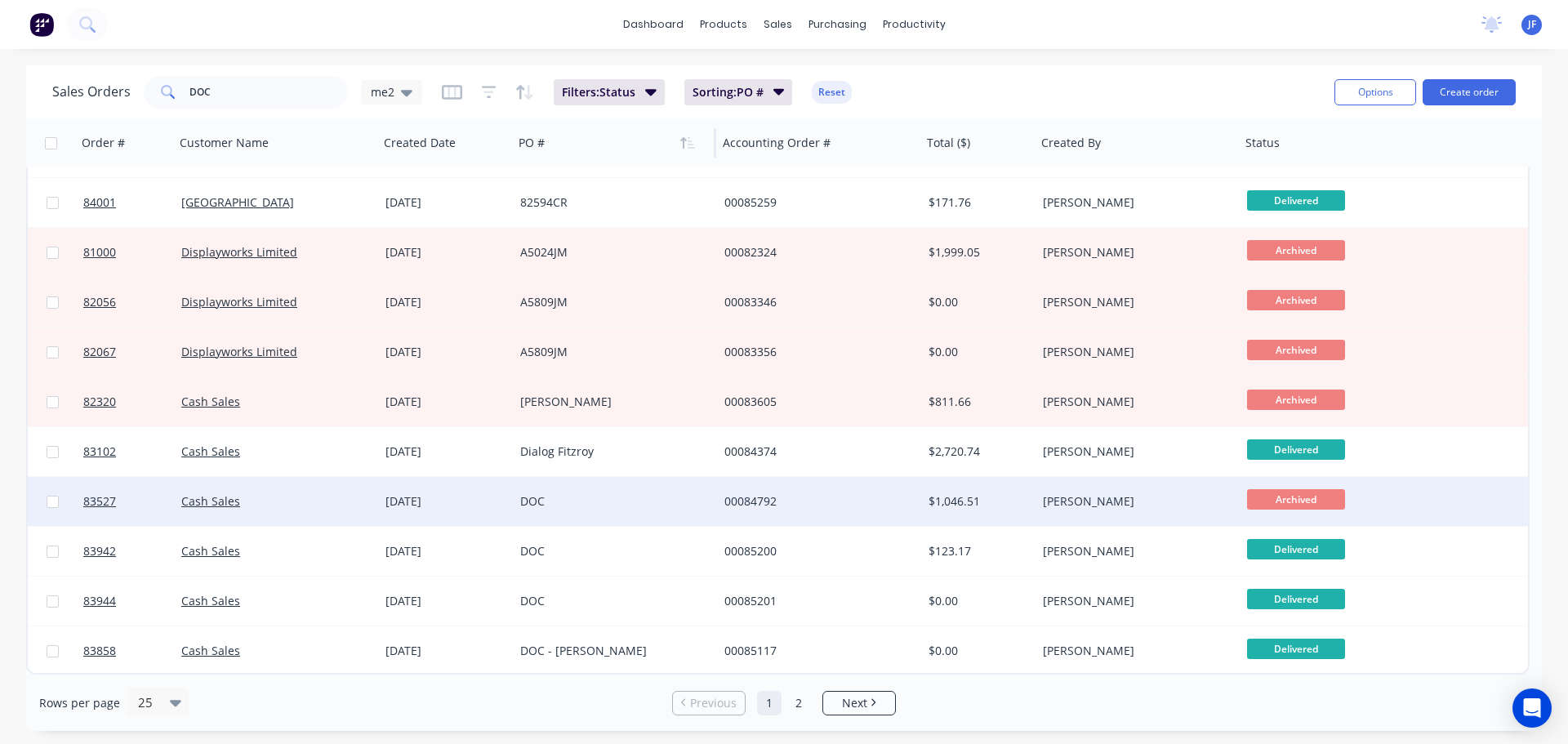
click at [500, 507] on div "[DATE]" at bounding box center [446, 501] width 122 height 17
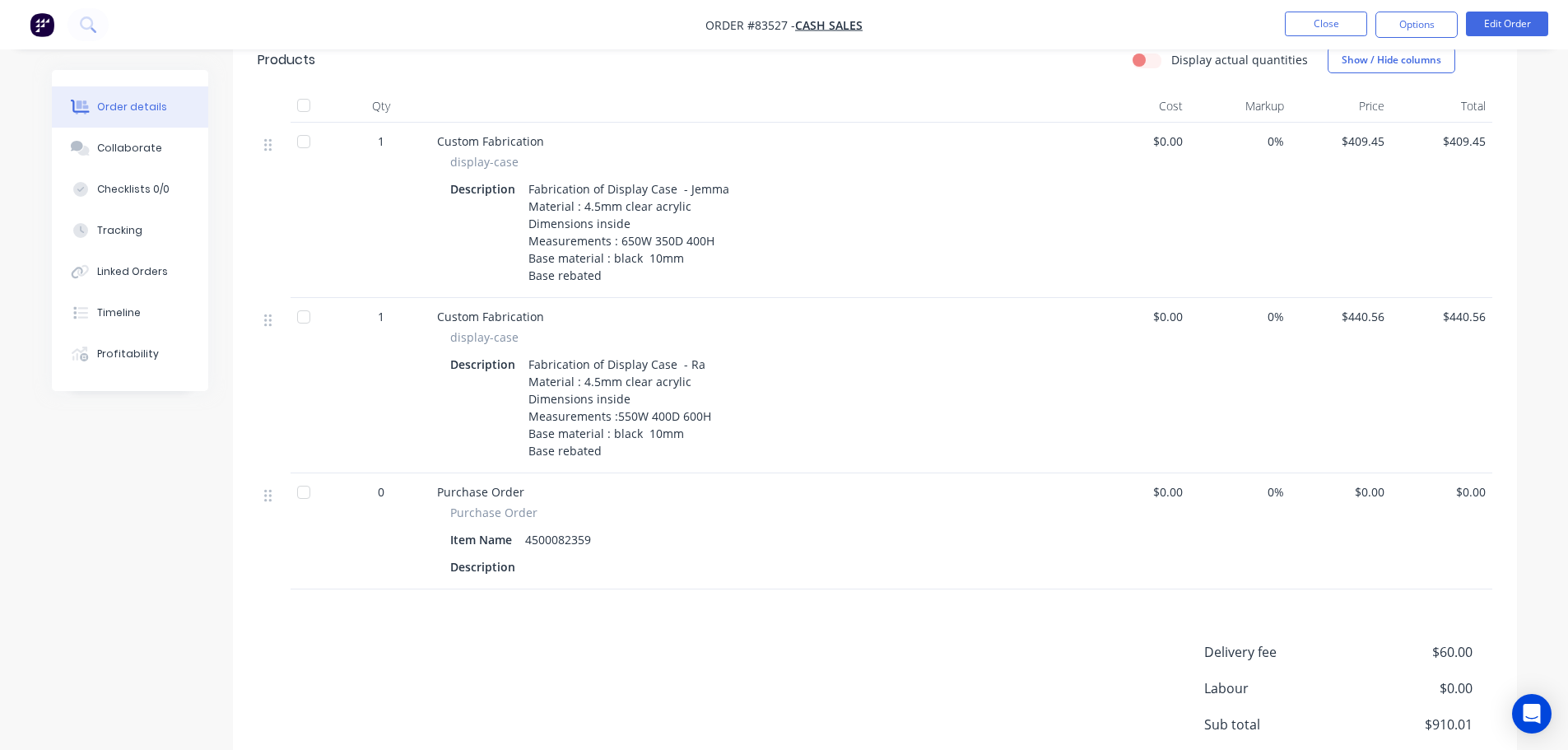
scroll to position [102, 0]
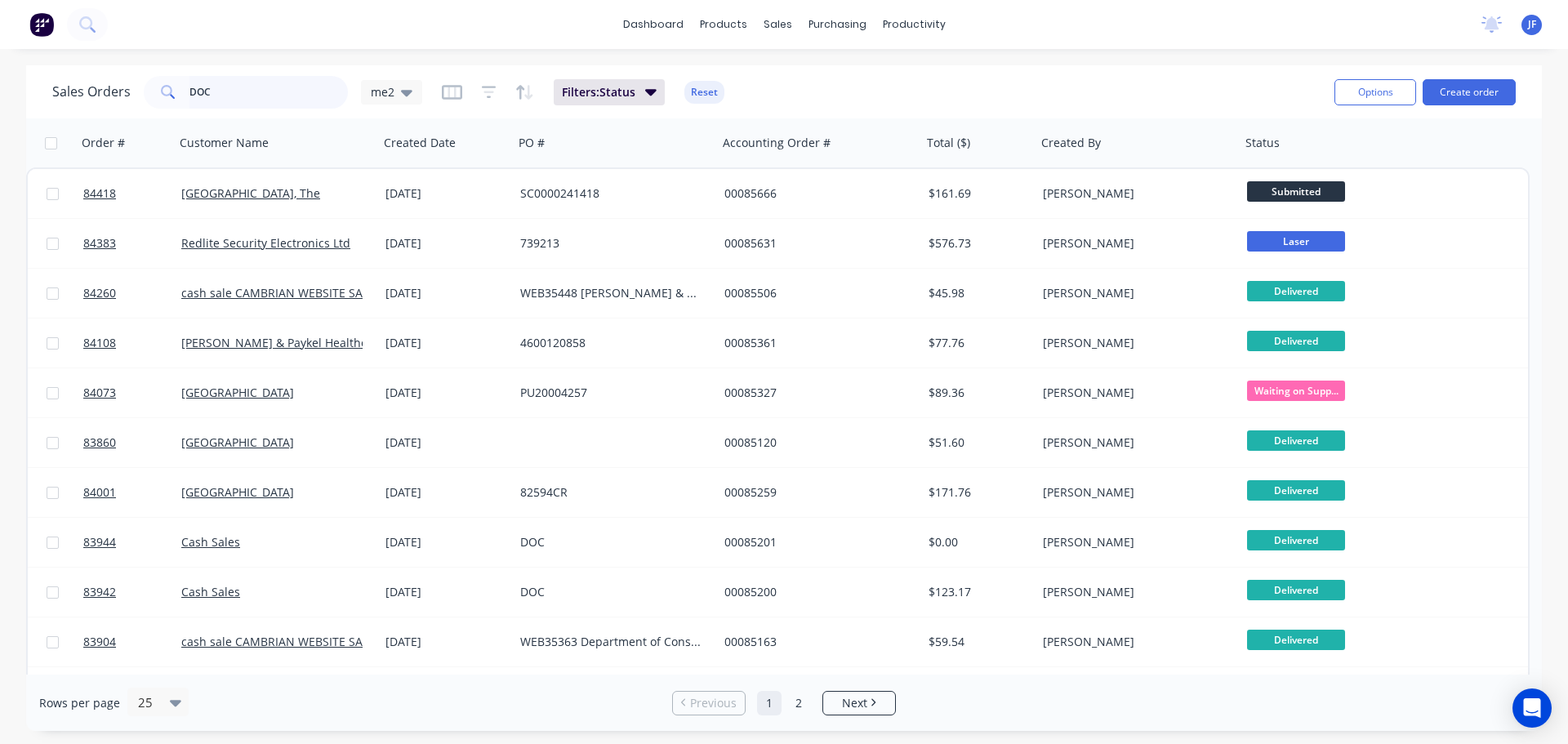
click at [228, 89] on input "DOC" at bounding box center [269, 92] width 160 height 32
type input "[PERSON_NAME]"
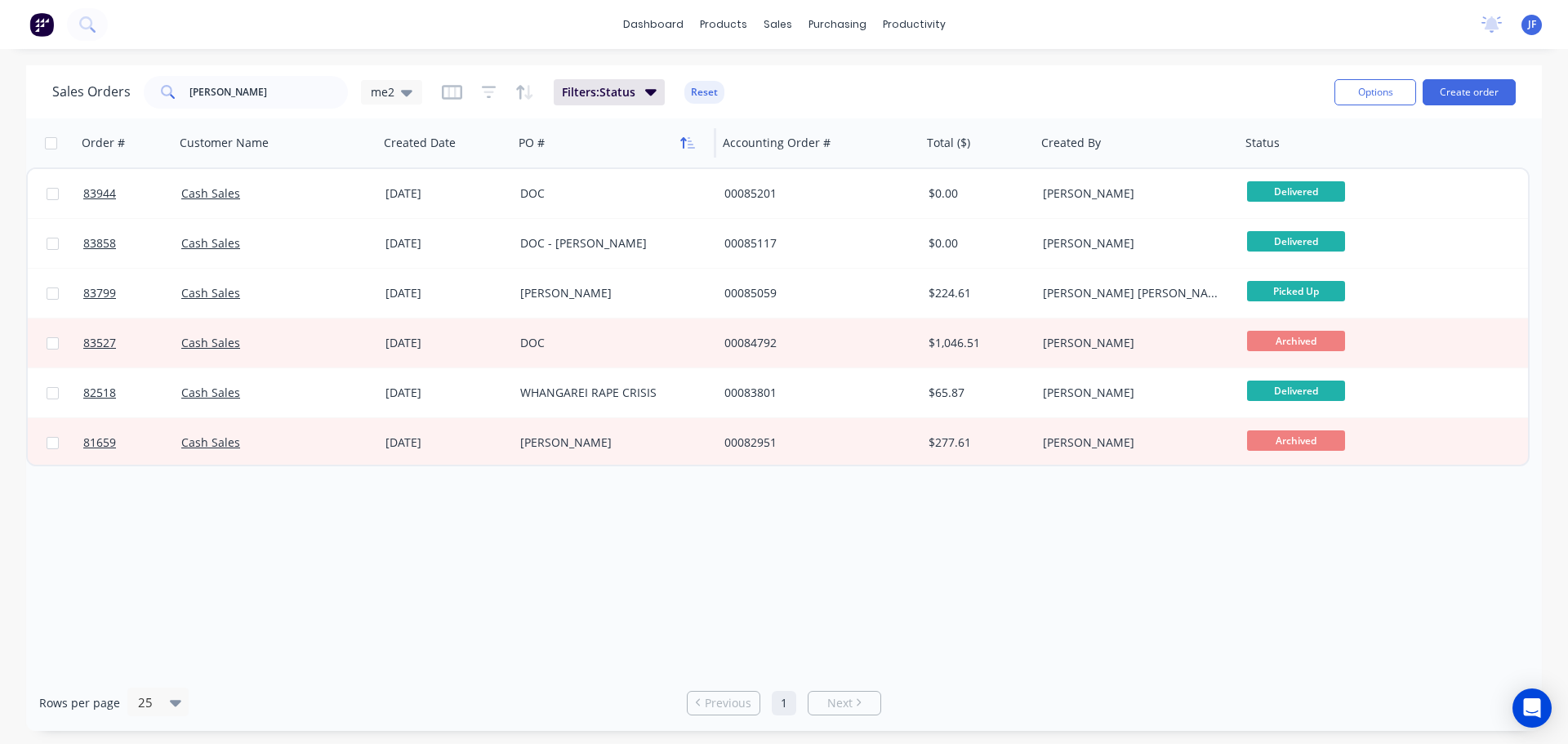
click at [695, 146] on icon "button" at bounding box center [688, 143] width 15 height 13
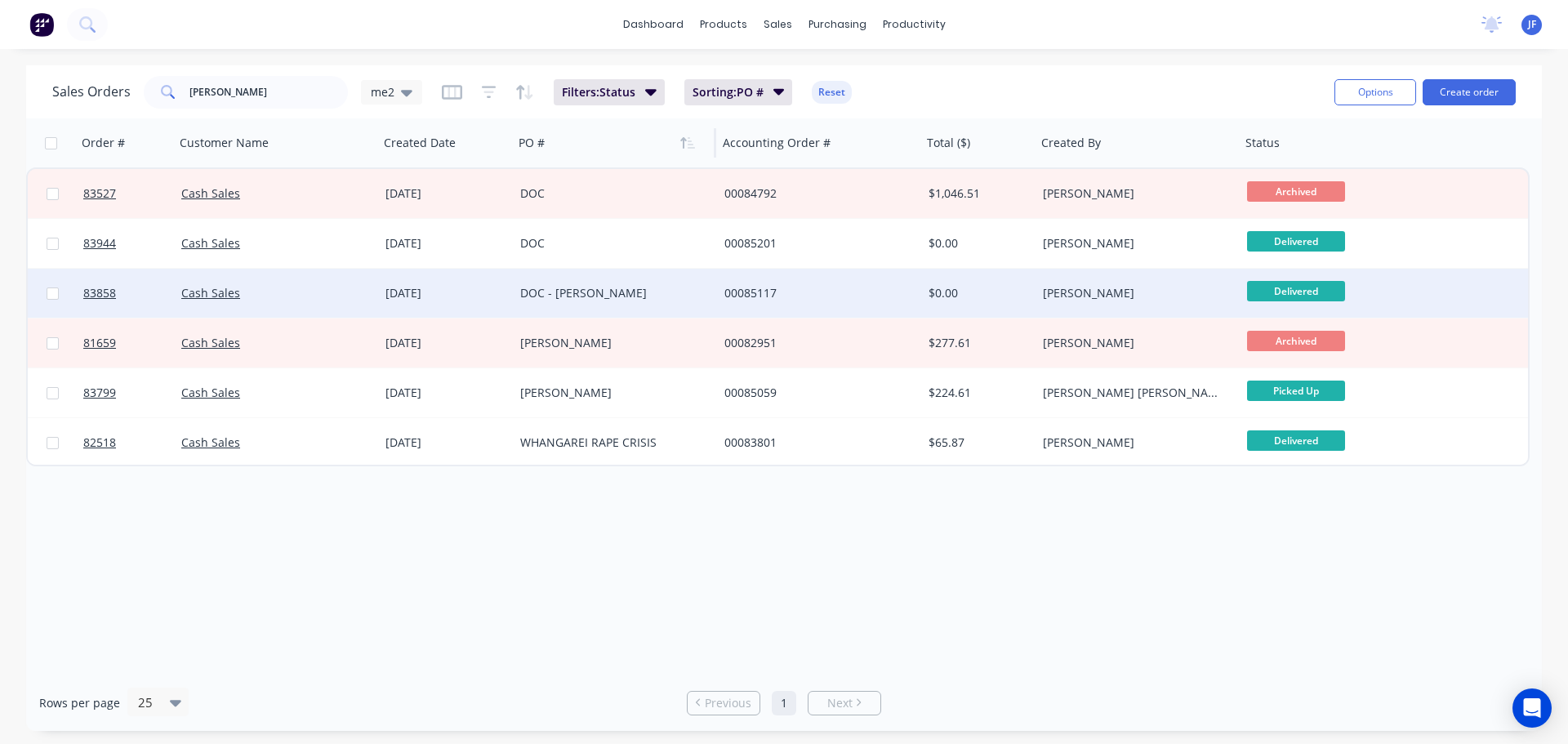
click at [609, 292] on div "DOC - [PERSON_NAME]" at bounding box center [610, 293] width 182 height 17
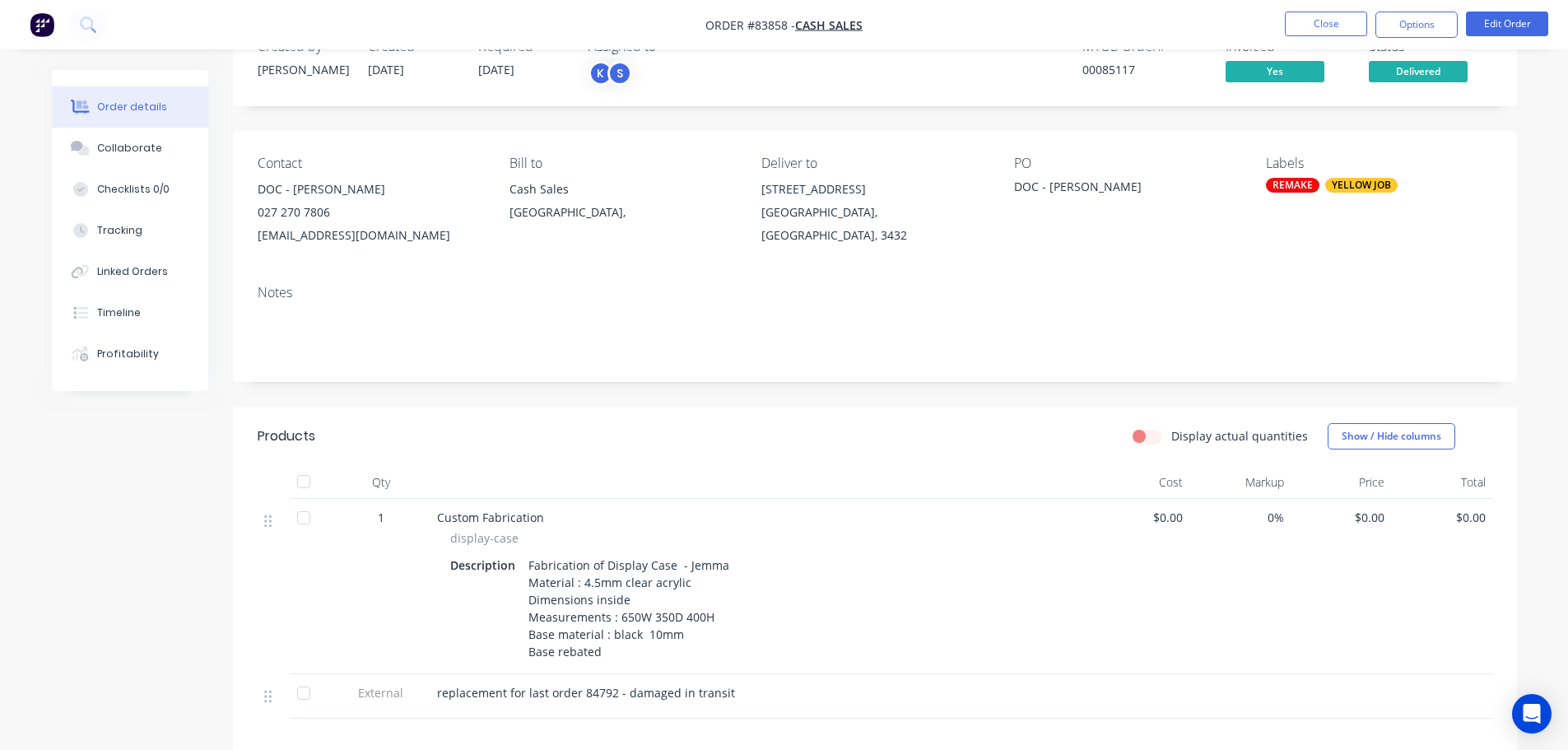
scroll to position [165, 0]
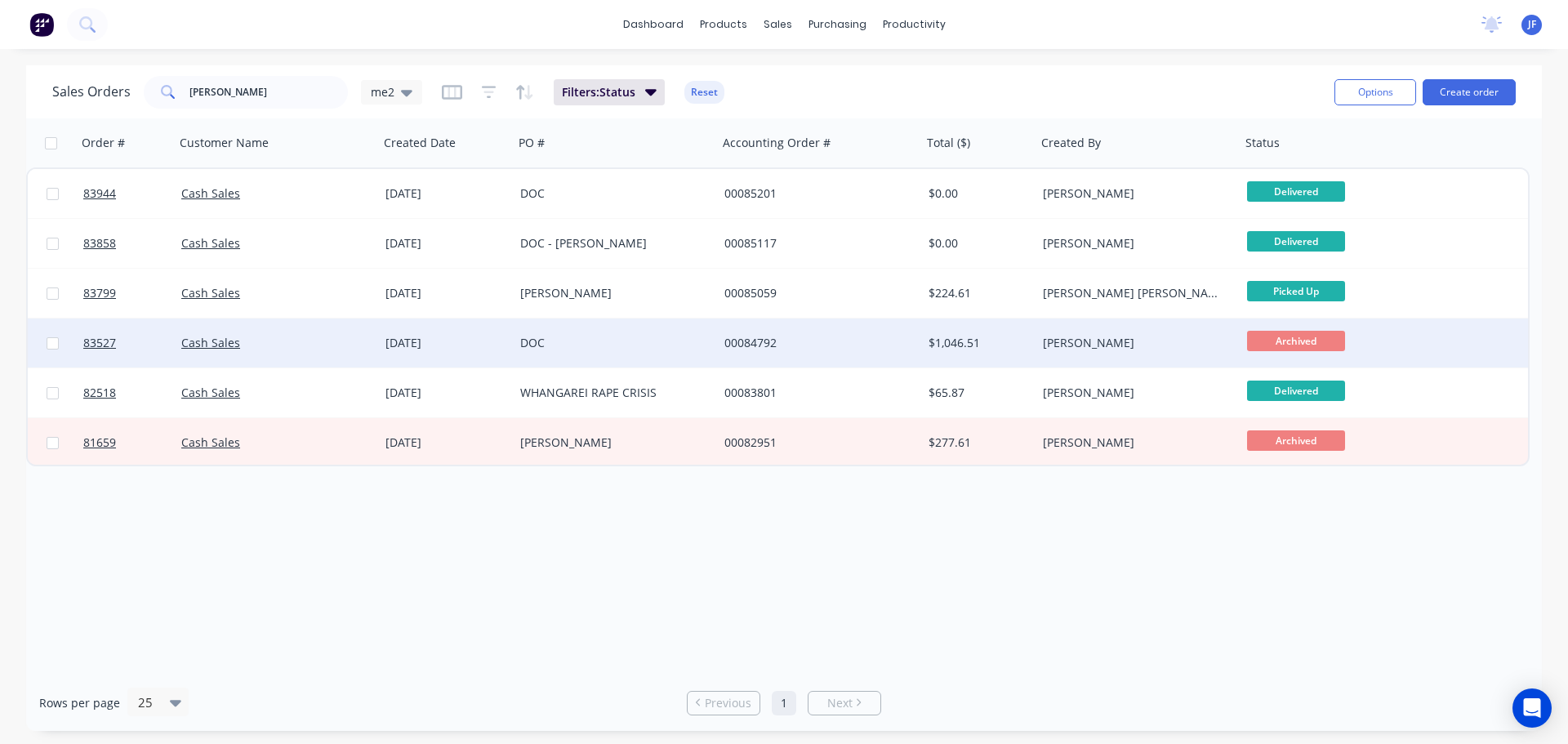
click at [598, 328] on div "DOC" at bounding box center [616, 343] width 204 height 49
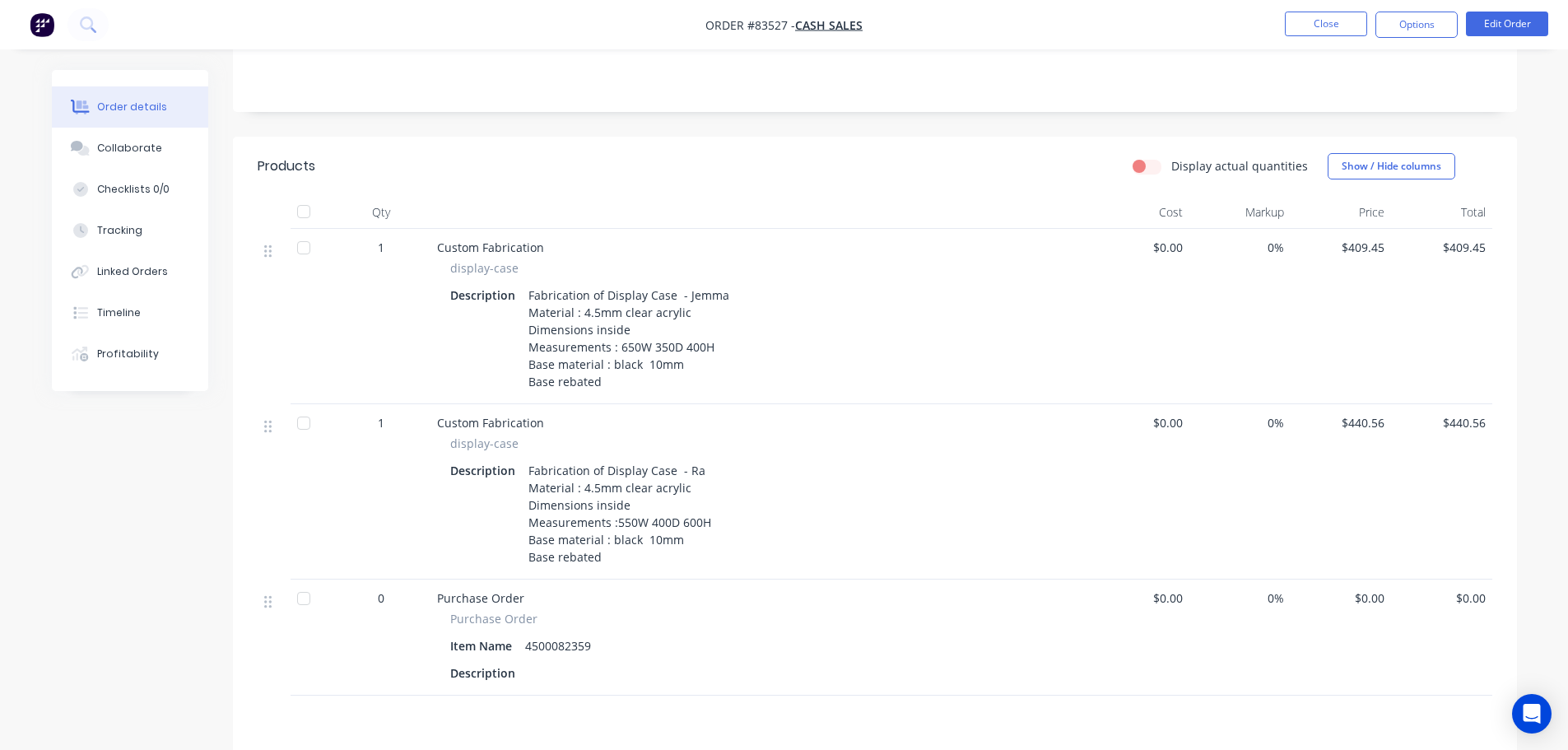
scroll to position [329, 0]
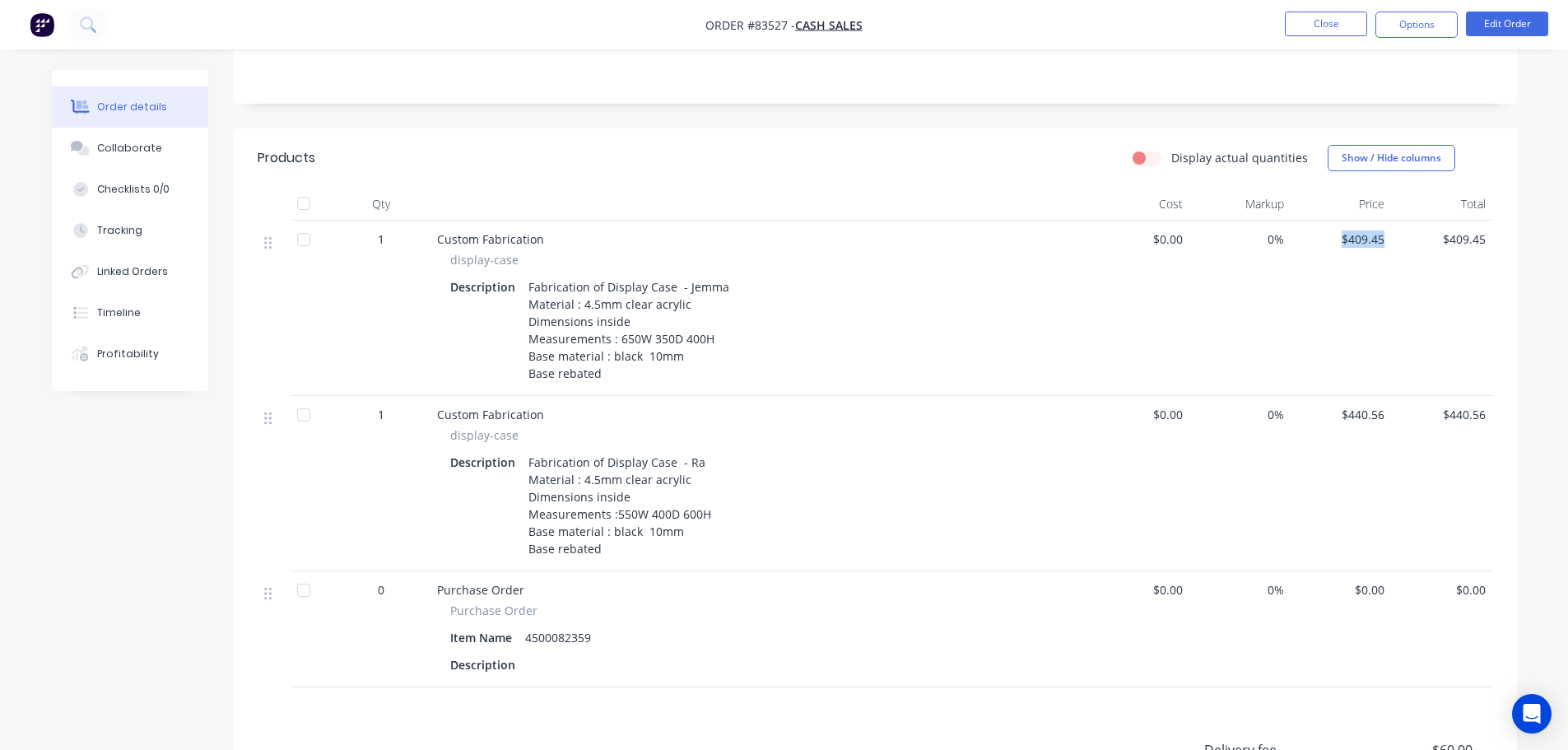
drag, startPoint x: 1385, startPoint y: 235, endPoint x: 1315, endPoint y: 238, distance: 70.1
click at [1315, 238] on div "$409.45" at bounding box center [1341, 309] width 102 height 175
copy span "$409.45"
click at [1322, 305] on div "$409.45" at bounding box center [1341, 309] width 102 height 175
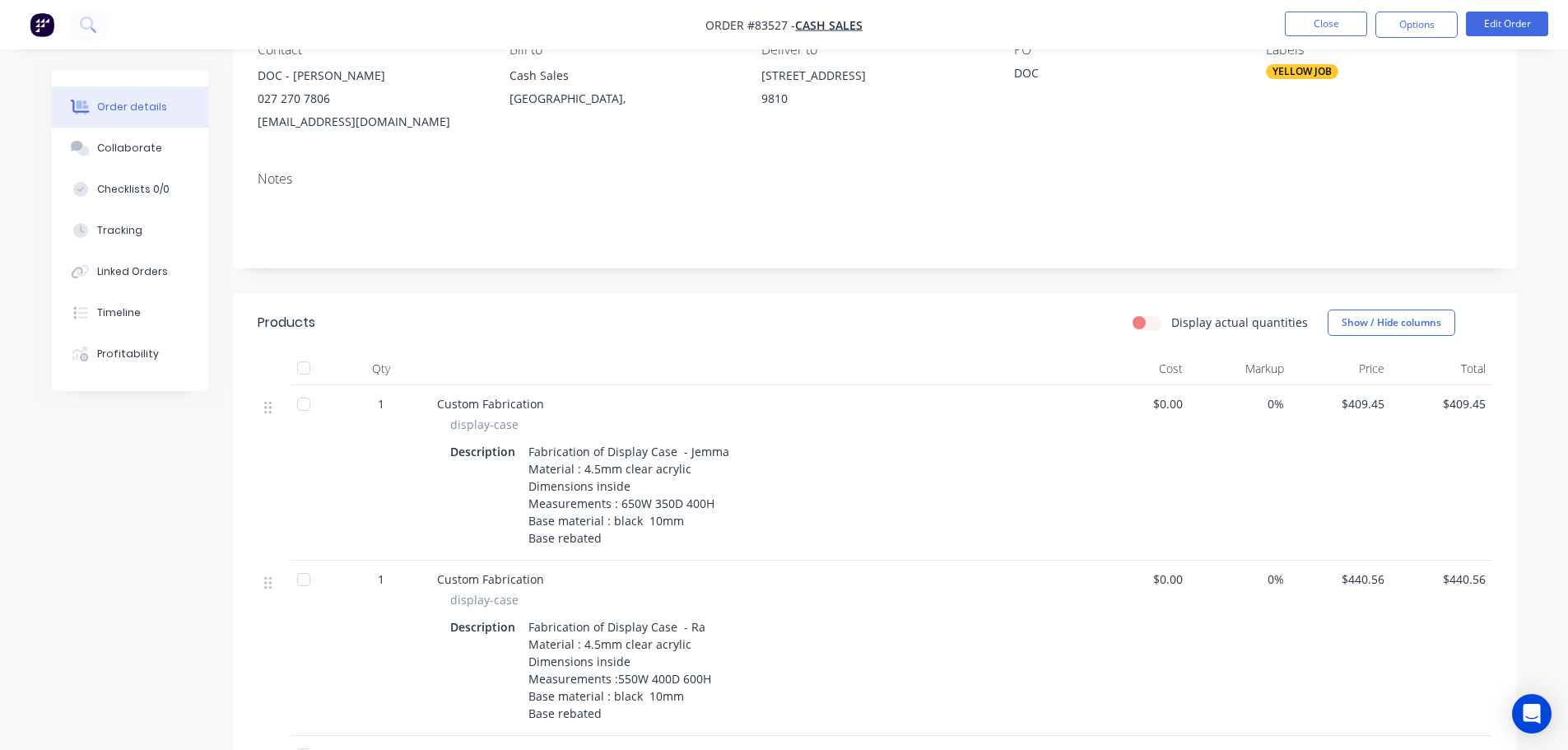
scroll to position [0, 0]
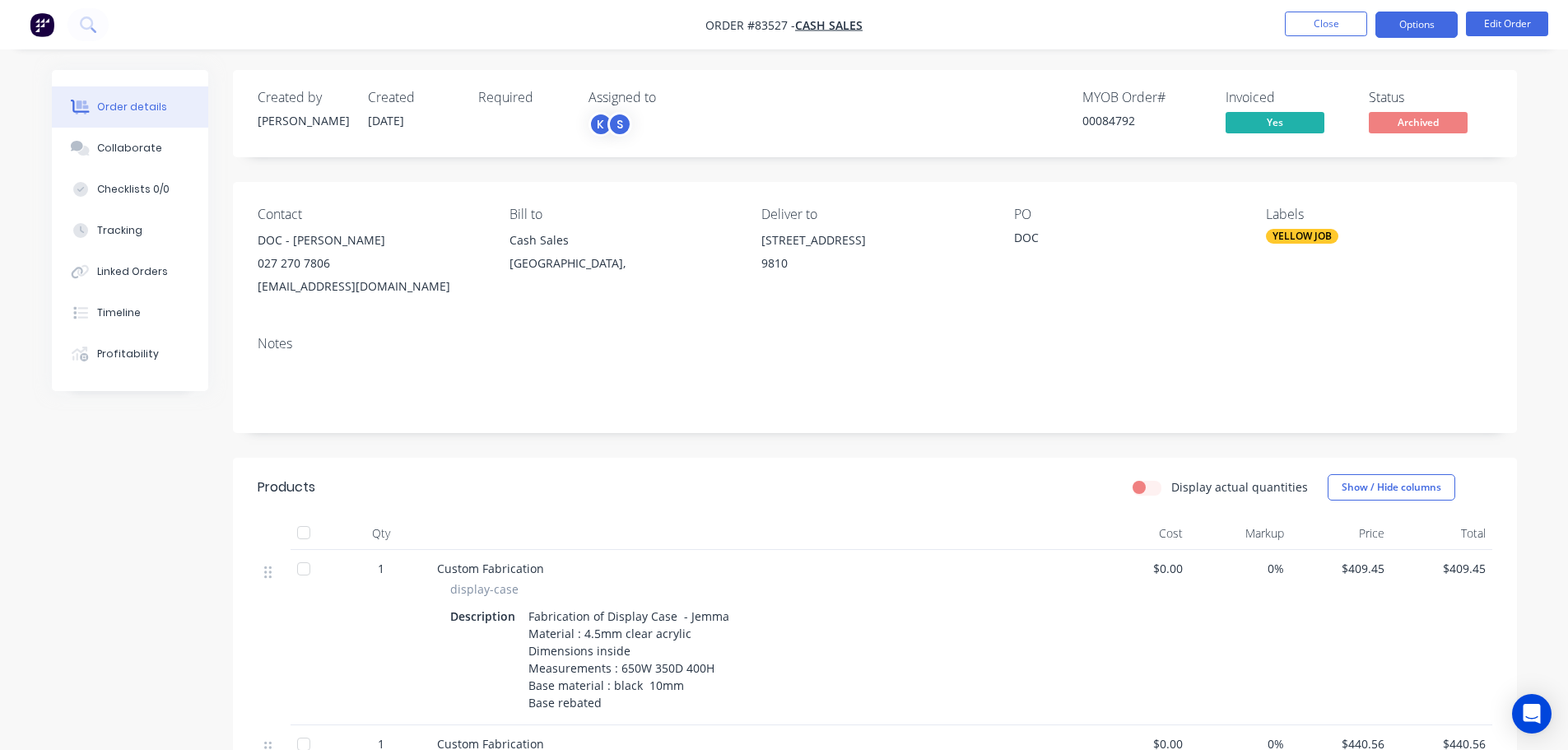
click at [1432, 29] on button "Options" at bounding box center [1416, 25] width 82 height 27
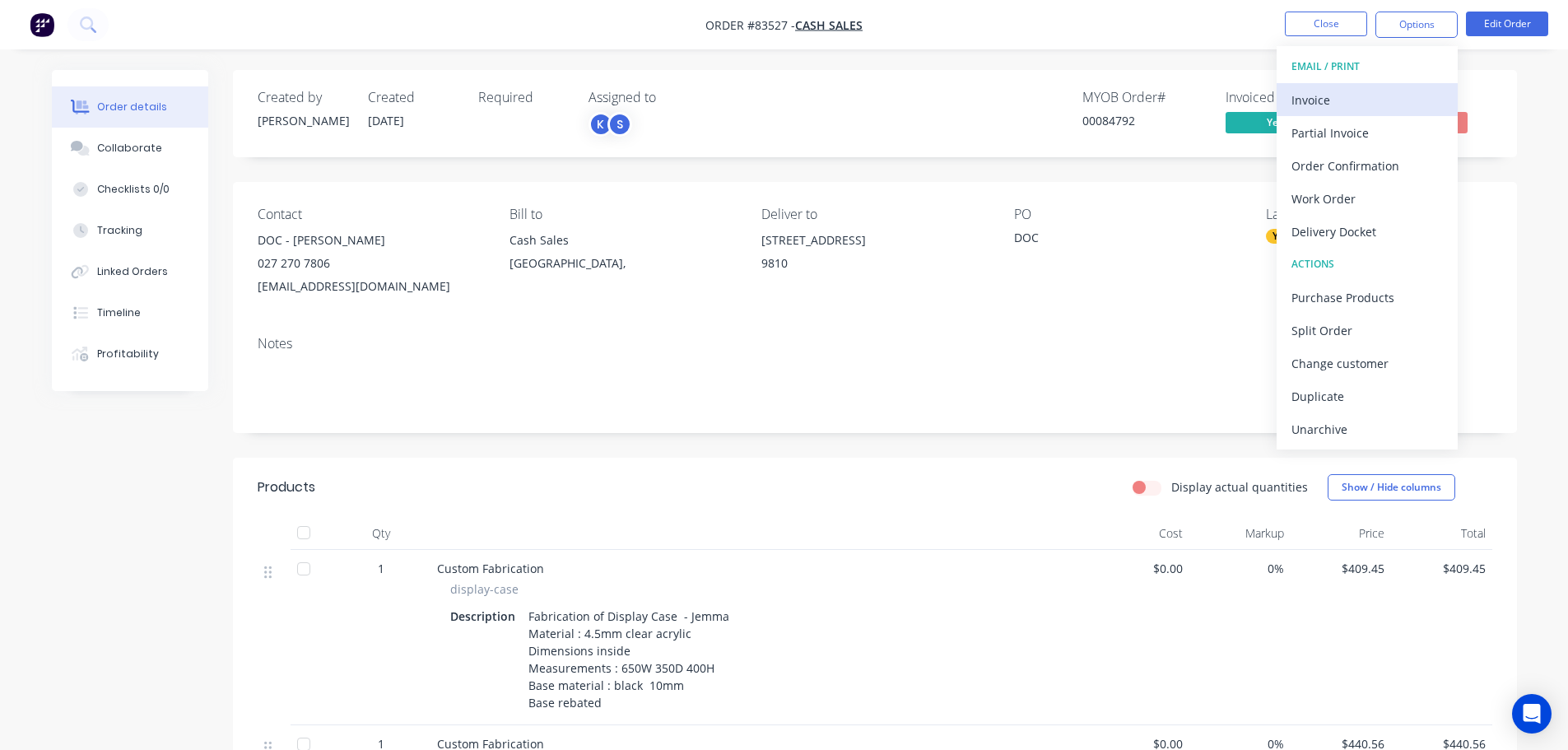
click at [1412, 96] on div "Invoice" at bounding box center [1366, 100] width 151 height 24
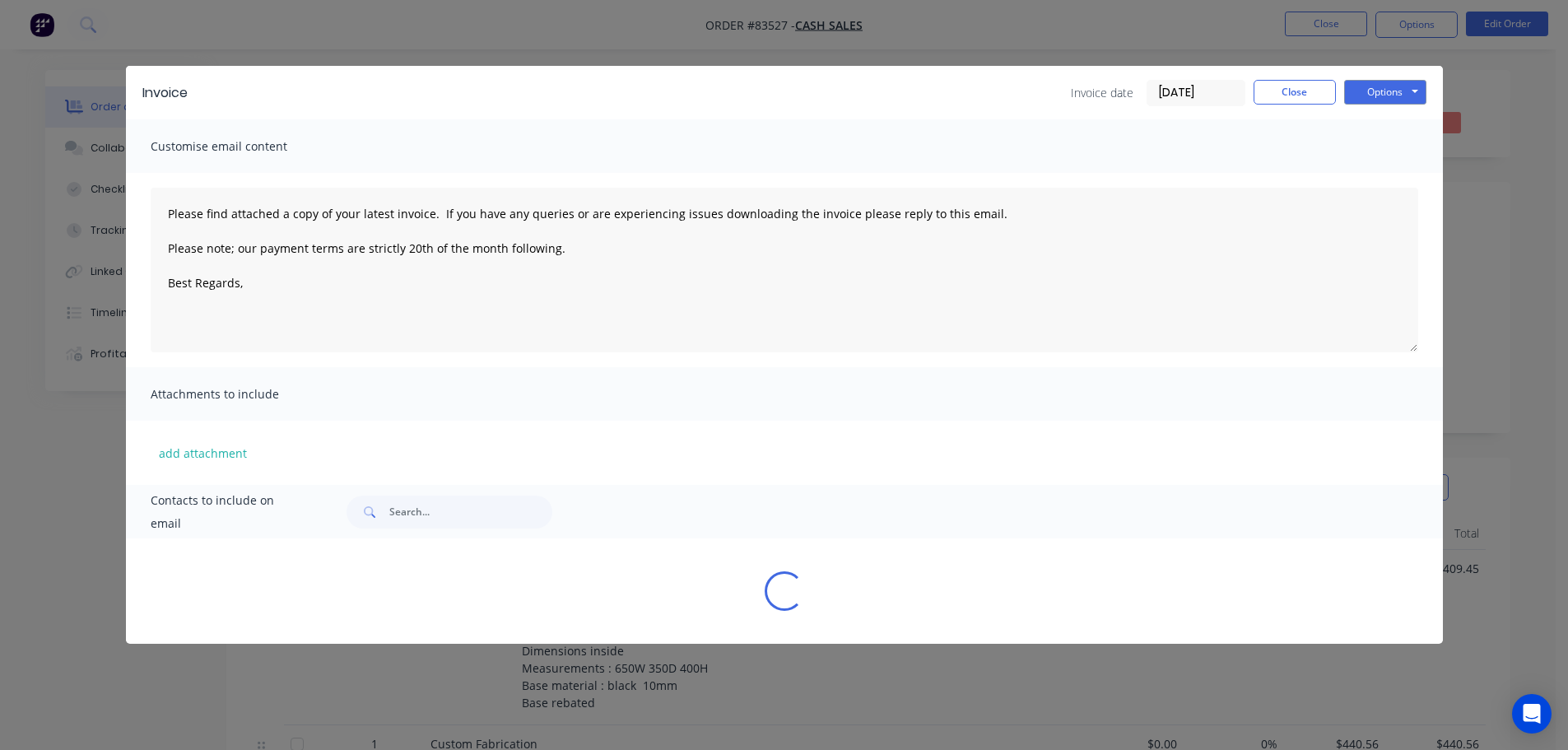
click at [1417, 90] on button "Options" at bounding box center [1385, 92] width 82 height 25
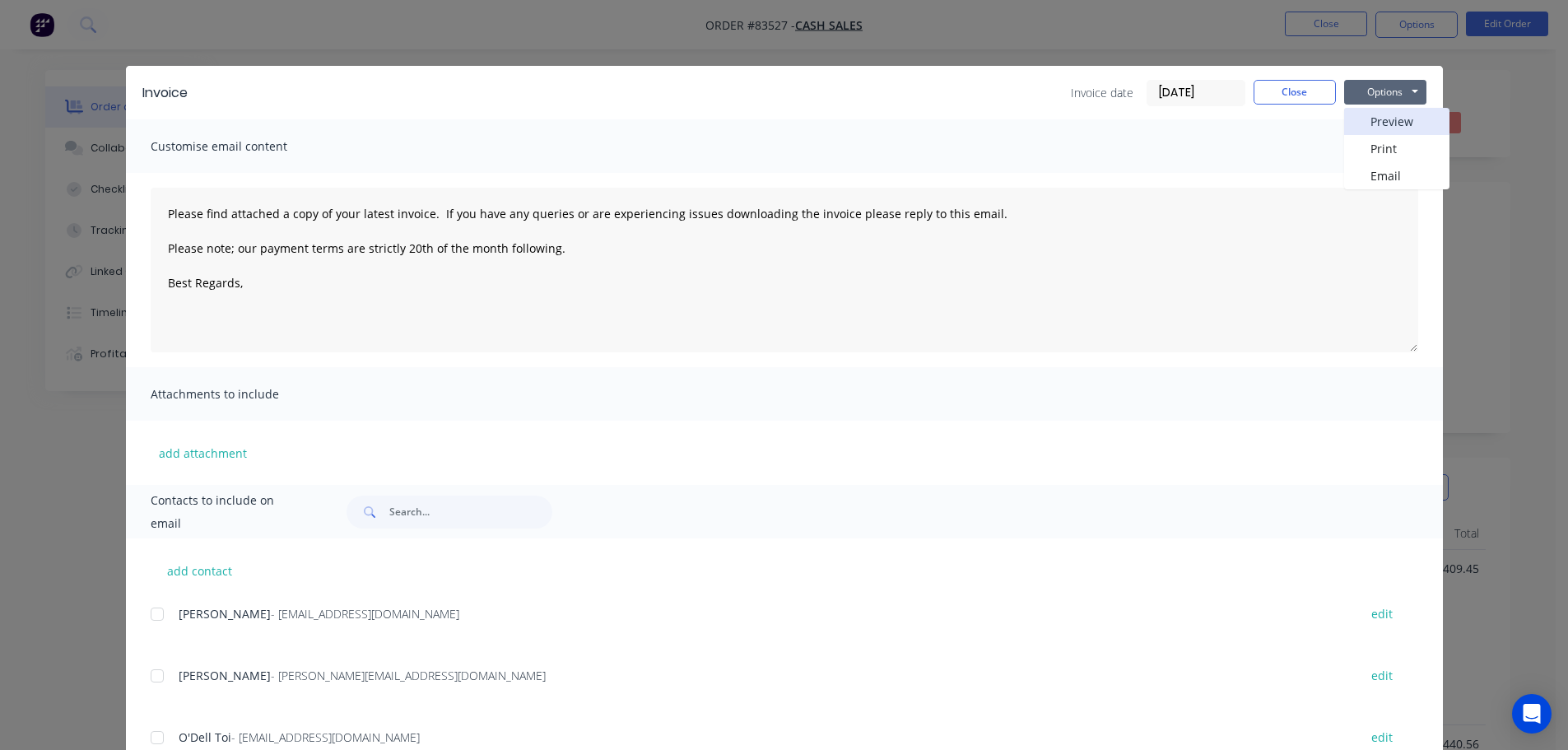
click at [1417, 115] on button "Preview" at bounding box center [1397, 121] width 105 height 27
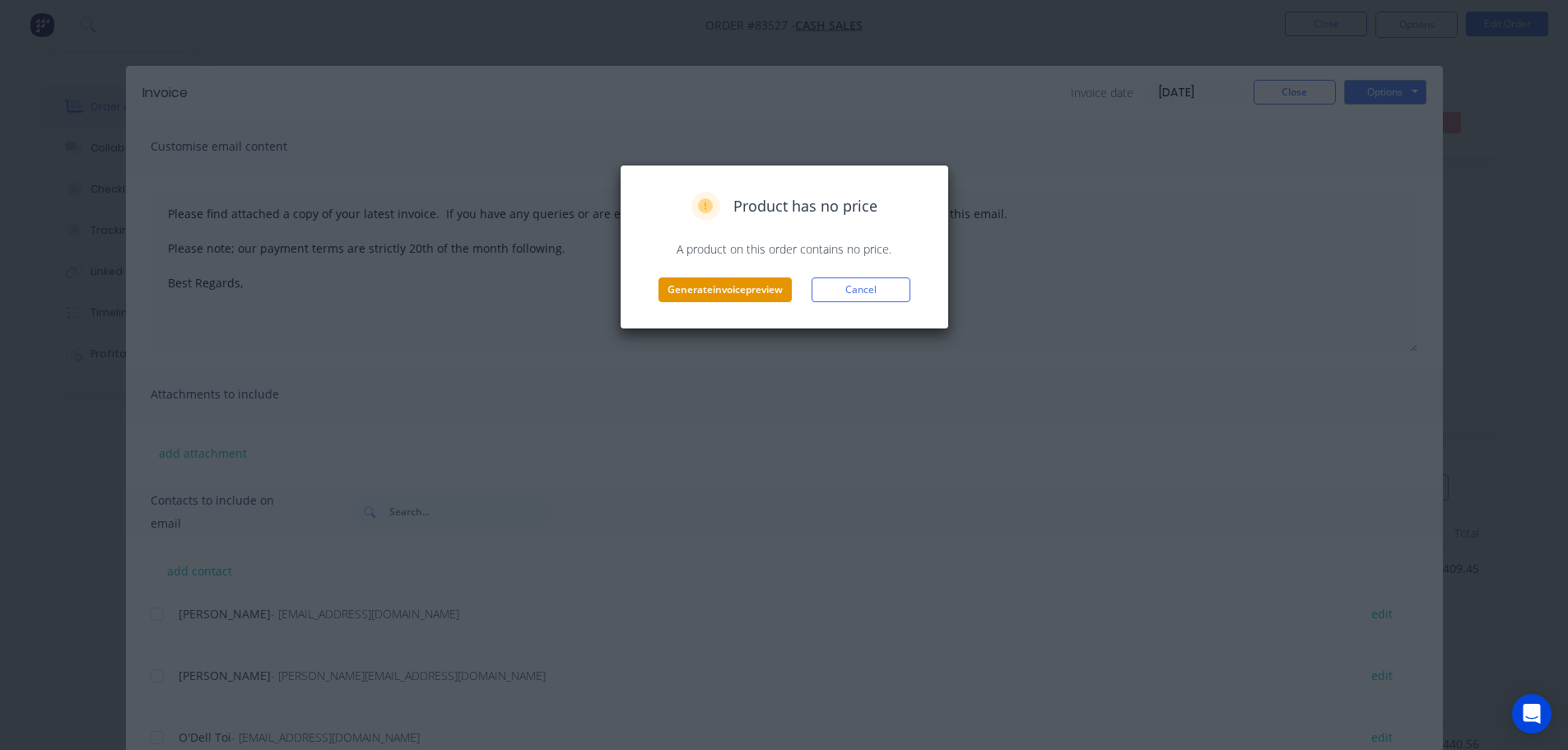
click at [741, 291] on button "Generate invoice preview" at bounding box center [725, 290] width 133 height 25
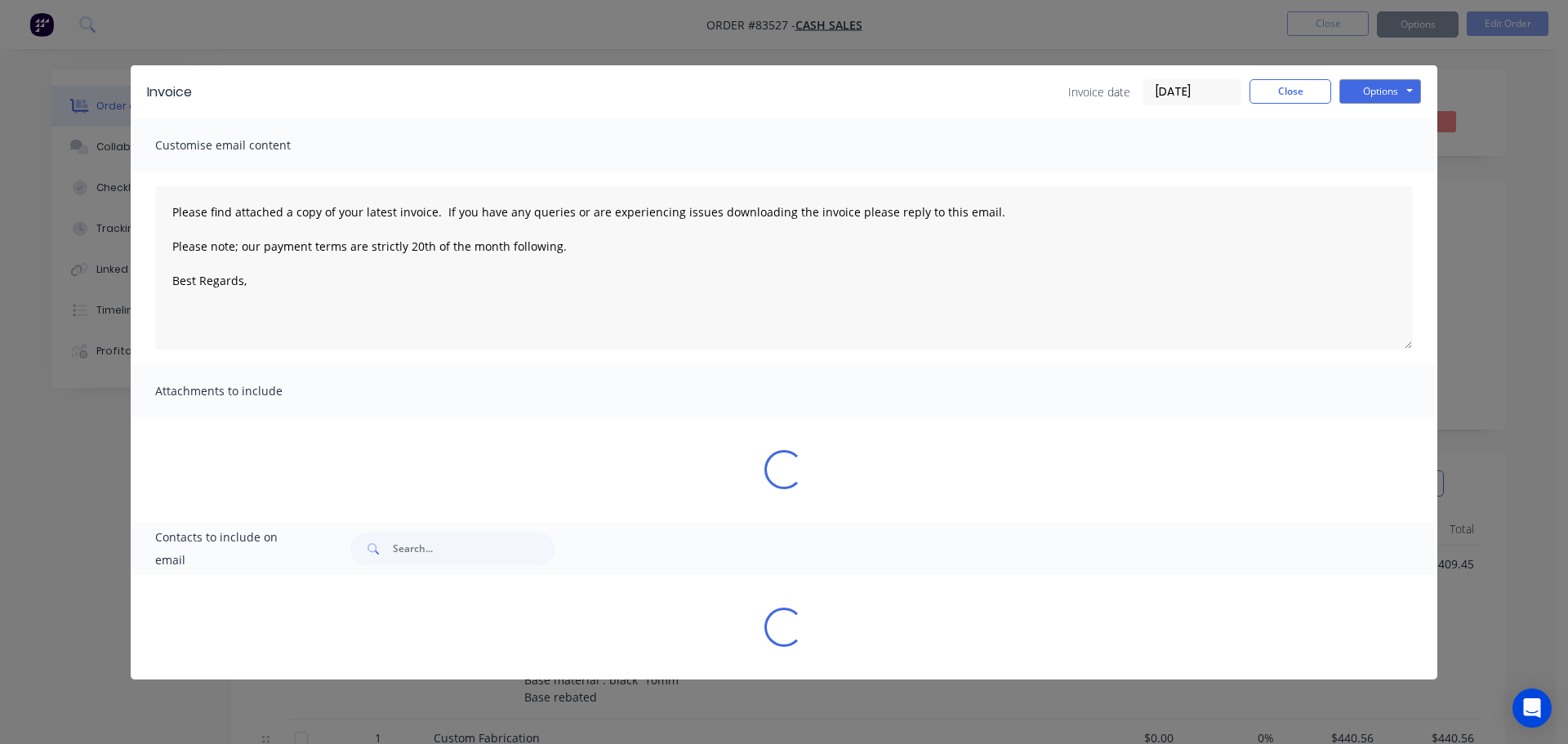
type textarea "Please find attached a copy of your latest invoice. If you have any queries or …"
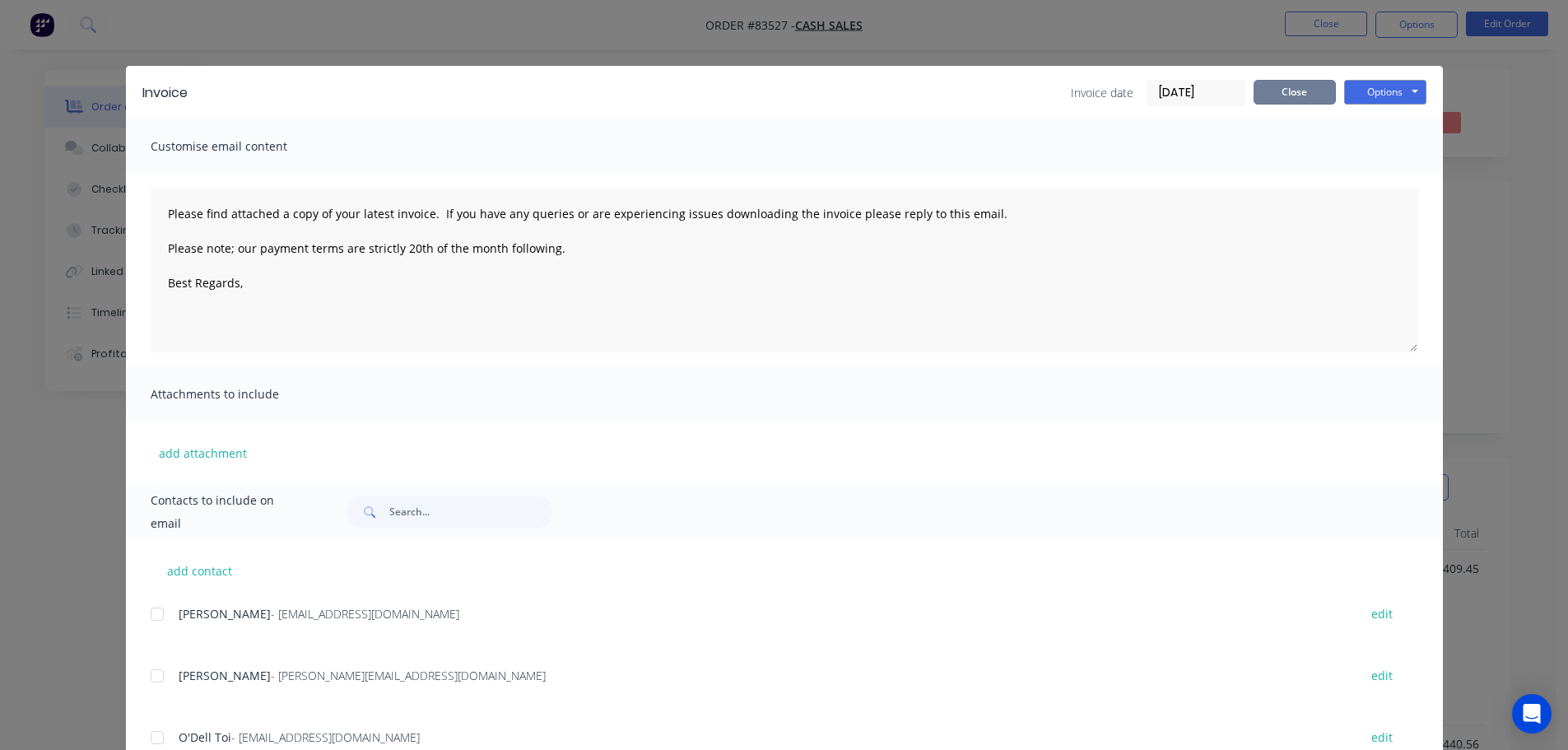
click at [1302, 90] on button "Close" at bounding box center [1294, 92] width 82 height 25
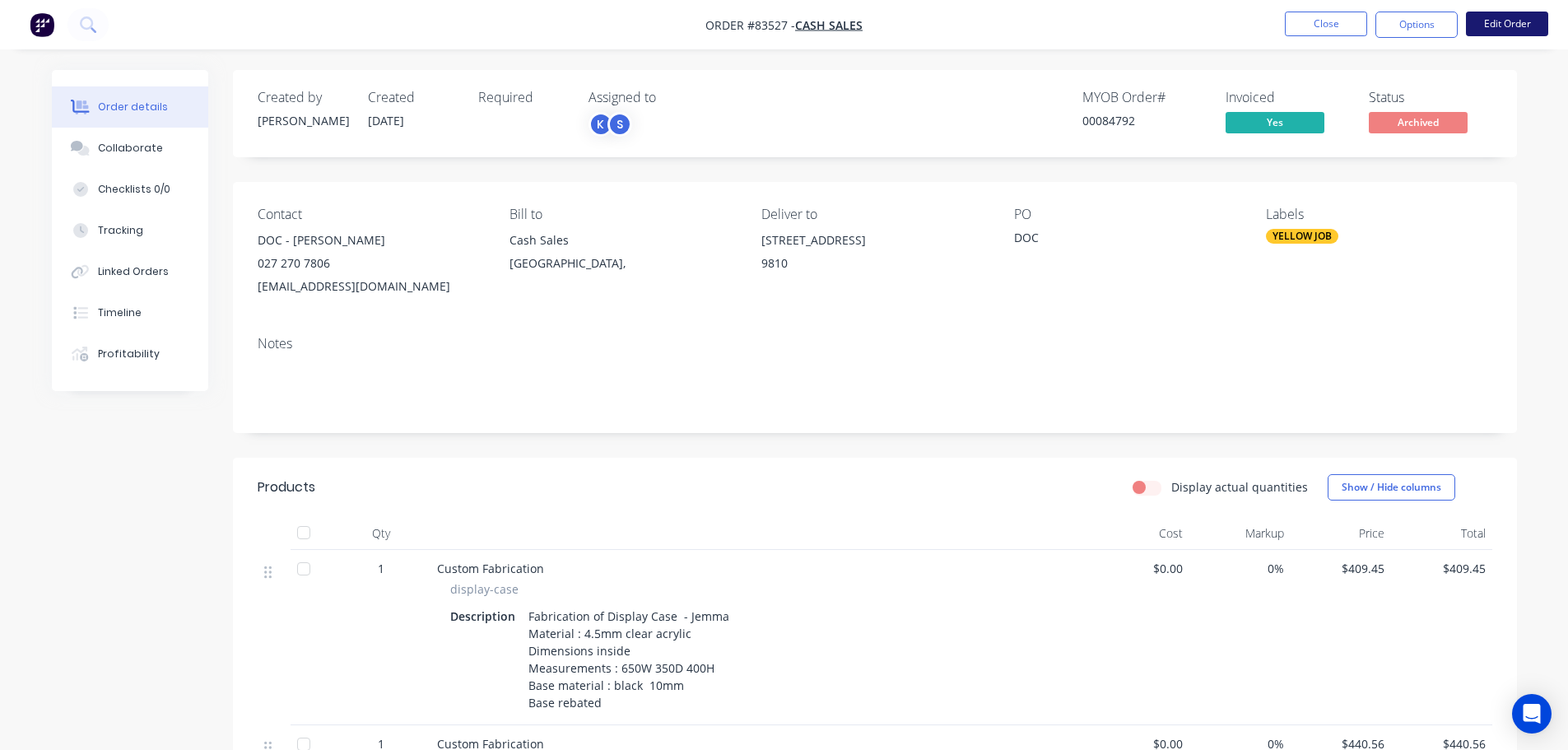
click at [1519, 17] on button "Edit Order" at bounding box center [1506, 24] width 82 height 25
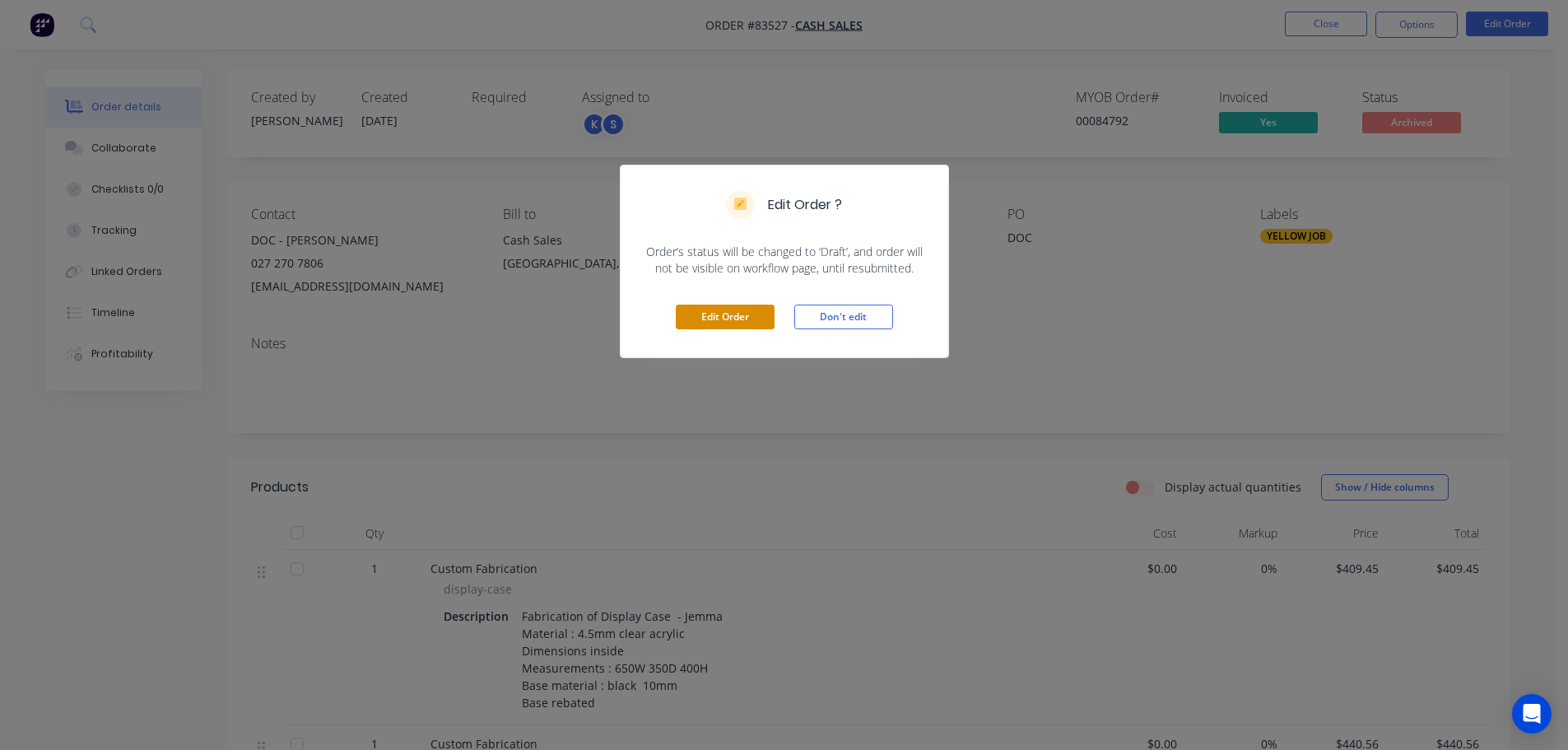
click at [692, 325] on button "Edit Order" at bounding box center [725, 318] width 99 height 25
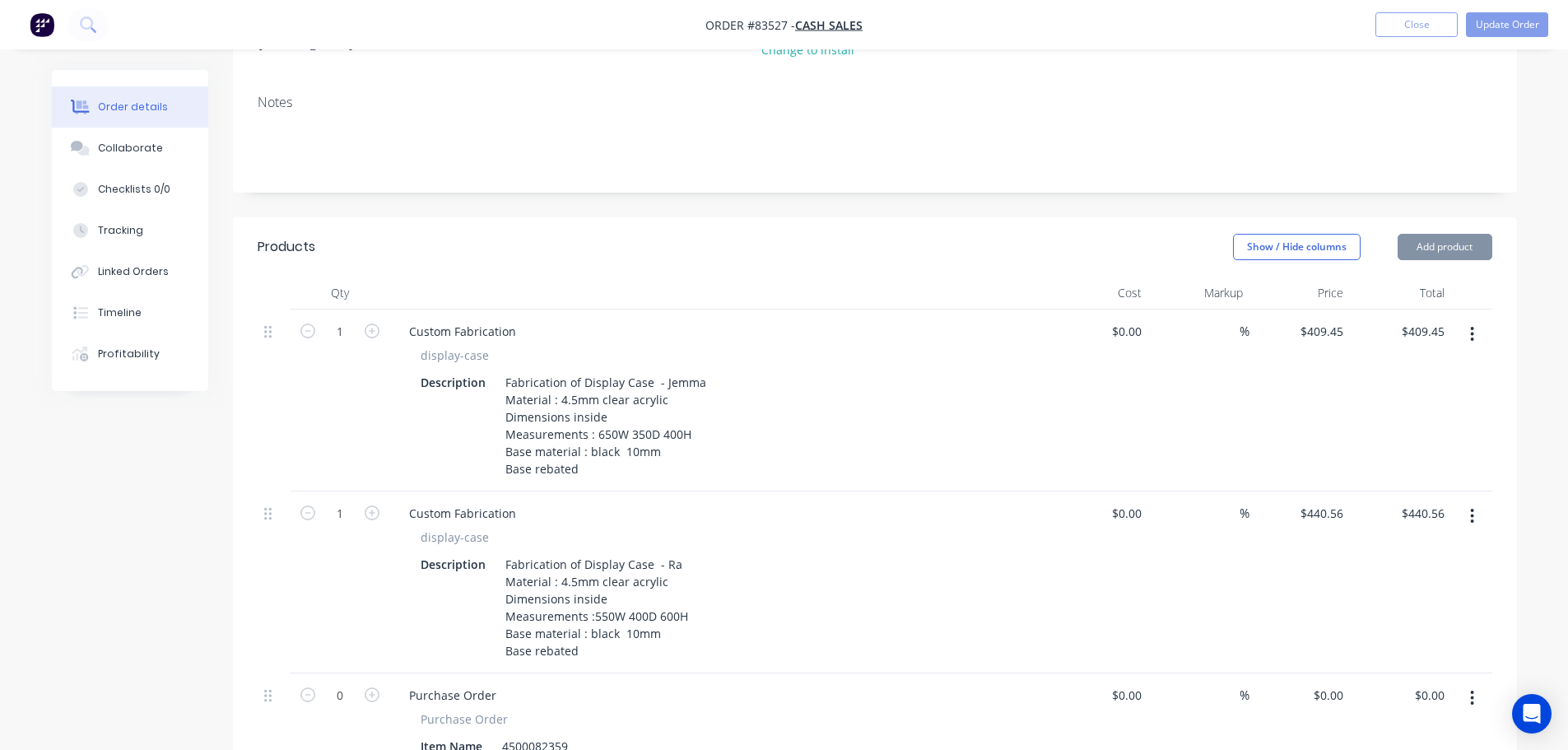
scroll to position [329, 0]
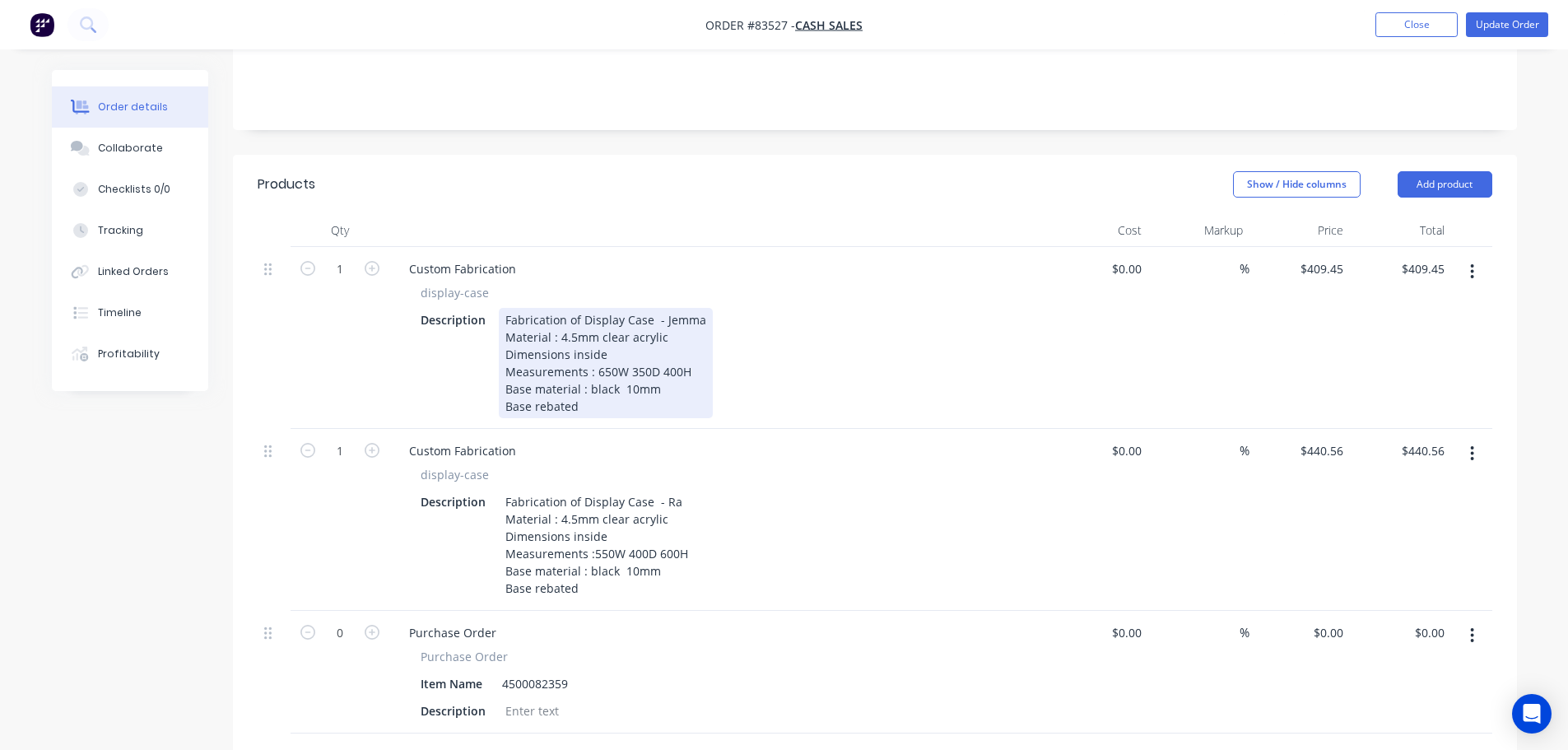
click at [702, 308] on div "Fabrication of Display Case - Jemma Material : 4.5mm clear acrylic Dimensions i…" at bounding box center [605, 363] width 214 height 111
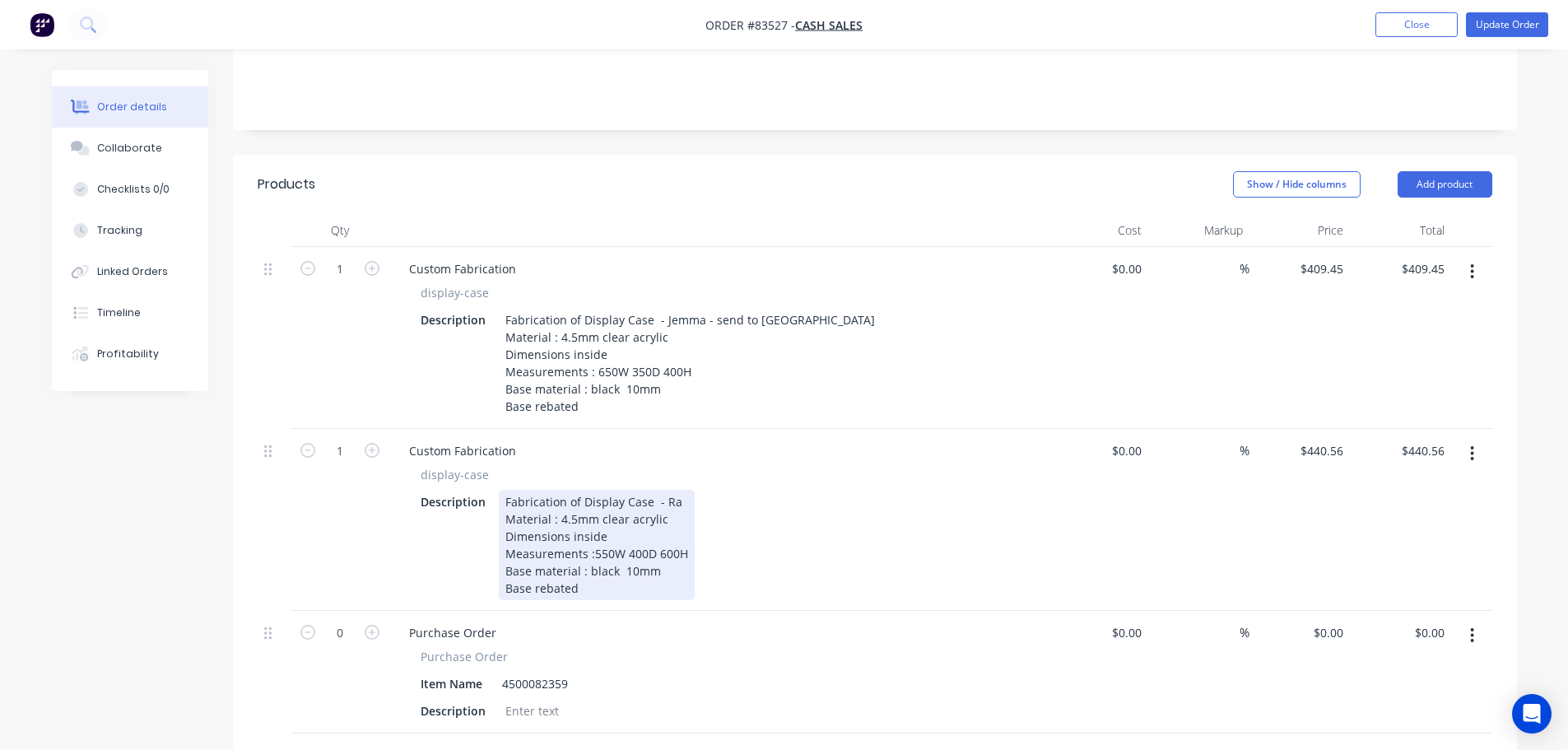
click at [675, 490] on div "Fabrication of Display Case - Ra Material : 4.5mm clear acrylic Dimensions insi…" at bounding box center [597, 545] width 196 height 111
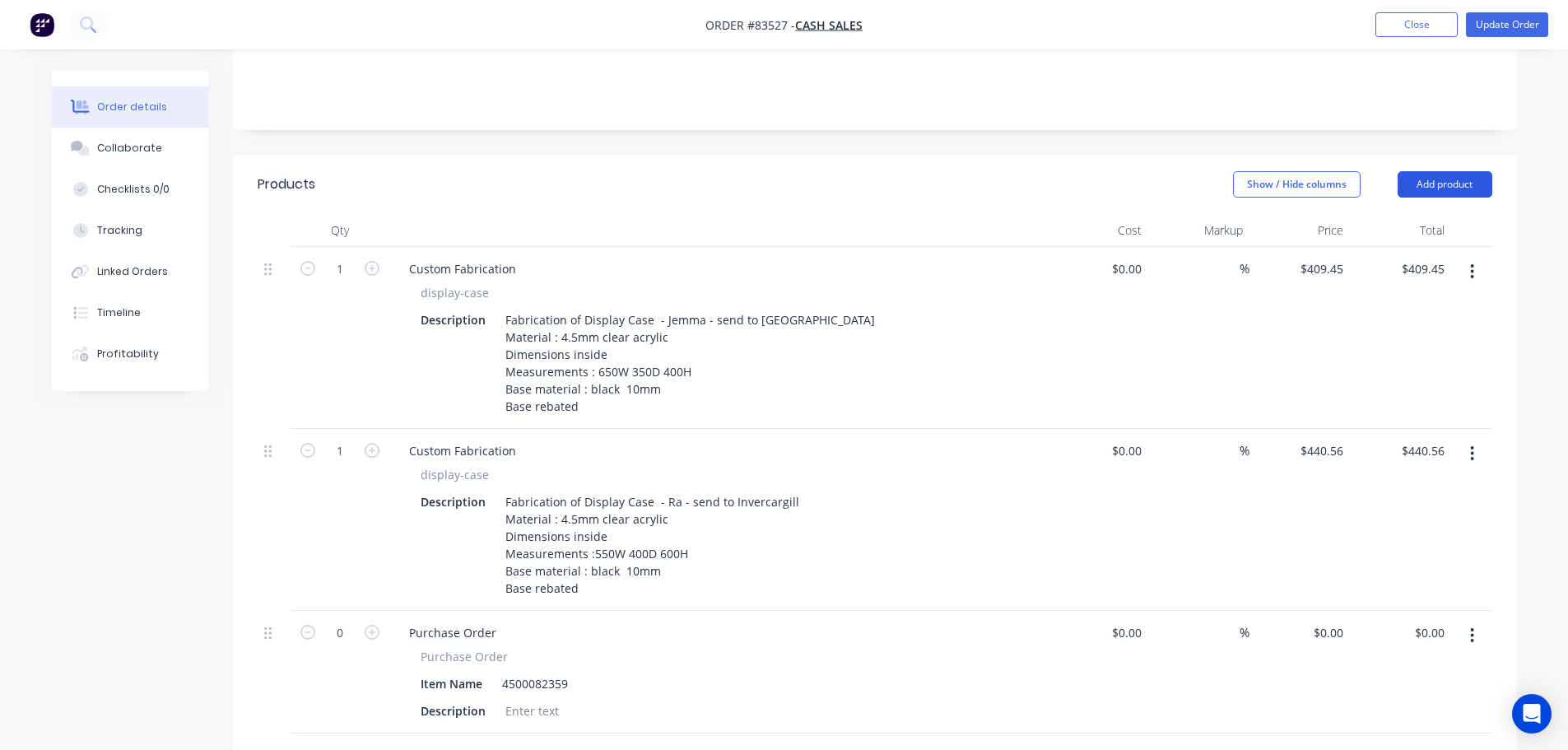
click at [1430, 172] on button "Add product" at bounding box center [1444, 185] width 95 height 27
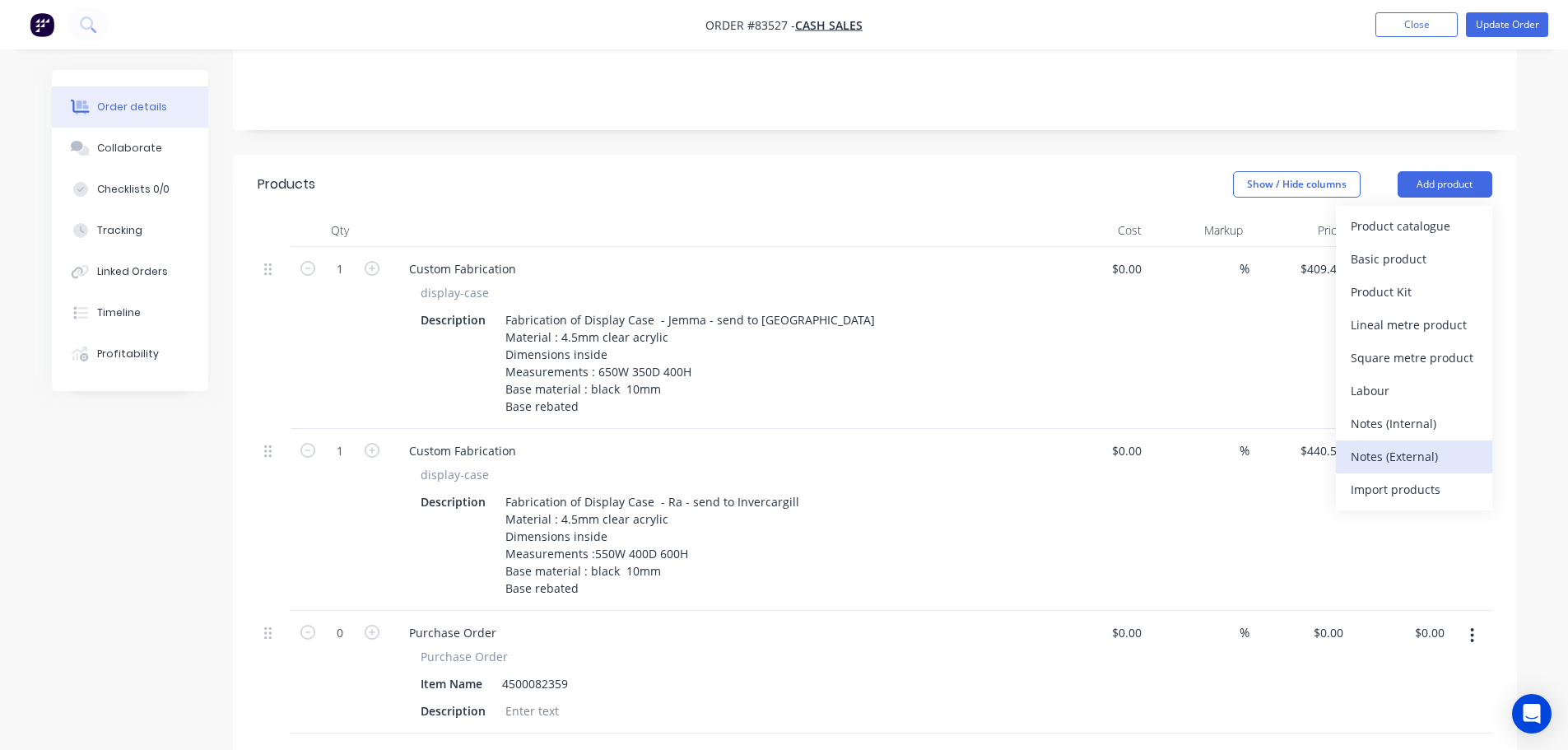
click at [1417, 440] on button "Notes (External)" at bounding box center [1413, 456] width 156 height 33
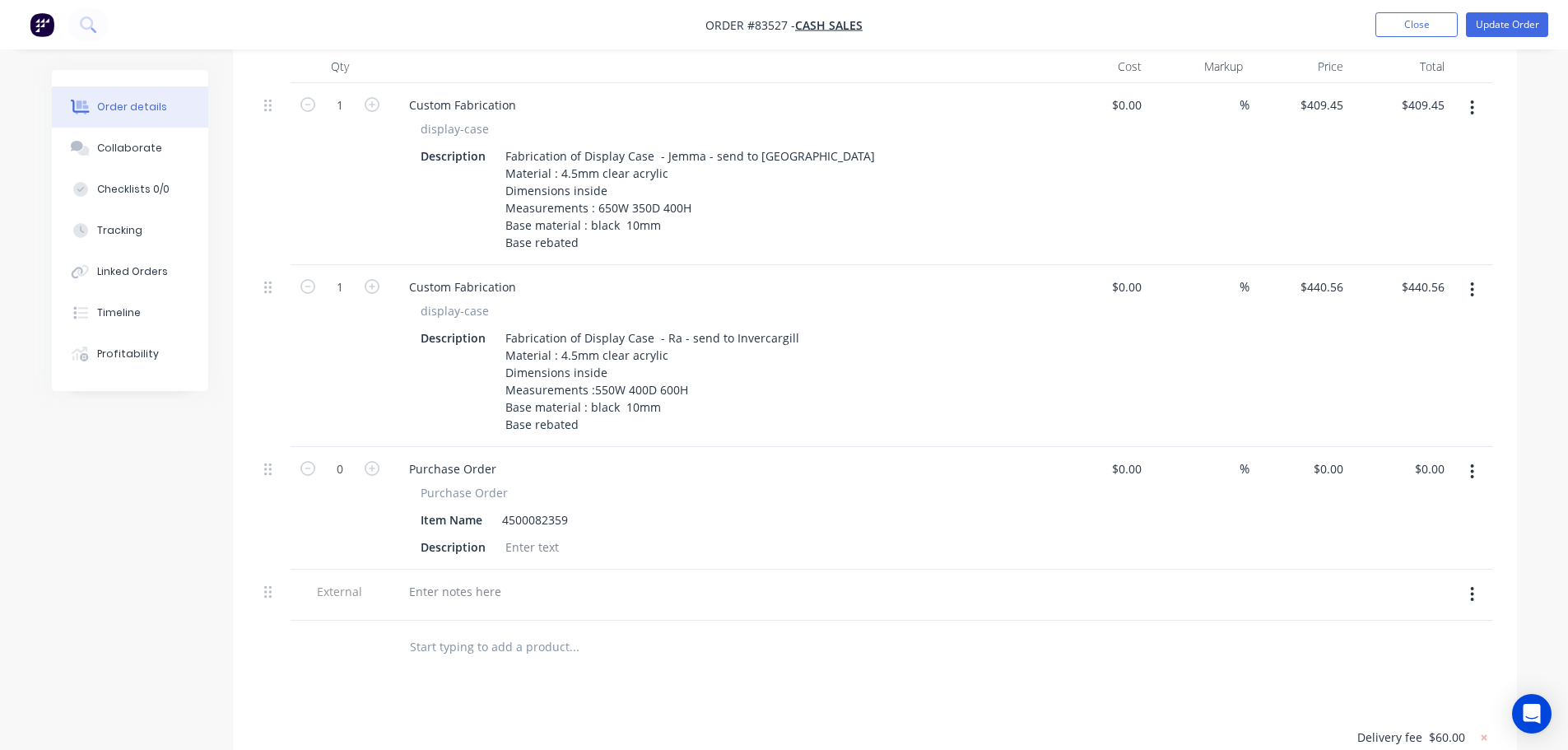
scroll to position [494, 0]
click at [436, 543] on div "Purchase Order Purchase Order Item Name 4500082359 Description" at bounding box center [718, 508] width 658 height 123
click at [443, 579] on div at bounding box center [455, 591] width 118 height 24
click at [506, 585] on div "send Ra to: [STREET_ADDRESS]" at bounding box center [461, 600] width 131 height 42
click at [591, 673] on input "text" at bounding box center [574, 680] width 329 height 33
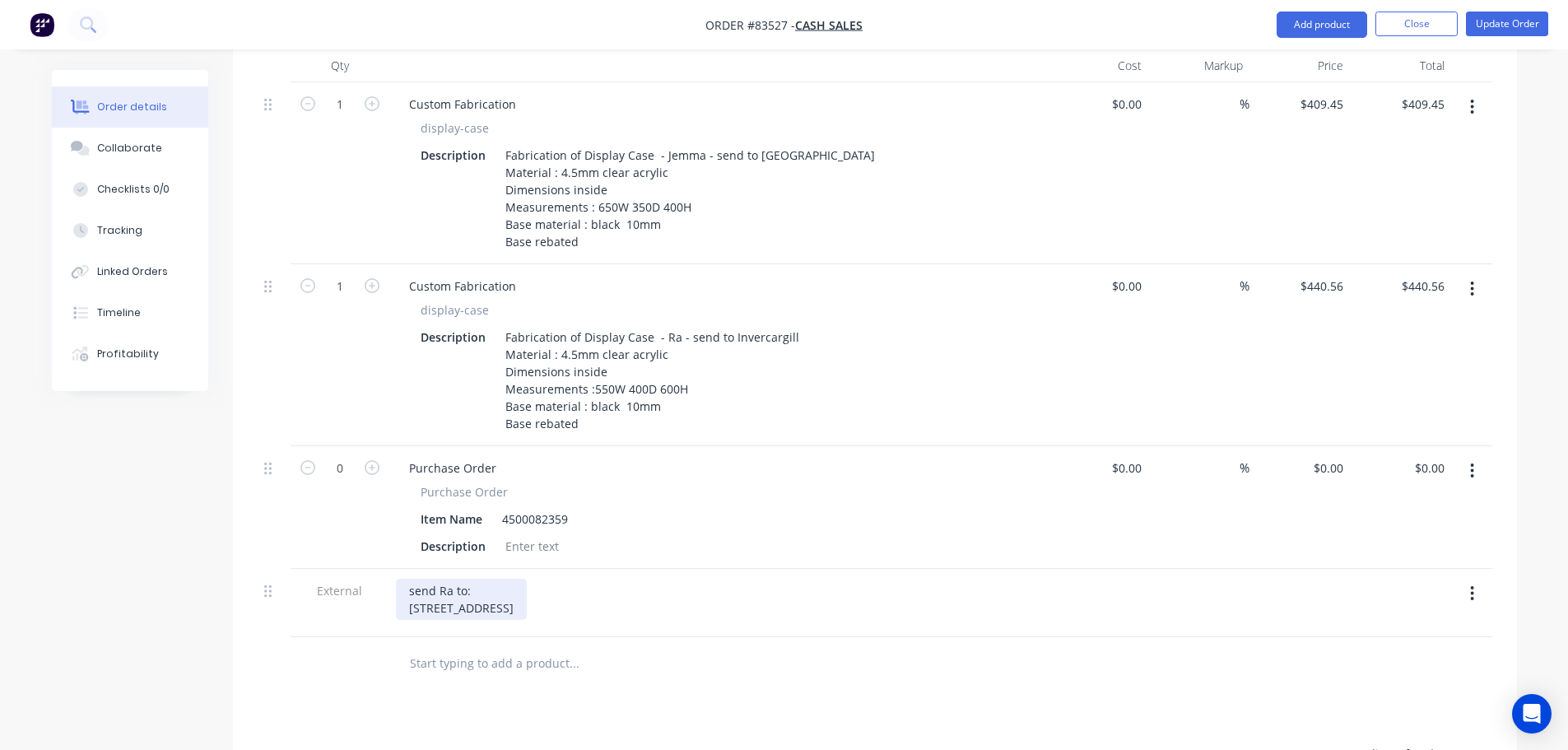
click at [477, 608] on div "send Ra to: [STREET_ADDRESS]" at bounding box center [461, 600] width 131 height 42
click at [1538, 14] on button "Update Order" at bounding box center [1506, 24] width 82 height 25
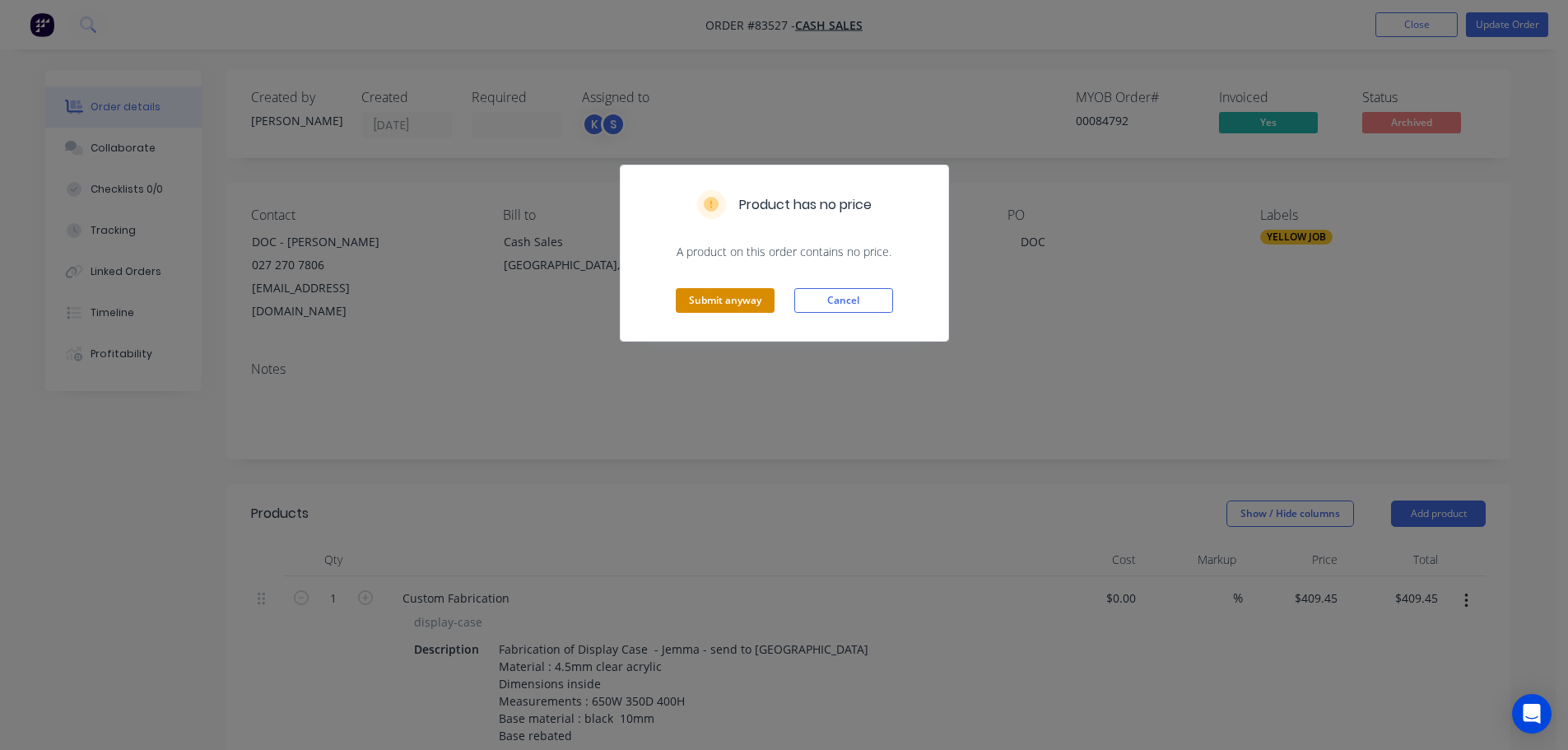
click at [713, 299] on button "Submit anyway" at bounding box center [725, 301] width 99 height 25
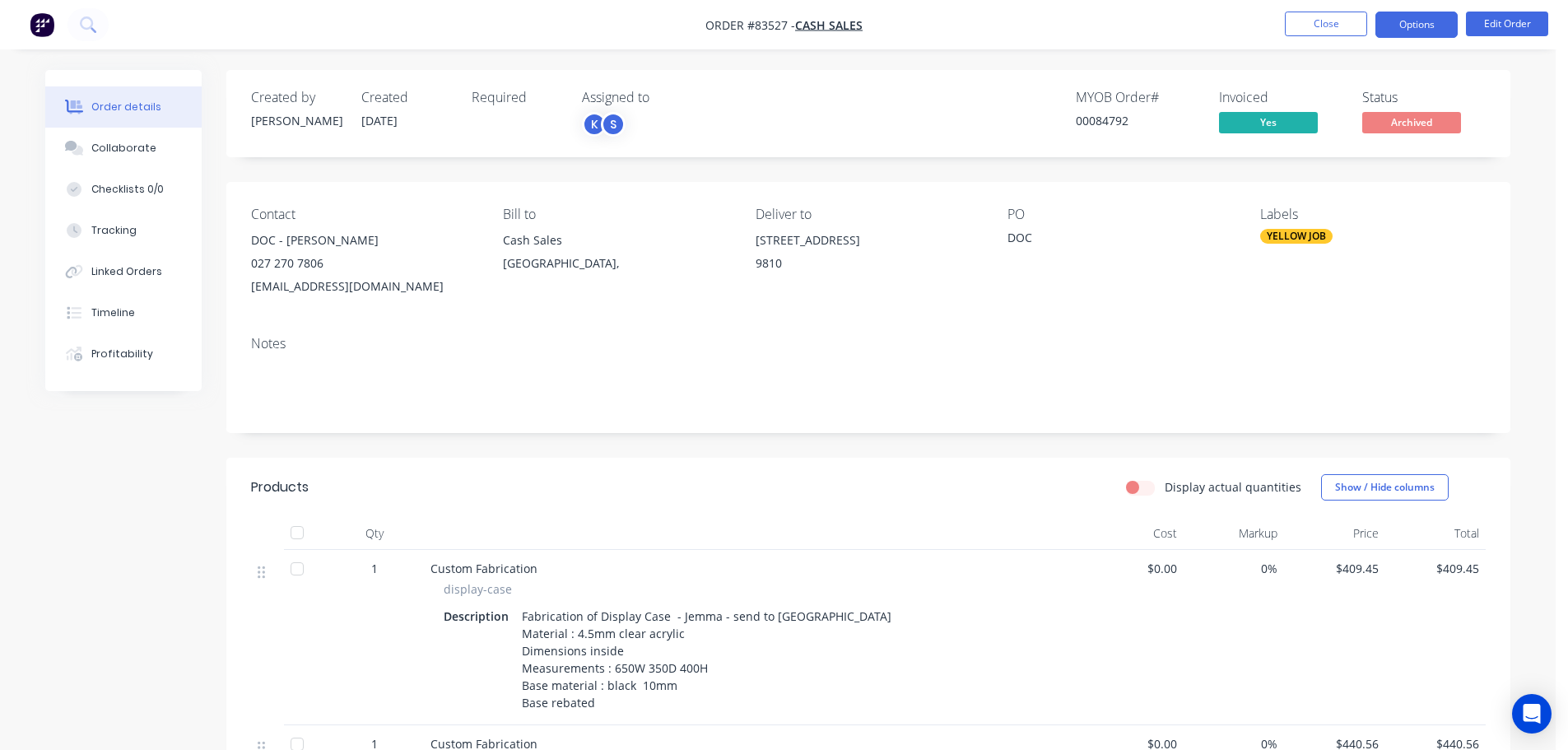
click at [1441, 20] on button "Options" at bounding box center [1416, 25] width 82 height 27
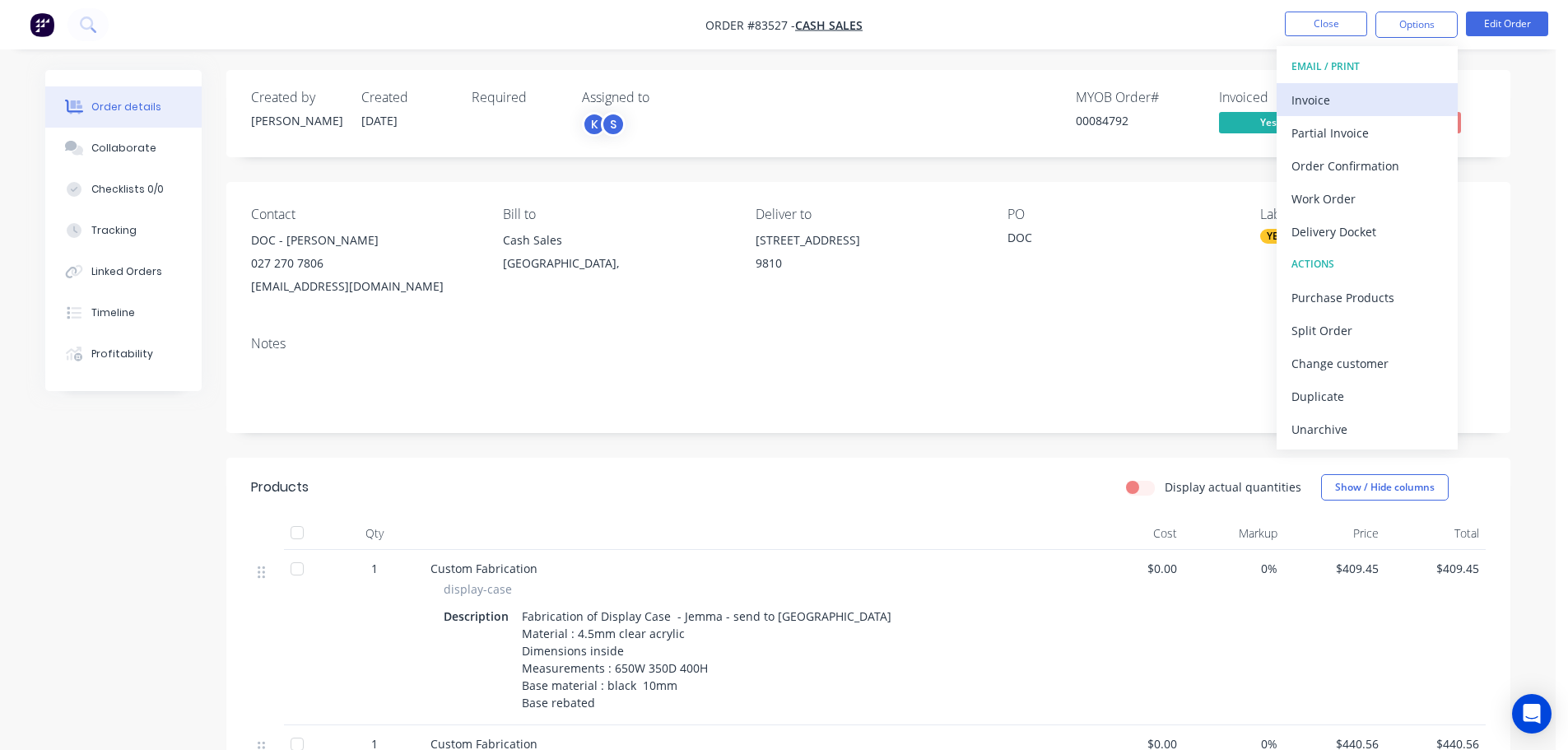
click at [1392, 96] on div "Invoice" at bounding box center [1366, 100] width 151 height 24
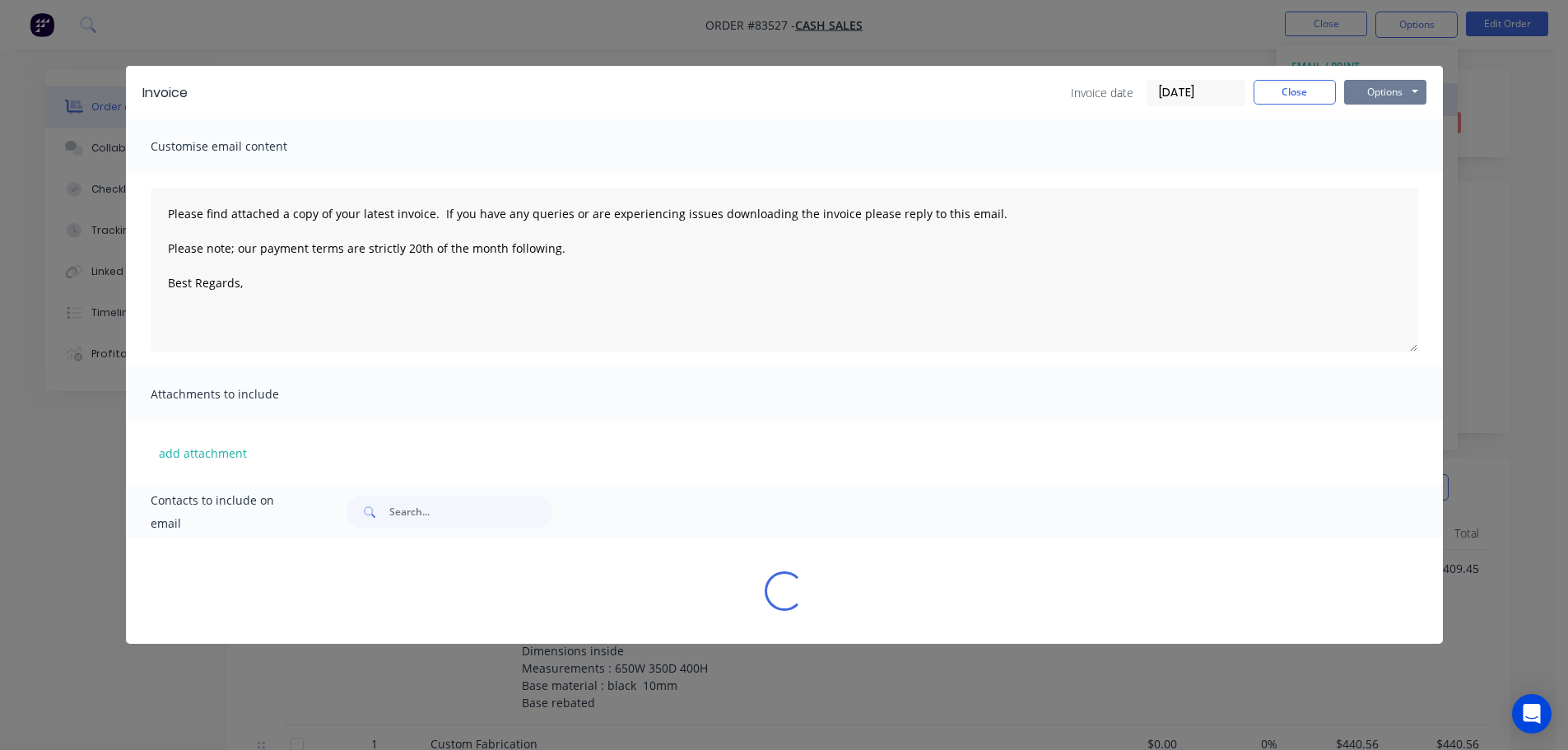
click at [1393, 92] on button "Options" at bounding box center [1385, 92] width 82 height 25
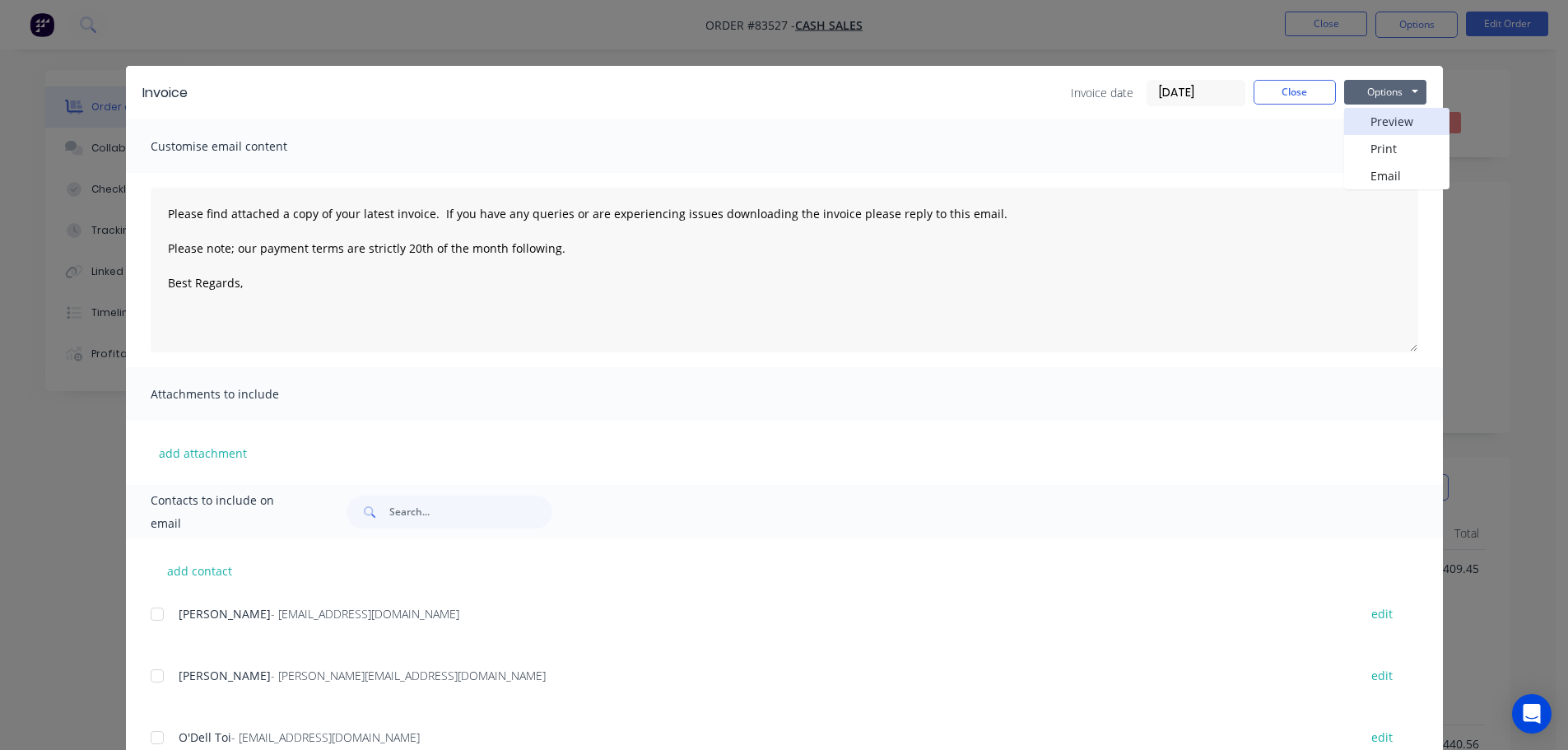
click at [1397, 115] on button "Preview" at bounding box center [1397, 121] width 105 height 27
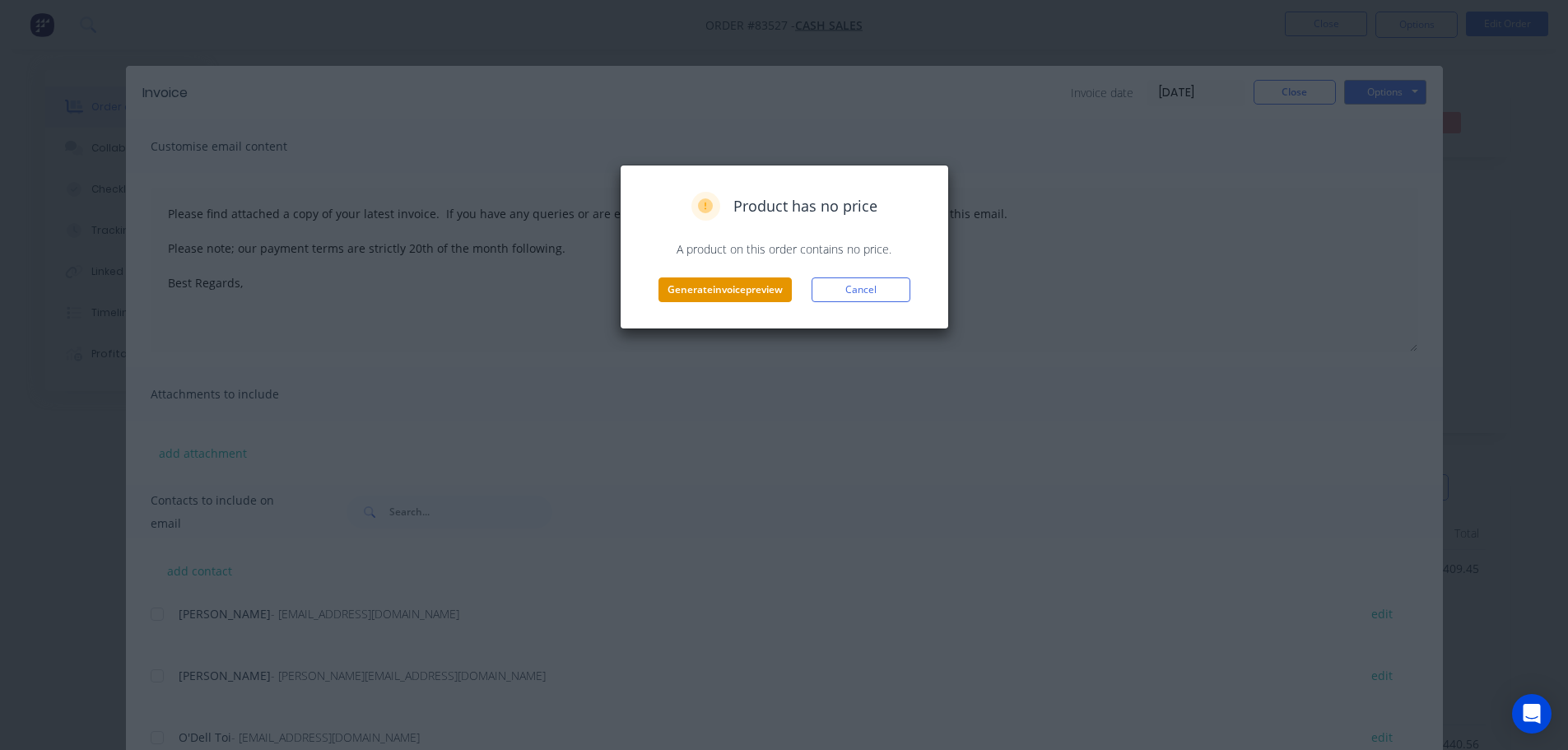
click at [716, 293] on button "Generate invoice preview" at bounding box center [725, 290] width 133 height 25
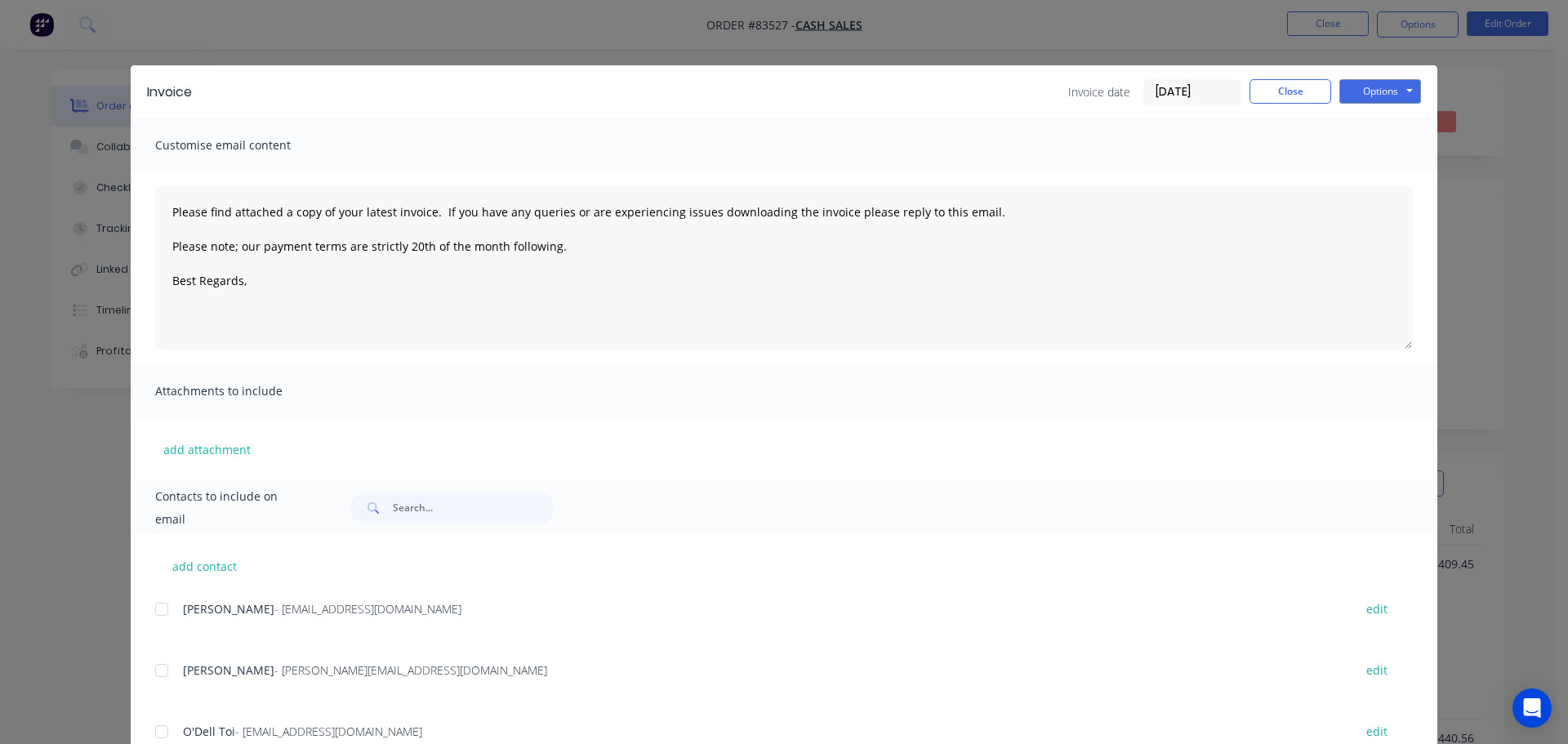
type textarea "Please find attached a copy of your latest invoice. If you have any queries or …"
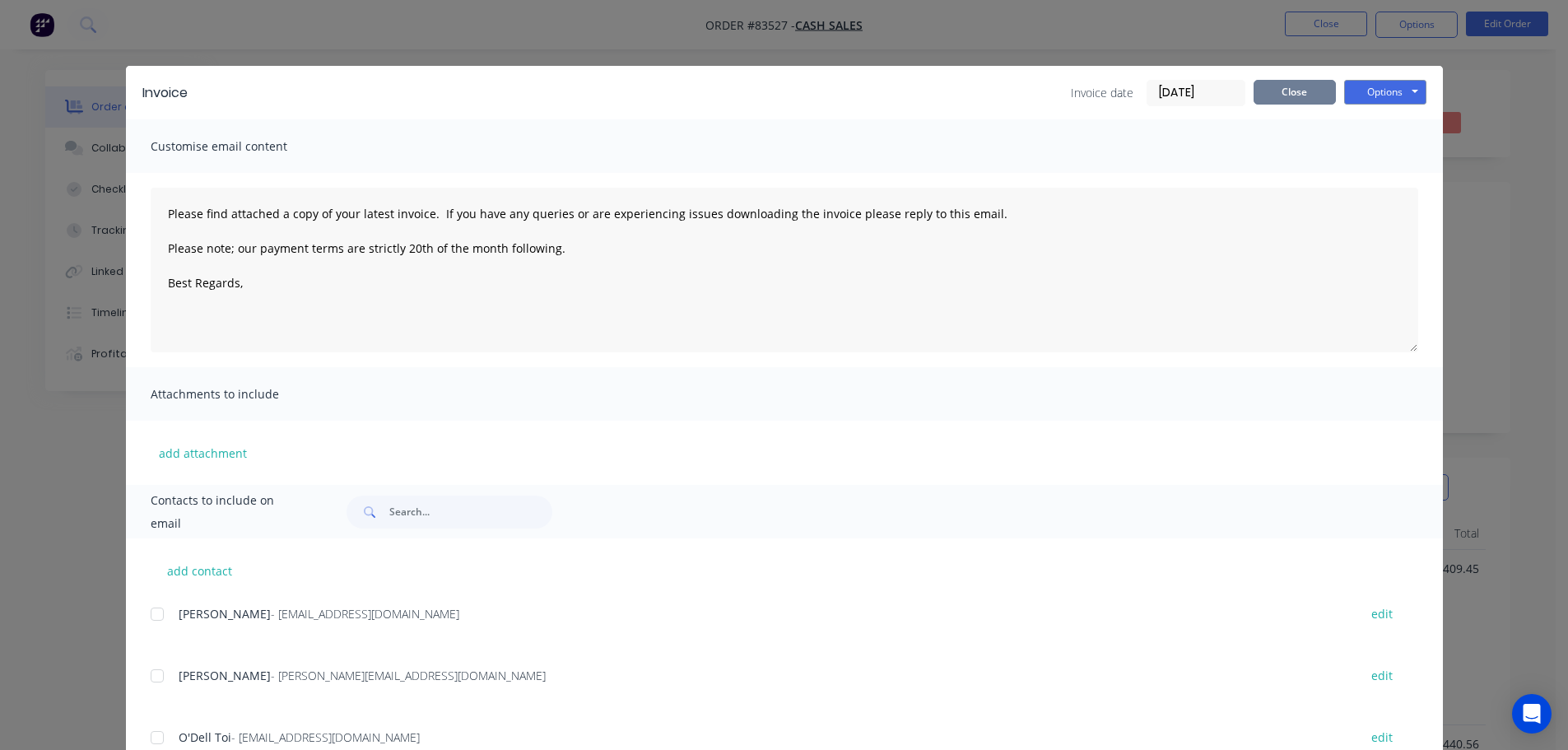
click at [1309, 88] on button "Close" at bounding box center [1294, 92] width 82 height 25
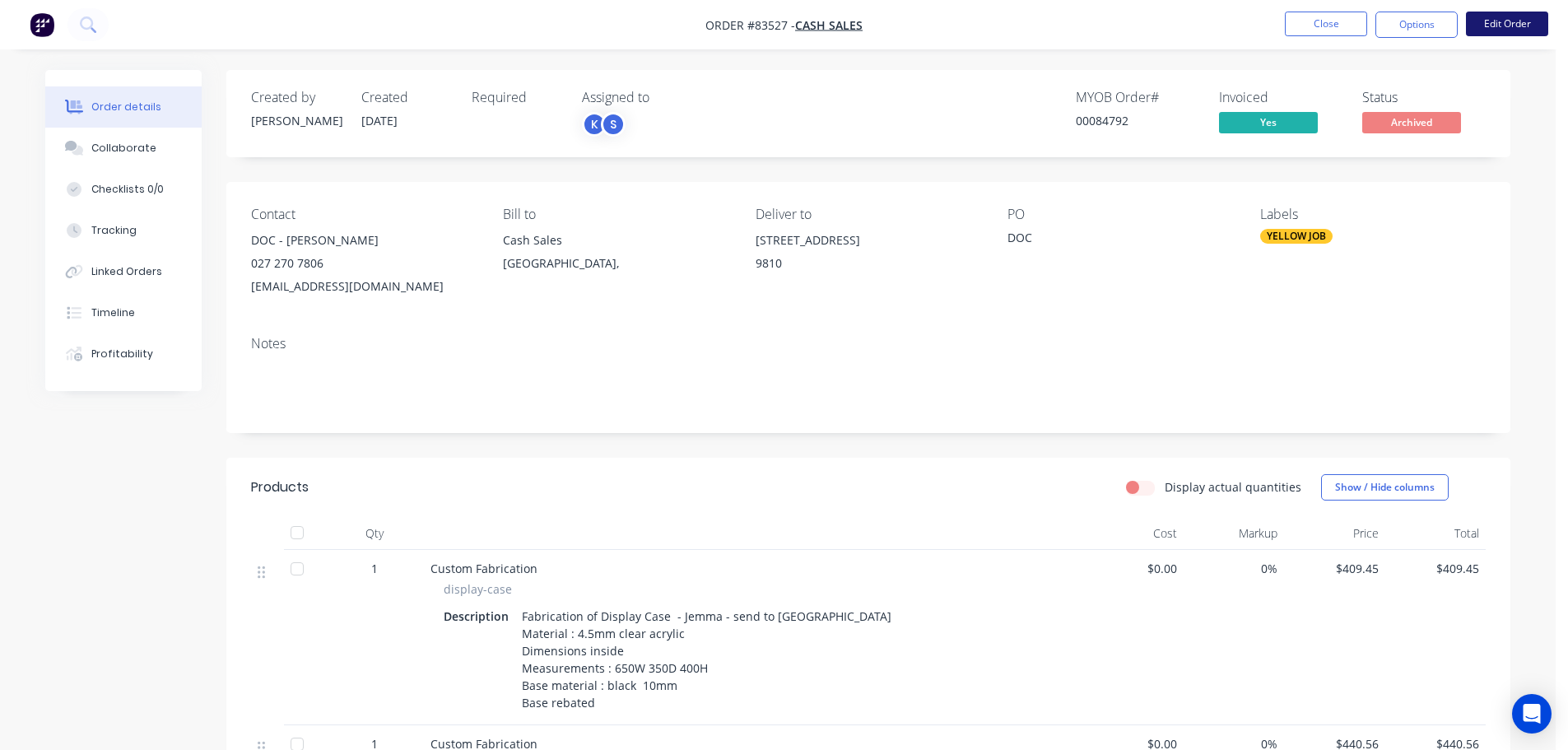
click at [1501, 27] on button "Edit Order" at bounding box center [1506, 24] width 82 height 25
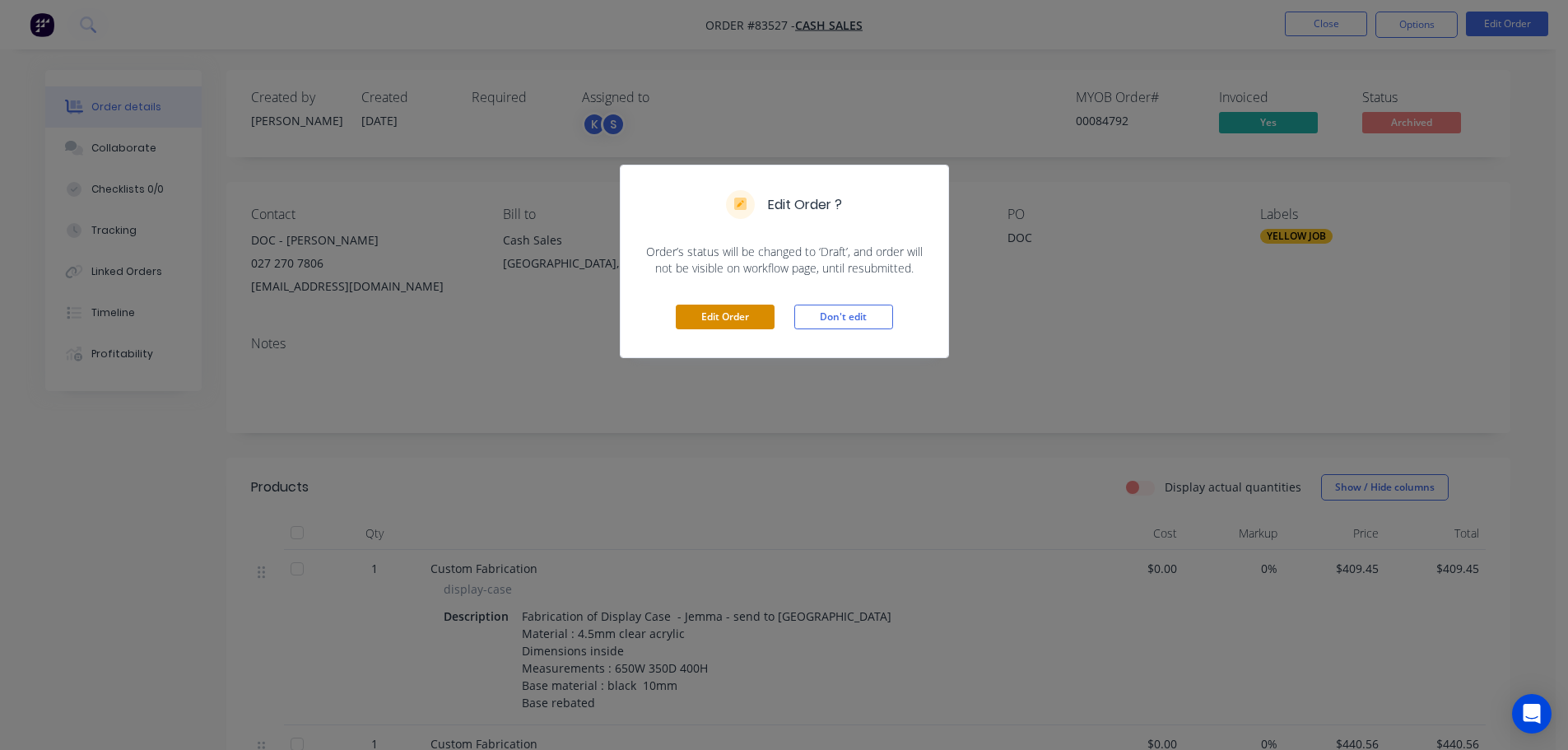
click at [742, 309] on button "Edit Order" at bounding box center [725, 318] width 99 height 25
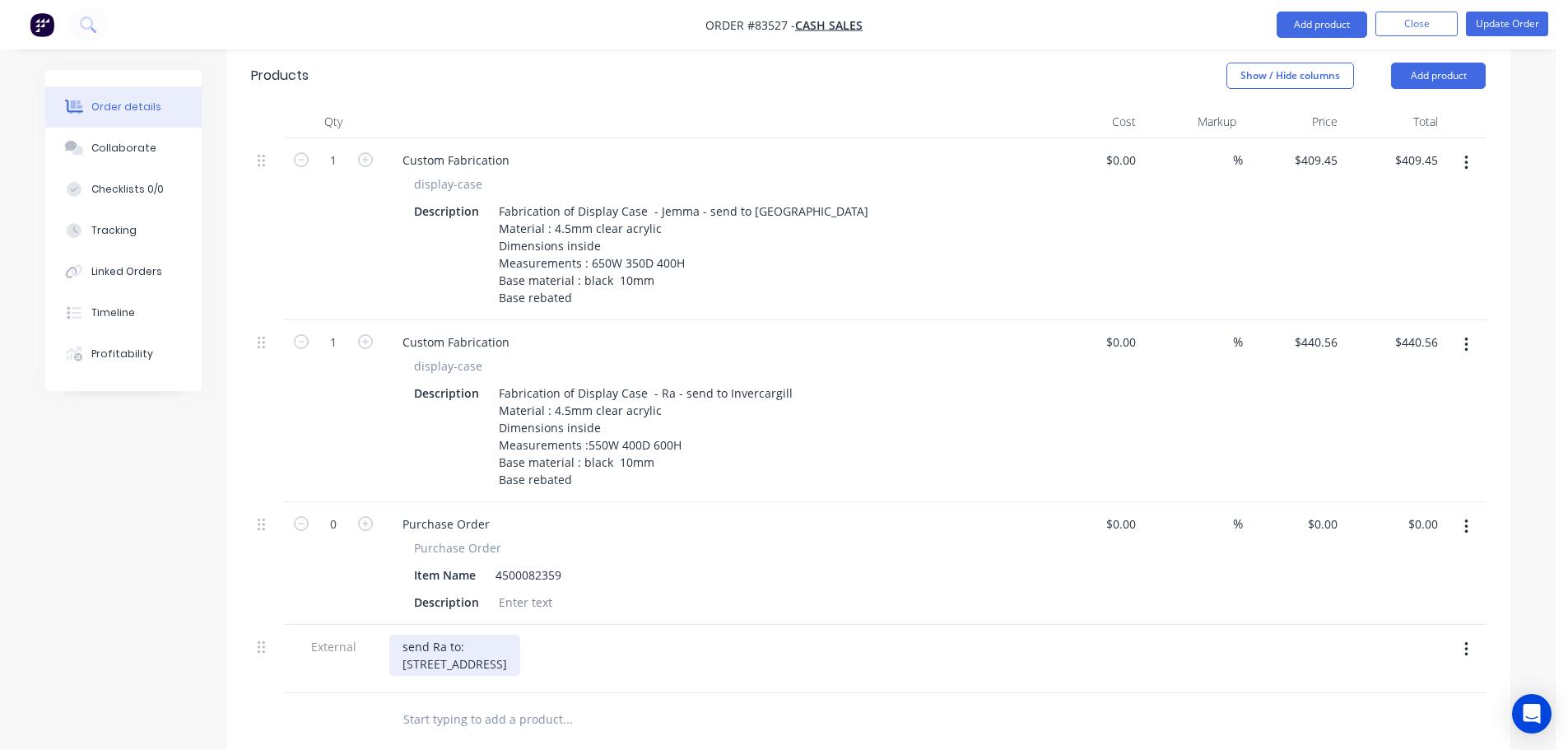
scroll to position [494, 0]
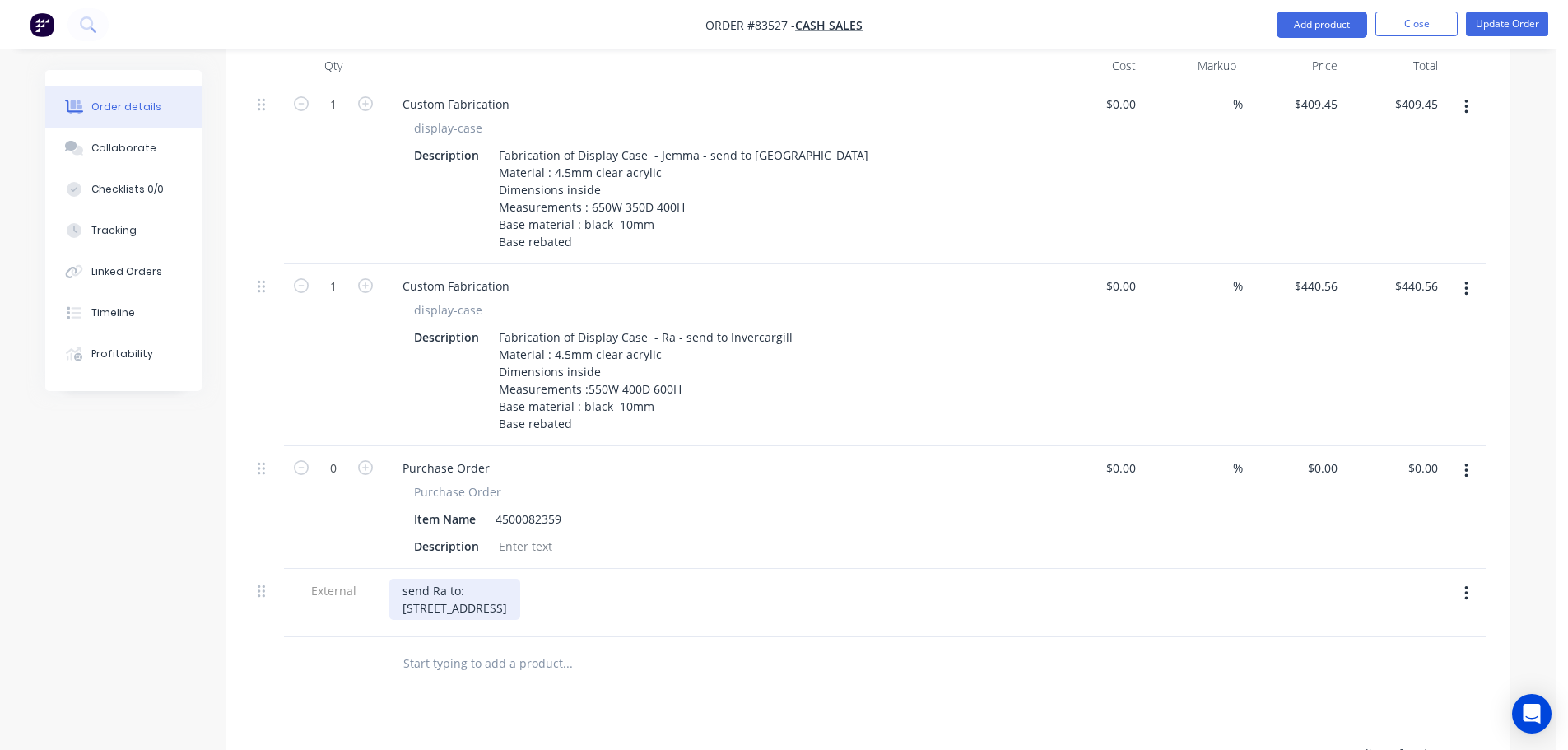
click at [438, 579] on div "send Ra to: [STREET_ADDRESS]" at bounding box center [454, 600] width 131 height 42
click at [1489, 16] on button "Update Order" at bounding box center [1506, 24] width 82 height 25
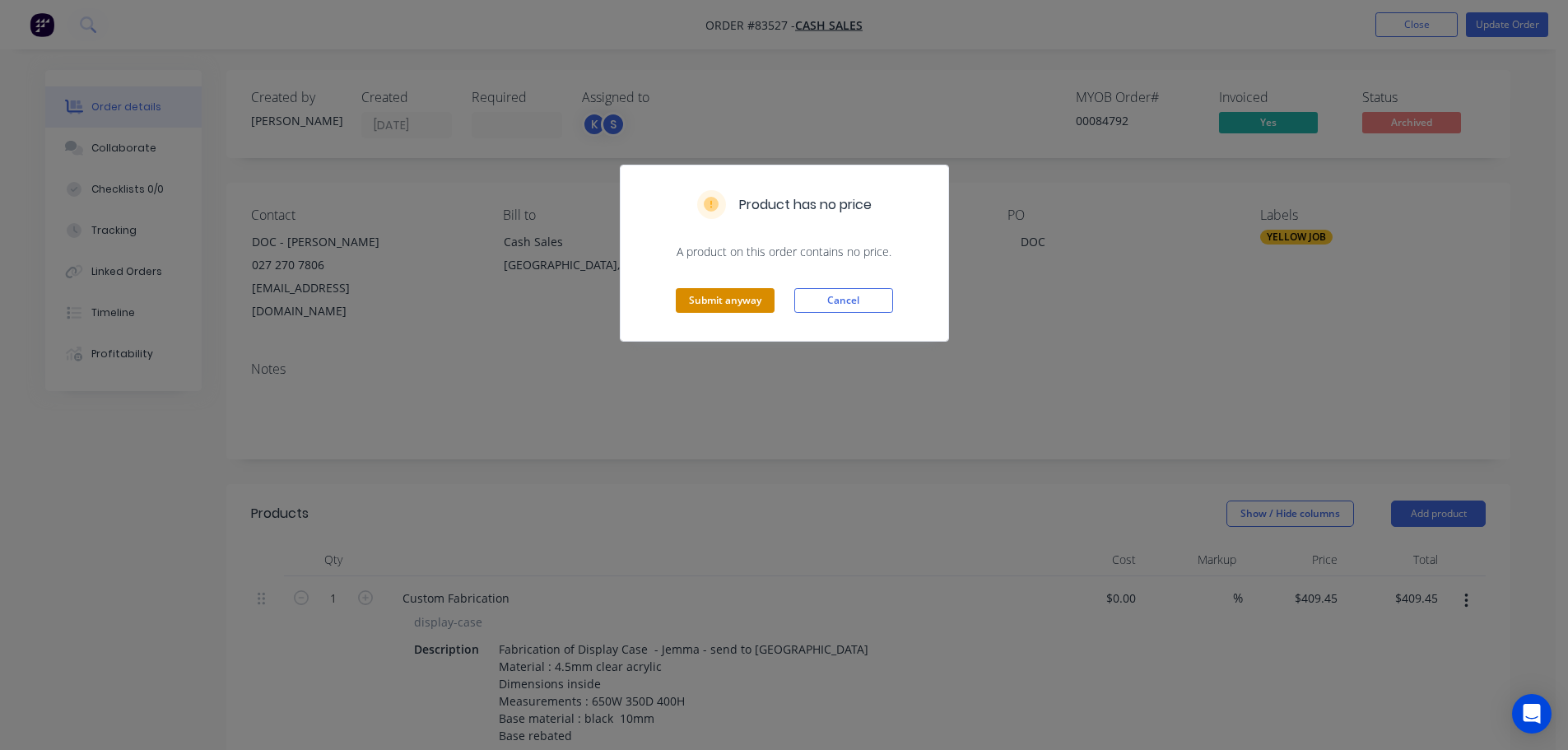
click at [719, 289] on button "Submit anyway" at bounding box center [725, 301] width 99 height 25
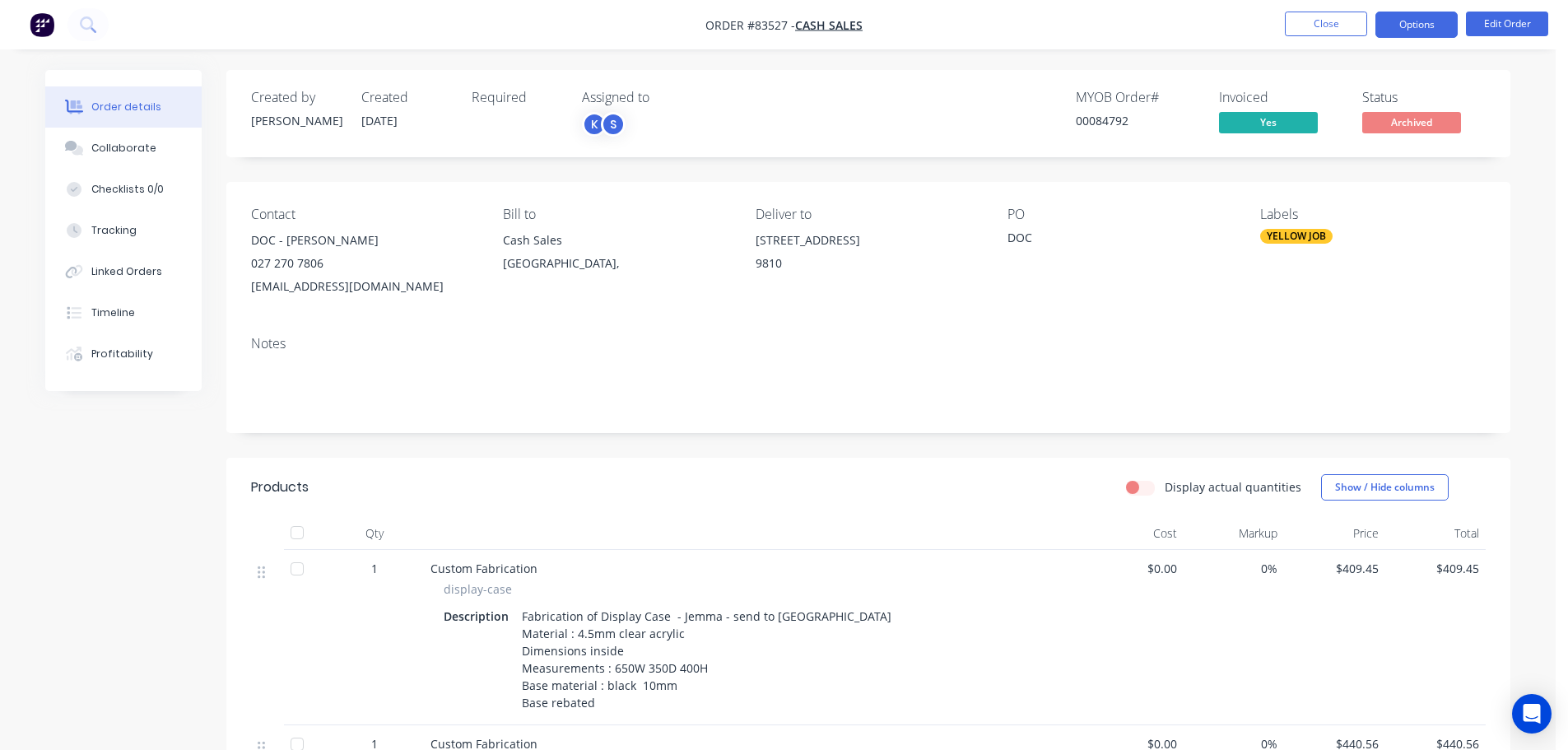
click at [1409, 30] on button "Options" at bounding box center [1416, 25] width 82 height 27
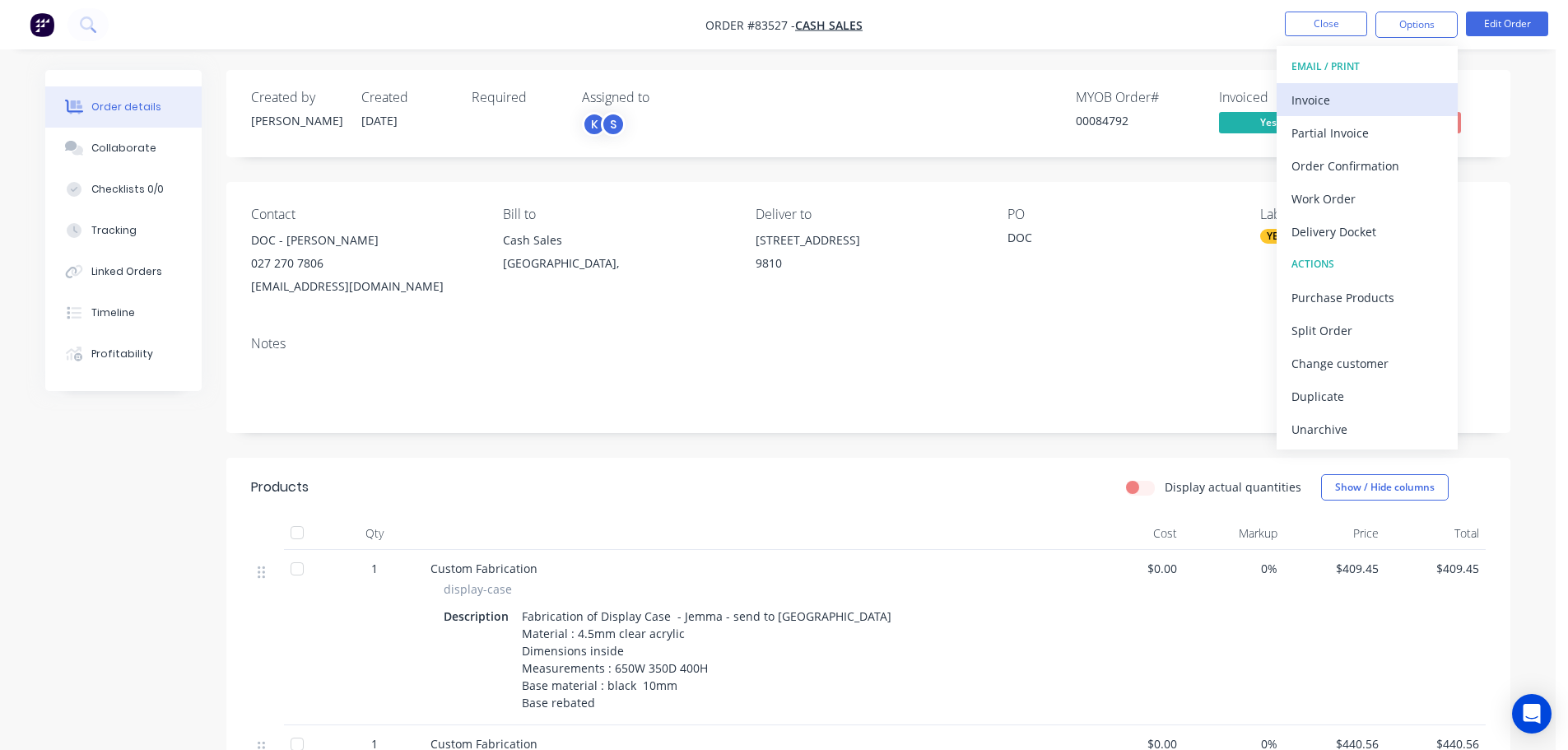
click at [1381, 101] on div "Invoice" at bounding box center [1366, 100] width 151 height 24
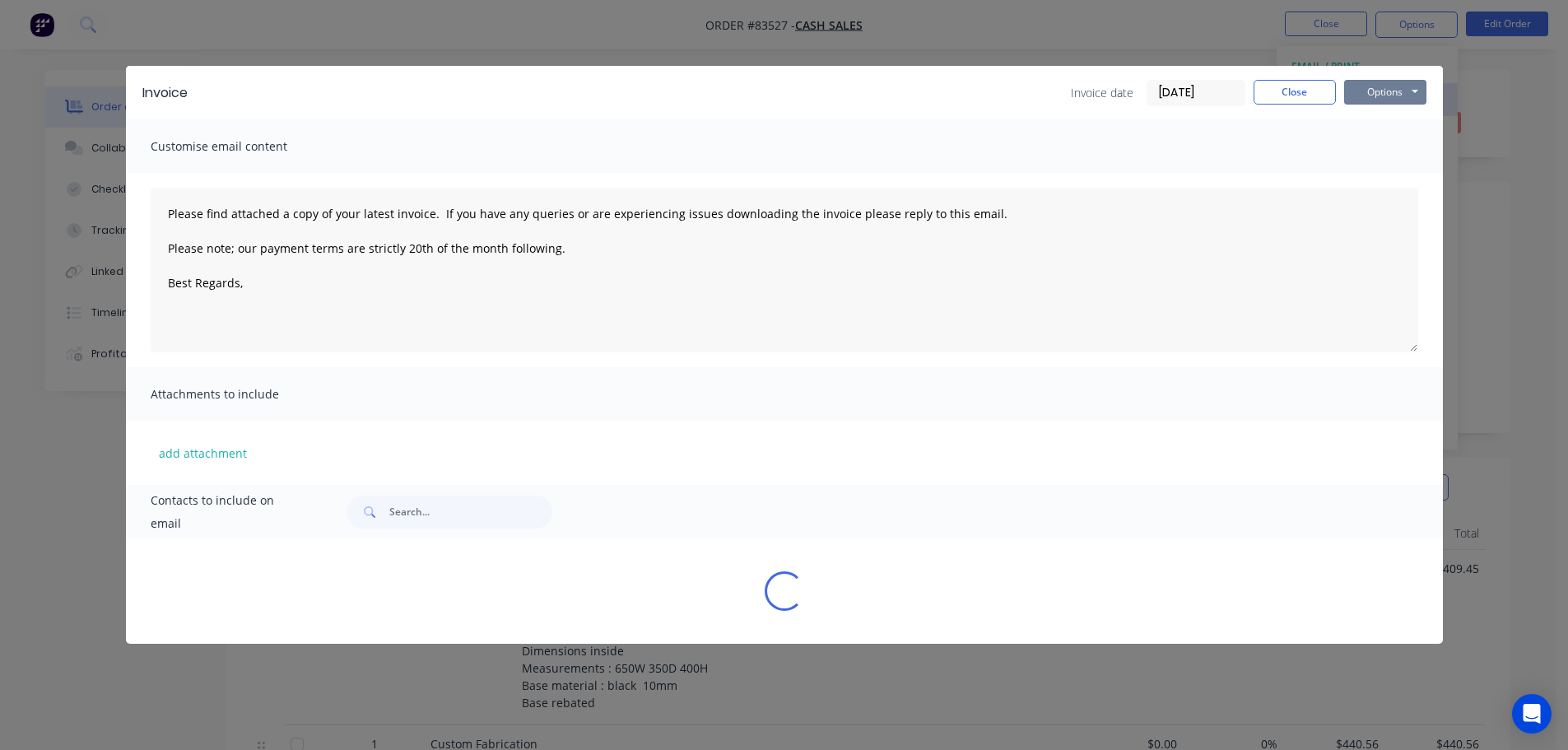
click at [1388, 89] on button "Options" at bounding box center [1385, 92] width 82 height 25
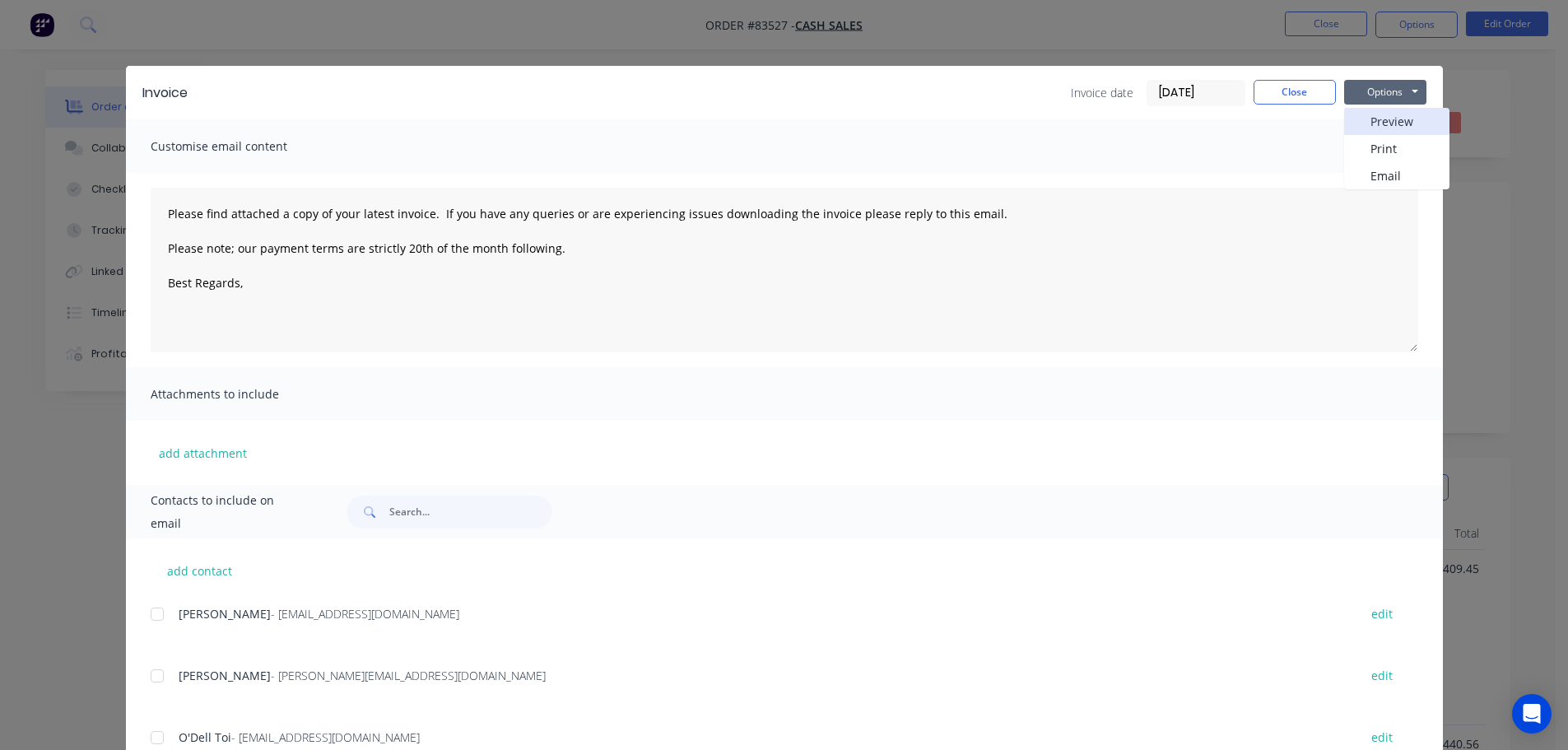
click at [1383, 118] on button "Preview" at bounding box center [1397, 121] width 105 height 27
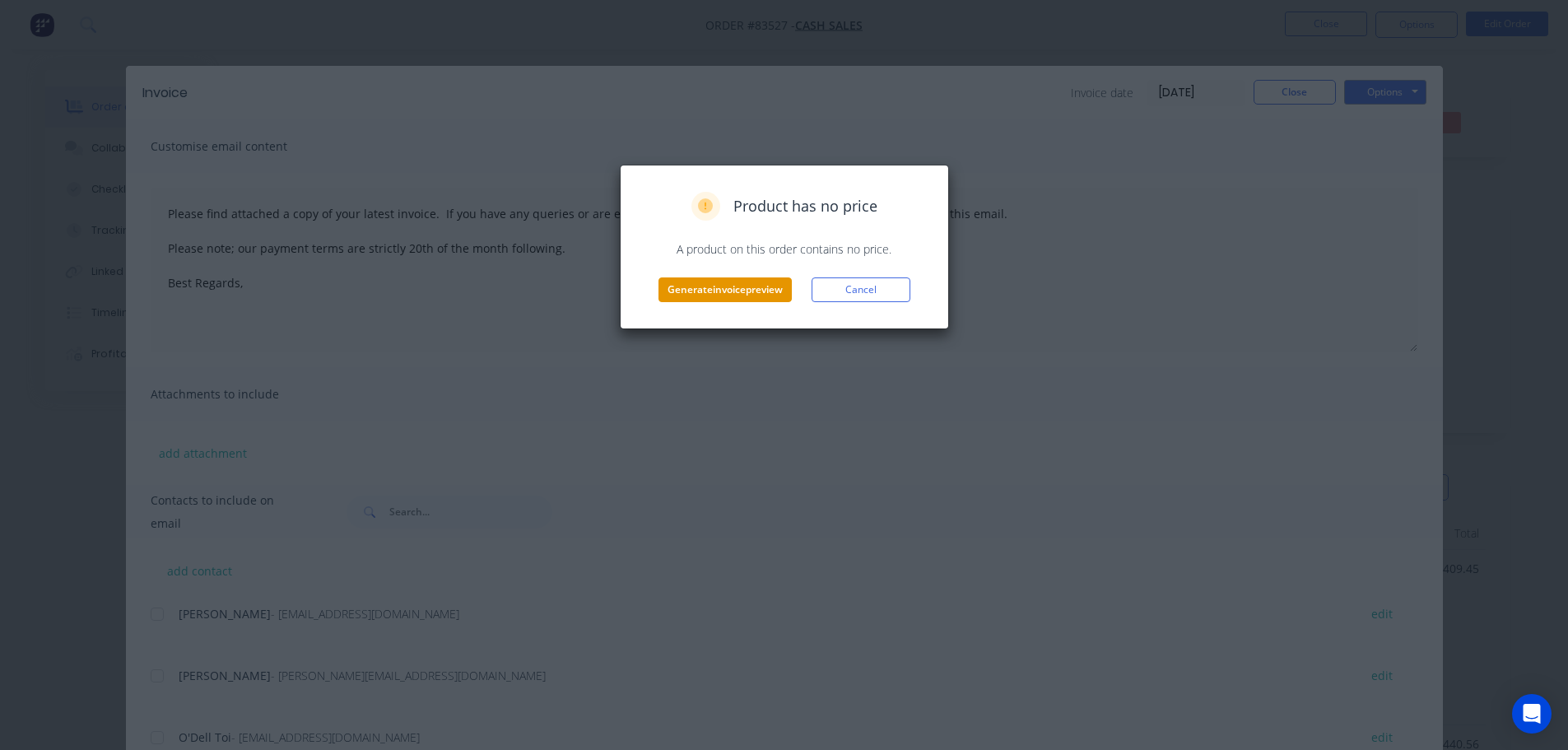
click at [773, 282] on button "Generate invoice preview" at bounding box center [725, 290] width 133 height 25
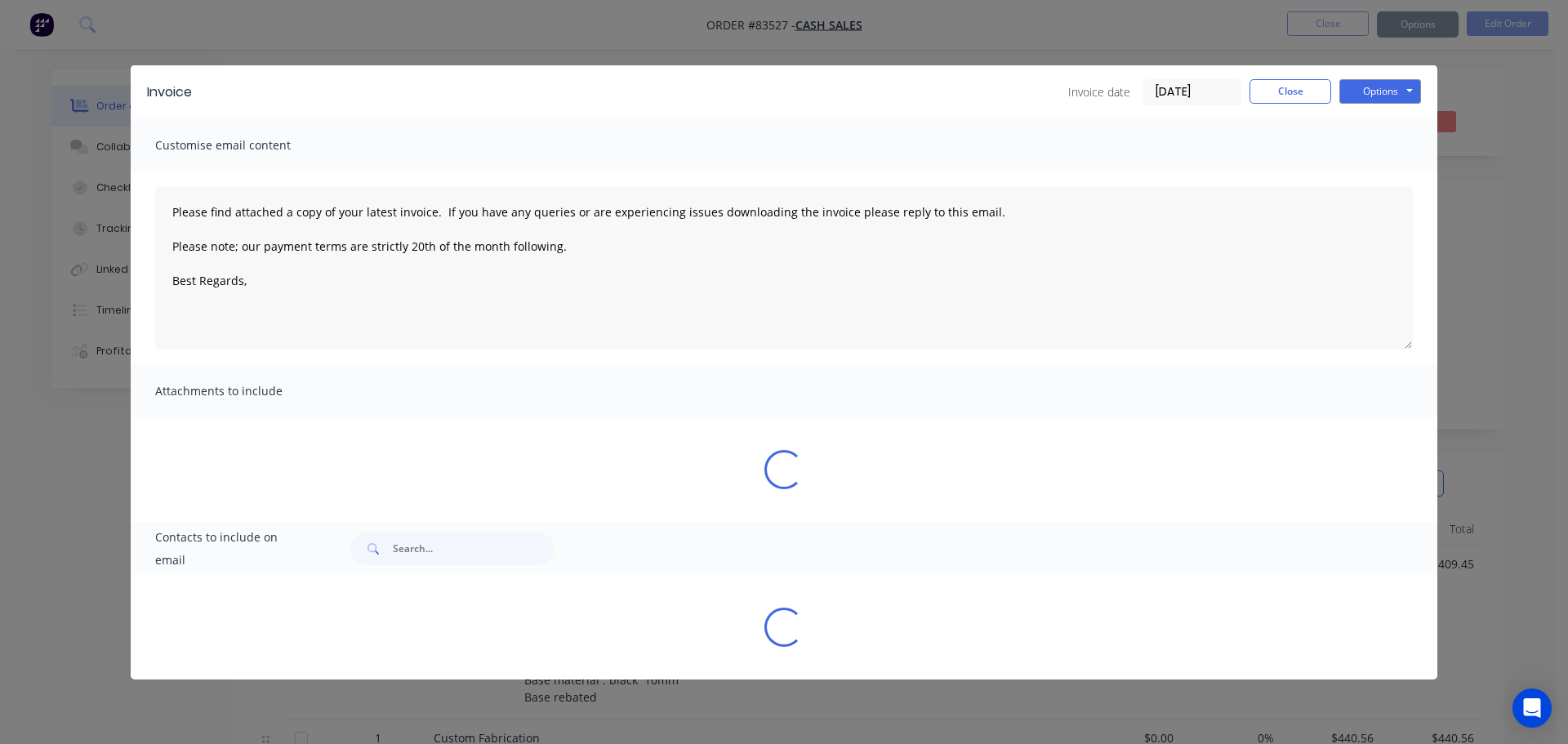
type textarea "Please find attached a copy of your latest invoice. If you have any queries or …"
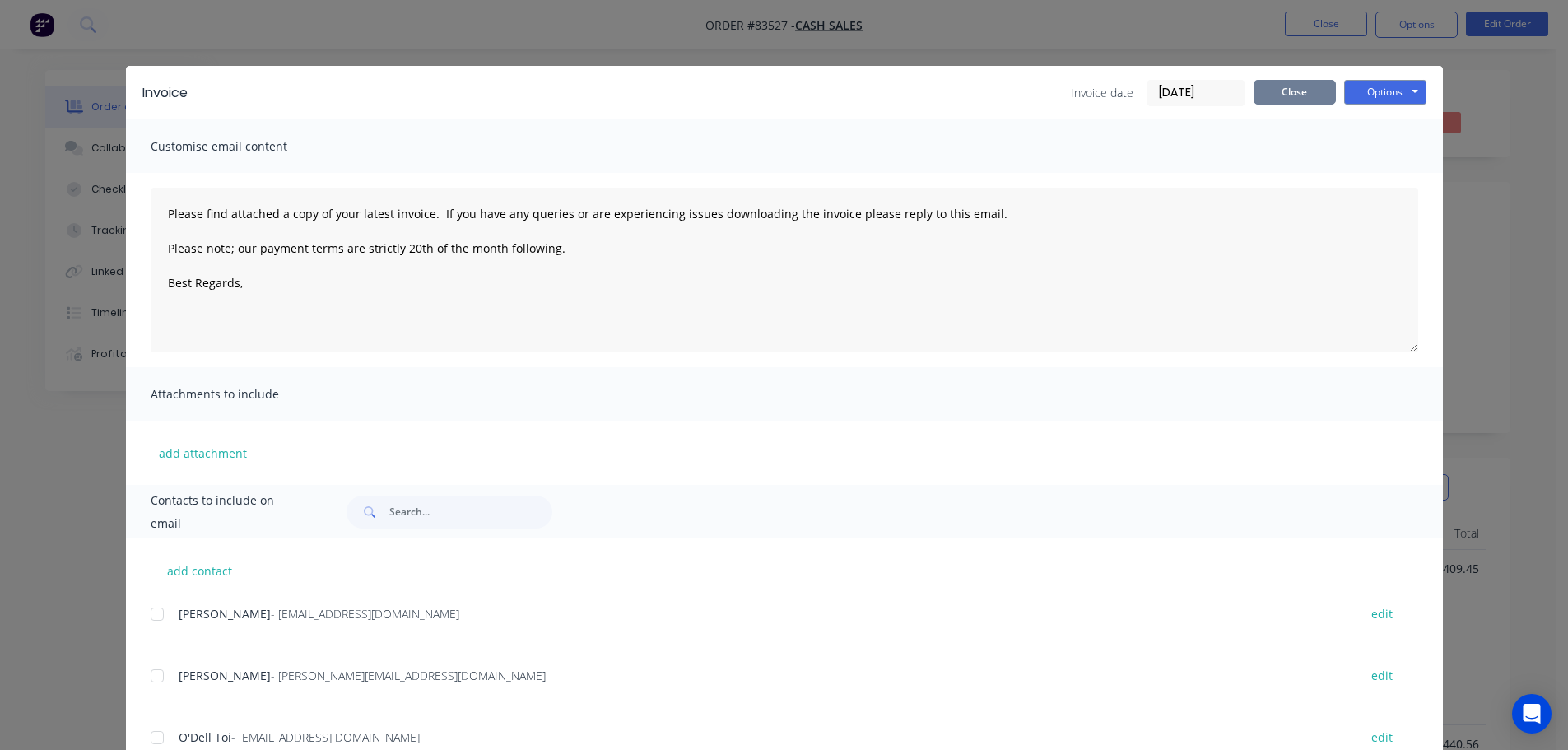
click at [1278, 86] on button "Close" at bounding box center [1294, 92] width 82 height 25
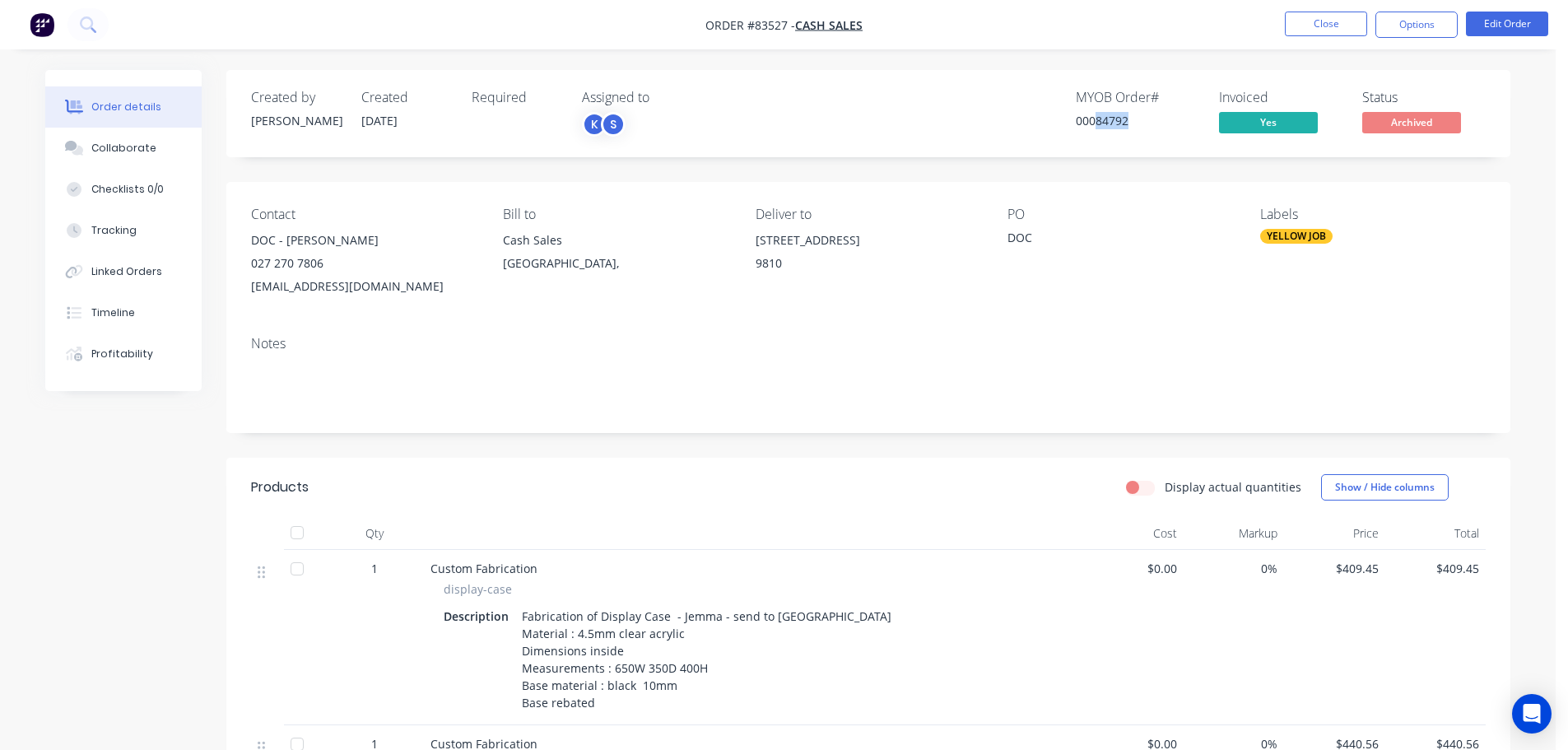
drag, startPoint x: 1094, startPoint y: 114, endPoint x: 1185, endPoint y: 103, distance: 91.7
click at [1181, 108] on div "MYOB Order # 00084792" at bounding box center [1138, 113] width 124 height 48
copy div "84792"
click at [1308, 28] on button "Close" at bounding box center [1326, 24] width 82 height 25
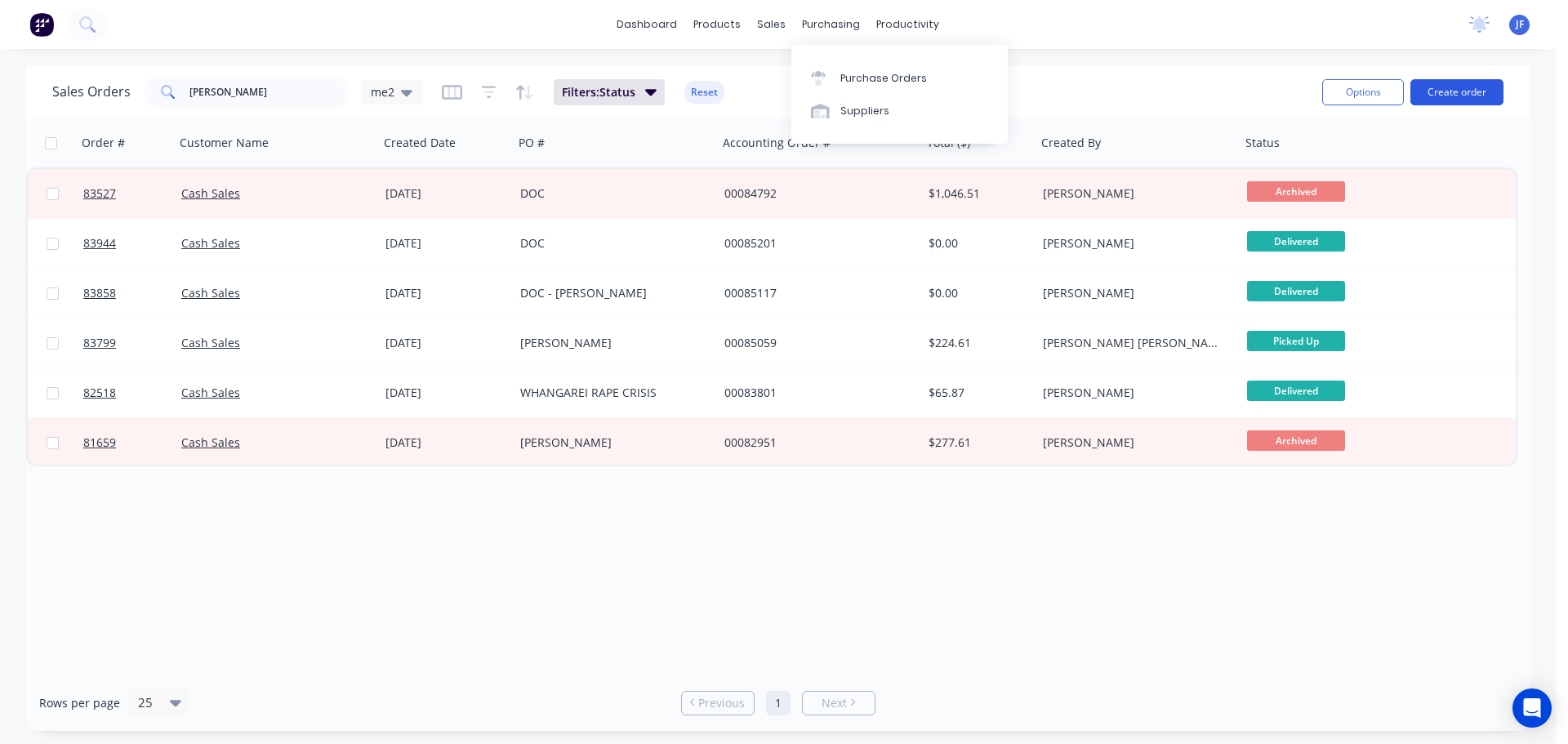
click at [1414, 92] on button "Create order" at bounding box center [1457, 92] width 93 height 26
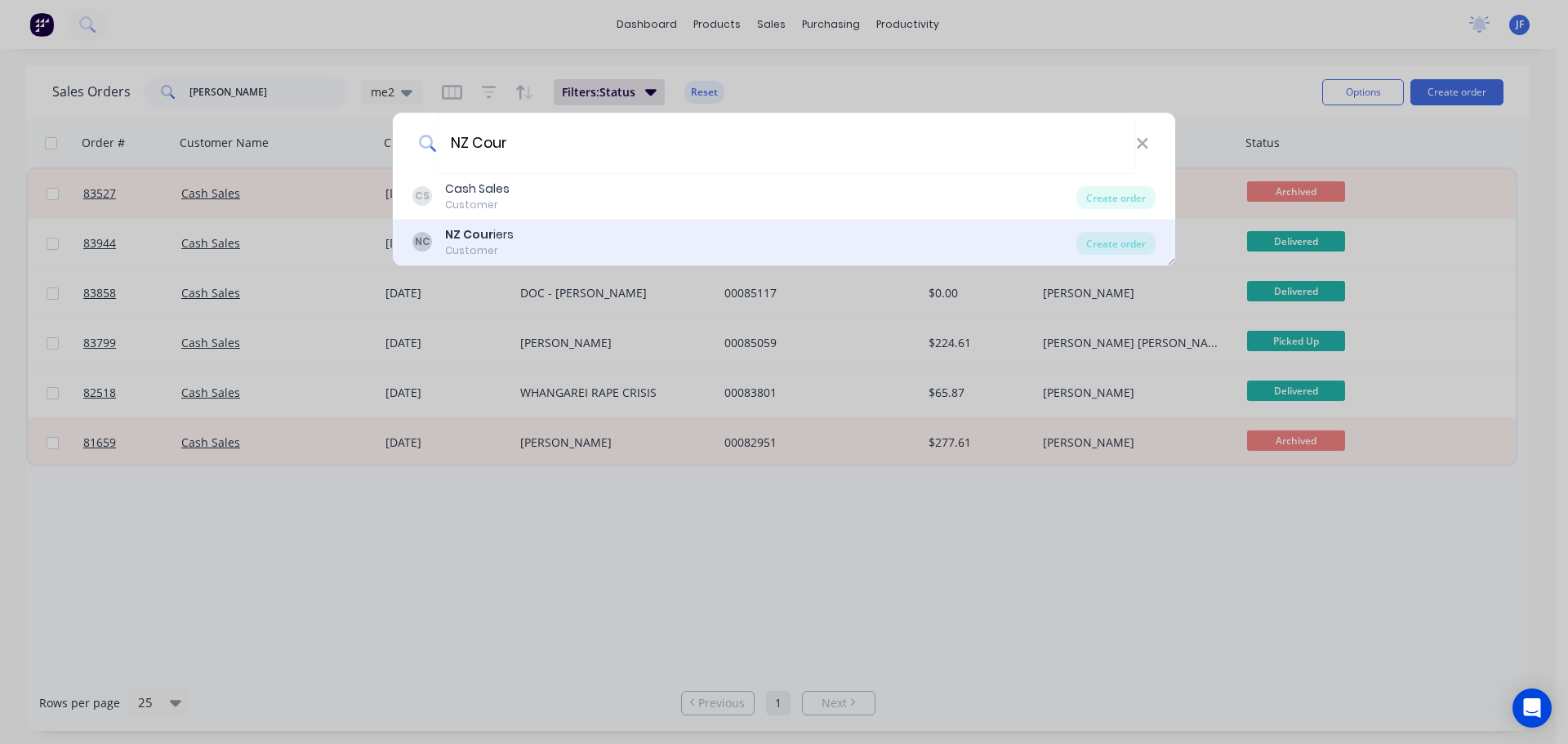
type input "NZ Cour"
click at [594, 240] on div "NC NZ Cour iers Customer" at bounding box center [744, 242] width 664 height 32
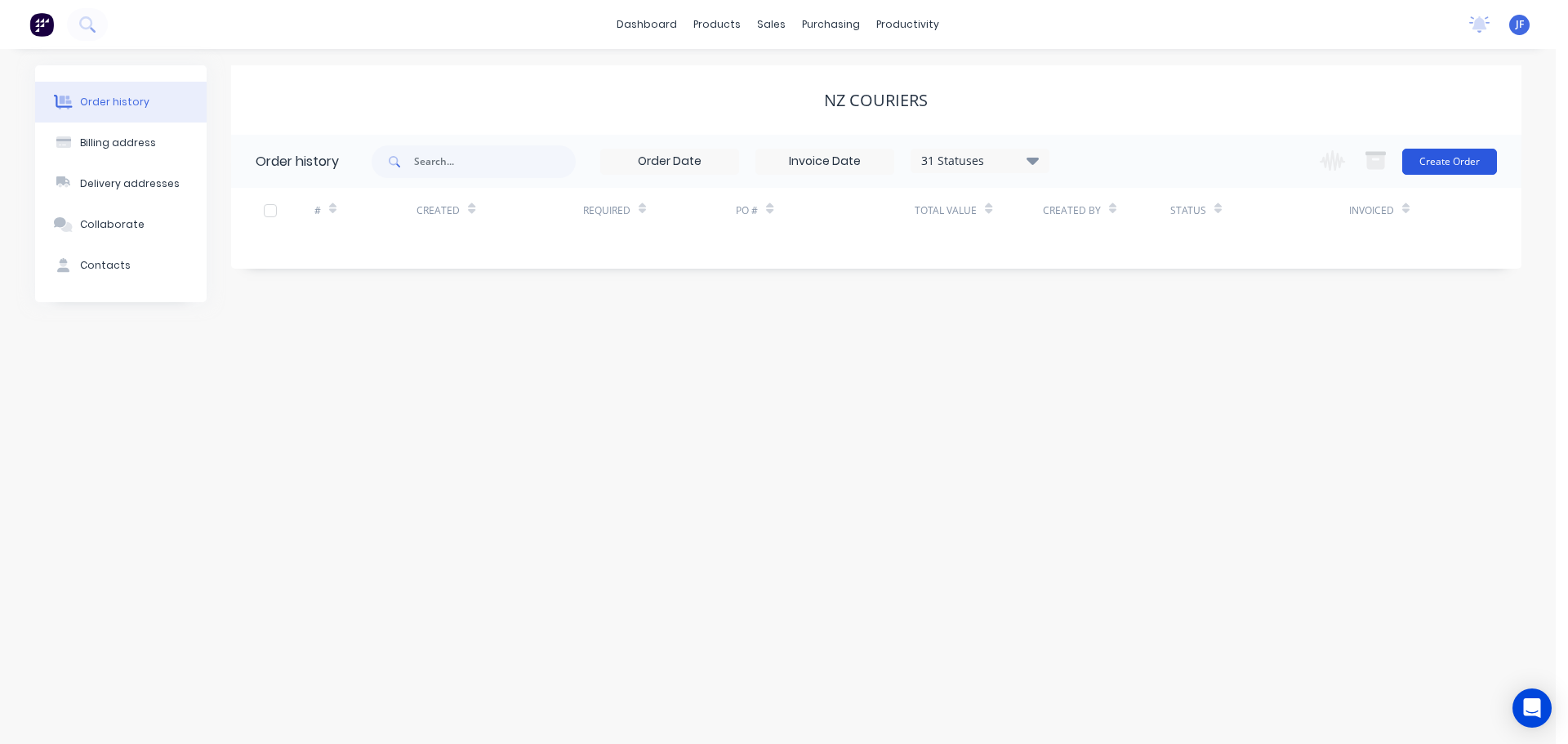
click at [1417, 172] on button "Create Order" at bounding box center [1450, 161] width 95 height 26
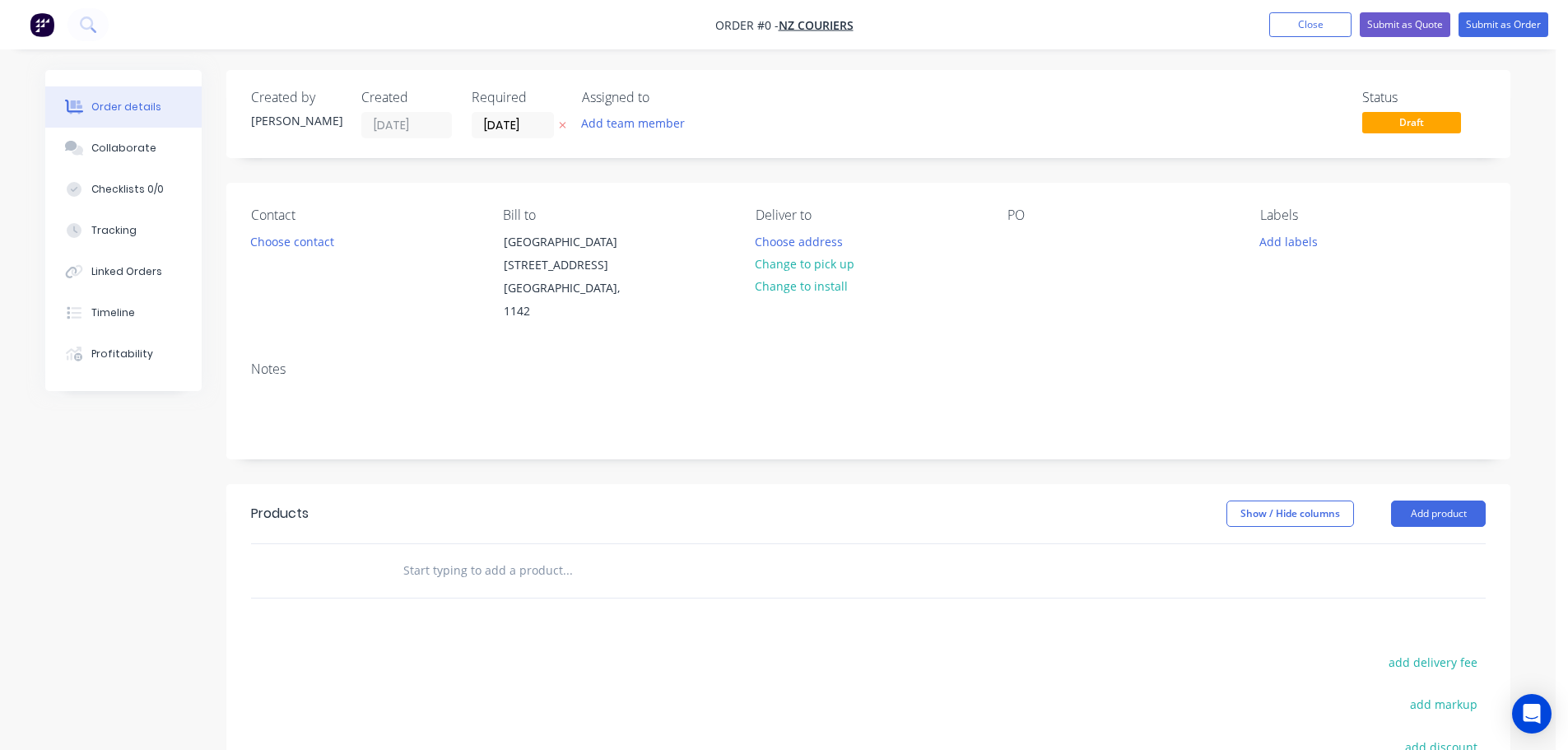
click at [557, 119] on button at bounding box center [563, 125] width 18 height 19
click at [299, 242] on button "Choose contact" at bounding box center [293, 241] width 102 height 22
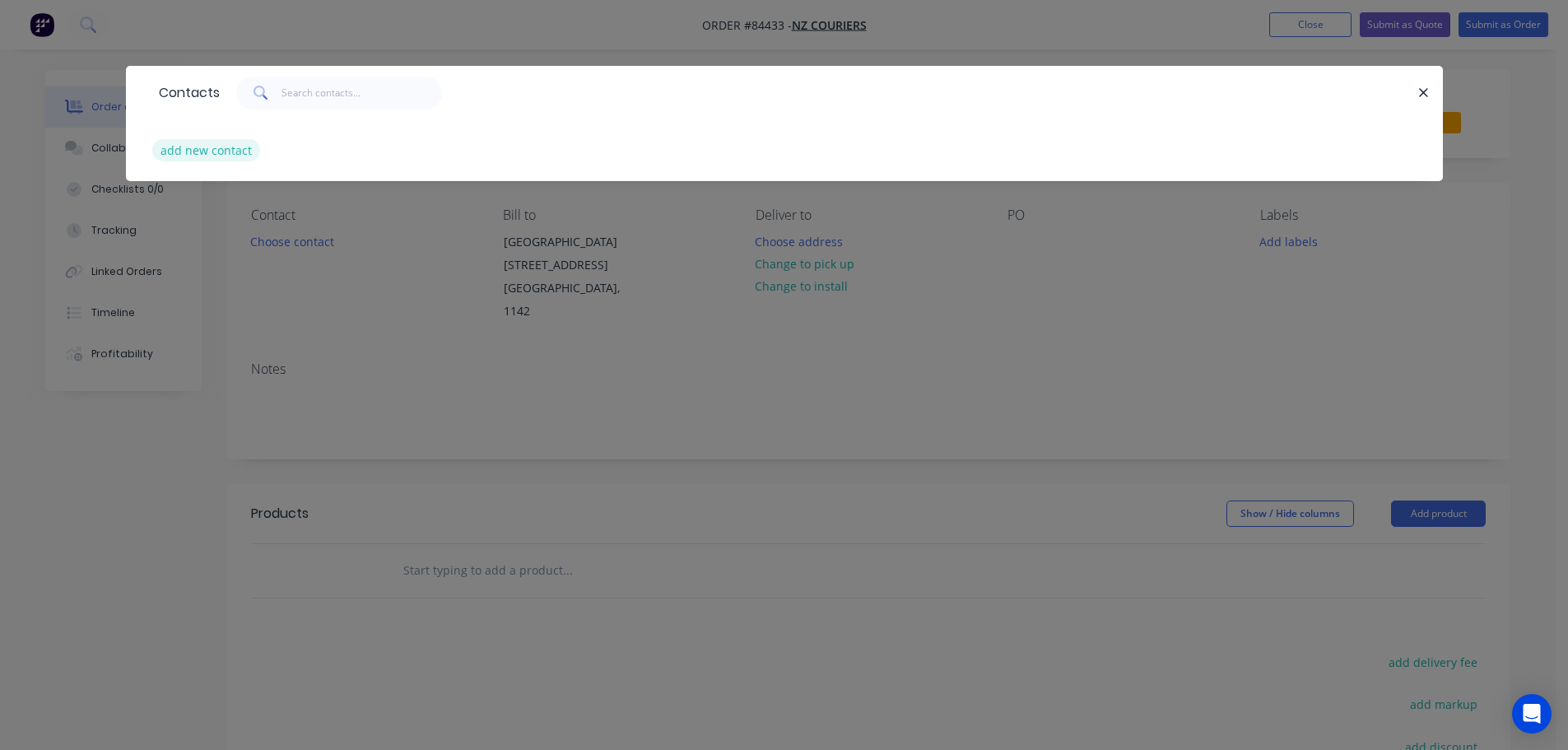
click at [221, 153] on button "add new contact" at bounding box center [206, 149] width 109 height 22
select select "NZ"
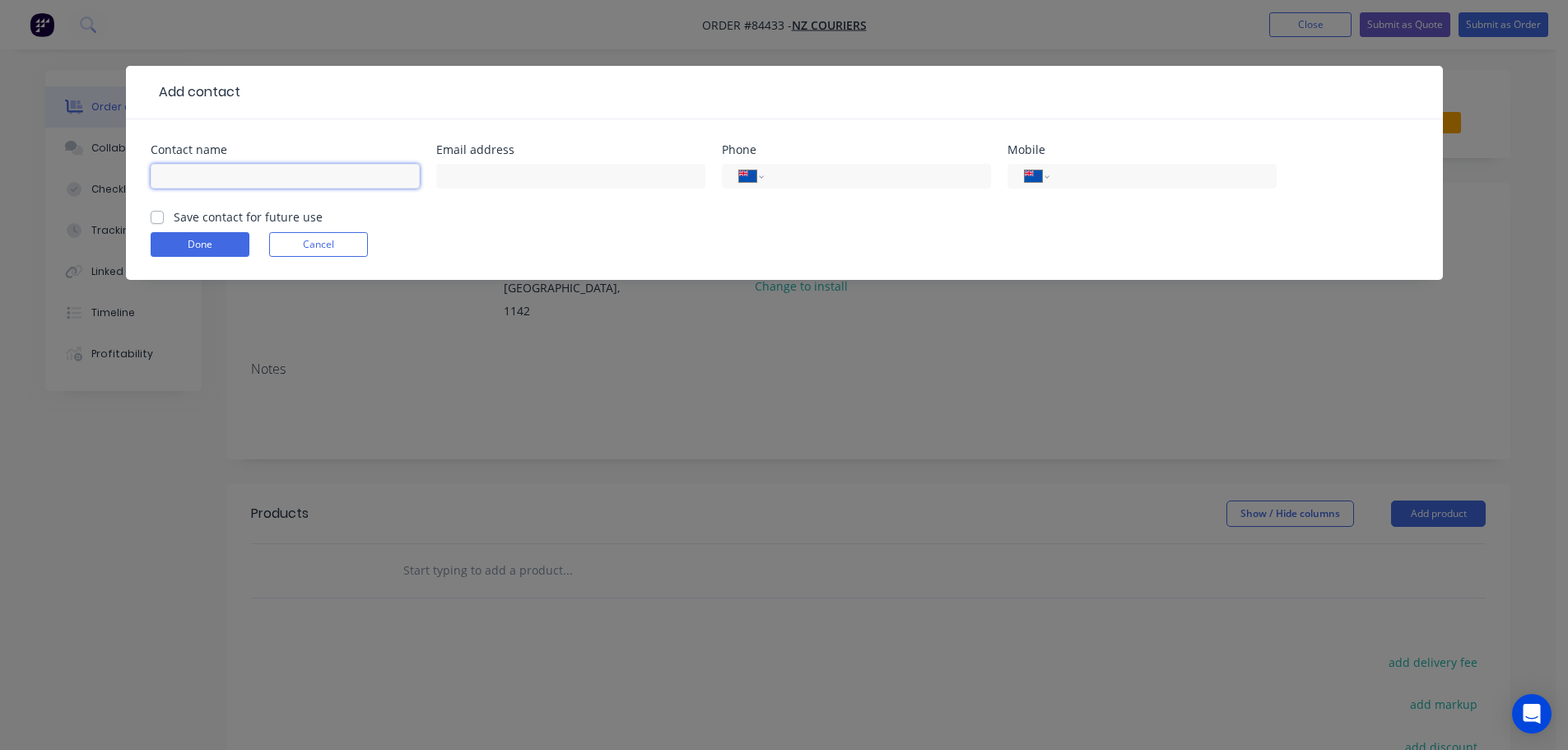
click at [244, 181] on input "text" at bounding box center [285, 176] width 269 height 25
type input "Claims"
click at [233, 219] on label "Save contact for future use" at bounding box center [247, 218] width 149 height 18
click at [164, 219] on input "Save contact for future use" at bounding box center [156, 217] width 13 height 16
checkbox input "true"
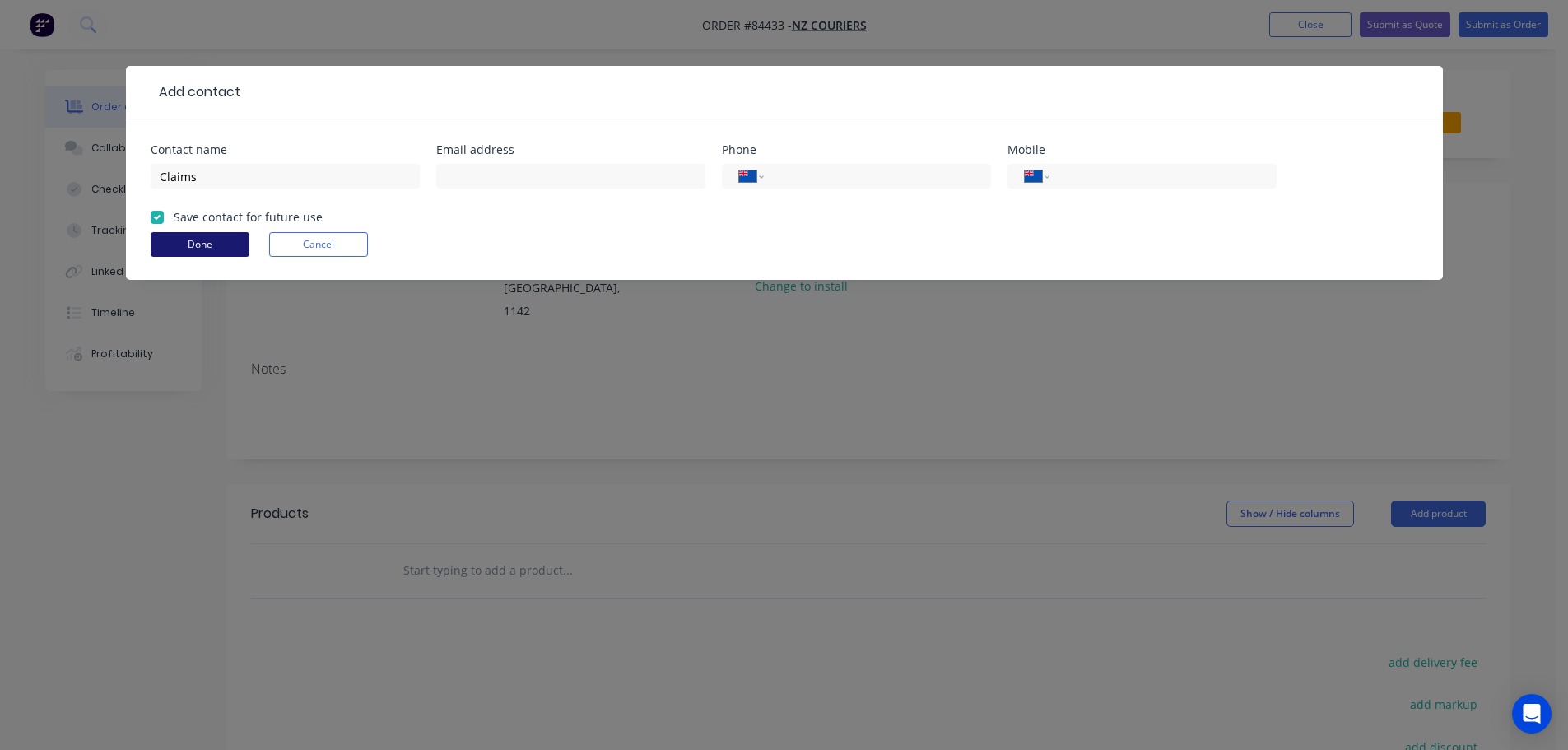
click at [233, 239] on button "Done" at bounding box center [200, 245] width 99 height 25
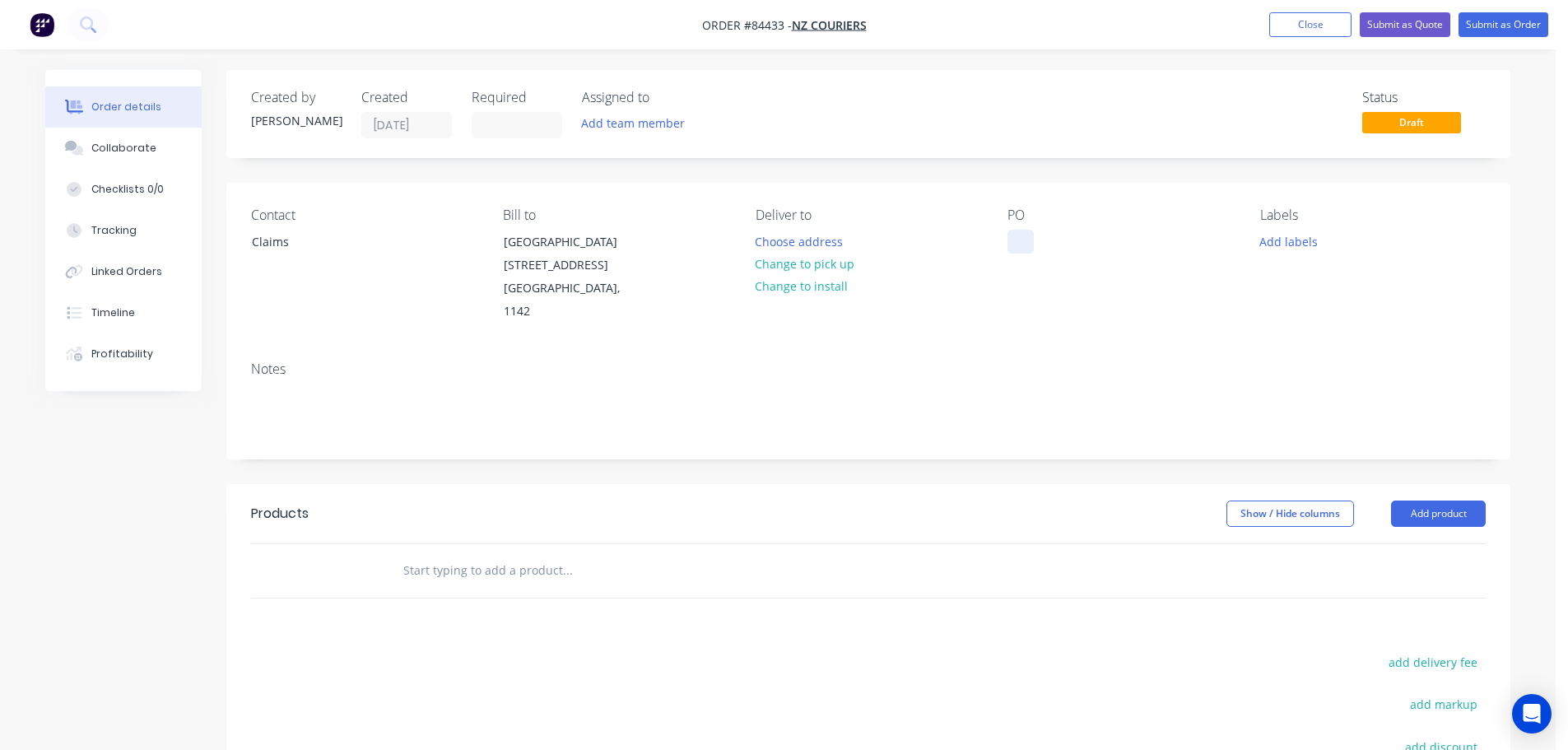
click at [1024, 245] on div at bounding box center [1021, 241] width 27 height 24
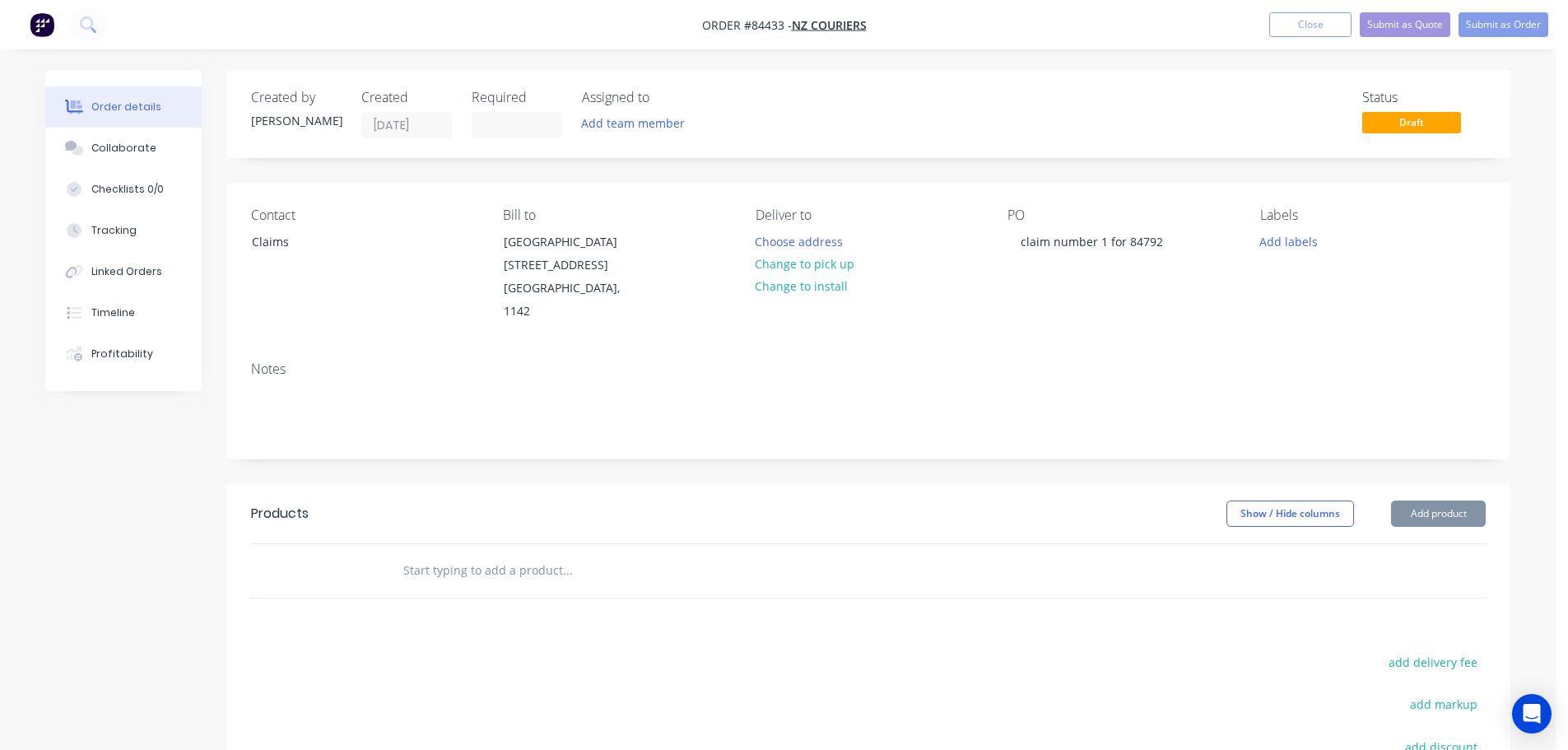
click at [1133, 310] on div "Contact Claims Bill to [STREET_ADDRESS] Deliver to Choose address Change to pic…" at bounding box center [868, 265] width 1284 height 165
click at [970, 188] on div "Contact Claims Bill to [STREET_ADDRESS] Deliver to Choose address Change to pic…" at bounding box center [868, 265] width 1284 height 165
